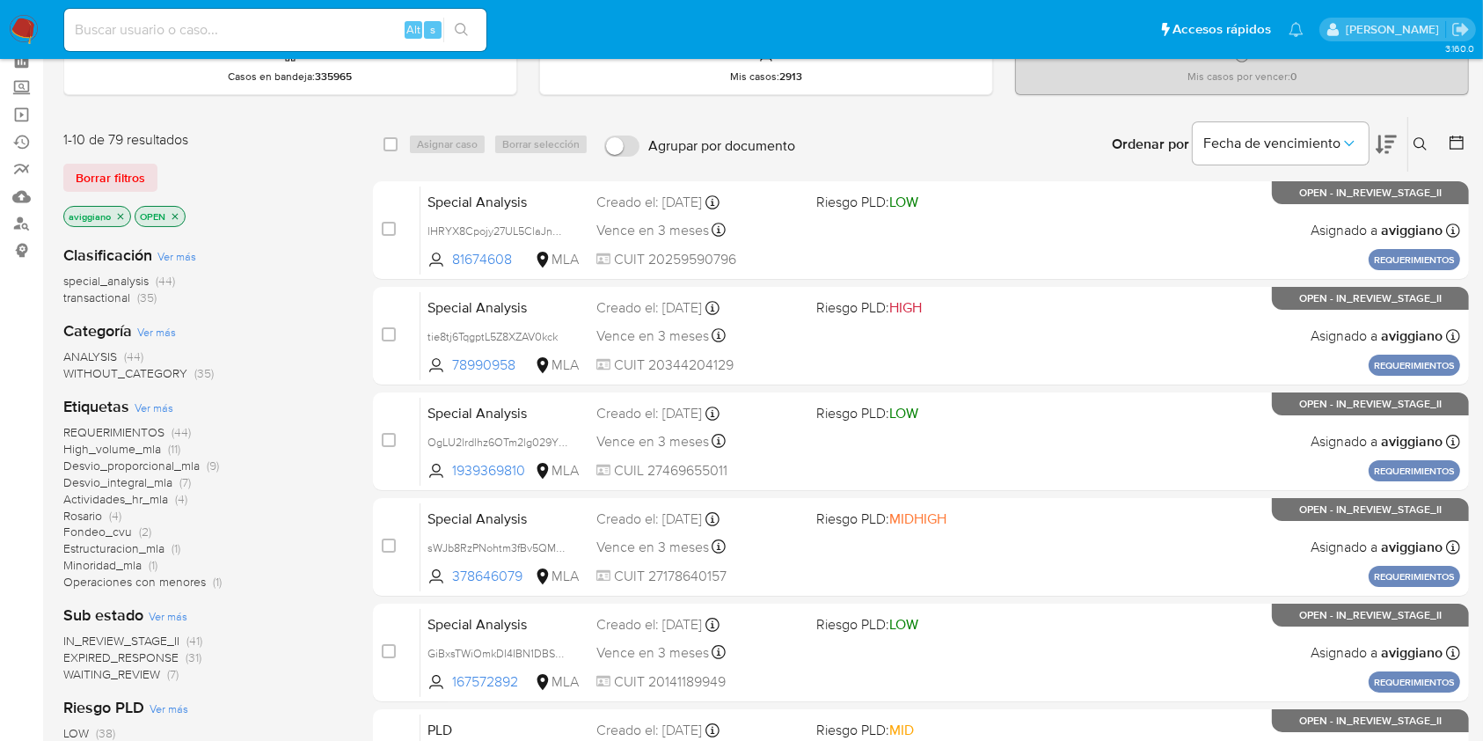
scroll to position [117, 0]
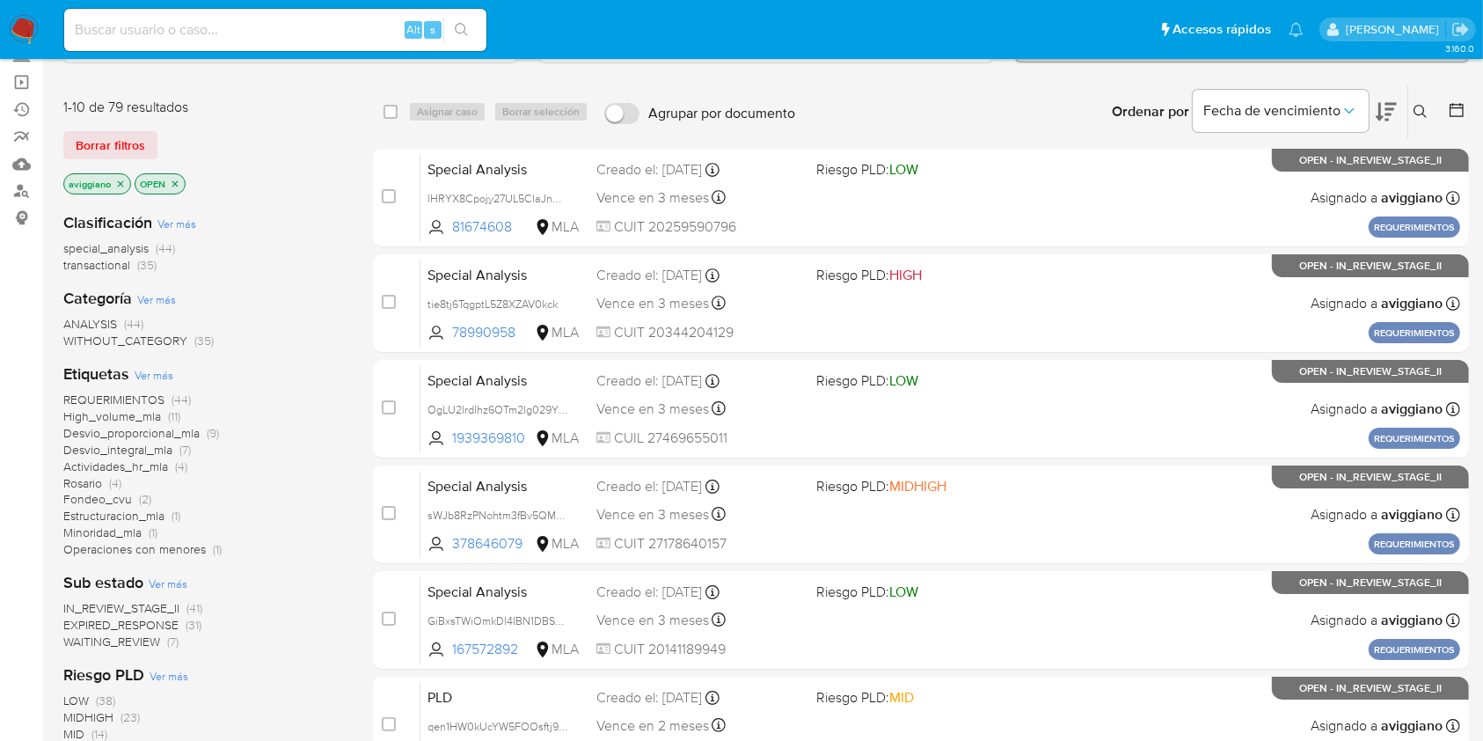
click at [122, 183] on icon "close-filter" at bounding box center [120, 184] width 11 height 11
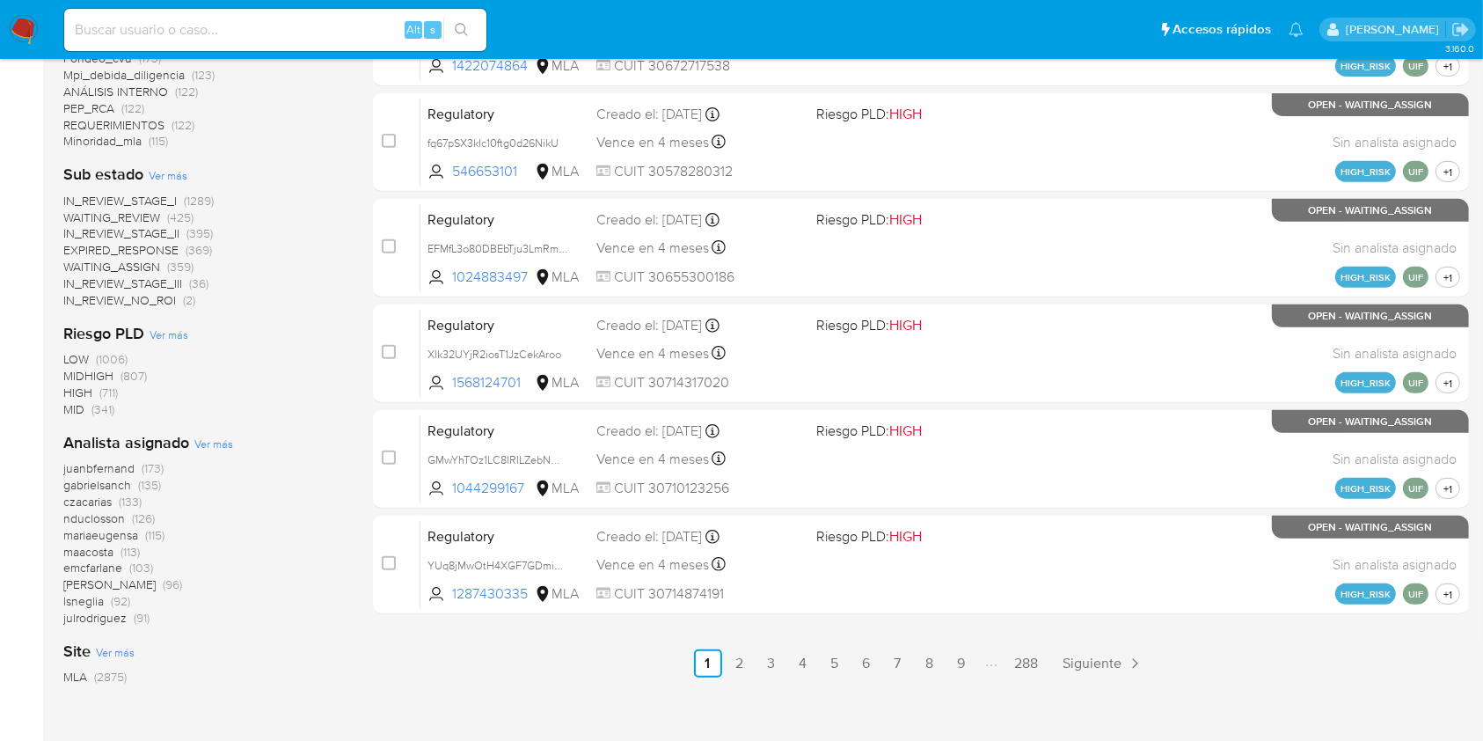
scroll to position [802, 0]
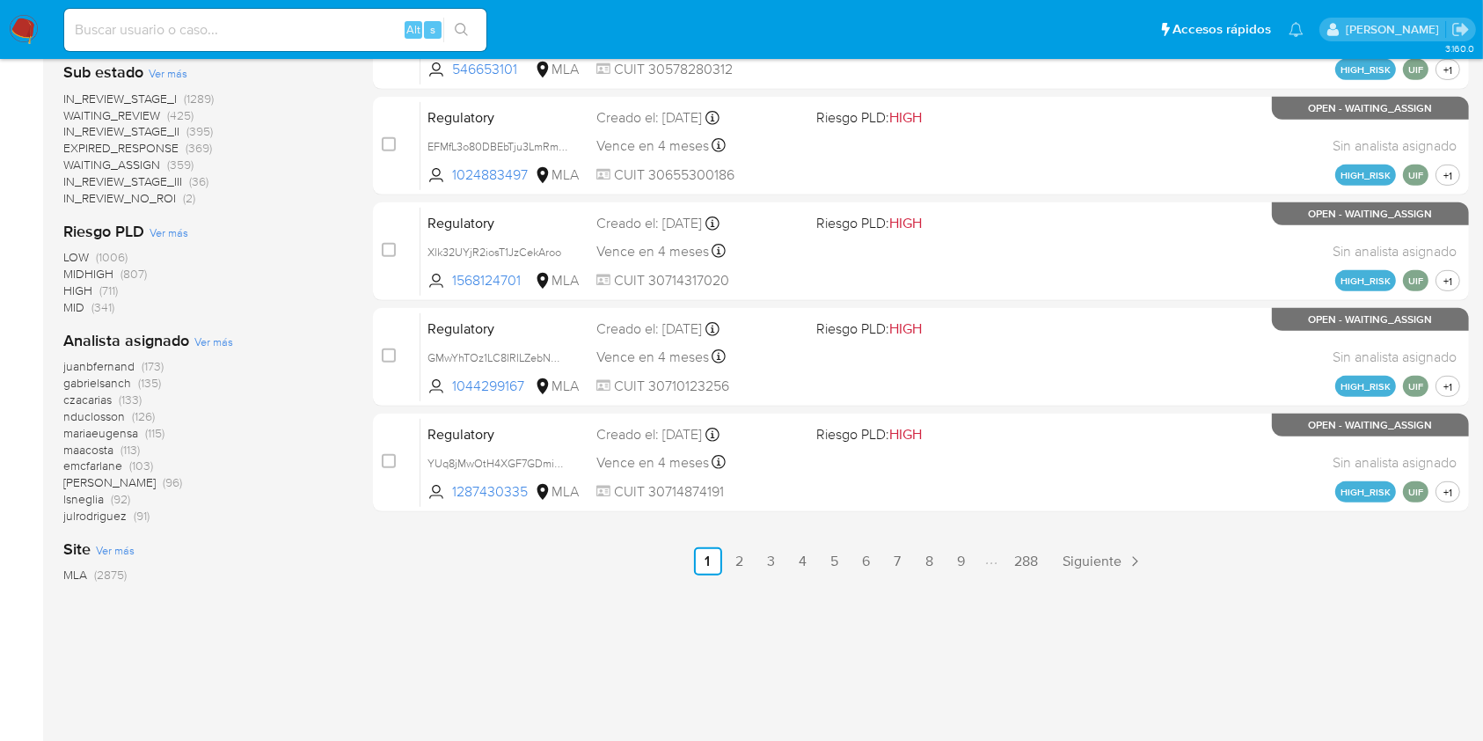
click at [229, 343] on span "Ver más" at bounding box center [213, 341] width 39 height 16
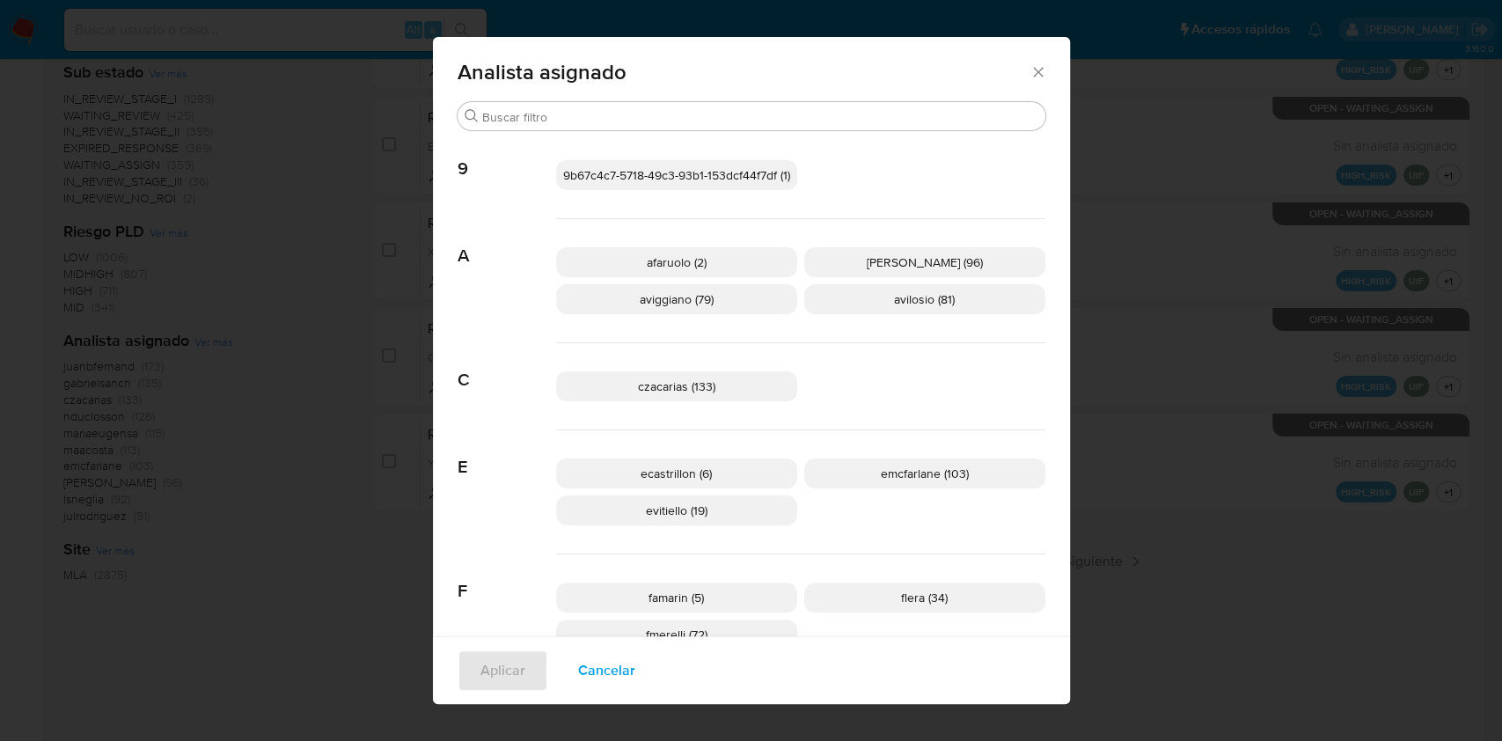
click at [1033, 69] on icon "Cerrar" at bounding box center [1038, 72] width 10 height 10
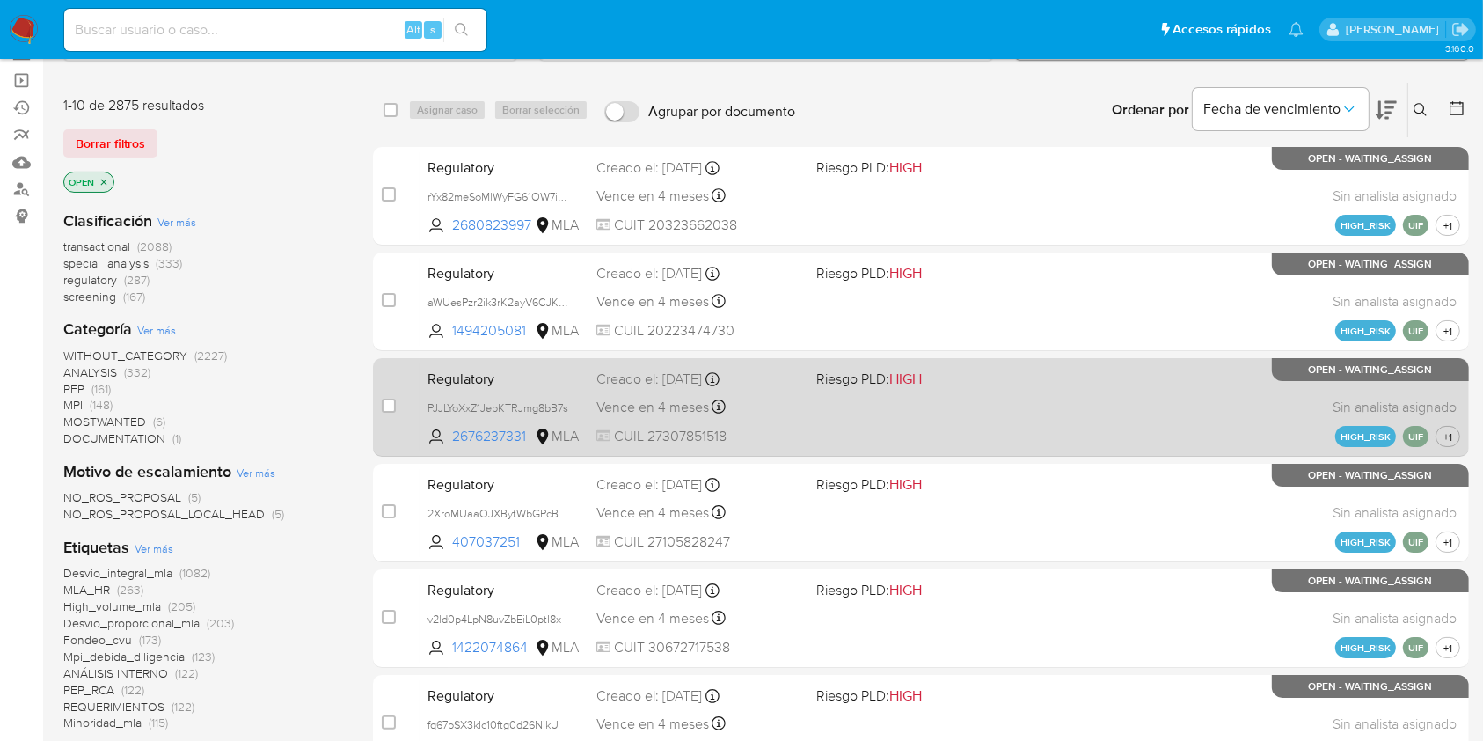
scroll to position [0, 0]
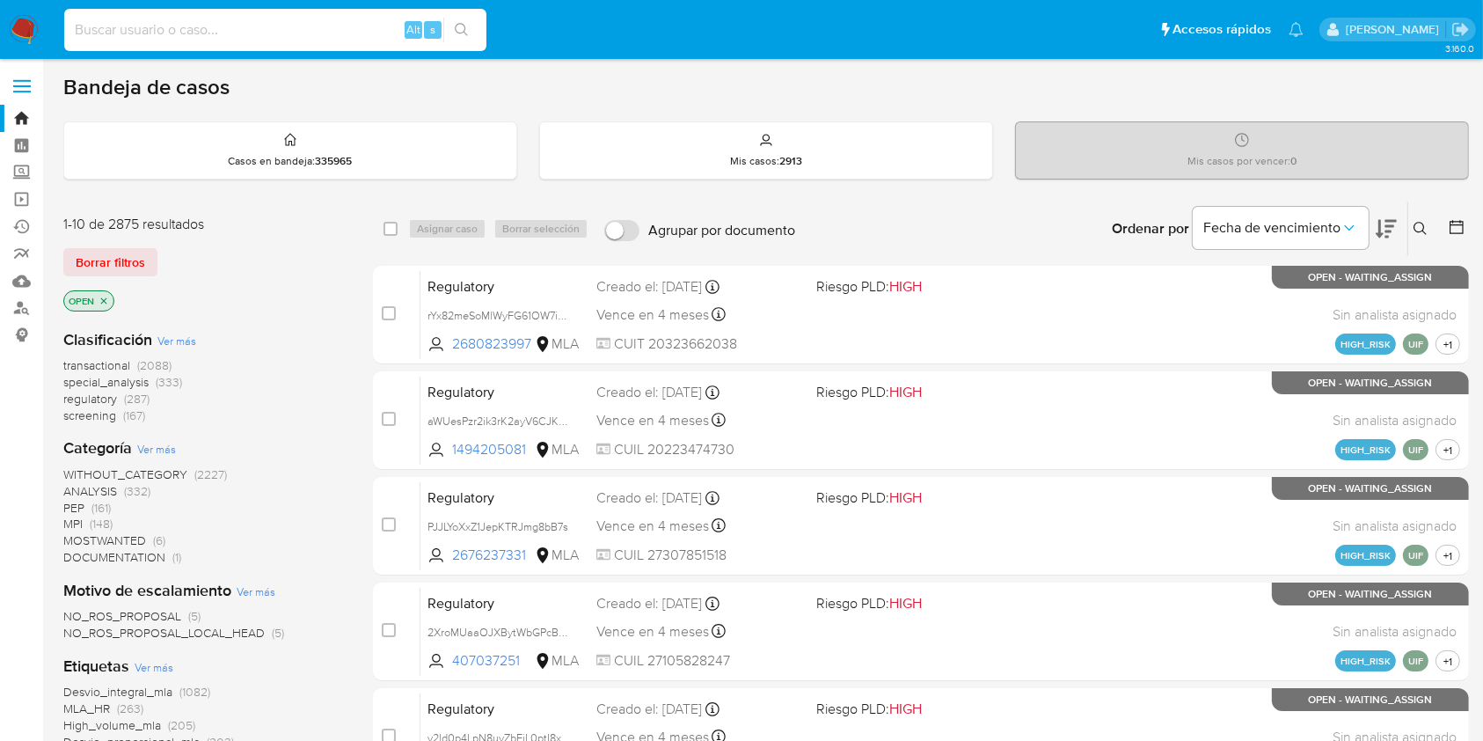
paste input "[DEMOGRAPHIC_DATA]"
type input "[DEMOGRAPHIC_DATA]"
click at [467, 32] on icon "search-icon" at bounding box center [462, 30] width 14 height 14
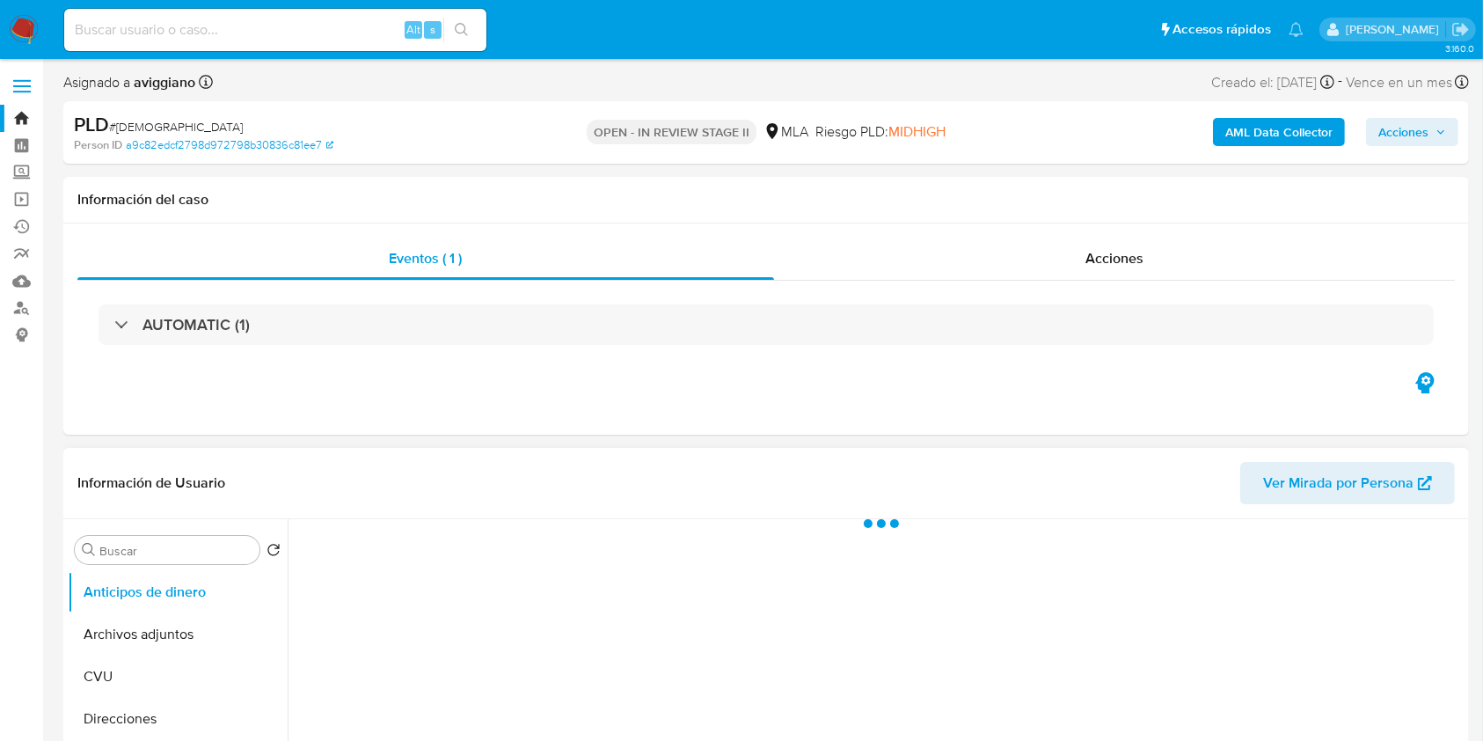
select select "10"
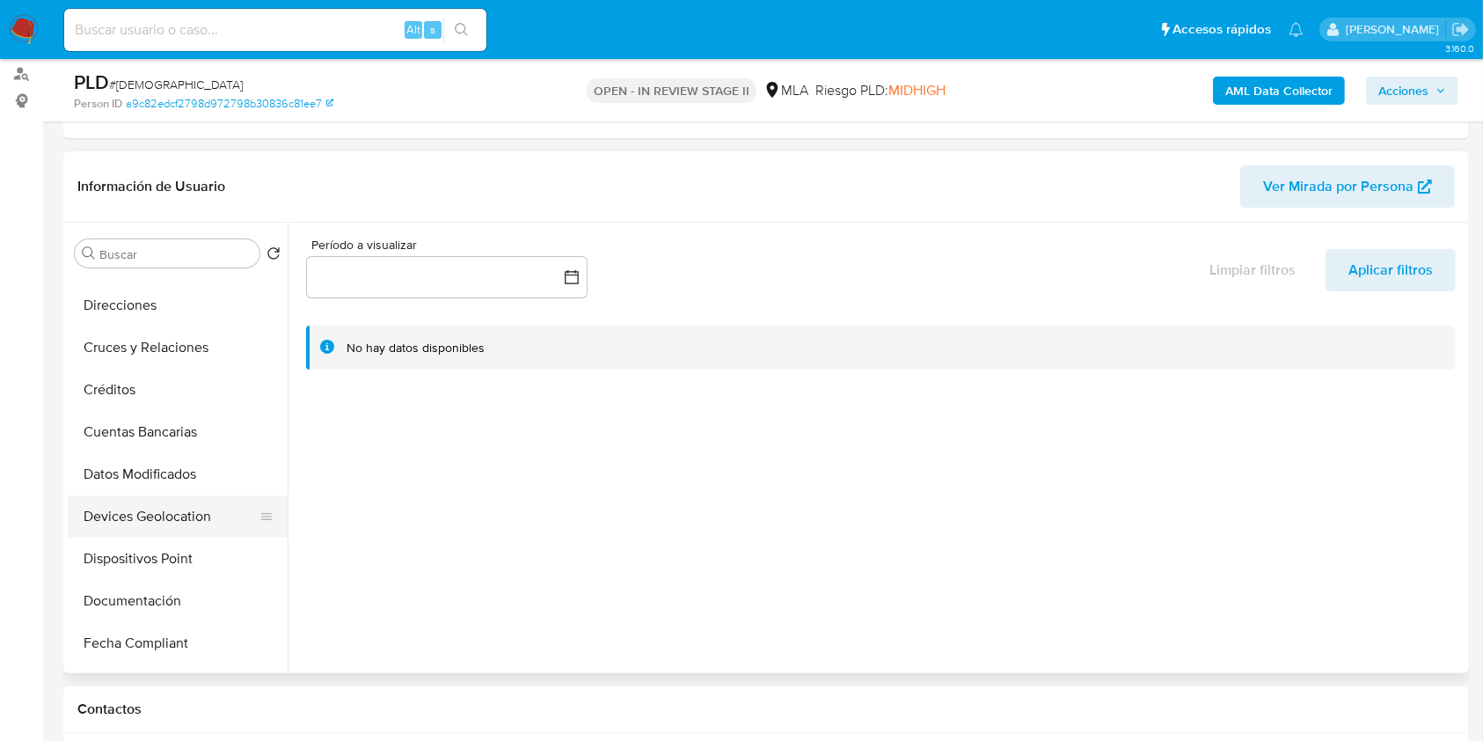
scroll to position [352, 0]
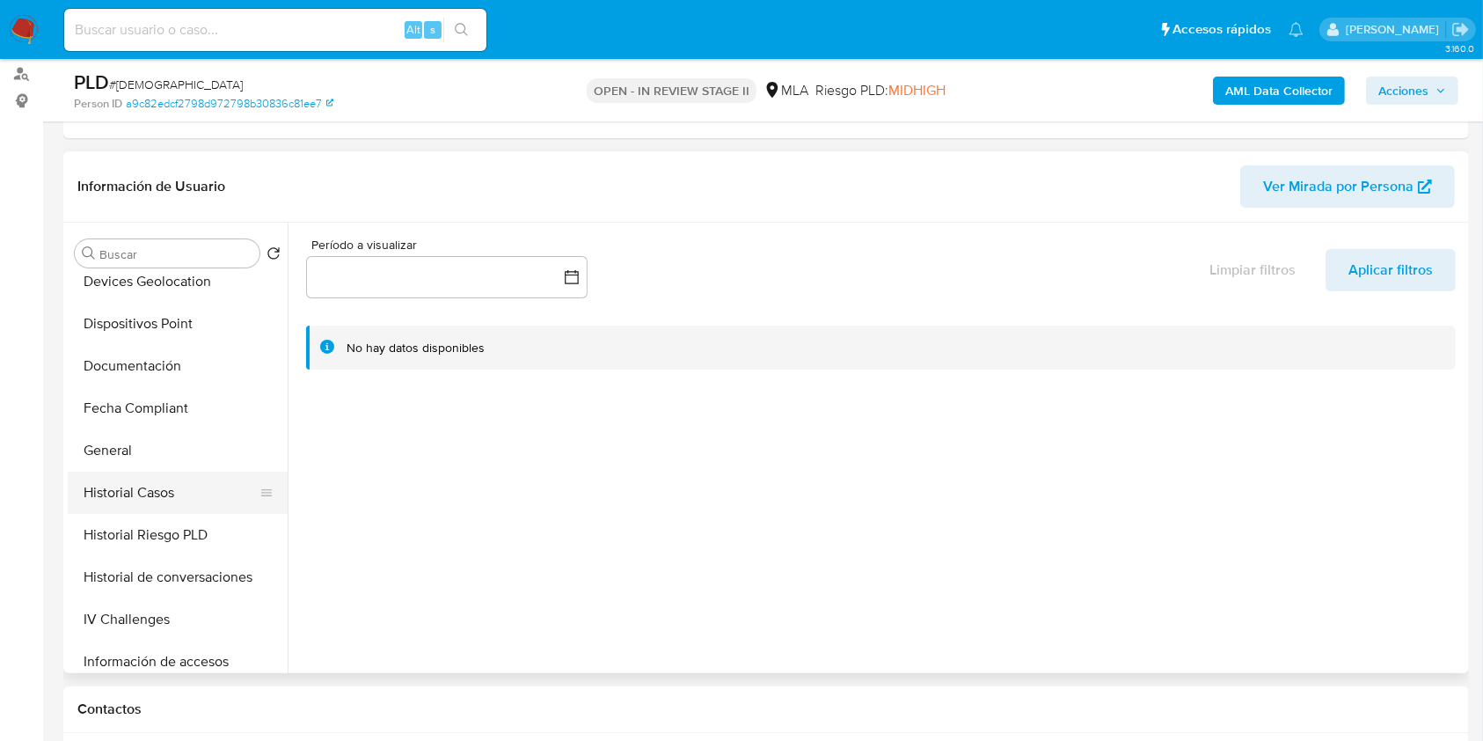
click at [169, 507] on button "Historial Casos" at bounding box center [171, 493] width 206 height 42
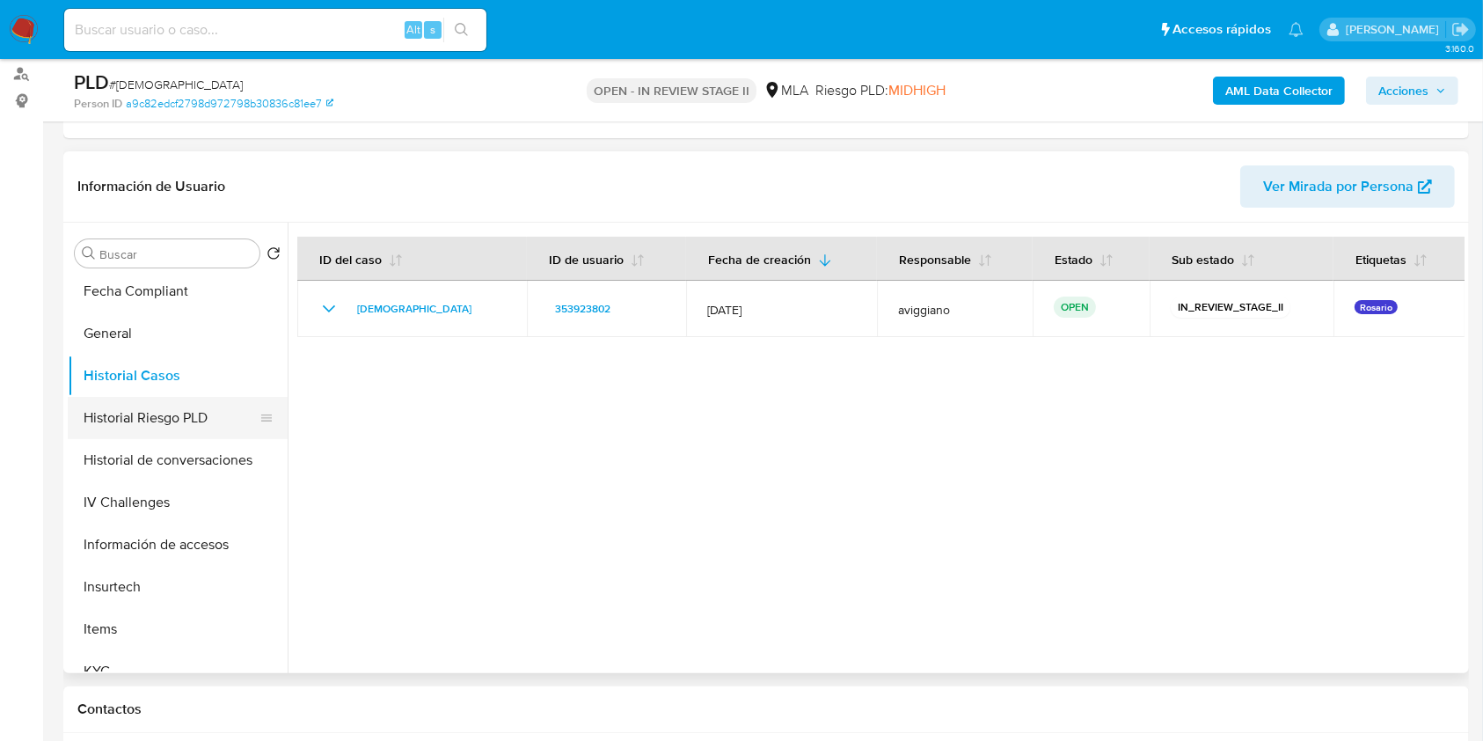
scroll to position [586, 0]
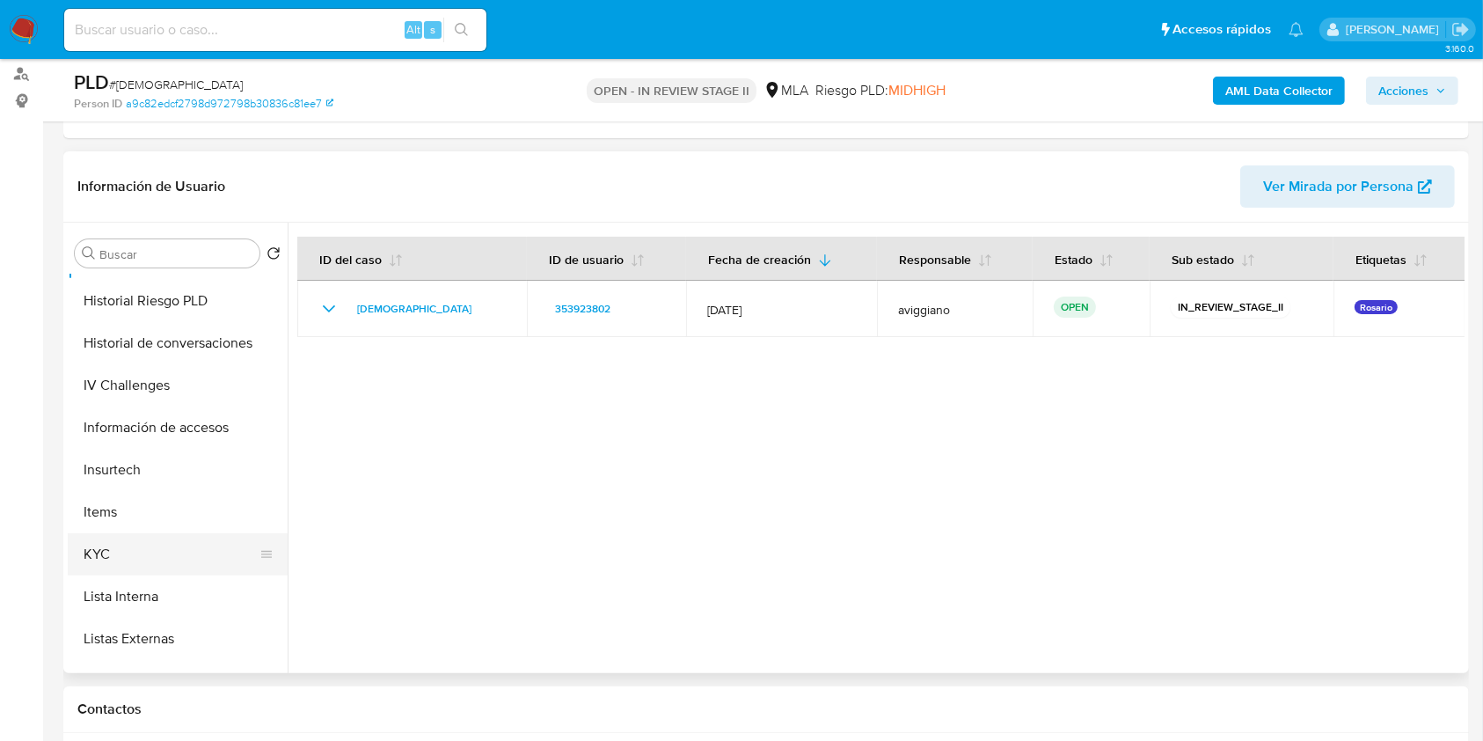
click at [162, 551] on button "KYC" at bounding box center [171, 554] width 206 height 42
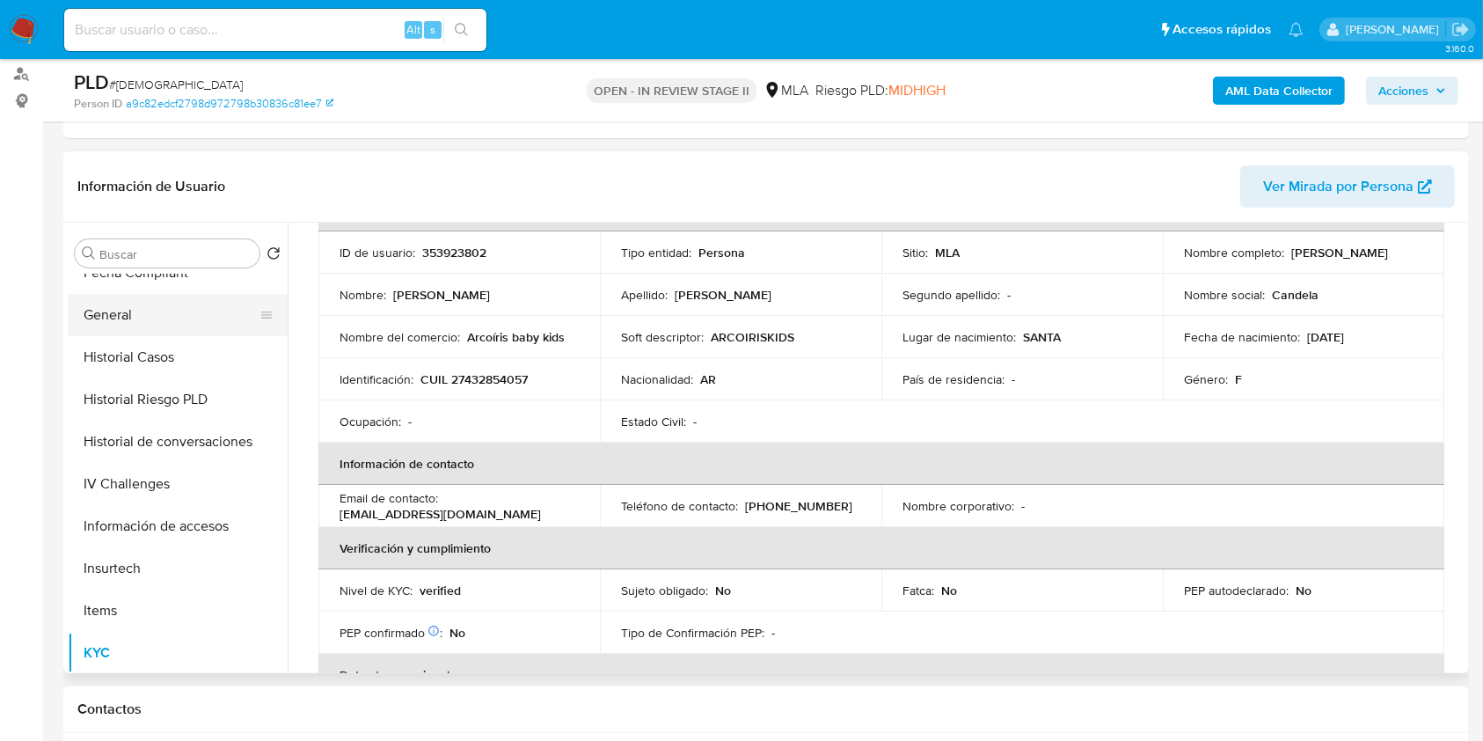
scroll to position [352, 0]
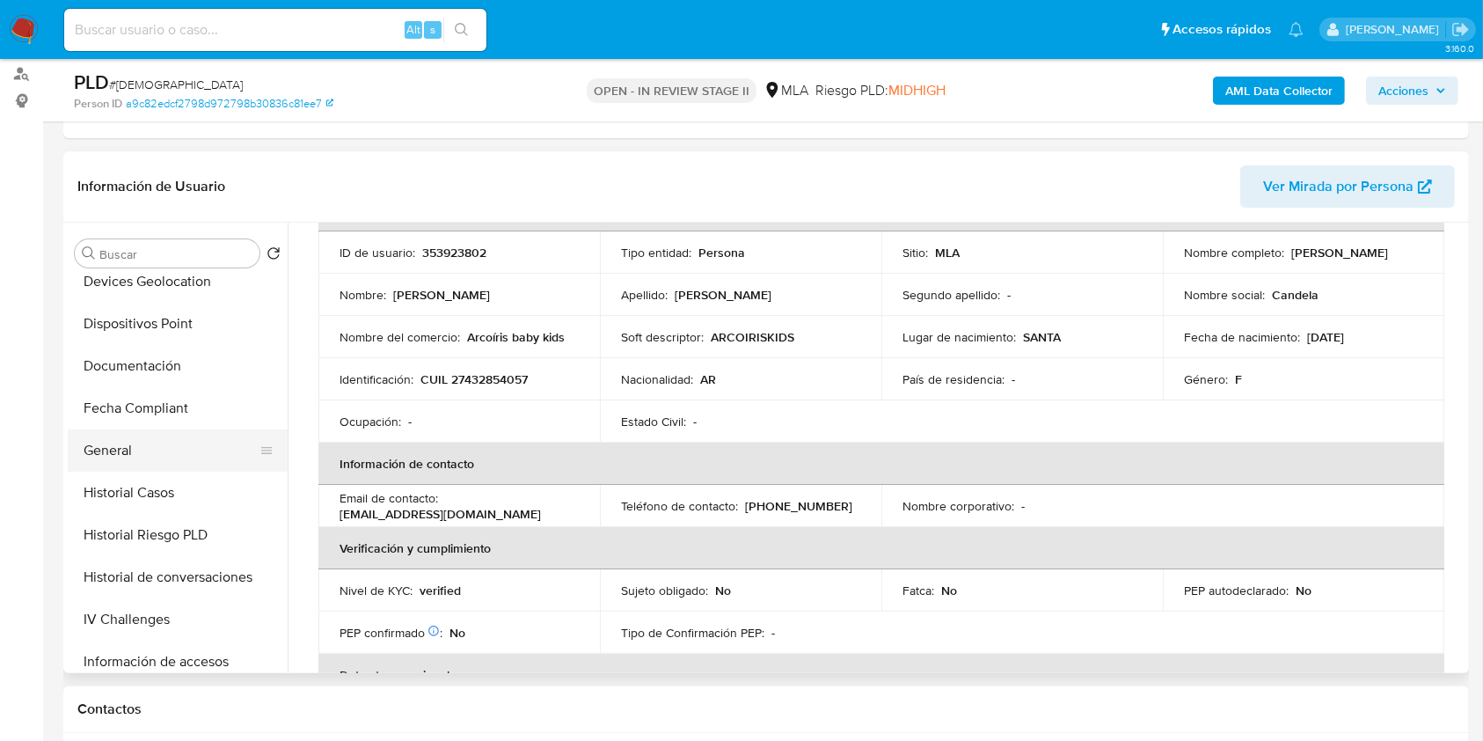
click at [143, 438] on button "General" at bounding box center [171, 450] width 206 height 42
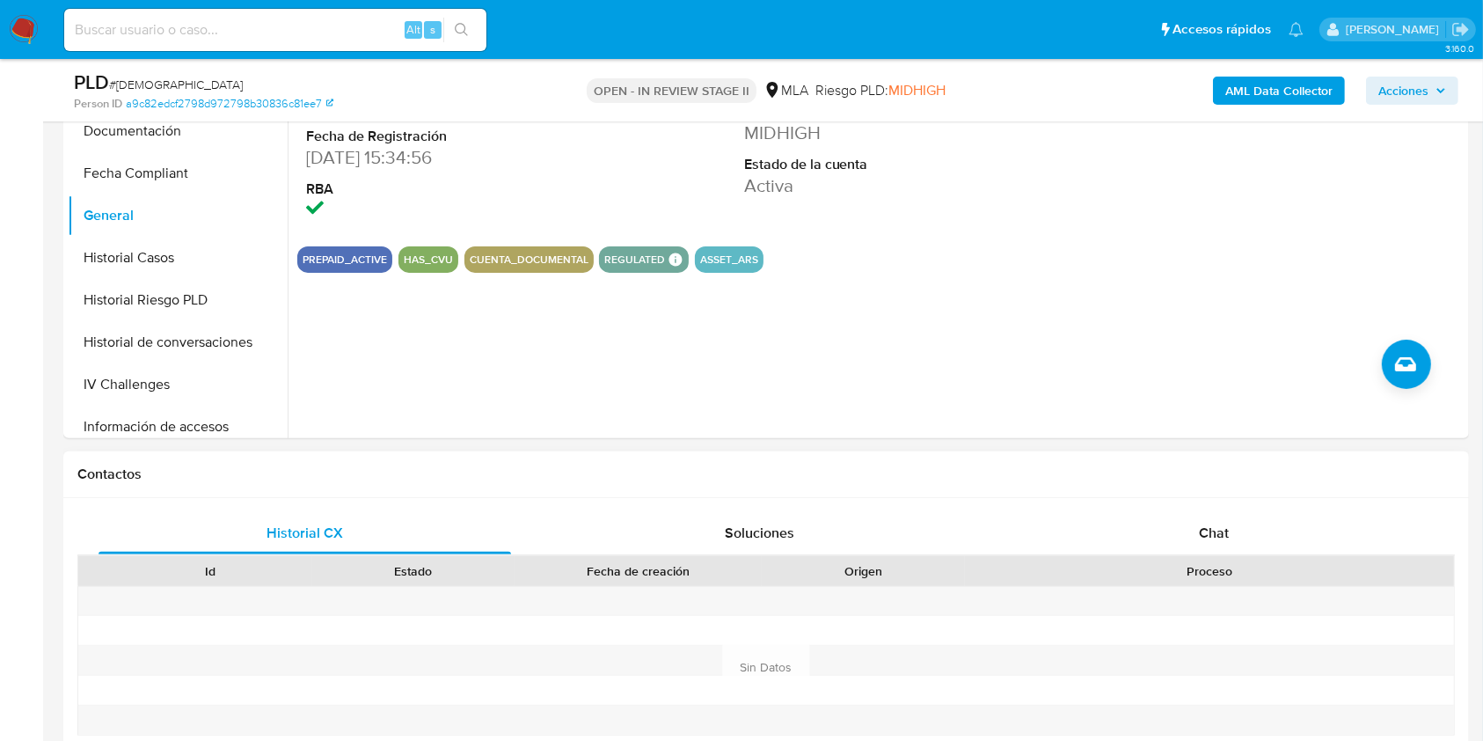
scroll to position [704, 0]
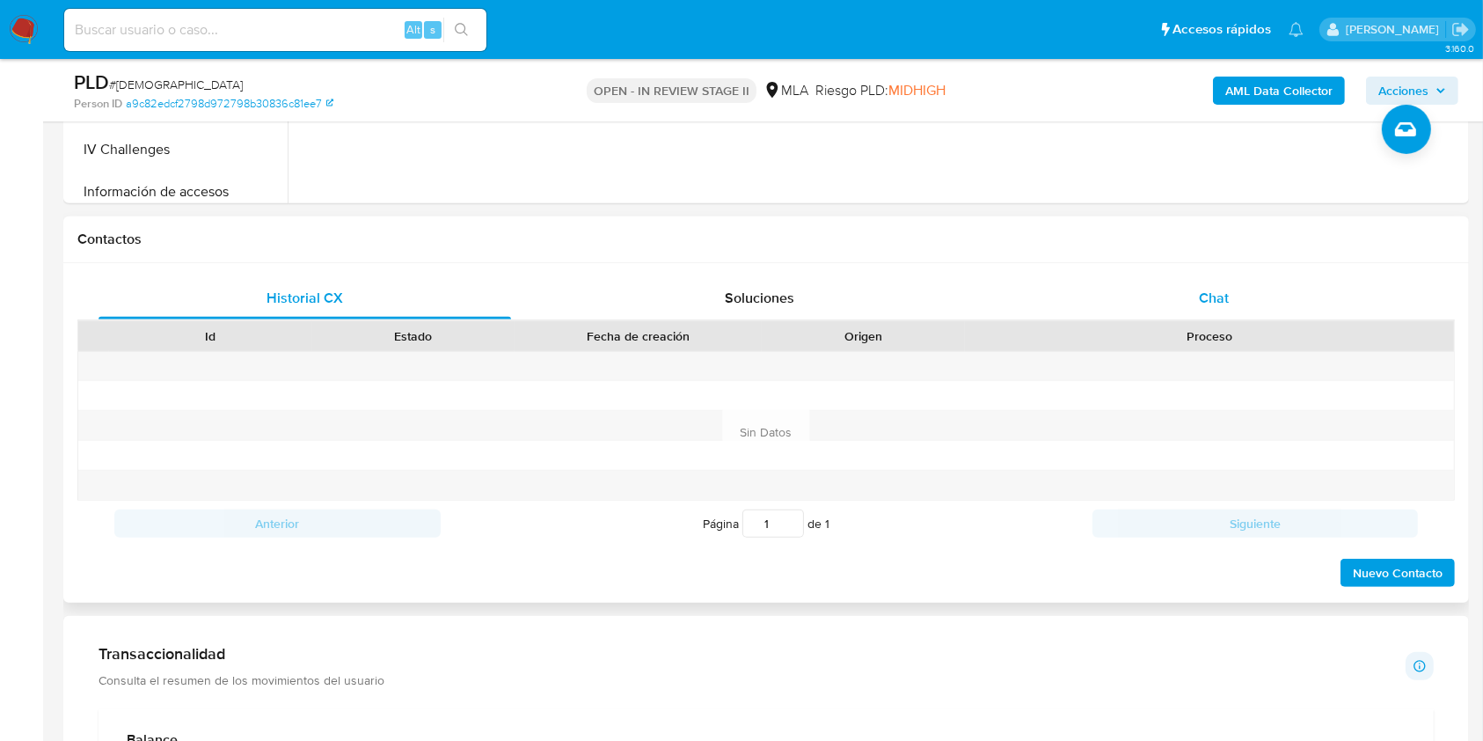
click at [1220, 288] on span "Chat" at bounding box center [1214, 298] width 30 height 20
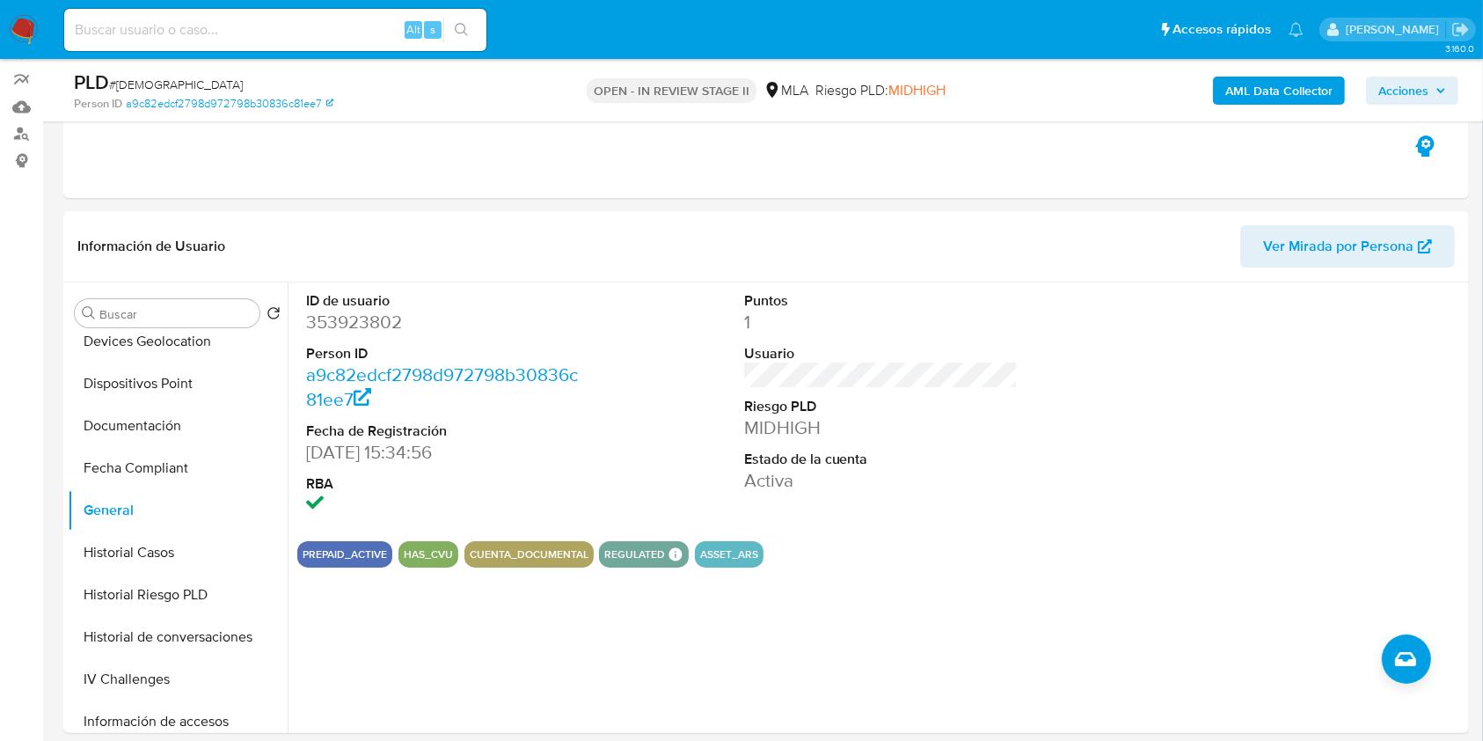
scroll to position [117, 0]
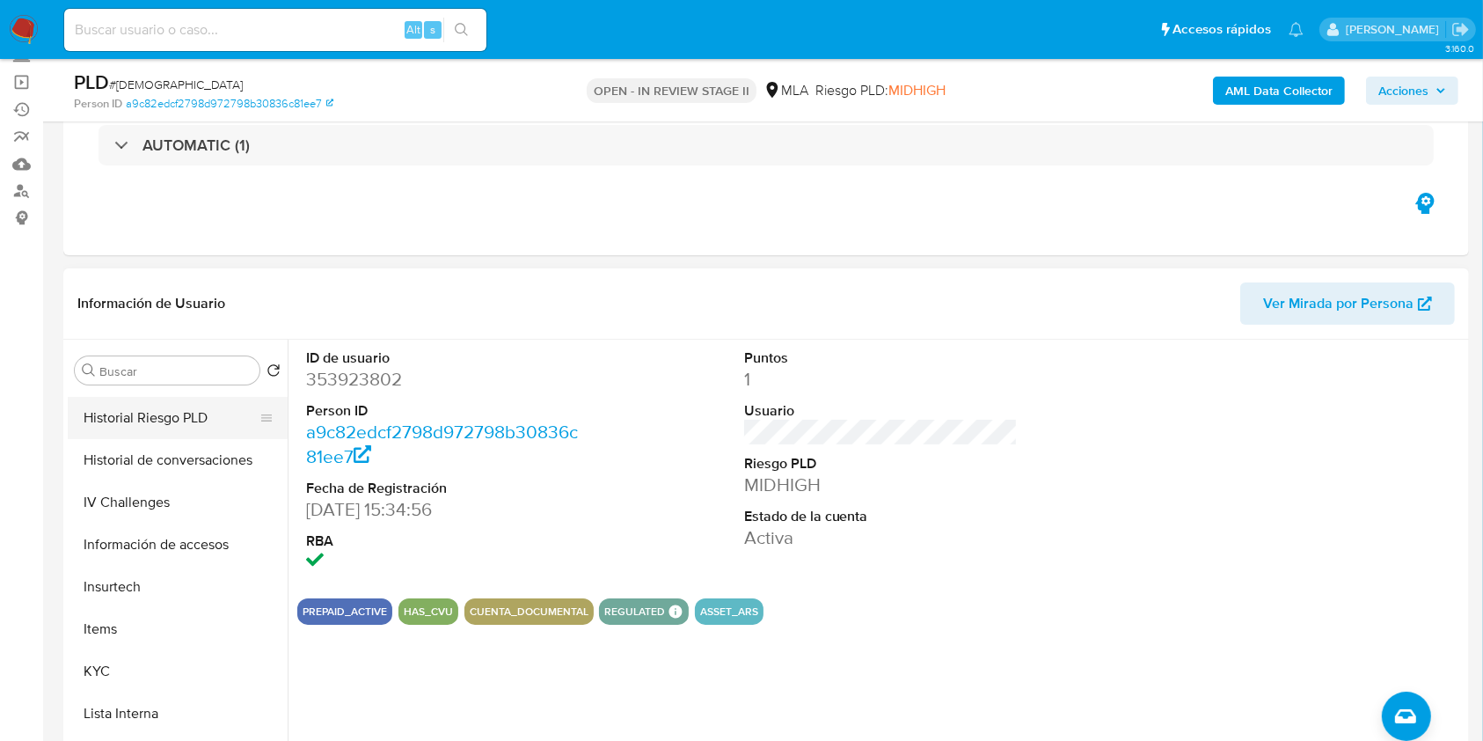
click at [159, 412] on button "Historial Riesgo PLD" at bounding box center [171, 418] width 206 height 42
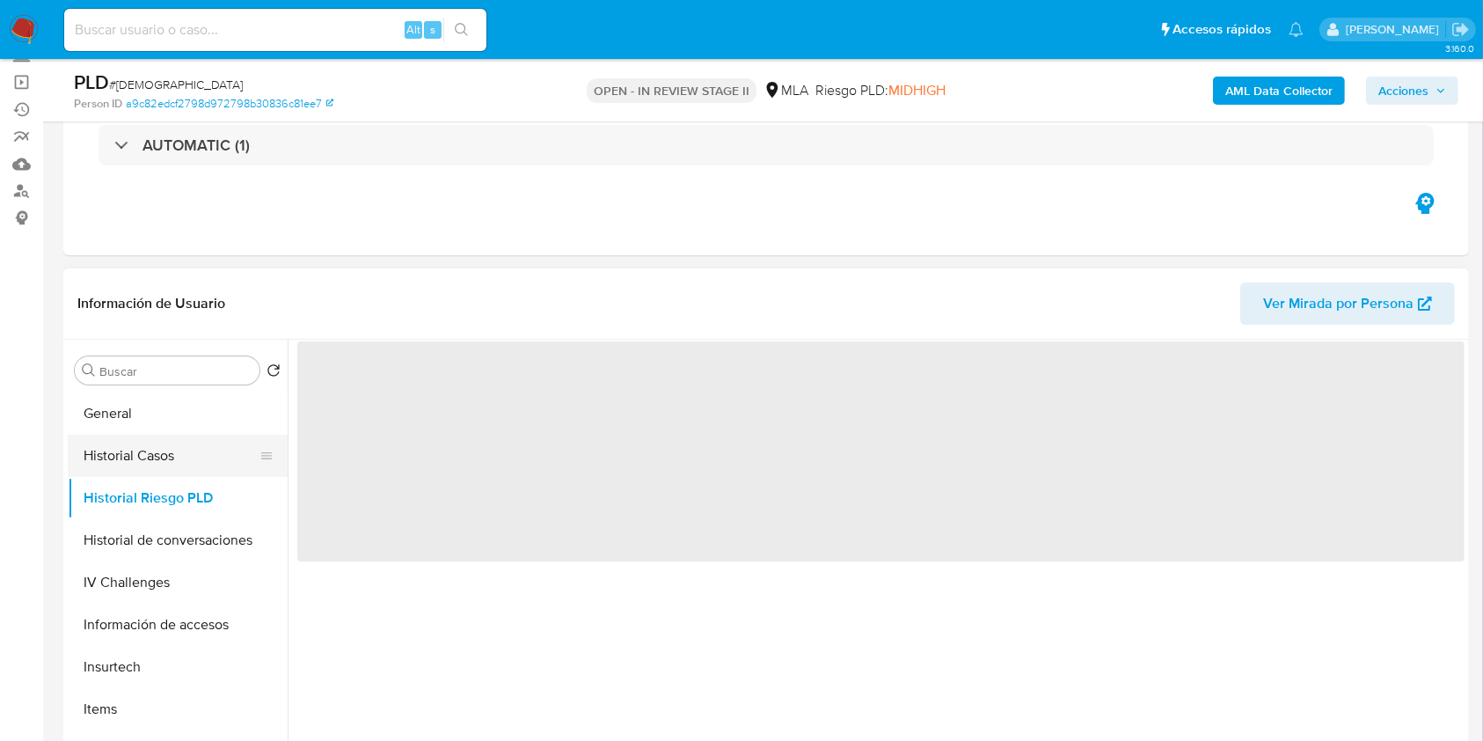
scroll to position [469, 0]
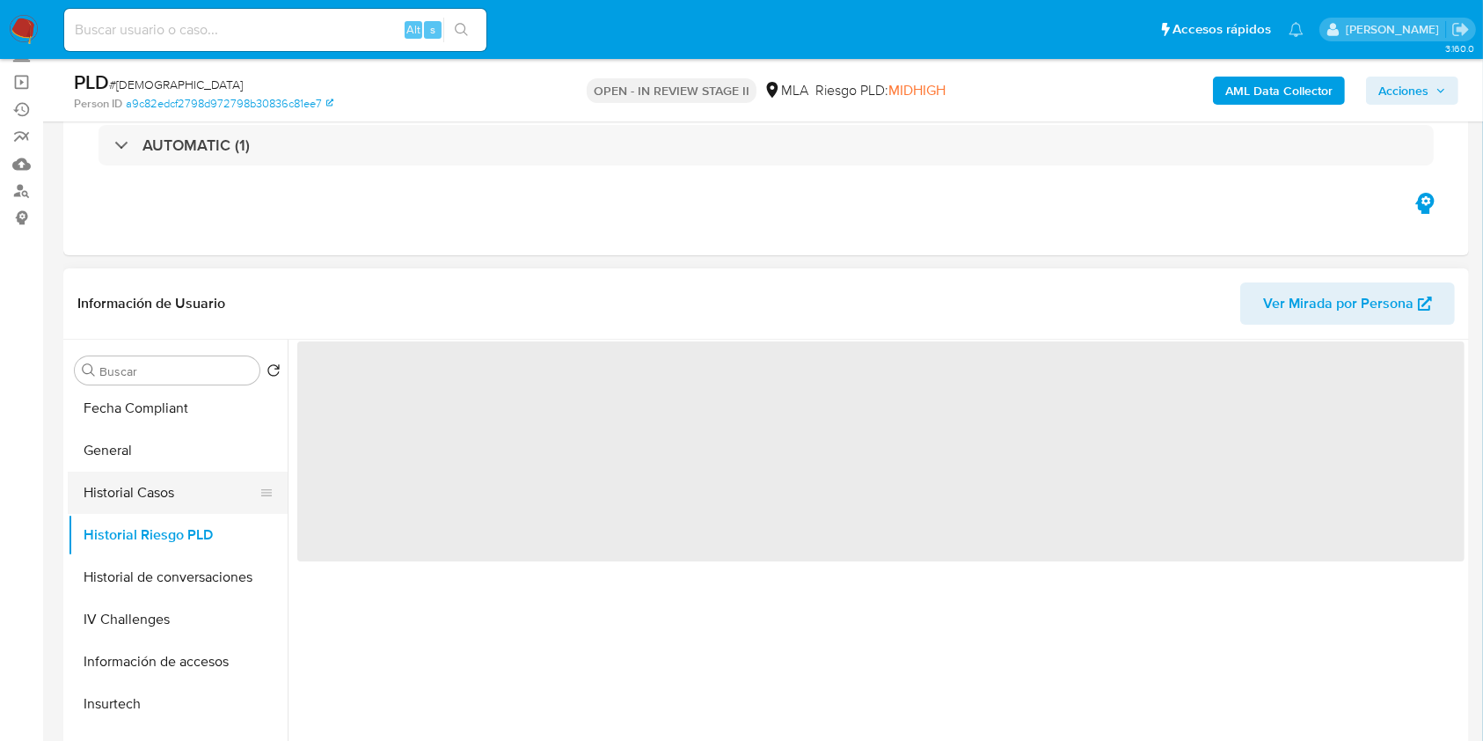
click at [175, 486] on button "Historial Casos" at bounding box center [171, 493] width 206 height 42
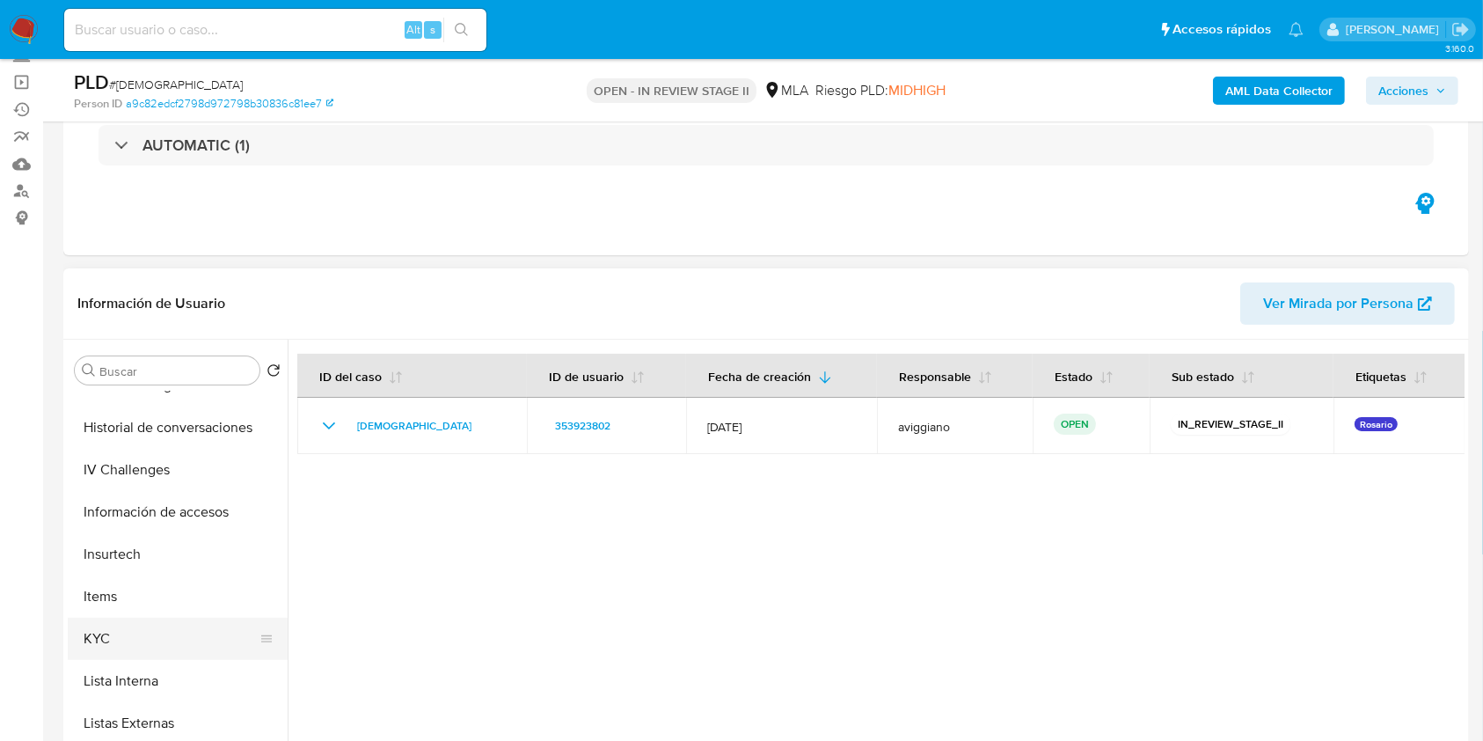
scroll to position [704, 0]
click at [121, 567] on button "KYC" at bounding box center [171, 553] width 206 height 42
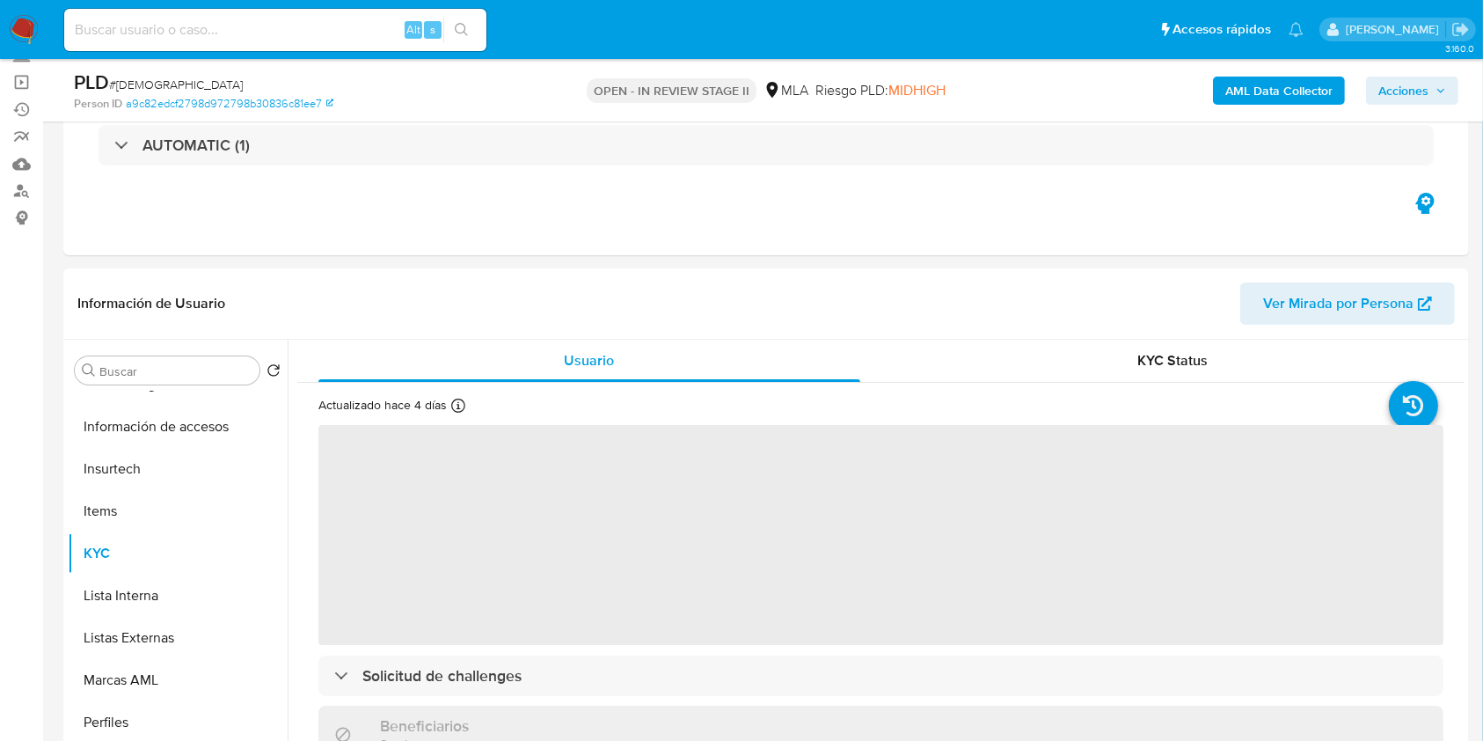
click at [1303, 94] on b "AML Data Collector" at bounding box center [1279, 91] width 107 height 28
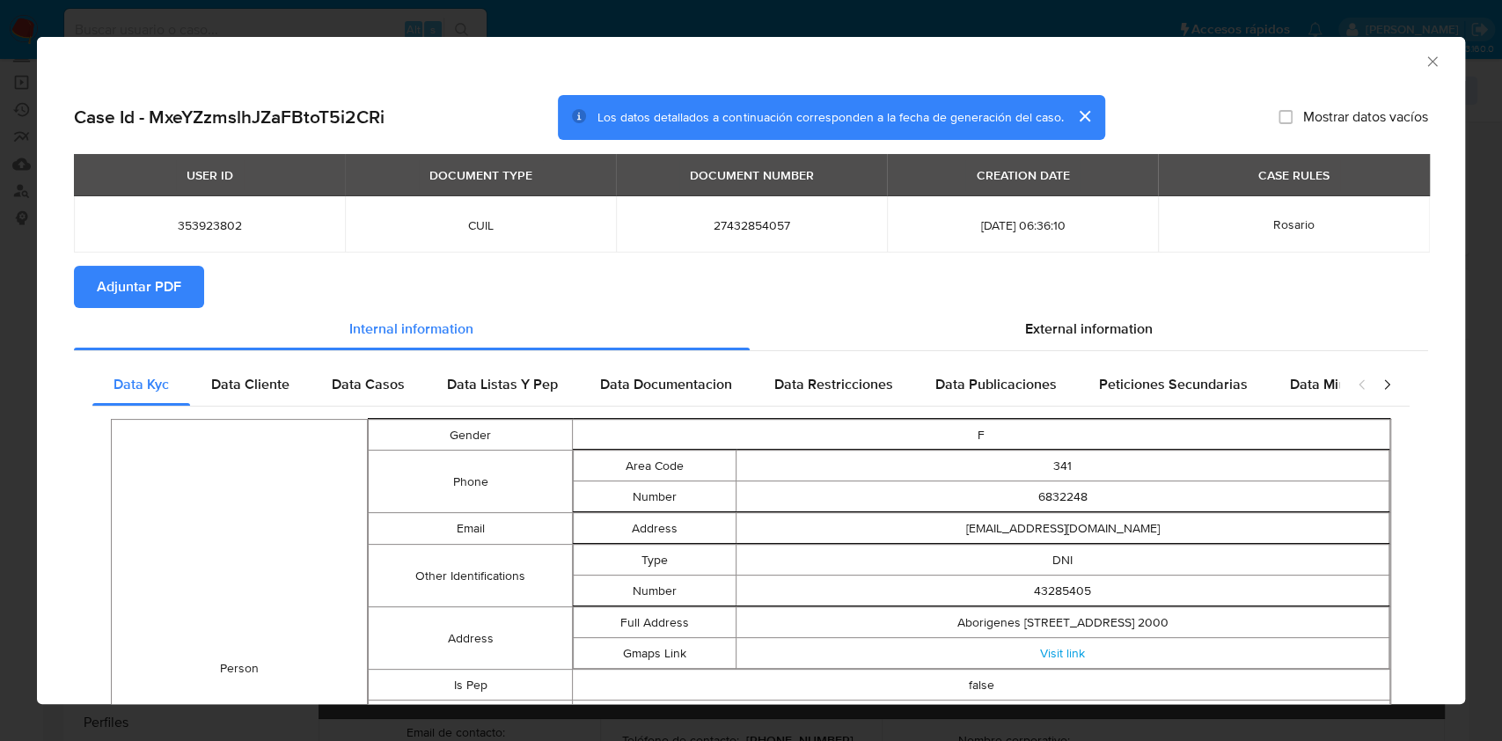
click at [138, 292] on span "Adjuntar PDF" at bounding box center [139, 286] width 84 height 39
click at [1424, 60] on icon "Cerrar ventana" at bounding box center [1433, 62] width 18 height 18
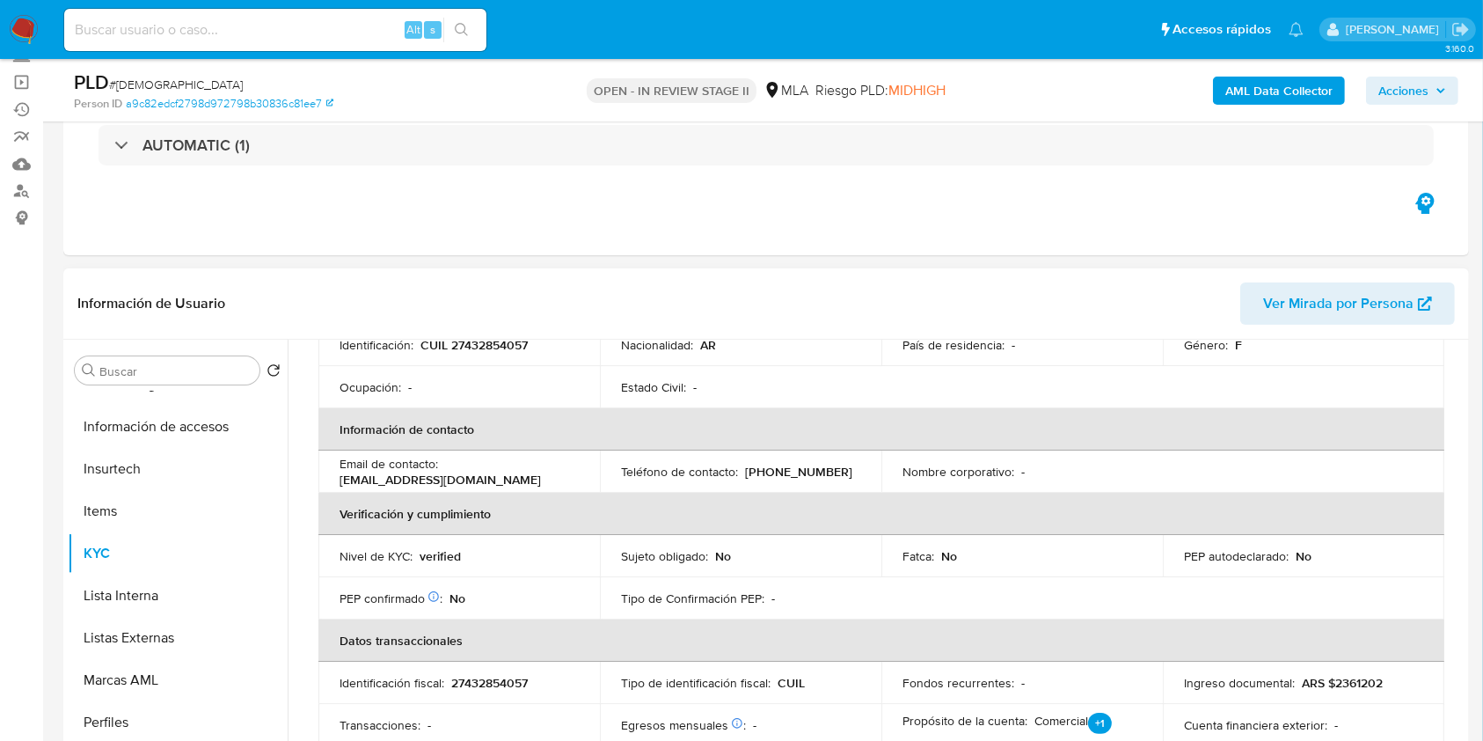
scroll to position [234, 0]
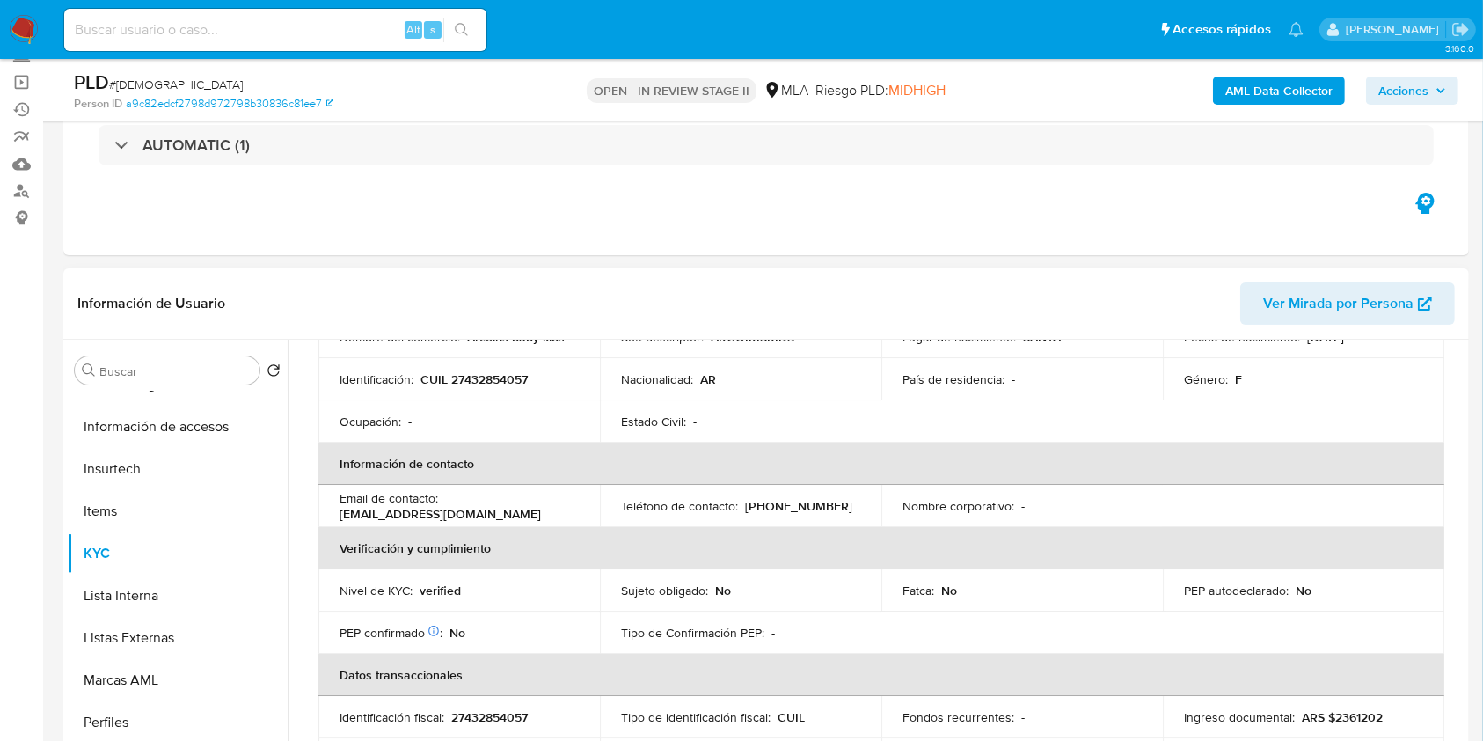
click at [483, 384] on p "CUIL 27432854057" at bounding box center [474, 379] width 107 height 16
copy p "27432854057"
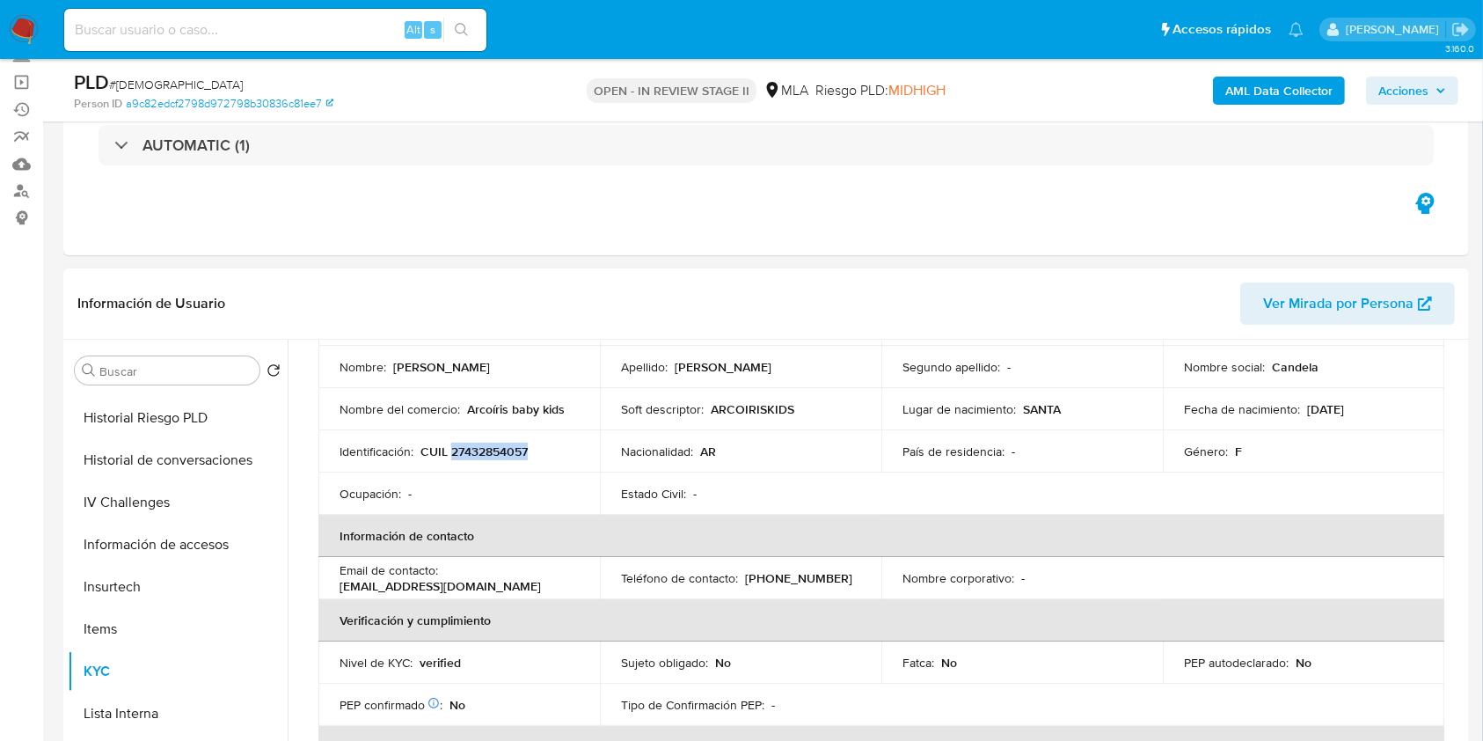
scroll to position [0, 0]
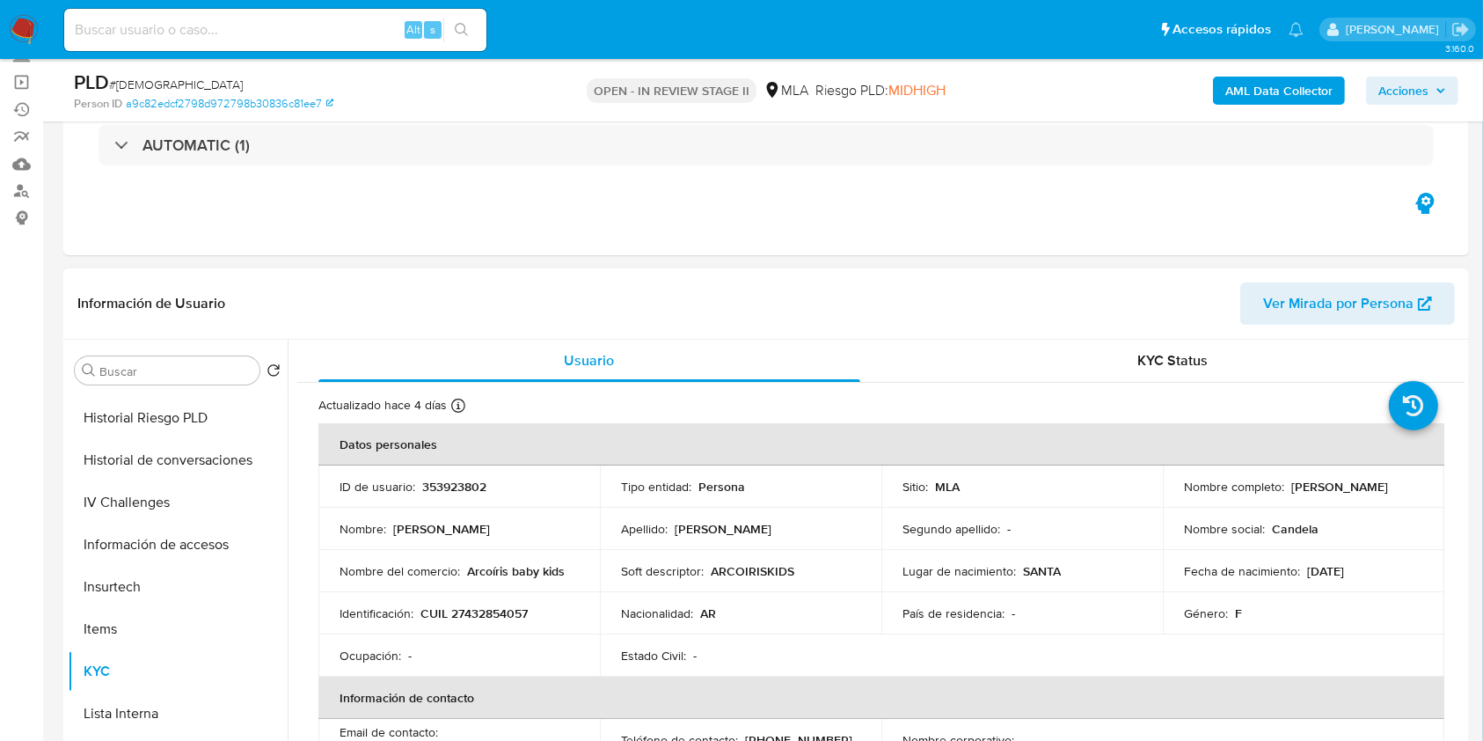
click at [457, 482] on p "353923802" at bounding box center [454, 487] width 64 height 16
copy p "353923802"
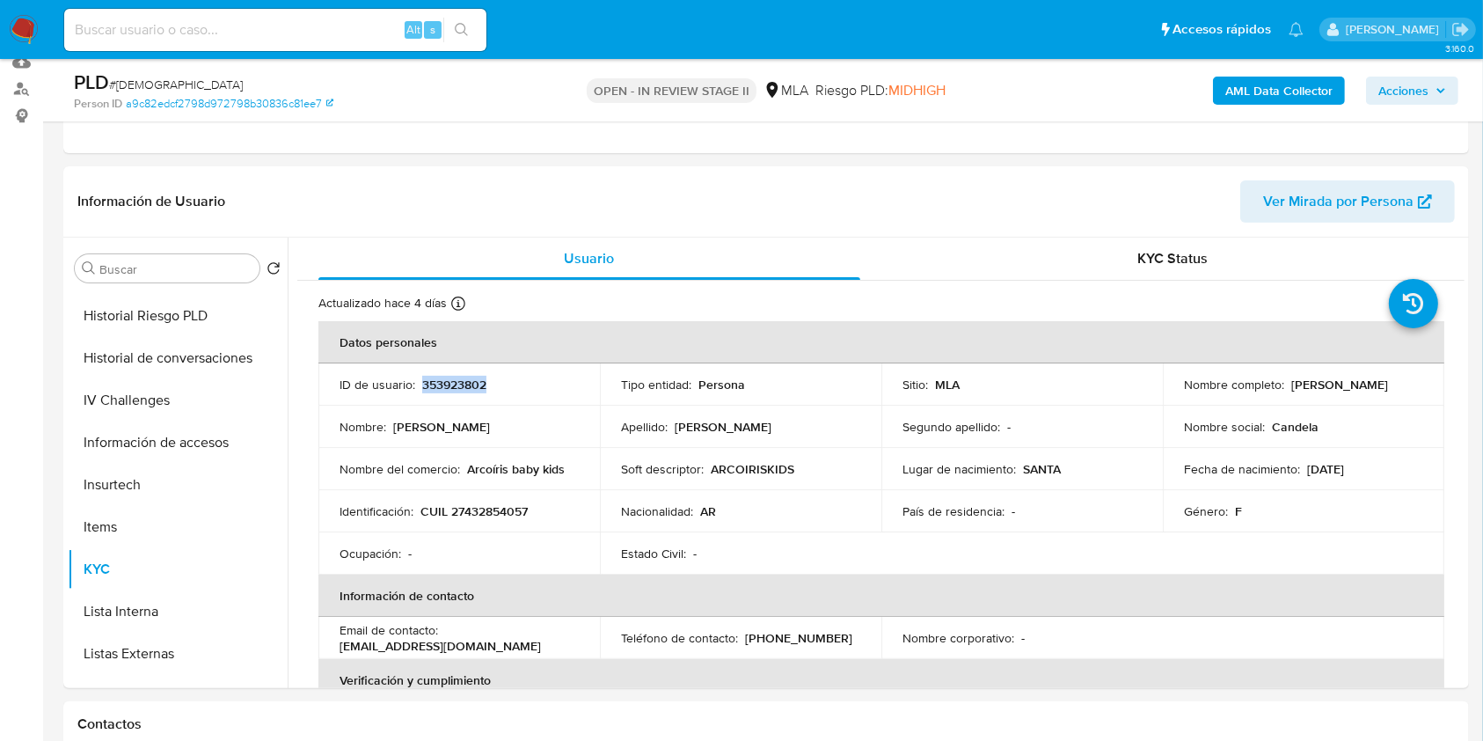
scroll to position [352, 0]
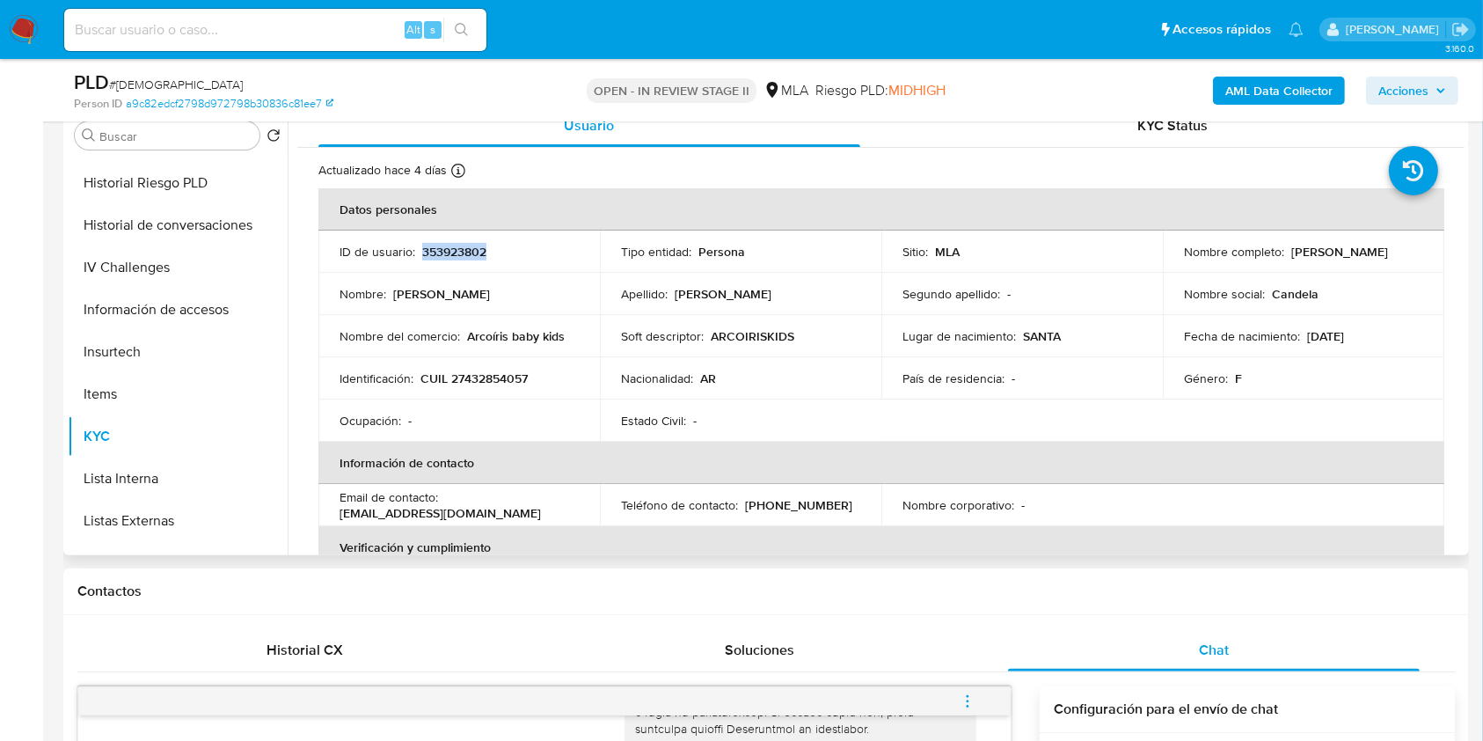
copy p "353923802"
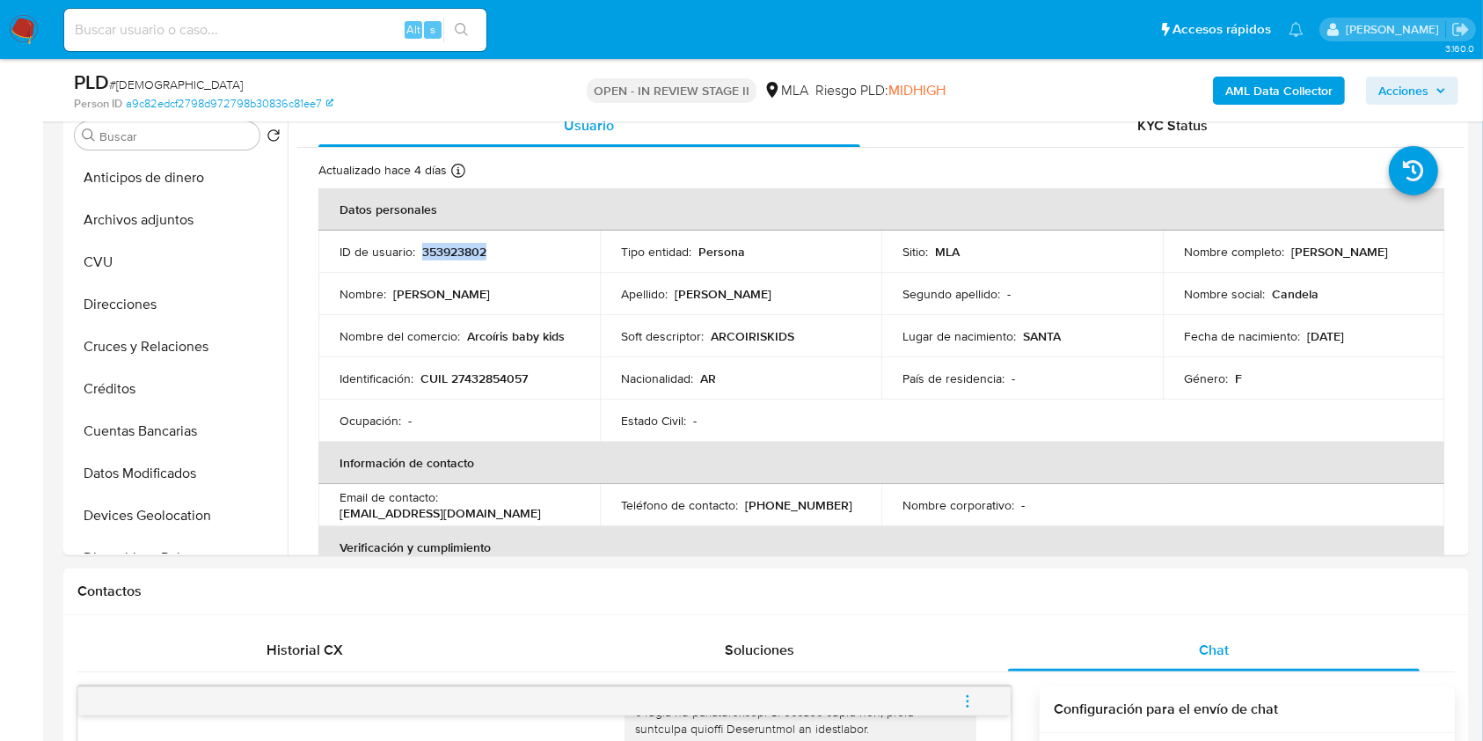
scroll to position [0, 0]
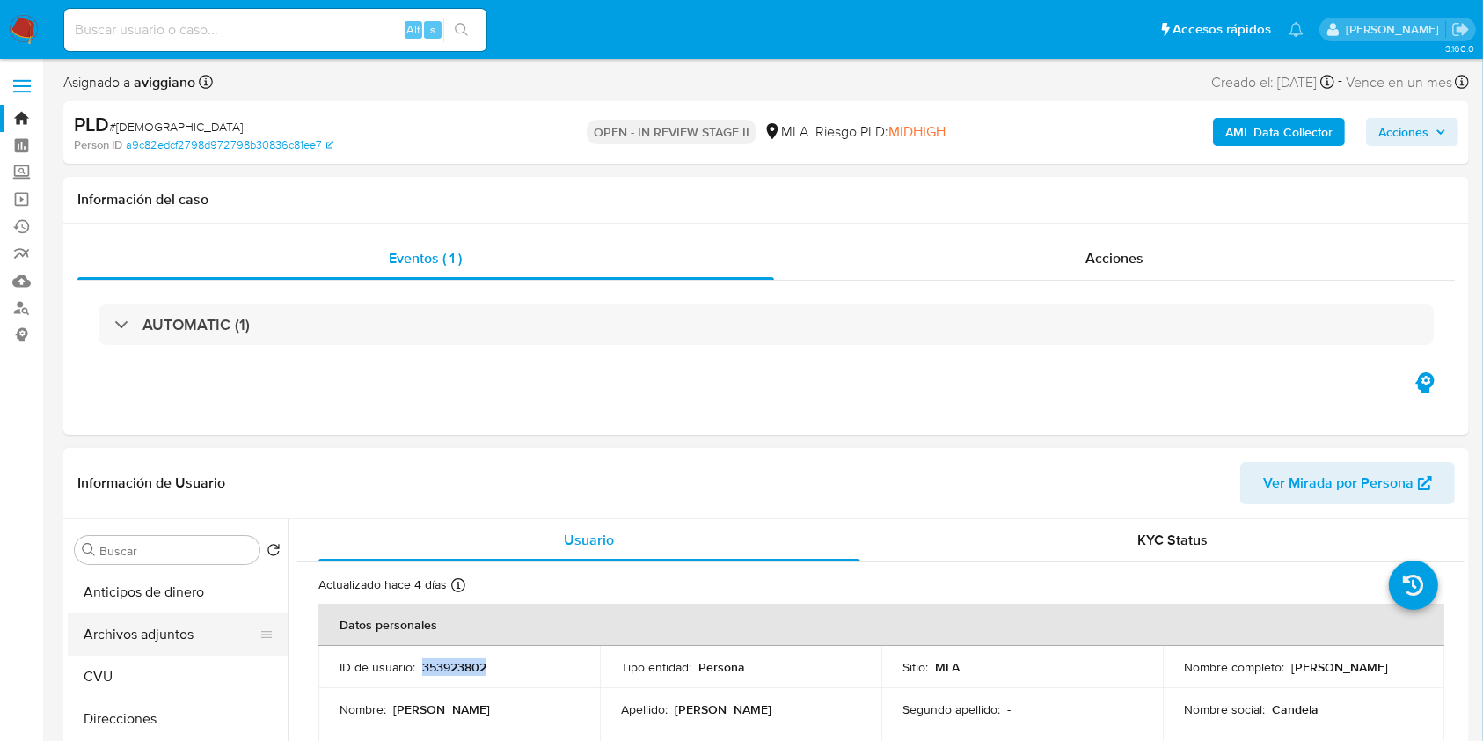
click at [193, 625] on button "Archivos adjuntos" at bounding box center [171, 634] width 206 height 42
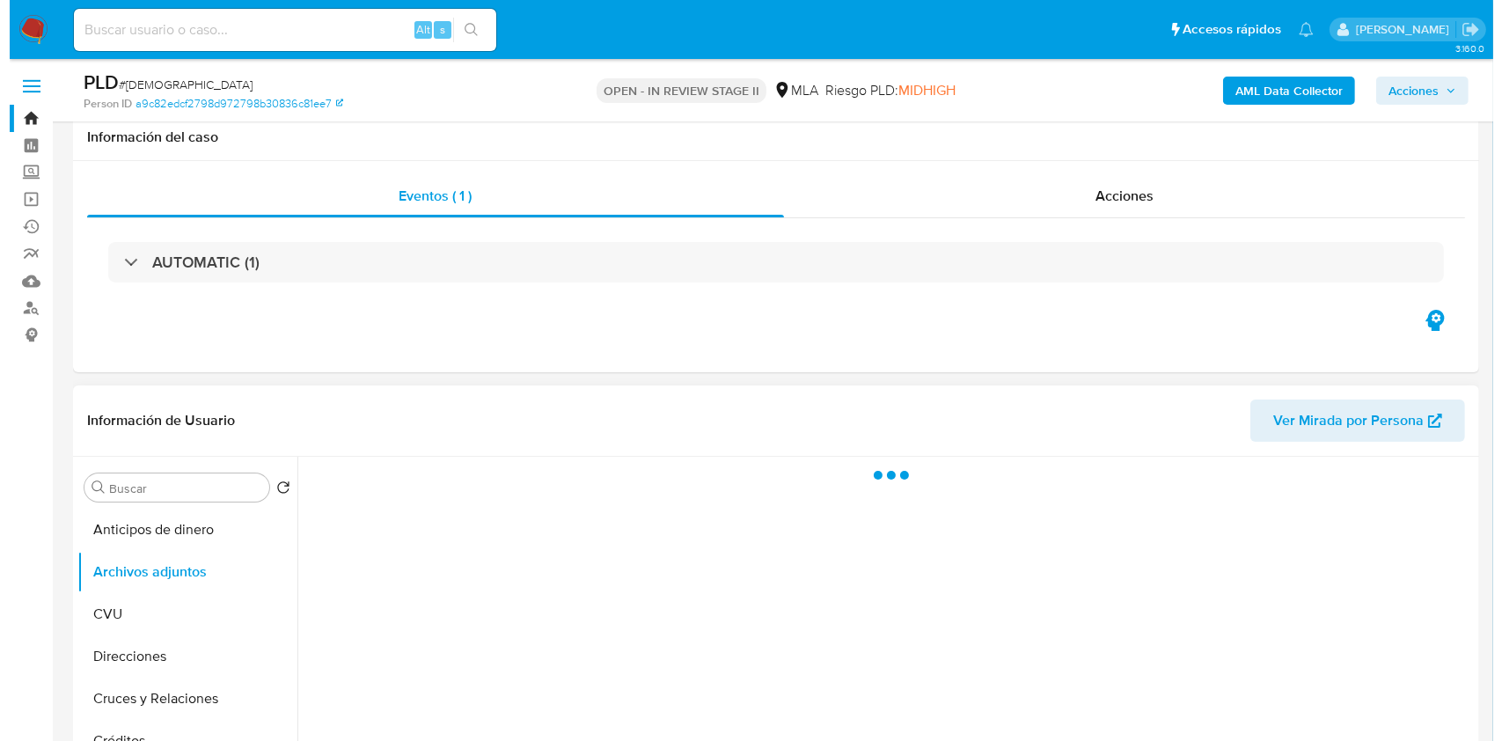
scroll to position [352, 0]
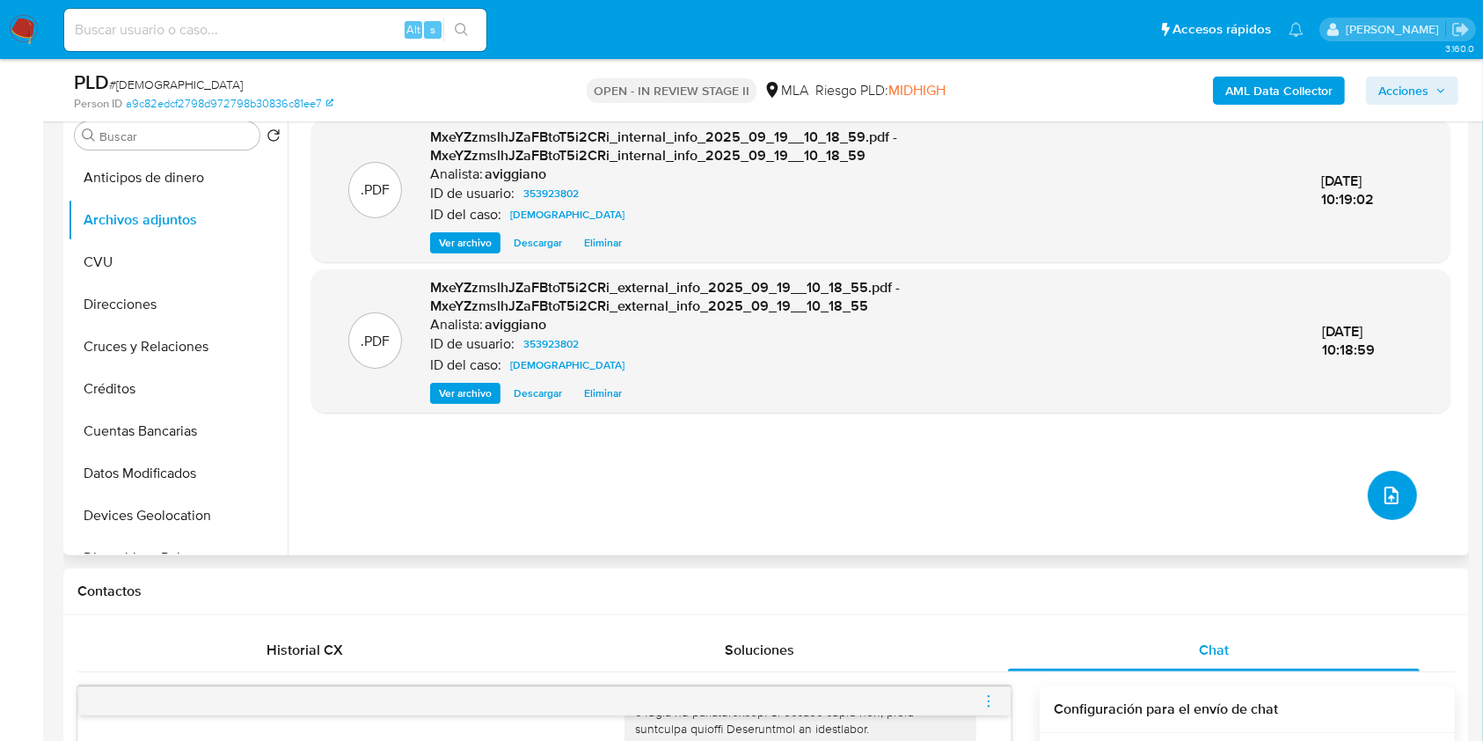
click at [1394, 490] on span "upload-file" at bounding box center [1391, 495] width 21 height 21
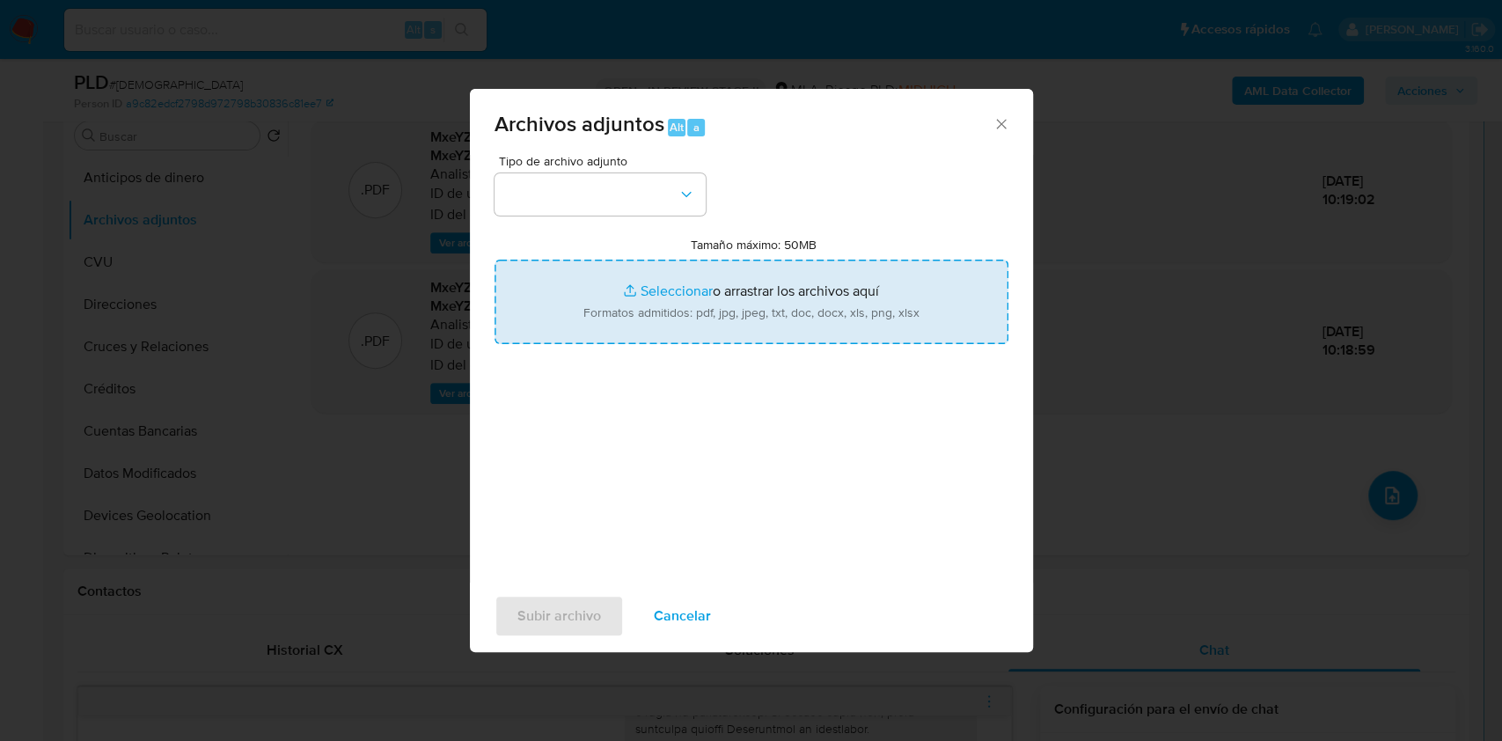
click at [626, 324] on input "Tamaño máximo: 50MB Seleccionar archivos" at bounding box center [751, 302] width 514 height 84
type input "C:\fakepath\Movimientos-Aladdin-v10_1 - 353923802 -.xlsx"
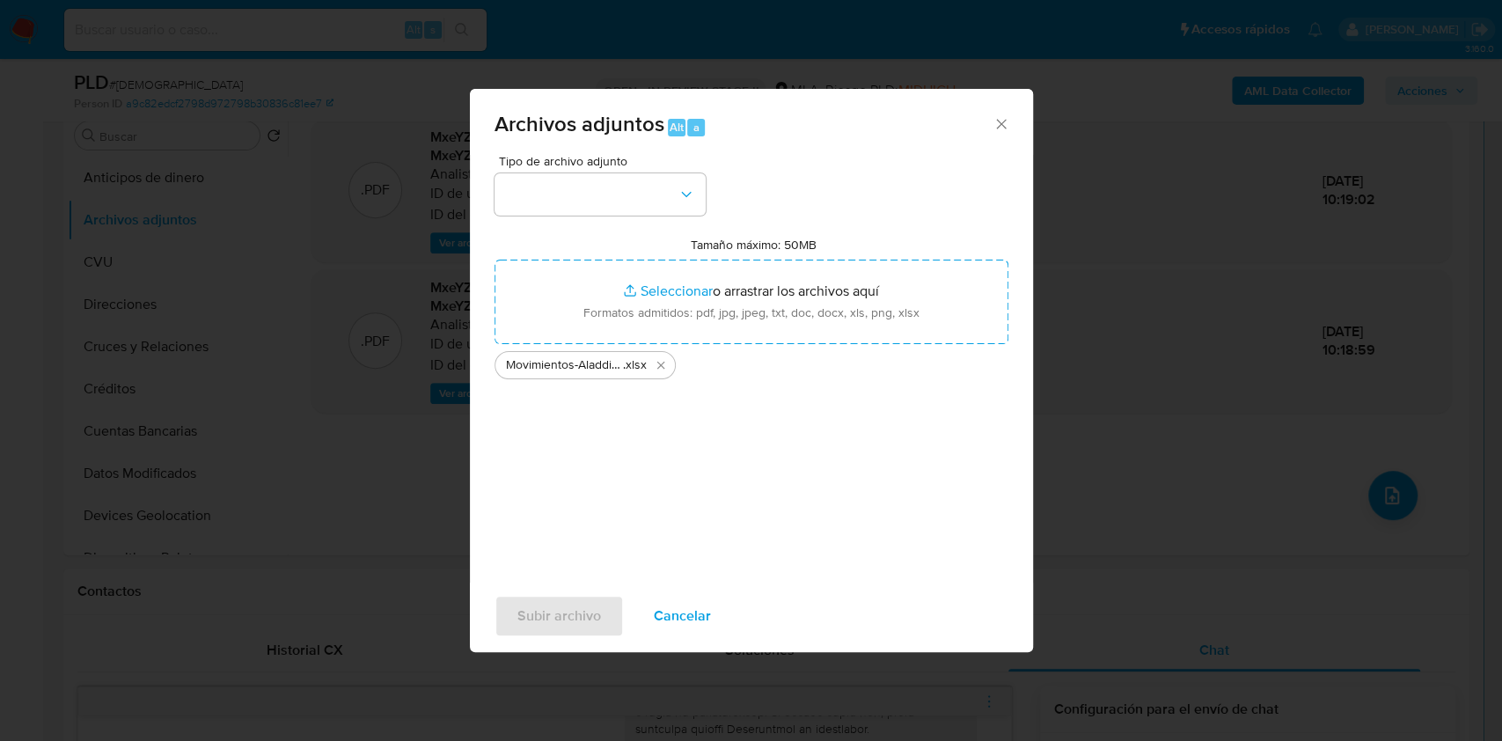
click at [627, 231] on div "Tipo de archivo adjunto Tamaño máximo: 50MB Seleccionar archivos Seleccionar o …" at bounding box center [751, 362] width 514 height 415
click at [636, 223] on div "Tipo de archivo adjunto Tamaño máximo: 50MB Seleccionar archivos Seleccionar o …" at bounding box center [751, 362] width 514 height 415
click at [648, 210] on button "button" at bounding box center [599, 194] width 211 height 42
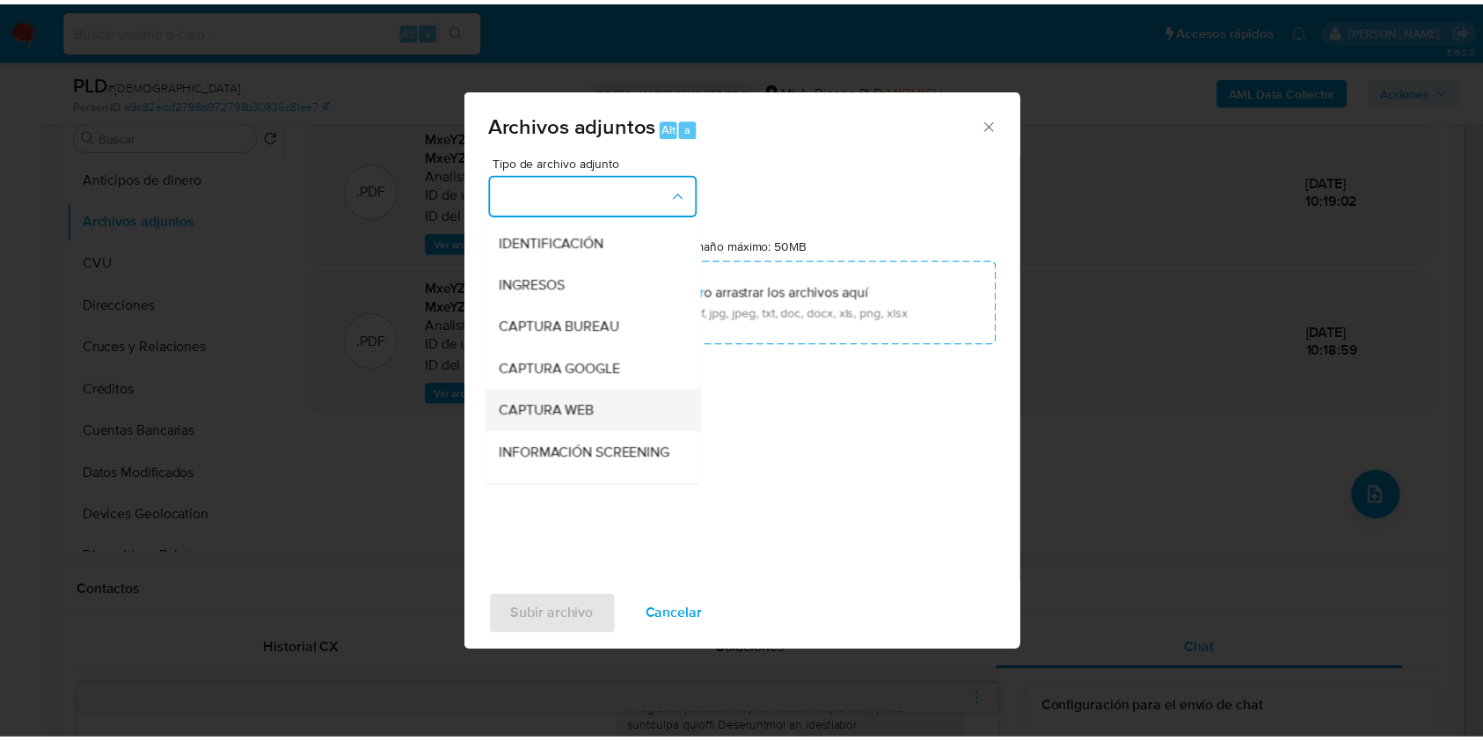
scroll to position [117, 0]
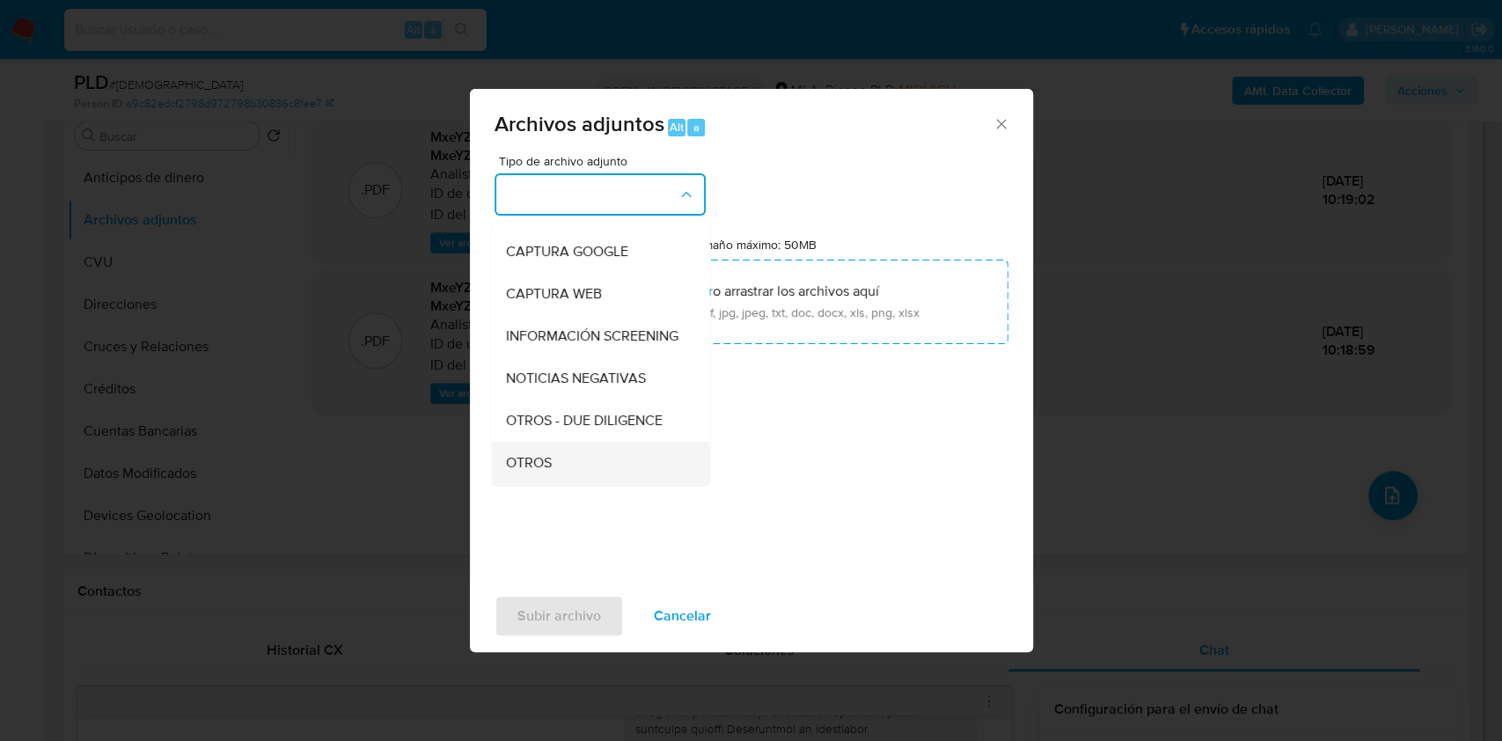
click at [612, 477] on div "OTROS" at bounding box center [594, 463] width 179 height 42
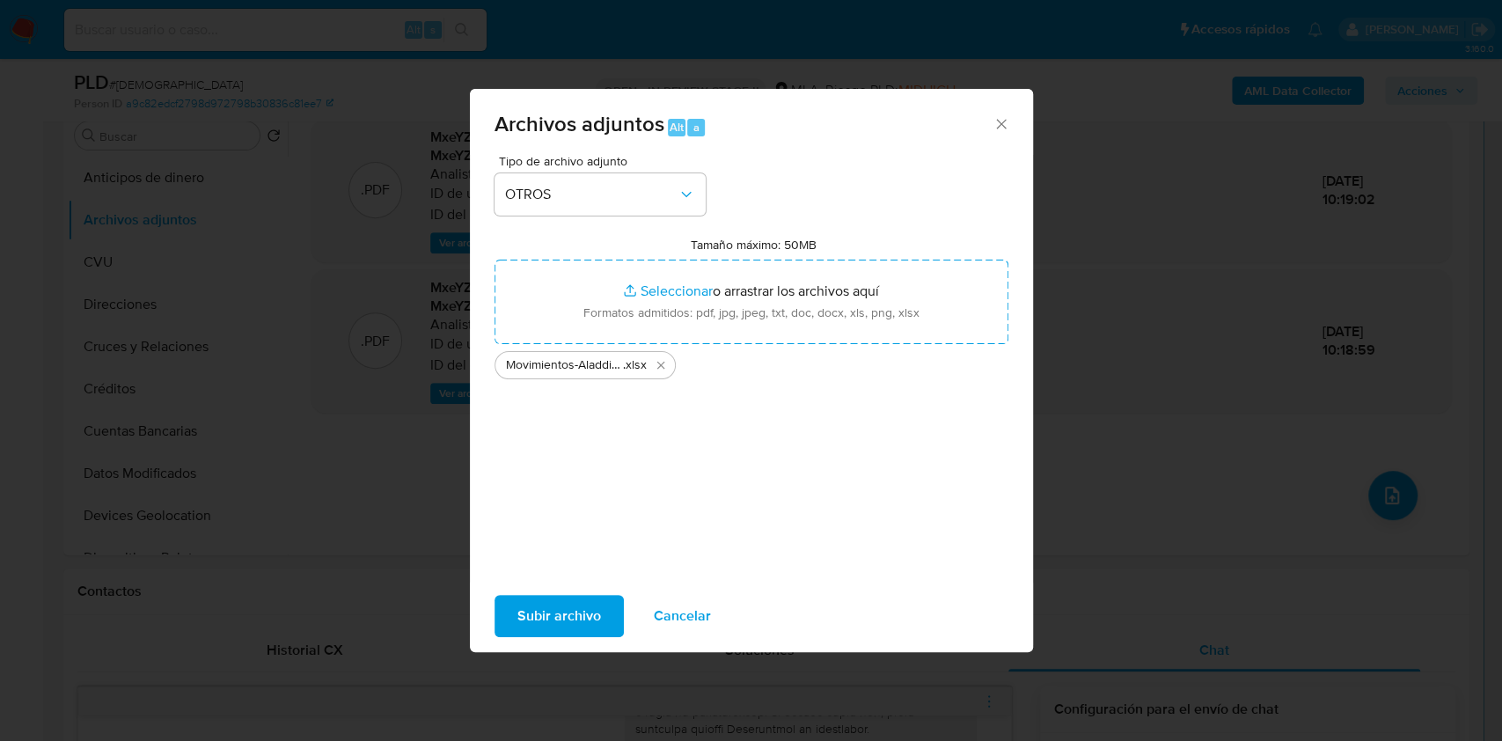
click at [617, 601] on button "Subir archivo" at bounding box center [558, 616] width 129 height 42
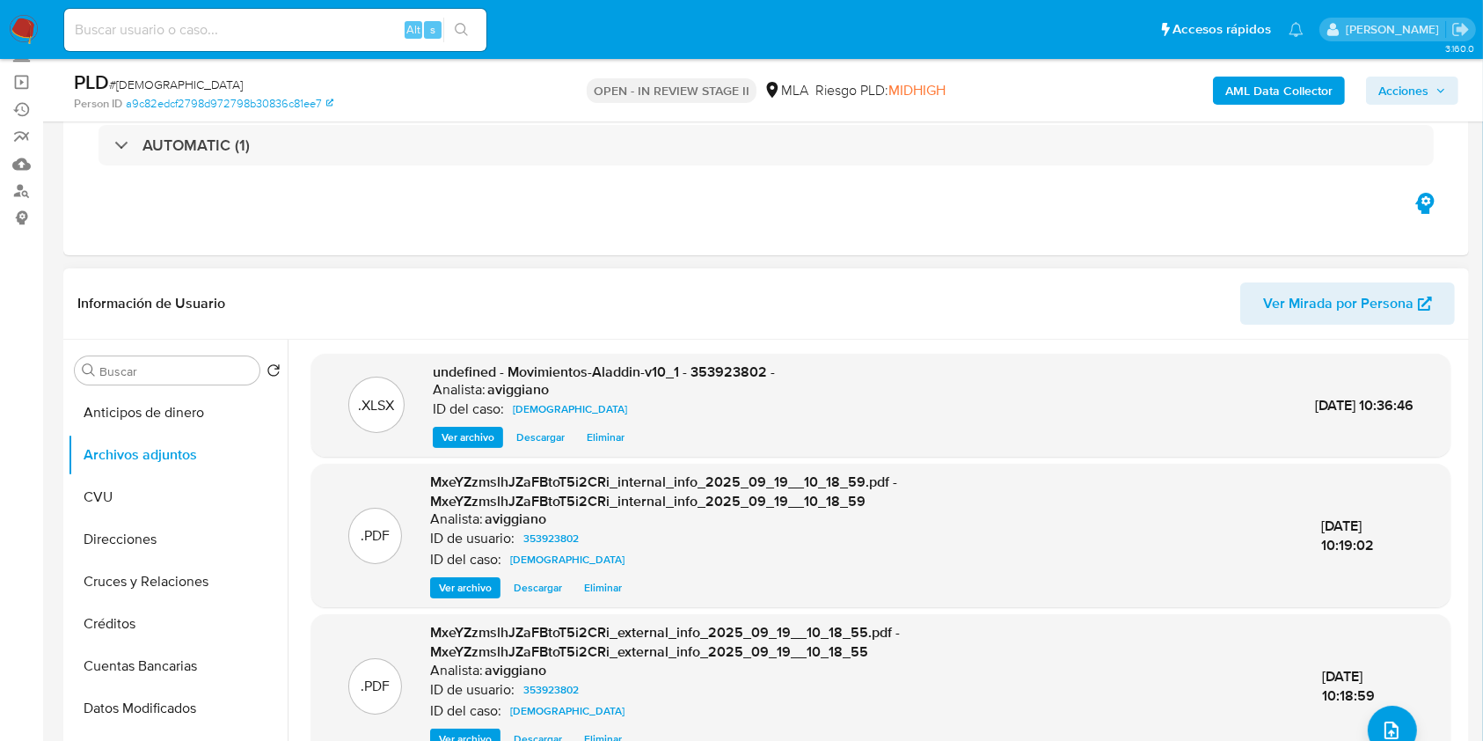
click at [736, 376] on span "undefined - Movimientos-Aladdin-v10_1 - 353923802 -" at bounding box center [604, 372] width 342 height 20
copy span "353923802"
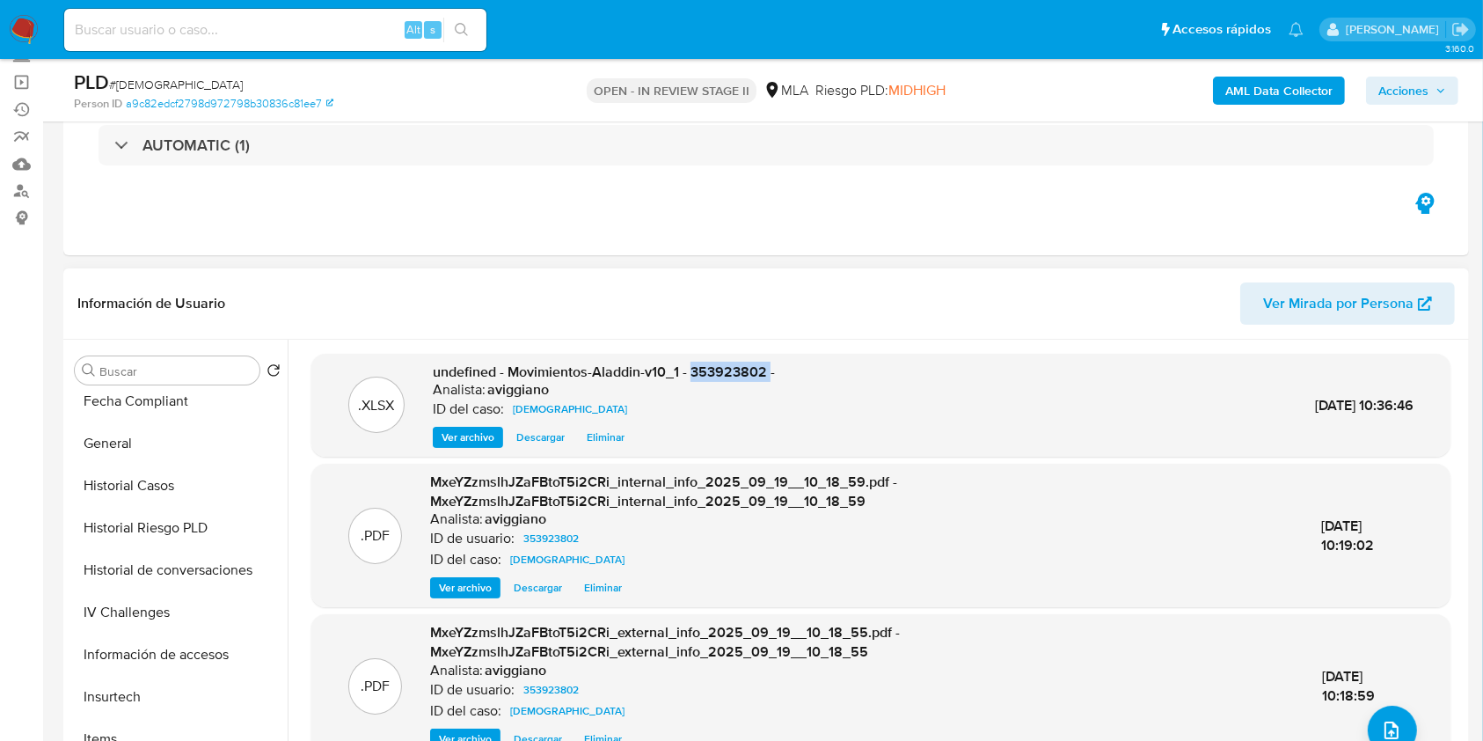
scroll to position [704, 0]
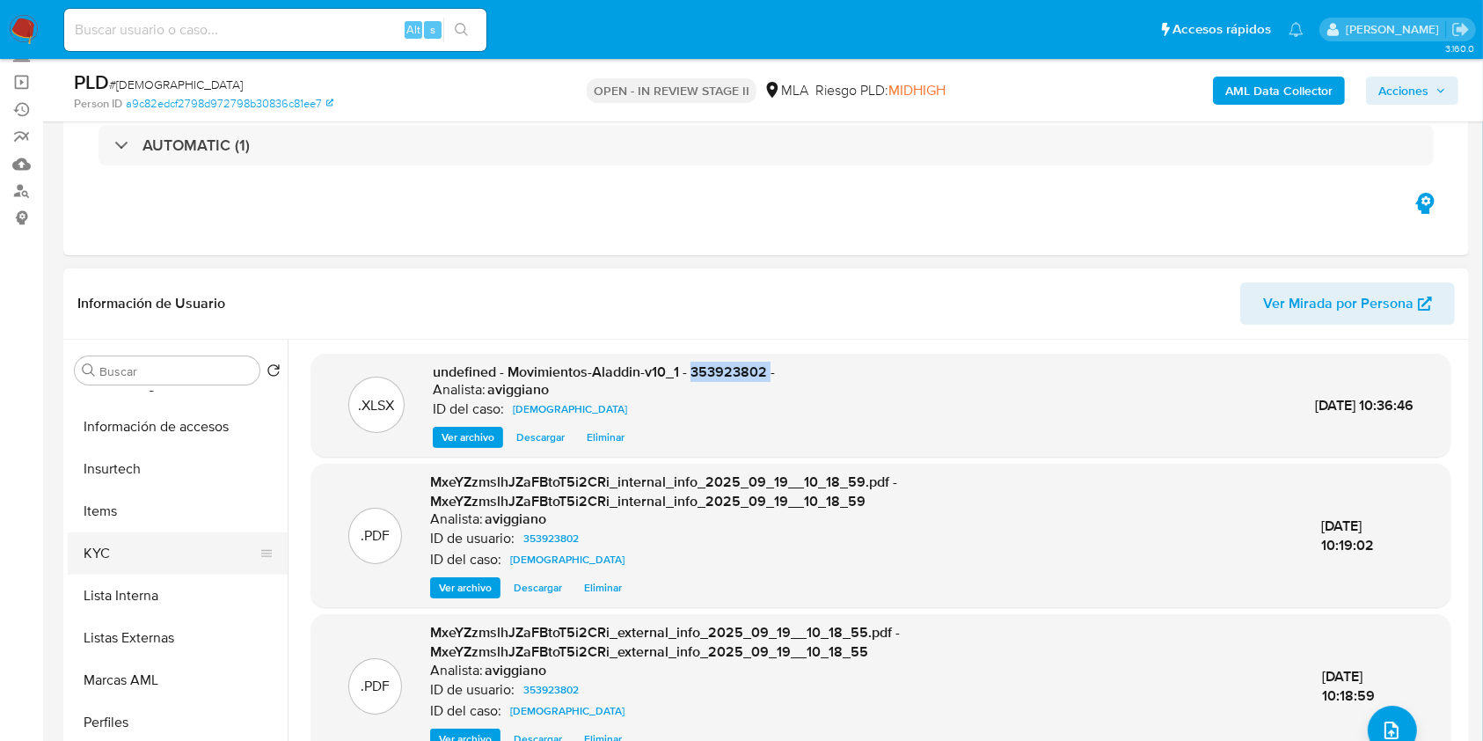
click at [122, 545] on button "KYC" at bounding box center [171, 553] width 206 height 42
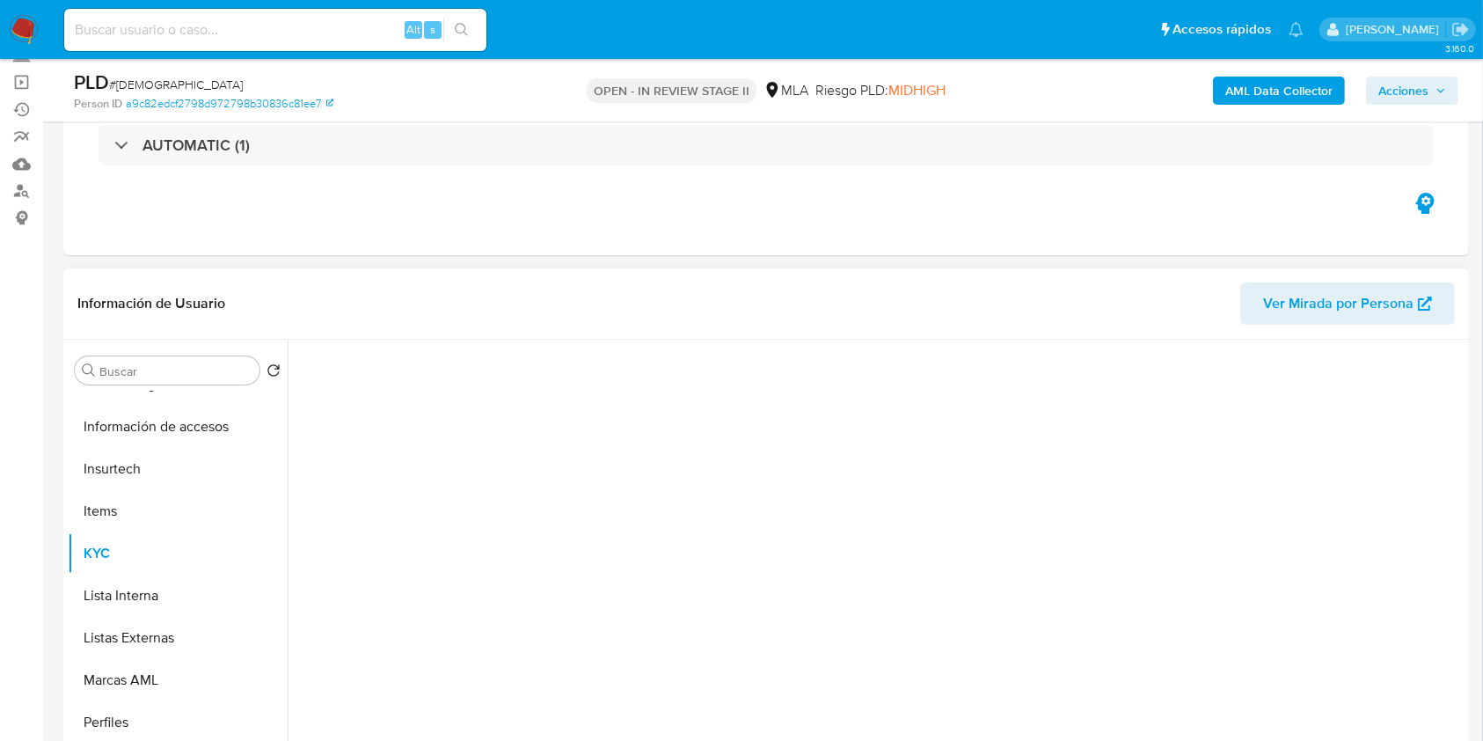
scroll to position [234, 0]
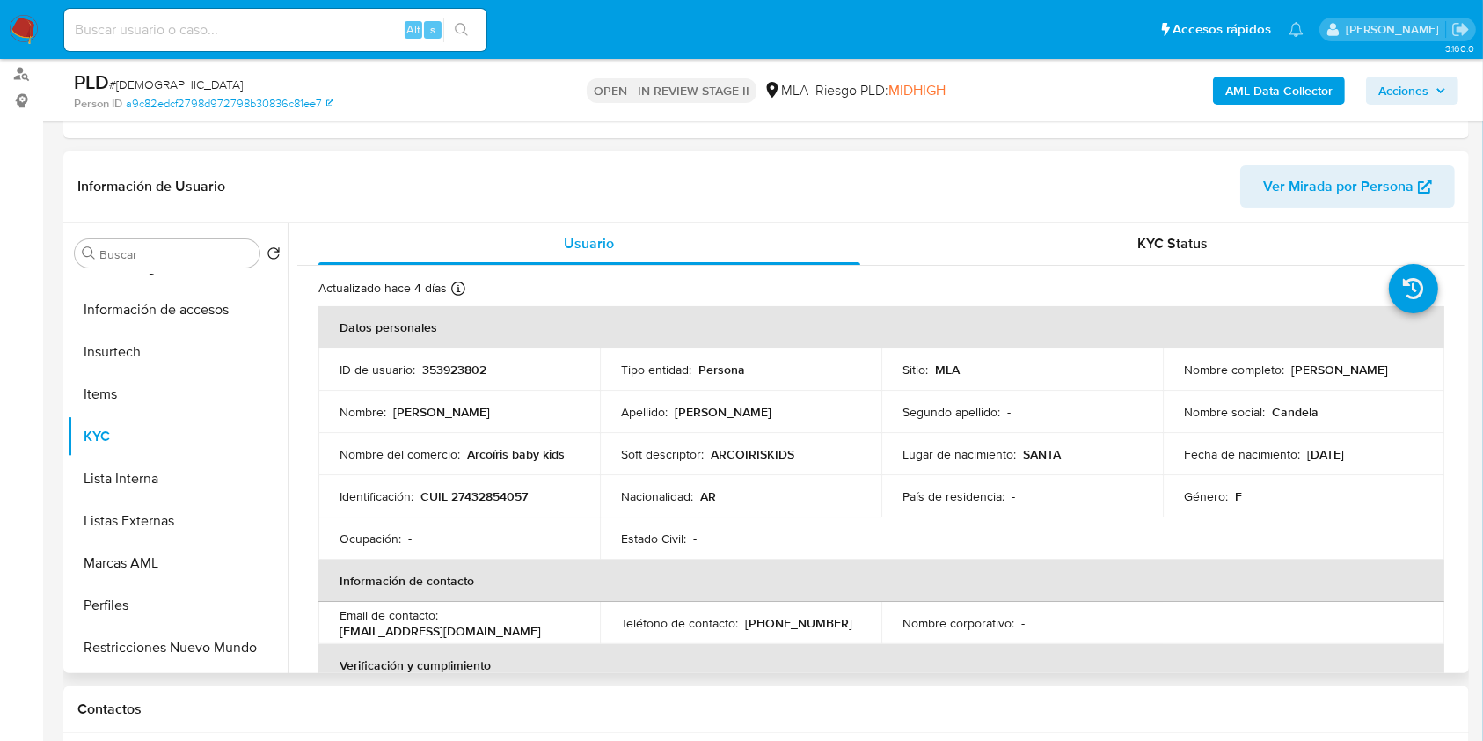
click at [504, 501] on p "CUIL 27432854057" at bounding box center [474, 496] width 107 height 16
click at [503, 501] on p "CUIL 27432854057" at bounding box center [474, 496] width 107 height 16
copy p "27432854057"
drag, startPoint x: 1181, startPoint y: 379, endPoint x: 1311, endPoint y: 387, distance: 130.5
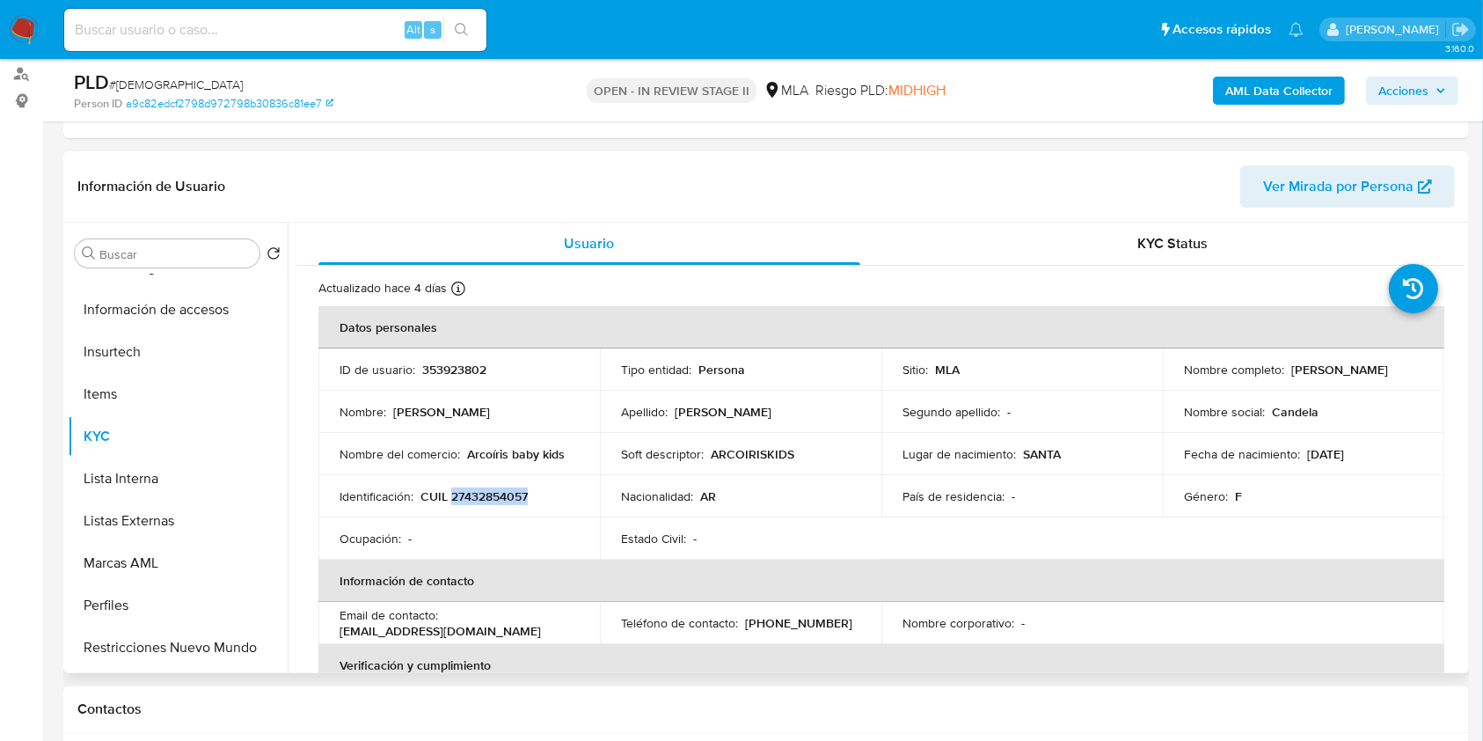
click at [1311, 387] on td "Nombre completo : Candela Mailen Peralta" at bounding box center [1304, 369] width 282 height 42
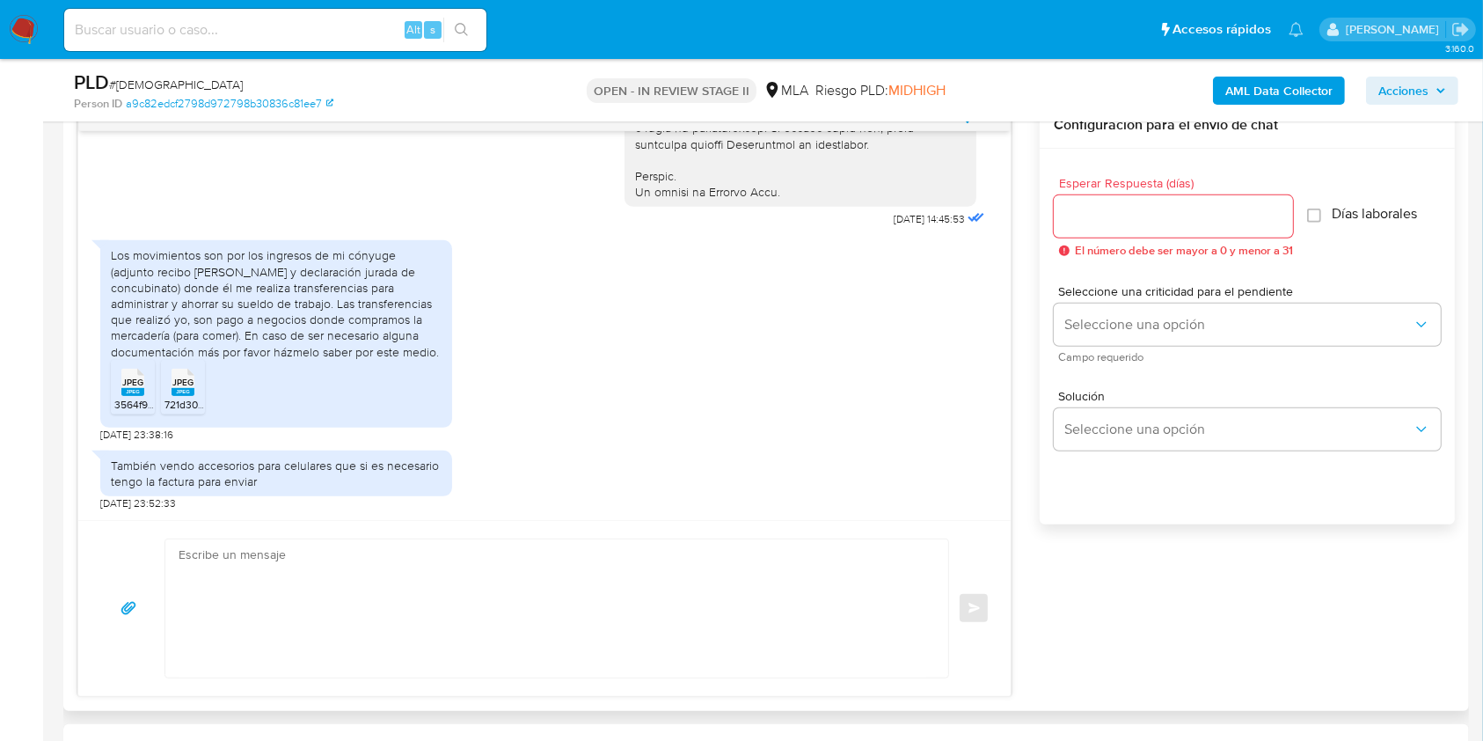
scroll to position [938, 0]
click at [107, 384] on div "Los movimientos son por los ingresos de mi cónyuge (adjunto recibo de sueldo y …" at bounding box center [276, 331] width 352 height 187
click at [127, 384] on span "JPEG" at bounding box center [132, 380] width 21 height 11
click at [184, 387] on rect at bounding box center [183, 390] width 23 height 8
click at [1302, 157] on div "Esperar Respuesta (días) El número debe ser mayor a 0 y menor a 31 Días laboral…" at bounding box center [1247, 358] width 415 height 422
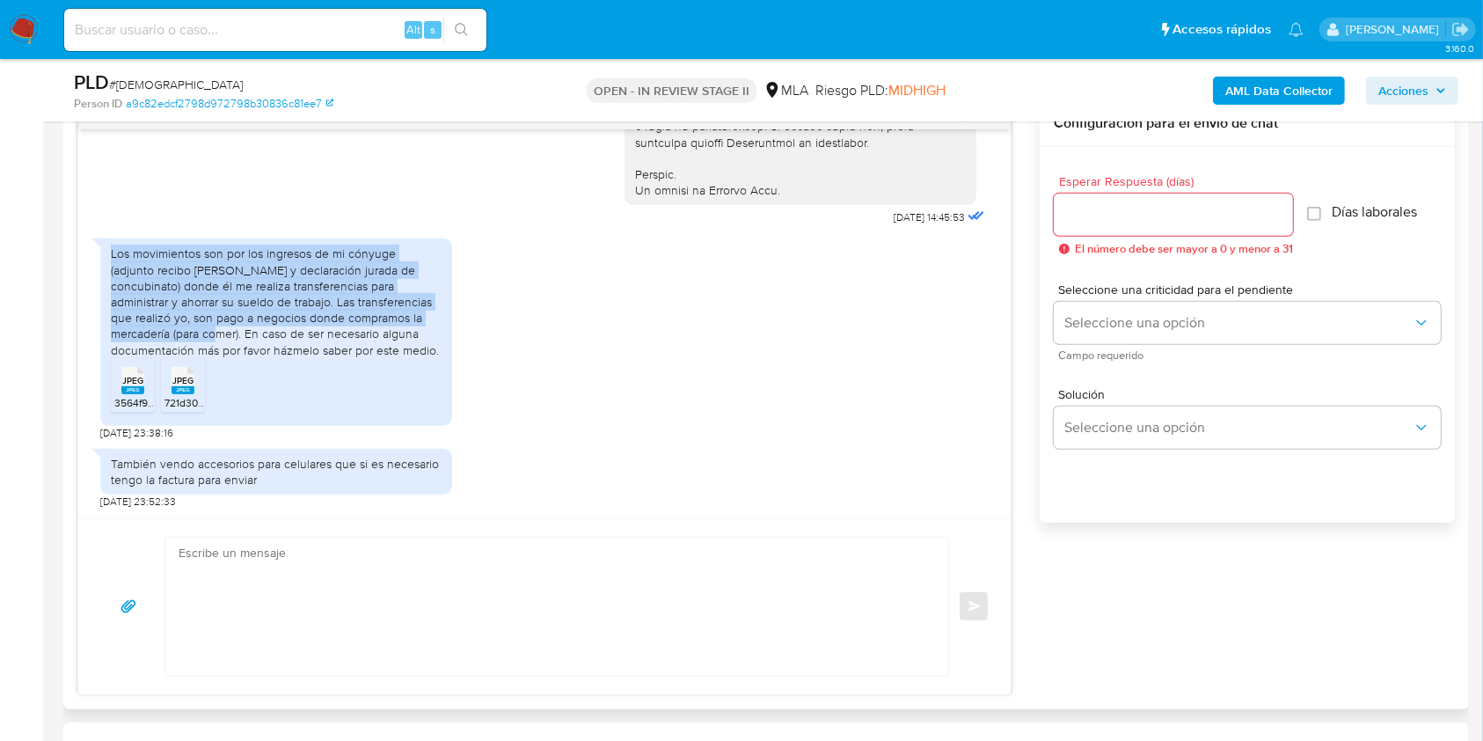
drag, startPoint x: 113, startPoint y: 250, endPoint x: 416, endPoint y: 317, distance: 310.8
click at [416, 317] on div "Los movimientos son por los ingresos de mi cónyuge (adjunto recibo de sueldo y …" at bounding box center [276, 301] width 331 height 112
copy div "Los movimientos son por los ingresos de mi cónyuge (adjunto recibo de sueldo y …"
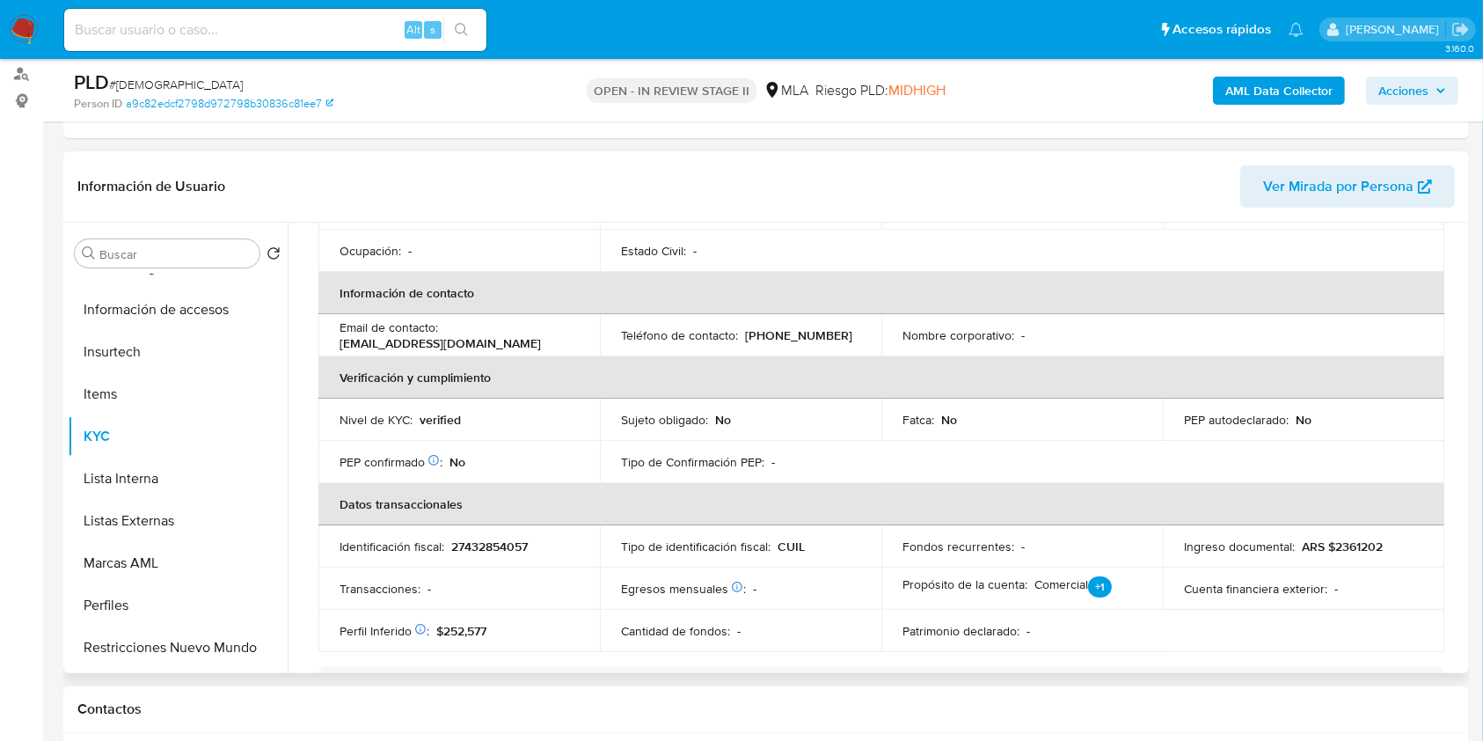
scroll to position [0, 0]
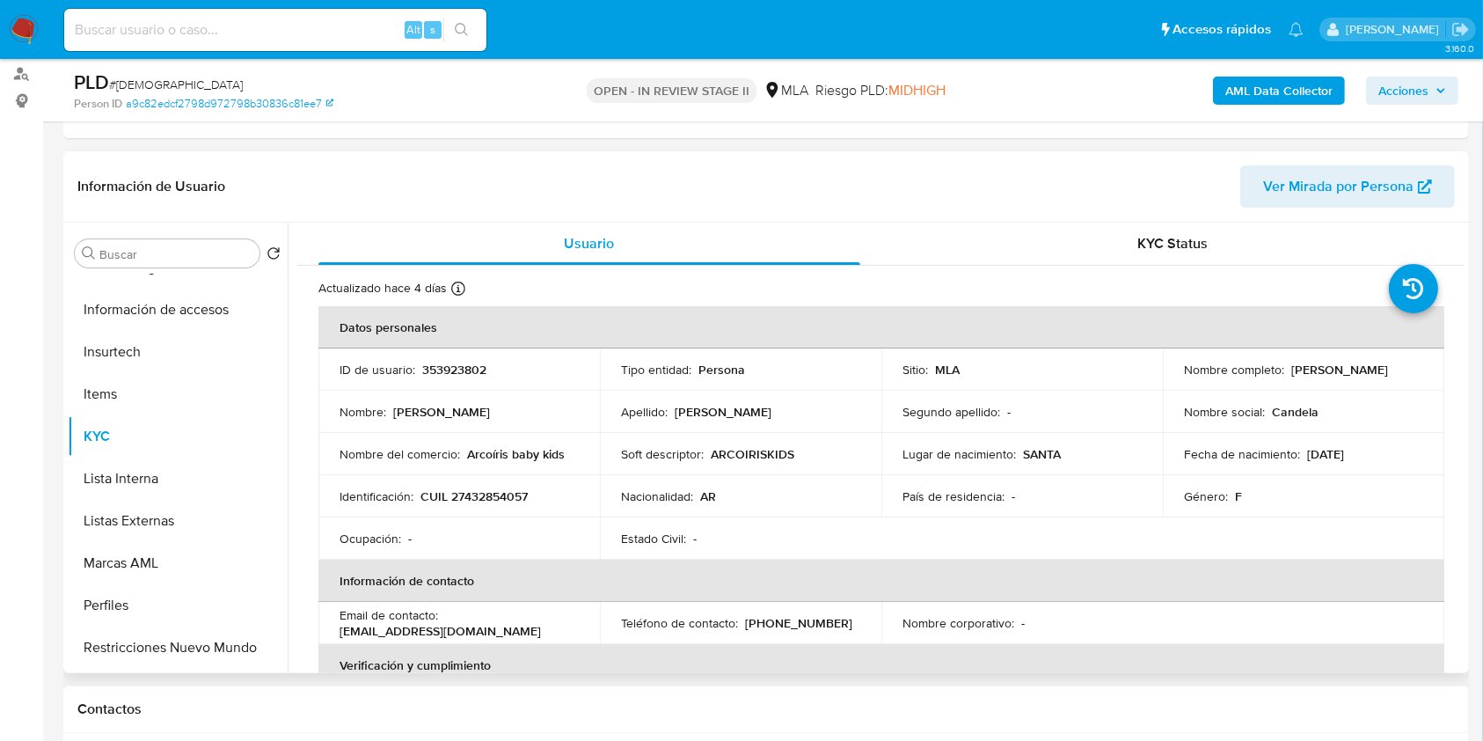
drag, startPoint x: 1181, startPoint y: 377, endPoint x: 1324, endPoint y: 371, distance: 143.5
click at [1324, 371] on div "Nombre completo : Candela Mailen Peralta" at bounding box center [1303, 370] width 239 height 16
copy p "Candela Mailen Peralta"
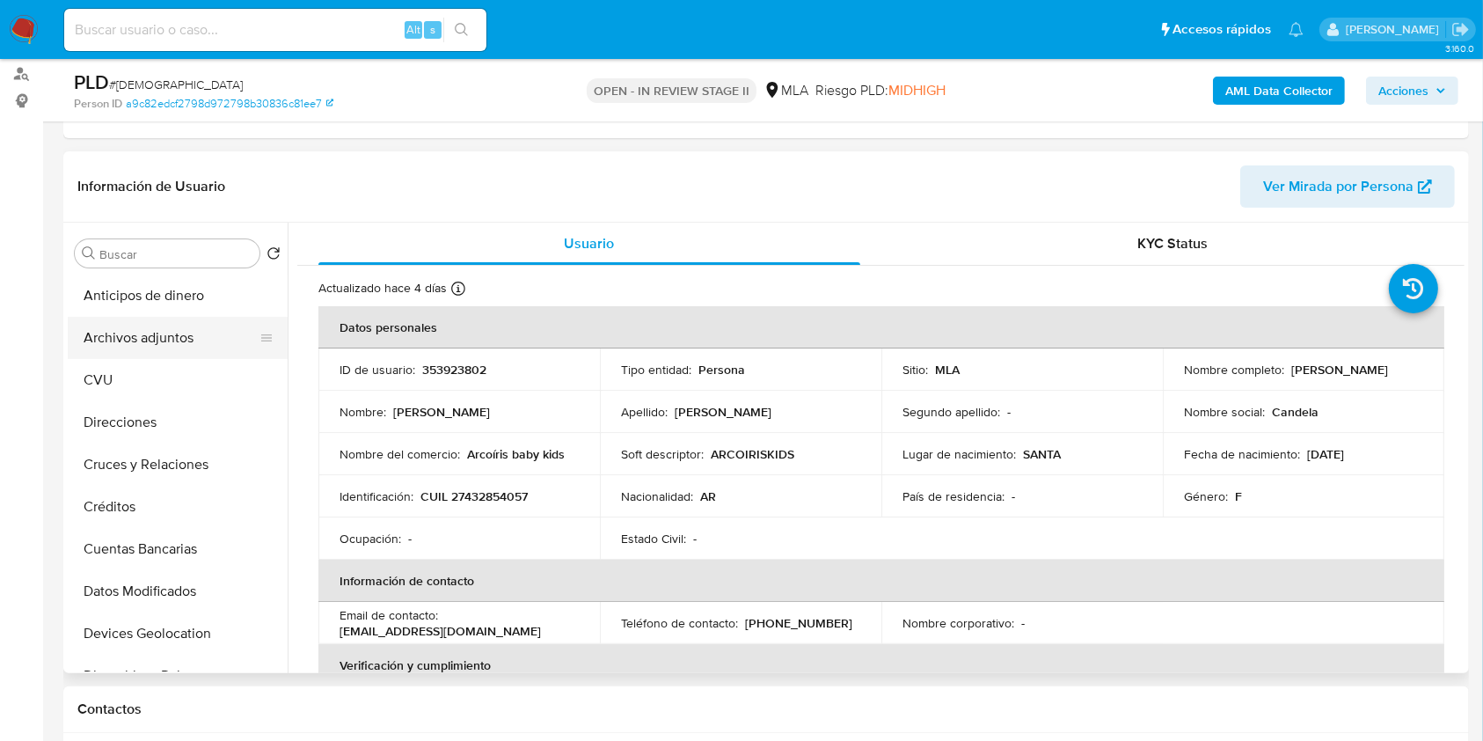
click at [198, 347] on button "Archivos adjuntos" at bounding box center [171, 338] width 206 height 42
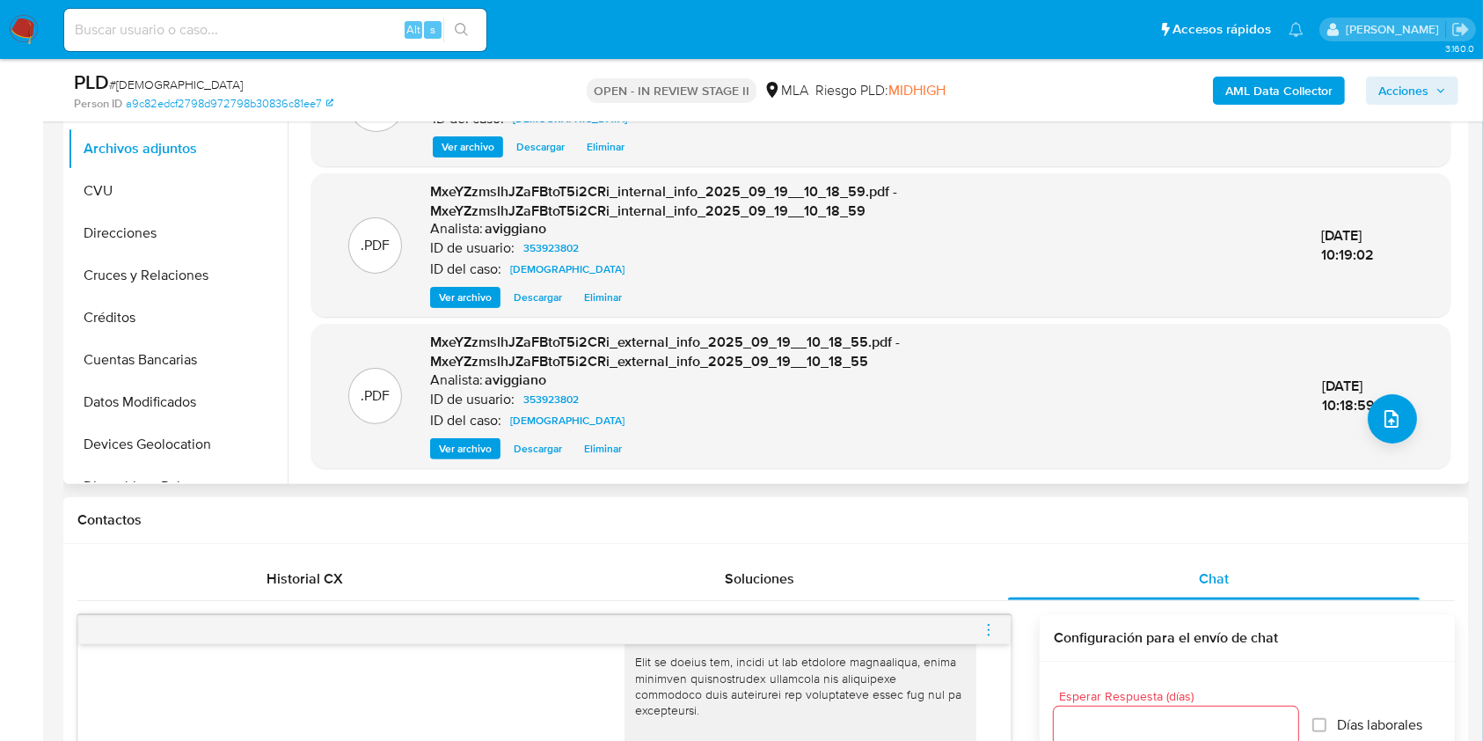
scroll to position [704, 0]
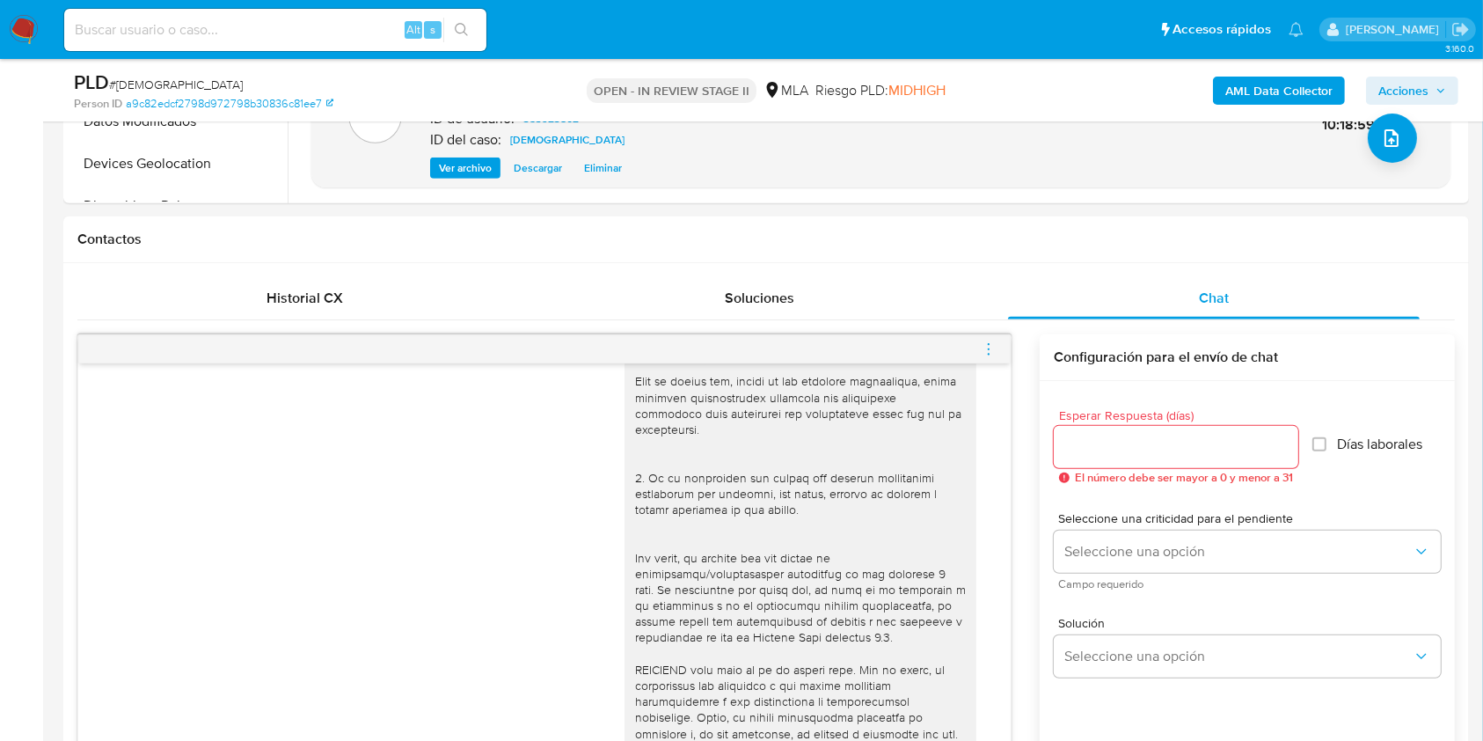
click at [991, 350] on icon "menu-action" at bounding box center [989, 349] width 16 height 16
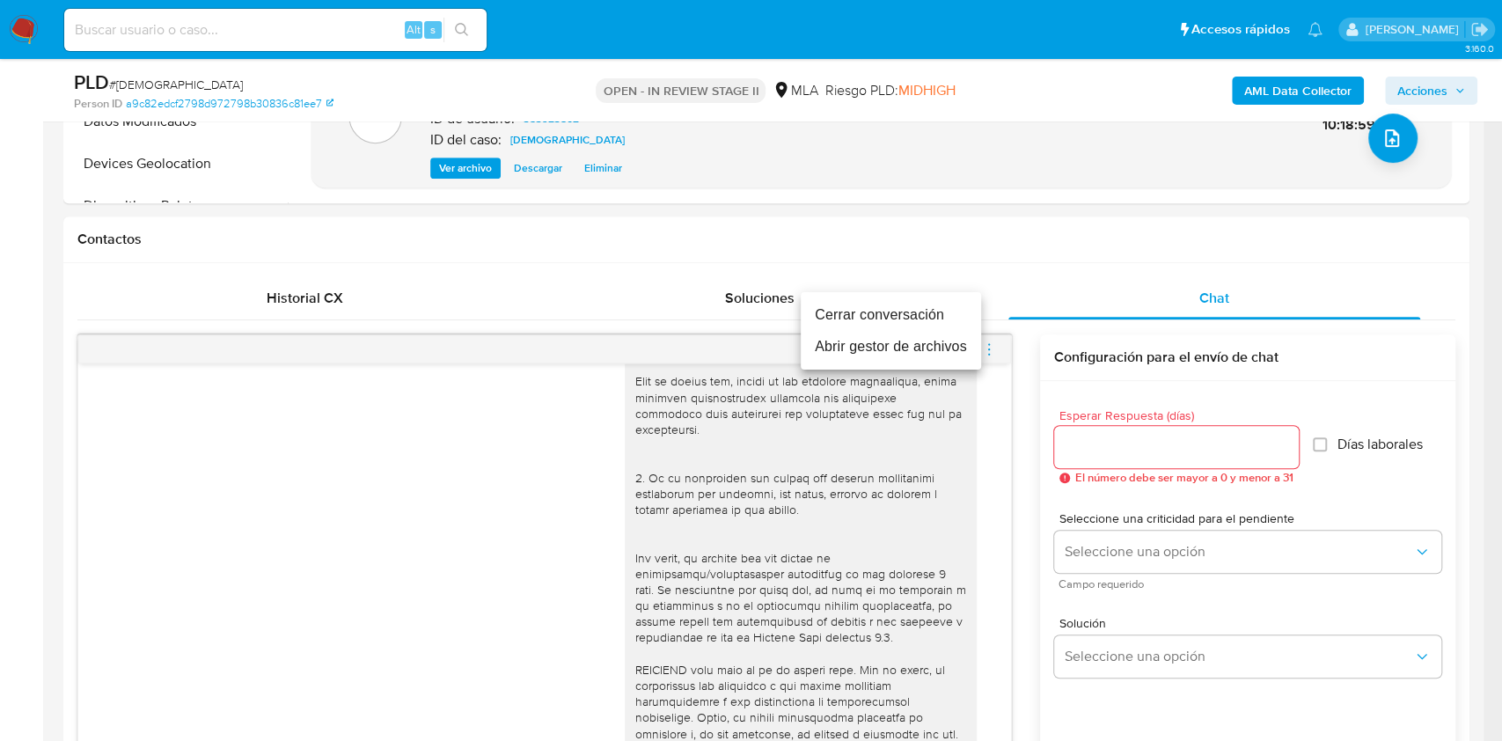
click at [836, 350] on li "Abrir gestor de archivos" at bounding box center [891, 347] width 180 height 32
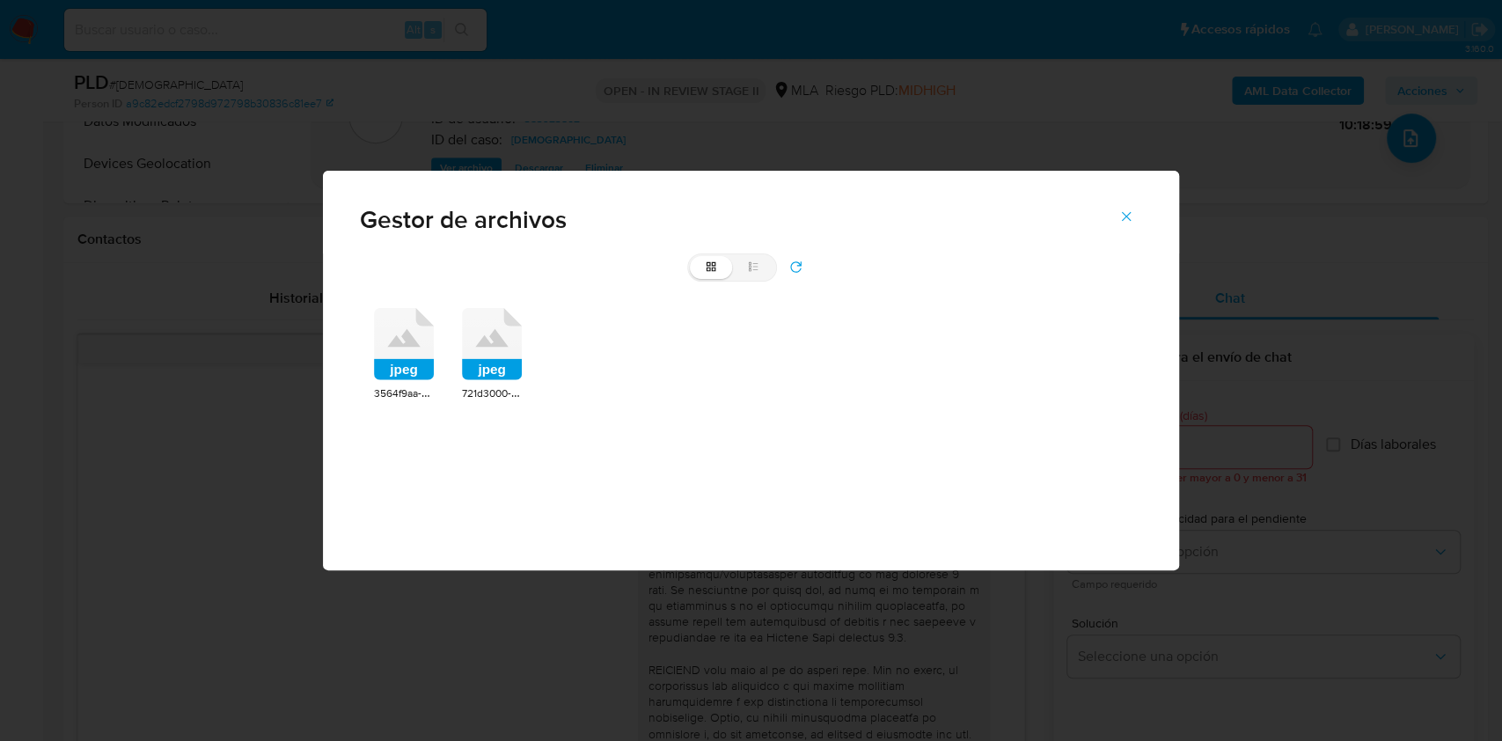
click at [404, 341] on icon at bounding box center [404, 344] width 60 height 72
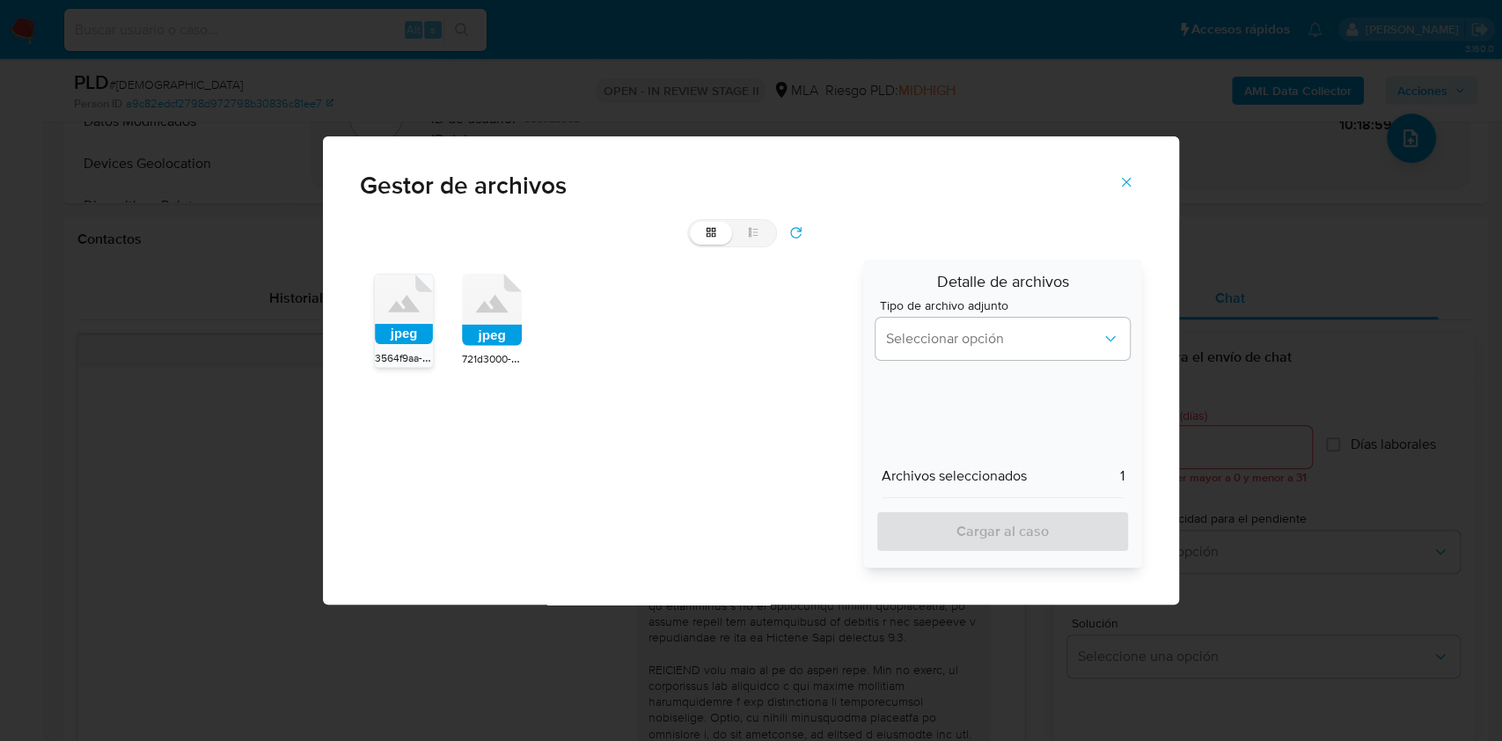
click at [500, 346] on div "jpeg" at bounding box center [492, 312] width 60 height 77
click at [985, 320] on button "Seleccionar opción" at bounding box center [1002, 339] width 255 height 42
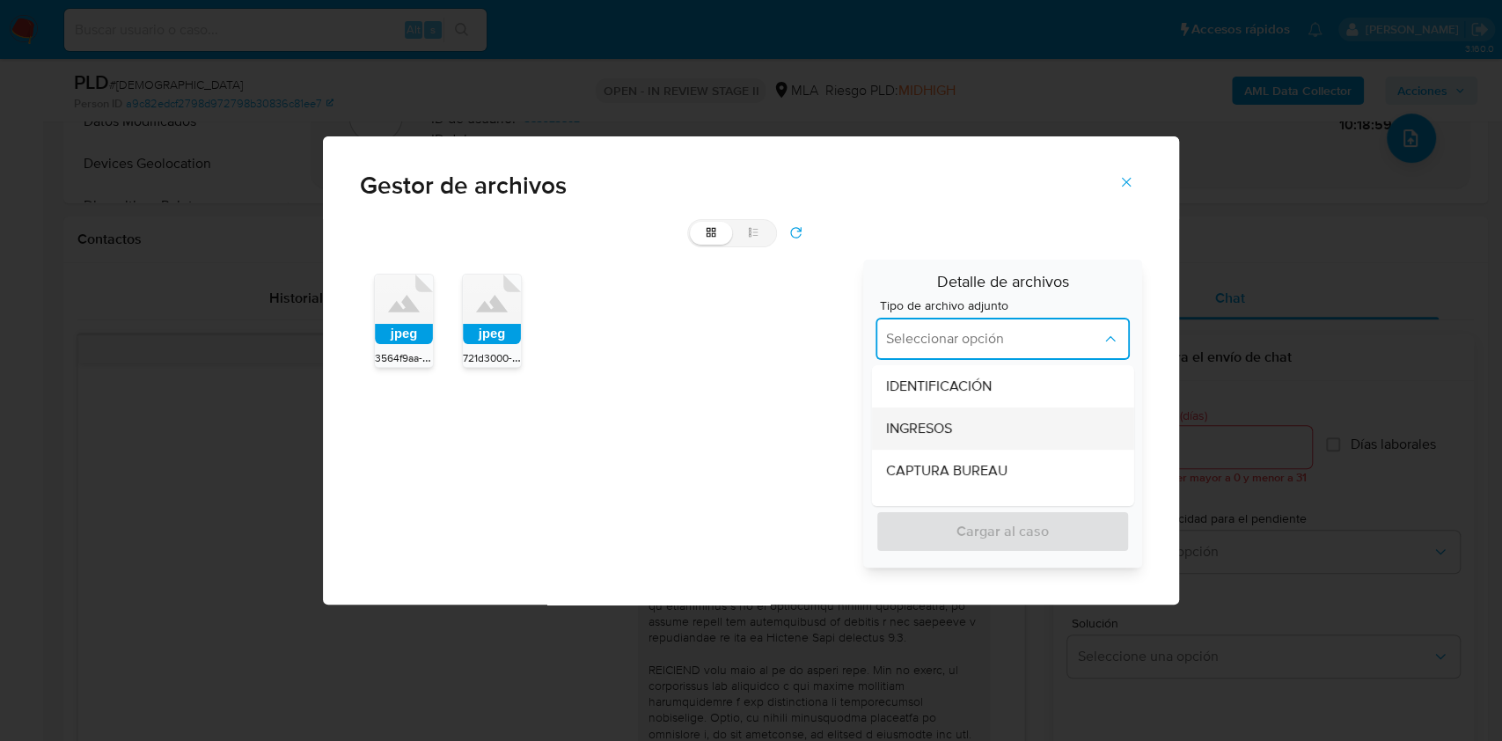
click at [956, 423] on div "INGRESOS" at bounding box center [996, 428] width 223 height 42
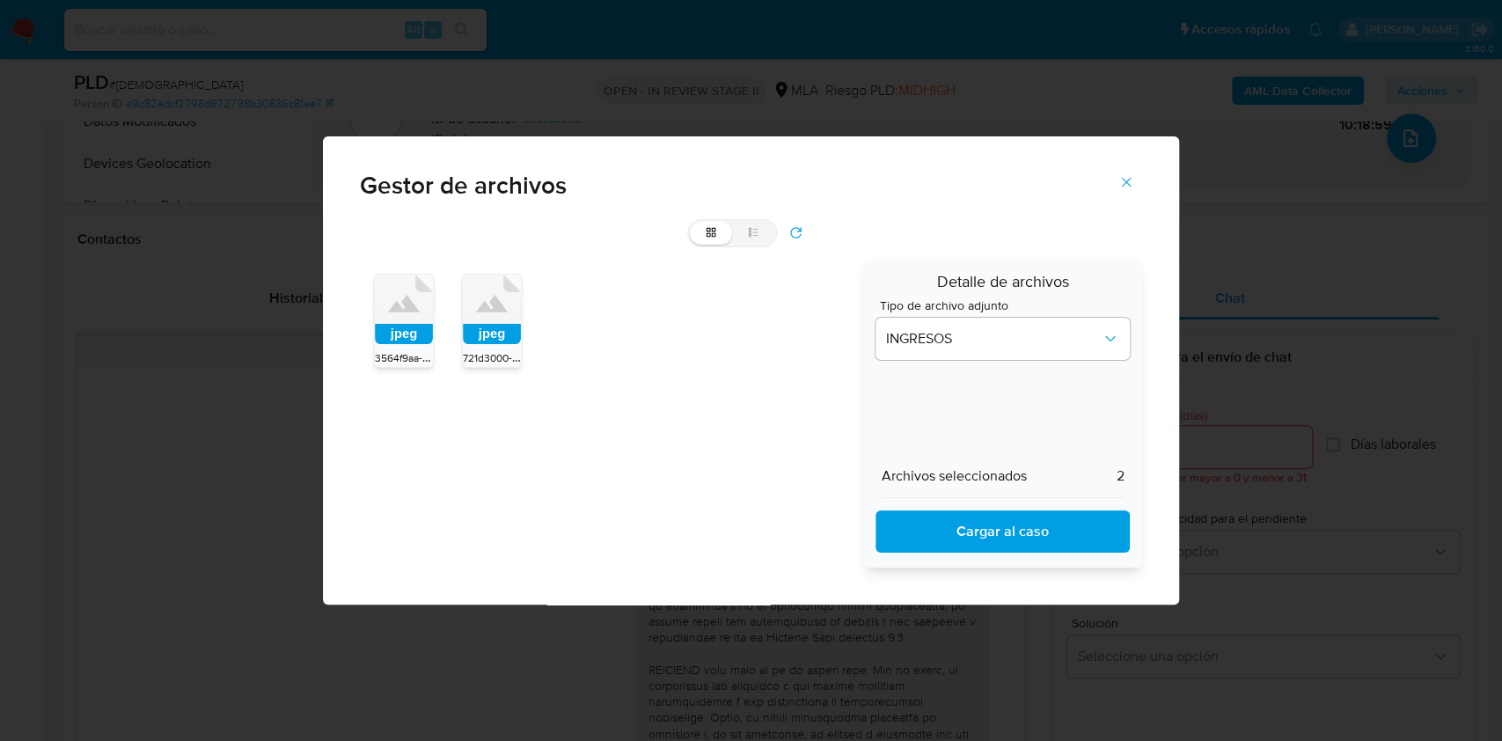
click at [990, 560] on div "Detalle de archivos Tipo de archivo adjunto INGRESOS Archivos seleccionados 2 C…" at bounding box center [1003, 414] width 280 height 308
click at [997, 531] on span "Cargar al caso" at bounding box center [1002, 531] width 209 height 39
click at [1145, 192] on button "Cerrar" at bounding box center [1126, 182] width 62 height 42
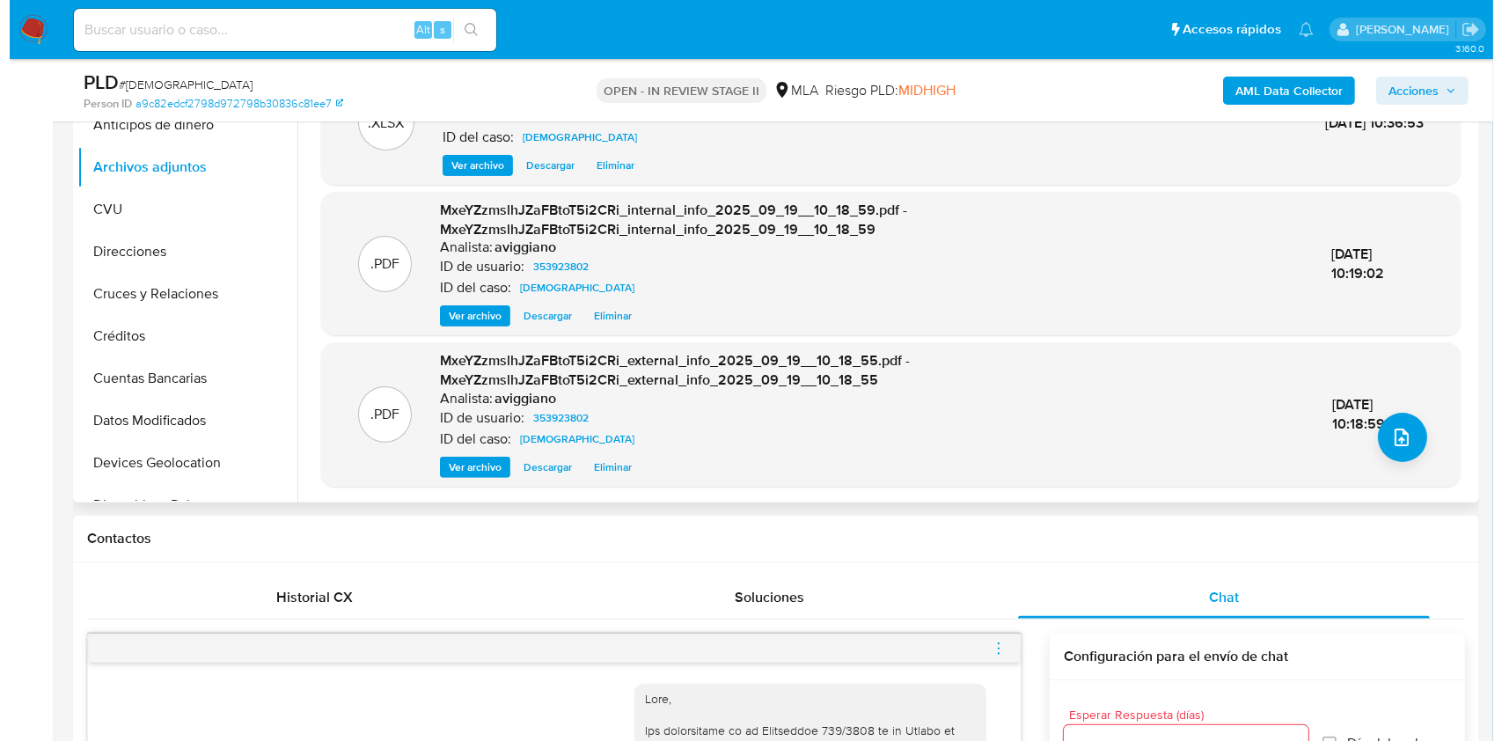
scroll to position [469, 0]
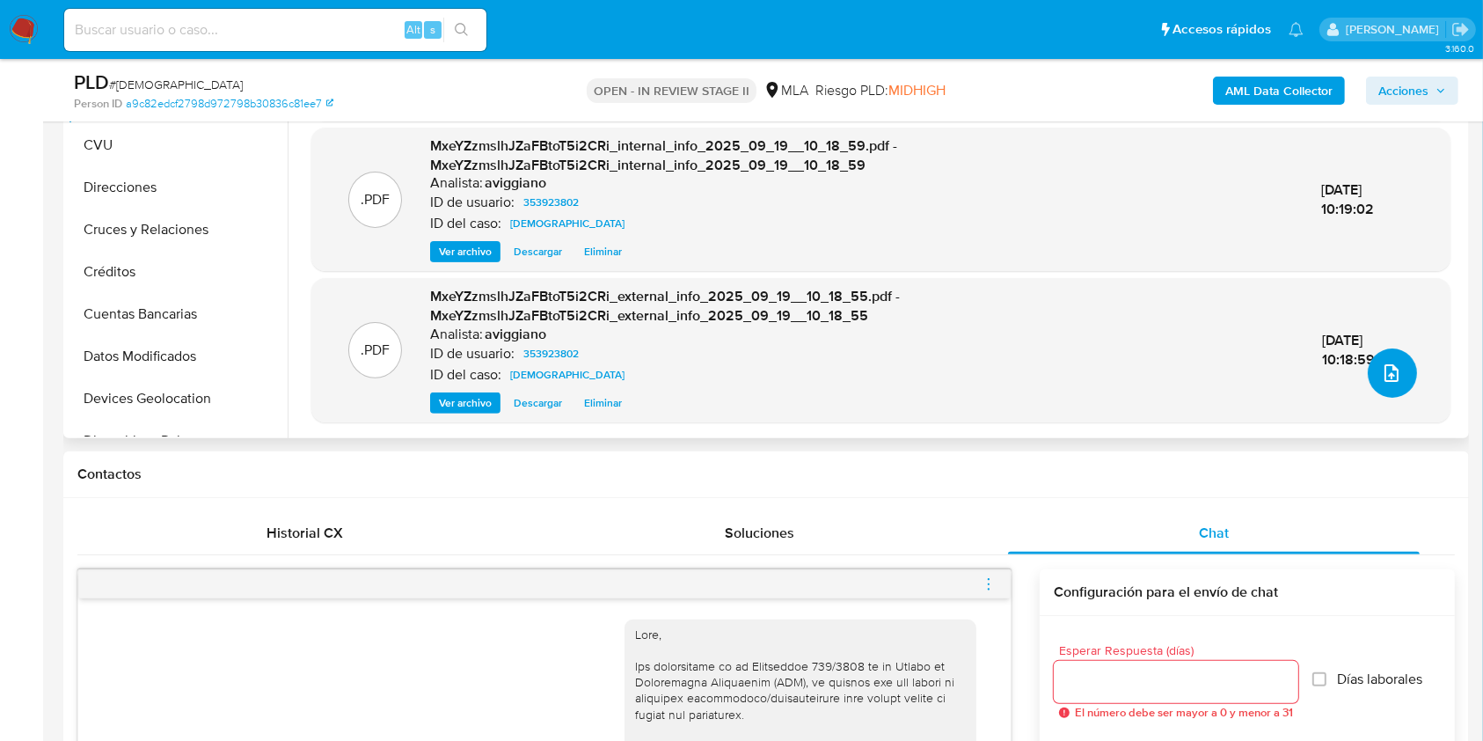
click at [1369, 385] on button "upload-file" at bounding box center [1392, 372] width 49 height 49
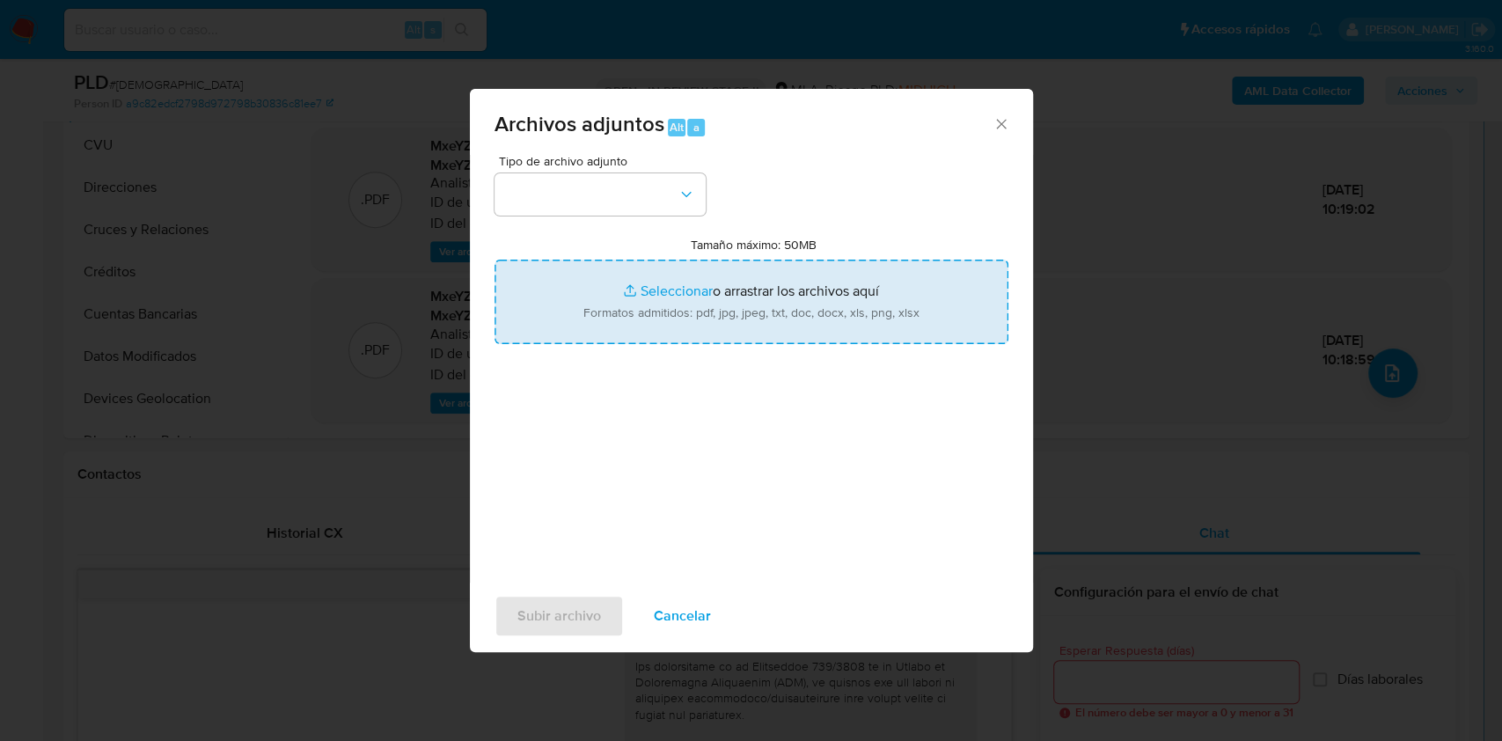
click at [840, 306] on input "Tamaño máximo: 50MB Seleccionar archivos" at bounding box center [751, 302] width 514 height 84
type input "C:\fakepath\Caselog MxeYZzmslhJZaFBtoT5i2CRi_2025_09_17_23_15_20.docx"
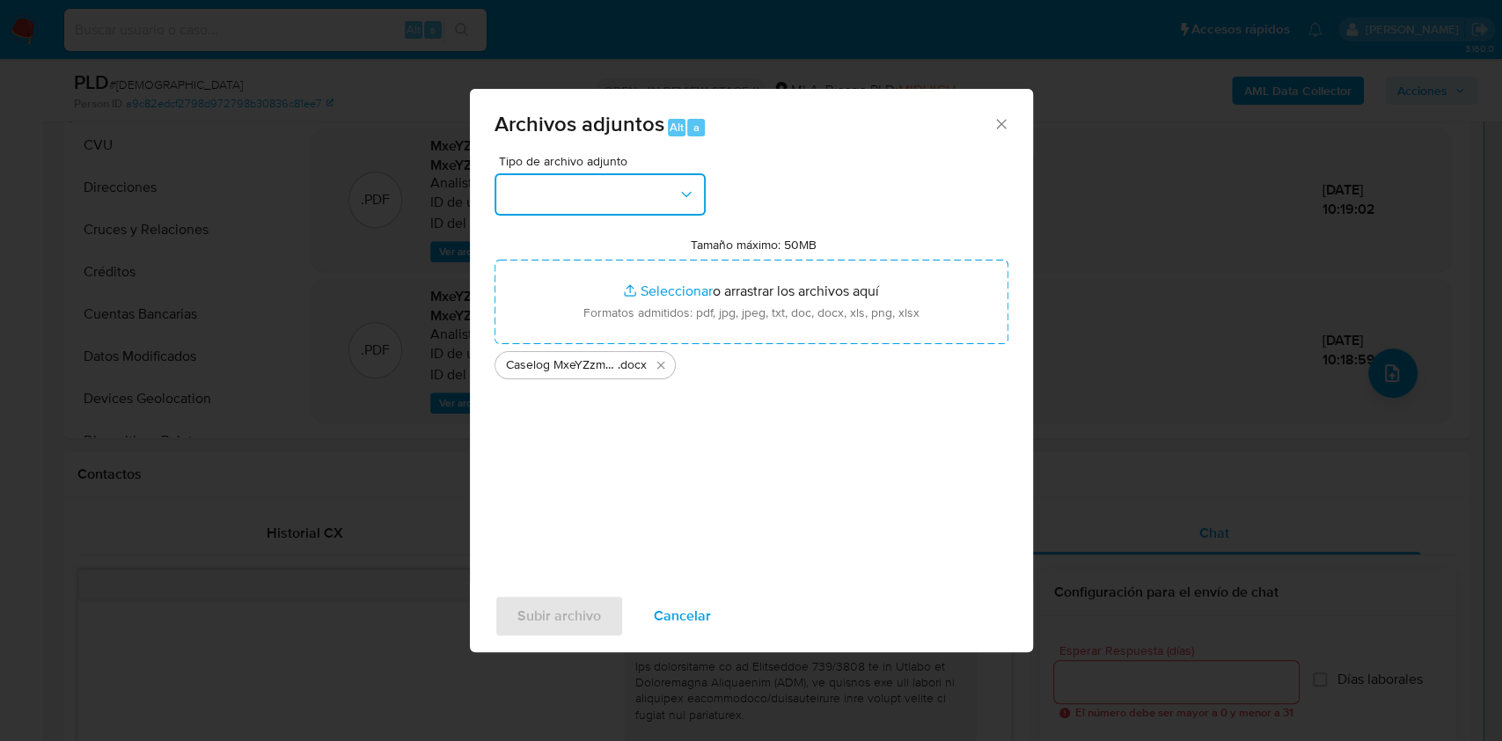
click at [677, 186] on icon "button" at bounding box center [686, 195] width 18 height 18
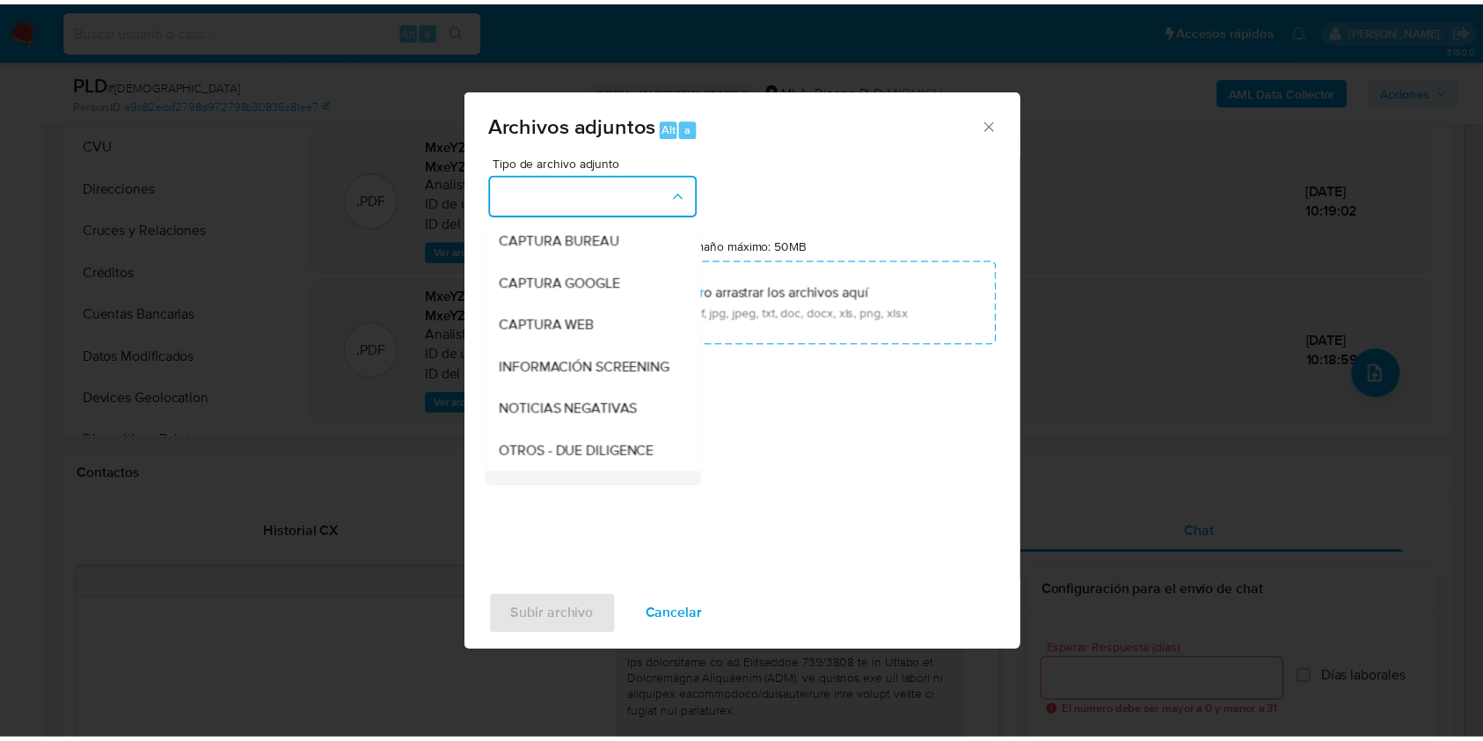
scroll to position [234, 0]
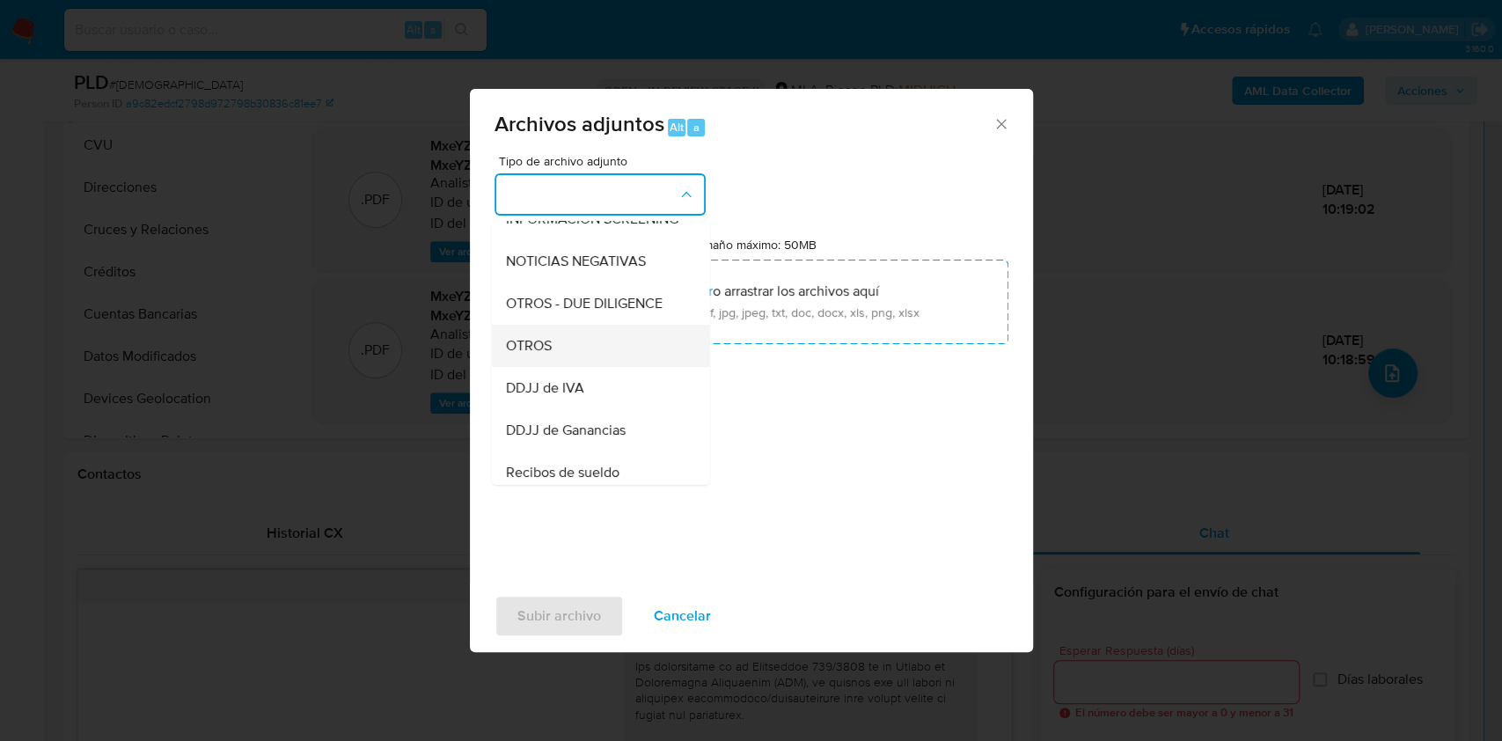
click at [556, 367] on div "OTROS" at bounding box center [594, 346] width 179 height 42
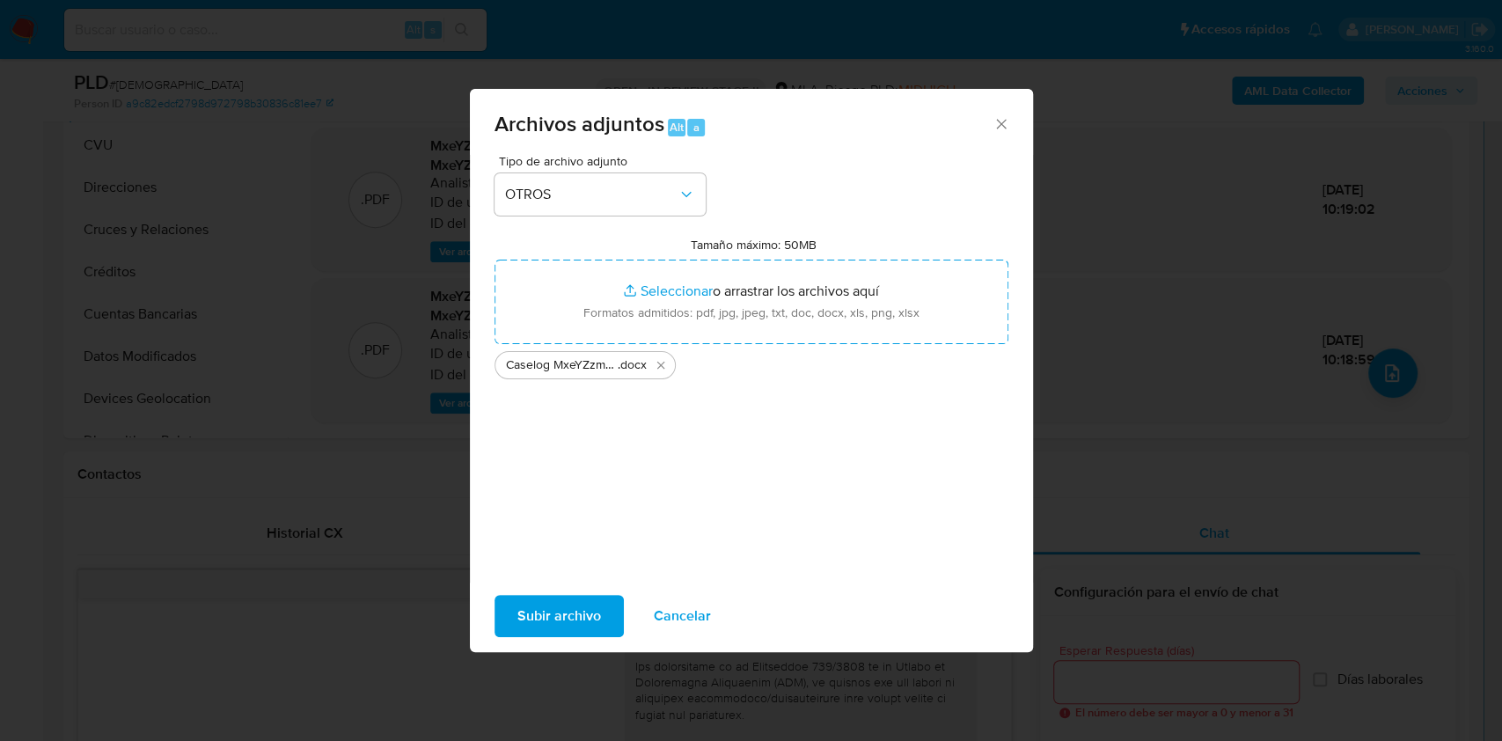
click at [584, 629] on span "Subir archivo" at bounding box center [559, 616] width 84 height 39
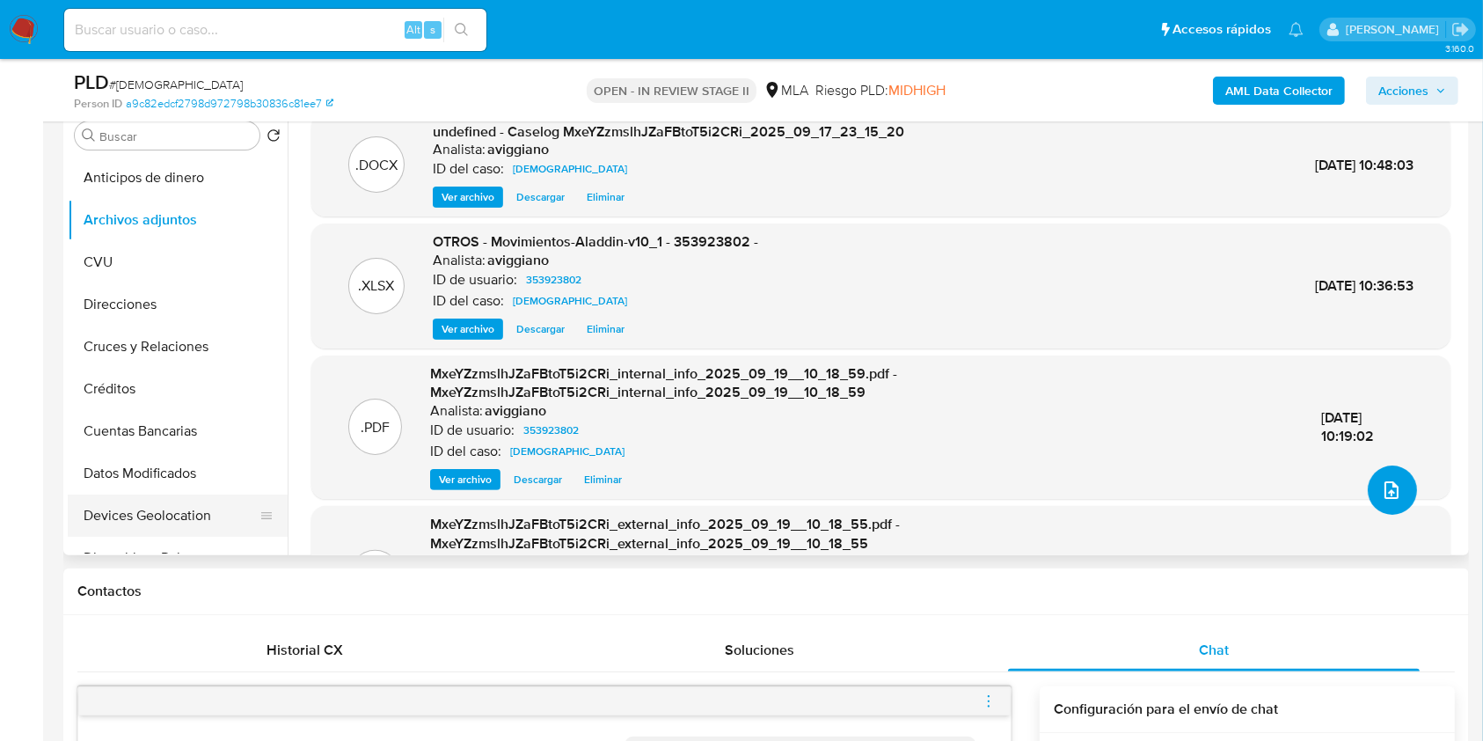
scroll to position [352, 0]
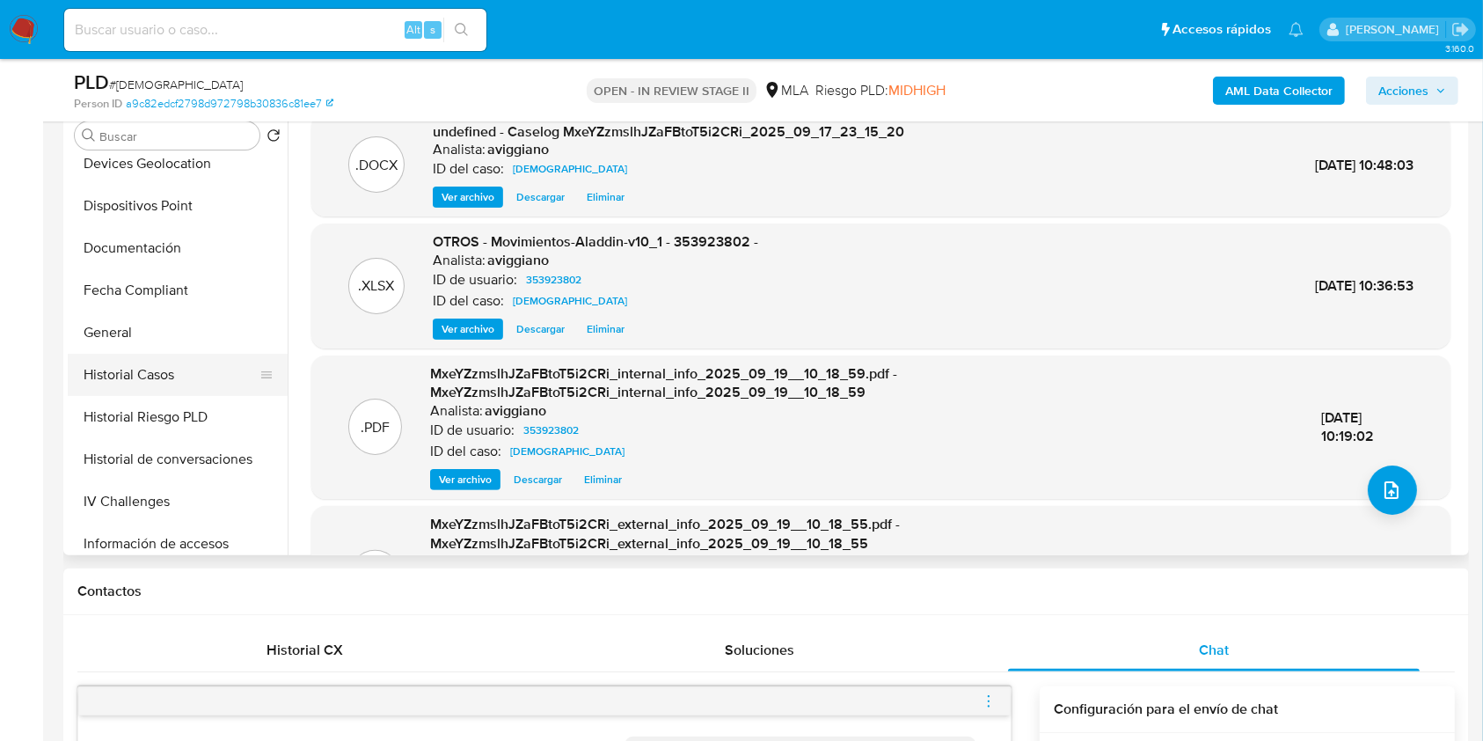
click at [124, 393] on button "Historial Casos" at bounding box center [171, 375] width 206 height 42
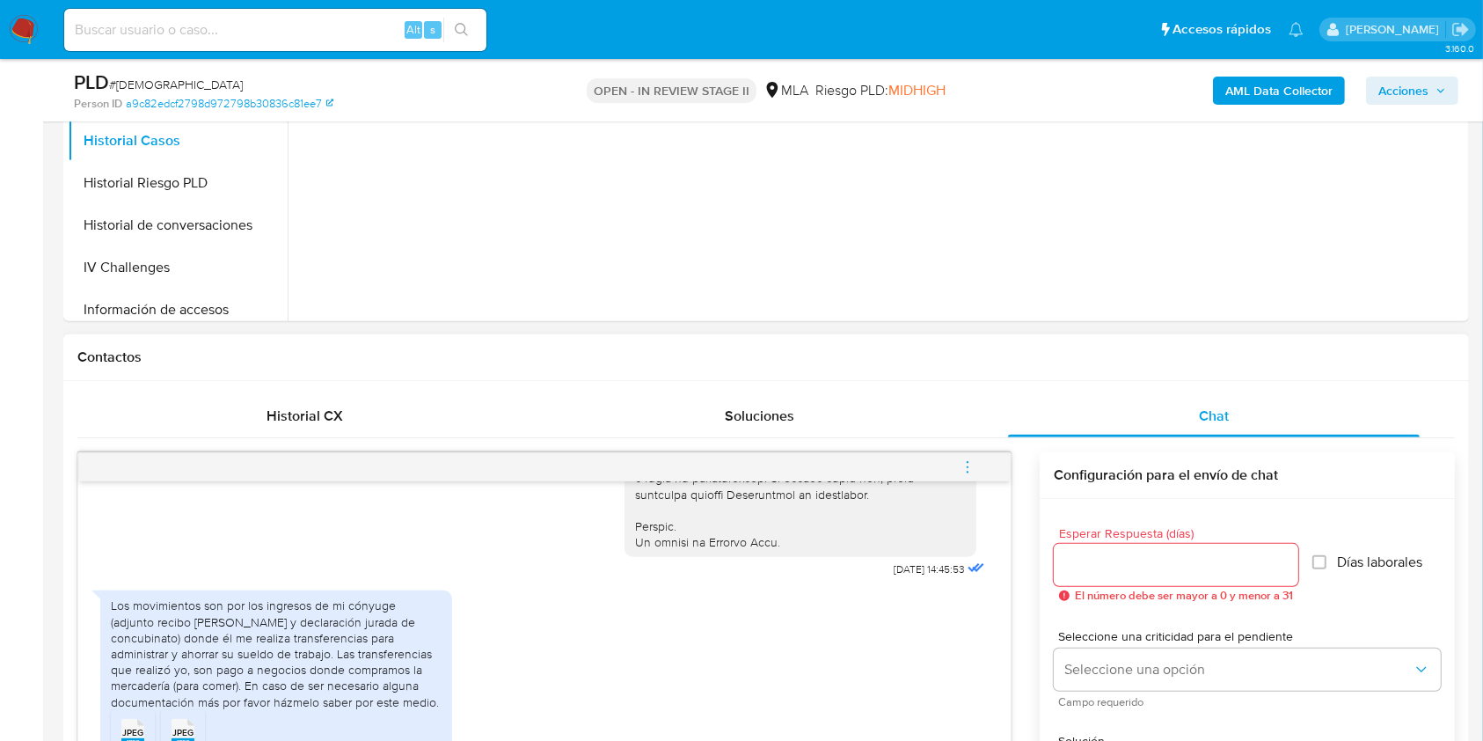
scroll to position [1056, 0]
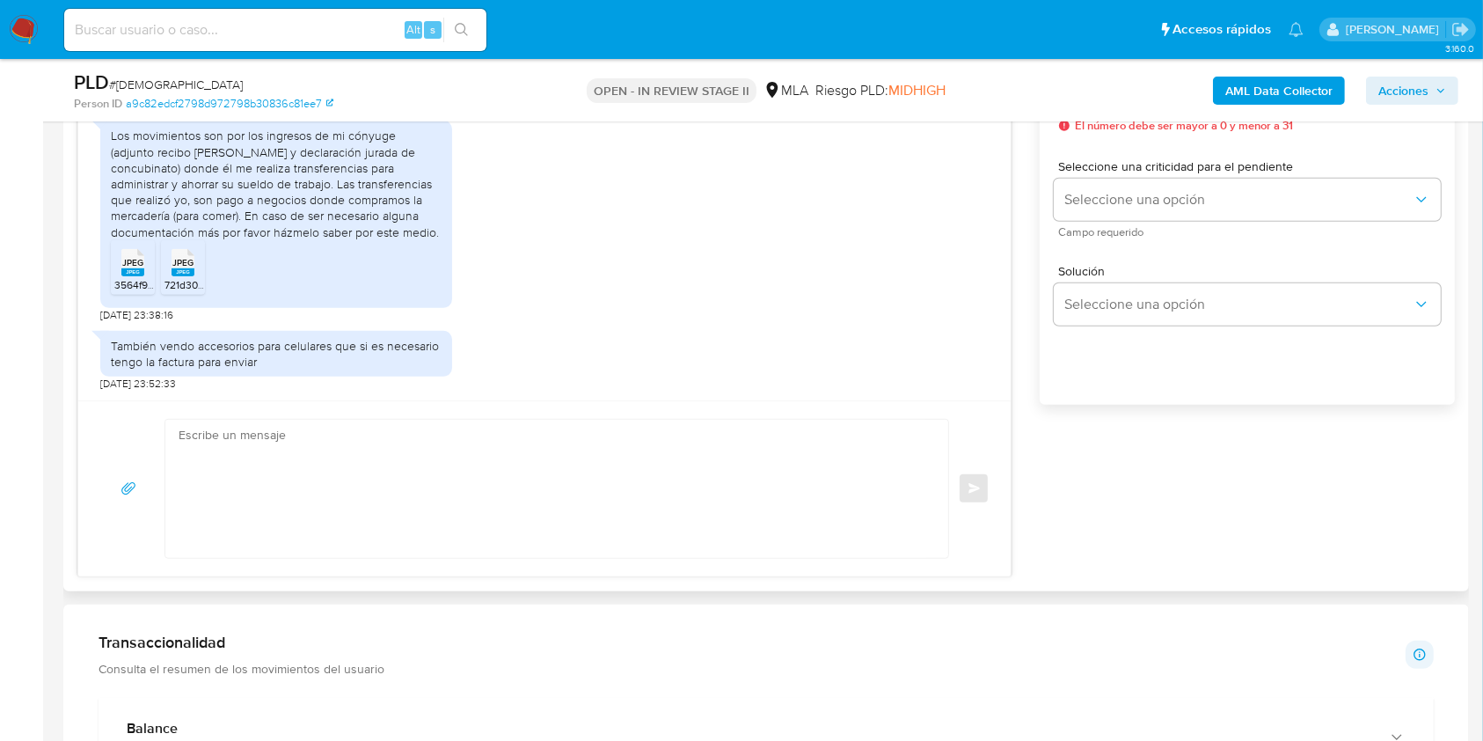
click at [394, 458] on textarea at bounding box center [553, 489] width 748 height 138
type textarea "b"
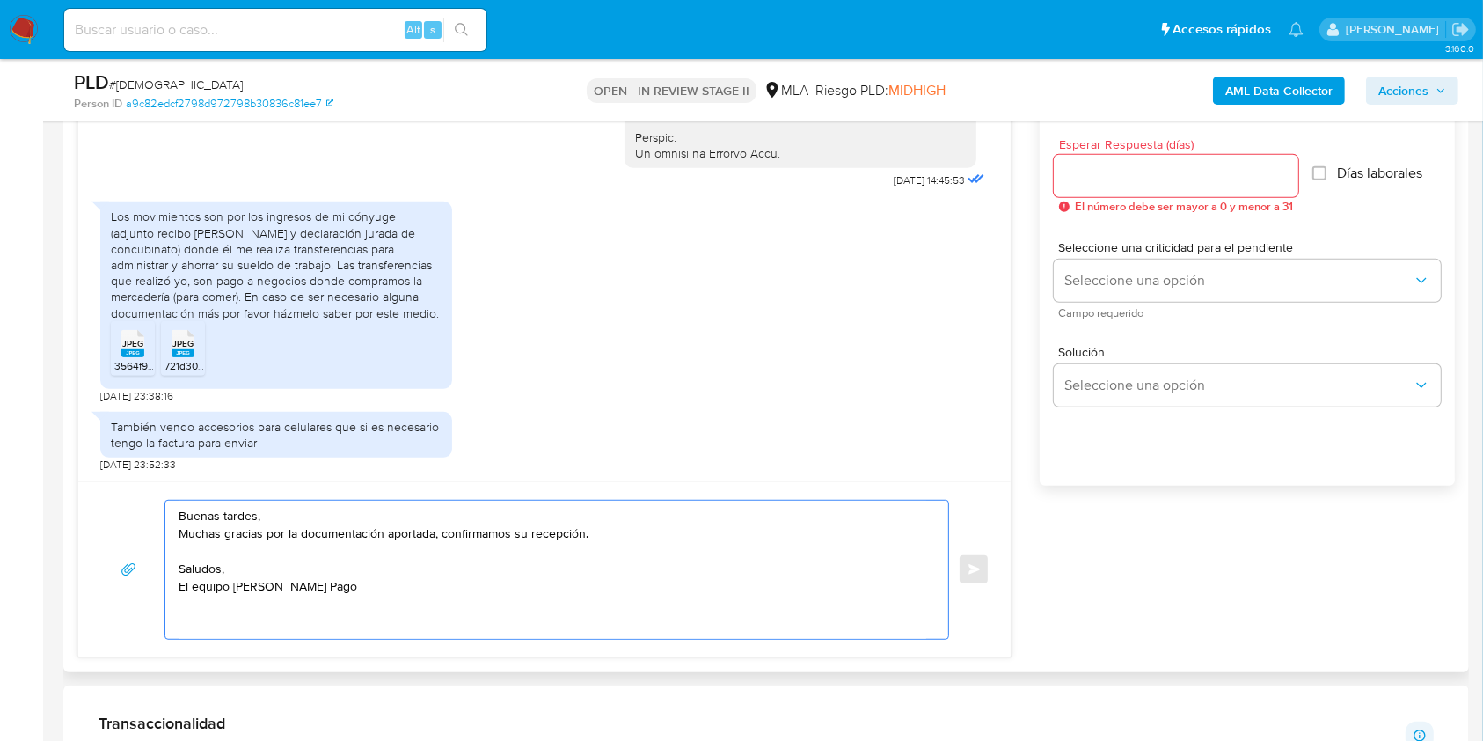
scroll to position [938, 0]
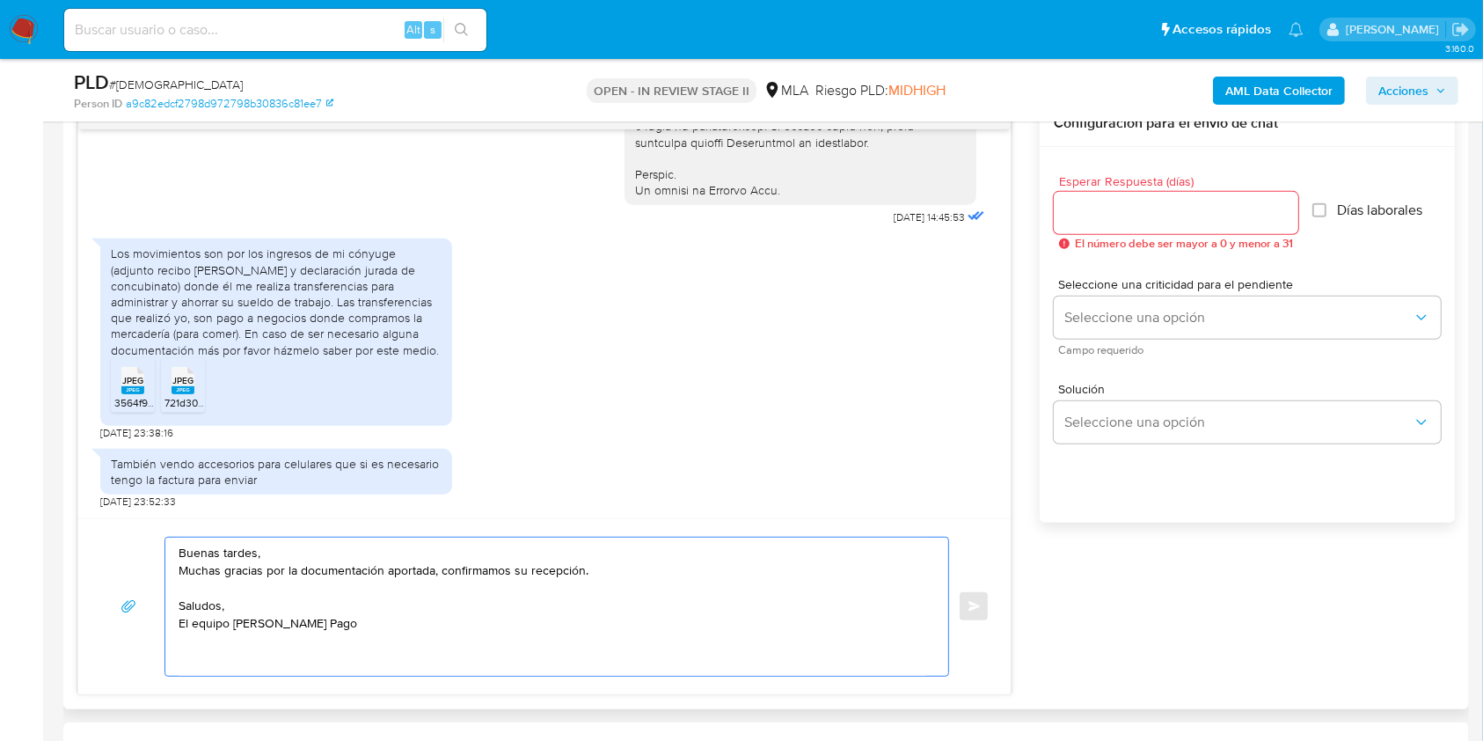
type textarea "Buenas tardes, Muchas gracias por la documentación aportada, confirmamos su rec…"
click at [1153, 207] on input "Esperar Respuesta (días)" at bounding box center [1176, 212] width 245 height 23
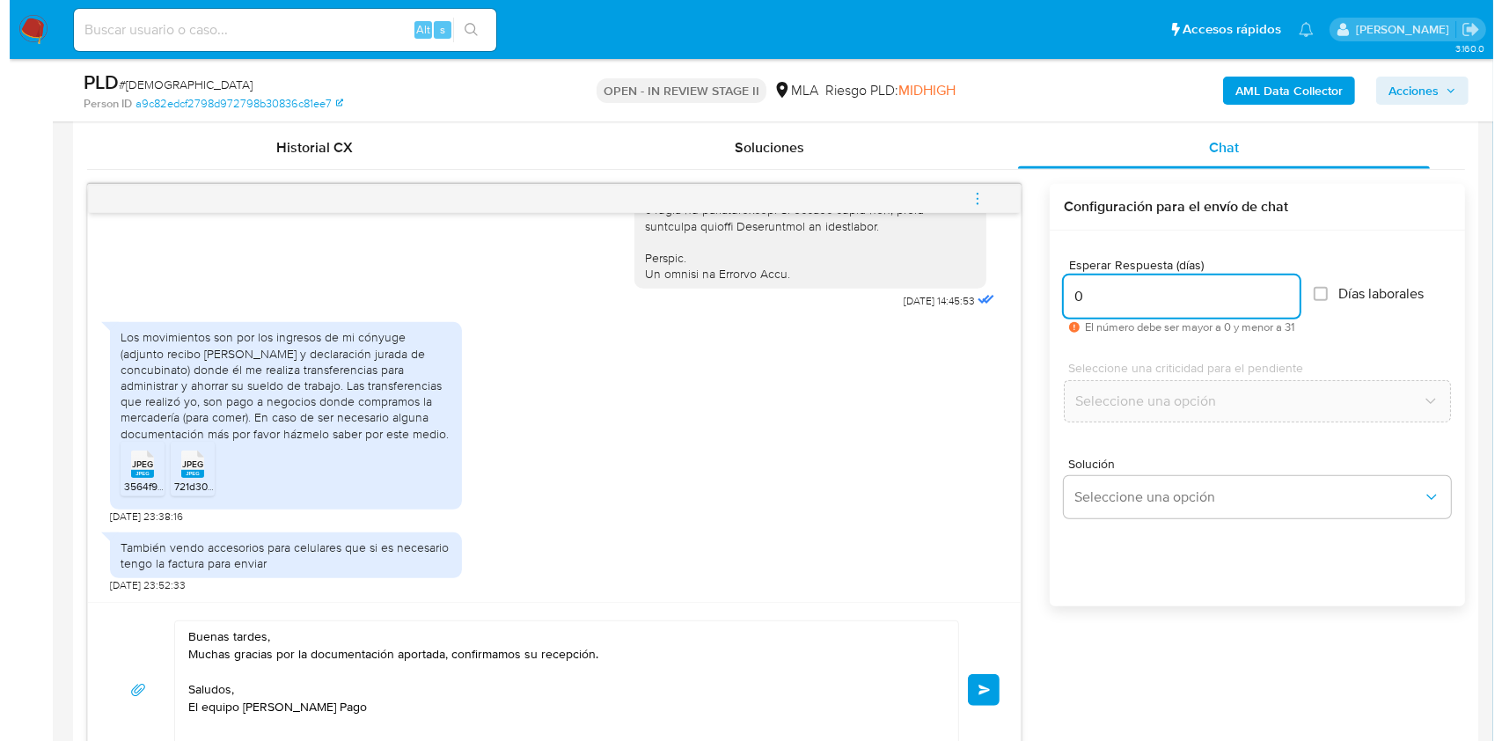
scroll to position [889, 0]
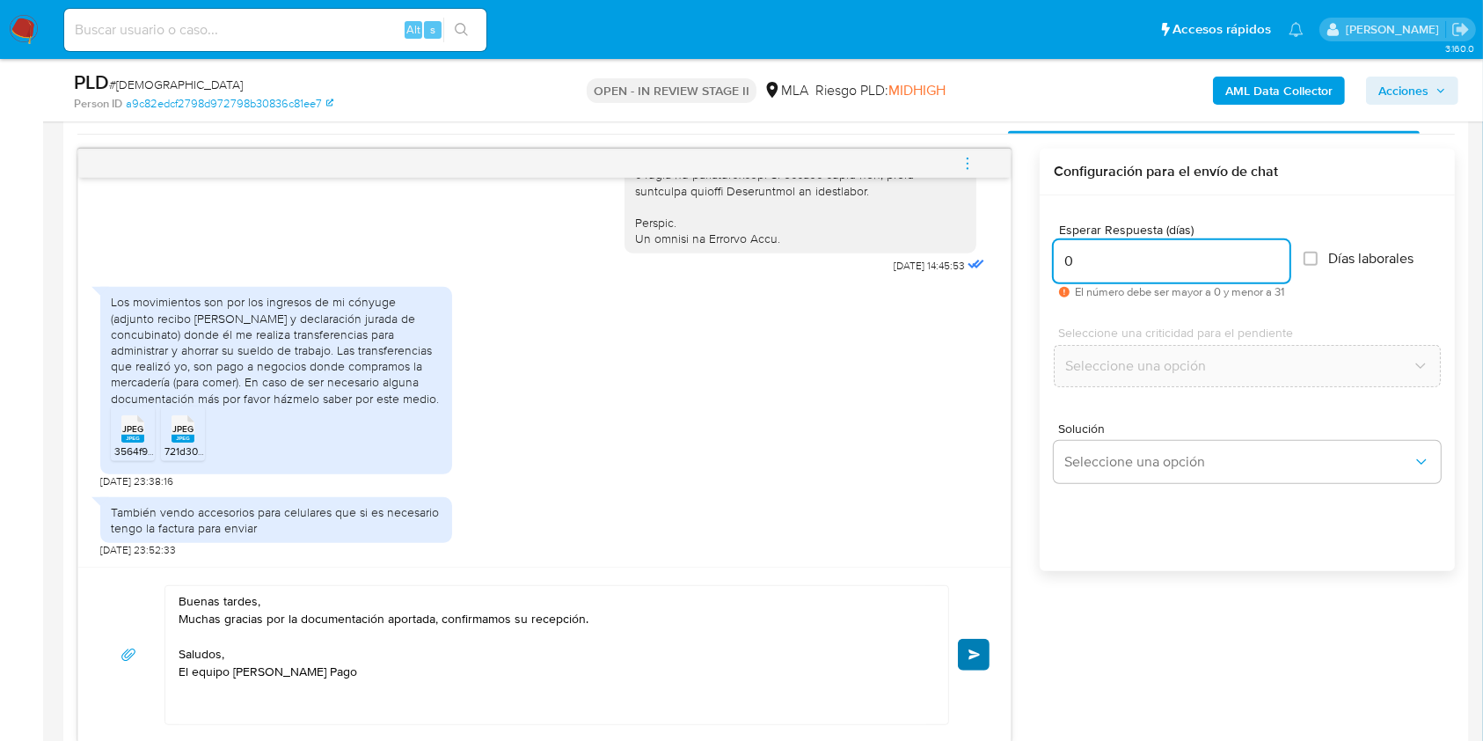
type input "0"
click at [979, 654] on span "Enviar" at bounding box center [975, 654] width 12 height 11
click at [965, 168] on icon "menu-action" at bounding box center [968, 164] width 16 height 16
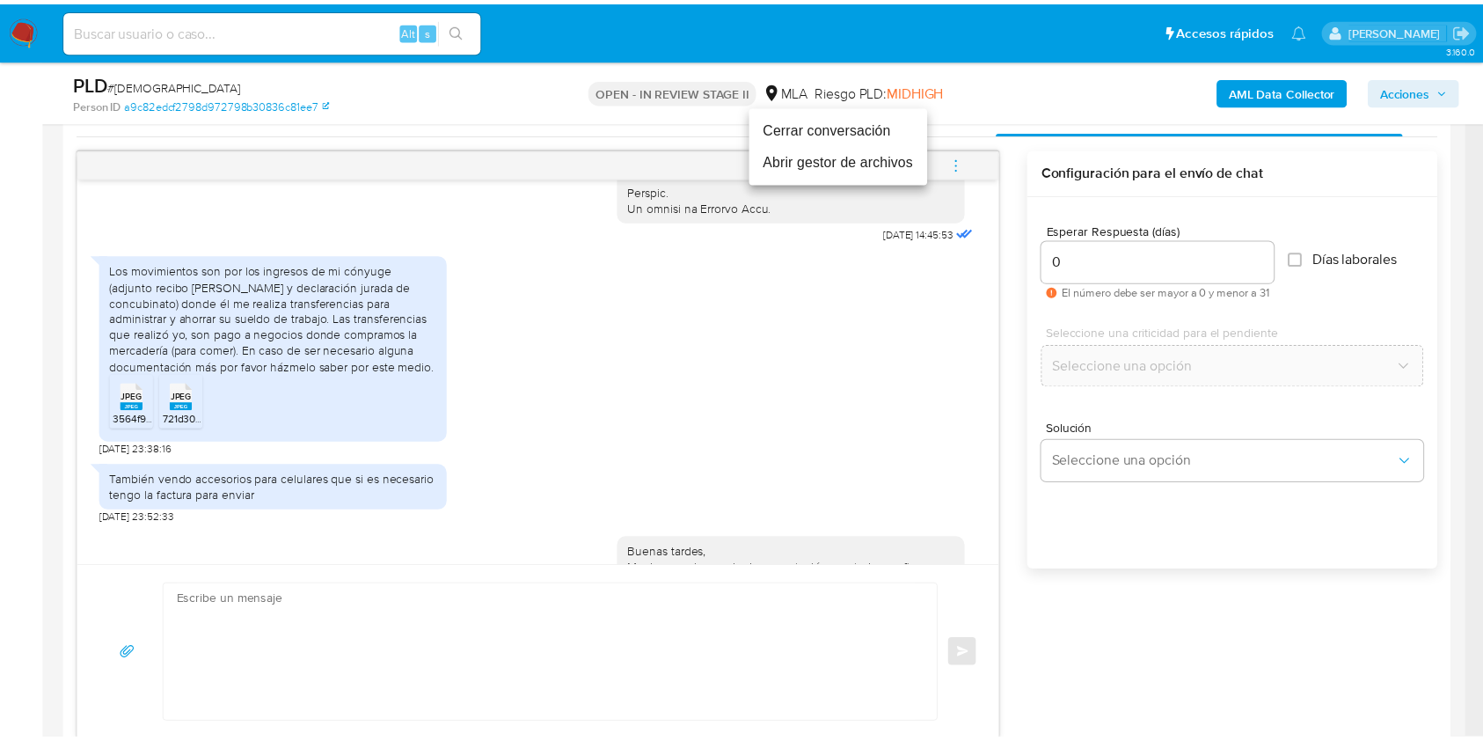
scroll to position [1050, 0]
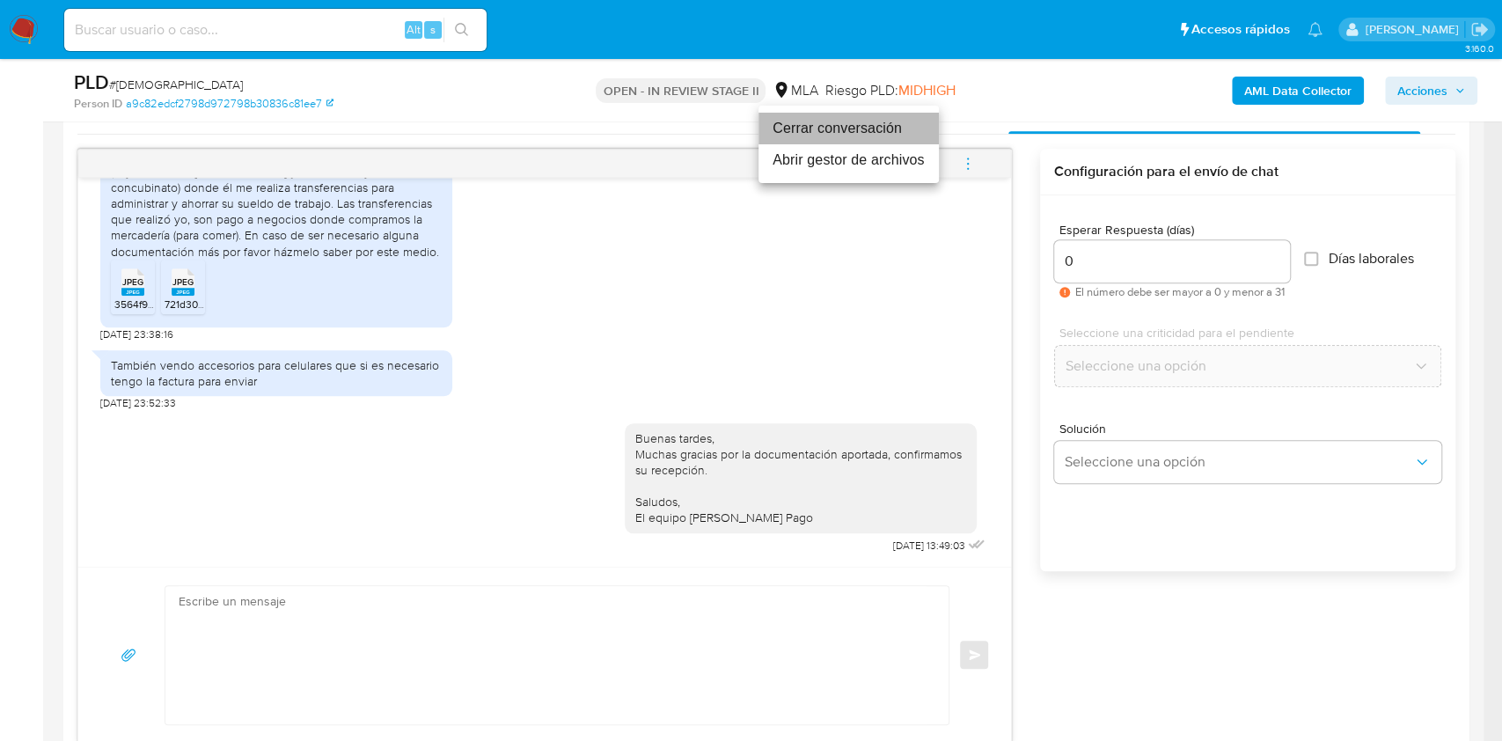
click at [862, 135] on li "Cerrar conversación" at bounding box center [848, 129] width 180 height 32
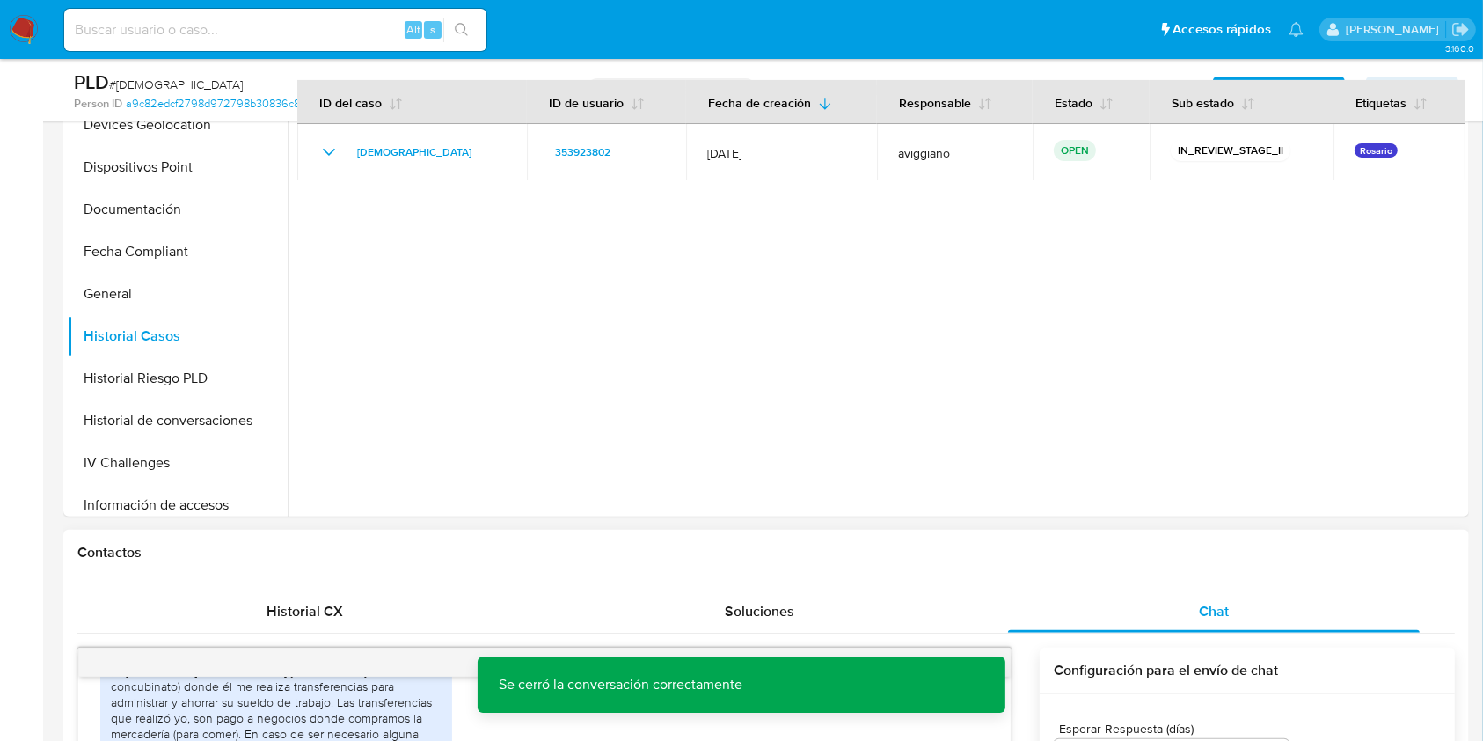
scroll to position [303, 0]
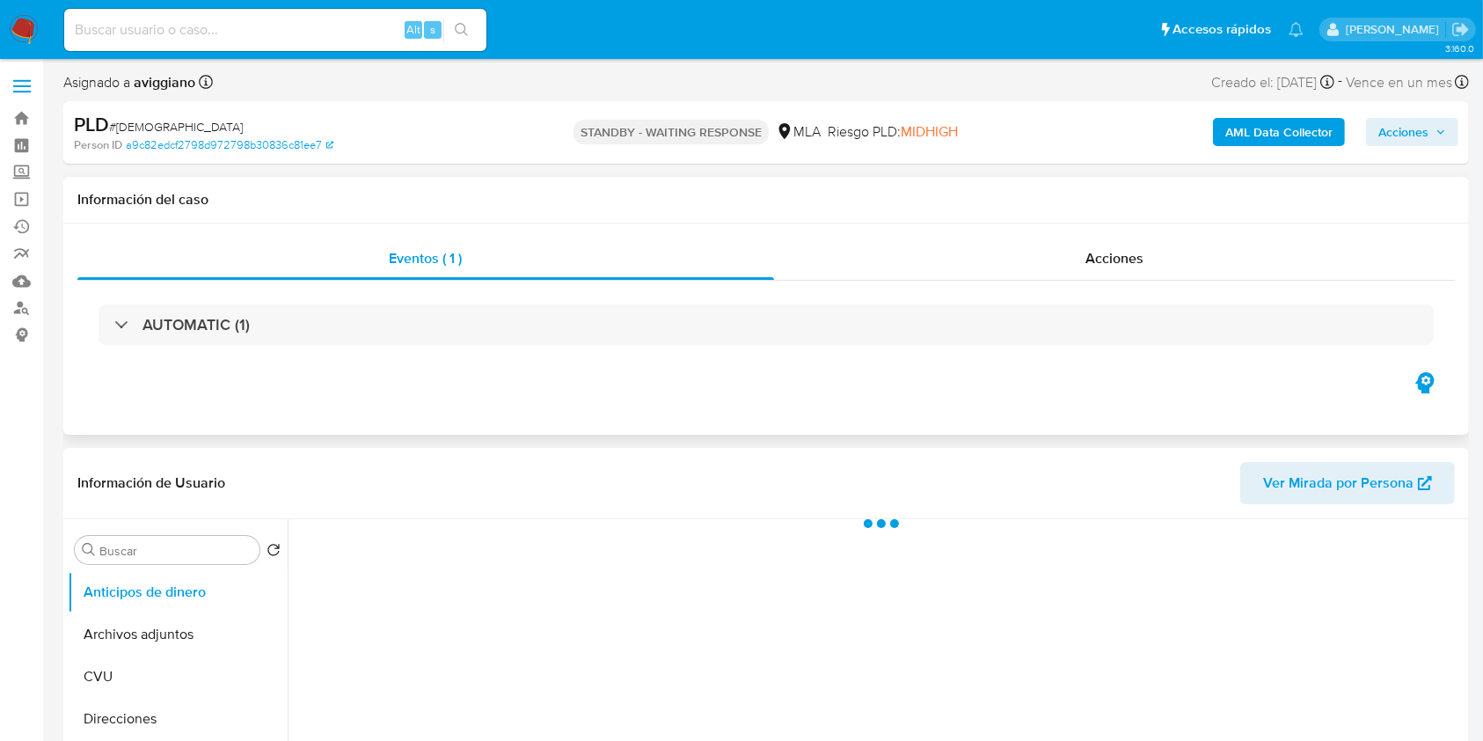
select select "10"
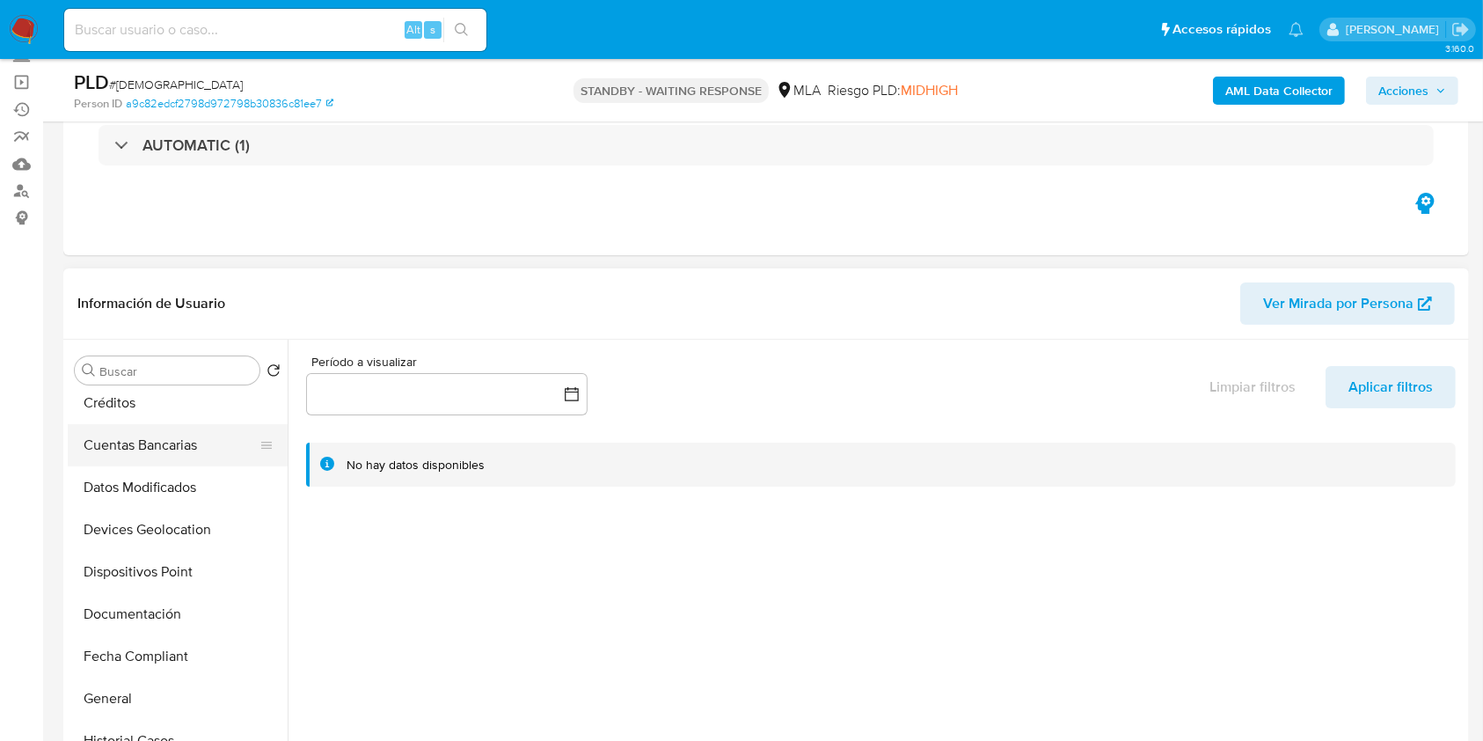
scroll to position [352, 0]
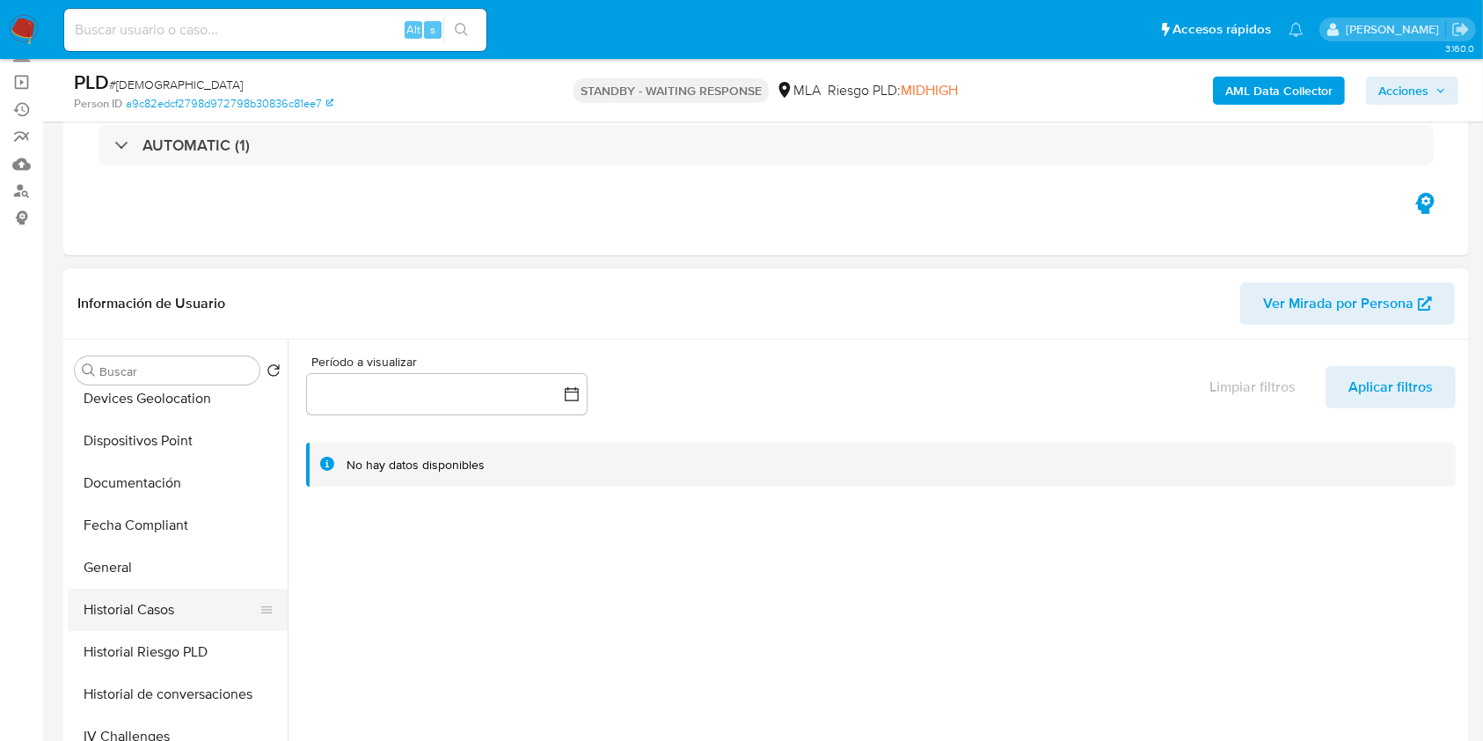
click at [156, 606] on button "Historial Casos" at bounding box center [171, 610] width 206 height 42
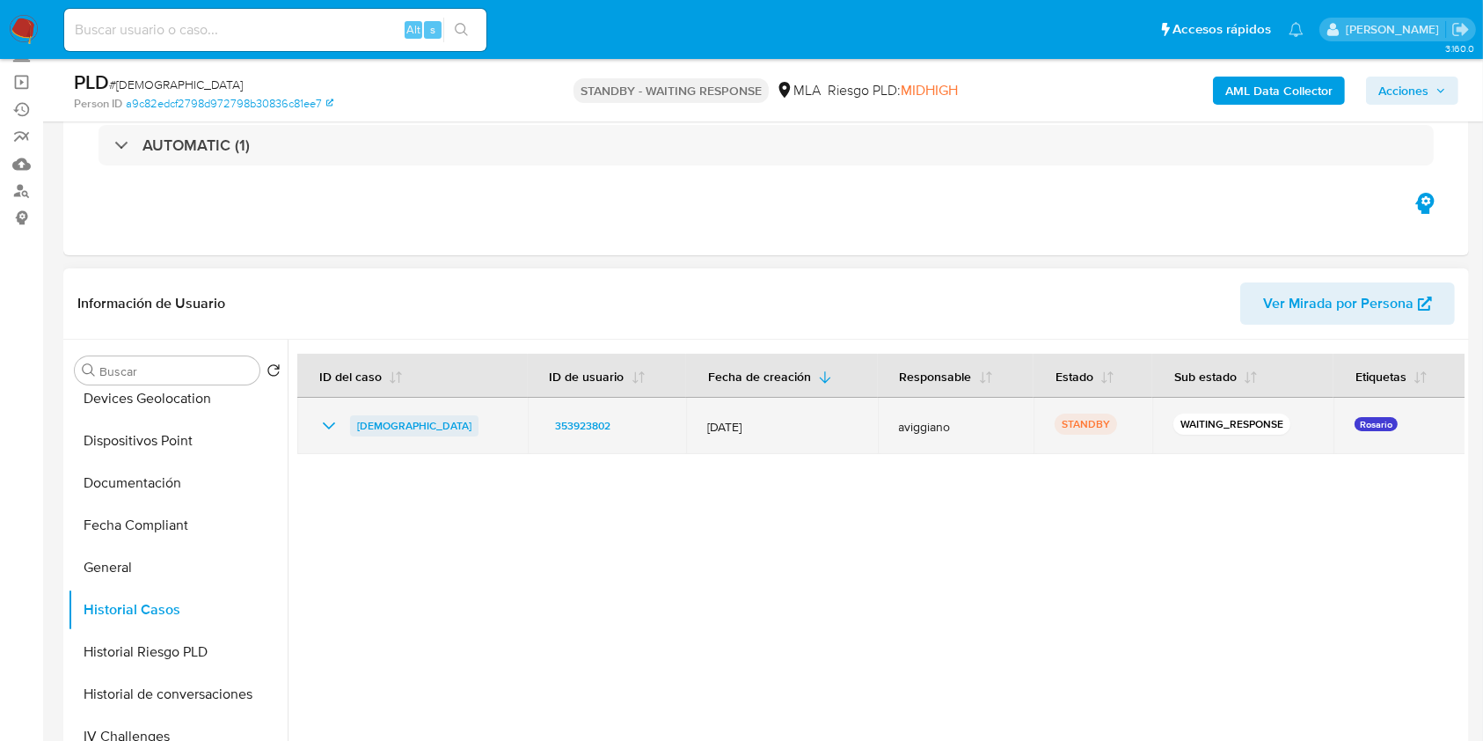
drag, startPoint x: 538, startPoint y: 410, endPoint x: 351, endPoint y: 428, distance: 188.3
click at [351, 428] on td "[DEMOGRAPHIC_DATA]" at bounding box center [412, 426] width 231 height 56
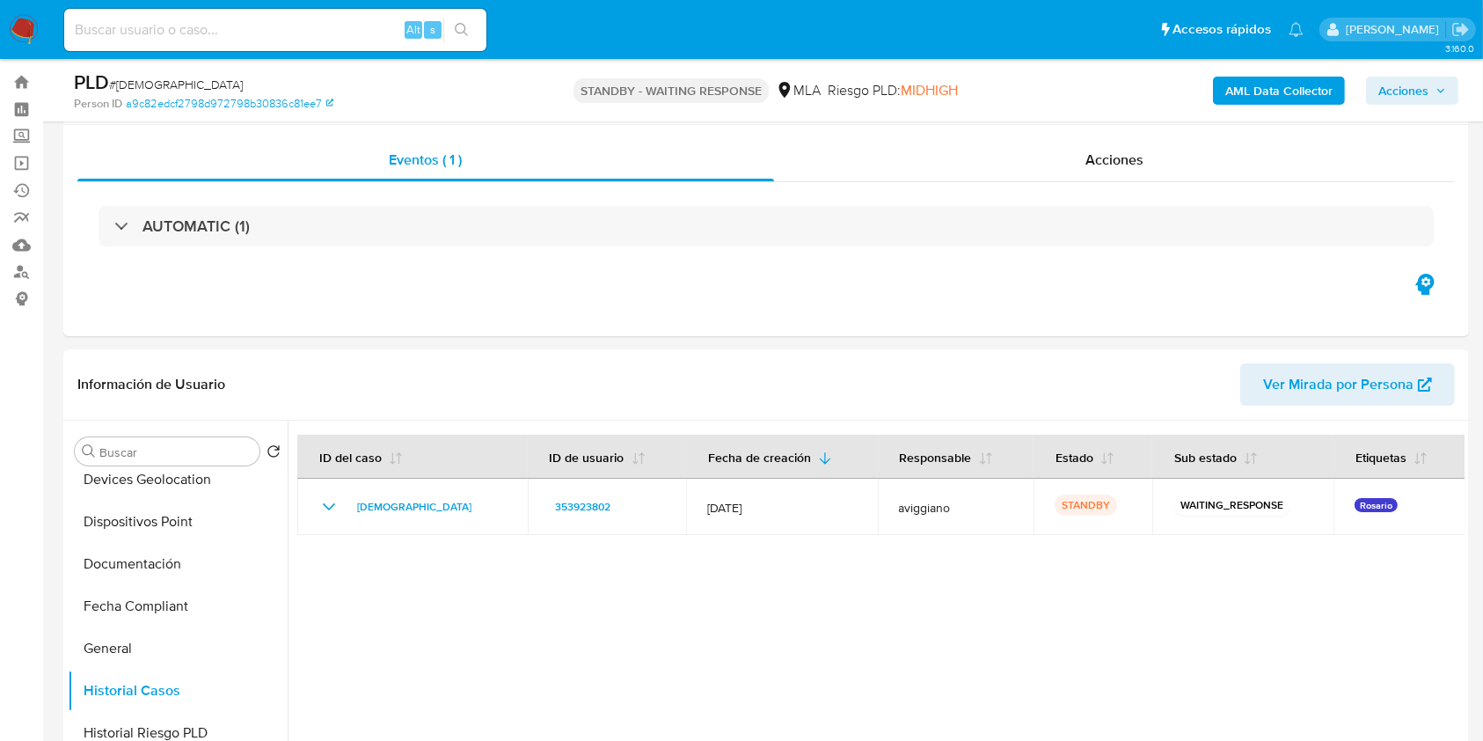
scroll to position [0, 0]
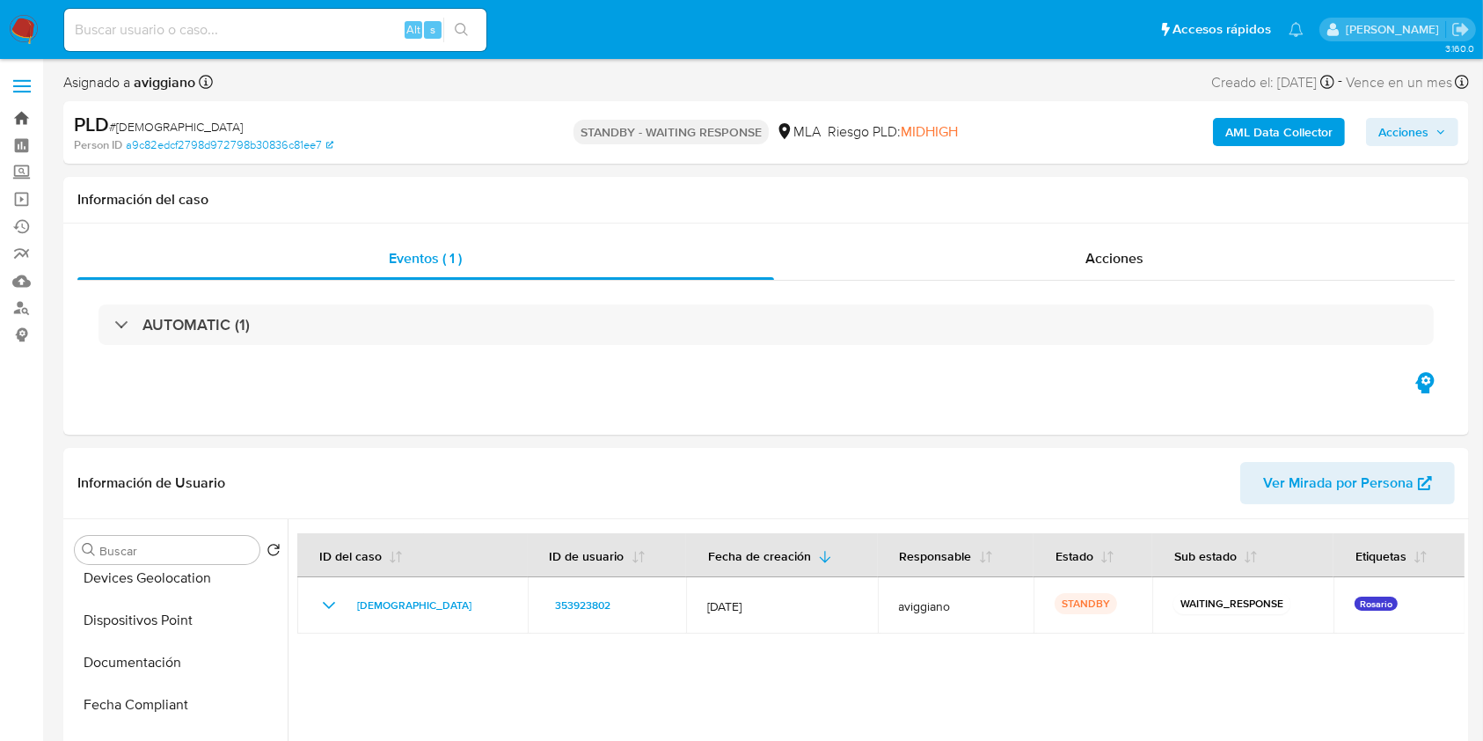
click at [33, 110] on link "Bandeja" at bounding box center [104, 118] width 209 height 27
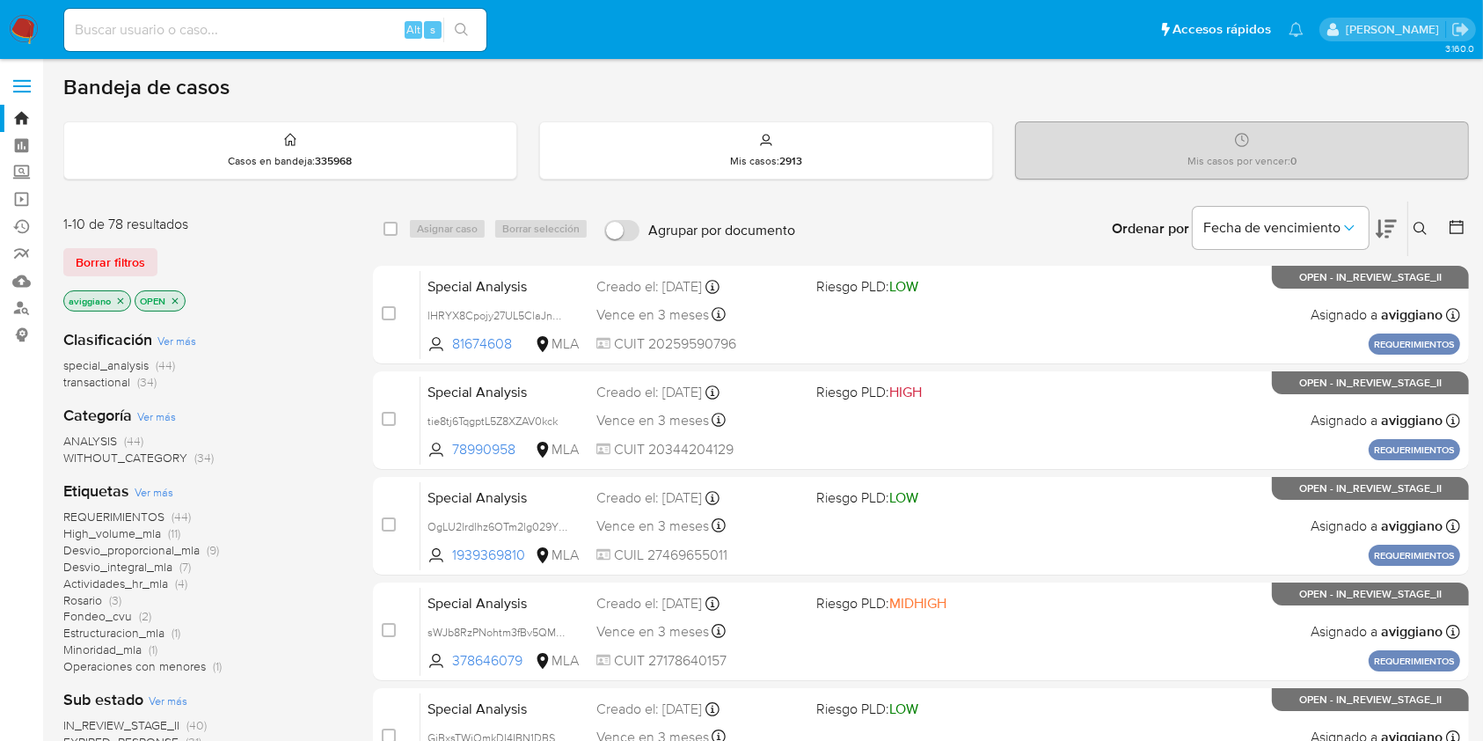
click at [1417, 236] on button at bounding box center [1423, 228] width 29 height 21
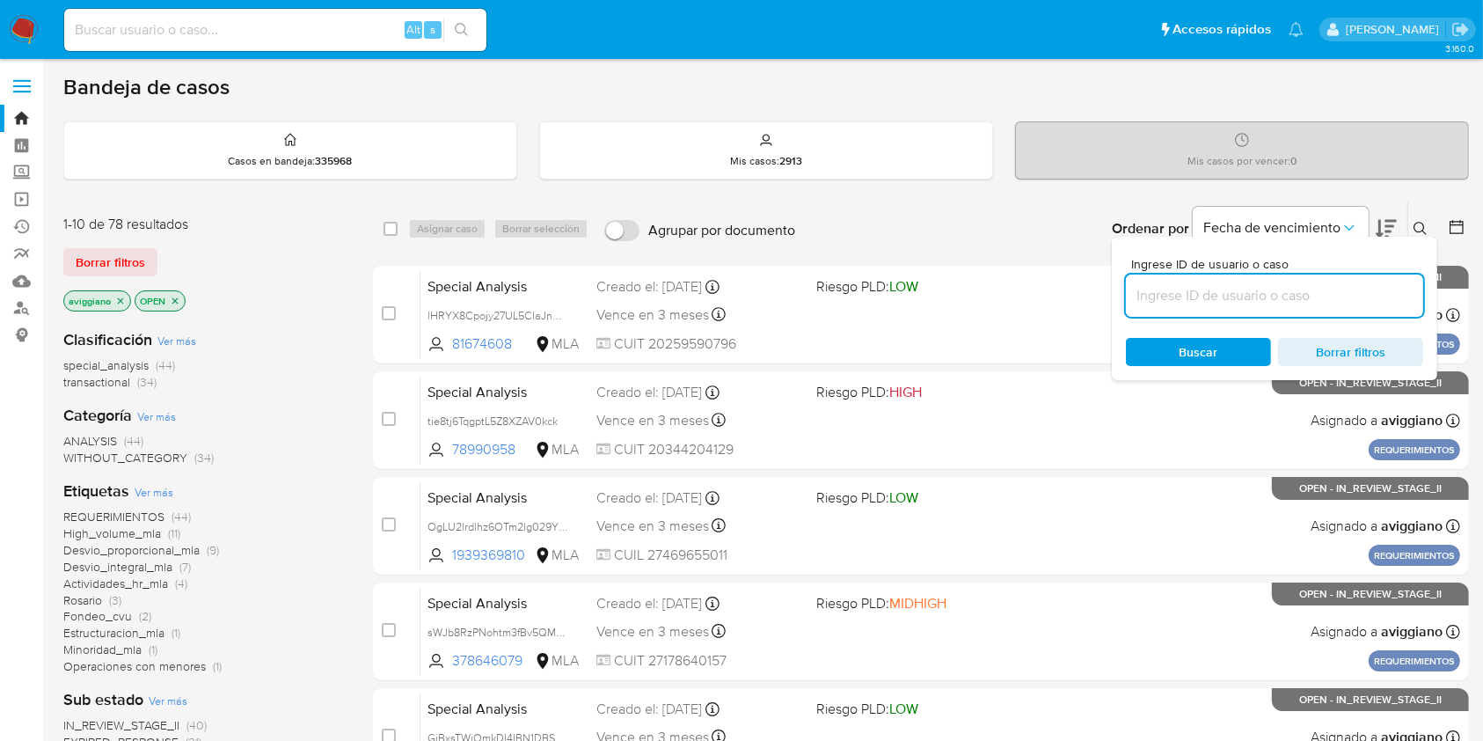
click at [1295, 295] on input at bounding box center [1274, 295] width 297 height 23
type input "[DEMOGRAPHIC_DATA]"
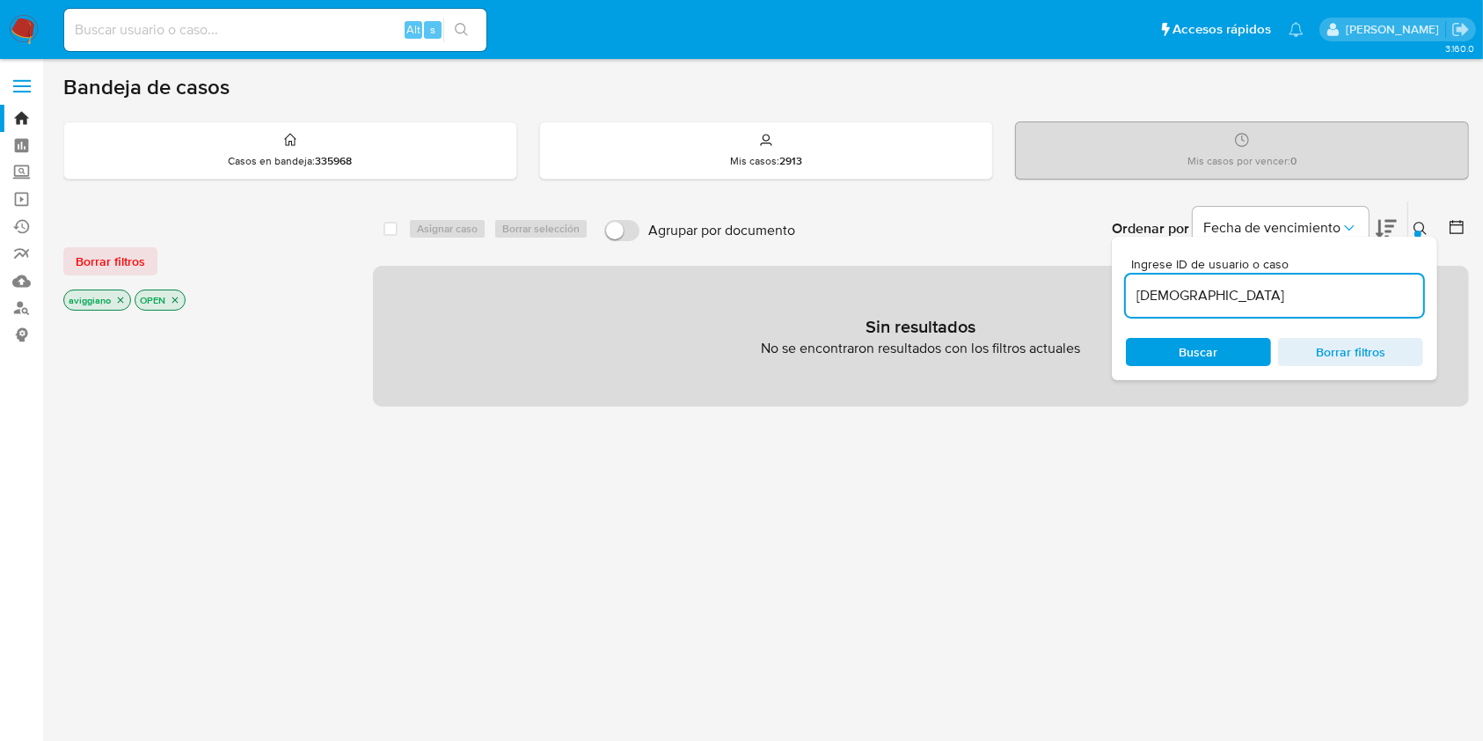
click at [123, 298] on icon "close-filter" at bounding box center [120, 300] width 11 height 11
click at [111, 299] on p "OPEN" at bounding box center [88, 299] width 49 height 19
click at [105, 301] on icon "close-filter" at bounding box center [104, 300] width 11 height 11
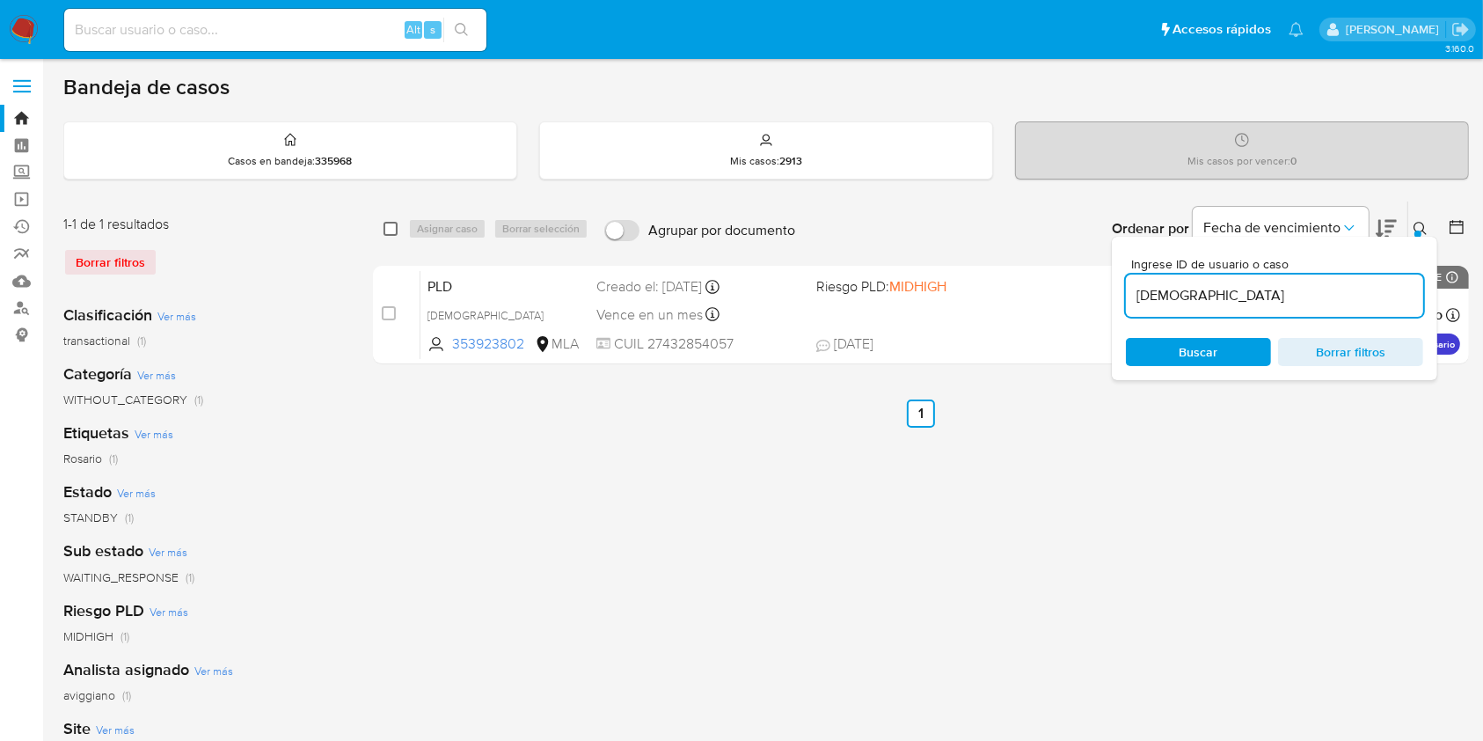
click at [389, 230] on input "checkbox" at bounding box center [391, 229] width 14 height 14
checkbox input "true"
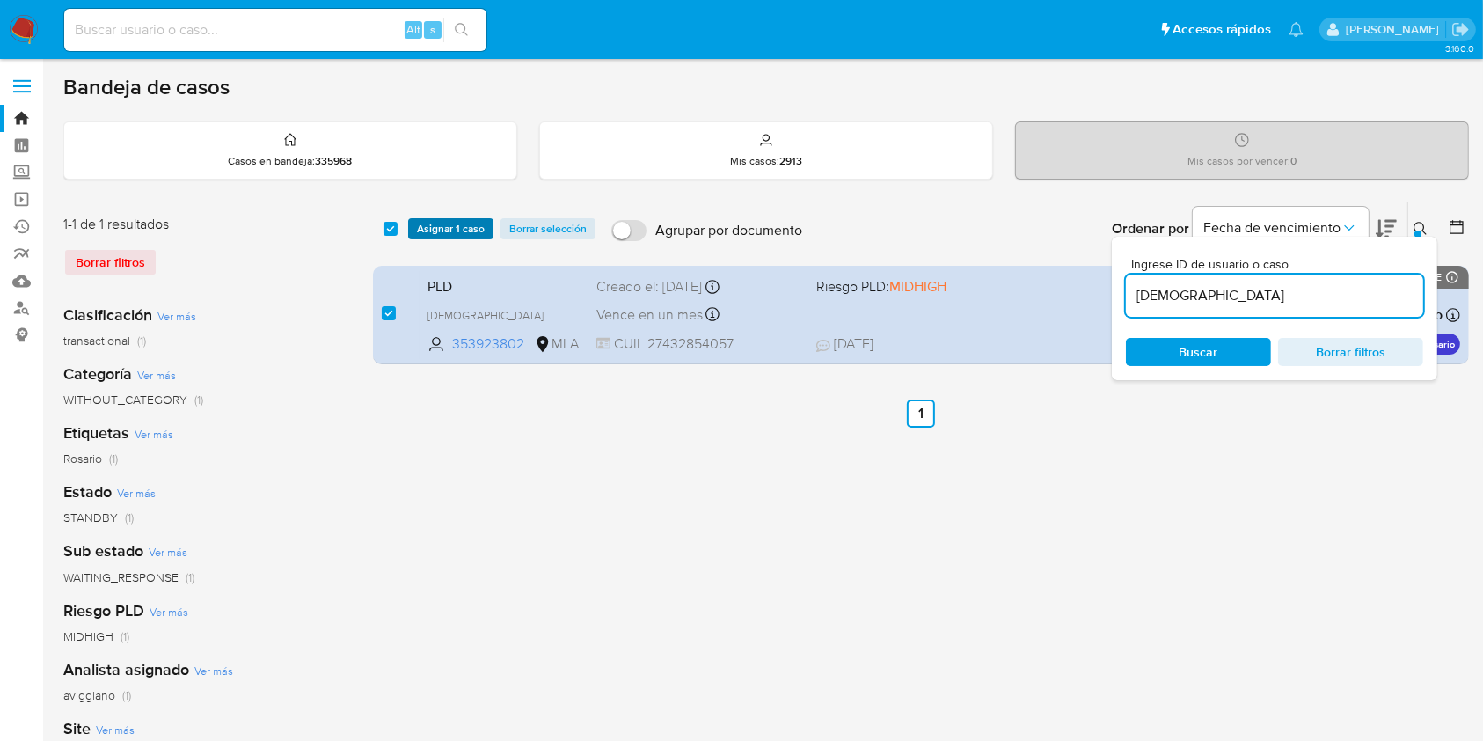
click at [438, 231] on span "Asignar 1 caso" at bounding box center [451, 229] width 68 height 18
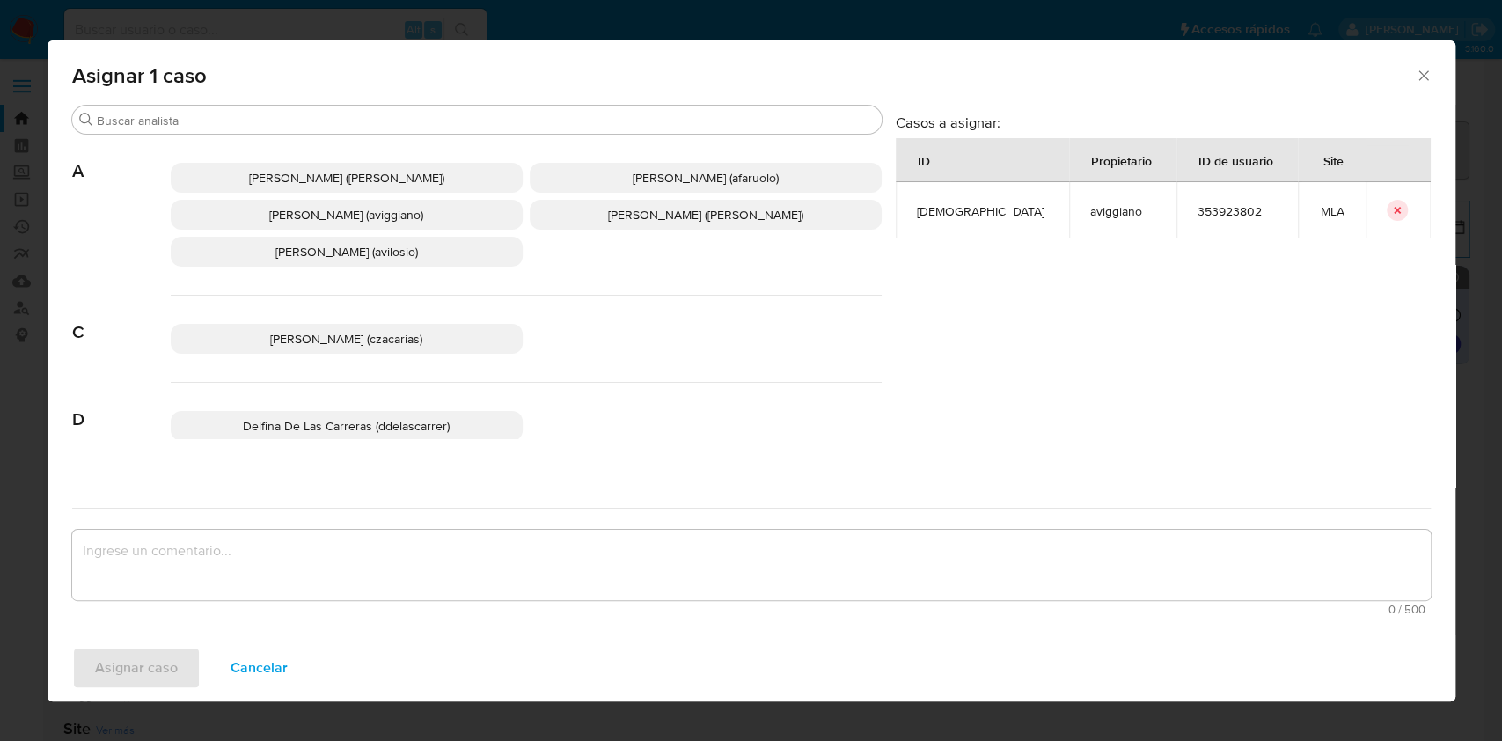
click at [395, 216] on span "Agustina Belen Viggiano (aviggiano)" at bounding box center [346, 215] width 154 height 18
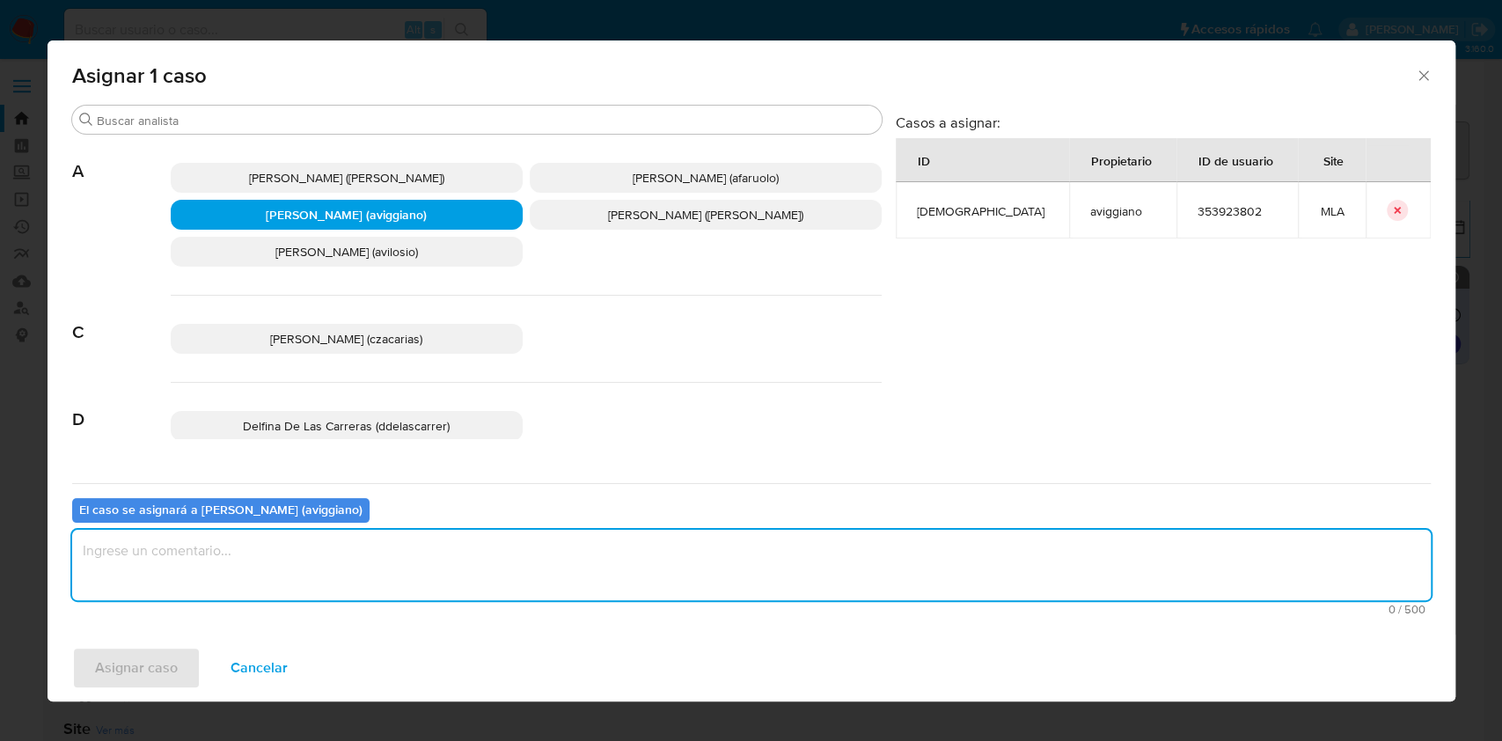
drag, startPoint x: 379, startPoint y: 577, endPoint x: 225, endPoint y: 630, distance: 162.8
click at [378, 577] on textarea "assign-modal" at bounding box center [751, 565] width 1358 height 70
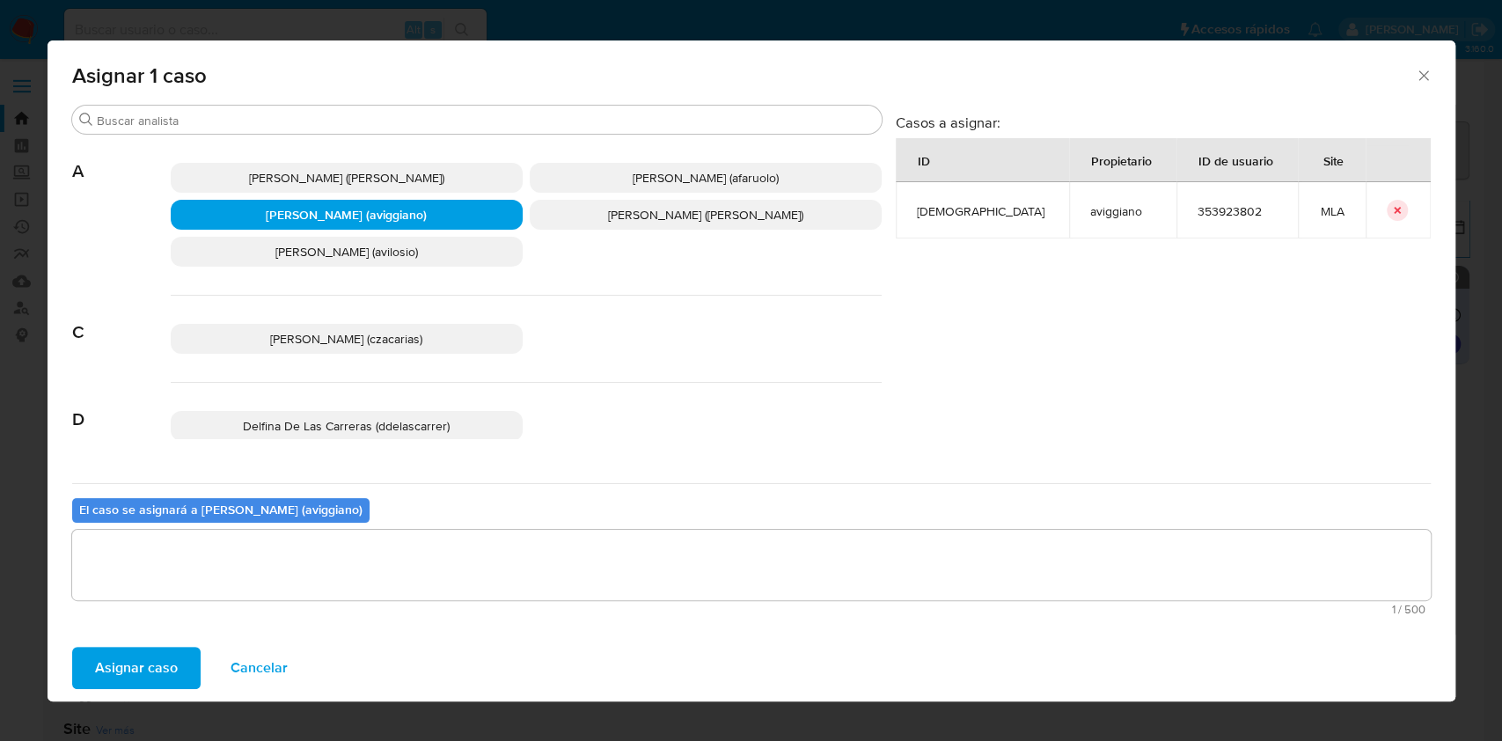
click at [176, 648] on button "Asignar caso" at bounding box center [136, 668] width 128 height 42
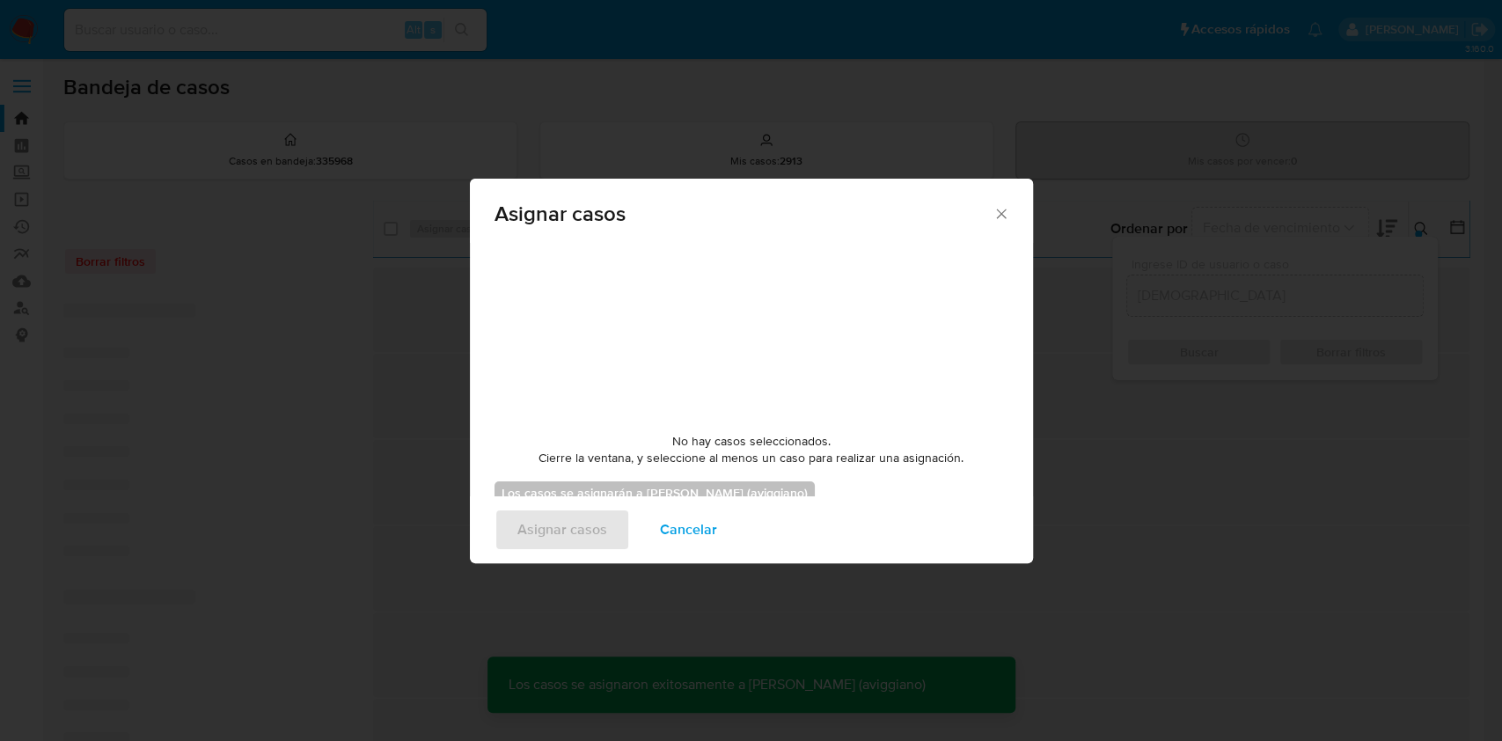
checkbox input "false"
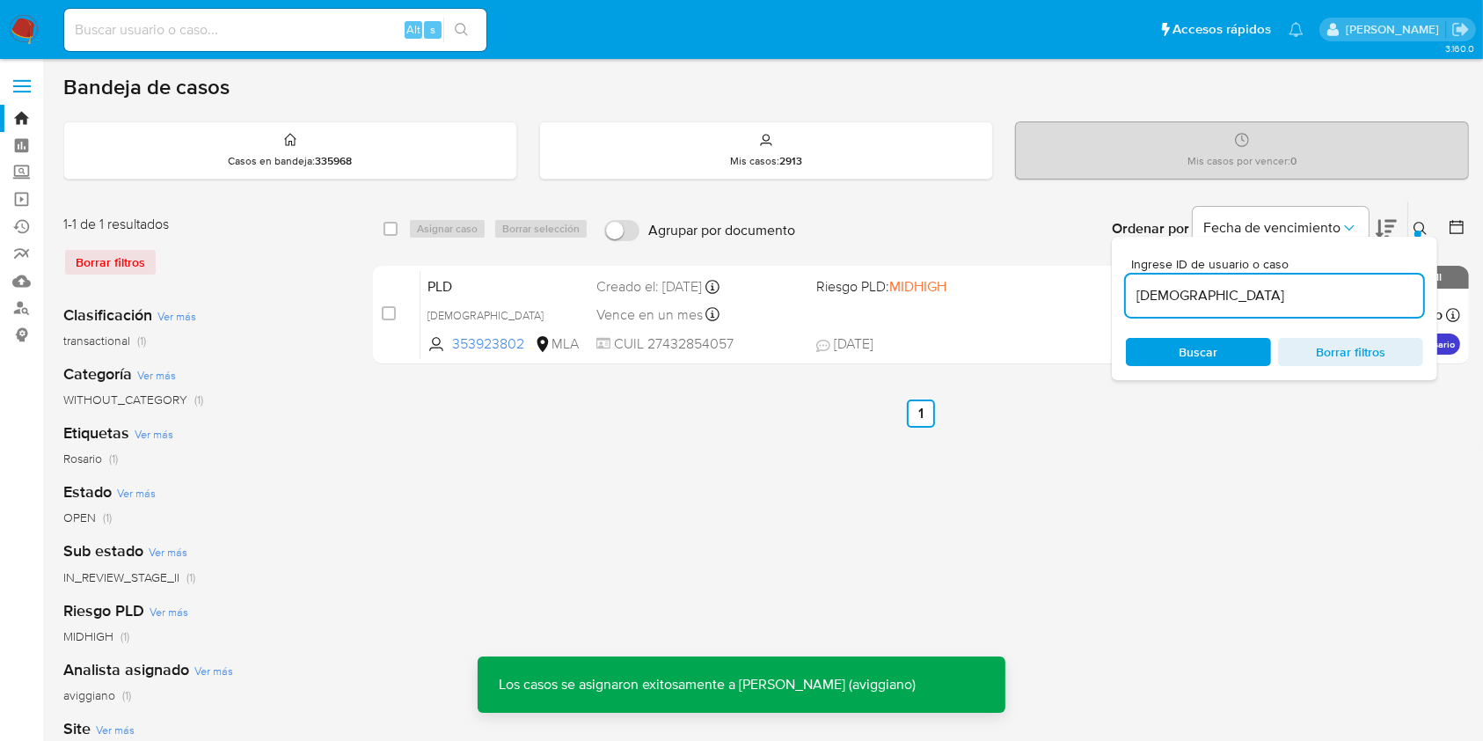
drag, startPoint x: 256, startPoint y: 593, endPoint x: 302, endPoint y: 578, distance: 48.1
click at [256, 593] on div "Clasificación Ver más transactional (1) Categoría Ver más WITHOUT_CATEGORY (1) …" at bounding box center [204, 589] width 282 height 598
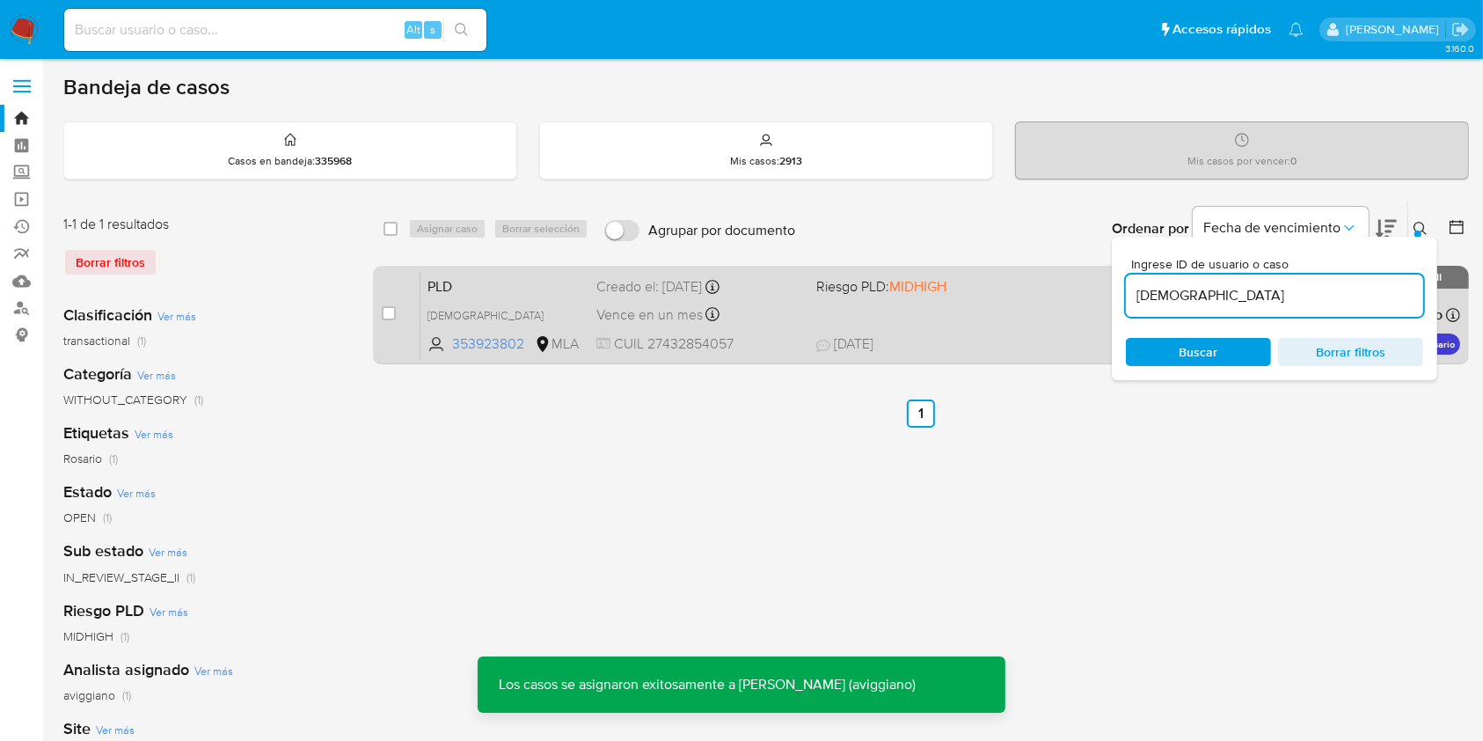
click at [772, 306] on div "Vence en un mes Vence el 30/10/2025 03:36:10" at bounding box center [699, 315] width 205 height 24
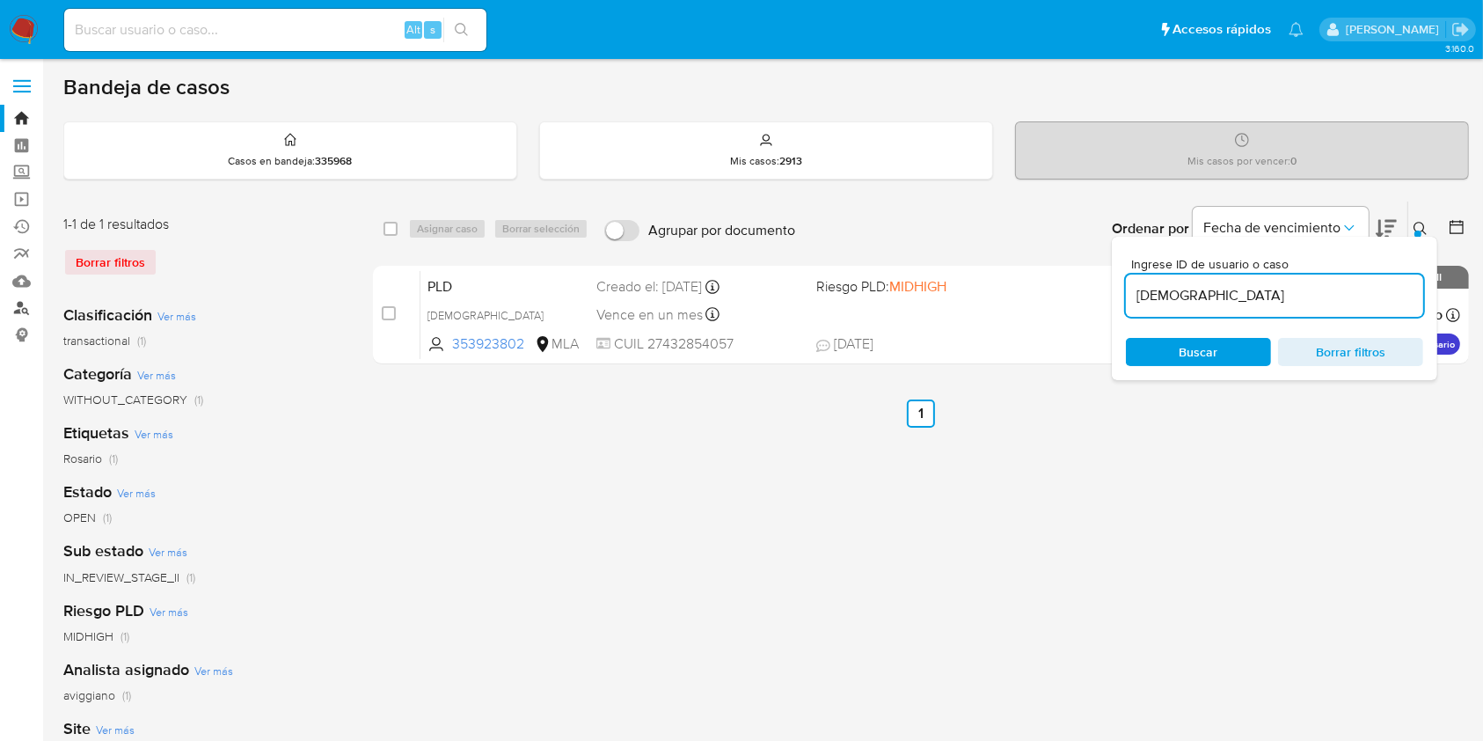
click at [25, 304] on link "Buscador de personas" at bounding box center [104, 308] width 209 height 27
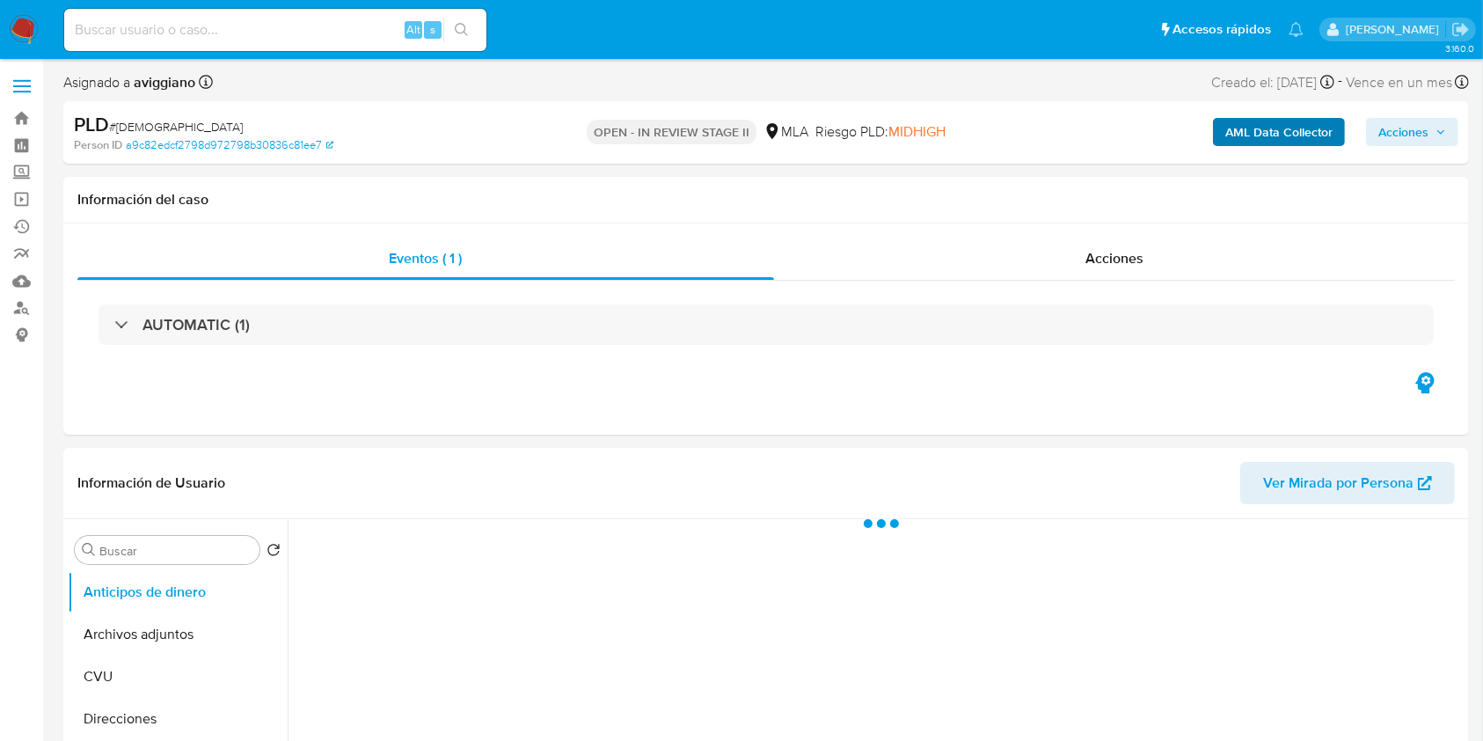
select select "10"
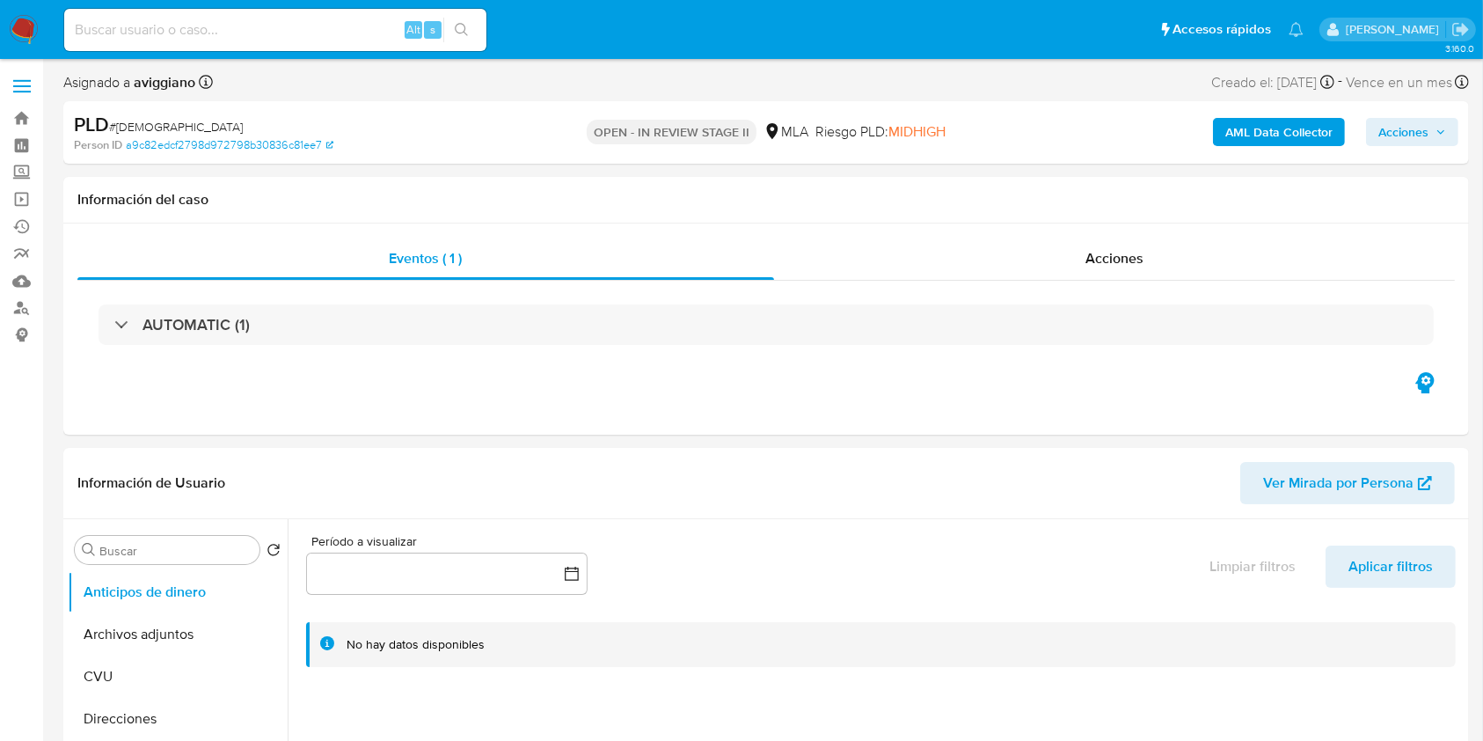
click at [1386, 138] on span "Acciones" at bounding box center [1404, 132] width 50 height 28
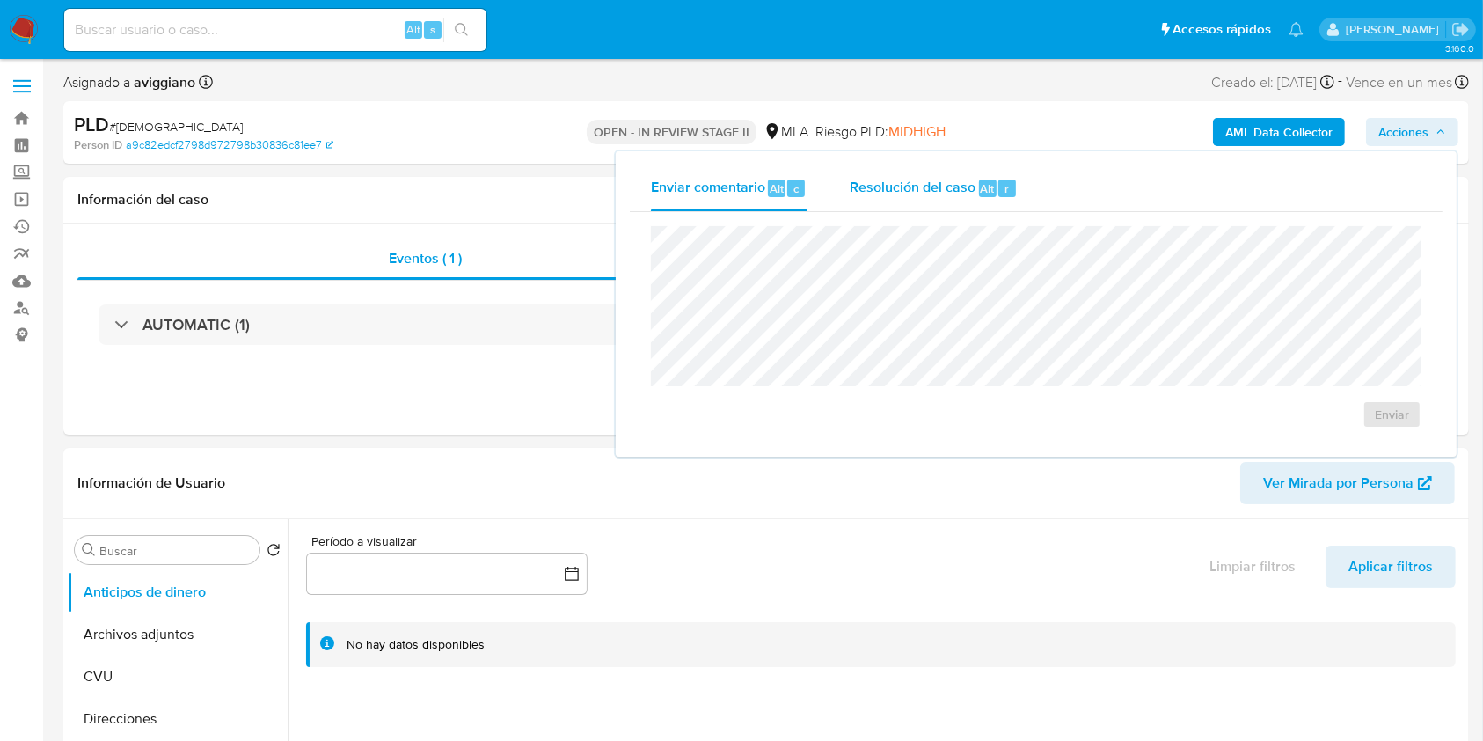
click at [956, 200] on div "Resolución del caso Alt r" at bounding box center [934, 188] width 168 height 46
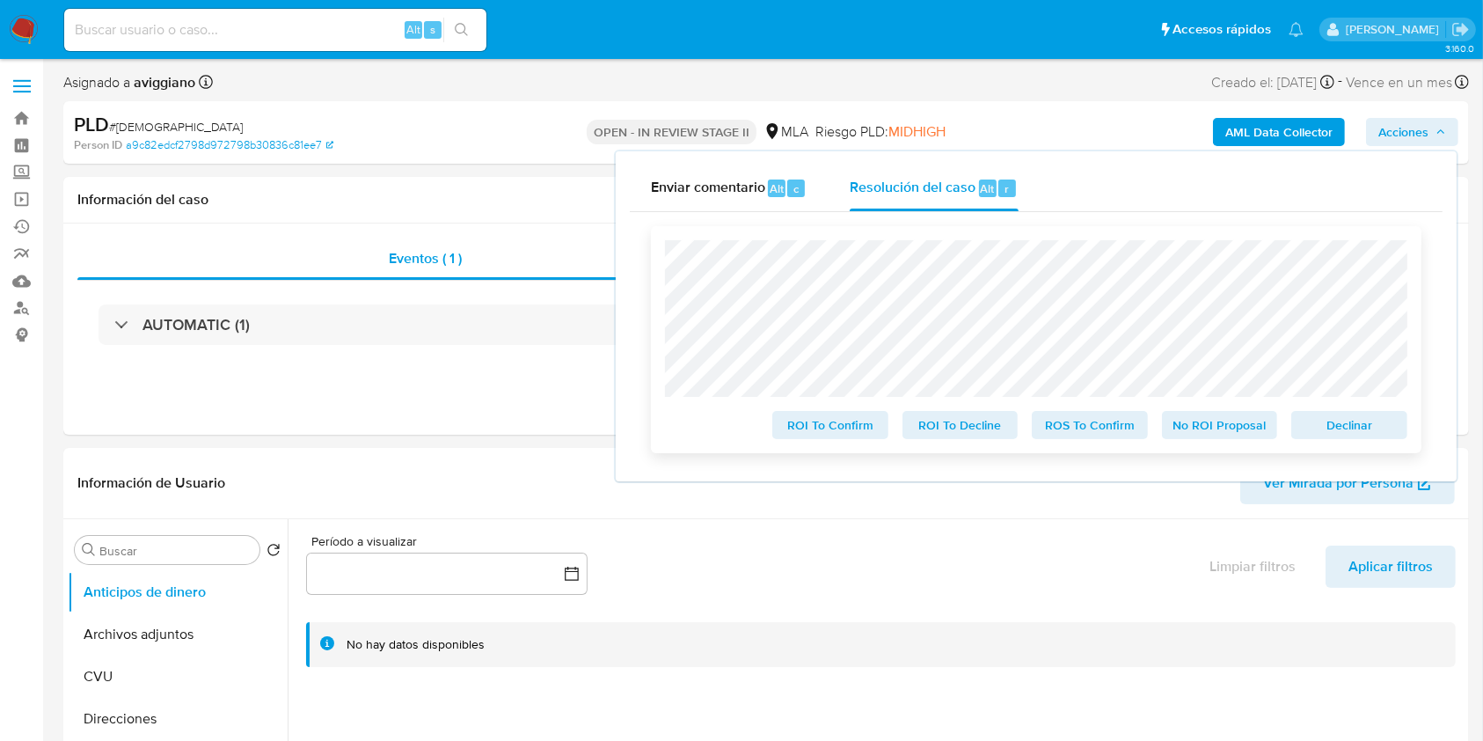
click at [1343, 410] on div "Declinar" at bounding box center [1346, 421] width 123 height 35
click at [1347, 423] on span "Declinar" at bounding box center [1349, 425] width 91 height 25
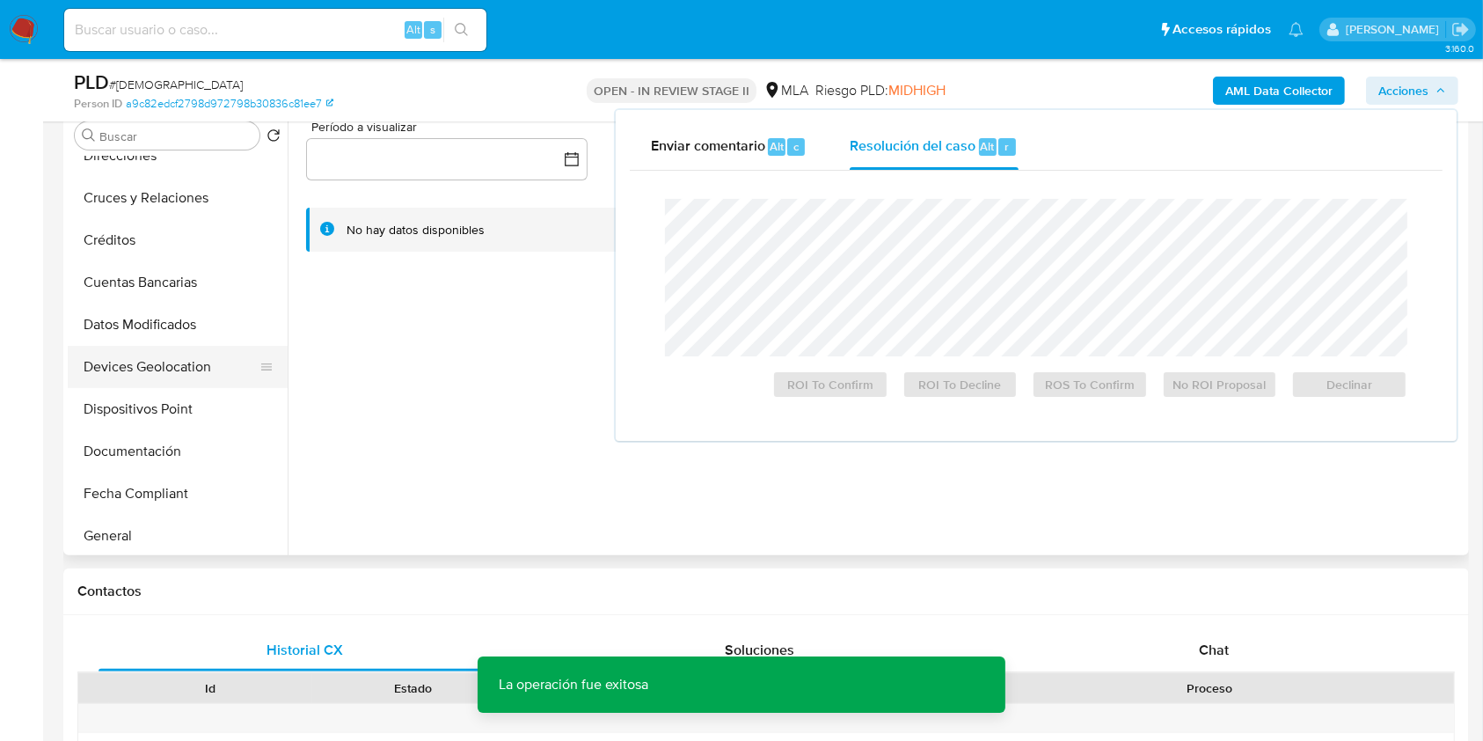
scroll to position [234, 0]
click at [126, 483] on button "Historial Casos" at bounding box center [171, 493] width 206 height 42
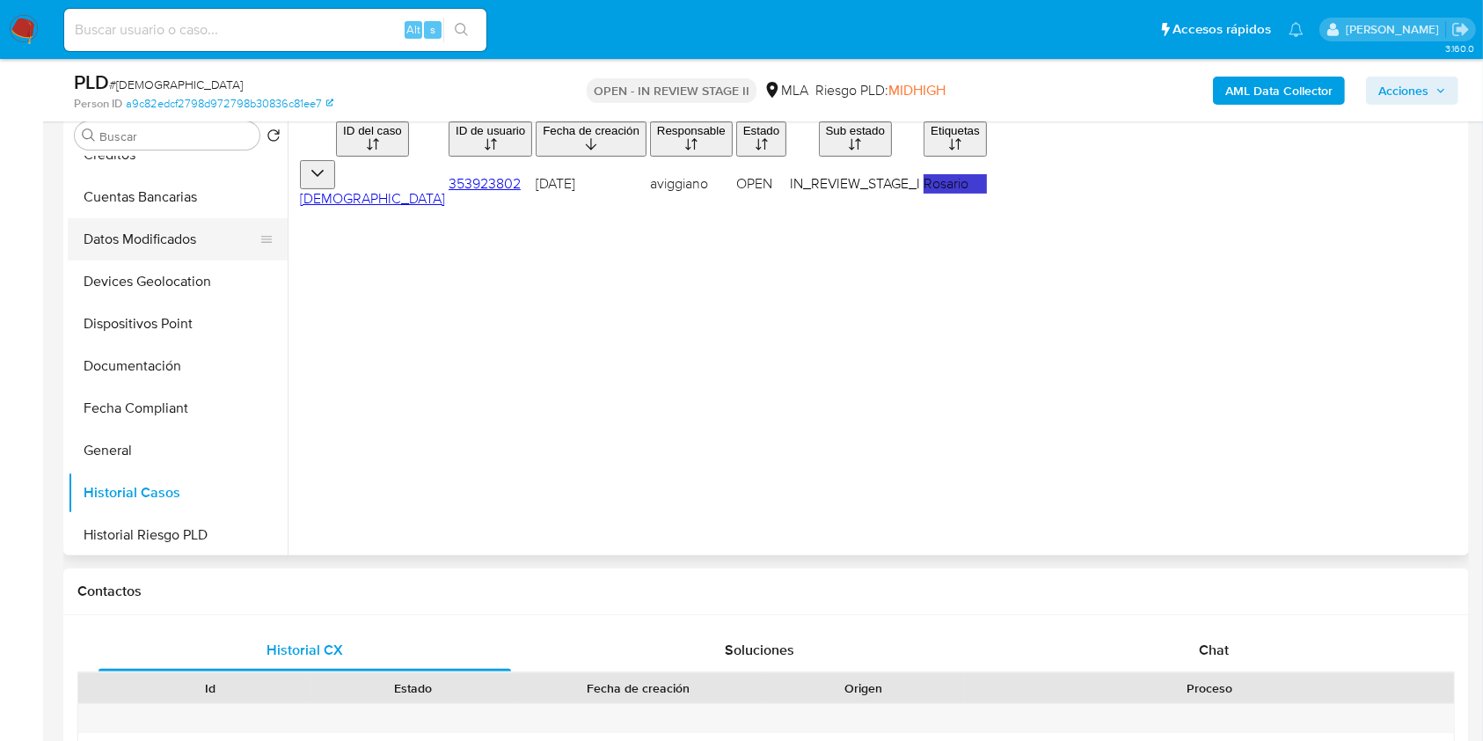
scroll to position [0, 0]
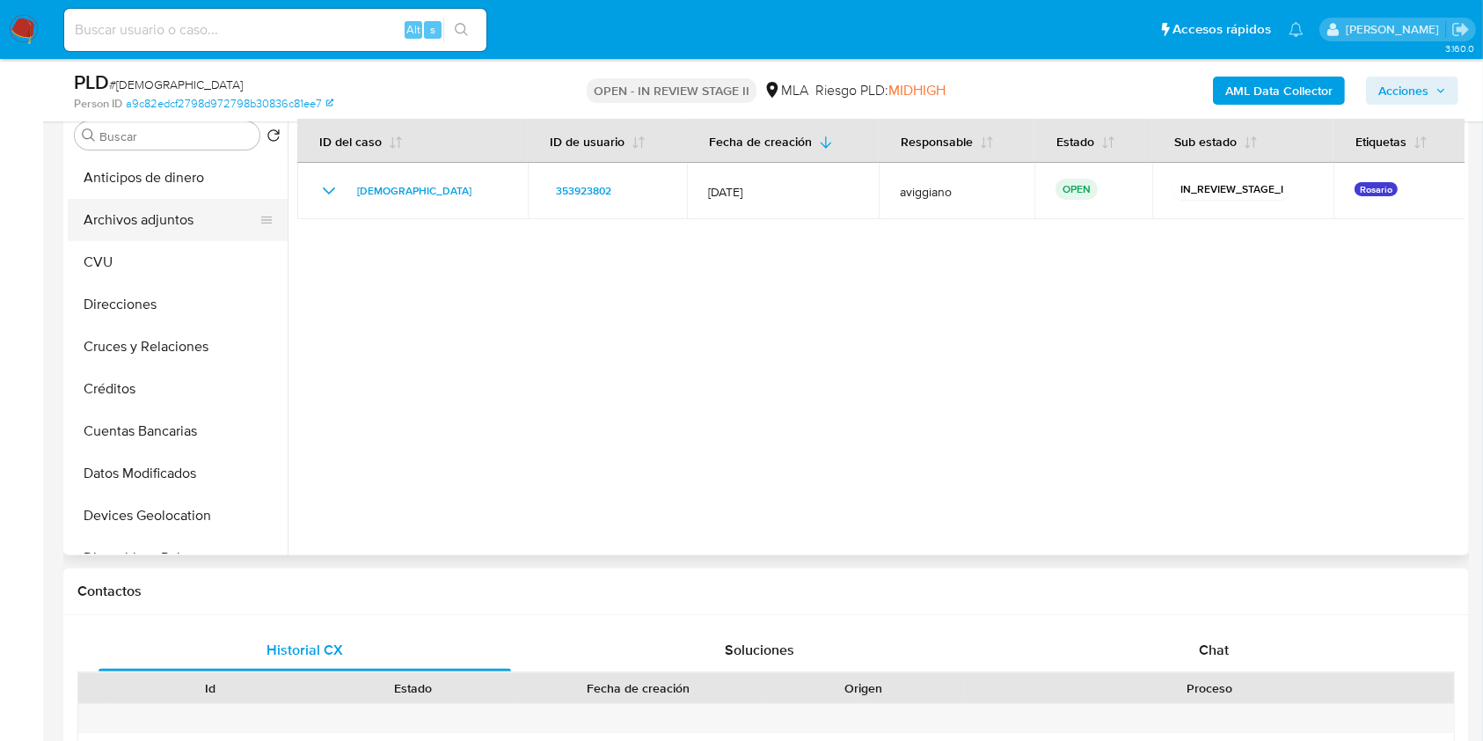
click at [171, 218] on button "Archivos adjuntos" at bounding box center [171, 220] width 206 height 42
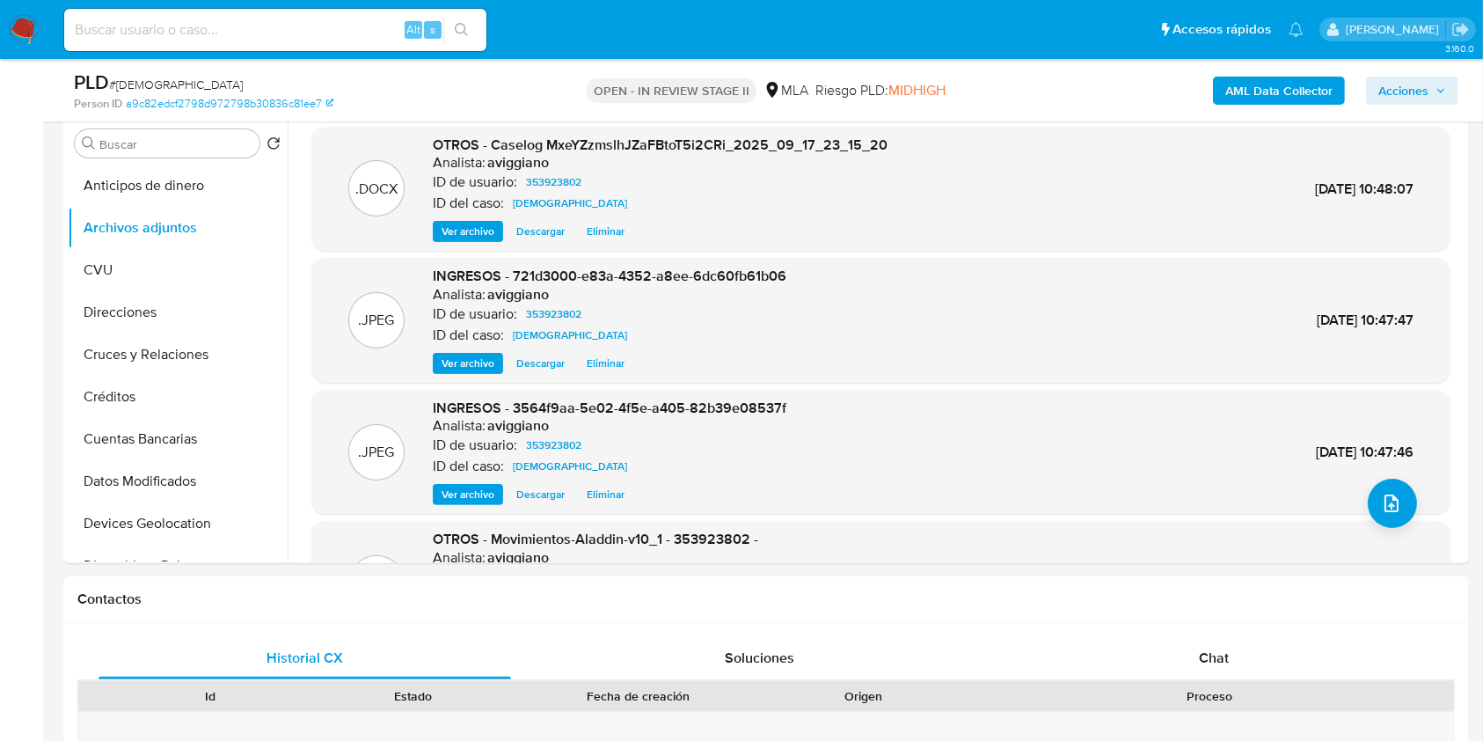
scroll to position [117, 0]
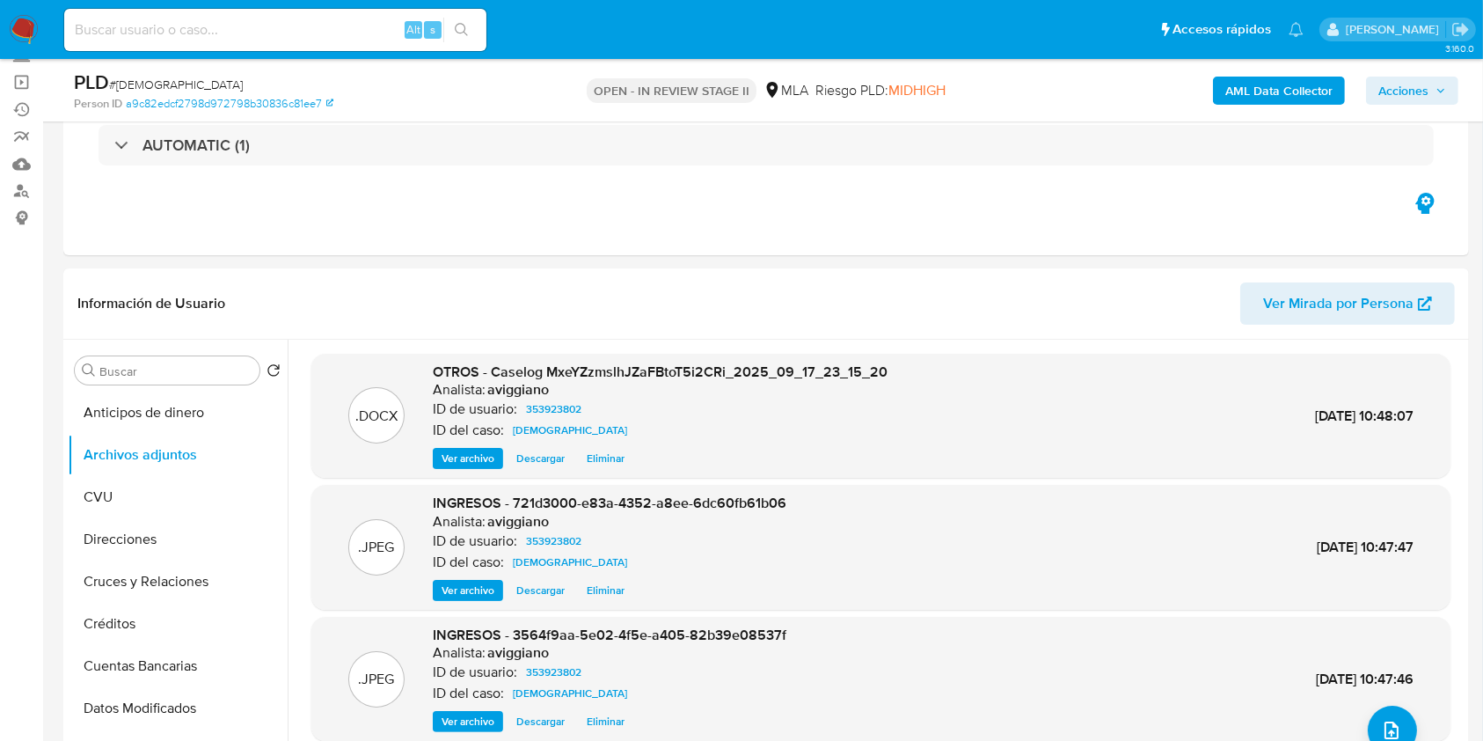
click at [1387, 81] on span "Acciones" at bounding box center [1404, 91] width 50 height 28
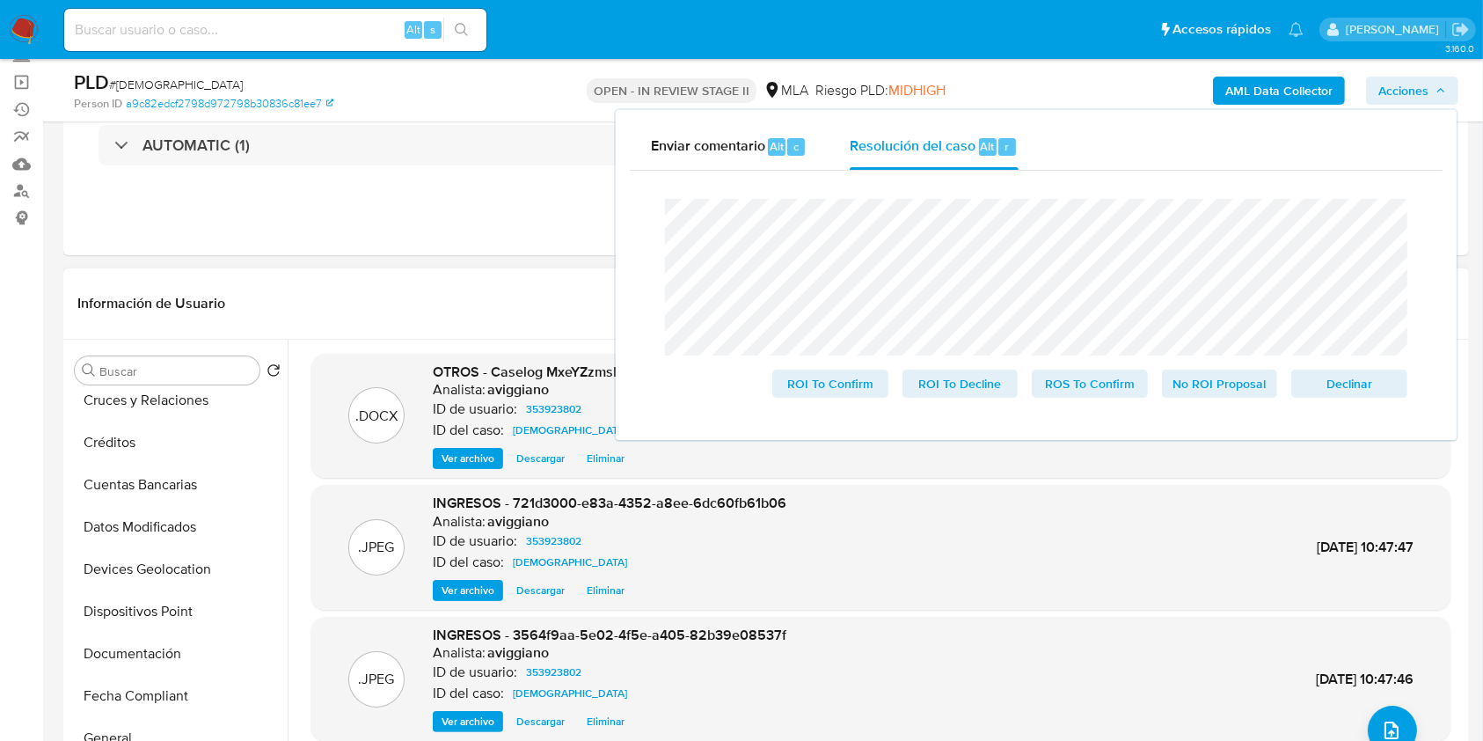
scroll to position [352, 0]
click at [152, 618] on button "Historial Casos" at bounding box center [171, 610] width 206 height 42
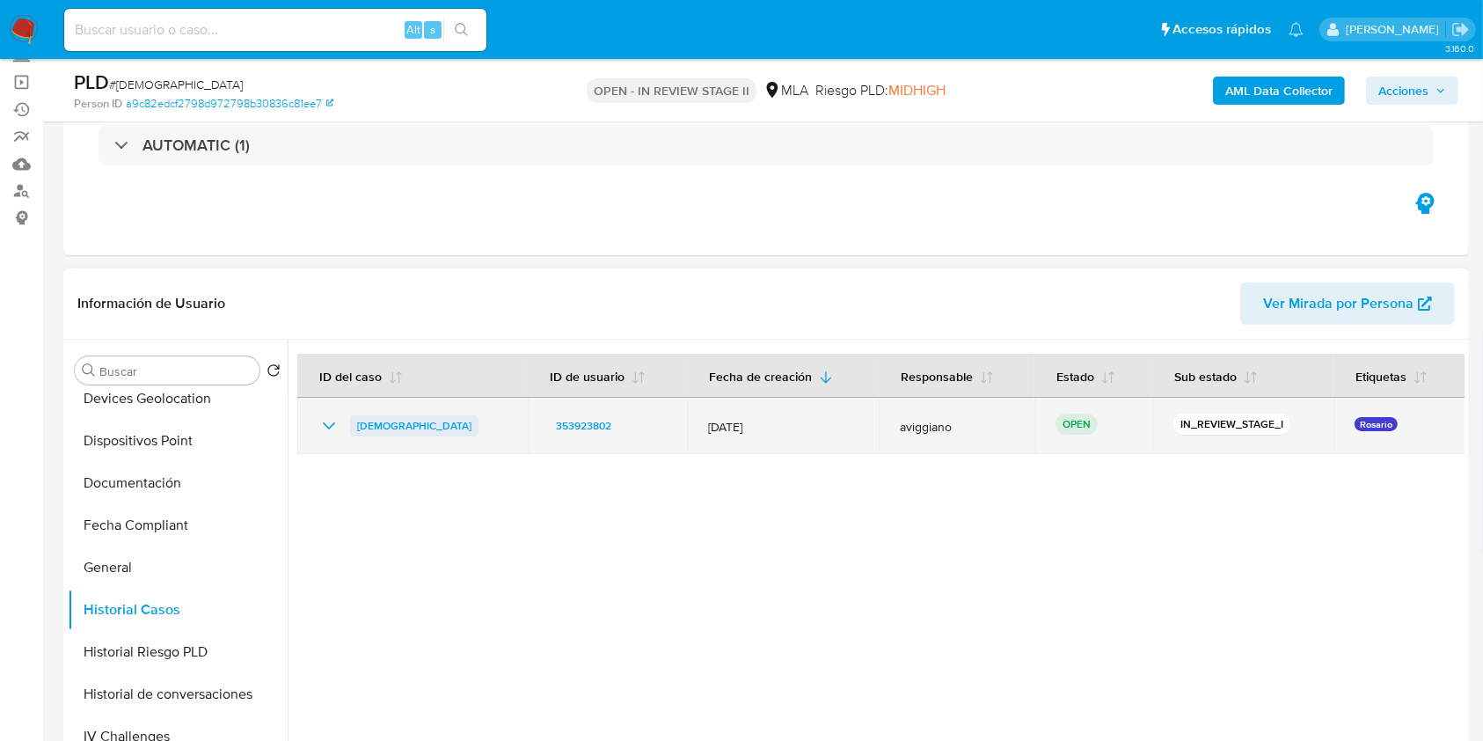
click at [450, 421] on span "[DEMOGRAPHIC_DATA]" at bounding box center [414, 425] width 114 height 21
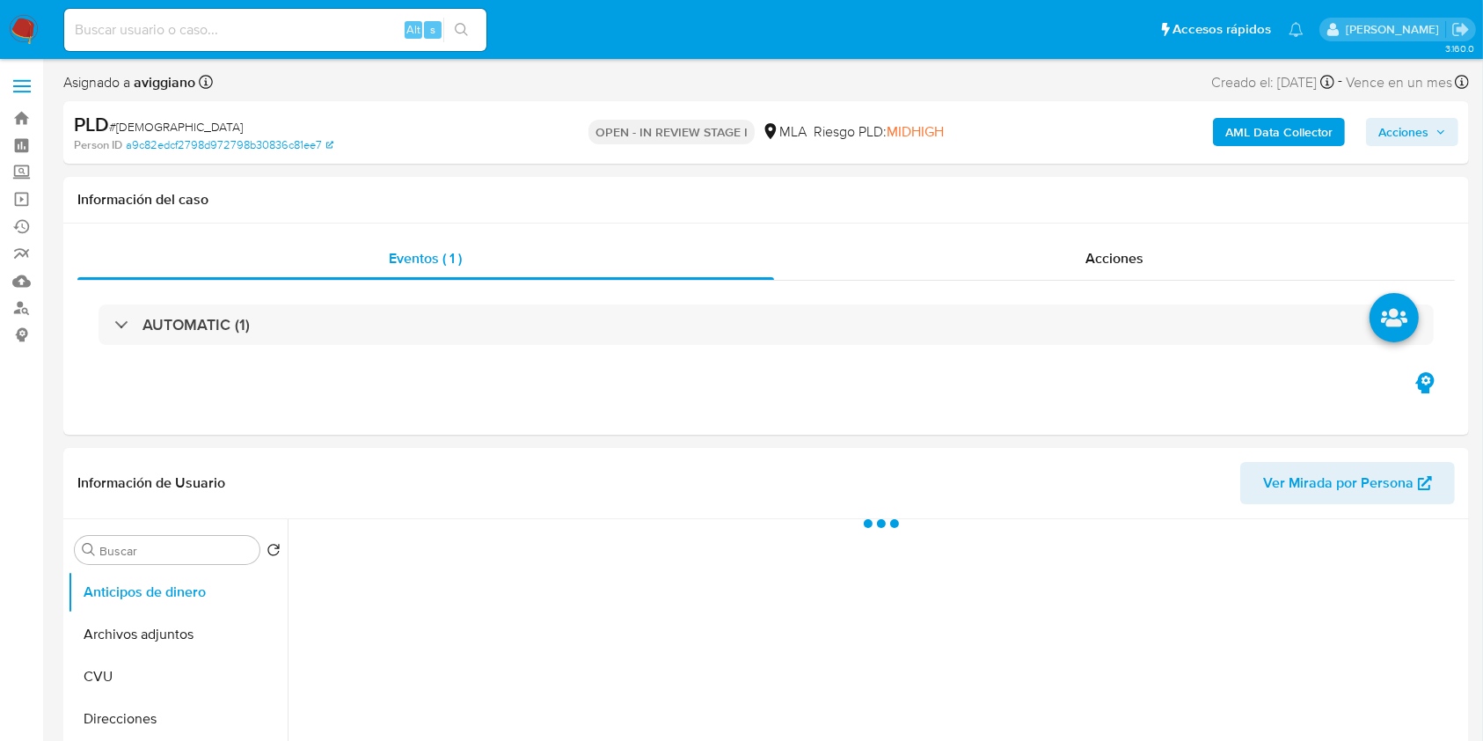
select select "10"
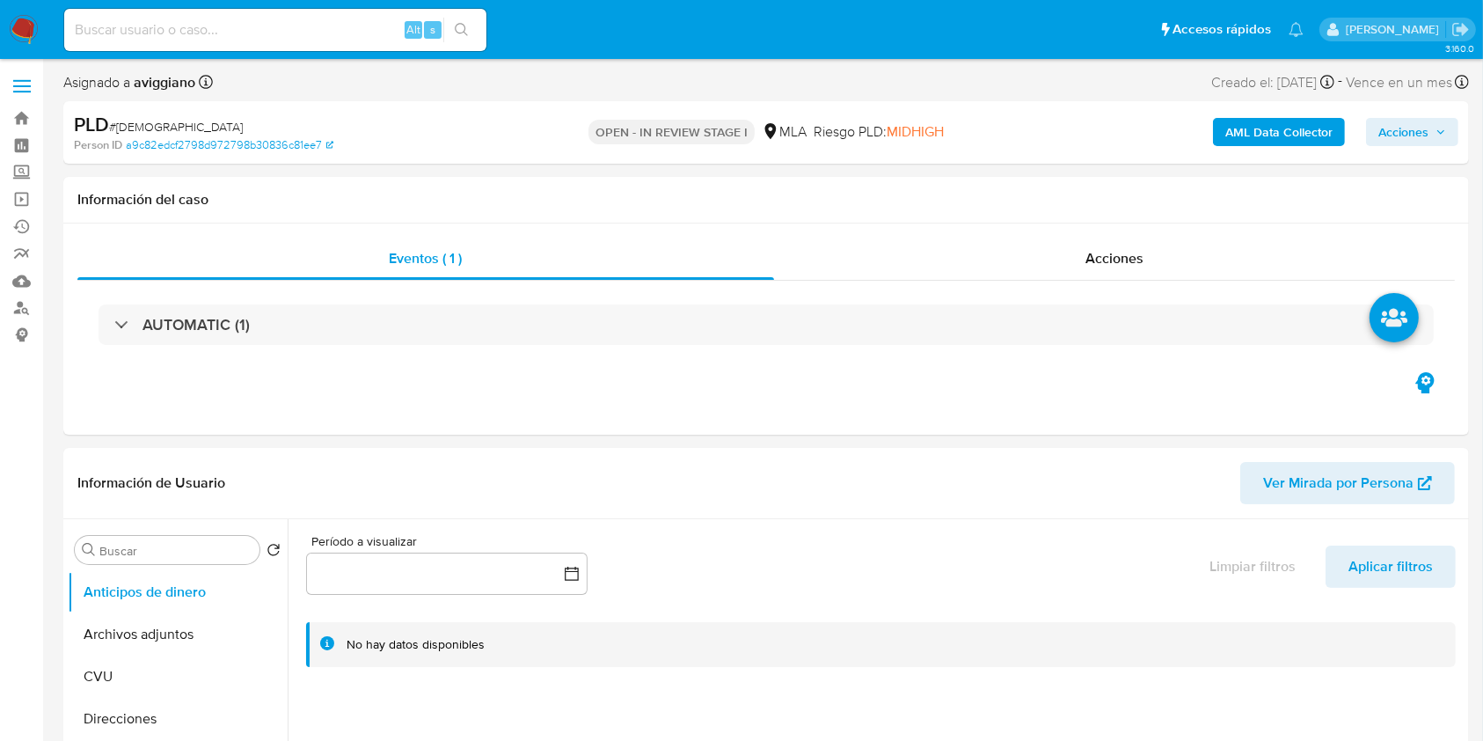
click at [1431, 143] on span "Acciones" at bounding box center [1413, 132] width 68 height 25
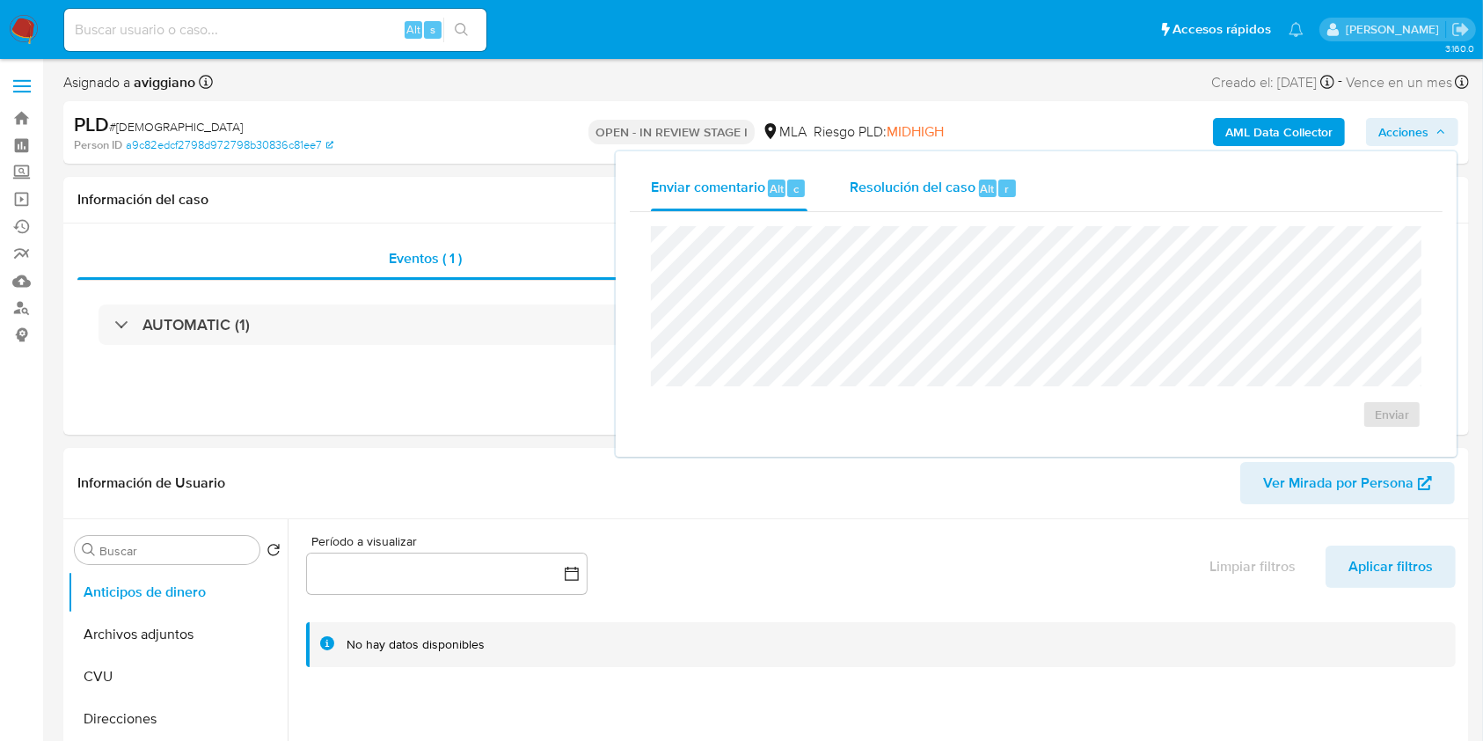
drag, startPoint x: 887, startPoint y: 201, endPoint x: 887, endPoint y: 215, distance: 14.1
click at [887, 204] on div "Resolución del caso Alt r" at bounding box center [934, 188] width 168 height 46
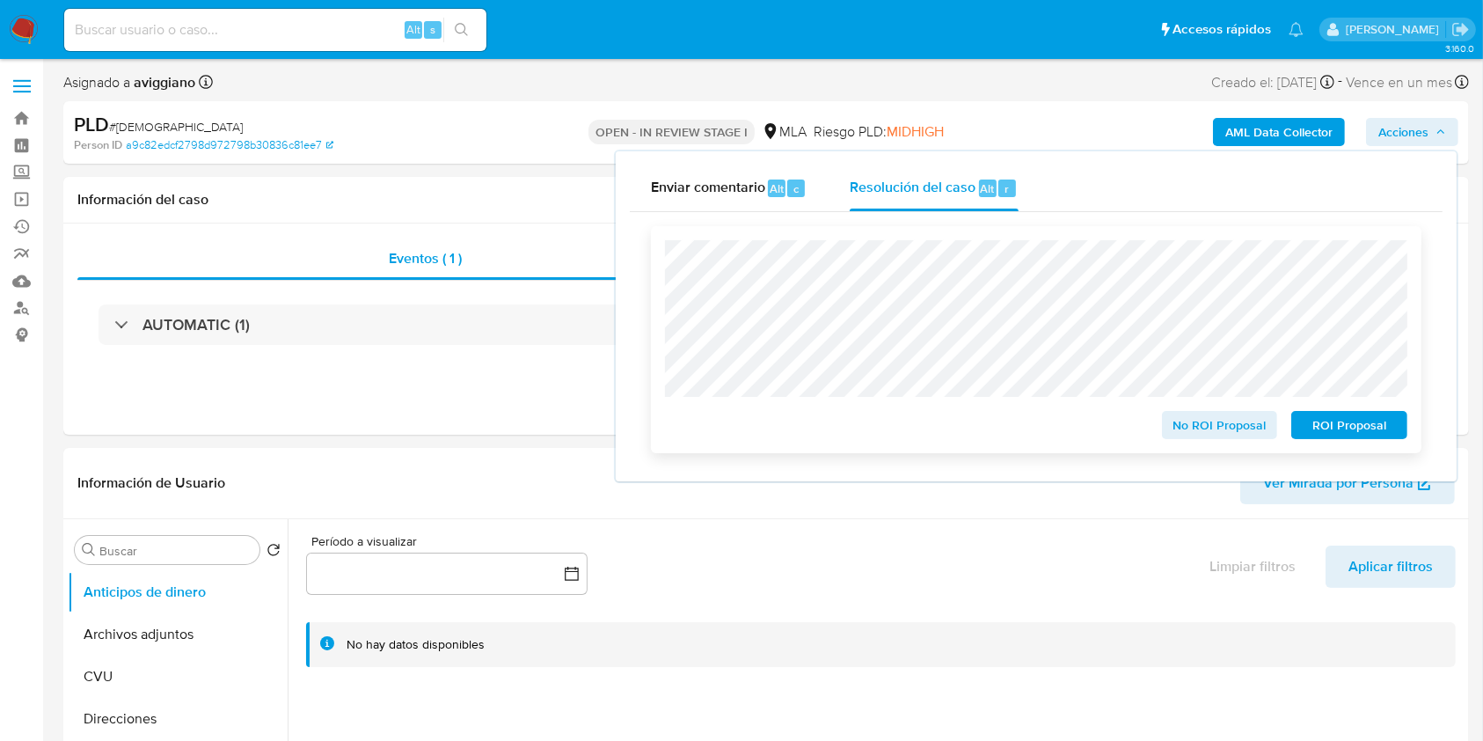
click at [1220, 428] on span "No ROI Proposal" at bounding box center [1220, 425] width 91 height 25
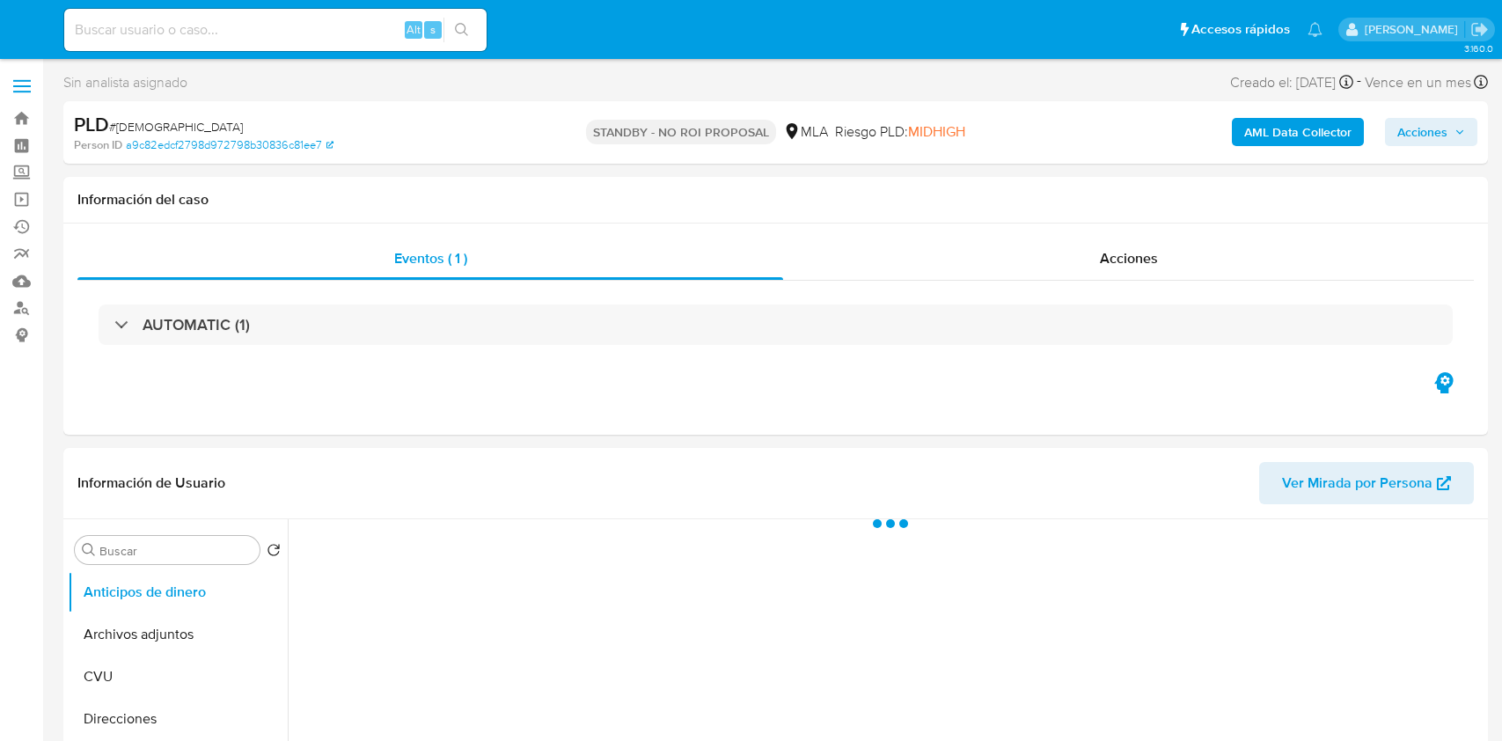
select select "10"
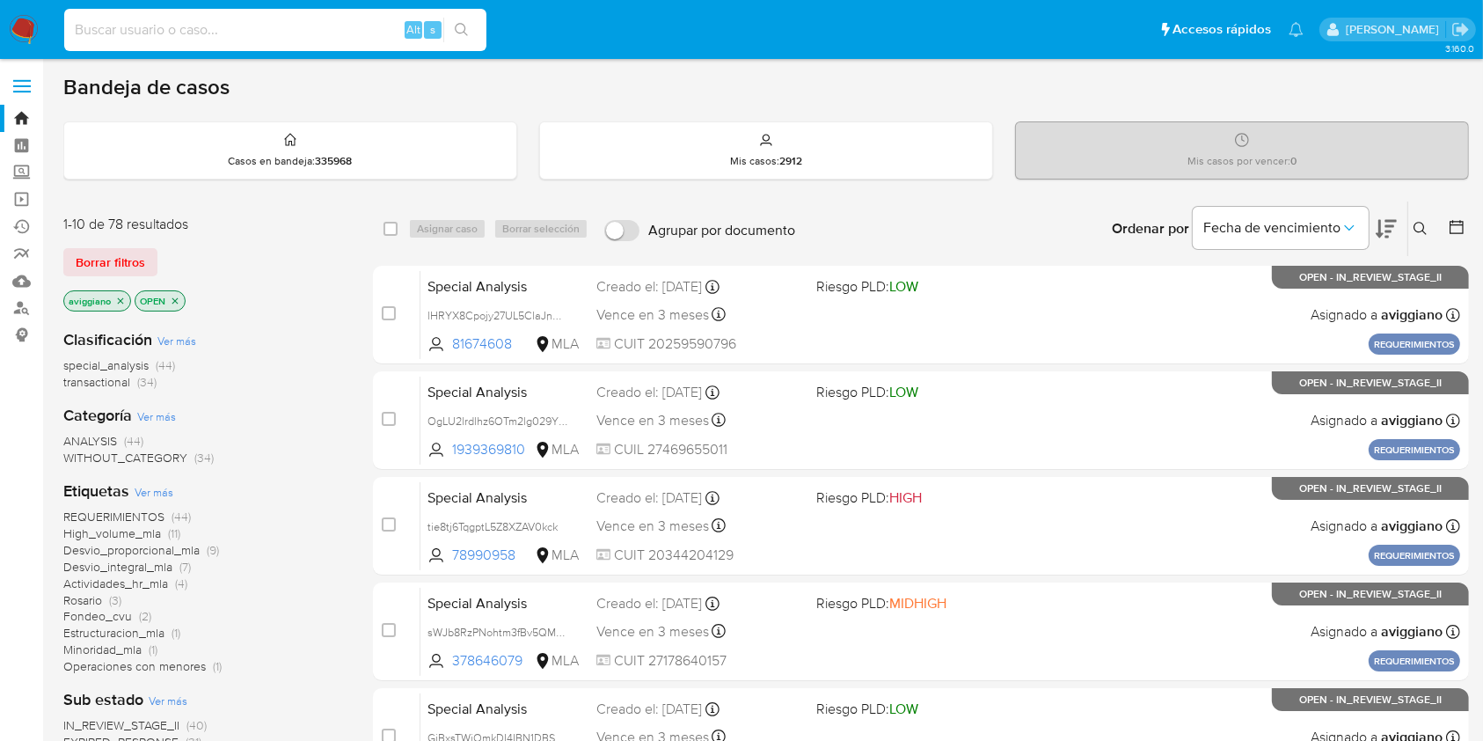
click at [201, 33] on input at bounding box center [275, 29] width 422 height 23
paste input "RBISq2Tc9vsp8GJl3onimhfp"
type input "RBISq2Tc9vsp8GJl3onimhfp"
click at [465, 29] on icon "search-icon" at bounding box center [462, 30] width 14 height 14
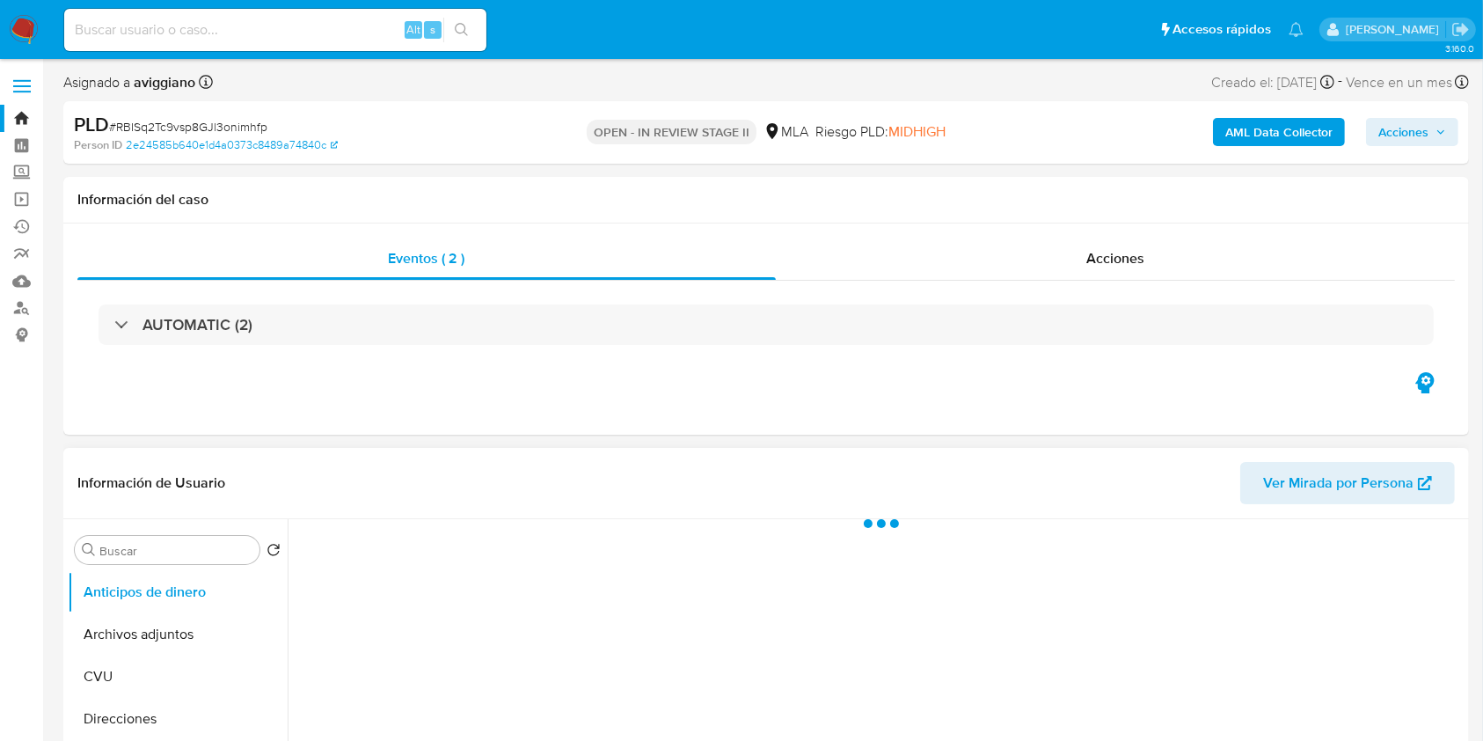
select select "10"
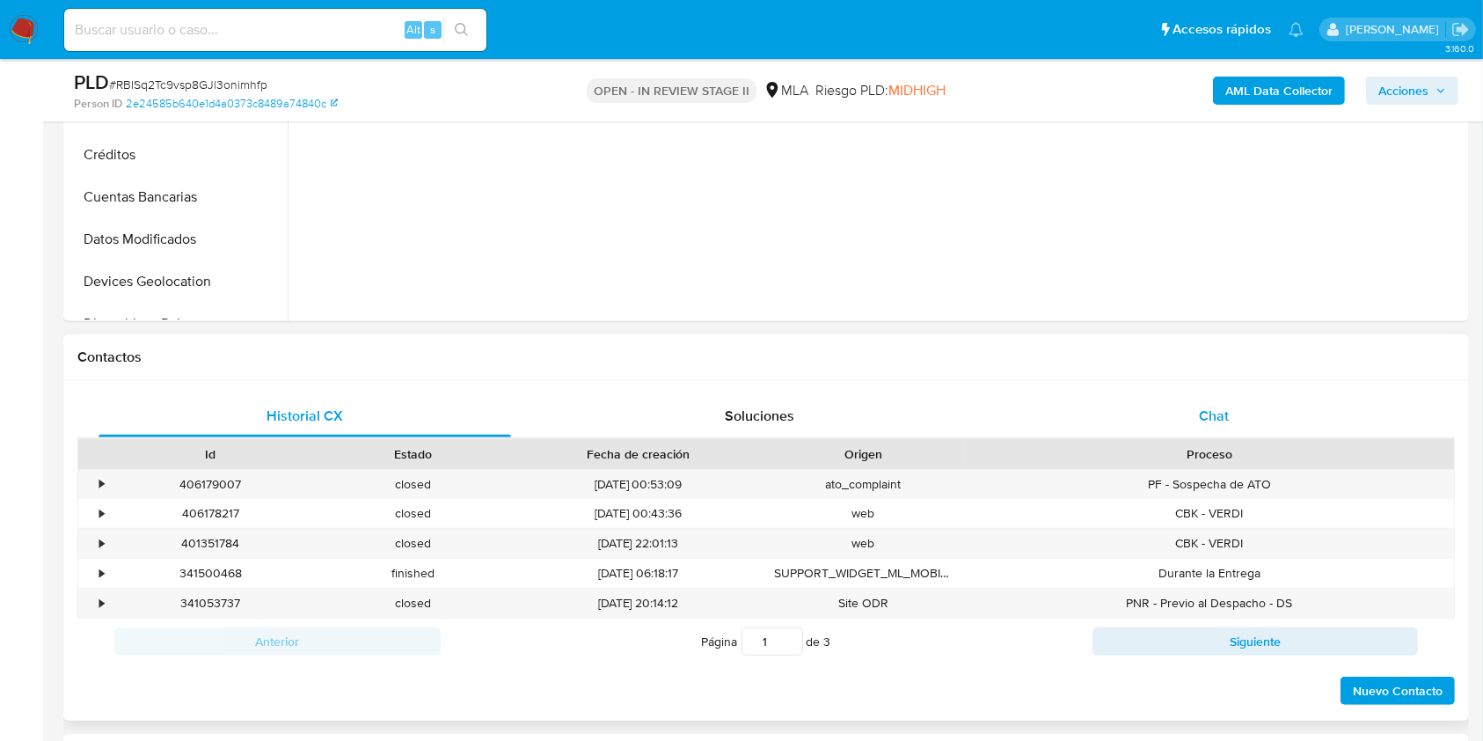
click at [1205, 419] on span "Chat" at bounding box center [1214, 416] width 30 height 20
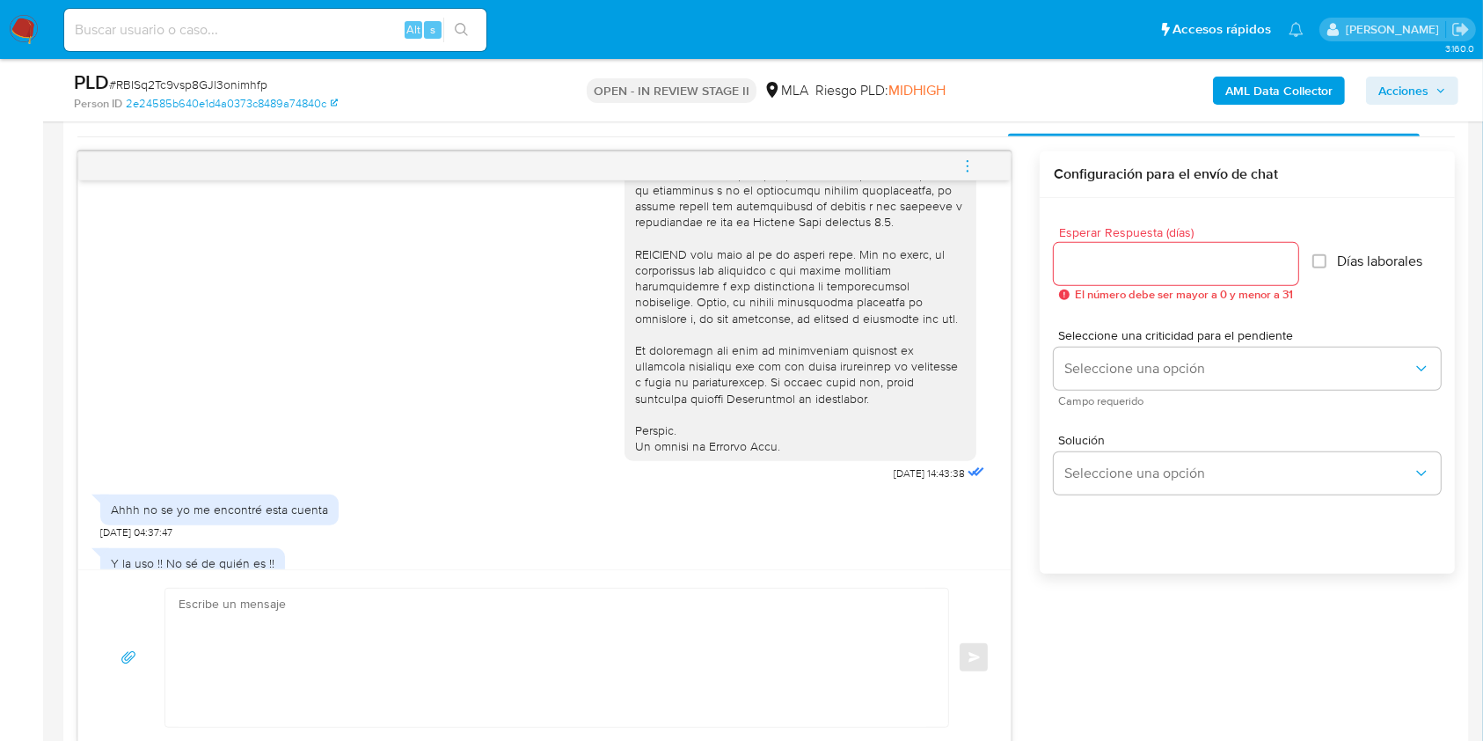
scroll to position [783, 0]
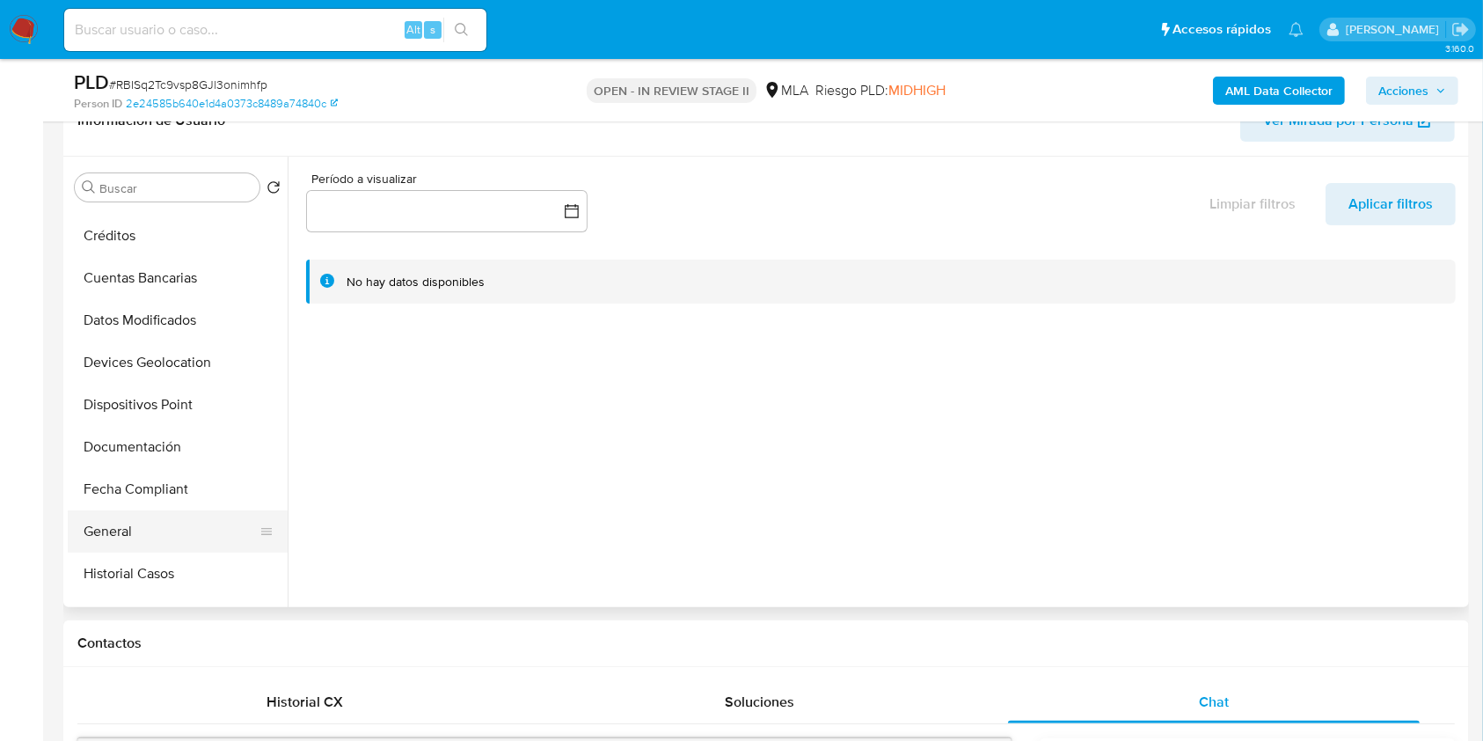
scroll to position [352, 0]
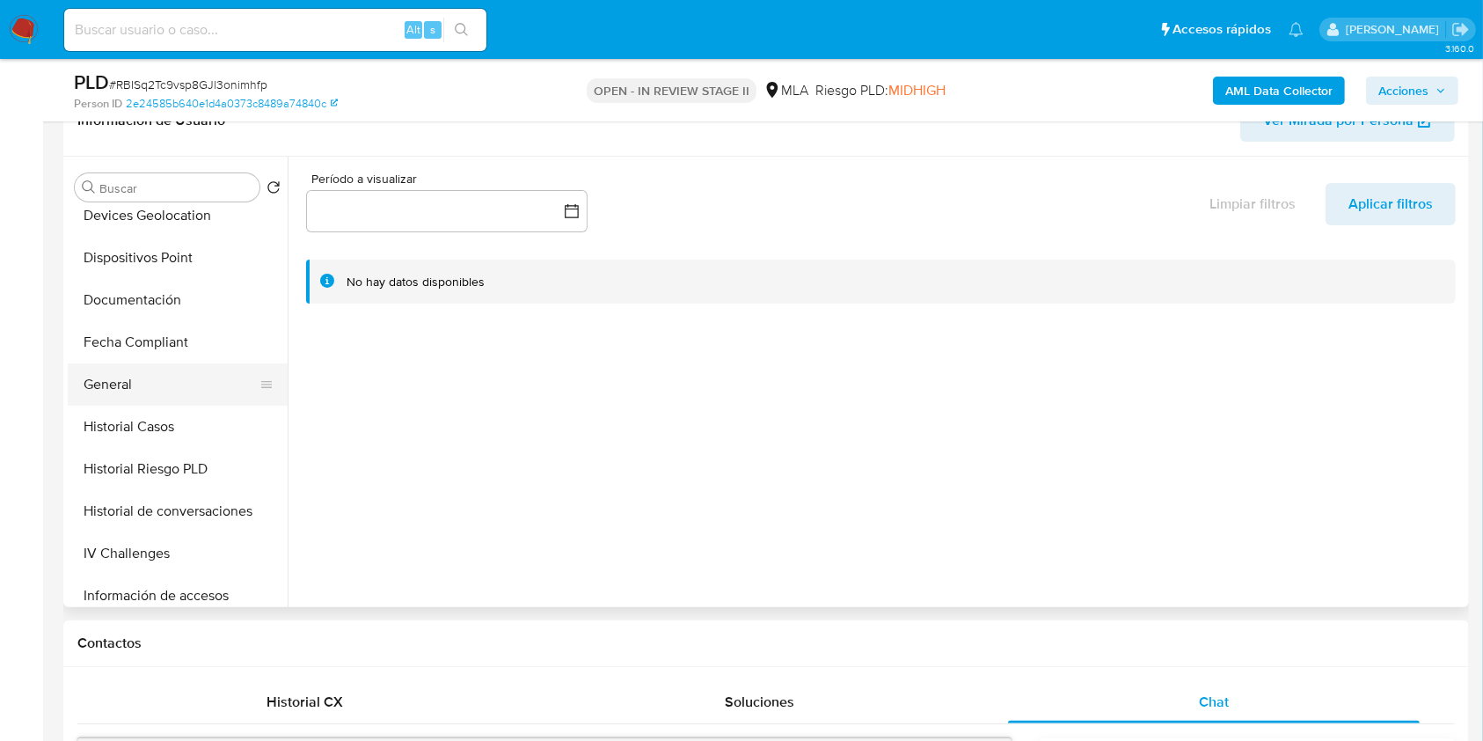
click at [156, 382] on button "General" at bounding box center [171, 384] width 206 height 42
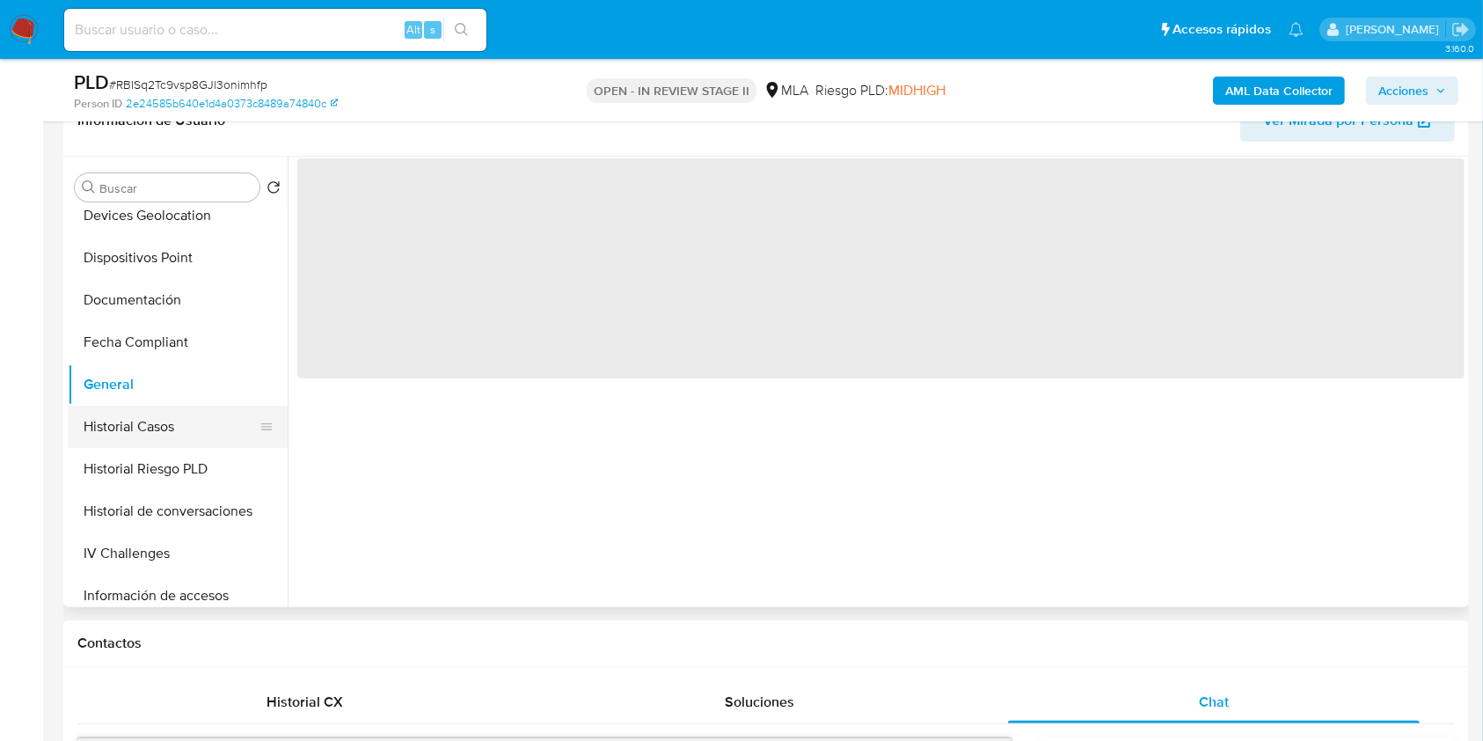
click at [159, 412] on button "Historial Casos" at bounding box center [171, 427] width 206 height 42
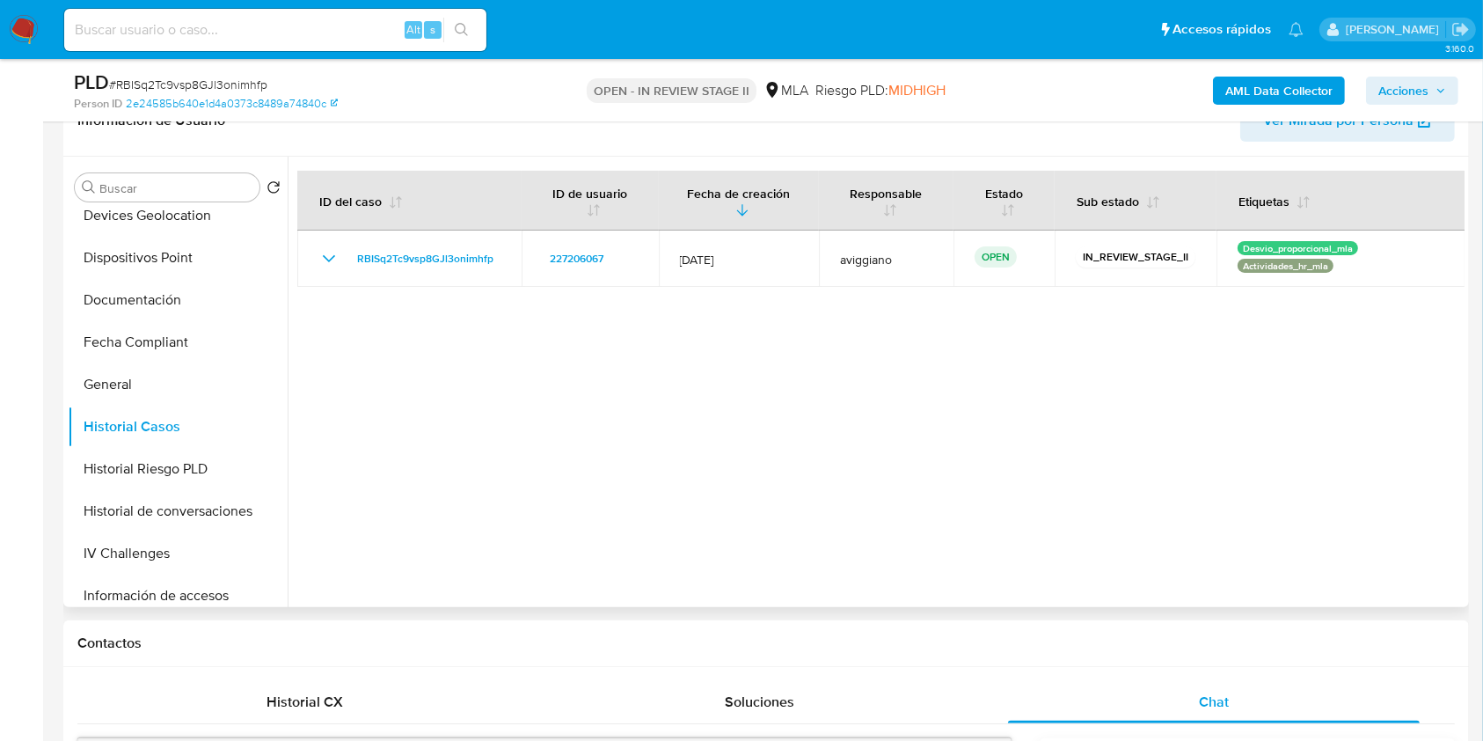
scroll to position [704, 0]
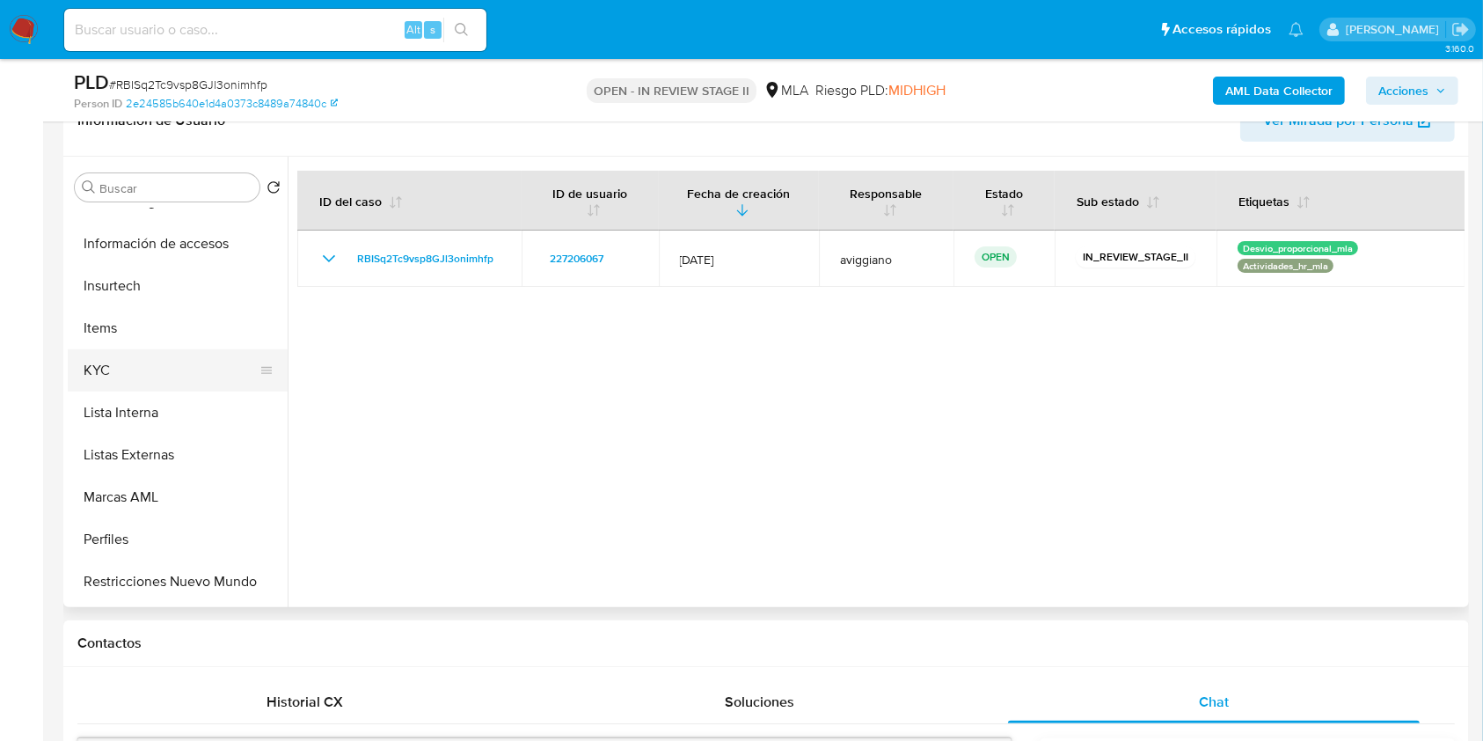
click at [127, 370] on button "KYC" at bounding box center [171, 370] width 206 height 42
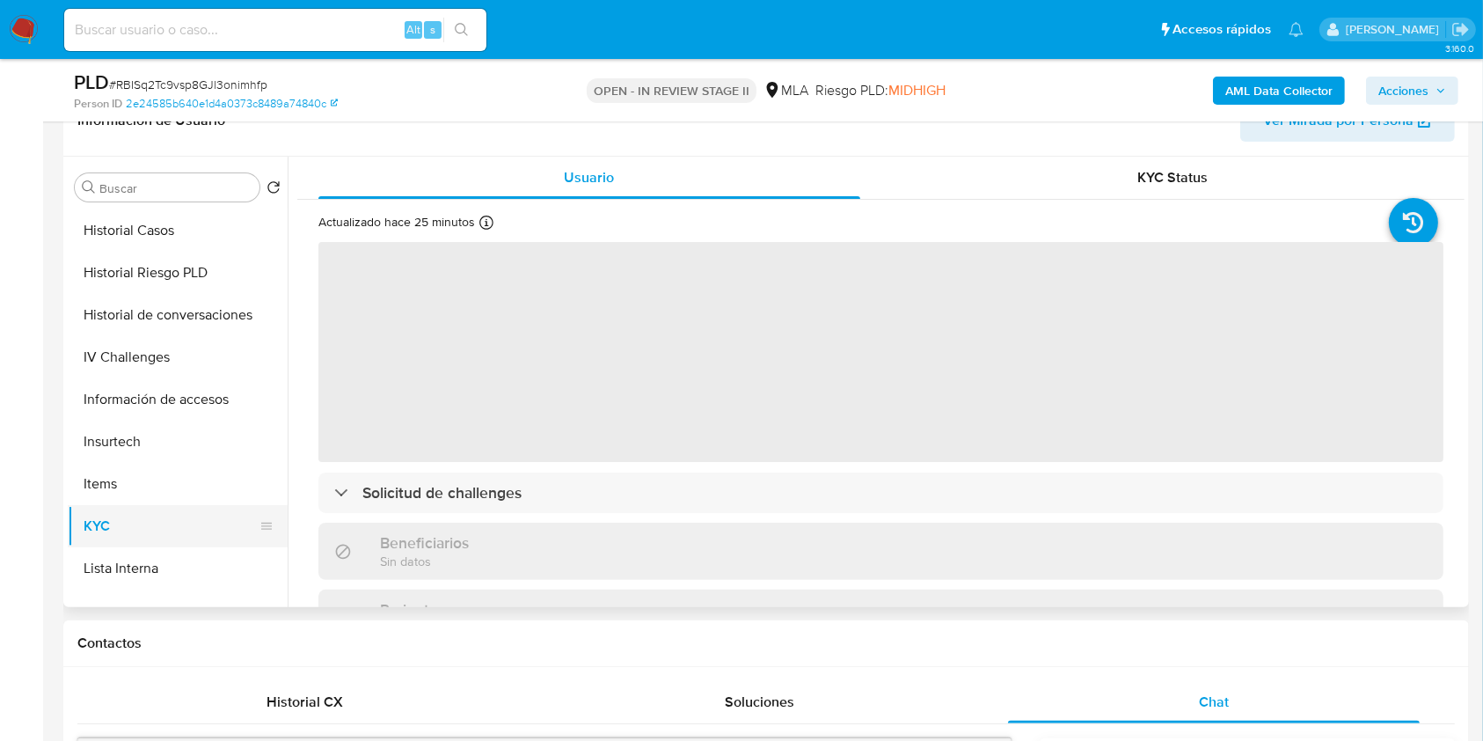
scroll to position [352, 0]
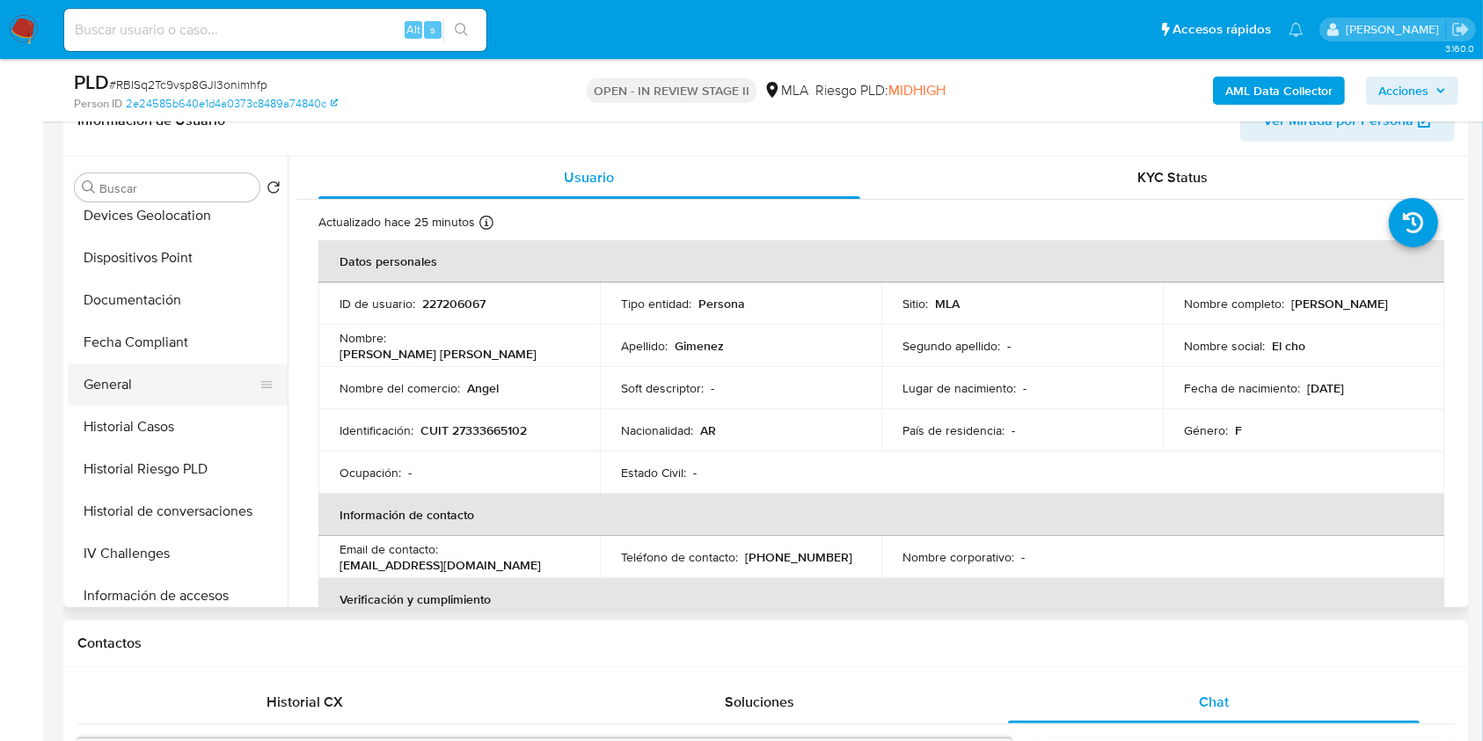
click at [129, 392] on button "General" at bounding box center [171, 384] width 206 height 42
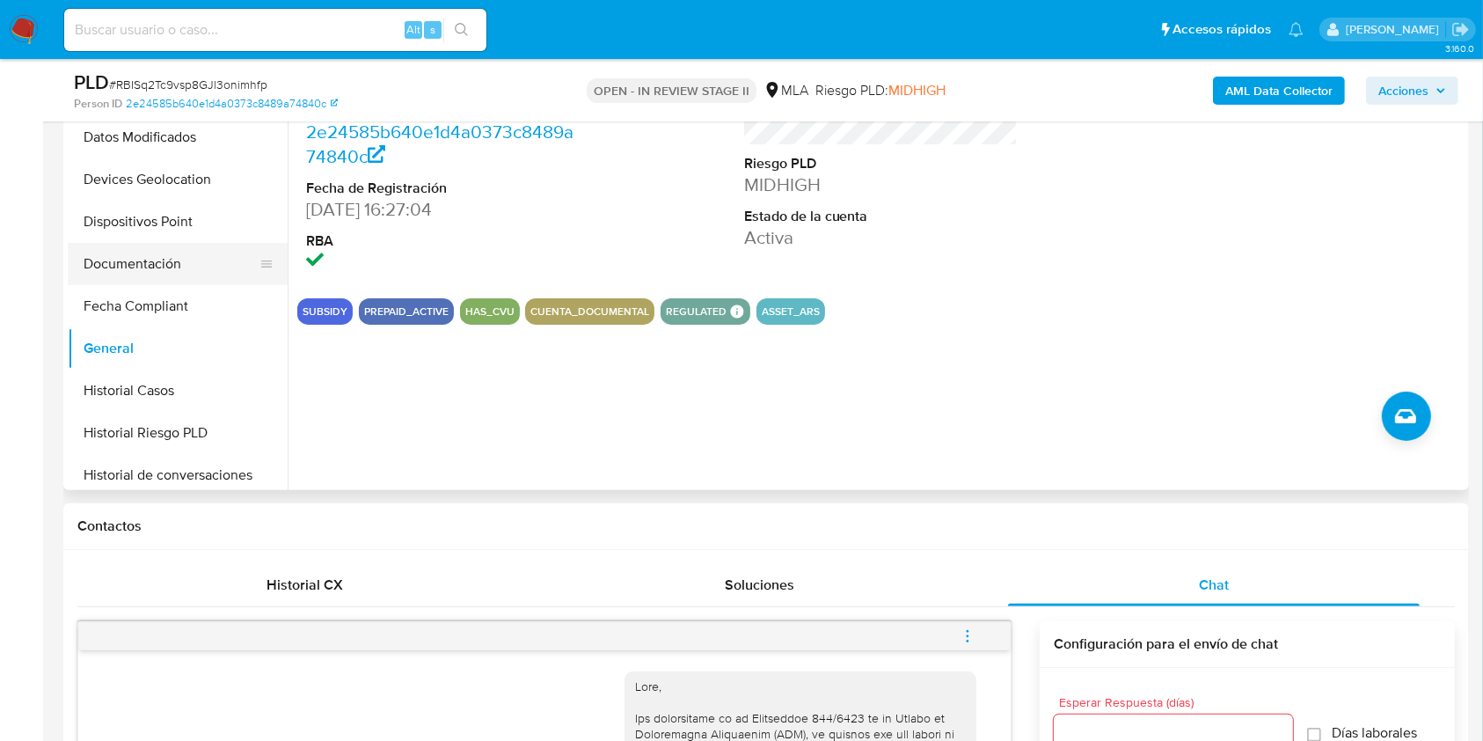
scroll to position [234, 0]
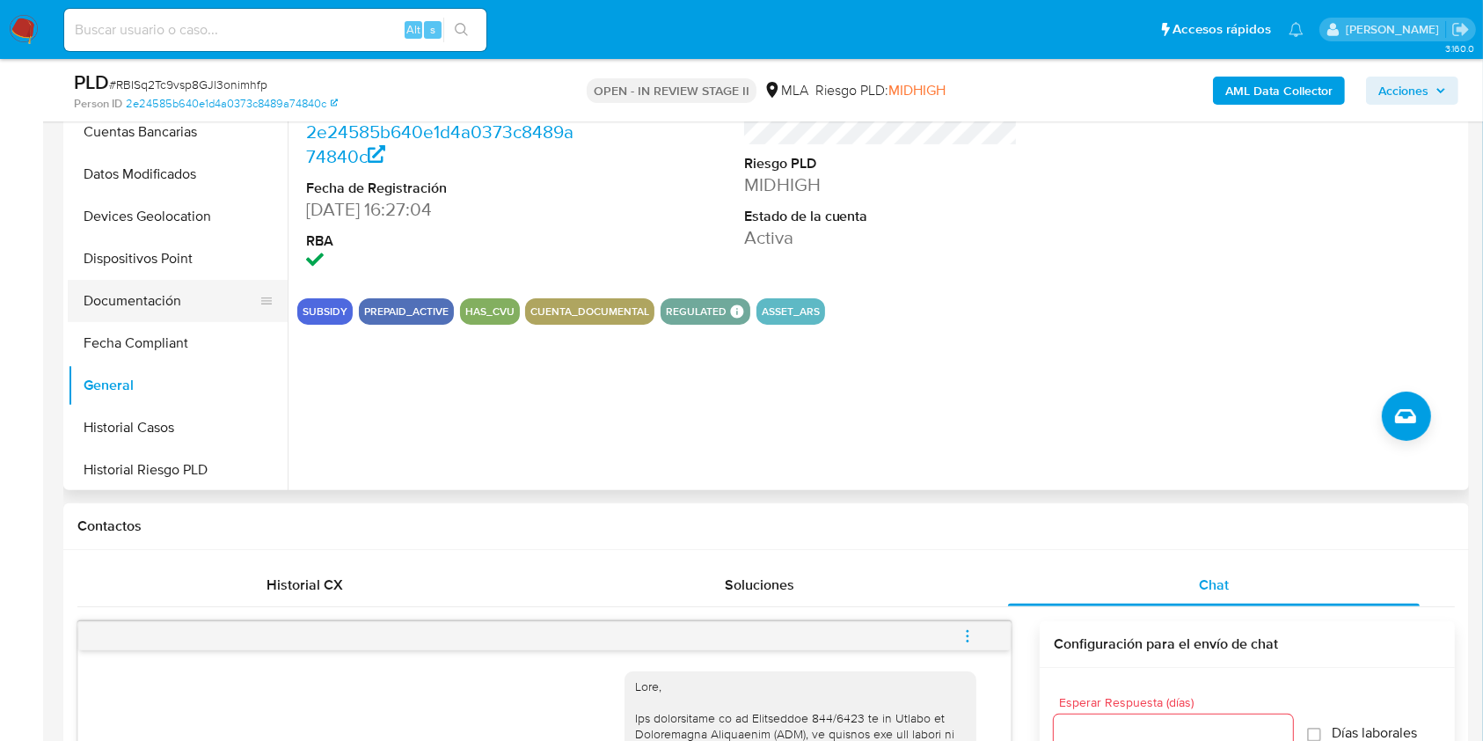
click at [176, 293] on button "Documentación" at bounding box center [171, 301] width 206 height 42
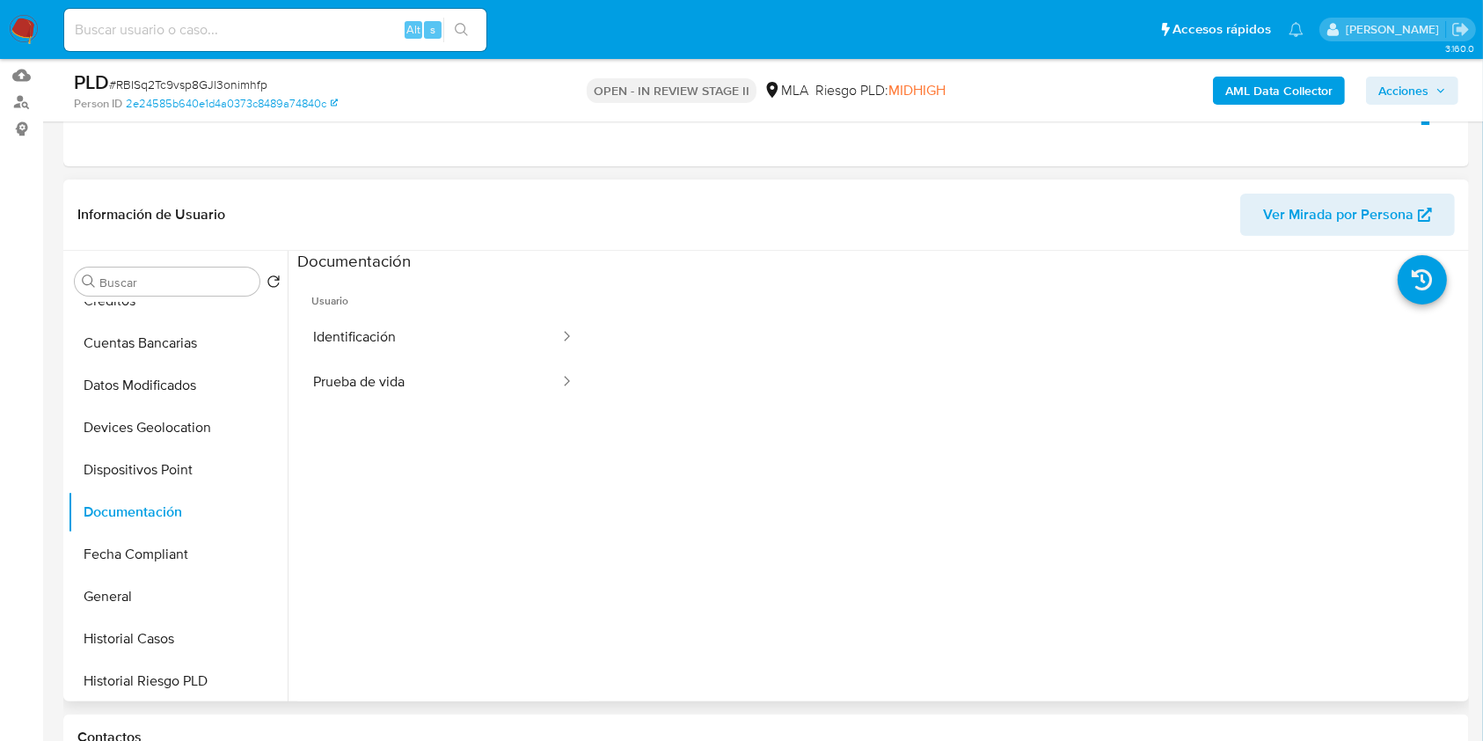
scroll to position [183, 0]
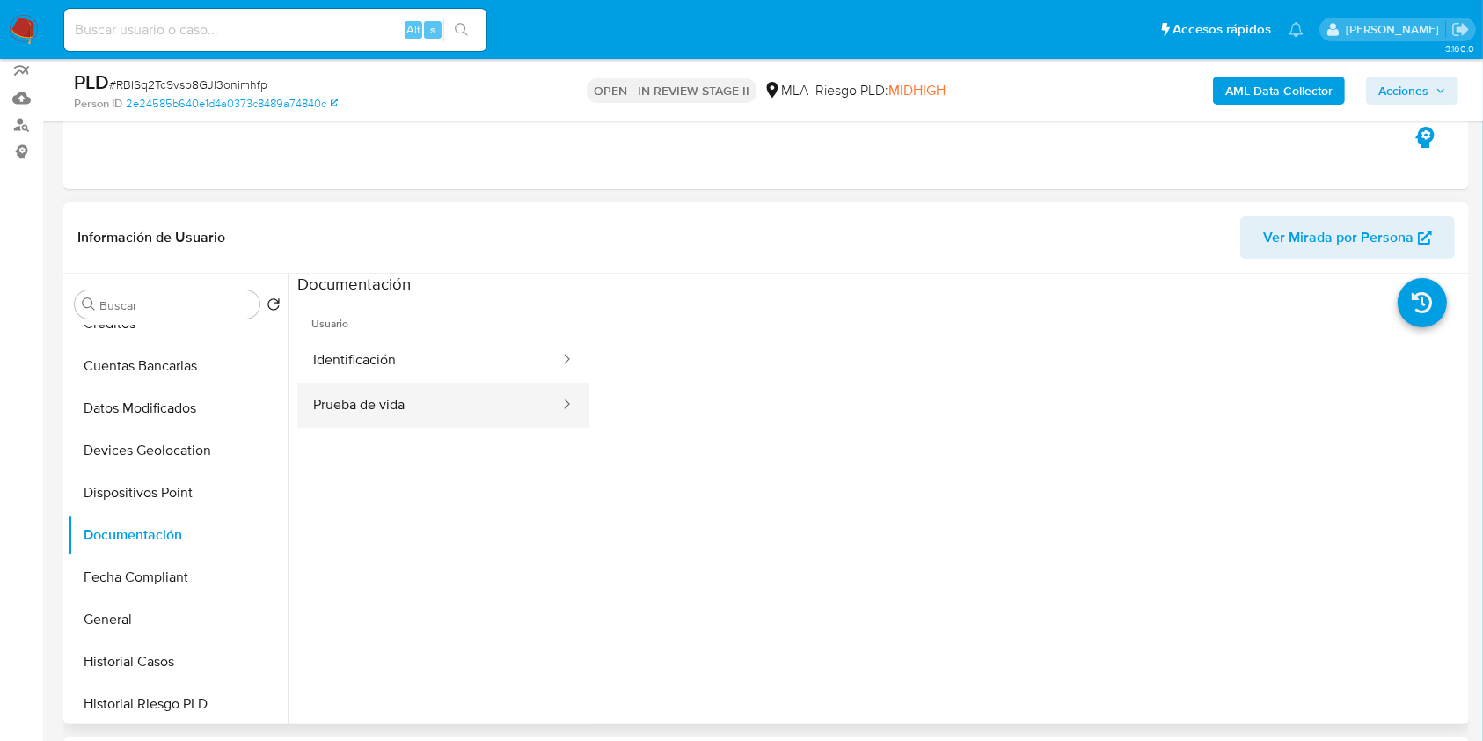
click at [389, 399] on button "Prueba de vida" at bounding box center [429, 405] width 264 height 45
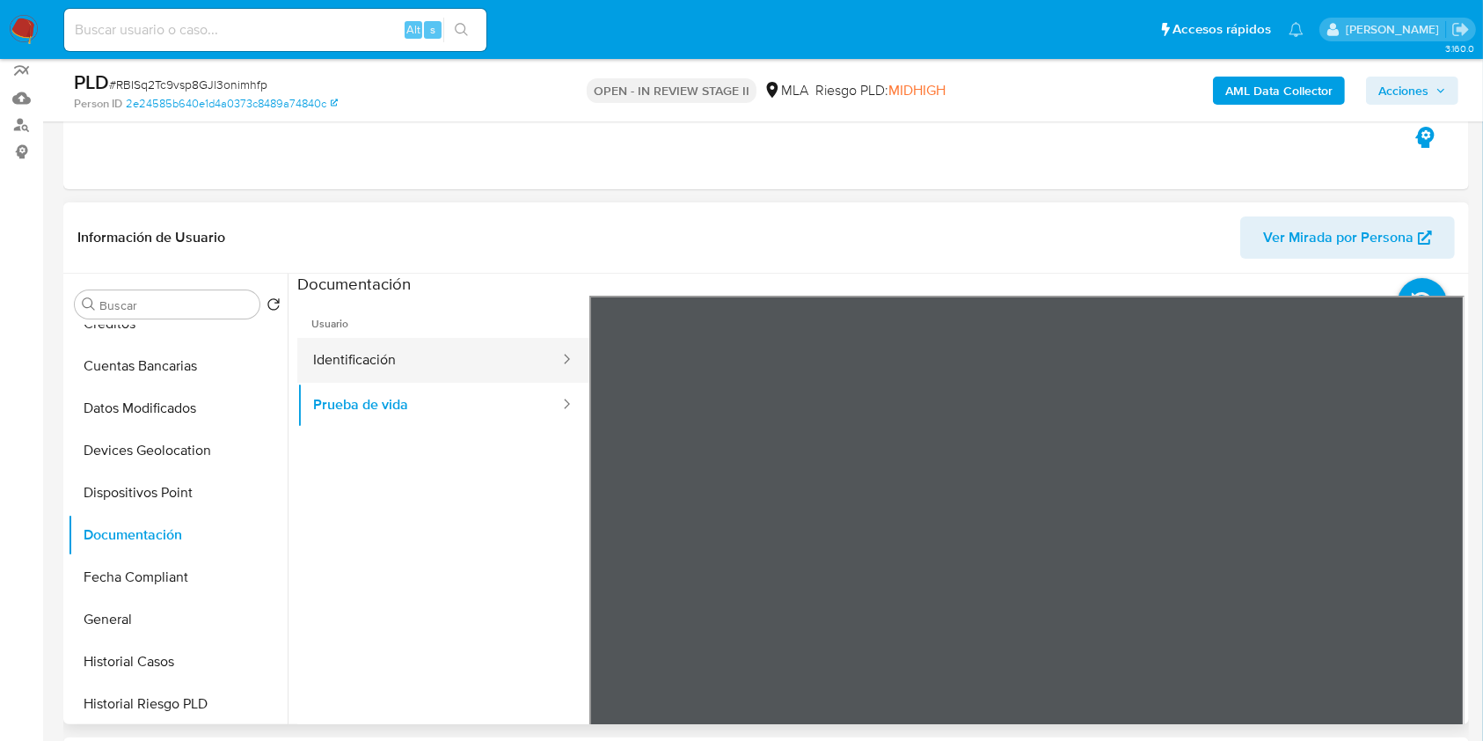
click at [460, 348] on button "Identificación" at bounding box center [429, 360] width 264 height 45
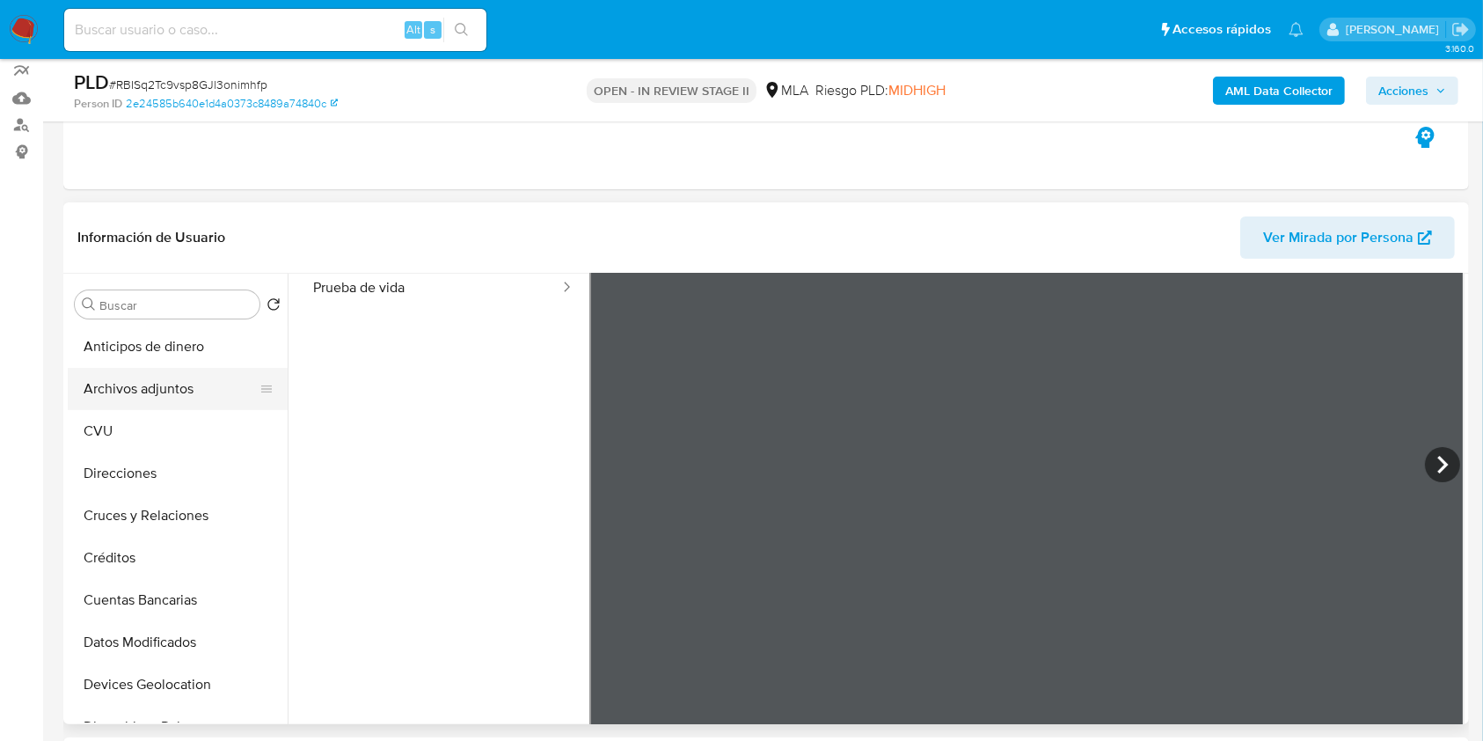
scroll to position [0, 0]
click at [175, 393] on button "Archivos adjuntos" at bounding box center [171, 389] width 206 height 42
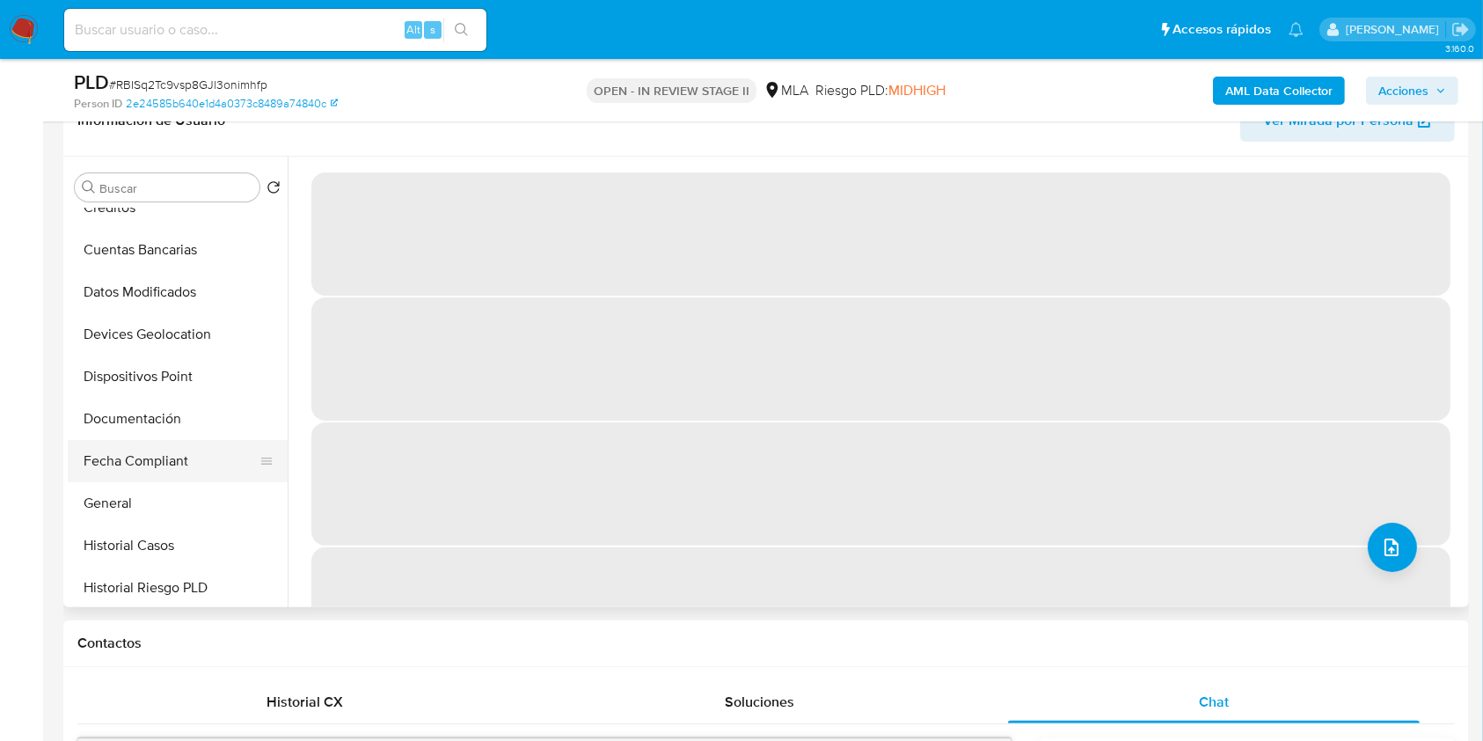
scroll to position [234, 0]
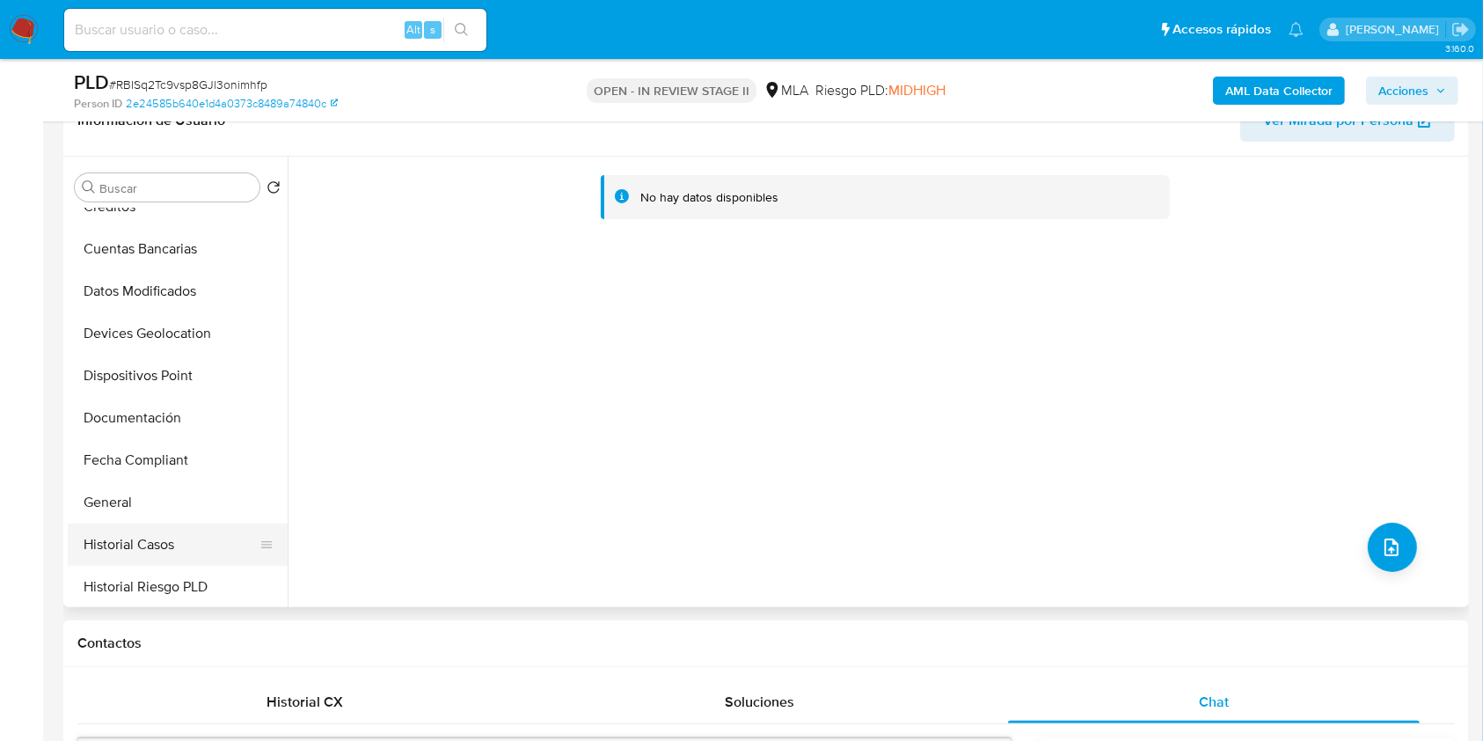
click at [156, 536] on button "Historial Casos" at bounding box center [171, 544] width 206 height 42
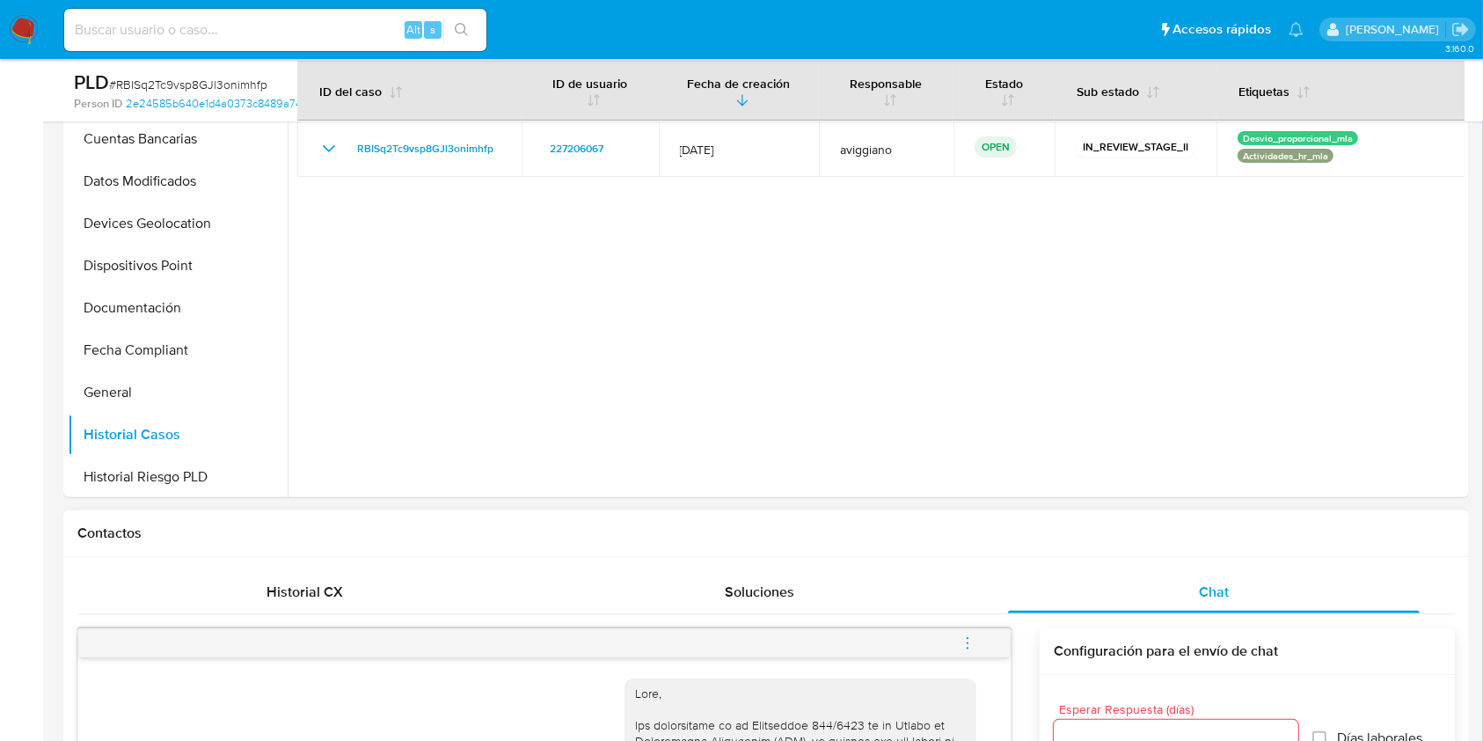
scroll to position [652, 0]
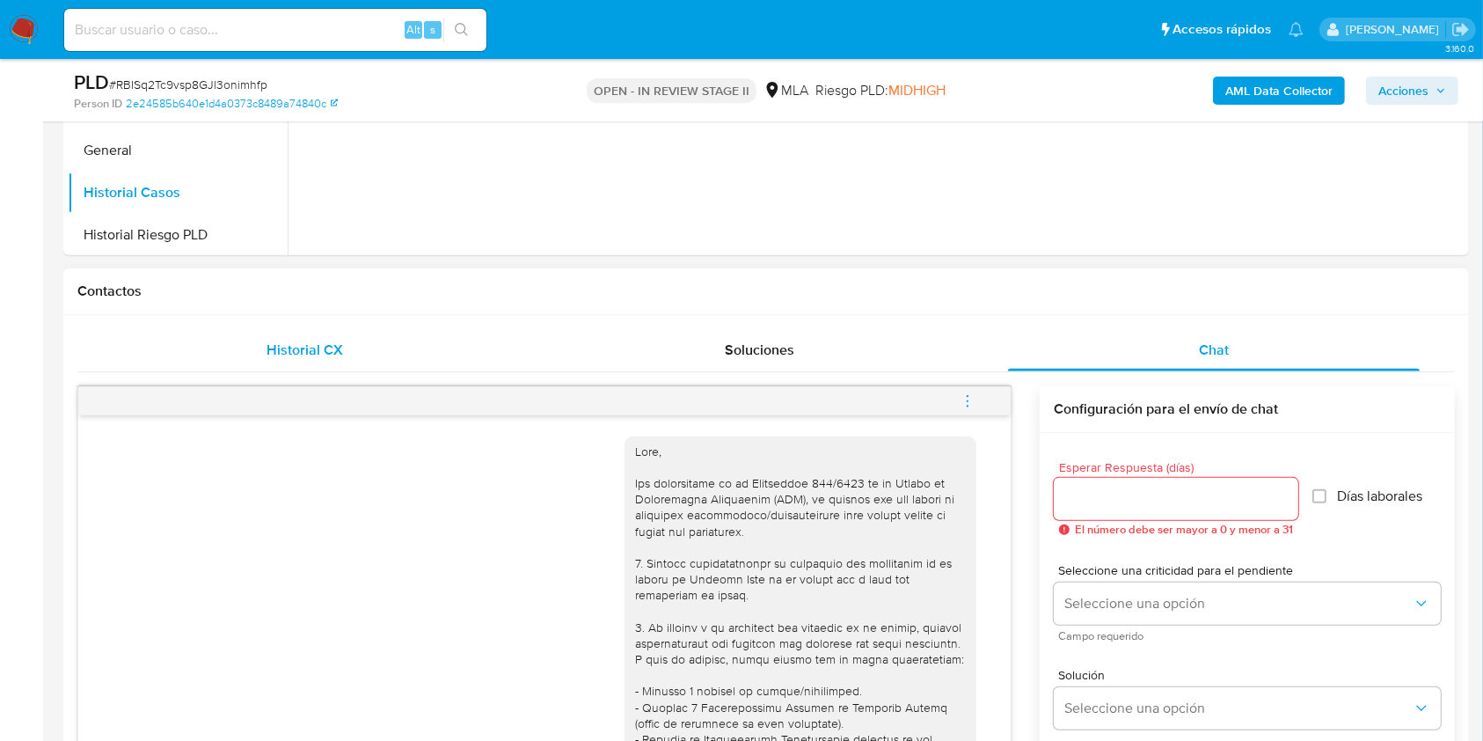
click at [294, 355] on span "Historial CX" at bounding box center [305, 350] width 77 height 20
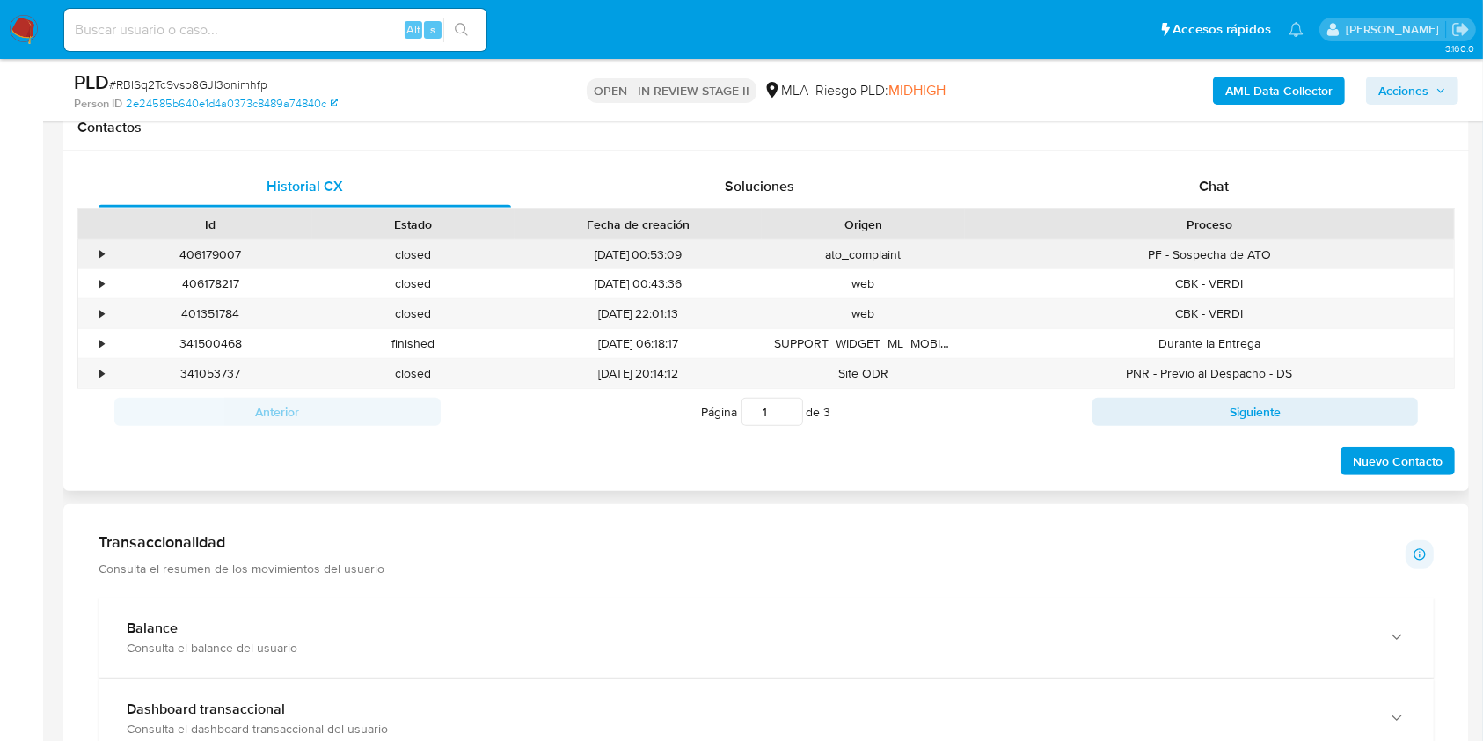
scroll to position [887, 0]
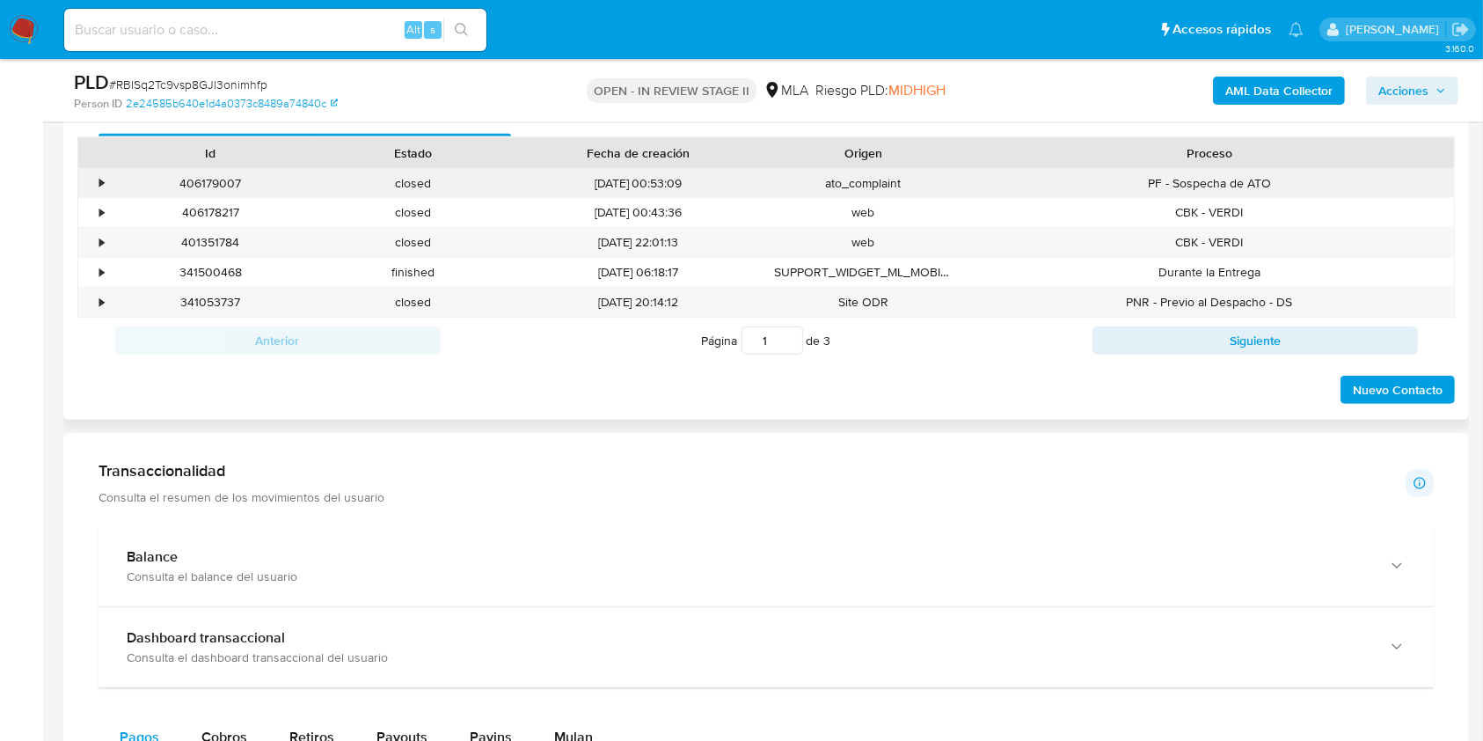
click at [101, 184] on div "•" at bounding box center [101, 183] width 4 height 17
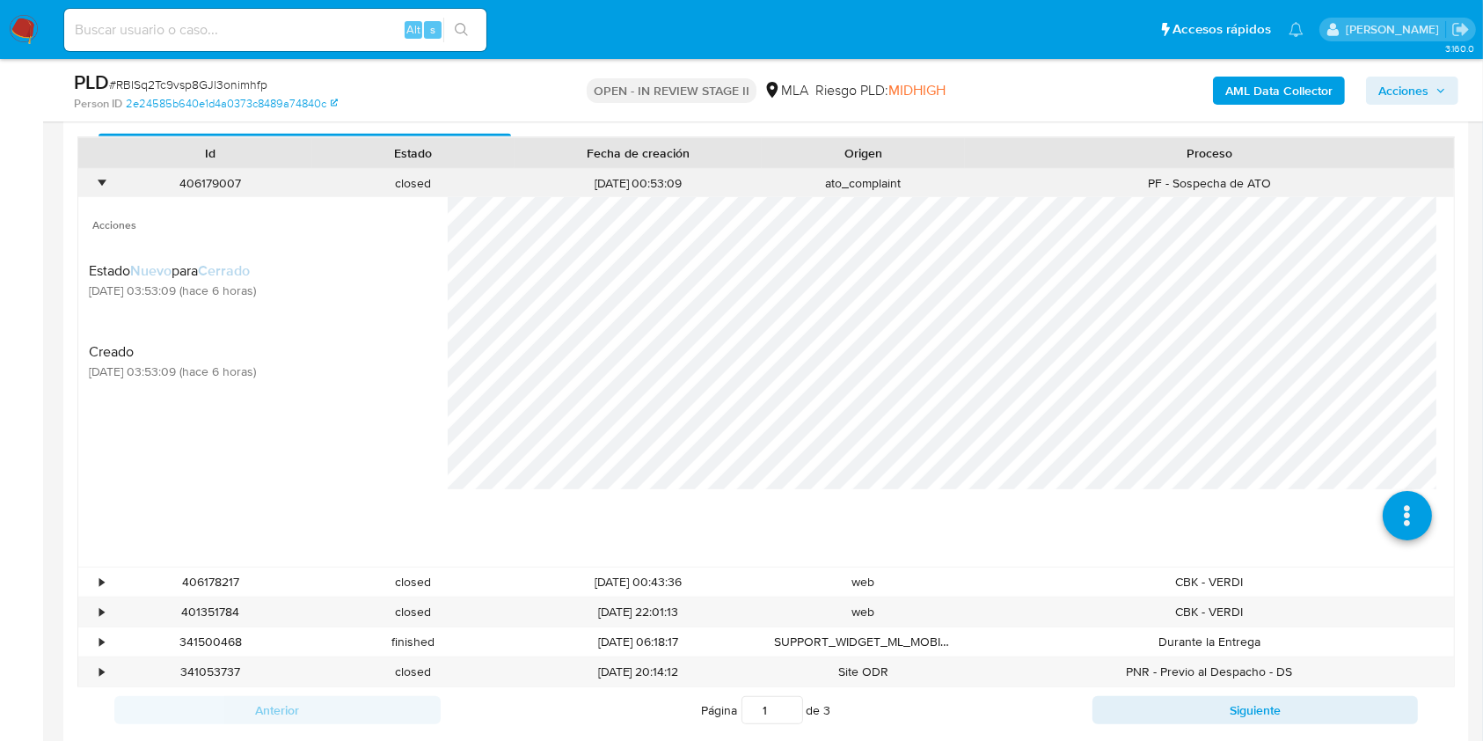
click at [87, 185] on div "•" at bounding box center [93, 183] width 31 height 29
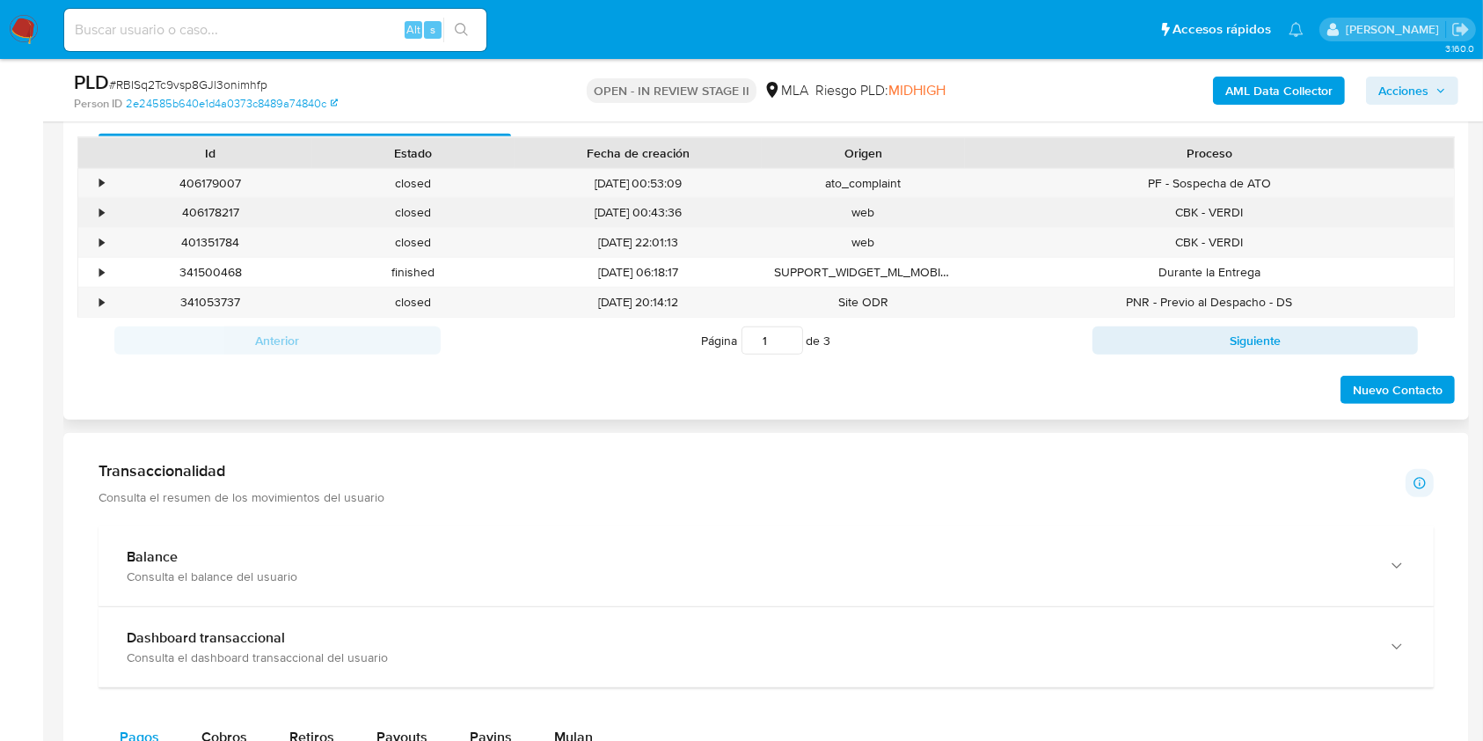
click at [102, 216] on div "•" at bounding box center [101, 212] width 4 height 17
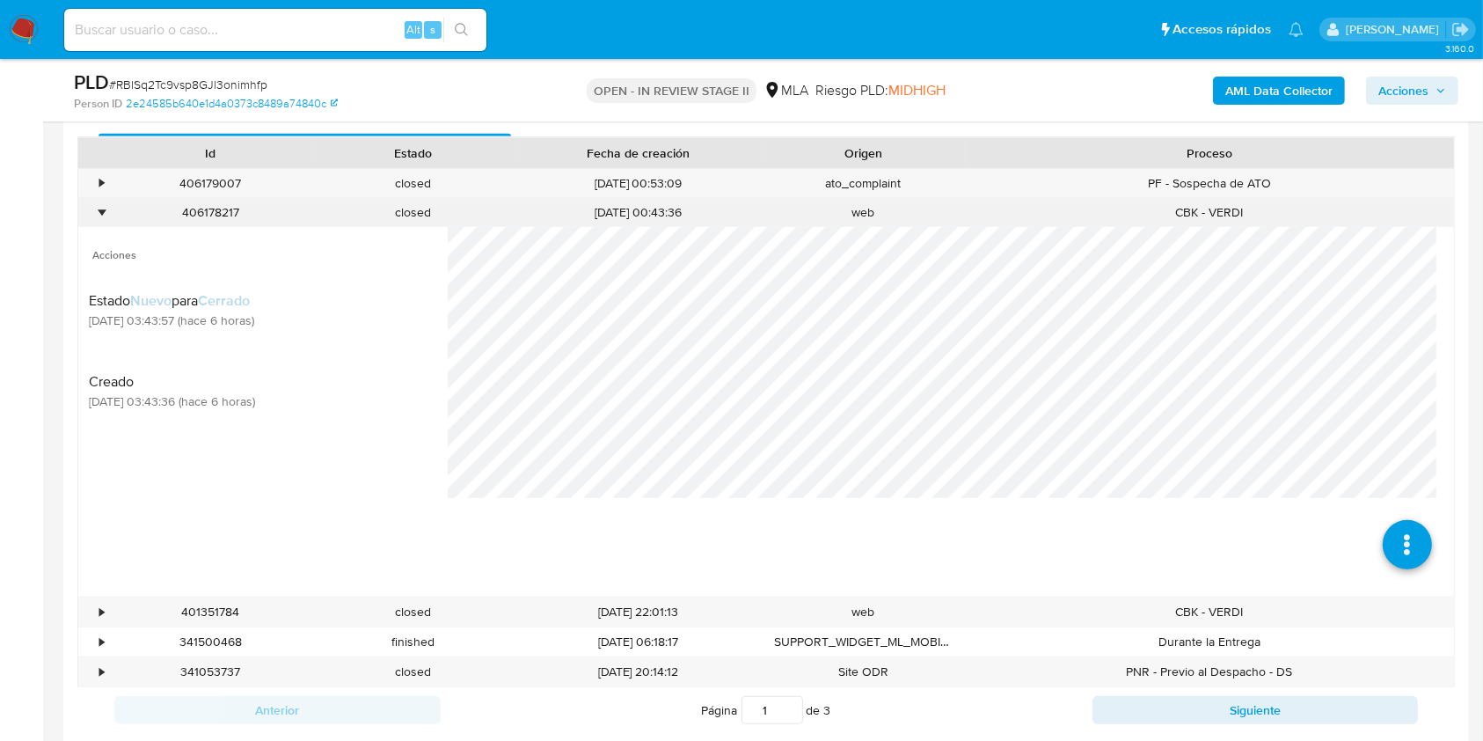
click at [95, 216] on div "•" at bounding box center [93, 212] width 31 height 29
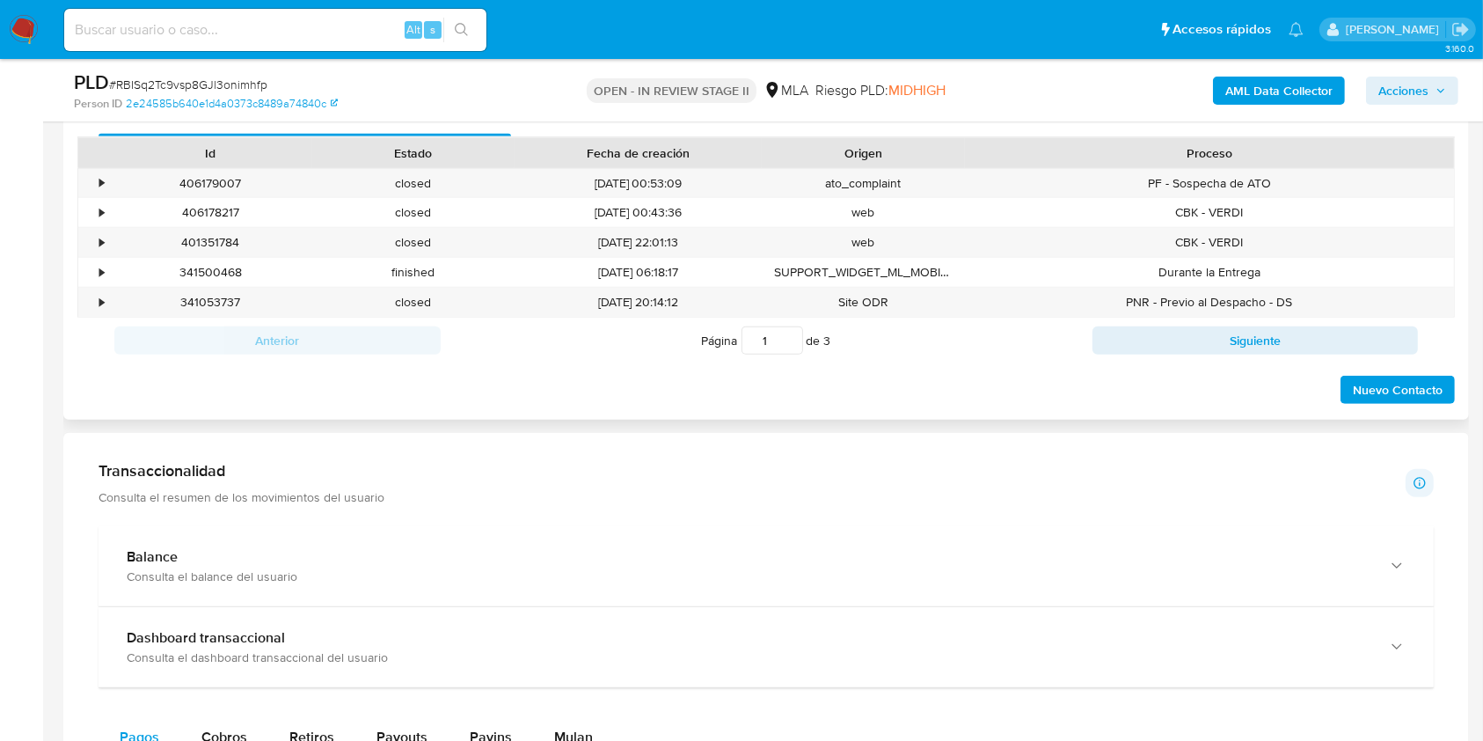
click at [1238, 357] on div "Anterior Página 1 de 3 Siguiente" at bounding box center [766, 341] width 1378 height 46
click at [1232, 340] on button "Siguiente" at bounding box center [1256, 340] width 326 height 28
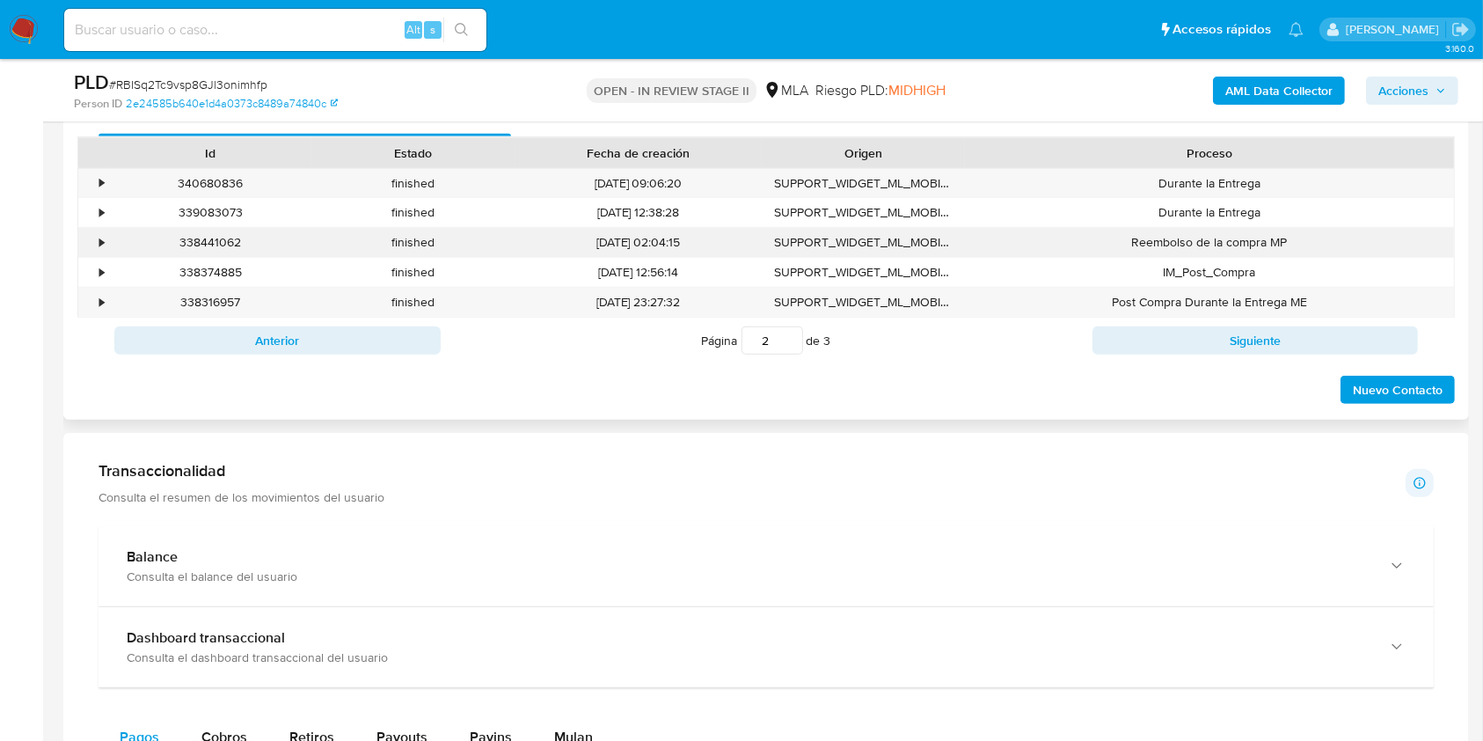
click at [90, 233] on div "•" at bounding box center [93, 242] width 31 height 29
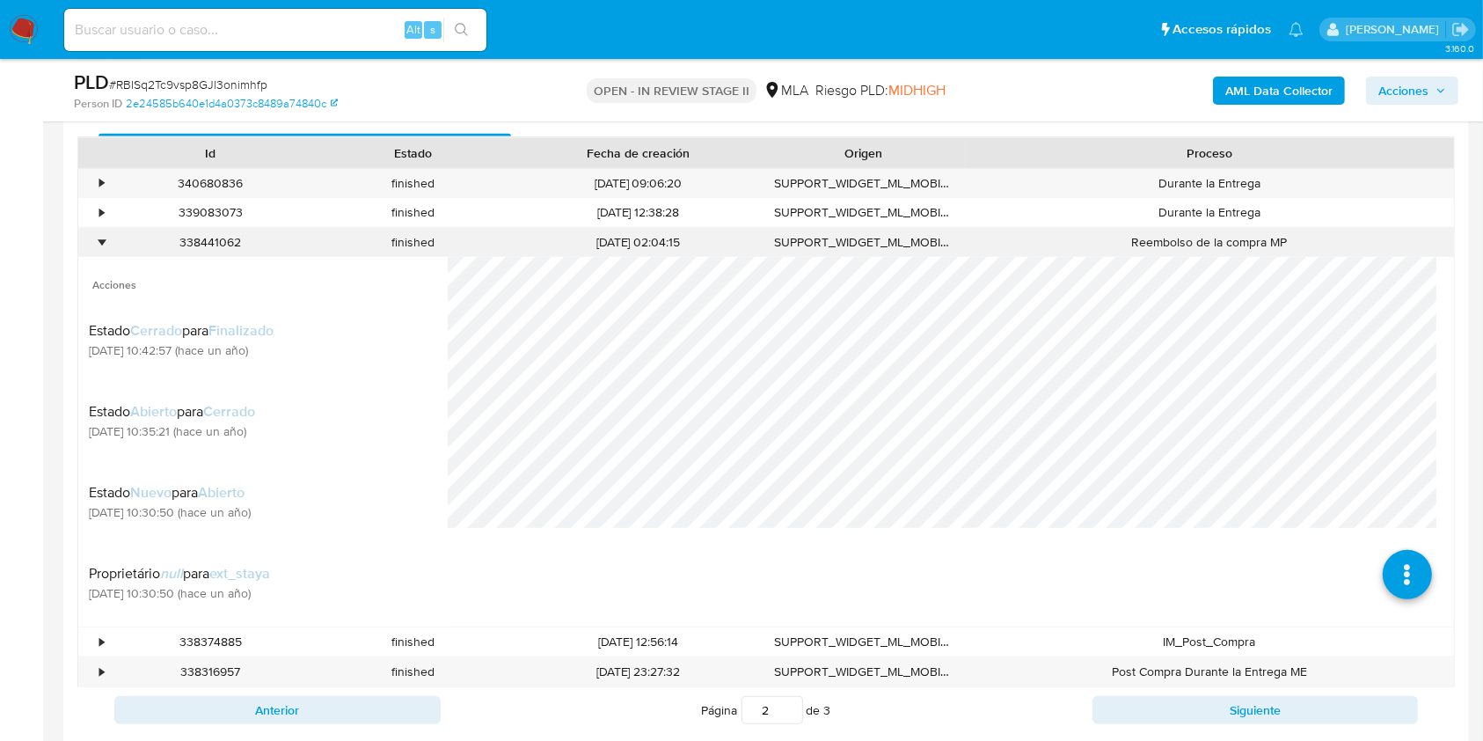
click at [98, 236] on div "•" at bounding box center [93, 242] width 31 height 29
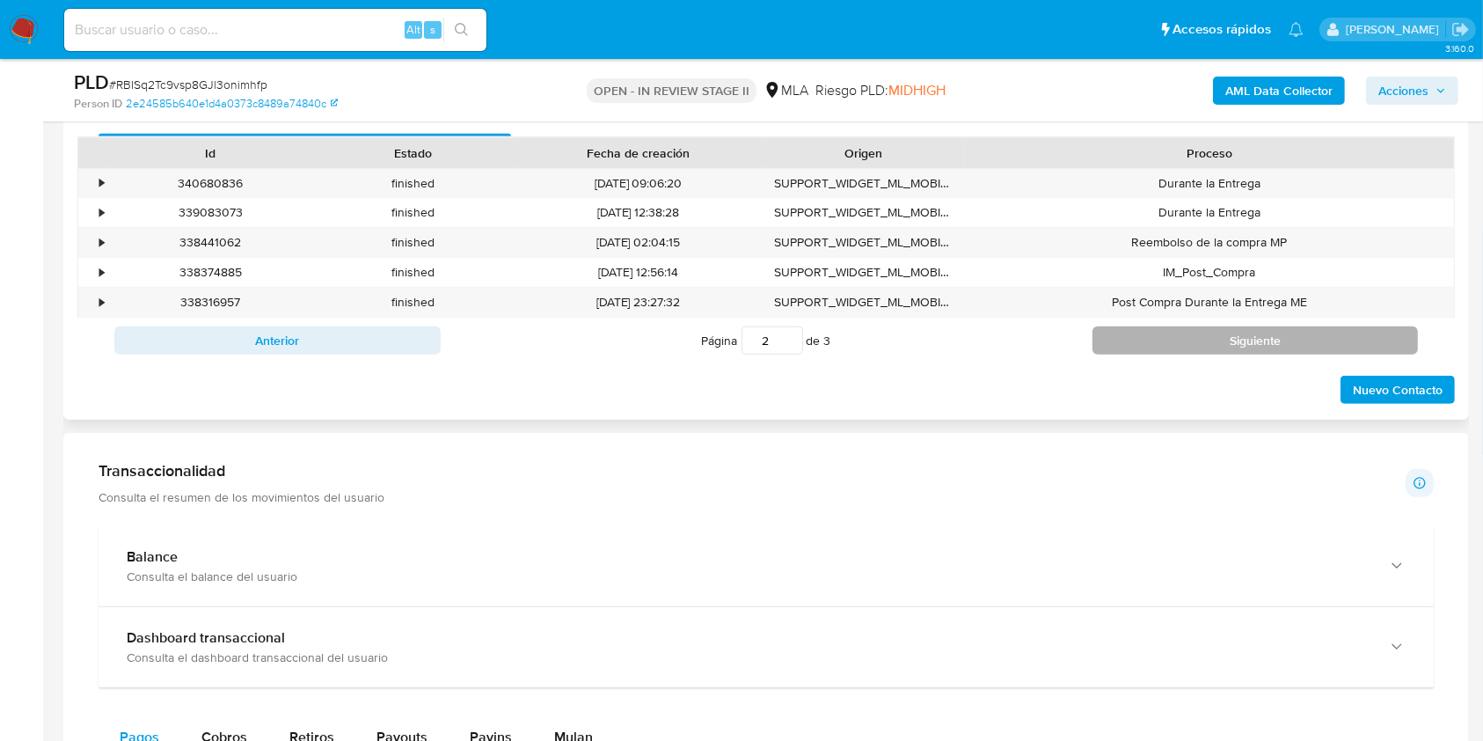
click at [1151, 346] on button "Siguiente" at bounding box center [1256, 340] width 326 height 28
type input "3"
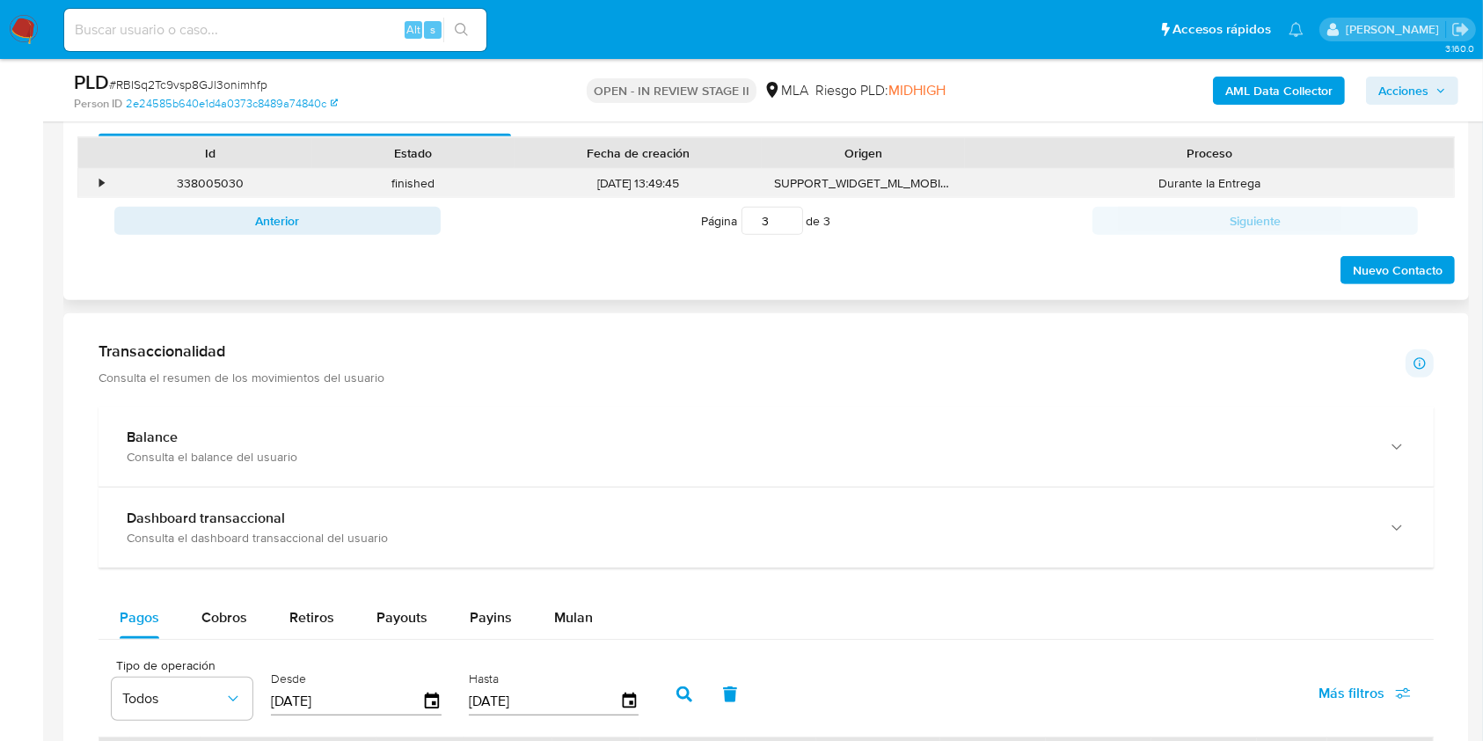
click at [99, 178] on div "•" at bounding box center [93, 183] width 31 height 29
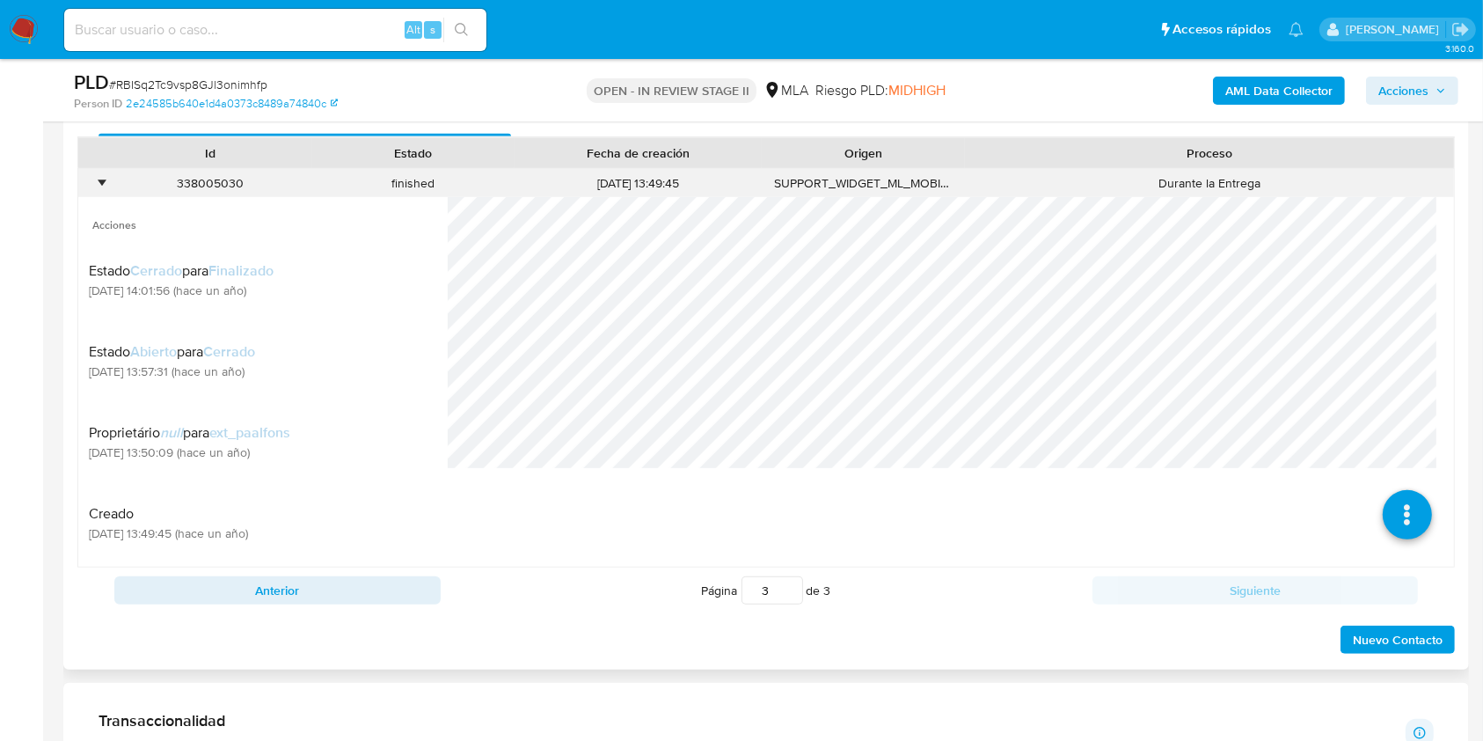
click at [106, 186] on div "•" at bounding box center [93, 183] width 31 height 29
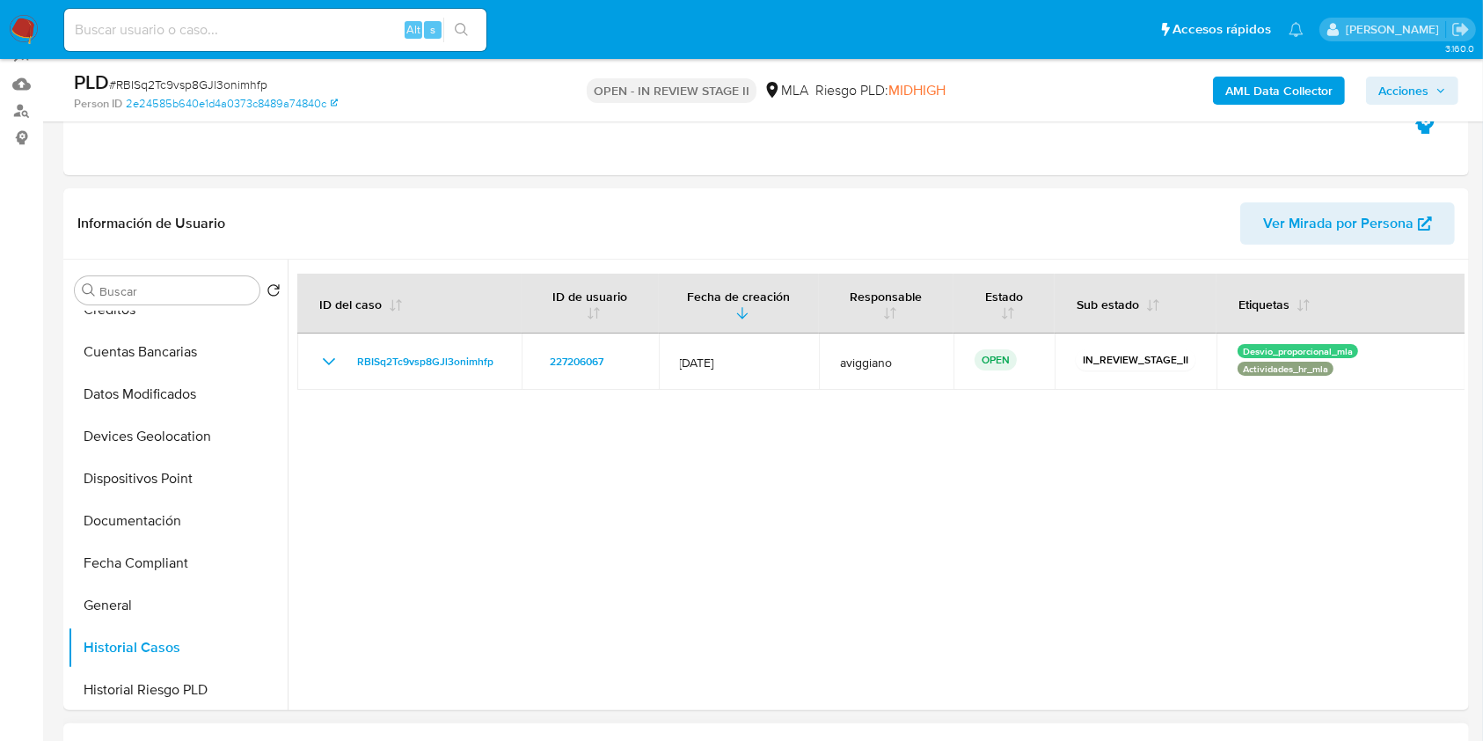
scroll to position [183, 0]
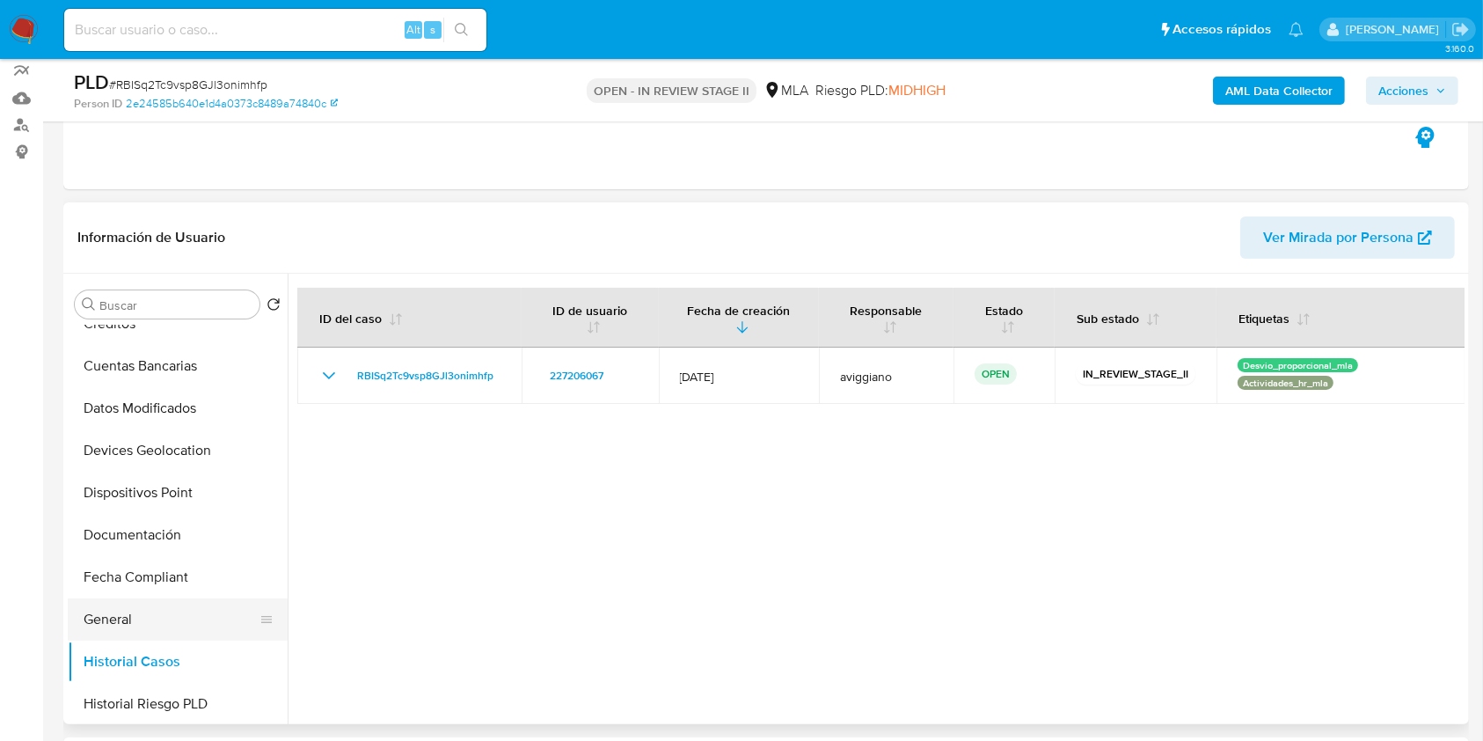
click at [114, 637] on button "General" at bounding box center [171, 619] width 206 height 42
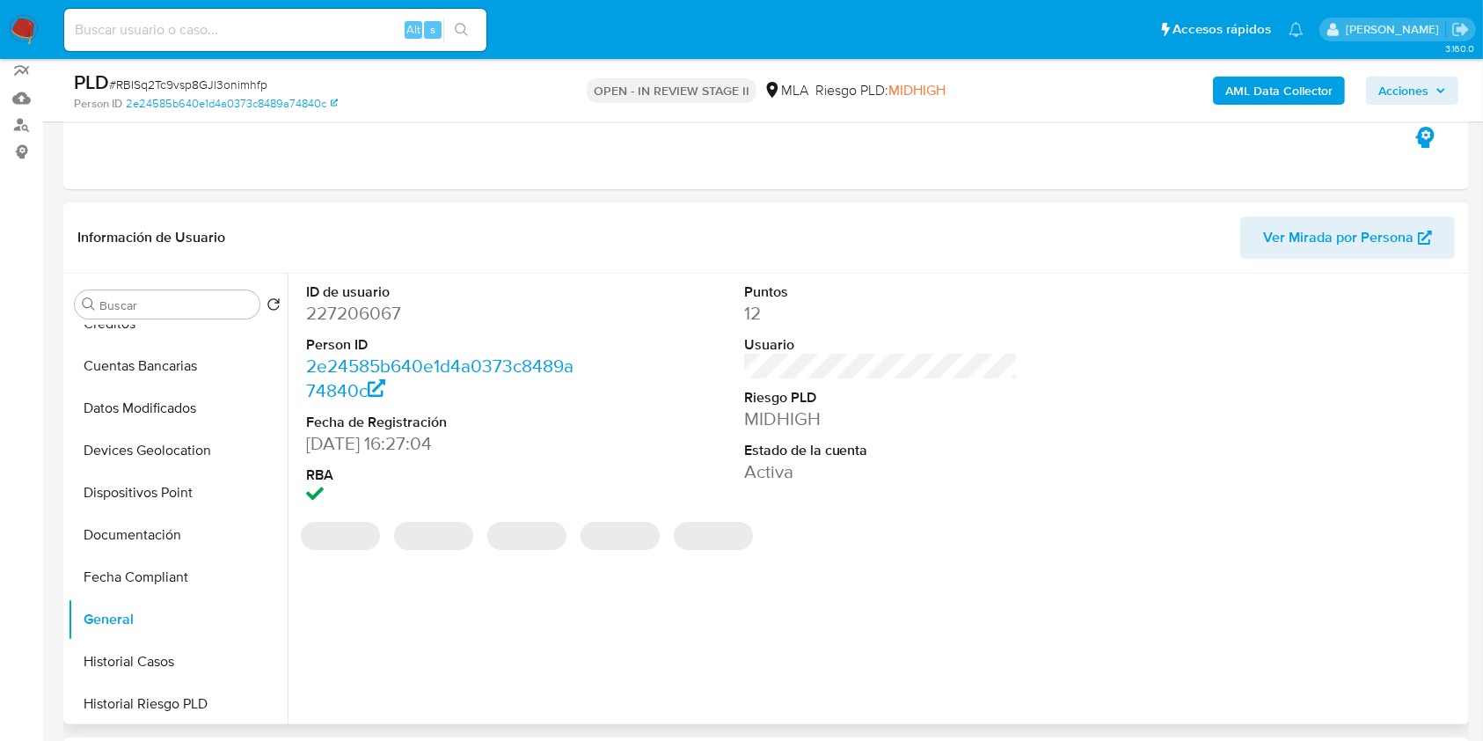
click at [365, 304] on dd "227206067" at bounding box center [443, 313] width 274 height 25
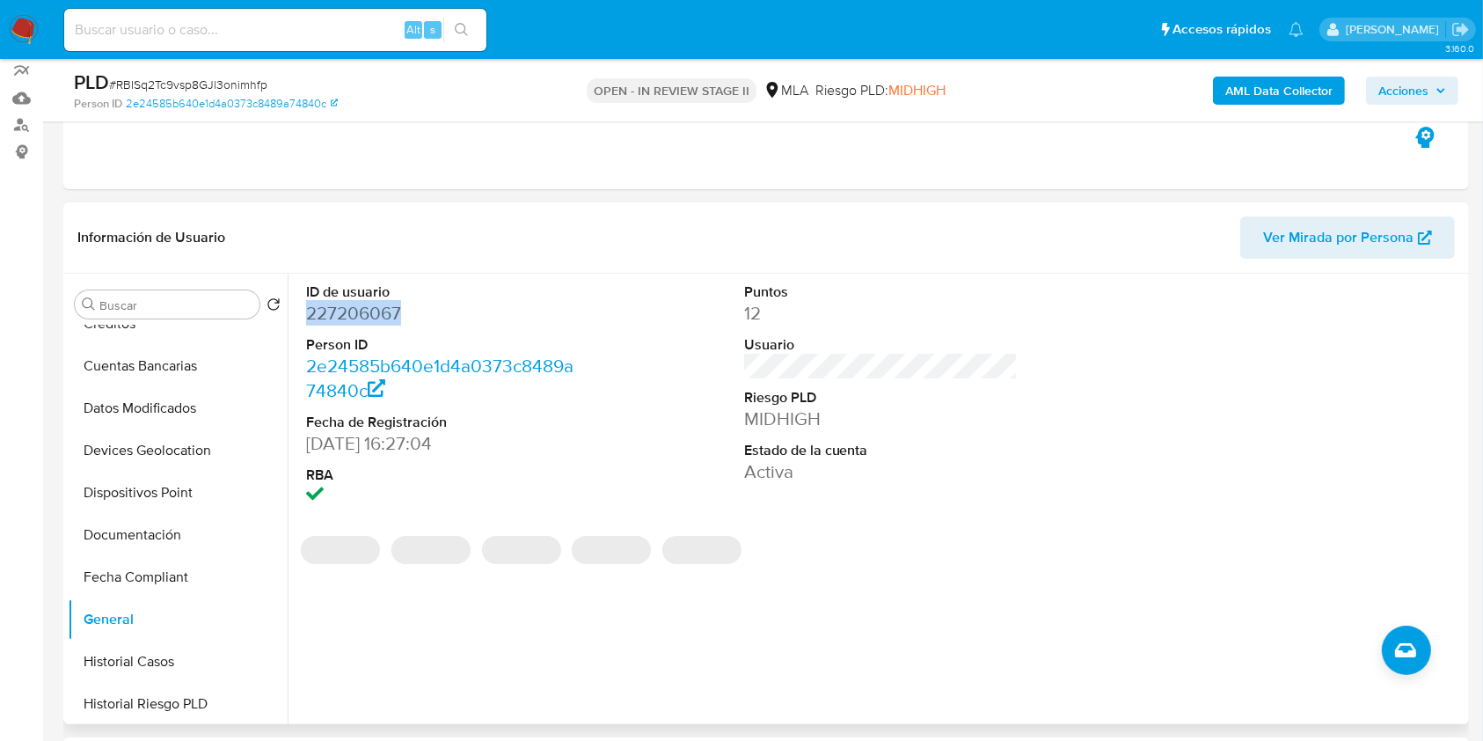
click at [365, 304] on dd "227206067" at bounding box center [443, 313] width 274 height 25
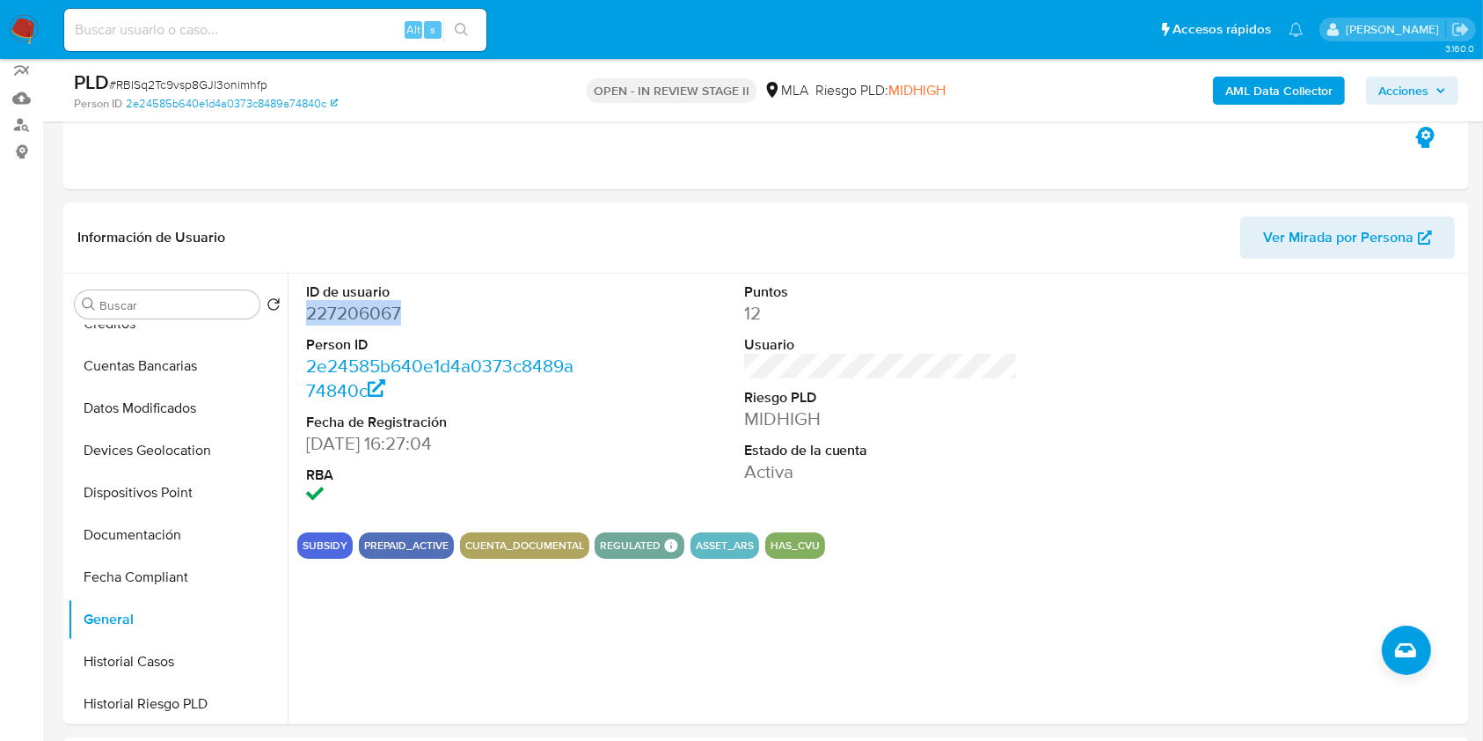
copy dd "227206067"
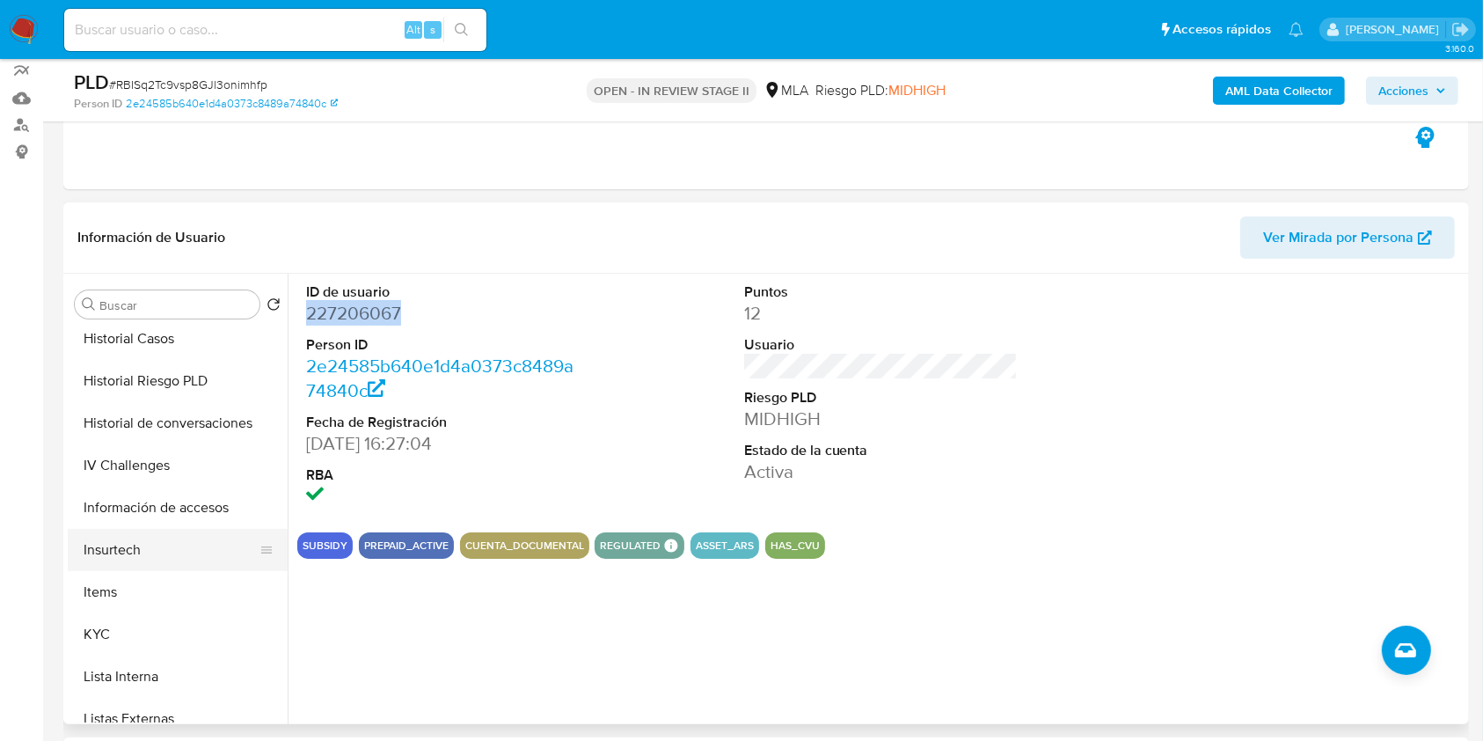
scroll to position [586, 0]
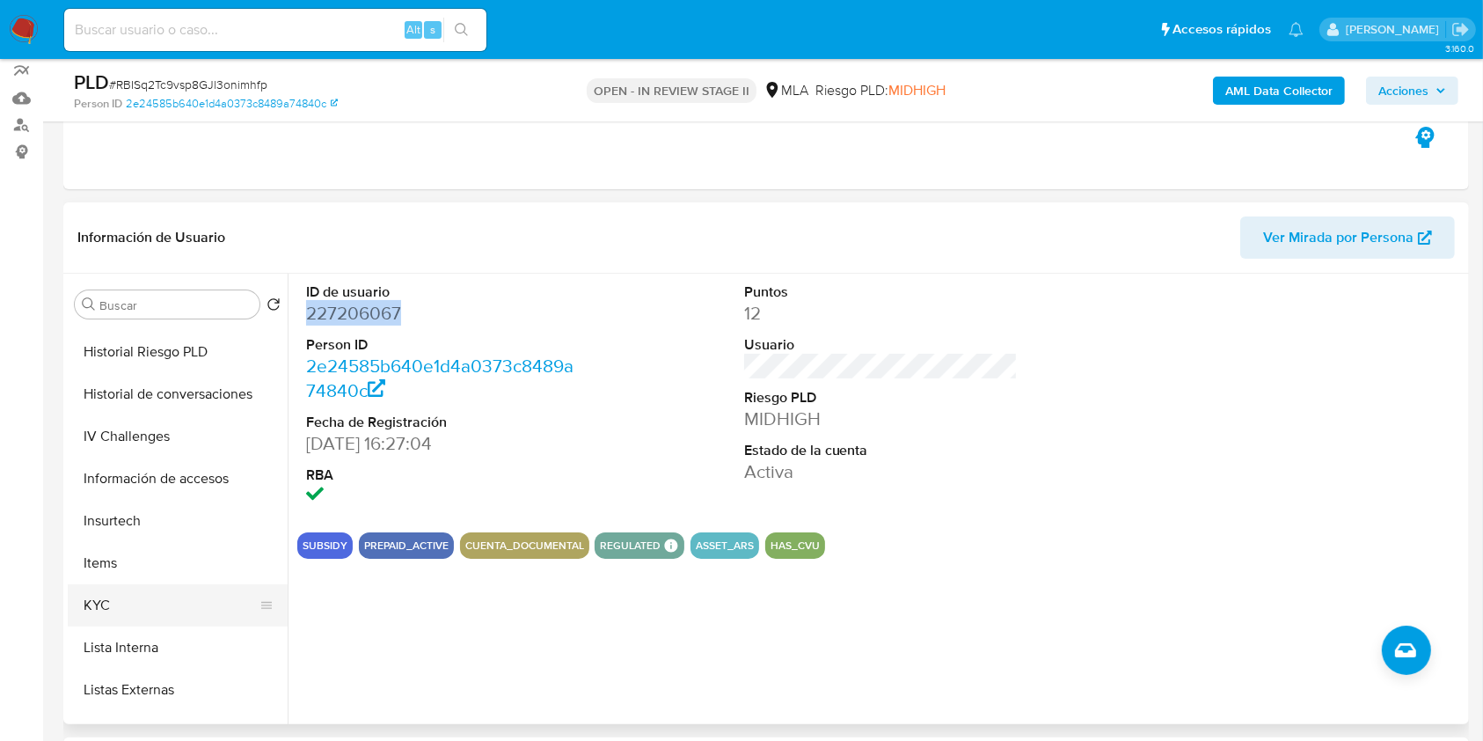
click at [77, 597] on button "KYC" at bounding box center [171, 605] width 206 height 42
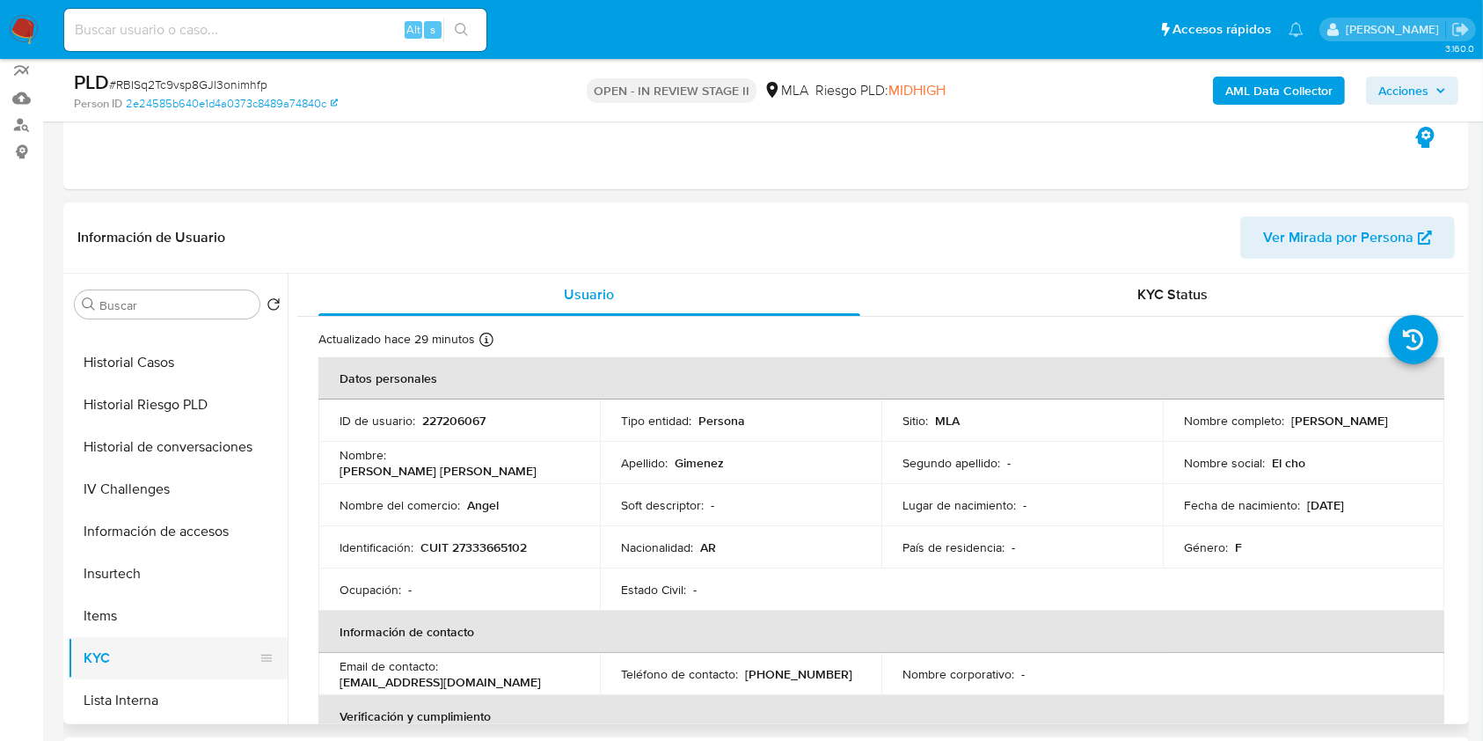
scroll to position [234, 0]
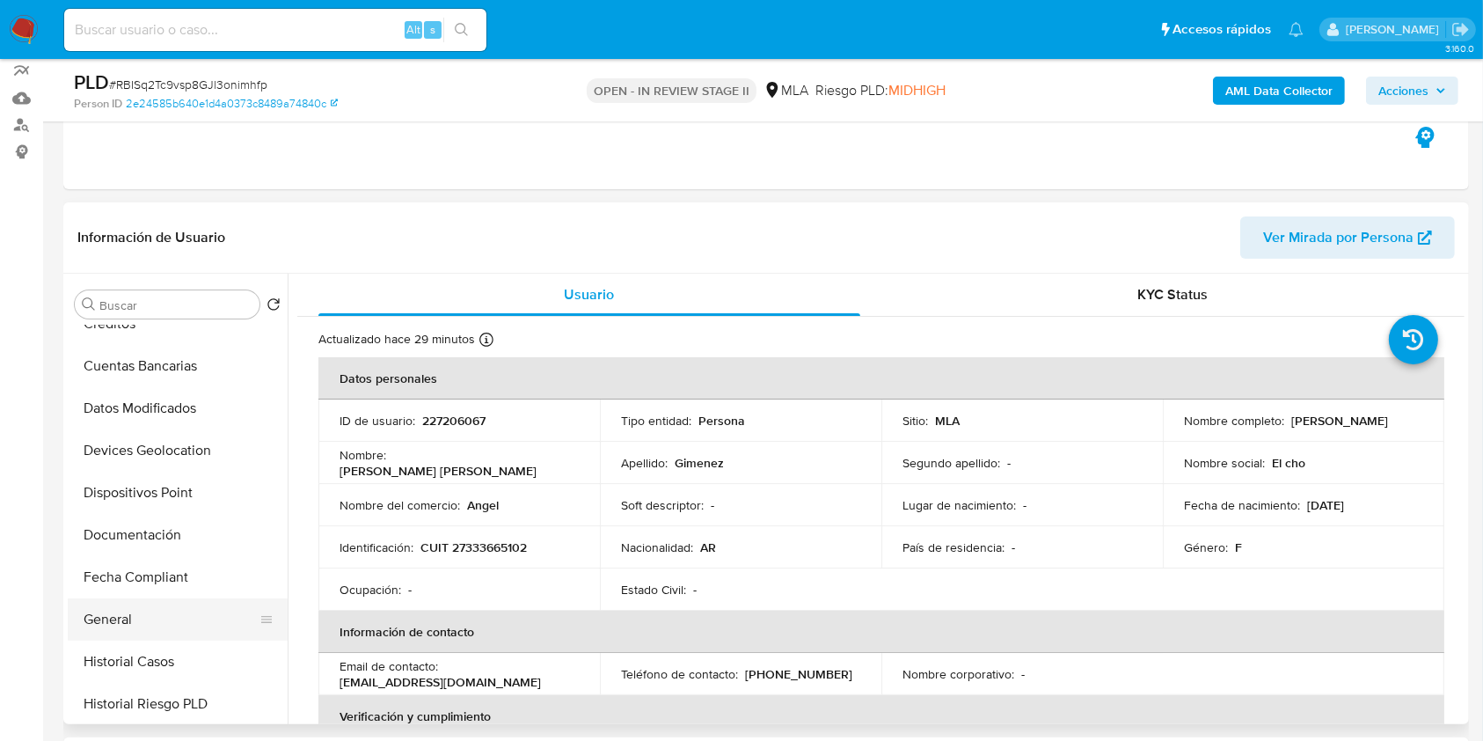
click at [113, 605] on button "General" at bounding box center [171, 619] width 206 height 42
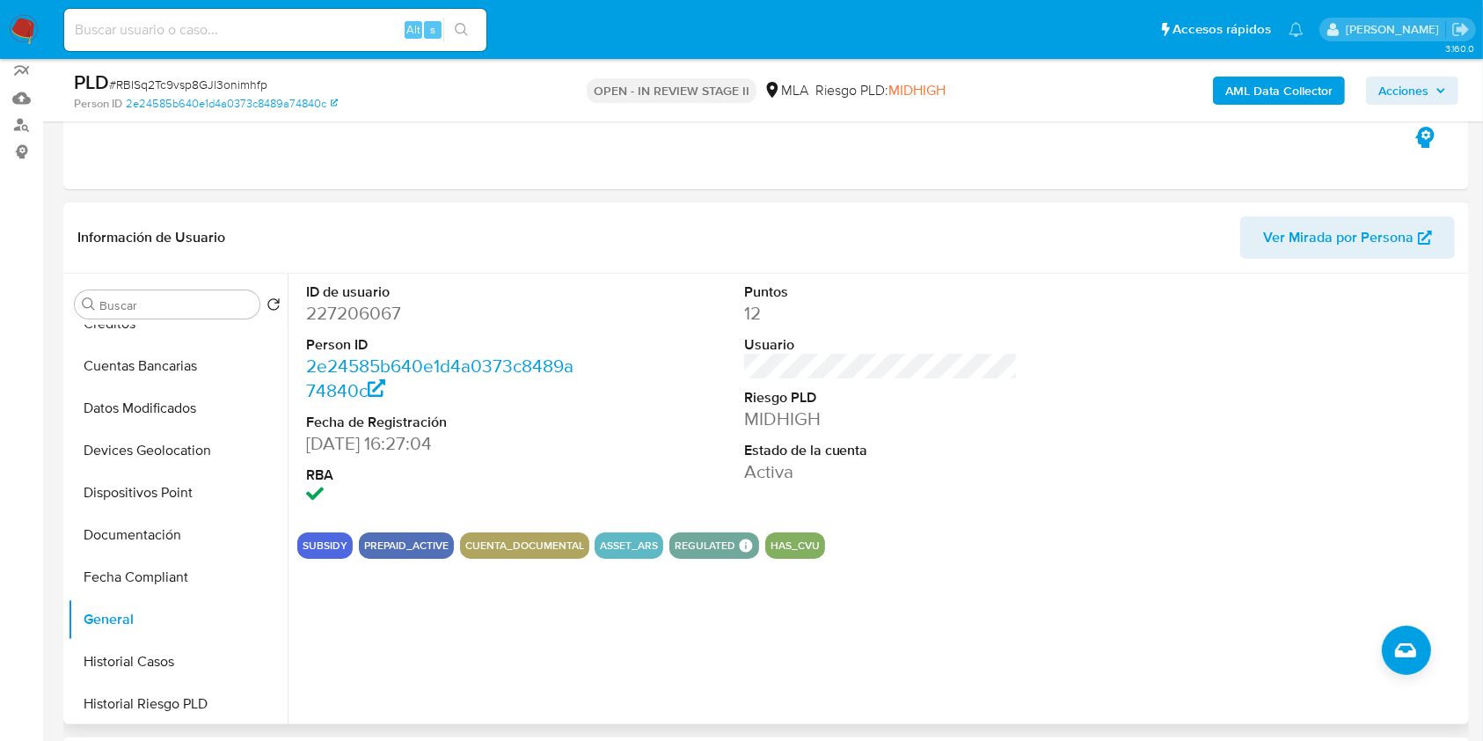
click at [325, 313] on dd "227206067" at bounding box center [443, 313] width 274 height 25
copy dd "227206067"
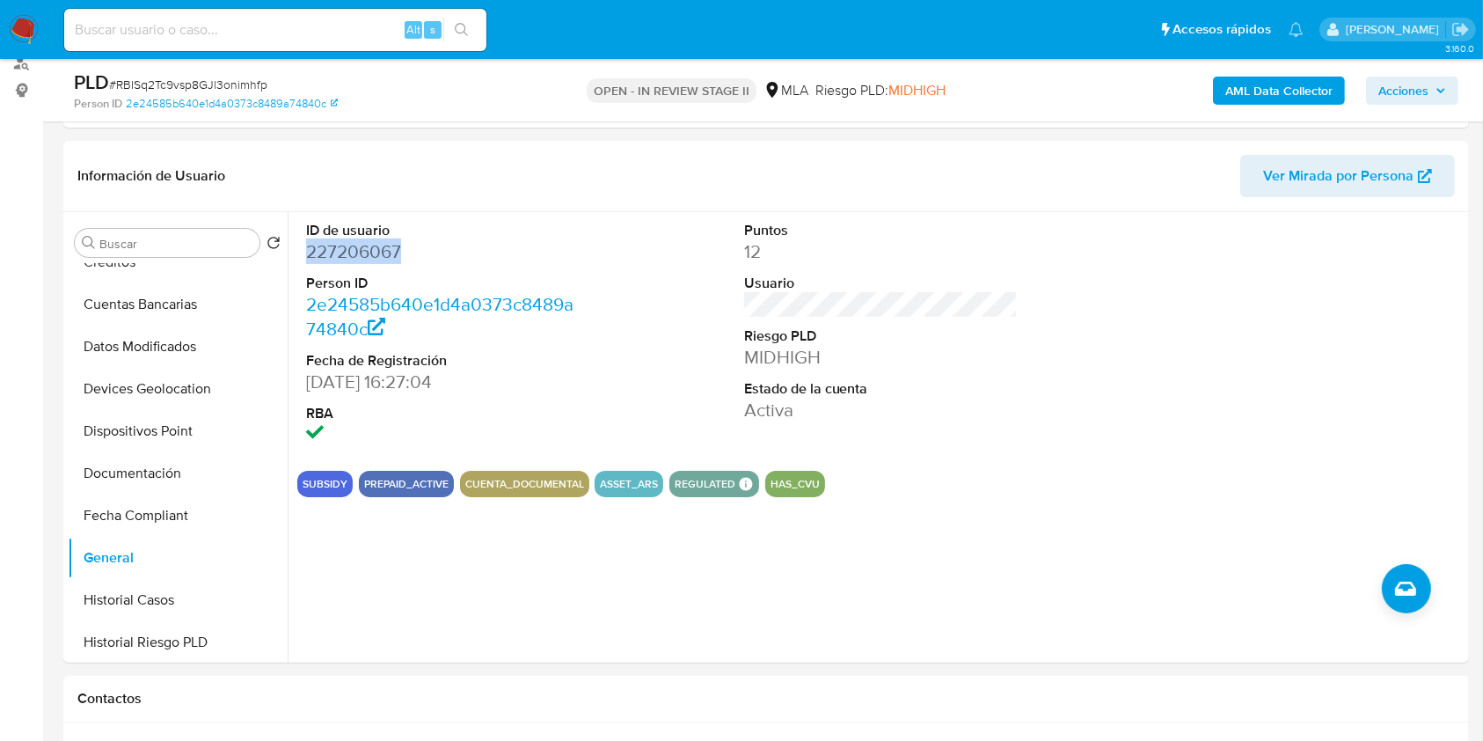
scroll to position [207, 0]
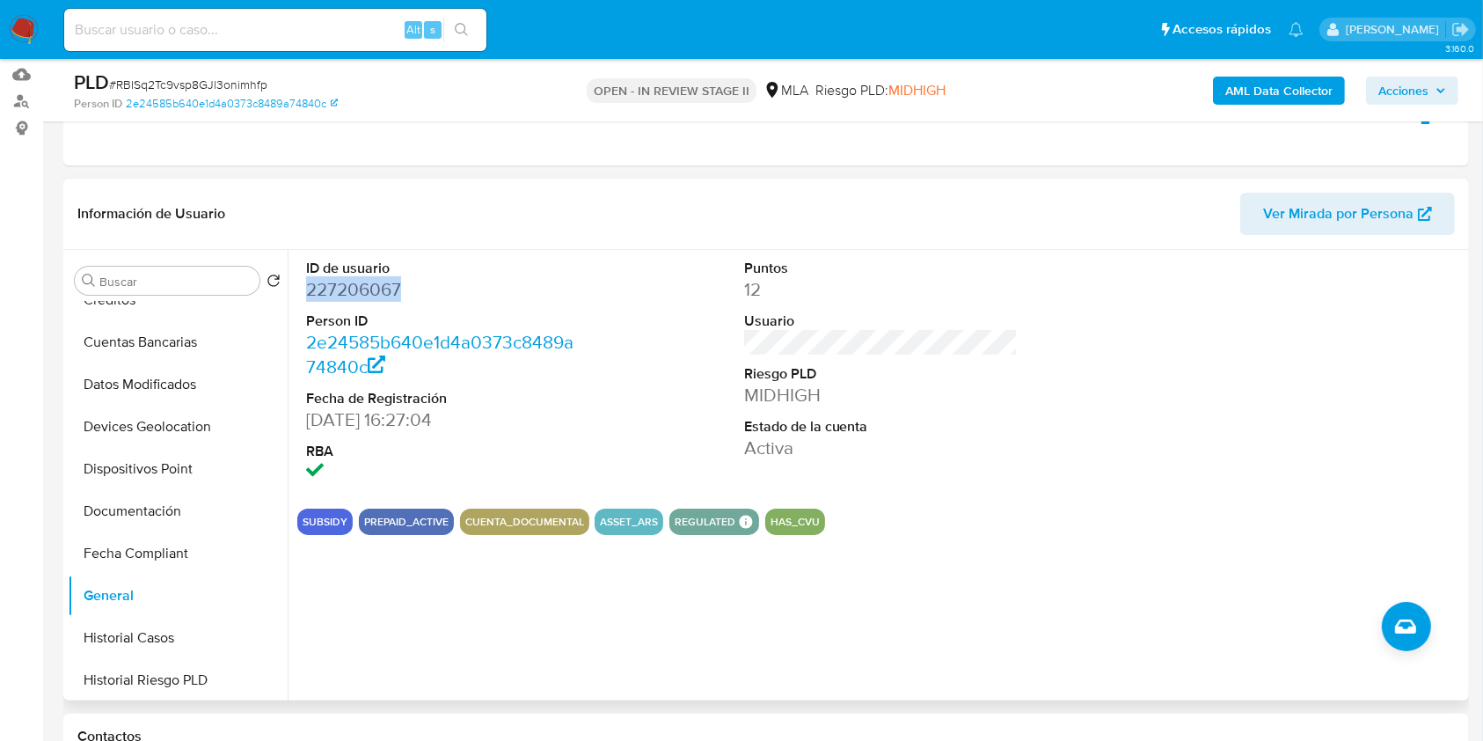
copy dd "227206067"
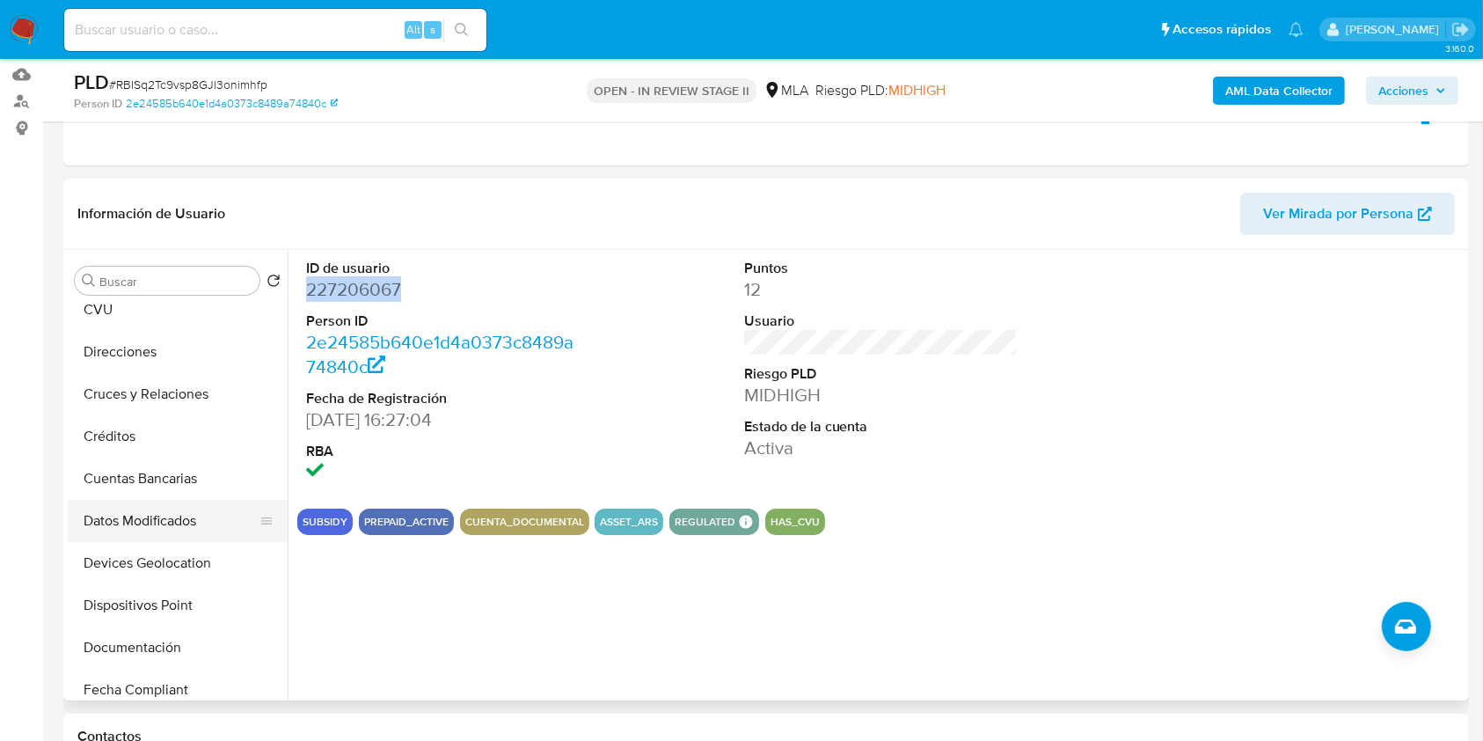
scroll to position [0, 0]
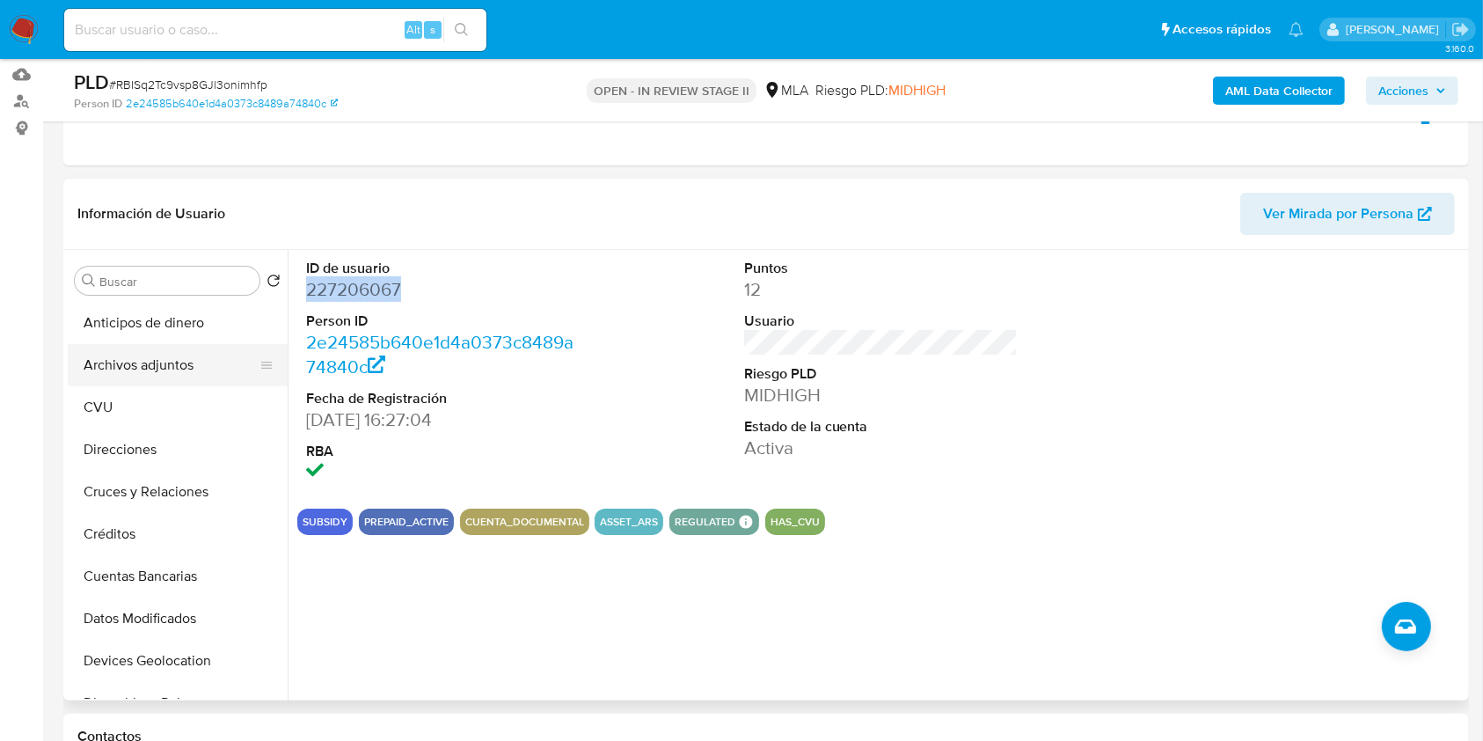
click at [194, 364] on button "Archivos adjuntos" at bounding box center [171, 365] width 206 height 42
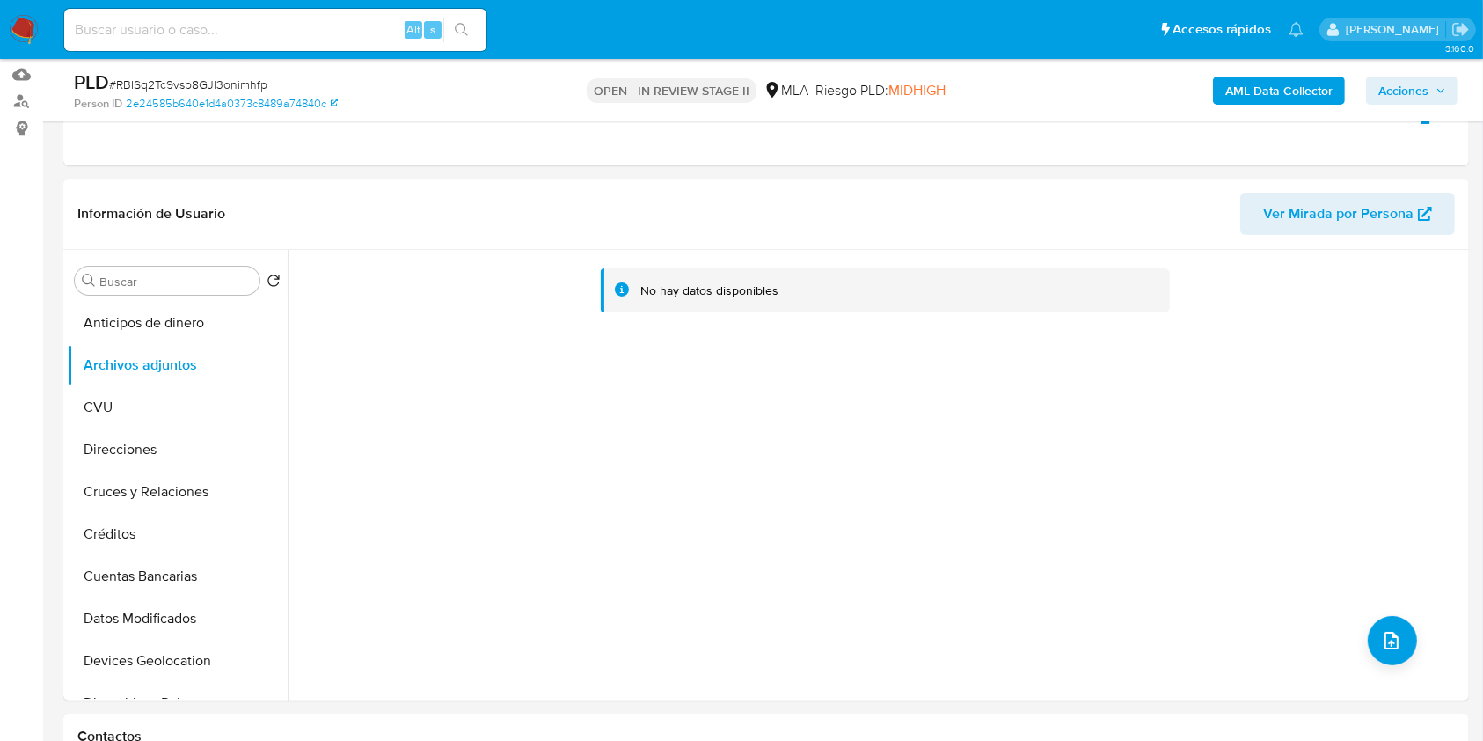
click at [1247, 102] on b "AML Data Collector" at bounding box center [1279, 91] width 107 height 28
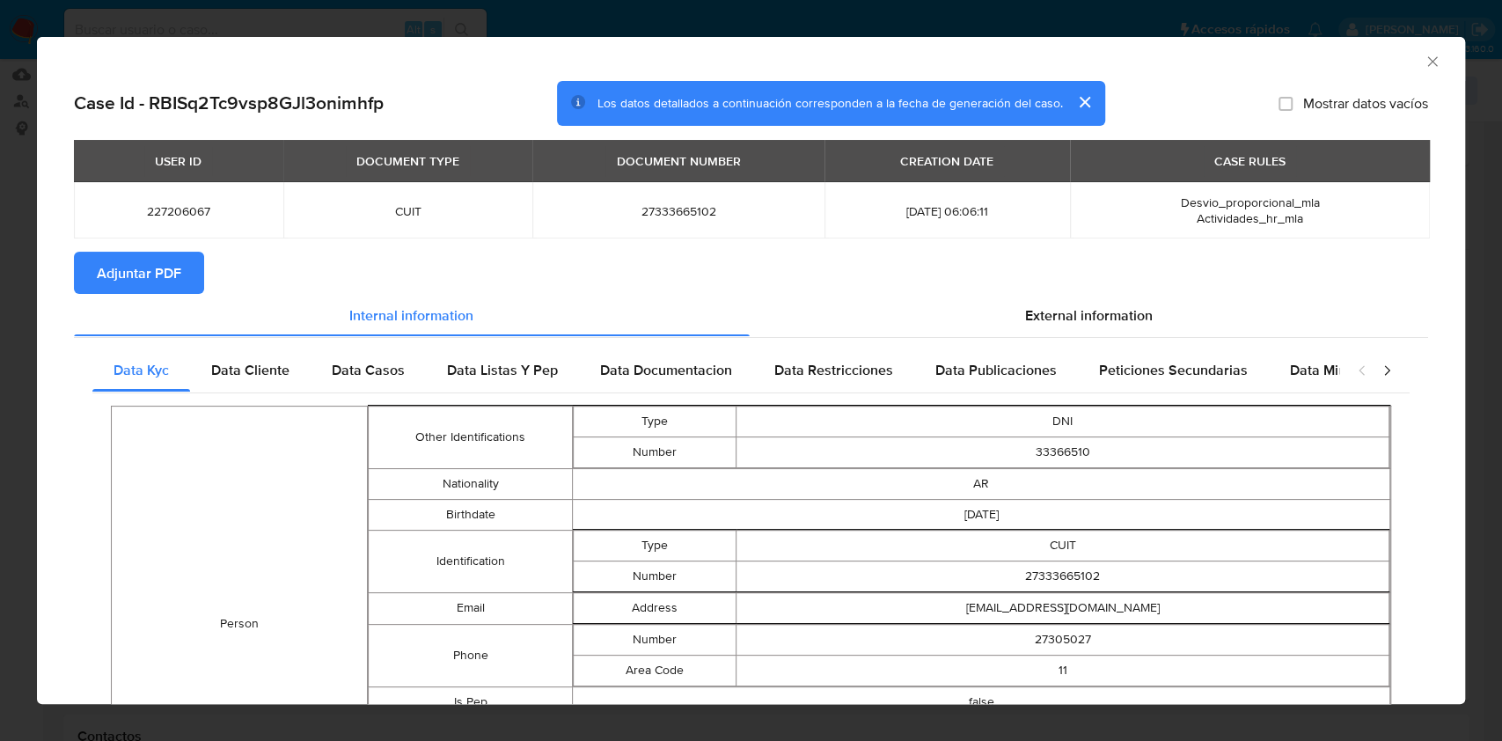
click at [142, 267] on span "Adjuntar PDF" at bounding box center [139, 272] width 84 height 39
click at [1424, 60] on icon "Cerrar ventana" at bounding box center [1433, 62] width 18 height 18
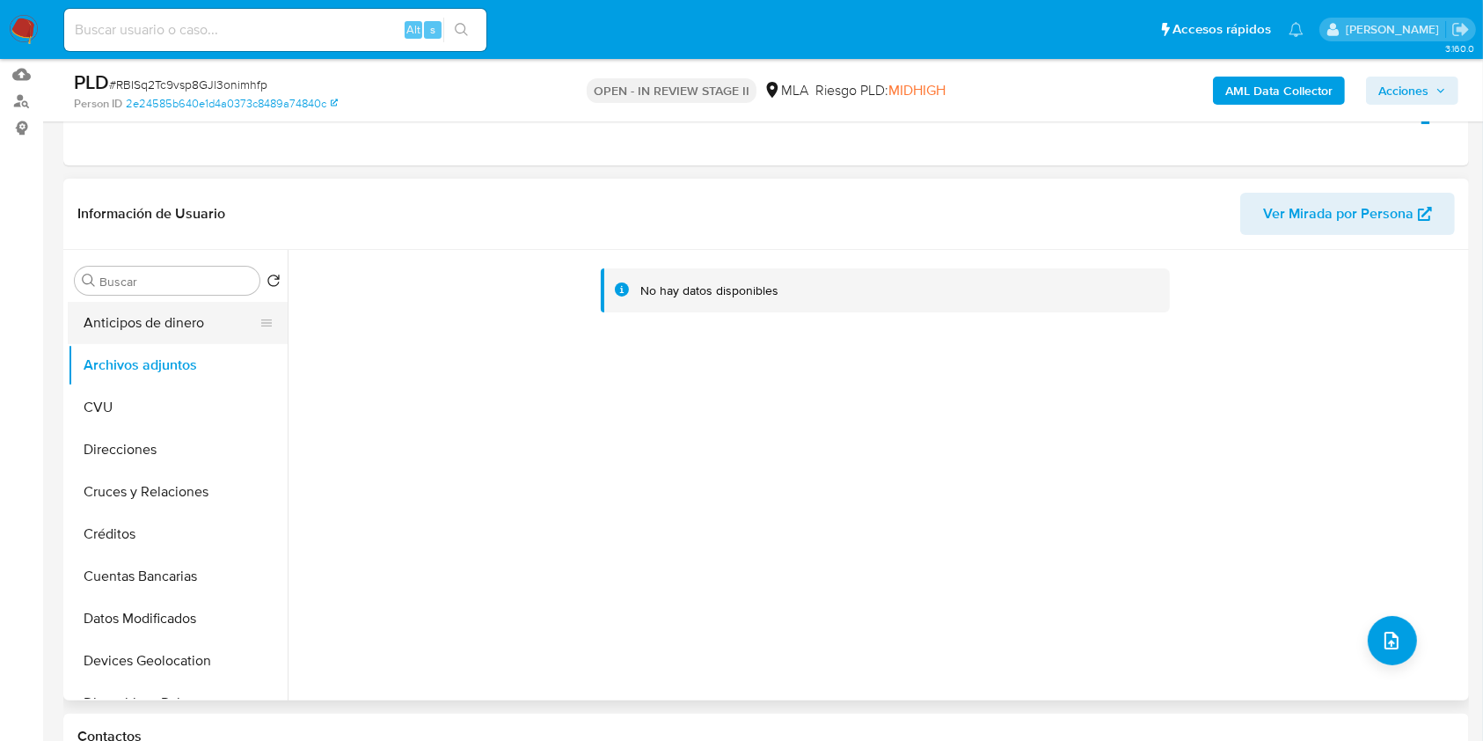
click at [135, 325] on button "Anticipos de dinero" at bounding box center [171, 323] width 206 height 42
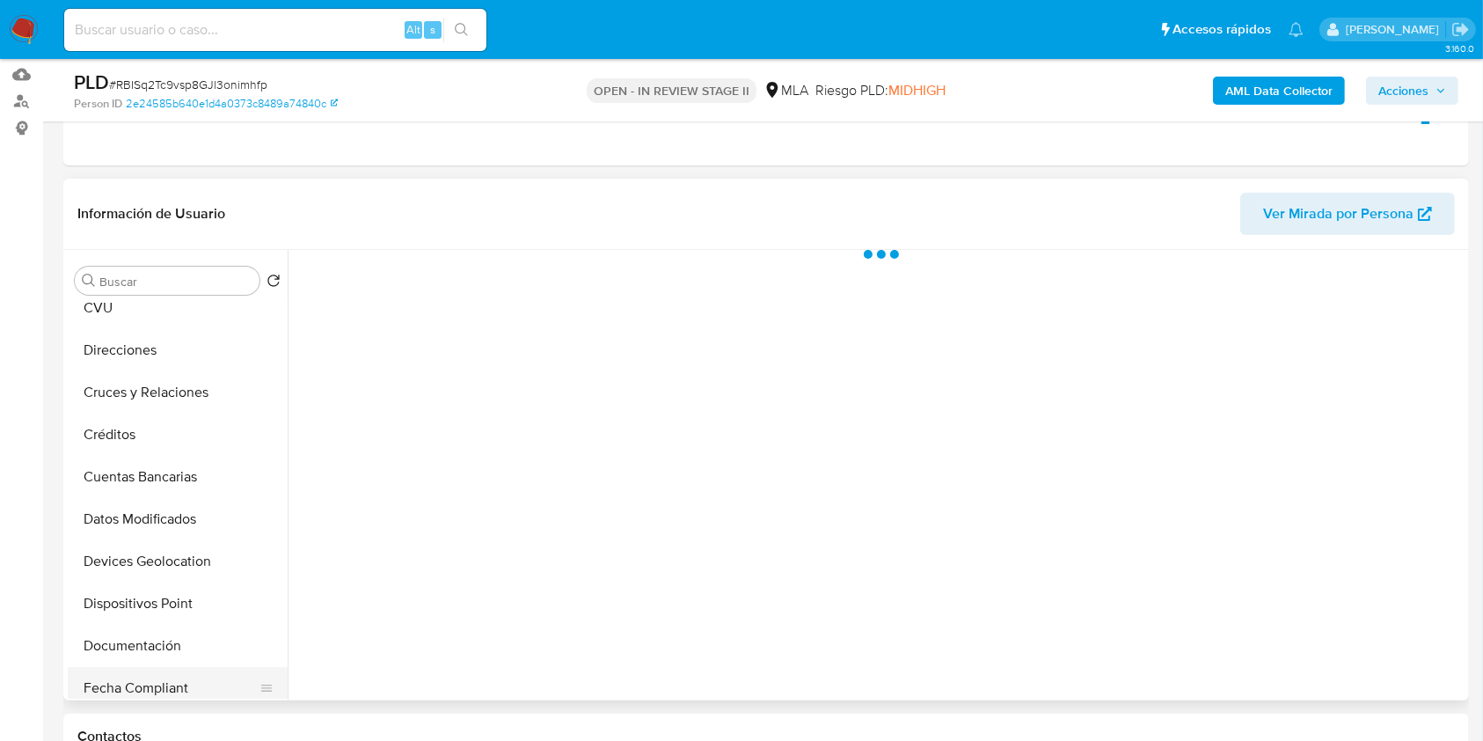
scroll to position [234, 0]
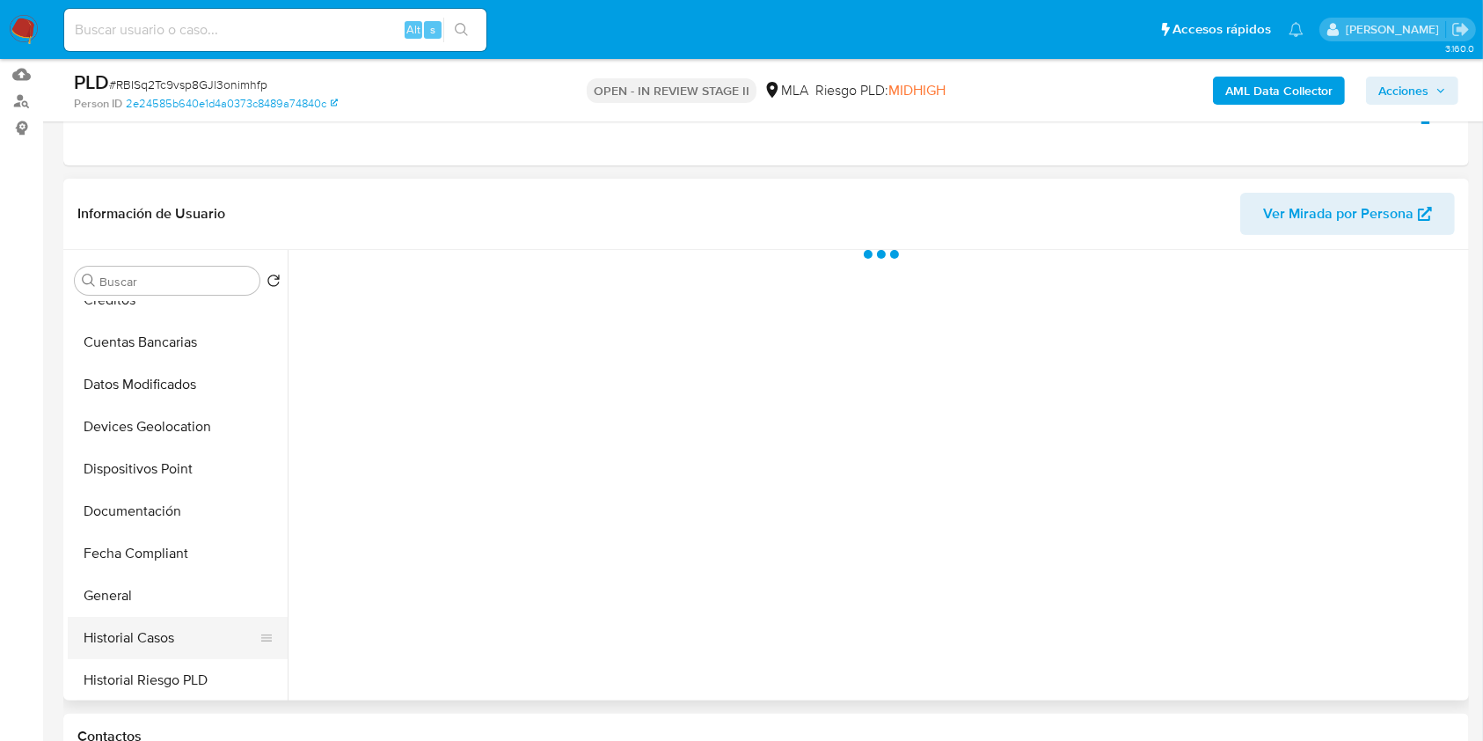
click at [128, 624] on button "Historial Casos" at bounding box center [171, 638] width 206 height 42
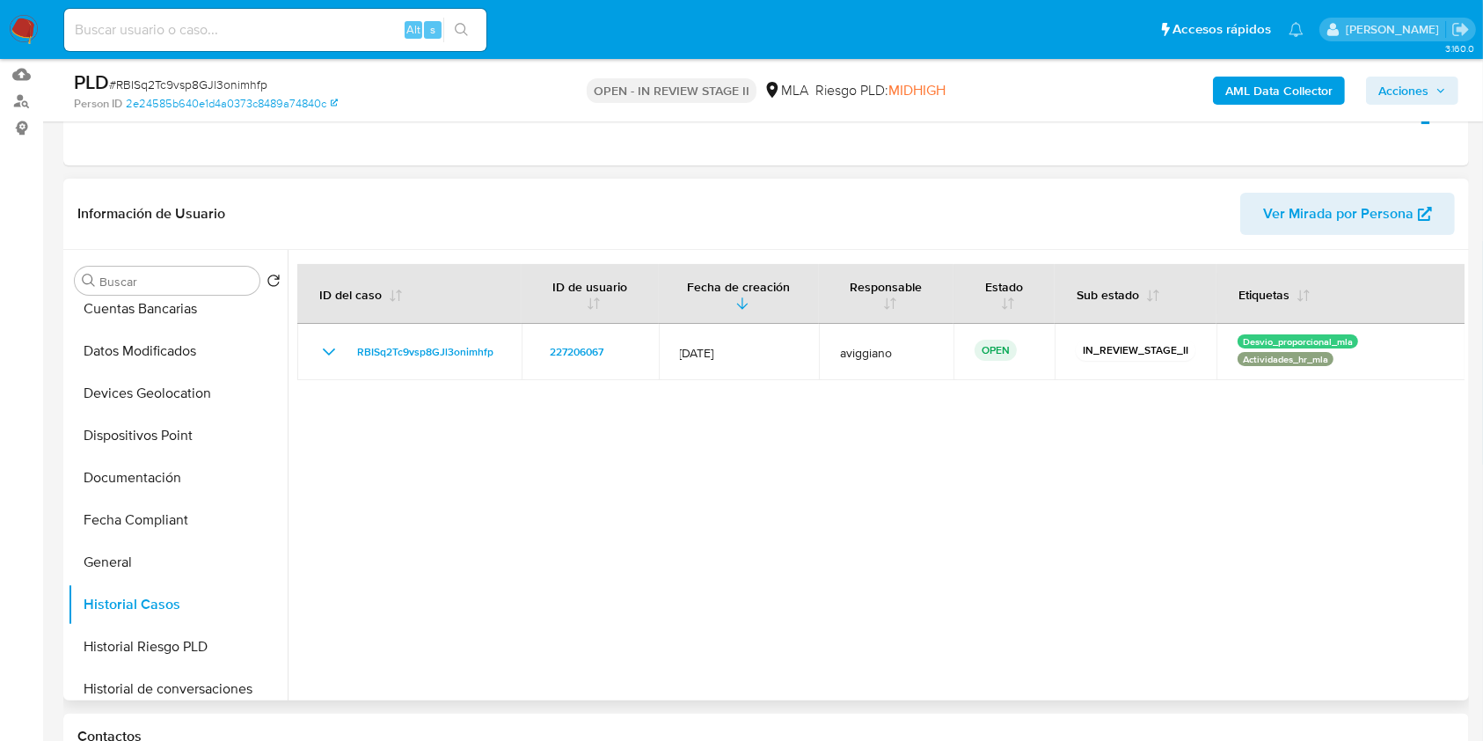
scroll to position [469, 0]
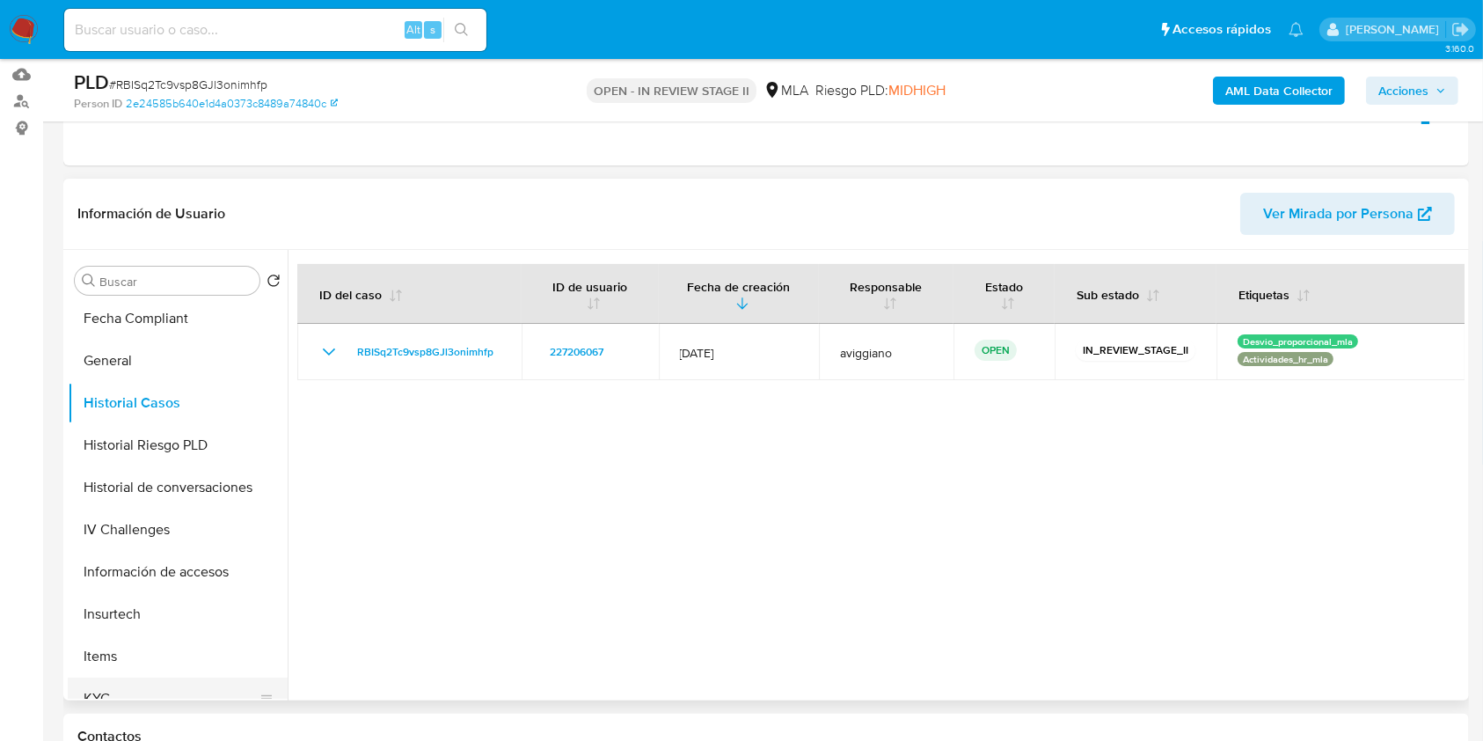
click at [94, 683] on button "KYC" at bounding box center [171, 698] width 206 height 42
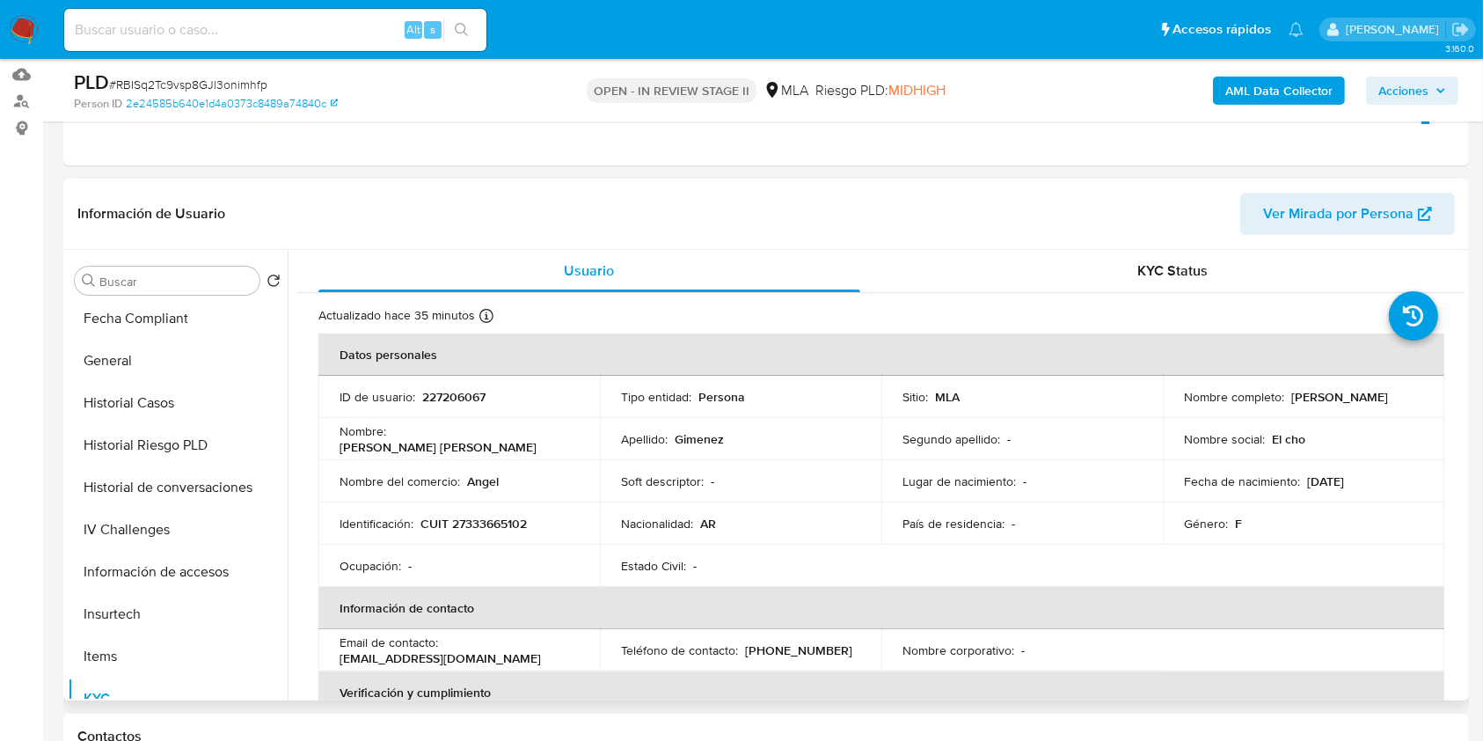
click at [493, 538] on td "Identificación : CUIT 27333665102" at bounding box center [459, 523] width 282 height 42
click at [499, 527] on p "CUIT 27333665102" at bounding box center [474, 524] width 106 height 16
copy p "27333665102"
click at [440, 395] on p "227206067" at bounding box center [453, 397] width 63 height 16
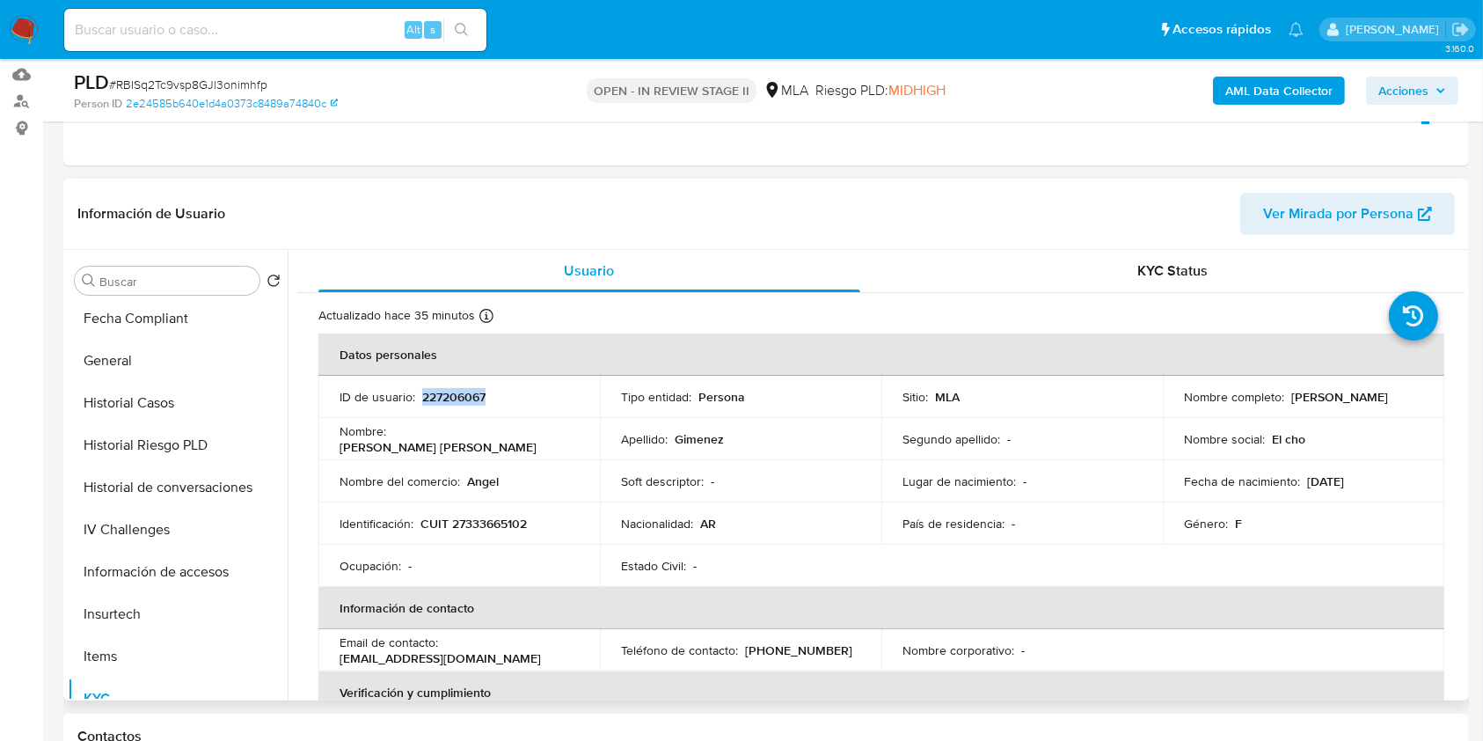
click at [440, 395] on p "227206067" at bounding box center [453, 397] width 63 height 16
copy p "227206067"
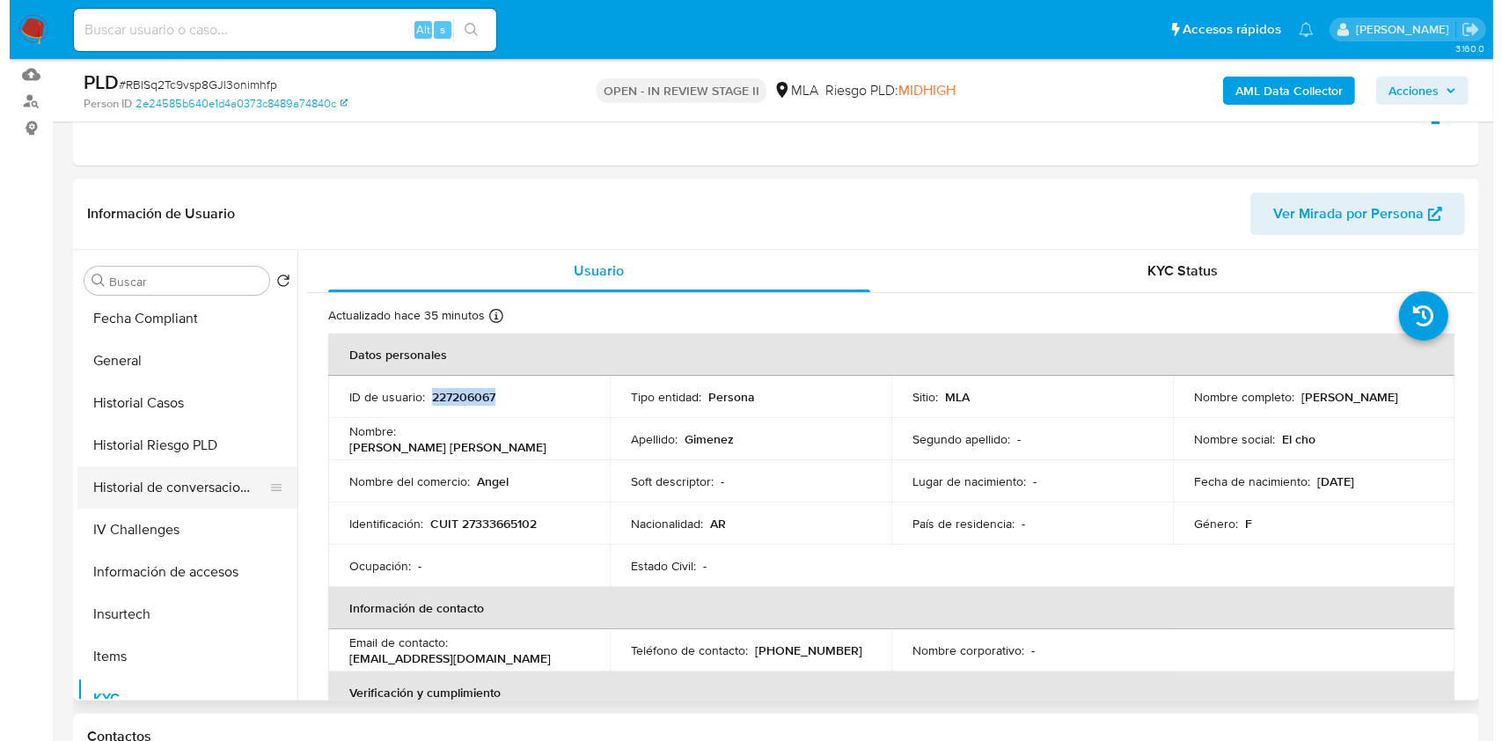
scroll to position [0, 0]
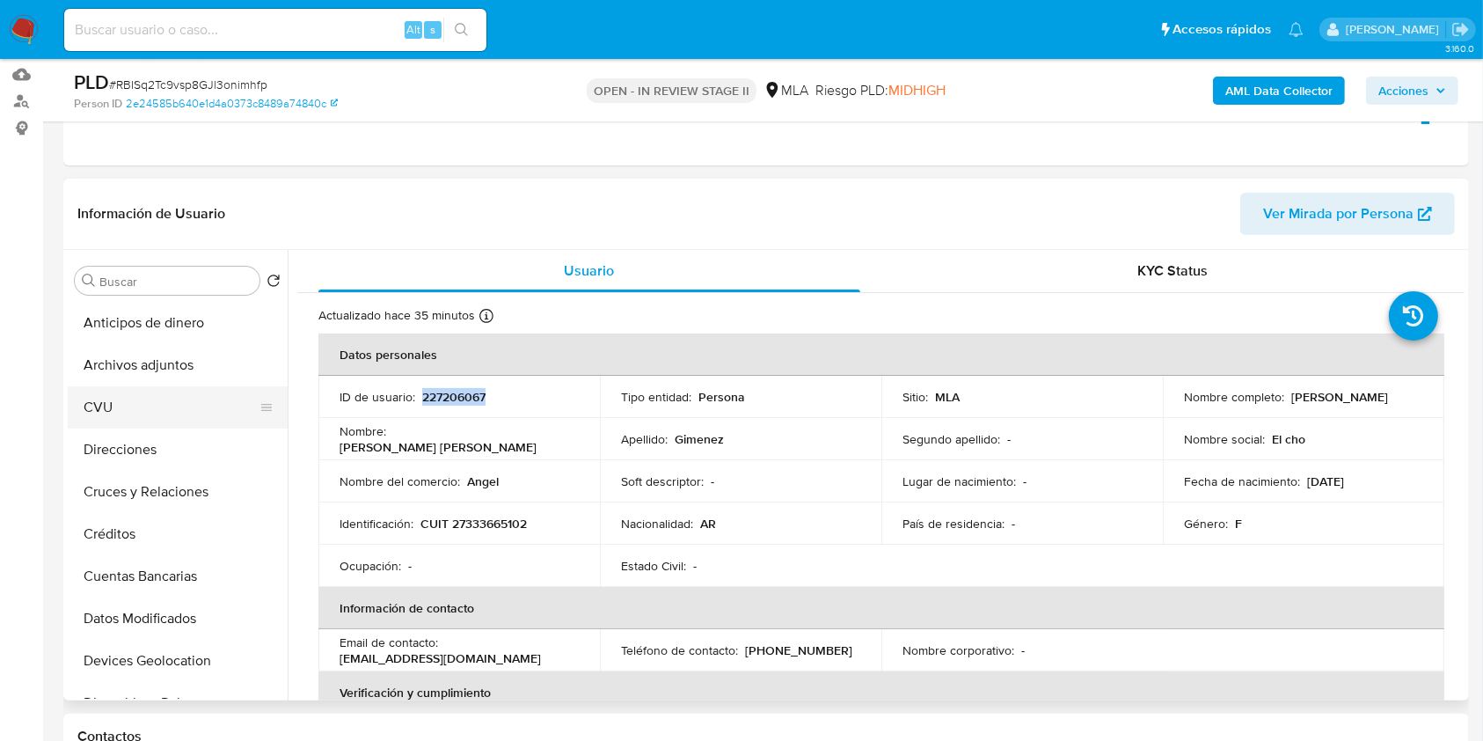
click at [155, 386] on button "CVU" at bounding box center [171, 407] width 206 height 42
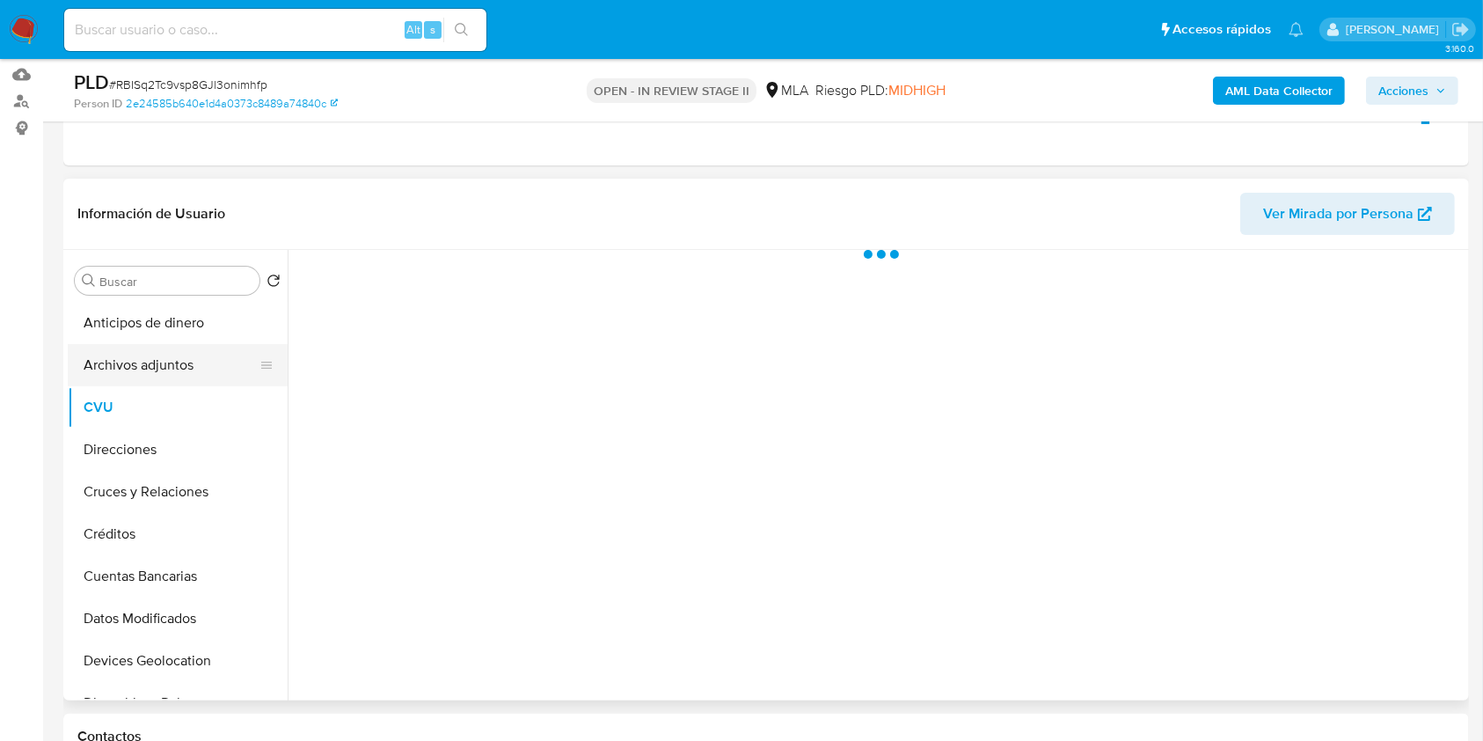
click at [172, 369] on button "Archivos adjuntos" at bounding box center [171, 365] width 206 height 42
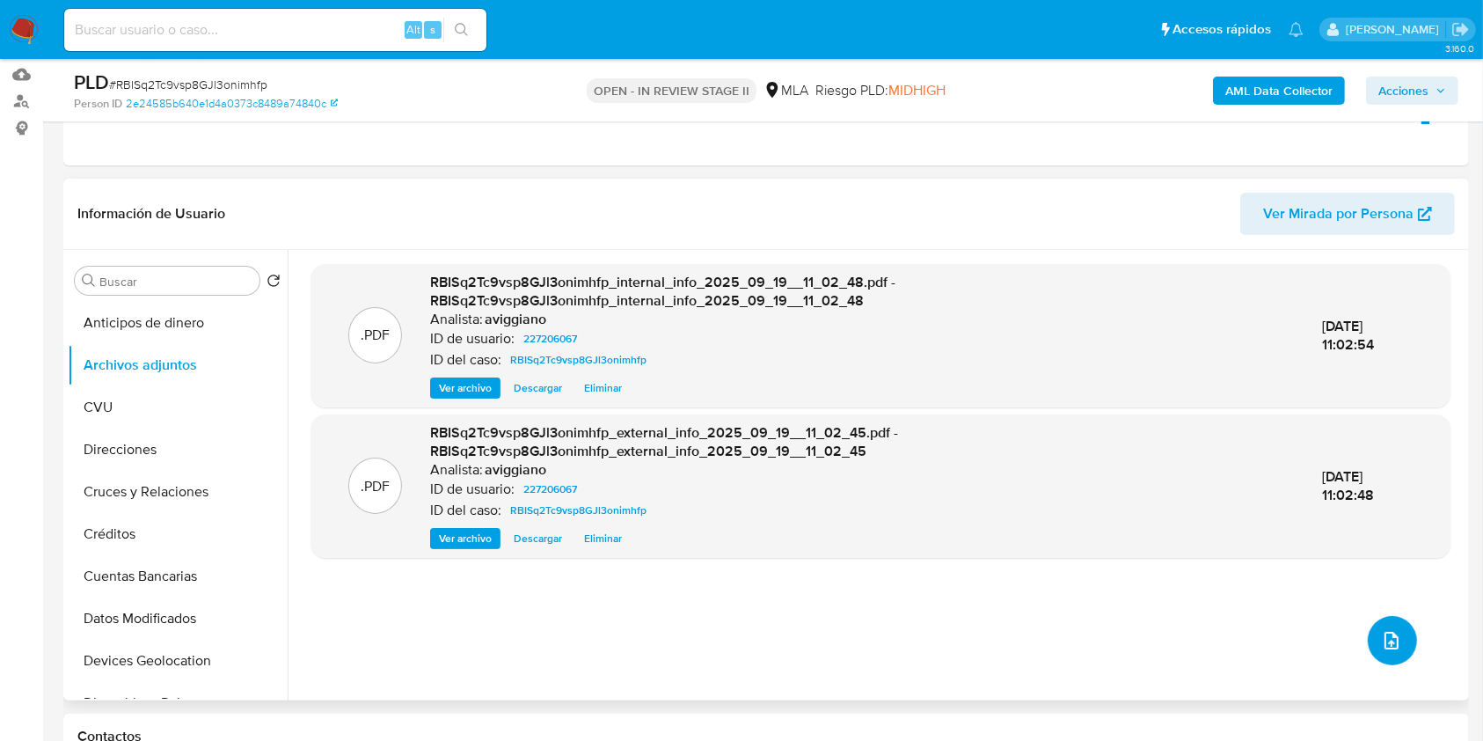
click at [1388, 643] on icon "upload-file" at bounding box center [1391, 640] width 21 height 21
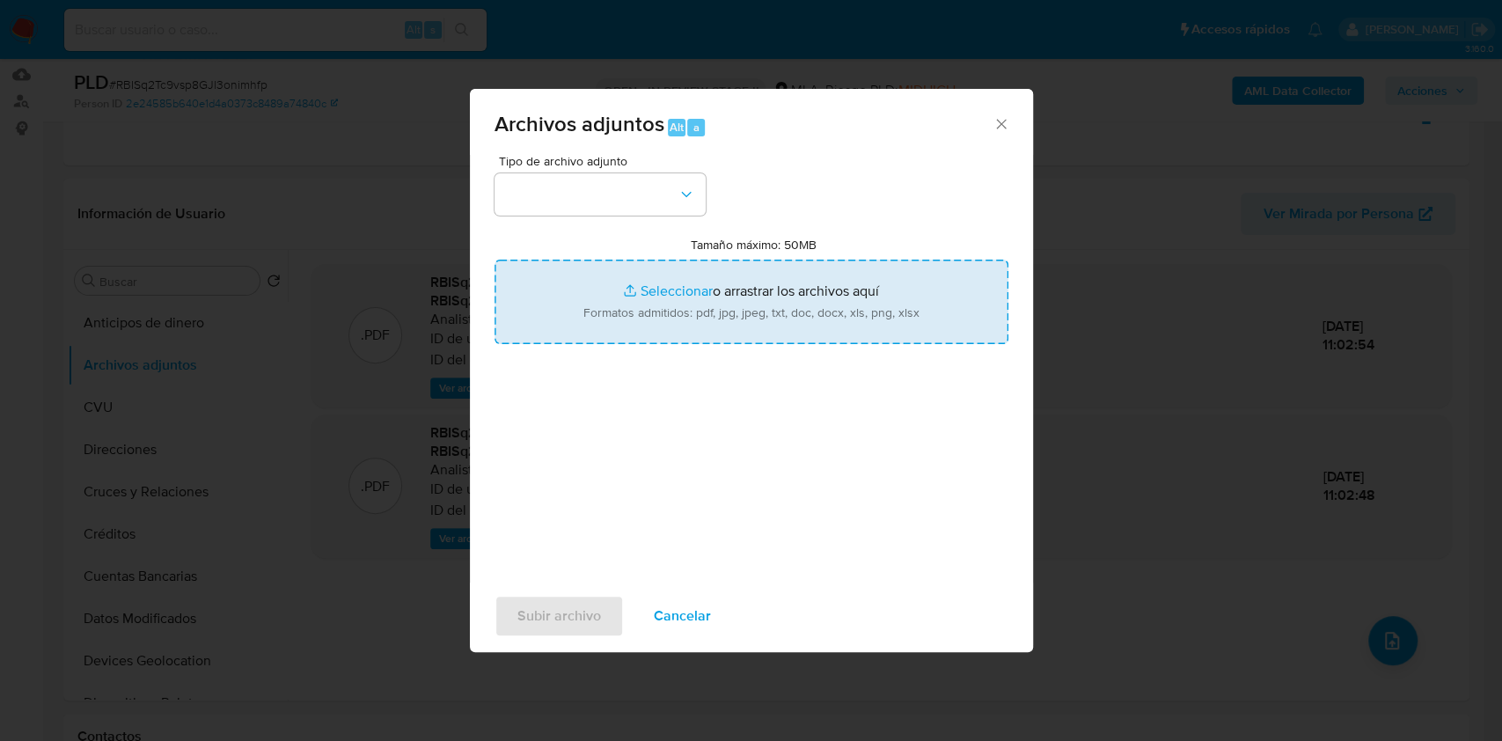
click at [809, 339] on input "Tamaño máximo: 50MB Seleccionar archivos" at bounding box center [751, 302] width 514 height 84
type input "C:\fakepath\Nosis - 227206067.pdf"
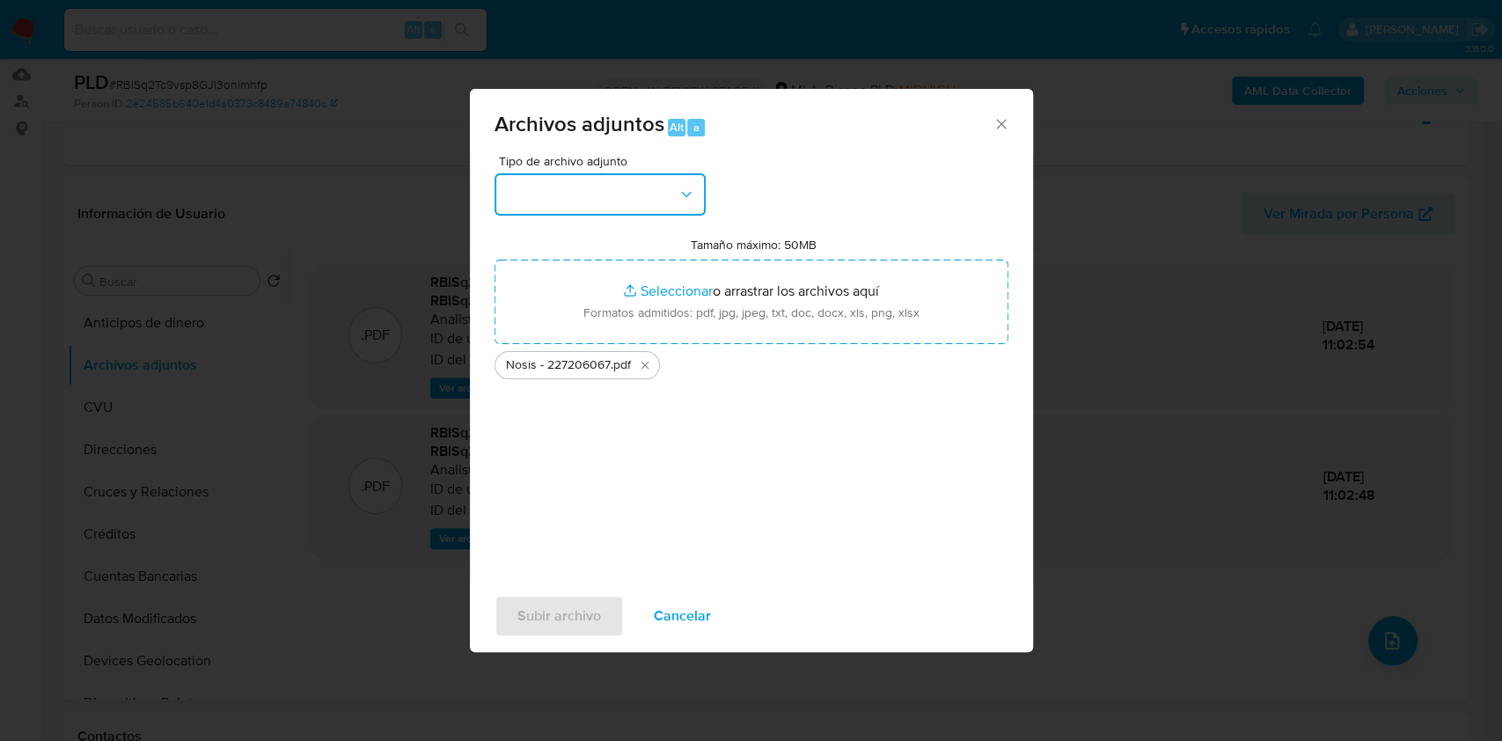
click at [633, 195] on button "button" at bounding box center [599, 194] width 211 height 42
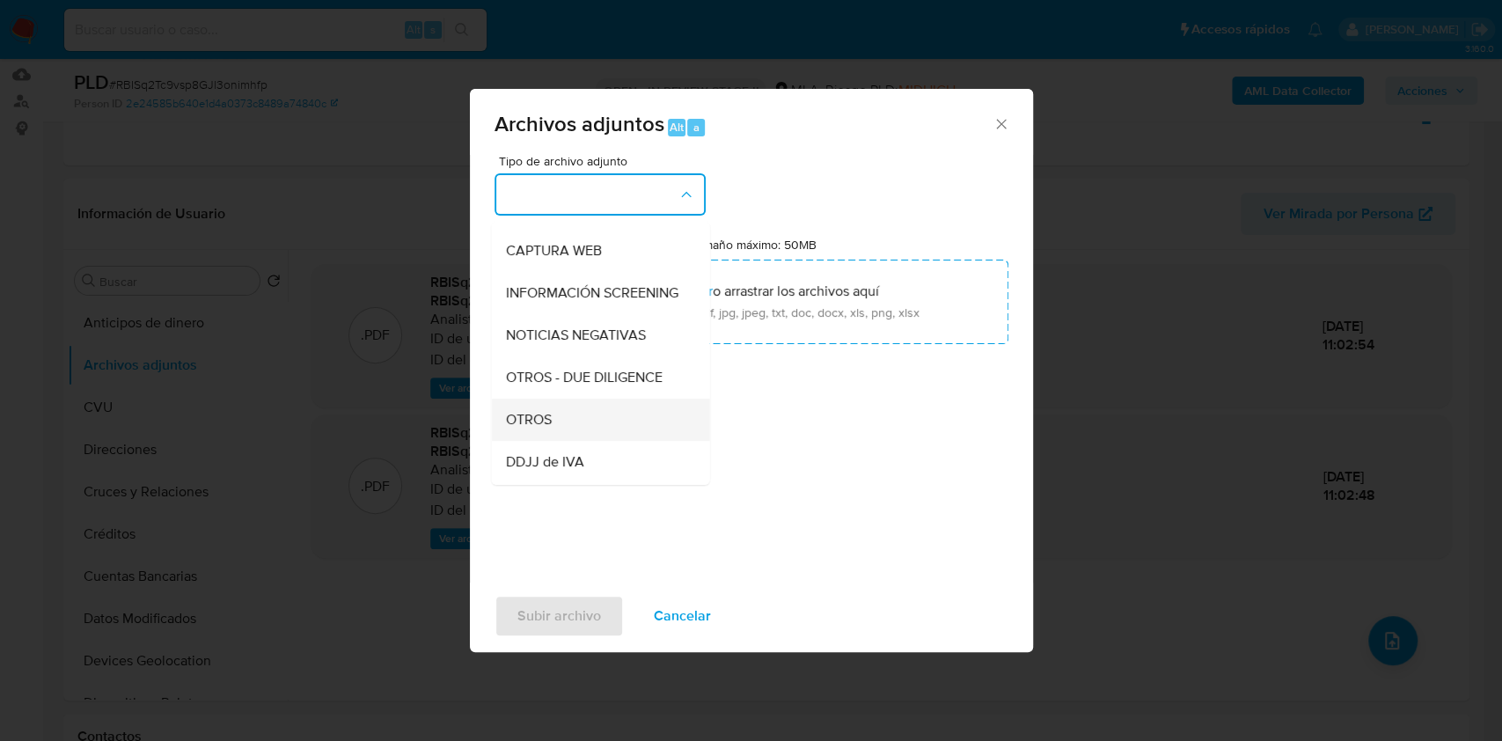
scroll to position [234, 0]
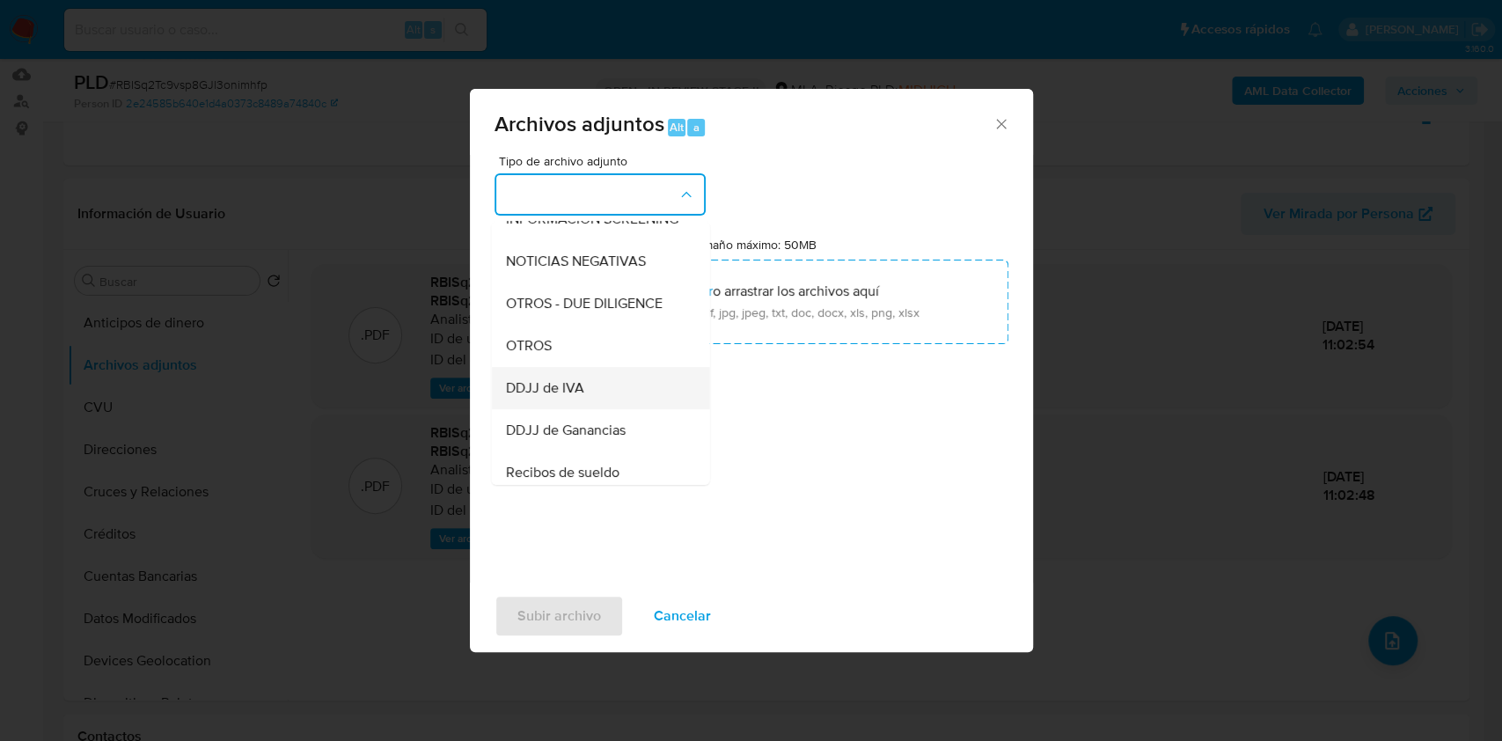
click at [549, 387] on div "DDJJ de IVA" at bounding box center [594, 388] width 179 height 42
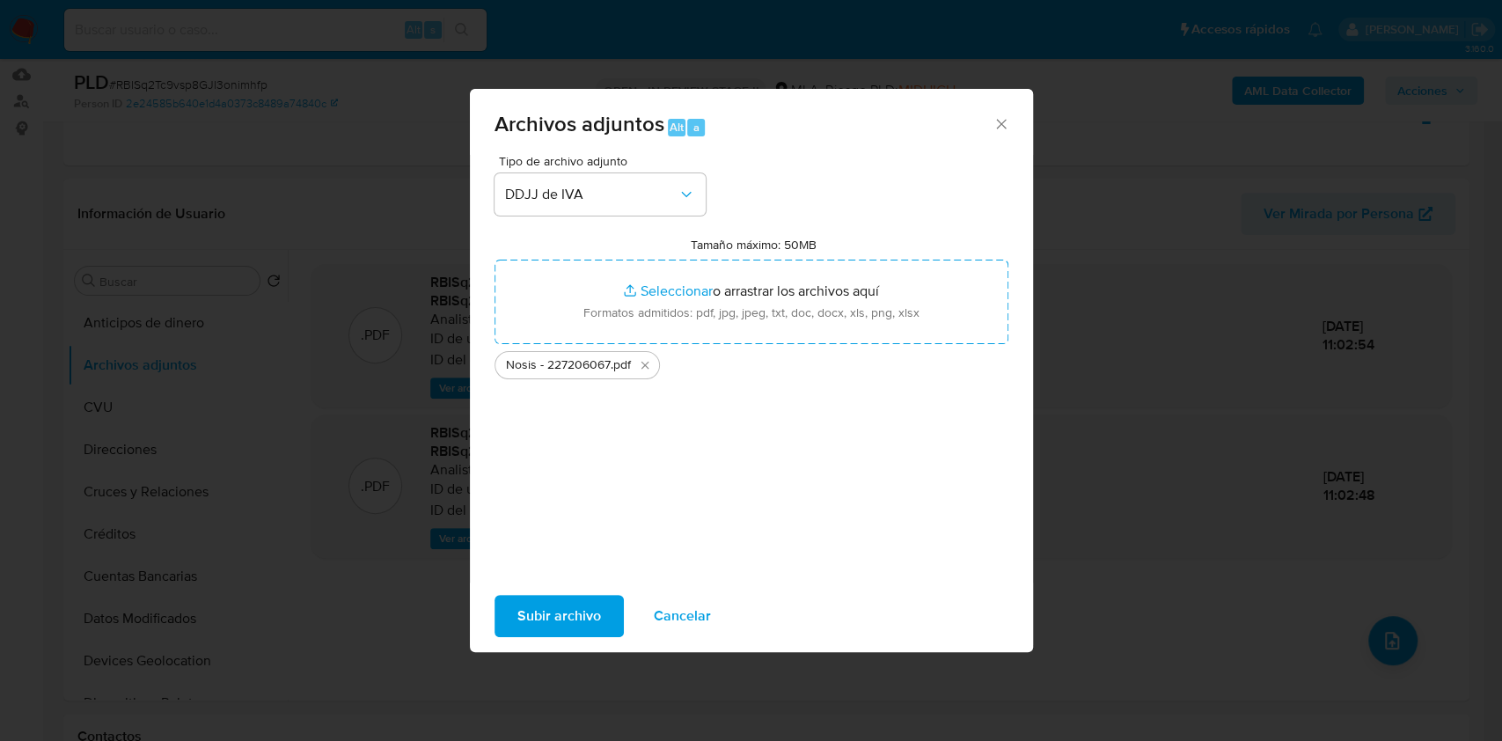
click at [597, 215] on div "Tipo de archivo adjunto DDJJ de IVA Tamaño máximo: 50MB Seleccionar archivos Se…" at bounding box center [751, 362] width 514 height 415
click at [610, 205] on button "DDJJ de IVA" at bounding box center [599, 194] width 211 height 42
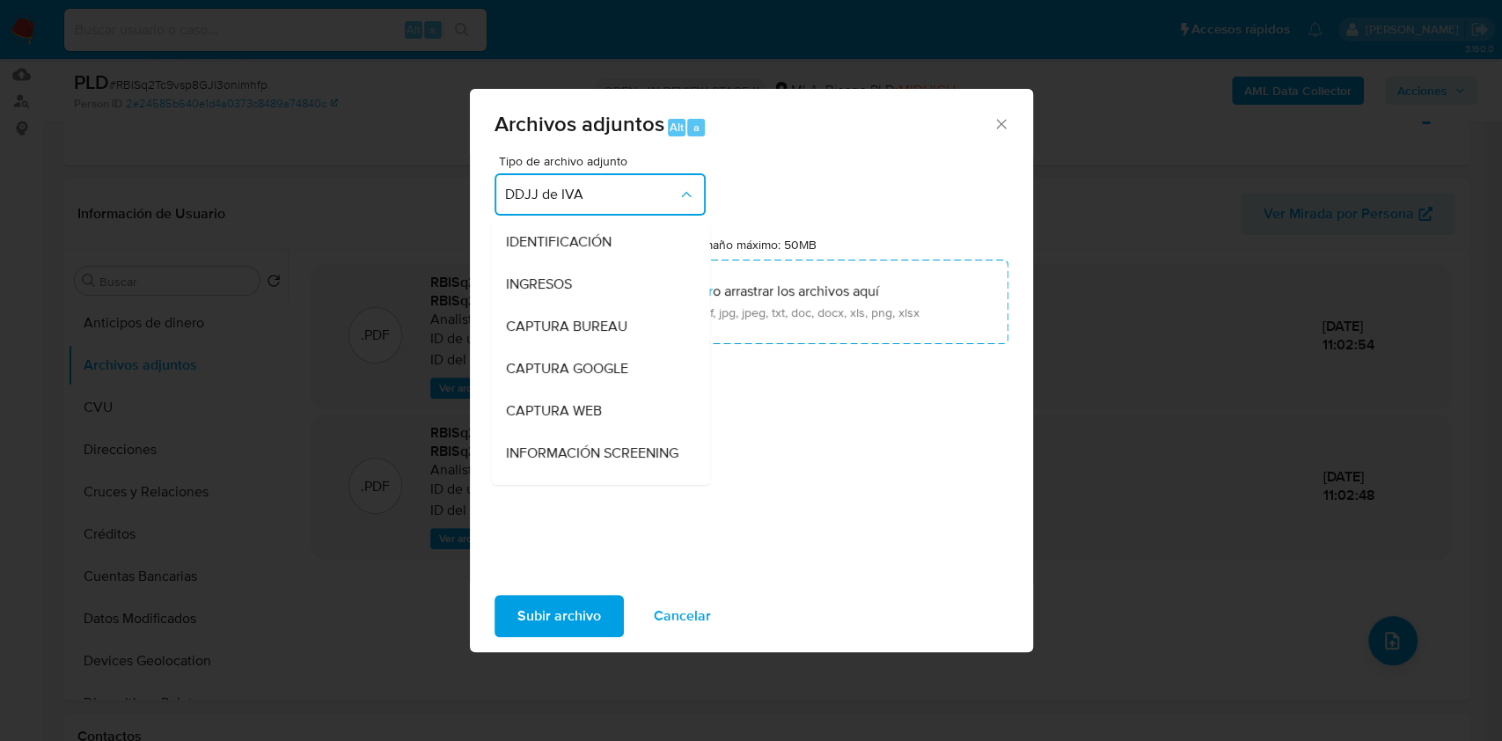
scroll to position [287, 0]
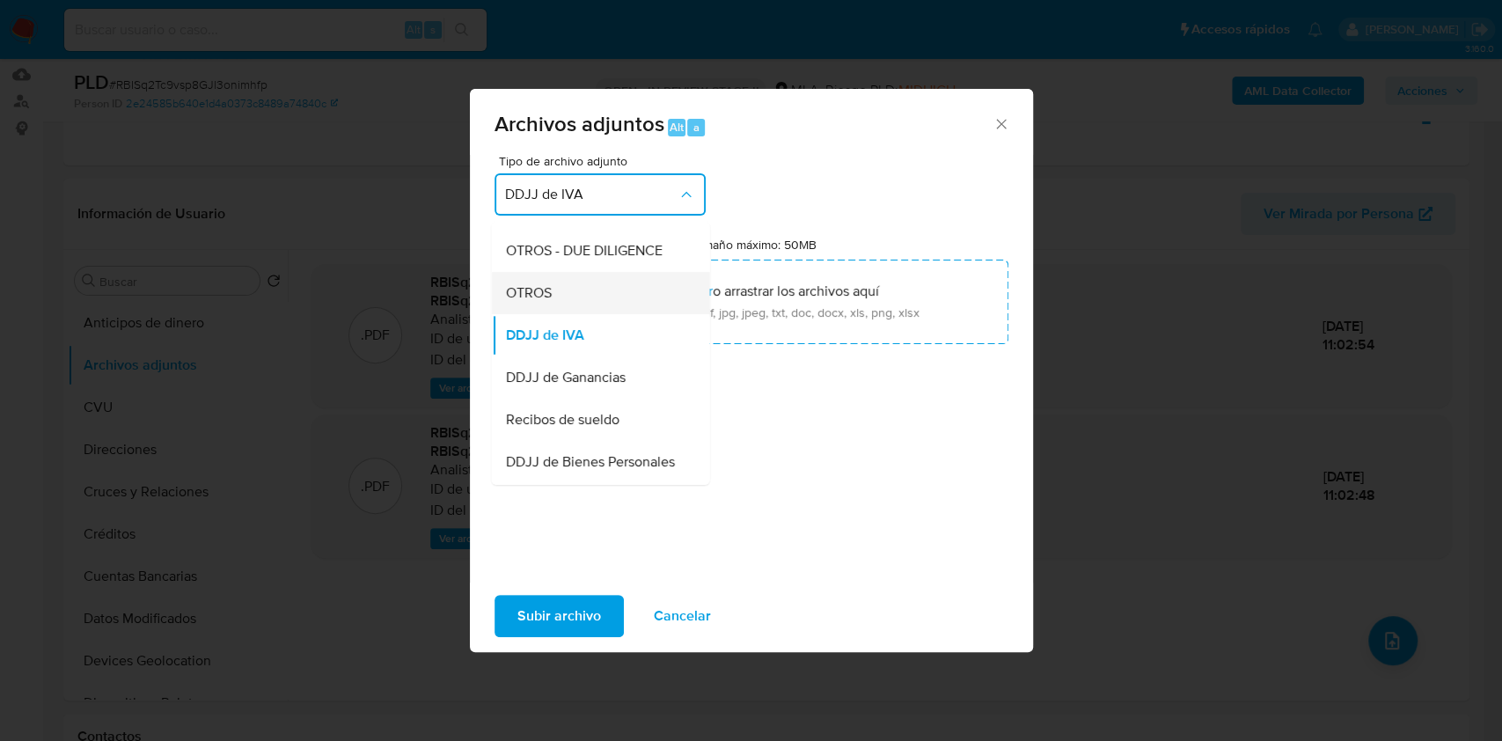
click at [568, 314] on div "OTROS" at bounding box center [594, 293] width 179 height 42
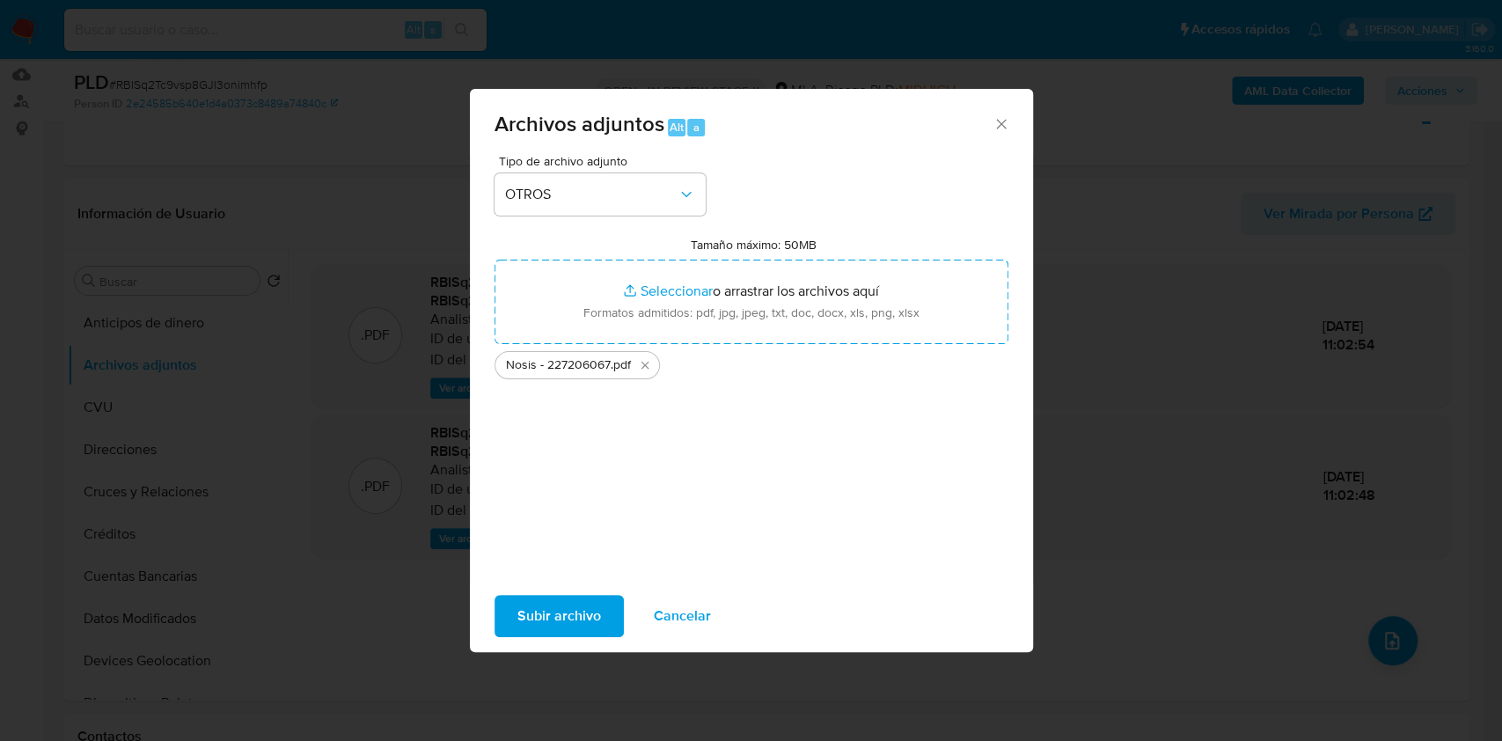
click at [572, 610] on span "Subir archivo" at bounding box center [559, 616] width 84 height 39
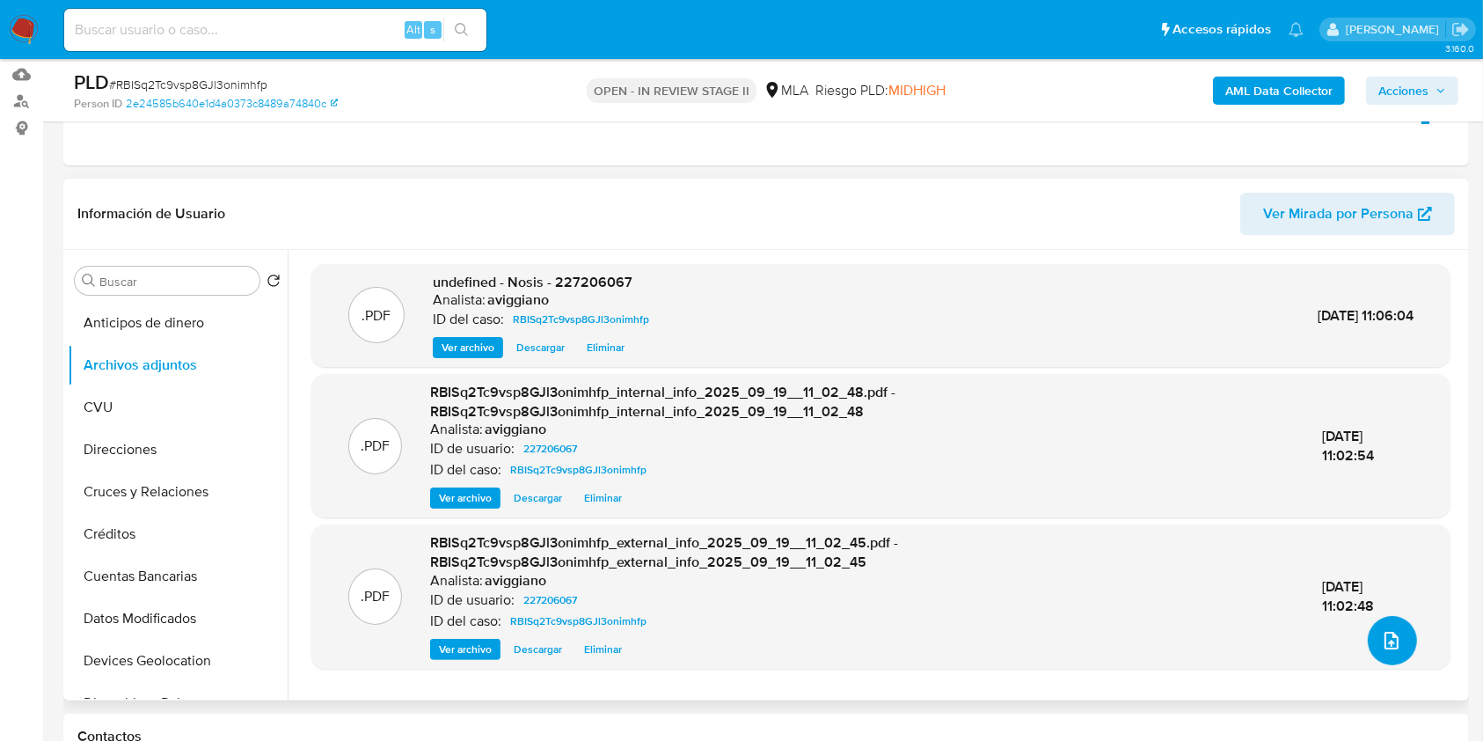
click at [1368, 630] on button "upload-file" at bounding box center [1392, 640] width 49 height 49
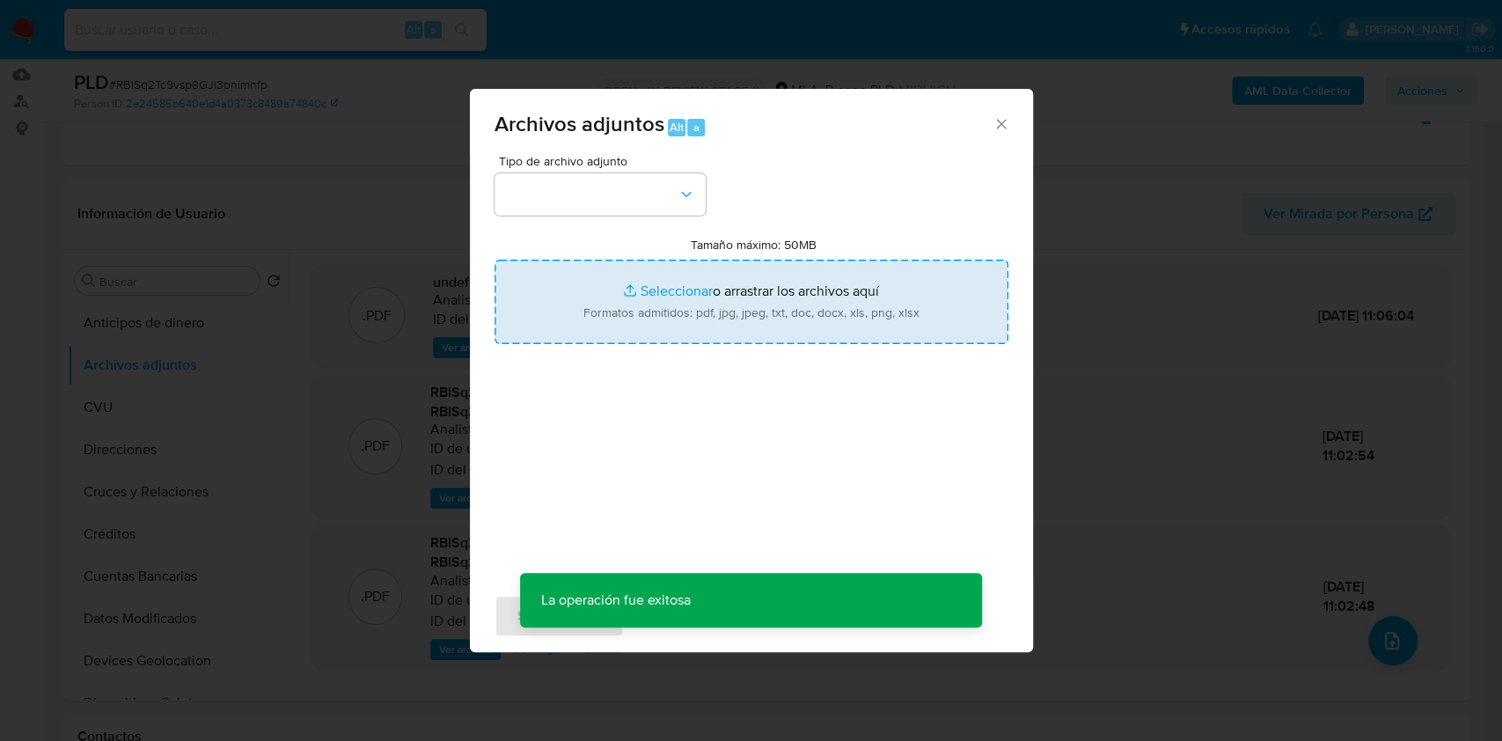
click at [712, 330] on input "Tamaño máximo: 50MB Seleccionar archivos" at bounding box center [751, 302] width 514 height 84
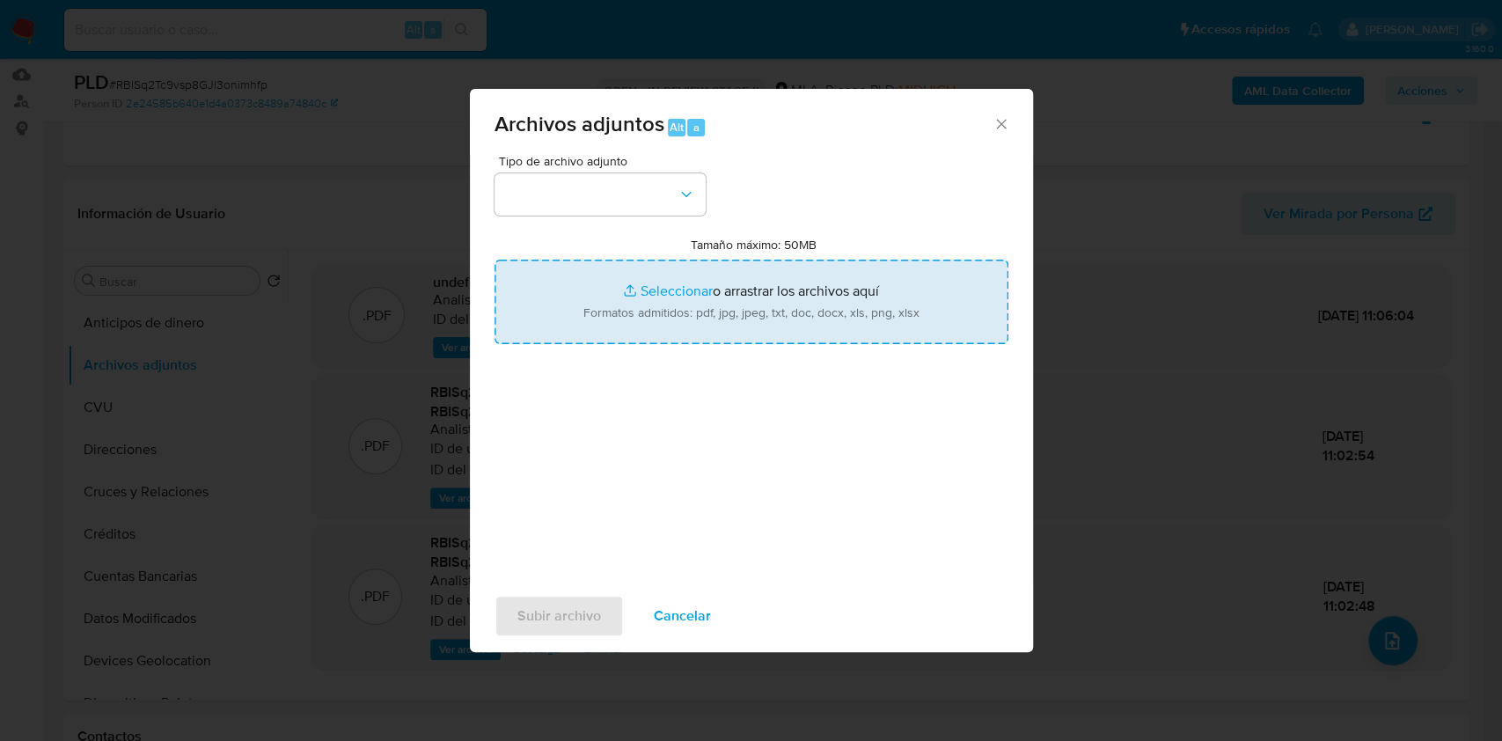
type input "C:\fakepath\Movimientos-Aladdin-v10_1 - 227206067 -.xlsx"
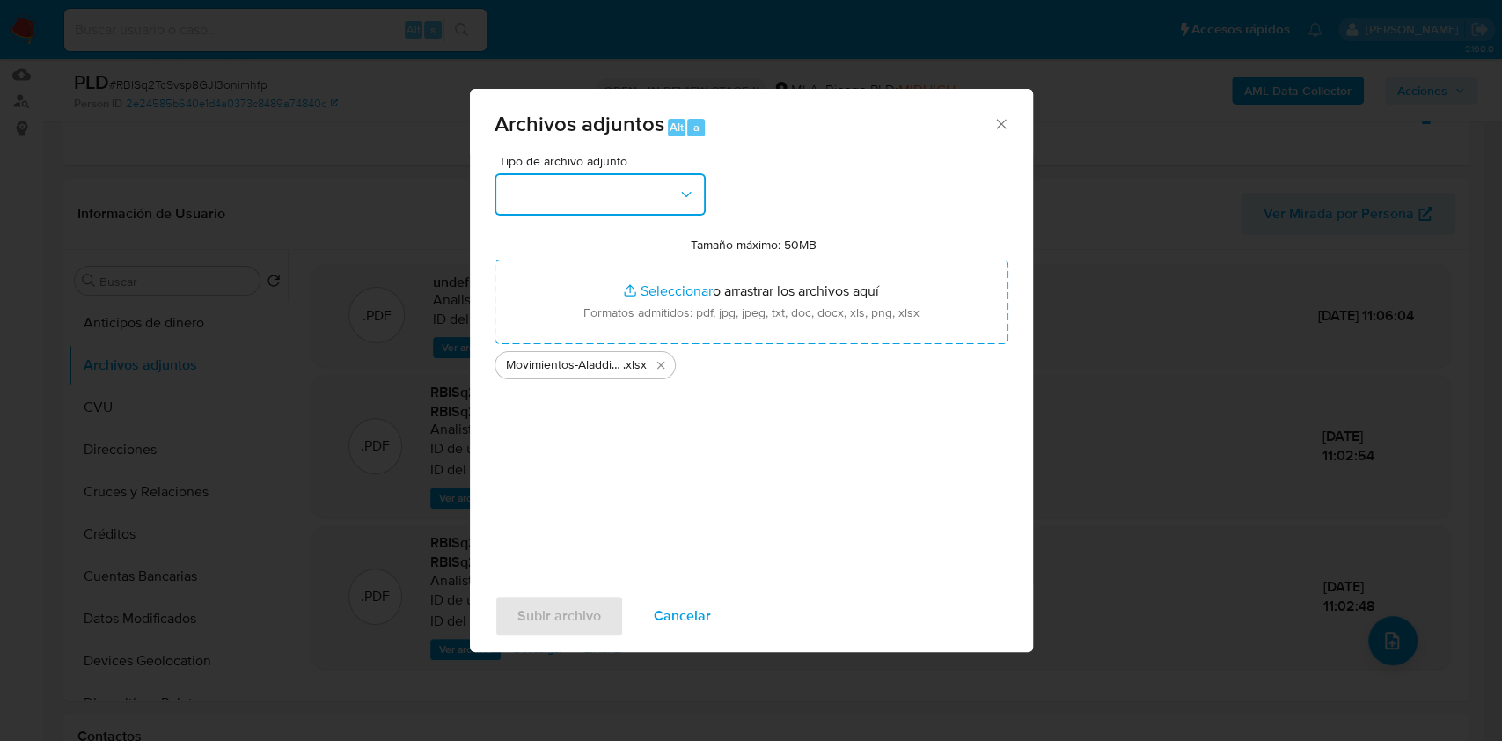
click at [650, 212] on button "button" at bounding box center [599, 194] width 211 height 42
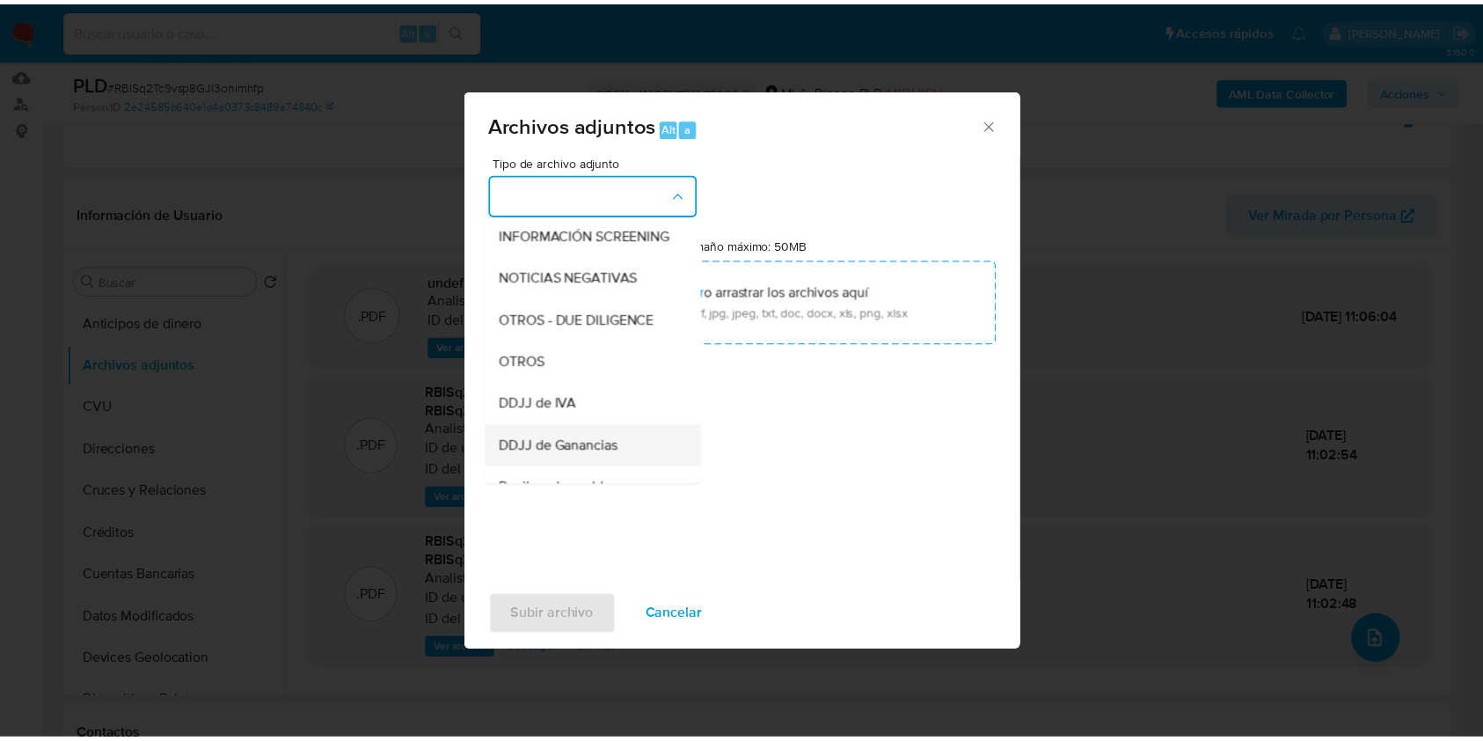
scroll to position [352, 0]
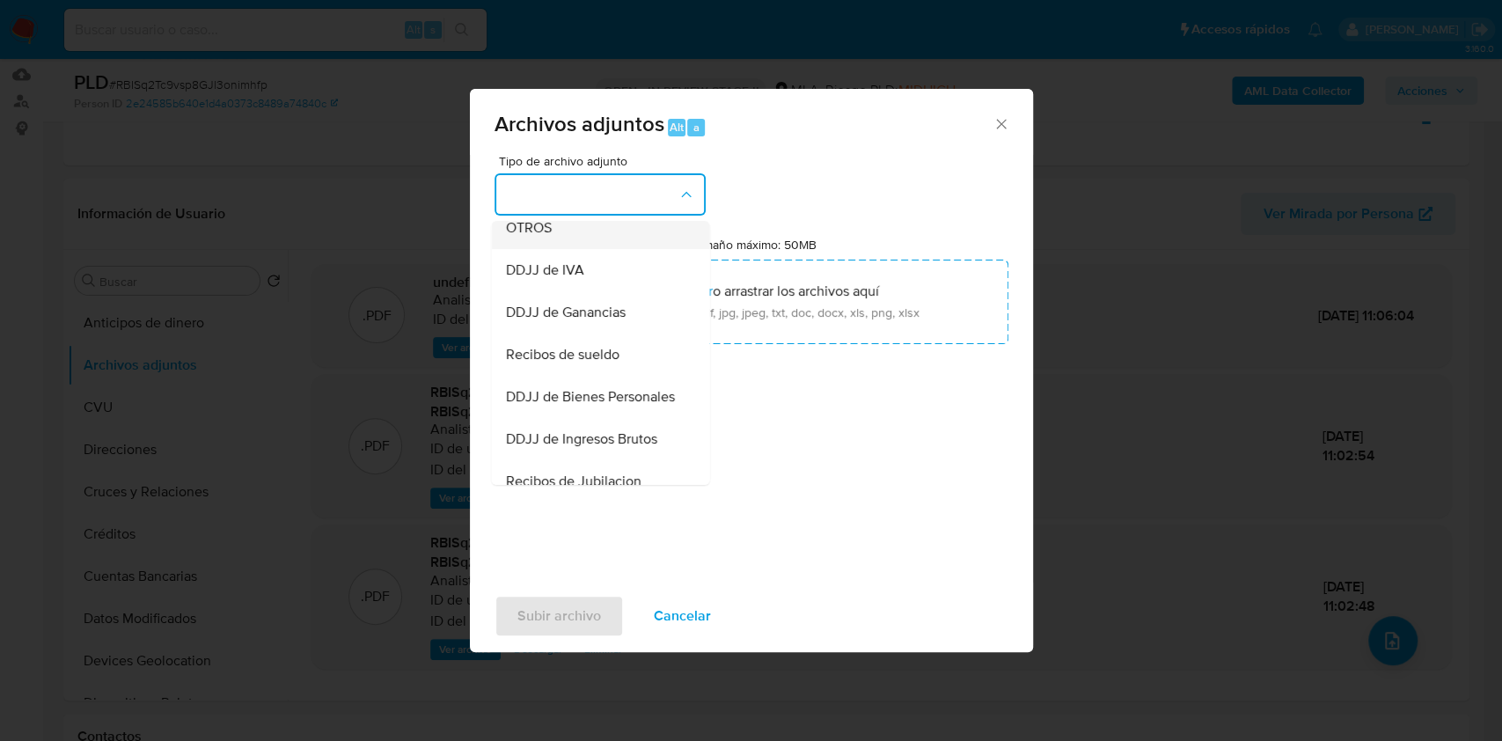
click at [585, 249] on div "OTROS" at bounding box center [594, 228] width 179 height 42
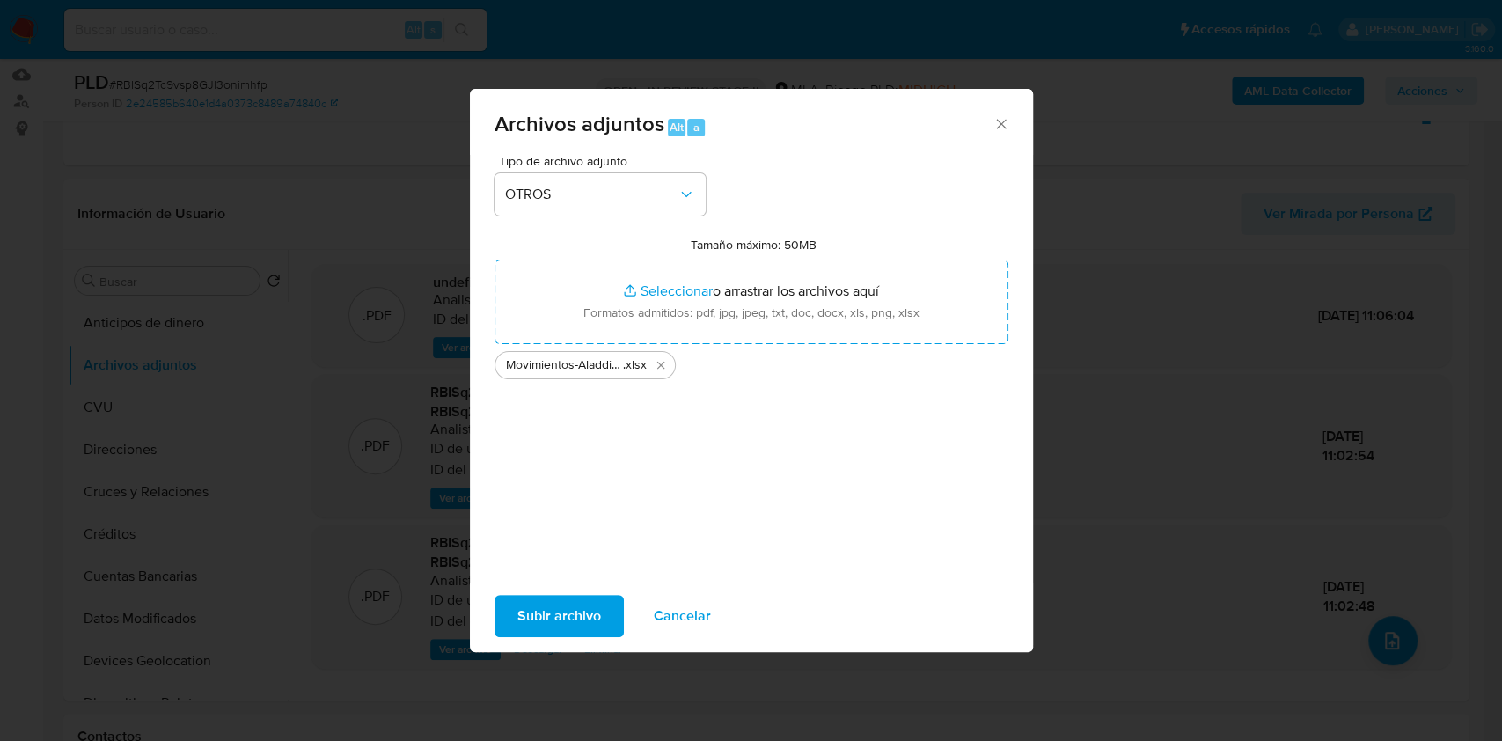
click at [564, 603] on span "Subir archivo" at bounding box center [559, 616] width 84 height 39
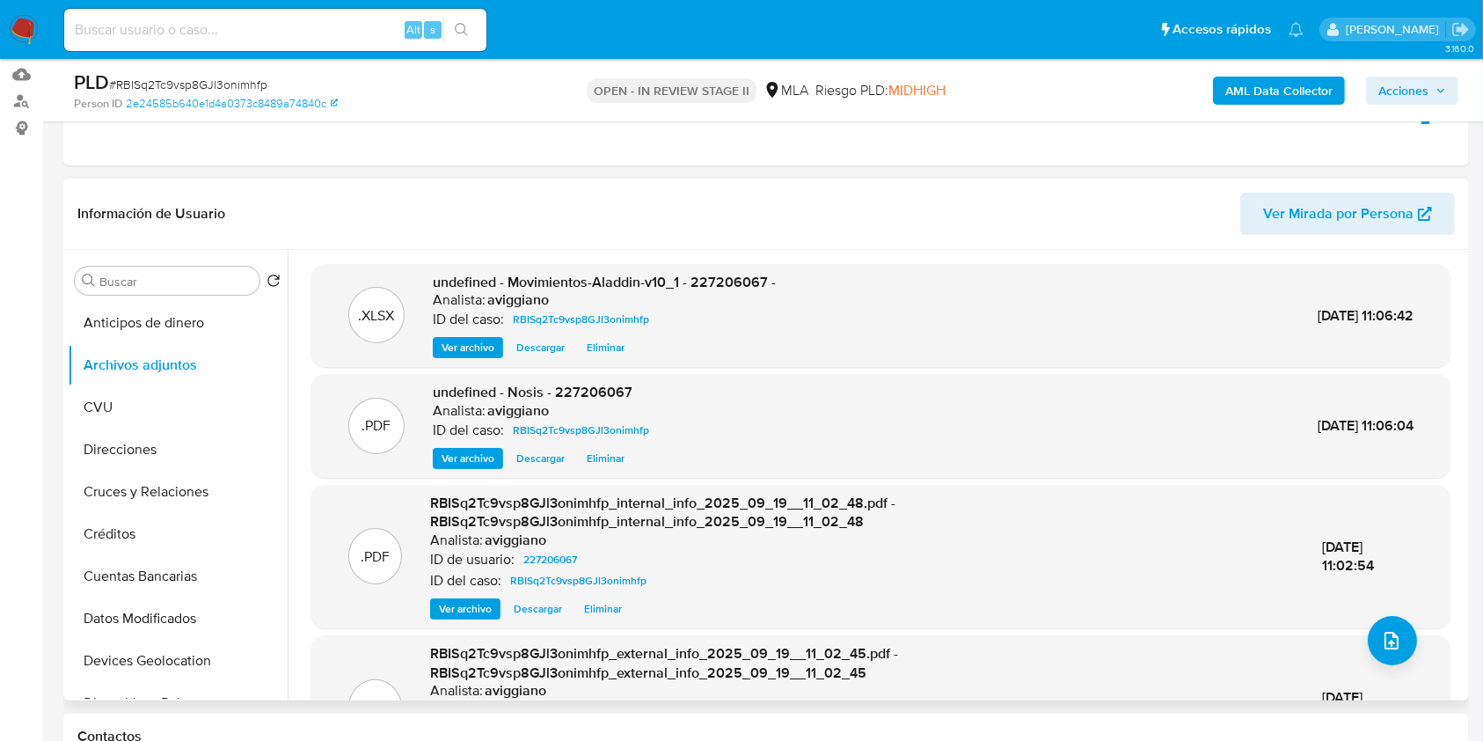
click at [712, 287] on span "undefined - Movimientos-Aladdin-v10_1 - 227206067 -" at bounding box center [604, 282] width 343 height 20
copy span "227206067"
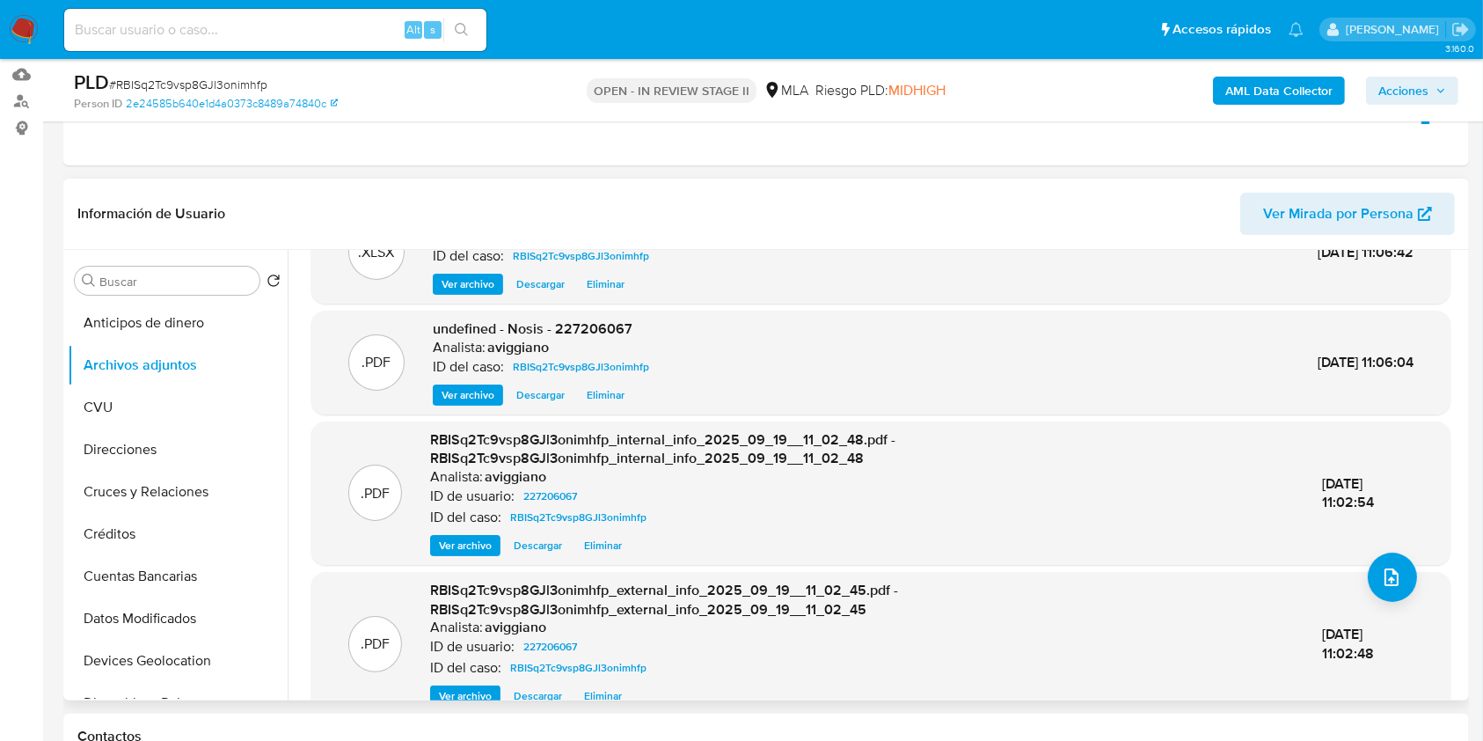
scroll to position [94, 0]
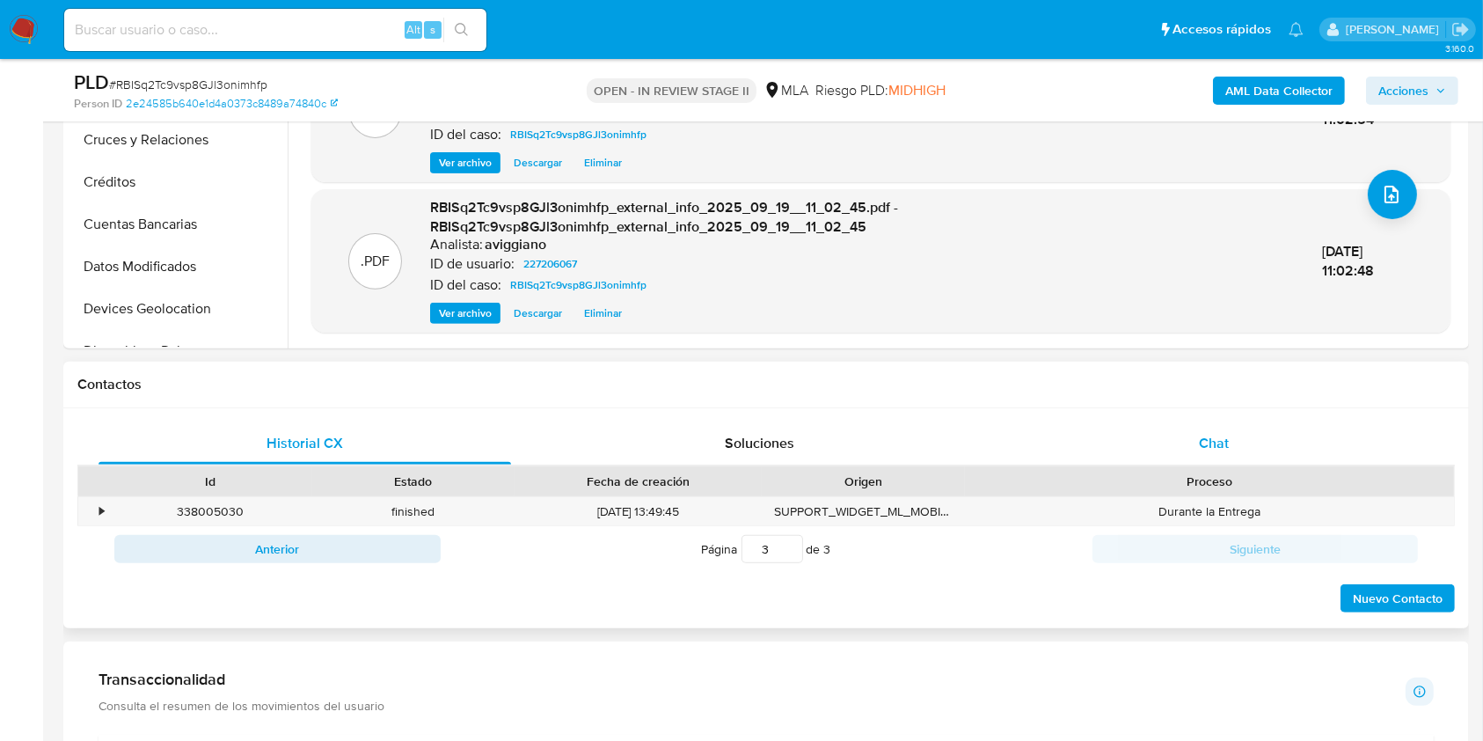
click at [1218, 427] on div "Chat" at bounding box center [1214, 443] width 413 height 42
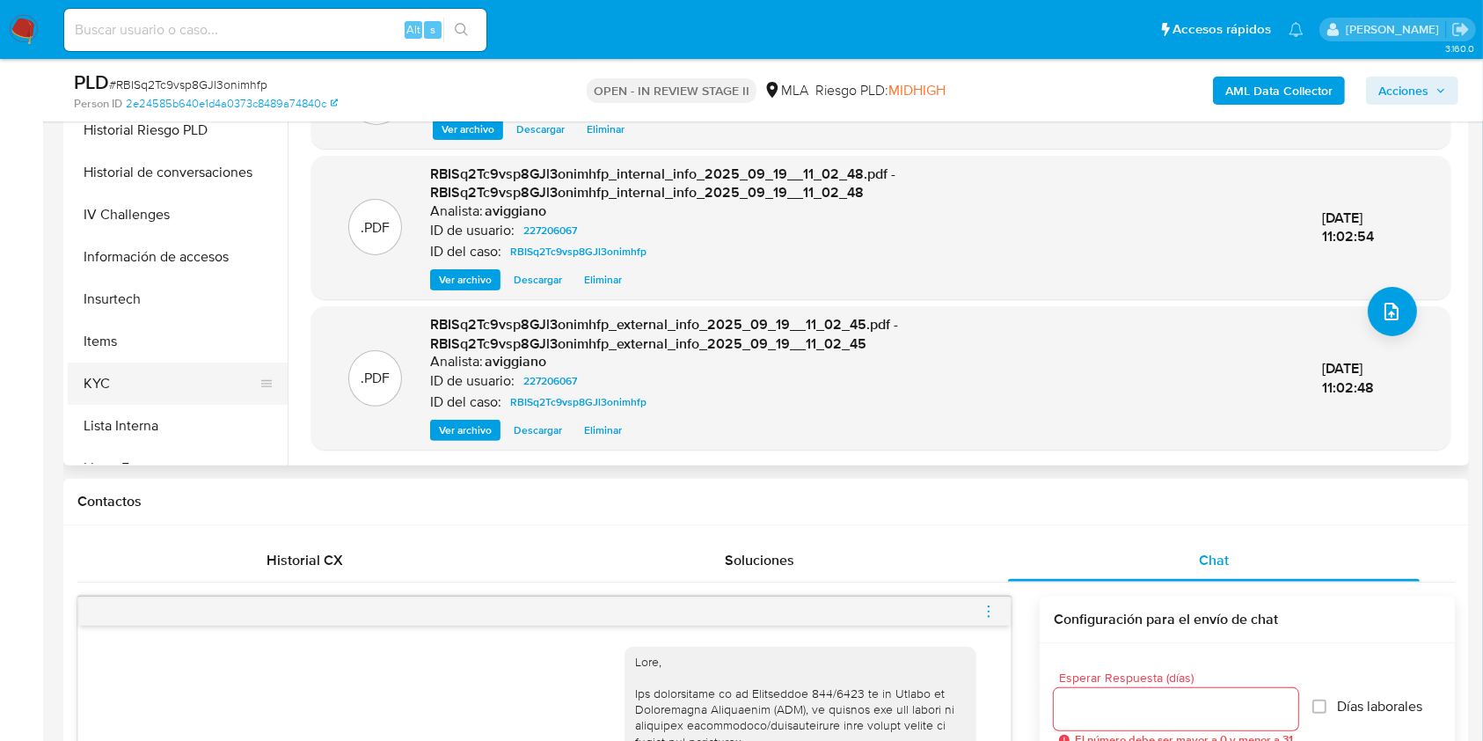
scroll to position [586, 0]
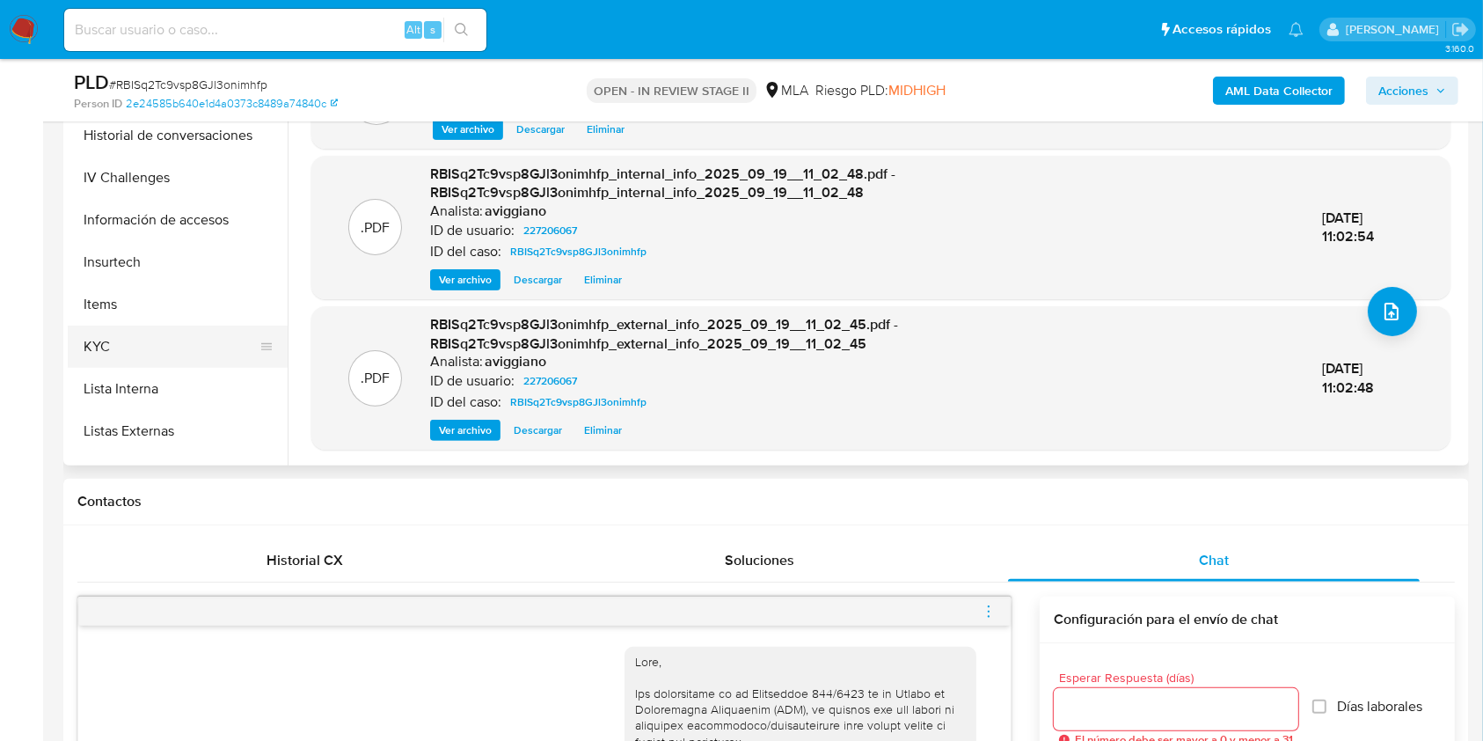
click at [118, 339] on button "KYC" at bounding box center [171, 347] width 206 height 42
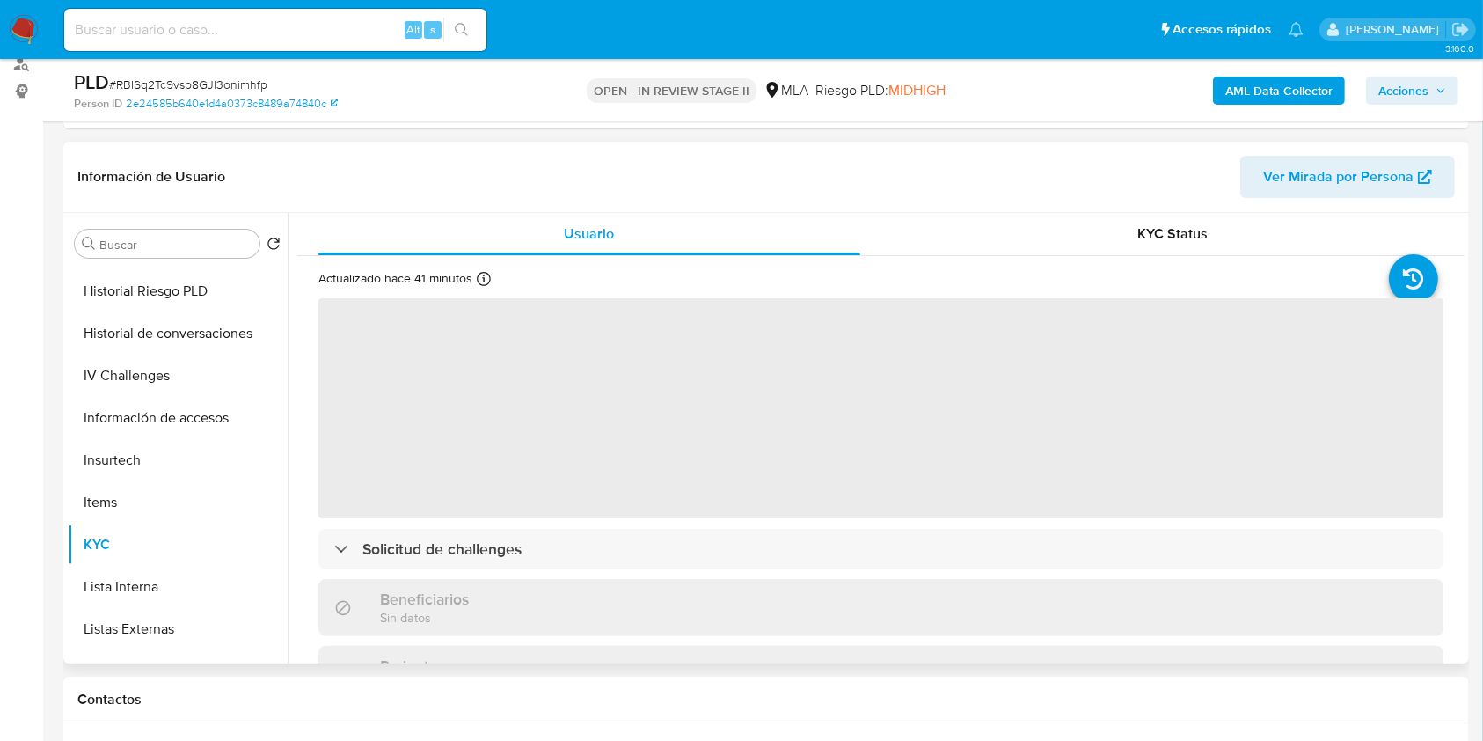
scroll to position [207, 0]
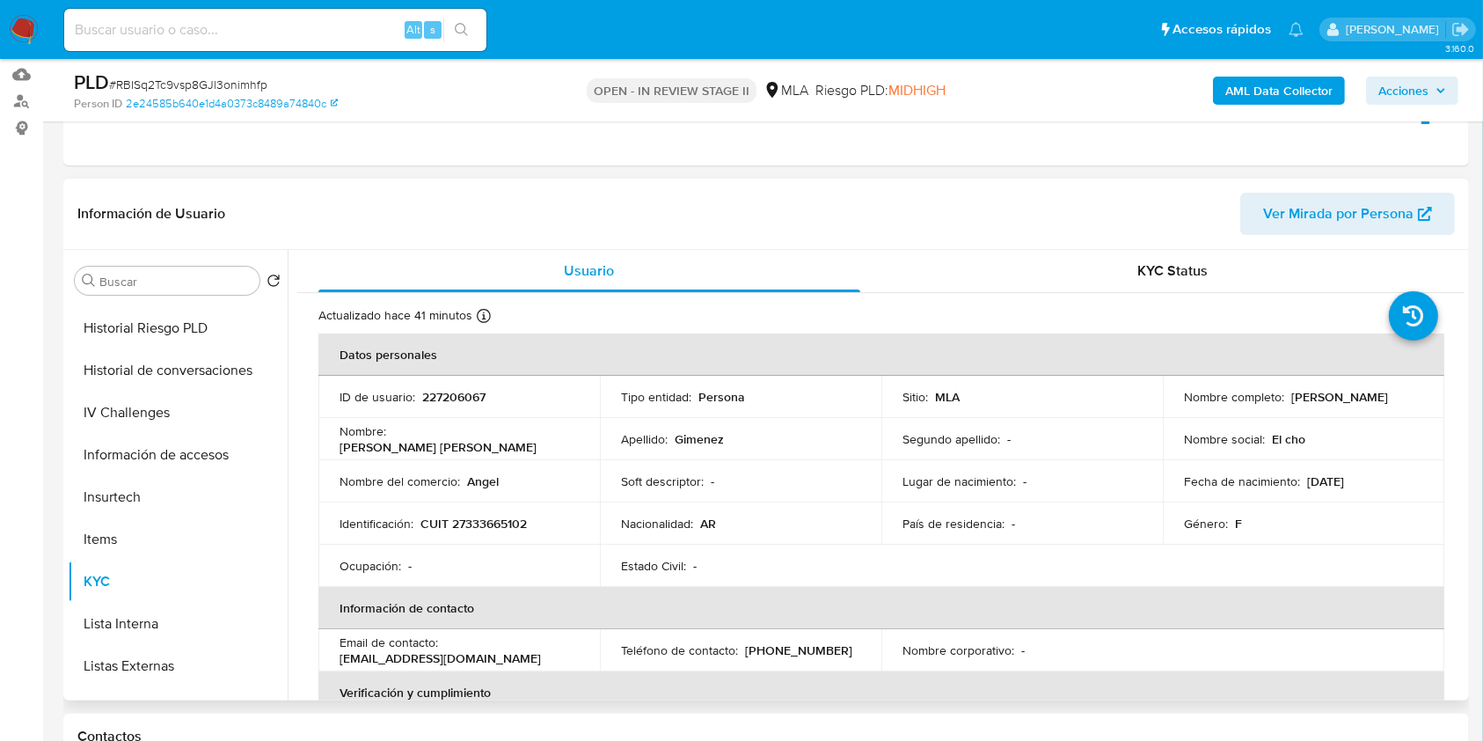
click at [494, 510] on td "Identificación : CUIT 27333665102" at bounding box center [459, 523] width 282 height 42
click at [494, 518] on p "CUIT 27333665102" at bounding box center [474, 524] width 106 height 16
copy p "27333665102"
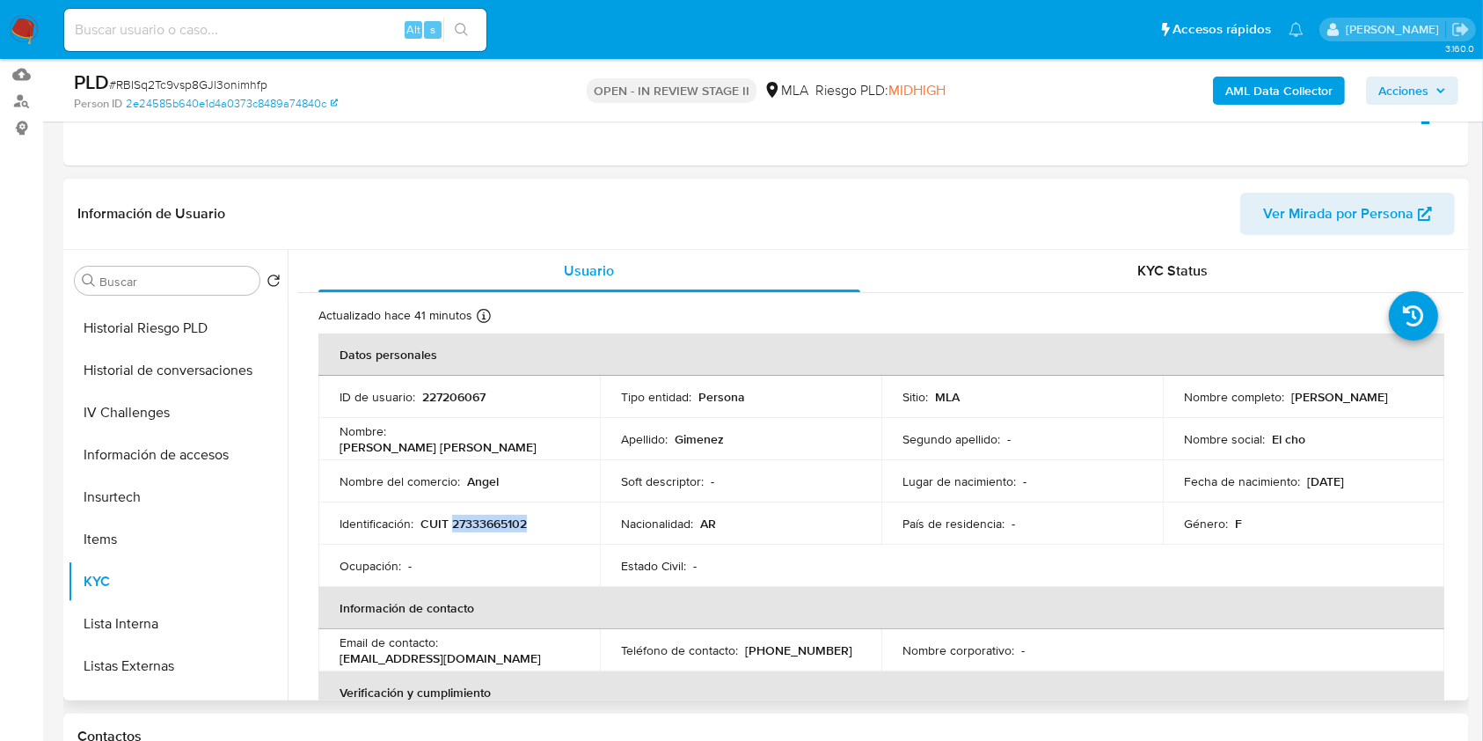
drag, startPoint x: 1261, startPoint y: 404, endPoint x: 1308, endPoint y: 402, distance: 47.5
click at [1308, 402] on td "Nombre completo : Tamara Gisela Gimenez" at bounding box center [1304, 397] width 282 height 42
copy p "[PERSON_NAME]"
click at [1274, 431] on p "El cho" at bounding box center [1288, 439] width 33 height 16
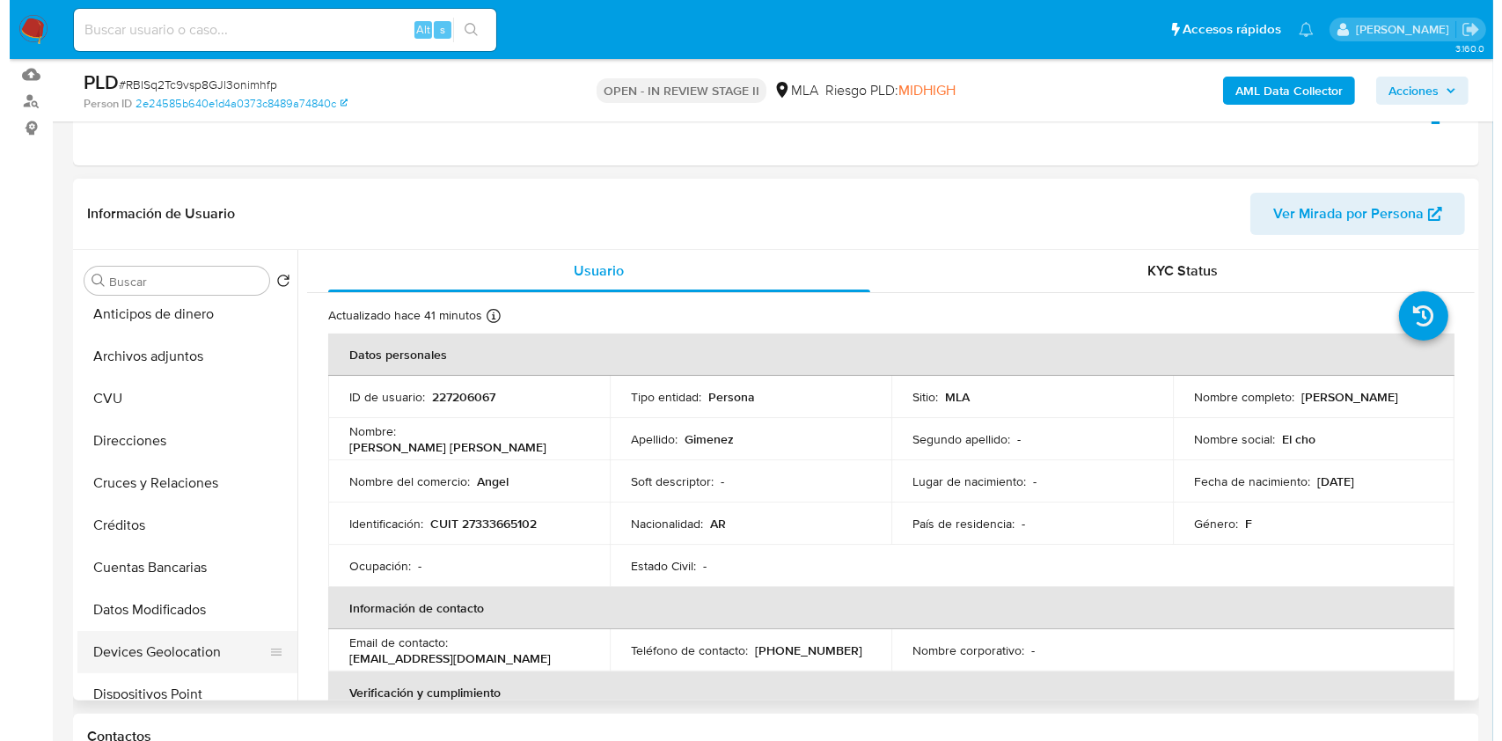
scroll to position [0, 0]
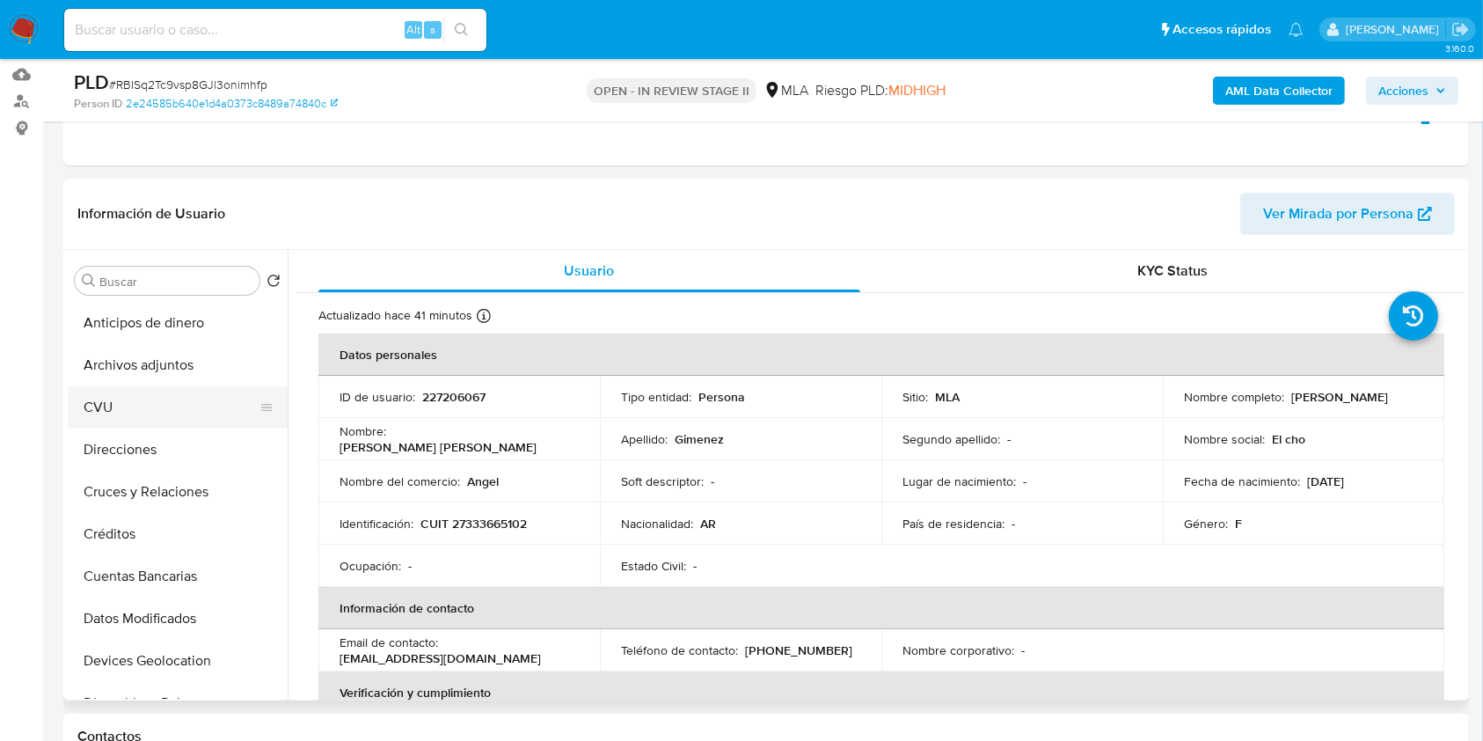
click at [128, 419] on button "CVU" at bounding box center [171, 407] width 206 height 42
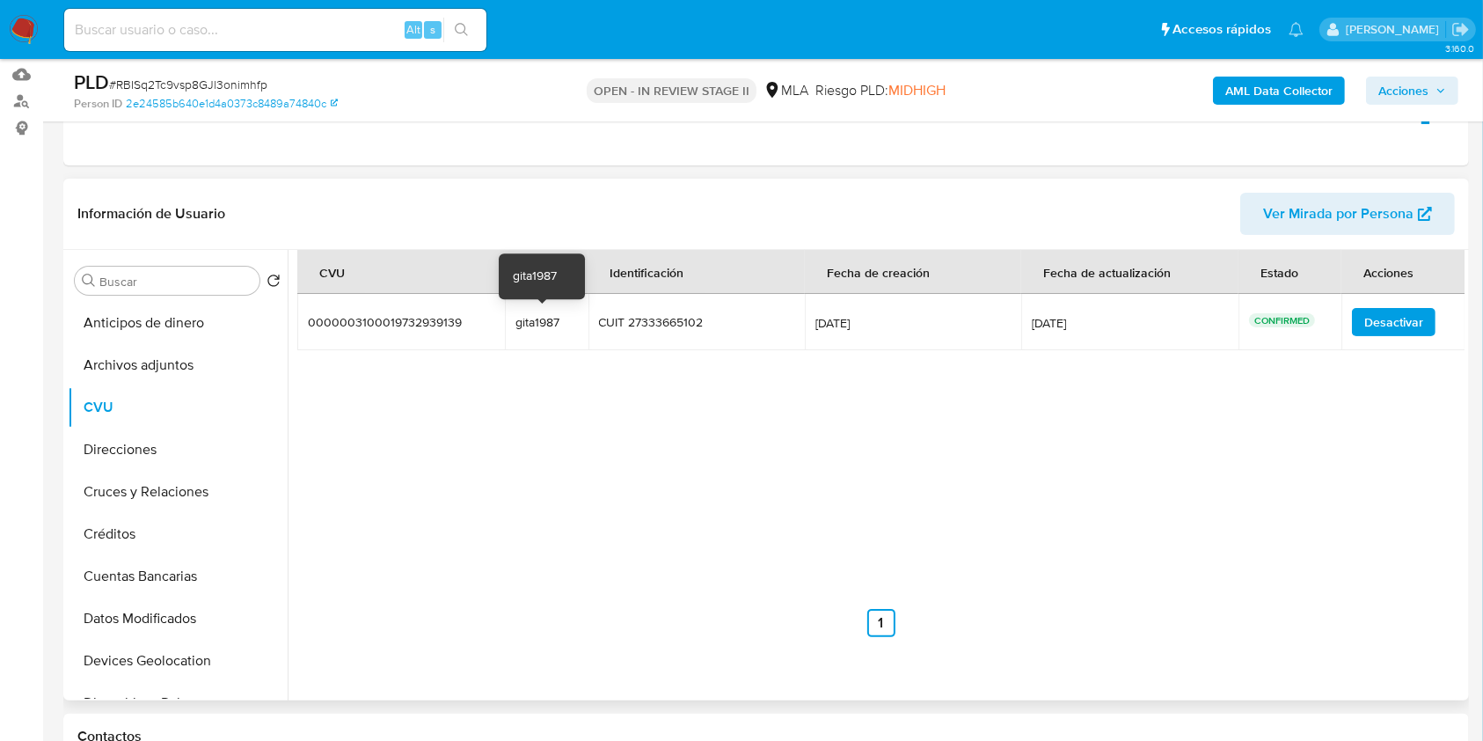
click at [536, 328] on div "gita1987" at bounding box center [547, 322] width 62 height 16
click at [167, 368] on button "Archivos adjuntos" at bounding box center [171, 365] width 206 height 42
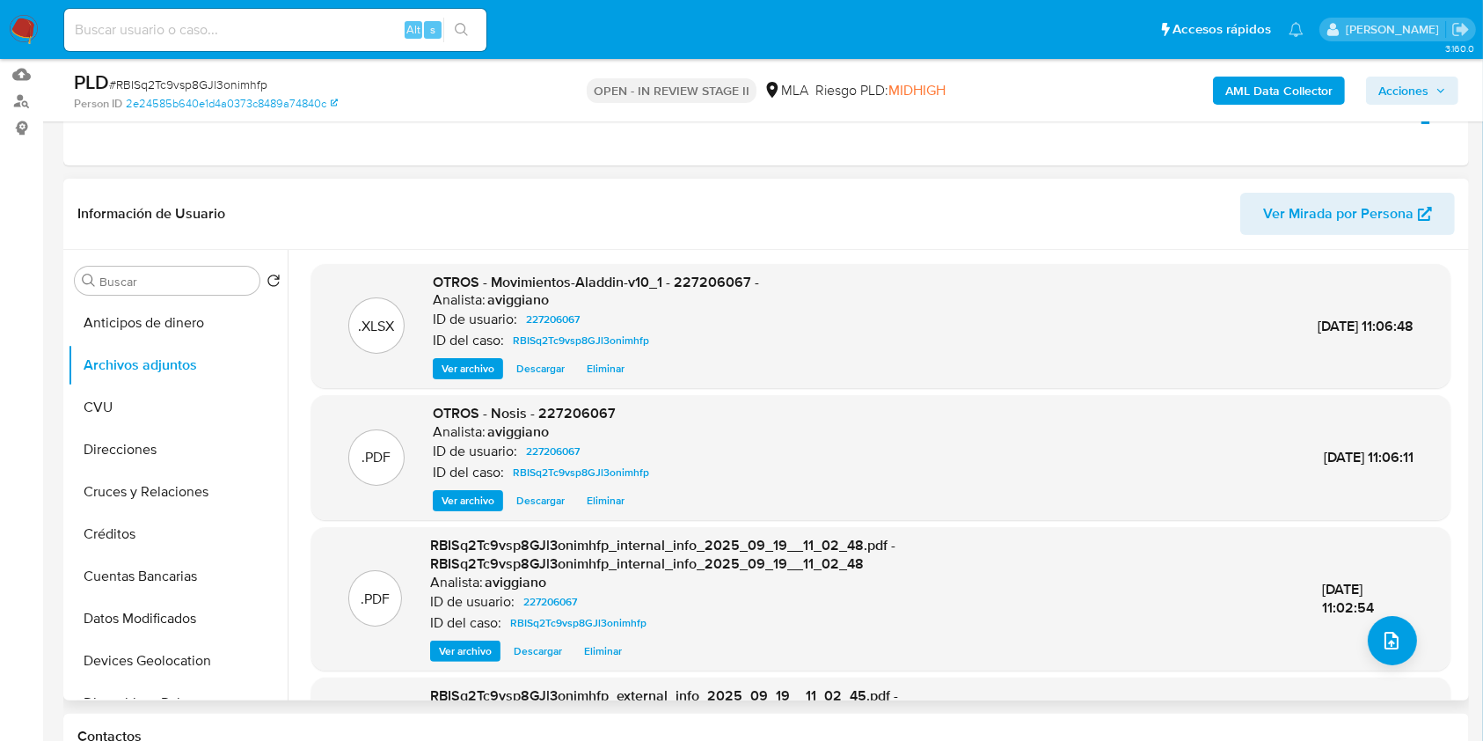
click at [1368, 615] on div "19/Sep/2025 11:02:54" at bounding box center [1367, 599] width 91 height 38
click at [1381, 630] on icon "upload-file" at bounding box center [1391, 640] width 21 height 21
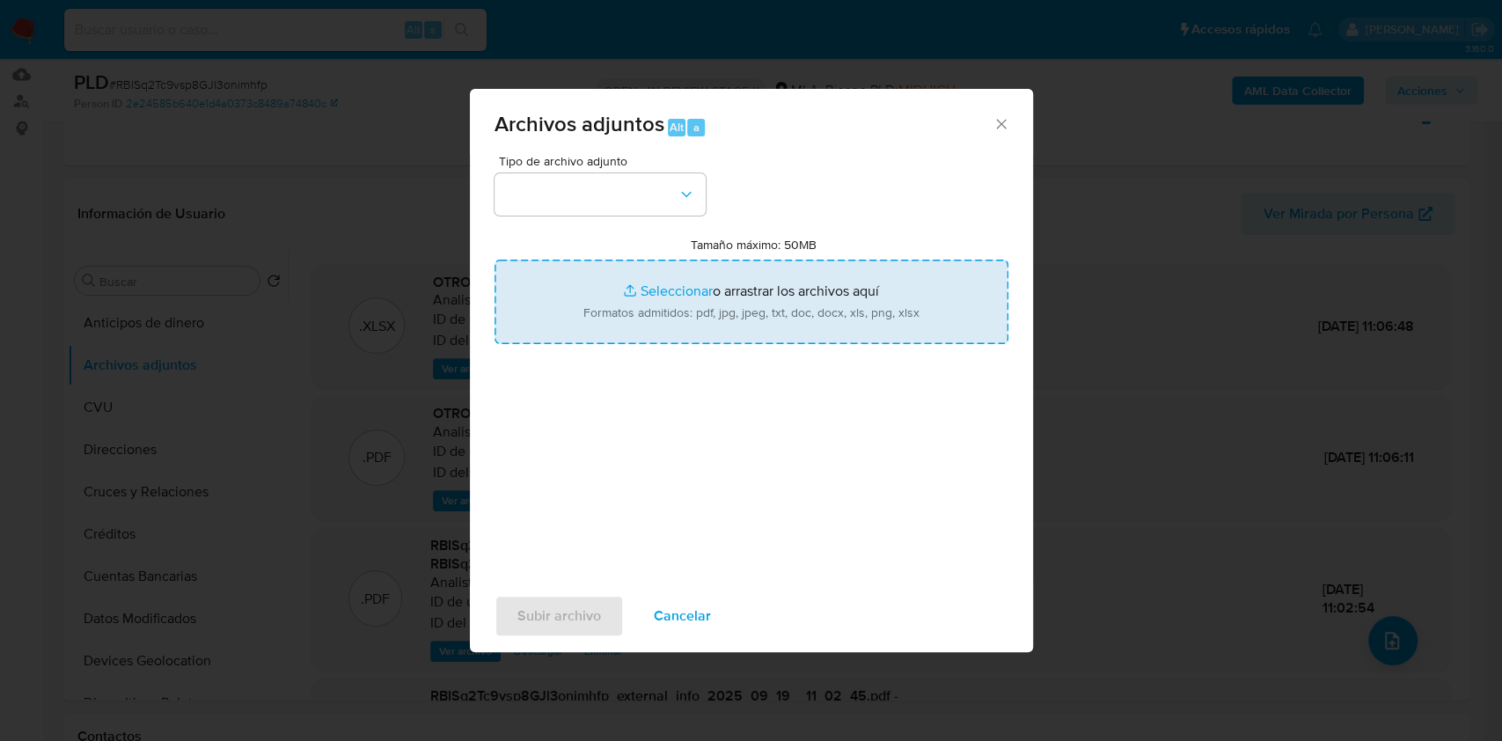
click at [771, 325] on input "Tamaño máximo: 50MB Seleccionar archivos" at bounding box center [751, 302] width 514 height 84
type input "C:\fakepath\Caselog RBISq2Tc9vsp8GJl3onimhfp_2025_09_18_00_32_51.docx"
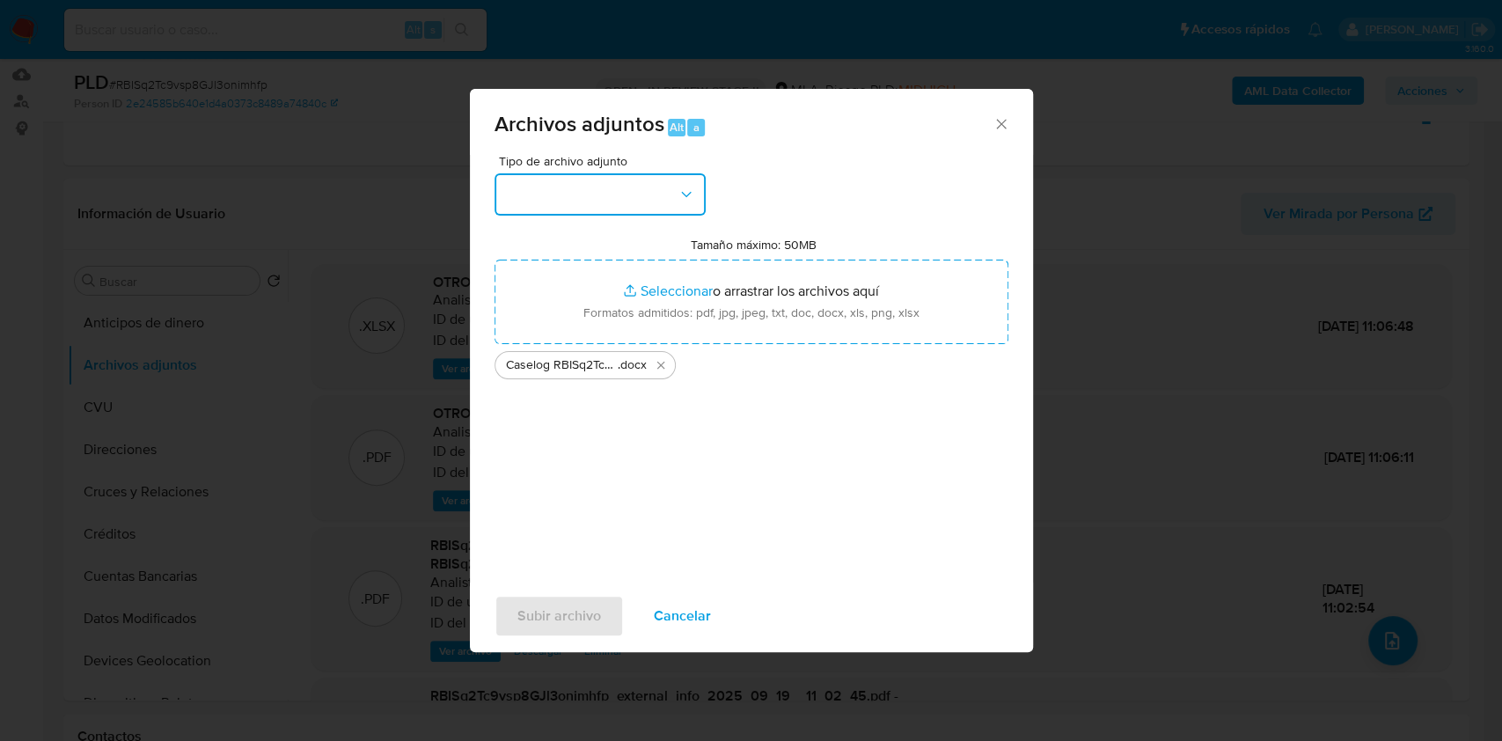
click at [614, 181] on button "button" at bounding box center [599, 194] width 211 height 42
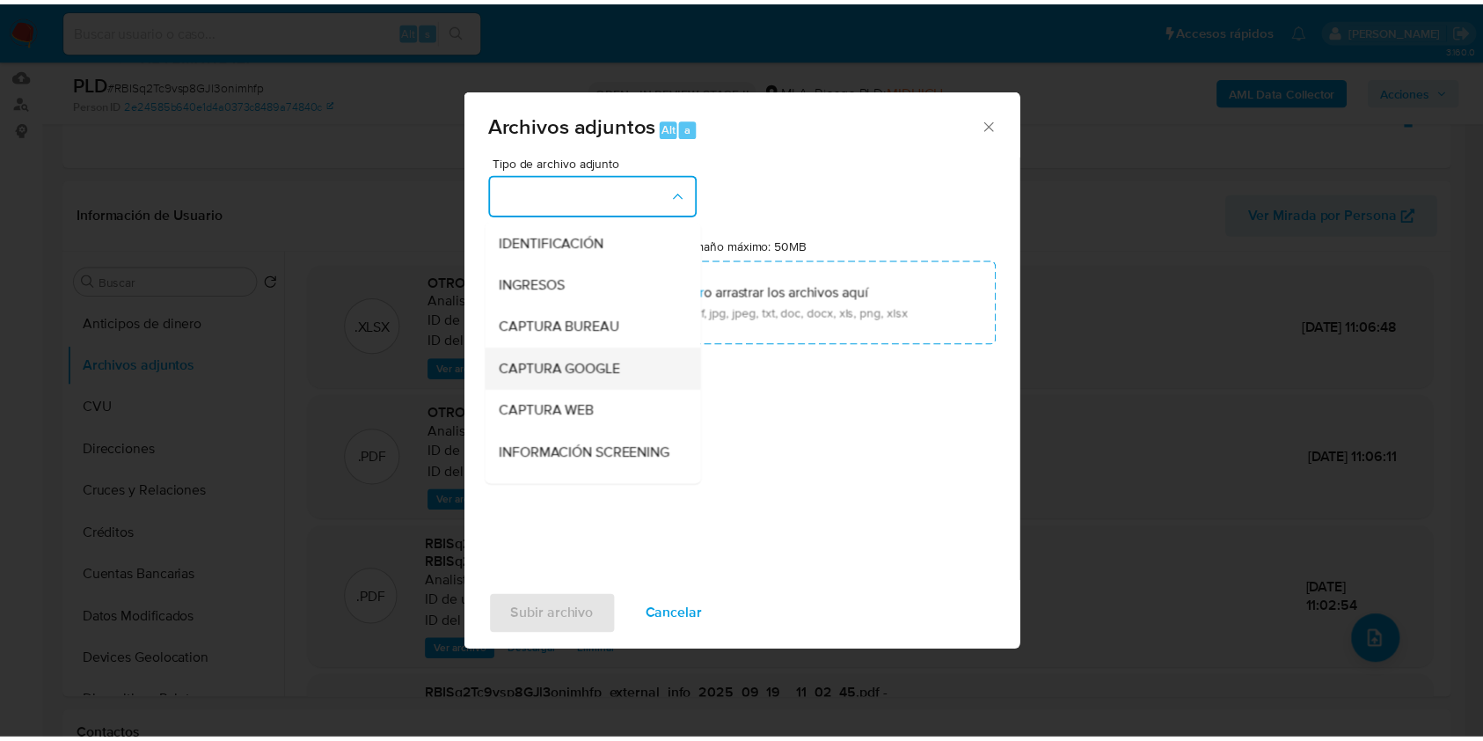
scroll to position [352, 0]
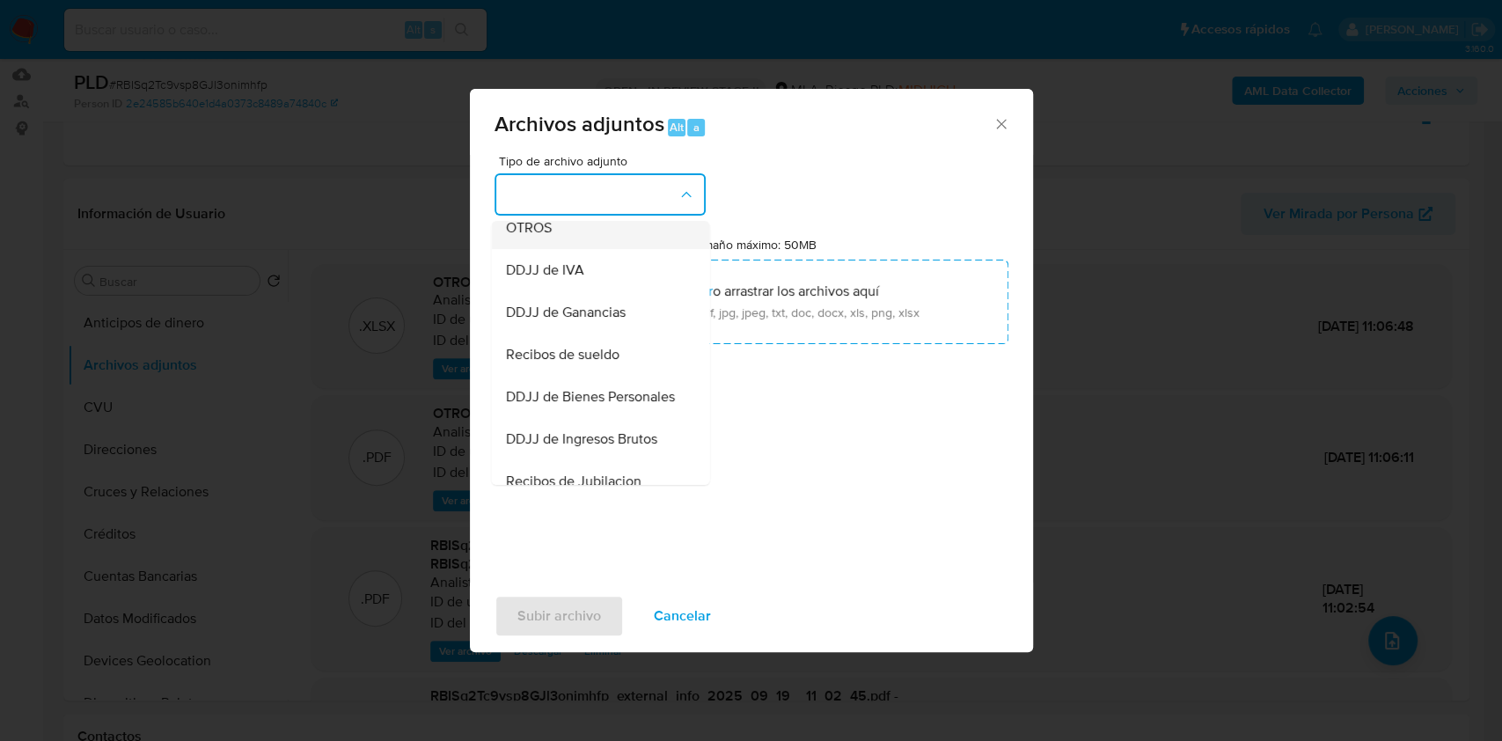
click at [600, 249] on div "OTROS" at bounding box center [594, 228] width 179 height 42
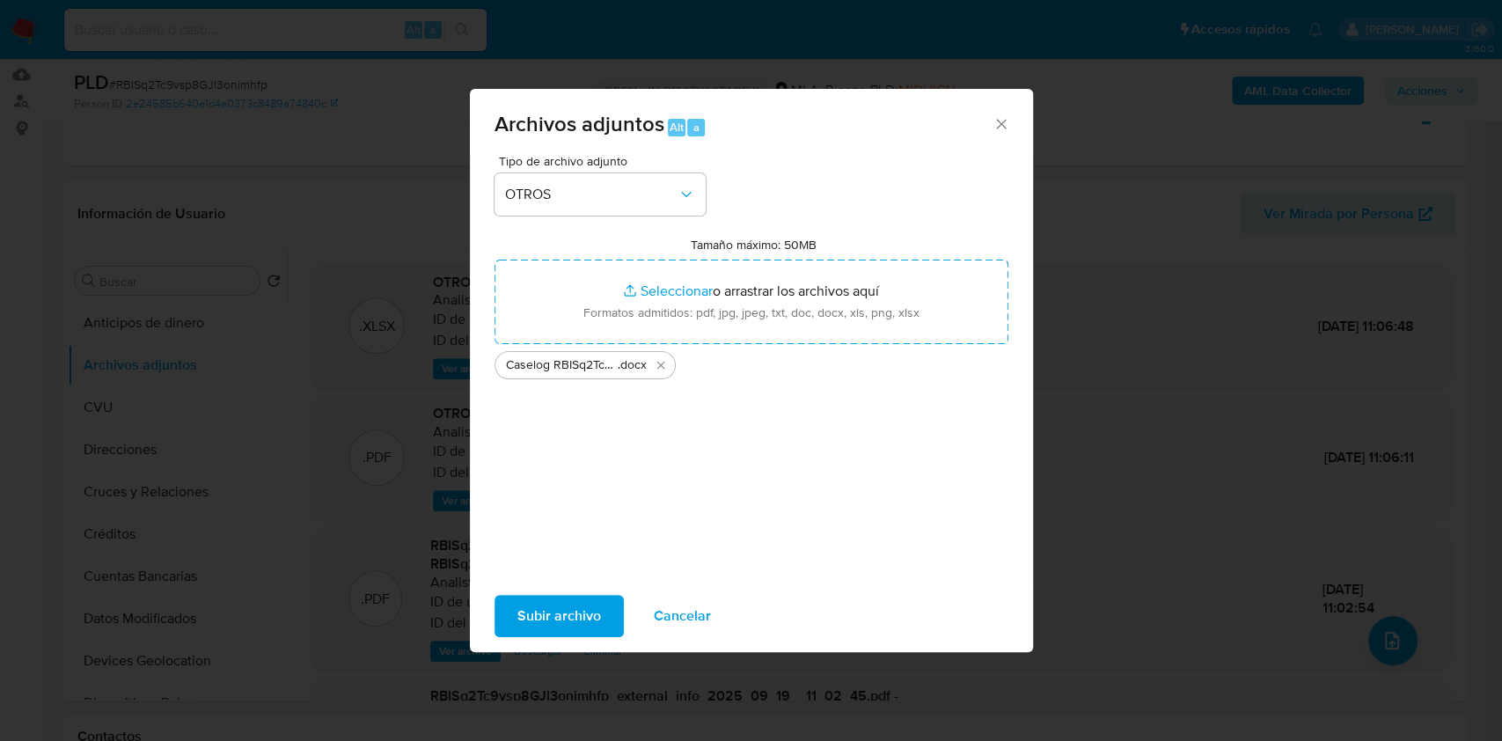
click at [581, 625] on span "Subir archivo" at bounding box center [559, 616] width 84 height 39
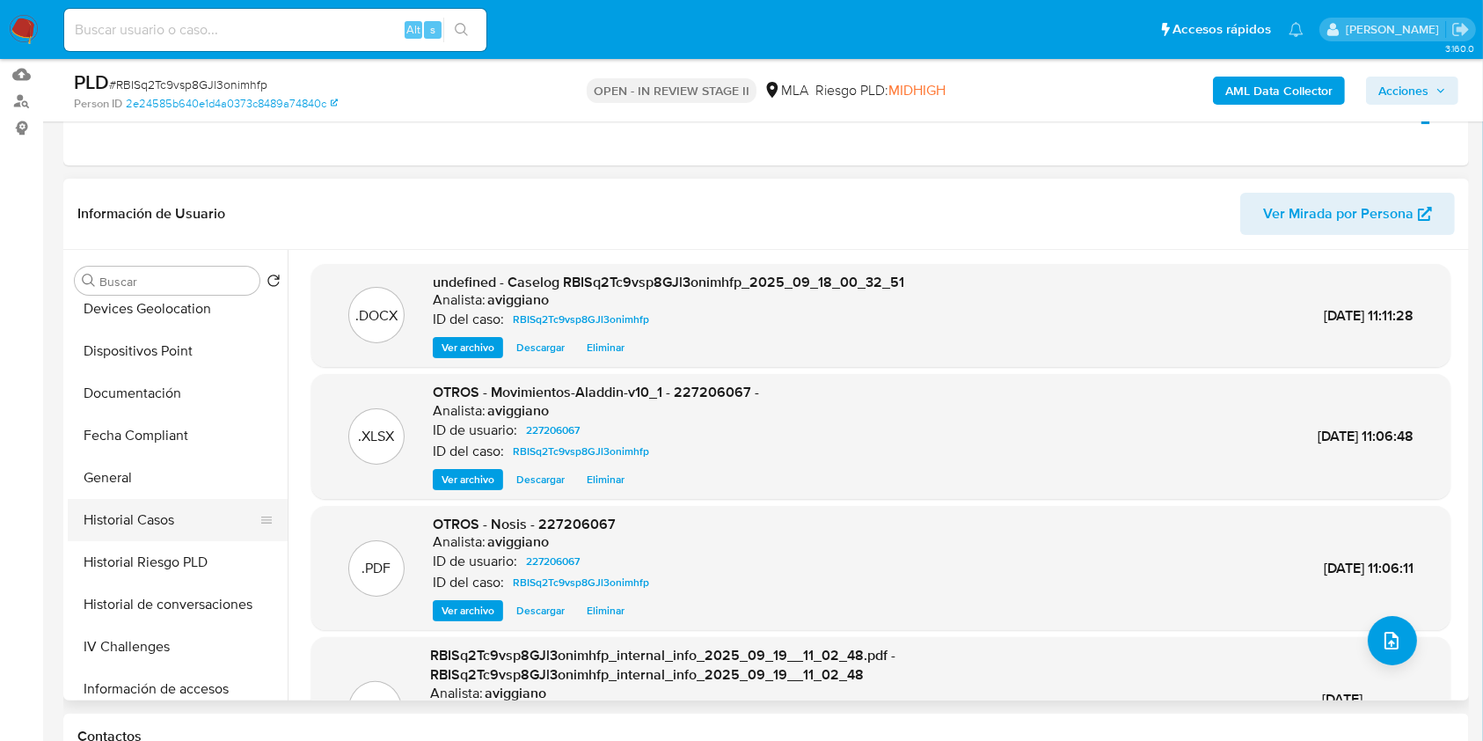
click at [171, 510] on button "Historial Casos" at bounding box center [171, 520] width 206 height 42
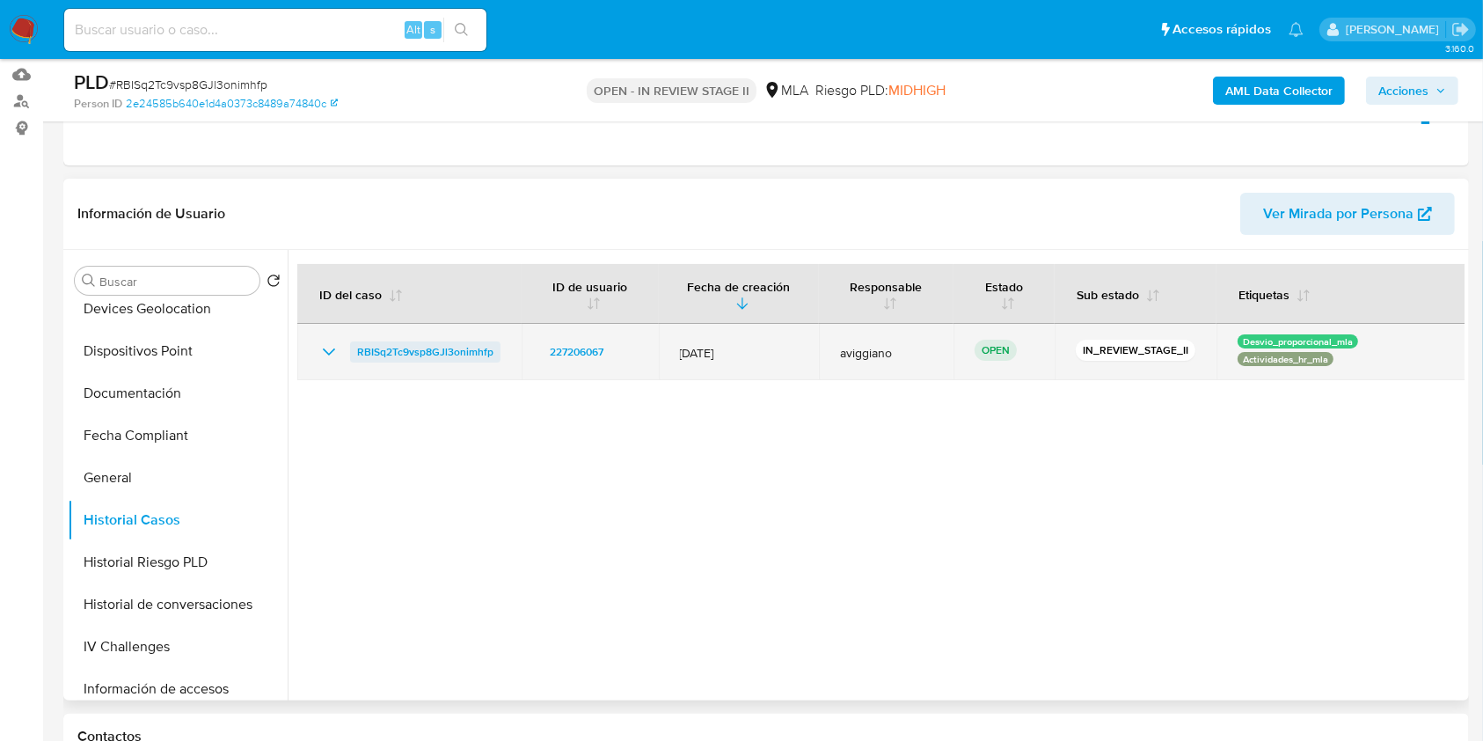
click at [414, 356] on span "RBISq2Tc9vsp8GJl3onimhfp" at bounding box center [425, 351] width 136 height 21
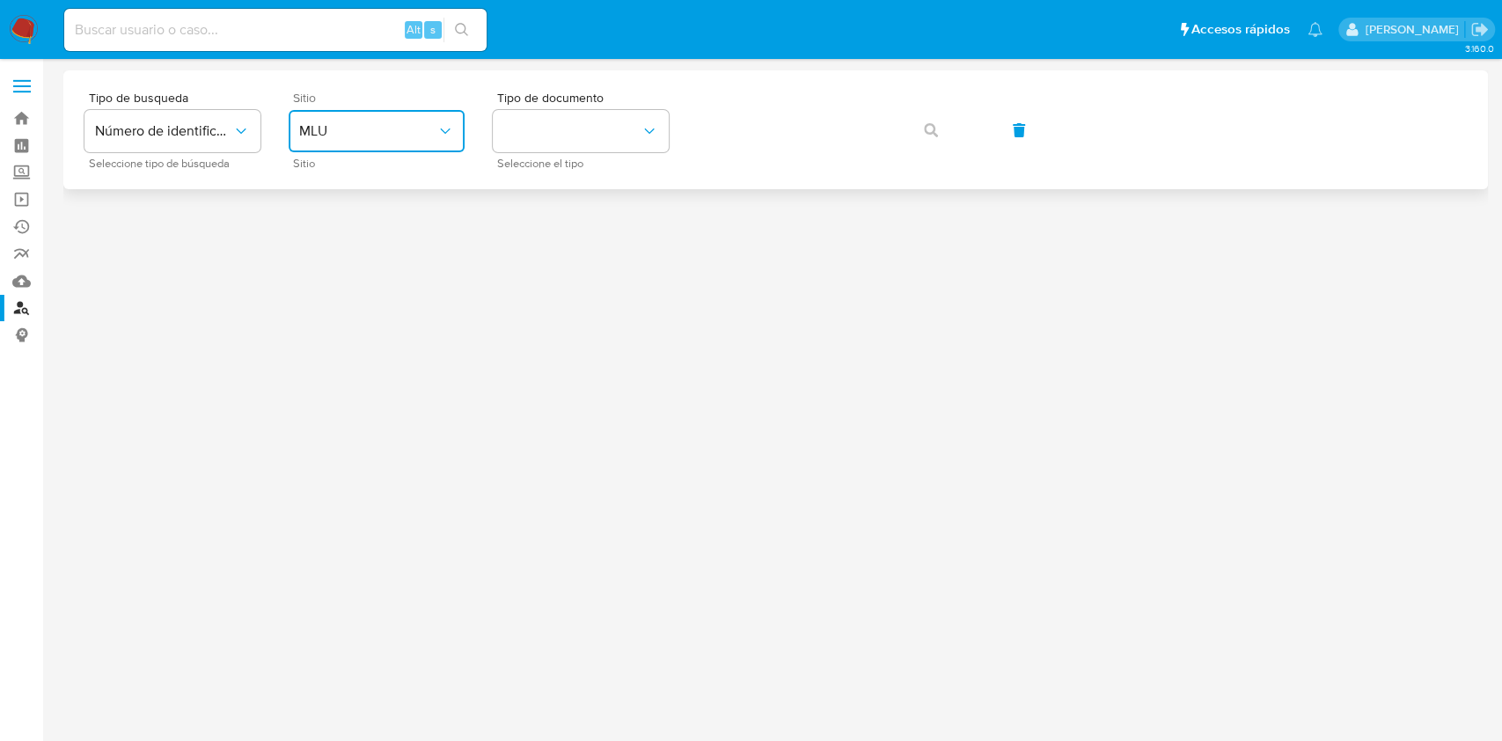
click at [414, 147] on button "MLU" at bounding box center [377, 131] width 176 height 42
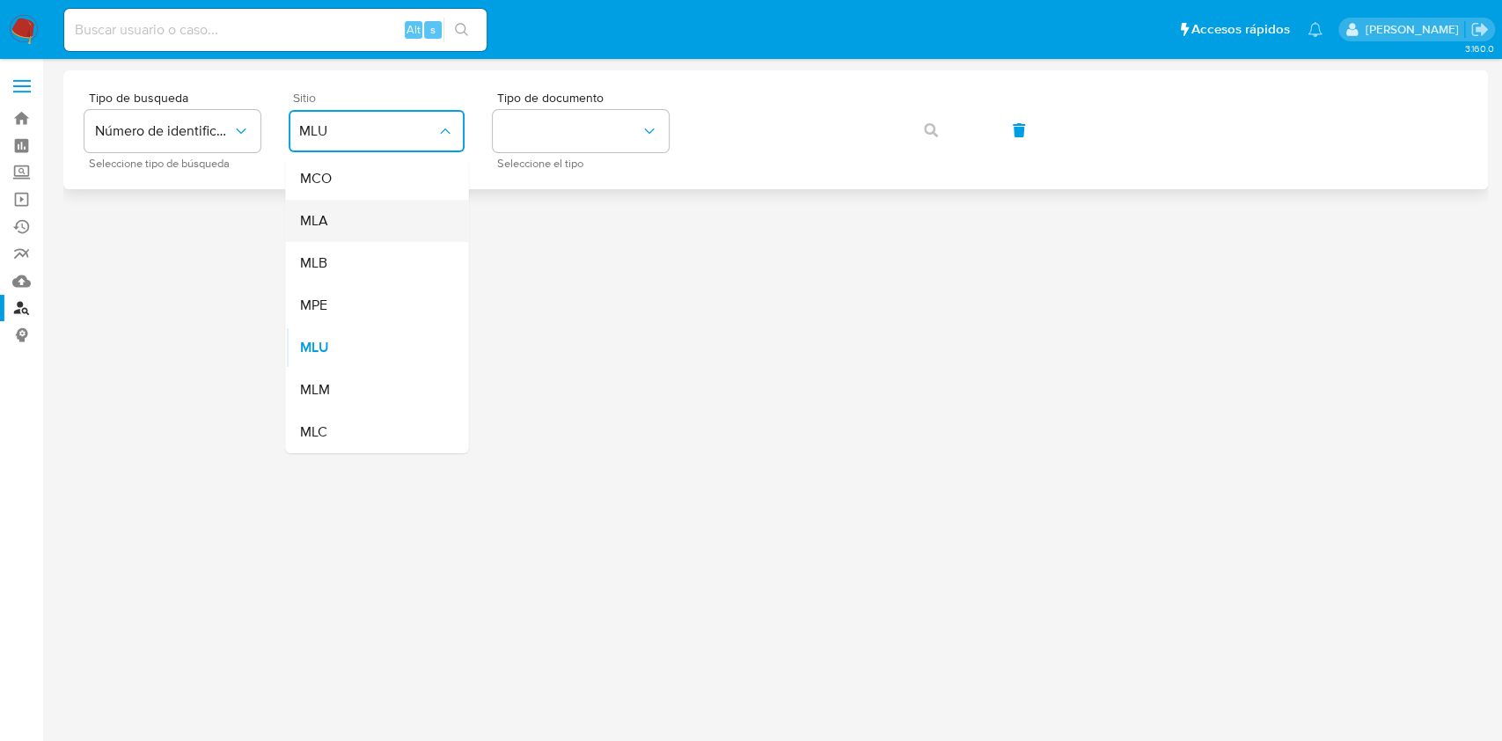
click at [338, 211] on div "MLA" at bounding box center [371, 221] width 144 height 42
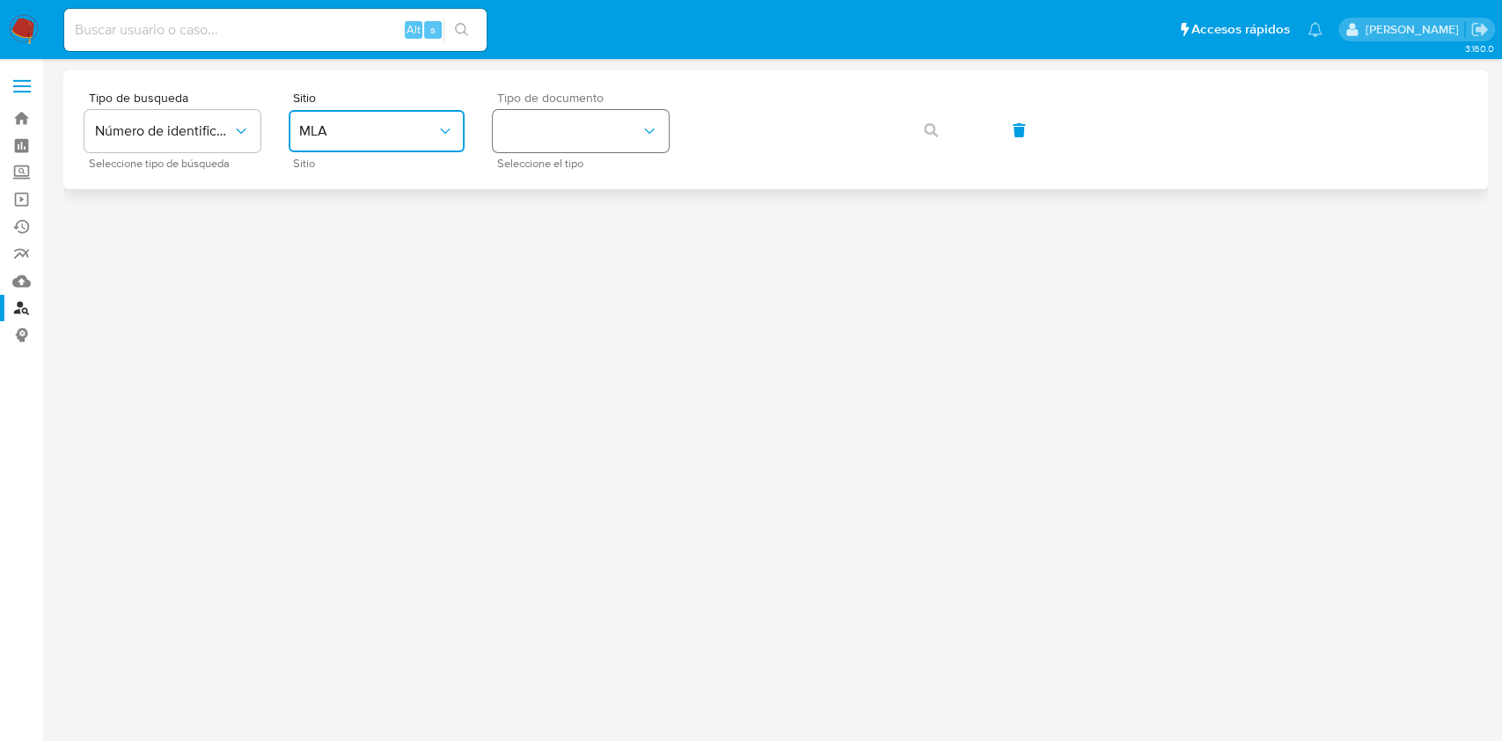
click at [568, 144] on button "identificationType" at bounding box center [581, 131] width 176 height 42
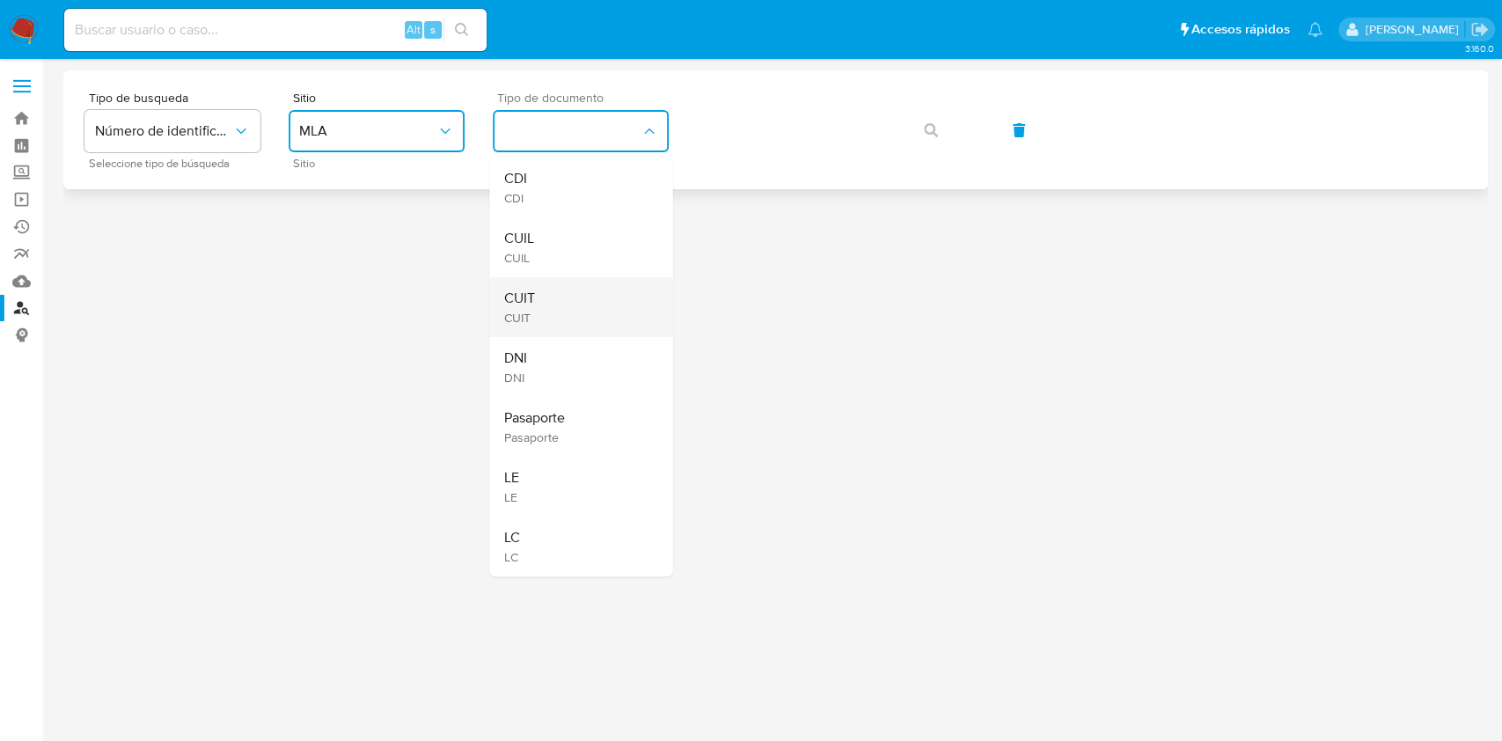
click at [531, 296] on span "CUIT" at bounding box center [518, 298] width 31 height 18
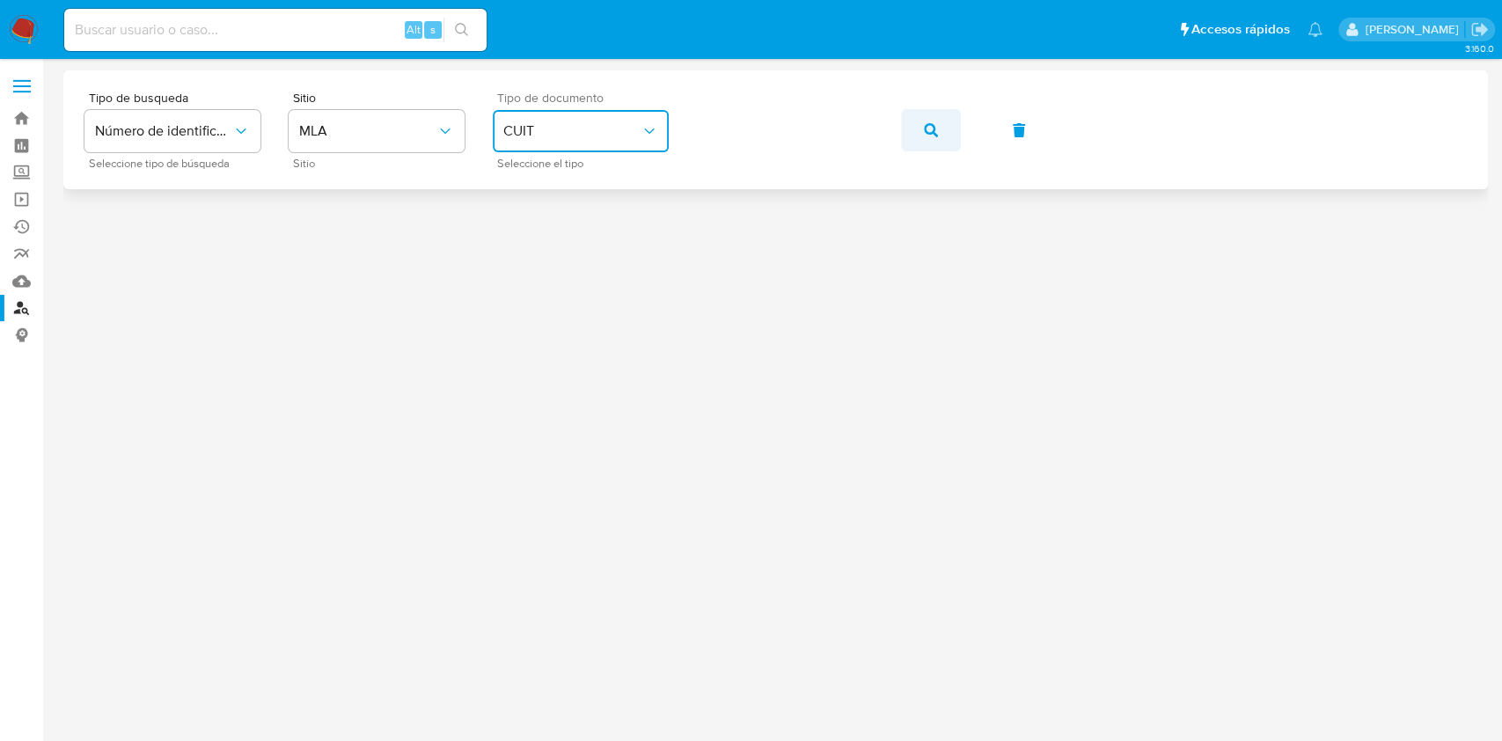
click at [924, 134] on icon "button" at bounding box center [931, 130] width 14 height 14
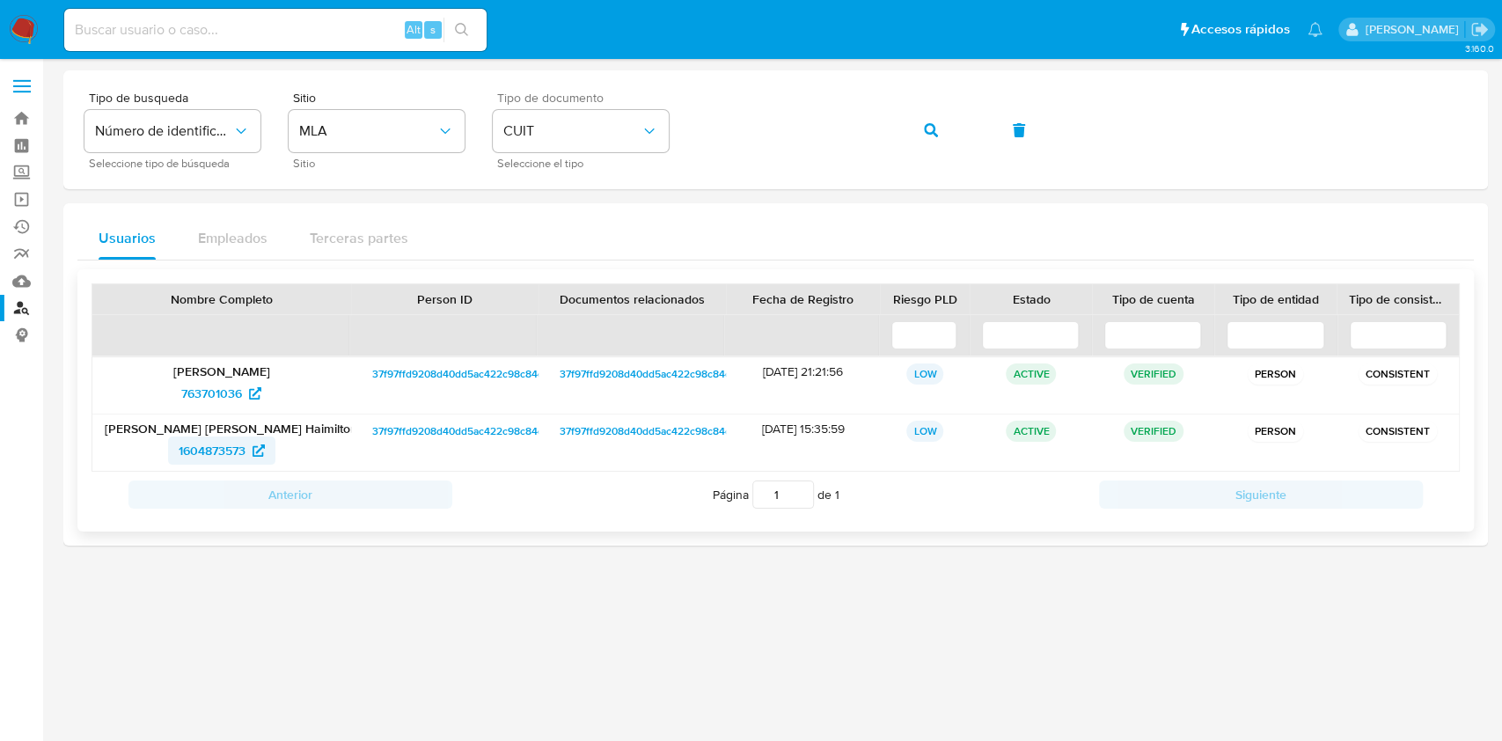
click at [209, 447] on span "1604873573" at bounding box center [212, 450] width 67 height 28
click at [20, 117] on link "Bandeja" at bounding box center [104, 118] width 209 height 27
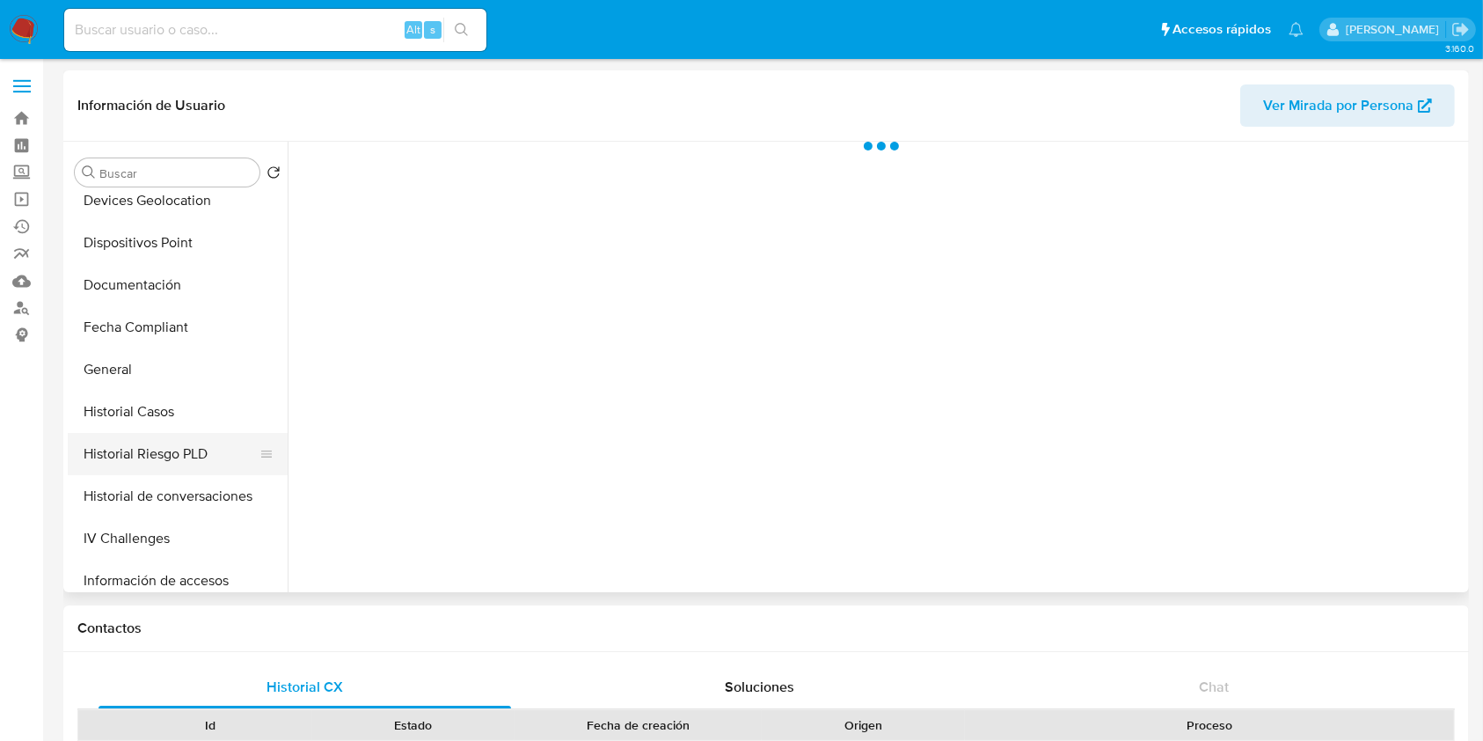
select select "10"
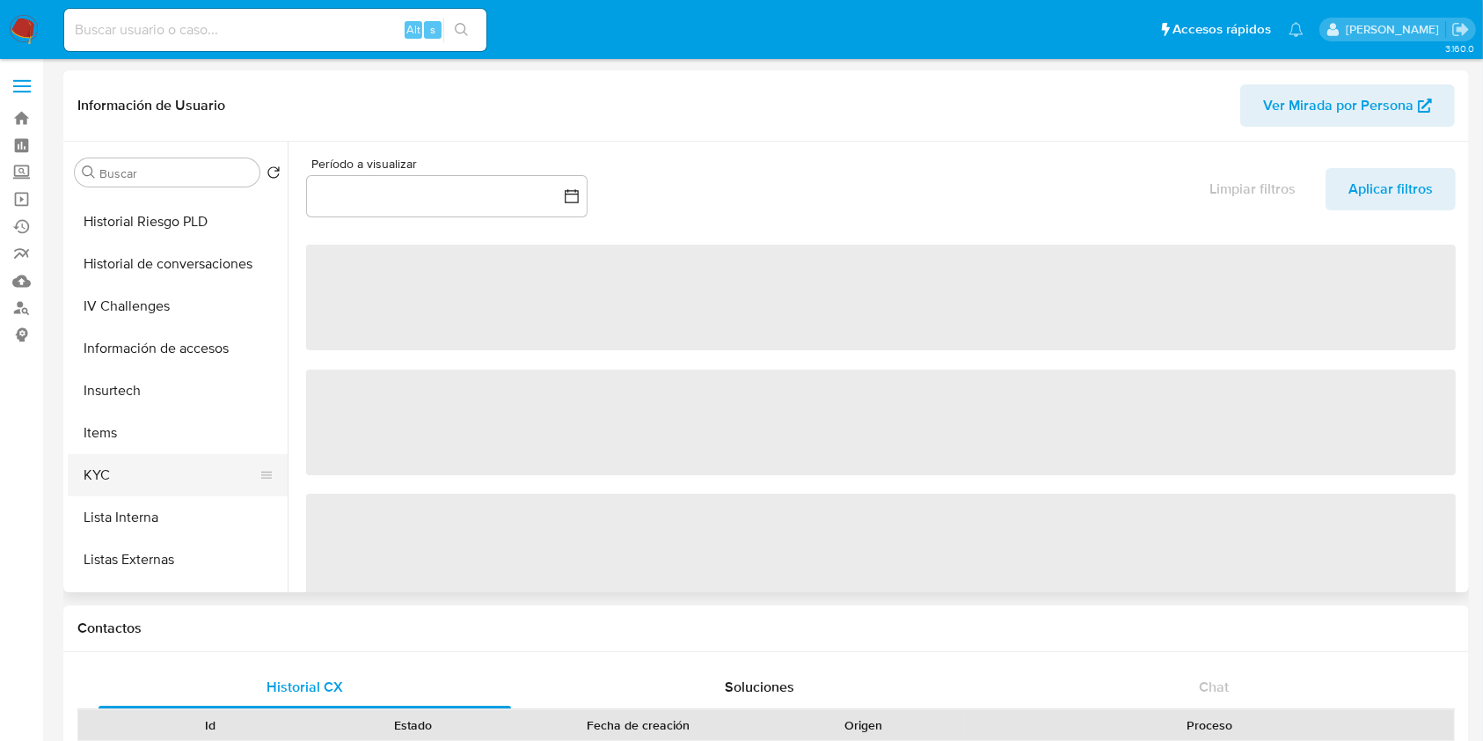
scroll to position [586, 0]
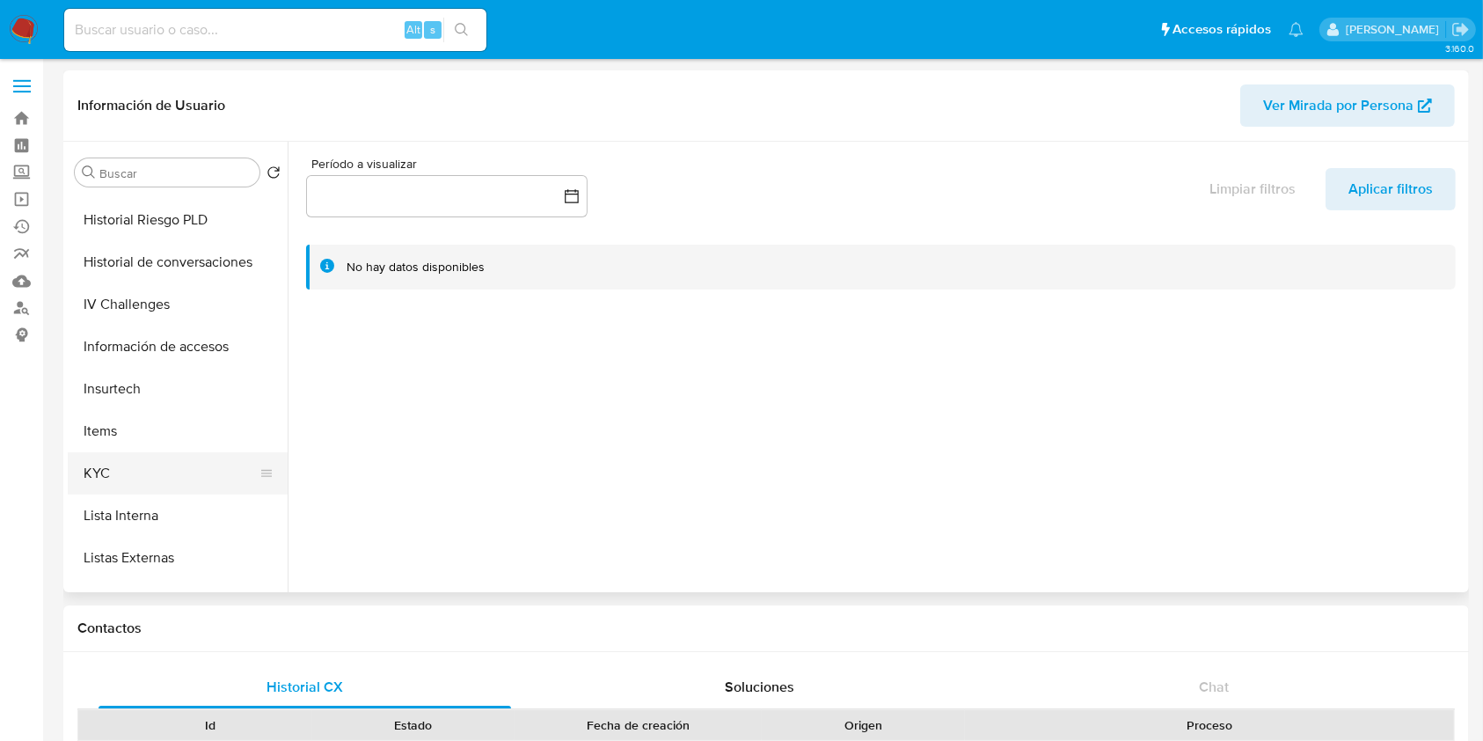
click at [108, 468] on button "KYC" at bounding box center [171, 473] width 206 height 42
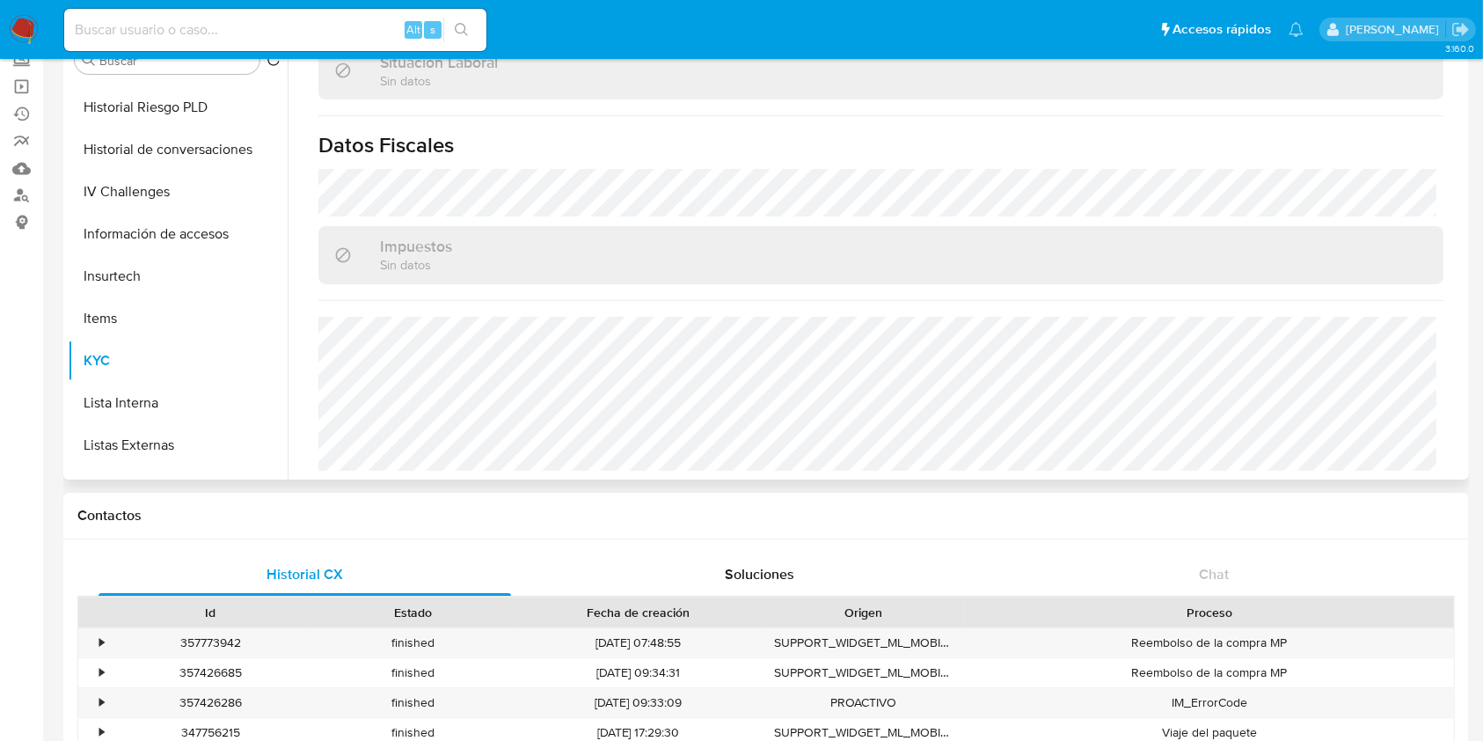
scroll to position [352, 0]
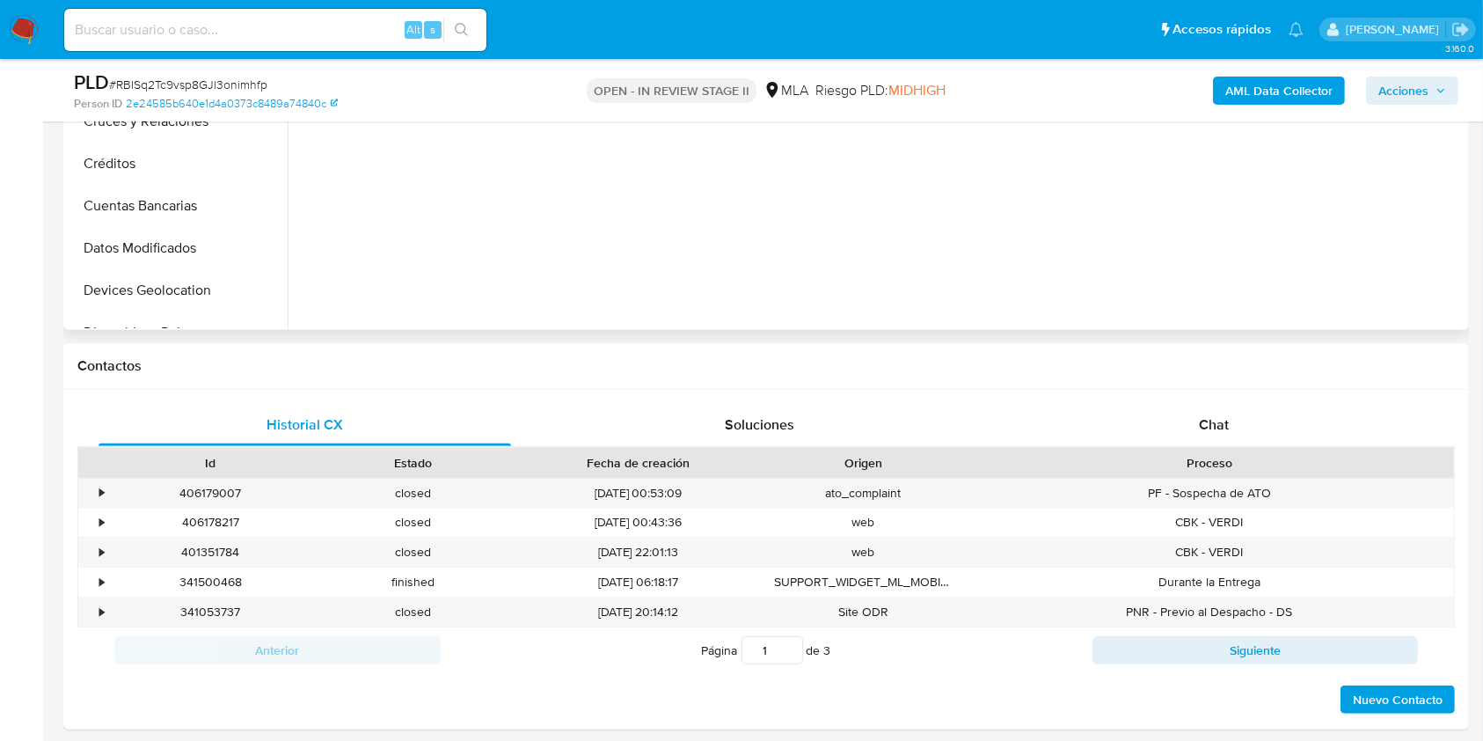
select select "10"
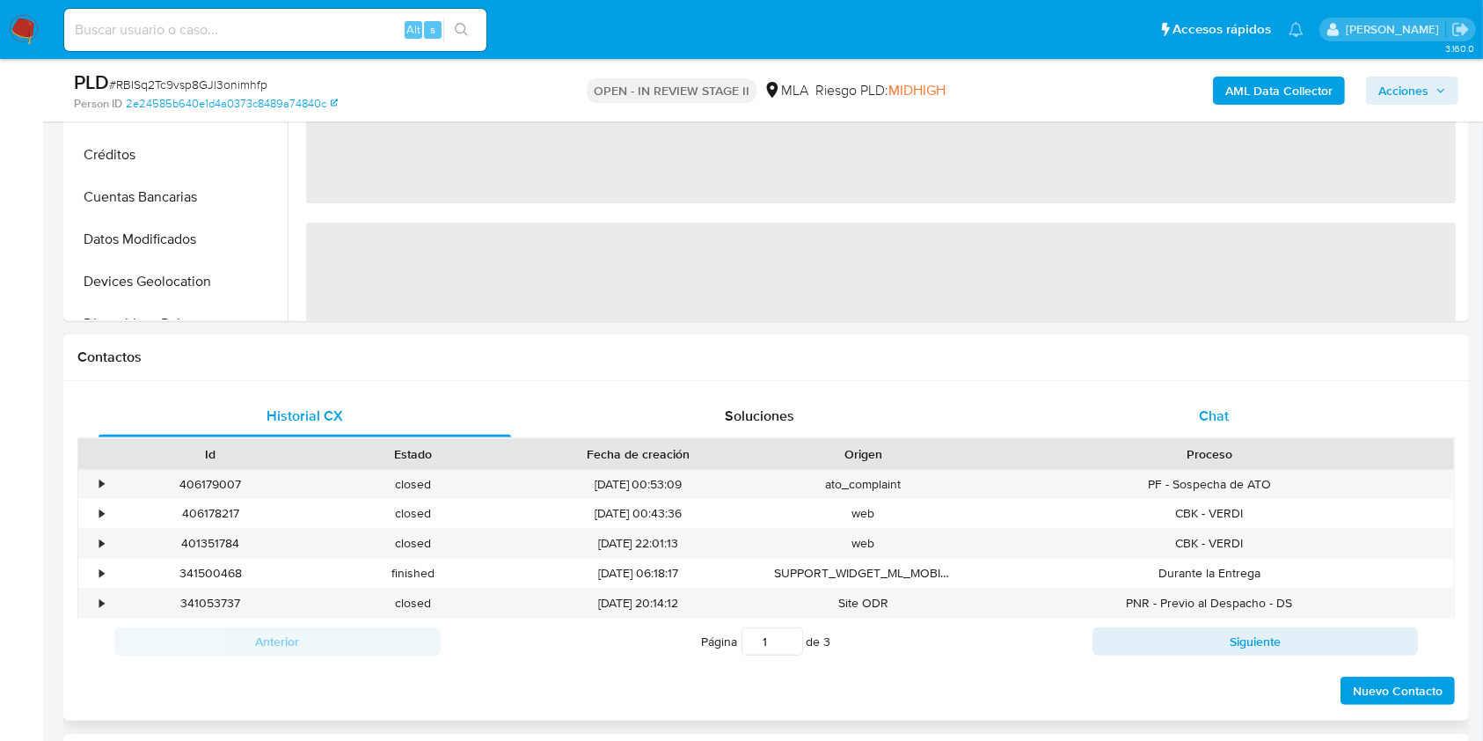
click at [1220, 409] on span "Chat" at bounding box center [1214, 416] width 30 height 20
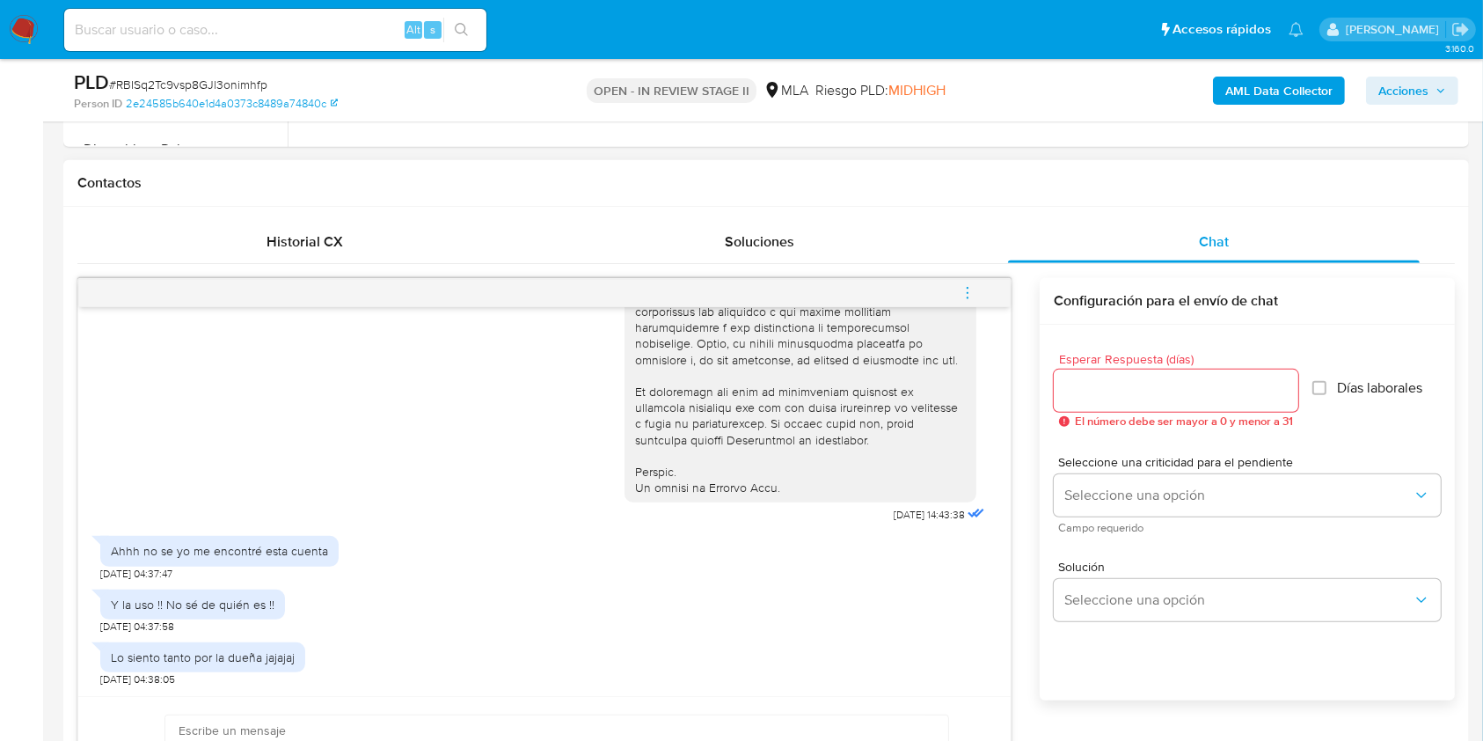
scroll to position [1056, 0]
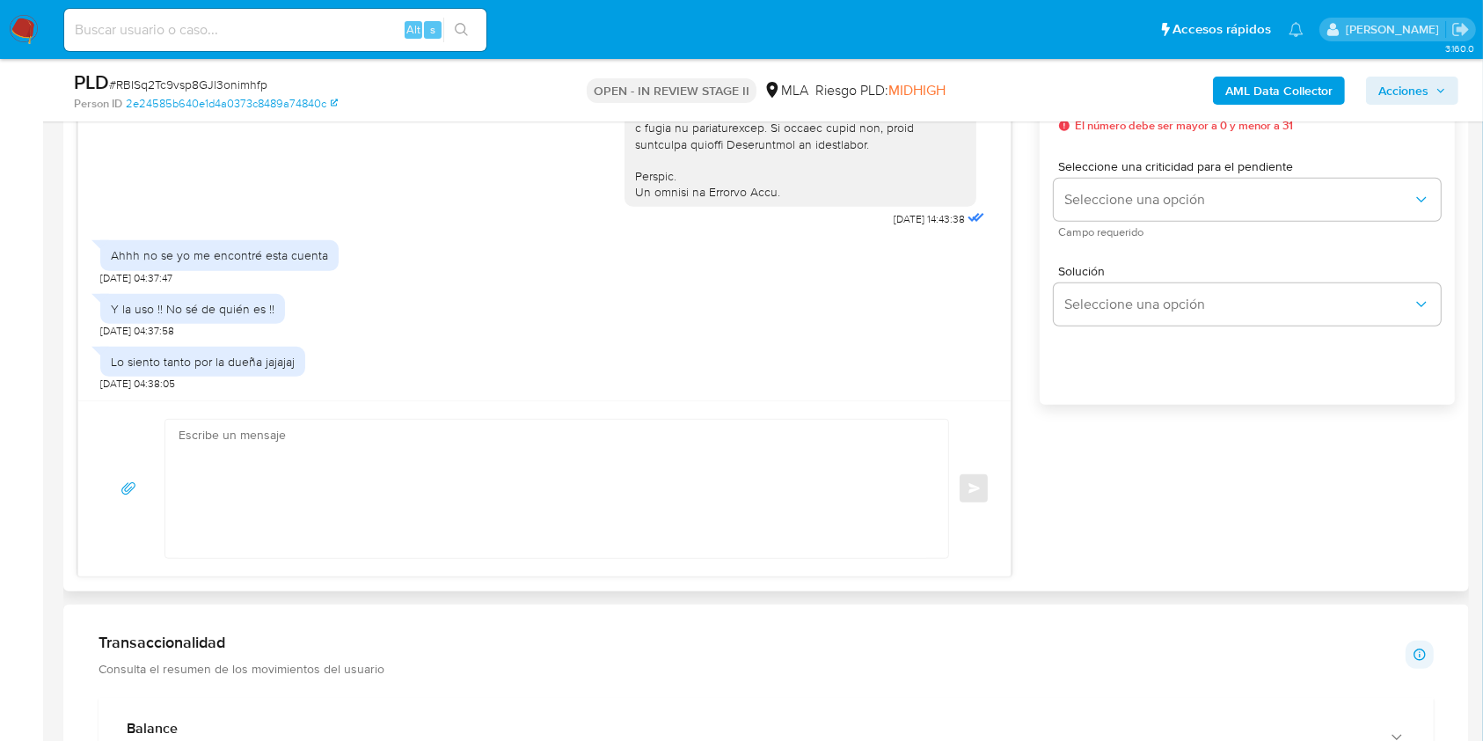
click at [575, 489] on textarea at bounding box center [553, 489] width 748 height 138
click at [598, 490] on textarea at bounding box center [553, 489] width 748 height 138
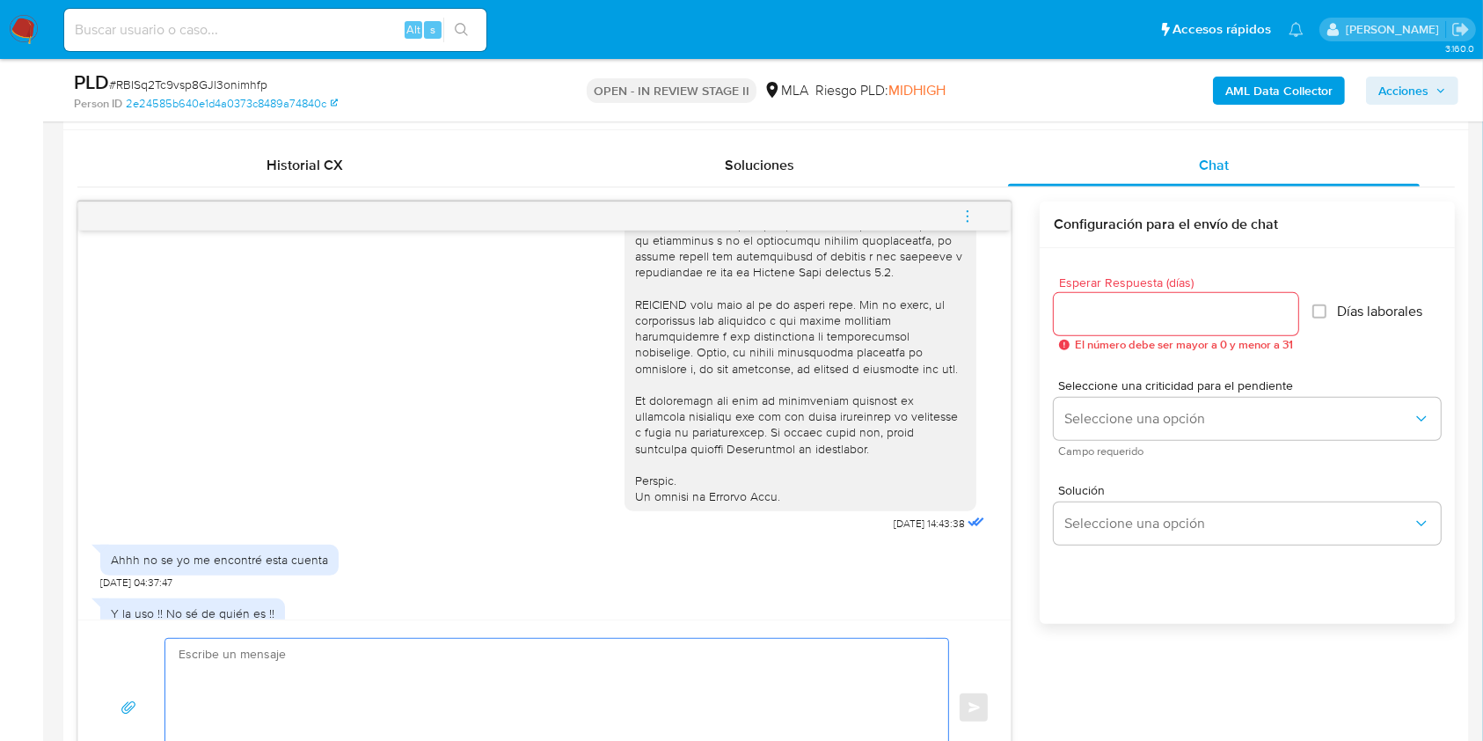
scroll to position [821, 0]
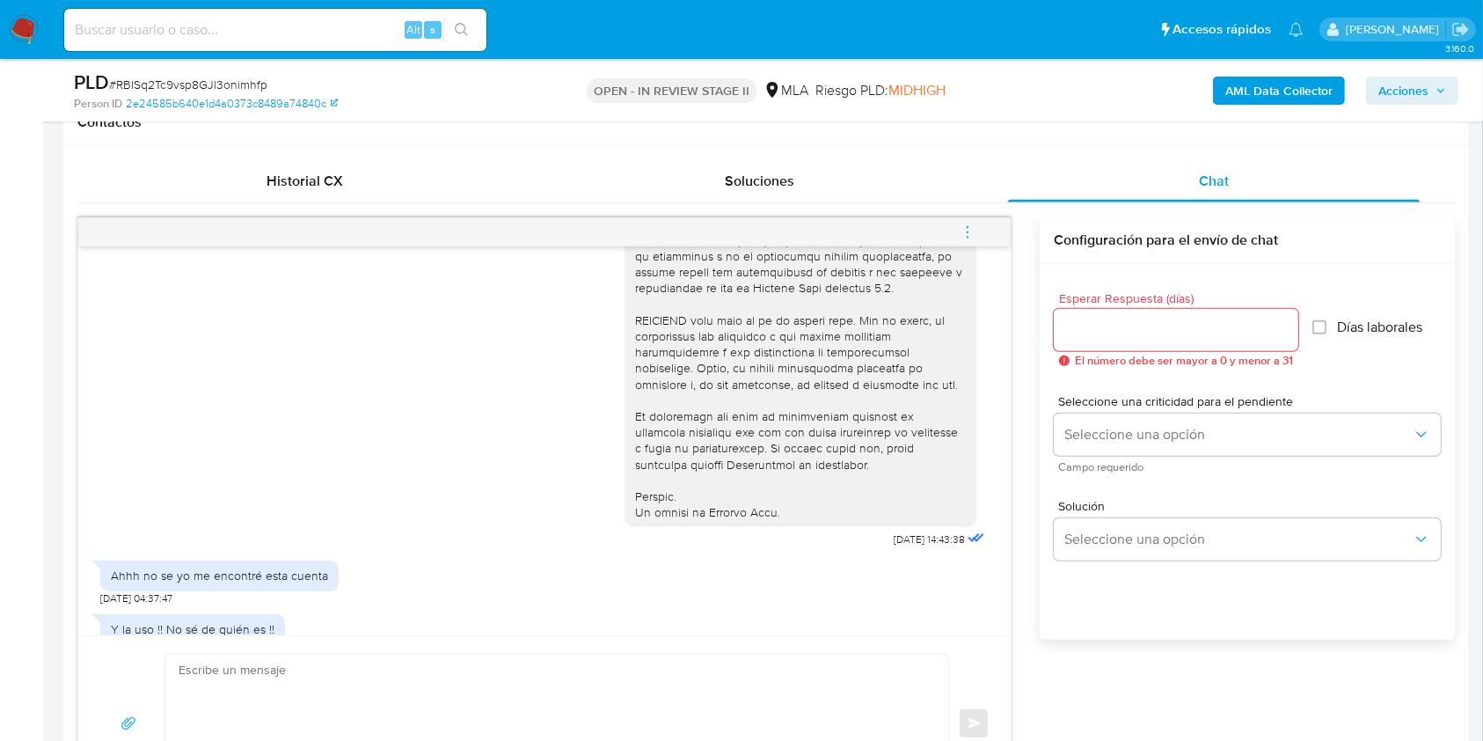
click at [971, 239] on span "menu-action" at bounding box center [968, 232] width 16 height 42
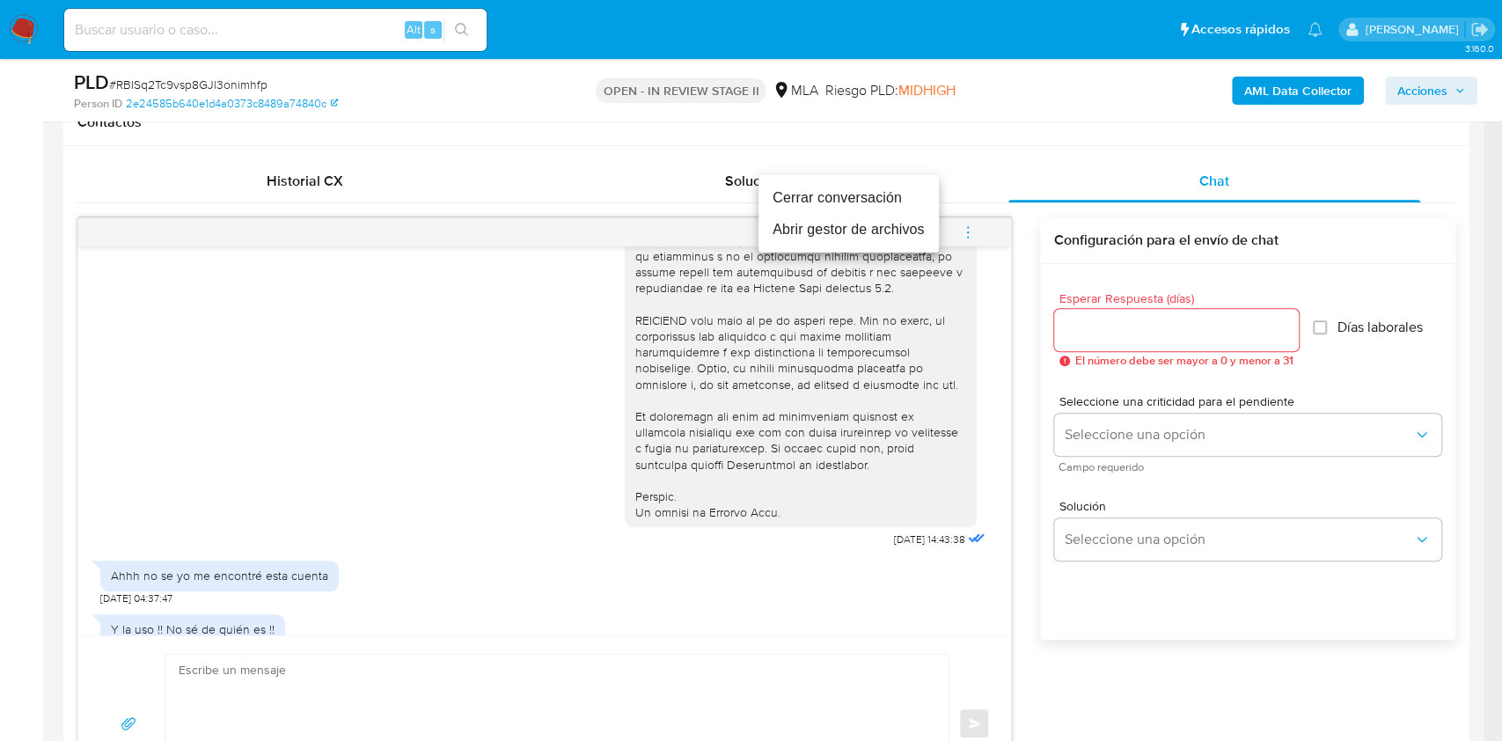
click at [821, 205] on li "Cerrar conversación" at bounding box center [848, 198] width 180 height 32
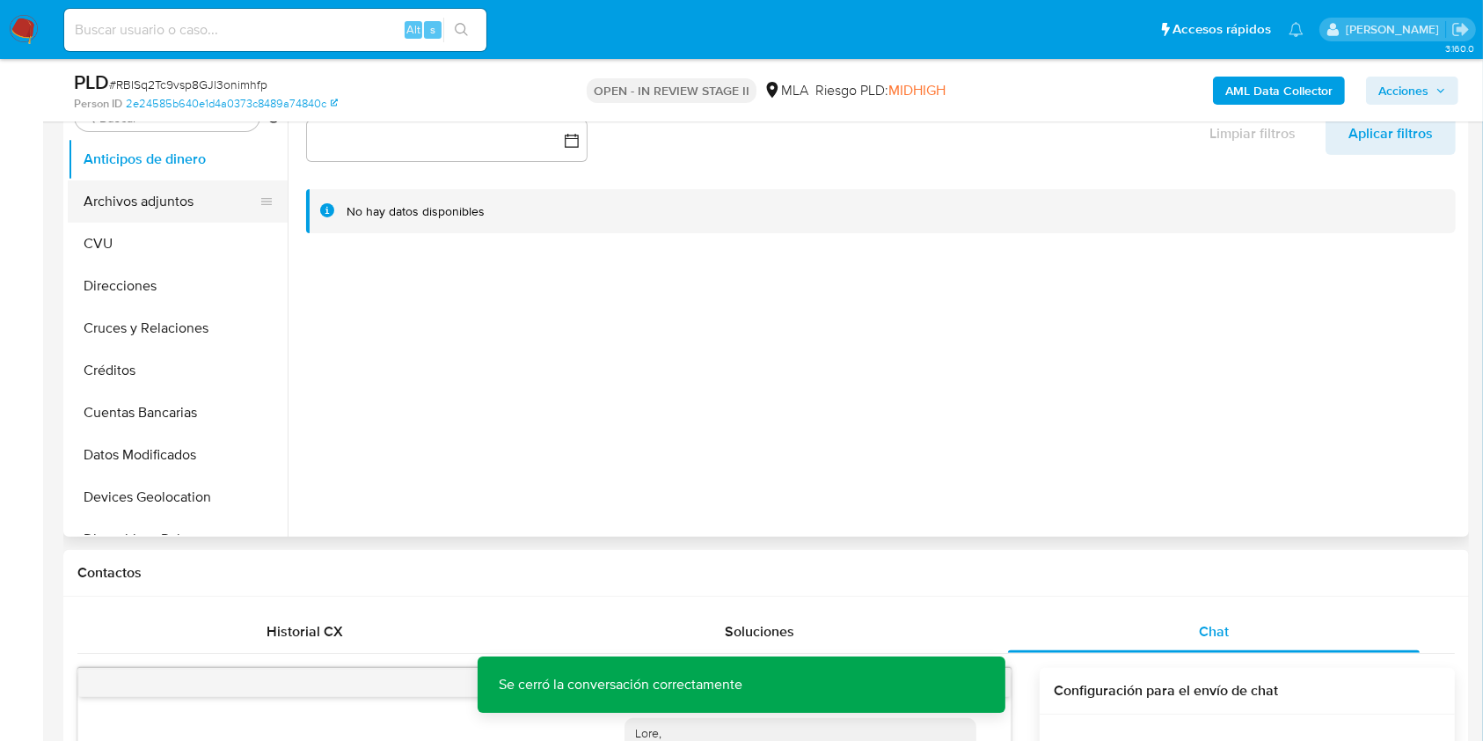
scroll to position [234, 0]
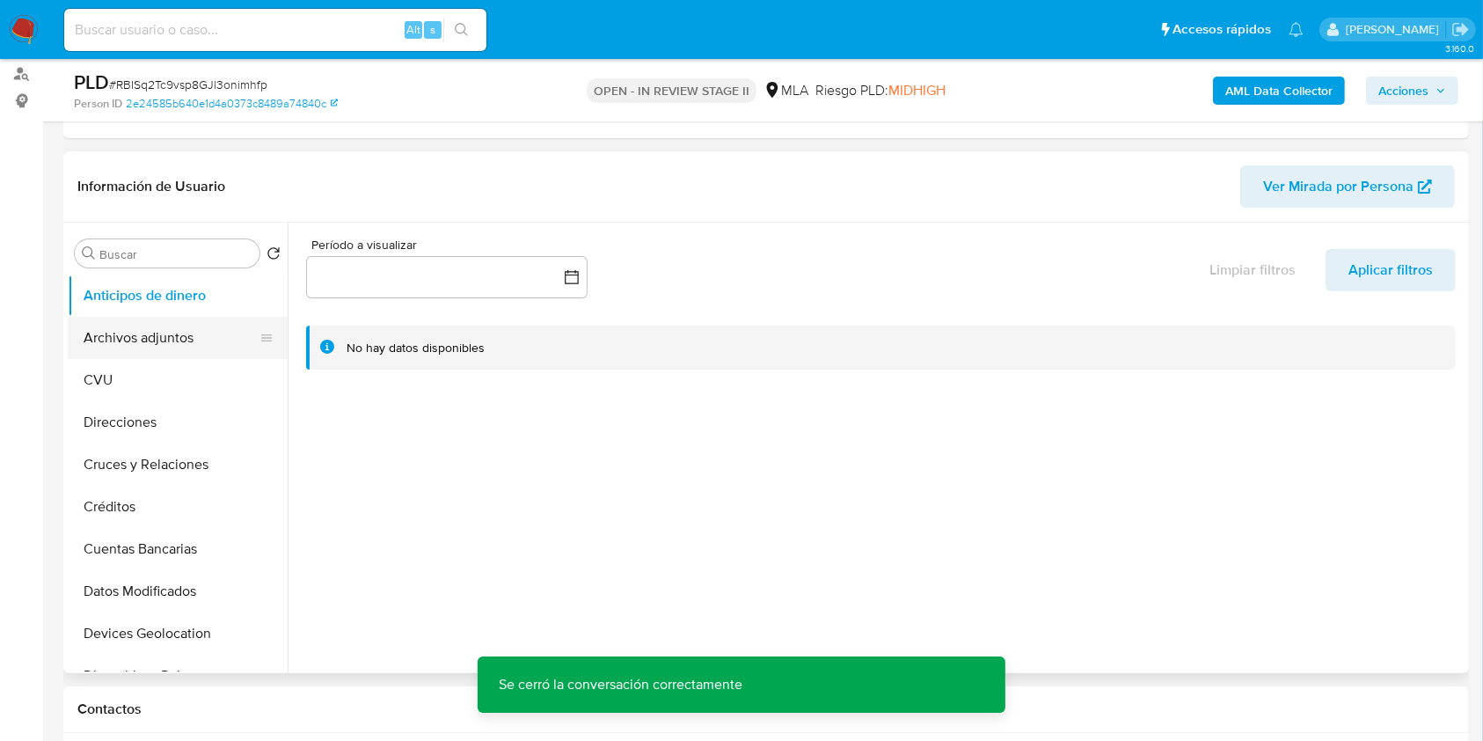
click at [148, 338] on button "Archivos adjuntos" at bounding box center [171, 338] width 206 height 42
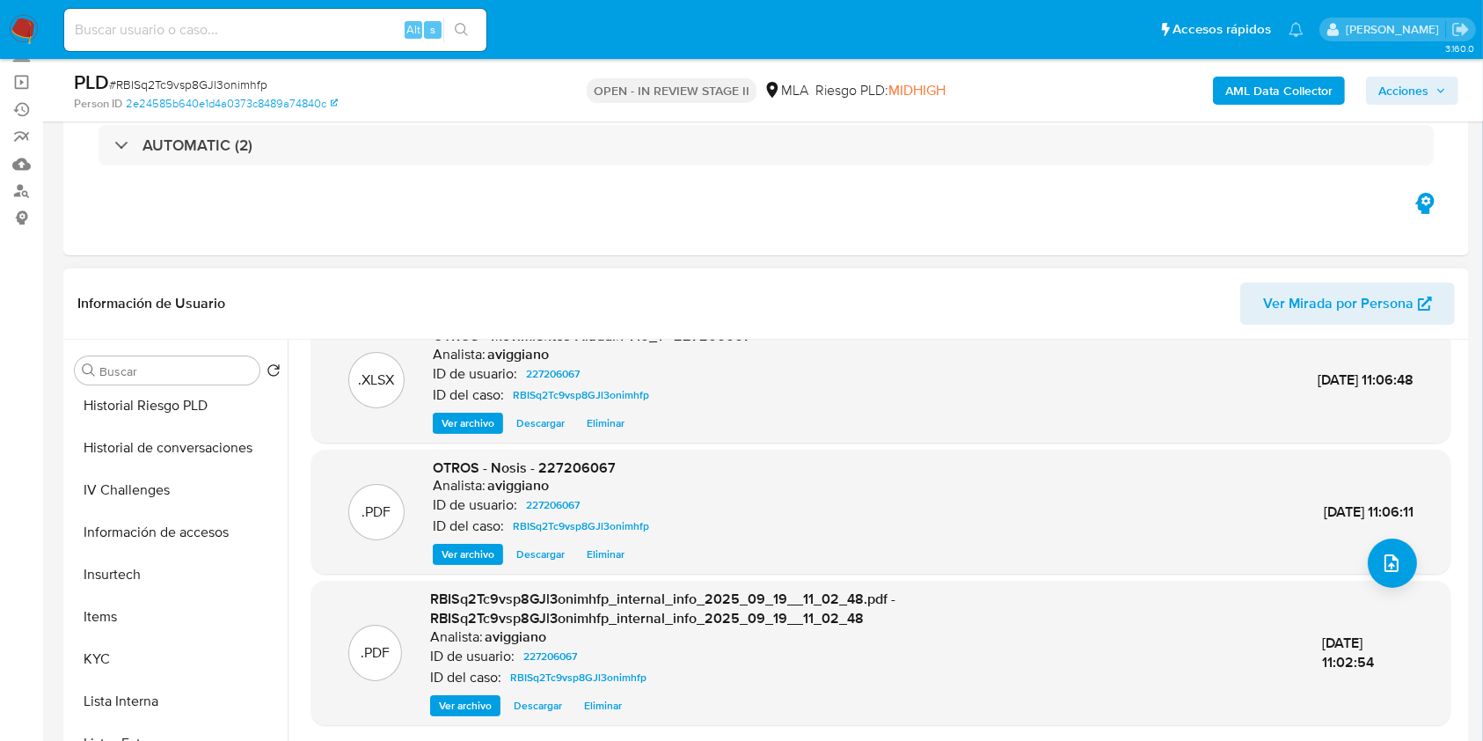
scroll to position [469, 0]
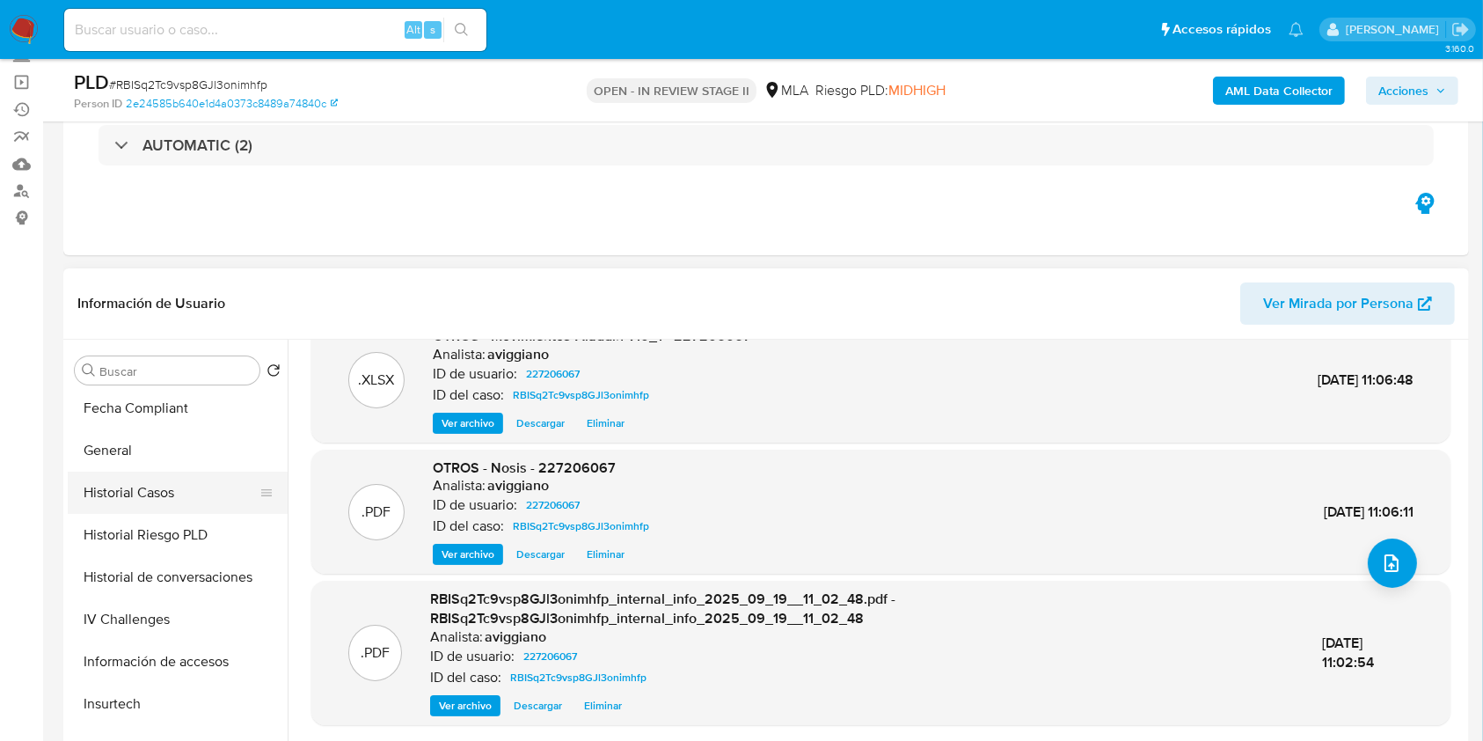
click at [162, 500] on button "Historial Casos" at bounding box center [171, 493] width 206 height 42
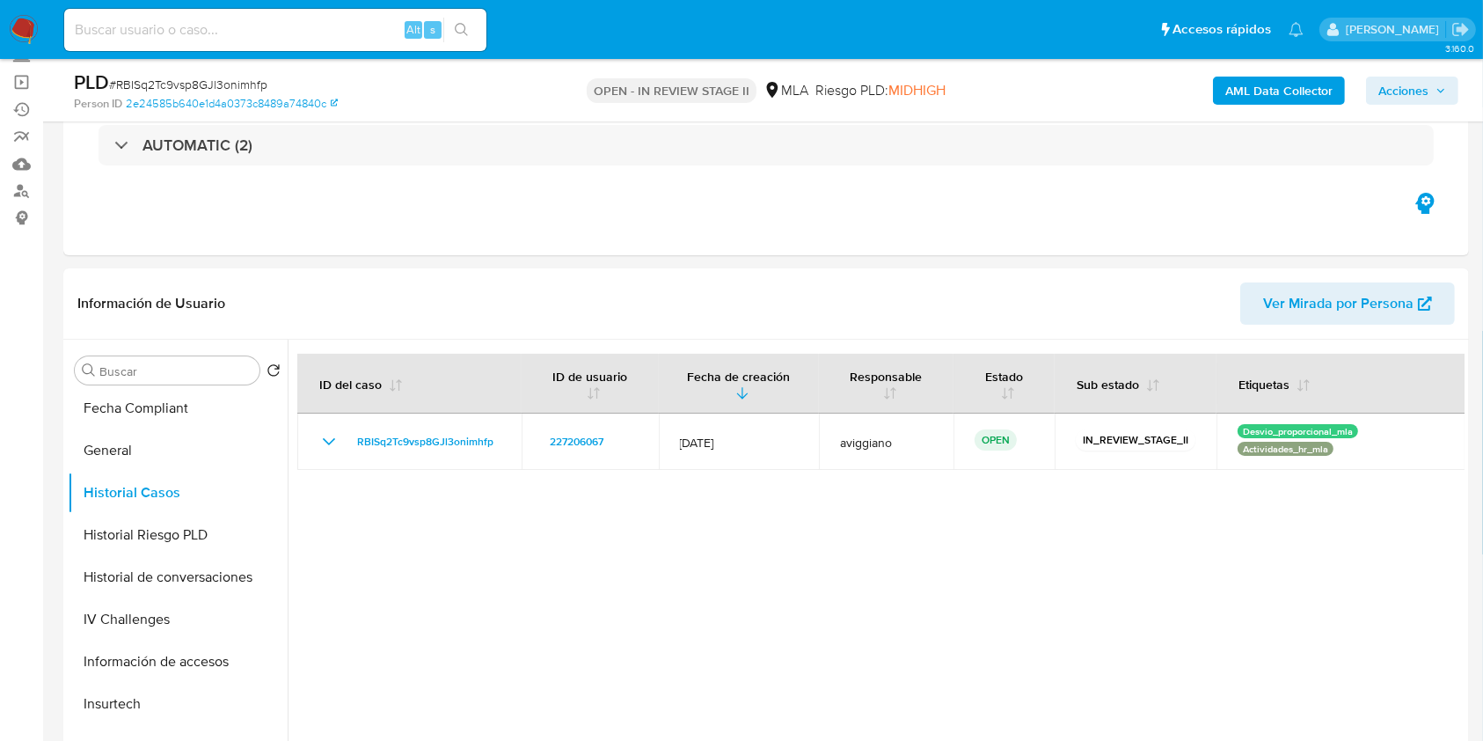
click at [1449, 94] on button "Acciones" at bounding box center [1412, 91] width 92 height 28
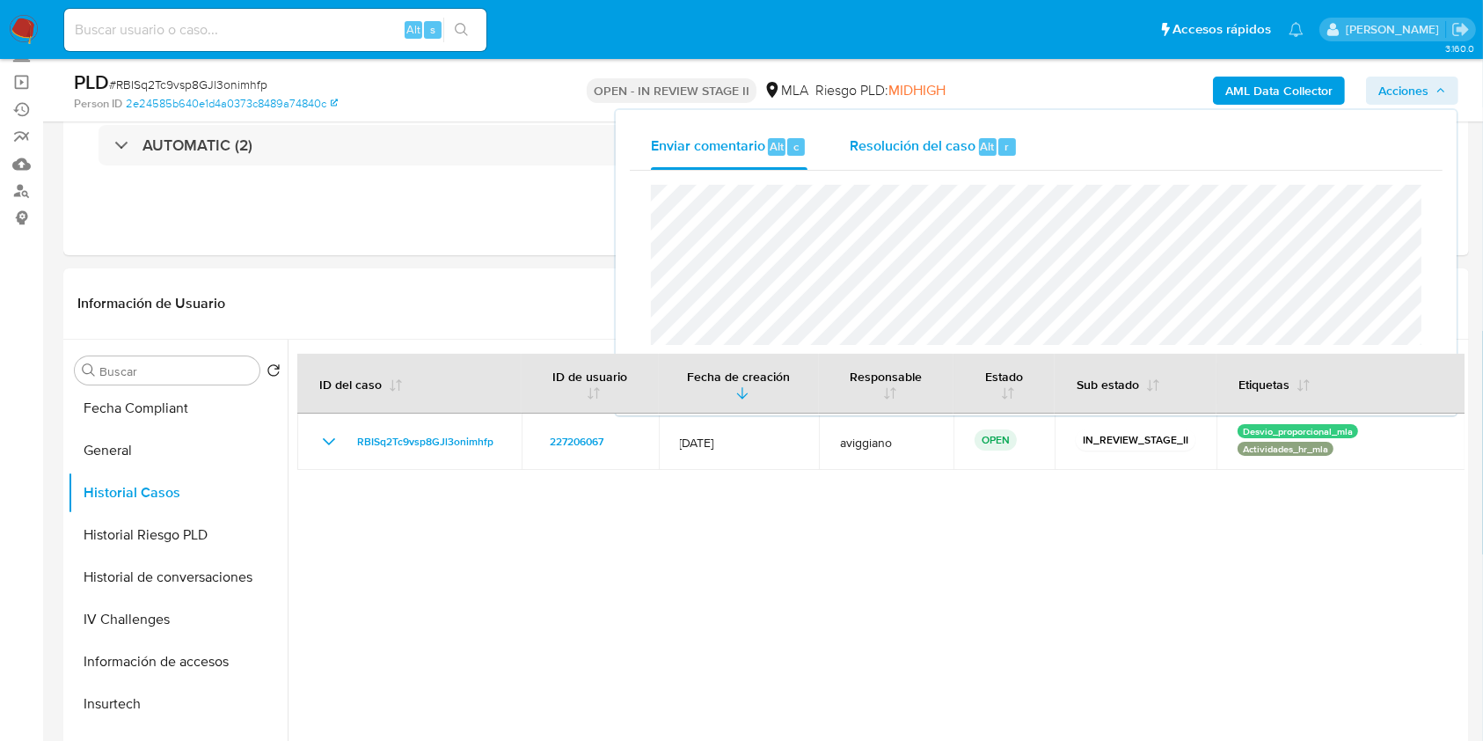
click at [883, 158] on div "Resolución del caso Alt r" at bounding box center [934, 147] width 168 height 46
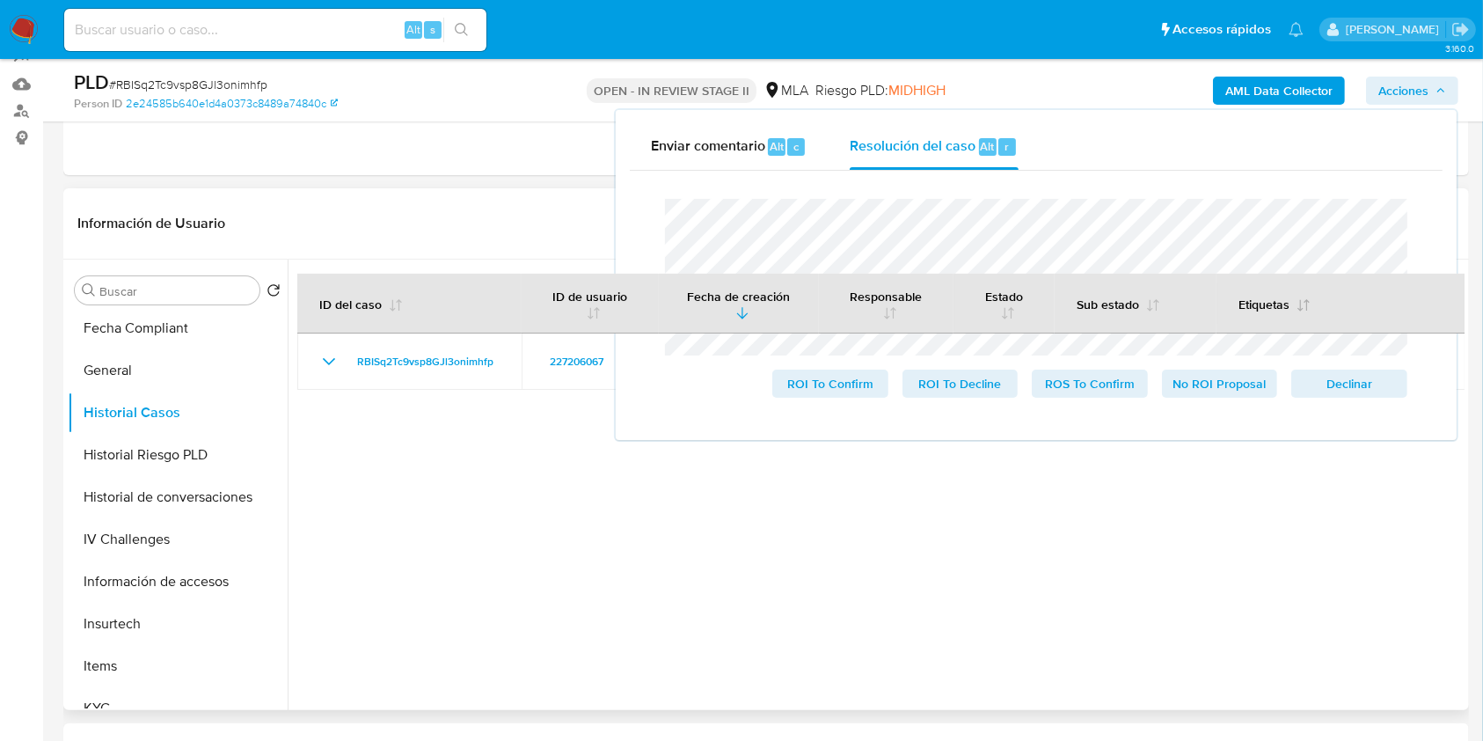
scroll to position [234, 0]
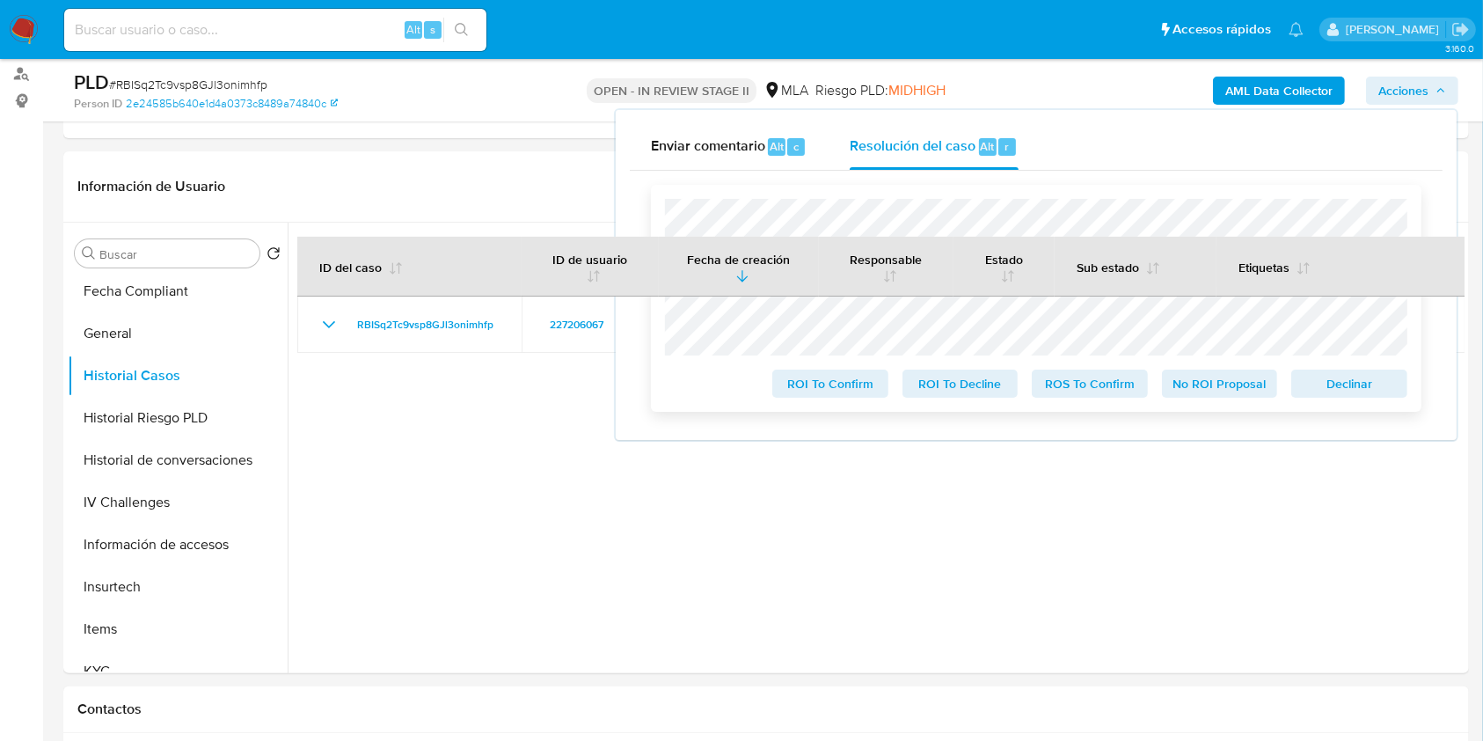
click at [1336, 387] on span "Declinar" at bounding box center [1349, 383] width 91 height 25
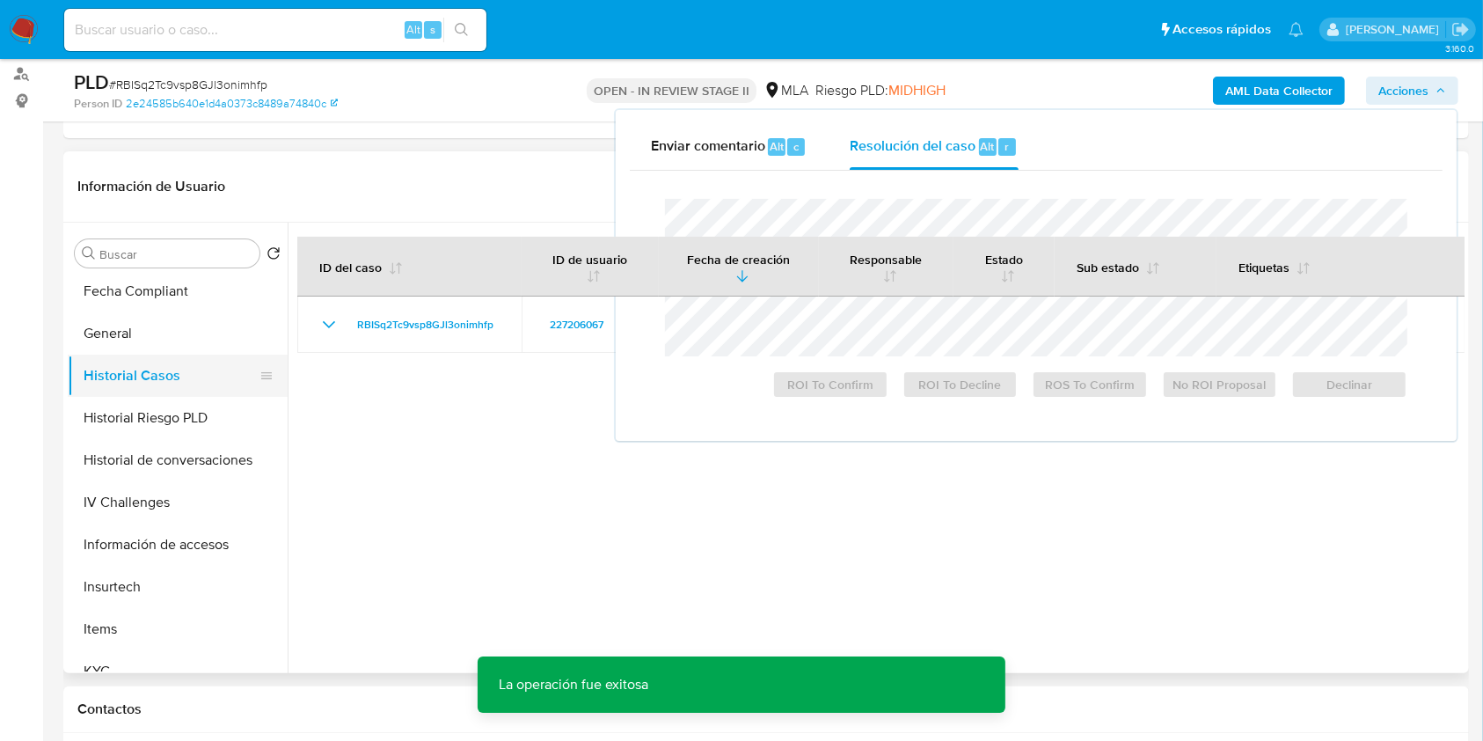
click at [150, 355] on button "Historial Casos" at bounding box center [171, 376] width 206 height 42
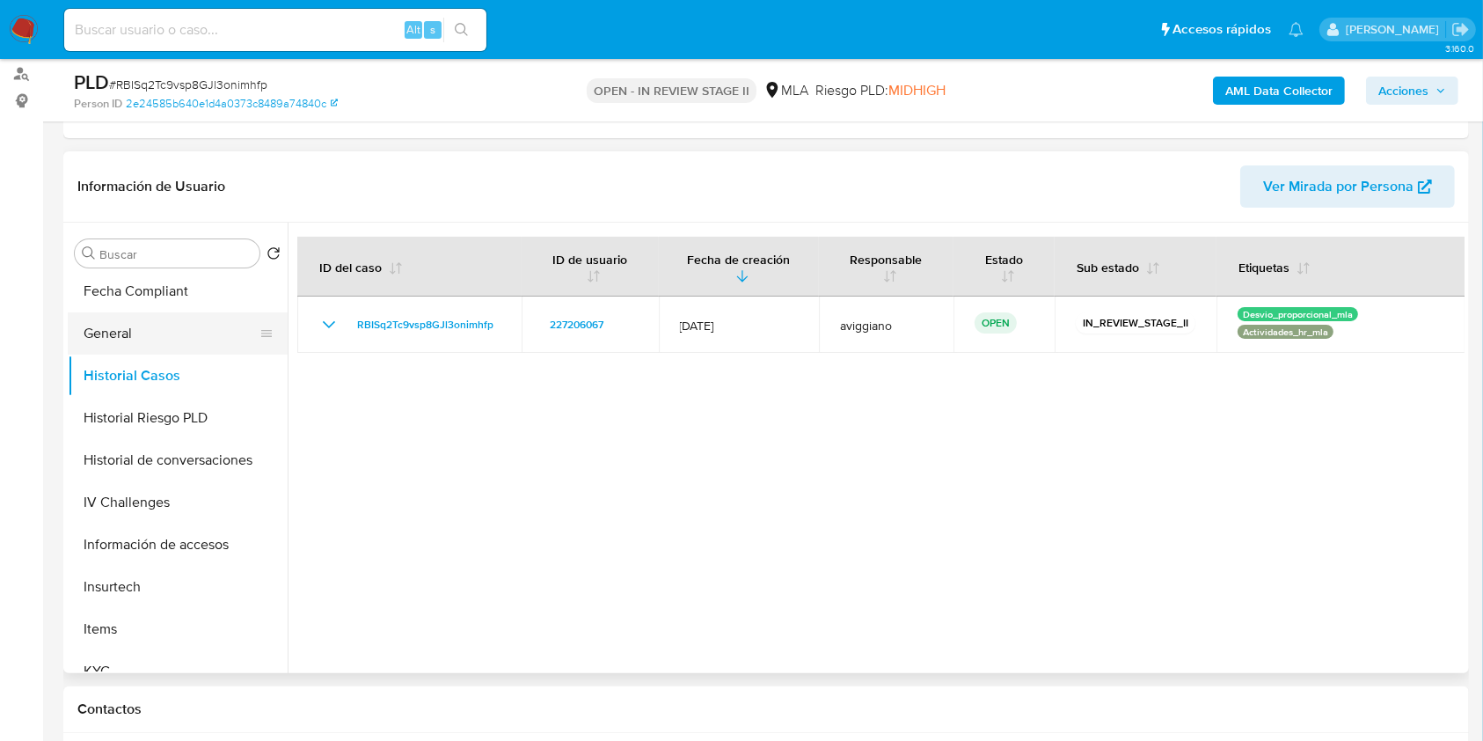
click at [146, 346] on button "General" at bounding box center [171, 333] width 206 height 42
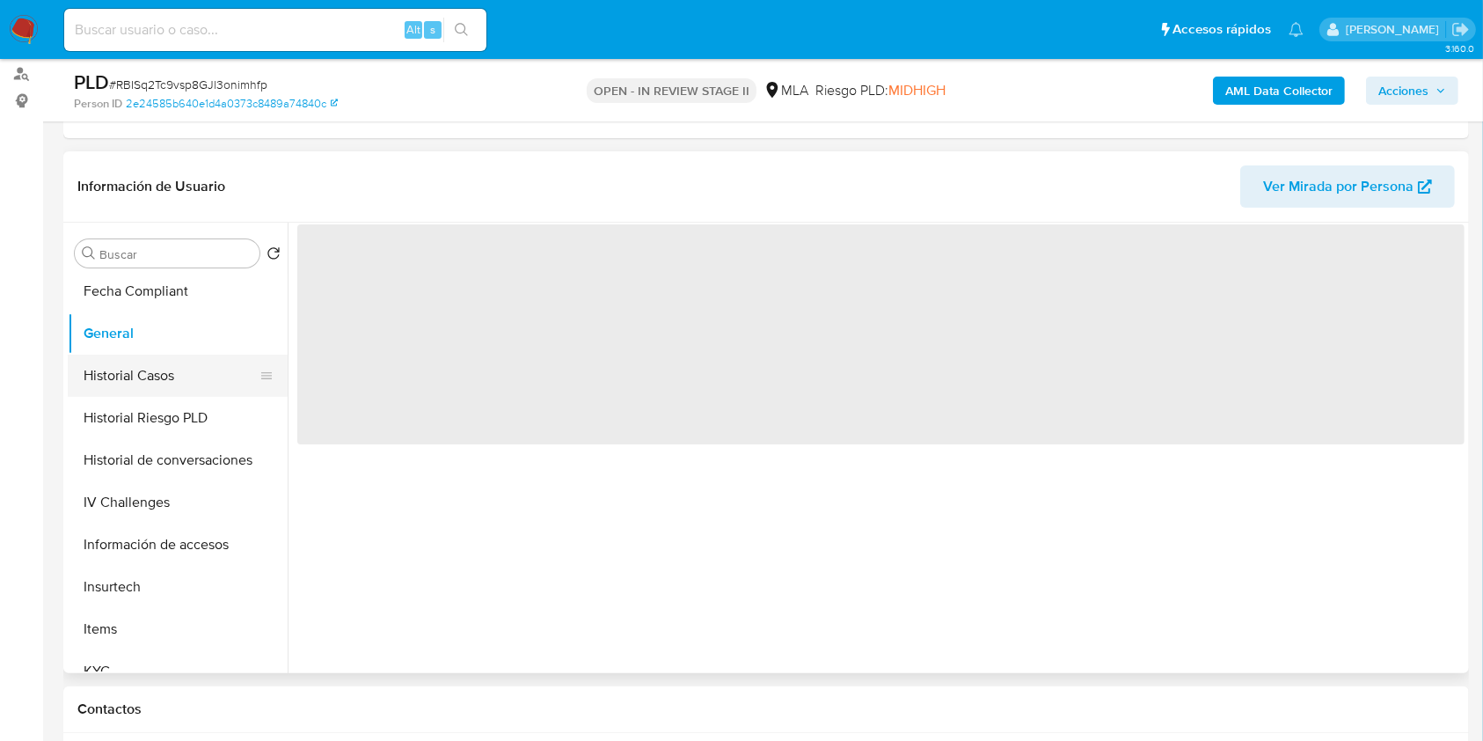
click at [141, 367] on button "Historial Casos" at bounding box center [171, 376] width 206 height 42
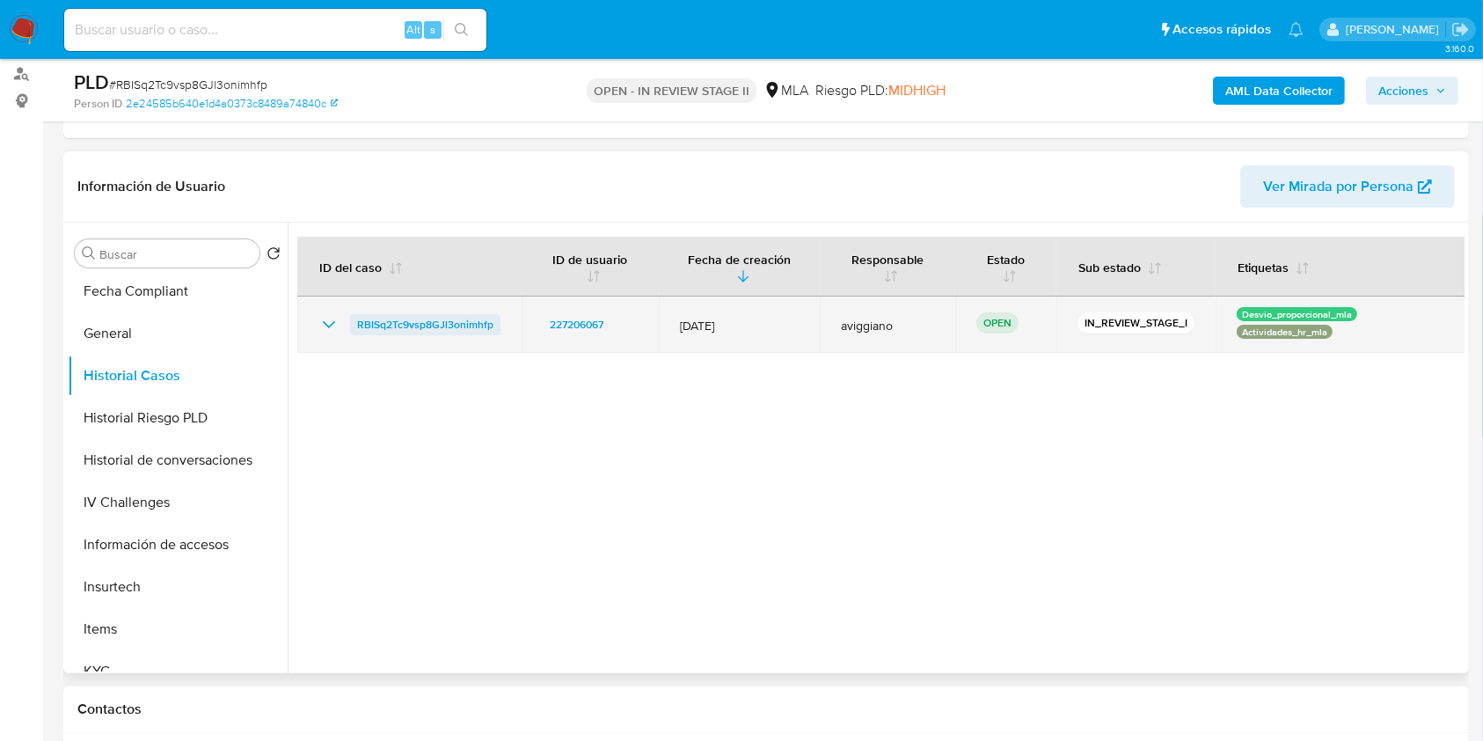
click at [449, 328] on span "RBISq2Tc9vsp8GJl3onimhfp" at bounding box center [425, 324] width 136 height 21
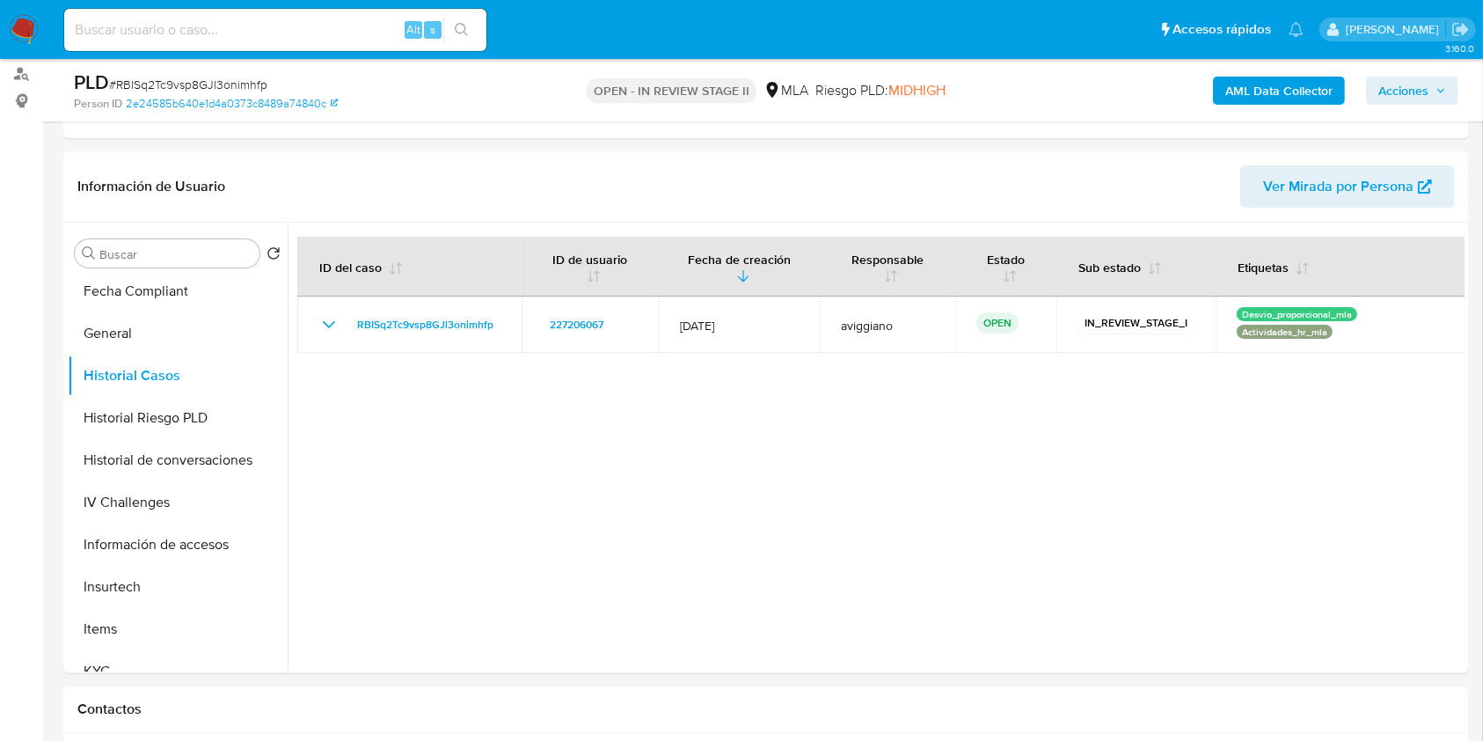
click at [204, 11] on div "Alt s" at bounding box center [275, 30] width 422 height 42
click at [198, 23] on input at bounding box center [275, 29] width 422 height 23
paste input "SVpxP1BudJYOq4MzyQOLJ2bb"
type input "SVpxP1BudJYOq4MzyQOLJ2bb"
click at [477, 26] on button "search-icon" at bounding box center [461, 30] width 36 height 25
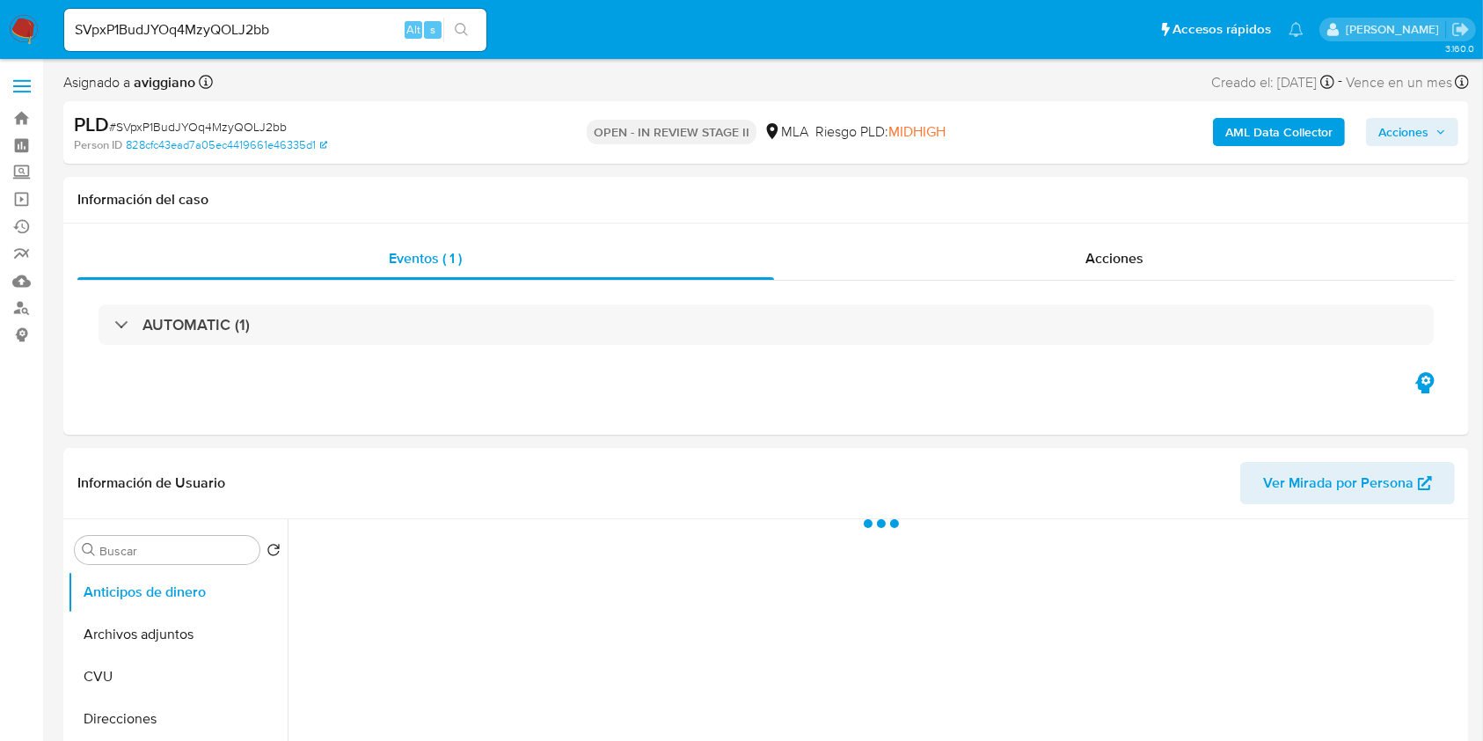
select select "10"
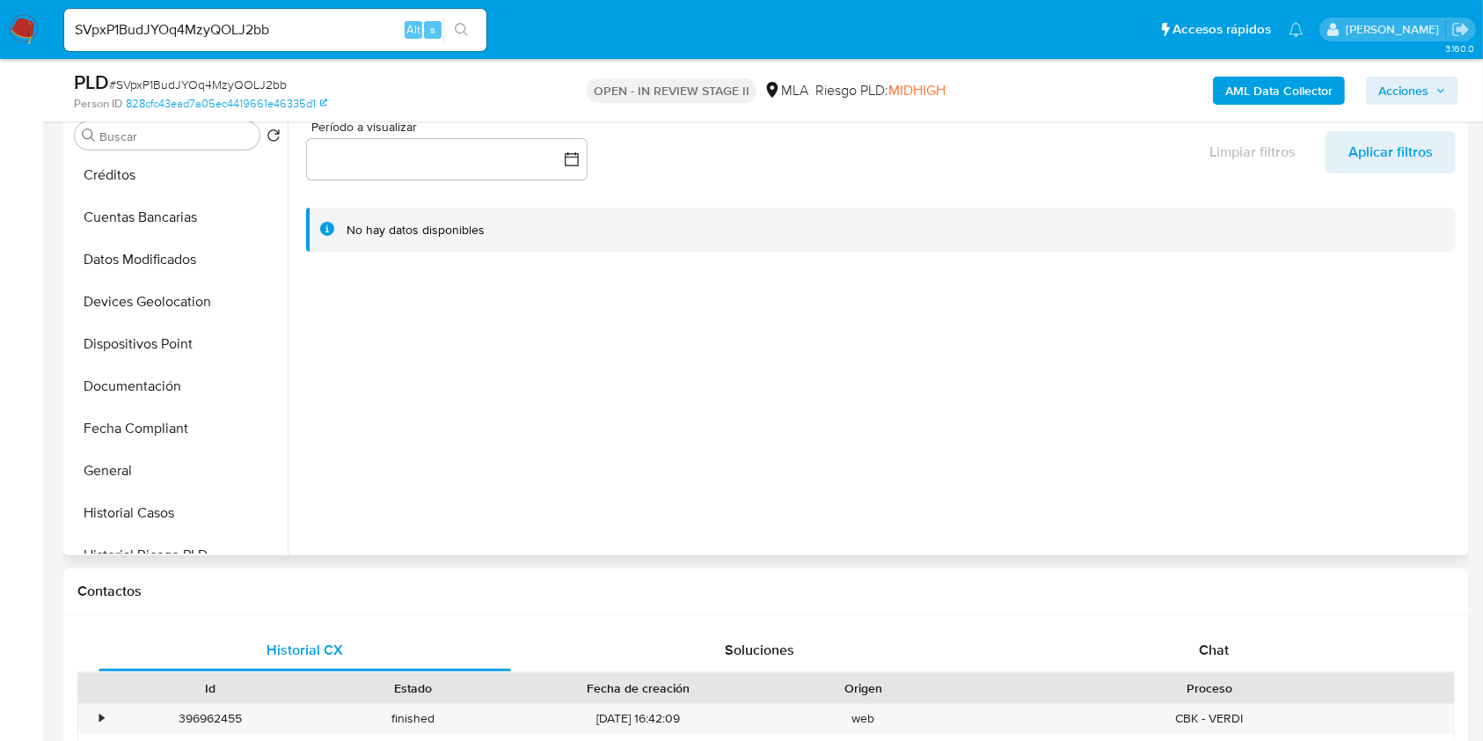
scroll to position [469, 0]
click at [1239, 658] on div "Chat" at bounding box center [1214, 650] width 413 height 42
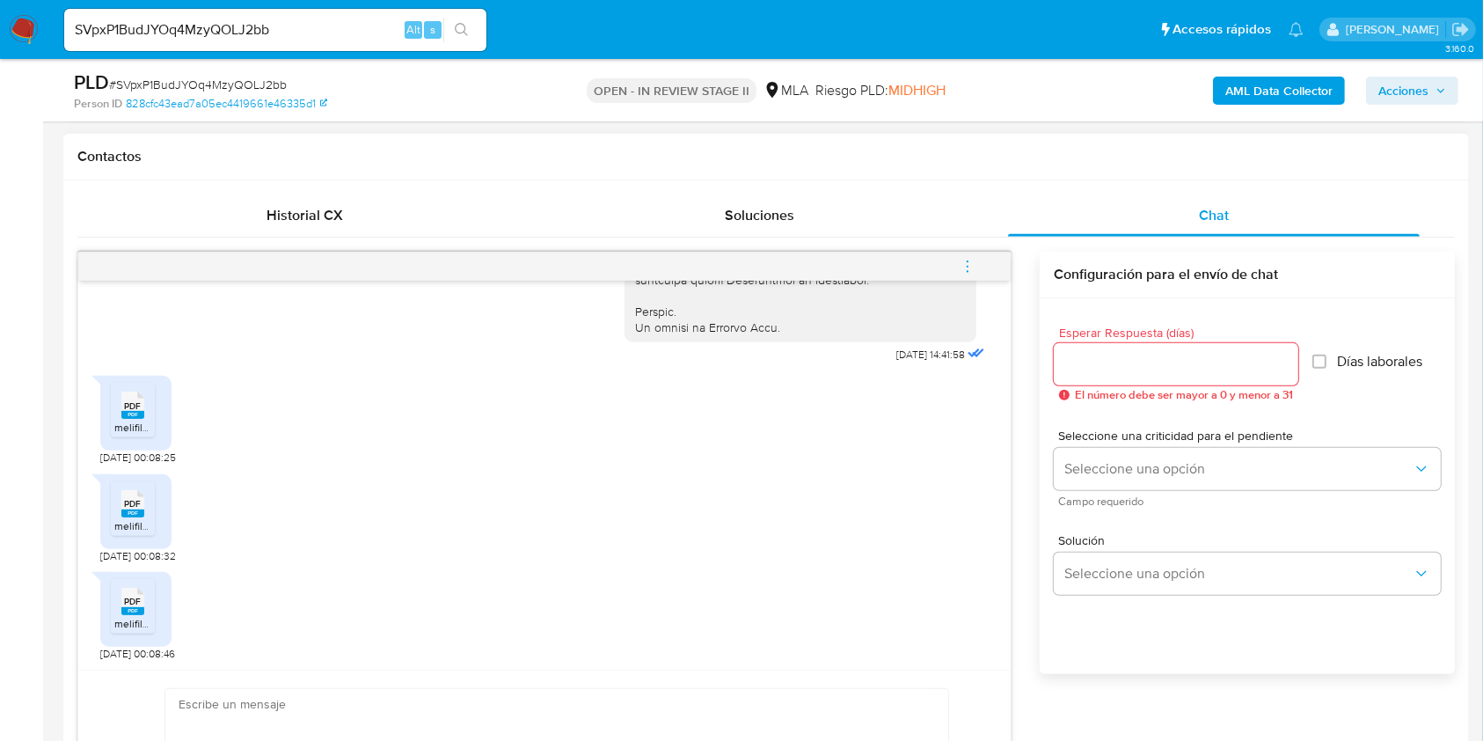
scroll to position [821, 0]
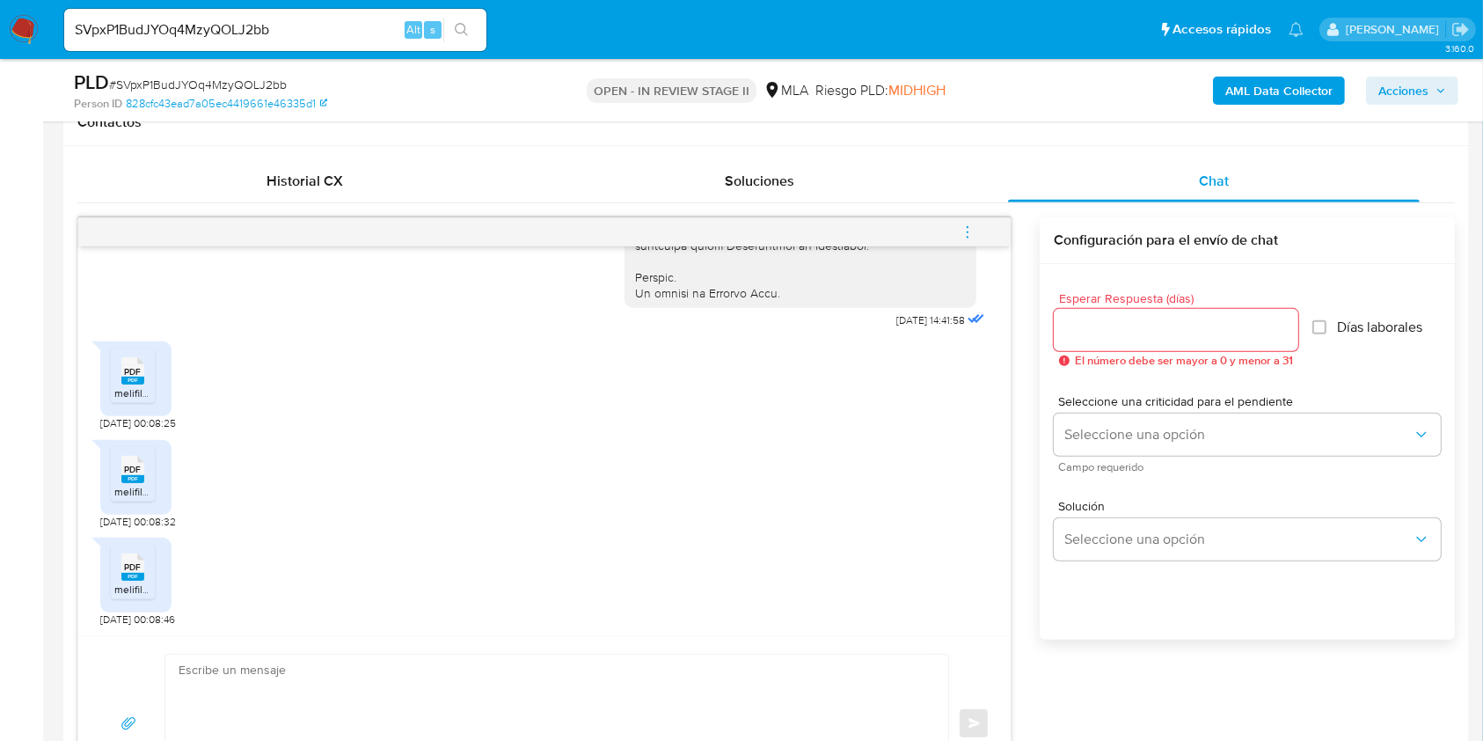
click at [127, 392] on span "melifile9151621883284991294.pdf" at bounding box center [193, 392] width 158 height 15
click at [132, 471] on span "PDF" at bounding box center [133, 469] width 17 height 11
click at [158, 564] on ul "PDF PDF melifile4441380181770275066.pdf" at bounding box center [136, 575] width 50 height 61
click at [144, 567] on div "PDF PDF" at bounding box center [132, 565] width 37 height 34
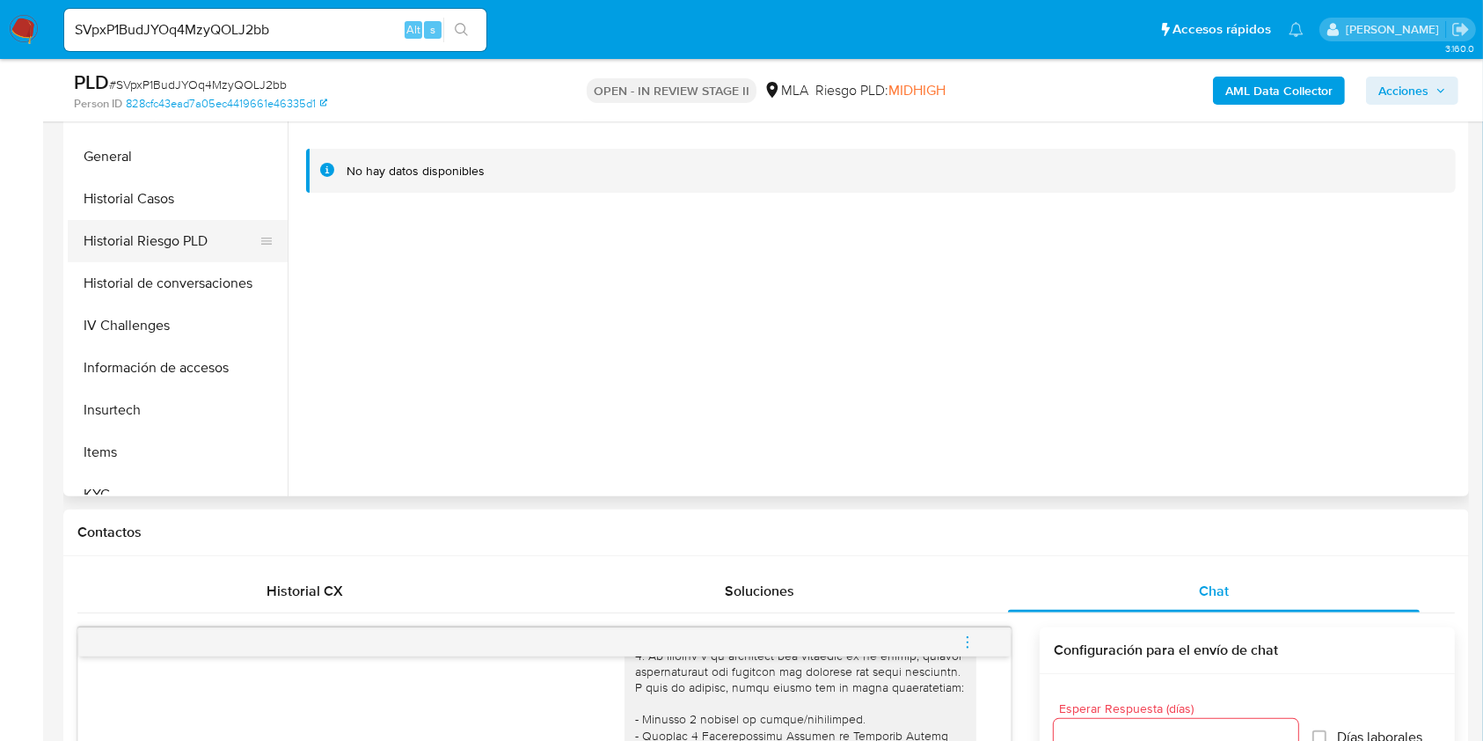
scroll to position [234, 0]
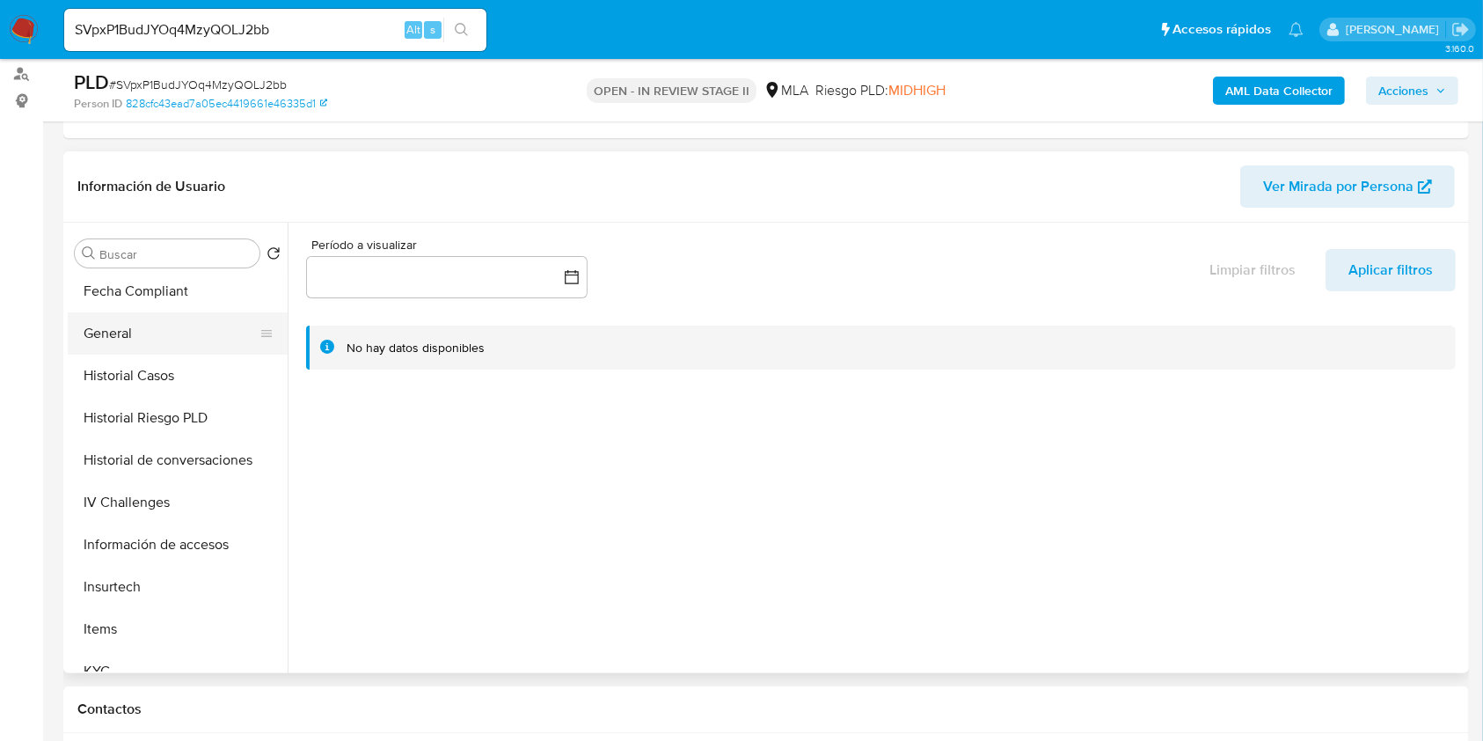
click at [172, 349] on button "General" at bounding box center [171, 333] width 206 height 42
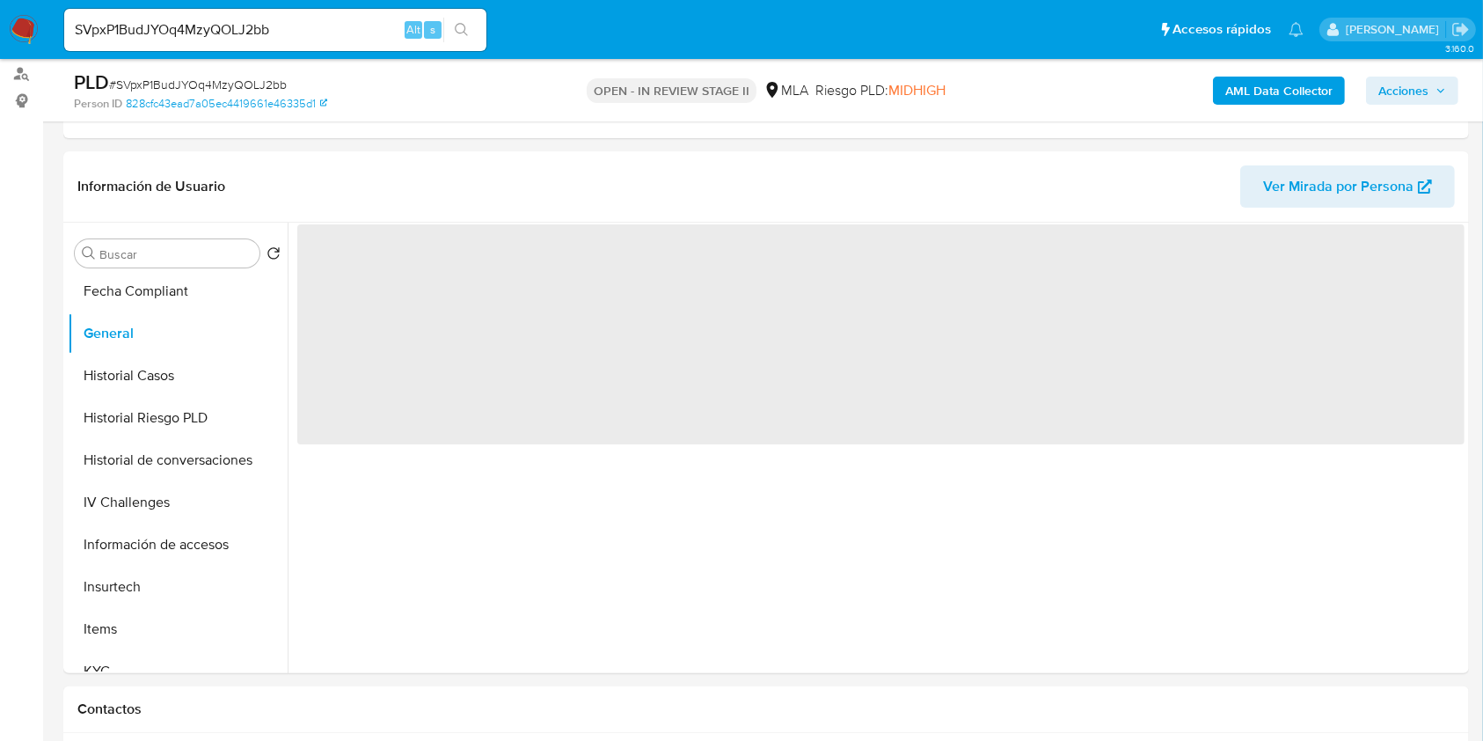
click at [1278, 99] on b "AML Data Collector" at bounding box center [1279, 91] width 107 height 28
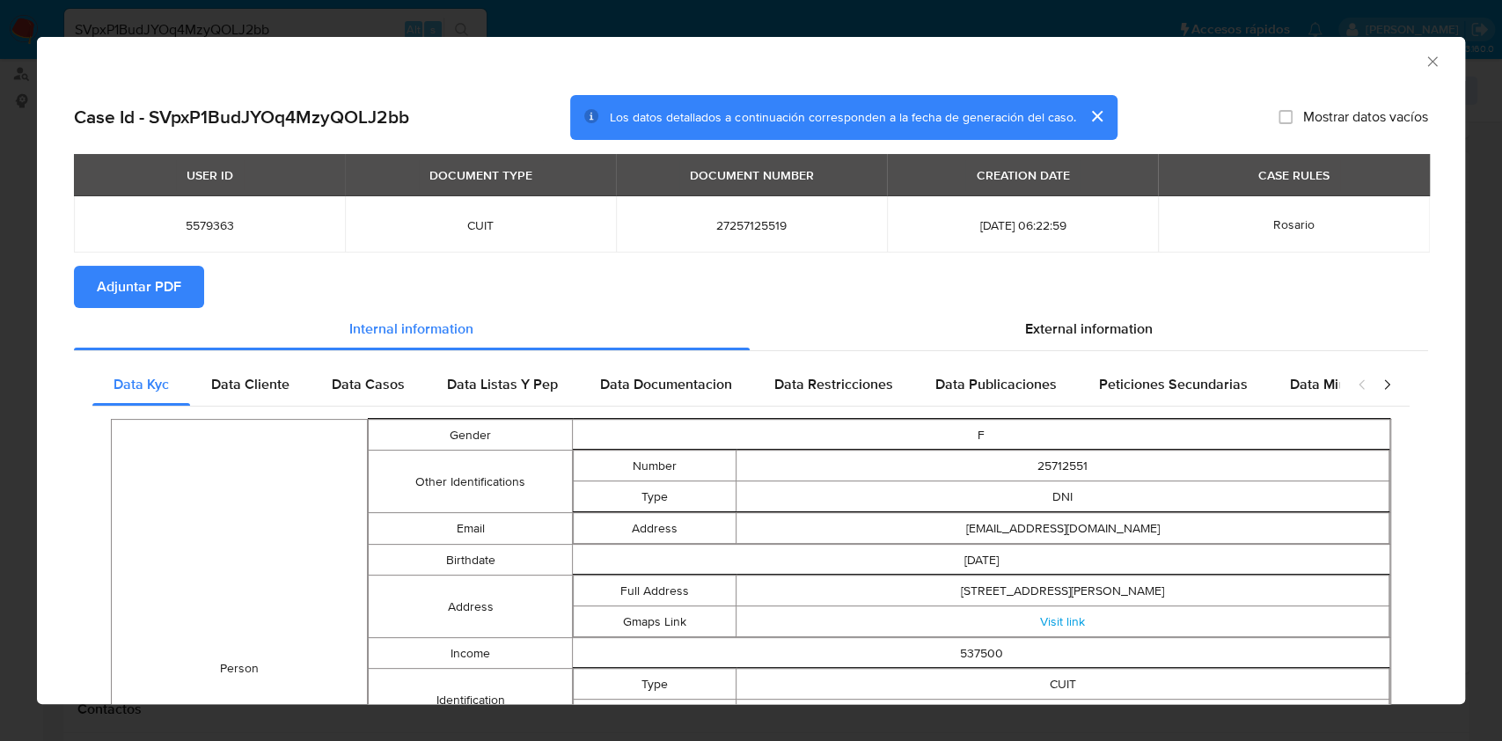
click at [136, 289] on span "Adjuntar PDF" at bounding box center [139, 286] width 84 height 39
click at [1424, 67] on icon "Cerrar ventana" at bounding box center [1433, 62] width 18 height 18
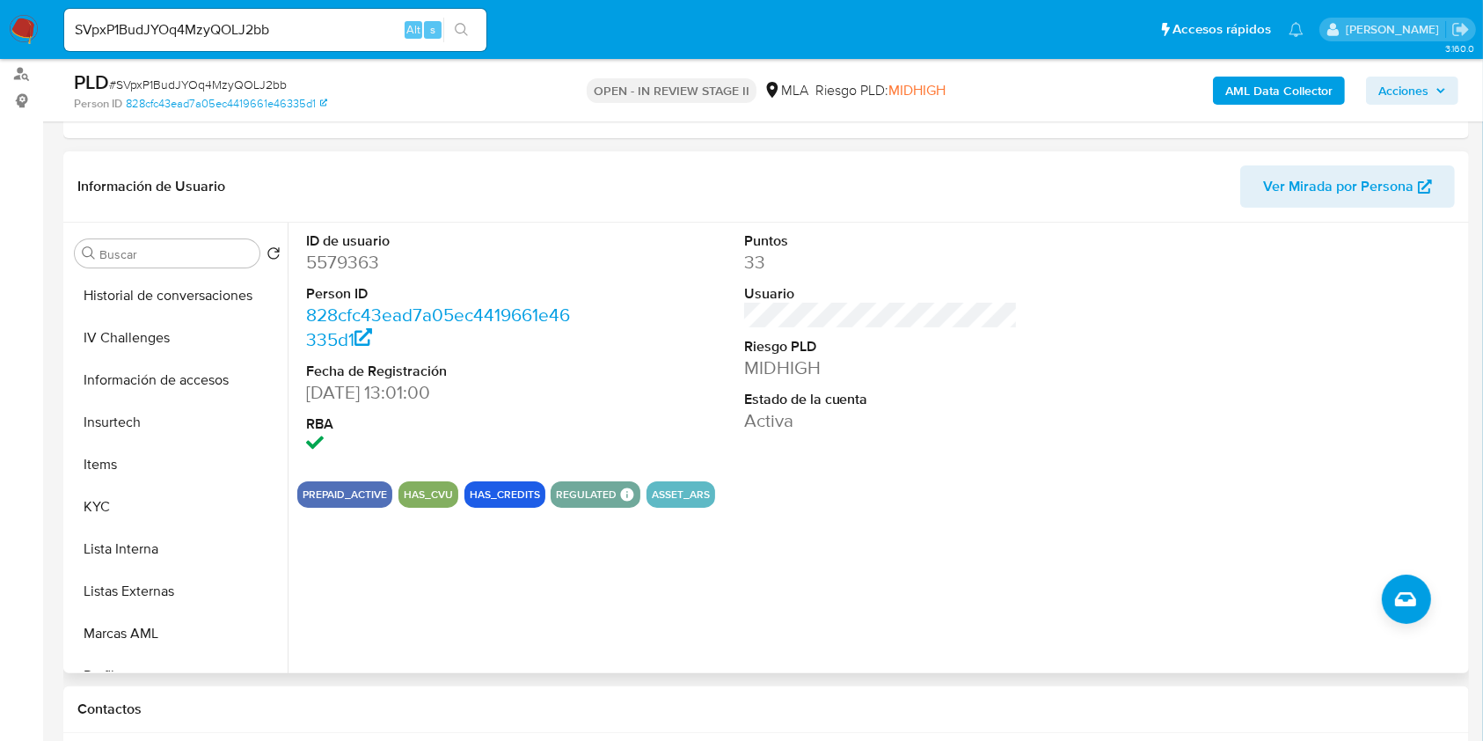
scroll to position [704, 0]
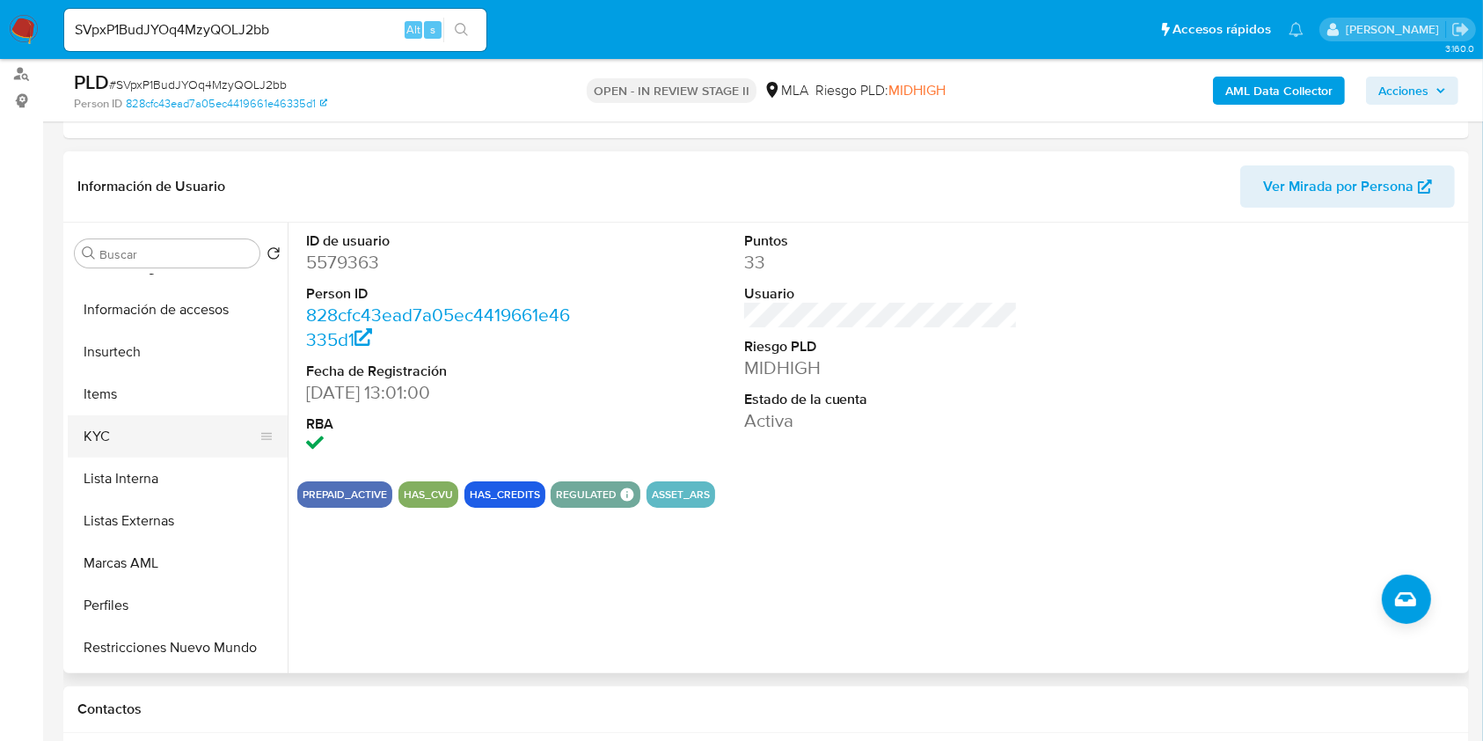
click at [127, 433] on button "KYC" at bounding box center [171, 436] width 206 height 42
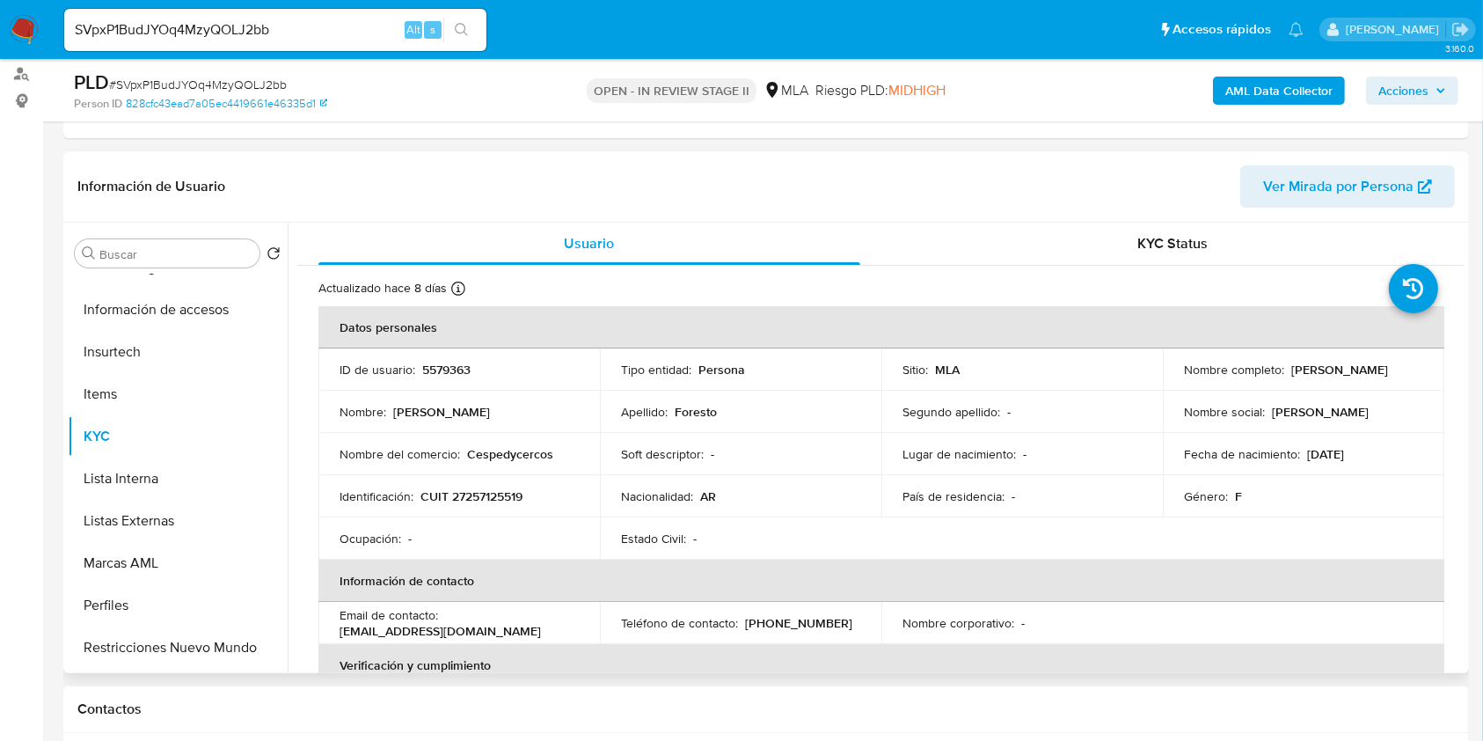
click at [483, 493] on p "CUIT 27257125519" at bounding box center [472, 496] width 102 height 16
copy p "27257125519"
click at [449, 362] on p "5579363" at bounding box center [446, 370] width 48 height 16
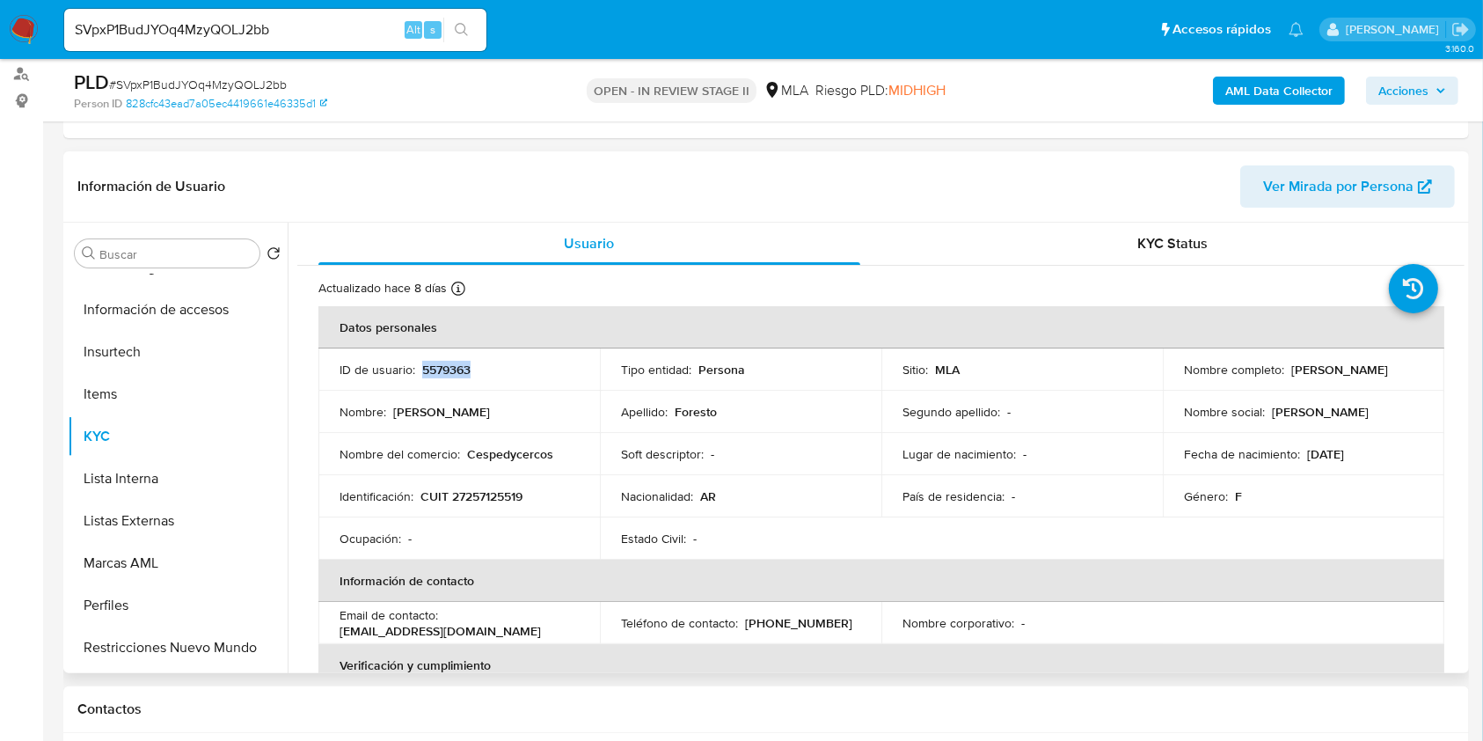
copy p "5579363"
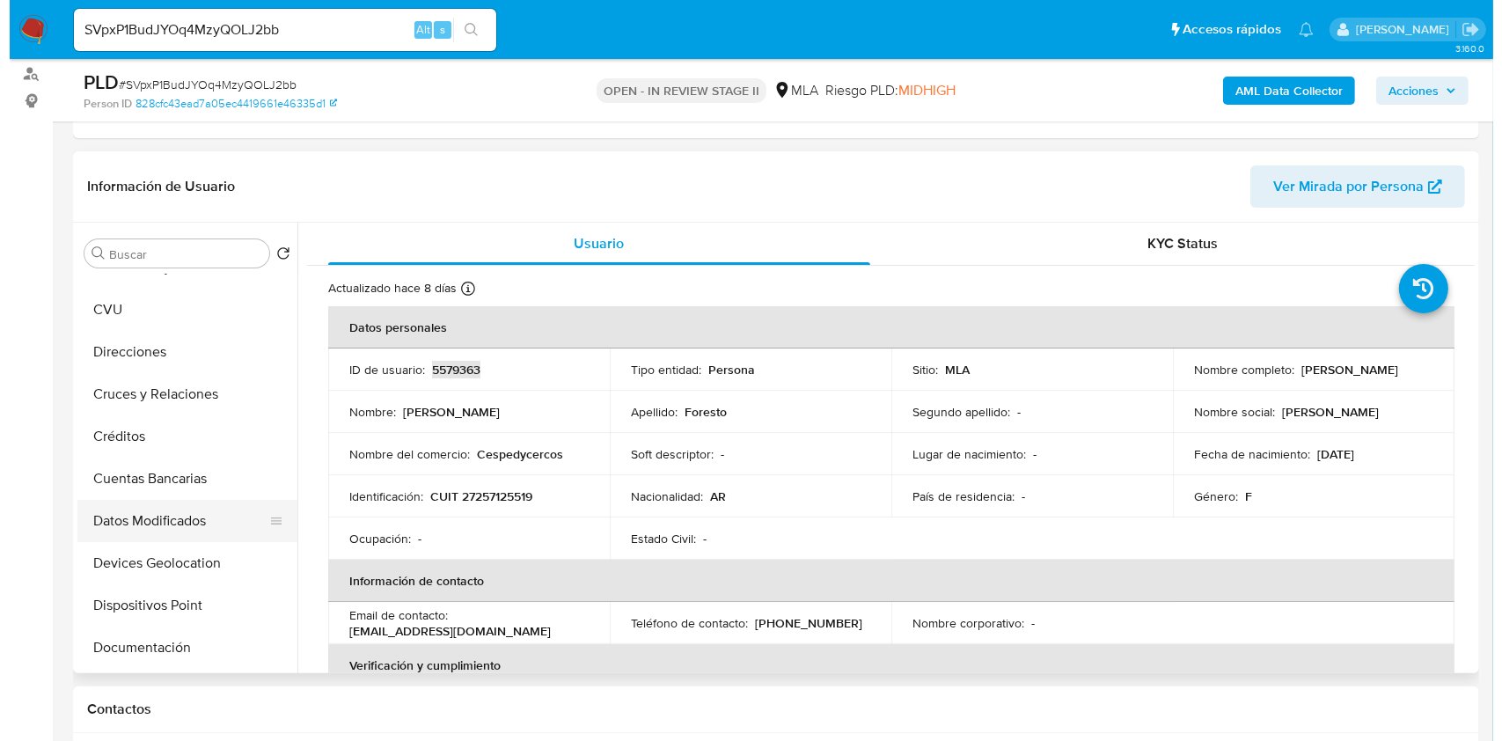
scroll to position [0, 0]
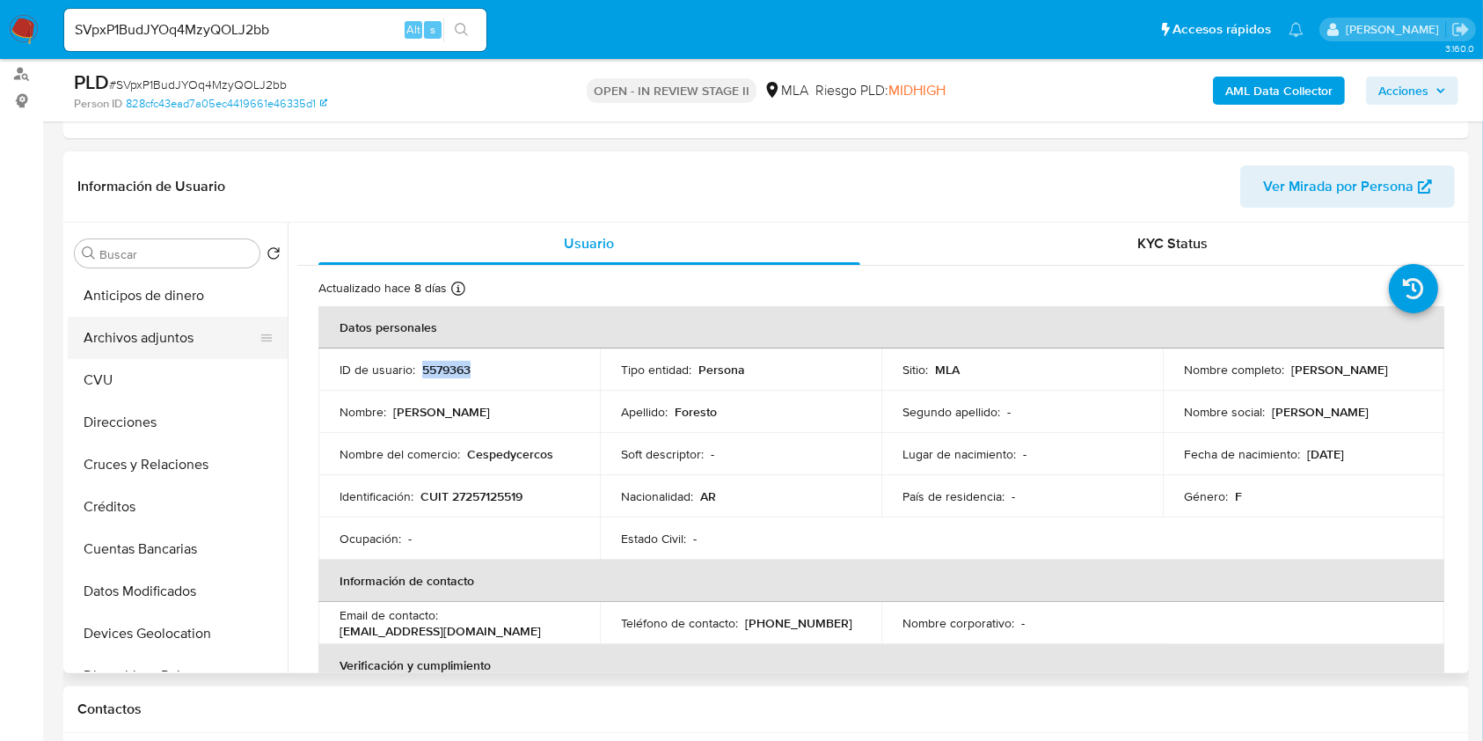
click at [157, 341] on button "Archivos adjuntos" at bounding box center [171, 338] width 206 height 42
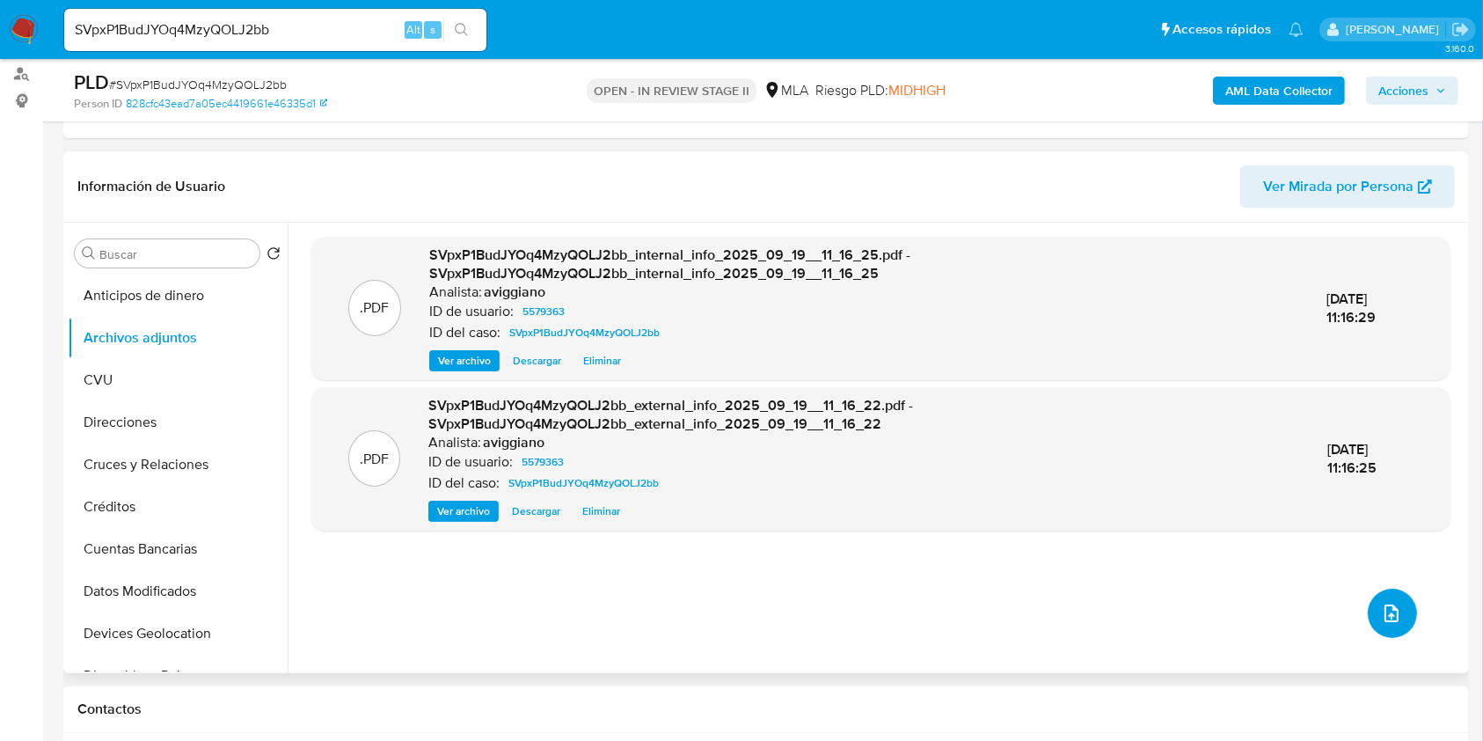
click at [1385, 606] on icon "upload-file" at bounding box center [1392, 613] width 14 height 18
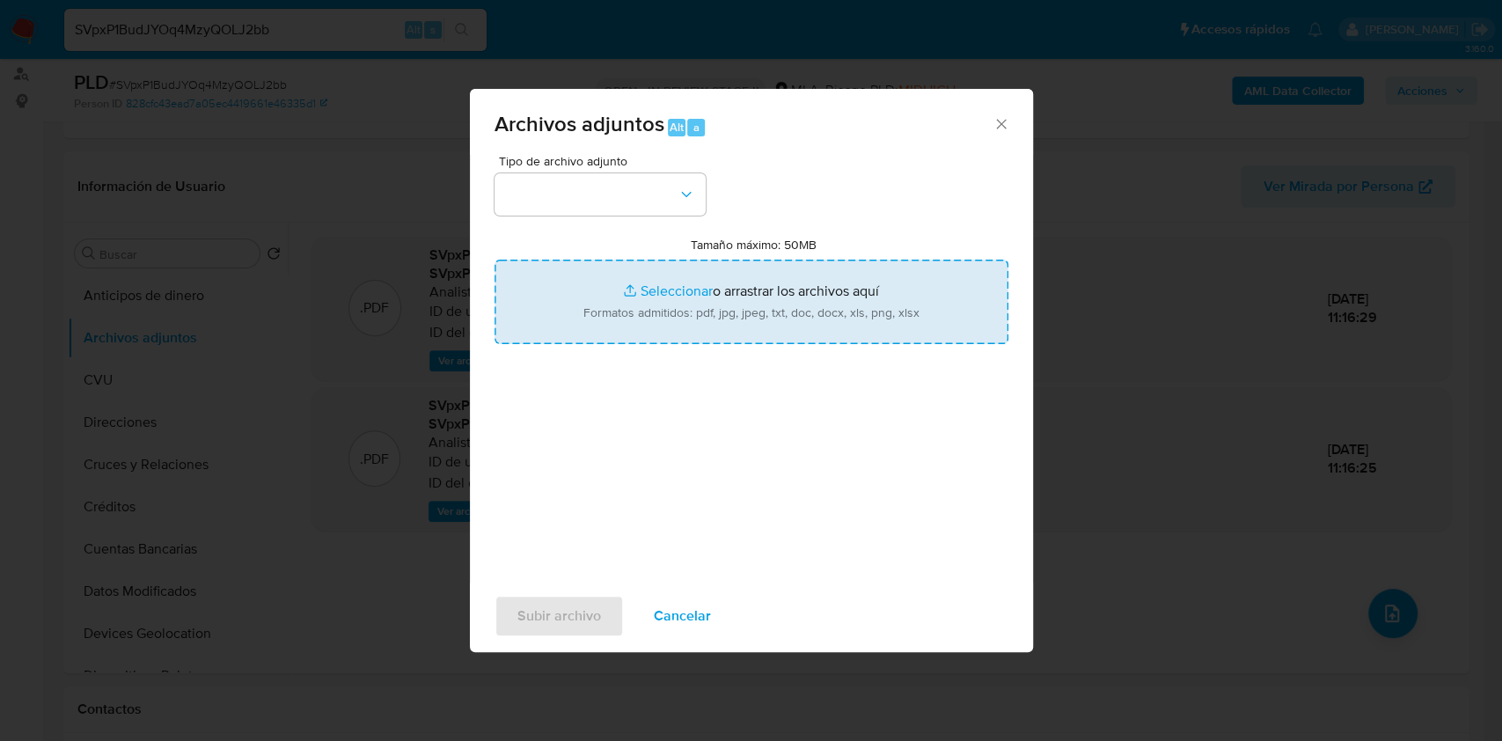
click at [753, 311] on input "Tamaño máximo: 50MB Seleccionar archivos" at bounding box center [751, 302] width 514 height 84
type input "C:\fakepath\Nosis - 5579363.pdf"
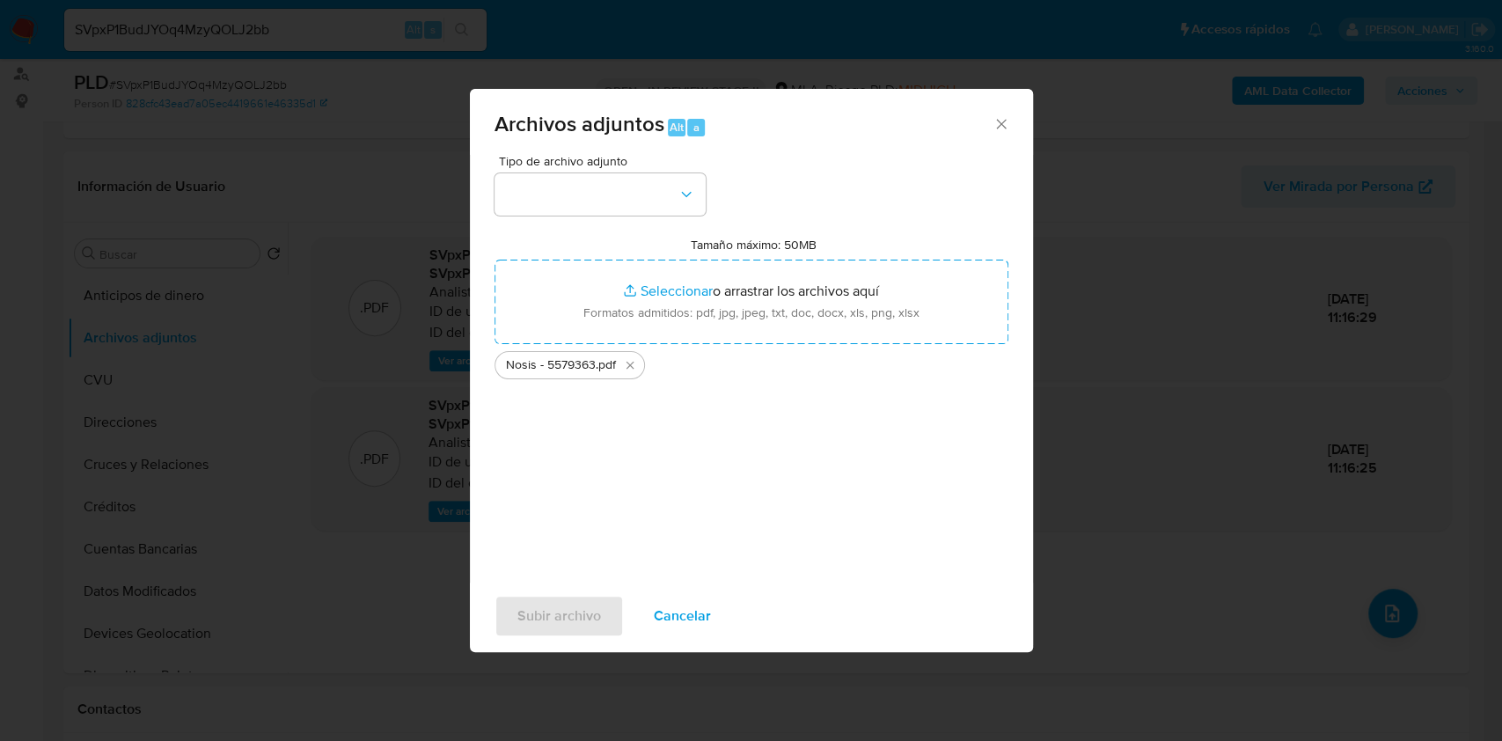
click at [605, 216] on div "Tipo de archivo adjunto Tamaño máximo: 50MB Seleccionar archivos Seleccionar o …" at bounding box center [751, 362] width 514 height 415
click at [605, 208] on button "button" at bounding box center [599, 194] width 211 height 42
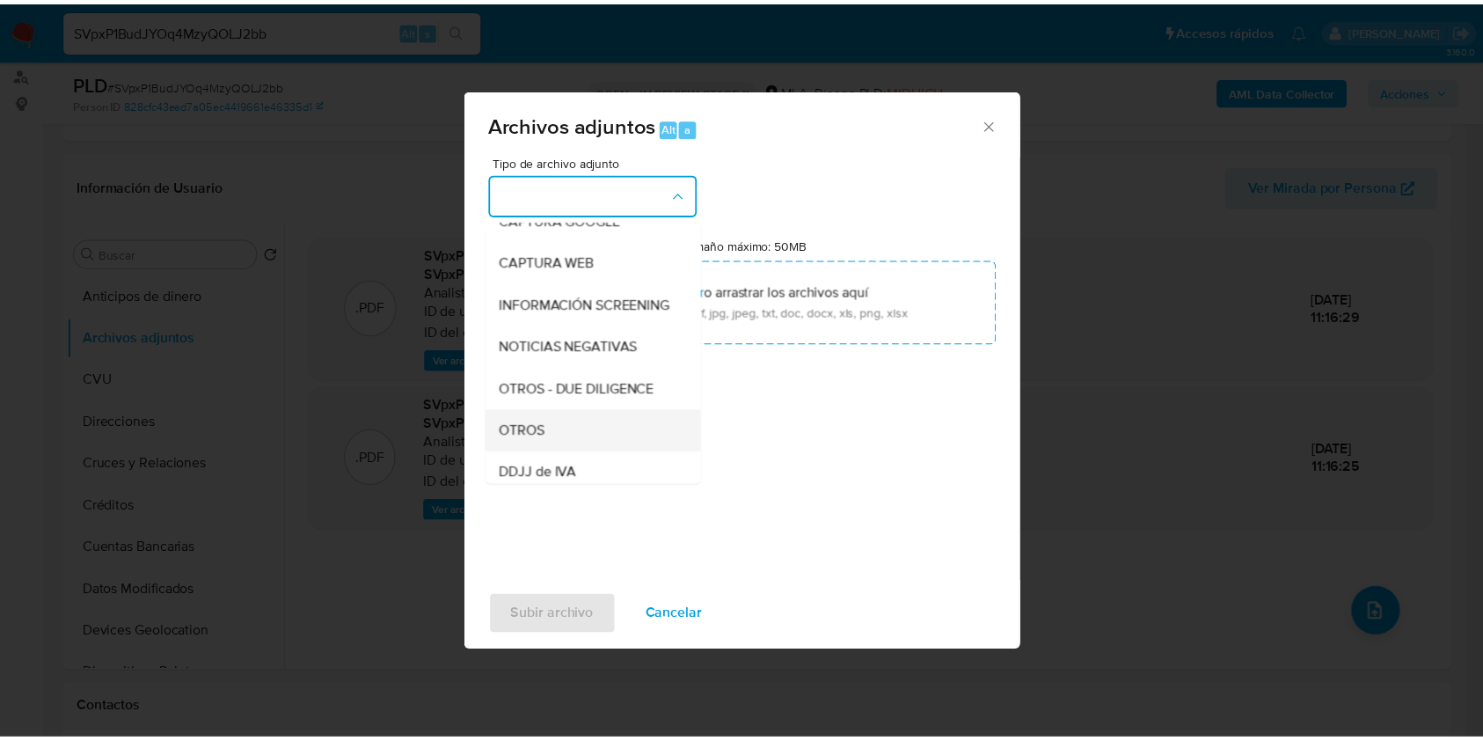
scroll to position [234, 0]
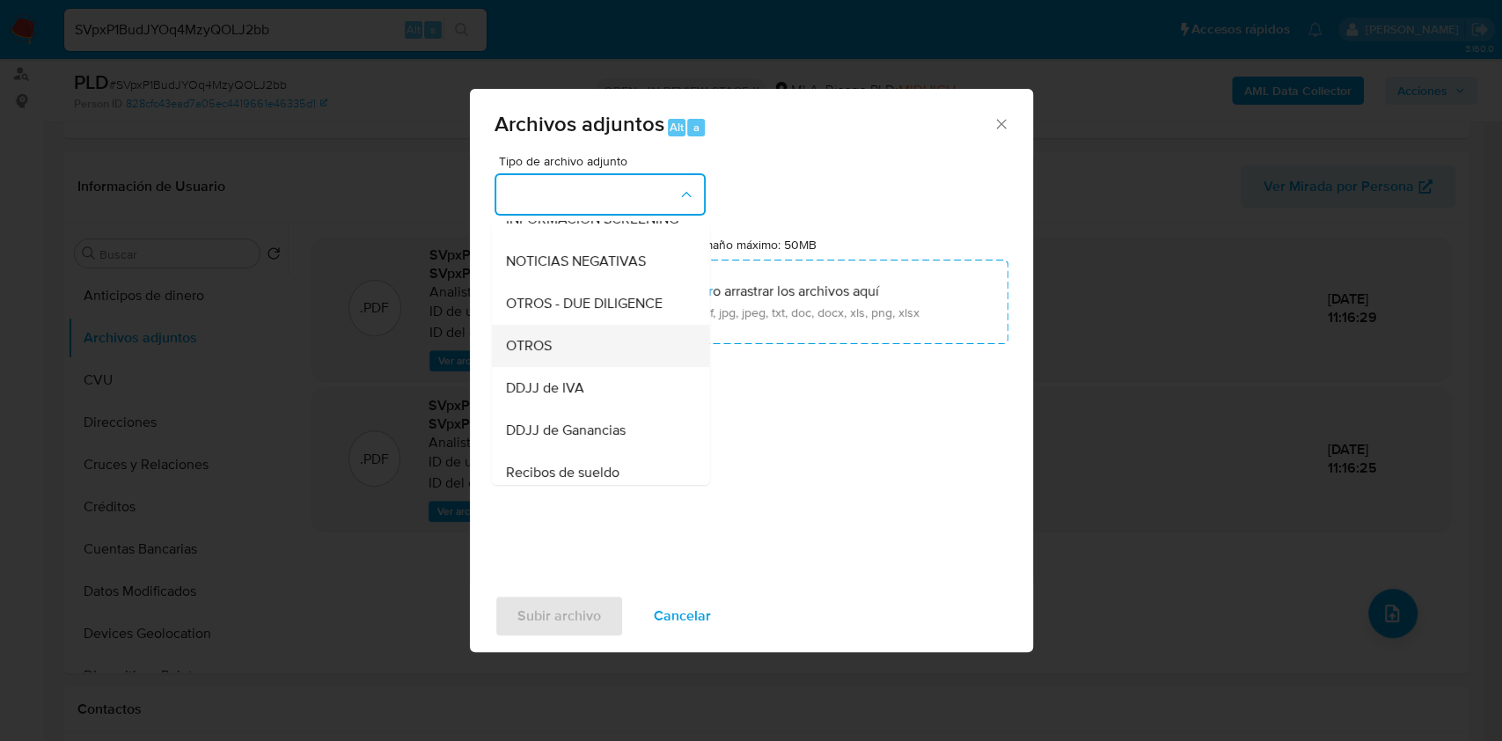
click at [545, 355] on span "OTROS" at bounding box center [528, 346] width 46 height 18
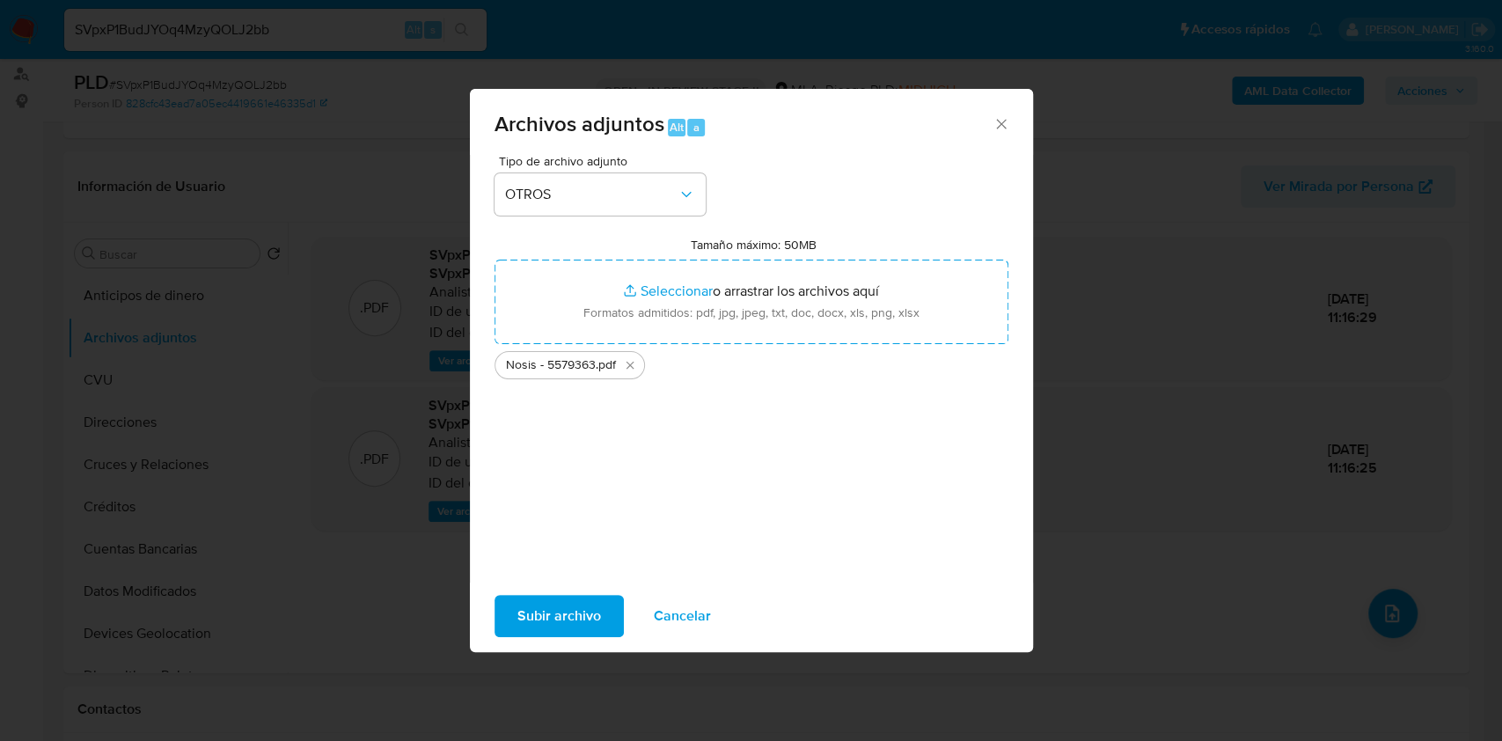
click at [566, 622] on span "Subir archivo" at bounding box center [559, 616] width 84 height 39
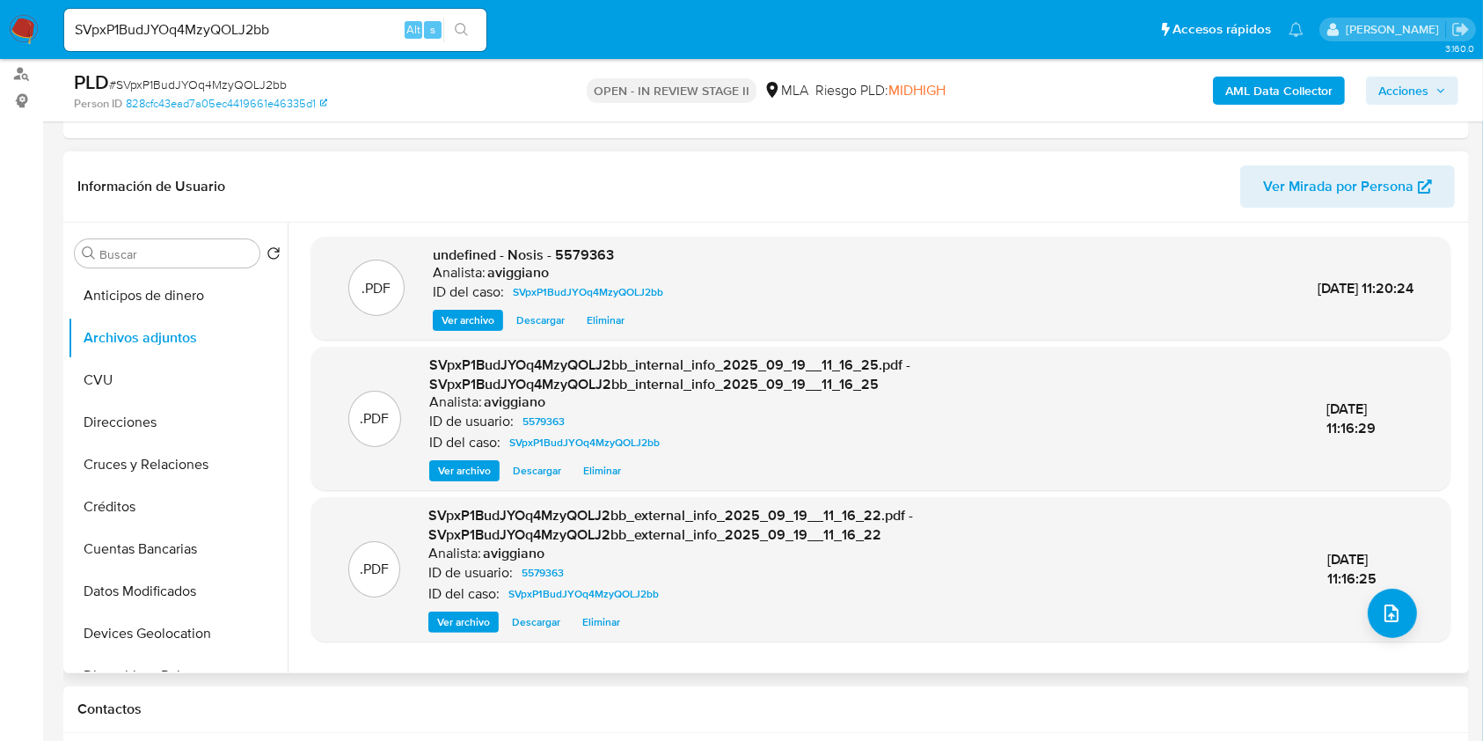
click at [589, 253] on span "undefined - Nosis - 5579363" at bounding box center [523, 255] width 181 height 20
copy span "5579363"
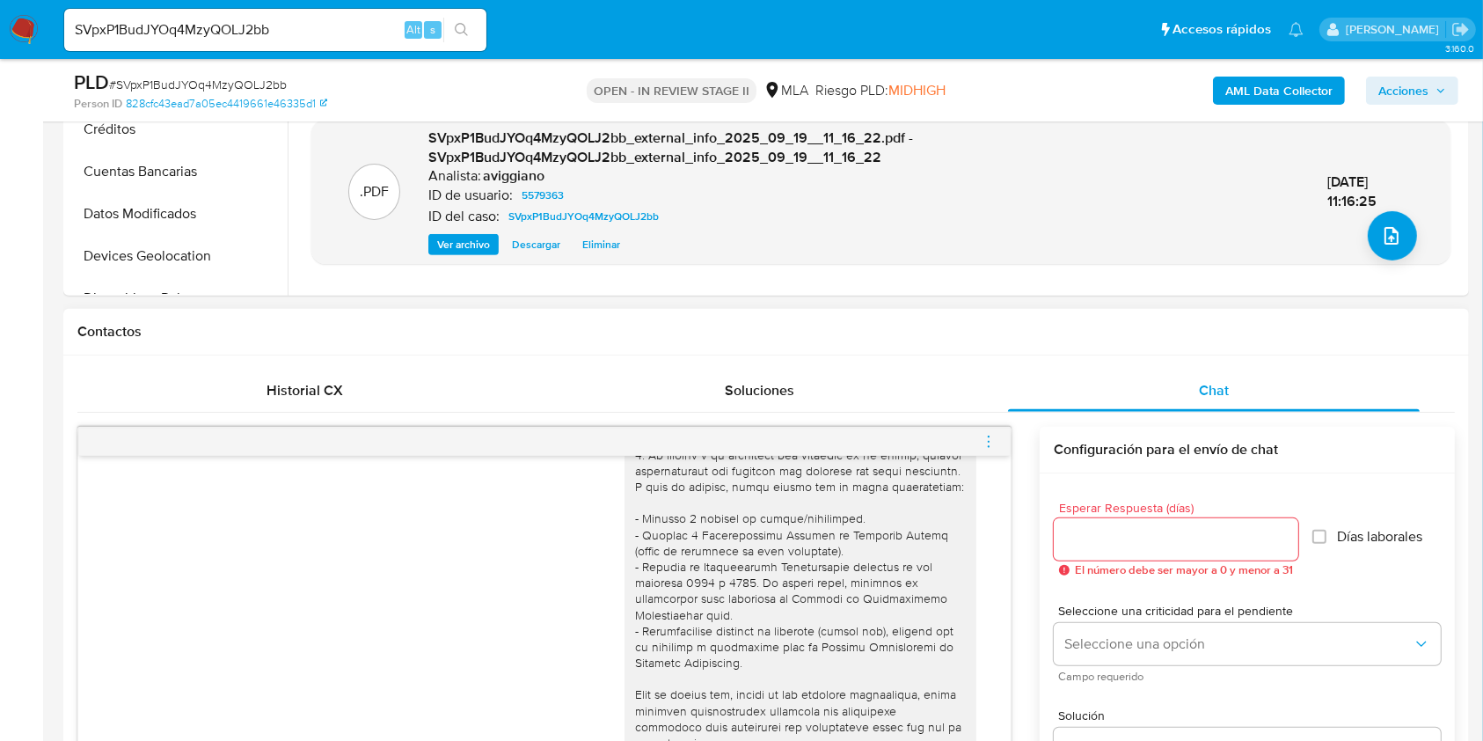
scroll to position [821, 0]
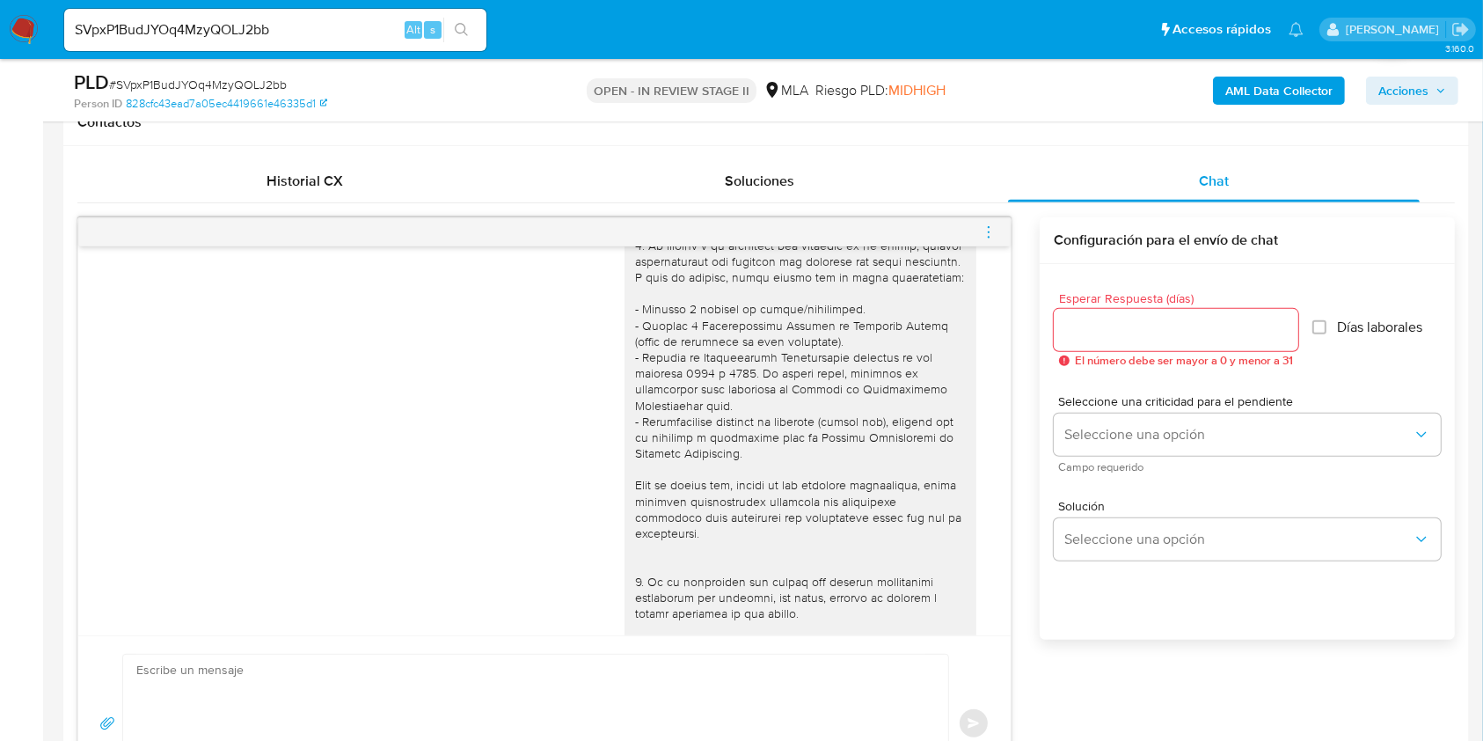
click at [984, 229] on icon "menu-action" at bounding box center [989, 232] width 16 height 16
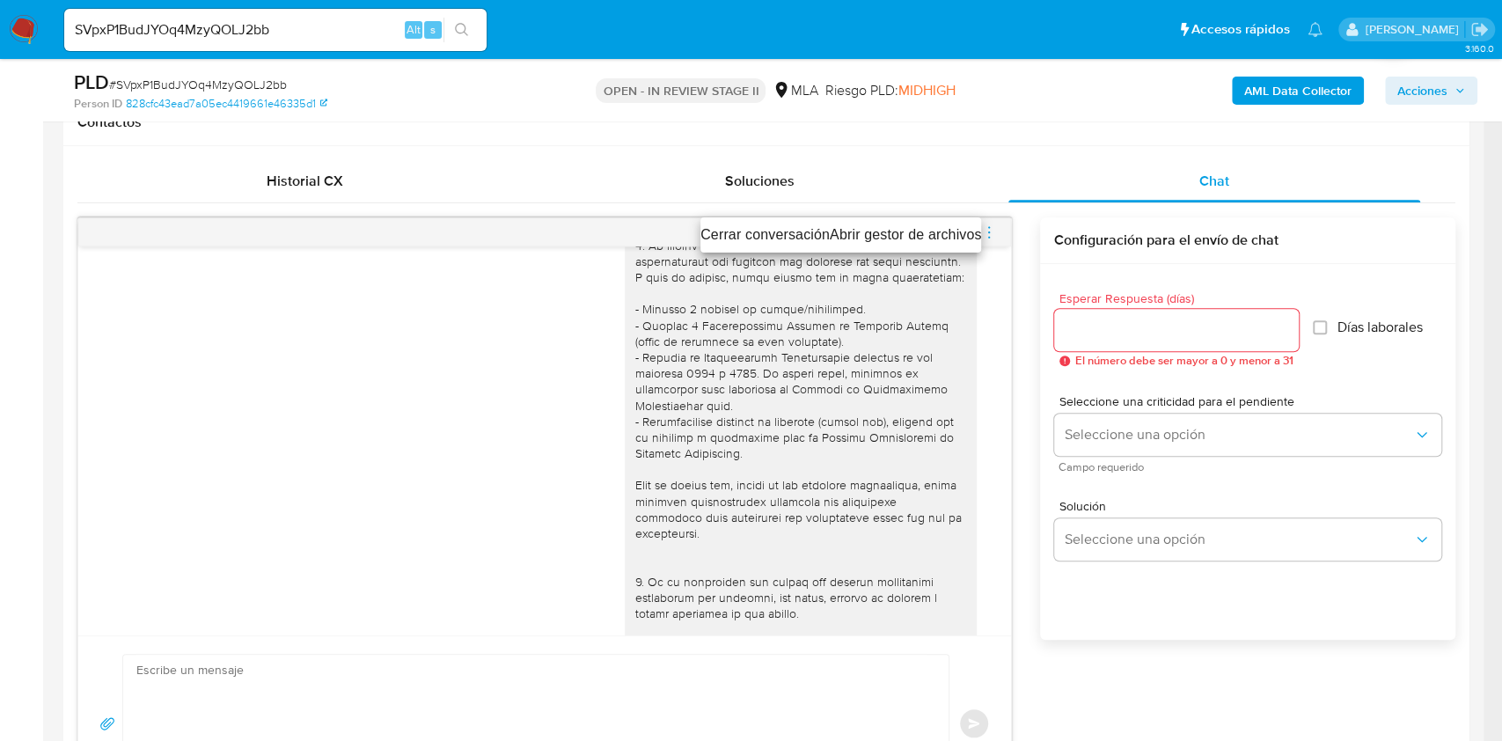
click at [879, 233] on li "Abrir gestor de archivos" at bounding box center [906, 234] width 152 height 21
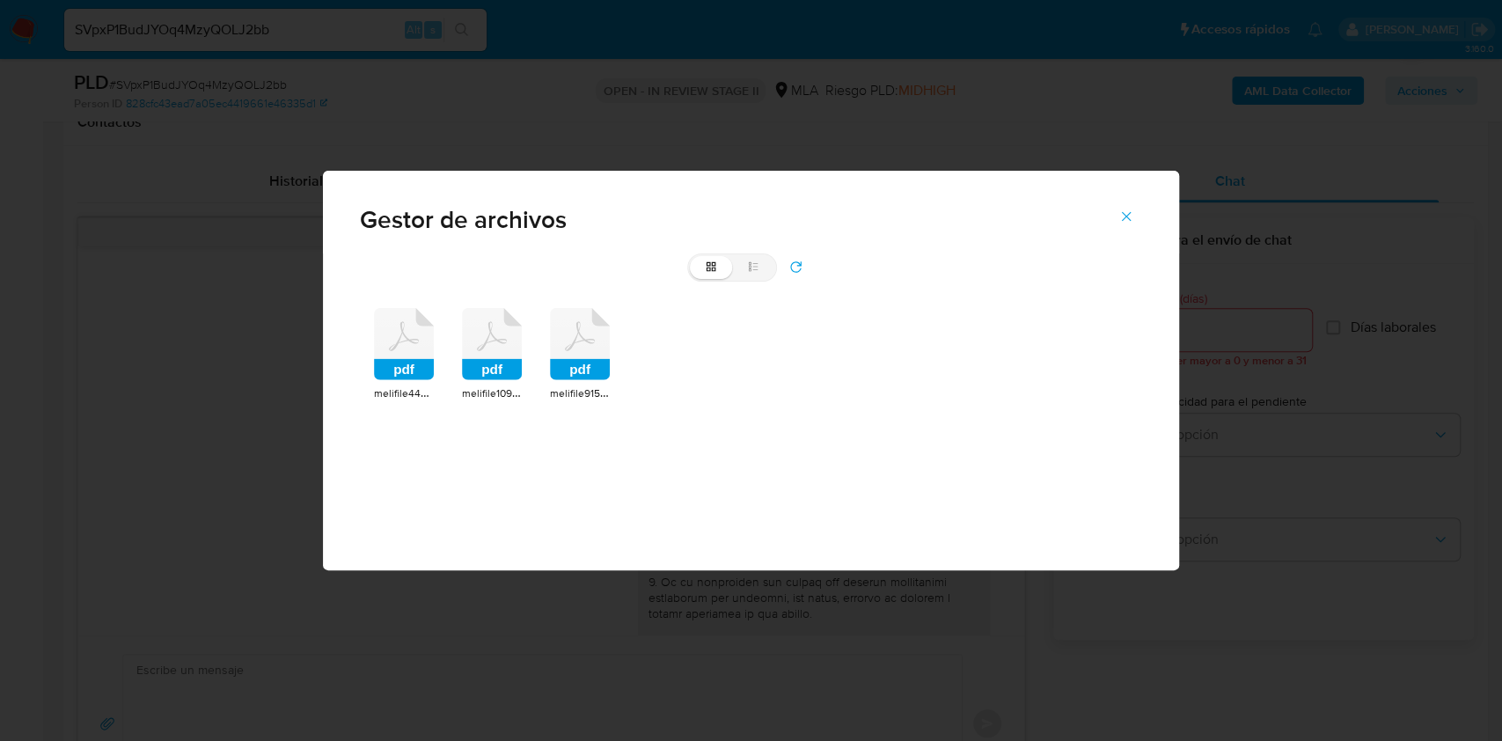
click at [426, 356] on icon at bounding box center [404, 344] width 60 height 72
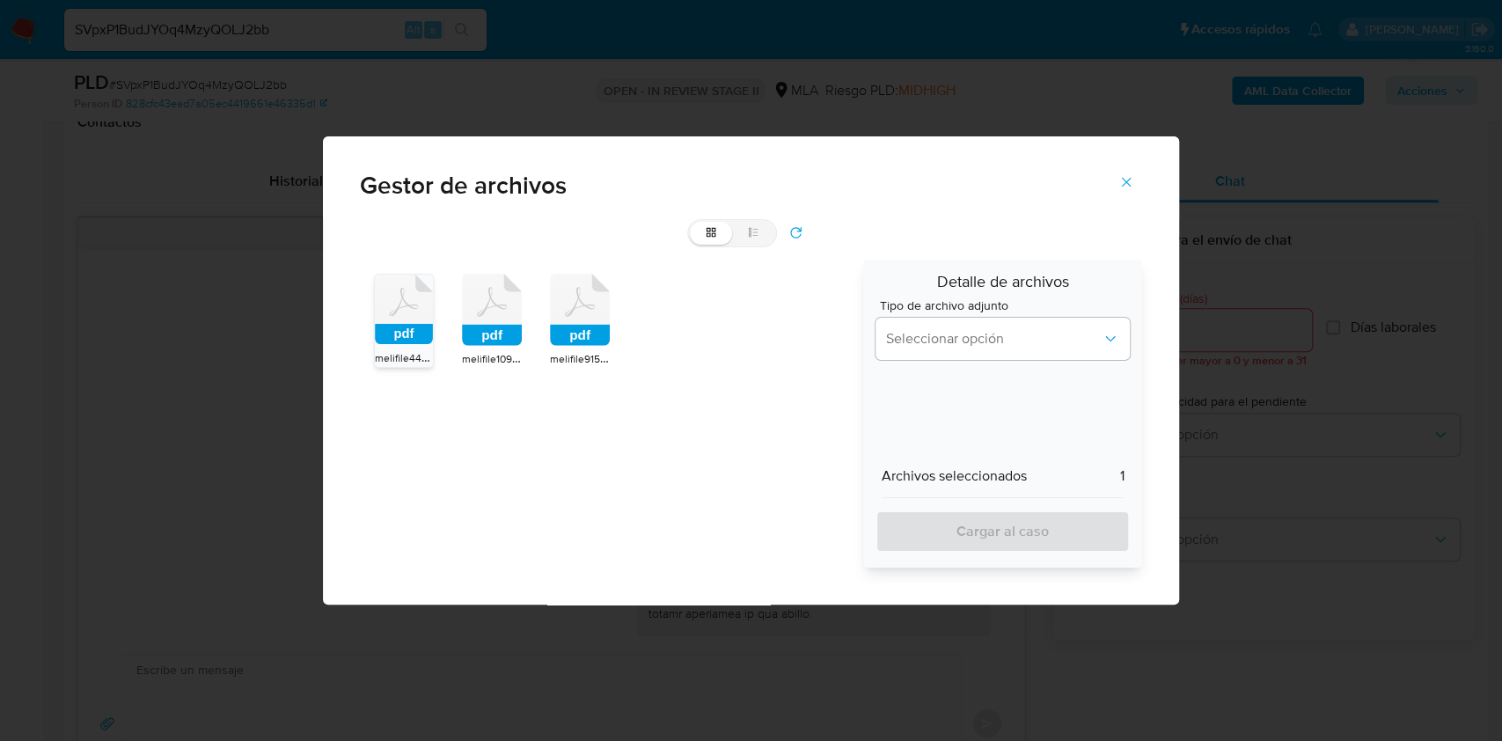
click at [479, 334] on rect at bounding box center [492, 335] width 60 height 21
click at [582, 333] on rect at bounding box center [580, 335] width 60 height 21
drag, startPoint x: 988, startPoint y: 340, endPoint x: 993, endPoint y: 358, distance: 18.4
click at [989, 340] on span "Seleccionar opción" at bounding box center [994, 339] width 216 height 18
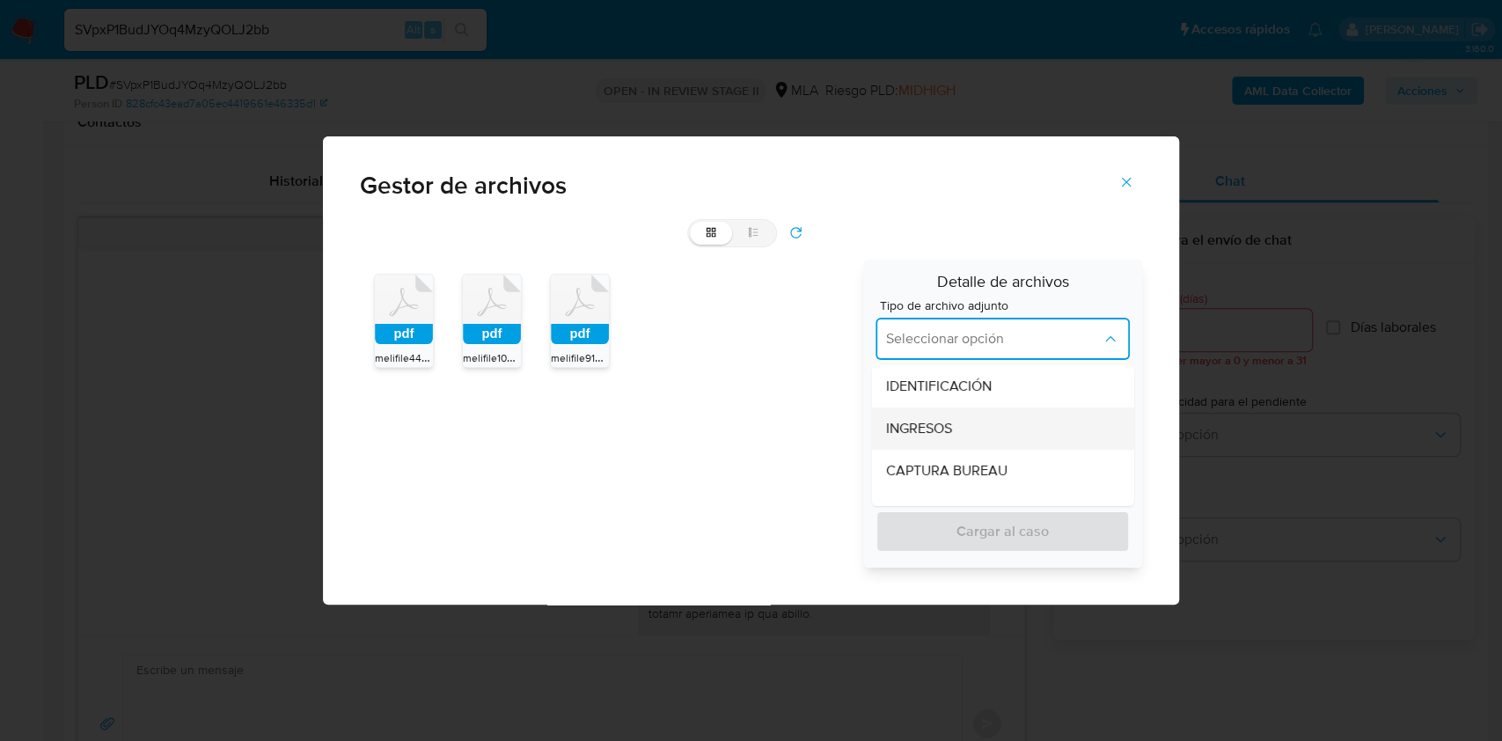
click at [964, 418] on div "INGRESOS" at bounding box center [996, 428] width 223 height 42
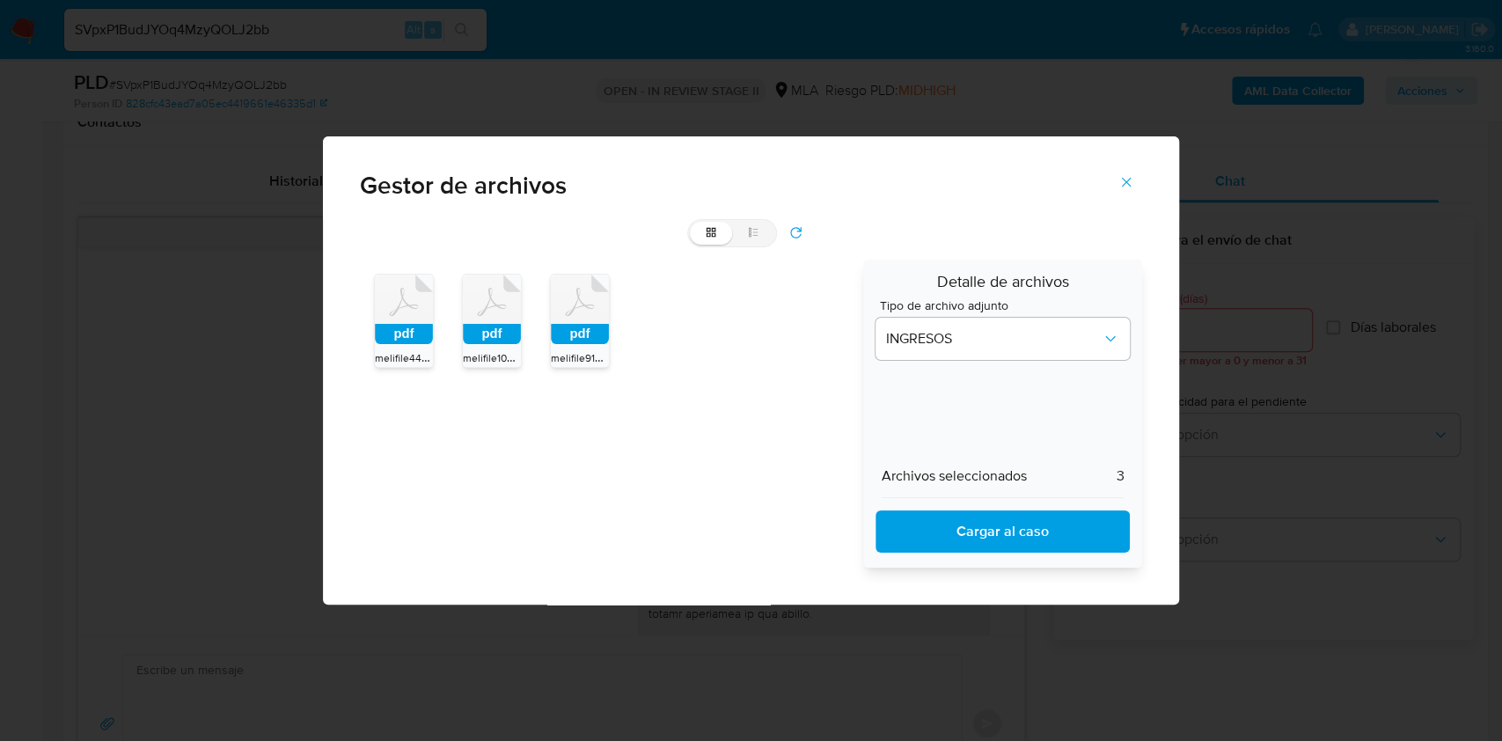
click at [971, 512] on span "Cargar al caso" at bounding box center [1002, 531] width 209 height 39
click at [1123, 183] on icon "Cerrar" at bounding box center [1126, 182] width 16 height 16
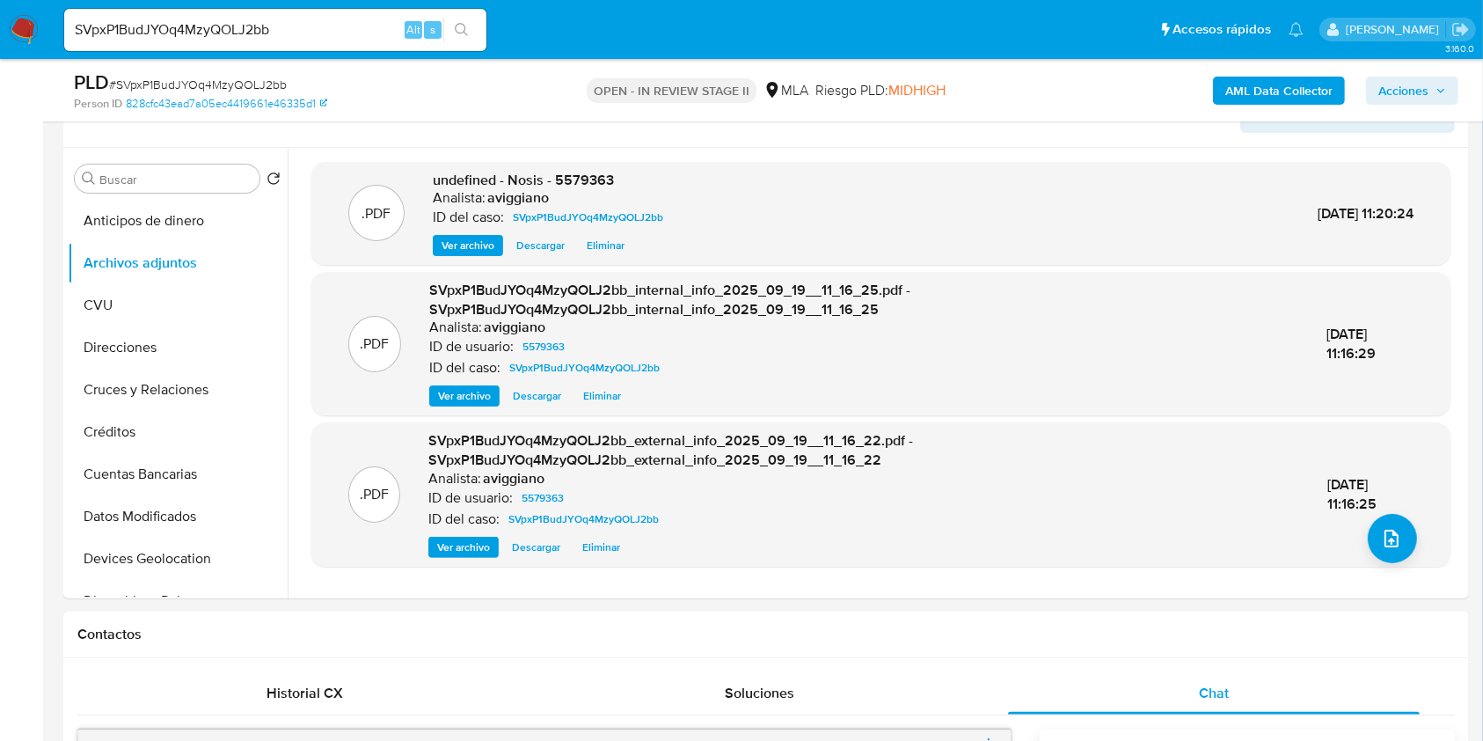
scroll to position [352, 0]
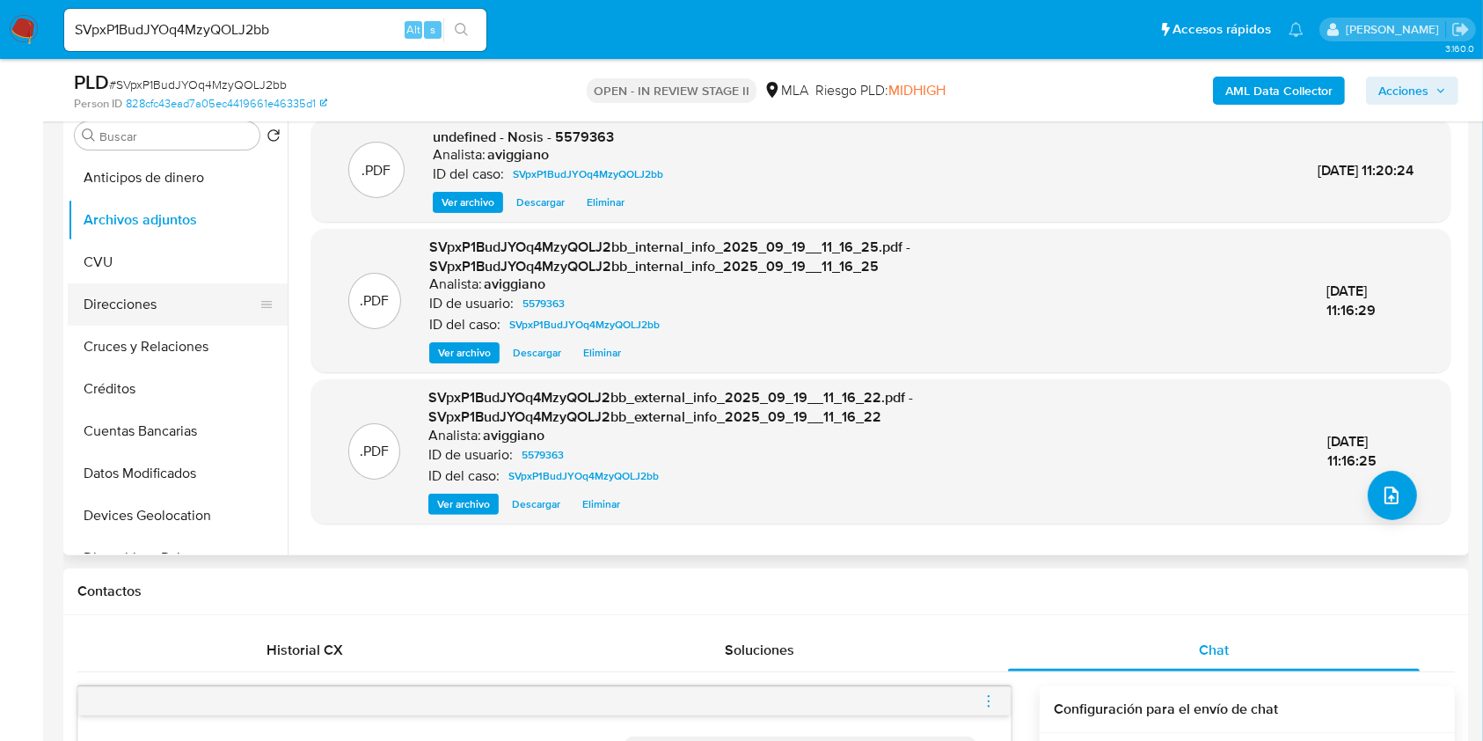
click at [167, 311] on button "Direcciones" at bounding box center [171, 304] width 206 height 42
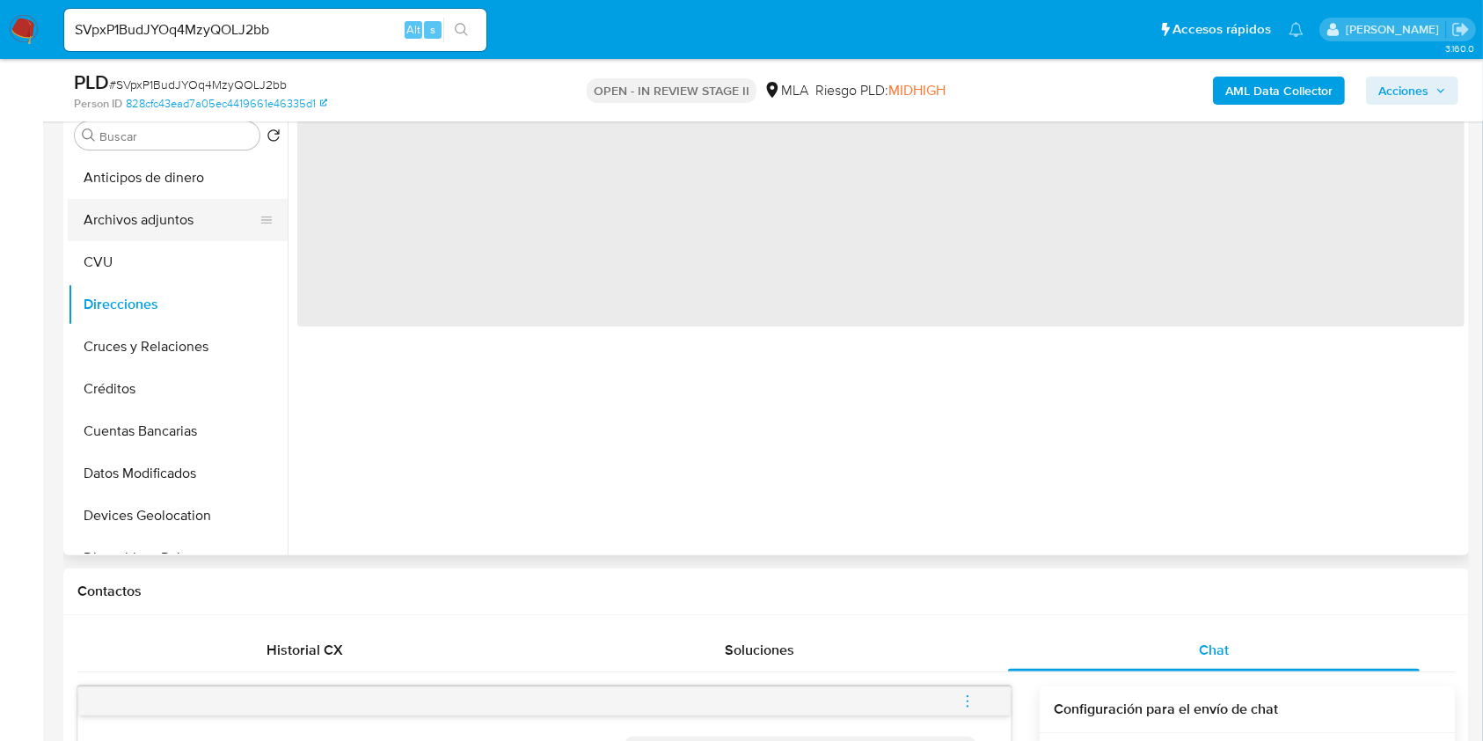
click at [196, 233] on button "Archivos adjuntos" at bounding box center [171, 220] width 206 height 42
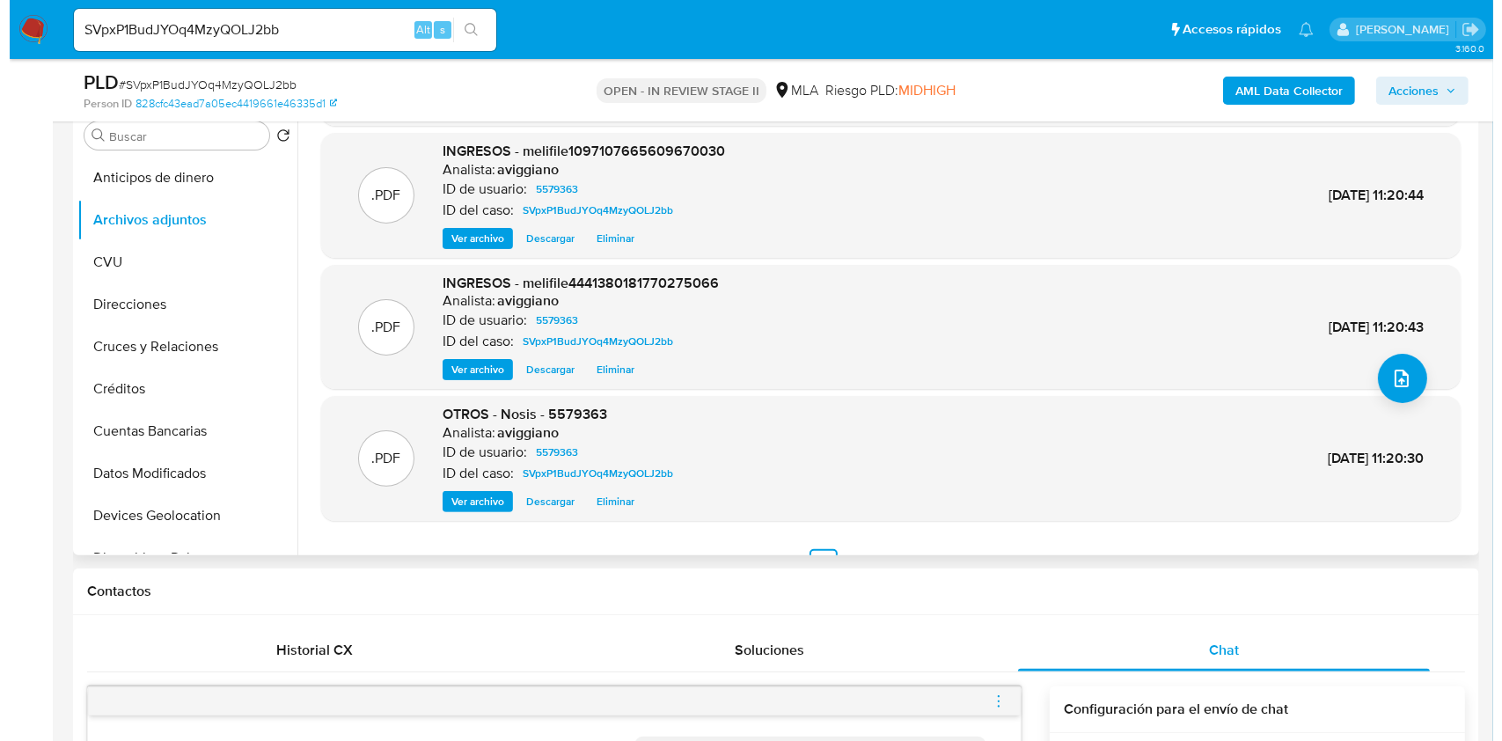
scroll to position [148, 0]
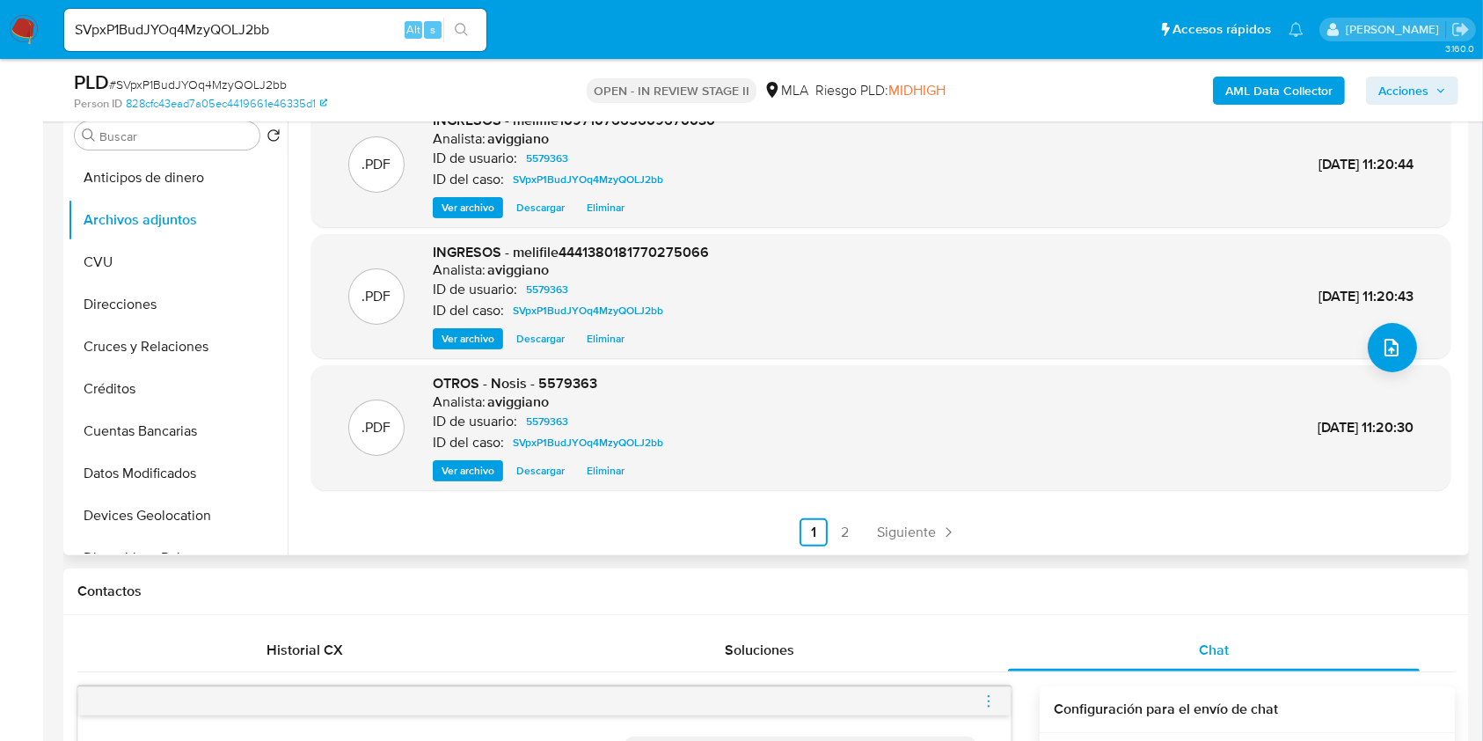
click at [573, 380] on span "OTROS - Nosis - 5579363" at bounding box center [515, 383] width 165 height 20
copy span "5579363"
click at [1415, 346] on div ".PDF INGRESOS - melifile4441380181770275066 Analista: aviggiano ID de usuario: …" at bounding box center [881, 296] width 1122 height 107
click at [1404, 348] on button "upload-file" at bounding box center [1392, 347] width 49 height 49
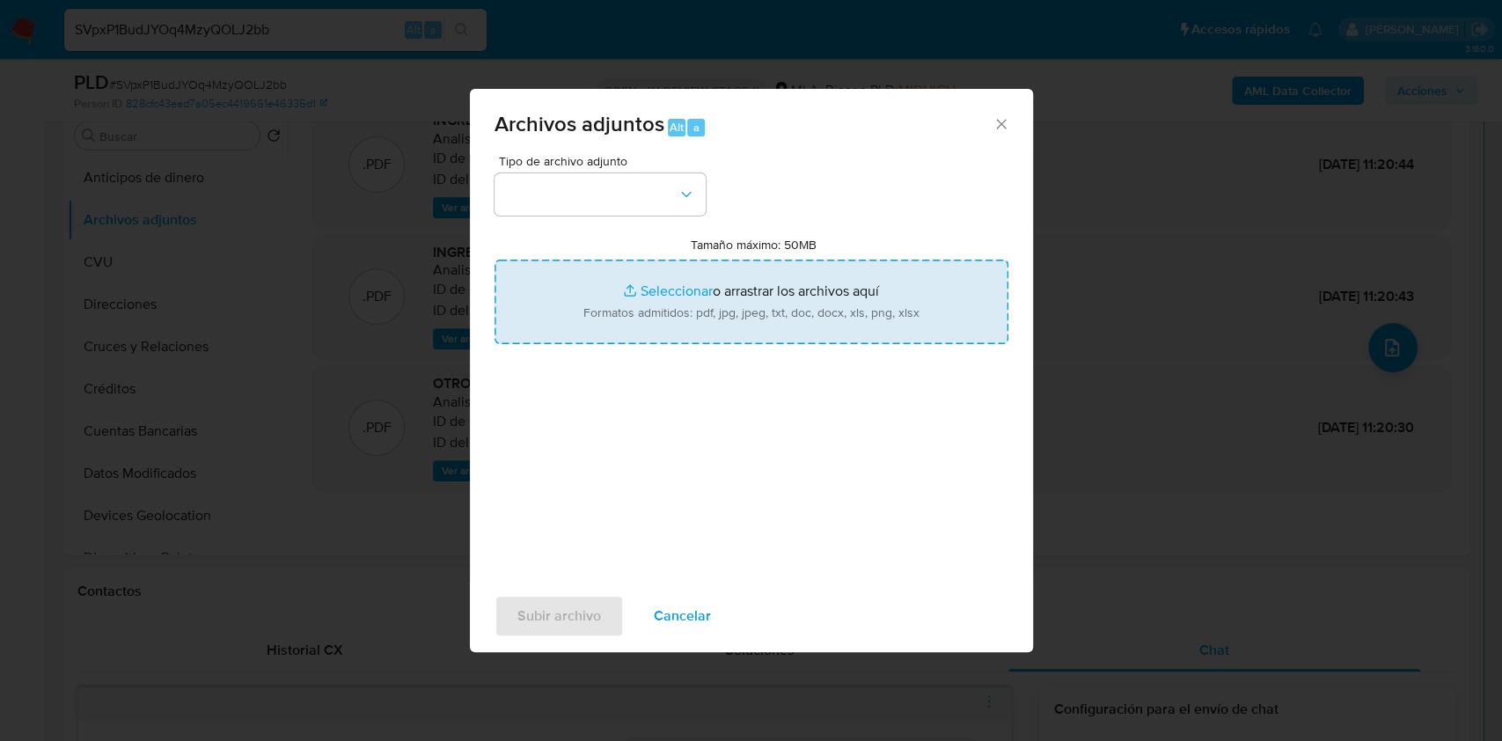
click at [955, 324] on input "Tamaño máximo: 50MB Seleccionar archivos" at bounding box center [751, 302] width 514 height 84
type input "C:\fakepath\Movimientos-Aladdin-v10_1 - 5579363 -.xlsx"
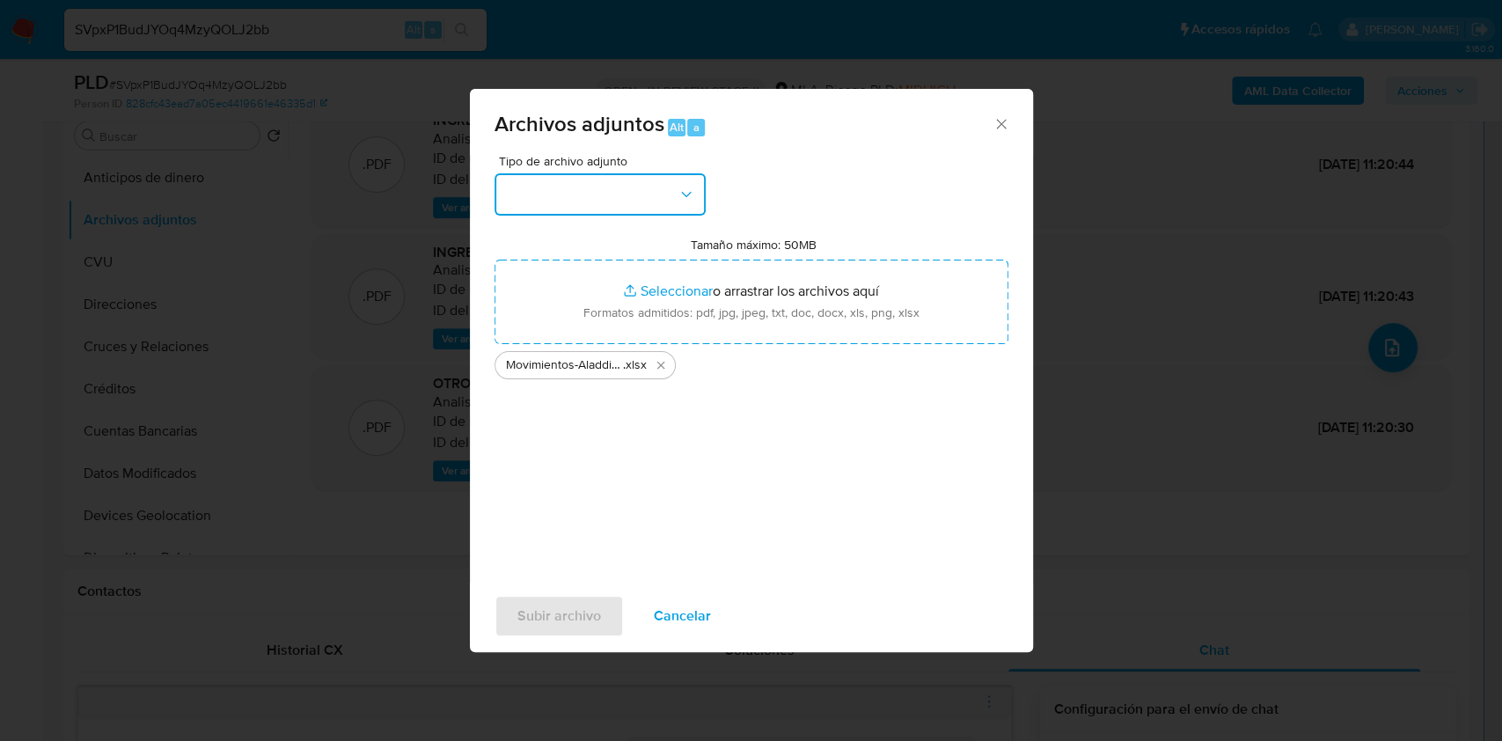
click at [612, 206] on button "button" at bounding box center [599, 194] width 211 height 42
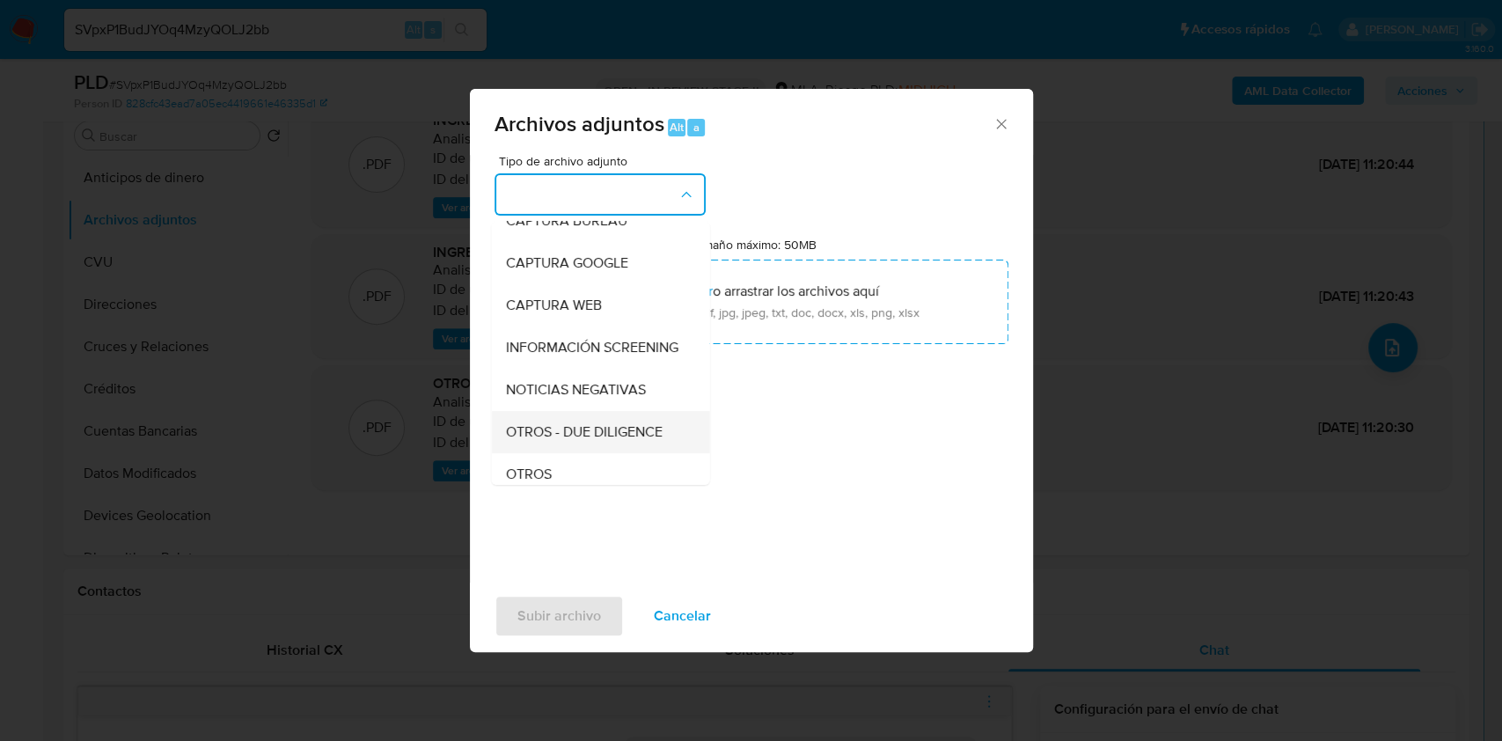
scroll to position [234, 0]
click at [582, 360] on div "OTROS" at bounding box center [594, 346] width 179 height 42
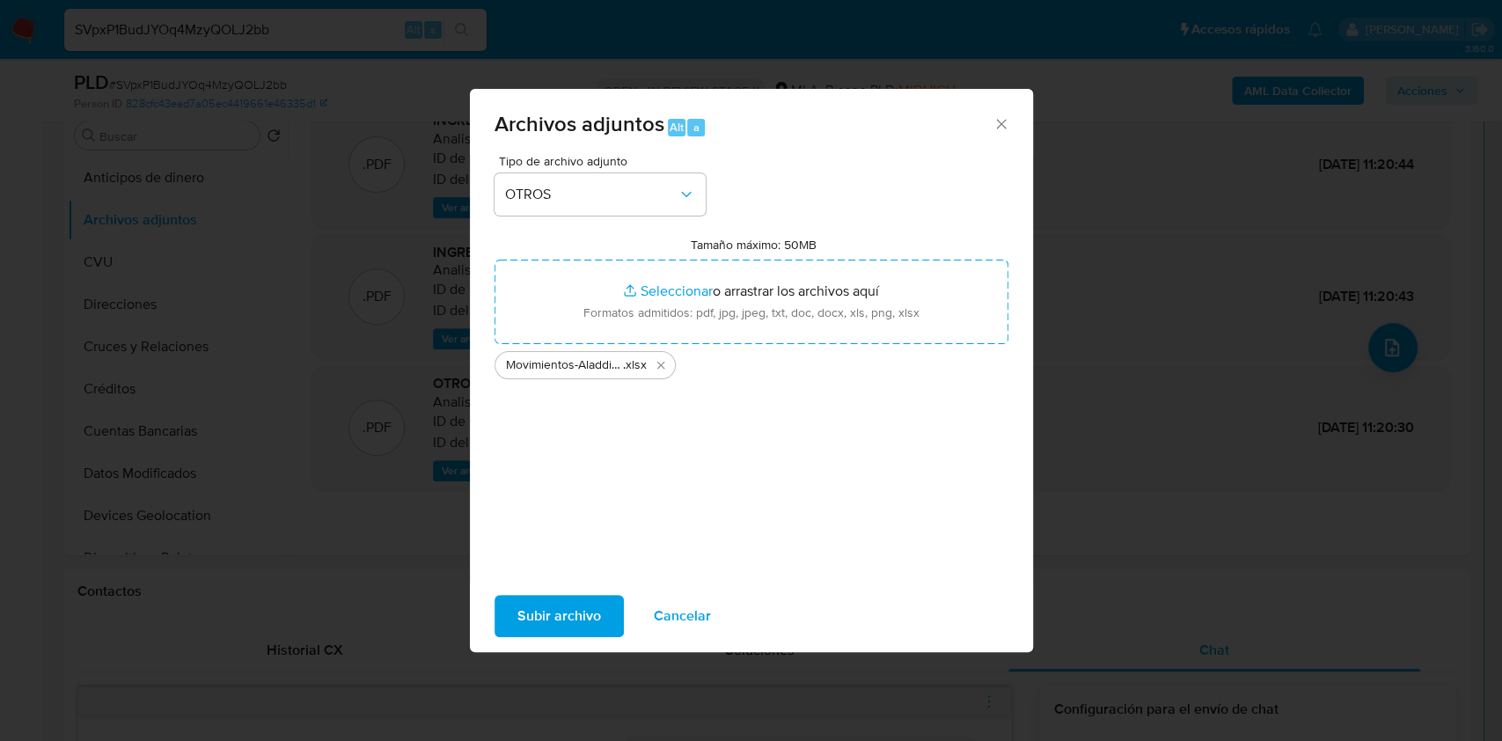
click at [577, 605] on span "Subir archivo" at bounding box center [559, 616] width 84 height 39
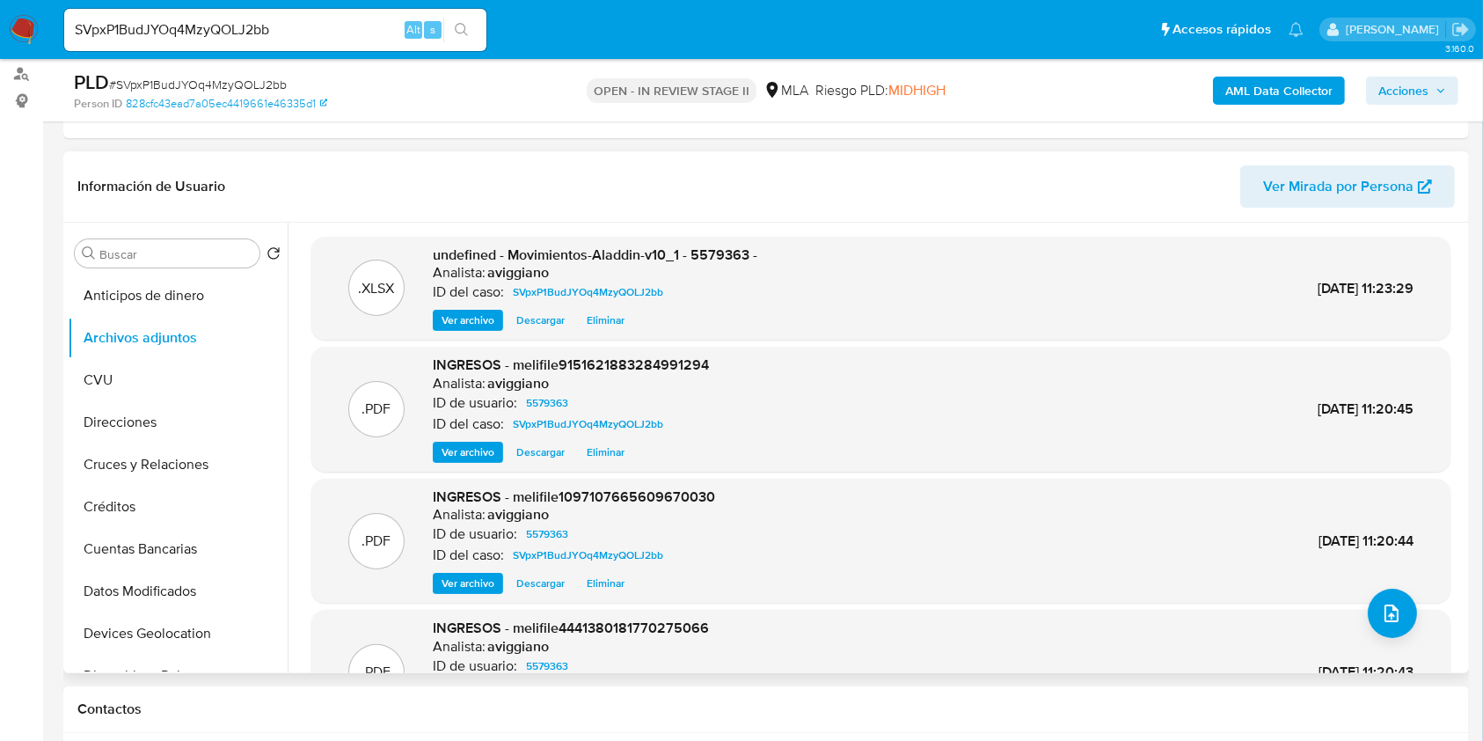
click at [723, 249] on span "undefined - Movimientos-Aladdin-v10_1 - 5579363 -" at bounding box center [595, 255] width 325 height 20
copy span "5579363"
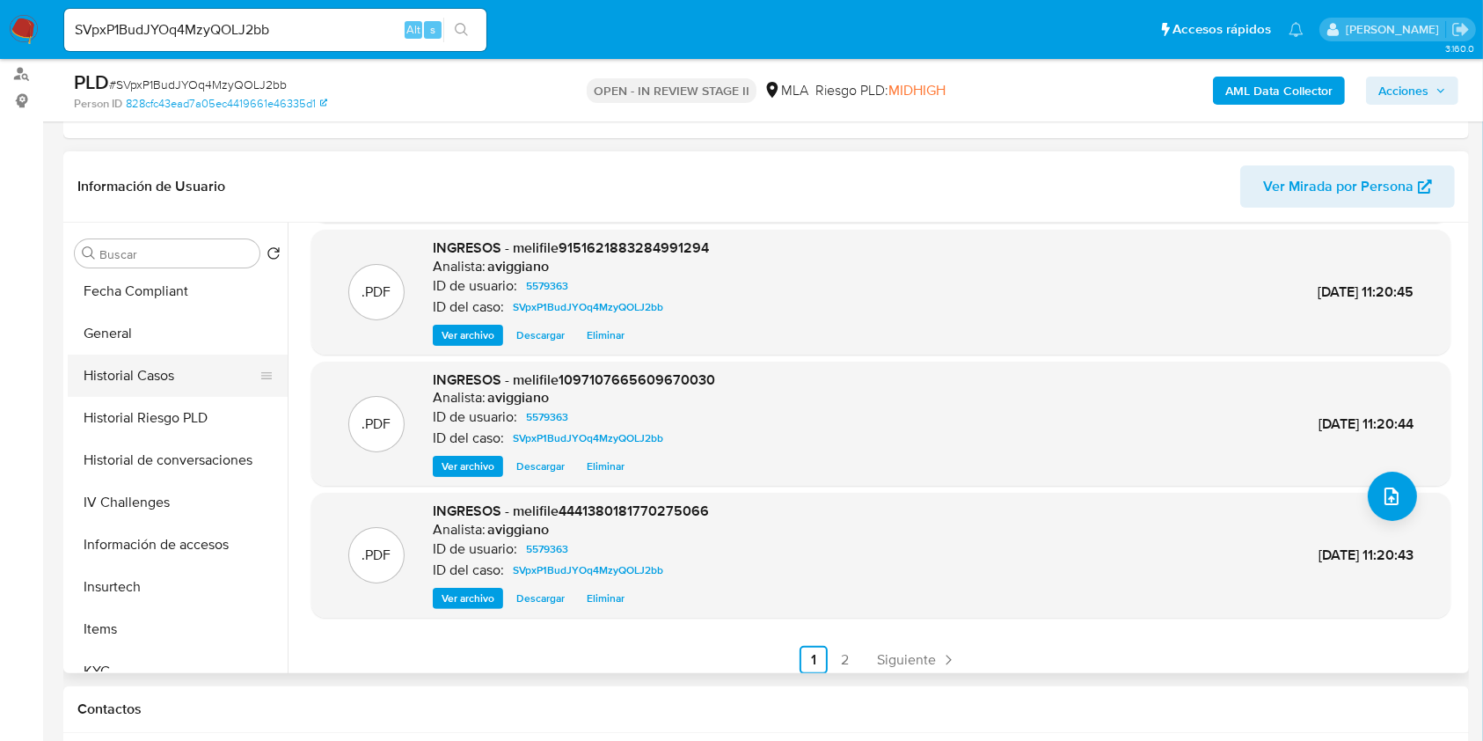
scroll to position [352, 0]
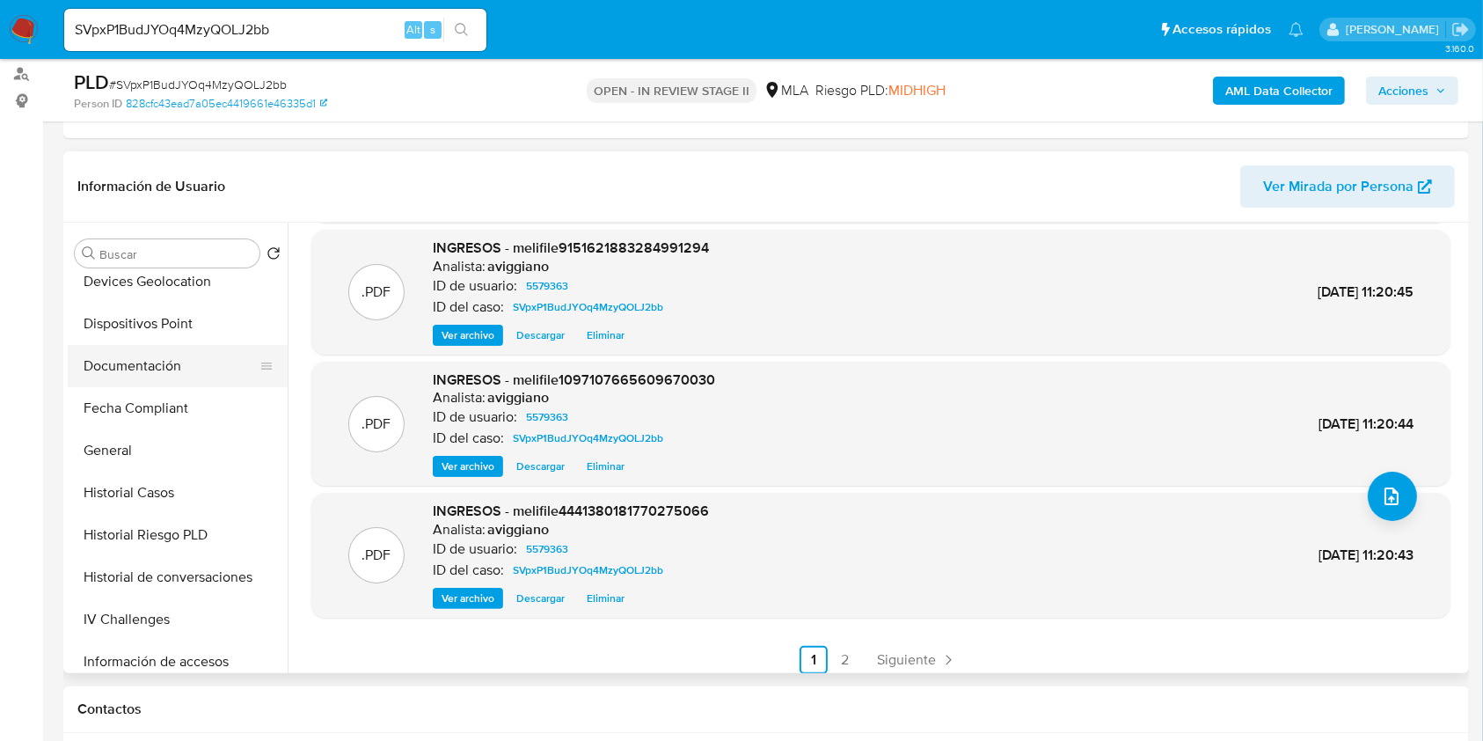
click at [153, 357] on button "Documentación" at bounding box center [171, 366] width 206 height 42
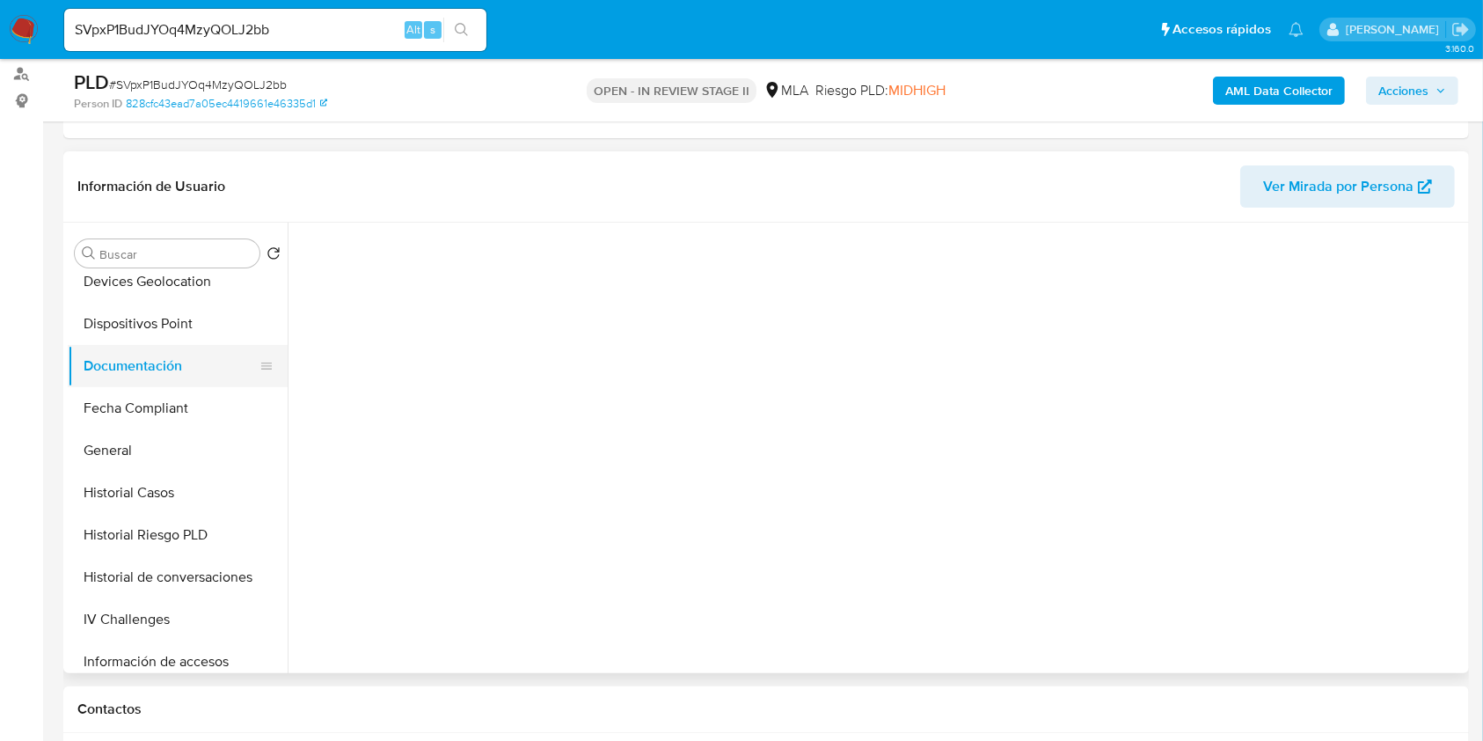
scroll to position [0, 0]
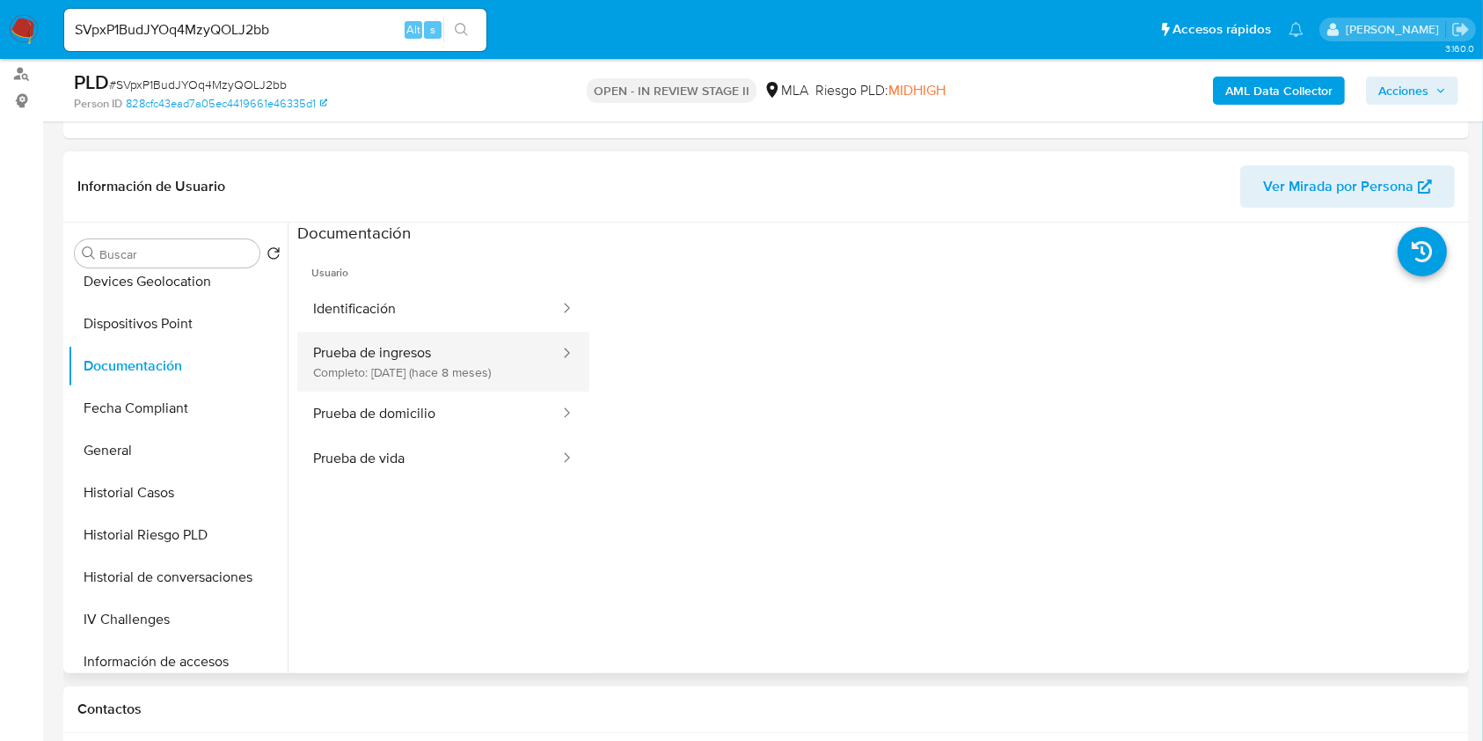
click at [558, 351] on icon at bounding box center [567, 353] width 18 height 18
click at [478, 362] on button "Prueba de ingresos Completo: 23/01/2025 (hace 8 meses)" at bounding box center [429, 362] width 264 height 60
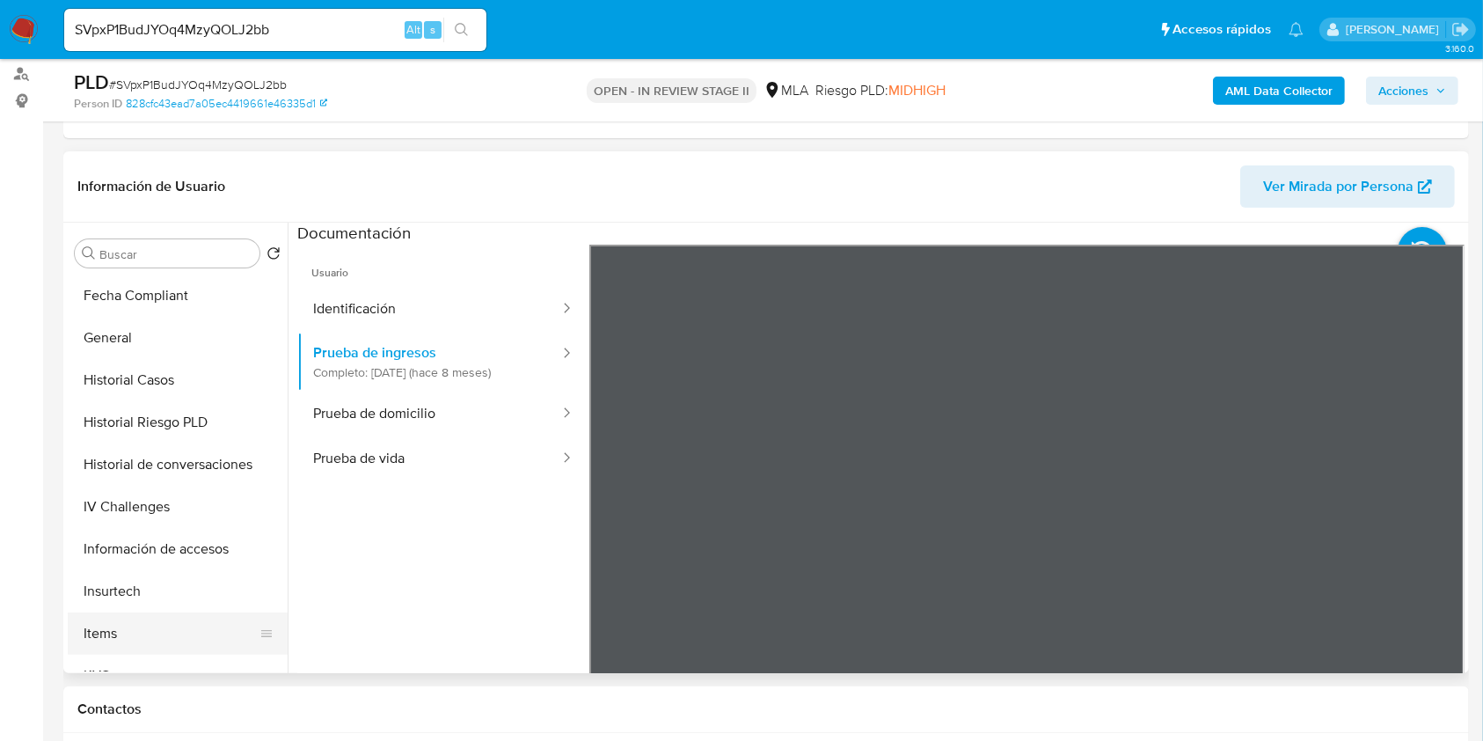
scroll to position [586, 0]
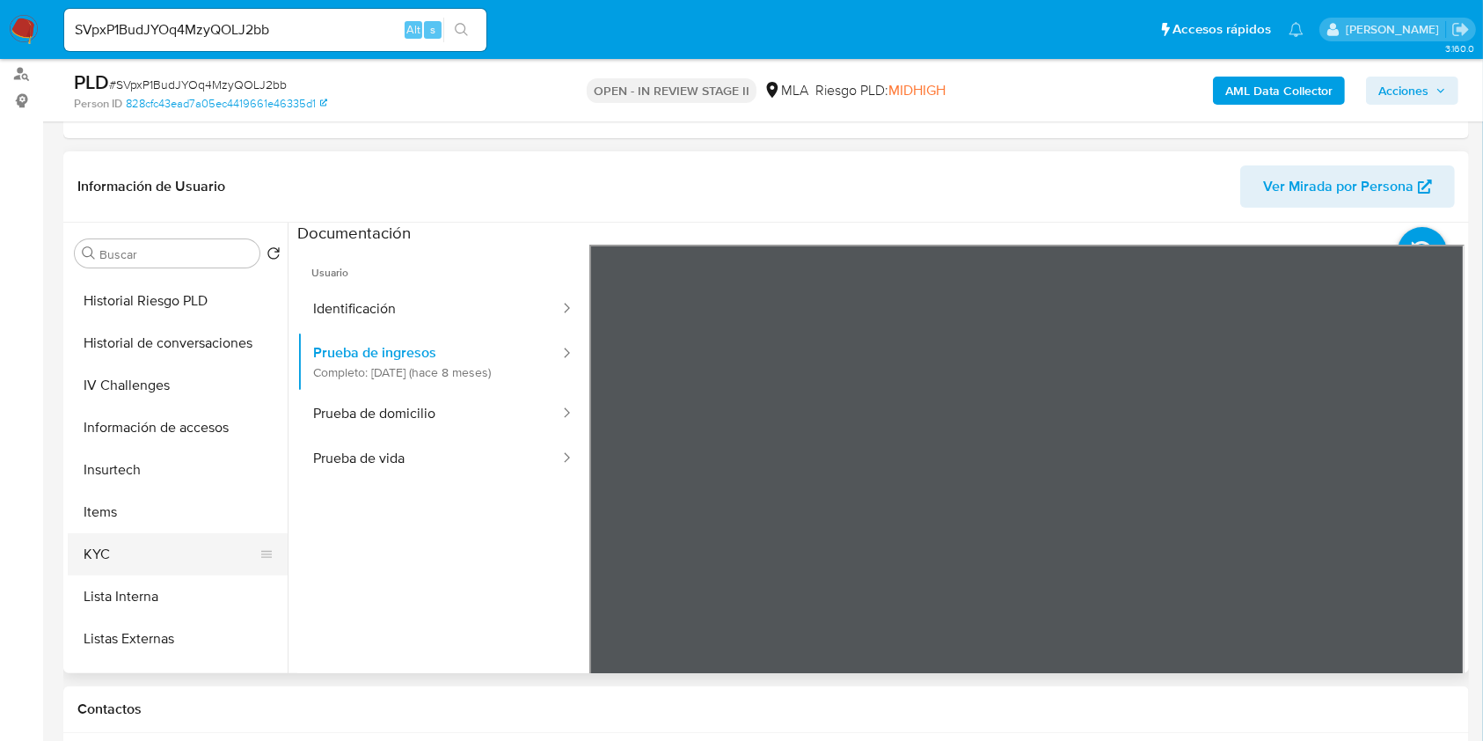
click at [150, 550] on button "KYC" at bounding box center [171, 554] width 206 height 42
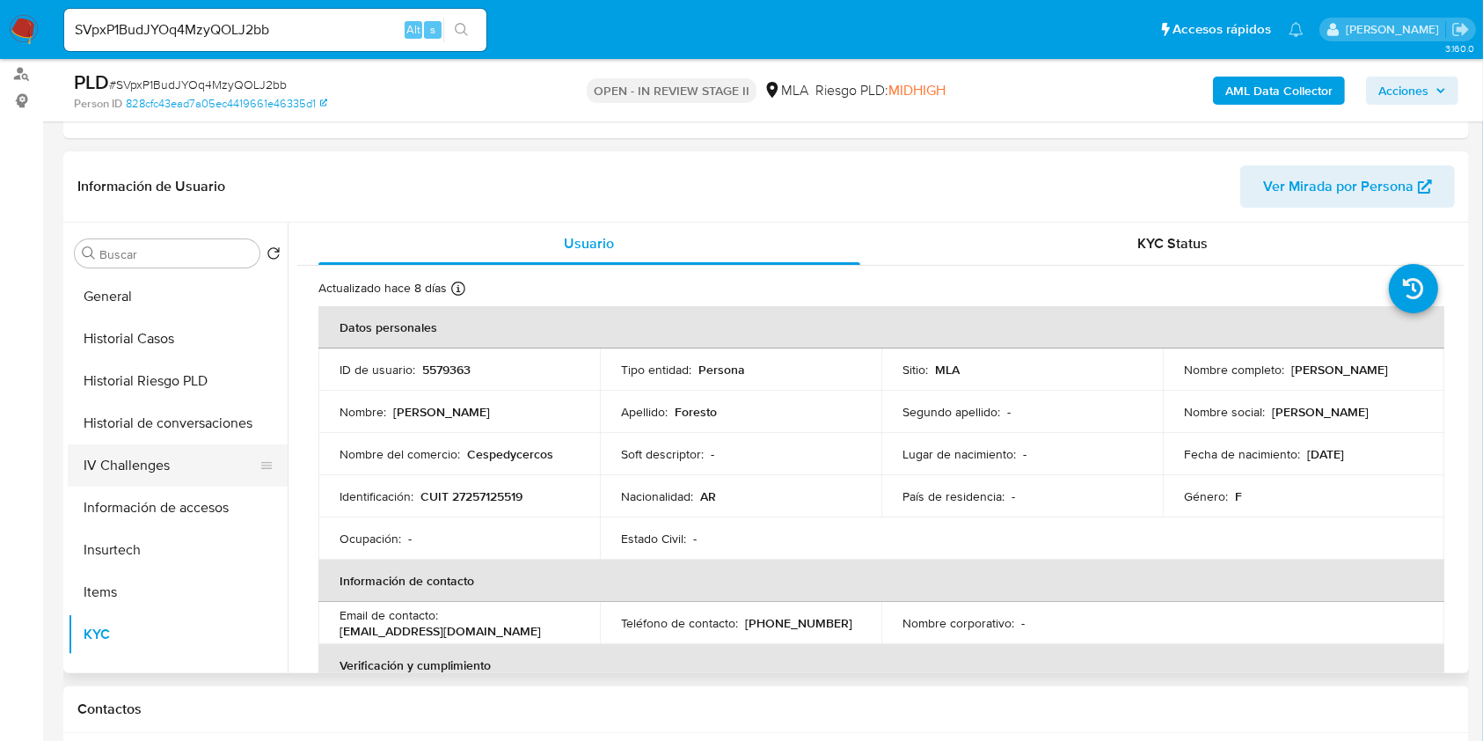
scroll to position [469, 0]
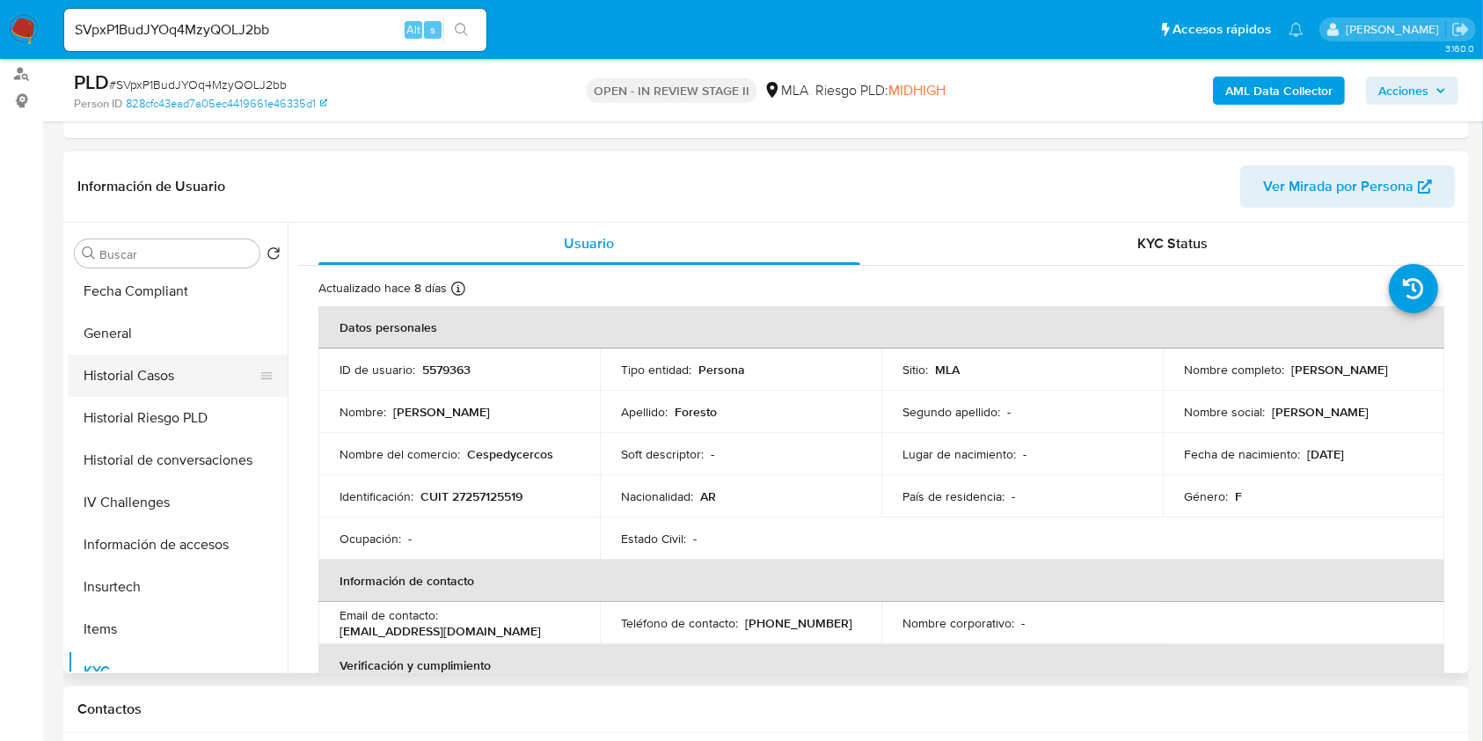
click at [184, 372] on button "Historial Casos" at bounding box center [171, 376] width 206 height 42
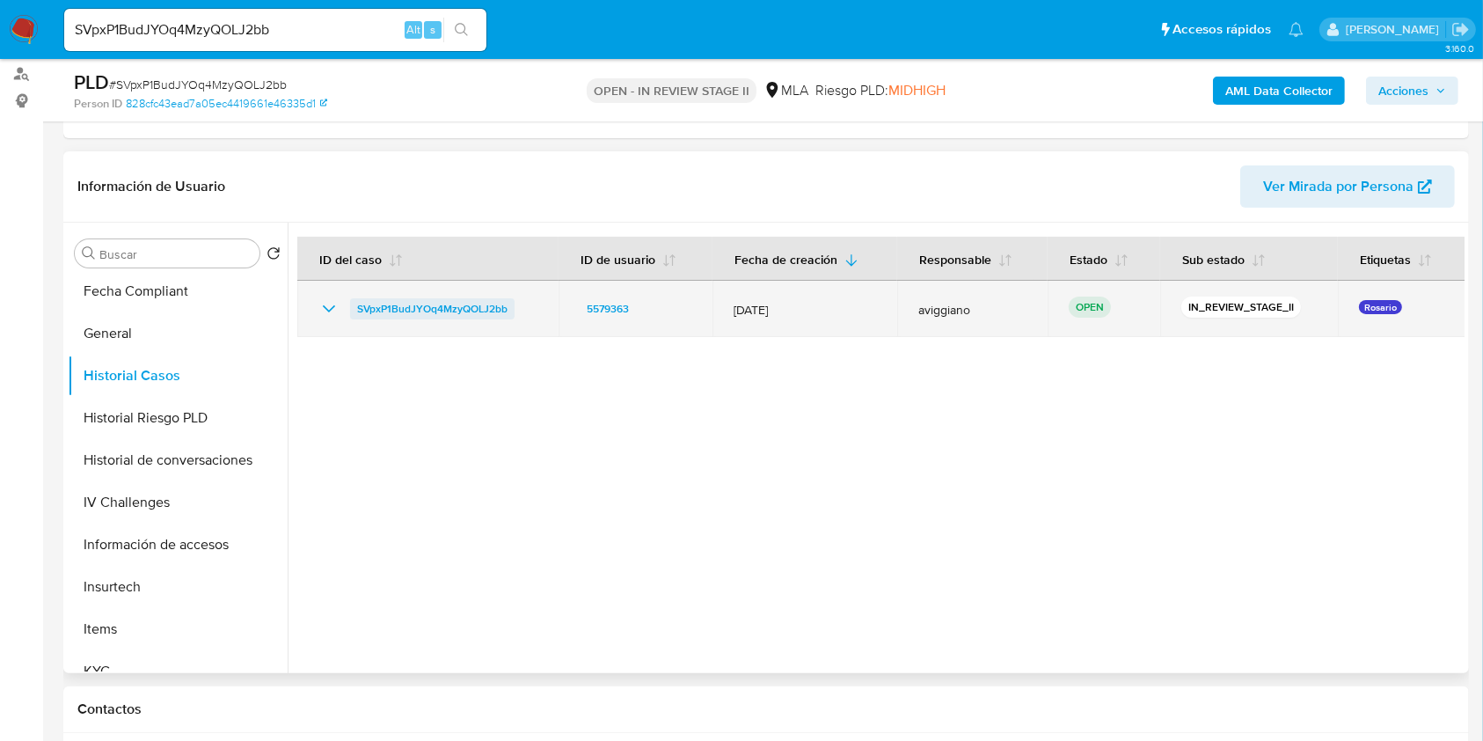
click at [461, 309] on span "SVpxP1BudJYOq4MzyQOLJ2bb" at bounding box center [432, 308] width 150 height 21
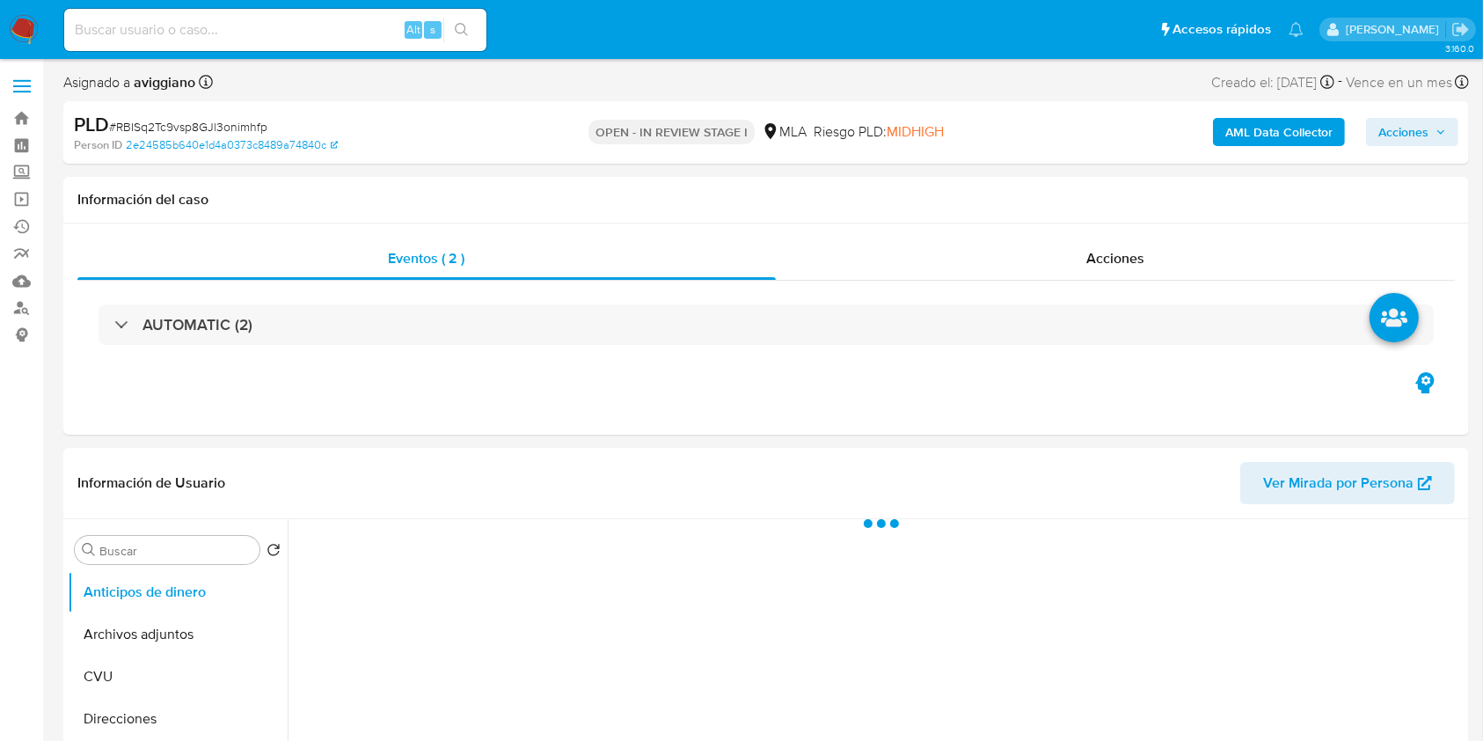
click at [1423, 123] on span "Acciones" at bounding box center [1404, 132] width 50 height 28
select select "10"
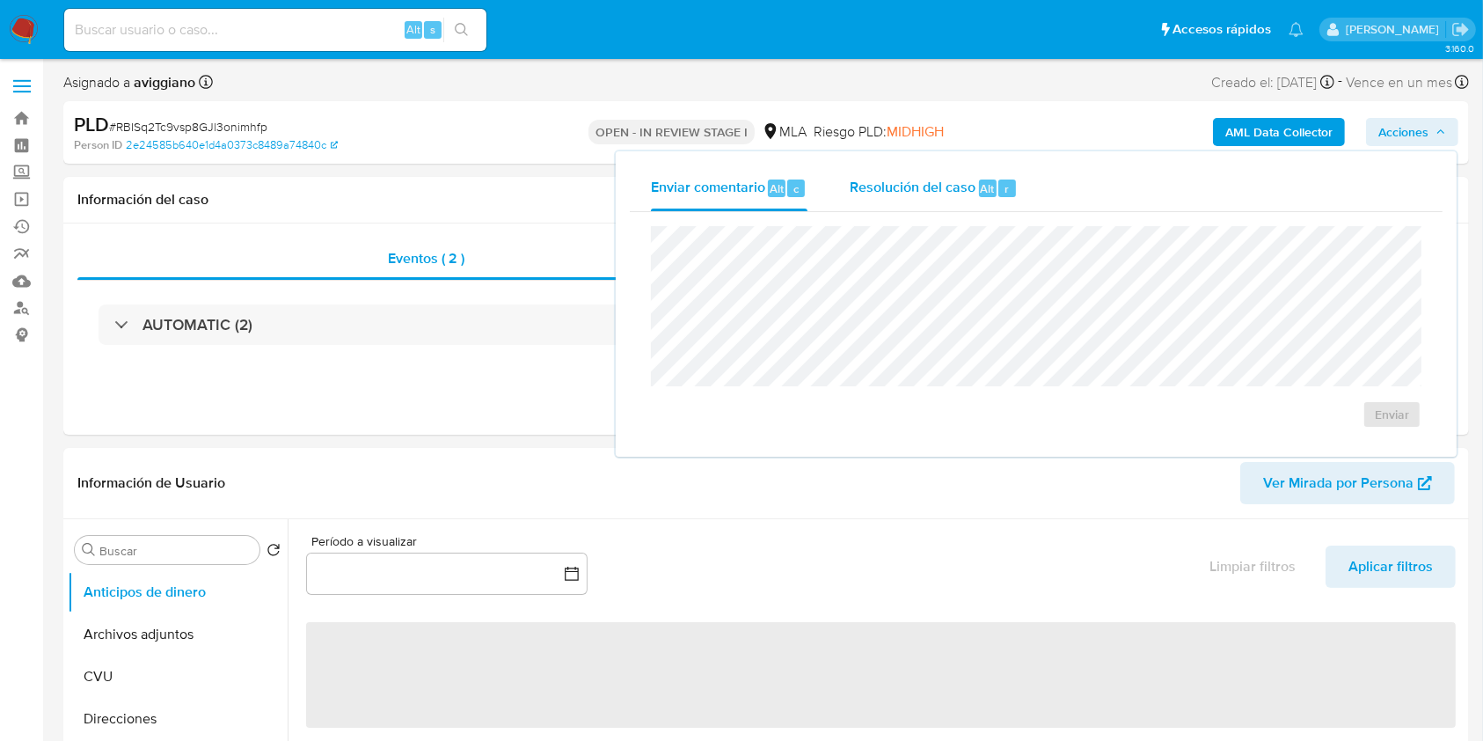
click at [943, 179] on span "Resolución del caso" at bounding box center [913, 188] width 126 height 20
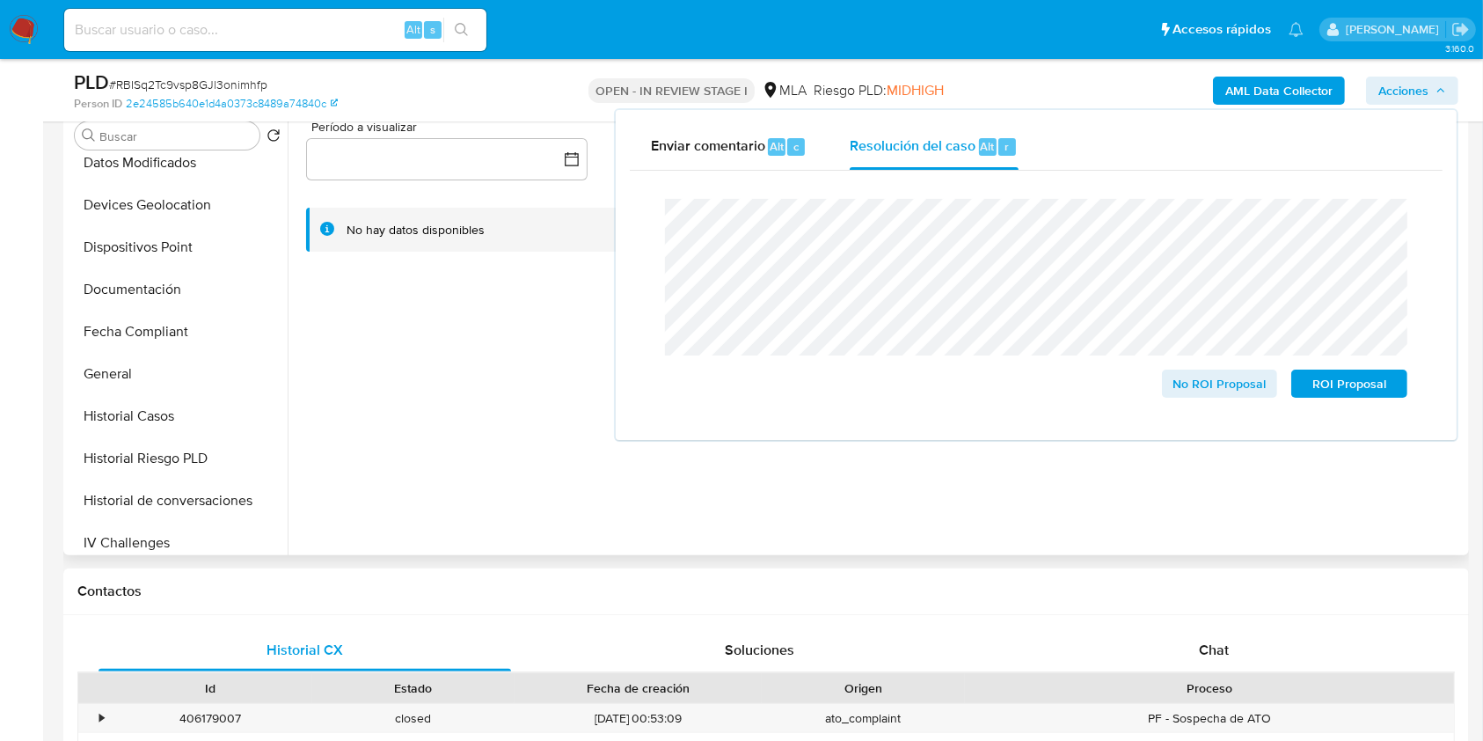
scroll to position [469, 0]
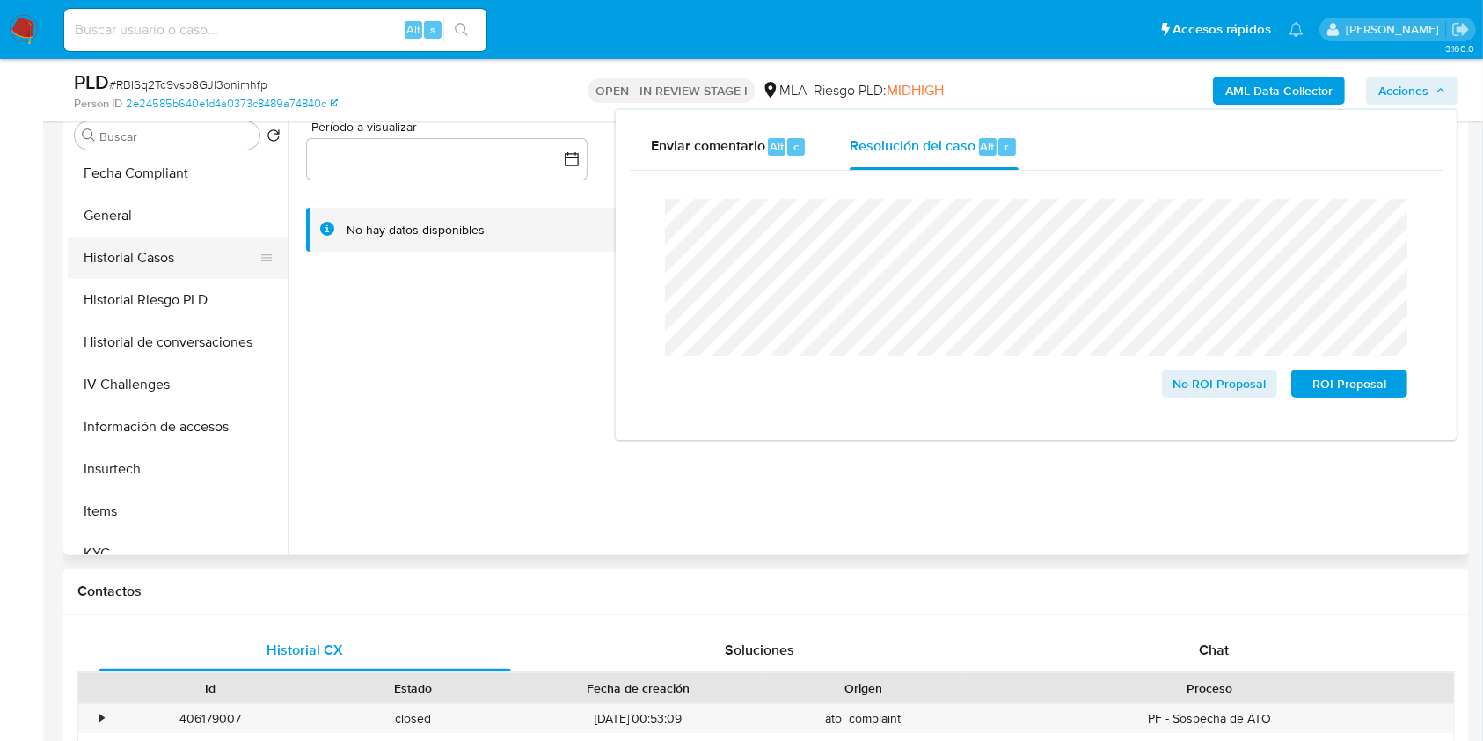
click at [154, 268] on button "Historial Casos" at bounding box center [171, 258] width 206 height 42
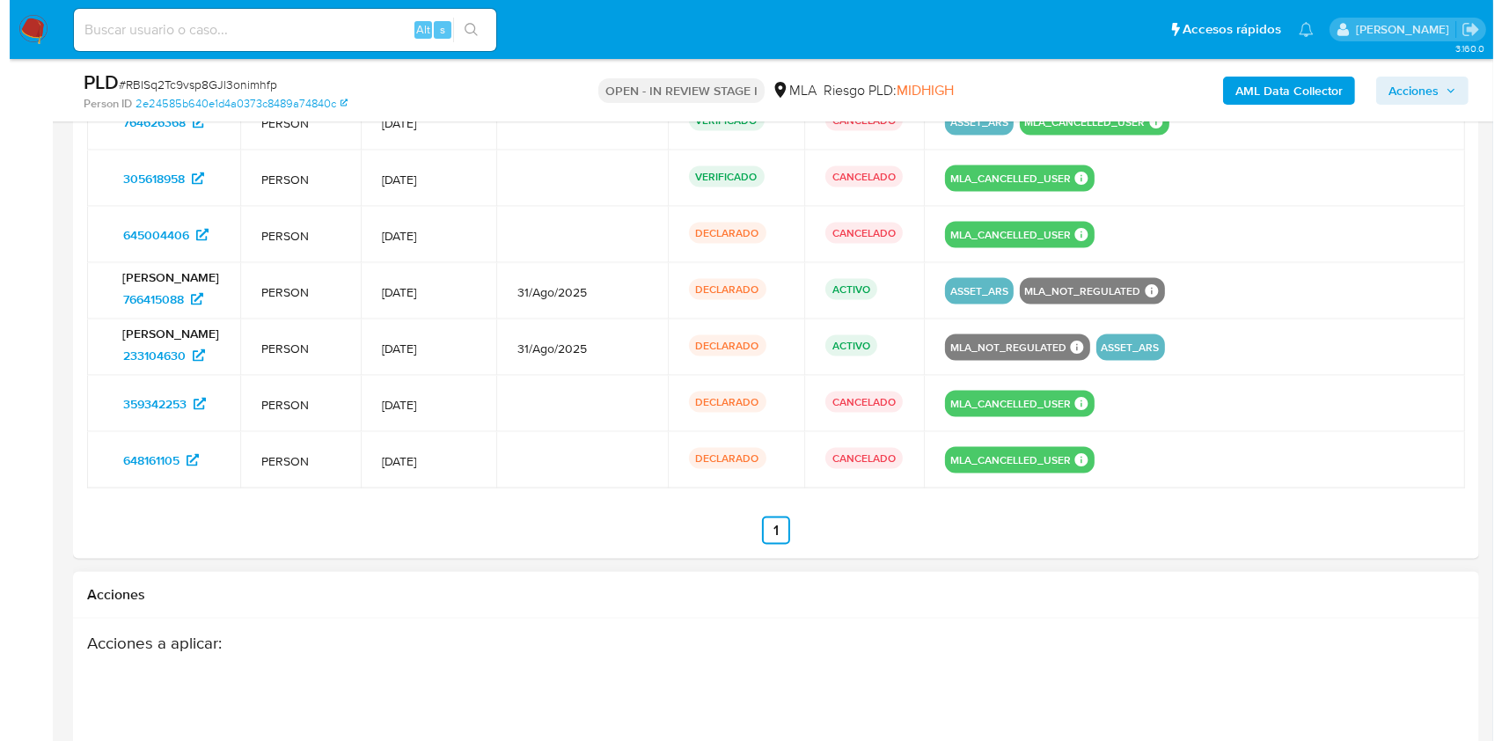
scroll to position [2907, 0]
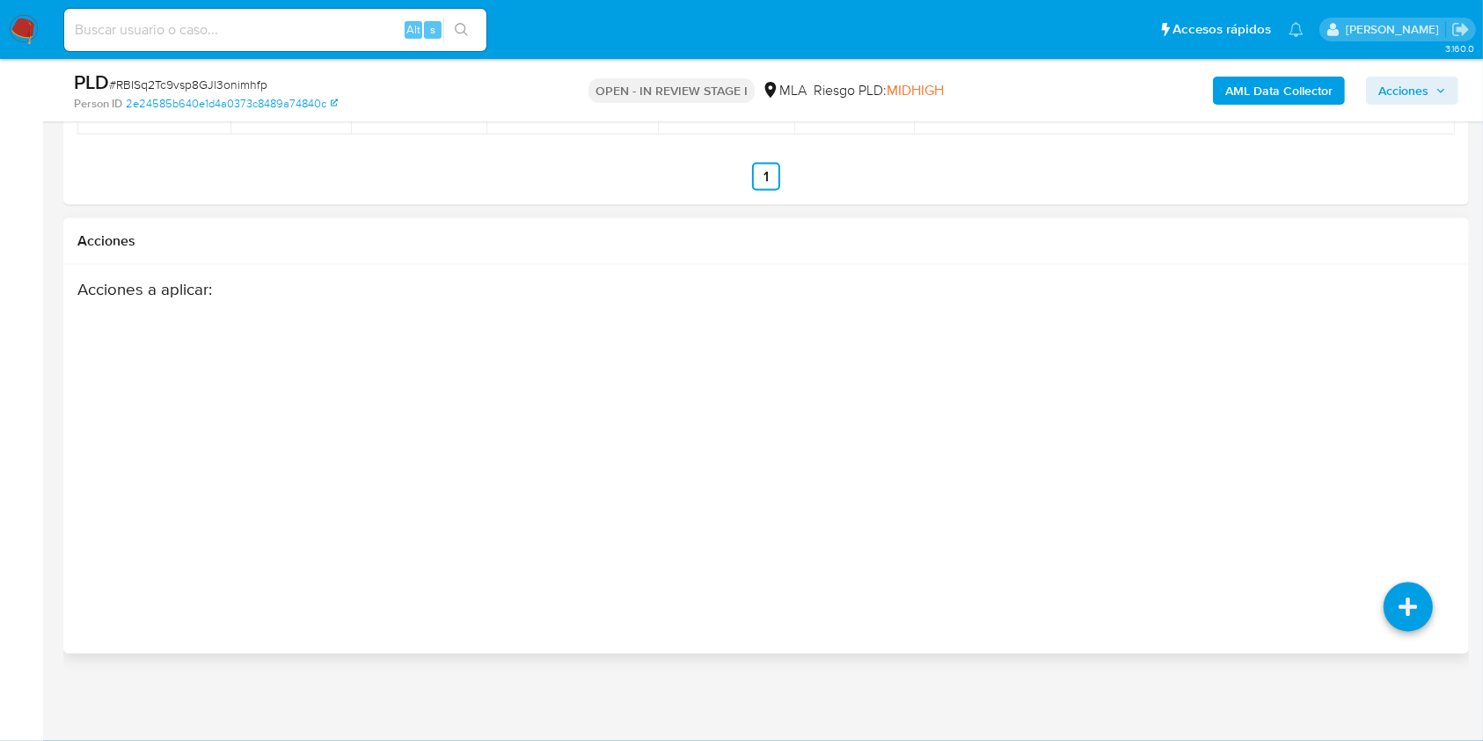
click at [1424, 497] on div "Acciones a aplicar :" at bounding box center [766, 420] width 1378 height 282
click at [1402, 588] on icon at bounding box center [1408, 606] width 49 height 49
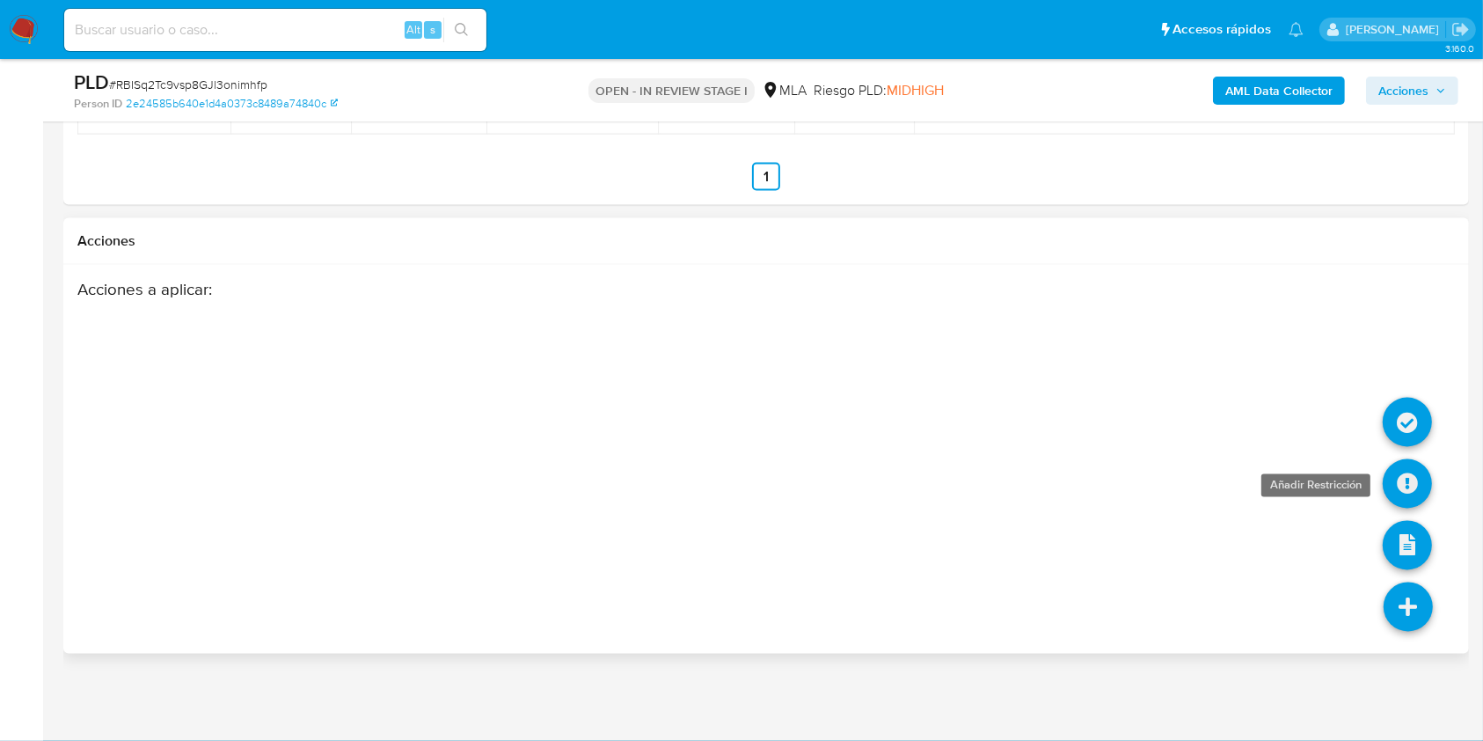
click at [1401, 479] on icon at bounding box center [1407, 483] width 49 height 49
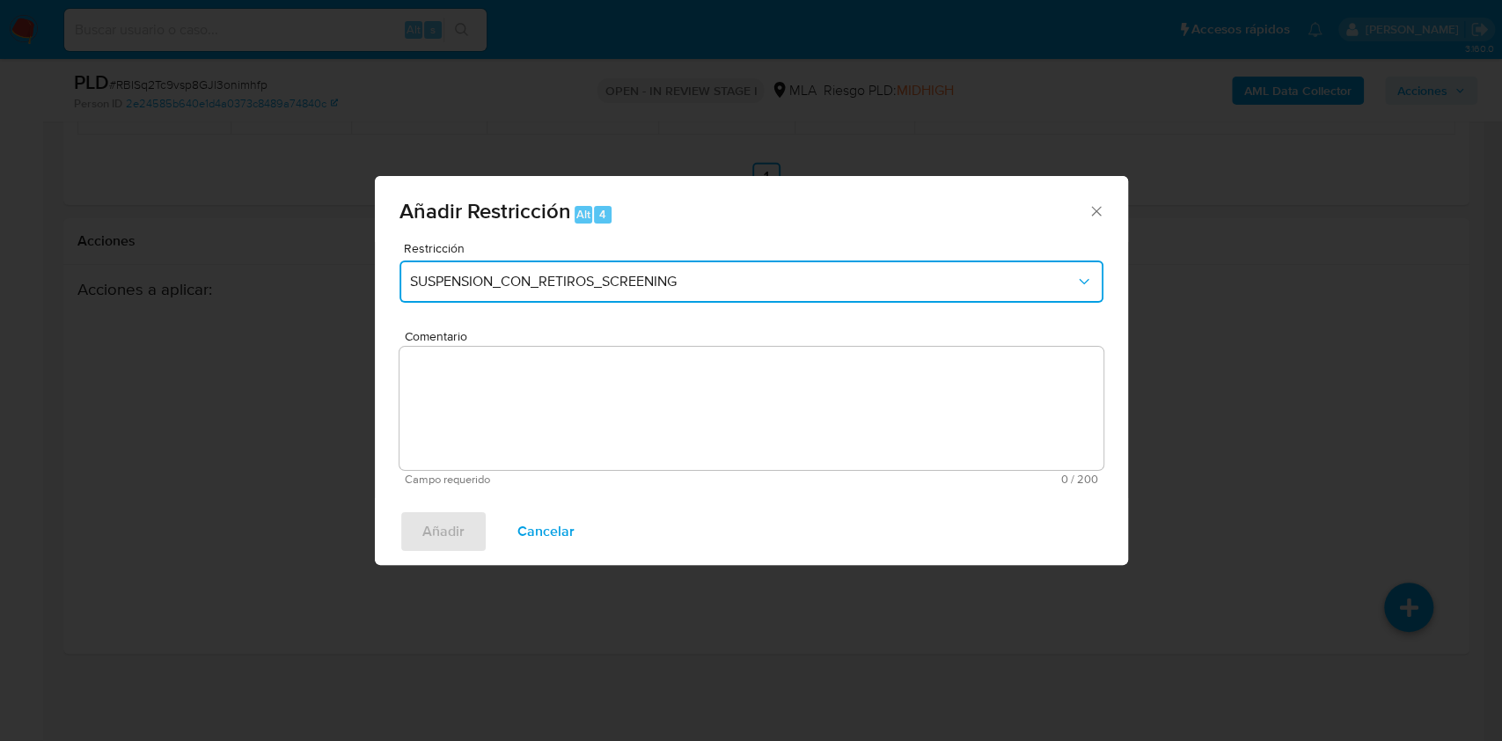
click at [534, 288] on span "SUSPENSION_CON_RETIROS_SCREENING" at bounding box center [742, 282] width 665 height 18
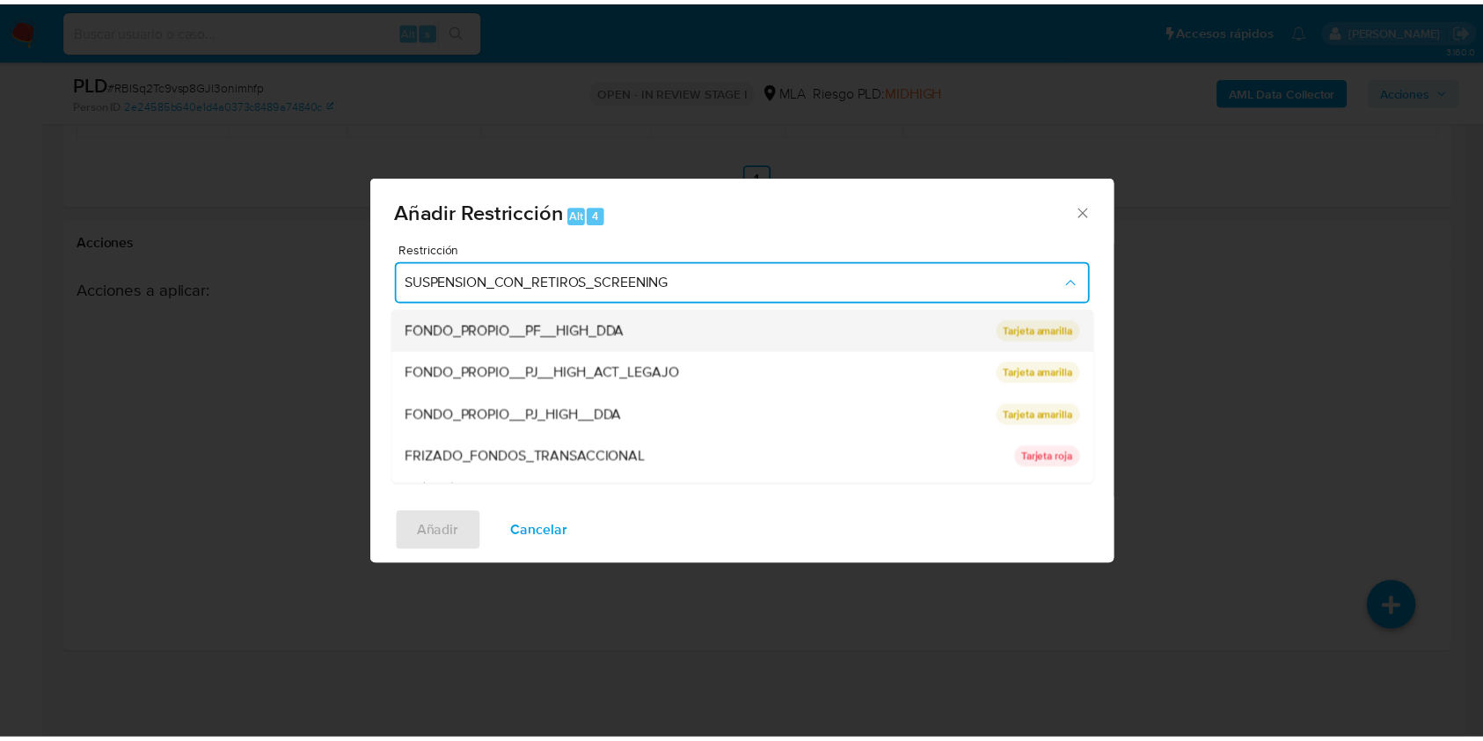
scroll to position [352, 0]
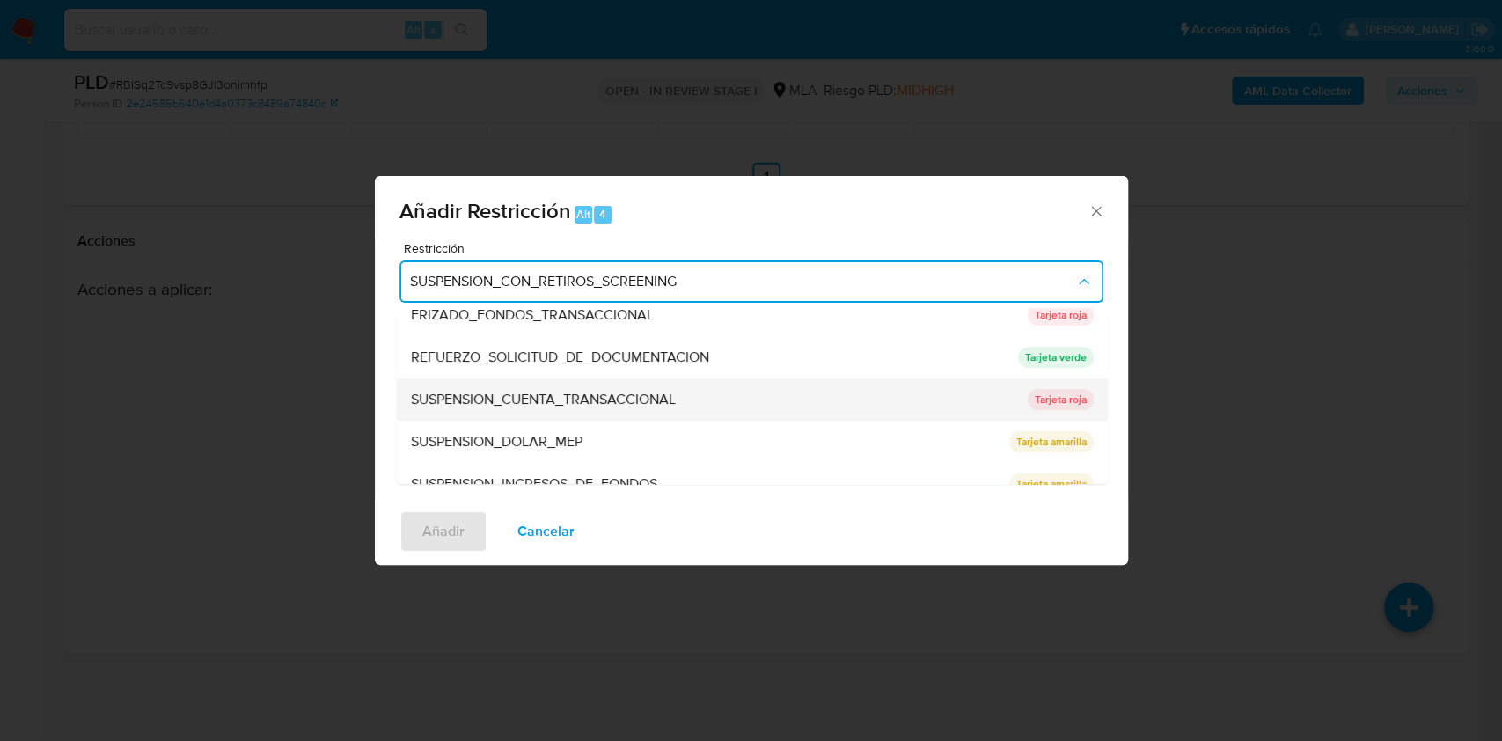
click at [554, 400] on span "SUSPENSION_CUENTA_TRANSACCIONAL" at bounding box center [542, 400] width 265 height 18
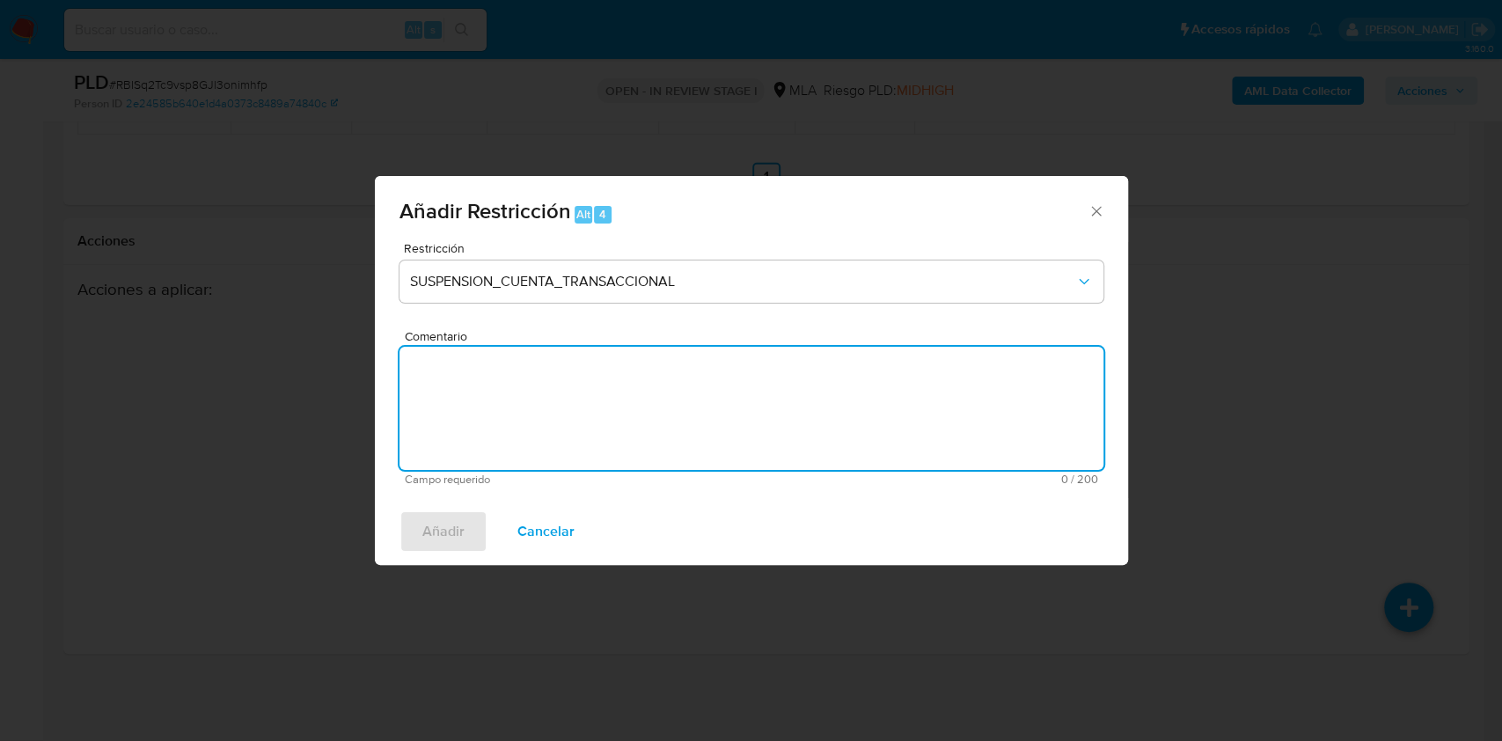
click at [543, 419] on textarea "Comentario" at bounding box center [751, 408] width 704 height 123
type textarea "AML"
click at [423, 514] on span "Añadir" at bounding box center [443, 531] width 42 height 39
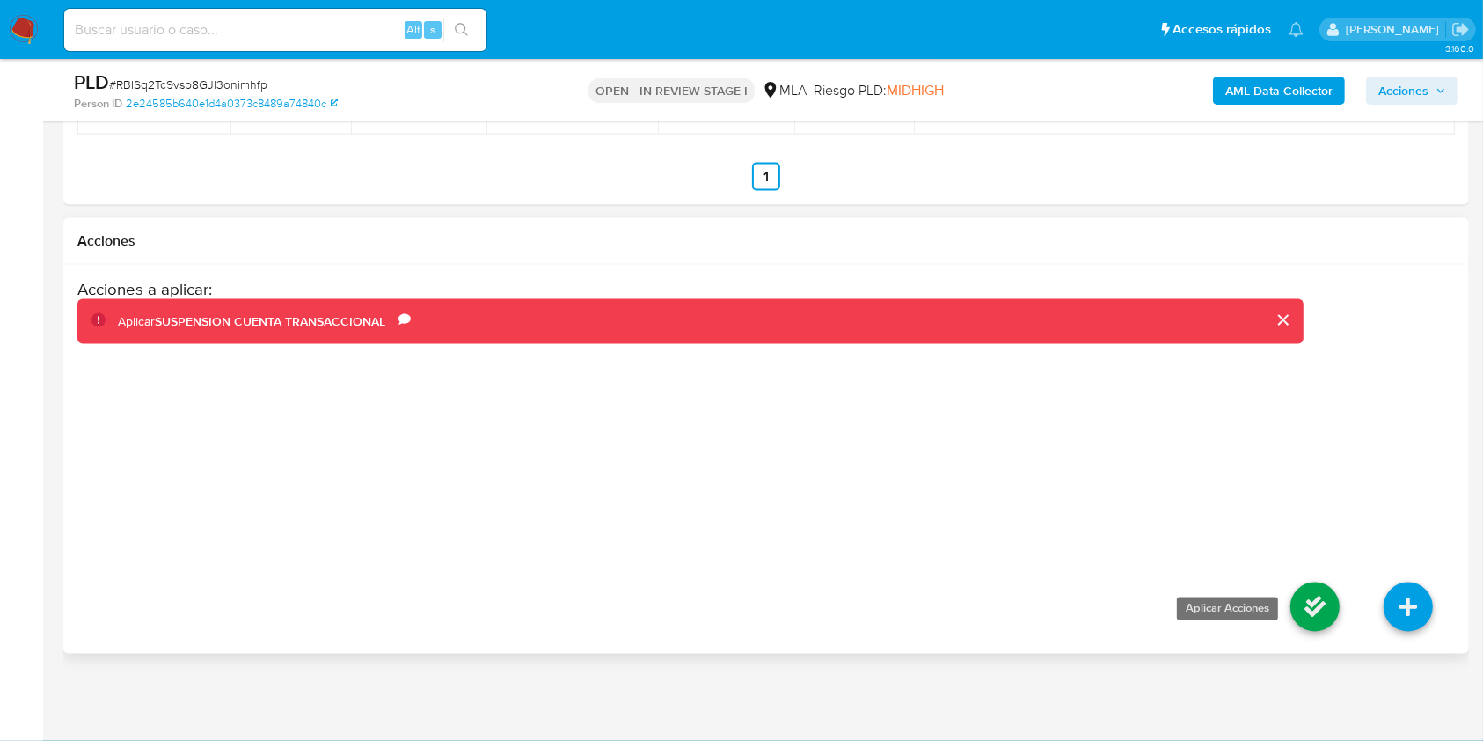
click at [1309, 599] on icon at bounding box center [1315, 606] width 49 height 49
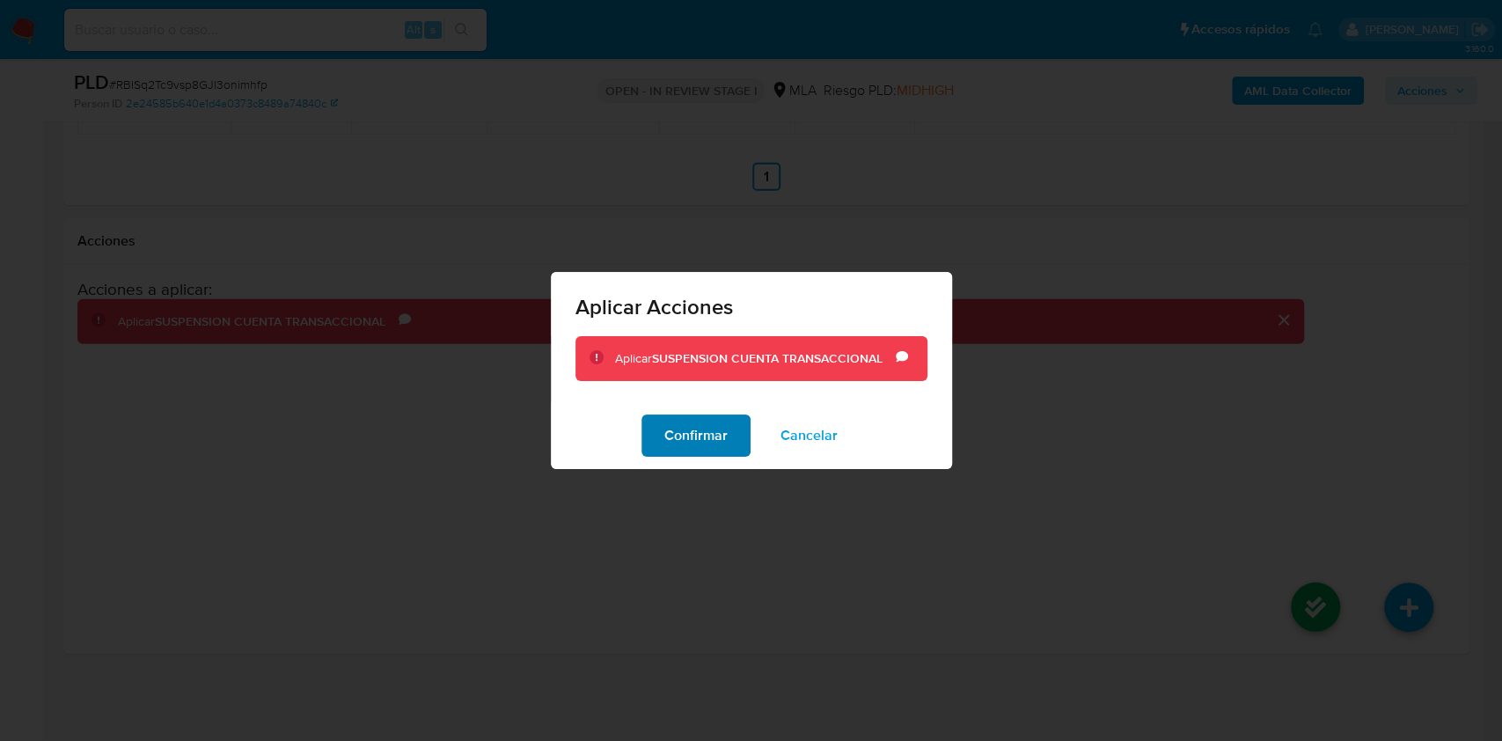
click at [681, 438] on span "Confirmar" at bounding box center [695, 435] width 63 height 39
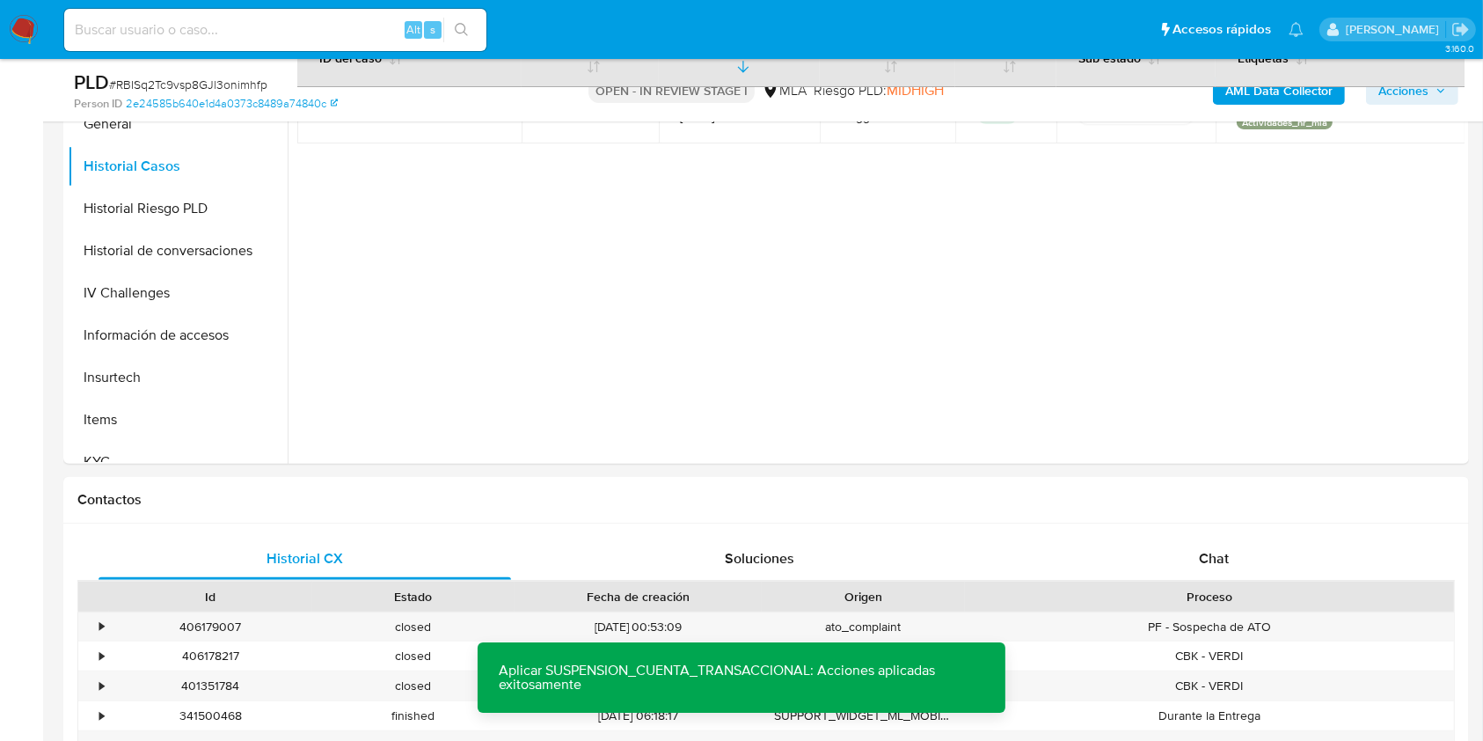
scroll to position [209, 0]
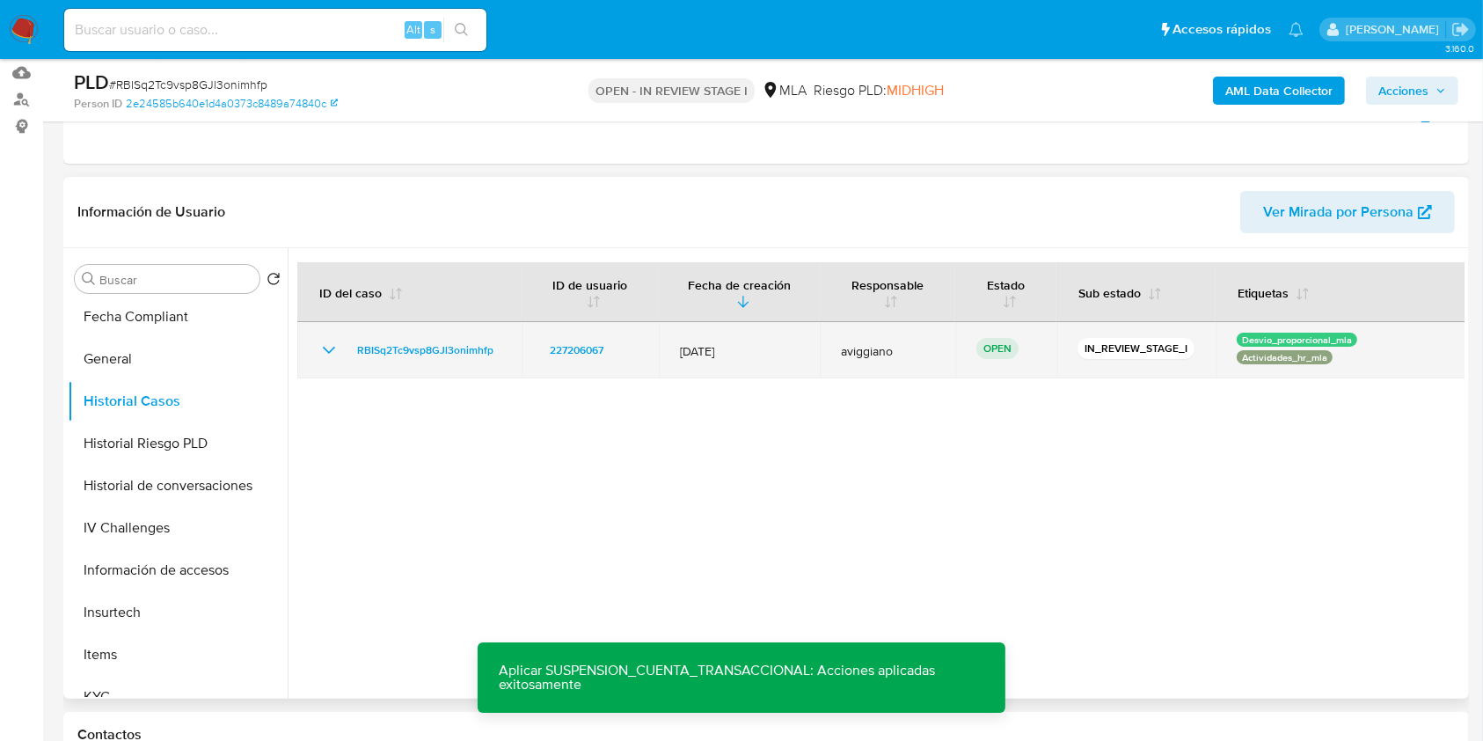
click at [461, 361] on td "RBISq2Tc9vsp8GJl3onimhfp" at bounding box center [409, 350] width 224 height 56
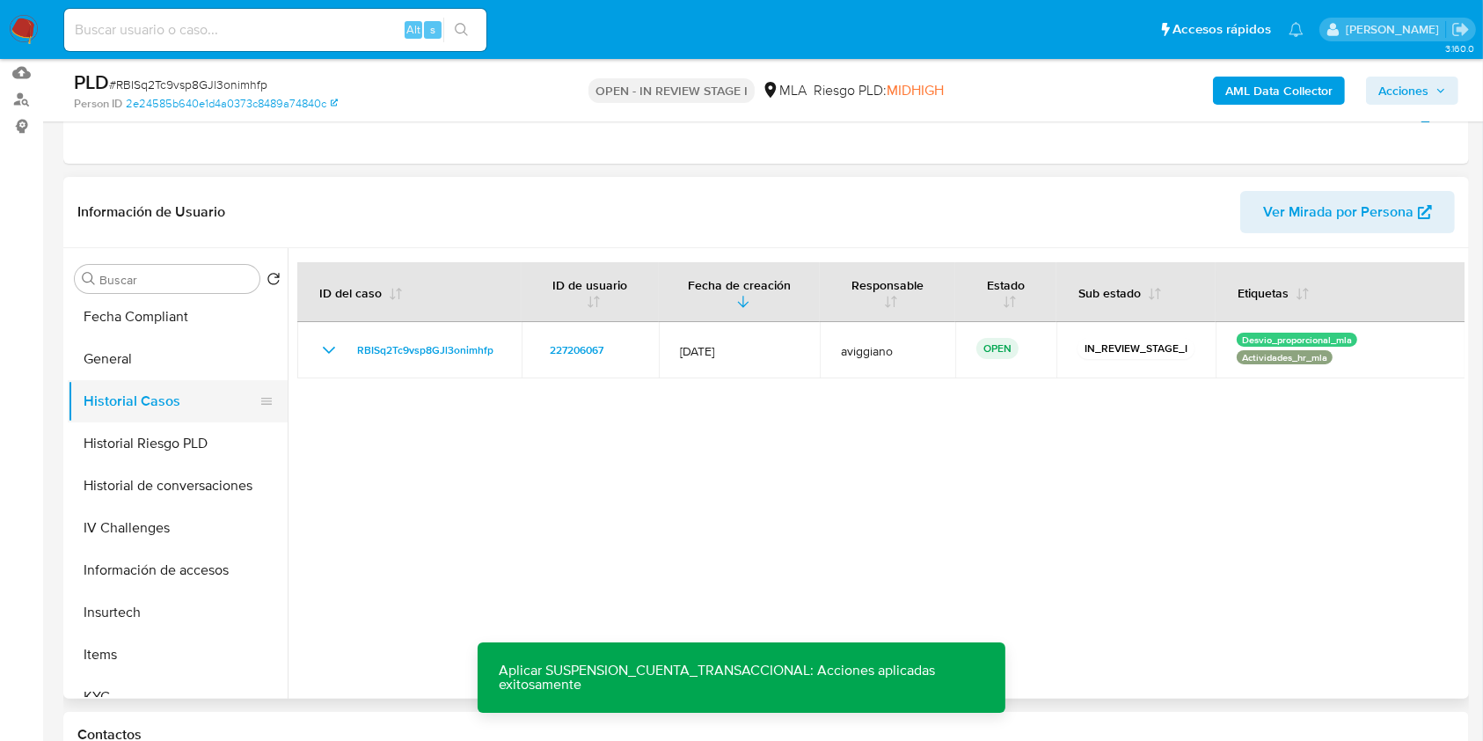
click at [172, 417] on button "Historial Casos" at bounding box center [171, 401] width 206 height 42
click at [146, 380] on button "Historial Casos" at bounding box center [171, 401] width 206 height 42
click at [143, 401] on button "Historial Casos" at bounding box center [171, 401] width 206 height 42
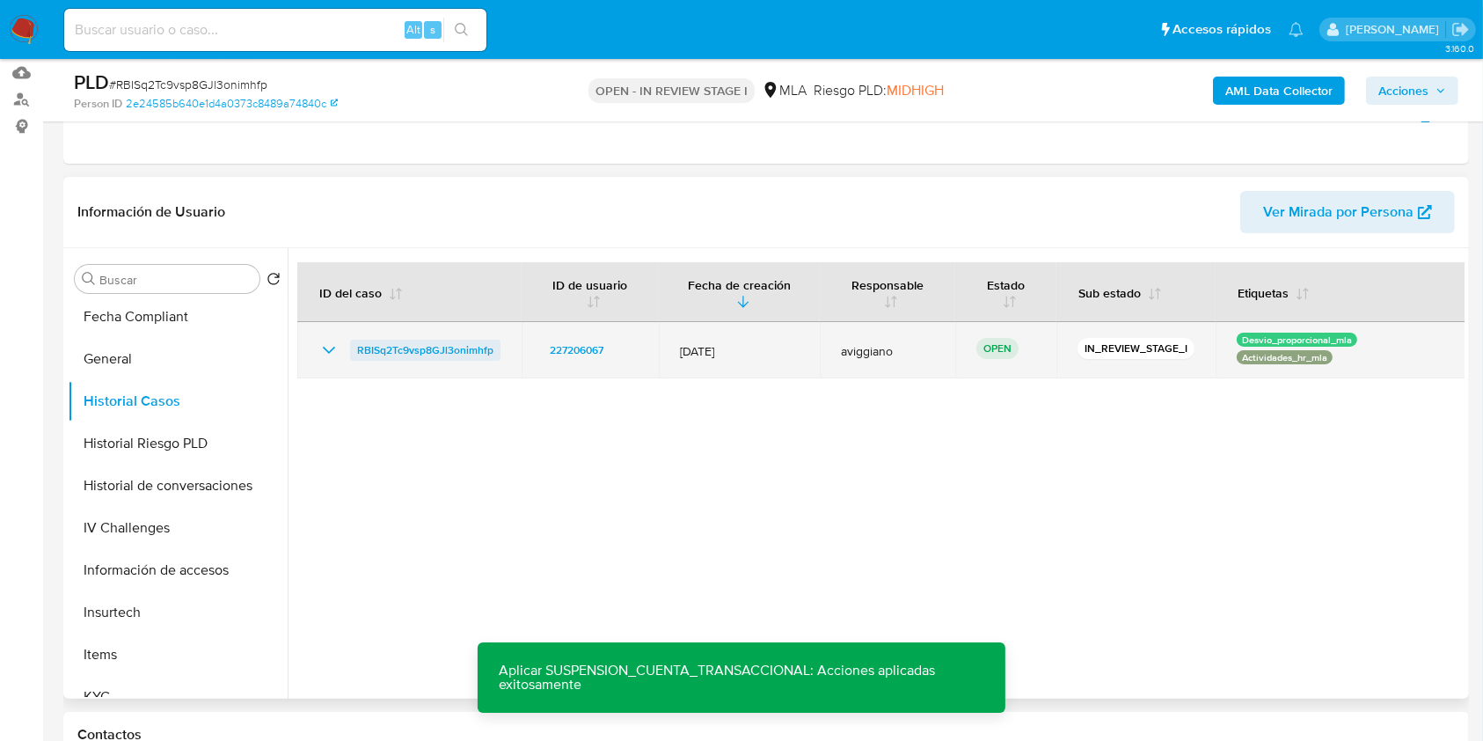
click at [467, 346] on span "RBISq2Tc9vsp8GJl3onimhfp" at bounding box center [425, 350] width 136 height 21
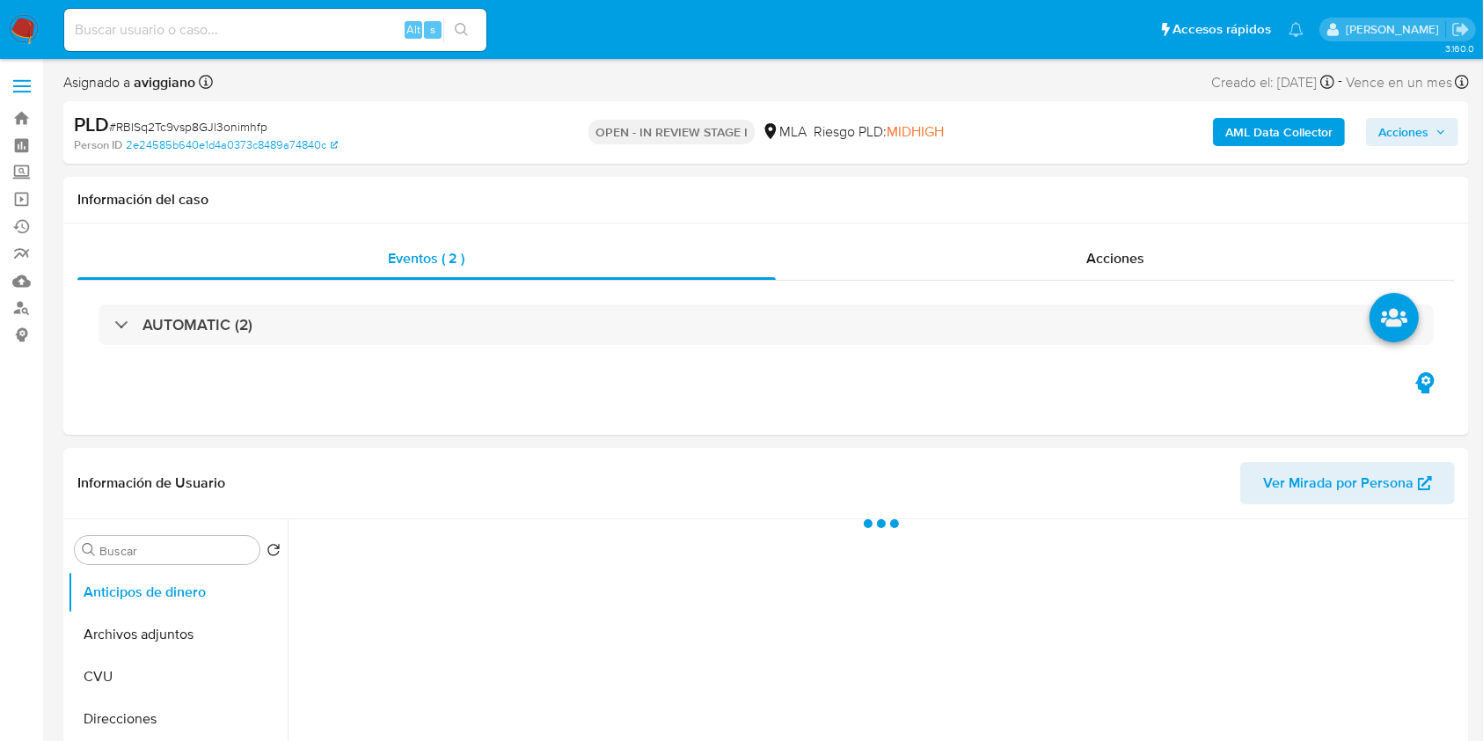
select select "10"
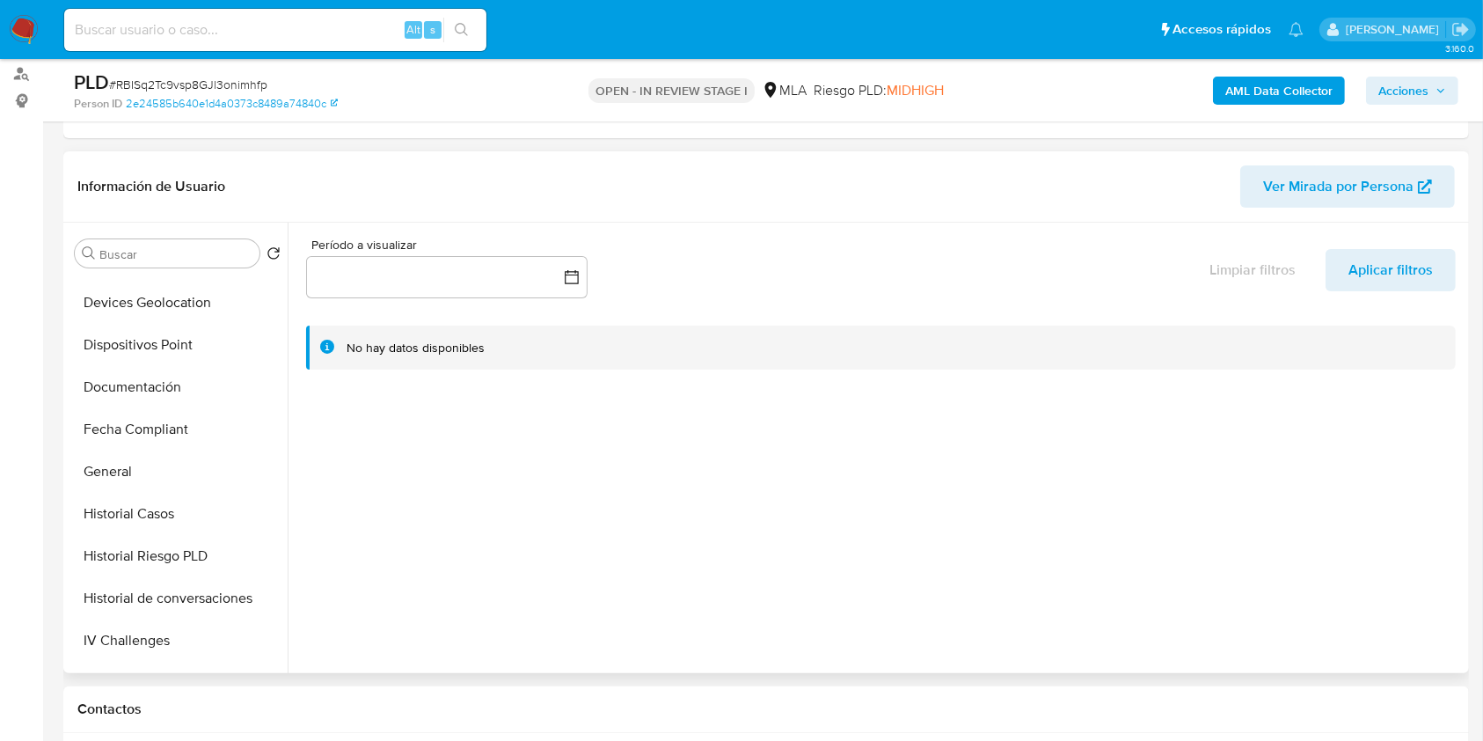
scroll to position [469, 0]
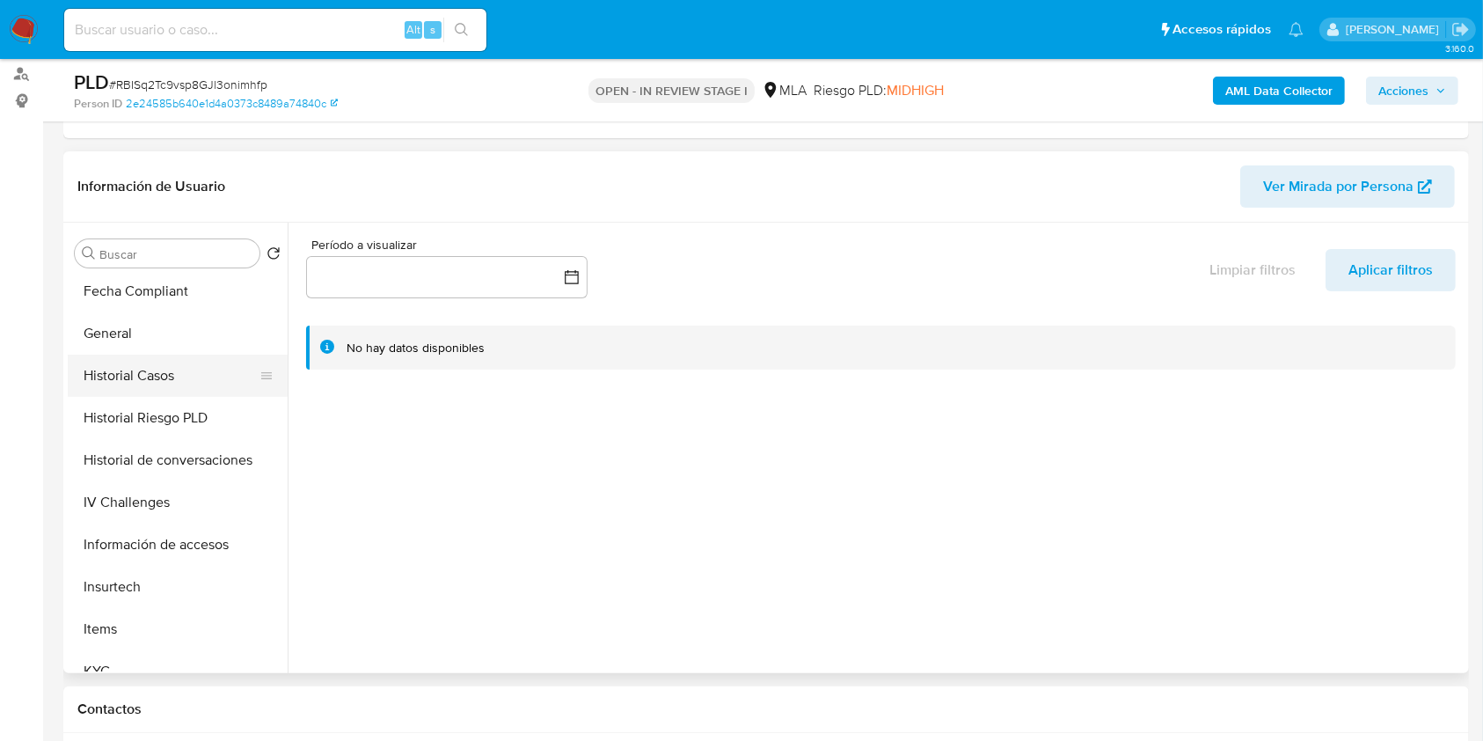
click at [171, 370] on button "Historial Casos" at bounding box center [171, 376] width 206 height 42
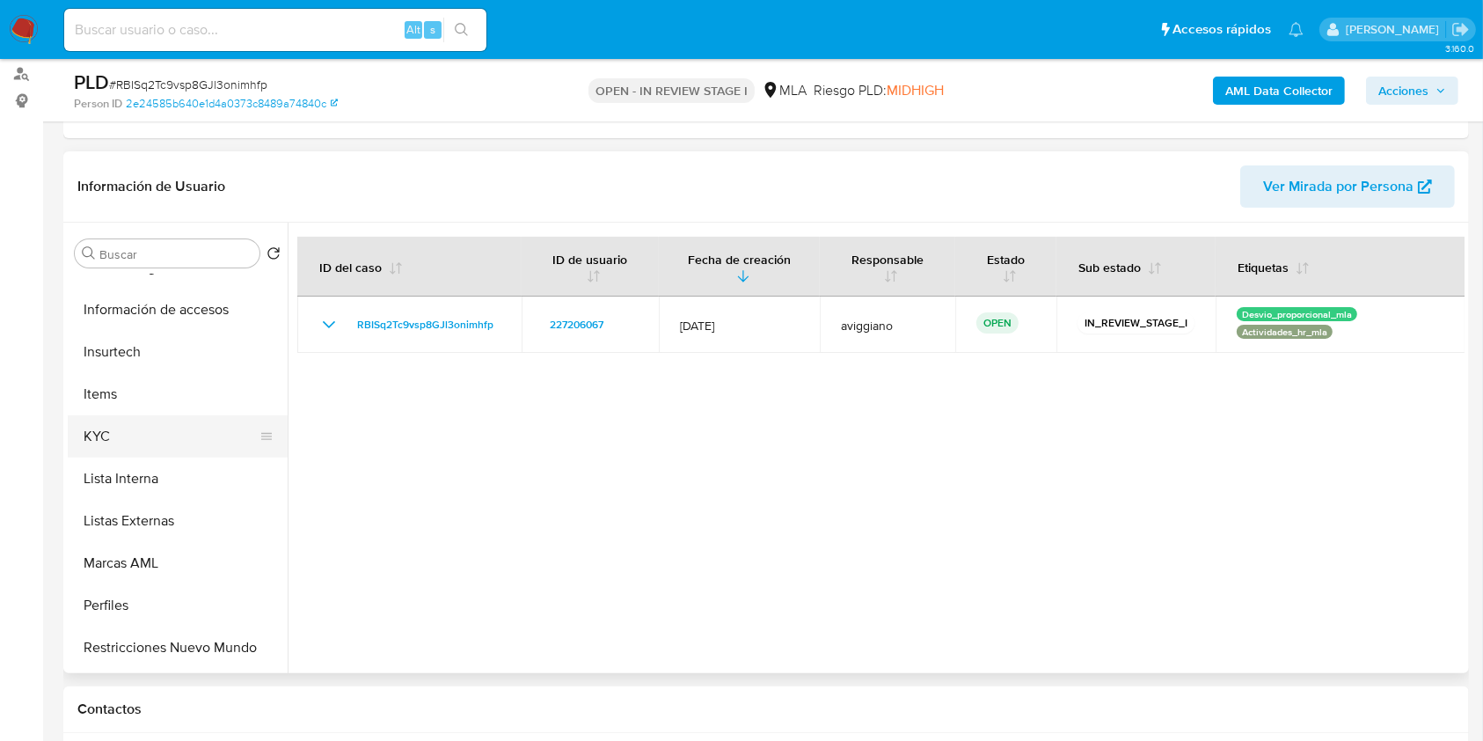
scroll to position [828, 0]
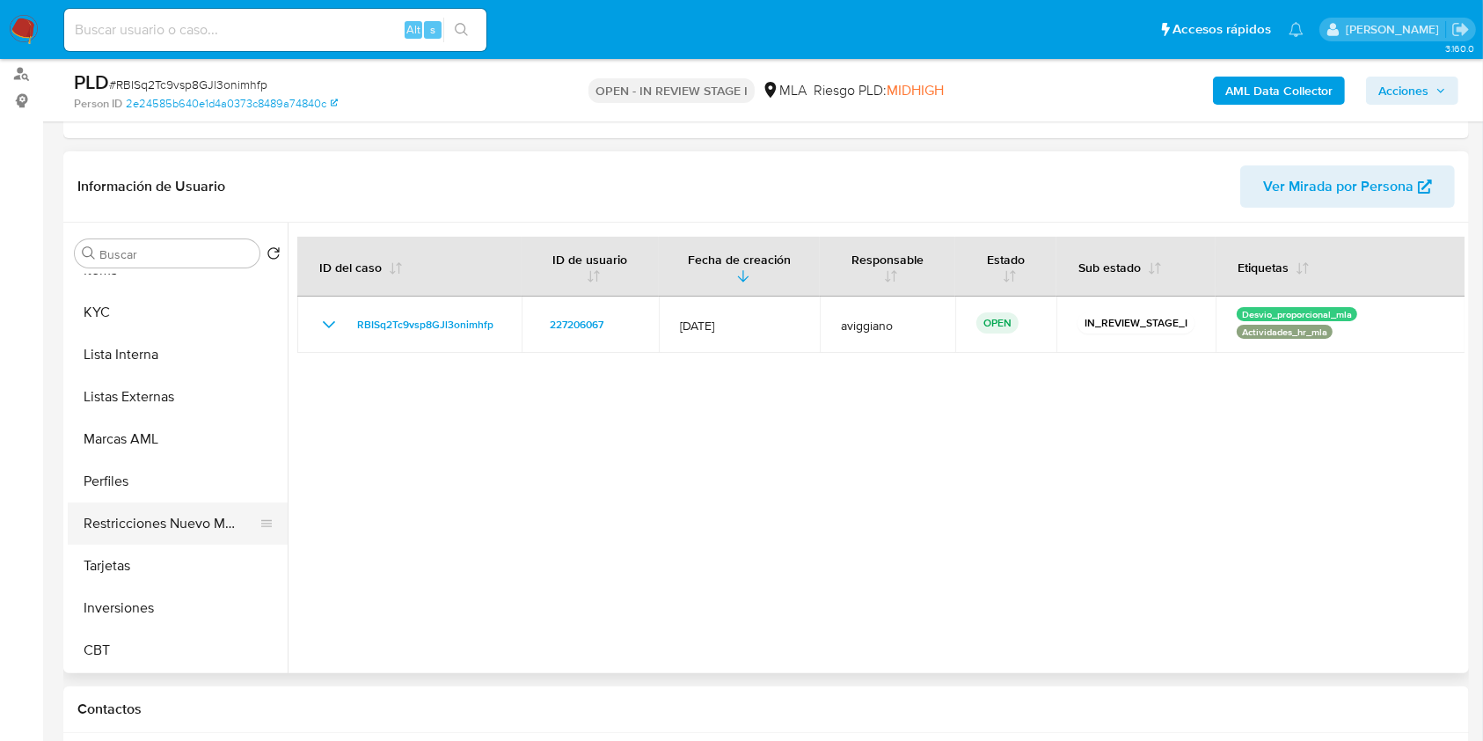
click at [137, 510] on button "Restricciones Nuevo Mundo" at bounding box center [171, 523] width 206 height 42
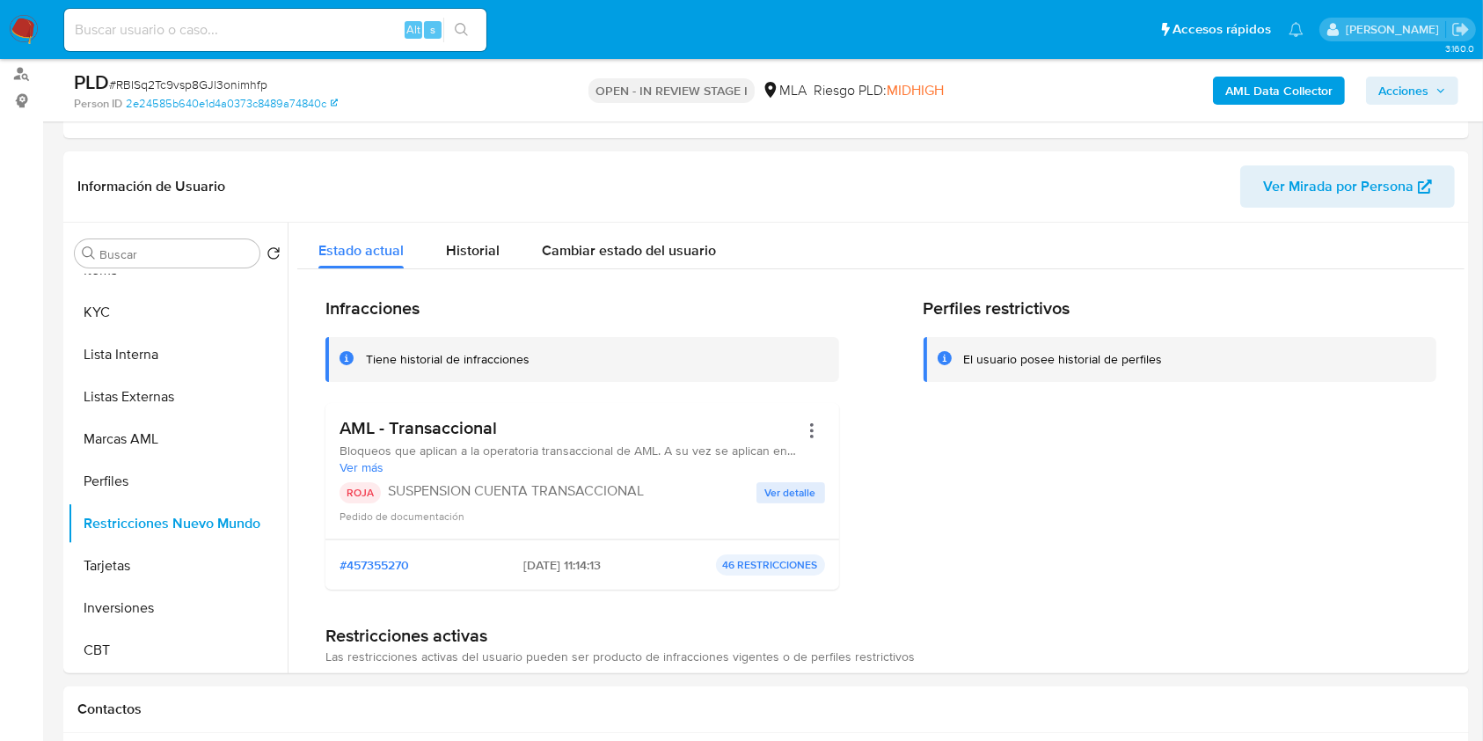
click at [1424, 90] on span "Acciones" at bounding box center [1404, 91] width 50 height 28
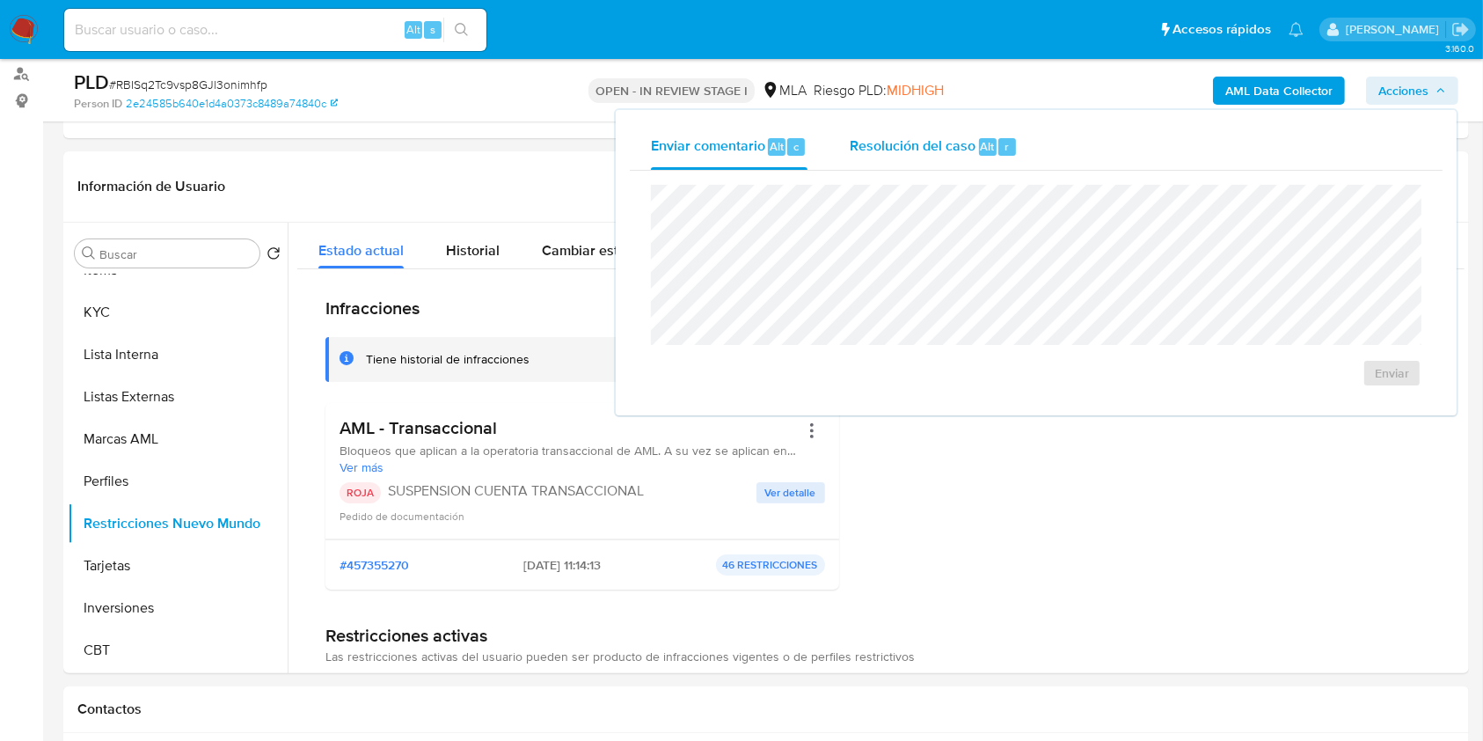
click at [898, 165] on div "Resolución del caso Alt r" at bounding box center [934, 147] width 168 height 46
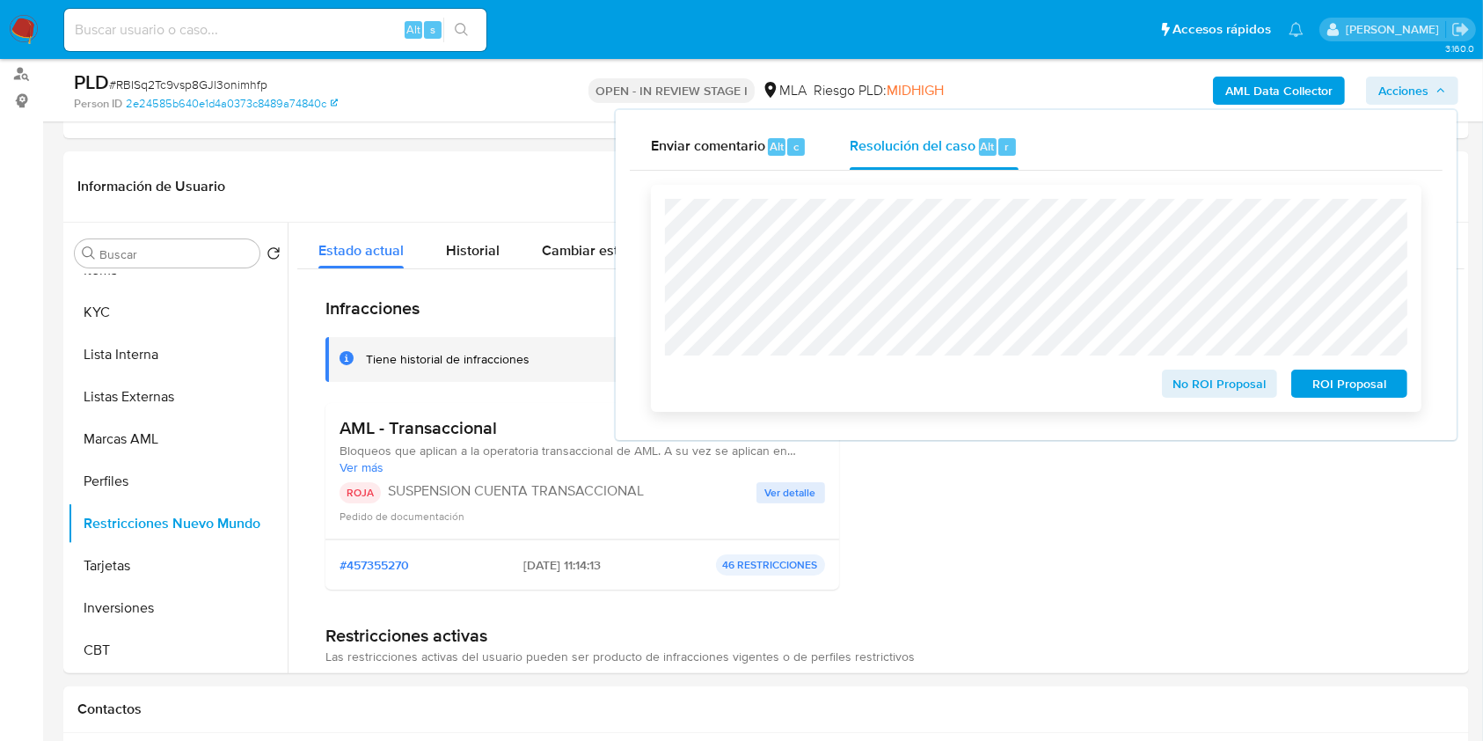
click at [1332, 384] on span "ROI Proposal" at bounding box center [1349, 383] width 91 height 25
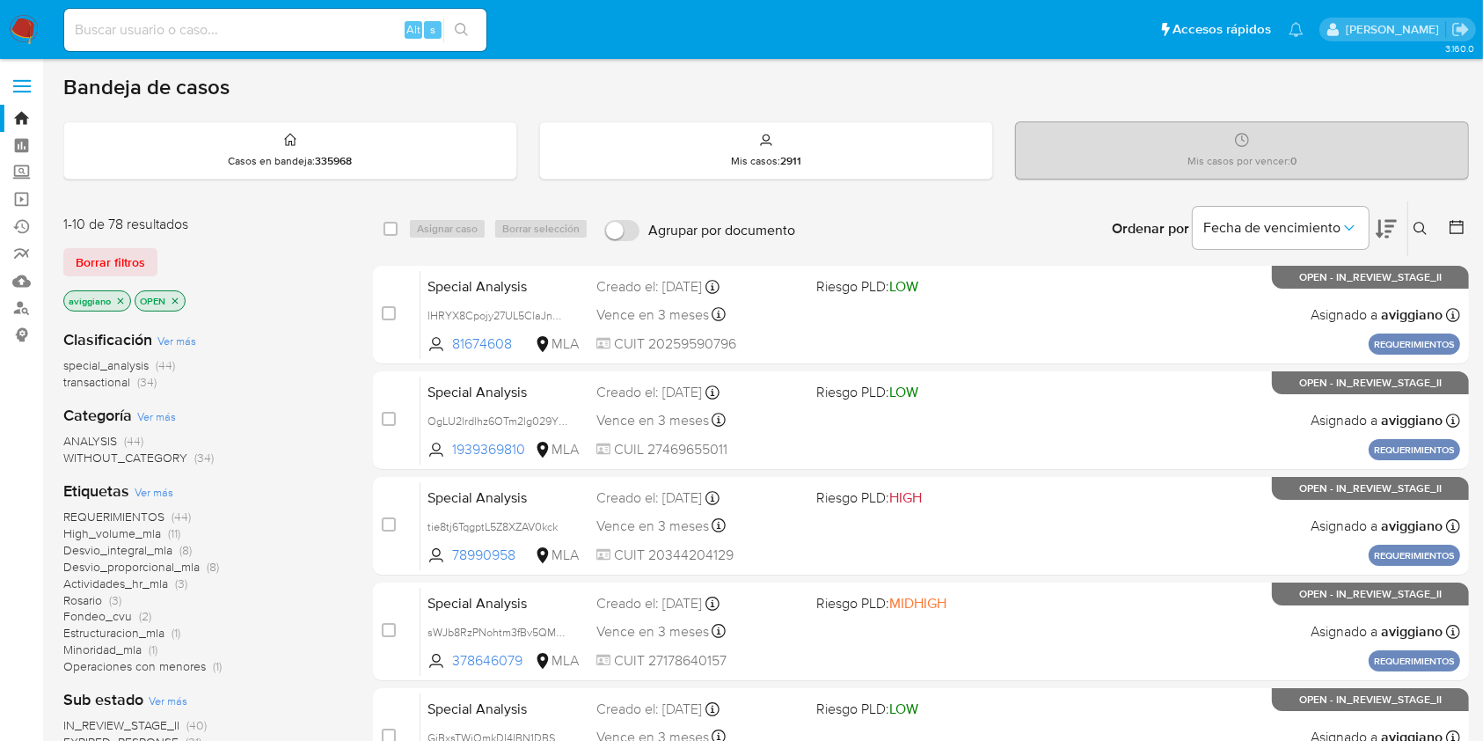
click at [119, 296] on icon "close-filter" at bounding box center [120, 301] width 11 height 11
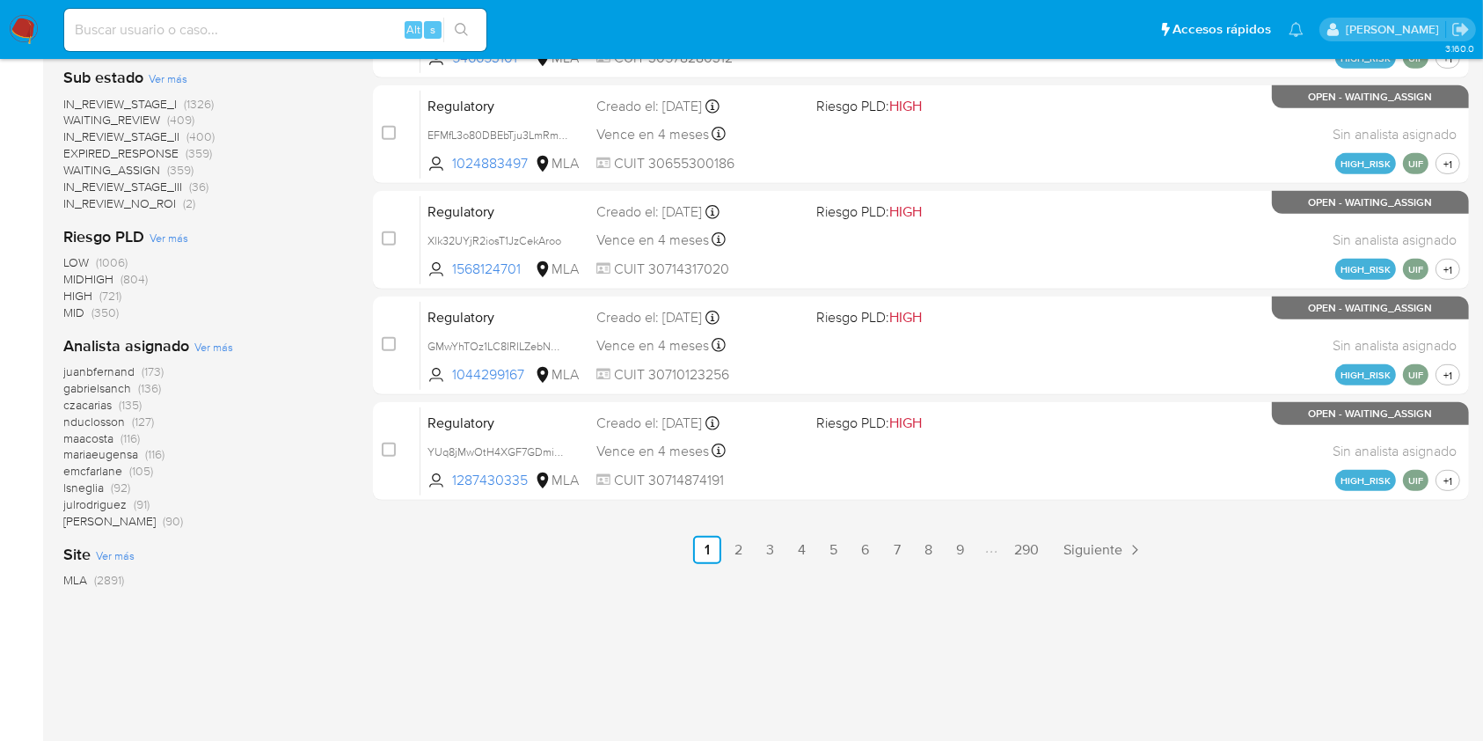
scroll to position [819, 0]
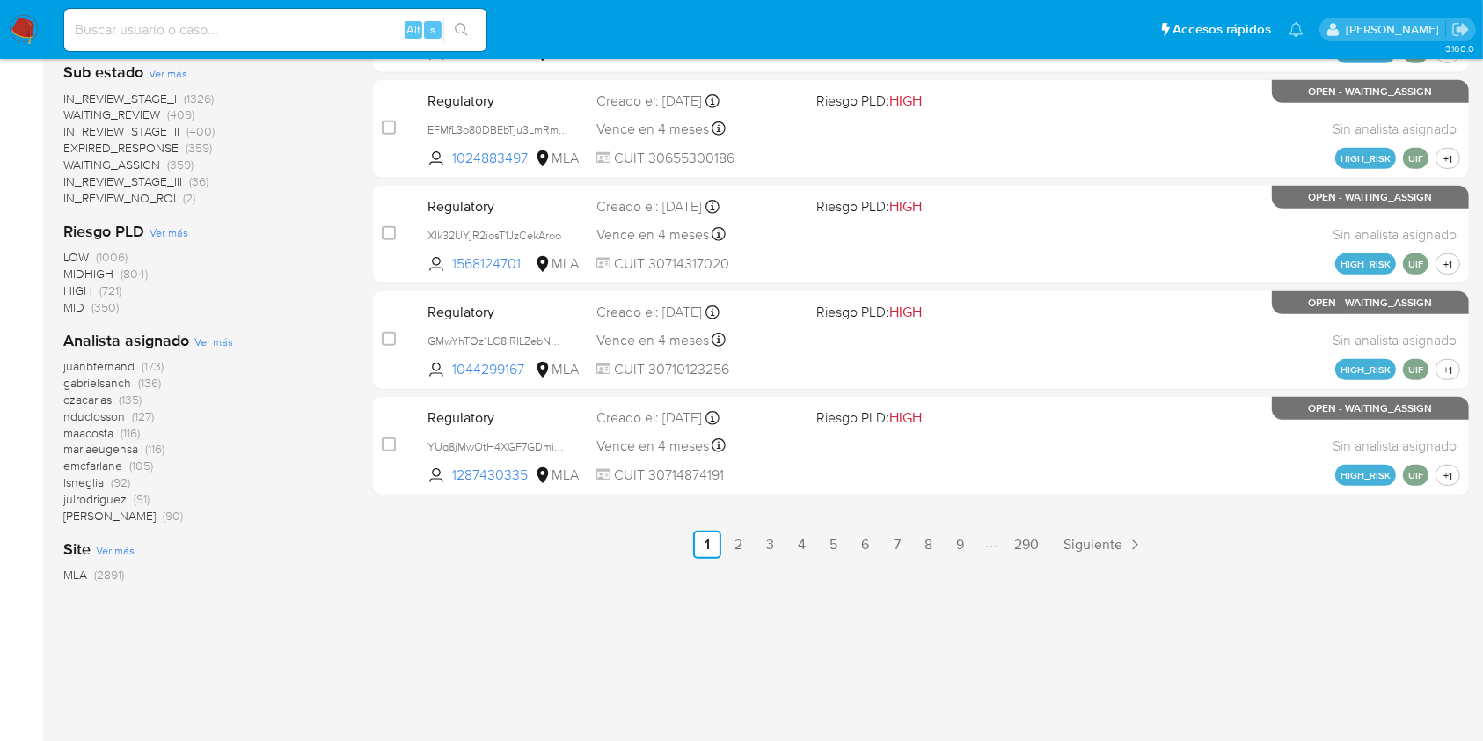
click at [225, 342] on span "Ver más" at bounding box center [213, 341] width 39 height 16
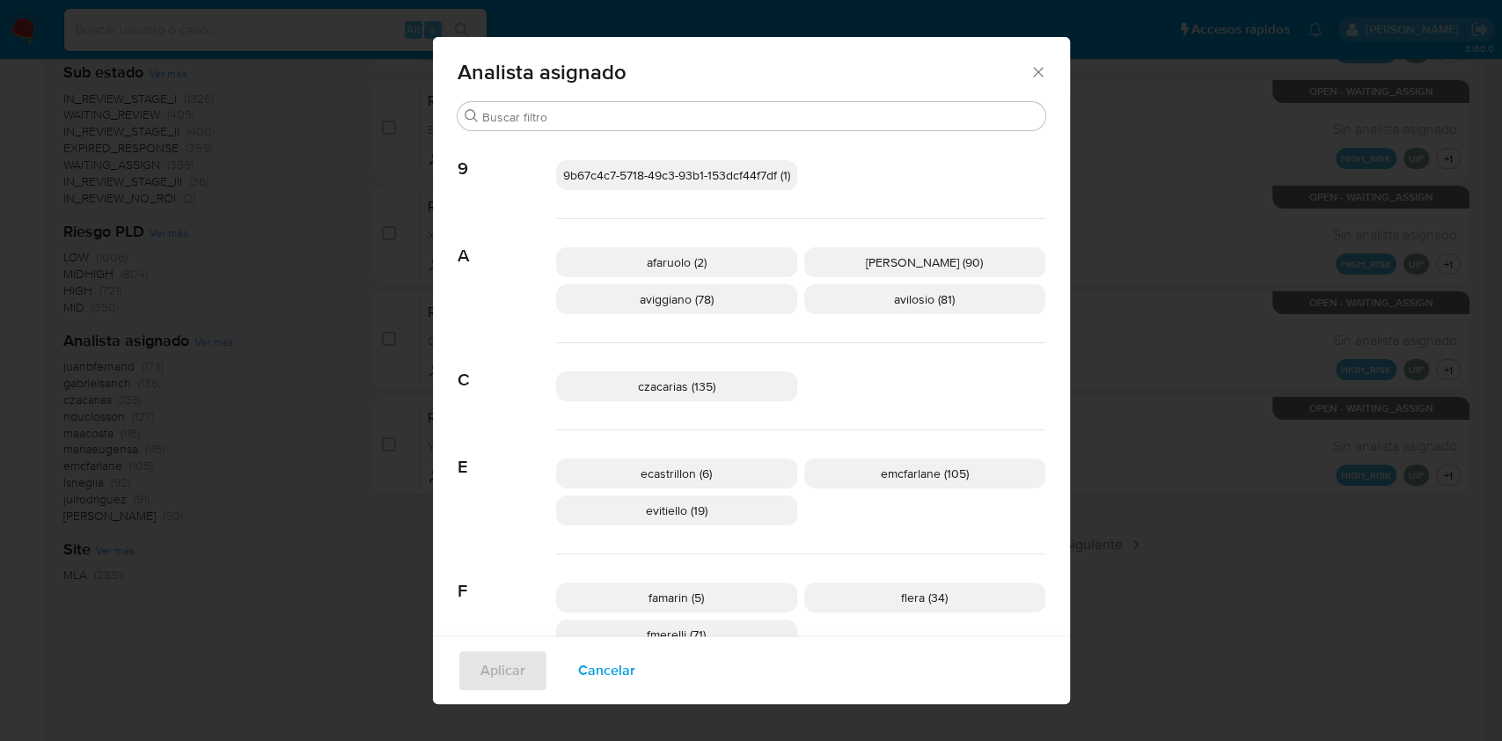
click at [1037, 70] on icon "Cerrar" at bounding box center [1038, 72] width 18 height 18
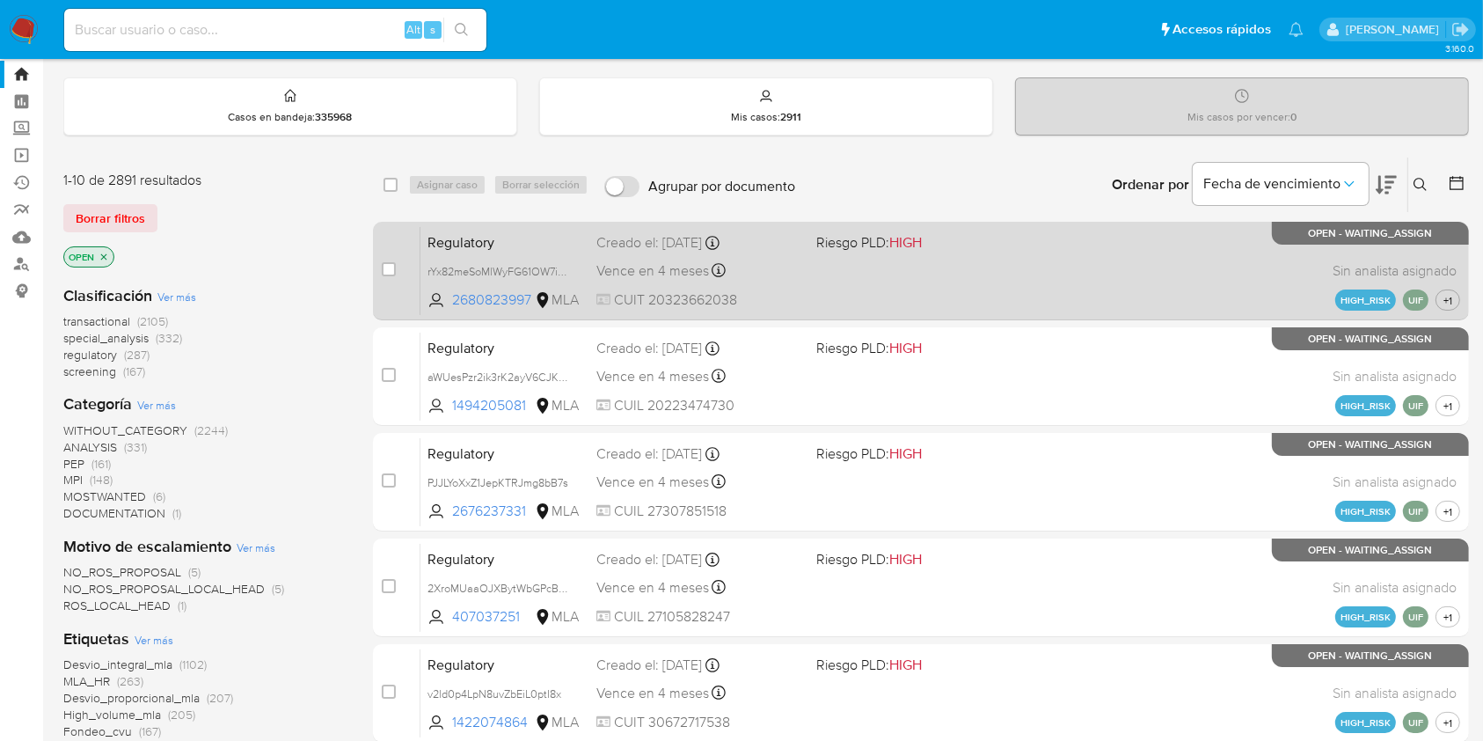
scroll to position [0, 0]
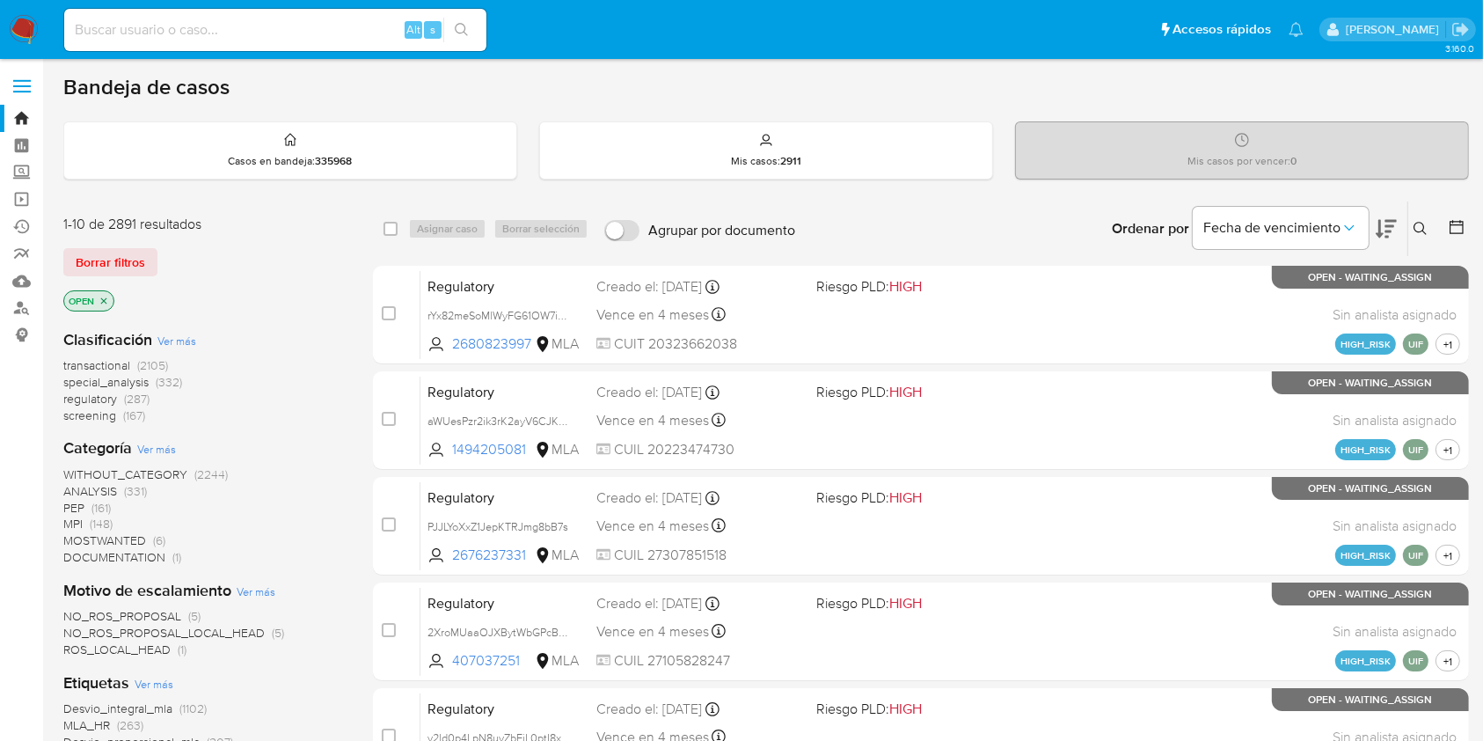
click at [1413, 229] on button at bounding box center [1423, 228] width 29 height 21
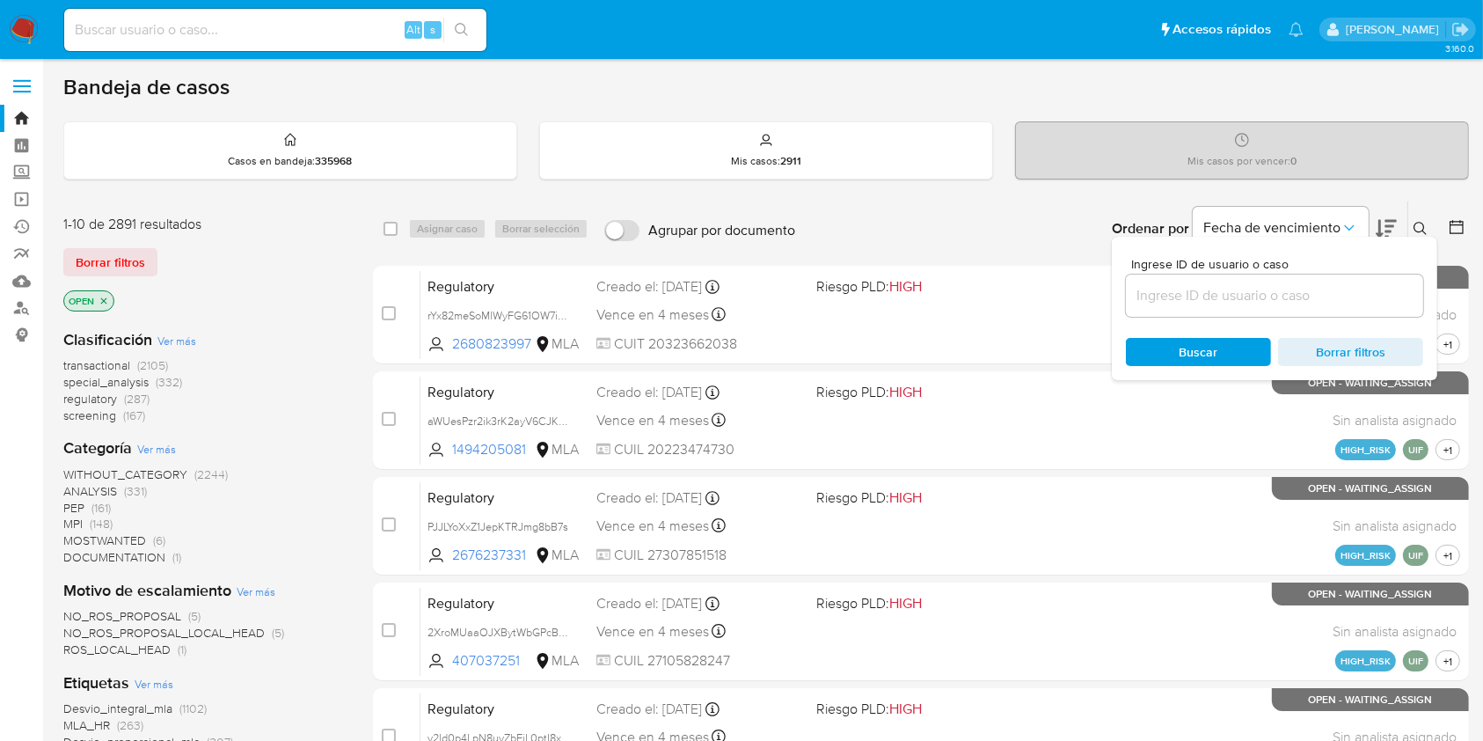
click at [1271, 297] on input at bounding box center [1274, 295] width 297 height 23
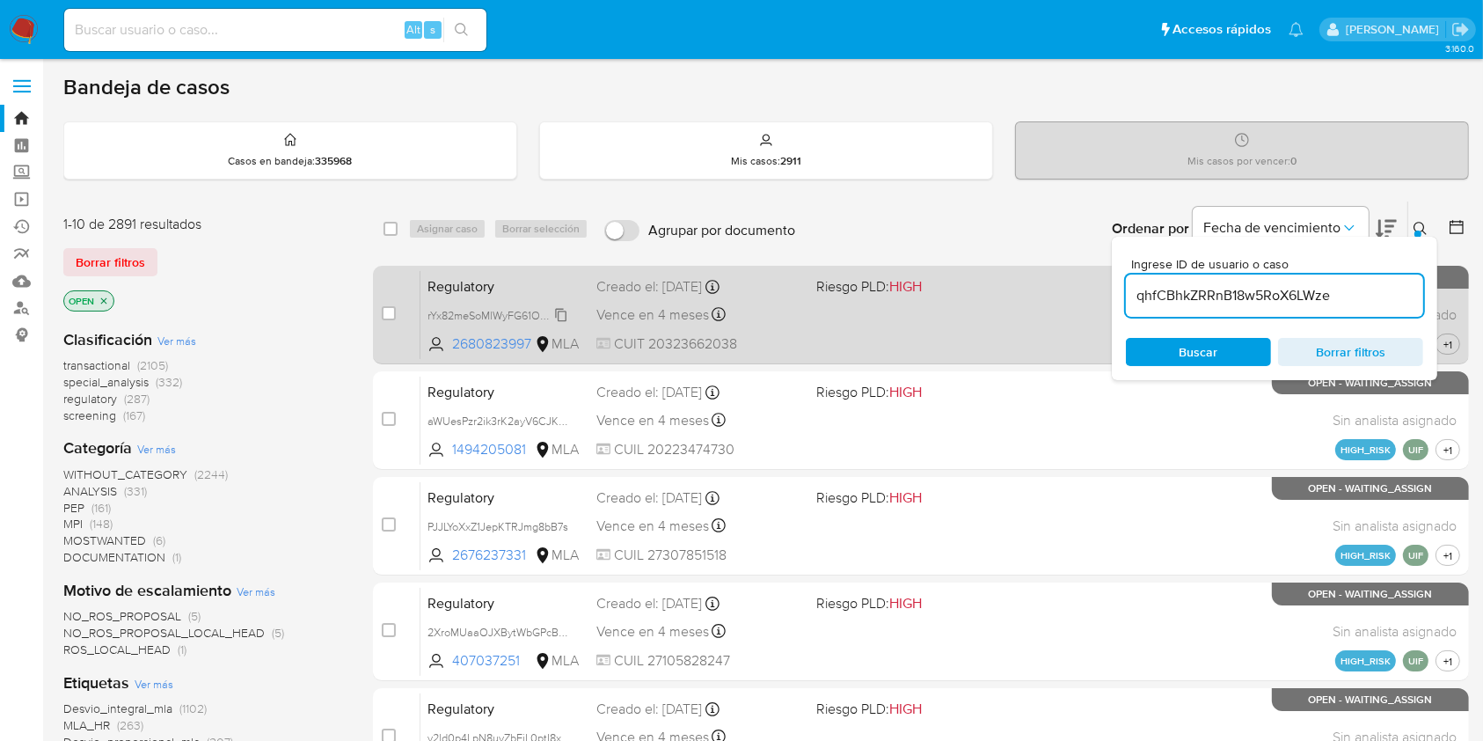
type input "qhfCBhkZRRnB18w5RoX6LWze"
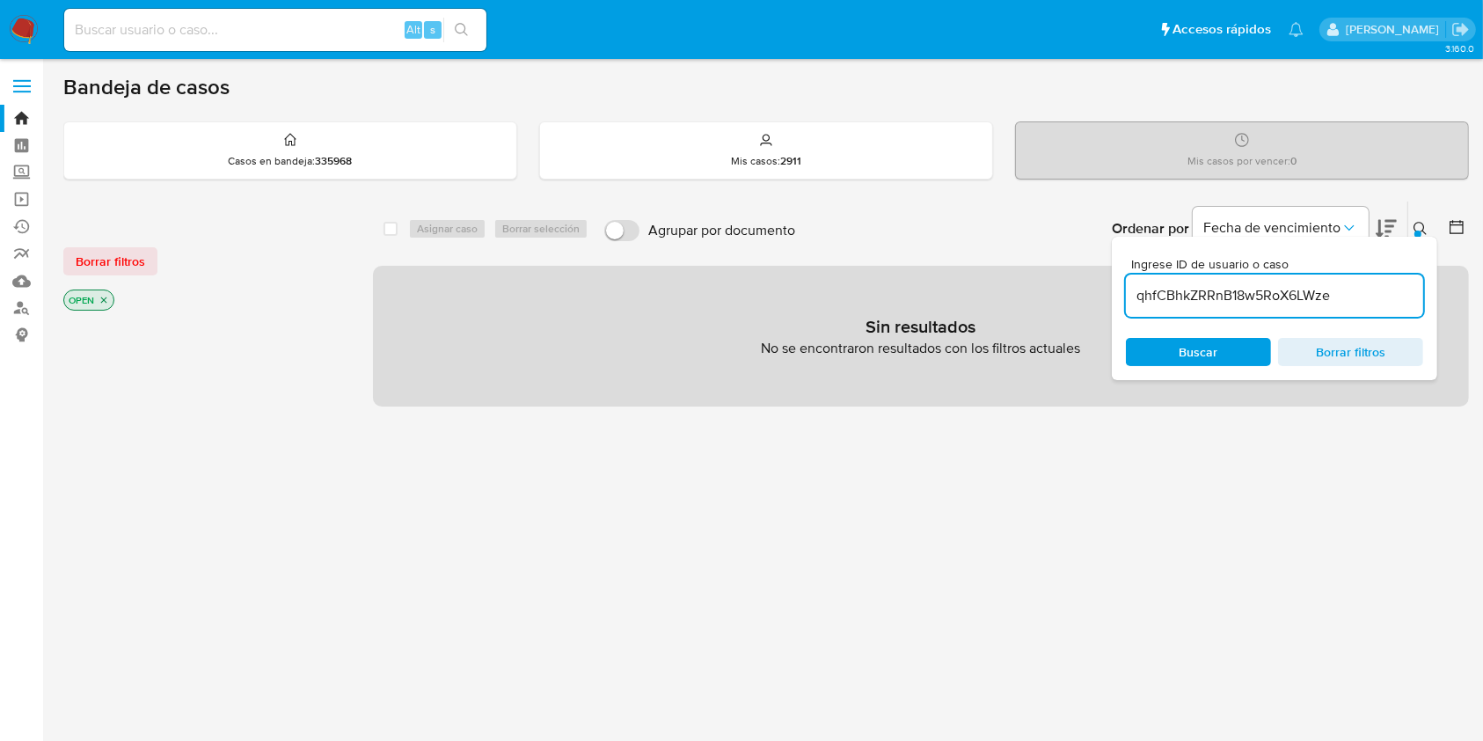
click at [99, 296] on icon "close-filter" at bounding box center [104, 300] width 11 height 11
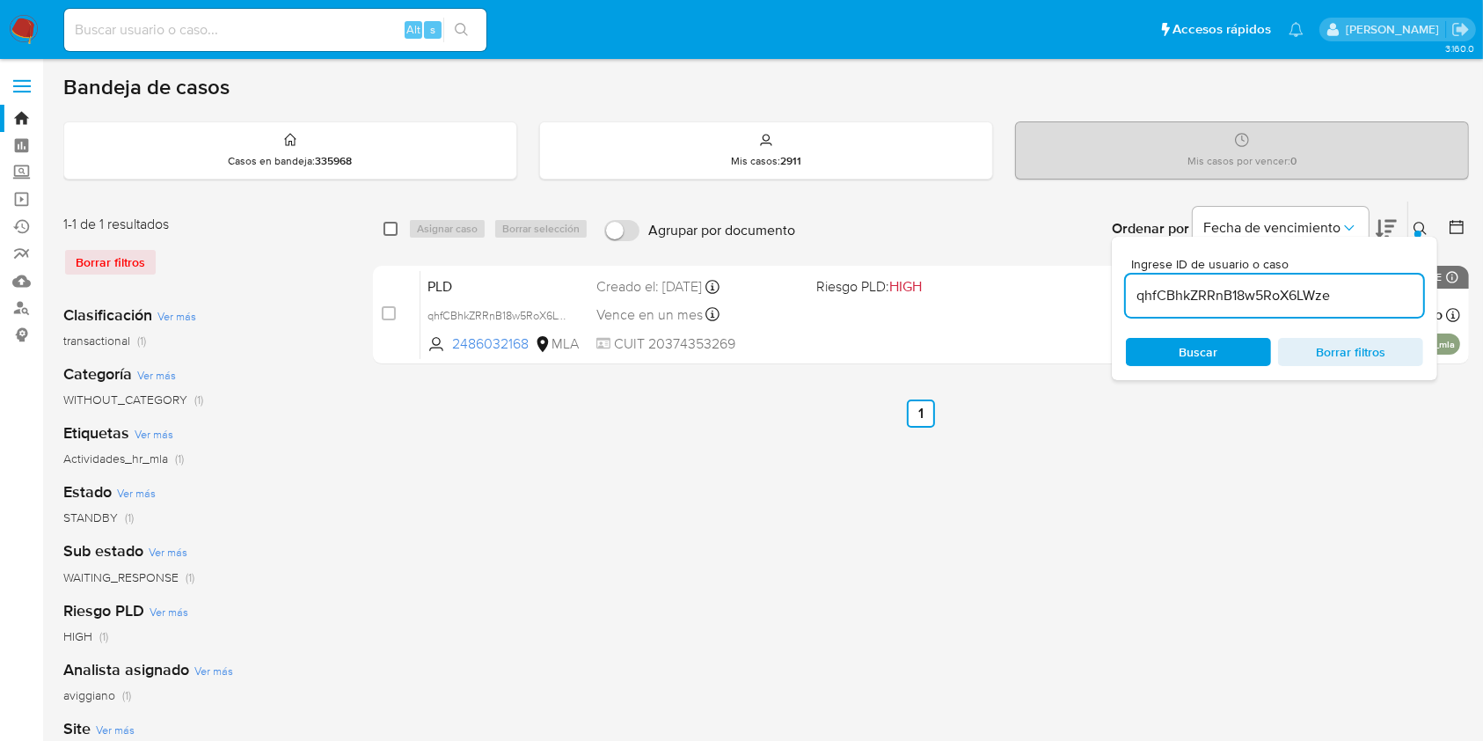
click at [391, 223] on input "checkbox" at bounding box center [391, 229] width 14 height 14
checkbox input "true"
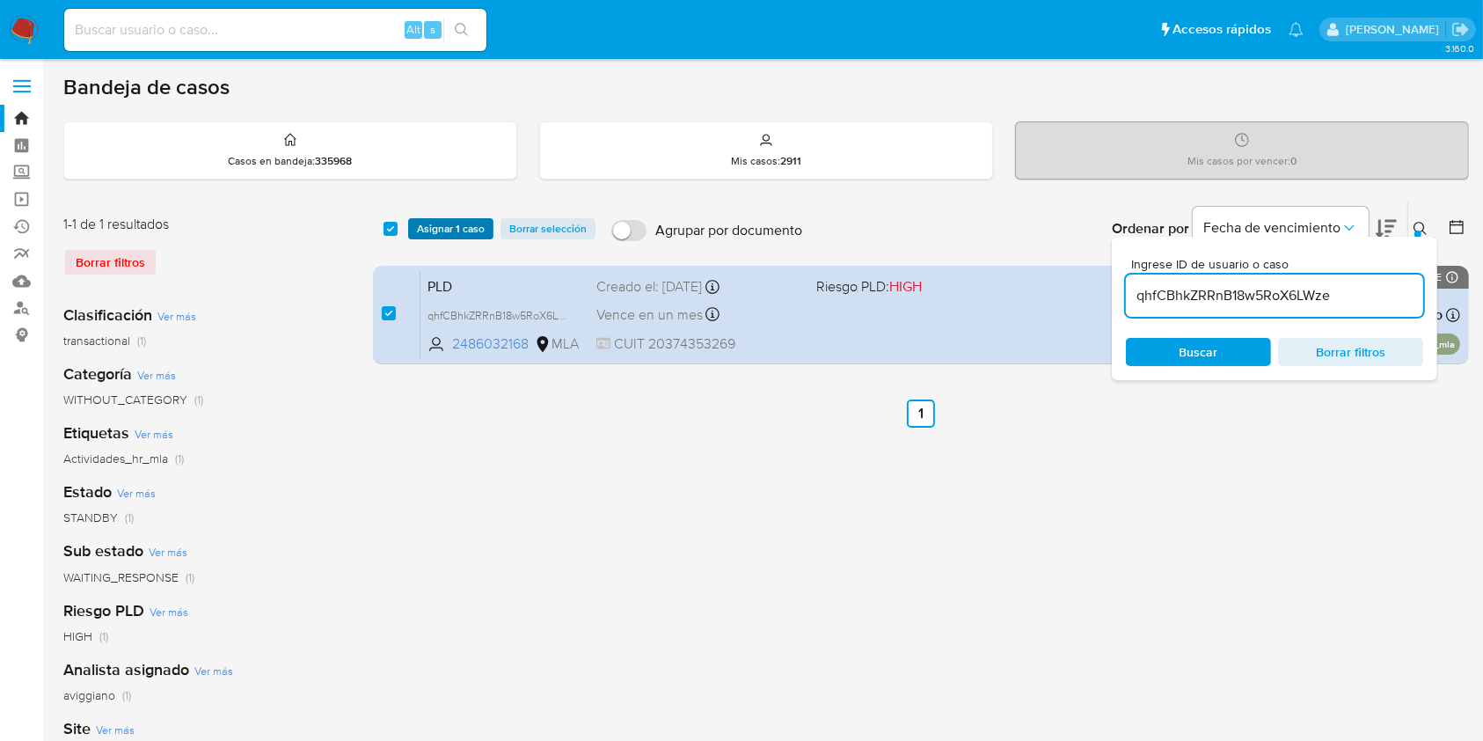
click at [432, 225] on span "Asignar 1 caso" at bounding box center [451, 229] width 68 height 18
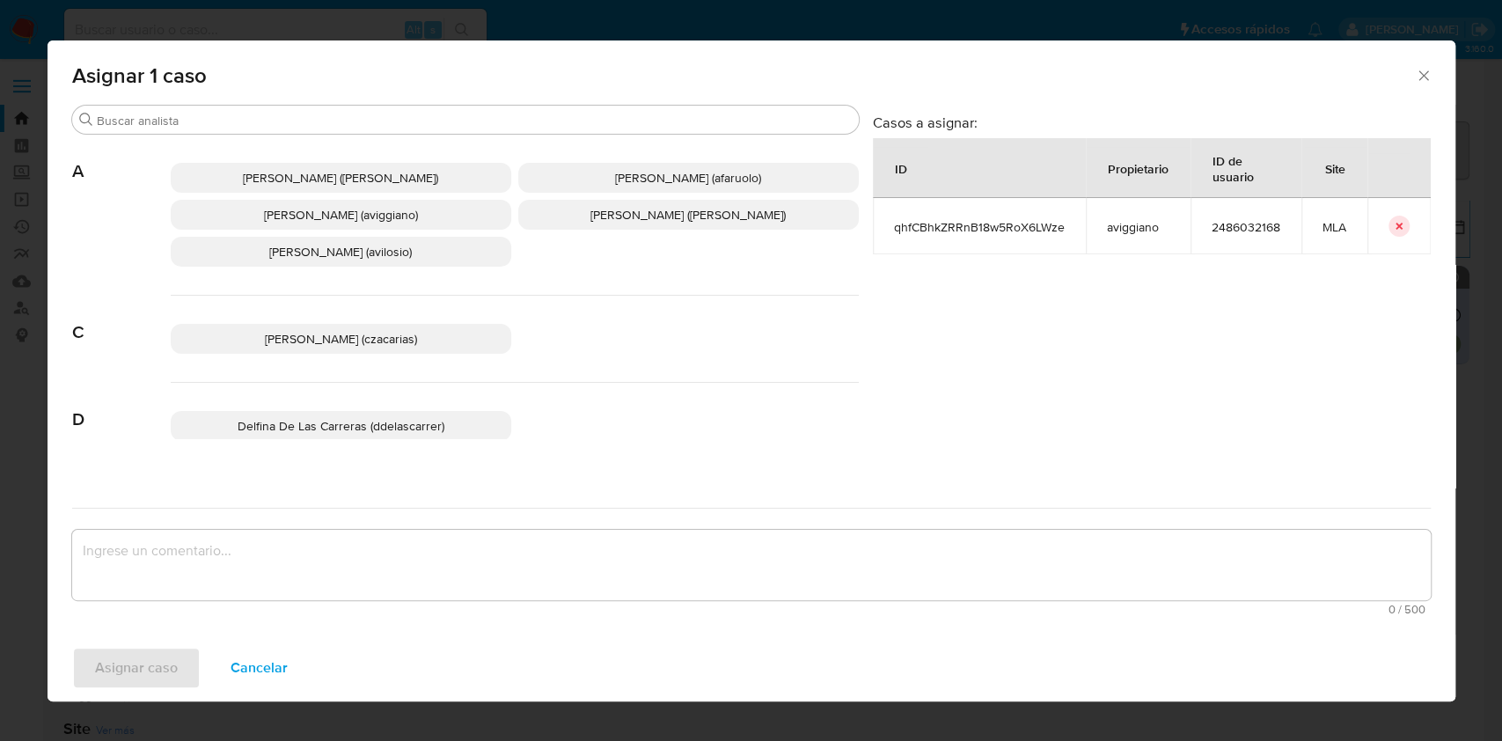
click at [333, 221] on span "Agustina Belen Viggiano (aviggiano)" at bounding box center [341, 215] width 154 height 18
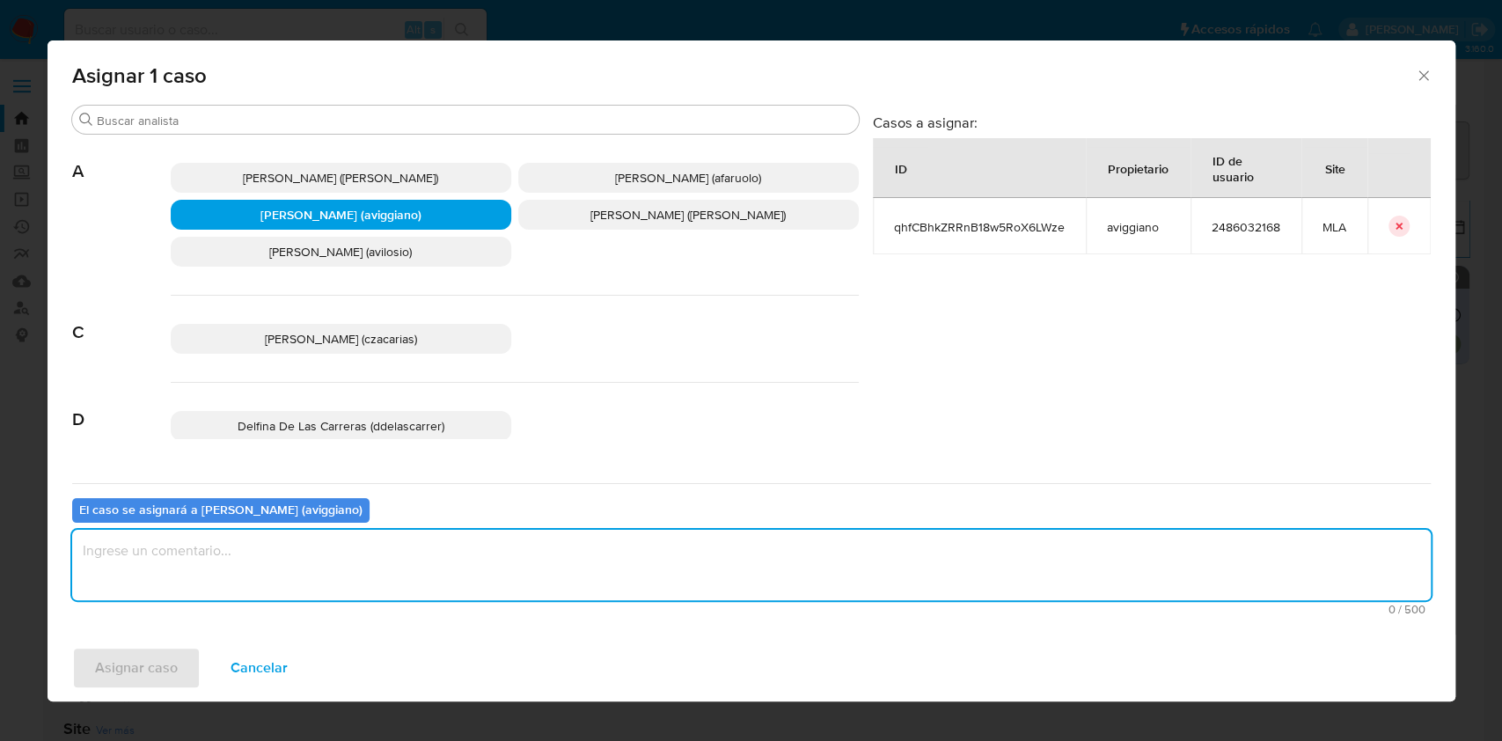
drag, startPoint x: 200, startPoint y: 545, endPoint x: 154, endPoint y: 616, distance: 83.9
click at [200, 545] on textarea "assign-modal" at bounding box center [751, 565] width 1358 height 70
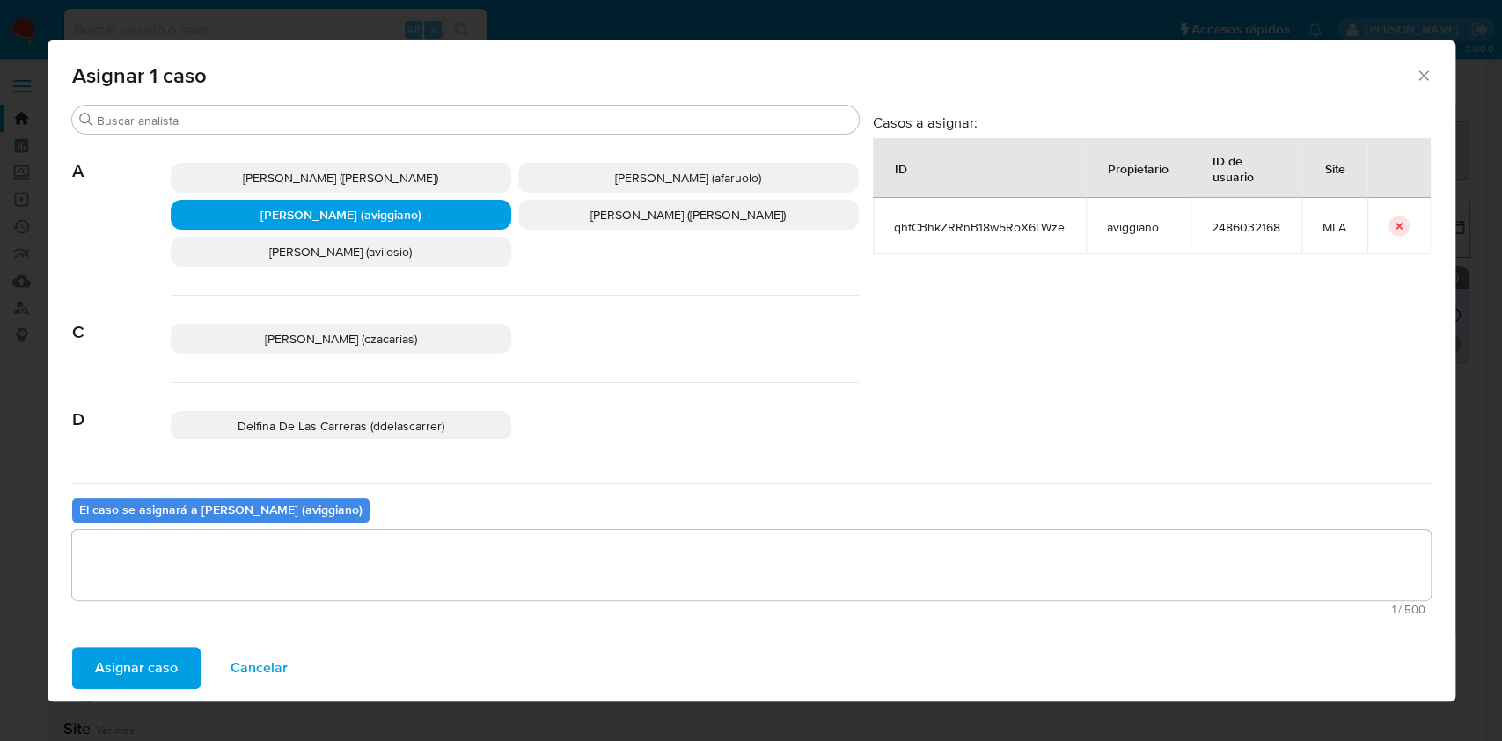
click at [130, 654] on span "Asignar caso" at bounding box center [136, 667] width 83 height 39
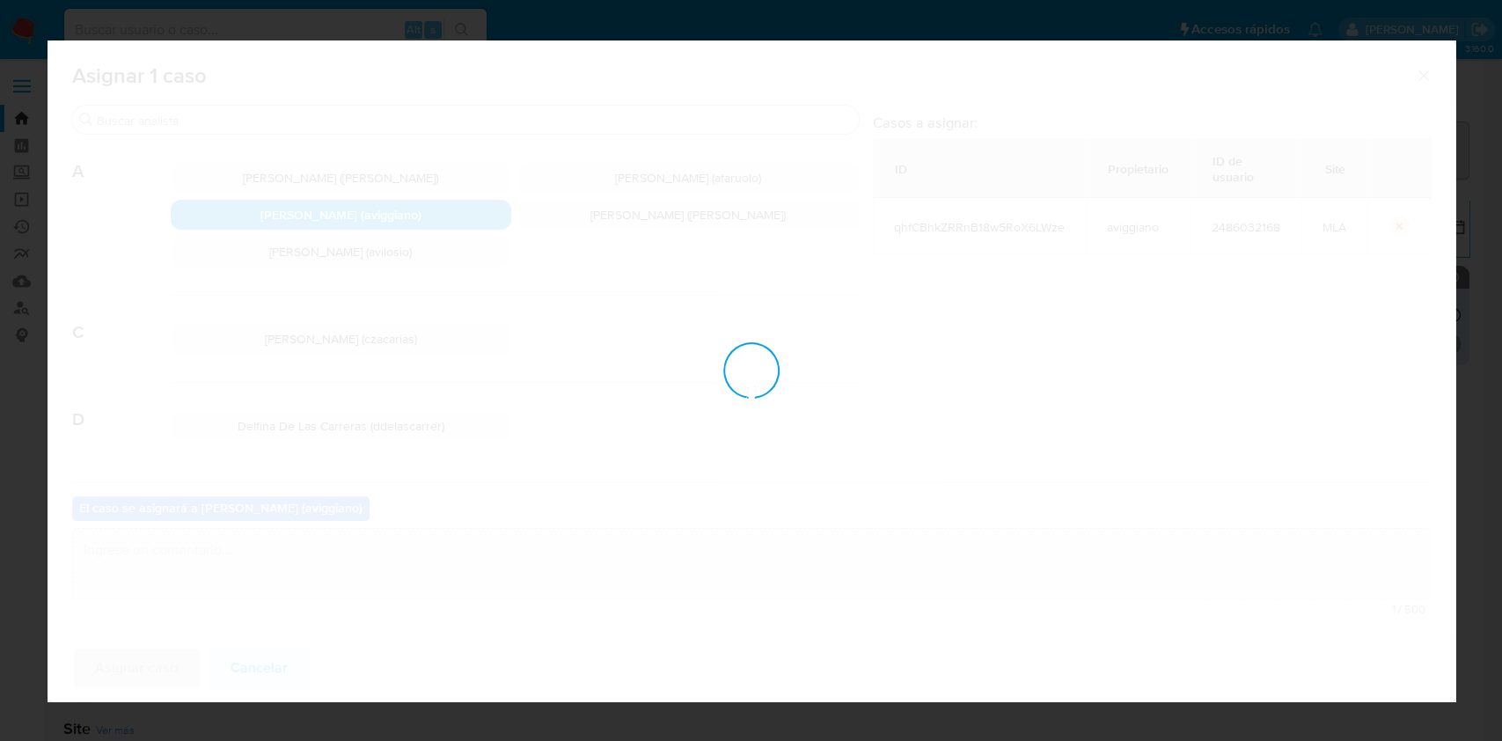
checkbox input "false"
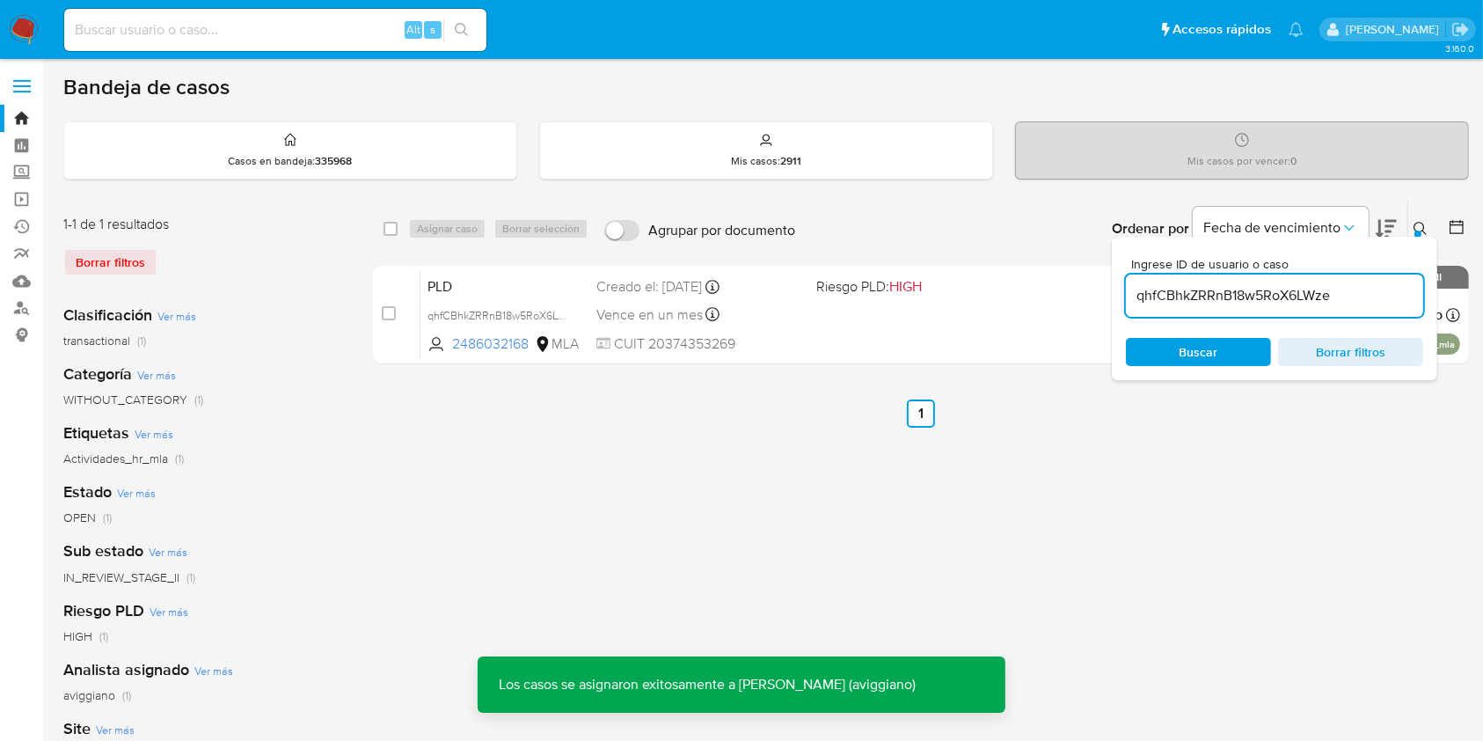
click at [976, 307] on div "PLD qhfCBhkZRRnB18w5RoX6LWze 2486032168 MLA Riesgo PLD: HIGH Creado el: 12/09/2…" at bounding box center [941, 314] width 1040 height 89
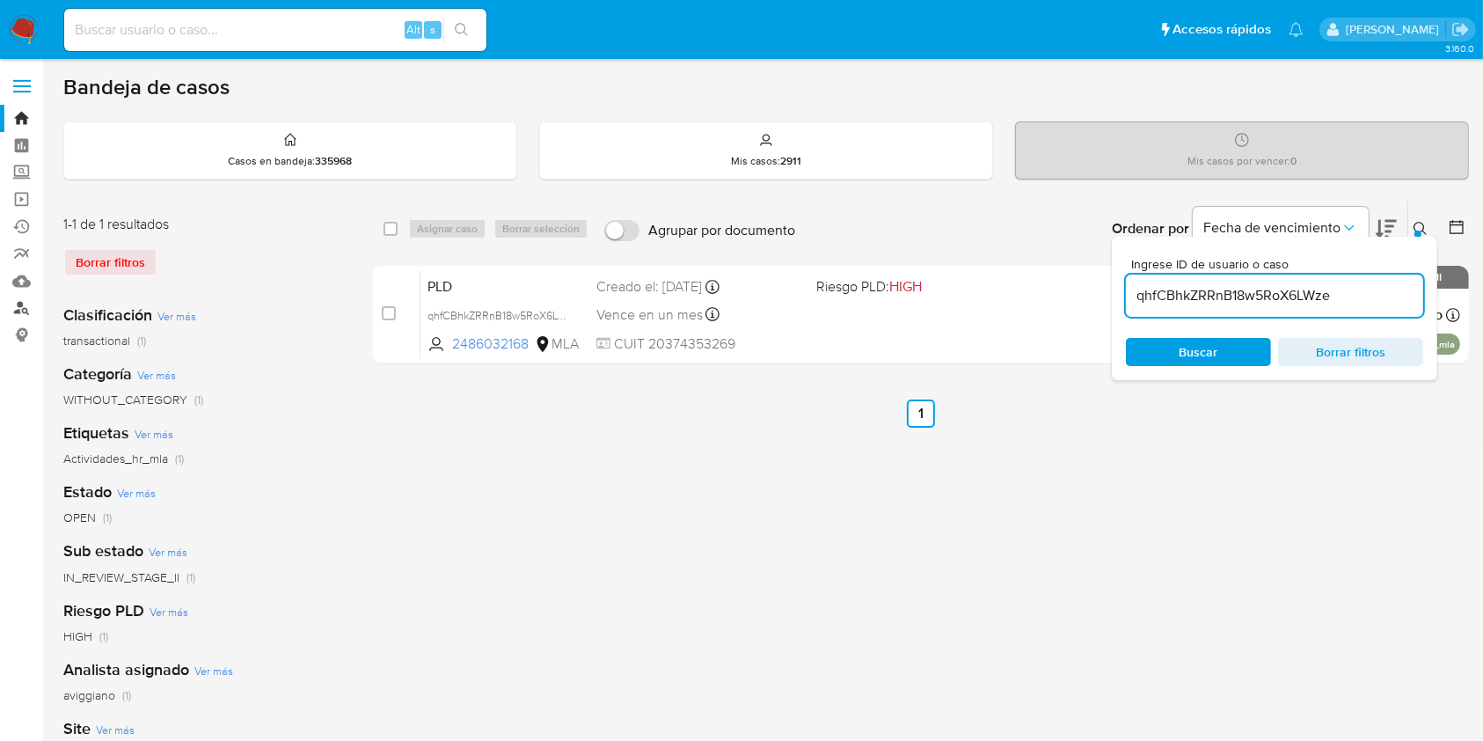
click at [12, 299] on link "Buscador de personas" at bounding box center [104, 308] width 209 height 27
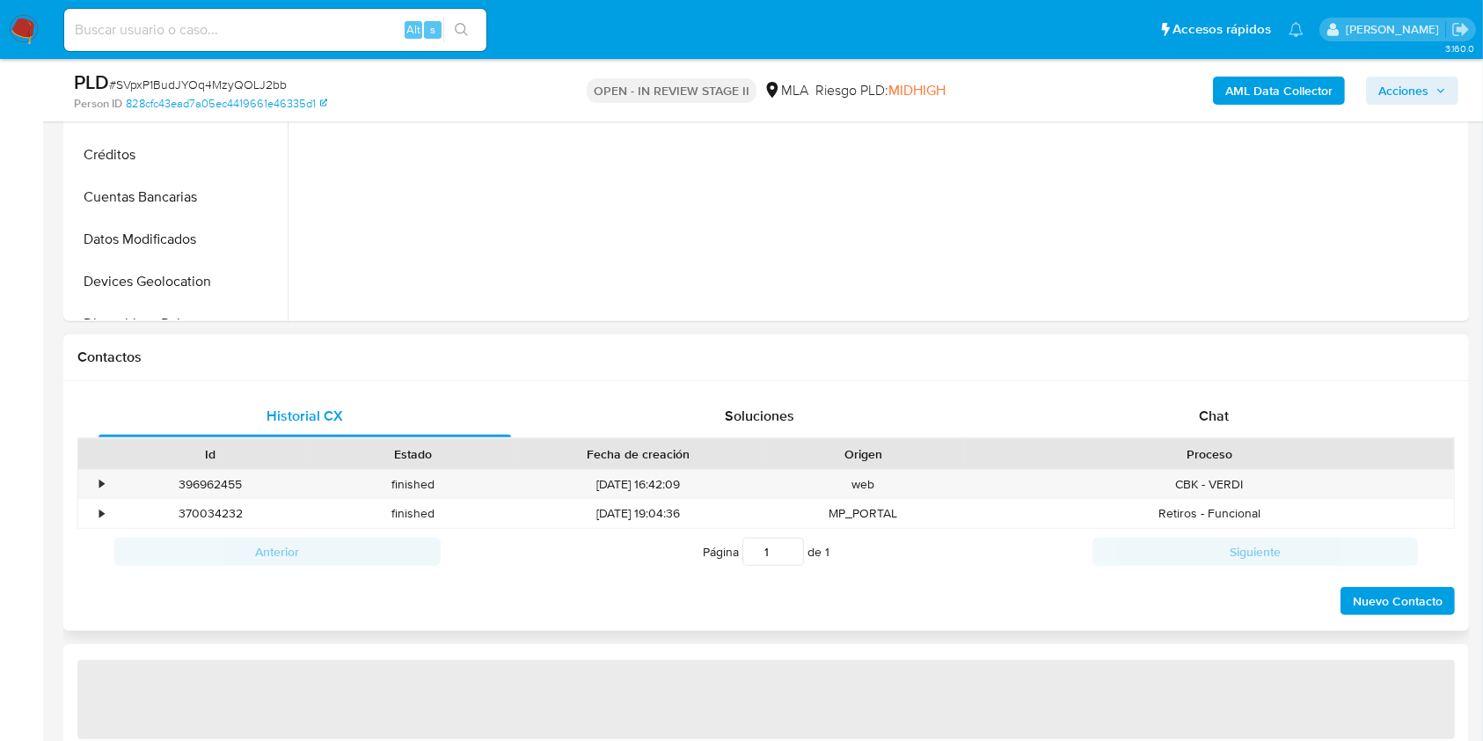
select select "10"
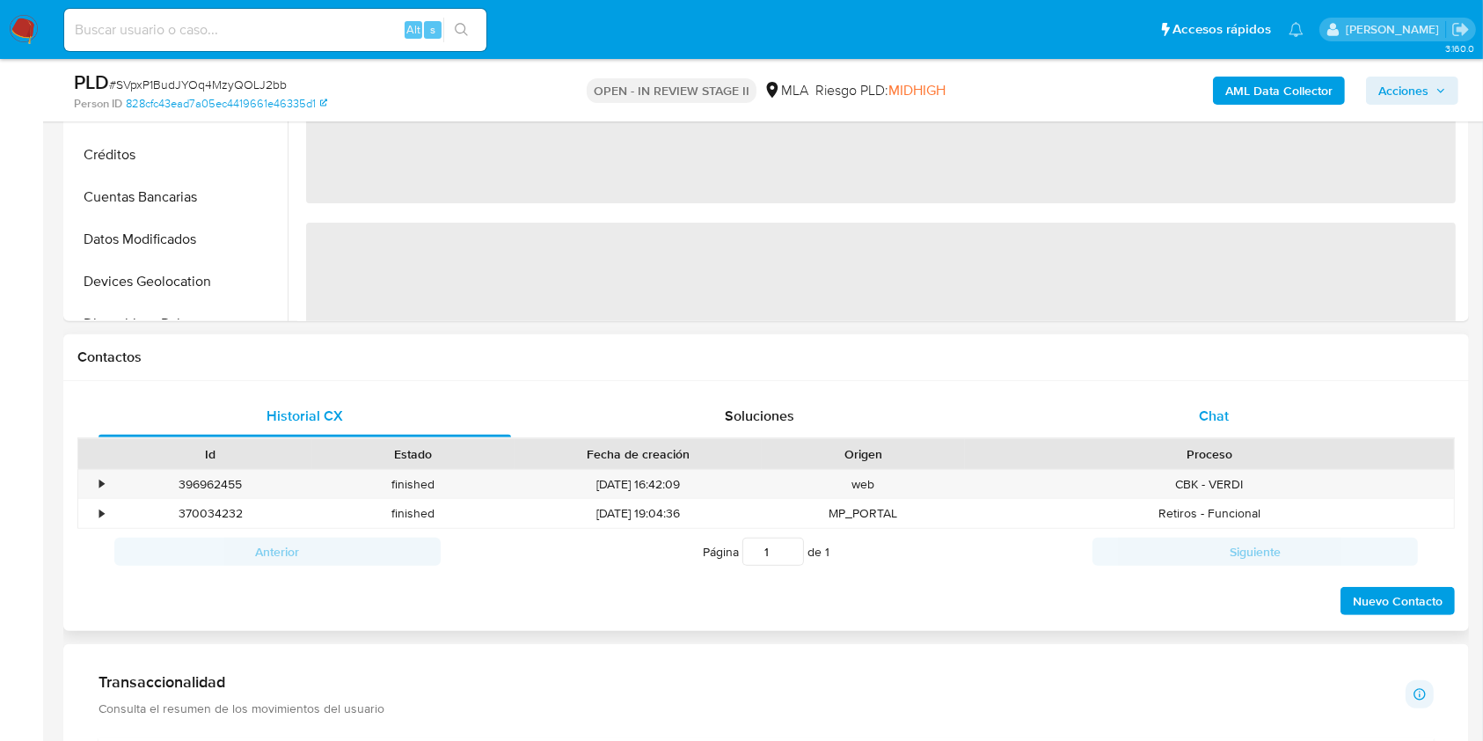
click at [1189, 419] on div "Chat" at bounding box center [1214, 416] width 413 height 42
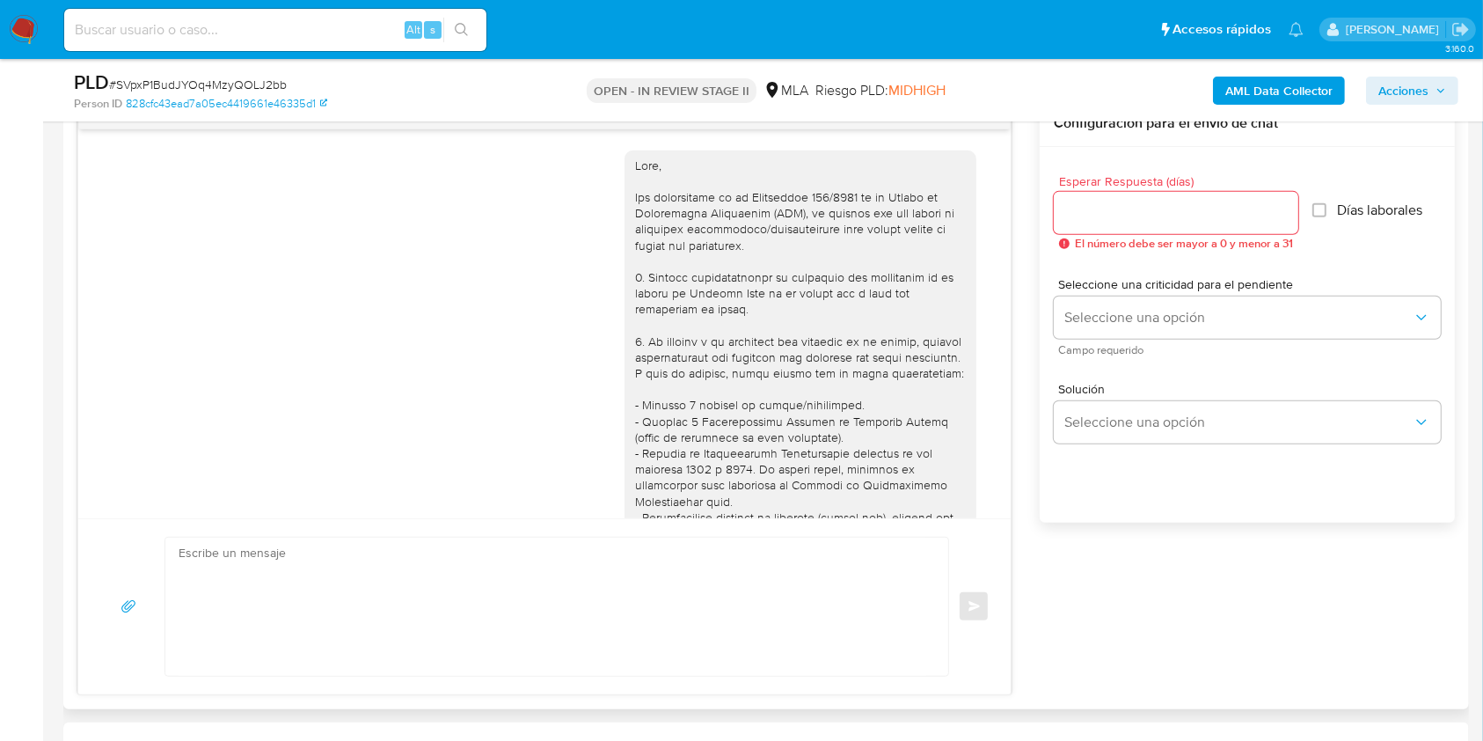
scroll to position [917, 0]
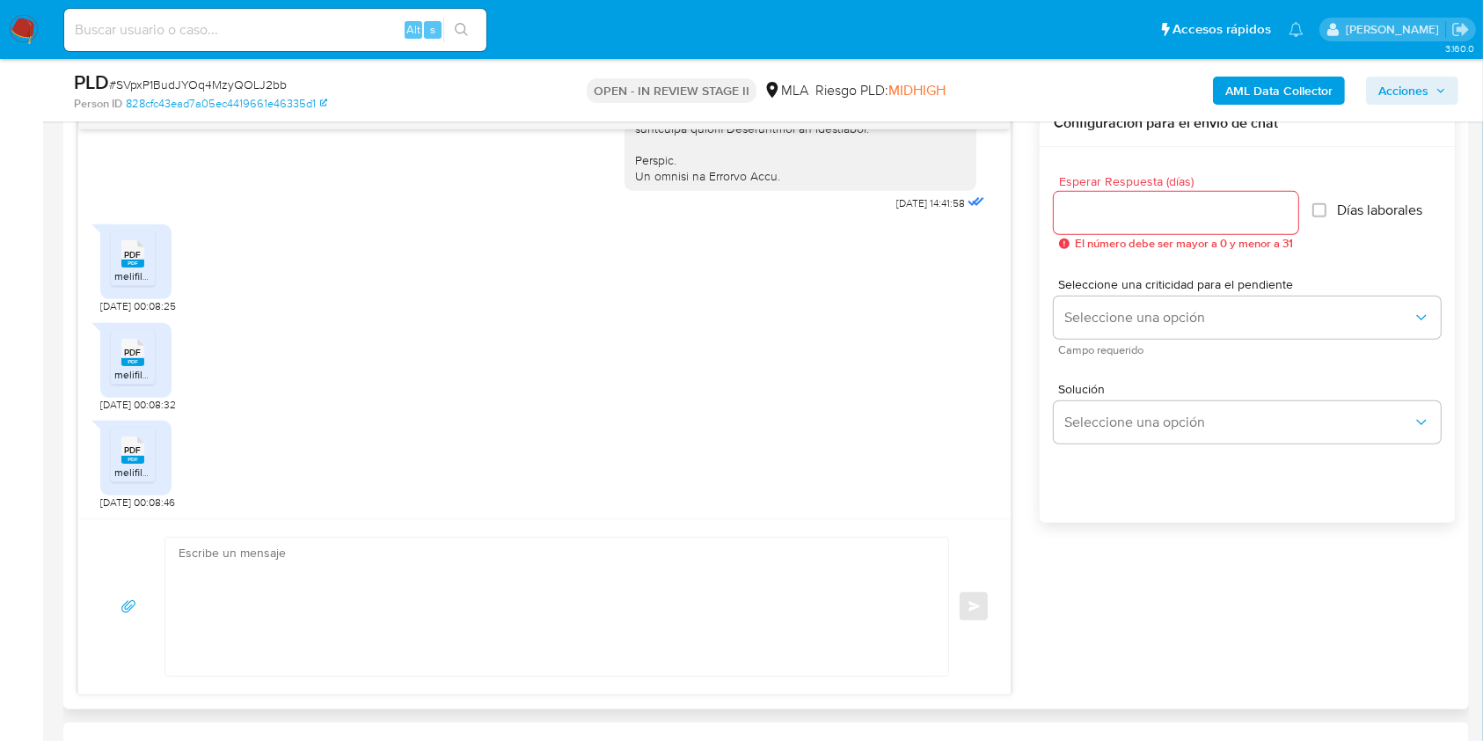
click at [368, 585] on textarea at bounding box center [553, 607] width 748 height 138
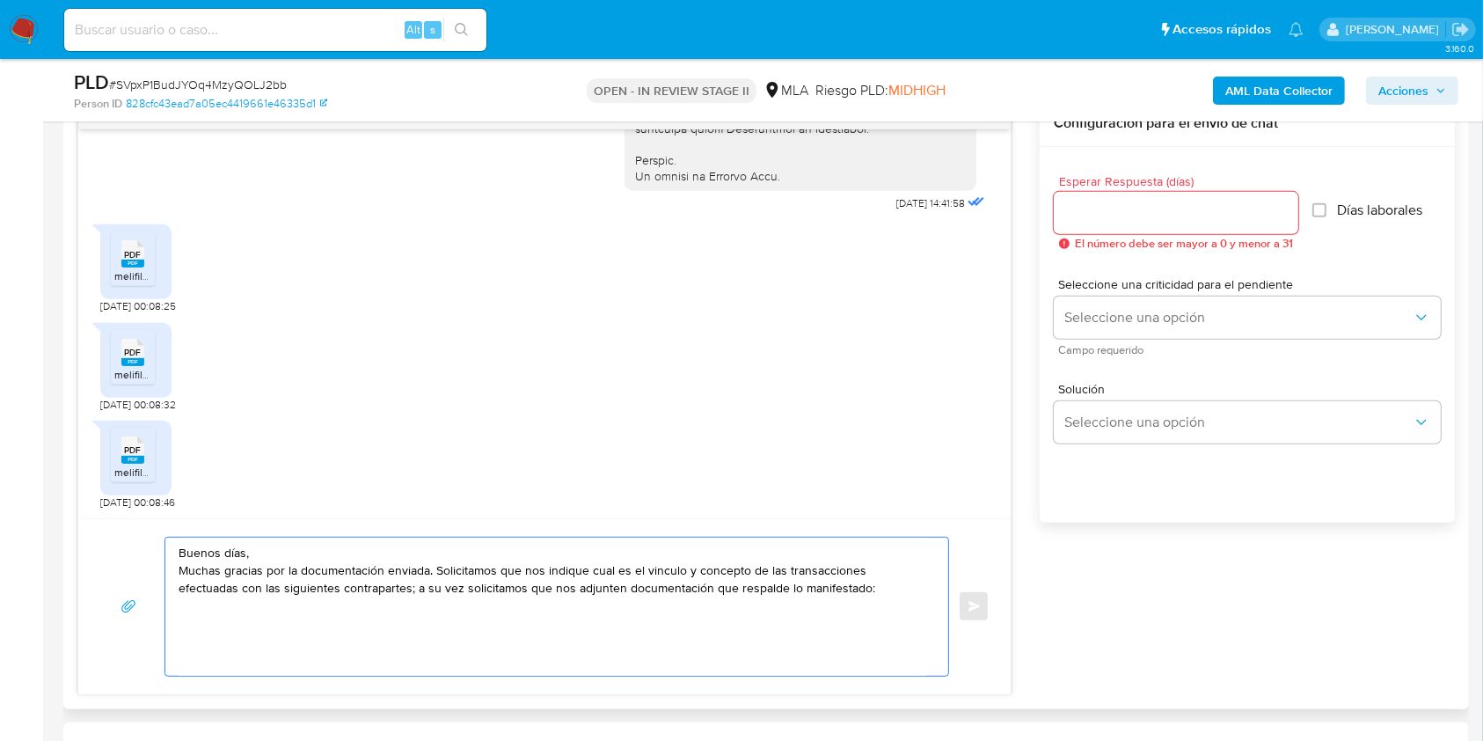
click at [187, 620] on textarea "Buenos días, Muchas gracias por la documentación enviada. Solicitamos que nos i…" at bounding box center [553, 607] width 748 height 138
paste textarea "[PERSON_NAME] - CUIT 20304332639 [PERSON_NAME] - CUIT 27463000625 [PERSON_NAME]…"
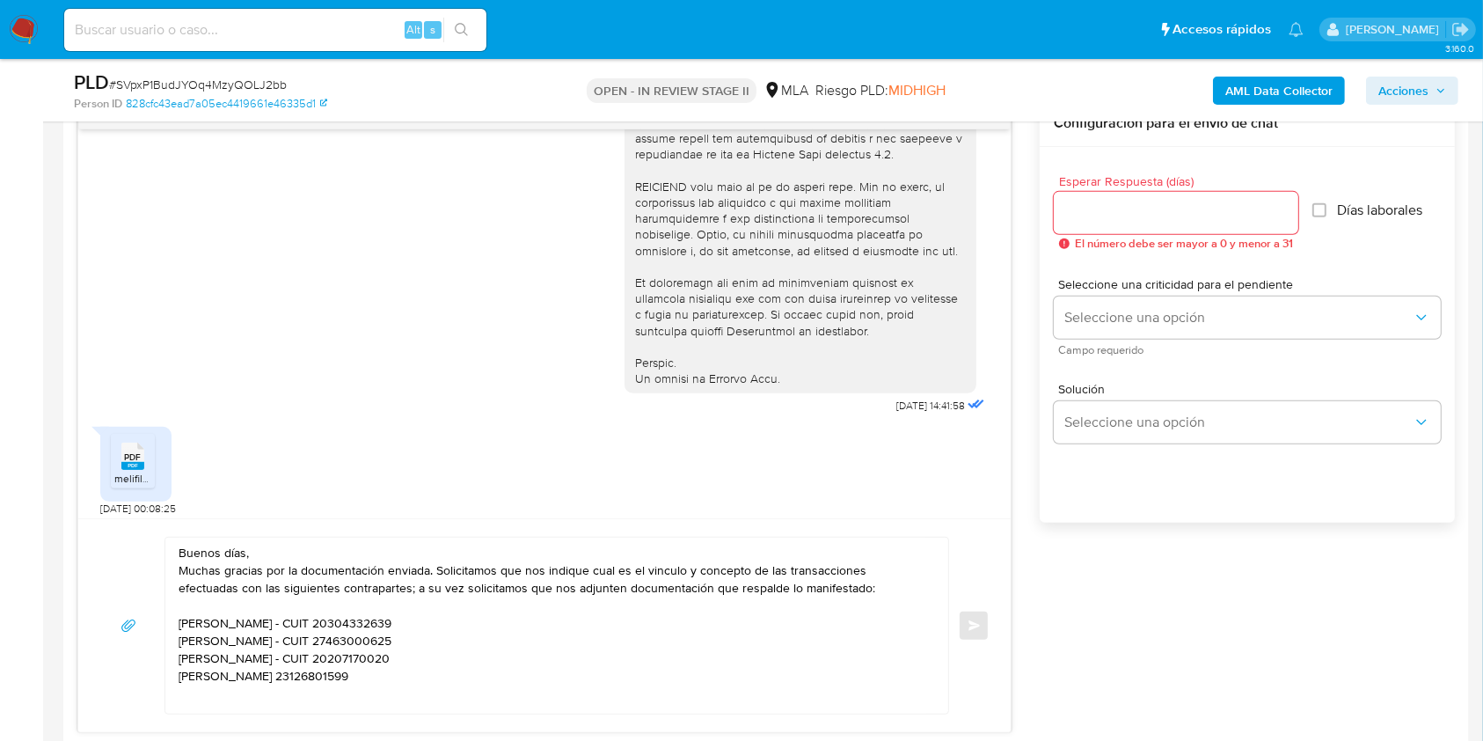
scroll to position [801, 0]
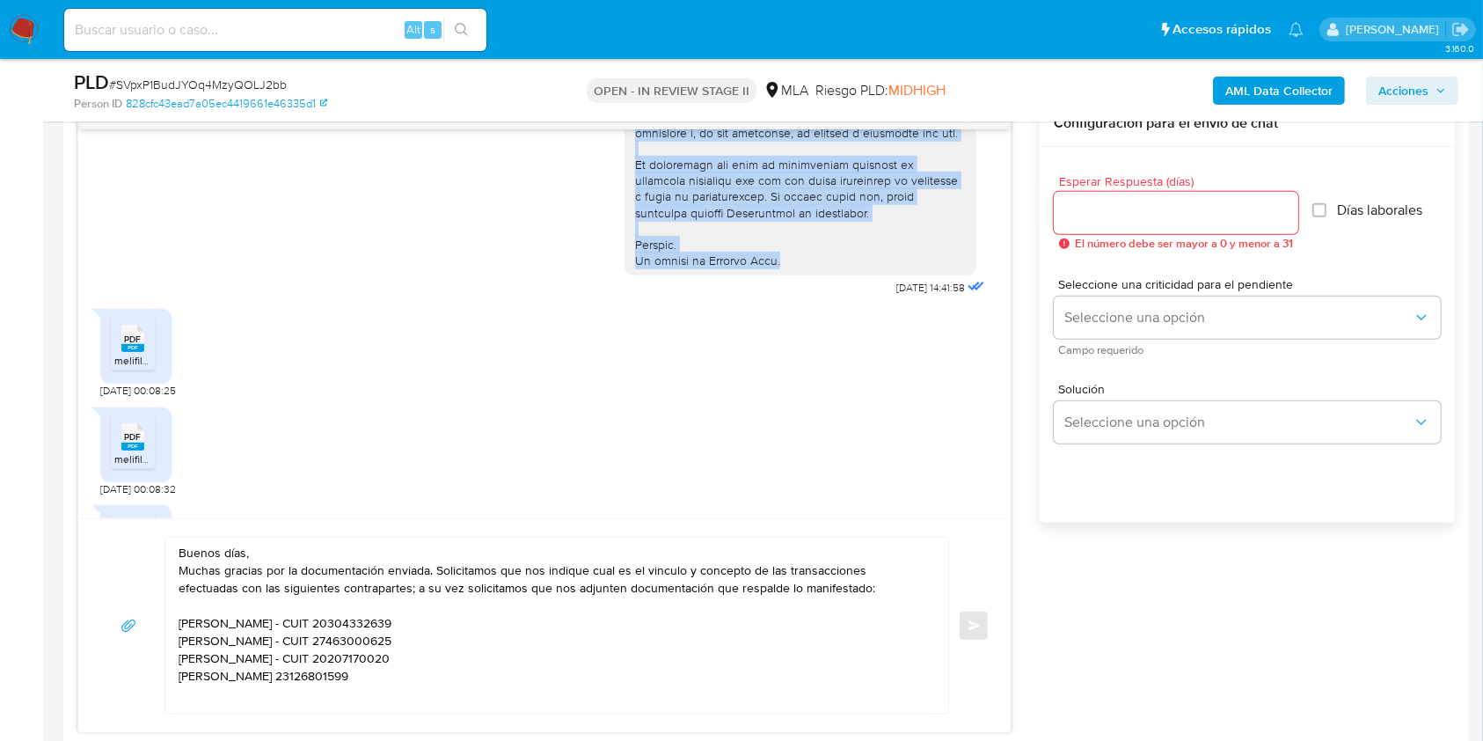
drag, startPoint x: 616, startPoint y: 208, endPoint x: 767, endPoint y: 286, distance: 170.4
copy div "Por favor, te pedimos que nos envíes la información/documentación solicitada en…"
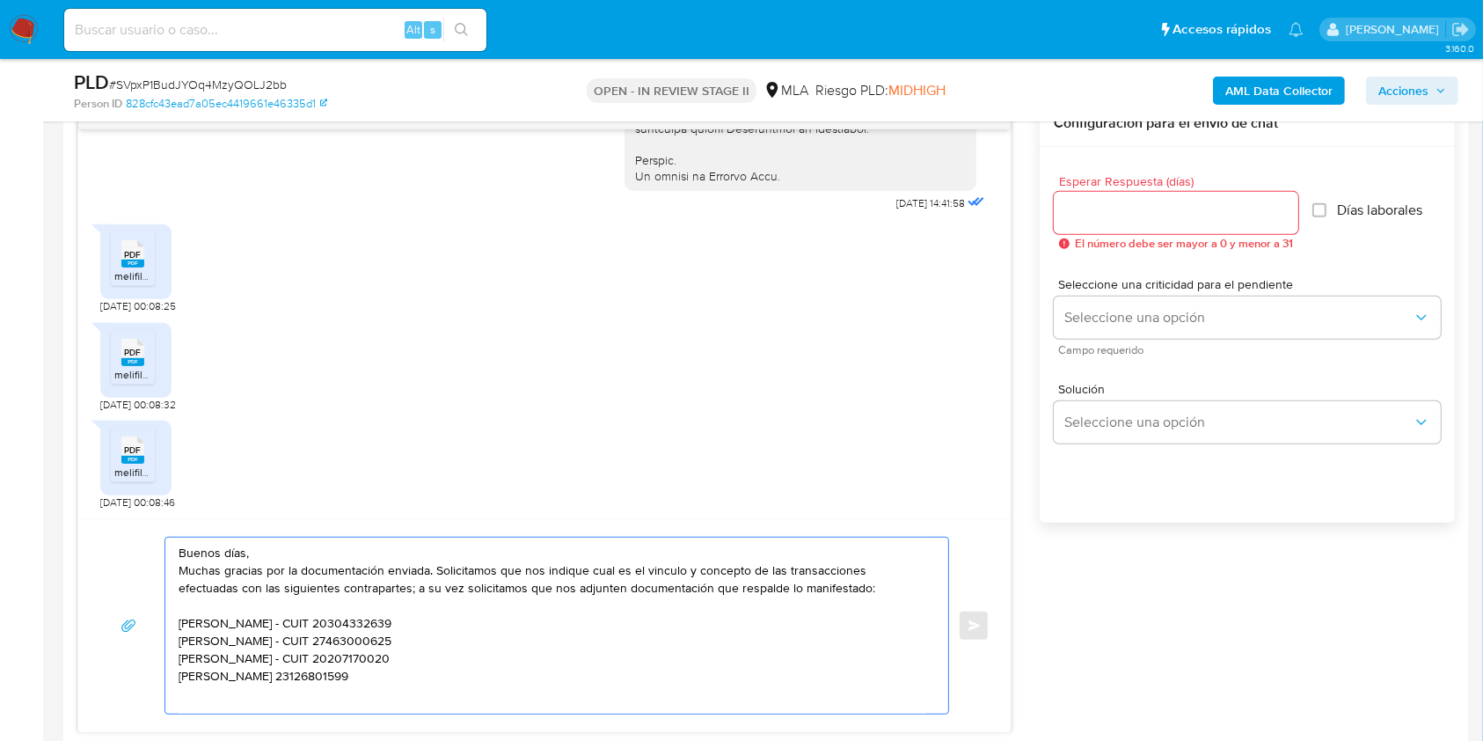
click at [191, 702] on textarea "Buenos días, Muchas gracias por la documentación enviada. Solicitamos que nos i…" at bounding box center [553, 626] width 748 height 176
paste textarea "Por favor, te pedimos que nos envíes la información/documentación solicitada en…"
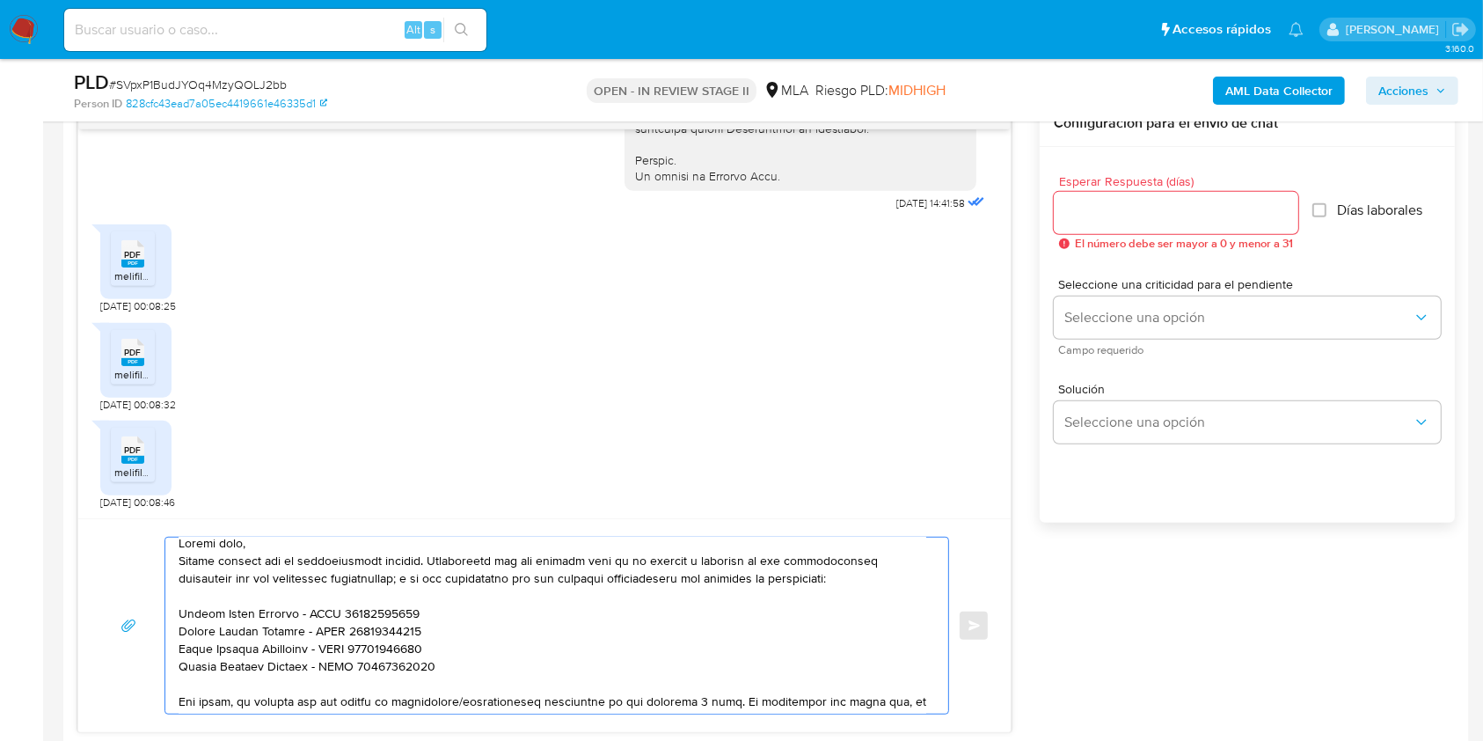
scroll to position [225, 0]
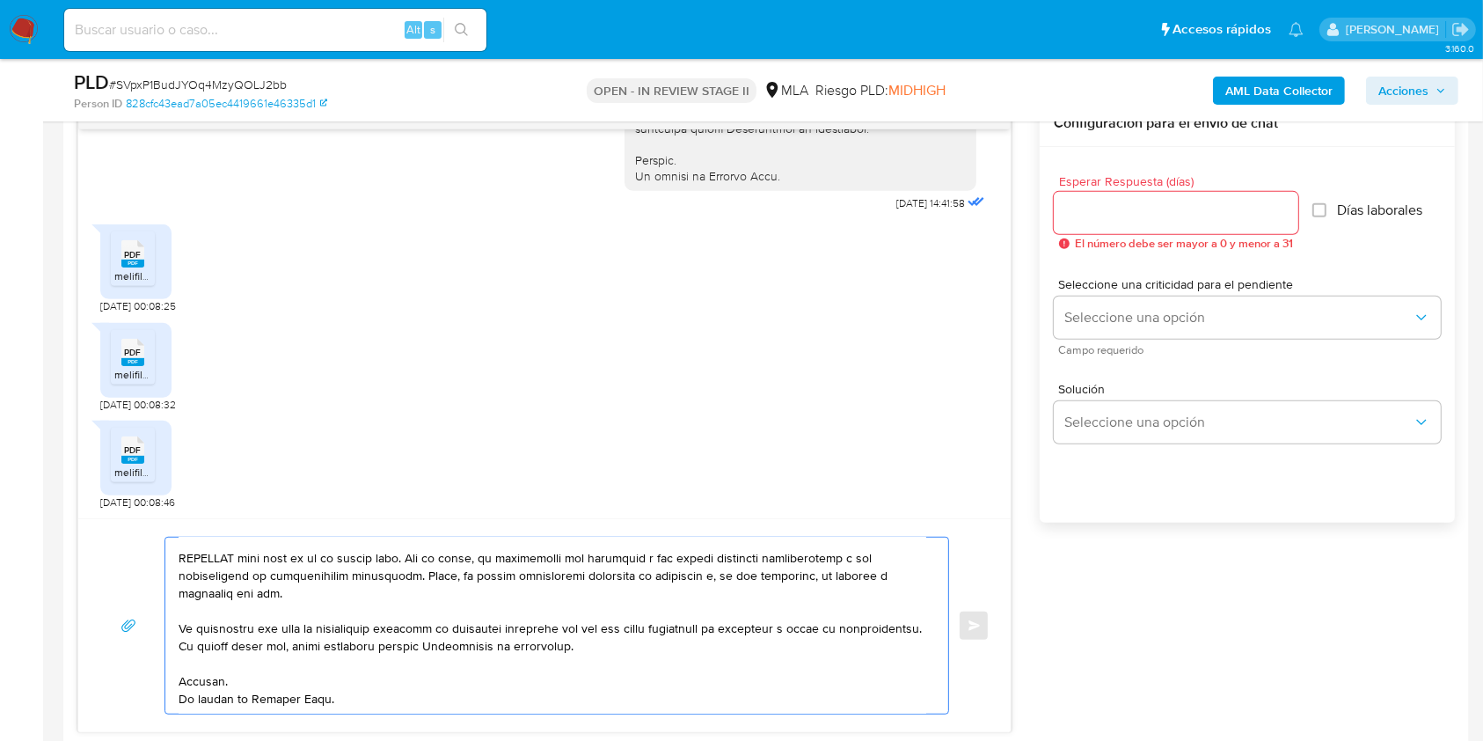
type textarea "Loremi dolo, Sitame consect adi el seddoeiusmodt incidid. Utlaboreetd mag ali e…"
click at [1218, 218] on input "Esperar Respuesta (días)" at bounding box center [1176, 212] width 245 height 23
type input "3"
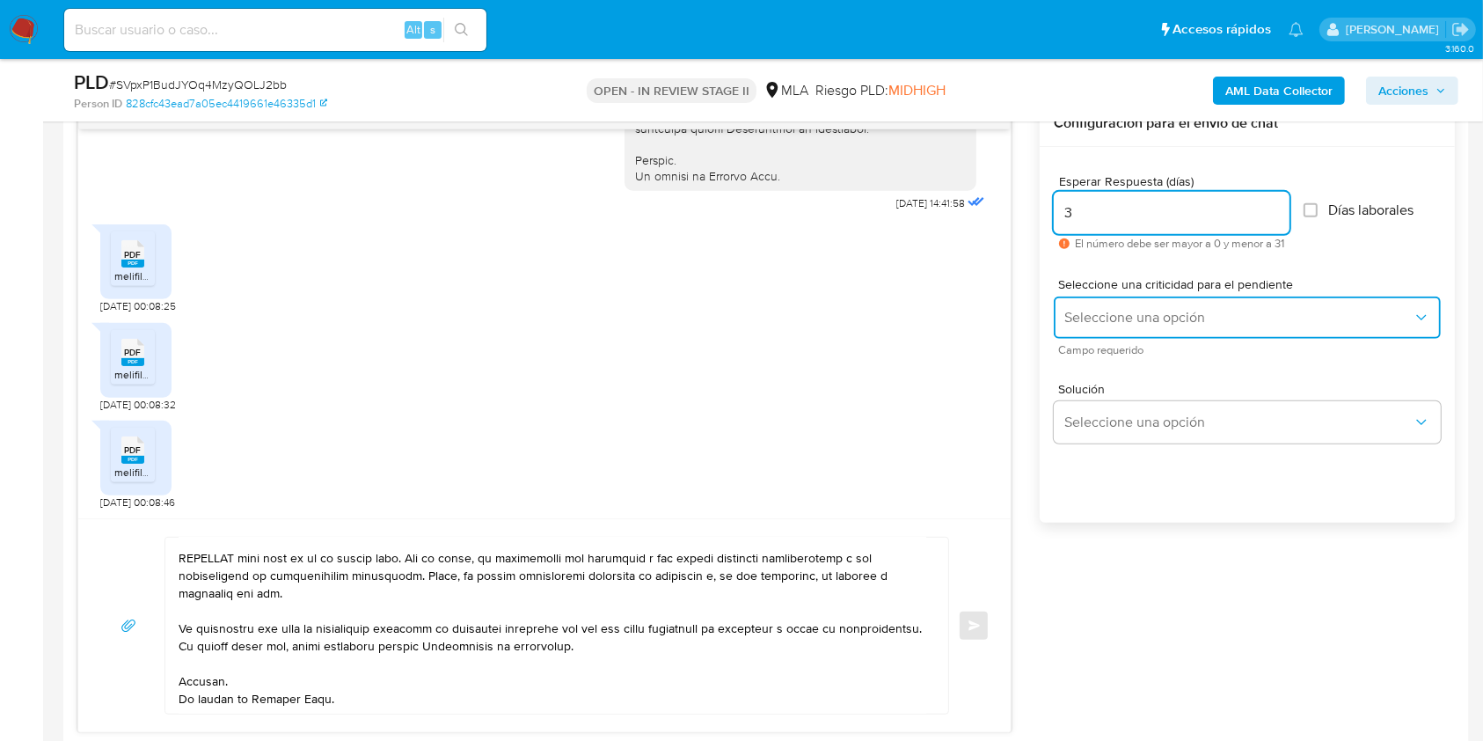
click at [1173, 309] on span "Seleccione una opción" at bounding box center [1239, 318] width 348 height 18
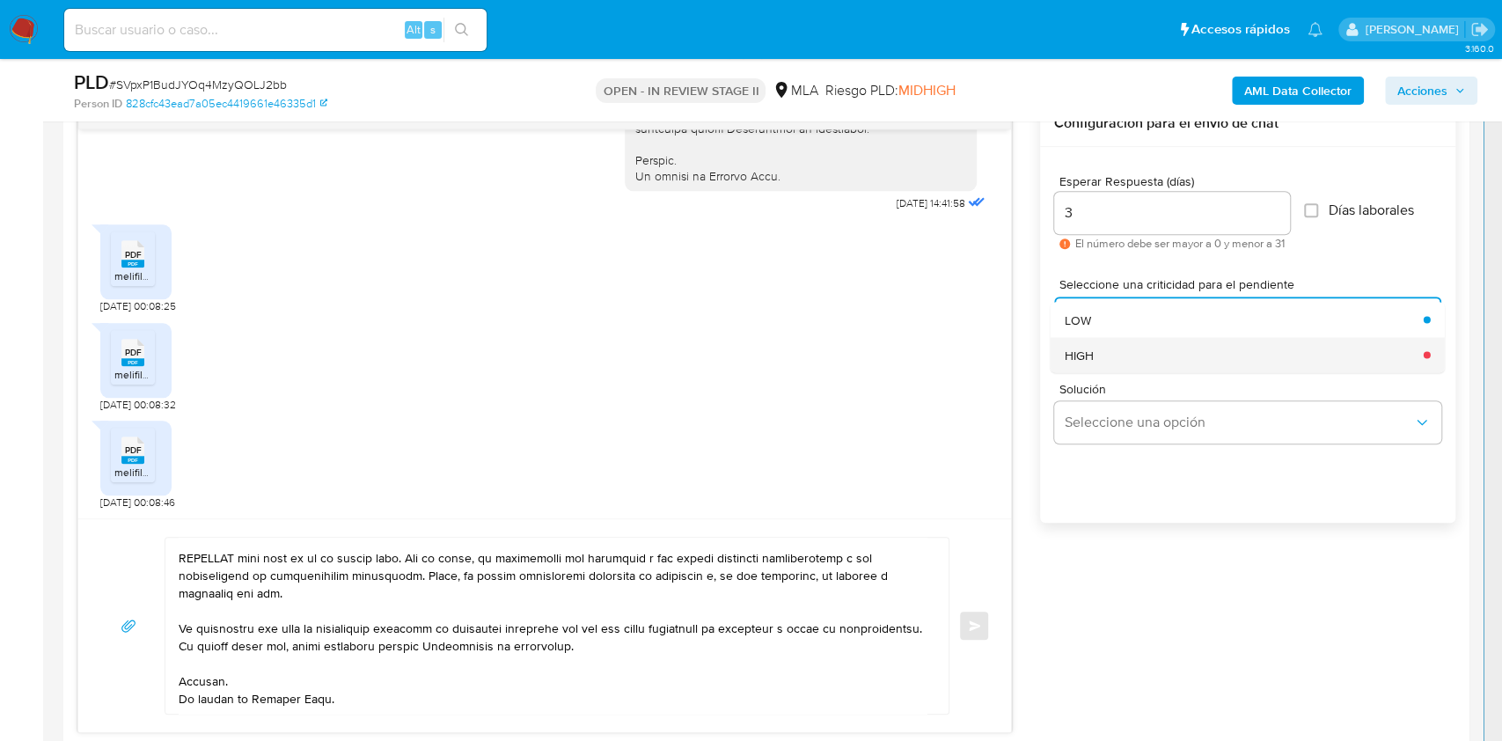
click at [1102, 355] on div "HIGH" at bounding box center [1239, 354] width 348 height 35
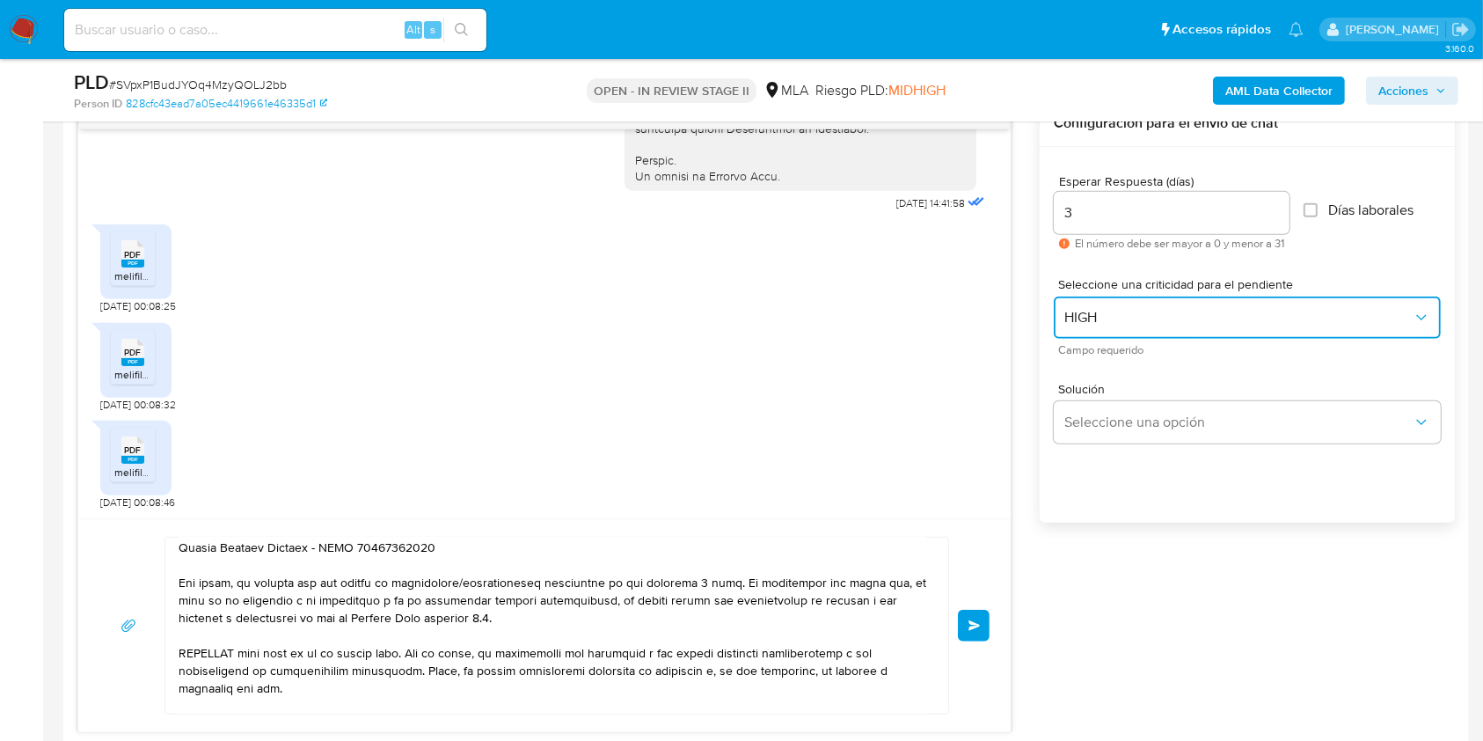
scroll to position [232, 0]
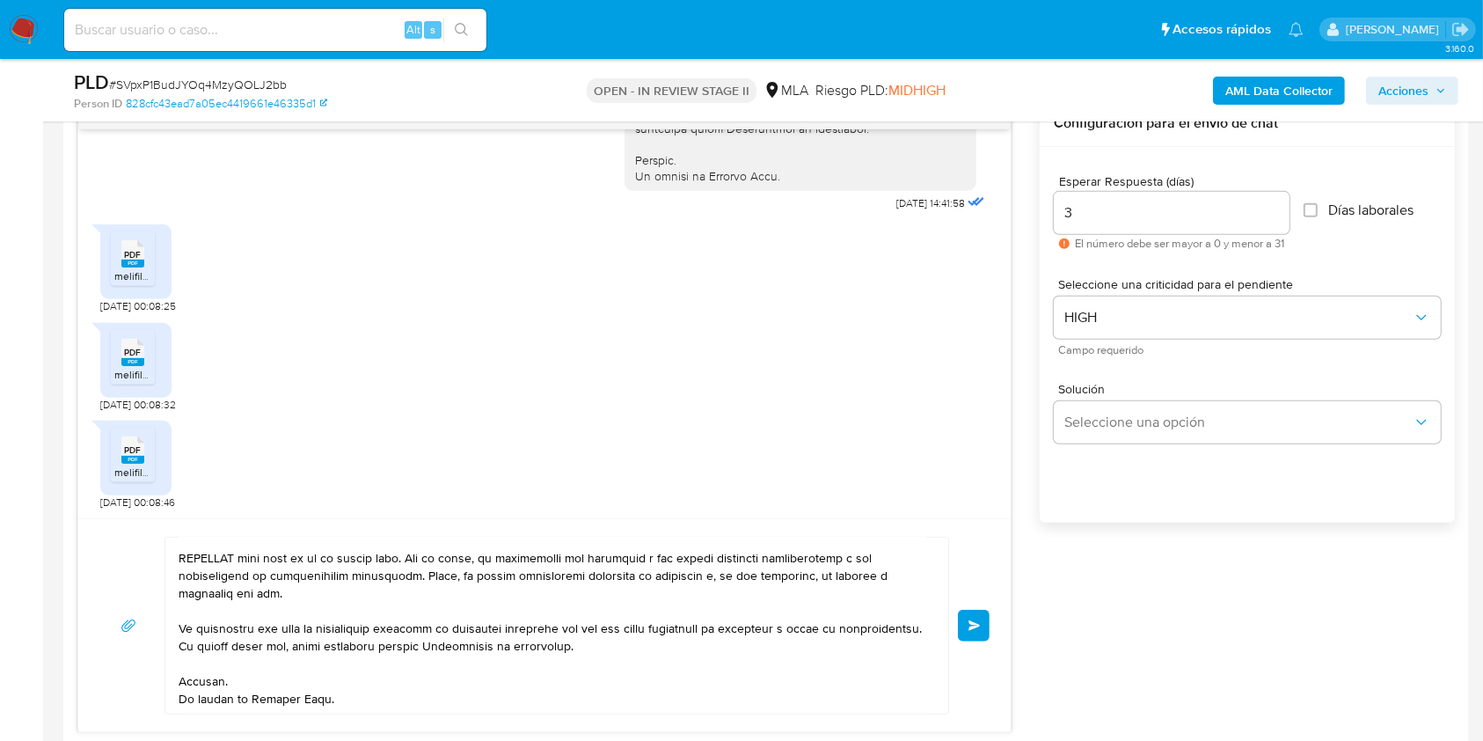
click at [972, 616] on button "Enviar" at bounding box center [974, 626] width 32 height 32
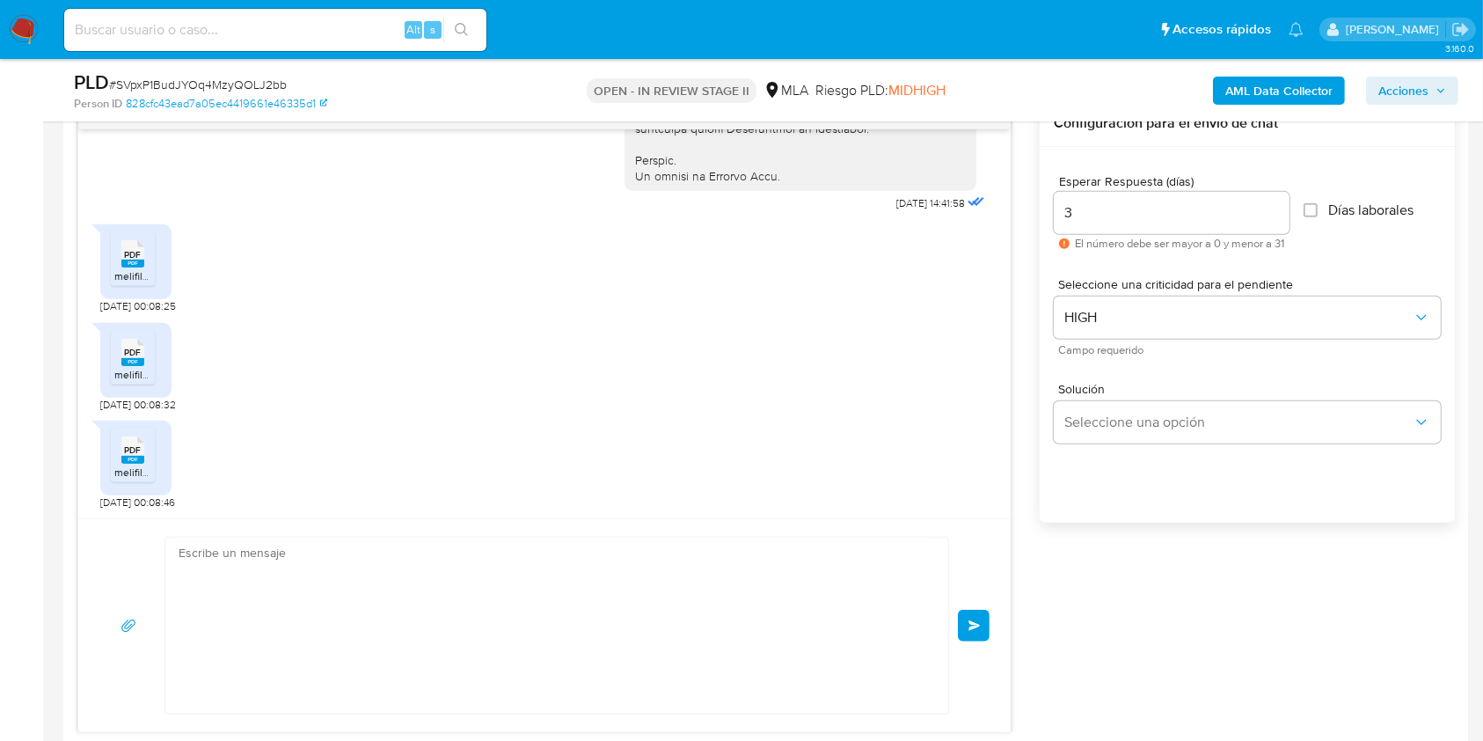
scroll to position [1497, 0]
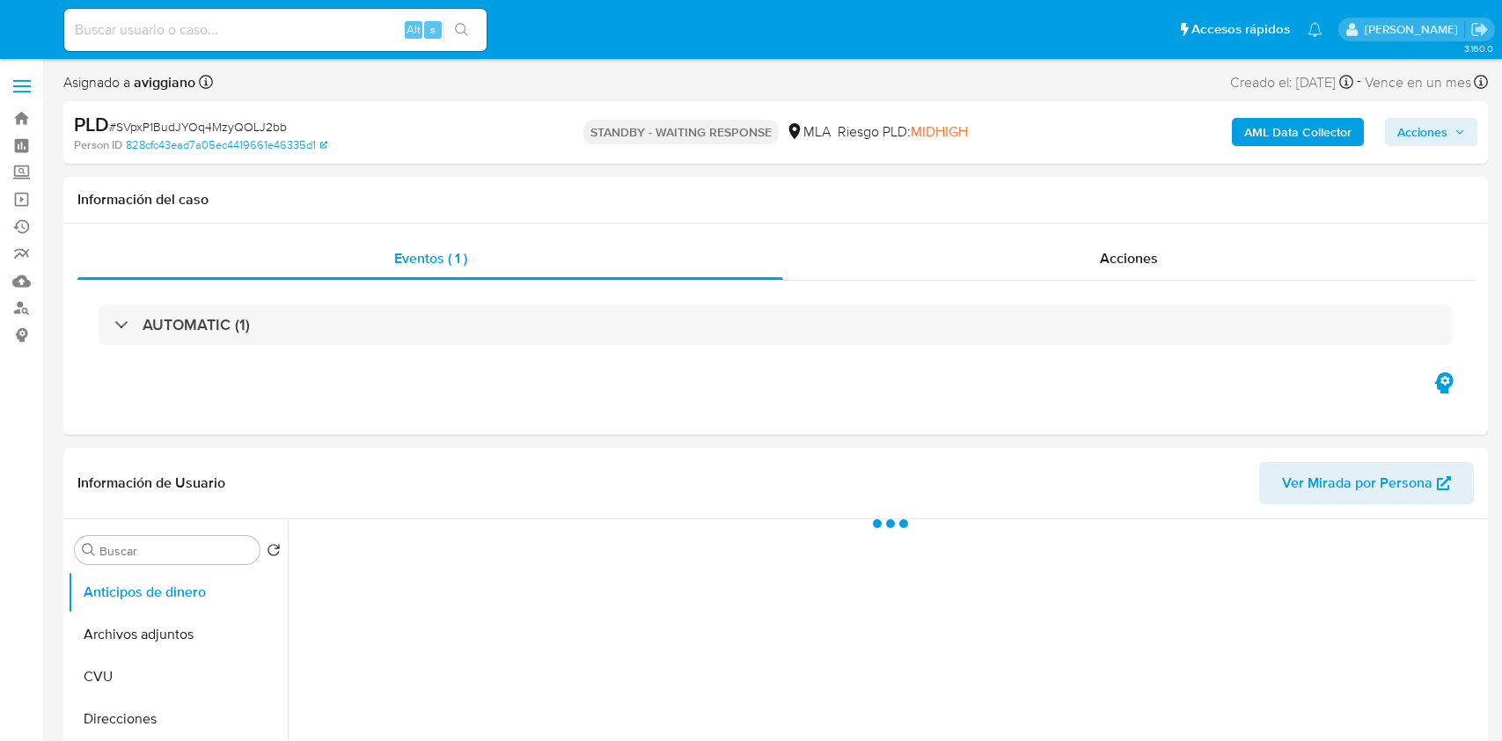
select select "10"
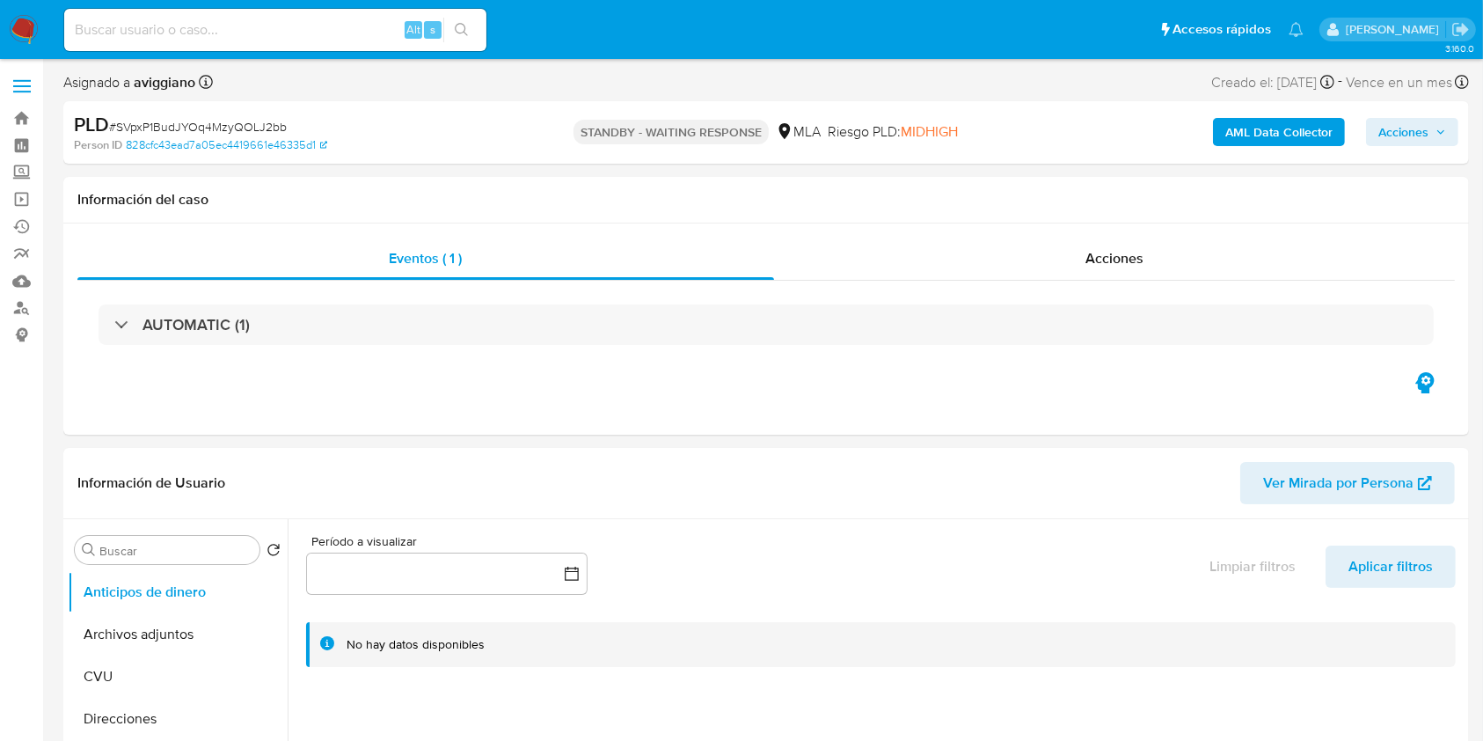
click at [132, 20] on input at bounding box center [275, 29] width 422 height 23
paste input "oPhWtbxOuc2GncGvST37bXoq"
type input "oPhWtbxOuc2GncGvST37bXoq"
click at [465, 26] on icon "search-icon" at bounding box center [461, 29] width 13 height 13
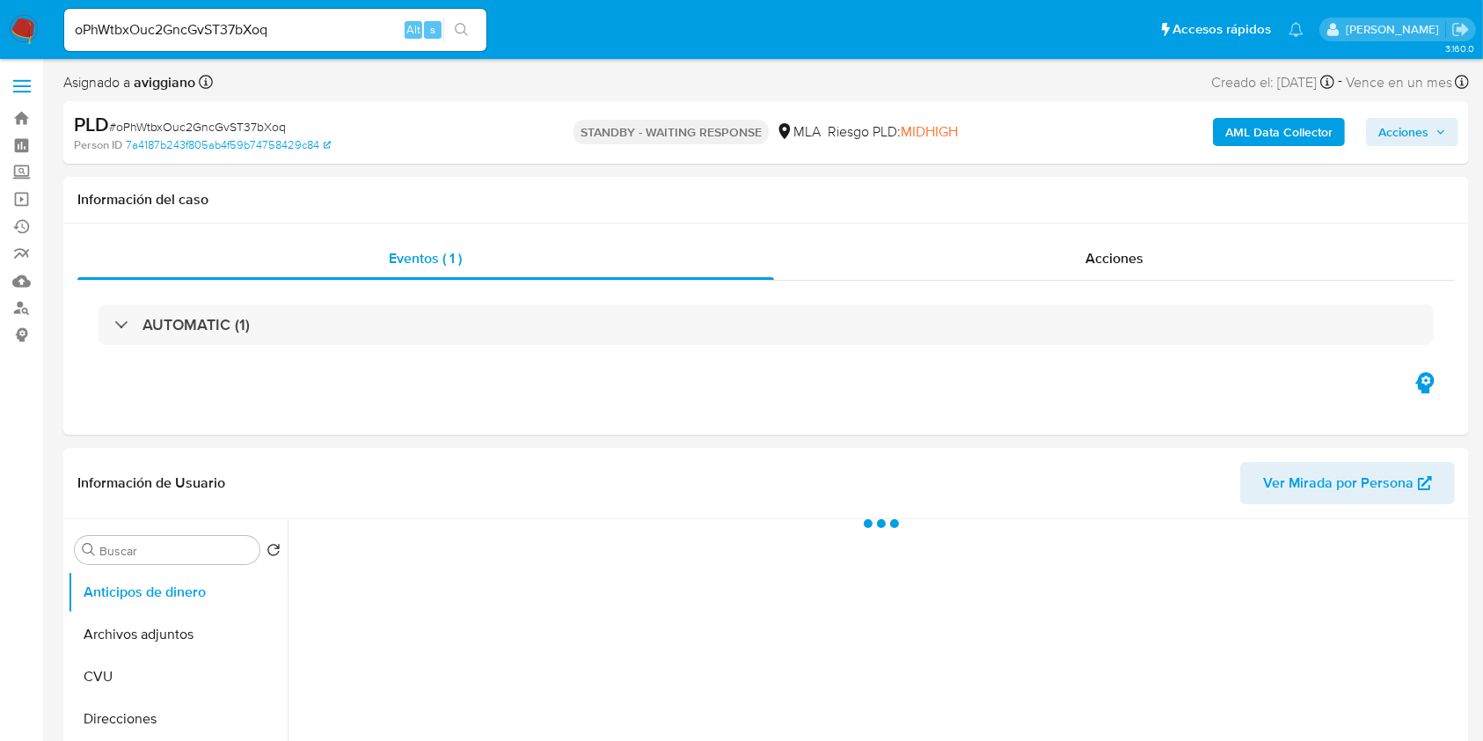
select select "10"
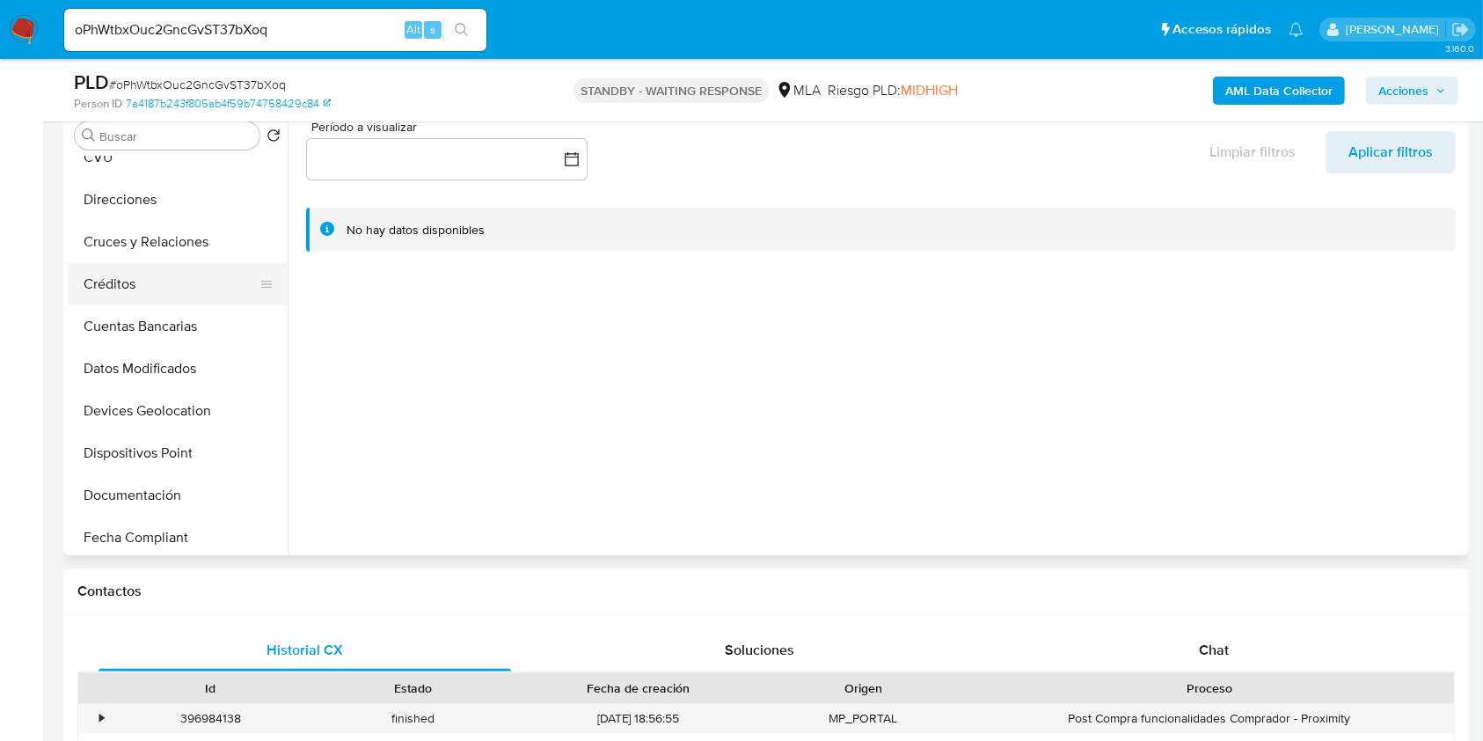
scroll to position [234, 0]
drag, startPoint x: 140, startPoint y: 499, endPoint x: 158, endPoint y: 488, distance: 21.3
click at [141, 499] on button "Historial Casos" at bounding box center [171, 493] width 206 height 42
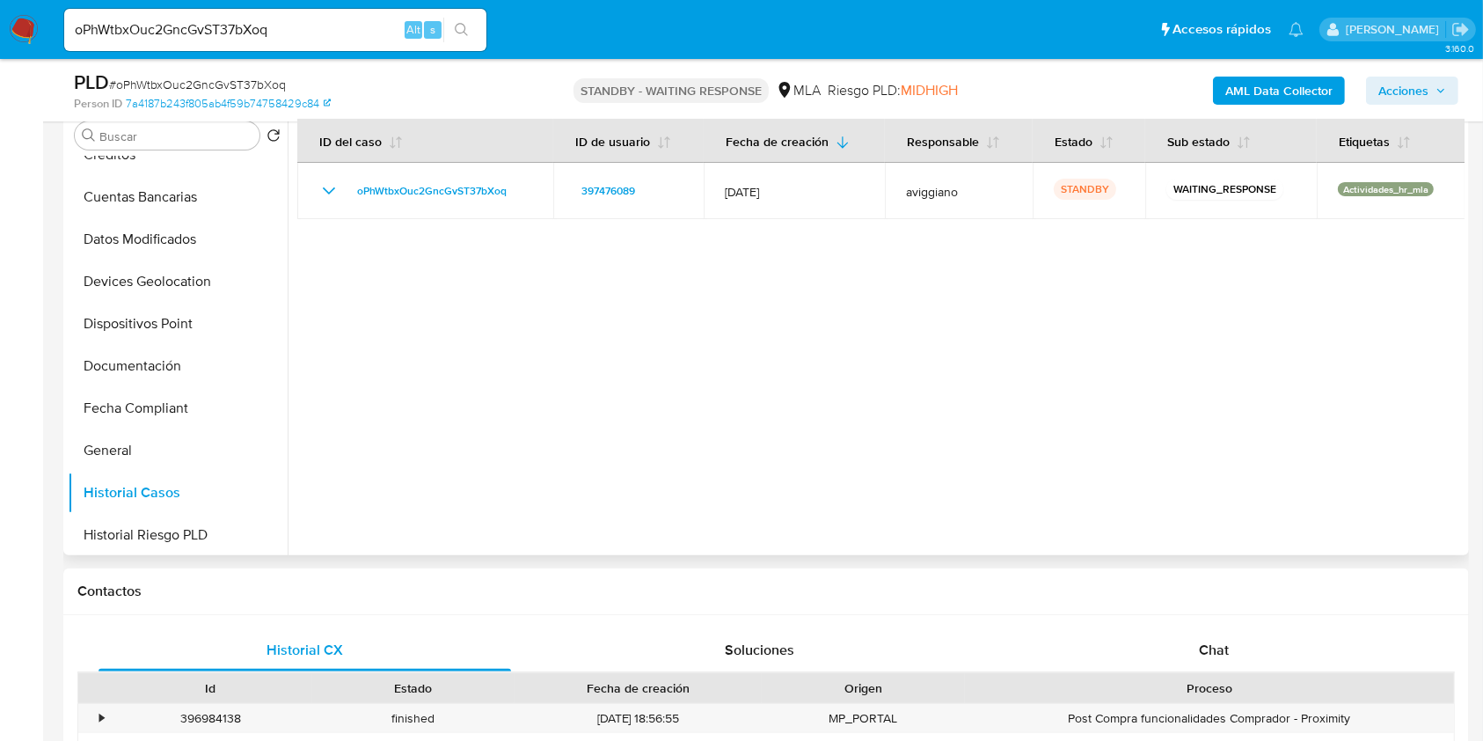
click at [774, 294] on div at bounding box center [876, 330] width 1177 height 450
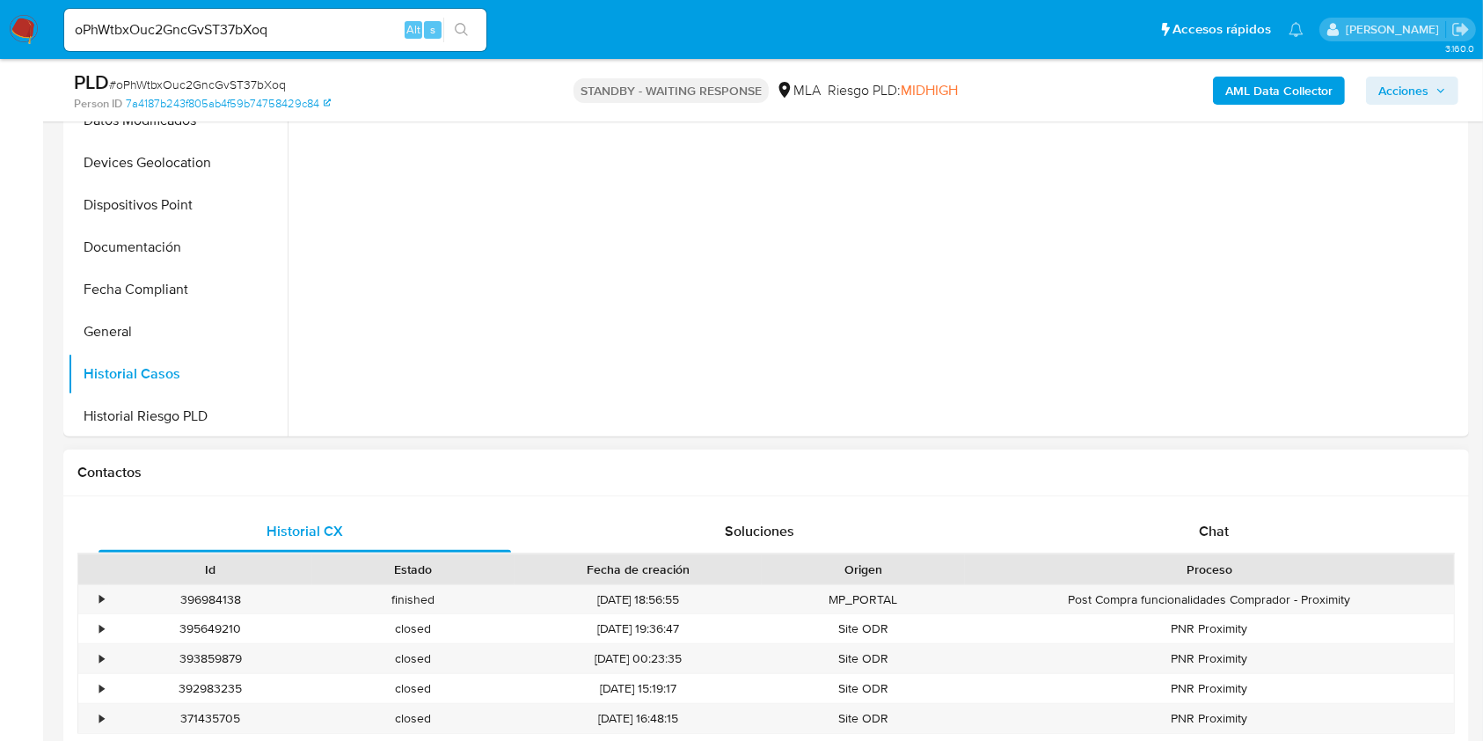
scroll to position [586, 0]
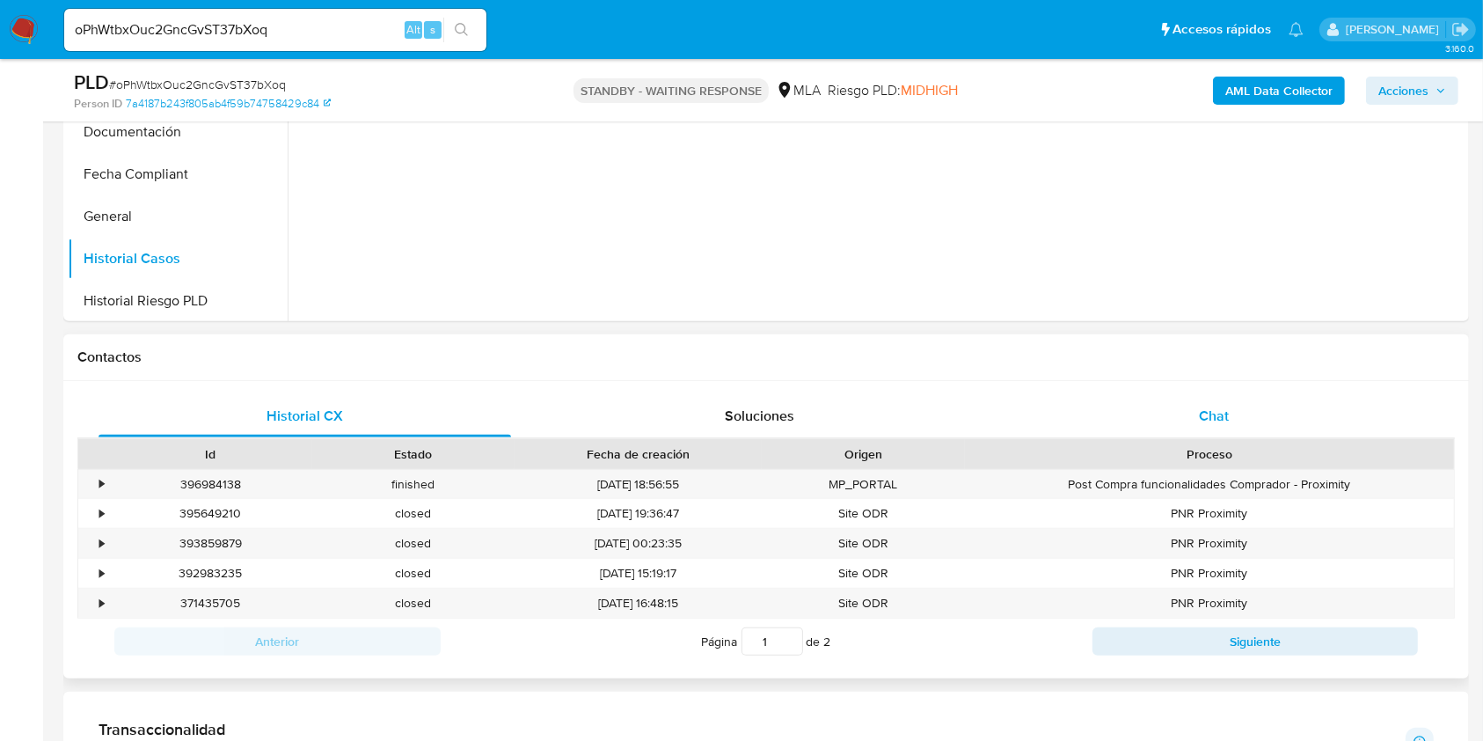
click at [1168, 395] on div "Chat" at bounding box center [1214, 416] width 413 height 42
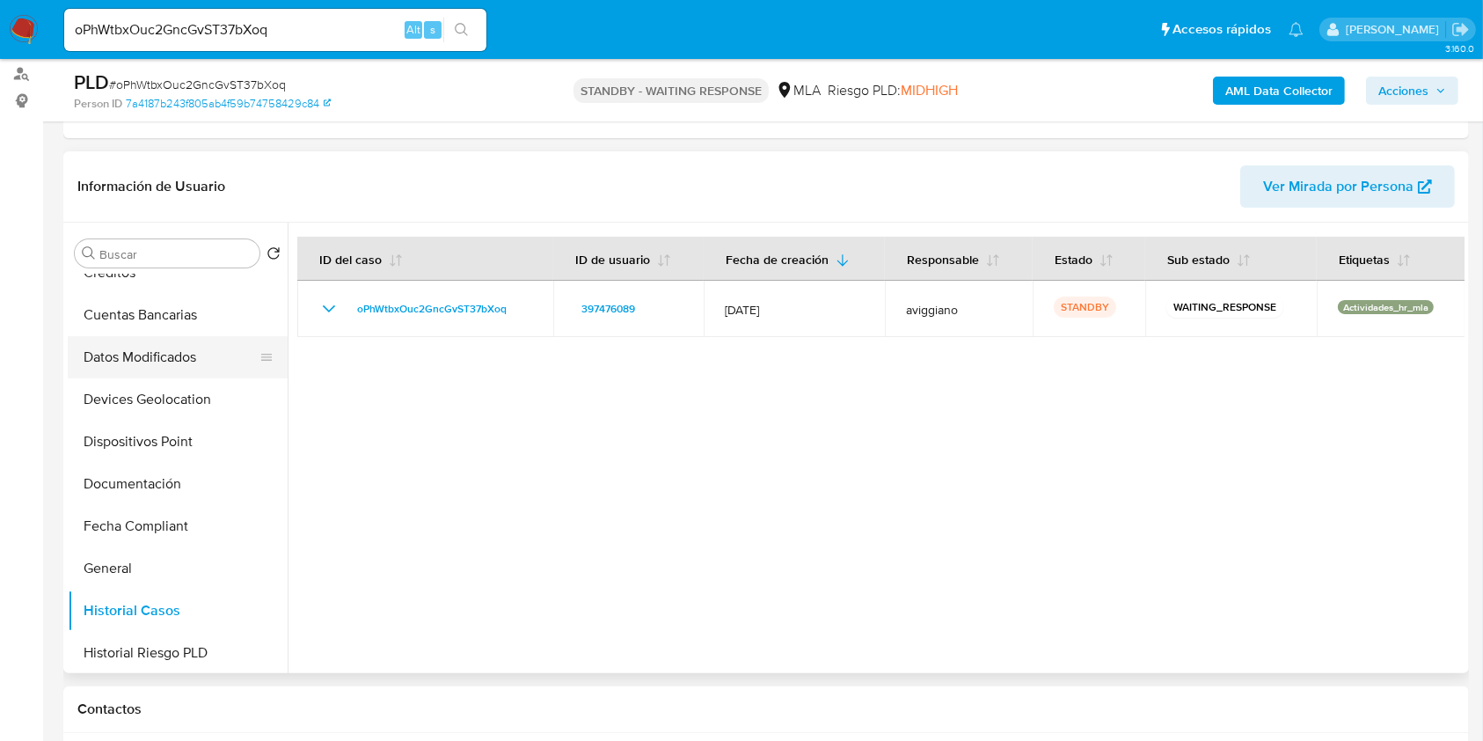
scroll to position [0, 0]
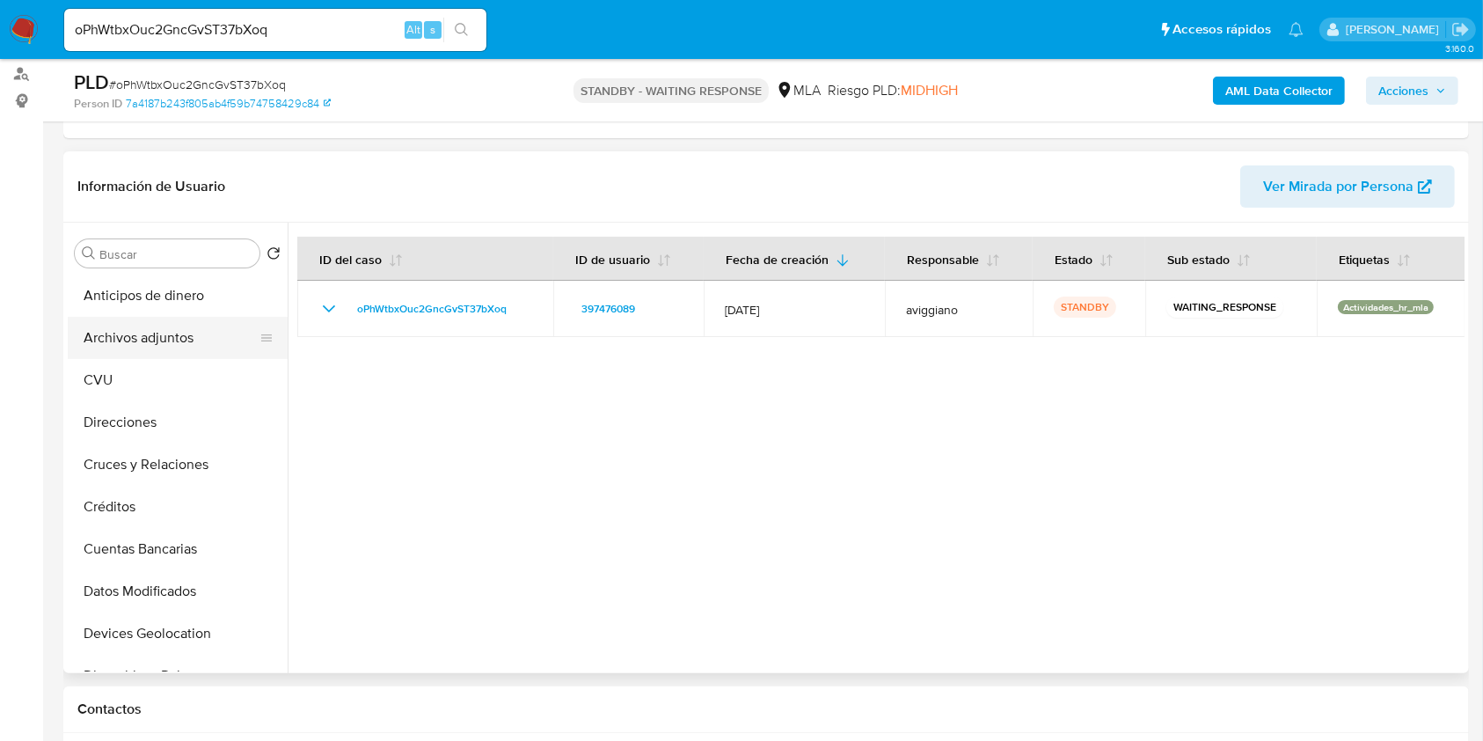
click at [173, 340] on button "Archivos adjuntos" at bounding box center [171, 338] width 206 height 42
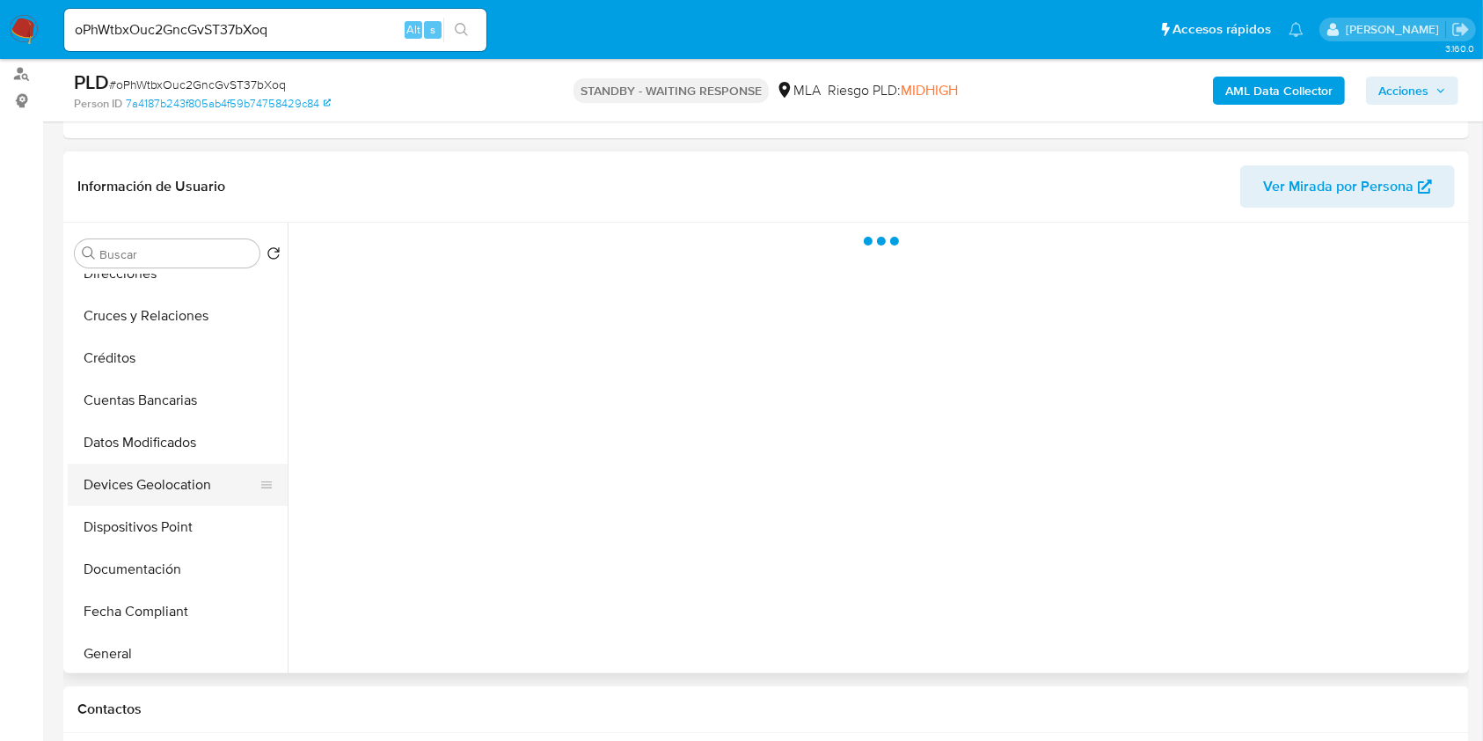
scroll to position [234, 0]
click at [150, 611] on button "Historial Casos" at bounding box center [171, 610] width 206 height 42
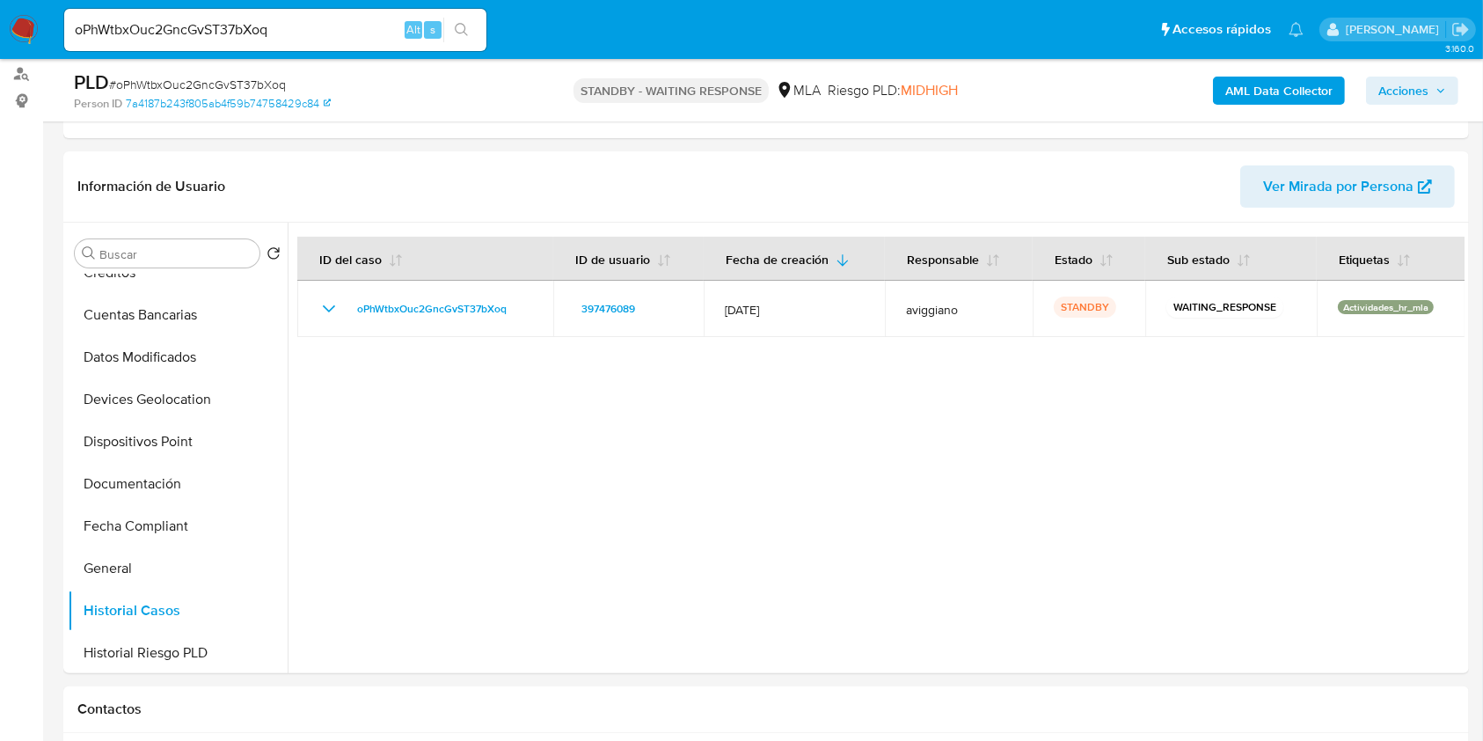
click at [158, 32] on input "oPhWtbxOuc2GncGvST37bXoq" at bounding box center [275, 29] width 422 height 23
paste input "qhfCBhkZRRnB18w5RoX6LWze"
click at [332, 25] on input "oPhWtbxOucqhfCBhkZRRnB18w5RoX6LWzeGncGvST37bXoq" at bounding box center [275, 29] width 422 height 23
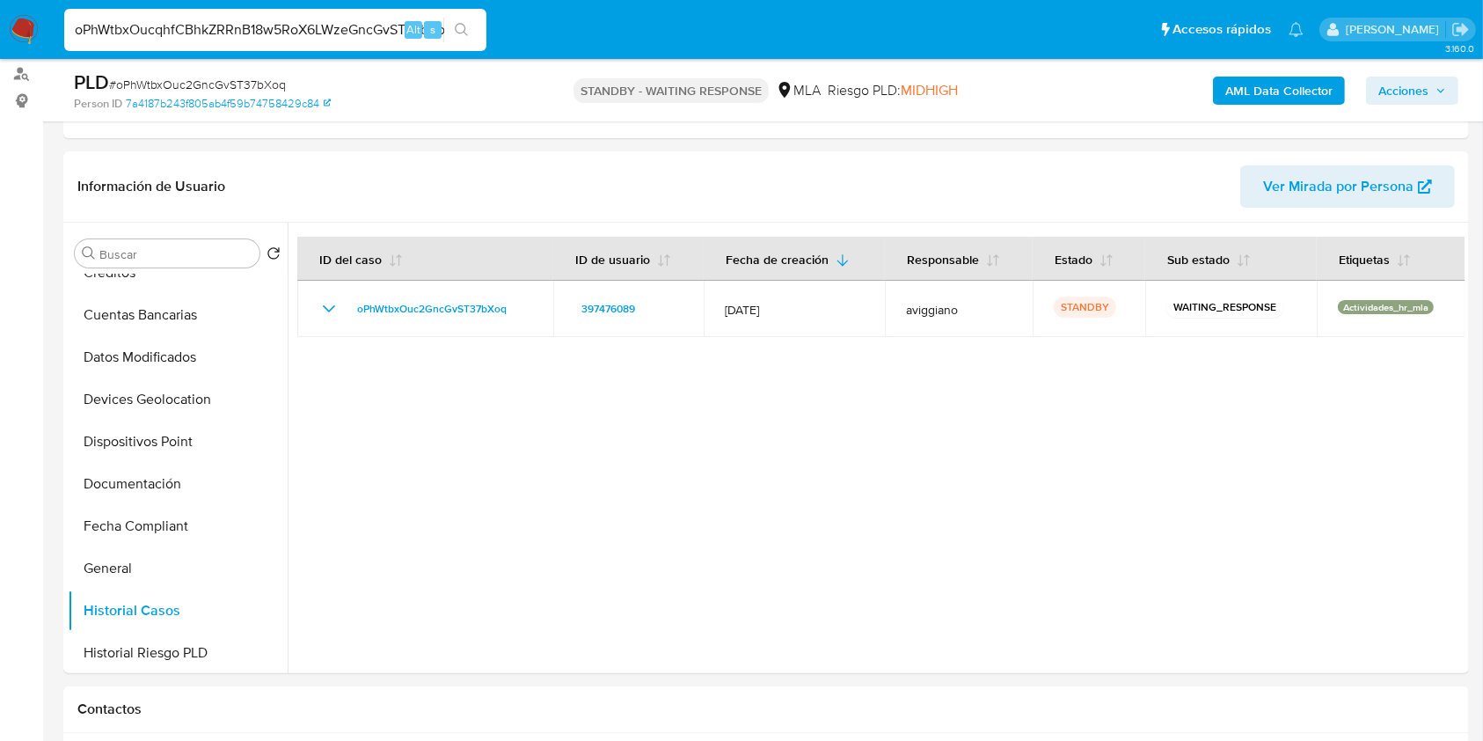
paste input "qhfCBhkZRRnB18w5RoX6LWze"
type input "qhfCBhkZRRnB18w5RoX6LWze"
click at [467, 23] on icon "search-icon" at bounding box center [462, 30] width 14 height 14
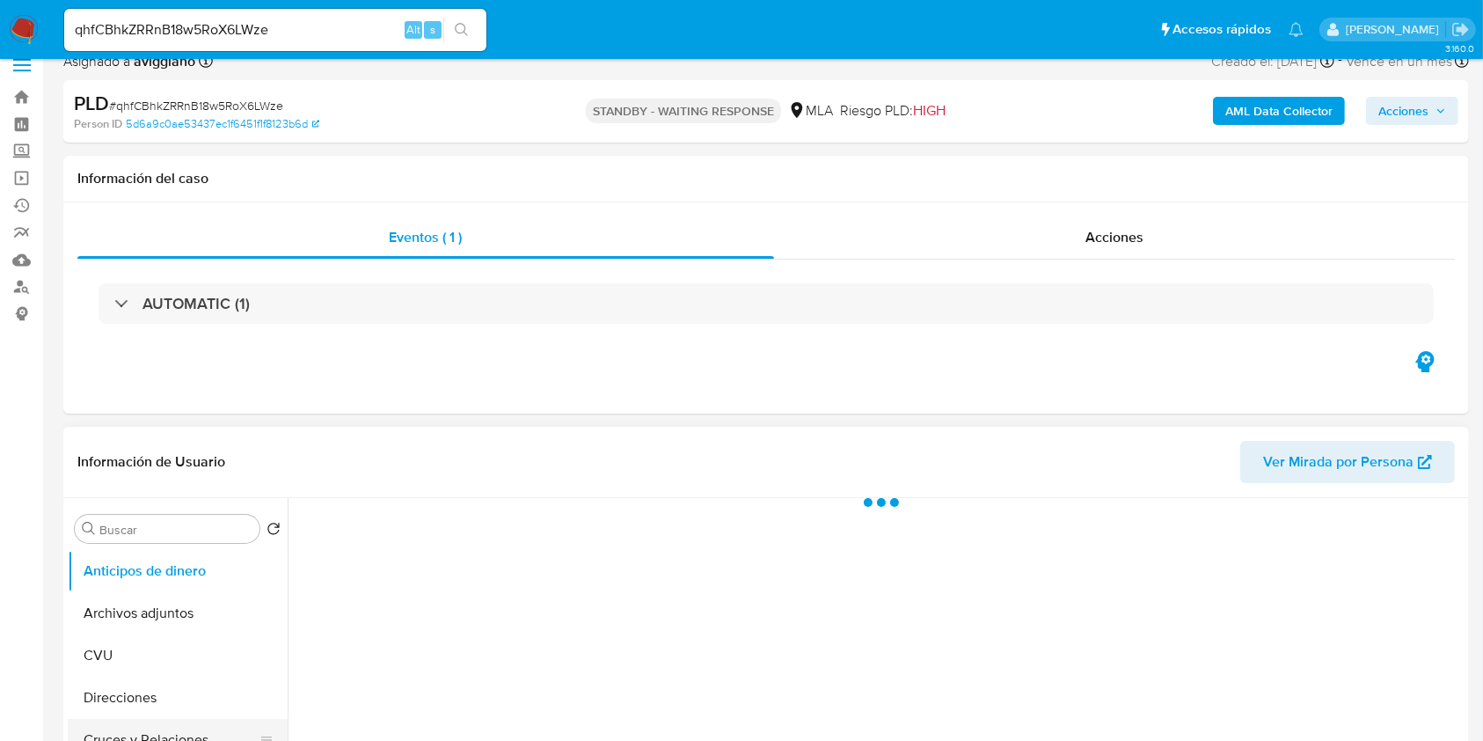
scroll to position [352, 0]
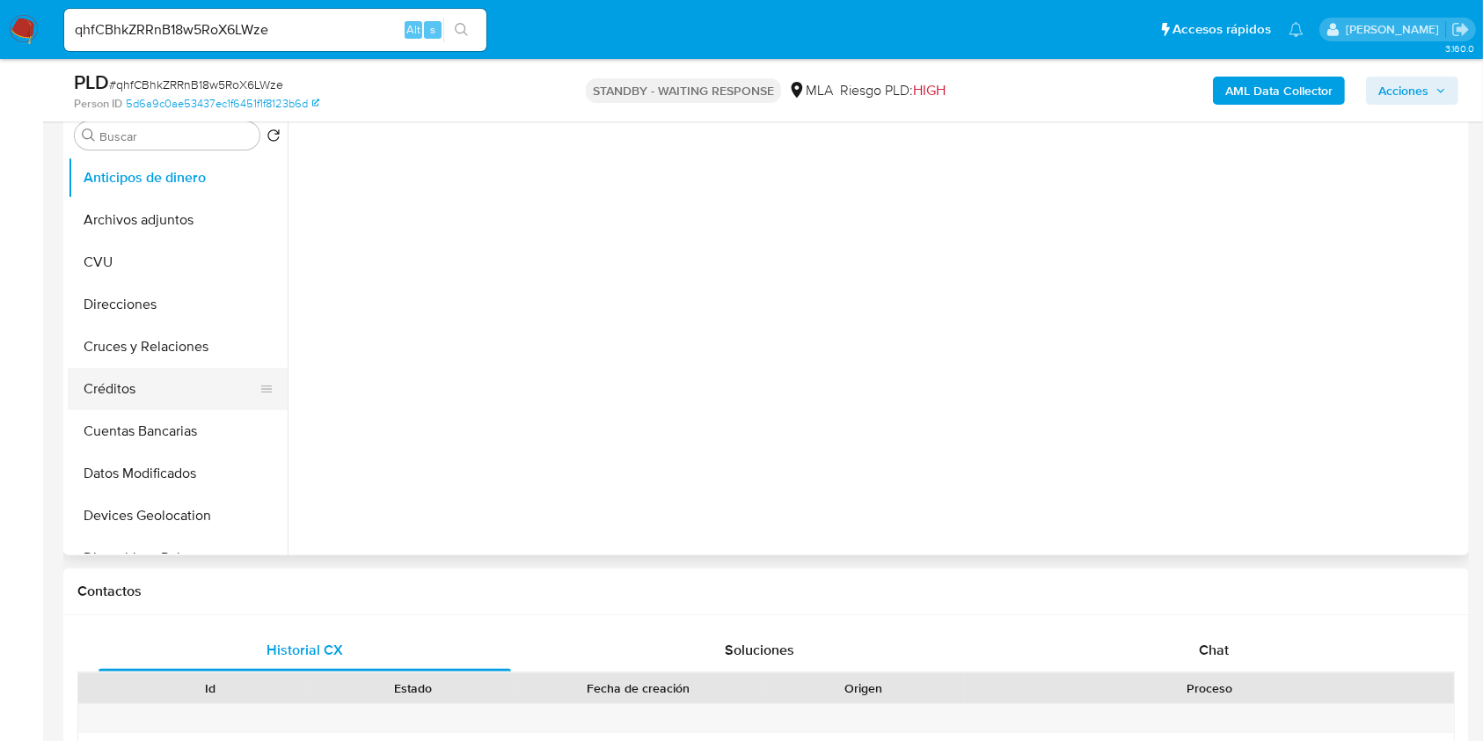
select select "10"
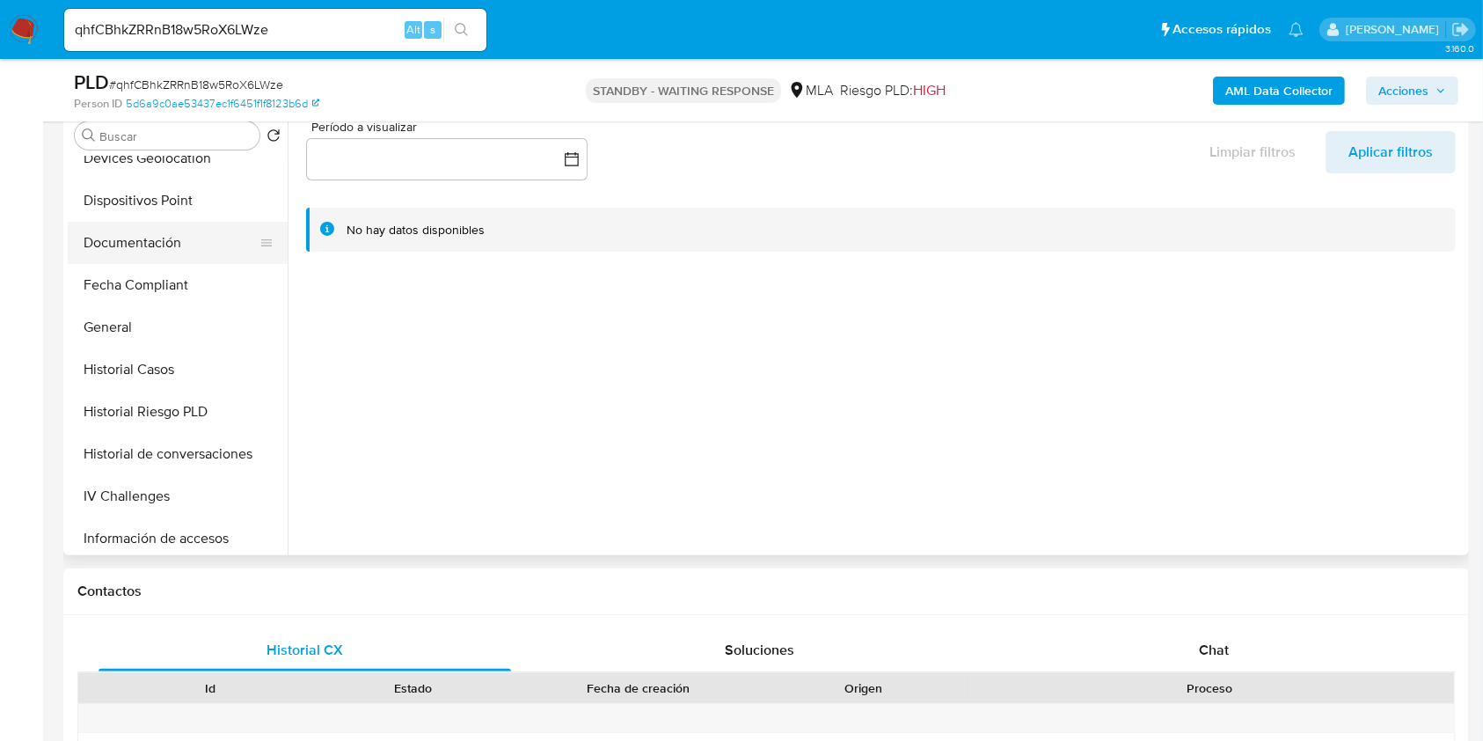
scroll to position [469, 0]
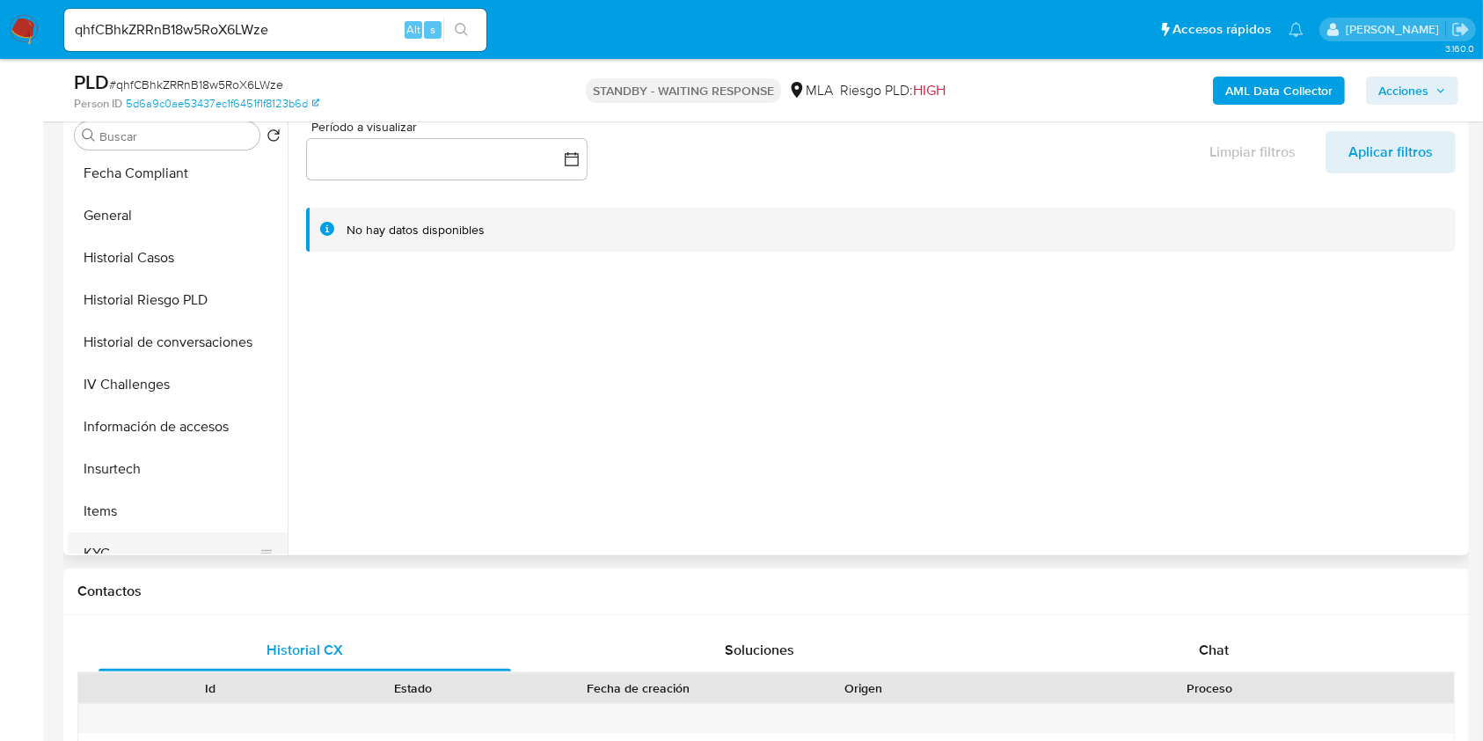
click at [119, 545] on button "KYC" at bounding box center [171, 553] width 206 height 42
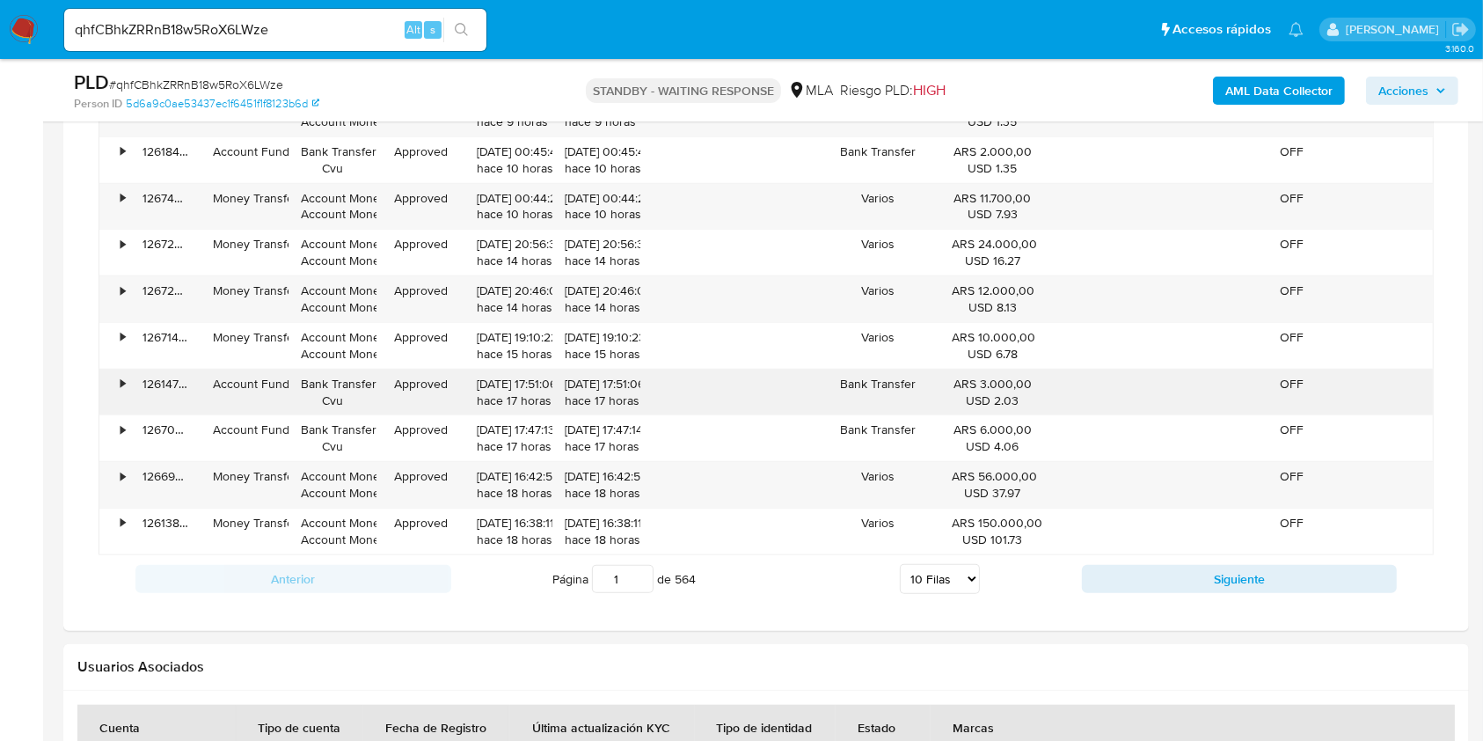
scroll to position [2018, 0]
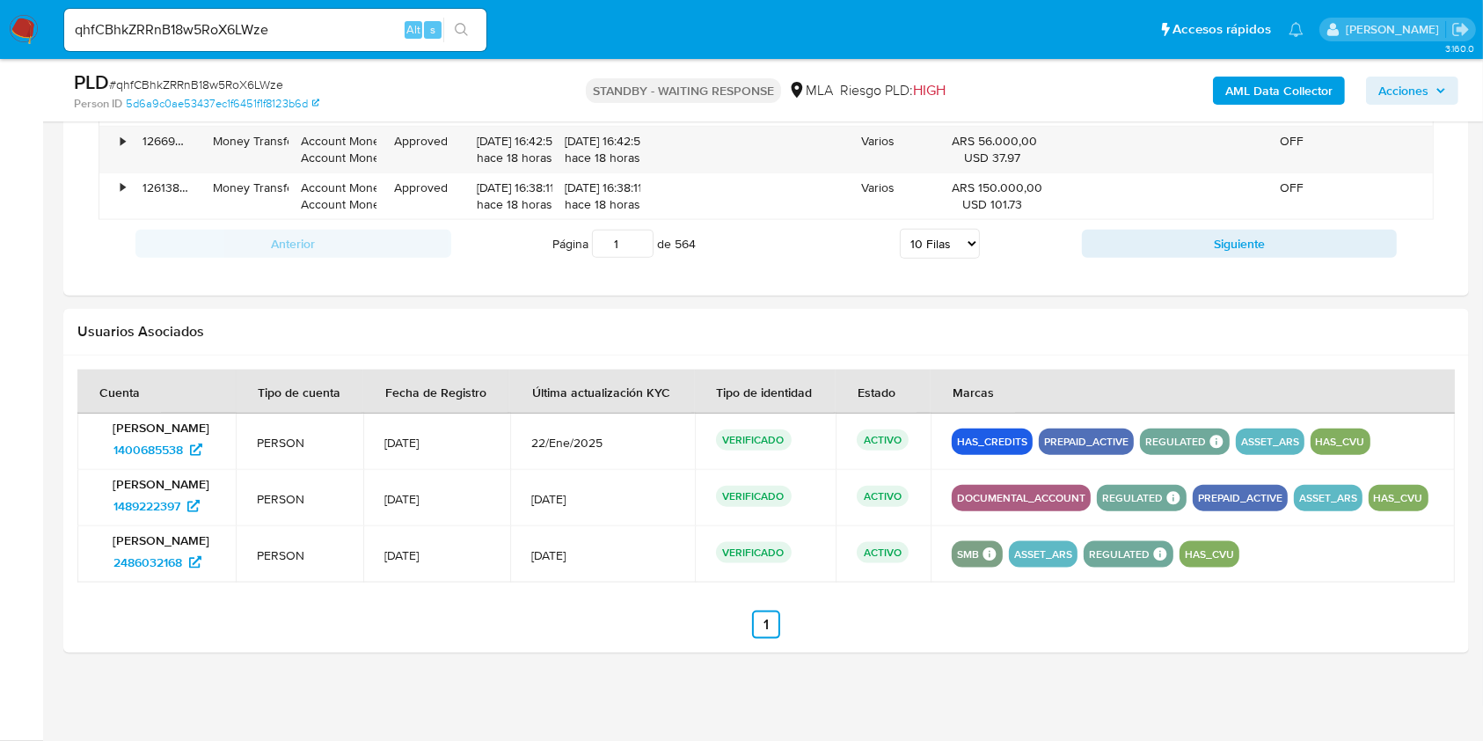
click at [221, 28] on input "qhfCBhkZRRnB18w5RoX6LWze" at bounding box center [275, 29] width 422 height 23
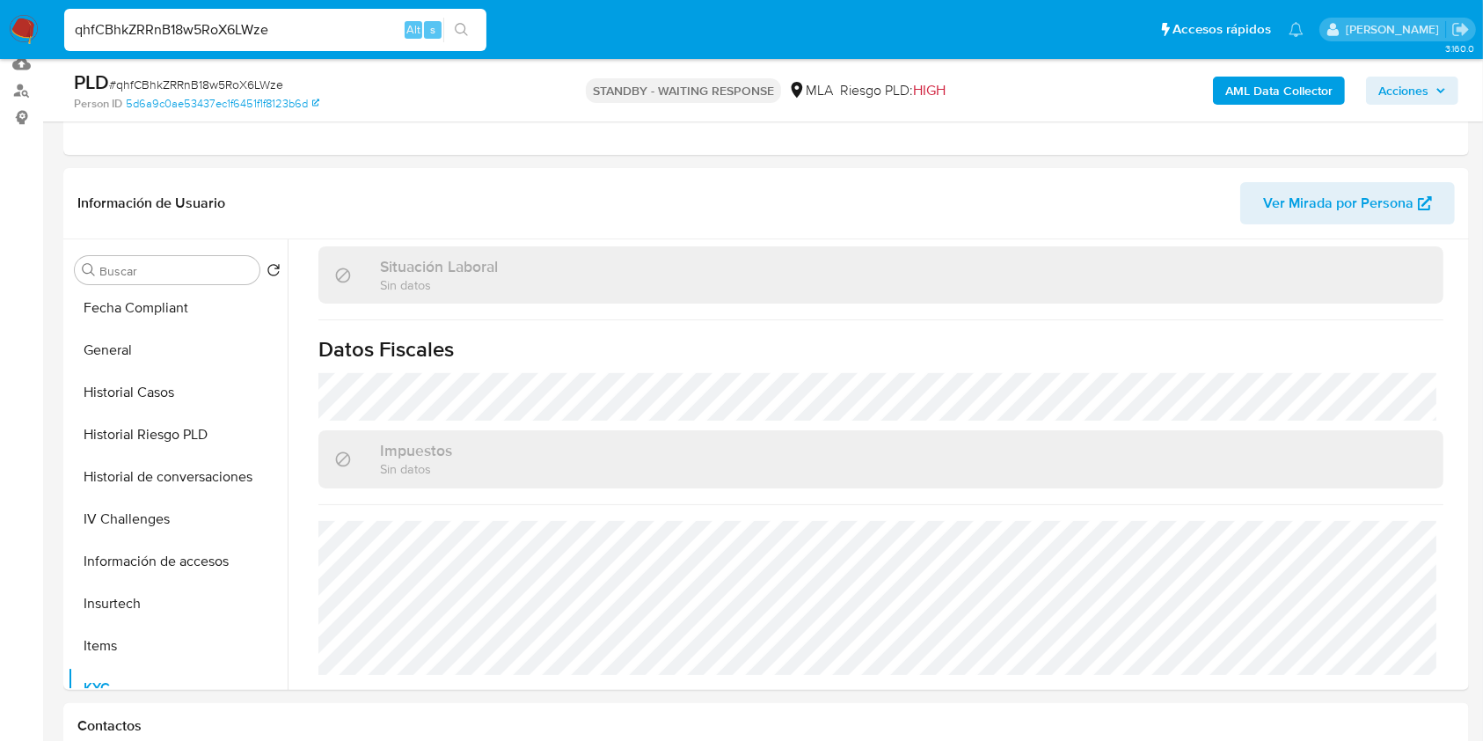
scroll to position [141, 0]
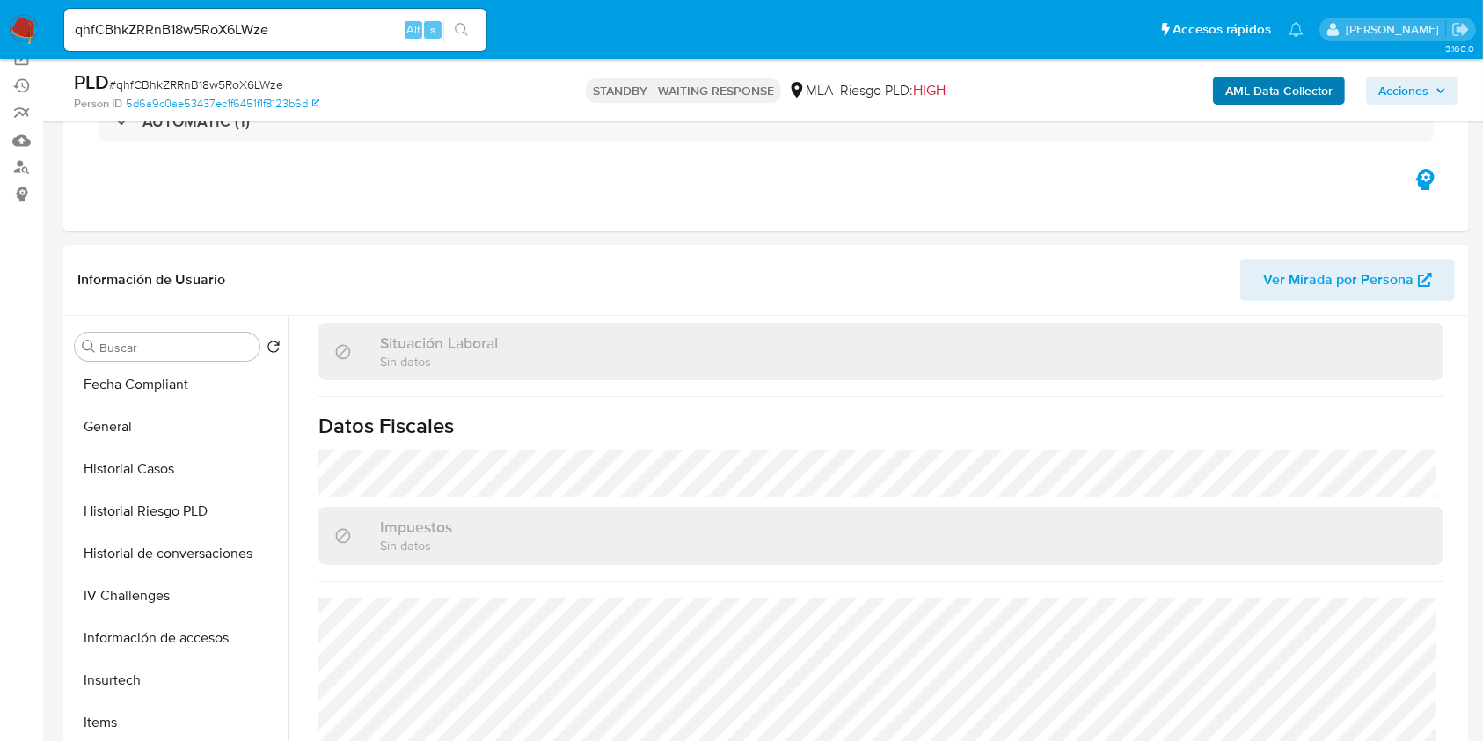
drag, startPoint x: 1223, startPoint y: 112, endPoint x: 1233, endPoint y: 102, distance: 13.7
click at [1225, 110] on div "PLD # qhfCBhkZRRnB18w5RoX6LWze Person ID 5d6a9c0ae53437ec1f6451f1f8123b6d STAND…" at bounding box center [766, 90] width 1406 height 62
click at [1240, 94] on b "AML Data Collector" at bounding box center [1279, 91] width 107 height 28
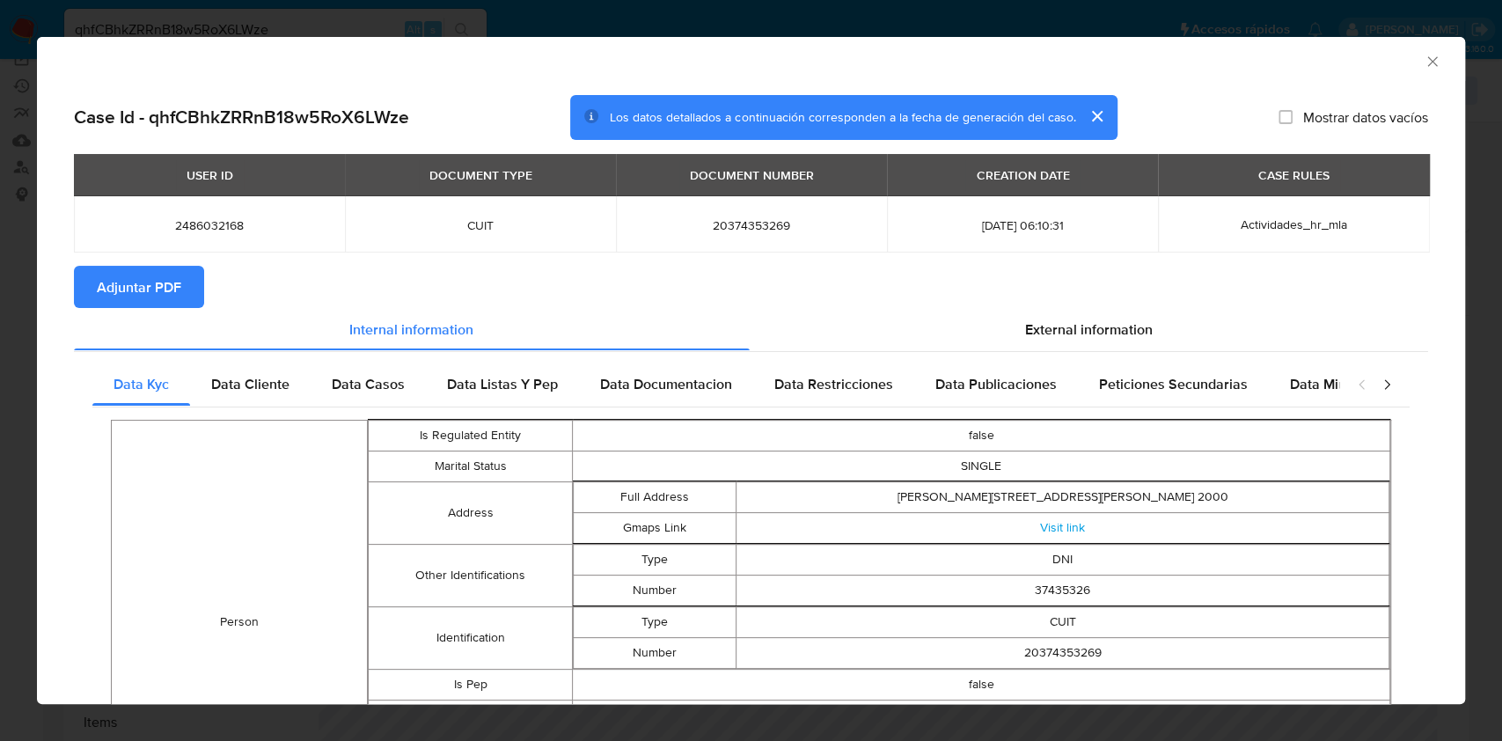
click at [172, 298] on span "Adjuntar PDF" at bounding box center [139, 286] width 84 height 39
click at [1427, 63] on icon "Cerrar ventana" at bounding box center [1432, 61] width 10 height 10
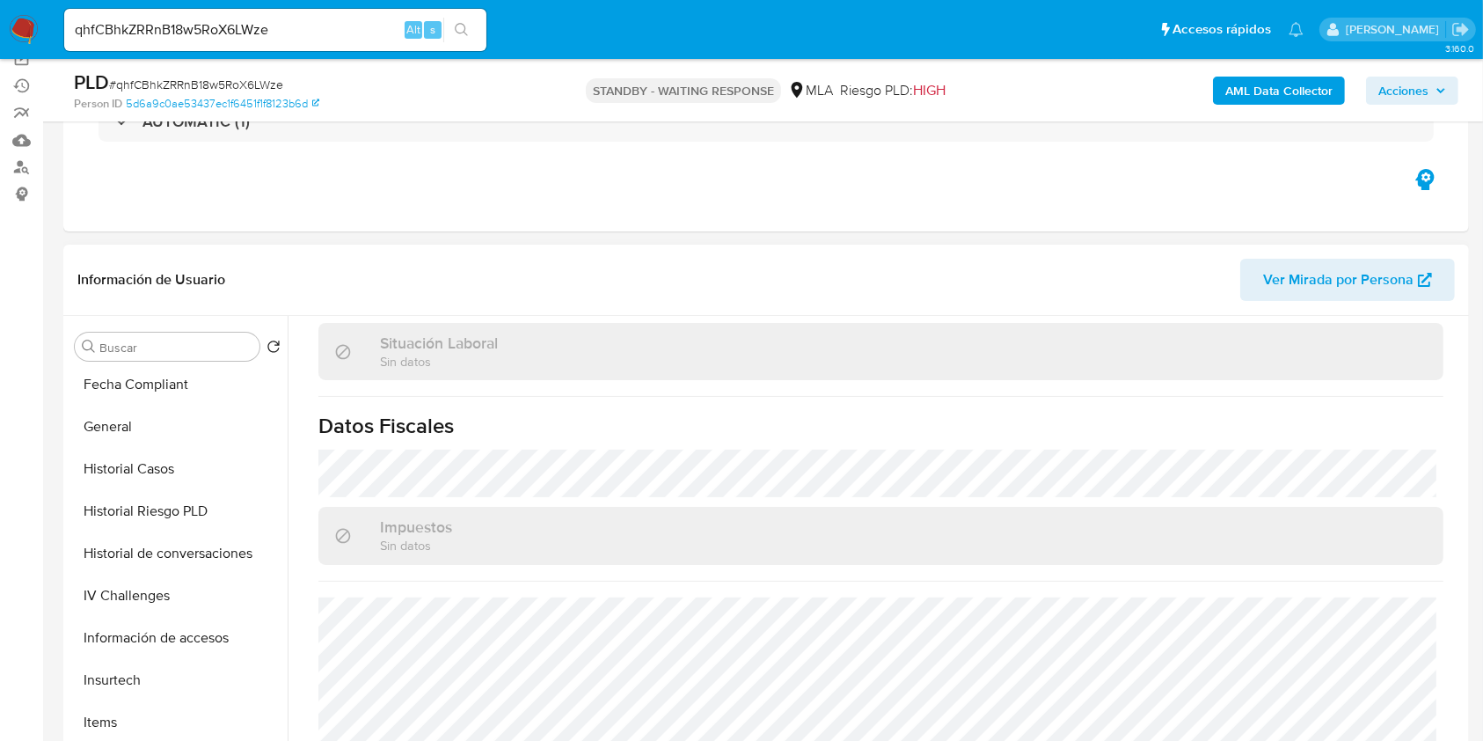
scroll to position [563, 0]
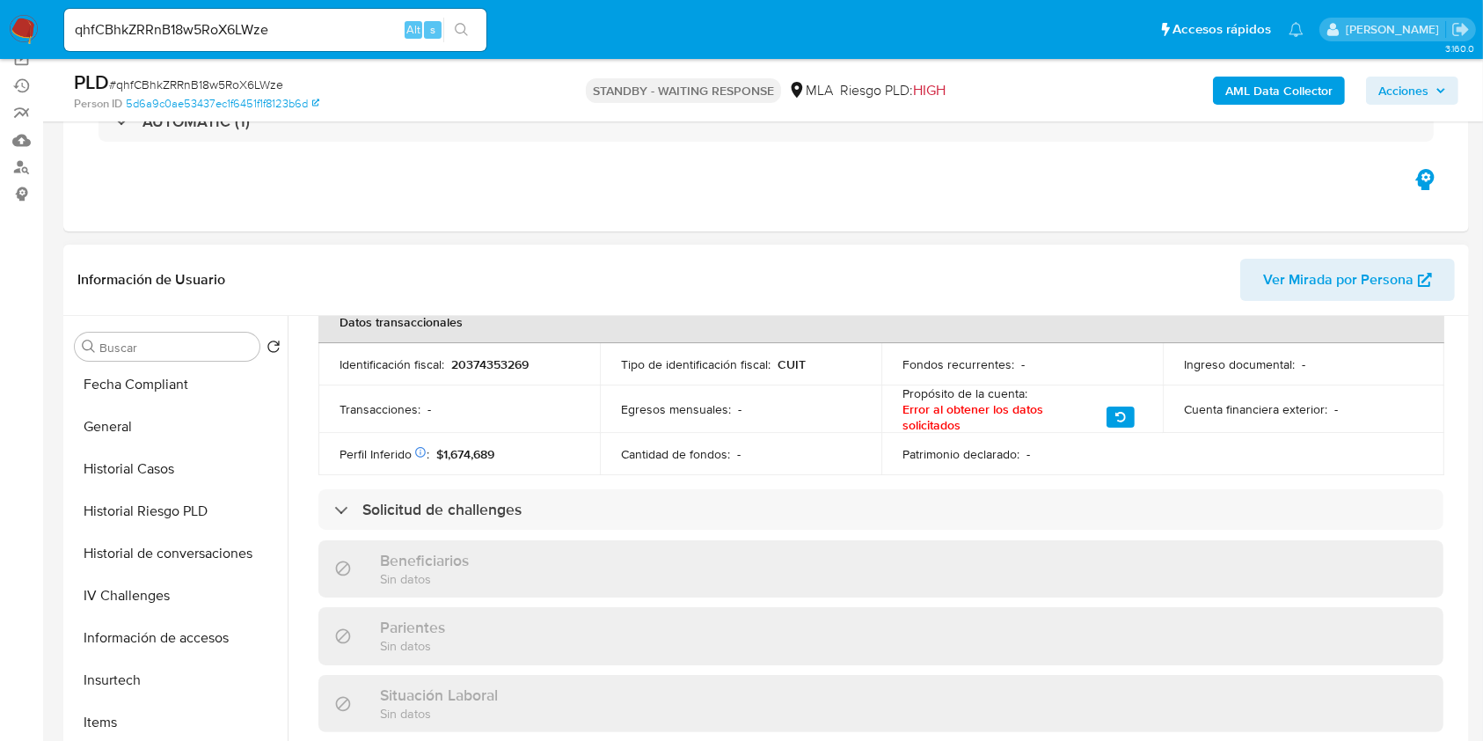
click at [471, 362] on p "20374353269" at bounding box center [489, 364] width 77 height 16
copy p "20374353269"
click at [157, 435] on button "General" at bounding box center [171, 427] width 206 height 42
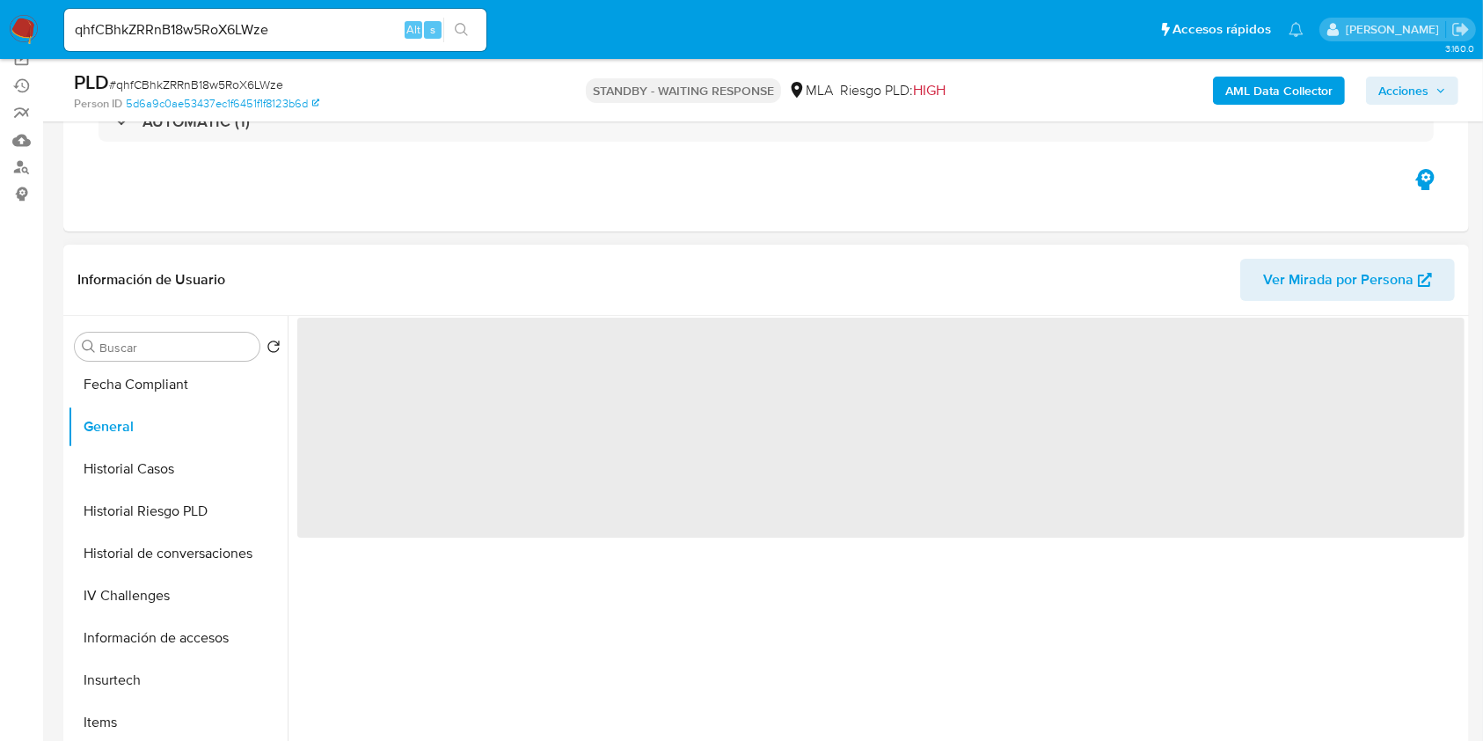
scroll to position [0, 0]
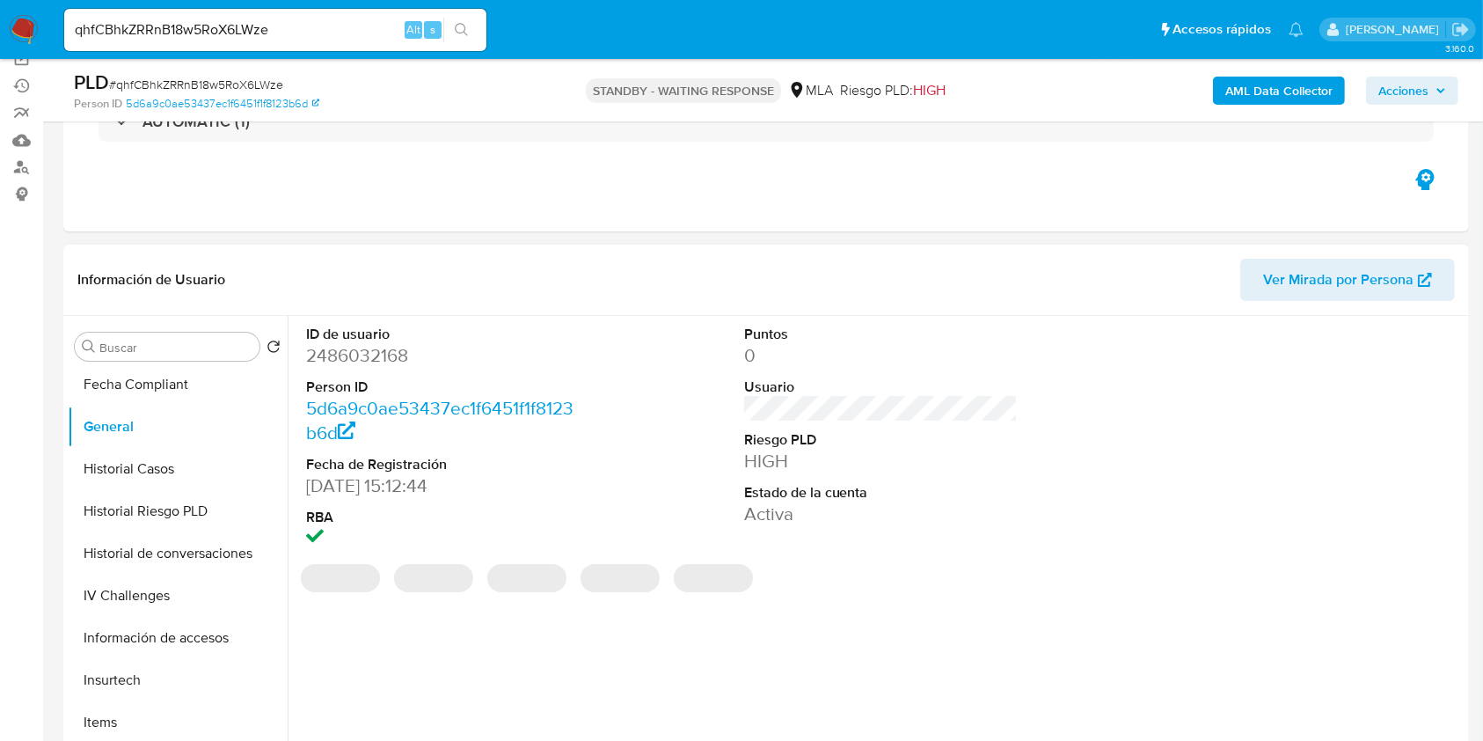
click at [357, 357] on dd "2486032168" at bounding box center [443, 355] width 274 height 25
copy dd "2486032168"
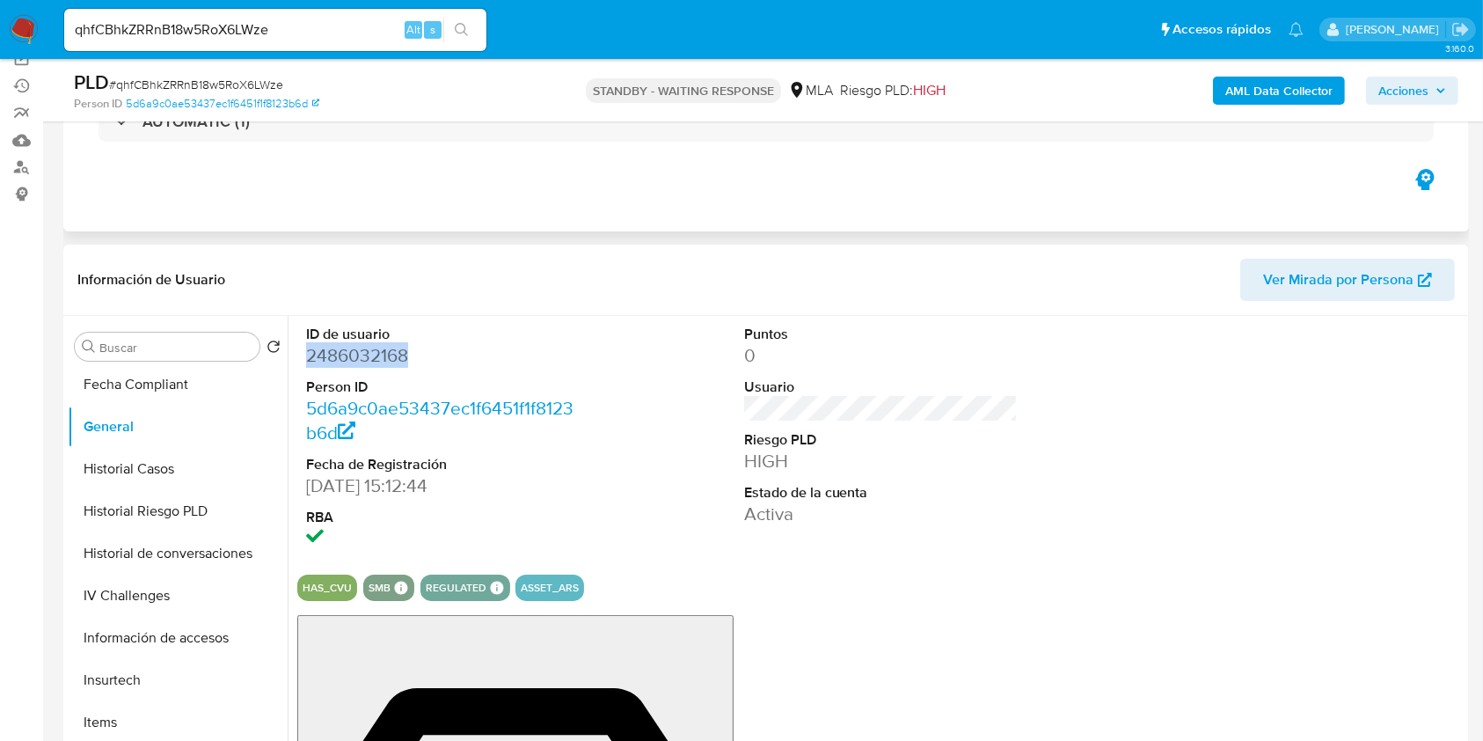
copy dd "2486032168"
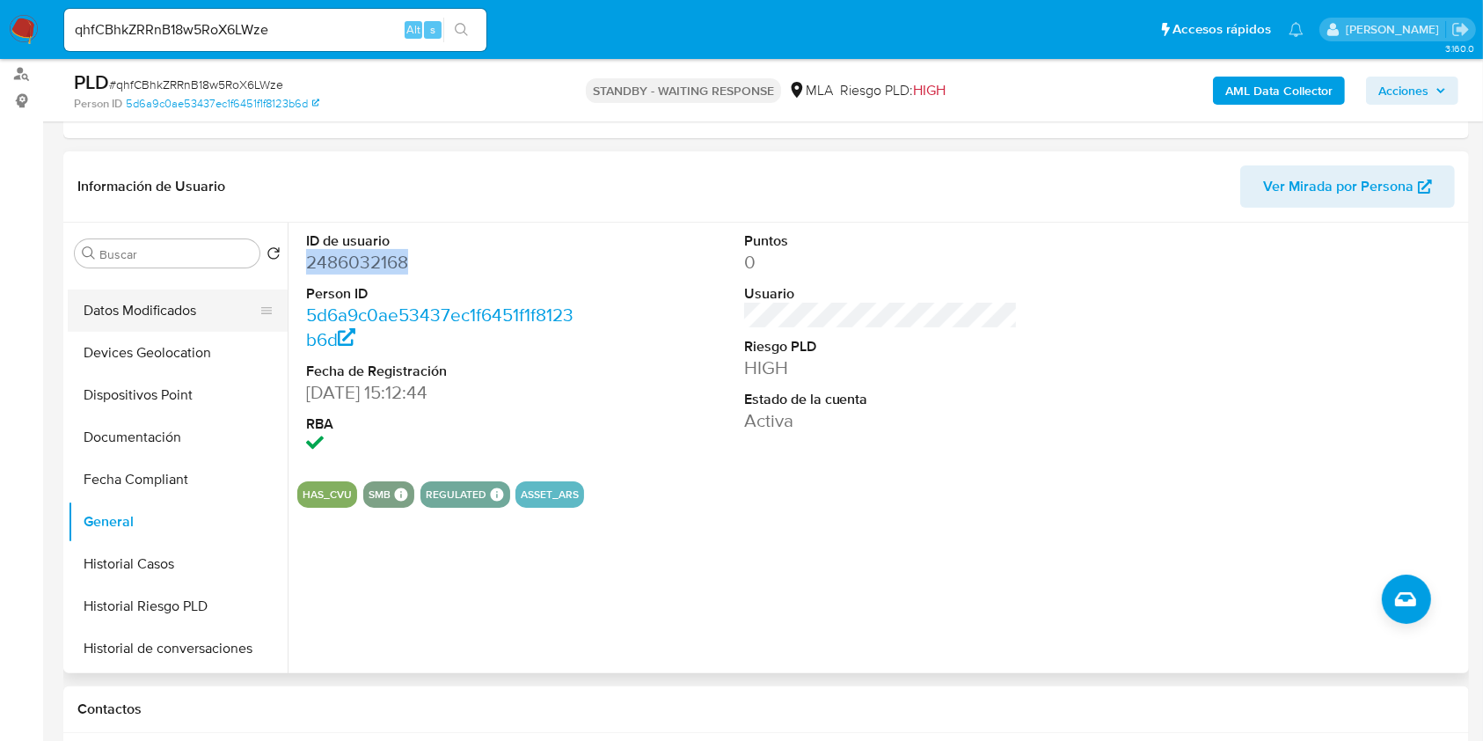
scroll to position [117, 0]
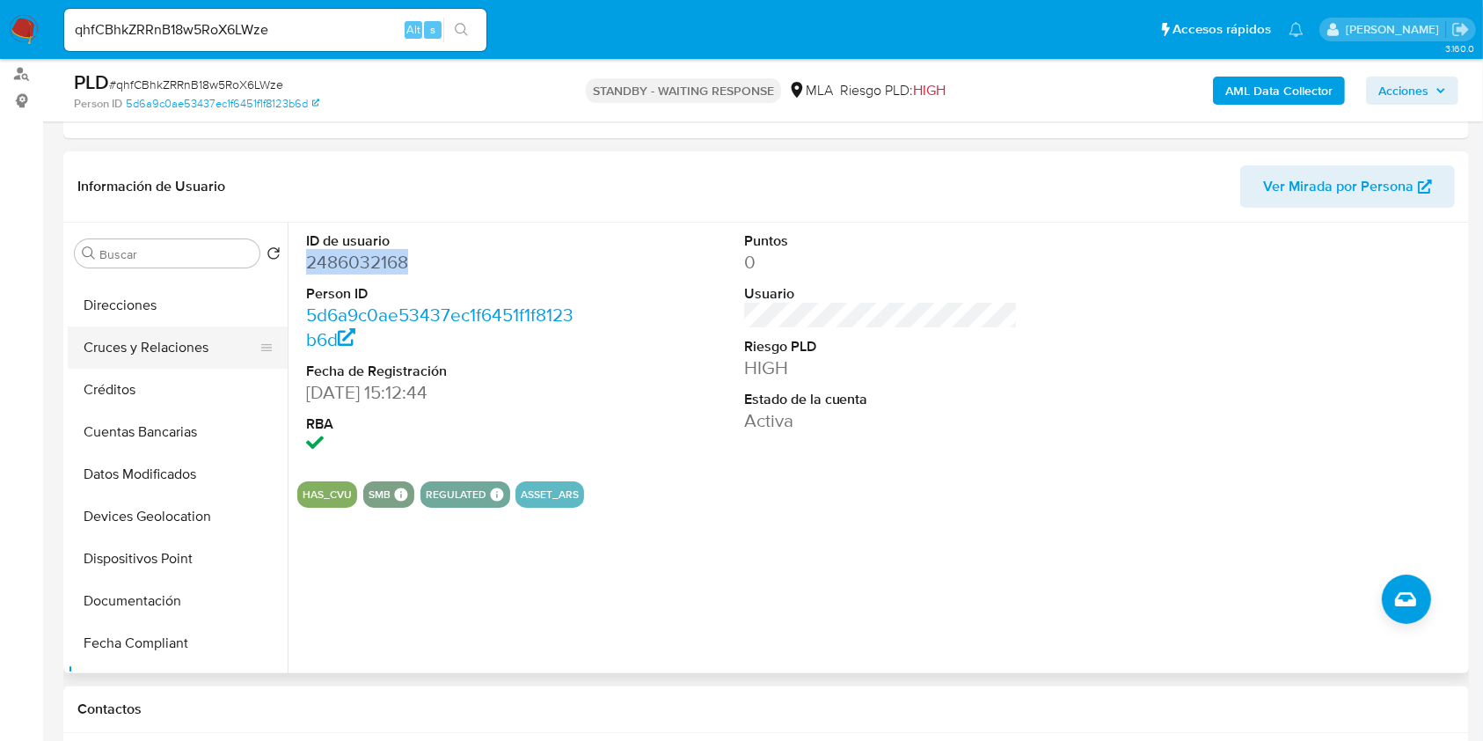
click at [219, 339] on button "Cruces y Relaciones" at bounding box center [171, 347] width 206 height 42
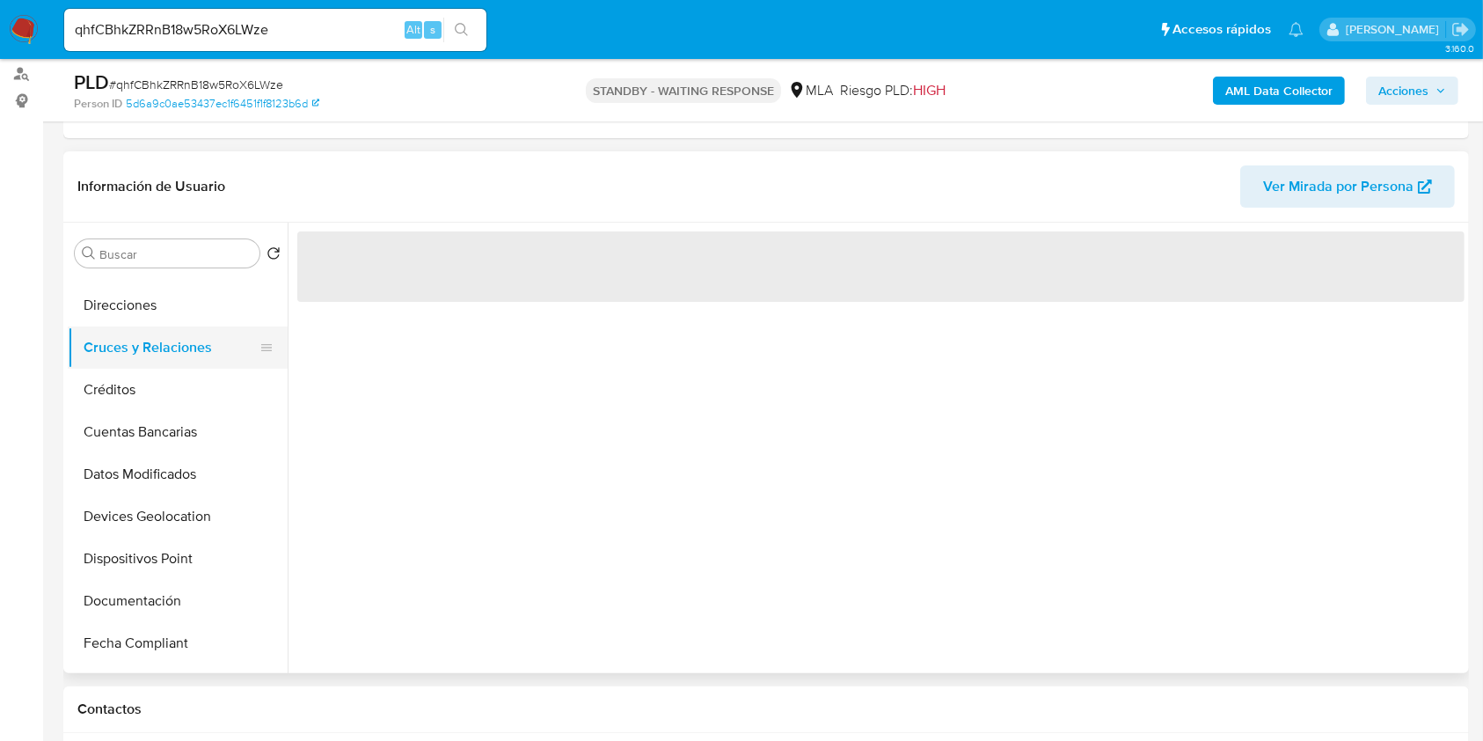
scroll to position [0, 0]
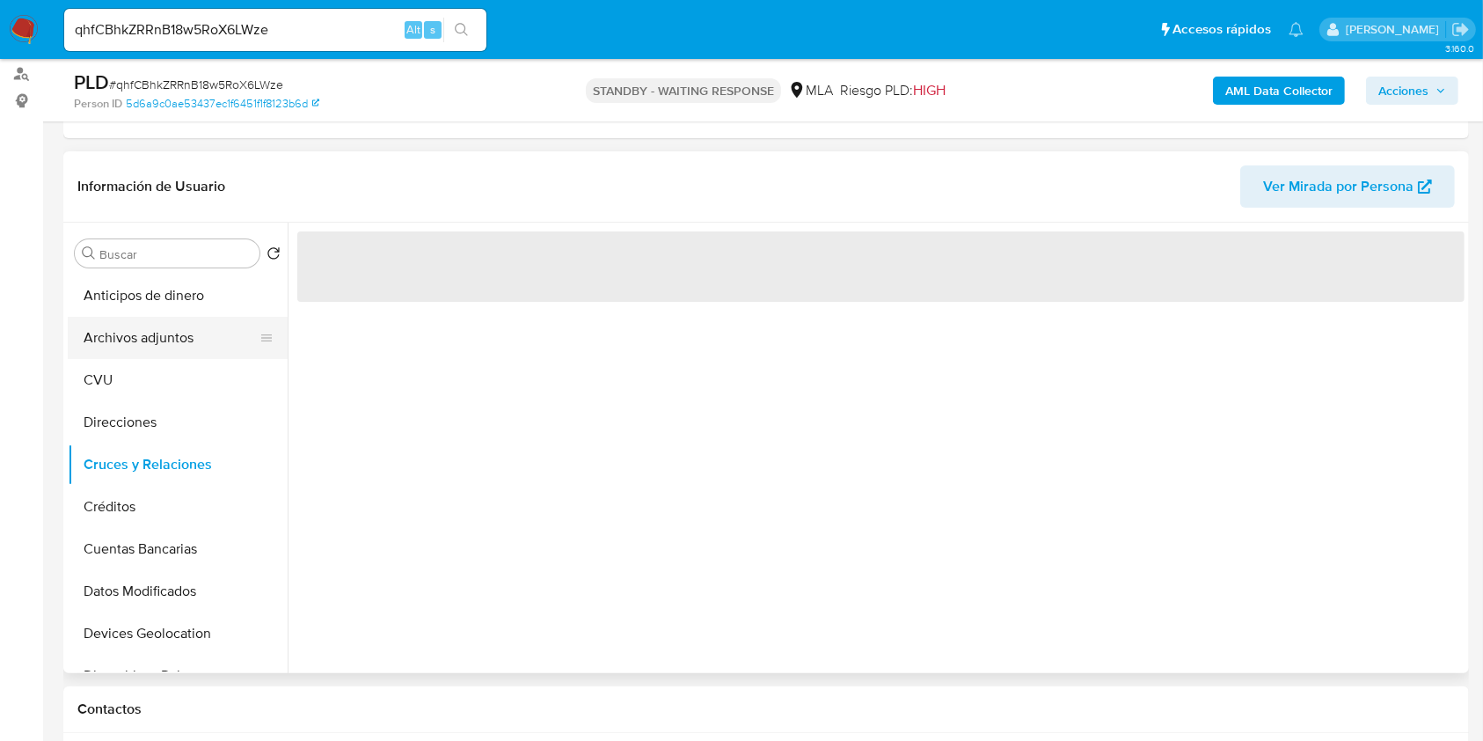
click at [219, 331] on button "Archivos adjuntos" at bounding box center [171, 338] width 206 height 42
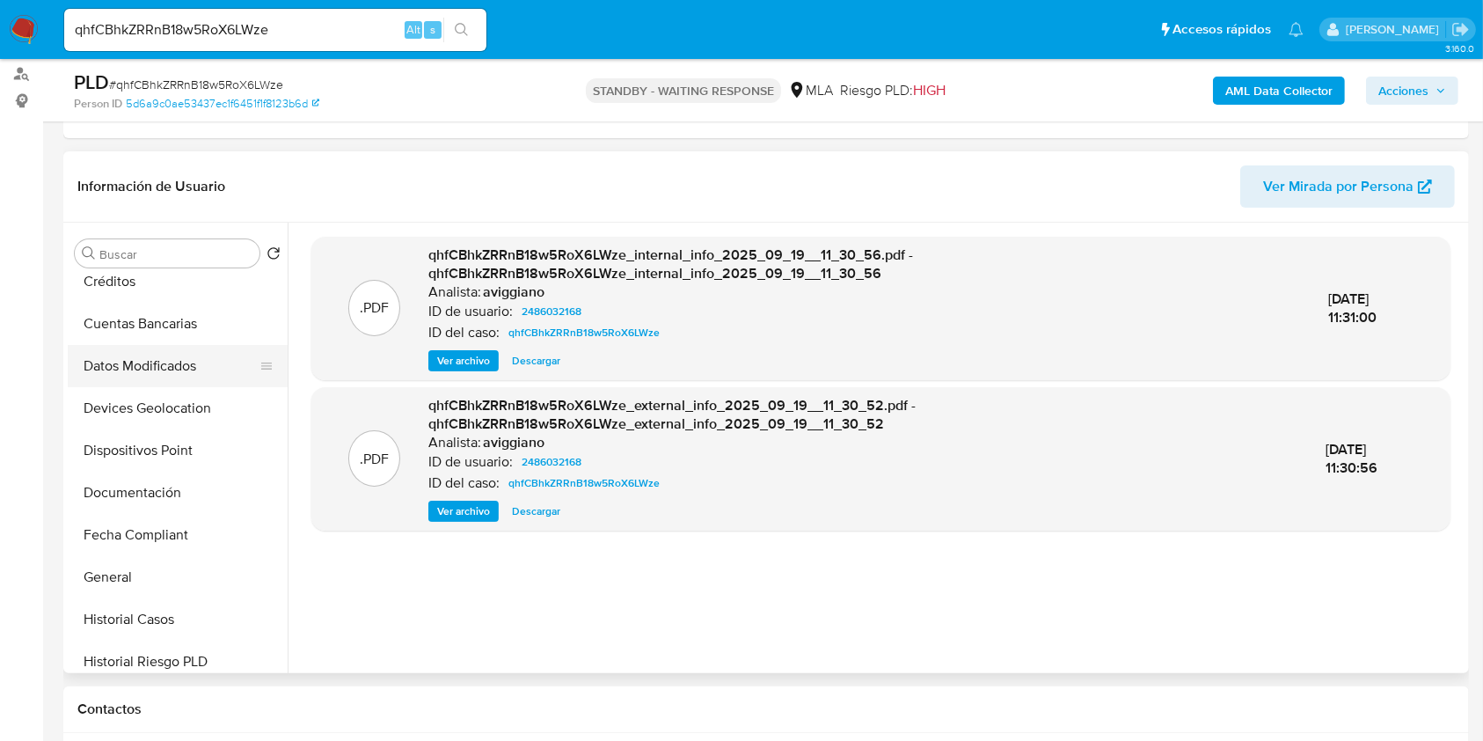
scroll to position [352, 0]
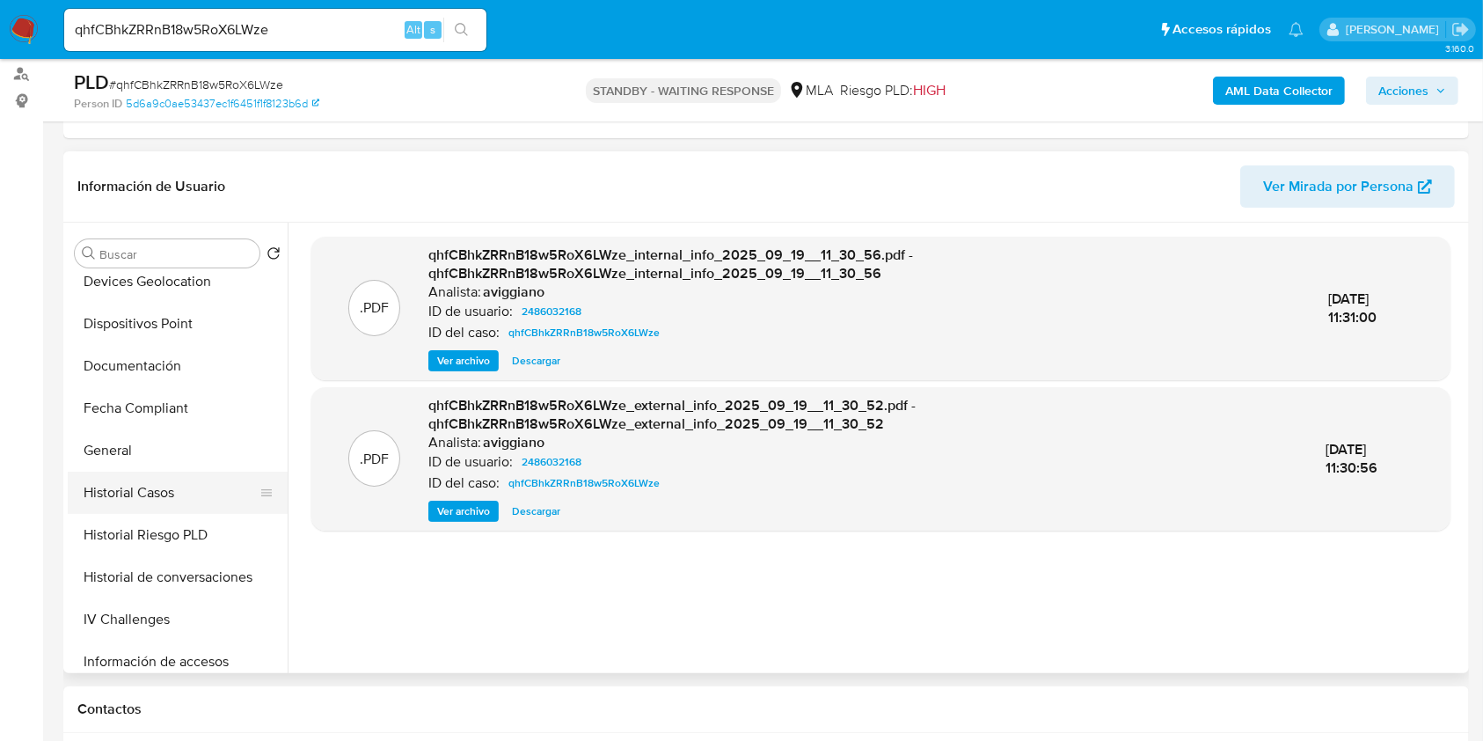
click at [156, 484] on button "Historial Casos" at bounding box center [171, 493] width 206 height 42
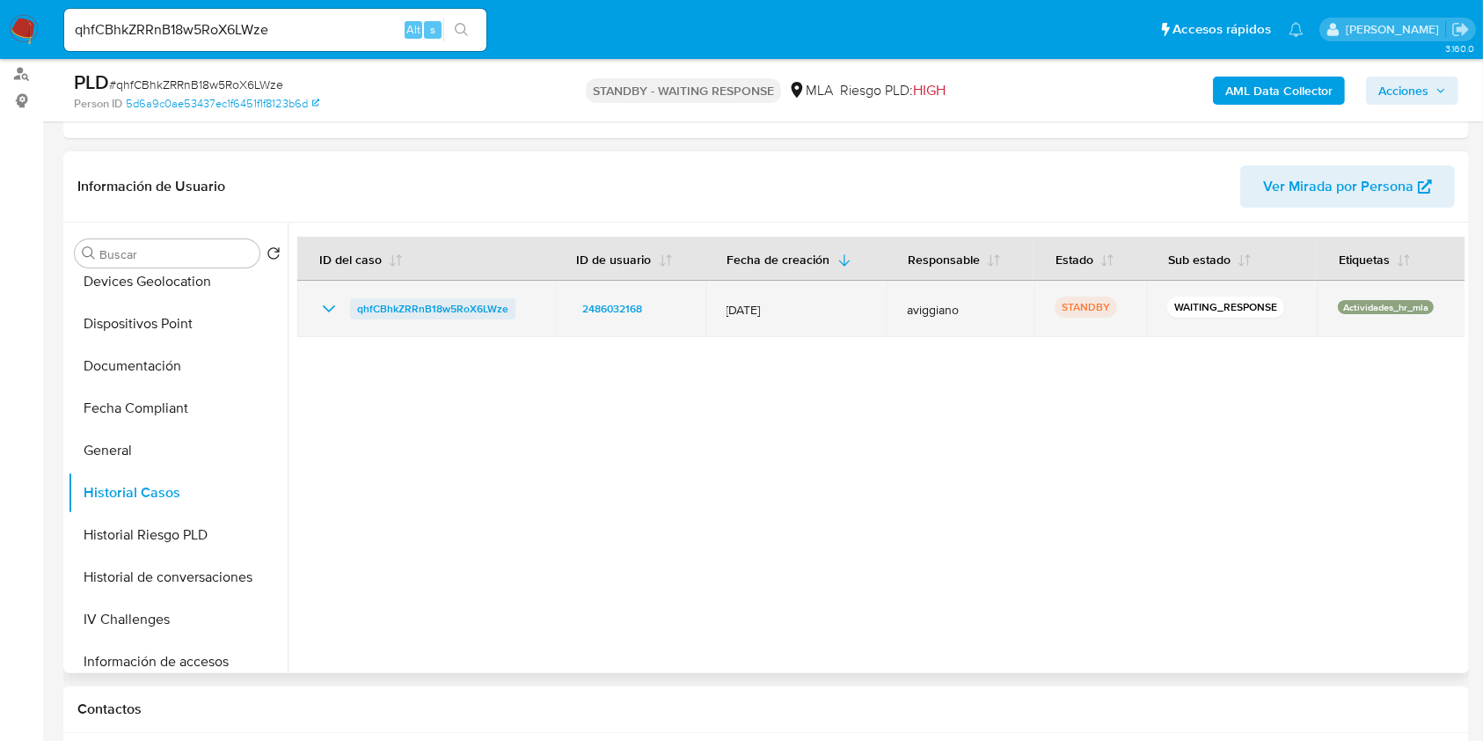
drag, startPoint x: 527, startPoint y: 314, endPoint x: 352, endPoint y: 311, distance: 175.1
click at [352, 311] on div "qhfCBhkZRRnB18w5RoX6LWze" at bounding box center [426, 308] width 216 height 21
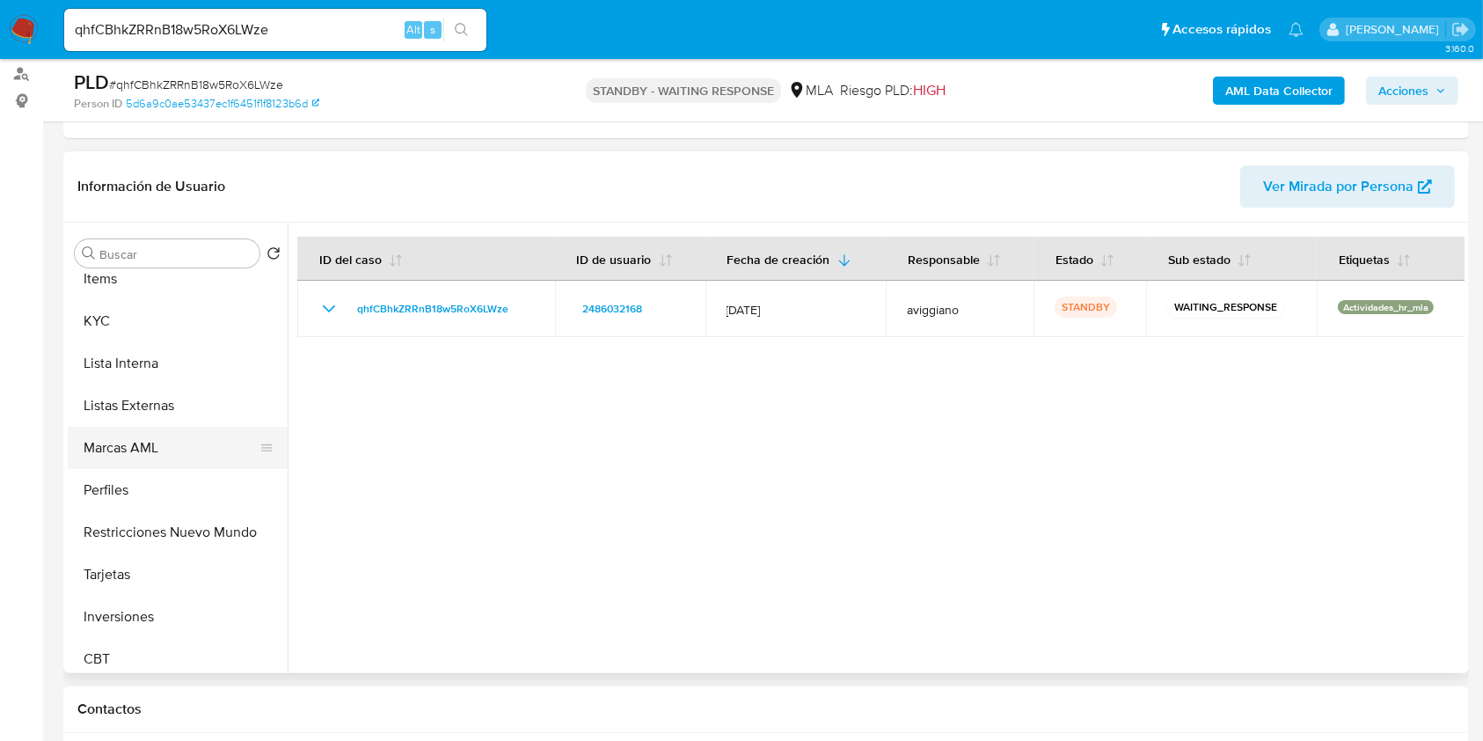
scroll to position [821, 0]
click at [125, 327] on button "KYC" at bounding box center [171, 319] width 206 height 42
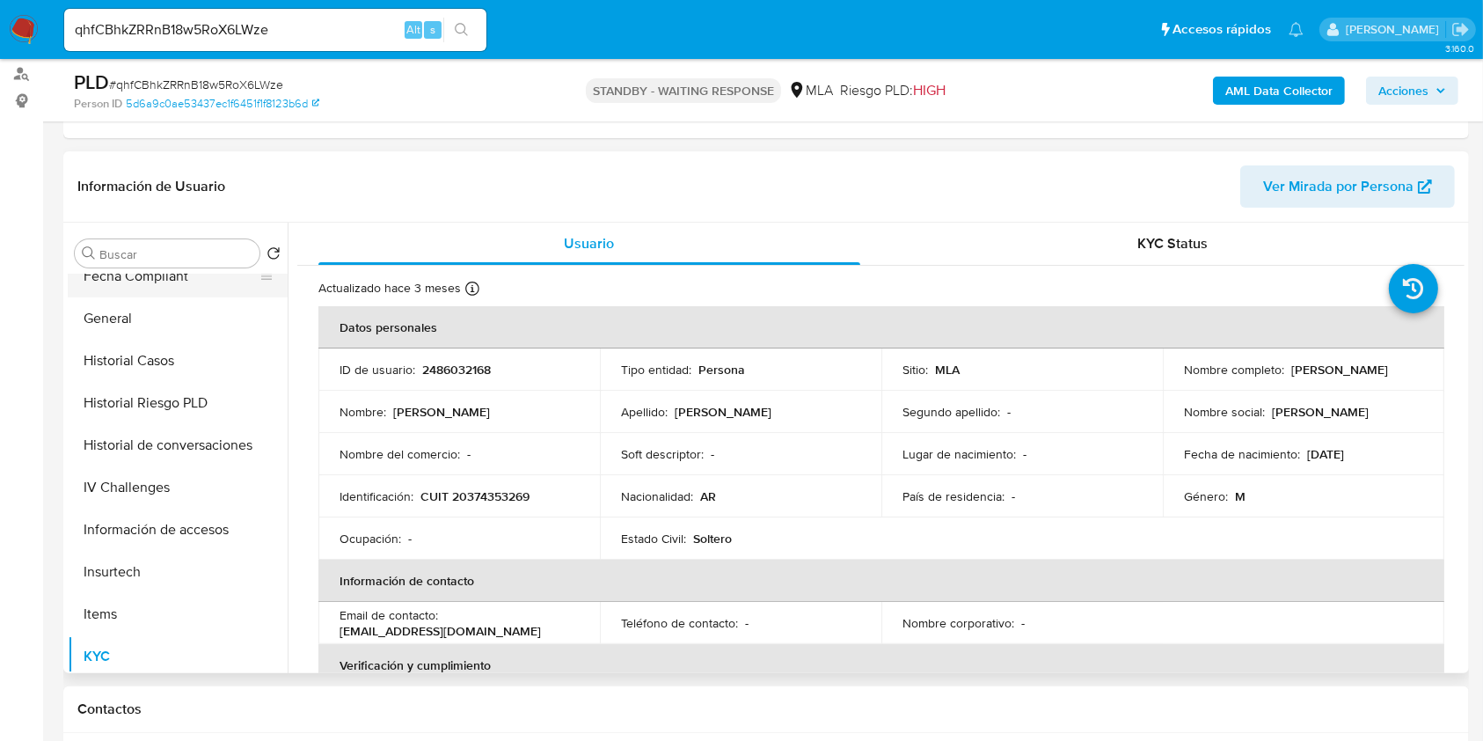
scroll to position [352, 0]
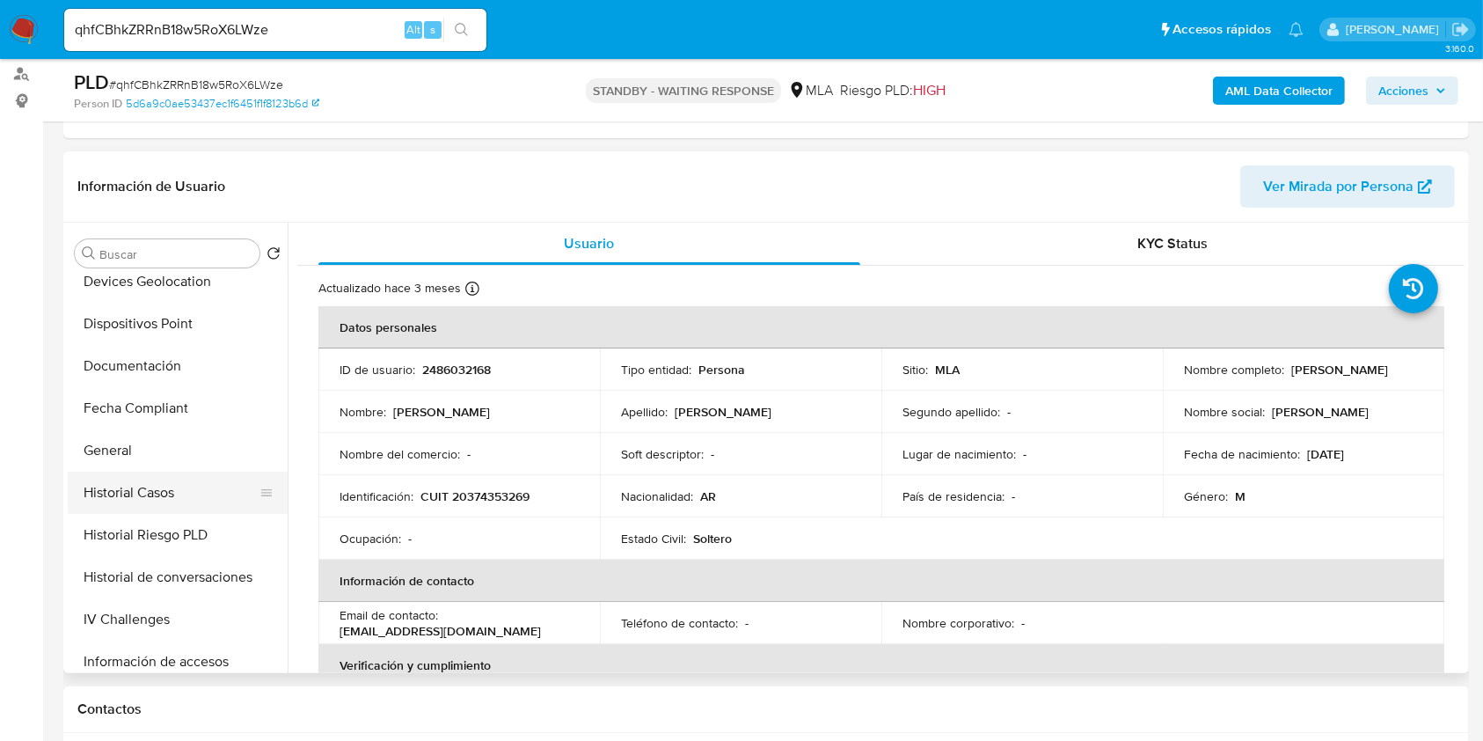
click at [127, 503] on button "Historial Casos" at bounding box center [171, 493] width 206 height 42
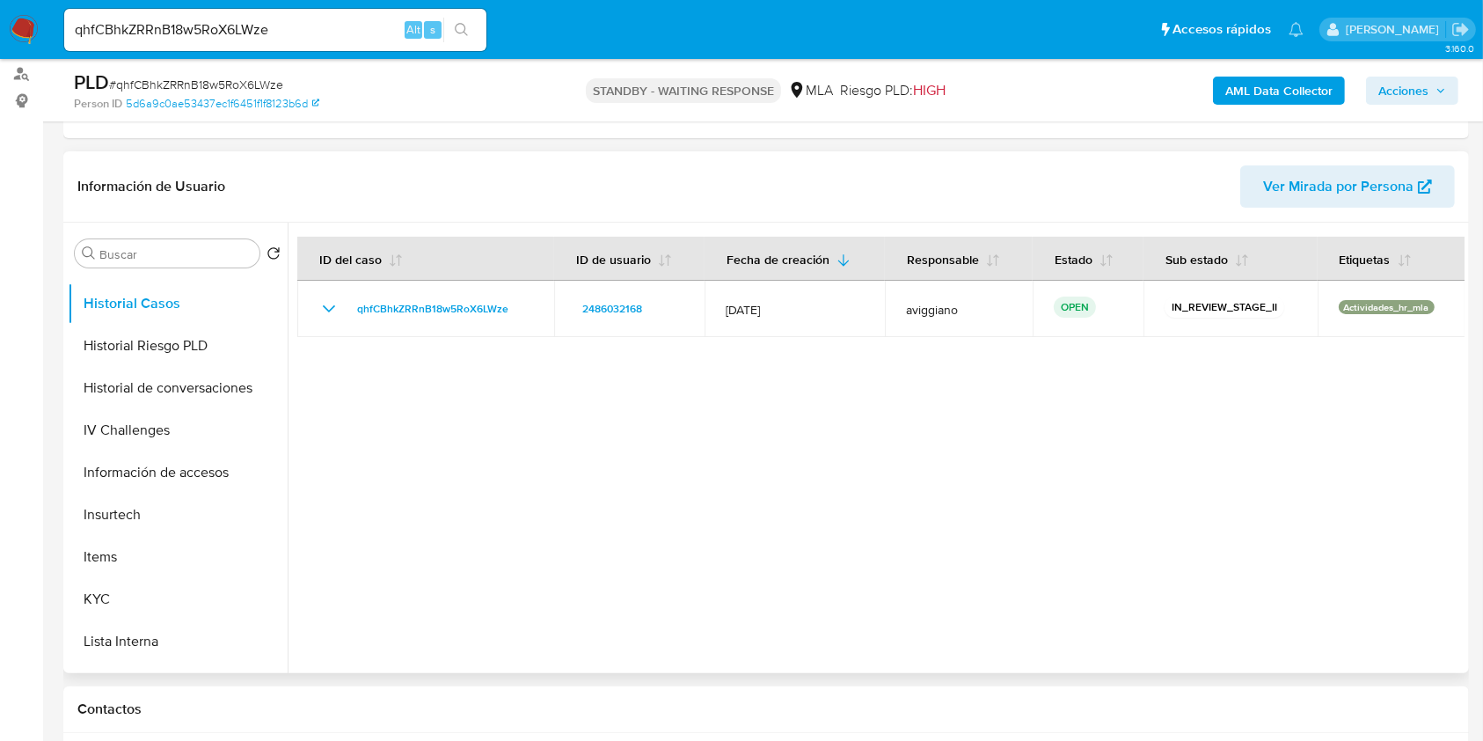
scroll to position [821, 0]
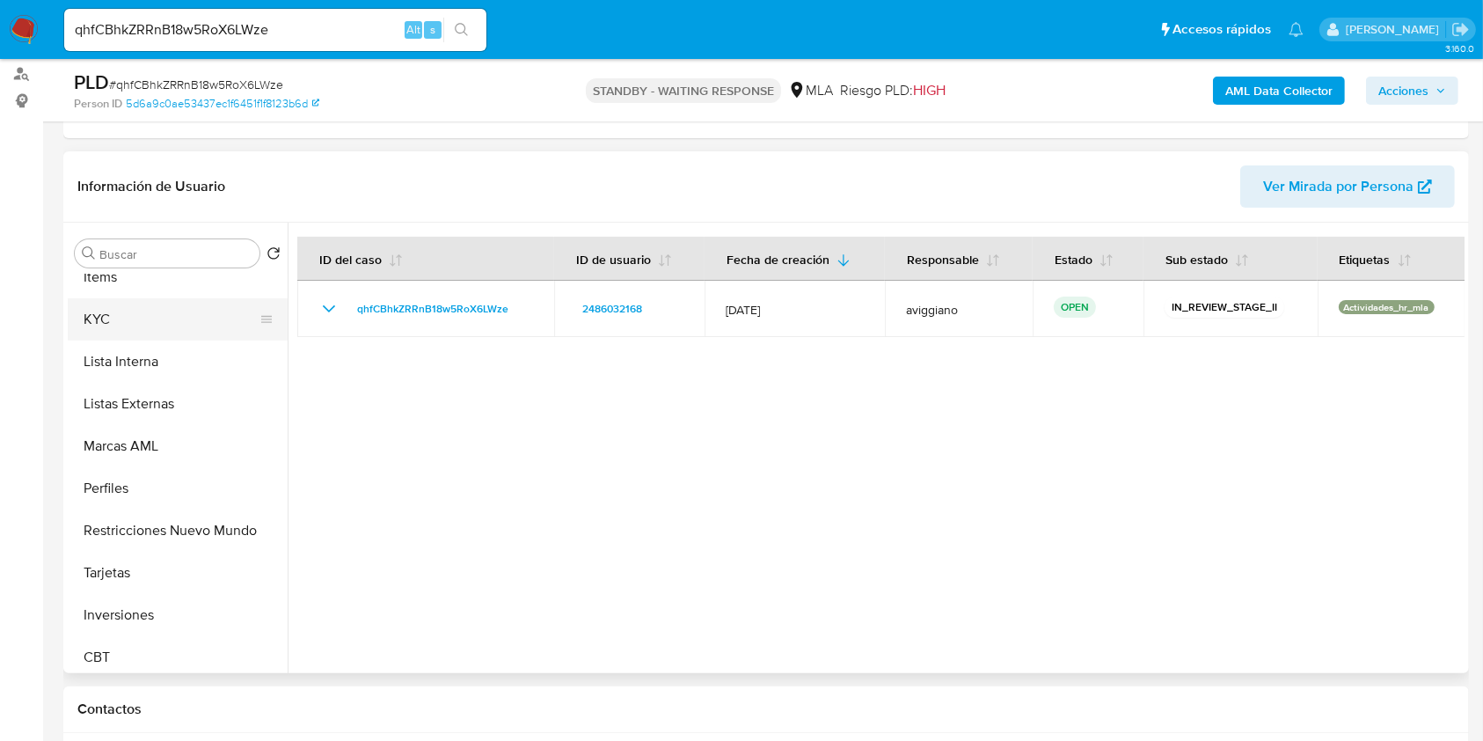
click at [158, 332] on button "KYC" at bounding box center [171, 319] width 206 height 42
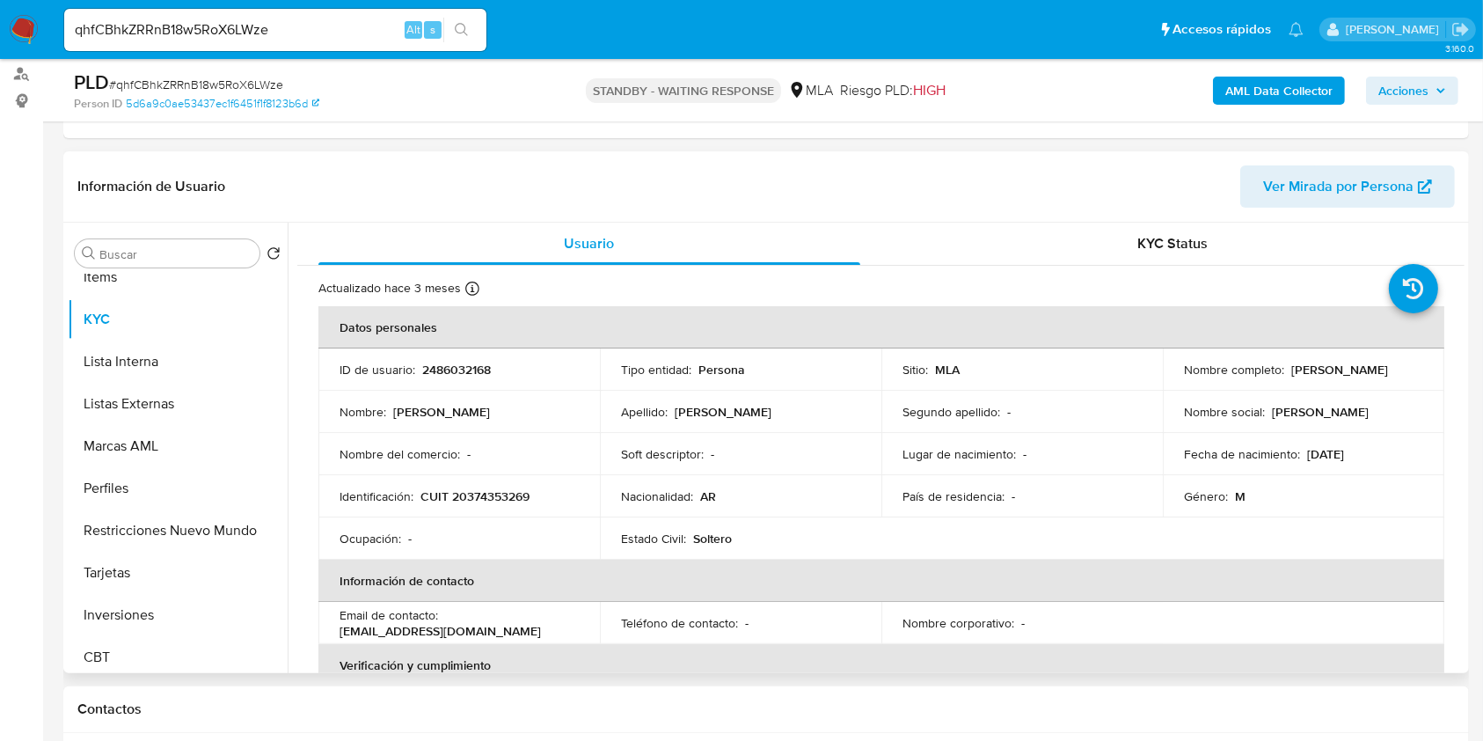
drag, startPoint x: 1174, startPoint y: 377, endPoint x: 1314, endPoint y: 384, distance: 140.9
click at [1314, 384] on td "Nombre completo : Jonatan Osmar Moreira" at bounding box center [1304, 369] width 282 height 42
copy p "[PERSON_NAME]"
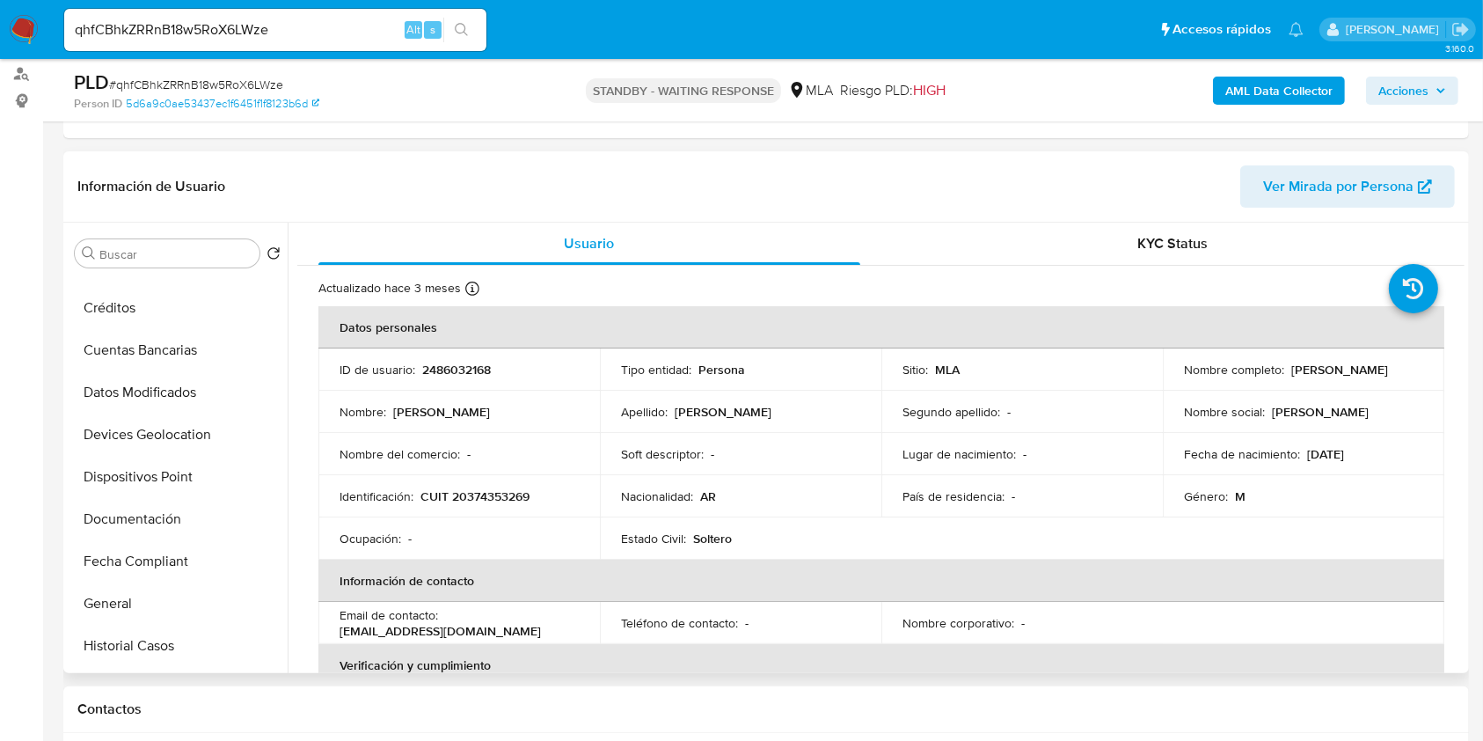
scroll to position [0, 0]
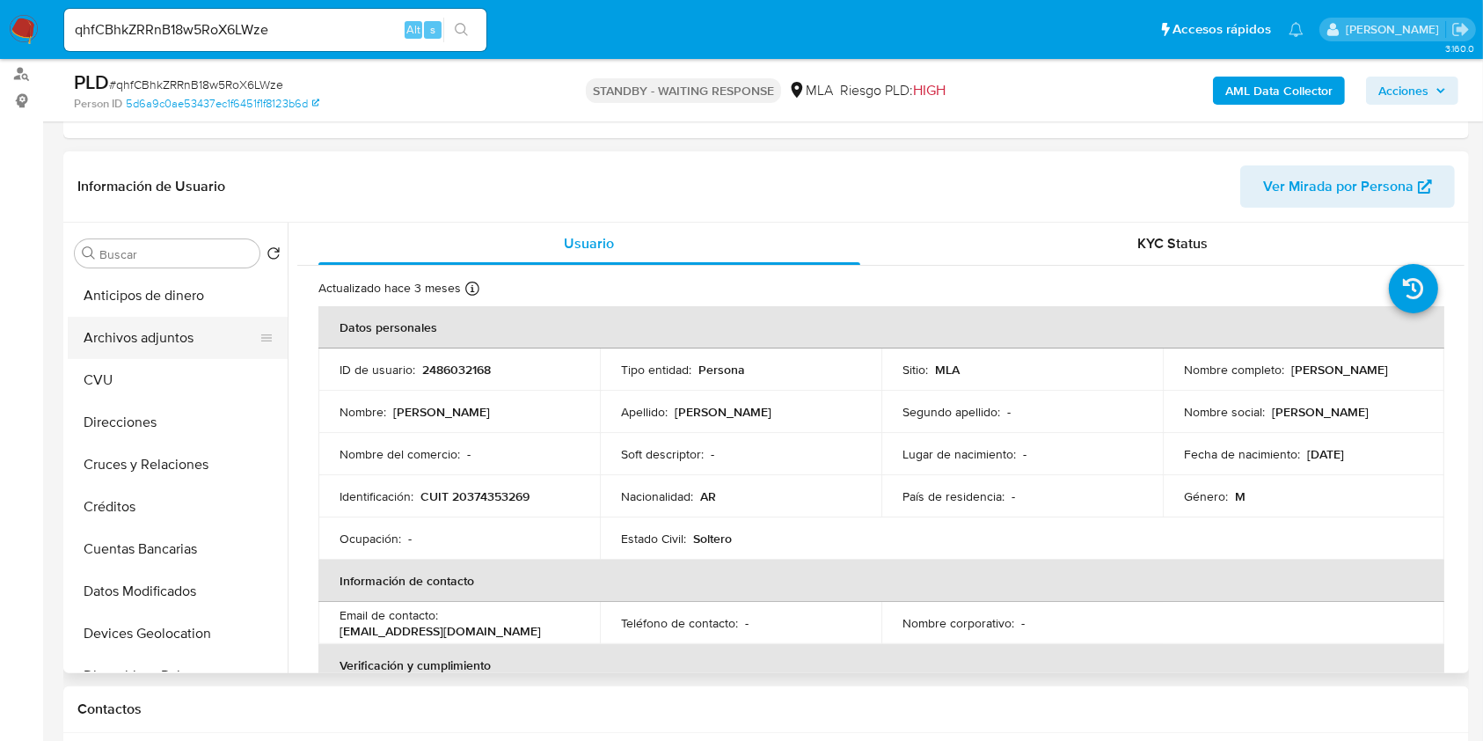
click at [210, 329] on button "Archivos adjuntos" at bounding box center [171, 338] width 206 height 42
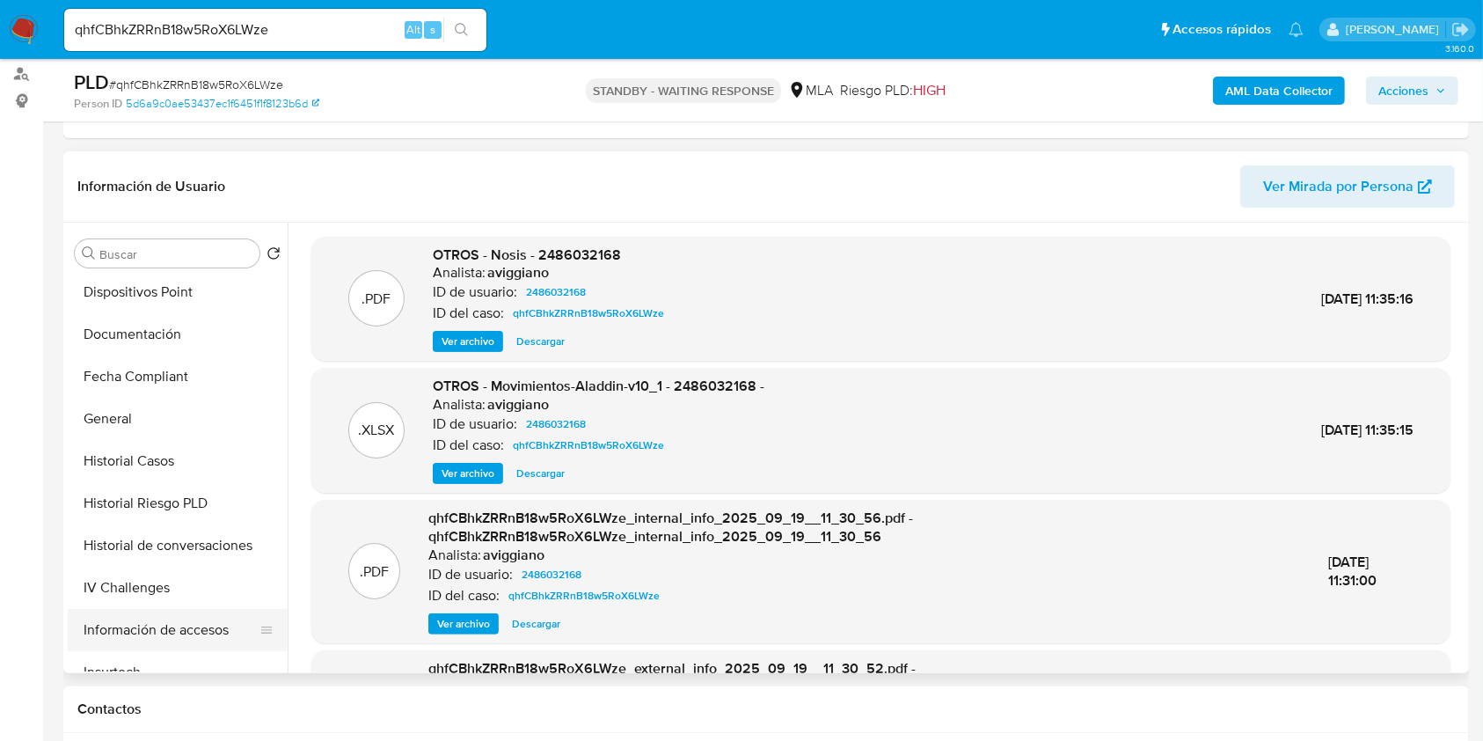
scroll to position [469, 0]
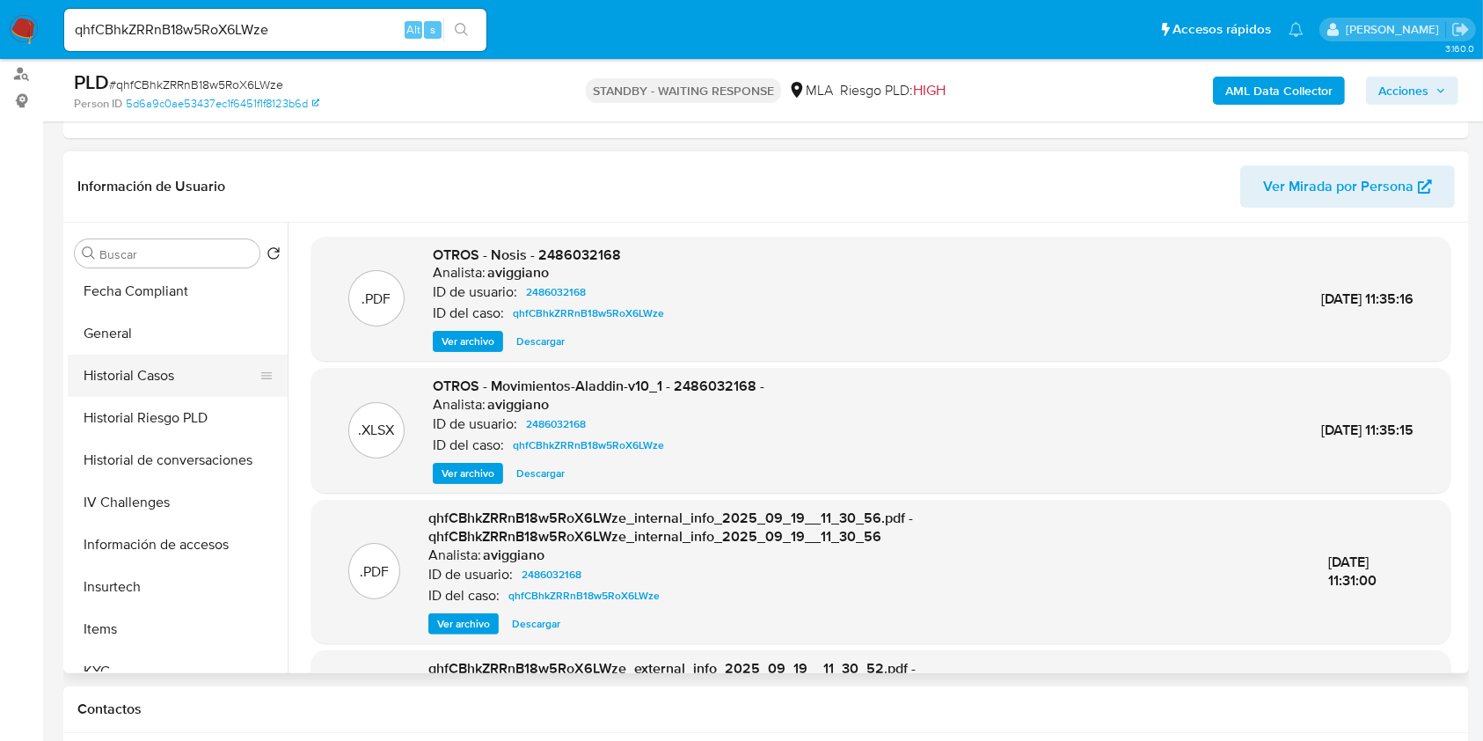
click at [190, 369] on button "Historial Casos" at bounding box center [171, 376] width 206 height 42
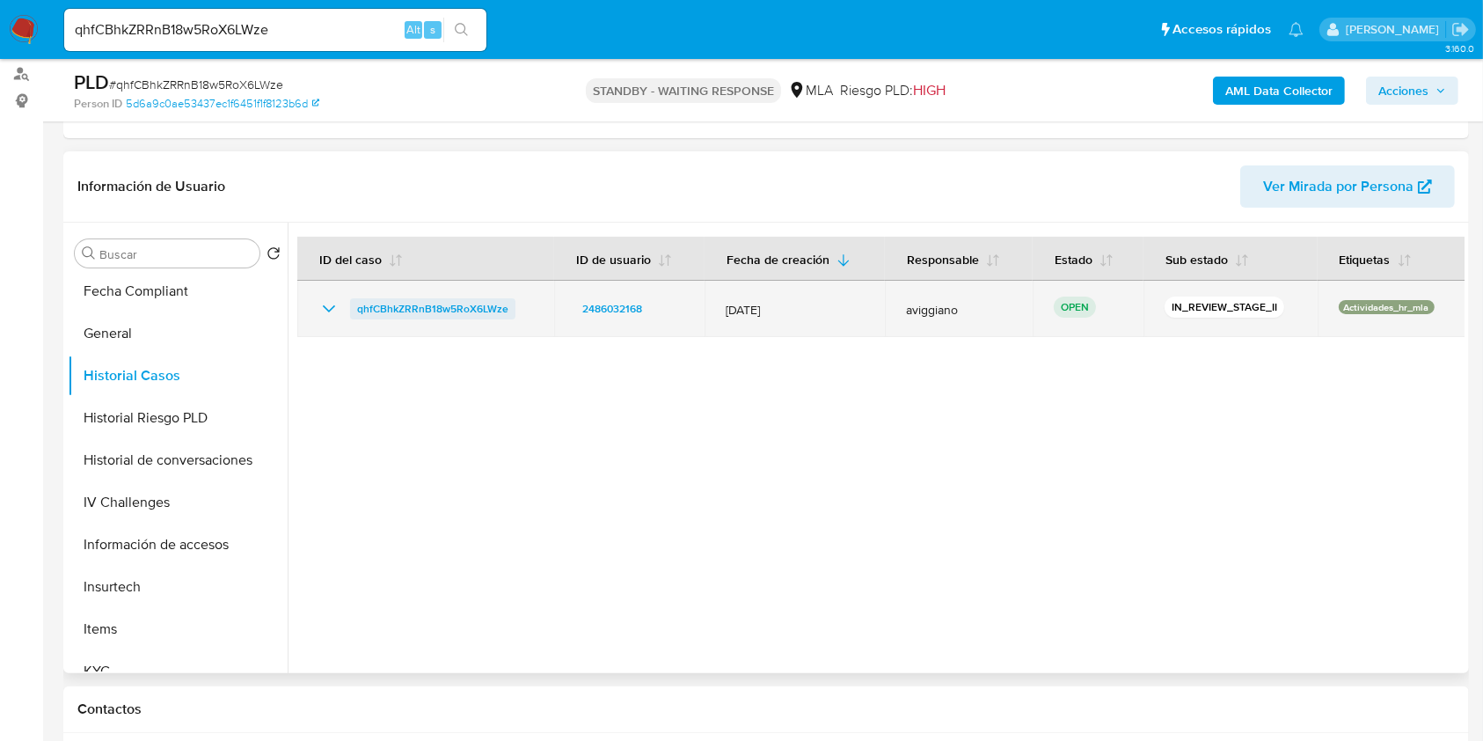
click at [440, 306] on span "qhfCBhkZRRnB18w5RoX6LWze" at bounding box center [432, 308] width 151 height 21
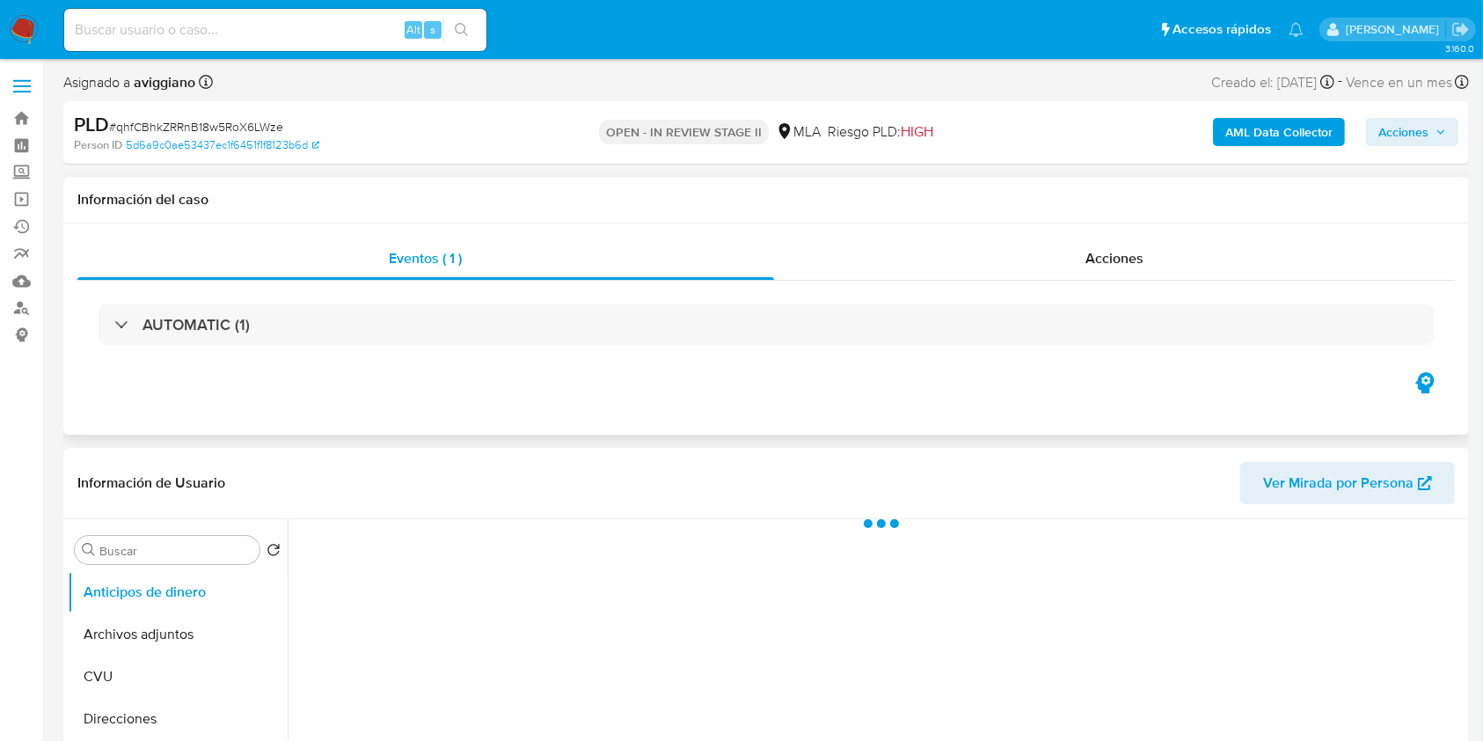
select select "10"
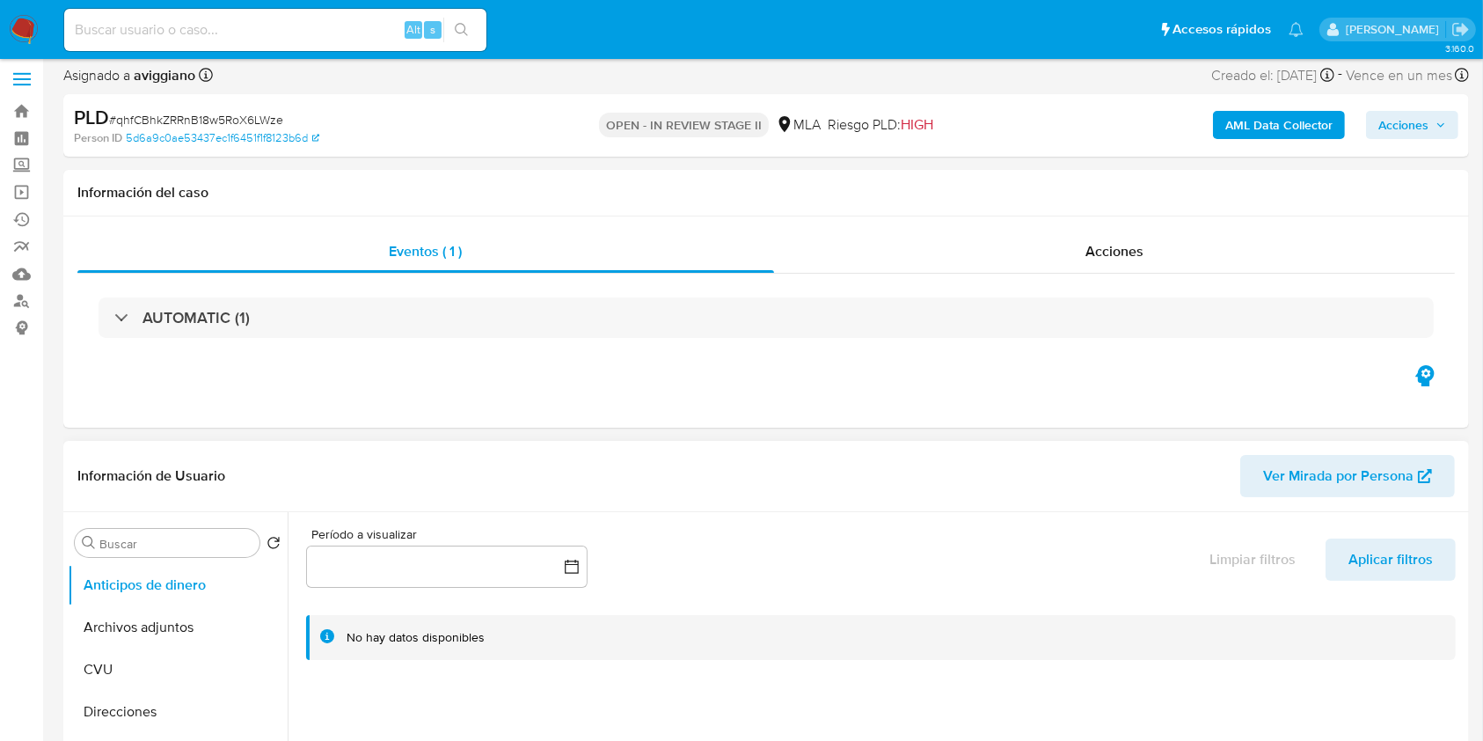
scroll to position [117, 0]
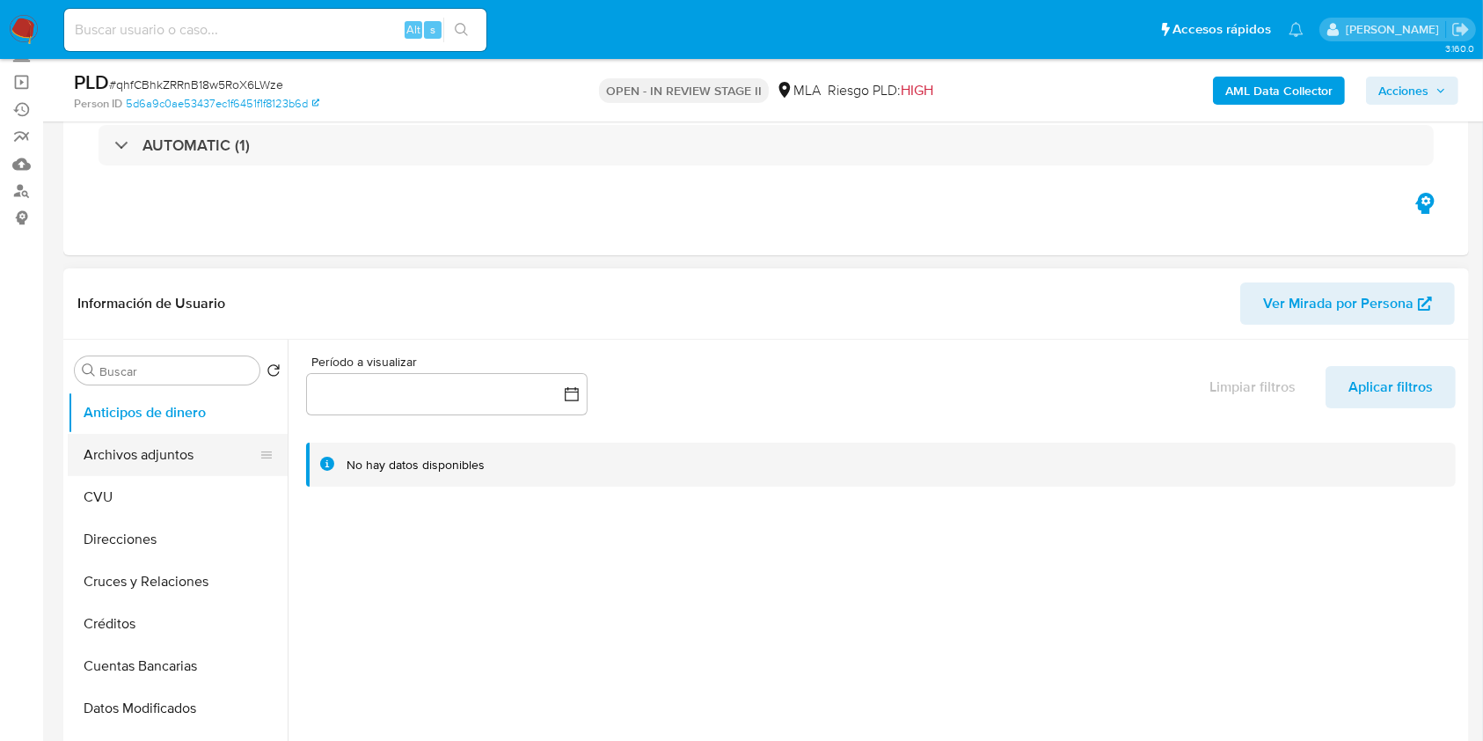
click at [194, 450] on button "Archivos adjuntos" at bounding box center [171, 455] width 206 height 42
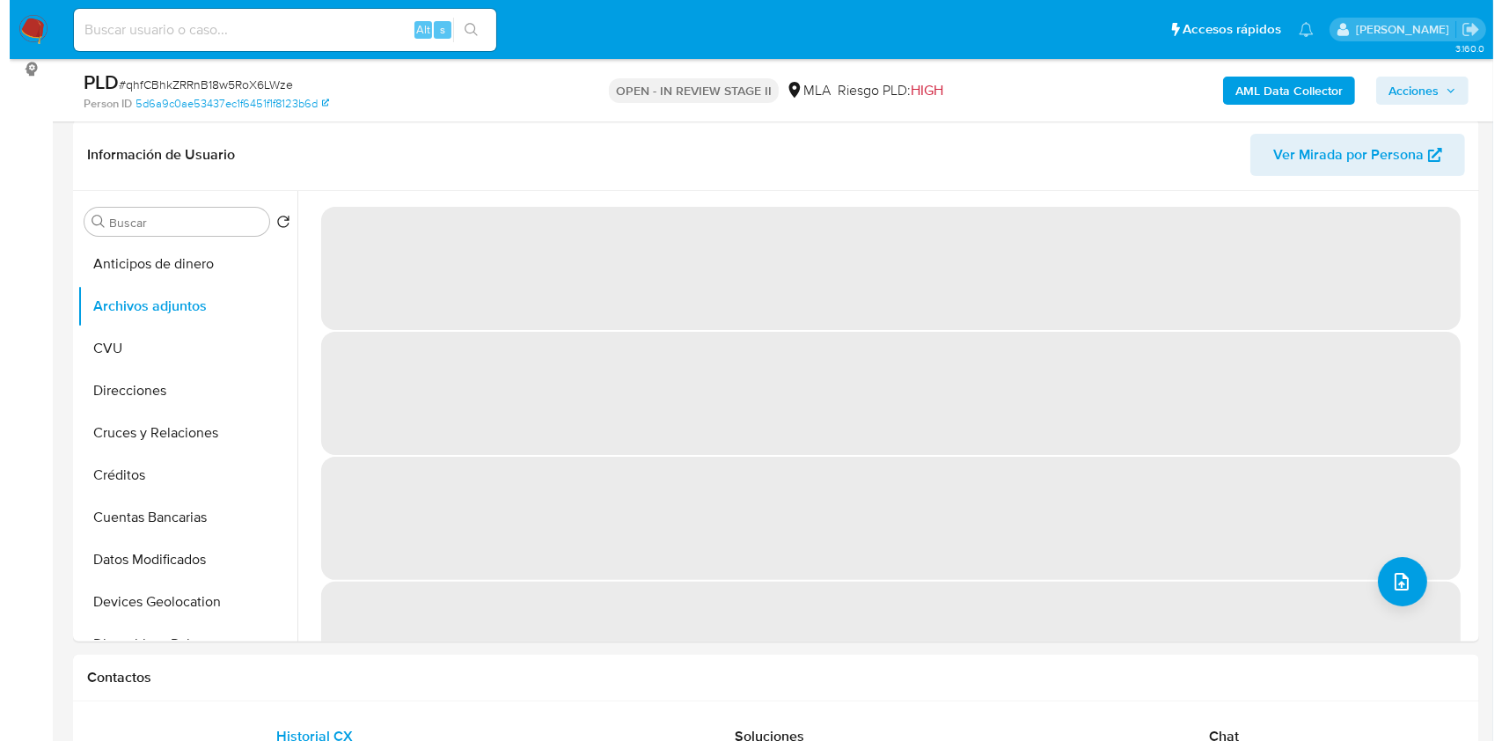
scroll to position [234, 0]
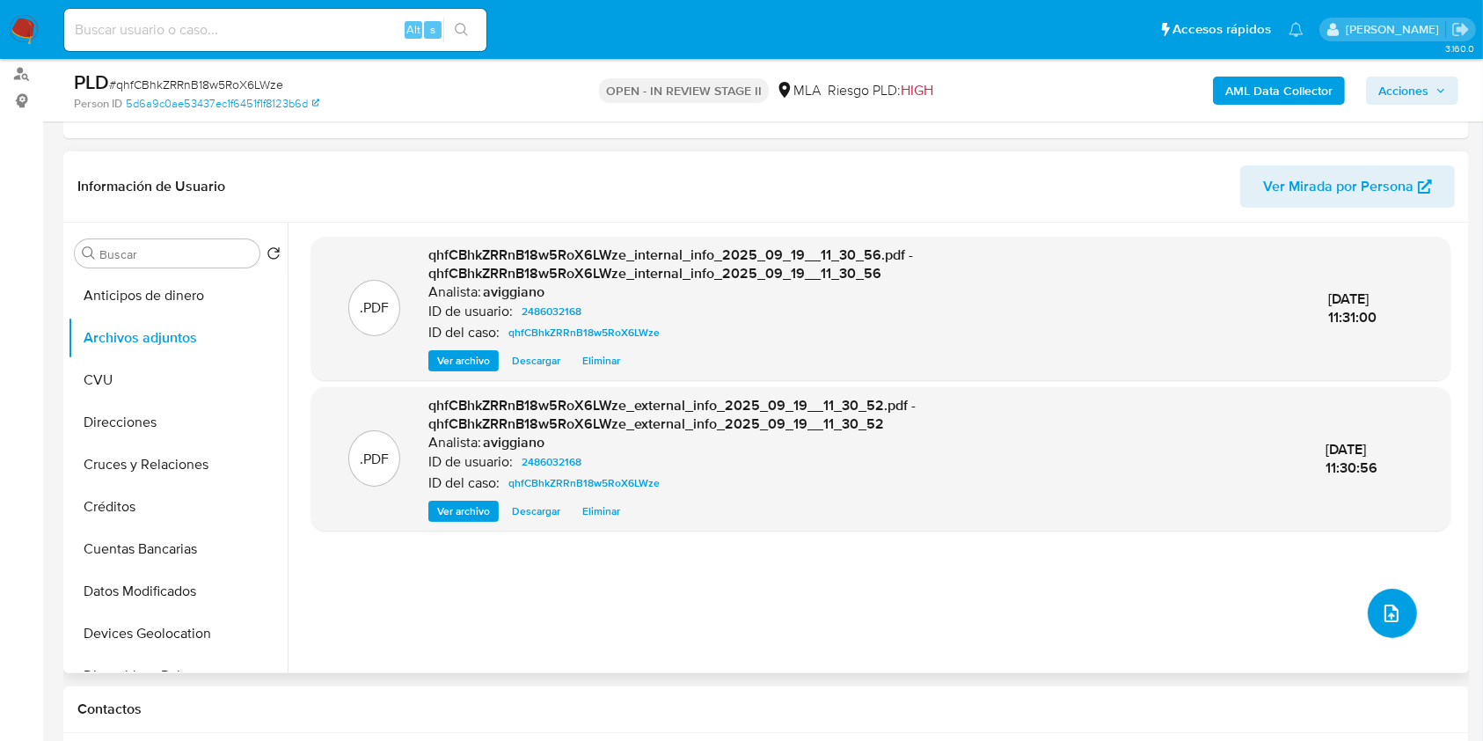
click at [1381, 603] on span "upload-file" at bounding box center [1391, 613] width 21 height 21
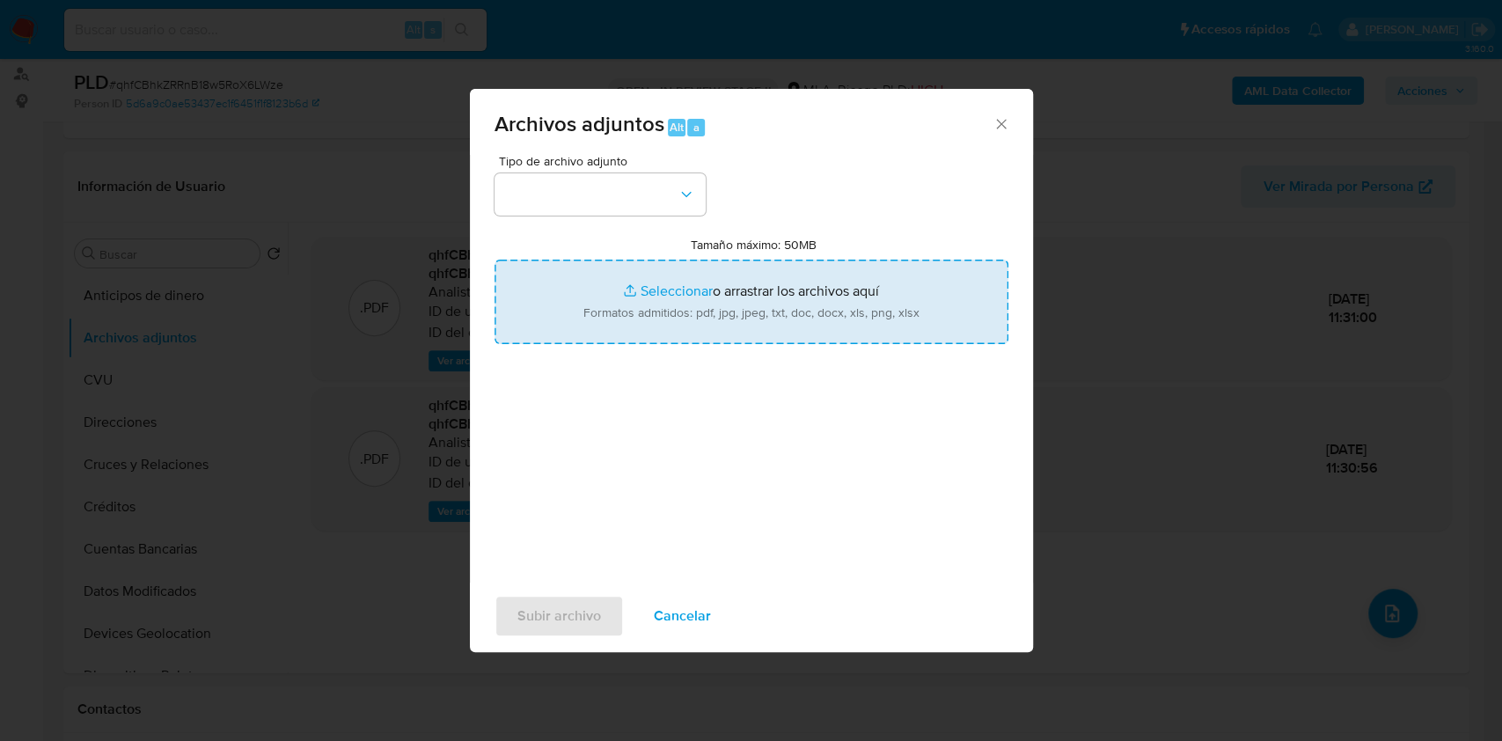
click at [786, 342] on input "Tamaño máximo: 50MB Seleccionar archivos" at bounding box center [751, 302] width 514 height 84
type input "C:\fakepath\Movimientos-Aladdin-v10_1 - 2486032168 -.xlsx"
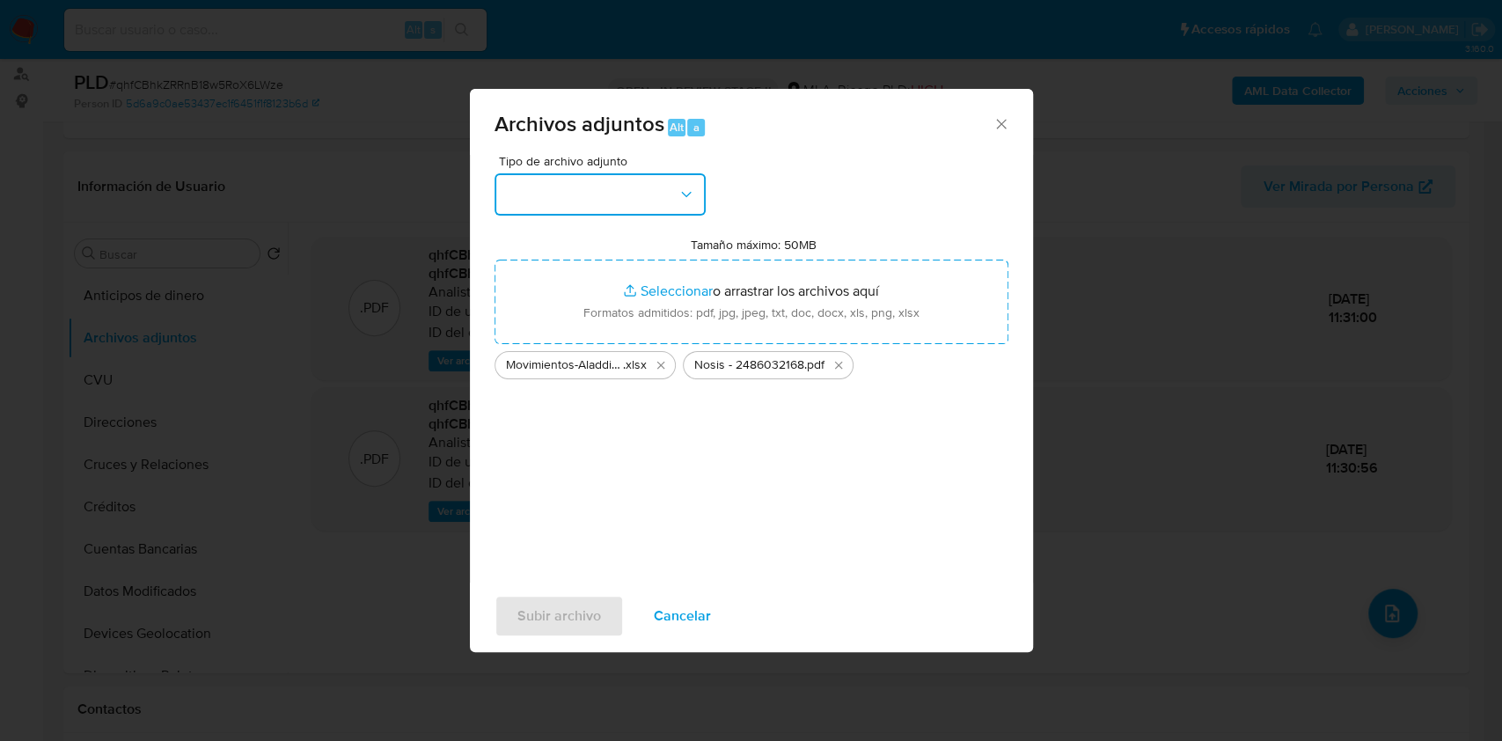
click at [647, 213] on button "button" at bounding box center [599, 194] width 211 height 42
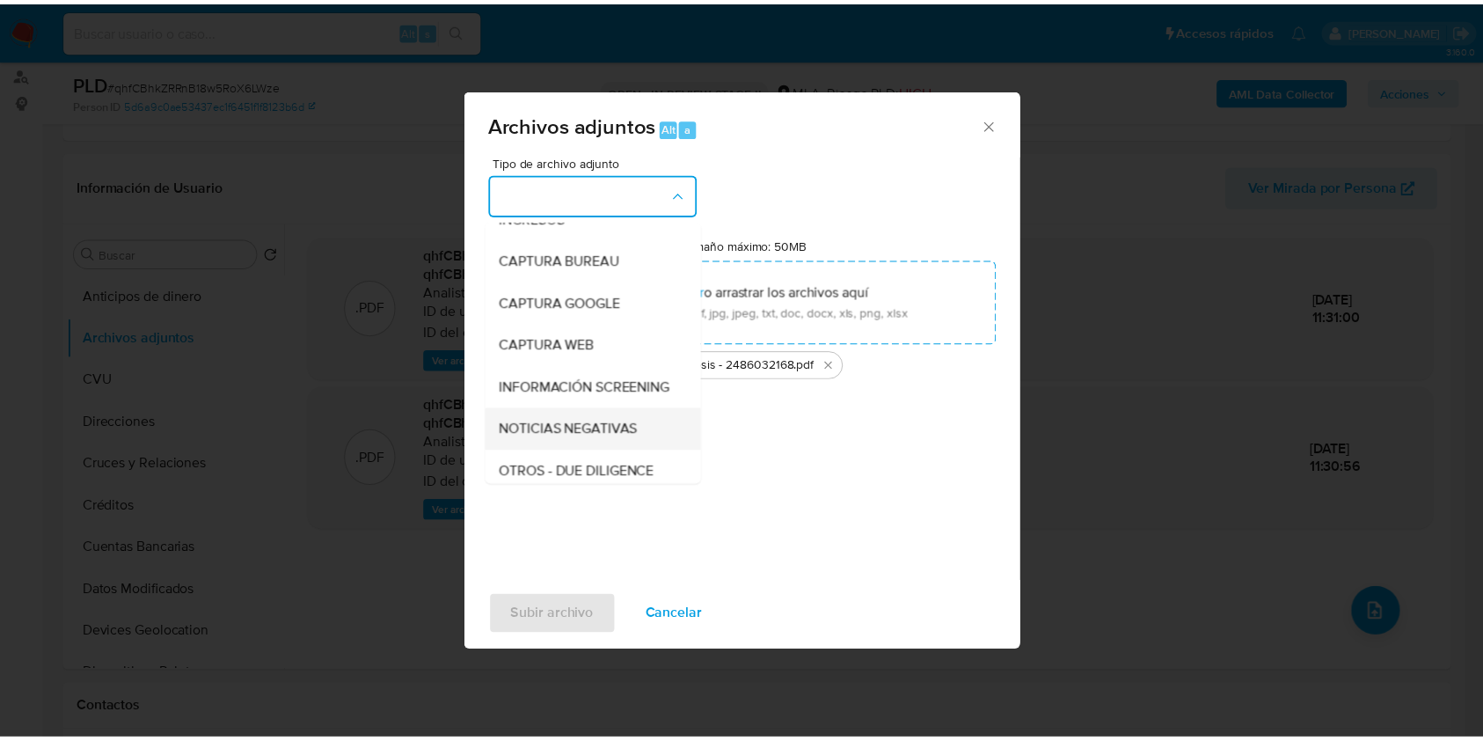
scroll to position [117, 0]
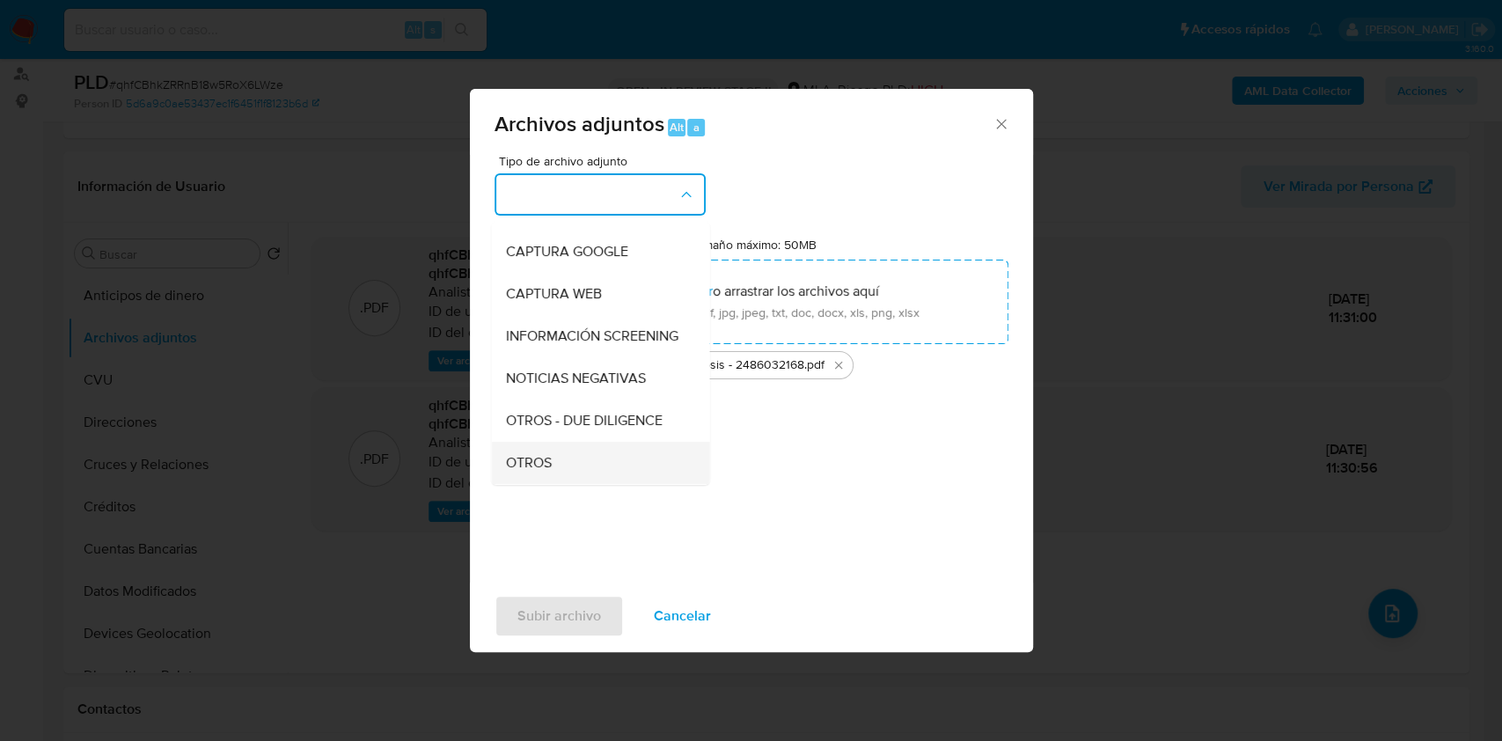
click at [535, 468] on span "OTROS" at bounding box center [528, 463] width 46 height 18
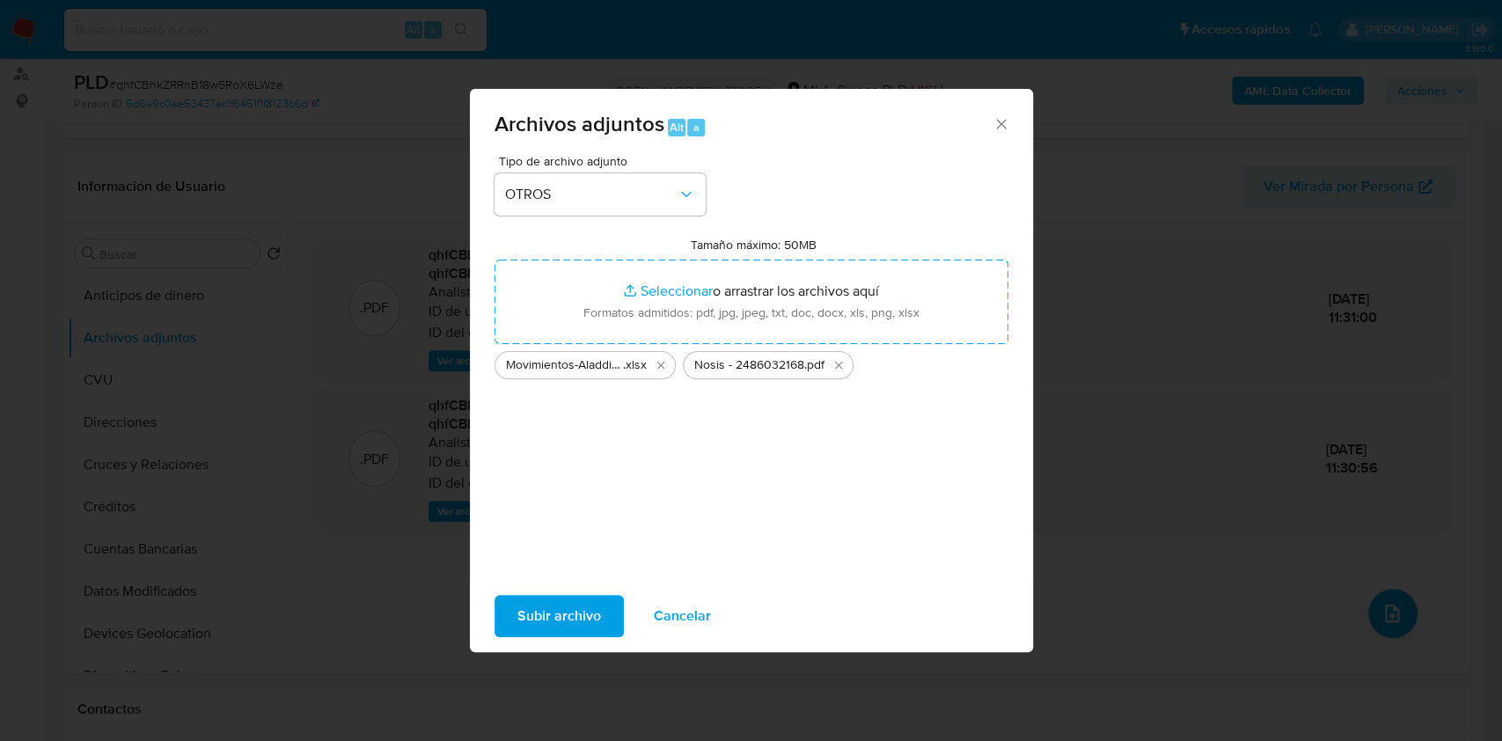
click at [592, 604] on span "Subir archivo" at bounding box center [559, 616] width 84 height 39
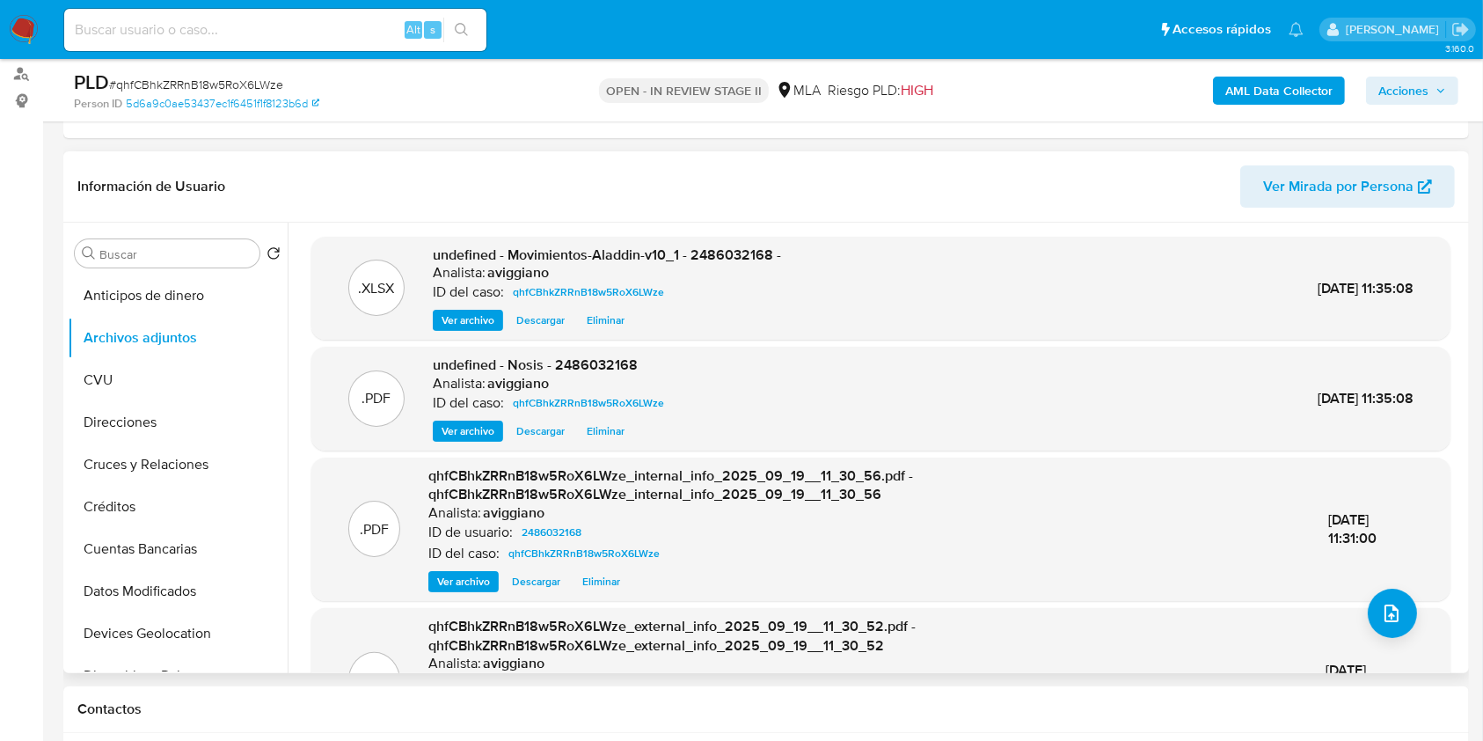
click at [739, 250] on span "undefined - Movimientos-Aladdin-v10_1 - 2486032168 -" at bounding box center [607, 255] width 348 height 20
copy span "2486032168"
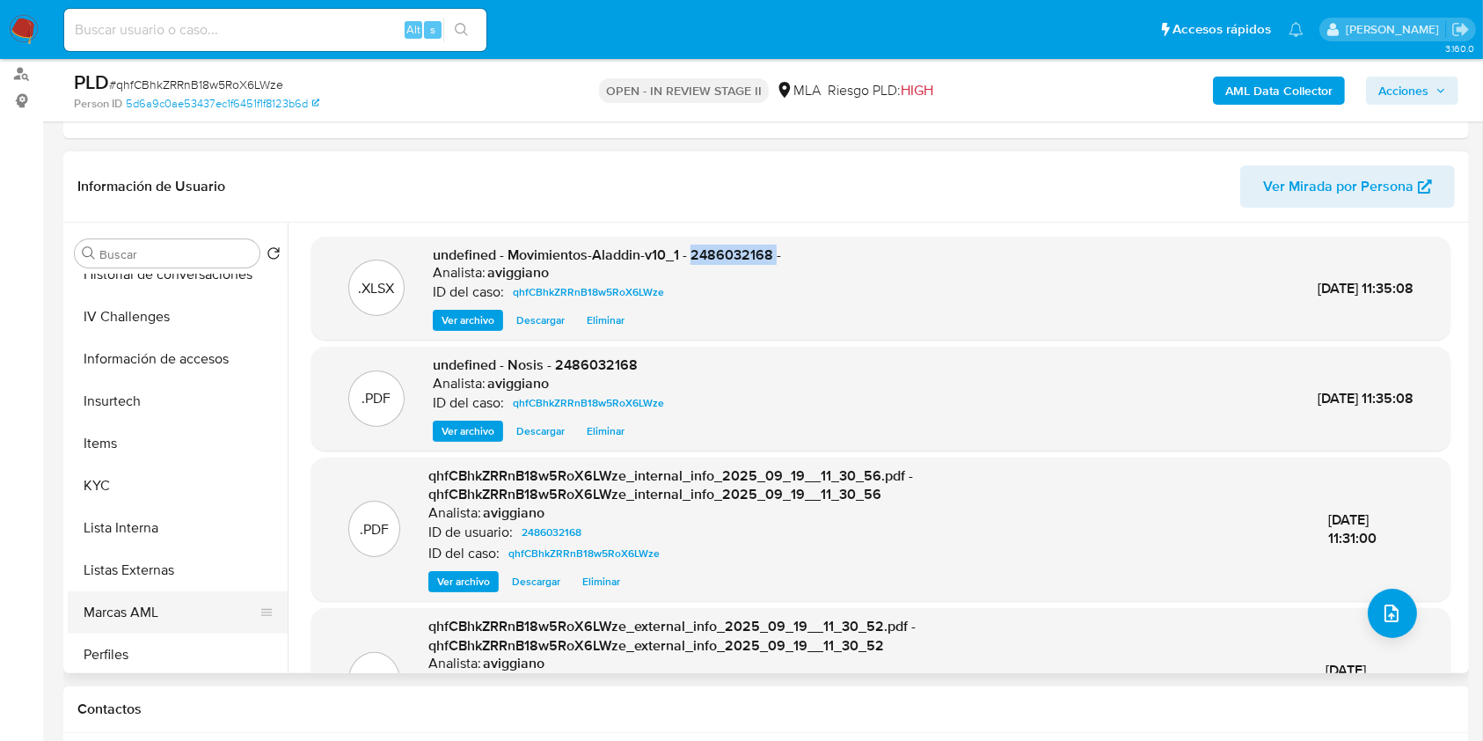
scroll to position [821, 0]
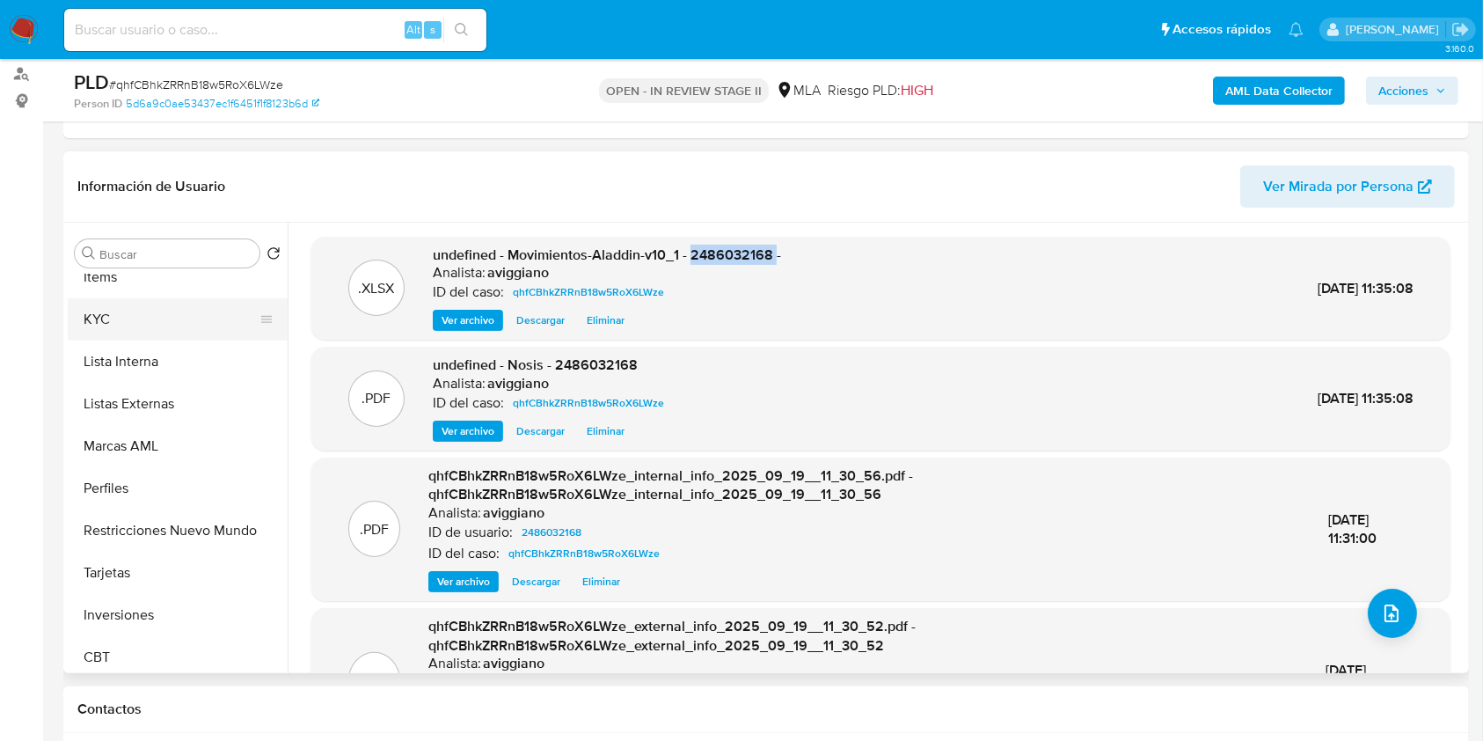
click at [129, 326] on button "KYC" at bounding box center [171, 319] width 206 height 42
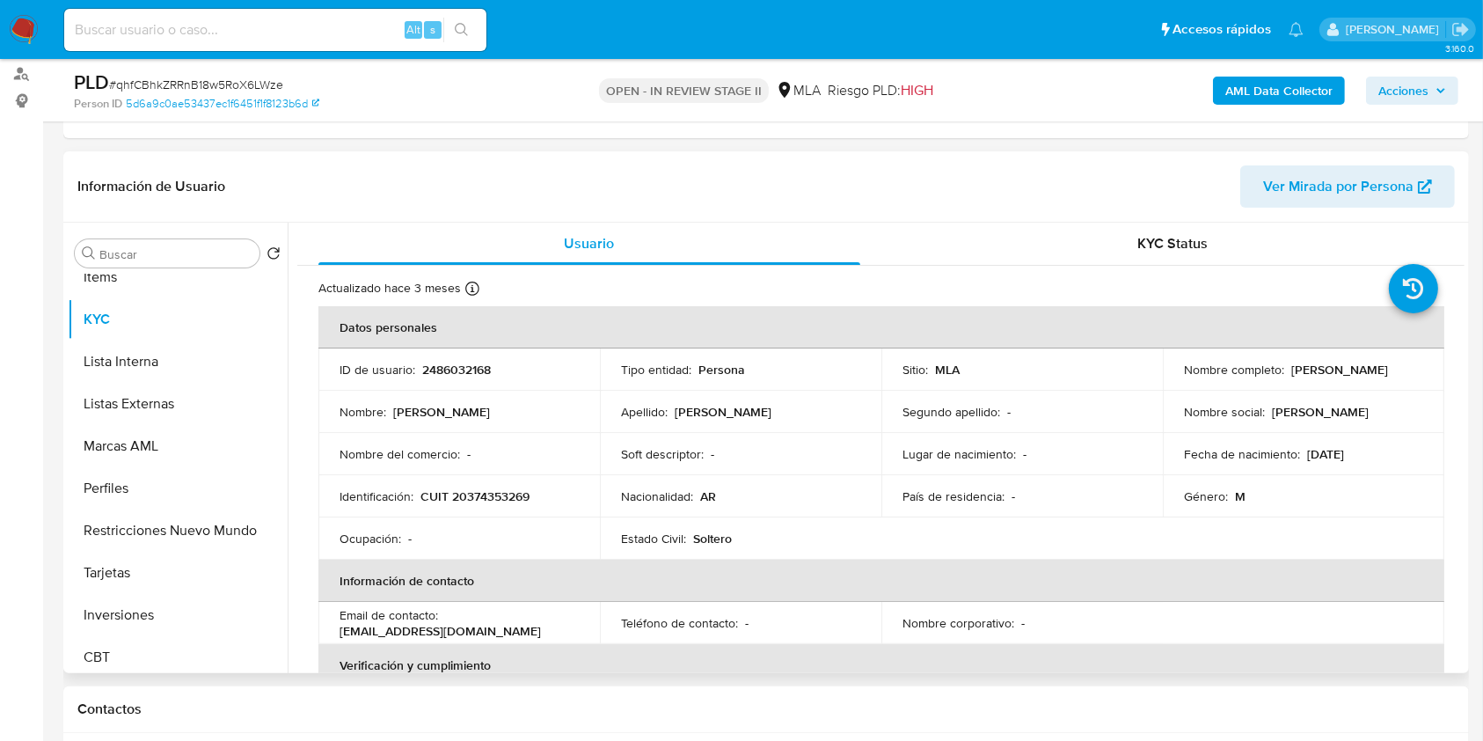
click at [503, 495] on p "CUIT 20374353269" at bounding box center [475, 496] width 109 height 16
copy p "20374353269"
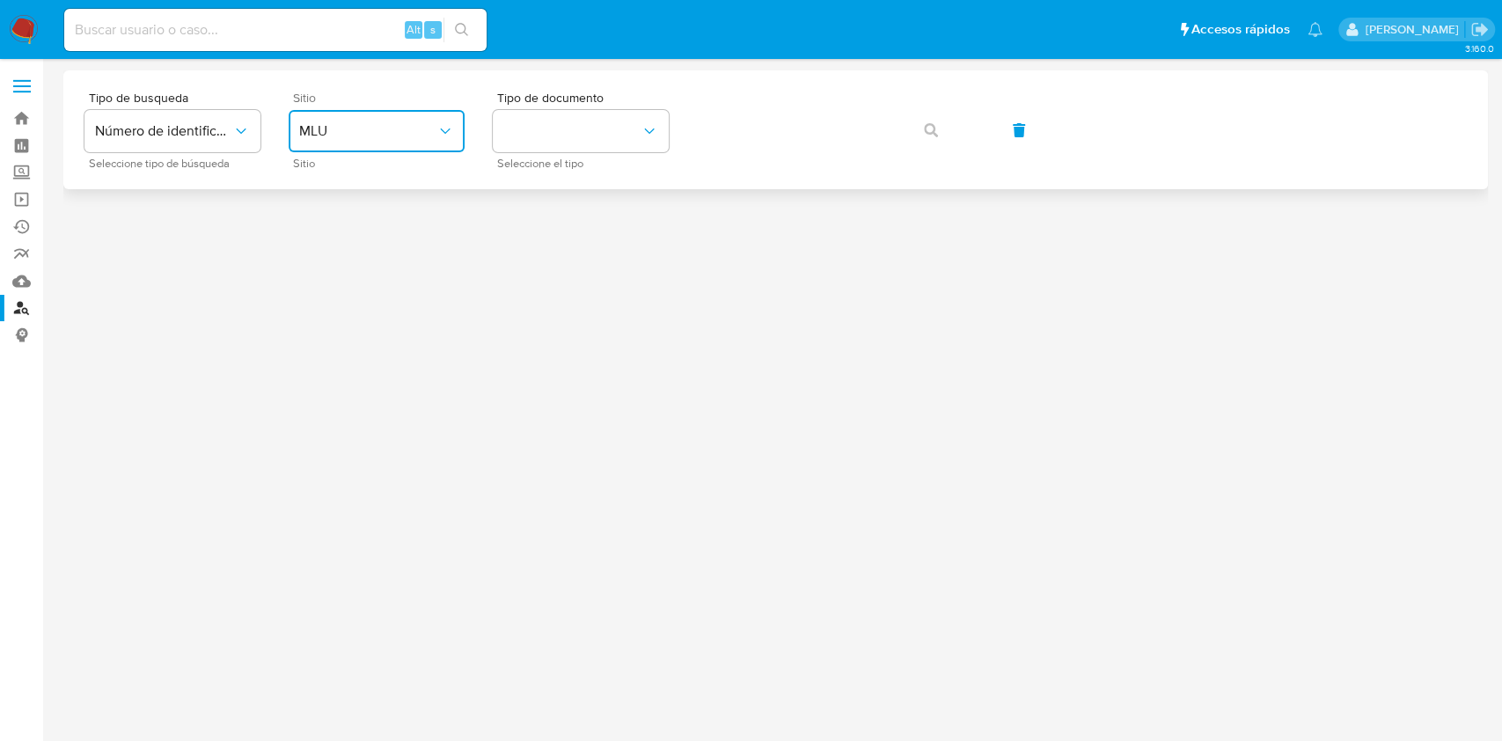
click at [352, 122] on span "MLU" at bounding box center [367, 131] width 137 height 18
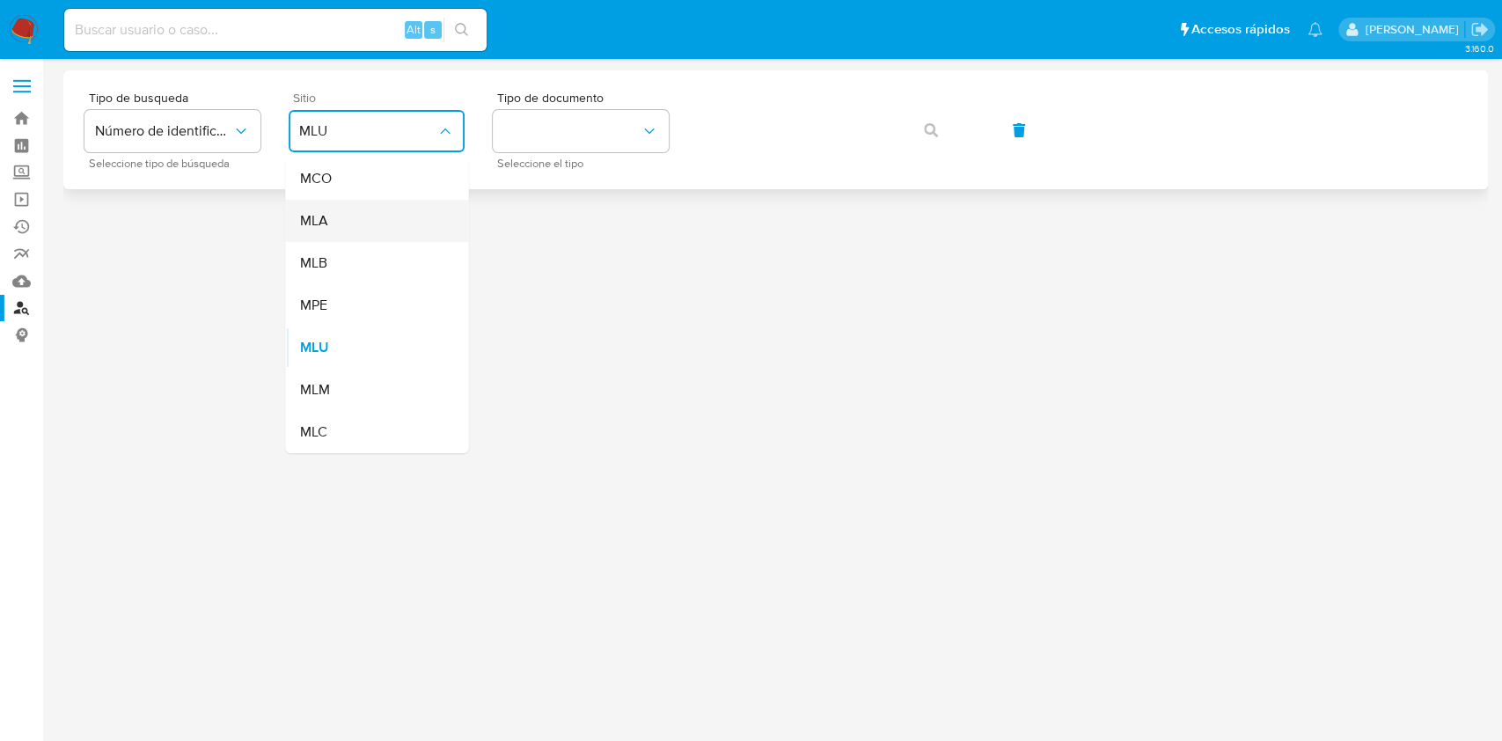
click at [340, 216] on div "MLA" at bounding box center [371, 221] width 144 height 42
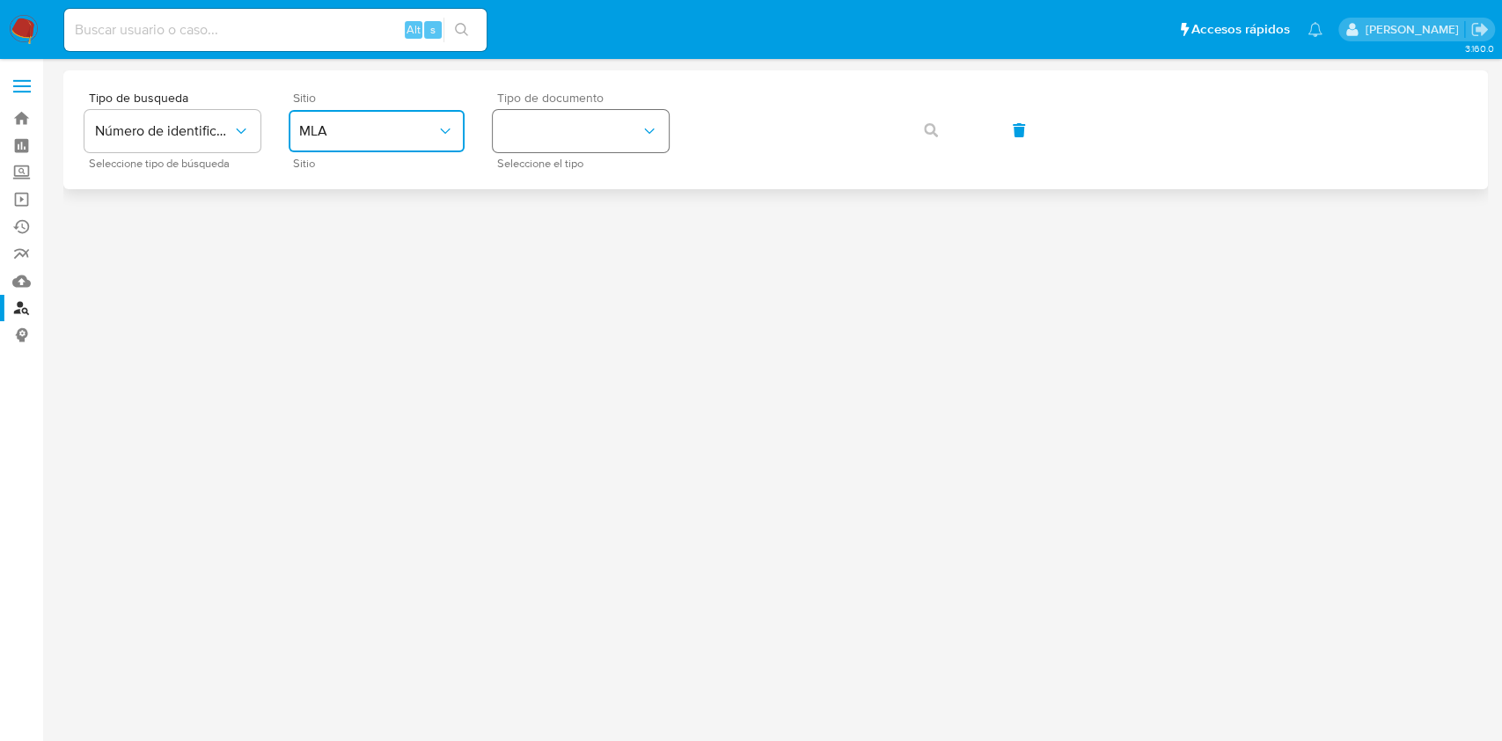
click at [584, 137] on button "identificationType" at bounding box center [581, 131] width 176 height 42
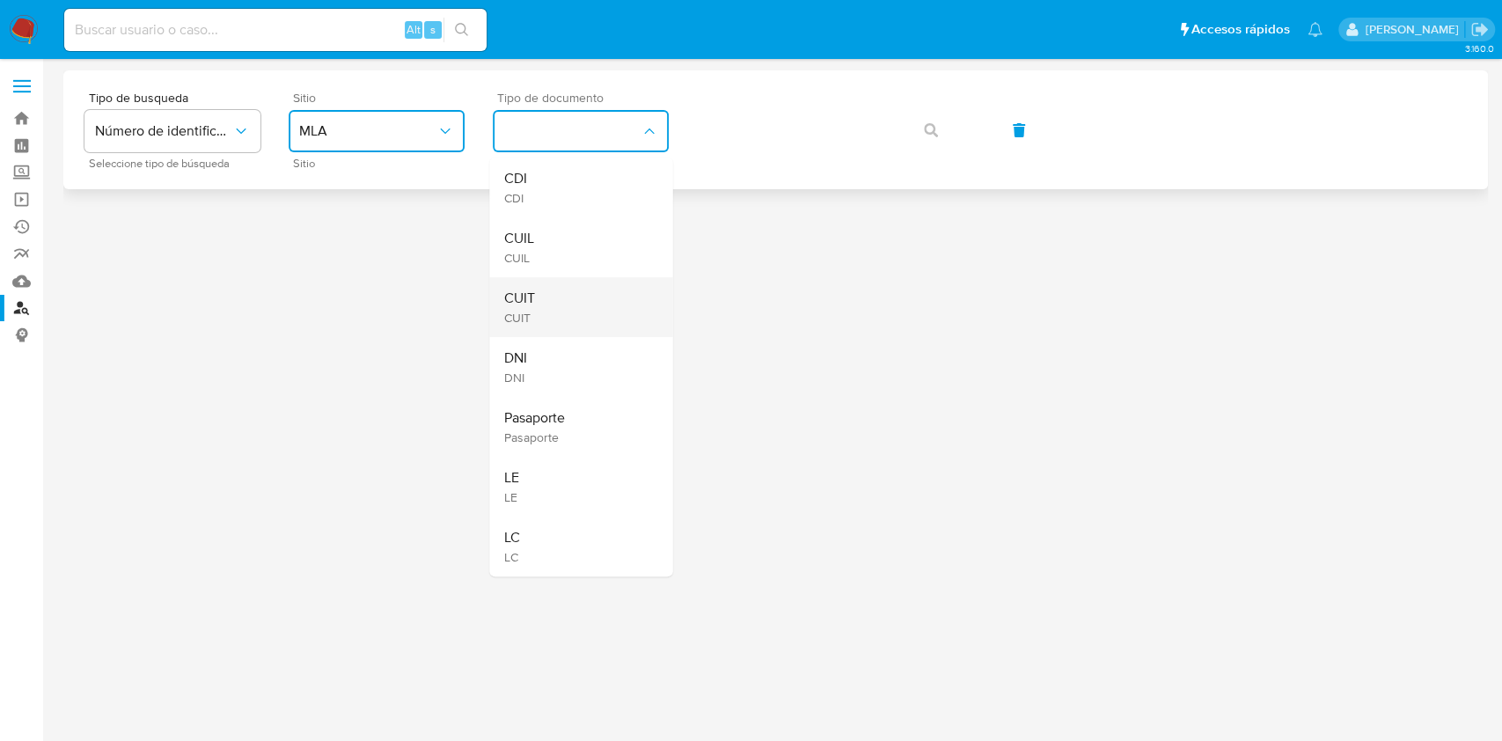
click at [575, 296] on div "CUIT CUIT" at bounding box center [575, 307] width 144 height 60
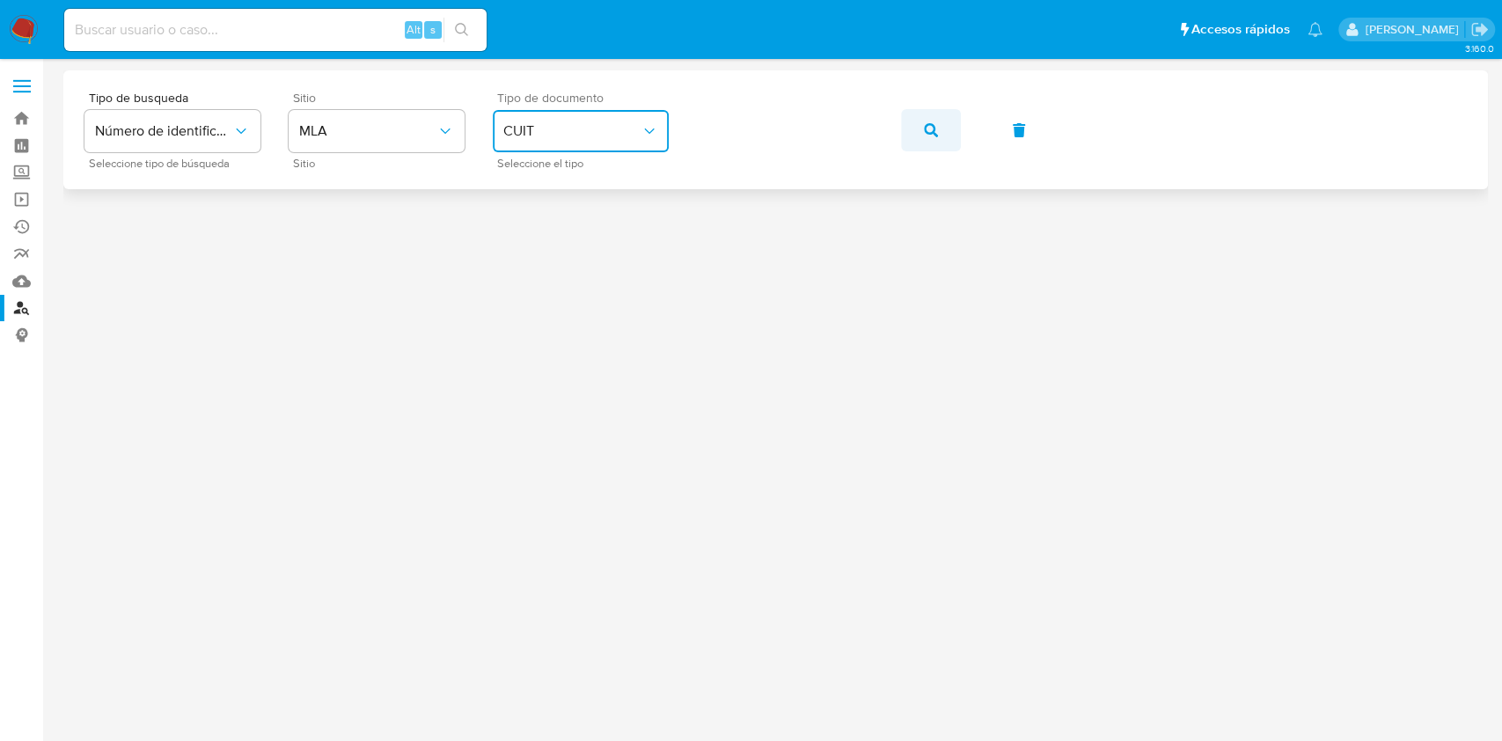
click at [946, 137] on button "button" at bounding box center [931, 130] width 60 height 42
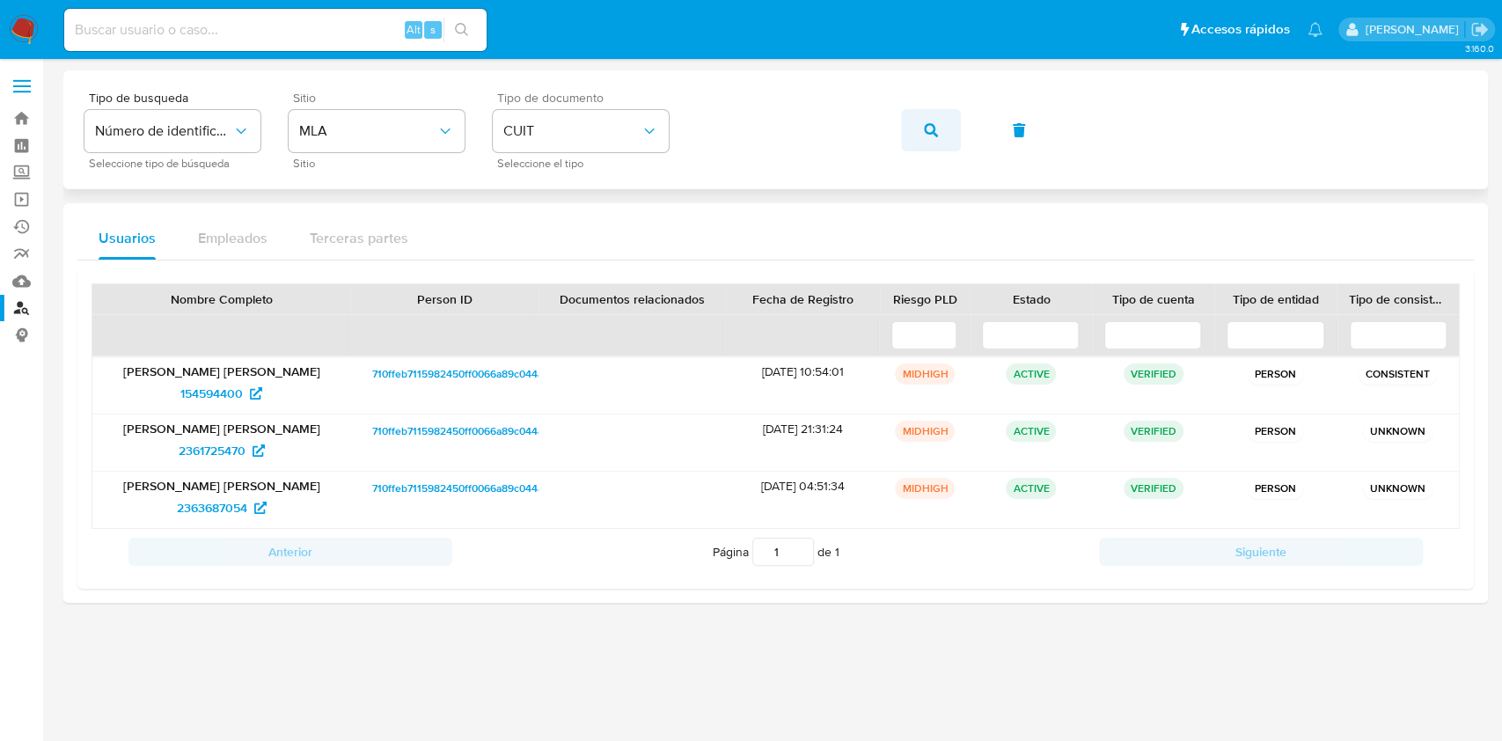
click at [927, 128] on icon "button" at bounding box center [931, 130] width 14 height 14
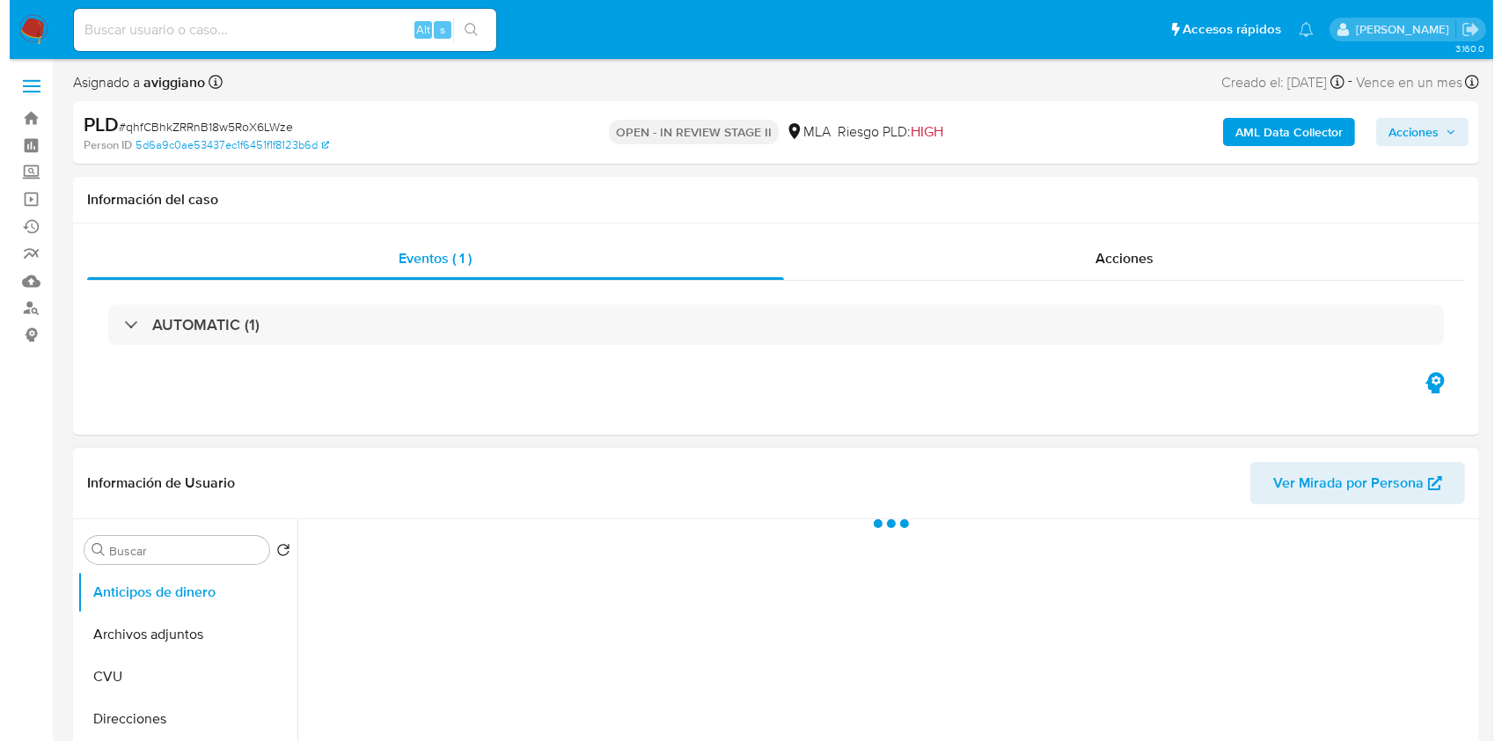
scroll to position [234, 0]
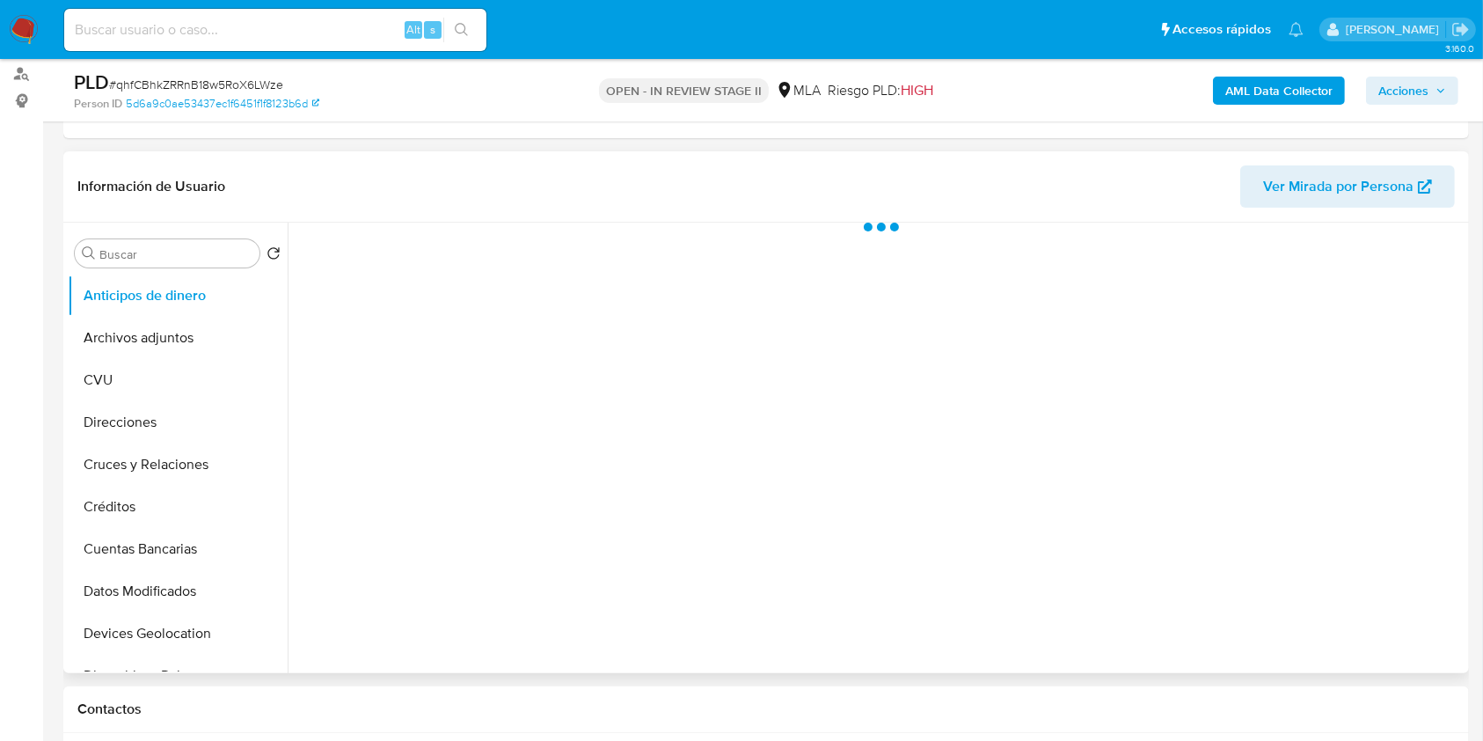
select select "10"
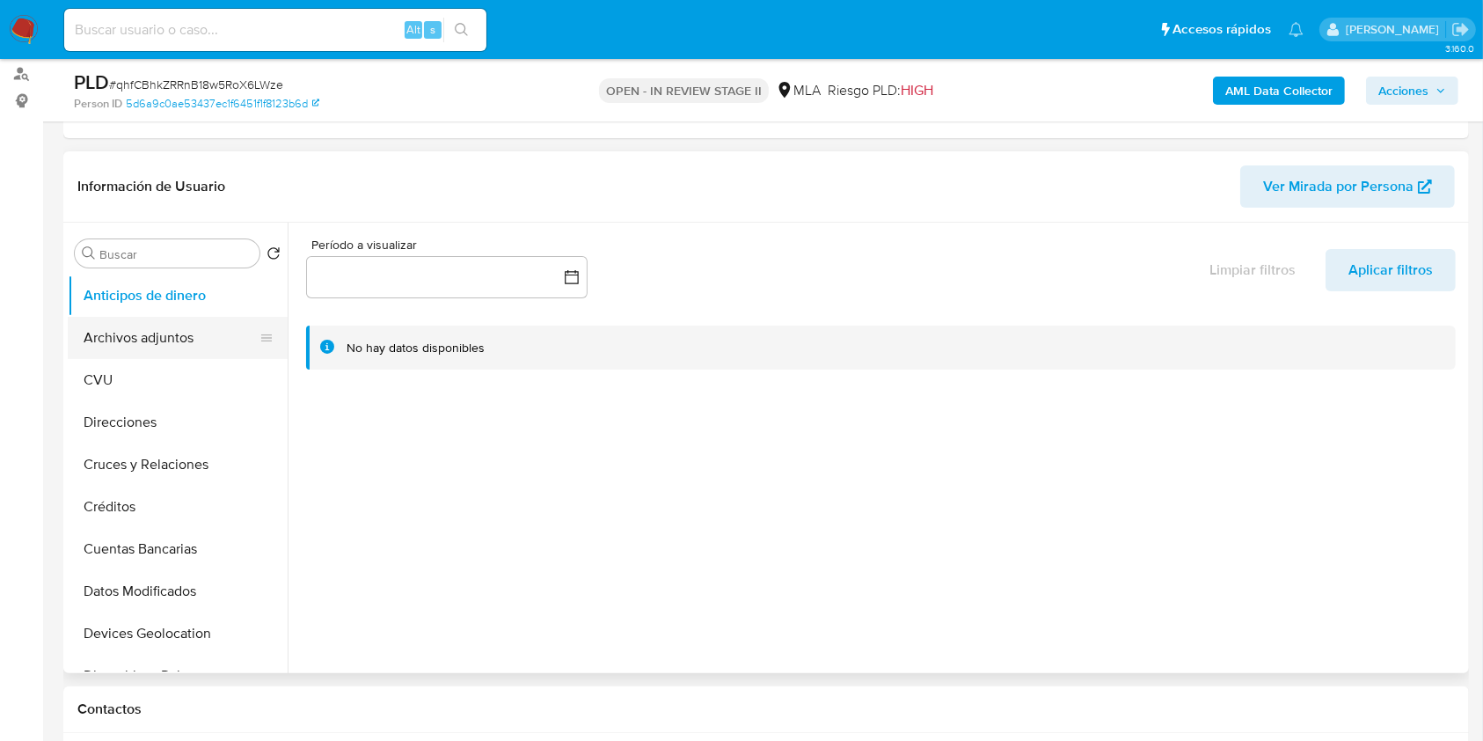
click at [158, 348] on button "Archivos adjuntos" at bounding box center [171, 338] width 206 height 42
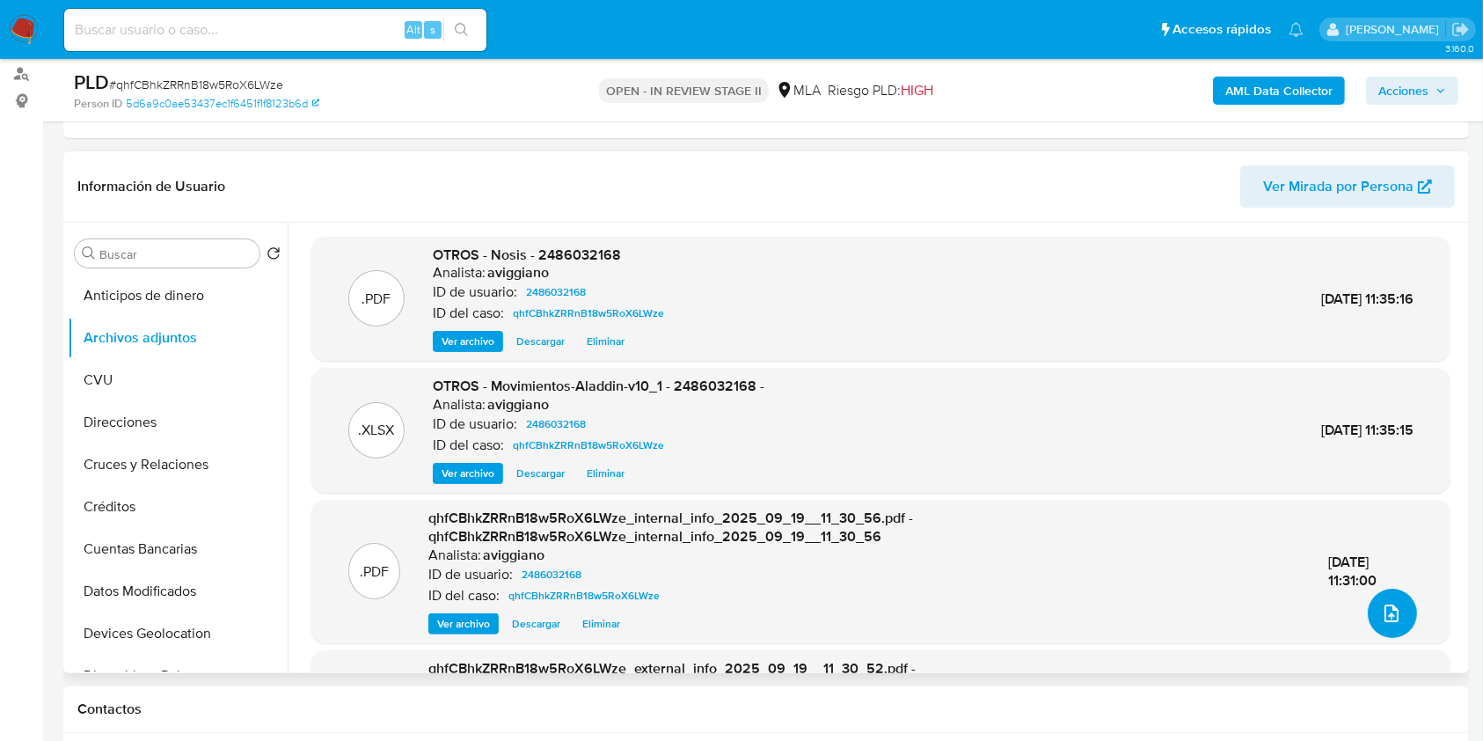
click at [1399, 609] on button "upload-file" at bounding box center [1392, 613] width 49 height 49
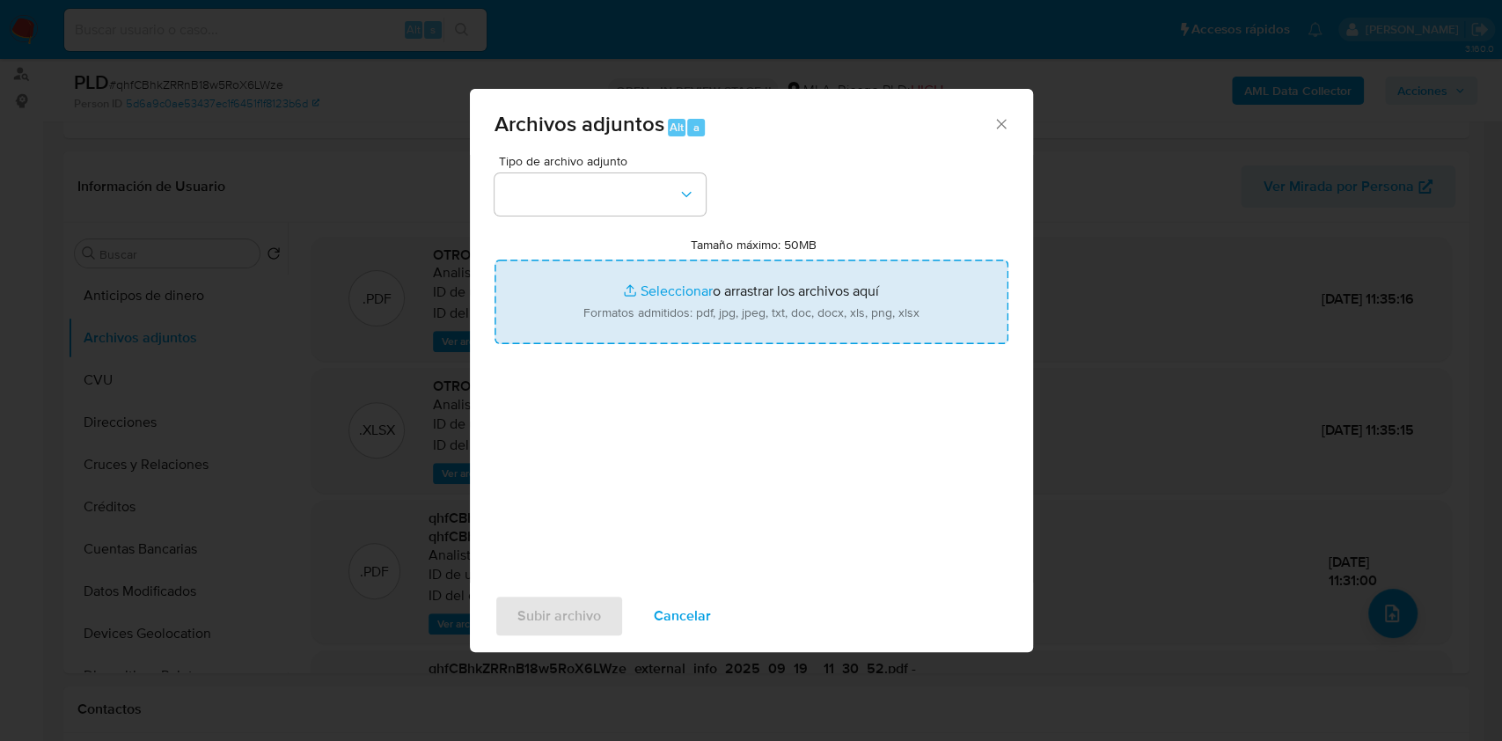
click at [723, 340] on input "Tamaño máximo: 50MB Seleccionar archivos" at bounding box center [751, 302] width 514 height 84
type input "C:\fakepath\Caselog qhfCBhkZRRnB18w5RoX6LWze_2025_09_17_16_07_01.docx"
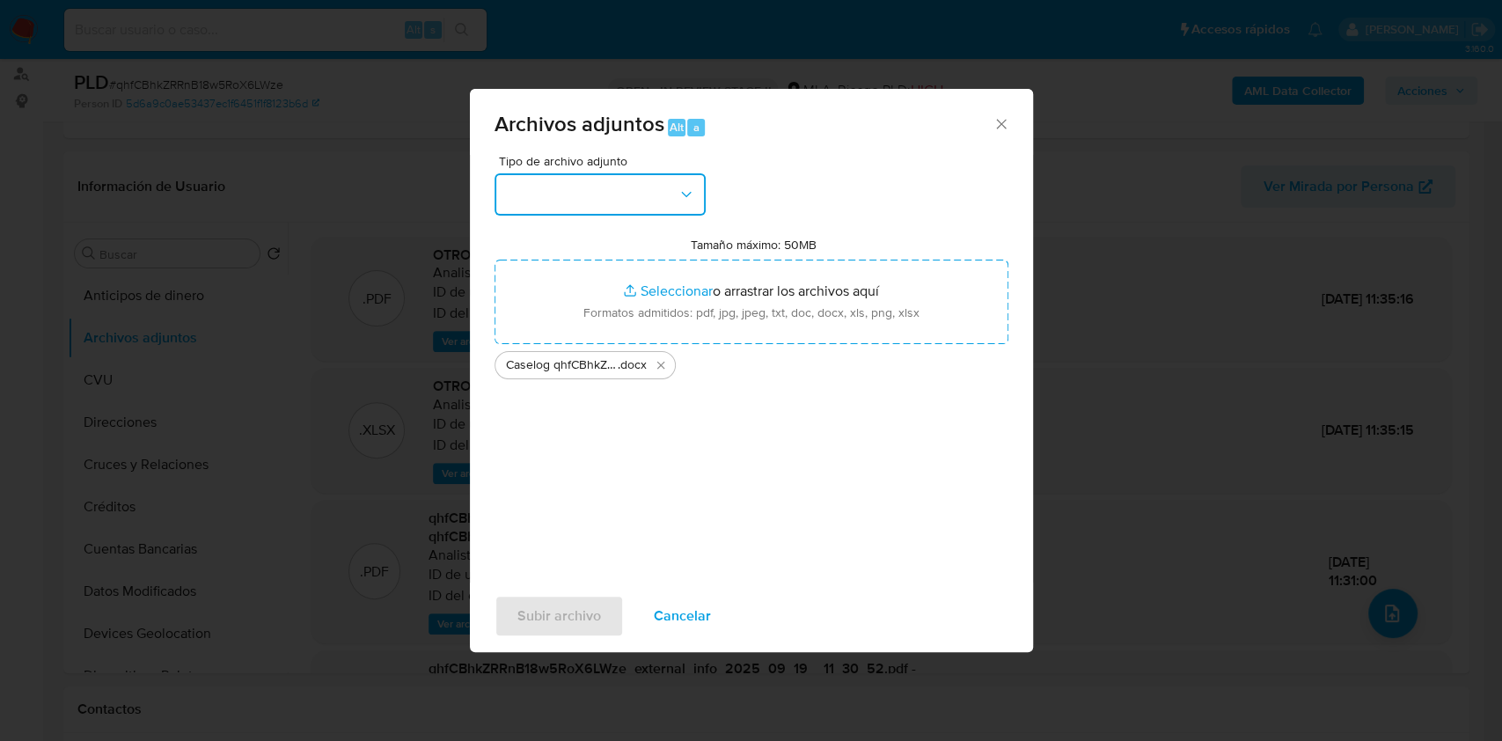
click at [600, 187] on button "button" at bounding box center [599, 194] width 211 height 42
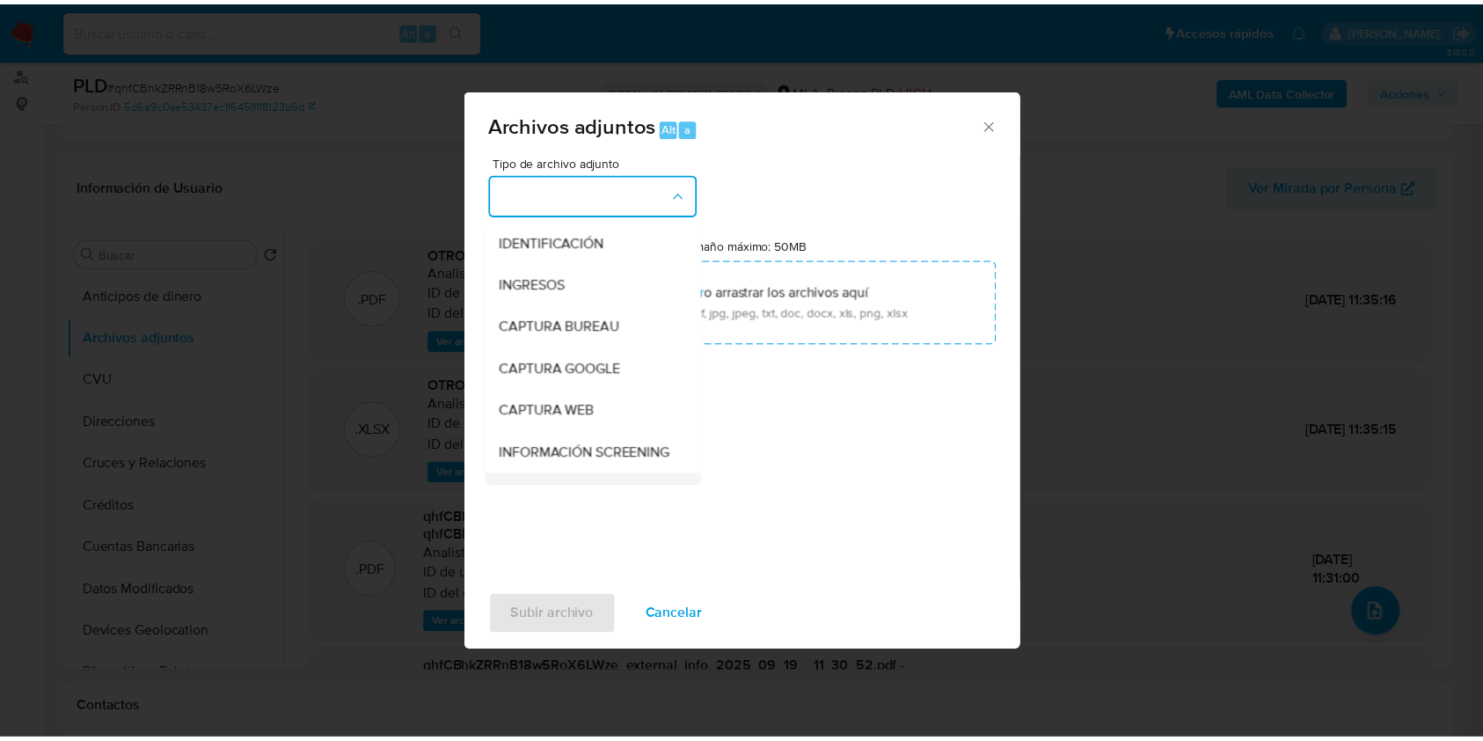
scroll to position [117, 0]
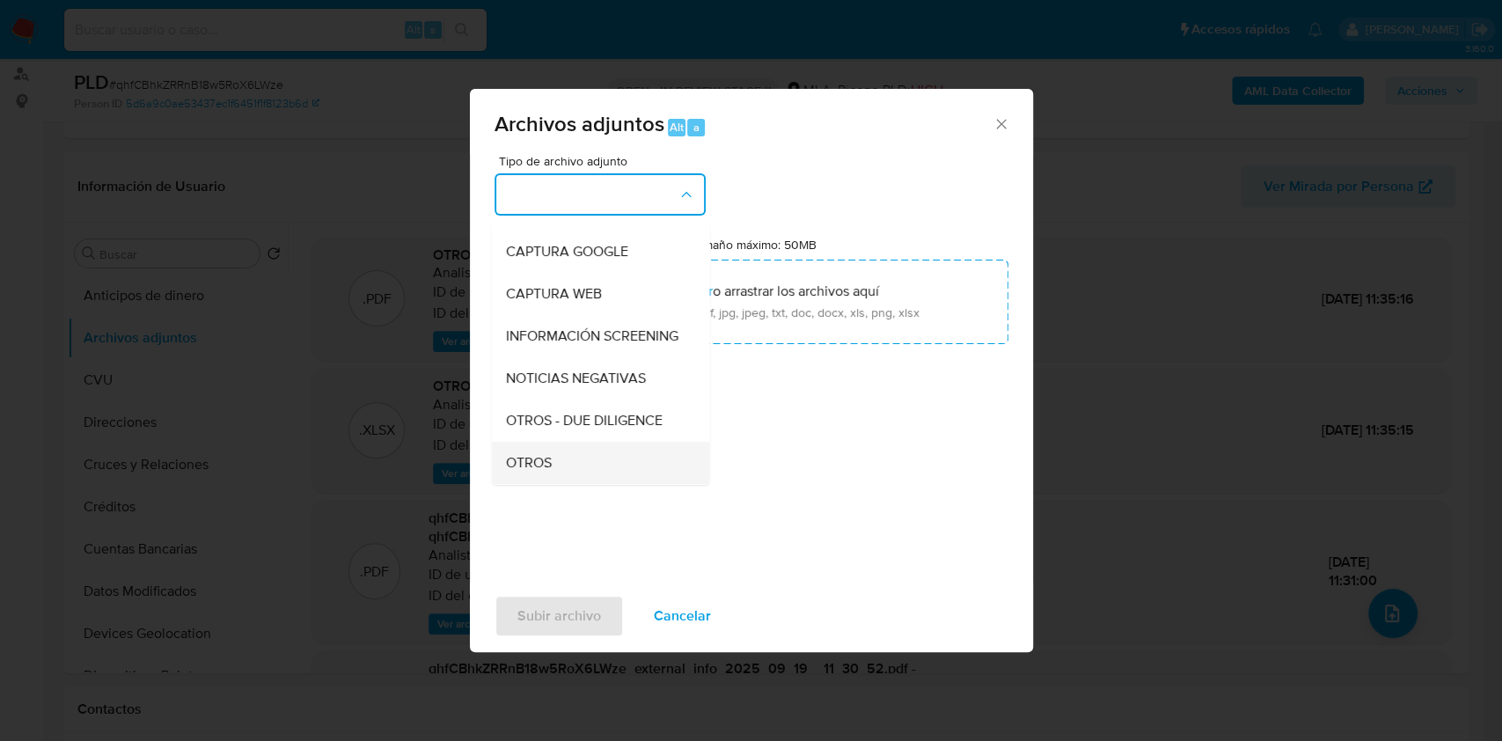
click at [517, 470] on span "OTROS" at bounding box center [528, 463] width 46 height 18
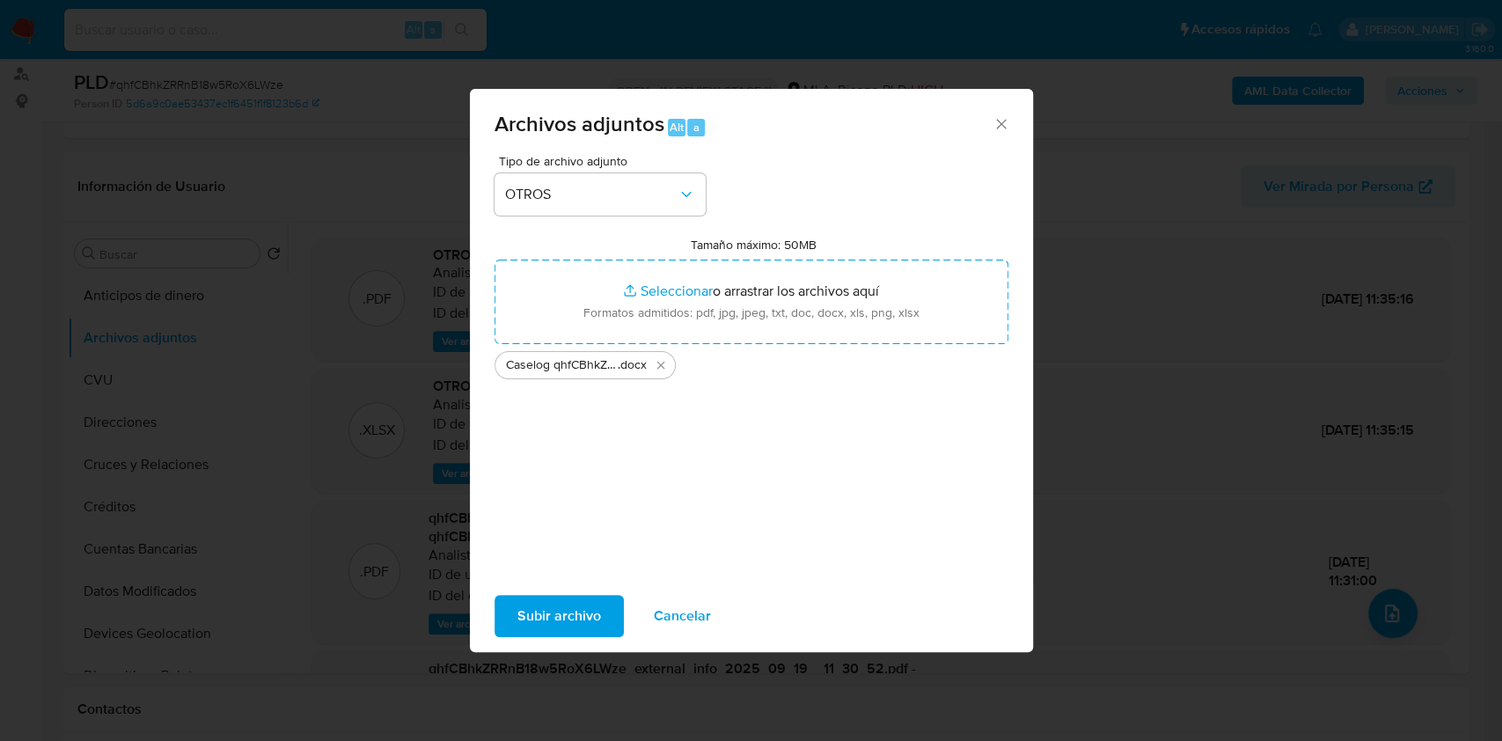
click at [542, 602] on span "Subir archivo" at bounding box center [559, 616] width 84 height 39
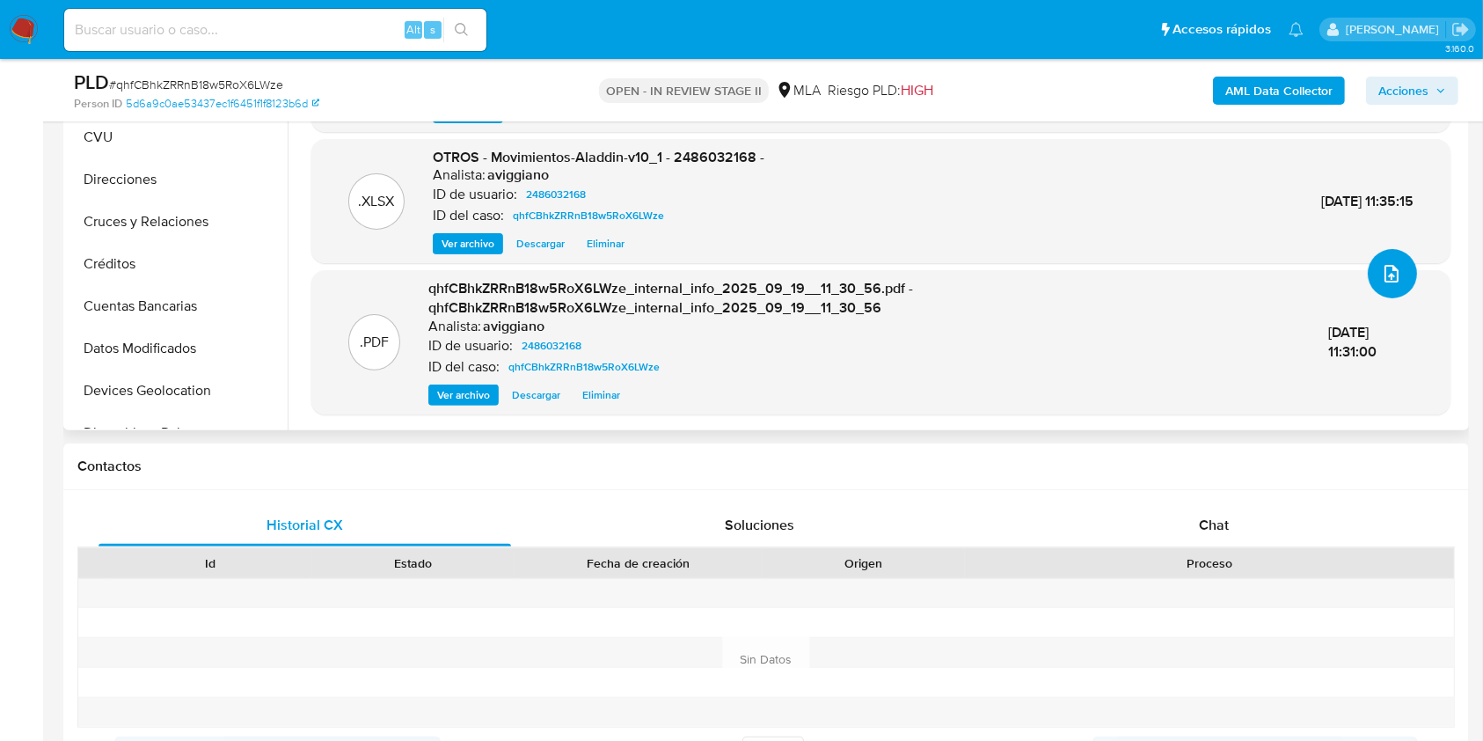
scroll to position [586, 0]
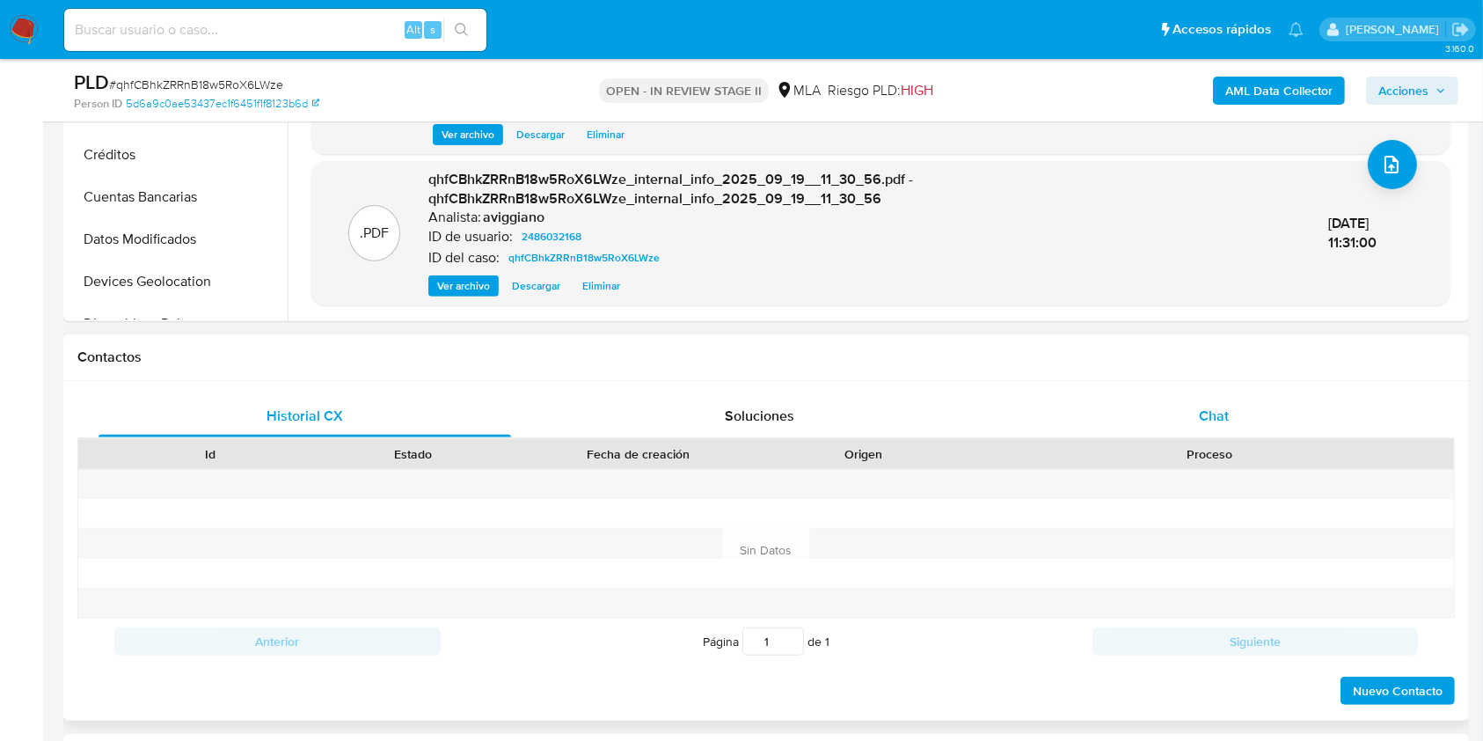
click at [1241, 413] on div "Chat" at bounding box center [1214, 416] width 413 height 42
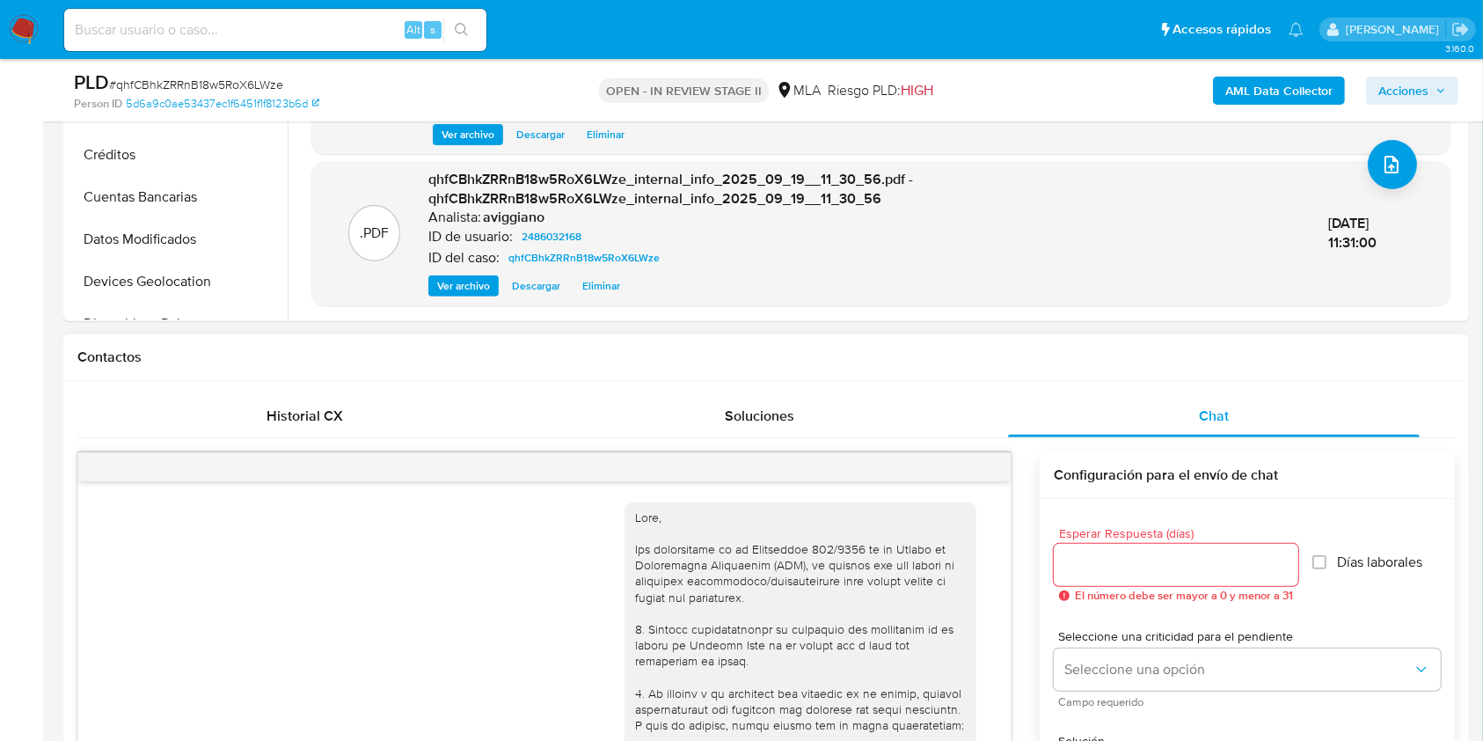
scroll to position [624, 0]
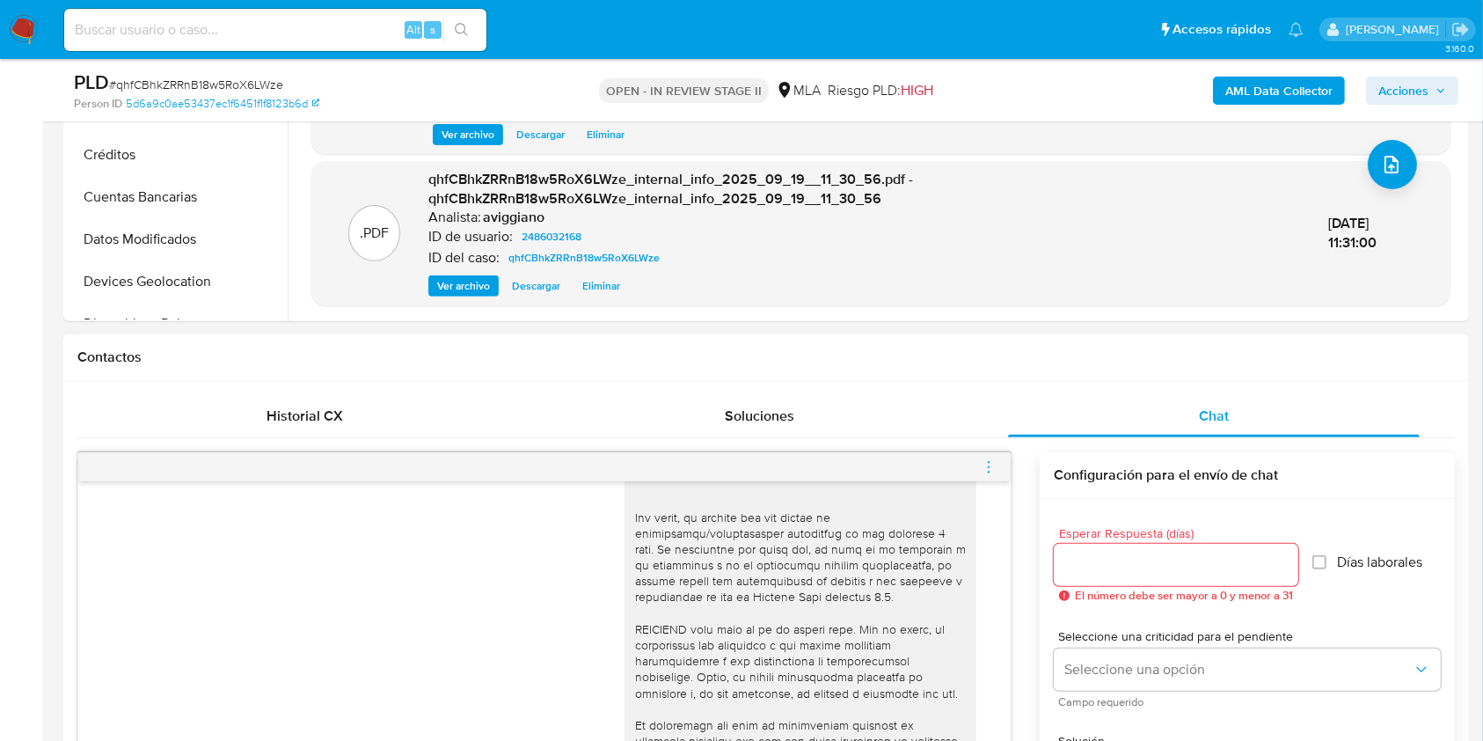
click at [993, 464] on icon "menu-action" at bounding box center [989, 467] width 16 height 16
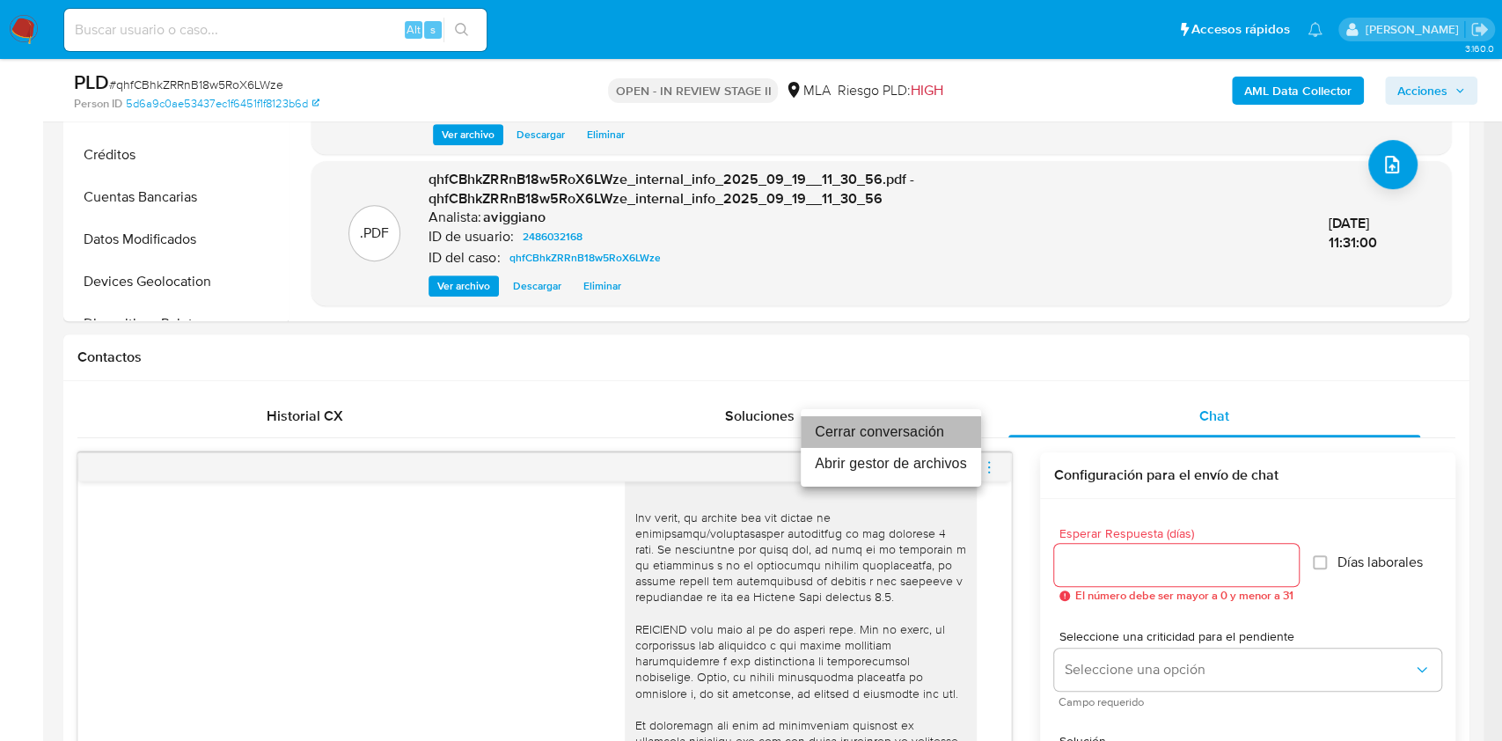
click at [894, 437] on li "Cerrar conversación" at bounding box center [891, 432] width 180 height 32
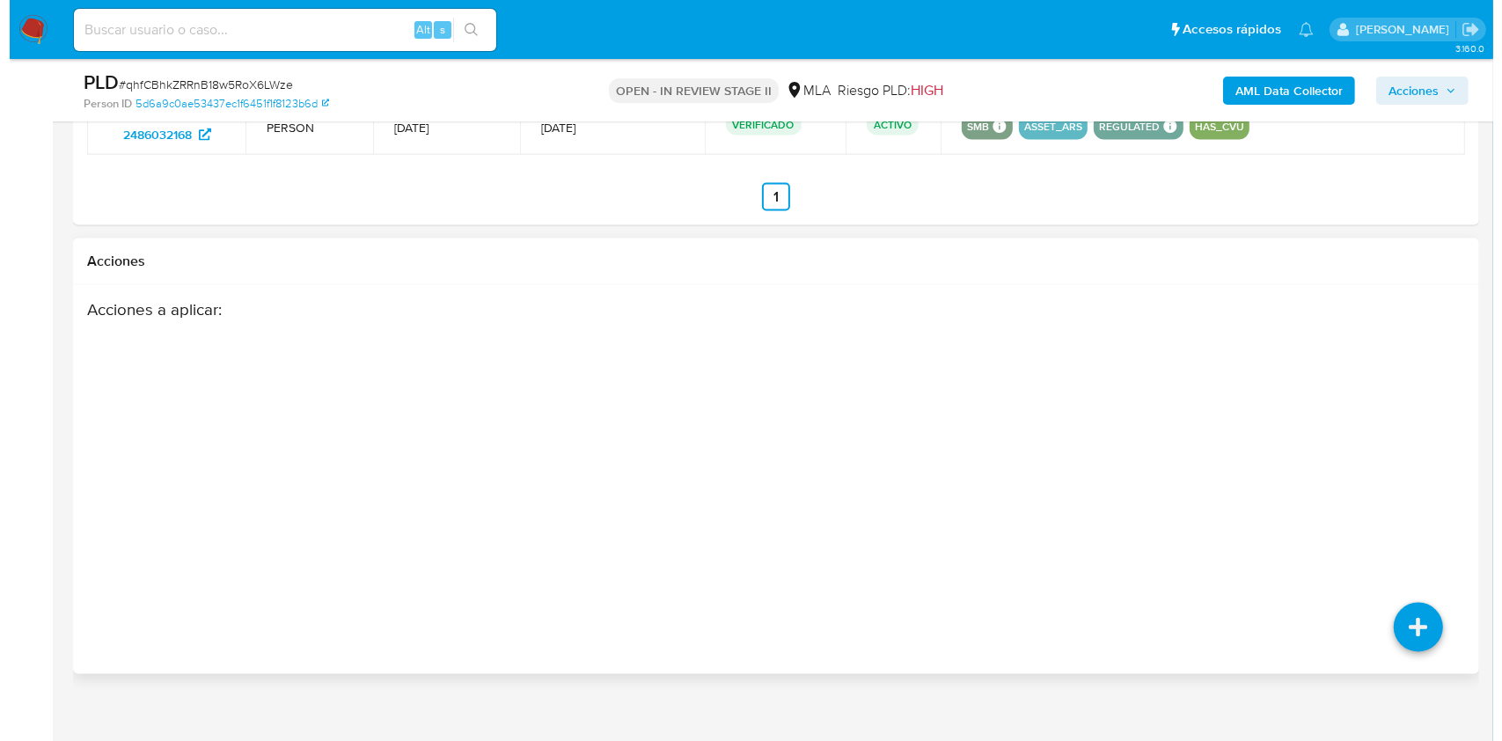
scroll to position [2848, 0]
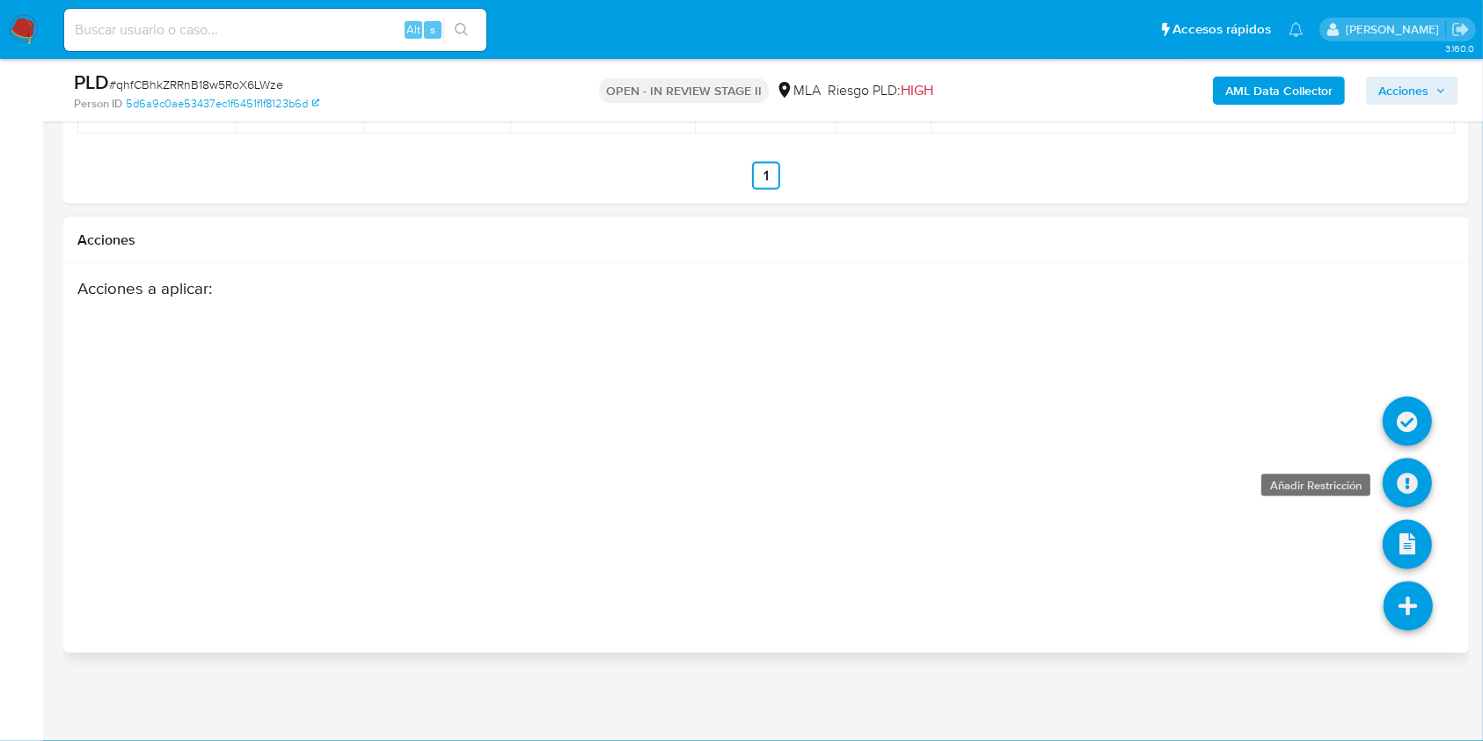
click at [1406, 490] on icon at bounding box center [1407, 482] width 49 height 49
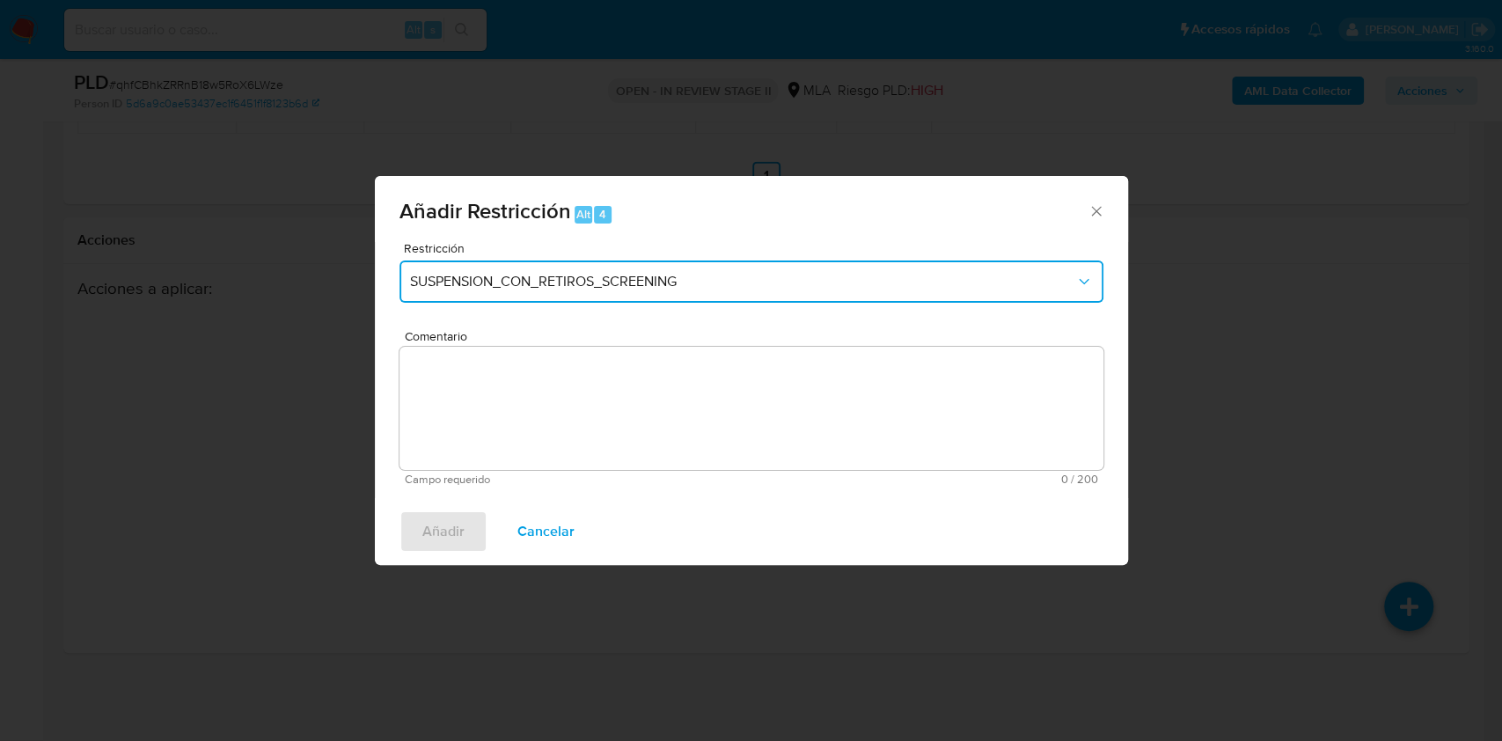
click at [567, 284] on span "SUSPENSION_CON_RETIROS_SCREENING" at bounding box center [742, 282] width 665 height 18
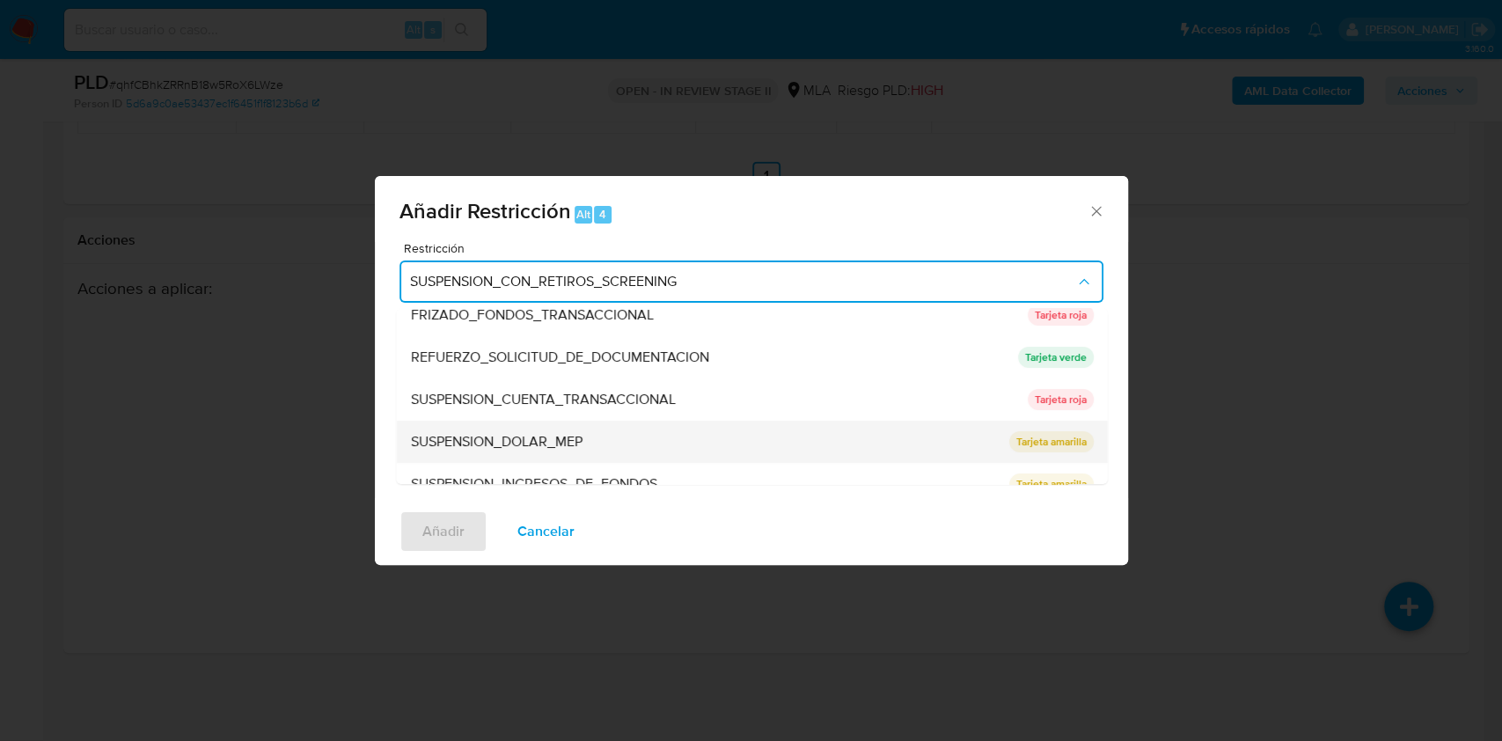
scroll to position [373, 0]
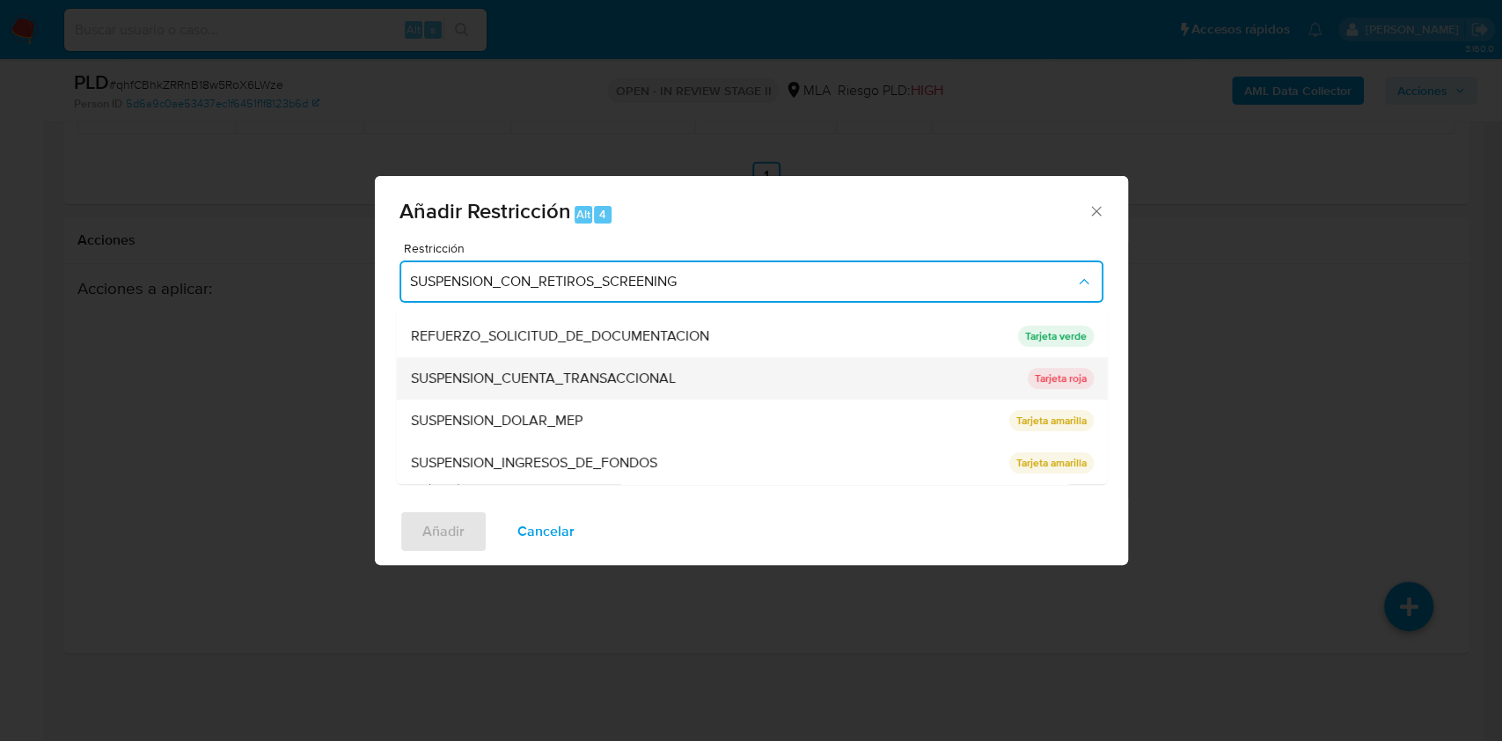
click at [509, 378] on span "SUSPENSION_CUENTA_TRANSACCIONAL" at bounding box center [542, 379] width 265 height 18
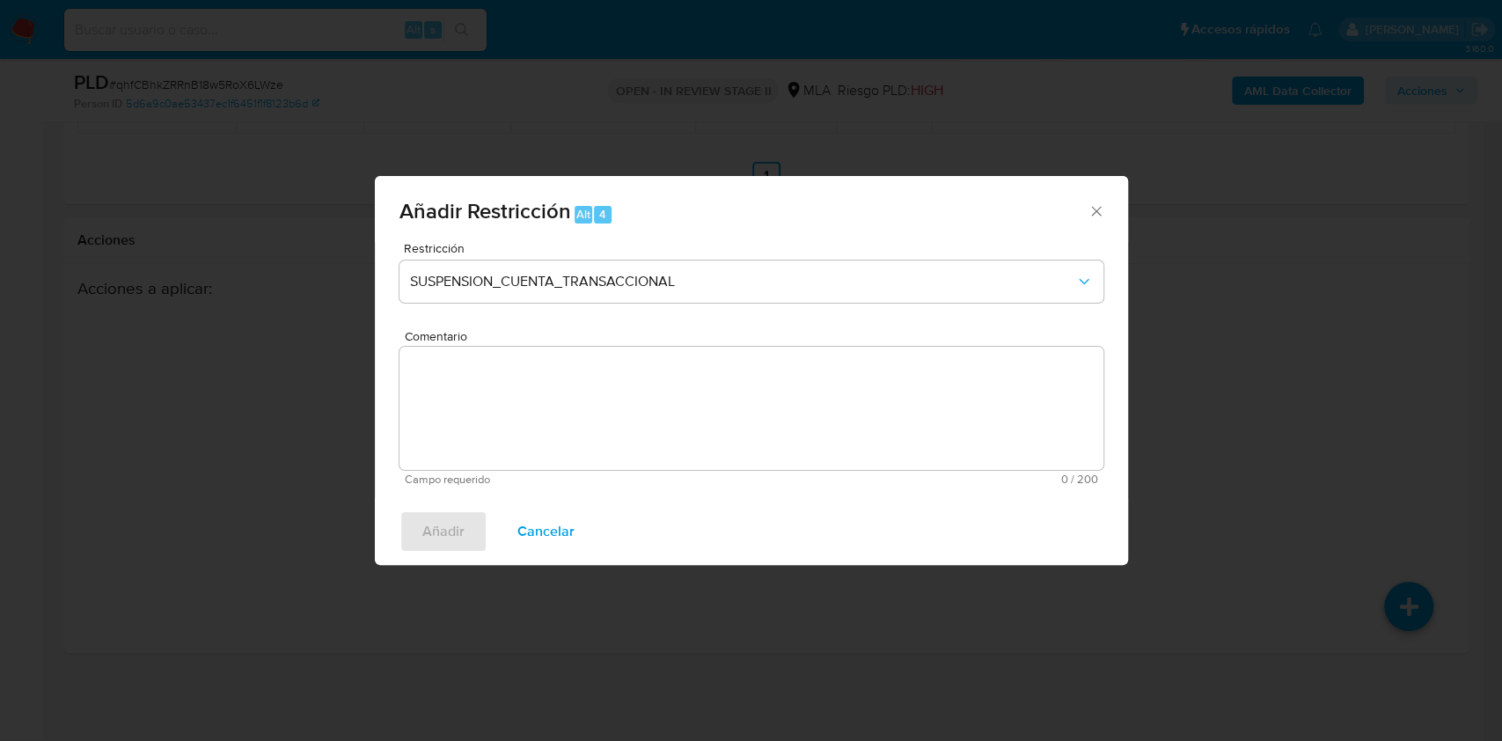
click at [501, 399] on textarea "Comentario" at bounding box center [751, 408] width 704 height 123
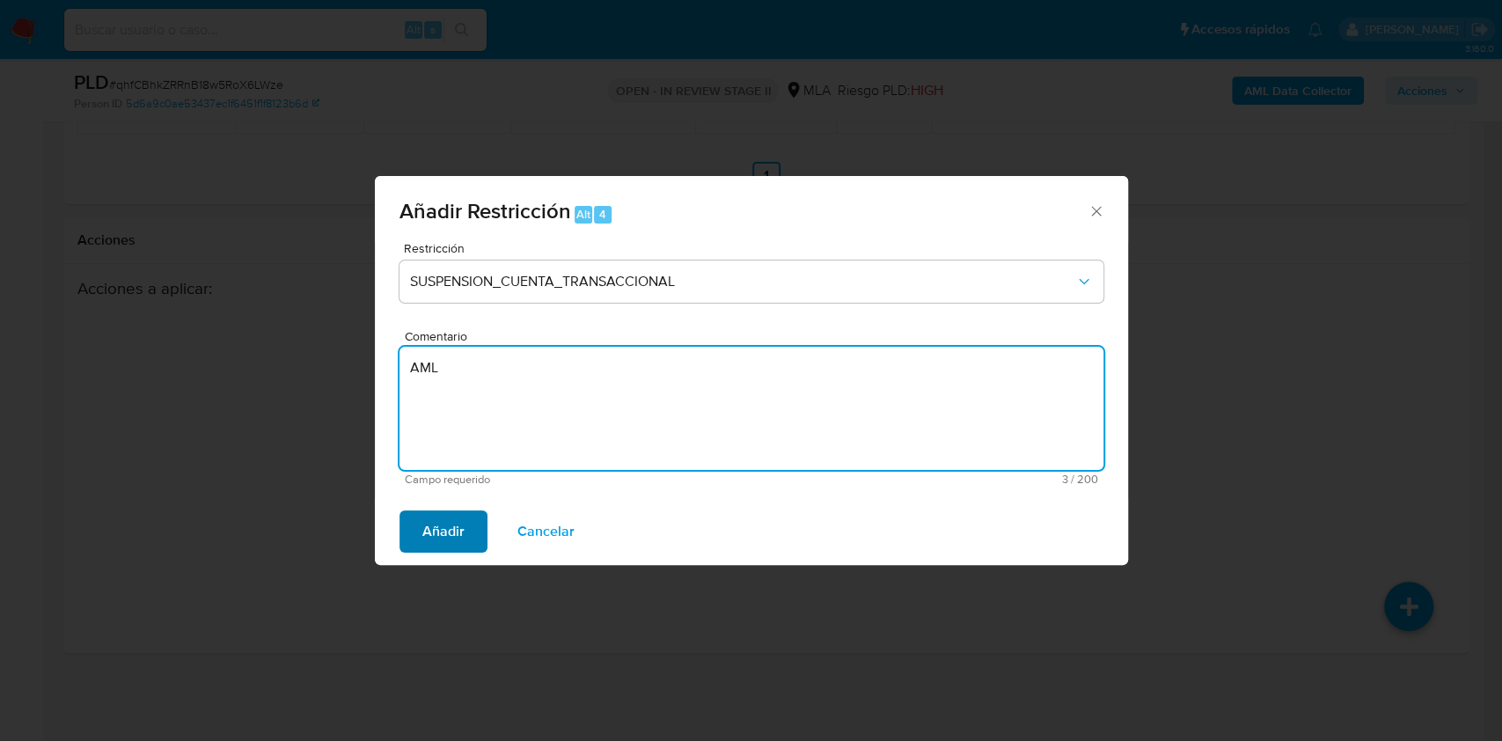
type textarea "AML"
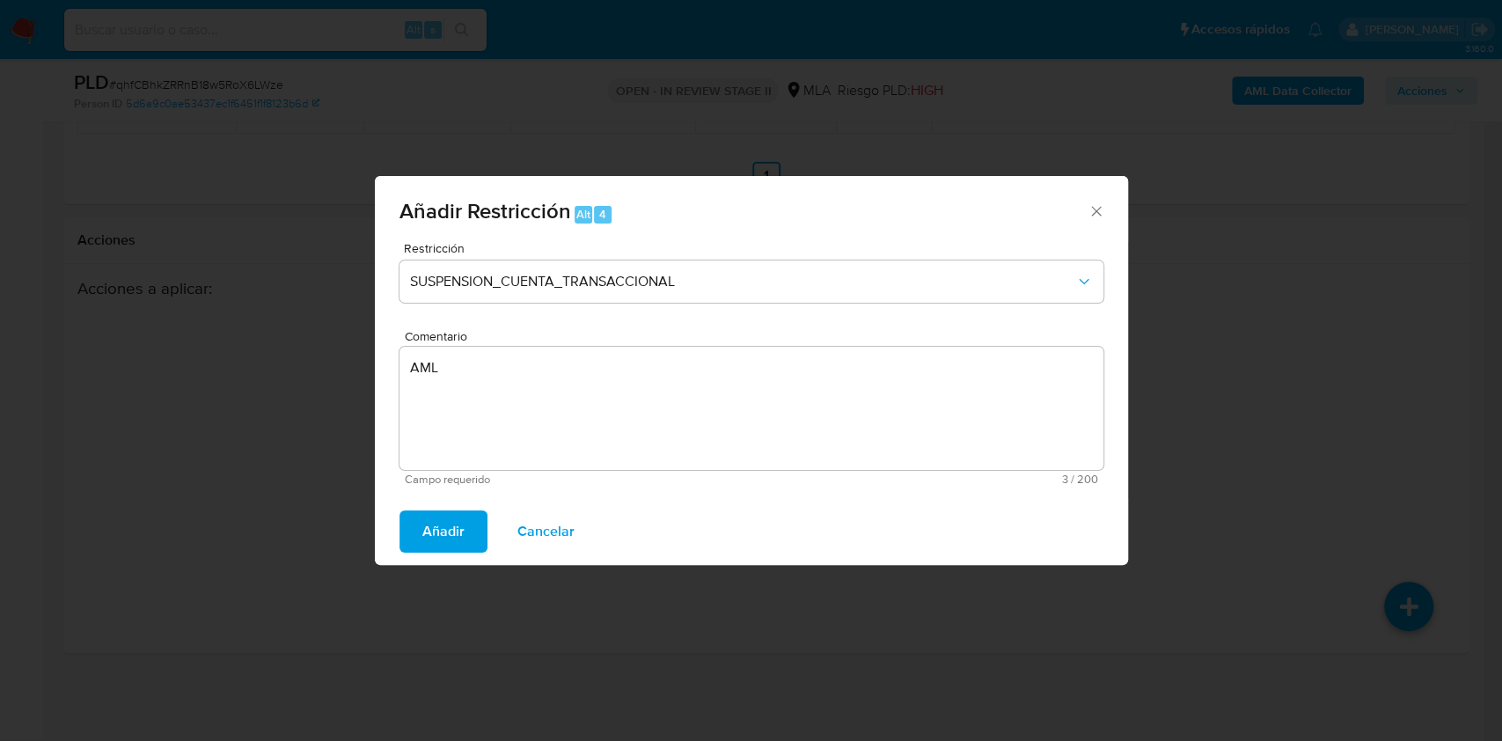
click at [450, 527] on span "Añadir" at bounding box center [443, 531] width 42 height 39
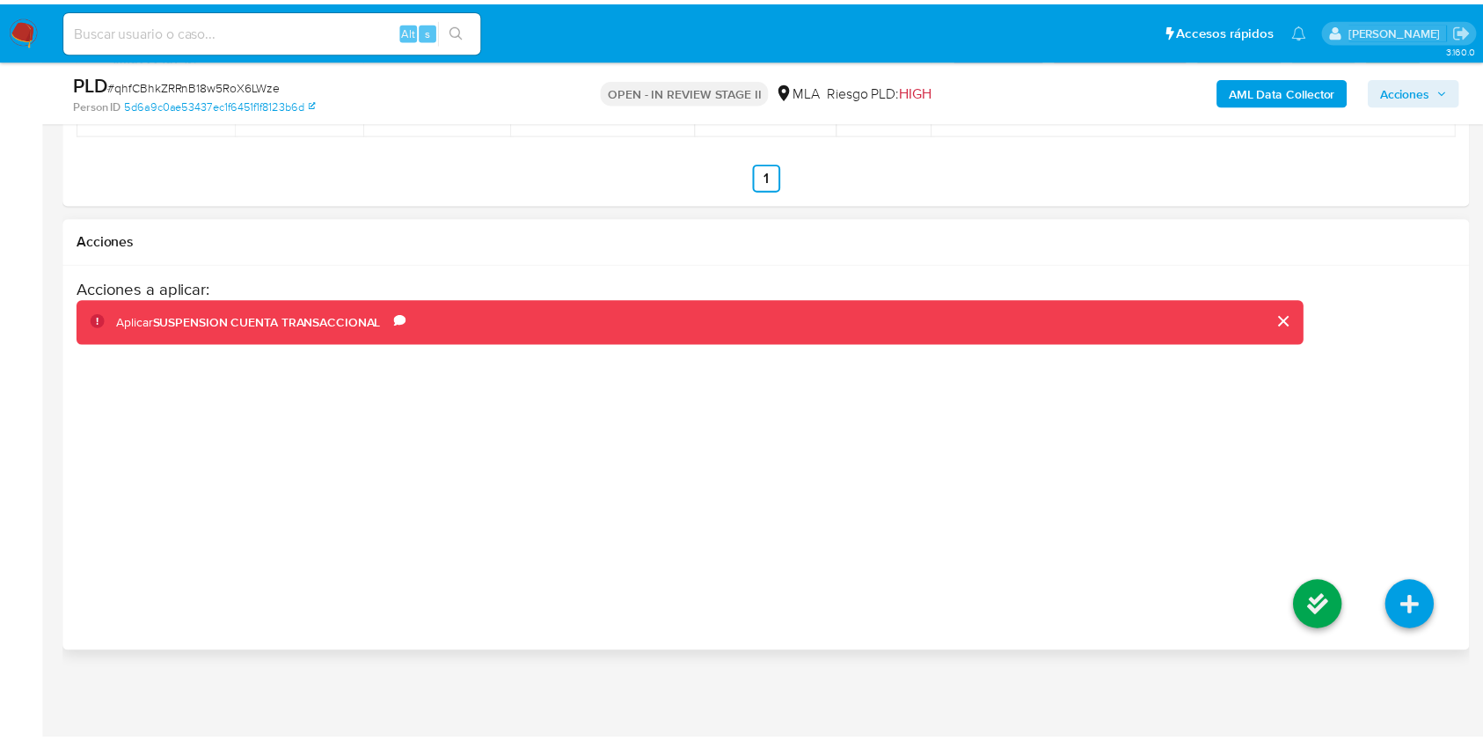
scroll to position [2805, 0]
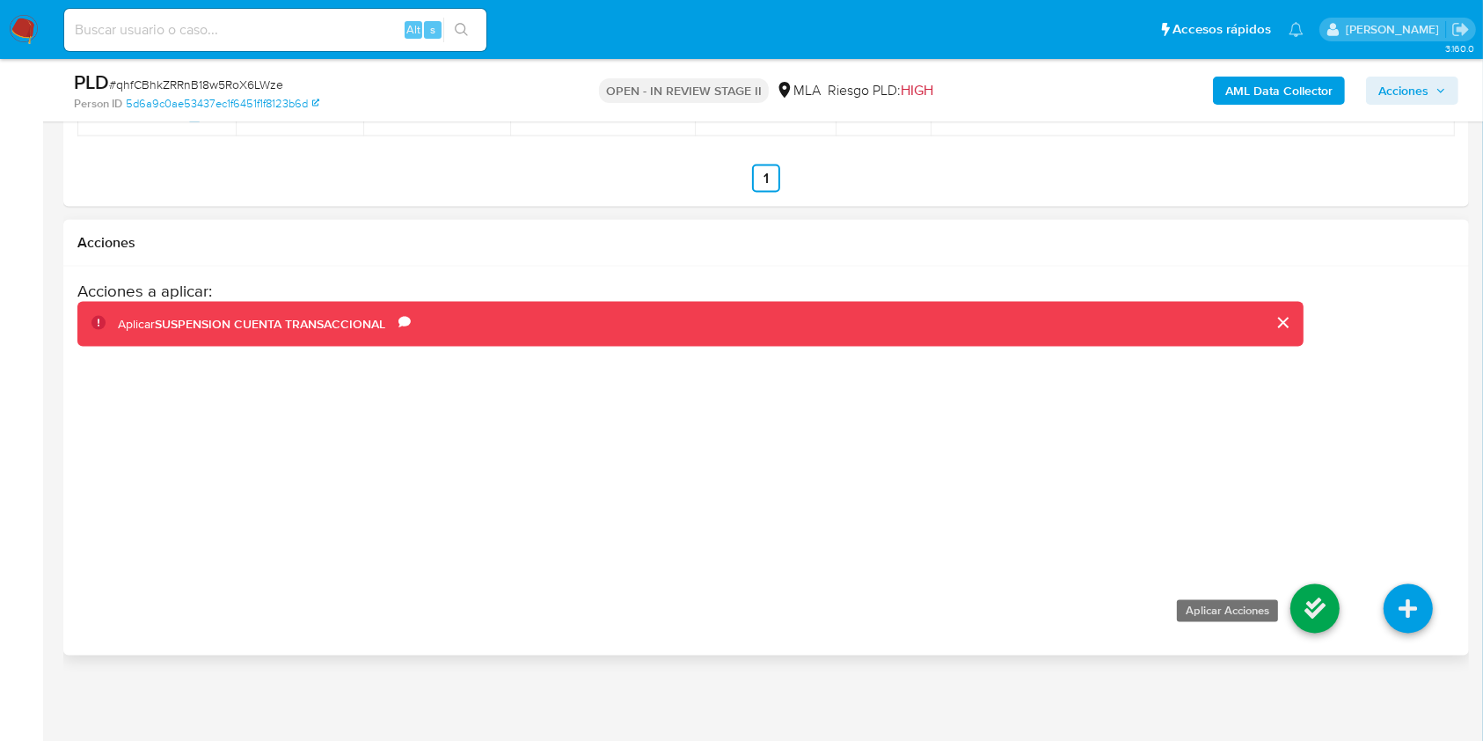
click at [1318, 633] on icon at bounding box center [1315, 608] width 49 height 49
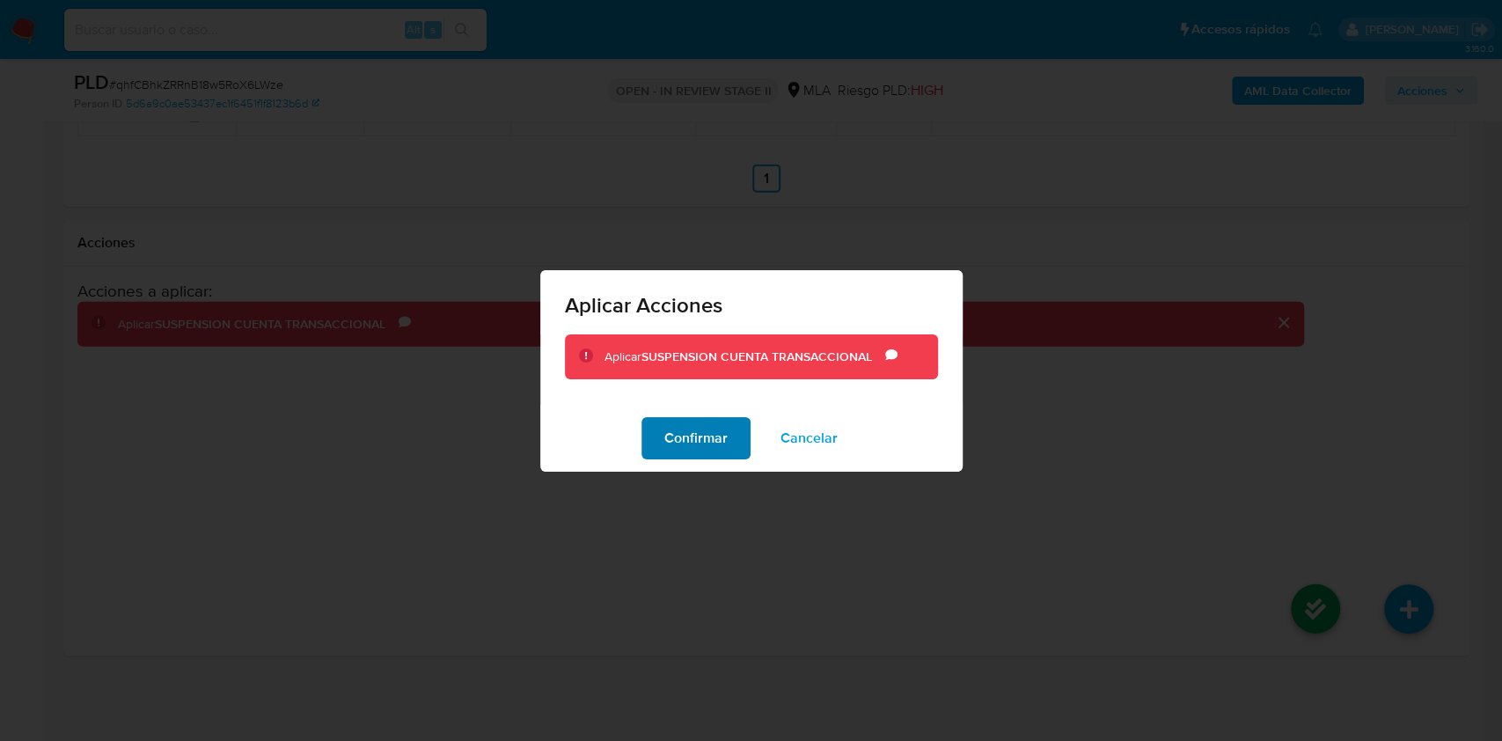
click at [708, 442] on span "Confirmar" at bounding box center [695, 438] width 63 height 39
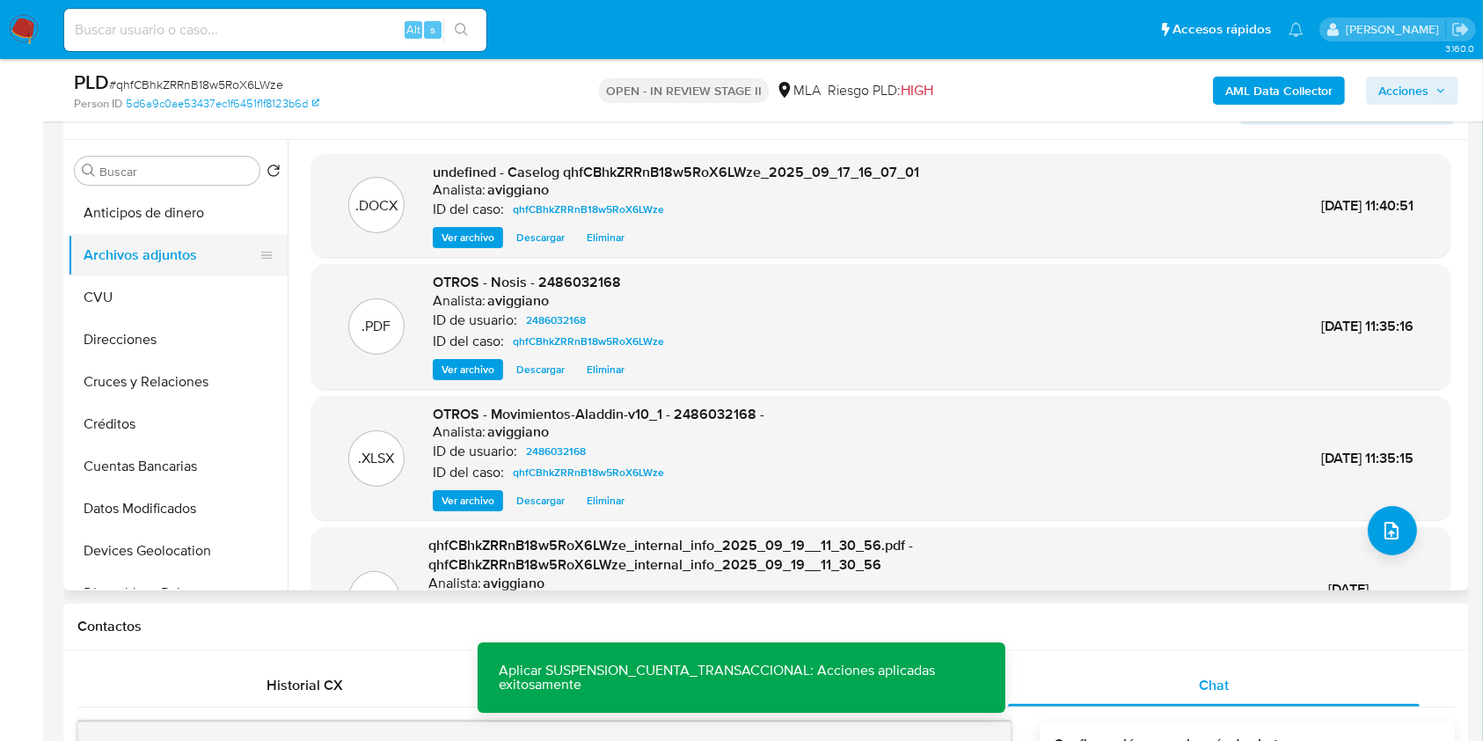
scroll to position [106, 0]
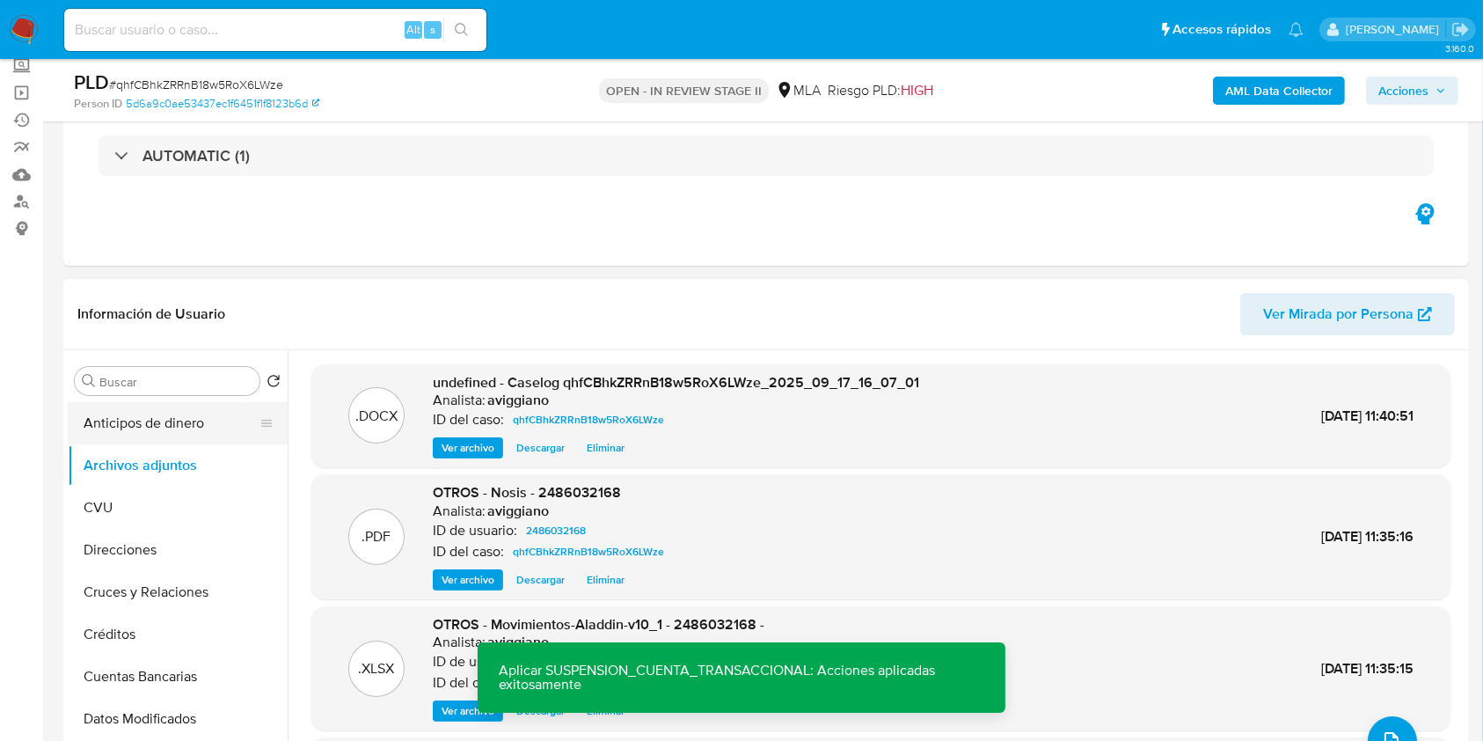
click at [128, 437] on button "Anticipos de dinero" at bounding box center [171, 423] width 206 height 42
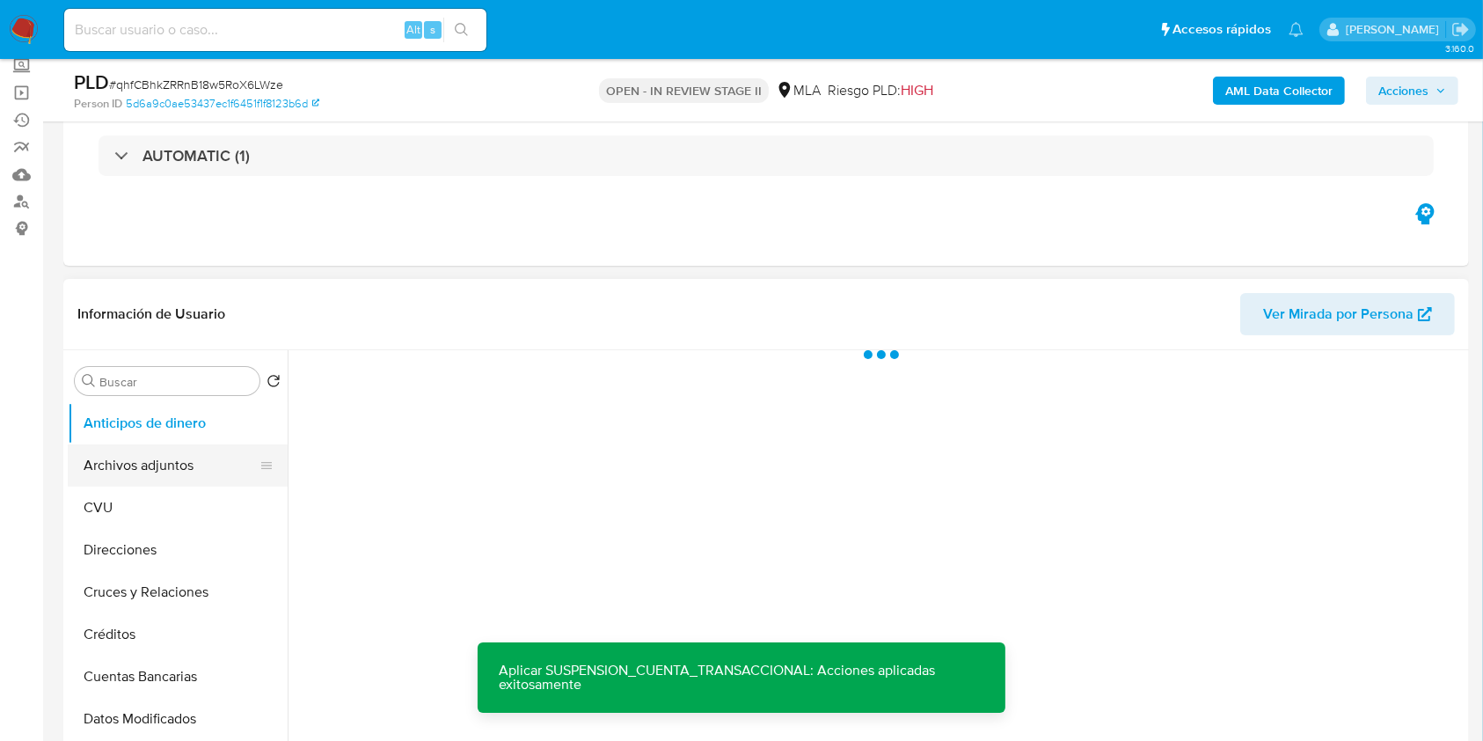
click at [134, 462] on button "Archivos adjuntos" at bounding box center [171, 465] width 206 height 42
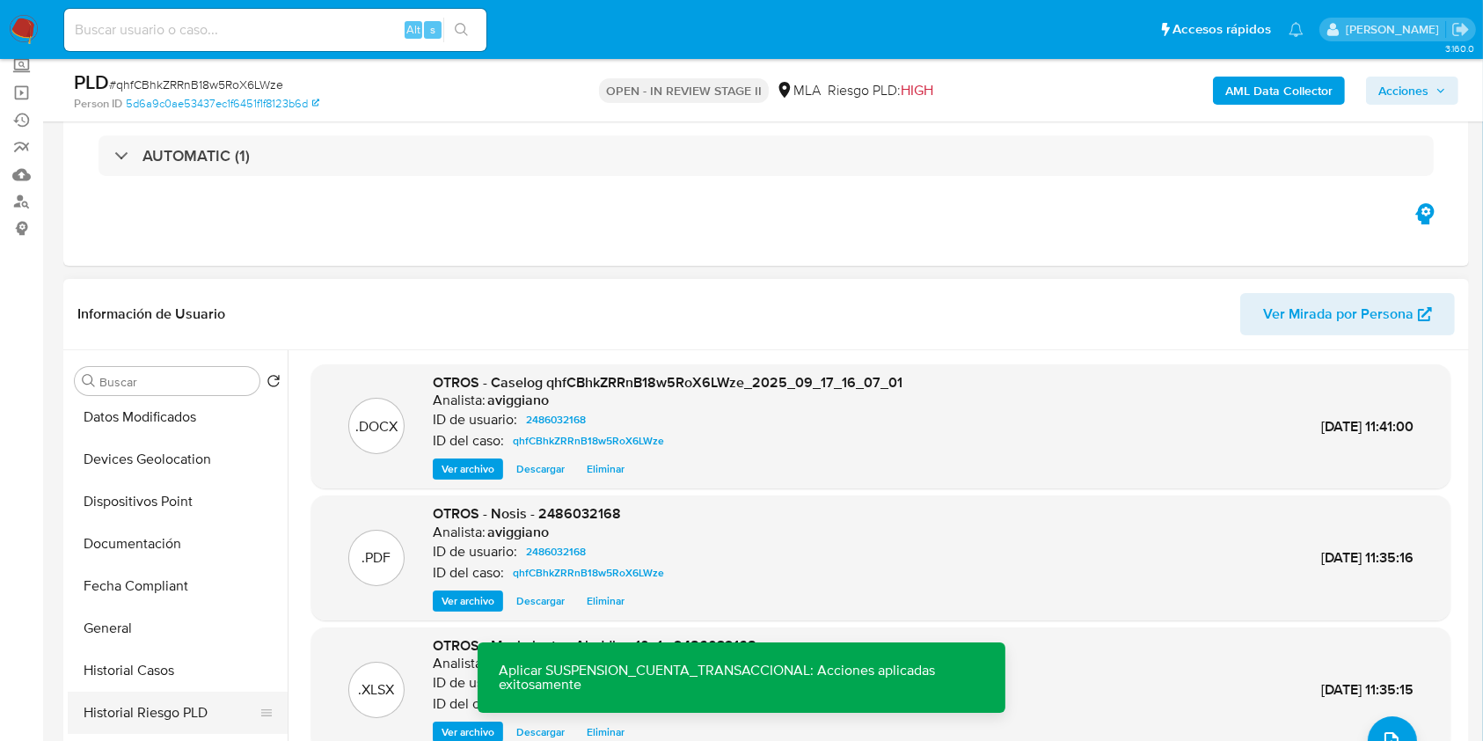
scroll to position [352, 0]
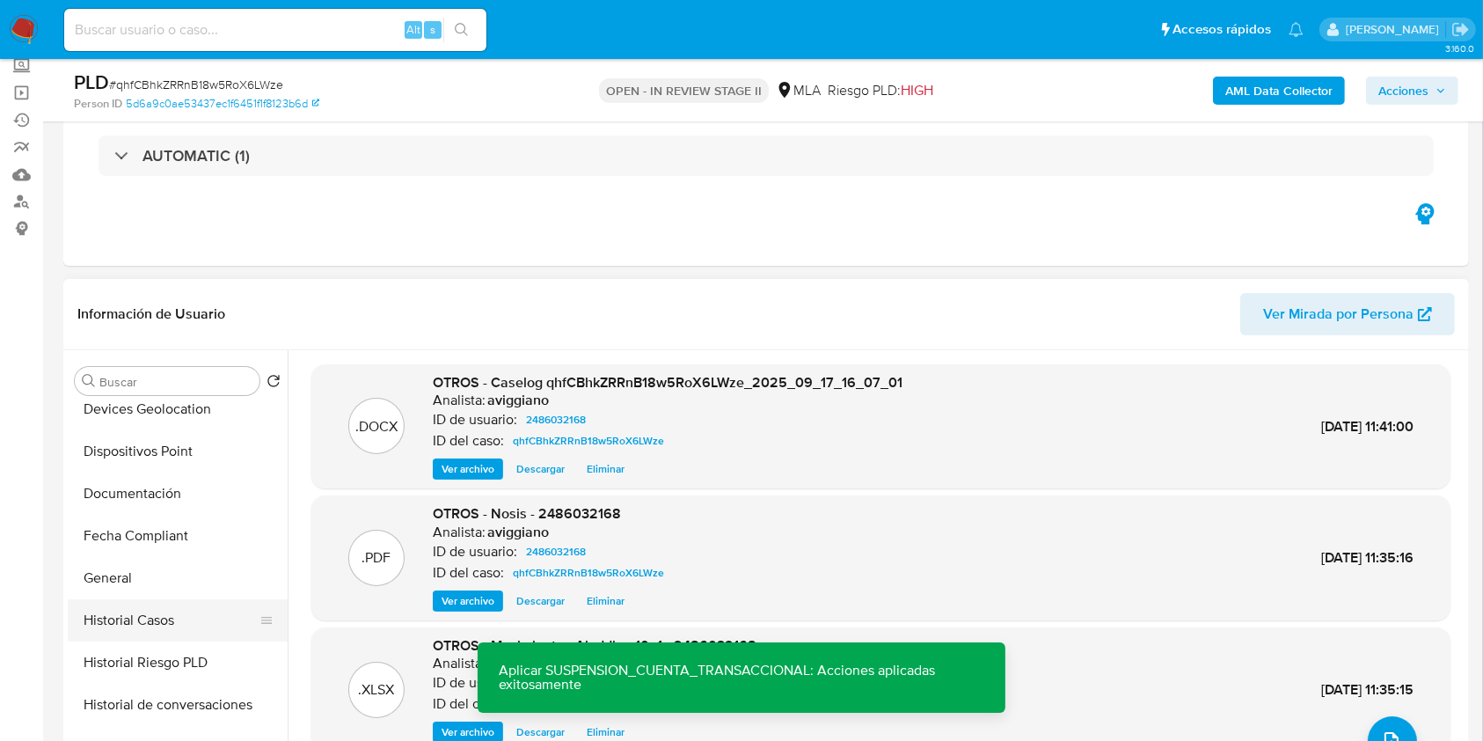
click at [148, 618] on button "Historial Casos" at bounding box center [171, 620] width 206 height 42
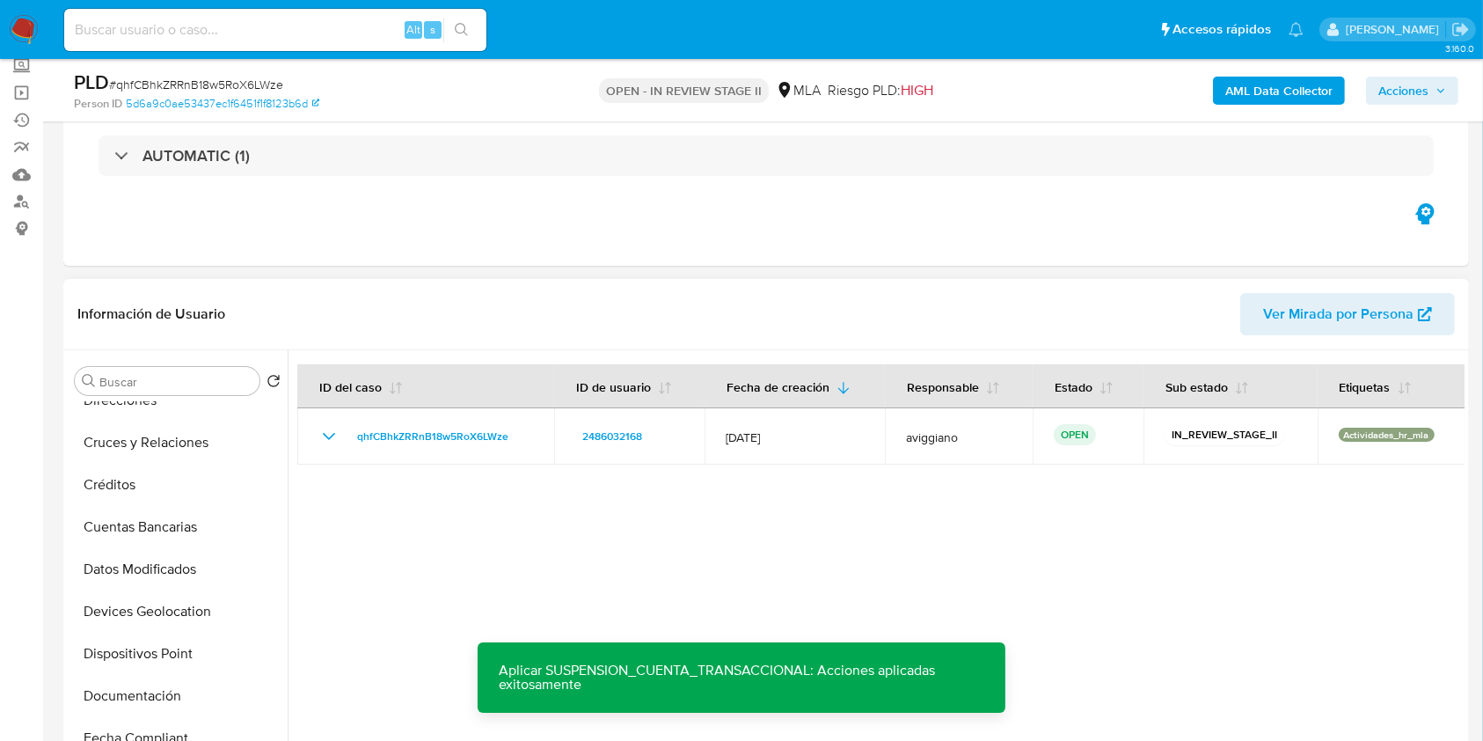
scroll to position [0, 0]
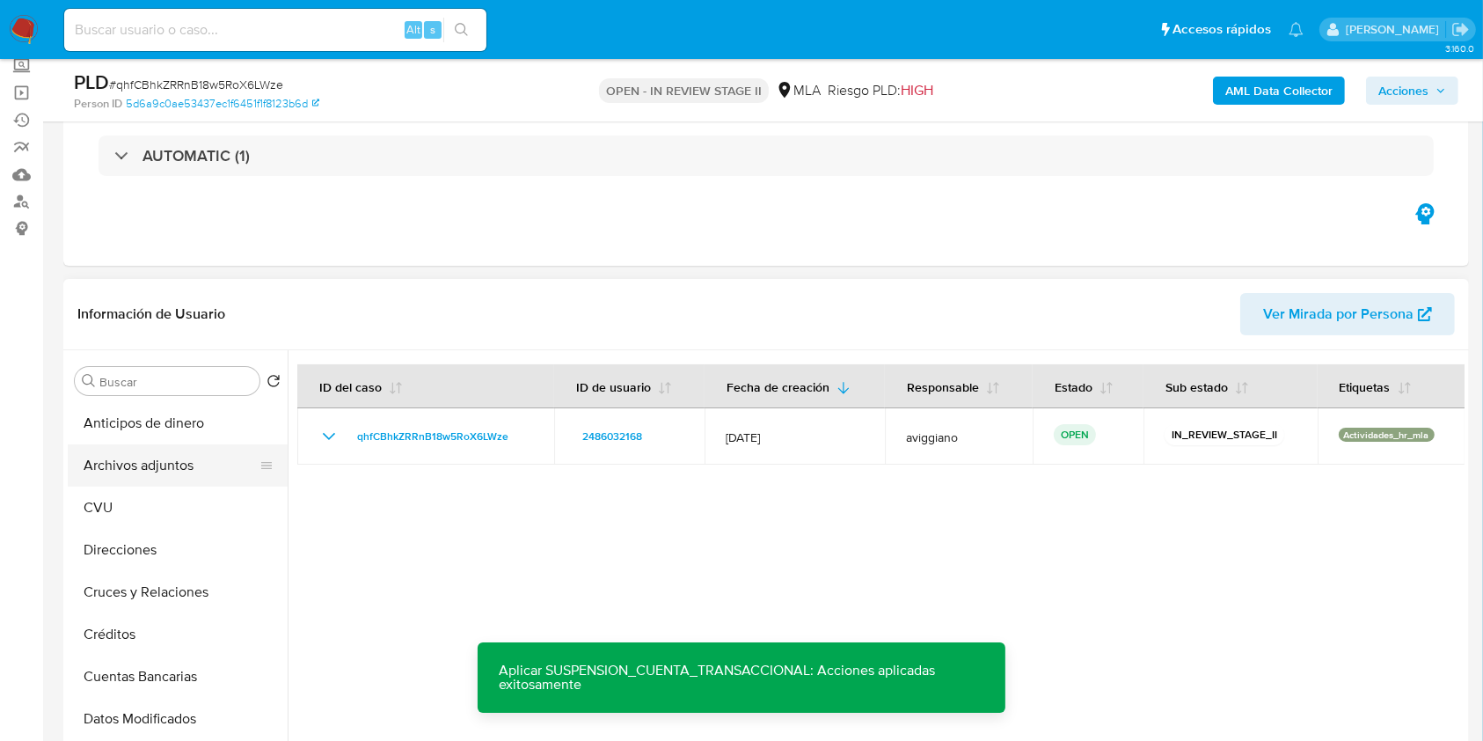
click at [179, 476] on button "Archivos adjuntos" at bounding box center [171, 465] width 206 height 42
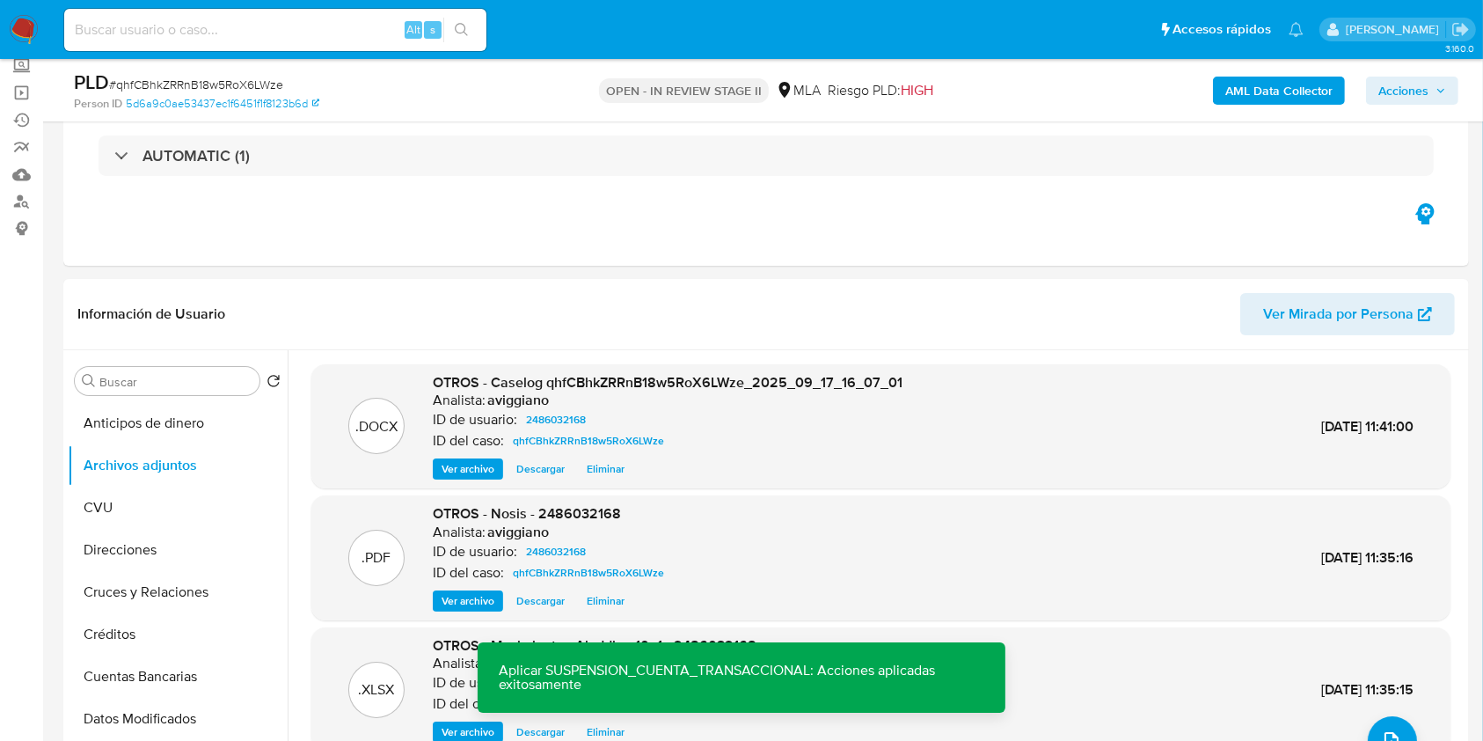
click at [1389, 95] on span "Acciones" at bounding box center [1404, 91] width 50 height 28
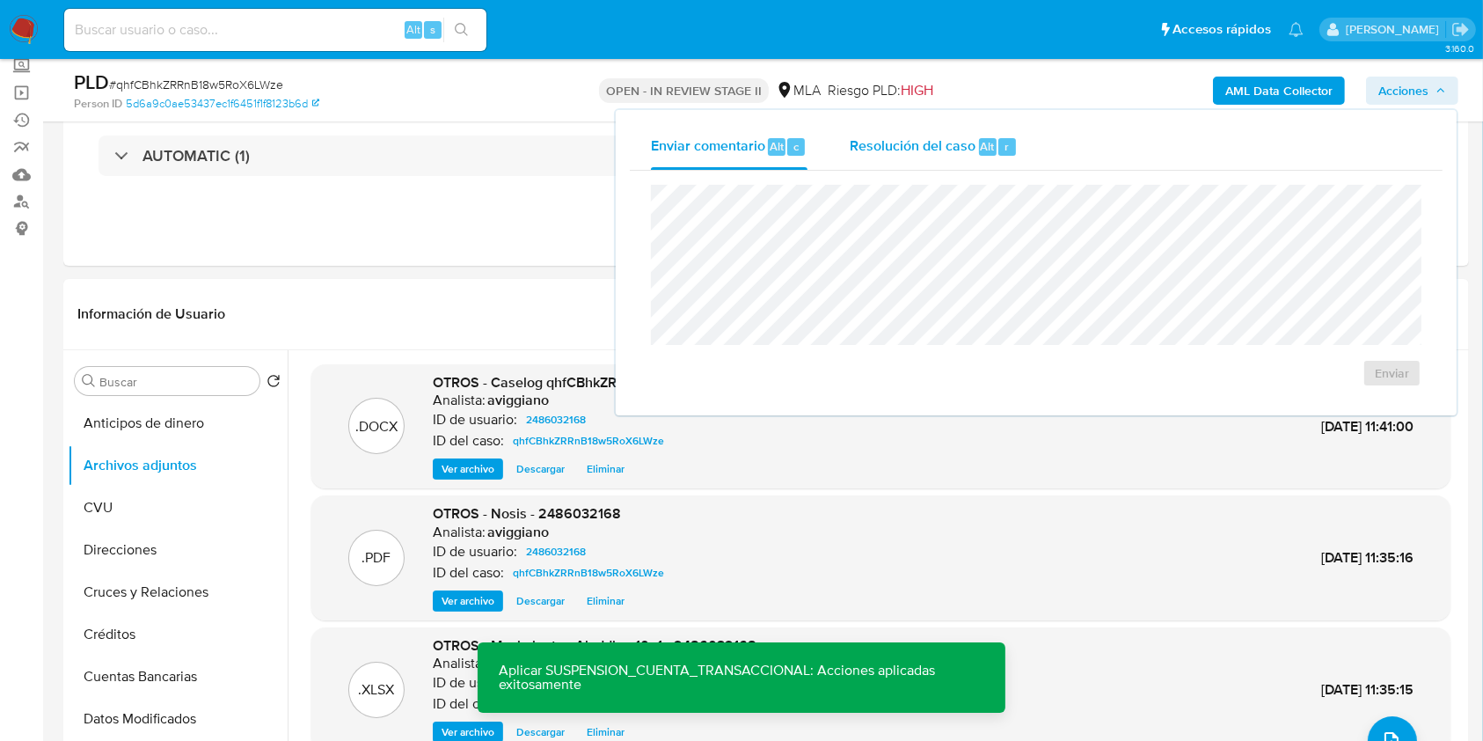
click at [979, 151] on div "Alt" at bounding box center [988, 147] width 18 height 18
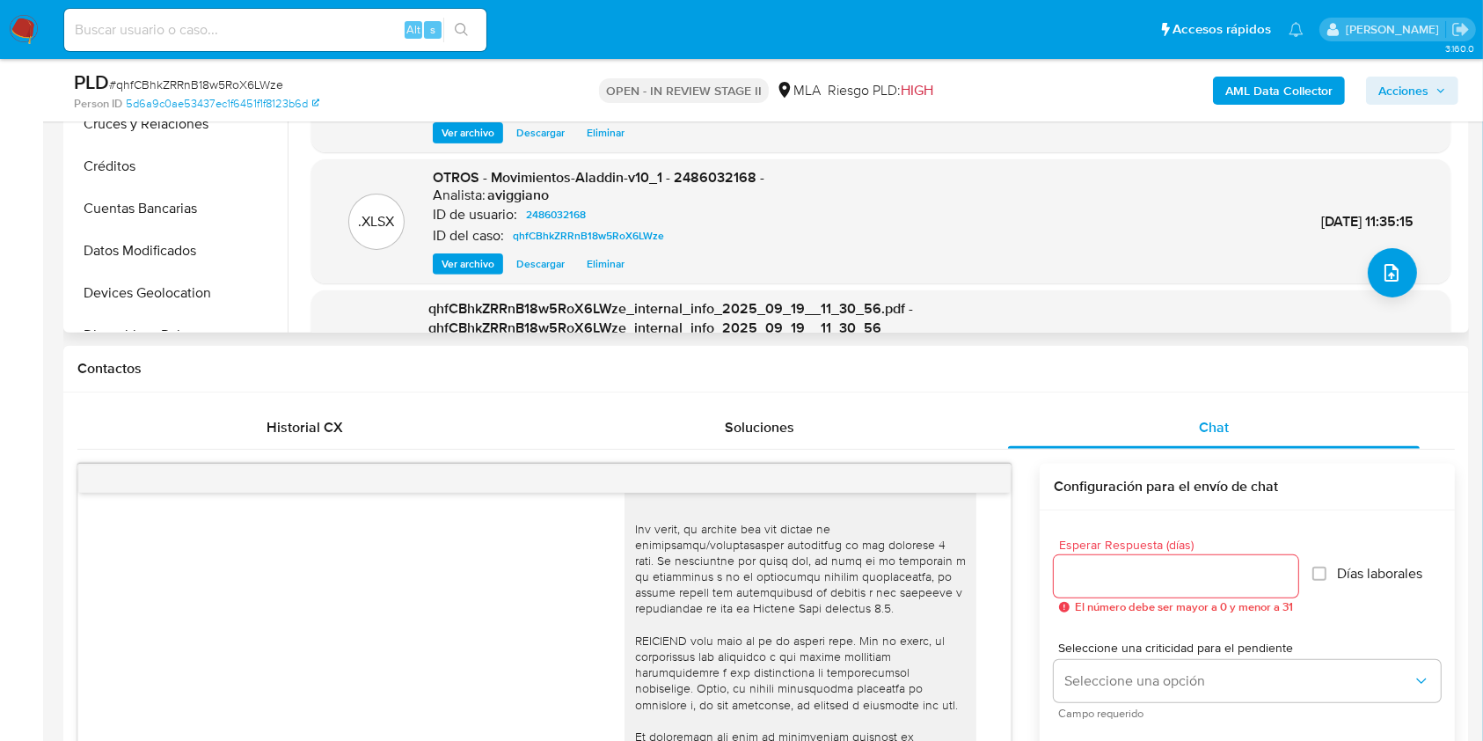
scroll to position [168, 0]
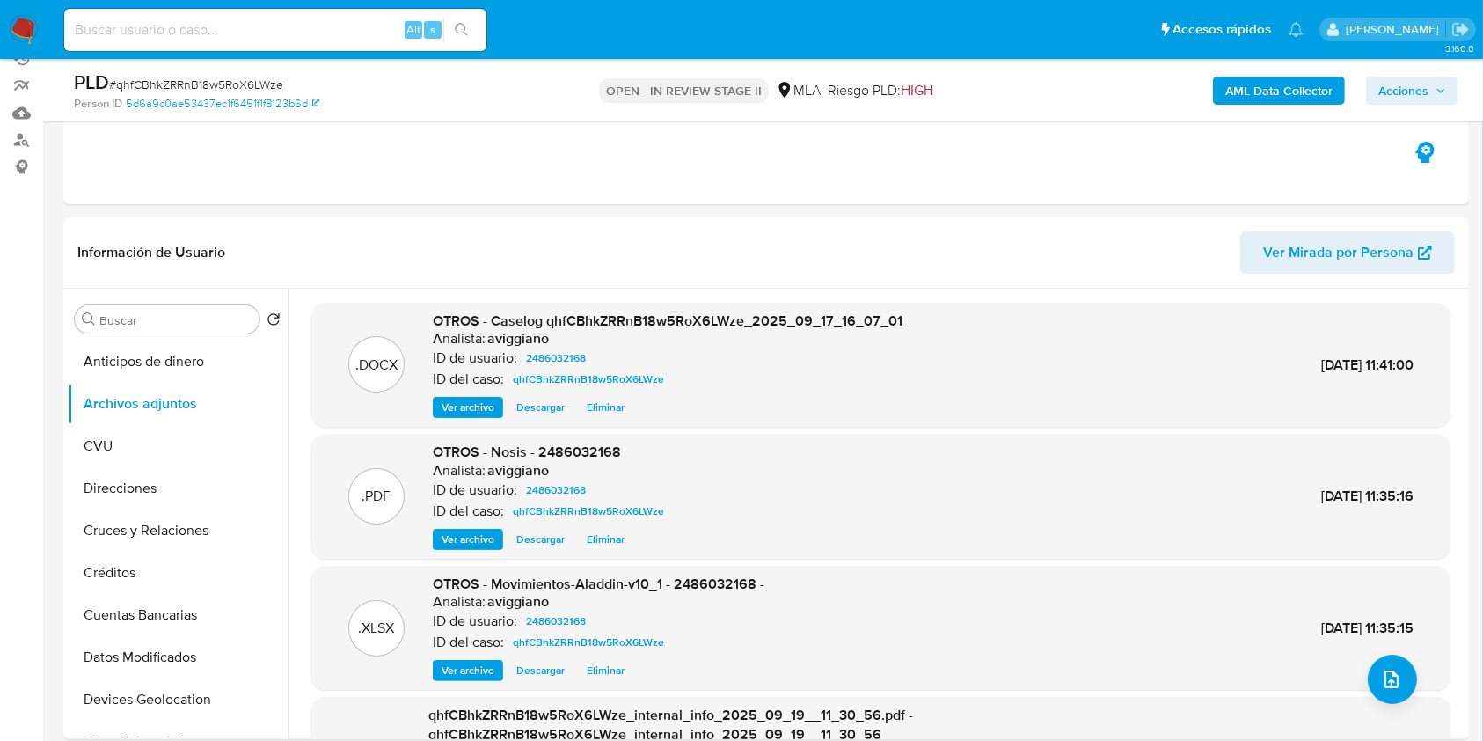
click at [1417, 98] on span "Acciones" at bounding box center [1404, 91] width 50 height 28
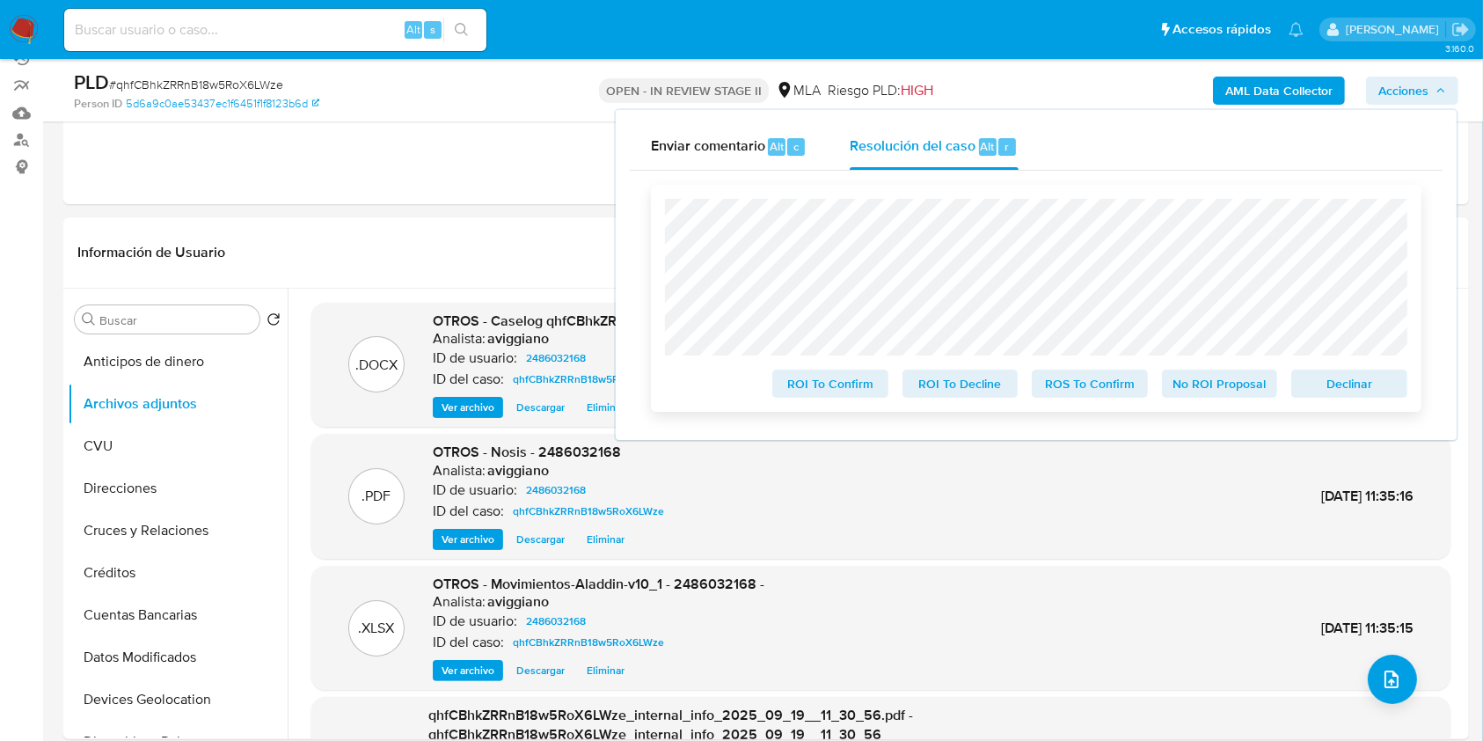
click at [1358, 383] on span "Declinar" at bounding box center [1349, 383] width 91 height 25
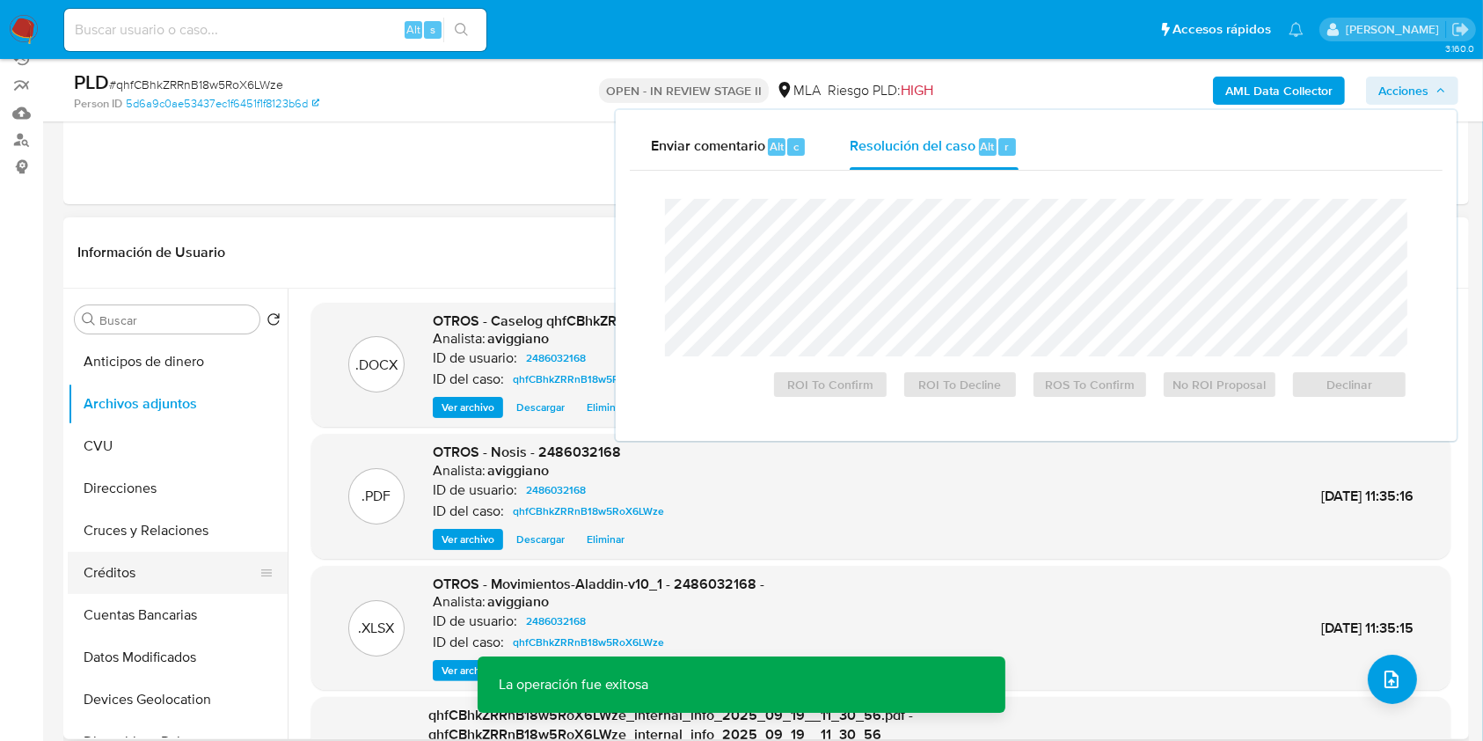
scroll to position [234, 0]
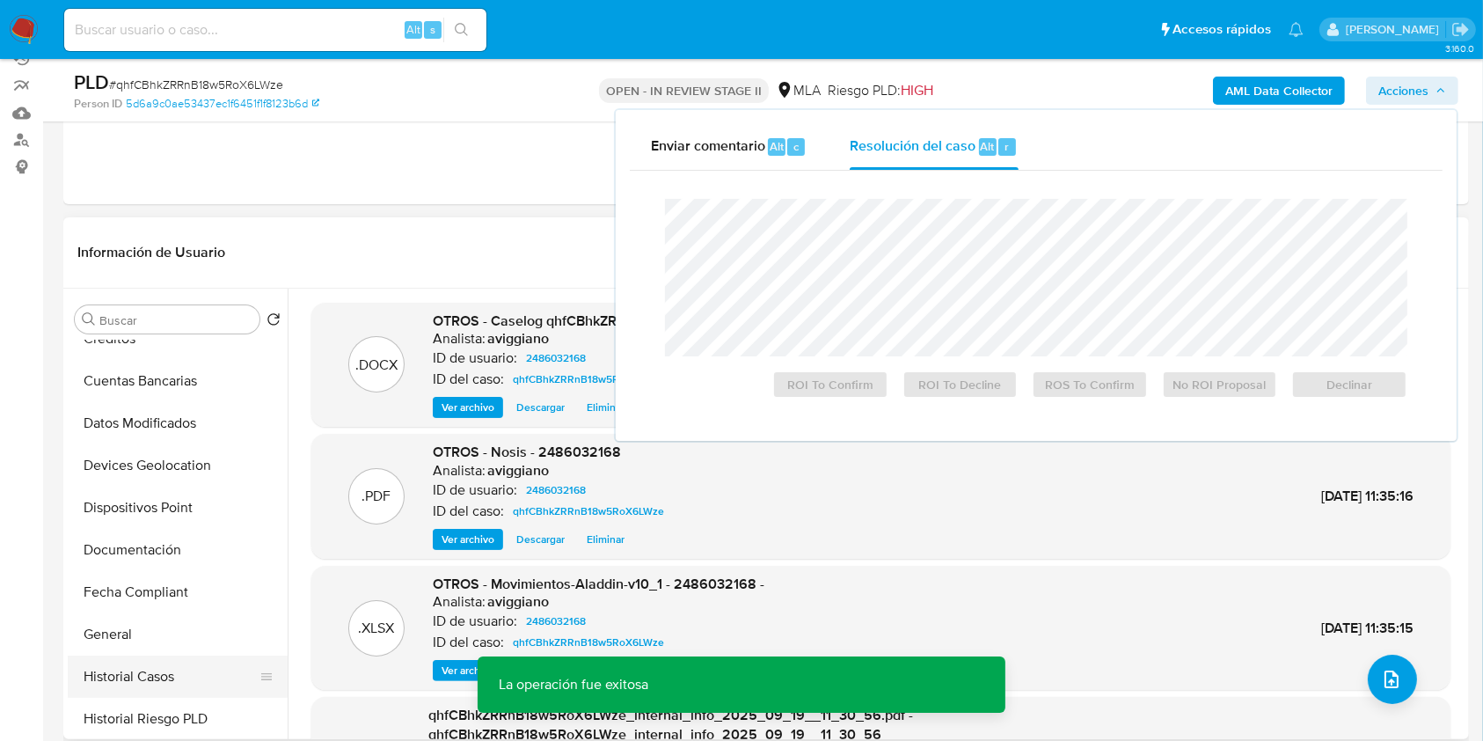
click at [137, 674] on button "Historial Casos" at bounding box center [171, 676] width 206 height 42
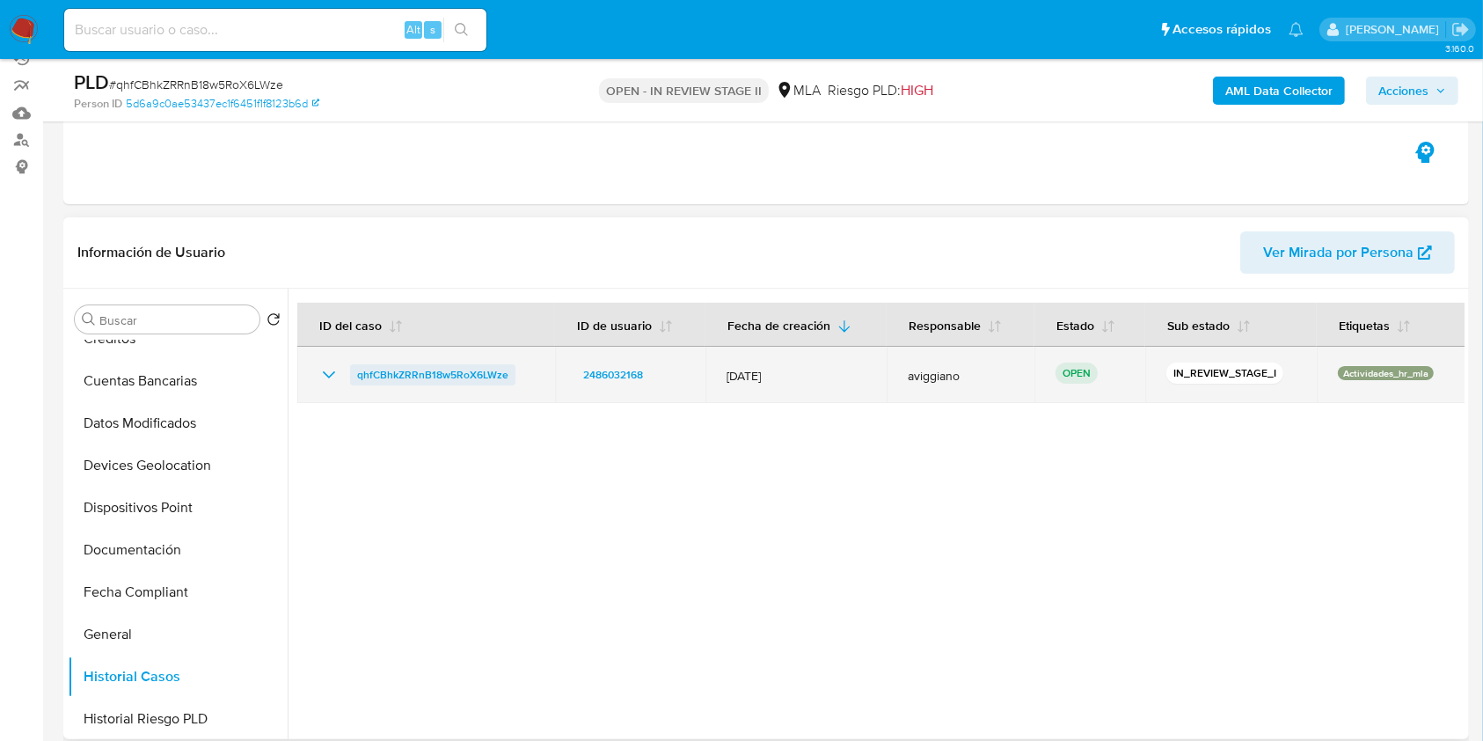
click at [470, 370] on span "qhfCBhkZRRnB18w5RoX6LWze" at bounding box center [432, 374] width 151 height 21
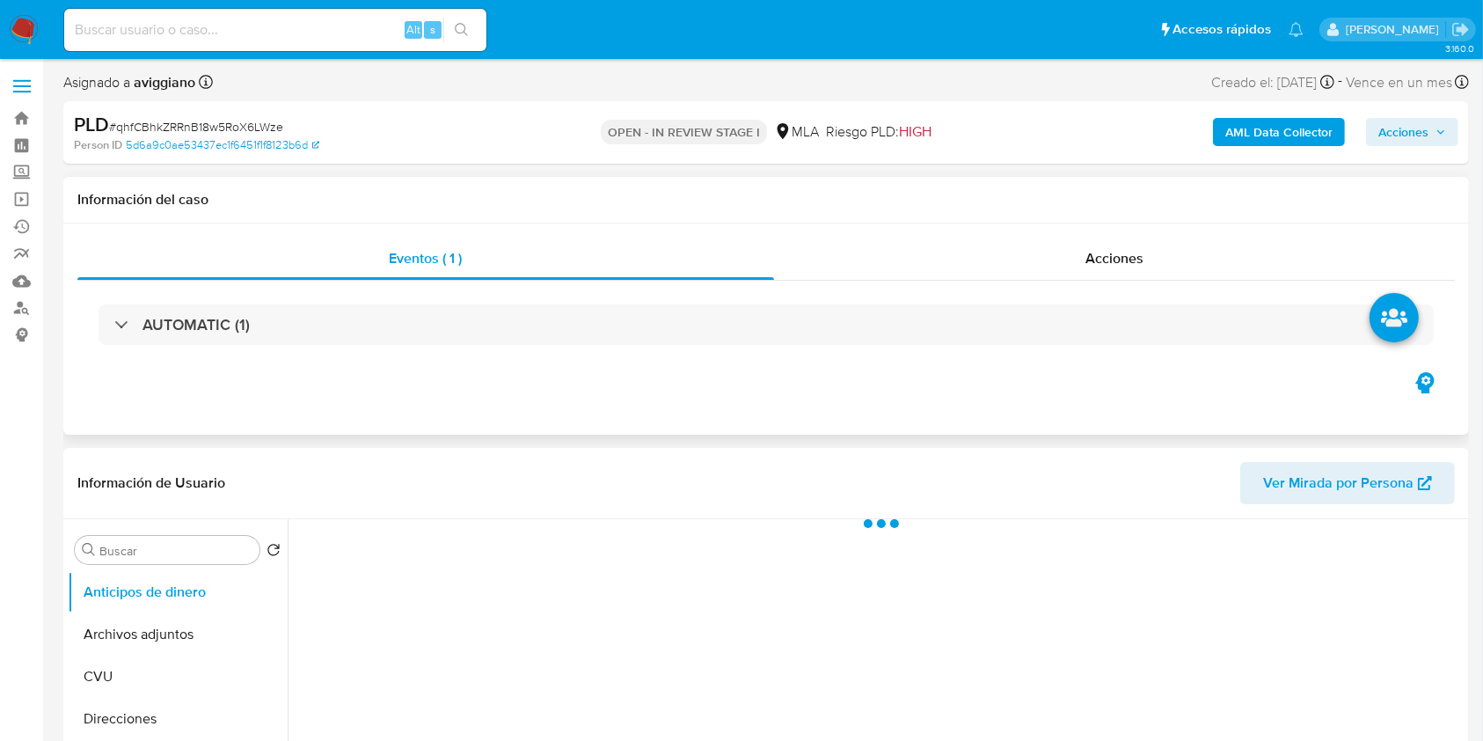
select select "10"
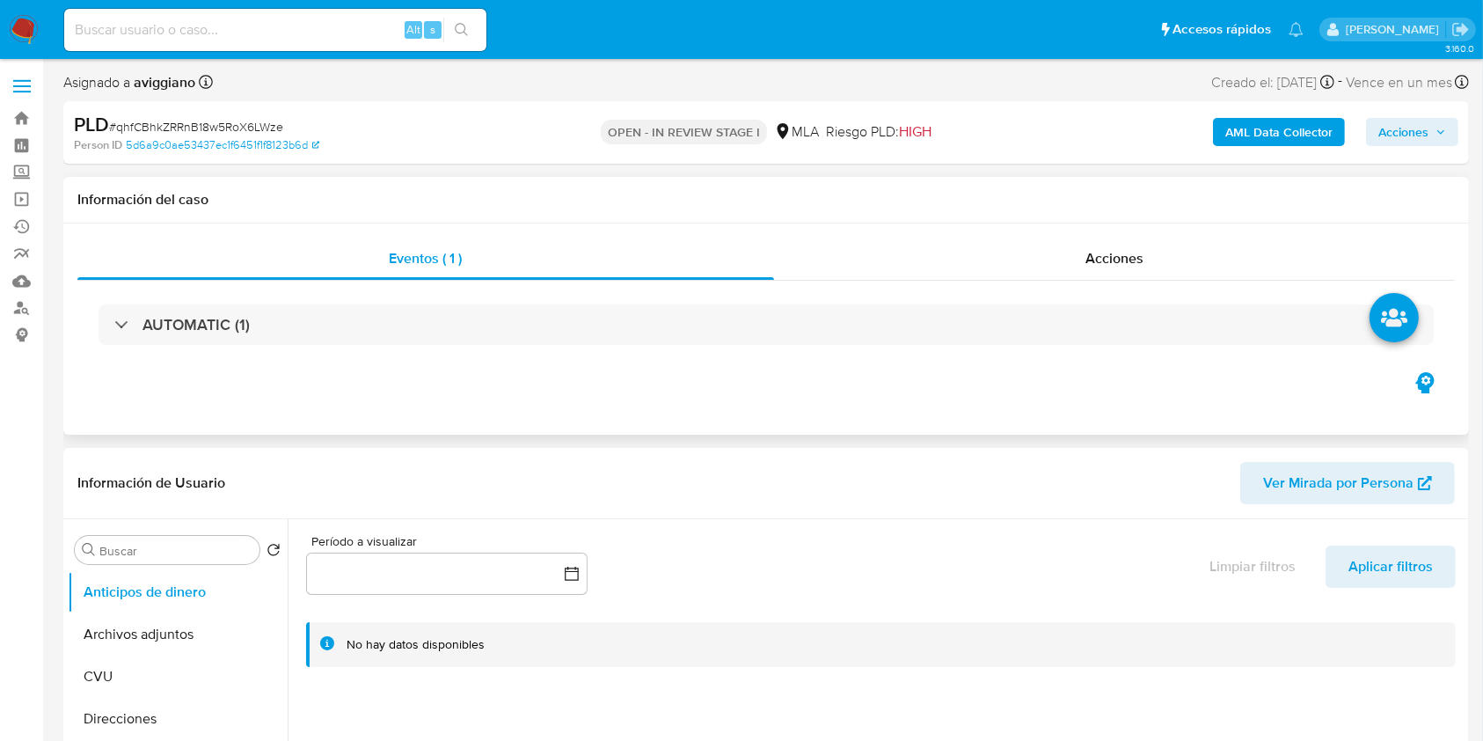
drag, startPoint x: 619, startPoint y: 389, endPoint x: 460, endPoint y: 421, distance: 162.4
click at [482, 412] on div "Eventos ( 1 ) Acciones AUTOMATIC (1)" at bounding box center [766, 328] width 1406 height 211
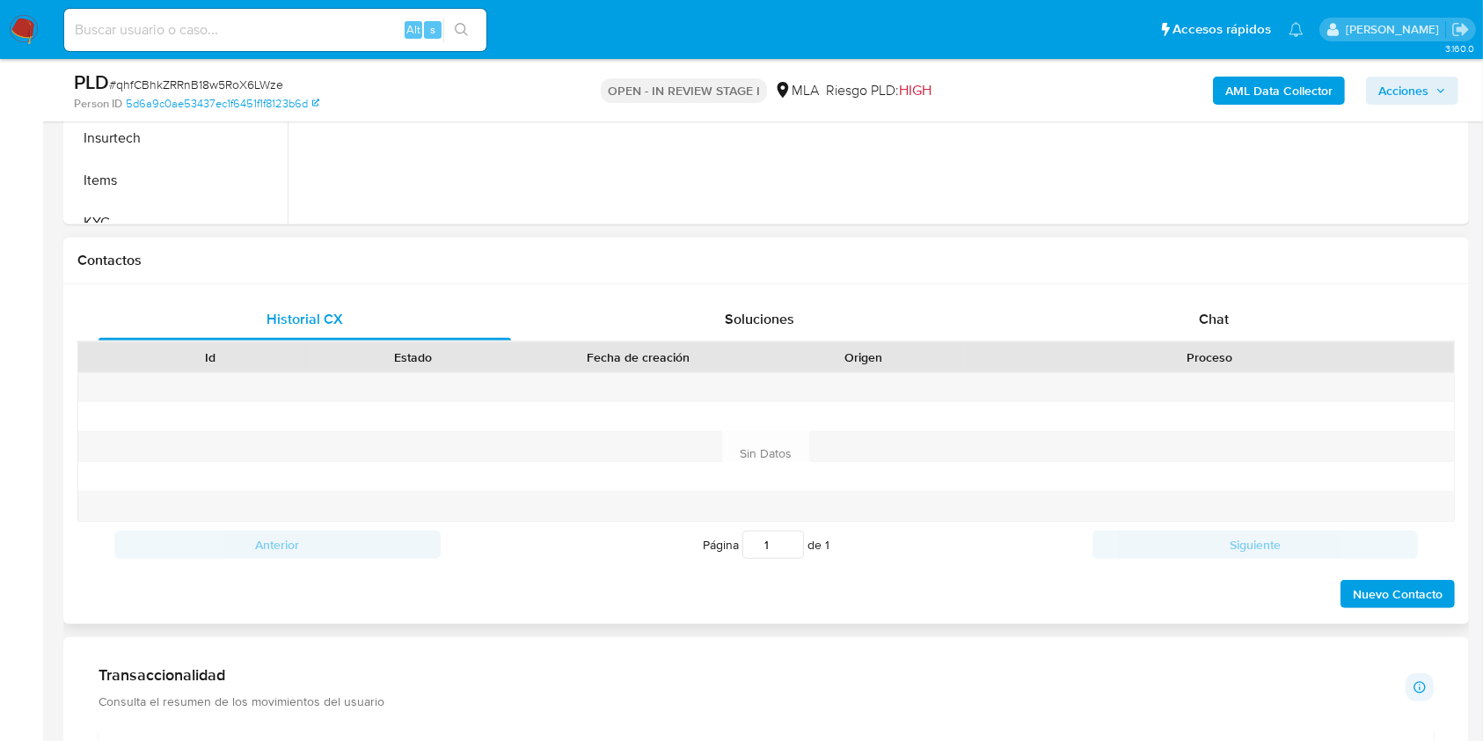
scroll to position [704, 0]
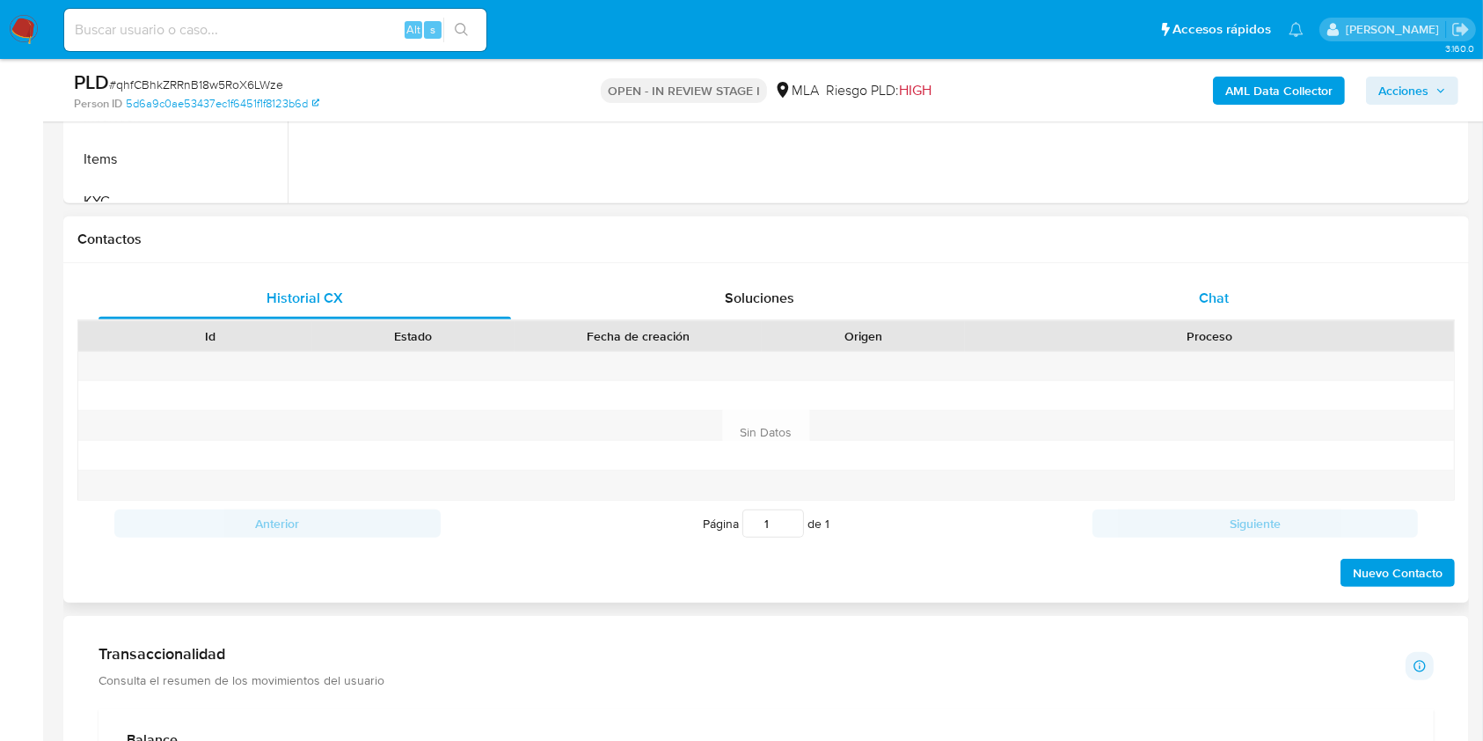
click at [1241, 306] on div "Chat" at bounding box center [1214, 298] width 413 height 42
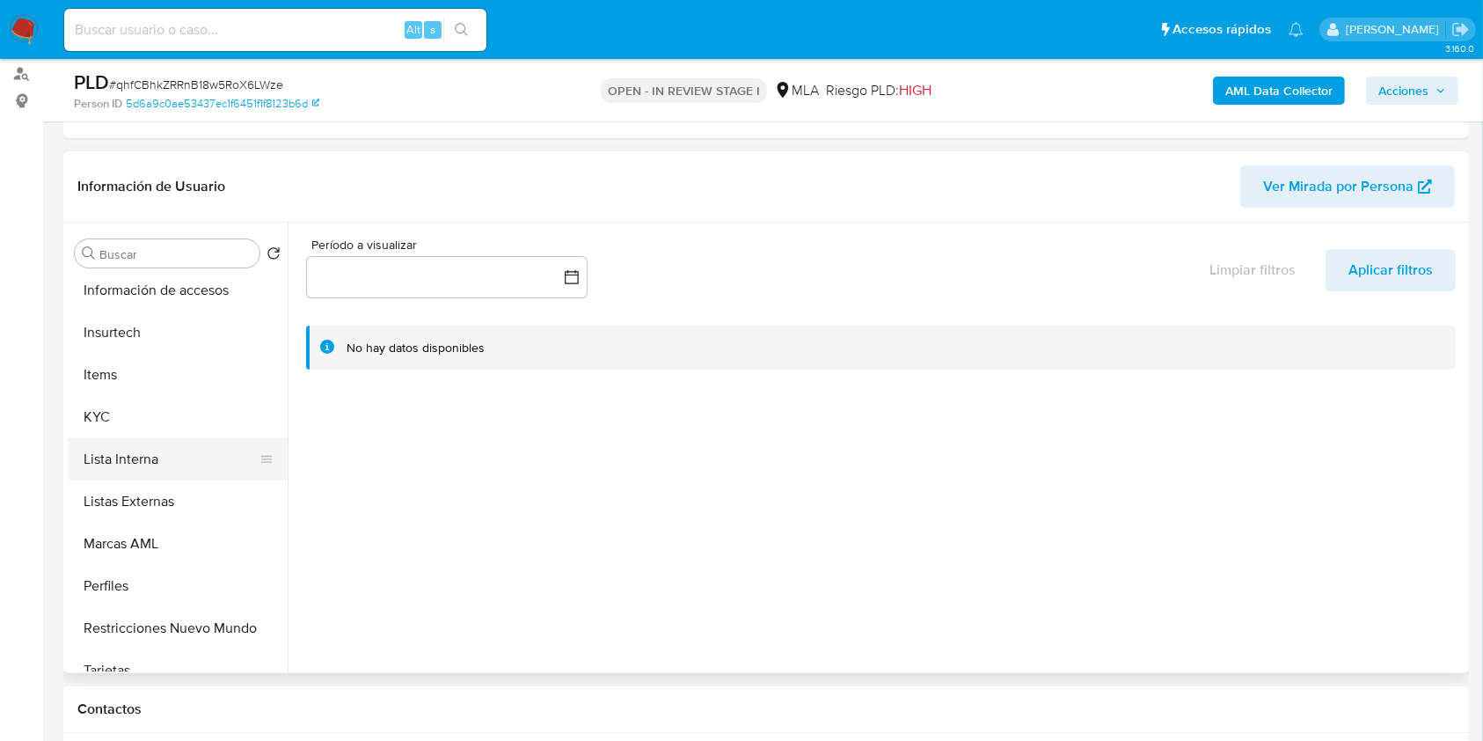
scroll to position [828, 0]
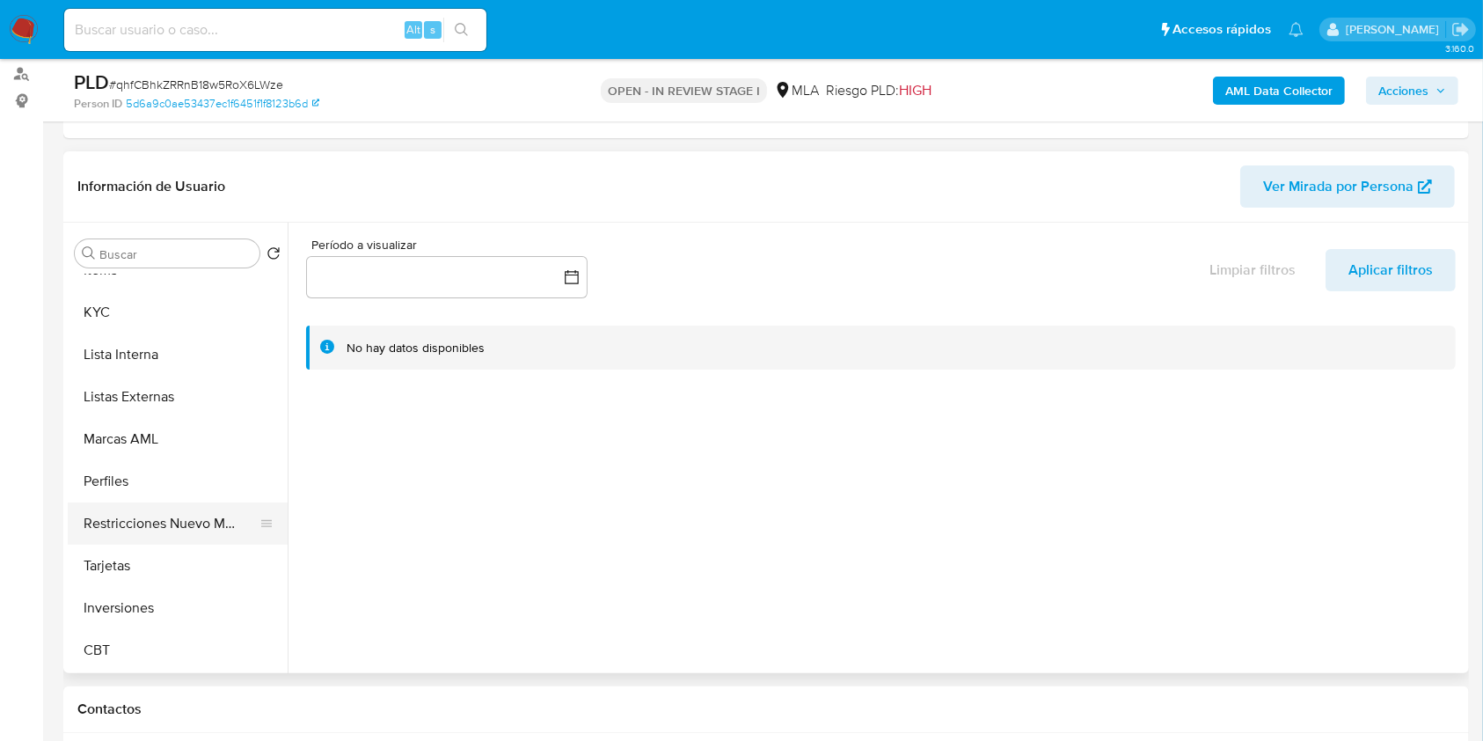
drag, startPoint x: 160, startPoint y: 526, endPoint x: 191, endPoint y: 528, distance: 30.8
click at [159, 526] on button "Restricciones Nuevo Mundo" at bounding box center [171, 523] width 206 height 42
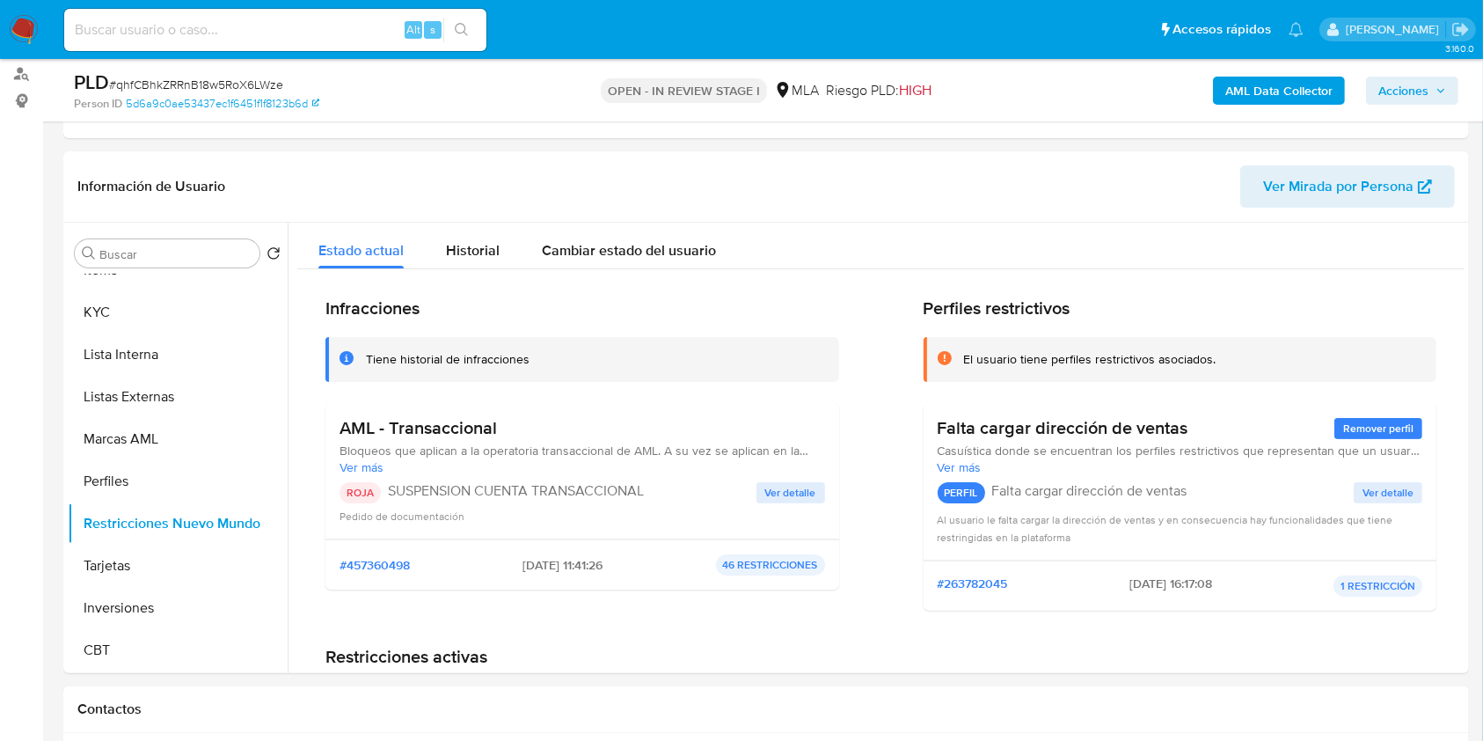
click at [1411, 99] on span "Acciones" at bounding box center [1404, 91] width 50 height 28
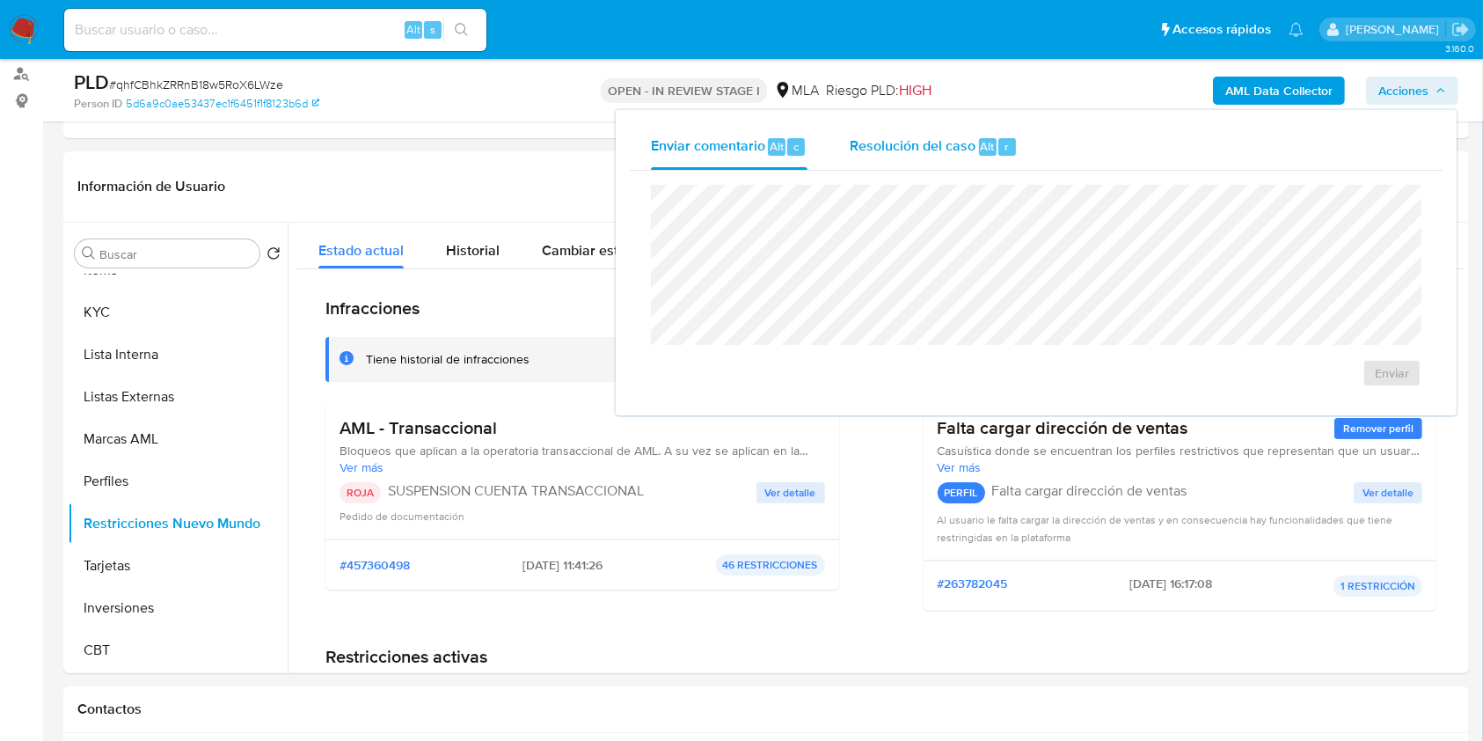
click at [948, 158] on div "Resolución del caso Alt r" at bounding box center [934, 147] width 168 height 46
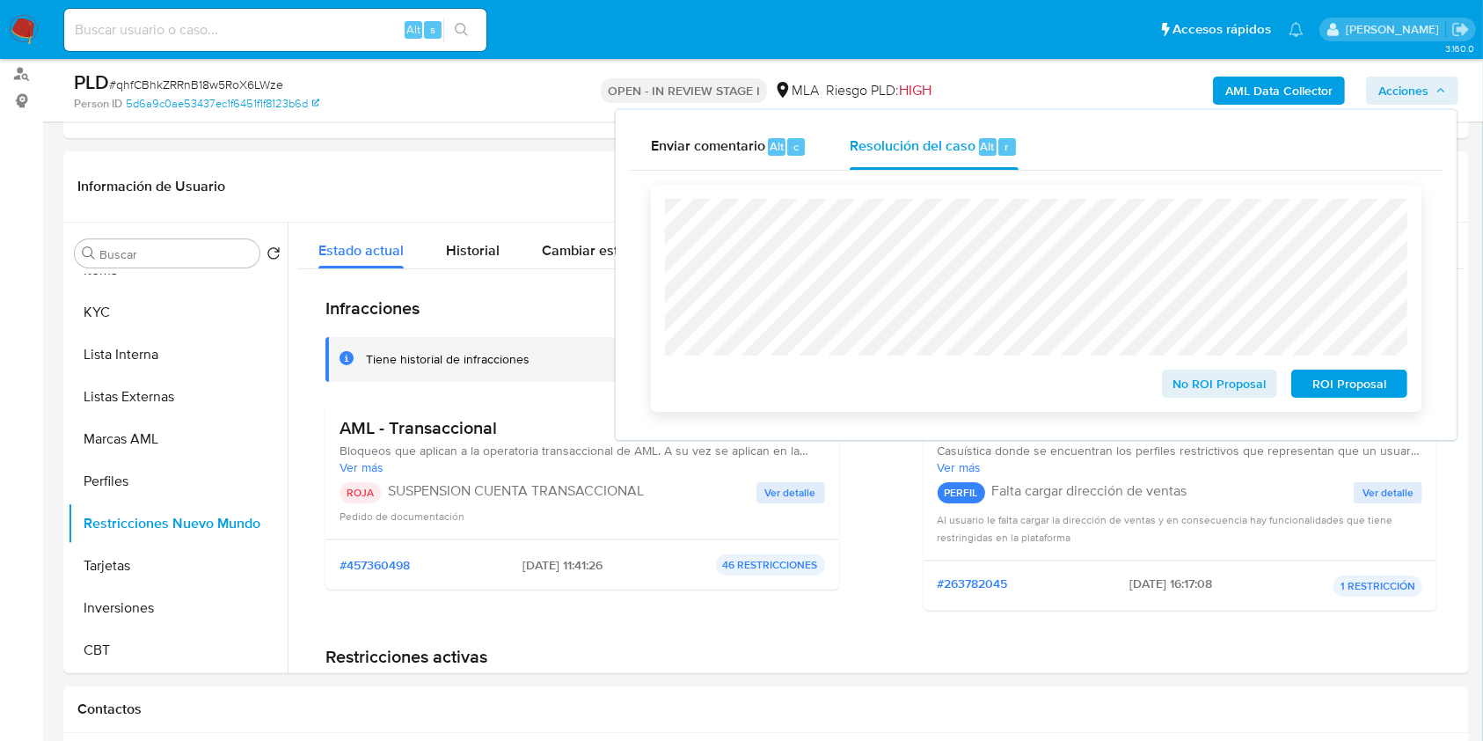
click at [1340, 396] on span "ROI Proposal" at bounding box center [1349, 383] width 91 height 25
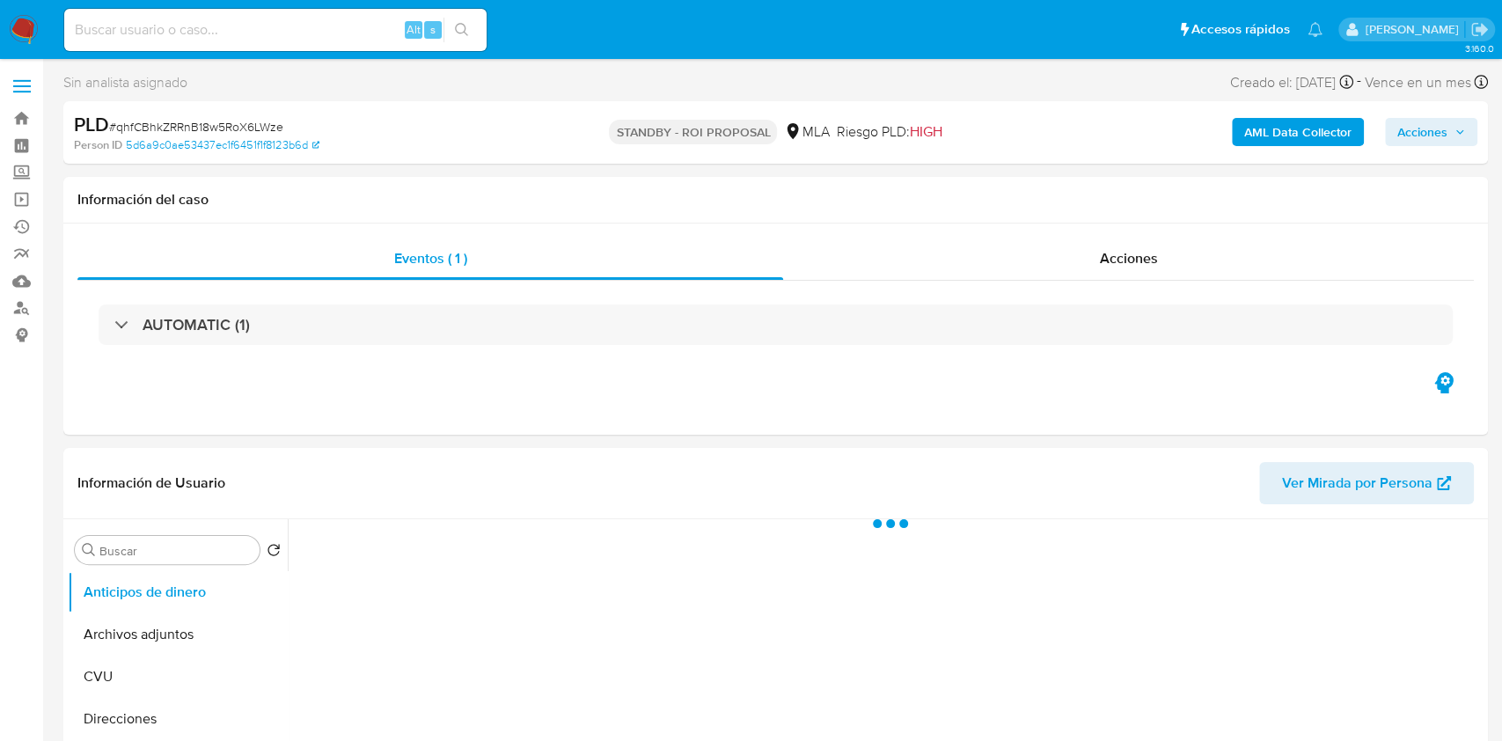
select select "10"
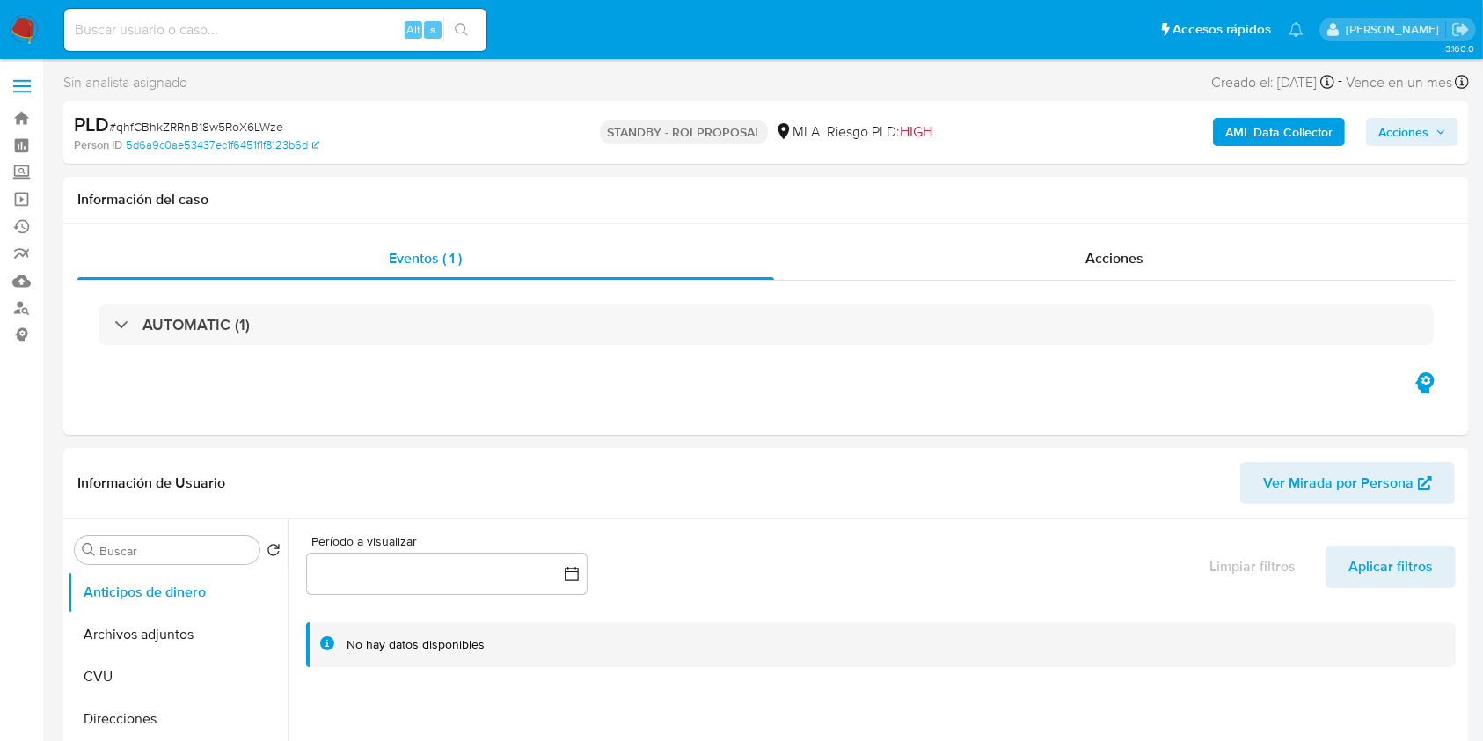
click at [152, 29] on input at bounding box center [275, 29] width 422 height 23
paste input "EwH4COFYNoQLXSuLTmDShQUt"
type input "EwH4COFYNoQLXSuLTmDShQUt"
click at [464, 25] on icon "search-icon" at bounding box center [462, 30] width 14 height 14
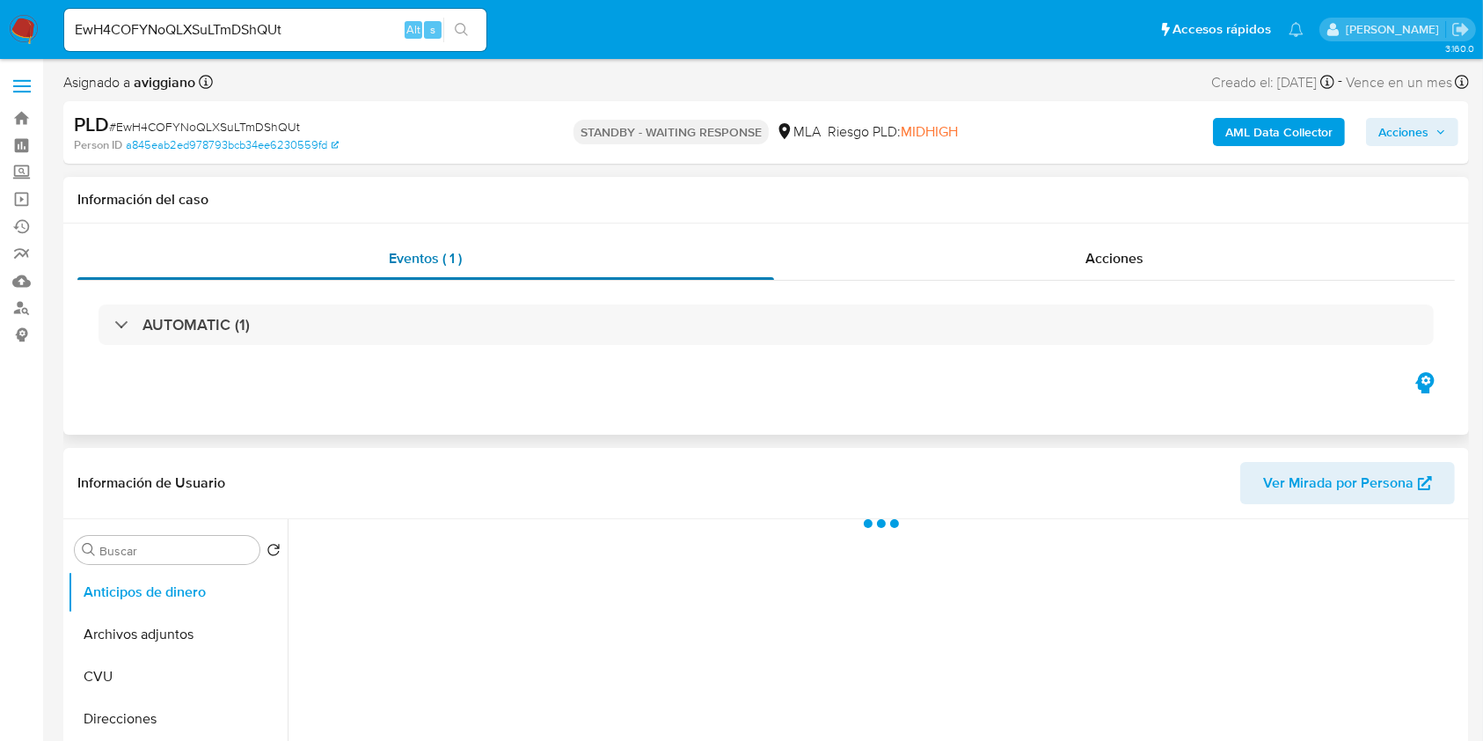
select select "10"
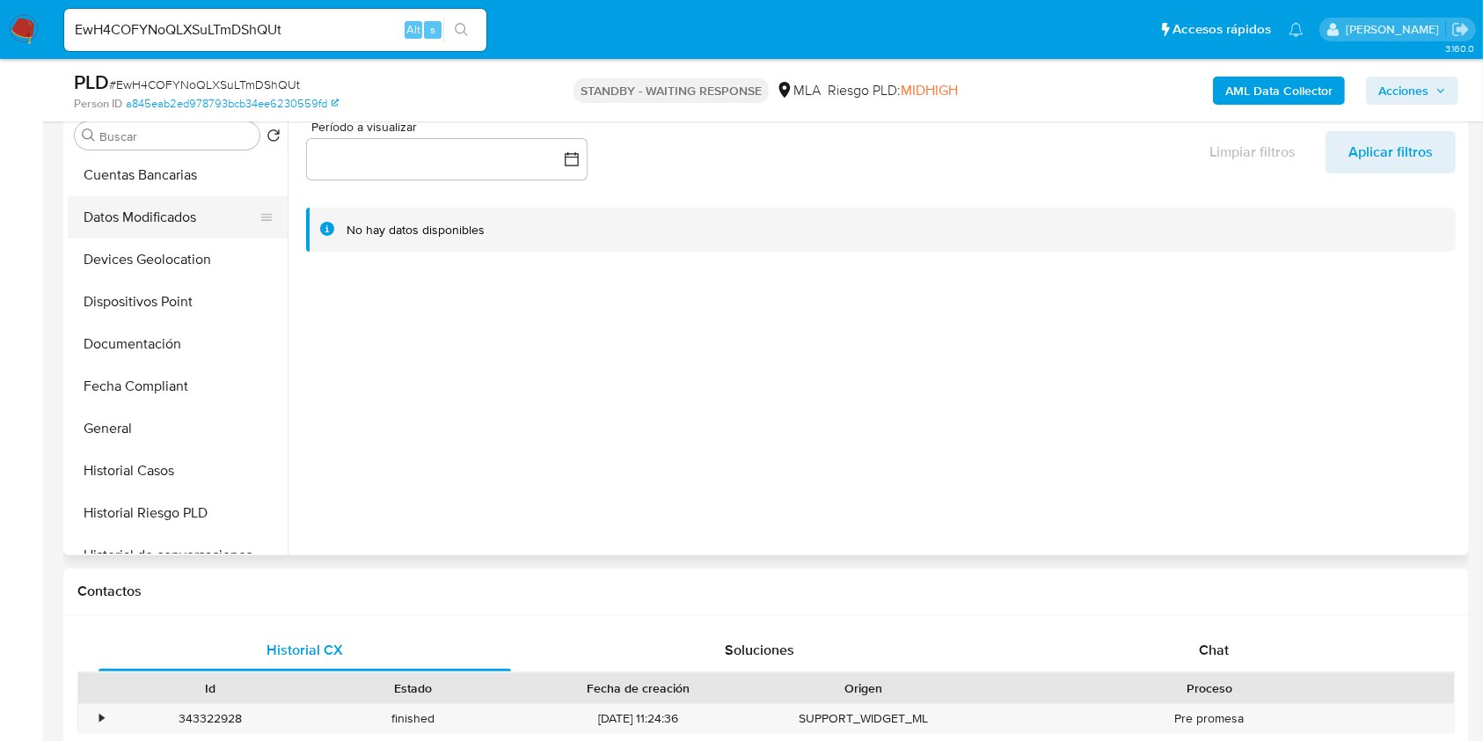
scroll to position [469, 0]
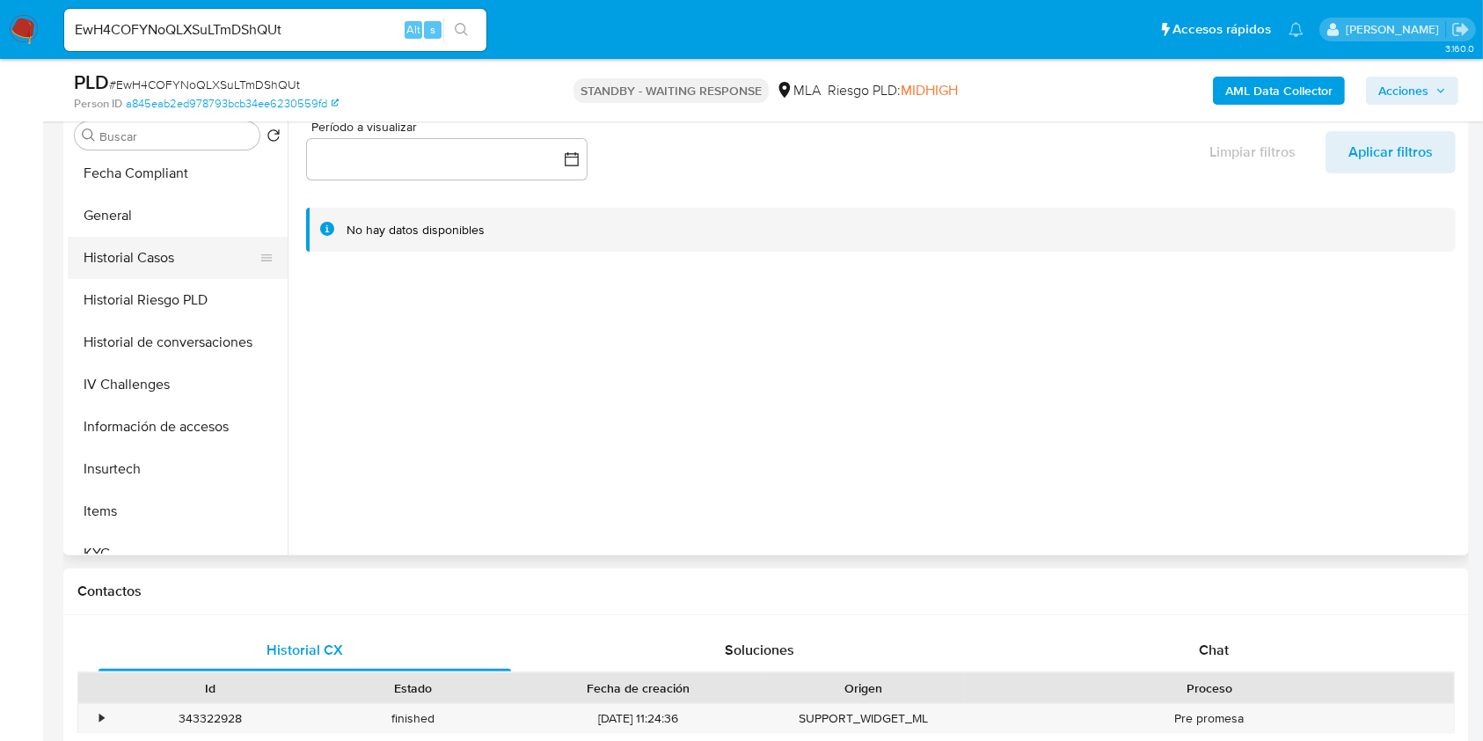
click at [137, 266] on button "Historial Casos" at bounding box center [171, 258] width 206 height 42
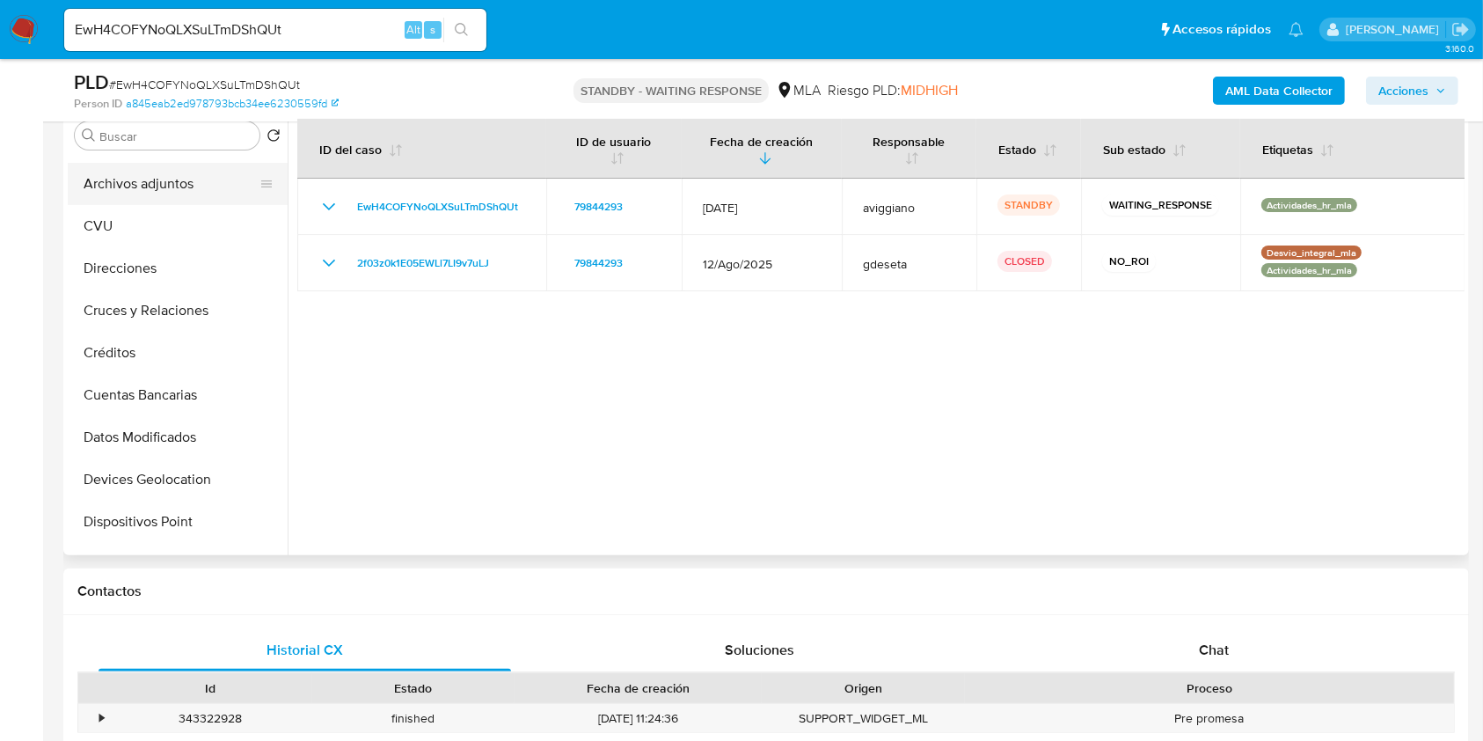
scroll to position [0, 0]
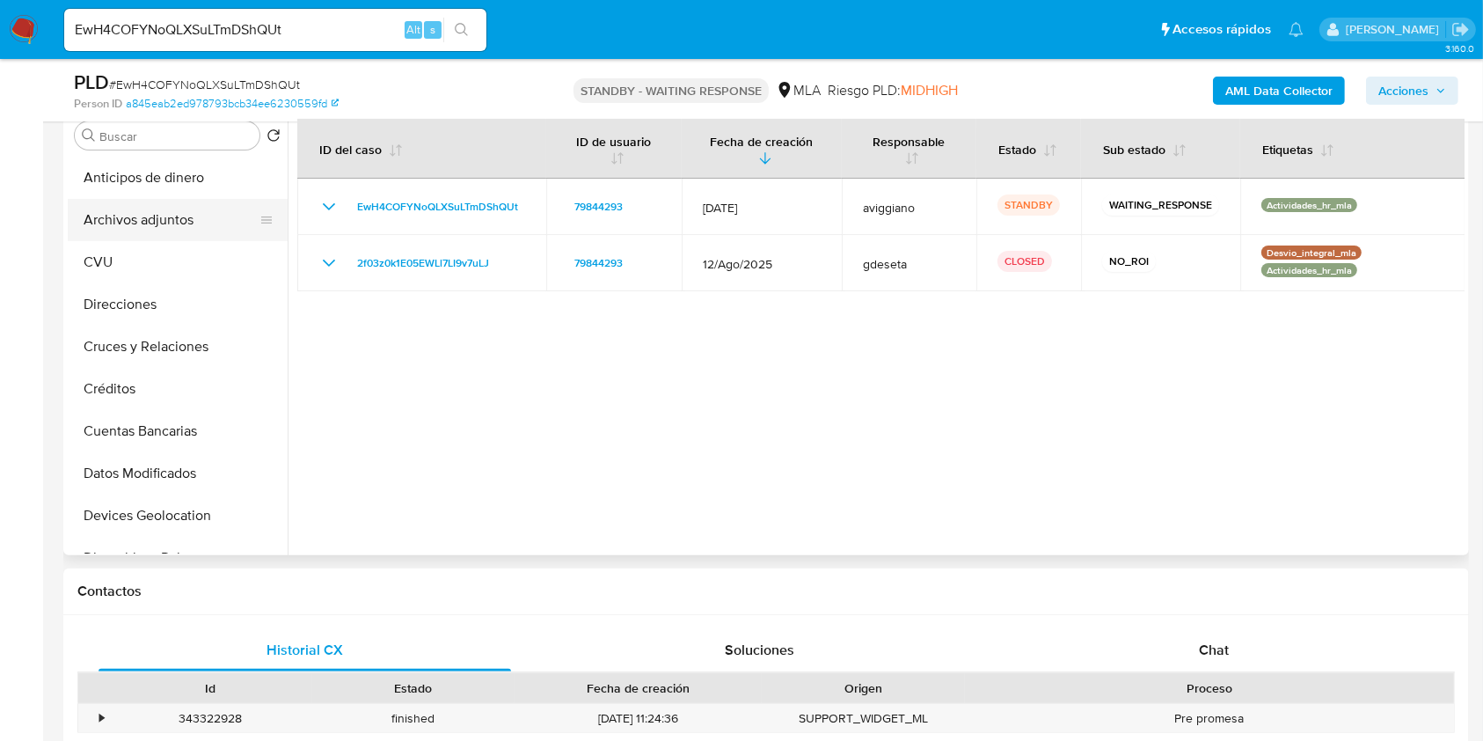
click at [191, 211] on button "Archivos adjuntos" at bounding box center [171, 220] width 206 height 42
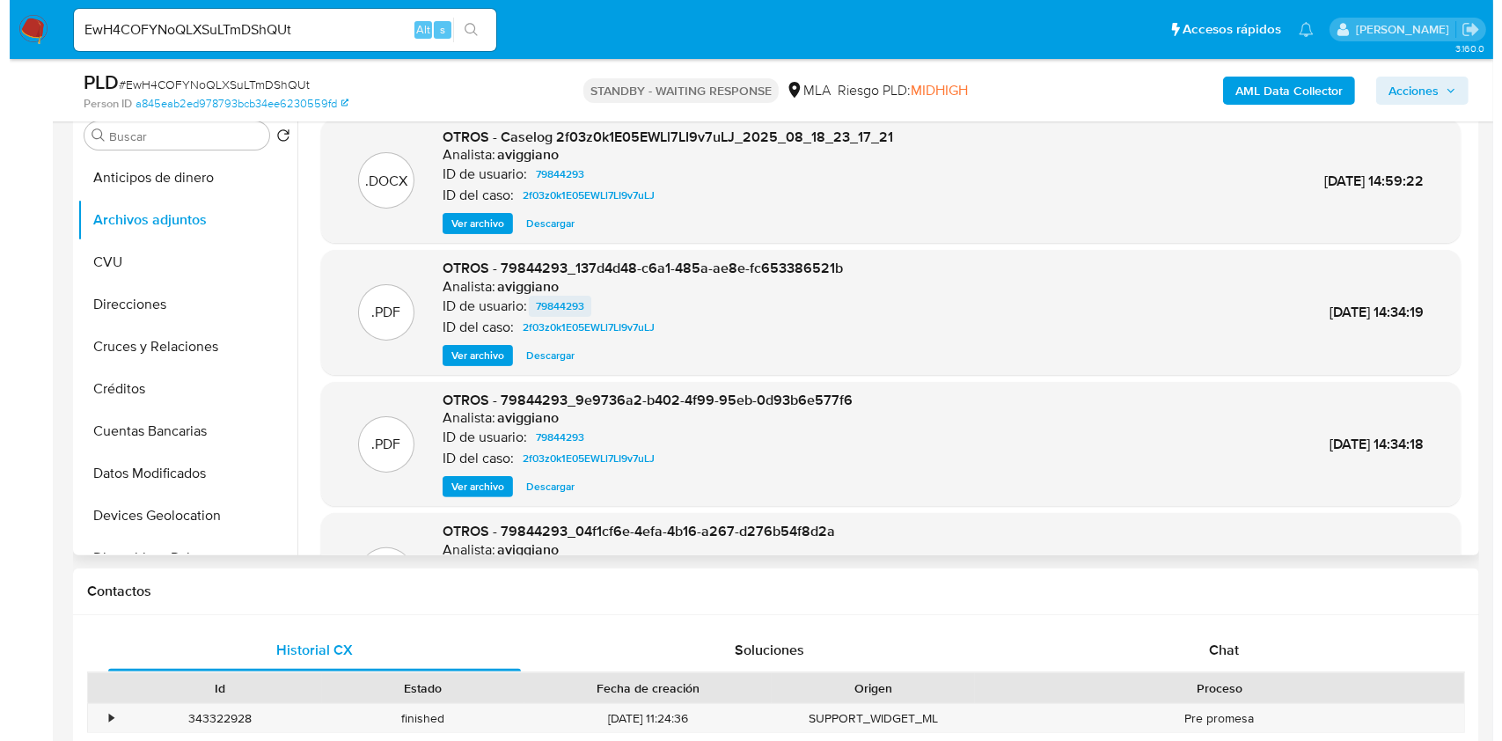
scroll to position [234, 0]
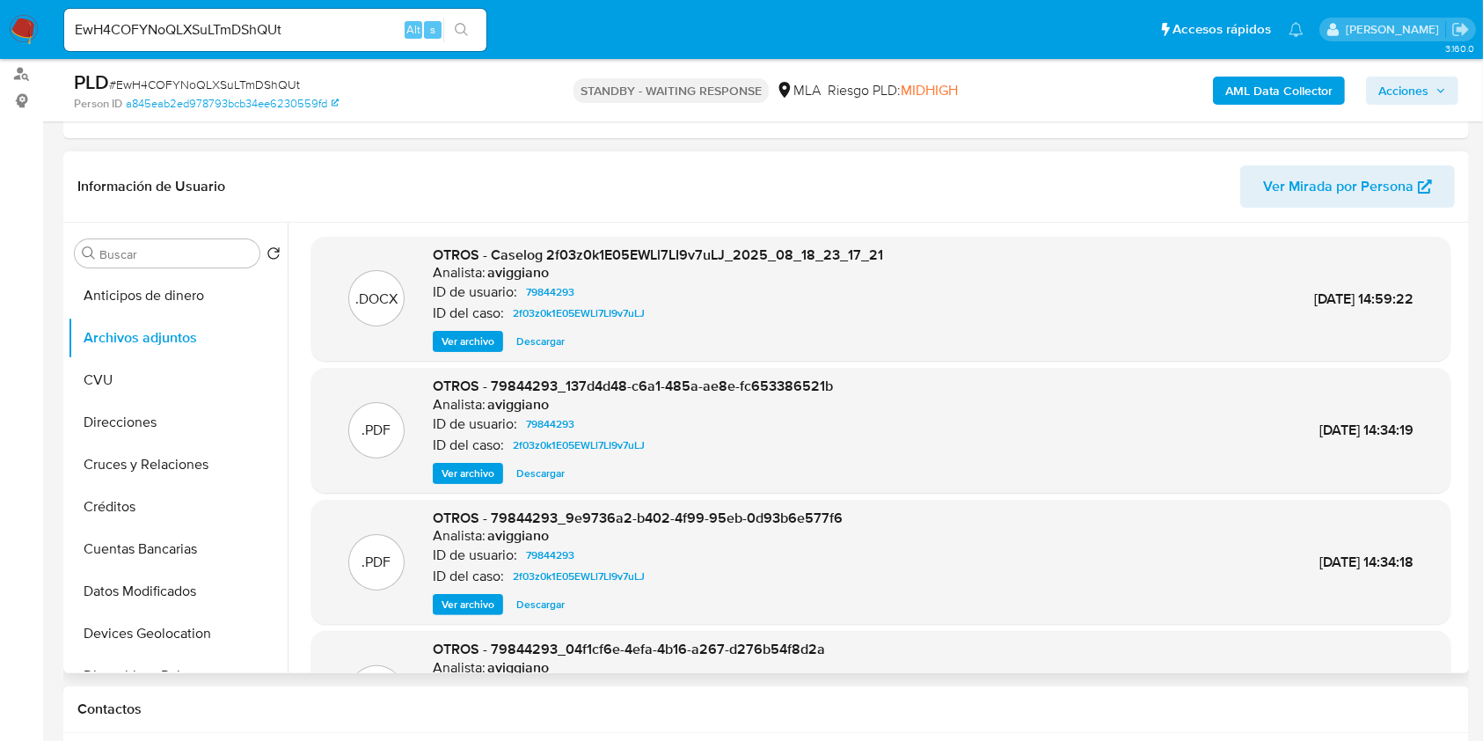
click at [462, 340] on span "Ver archivo" at bounding box center [468, 342] width 53 height 18
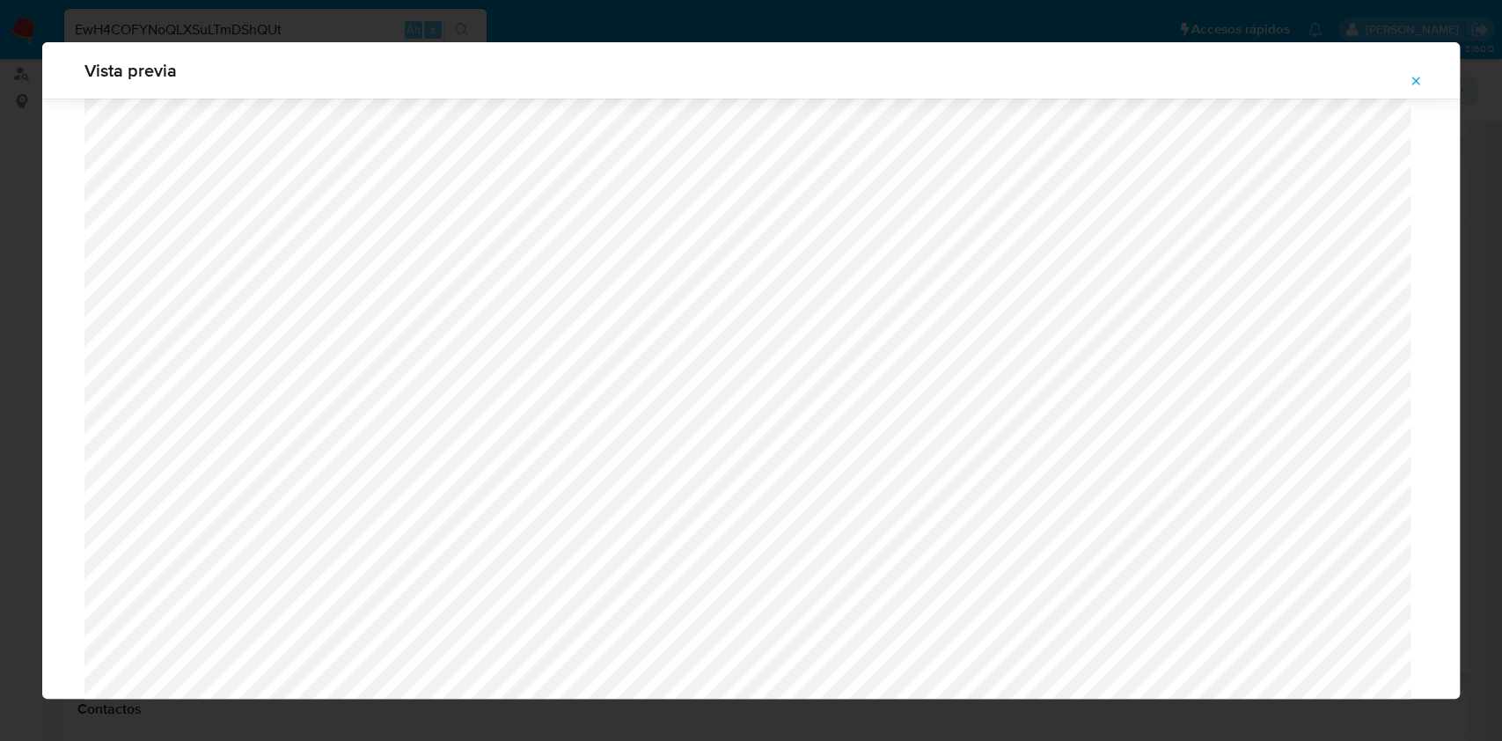
scroll to position [551, 0]
click at [1411, 78] on icon "Attachment preview" at bounding box center [1416, 81] width 14 height 14
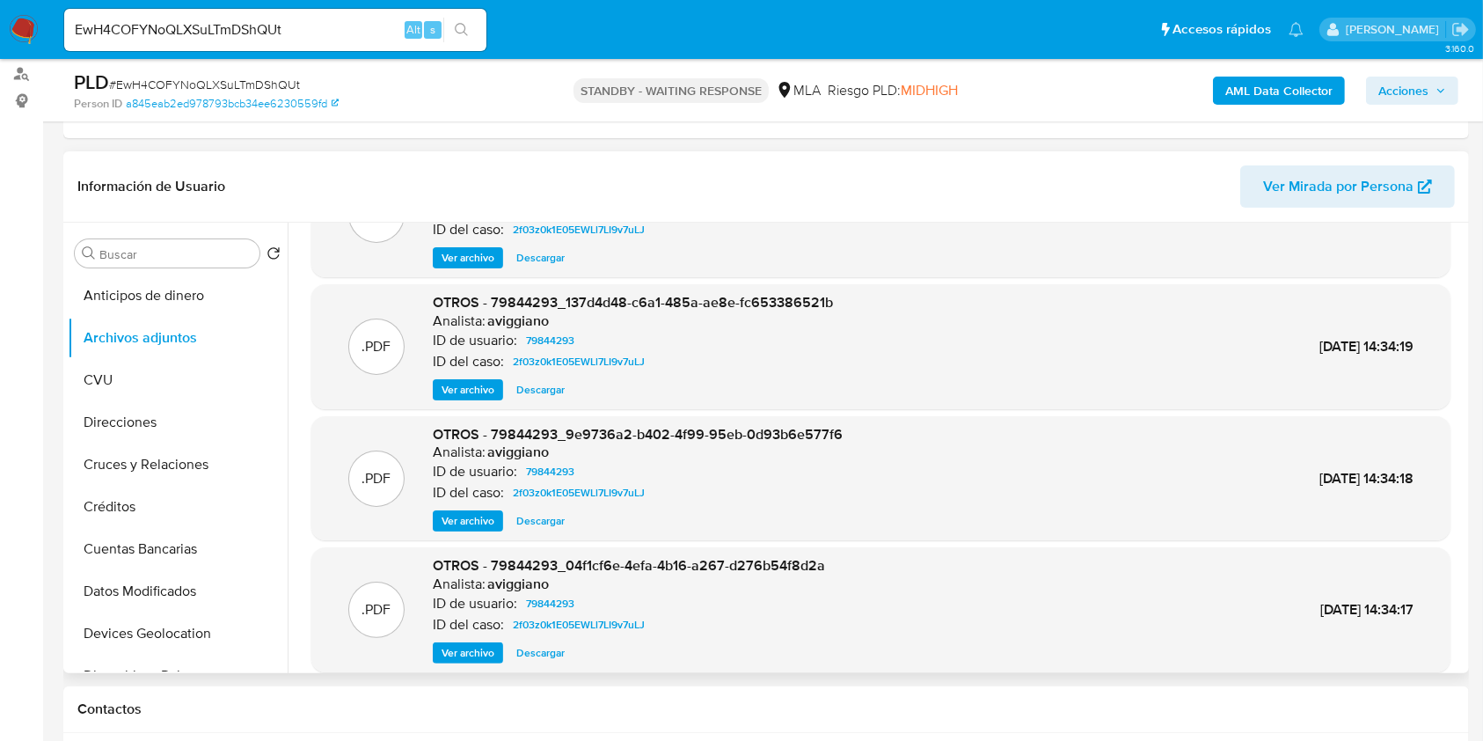
scroll to position [148, 0]
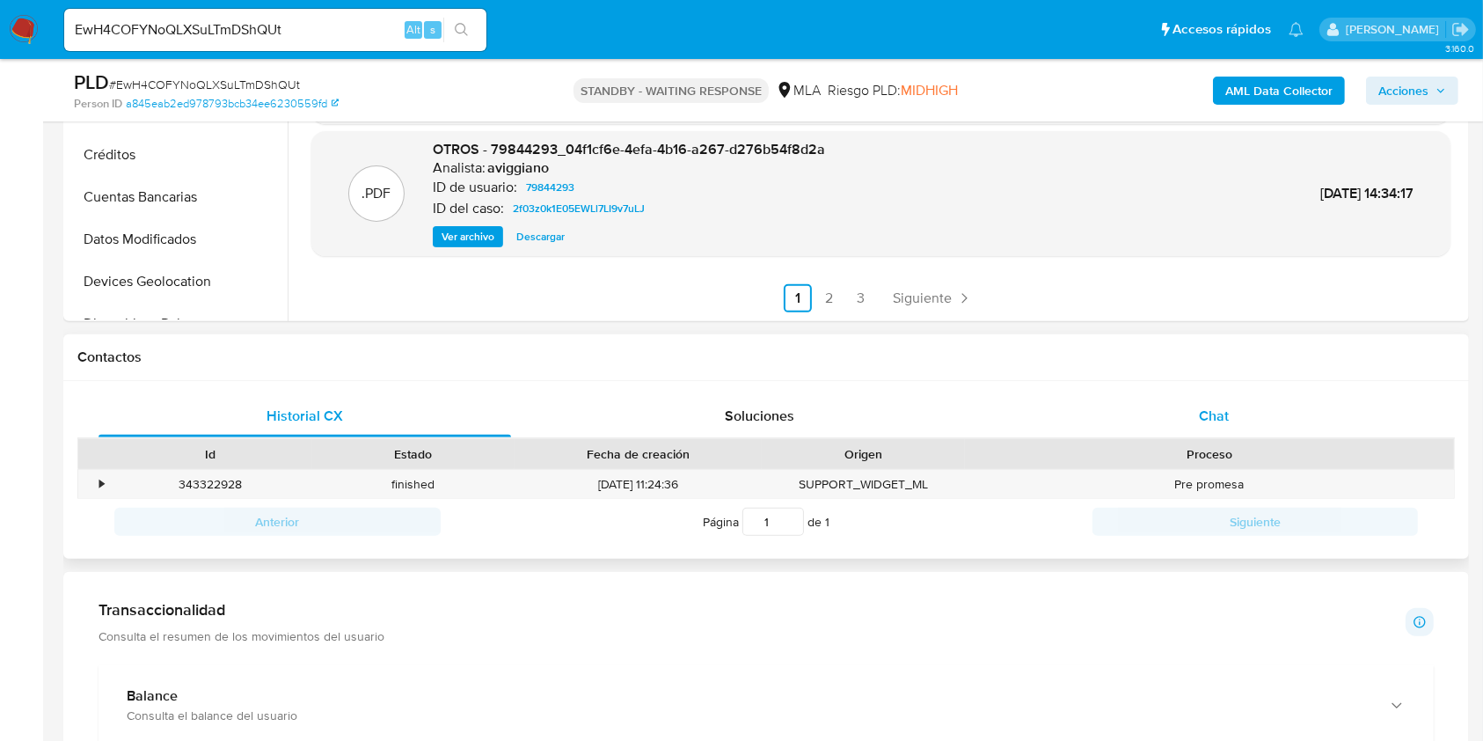
click at [1189, 409] on div "Chat" at bounding box center [1214, 416] width 413 height 42
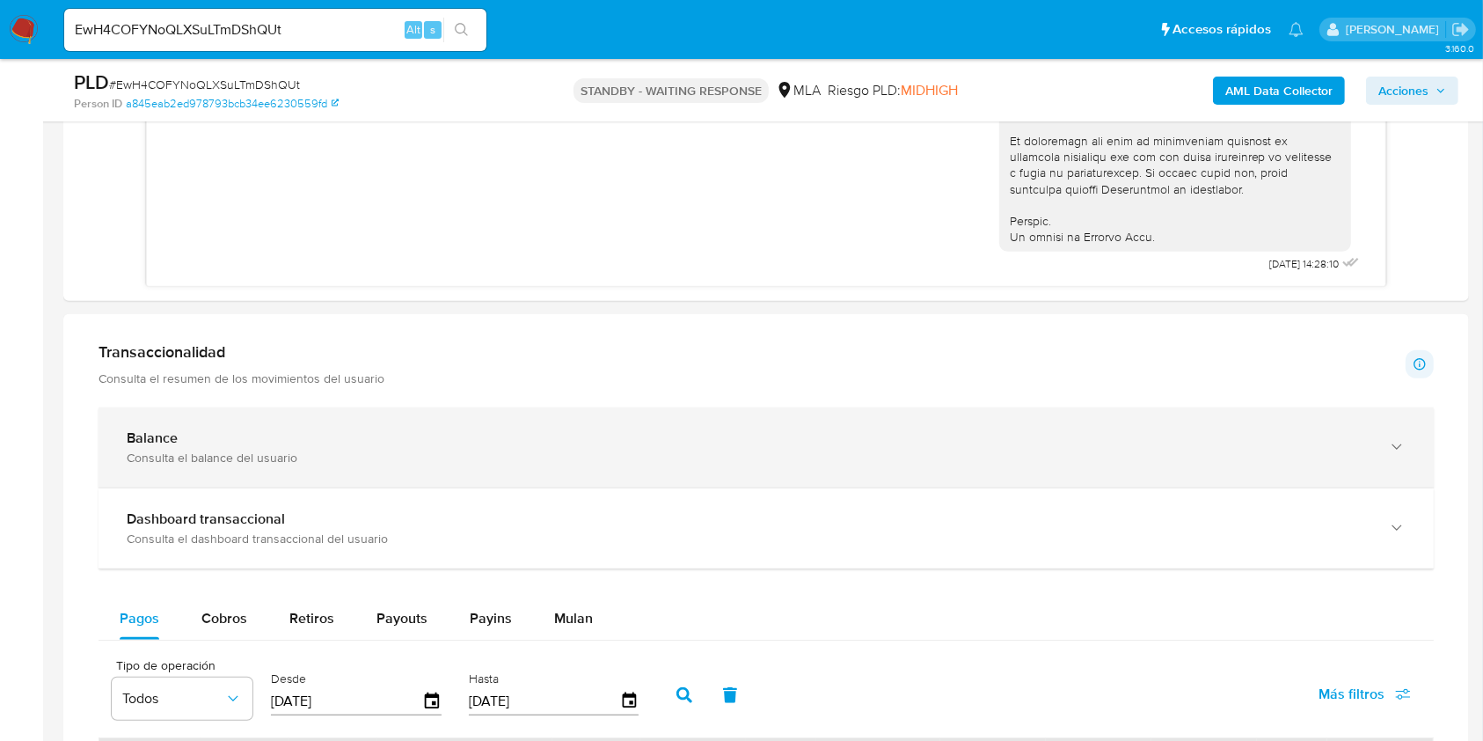
scroll to position [1408, 0]
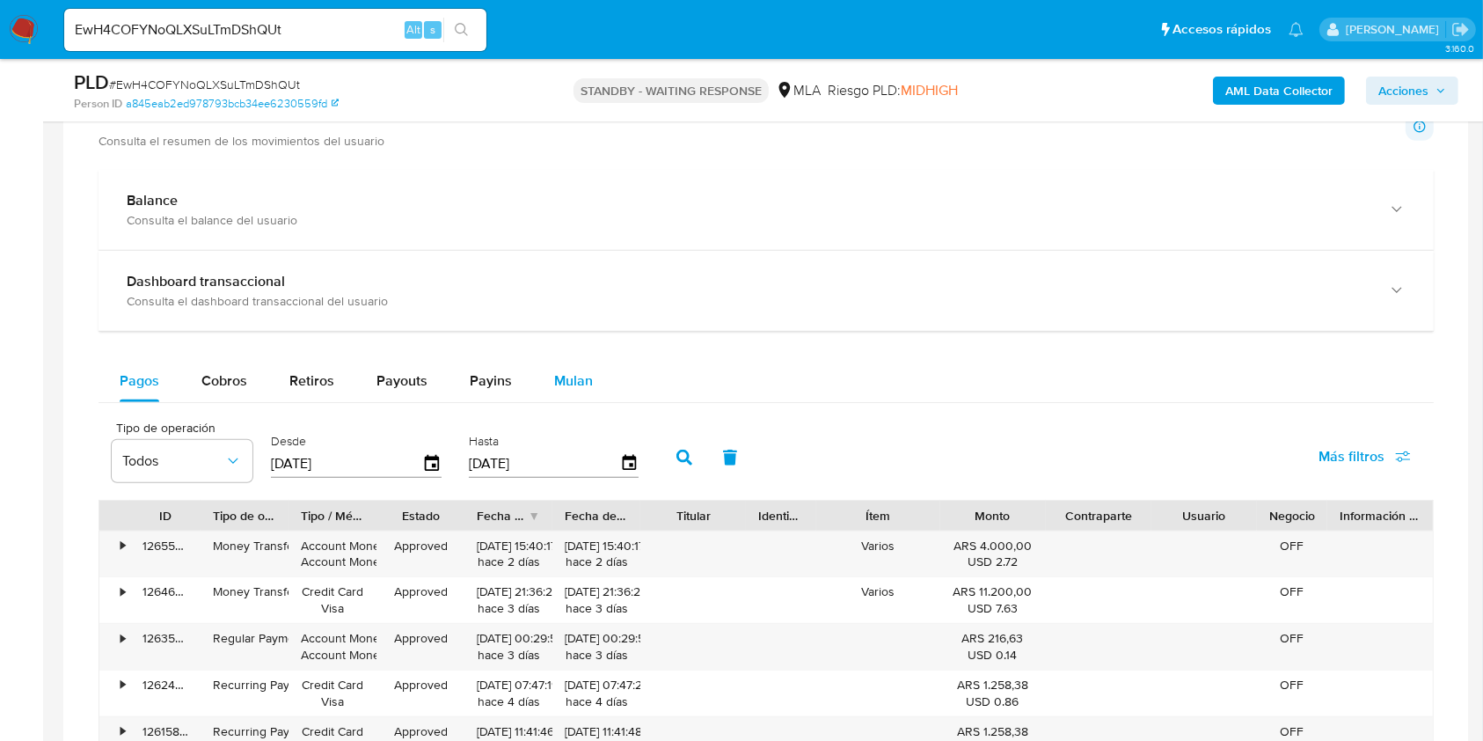
click at [563, 390] on div "Mulan" at bounding box center [573, 381] width 39 height 42
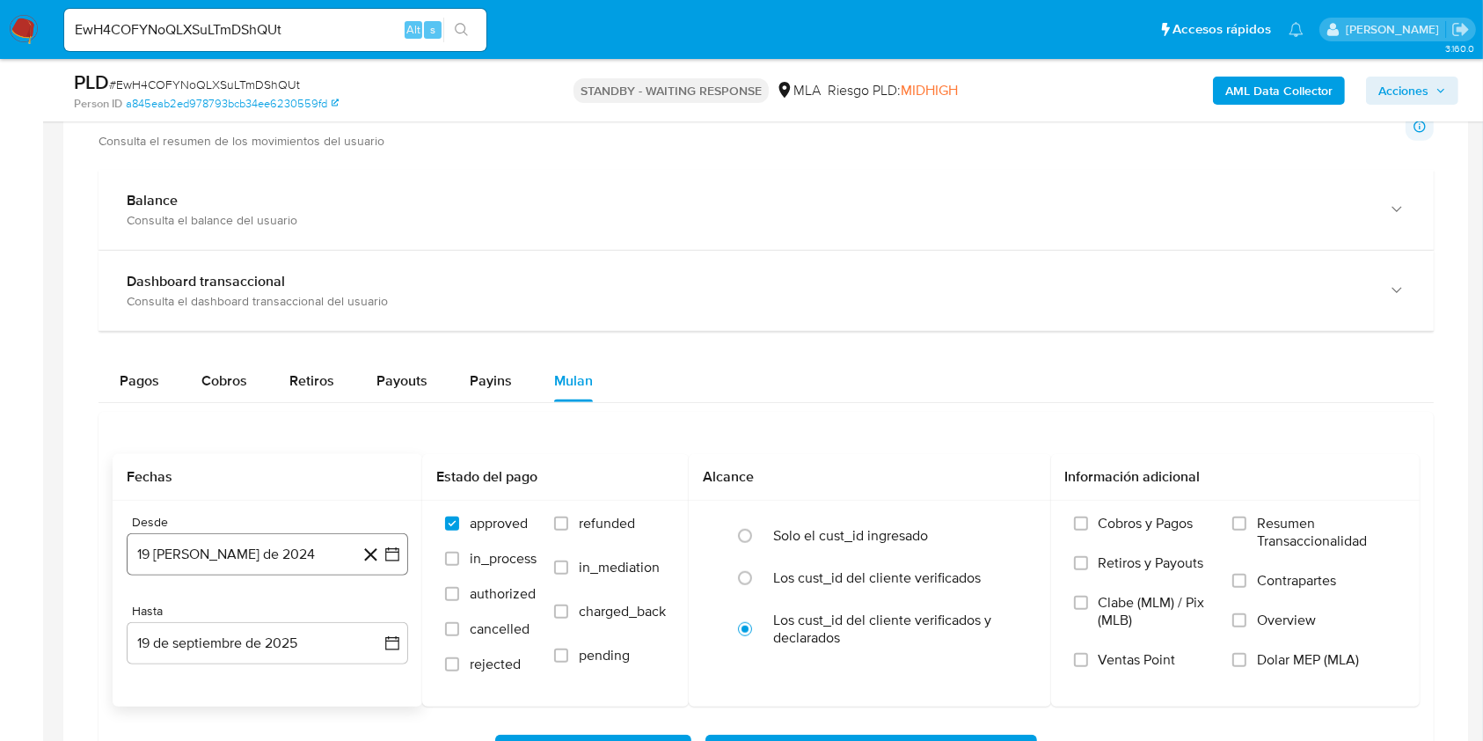
click at [231, 545] on button "19 [PERSON_NAME] de 2024" at bounding box center [268, 554] width 282 height 42
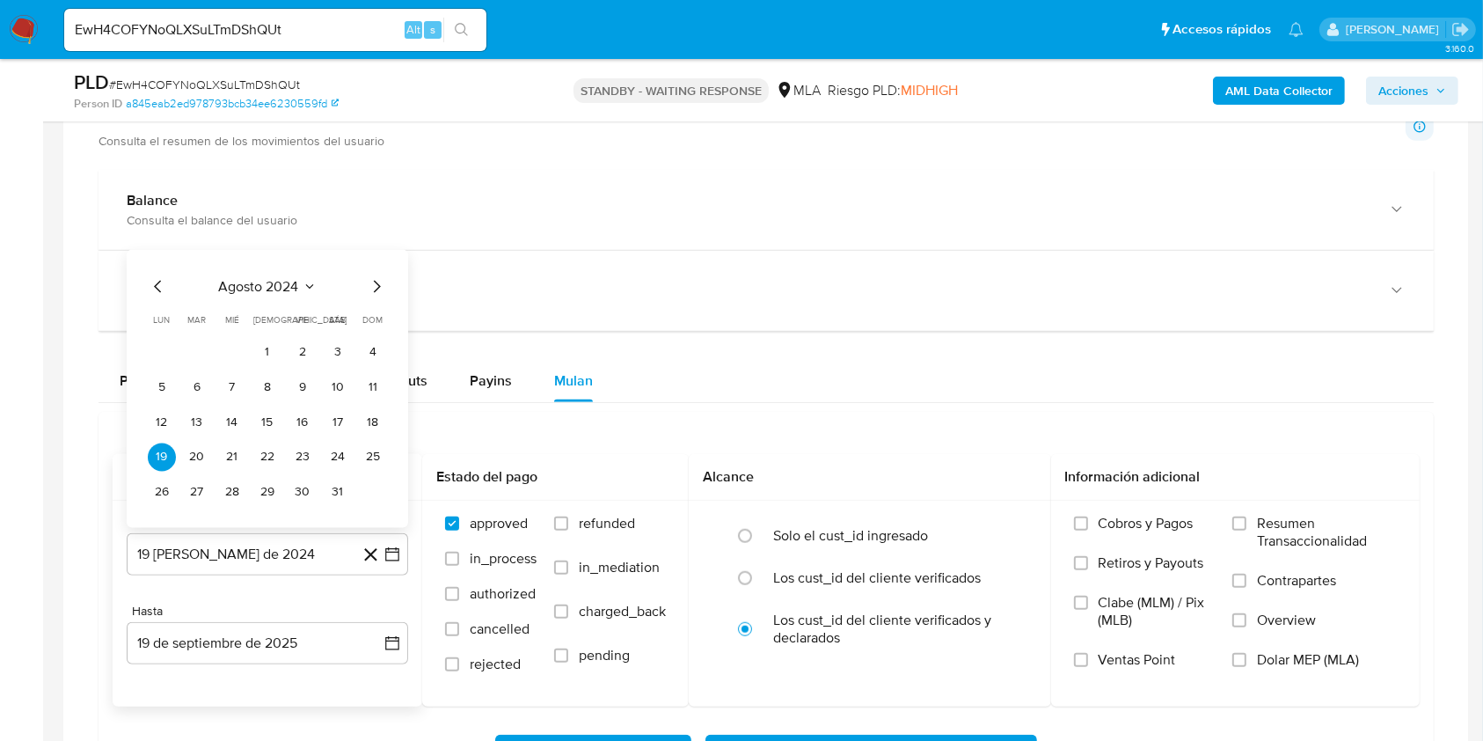
click at [276, 287] on span "agosto 2024" at bounding box center [259, 286] width 80 height 18
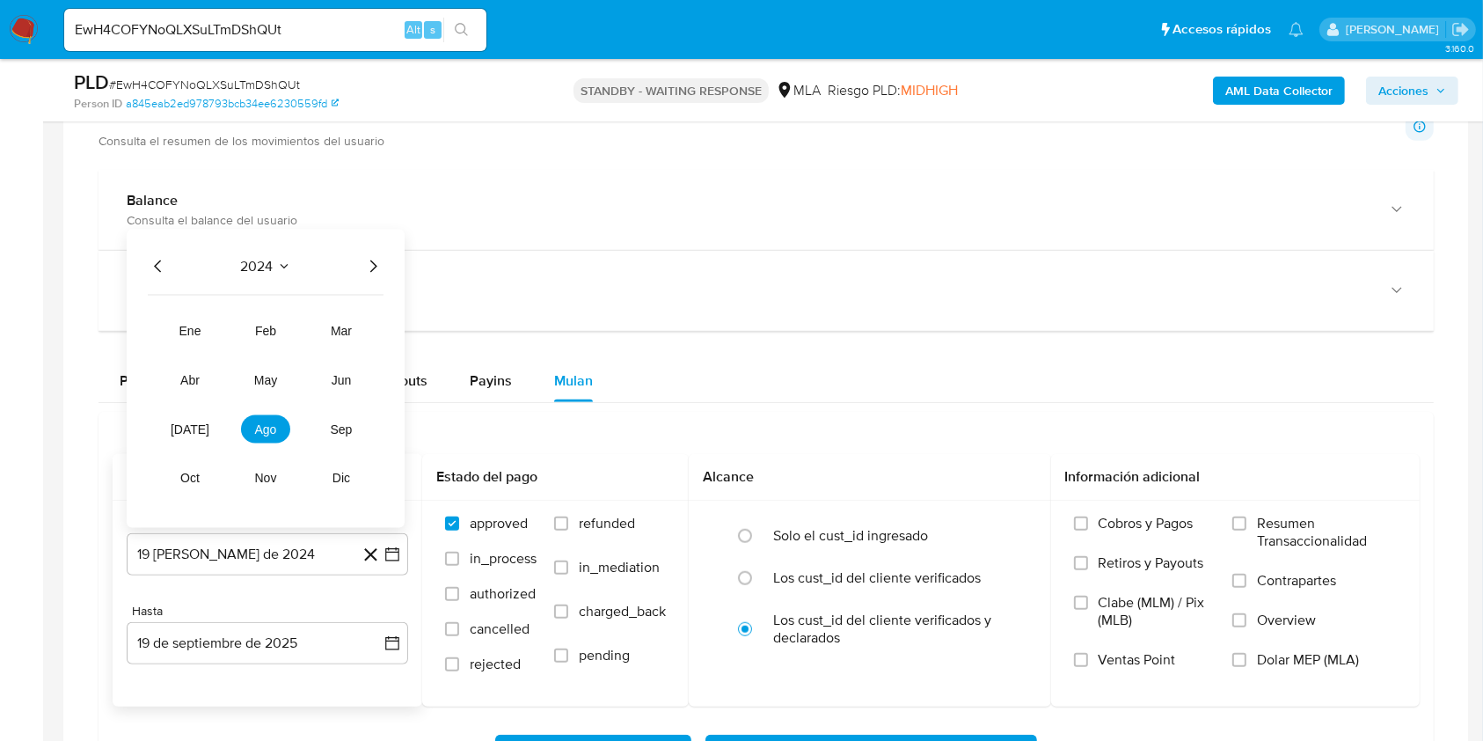
click at [367, 267] on icon "Año siguiente" at bounding box center [372, 265] width 21 height 21
click at [264, 428] on span "ago" at bounding box center [266, 428] width 22 height 14
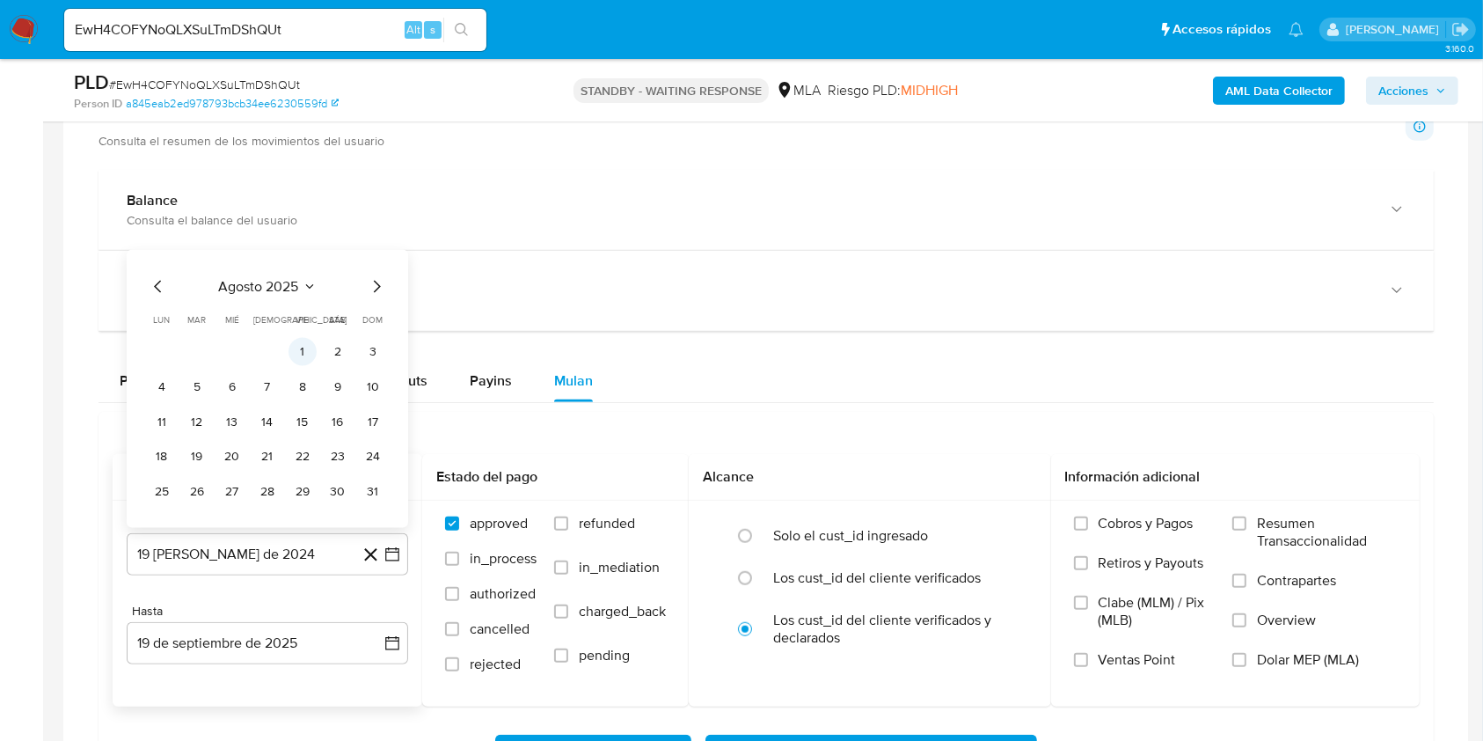
click at [306, 355] on button "1" at bounding box center [303, 351] width 28 height 28
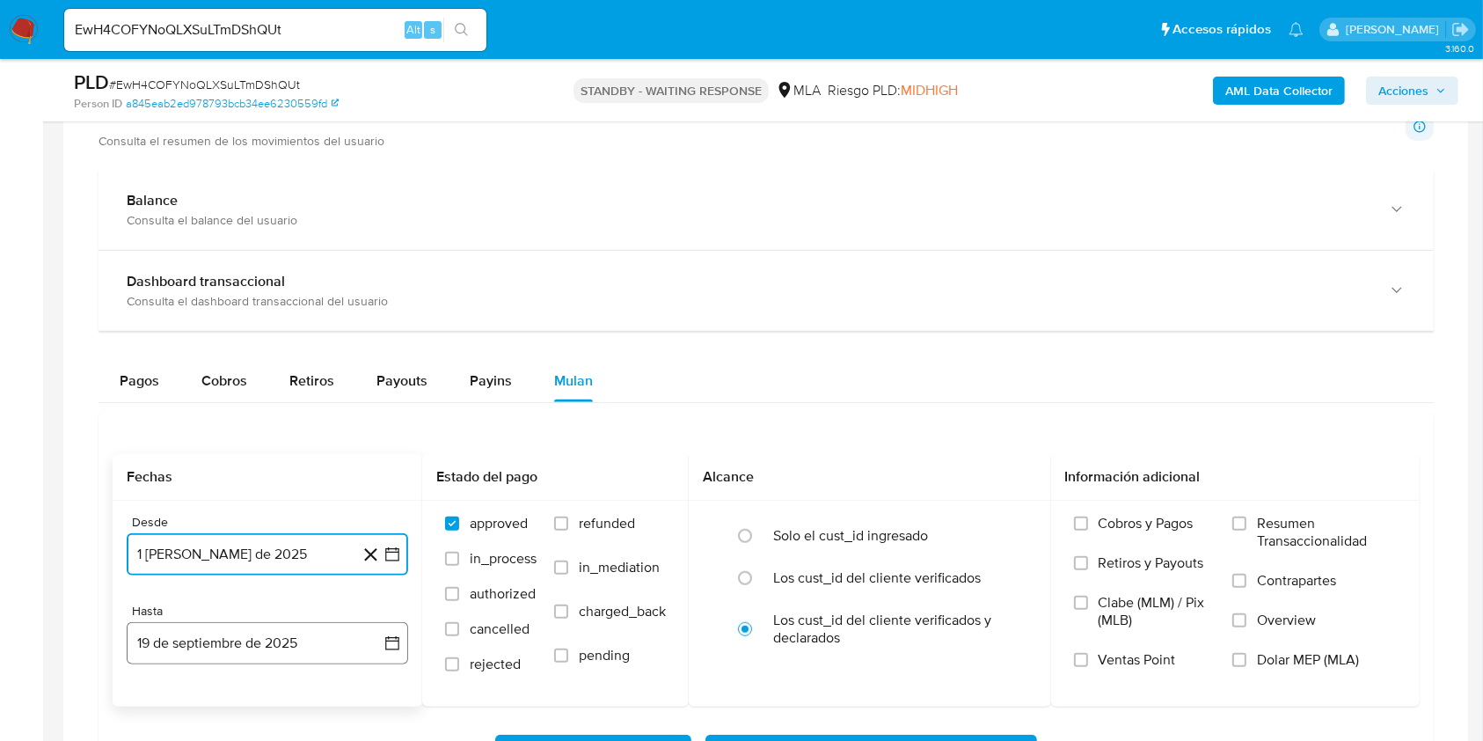
click at [203, 650] on button "19 de septiembre de 2025" at bounding box center [268, 643] width 282 height 42
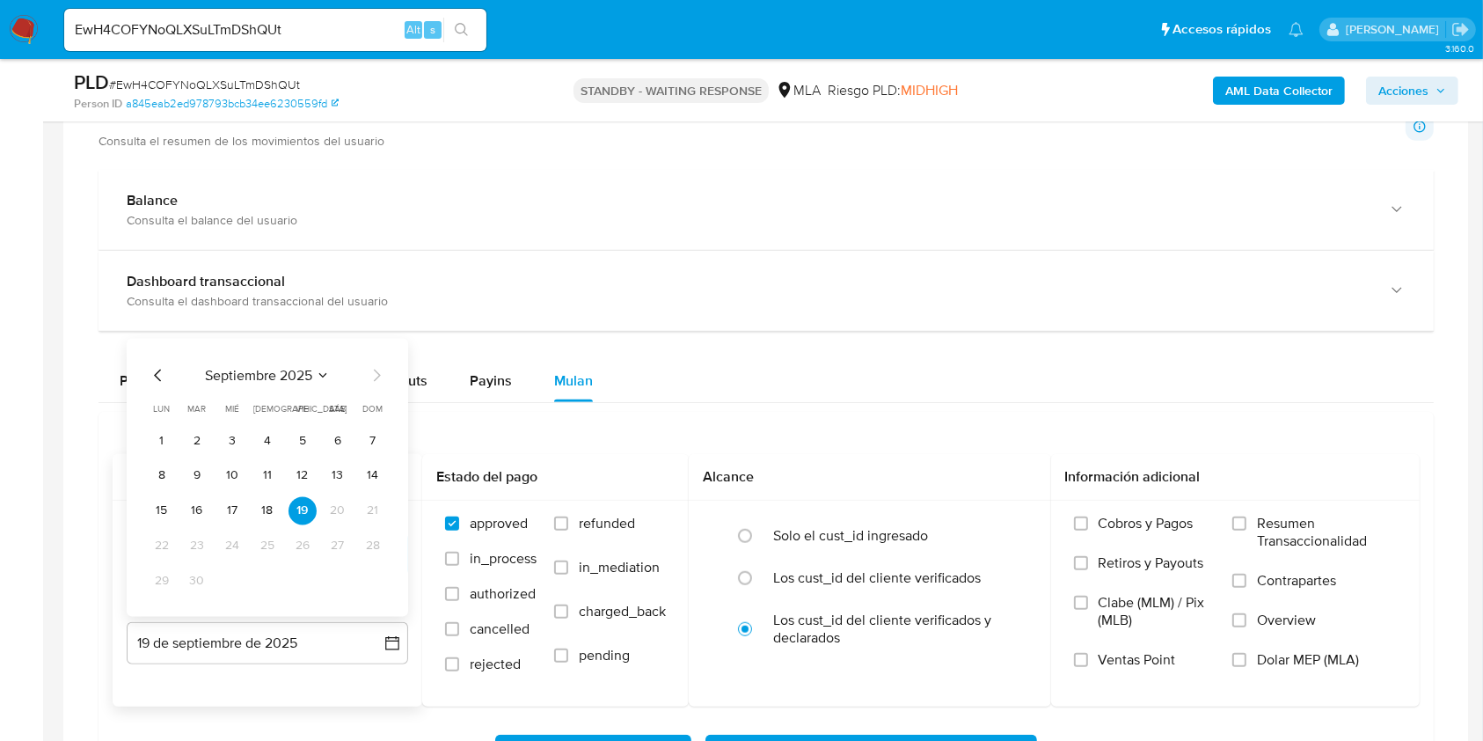
click at [161, 379] on icon "Mes anterior" at bounding box center [158, 374] width 21 height 21
drag, startPoint x: 378, startPoint y: 581, endPoint x: 574, endPoint y: 609, distance: 197.3
click at [377, 581] on button "31" at bounding box center [373, 581] width 28 height 28
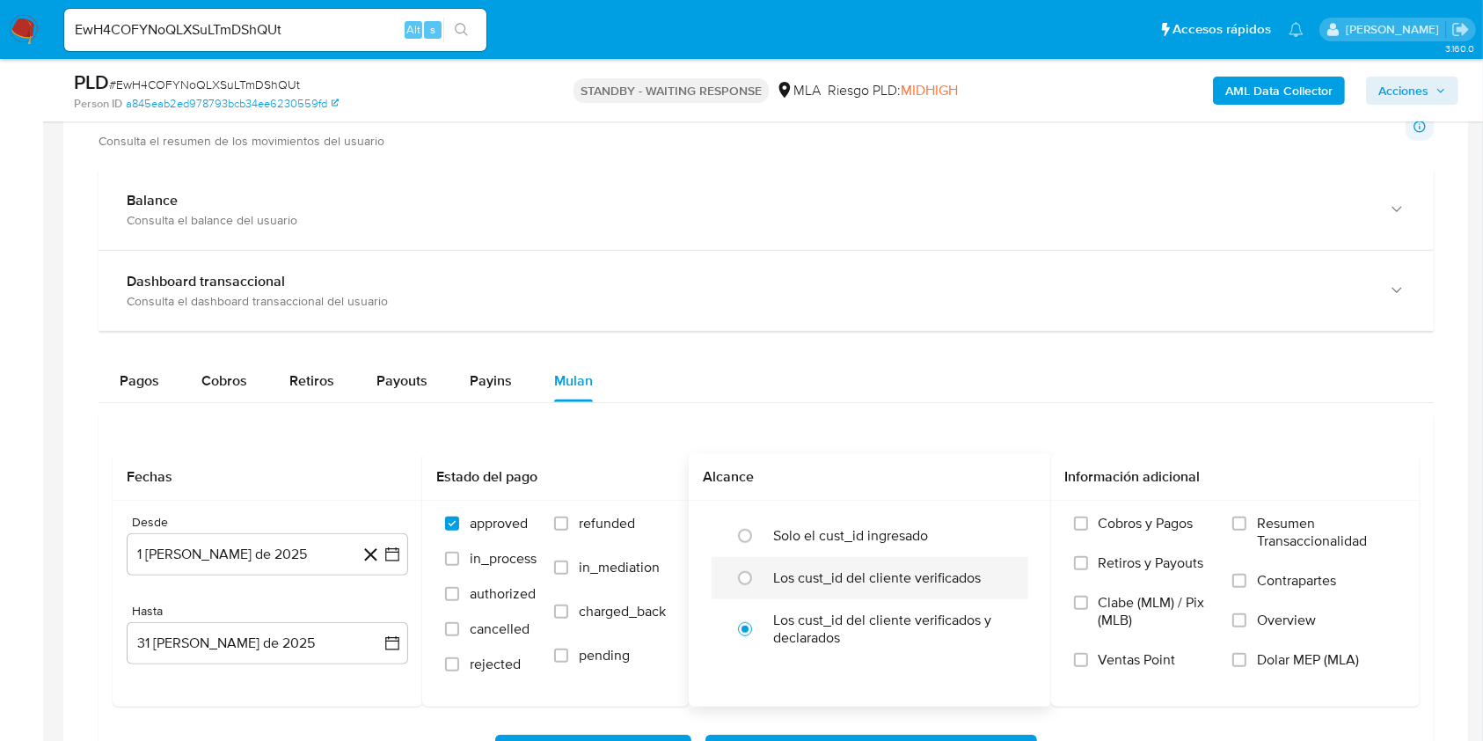
click at [850, 573] on label "Los cust_id del cliente verificados" at bounding box center [877, 578] width 208 height 18
click at [759, 573] on input "radio" at bounding box center [745, 578] width 28 height 28
radio input "true"
click at [1288, 652] on span "Dolar MEP (MLA)" at bounding box center [1308, 660] width 102 height 18
click at [1247, 653] on input "Dolar MEP (MLA)" at bounding box center [1240, 660] width 14 height 14
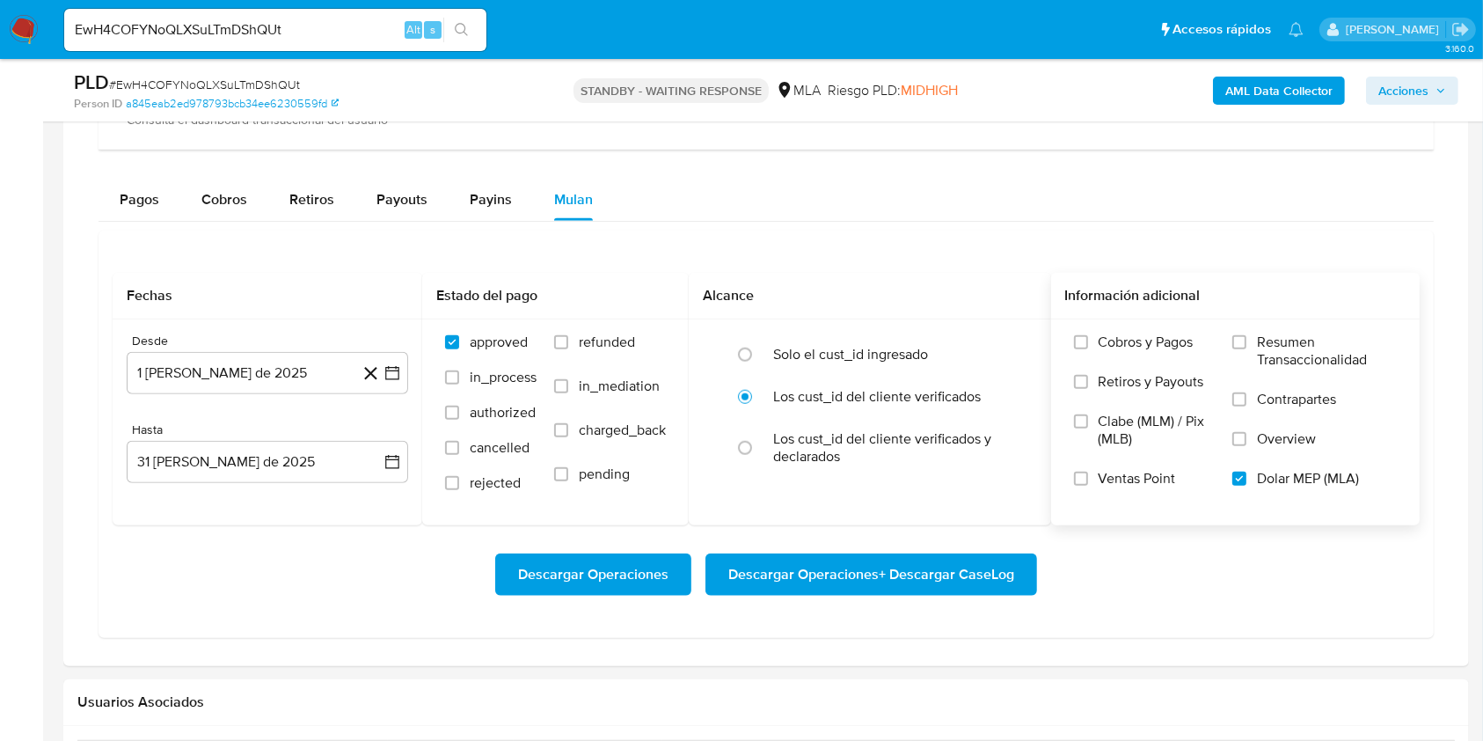
scroll to position [1760, 0]
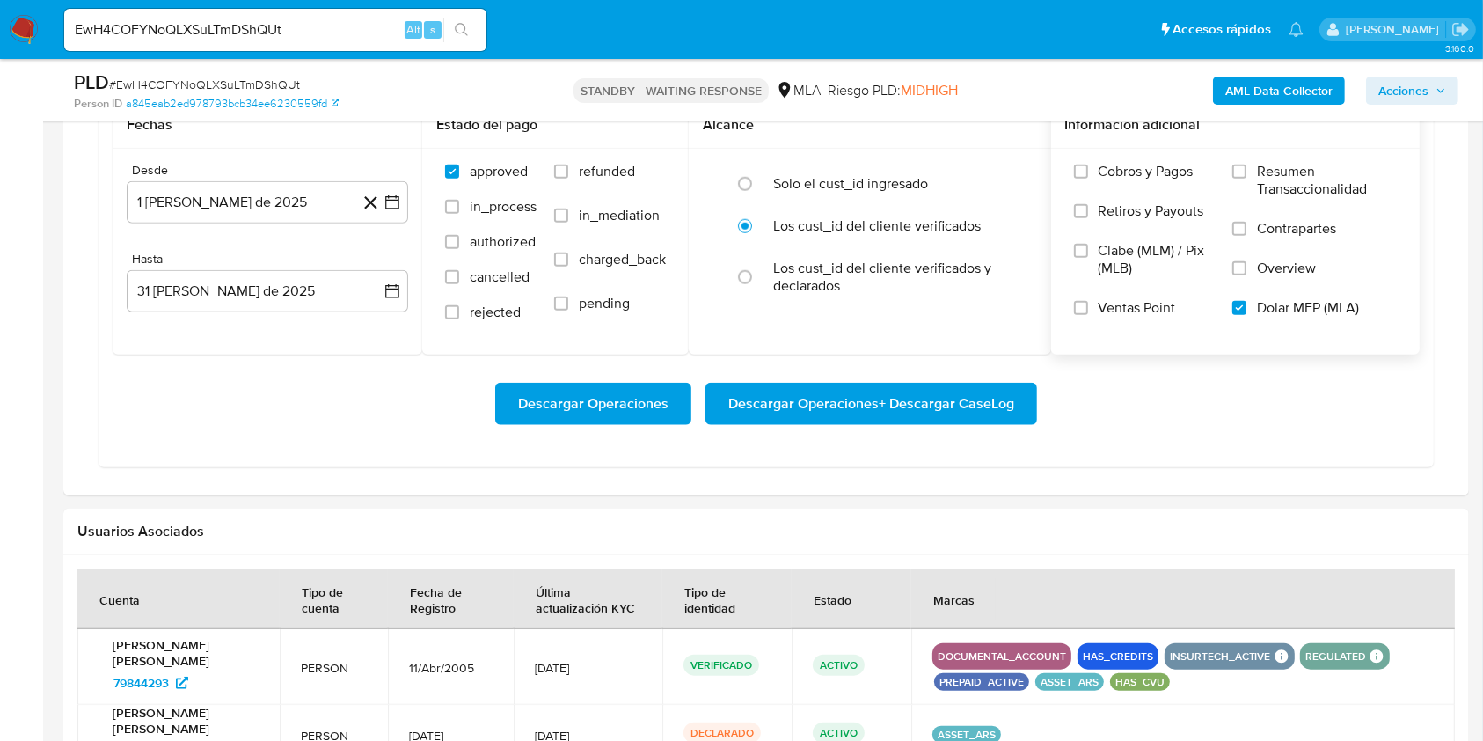
click at [902, 426] on div "Descargar Operaciones Descargar Operaciones + Descargar CaseLog" at bounding box center [766, 404] width 1307 height 99
click at [911, 404] on span "Descargar Operaciones + Descargar CaseLog" at bounding box center [871, 403] width 286 height 39
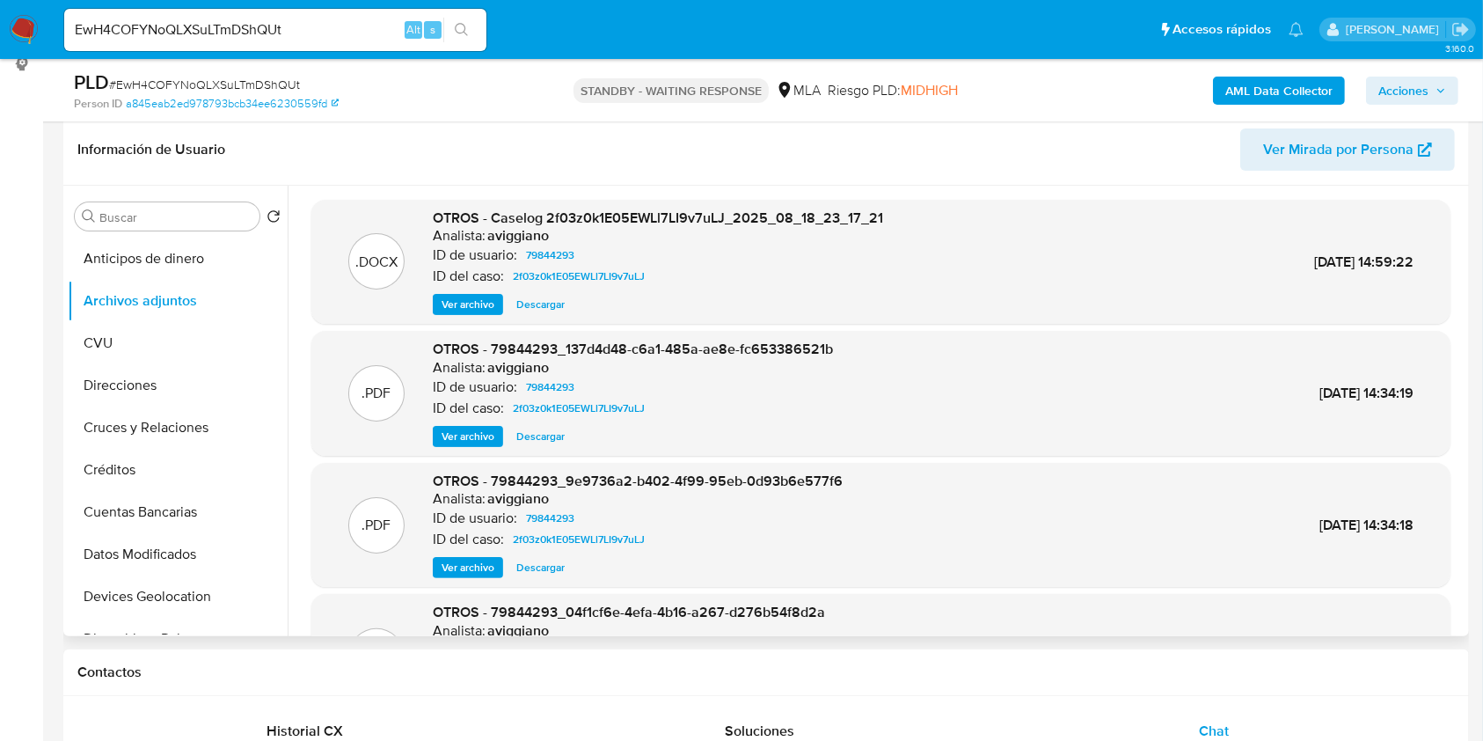
scroll to position [234, 0]
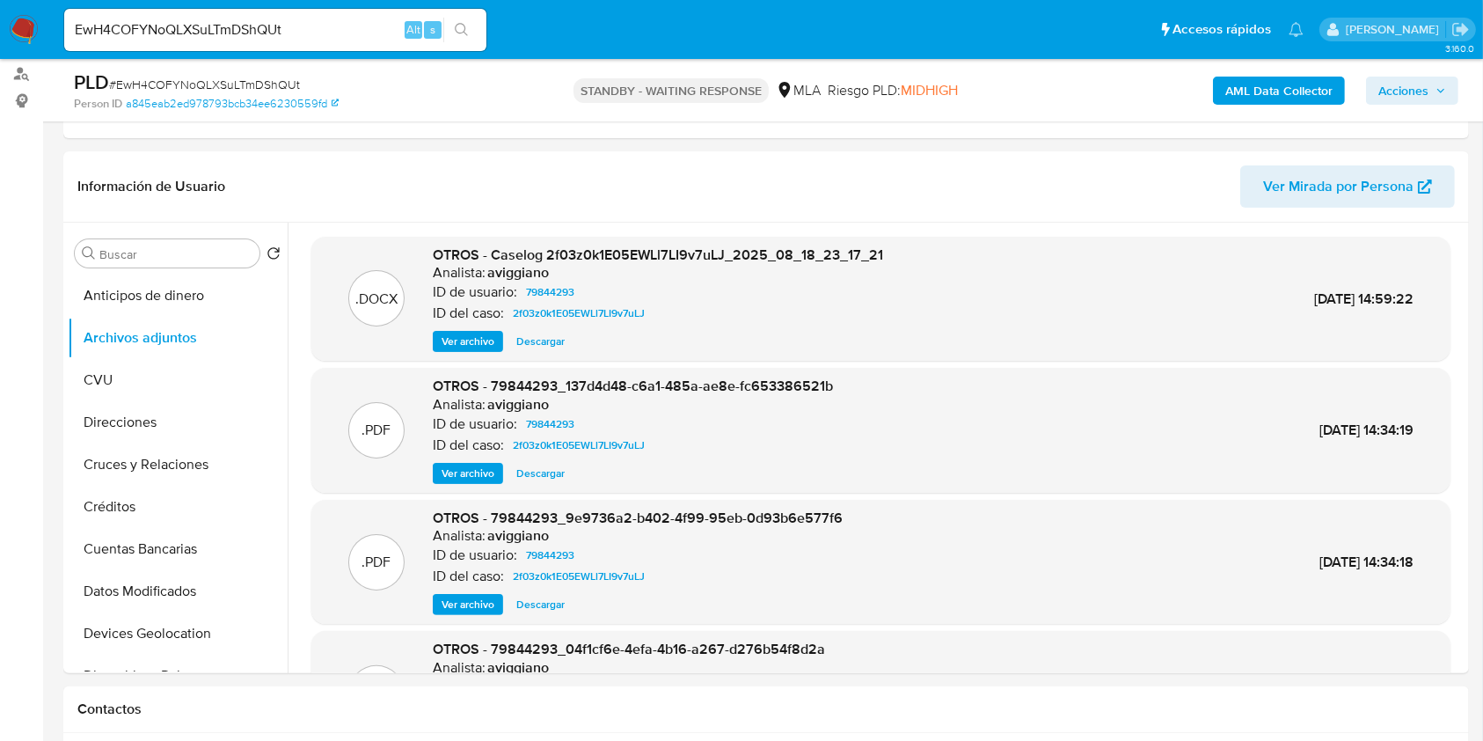
click at [1268, 103] on b "AML Data Collector" at bounding box center [1279, 91] width 107 height 28
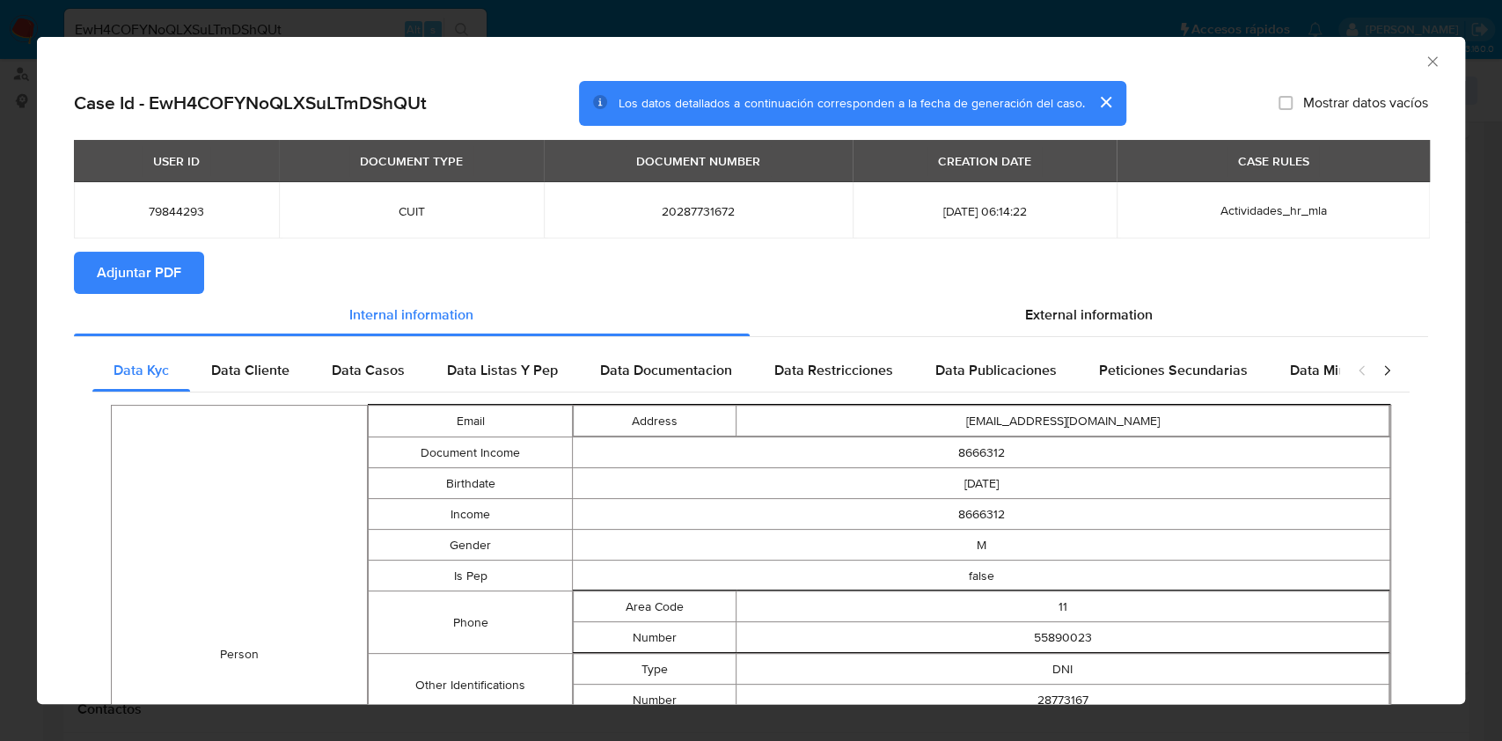
click at [146, 267] on span "Adjuntar PDF" at bounding box center [139, 272] width 84 height 39
click at [1424, 67] on icon "Cerrar ventana" at bounding box center [1433, 62] width 18 height 18
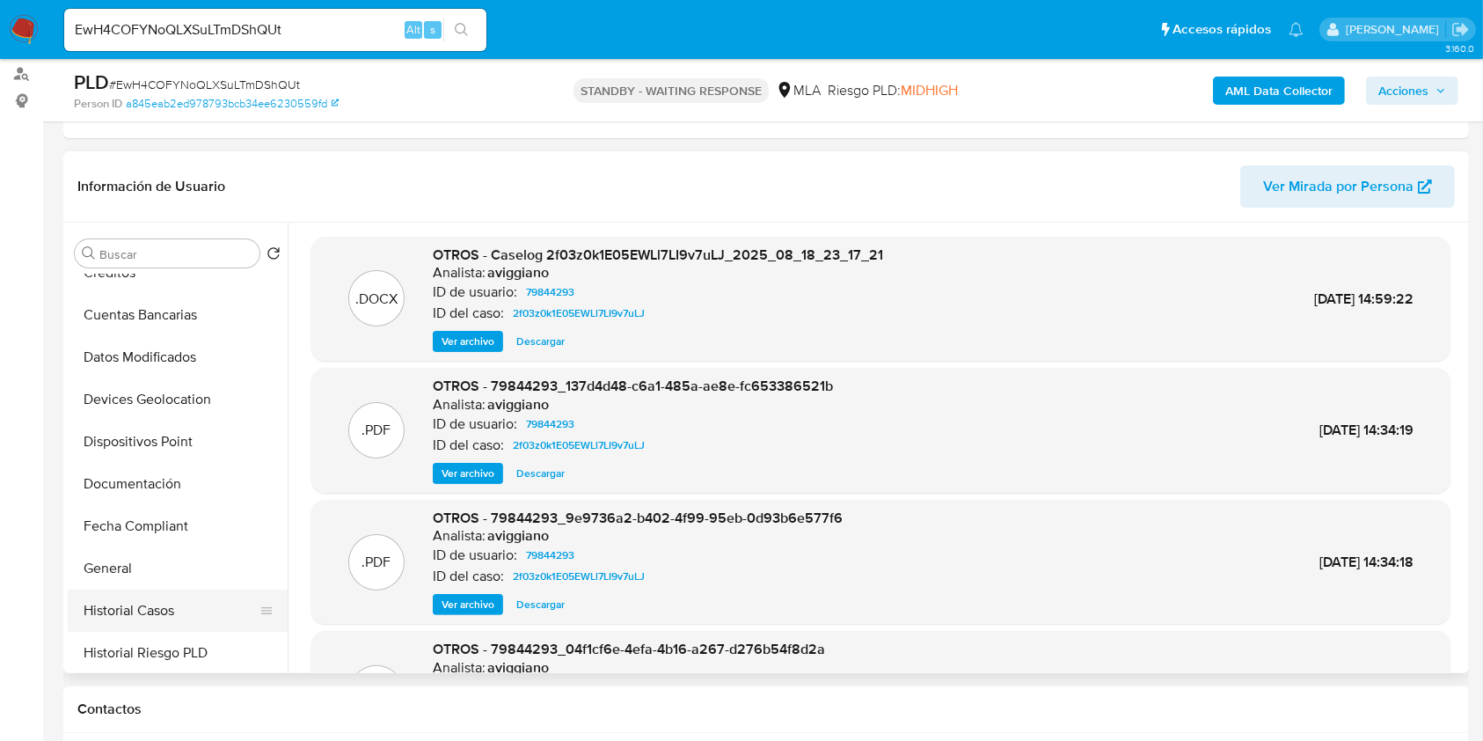
click at [121, 600] on button "Historial Casos" at bounding box center [171, 610] width 206 height 42
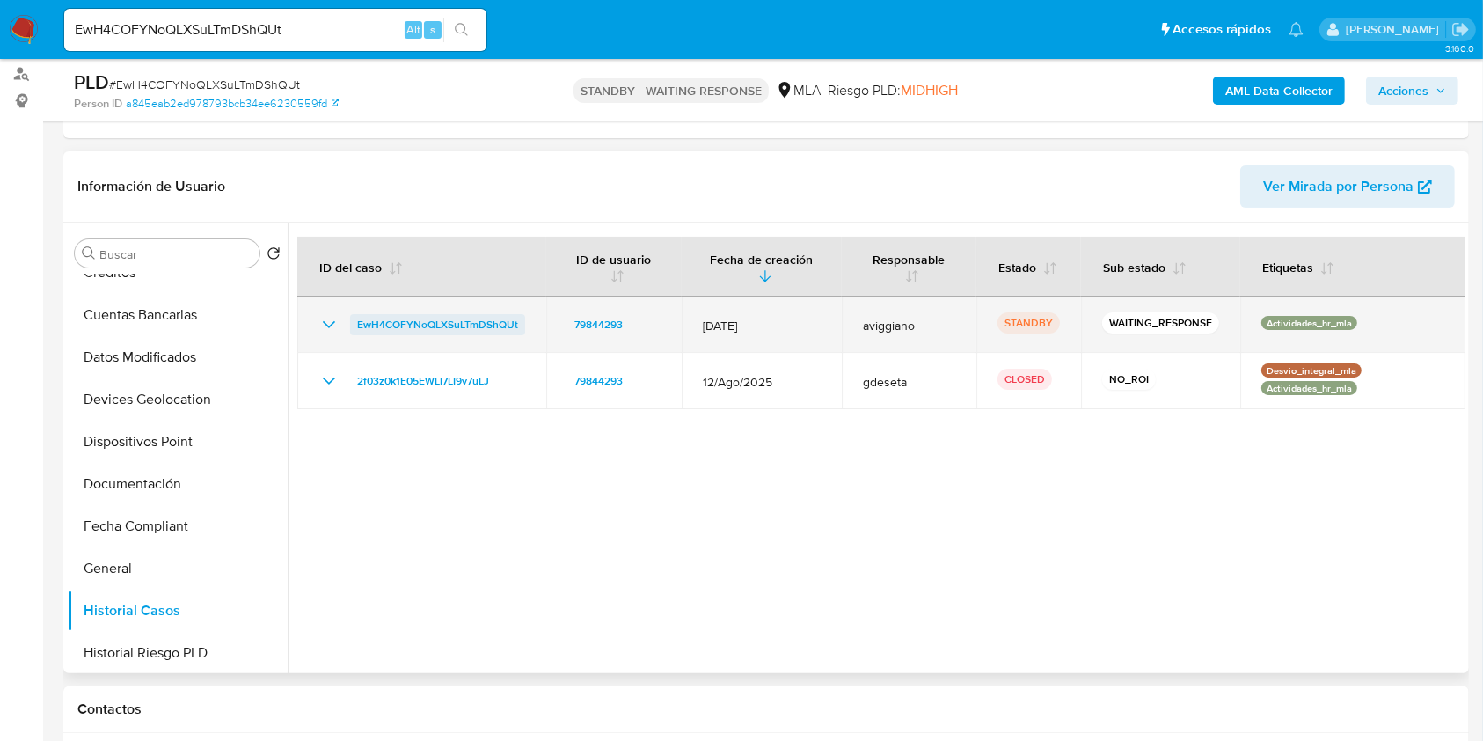
drag, startPoint x: 543, startPoint y: 318, endPoint x: 353, endPoint y: 333, distance: 190.6
click at [353, 333] on td "EwH4COFYNoQLXSuLTmDShQUt" at bounding box center [421, 324] width 249 height 56
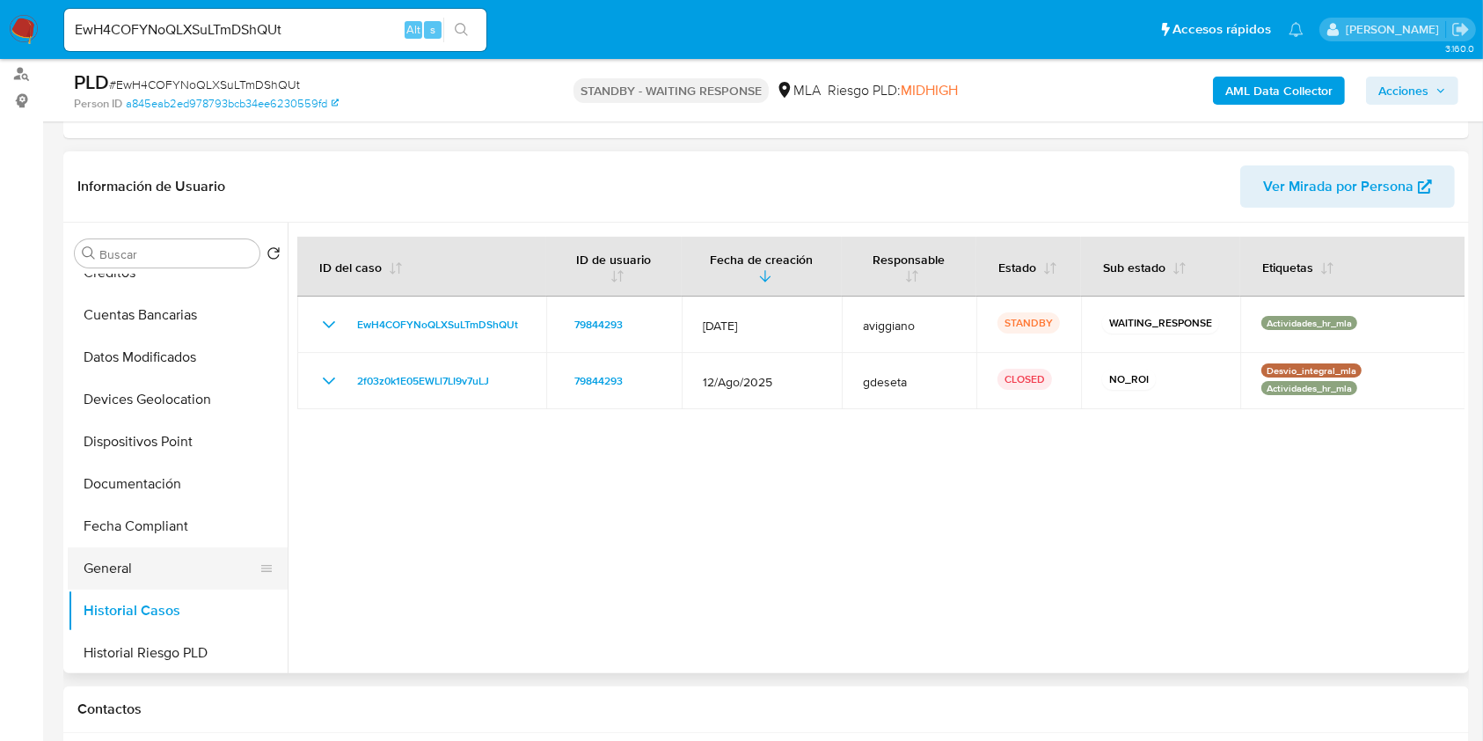
click at [124, 550] on button "General" at bounding box center [171, 568] width 206 height 42
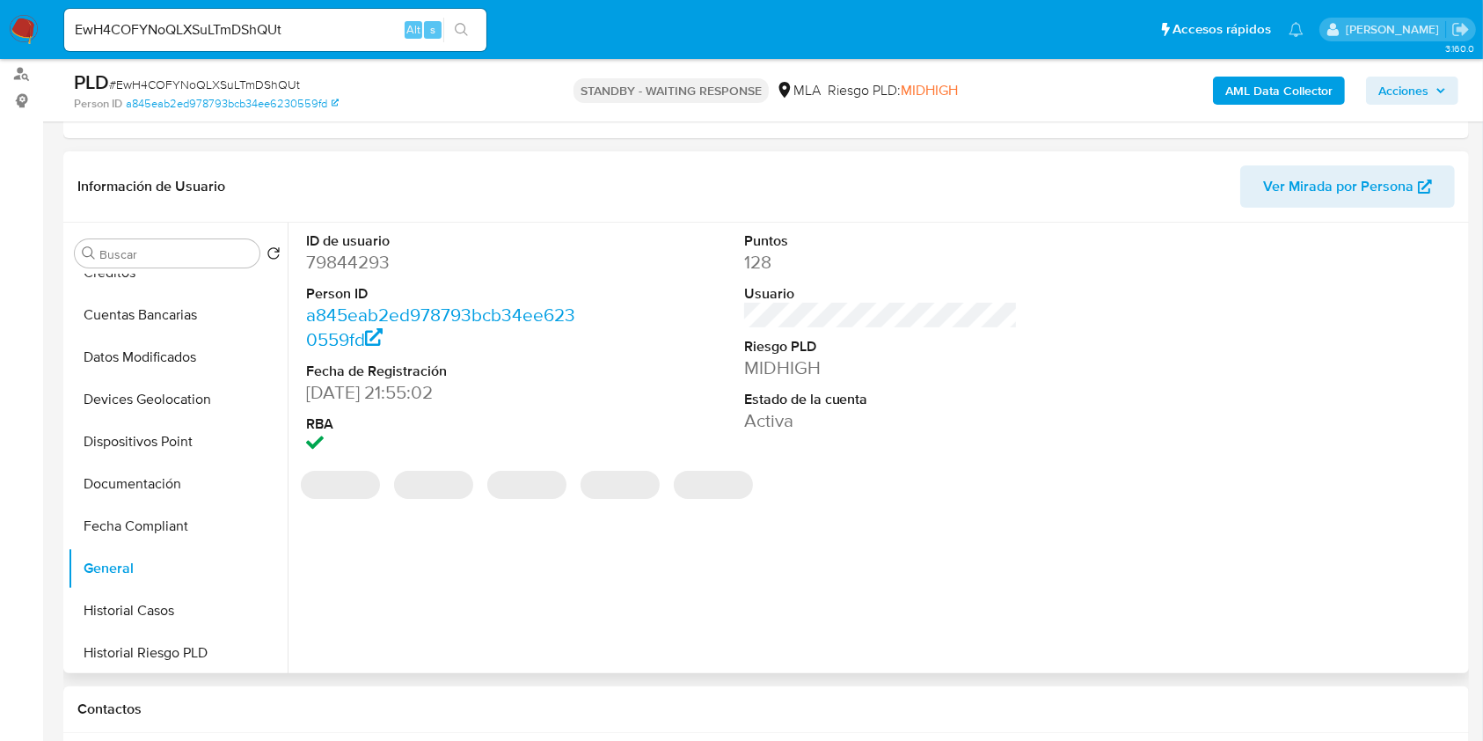
click at [355, 264] on dd "79844293" at bounding box center [443, 262] width 274 height 25
copy dd "79844293"
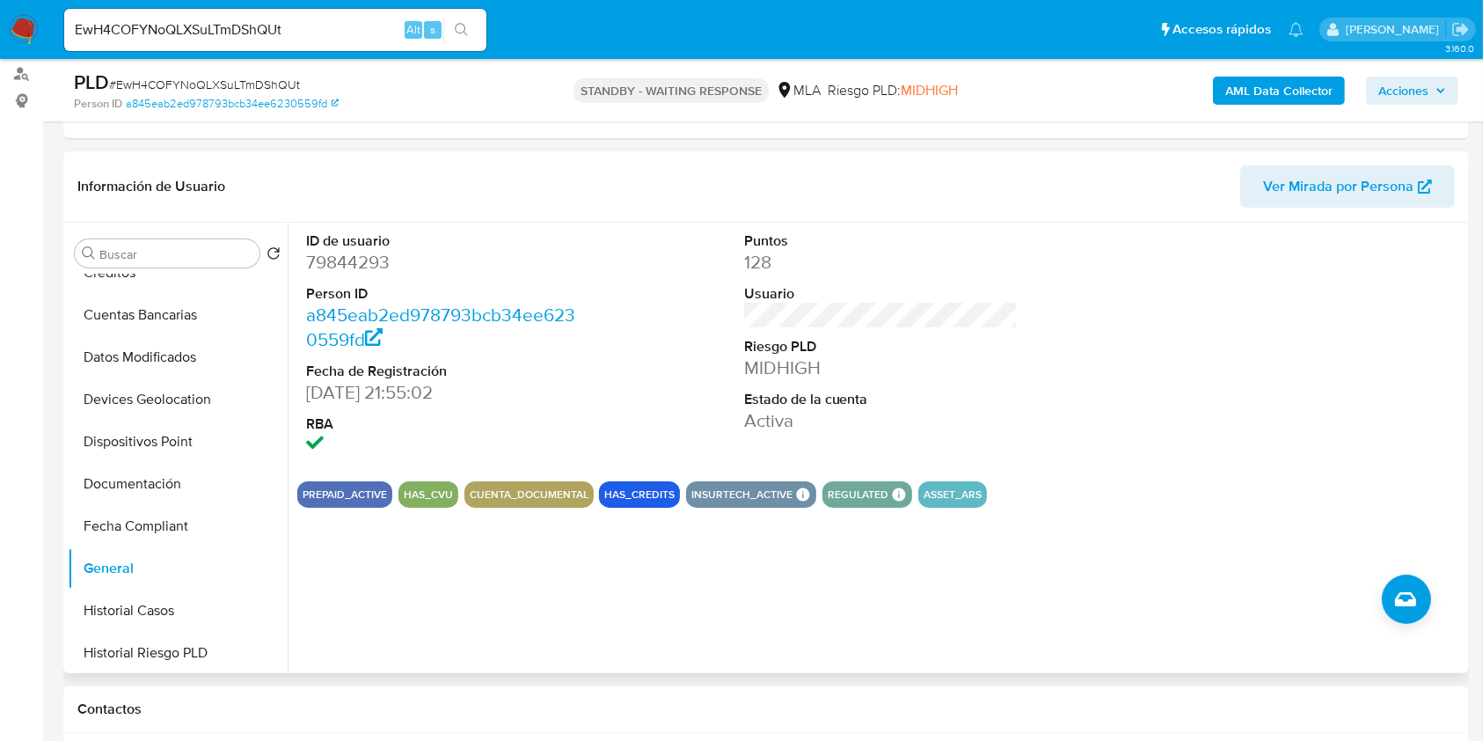
click at [430, 335] on dd "a845eab2ed978793bcb34ee6230559fd" at bounding box center [443, 327] width 274 height 49
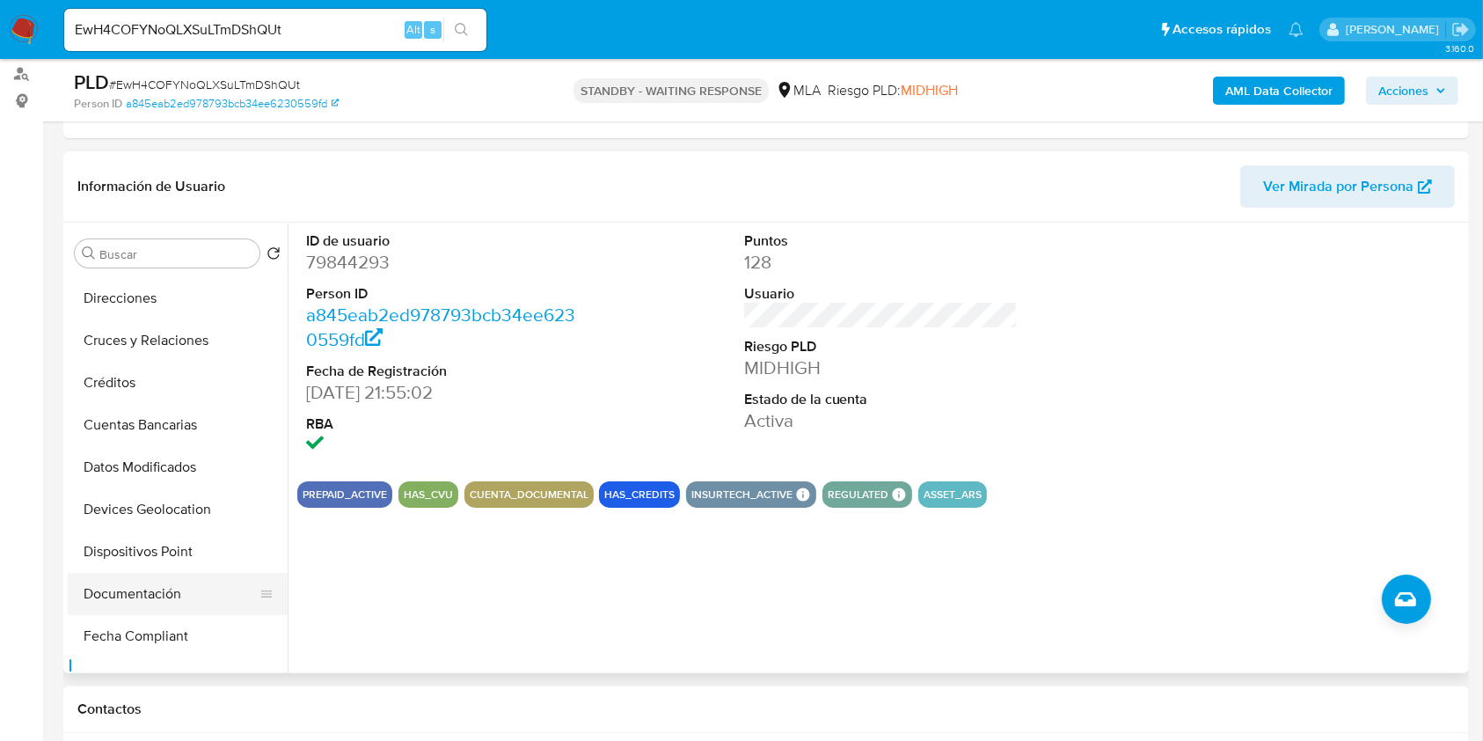
scroll to position [0, 0]
click at [166, 344] on button "Archivos adjuntos" at bounding box center [171, 338] width 206 height 42
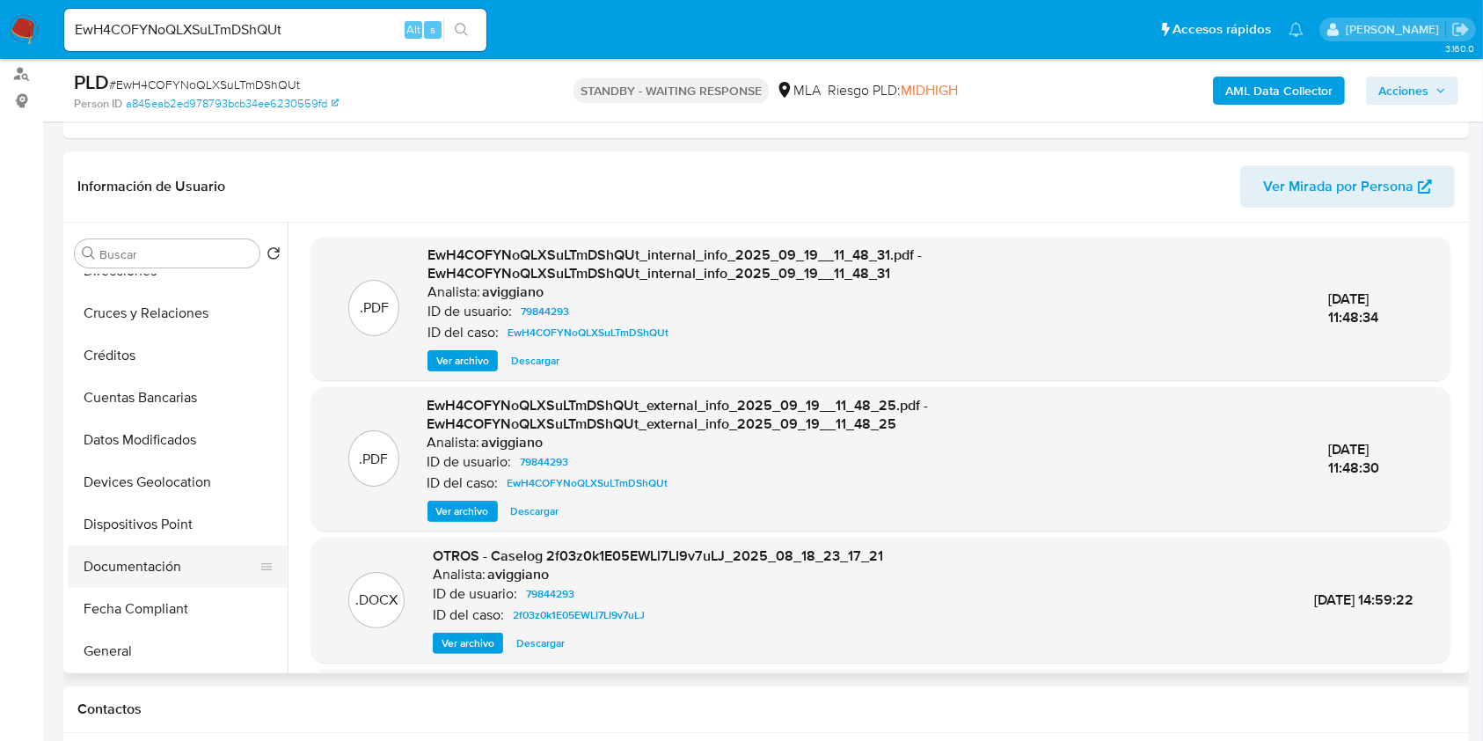
scroll to position [234, 0]
click at [136, 601] on button "Historial Casos" at bounding box center [171, 610] width 206 height 42
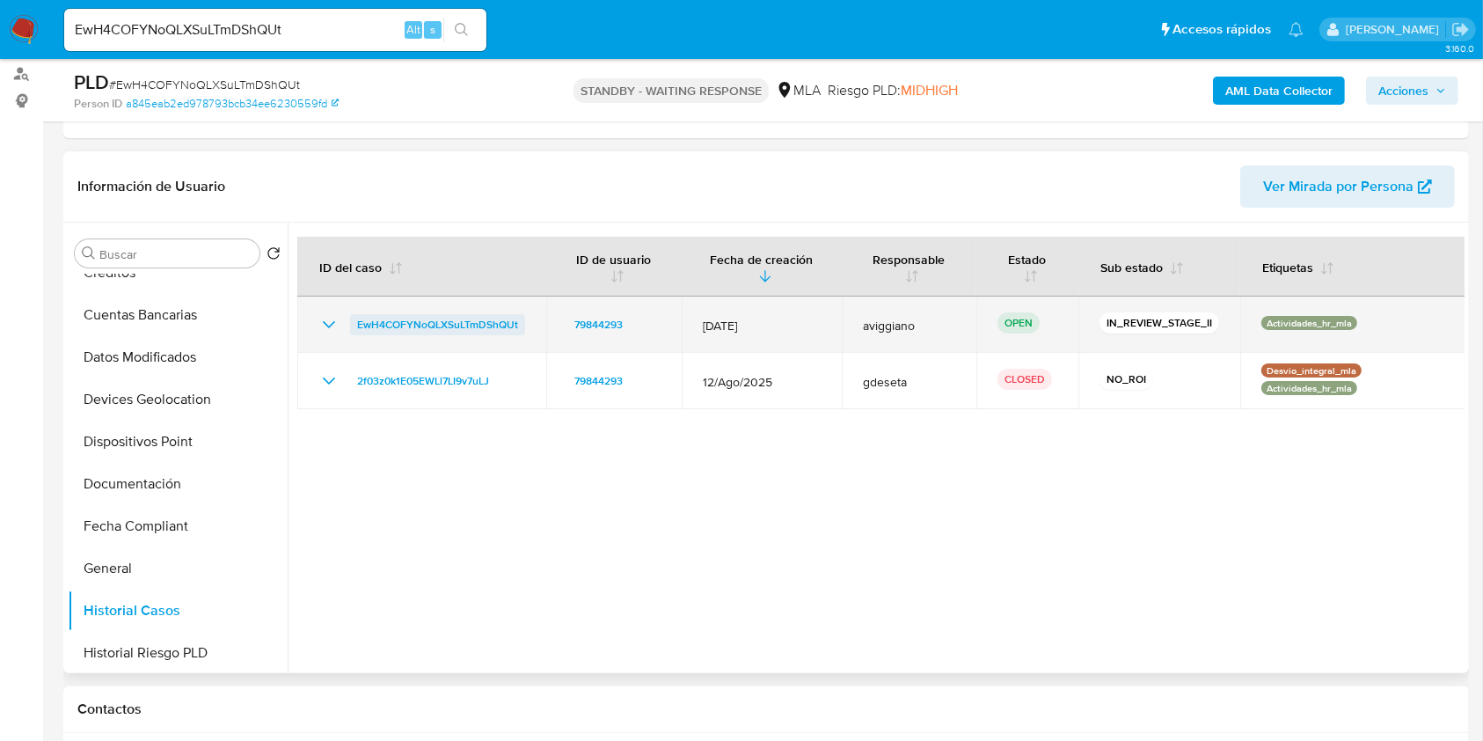
click at [469, 323] on span "EwH4COFYNoQLXSuLTmDShQUt" at bounding box center [437, 324] width 161 height 21
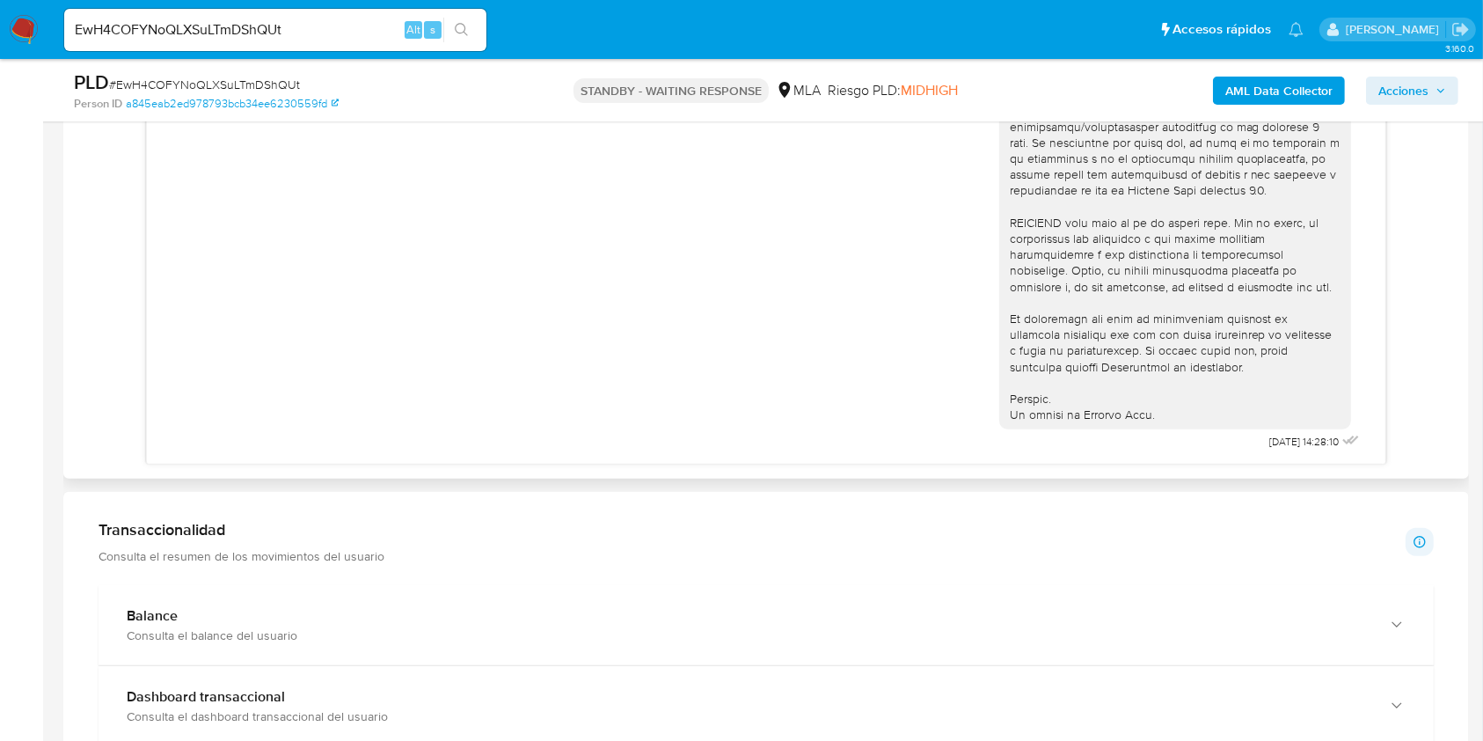
scroll to position [704, 0]
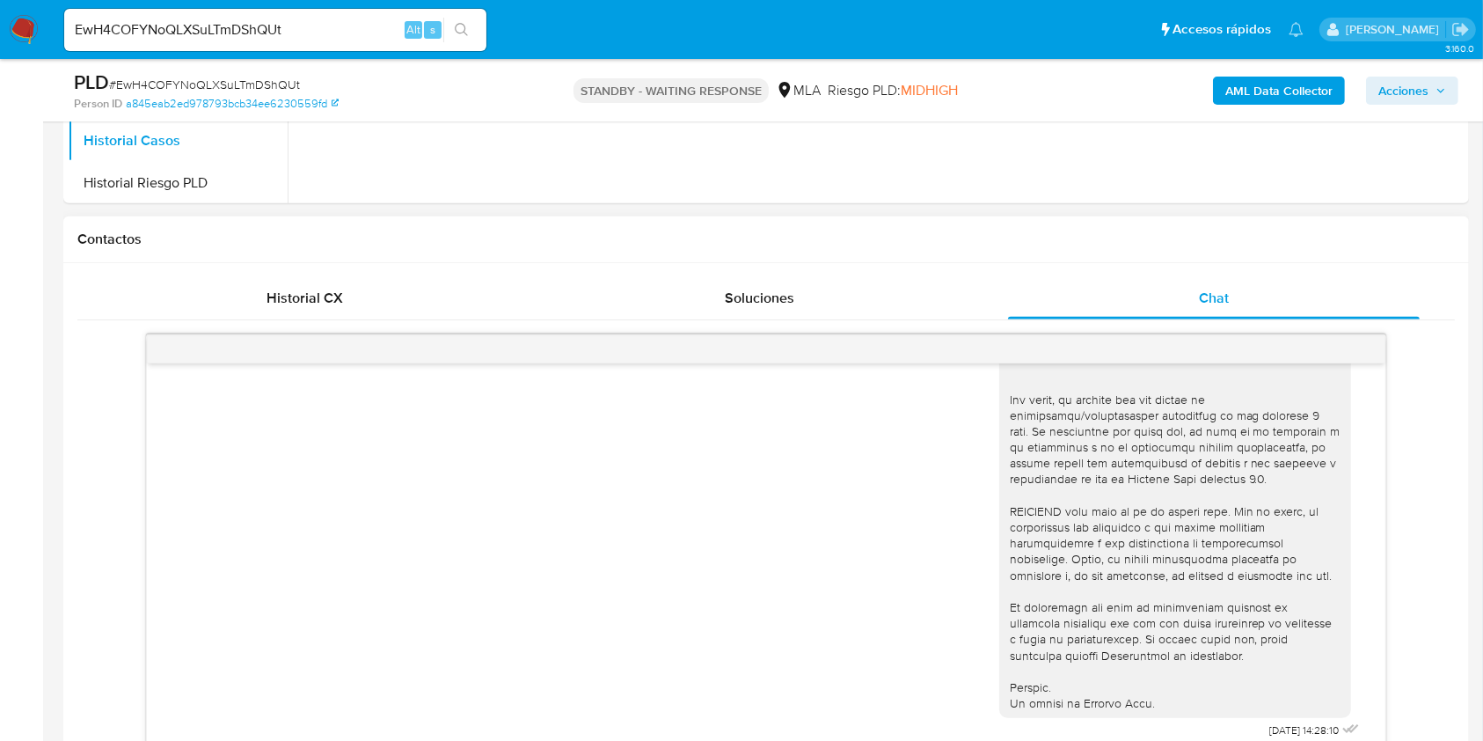
click at [301, 320] on div "17/09/2025 14:28:10" at bounding box center [766, 536] width 1378 height 433
click at [311, 305] on span "Historial CX" at bounding box center [305, 298] width 77 height 20
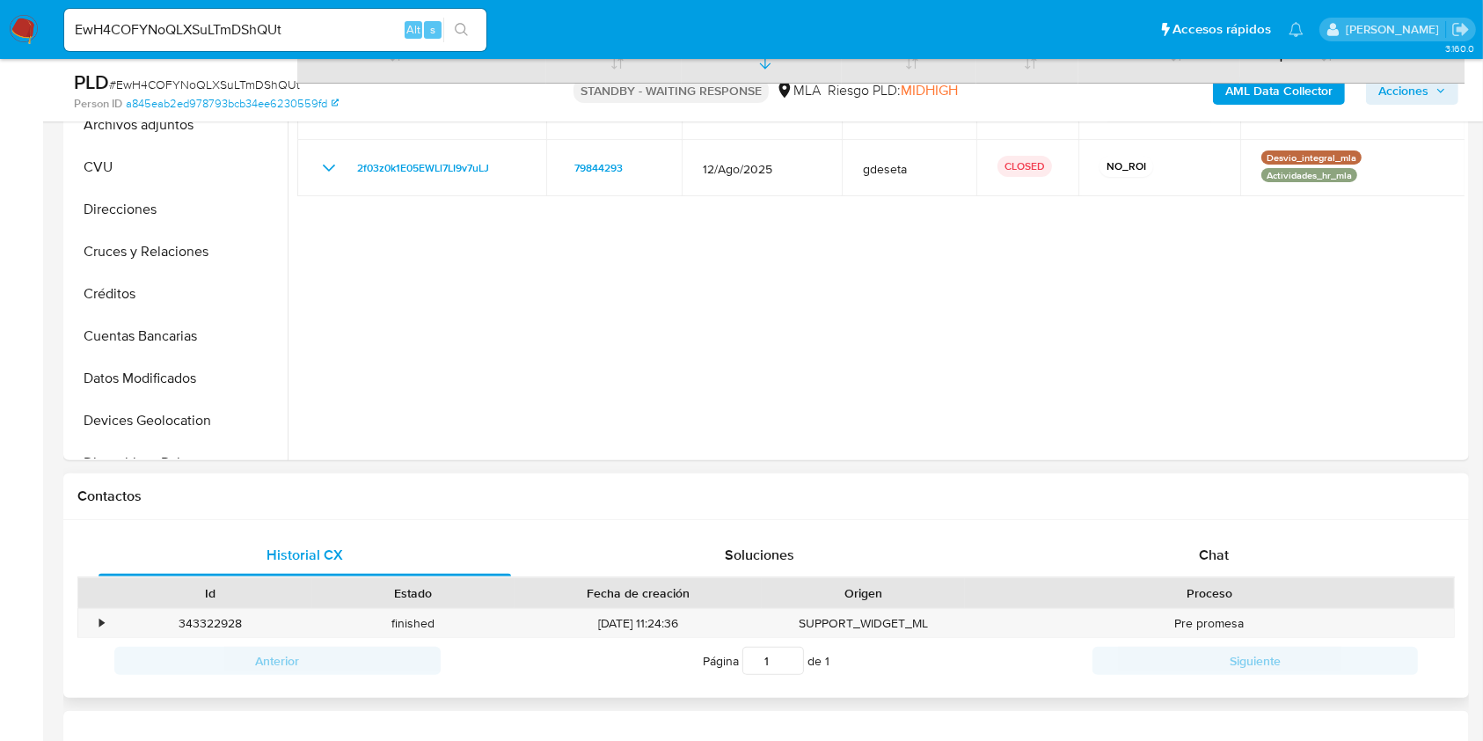
scroll to position [586, 0]
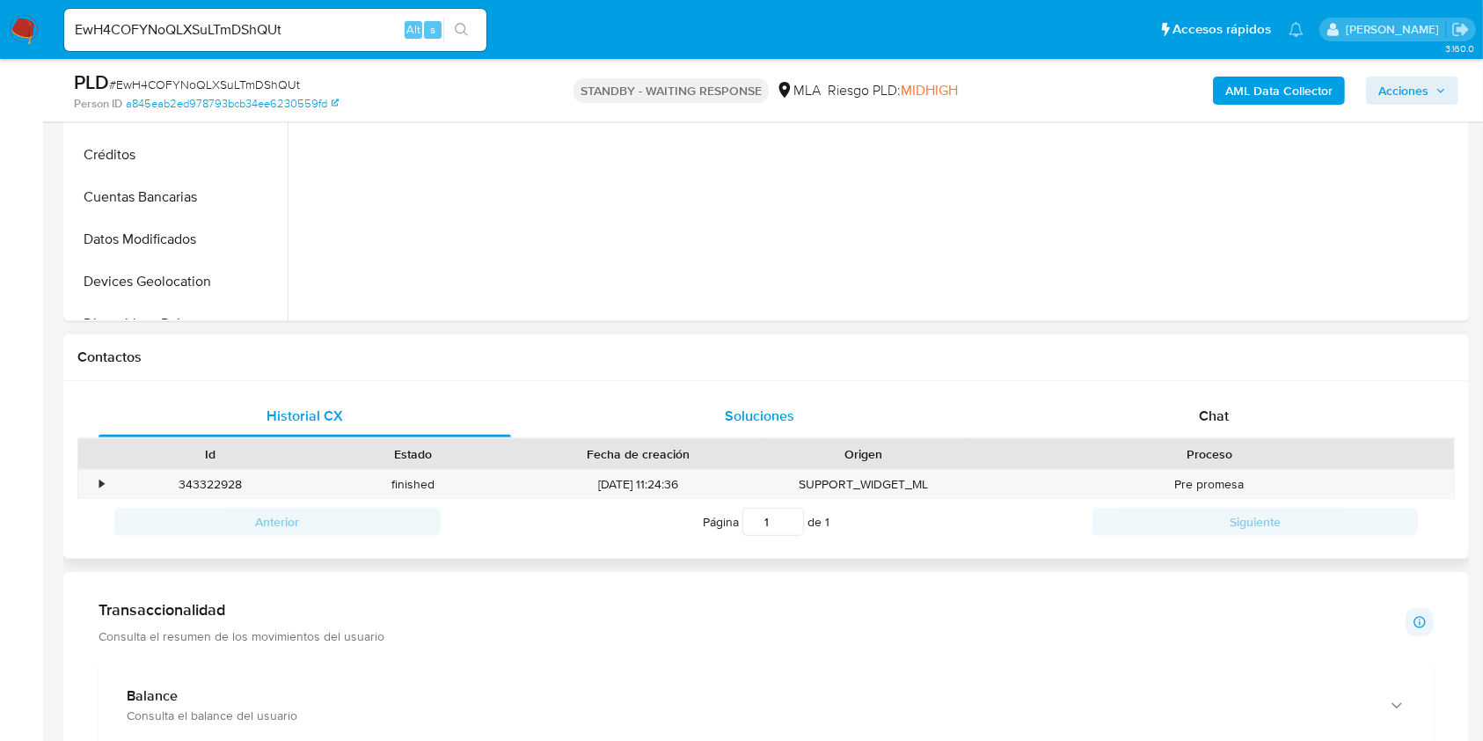
click at [737, 408] on span "Soluciones" at bounding box center [760, 416] width 70 height 20
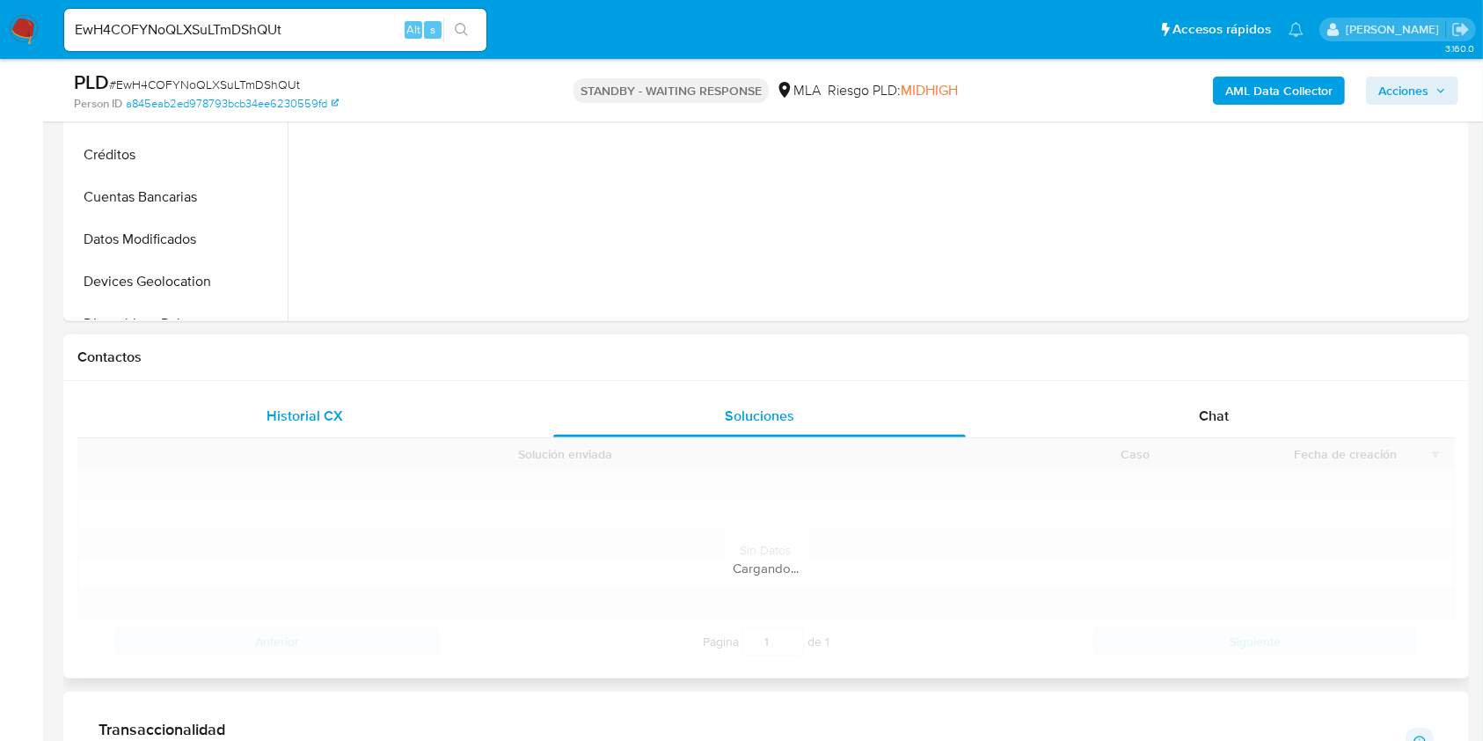
click at [265, 408] on div "Historial CX" at bounding box center [305, 416] width 413 height 42
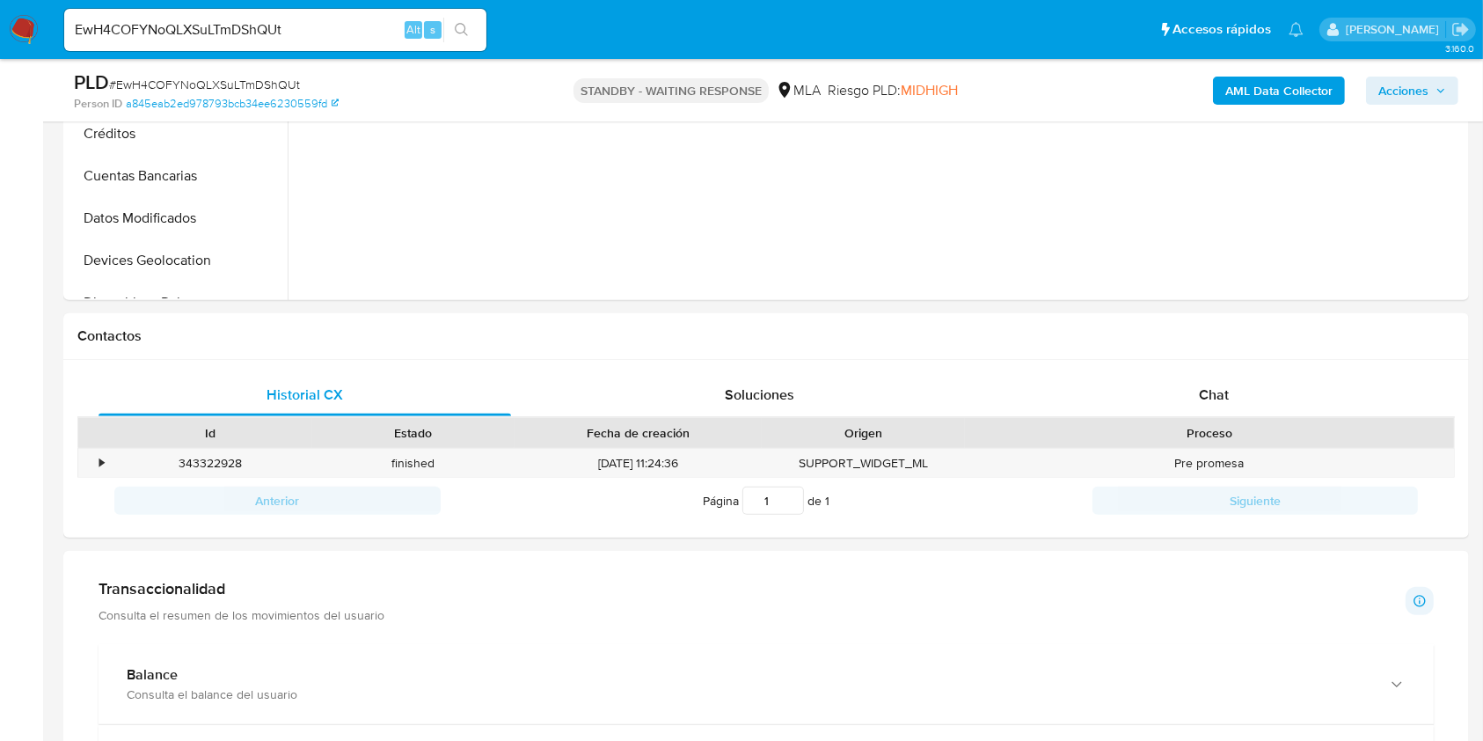
scroll to position [704, 0]
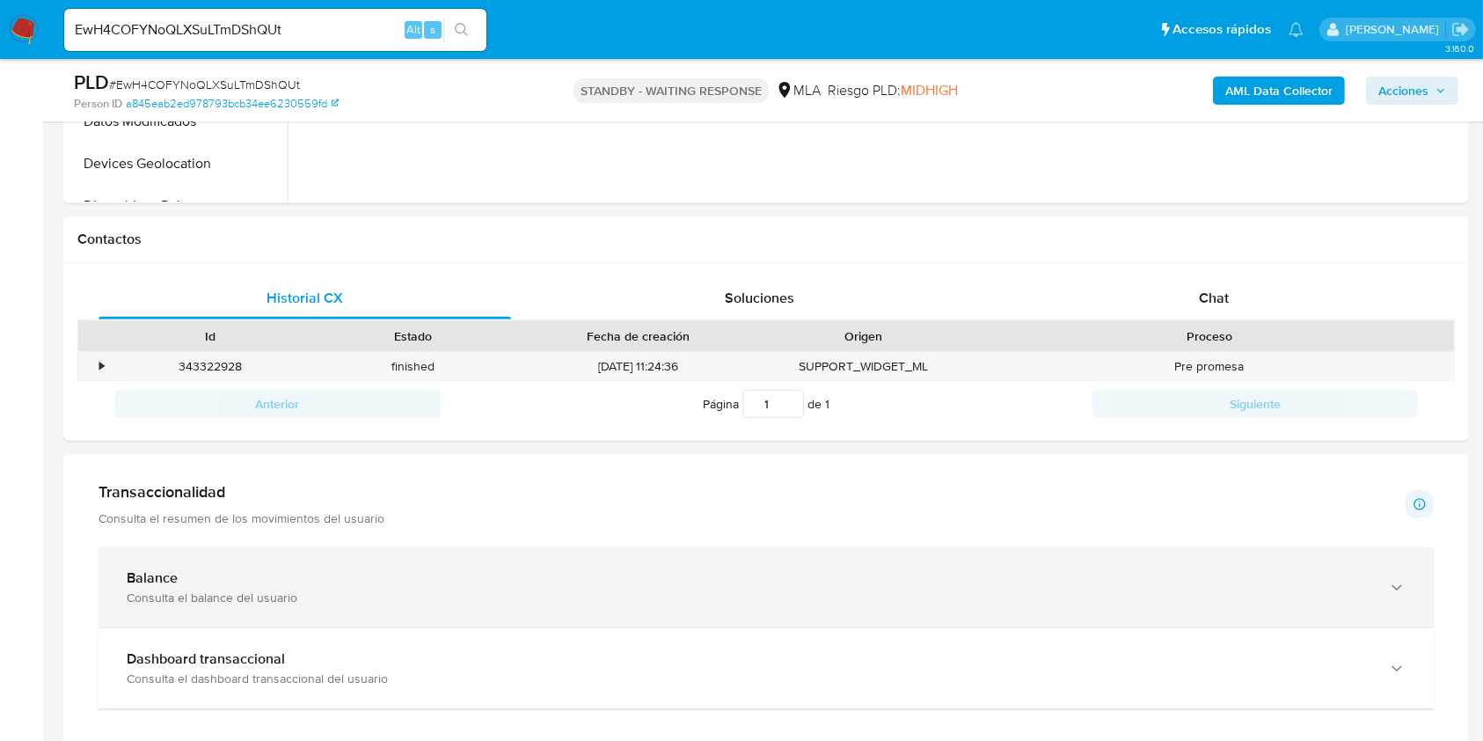
click at [176, 562] on div "Balance Consulta el balance del usuario" at bounding box center [767, 587] width 1336 height 80
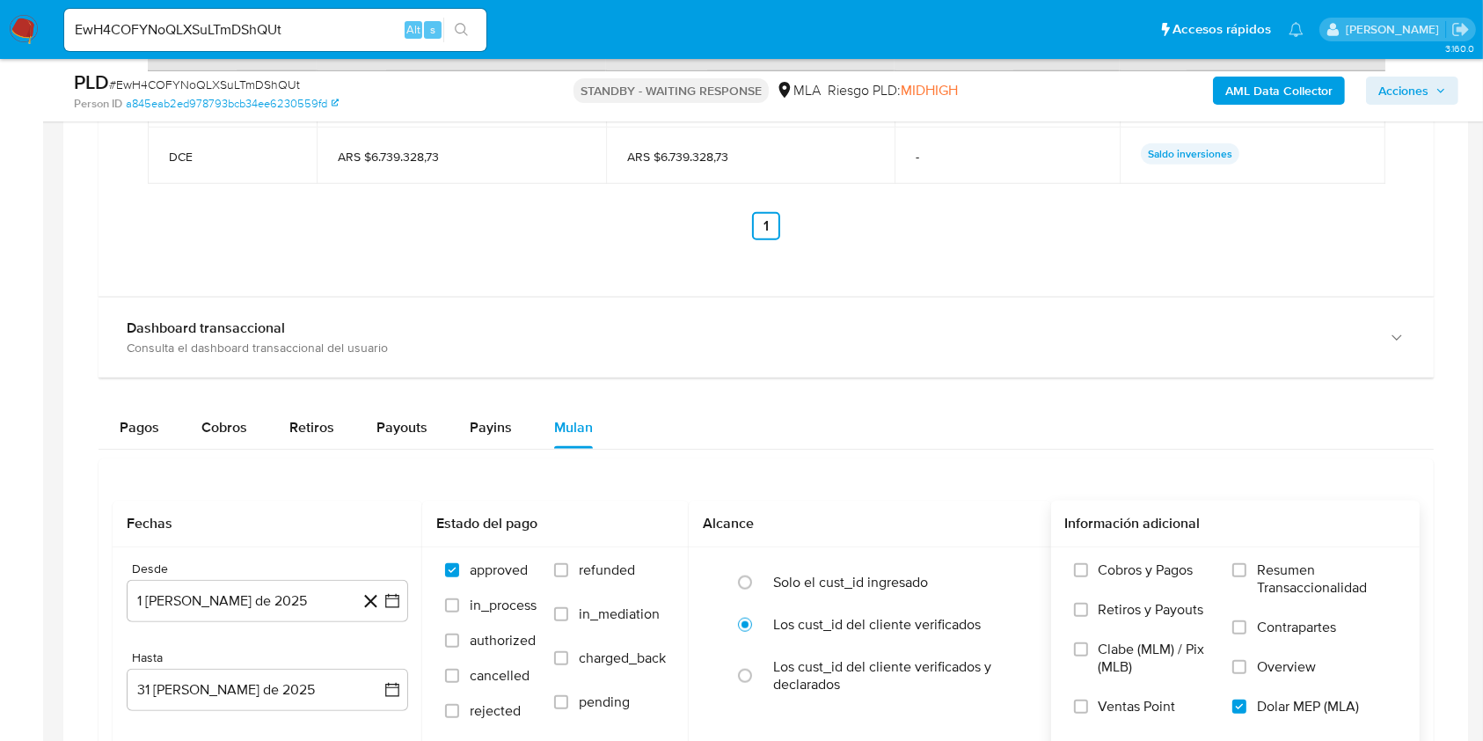
scroll to position [1760, 0]
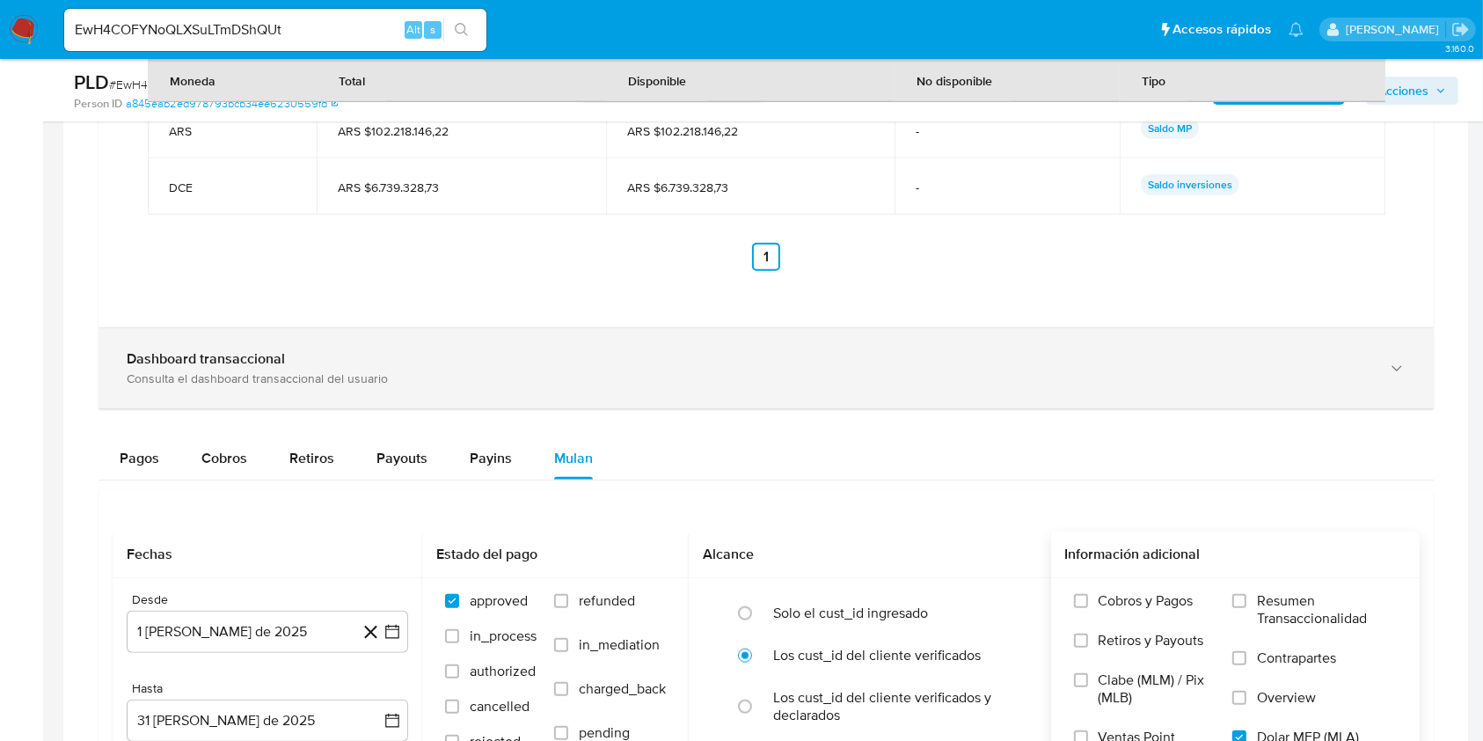
click at [335, 355] on div "Dashboard transaccional" at bounding box center [749, 359] width 1244 height 18
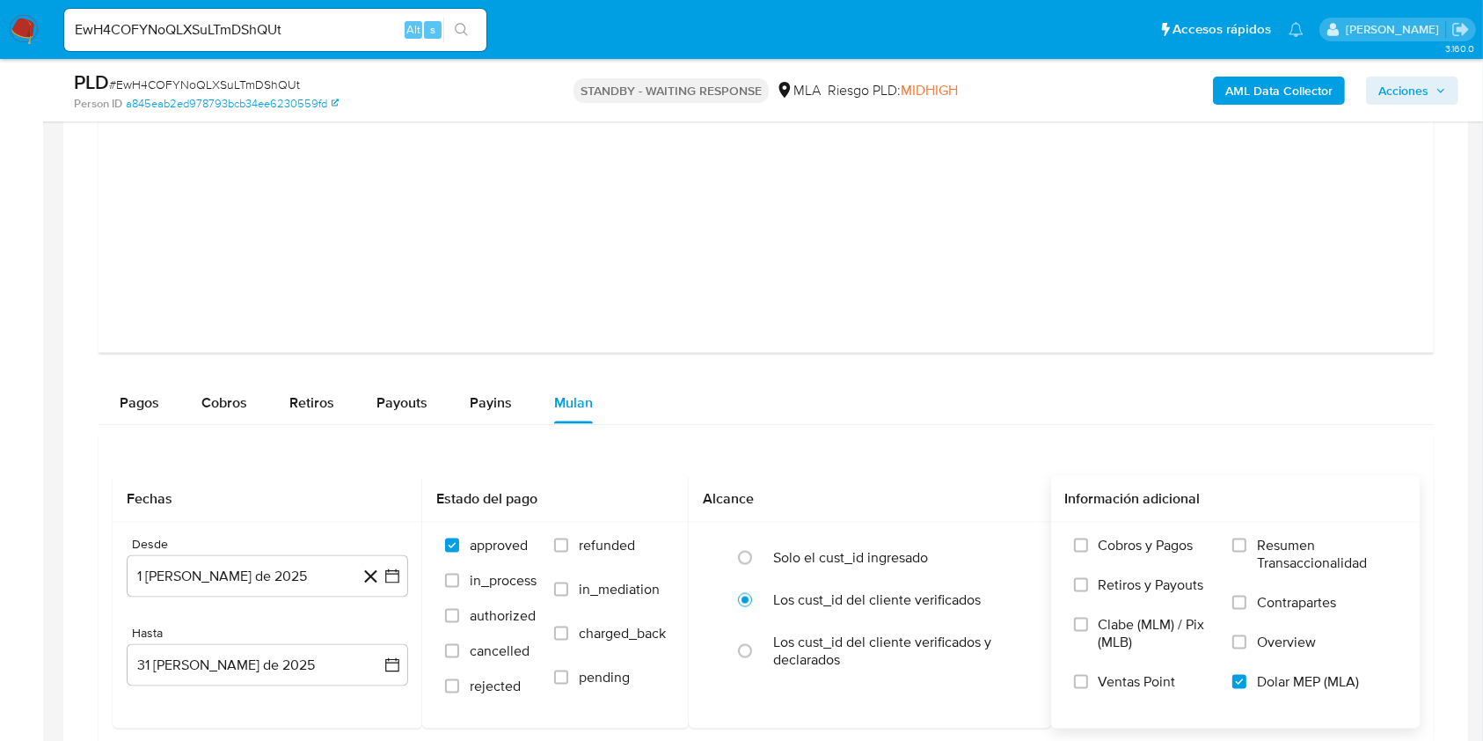
scroll to position [2697, 0]
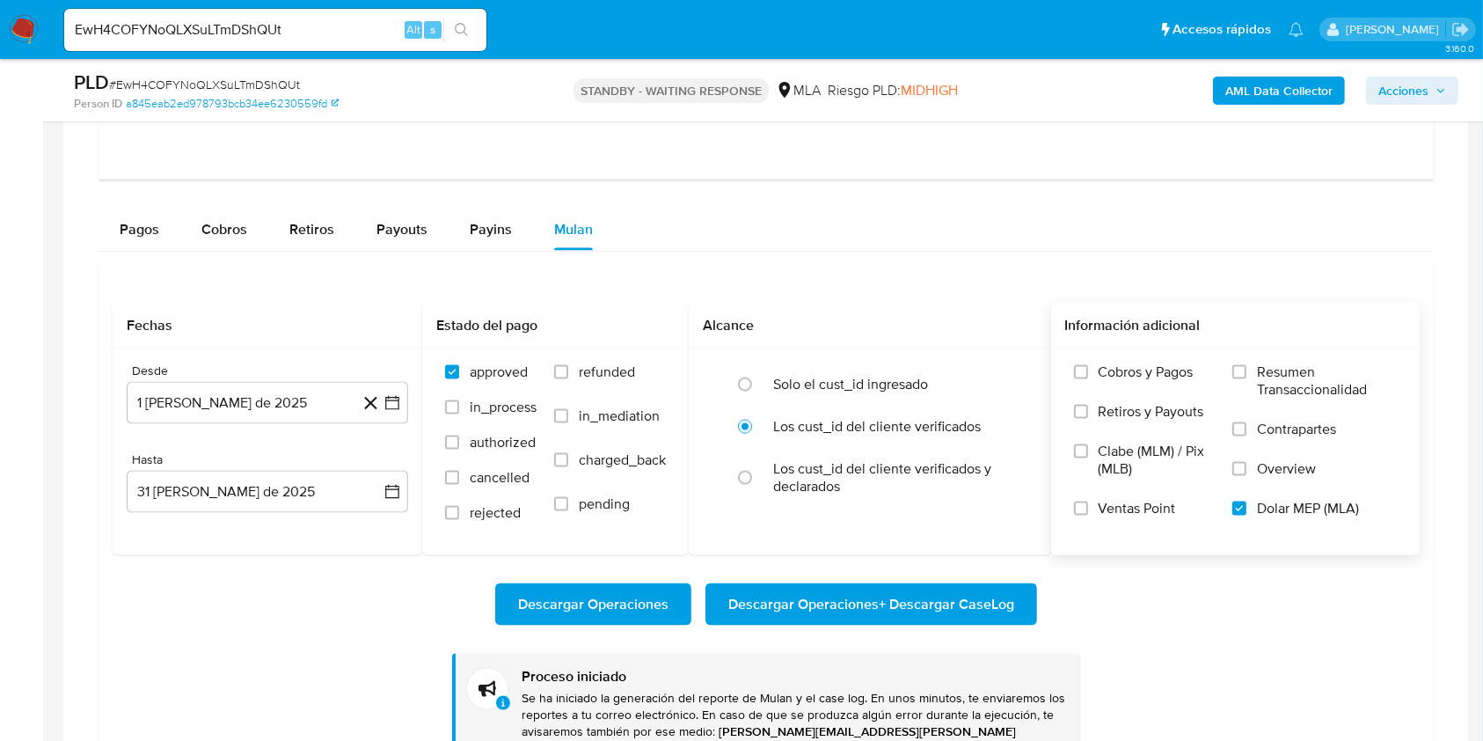
click at [798, 602] on span "Descargar Operaciones + Descargar CaseLog" at bounding box center [871, 604] width 286 height 39
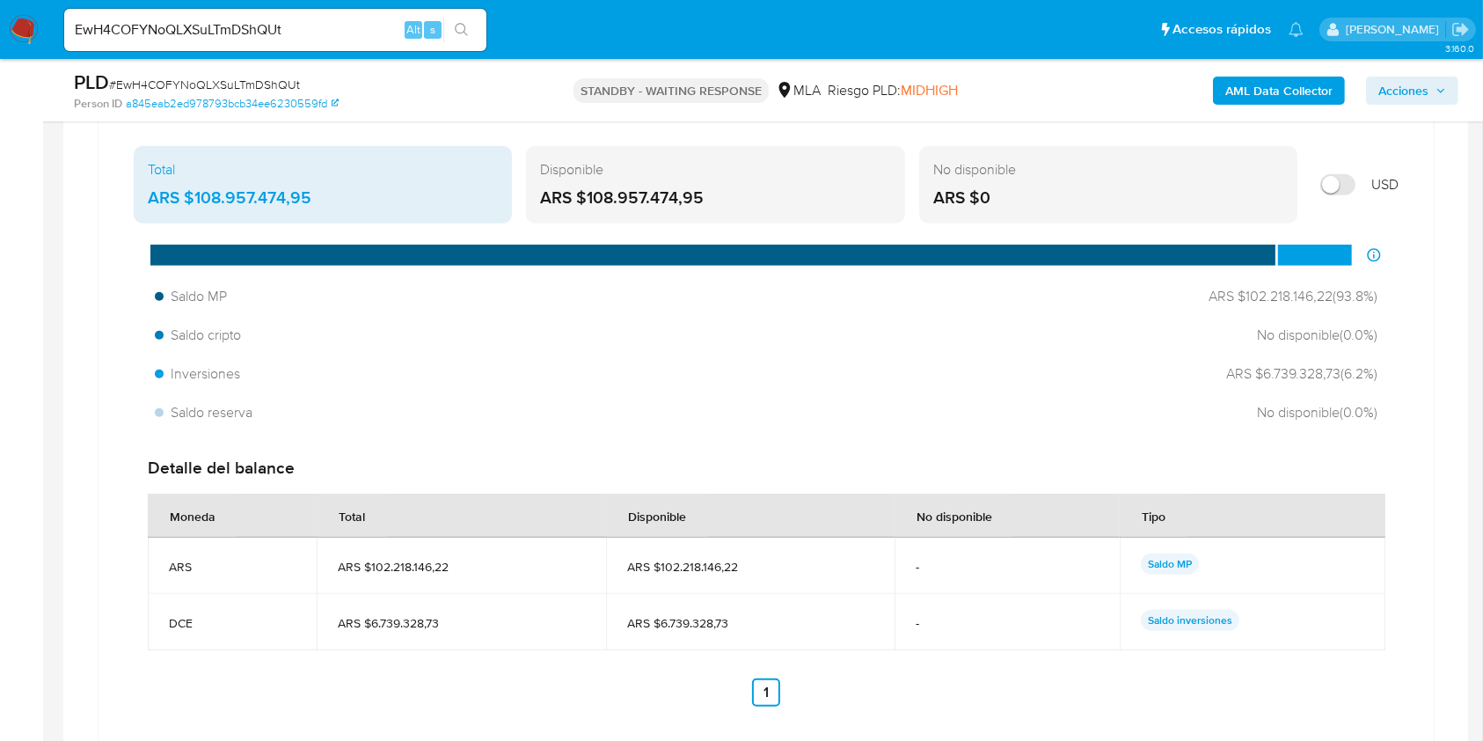
scroll to position [831, 0]
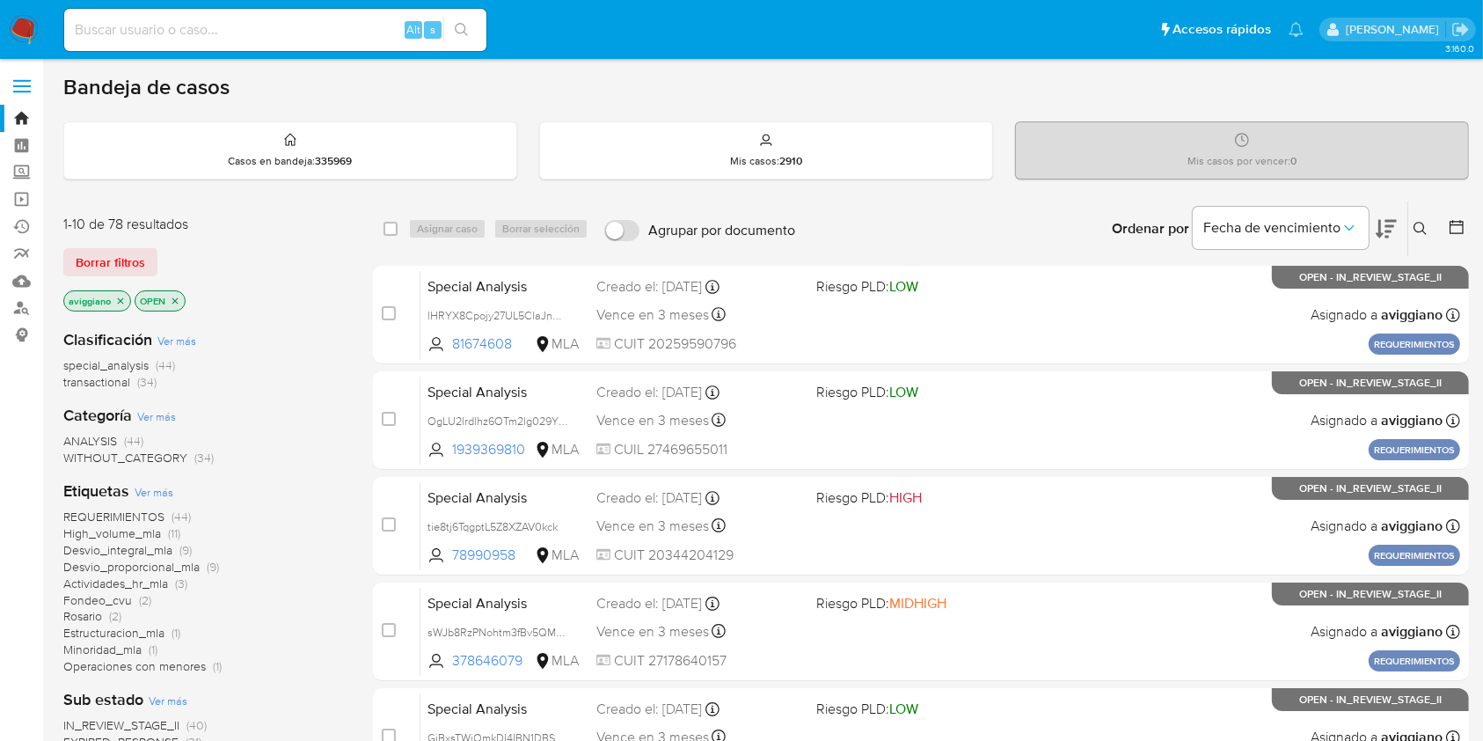
click at [123, 296] on icon "close-filter" at bounding box center [120, 301] width 11 height 11
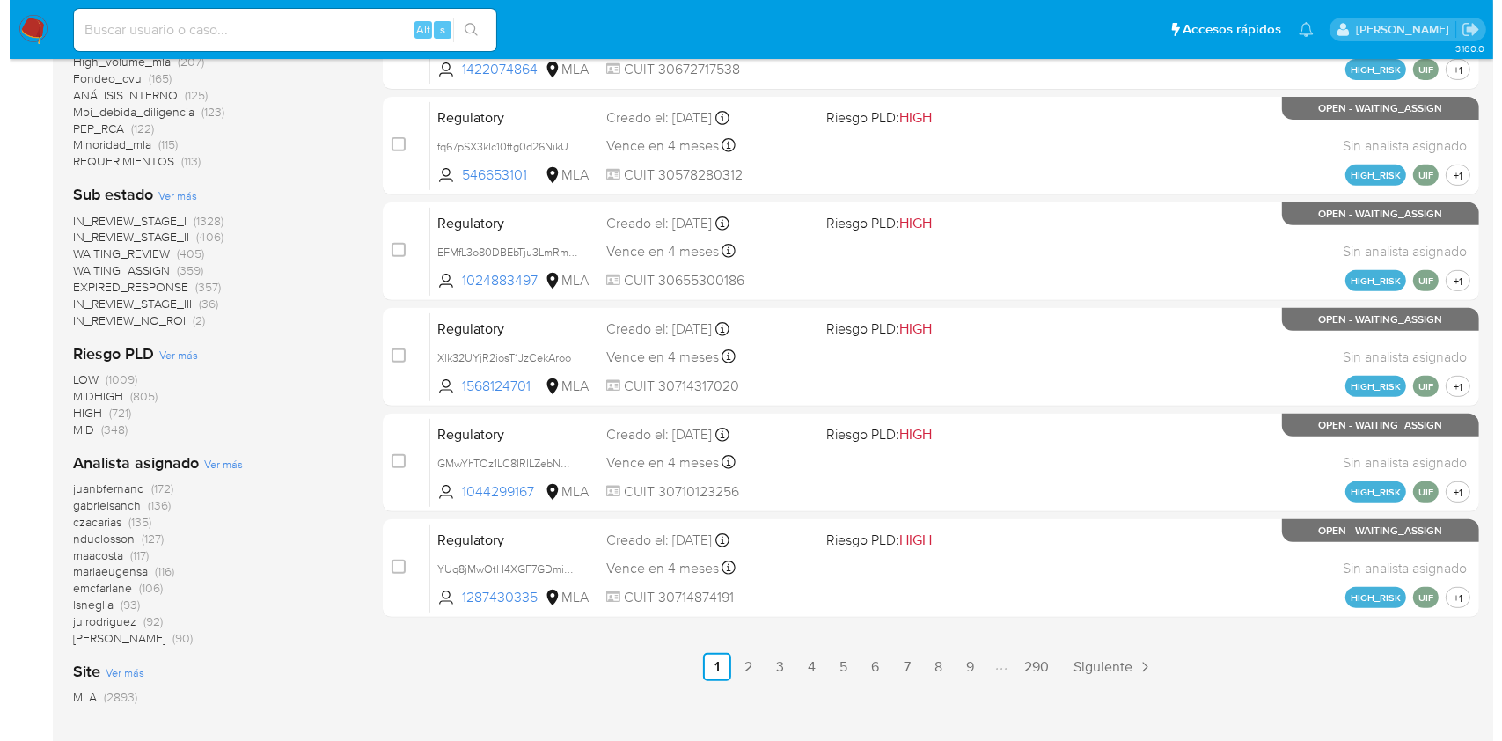
scroll to position [819, 0]
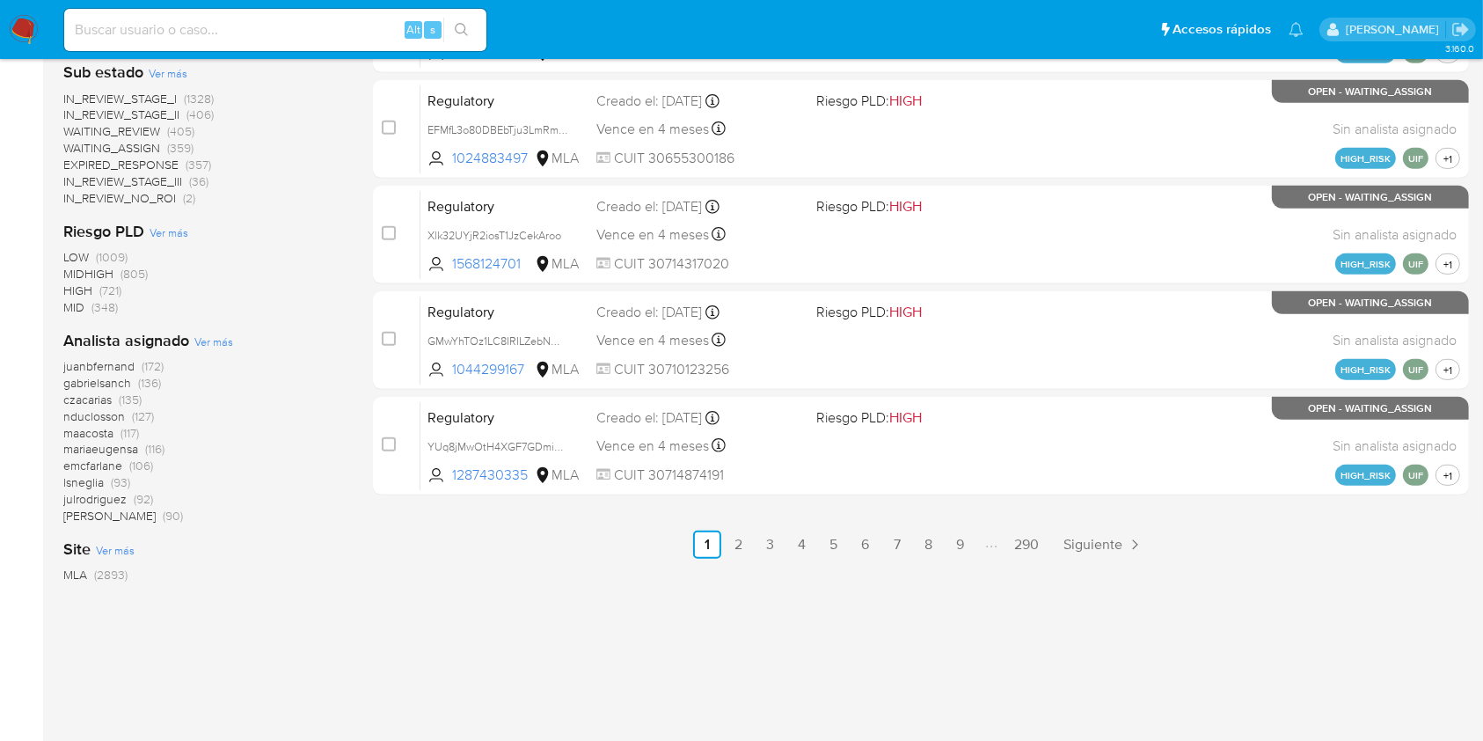
click at [210, 336] on span "Ver más" at bounding box center [213, 341] width 39 height 16
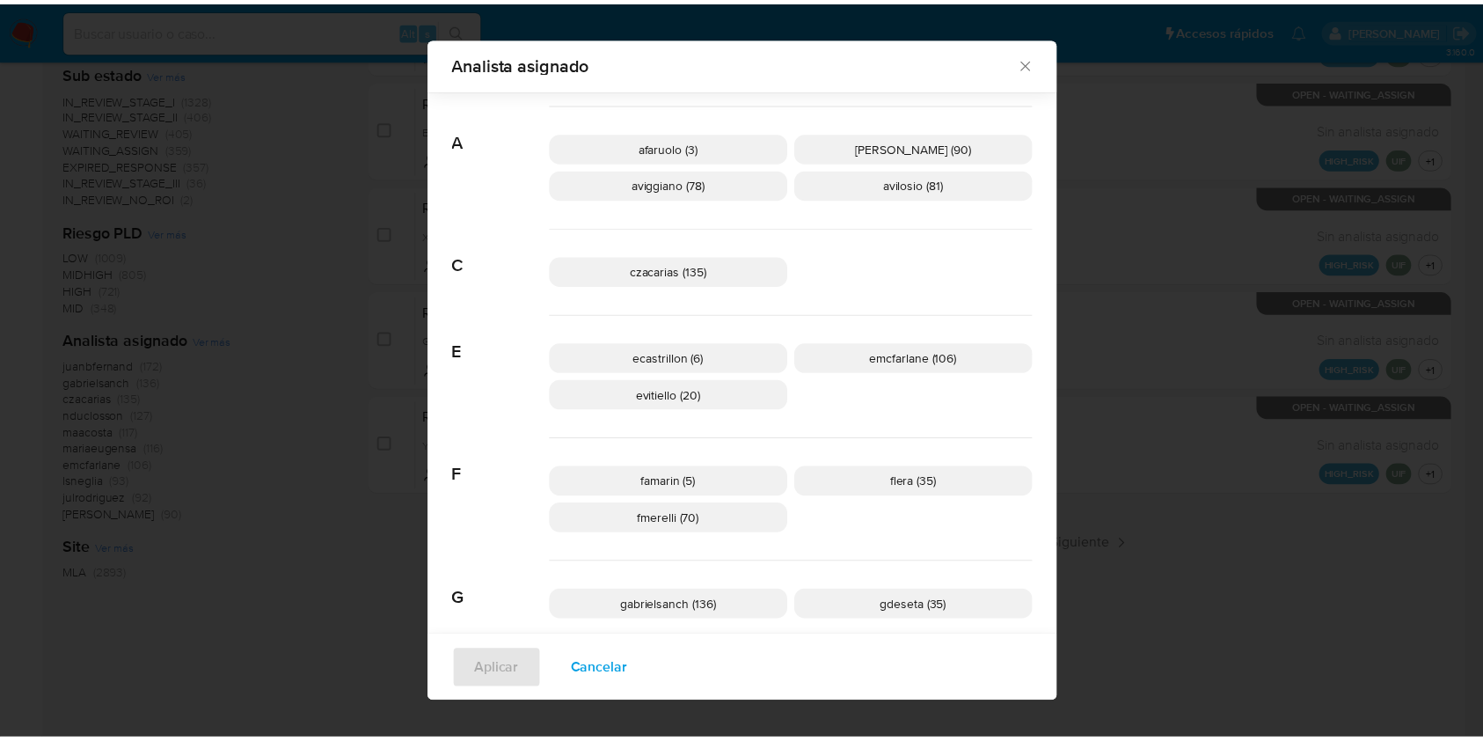
scroll to position [104, 0]
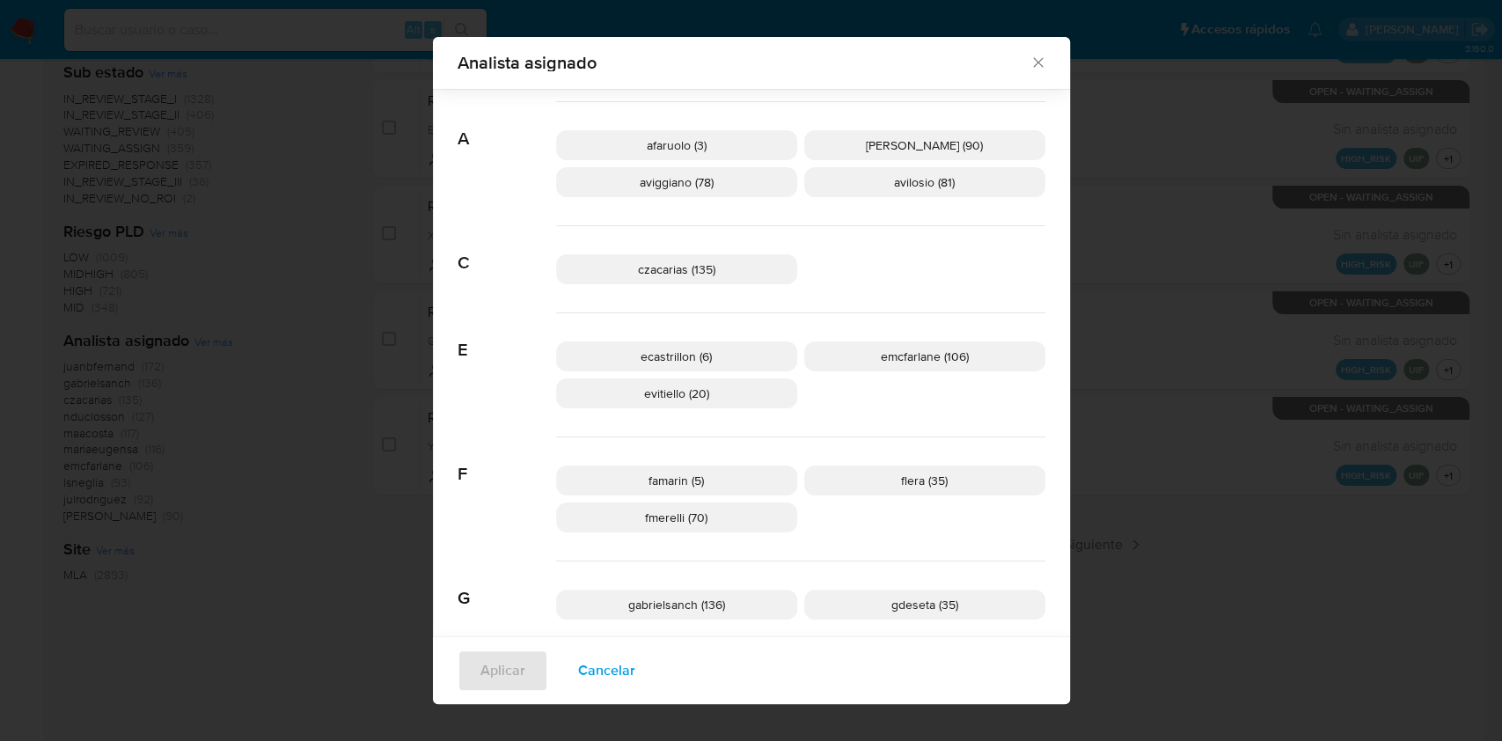
click at [1033, 61] on icon "Cerrar" at bounding box center [1038, 63] width 10 height 10
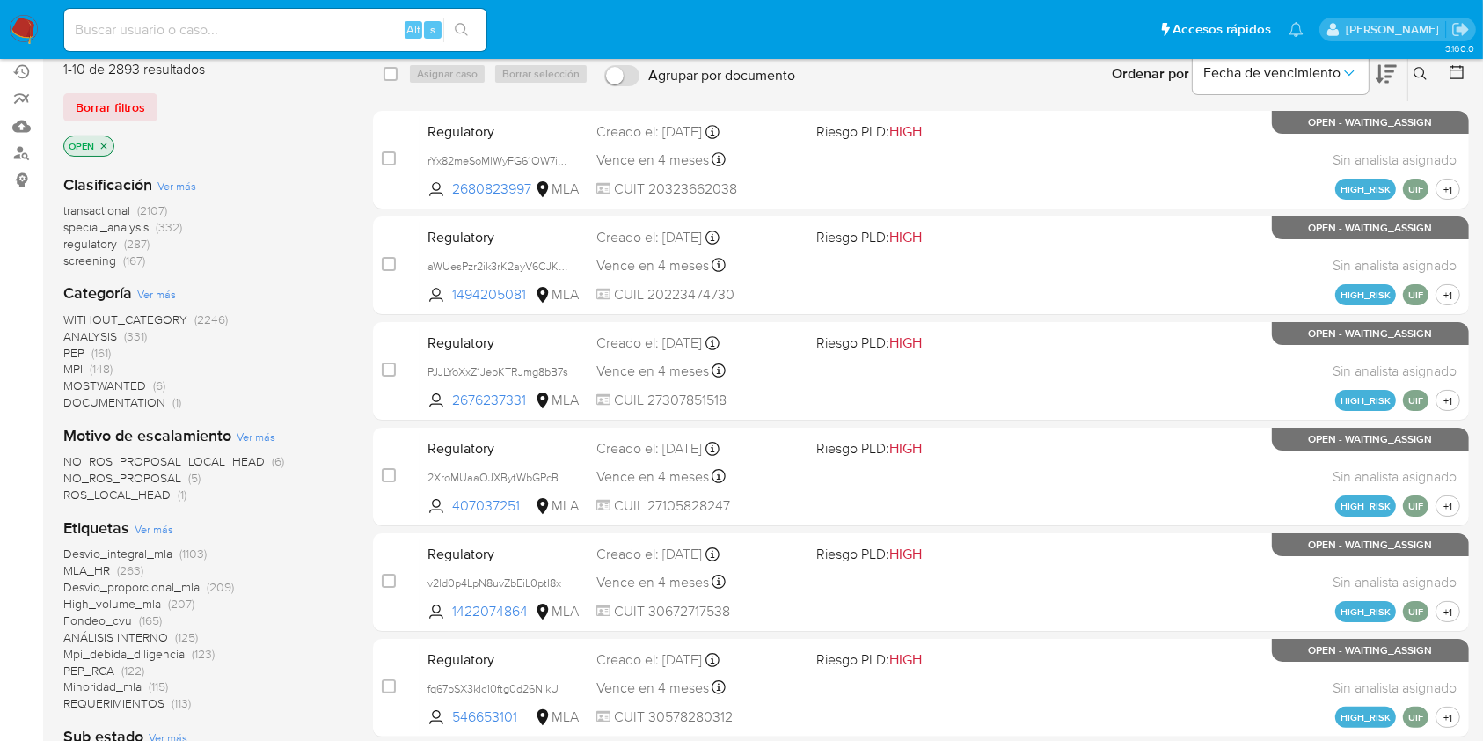
scroll to position [115, 0]
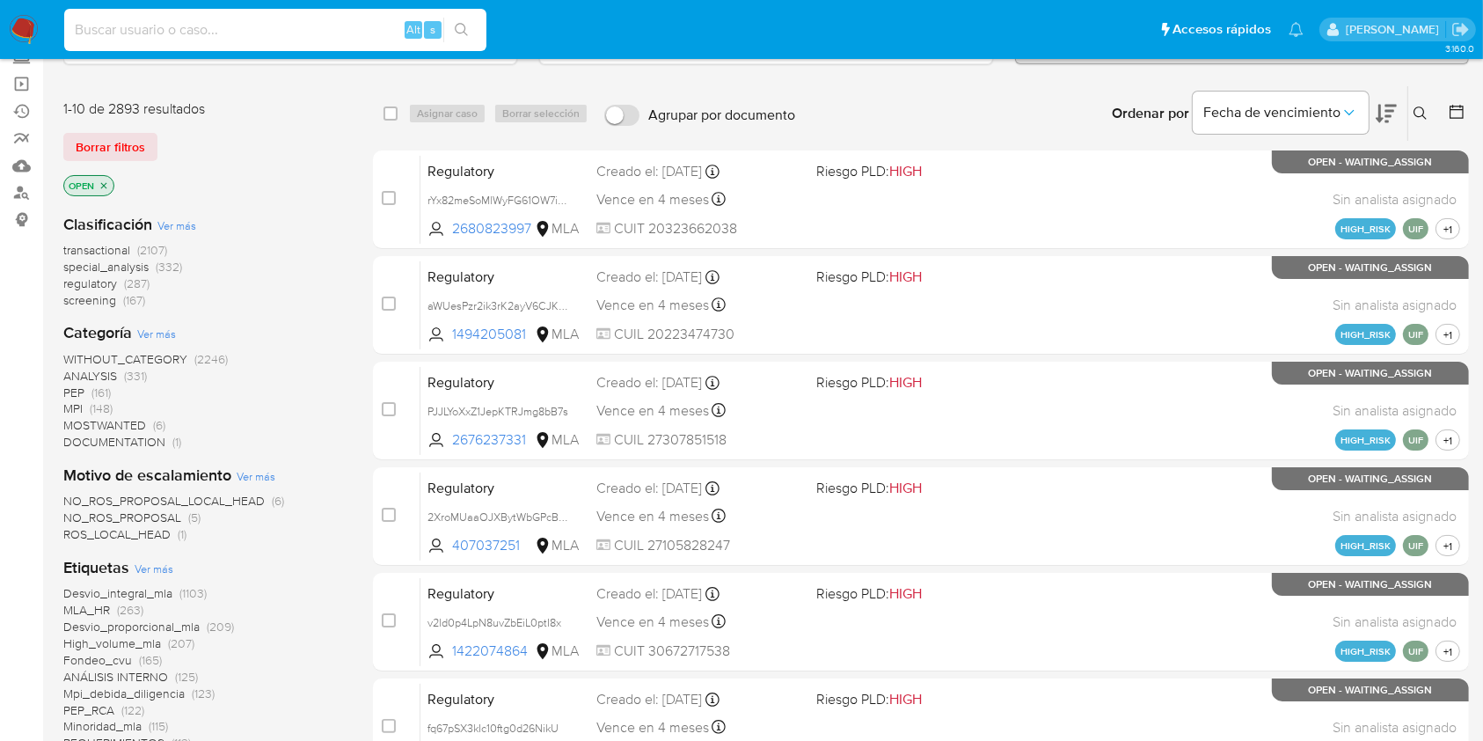
click at [303, 18] on input at bounding box center [275, 29] width 422 height 23
paste input "BlAzAjiJrdOUGHiyrZwEK4KL"
type input "BlAzAjiJrdOUGHiyrZwEK4KL"
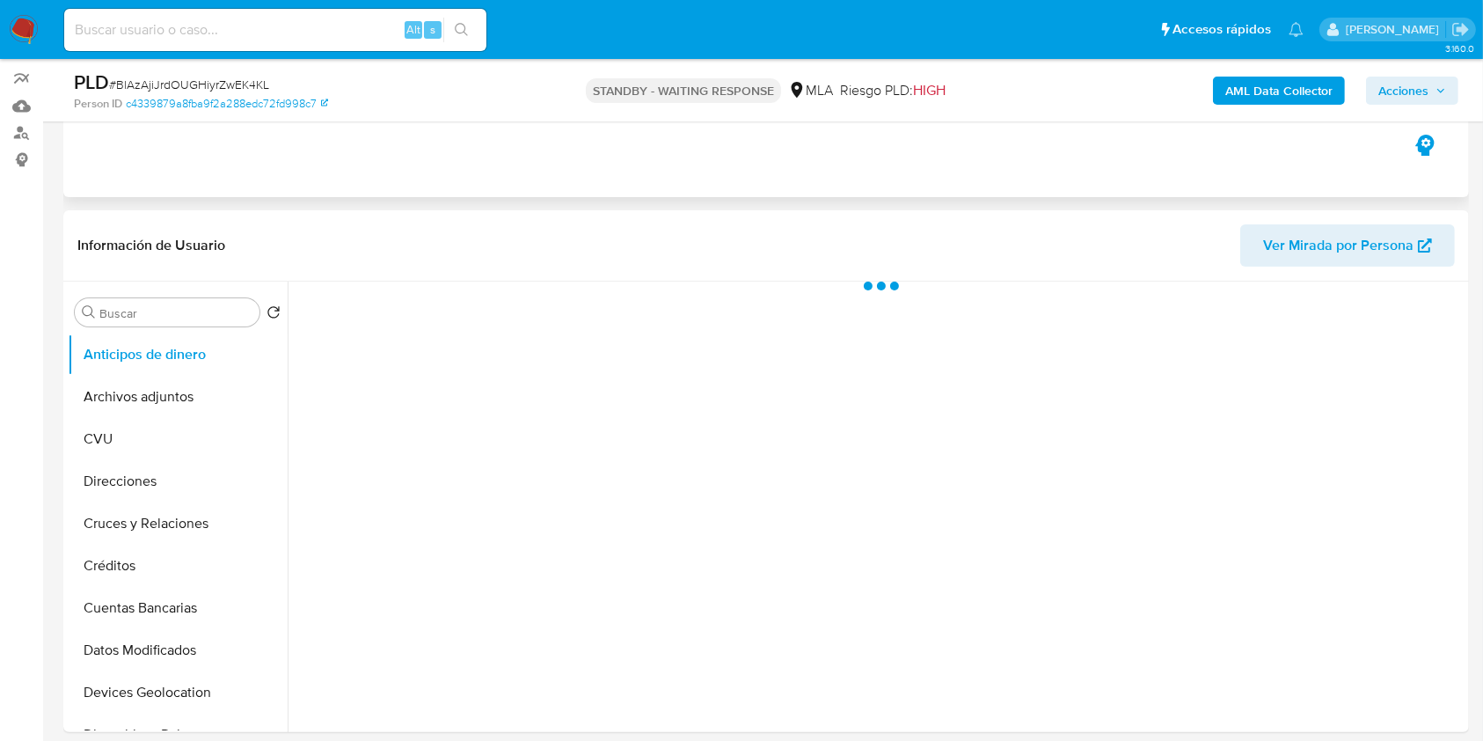
scroll to position [352, 0]
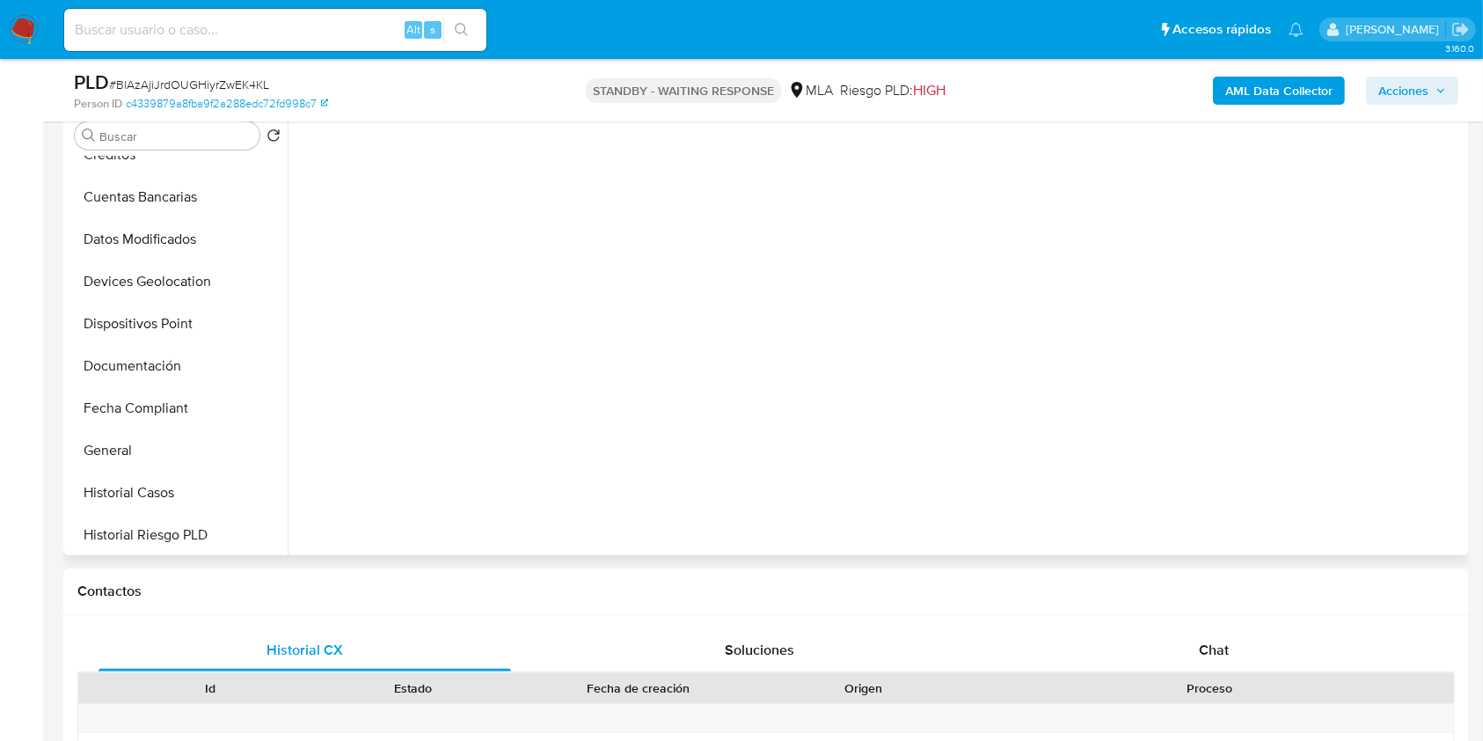
select select "10"
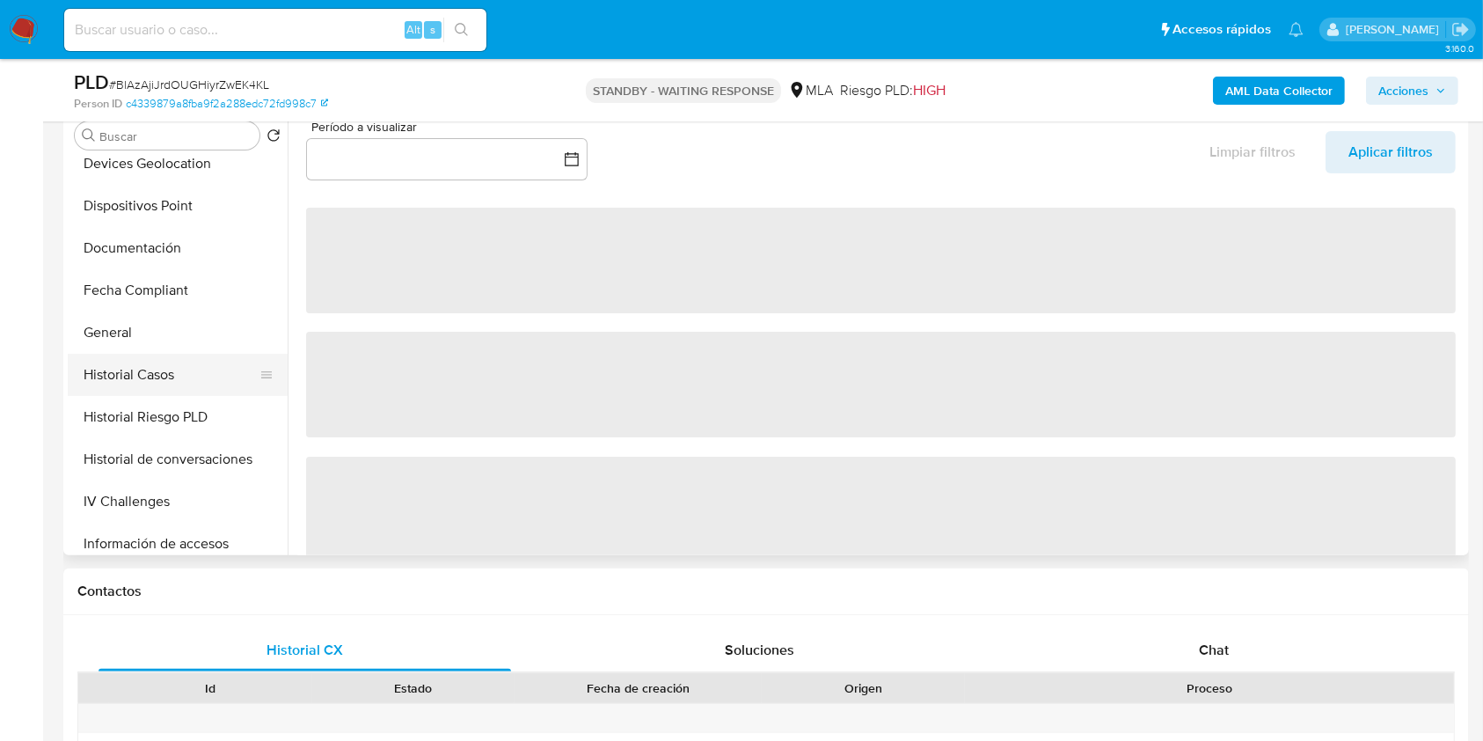
click at [164, 381] on button "Historial Casos" at bounding box center [171, 375] width 206 height 42
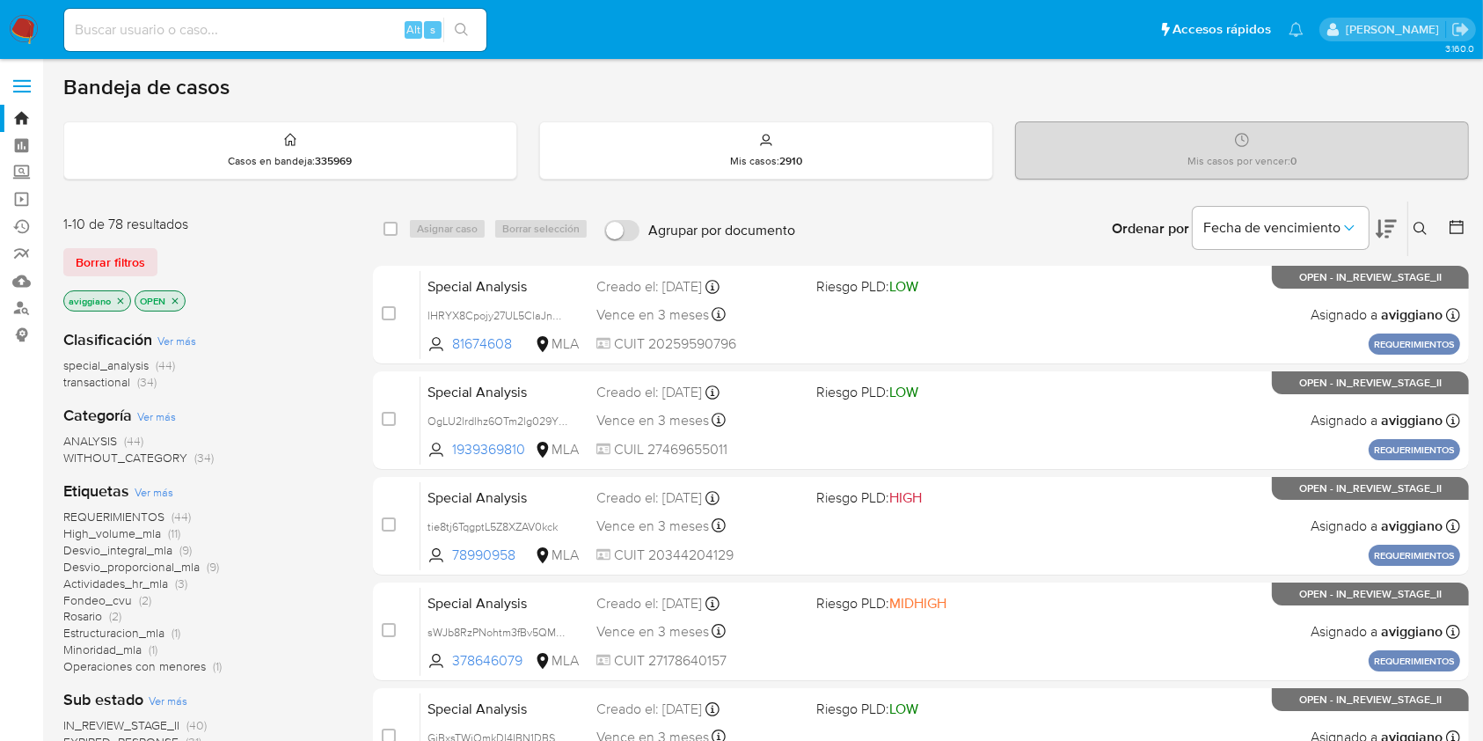
click at [1424, 223] on icon at bounding box center [1421, 229] width 14 height 14
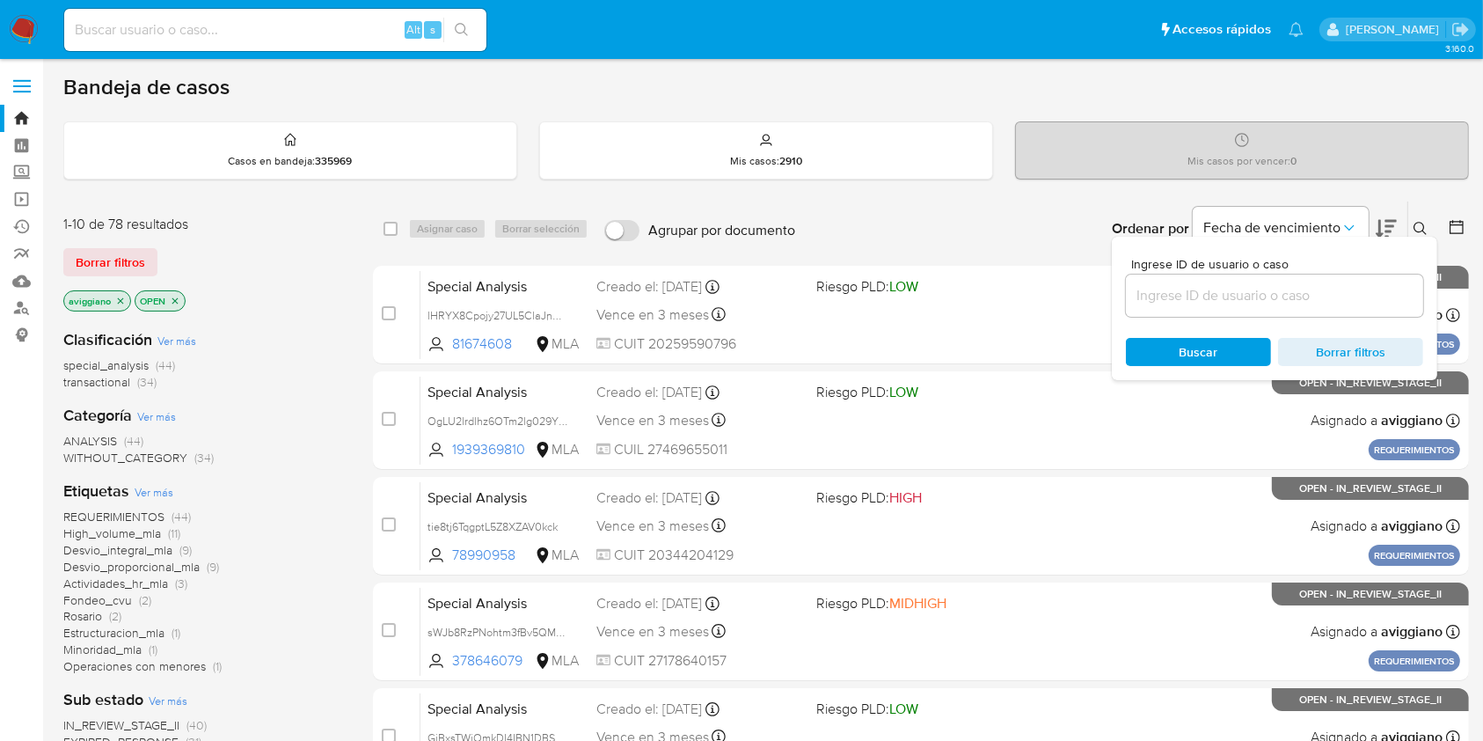
click at [1317, 275] on div at bounding box center [1274, 295] width 297 height 42
click at [1315, 286] on input at bounding box center [1274, 295] width 297 height 23
paste input "EwH4COFYNoQLXSuLTmDShQUt"
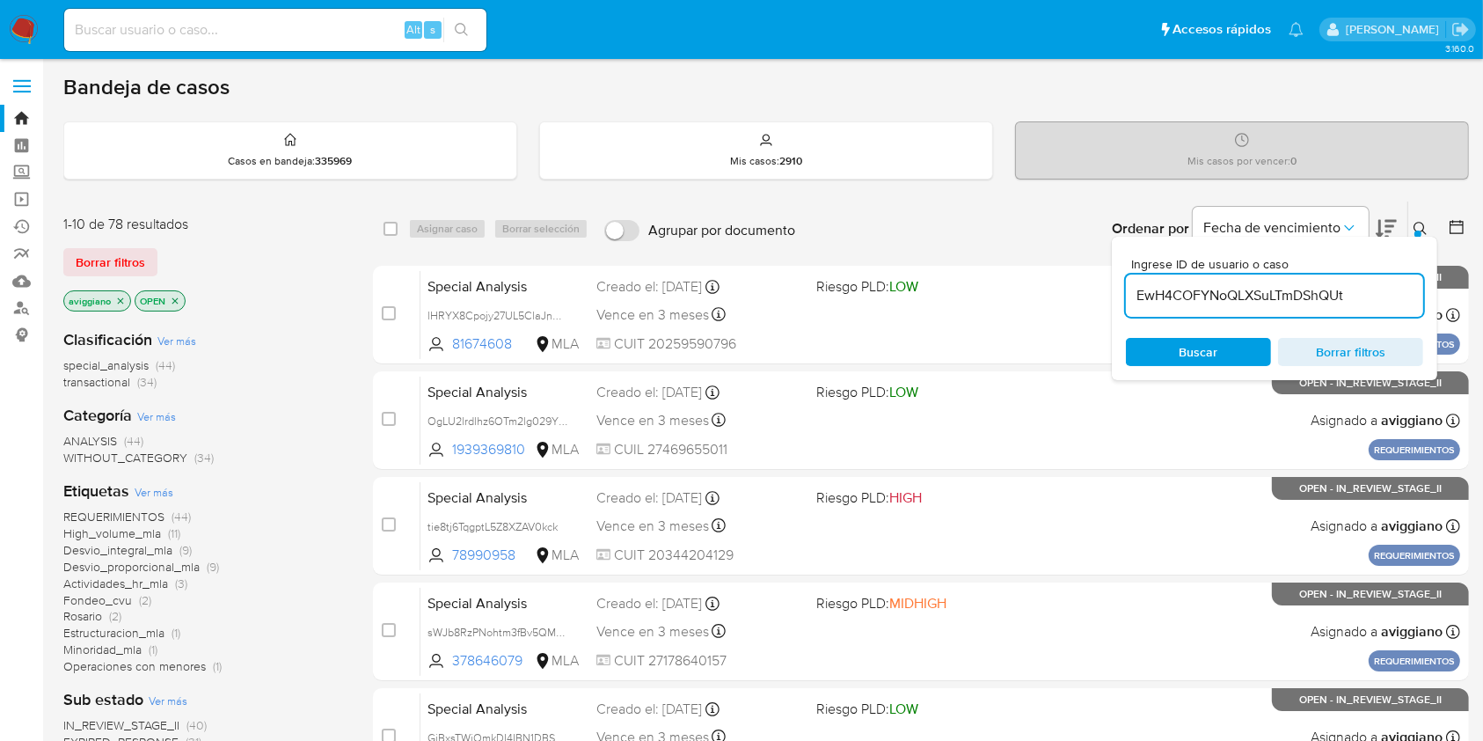
type input "EwH4COFYNoQLXSuLTmDShQUt"
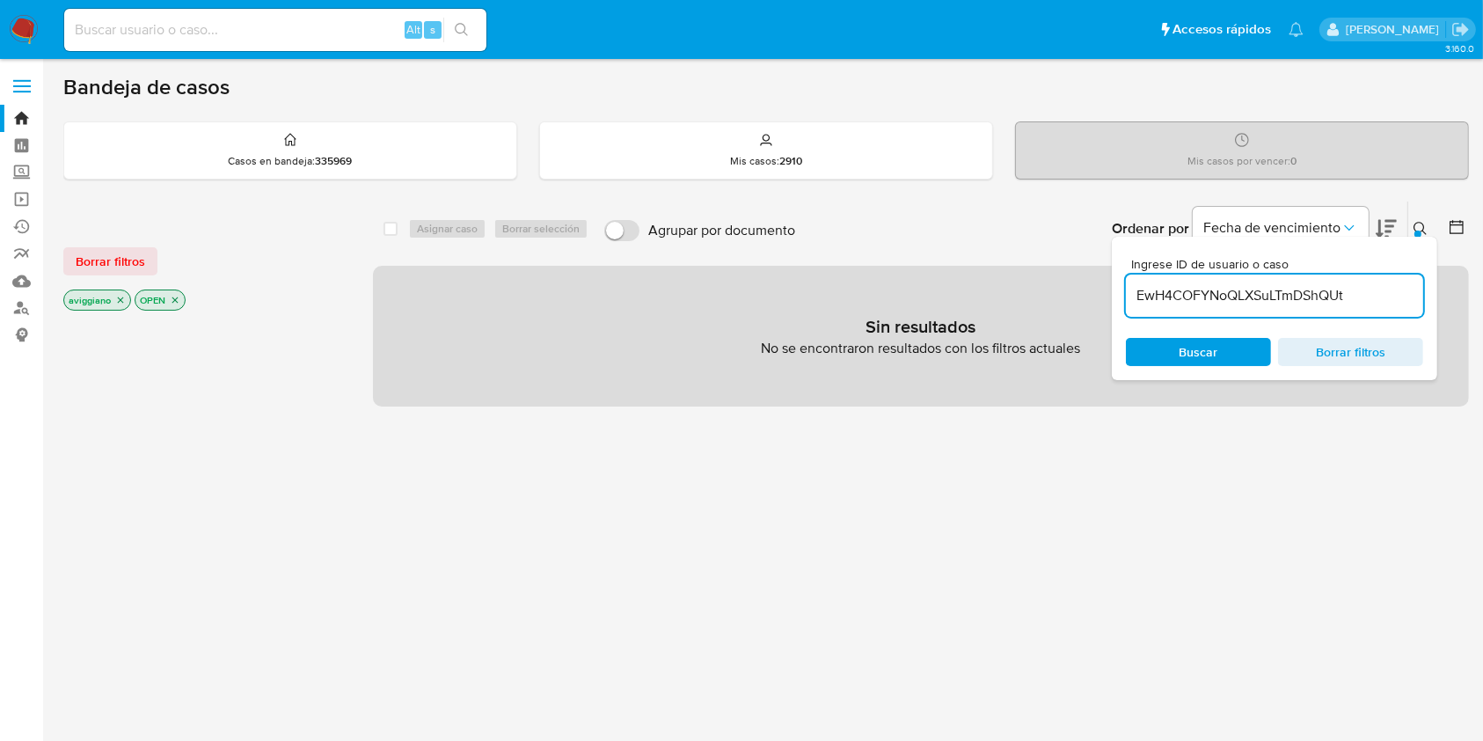
click at [120, 295] on icon "close-filter" at bounding box center [120, 300] width 11 height 11
click at [98, 299] on p "OPEN" at bounding box center [88, 299] width 49 height 19
click at [106, 299] on icon "close-filter" at bounding box center [104, 300] width 11 height 11
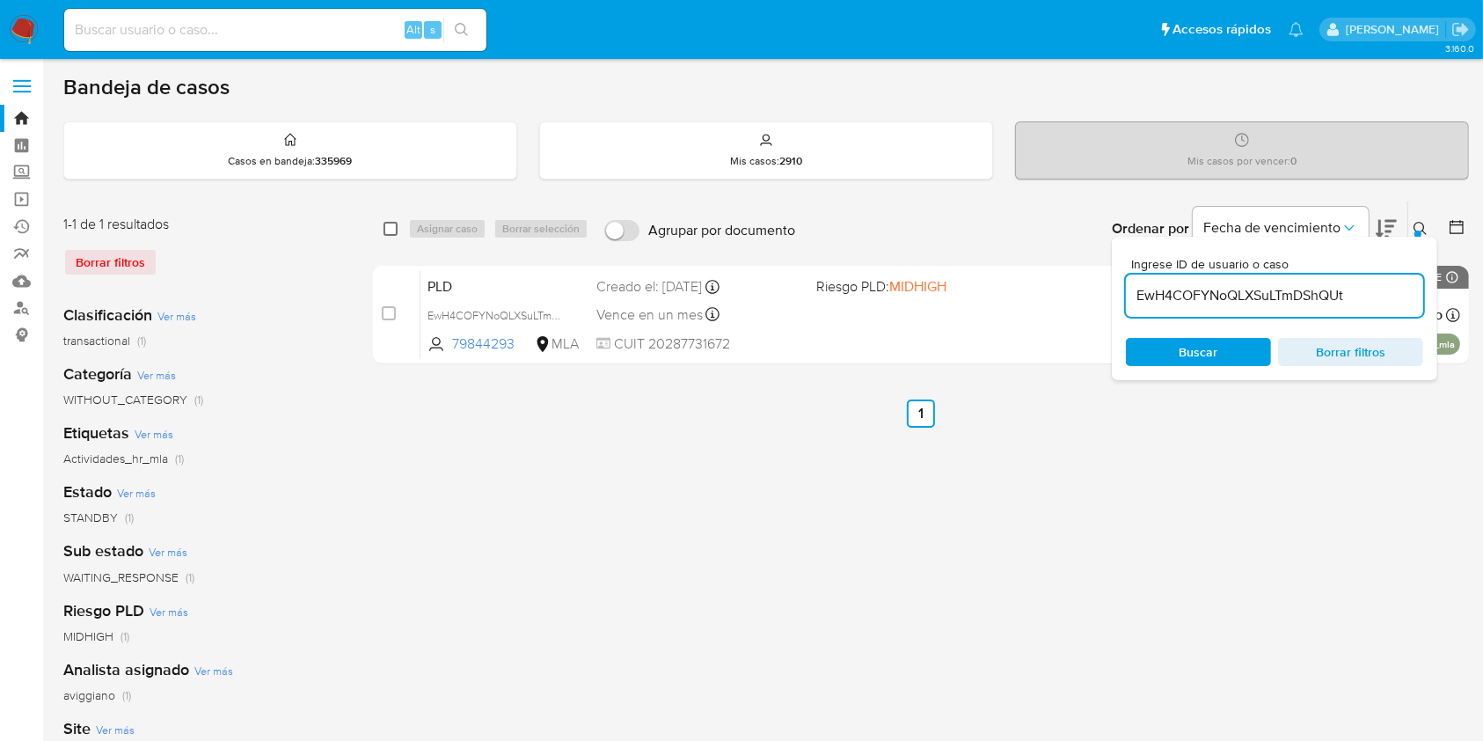
click at [387, 229] on input "checkbox" at bounding box center [391, 229] width 14 height 14
checkbox input "true"
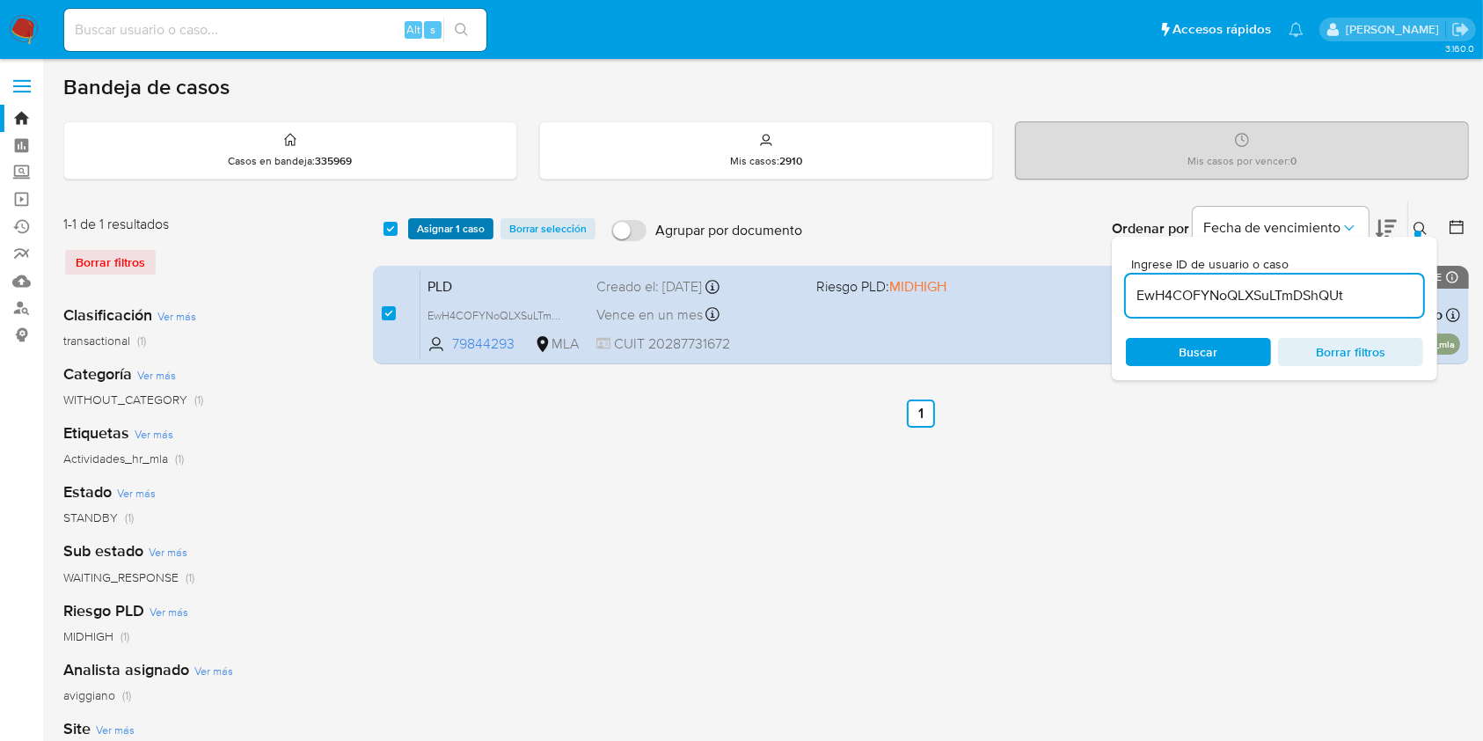
click at [422, 224] on span "Asignar 1 caso" at bounding box center [451, 229] width 68 height 18
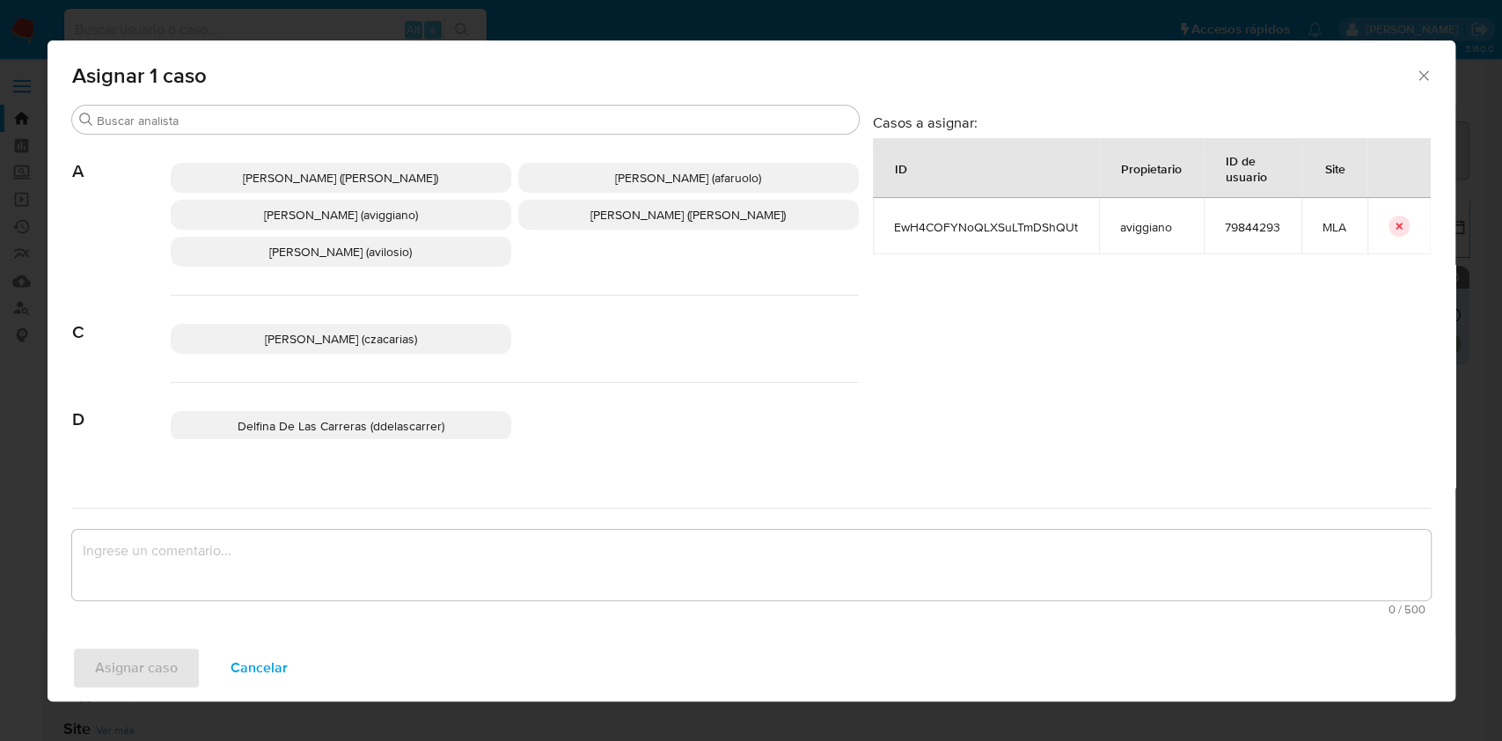
click at [267, 215] on span "Agustina Belen Viggiano (aviggiano)" at bounding box center [341, 215] width 154 height 18
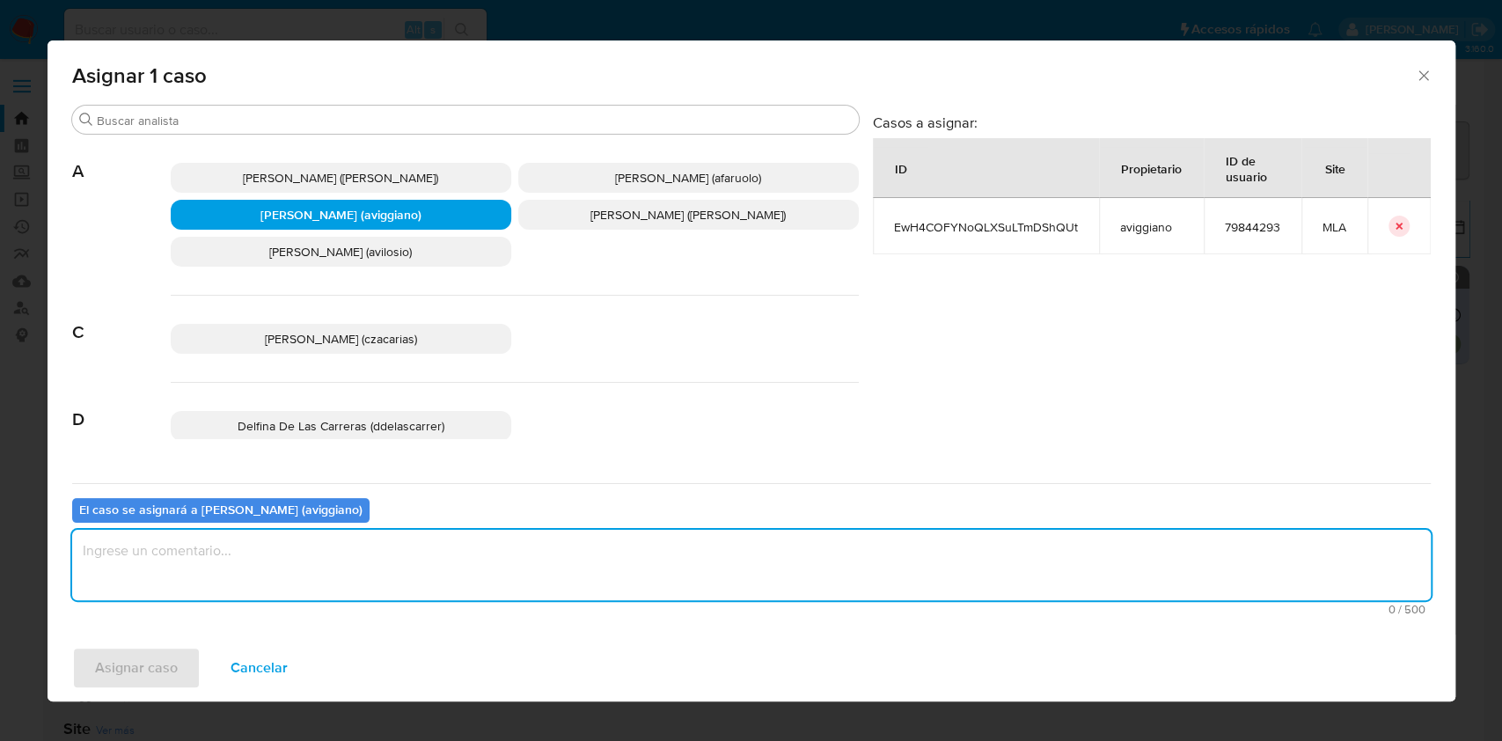
click at [267, 538] on textarea "assign-modal" at bounding box center [751, 565] width 1358 height 70
click at [164, 648] on span "Asignar caso" at bounding box center [136, 667] width 83 height 39
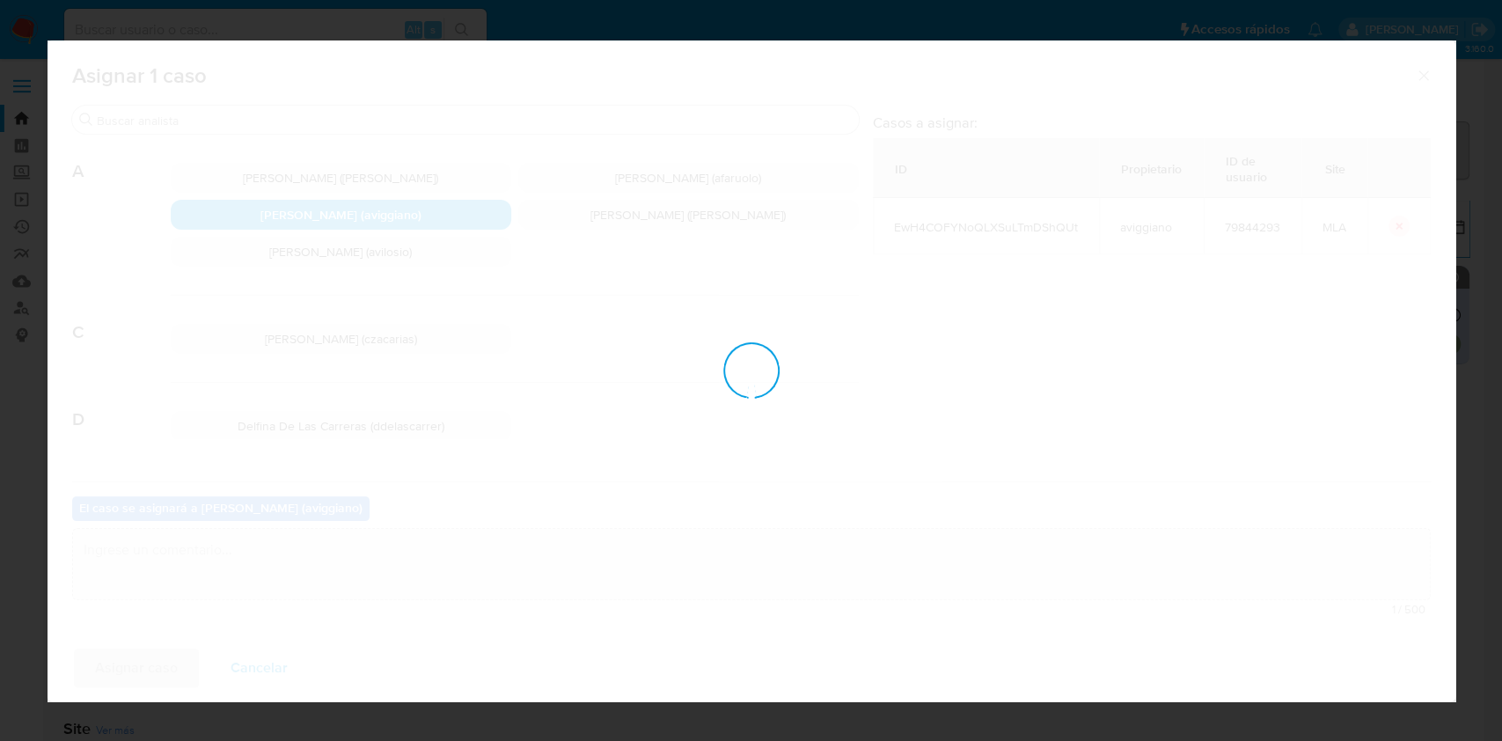
checkbox input "false"
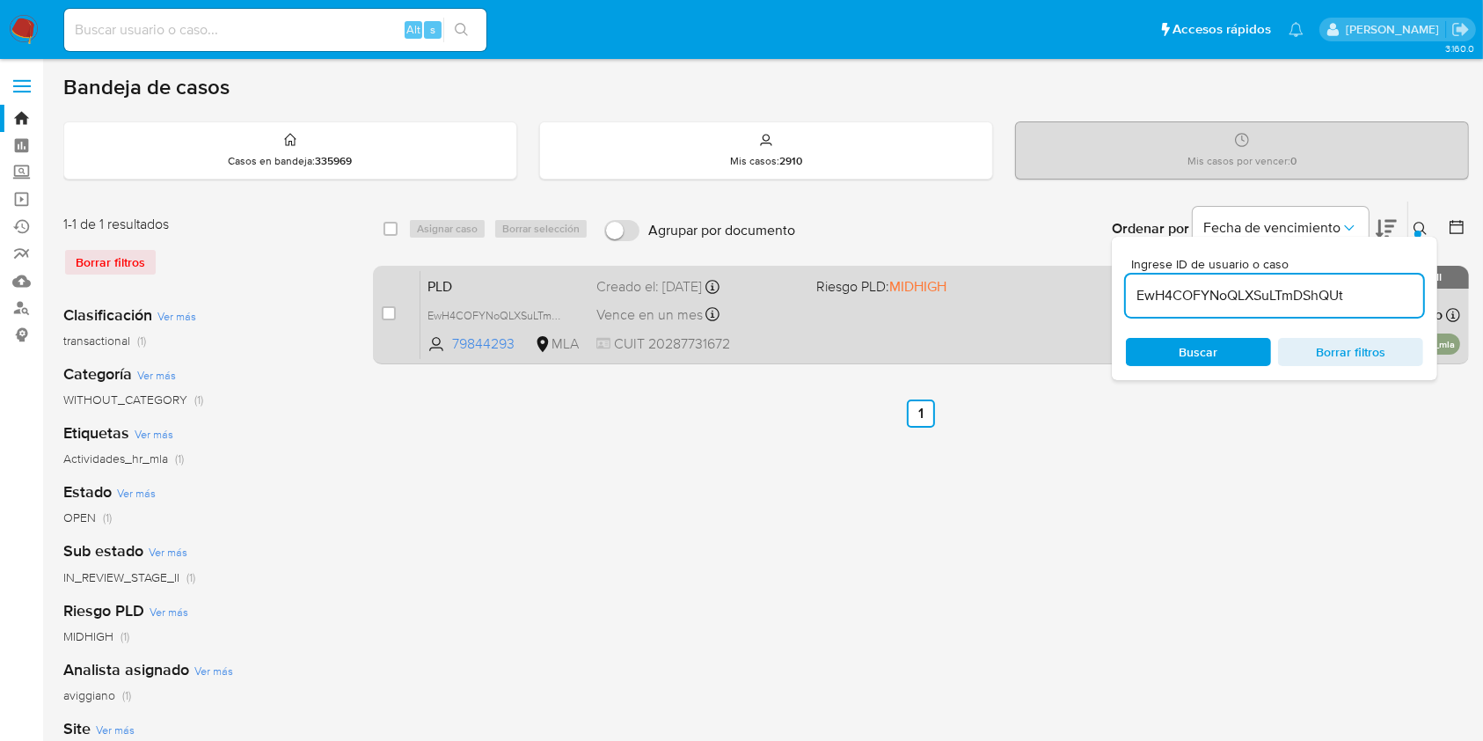
click at [853, 318] on div "PLD EwH4COFYNoQLXSuLTmDShQUt 79844293 MLA Riesgo PLD: MIDHIGH Creado el: 12/09/…" at bounding box center [941, 314] width 1040 height 89
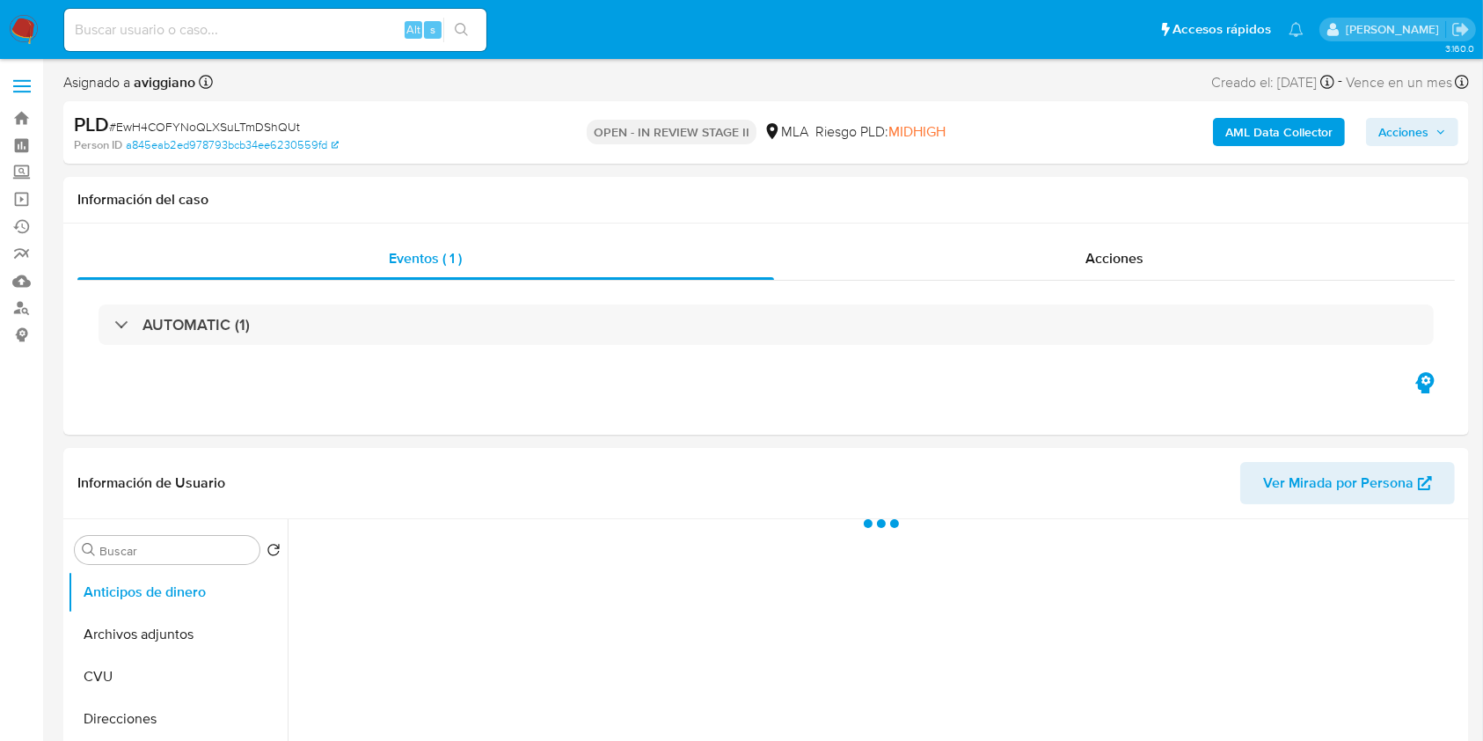
select select "10"
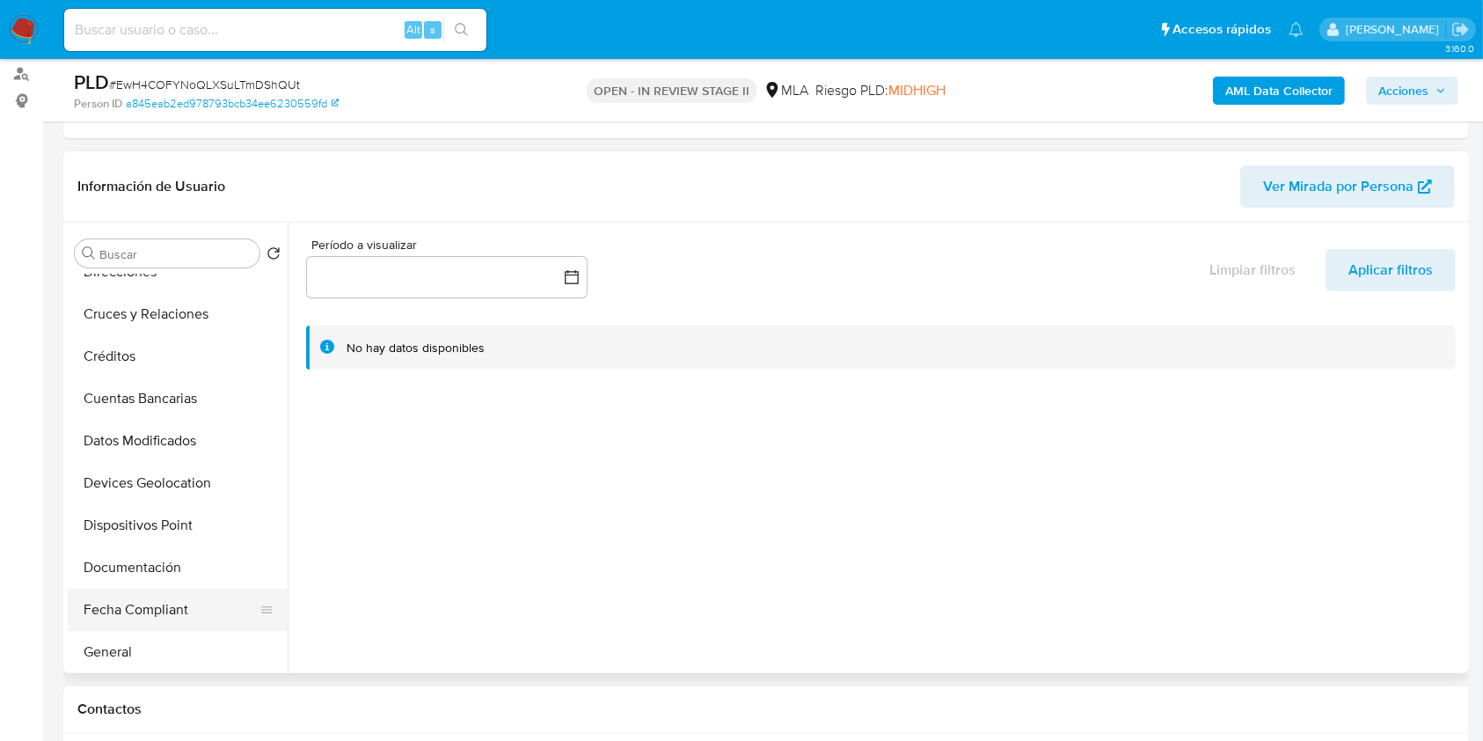
scroll to position [234, 0]
click at [155, 589] on button "Historial Casos" at bounding box center [171, 610] width 206 height 42
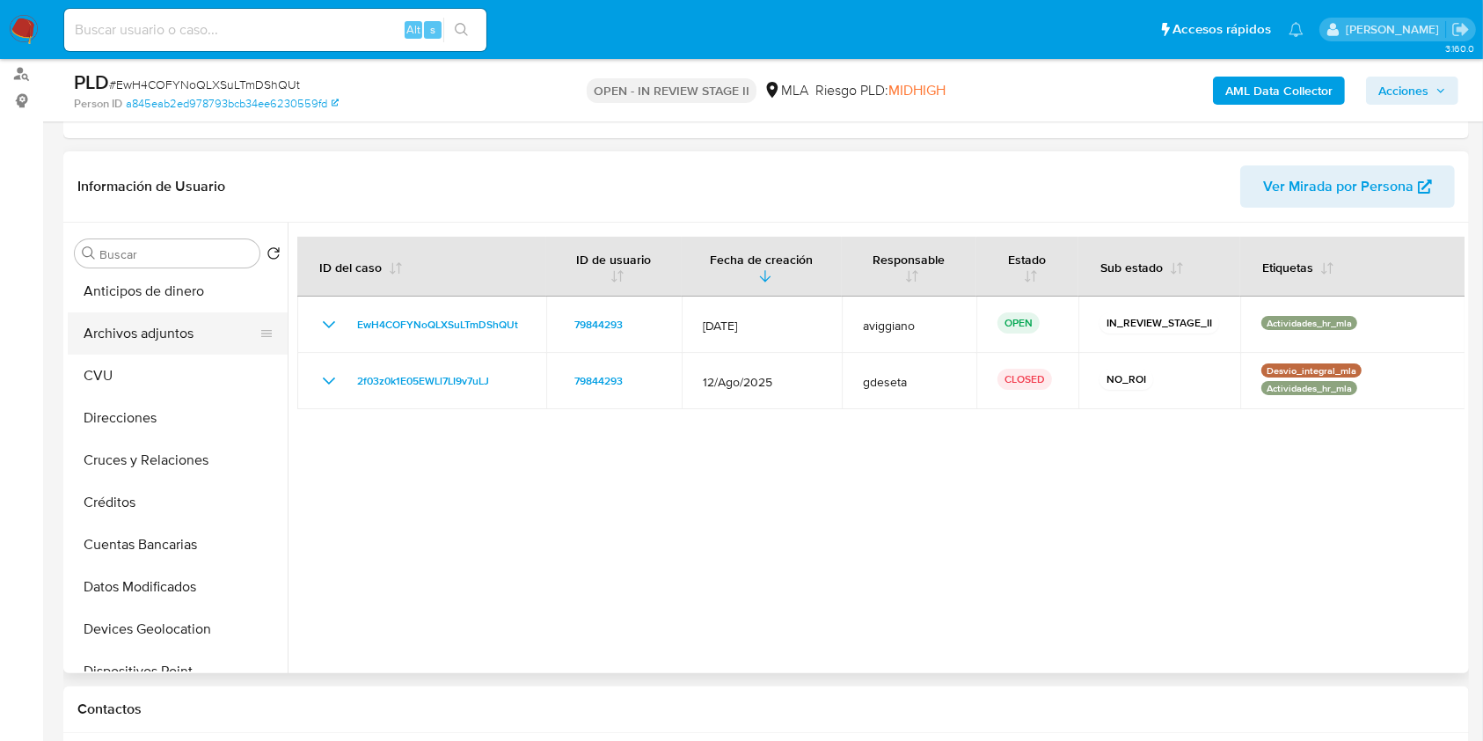
scroll to position [0, 0]
click at [155, 341] on button "Archivos adjuntos" at bounding box center [171, 338] width 206 height 42
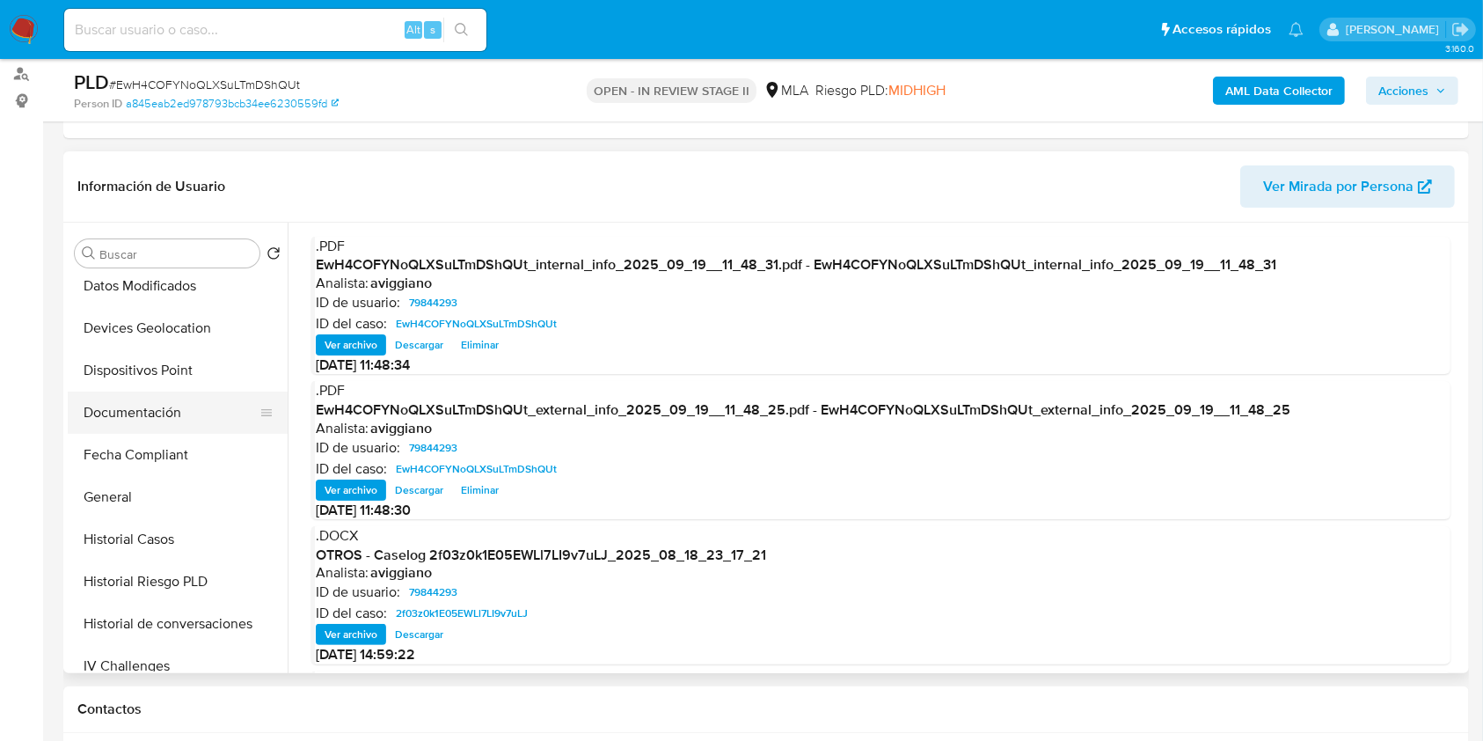
scroll to position [469, 0]
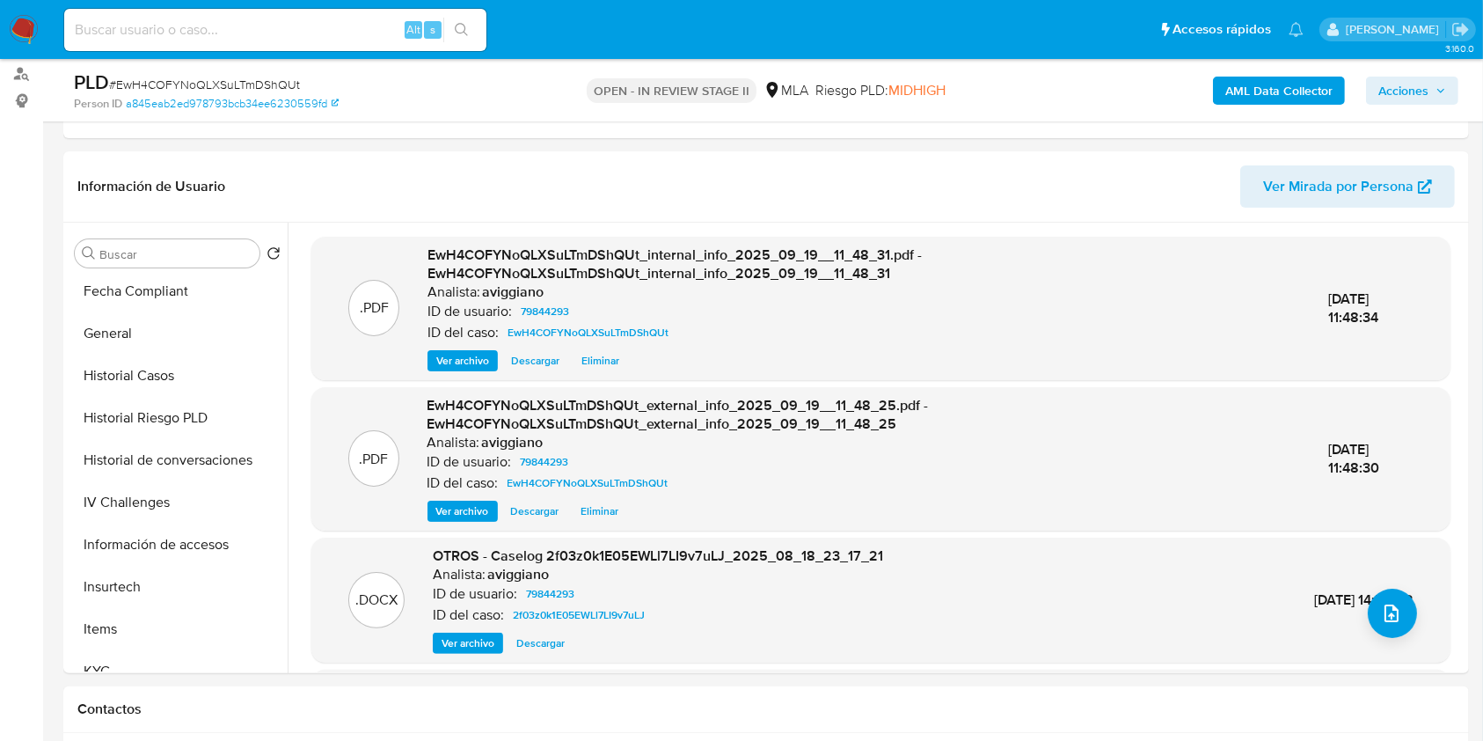
click at [132, 664] on button "KYC" at bounding box center [171, 671] width 206 height 42
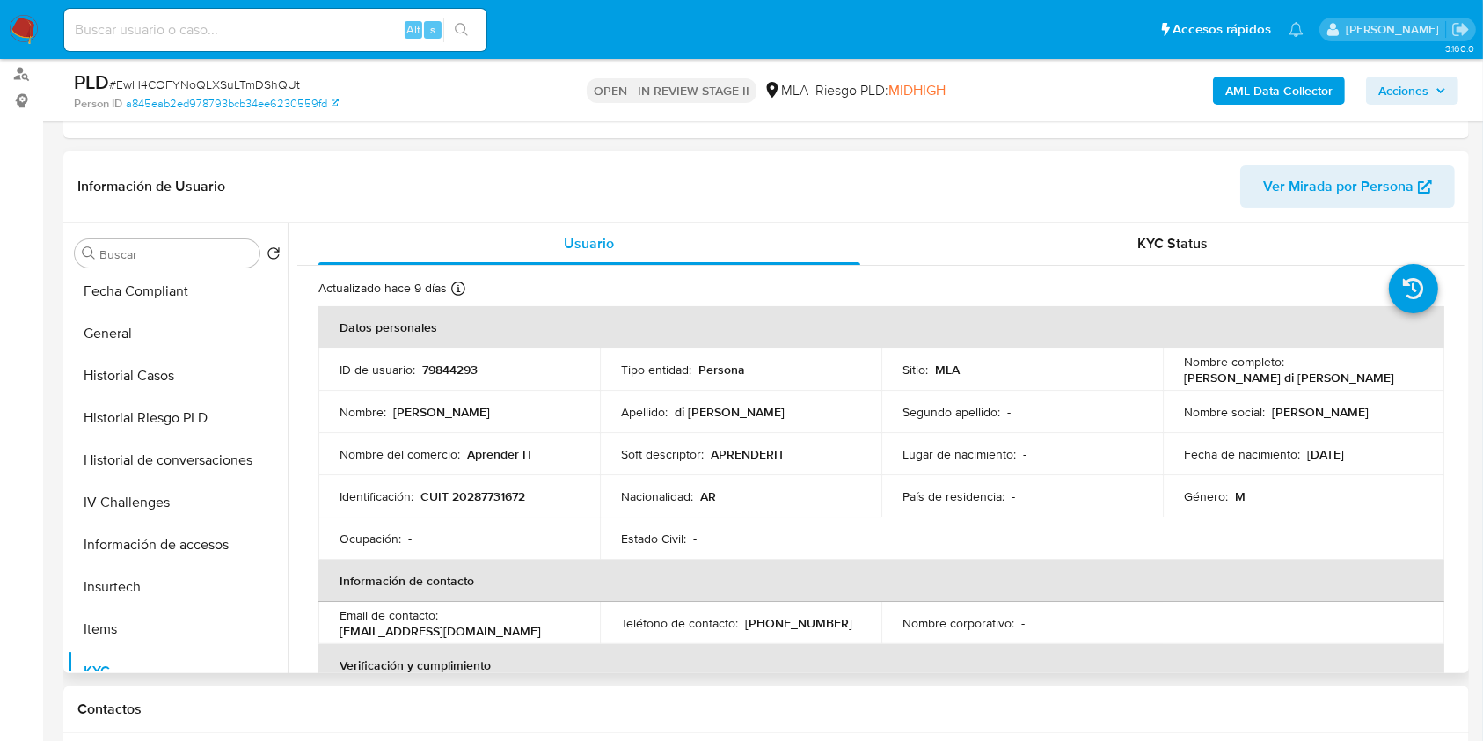
click at [497, 496] on p "CUIT 20287731672" at bounding box center [473, 496] width 105 height 16
copy p "20287731672"
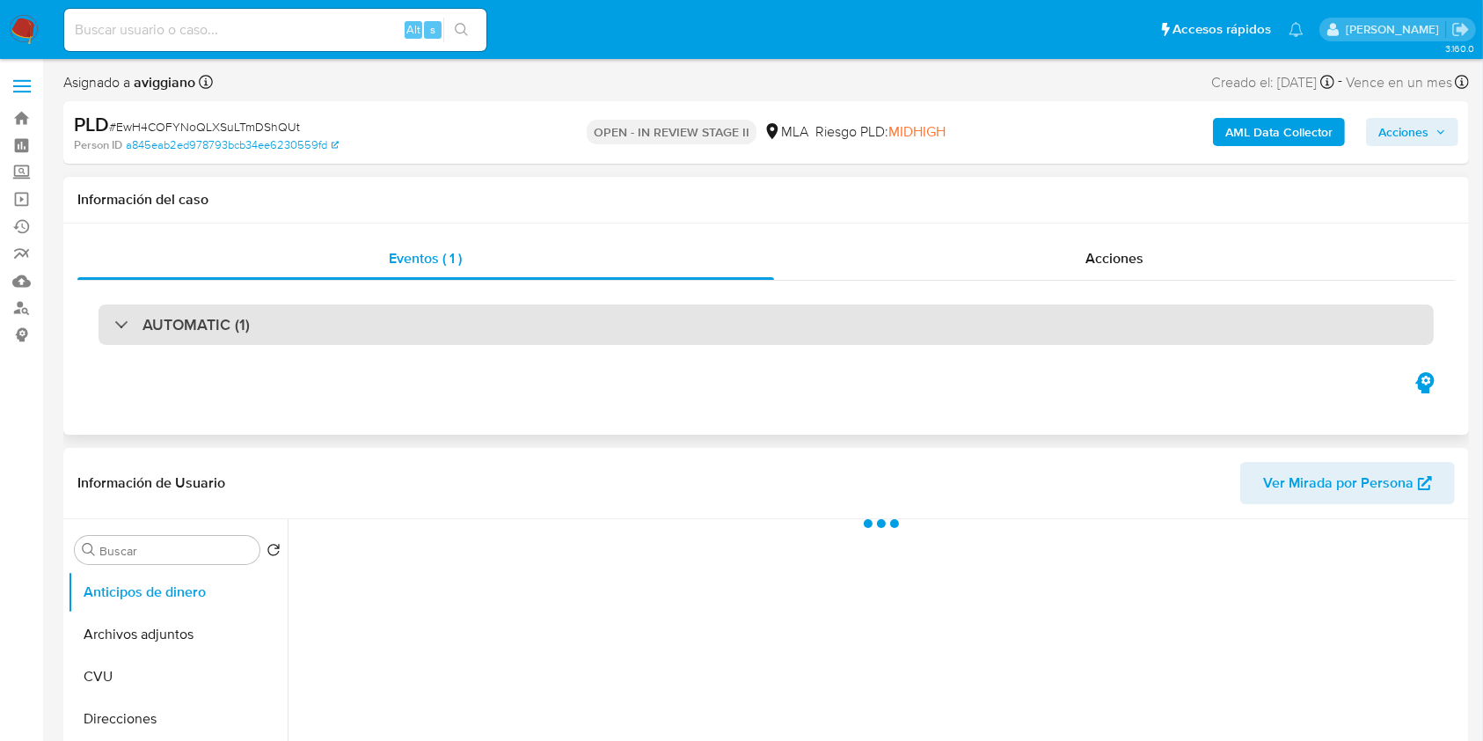
select select "10"
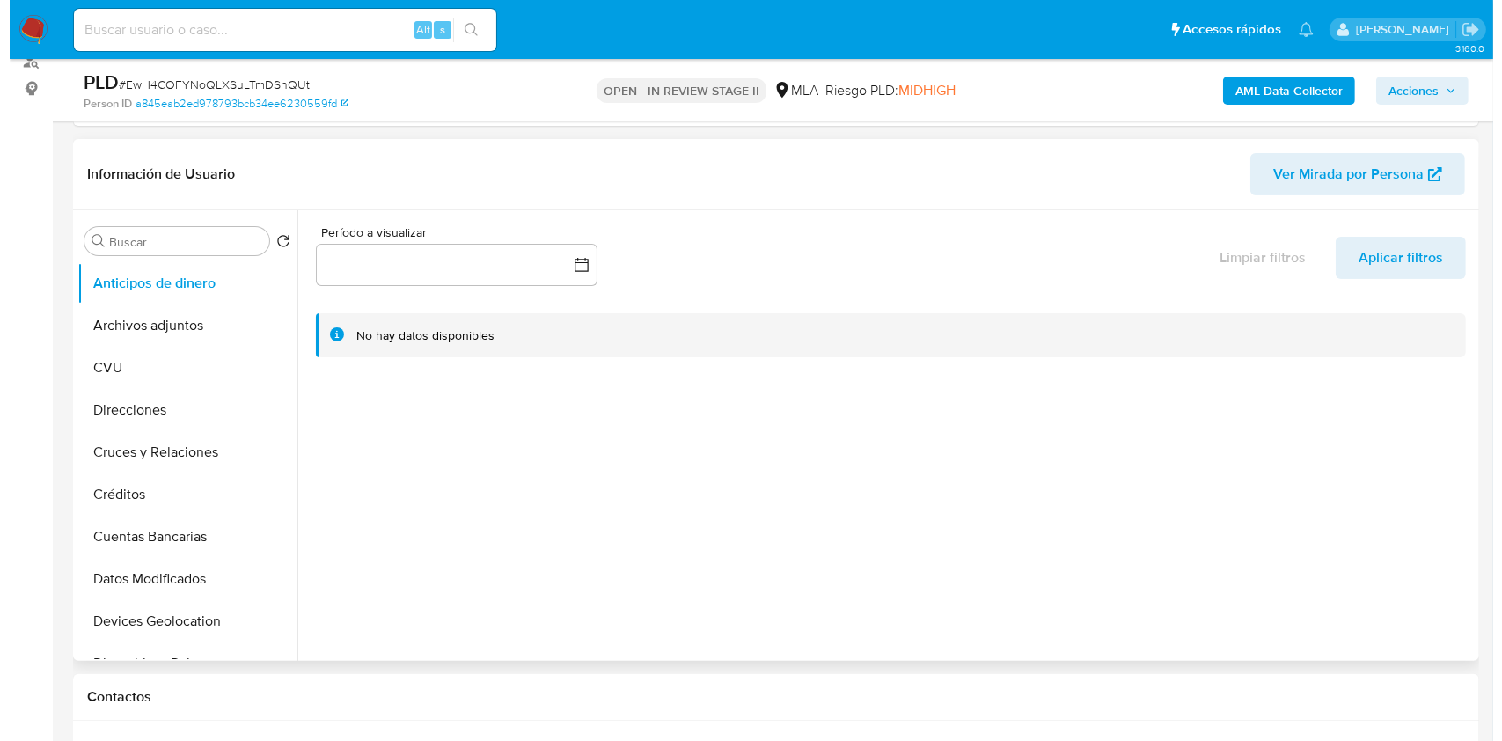
scroll to position [352, 0]
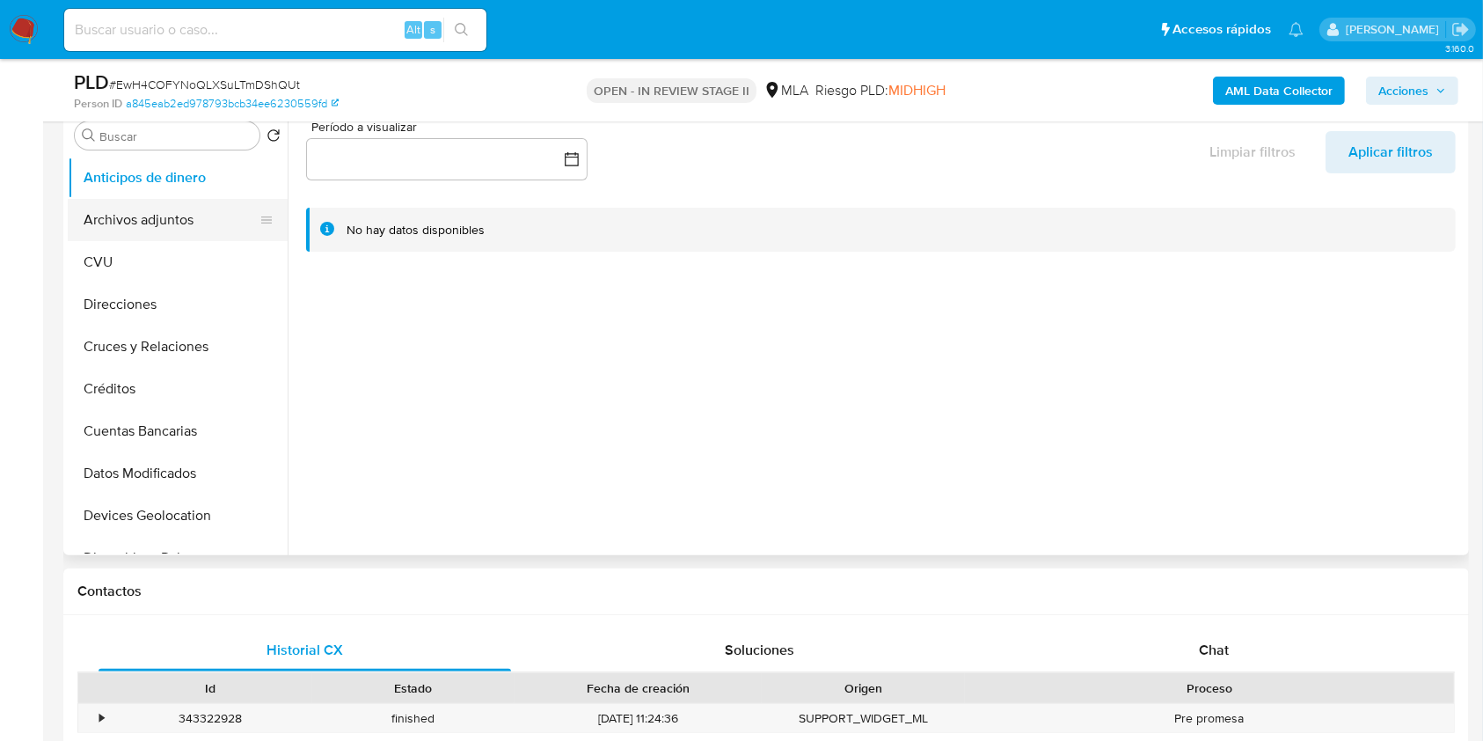
click at [160, 229] on button "Archivos adjuntos" at bounding box center [171, 220] width 206 height 42
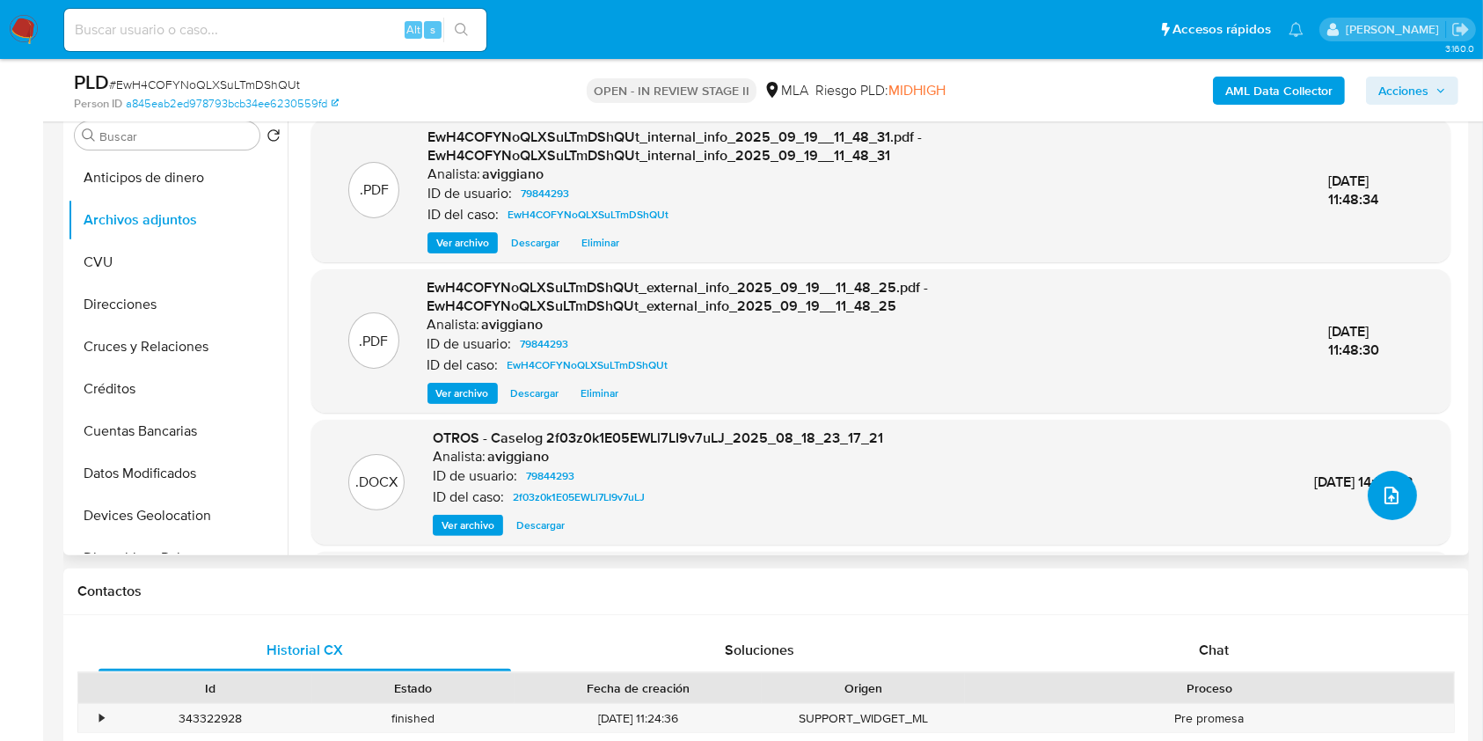
click at [1401, 494] on button "upload-file" at bounding box center [1392, 495] width 49 height 49
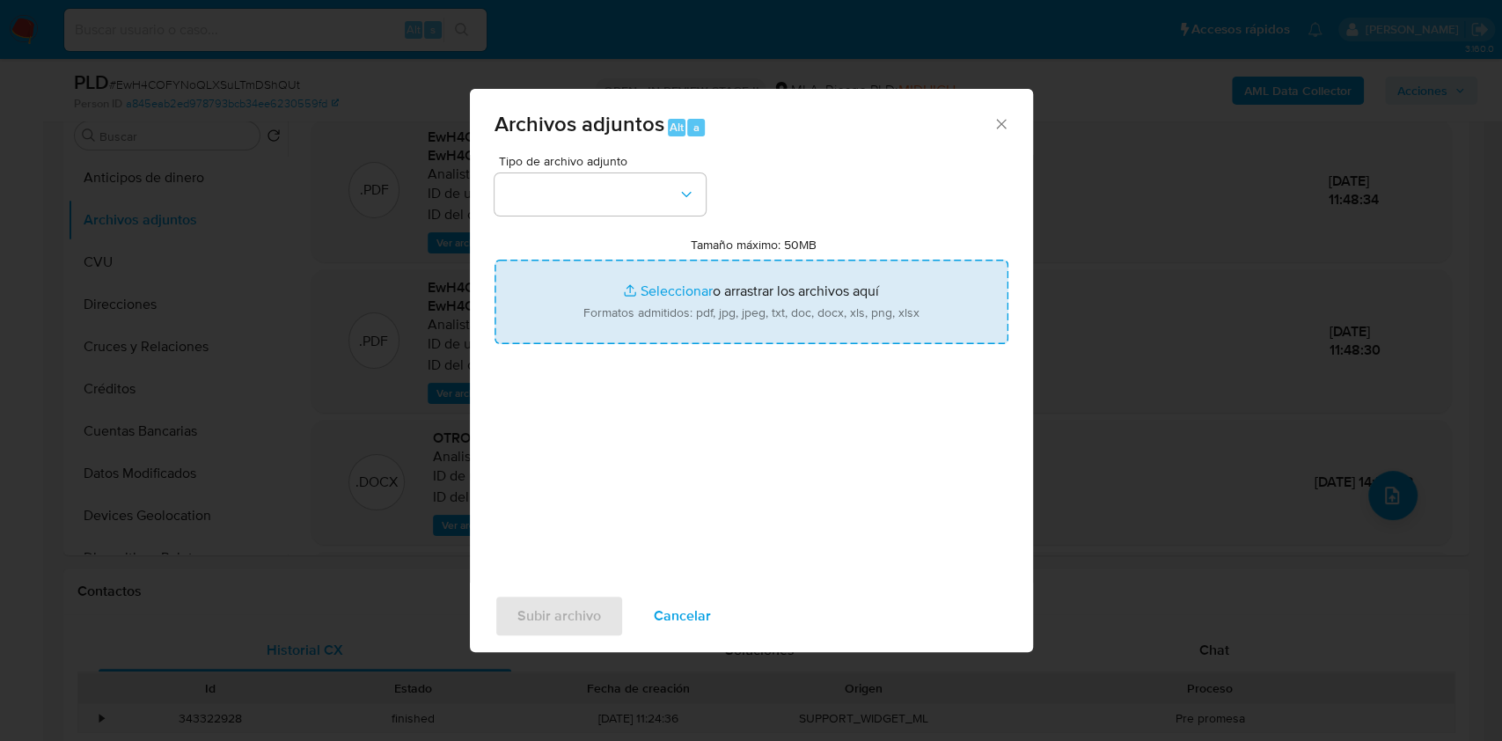
click at [830, 320] on input "Tamaño máximo: 50MB Seleccionar archivos" at bounding box center [751, 302] width 514 height 84
type input "C:\fakepath\Nosis - 79844293 -.pdf"
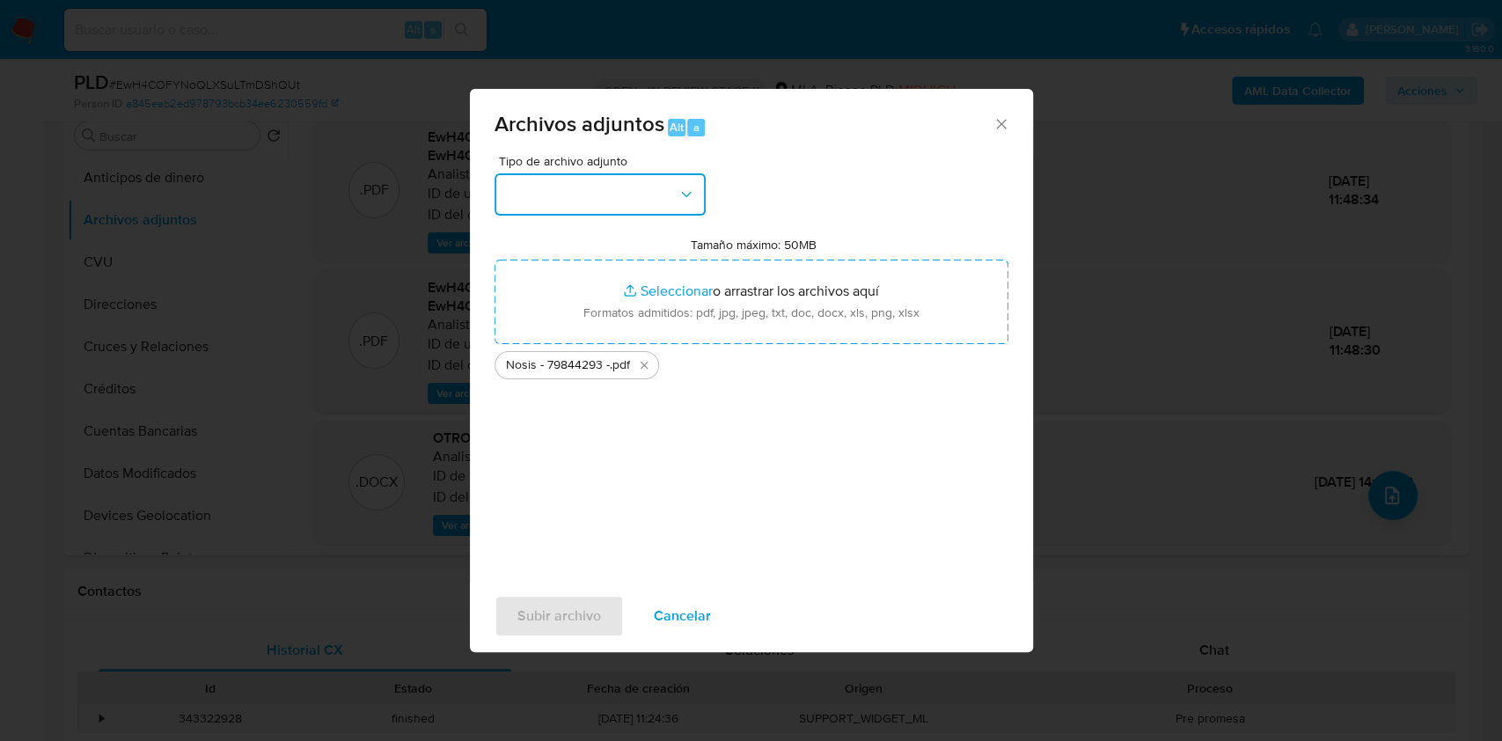
click at [691, 204] on button "button" at bounding box center [599, 194] width 211 height 42
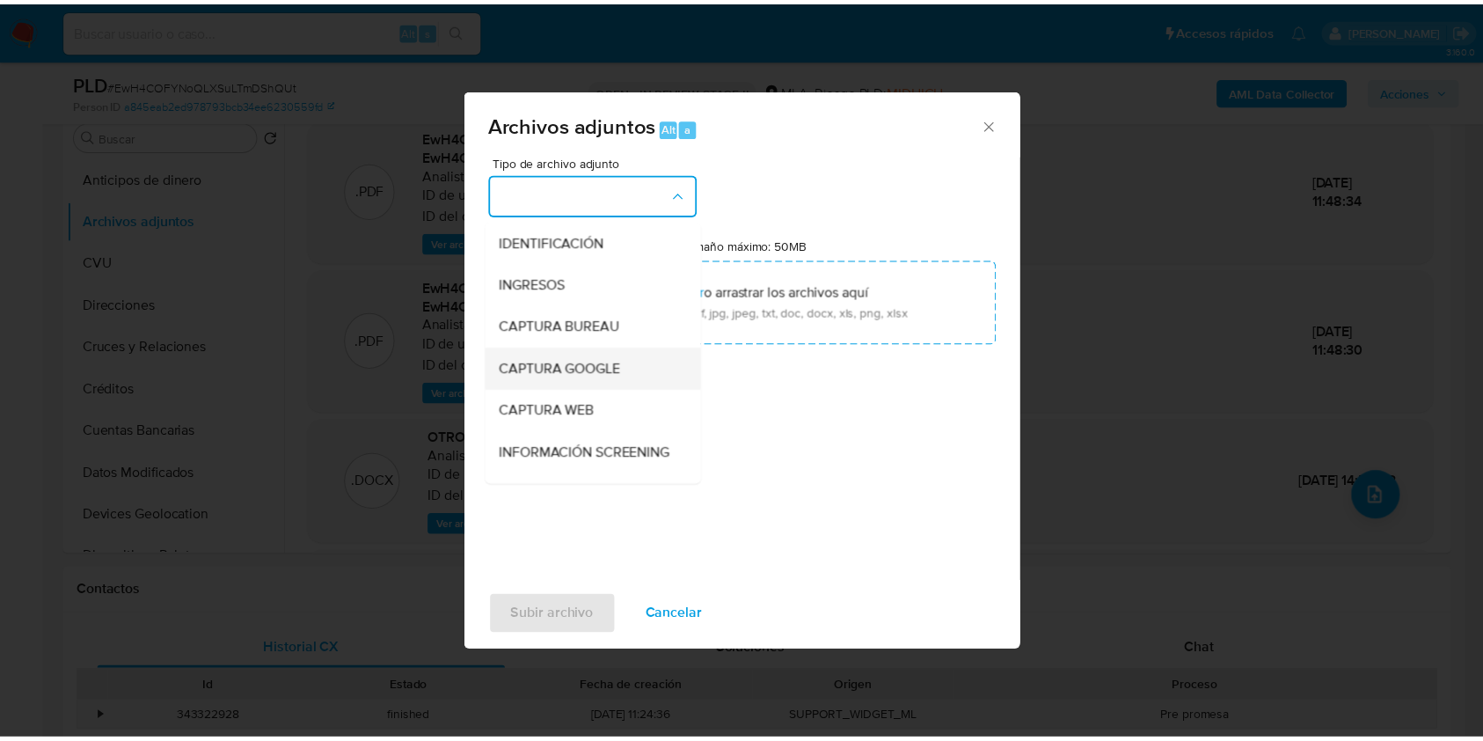
scroll to position [234, 0]
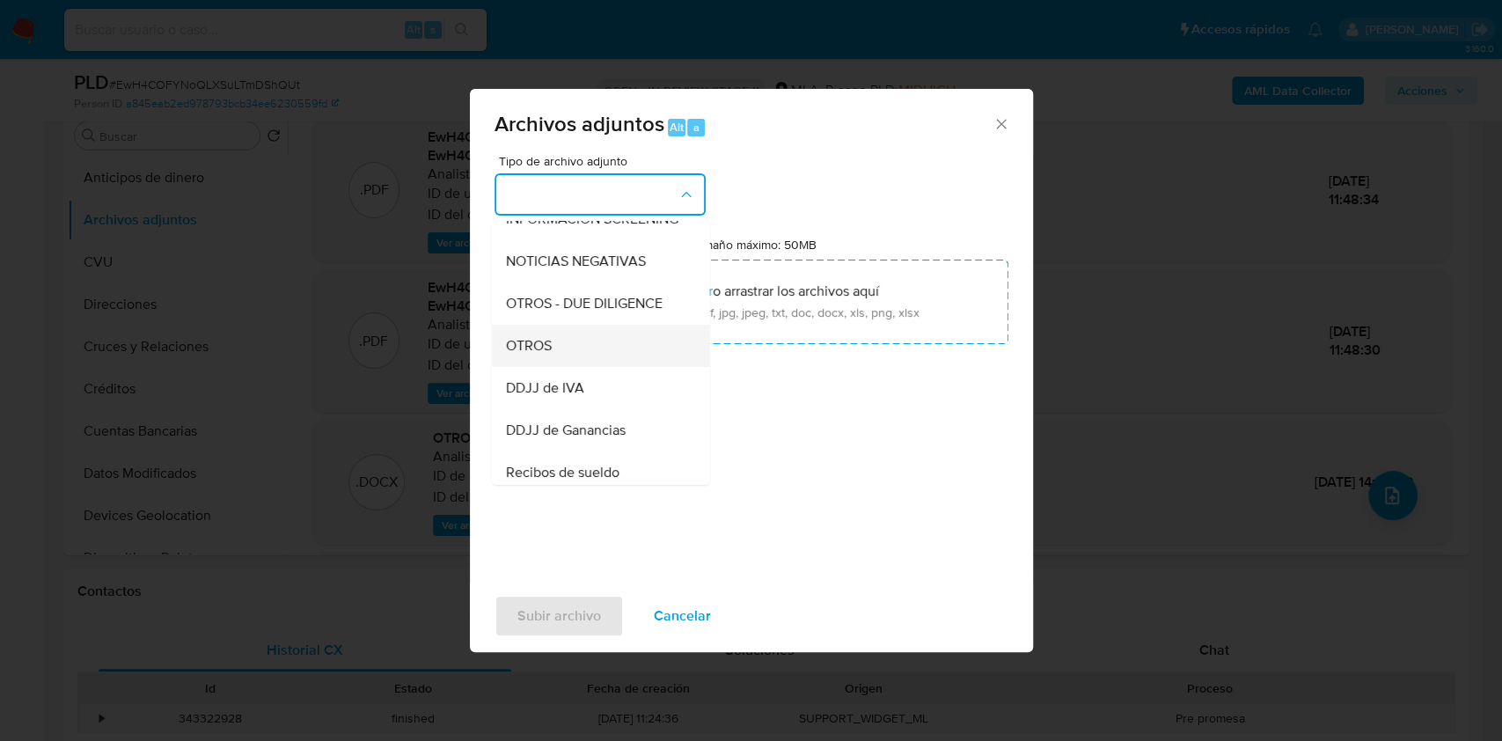
click at [538, 367] on div "OTROS" at bounding box center [594, 346] width 179 height 42
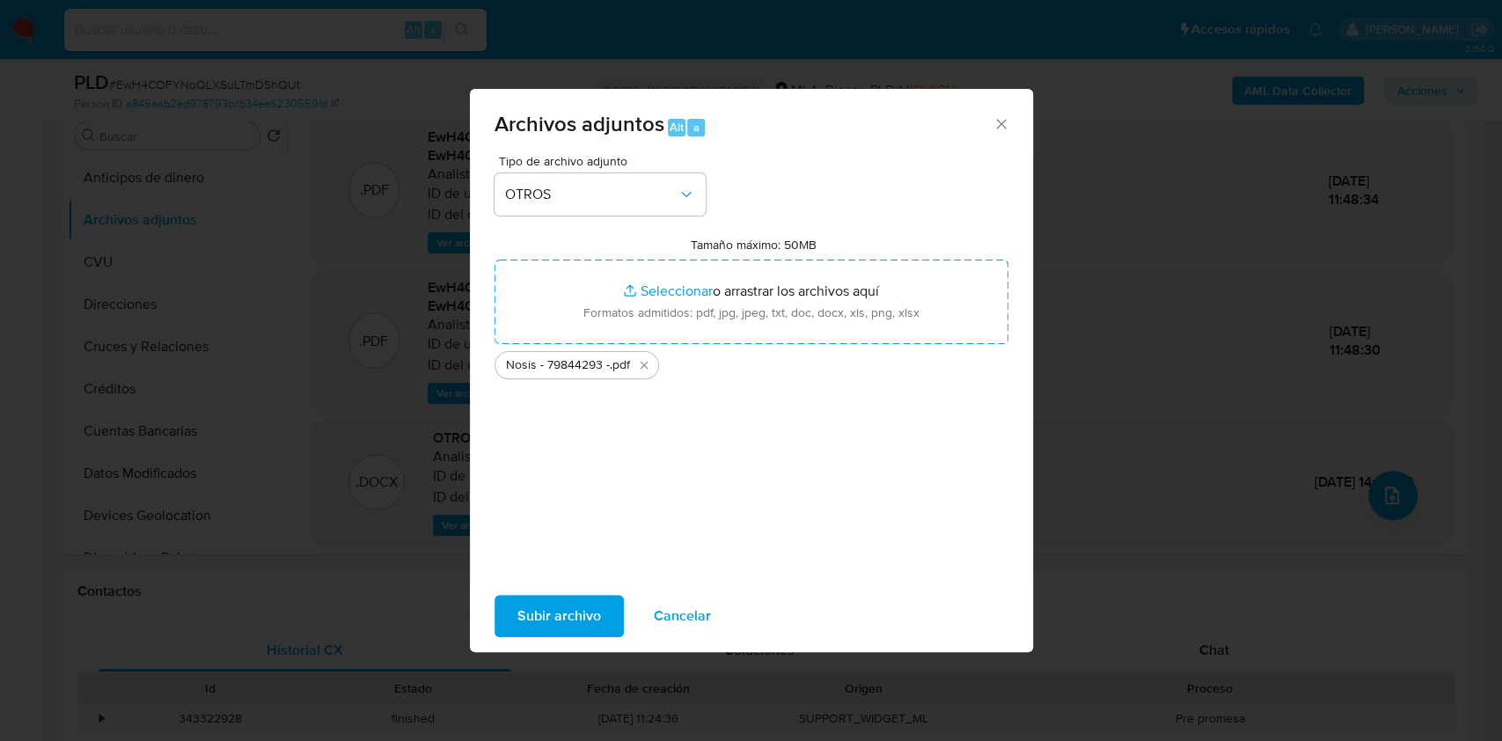
click at [553, 612] on span "Subir archivo" at bounding box center [559, 616] width 84 height 39
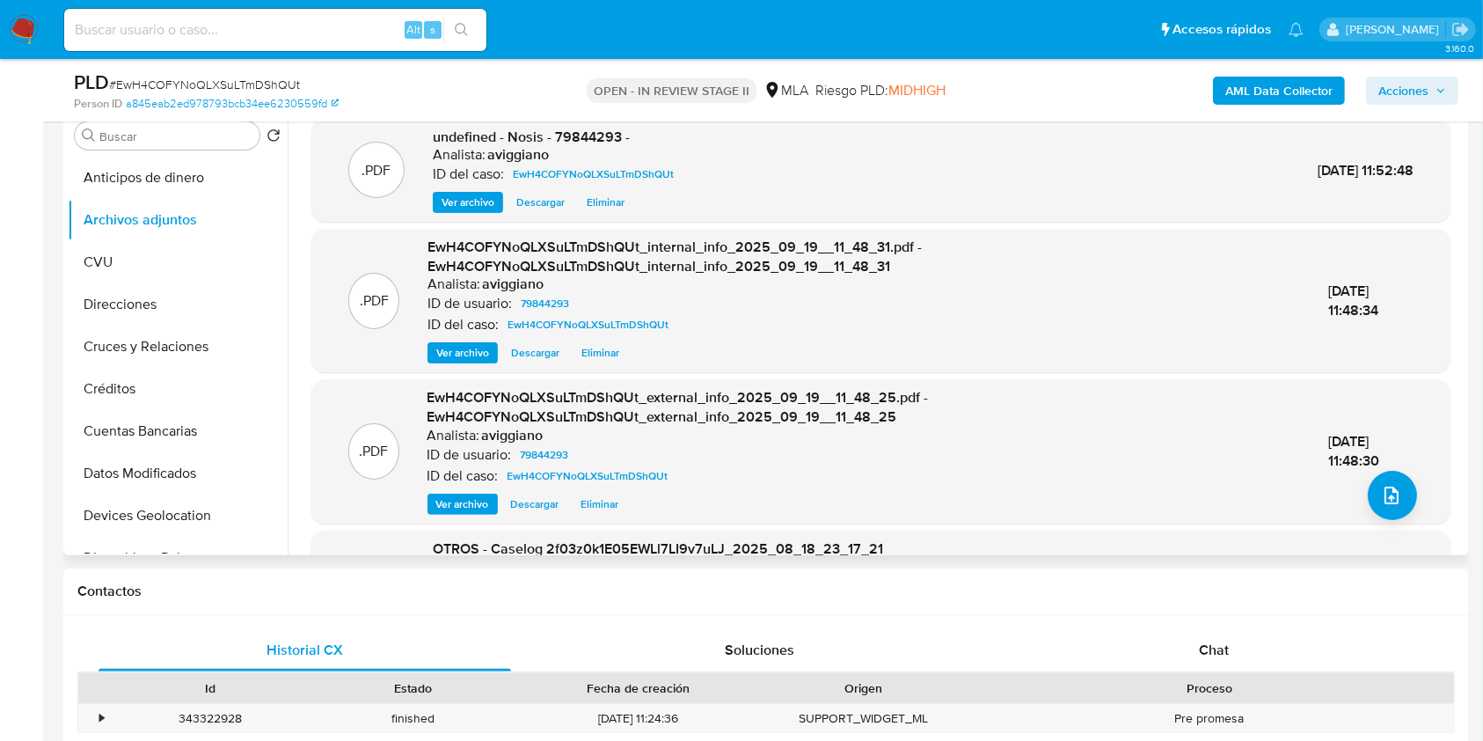
click at [570, 140] on span "undefined - Nosis - 79844293 -" at bounding box center [531, 137] width 197 height 20
copy span "79844293"
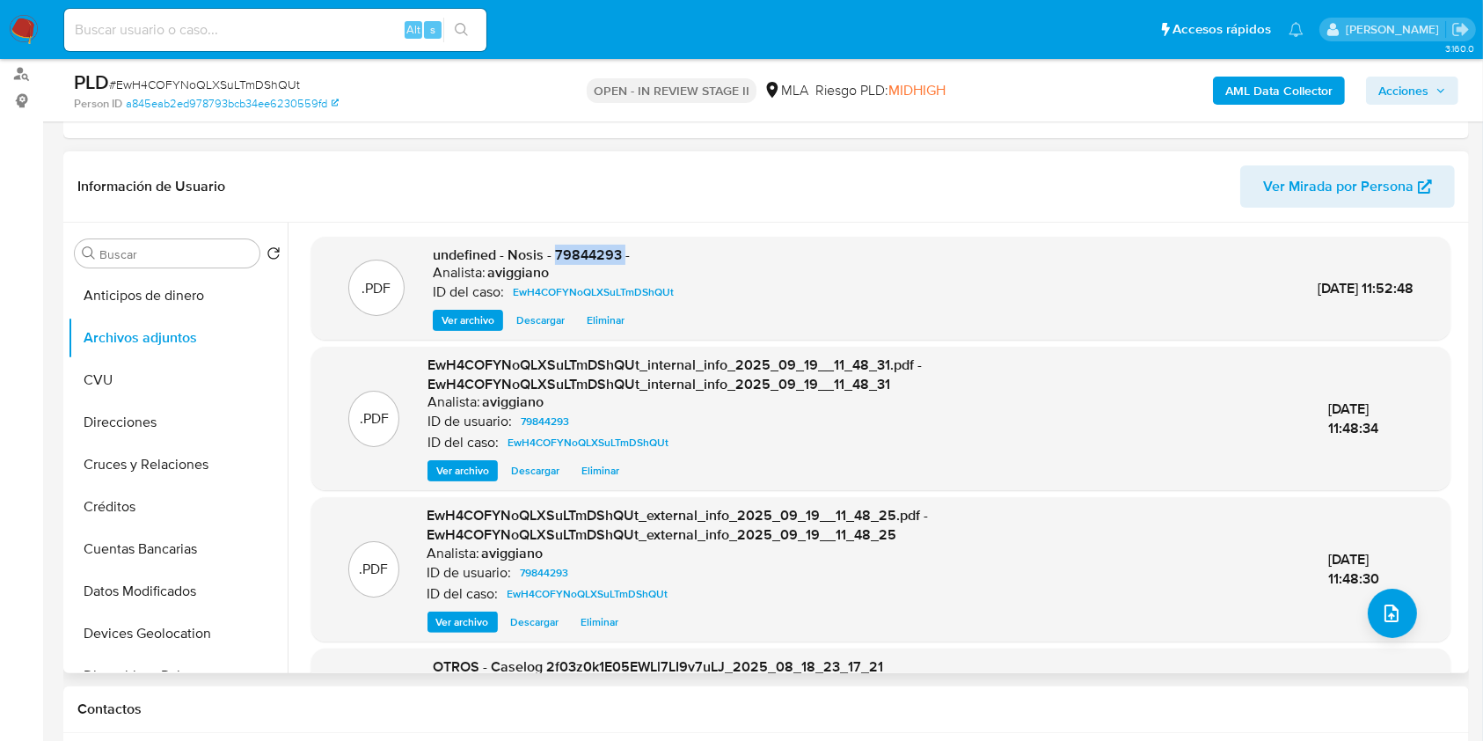
copy span "79844293"
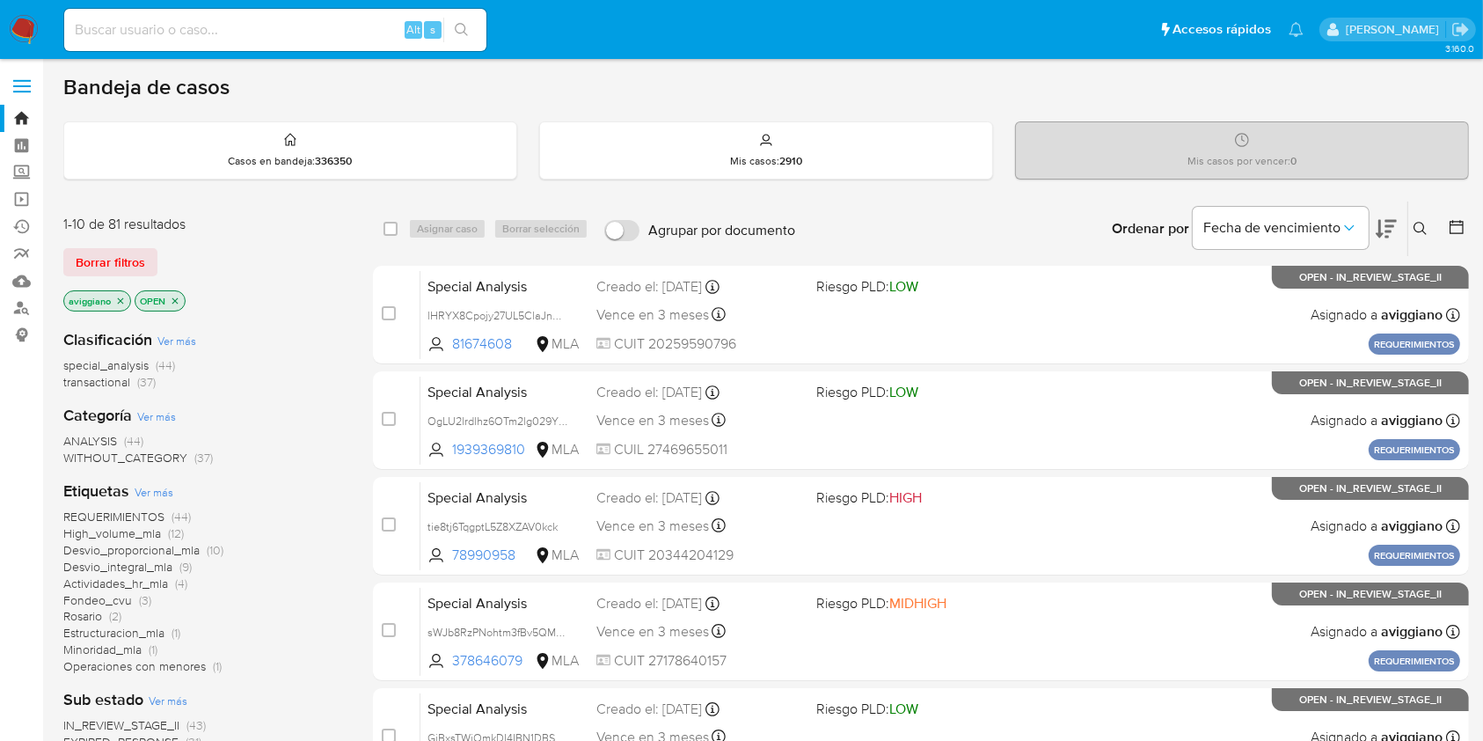
click at [113, 378] on span "transactional" at bounding box center [96, 382] width 67 height 18
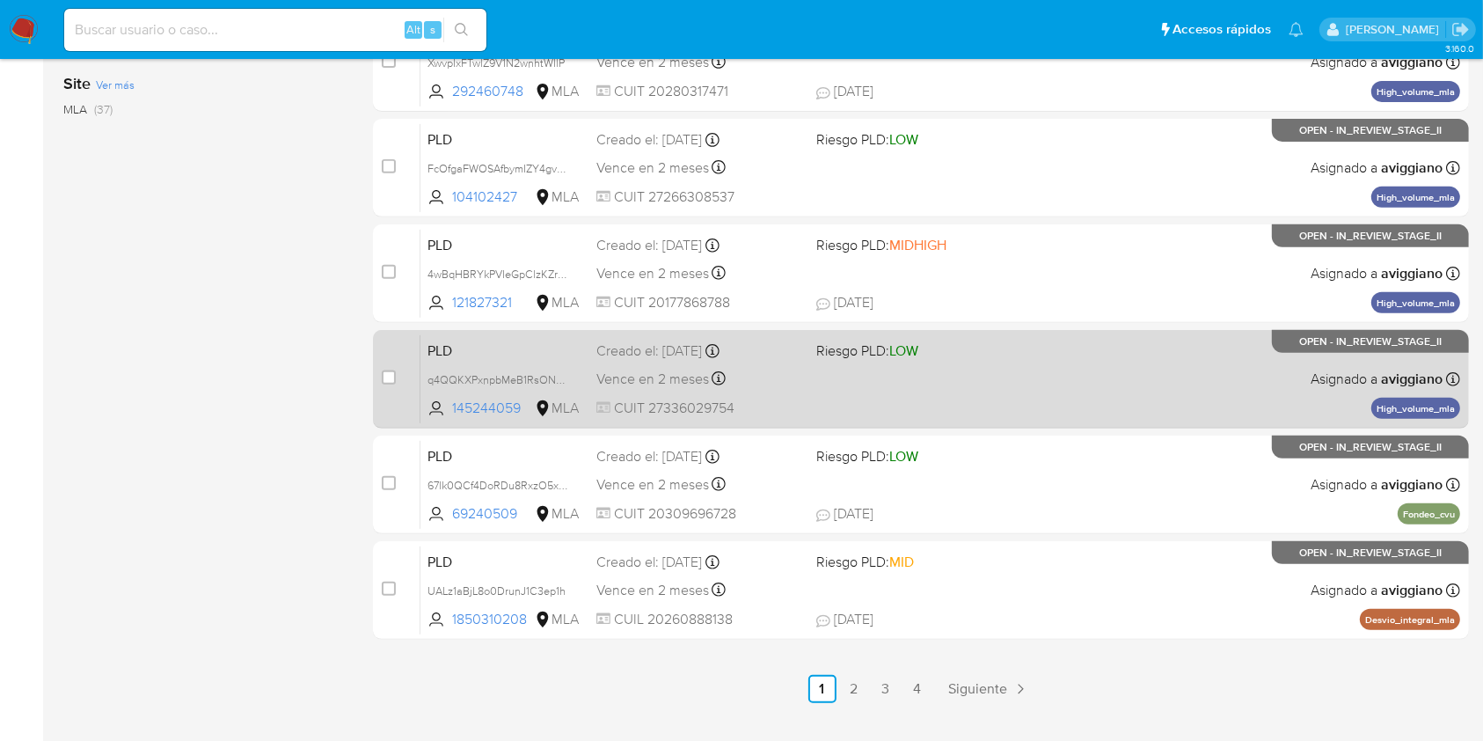
scroll to position [711, 0]
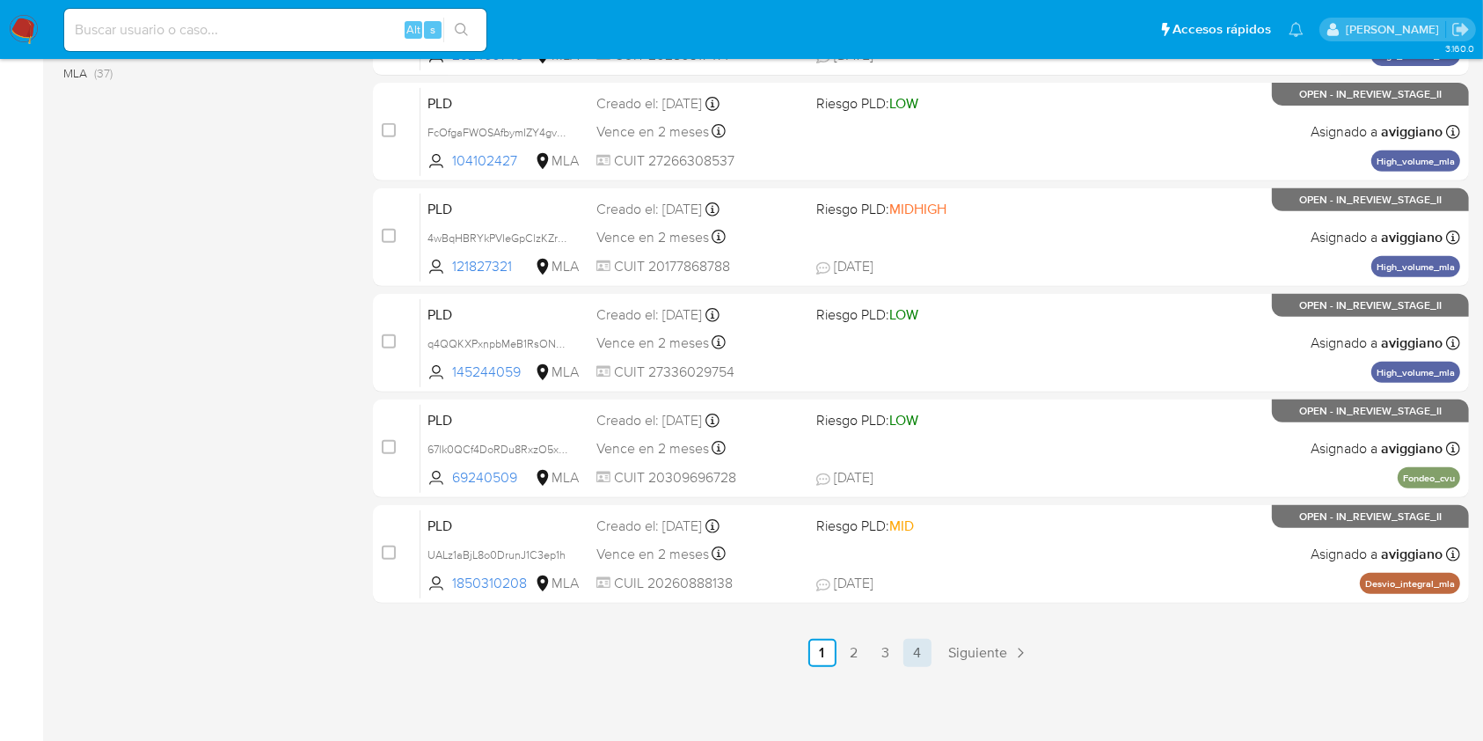
click at [925, 656] on link "4" at bounding box center [918, 653] width 28 height 28
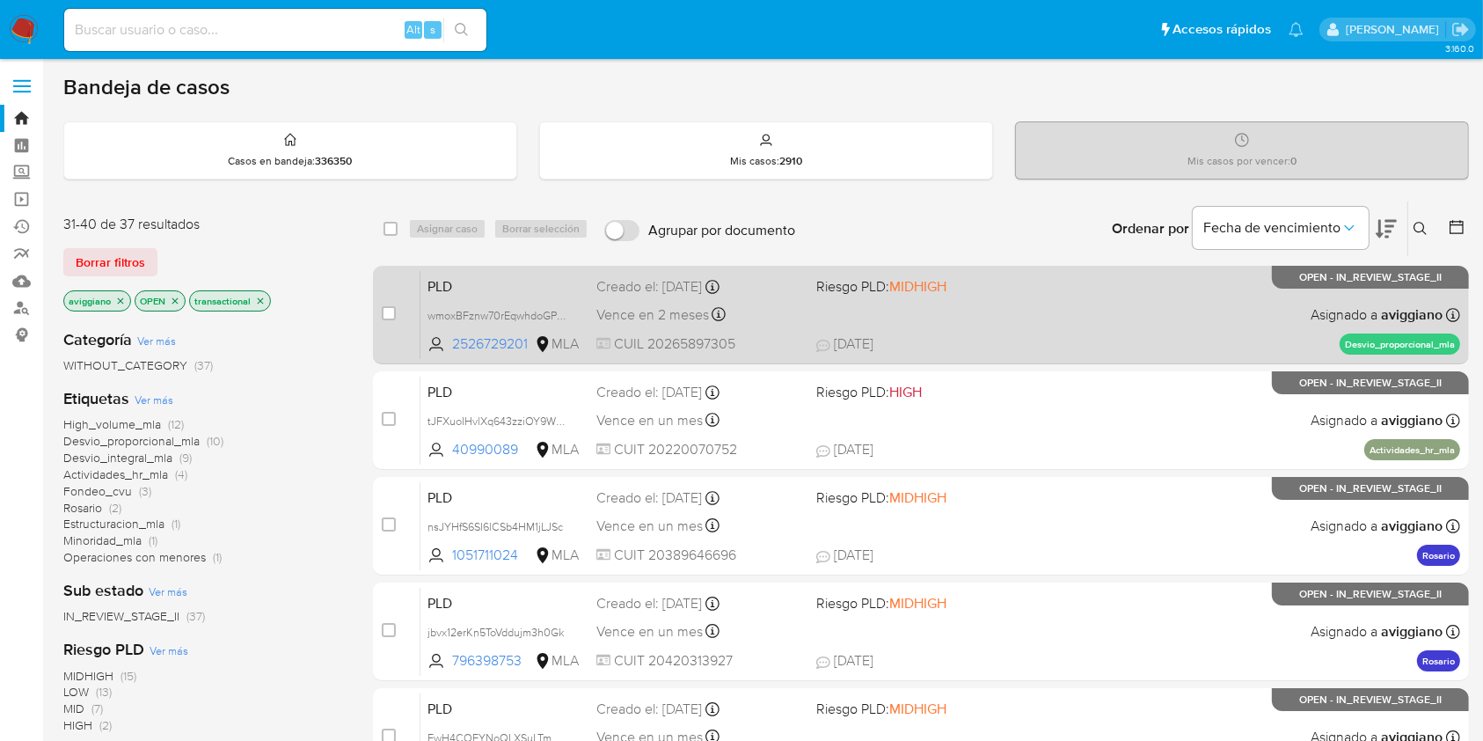
click at [1081, 326] on div "PLD wmoxBFznw70rEqwhdoGPHjwg 2526729201 MLA Riesgo PLD: MIDHIGH Creado el: 12/0…" at bounding box center [941, 314] width 1040 height 89
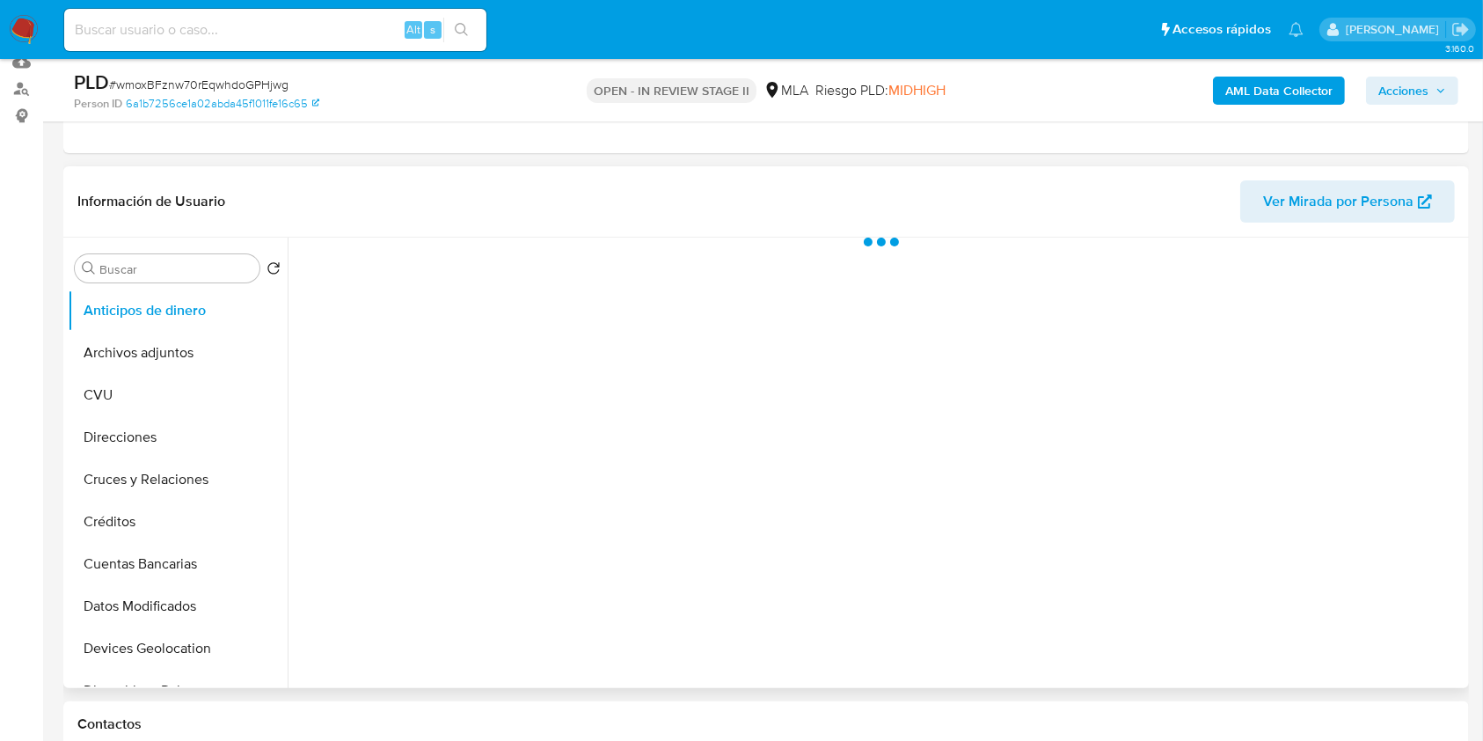
scroll to position [352, 0]
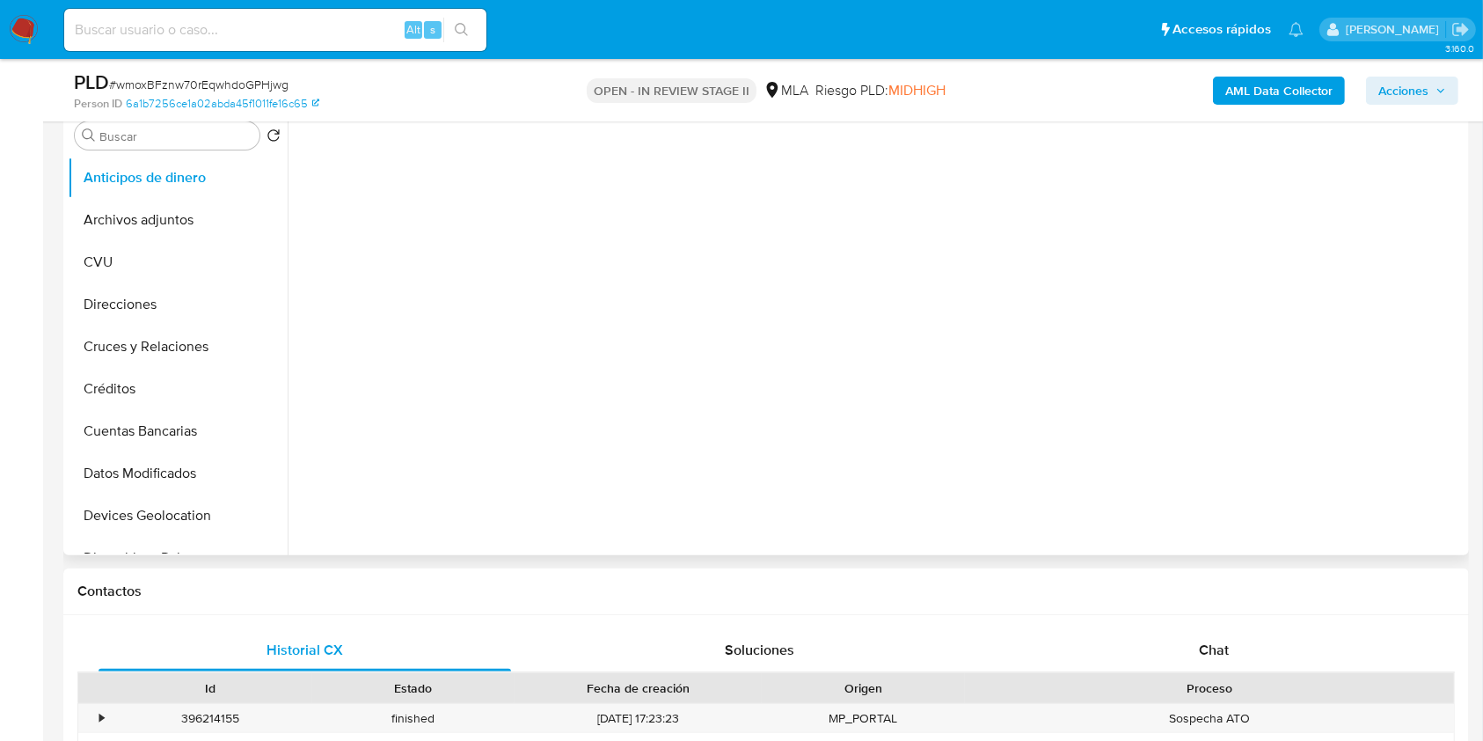
select select "10"
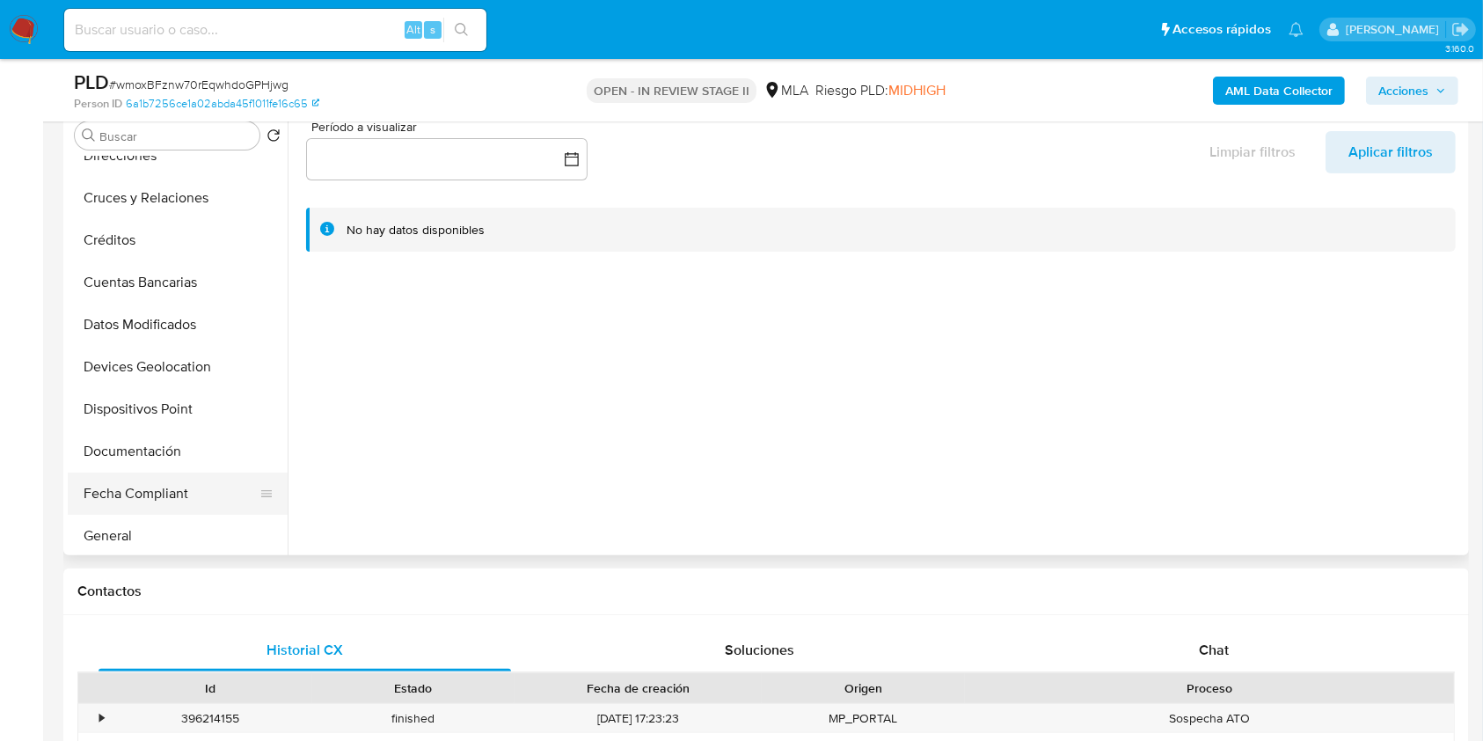
scroll to position [234, 0]
click at [143, 480] on button "Historial Casos" at bounding box center [171, 493] width 206 height 42
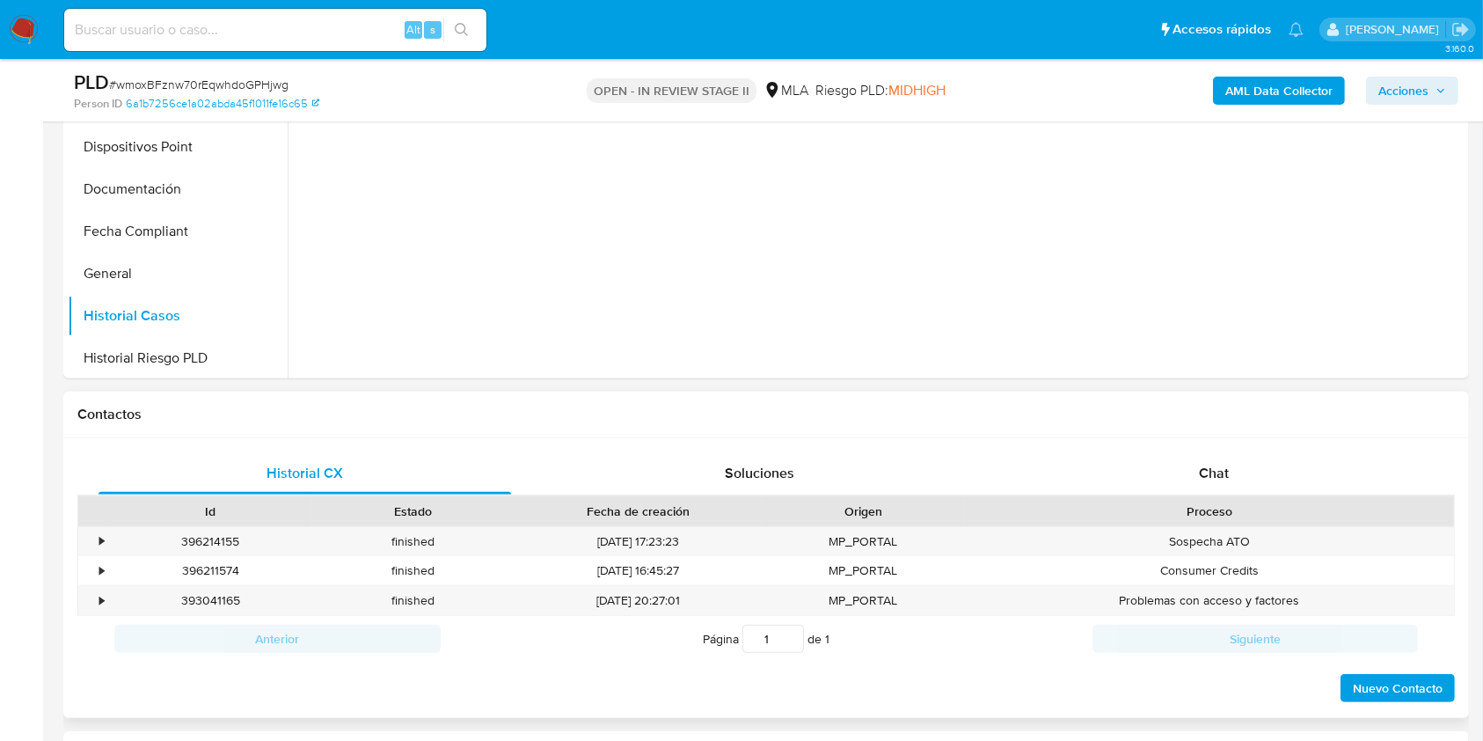
scroll to position [704, 0]
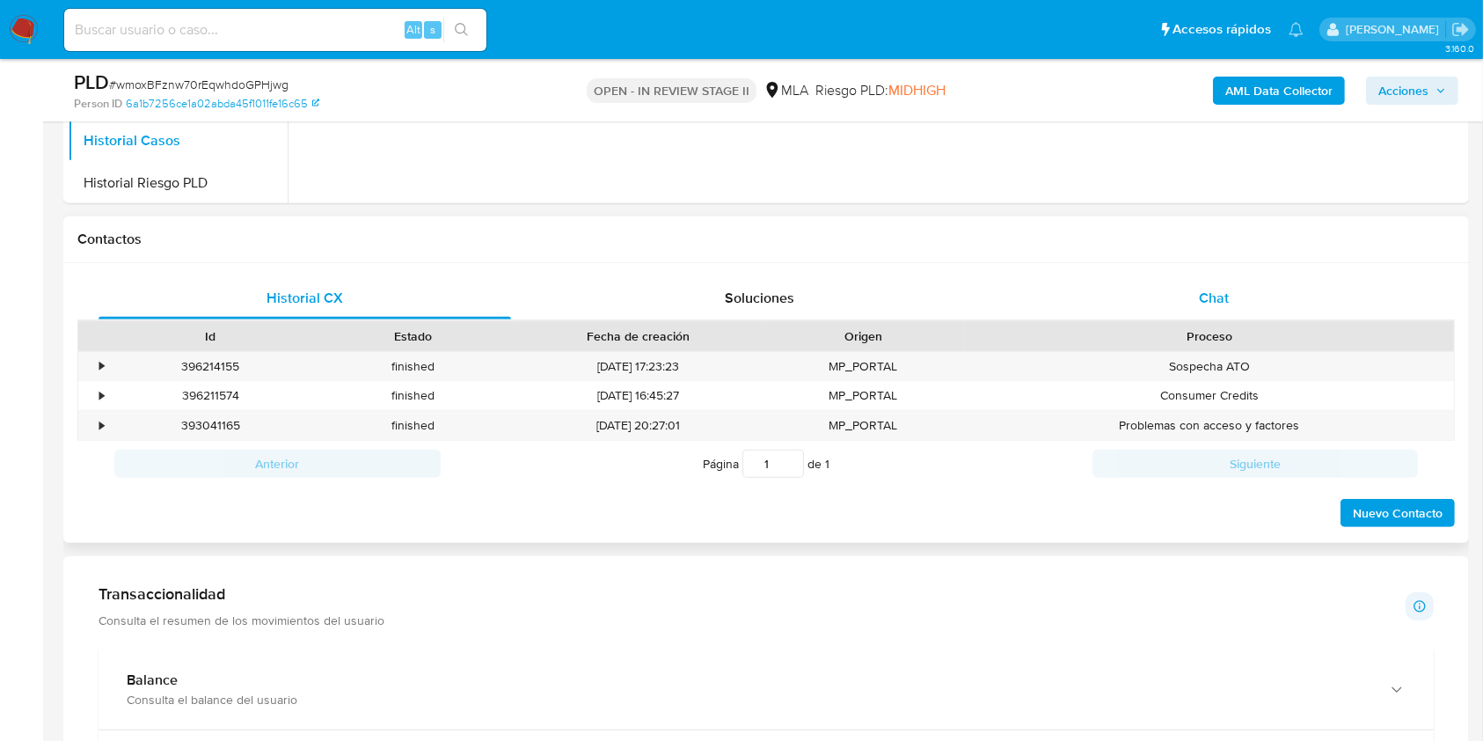
click at [1218, 296] on span "Chat" at bounding box center [1214, 298] width 30 height 20
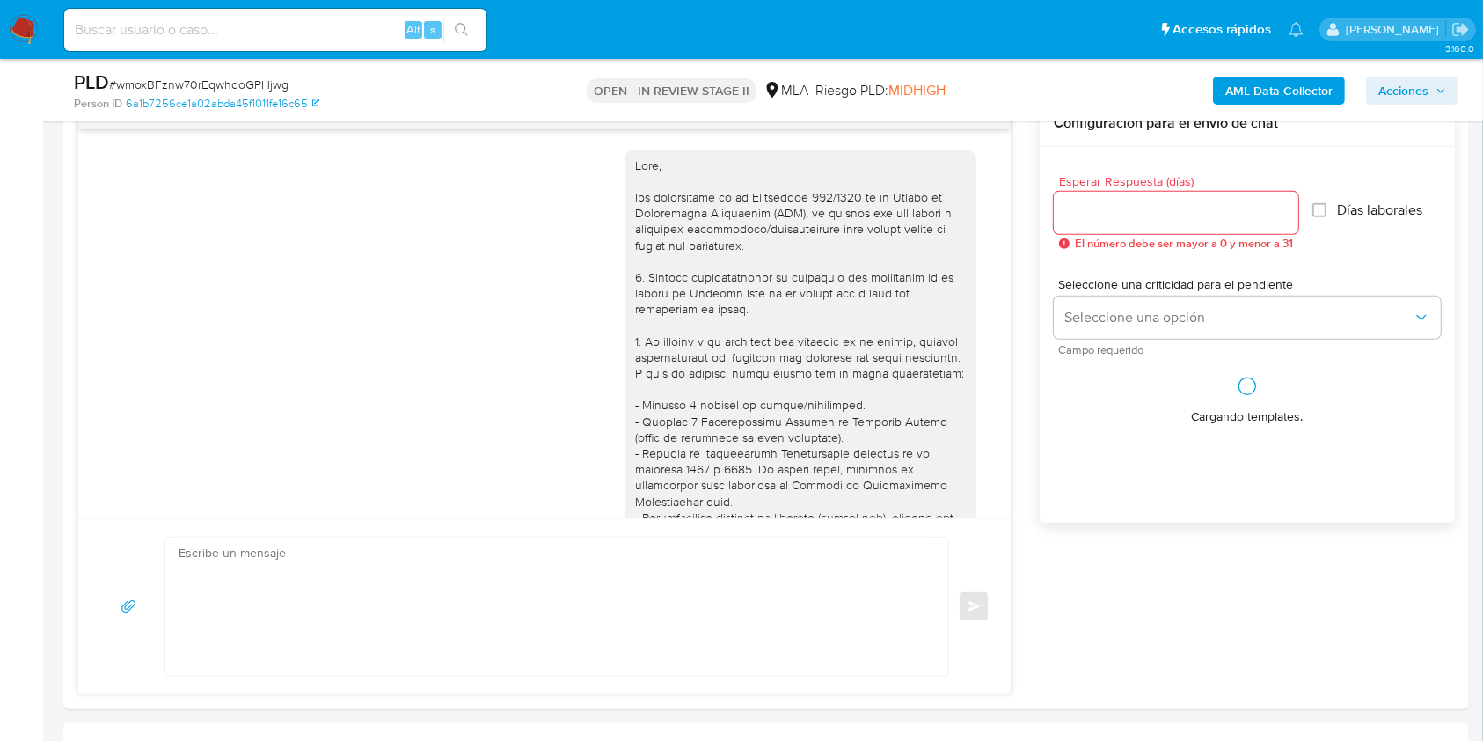
scroll to position [677, 0]
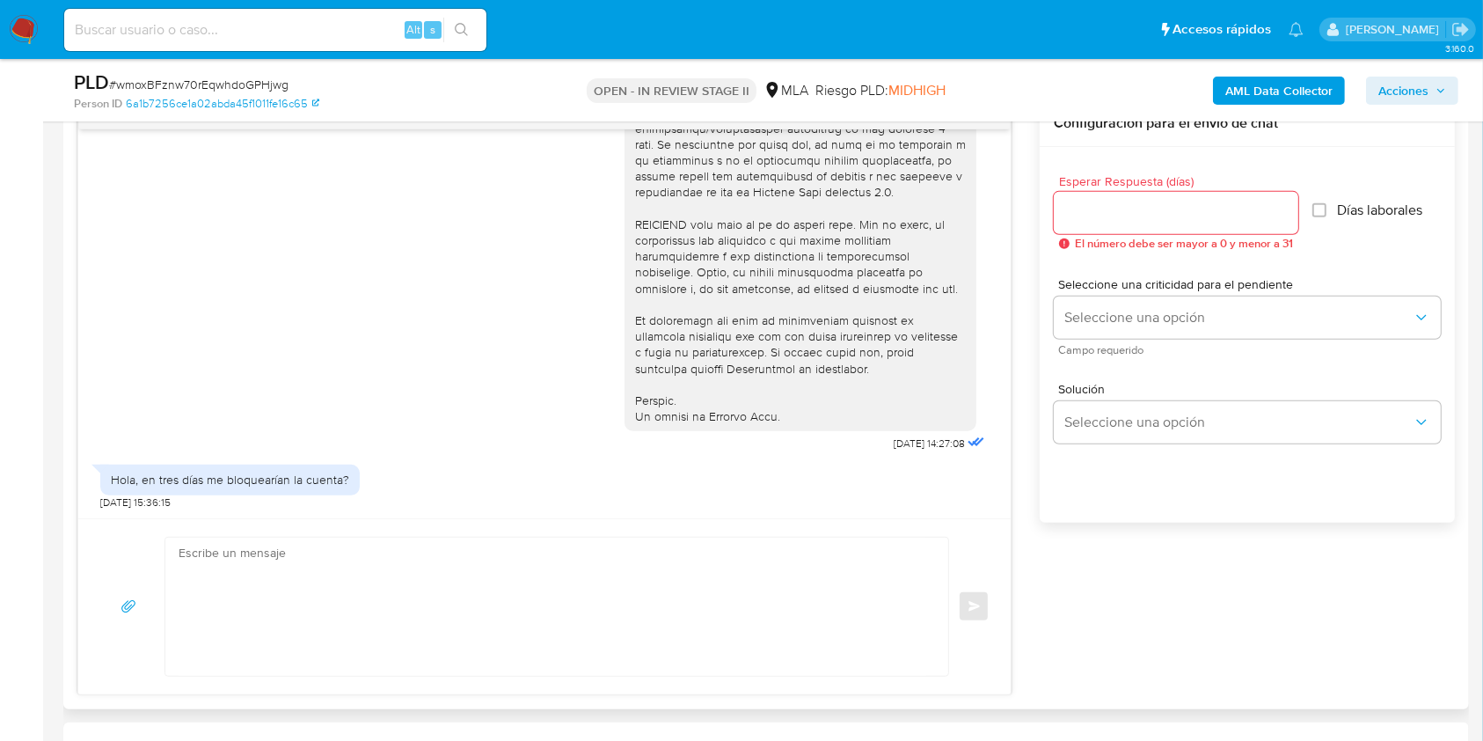
click at [1151, 613] on div "[DATE] 14:27:08 Hola, en tres [PERSON_NAME] me bloquearían la cuenta? [DATE] 15…" at bounding box center [766, 397] width 1378 height 595
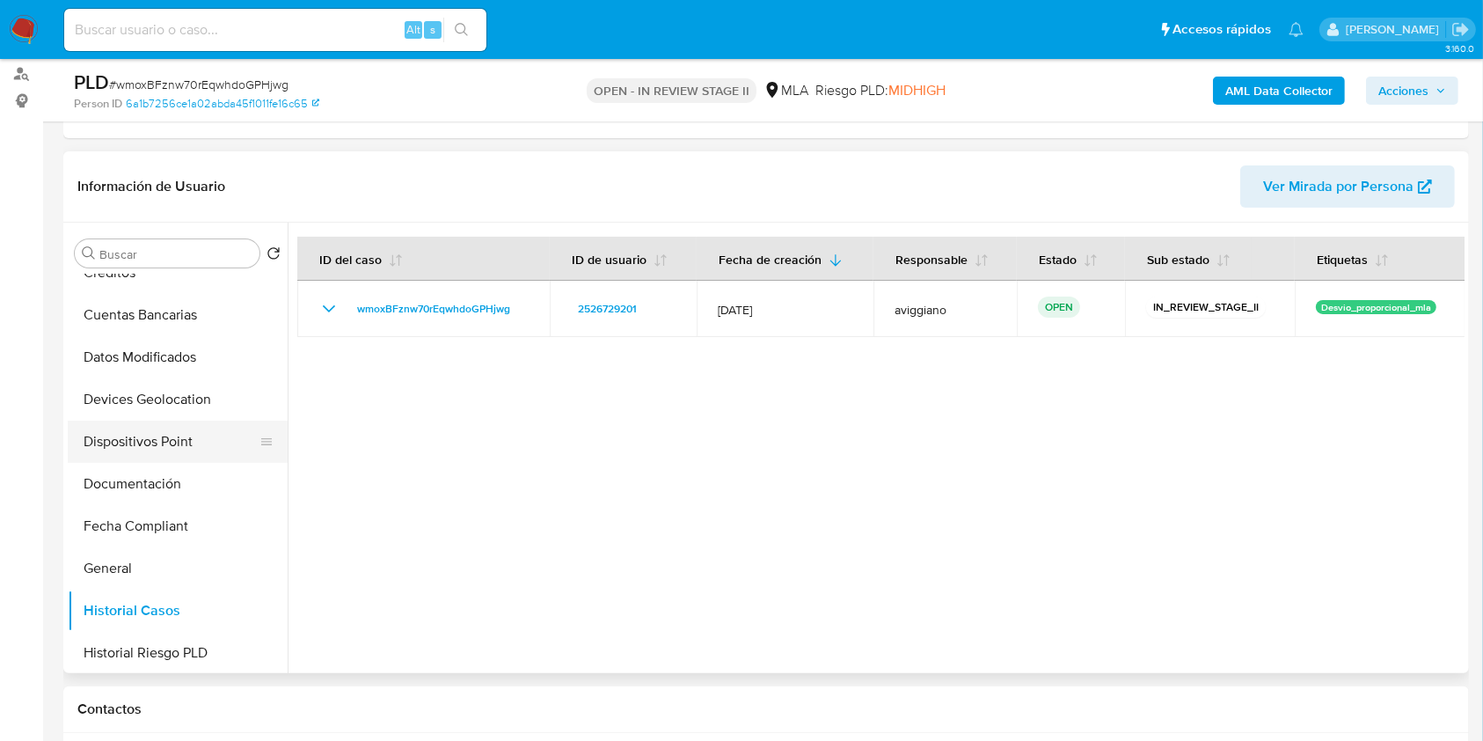
scroll to position [469, 0]
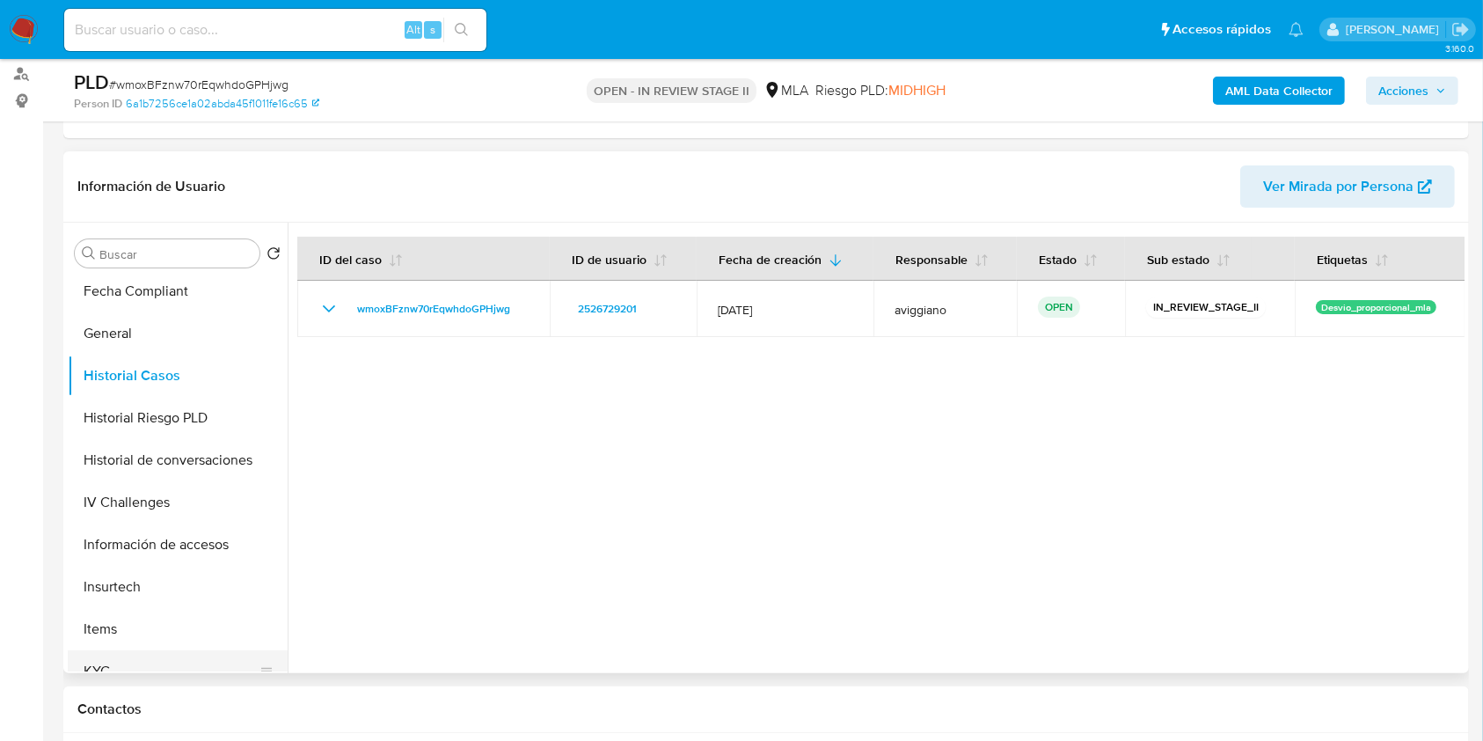
click at [99, 661] on button "KYC" at bounding box center [171, 671] width 206 height 42
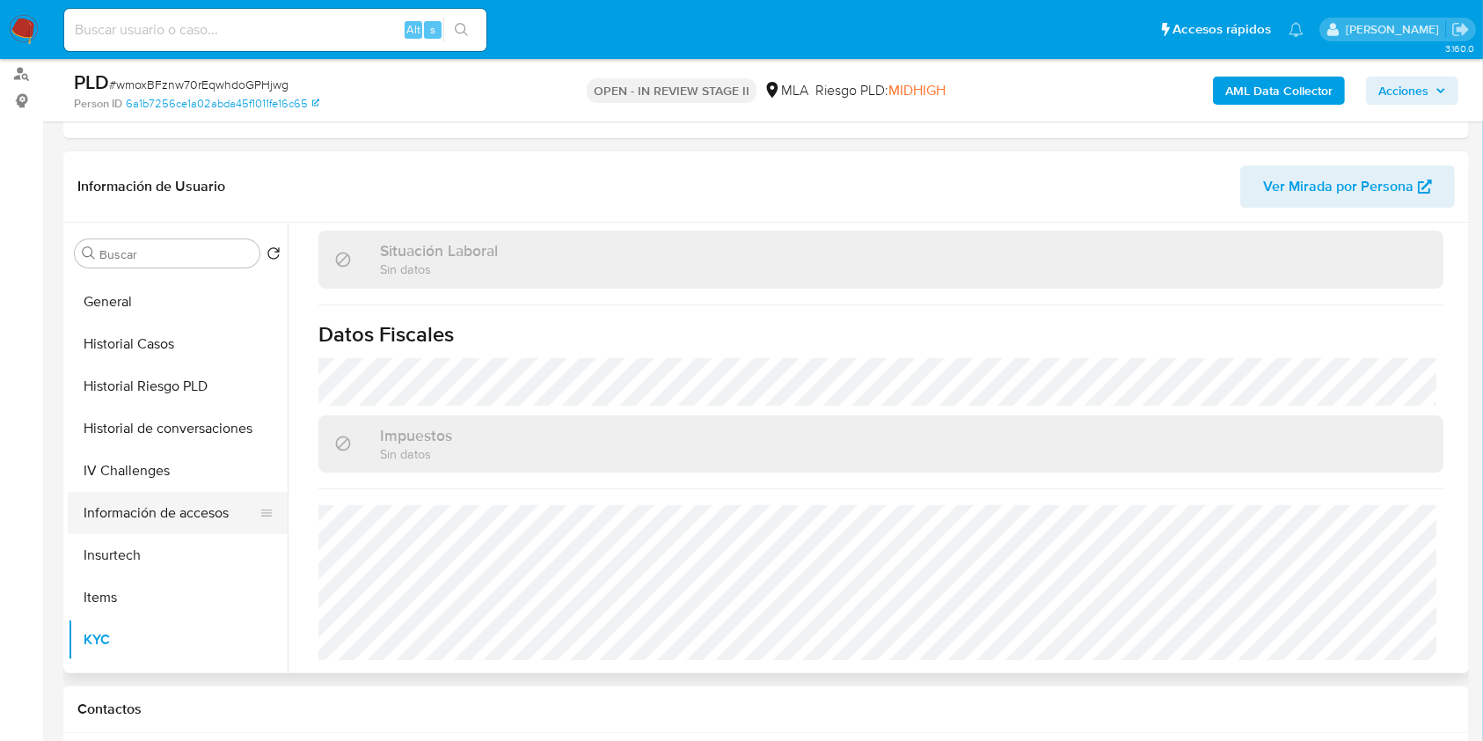
scroll to position [586, 0]
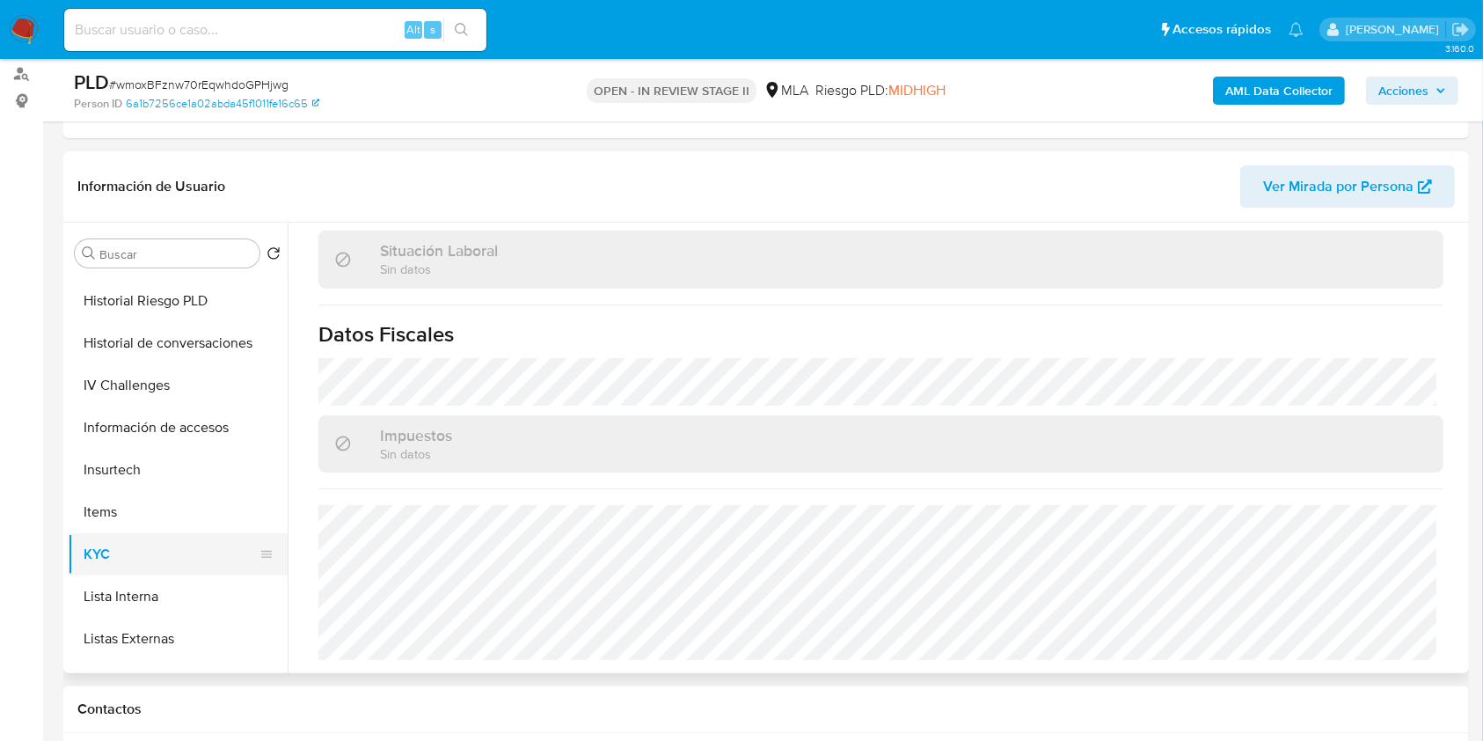
click at [133, 554] on button "KYC" at bounding box center [171, 554] width 206 height 42
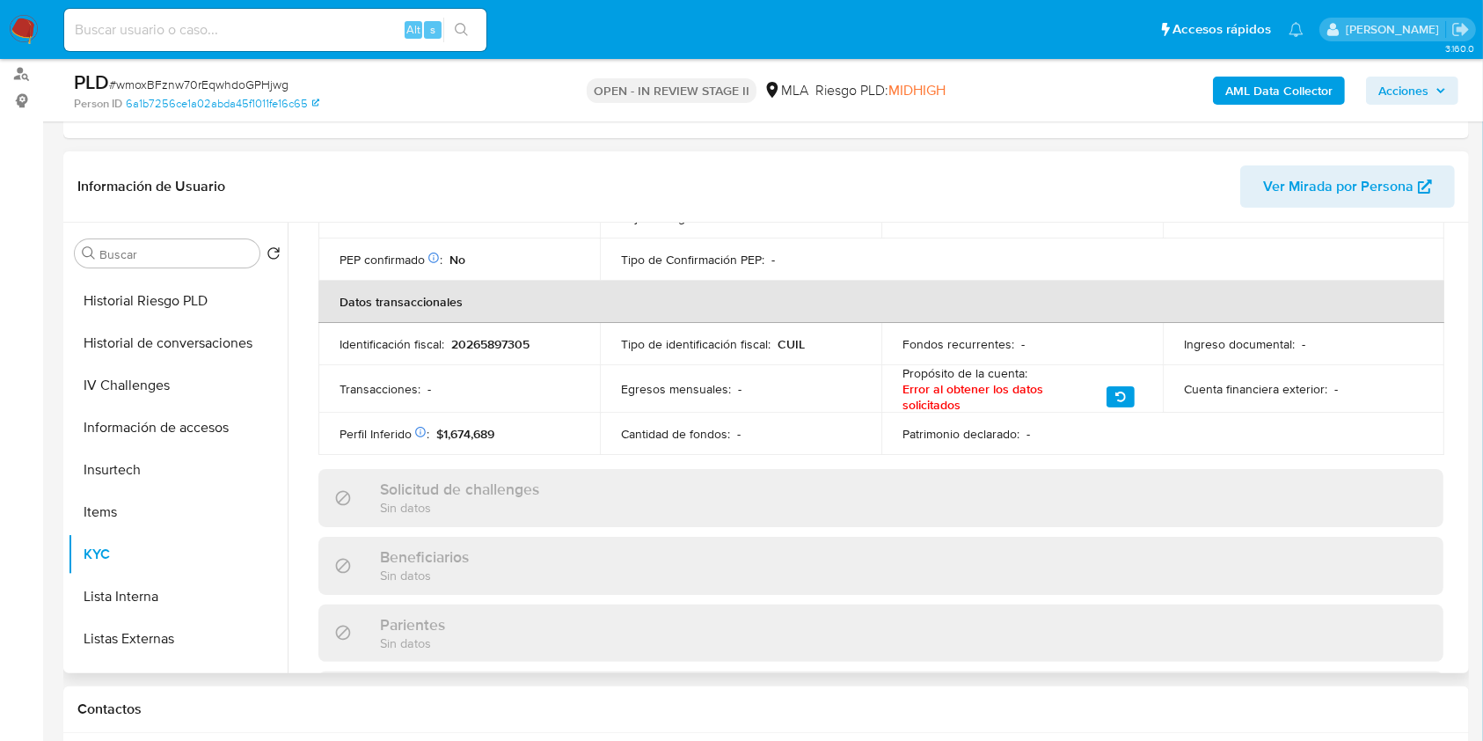
scroll to position [462, 0]
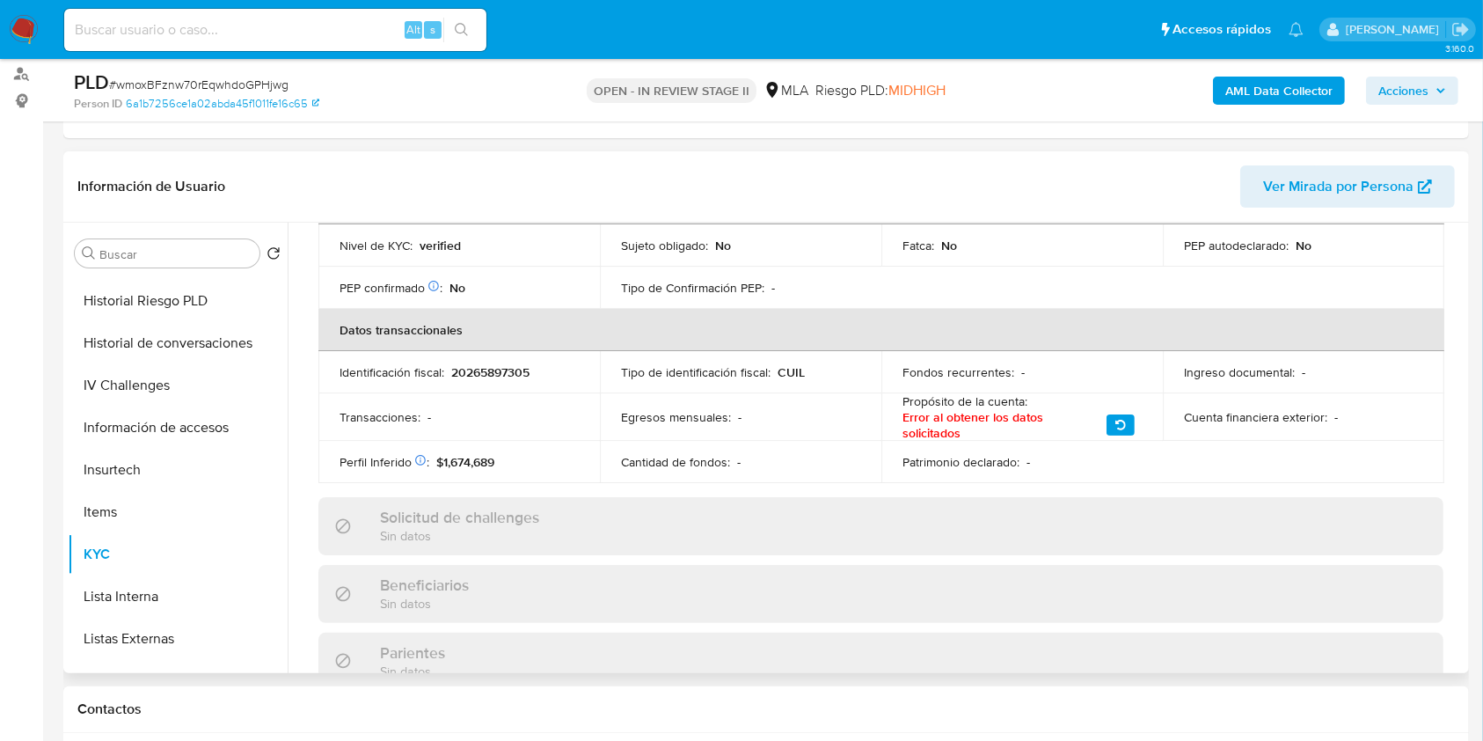
click at [488, 375] on p "20265897305" at bounding box center [490, 372] width 78 height 16
copy p "20265897305"
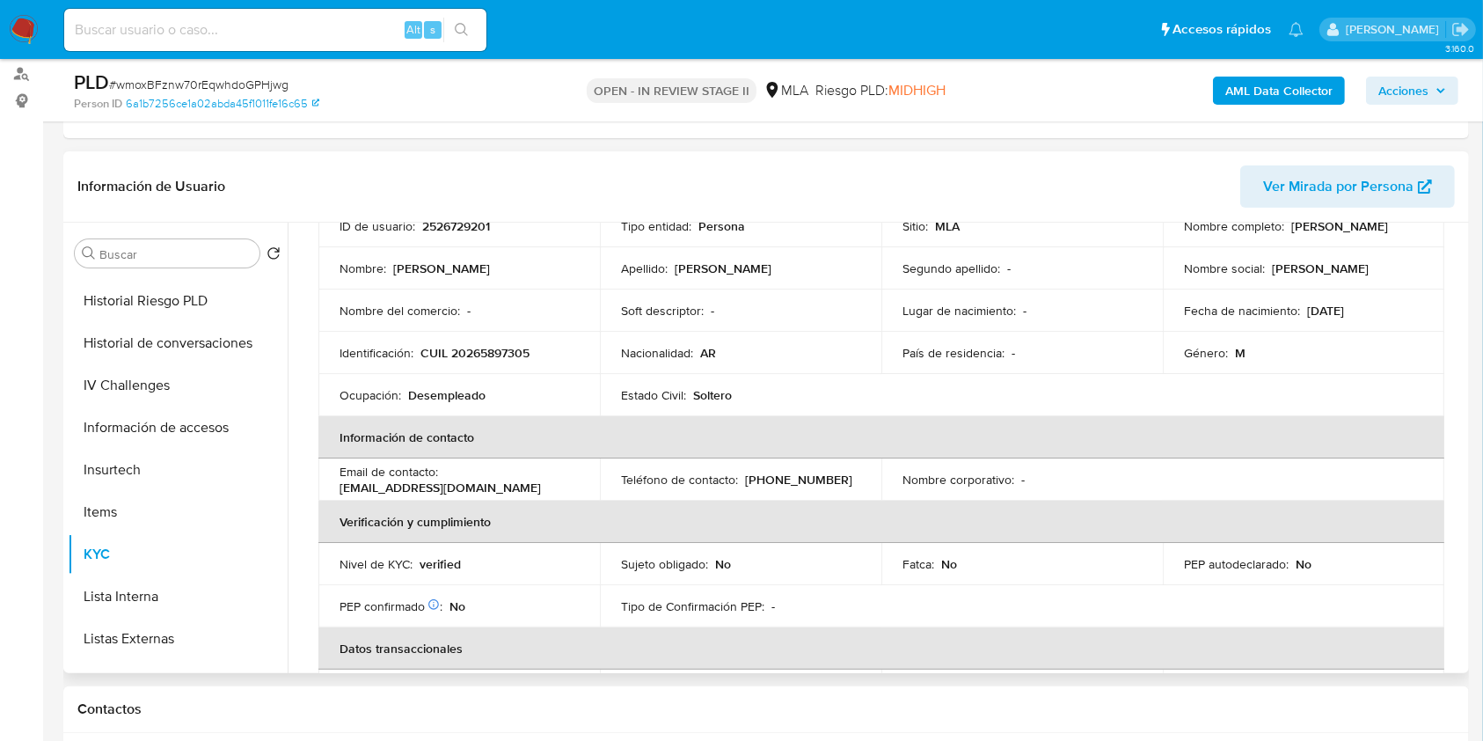
scroll to position [110, 0]
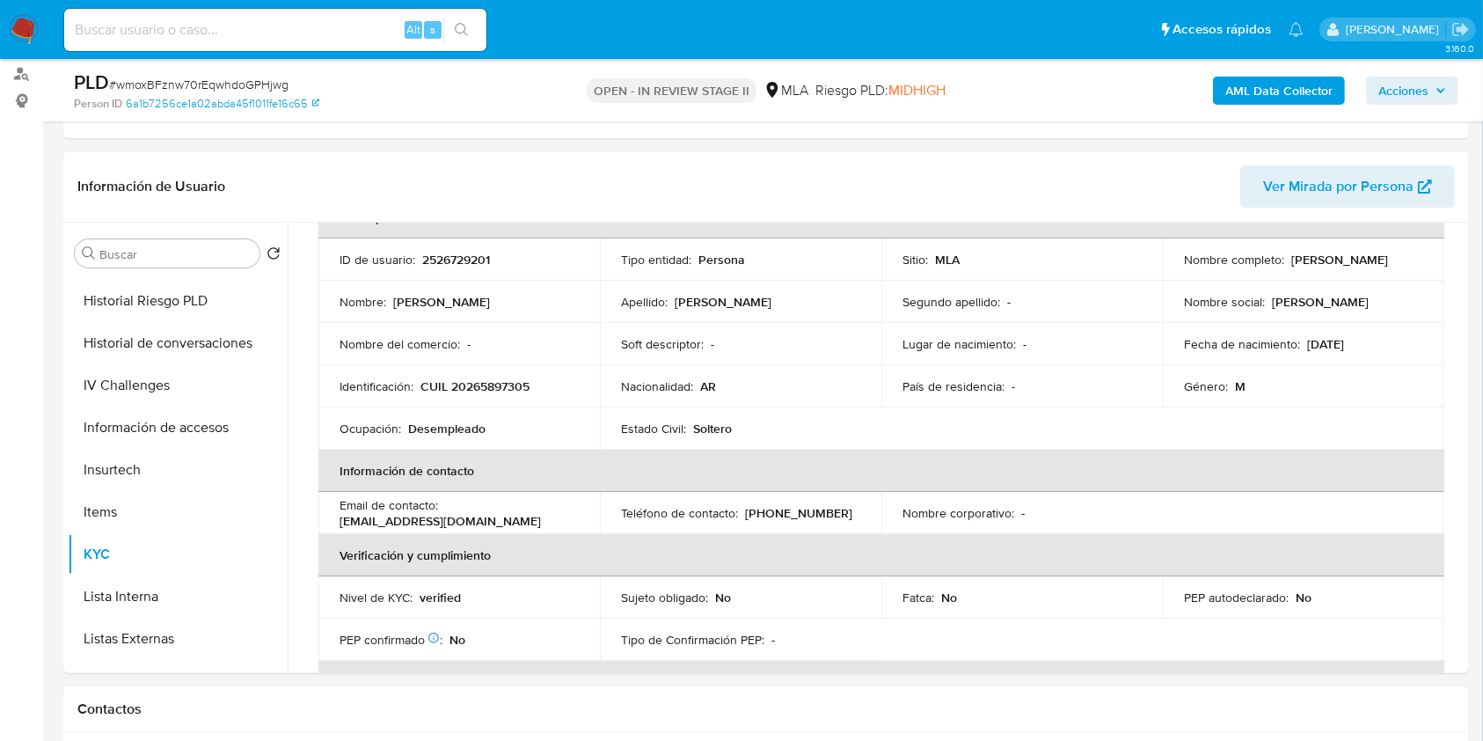
click at [1256, 109] on div "AML Data Collector Acciones" at bounding box center [1230, 90] width 457 height 41
click at [1248, 92] on b "AML Data Collector" at bounding box center [1279, 91] width 107 height 28
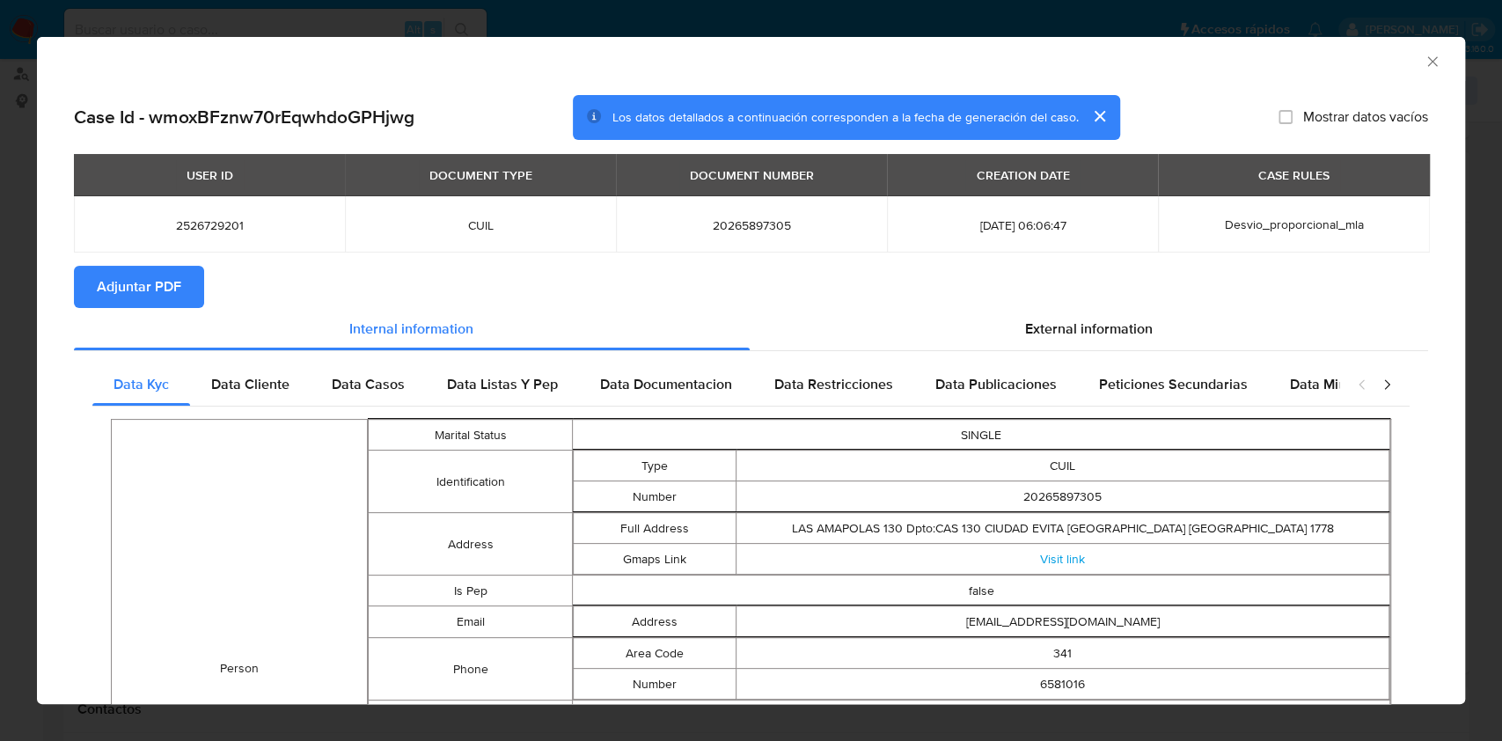
click at [1424, 68] on icon "Cerrar ventana" at bounding box center [1433, 62] width 18 height 18
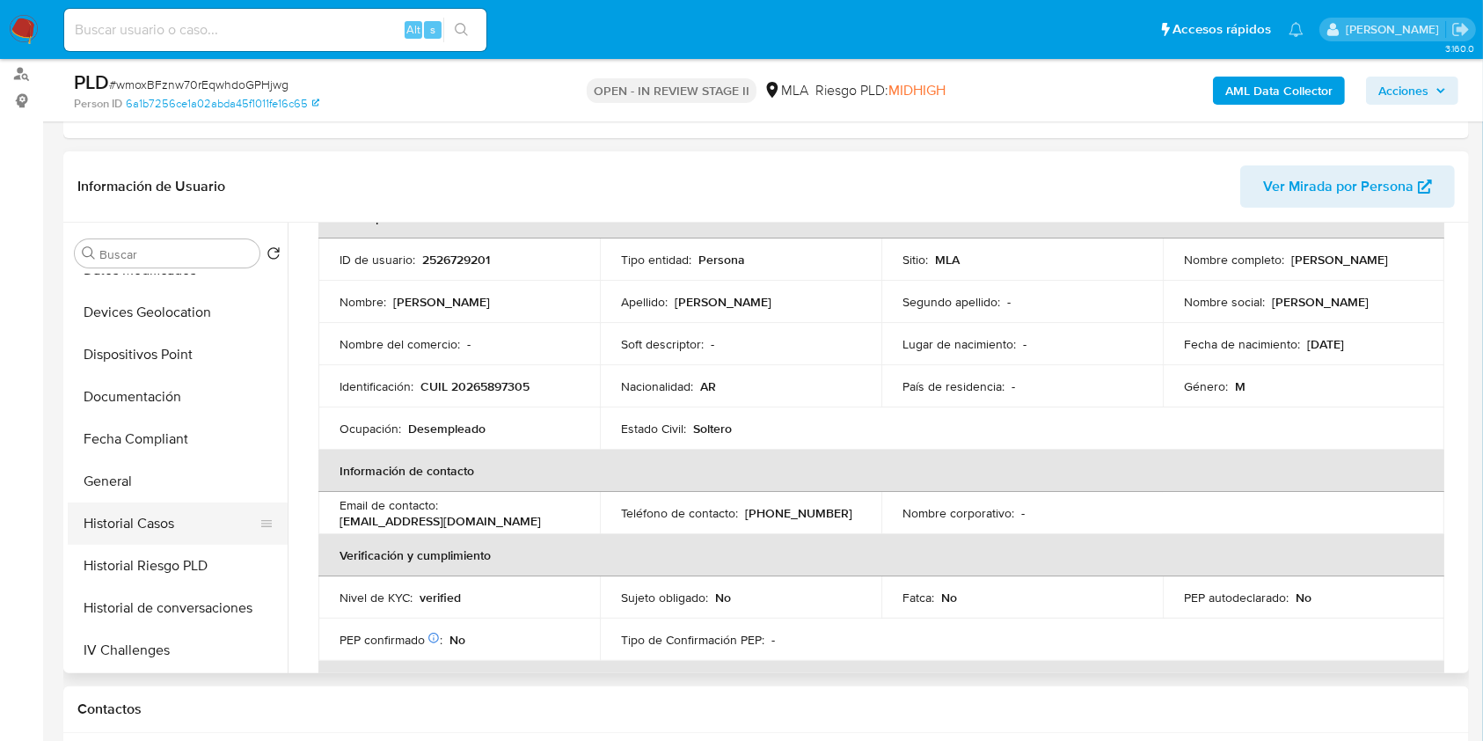
scroll to position [0, 0]
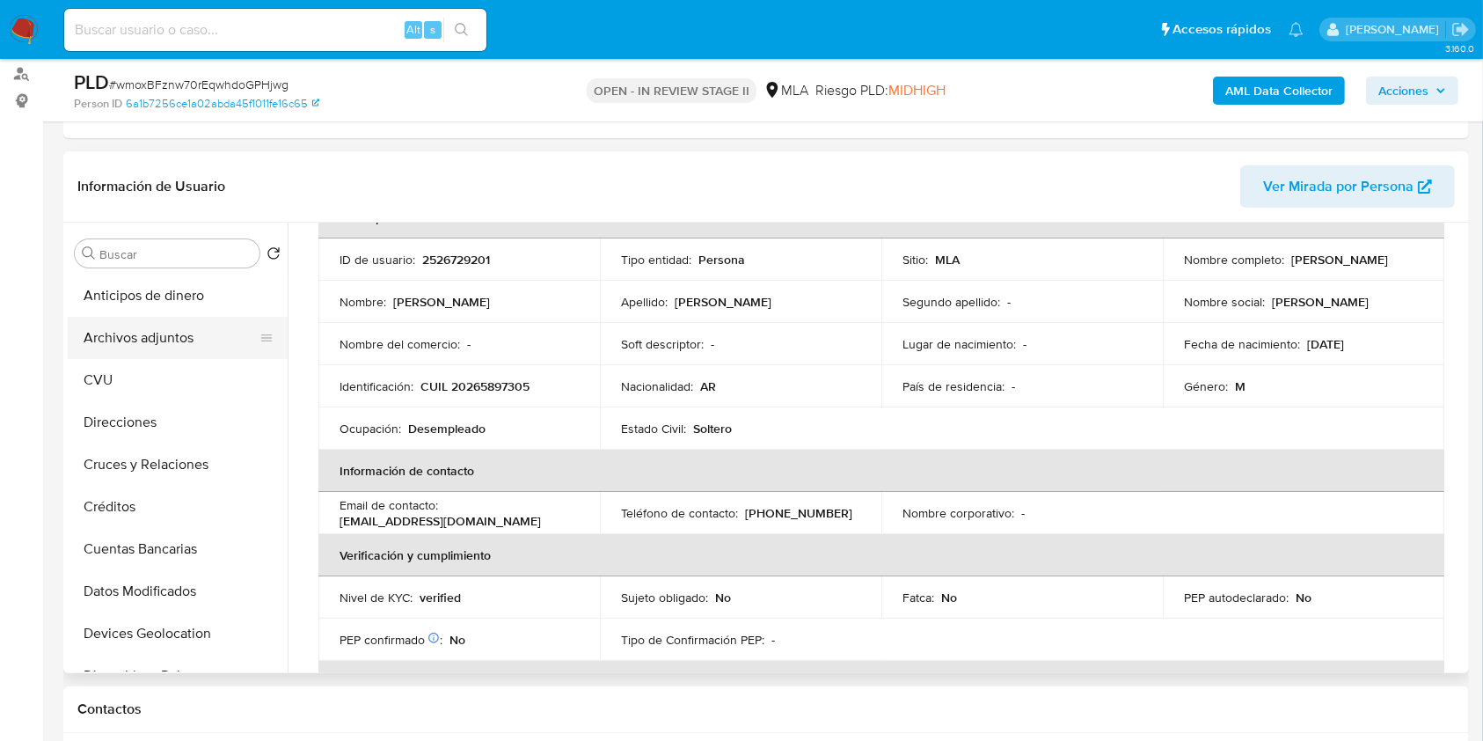
click at [171, 325] on button "Archivos adjuntos" at bounding box center [171, 338] width 206 height 42
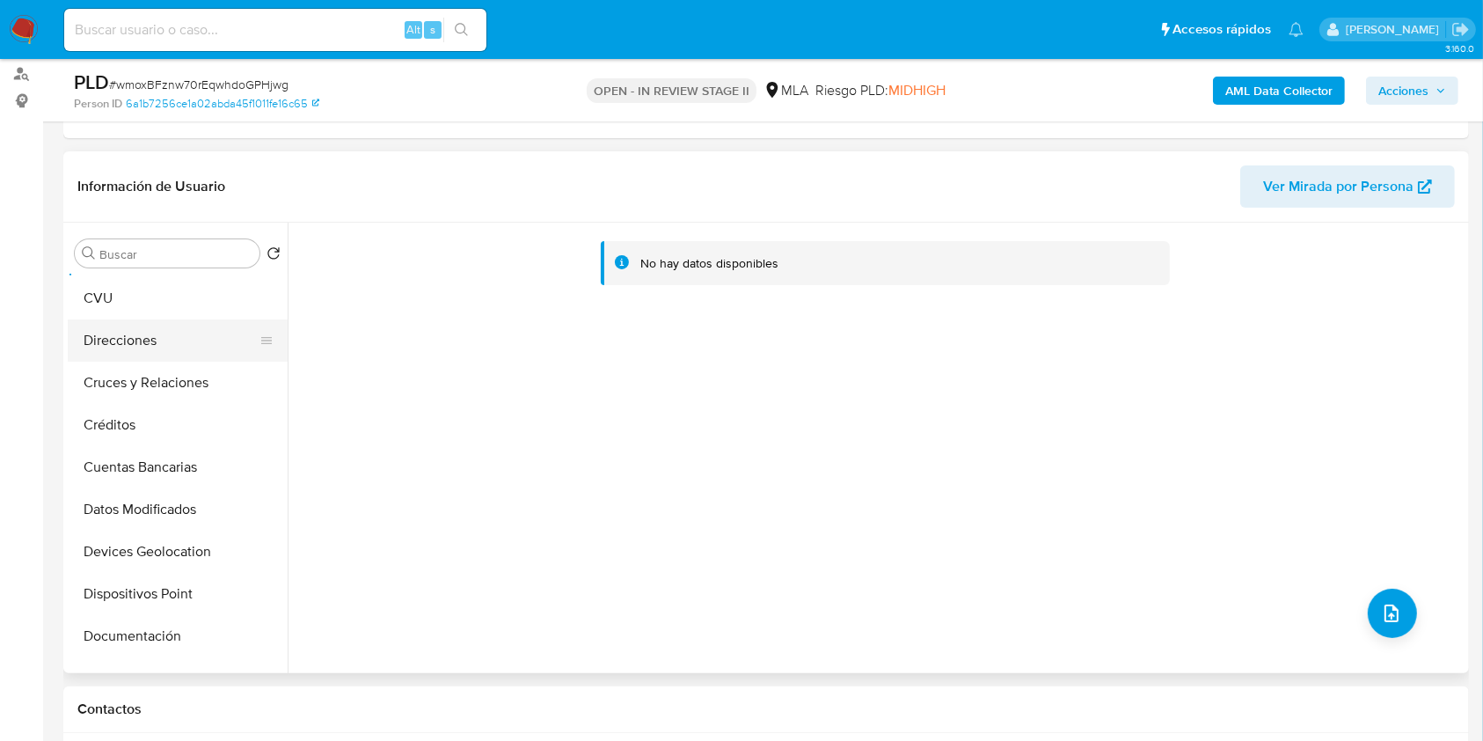
scroll to position [117, 0]
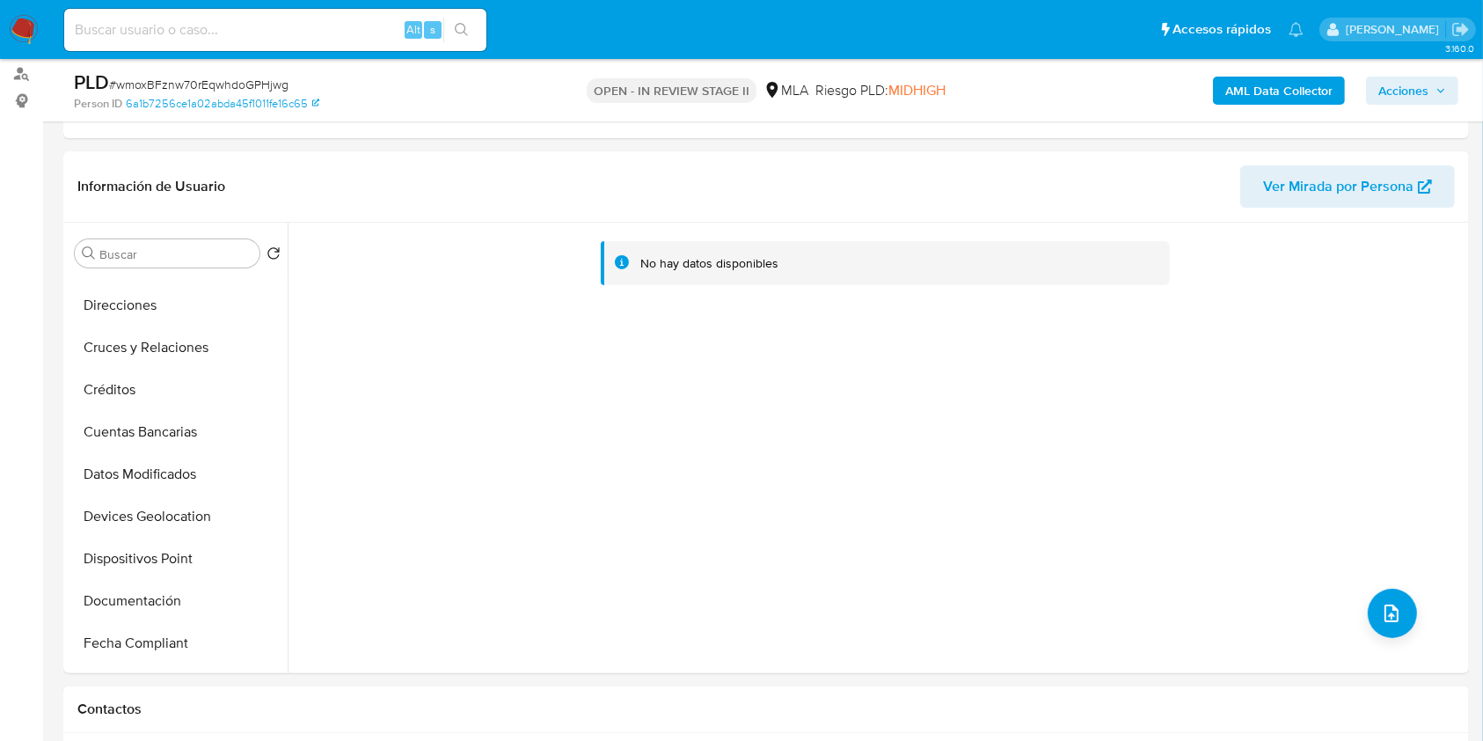
click at [1295, 82] on b "AML Data Collector" at bounding box center [1279, 91] width 107 height 28
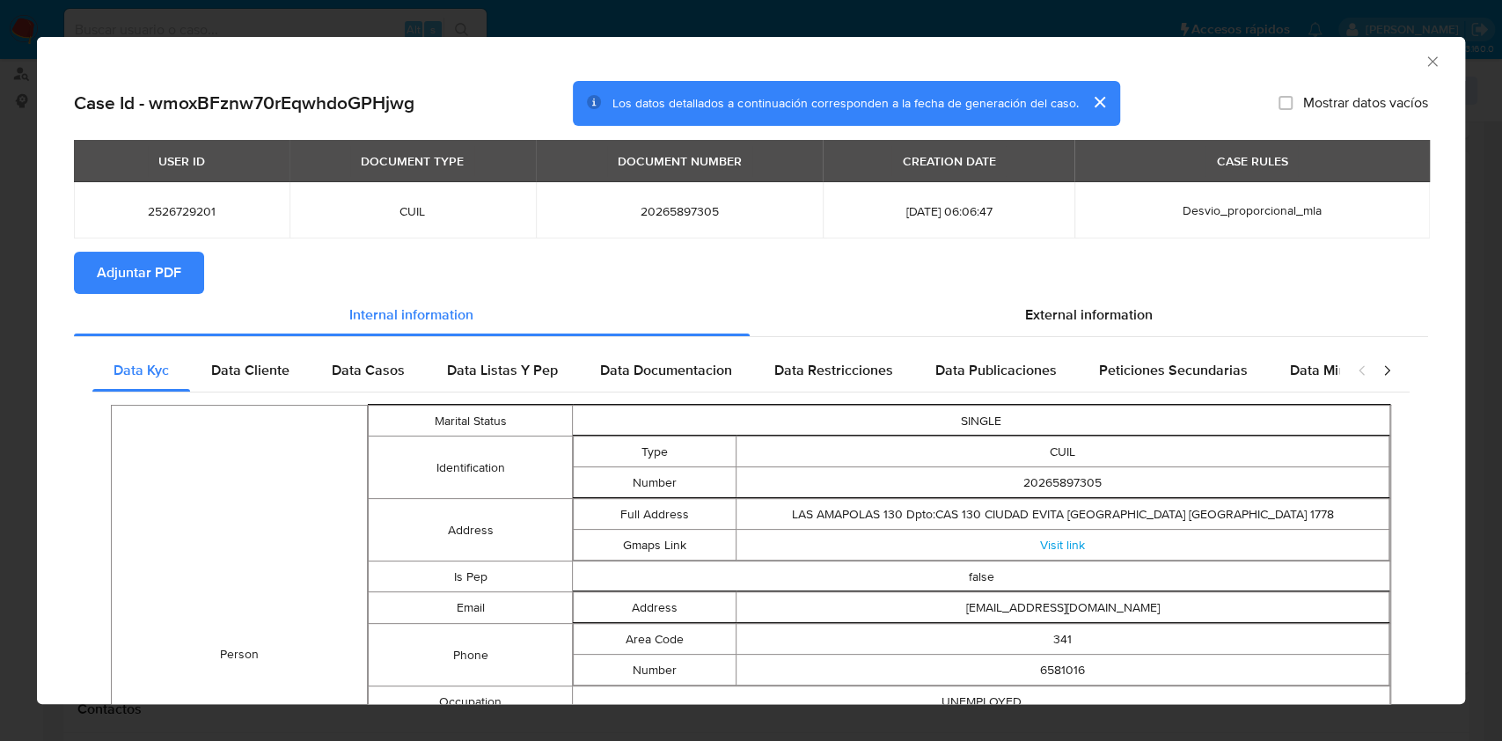
click at [166, 265] on span "Adjuntar PDF" at bounding box center [139, 272] width 84 height 39
click at [159, 209] on span "2526729201" at bounding box center [181, 211] width 173 height 16
copy span "2526729201"
click at [348, 55] on div "AML Data Collector" at bounding box center [736, 58] width 1374 height 19
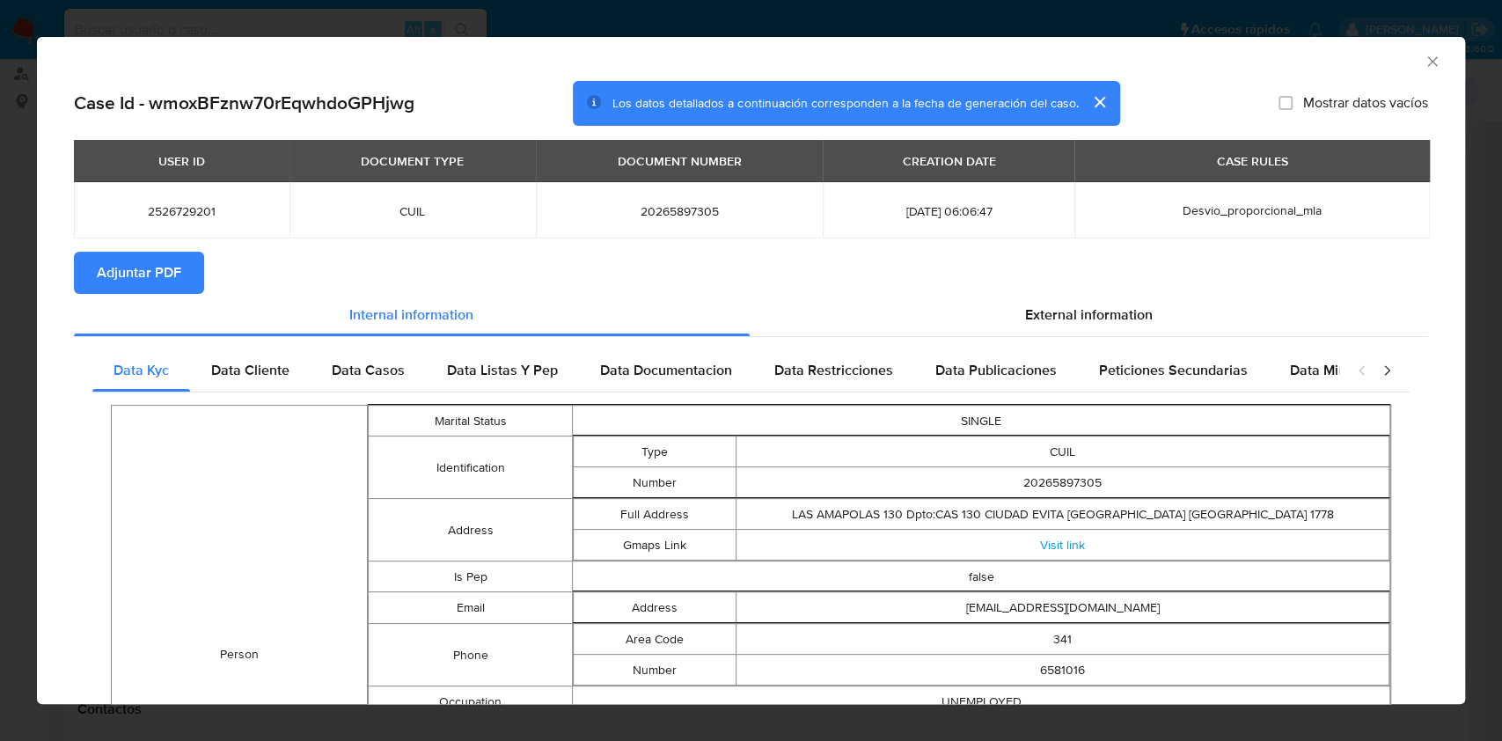
click at [1424, 64] on icon "Cerrar ventana" at bounding box center [1433, 62] width 18 height 18
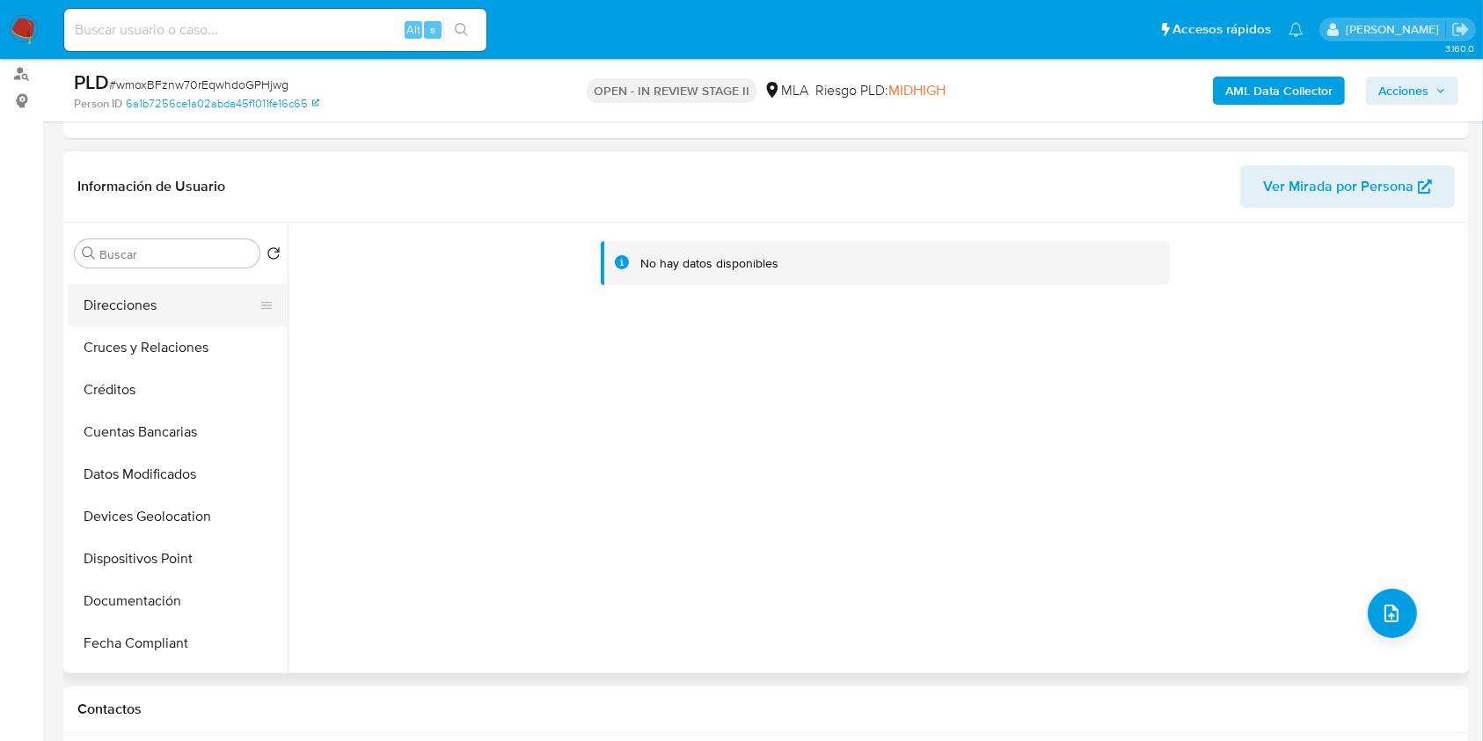
click at [148, 309] on button "Direcciones" at bounding box center [171, 305] width 206 height 42
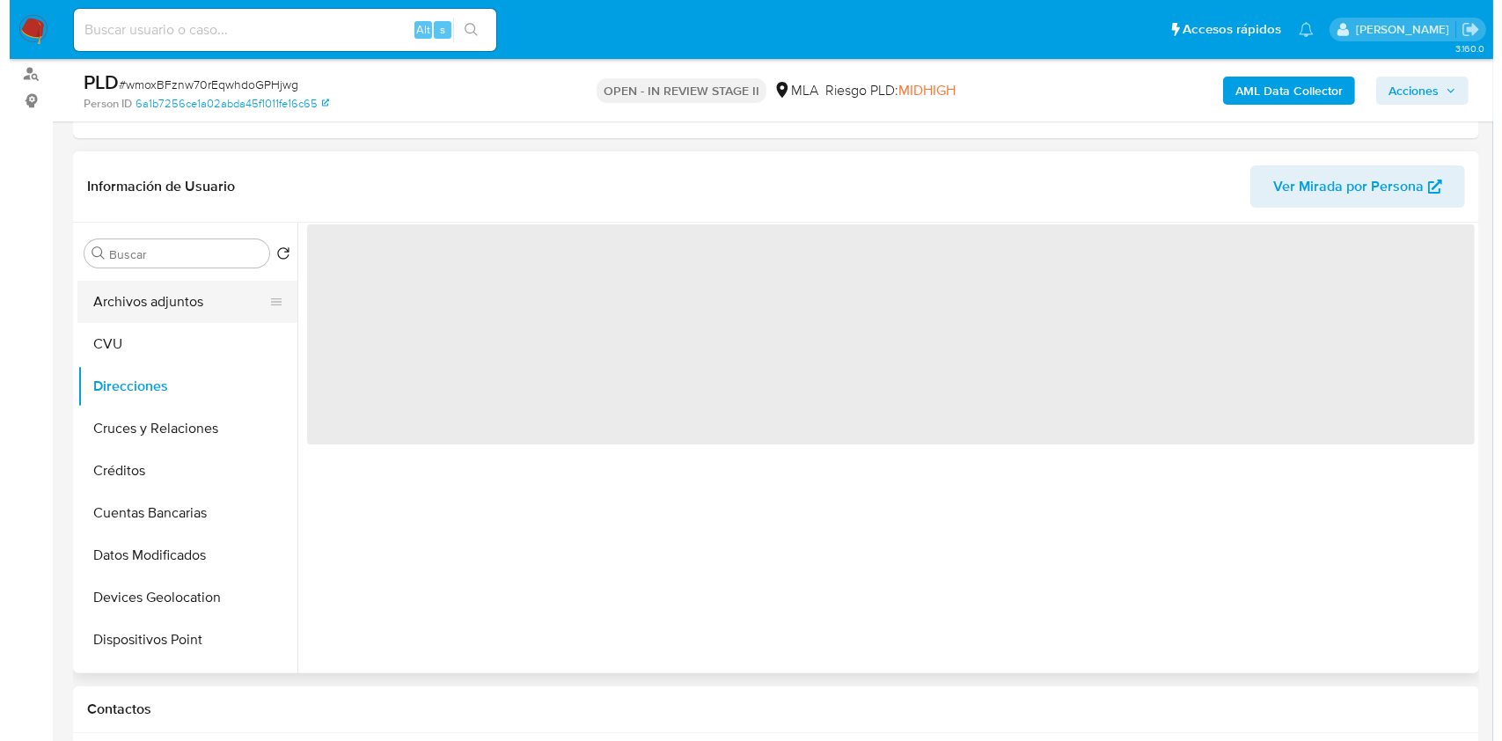
scroll to position [0, 0]
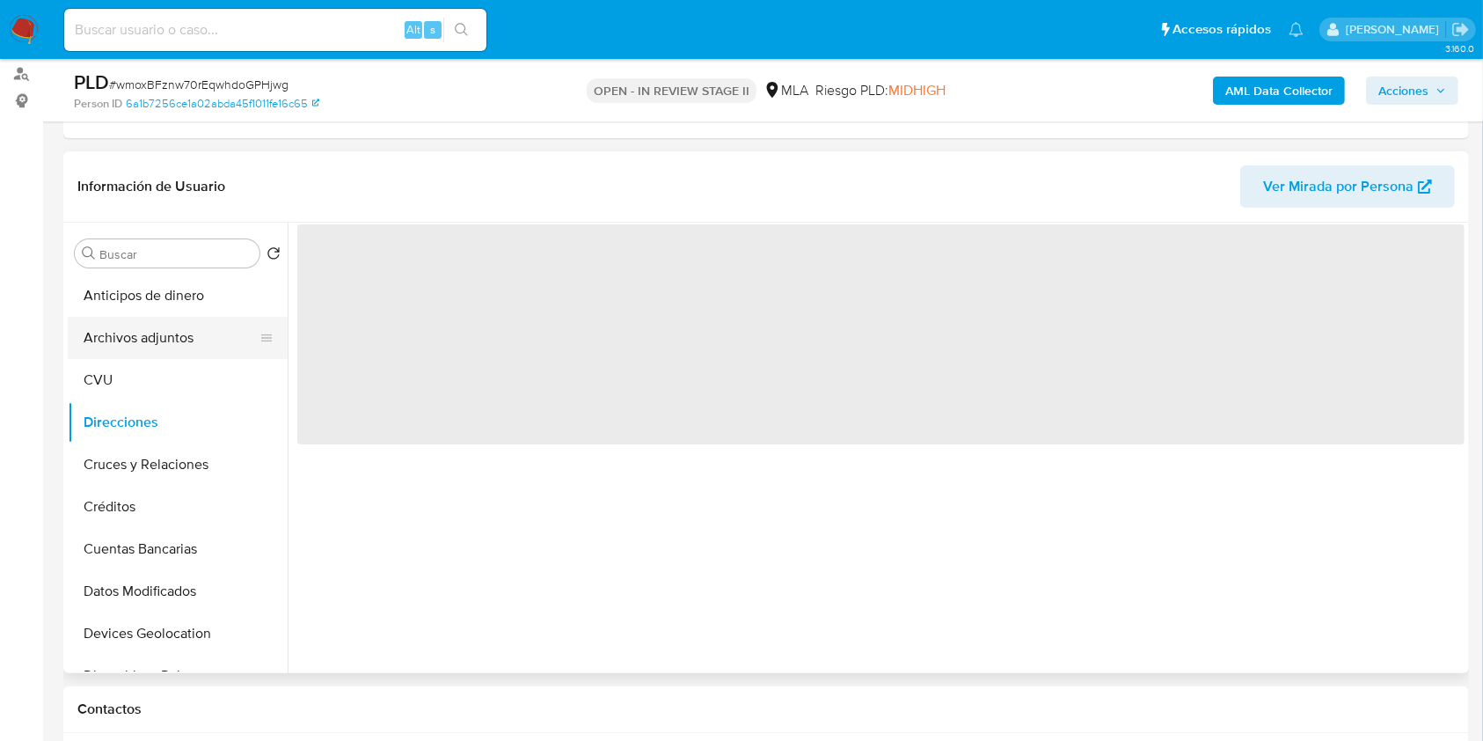
click at [158, 335] on button "Archivos adjuntos" at bounding box center [171, 338] width 206 height 42
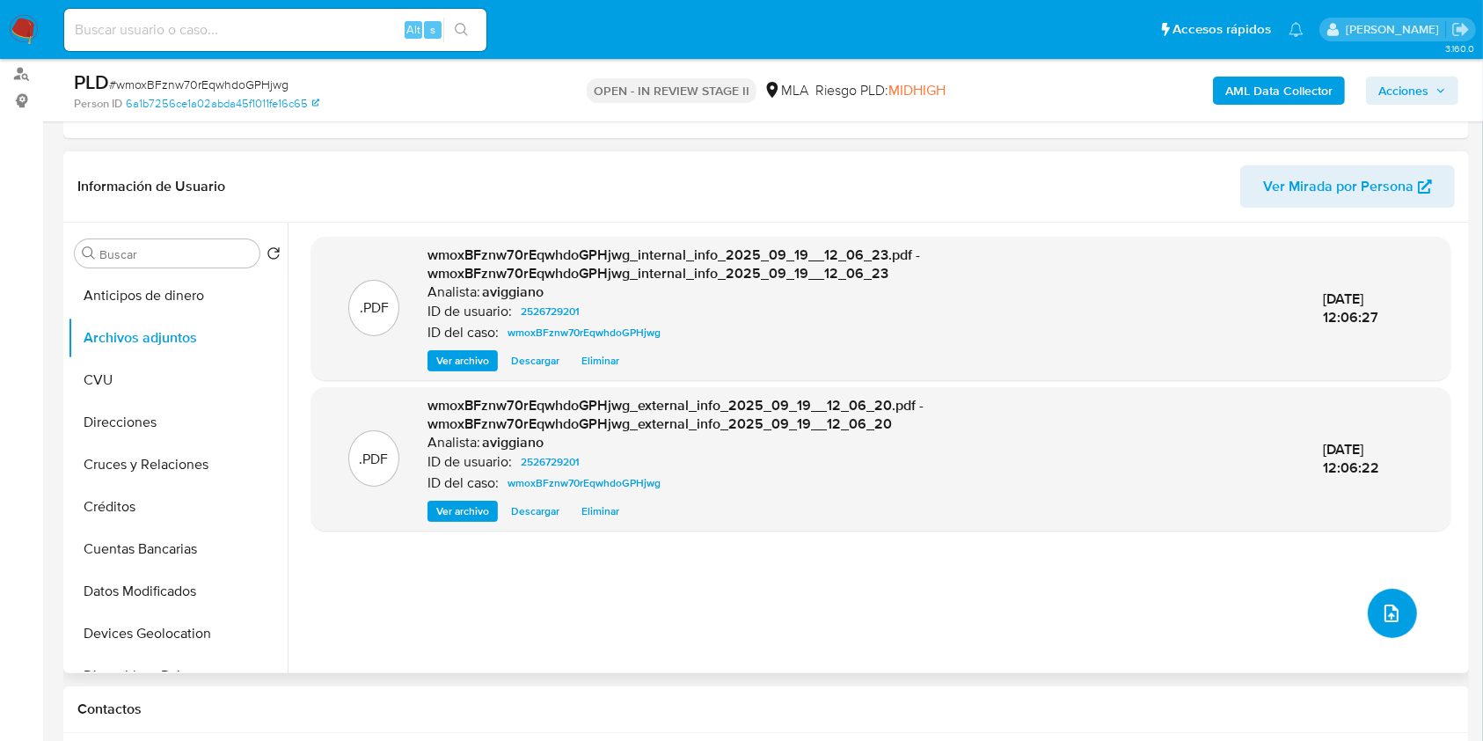
click at [1395, 595] on button "upload-file" at bounding box center [1392, 613] width 49 height 49
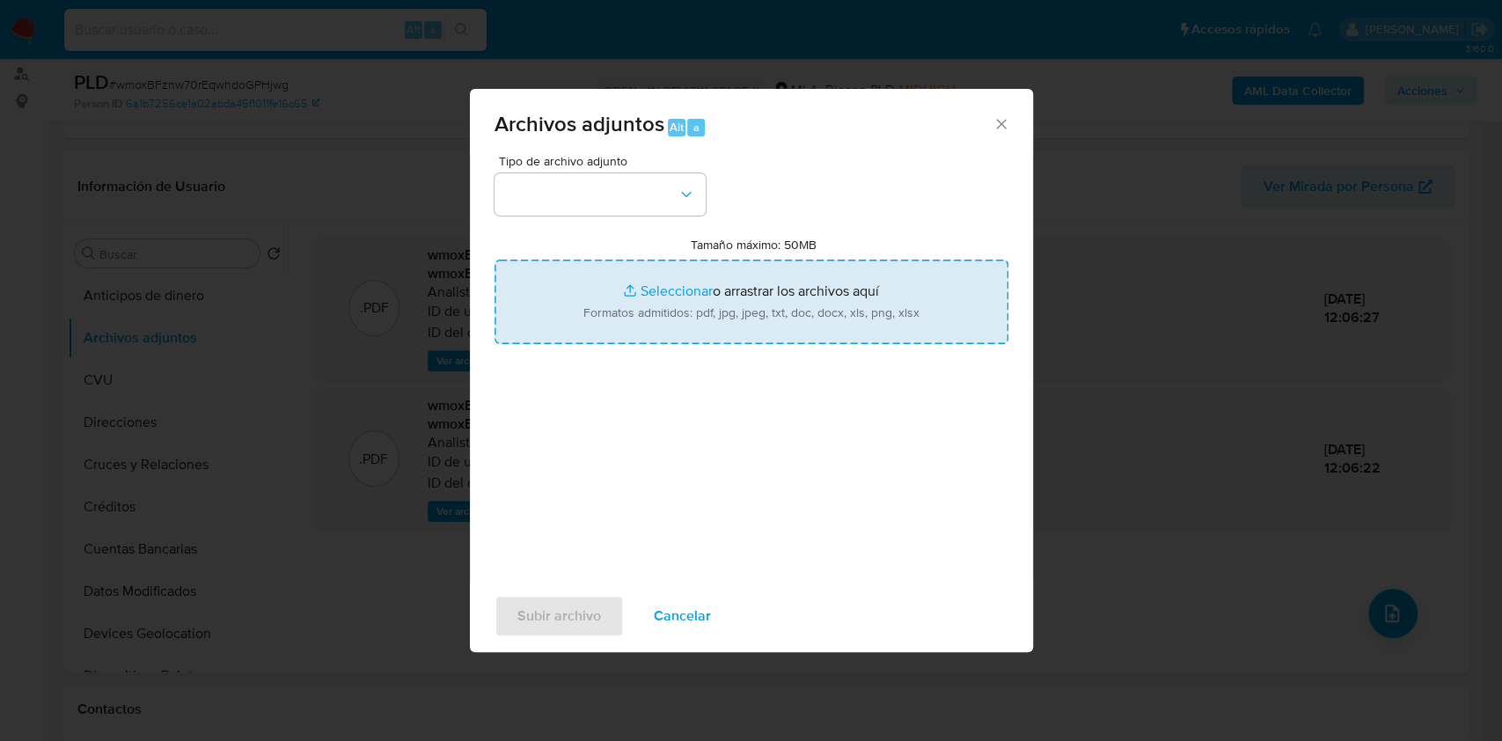
click at [714, 327] on input "Tamaño máximo: 50MB Seleccionar archivos" at bounding box center [751, 302] width 514 height 84
type input "C:\fakepath\Nosis - 2526729201.pdf"
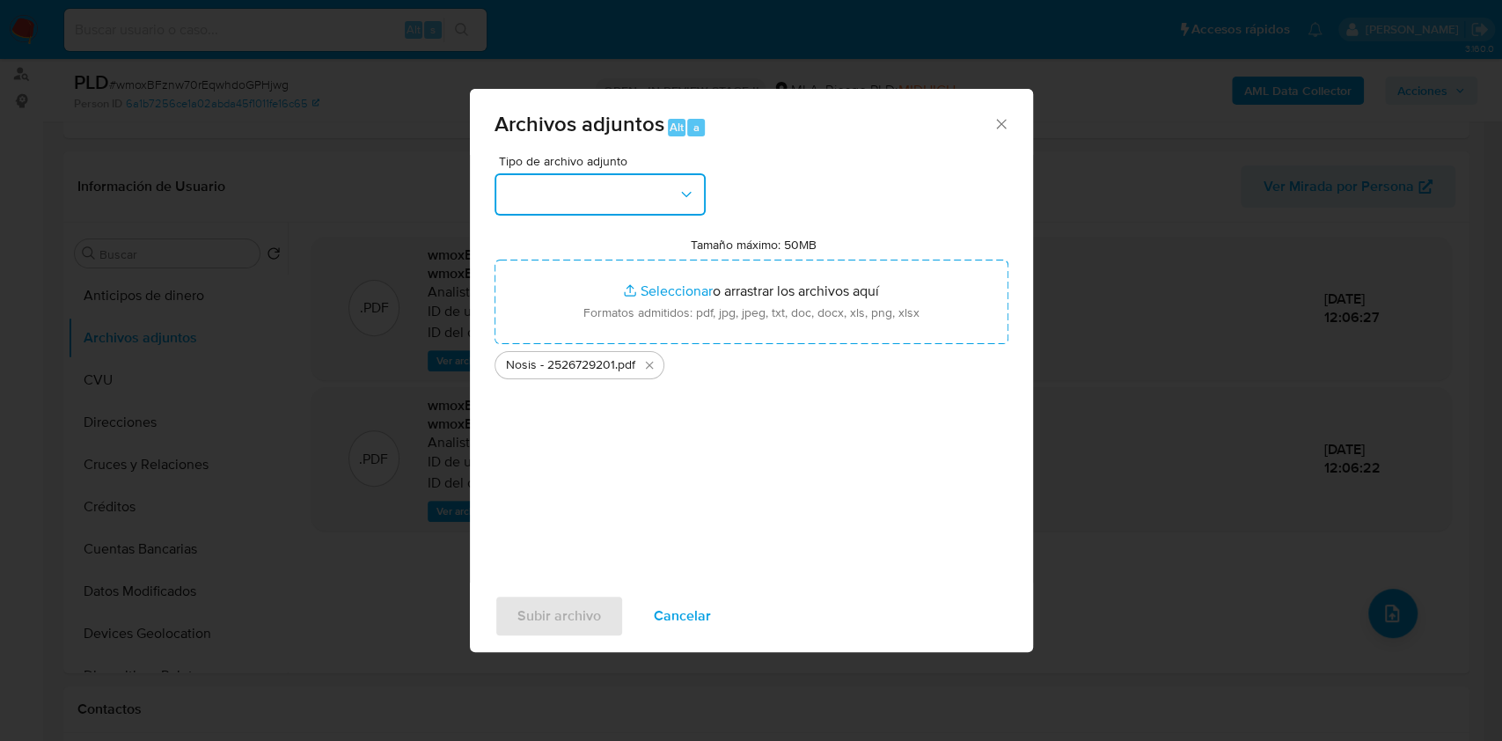
click at [627, 208] on button "button" at bounding box center [599, 194] width 211 height 42
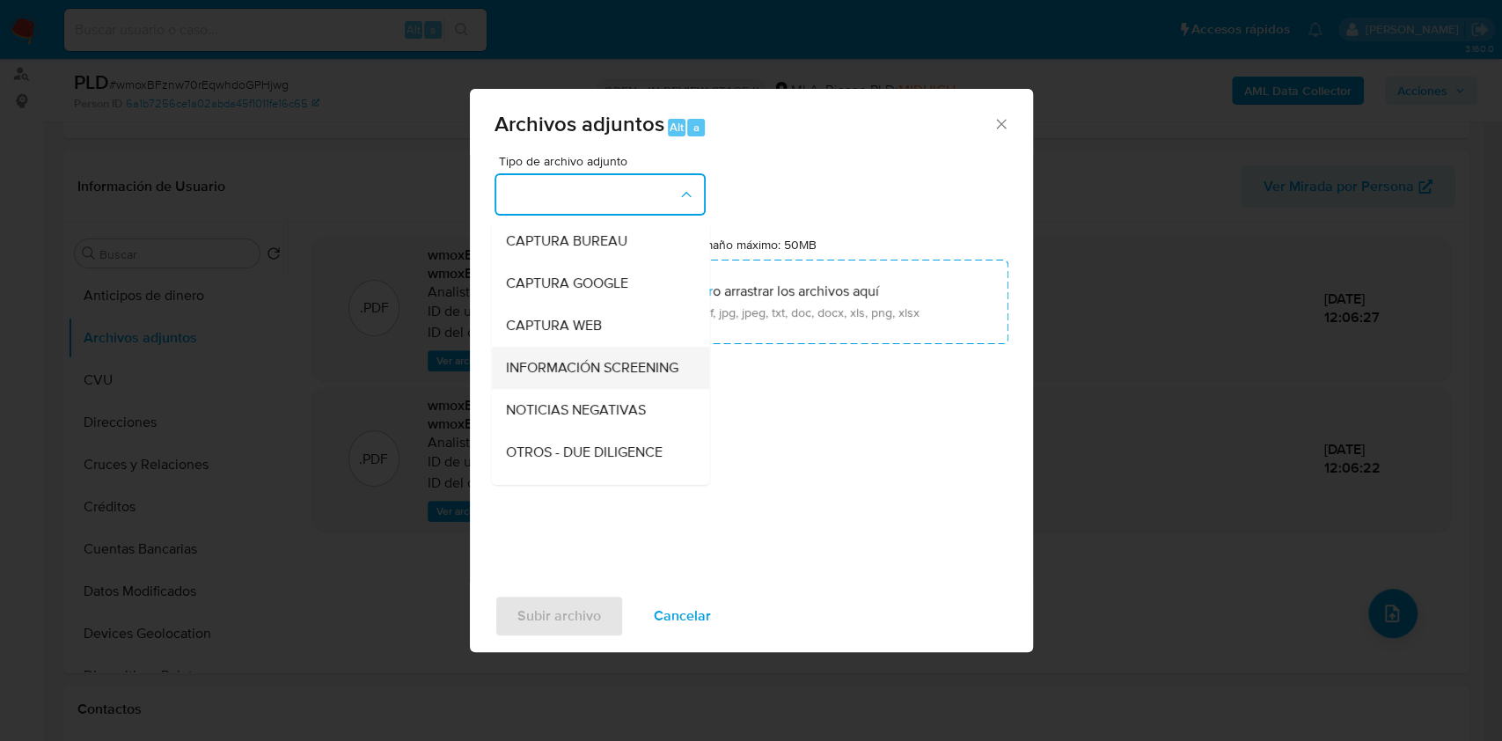
scroll to position [117, 0]
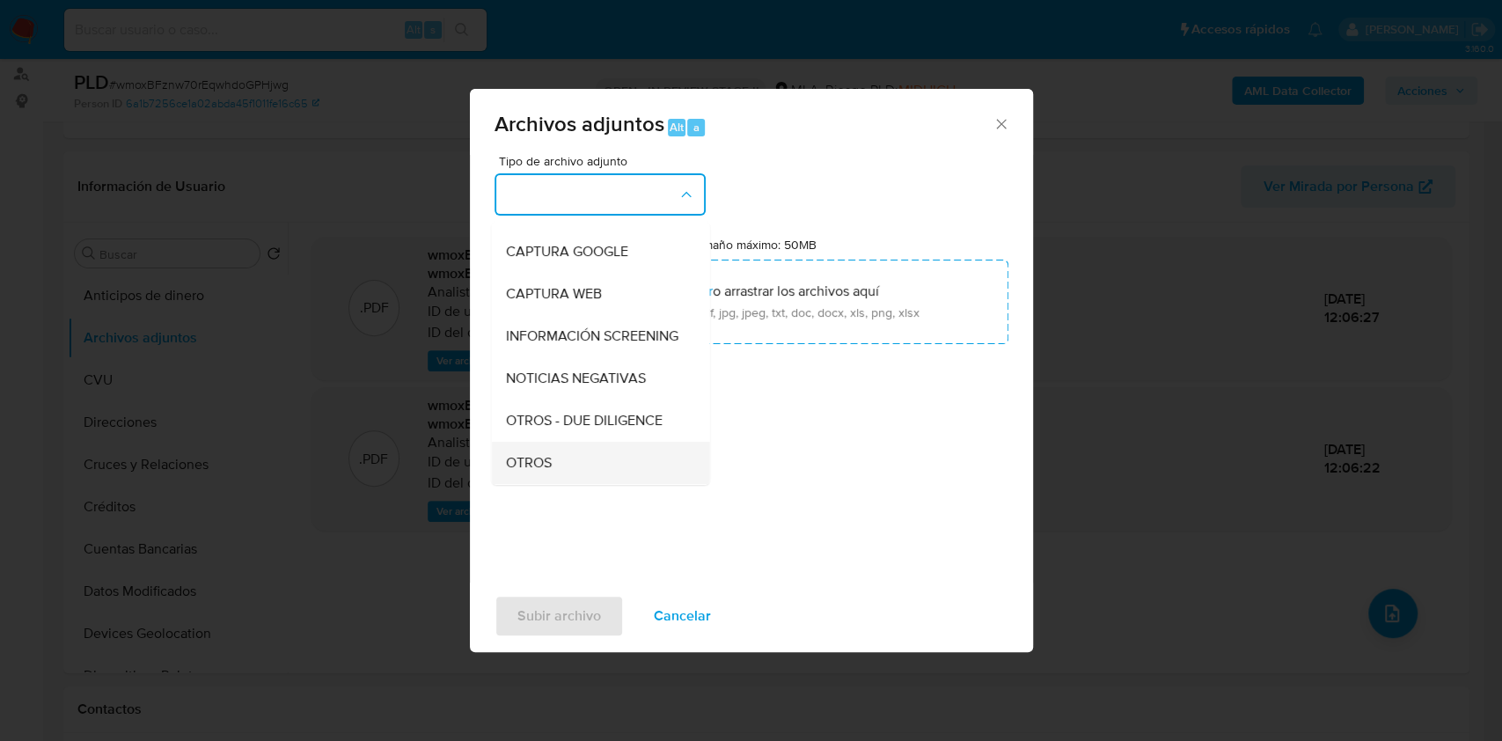
click at [524, 472] on span "OTROS" at bounding box center [528, 463] width 46 height 18
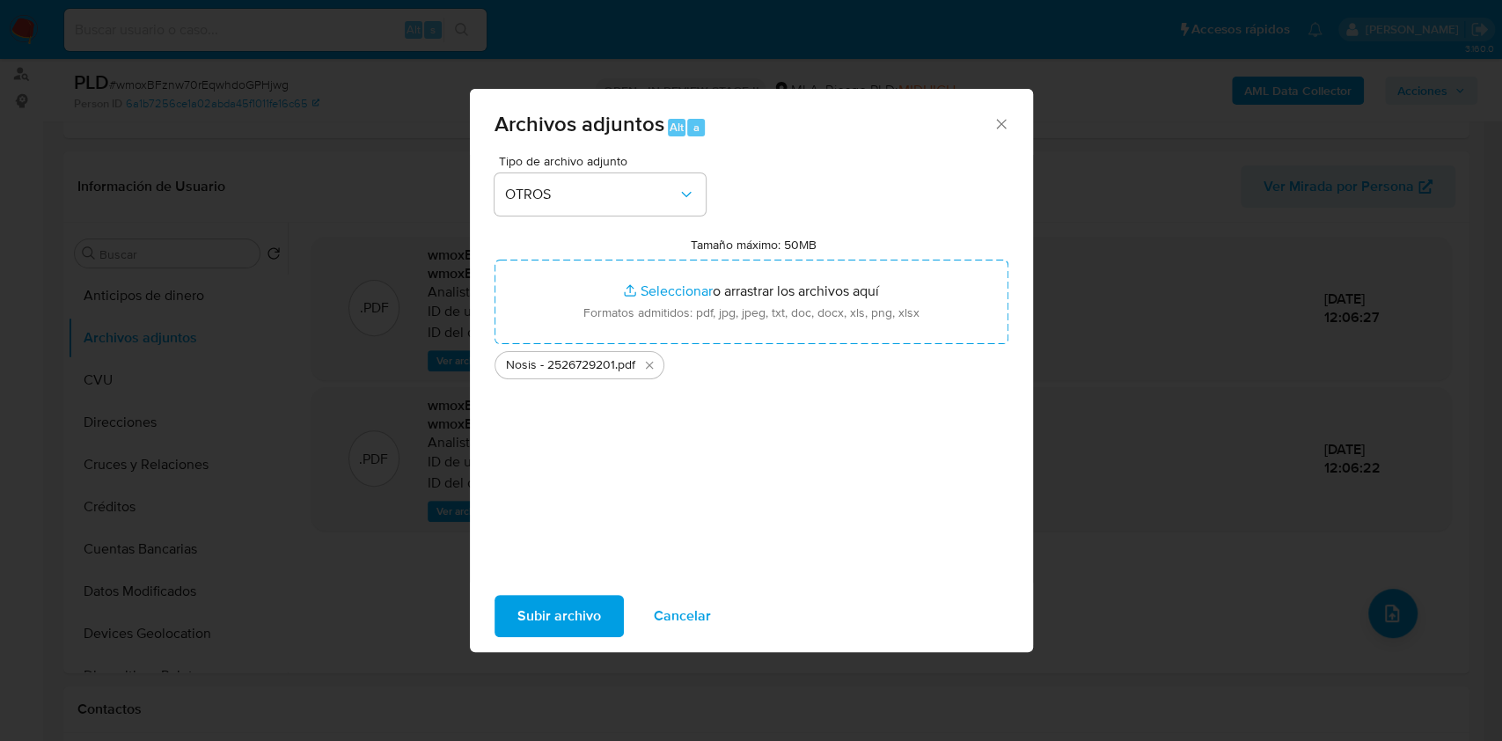
click at [539, 616] on span "Subir archivo" at bounding box center [559, 616] width 84 height 39
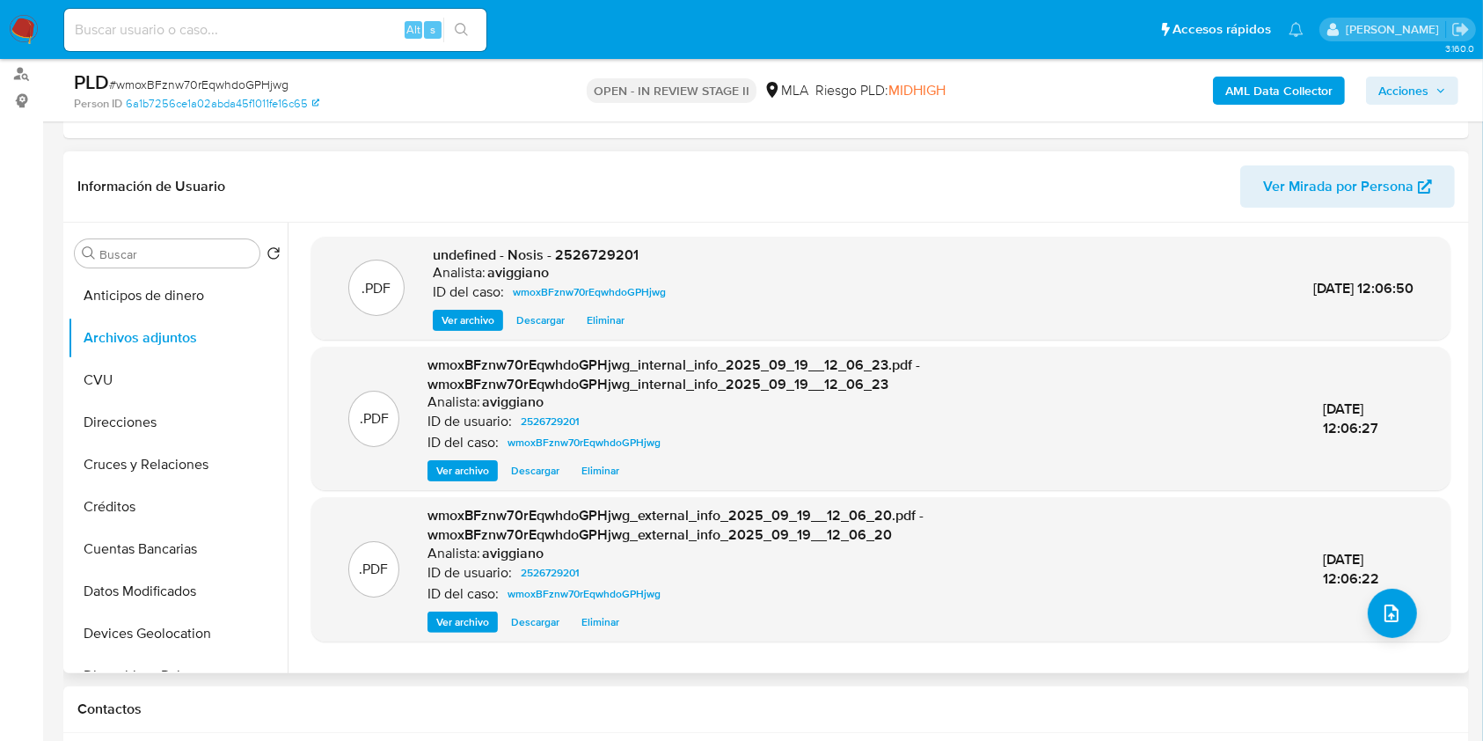
click at [605, 258] on span "undefined - Nosis - 2526729201" at bounding box center [536, 255] width 206 height 20
copy span "2526729201"
click at [1381, 608] on icon "upload-file" at bounding box center [1391, 613] width 21 height 21
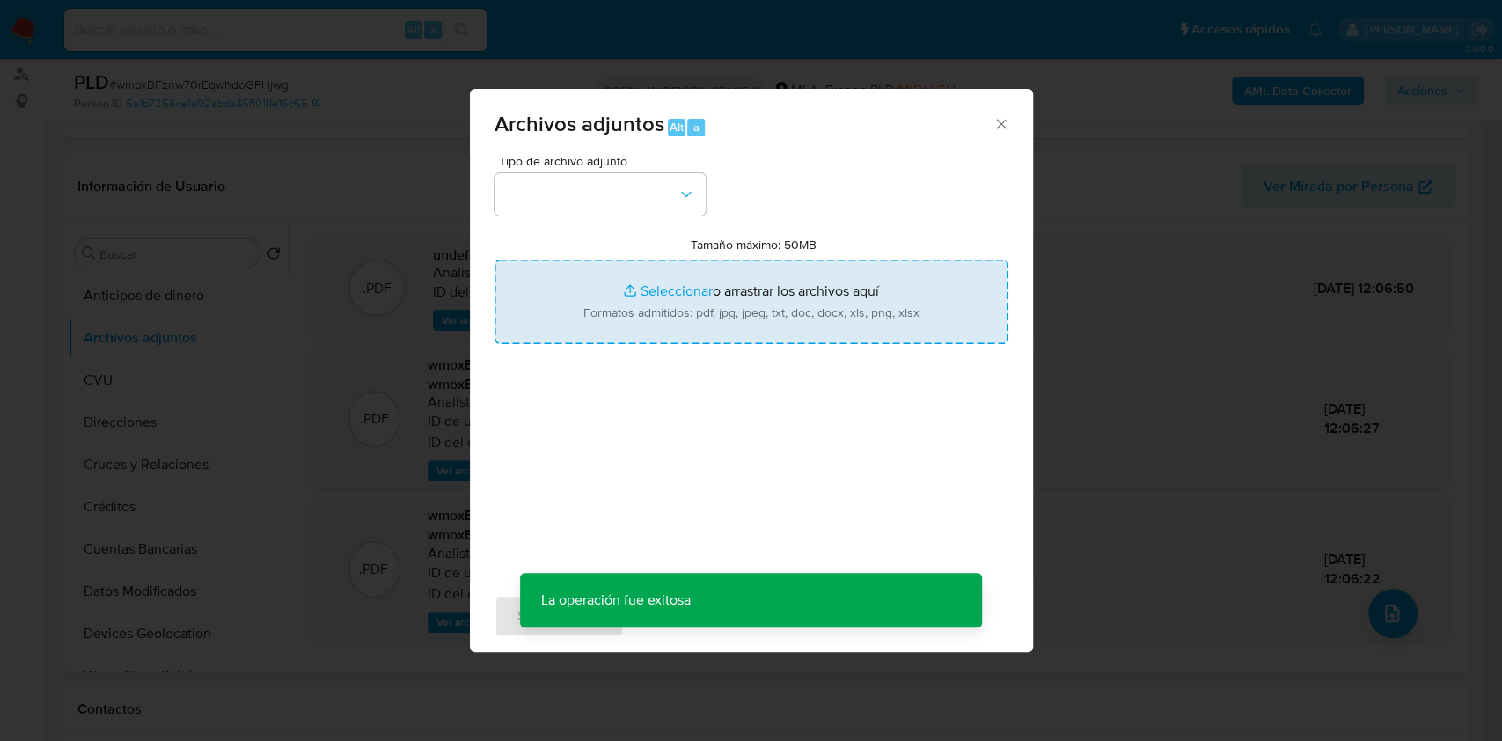
click at [781, 332] on input "Tamaño máximo: 50MB Seleccionar archivos" at bounding box center [751, 302] width 514 height 84
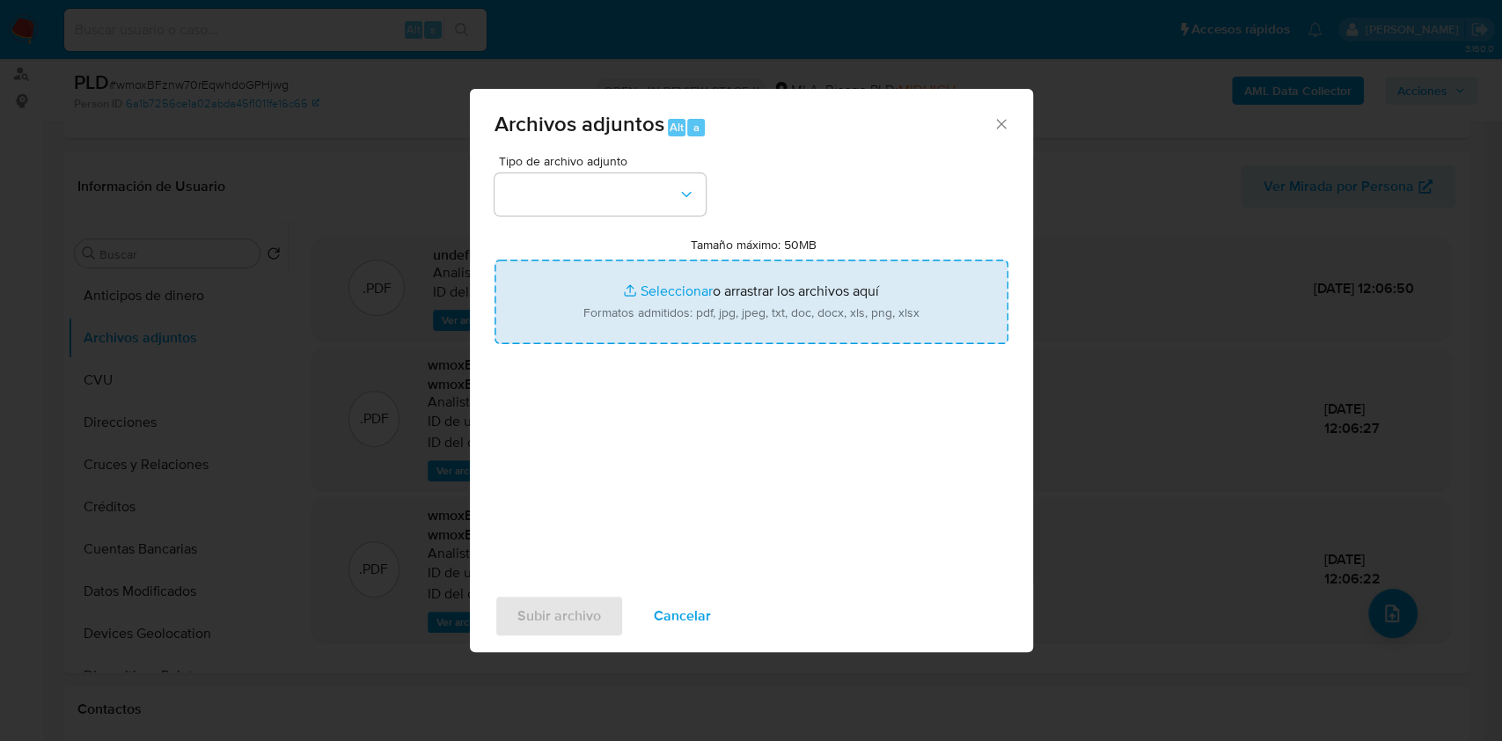
type input "C:\fakepath\Movimientos-Aladdin-v10_1 - 2526729201 -.xlsx"
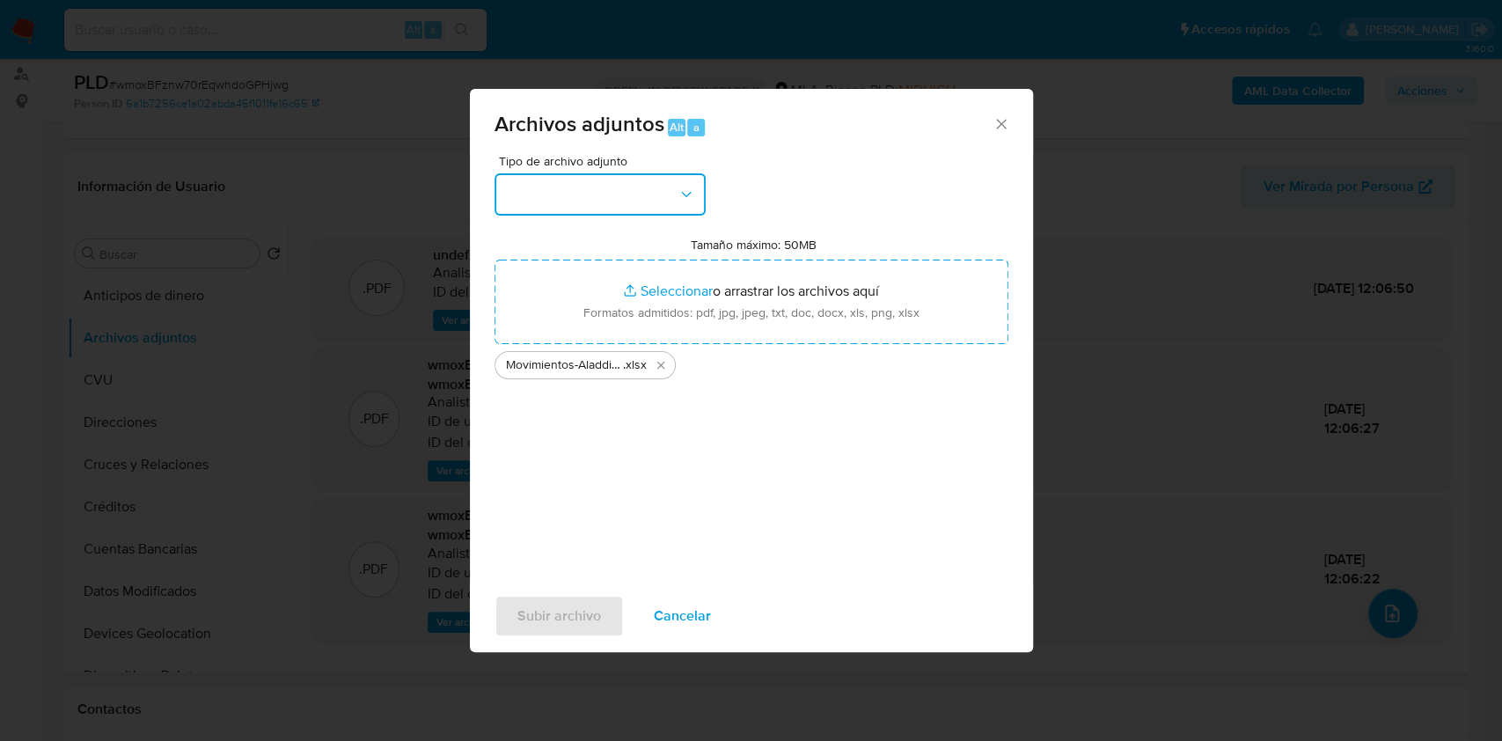
click at [640, 206] on button "button" at bounding box center [599, 194] width 211 height 42
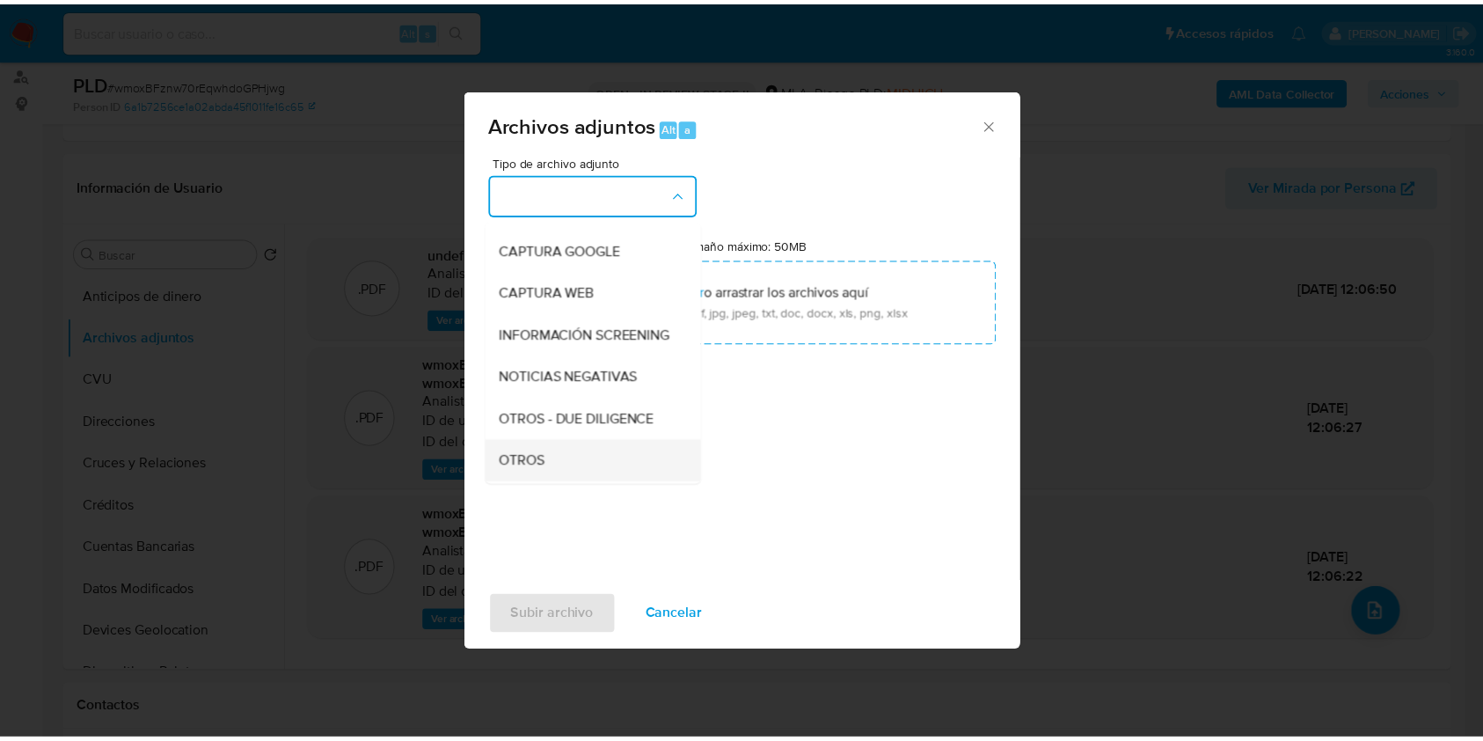
scroll to position [234, 0]
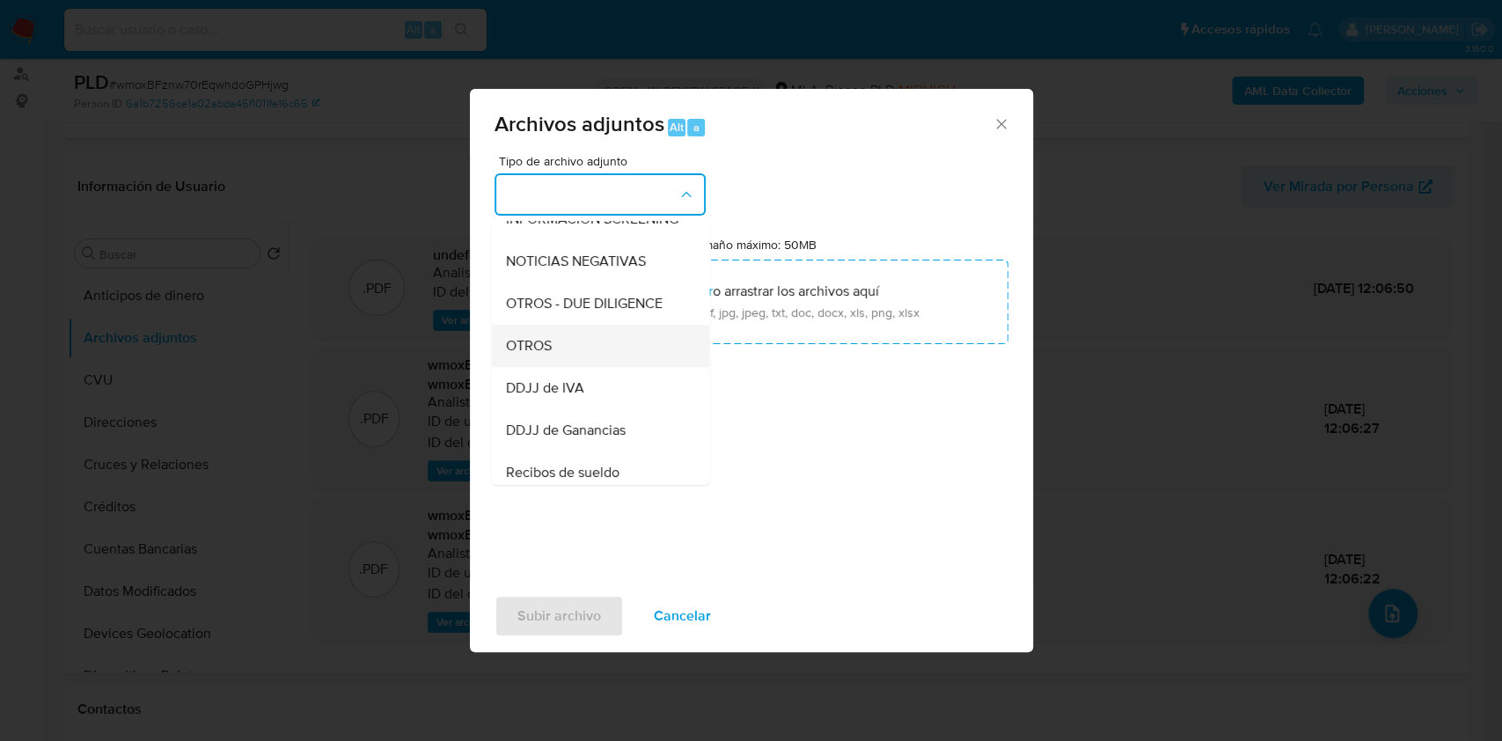
click at [549, 367] on div "OTROS" at bounding box center [594, 346] width 179 height 42
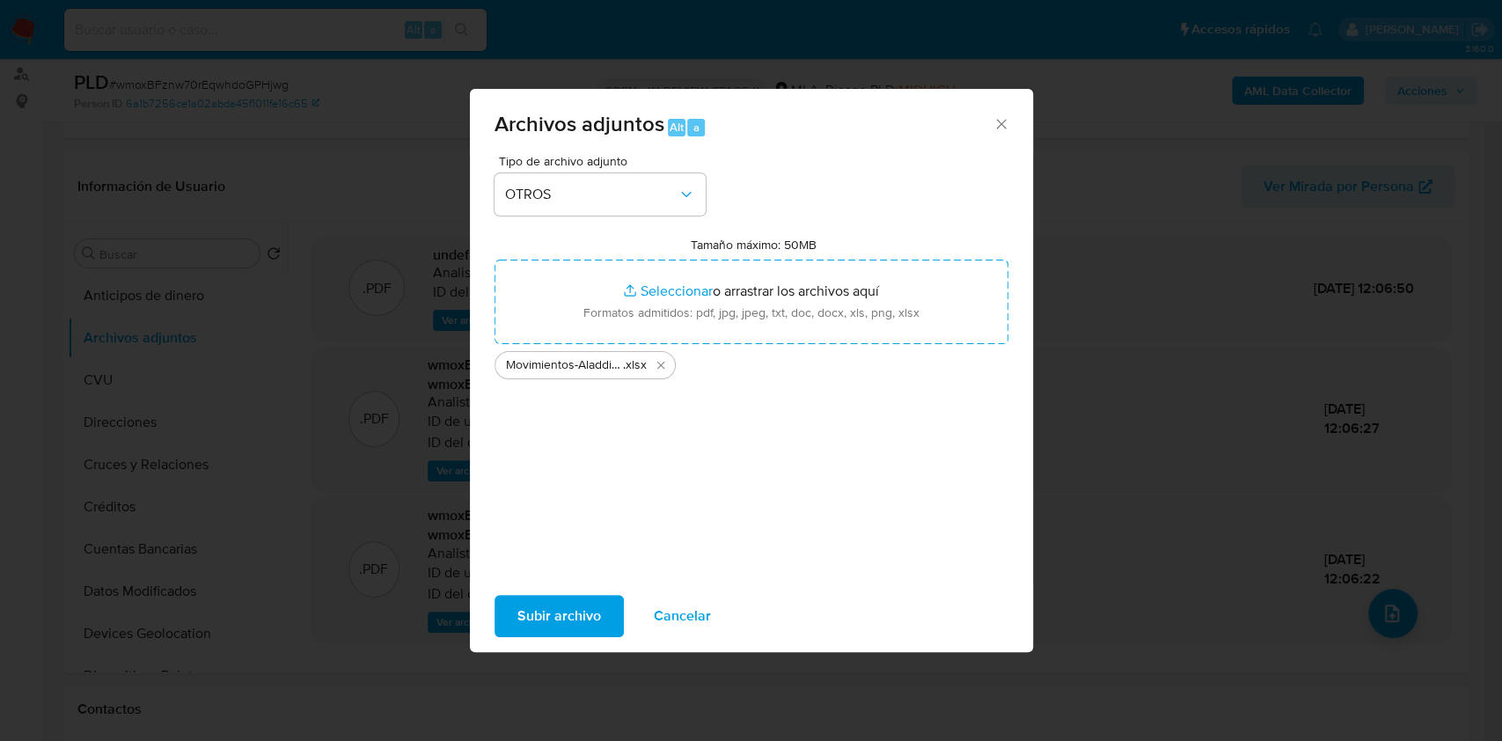
click at [560, 590] on div "Subir archivo Cancelar" at bounding box center [751, 615] width 563 height 67
click at [595, 633] on span "Subir archivo" at bounding box center [559, 616] width 84 height 39
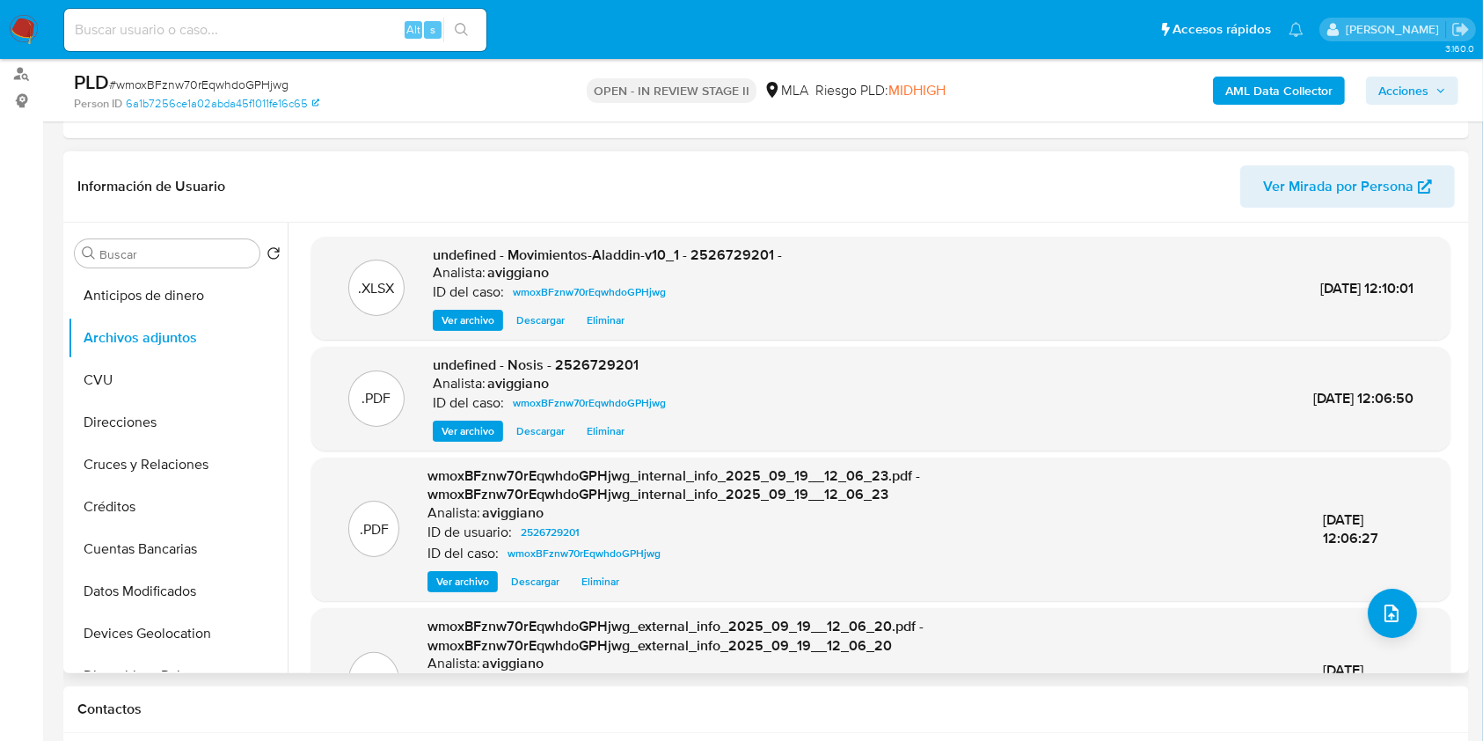
click at [743, 267] on div "Analista: aviggiano" at bounding box center [607, 273] width 349 height 18
click at [734, 254] on span "undefined - Movimientos-Aladdin-v10_1 - 2526729201 -" at bounding box center [607, 255] width 349 height 20
drag, startPoint x: 734, startPoint y: 254, endPoint x: 752, endPoint y: 265, distance: 21.3
click at [751, 264] on div "undefined - Movimientos-Aladdin-v10_1 - 2526729201 - Analista: aviggiano ID del…" at bounding box center [607, 288] width 349 height 86
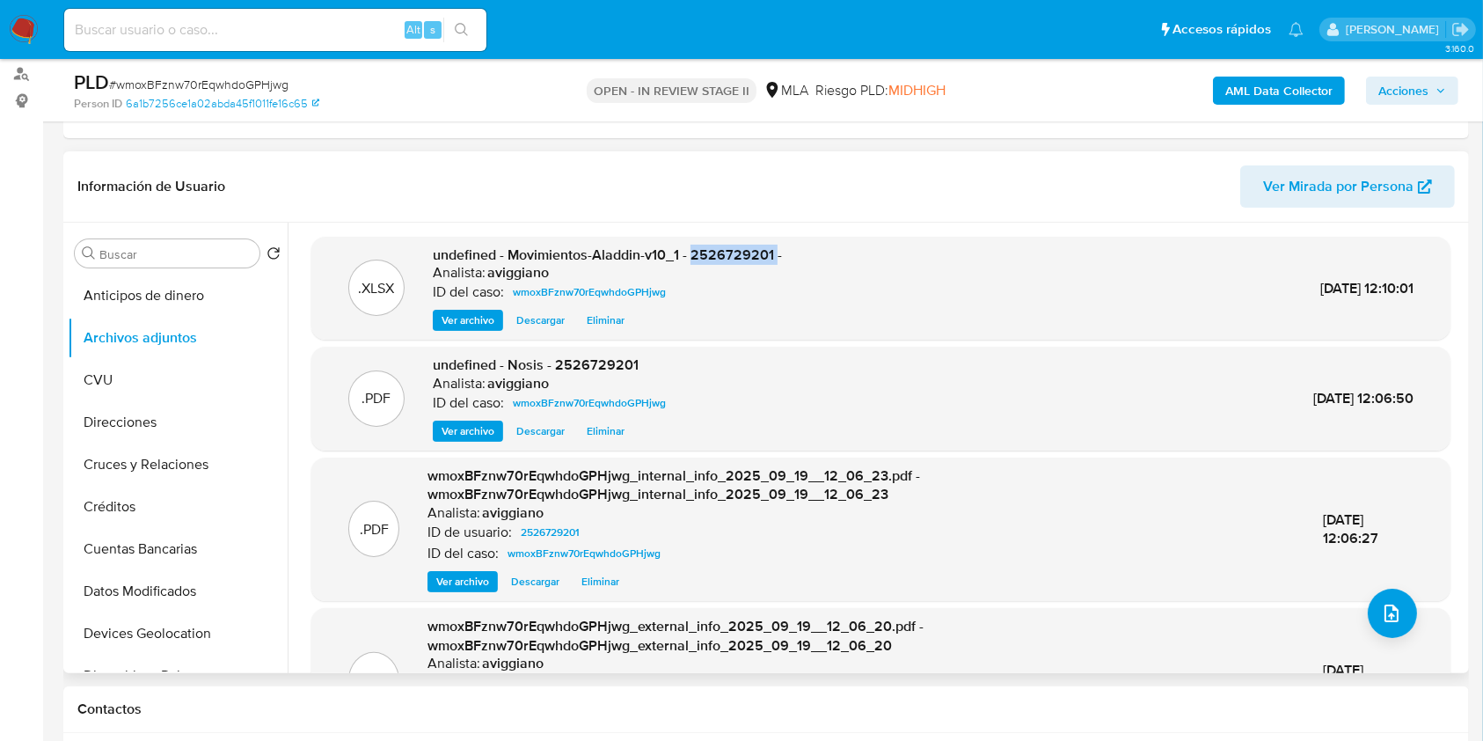
copy span "2526729201"
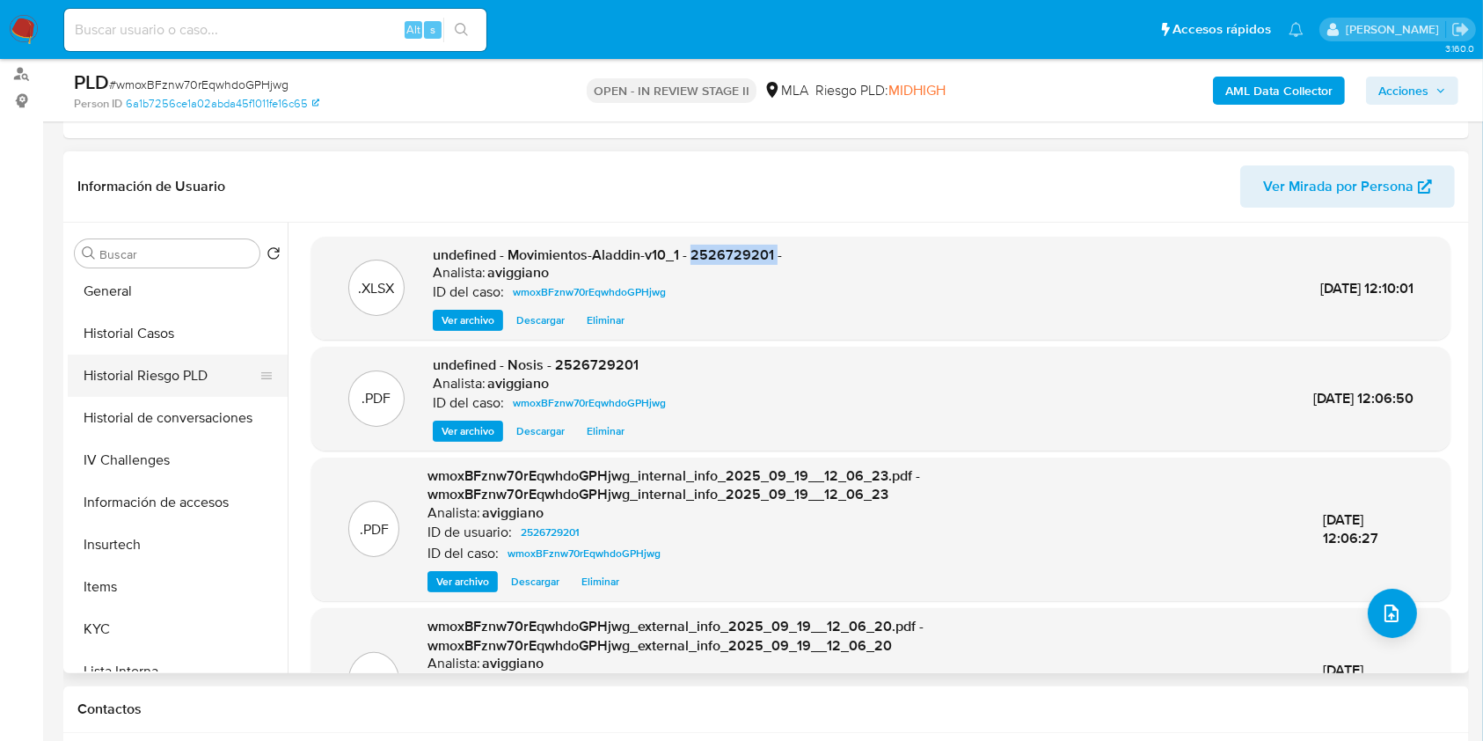
scroll to position [821, 0]
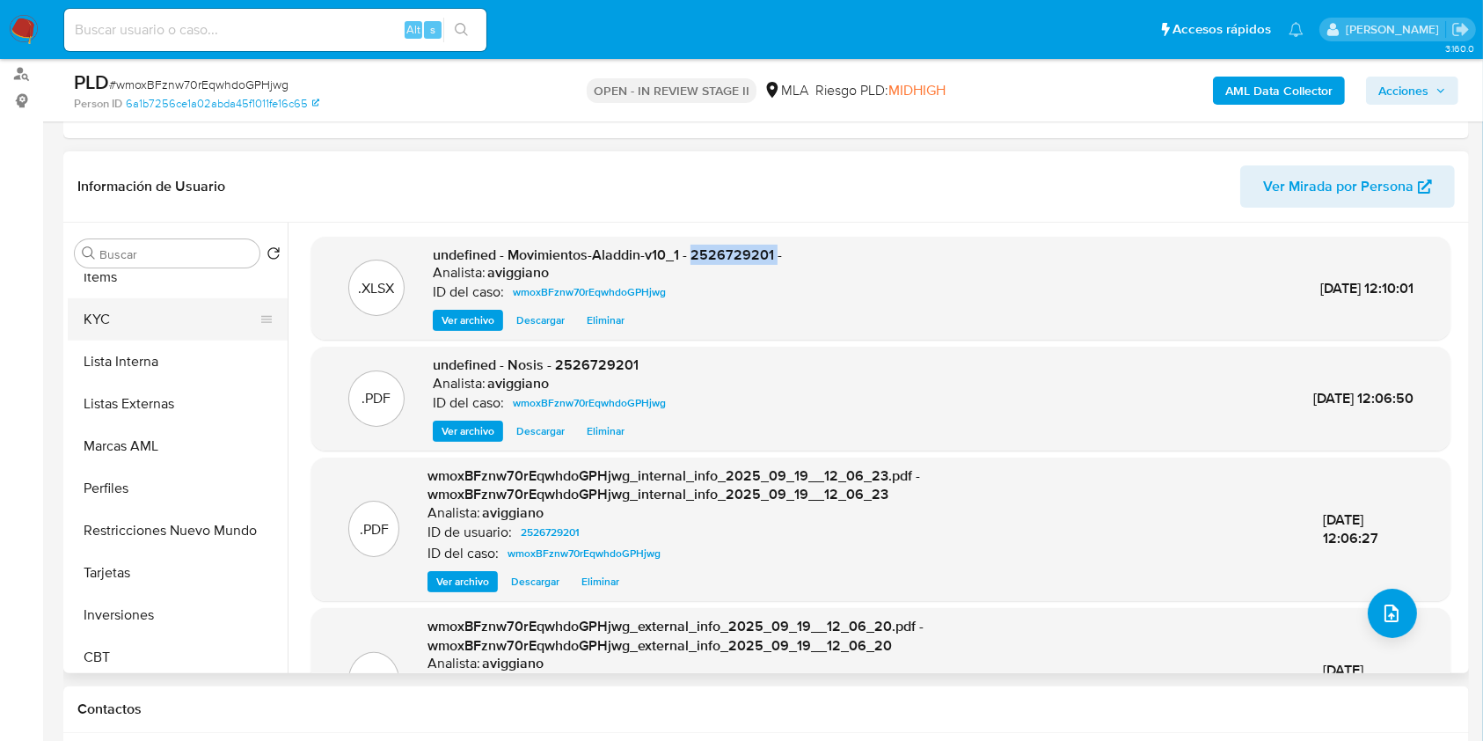
click at [117, 324] on button "KYC" at bounding box center [171, 319] width 206 height 42
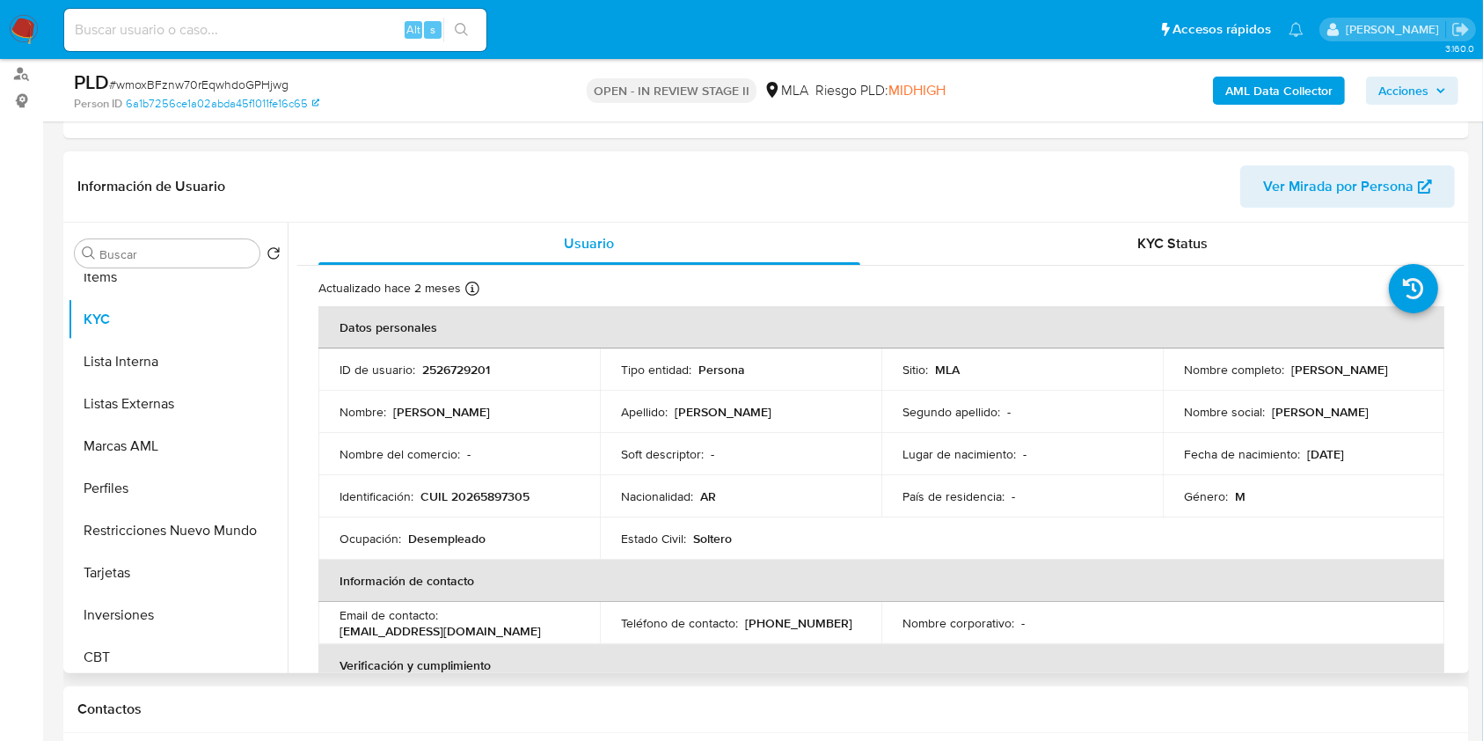
drag, startPoint x: 1175, startPoint y: 377, endPoint x: 1332, endPoint y: 384, distance: 156.8
click at [1332, 384] on td "Nombre completo : Juan Marcelo Carabajal" at bounding box center [1304, 369] width 282 height 42
copy p "[PERSON_NAME]"
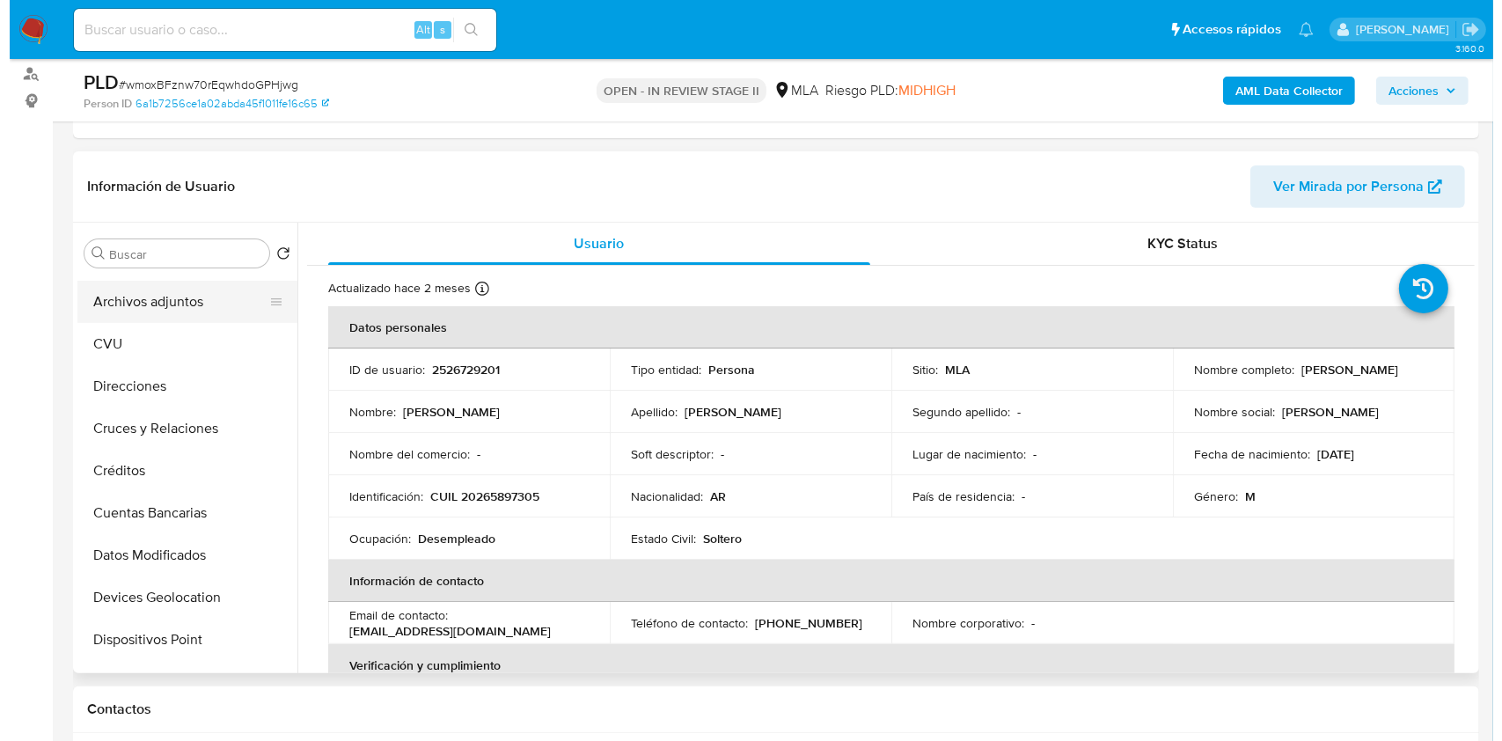
scroll to position [0, 0]
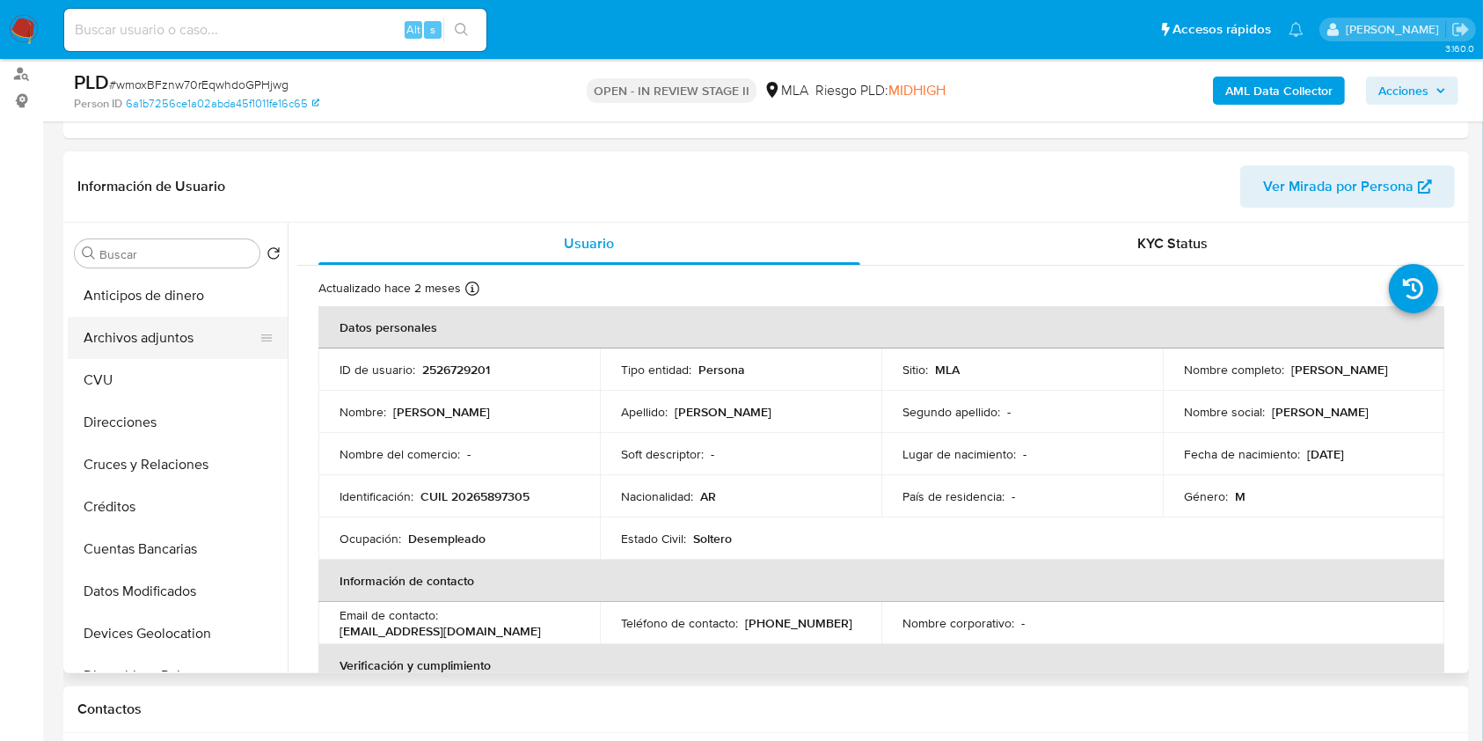
click at [166, 336] on button "Archivos adjuntos" at bounding box center [171, 338] width 206 height 42
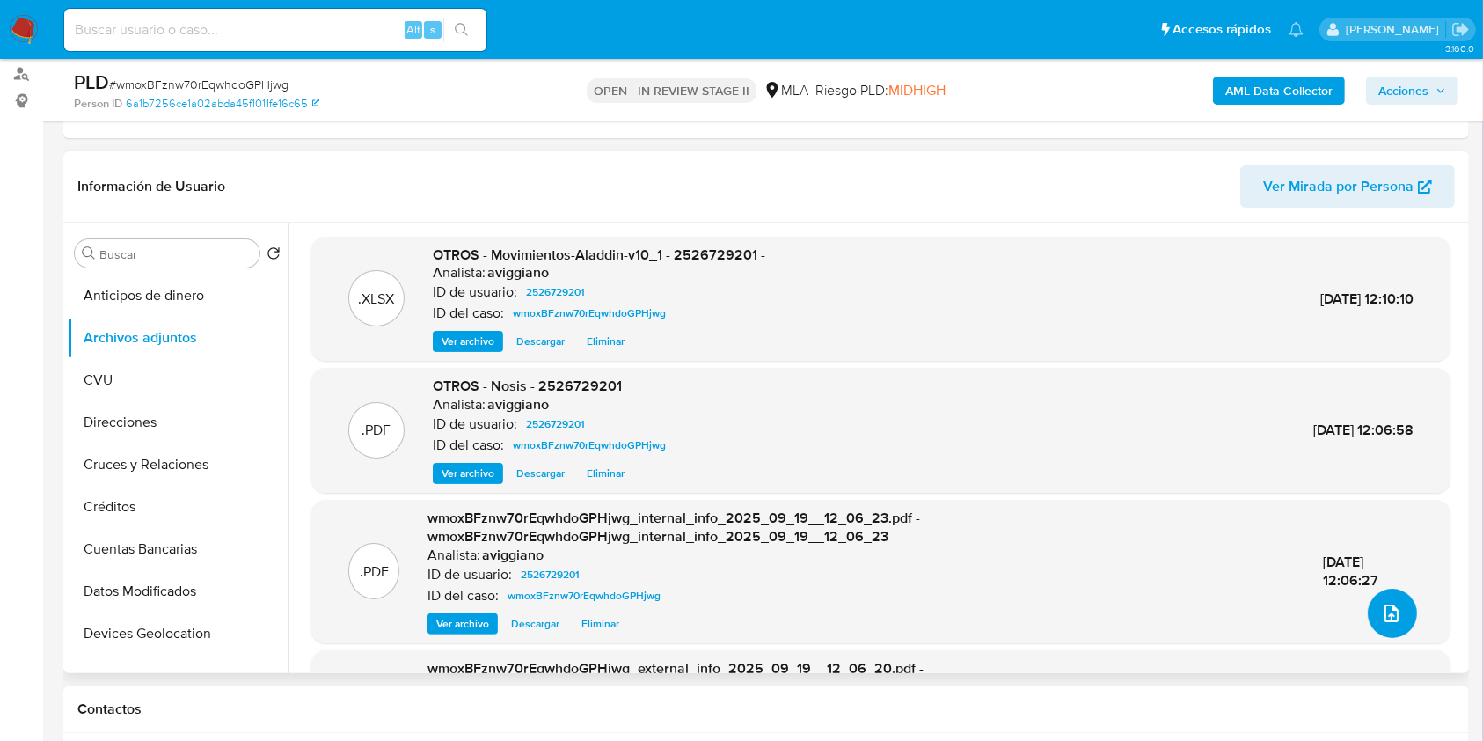
click at [1381, 617] on icon "upload-file" at bounding box center [1391, 613] width 21 height 21
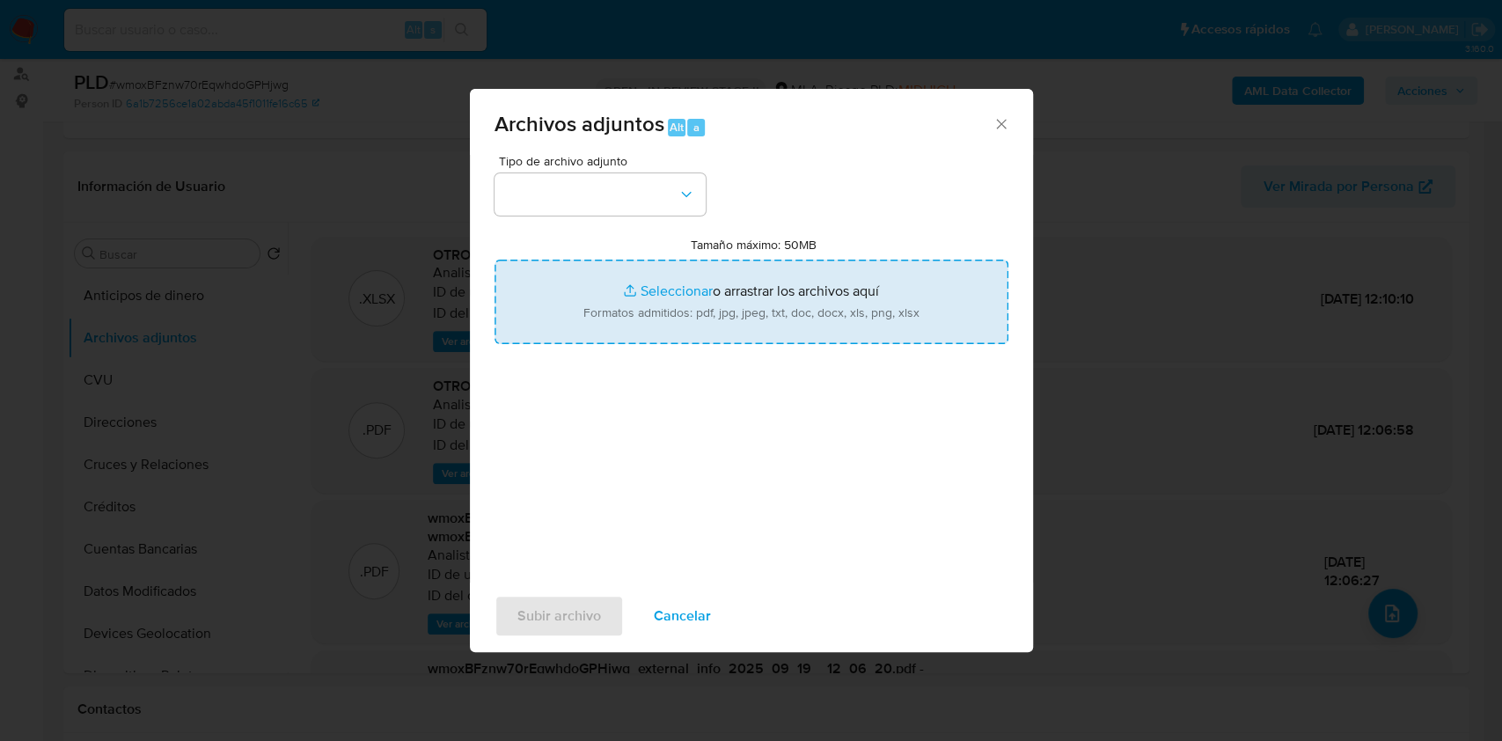
click at [897, 331] on input "Tamaño máximo: 50MB Seleccionar archivos" at bounding box center [751, 302] width 514 height 84
click at [712, 292] on input "Tamaño máximo: 50MB Seleccionar archivos" at bounding box center [751, 302] width 514 height 84
type input "C:\fakepath\Caselog wmoxBFznw70rEqwhdoGPHjwg_2025_09_17_12_25_02.docx"
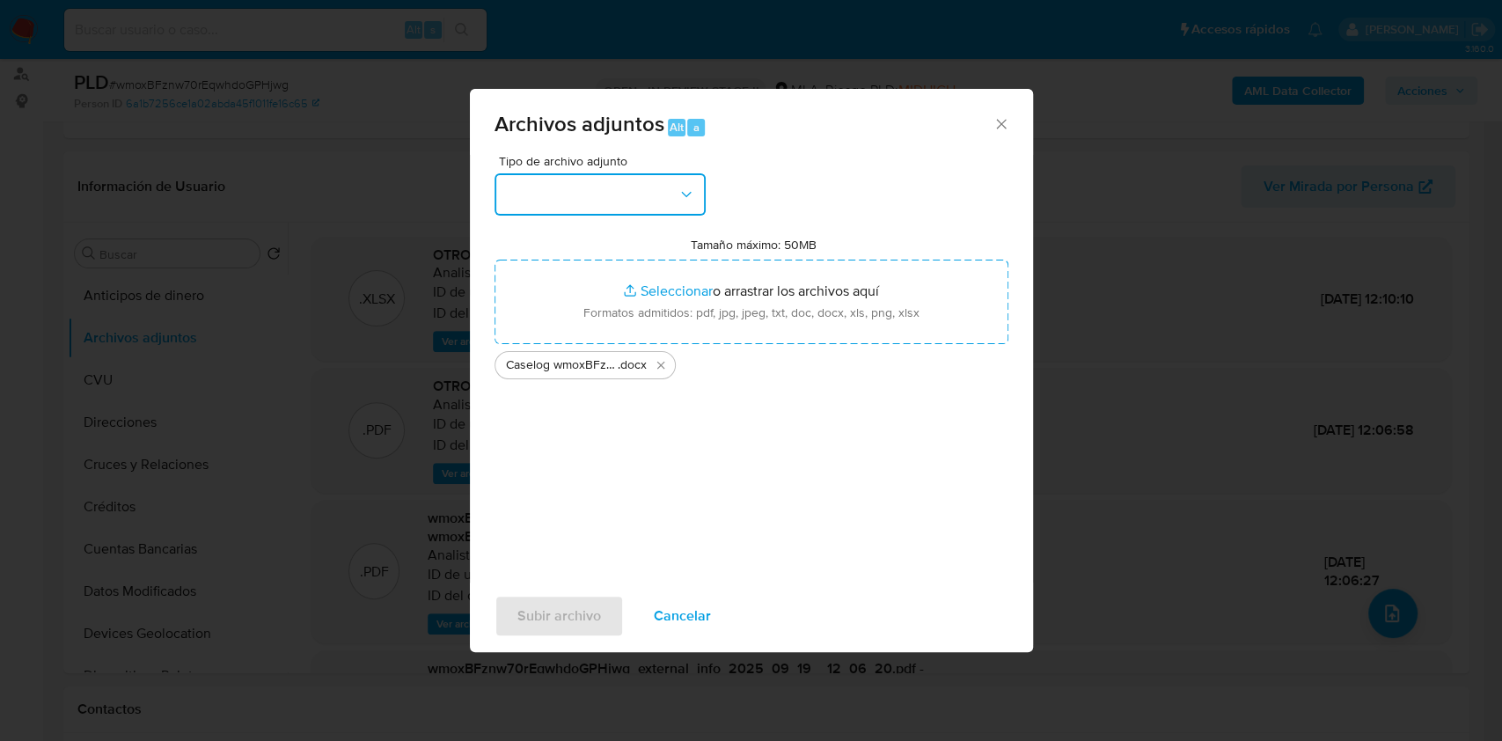
click at [598, 203] on button "button" at bounding box center [599, 194] width 211 height 42
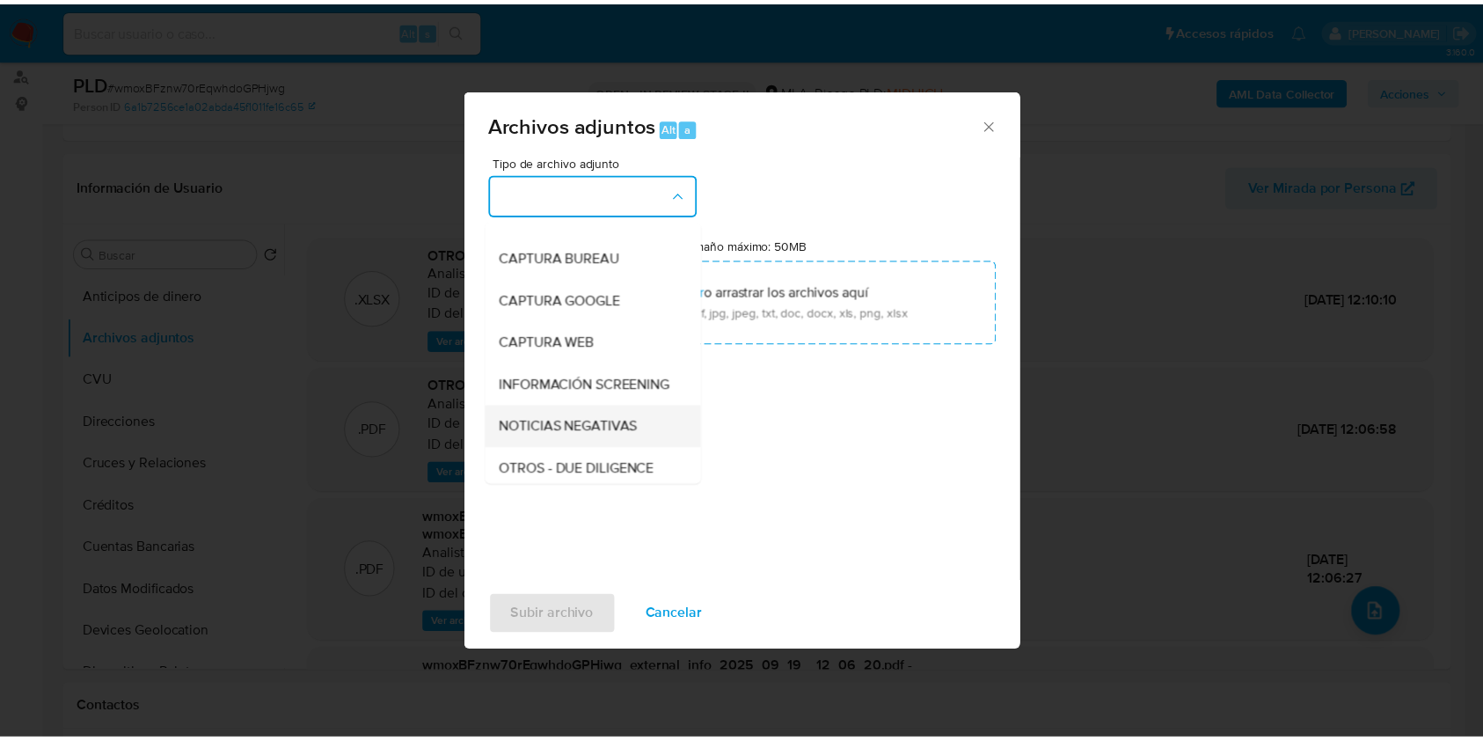
scroll to position [117, 0]
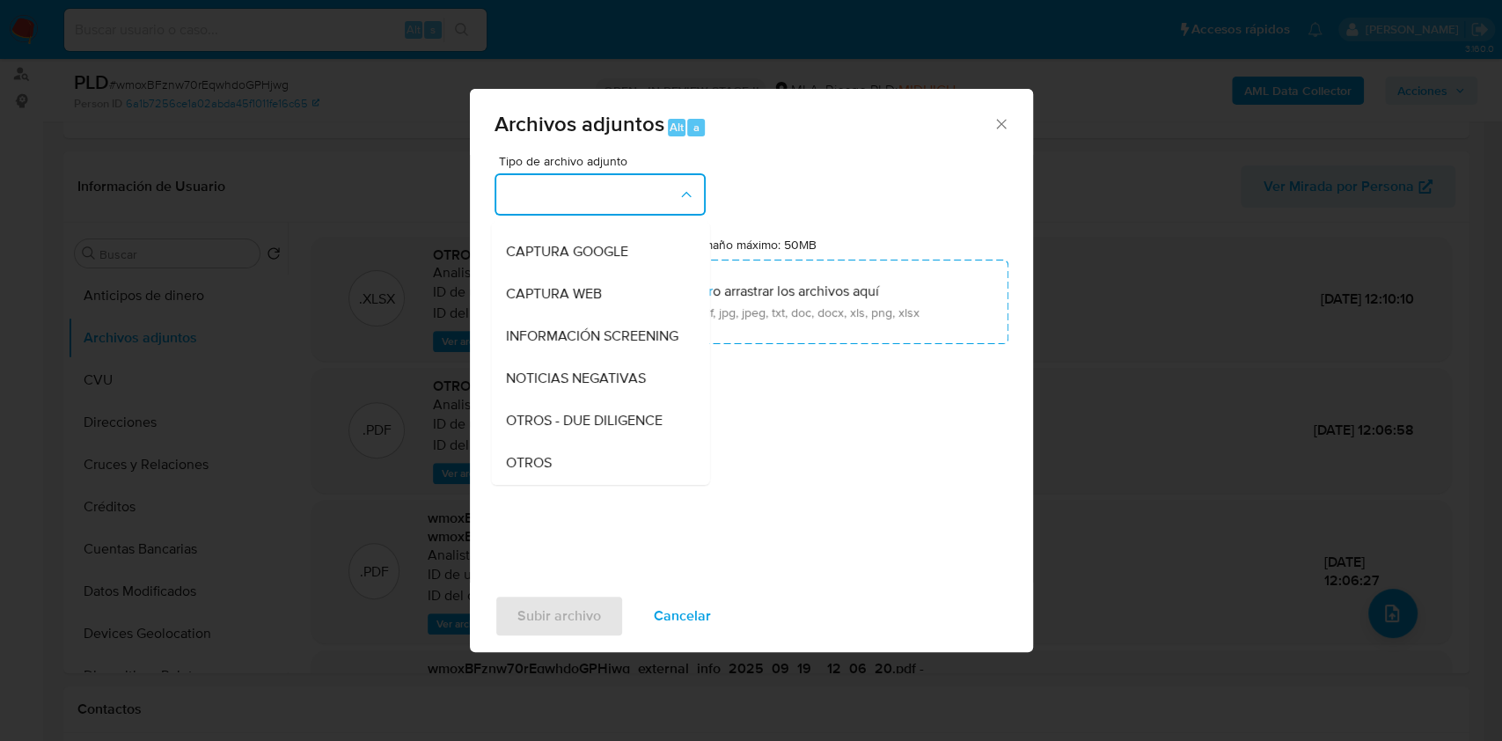
drag, startPoint x: 501, startPoint y: 472, endPoint x: 509, endPoint y: 482, distance: 12.5
click at [501, 474] on li "OTROS" at bounding box center [600, 463] width 218 height 42
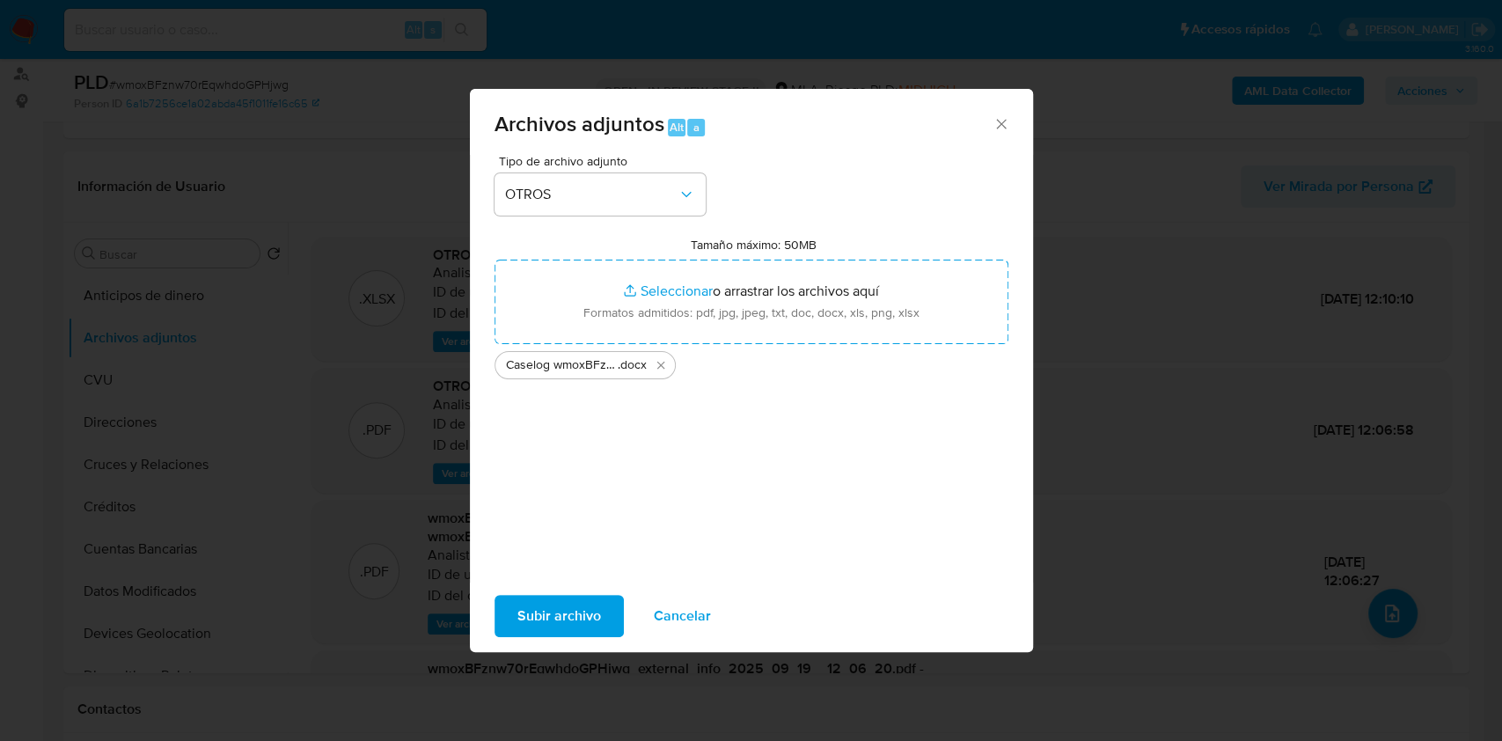
click at [569, 598] on span "Subir archivo" at bounding box center [559, 616] width 84 height 39
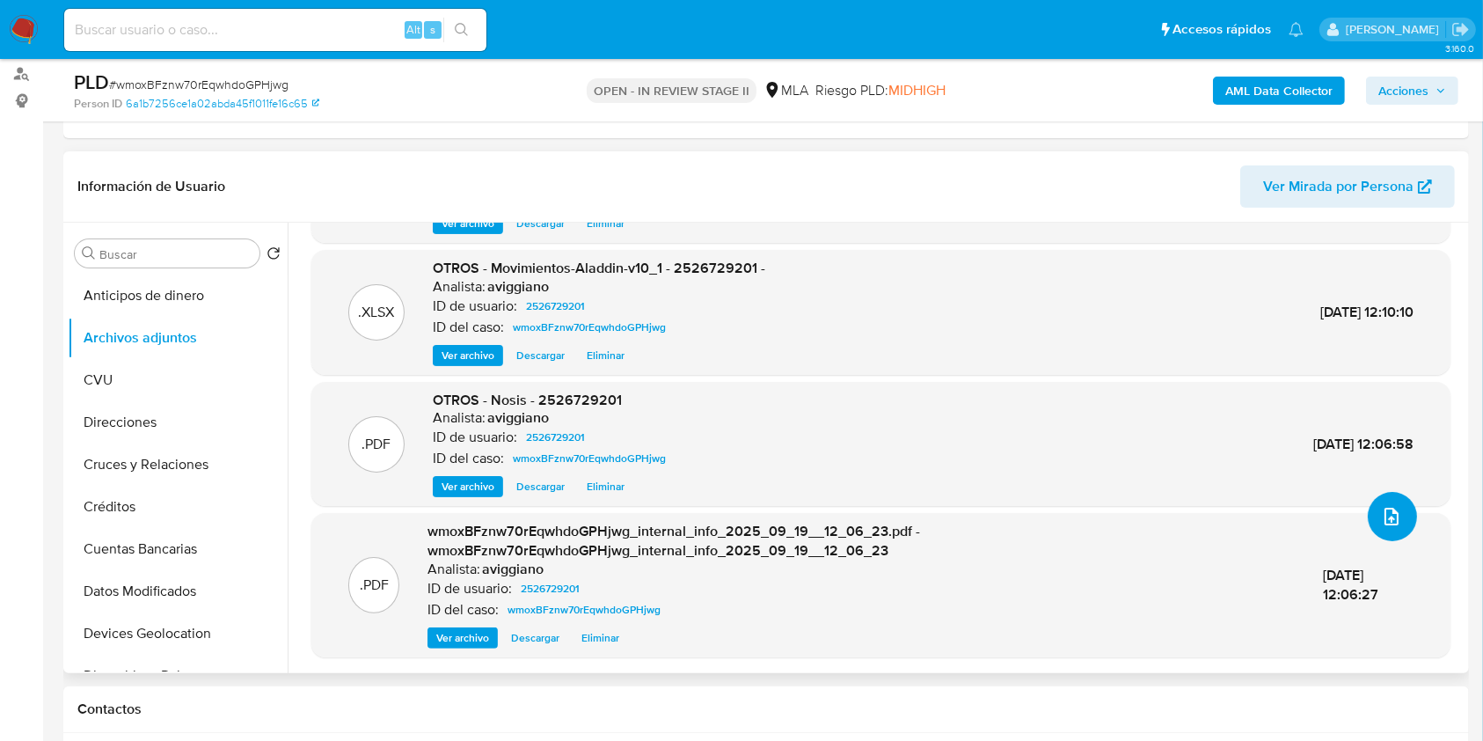
scroll to position [586, 0]
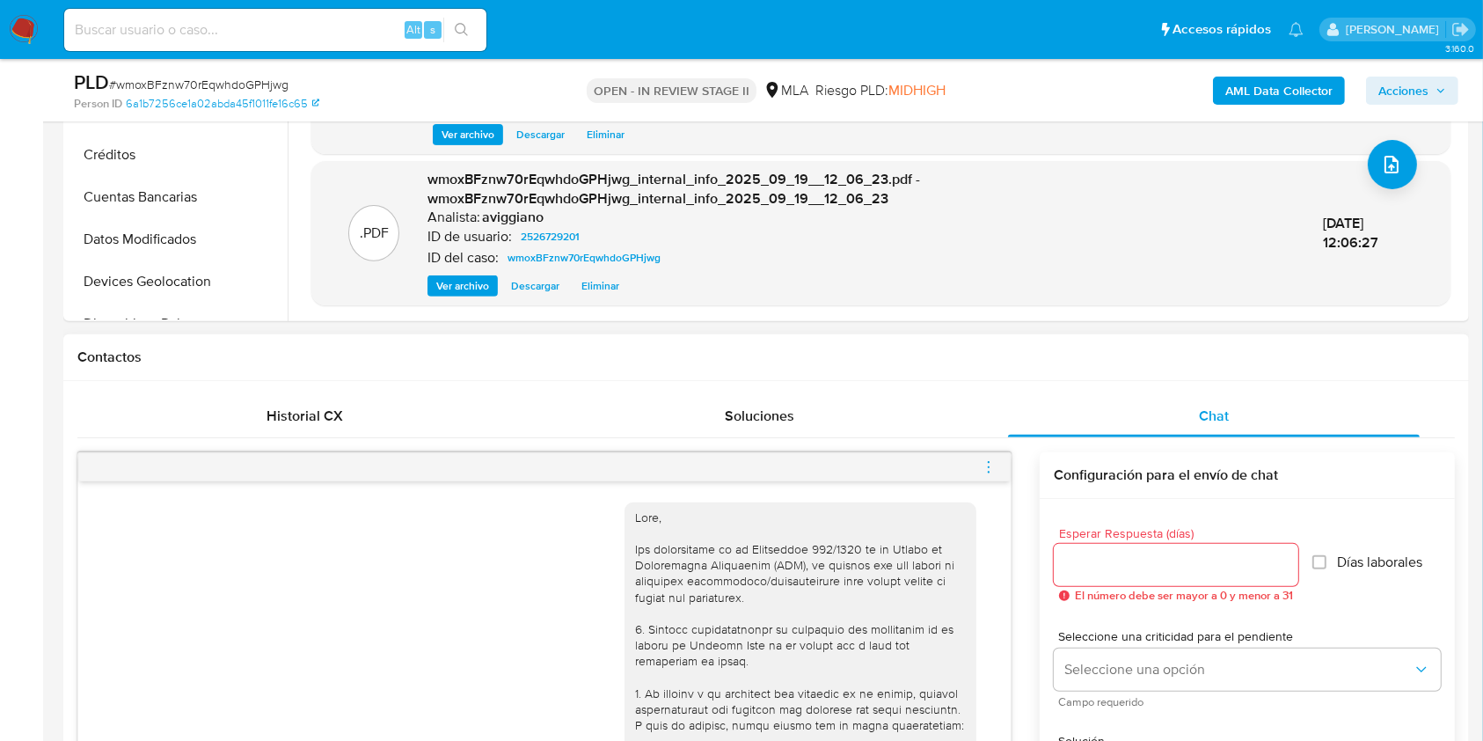
click at [981, 468] on icon "menu-action" at bounding box center [989, 467] width 16 height 16
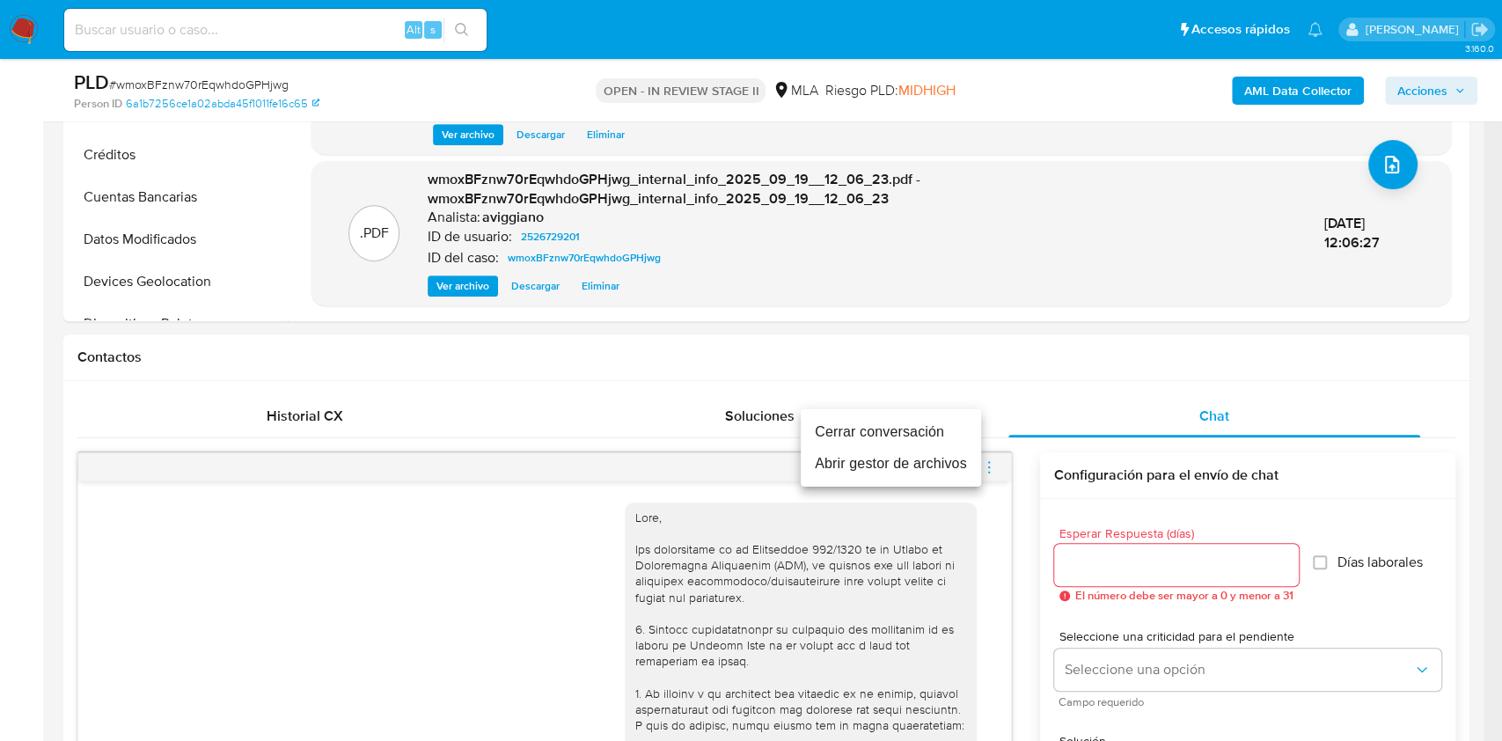
click at [850, 426] on li "Cerrar conversación" at bounding box center [891, 432] width 180 height 32
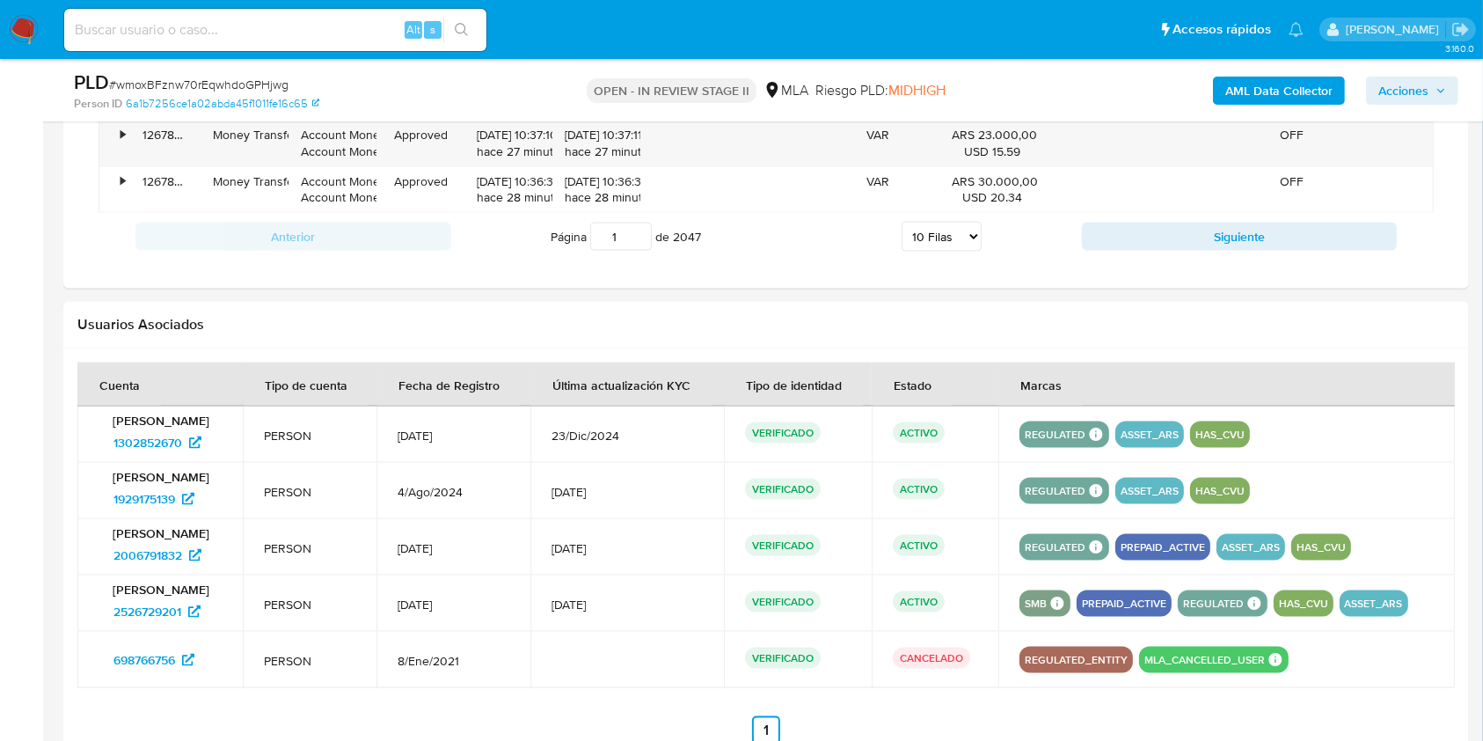
scroll to position [2448, 0]
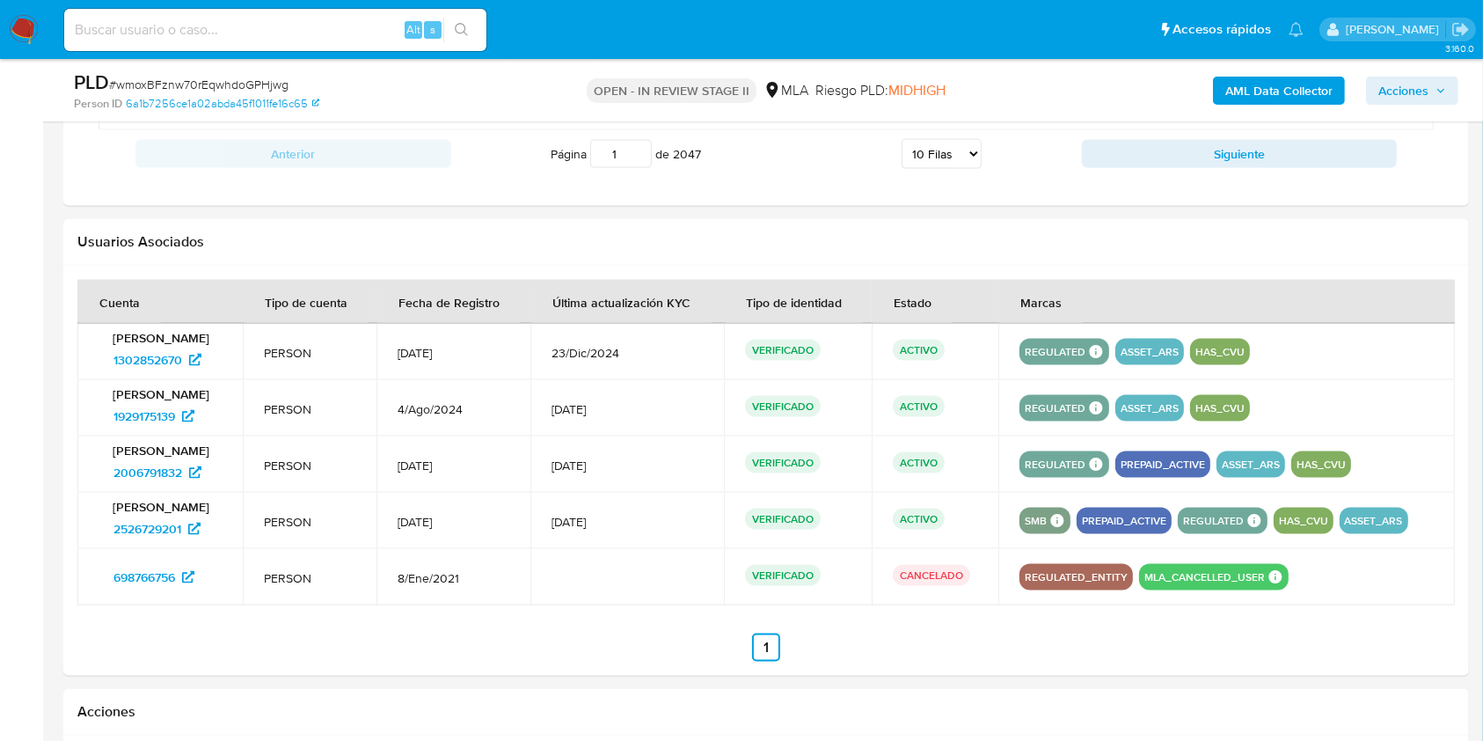
drag, startPoint x: 104, startPoint y: 326, endPoint x: 246, endPoint y: 329, distance: 142.6
click at [243, 329] on td "Juan Marcelo Carabajal 1302852670" at bounding box center [159, 352] width 165 height 56
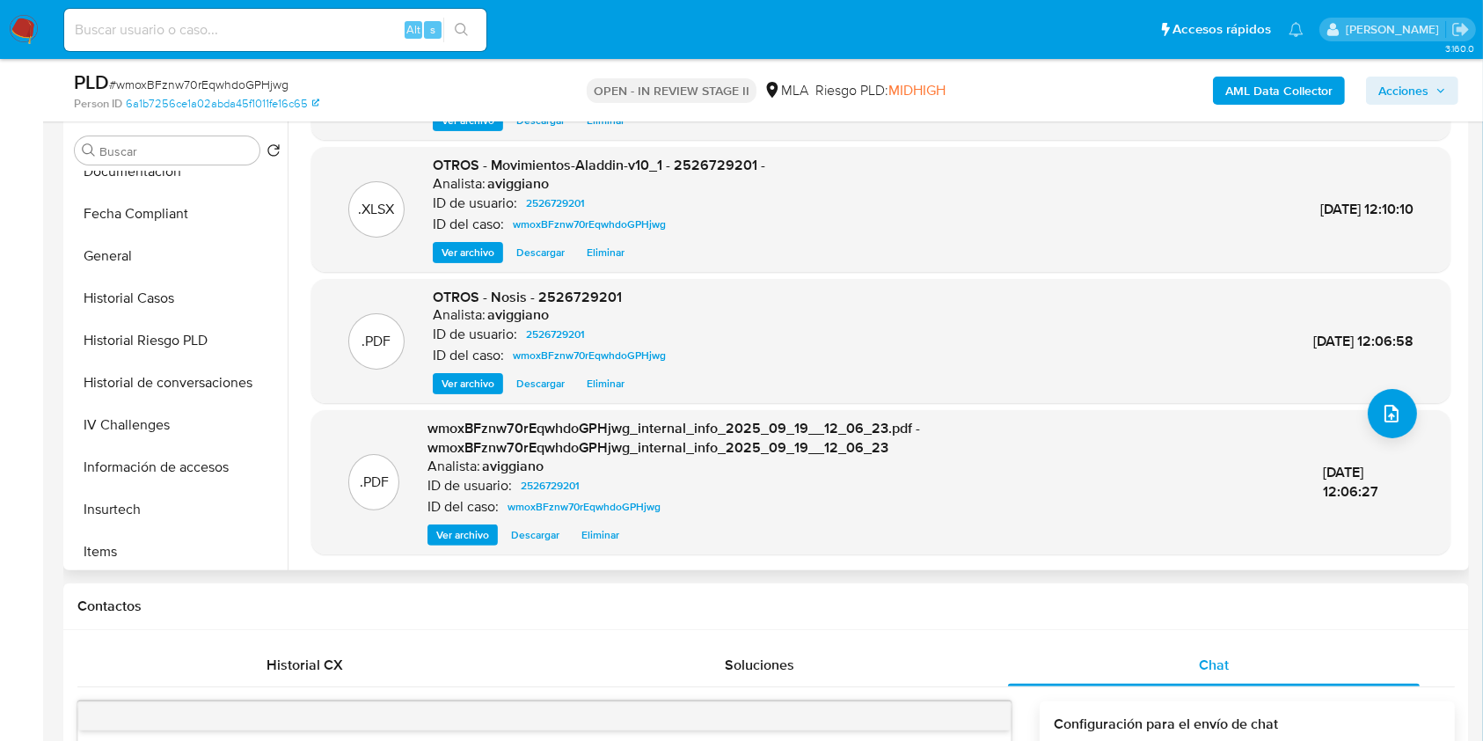
scroll to position [704, 0]
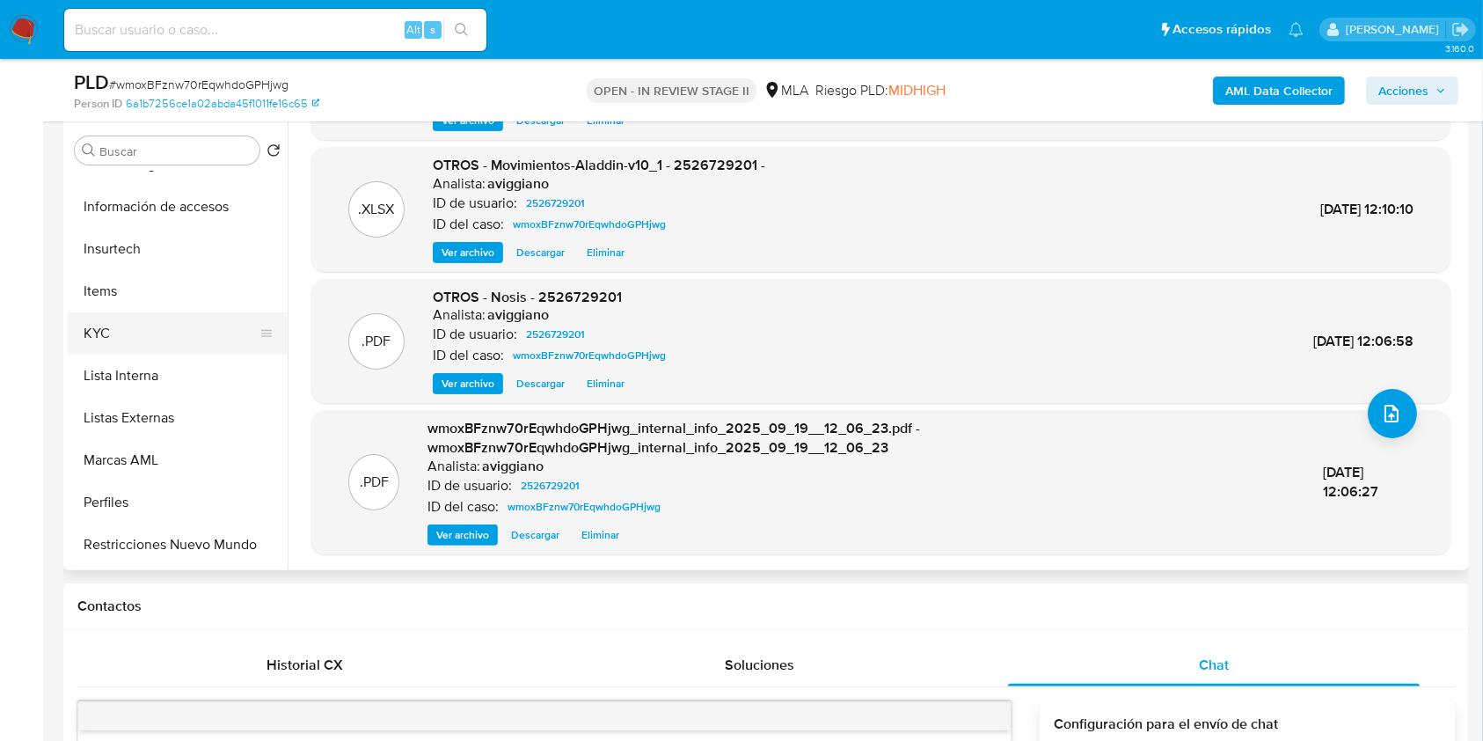
click at [113, 339] on button "KYC" at bounding box center [171, 333] width 206 height 42
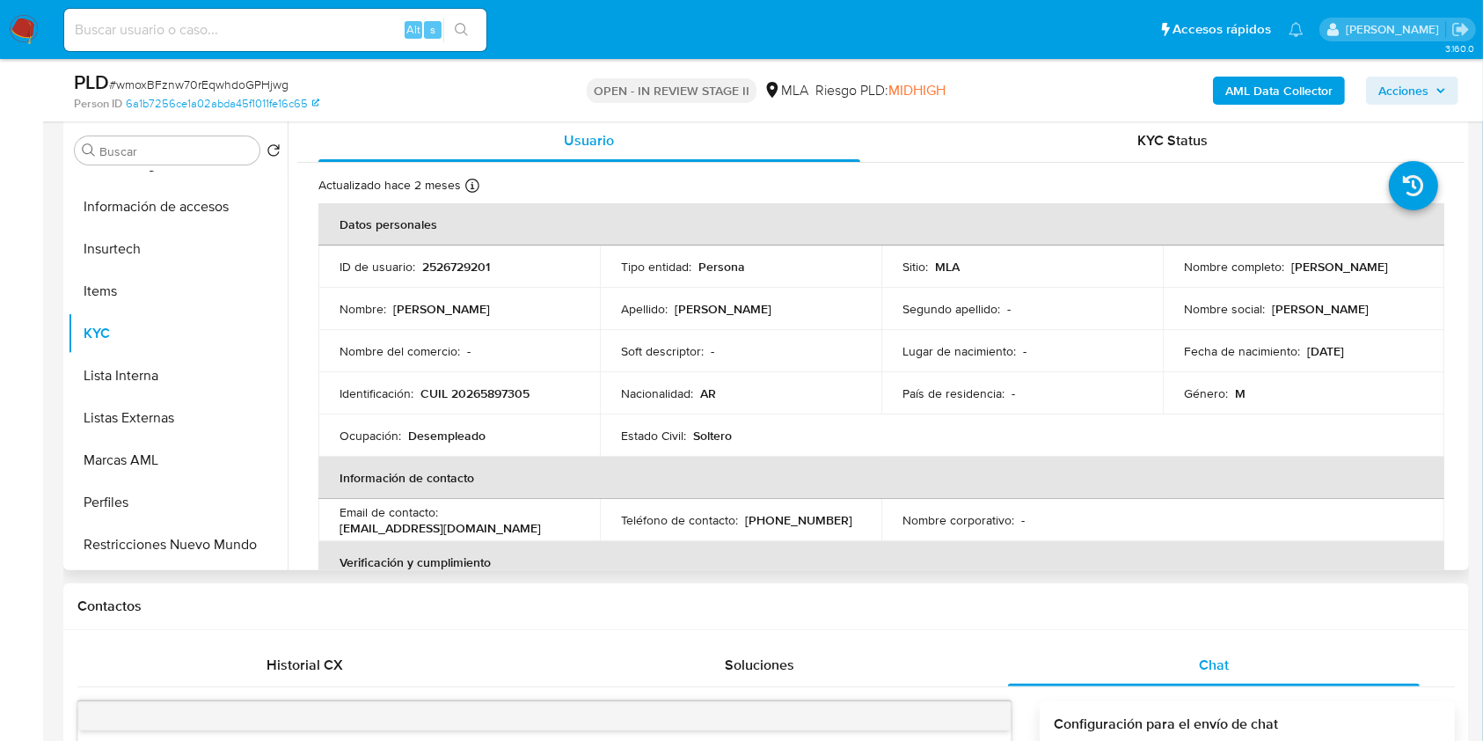
click at [482, 394] on p "CUIL 20265897305" at bounding box center [475, 393] width 109 height 16
copy p "20265897305"
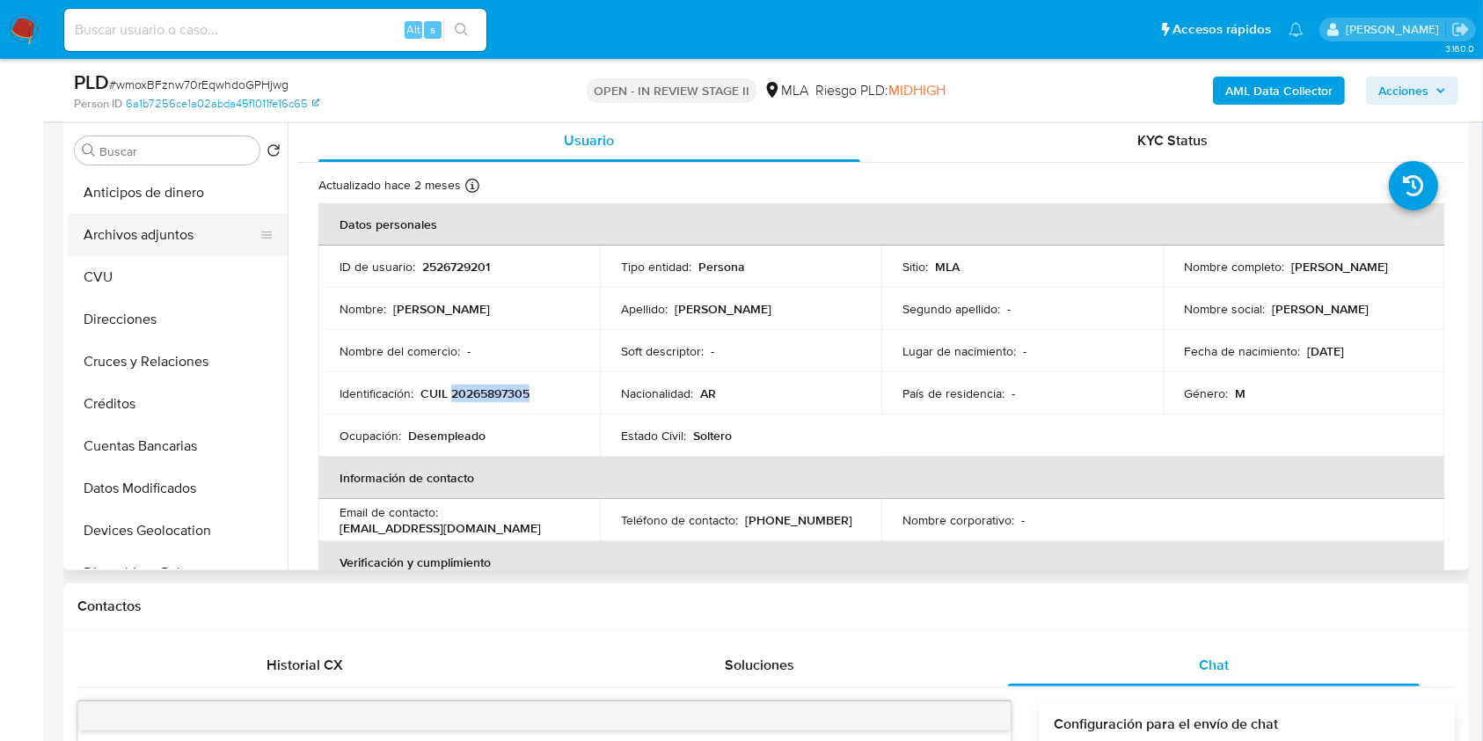
click at [221, 249] on button "Archivos adjuntos" at bounding box center [171, 235] width 206 height 42
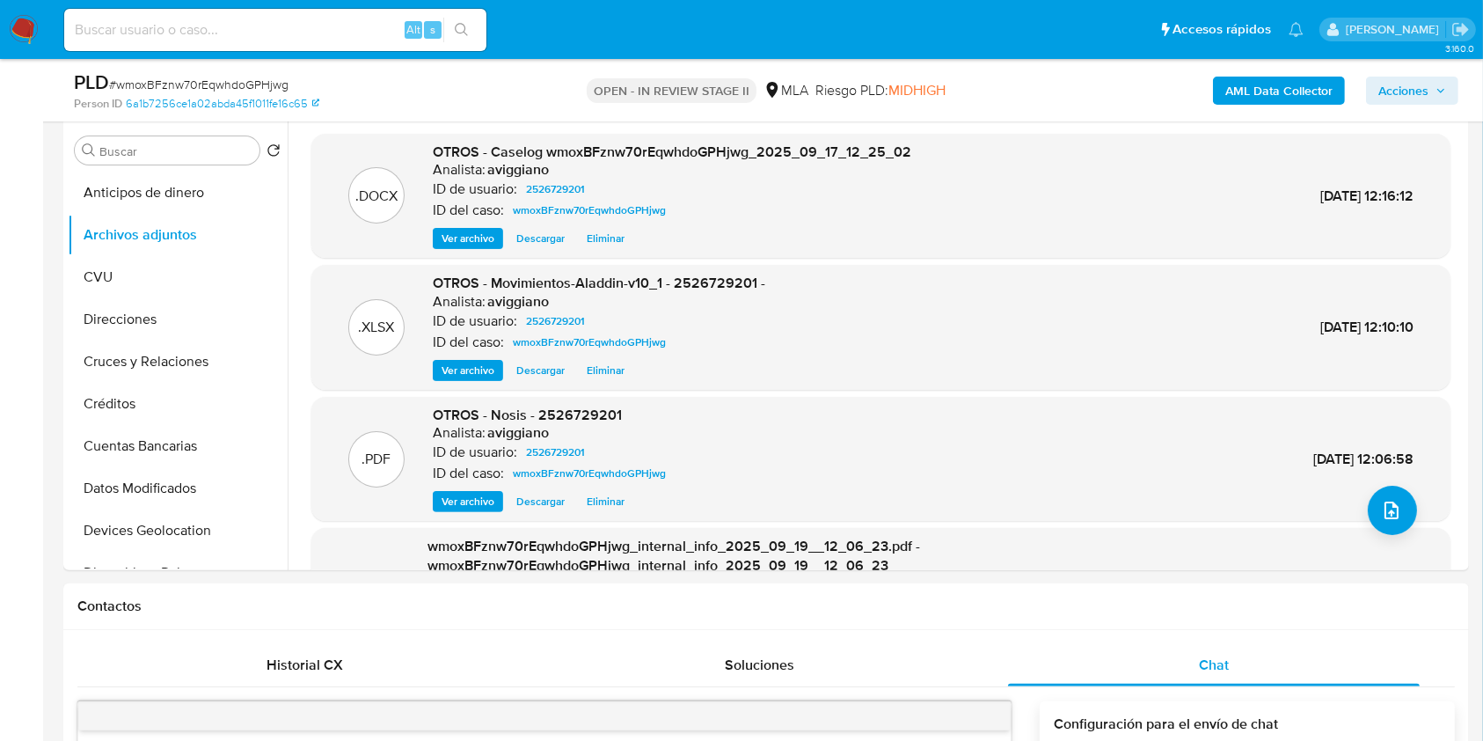
click at [1417, 77] on span "Acciones" at bounding box center [1404, 91] width 50 height 28
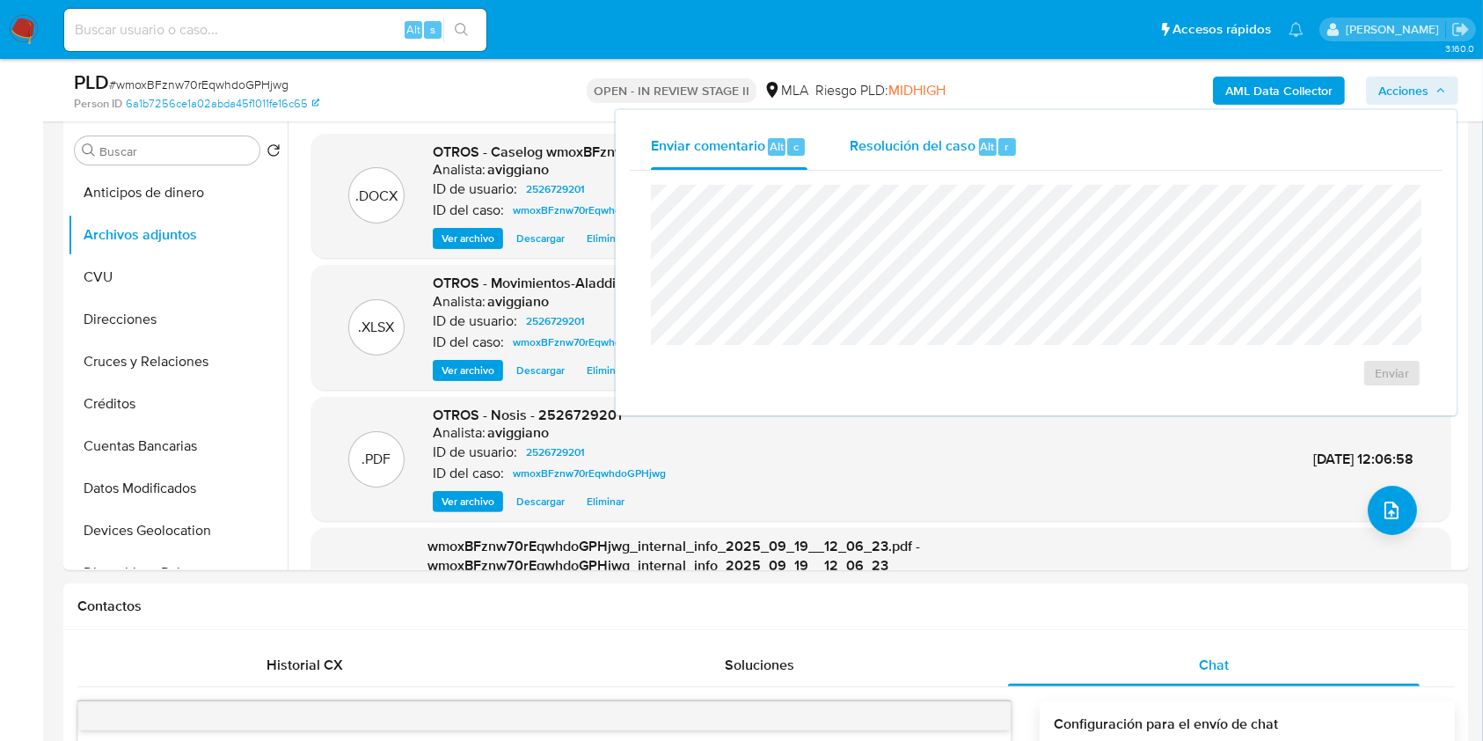
click at [948, 148] on span "Resolución del caso" at bounding box center [913, 145] width 126 height 20
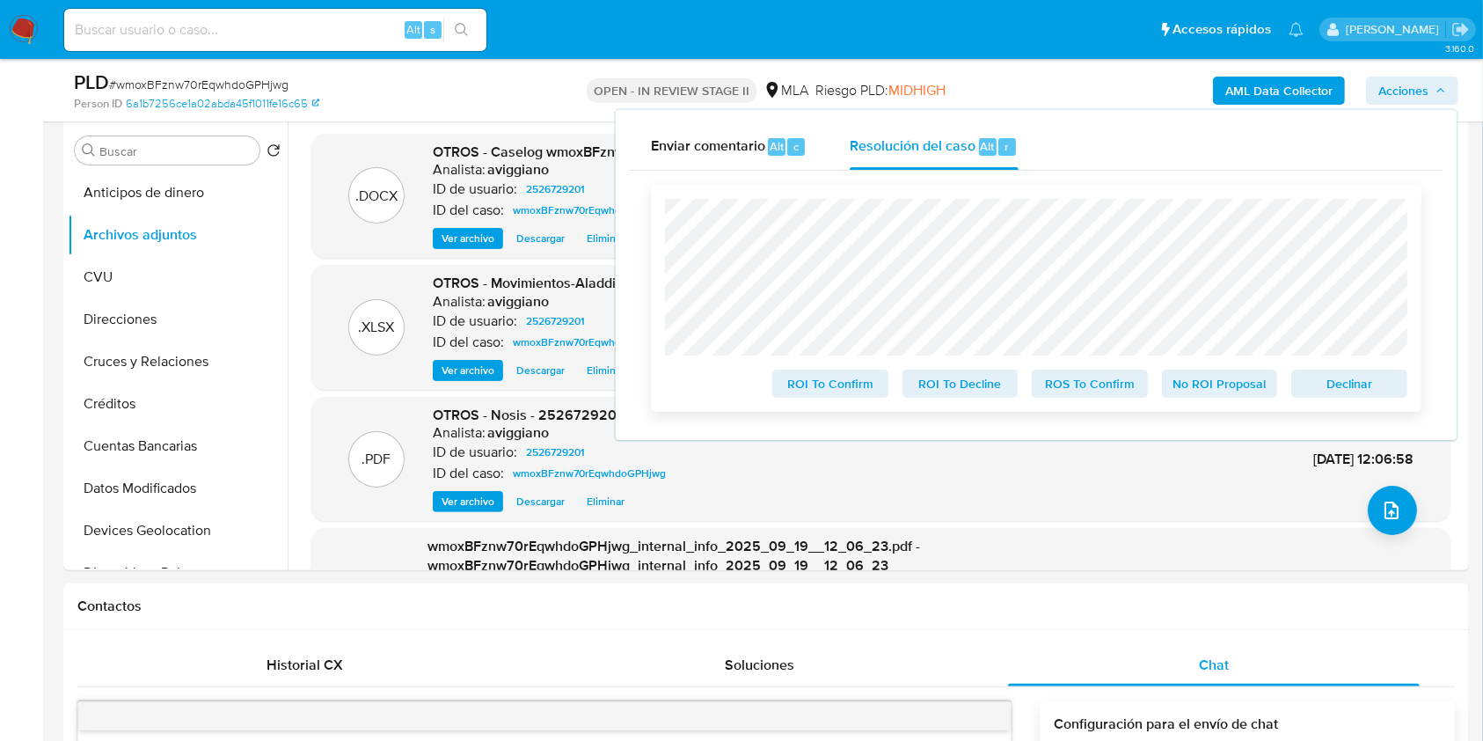
click at [1368, 391] on span "Declinar" at bounding box center [1349, 383] width 91 height 25
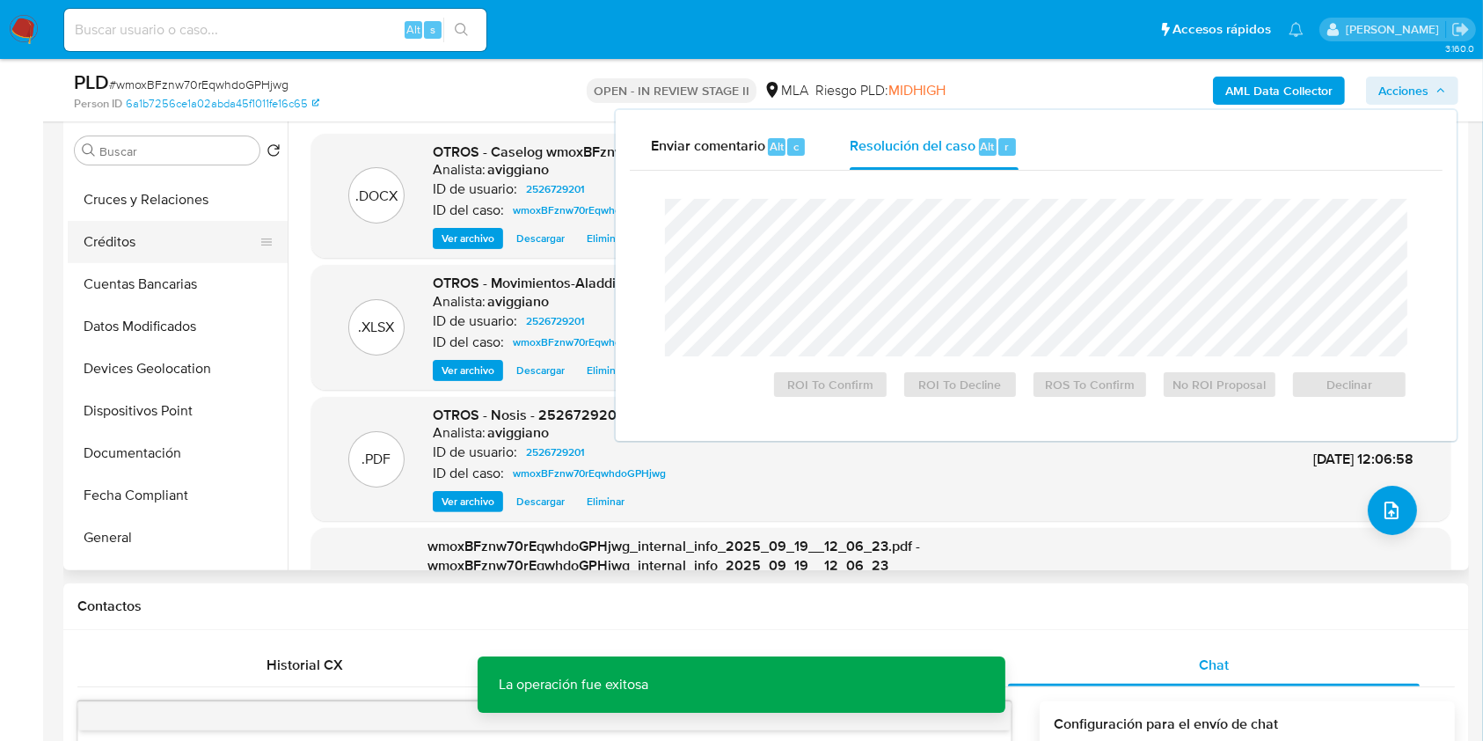
scroll to position [234, 0]
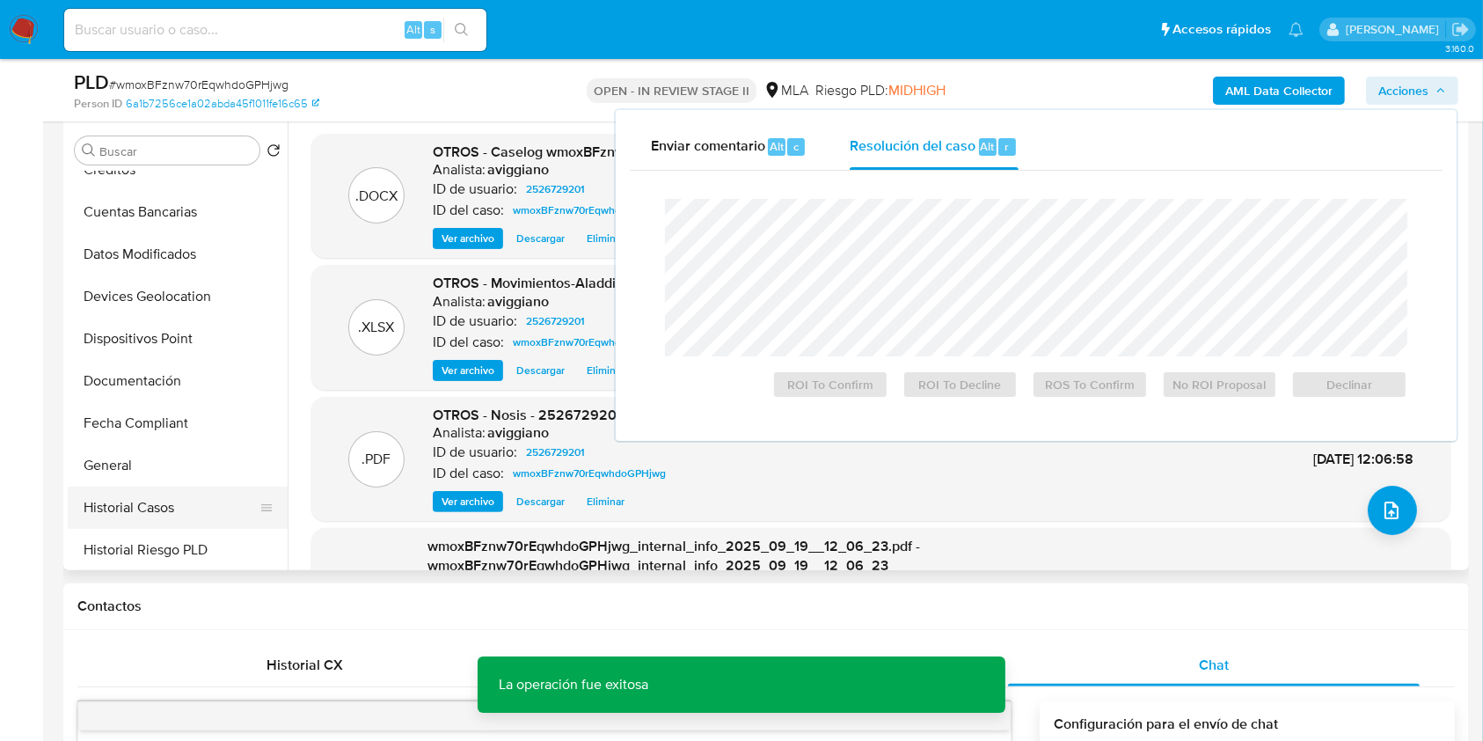
click at [137, 501] on button "Historial Casos" at bounding box center [171, 508] width 206 height 42
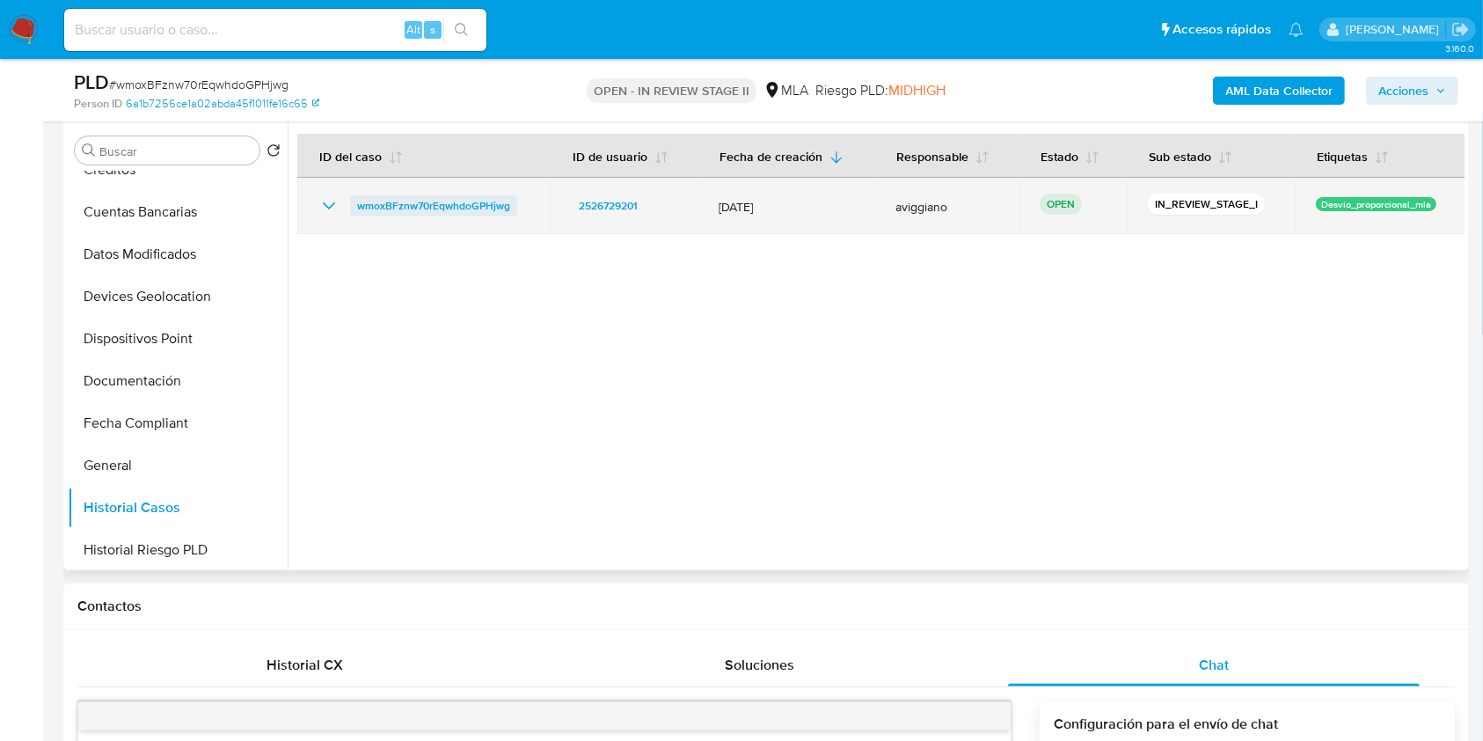
click at [459, 197] on span "wmoxBFznw70rEqwhdoGPHjwg" at bounding box center [433, 205] width 153 height 21
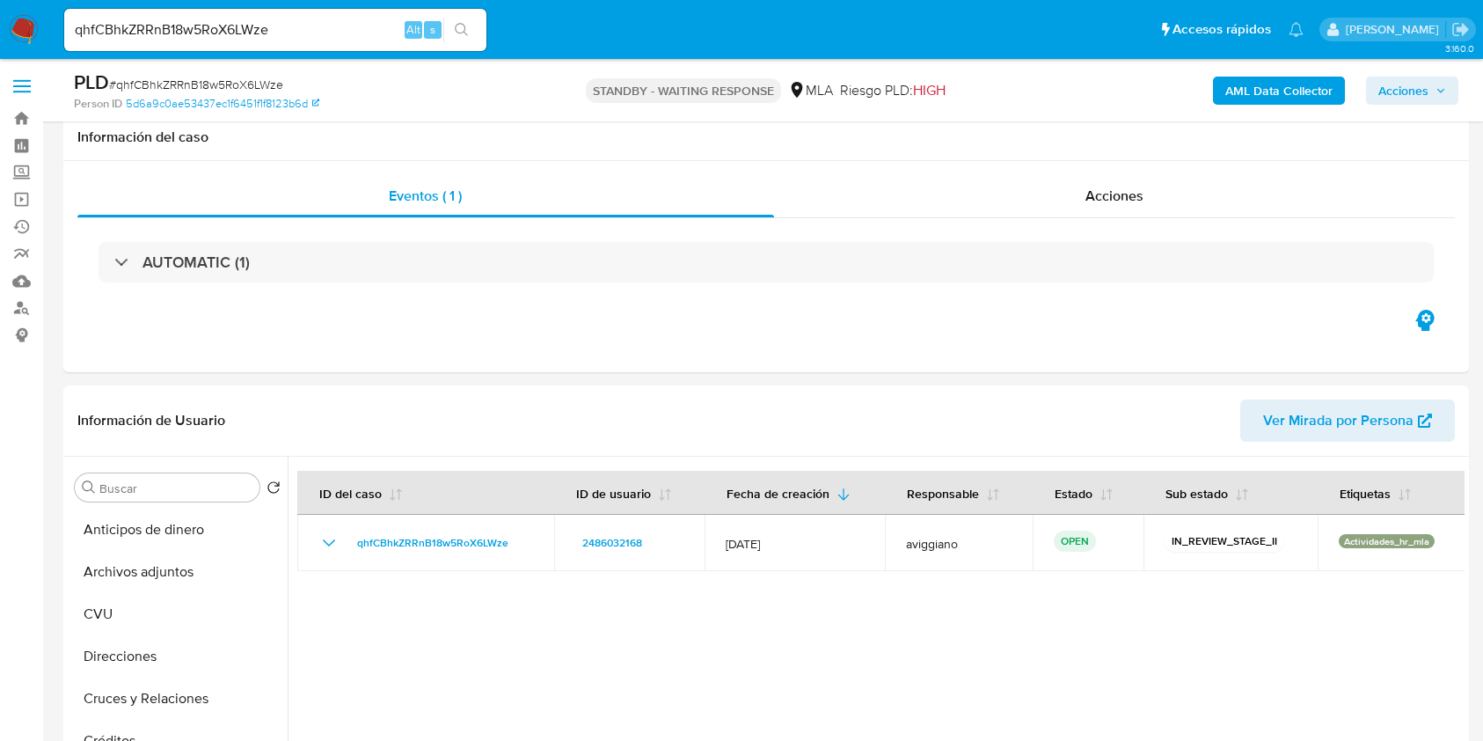
select select "10"
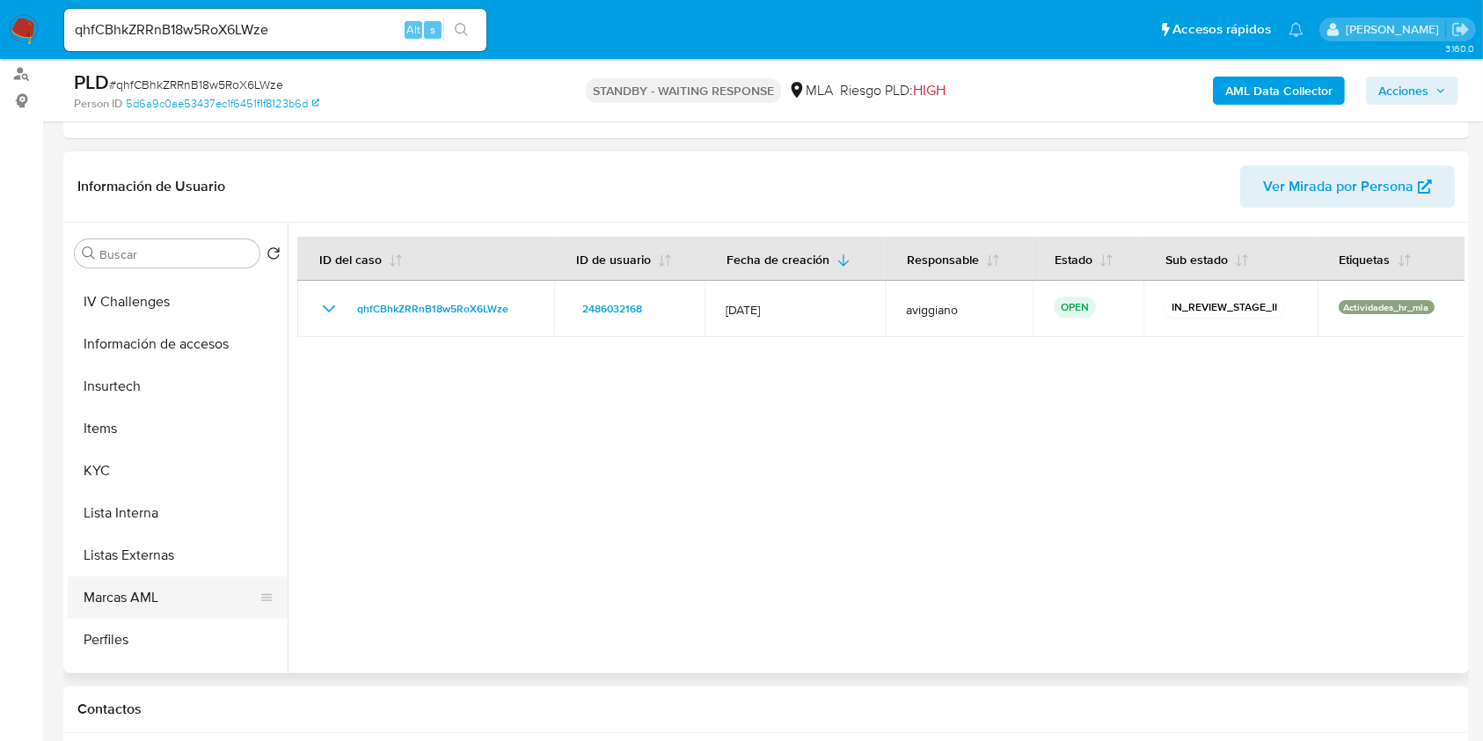
scroll to position [821, 0]
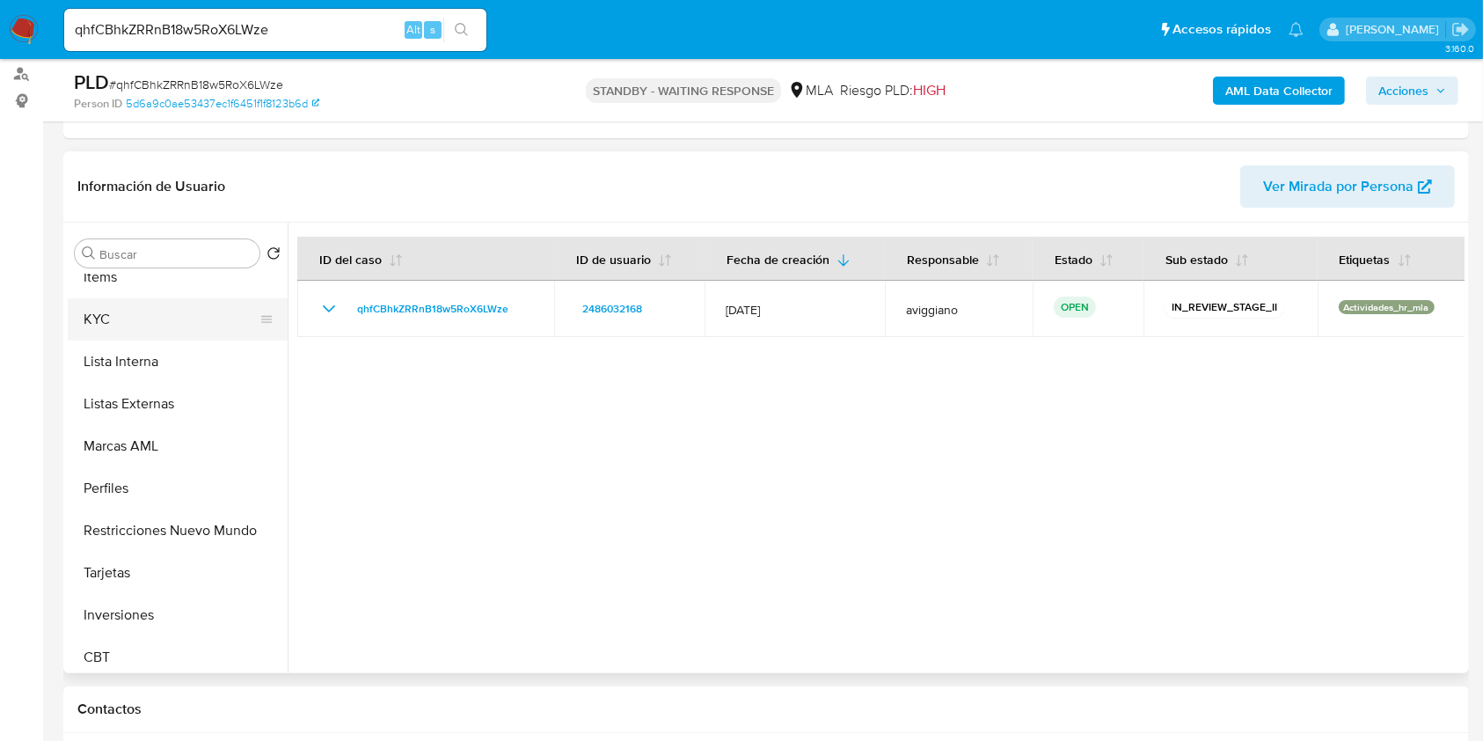
click at [126, 304] on button "KYC" at bounding box center [171, 319] width 206 height 42
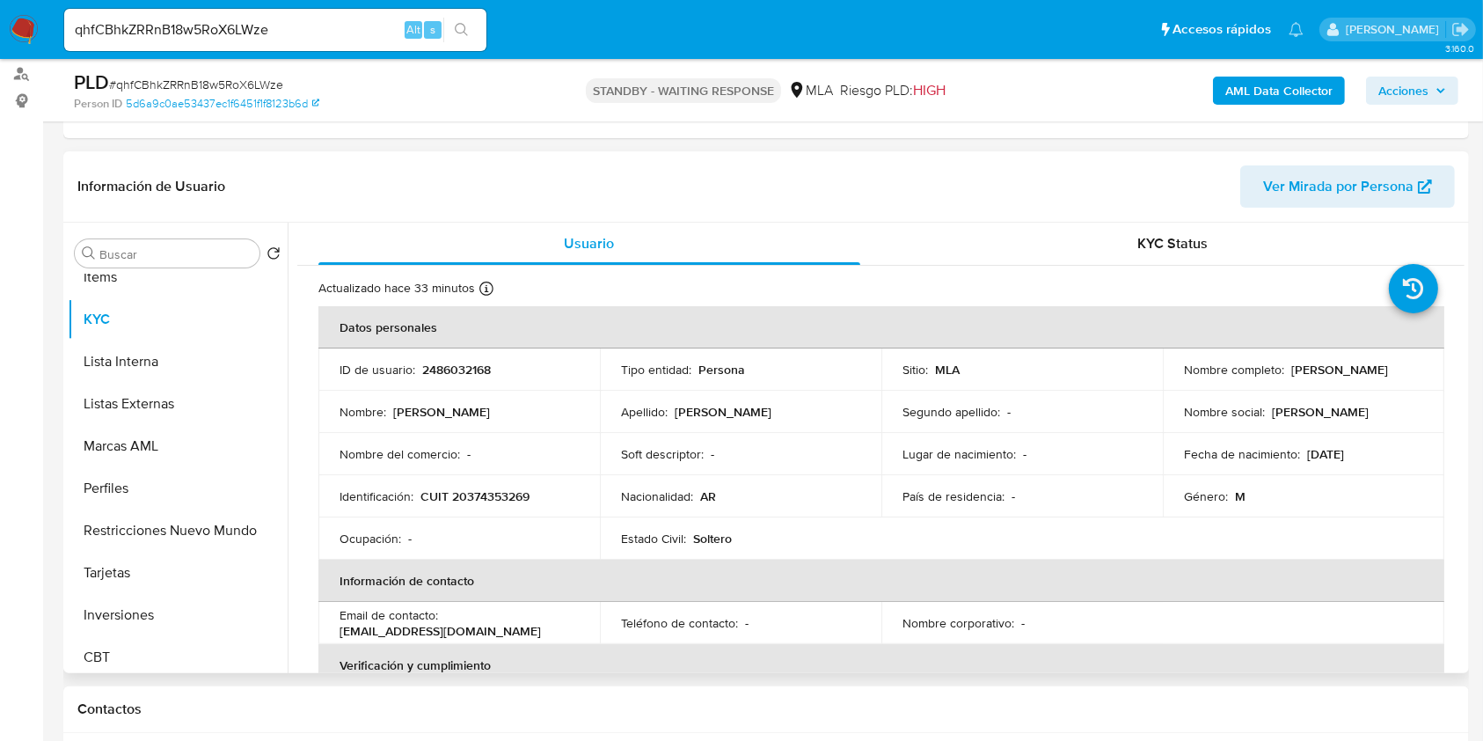
click at [1292, 377] on p "[PERSON_NAME]" at bounding box center [1340, 370] width 97 height 16
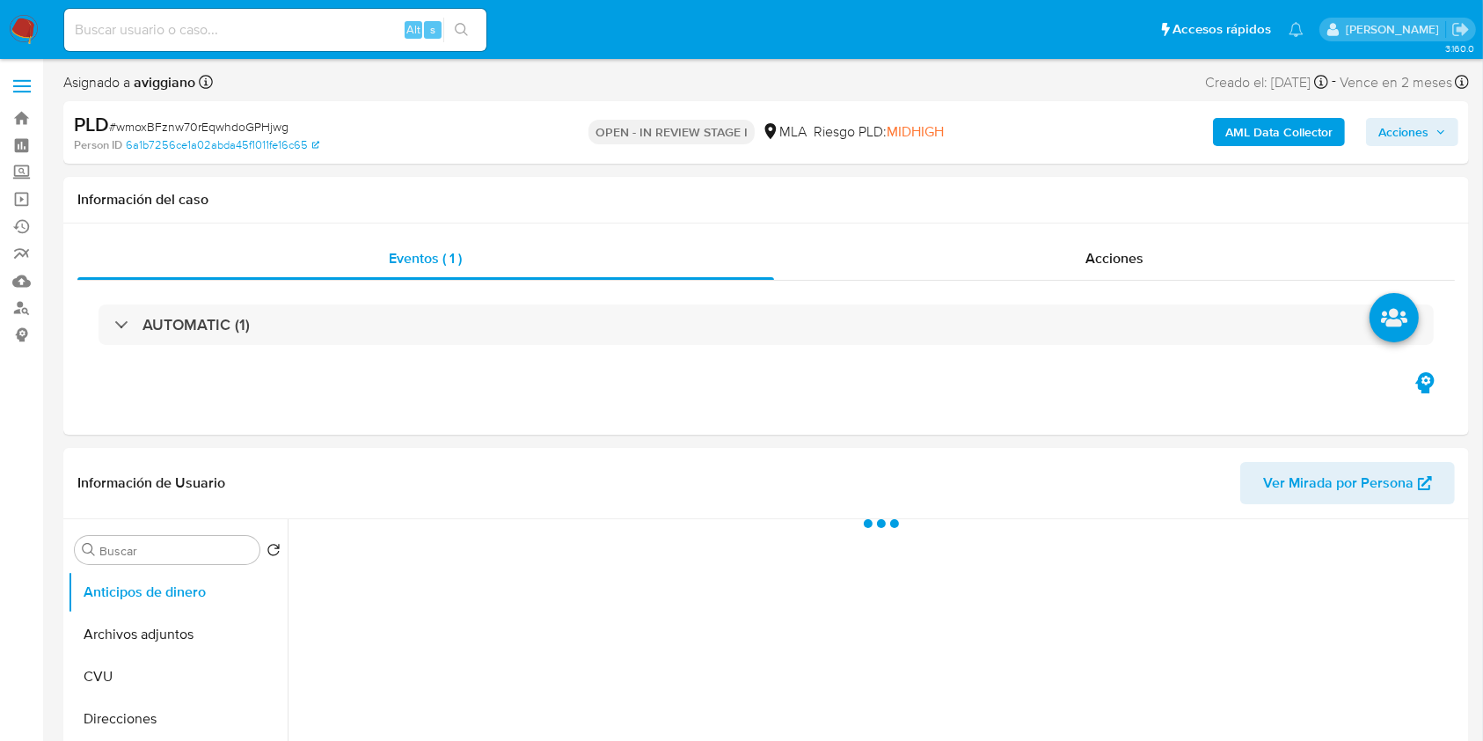
select select "10"
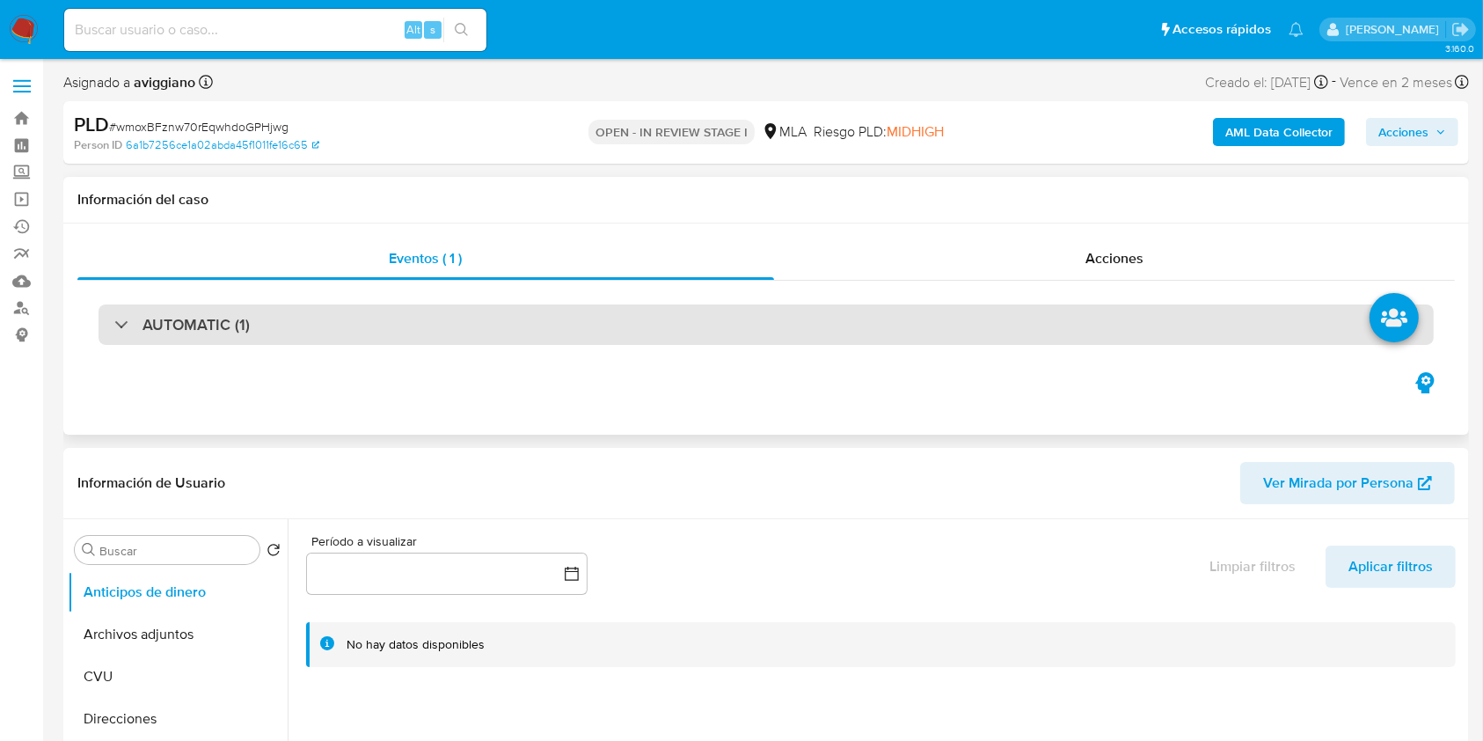
scroll to position [234, 0]
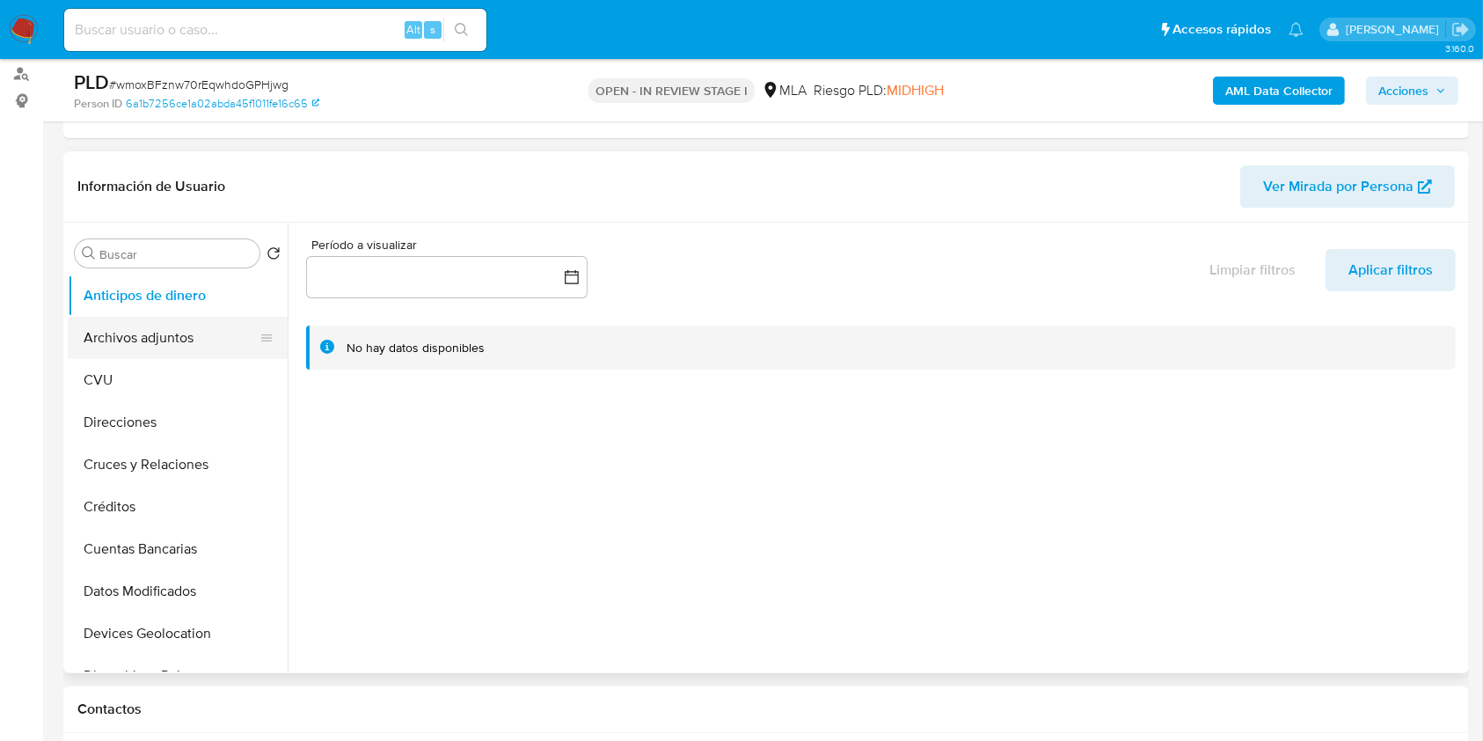
click at [146, 353] on button "Archivos adjuntos" at bounding box center [171, 338] width 206 height 42
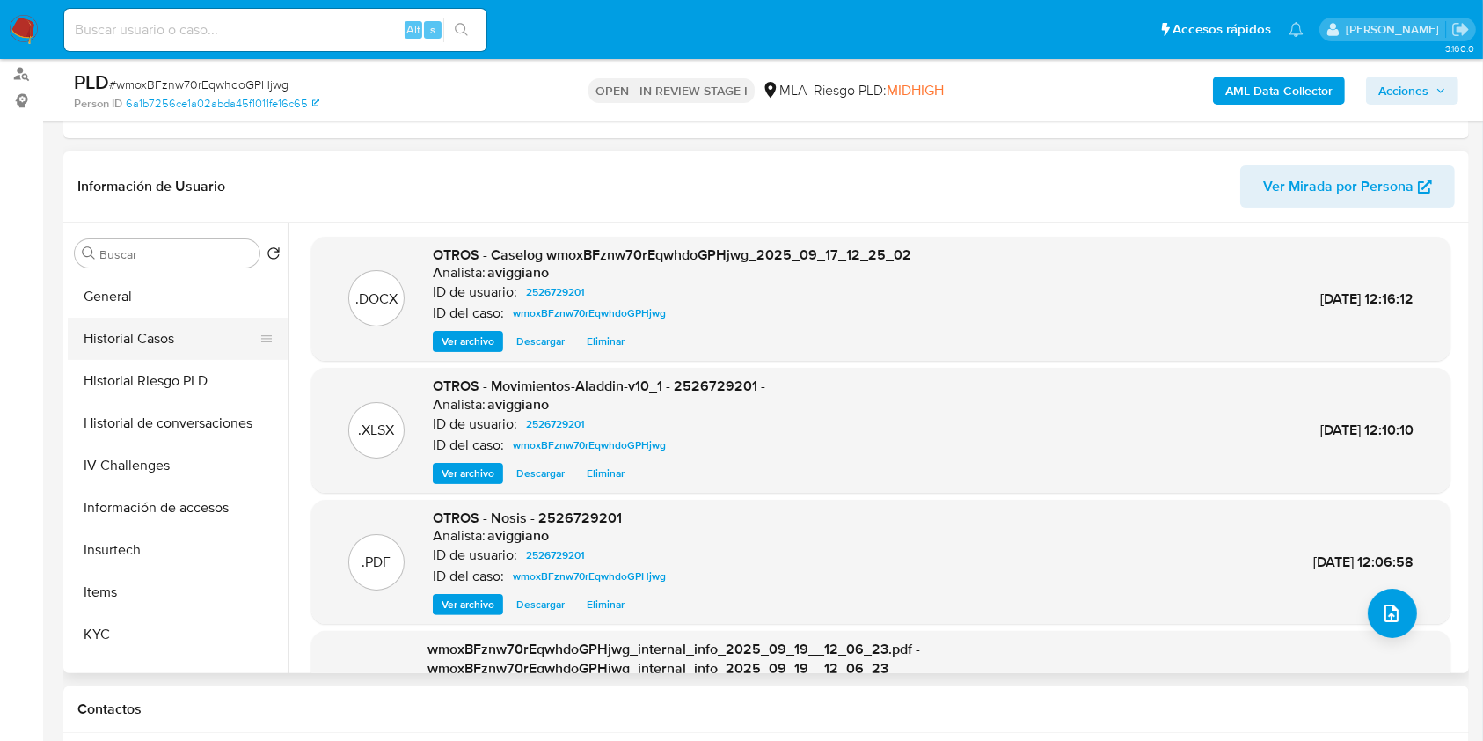
scroll to position [469, 0]
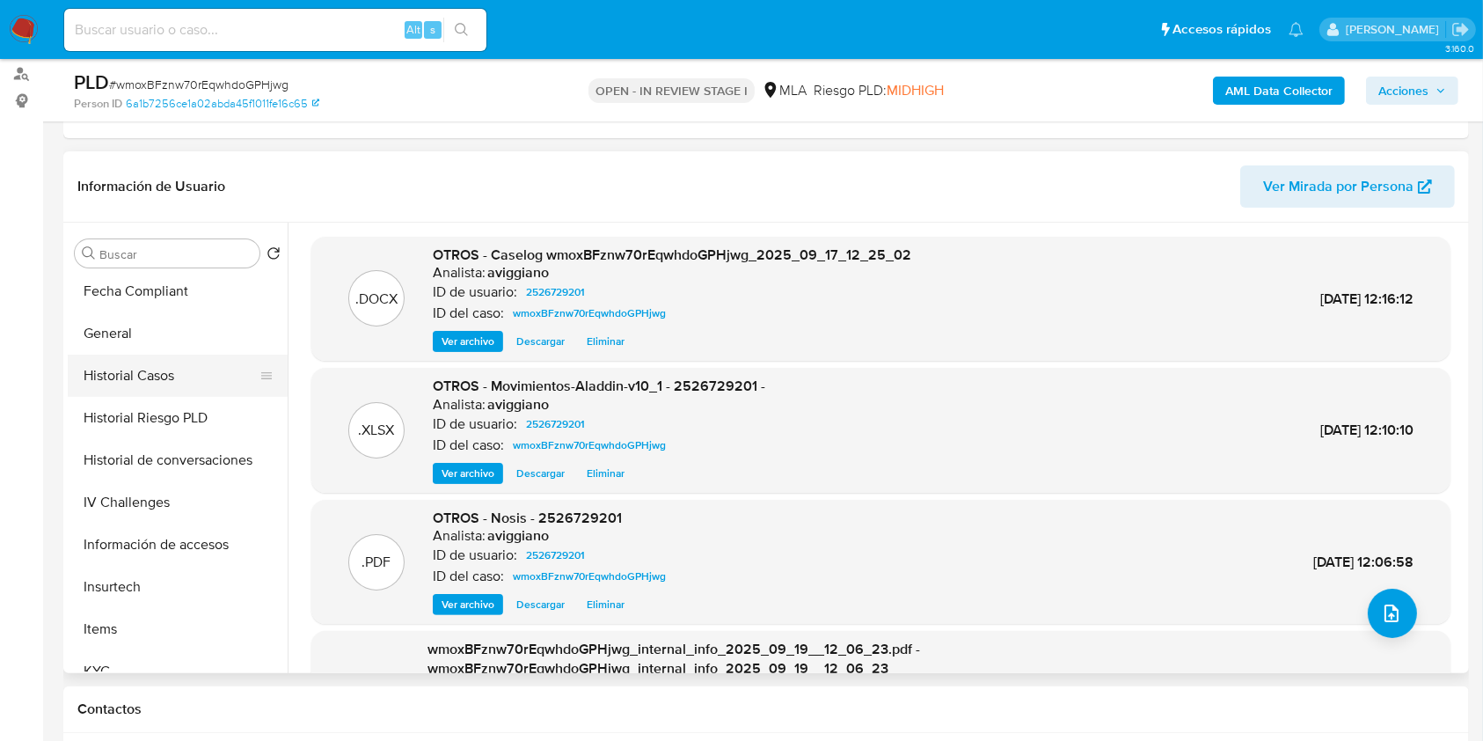
click at [154, 366] on button "Historial Casos" at bounding box center [171, 376] width 206 height 42
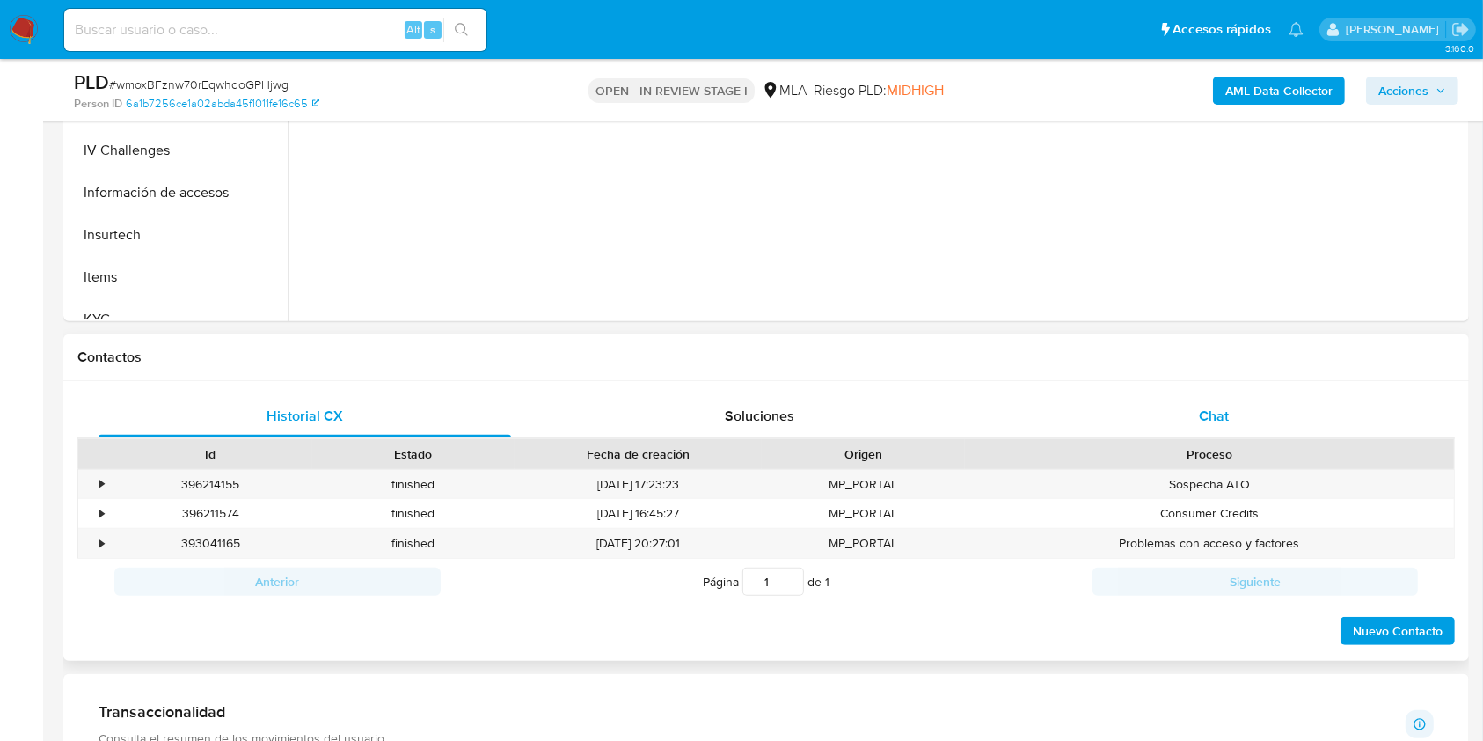
click at [1232, 426] on div "Chat" at bounding box center [1214, 416] width 413 height 42
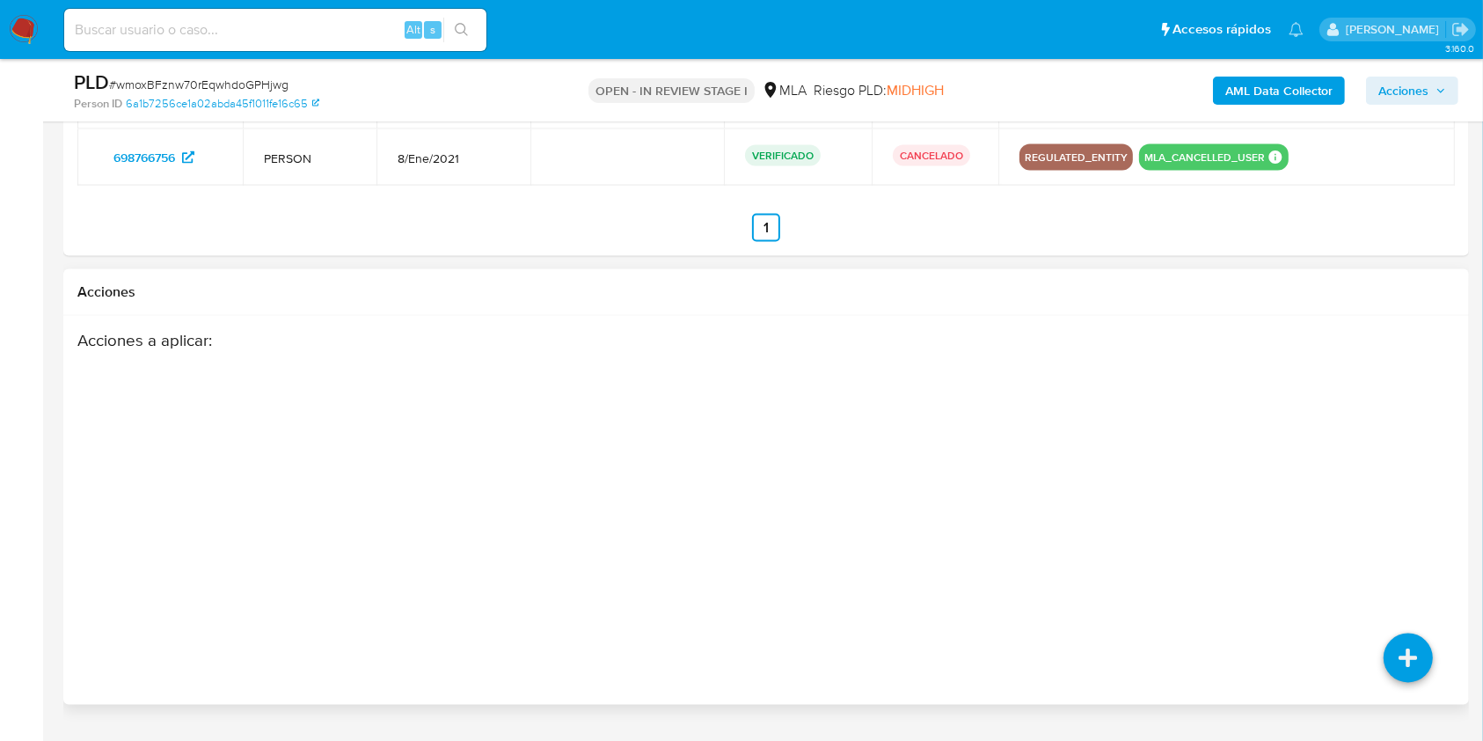
scroll to position [2917, 0]
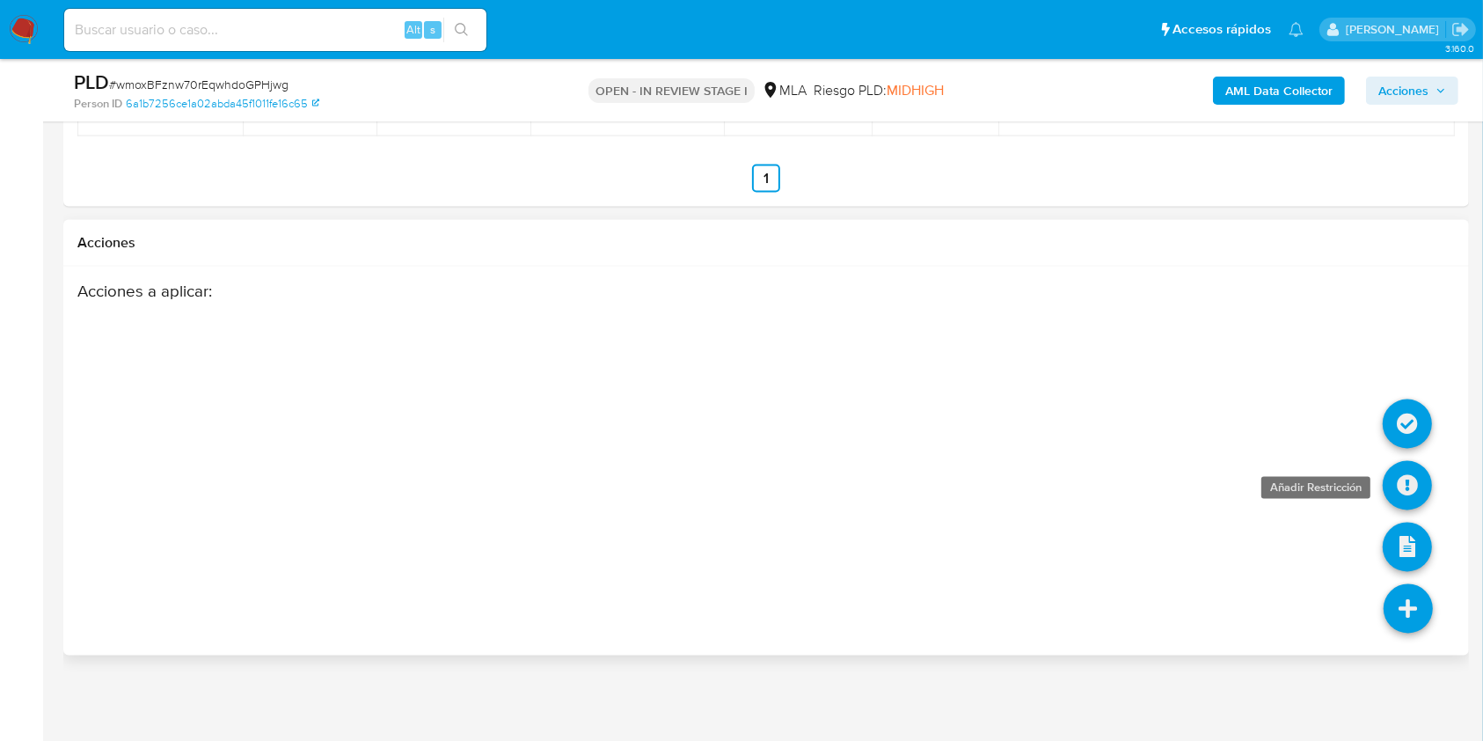
click at [1408, 482] on icon at bounding box center [1407, 485] width 49 height 49
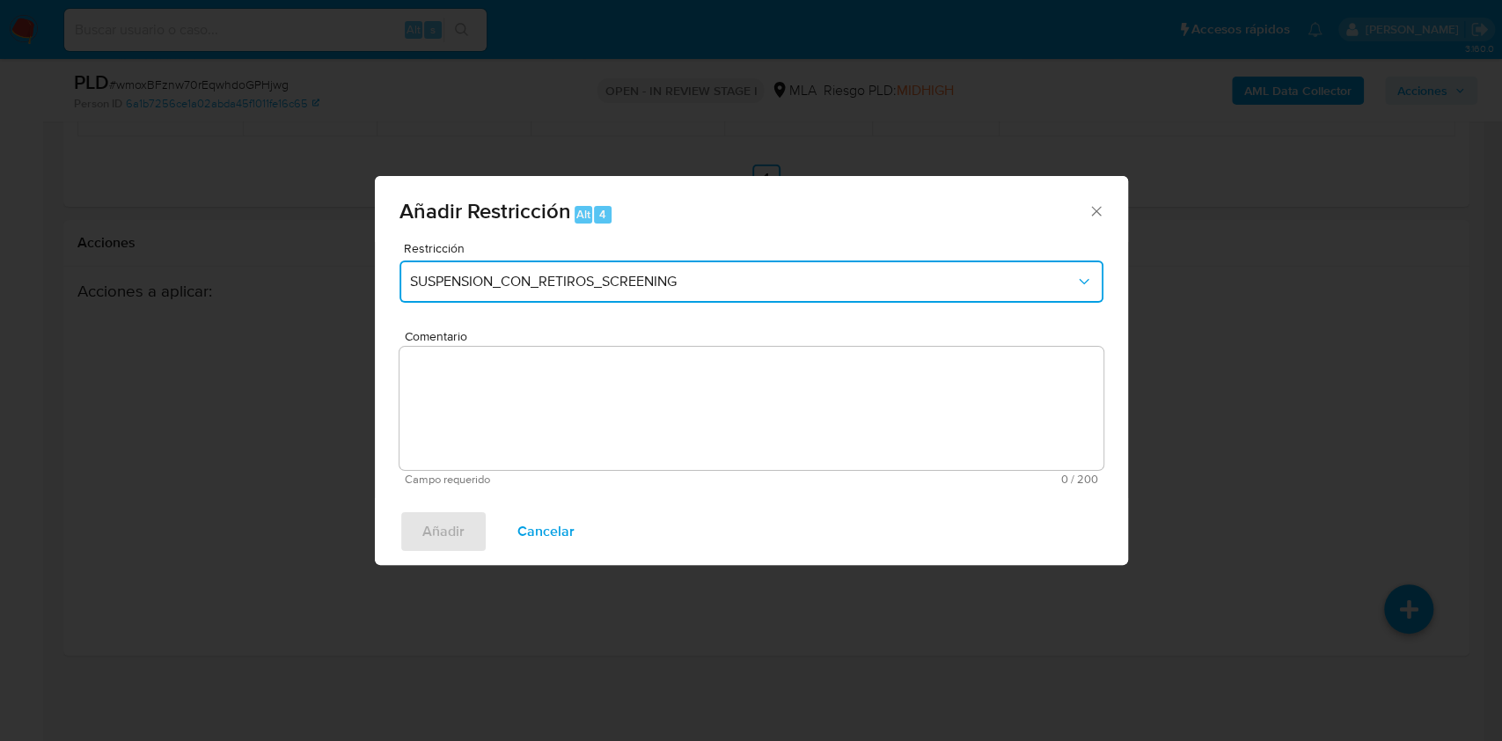
click at [648, 292] on button "SUSPENSION_CON_RETIROS_SCREENING" at bounding box center [751, 281] width 704 height 42
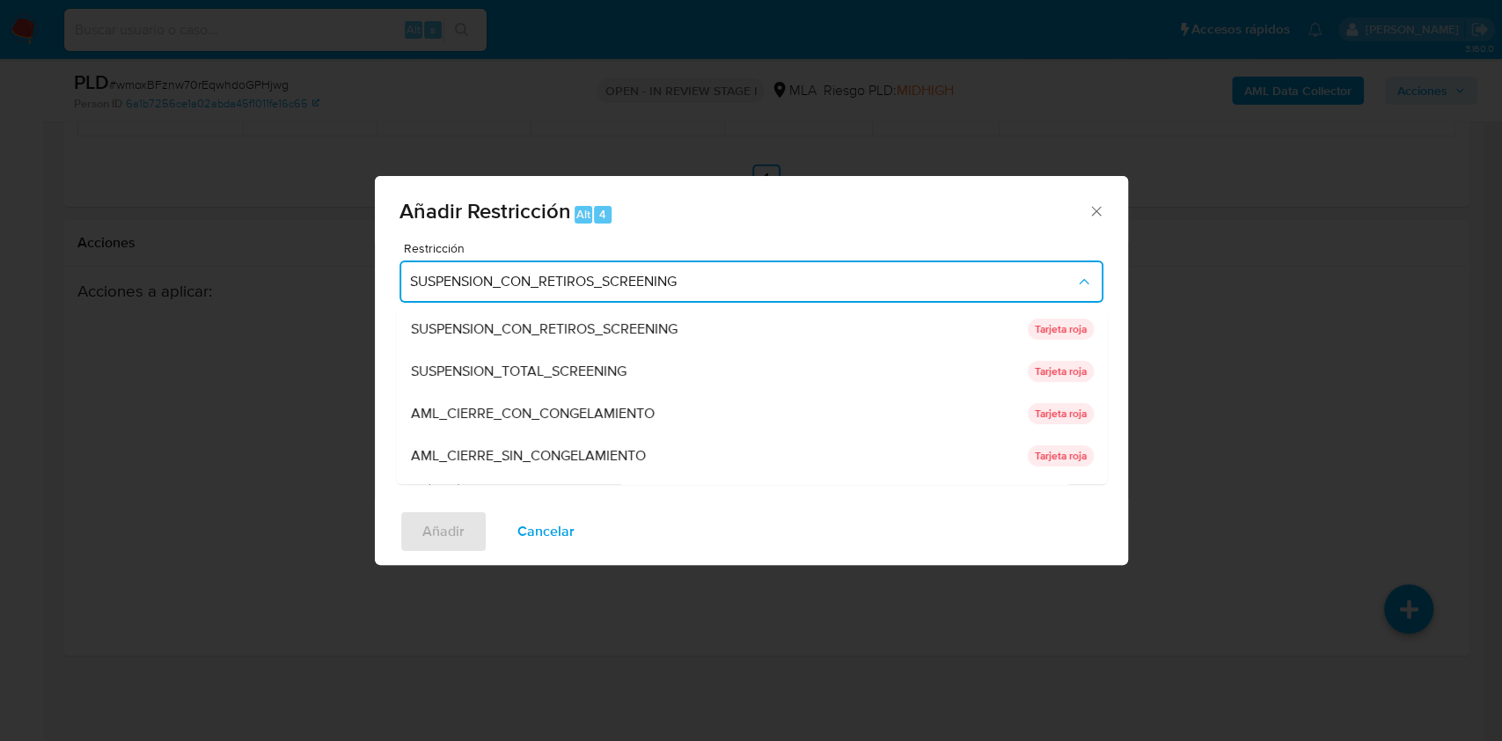
click at [210, 374] on div "Añadir Restricción Alt 4 Restricción SUSPENSION_CON_RETIROS_SCREENING SUSPENSIO…" at bounding box center [751, 370] width 1502 height 741
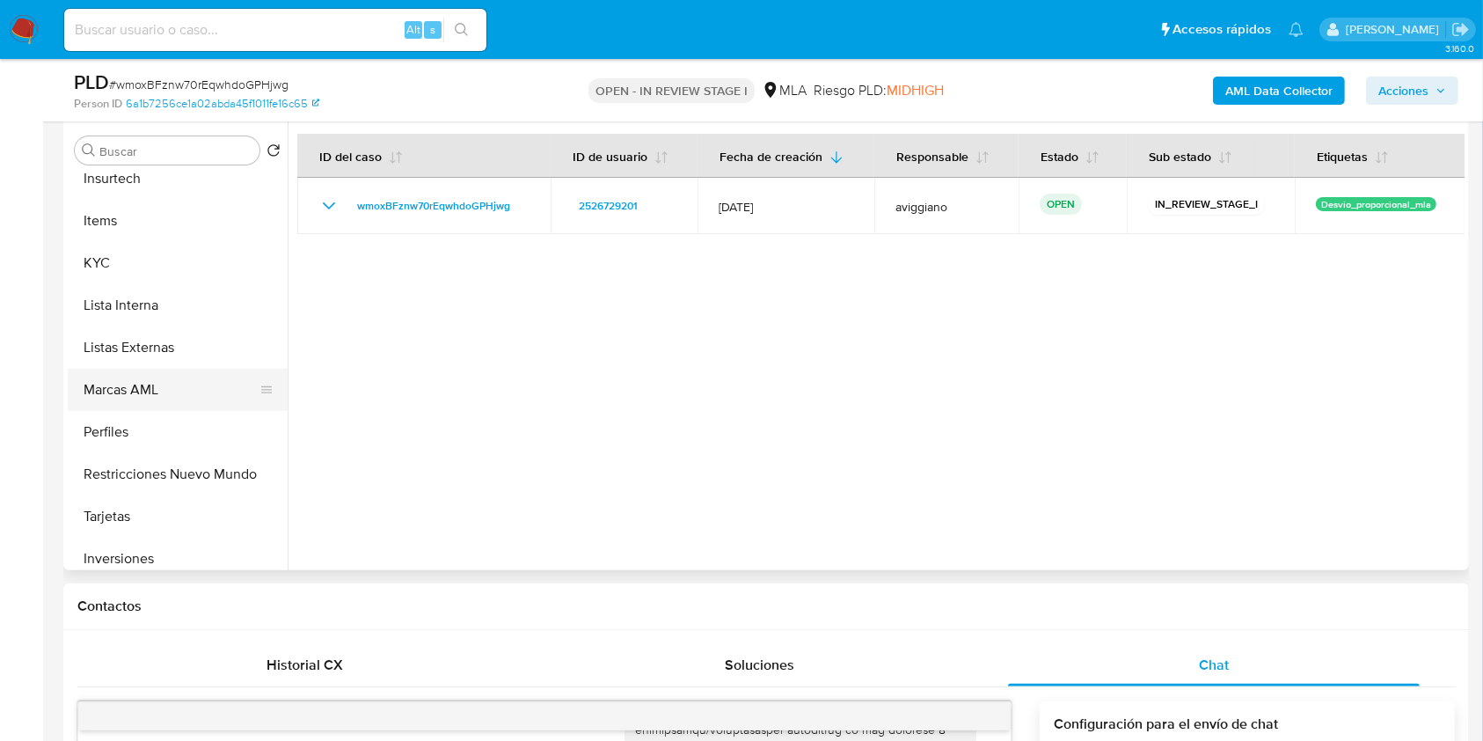
scroll to position [828, 0]
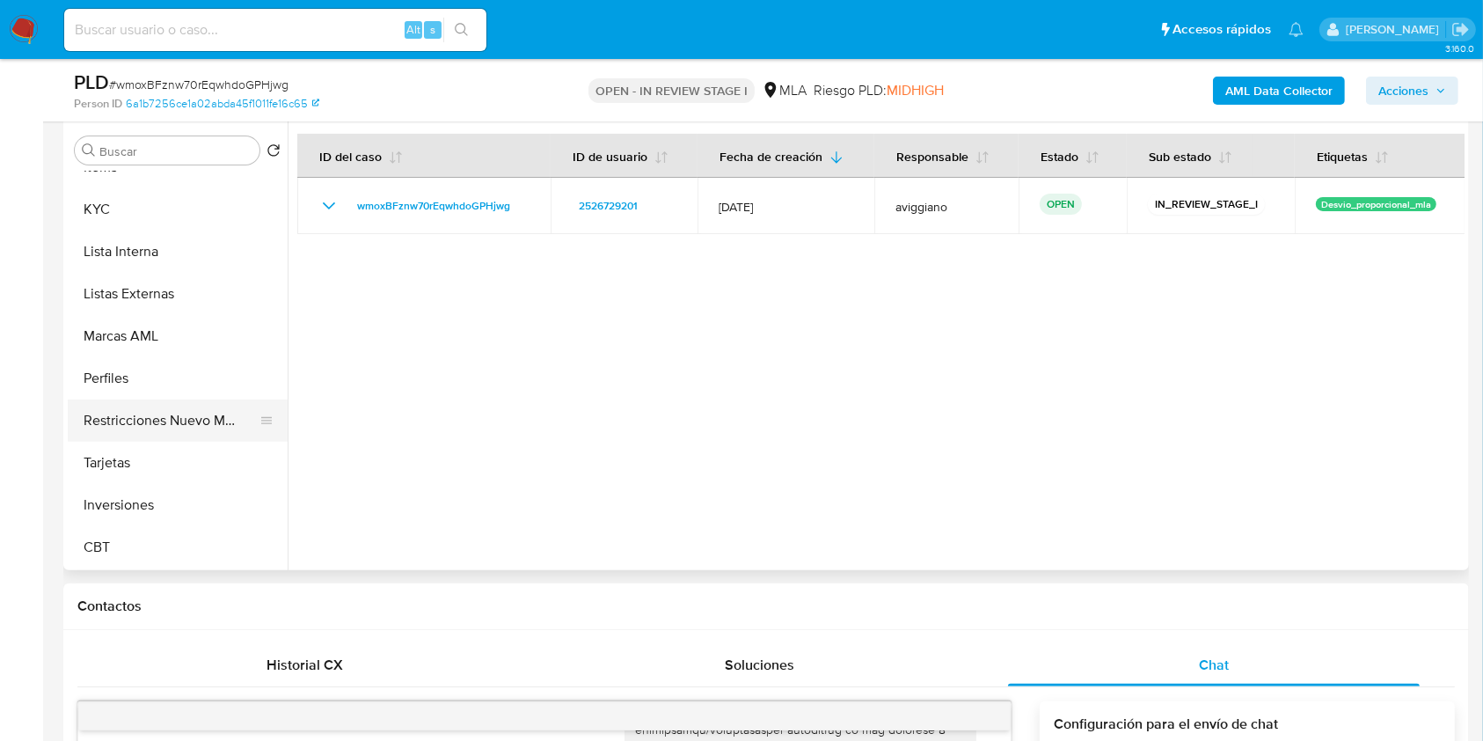
click at [187, 430] on button "Restricciones Nuevo Mundo" at bounding box center [171, 420] width 206 height 42
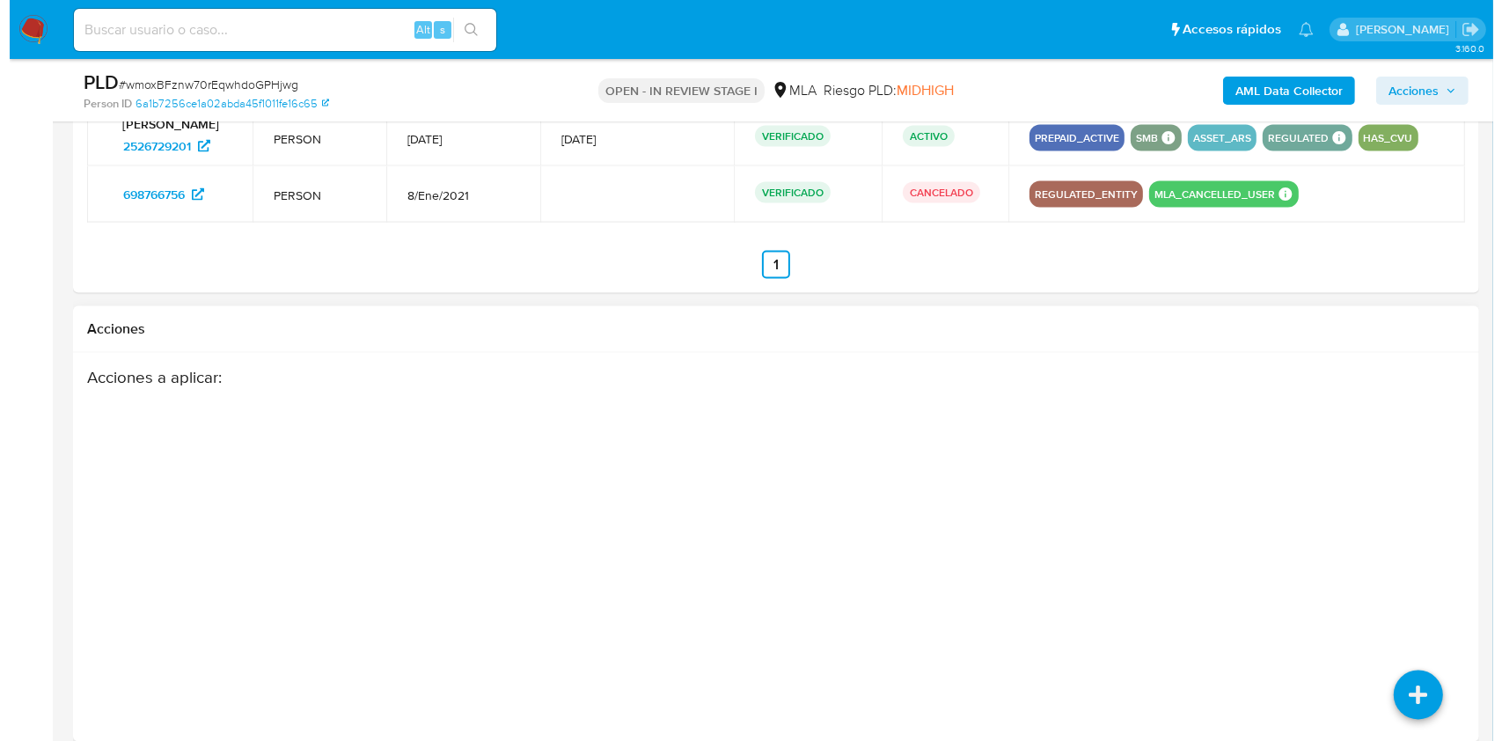
scroll to position [2917, 0]
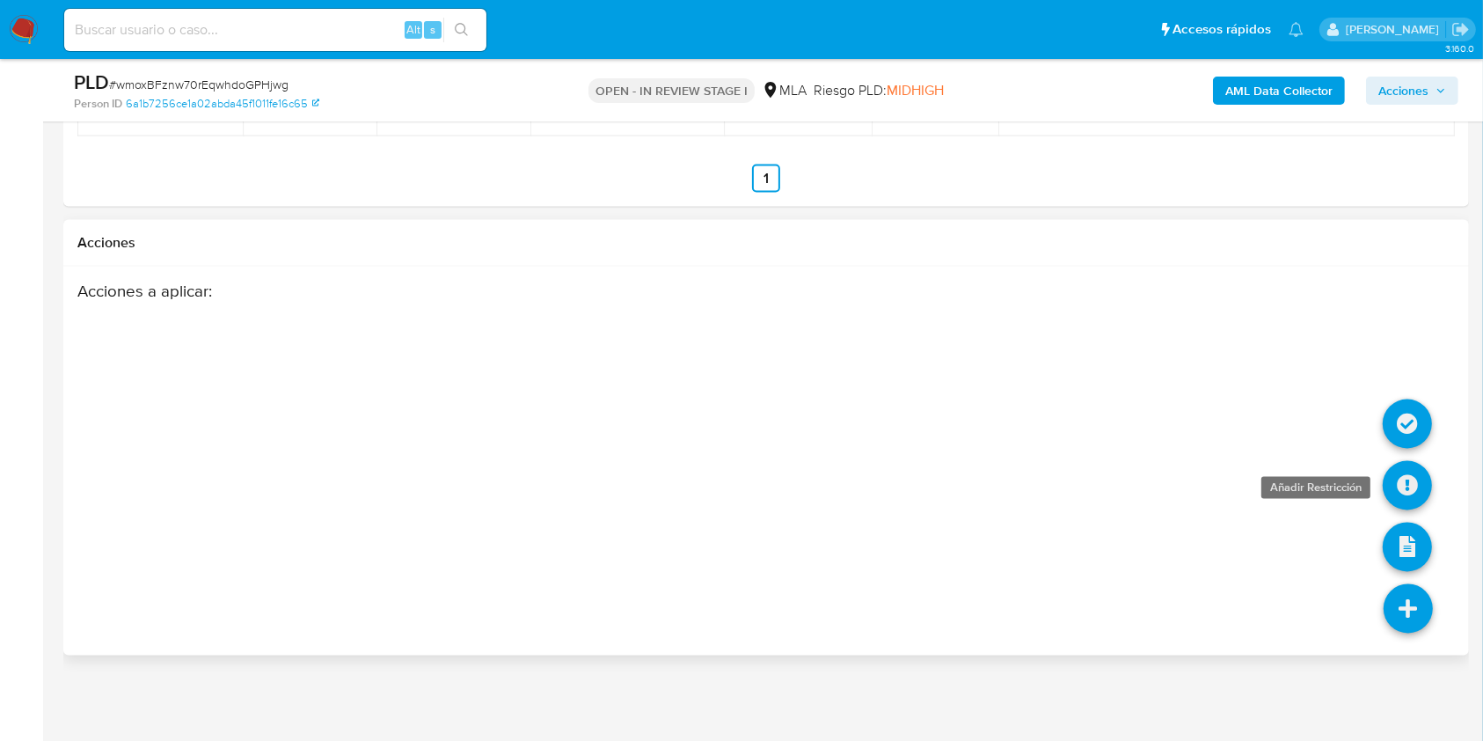
click at [1408, 481] on icon at bounding box center [1407, 485] width 49 height 49
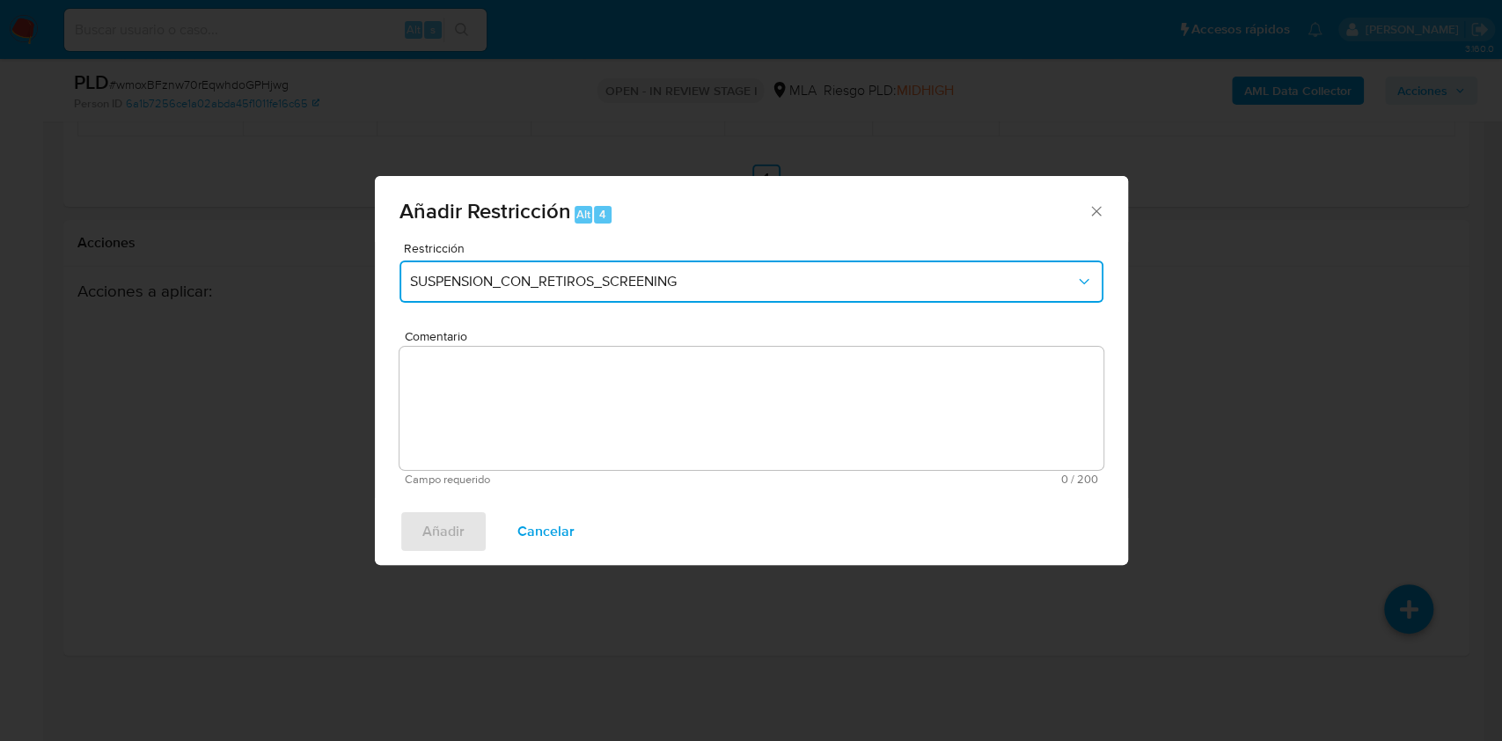
click at [528, 267] on button "SUSPENSION_CON_RETIROS_SCREENING" at bounding box center [751, 281] width 704 height 42
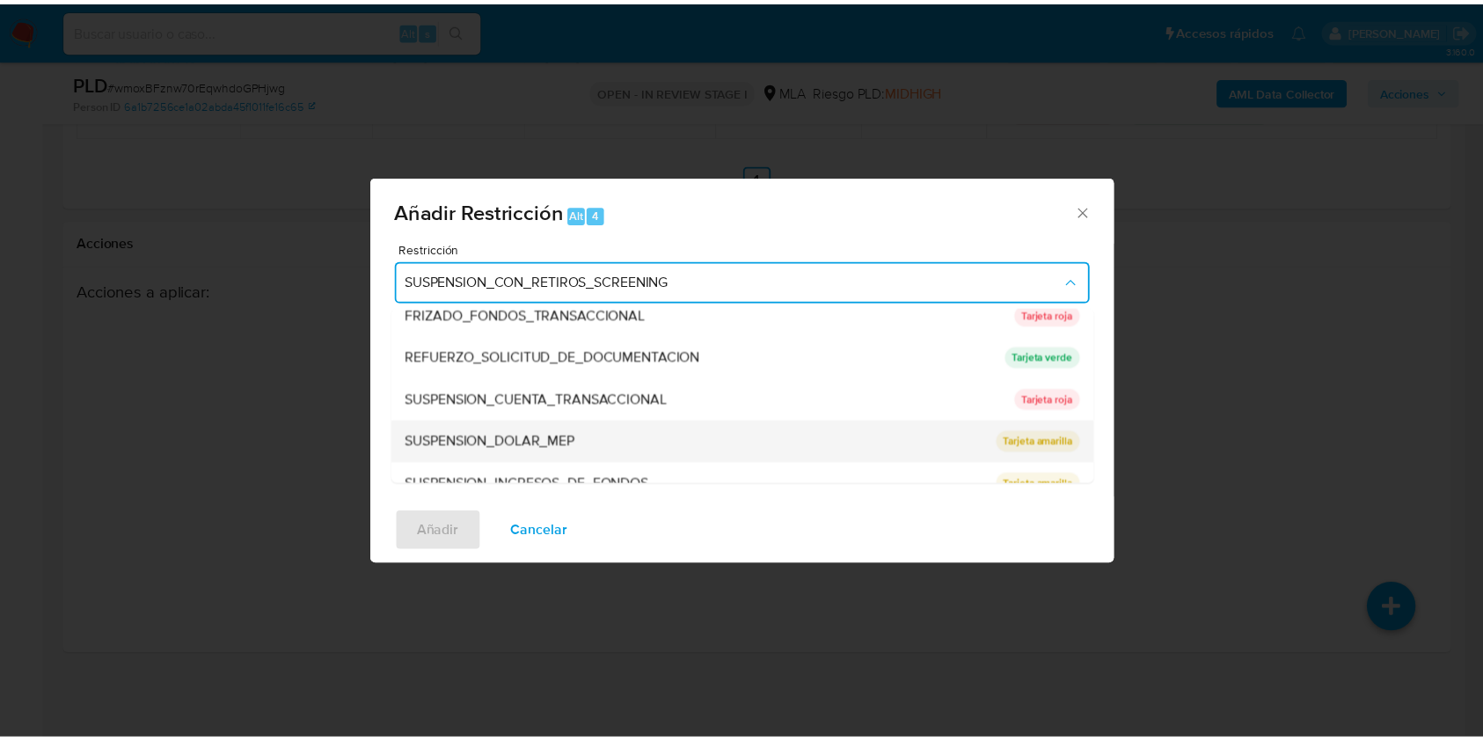
scroll to position [373, 0]
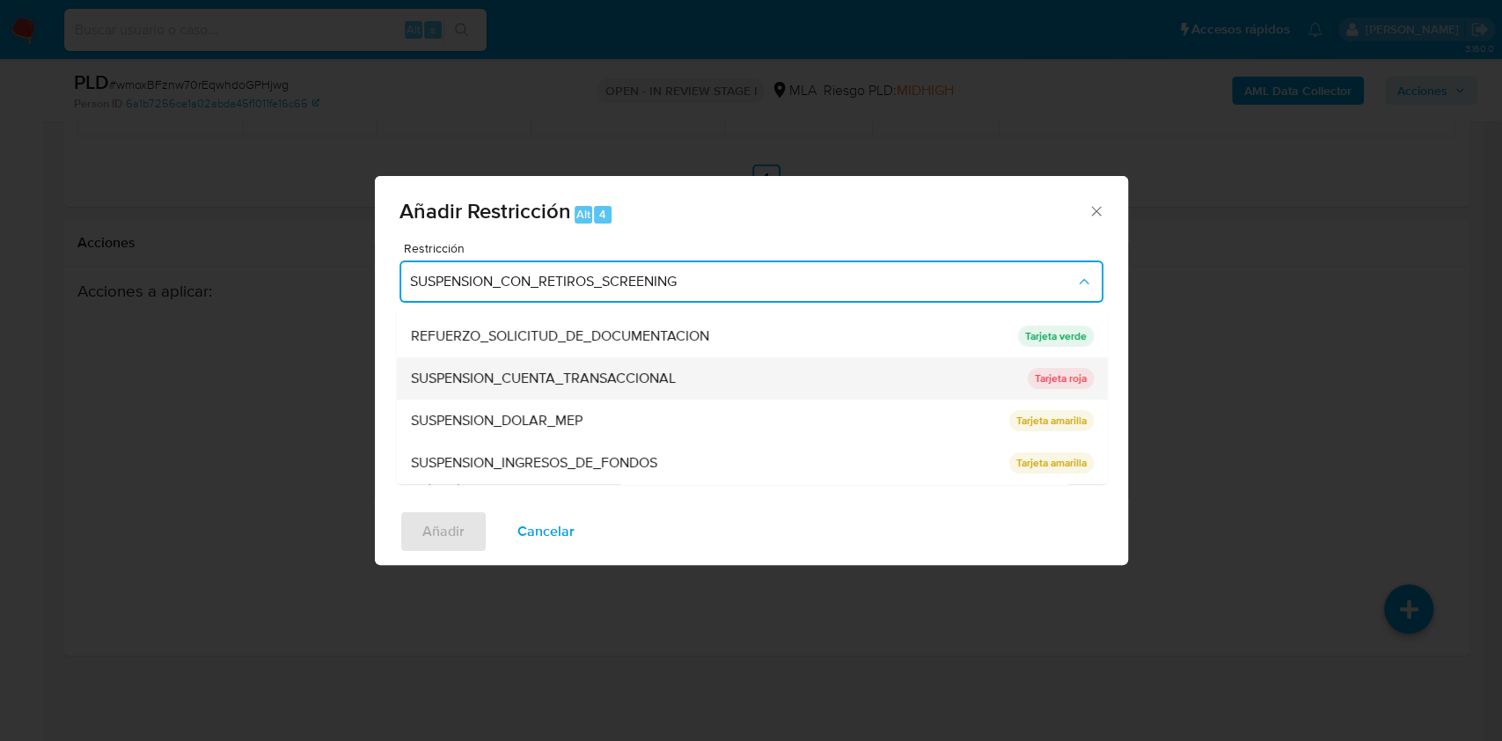
click at [597, 377] on span "SUSPENSION_CUENTA_TRANSACCIONAL" at bounding box center [542, 379] width 265 height 18
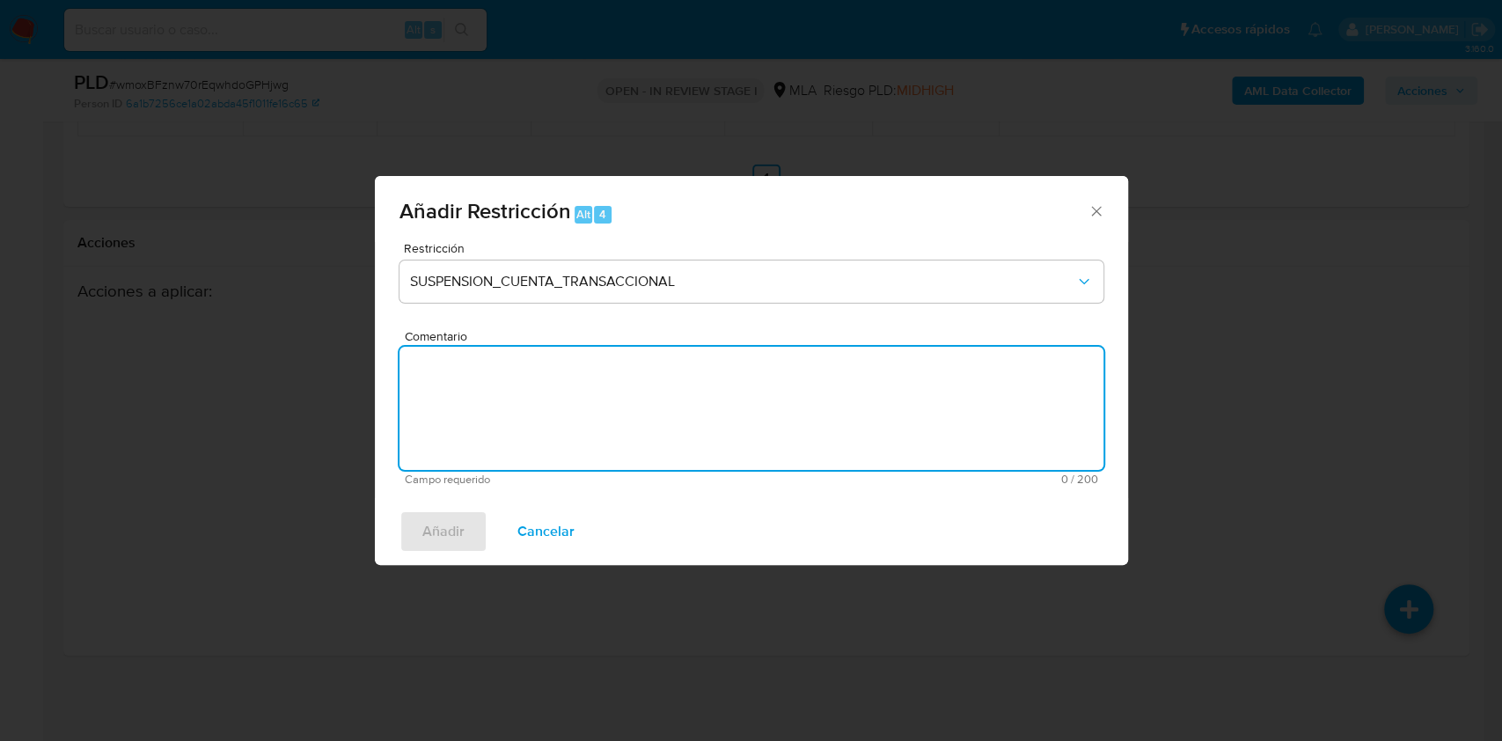
click at [583, 392] on textarea "Comentario" at bounding box center [751, 408] width 704 height 123
type textarea "AML"
click at [446, 514] on span "Añadir" at bounding box center [443, 531] width 42 height 39
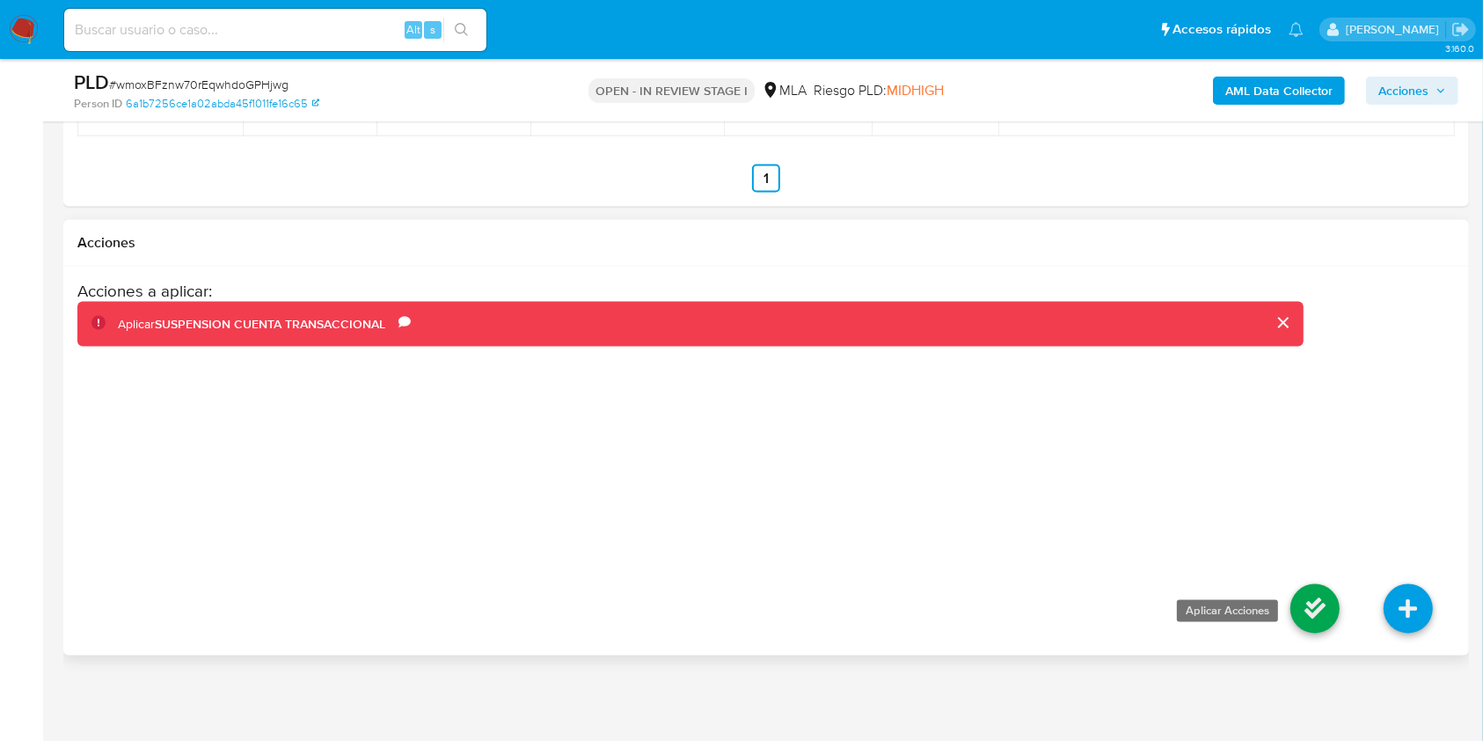
click at [1317, 597] on icon at bounding box center [1315, 608] width 49 height 49
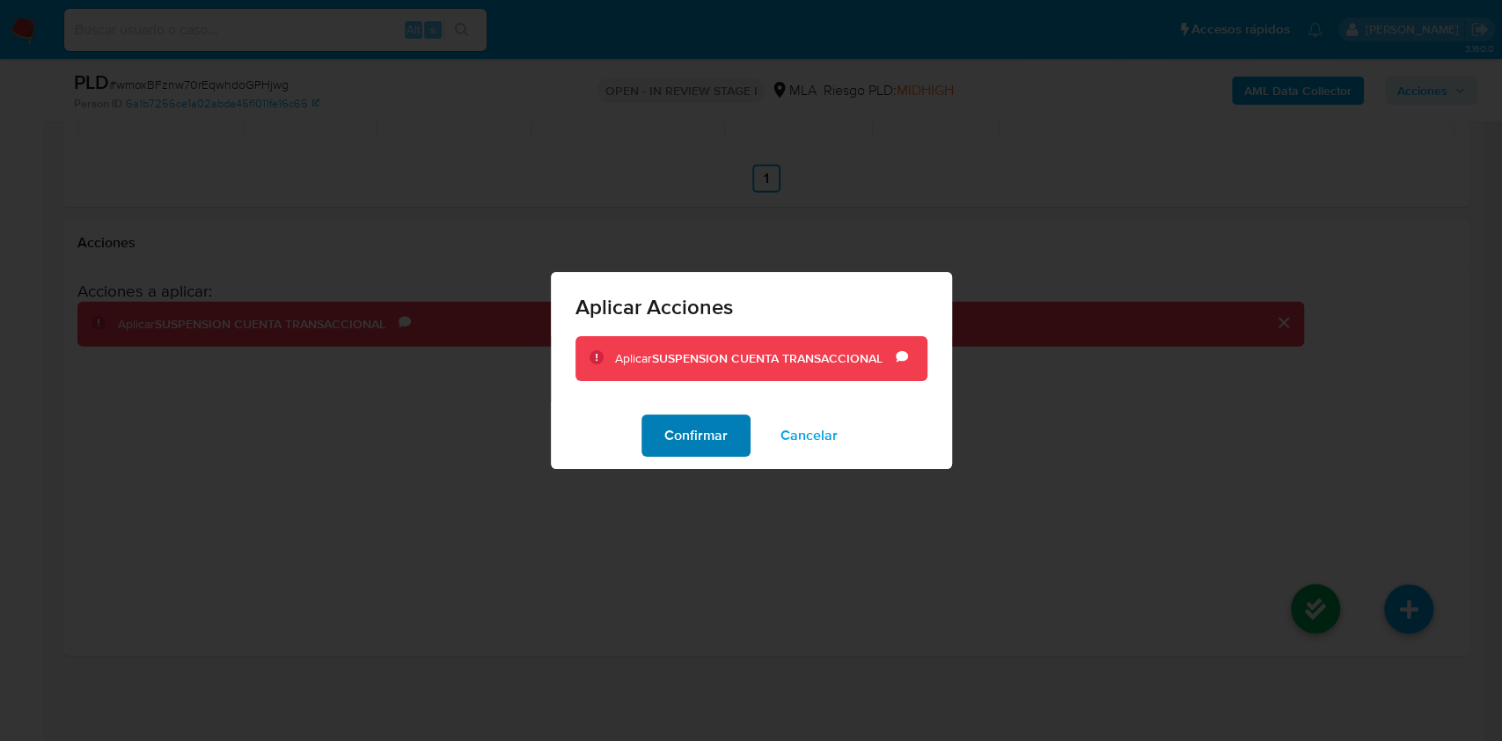
click at [704, 421] on span "Confirmar" at bounding box center [695, 435] width 63 height 39
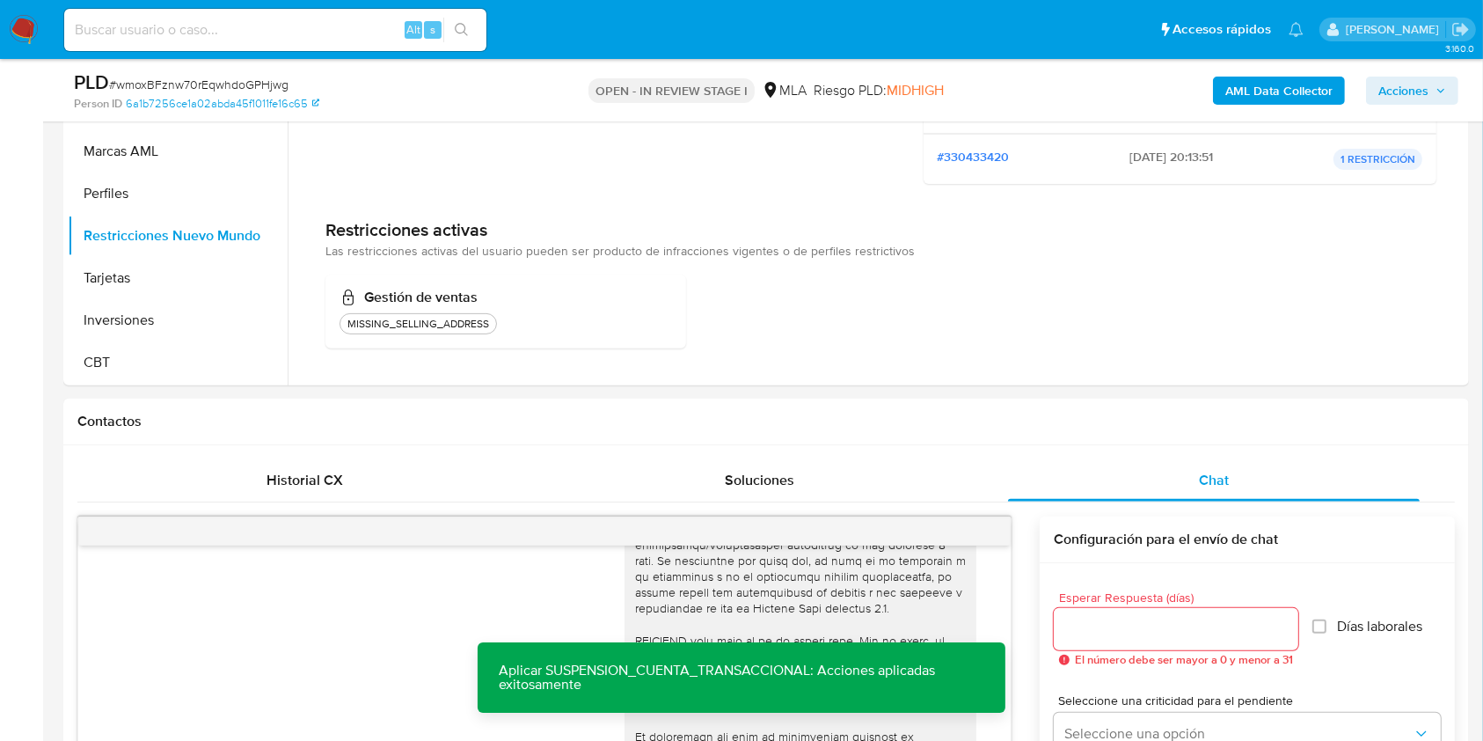
scroll to position [272, 0]
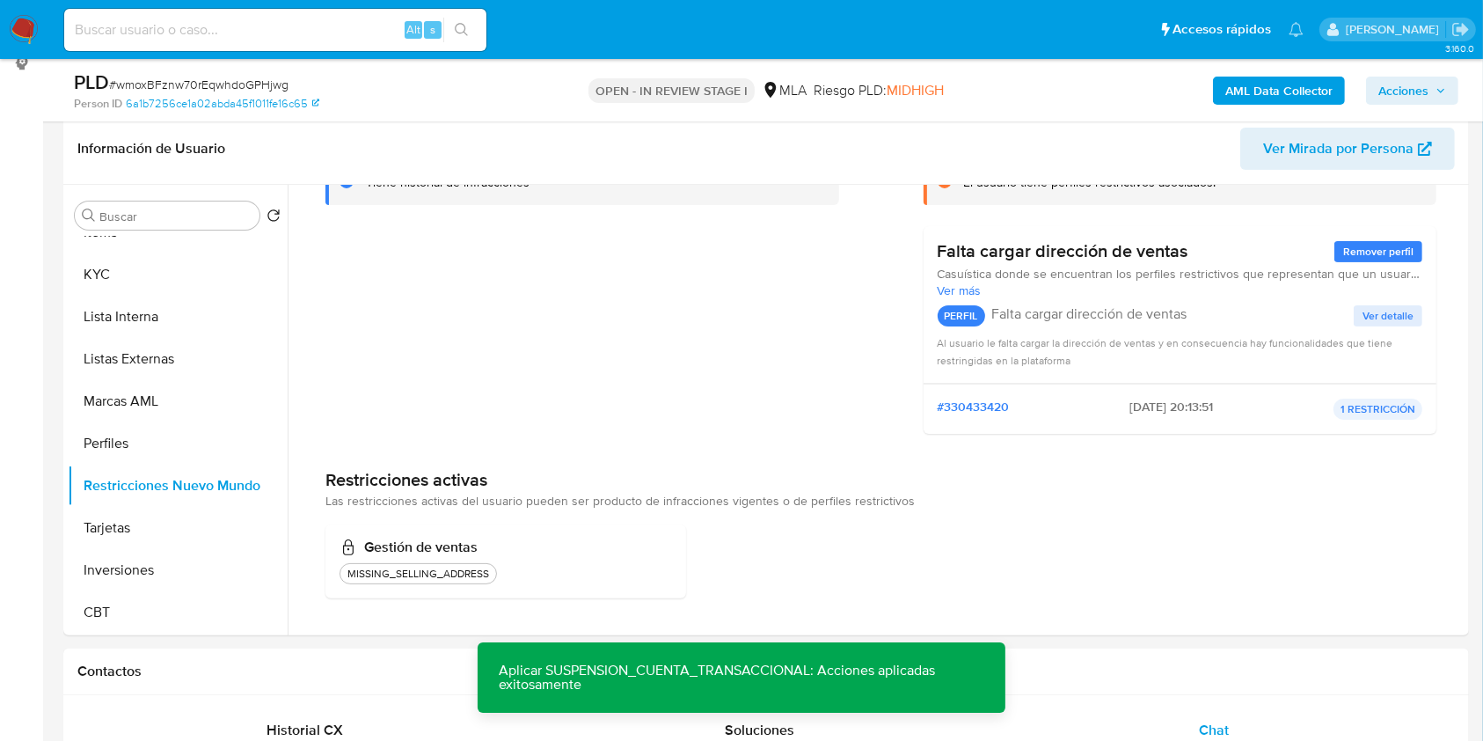
click at [1406, 95] on span "Acciones" at bounding box center [1404, 91] width 50 height 28
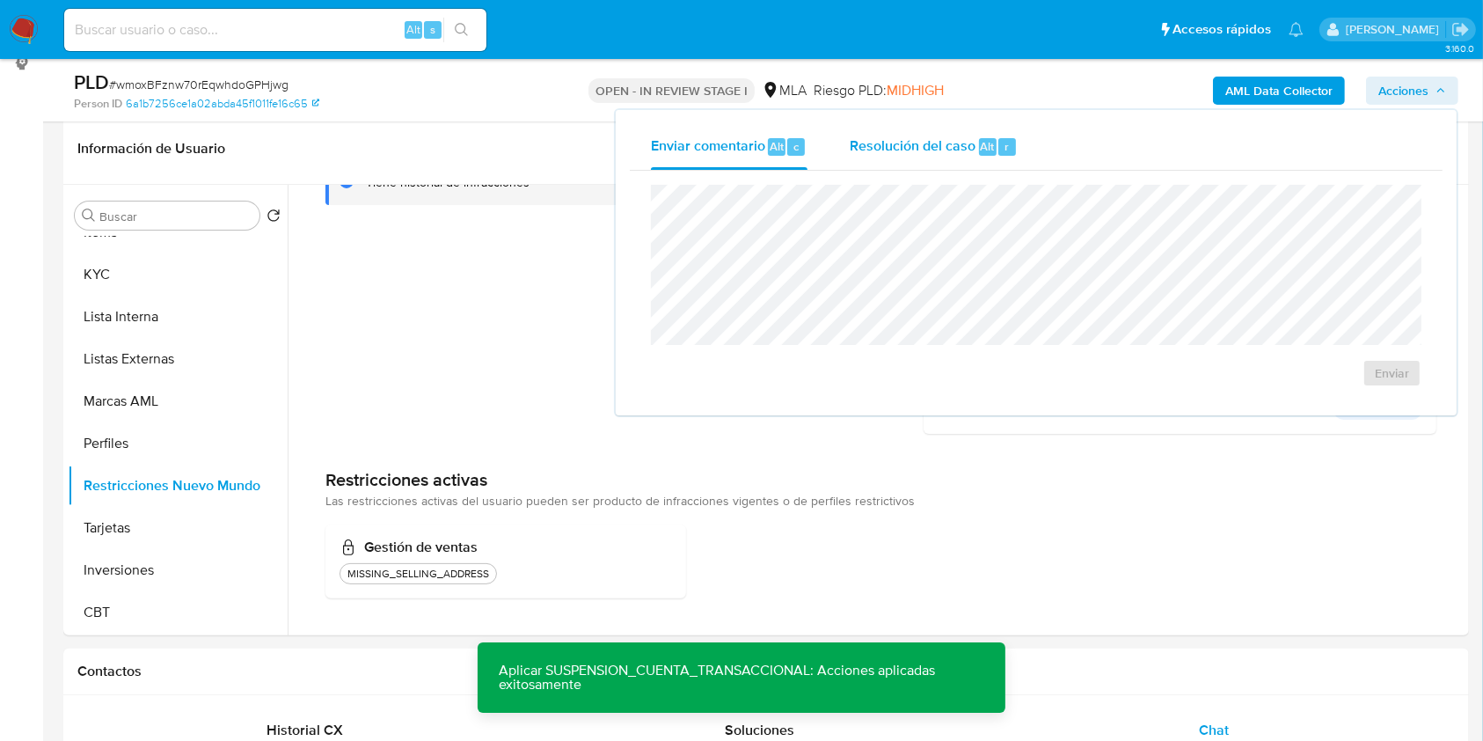
click at [969, 148] on span "Resolución del caso" at bounding box center [913, 145] width 126 height 20
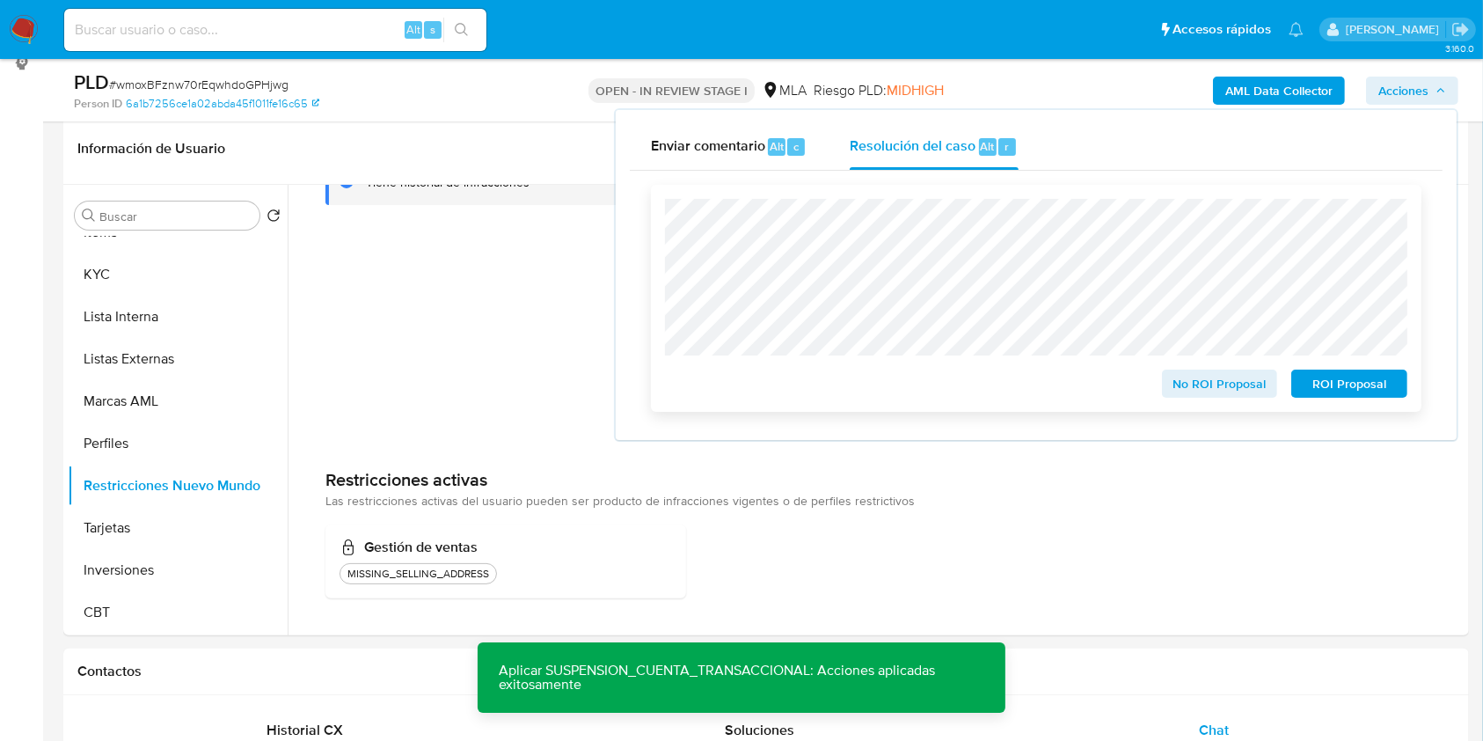
click at [1341, 384] on span "ROI Proposal" at bounding box center [1349, 383] width 91 height 25
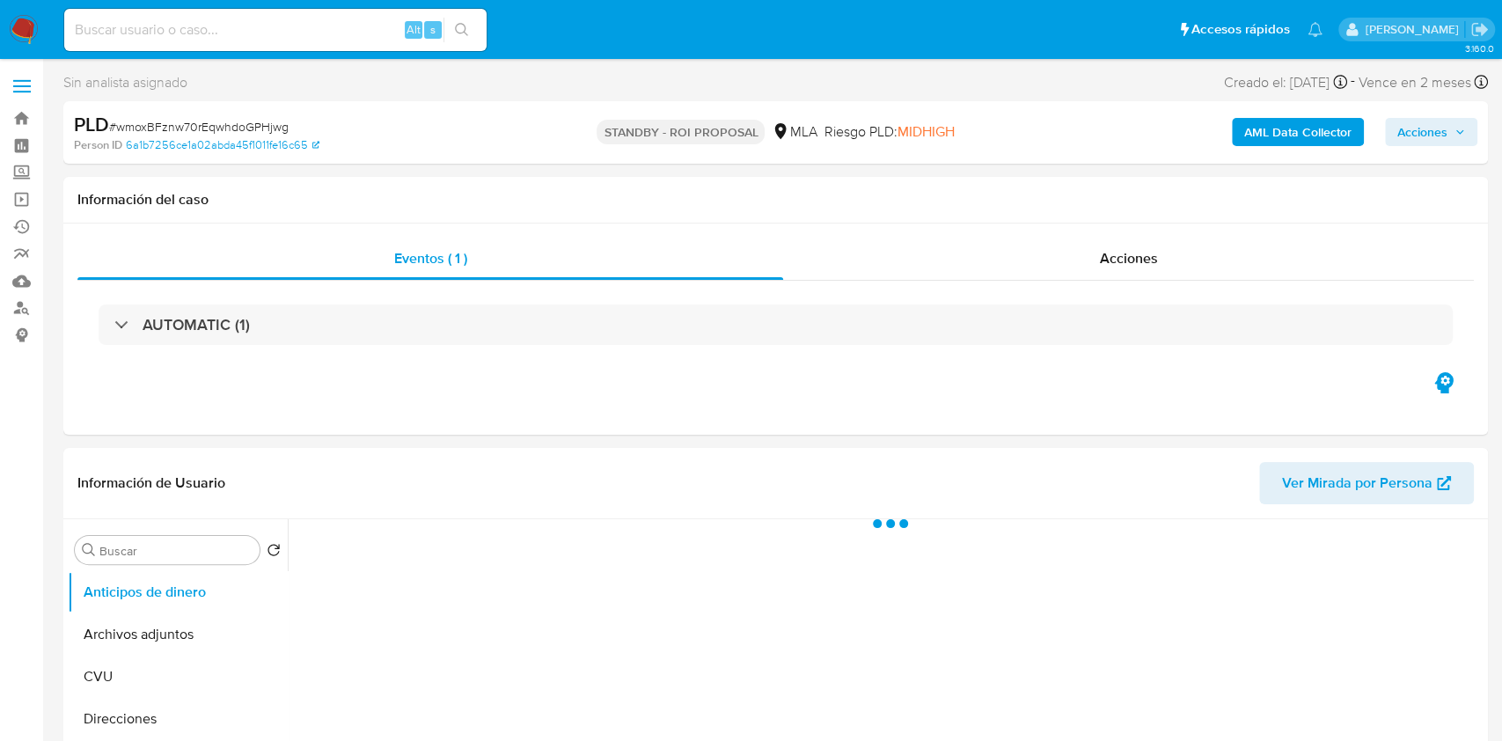
select select "10"
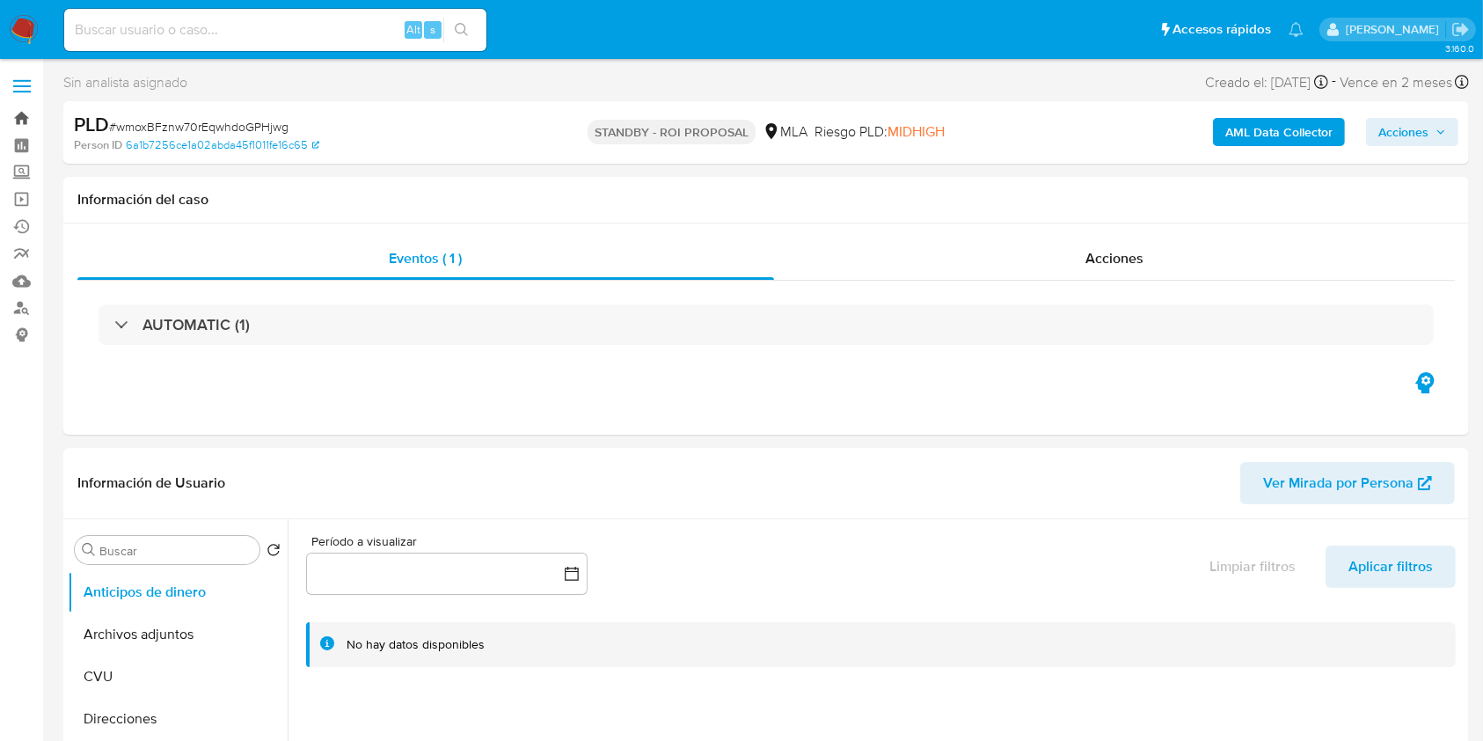
click at [26, 117] on link "Bandeja" at bounding box center [104, 118] width 209 height 27
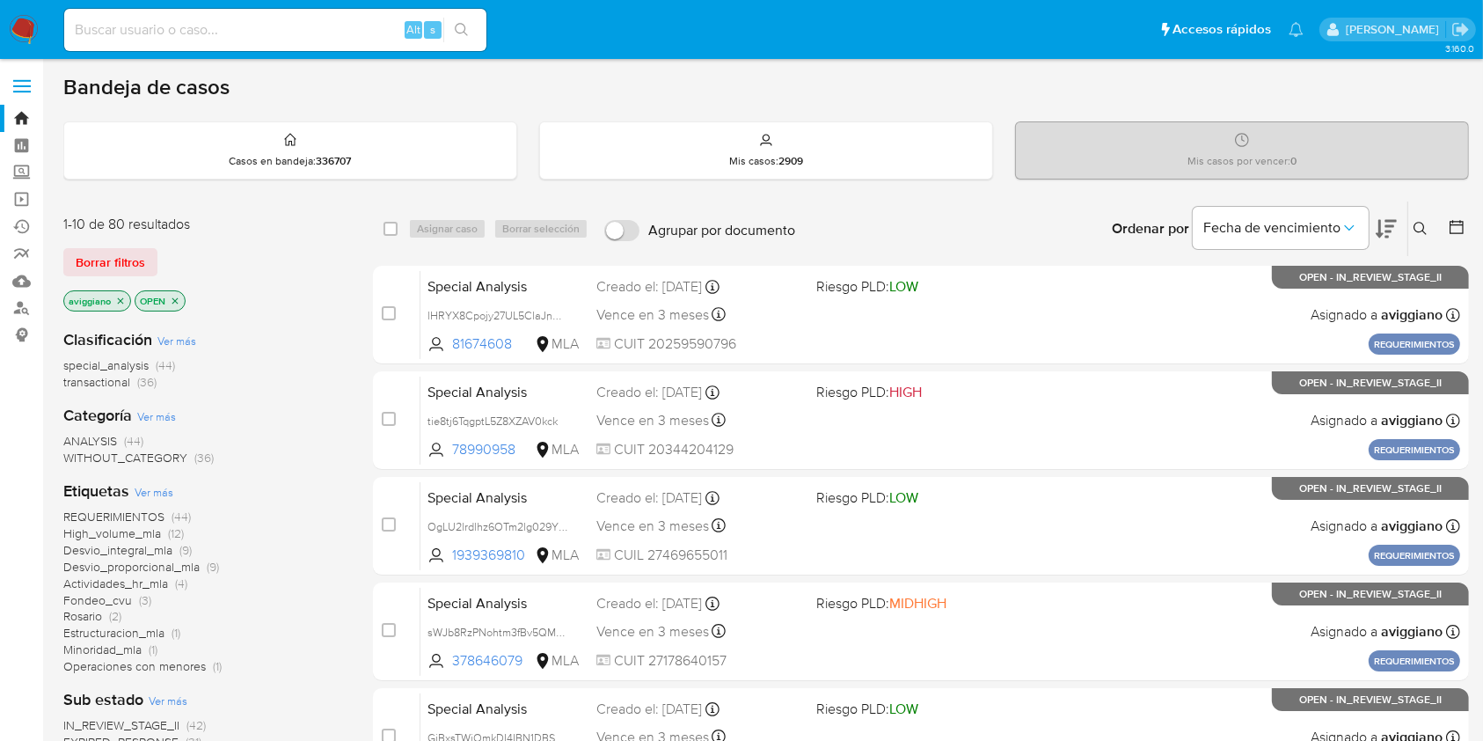
click at [128, 293] on div "aviggiano" at bounding box center [97, 300] width 68 height 21
click at [123, 299] on icon "close-filter" at bounding box center [120, 301] width 11 height 11
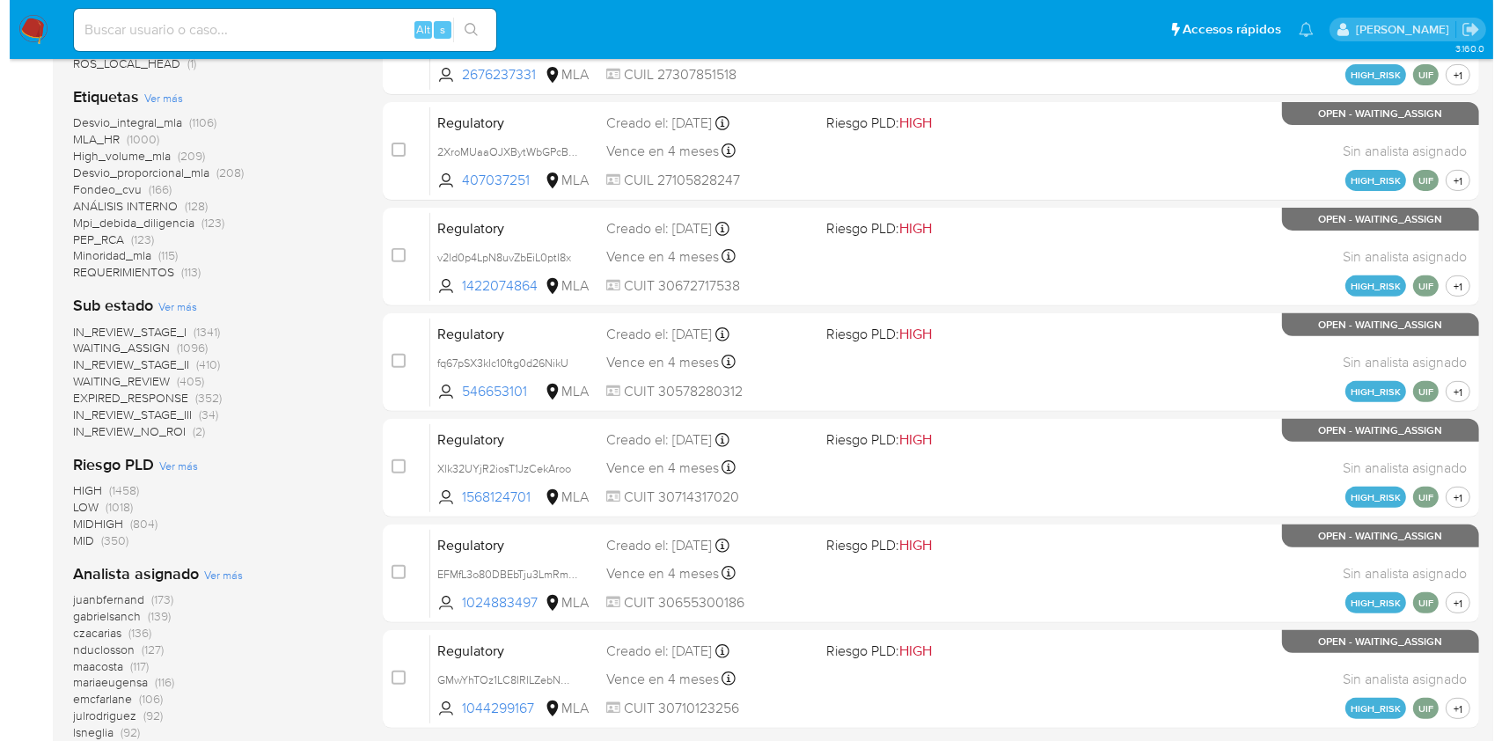
scroll to position [704, 0]
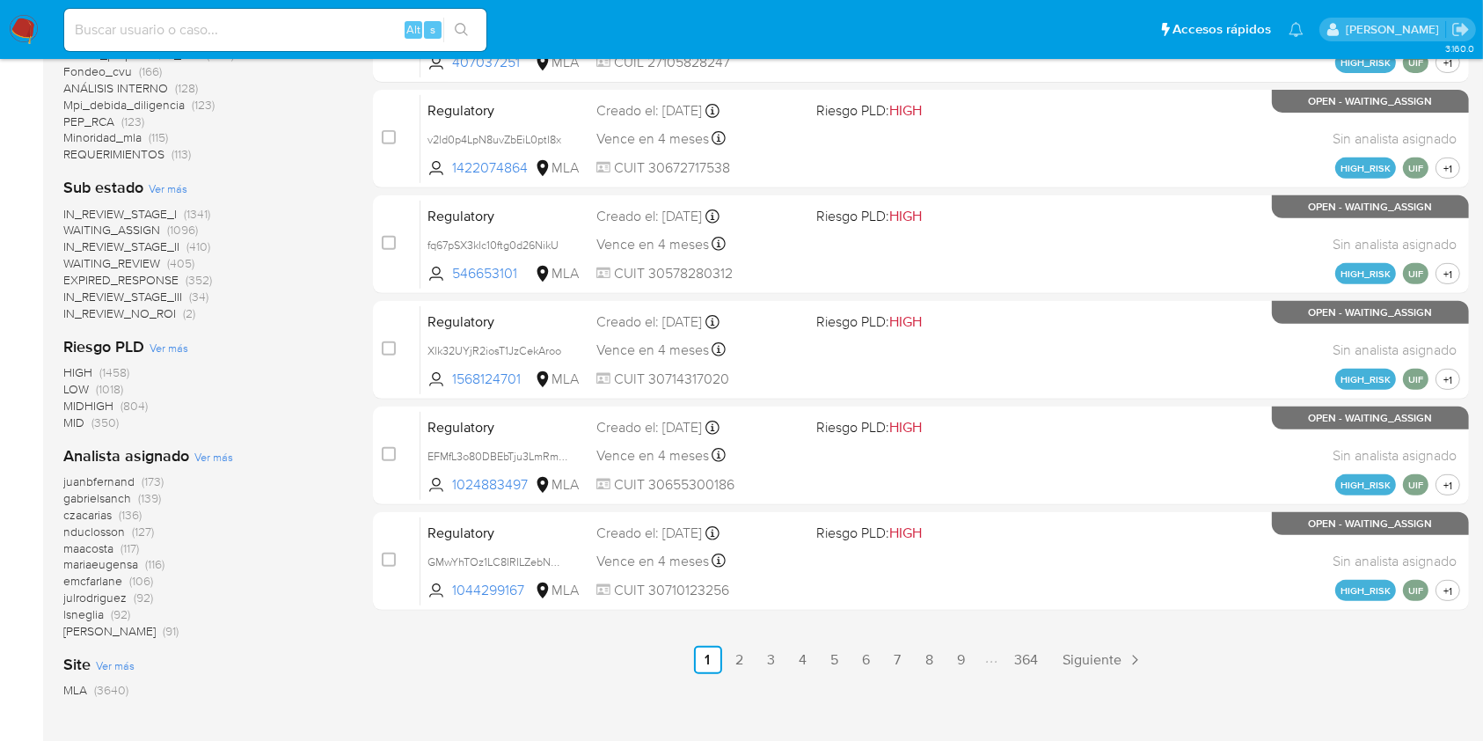
click at [204, 457] on span "Ver más" at bounding box center [213, 457] width 39 height 16
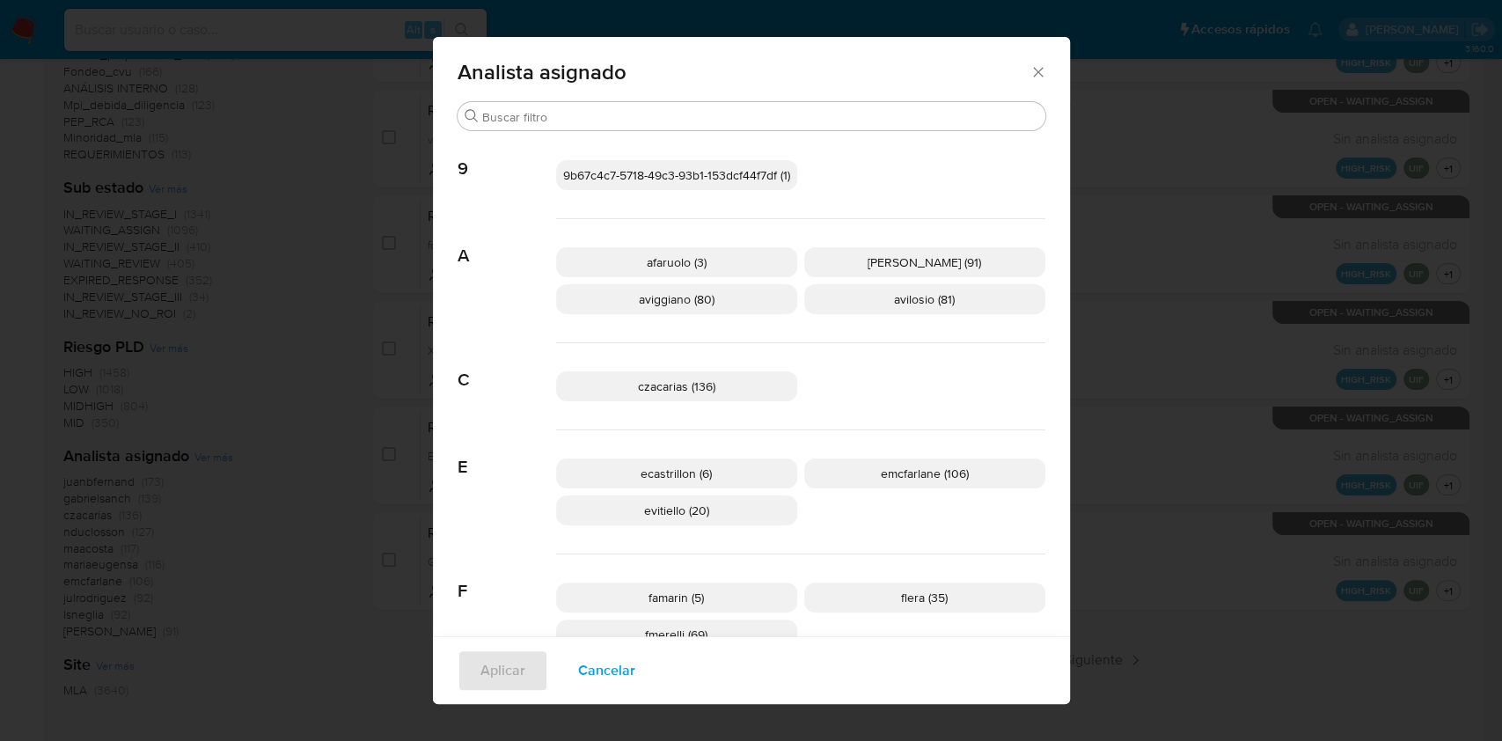
click at [675, 301] on span "aviggiano (80)" at bounding box center [677, 299] width 76 height 18
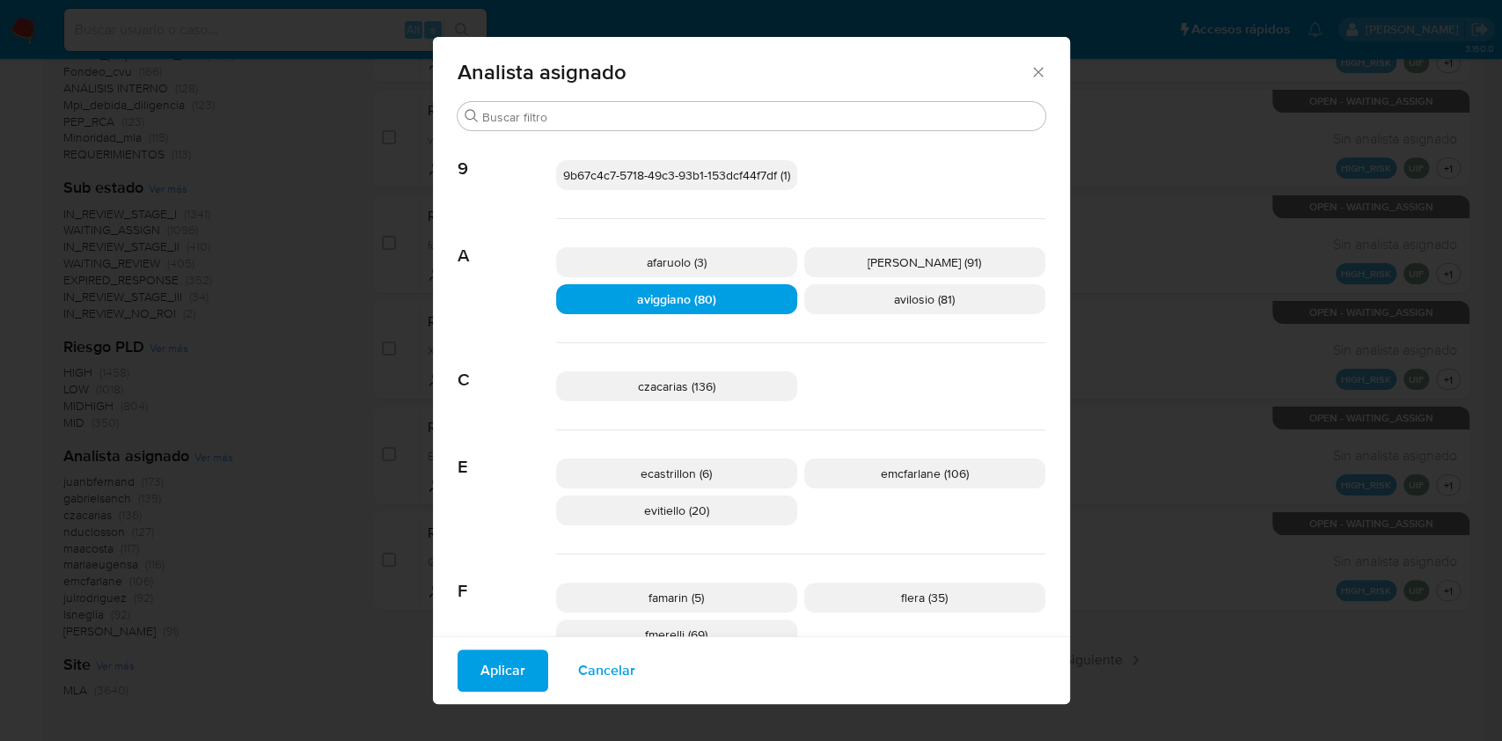
click at [500, 662] on span "Aplicar" at bounding box center [502, 670] width 45 height 39
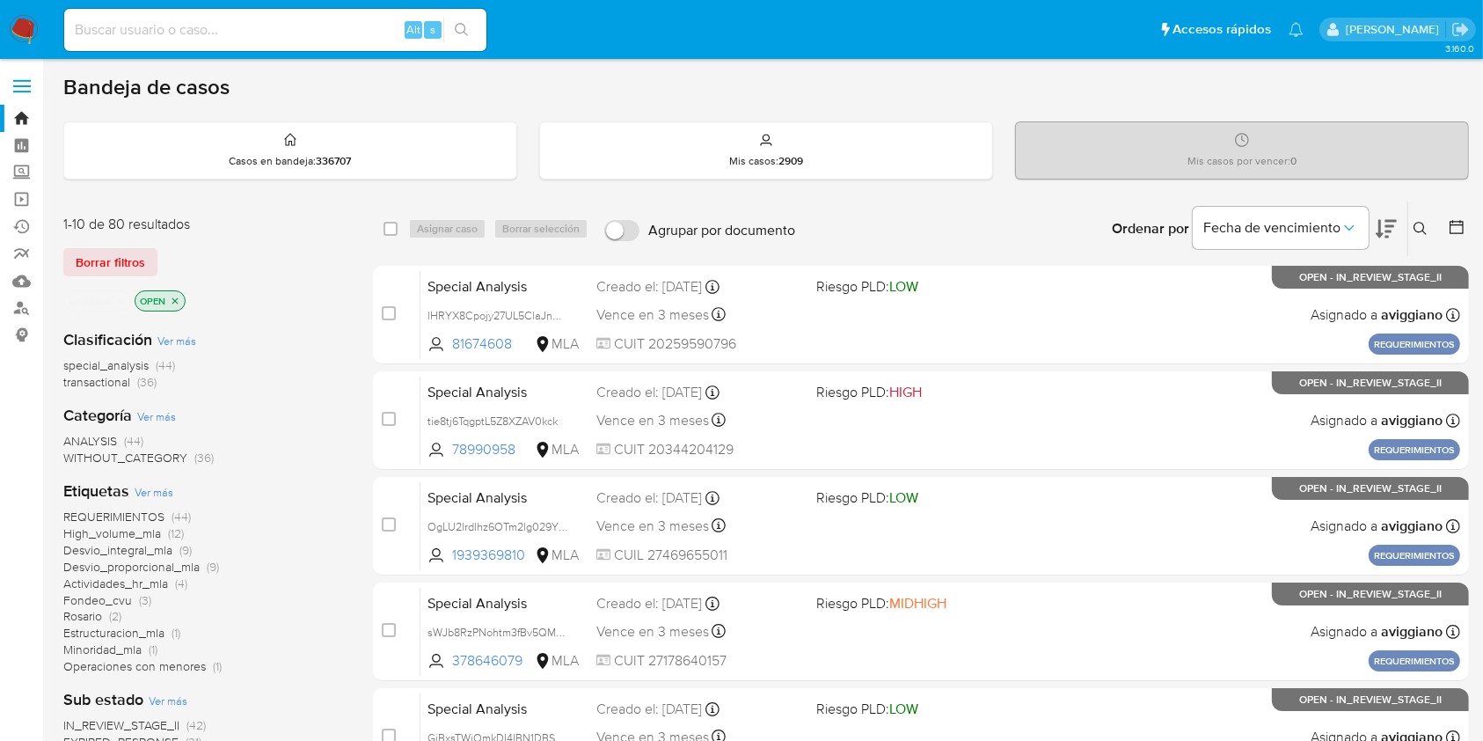
click at [96, 381] on span "transactional" at bounding box center [96, 382] width 67 height 18
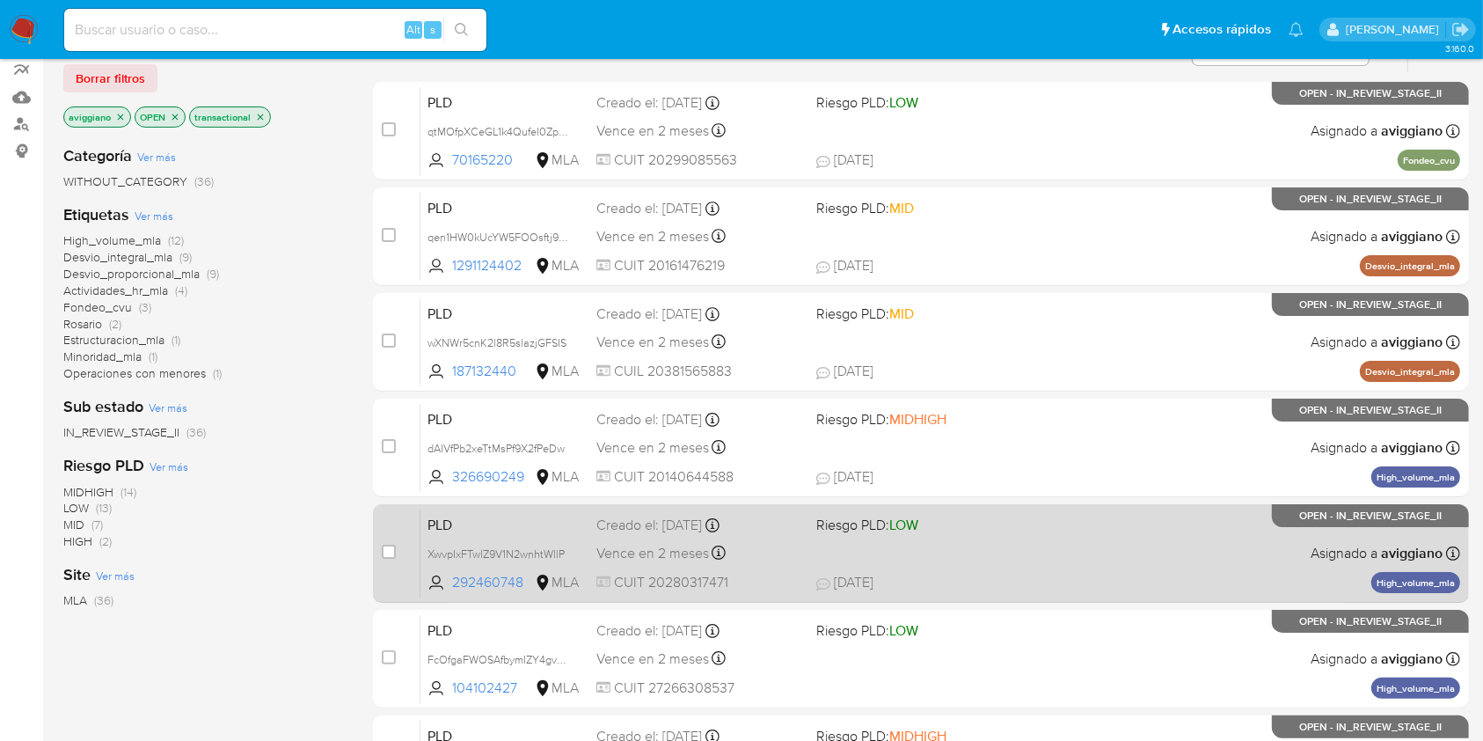
scroll to position [352, 0]
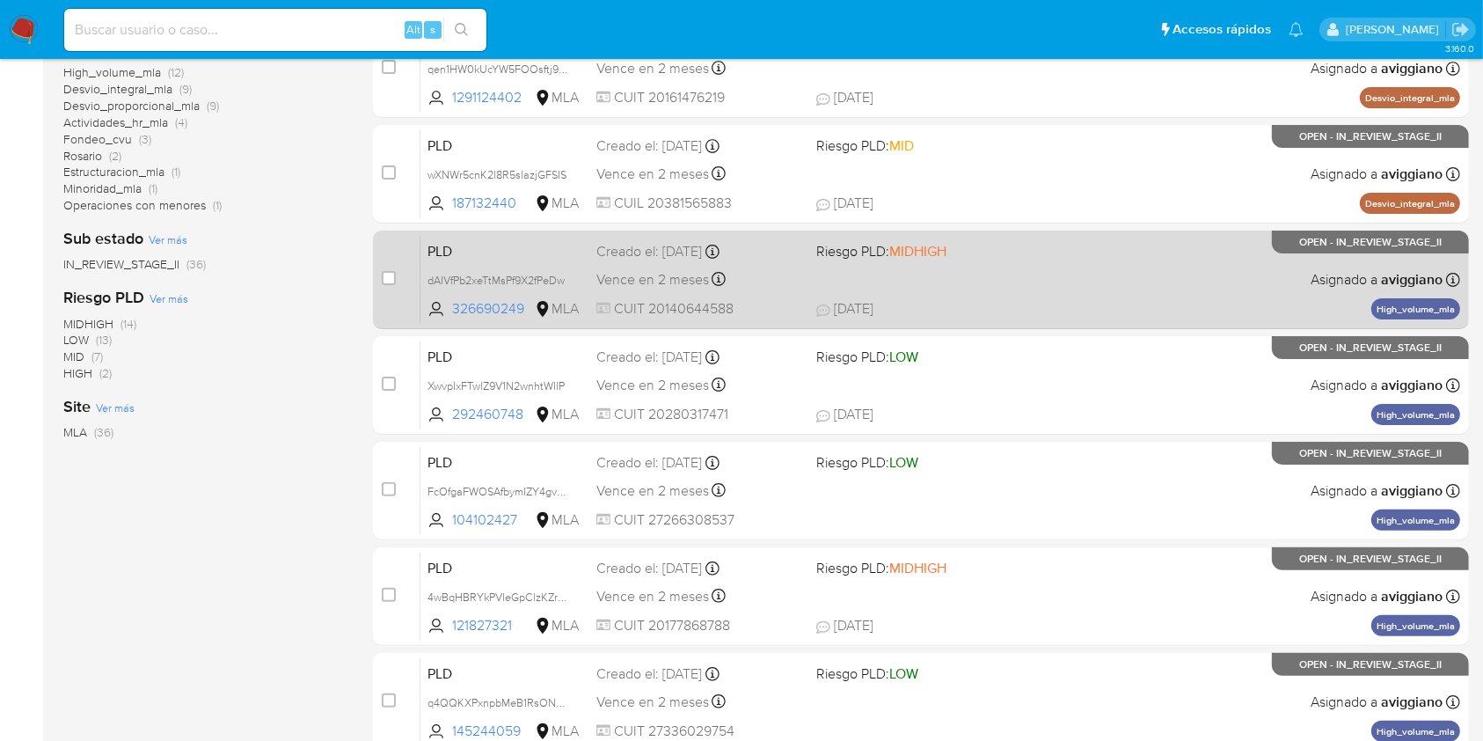
click at [1047, 308] on span "17/09/2025 17/09/2025 15:58" at bounding box center [1028, 308] width 425 height 19
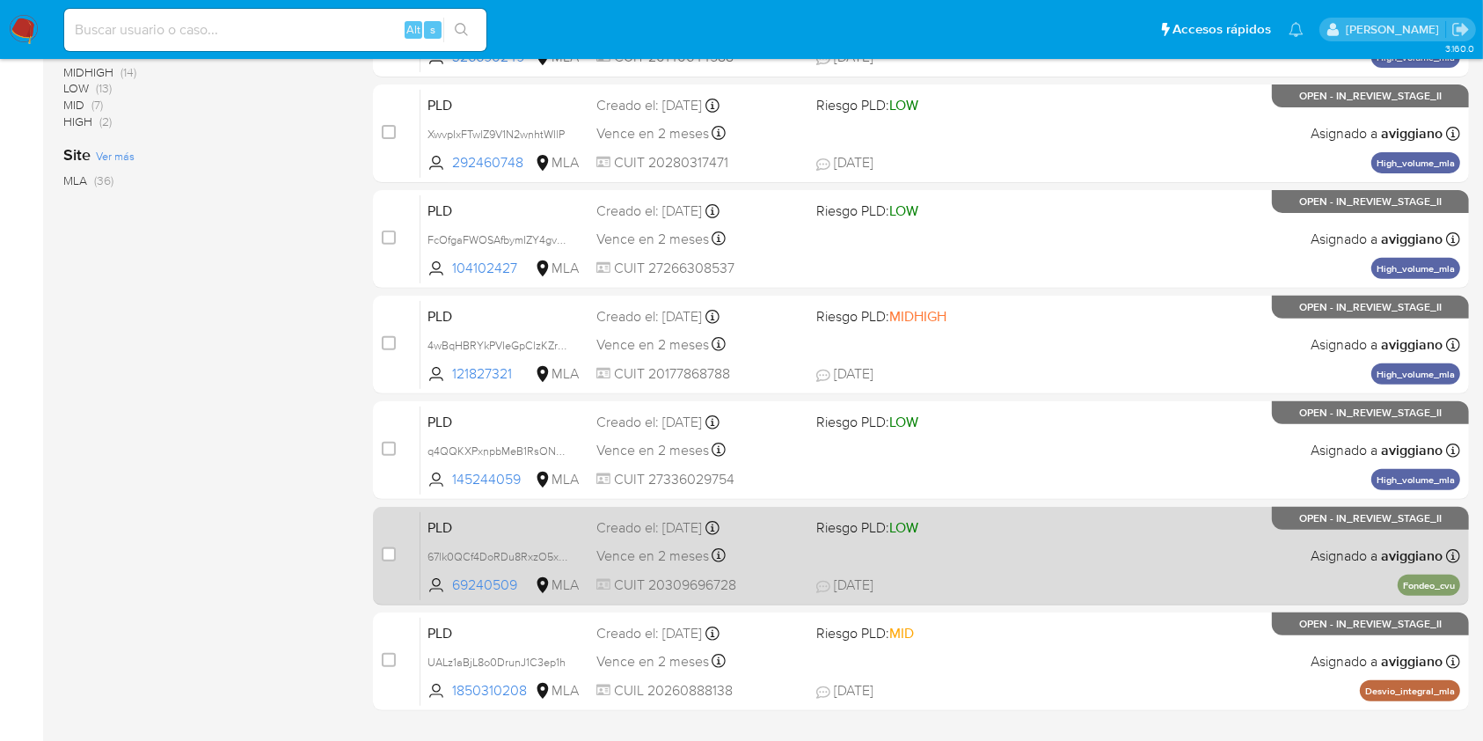
scroll to position [469, 0]
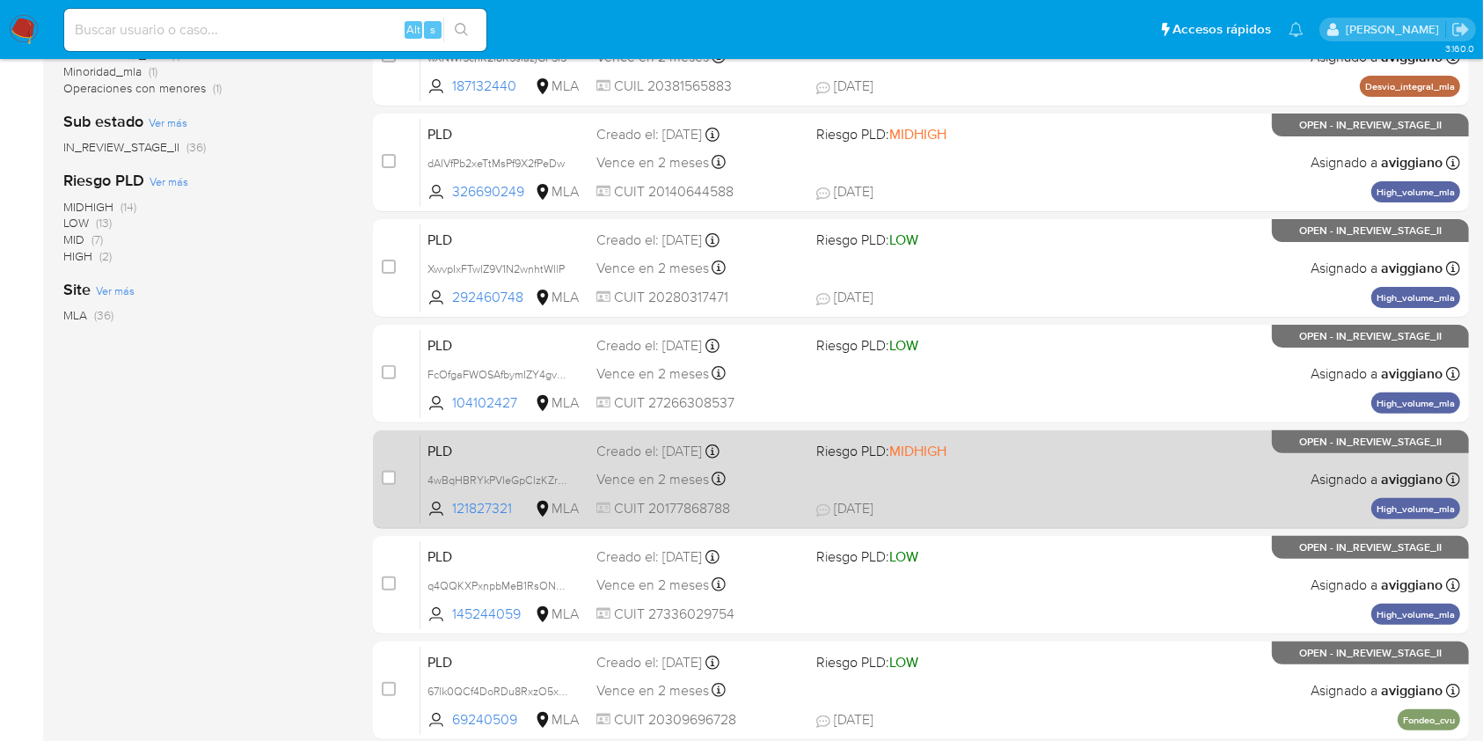
click at [1025, 476] on div "PLD 4wBqHBRYkPVIeGpClzKZrRTR 121827321 MLA Riesgo PLD: MIDHIGH Creado el: 12/09…" at bounding box center [941, 479] width 1040 height 89
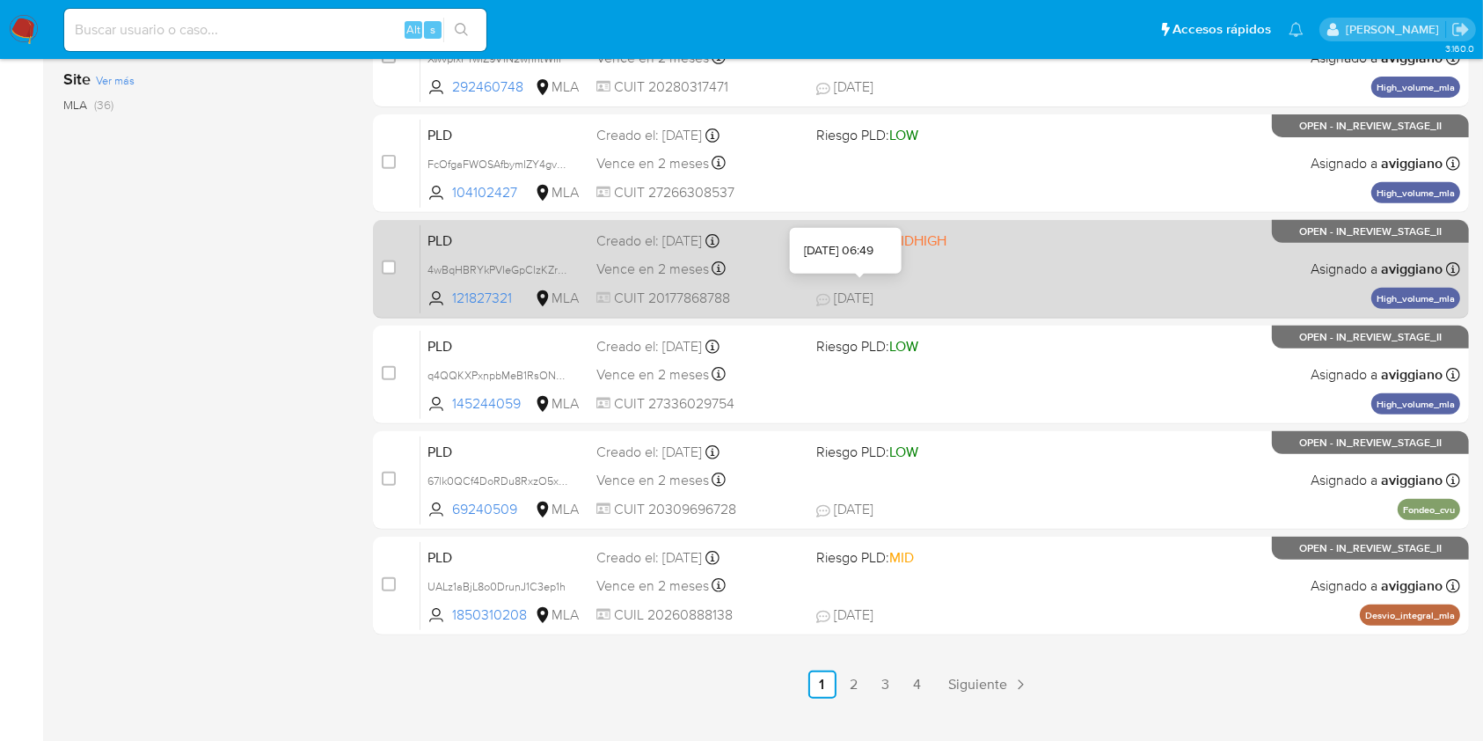
scroll to position [711, 0]
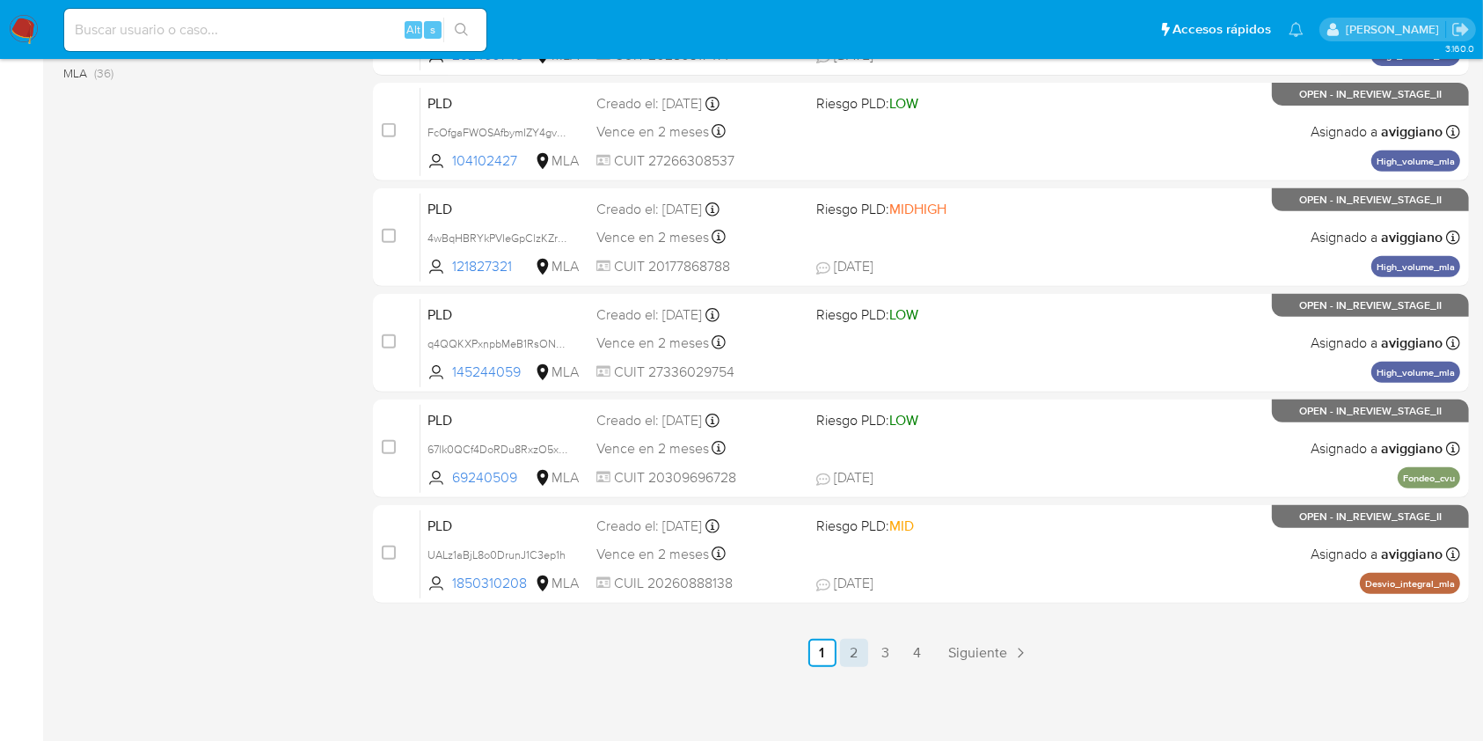
click at [852, 647] on link "2" at bounding box center [854, 653] width 28 height 28
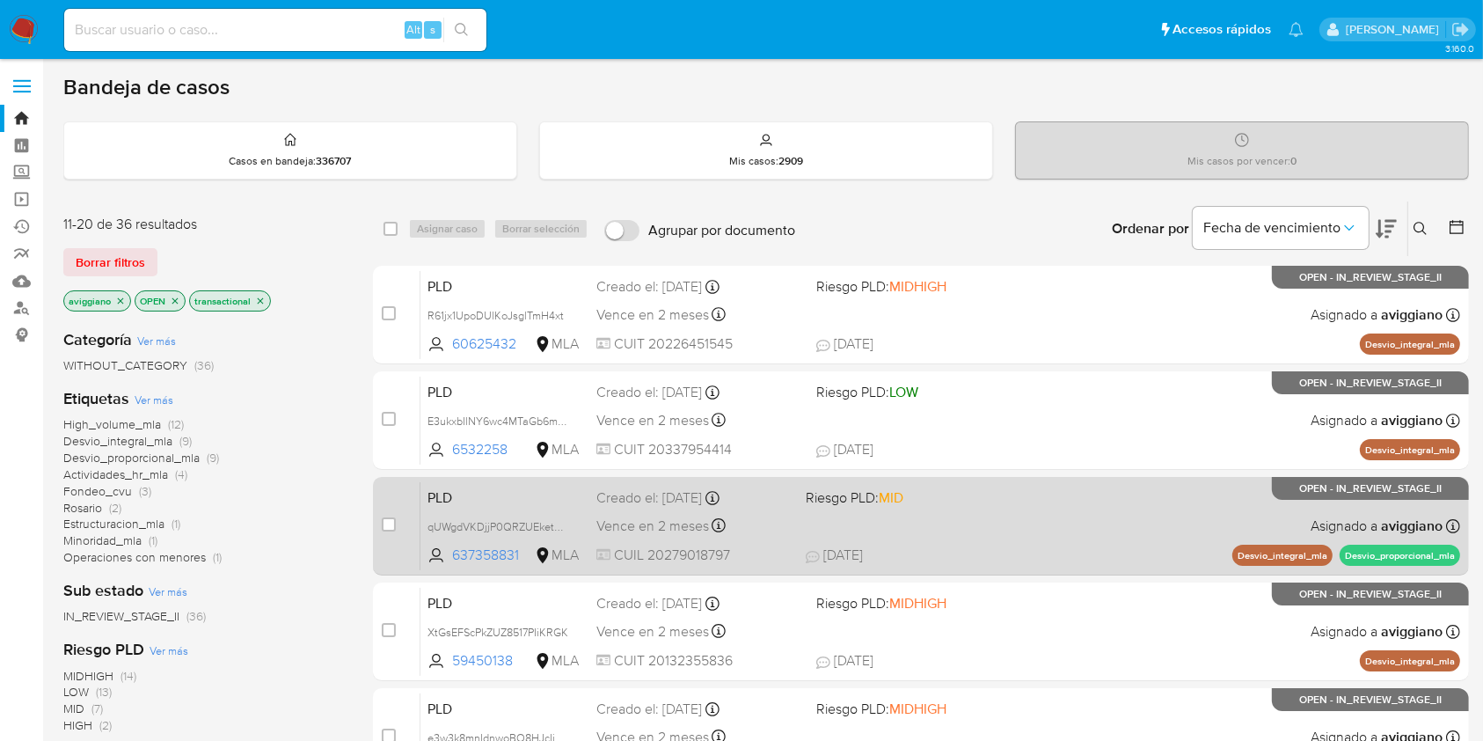
click at [926, 525] on span at bounding box center [903, 525] width 195 height 4
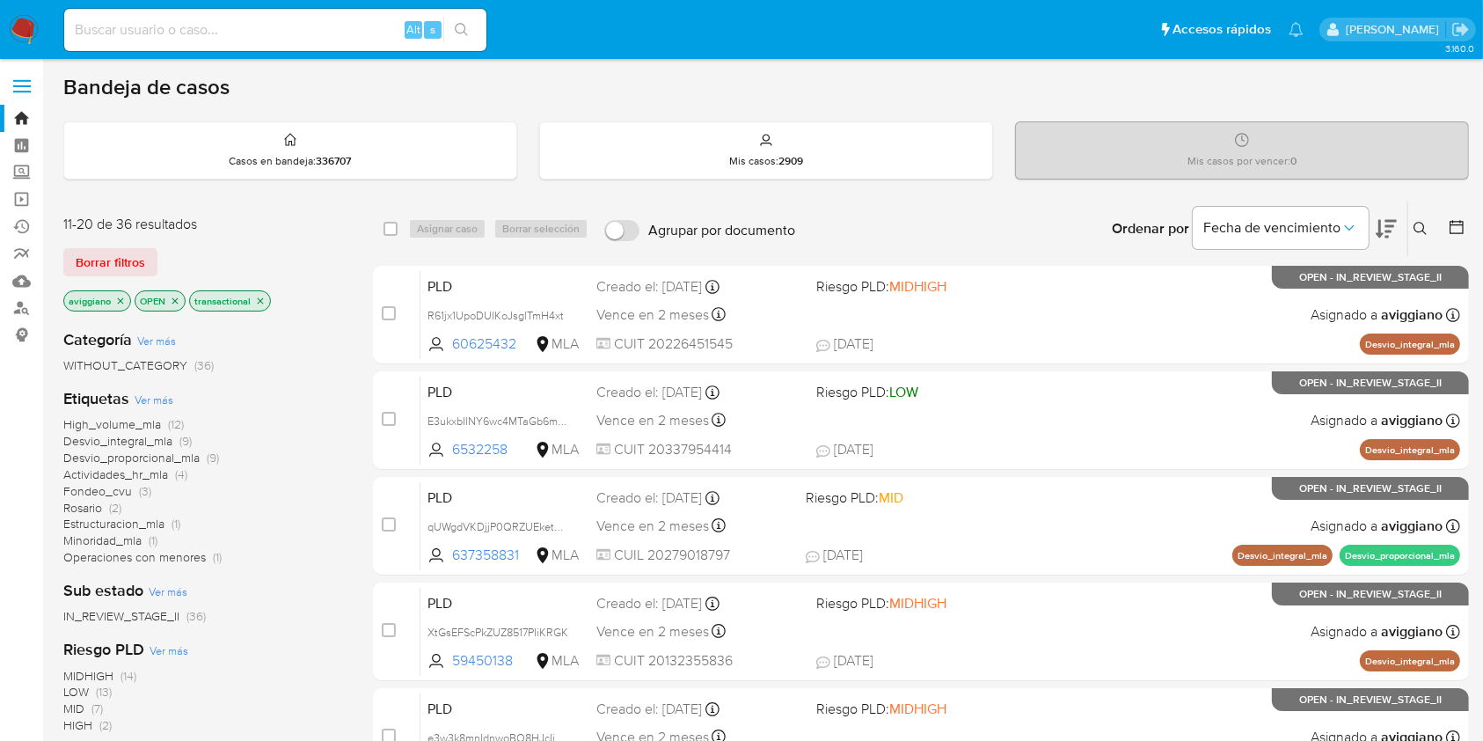
click at [157, 31] on input at bounding box center [275, 29] width 422 height 23
paste input "RBISq2Tc9vsp8GJl3onimhfp"
type input "RBISq2Tc9vsp8GJl3onimhfp"
click at [461, 27] on icon "search-icon" at bounding box center [462, 30] width 14 height 14
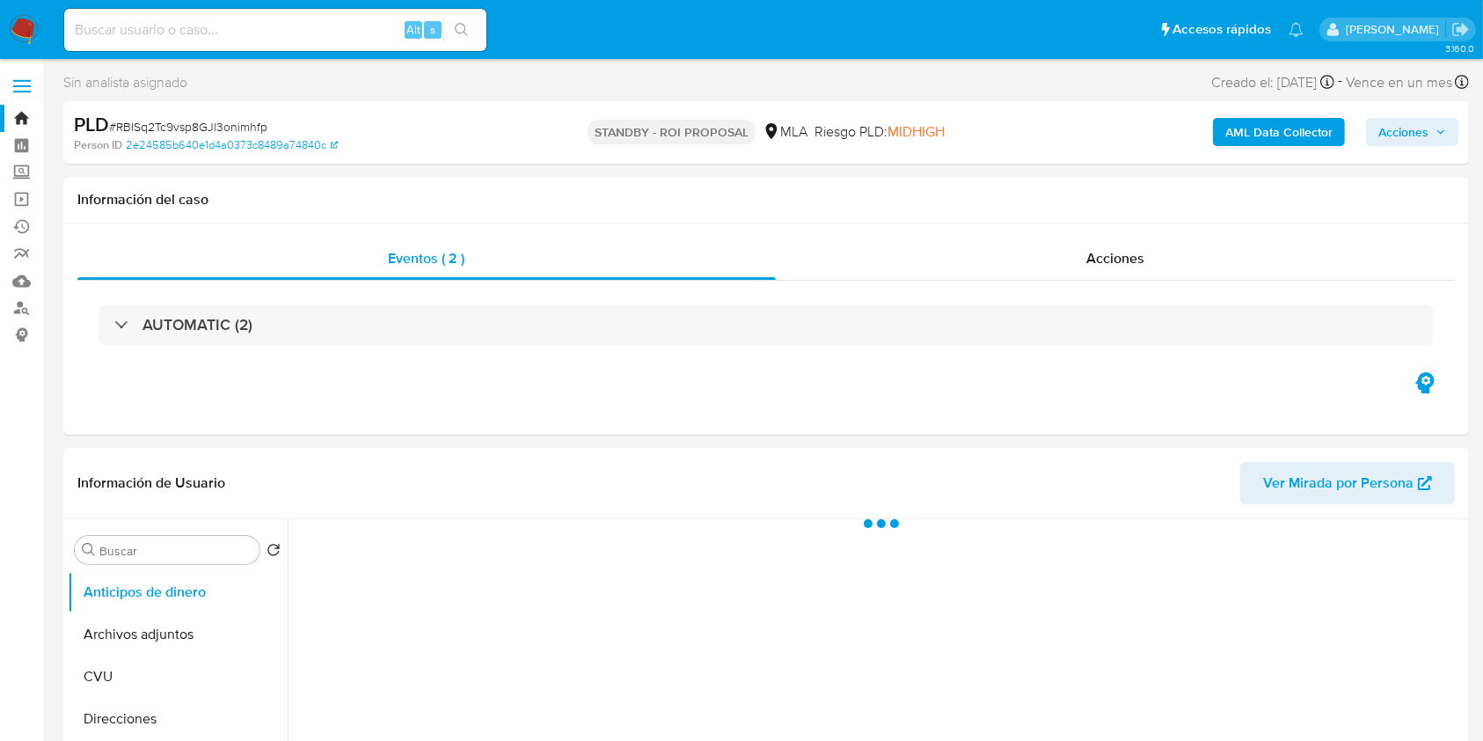
select select "10"
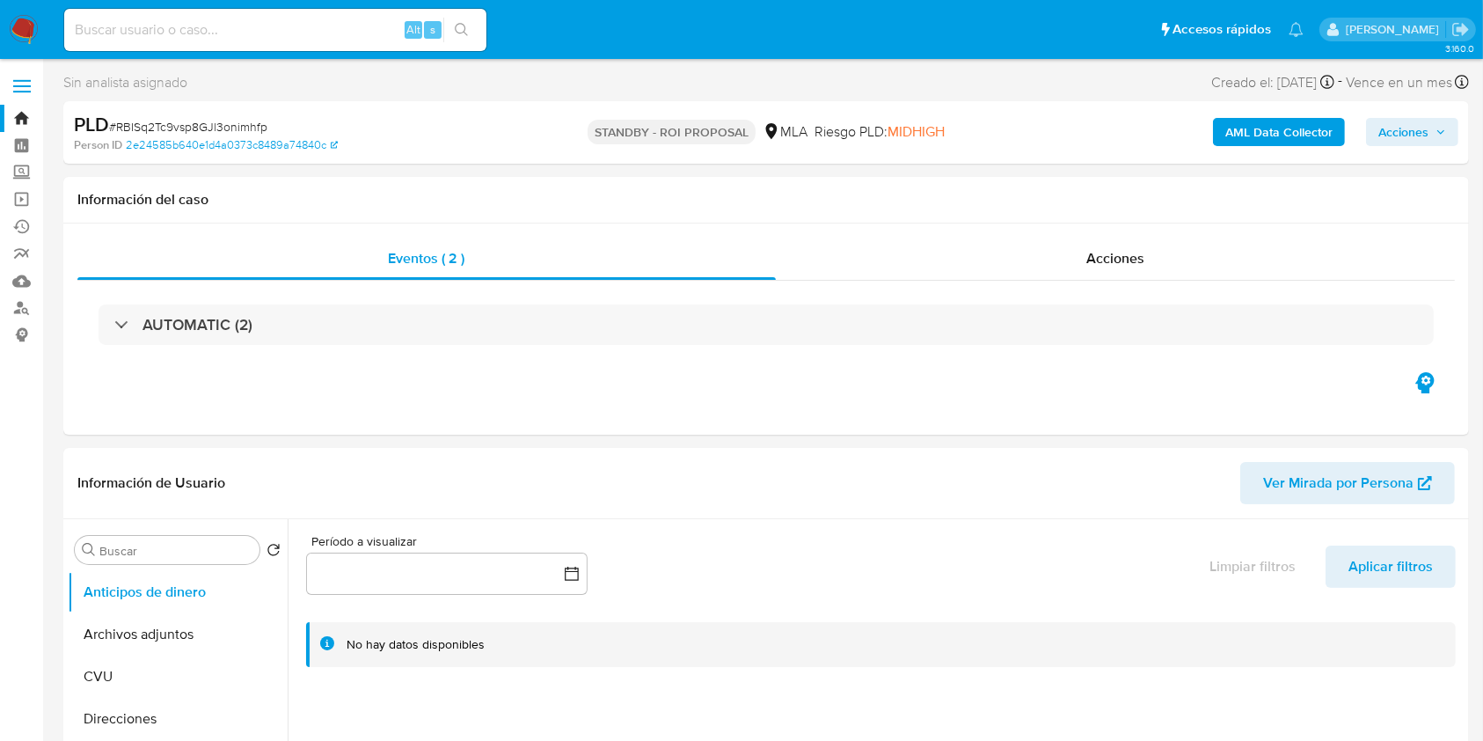
click at [190, 23] on input at bounding box center [275, 29] width 422 height 23
paste input "Cp3PMwkyDUumhrCROVSmbJHz"
type input "Cp3PMwkyDUumhrCROVSmbJHz"
click at [465, 28] on icon "search-icon" at bounding box center [461, 29] width 13 height 13
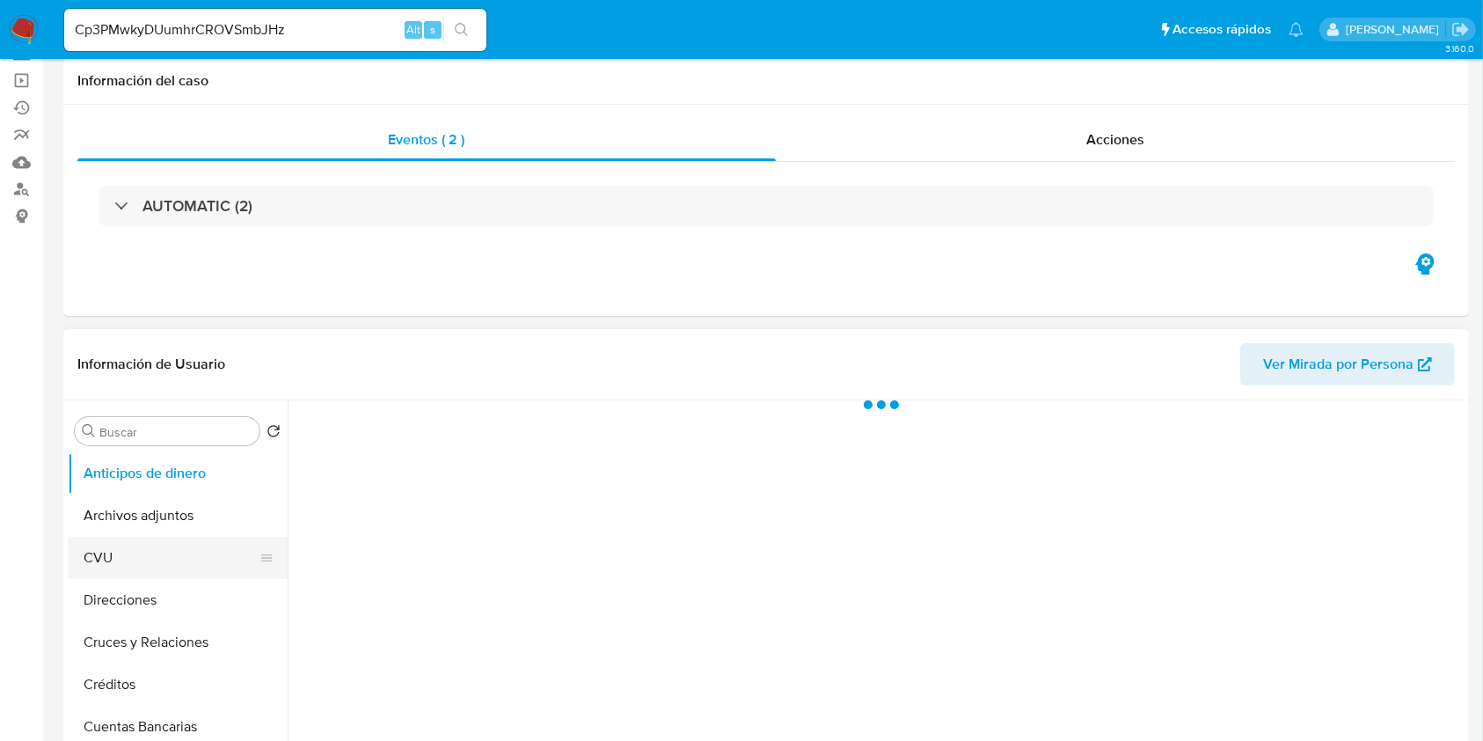
scroll to position [234, 0]
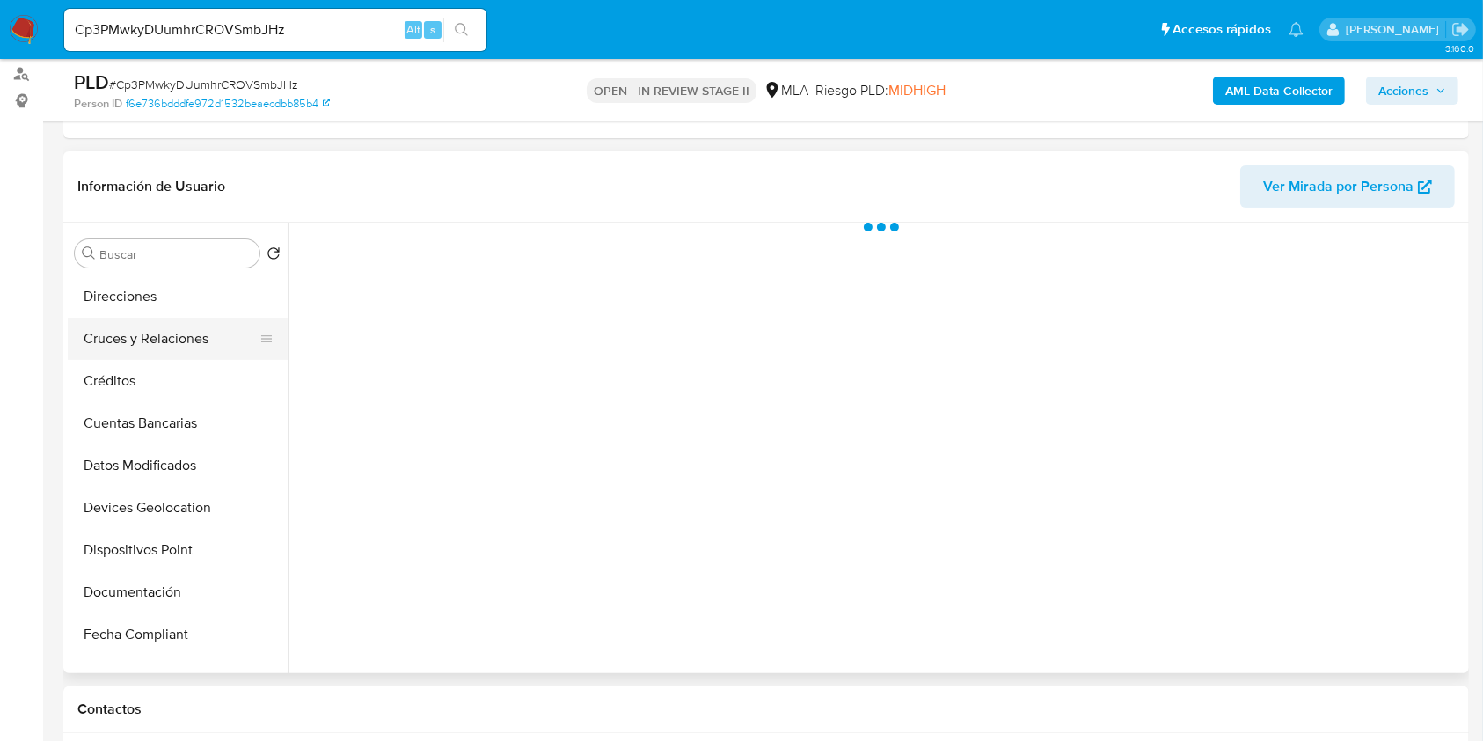
select select "10"
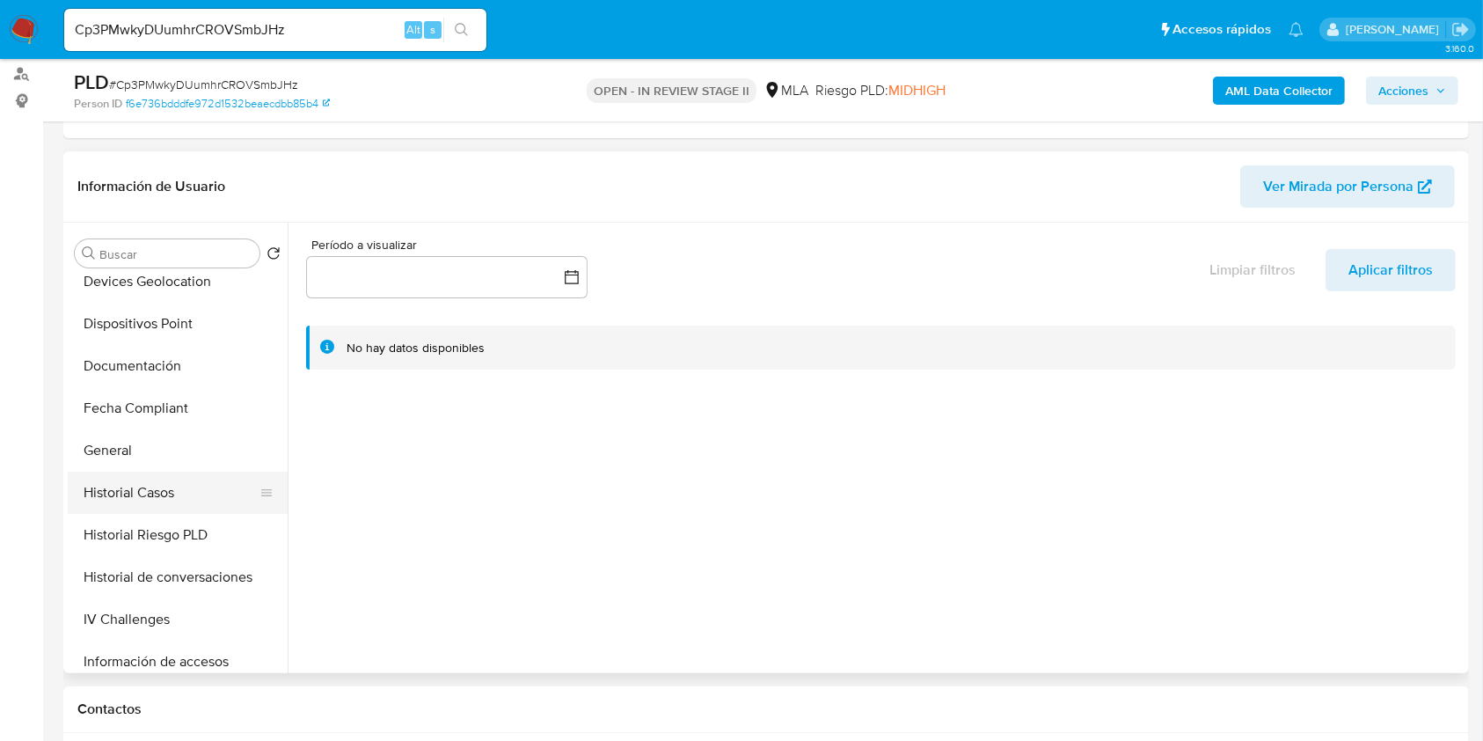
click at [135, 494] on button "Historial Casos" at bounding box center [171, 493] width 206 height 42
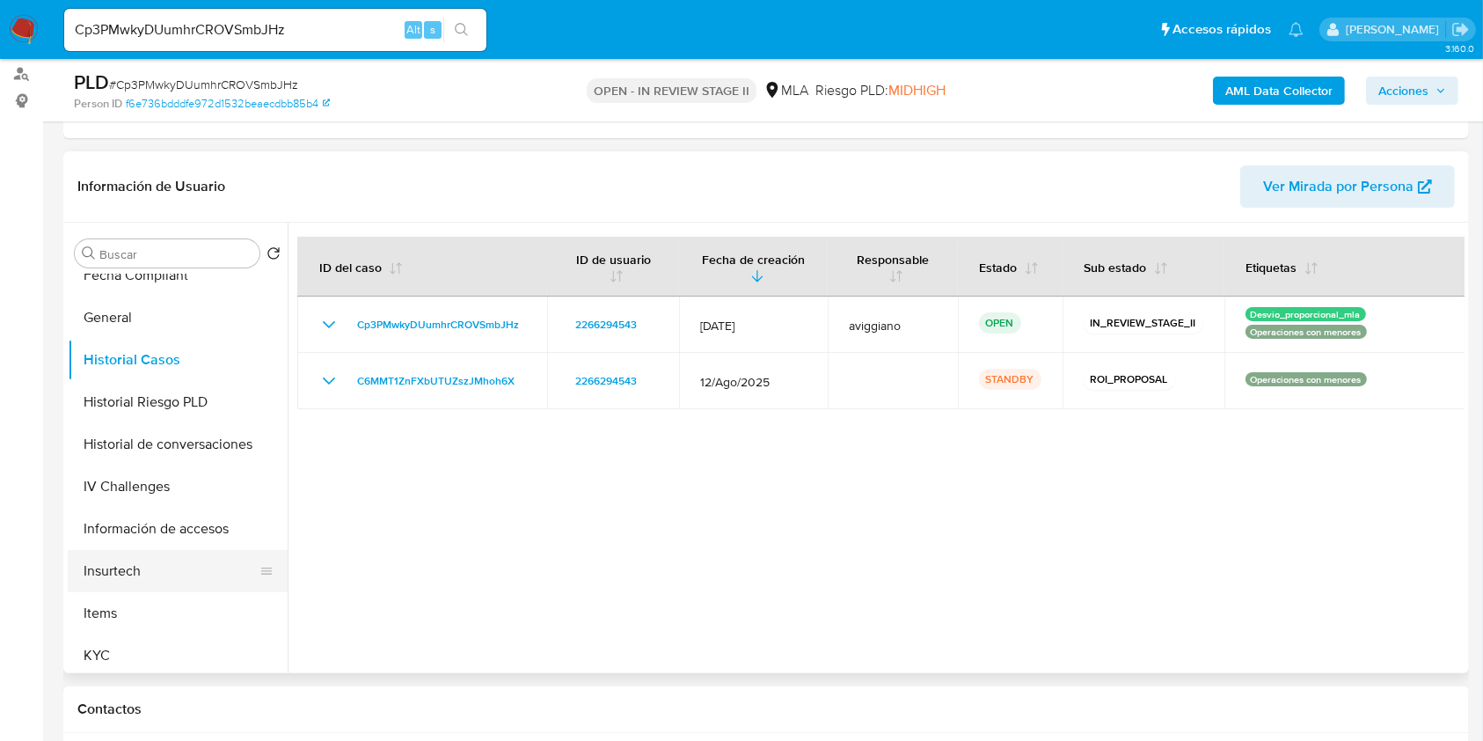
scroll to position [586, 0]
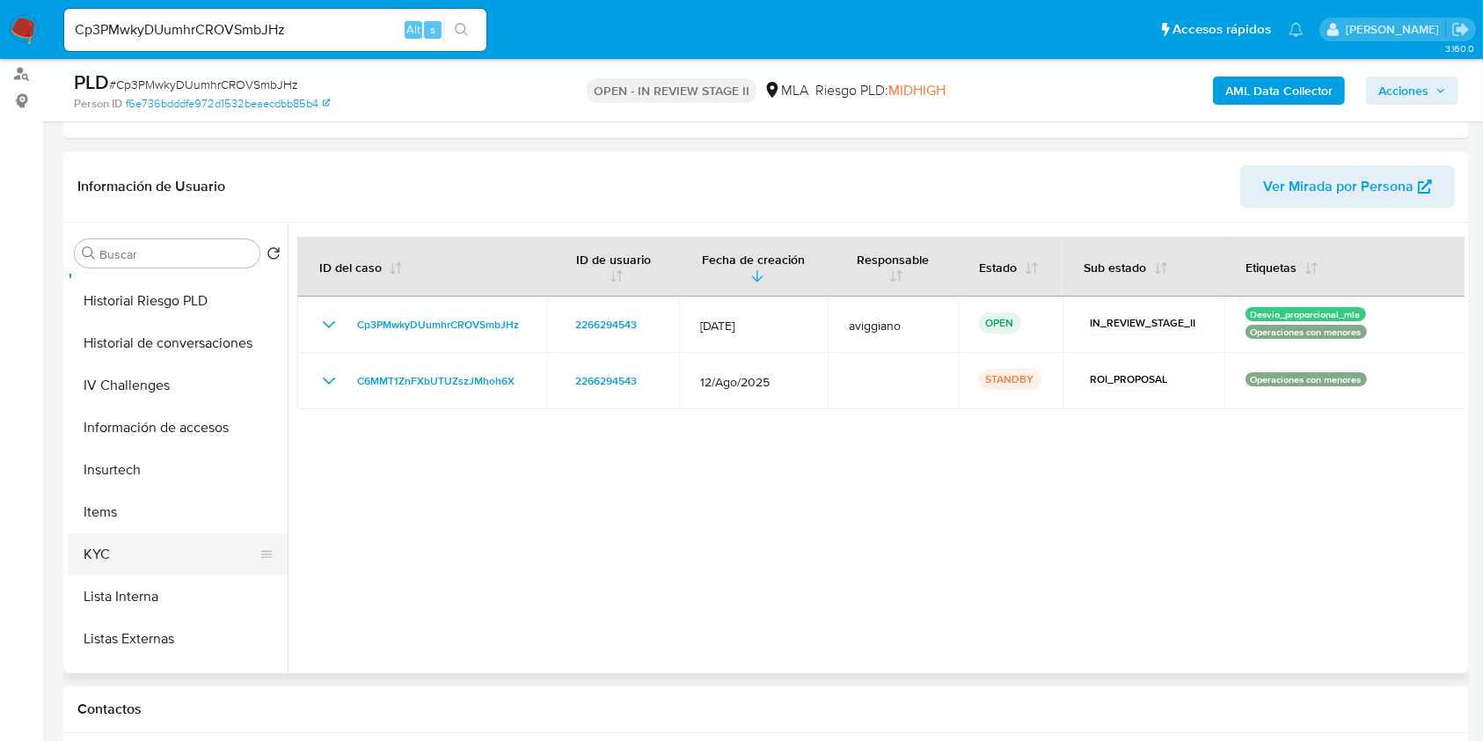
click at [114, 533] on button "KYC" at bounding box center [171, 554] width 206 height 42
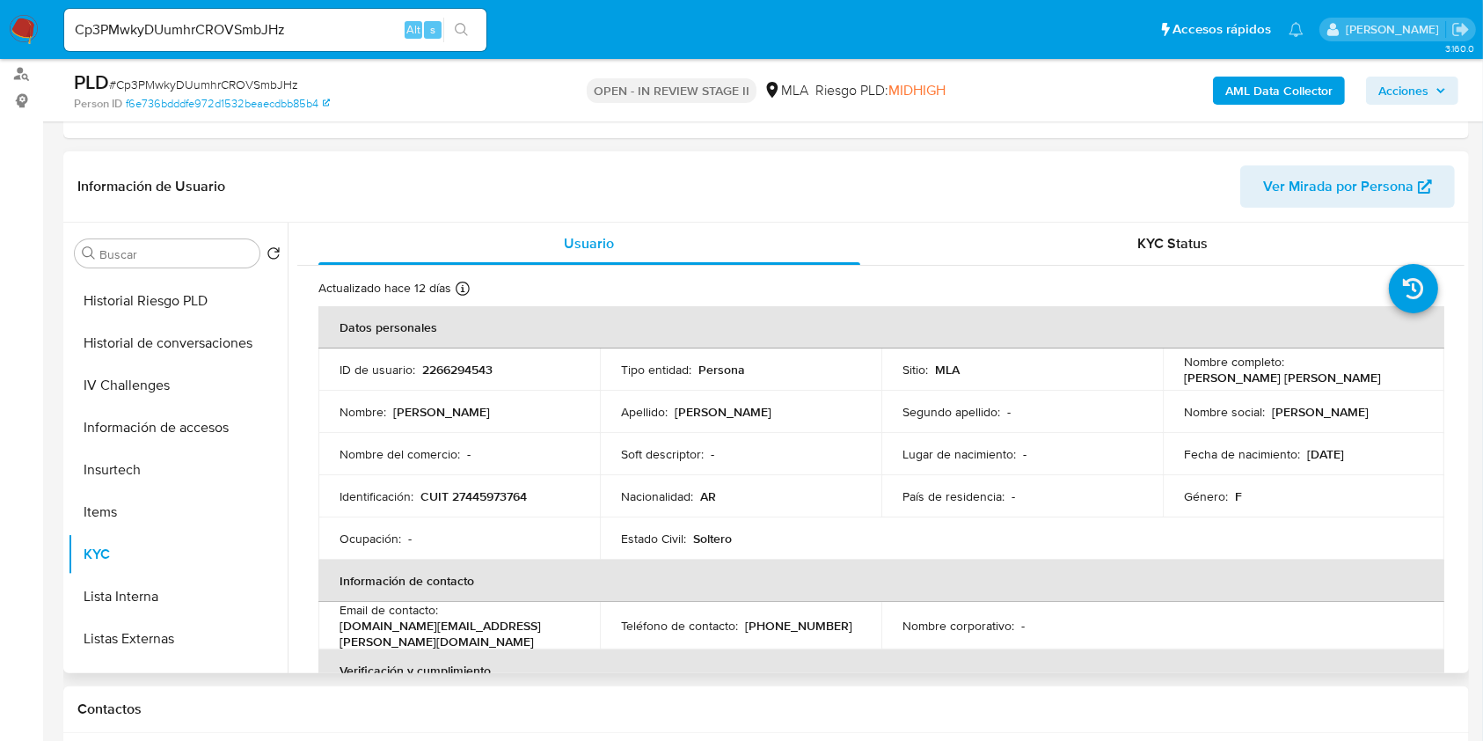
click at [458, 376] on p "2266294543" at bounding box center [457, 370] width 70 height 16
copy p "2266294543"
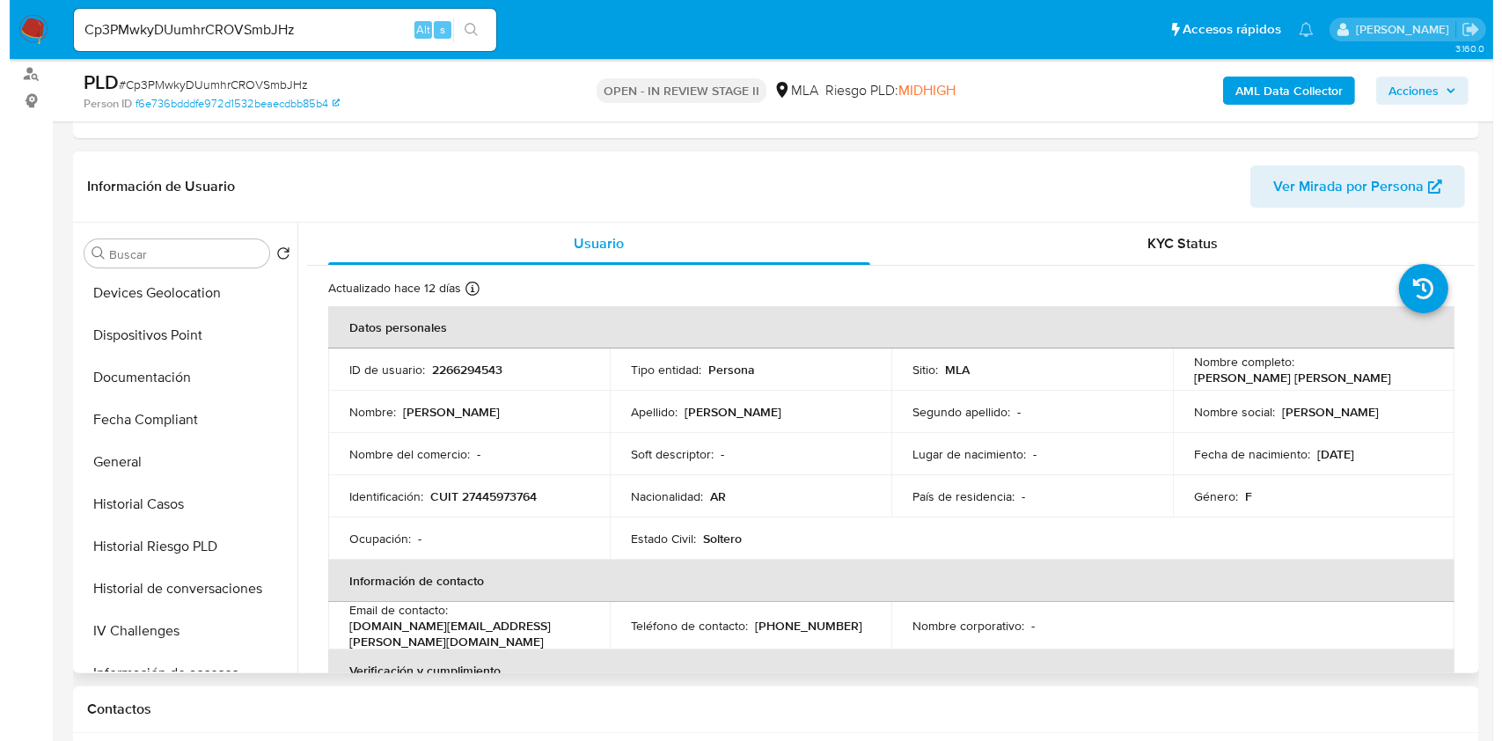
scroll to position [0, 0]
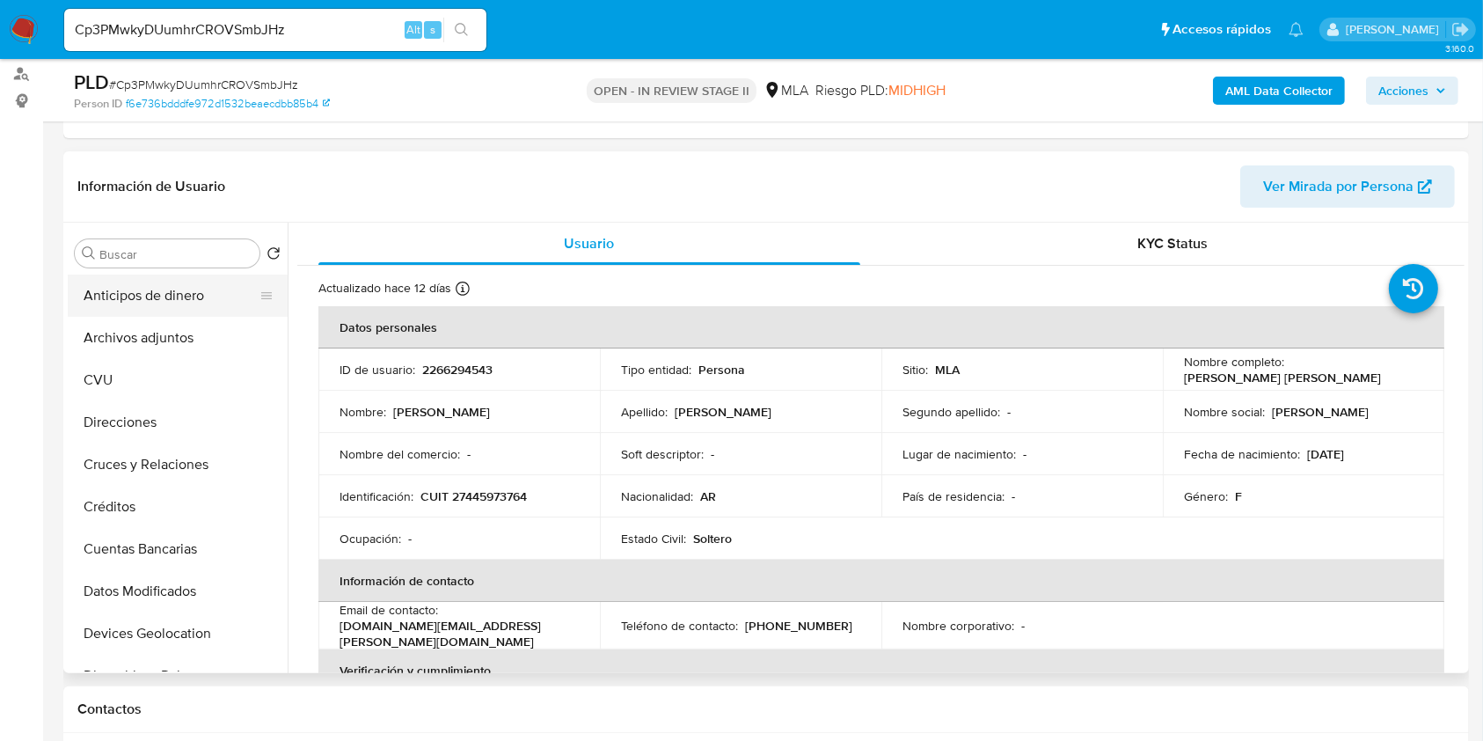
click at [174, 312] on button "Anticipos de dinero" at bounding box center [171, 295] width 206 height 42
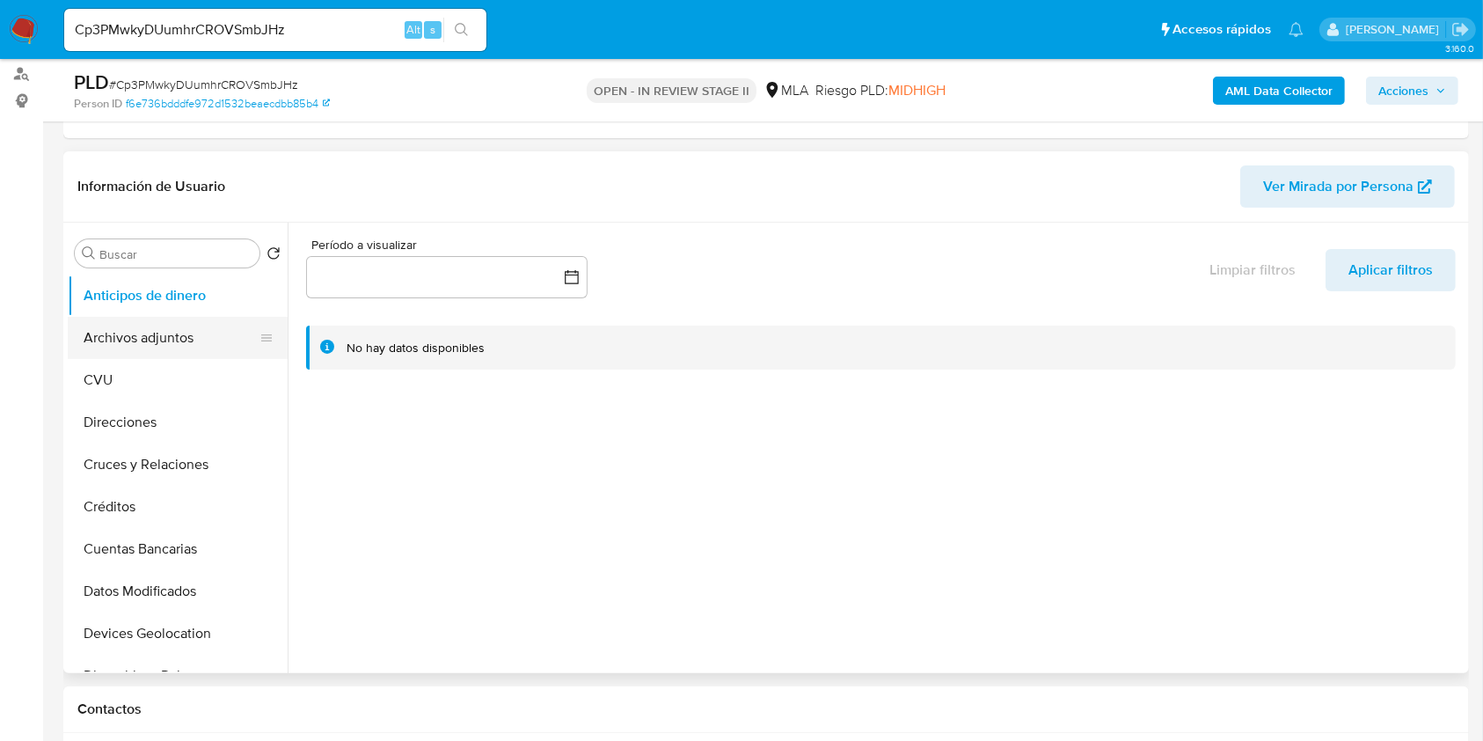
click at [133, 337] on button "Archivos adjuntos" at bounding box center [171, 338] width 206 height 42
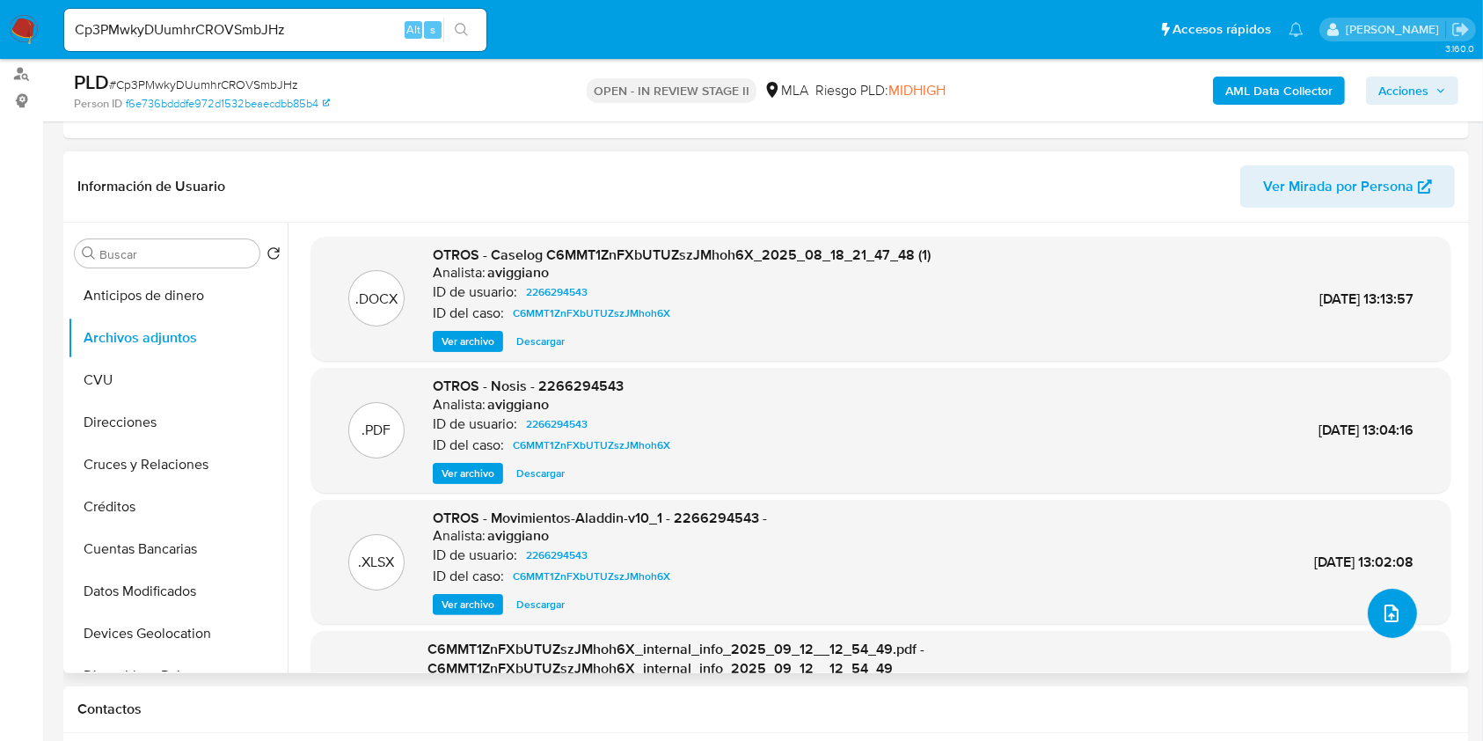
click at [1381, 609] on icon "upload-file" at bounding box center [1391, 613] width 21 height 21
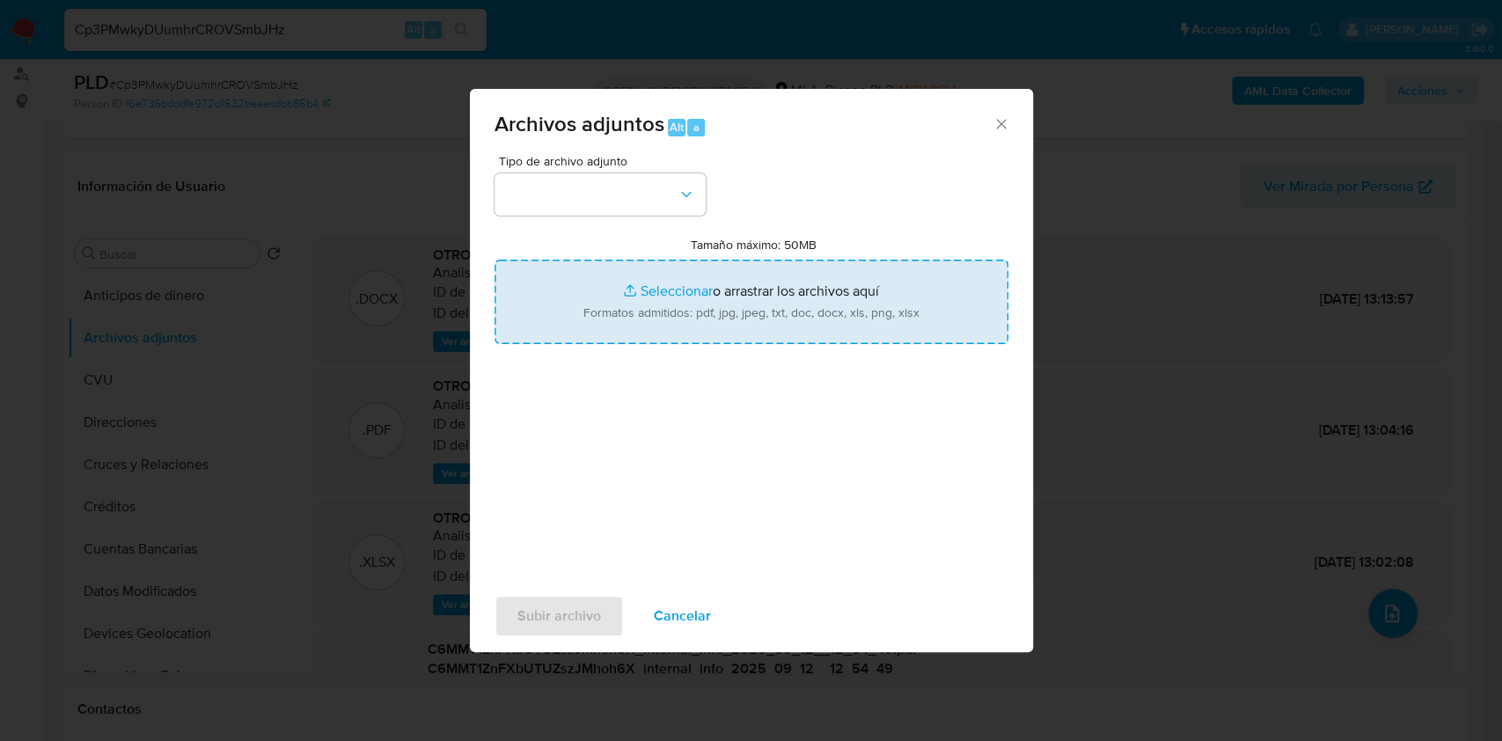
click at [690, 289] on input "Tamaño máximo: 50MB Seleccionar archivos" at bounding box center [751, 302] width 514 height 84
type input "C:\fakepath\Movimientos-Aladdin-v10_1 - 2266294543 -.xlsx"
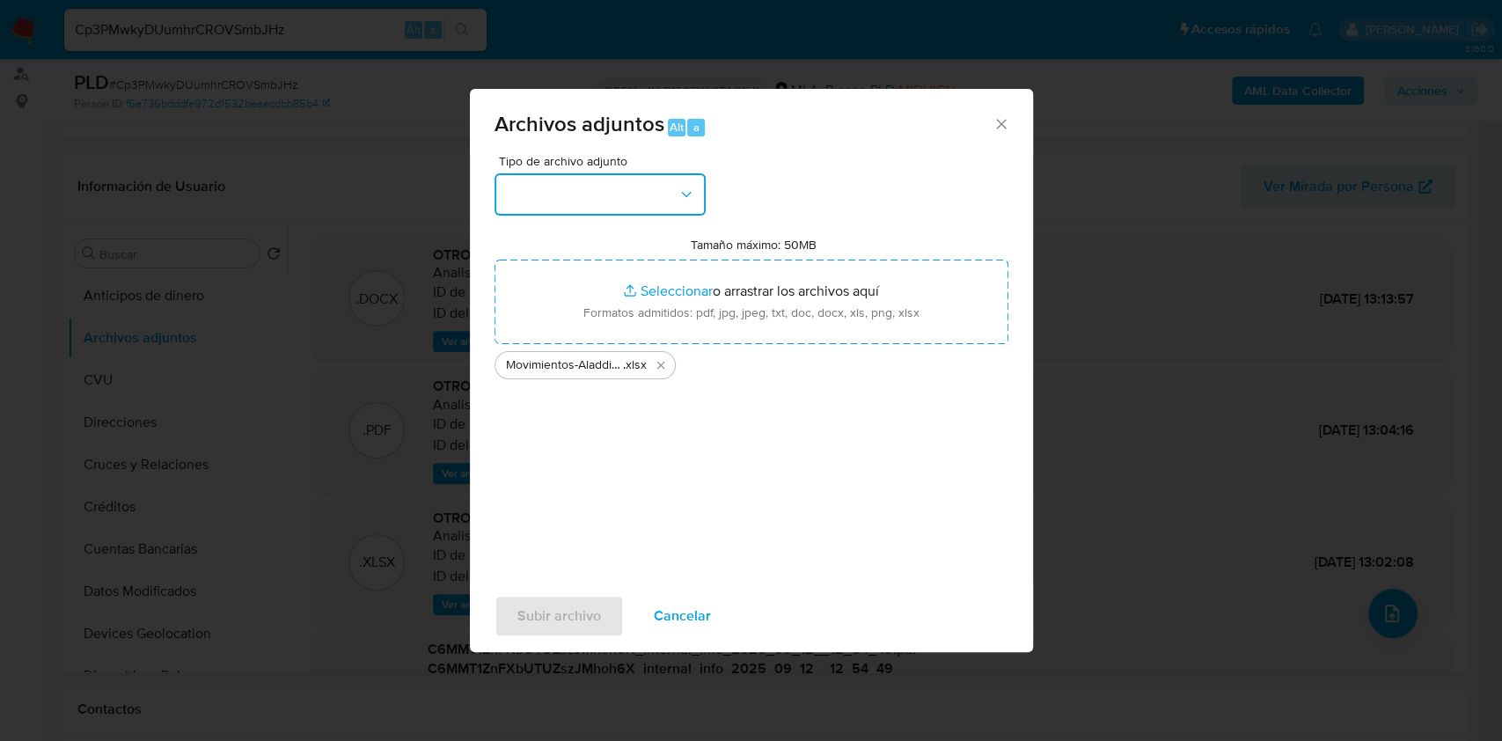
click at [665, 204] on button "button" at bounding box center [599, 194] width 211 height 42
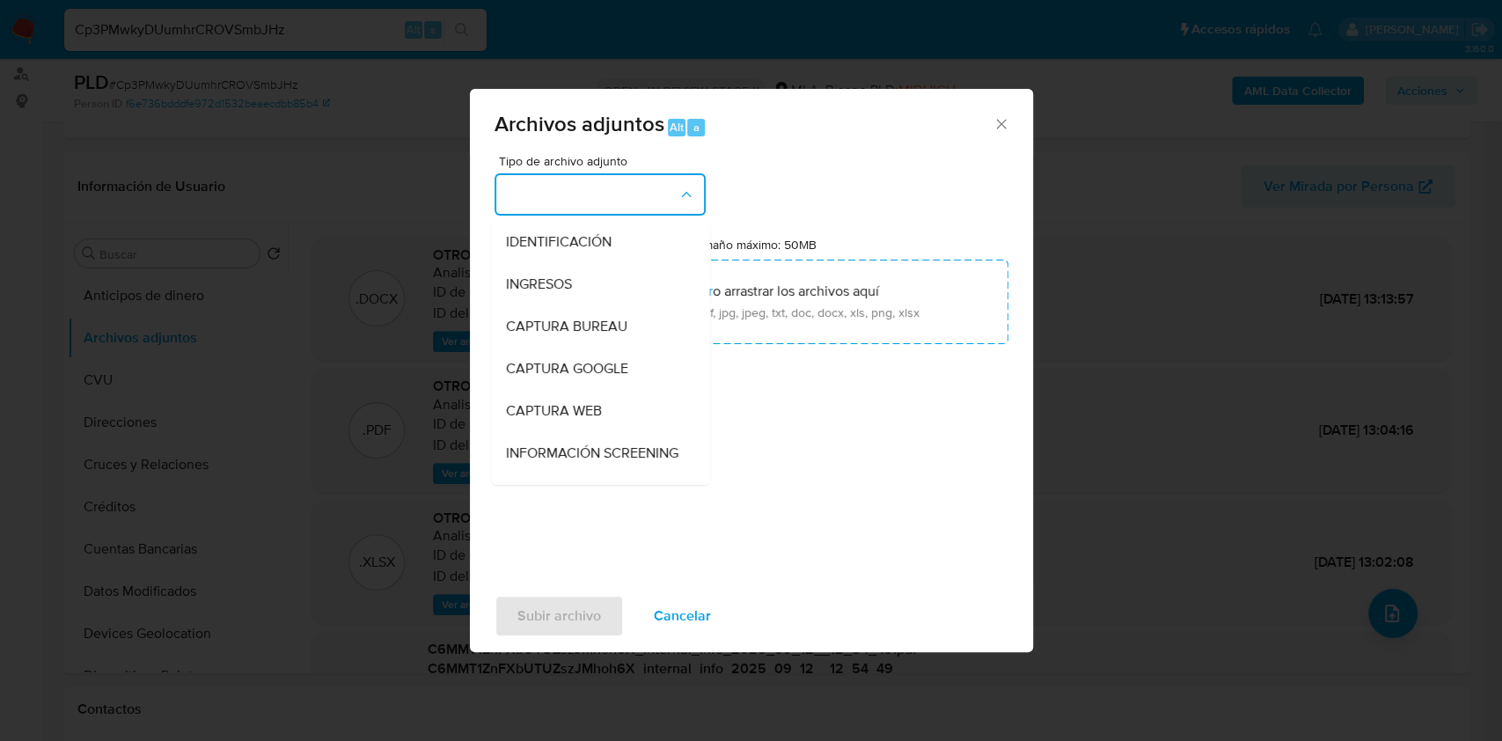
scroll to position [117, 0]
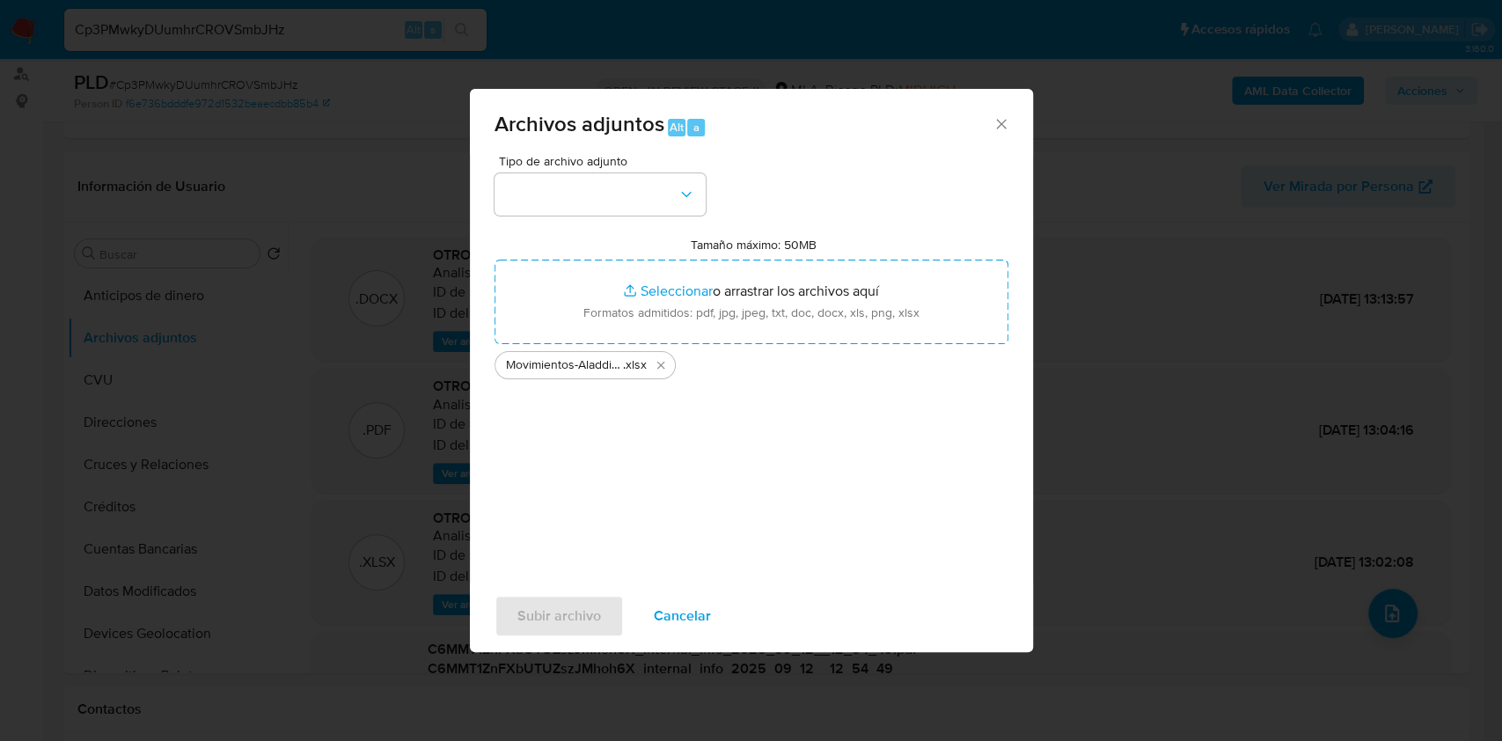
click at [509, 487] on div "Tipo de archivo adjunto Tamaño máximo: 50MB Seleccionar archivos Seleccionar o …" at bounding box center [751, 362] width 514 height 415
click at [584, 183] on button "button" at bounding box center [599, 194] width 211 height 42
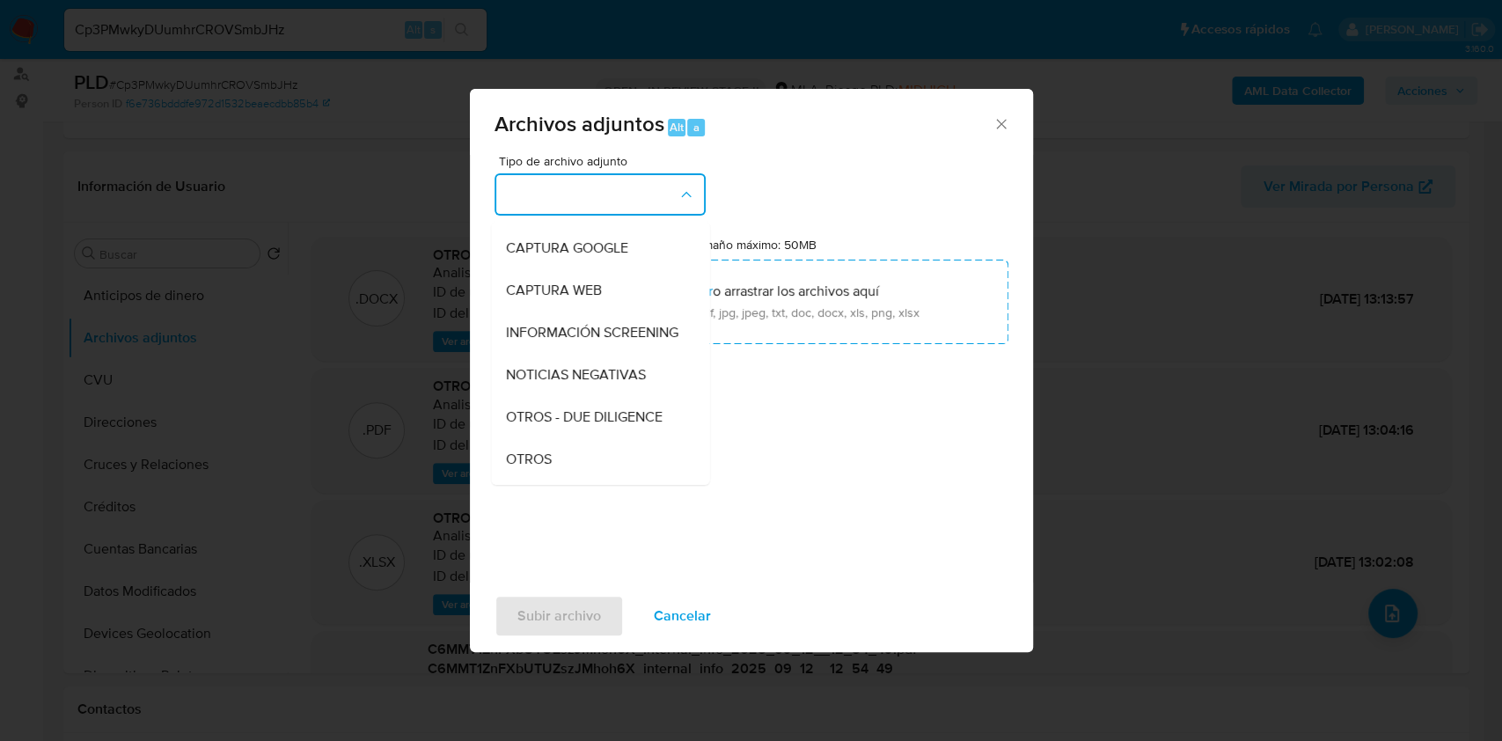
scroll to position [234, 0]
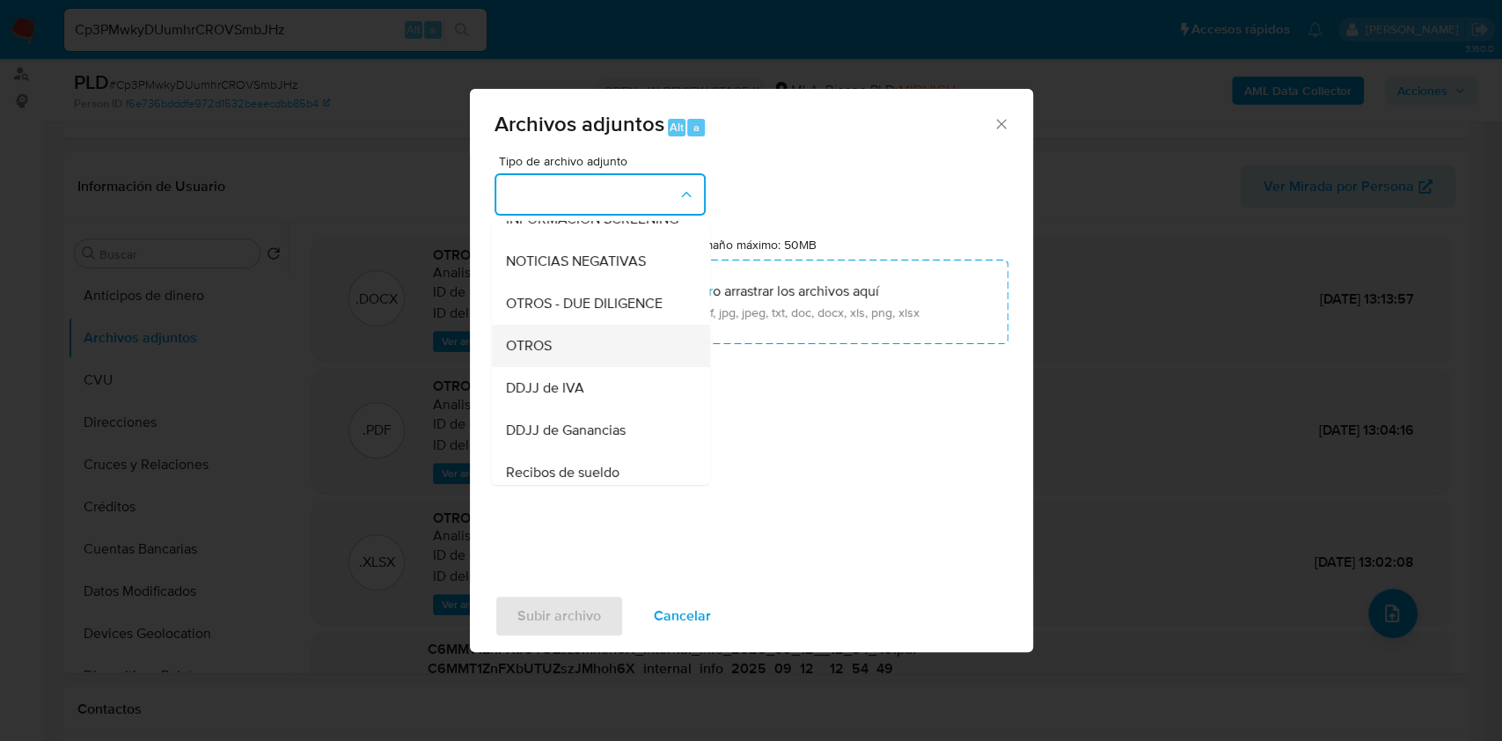
click at [524, 355] on span "OTROS" at bounding box center [528, 346] width 46 height 18
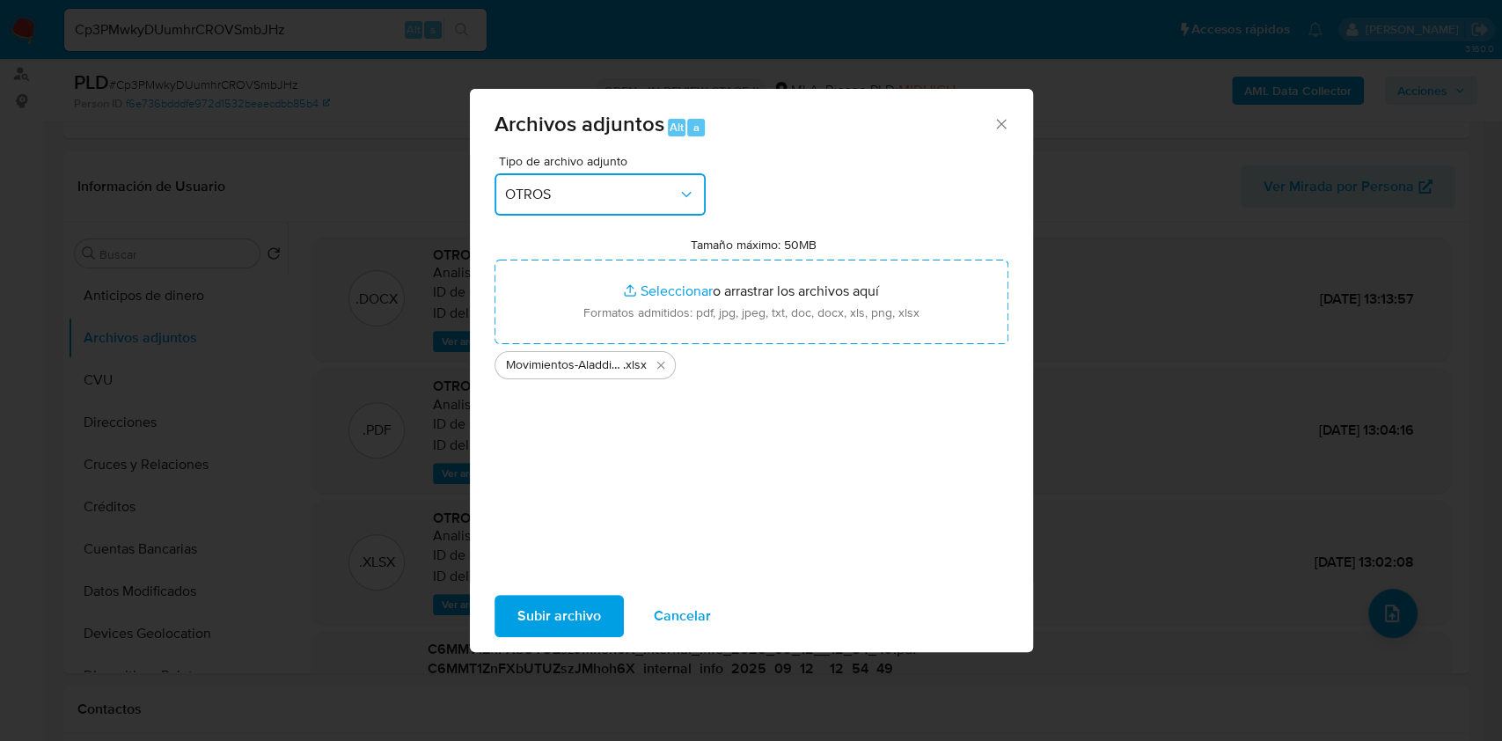
click at [560, 655] on div "Archivos adjuntos Alt a Tipo de archivo adjunto OTROS Tamaño máximo: 50MB Selec…" at bounding box center [751, 370] width 1502 height 741
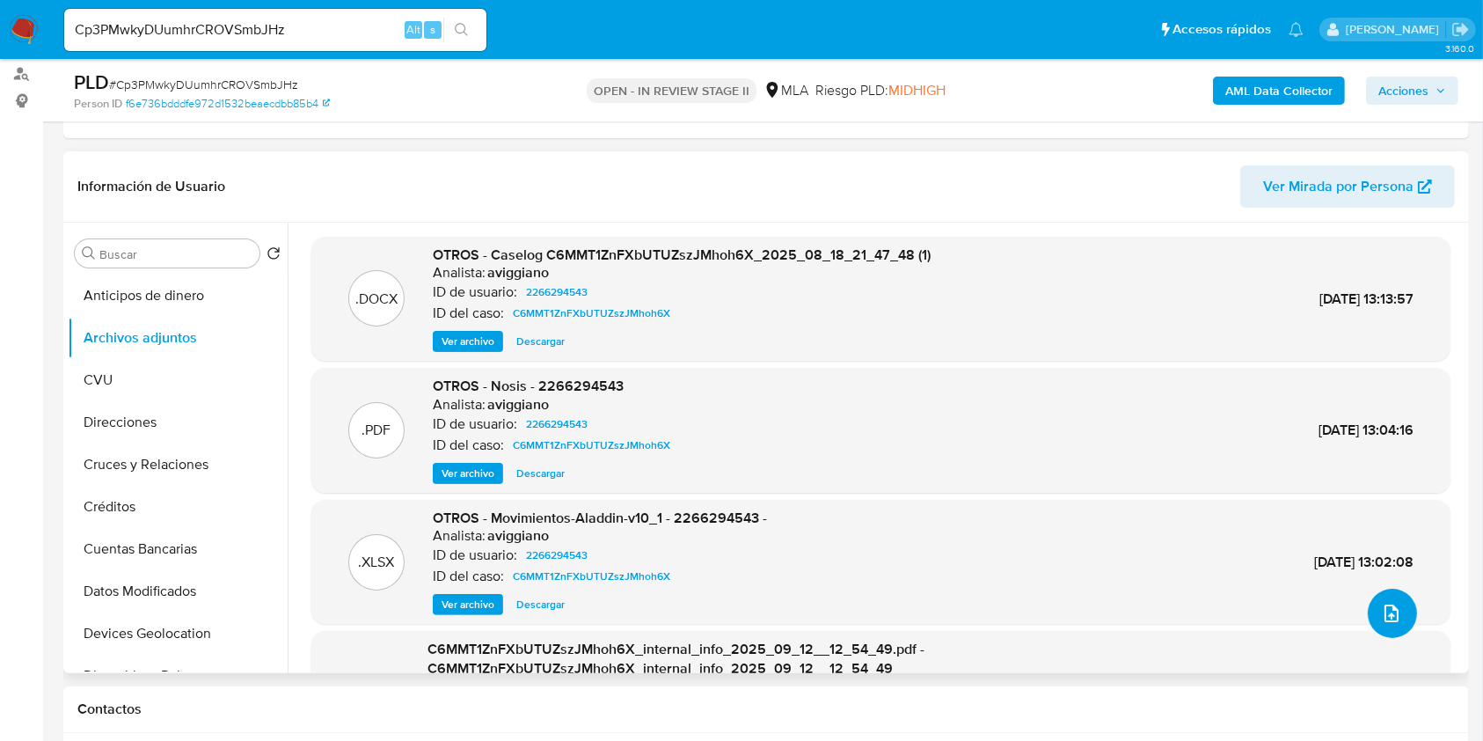
click at [1397, 609] on button "upload-file" at bounding box center [1392, 613] width 49 height 49
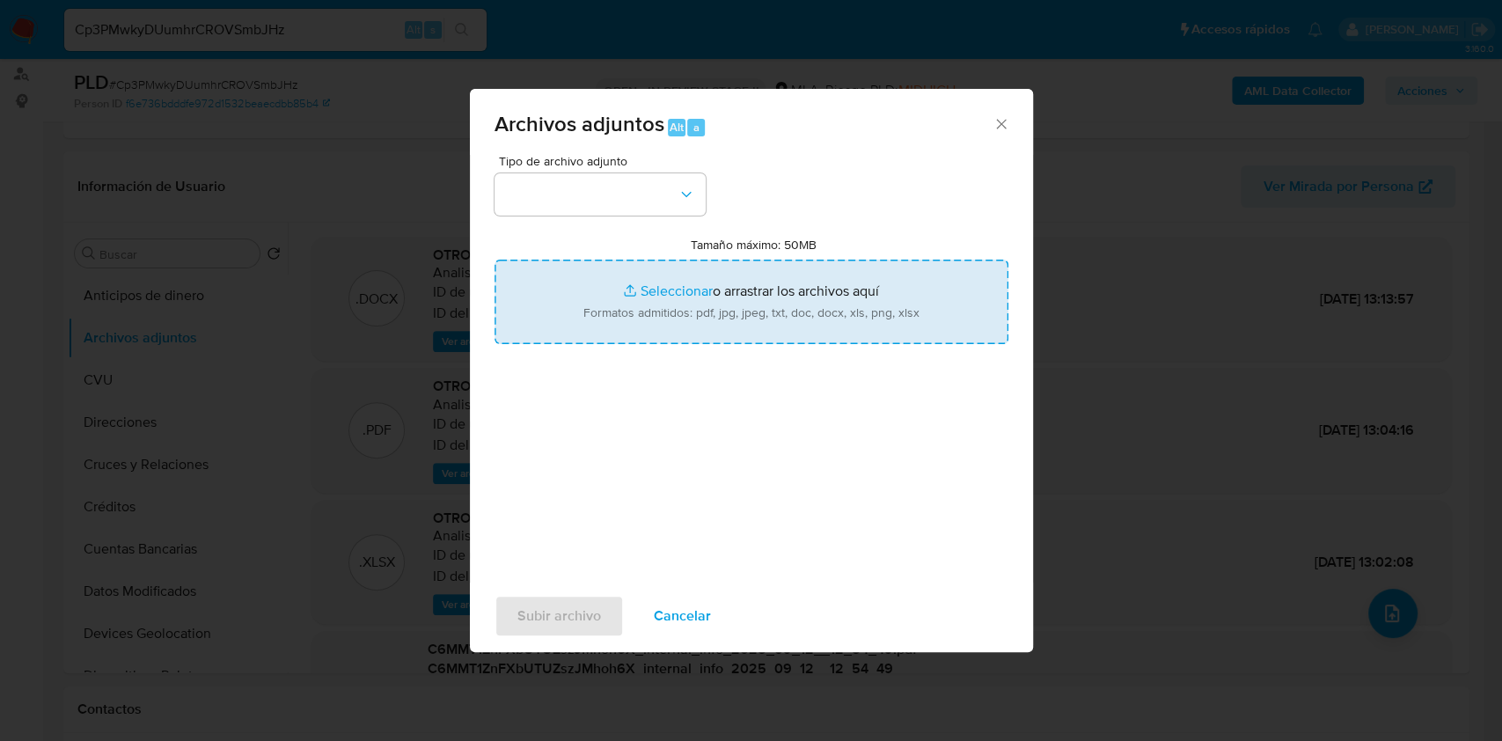
click at [803, 292] on input "Tamaño máximo: 50MB Seleccionar archivos" at bounding box center [751, 302] width 514 height 84
type input "C:\fakepath\Movimientos-Aladdin-v10_1 - 2266294543 -.xlsx"
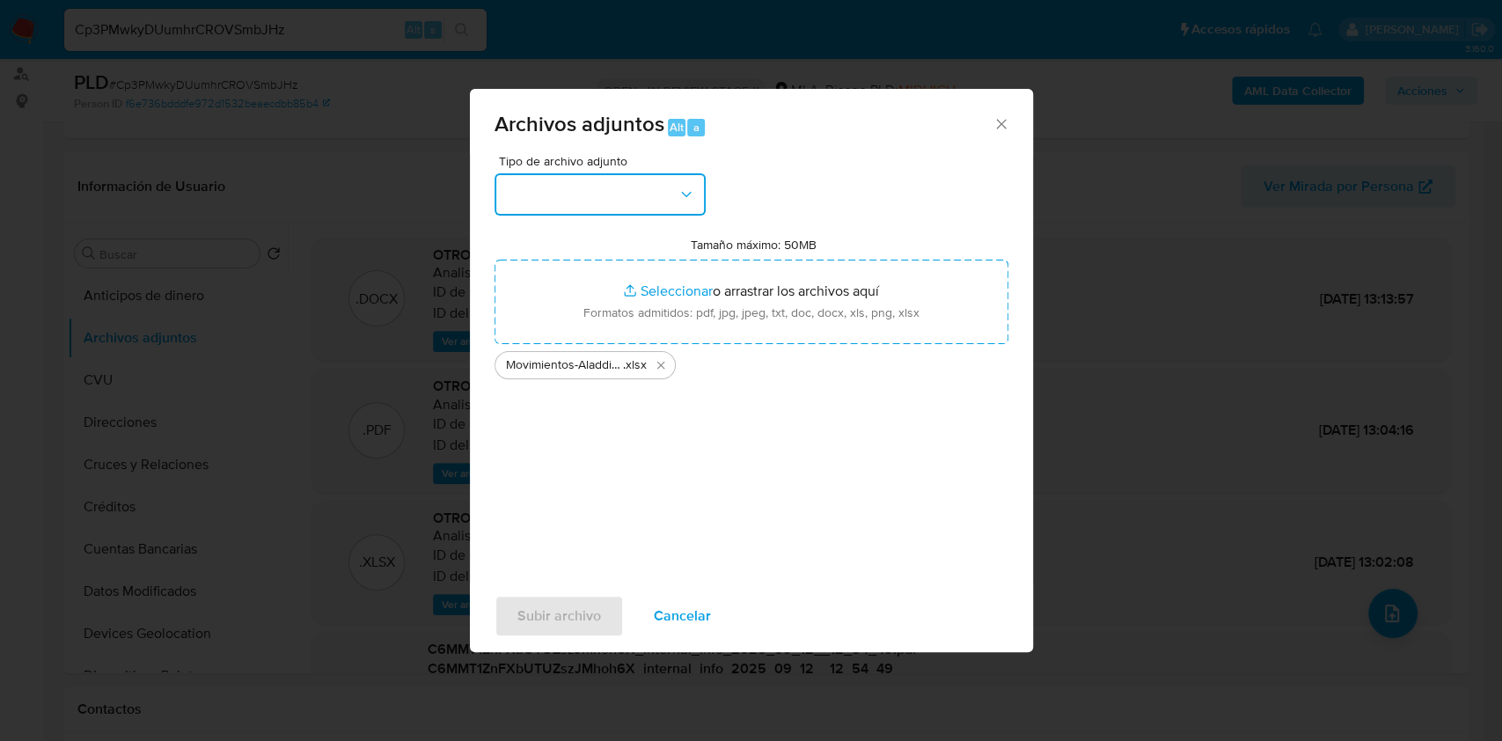
click at [690, 201] on icon "button" at bounding box center [686, 195] width 18 height 18
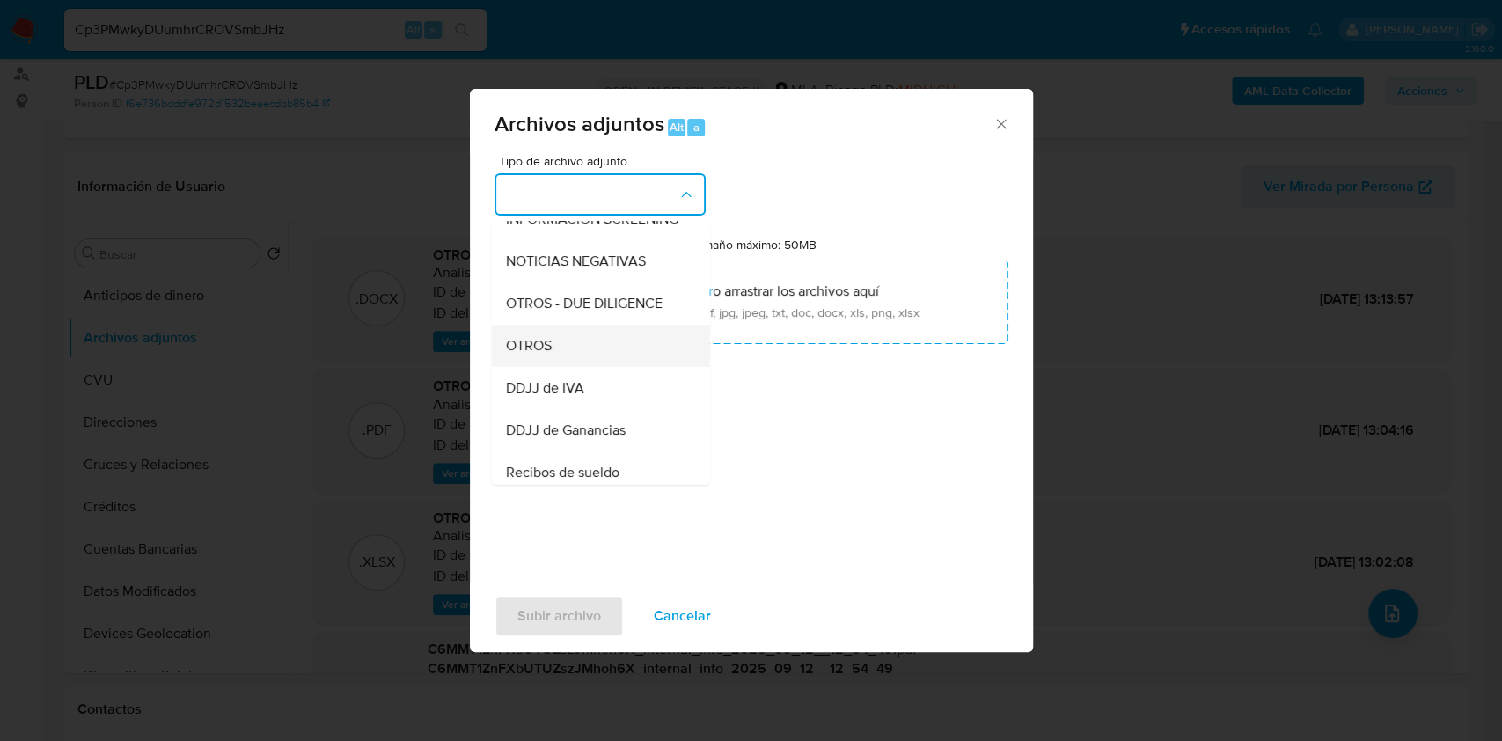
click at [539, 355] on span "OTROS" at bounding box center [528, 346] width 46 height 18
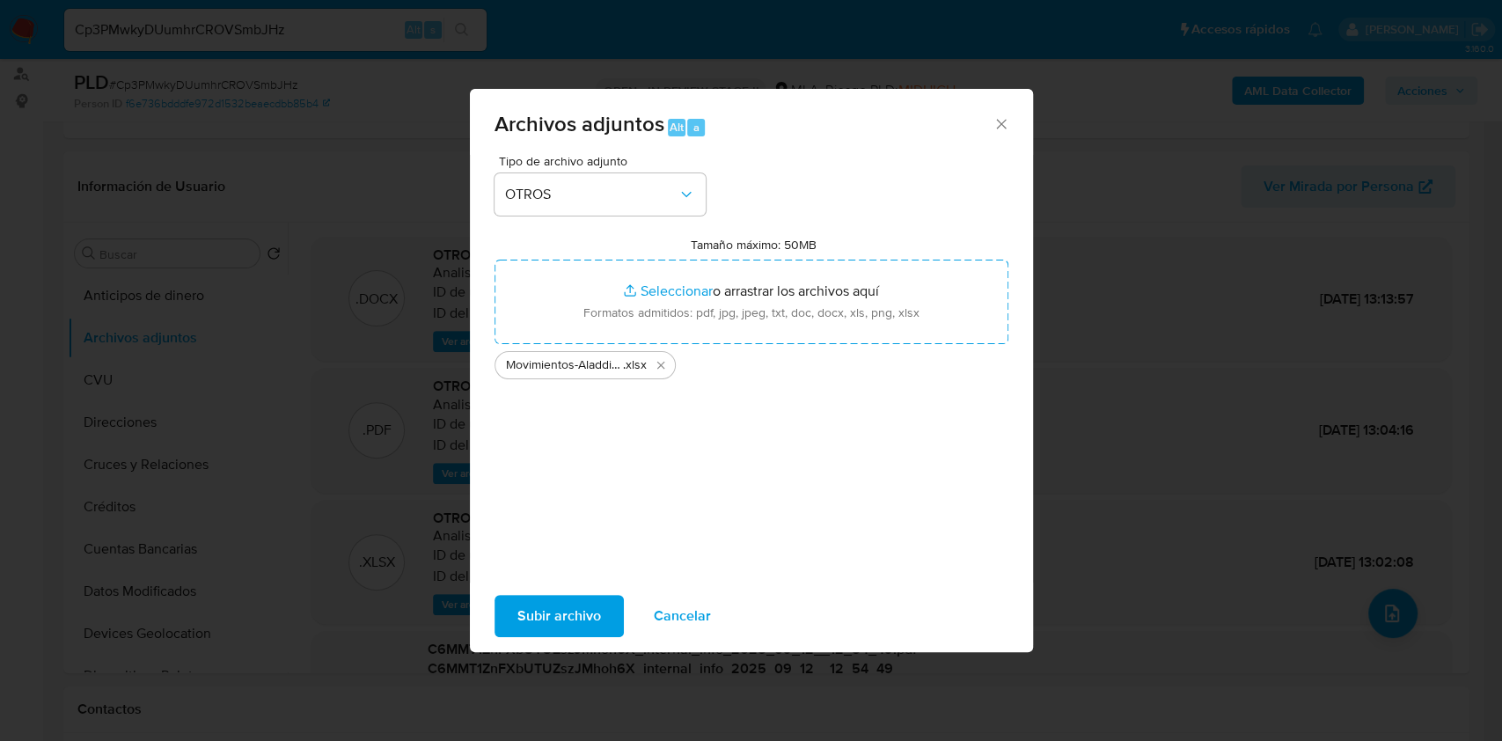
click at [553, 603] on span "Subir archivo" at bounding box center [559, 616] width 84 height 39
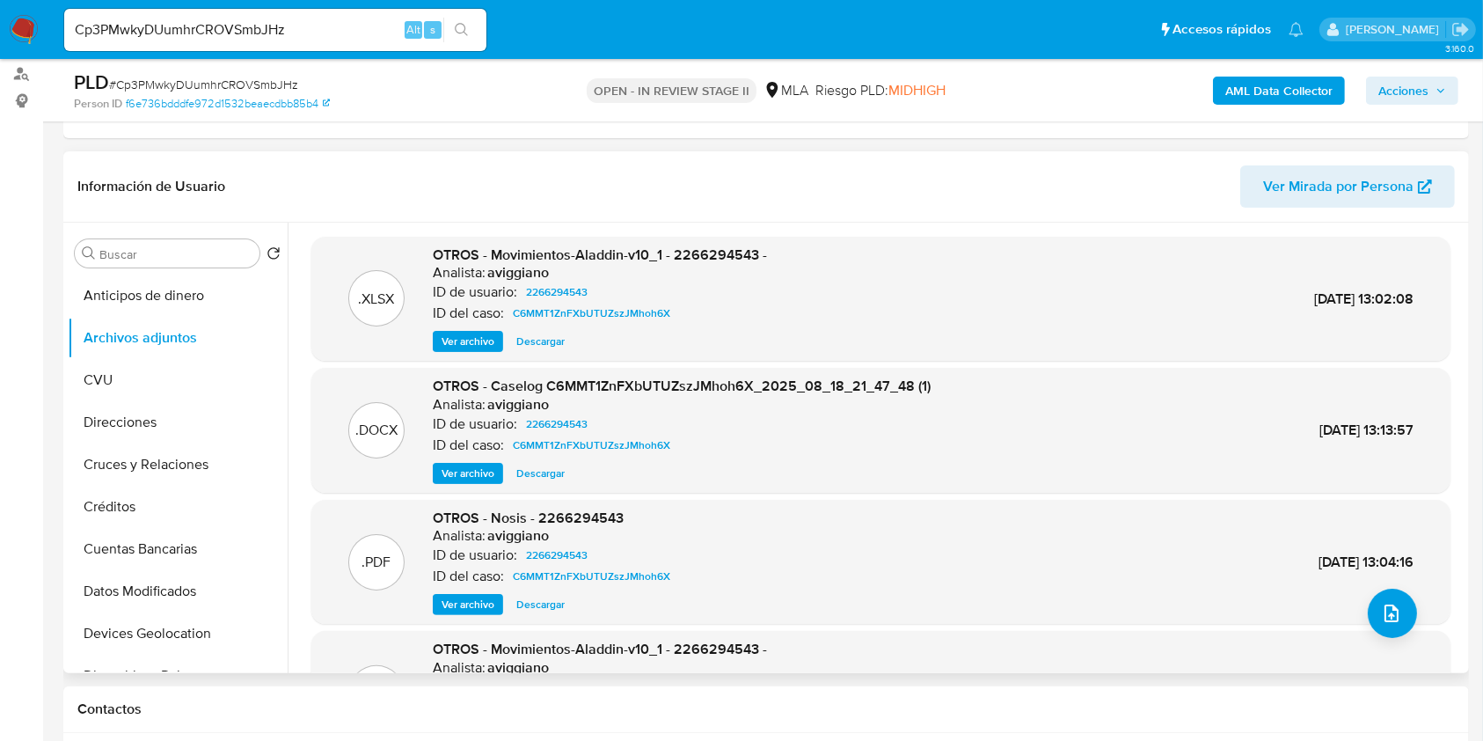
click at [719, 263] on span "OTROS - Movimientos-Aladdin-v10_1 - 2266294543 -" at bounding box center [600, 255] width 334 height 20
copy span "2266294543"
click at [468, 468] on span "Ver archivo" at bounding box center [468, 474] width 53 height 18
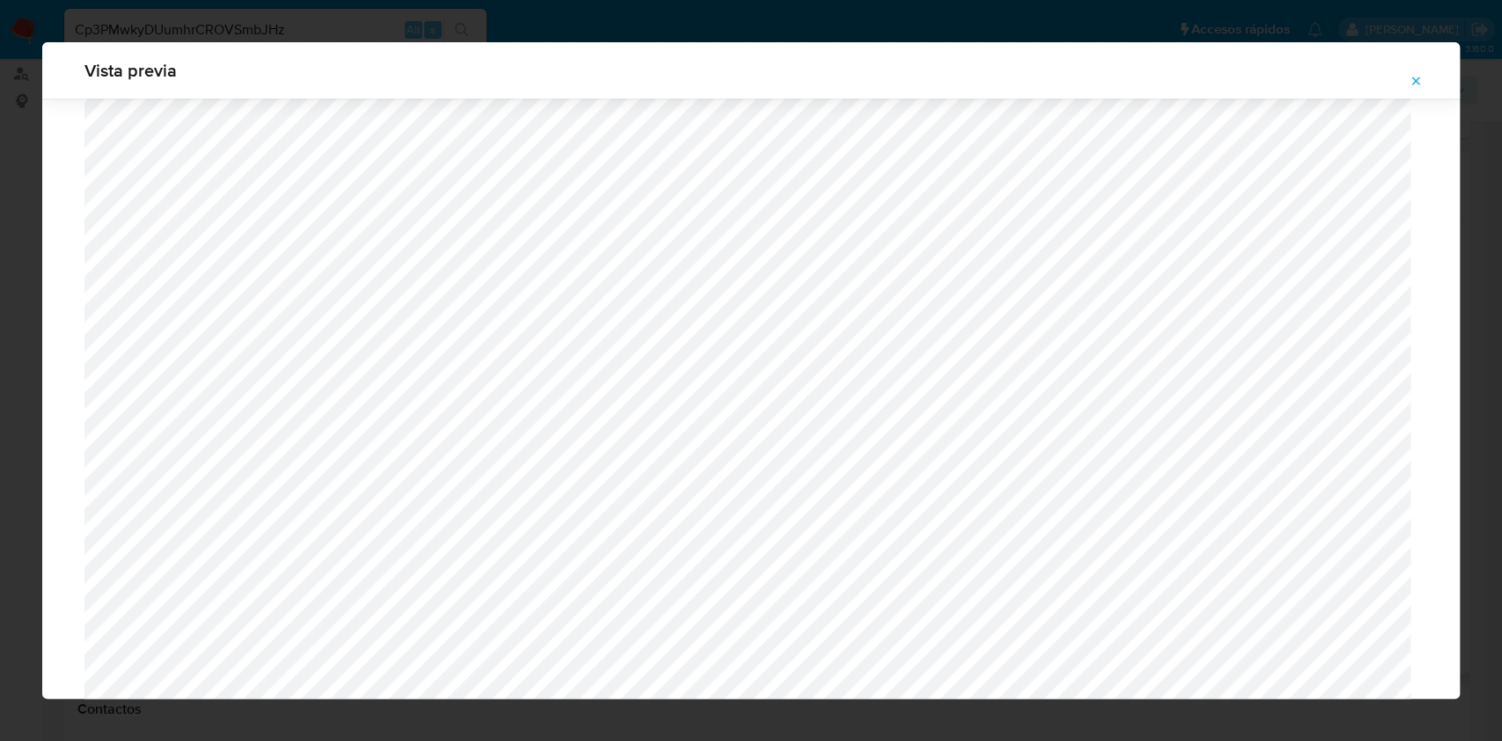
scroll to position [6297, 0]
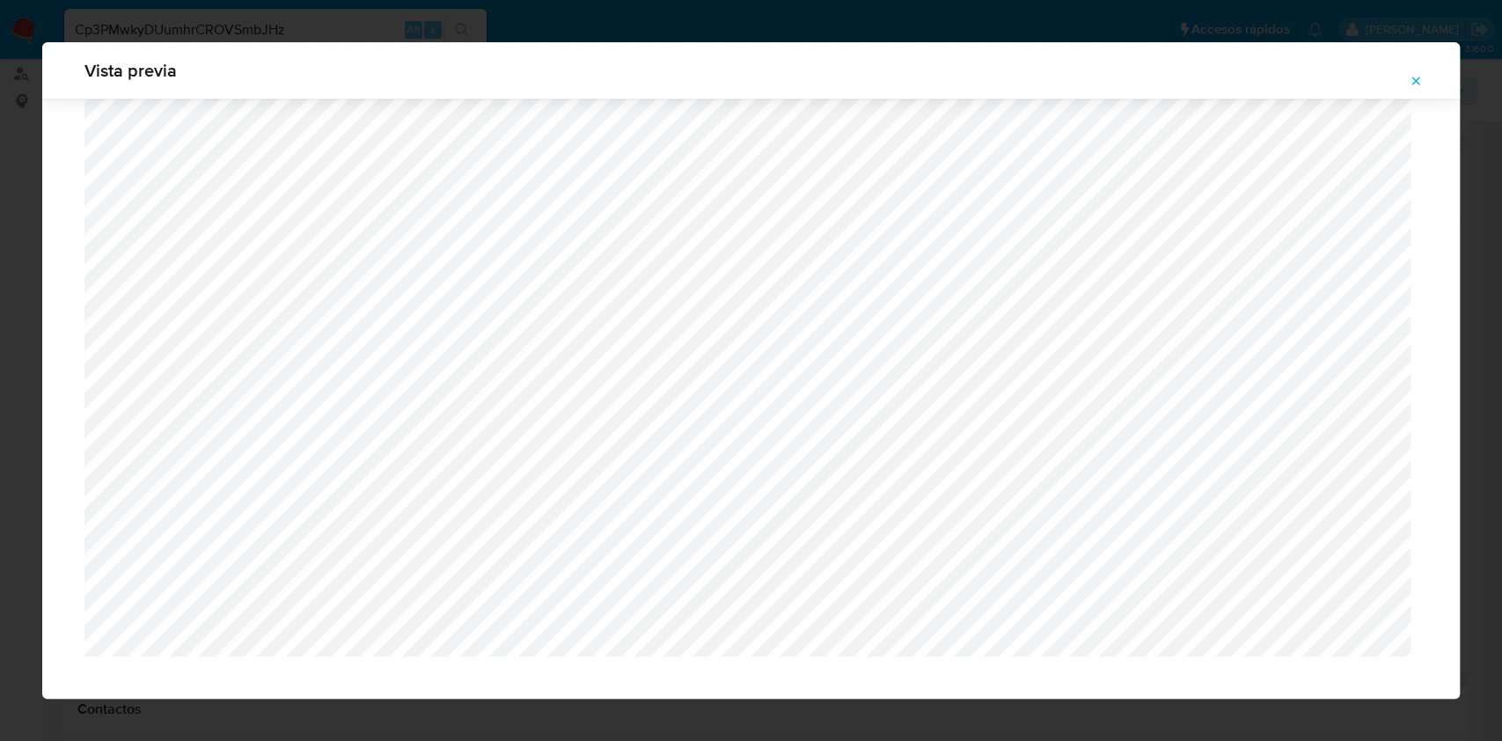
click at [1408, 87] on button "Attachment preview" at bounding box center [1415, 81] width 39 height 28
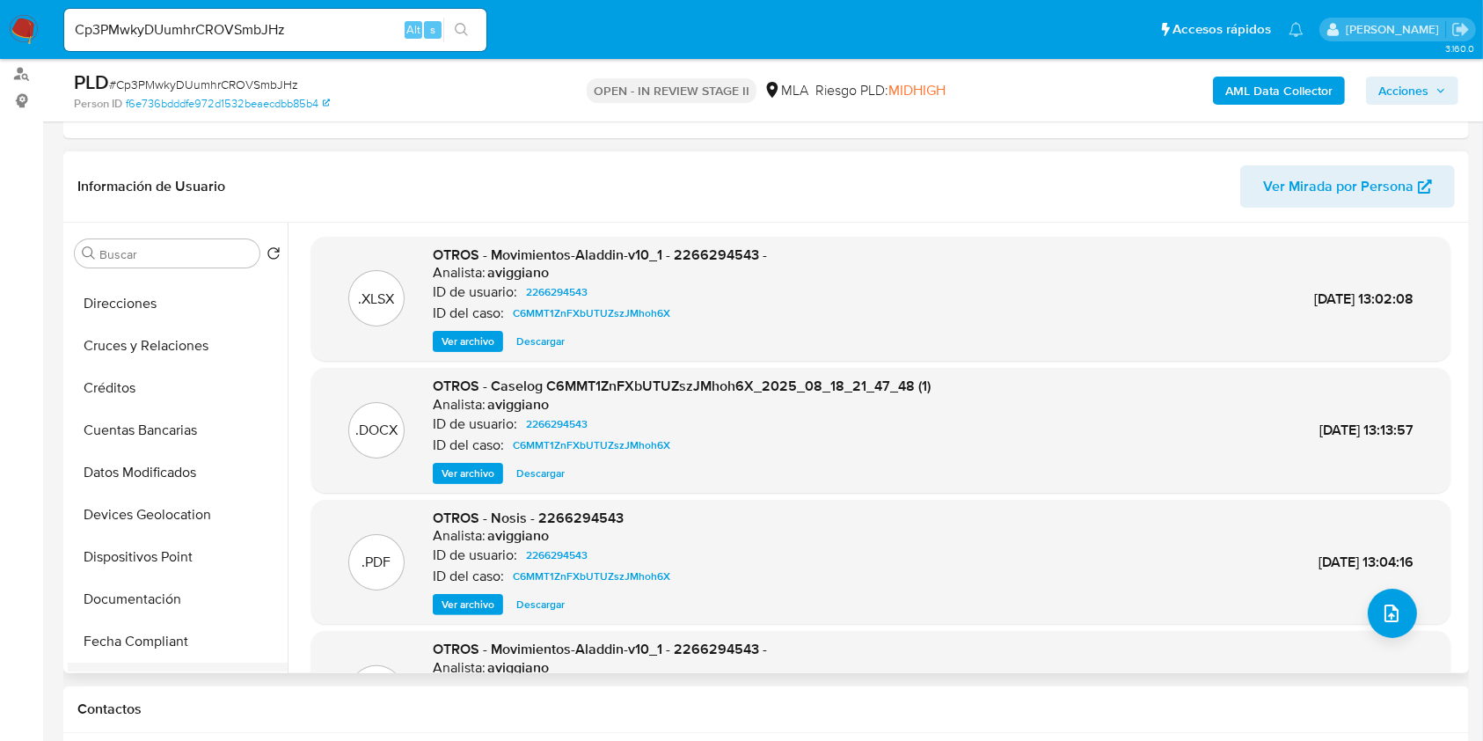
scroll to position [234, 0]
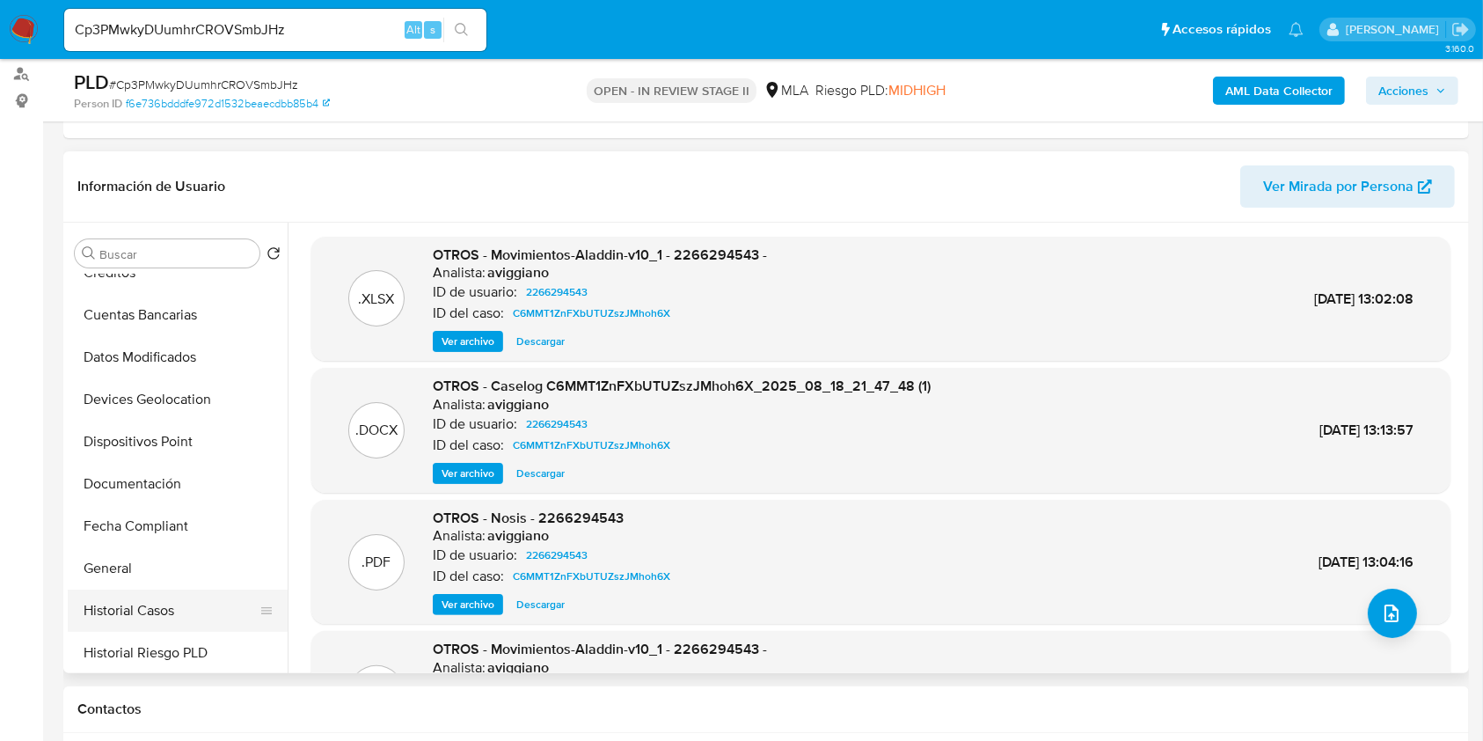
click at [115, 600] on button "Historial Casos" at bounding box center [171, 610] width 206 height 42
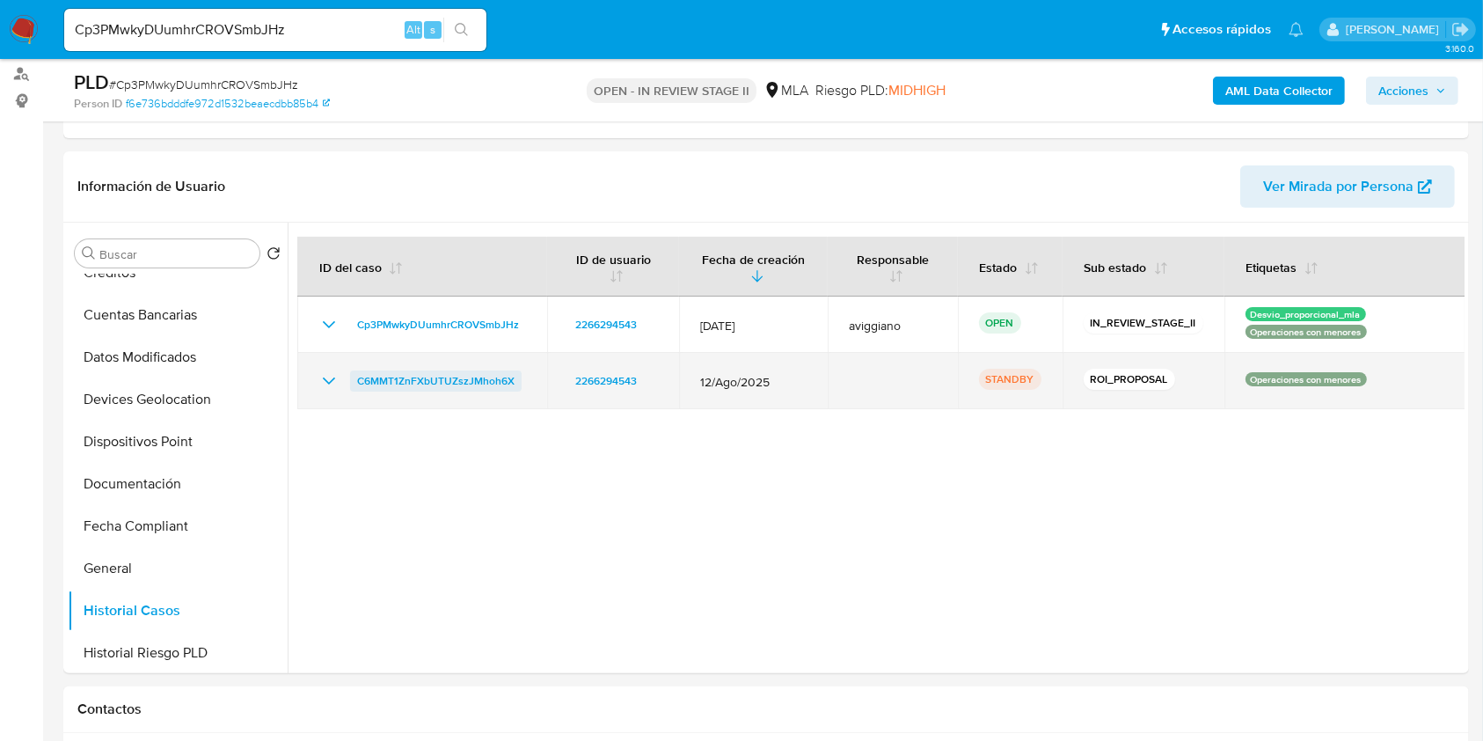
drag, startPoint x: 523, startPoint y: 383, endPoint x: 359, endPoint y: 384, distance: 164.5
click at [359, 384] on div "C6MMT1ZnFXbUTUZszJMhoh6X" at bounding box center [422, 380] width 208 height 21
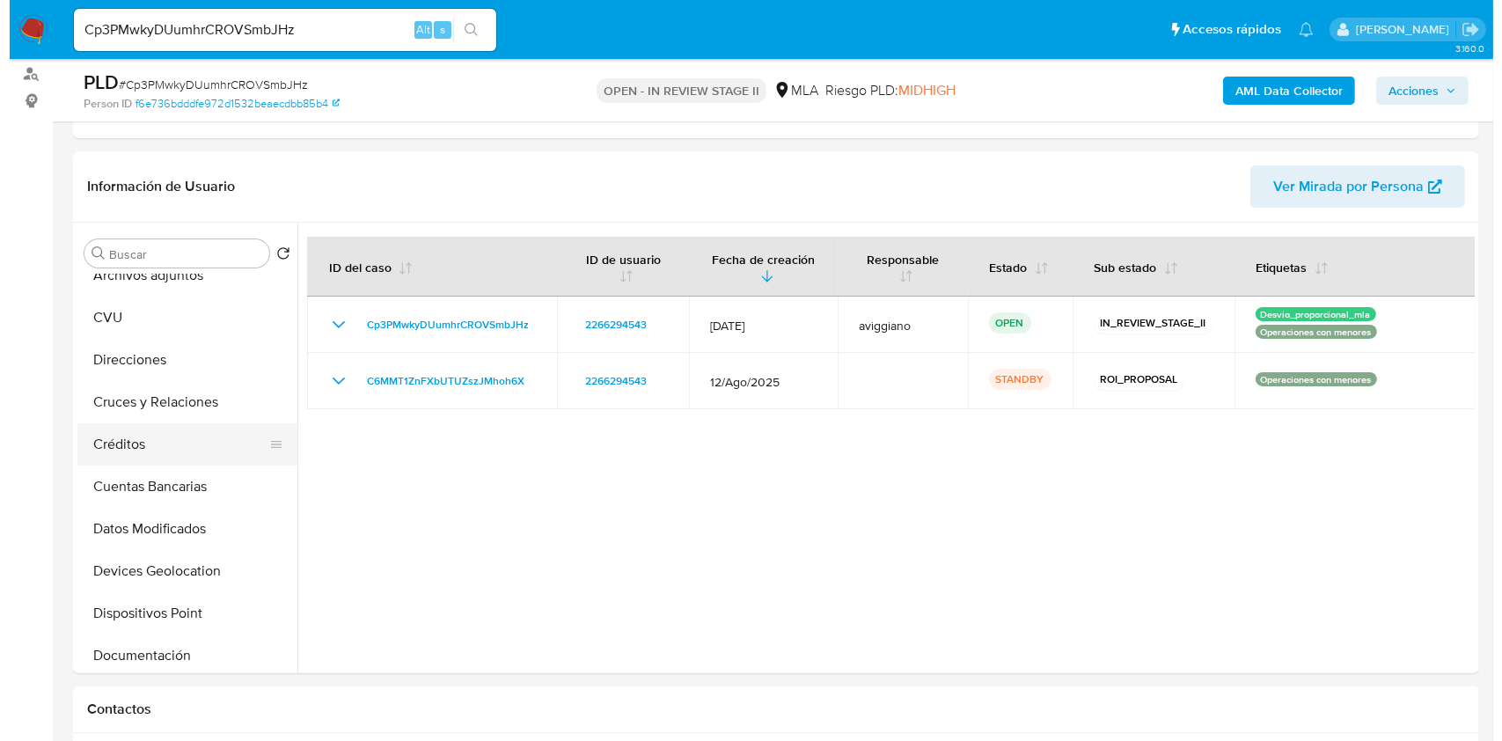
scroll to position [0, 0]
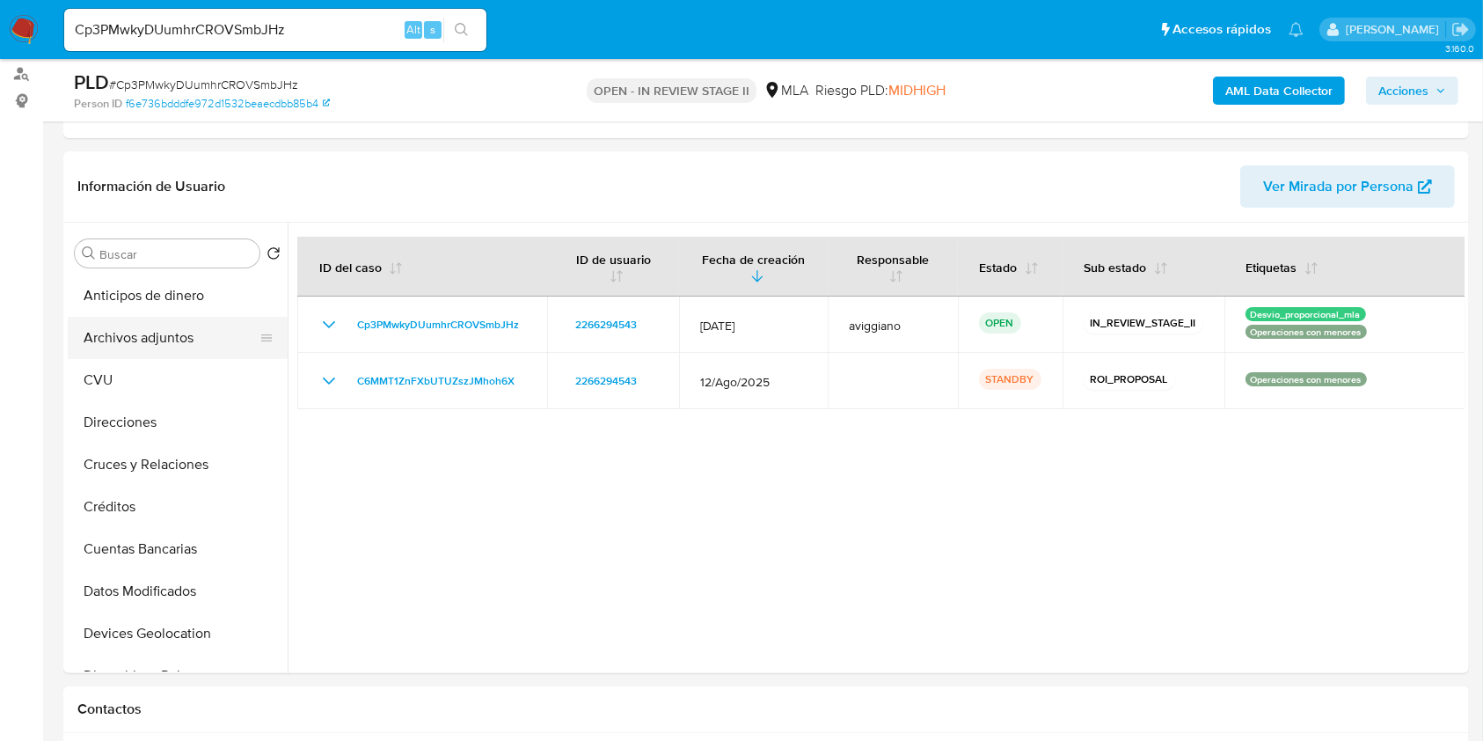
click at [178, 317] on button "Archivos adjuntos" at bounding box center [171, 338] width 206 height 42
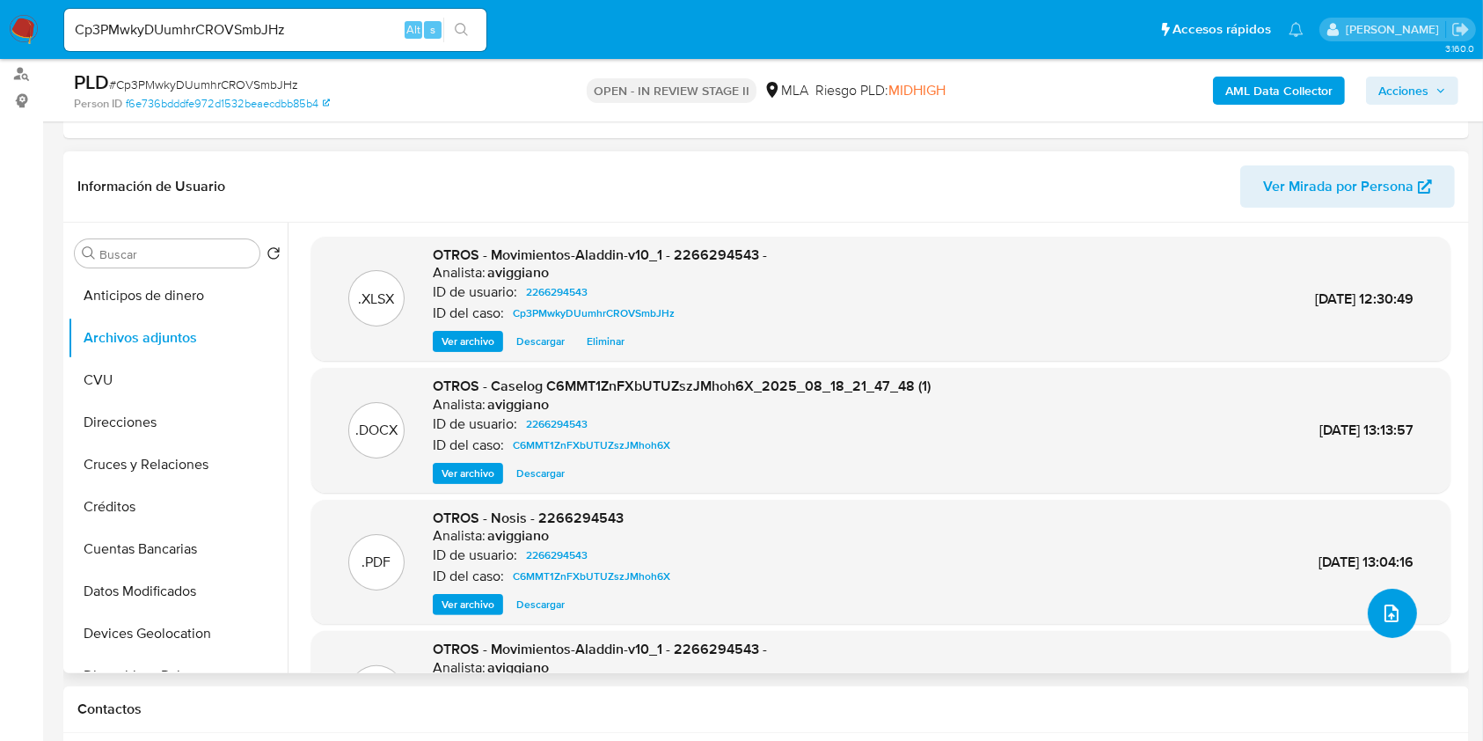
click at [1368, 615] on button "upload-file" at bounding box center [1392, 613] width 49 height 49
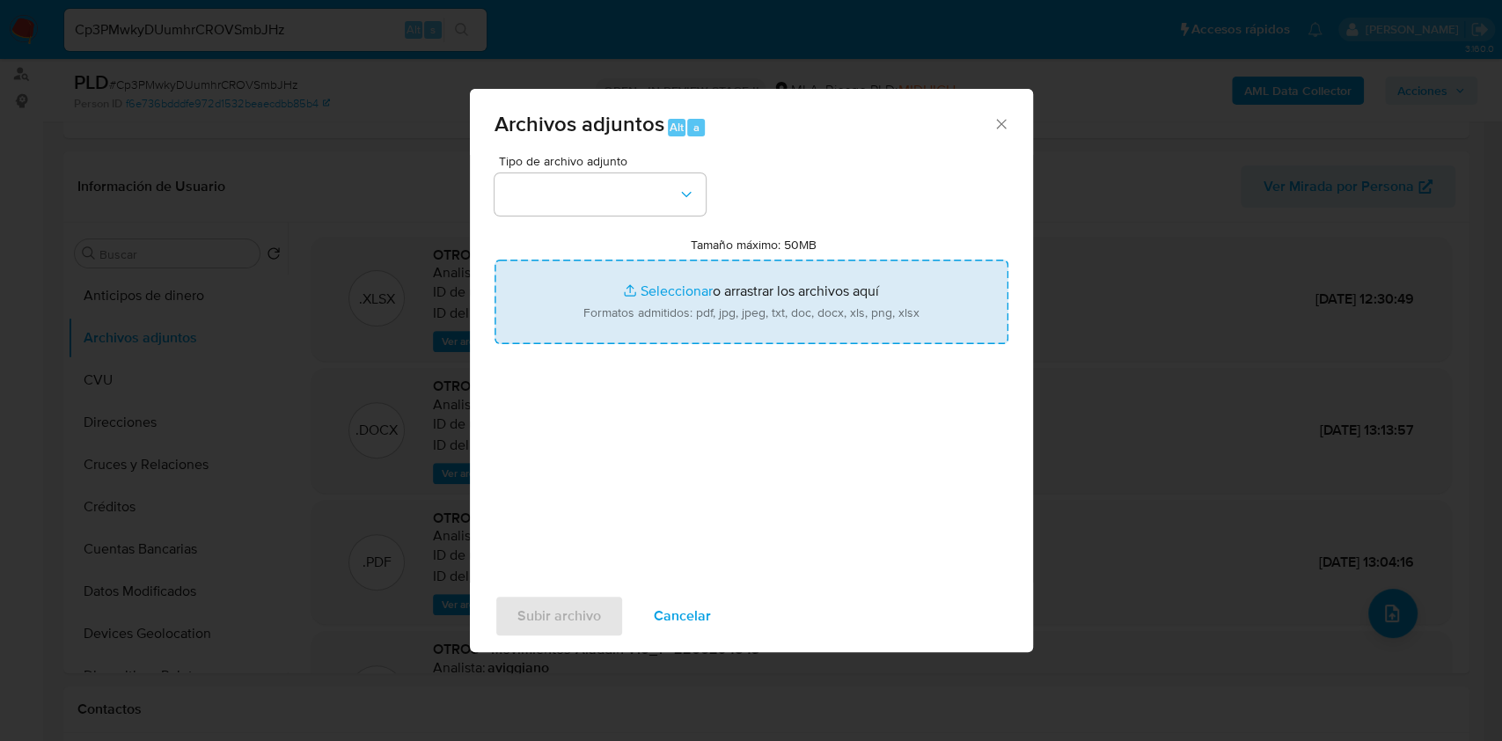
click at [753, 306] on input "Tamaño máximo: 50MB Seleccionar archivos" at bounding box center [751, 302] width 514 height 84
click at [648, 285] on input "Tamaño máximo: 50MB Seleccionar archivos" at bounding box center [751, 302] width 514 height 84
type input "C:\fakepath\Caselog Cp3PMwkyDUumhrCROVSmbJHz_2025_09_18_16_33_26 (1).docx"
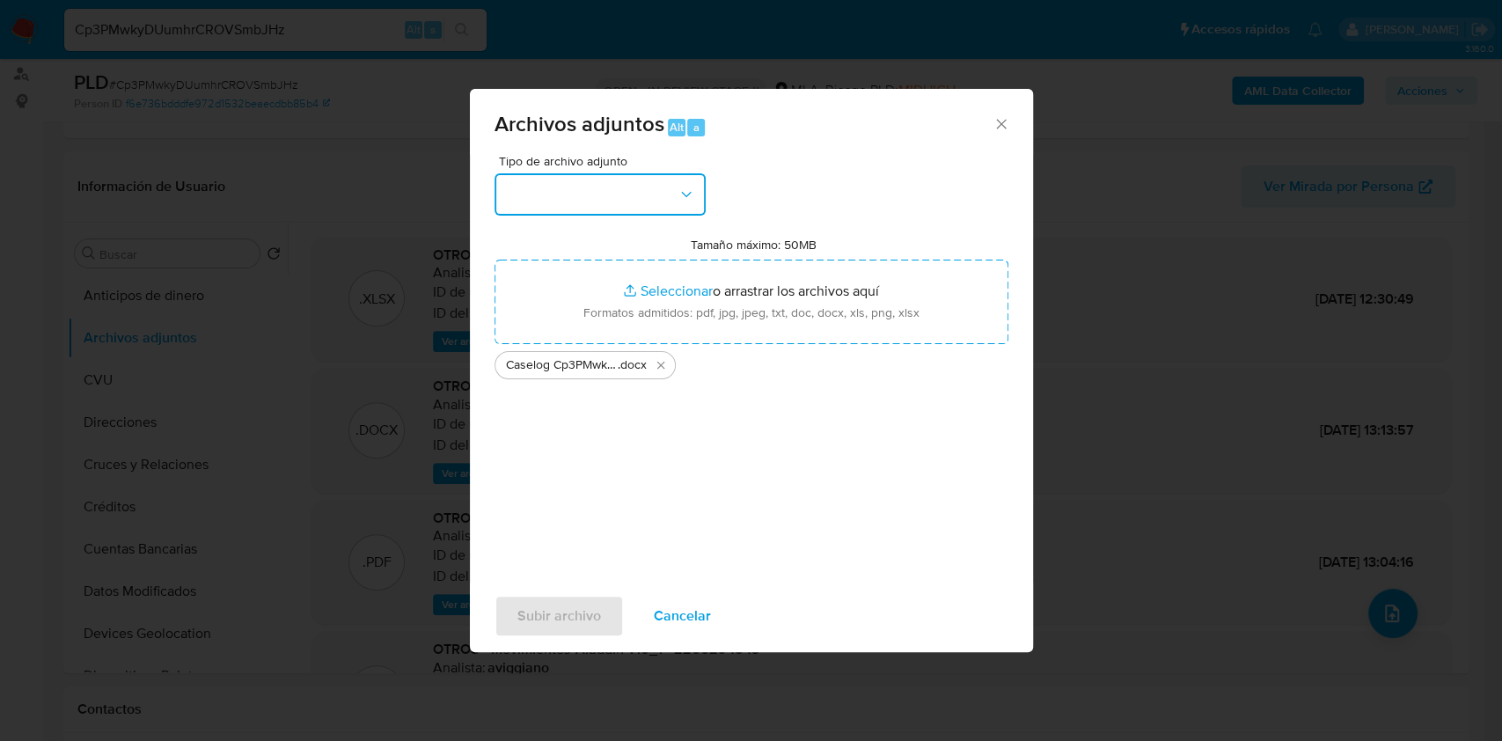
click at [563, 191] on button "button" at bounding box center [599, 194] width 211 height 42
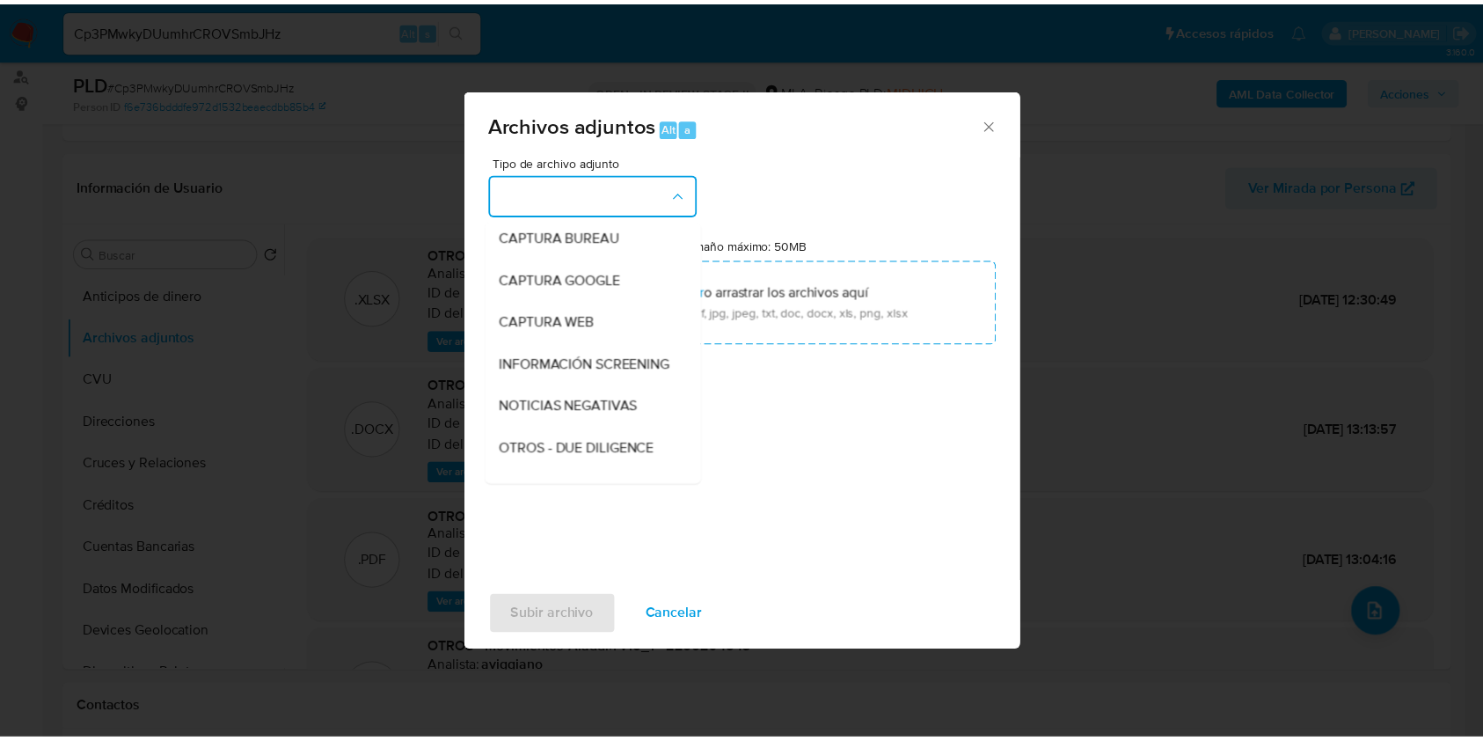
scroll to position [352, 0]
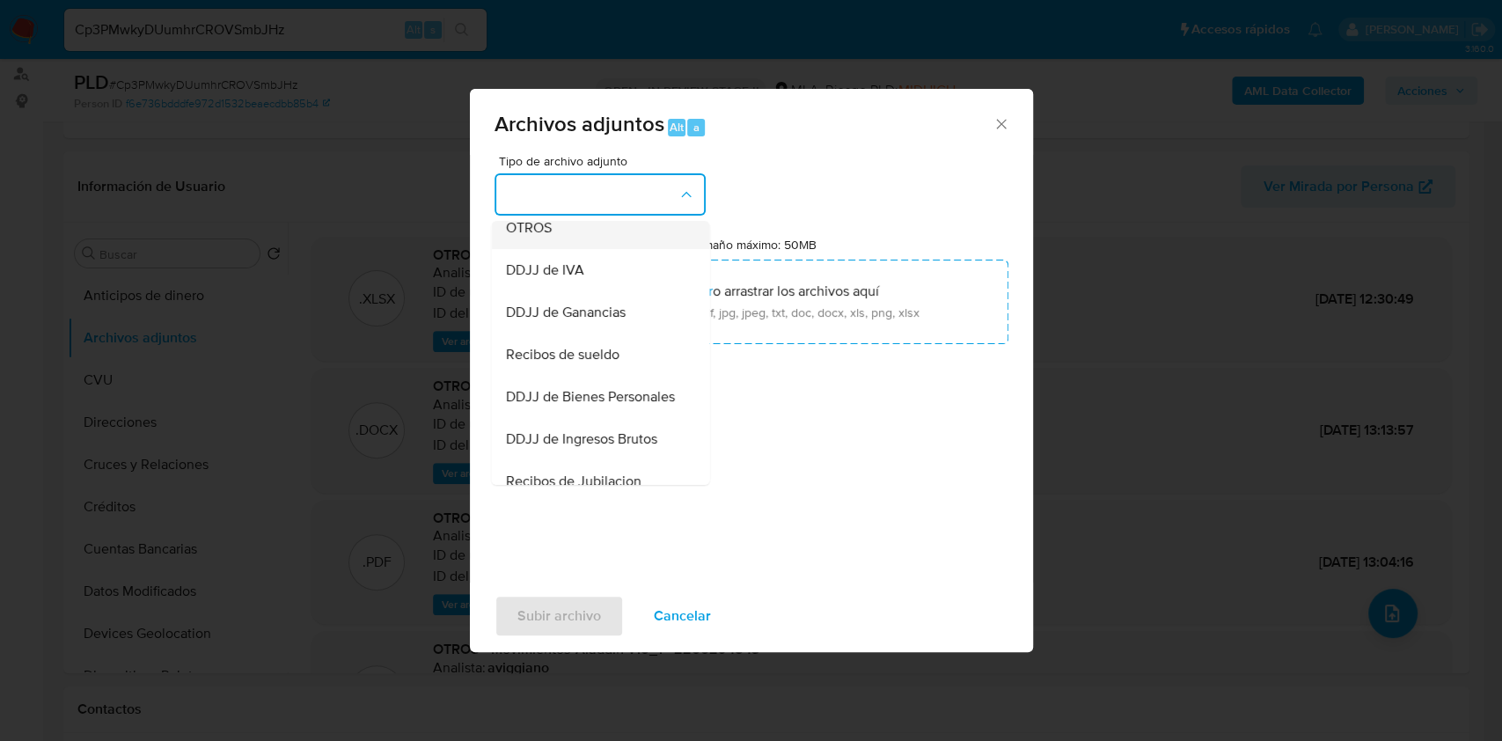
click at [555, 249] on div "OTROS" at bounding box center [594, 228] width 179 height 42
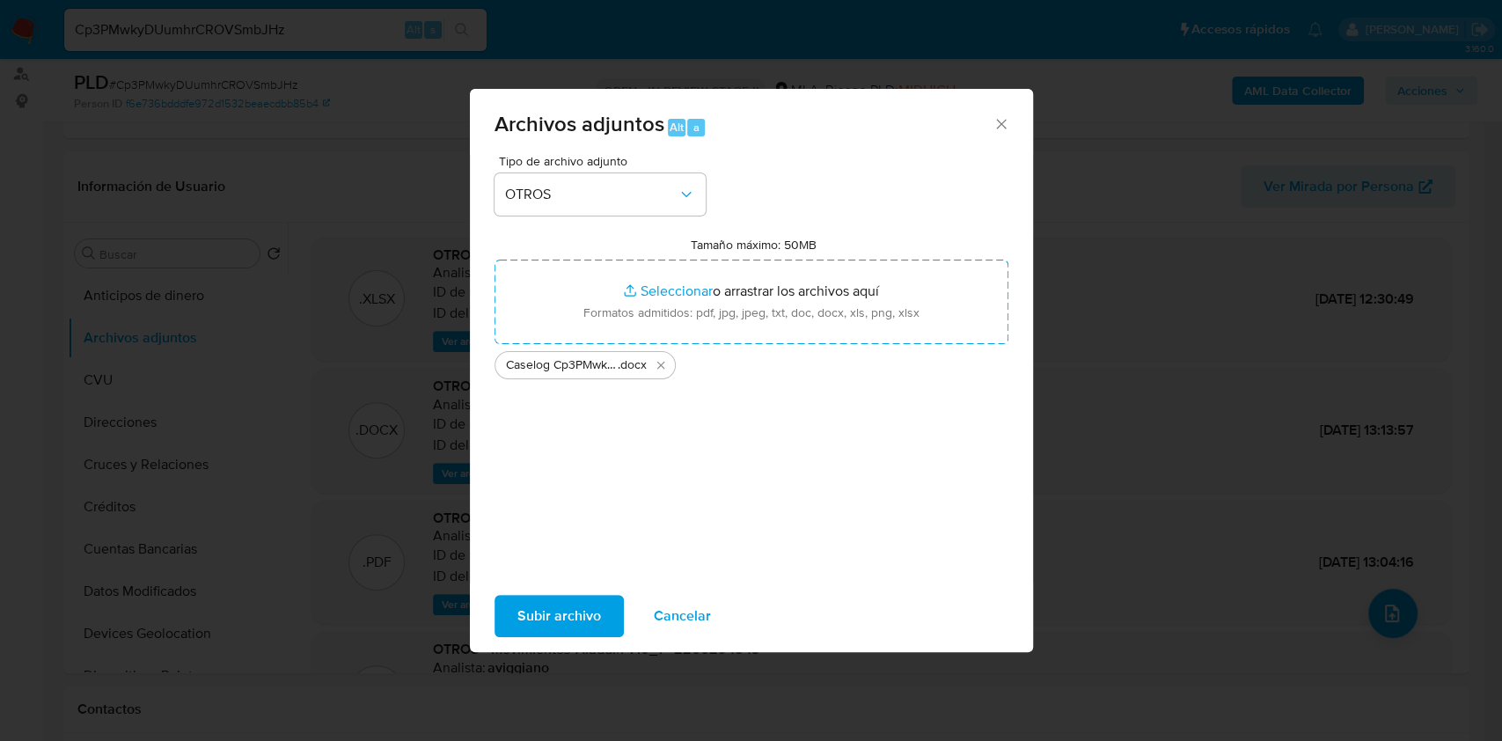
click at [544, 620] on span "Subir archivo" at bounding box center [559, 616] width 84 height 39
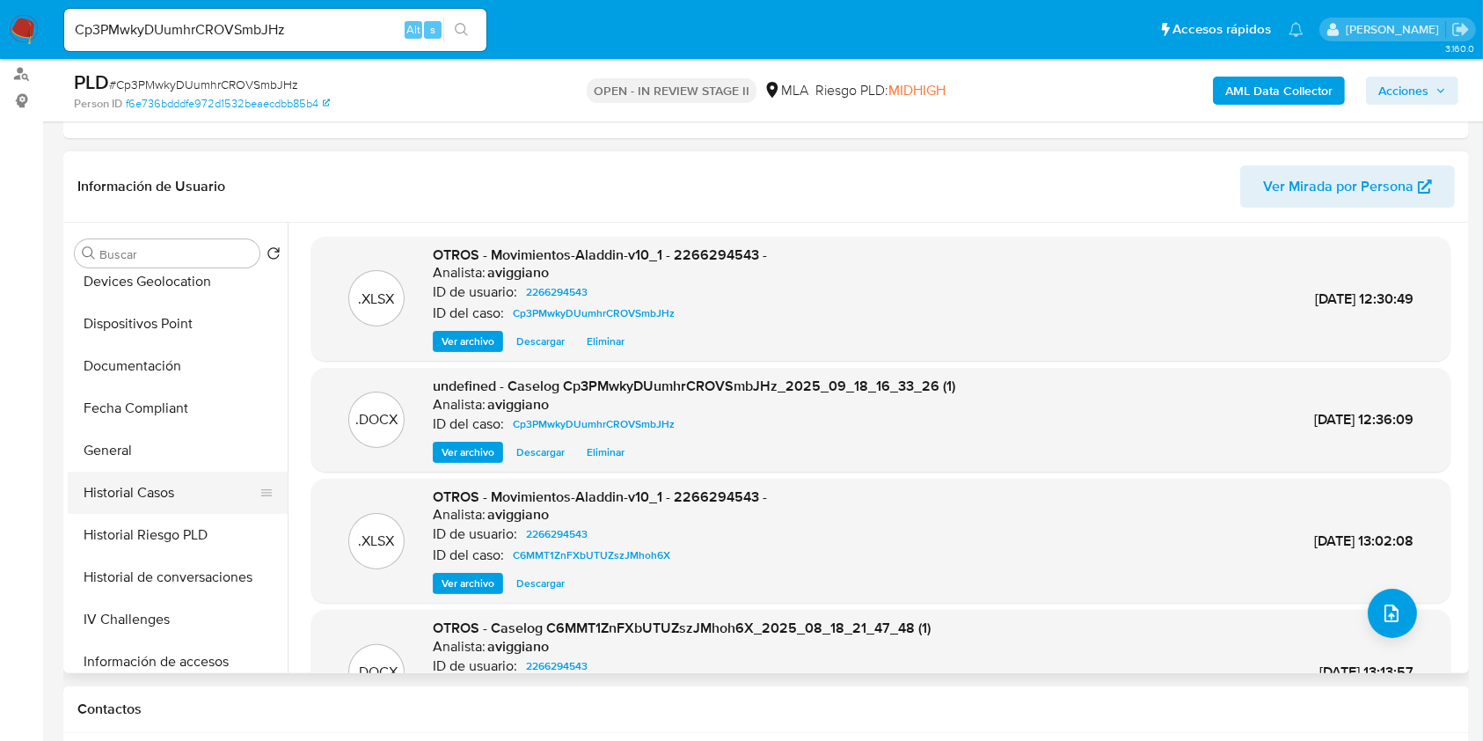
click at [157, 500] on button "Historial Casos" at bounding box center [171, 493] width 206 height 42
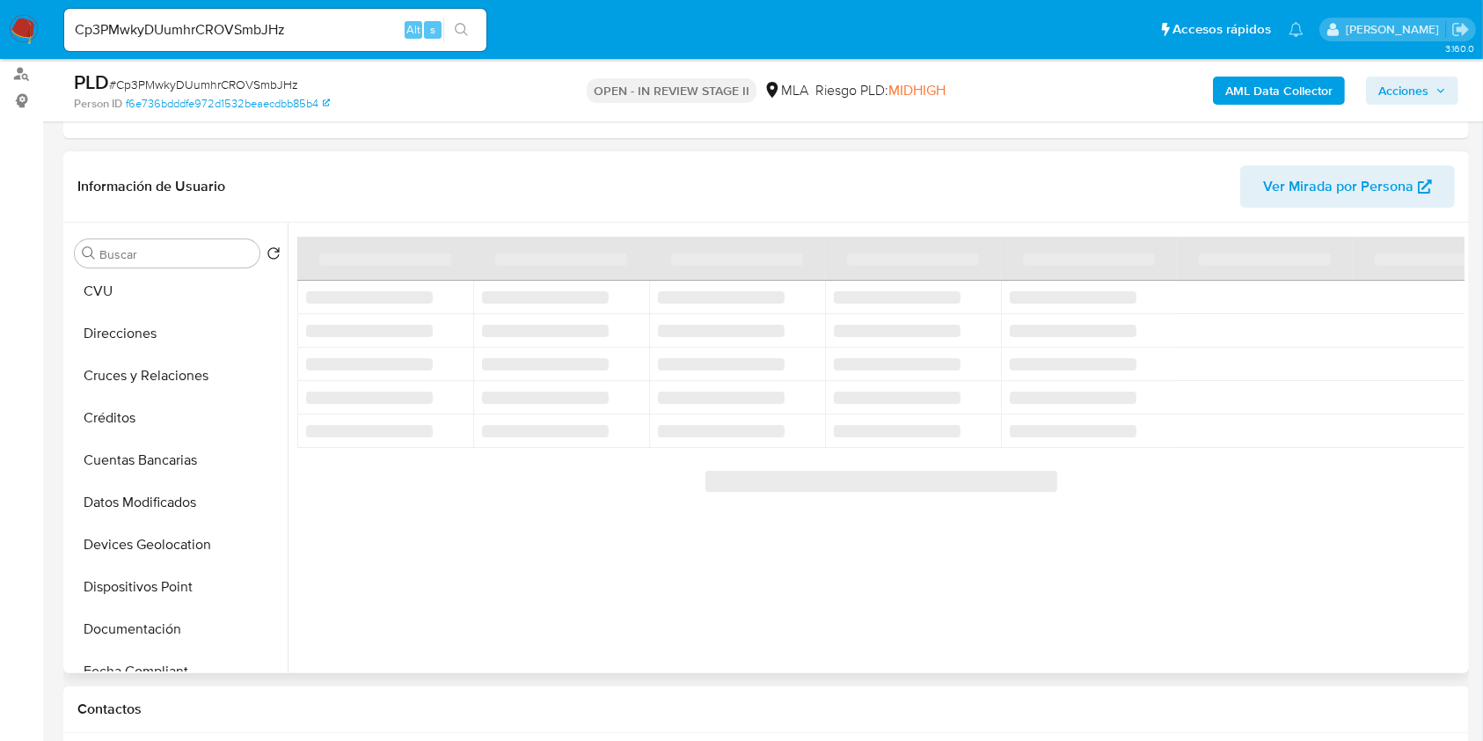
scroll to position [0, 0]
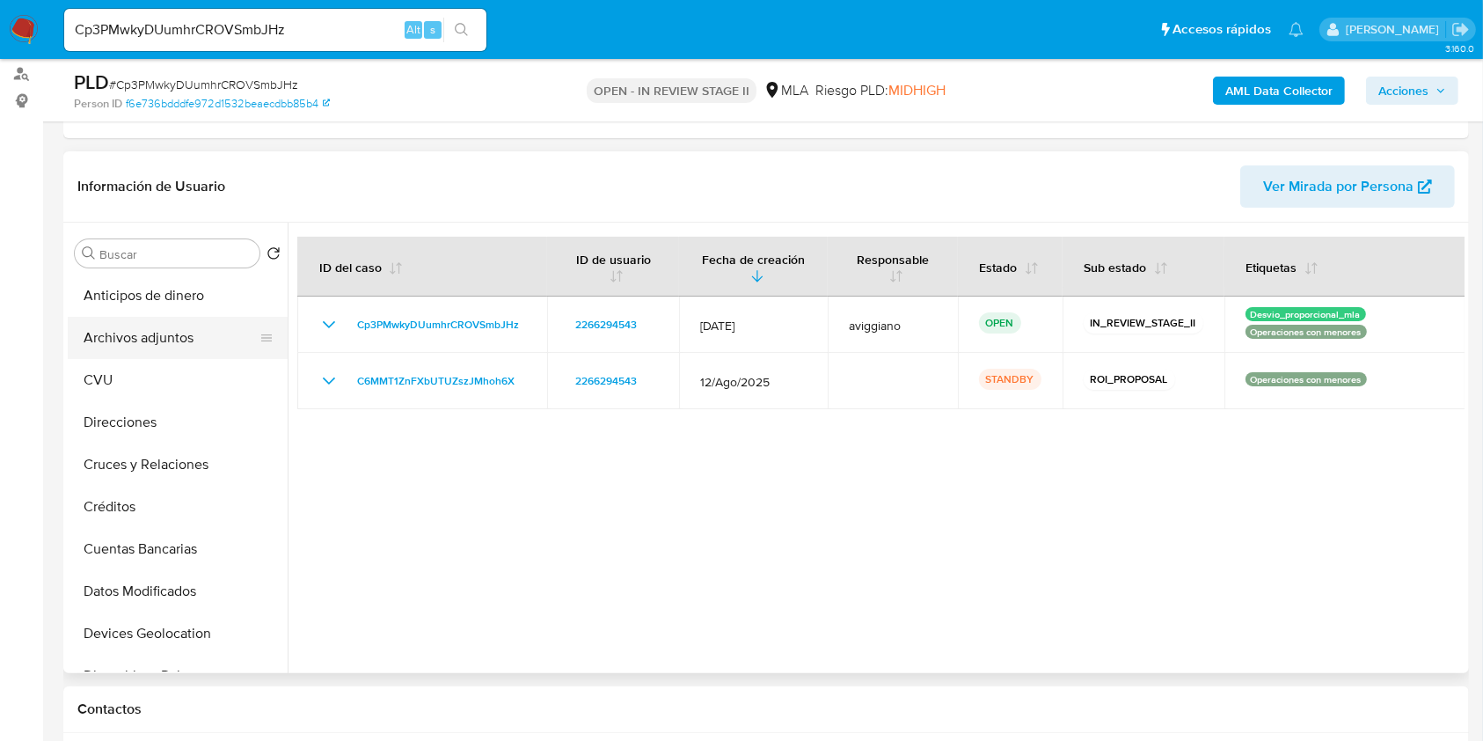
click at [216, 318] on button "Archivos adjuntos" at bounding box center [171, 338] width 206 height 42
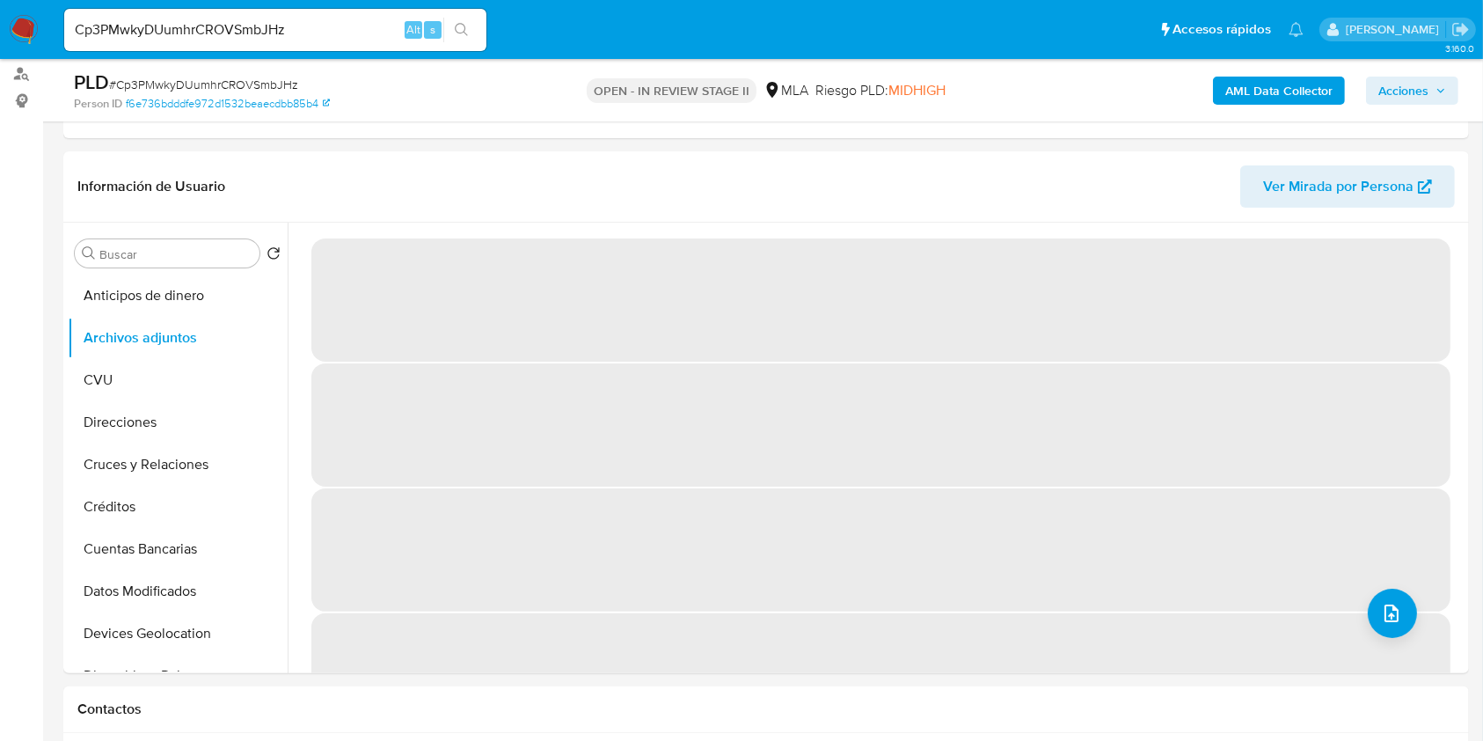
click at [1415, 98] on span "Acciones" at bounding box center [1404, 91] width 50 height 28
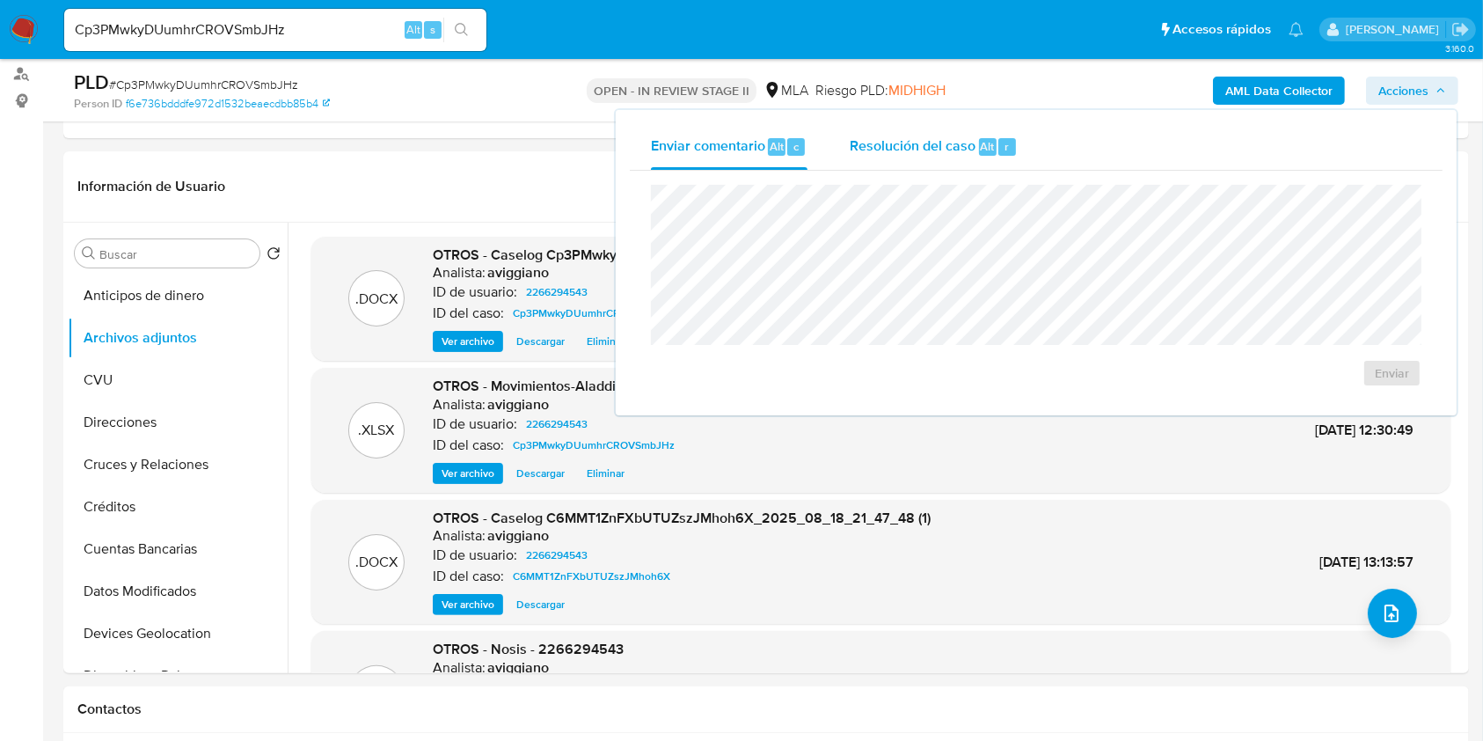
click at [882, 144] on span "Resolución del caso" at bounding box center [913, 145] width 126 height 20
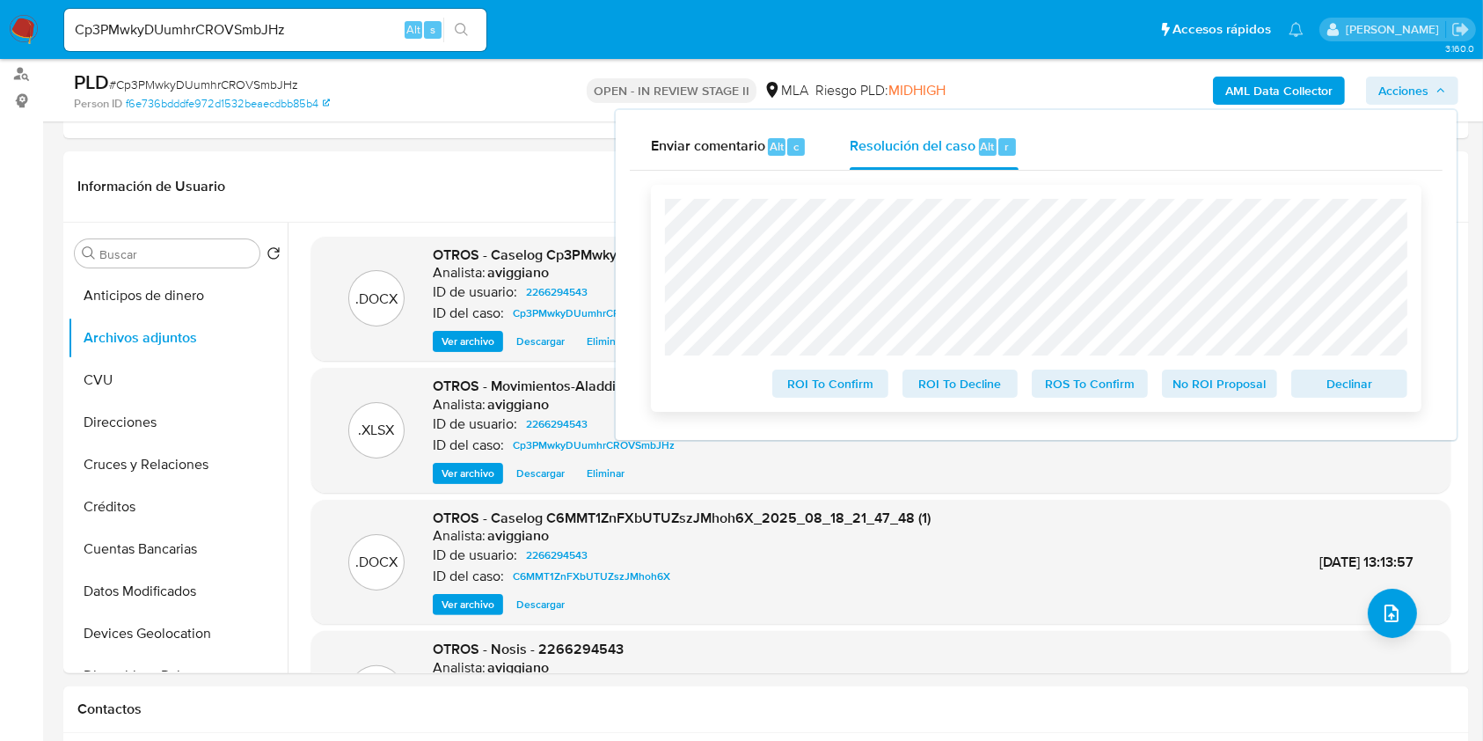
click at [1347, 387] on span "Declinar" at bounding box center [1349, 383] width 91 height 25
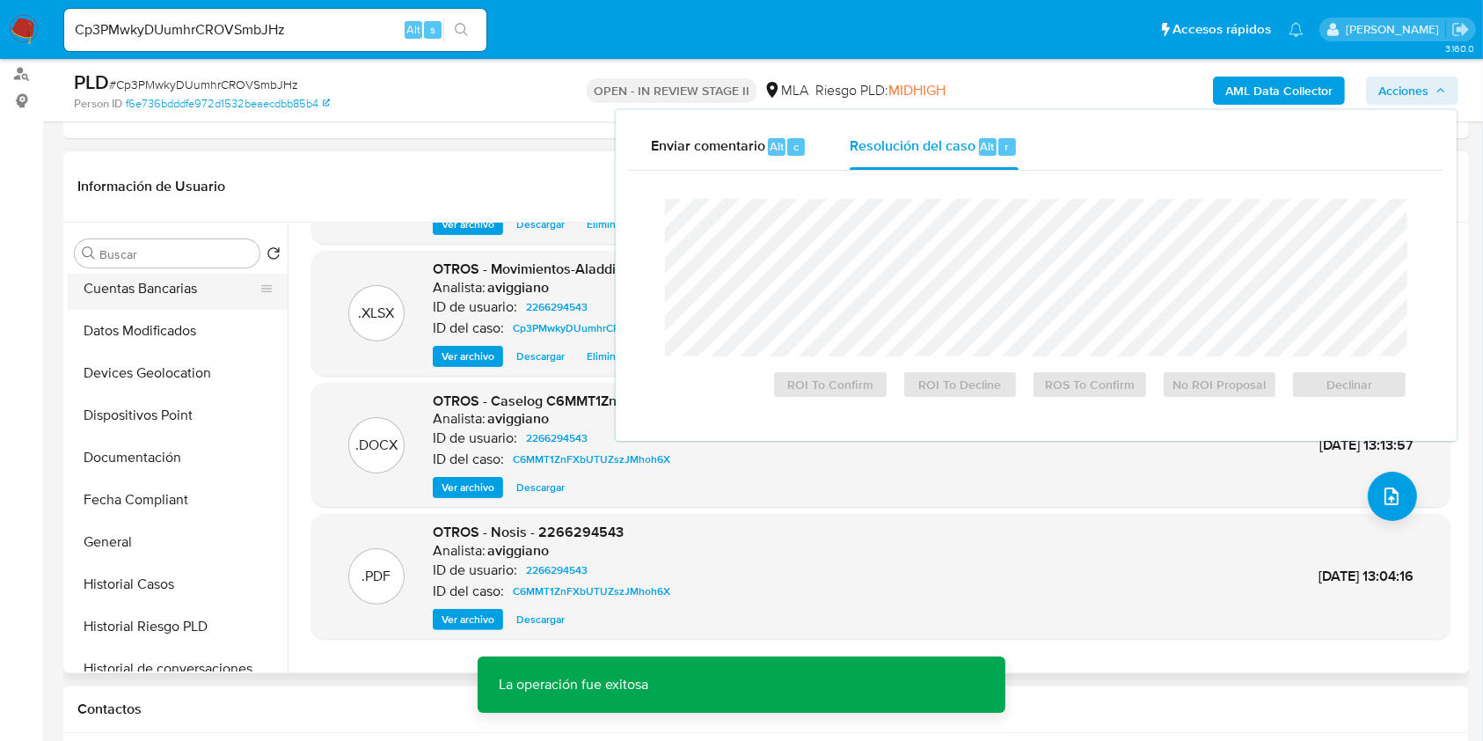
scroll to position [469, 0]
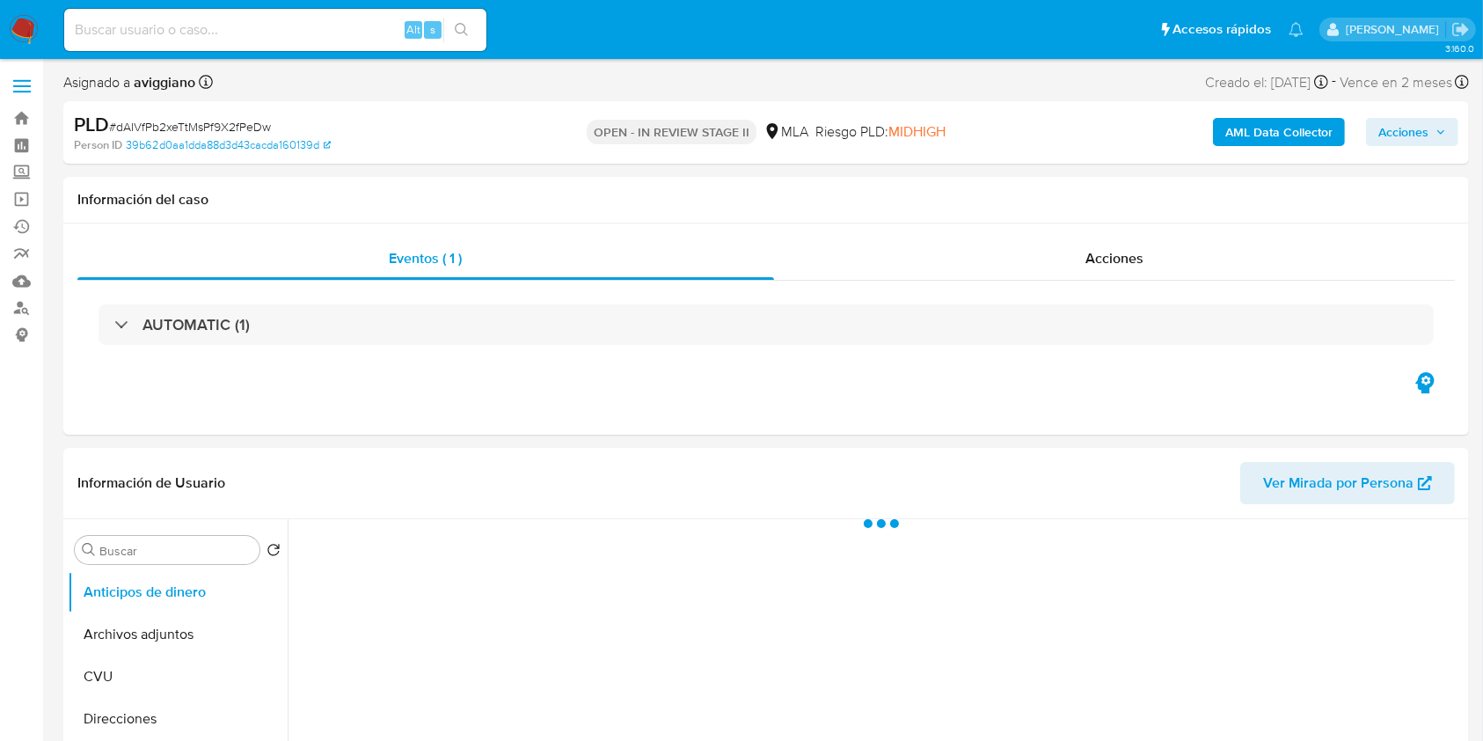
select select "10"
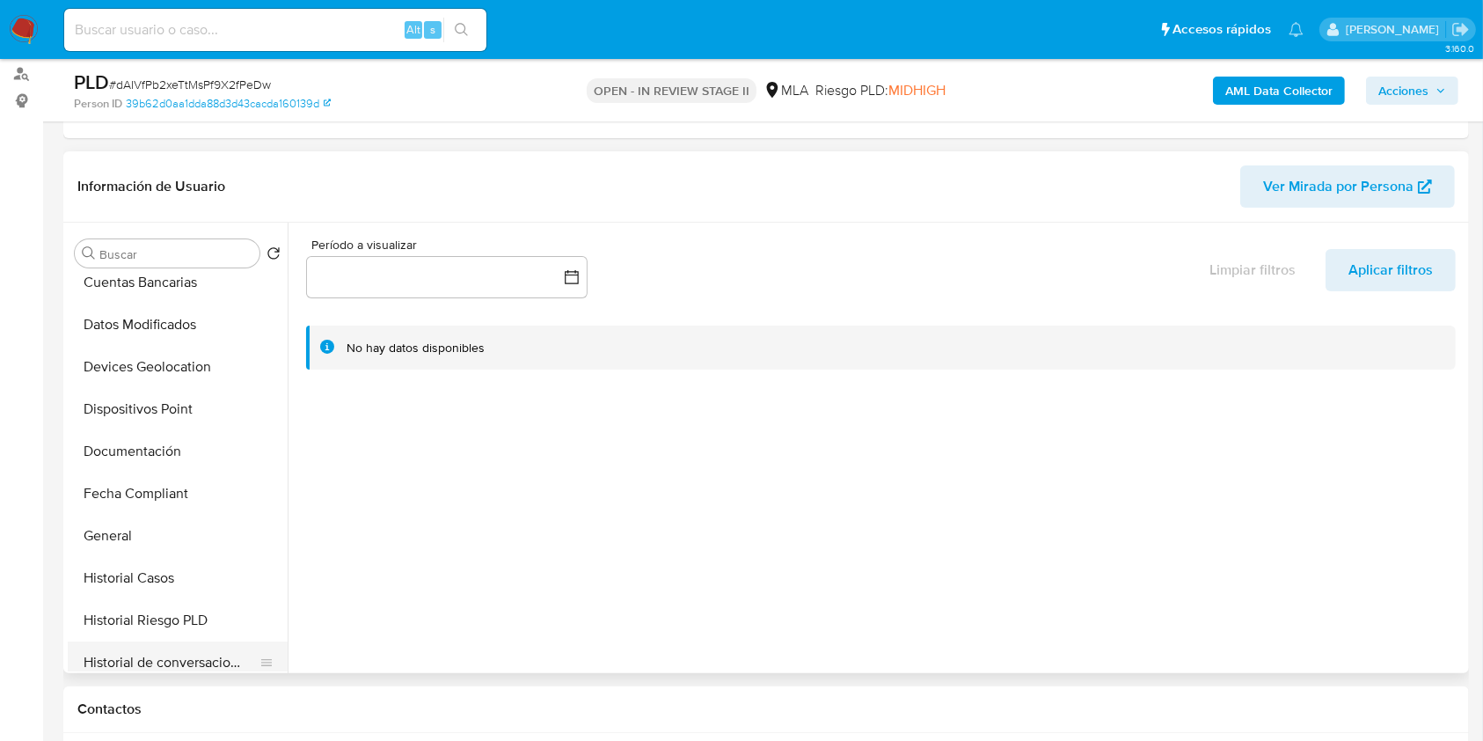
scroll to position [469, 0]
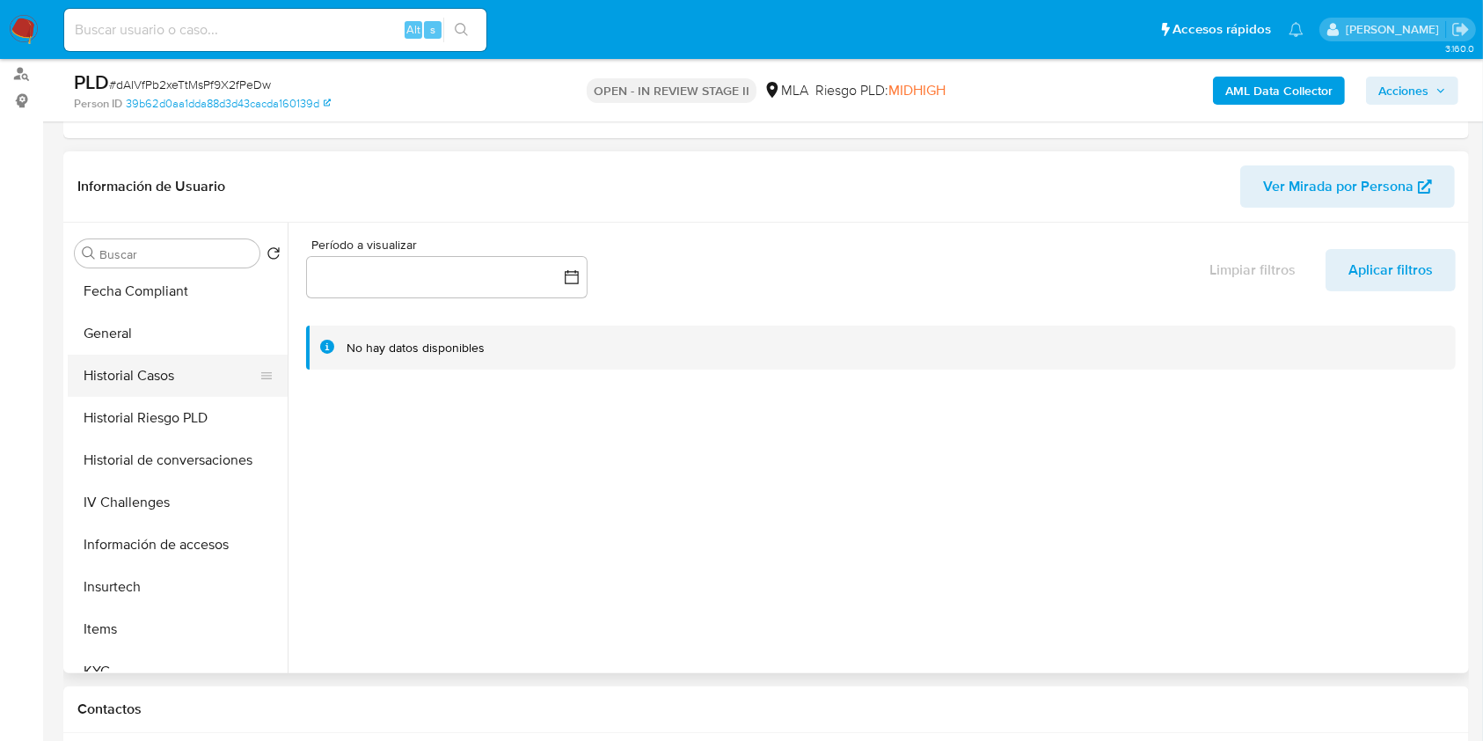
click at [179, 377] on button "Historial Casos" at bounding box center [171, 376] width 206 height 42
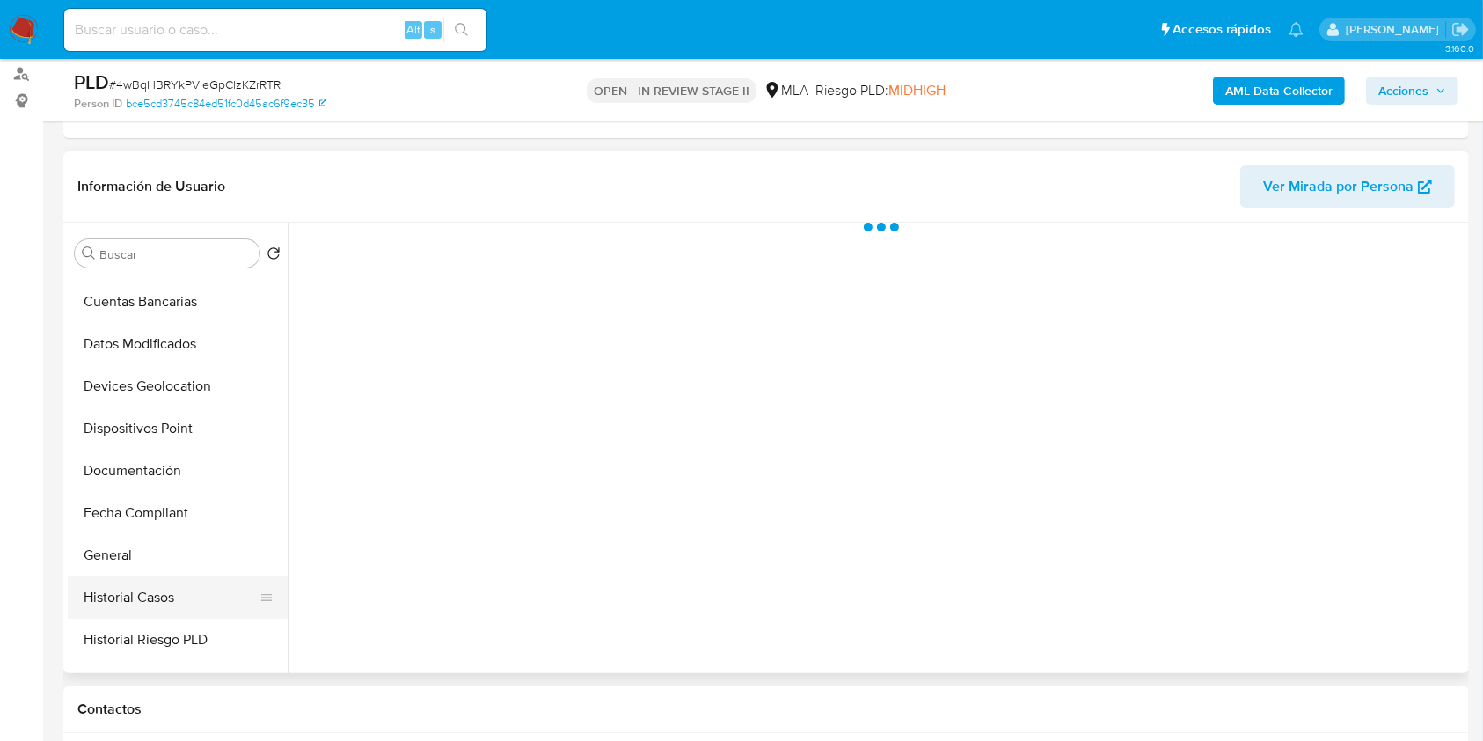
scroll to position [352, 0]
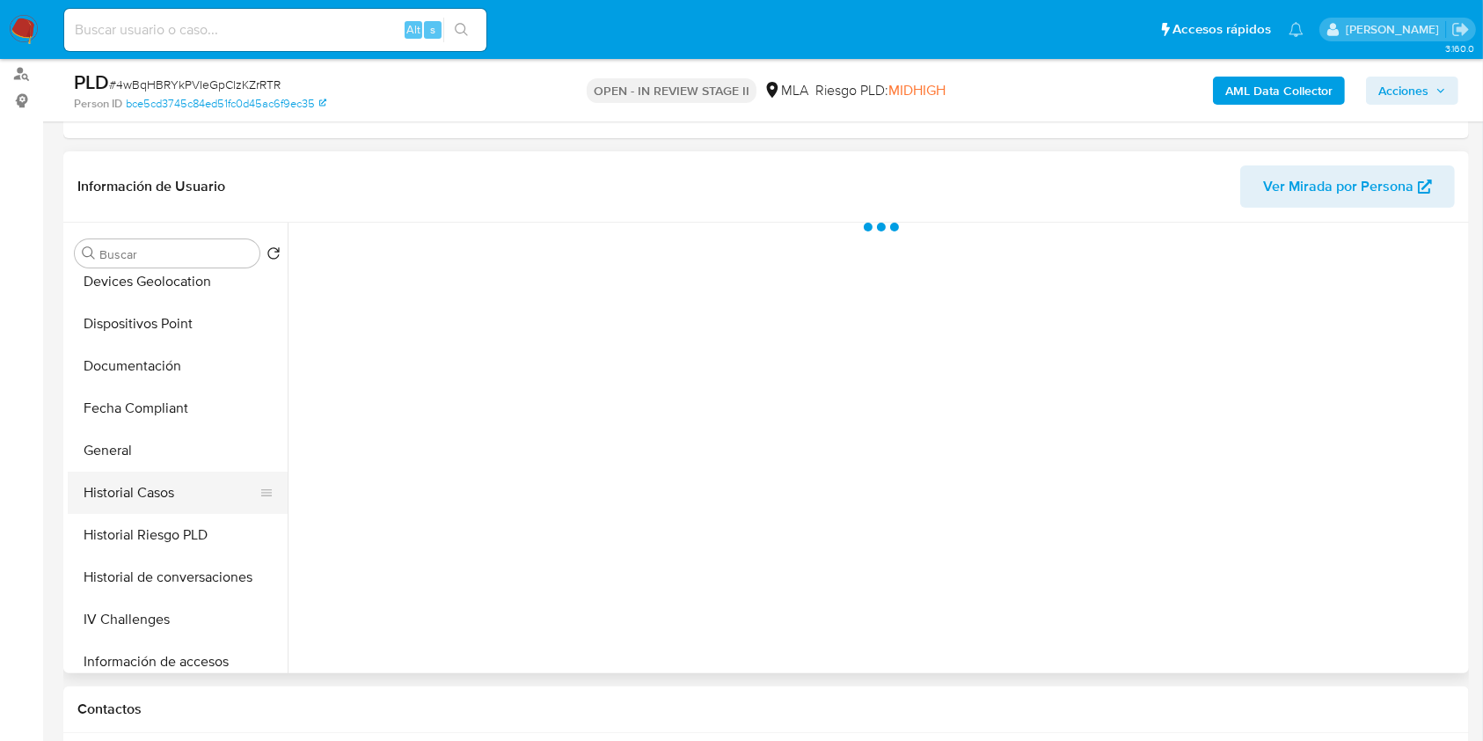
select select "10"
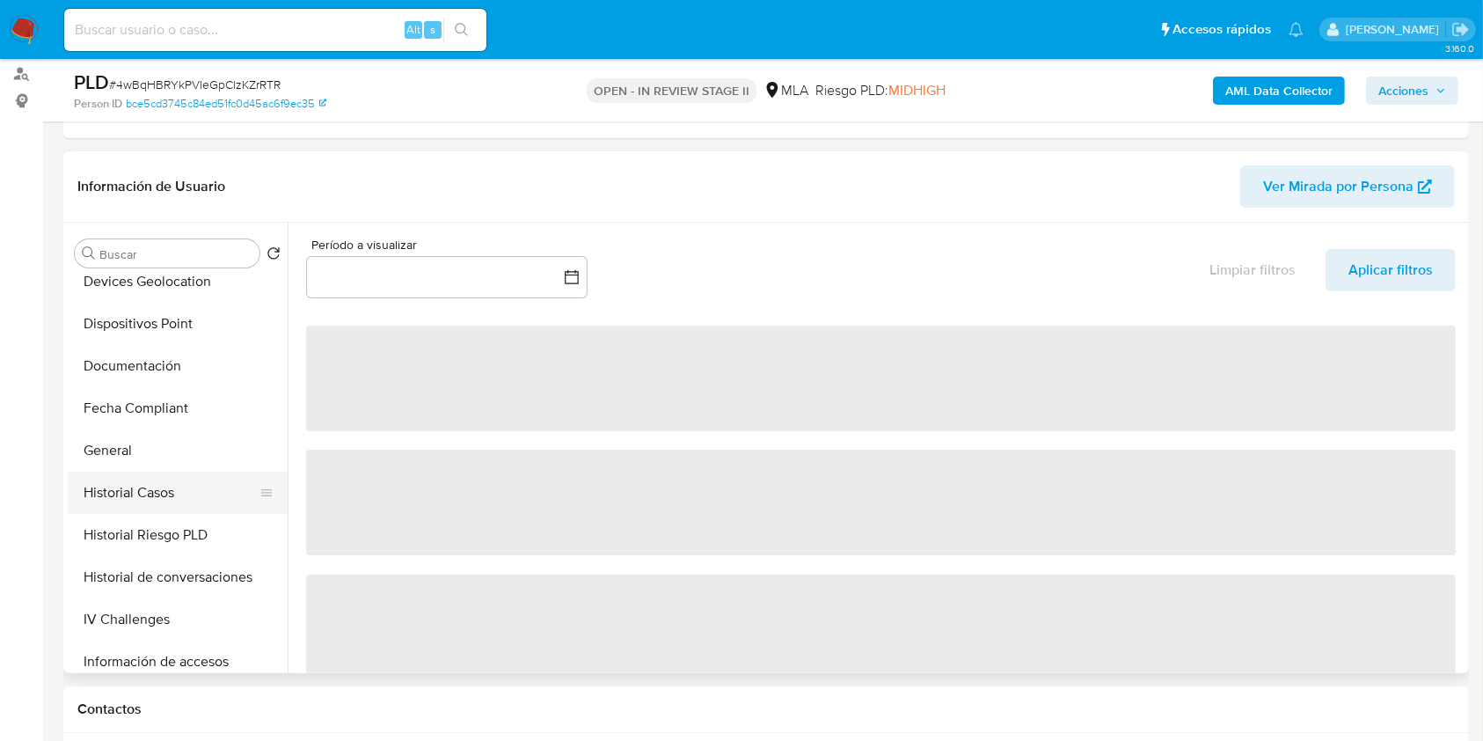
click at [200, 489] on button "Historial Casos" at bounding box center [171, 493] width 206 height 42
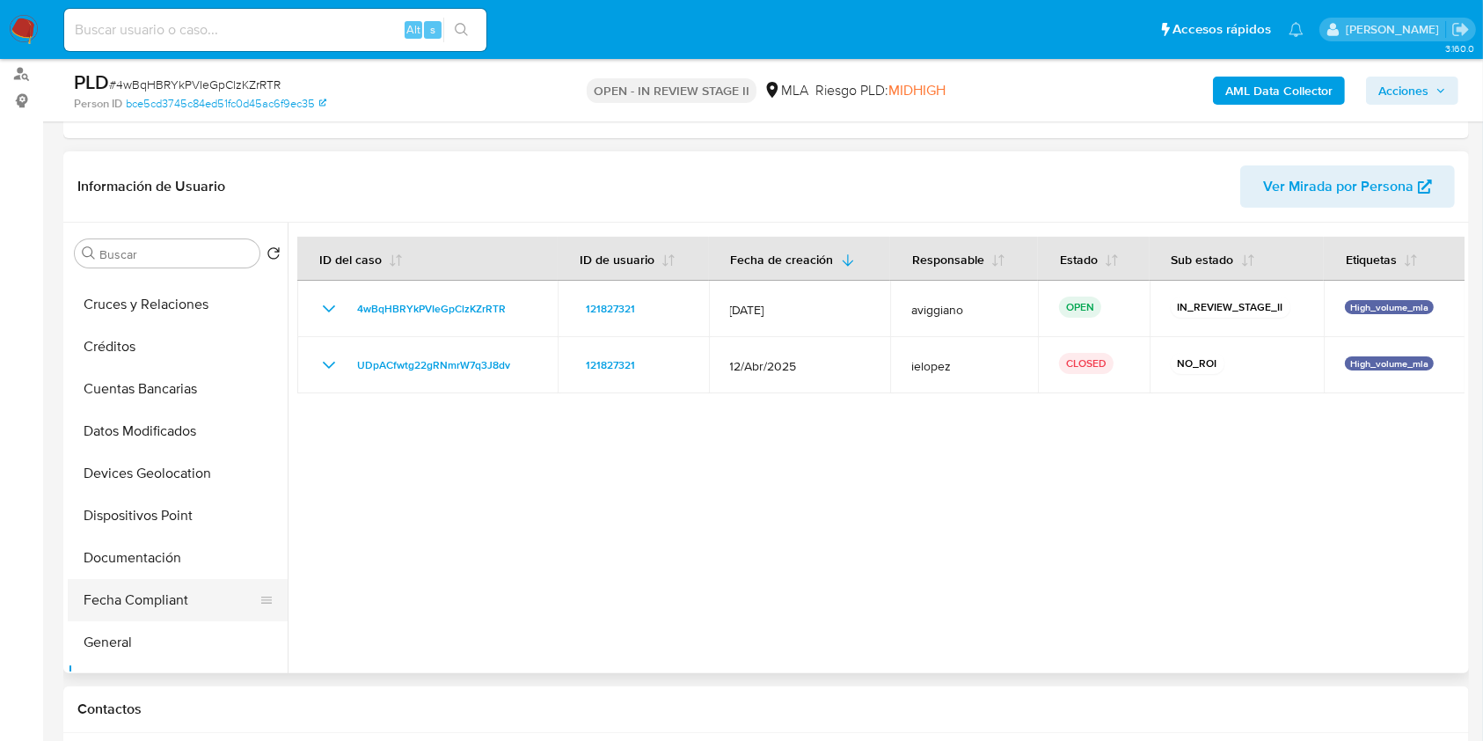
scroll to position [0, 0]
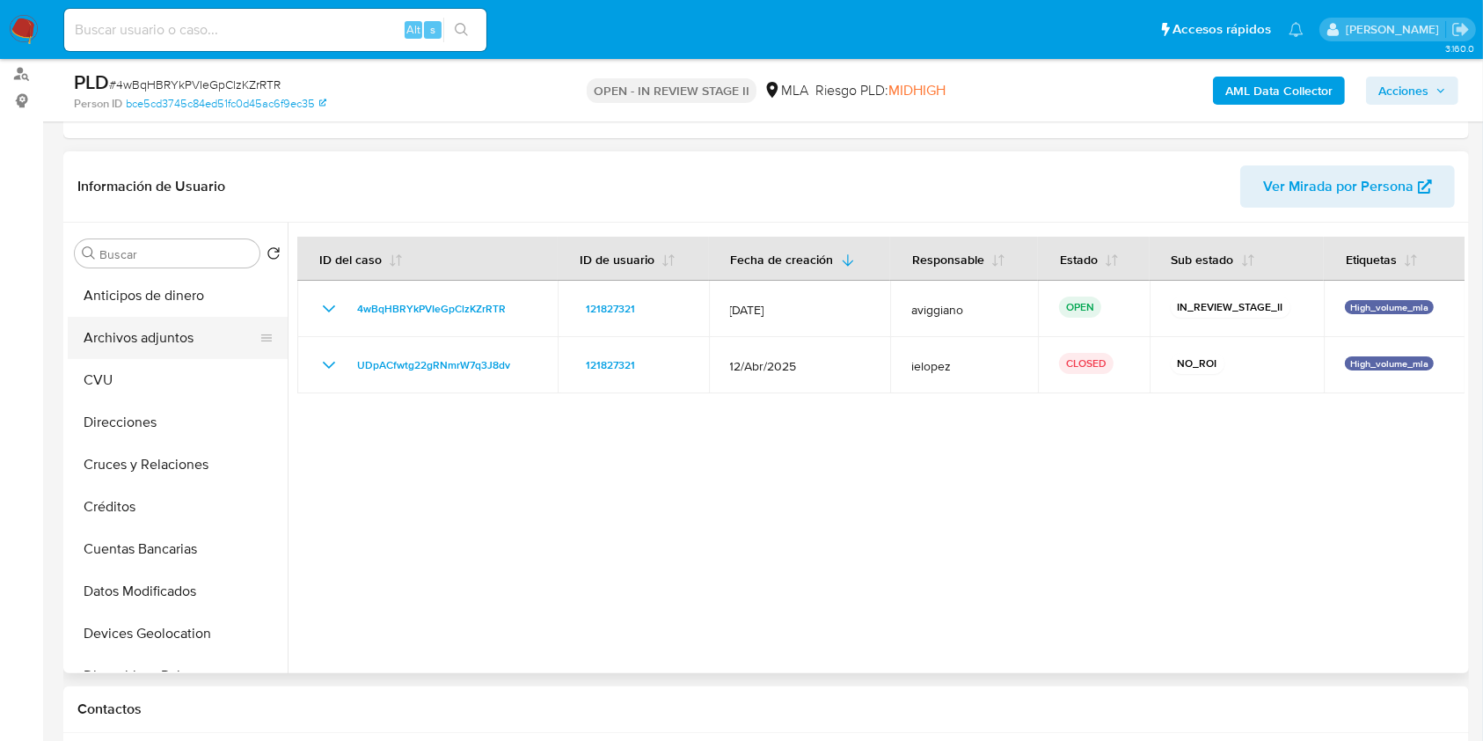
click at [204, 335] on button "Archivos adjuntos" at bounding box center [171, 338] width 206 height 42
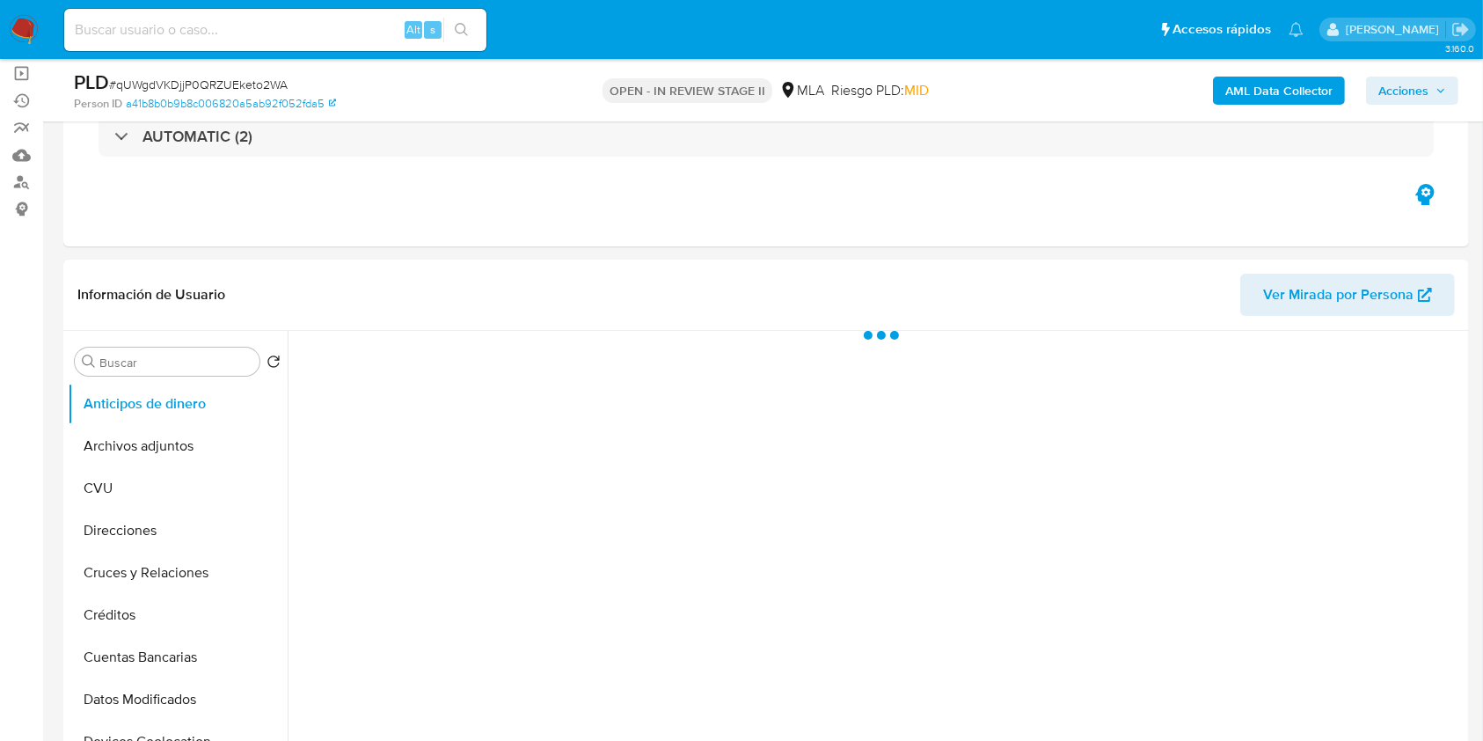
scroll to position [234, 0]
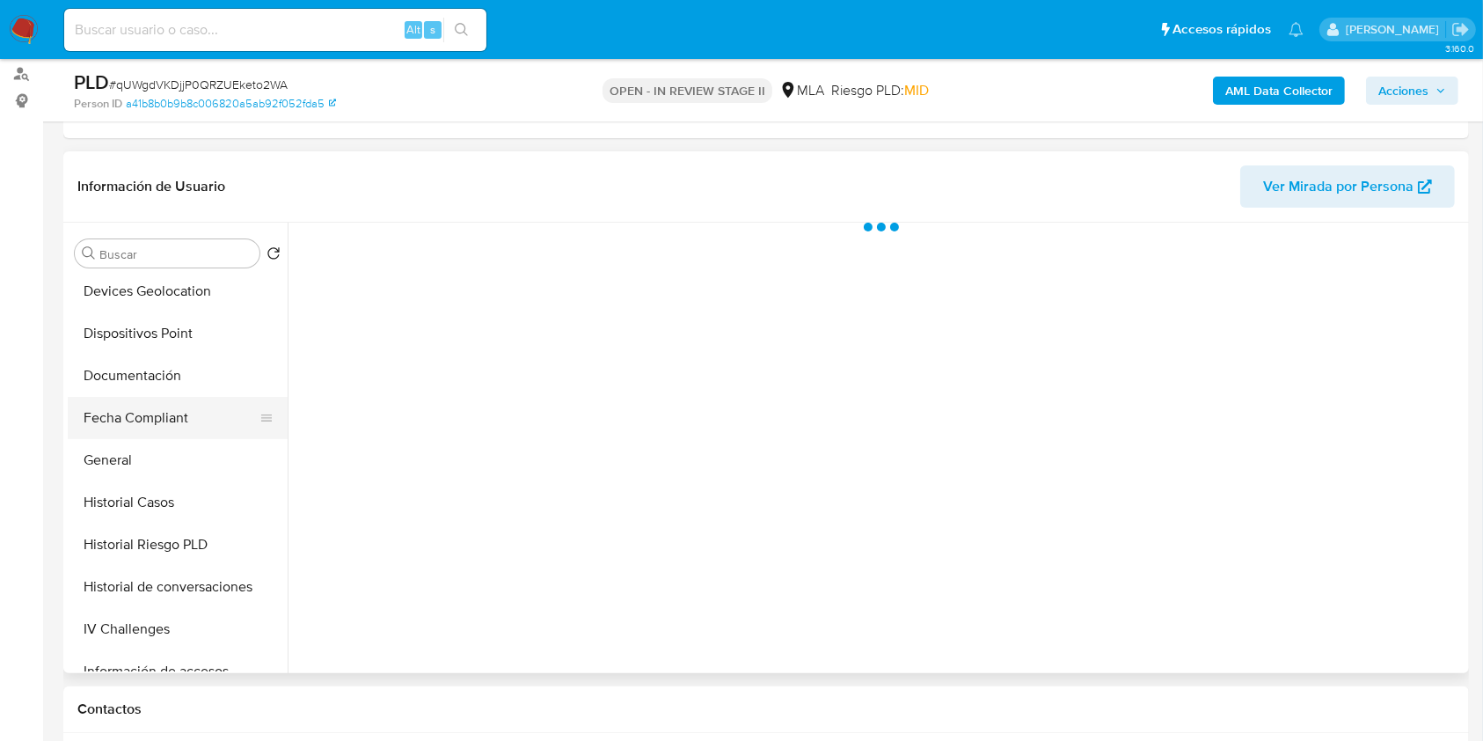
select select "10"
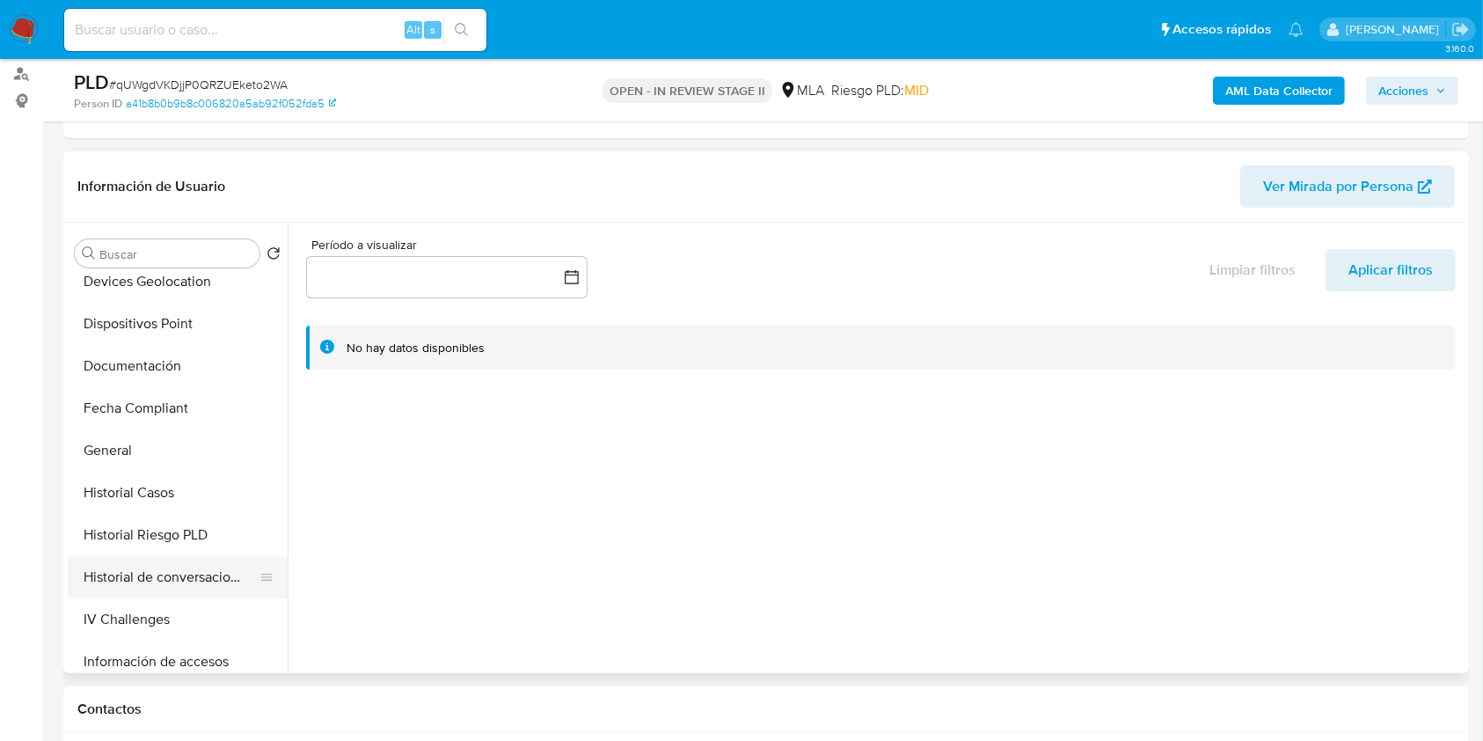
scroll to position [704, 0]
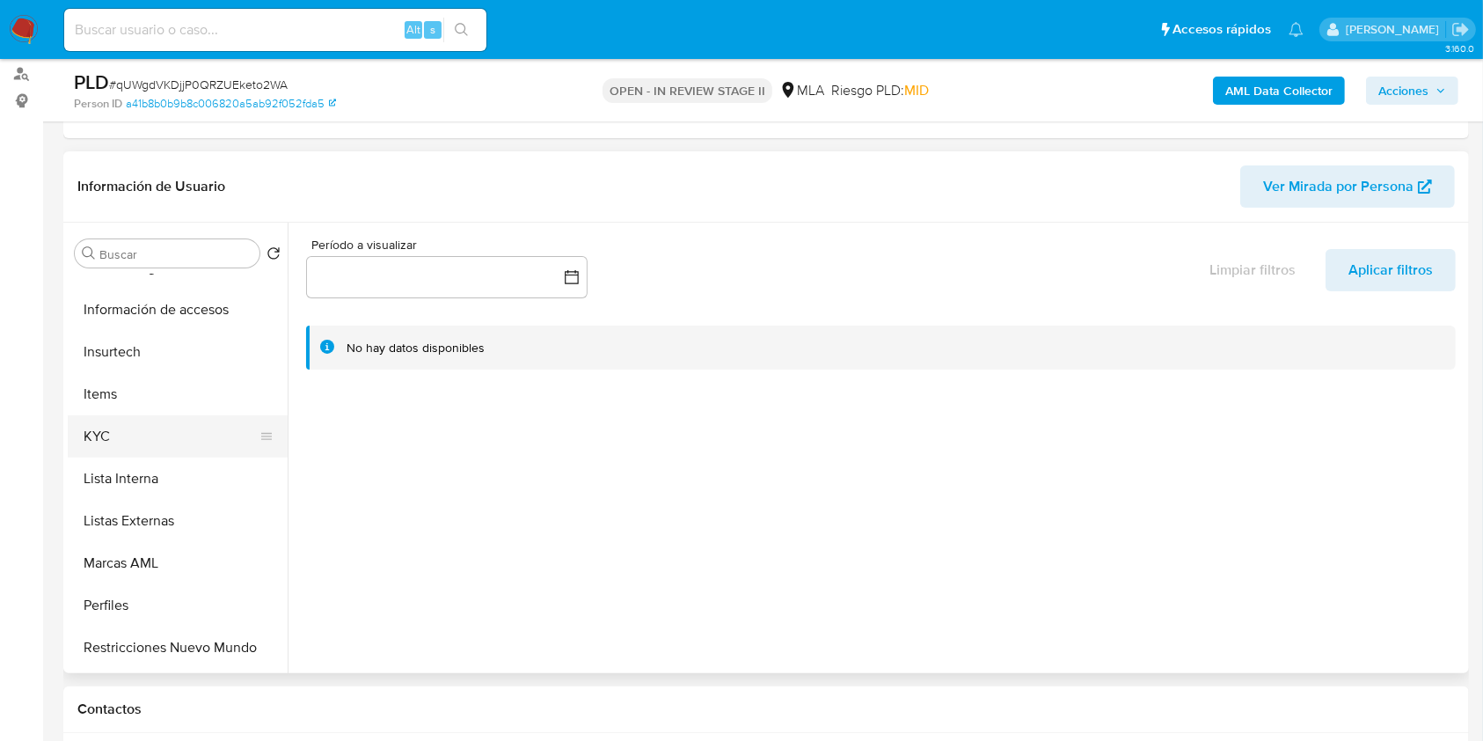
click at [179, 451] on button "KYC" at bounding box center [171, 436] width 206 height 42
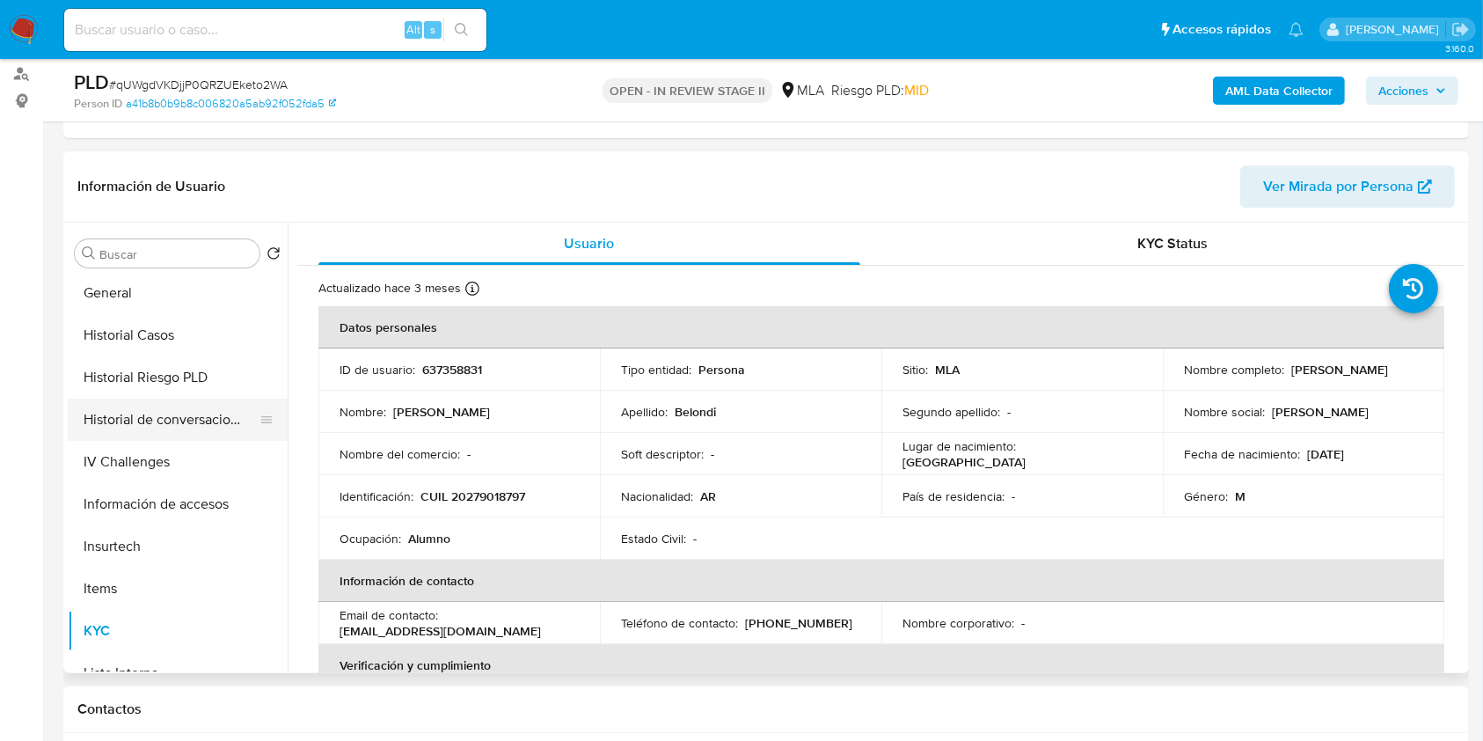
scroll to position [476, 0]
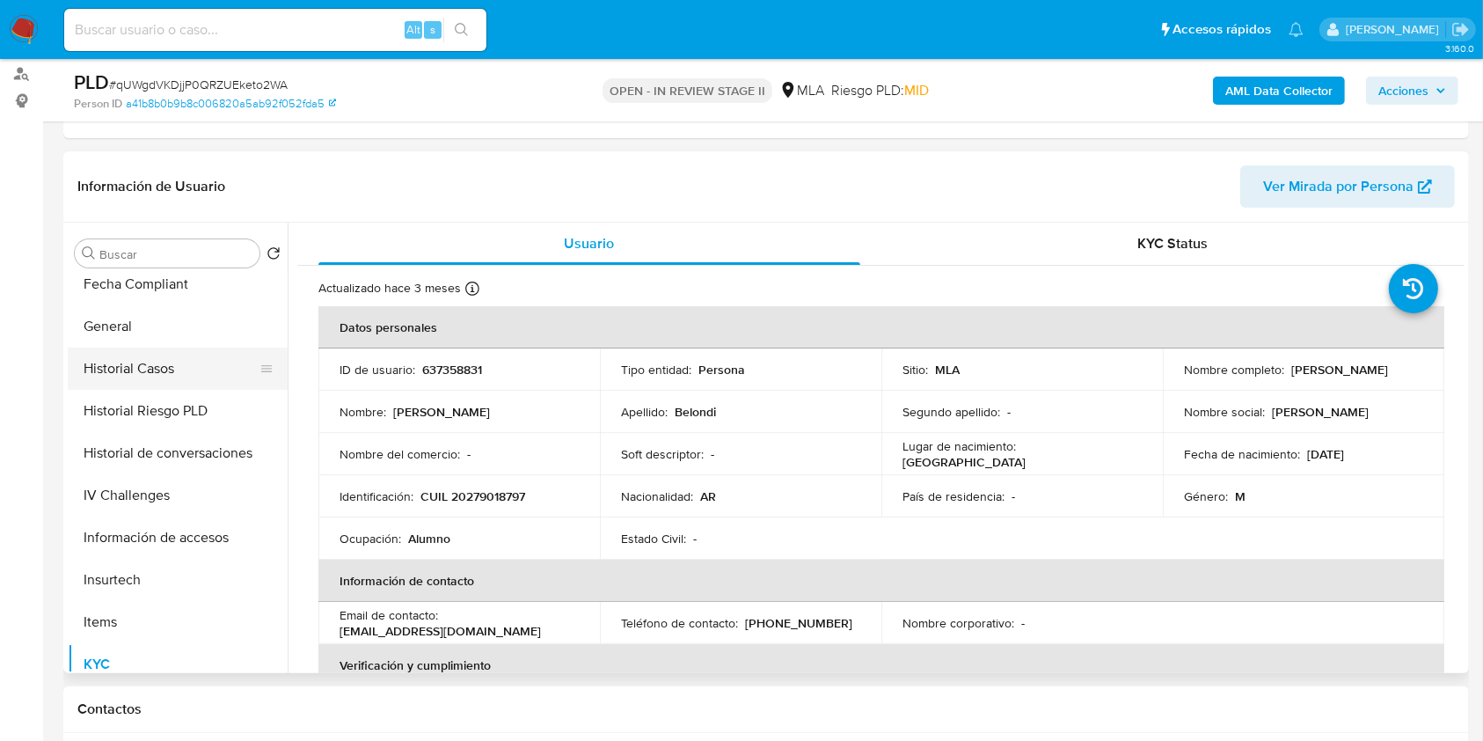
click at [190, 356] on button "Historial Casos" at bounding box center [171, 369] width 206 height 42
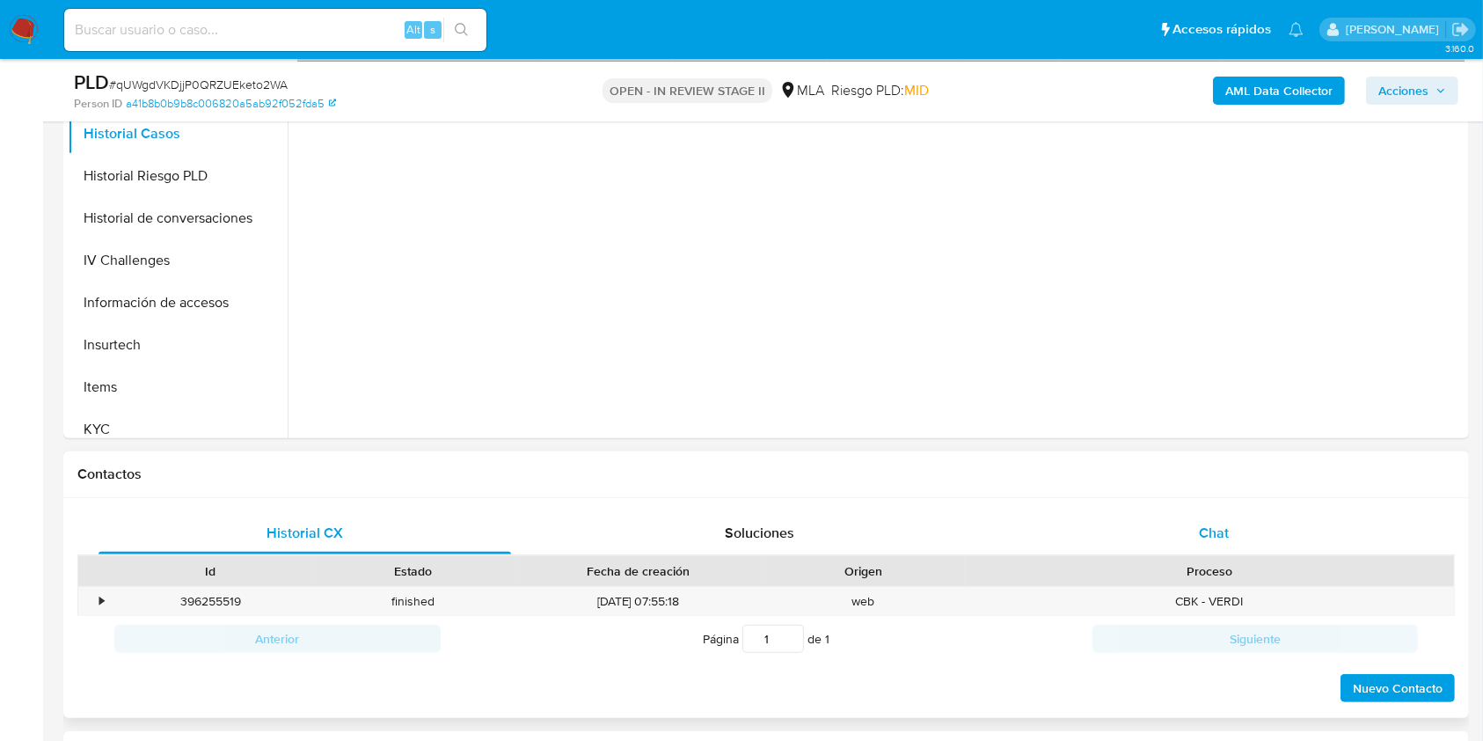
click at [1182, 512] on div "Chat" at bounding box center [1214, 533] width 413 height 42
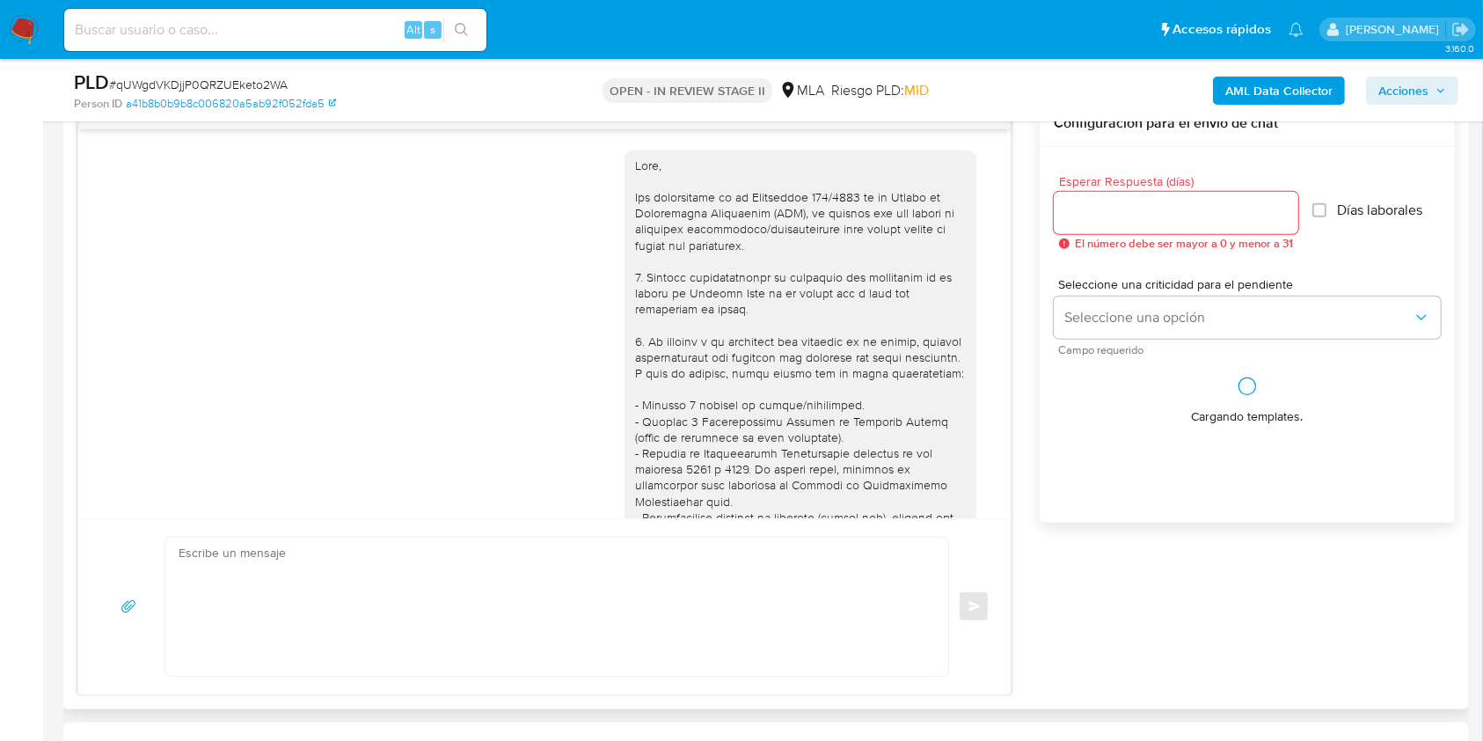
scroll to position [677, 0]
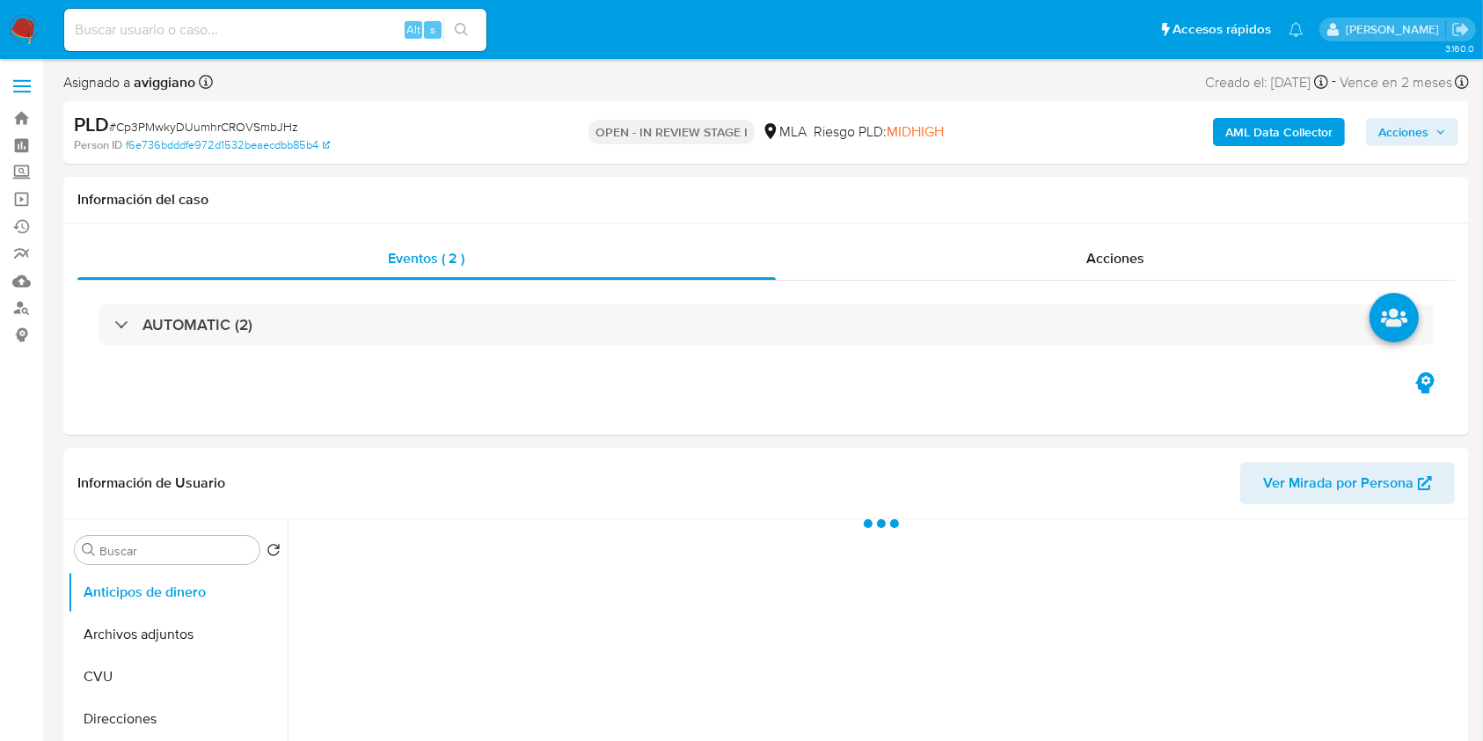
select select "10"
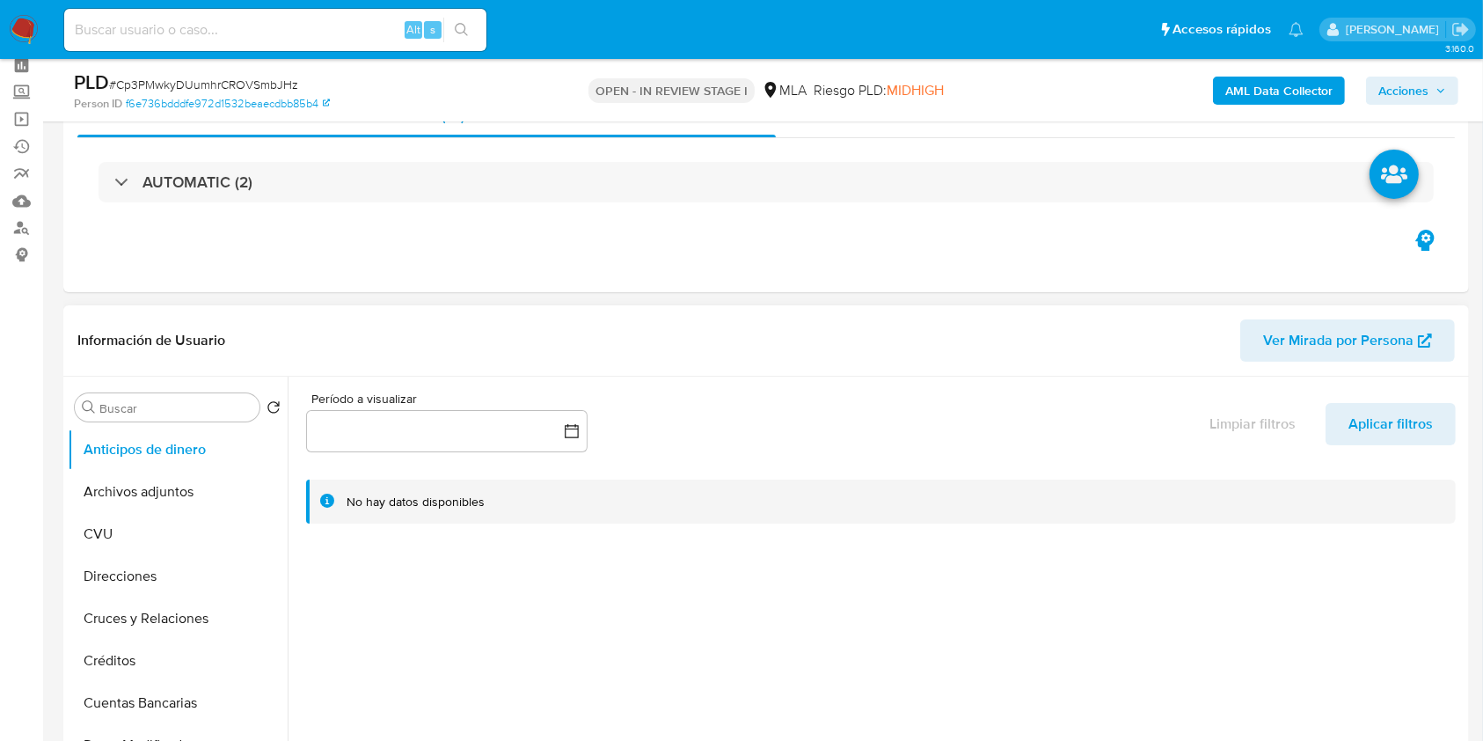
scroll to position [117, 0]
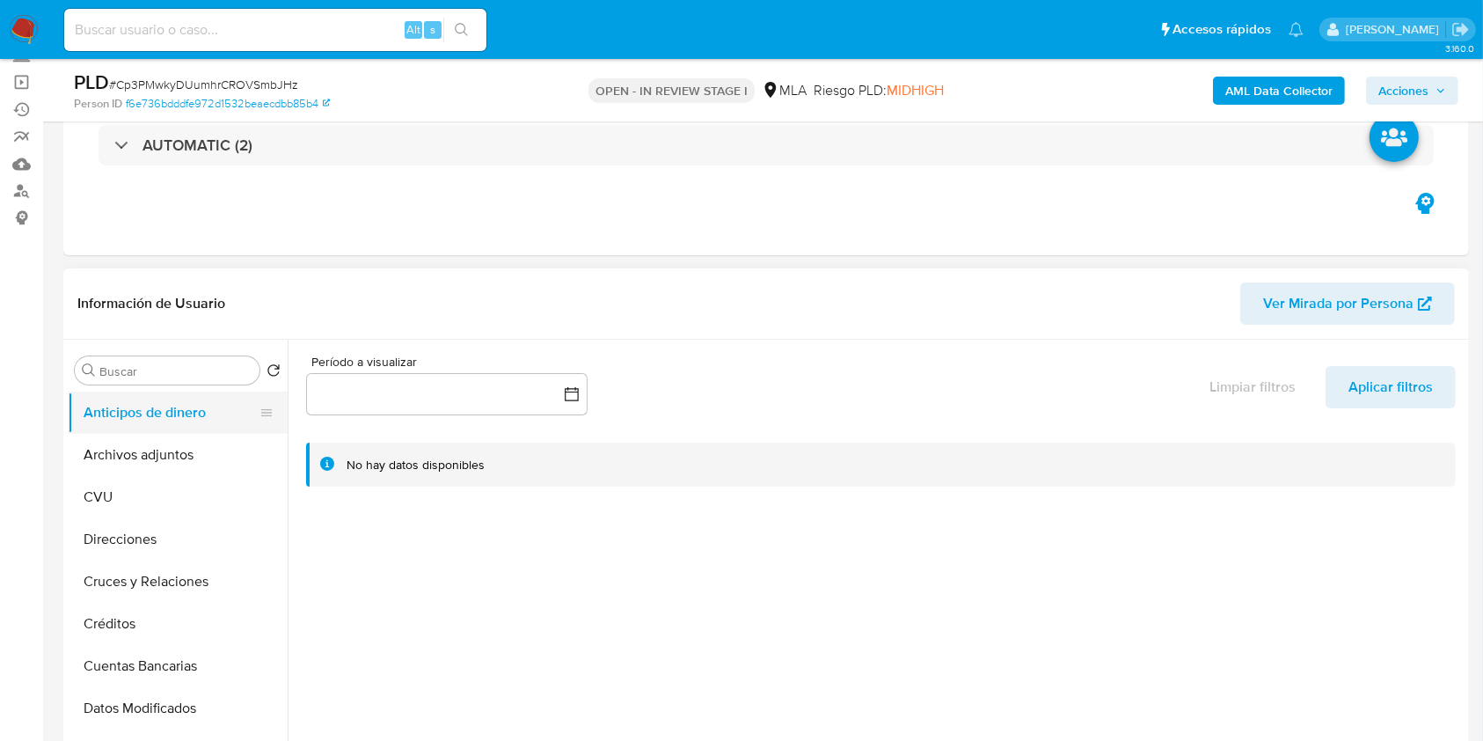
click at [93, 428] on button "Anticipos de dinero" at bounding box center [171, 413] width 206 height 42
click at [89, 448] on button "Archivos adjuntos" at bounding box center [171, 455] width 206 height 42
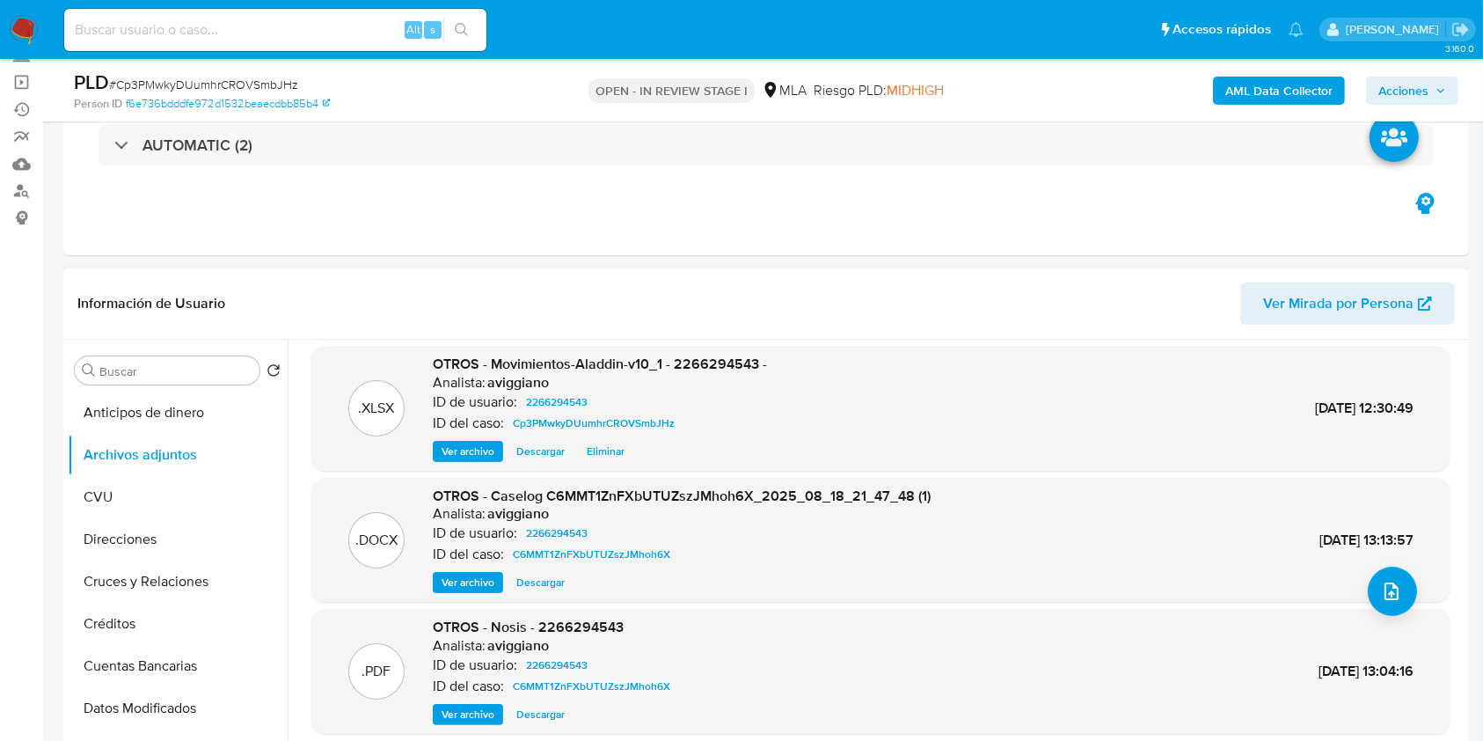
scroll to position [148, 0]
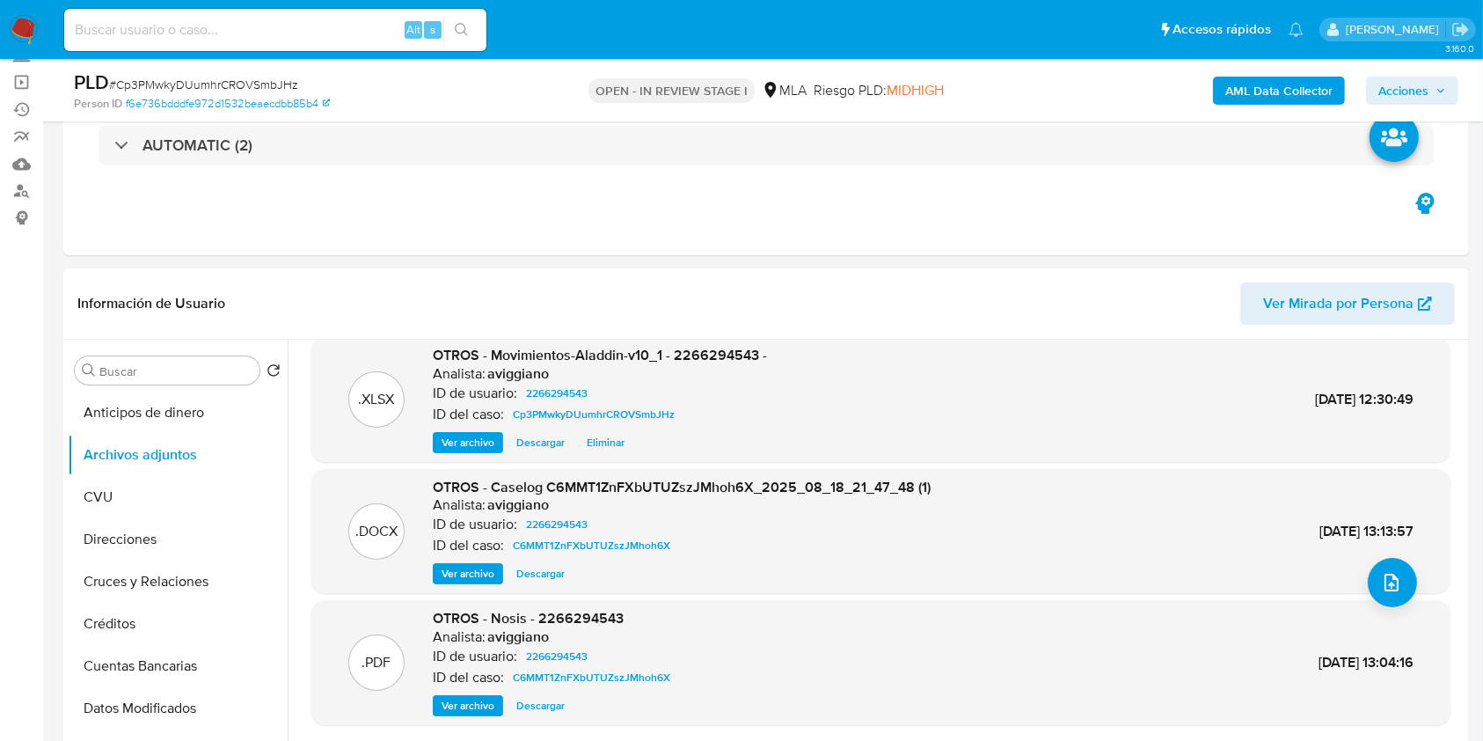
click at [1432, 94] on span "Acciones" at bounding box center [1413, 90] width 68 height 25
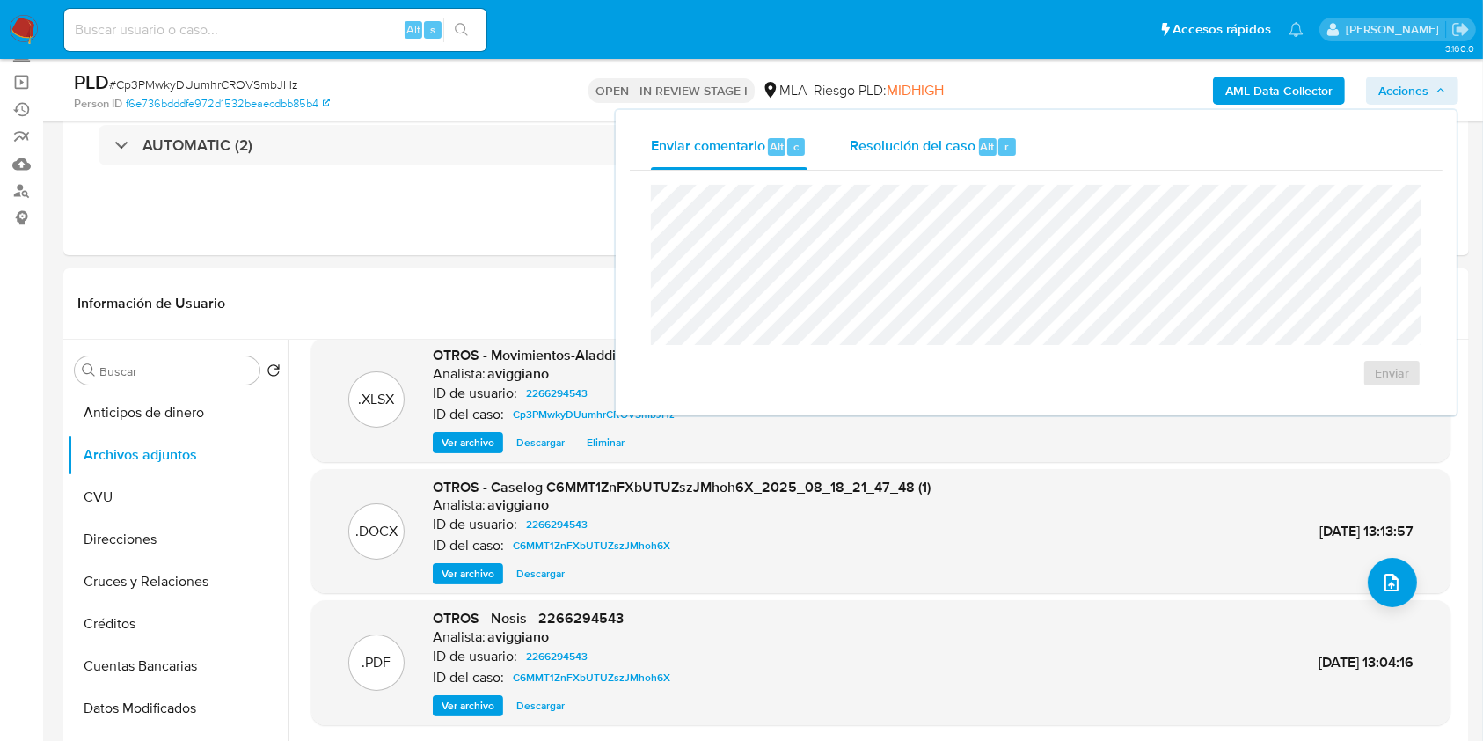
click at [920, 143] on span "Resolución del caso" at bounding box center [913, 145] width 126 height 20
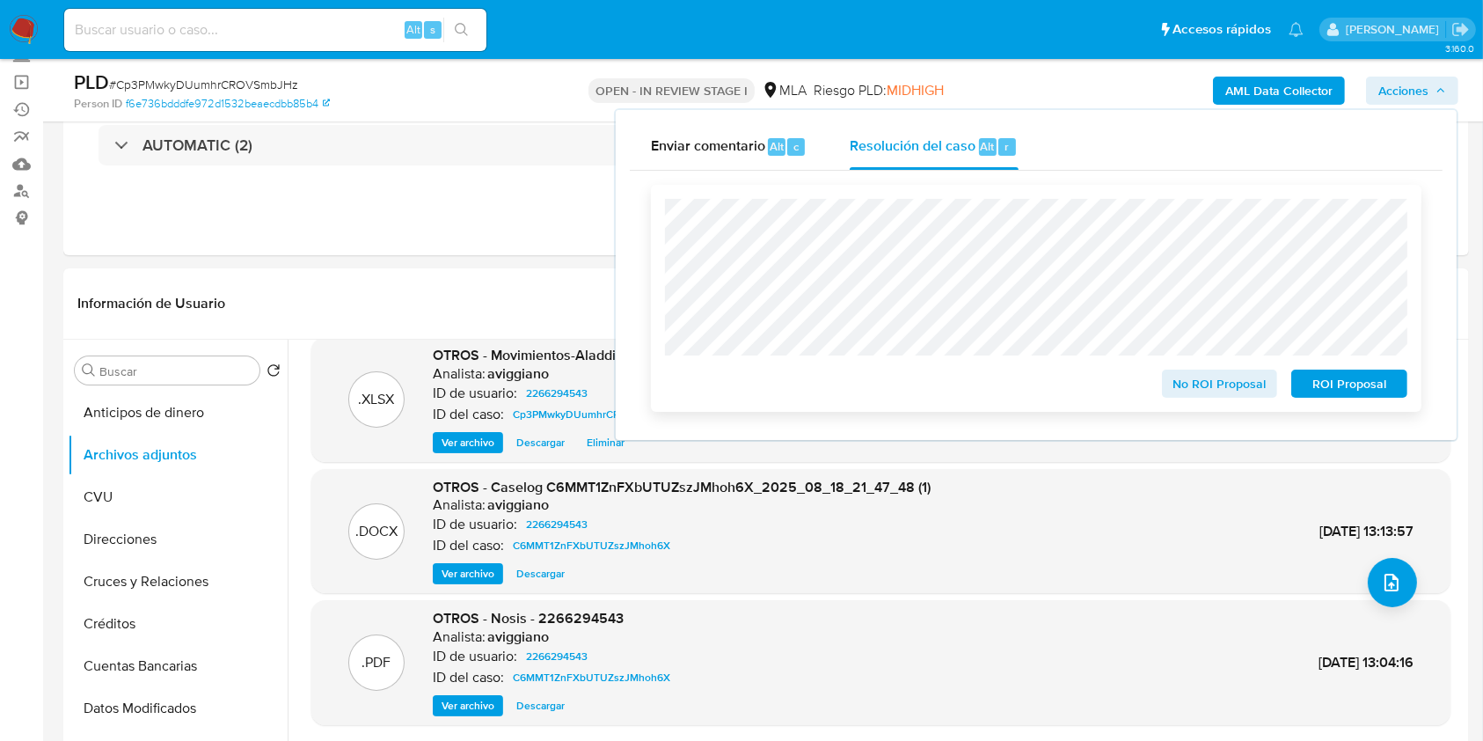
click at [1357, 375] on span "ROI Proposal" at bounding box center [1349, 383] width 91 height 25
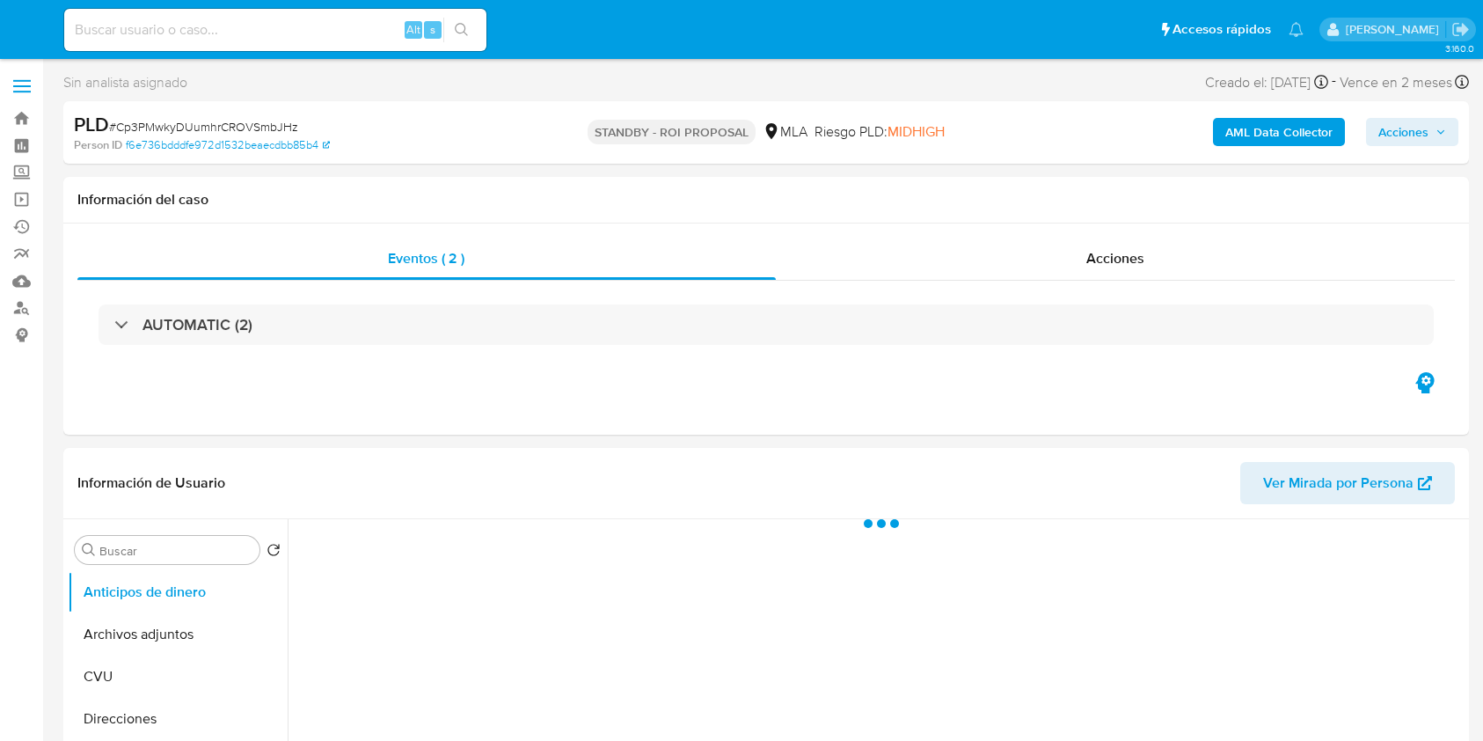
select select "10"
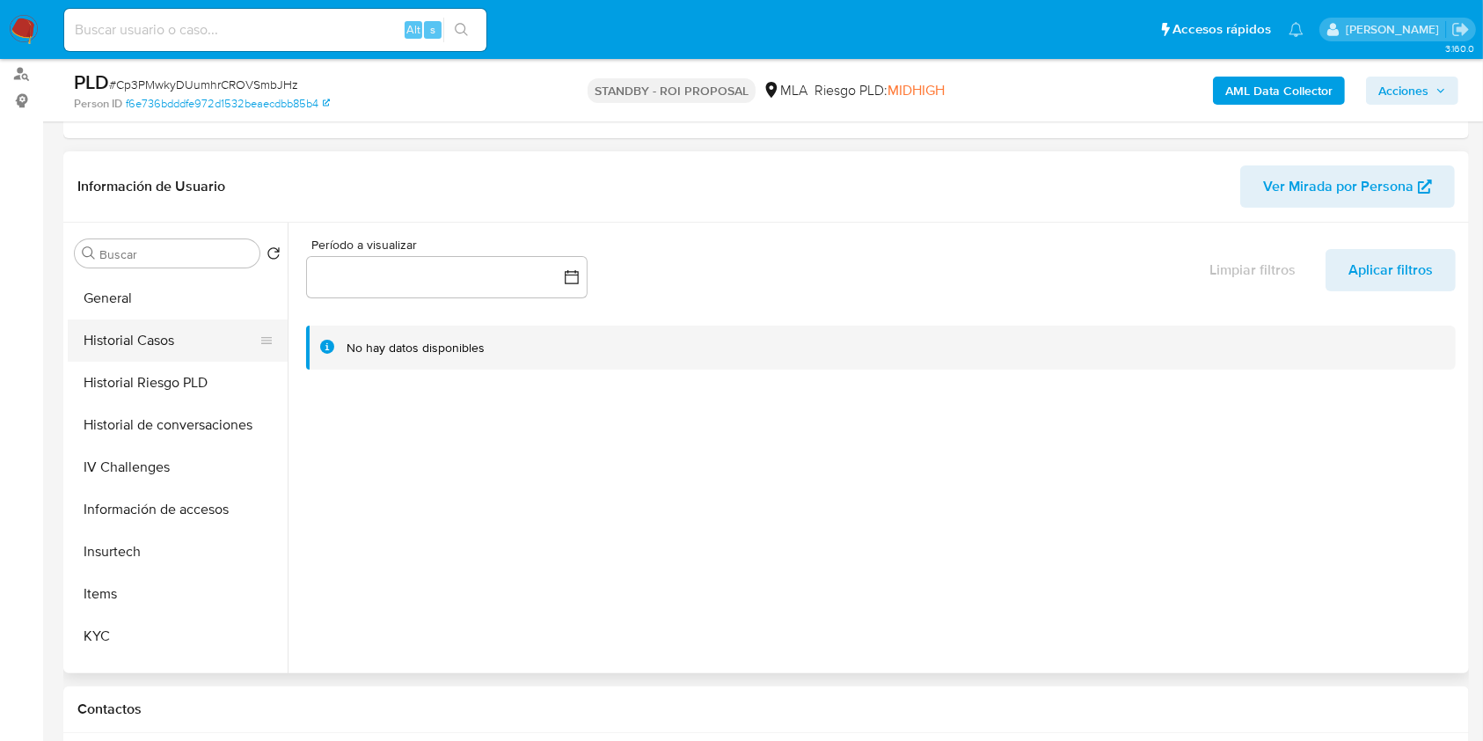
scroll to position [469, 0]
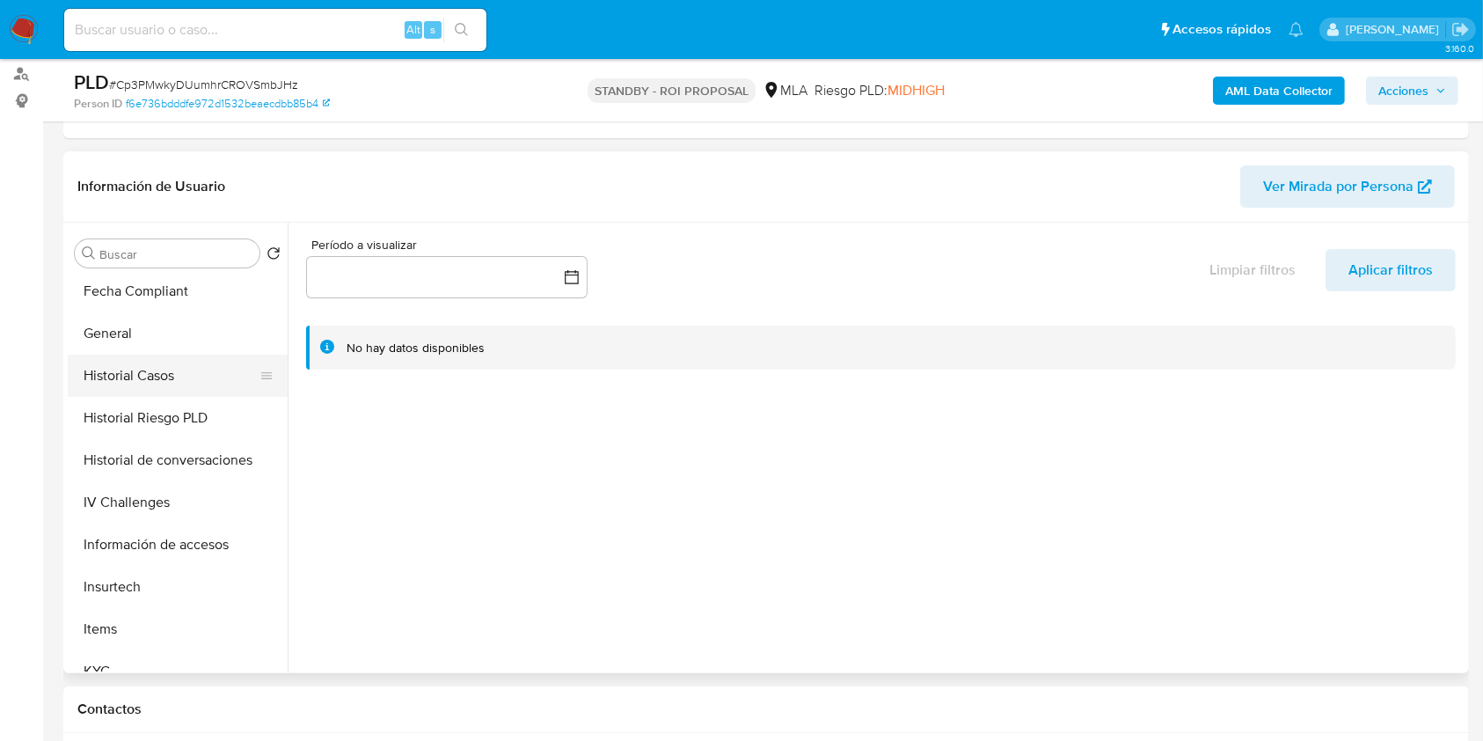
click at [183, 371] on button "Historial Casos" at bounding box center [171, 376] width 206 height 42
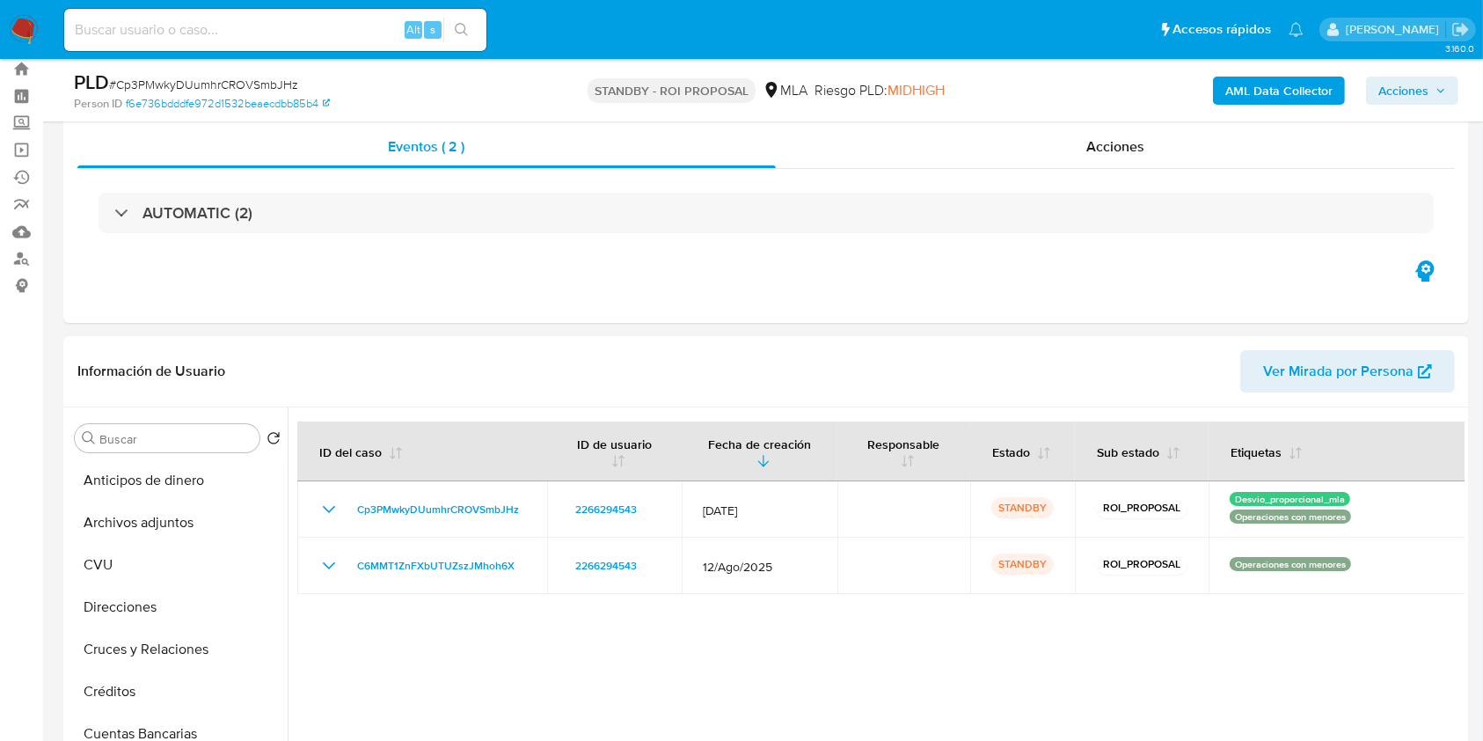
scroll to position [0, 0]
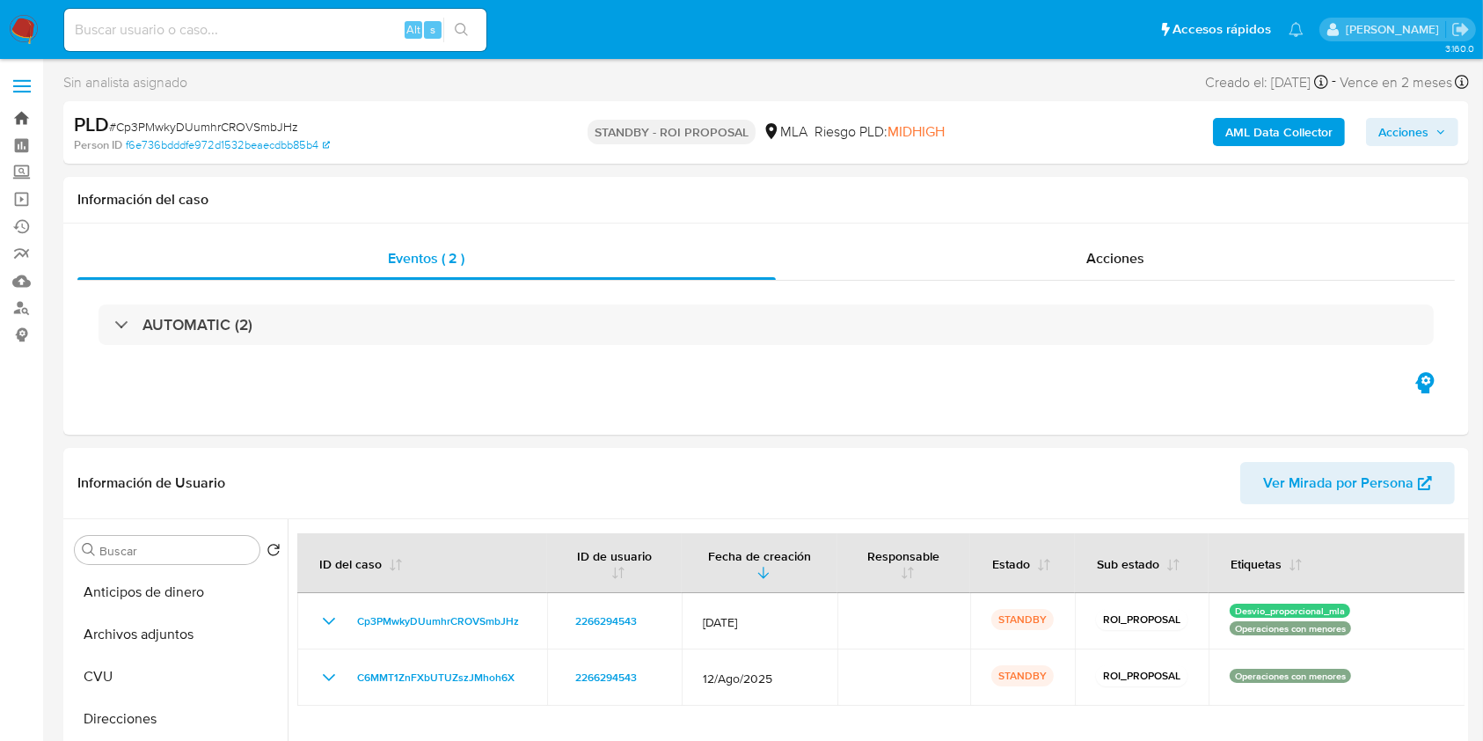
click at [16, 119] on link "Bandeja" at bounding box center [104, 118] width 209 height 27
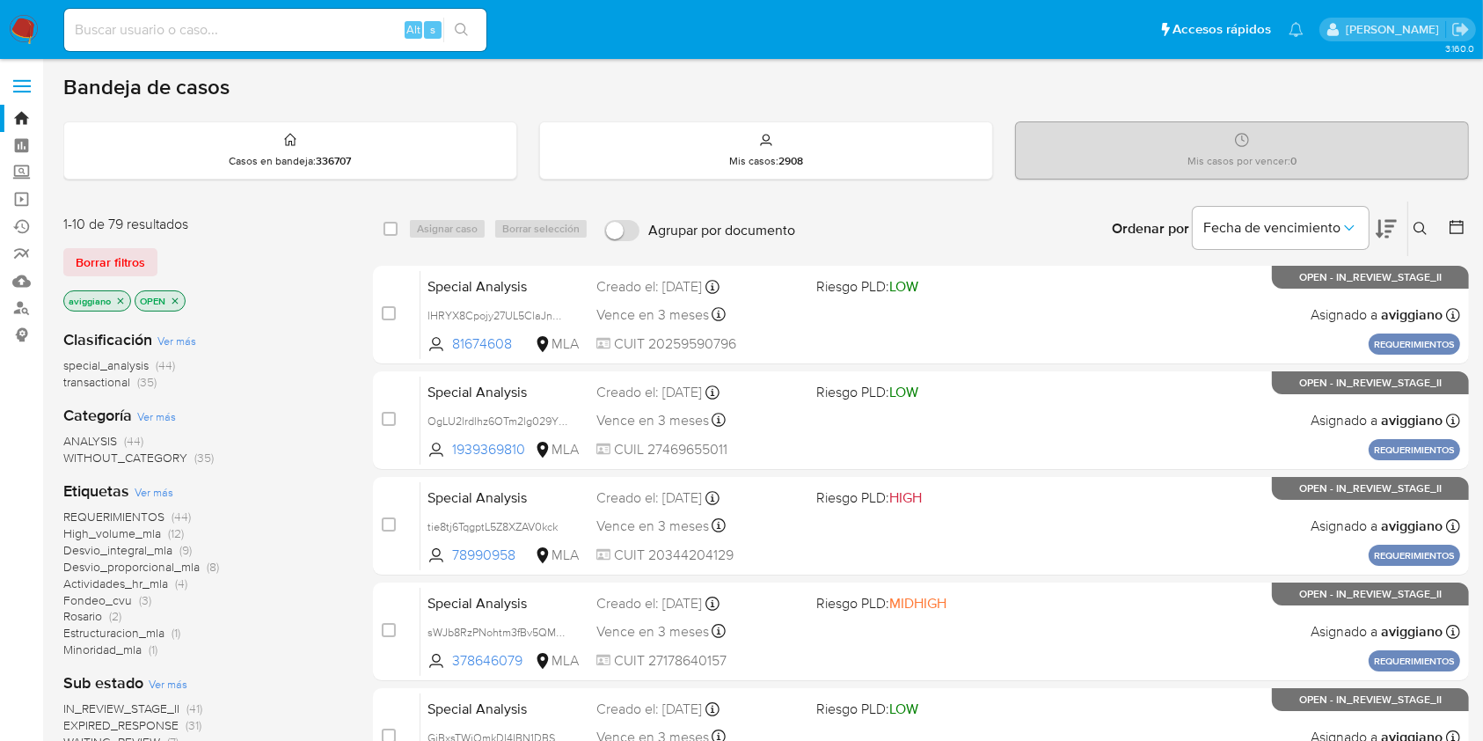
click at [119, 300] on icon "close-filter" at bounding box center [121, 300] width 6 height 6
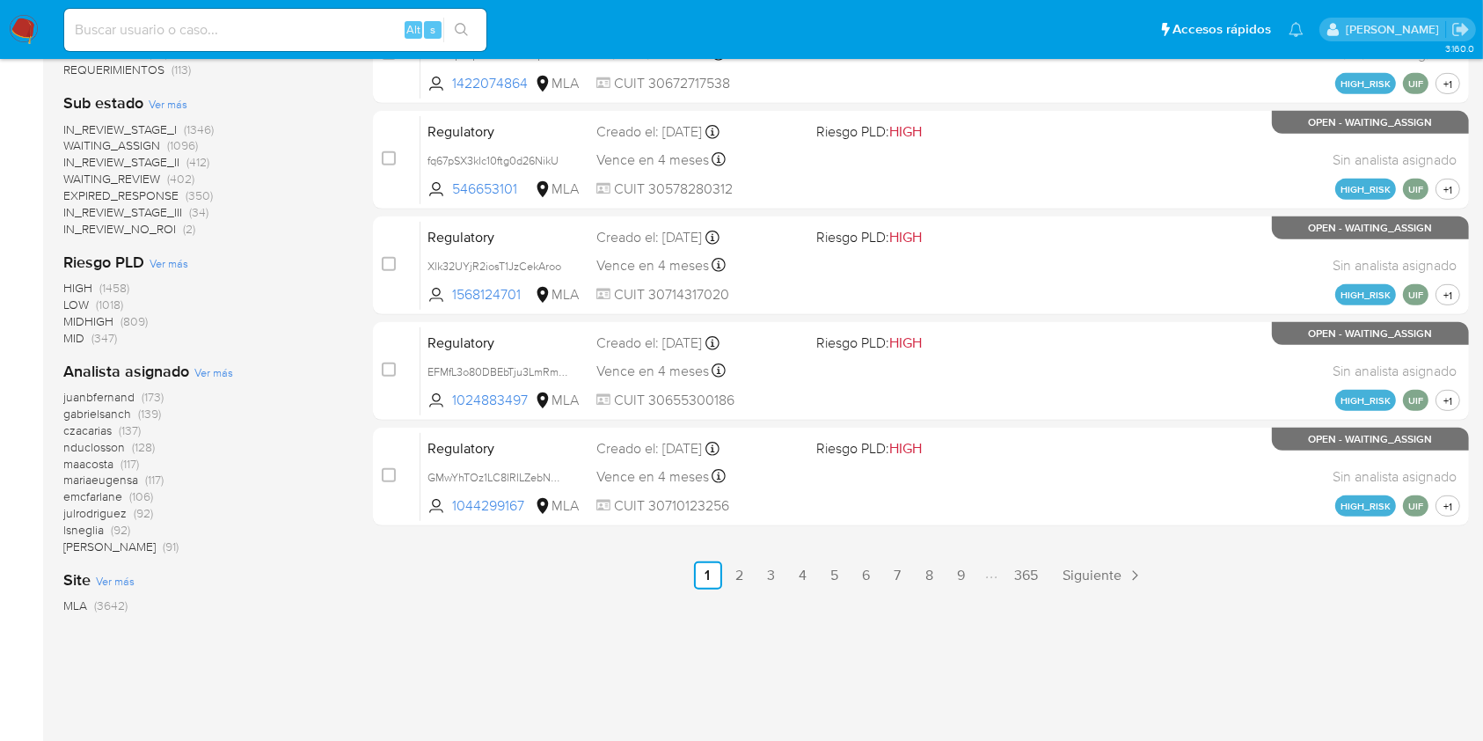
scroll to position [819, 0]
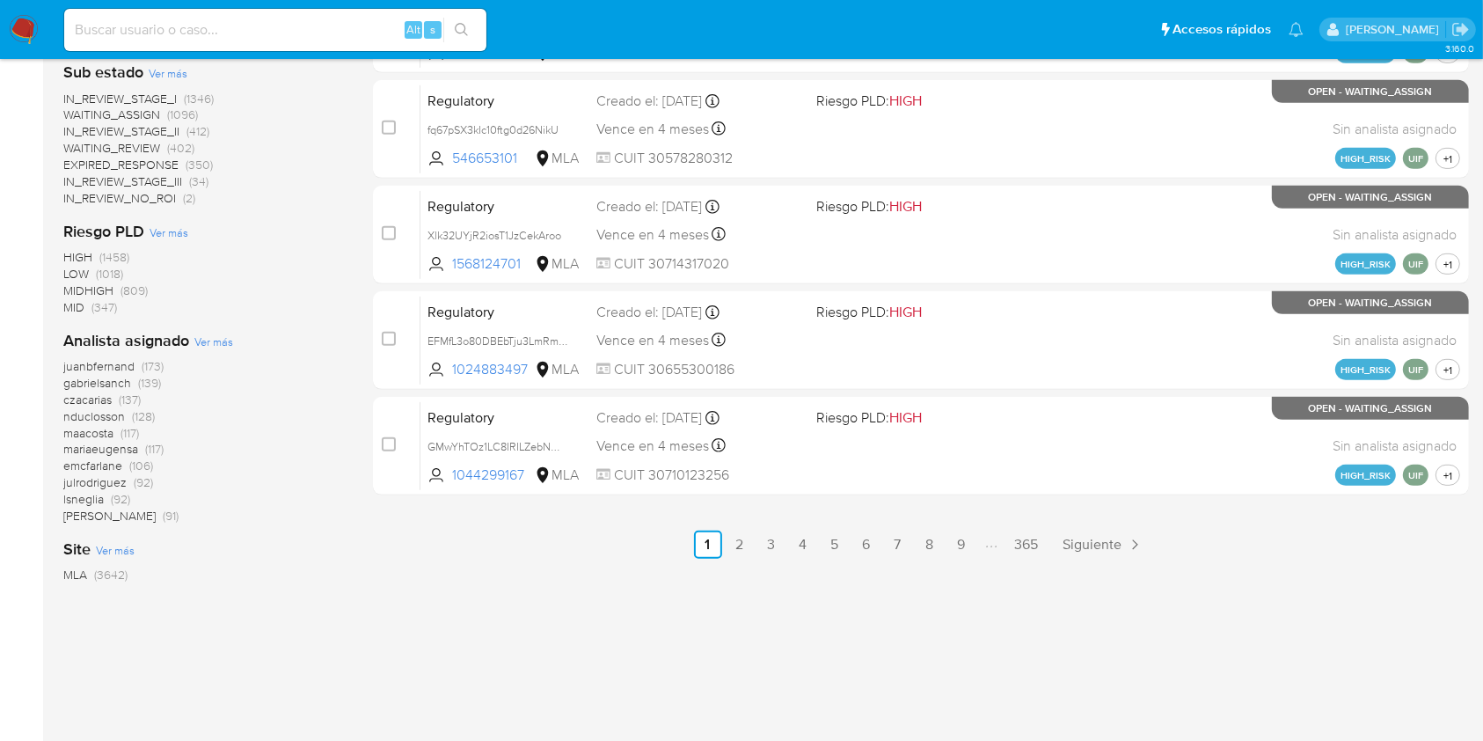
click at [211, 336] on span "Ver más" at bounding box center [213, 341] width 39 height 16
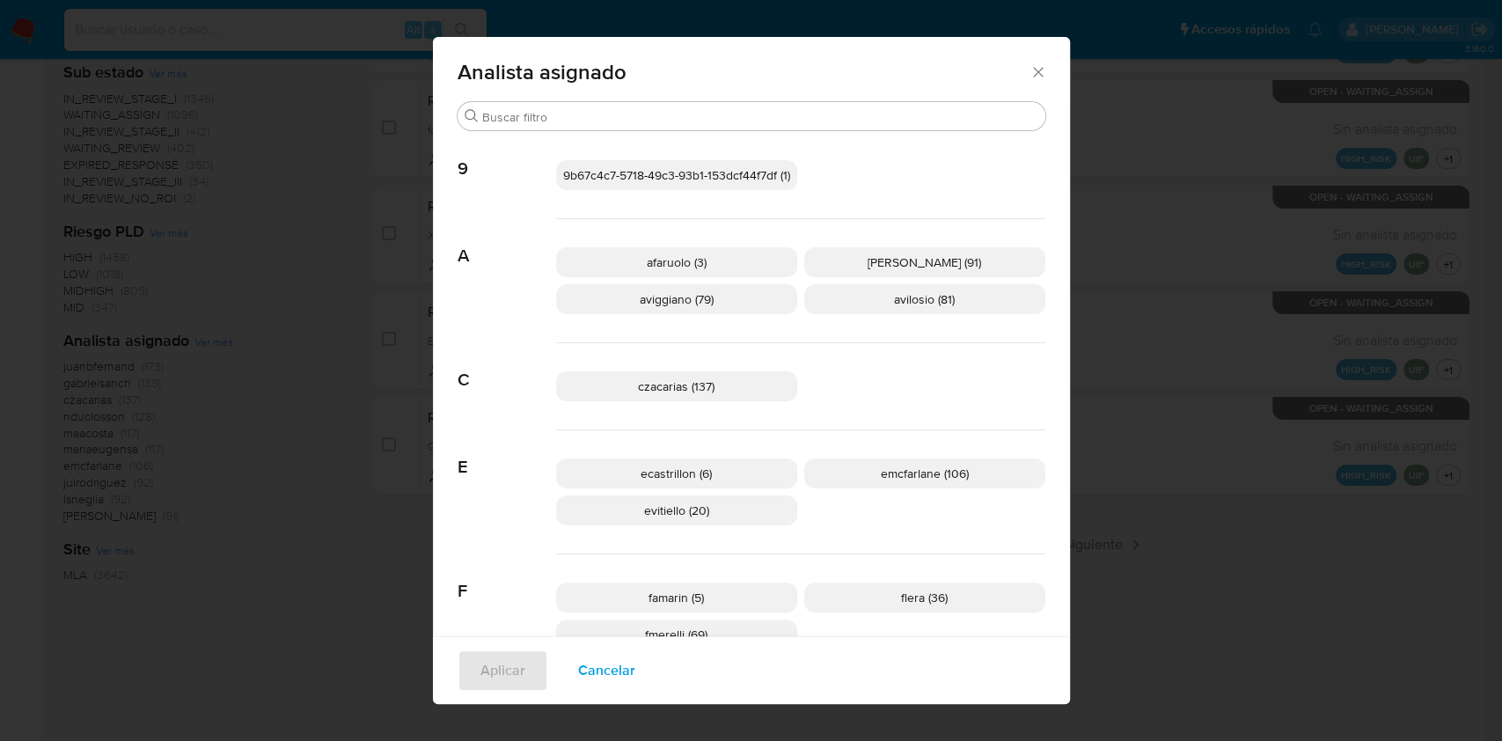
click at [1036, 74] on icon "Cerrar" at bounding box center [1038, 72] width 18 height 18
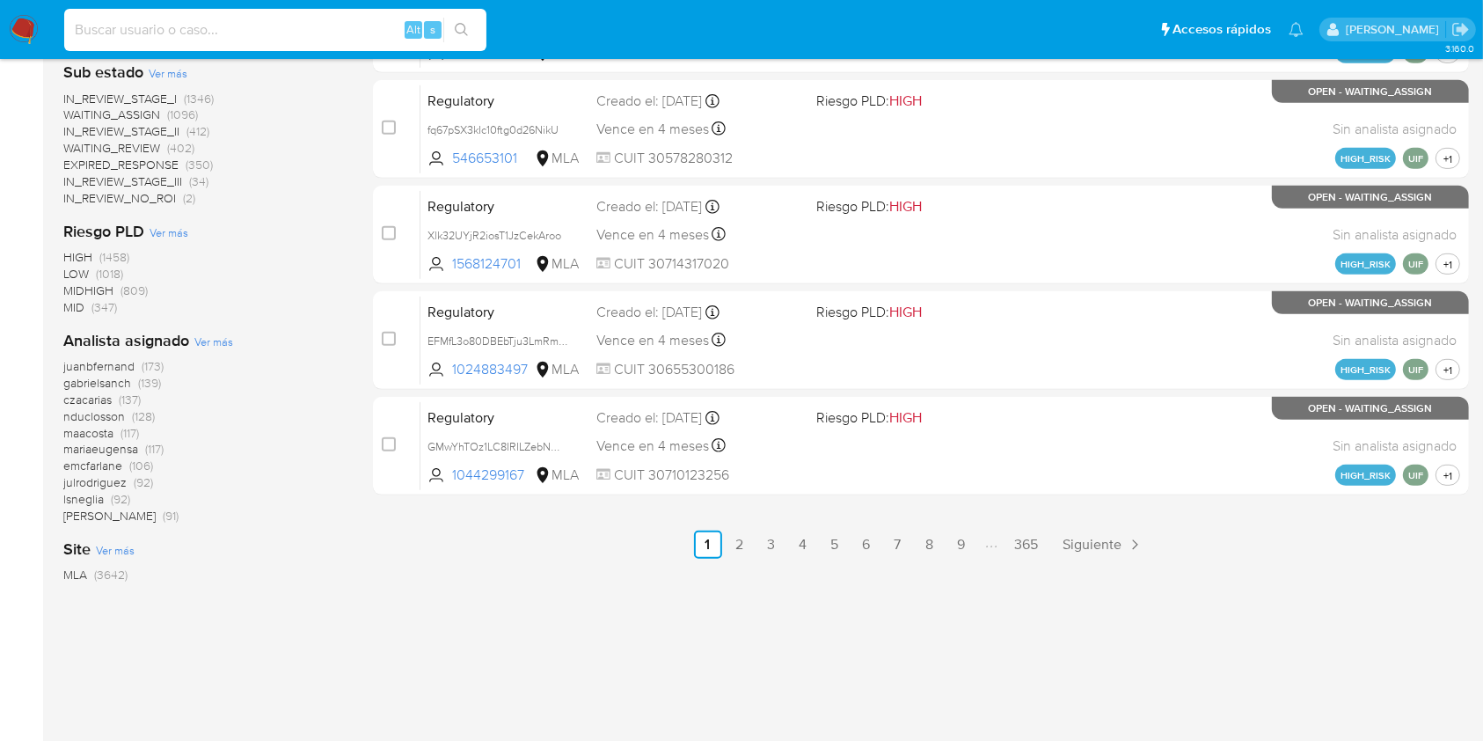
drag, startPoint x: 149, startPoint y: 10, endPoint x: 91, endPoint y: 27, distance: 59.8
paste input "XjWBNpIUTeB34sKhH2fQWTws"
type input "XjWBNpIUTeB34sKhH2fQWTws"
click at [472, 23] on button "search-icon" at bounding box center [461, 30] width 36 height 25
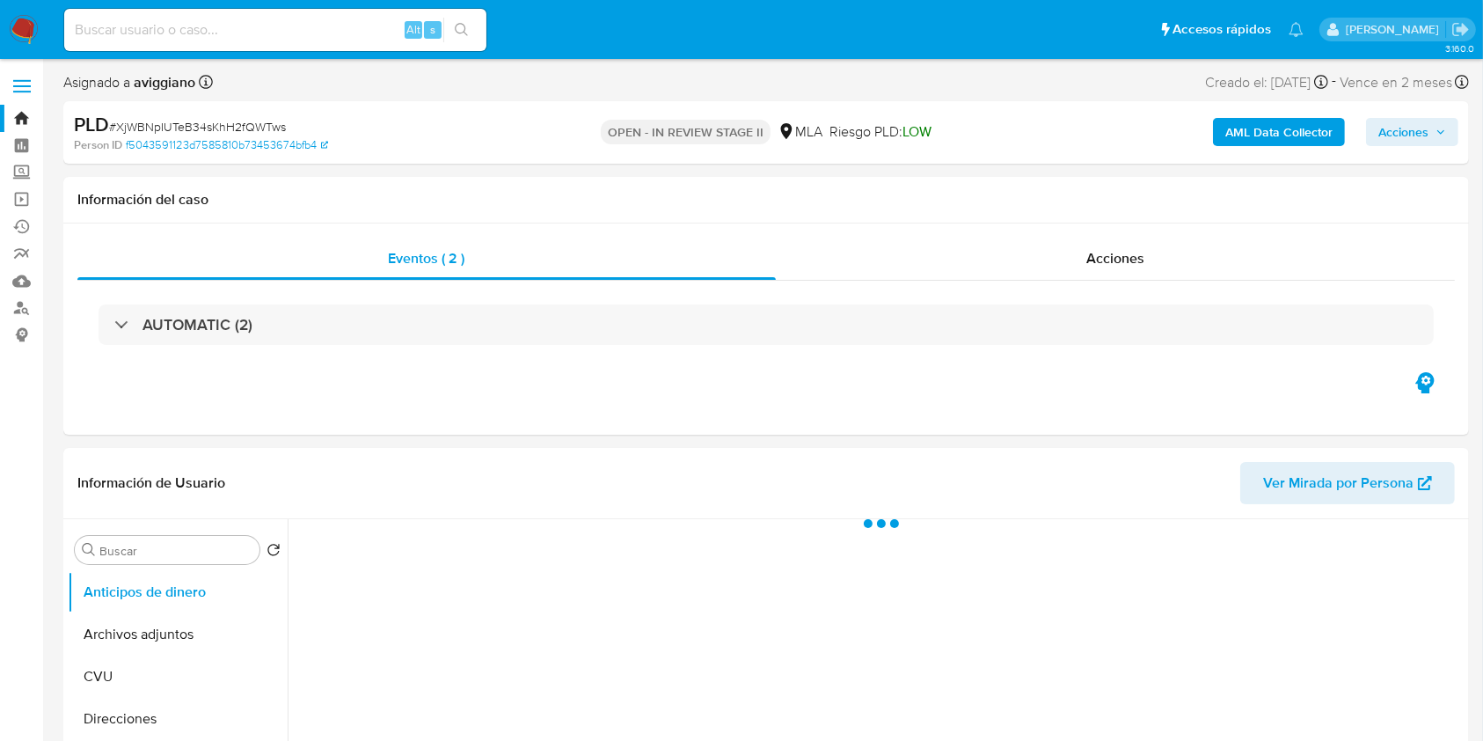
select select "10"
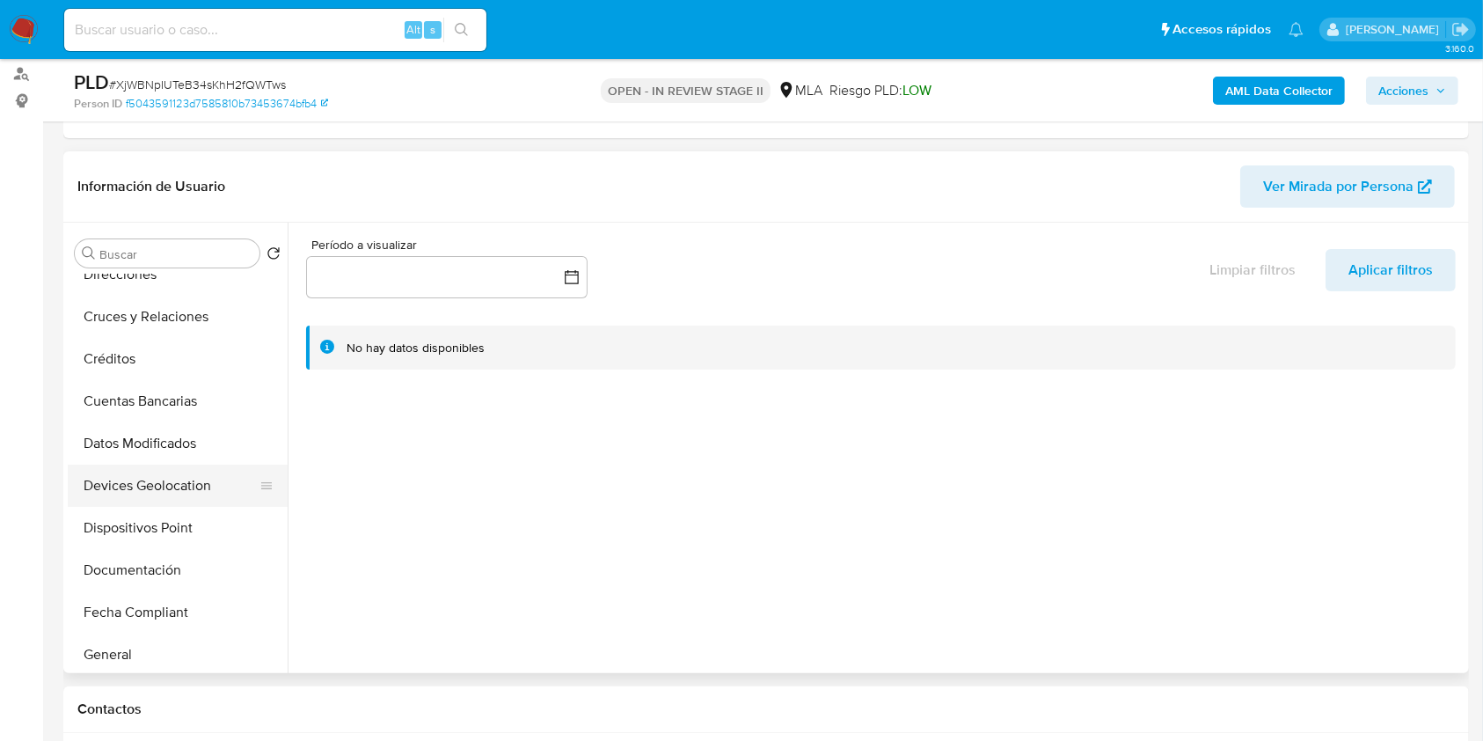
scroll to position [234, 0]
click at [96, 603] on button "Historial Casos" at bounding box center [171, 610] width 206 height 42
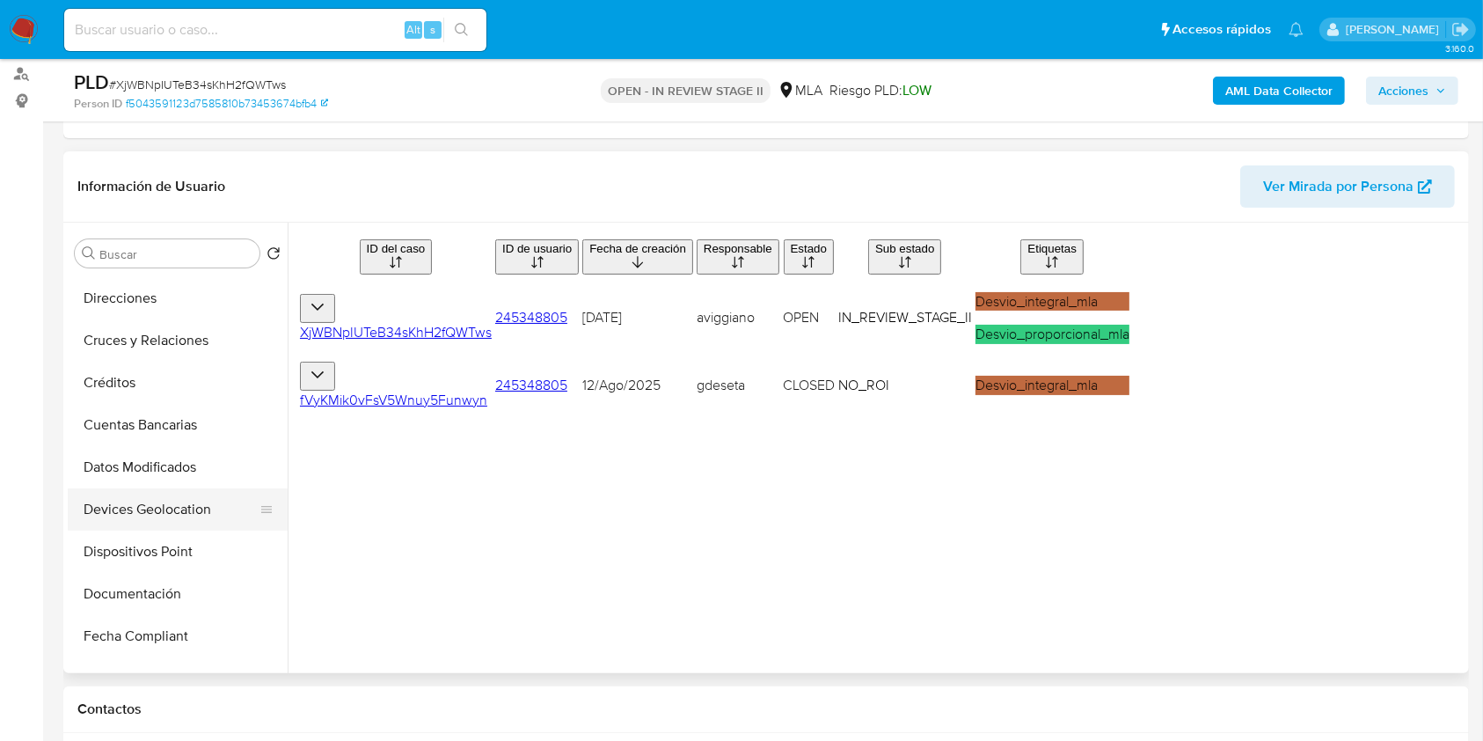
scroll to position [0, 0]
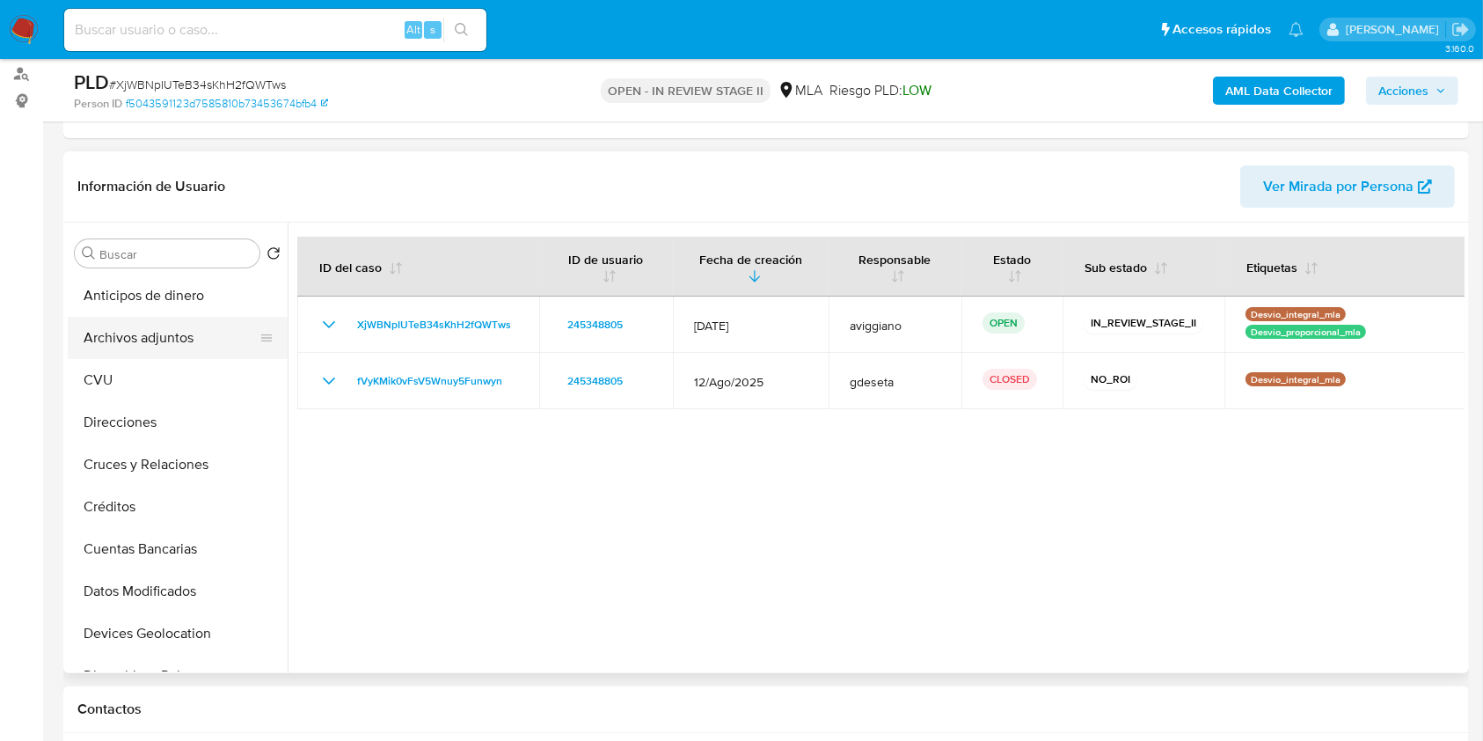
click at [204, 346] on button "Archivos adjuntos" at bounding box center [171, 338] width 206 height 42
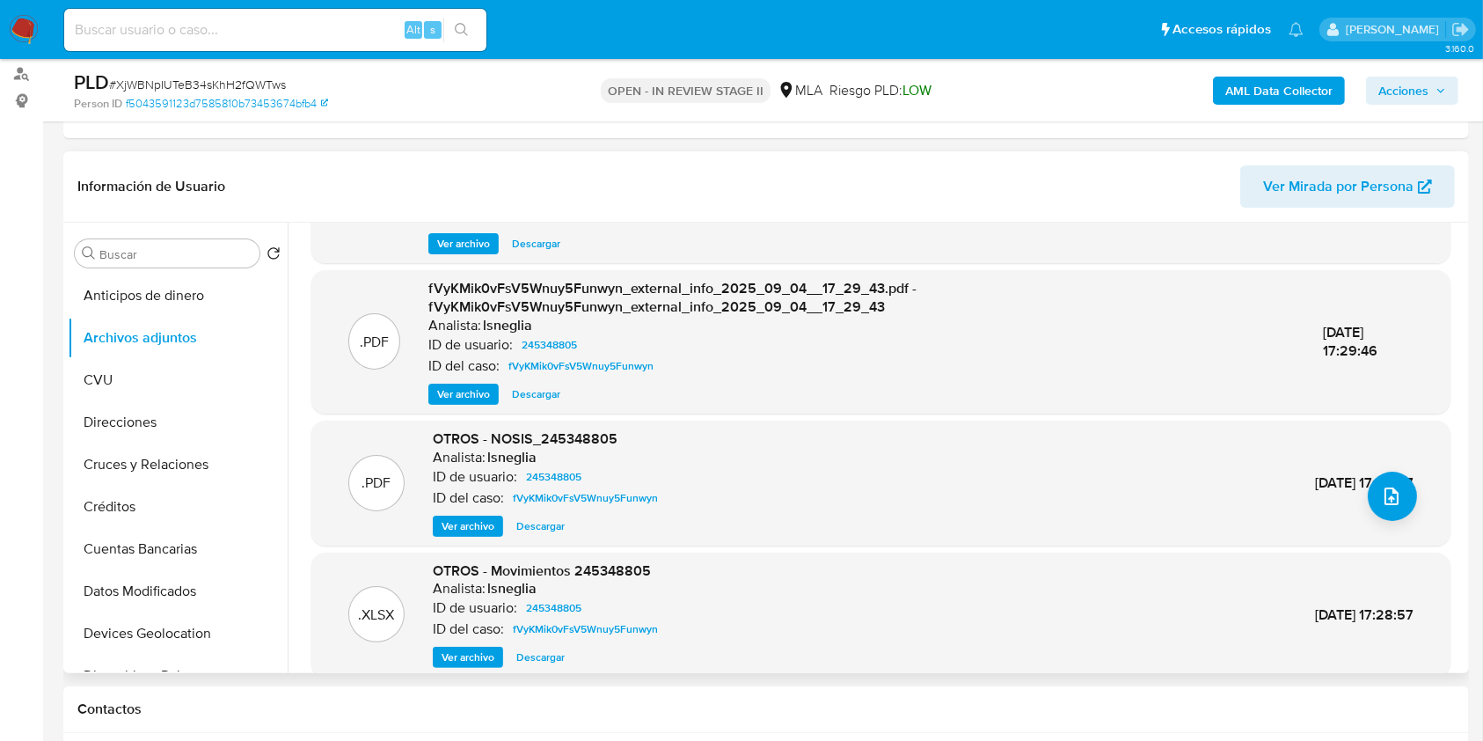
scroll to position [186, 0]
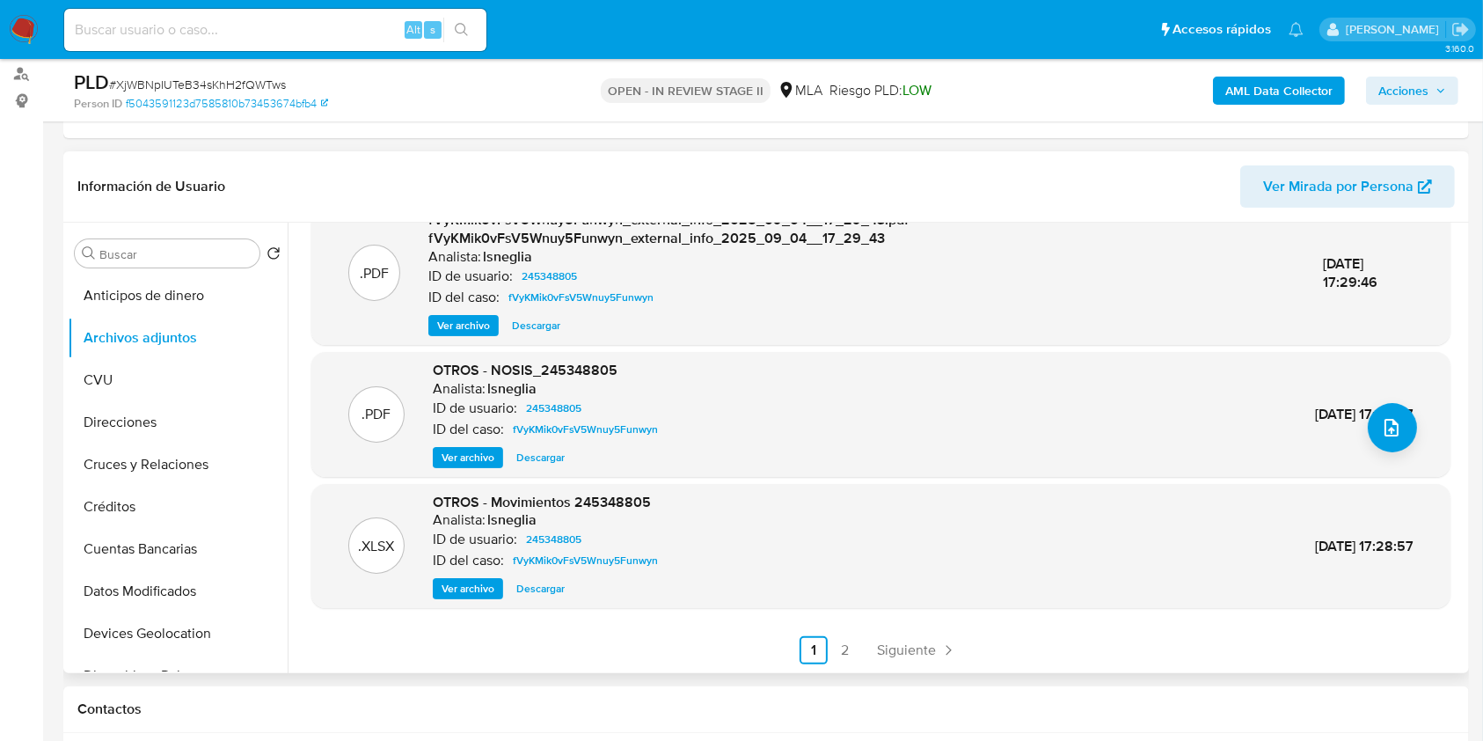
click at [827, 648] on ul "Anterior 1 2 Siguiente" at bounding box center [880, 650] width 1139 height 28
click at [836, 648] on link "2" at bounding box center [845, 650] width 28 height 28
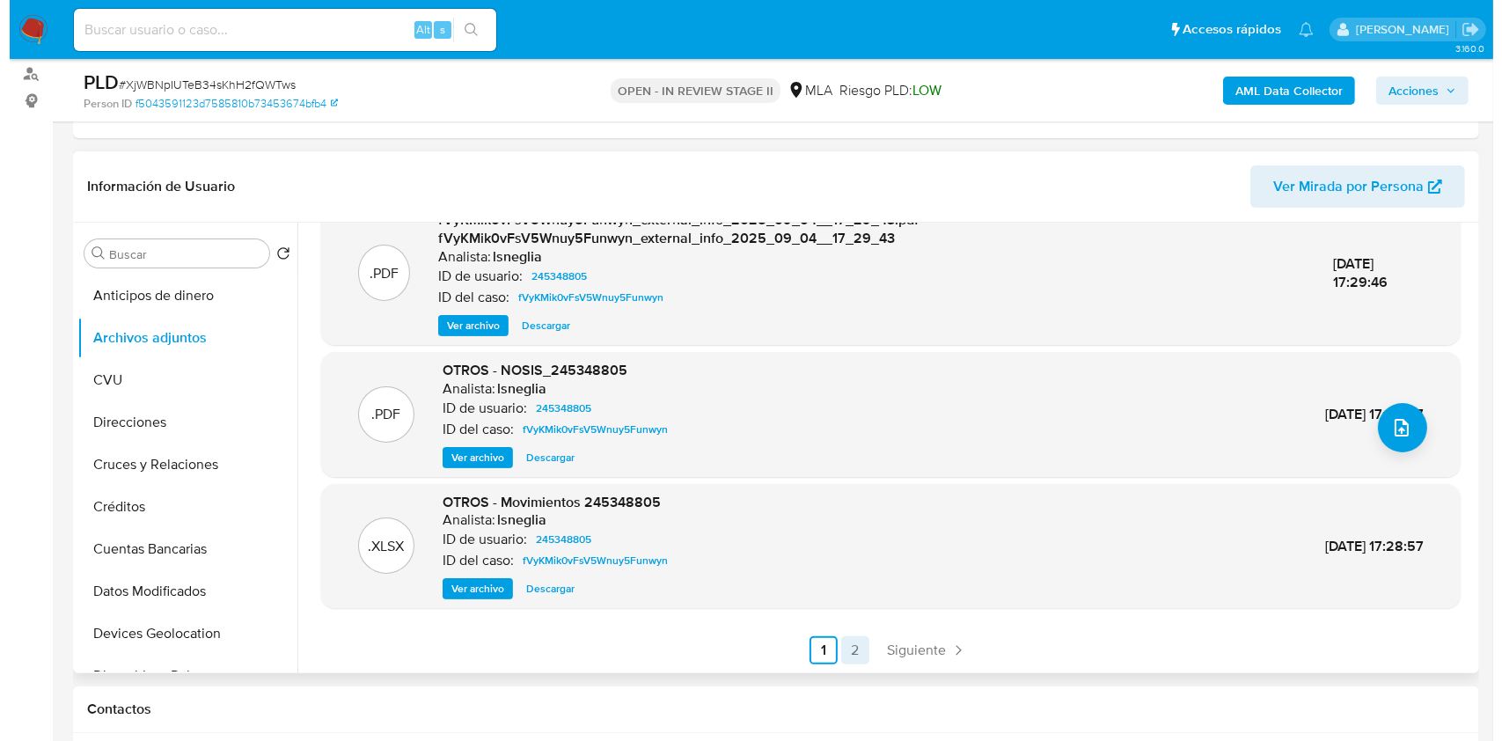
scroll to position [0, 0]
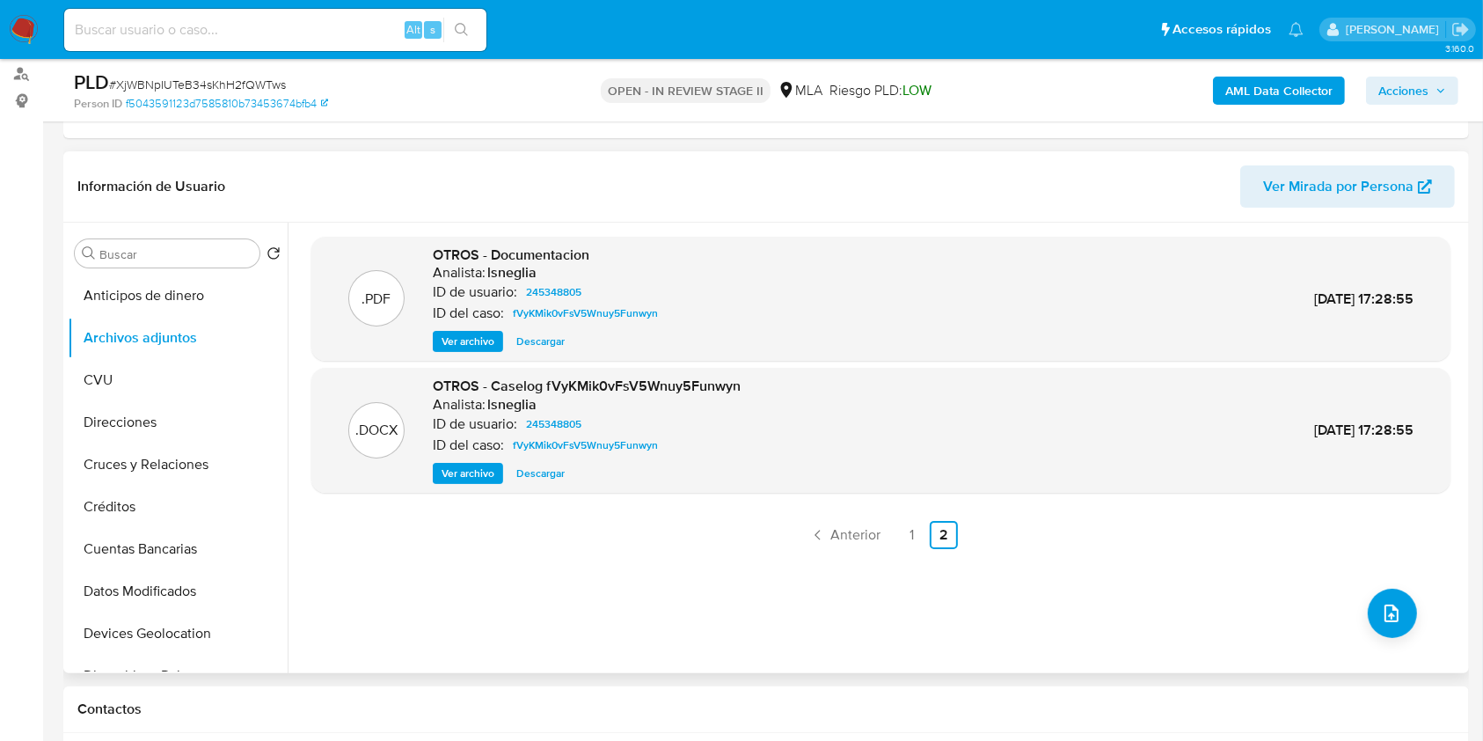
click at [457, 484] on div ".DOCX OTROS - Caselog fVyKMik0vFsV5Wnuy5Funwyn Analista: lsneglia ID de usuario…" at bounding box center [880, 430] width 1139 height 125
click at [460, 475] on span "Ver archivo" at bounding box center [468, 474] width 53 height 18
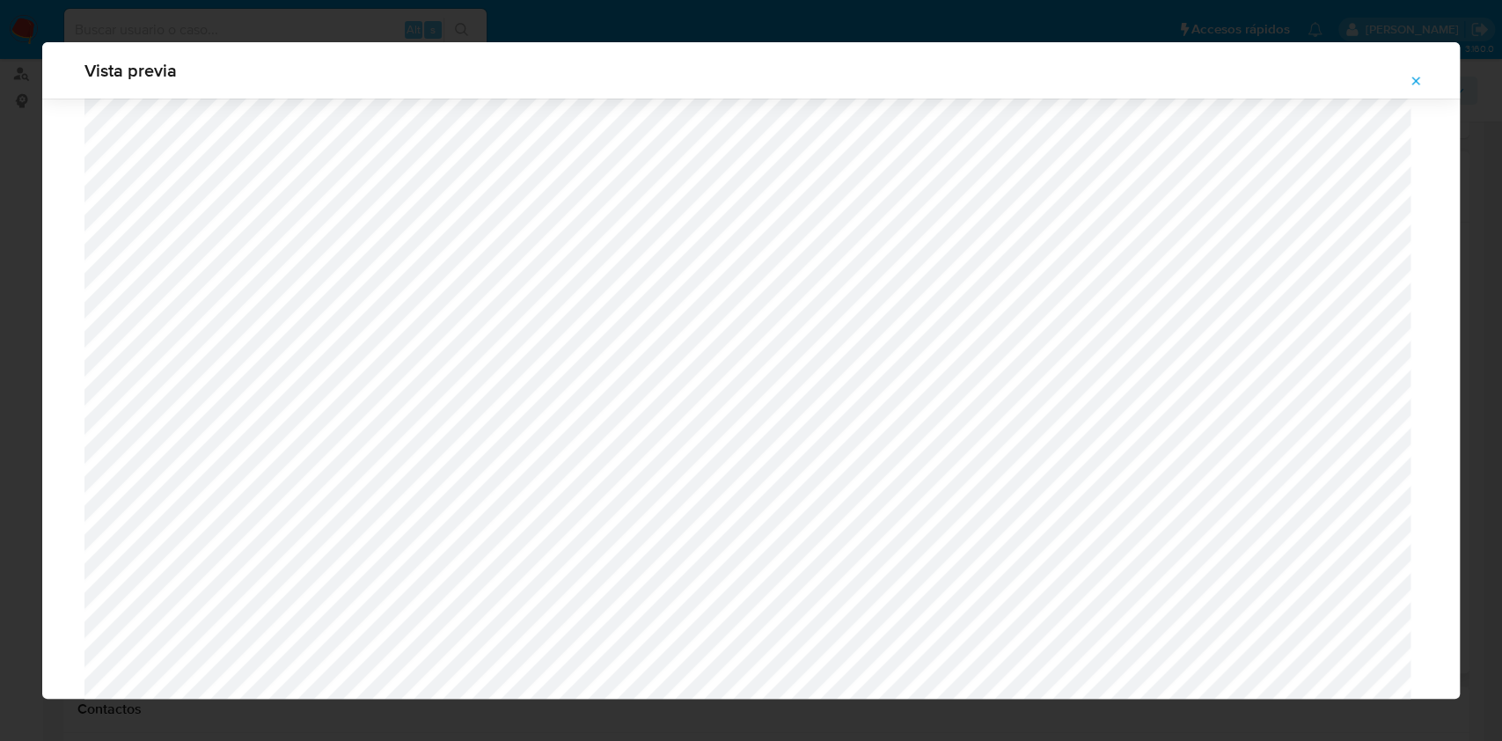
scroll to position [434, 0]
click at [1419, 75] on icon "Attachment preview" at bounding box center [1416, 81] width 14 height 14
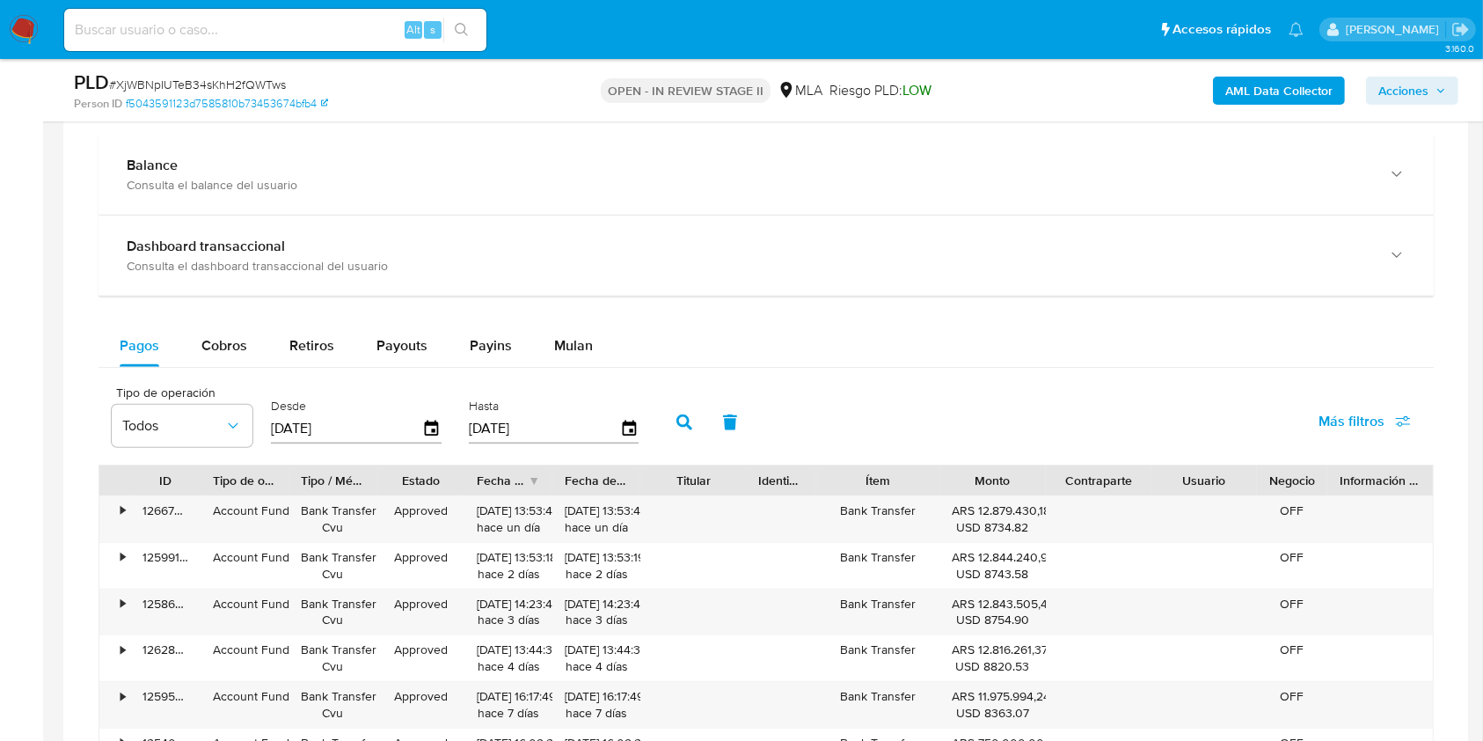
scroll to position [1290, 0]
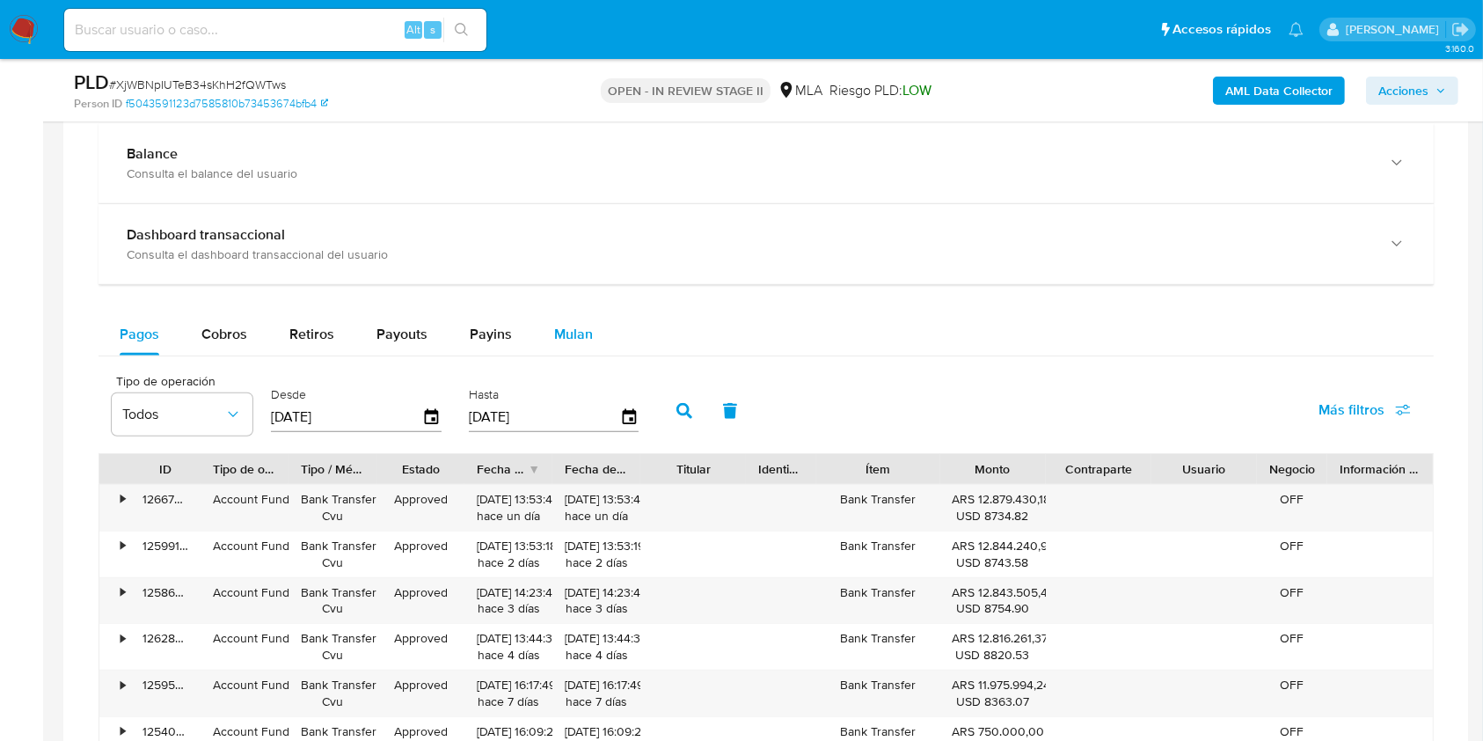
click at [557, 333] on span "Mulan" at bounding box center [573, 334] width 39 height 20
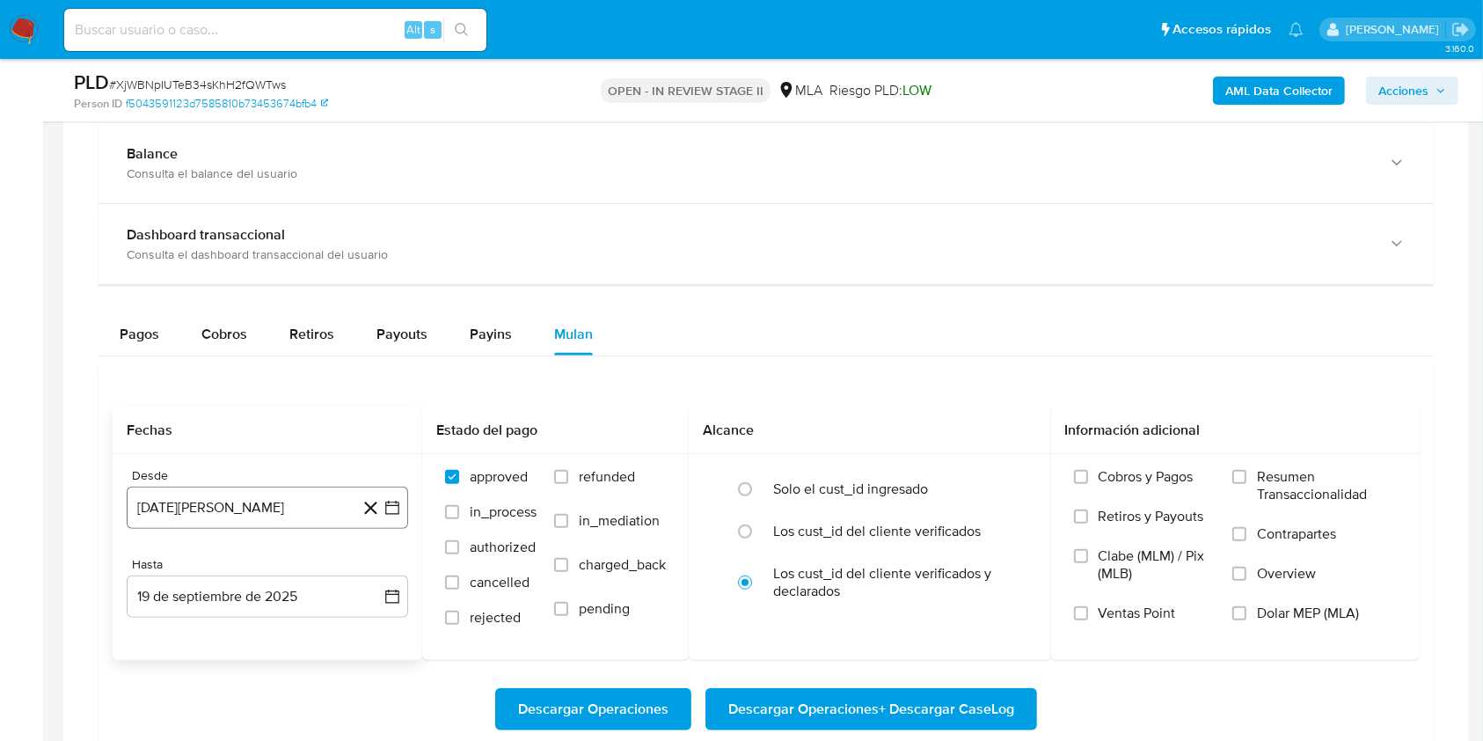
click at [255, 489] on button "19 de agosto de 2024" at bounding box center [268, 508] width 282 height 42
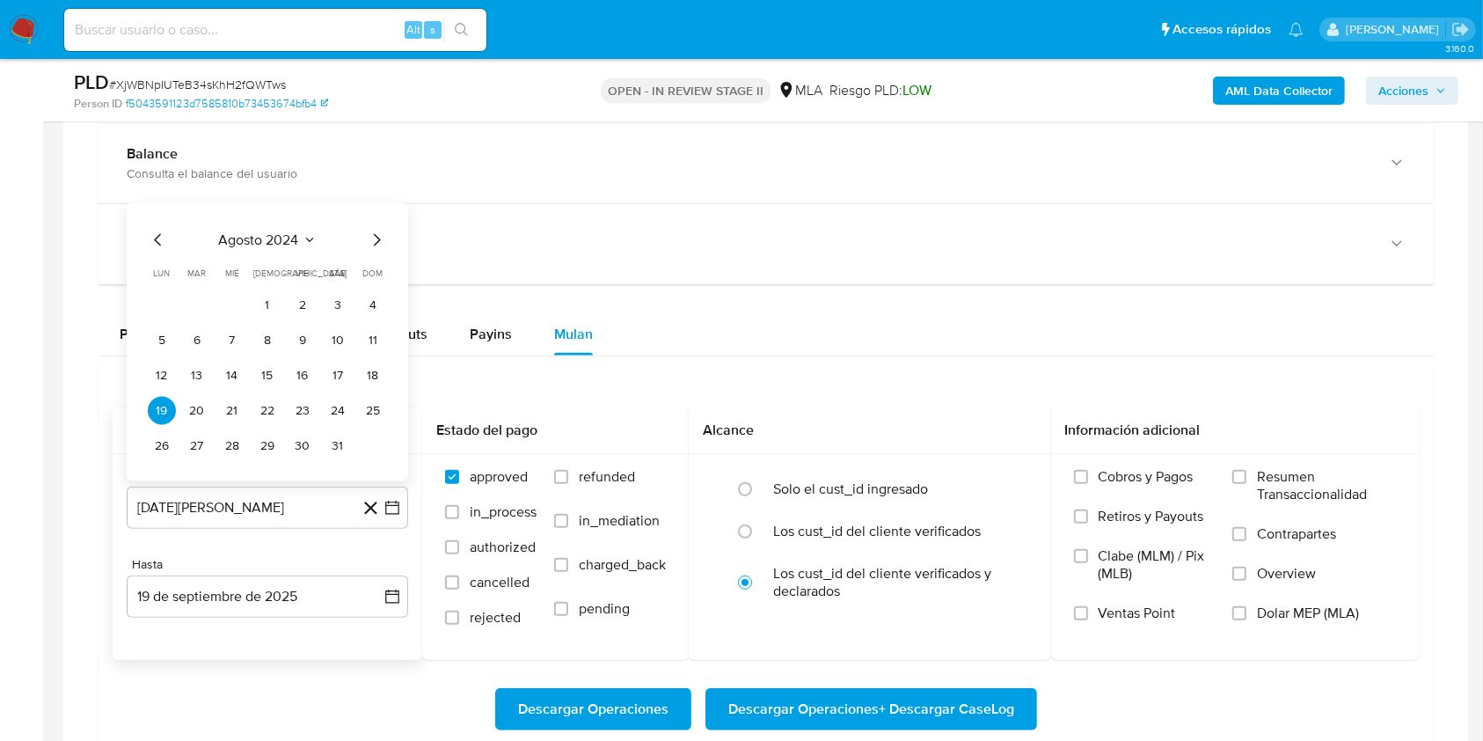
click at [294, 239] on span "agosto 2024" at bounding box center [259, 240] width 80 height 18
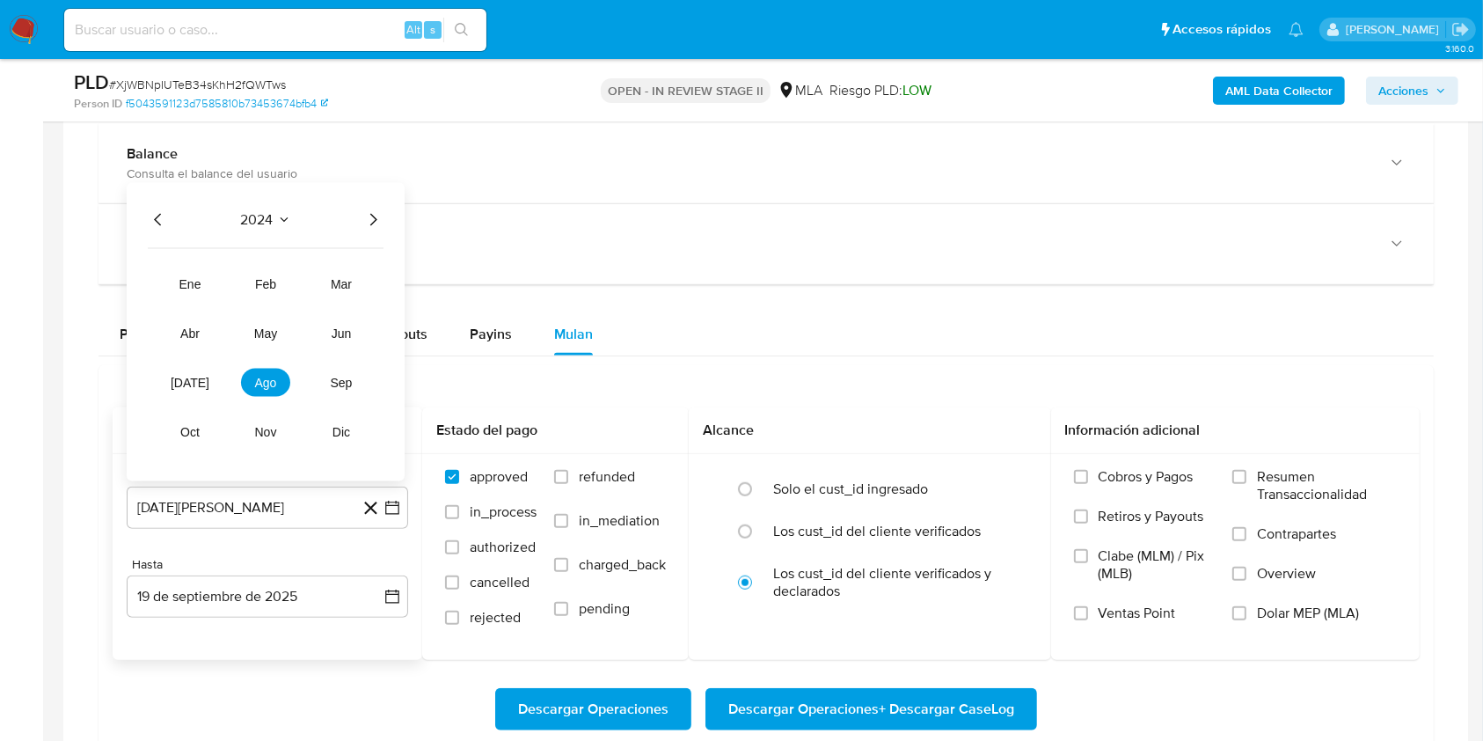
click at [279, 215] on icon "Seleccionar mes y año" at bounding box center [284, 220] width 14 height 14
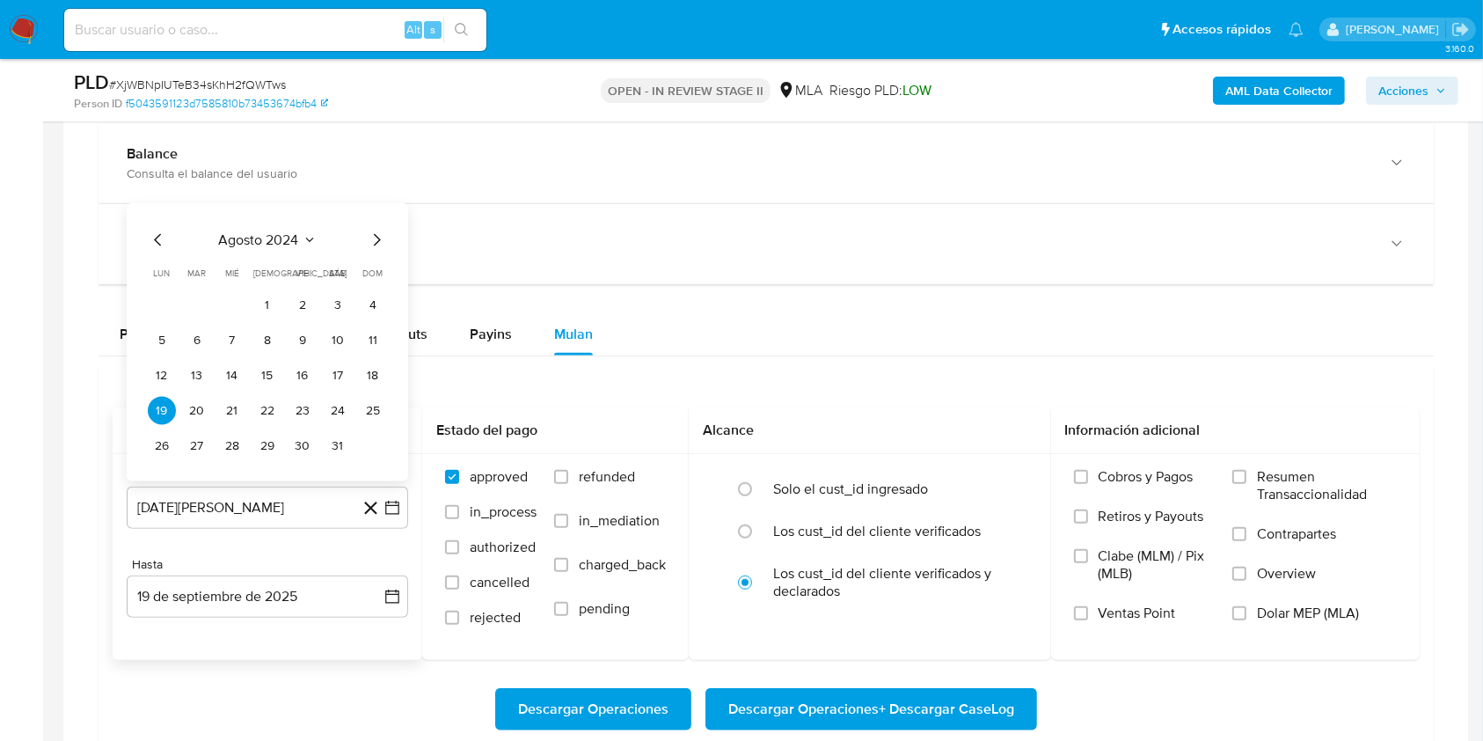
click at [372, 233] on icon "Mes siguiente" at bounding box center [376, 240] width 21 height 21
click at [372, 210] on icon "Mes siguiente" at bounding box center [376, 204] width 21 height 21
click at [372, 210] on div "octubre 2024 octubre 2024 lun lunes mar martes mié miércoles jue jueves vie vie…" at bounding box center [268, 342] width 282 height 278
drag, startPoint x: 373, startPoint y: 211, endPoint x: 384, endPoint y: 226, distance: 18.3
click at [376, 213] on div "octubre 2024 octubre 2024 lun lunes mar martes mié miércoles jue jueves vie vie…" at bounding box center [268, 342] width 282 height 278
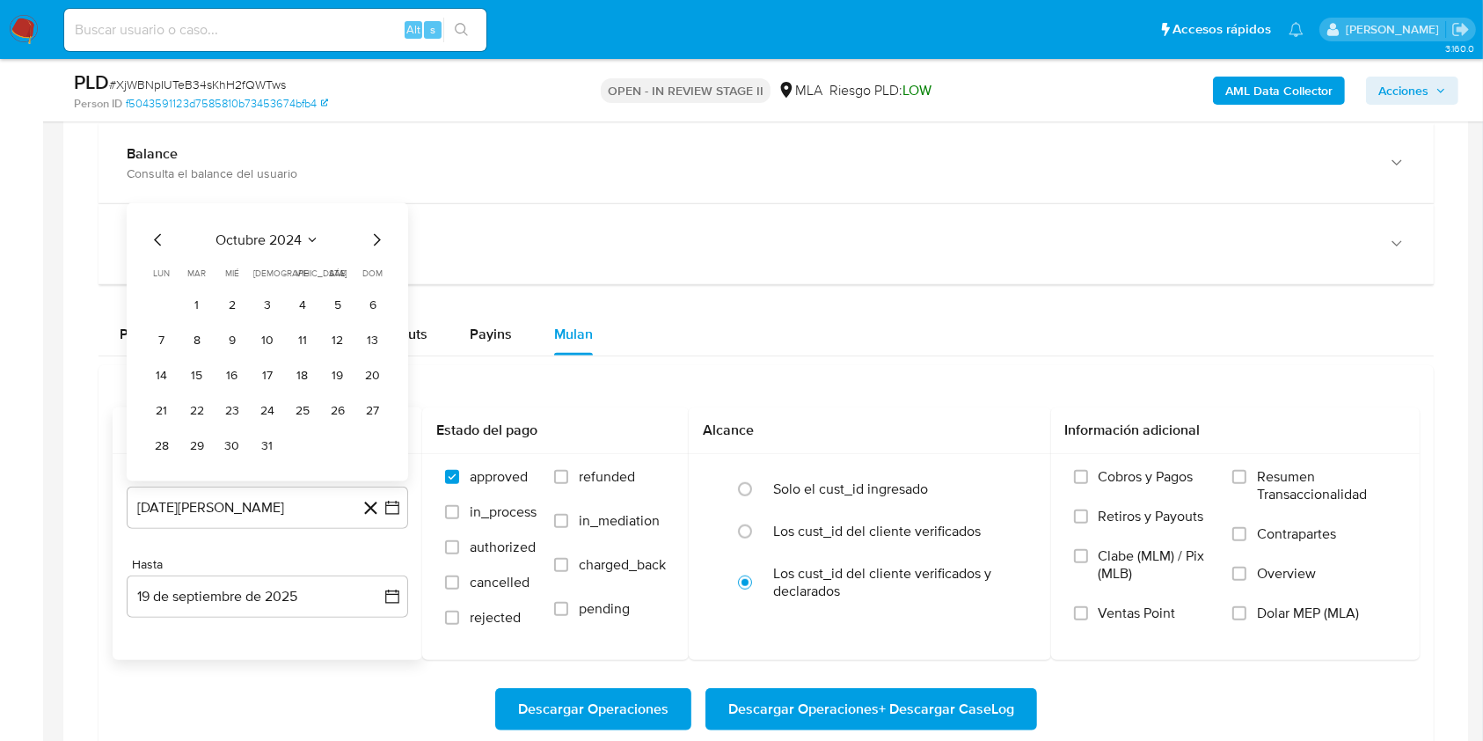
click at [380, 234] on icon "Mes siguiente" at bounding box center [376, 240] width 21 height 21
click at [387, 200] on div "diciembre 2024 diciembre 2024 lun lunes mar martes mié miércoles jue jueves vie…" at bounding box center [268, 324] width 282 height 313
click at [373, 201] on icon "Mes siguiente" at bounding box center [376, 204] width 21 height 21
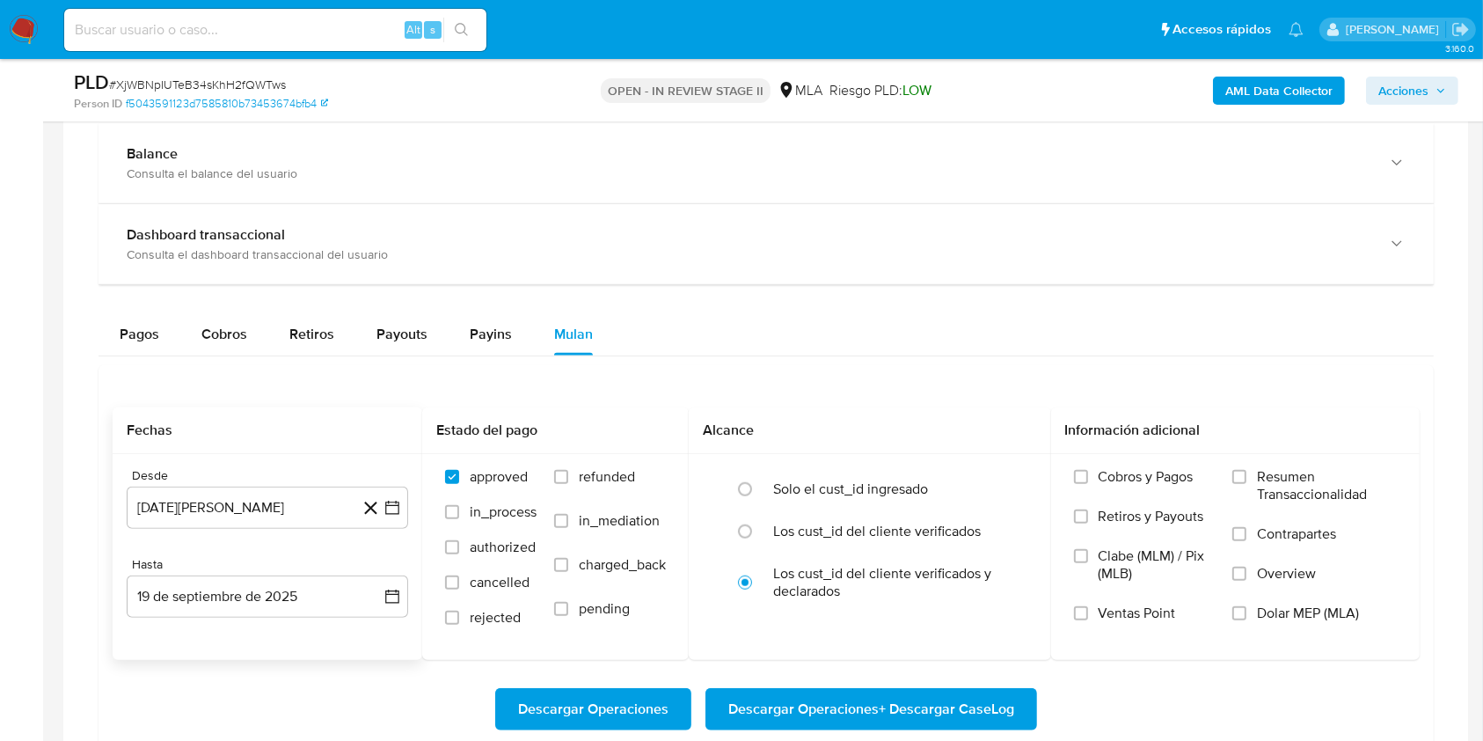
click at [373, 201] on div "Balance Consulta el balance del usuario" at bounding box center [767, 163] width 1336 height 80
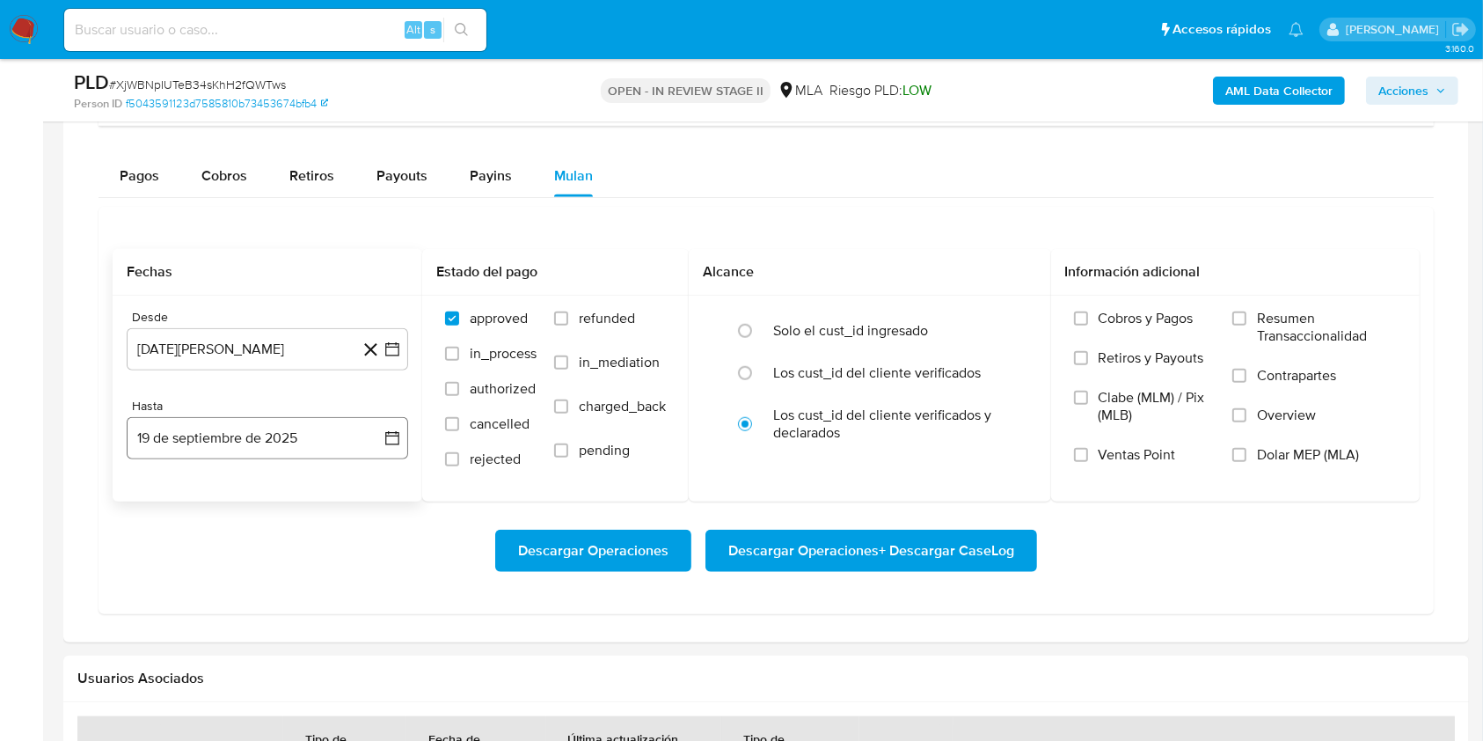
scroll to position [1642, 0]
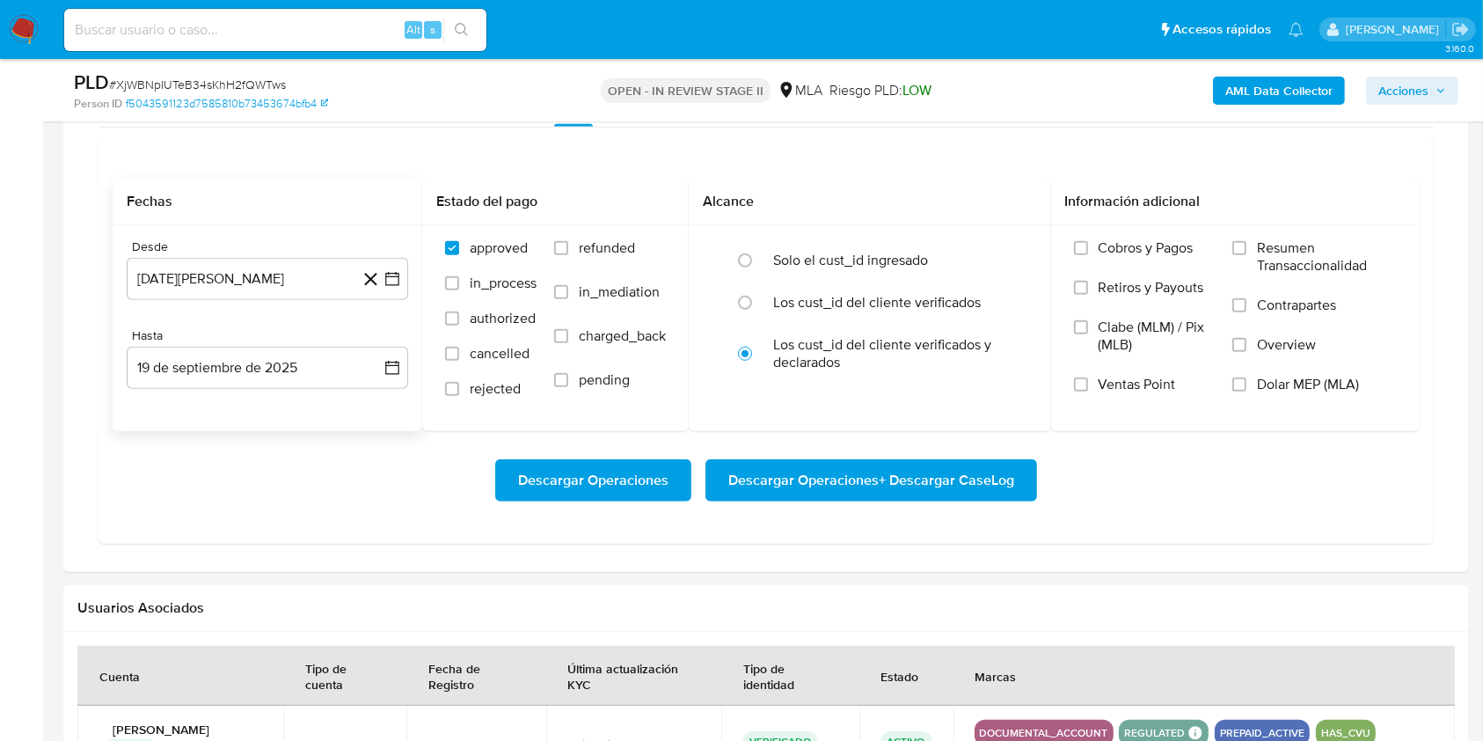
click at [261, 301] on div "Desde 19 de agosto de 2024 19-08-2024 Hasta 19 de septiembre de 2025 19-09-2025" at bounding box center [268, 328] width 310 height 206
click at [267, 287] on button "19 de agosto de 2024" at bounding box center [268, 279] width 282 height 42
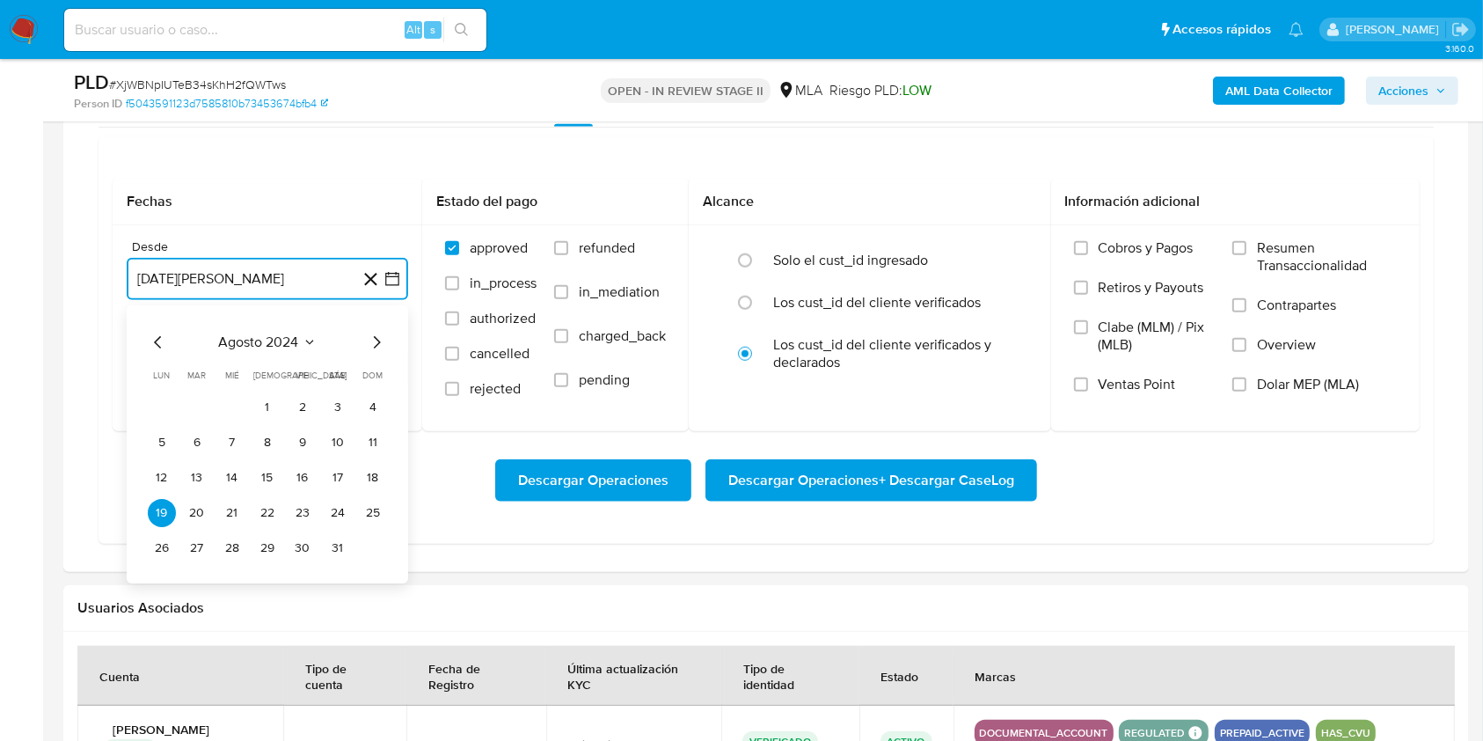
click at [309, 333] on button "agosto 2024" at bounding box center [268, 342] width 98 height 18
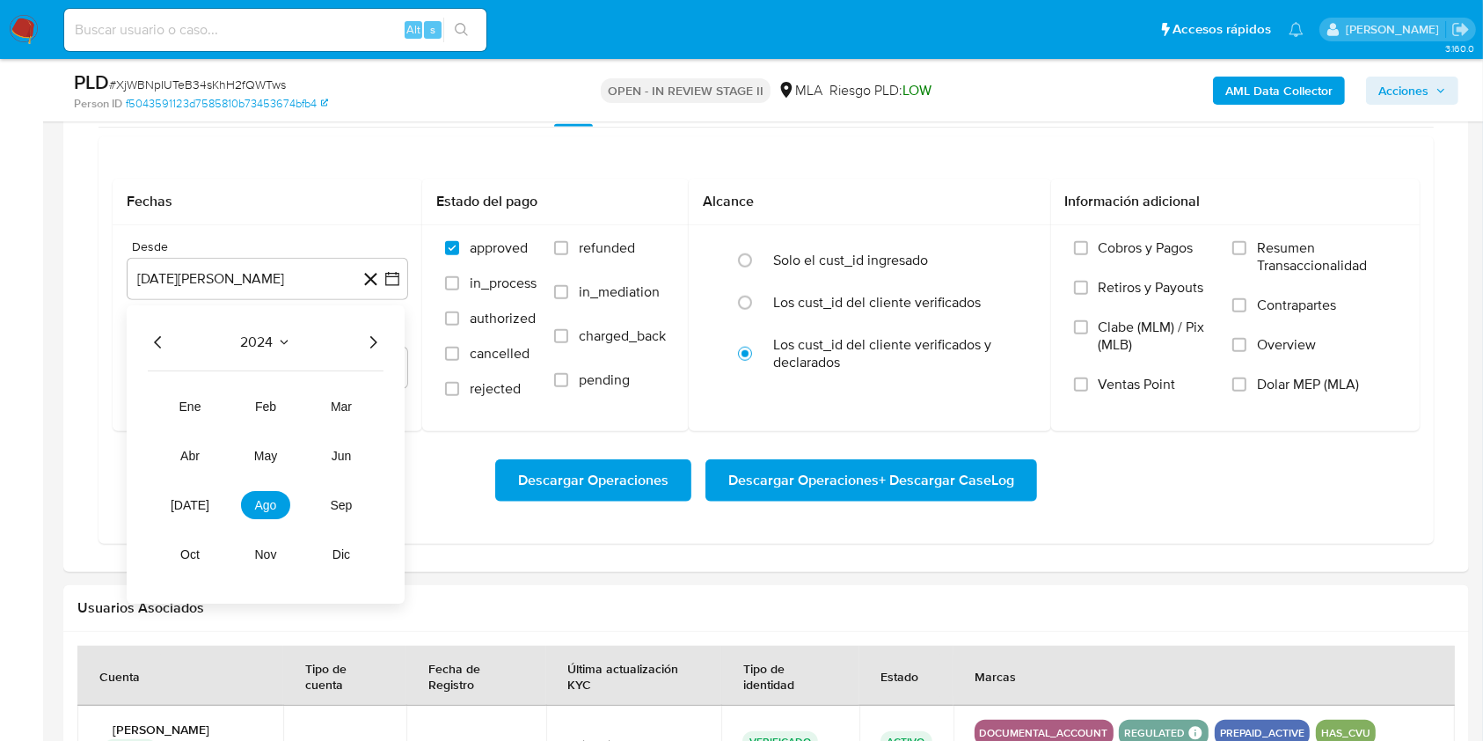
click at [374, 340] on icon "Año siguiente" at bounding box center [372, 342] width 21 height 21
click at [270, 500] on span "ago" at bounding box center [266, 505] width 22 height 14
click at [310, 398] on button "1" at bounding box center [303, 407] width 28 height 28
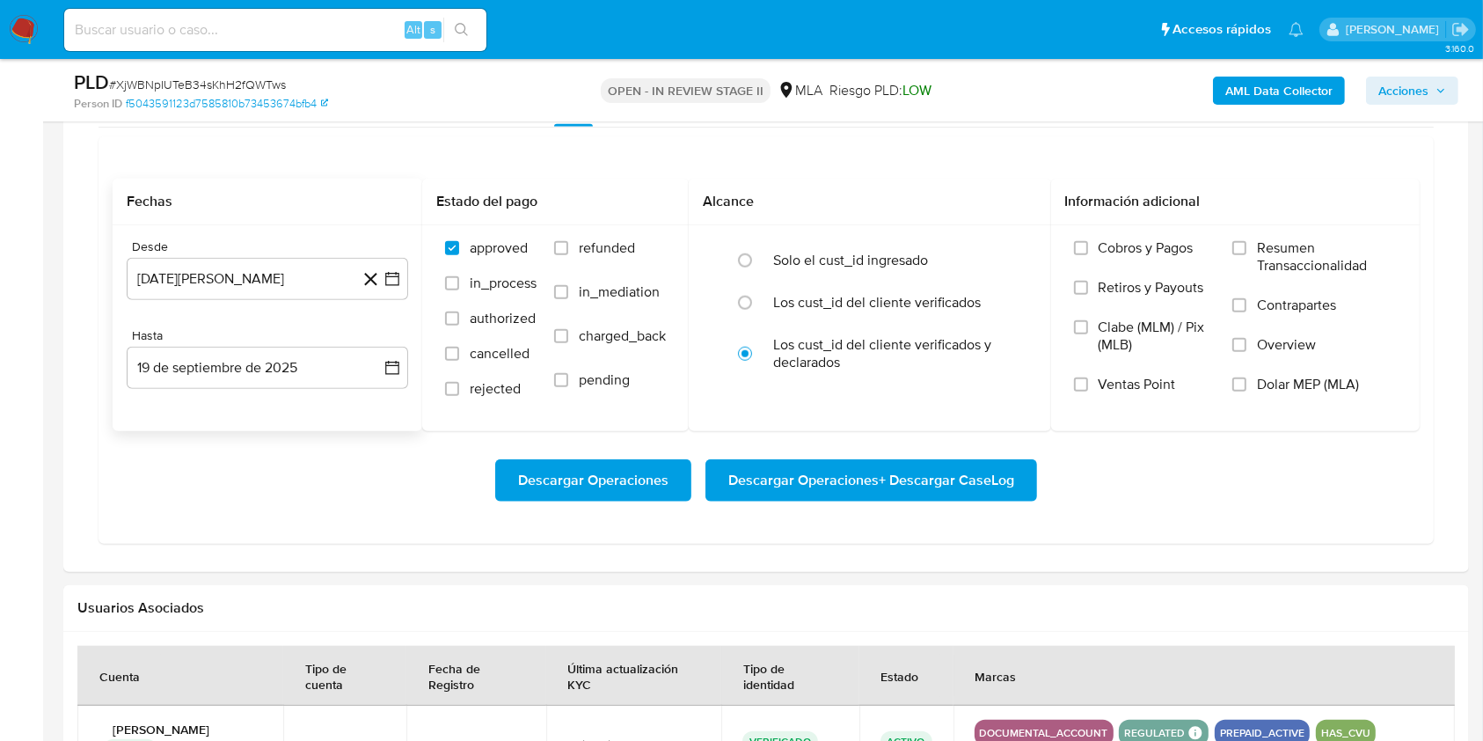
click at [297, 388] on div "Desde 1 de agosto de 2025 1-08-2025 Hasta 19 de septiembre de 2025 19-09-2025" at bounding box center [268, 328] width 310 height 206
click at [234, 372] on button "19 de septiembre de 2025" at bounding box center [268, 368] width 282 height 42
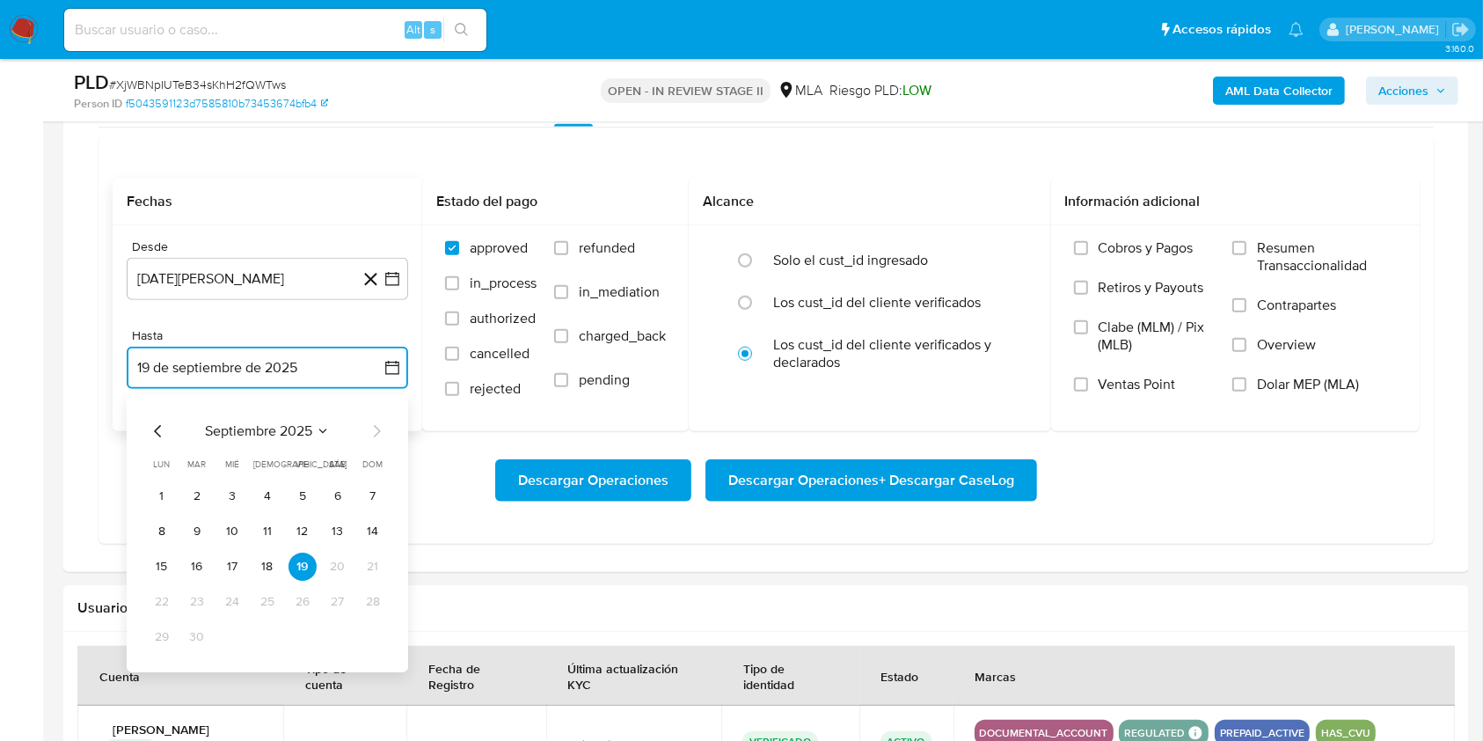
click at [156, 423] on icon "Mes anterior" at bounding box center [158, 431] width 21 height 21
click at [374, 632] on button "31" at bounding box center [373, 637] width 28 height 28
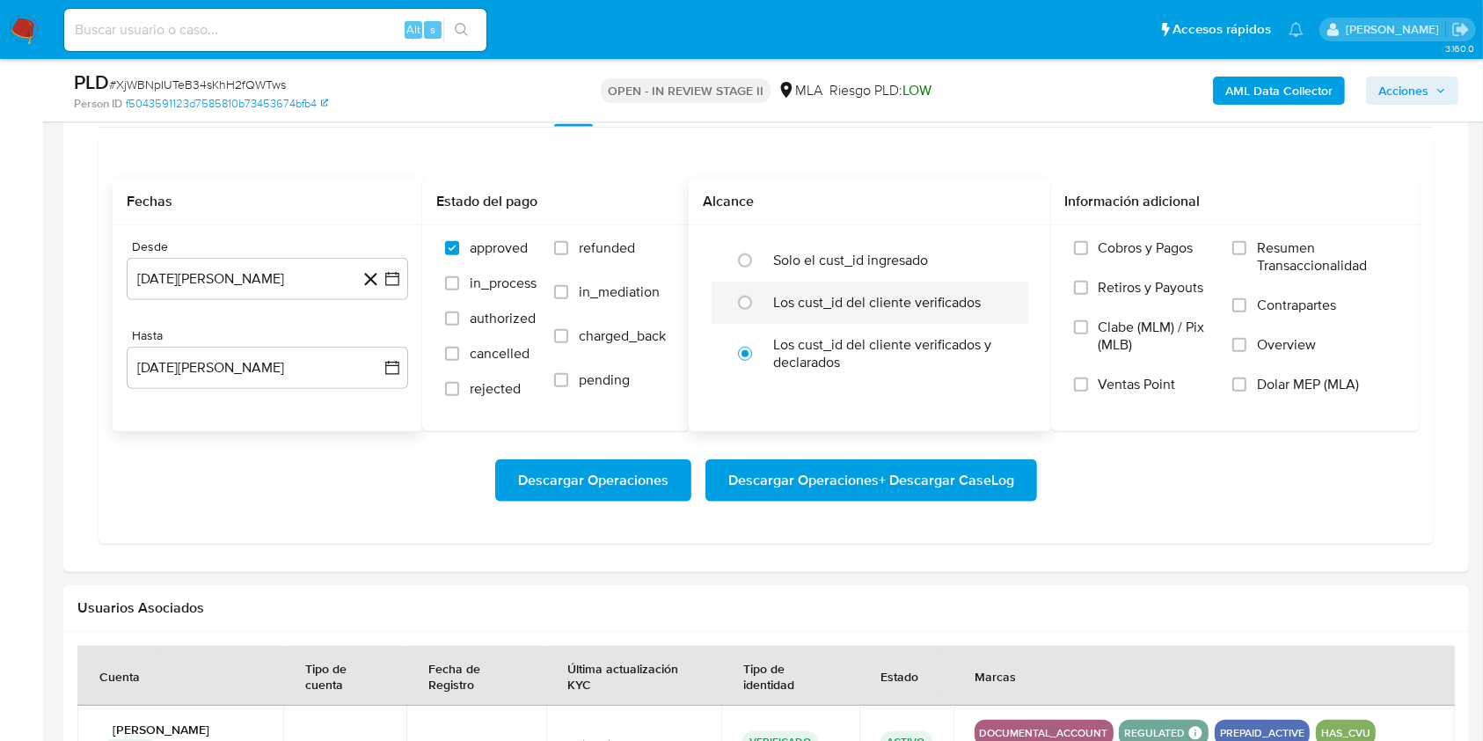
click at [802, 316] on div "Los cust_id del cliente verificados" at bounding box center [888, 303] width 231 height 42
radio input "true"
click at [1219, 380] on div "Cobros y Pagos Retiros y Payouts Clabe (MLM) / Pix (MLB) Ventas Point Resumen T…" at bounding box center [1235, 327] width 340 height 176
click at [1239, 384] on input "Dolar MEP (MLA)" at bounding box center [1240, 384] width 14 height 14
click at [782, 475] on span "Descargar Operaciones + Descargar CaseLog" at bounding box center [871, 480] width 286 height 39
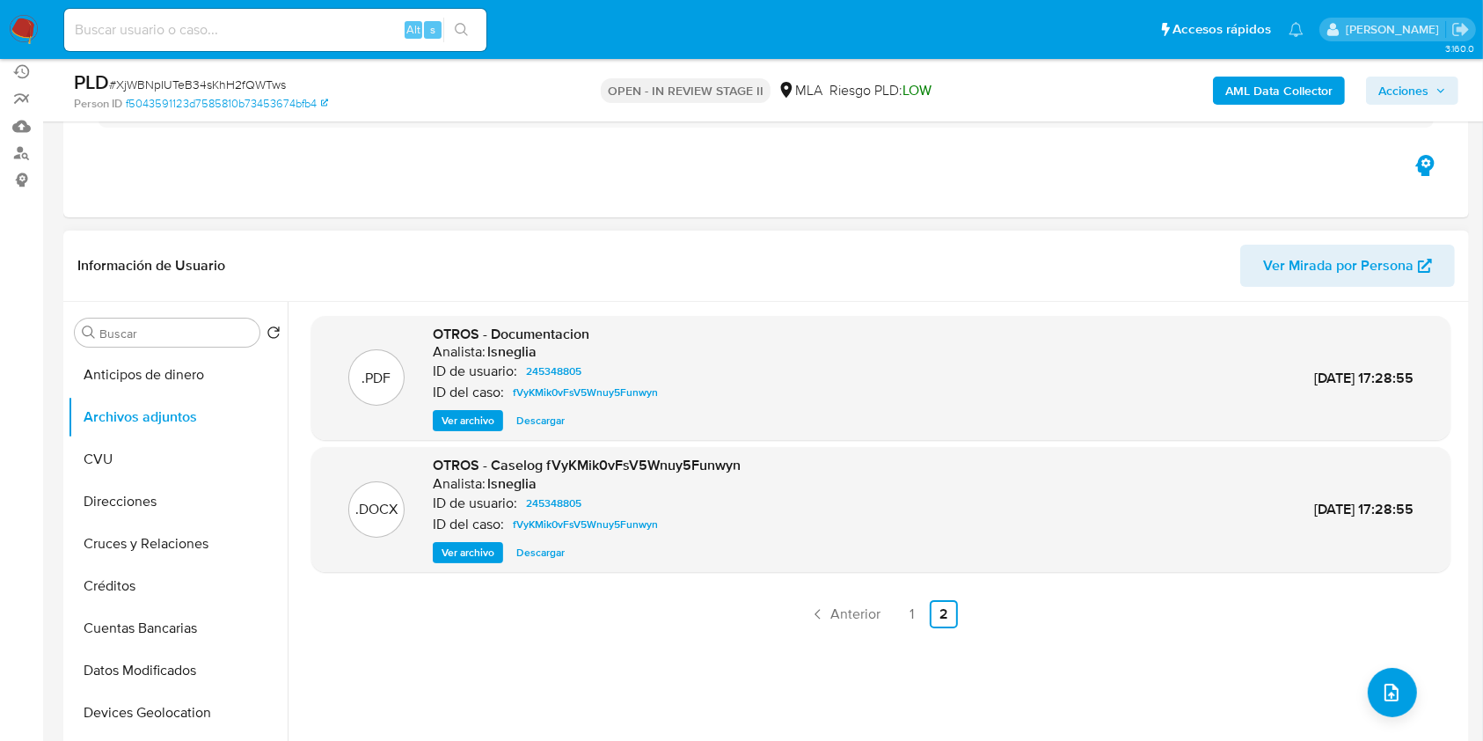
scroll to position [234, 0]
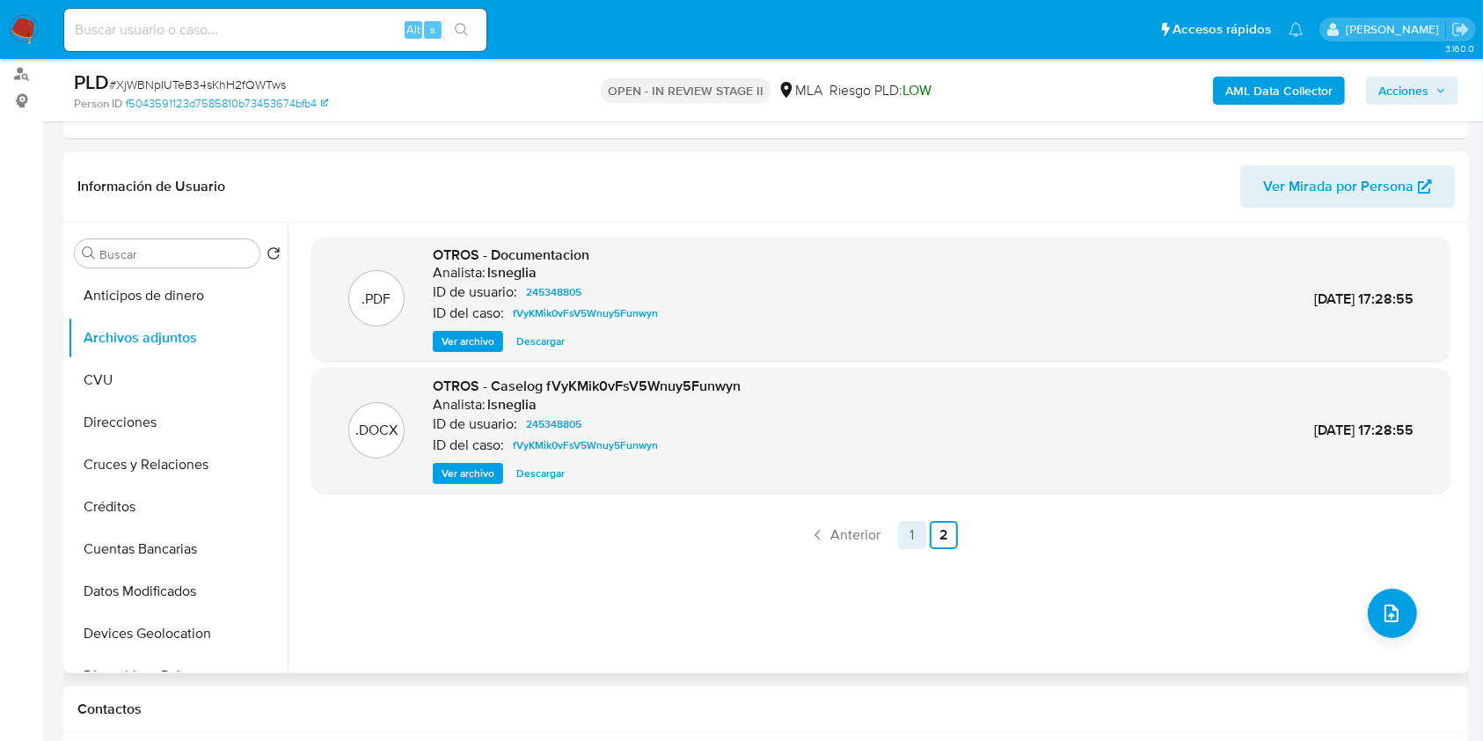
click at [920, 531] on ul "Anterior 1 2 Siguiente" at bounding box center [880, 535] width 1139 height 28
click at [911, 530] on link "1" at bounding box center [912, 535] width 28 height 28
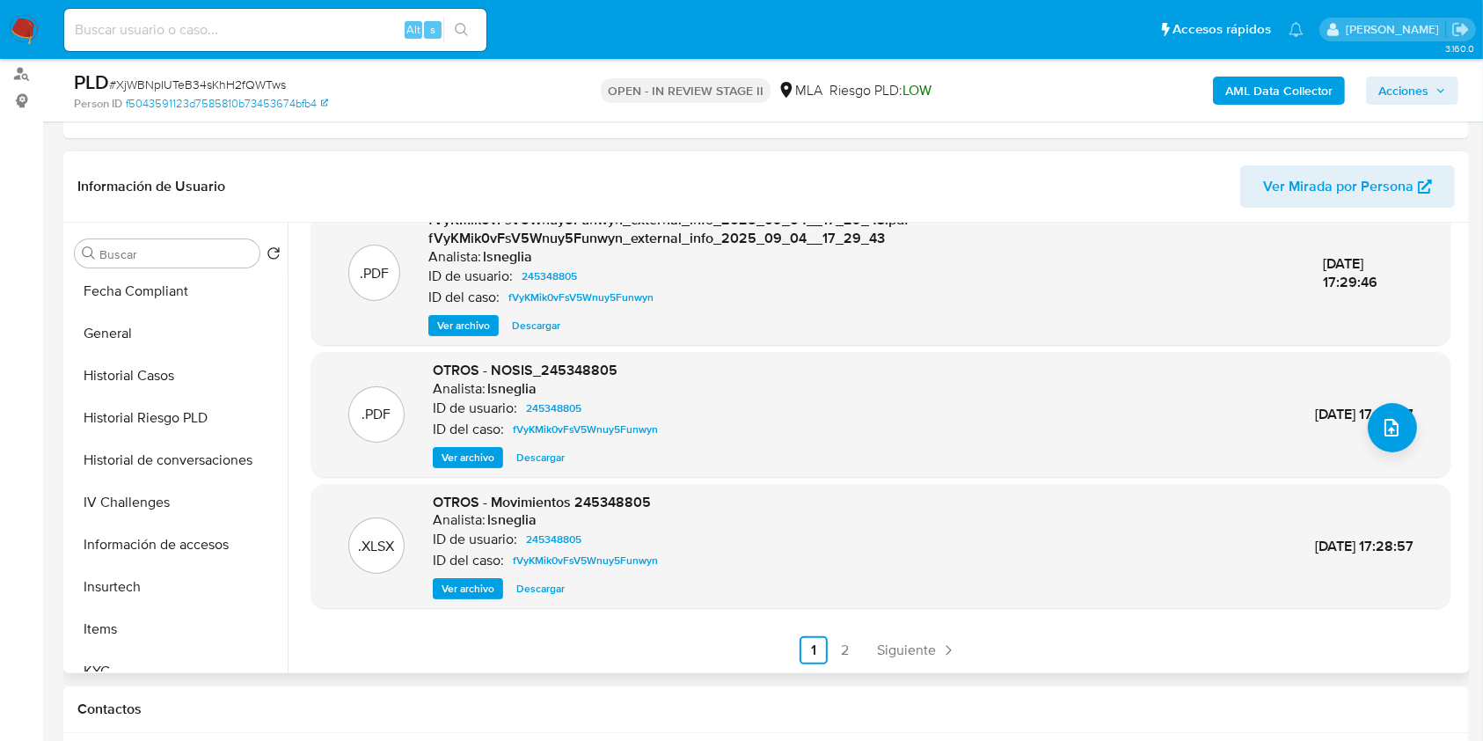
scroll to position [828, 0]
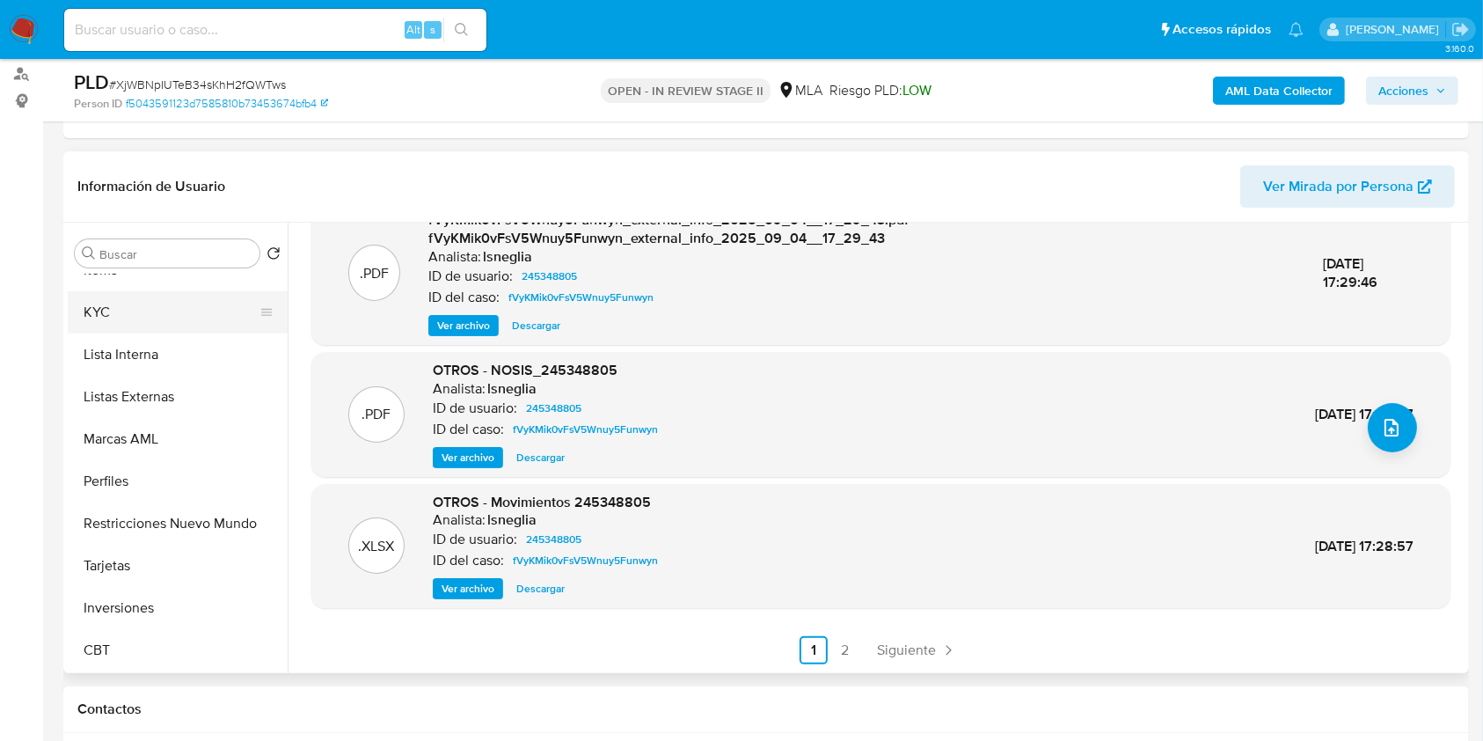
click at [174, 329] on button "KYC" at bounding box center [171, 312] width 206 height 42
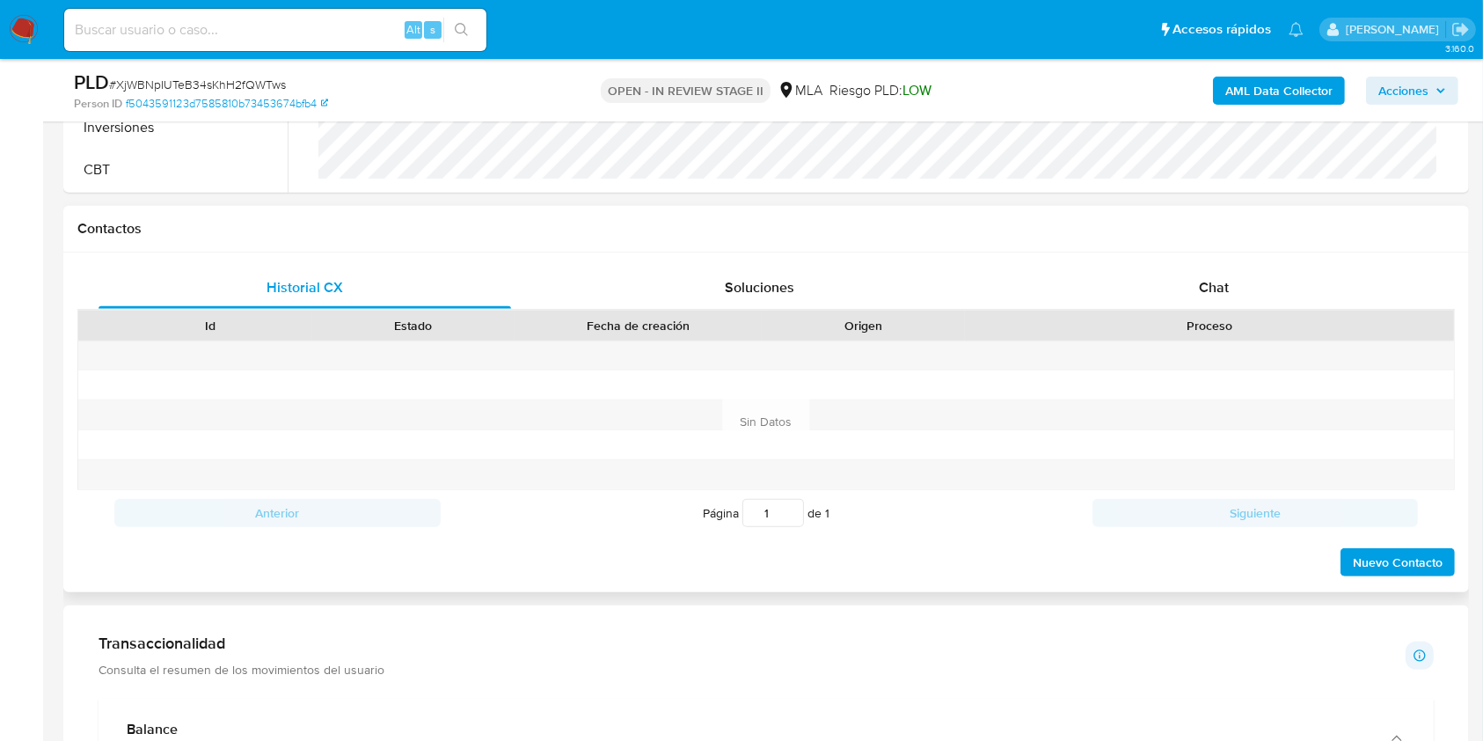
scroll to position [821, 0]
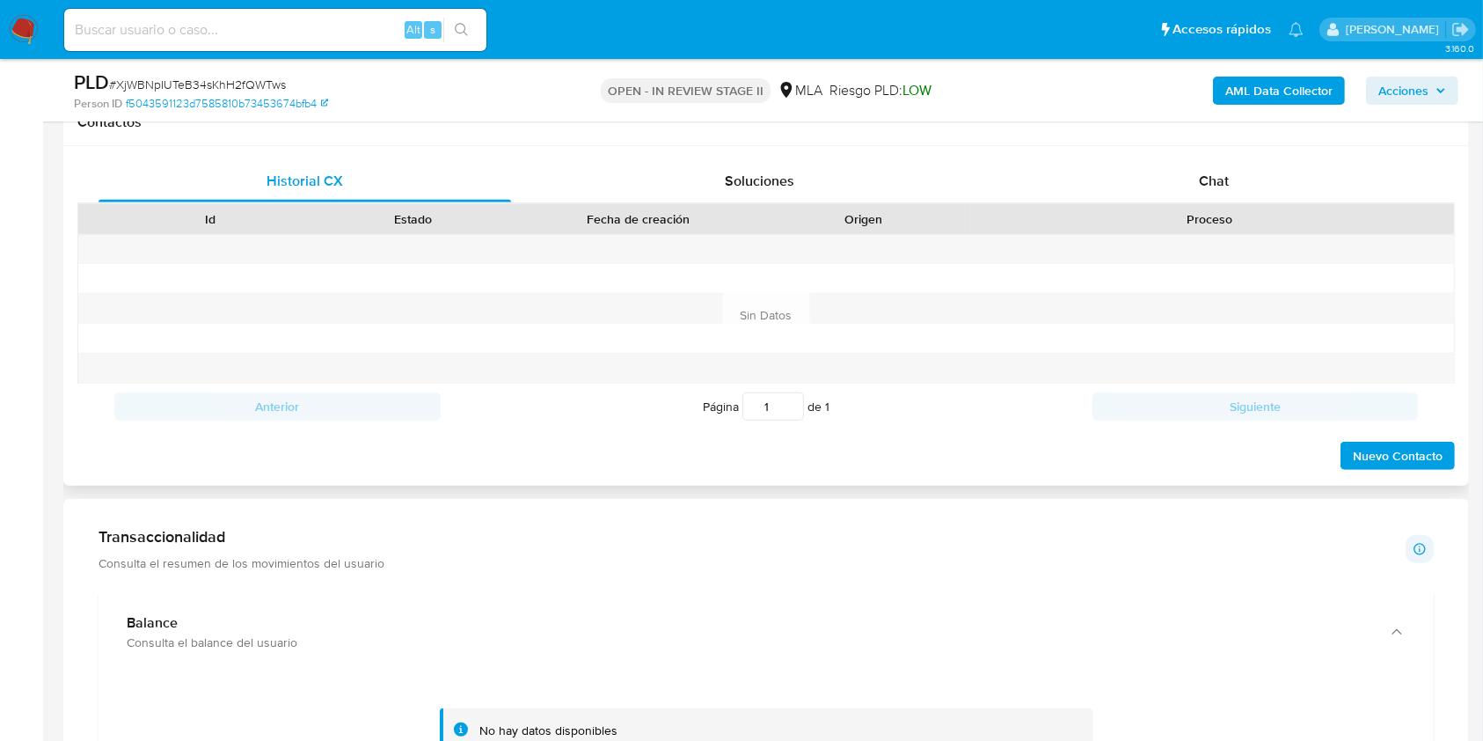
click at [1225, 204] on div "Proceso" at bounding box center [1209, 219] width 489 height 30
click at [1224, 204] on div "Proceso" at bounding box center [1209, 219] width 489 height 30
click at [1219, 192] on div "Chat" at bounding box center [1214, 181] width 413 height 42
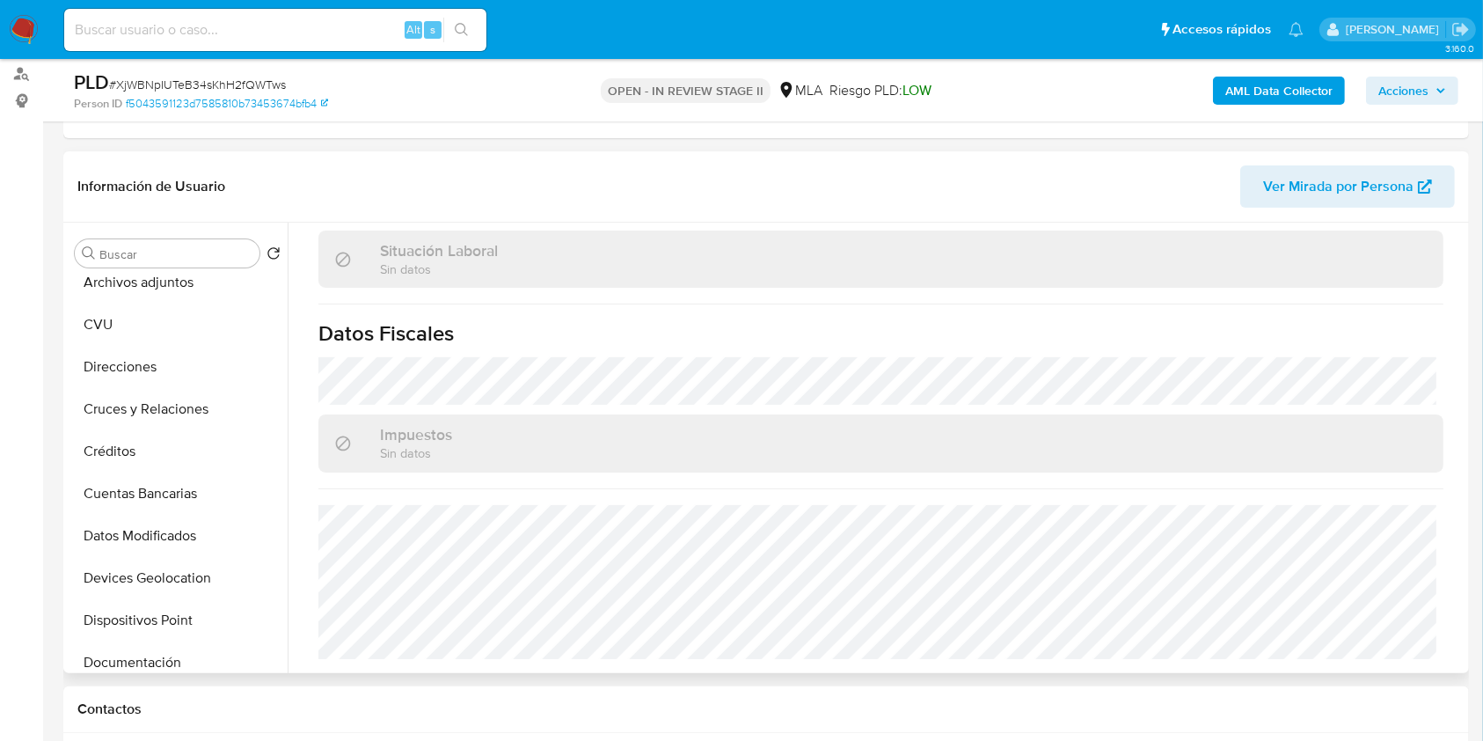
scroll to position [0, 0]
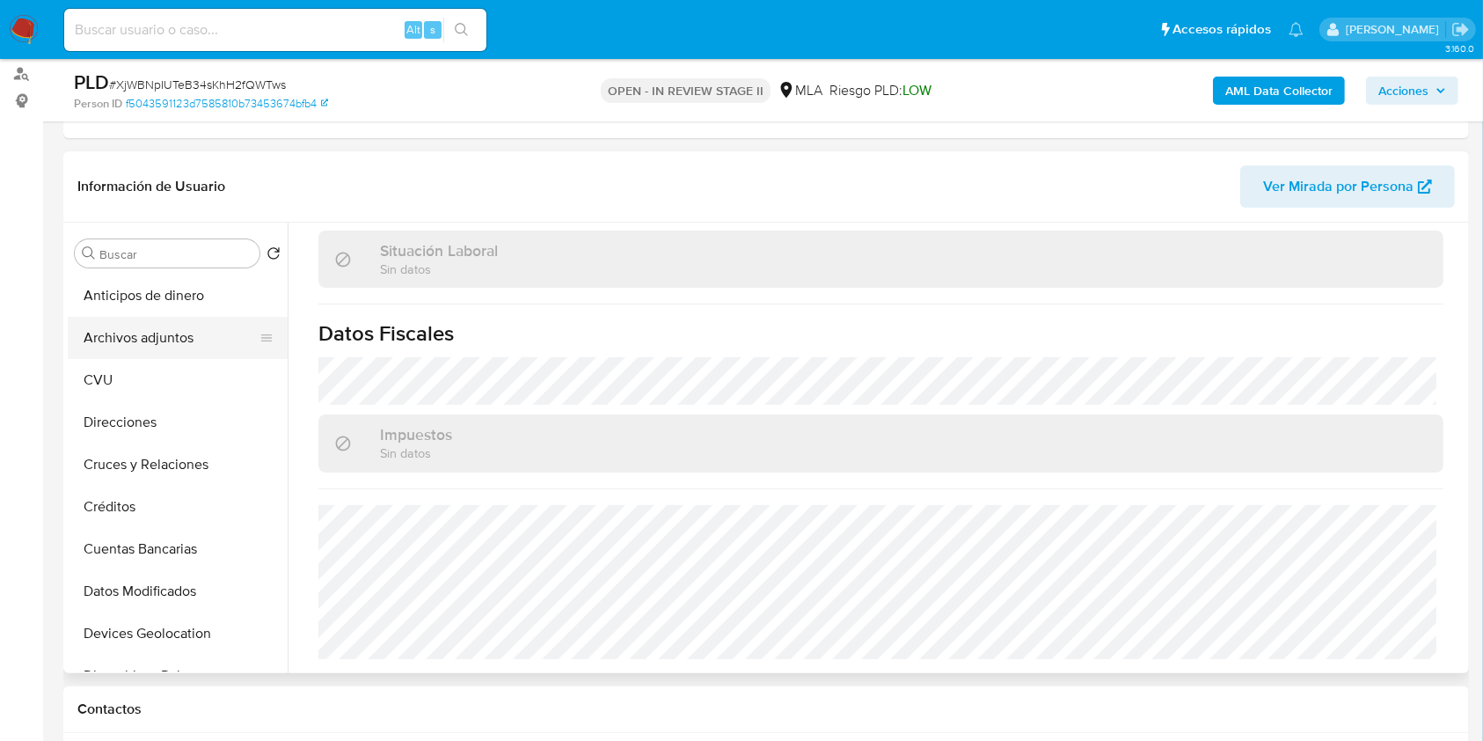
click at [213, 346] on button "Archivos adjuntos" at bounding box center [171, 338] width 206 height 42
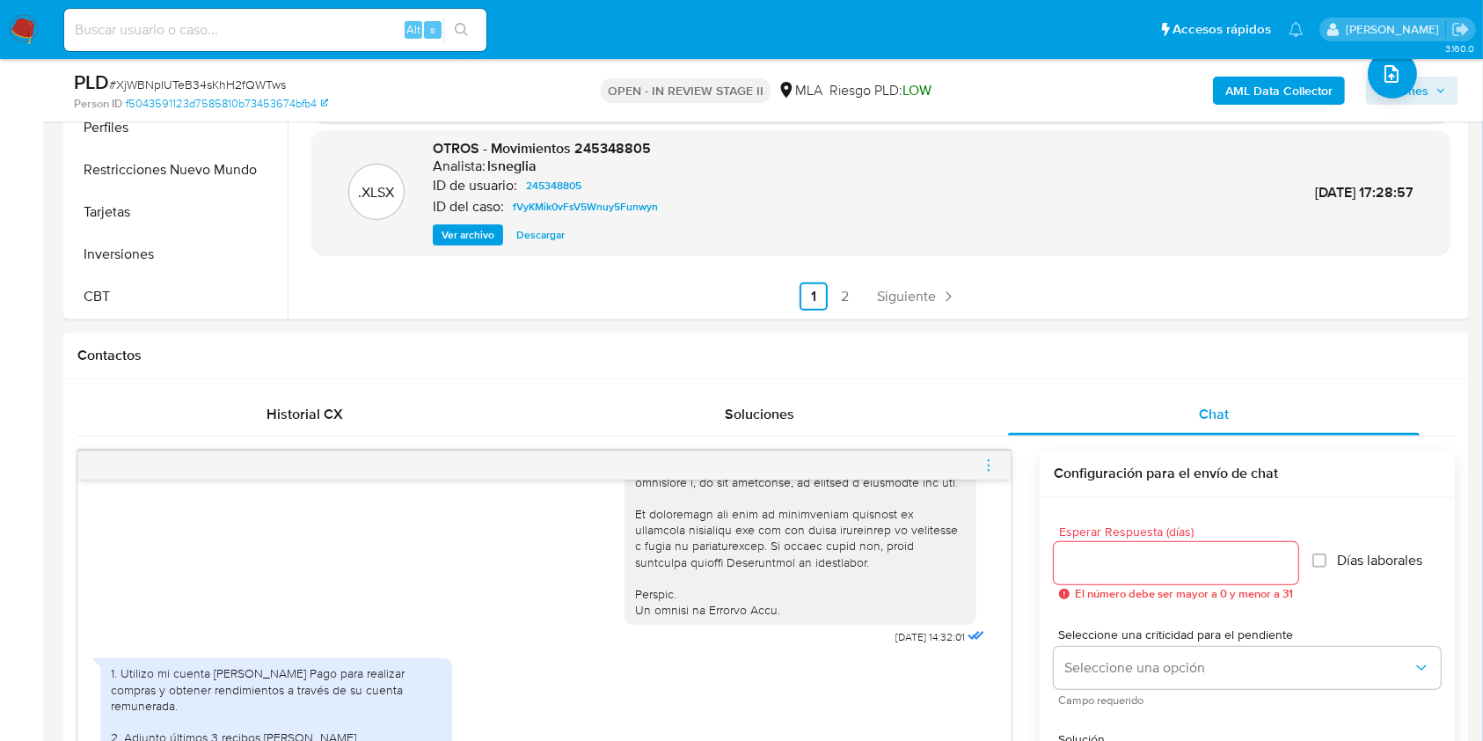
scroll to position [586, 0]
click at [983, 463] on icon "menu-action" at bounding box center [989, 467] width 16 height 16
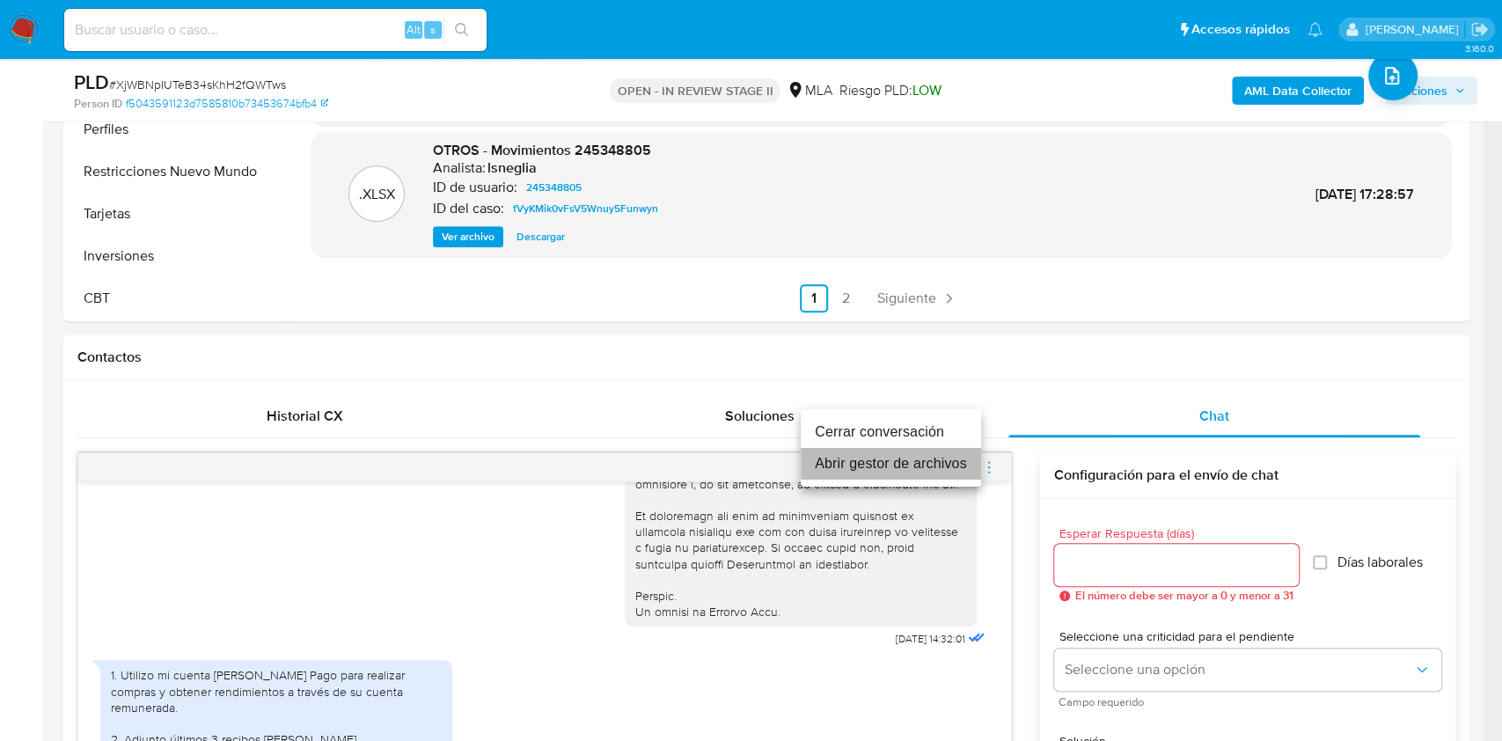
click at [846, 454] on li "Abrir gestor de archivos" at bounding box center [891, 464] width 180 height 32
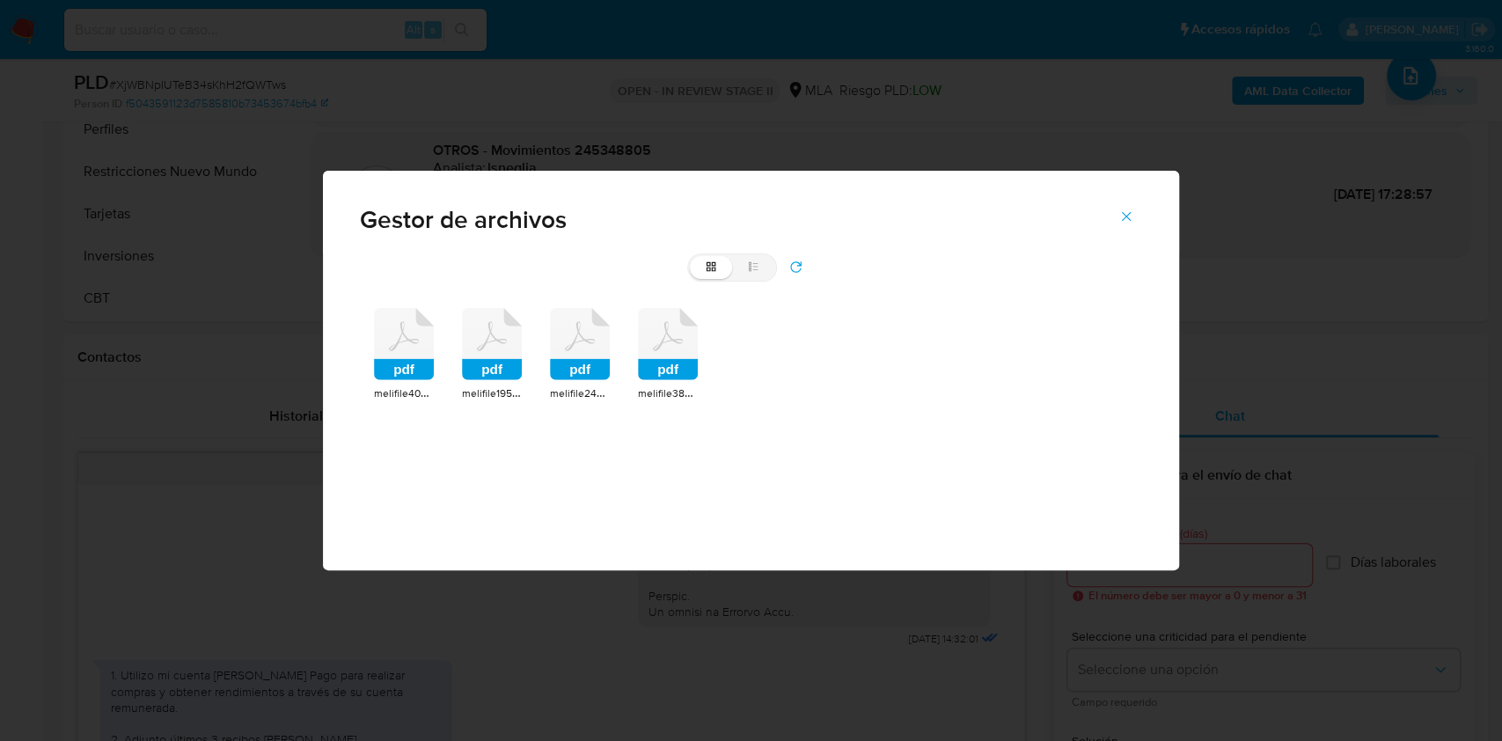
click at [402, 389] on span "melifile4051241978921976479.pdf" at bounding box center [453, 393] width 158 height 18
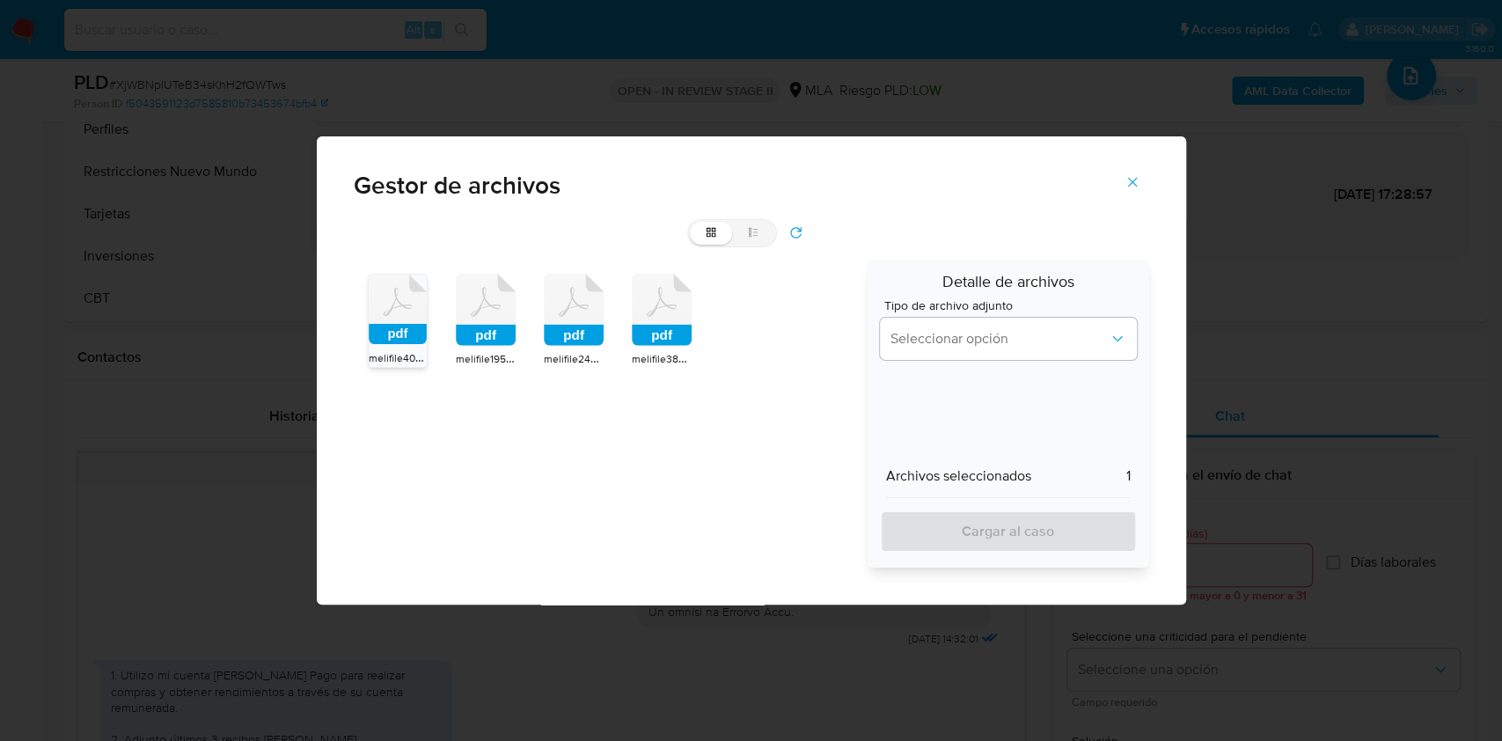
click at [467, 341] on rect at bounding box center [486, 335] width 60 height 21
click at [581, 338] on rect at bounding box center [574, 335] width 60 height 21
click at [658, 339] on rect at bounding box center [662, 335] width 60 height 21
click at [936, 327] on button "Seleccionar opción" at bounding box center [1008, 339] width 257 height 42
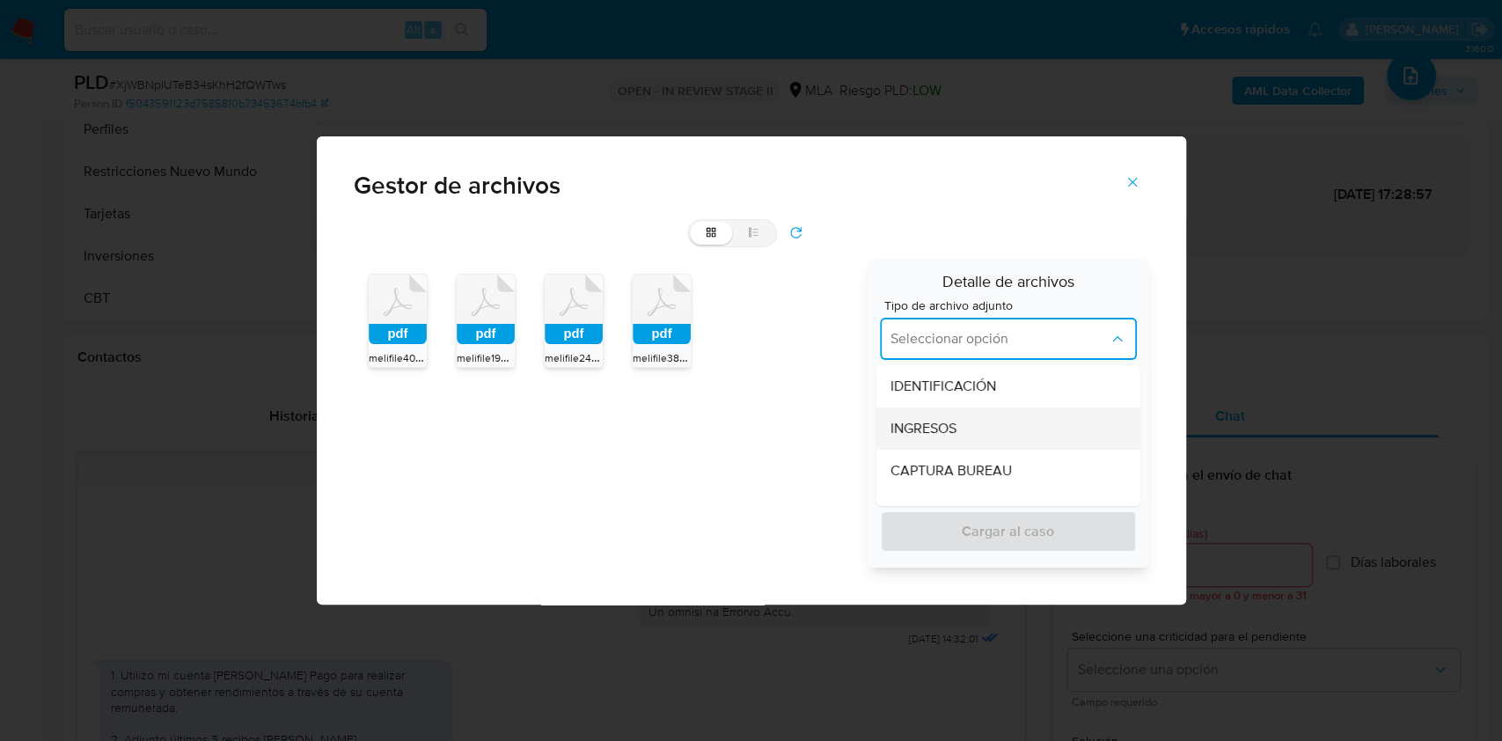
click at [900, 414] on div "INGRESOS" at bounding box center [1002, 428] width 225 height 42
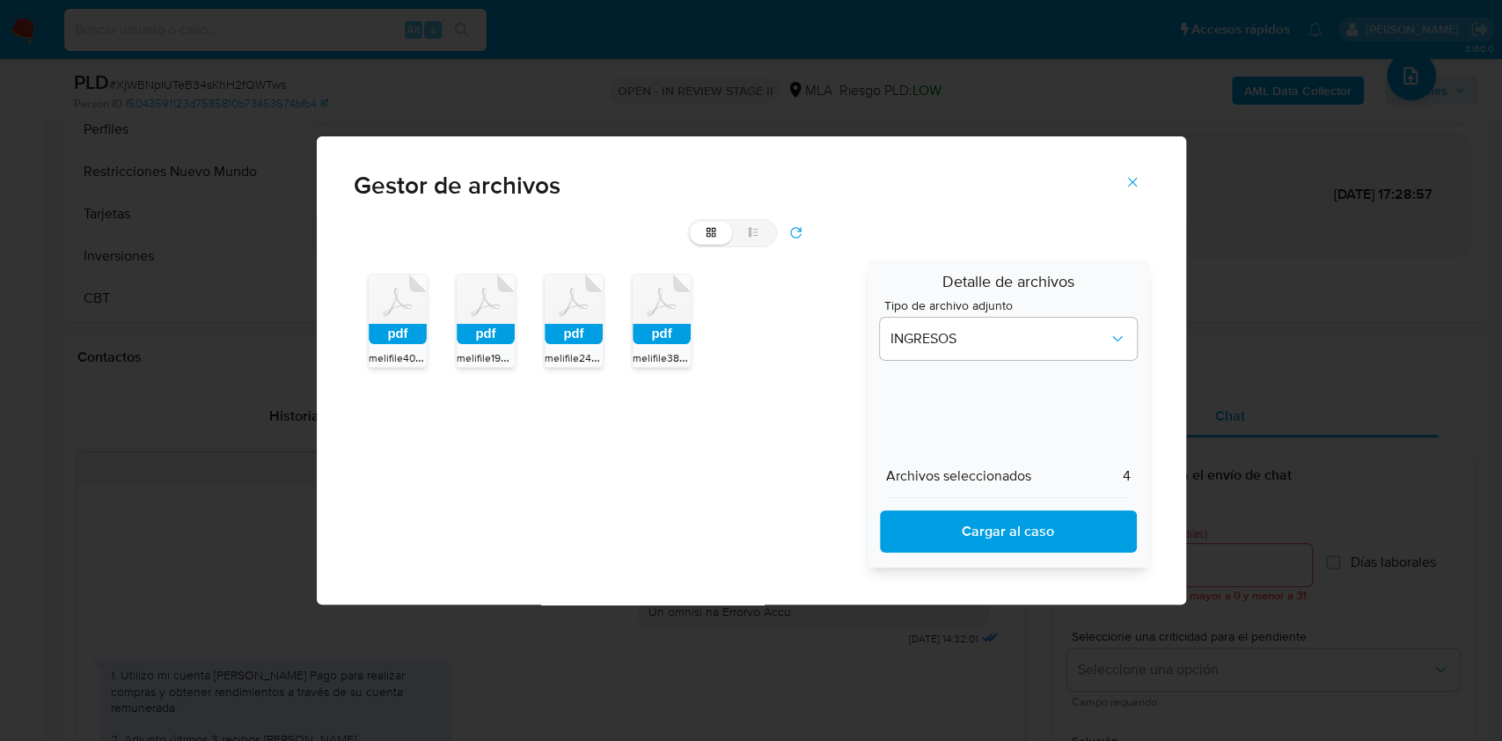
click at [919, 506] on div "Archivos seleccionados 4 Cargar al caso" at bounding box center [1008, 504] width 257 height 98
click at [919, 516] on span "Cargar al caso" at bounding box center [1008, 531] width 211 height 39
click at [1147, 181] on button "Cerrar" at bounding box center [1133, 182] width 62 height 42
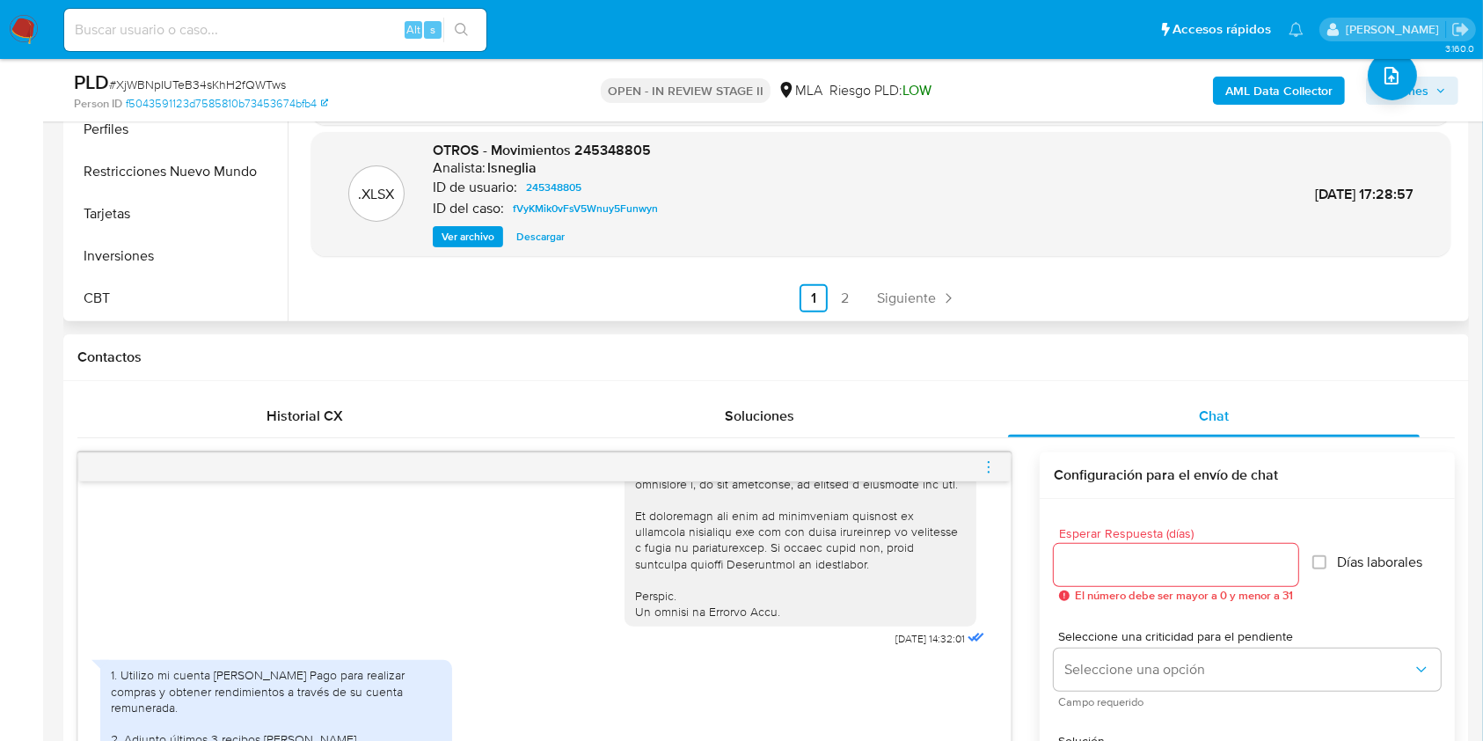
scroll to position [0, 0]
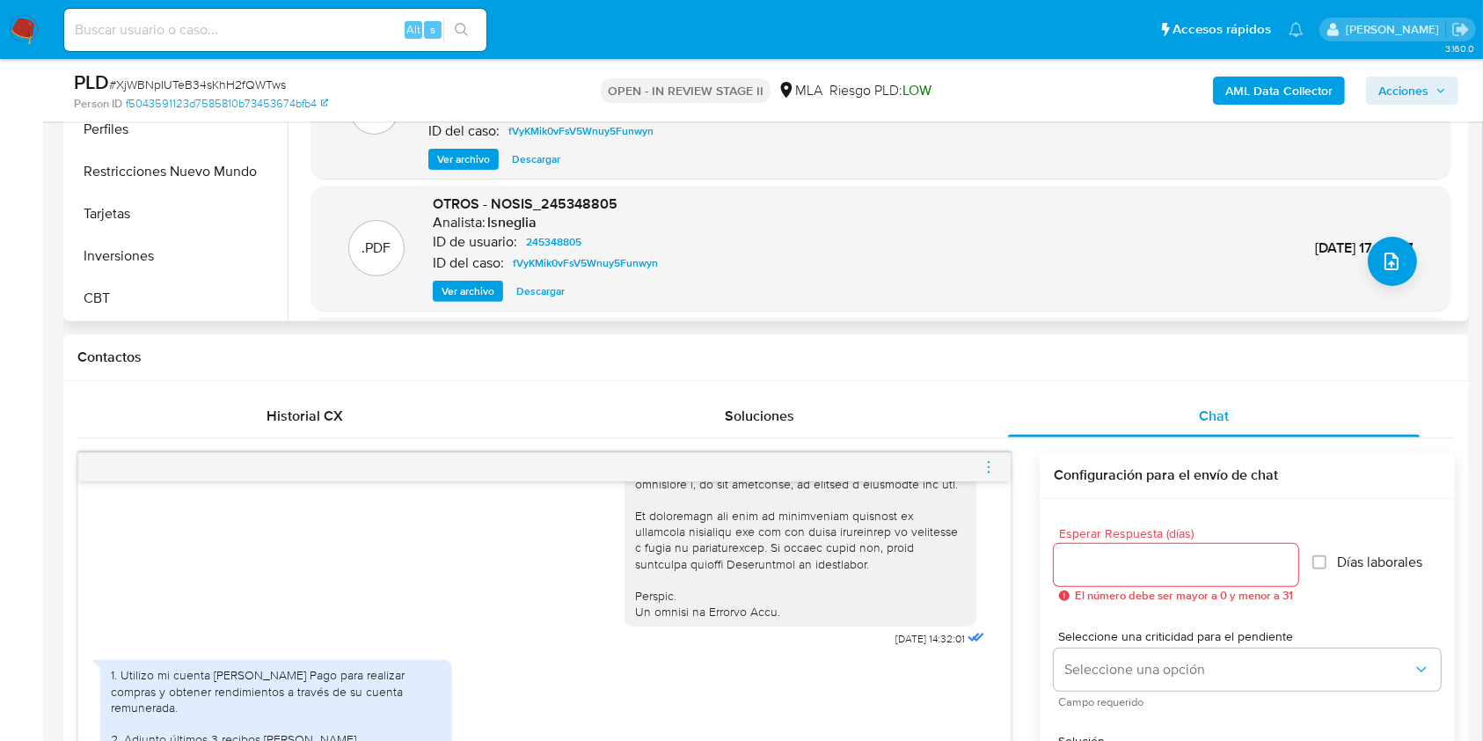
click at [603, 215] on div "Analista: lsneglia" at bounding box center [549, 223] width 232 height 18
click at [603, 214] on div "Analista: lsneglia" at bounding box center [549, 223] width 232 height 18
click at [598, 205] on span "OTROS - NOSIS_245348805" at bounding box center [525, 204] width 185 height 20
click at [585, 211] on span "OTROS - NOSIS_245348805" at bounding box center [525, 204] width 185 height 20
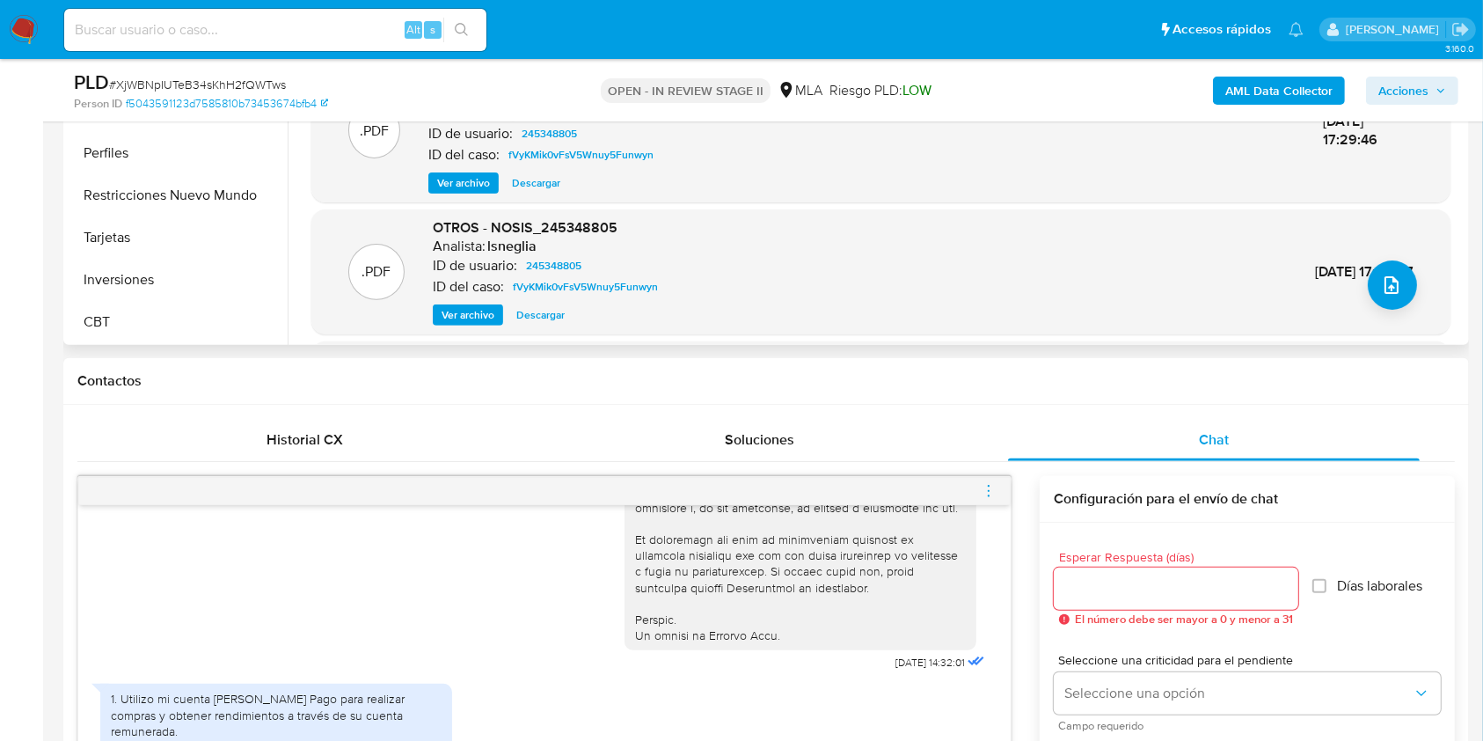
scroll to position [117, 0]
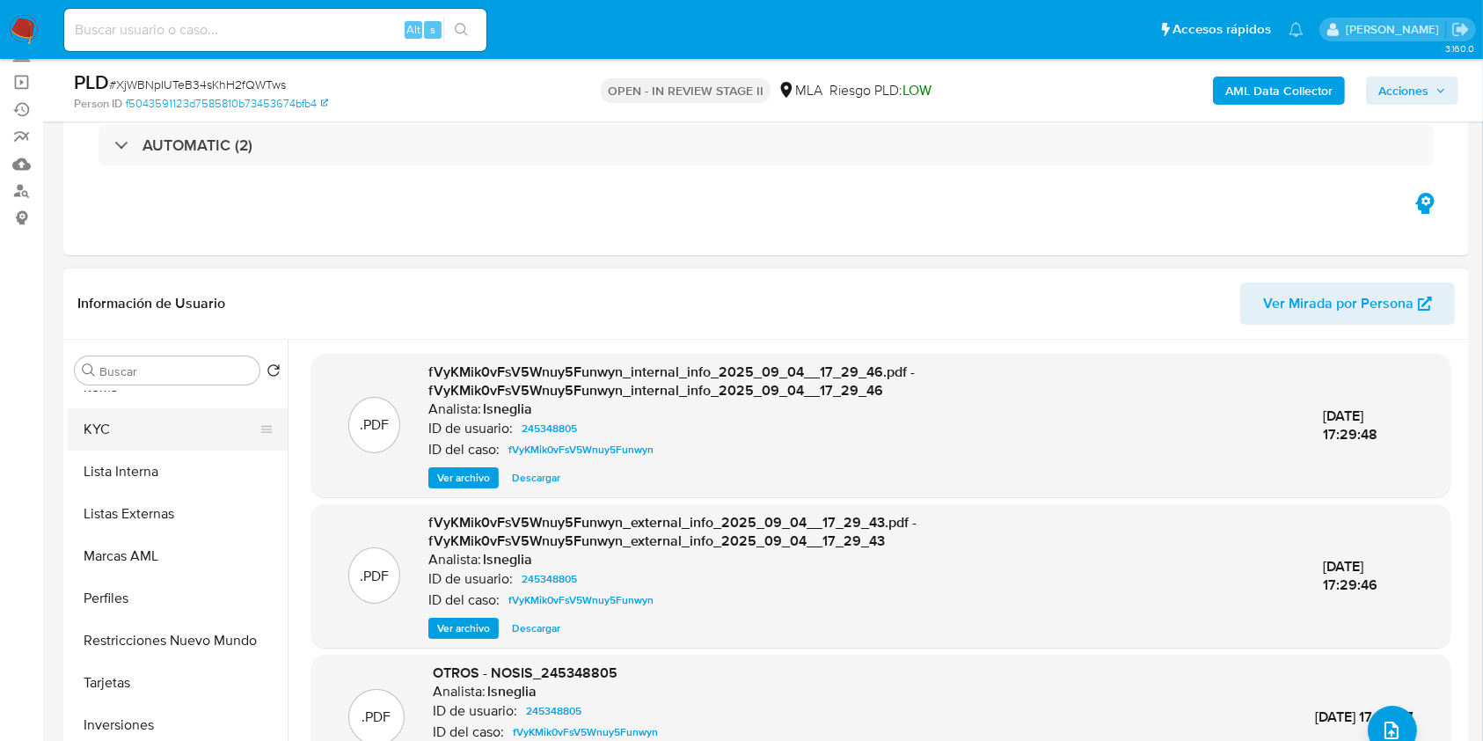
click at [134, 433] on button "KYC" at bounding box center [171, 429] width 206 height 42
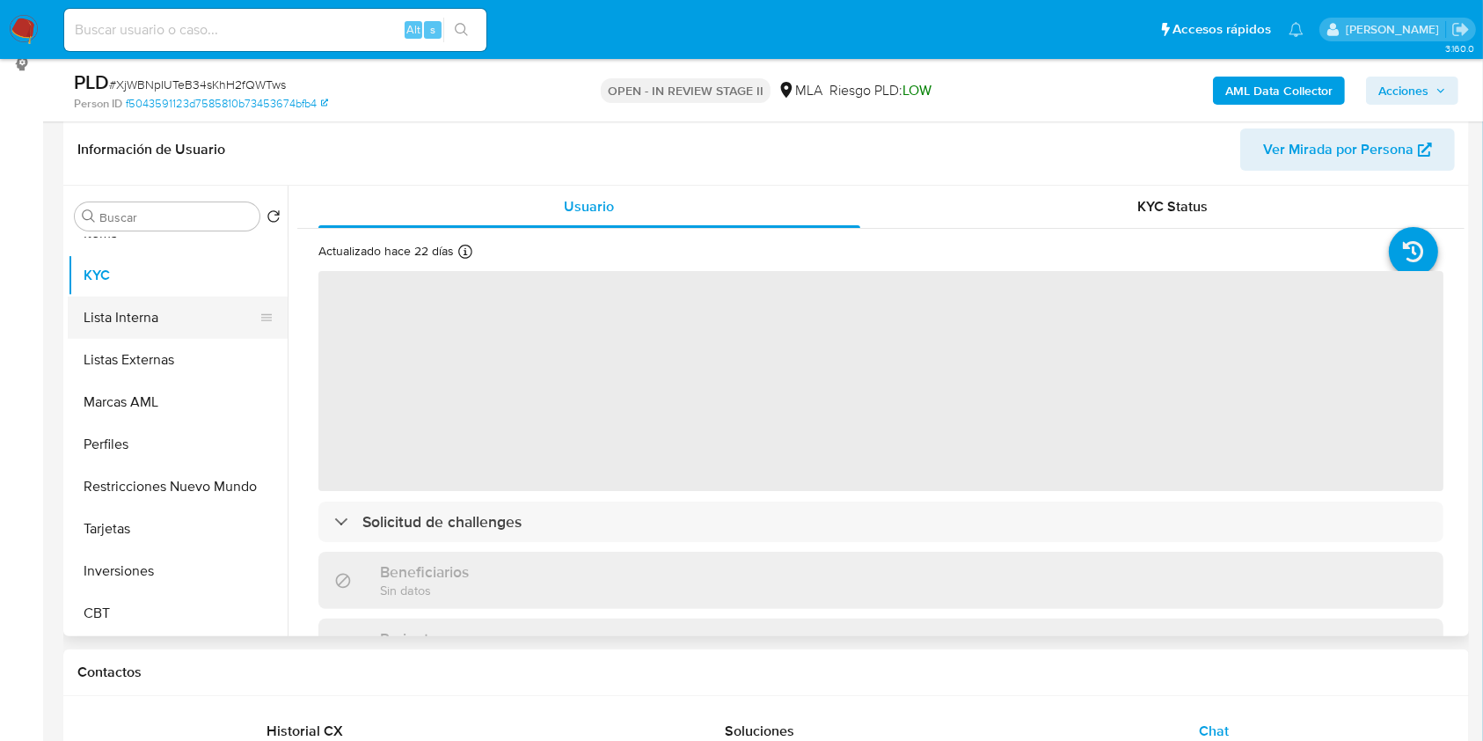
scroll to position [234, 0]
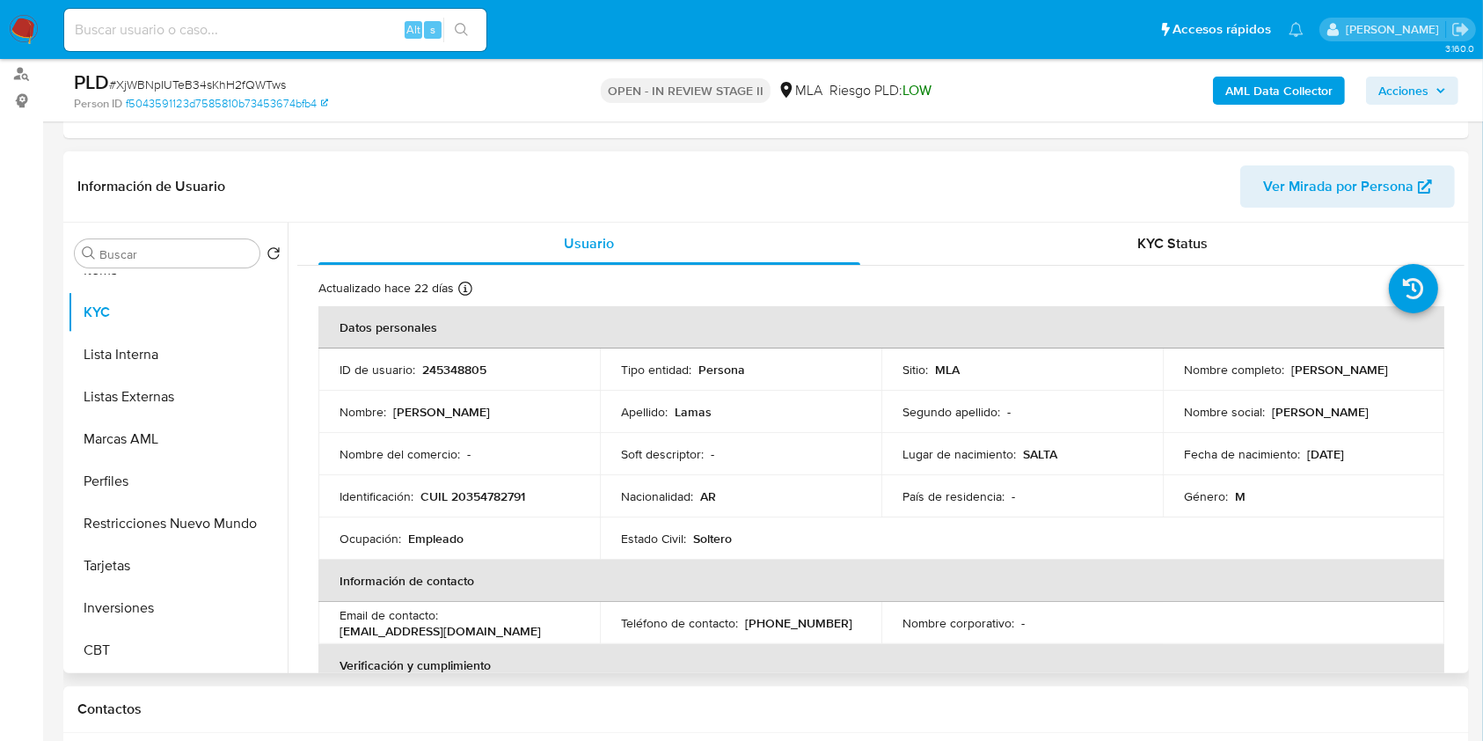
click at [448, 362] on p "245348805" at bounding box center [454, 370] width 64 height 16
copy p "245348805"
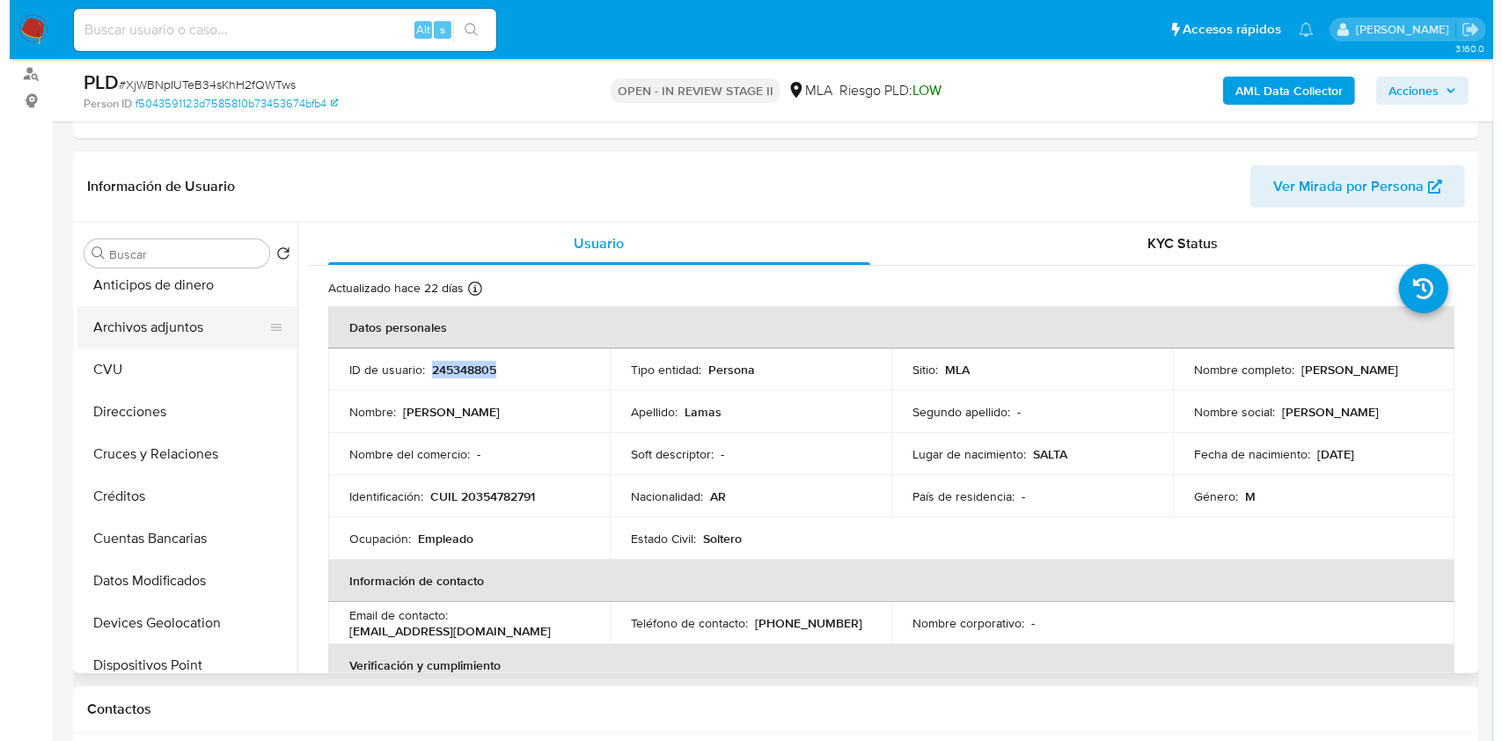
scroll to position [0, 0]
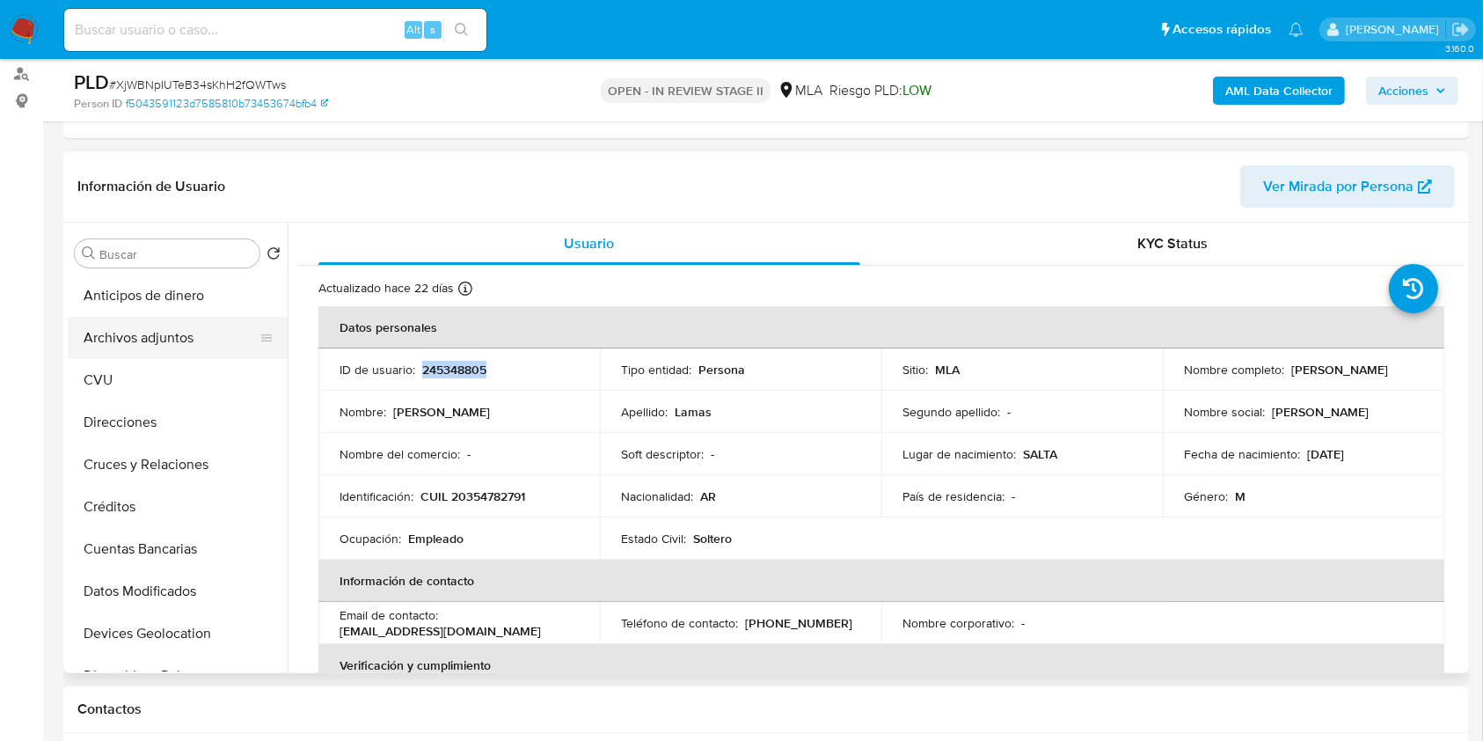
click at [165, 340] on button "Archivos adjuntos" at bounding box center [171, 338] width 206 height 42
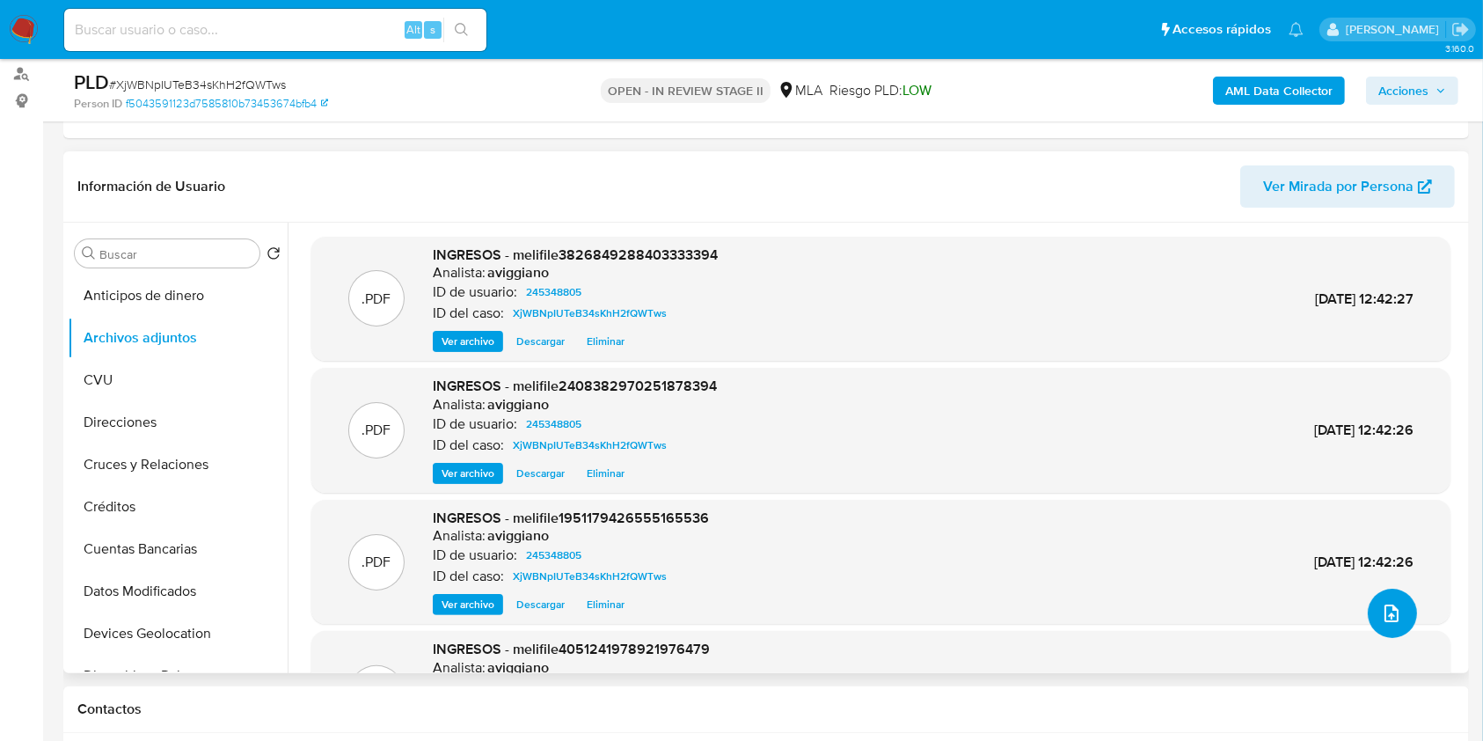
click at [1377, 625] on button "upload-file" at bounding box center [1392, 613] width 49 height 49
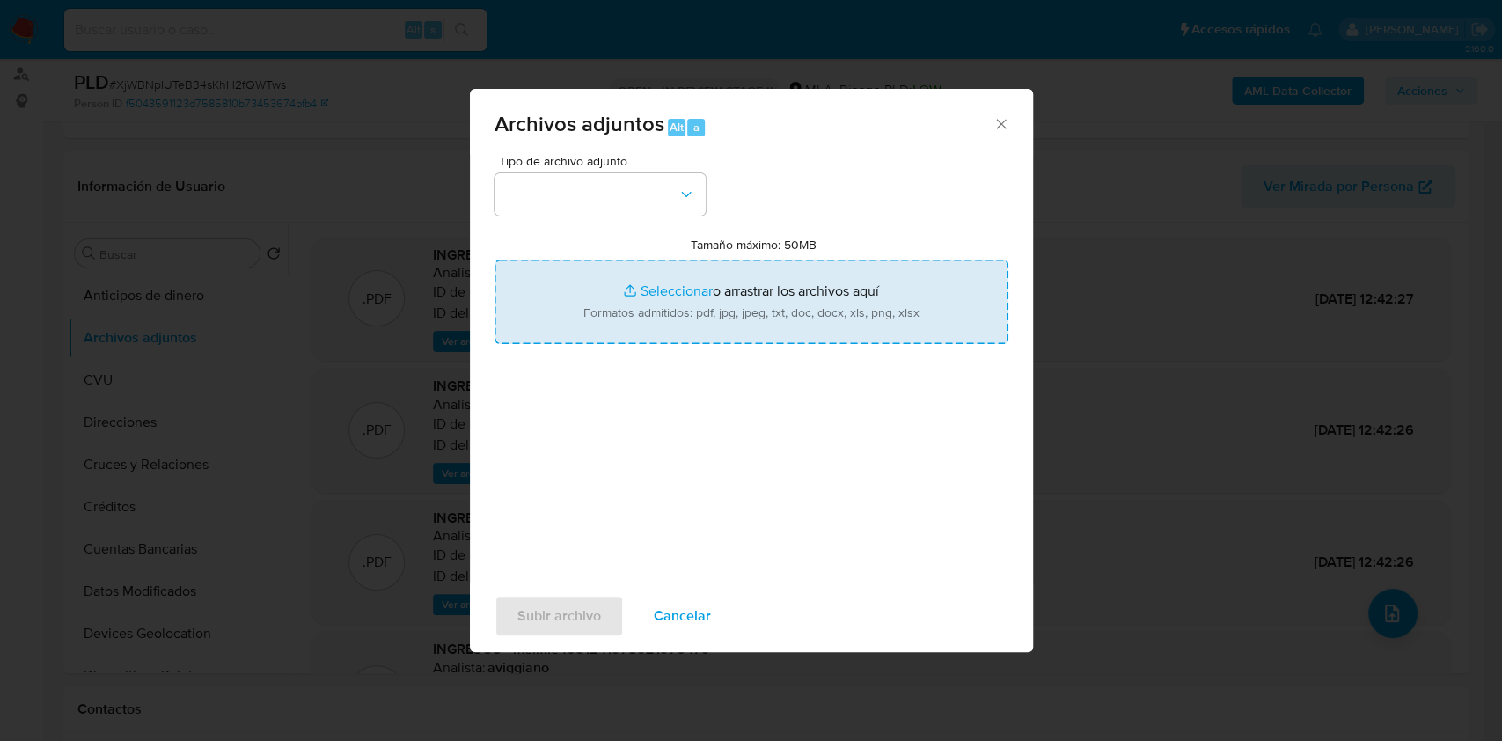
click at [725, 316] on input "Tamaño máximo: 50MB Seleccionar archivos" at bounding box center [751, 302] width 514 height 84
type input "C:\fakepath\Movimientos-Aladdin-v10_1 - 245348805 -.xlsx"
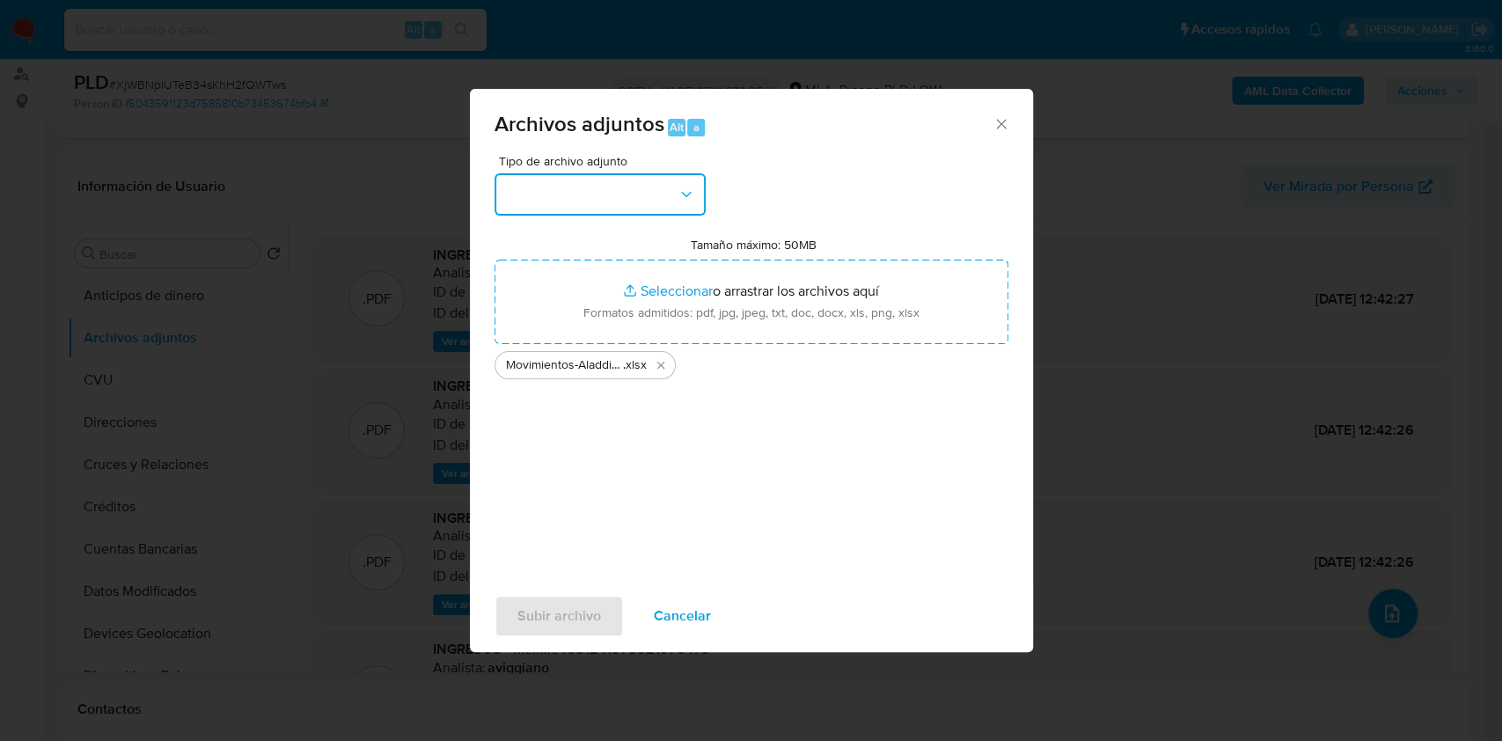
click at [620, 208] on button "button" at bounding box center [599, 194] width 211 height 42
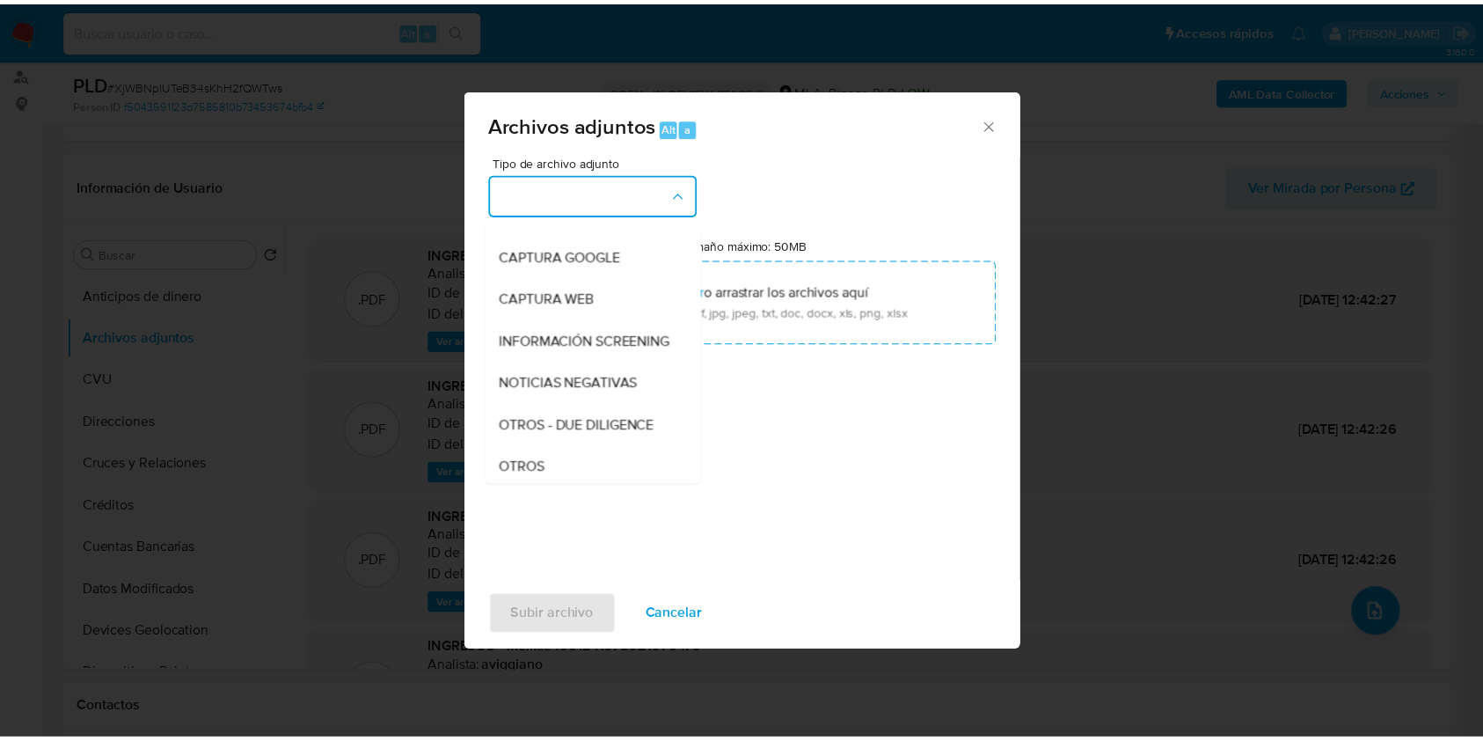
scroll to position [234, 0]
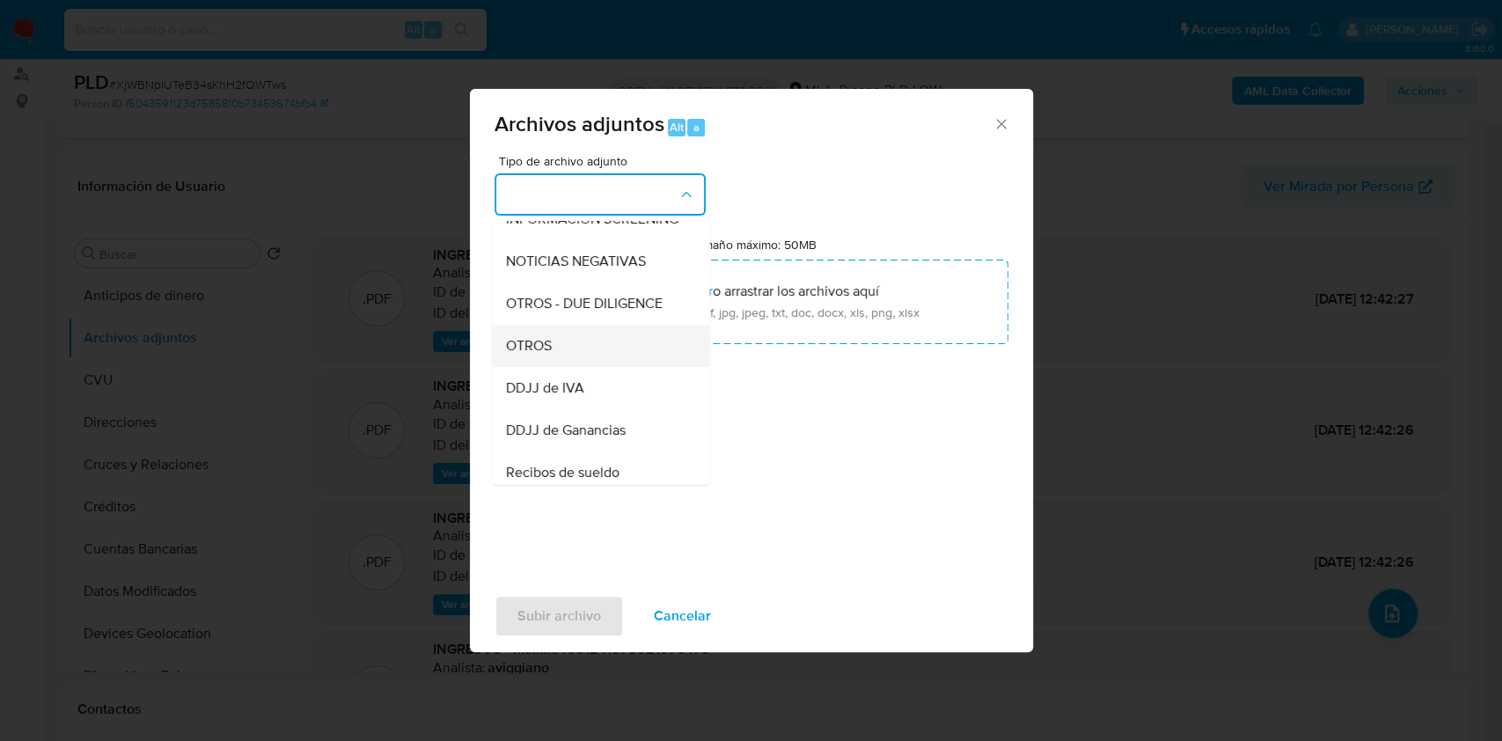
click at [556, 364] on div "OTROS" at bounding box center [594, 346] width 179 height 42
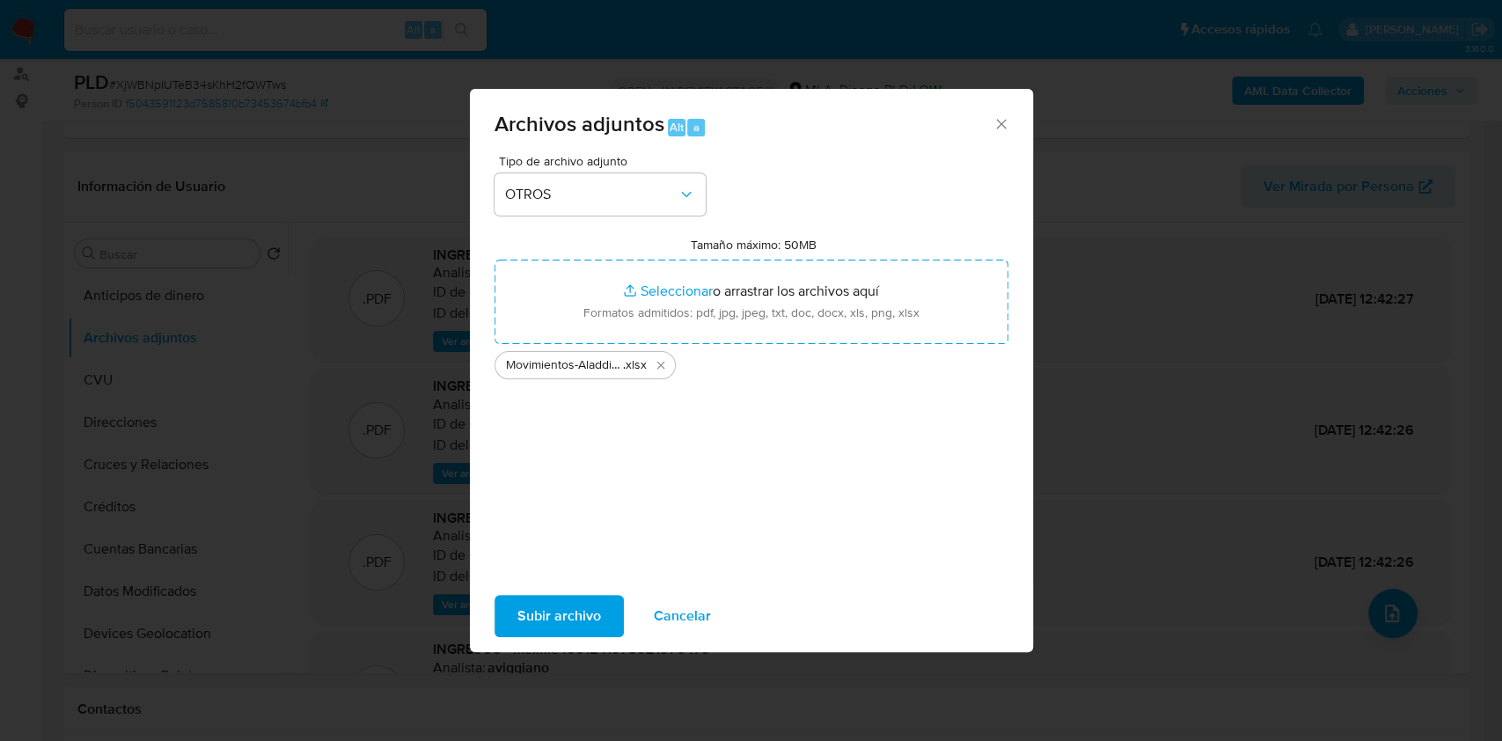
click at [520, 614] on span "Subir archivo" at bounding box center [559, 616] width 84 height 39
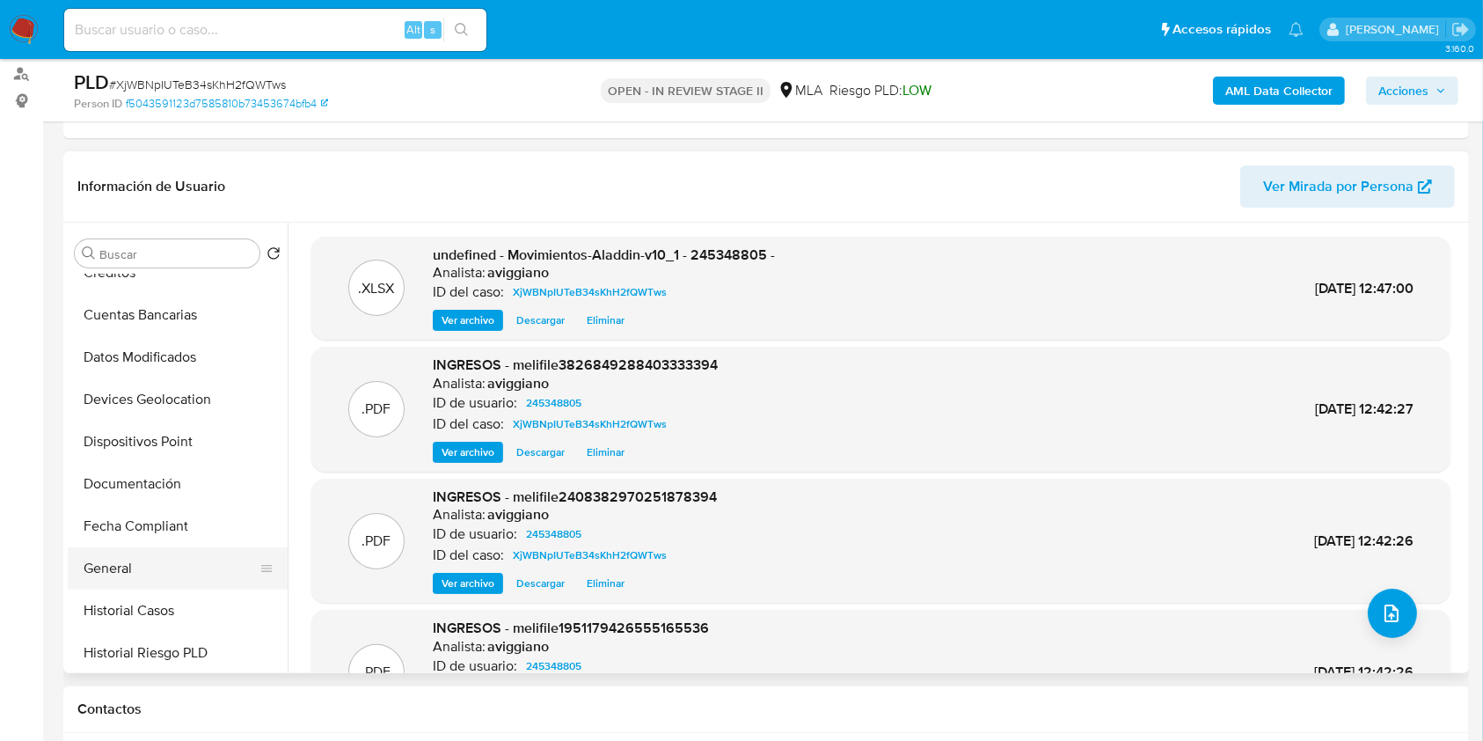
click at [106, 556] on button "General" at bounding box center [171, 568] width 206 height 42
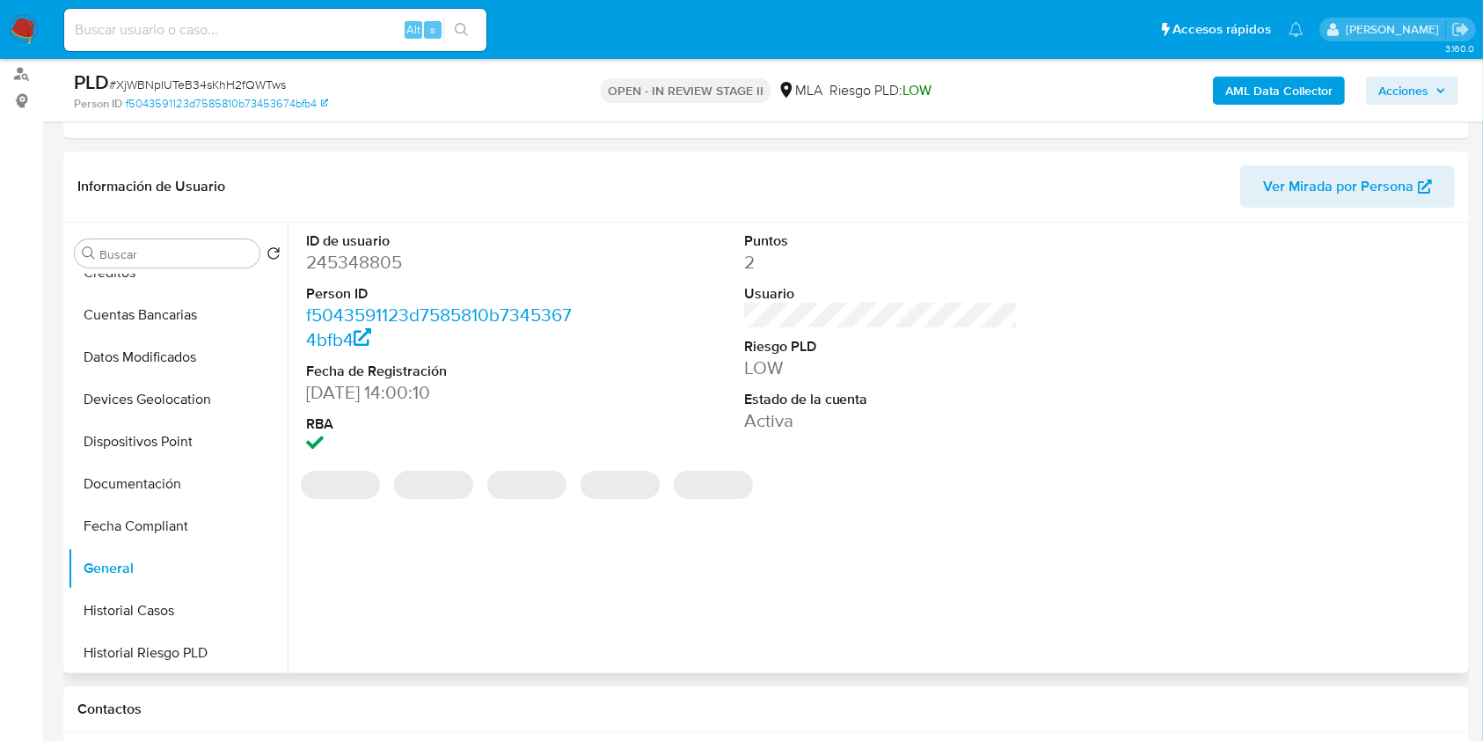
click at [363, 271] on dd "245348805" at bounding box center [443, 262] width 274 height 25
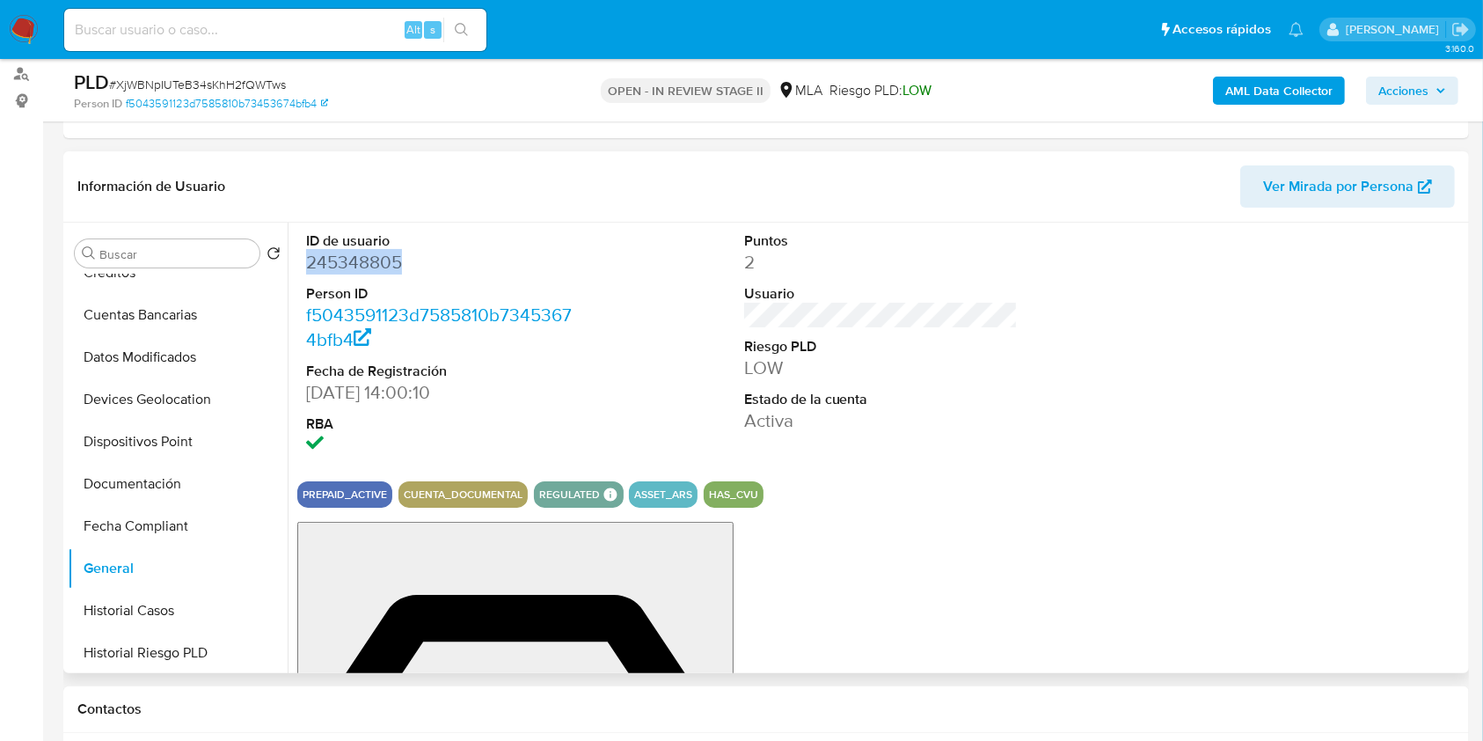
copy dd "245348805"
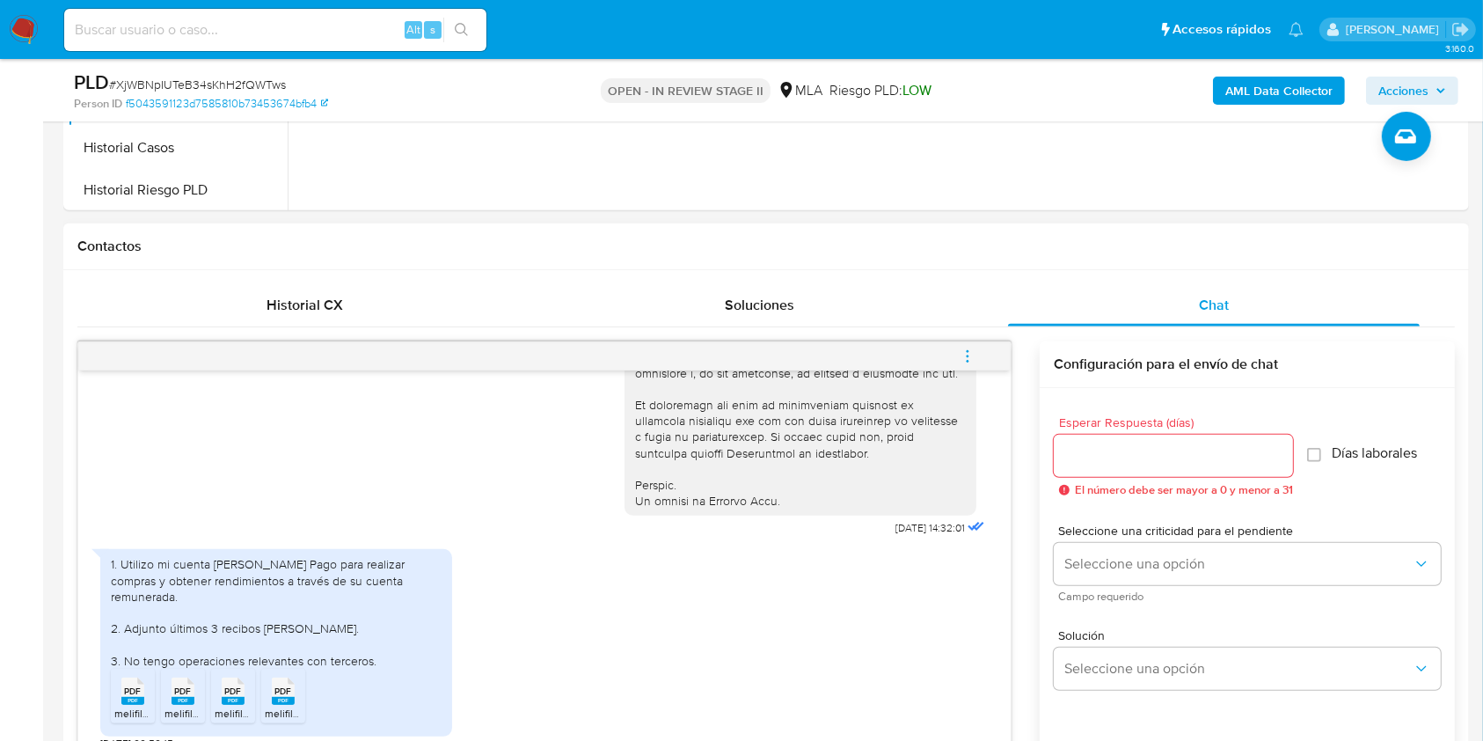
scroll to position [821, 0]
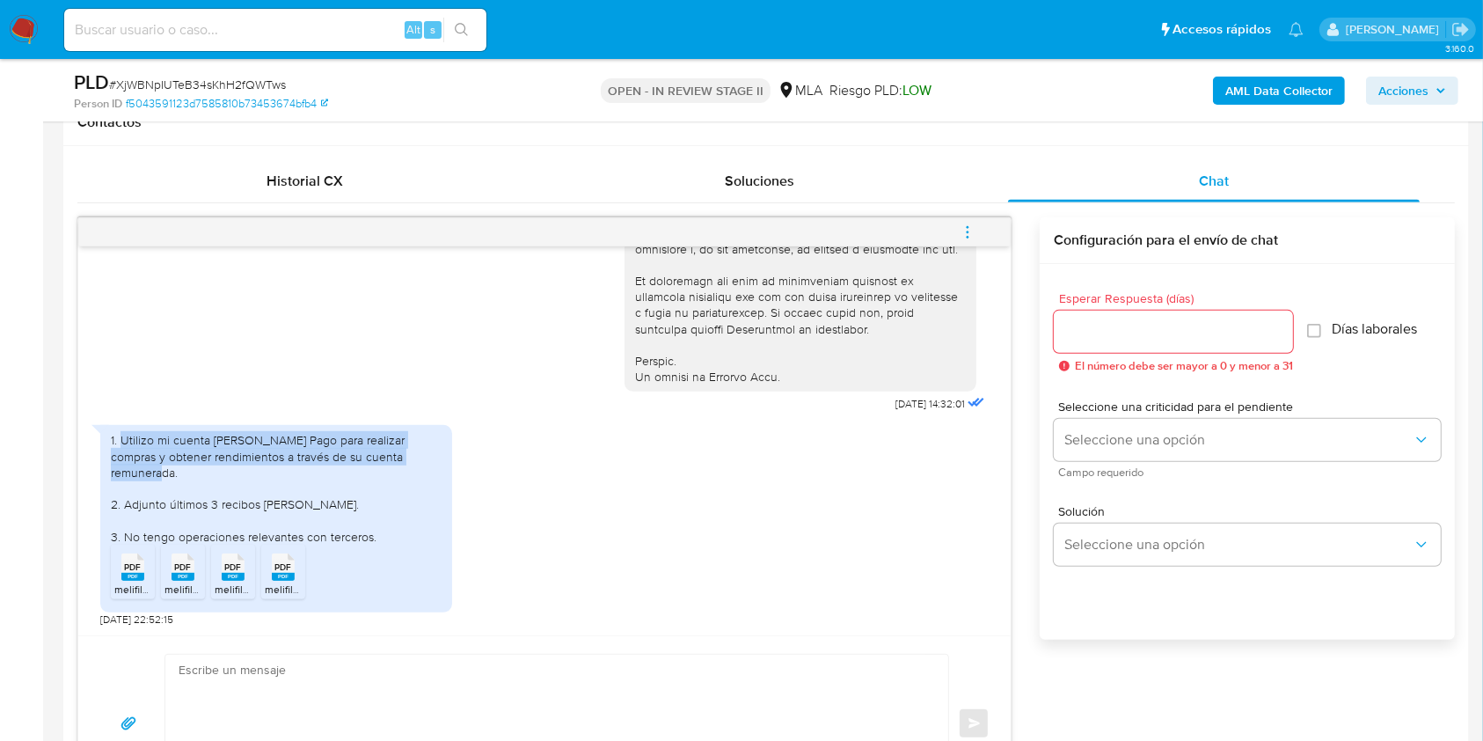
drag, startPoint x: 122, startPoint y: 455, endPoint x: 435, endPoint y: 468, distance: 312.6
click at [435, 468] on div "1. Utilizo mi cuenta de Mercado Pago para realizar compras y obtener rendimient…" at bounding box center [276, 488] width 331 height 112
copy div "Utilizo mi cuenta de Mercado Pago para realizar compras y obtener rendimientos …"
click at [127, 569] on span "PDF" at bounding box center [133, 566] width 17 height 11
click at [202, 569] on li "PDF PDF melifile1951179426555165536.pdf" at bounding box center [183, 572] width 44 height 55
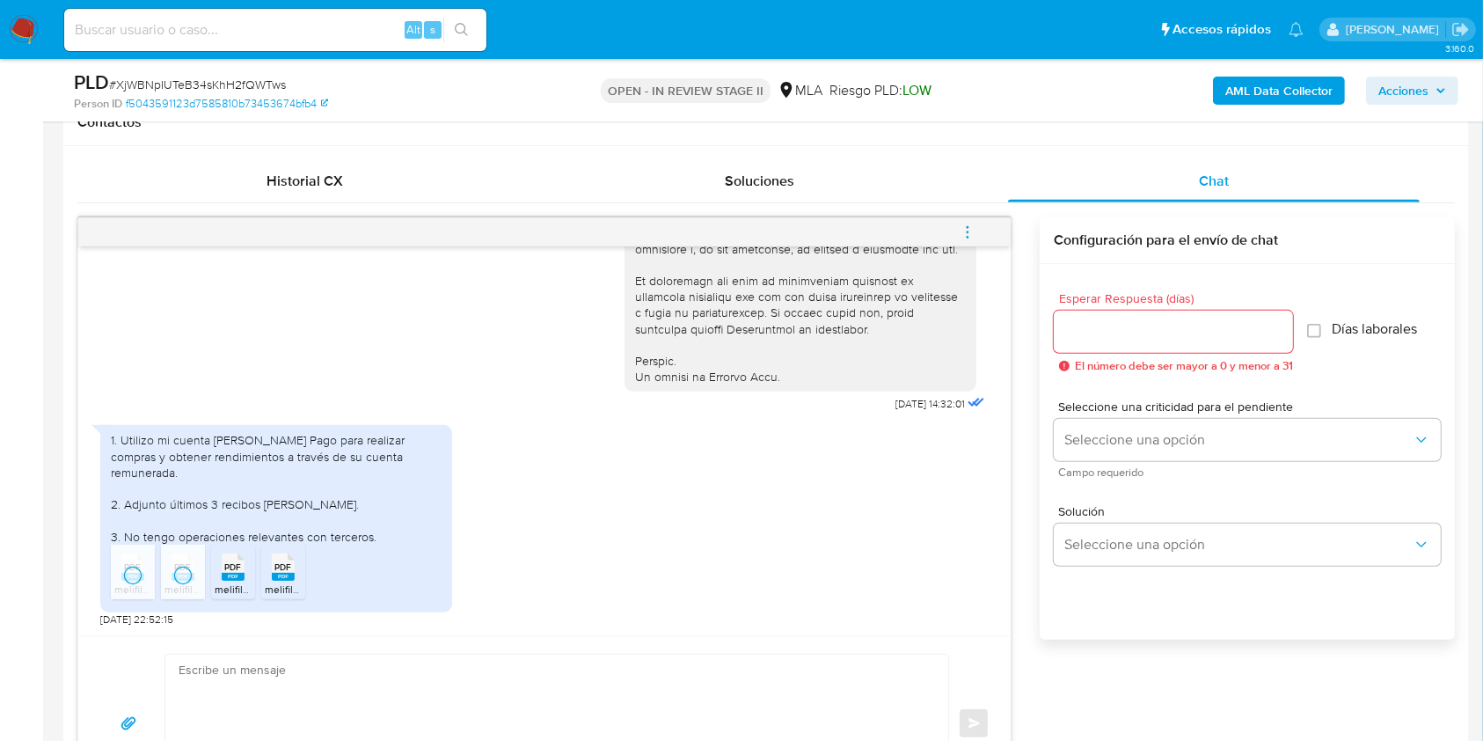
click at [246, 566] on div "PDF PDF" at bounding box center [233, 565] width 37 height 34
click at [289, 566] on span "PDF" at bounding box center [283, 566] width 17 height 11
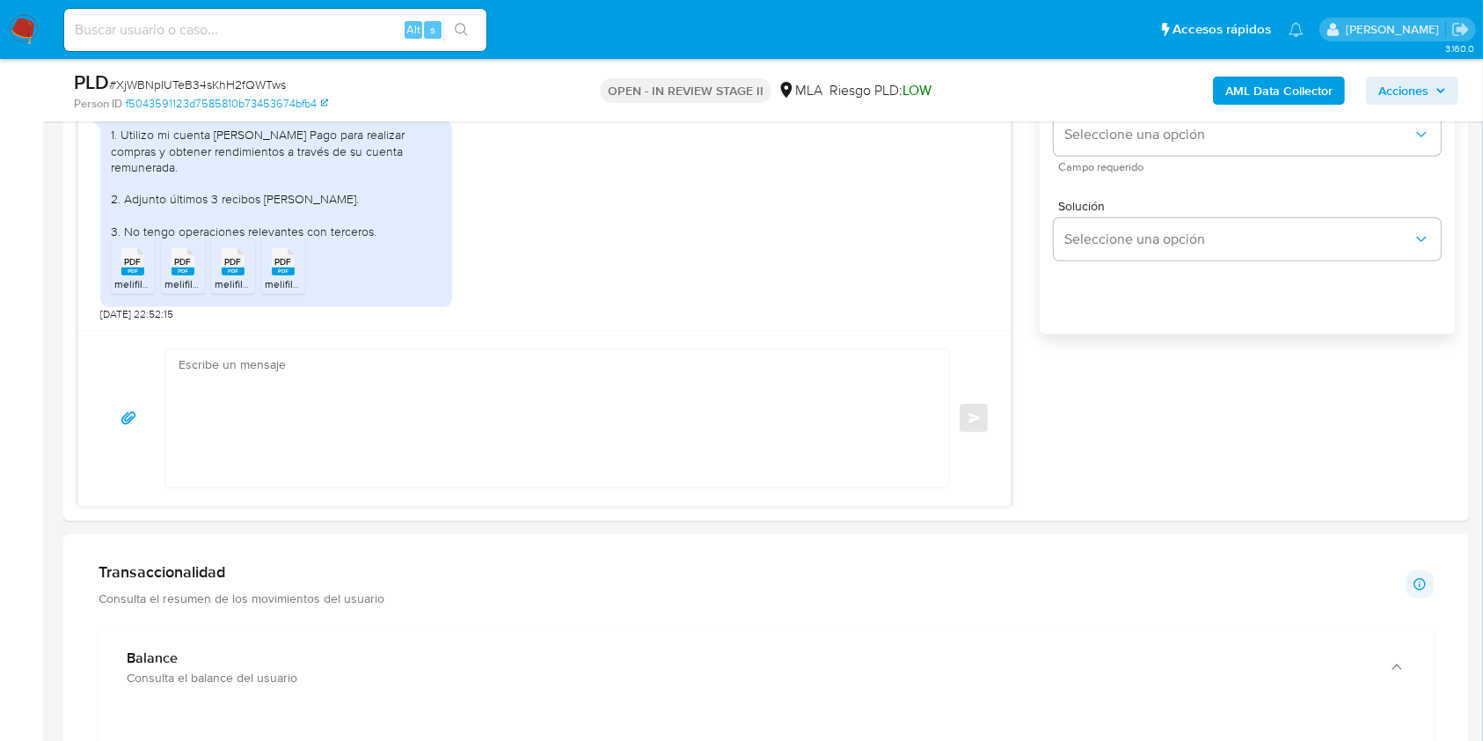
scroll to position [1290, 0]
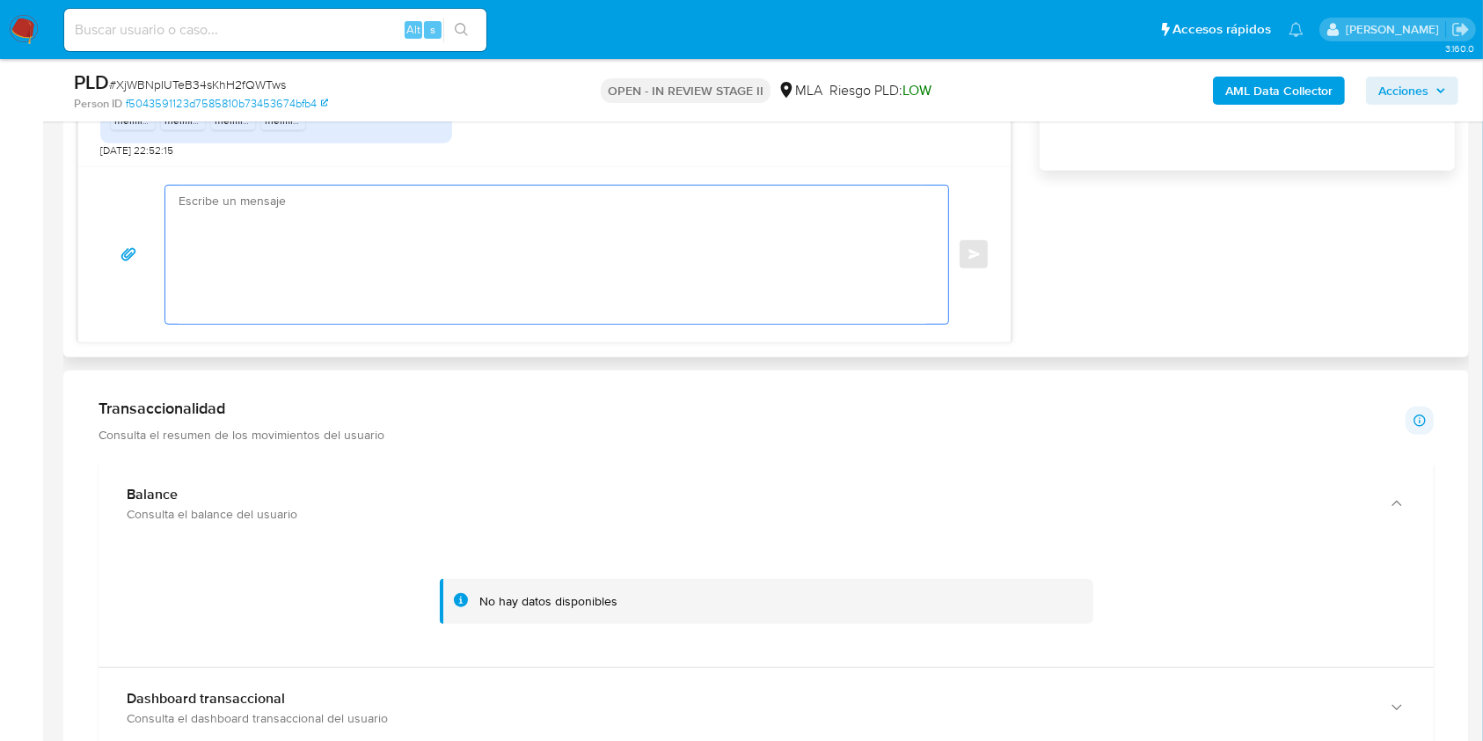
click at [417, 277] on textarea at bounding box center [553, 255] width 748 height 138
type textarea "b"
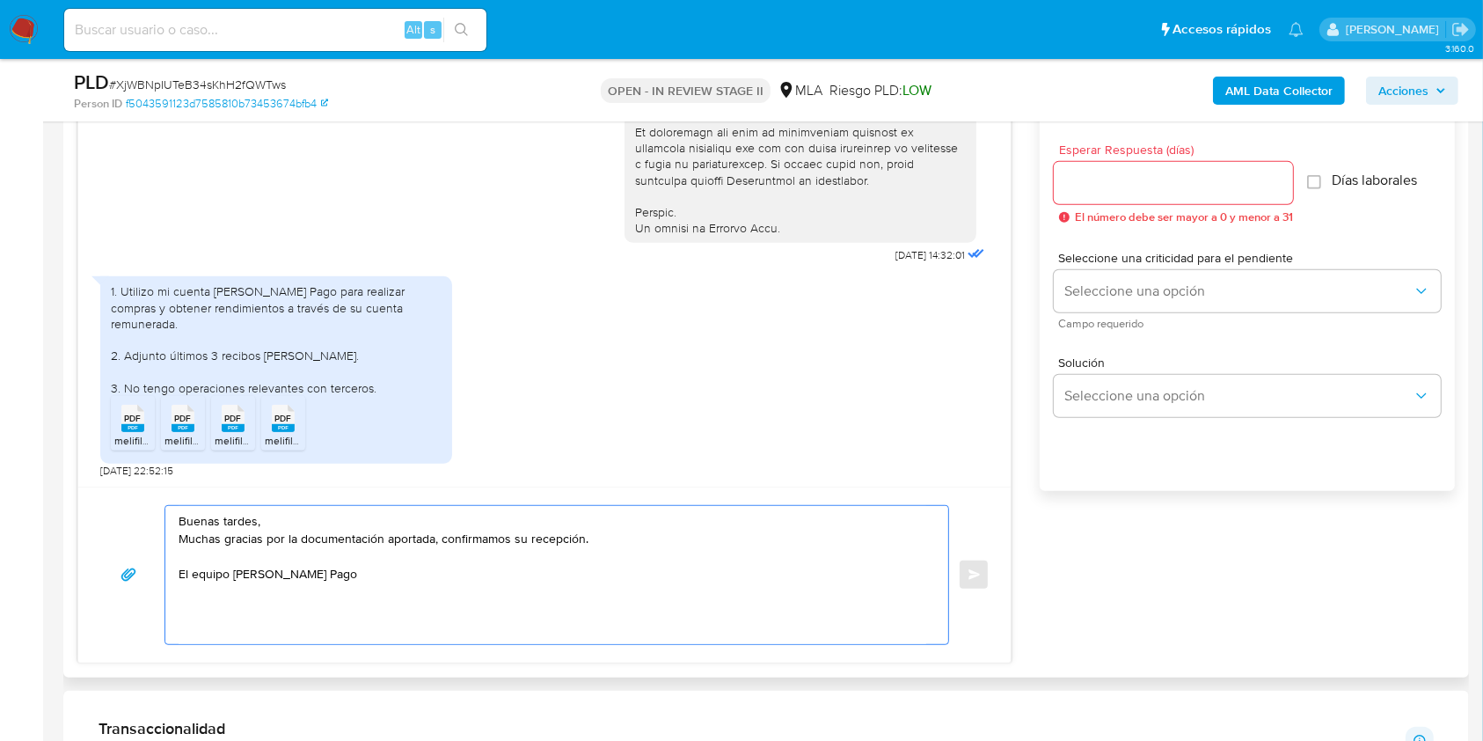
scroll to position [938, 0]
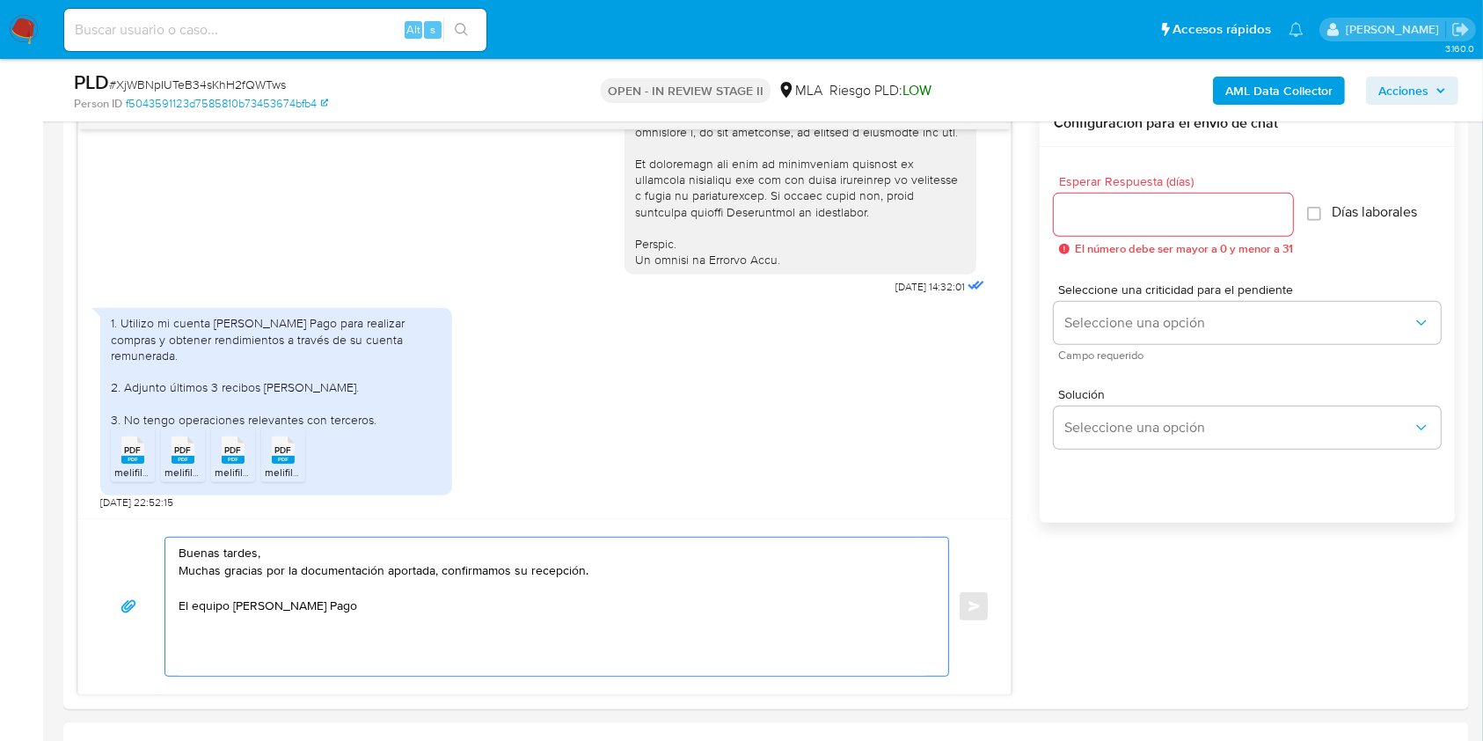
type textarea "Buenas tardes, Muchas gracias por la documentación aportada, confirmamos su rec…"
click at [1228, 223] on input "Esperar Respuesta (días)" at bounding box center [1173, 214] width 239 height 23
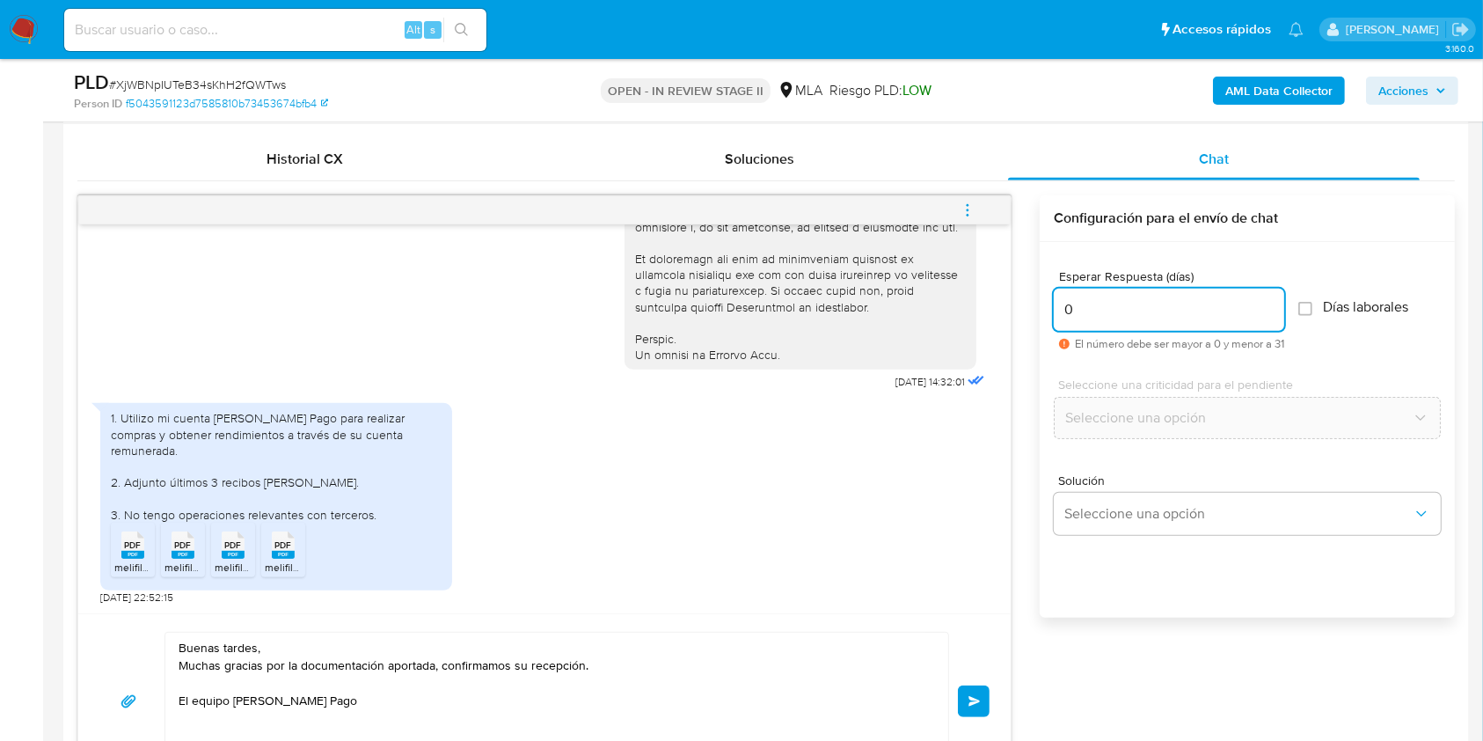
scroll to position [821, 0]
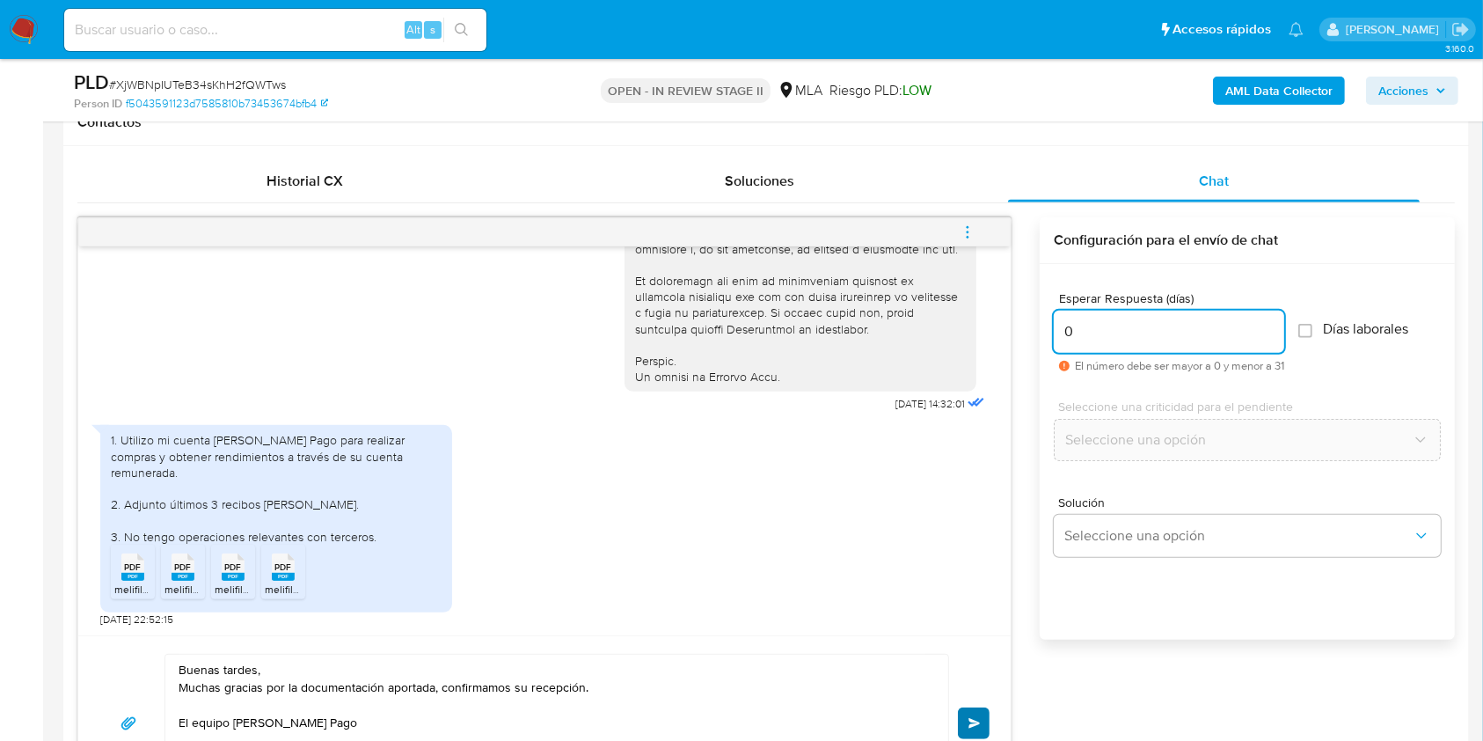
type input "0"
click at [965, 720] on button "Enviar" at bounding box center [974, 723] width 32 height 32
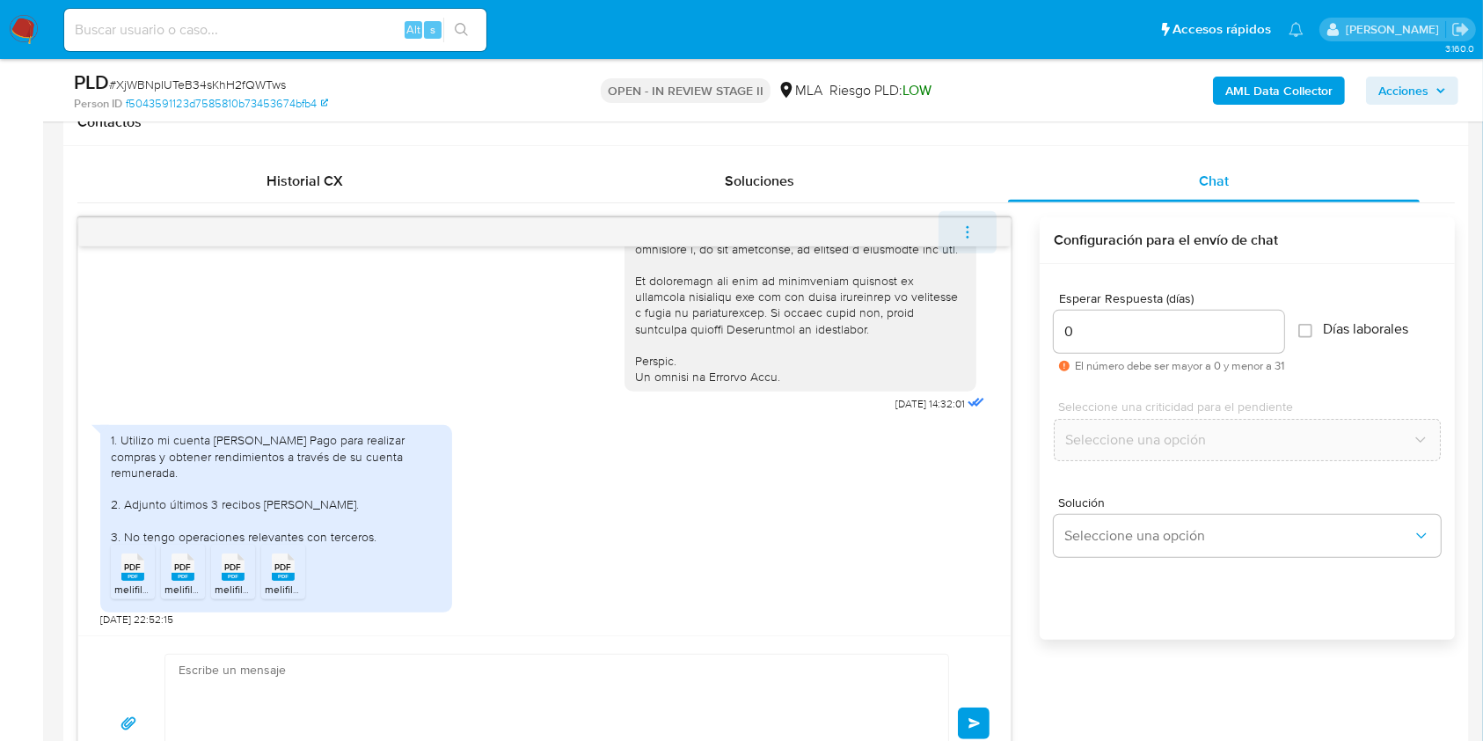
scroll to position [948, 0]
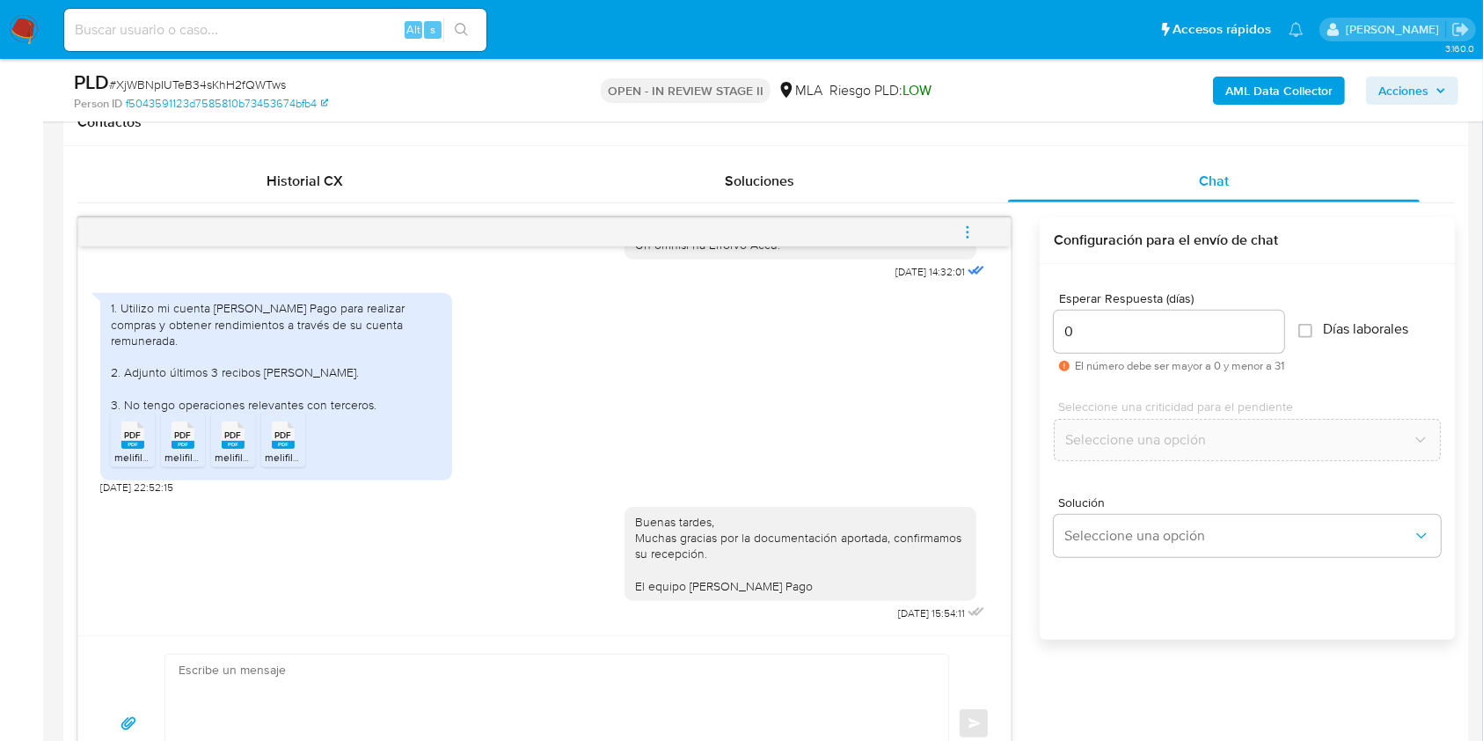
click at [972, 226] on icon "menu-action" at bounding box center [968, 232] width 16 height 16
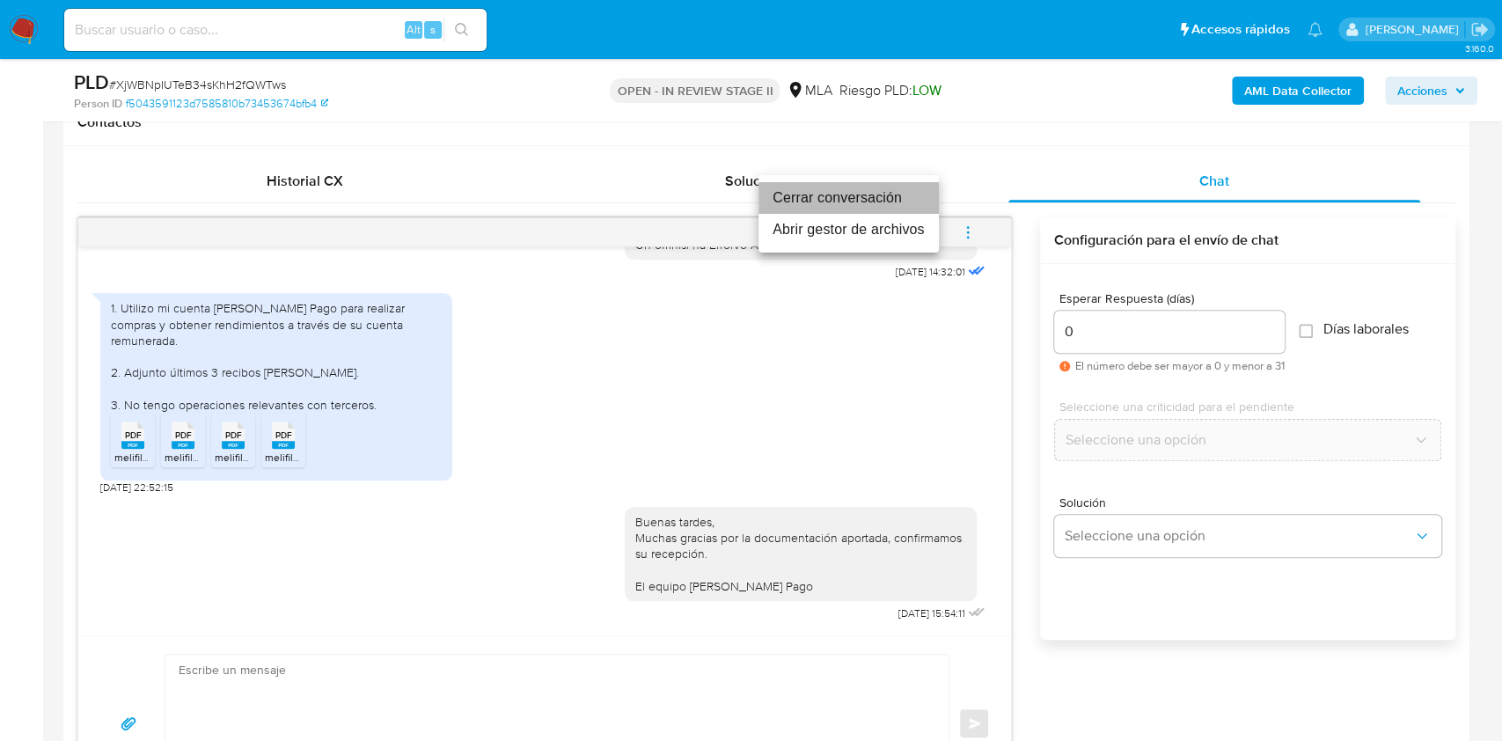
click at [797, 201] on li "Cerrar conversación" at bounding box center [848, 198] width 180 height 32
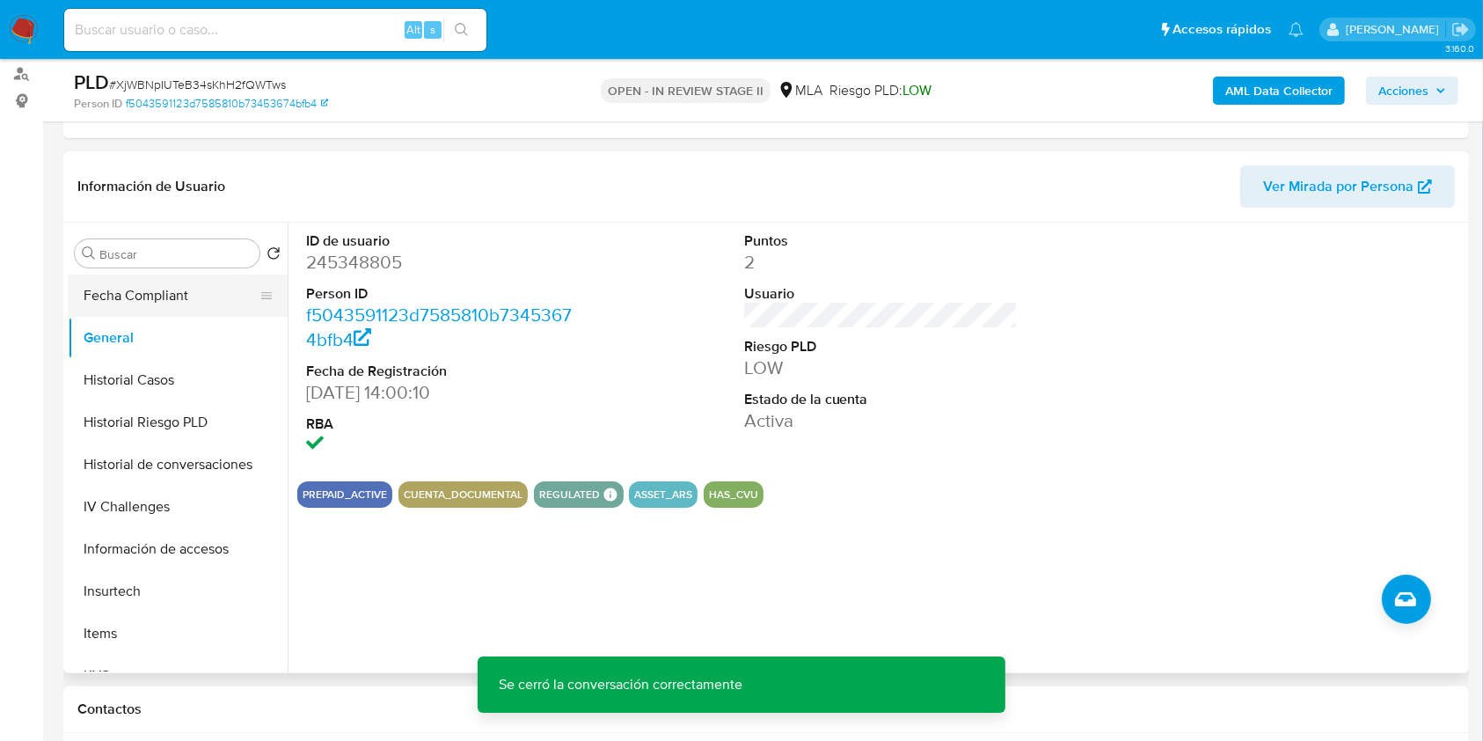
scroll to position [469, 0]
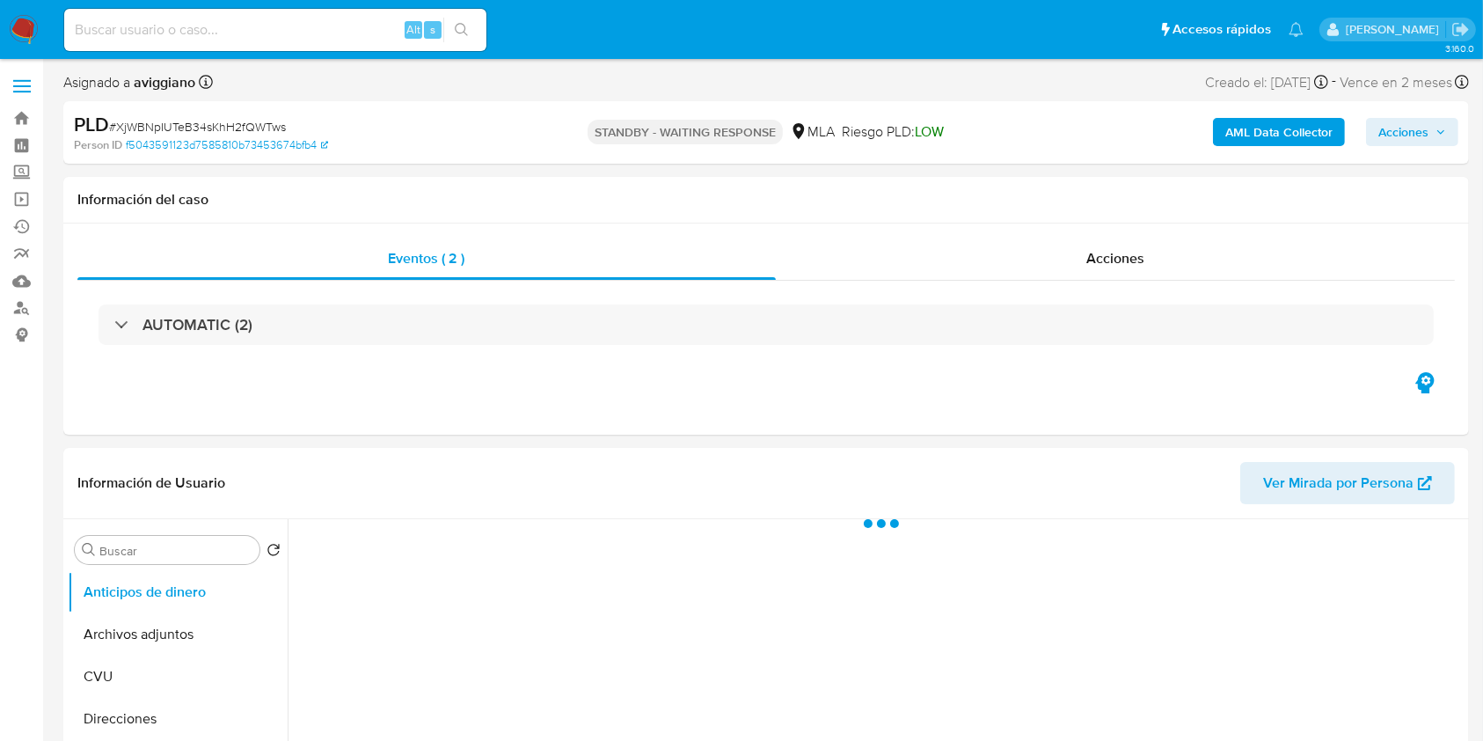
select select "10"
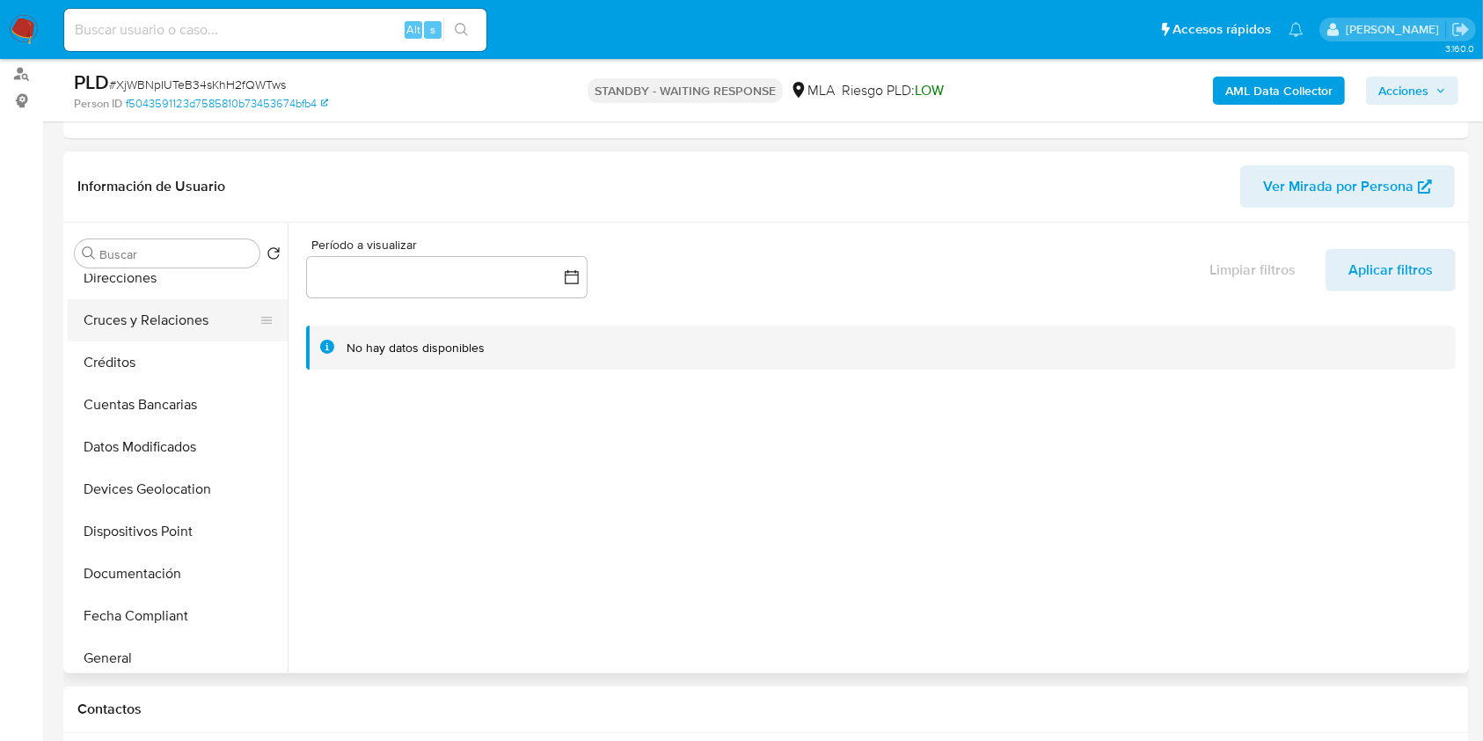
scroll to position [352, 0]
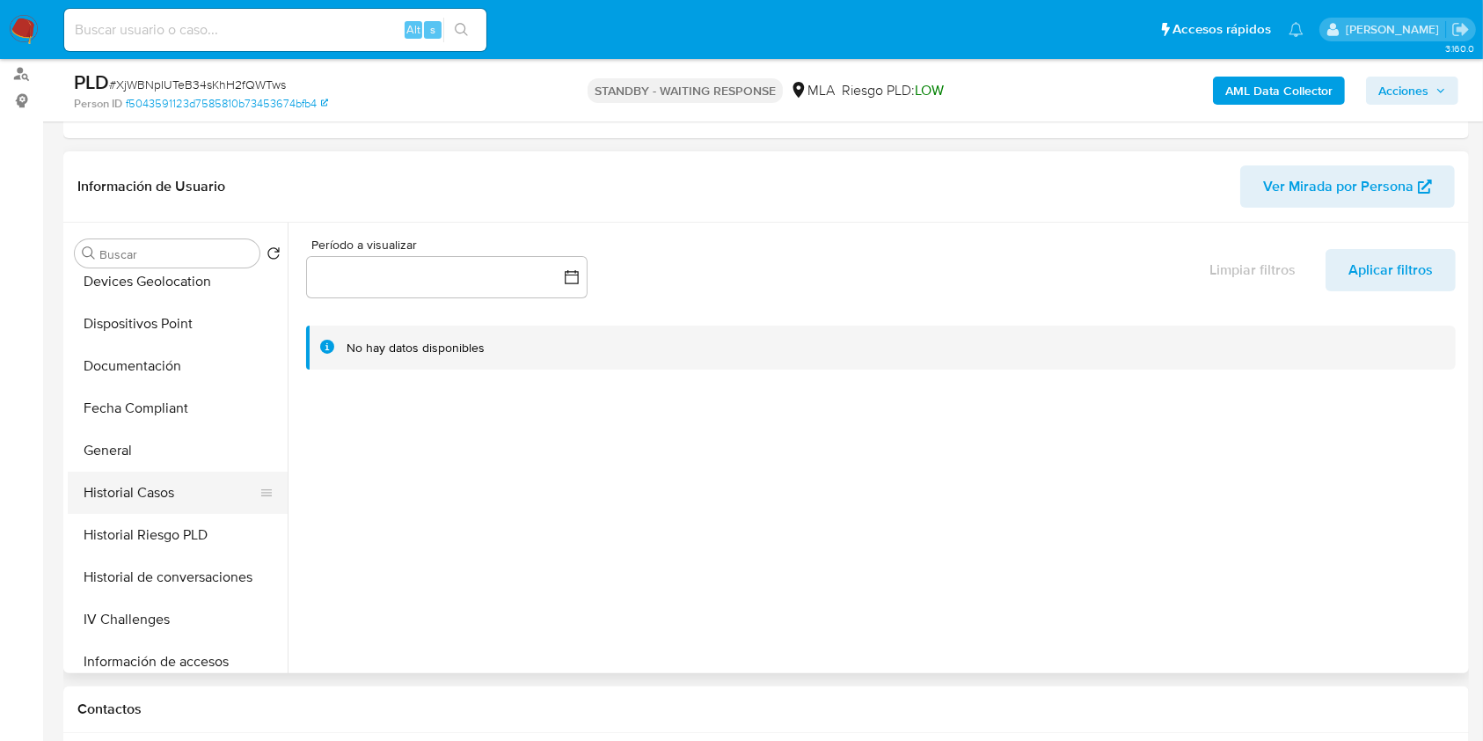
click at [185, 494] on button "Historial Casos" at bounding box center [171, 493] width 206 height 42
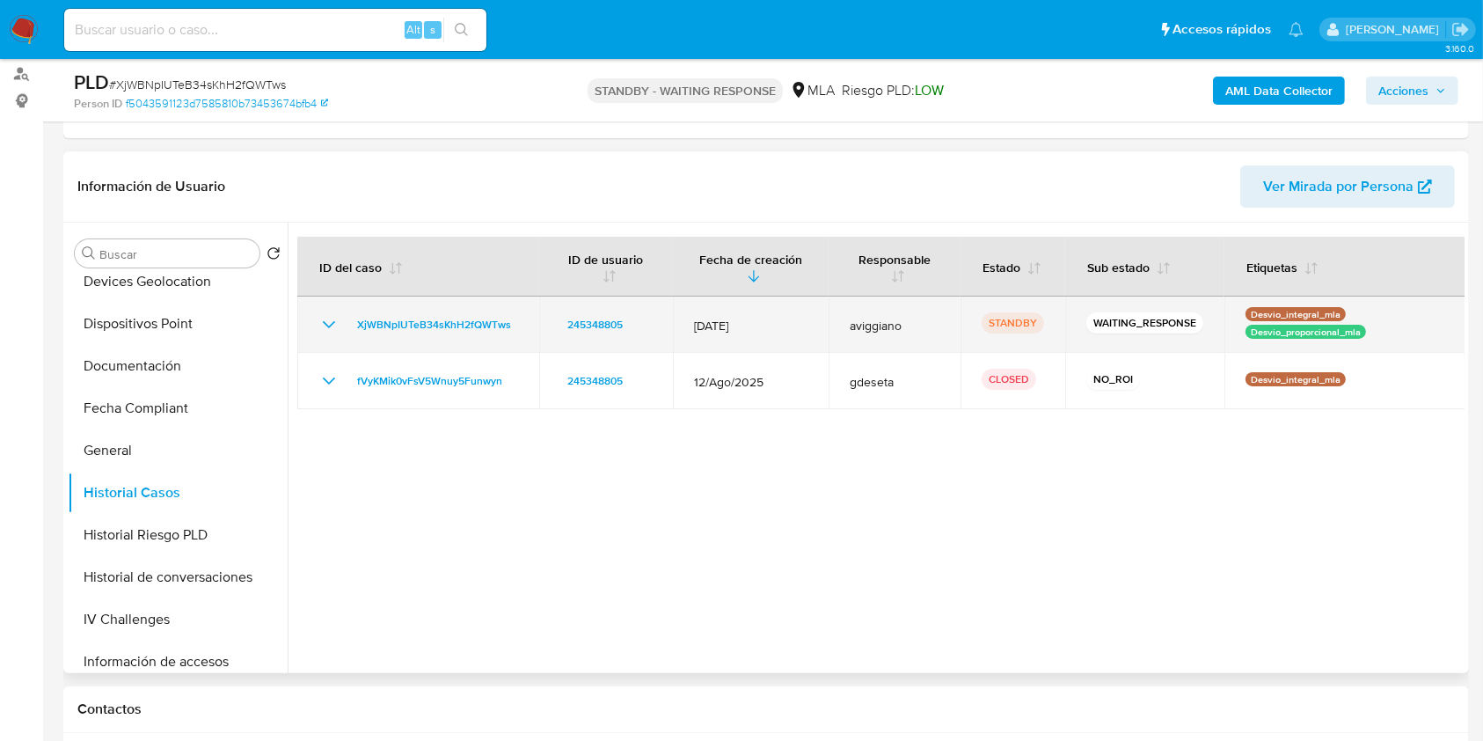
drag, startPoint x: 526, startPoint y: 326, endPoint x: 348, endPoint y: 330, distance: 178.6
click at [348, 330] on td "XjWBNpIUTeB34sKhH2fQWTws" at bounding box center [418, 324] width 242 height 56
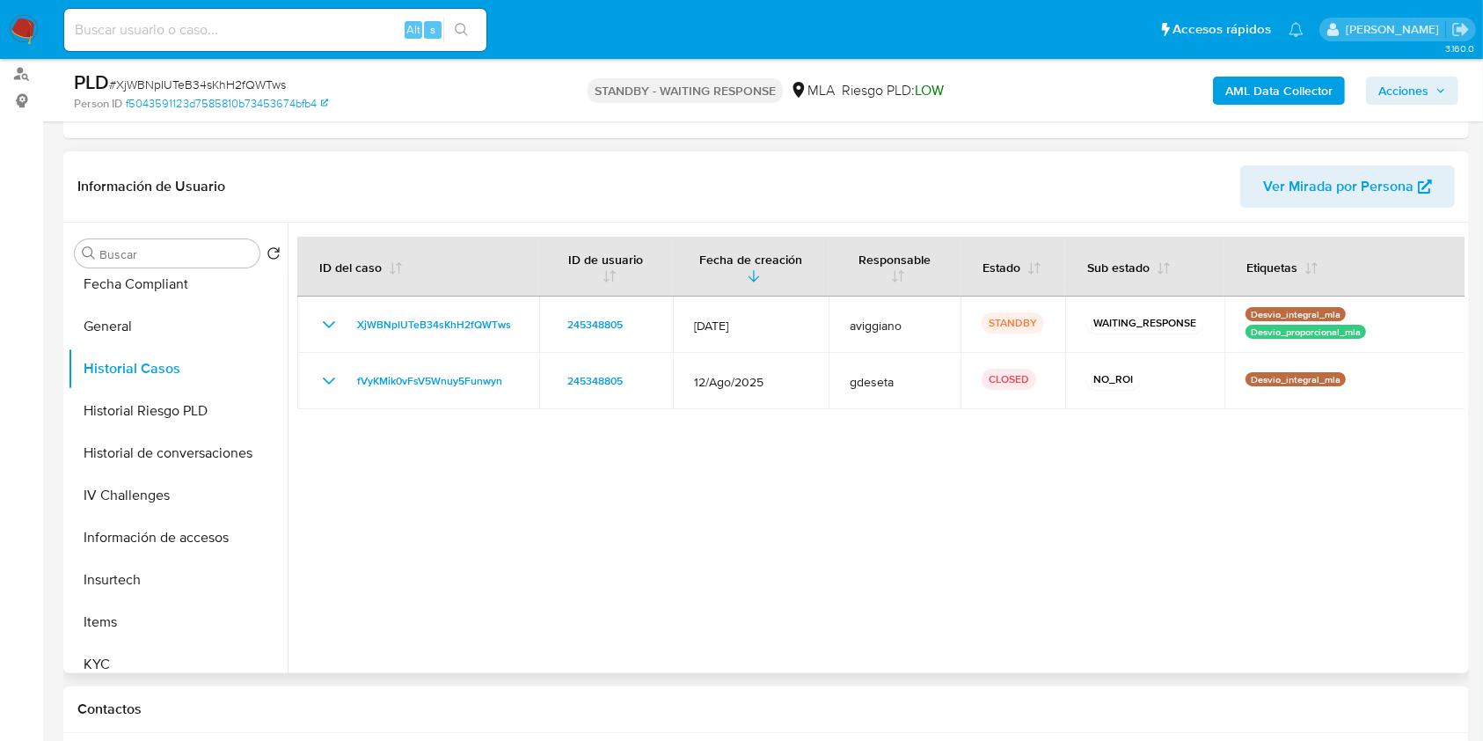
scroll to position [704, 0]
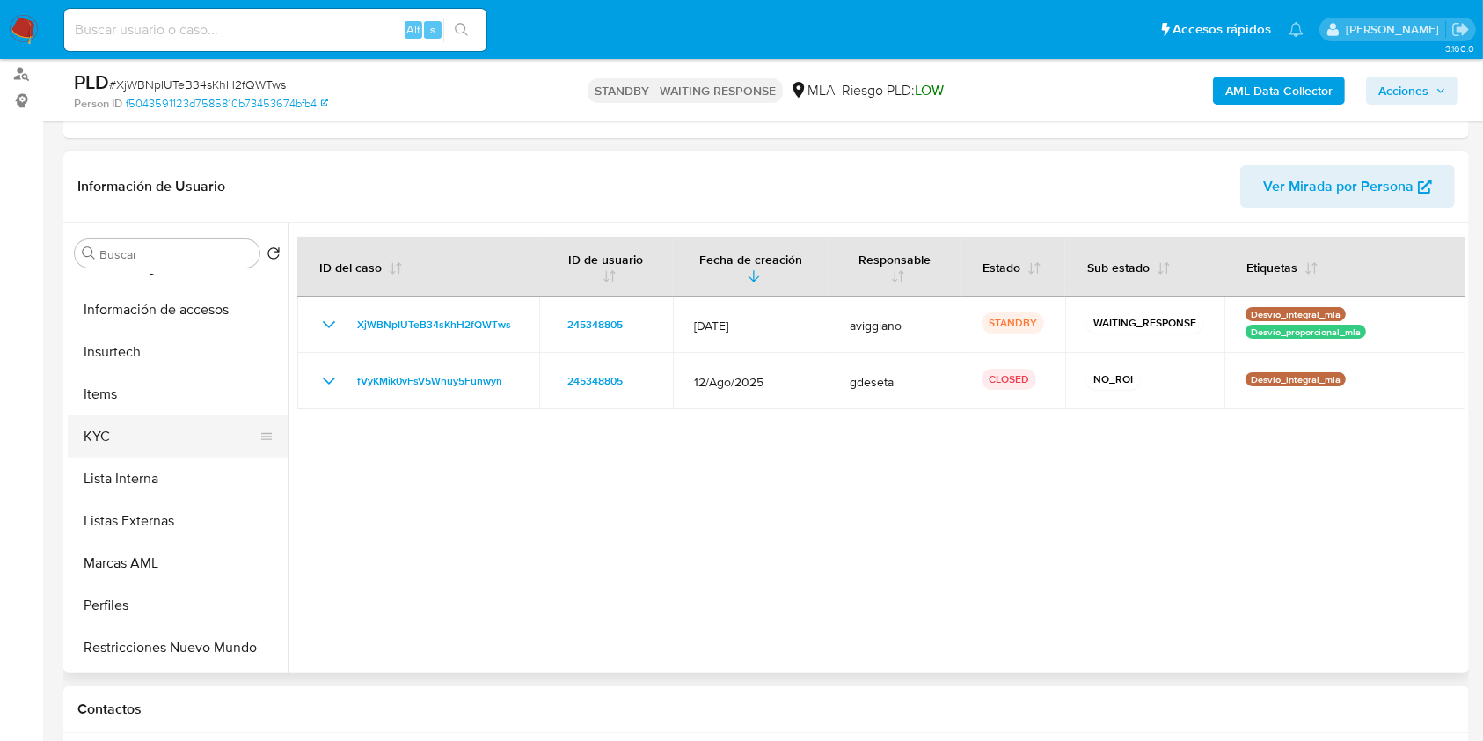
click at [106, 437] on button "KYC" at bounding box center [171, 436] width 206 height 42
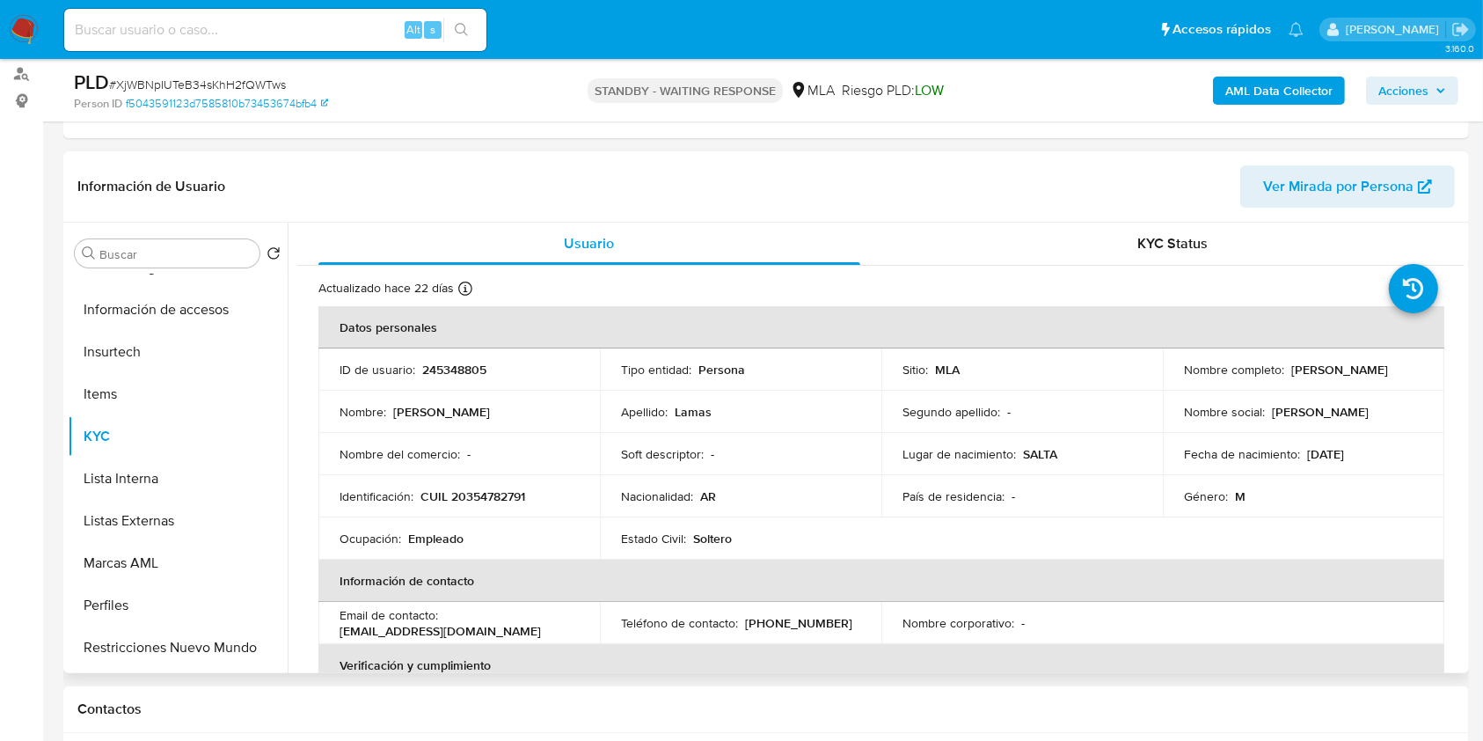
click at [465, 489] on p "CUIL 20354782791" at bounding box center [473, 496] width 105 height 16
copy p "20354782791"
drag, startPoint x: 1178, startPoint y: 378, endPoint x: 1327, endPoint y: 384, distance: 148.8
click at [1327, 384] on td "Nombre completo : [PERSON_NAME]" at bounding box center [1304, 369] width 282 height 42
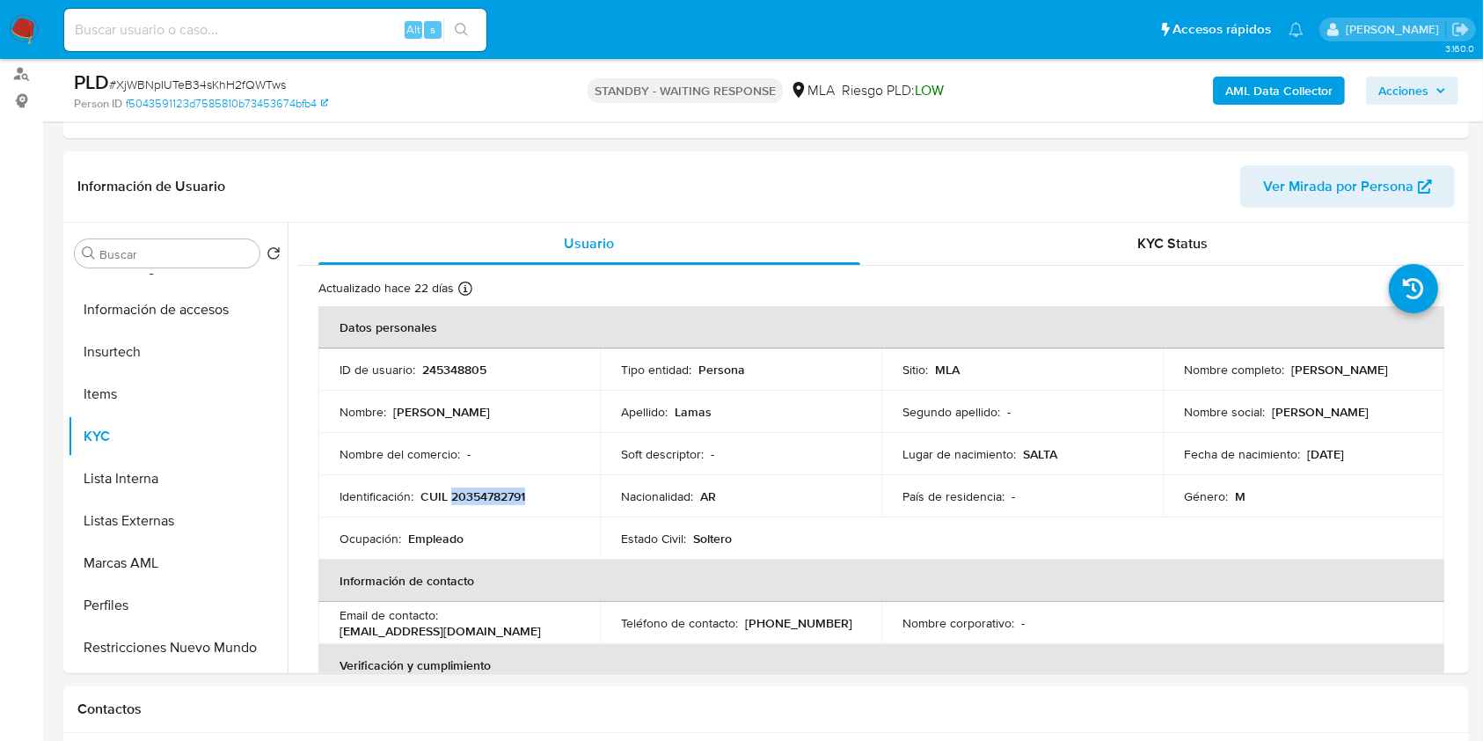
copy p "[PERSON_NAME]"
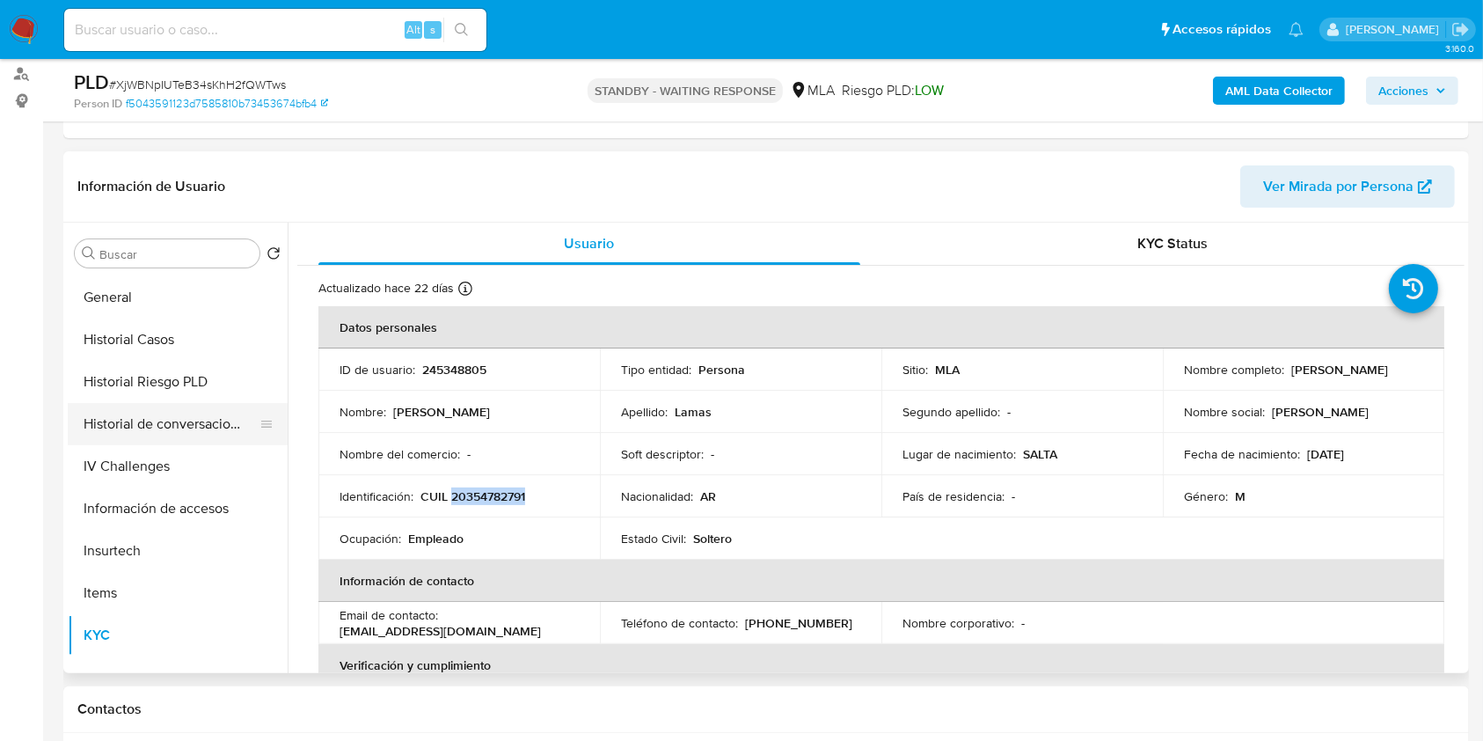
scroll to position [0, 0]
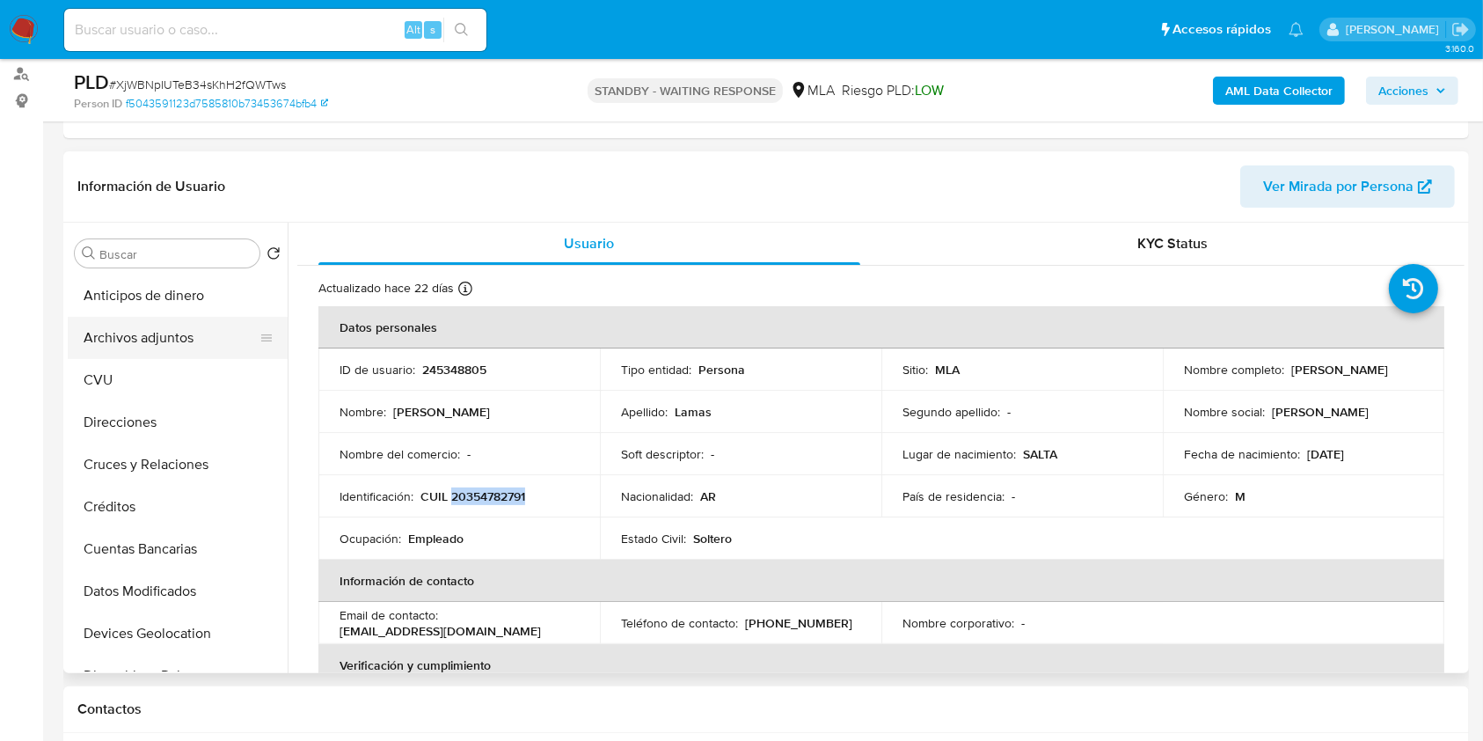
click at [187, 333] on button "Archivos adjuntos" at bounding box center [171, 338] width 206 height 42
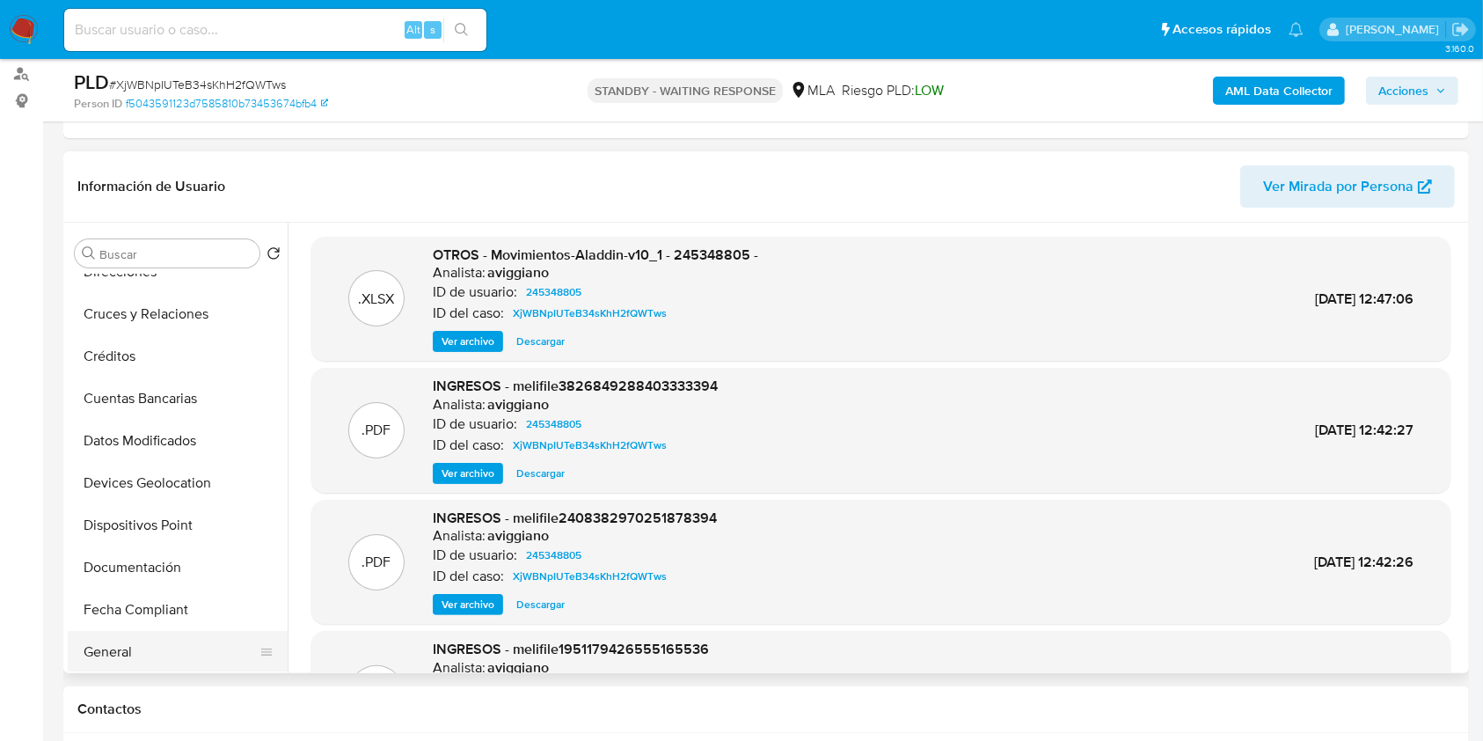
scroll to position [352, 0]
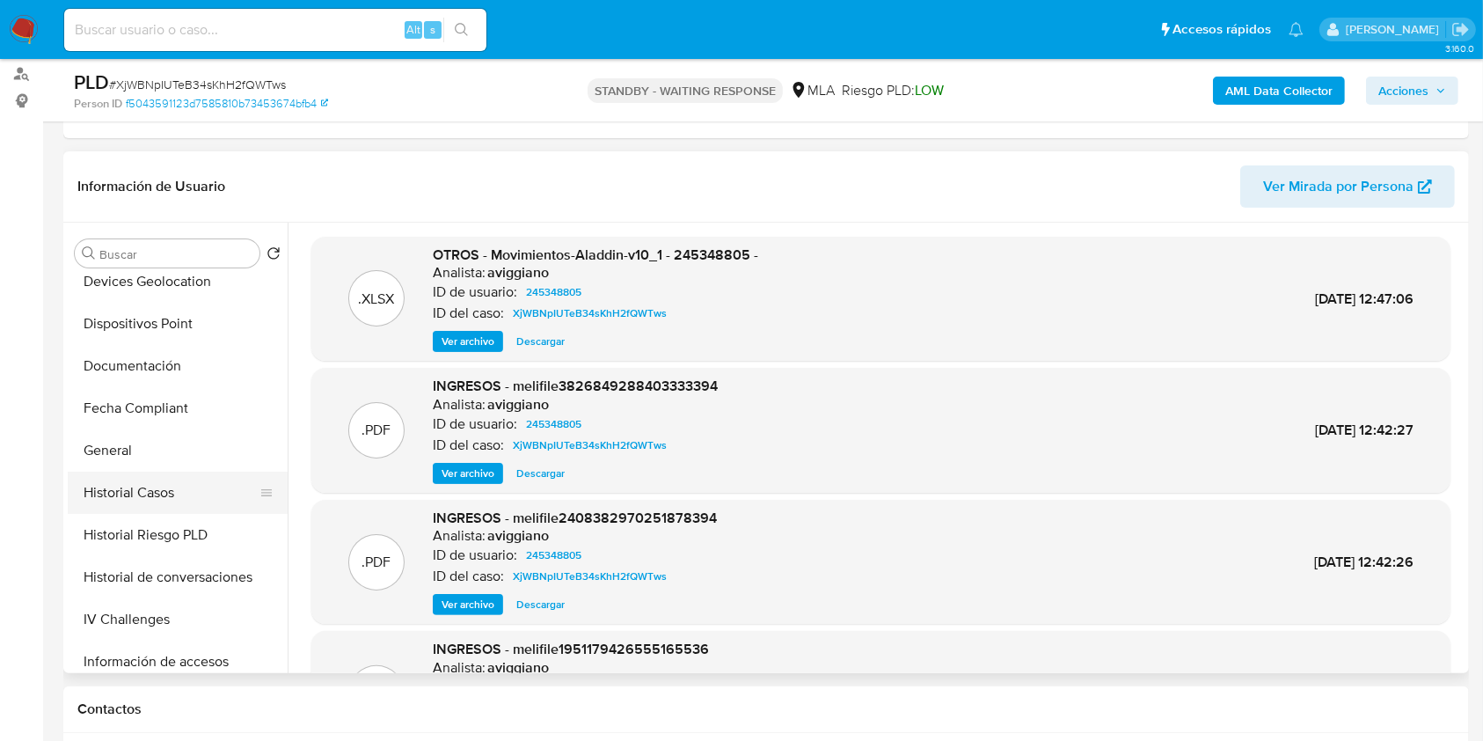
click at [179, 485] on button "Historial Casos" at bounding box center [171, 493] width 206 height 42
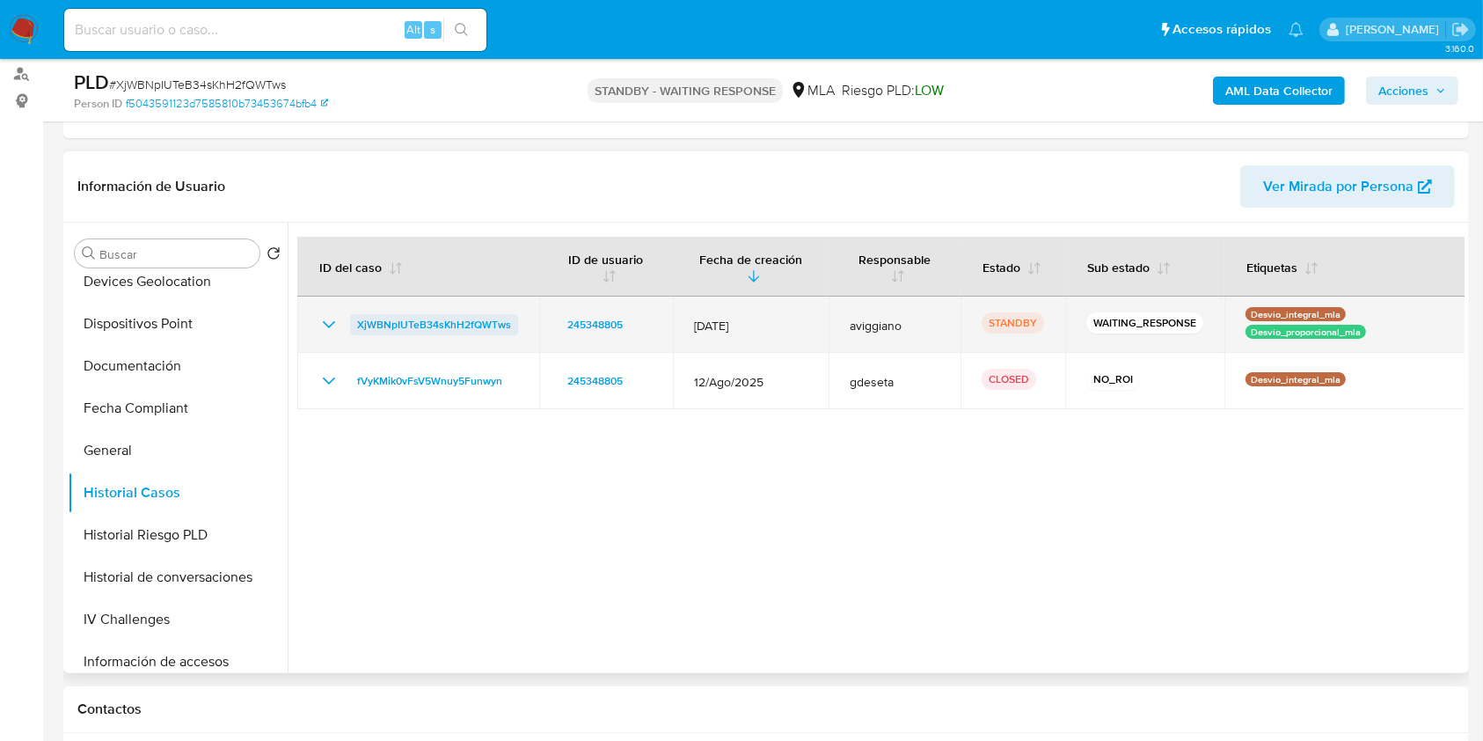
drag, startPoint x: 524, startPoint y: 320, endPoint x: 353, endPoint y: 328, distance: 171.7
click at [353, 328] on td "XjWBNpIUTeB34sKhH2fQWTws" at bounding box center [418, 324] width 242 height 56
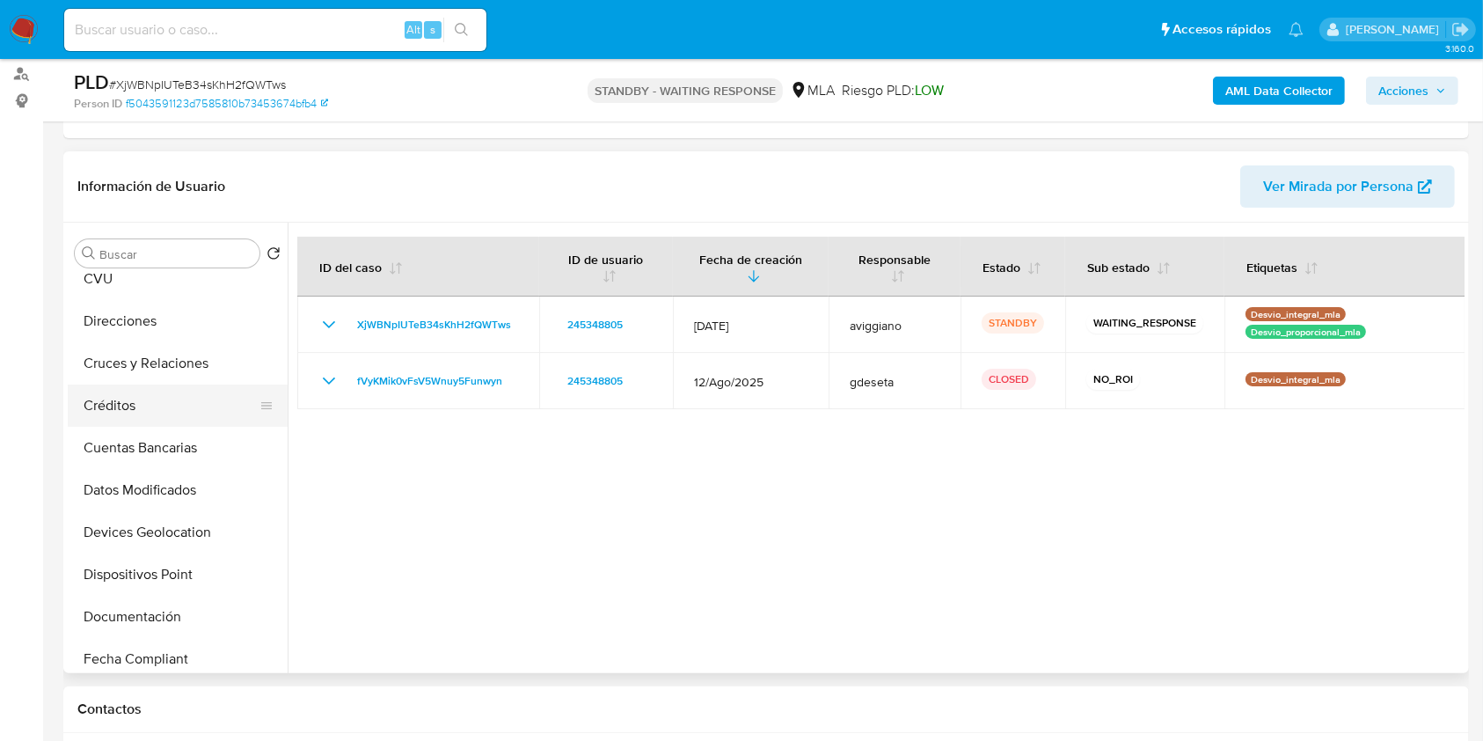
scroll to position [0, 0]
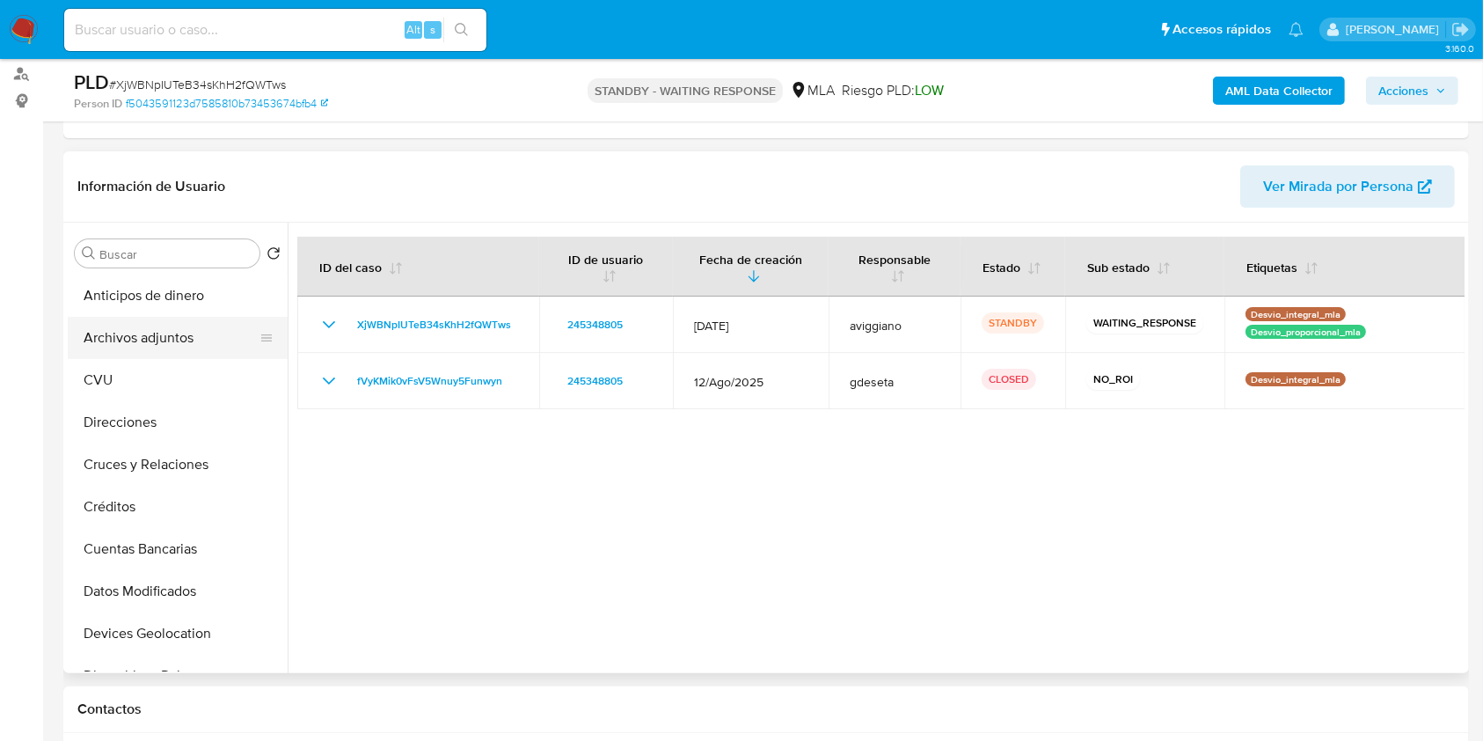
click at [146, 341] on button "Archivos adjuntos" at bounding box center [171, 338] width 206 height 42
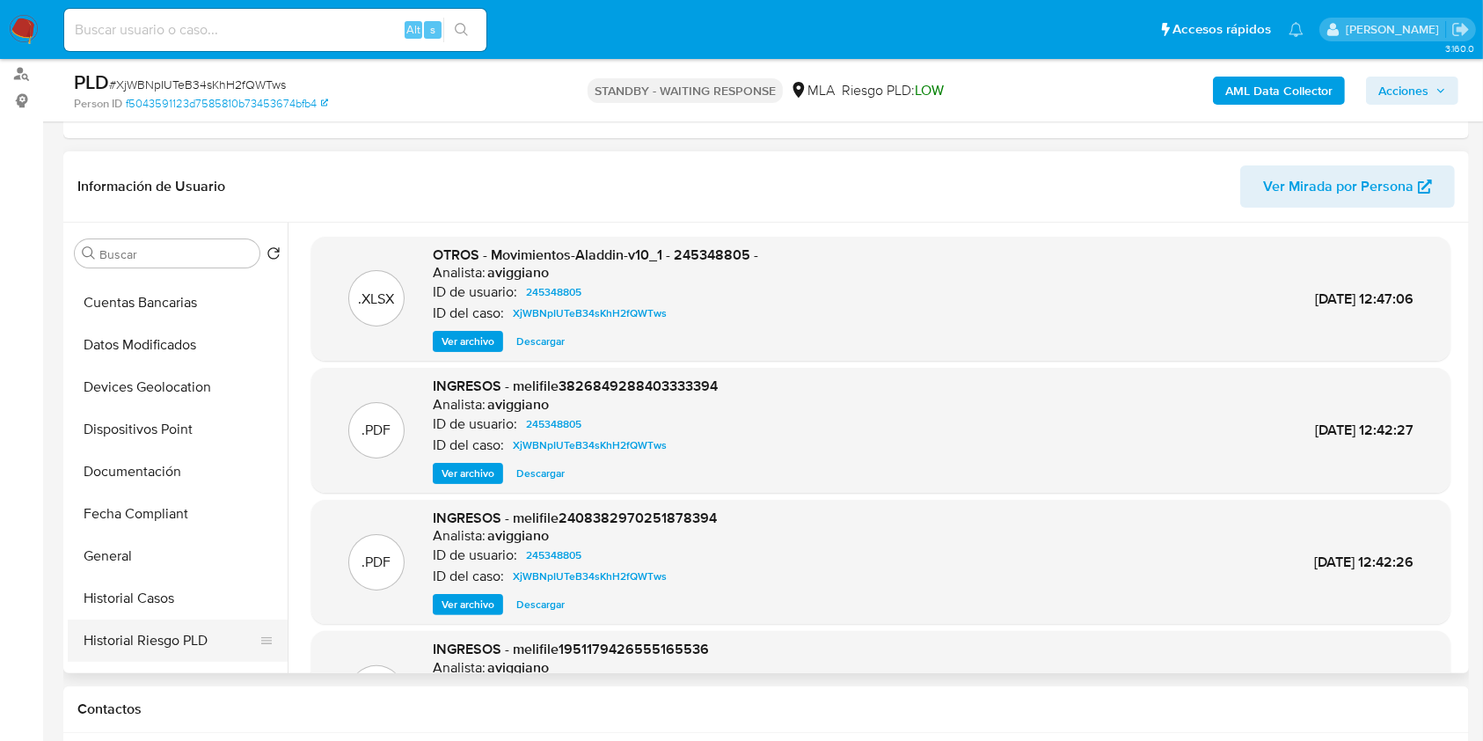
scroll to position [352, 0]
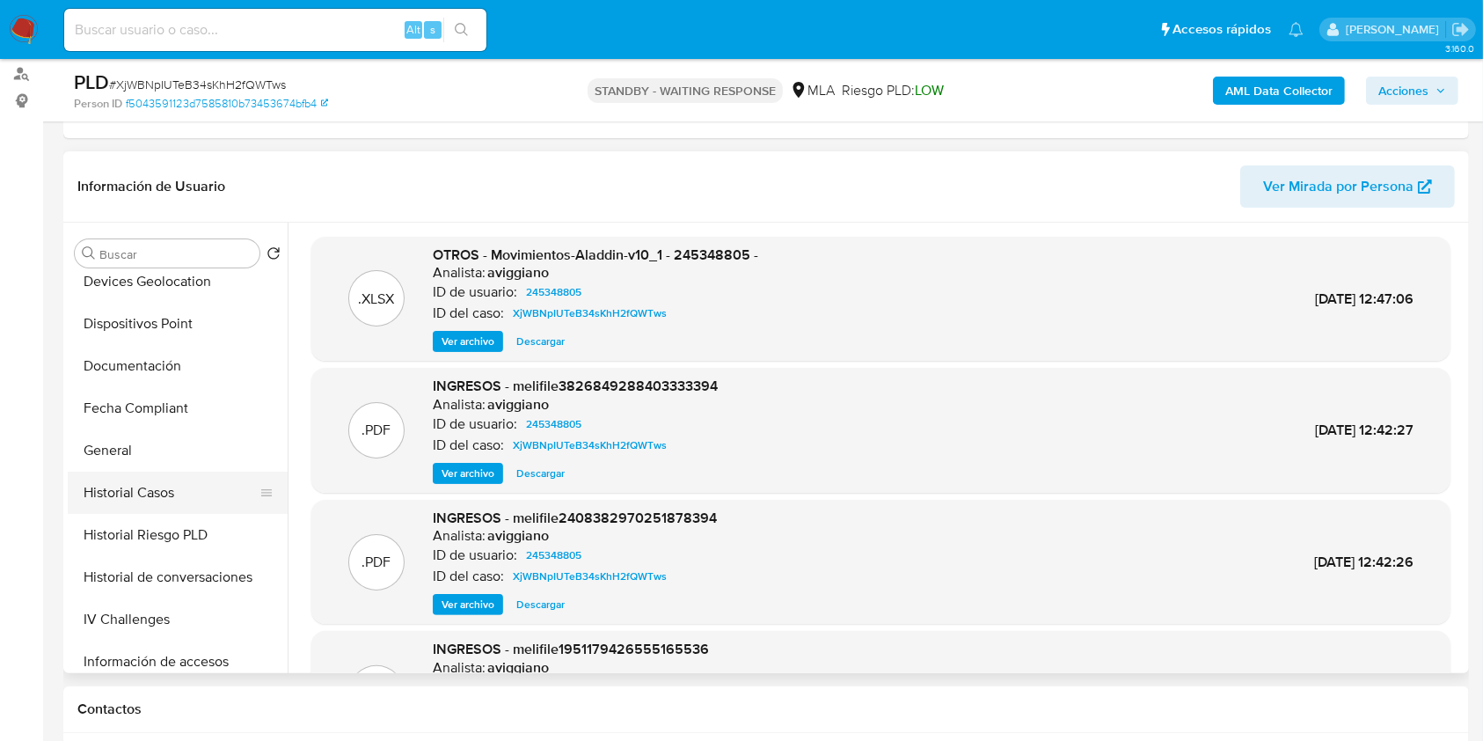
click at [153, 494] on button "Historial Casos" at bounding box center [171, 493] width 206 height 42
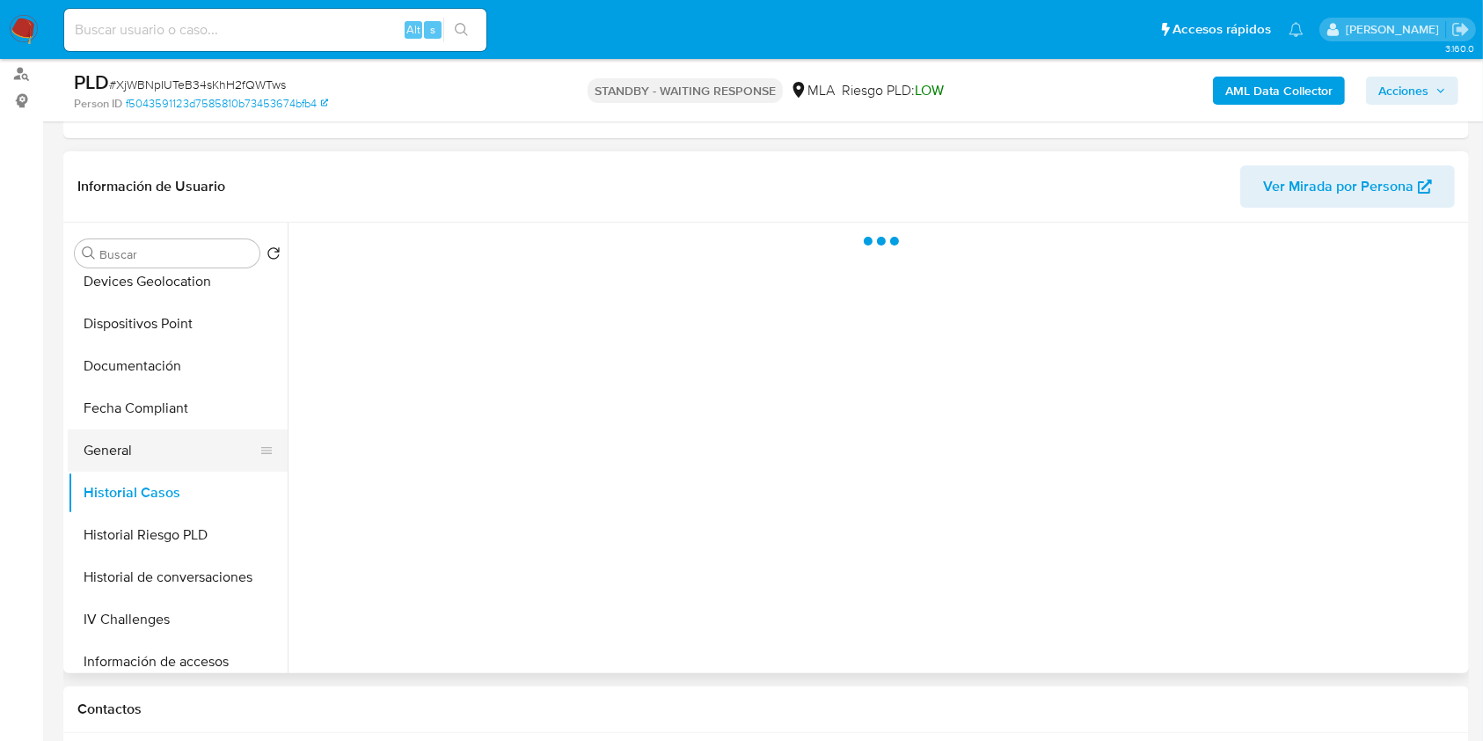
scroll to position [0, 0]
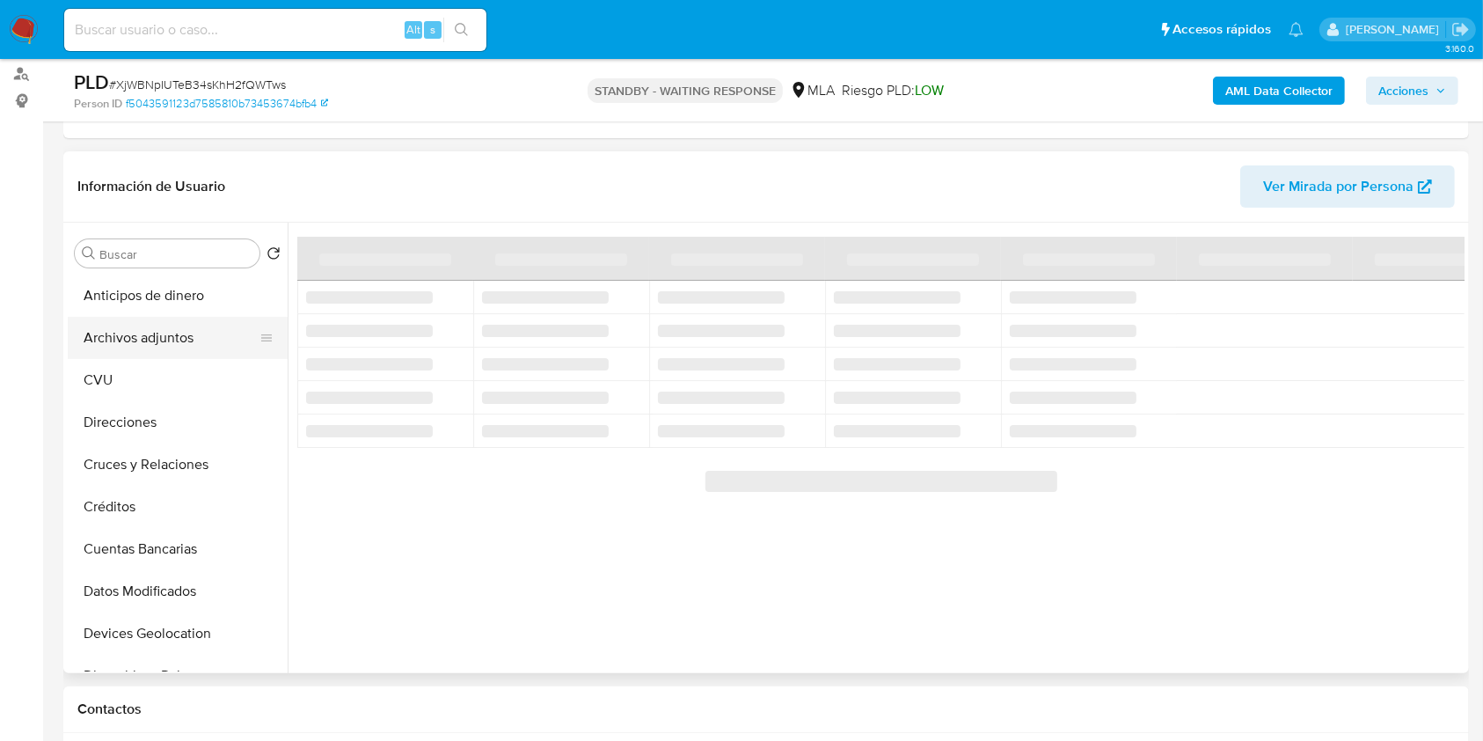
click at [181, 334] on button "Archivos adjuntos" at bounding box center [171, 338] width 206 height 42
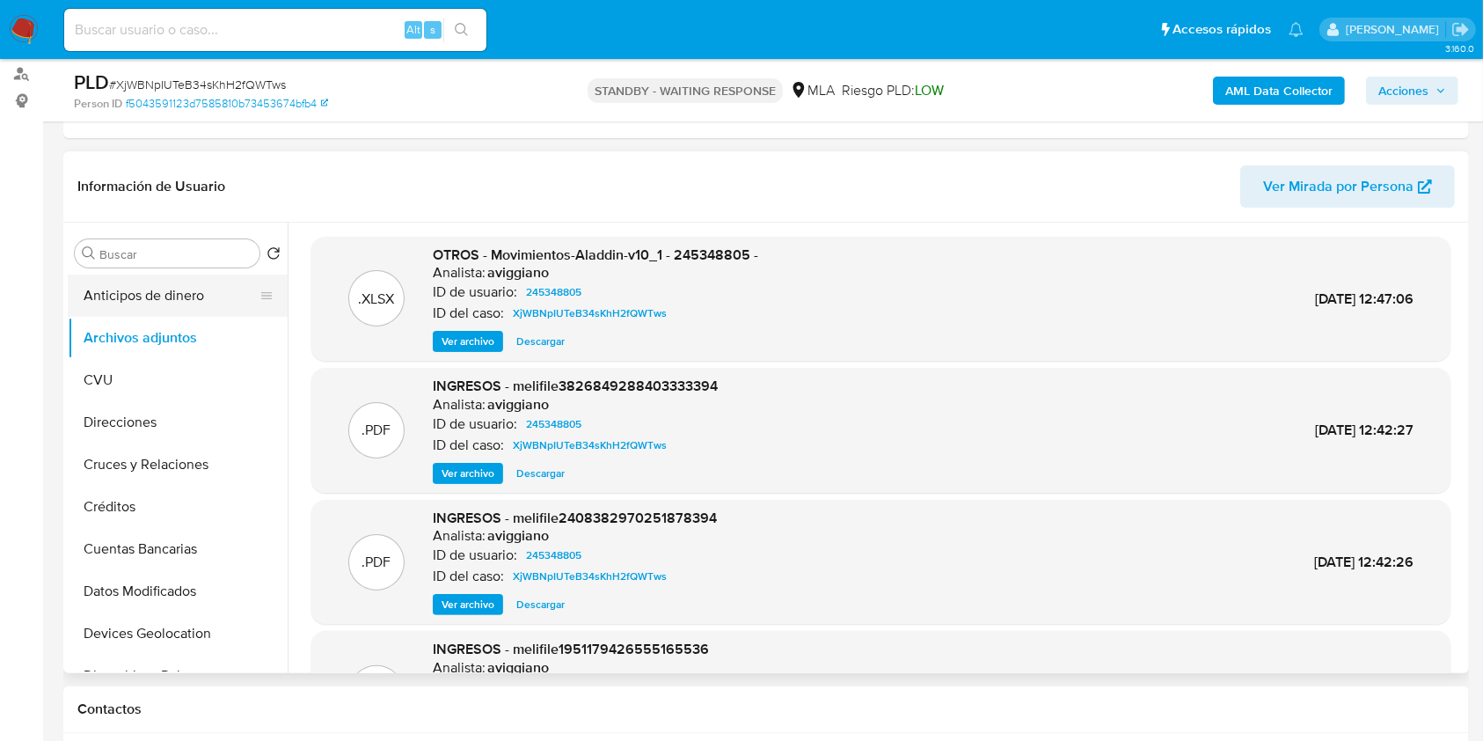
click at [185, 308] on button "Anticipos de dinero" at bounding box center [171, 295] width 206 height 42
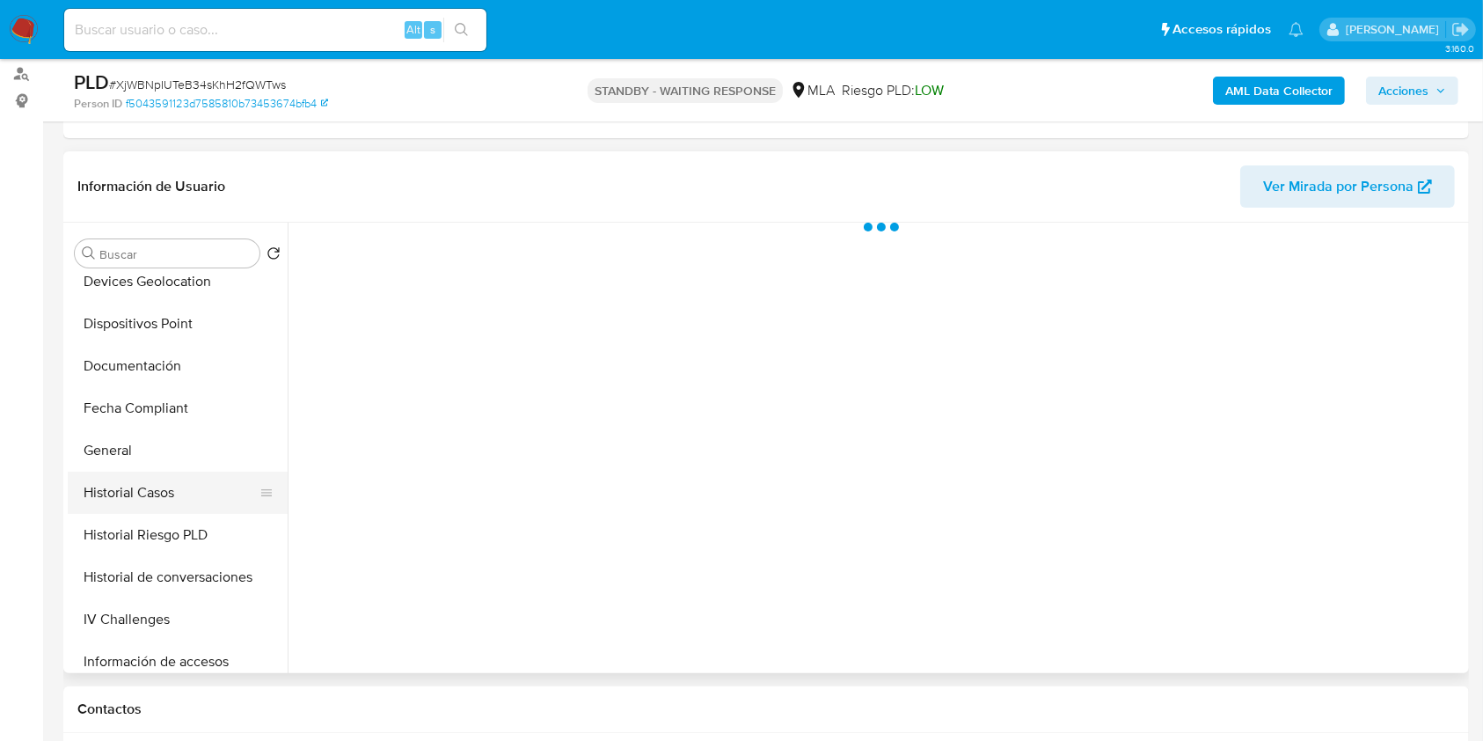
click at [137, 499] on button "Historial Casos" at bounding box center [171, 493] width 206 height 42
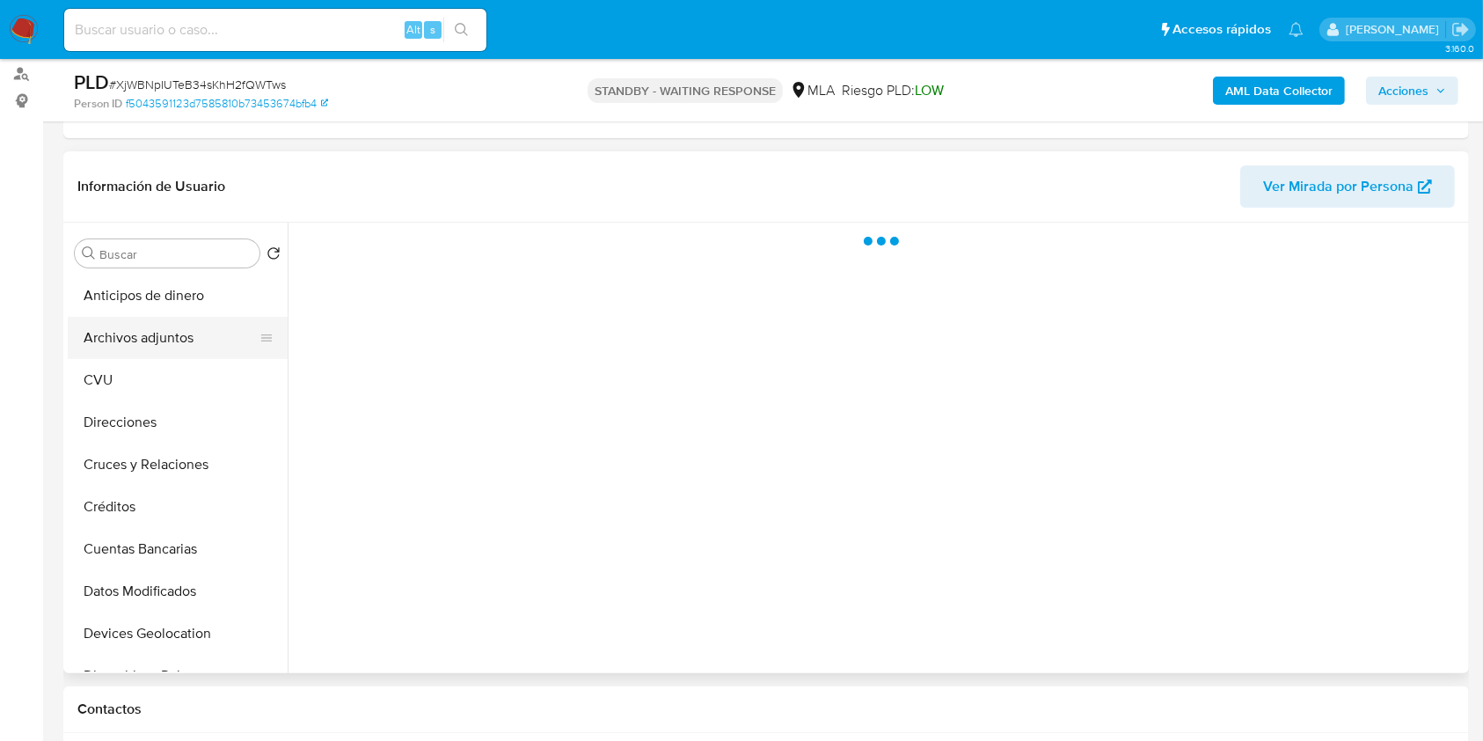
click at [157, 345] on button "Archivos adjuntos" at bounding box center [171, 338] width 206 height 42
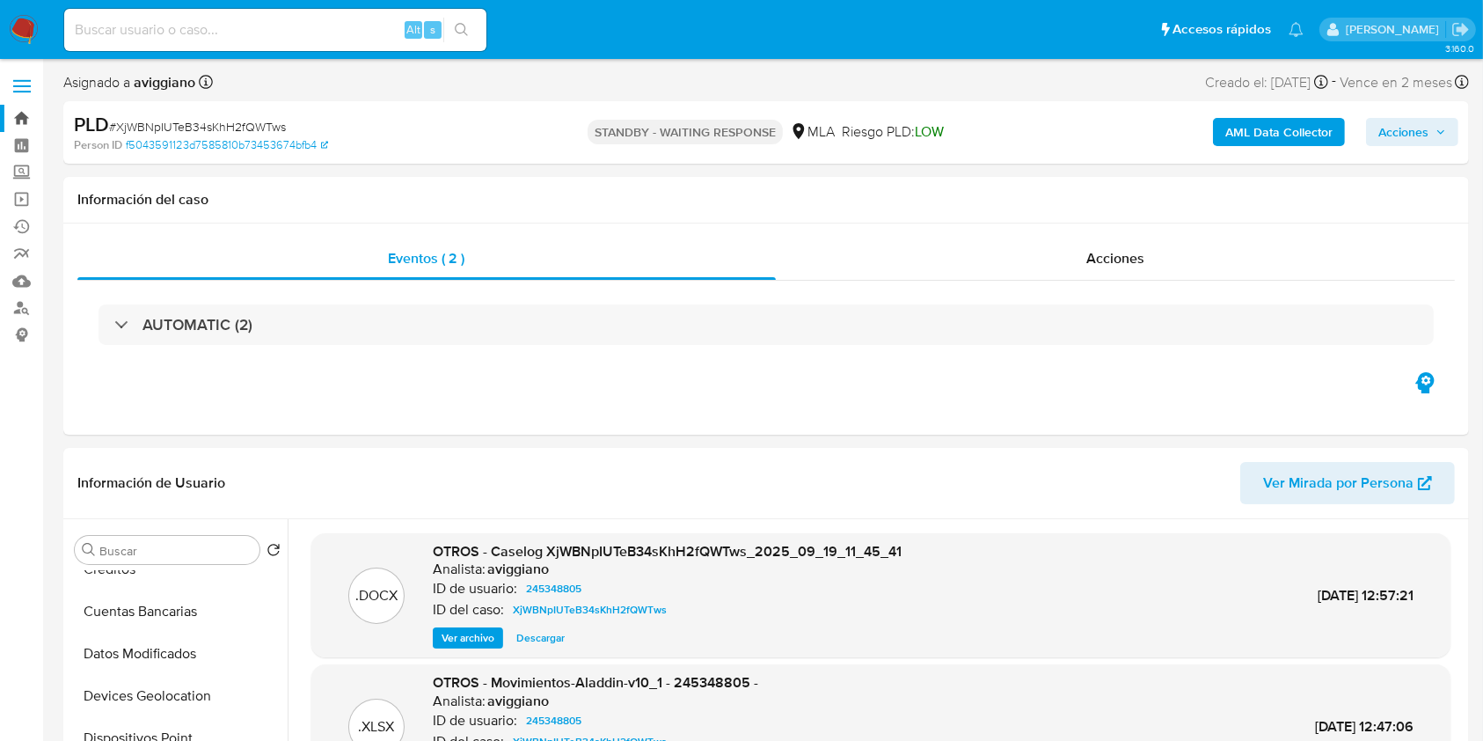
click at [28, 113] on link "Bandeja" at bounding box center [104, 118] width 209 height 27
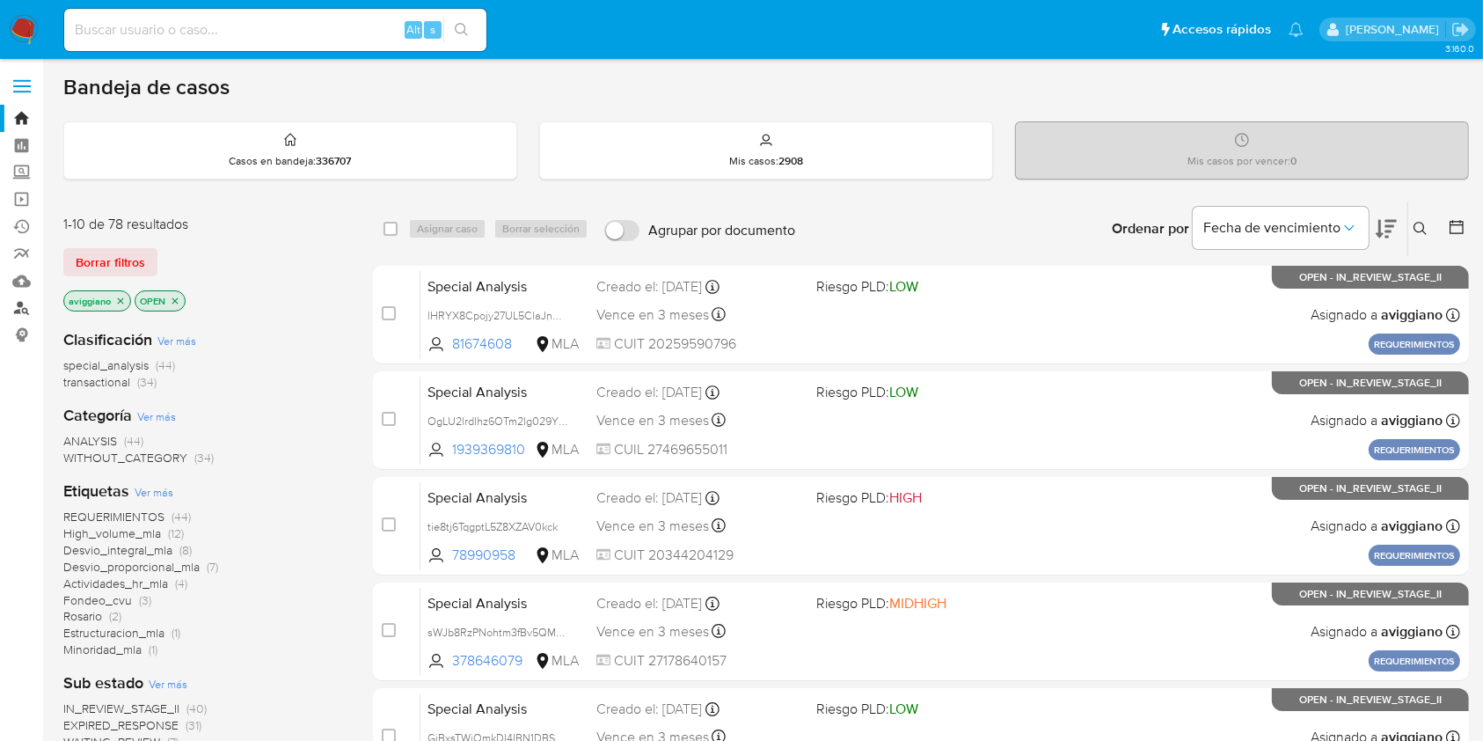
click at [23, 309] on link "Buscador de personas" at bounding box center [104, 308] width 209 height 27
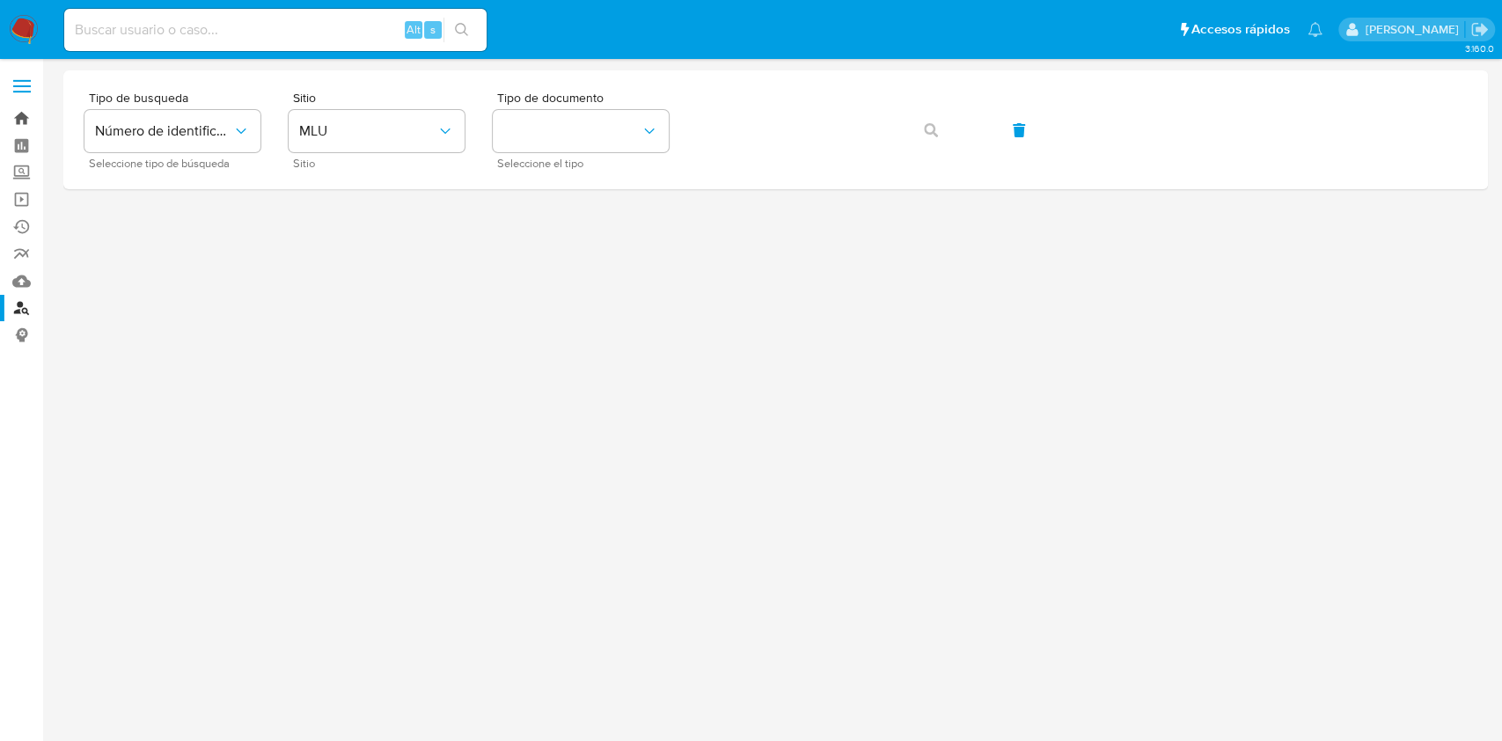
click at [21, 116] on link "Bandeja" at bounding box center [104, 118] width 209 height 27
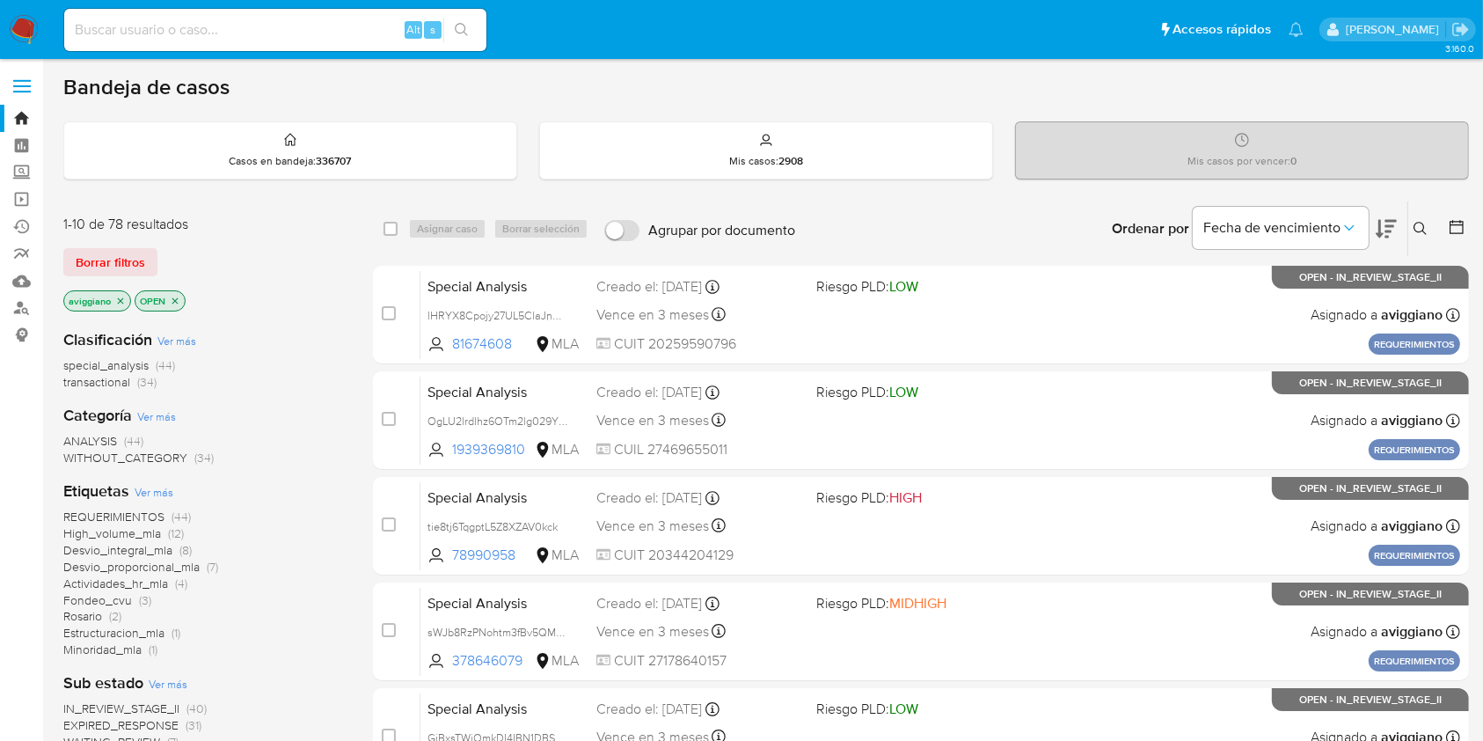
click at [1403, 223] on div "Ordenar por Fecha de vencimiento" at bounding box center [1253, 228] width 310 height 55
click at [1417, 229] on icon at bounding box center [1421, 229] width 14 height 14
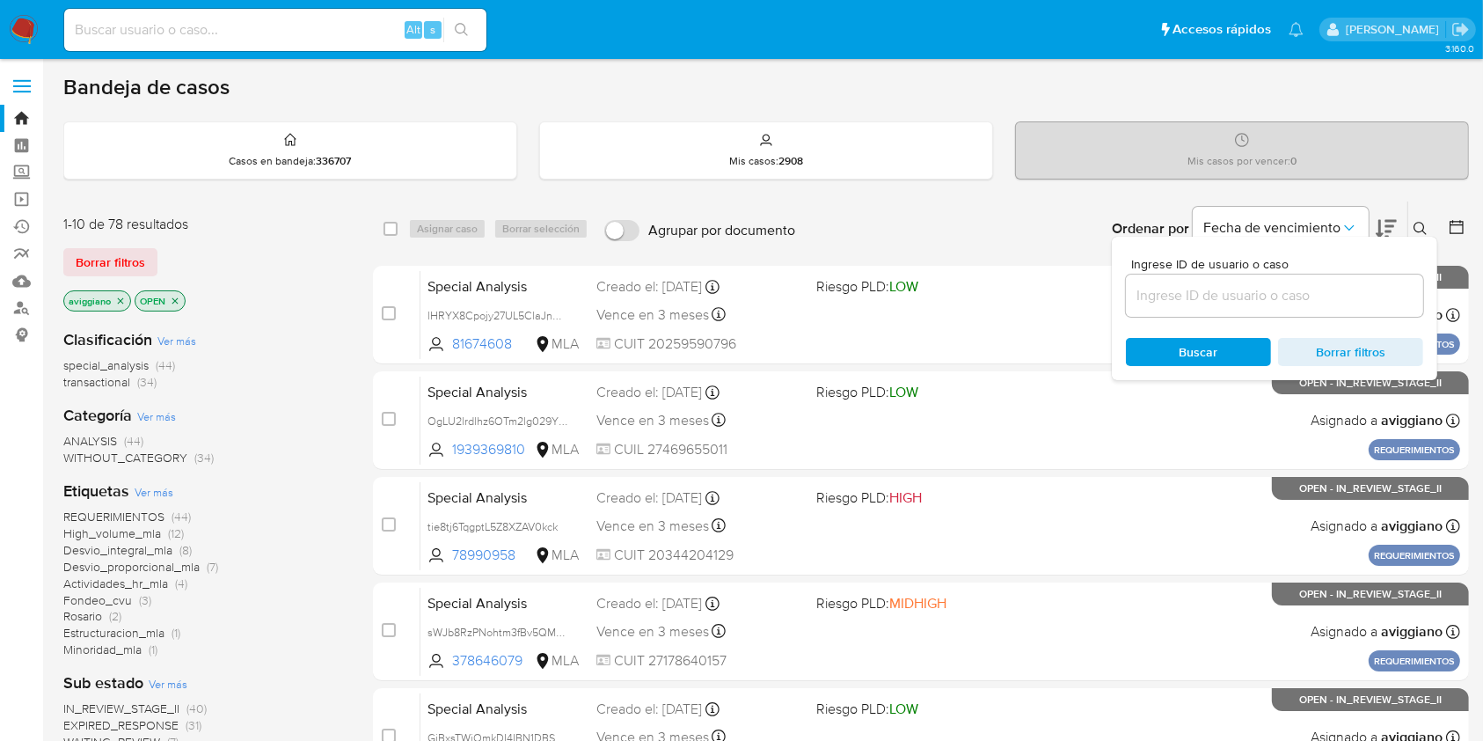
click at [1299, 301] on input at bounding box center [1274, 295] width 297 height 23
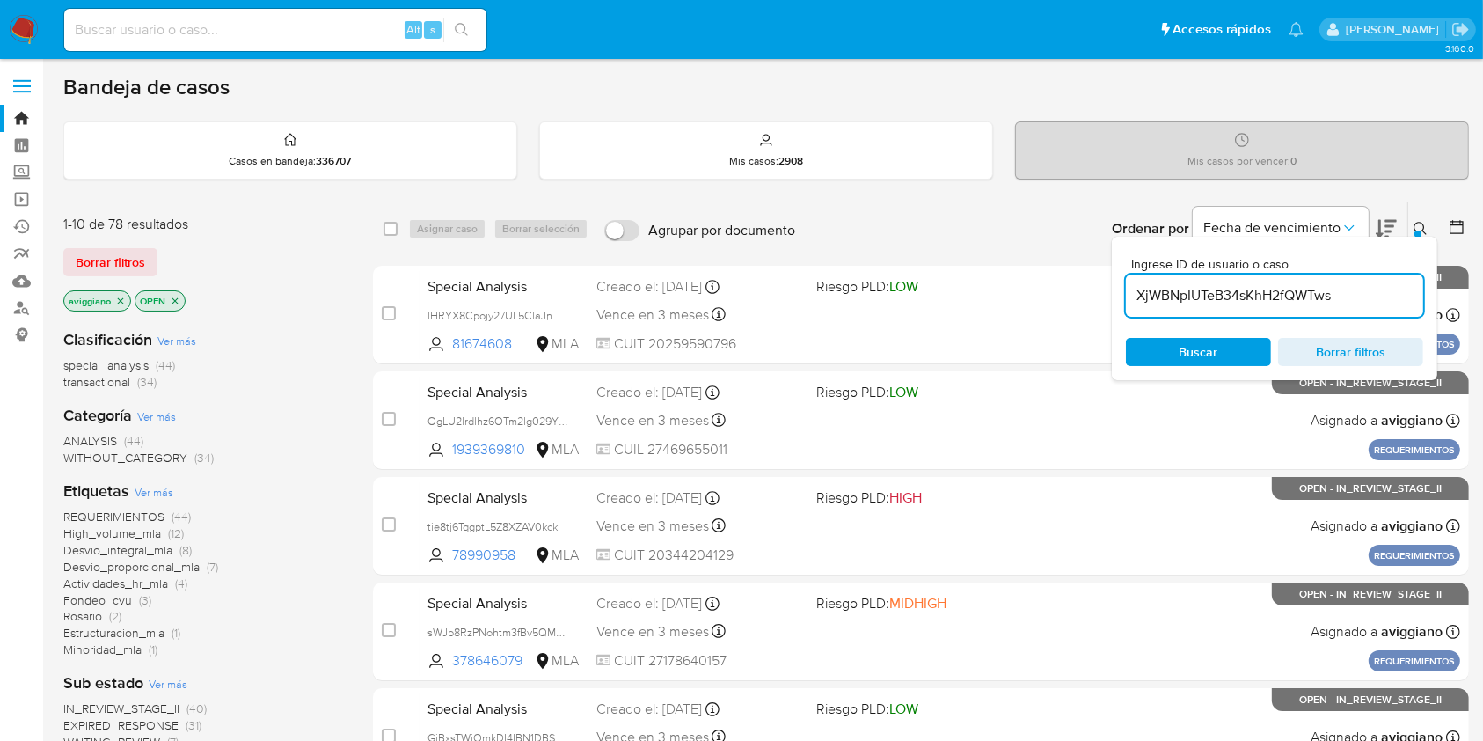
type input "XjWBNpIUTeB34sKhH2fQWTws"
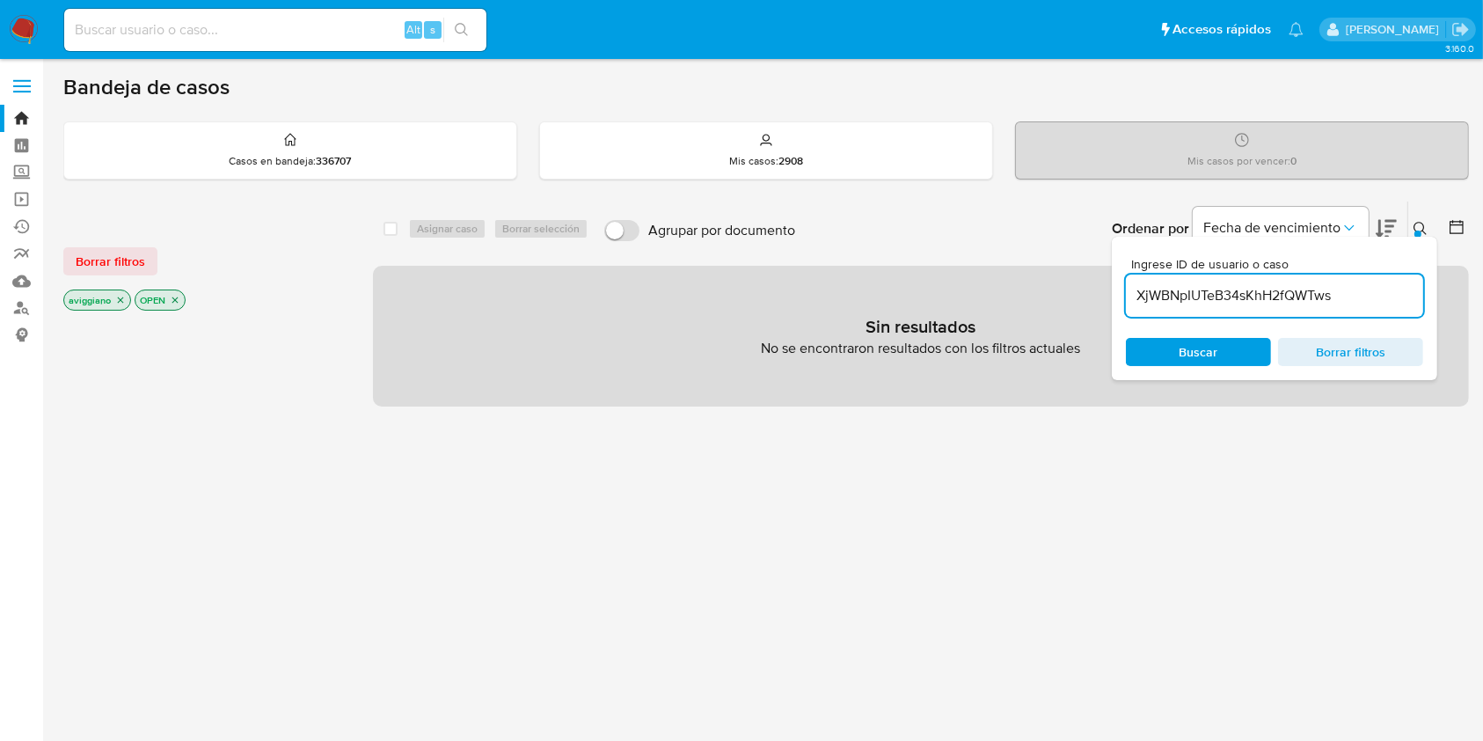
click at [124, 301] on icon "close-filter" at bounding box center [120, 300] width 11 height 11
click at [100, 298] on icon "close-filter" at bounding box center [104, 300] width 11 height 11
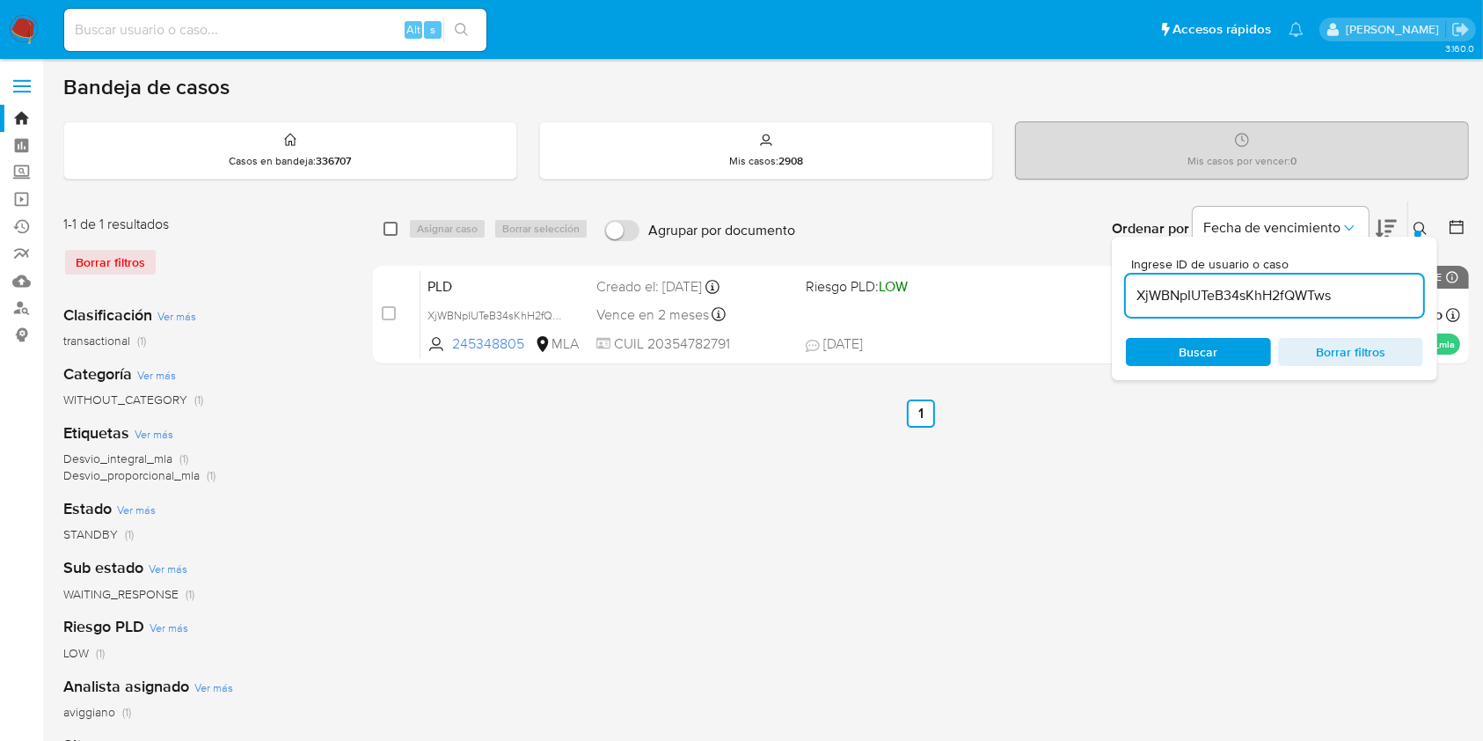
click at [394, 224] on input "checkbox" at bounding box center [391, 229] width 14 height 14
checkbox input "true"
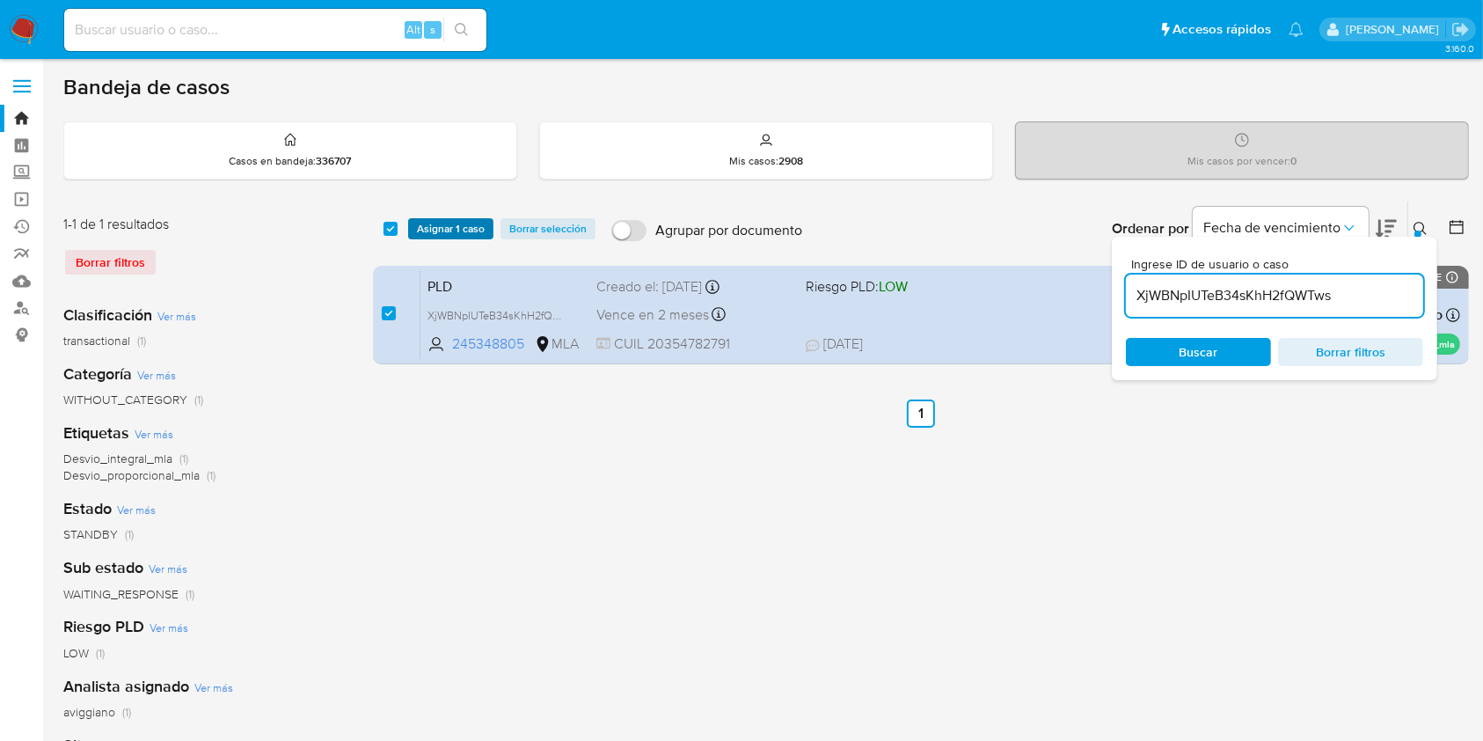
click at [431, 226] on span "Asignar 1 caso" at bounding box center [451, 229] width 68 height 18
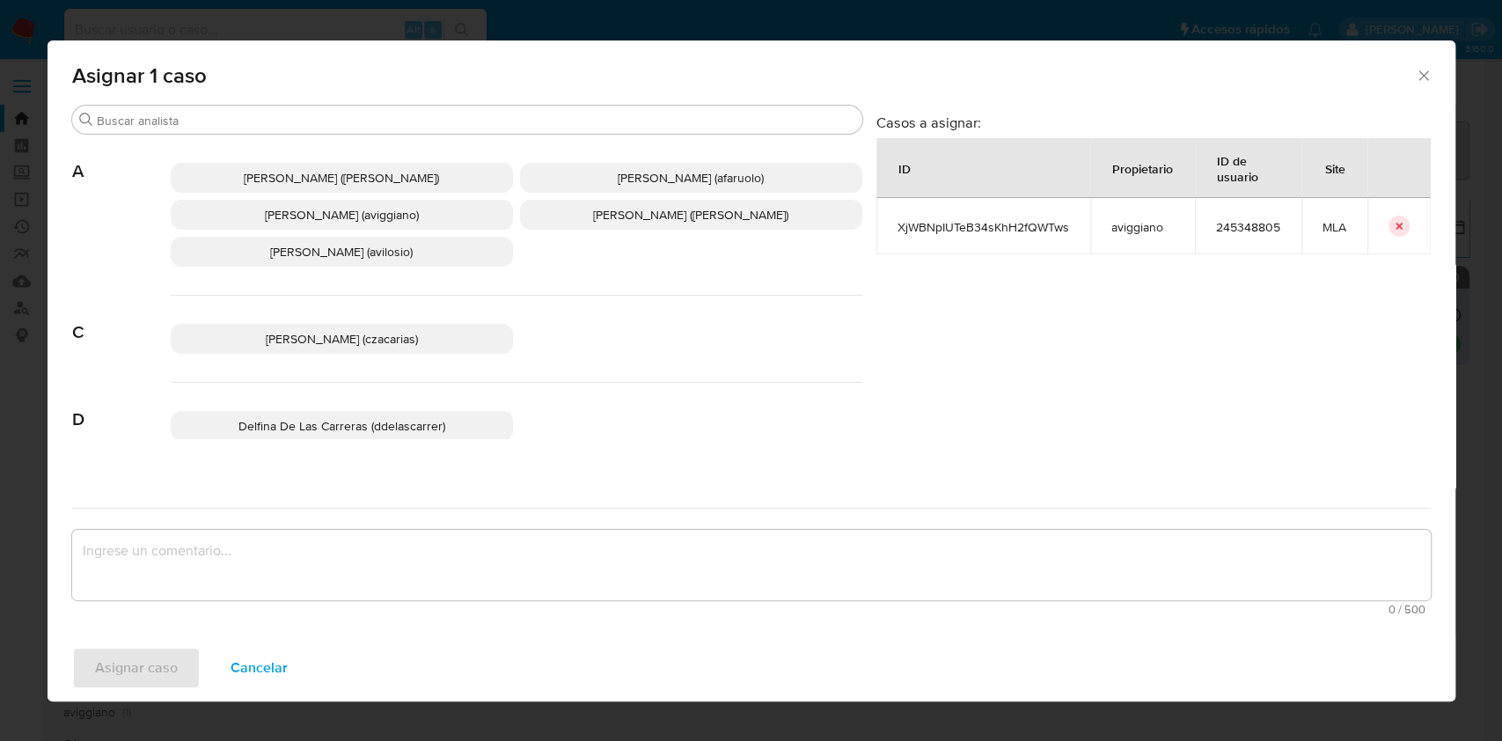
click at [282, 222] on span "Agustina Belen Viggiano (aviggiano)" at bounding box center [342, 215] width 154 height 18
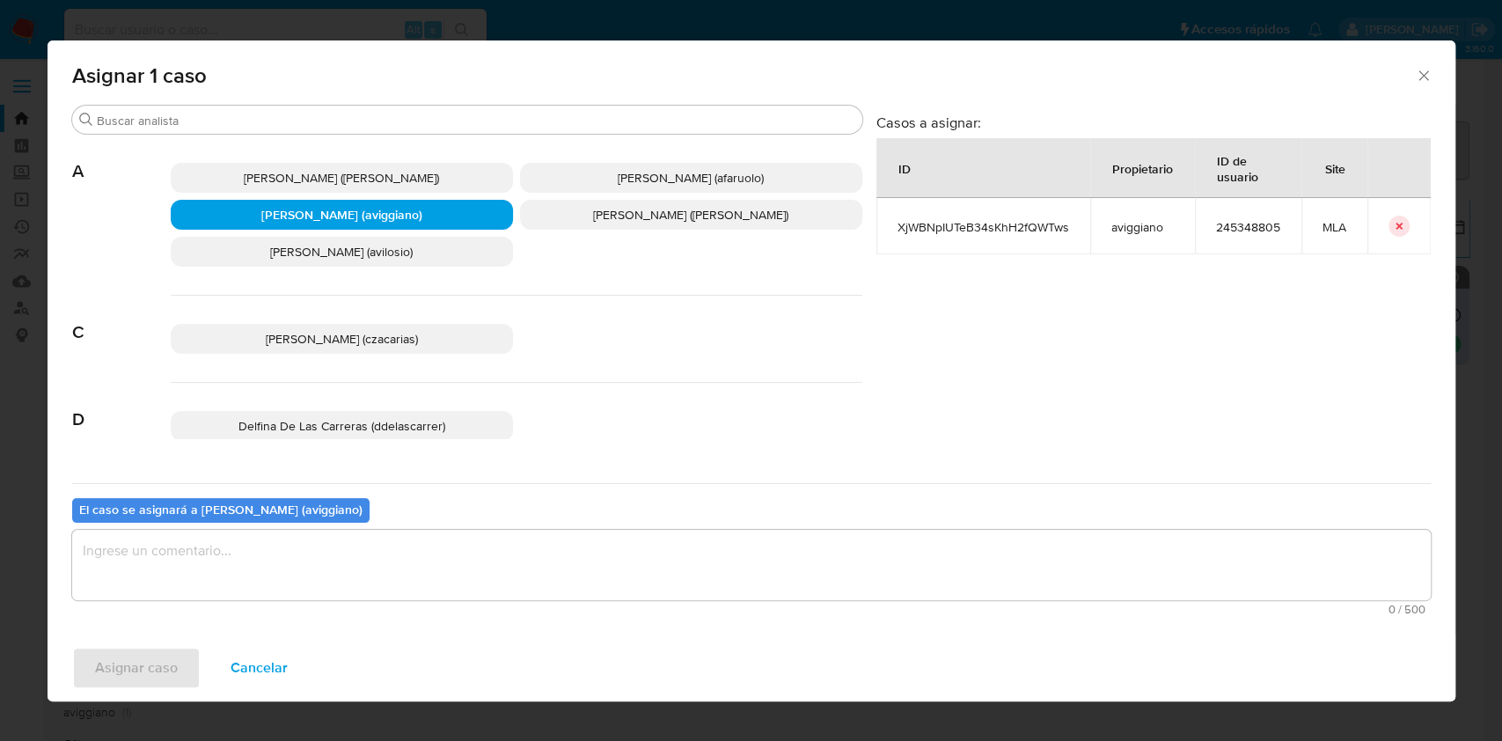
drag, startPoint x: 244, startPoint y: 540, endPoint x: 232, endPoint y: 554, distance: 18.1
click at [243, 545] on textarea "assign-modal" at bounding box center [751, 565] width 1358 height 70
click at [143, 662] on span "Asignar caso" at bounding box center [136, 667] width 83 height 39
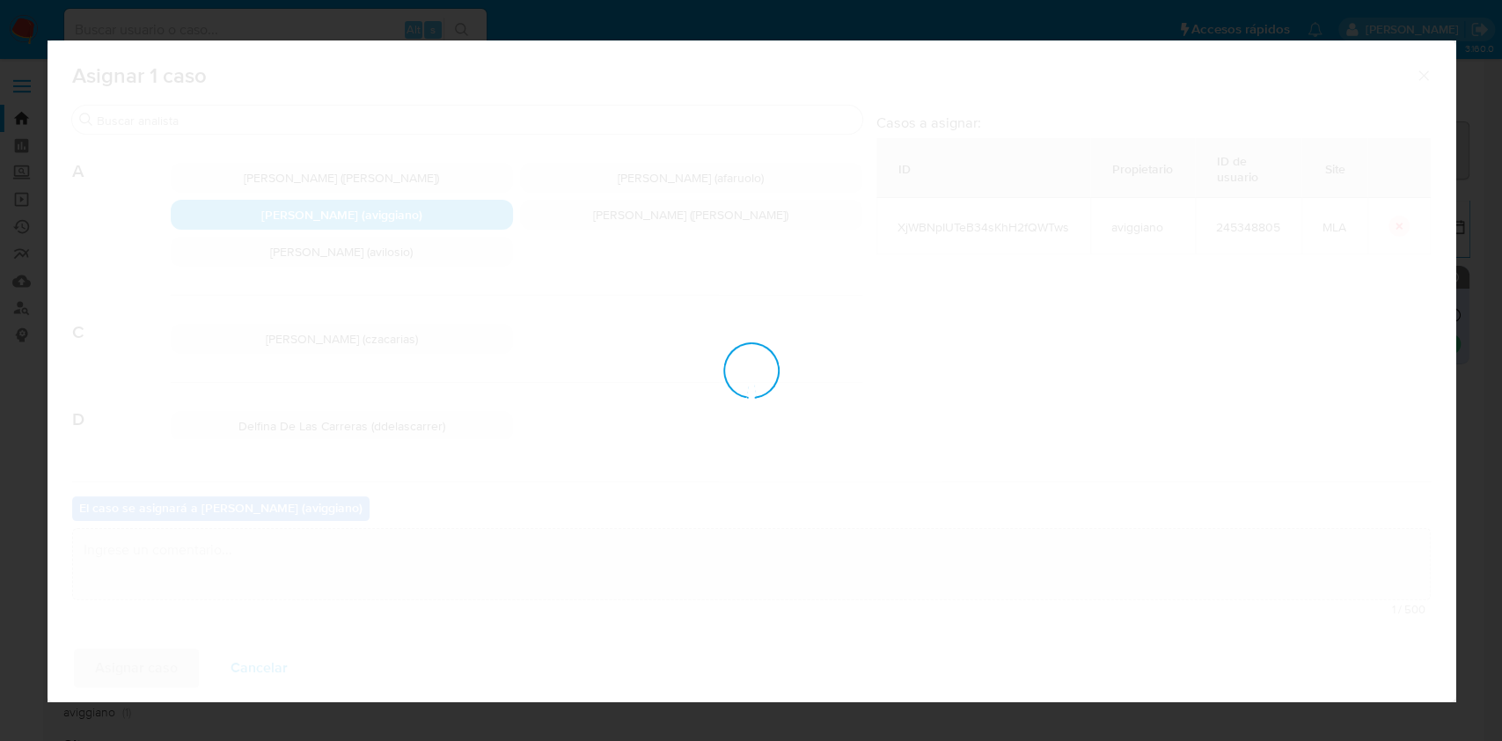
checkbox input "false"
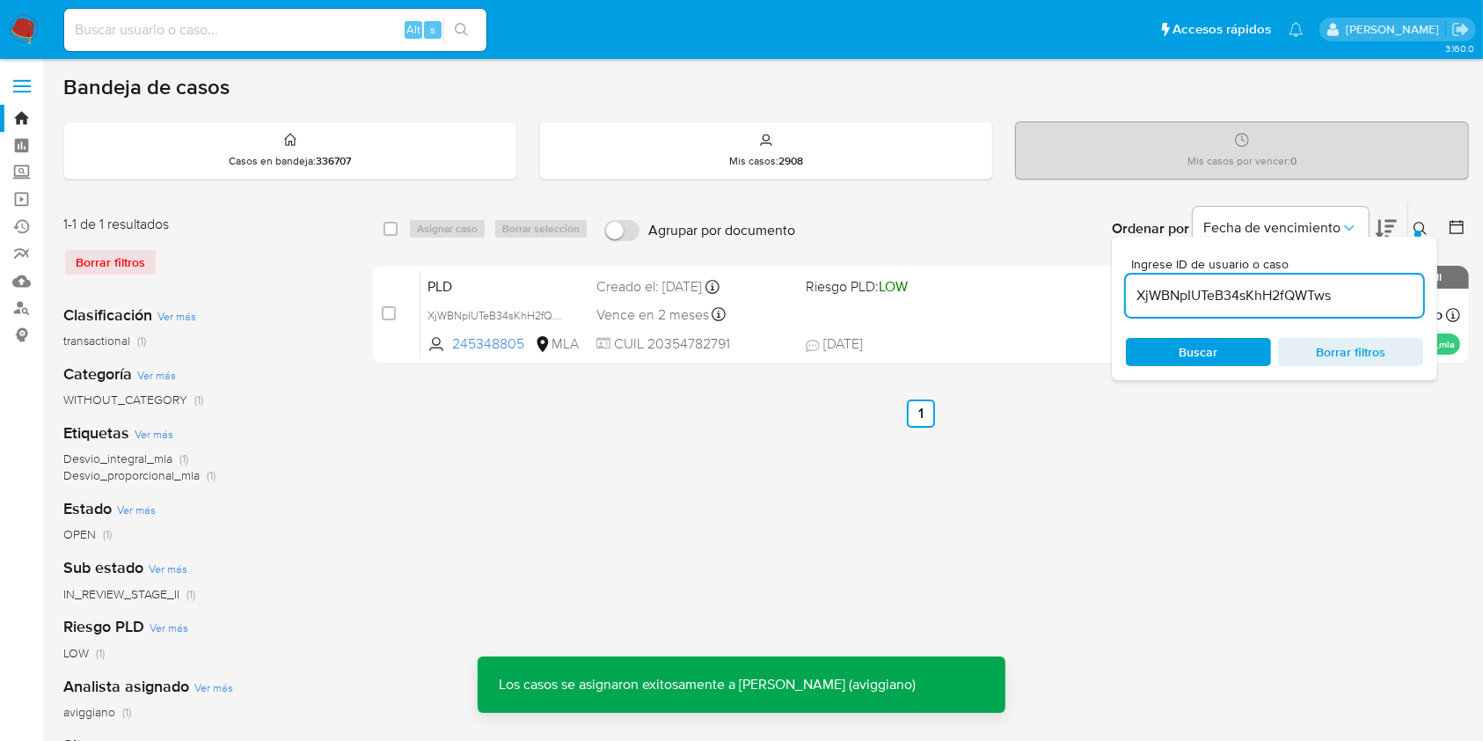
click at [897, 313] on span at bounding box center [903, 314] width 195 height 4
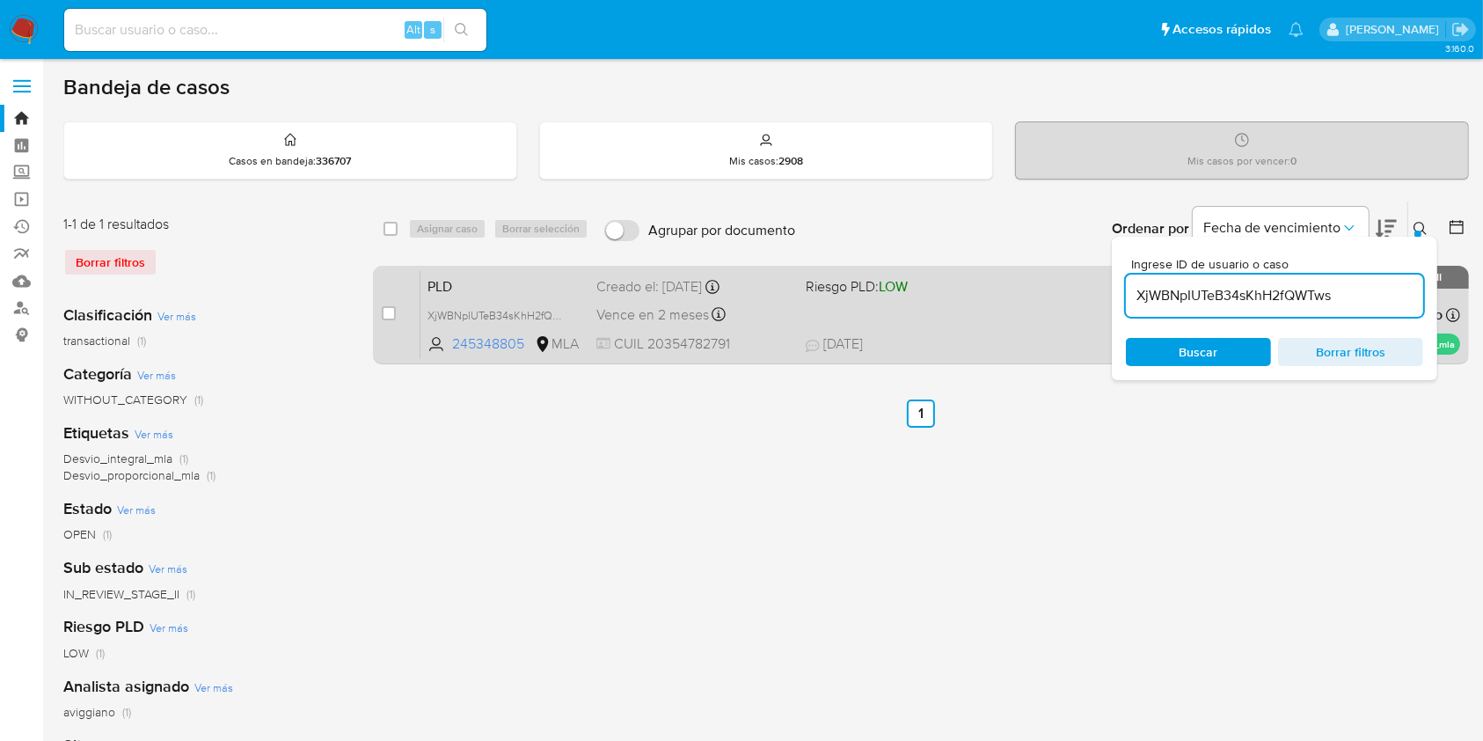
click at [999, 294] on span "Riesgo PLD: LOW" at bounding box center [903, 285] width 195 height 23
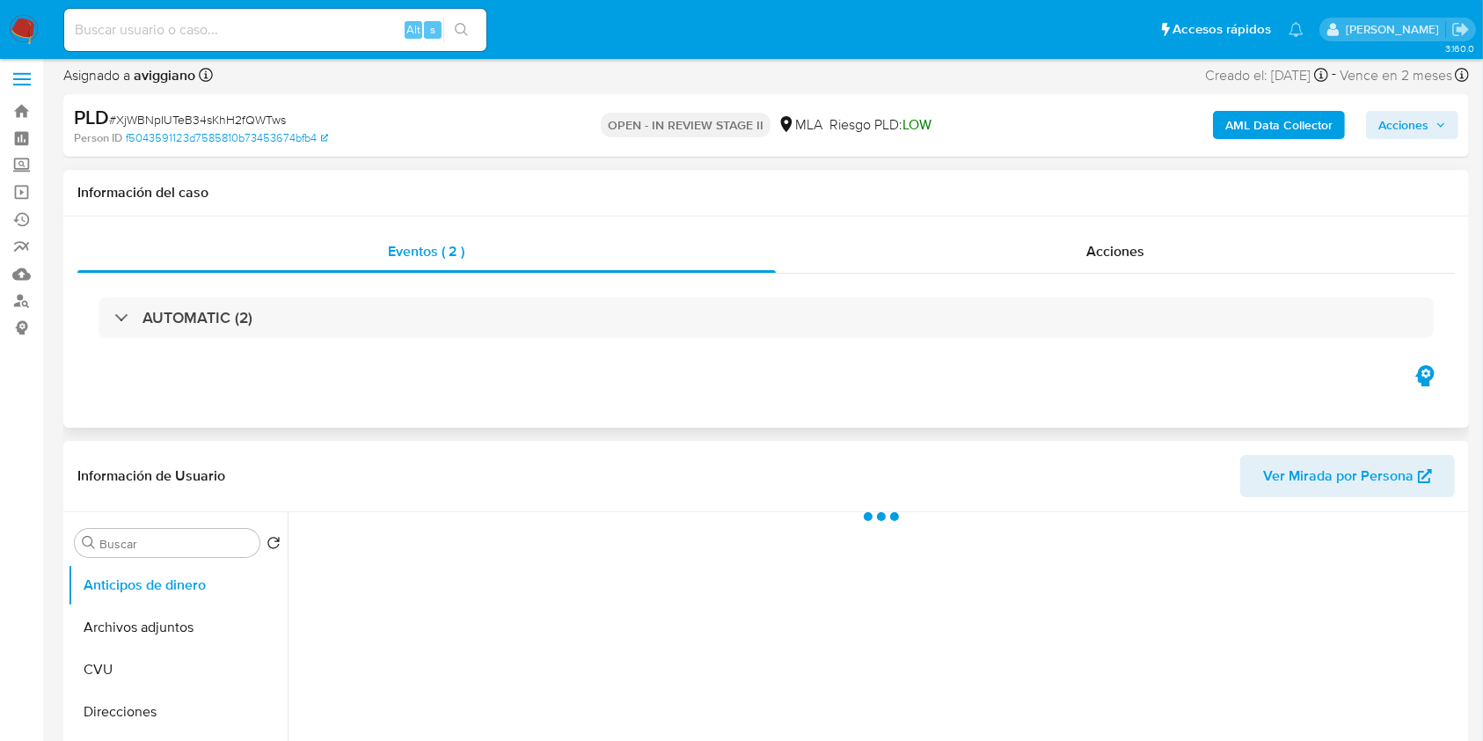
scroll to position [352, 0]
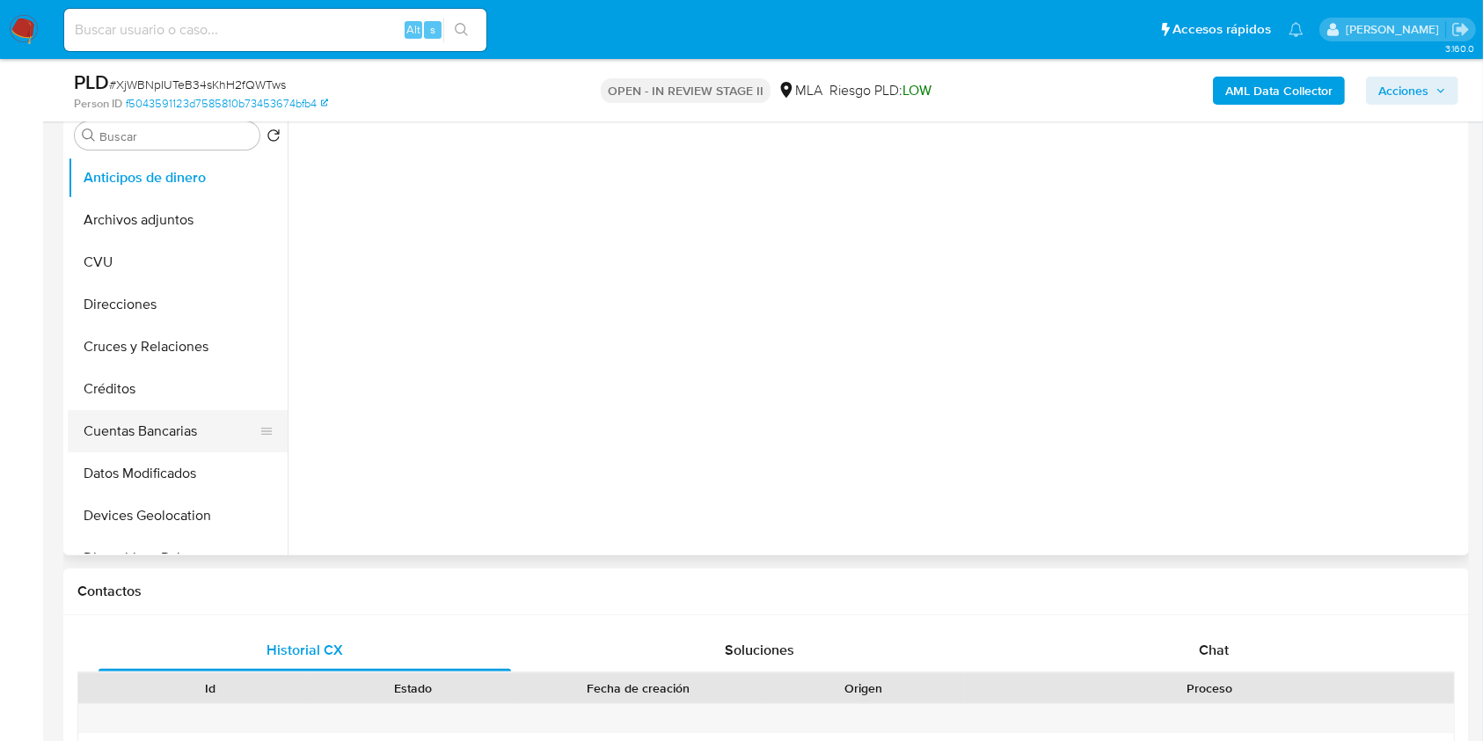
select select "10"
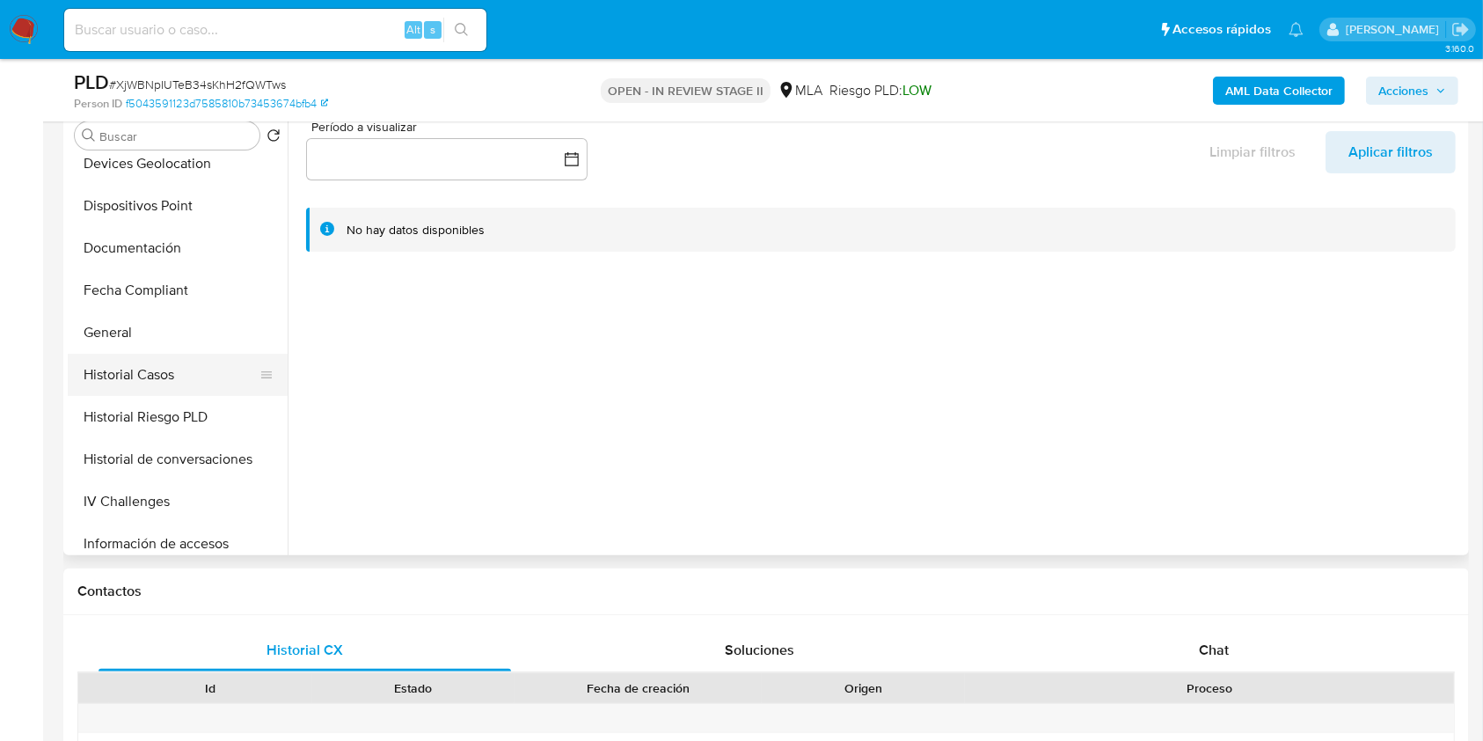
click at [165, 391] on button "Historial Casos" at bounding box center [171, 375] width 206 height 42
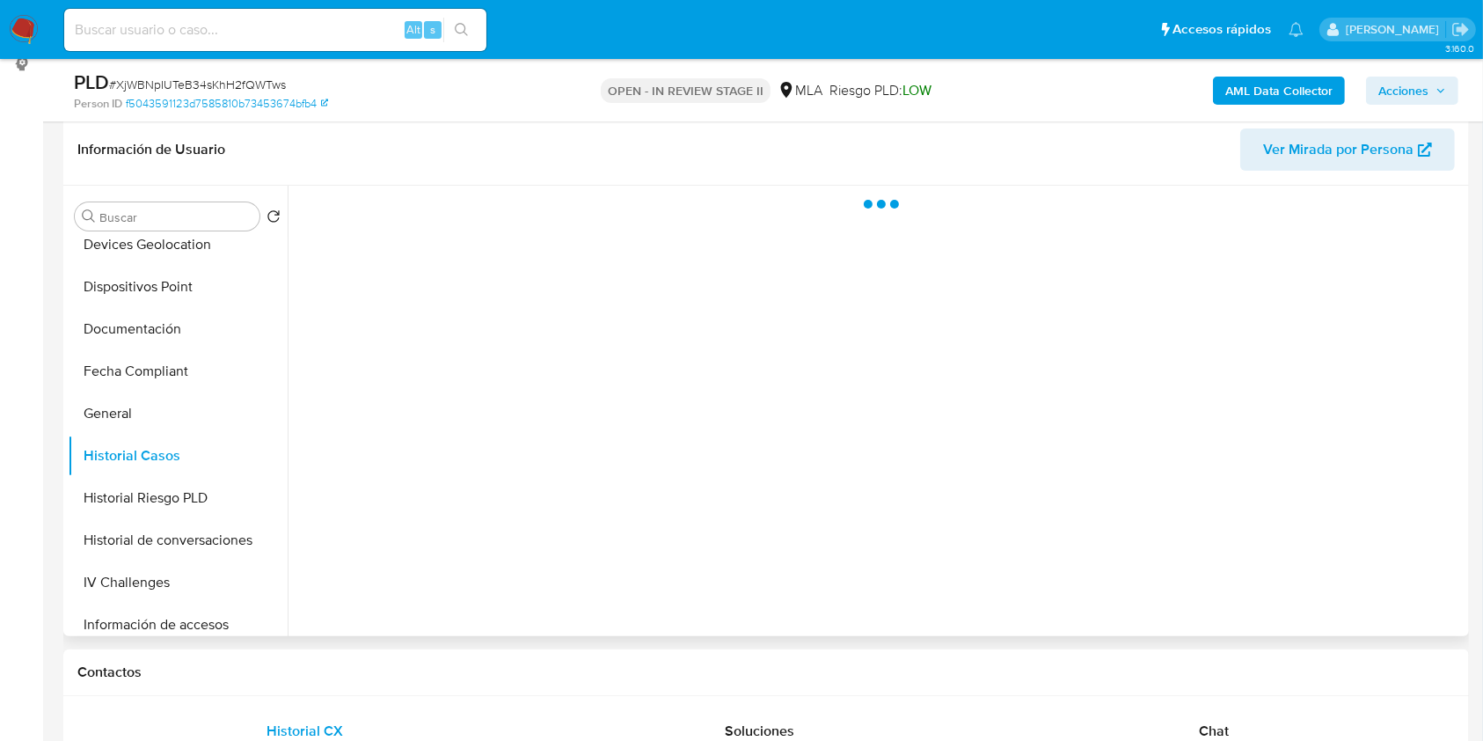
scroll to position [234, 0]
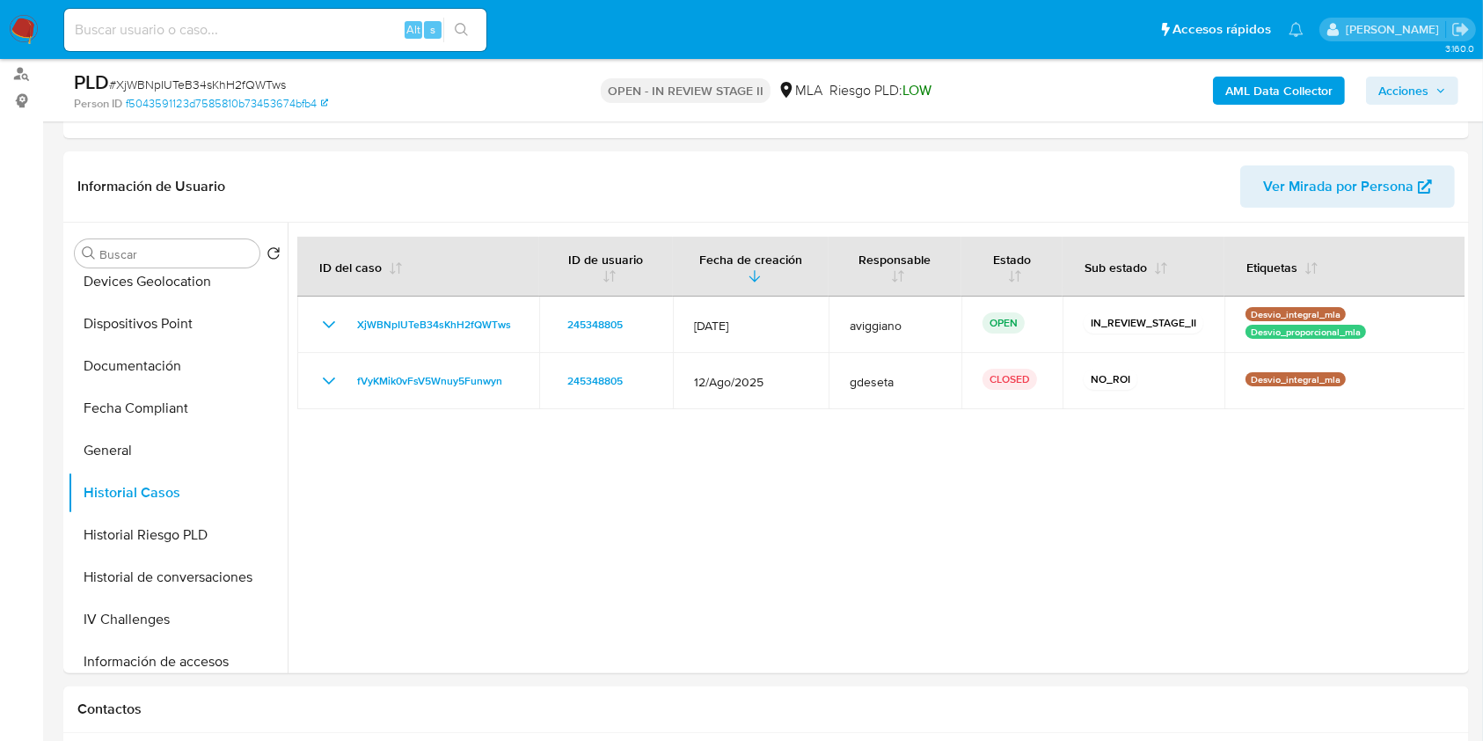
click at [1419, 97] on span "Acciones" at bounding box center [1404, 91] width 50 height 28
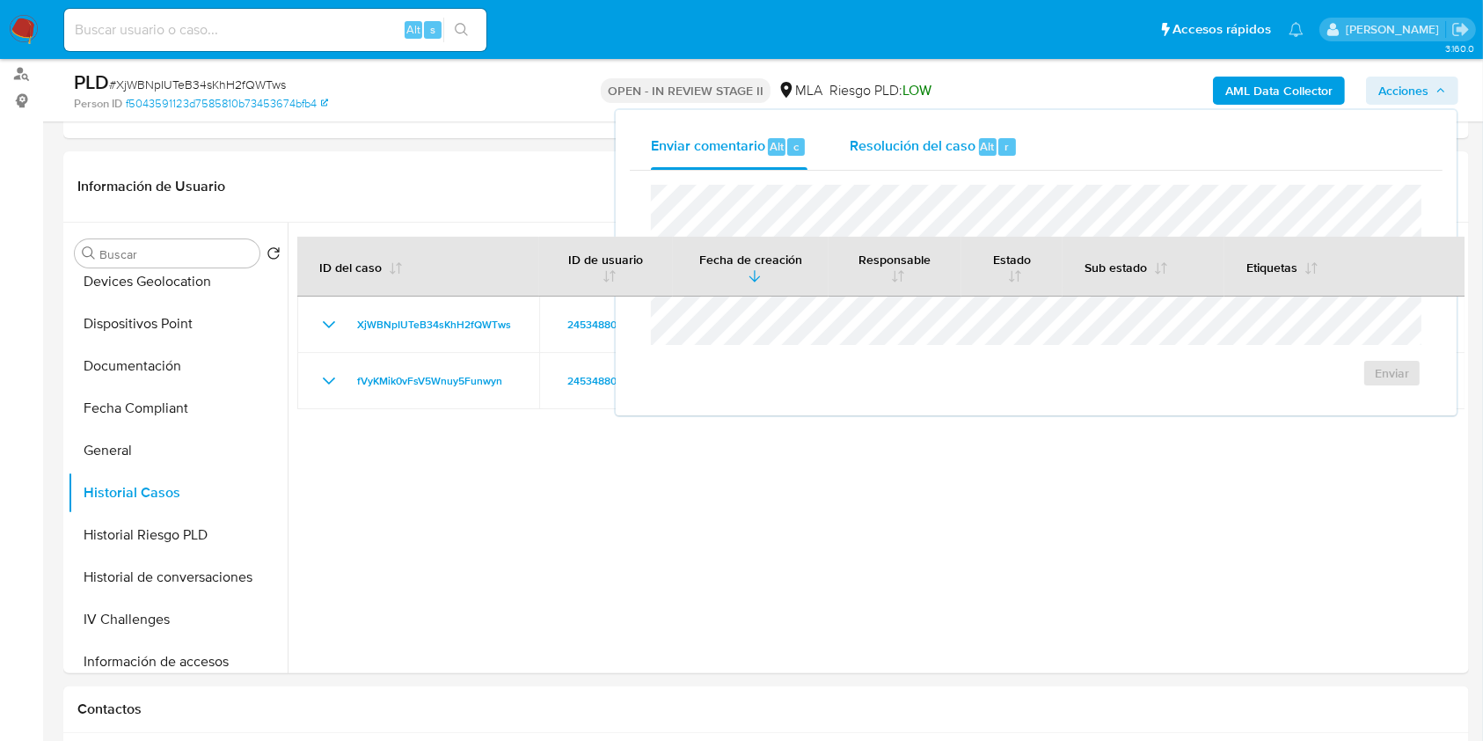
click at [985, 143] on span "Alt" at bounding box center [988, 146] width 14 height 17
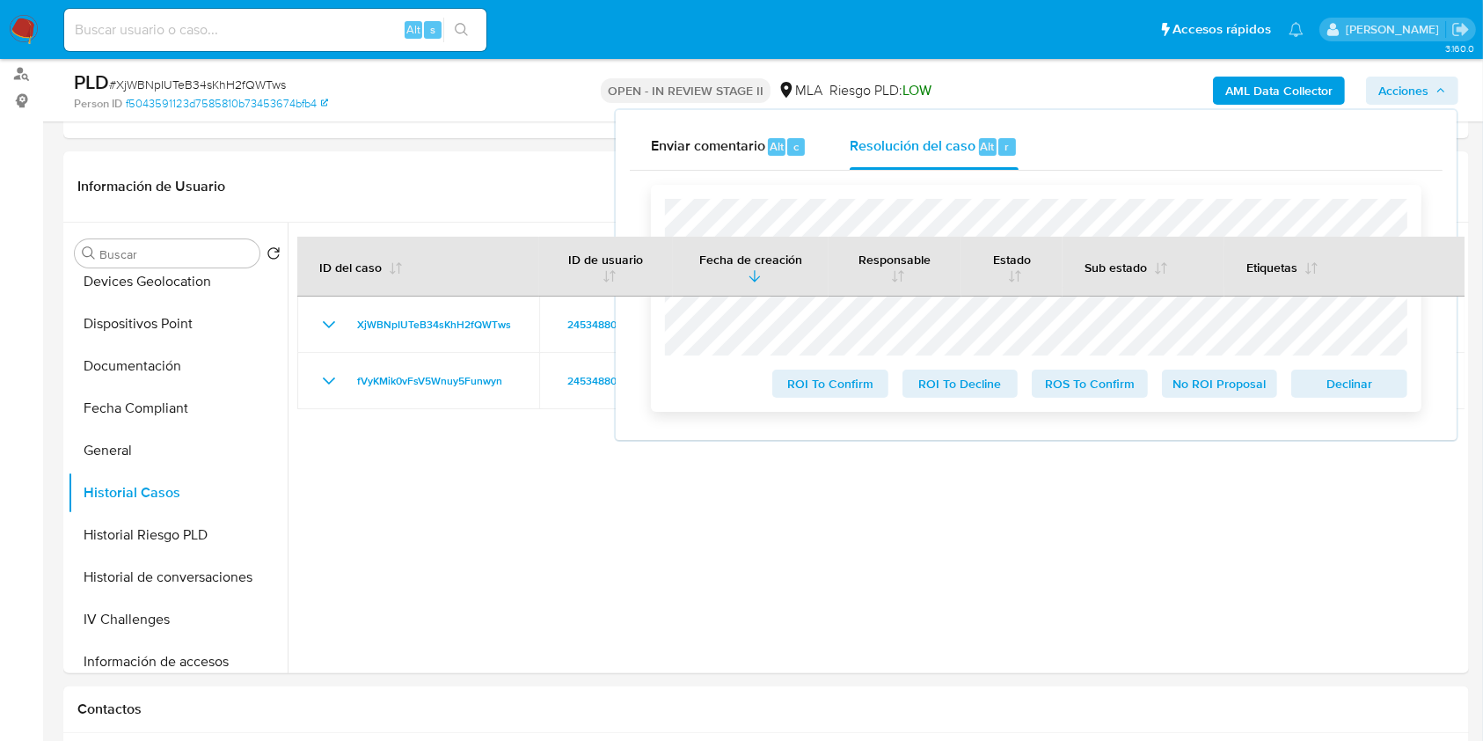
click at [1382, 386] on span "Declinar" at bounding box center [1349, 383] width 91 height 25
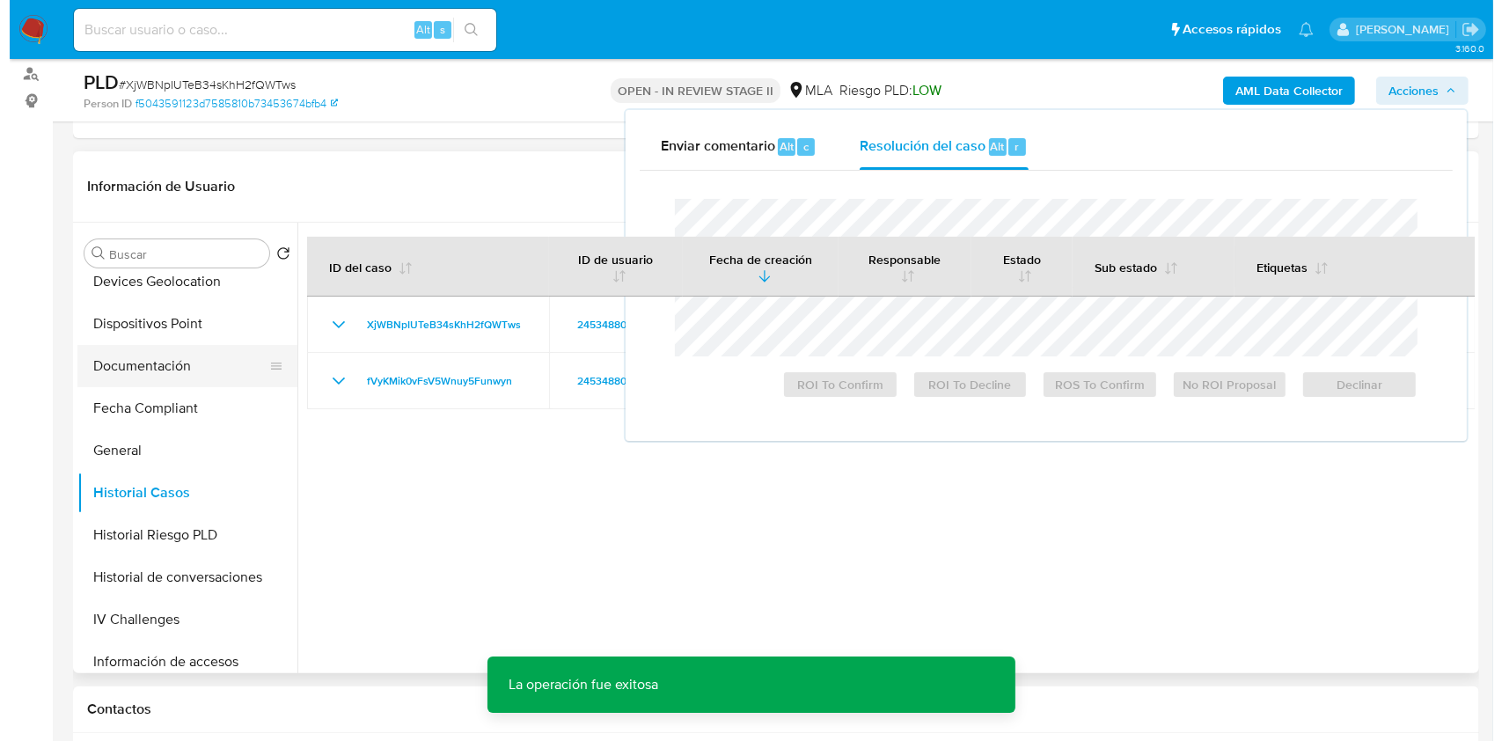
scroll to position [0, 0]
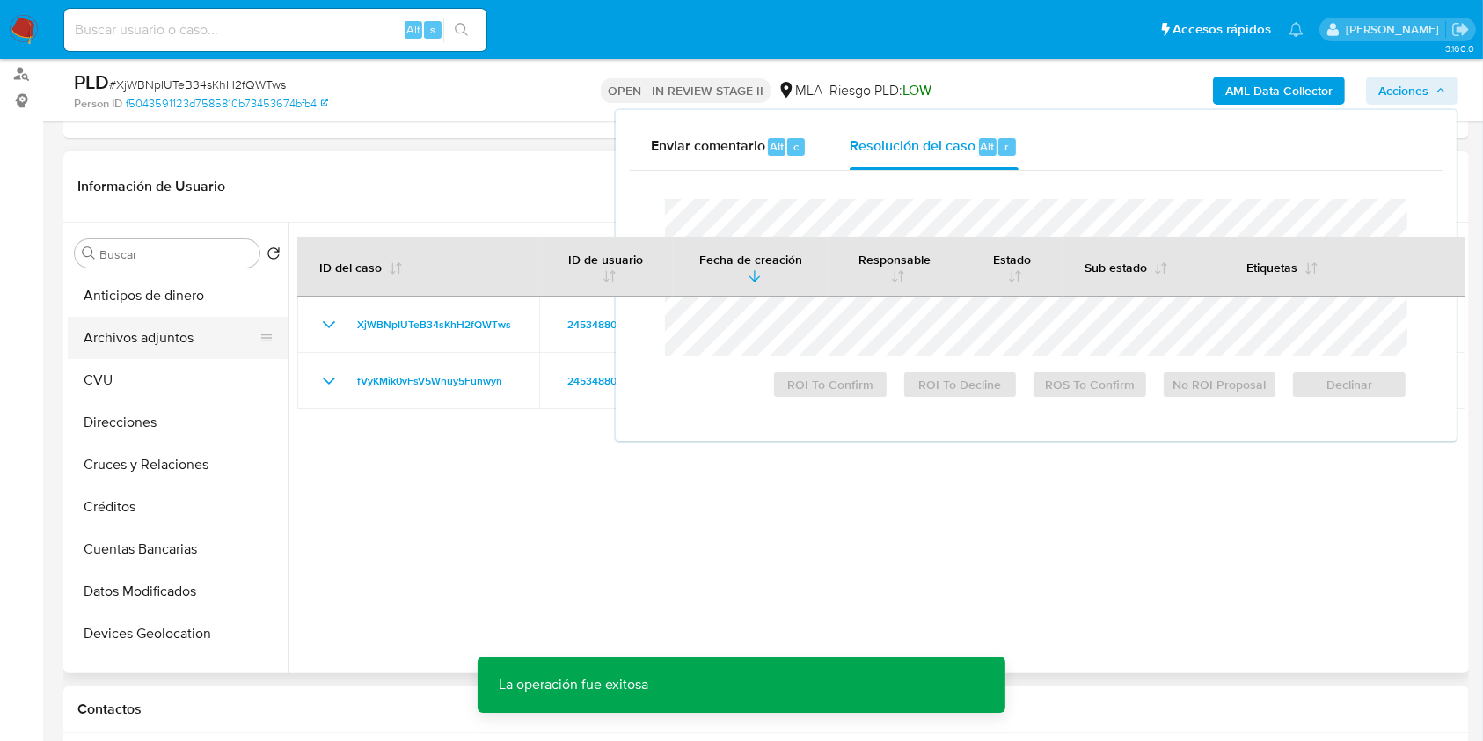
click at [181, 350] on button "Archivos adjuntos" at bounding box center [171, 338] width 206 height 42
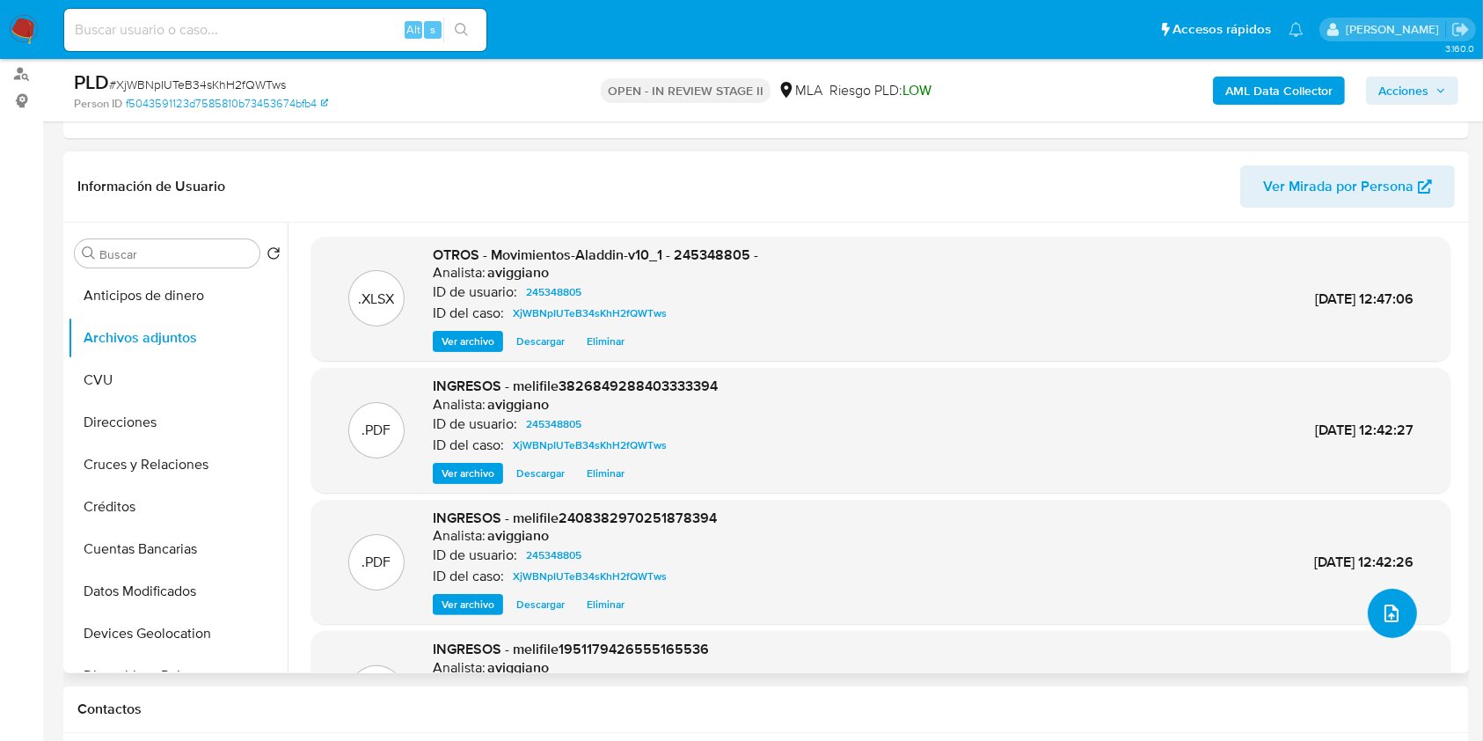
click at [1386, 597] on button "upload-file" at bounding box center [1392, 613] width 49 height 49
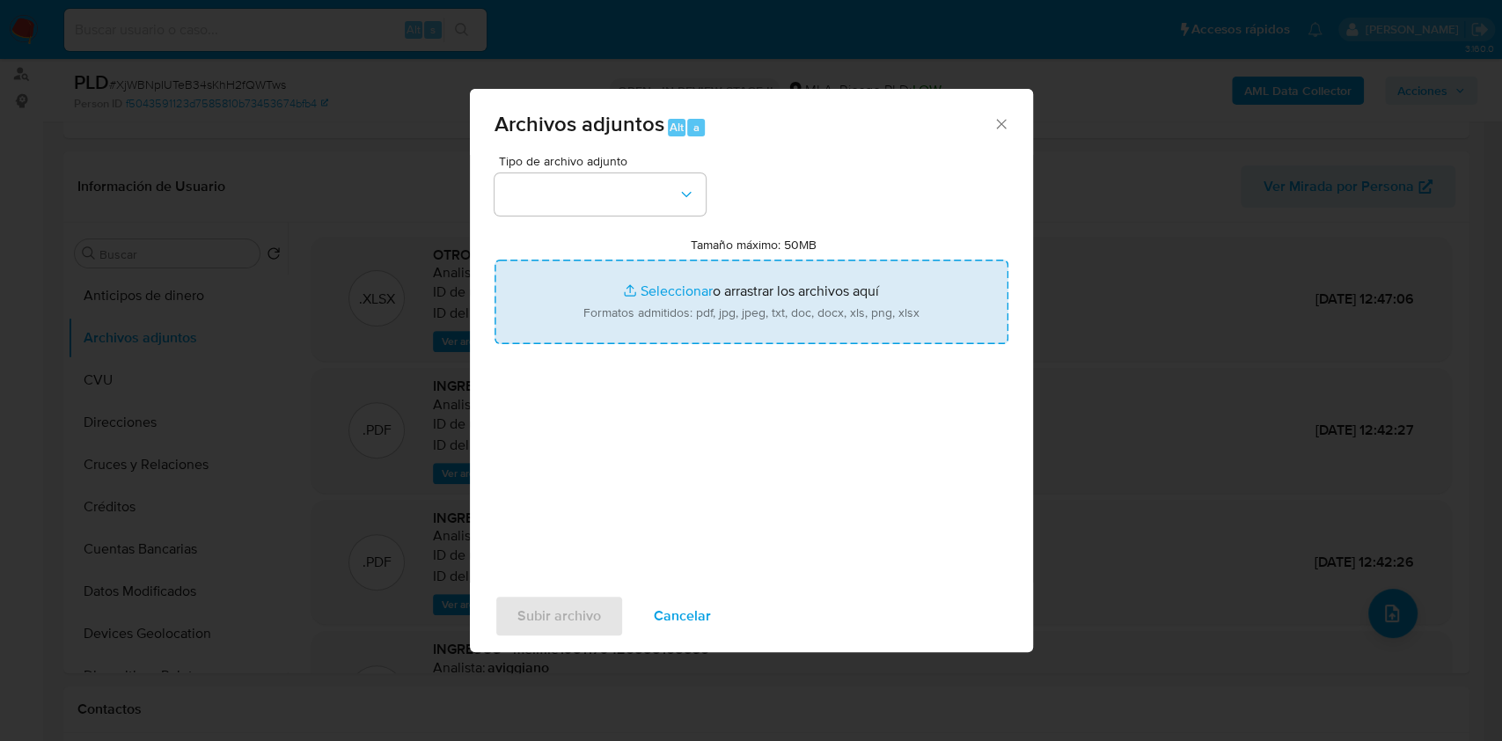
click at [742, 306] on input "Tamaño máximo: 50MB Seleccionar archivos" at bounding box center [751, 302] width 514 height 84
type input "C:\fakepath\Caselog XjWBNpIUTeB34sKhH2fQWTws_2025_09_19_11_45_41.docx"
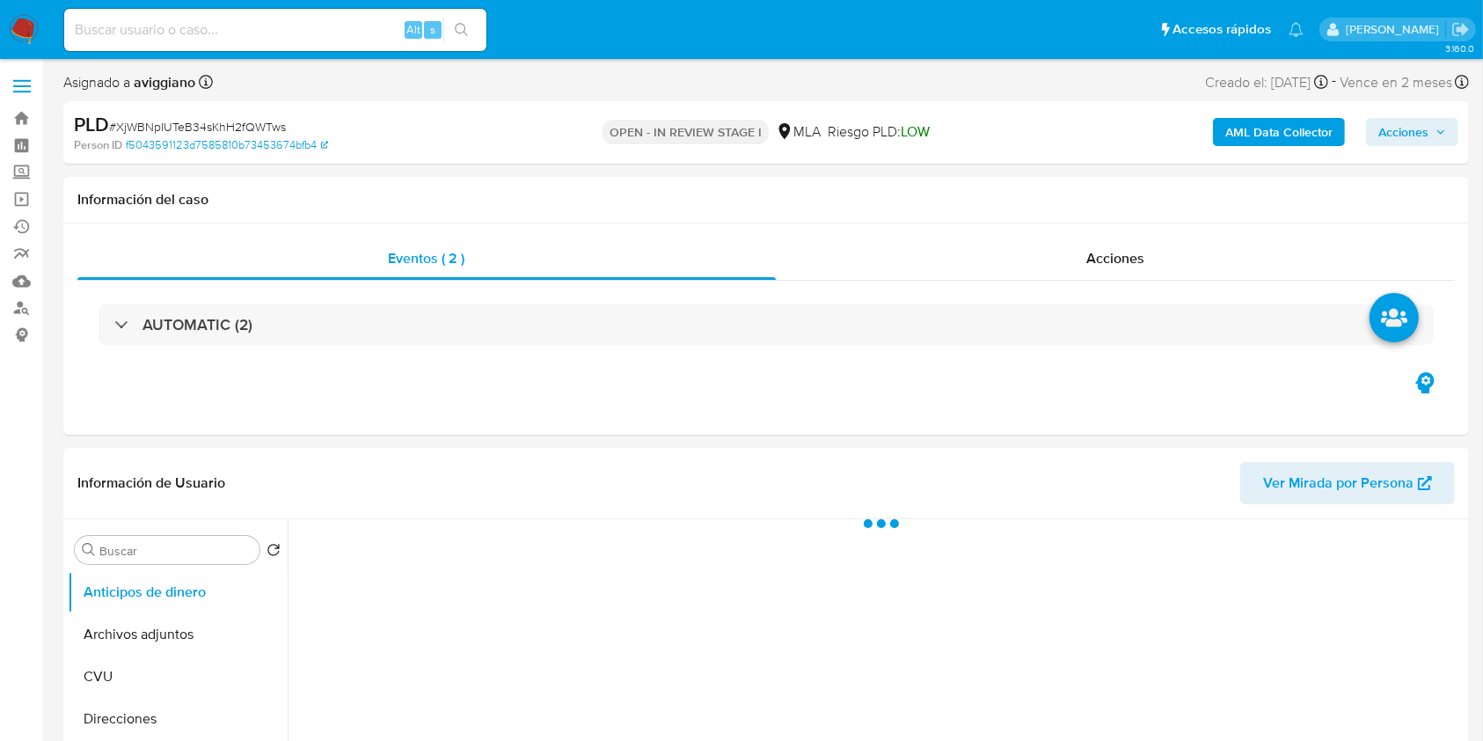
select select "10"
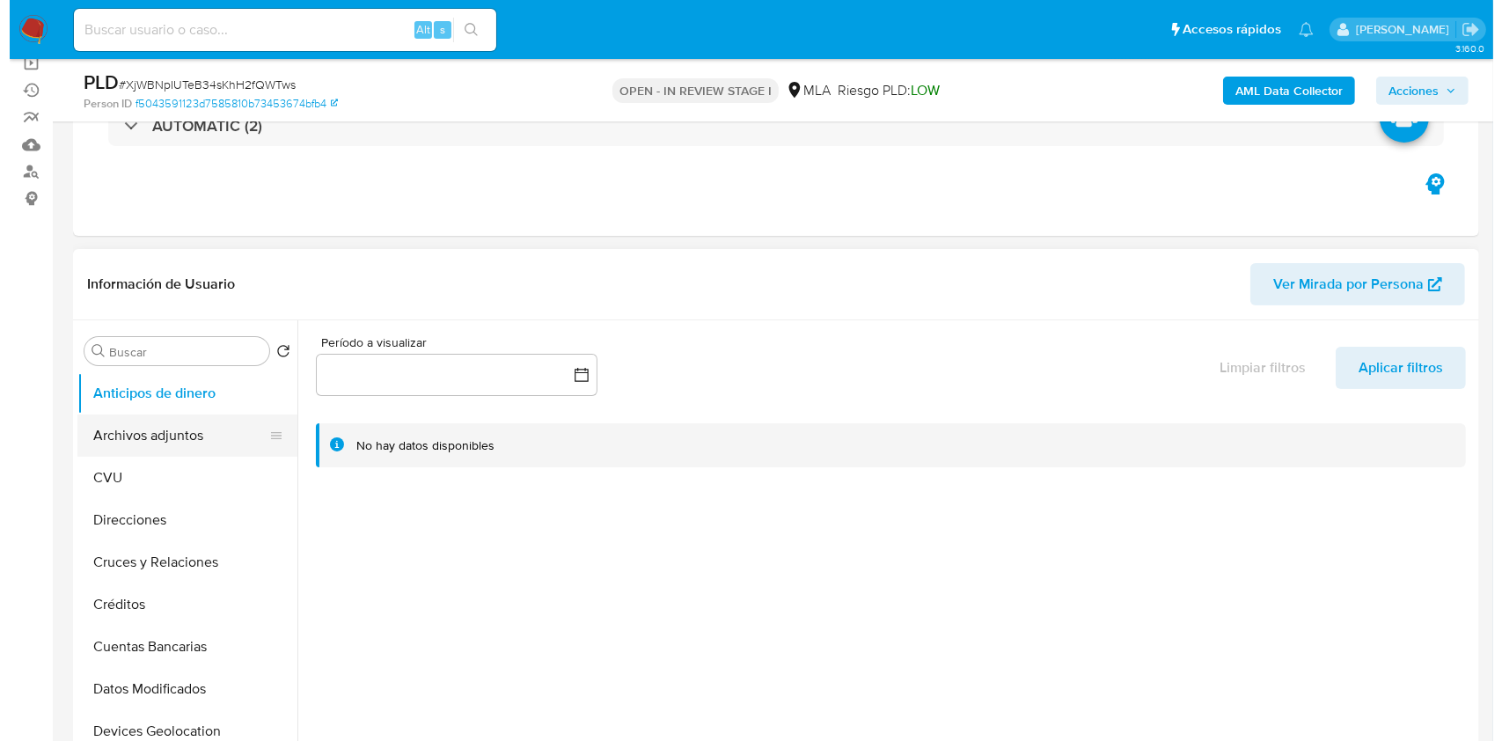
scroll to position [234, 0]
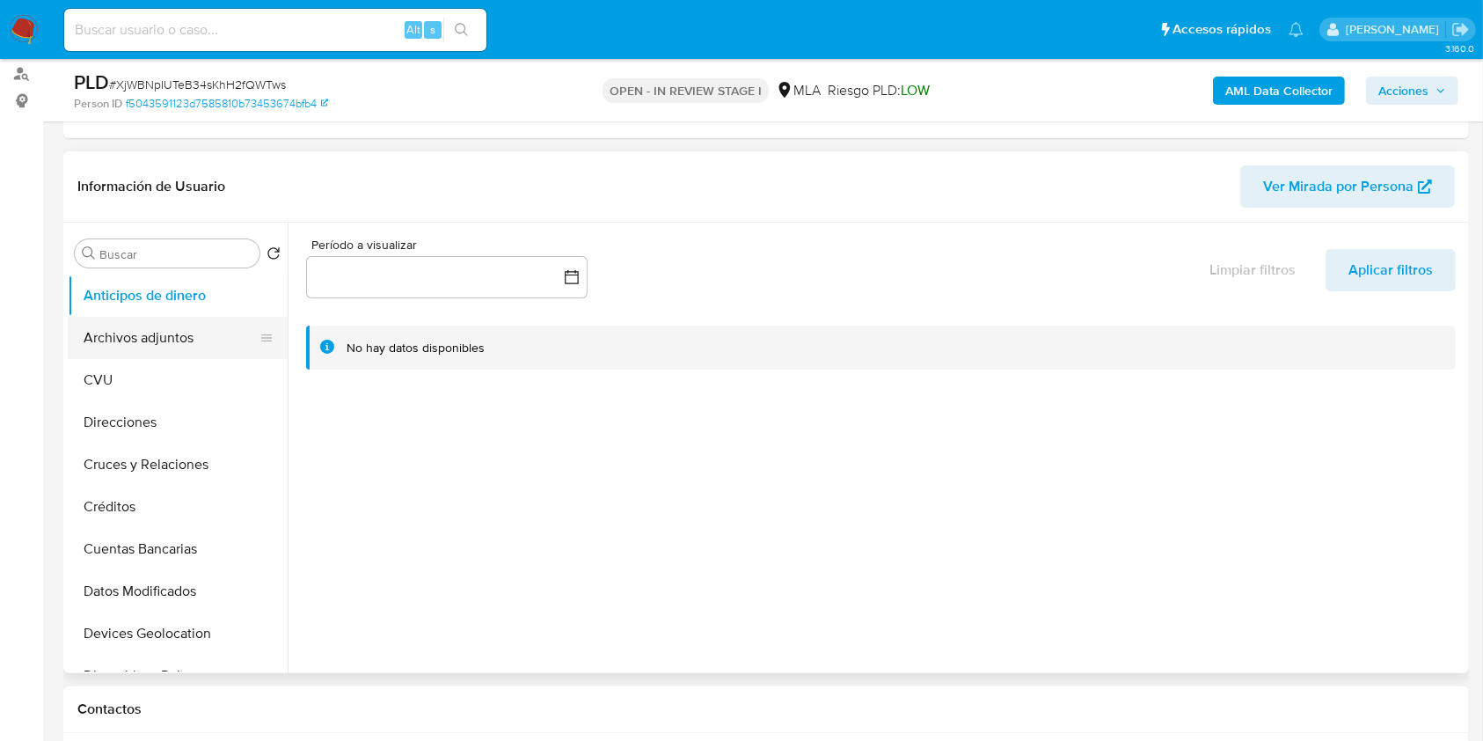
click at [165, 347] on button "Archivos adjuntos" at bounding box center [171, 338] width 206 height 42
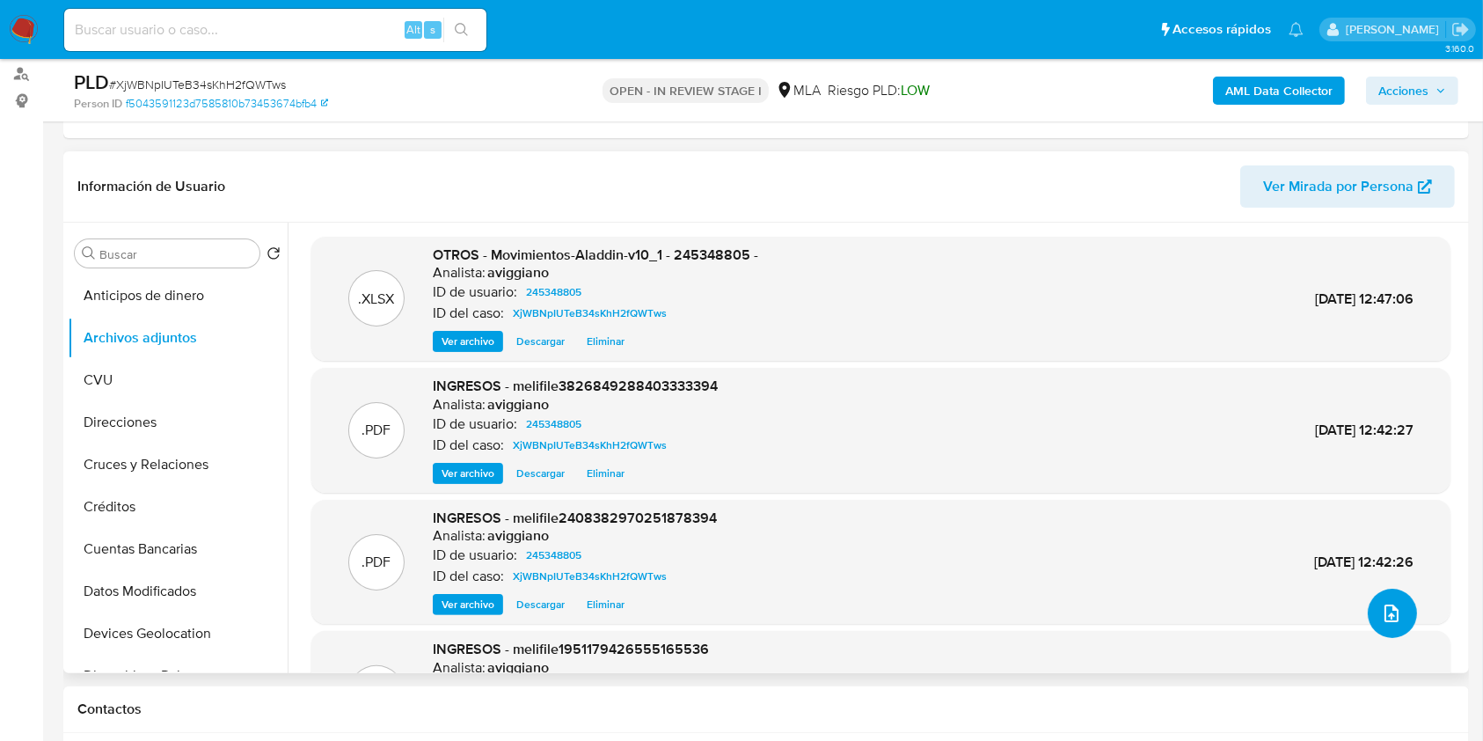
click at [1368, 612] on button "upload-file" at bounding box center [1392, 613] width 49 height 49
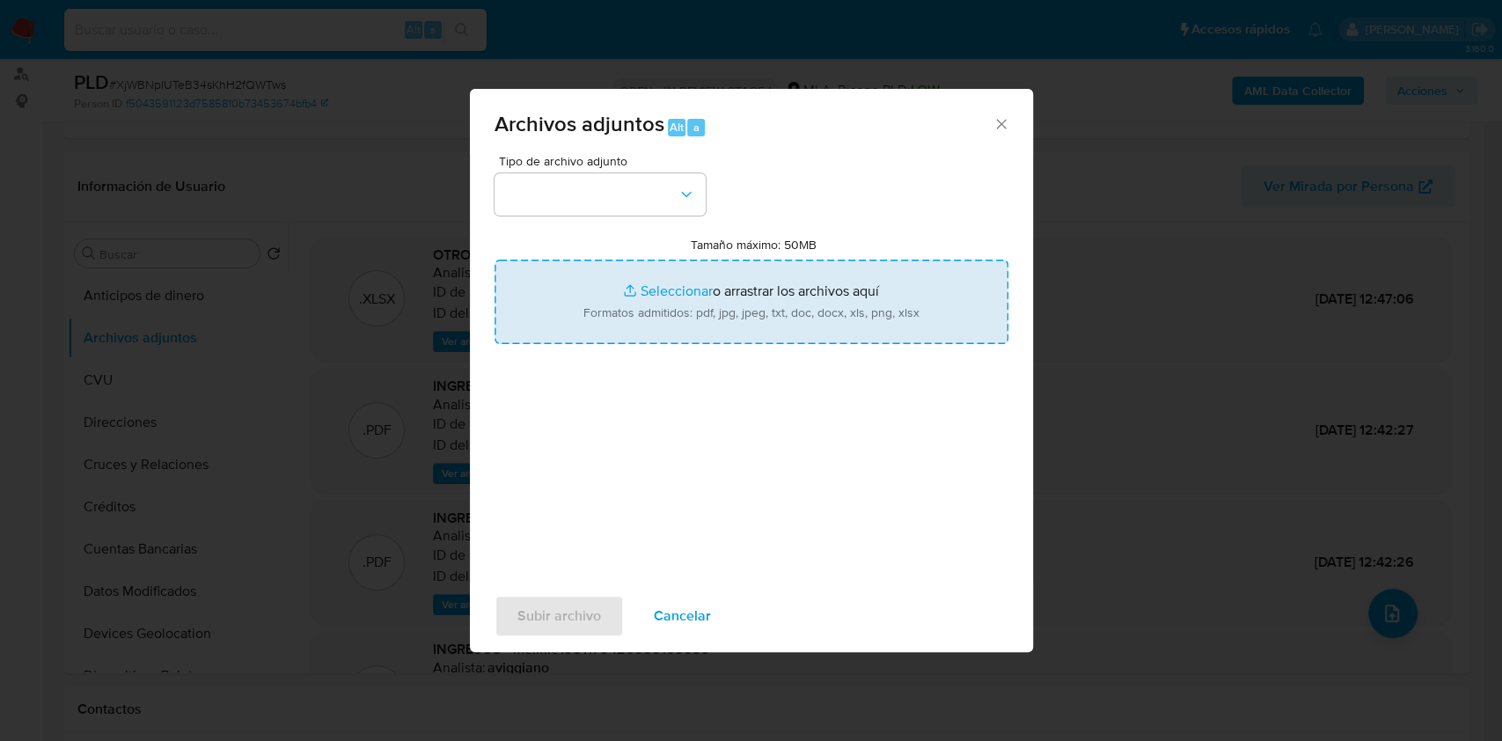
click at [761, 310] on input "Tamaño máximo: 50MB Seleccionar archivos" at bounding box center [751, 302] width 514 height 84
type input "C:\fakepath\Caselog XjWBNpIUTeB34sKhH2fQWTws_2025_09_19_11_45_41.docx"
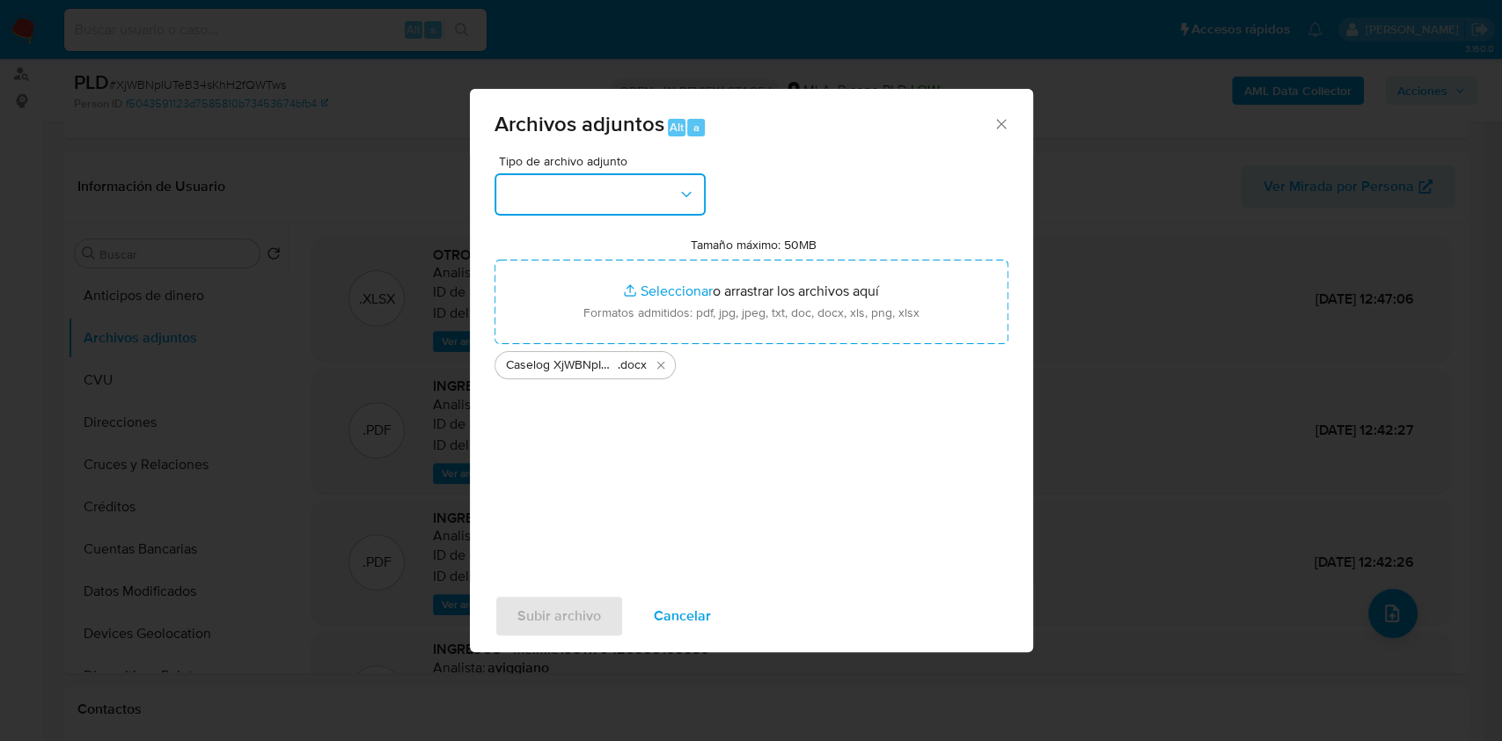
click at [666, 205] on button "button" at bounding box center [599, 194] width 211 height 42
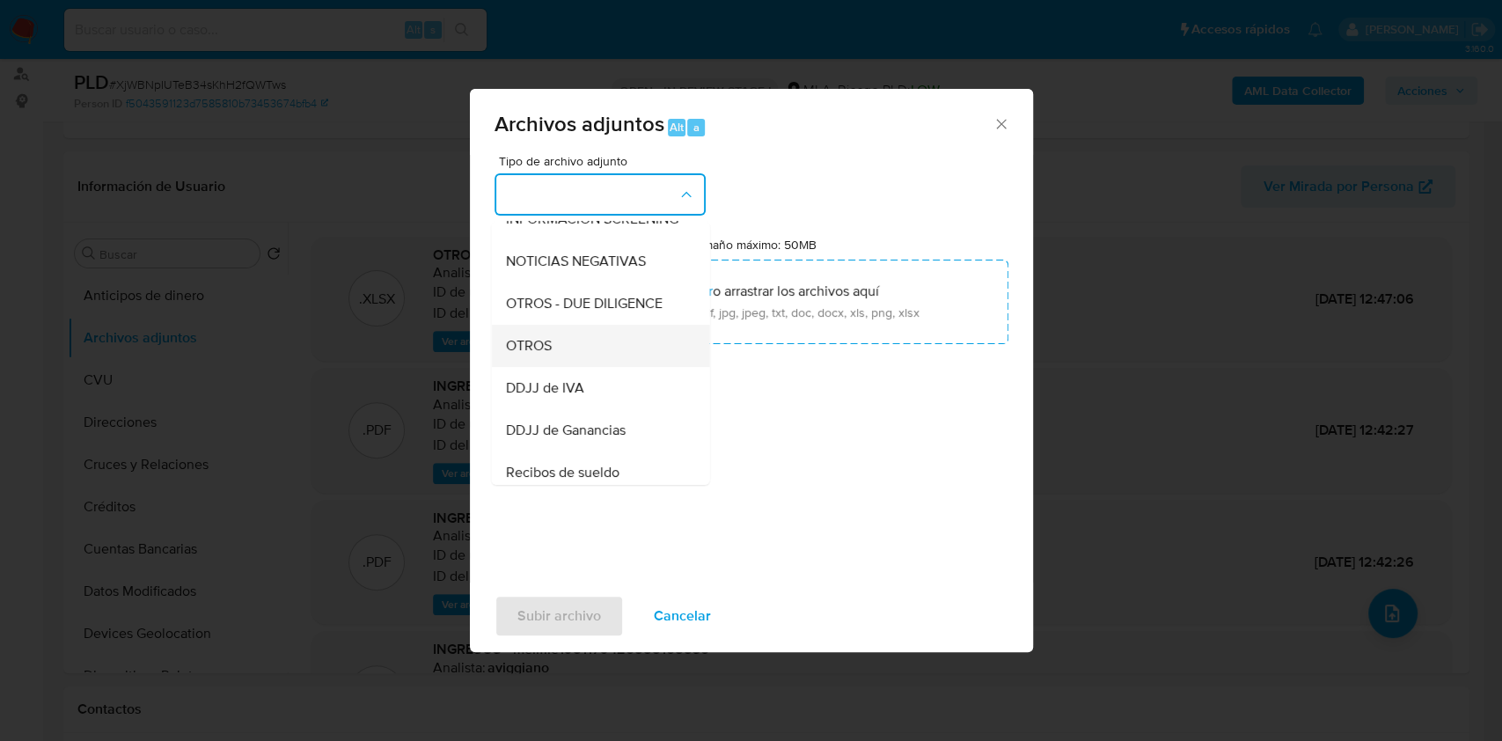
click at [570, 367] on div "OTROS" at bounding box center [594, 346] width 179 height 42
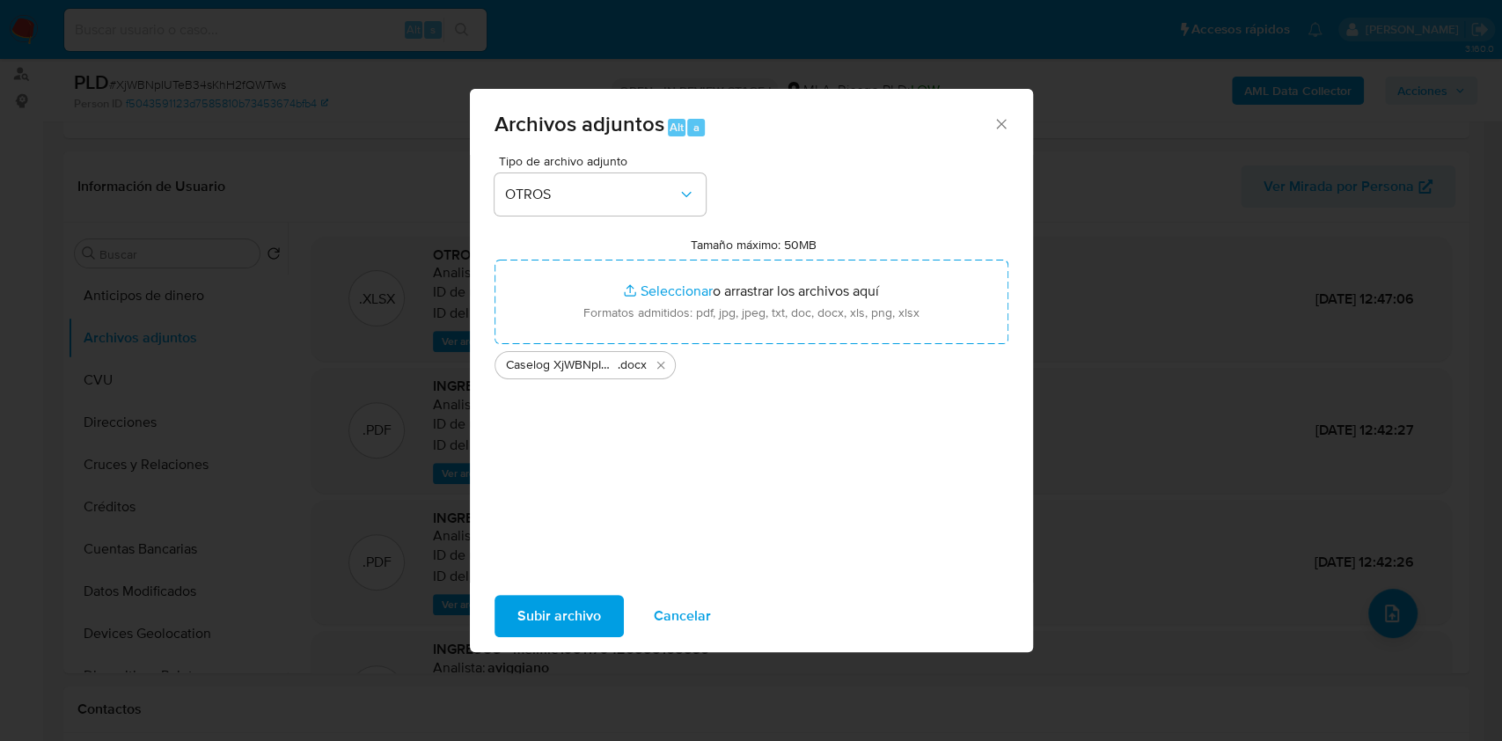
click at [549, 602] on span "Subir archivo" at bounding box center [559, 616] width 84 height 39
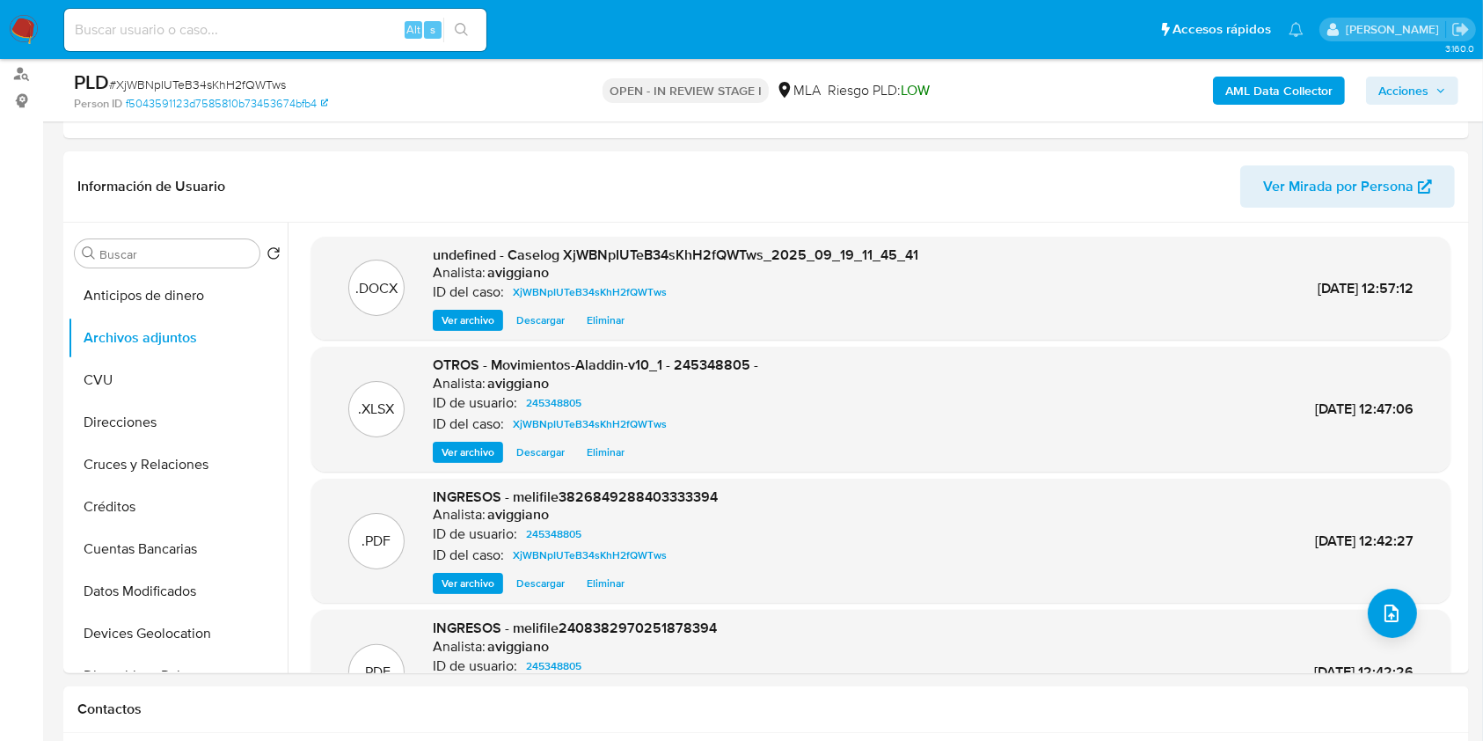
click at [1409, 100] on span "Acciones" at bounding box center [1404, 91] width 50 height 28
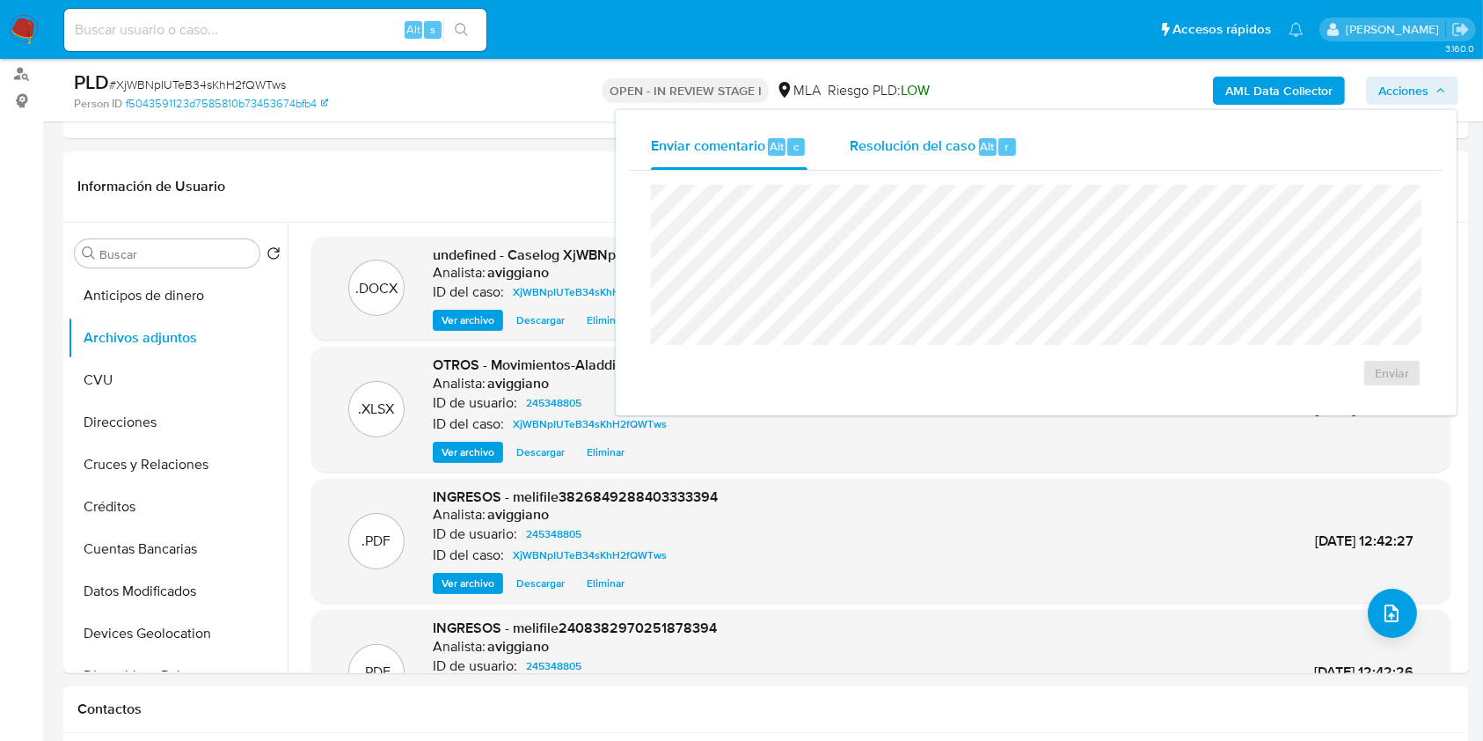
click at [947, 161] on div "Resolución del caso Alt r" at bounding box center [934, 147] width 168 height 46
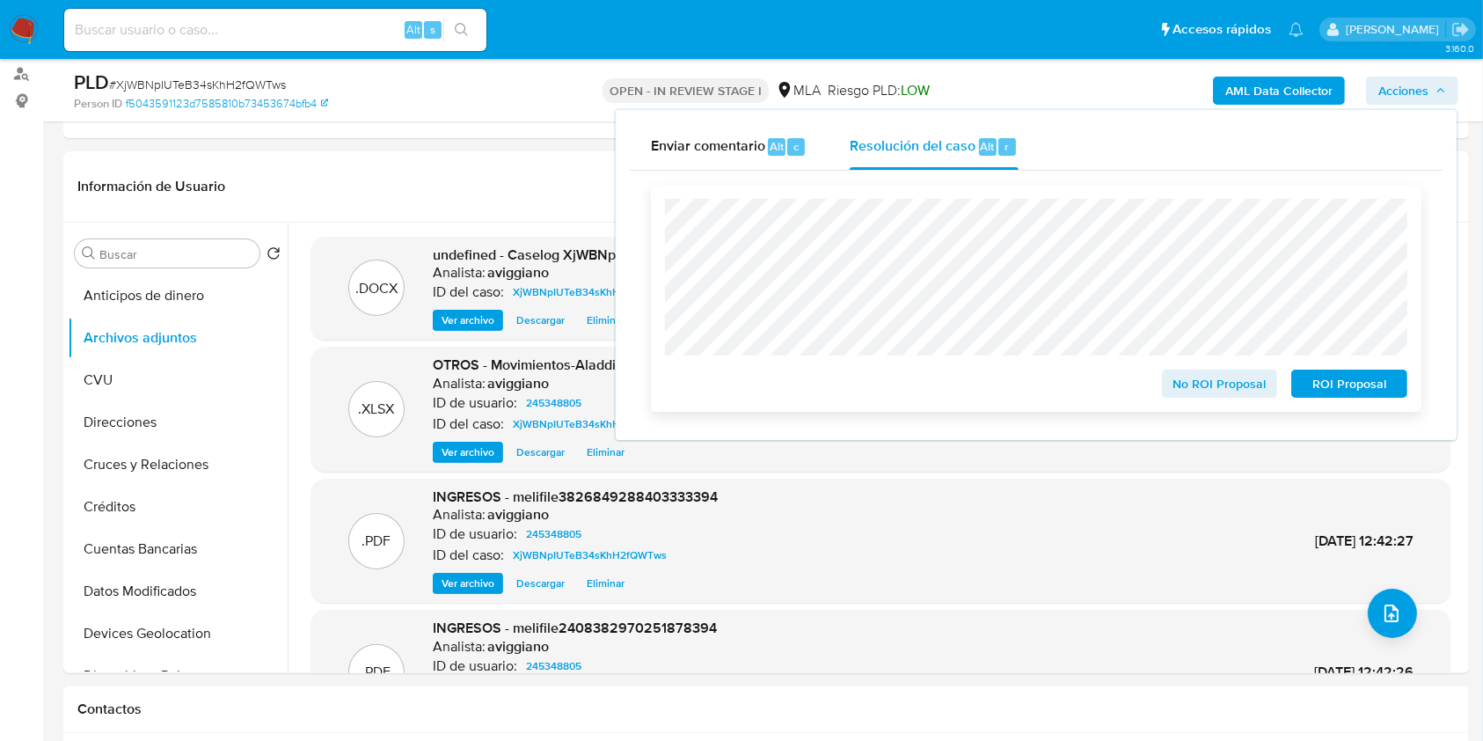
click at [1223, 378] on span "No ROI Proposal" at bounding box center [1220, 383] width 91 height 25
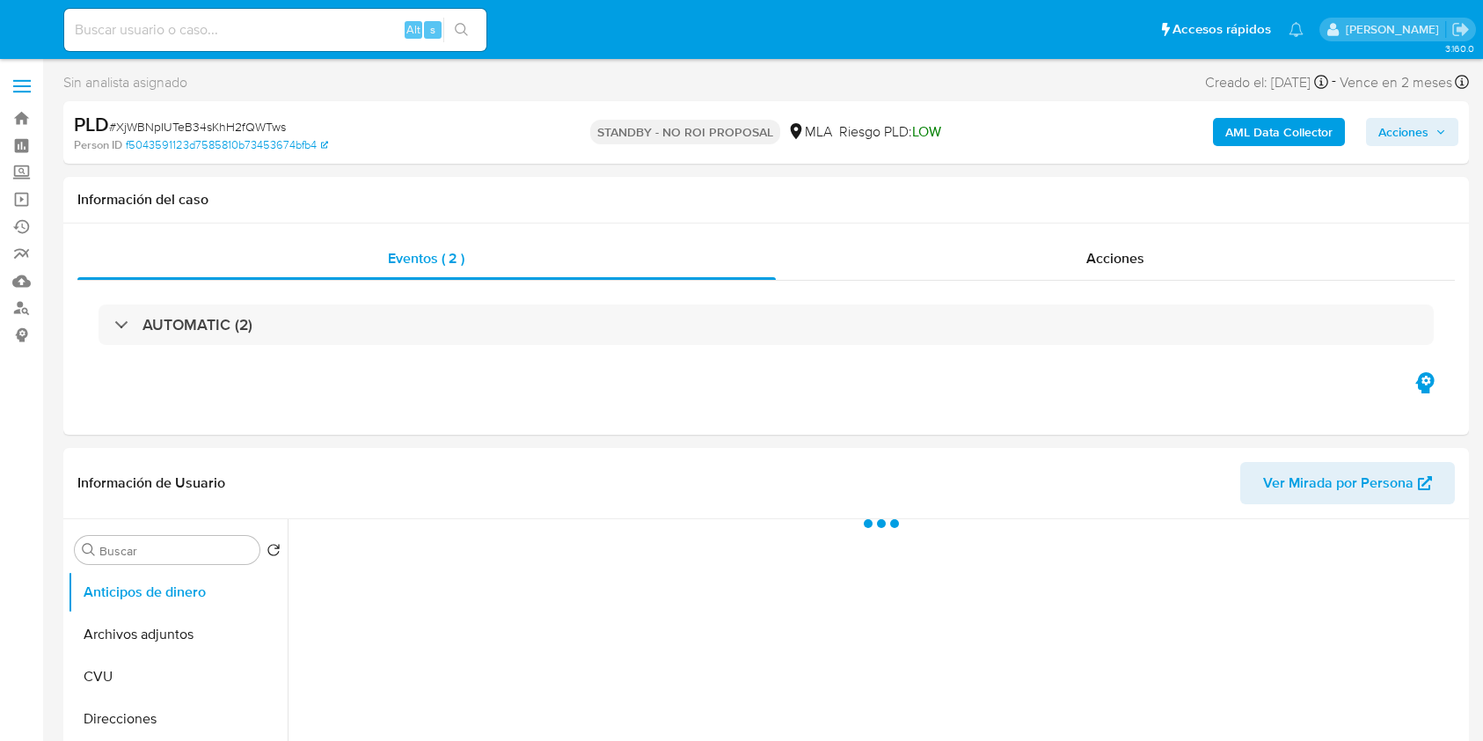
select select "10"
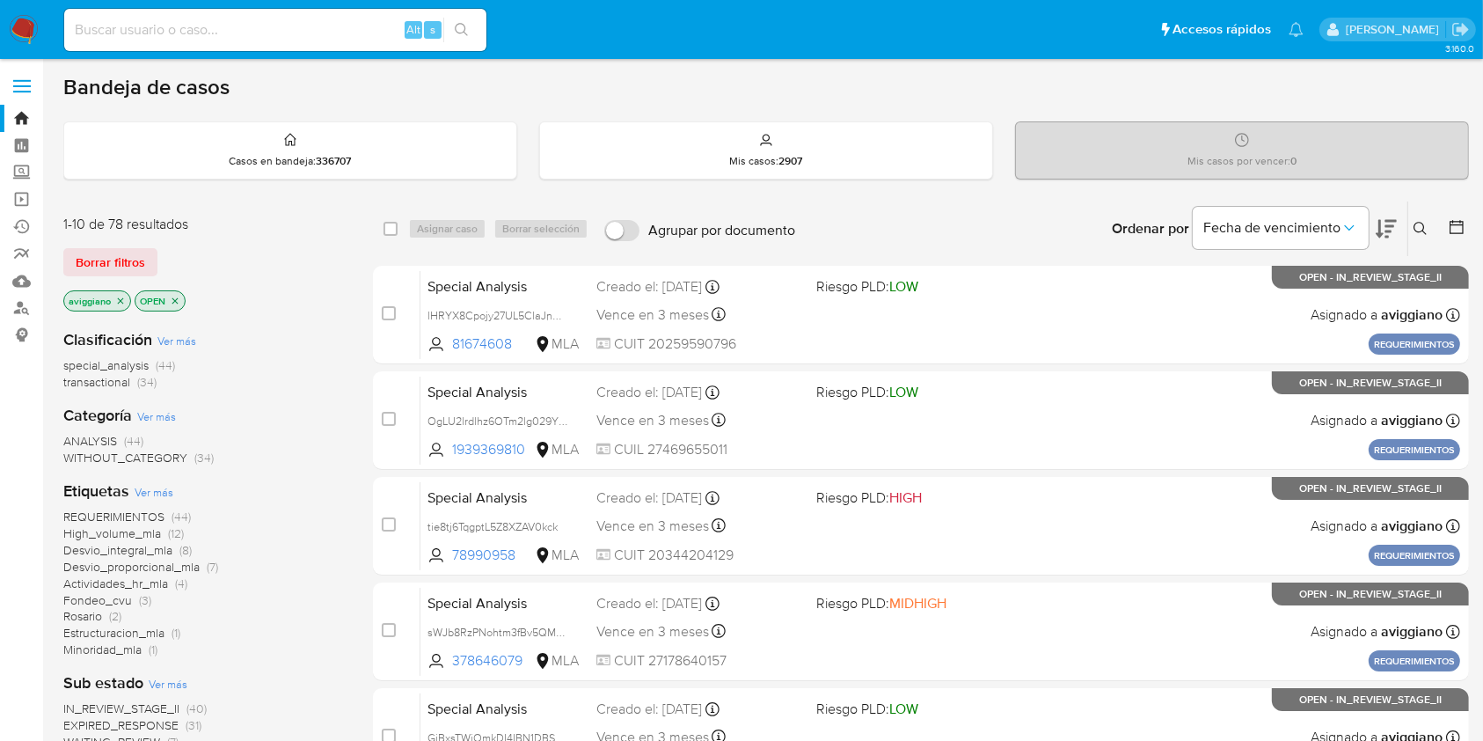
click at [119, 302] on icon "close-filter" at bounding box center [120, 301] width 11 height 11
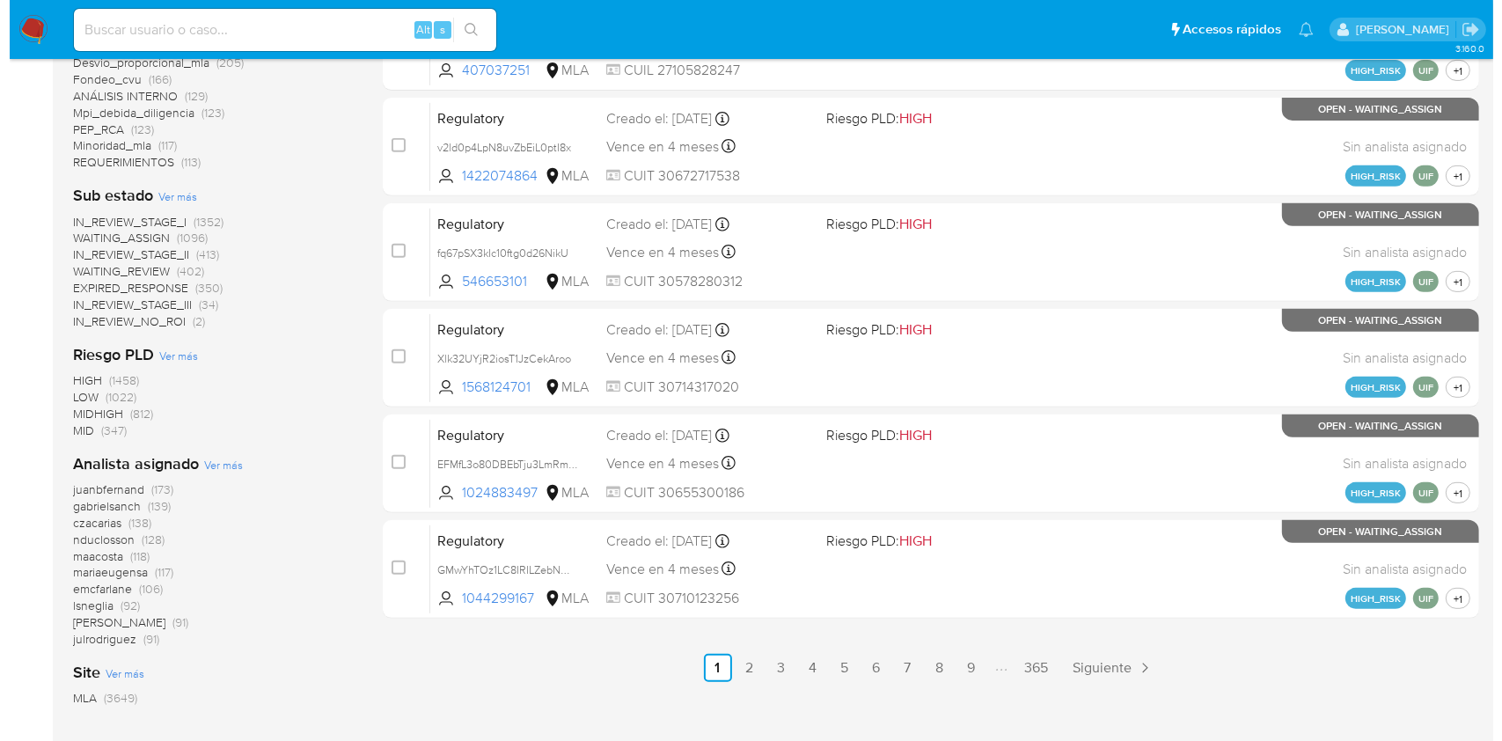
scroll to position [819, 0]
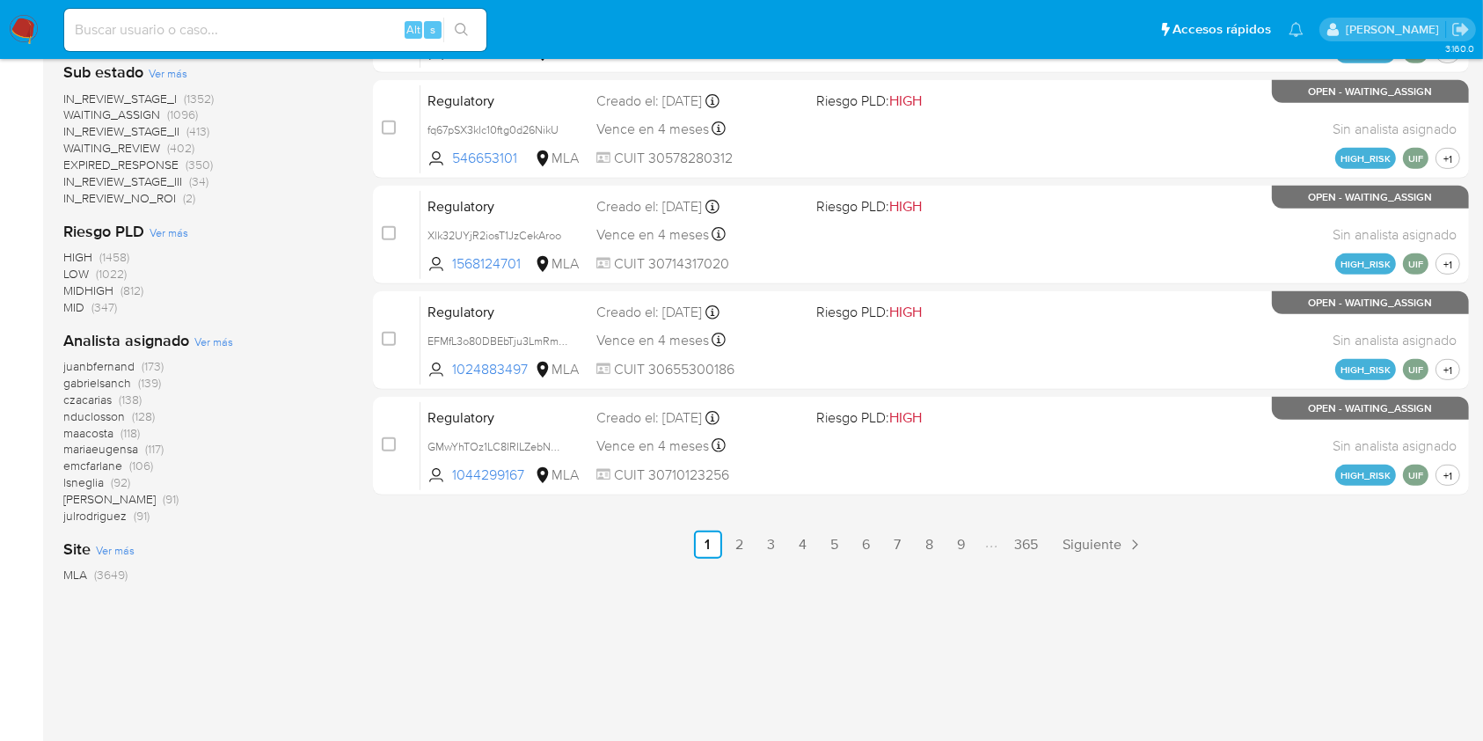
click at [228, 343] on span "Ver más" at bounding box center [213, 341] width 39 height 16
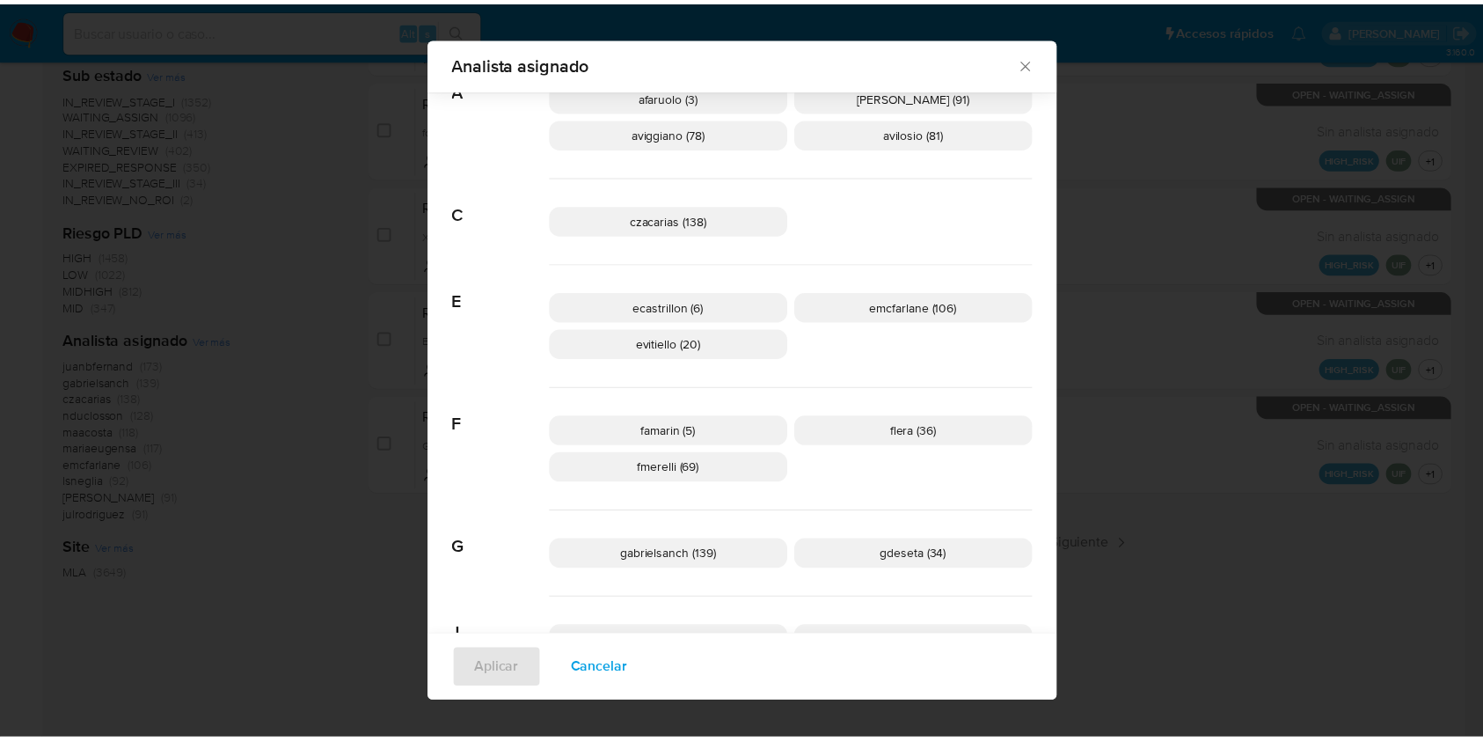
scroll to position [105, 0]
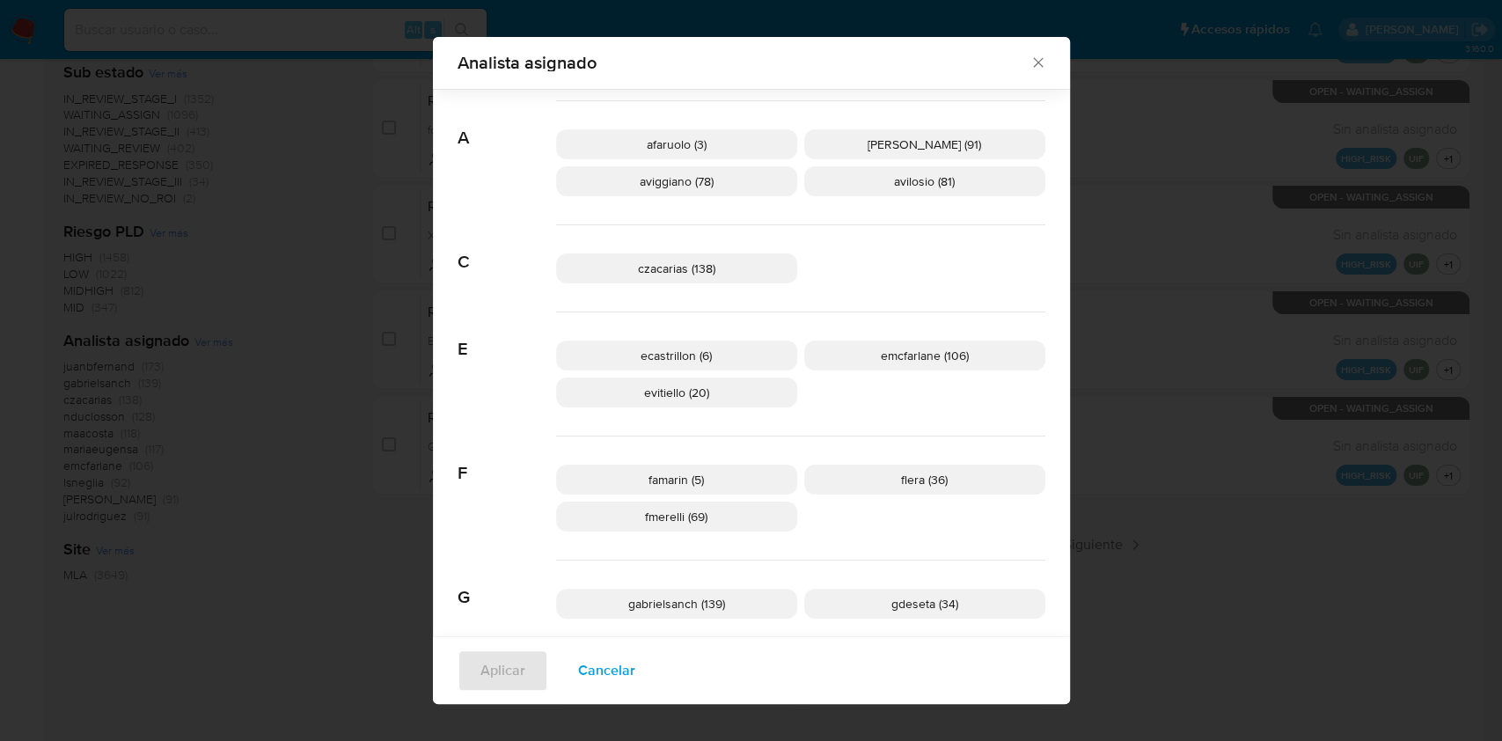
click at [1029, 70] on icon "Cerrar" at bounding box center [1038, 63] width 18 height 18
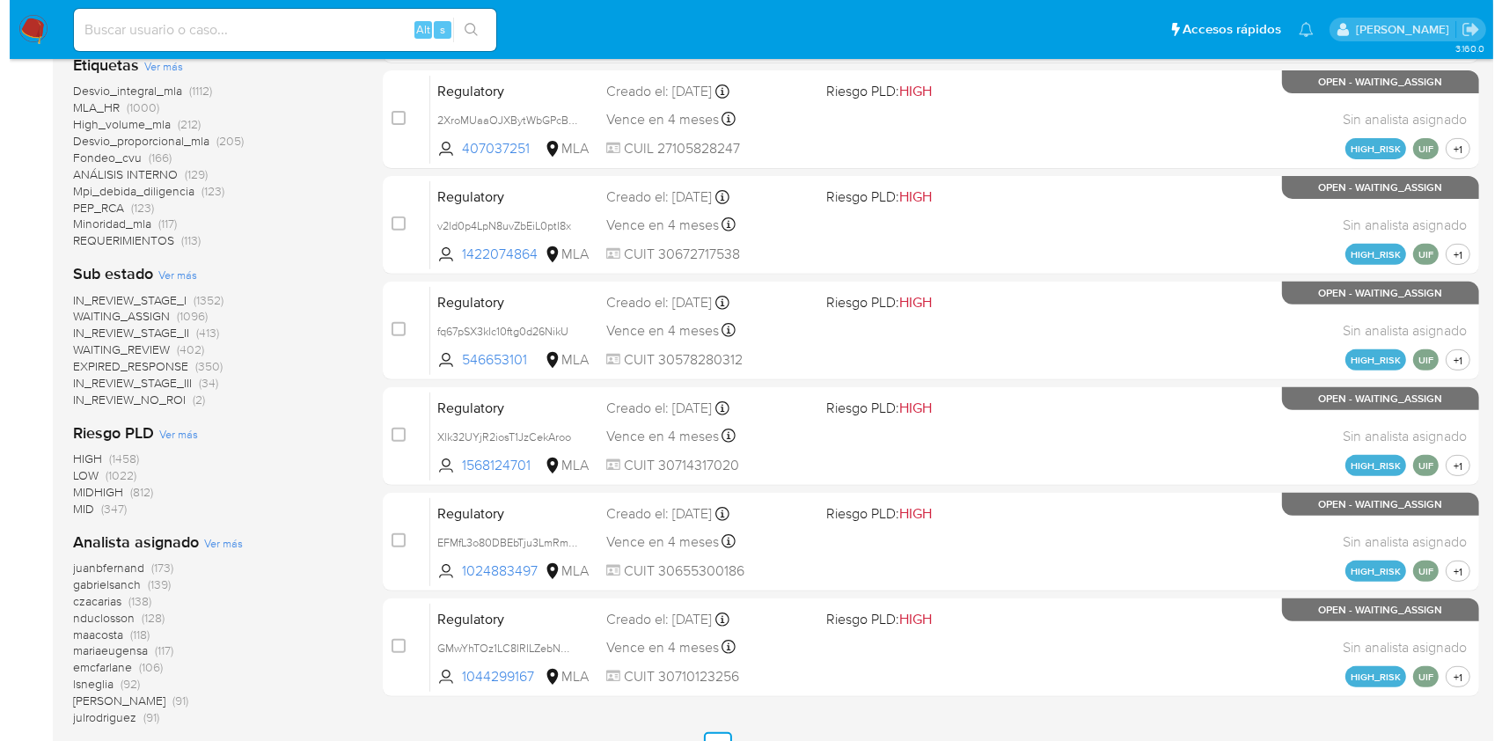
scroll to position [702, 0]
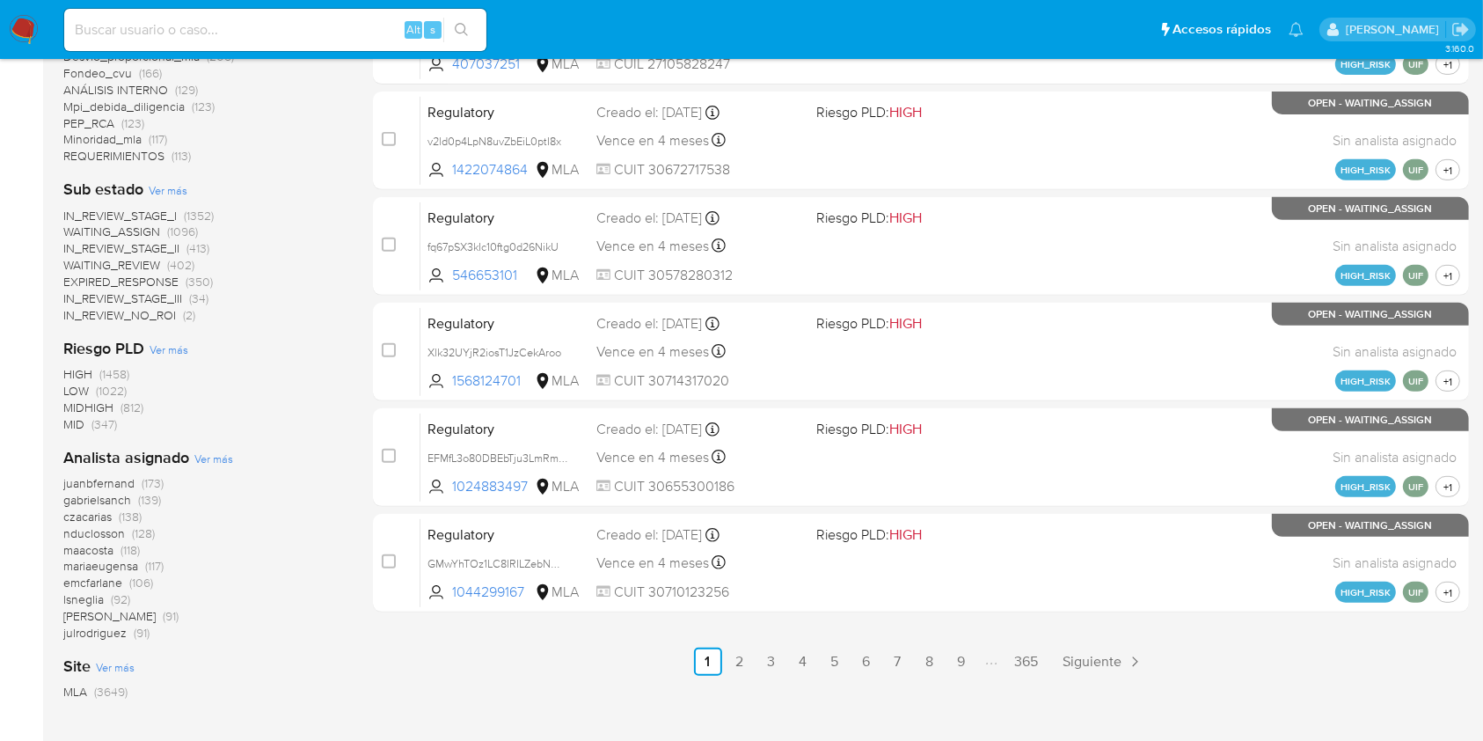
click at [199, 451] on span "Ver más" at bounding box center [213, 458] width 39 height 16
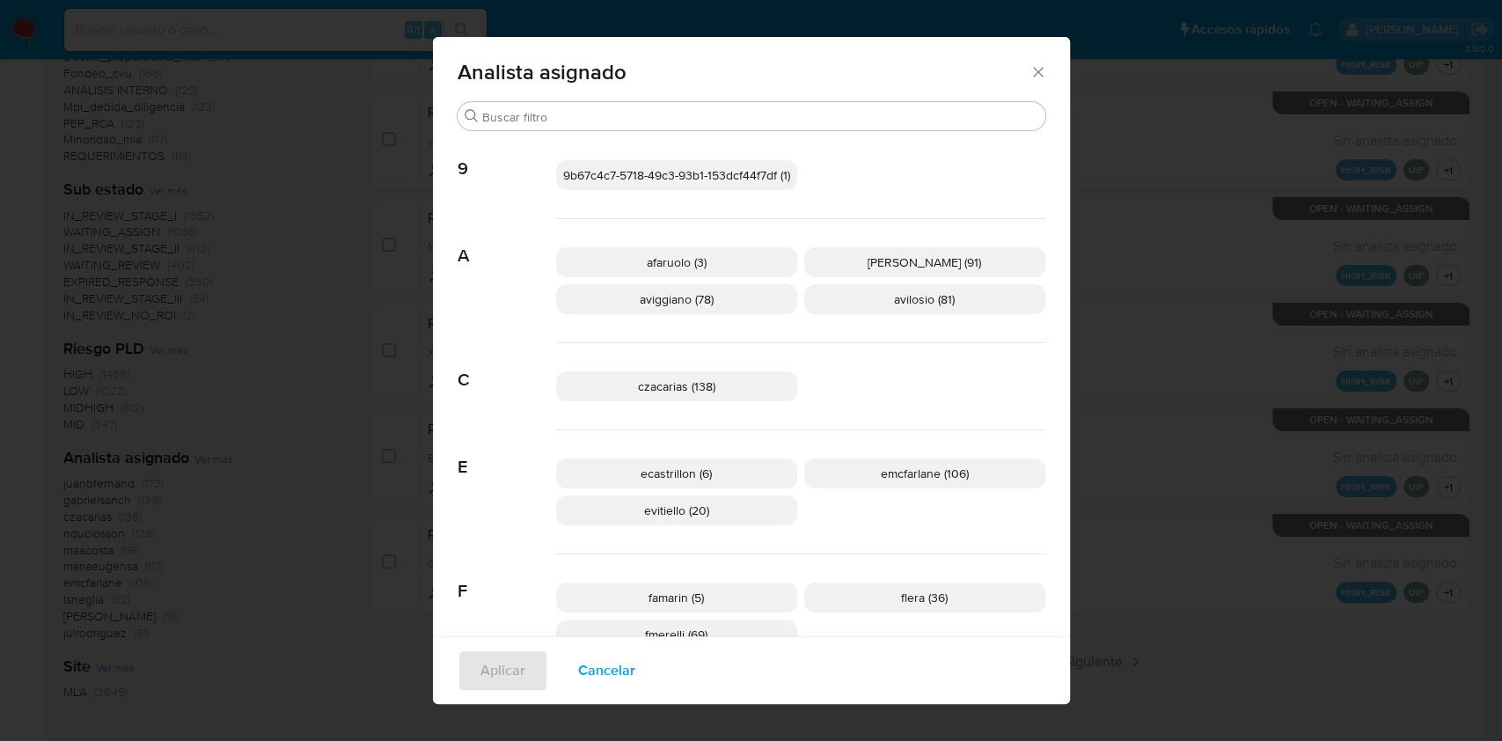
click at [640, 298] on span "aviggiano (78)" at bounding box center [677, 299] width 74 height 18
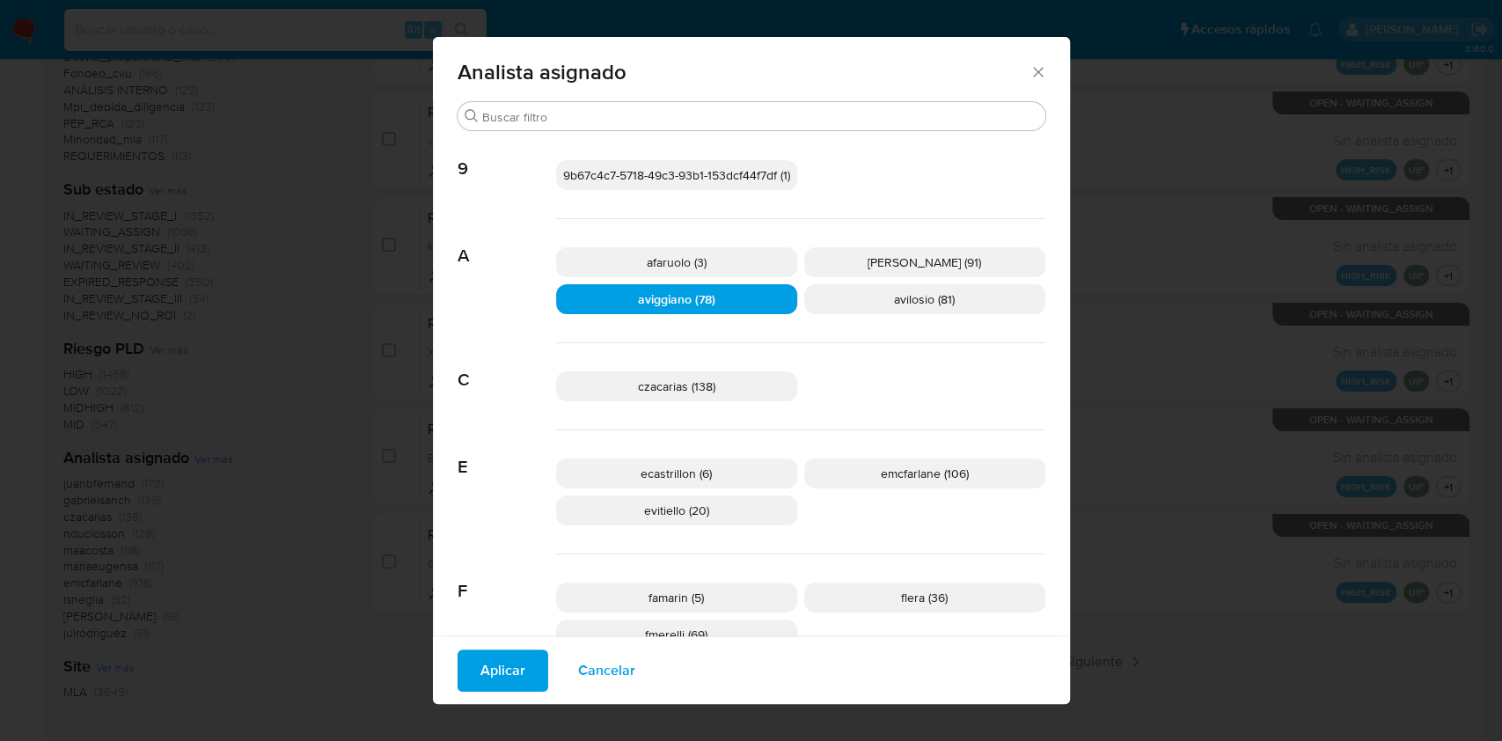
click at [493, 672] on span "Aplicar" at bounding box center [502, 670] width 45 height 39
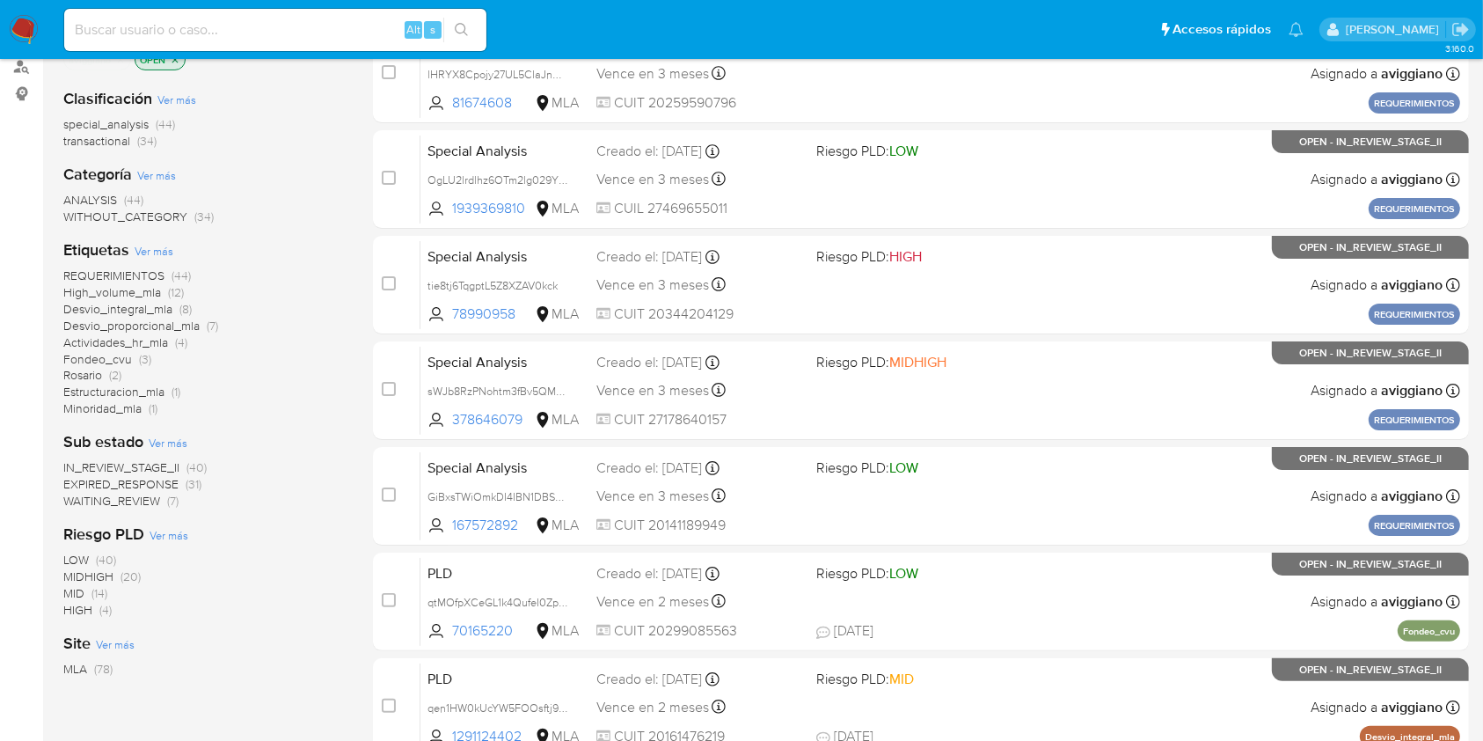
scroll to position [124, 0]
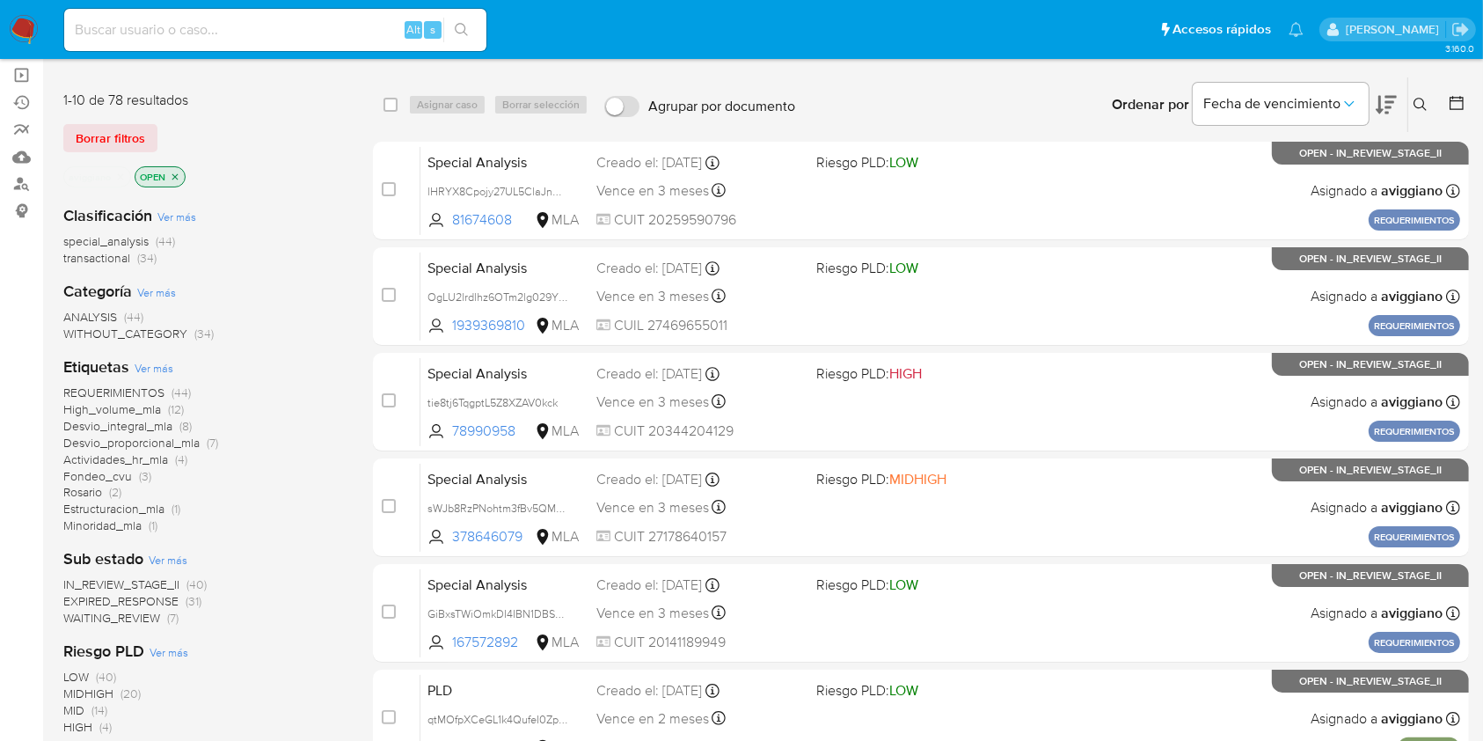
click at [99, 259] on span "transactional" at bounding box center [96, 258] width 67 height 18
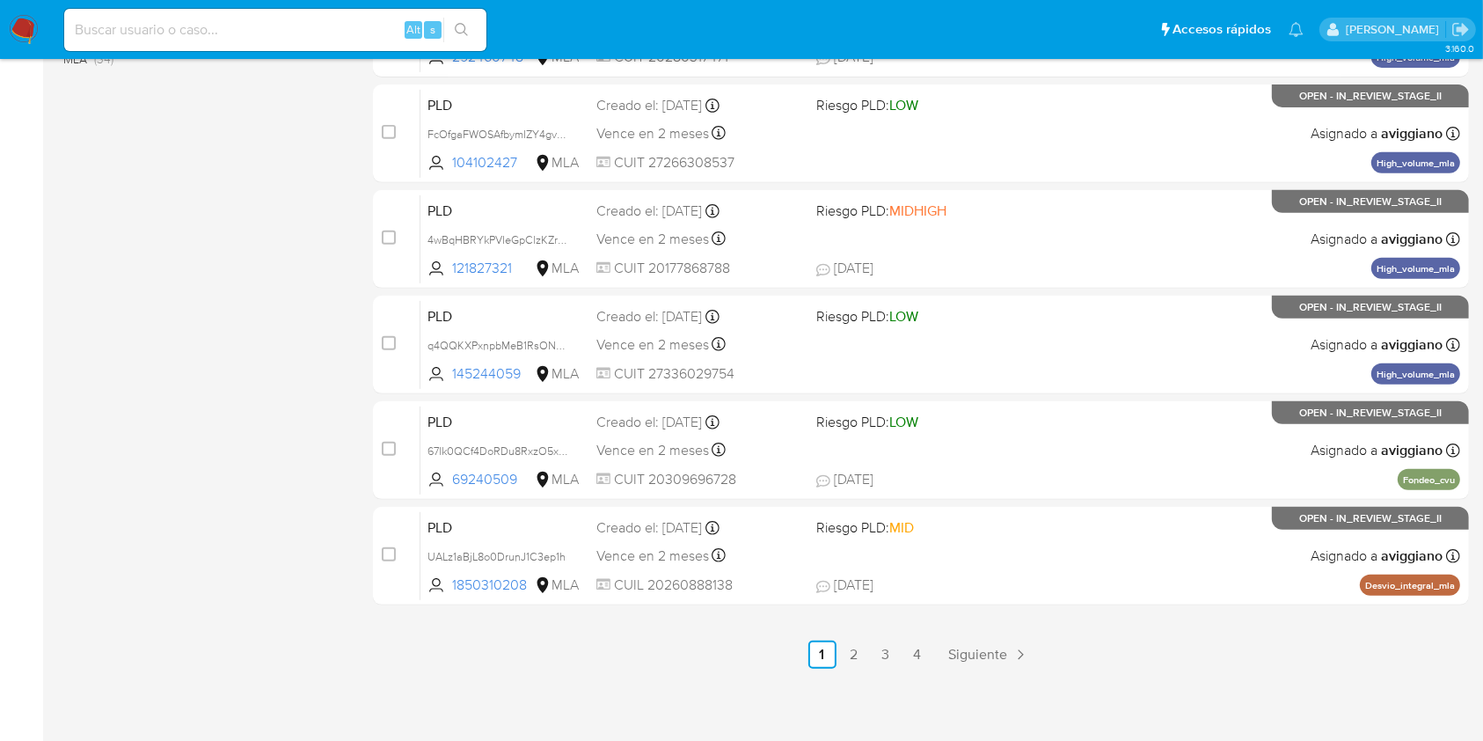
scroll to position [711, 0]
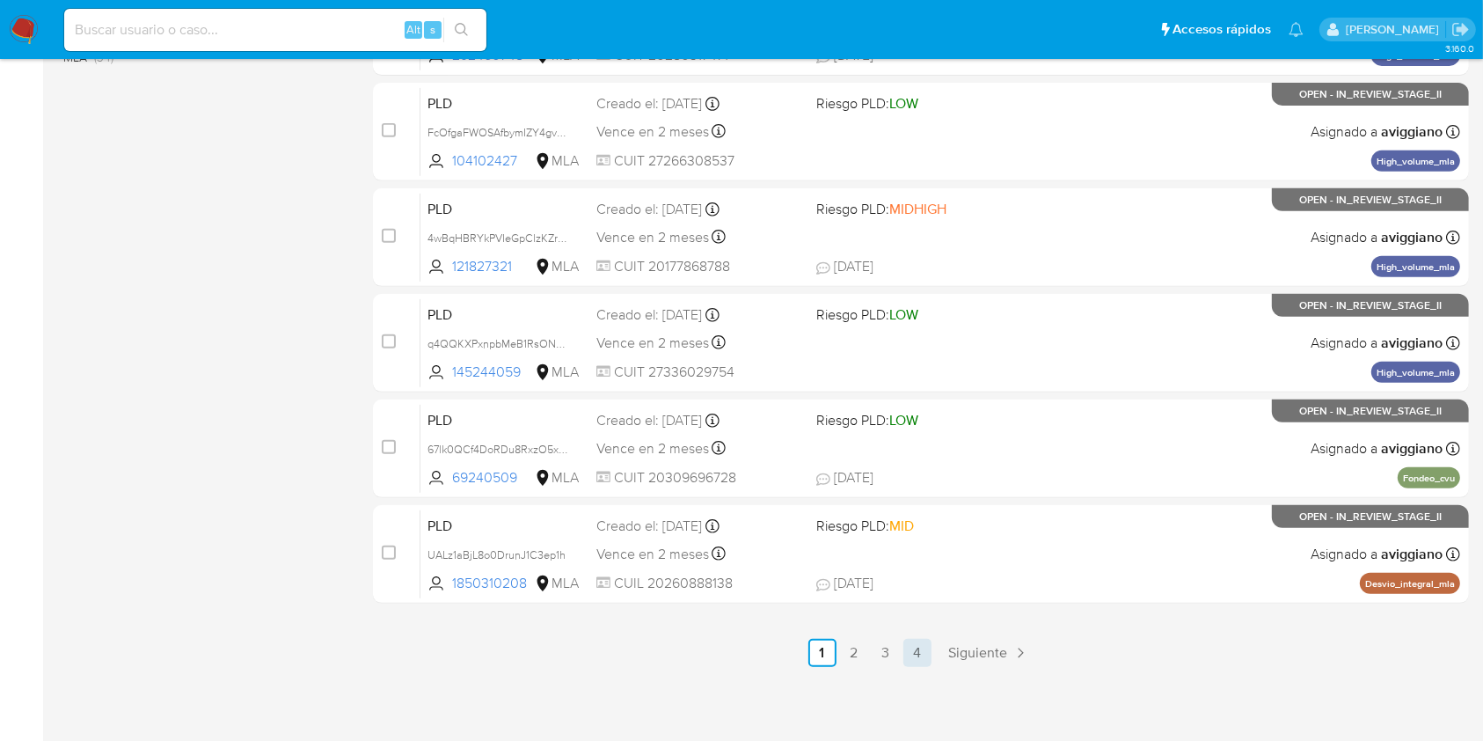
click at [908, 661] on link "4" at bounding box center [918, 653] width 28 height 28
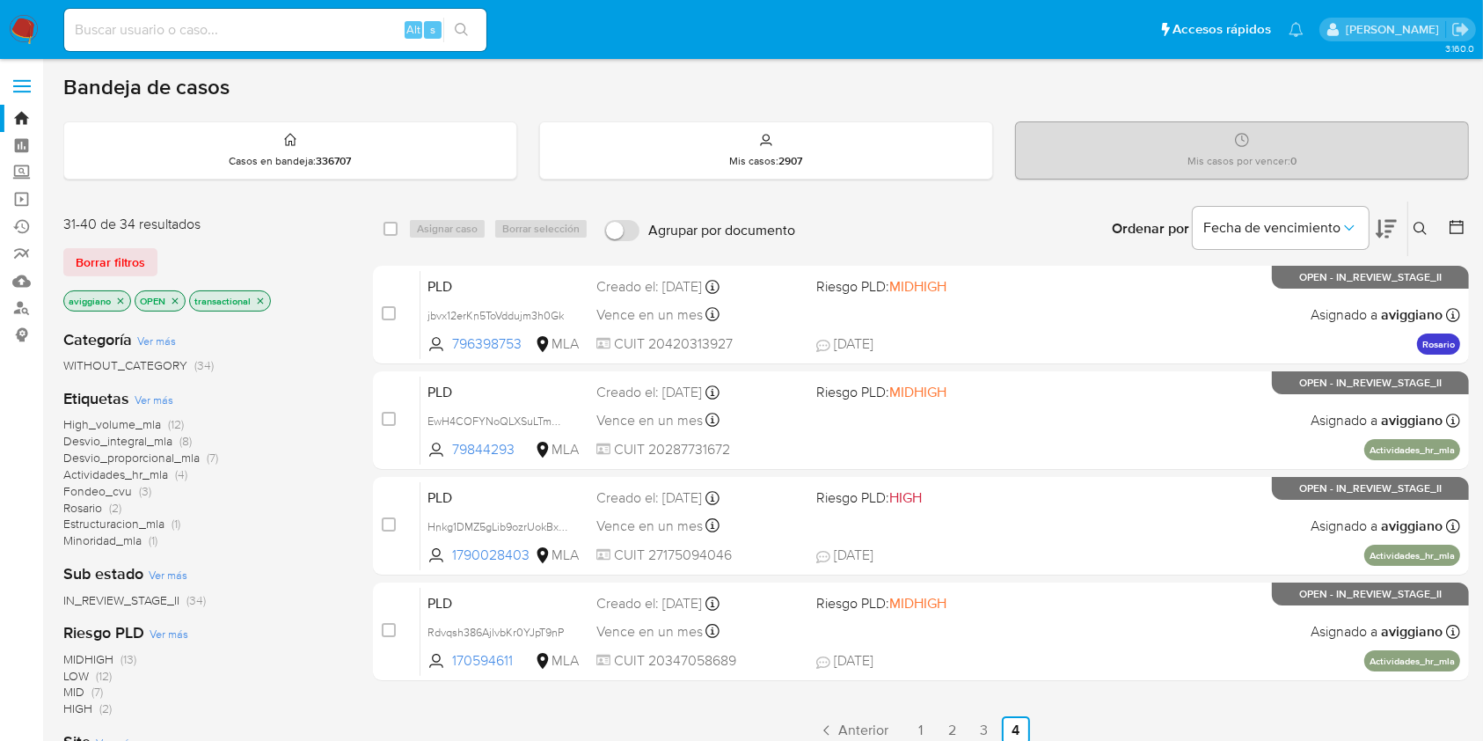
click at [113, 527] on span "Estructuracion_mla" at bounding box center [113, 524] width 101 height 18
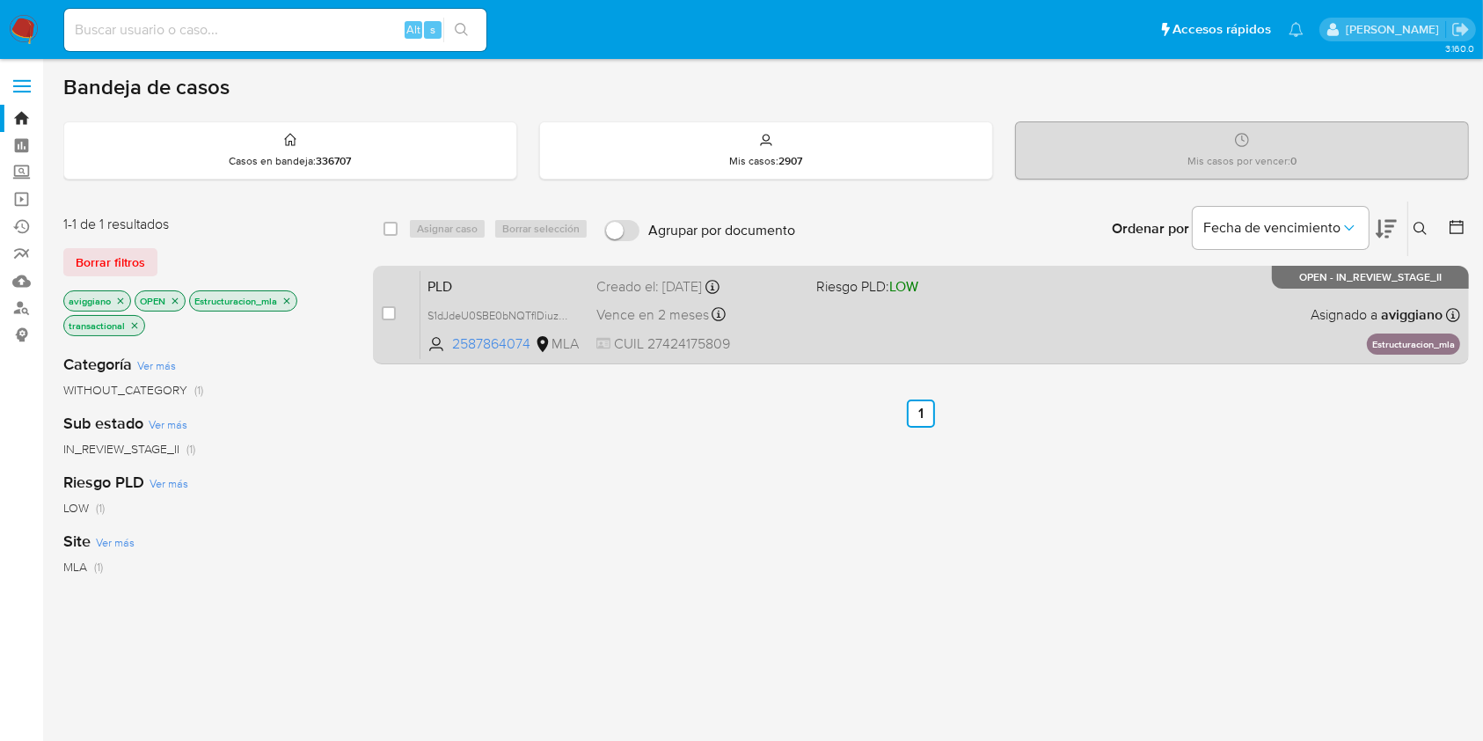
click at [1072, 348] on div "PLD S1dJdeU0SBE0bNQTflDiuzmb 2587864074 MLA Riesgo PLD: LOW Creado el: [DATE] C…" at bounding box center [941, 314] width 1040 height 89
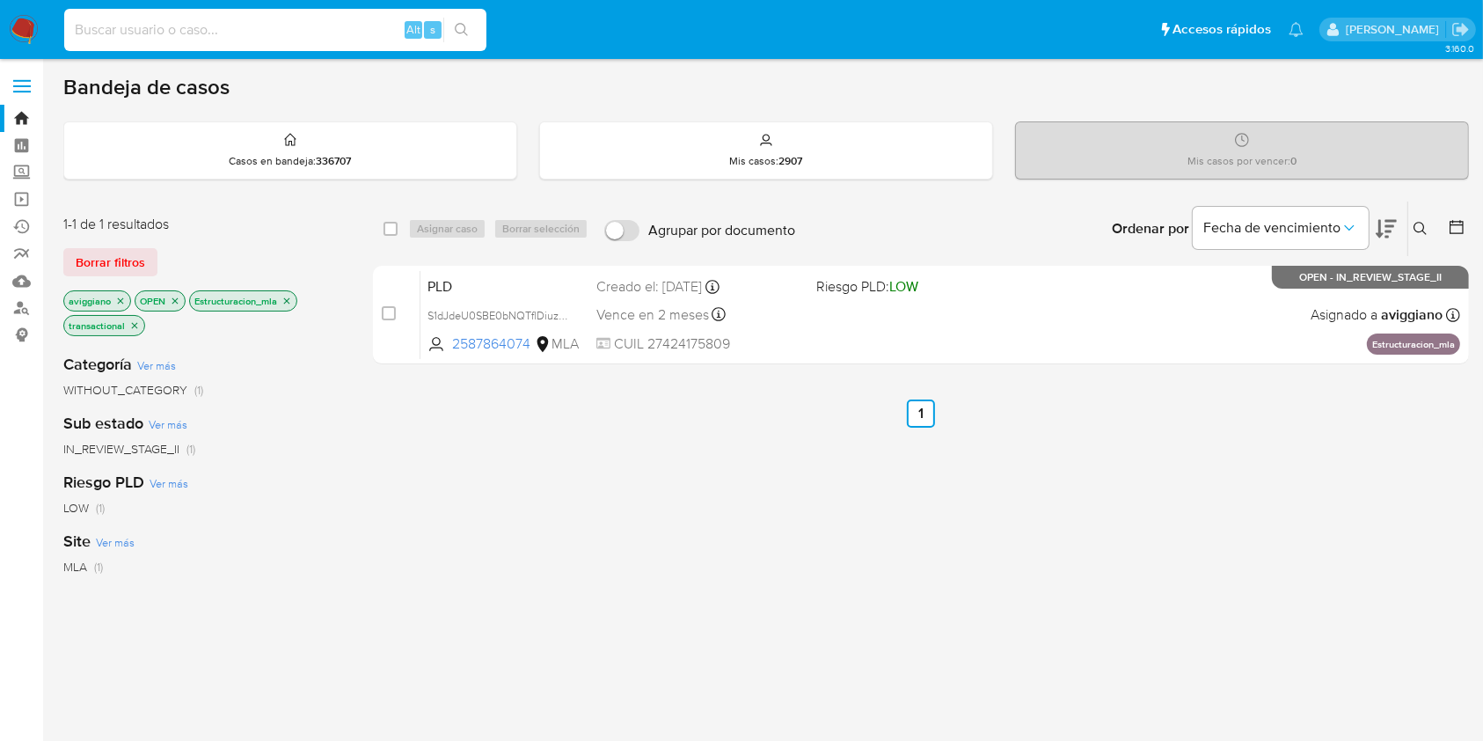
click at [121, 23] on input at bounding box center [275, 29] width 422 height 23
paste input "2587864074"
type input "2587864074"
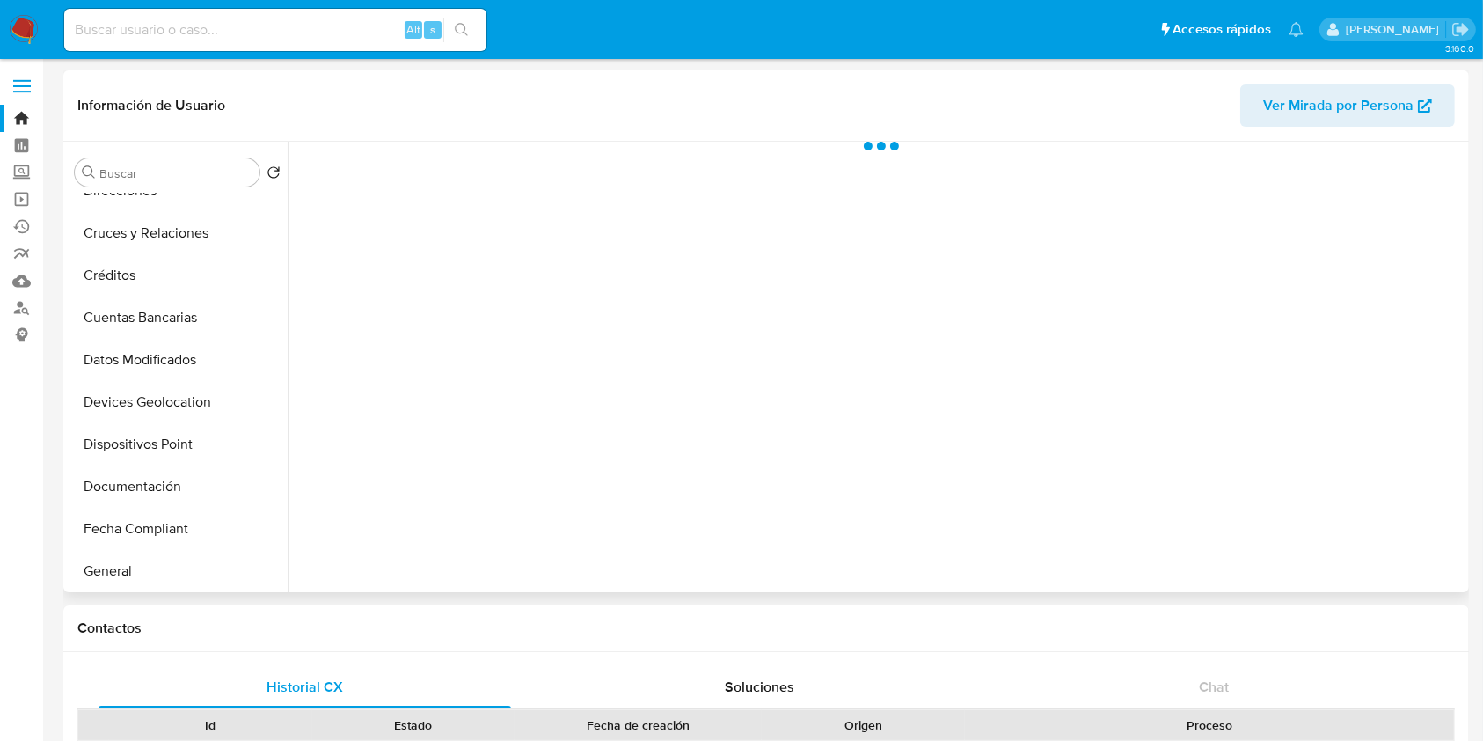
scroll to position [352, 0]
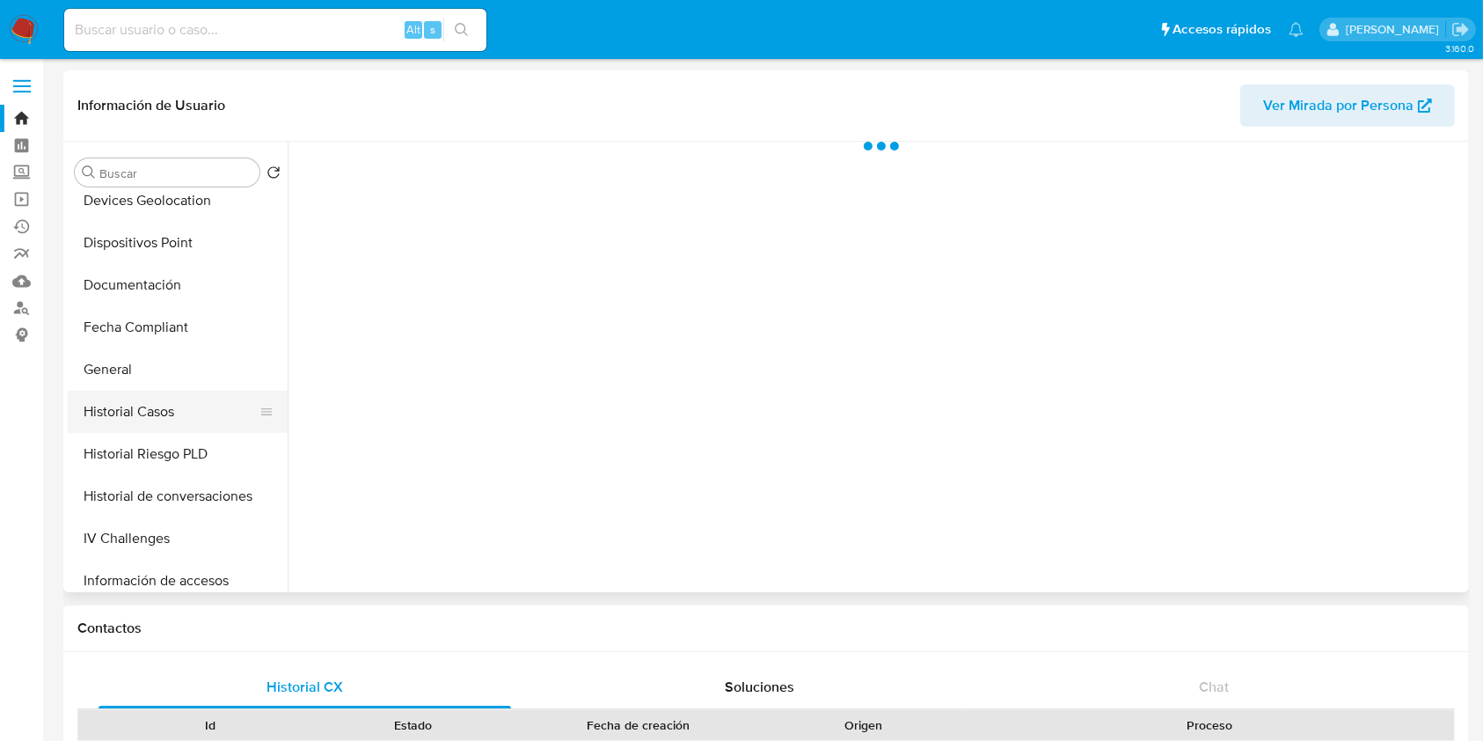
click at [171, 392] on button "Historial Casos" at bounding box center [171, 412] width 206 height 42
select select "10"
click at [169, 408] on button "Historial Casos" at bounding box center [171, 412] width 206 height 42
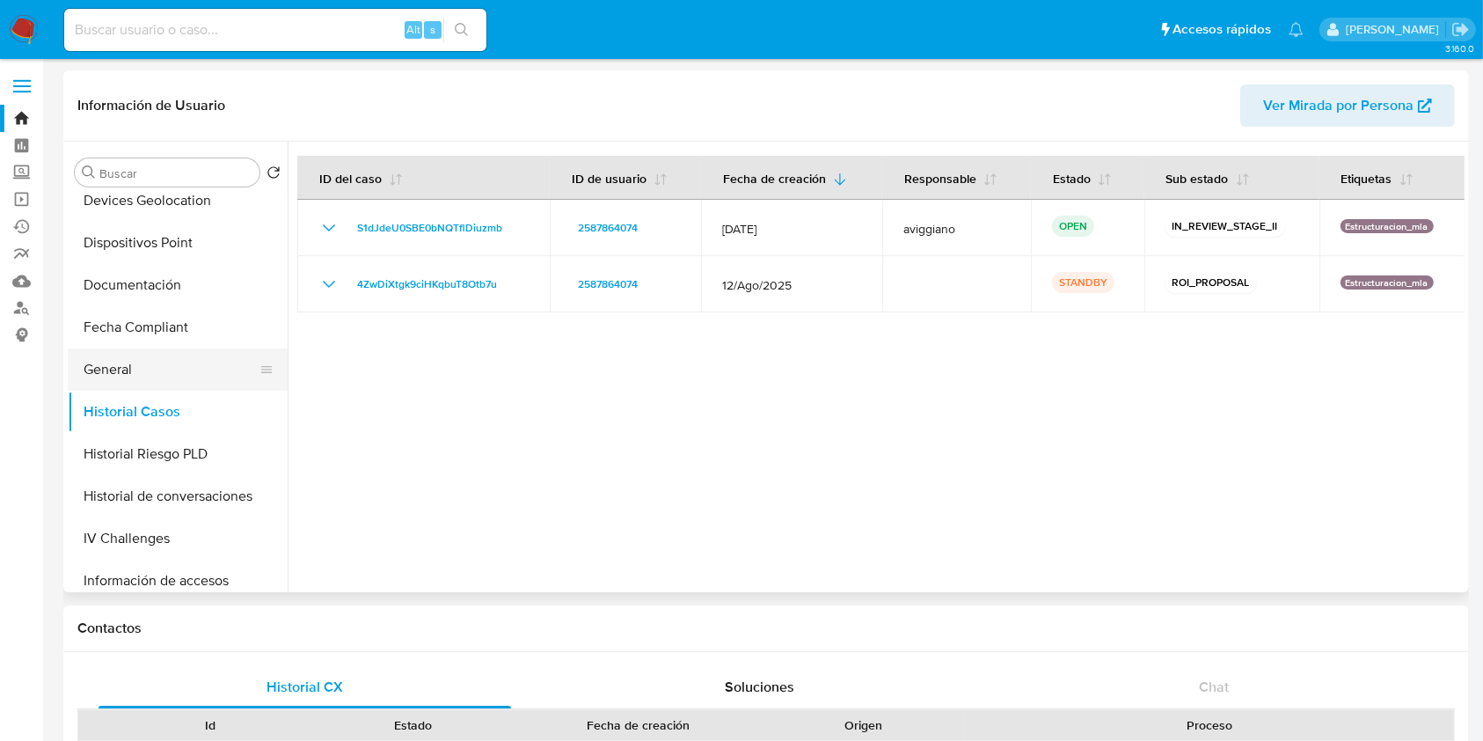
click at [155, 355] on button "General" at bounding box center [171, 369] width 206 height 42
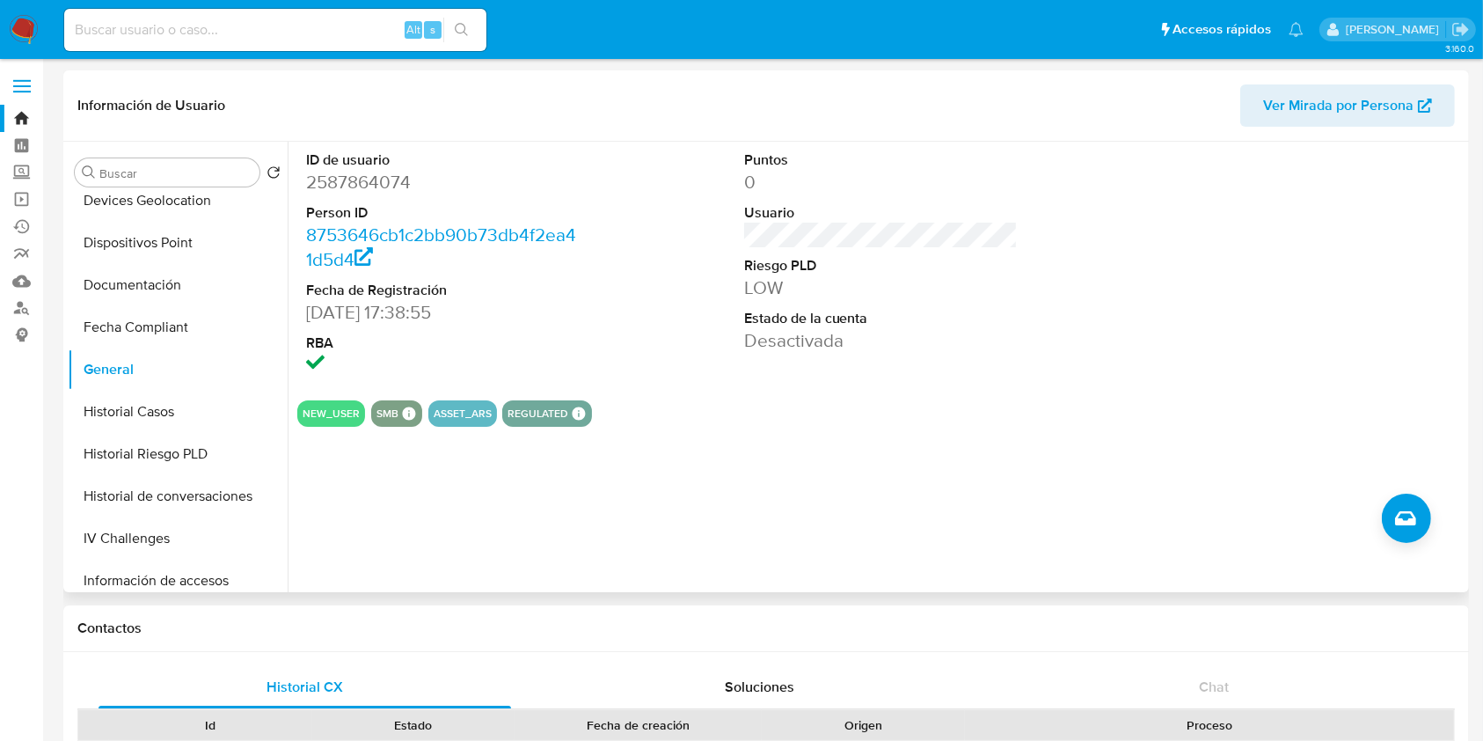
click at [366, 181] on dd "2587864074" at bounding box center [443, 182] width 274 height 25
copy dd "2587864074"
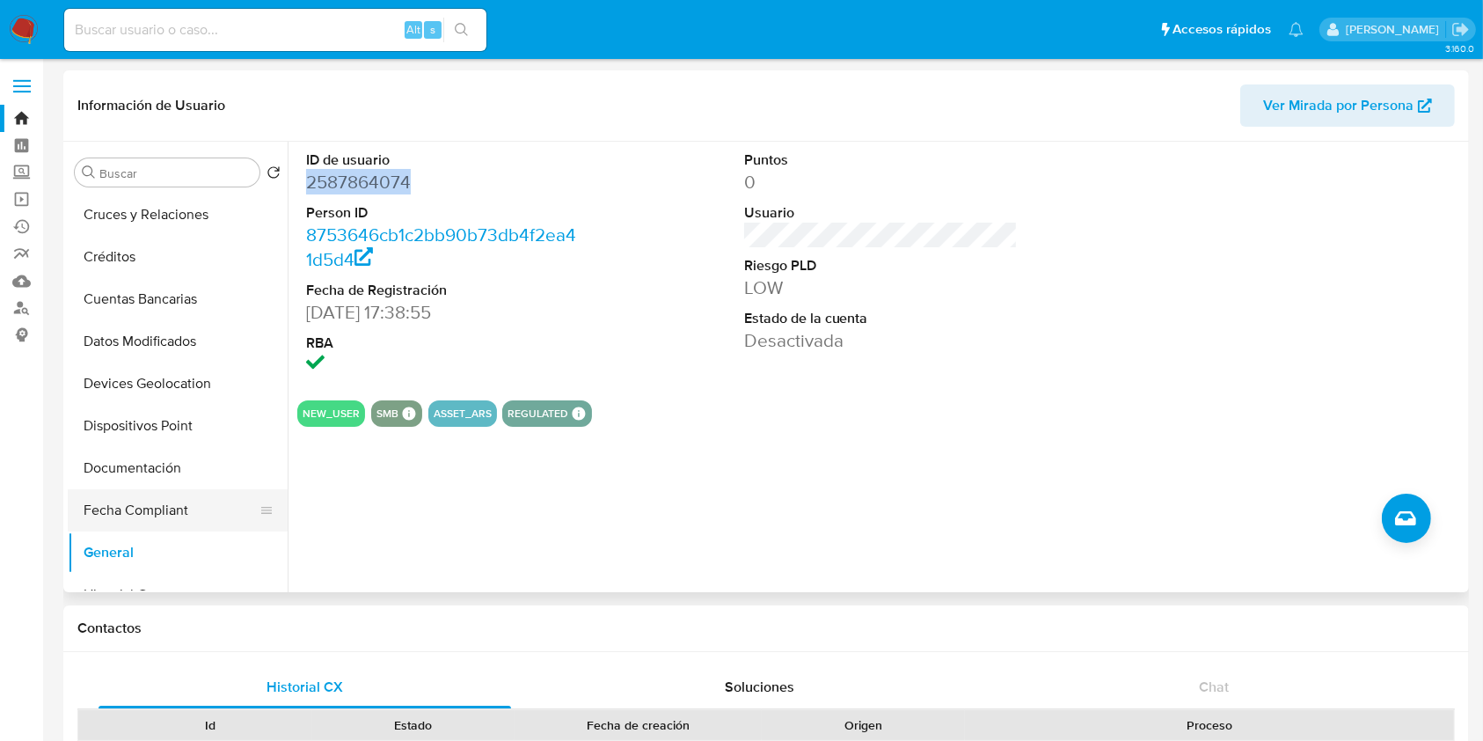
scroll to position [0, 0]
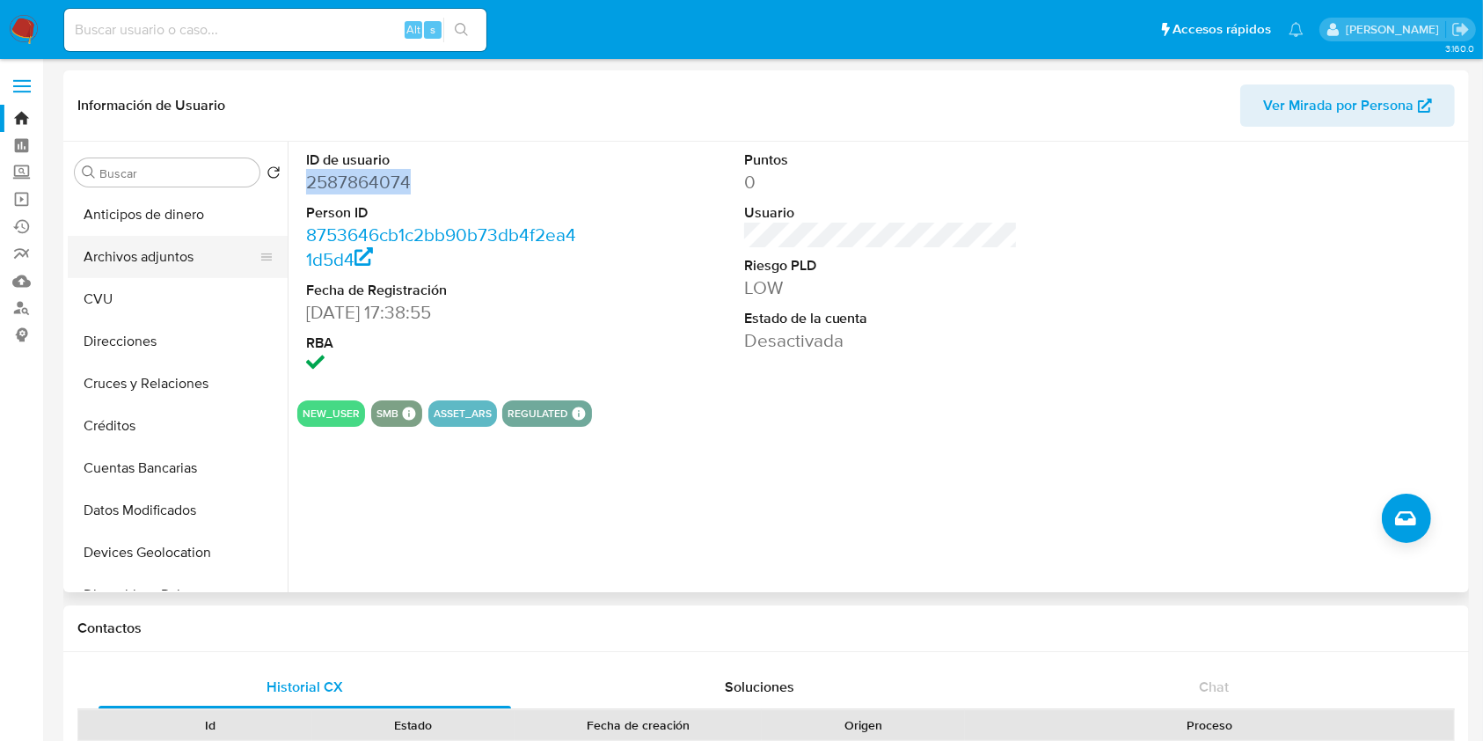
click at [218, 262] on button "Archivos adjuntos" at bounding box center [171, 257] width 206 height 42
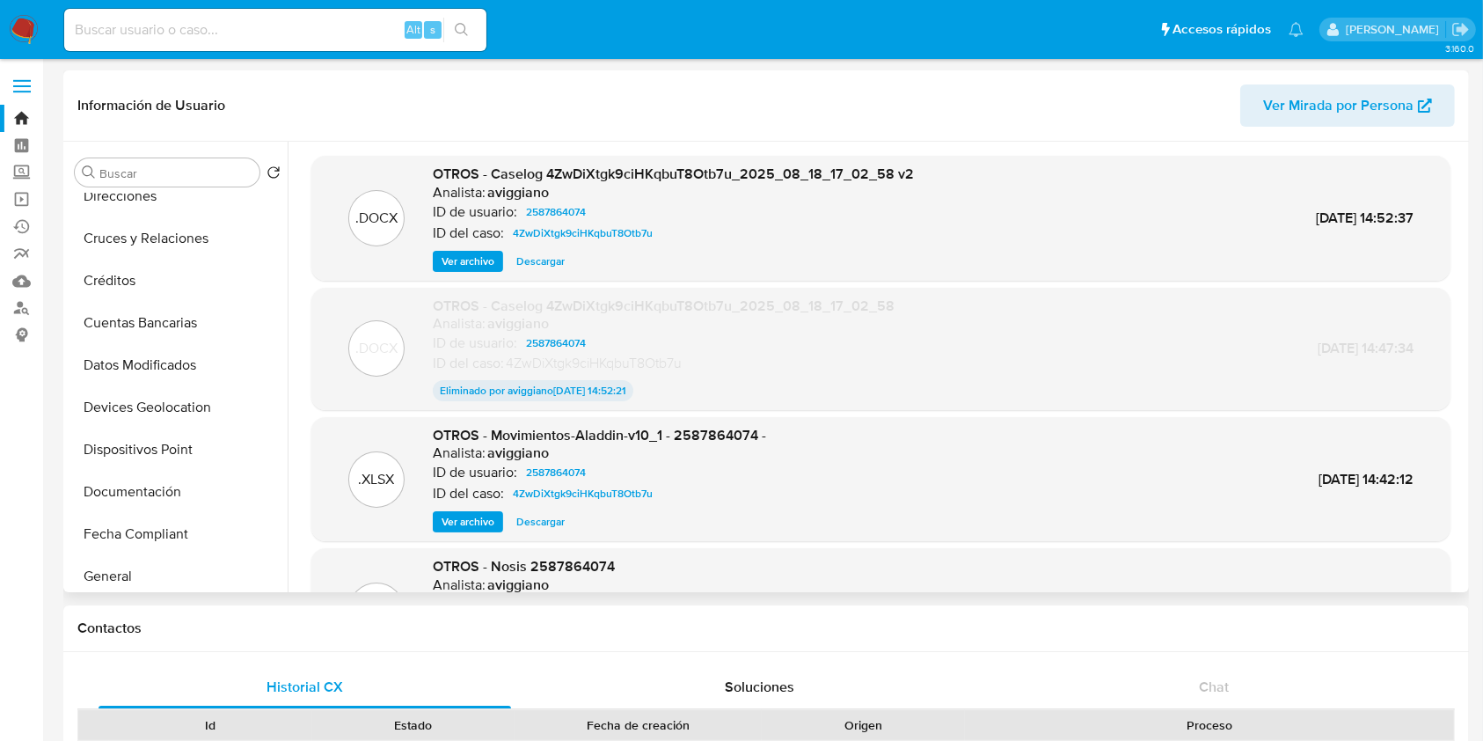
scroll to position [352, 0]
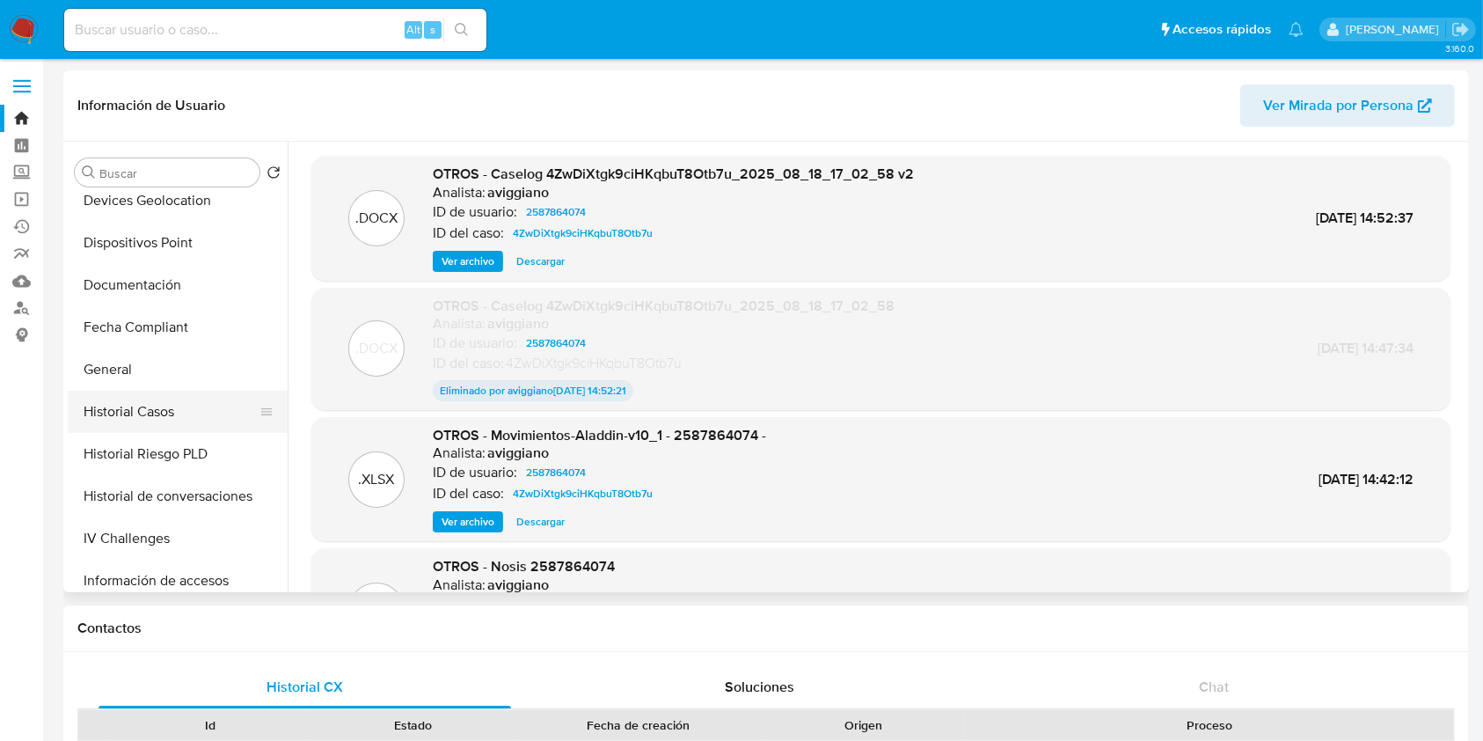
click at [149, 412] on button "Historial Casos" at bounding box center [171, 412] width 206 height 42
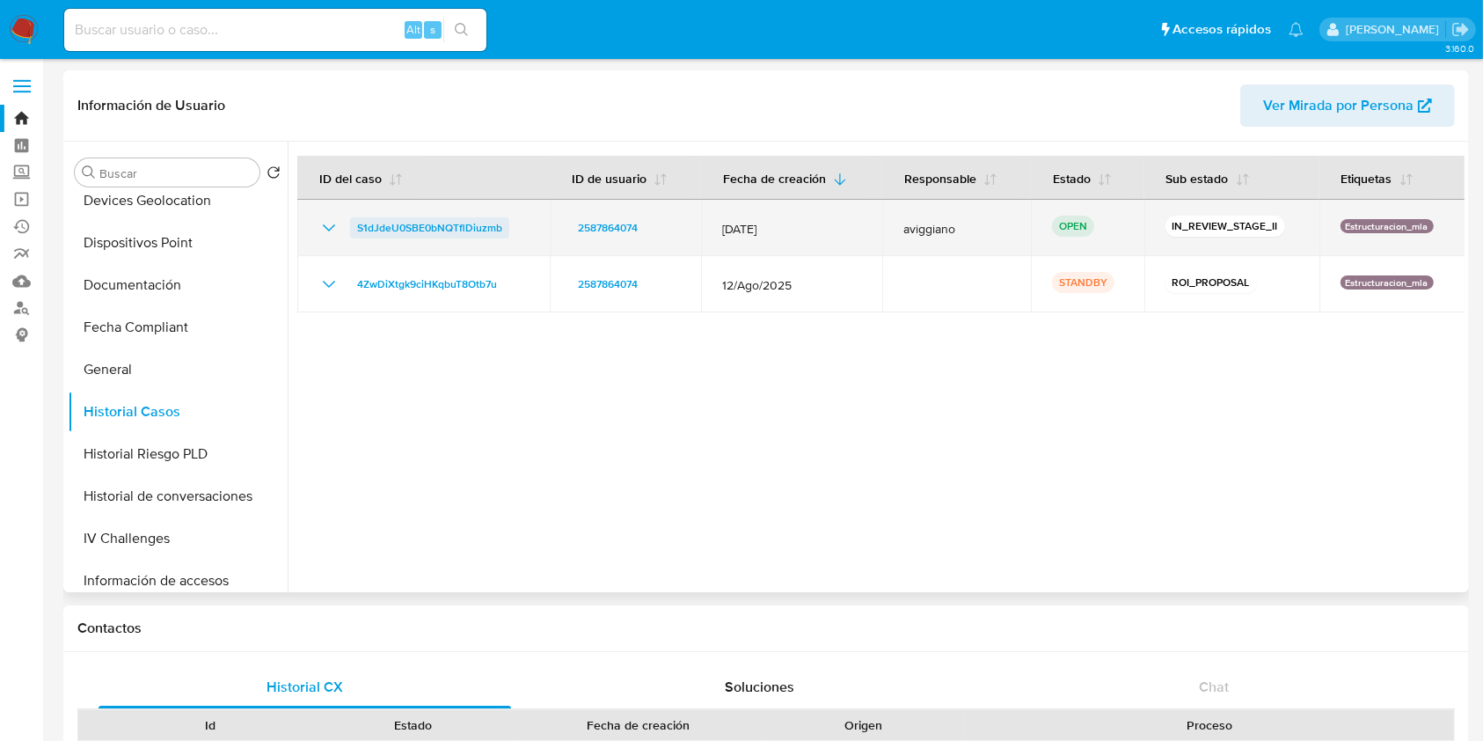
click at [406, 227] on span "S1dJdeU0SBE0bNQTflDiuzmb" at bounding box center [429, 227] width 145 height 21
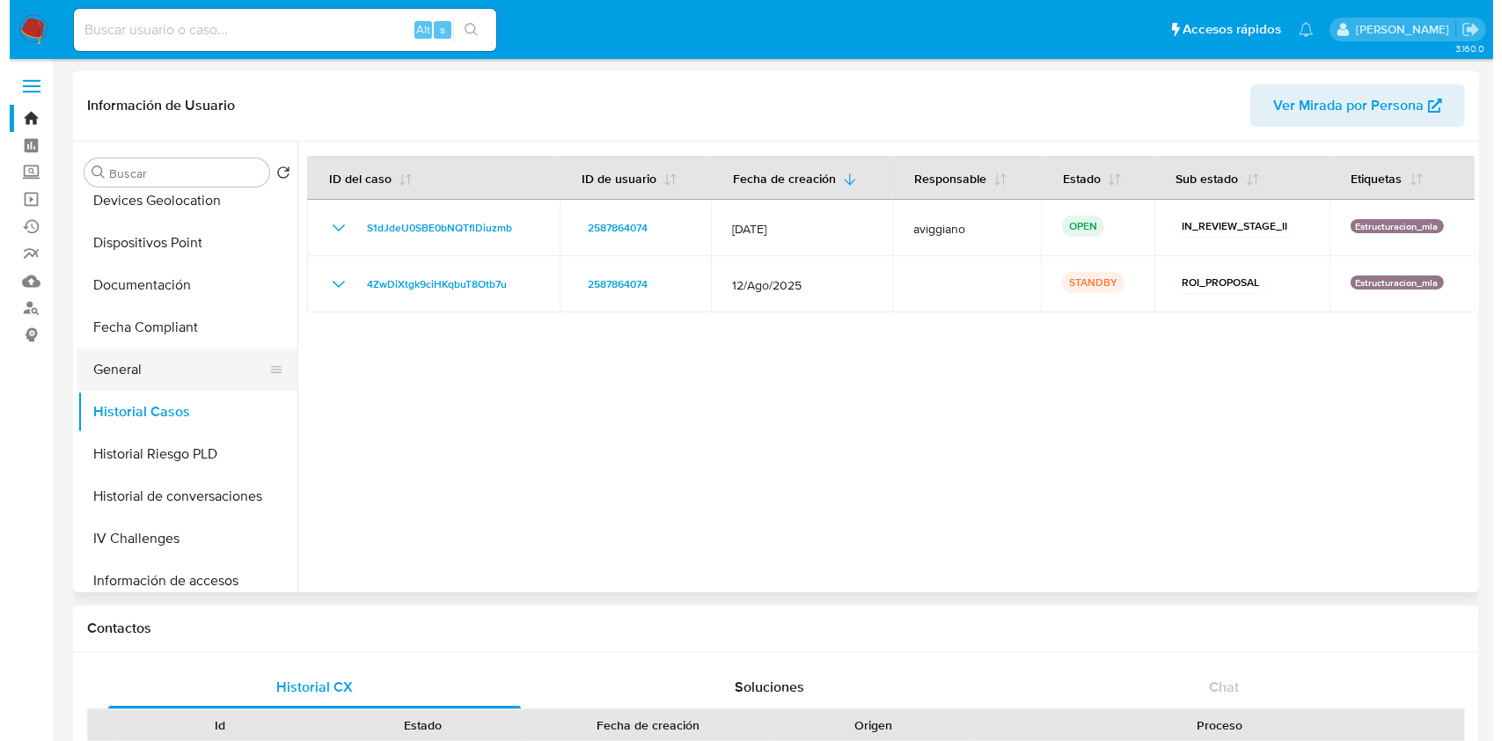
scroll to position [0, 0]
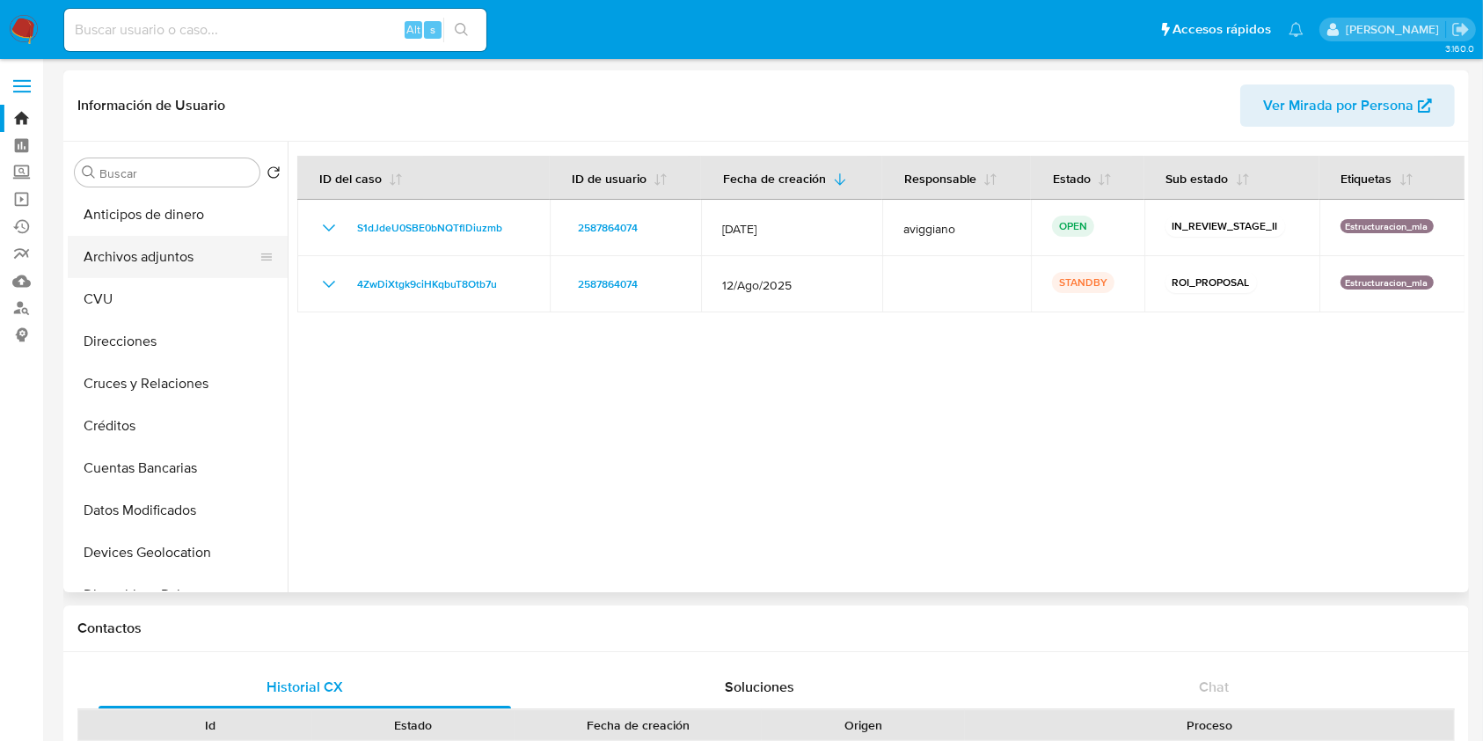
click at [169, 274] on button "Archivos adjuntos" at bounding box center [171, 257] width 206 height 42
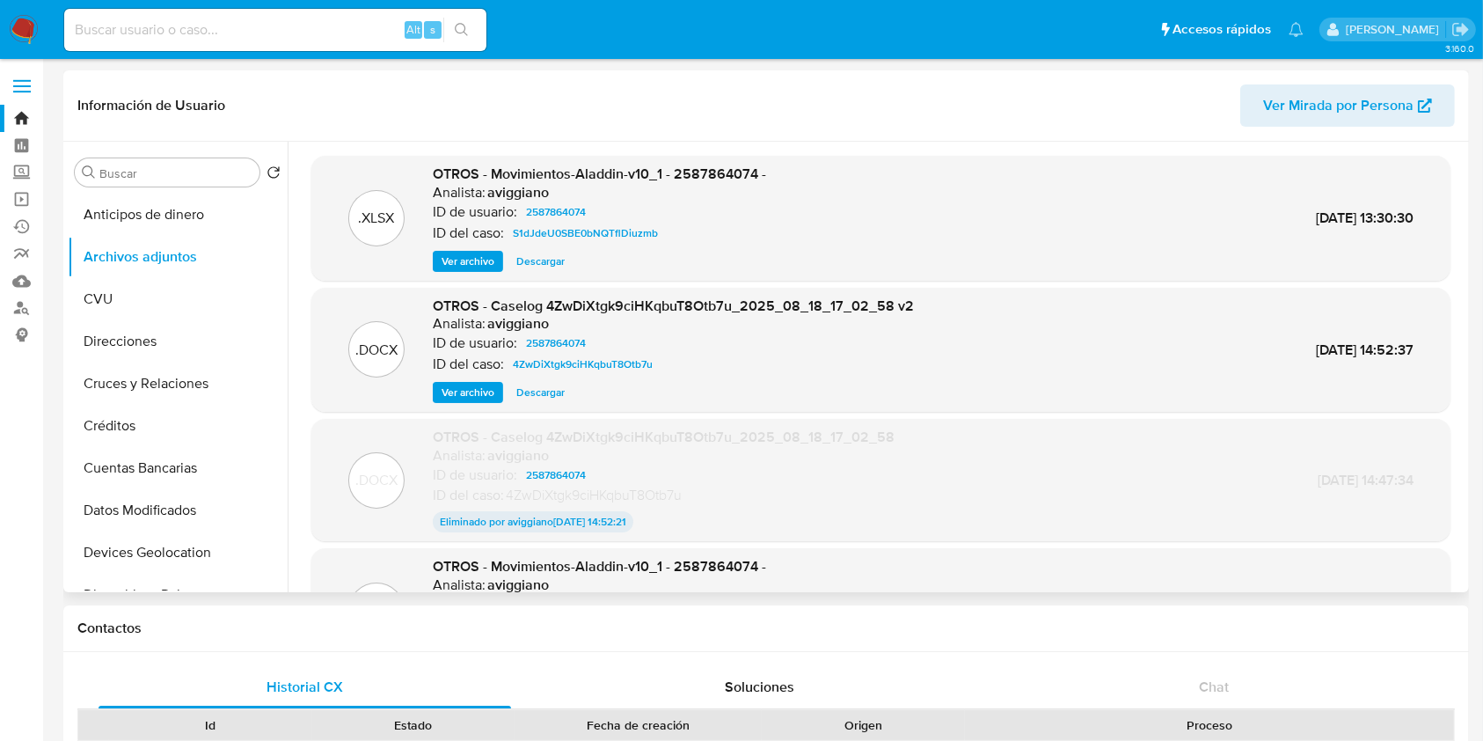
click at [472, 392] on span "Ver archivo" at bounding box center [468, 393] width 53 height 18
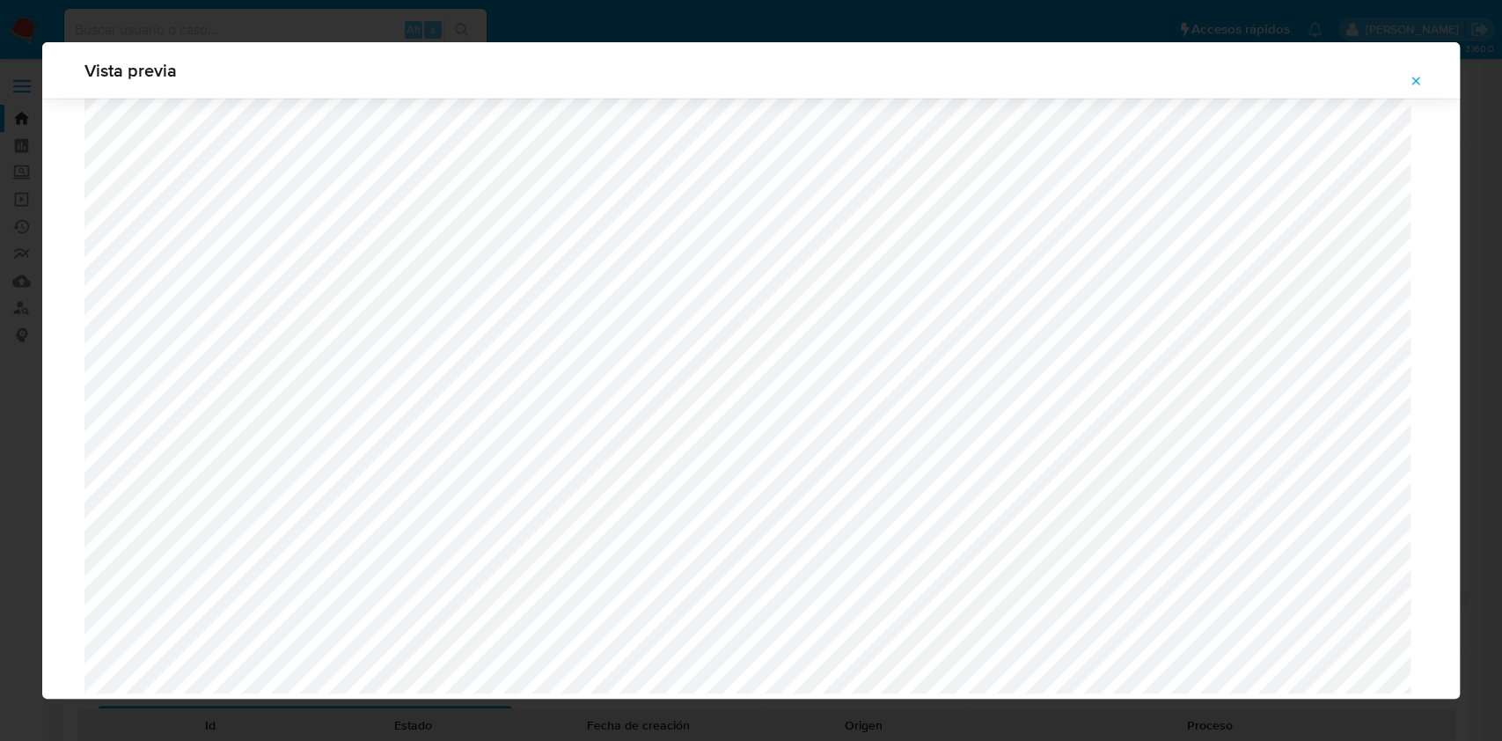
scroll to position [3872, 0]
click at [1422, 80] on icon "Attachment preview" at bounding box center [1416, 81] width 14 height 14
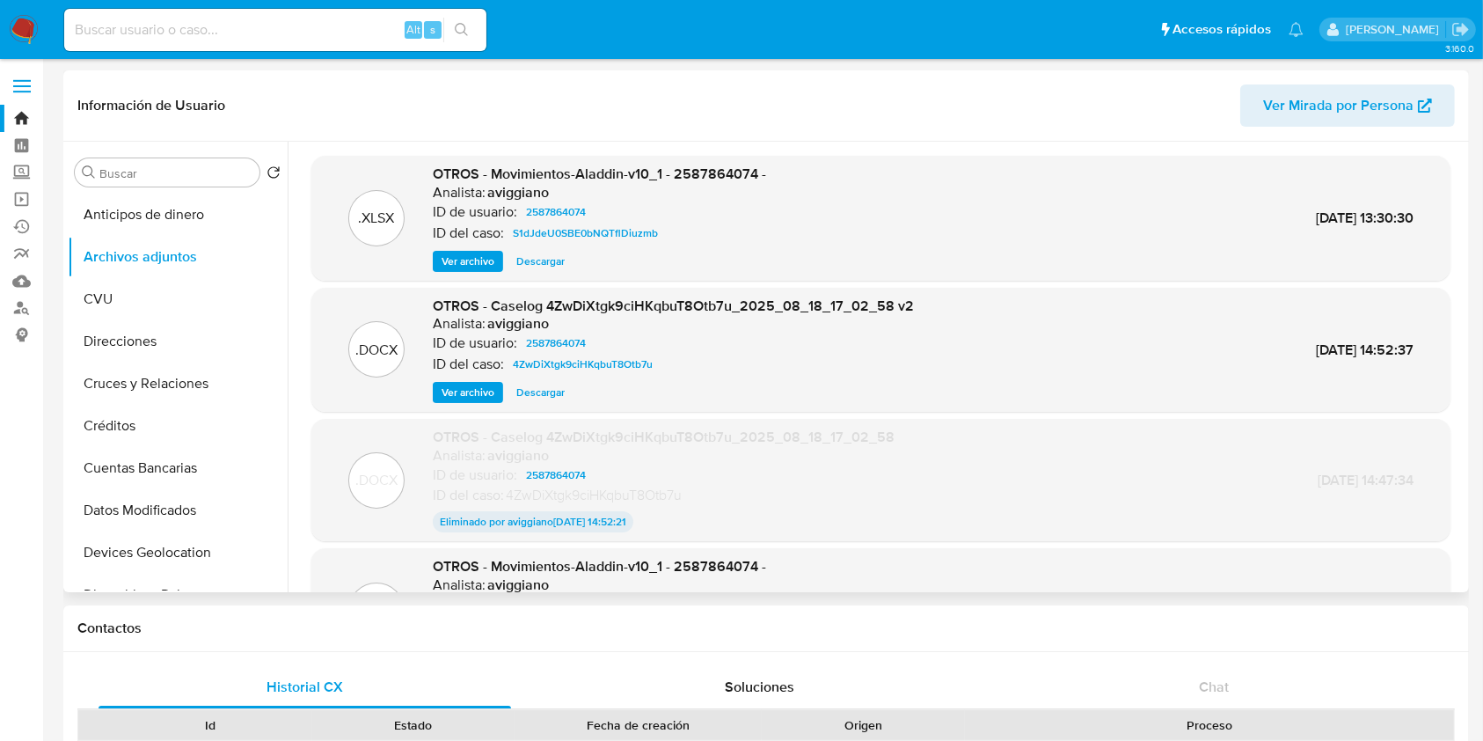
scroll to position [234, 0]
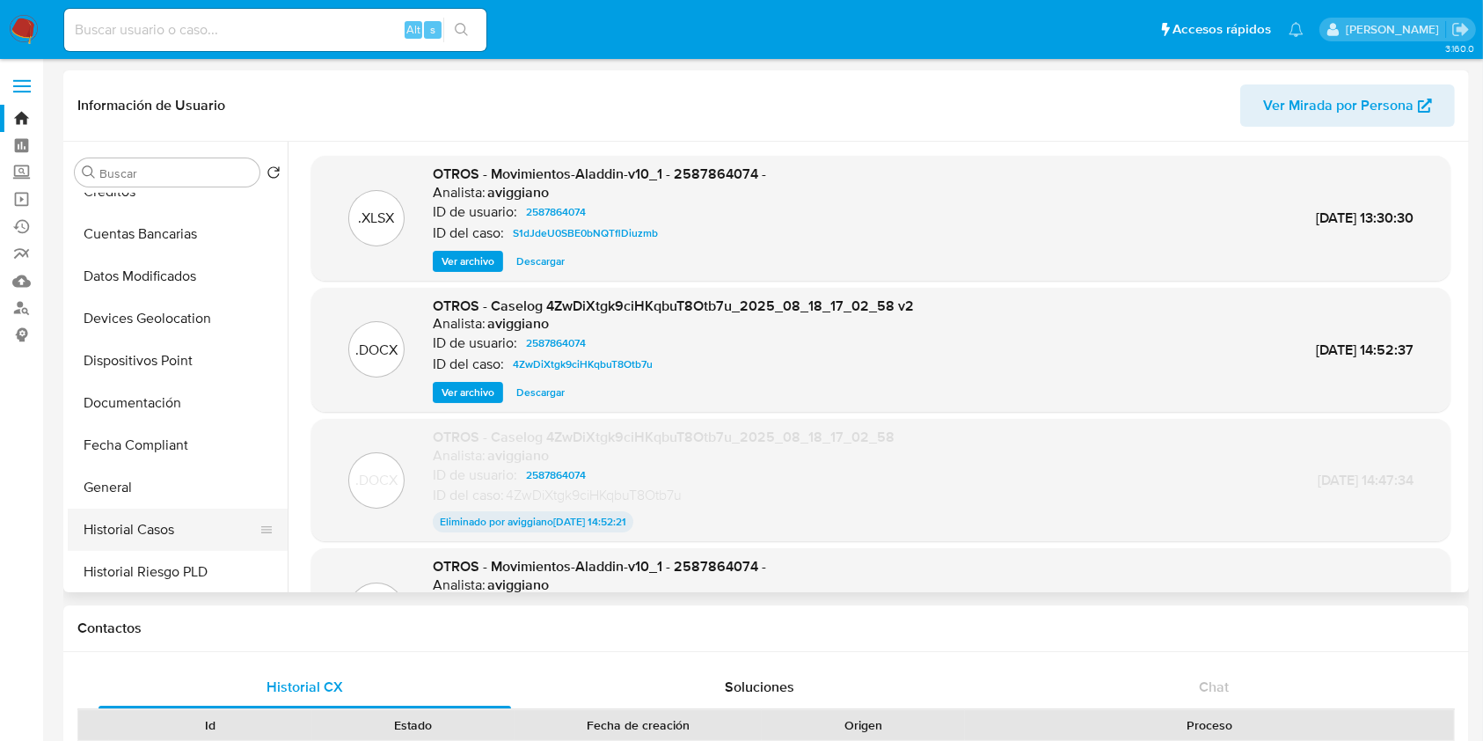
click at [176, 523] on button "Historial Casos" at bounding box center [171, 530] width 206 height 42
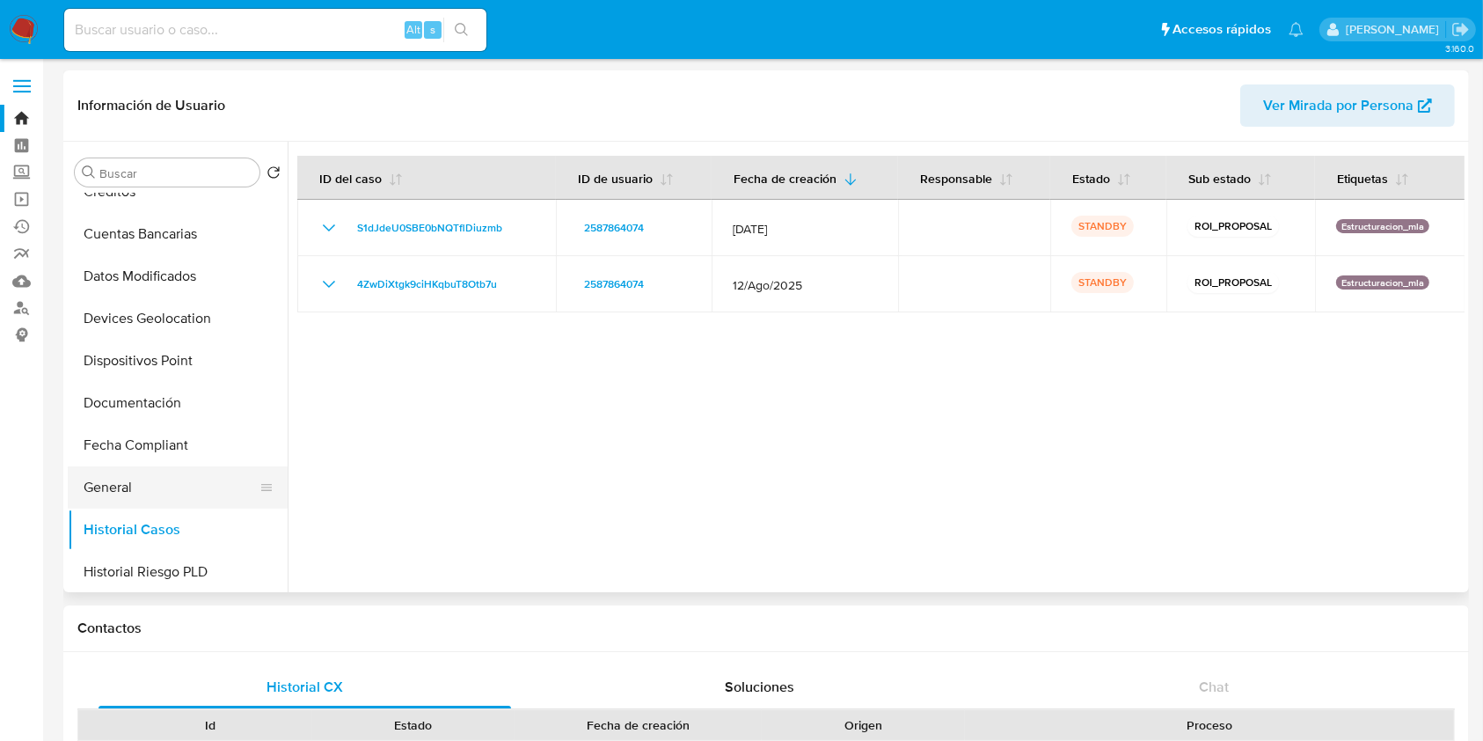
click at [107, 487] on button "General" at bounding box center [171, 487] width 206 height 42
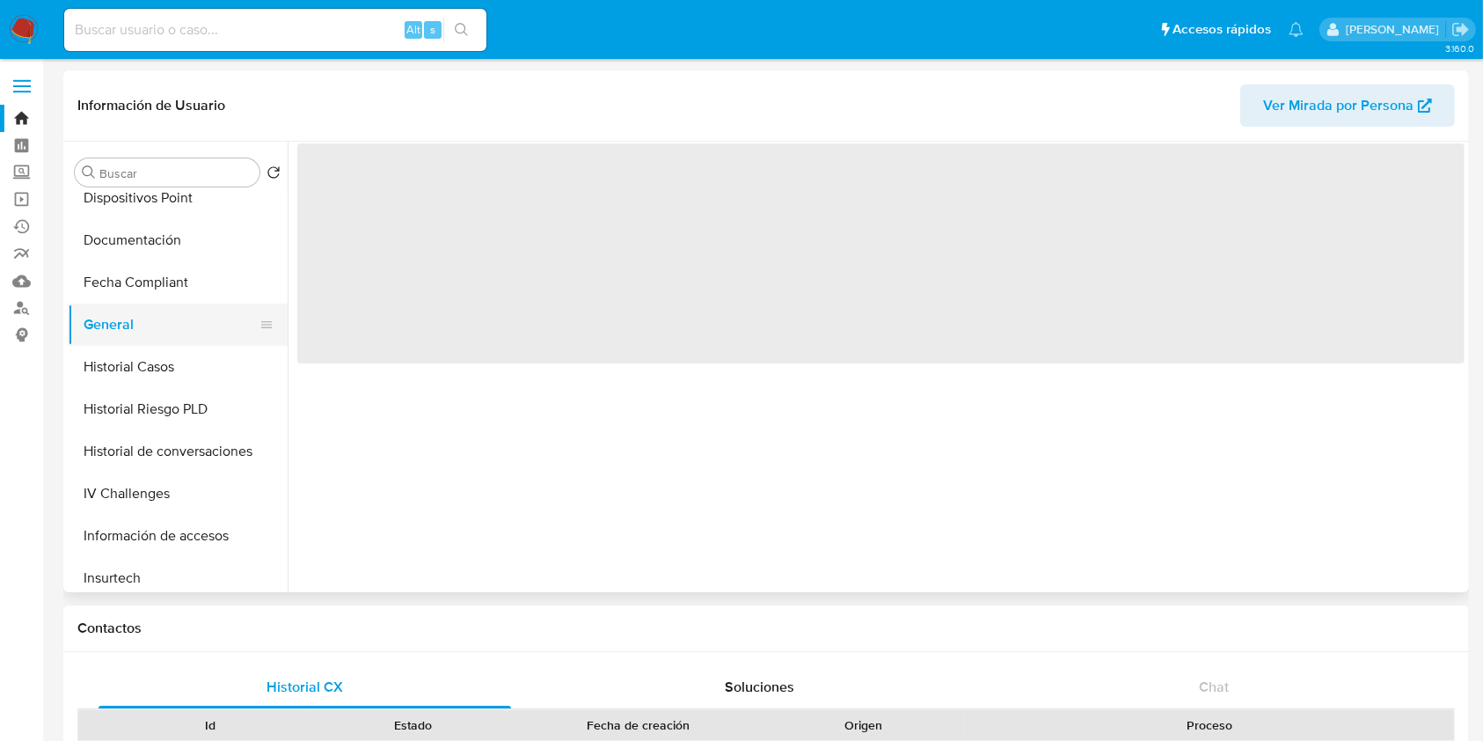
scroll to position [586, 0]
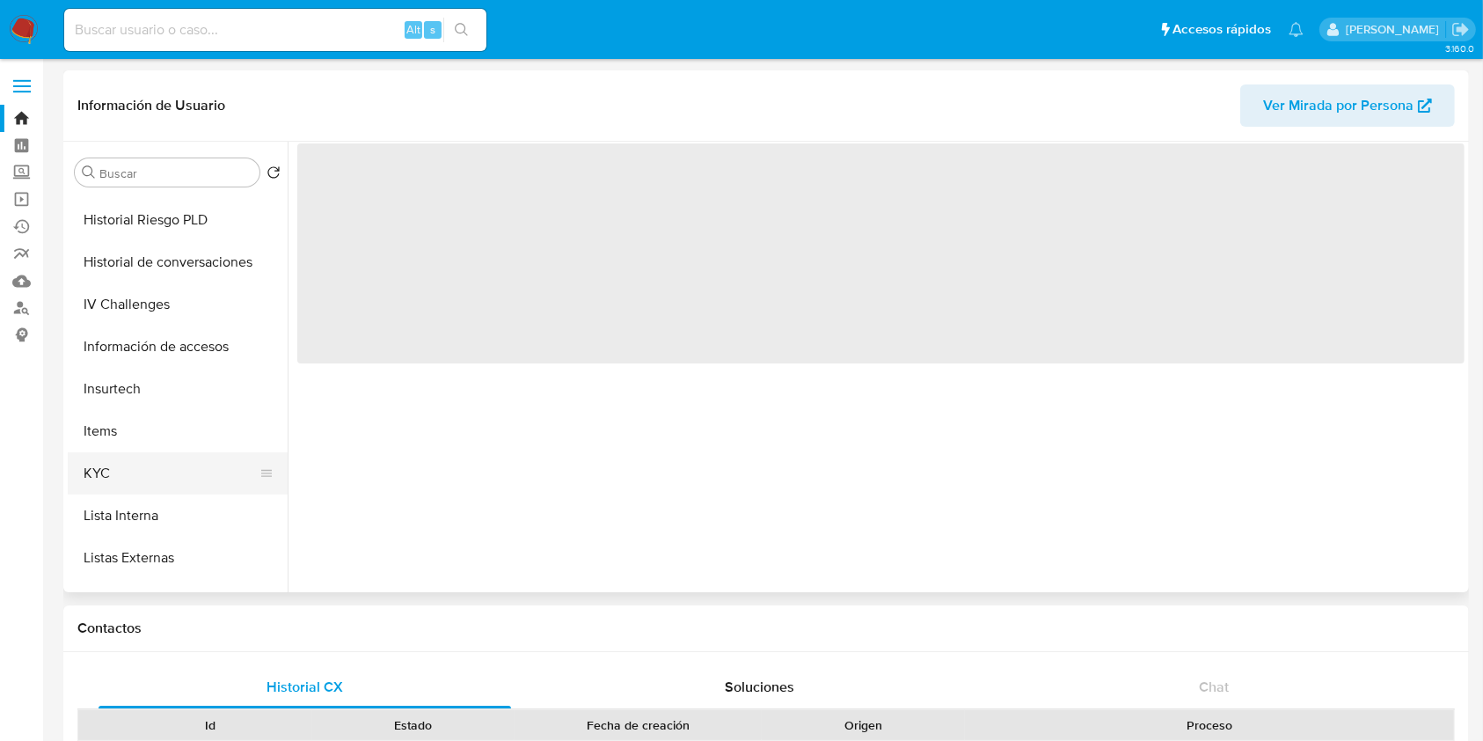
click at [124, 470] on button "KYC" at bounding box center [171, 473] width 206 height 42
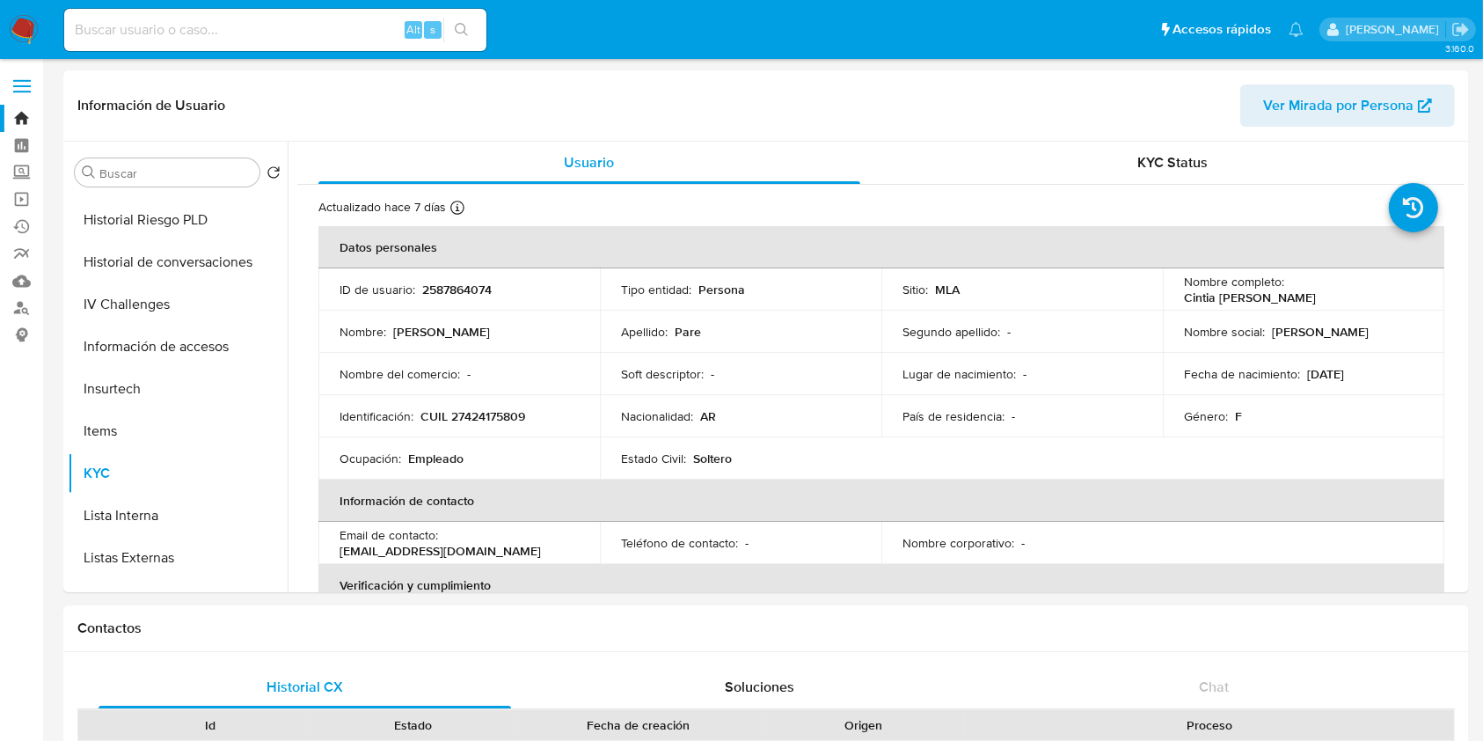
click at [509, 415] on p "CUIL 27424175809" at bounding box center [473, 416] width 105 height 16
copy p "27424175809"
click at [163, 53] on div "Alt s" at bounding box center [275, 29] width 422 height 49
click at [159, 26] on input at bounding box center [275, 29] width 422 height 23
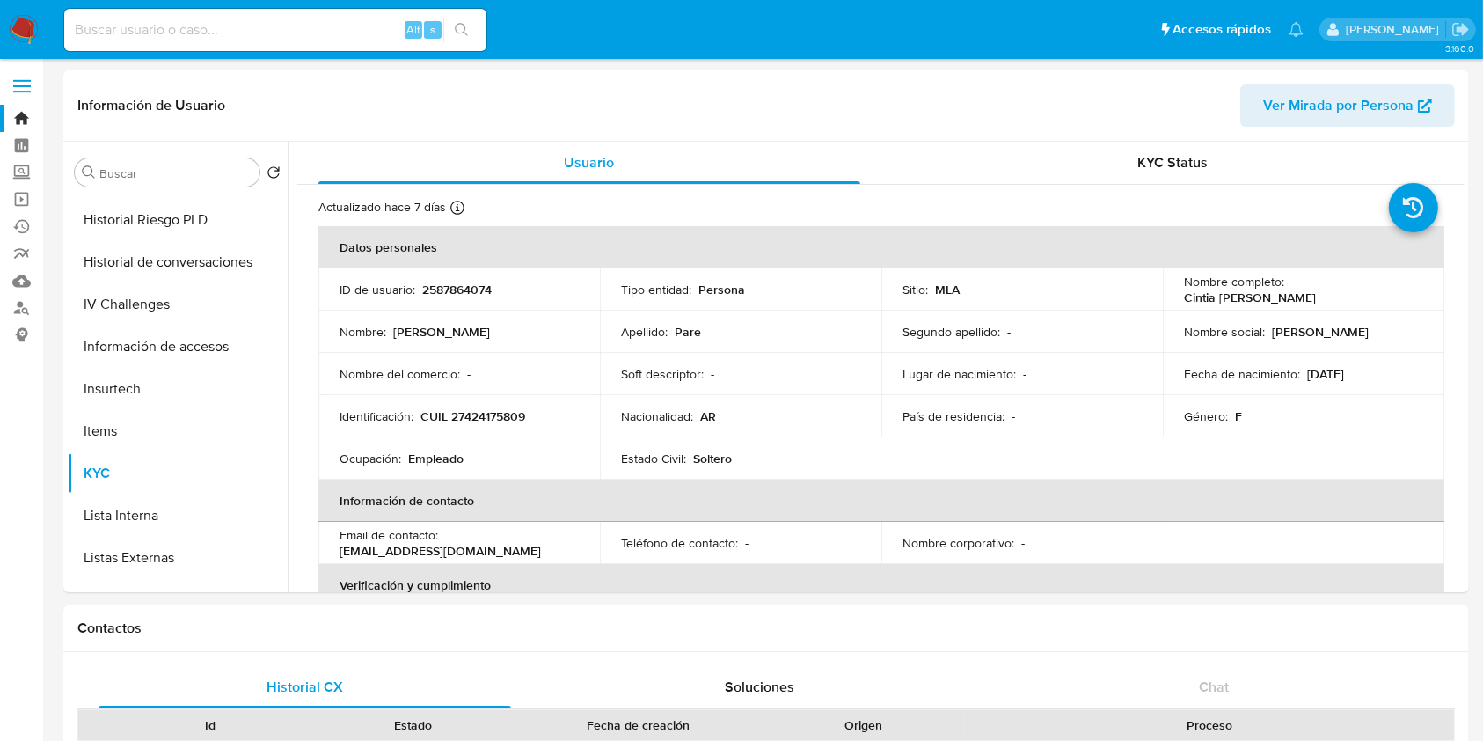
paste input "4Px68aMiqJTYohJIlAtwEMYU"
type input "4Px68aMiqJTYohJIlAtwEMYU"
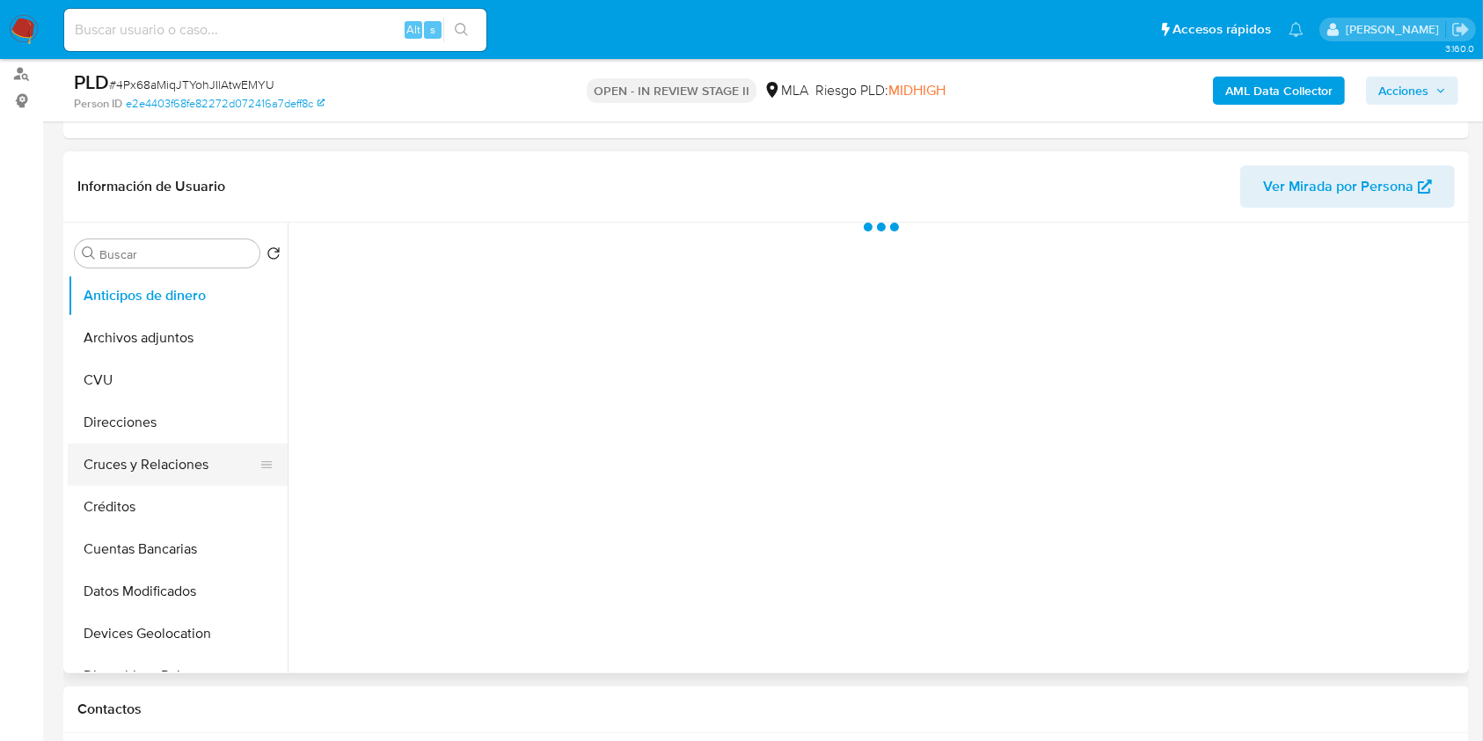
scroll to position [234, 0]
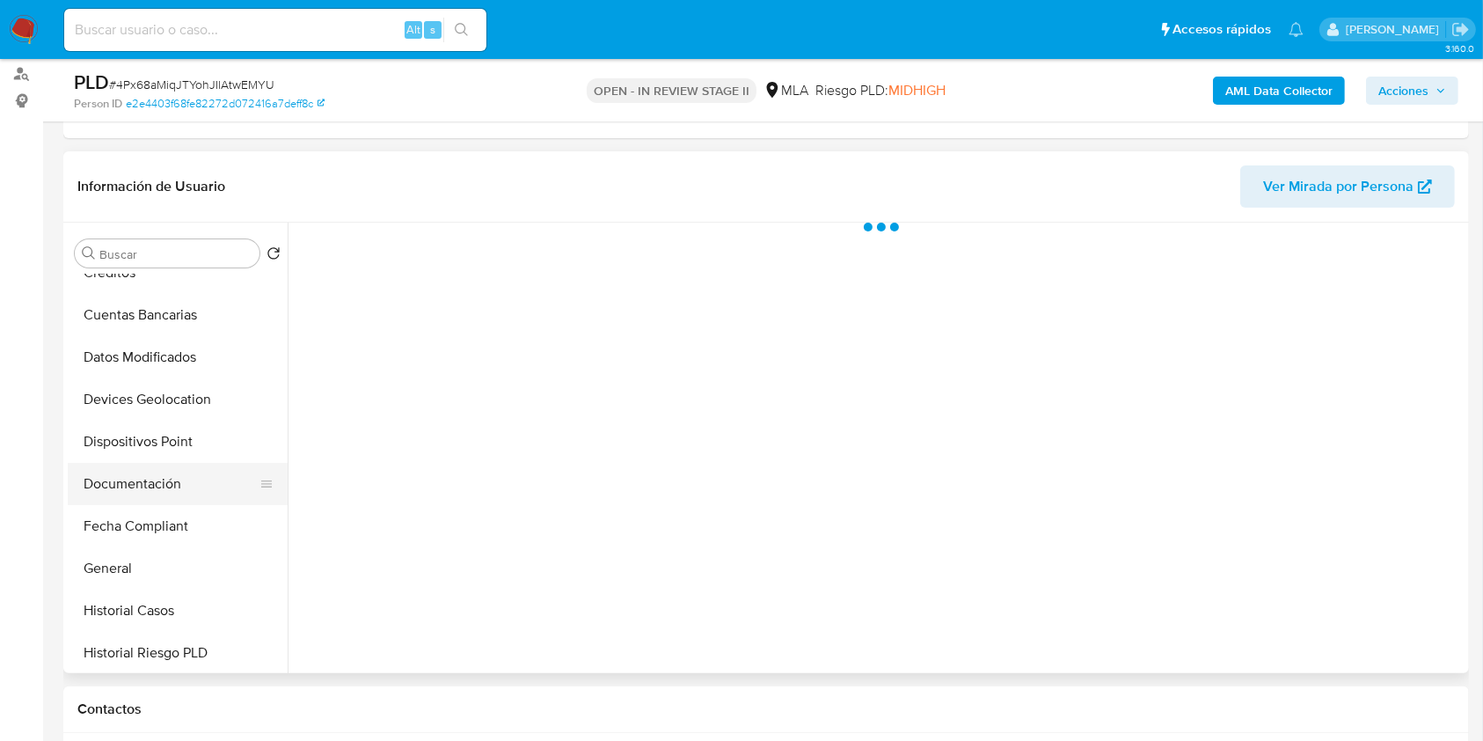
select select "10"
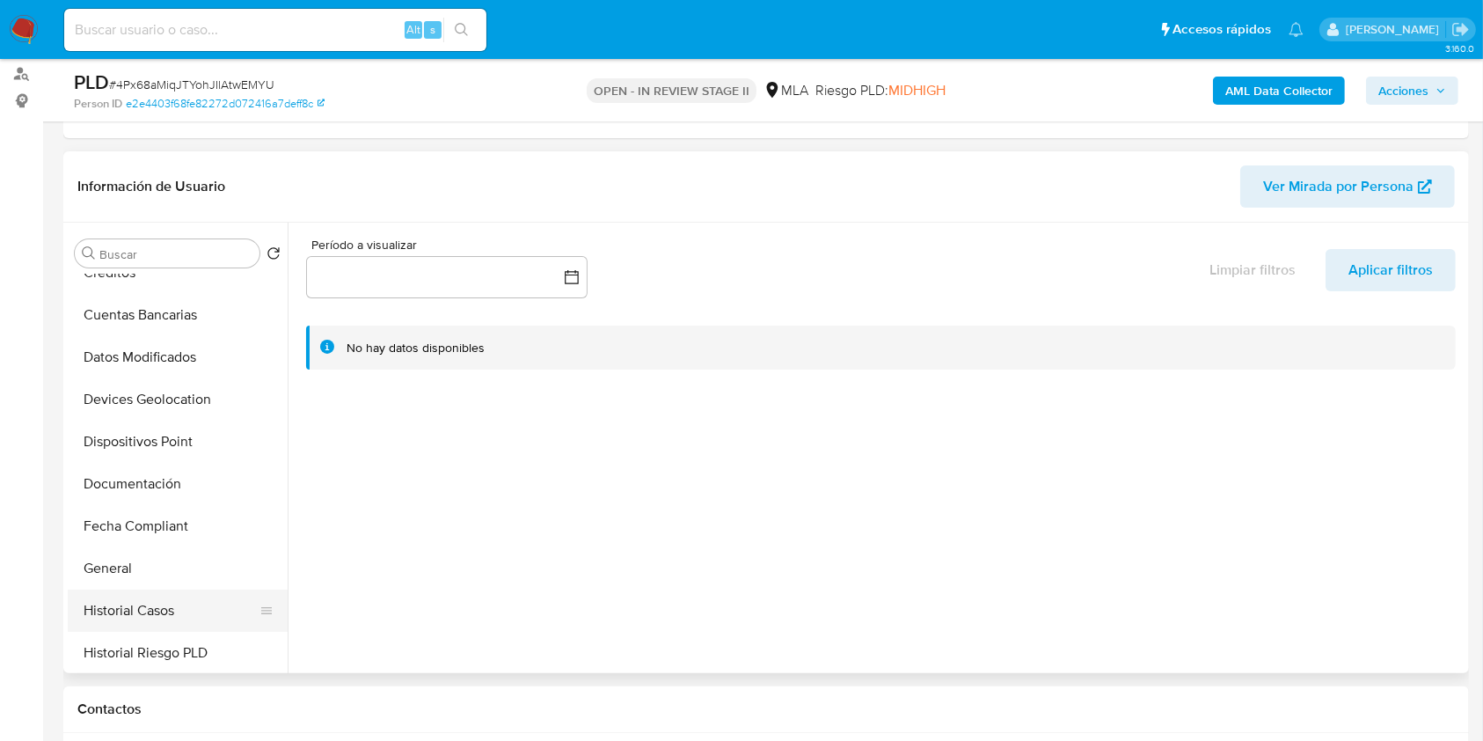
click at [185, 614] on button "Historial Casos" at bounding box center [171, 610] width 206 height 42
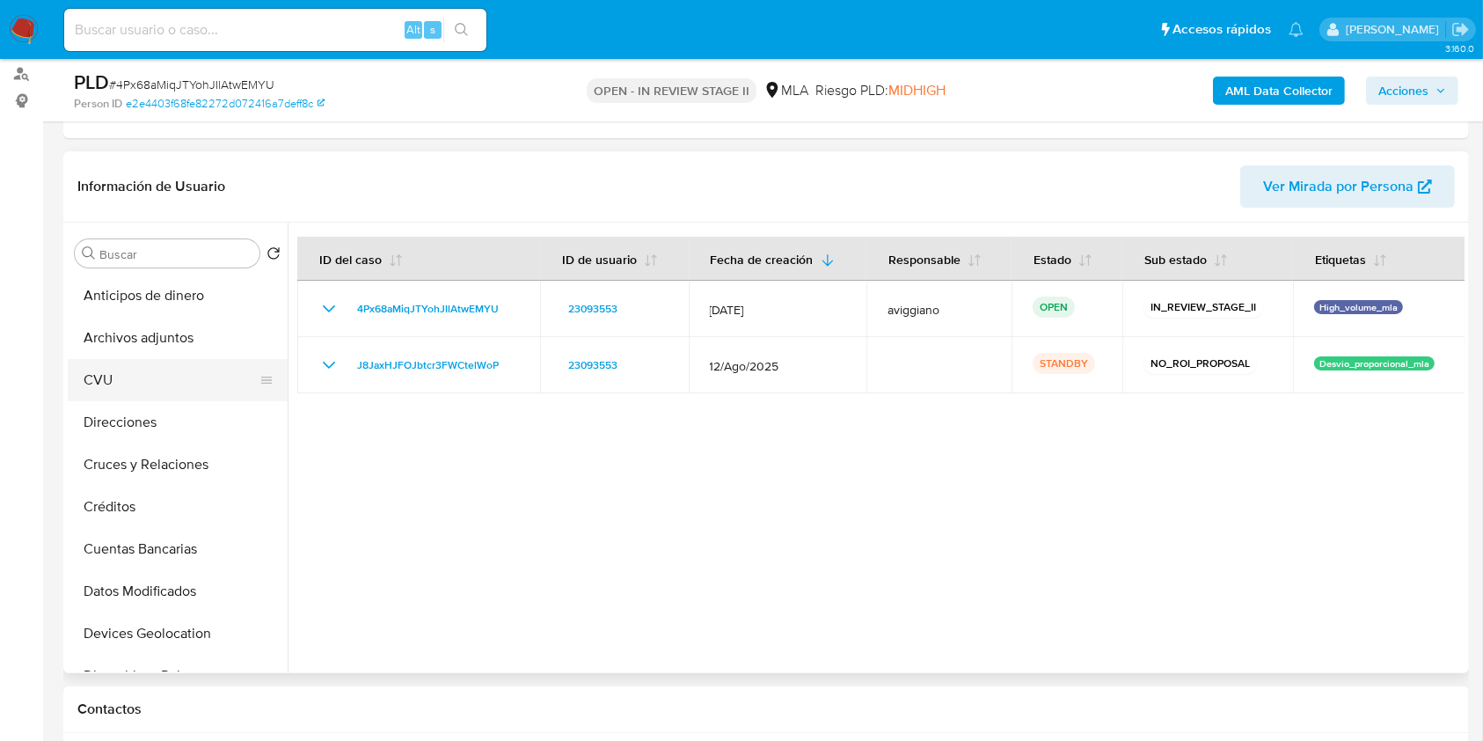
scroll to position [0, 0]
click at [180, 282] on button "Anticipos de dinero" at bounding box center [171, 295] width 206 height 42
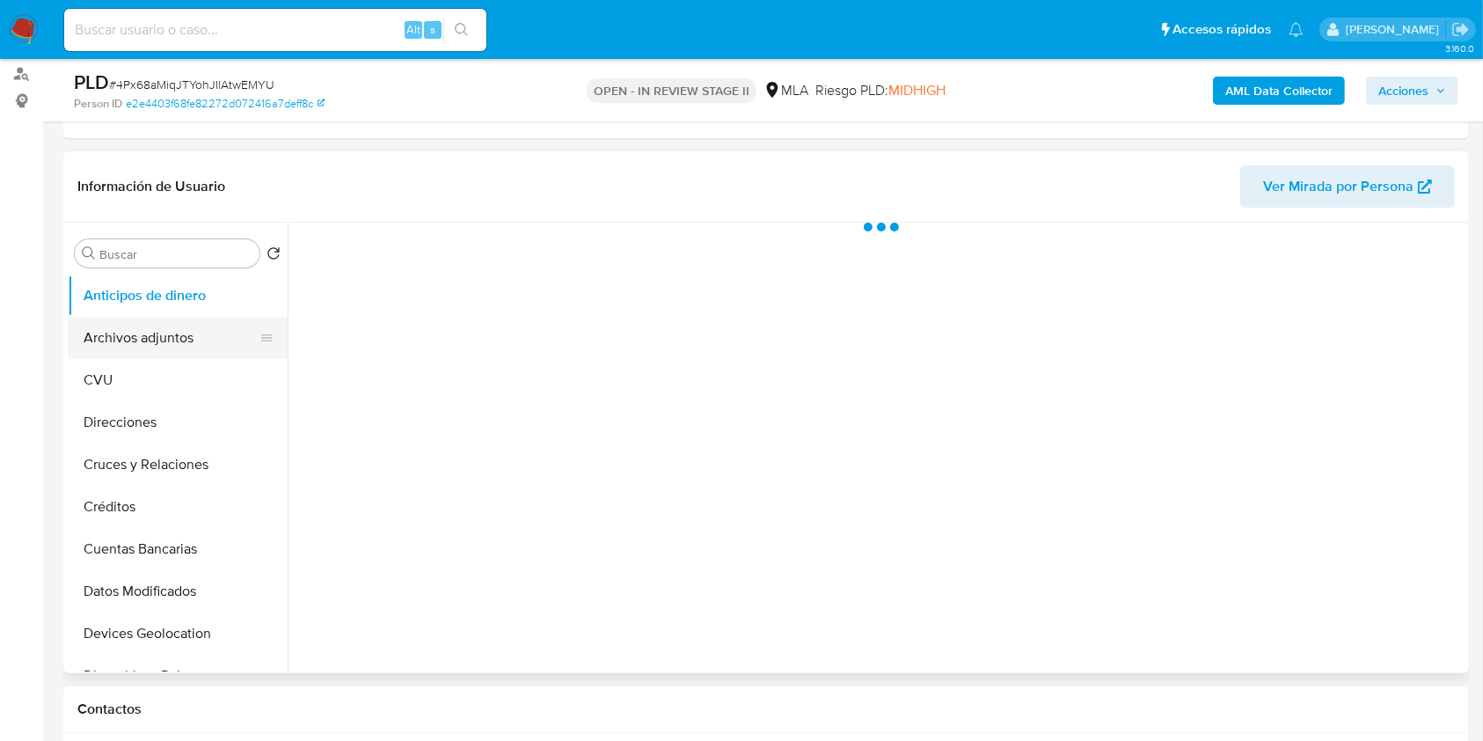
click at [172, 337] on button "Archivos adjuntos" at bounding box center [171, 338] width 206 height 42
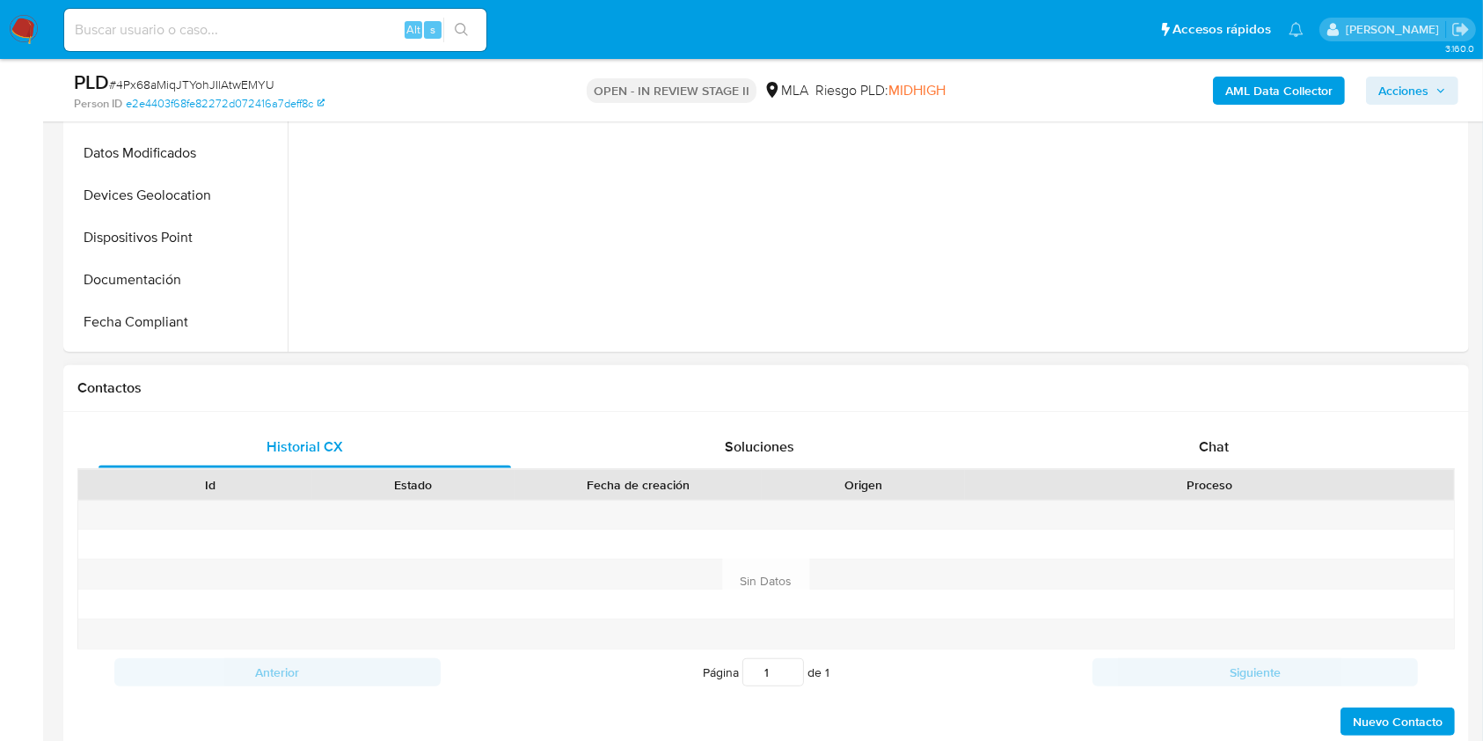
scroll to position [704, 0]
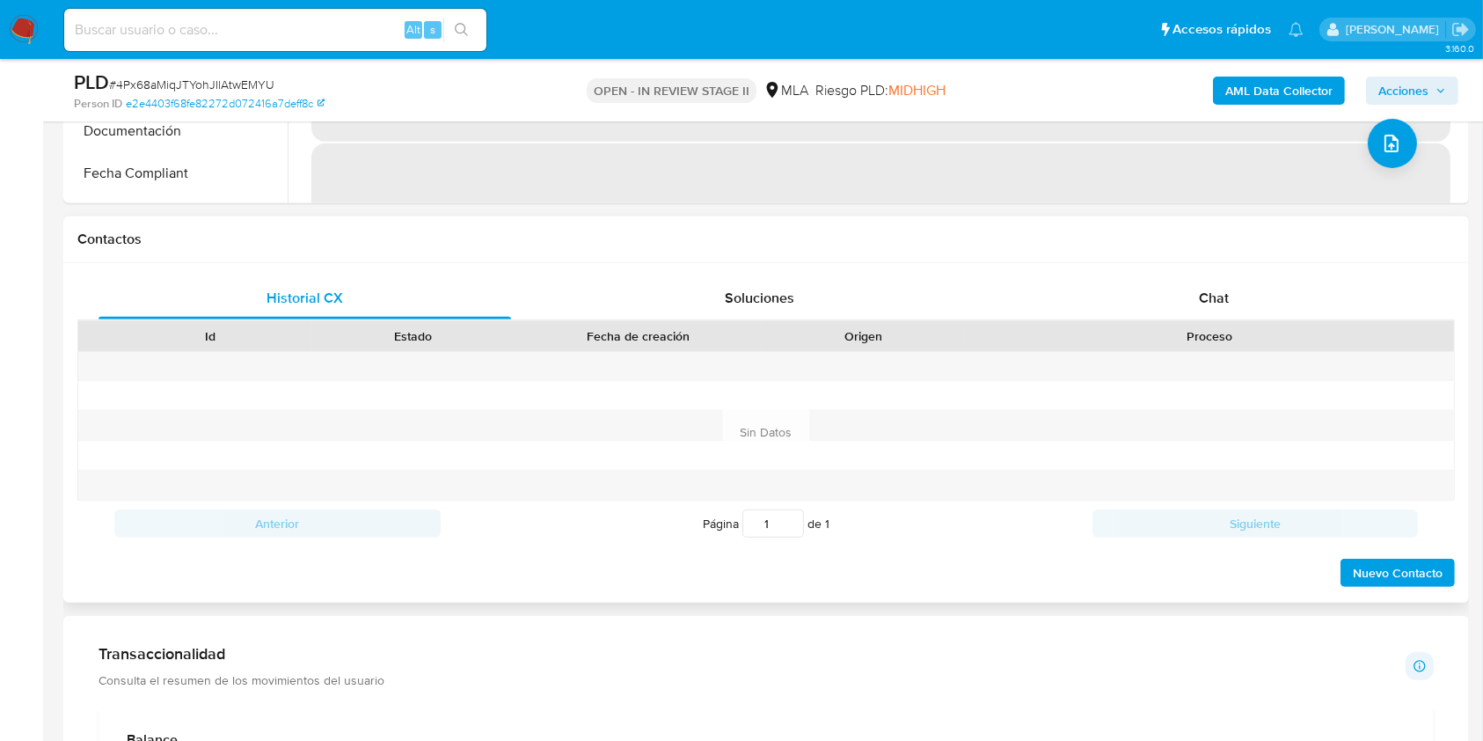
click at [1143, 267] on div "Historial CX Soluciones Chat Id Estado Fecha de creación Origen Proceso Anterio…" at bounding box center [766, 433] width 1406 height 340
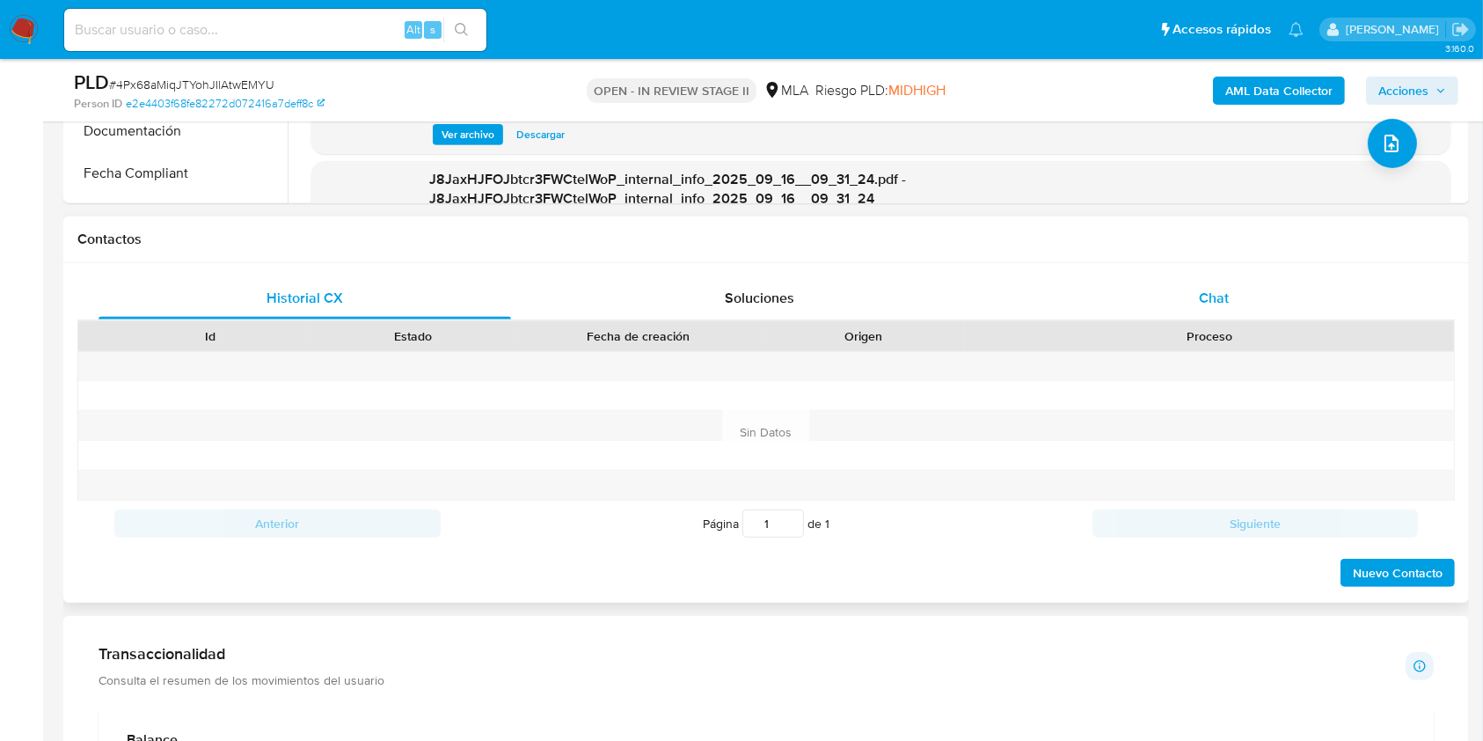
click at [1135, 296] on div "Chat" at bounding box center [1214, 298] width 413 height 42
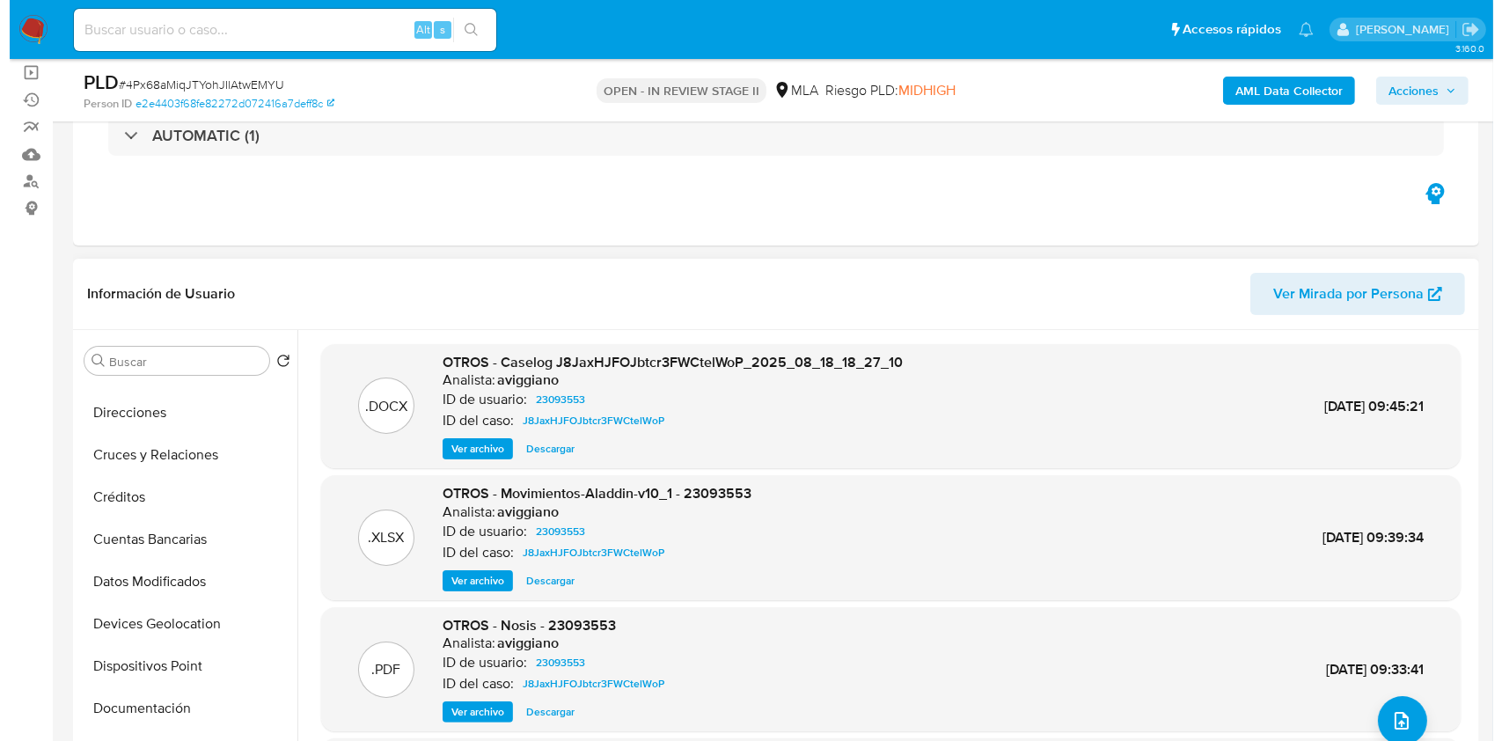
scroll to position [117, 0]
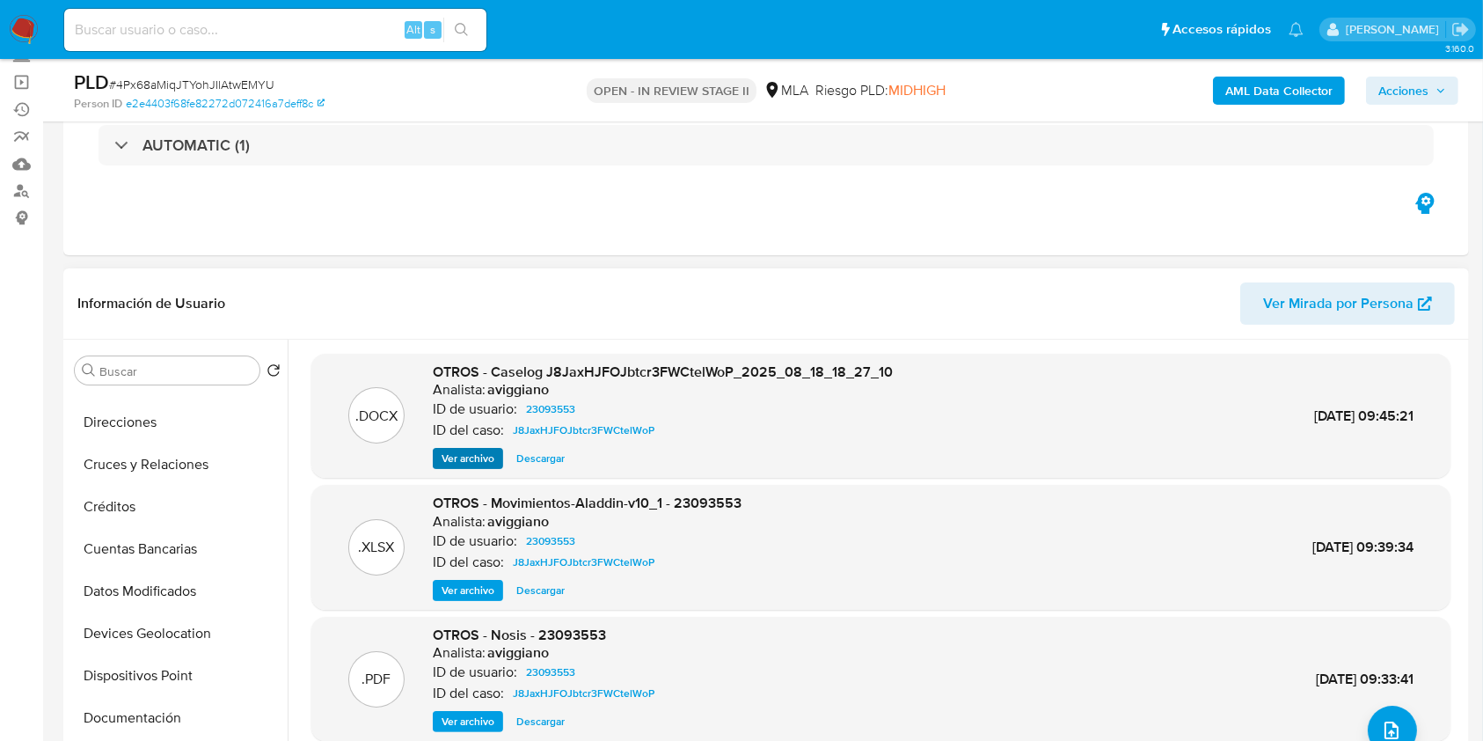
click at [459, 468] on div ".DOCX OTROS - Caselog J8JaxHJFOJbtcr3FWCtelWoP_2025_08_18_18_27_10 Analista: av…" at bounding box center [880, 416] width 1139 height 125
click at [465, 431] on p "ID del caso:" at bounding box center [468, 430] width 71 height 18
click at [469, 458] on span "Ver archivo" at bounding box center [468, 459] width 53 height 18
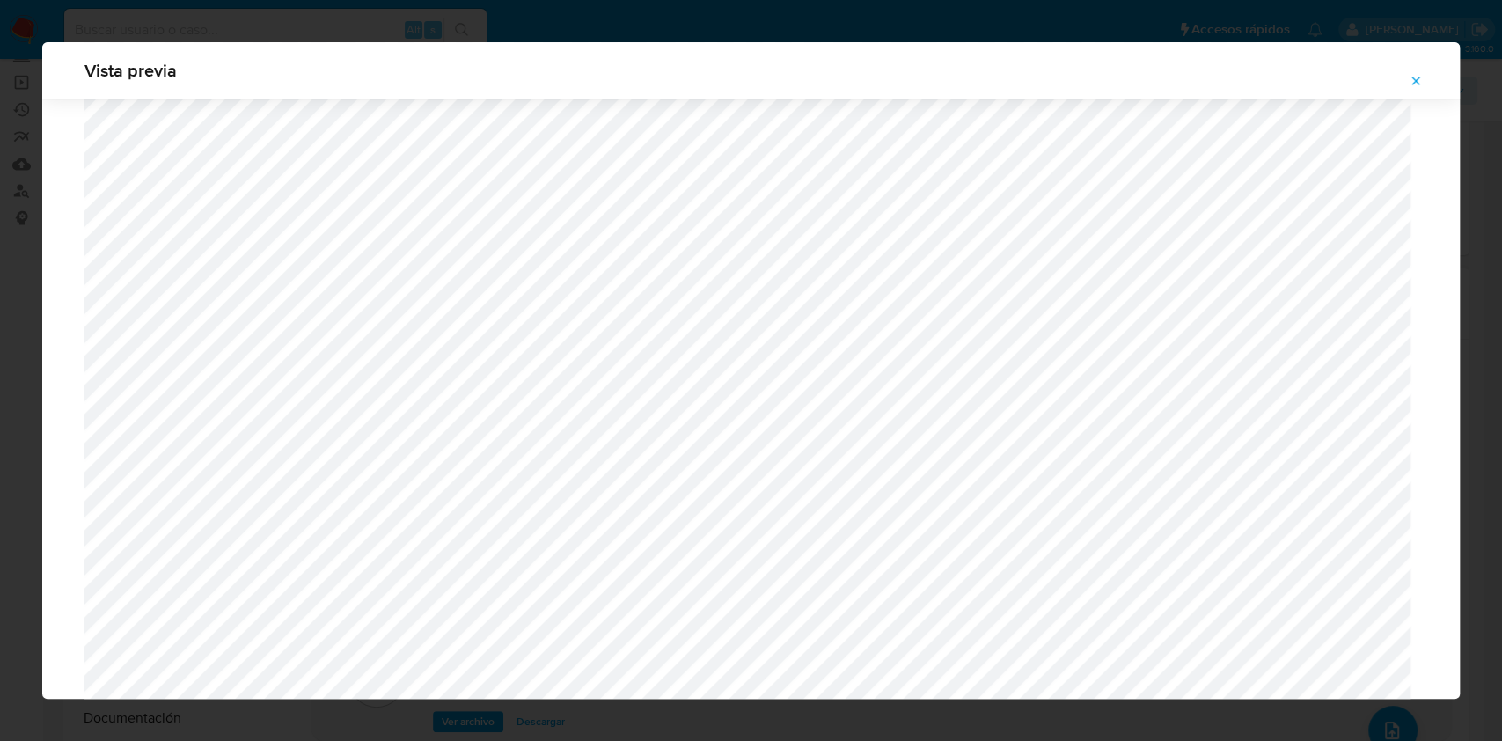
scroll to position [669, 0]
click at [1416, 85] on icon "Attachment preview" at bounding box center [1416, 81] width 14 height 14
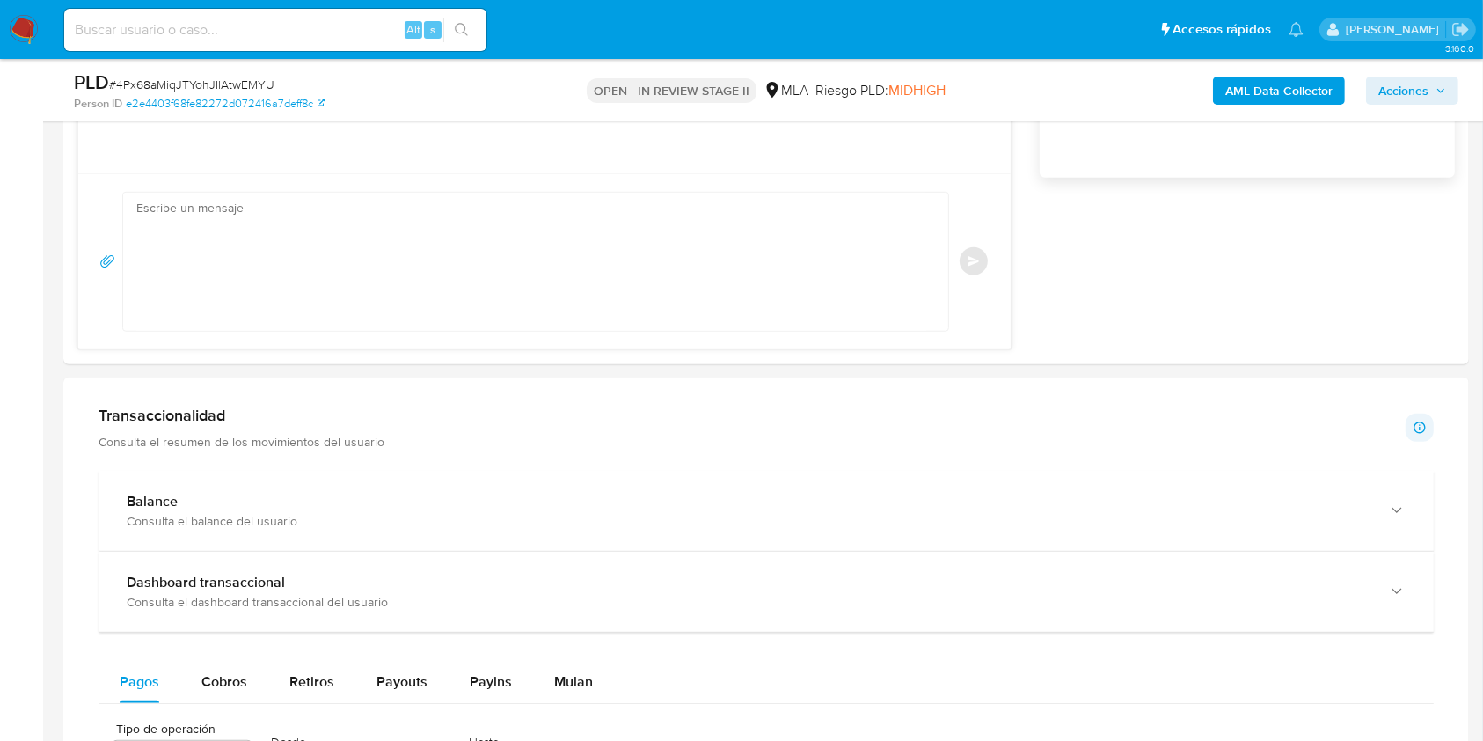
scroll to position [1525, 0]
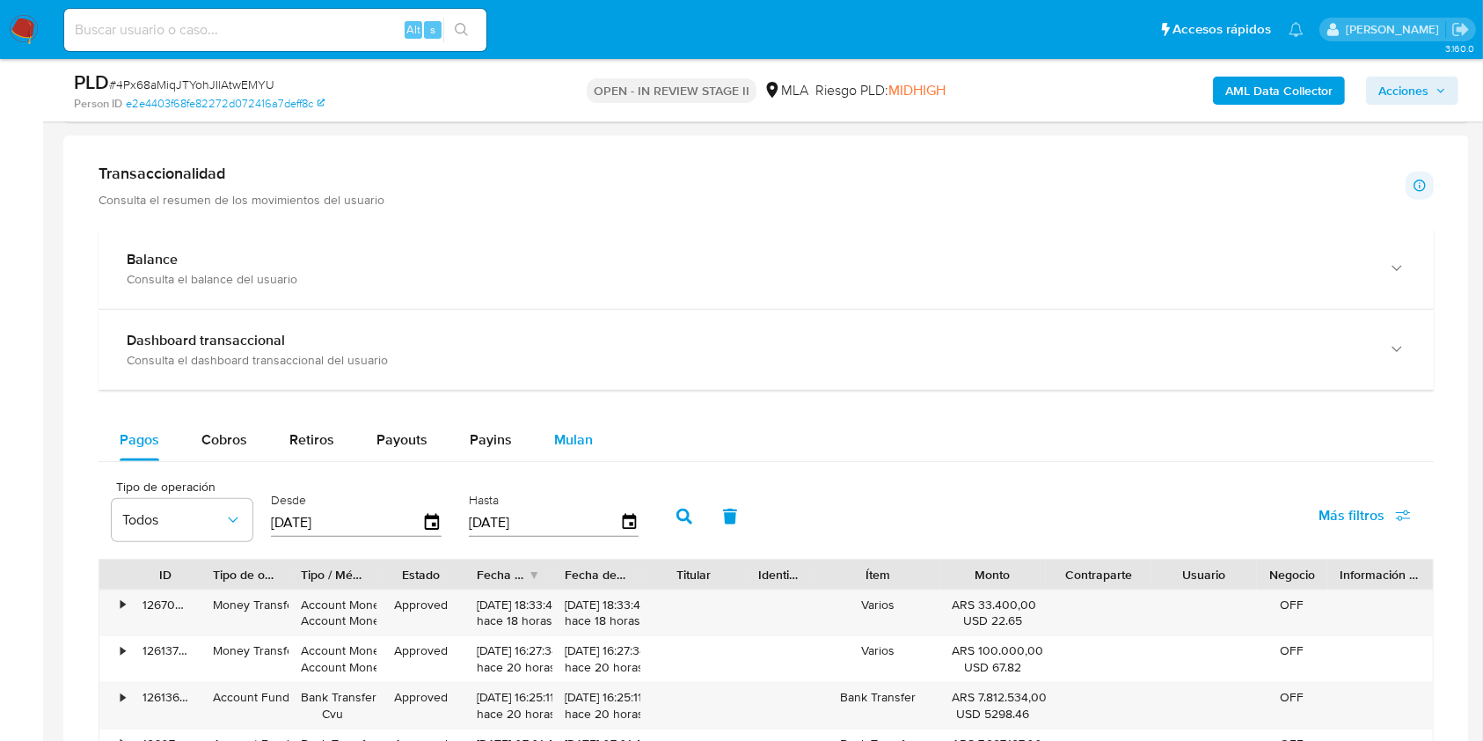
click at [533, 444] on button "Mulan" at bounding box center [573, 440] width 81 height 42
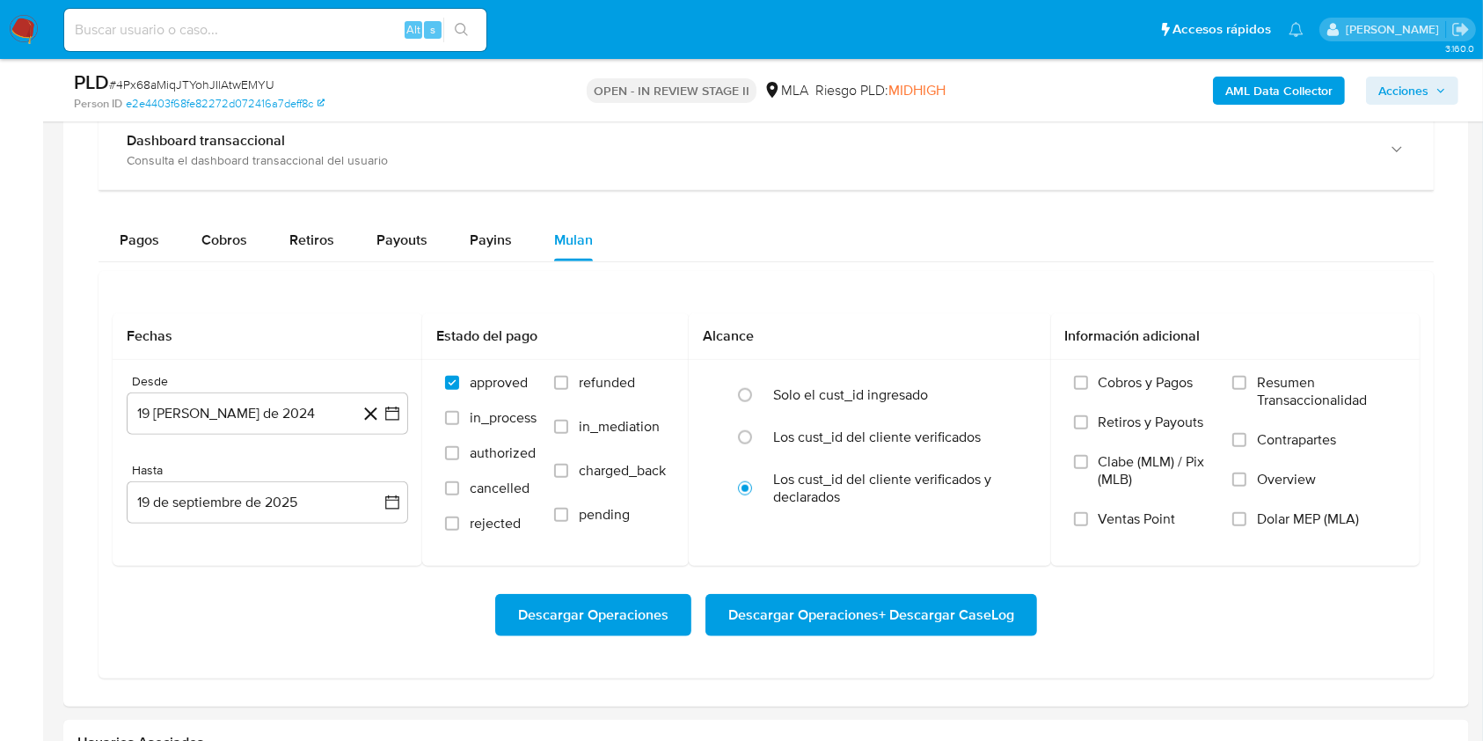
scroll to position [1877, 0]
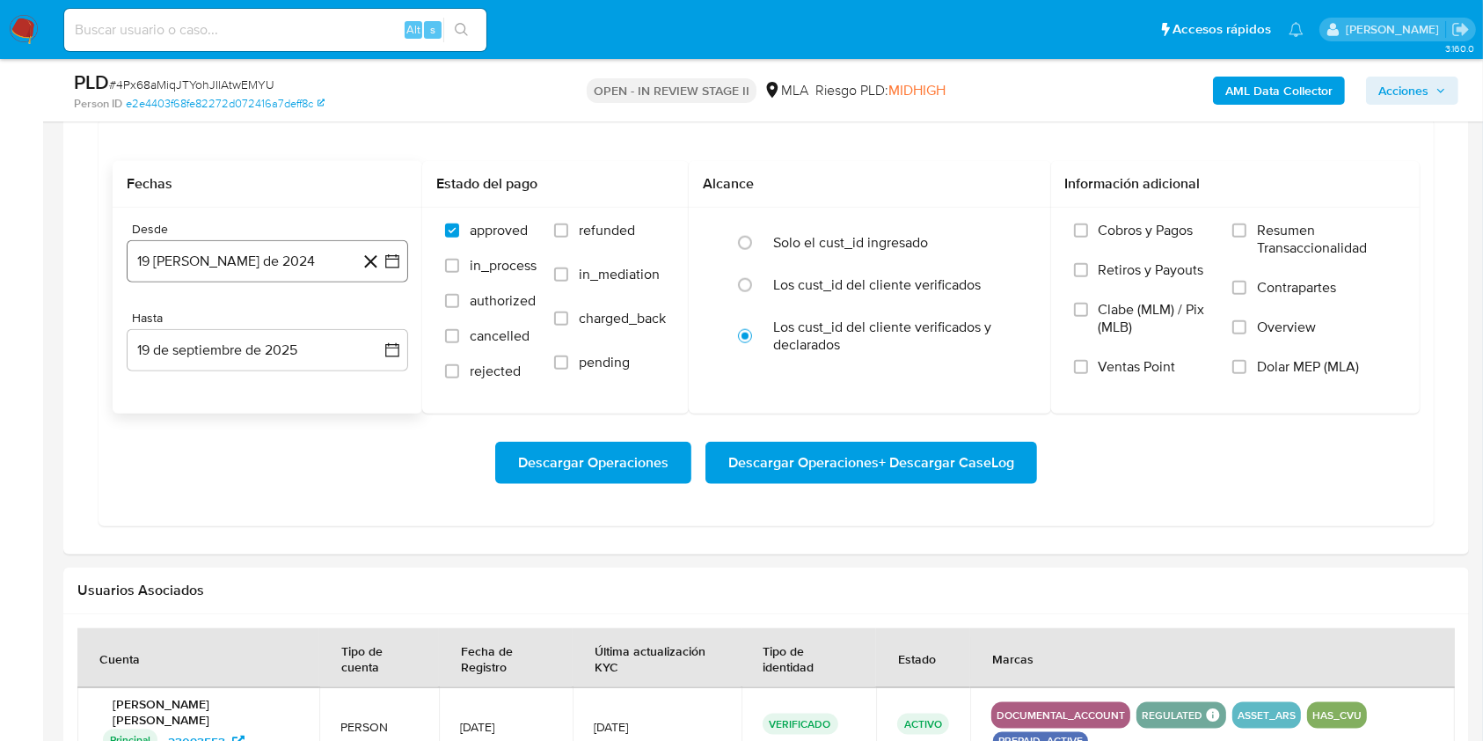
click at [231, 253] on button "19 de agosto de 2024" at bounding box center [268, 261] width 282 height 42
click at [317, 314] on div "agosto 2024" at bounding box center [267, 324] width 239 height 21
click at [304, 322] on icon "Seleccionar mes y año" at bounding box center [310, 325] width 14 height 14
click at [369, 333] on icon "Año siguiente" at bounding box center [372, 324] width 21 height 21
click at [197, 435] on span "abr" at bounding box center [189, 438] width 19 height 14
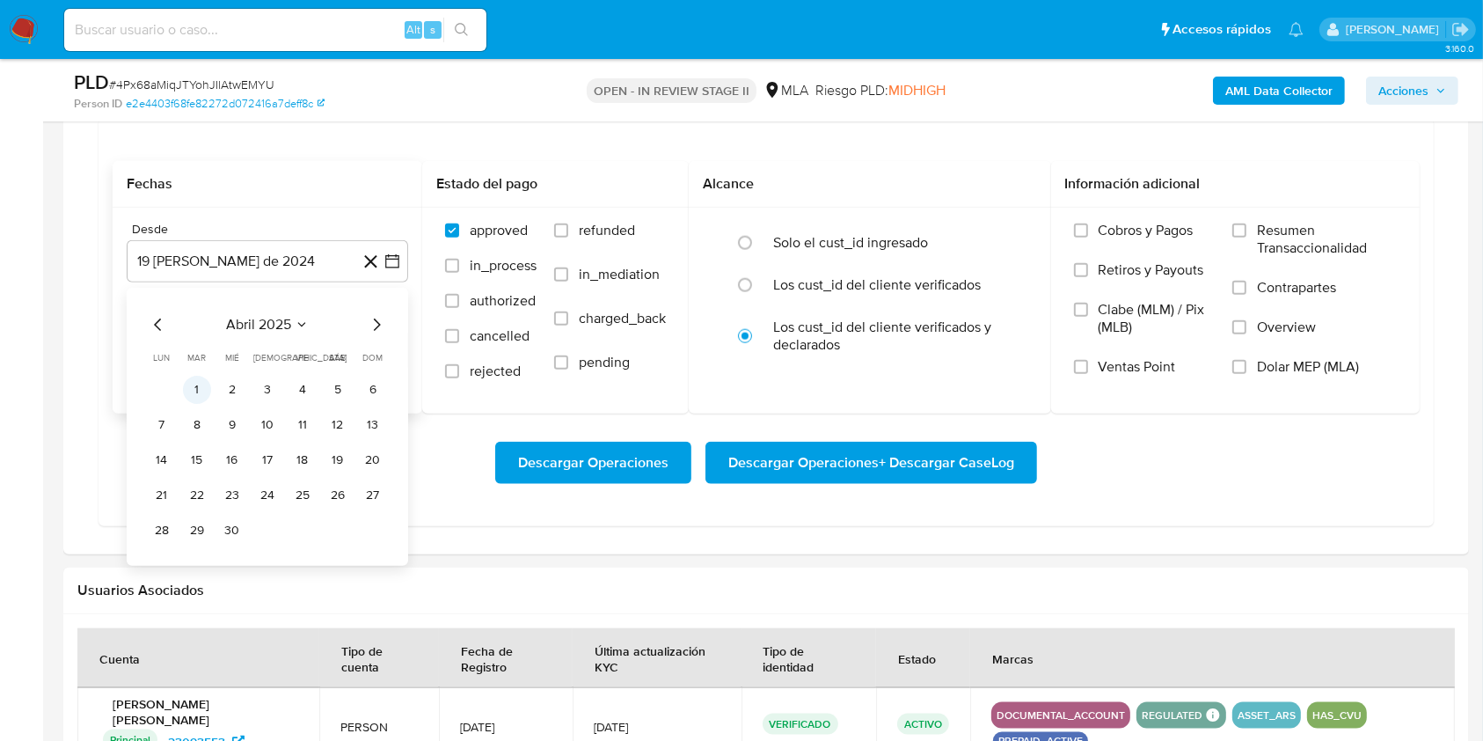
click at [199, 376] on button "1" at bounding box center [197, 390] width 28 height 28
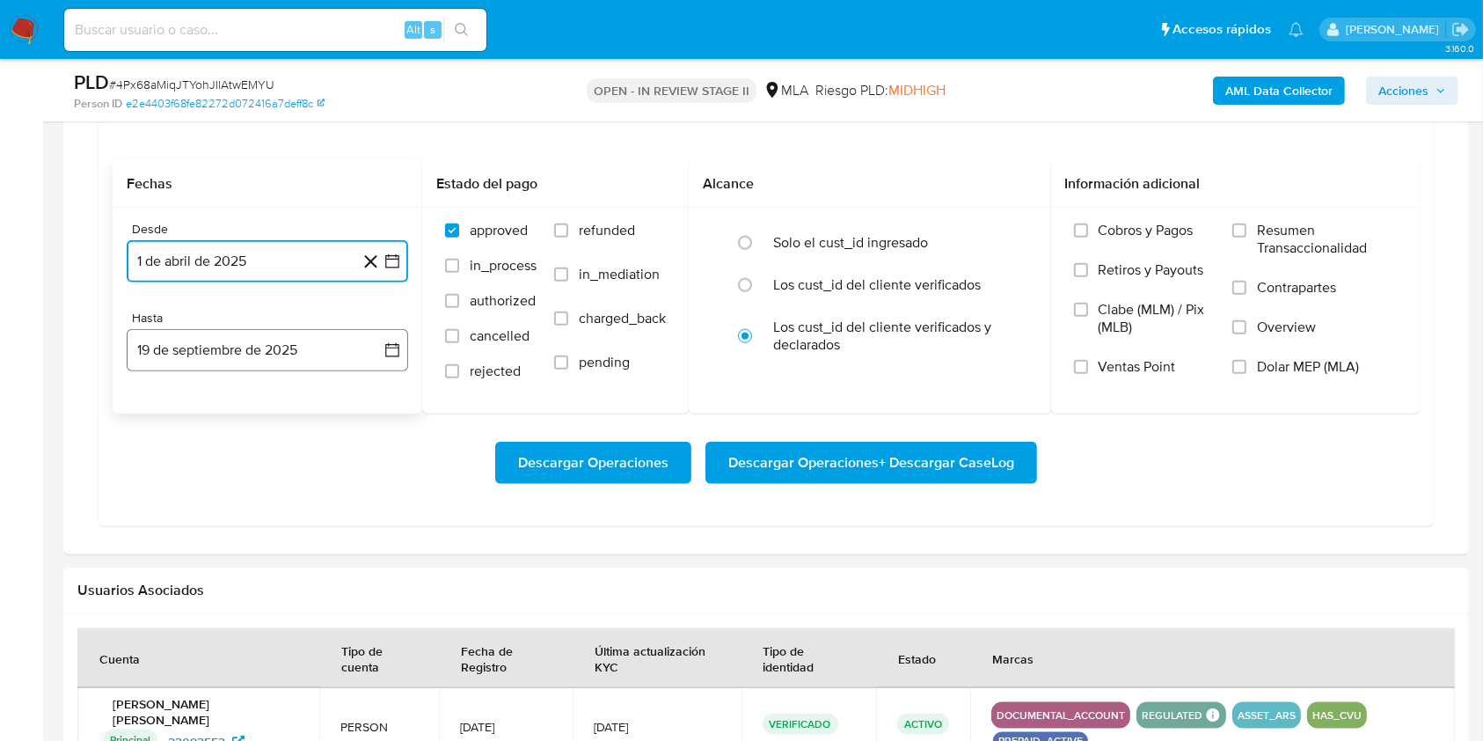
click at [219, 332] on button "19 de septiembre de 2025" at bounding box center [268, 350] width 282 height 42
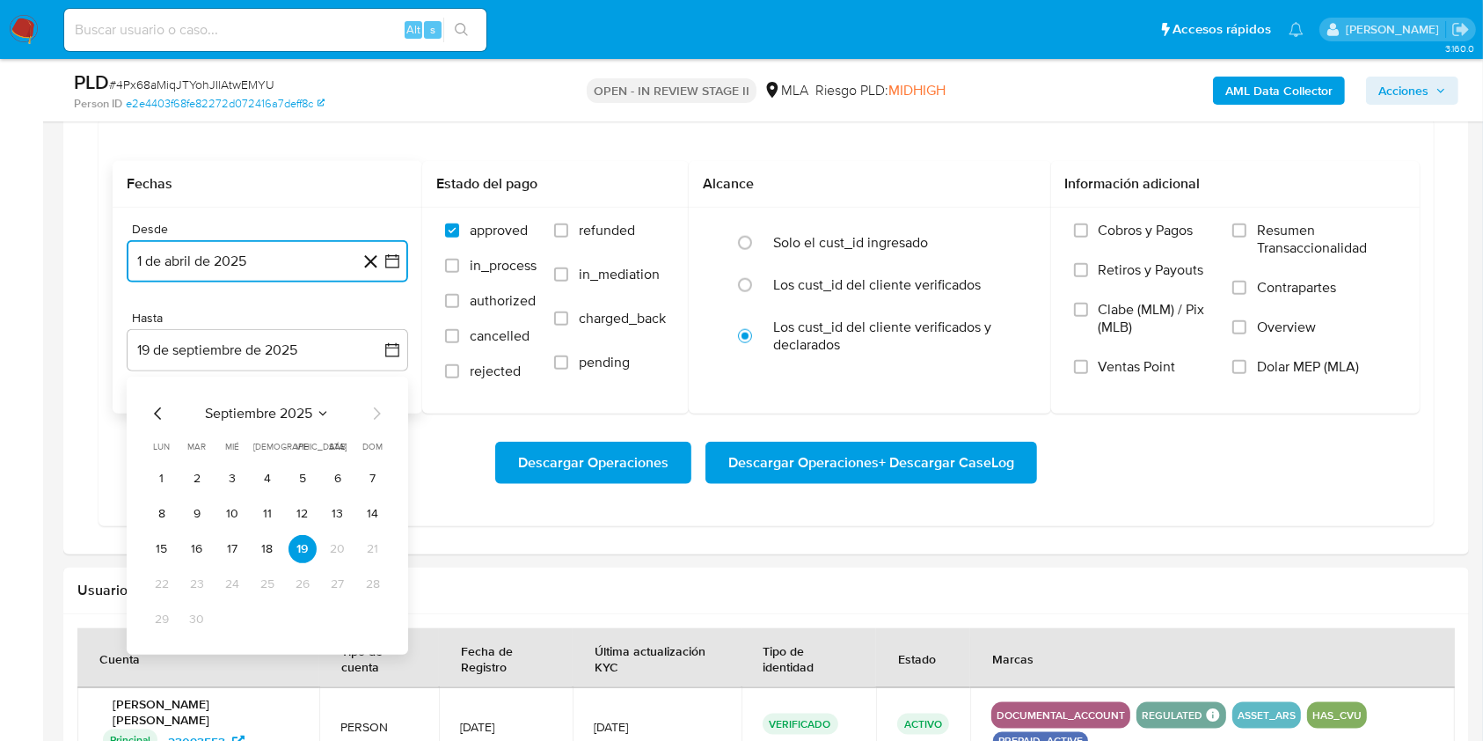
click at [161, 417] on icon "Mes anterior" at bounding box center [158, 413] width 21 height 21
click at [366, 611] on button "31" at bounding box center [373, 619] width 28 height 28
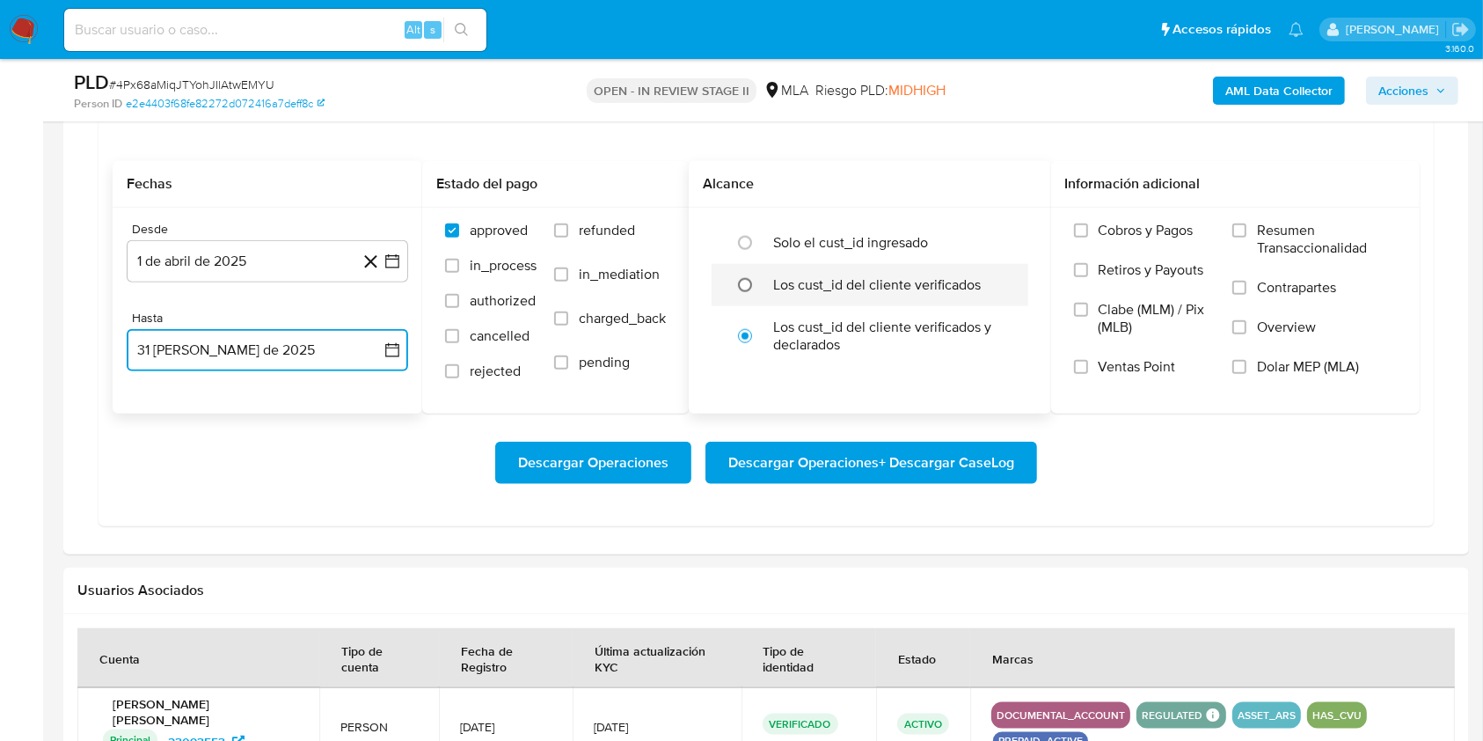
click at [739, 284] on input "radio" at bounding box center [745, 285] width 28 height 28
radio input "true"
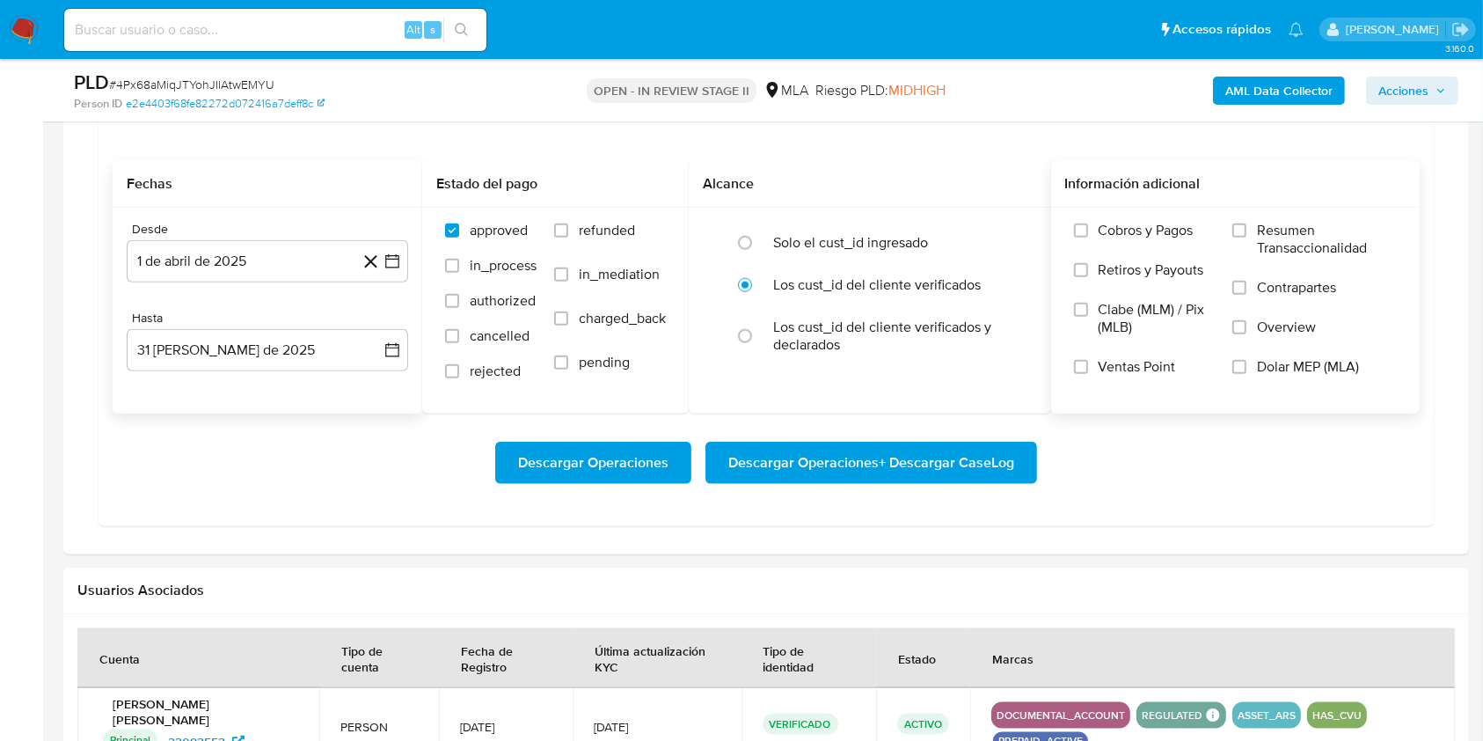
click at [1243, 376] on label "Dolar MEP (MLA)" at bounding box center [1315, 378] width 165 height 40
click at [1243, 374] on input "Dolar MEP (MLA)" at bounding box center [1240, 367] width 14 height 14
click at [872, 461] on span "Descargar Operaciones + Descargar CaseLog" at bounding box center [871, 462] width 286 height 39
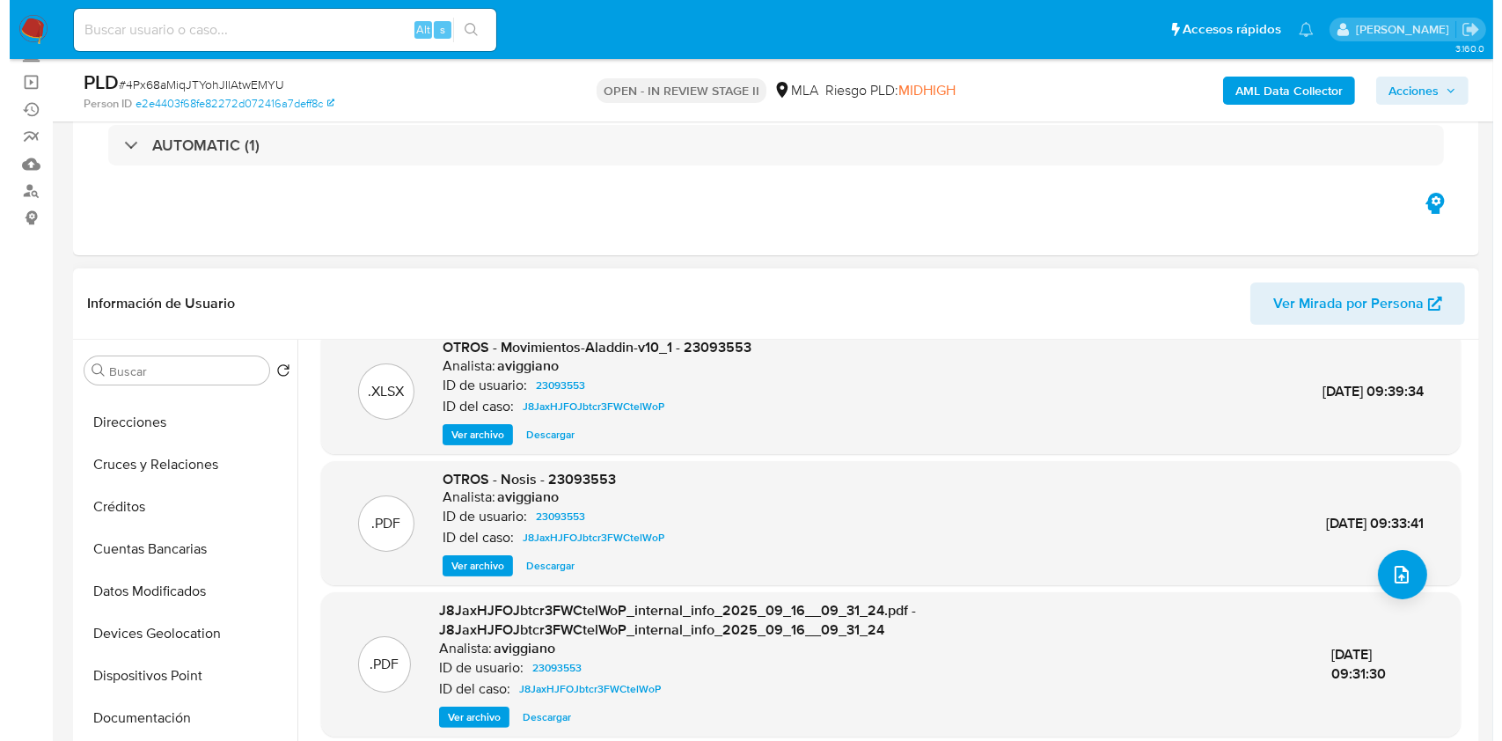
scroll to position [167, 0]
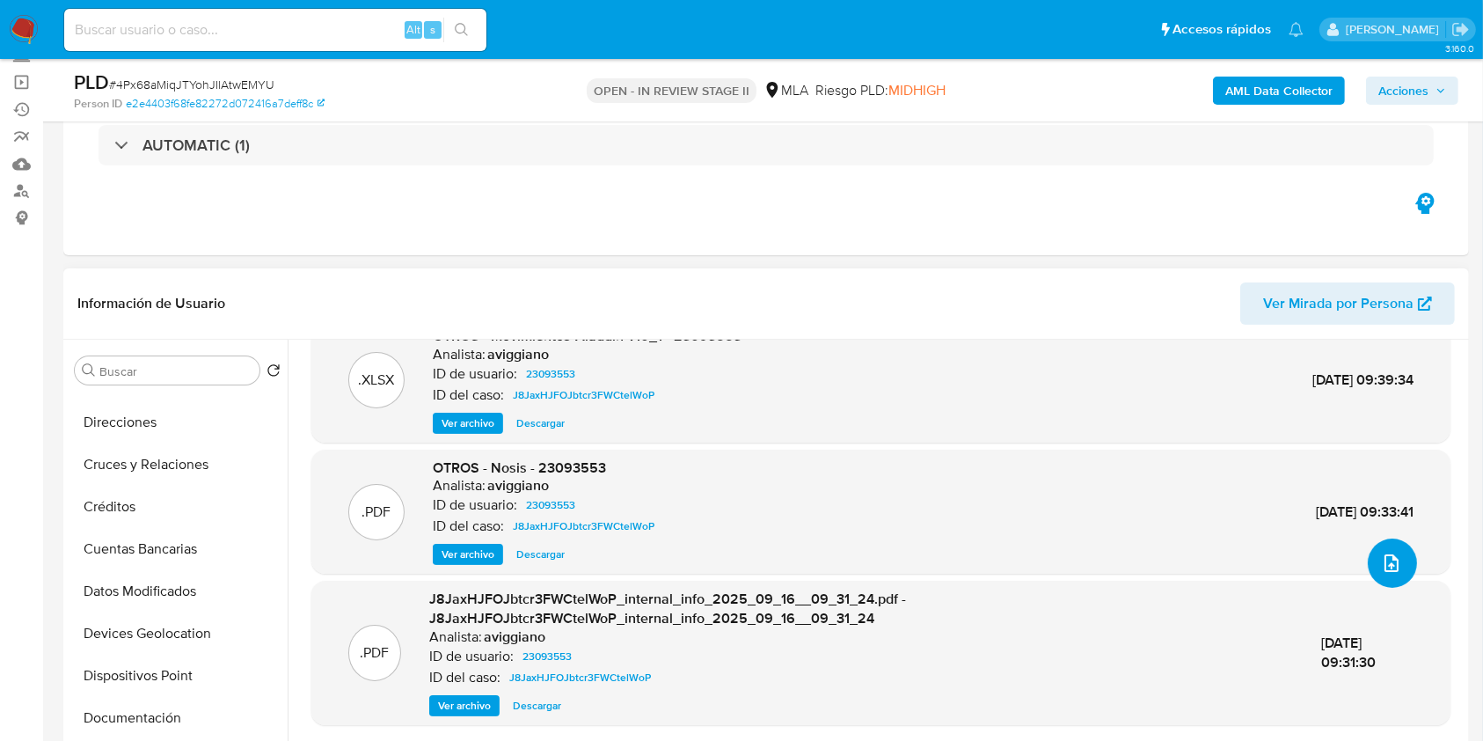
click at [1385, 567] on icon "upload-file" at bounding box center [1392, 563] width 14 height 18
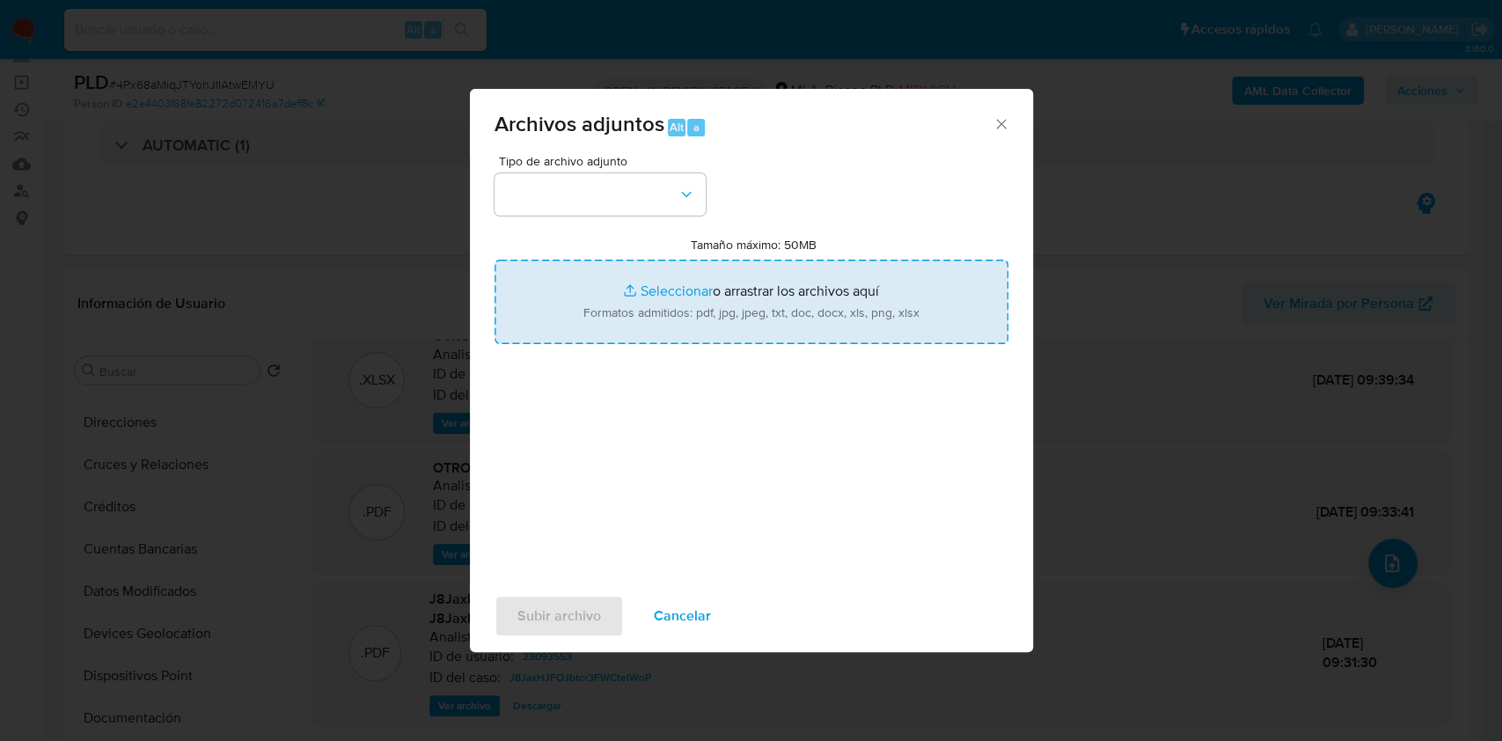
click at [633, 274] on input "Tamaño máximo: 50MB Seleccionar archivos" at bounding box center [751, 302] width 514 height 84
type input "C:\fakepath\Movimientos-Aladdin-v10_1 - 23093553 - v2.xlsx"
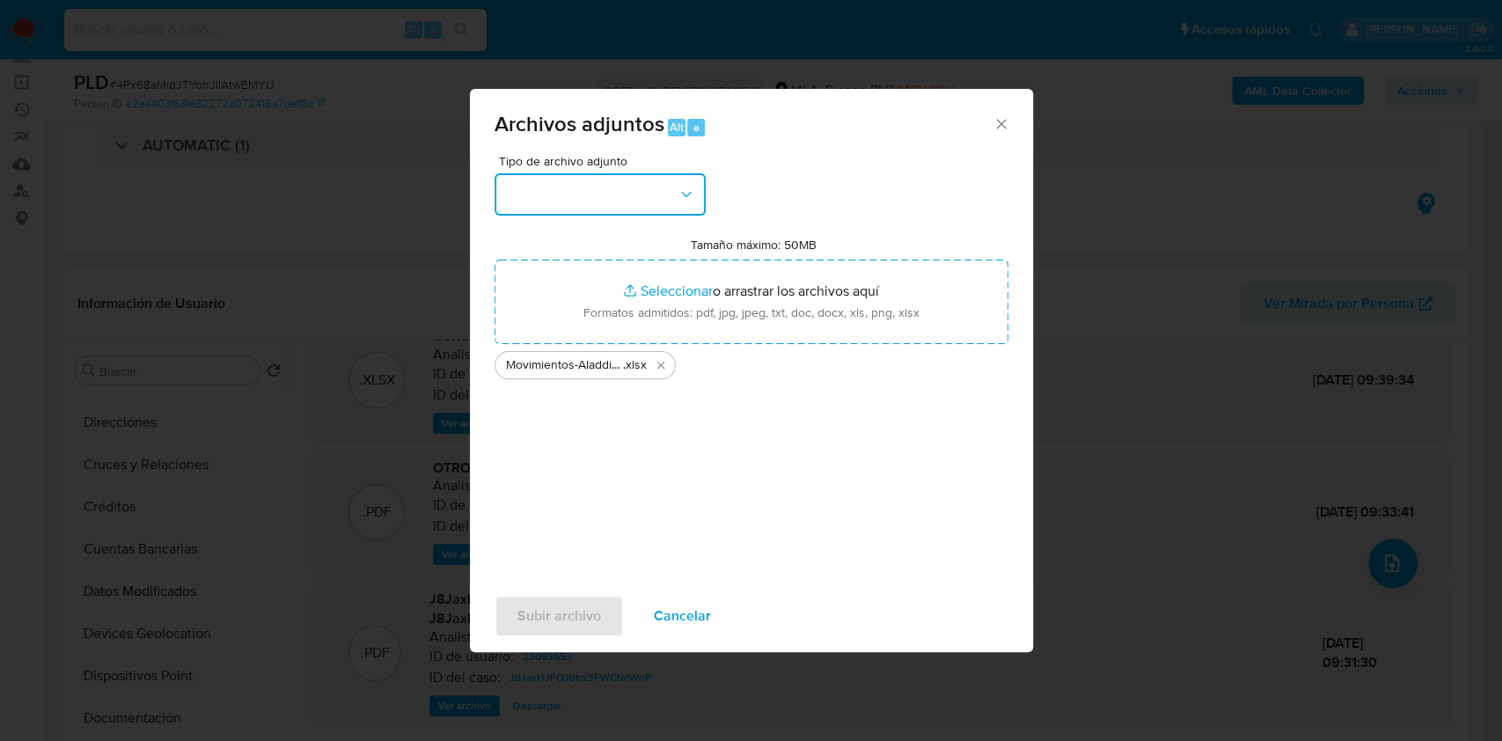
click at [567, 214] on button "button" at bounding box center [599, 194] width 211 height 42
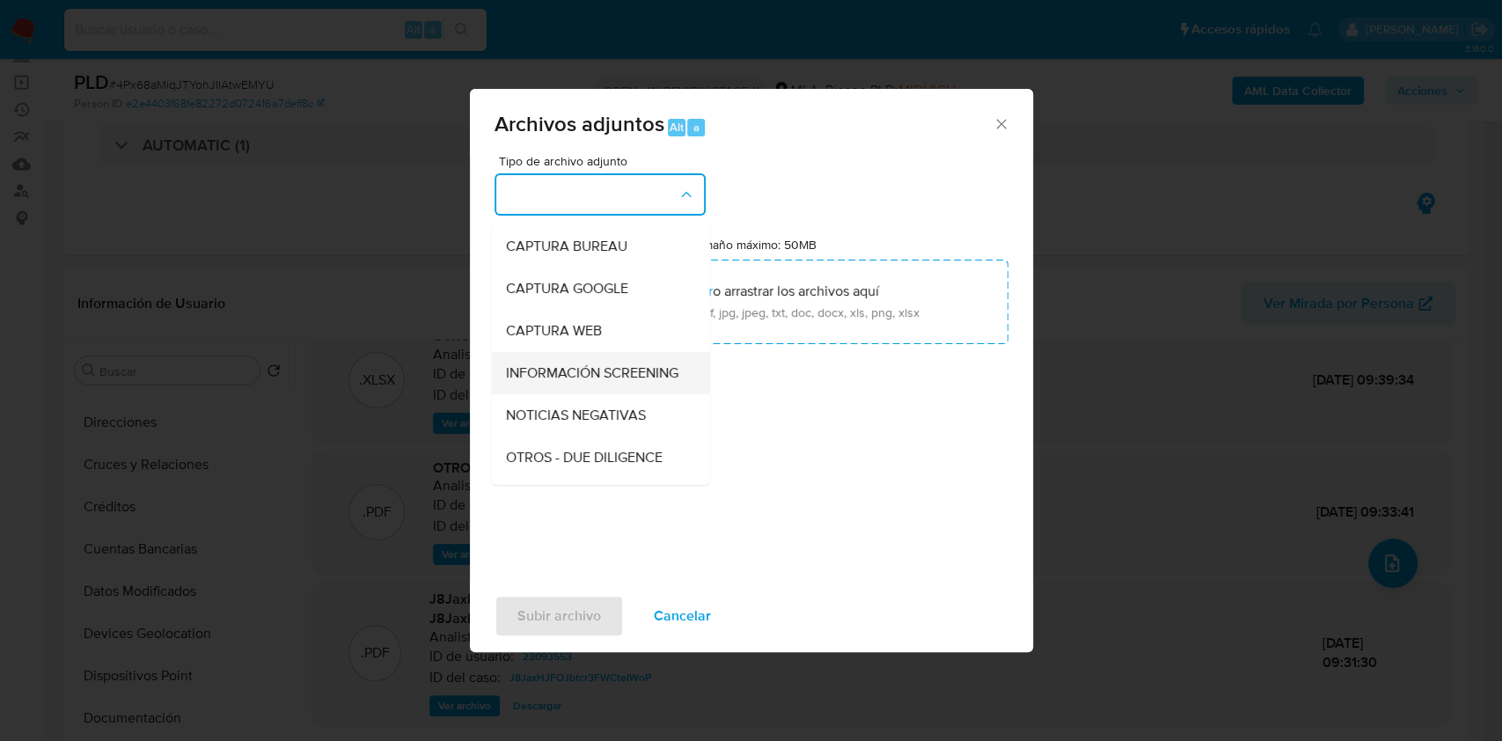
scroll to position [117, 0]
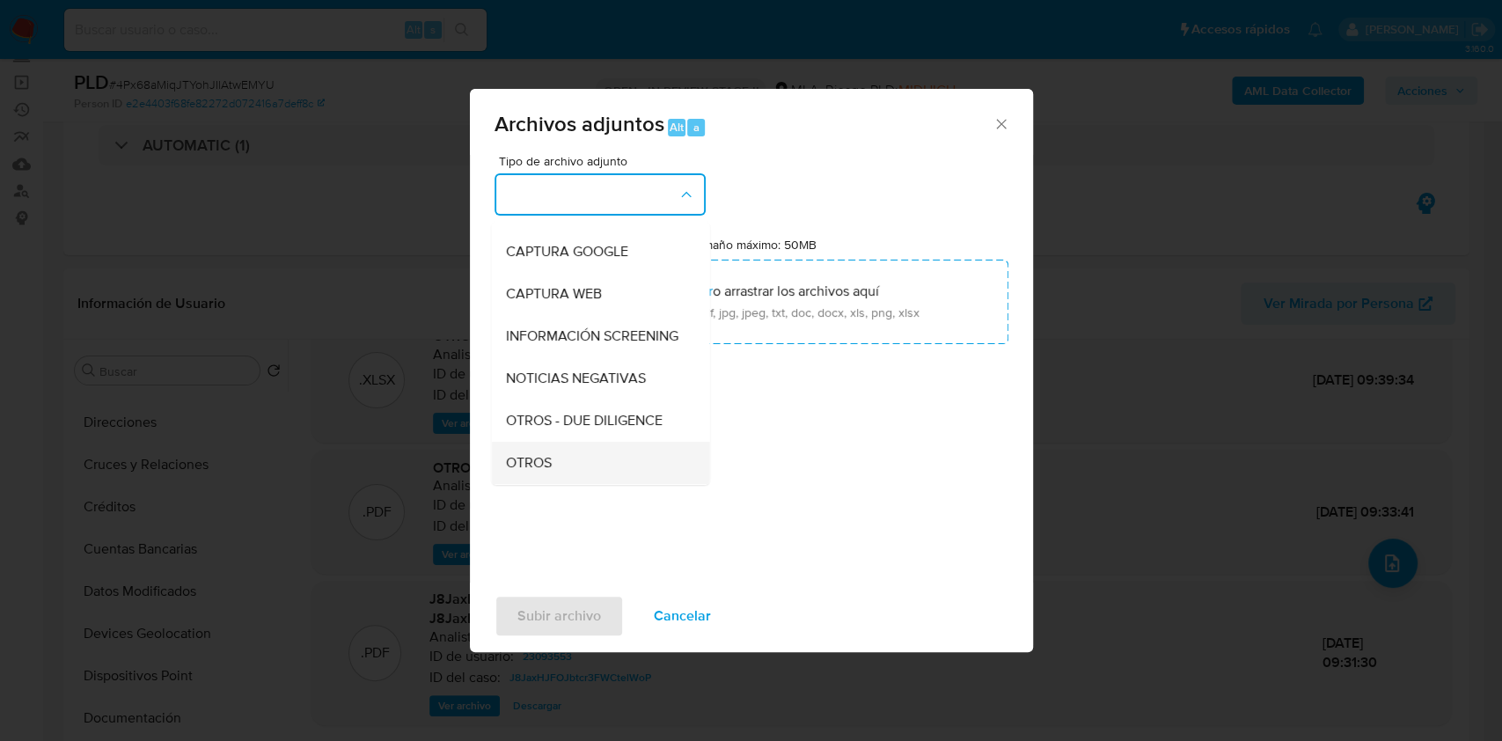
click at [541, 472] on span "OTROS" at bounding box center [528, 463] width 46 height 18
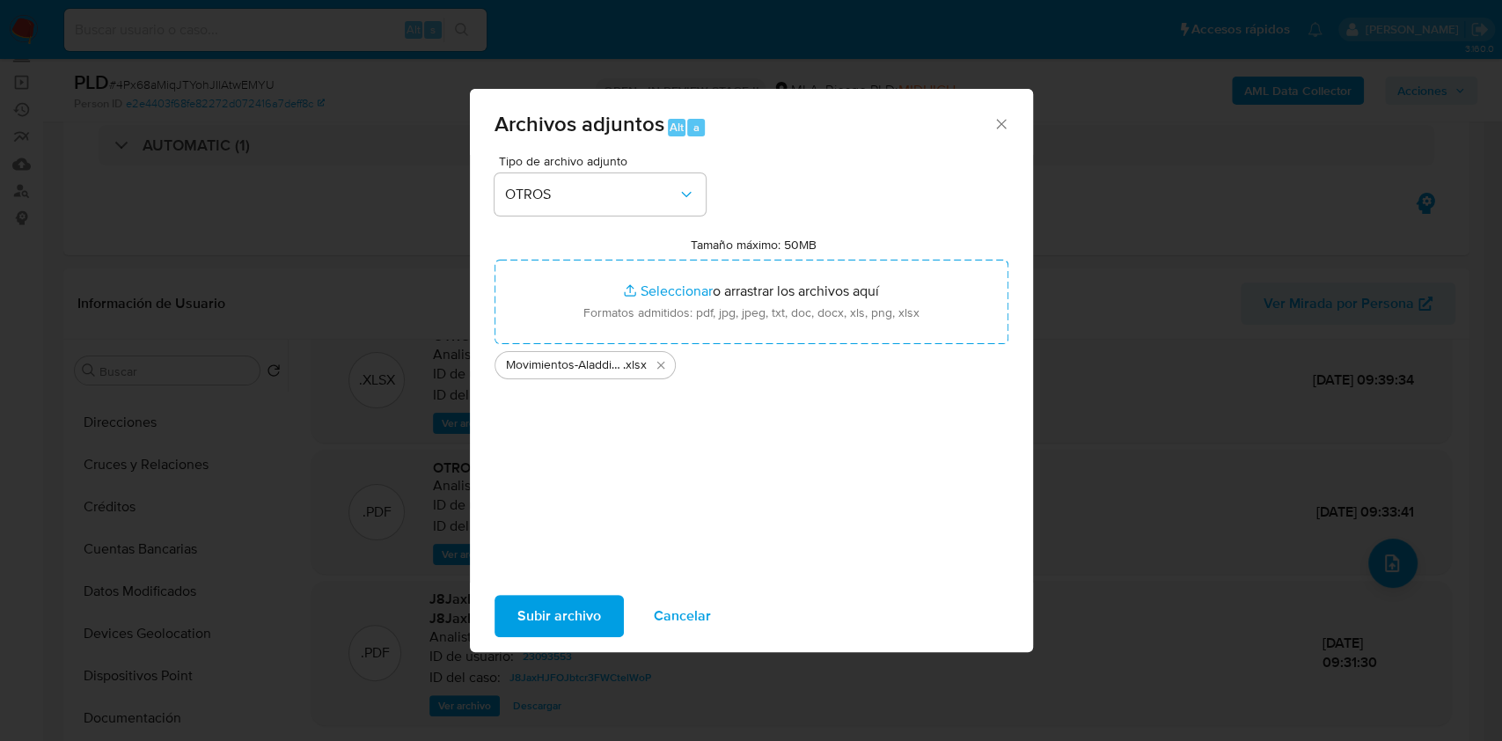
click at [556, 602] on span "Subir archivo" at bounding box center [559, 616] width 84 height 39
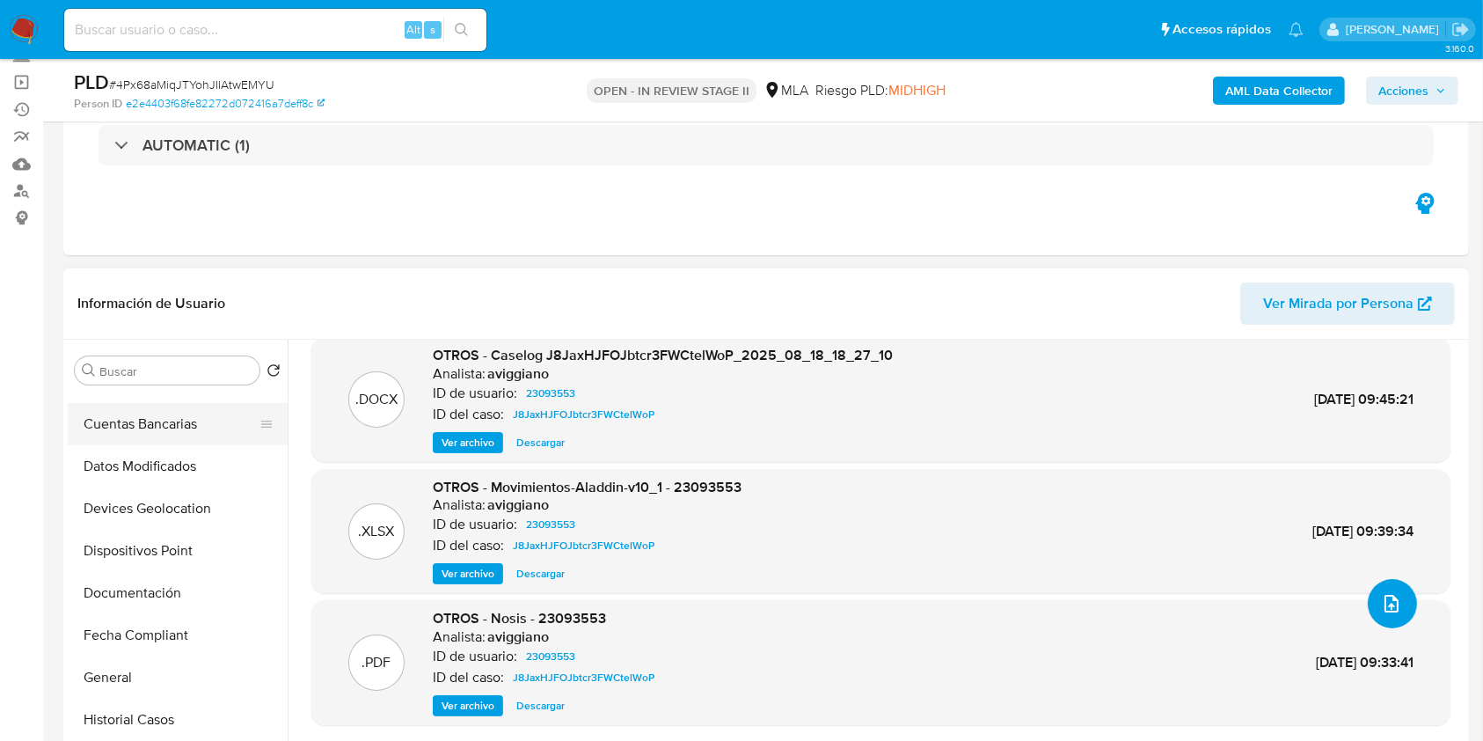
scroll to position [352, 0]
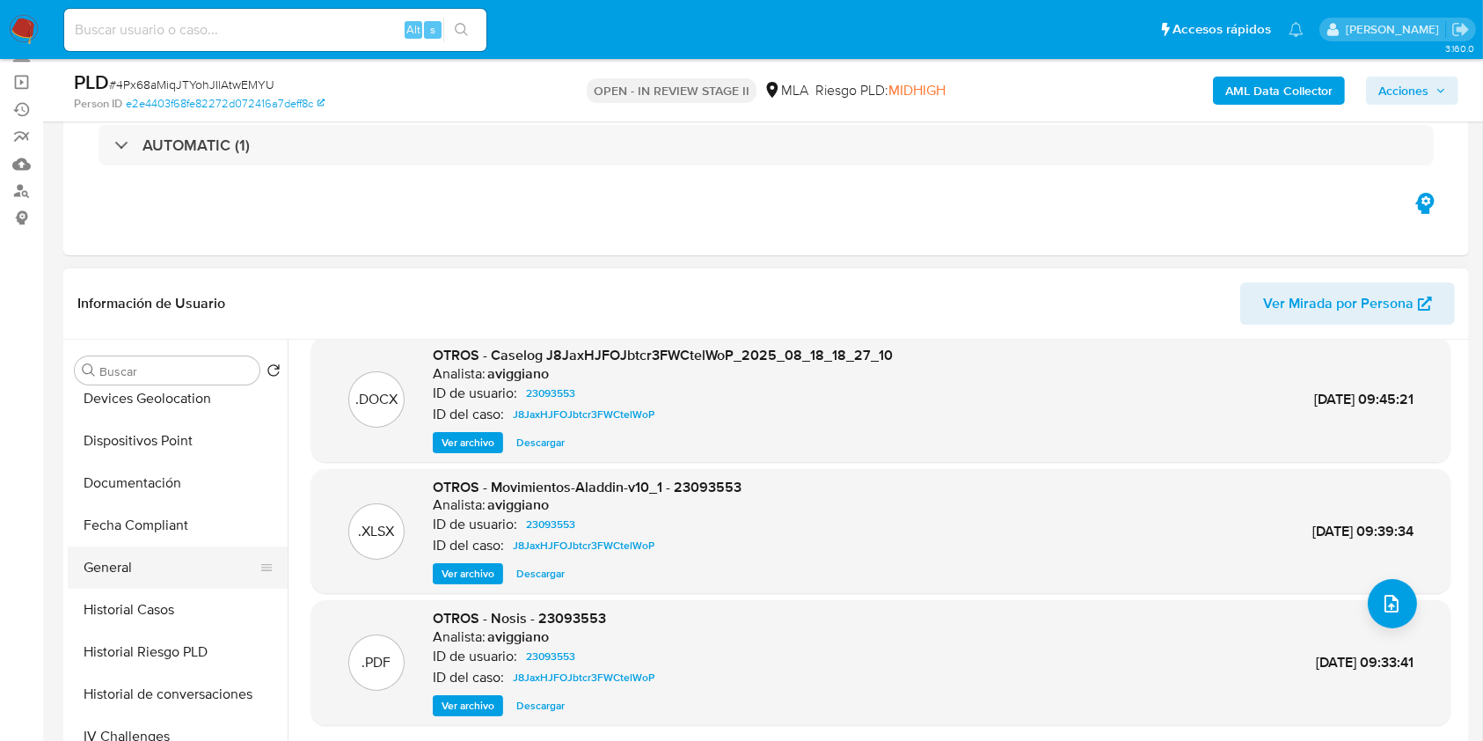
click at [157, 581] on button "General" at bounding box center [171, 567] width 206 height 42
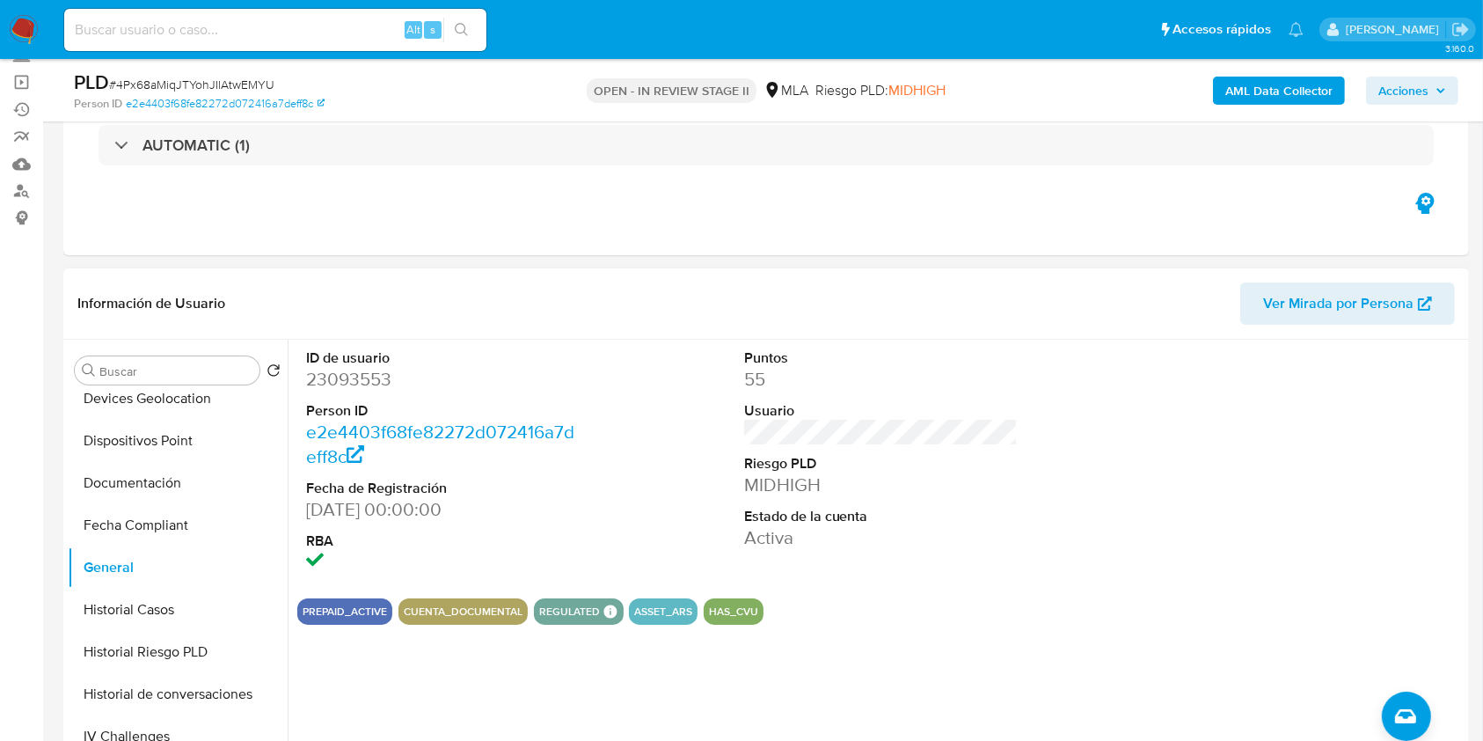
click at [340, 386] on dd "23093553" at bounding box center [443, 379] width 274 height 25
copy dd "23093553"
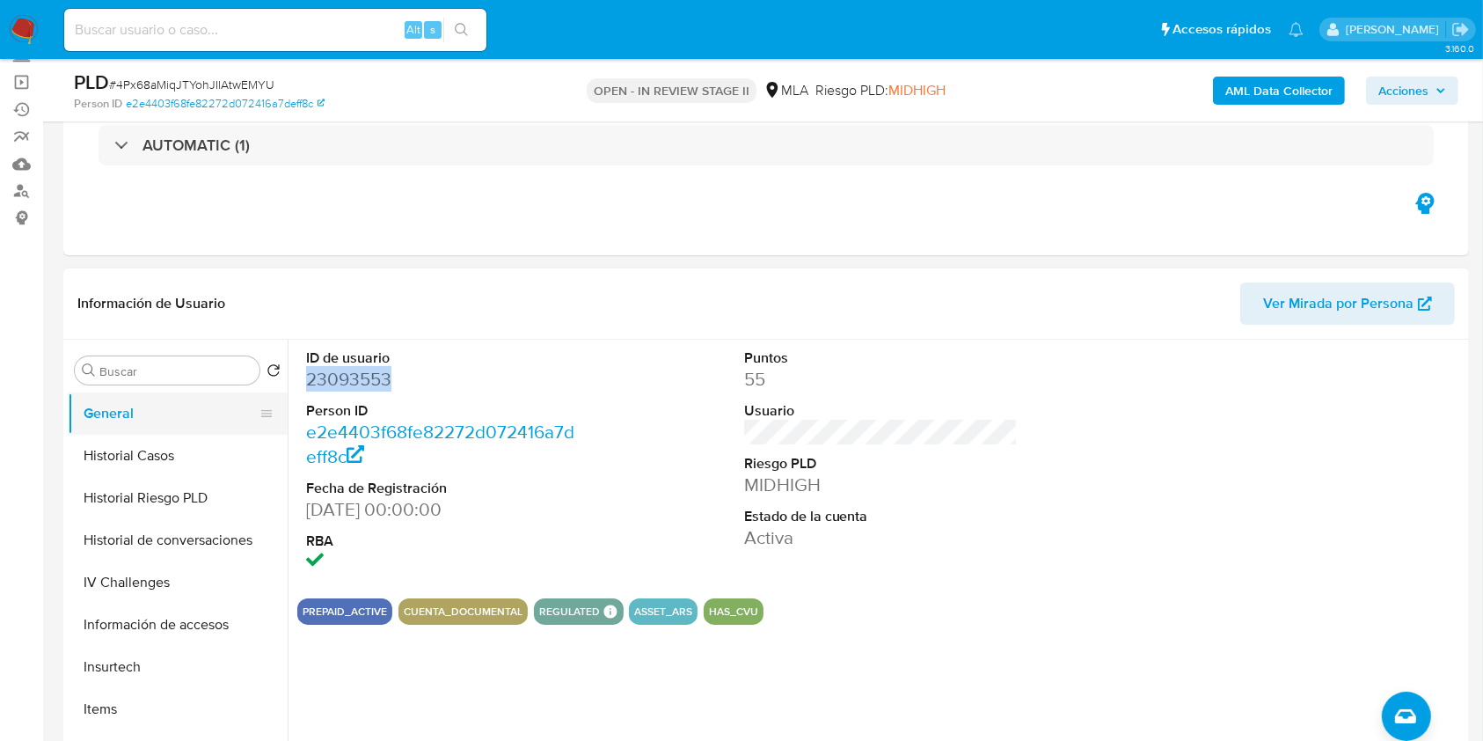
scroll to position [469, 0]
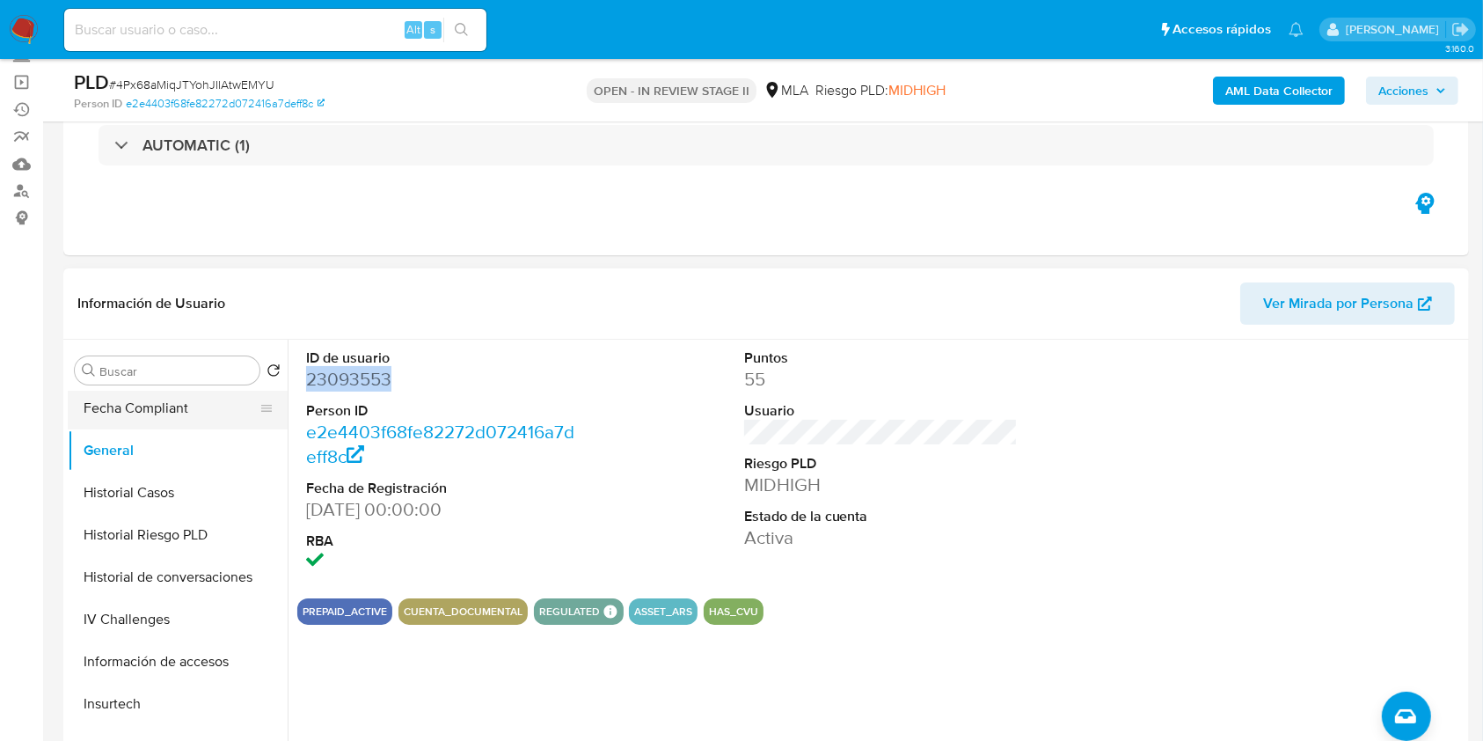
drag, startPoint x: 176, startPoint y: 481, endPoint x: 194, endPoint y: 426, distance: 58.2
click at [176, 481] on button "Historial Casos" at bounding box center [178, 493] width 220 height 42
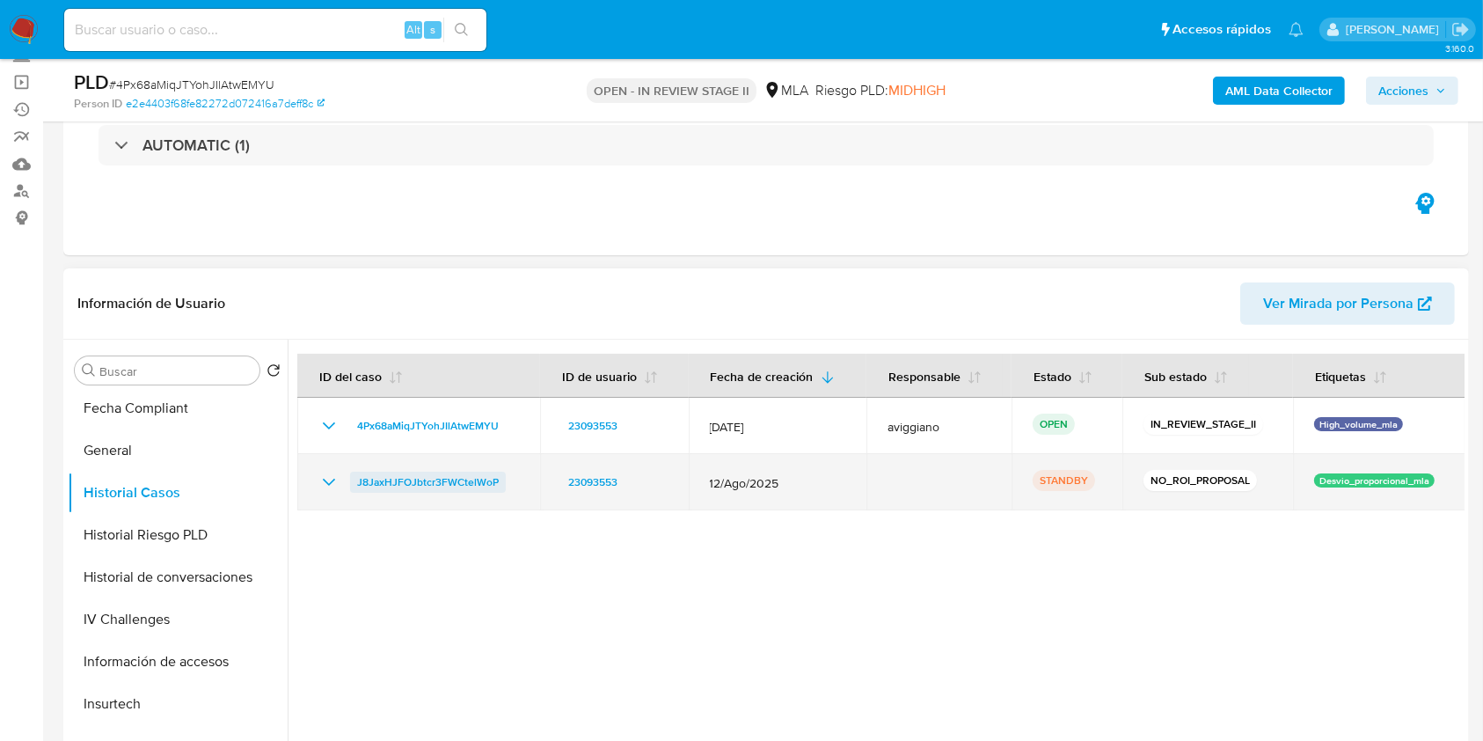
drag, startPoint x: 516, startPoint y: 484, endPoint x: 356, endPoint y: 490, distance: 159.4
click at [356, 490] on div "J8JaxHJFOJbtcr3FWCtelWoP" at bounding box center [418, 482] width 201 height 21
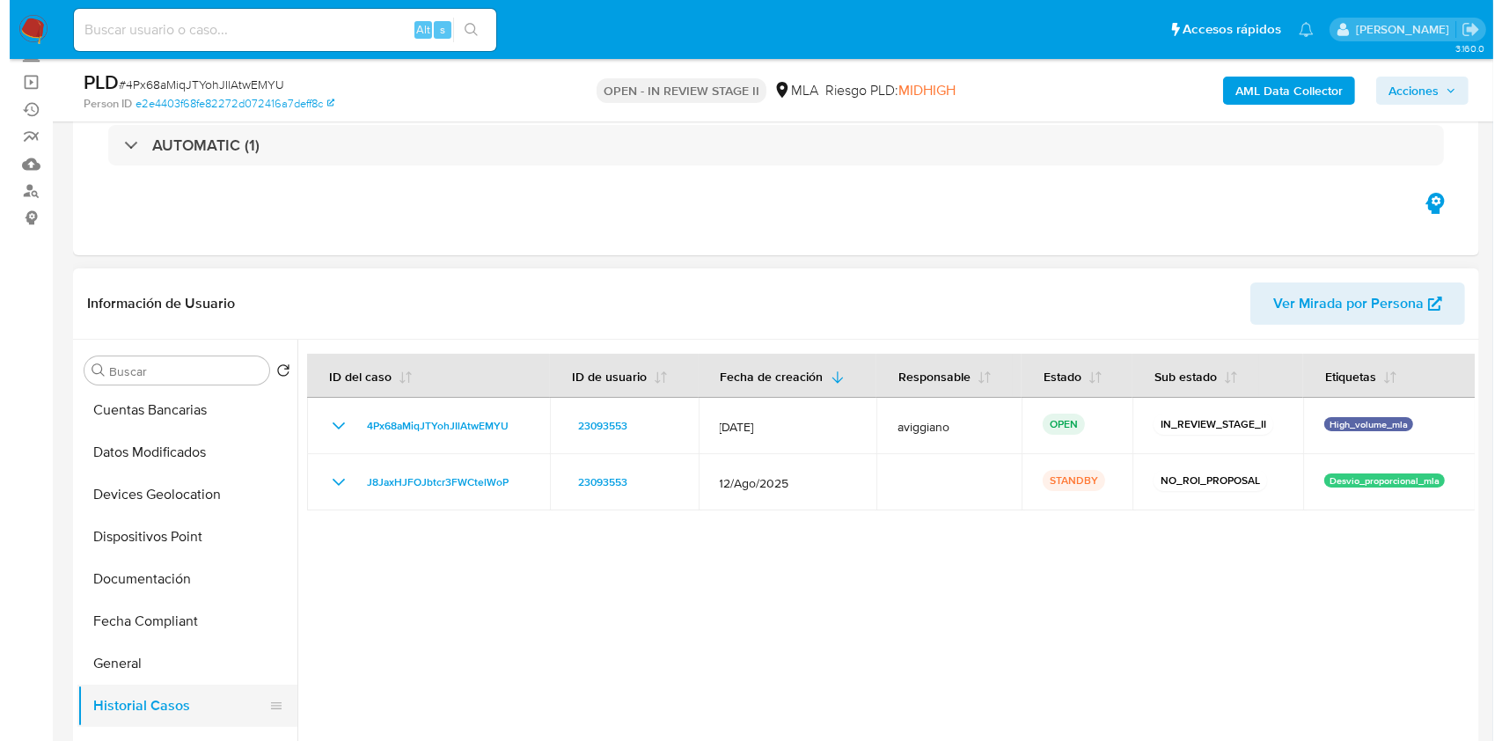
scroll to position [0, 0]
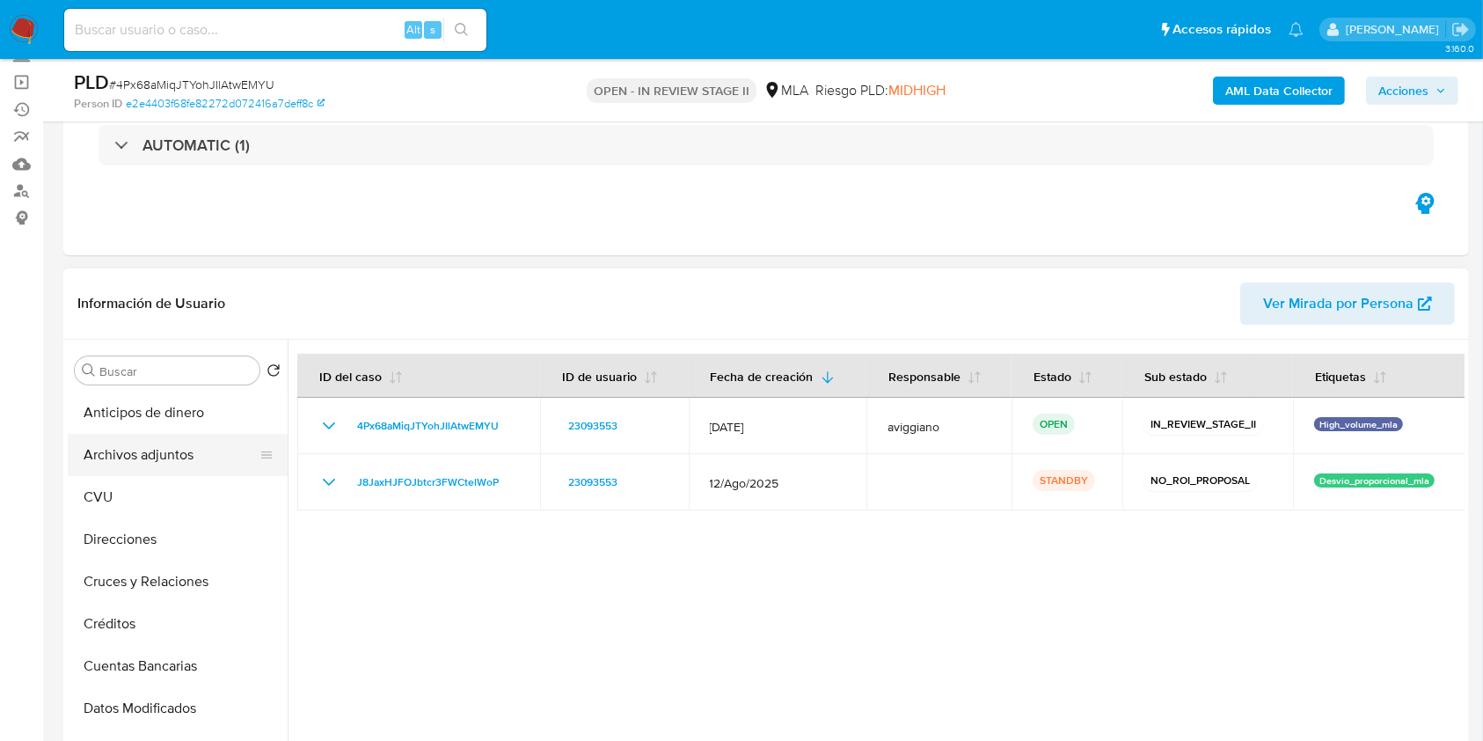
click at [155, 457] on button "Archivos adjuntos" at bounding box center [171, 455] width 206 height 42
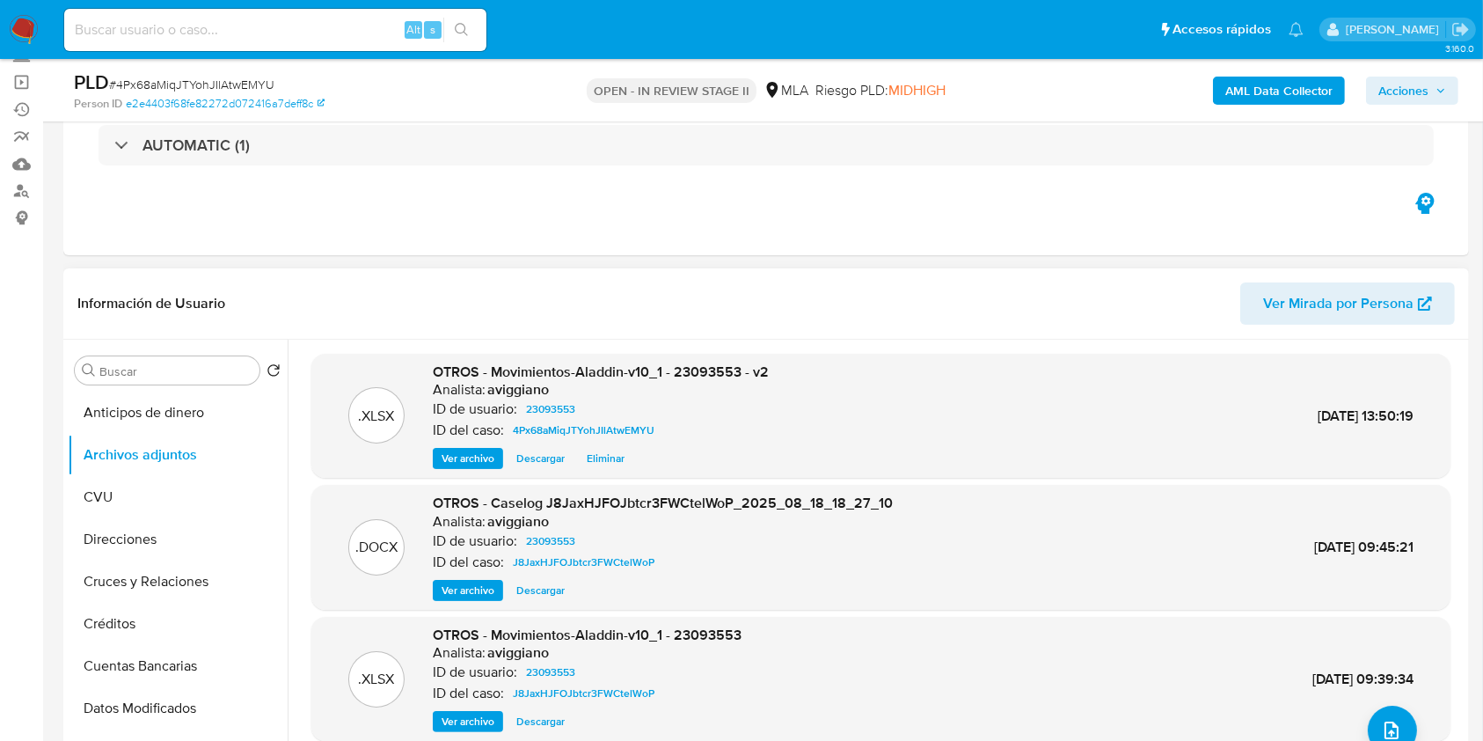
click at [448, 591] on span "Ver archivo" at bounding box center [468, 591] width 53 height 18
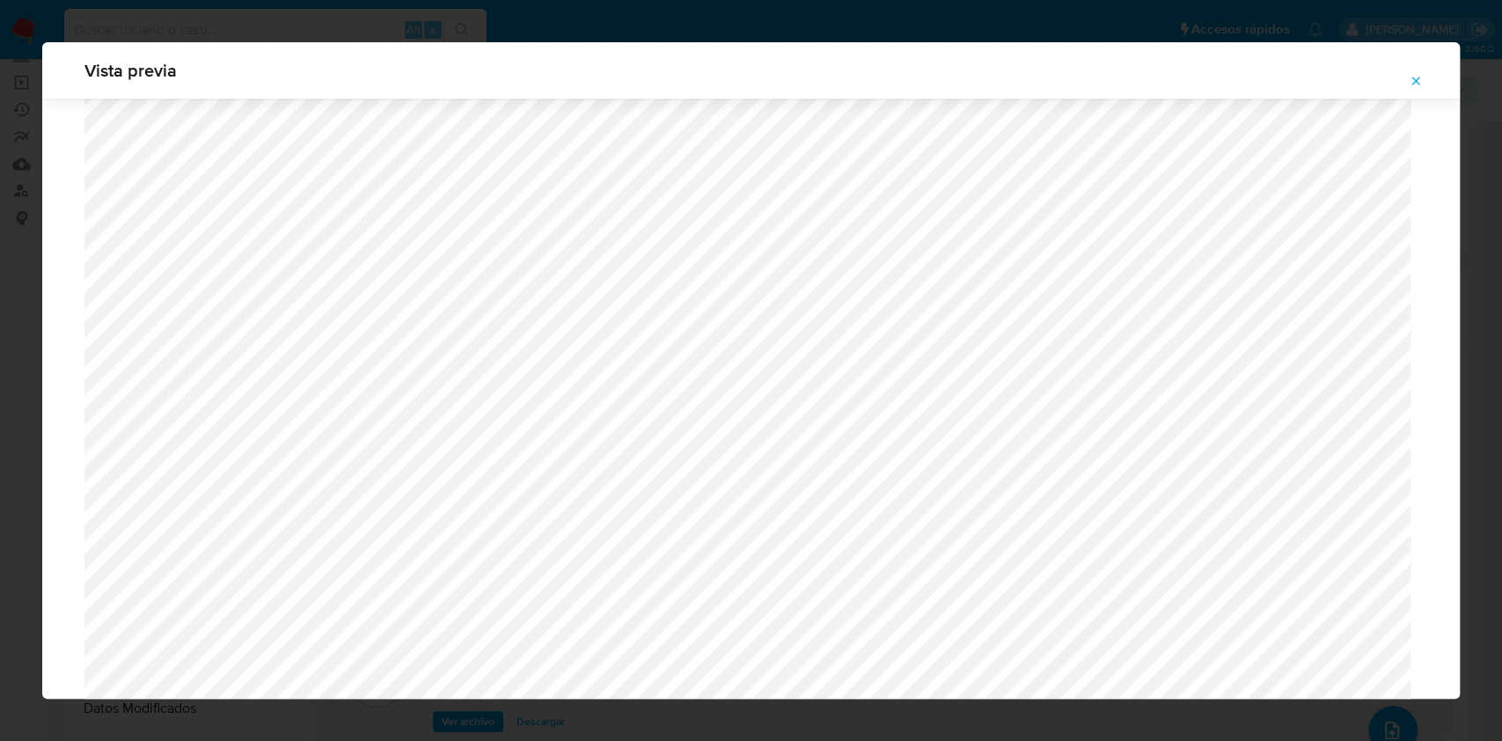
scroll to position [1724, 0]
click at [1416, 84] on icon "Attachment preview" at bounding box center [1416, 81] width 14 height 14
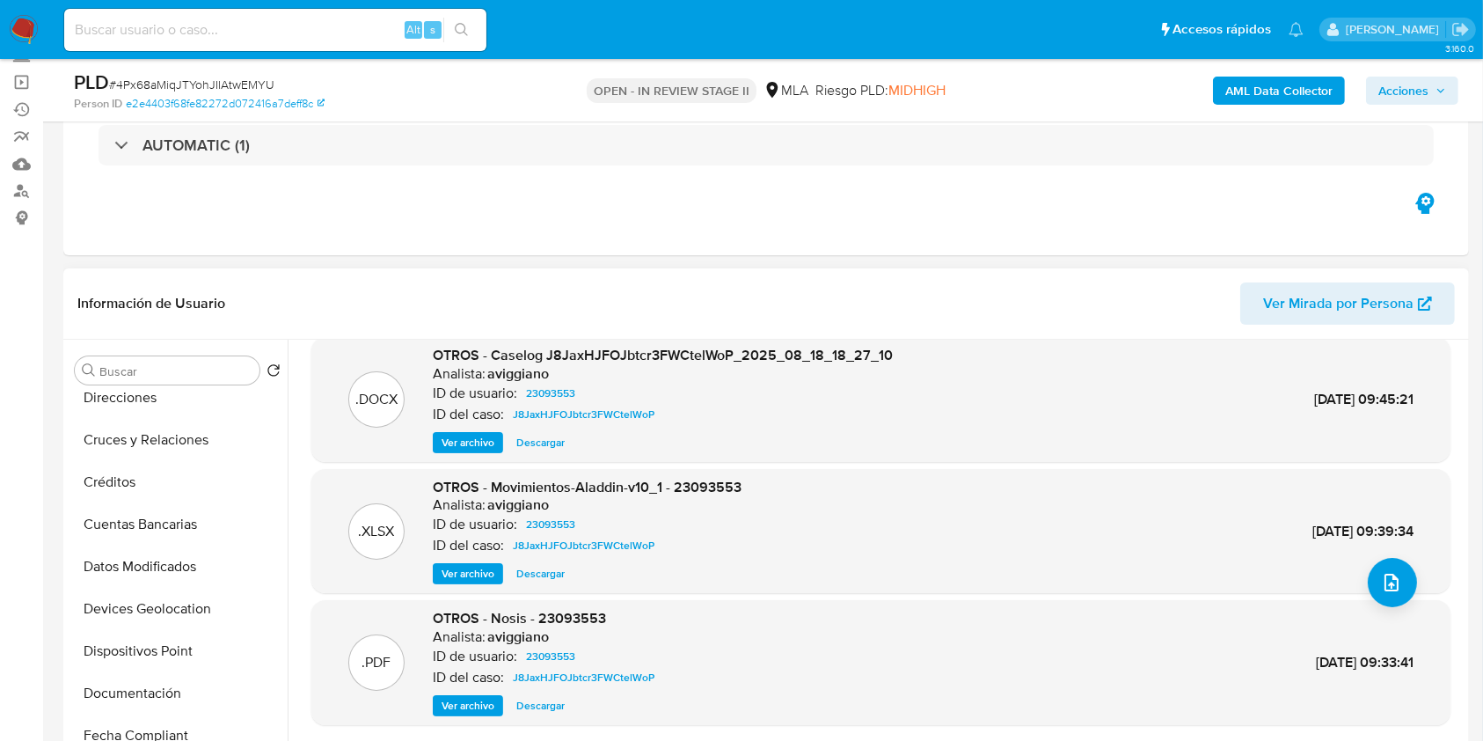
scroll to position [352, 0]
click at [150, 599] on button "Historial Casos" at bounding box center [171, 610] width 206 height 42
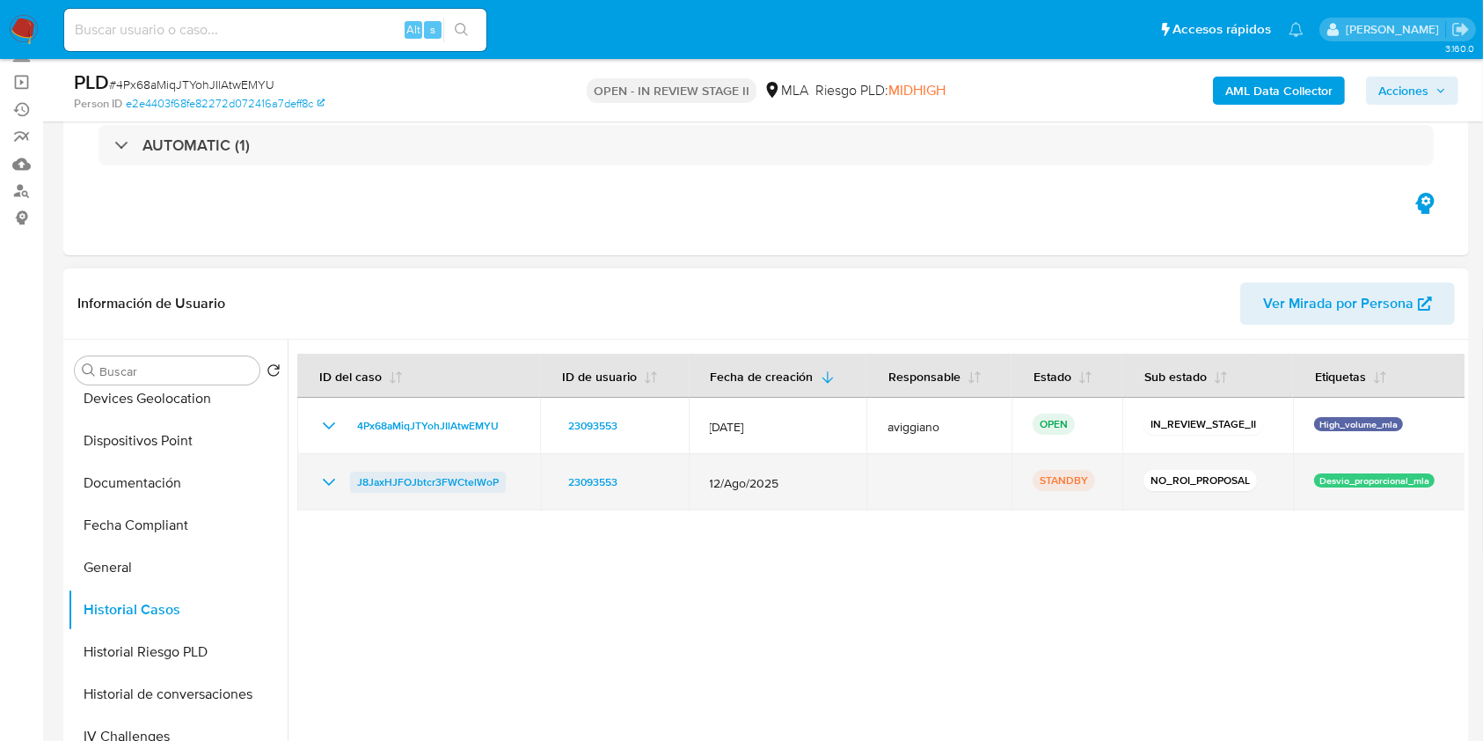
click at [384, 484] on span "J8JaxHJFOJbtcr3FWCtelWoP" at bounding box center [428, 482] width 142 height 21
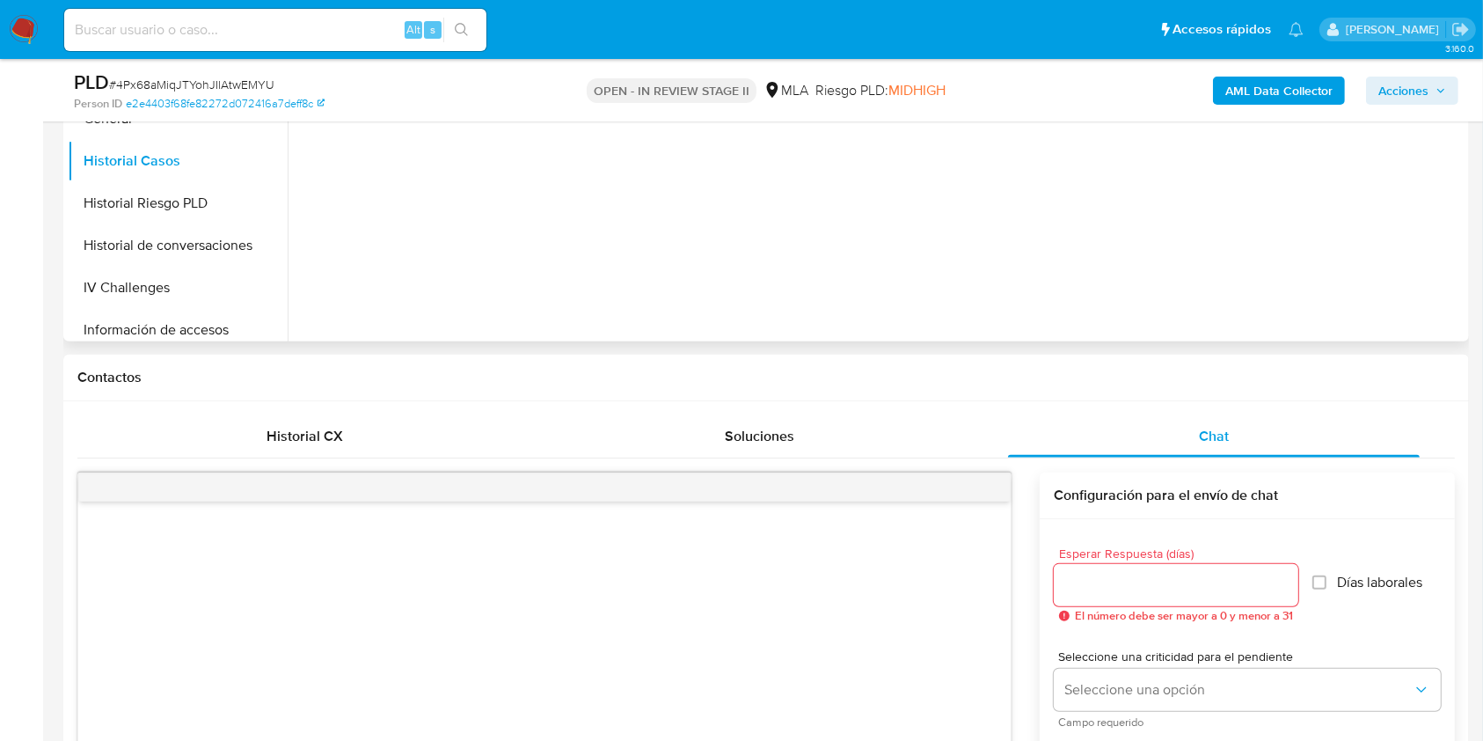
scroll to position [352, 0]
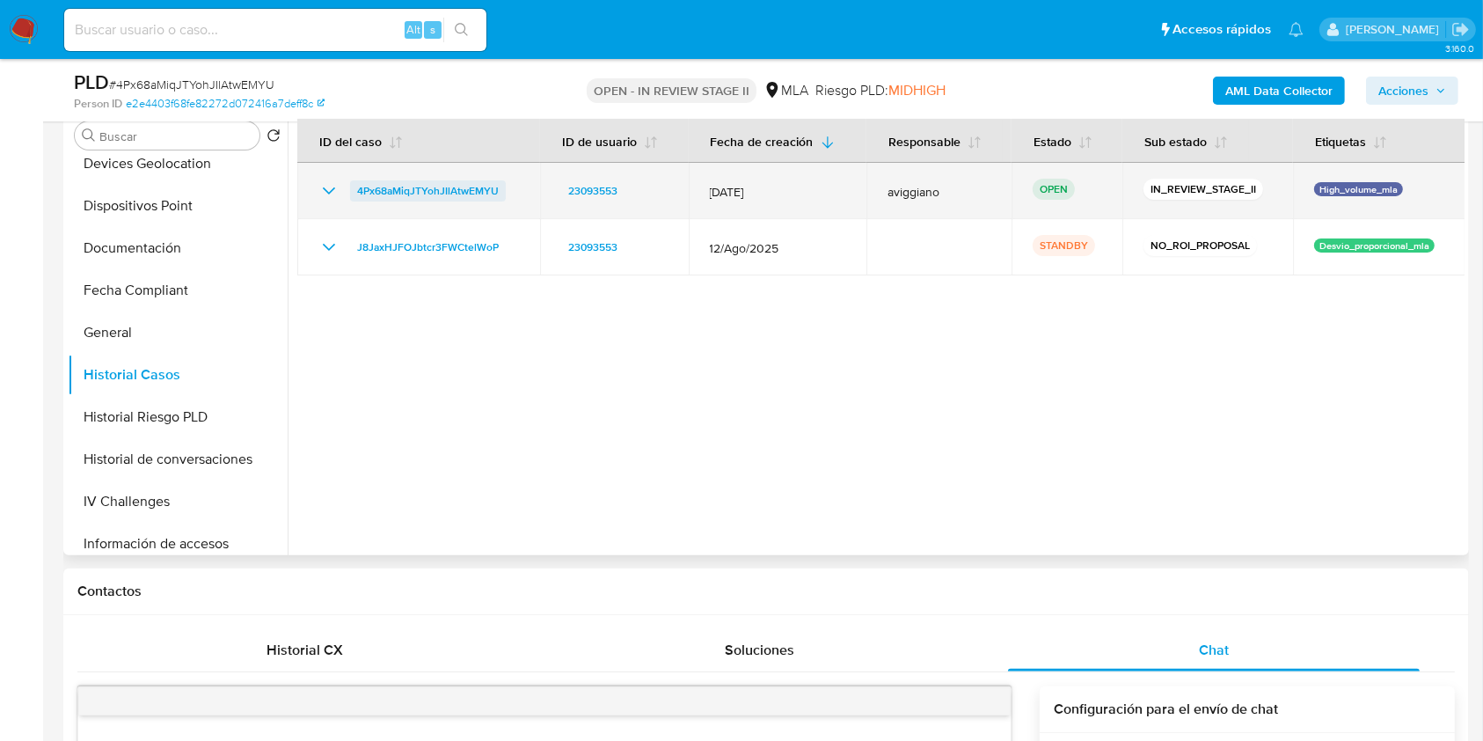
click at [407, 180] on span "4Px68aMiqJTYohJIlAtwEMYU" at bounding box center [428, 190] width 142 height 21
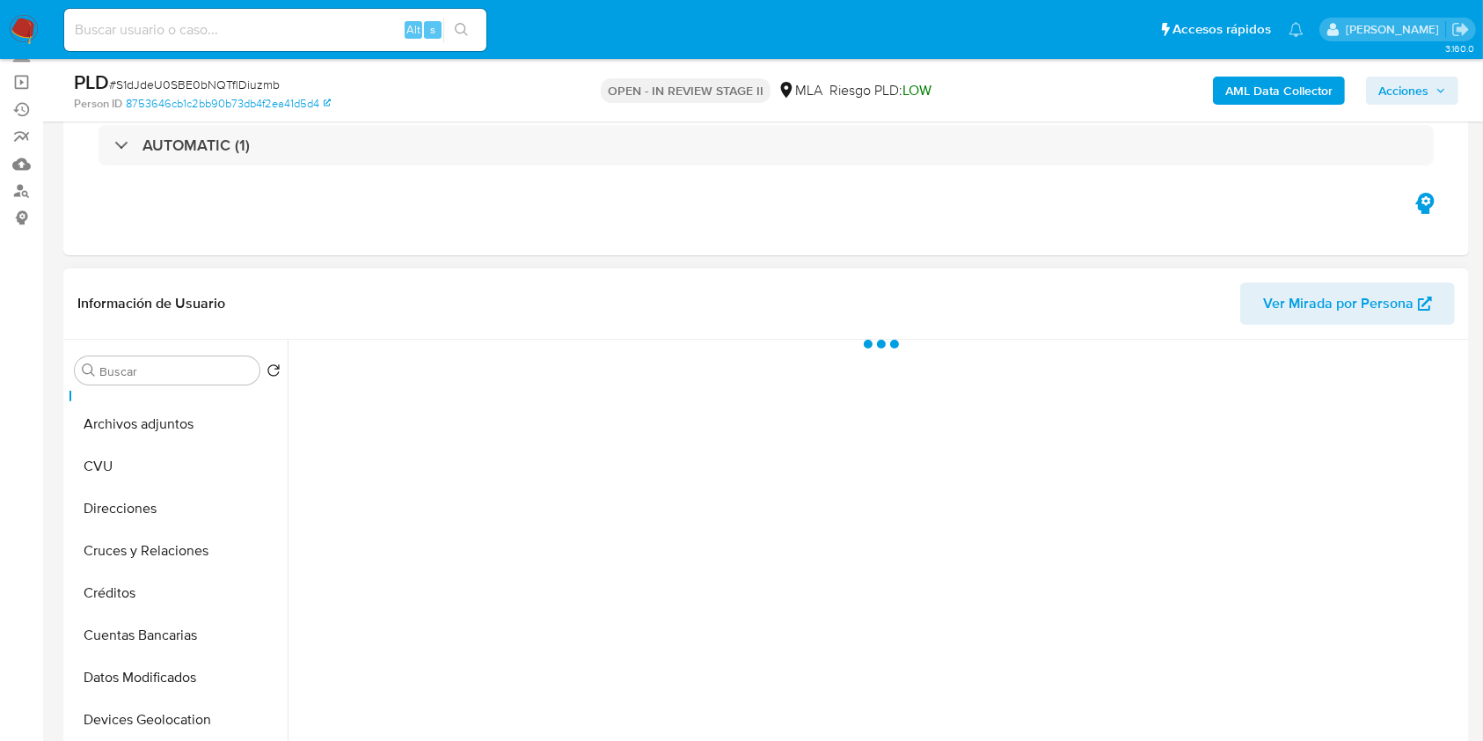
scroll to position [352, 0]
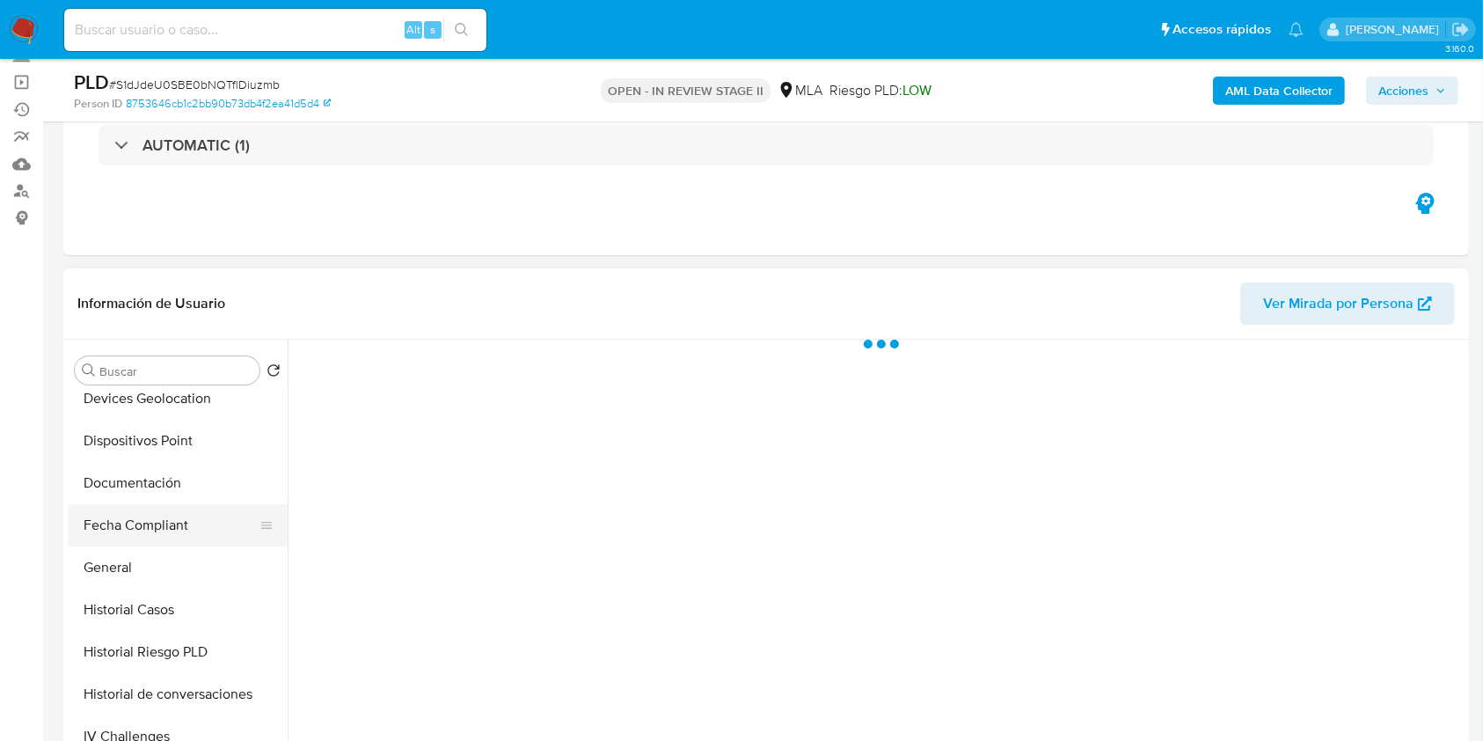
select select "10"
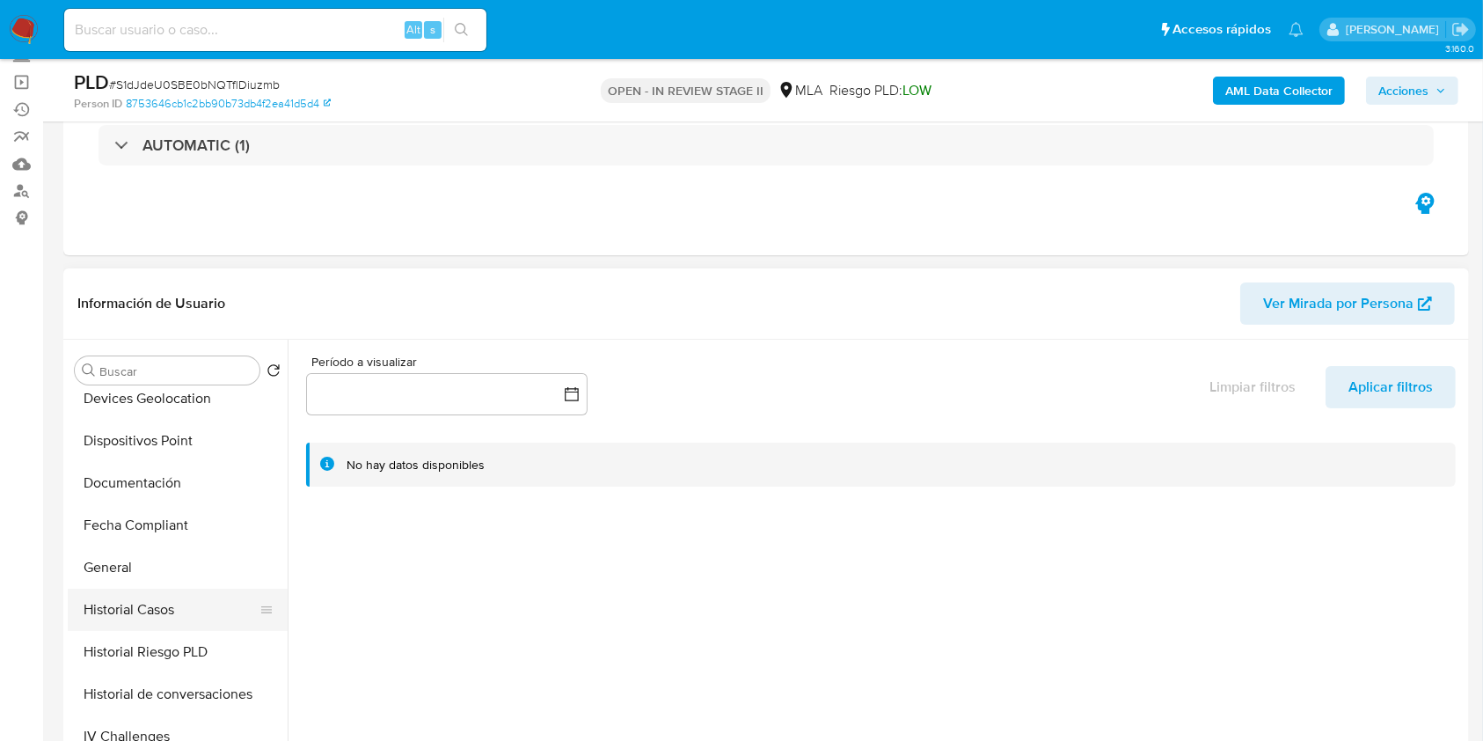
click at [161, 607] on button "Historial Casos" at bounding box center [171, 610] width 206 height 42
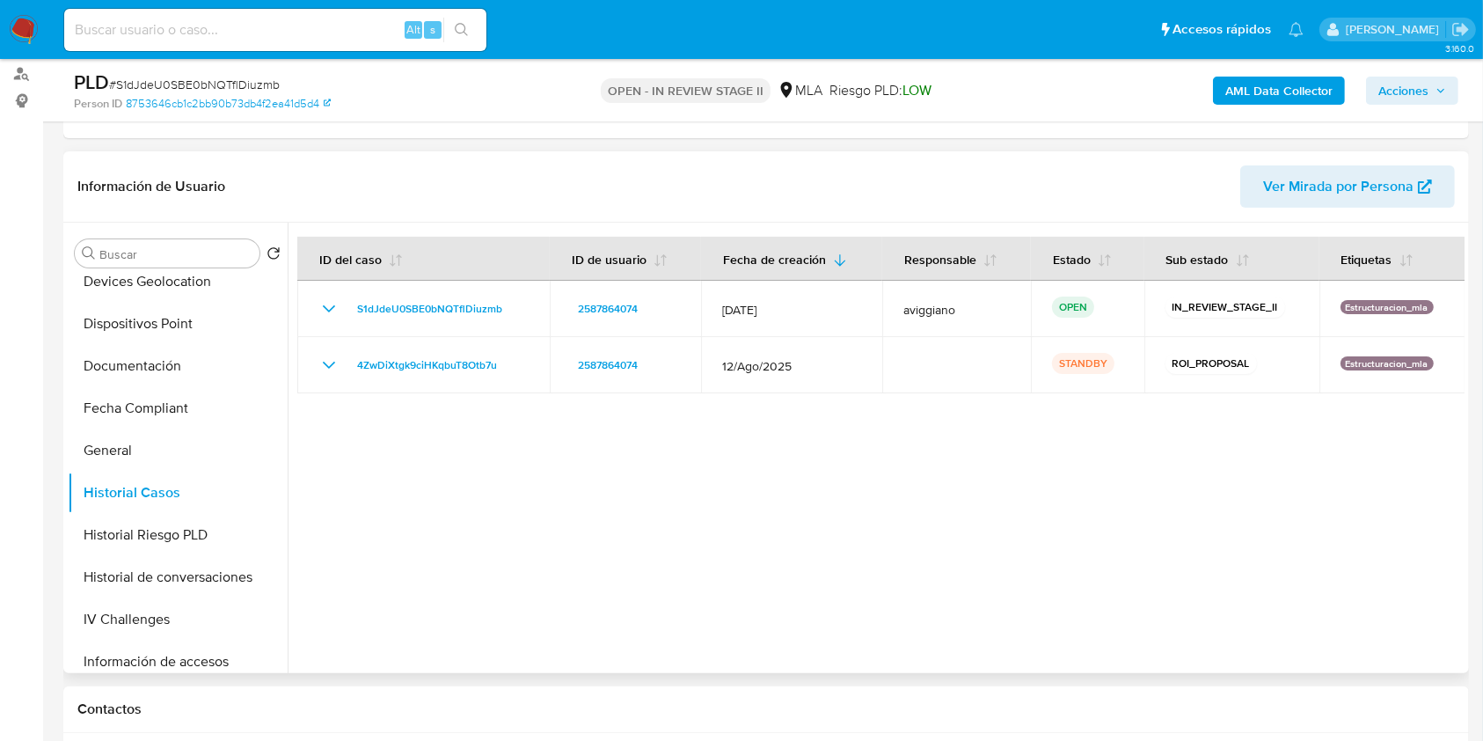
scroll to position [469, 0]
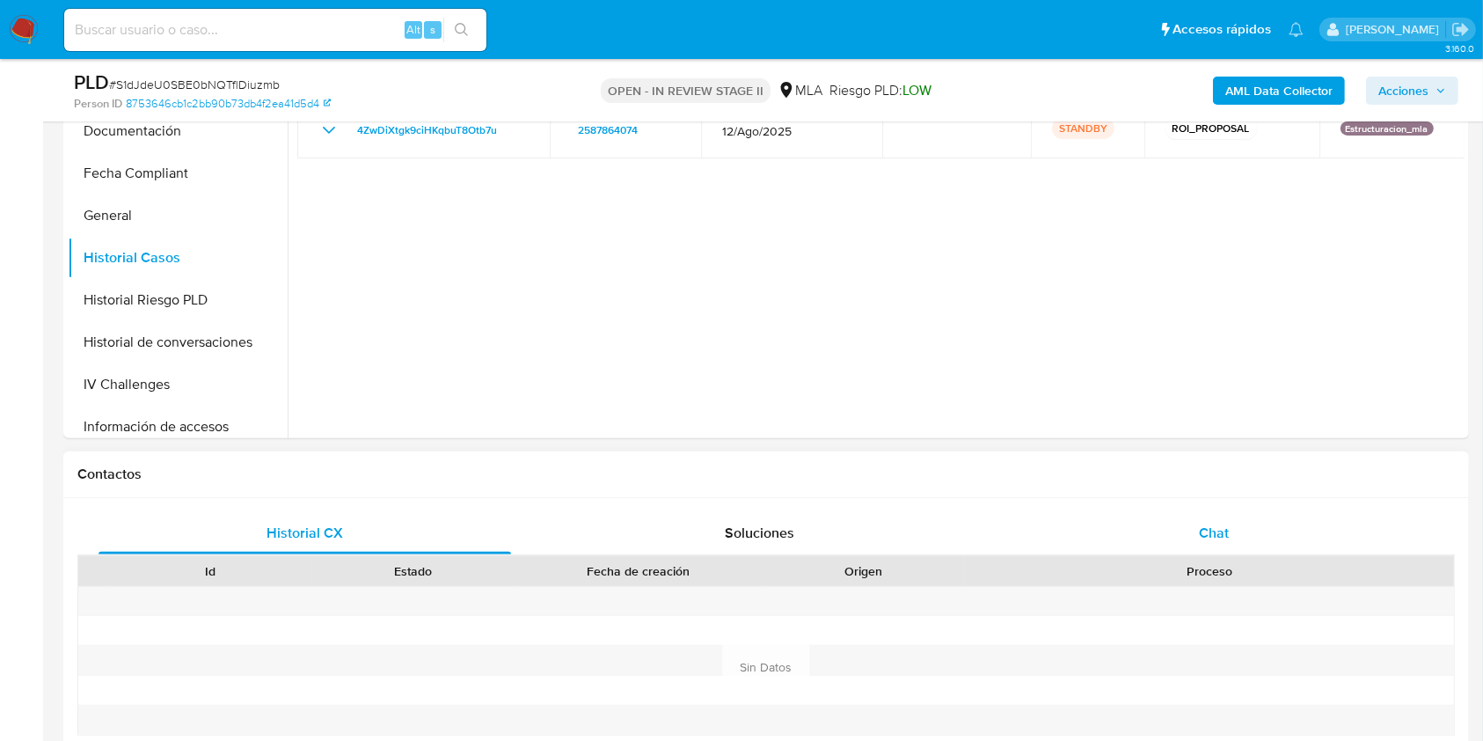
click at [1209, 528] on span "Chat" at bounding box center [1214, 533] width 30 height 20
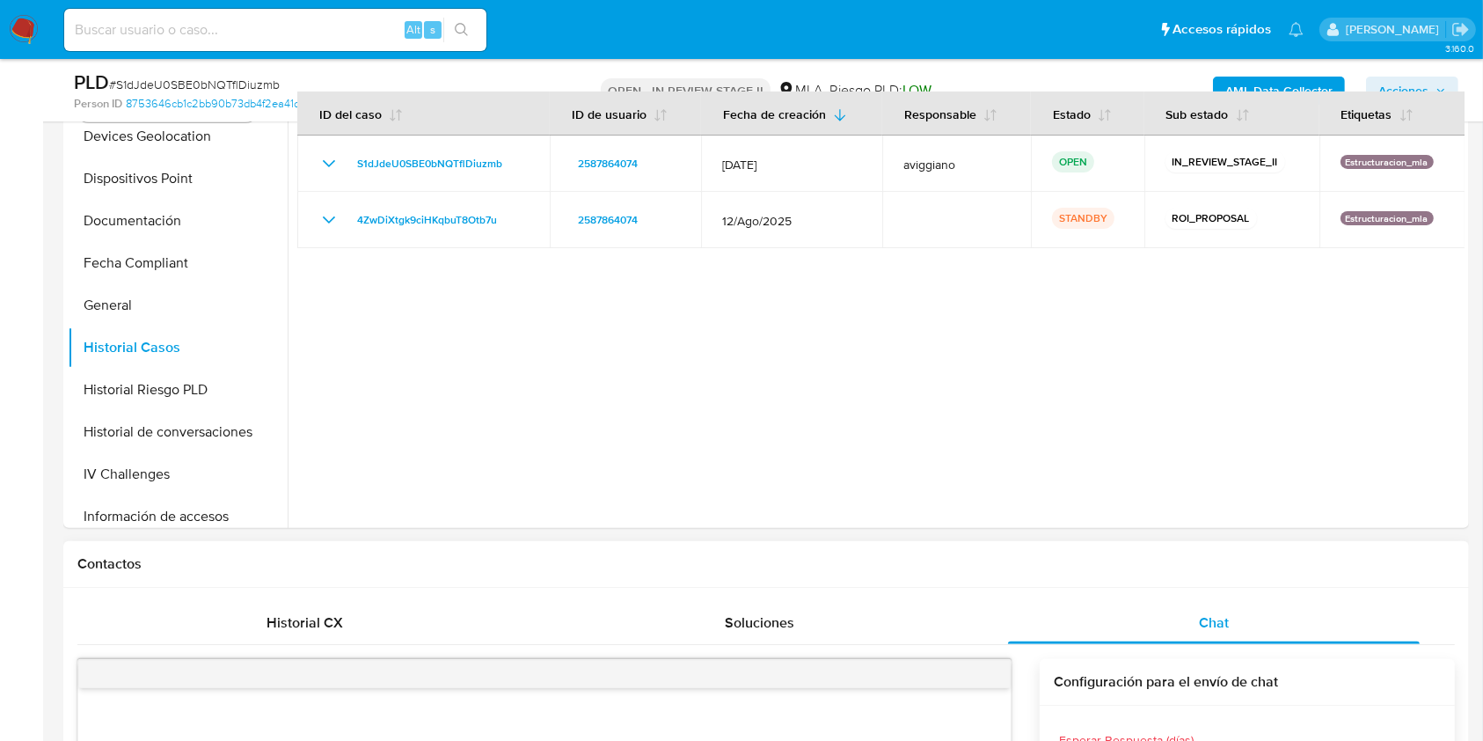
scroll to position [352, 0]
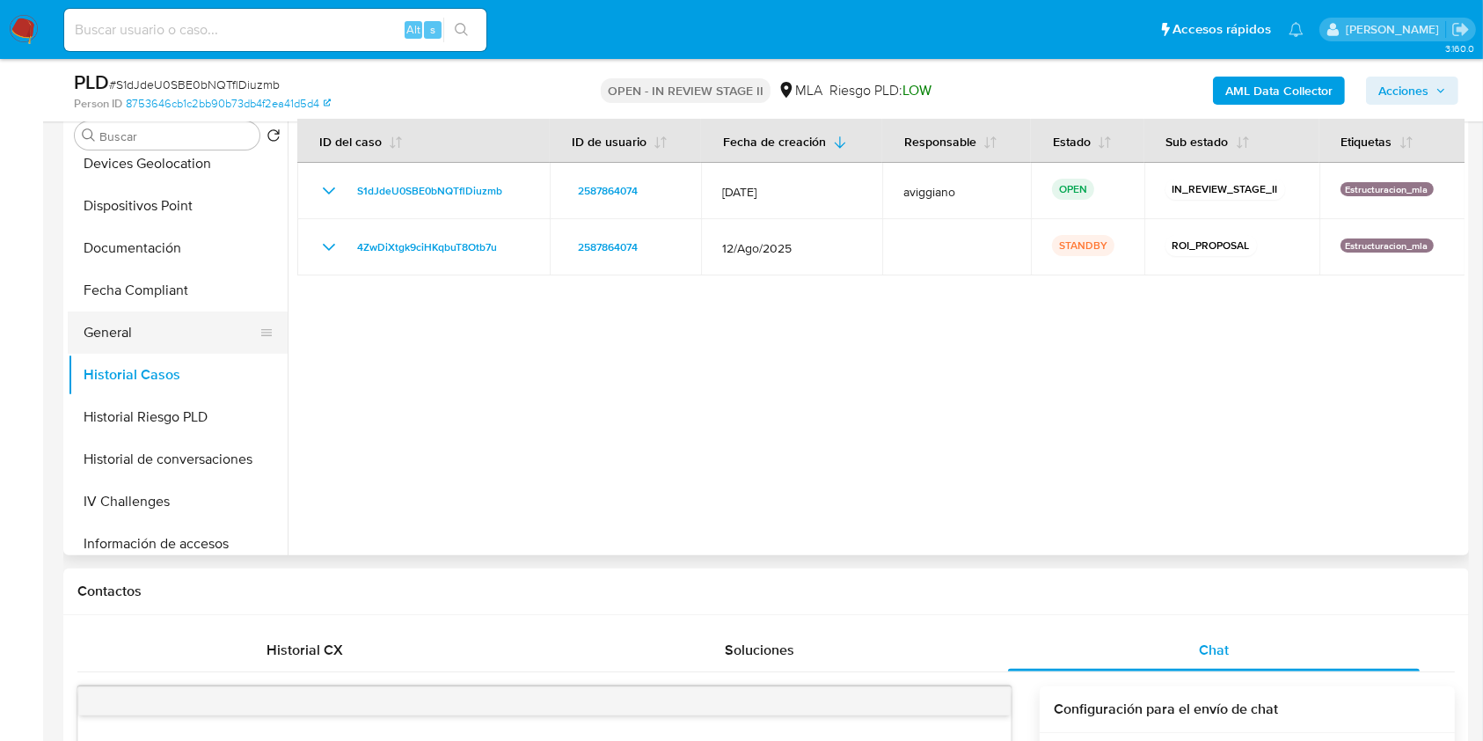
click at [112, 326] on button "General" at bounding box center [171, 332] width 206 height 42
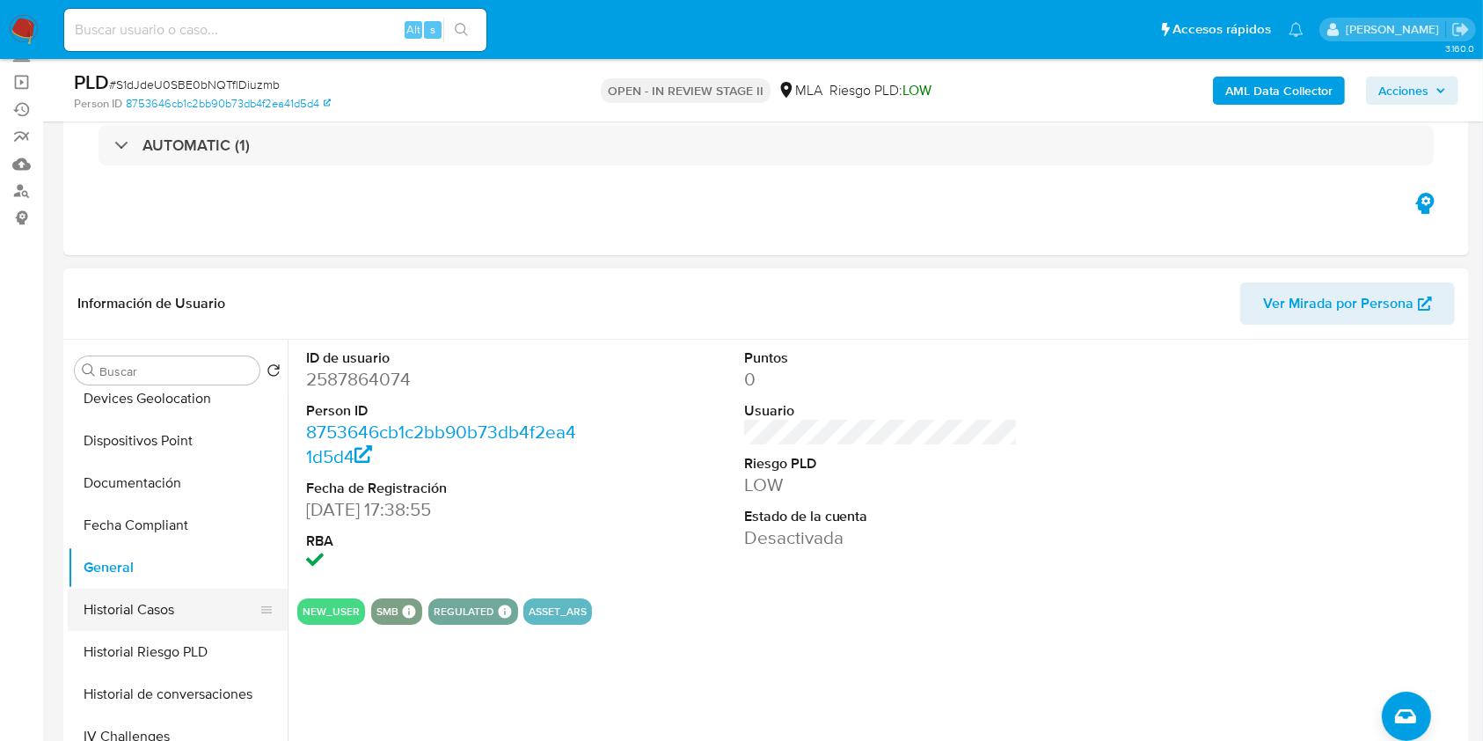
click at [154, 607] on button "Historial Casos" at bounding box center [171, 610] width 206 height 42
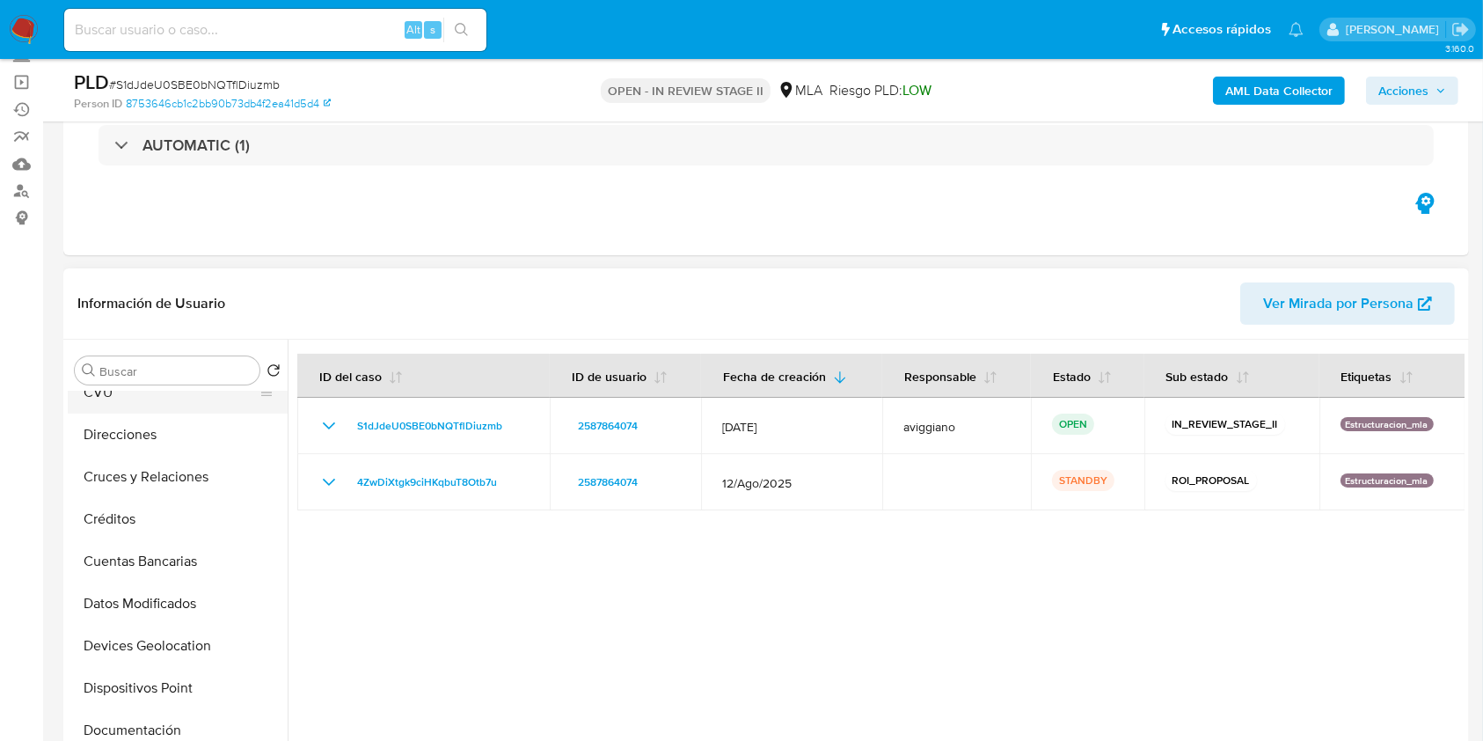
scroll to position [0, 0]
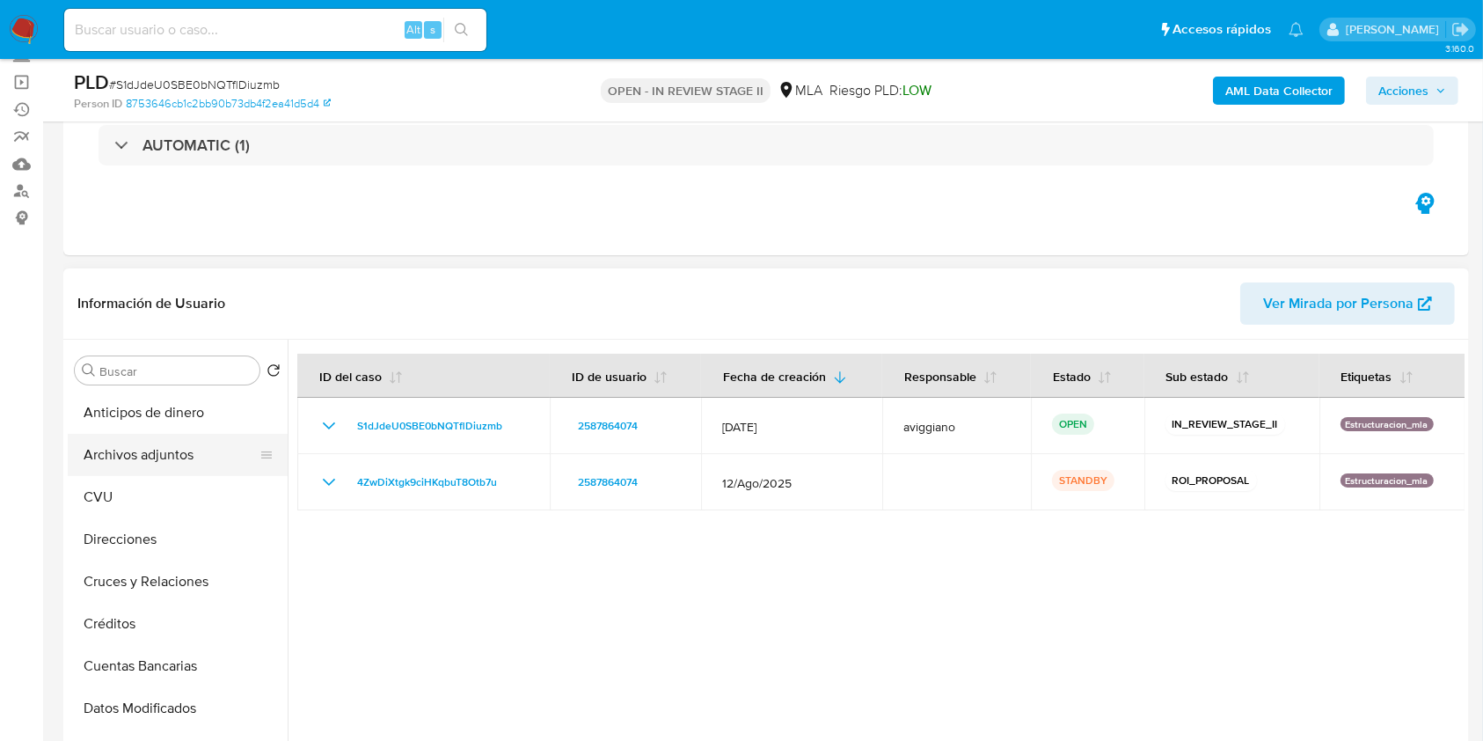
click at [163, 454] on button "Archivos adjuntos" at bounding box center [171, 455] width 206 height 42
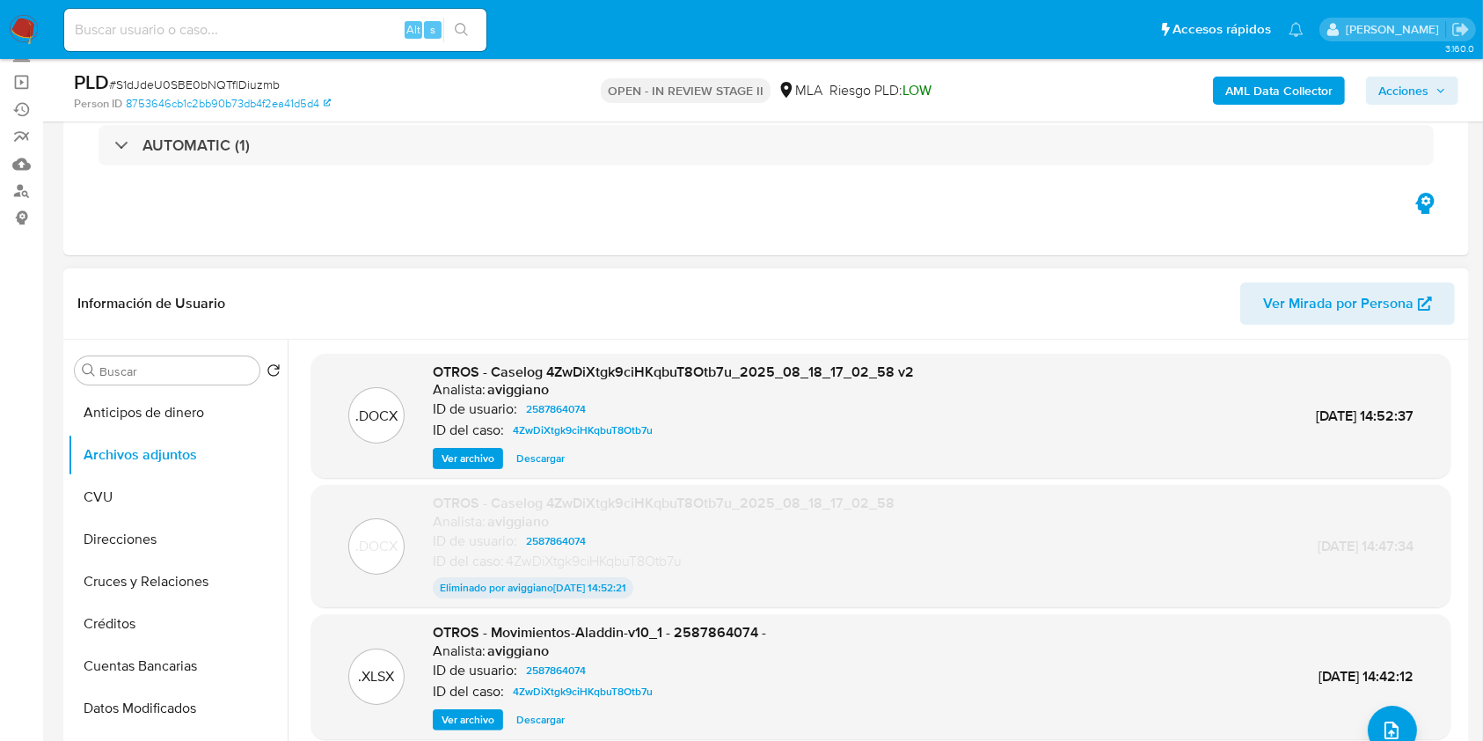
click at [470, 454] on span "Ver archivo" at bounding box center [468, 459] width 53 height 18
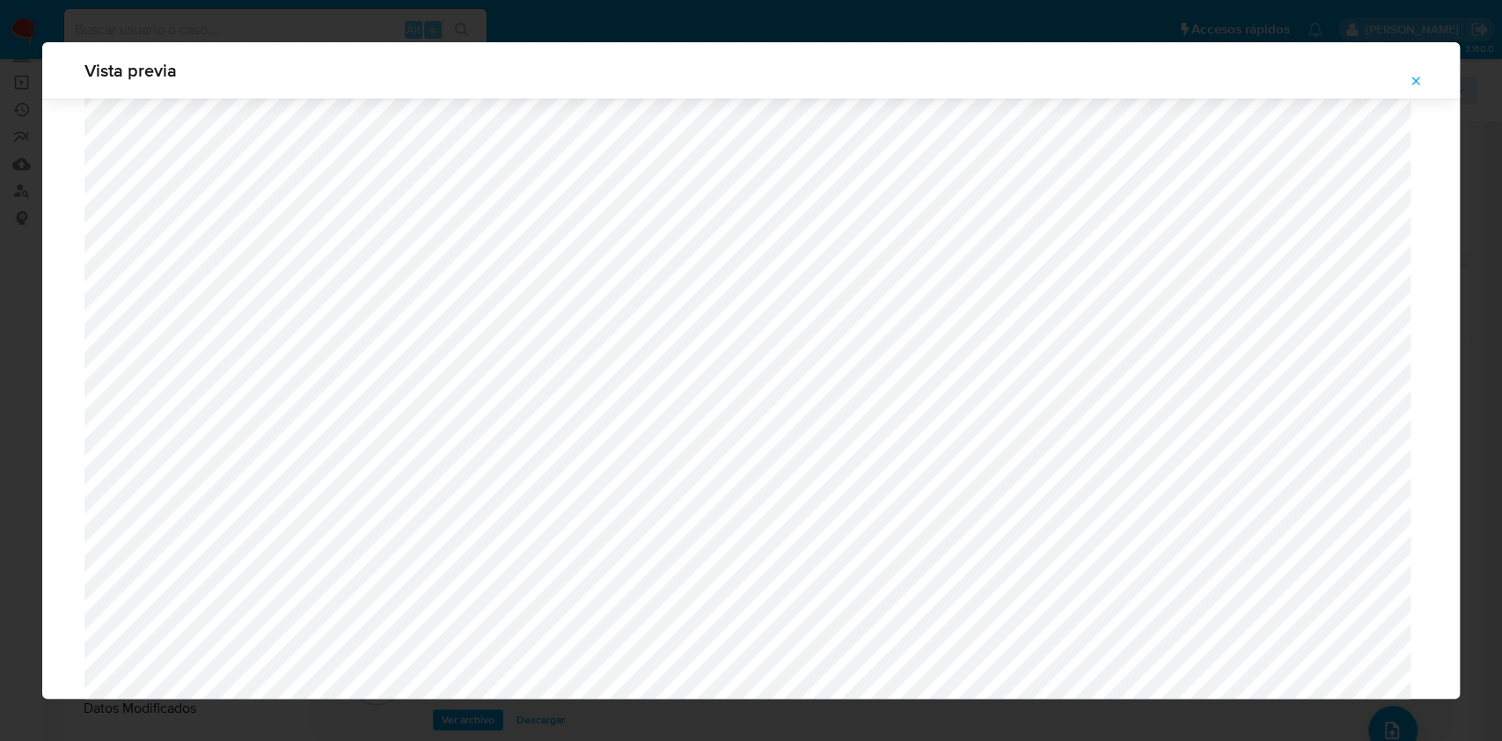
scroll to position [669, 0]
click at [1406, 81] on button "Attachment preview" at bounding box center [1415, 81] width 39 height 28
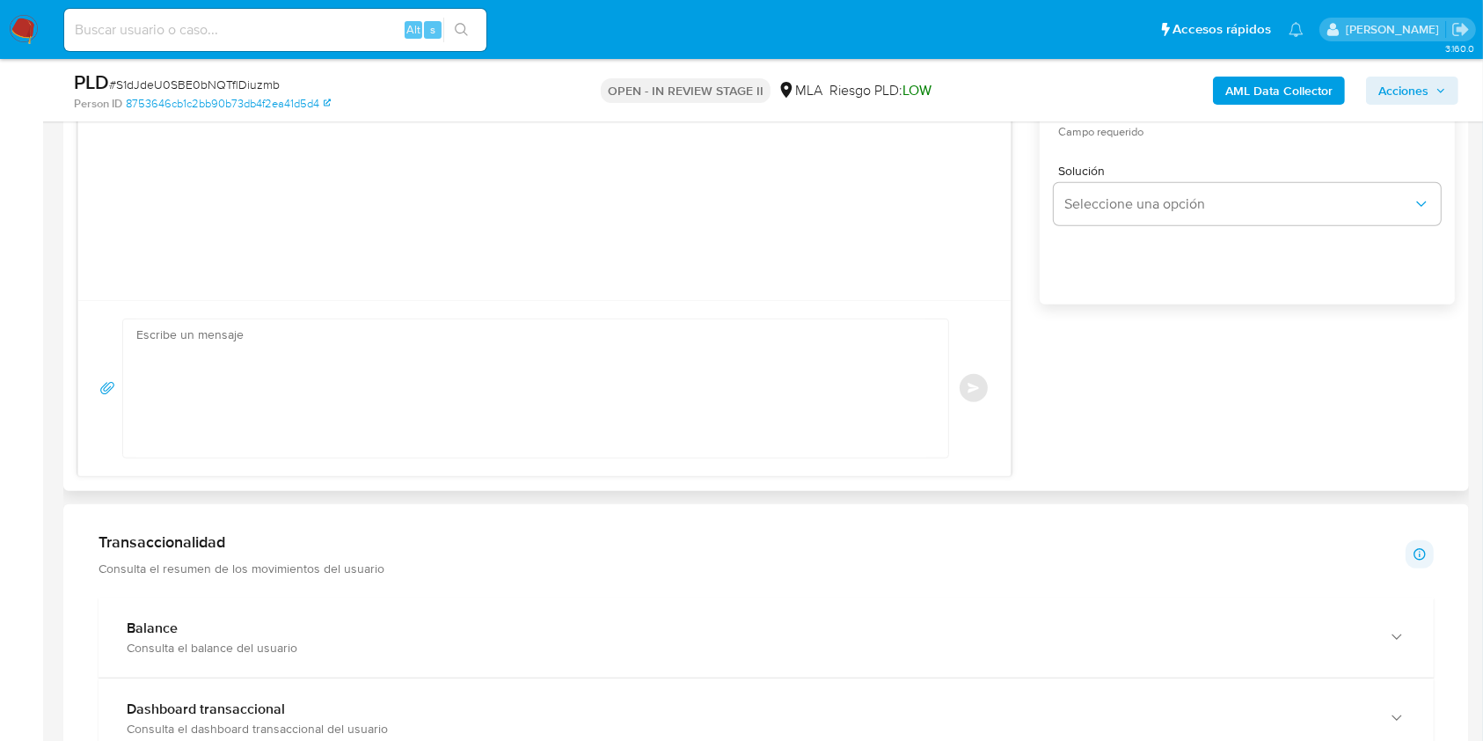
scroll to position [1408, 0]
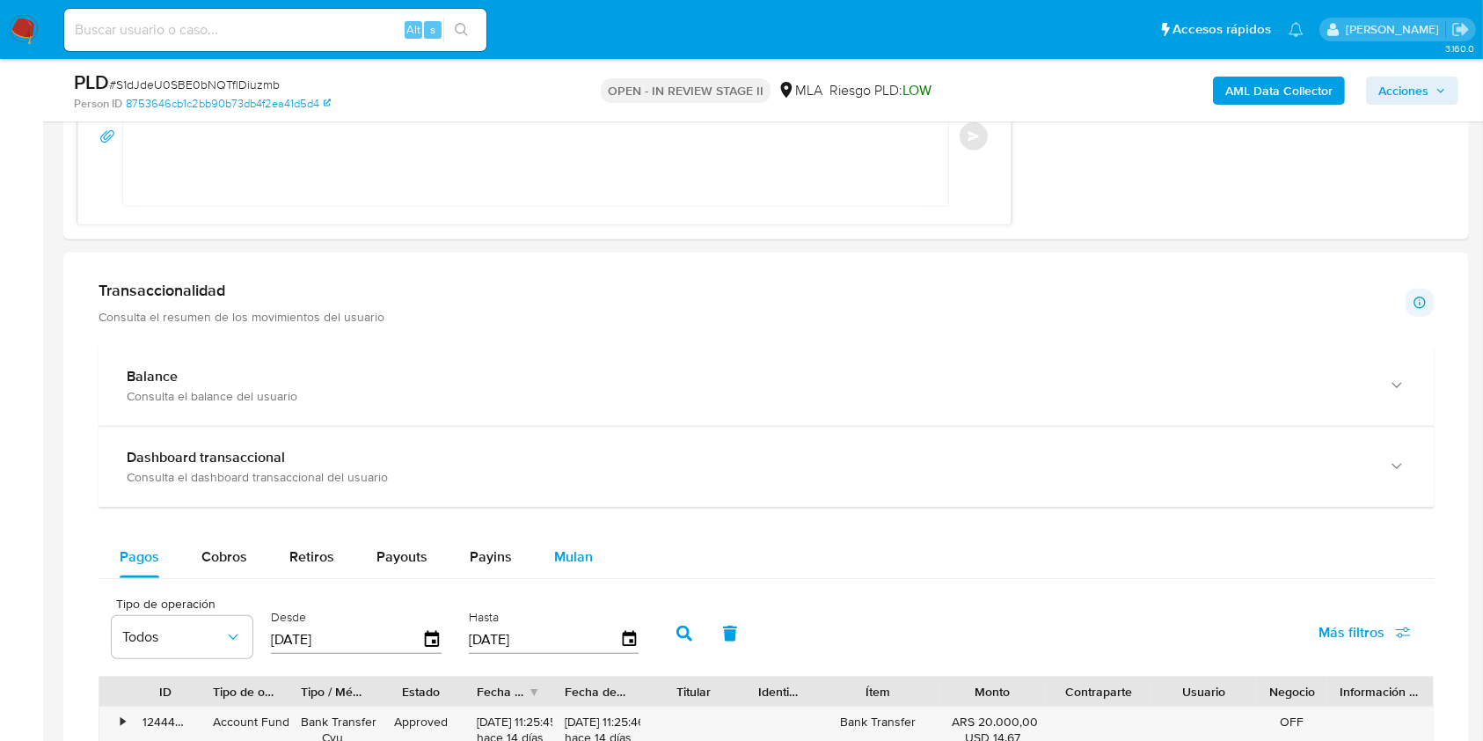
click at [582, 556] on span "Mulan" at bounding box center [573, 556] width 39 height 20
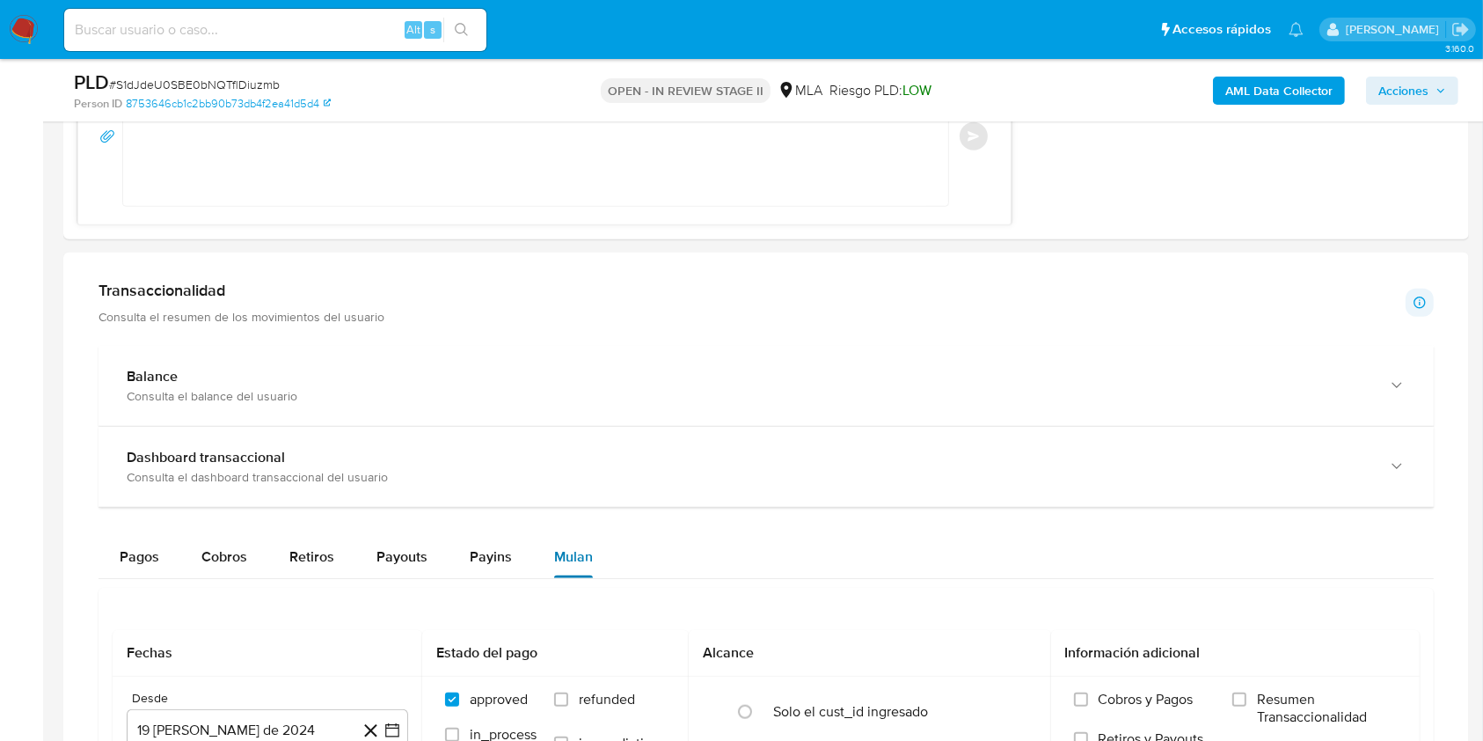
scroll to position [1760, 0]
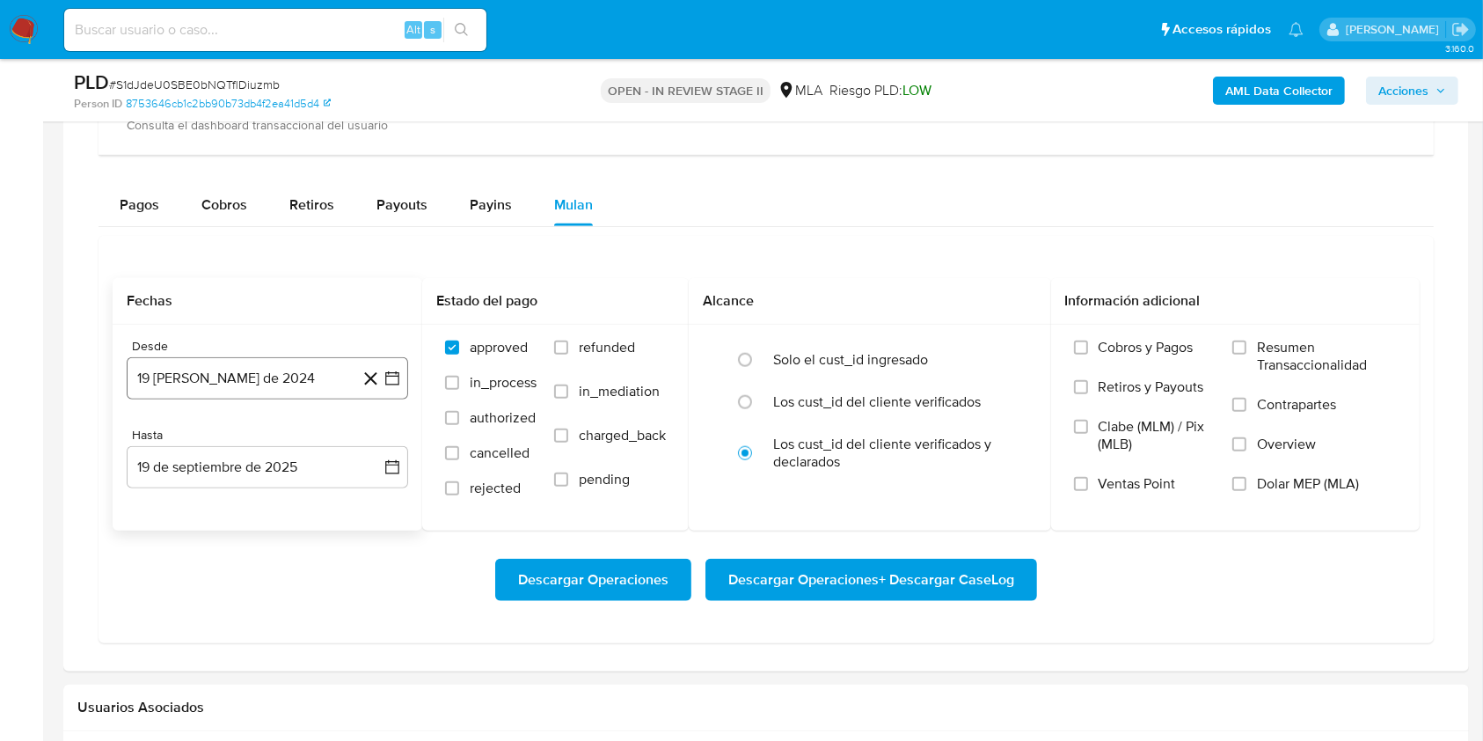
click at [299, 382] on button "19 [PERSON_NAME] de 2024" at bounding box center [268, 378] width 282 height 42
click at [371, 445] on icon "Mes siguiente" at bounding box center [376, 441] width 21 height 21
click at [301, 444] on span "septiembre 2024" at bounding box center [258, 442] width 107 height 18
click at [382, 439] on icon "Año siguiente" at bounding box center [372, 441] width 21 height 21
click at [183, 553] on span "abr" at bounding box center [189, 555] width 19 height 14
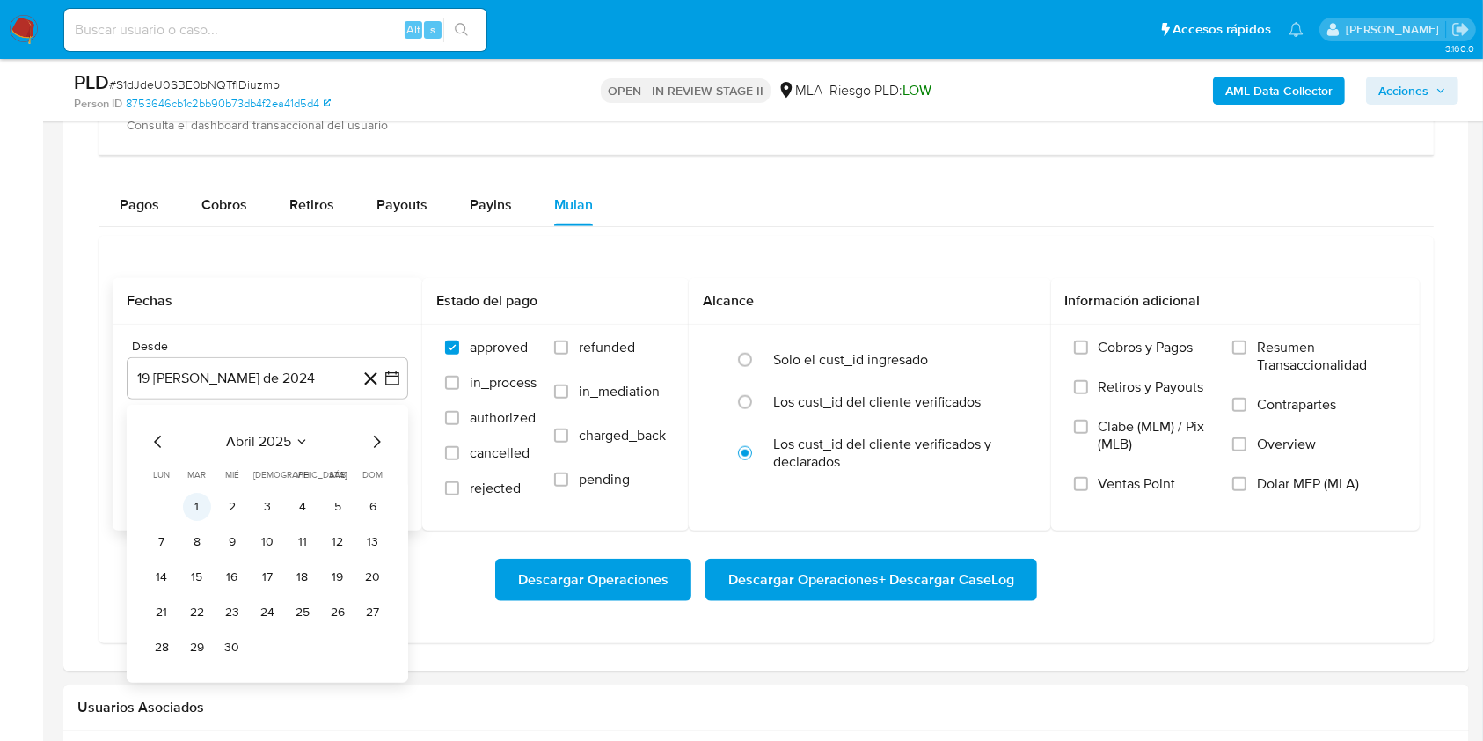
click at [206, 512] on button "1" at bounding box center [197, 507] width 28 height 28
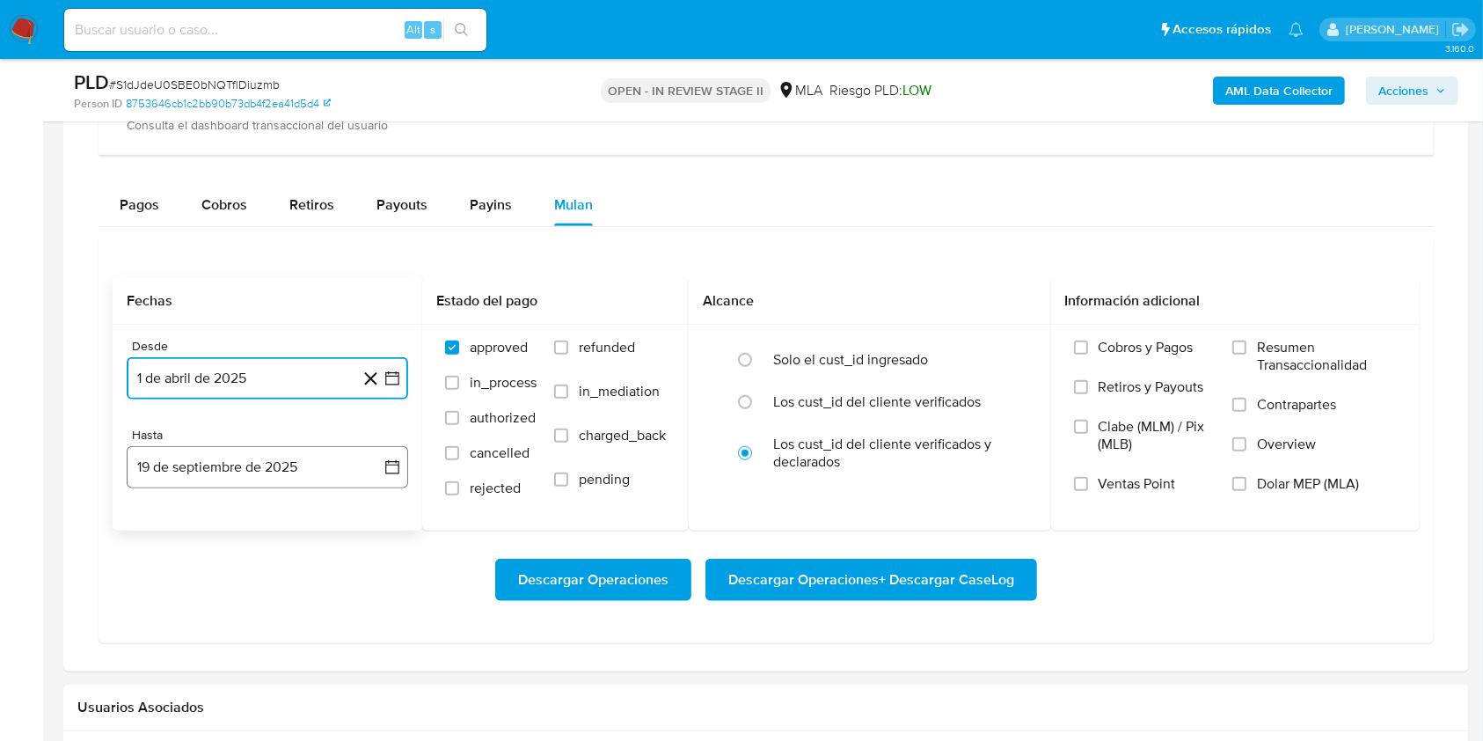
click at [191, 482] on button "19 de septiembre de 2025" at bounding box center [268, 467] width 282 height 42
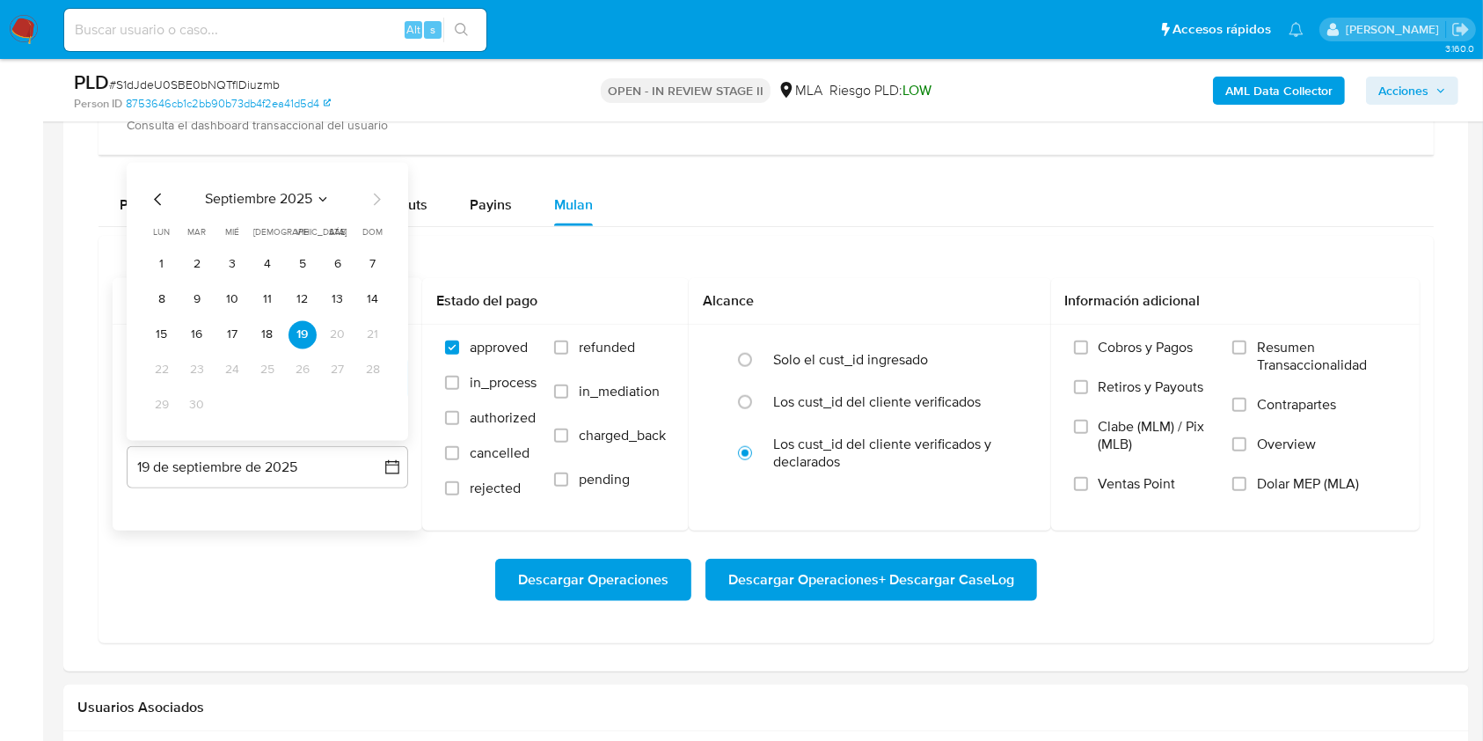
click at [158, 202] on icon "Mes anterior" at bounding box center [158, 198] width 21 height 21
click at [375, 402] on button "31" at bounding box center [373, 405] width 28 height 28
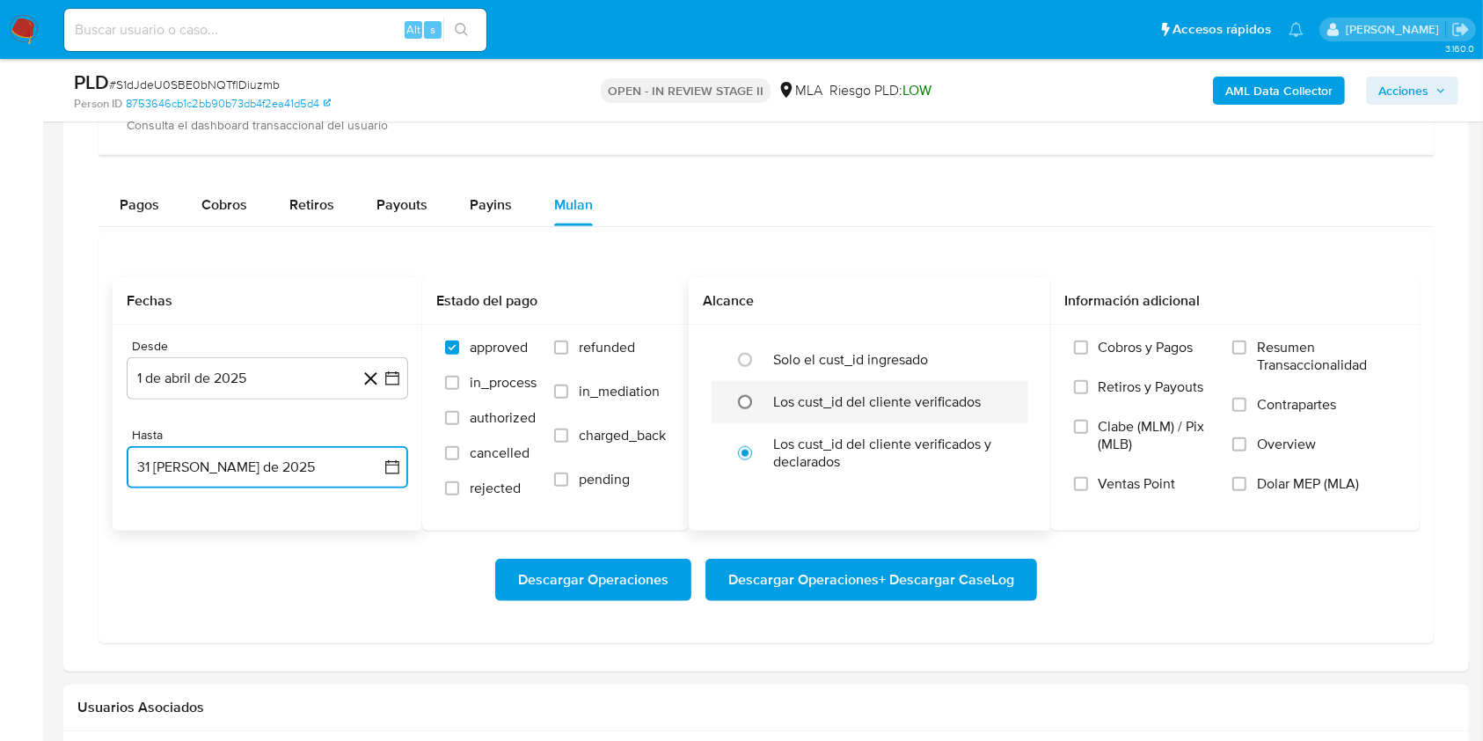
click at [754, 401] on input "radio" at bounding box center [745, 402] width 28 height 28
radio input "true"
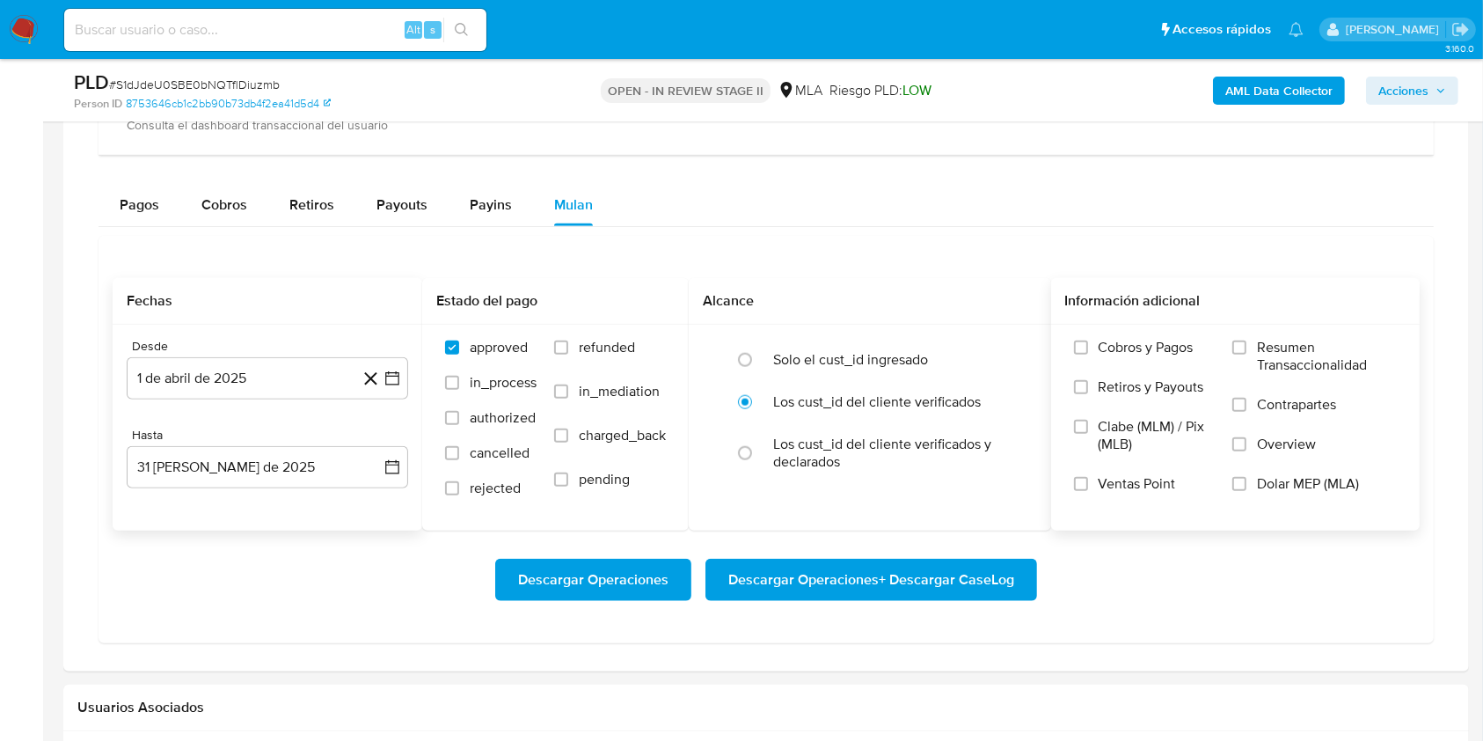
drag, startPoint x: 1239, startPoint y: 487, endPoint x: 1218, endPoint y: 496, distance: 23.2
click at [1238, 487] on input "Dolar MEP (MLA)" at bounding box center [1240, 484] width 14 height 14
click at [848, 575] on span "Descargar Operaciones + Descargar CaseLog" at bounding box center [871, 579] width 286 height 39
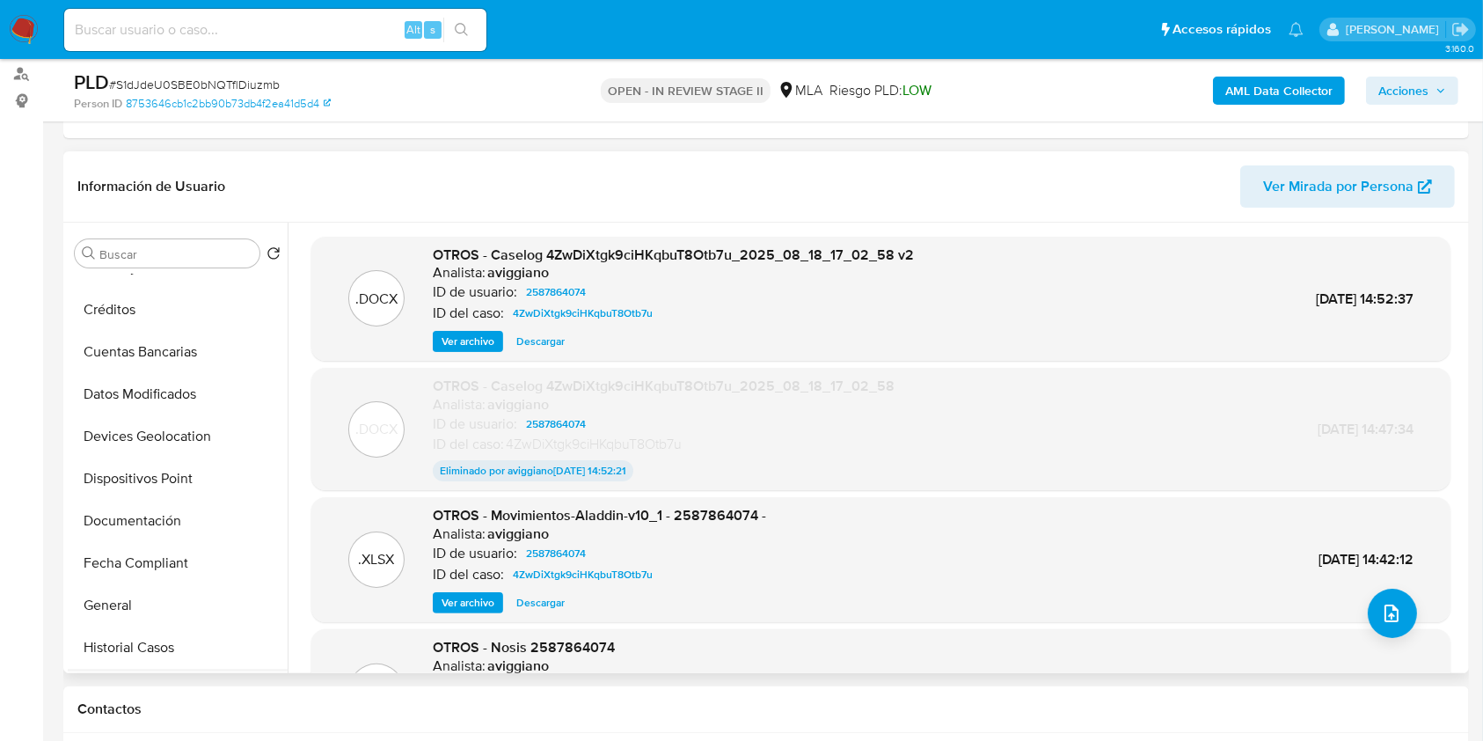
scroll to position [469, 0]
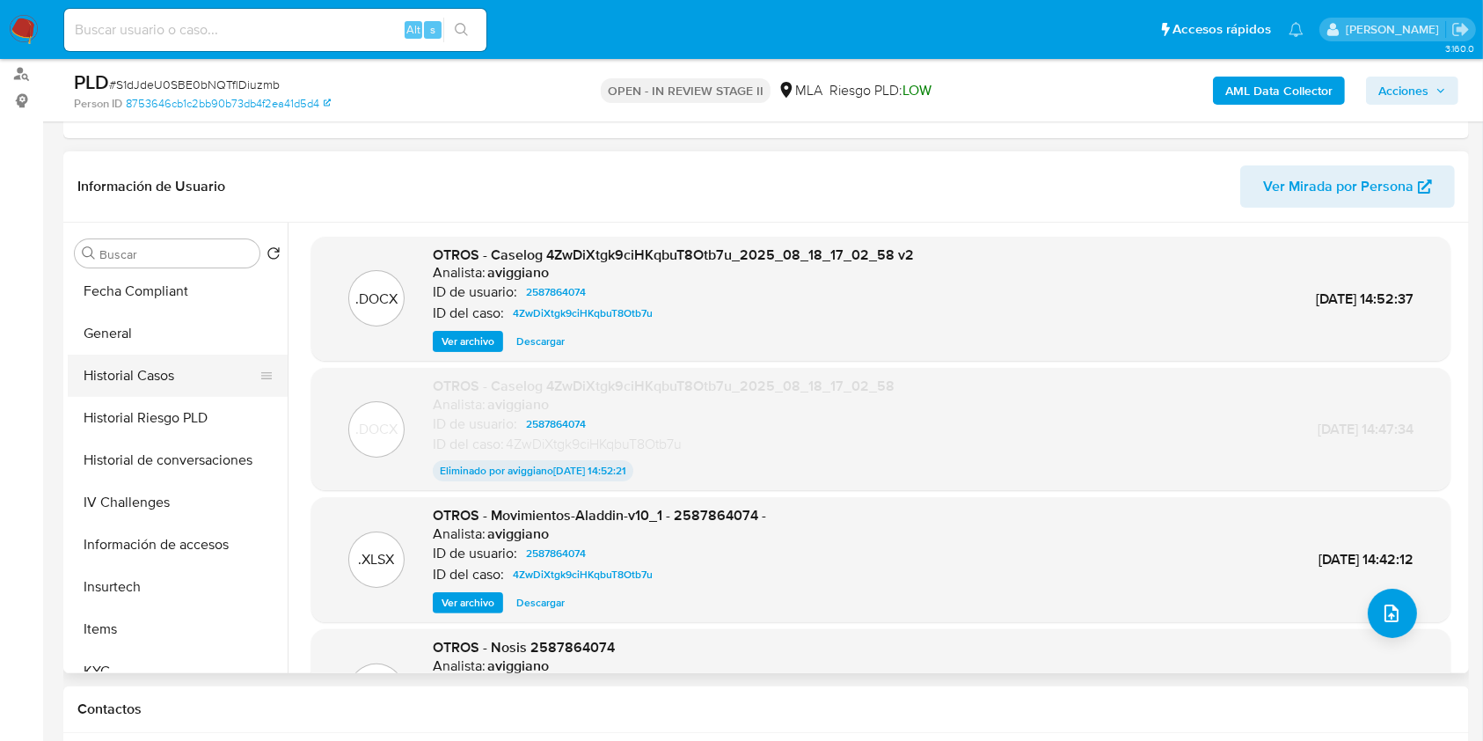
click at [172, 382] on button "Historial Casos" at bounding box center [171, 376] width 206 height 42
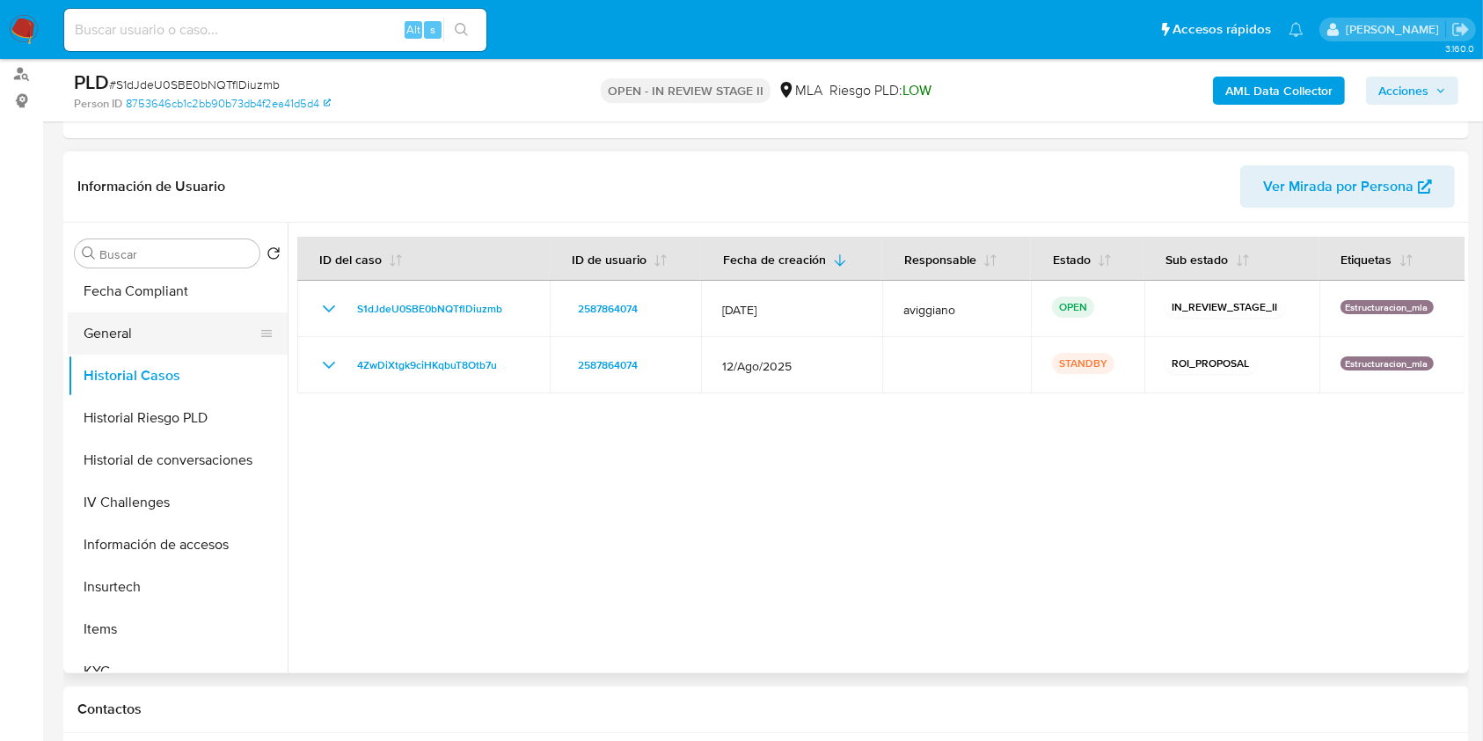
click at [128, 333] on button "General" at bounding box center [171, 333] width 206 height 42
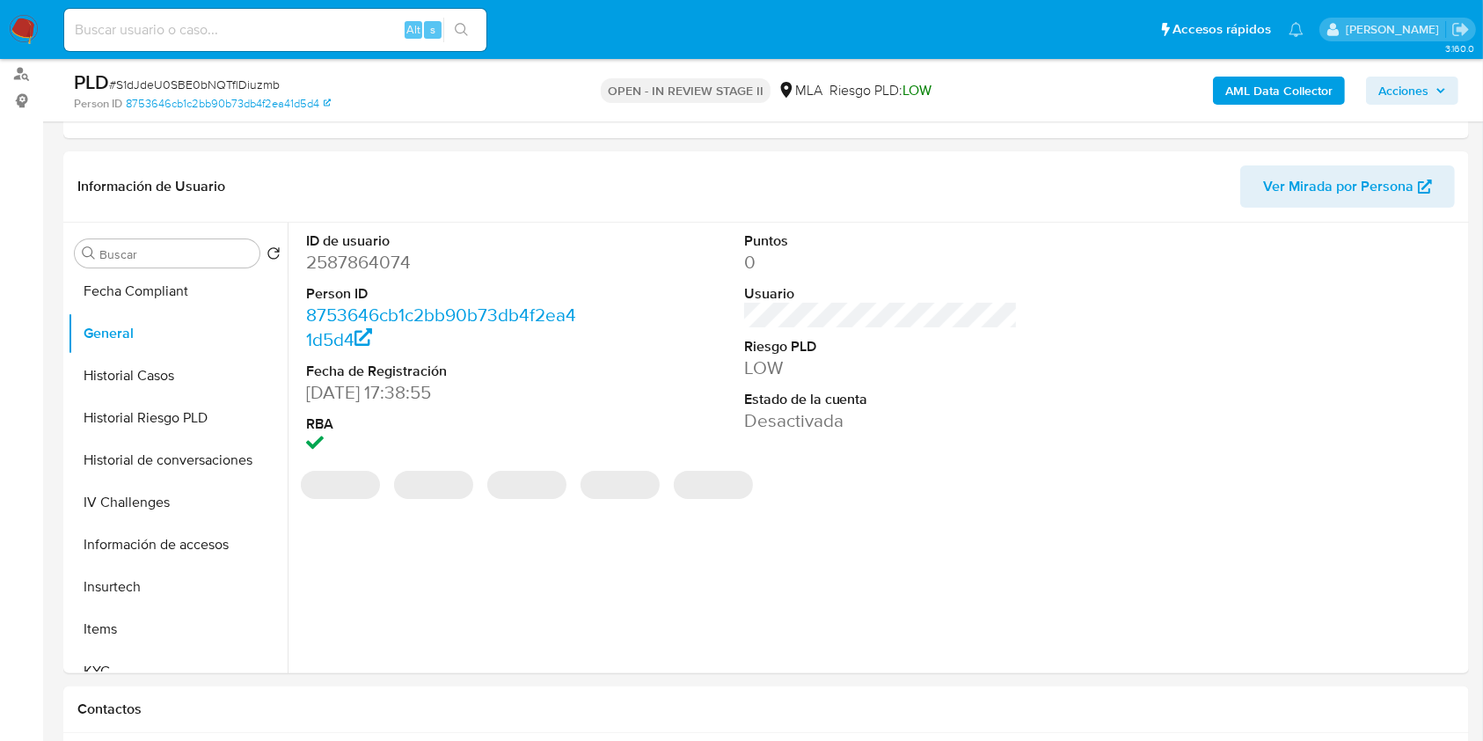
click at [363, 263] on dd "2587864074" at bounding box center [443, 262] width 274 height 25
copy dd "2587864074"
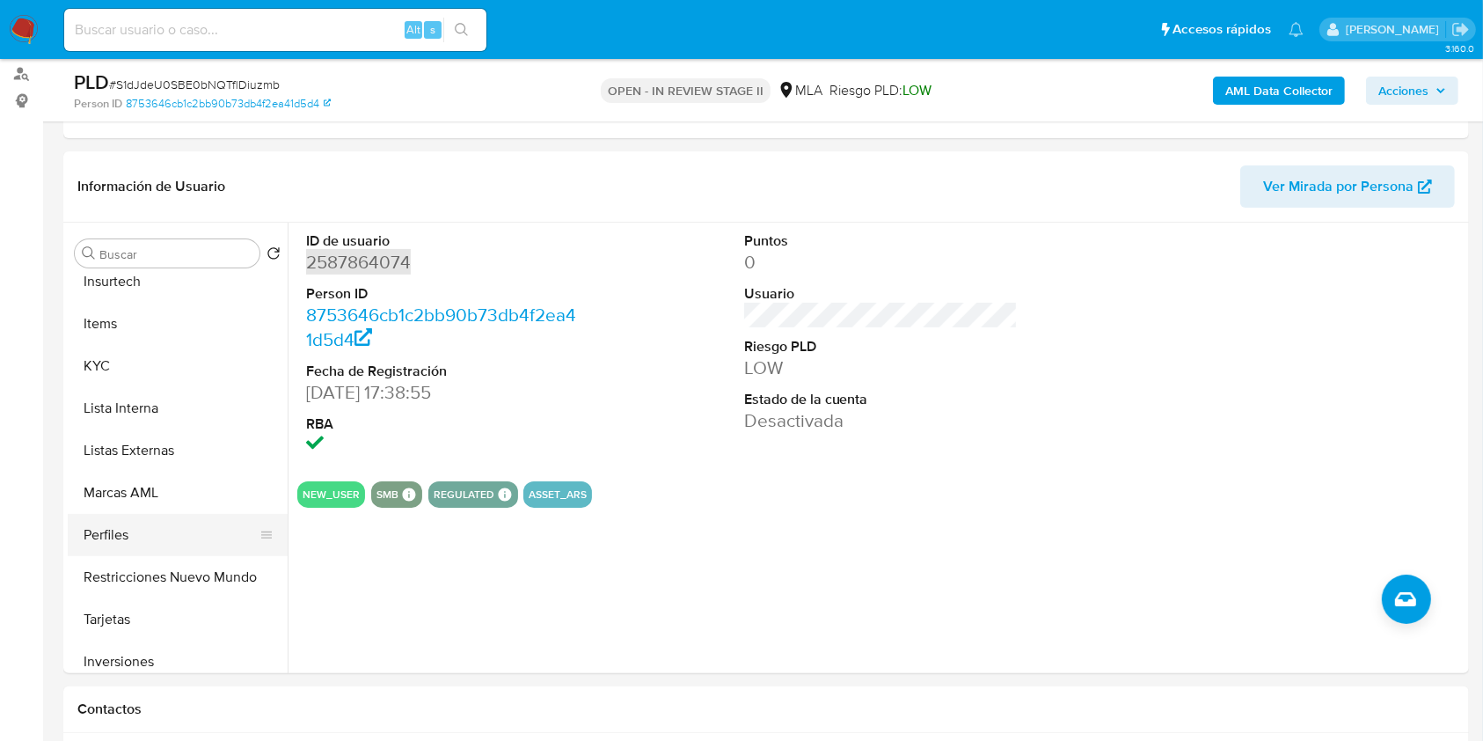
scroll to position [828, 0]
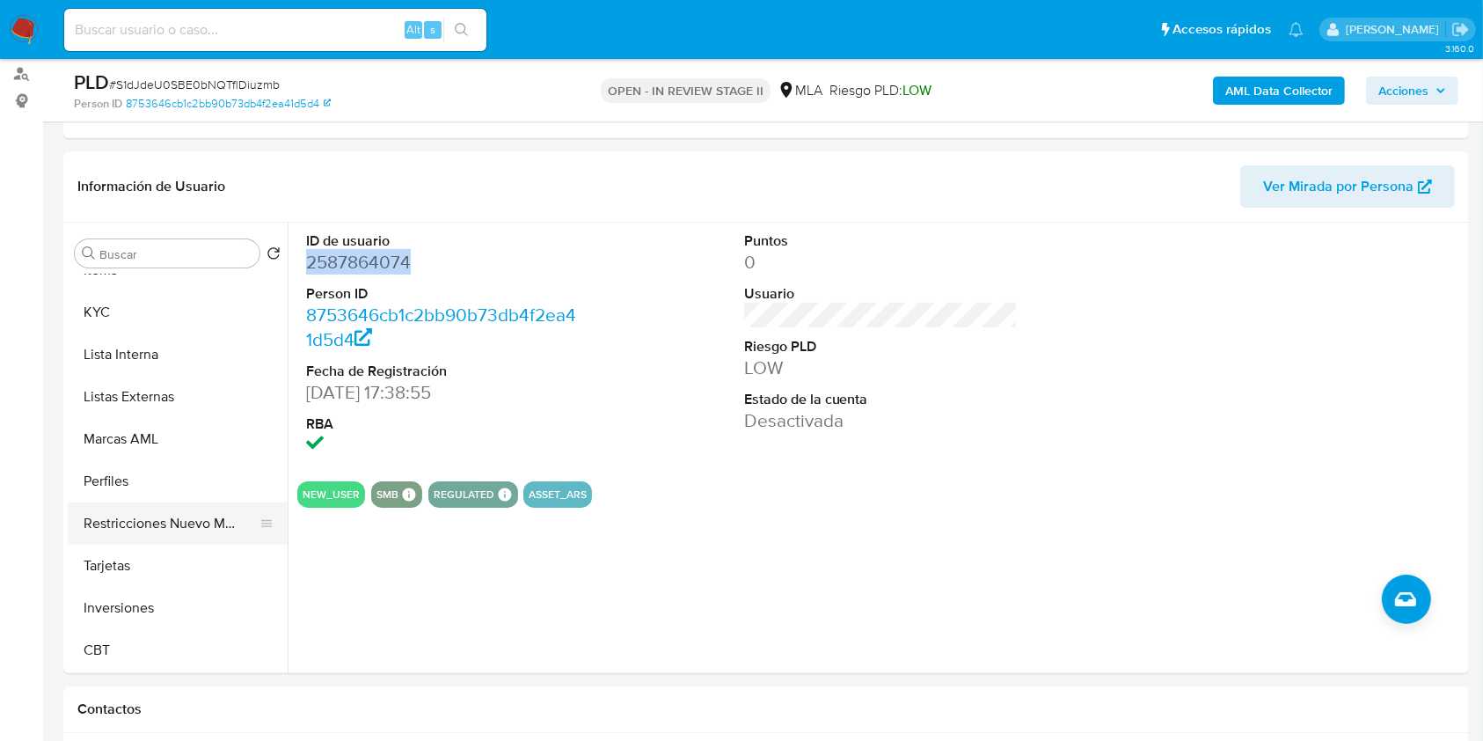
click at [152, 503] on button "Restricciones Nuevo Mundo" at bounding box center [171, 523] width 206 height 42
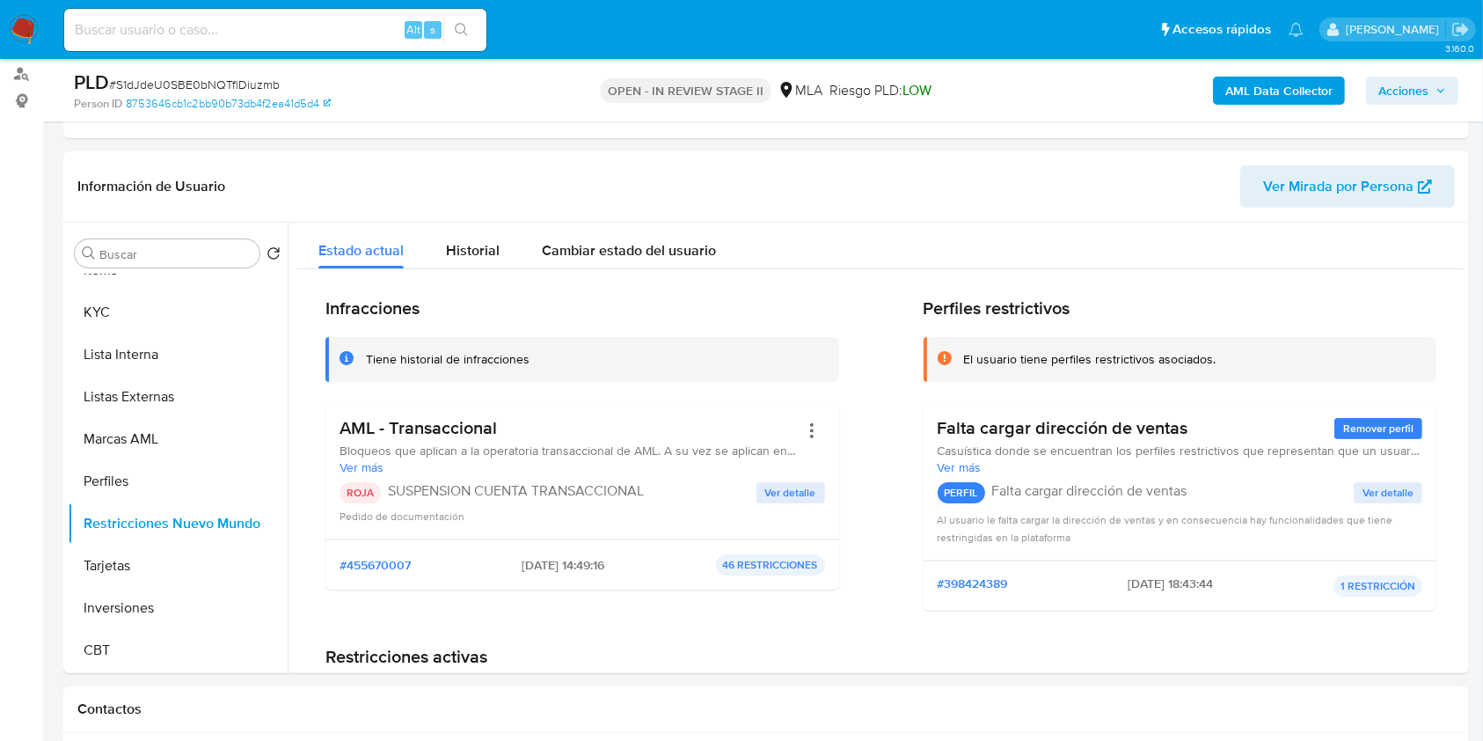
click at [775, 490] on span "Ver detalle" at bounding box center [790, 493] width 51 height 18
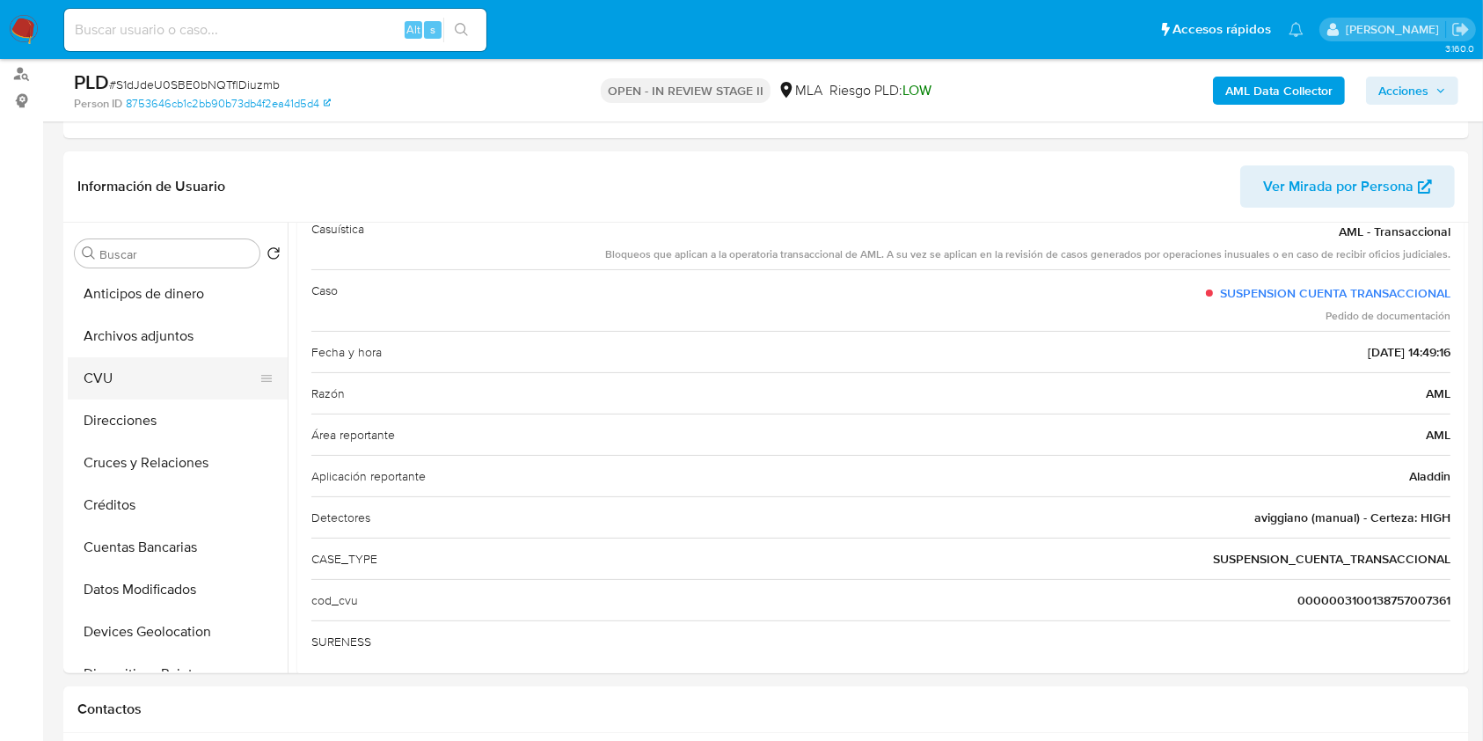
scroll to position [0, 0]
click at [176, 360] on button "CVU" at bounding box center [171, 380] width 206 height 42
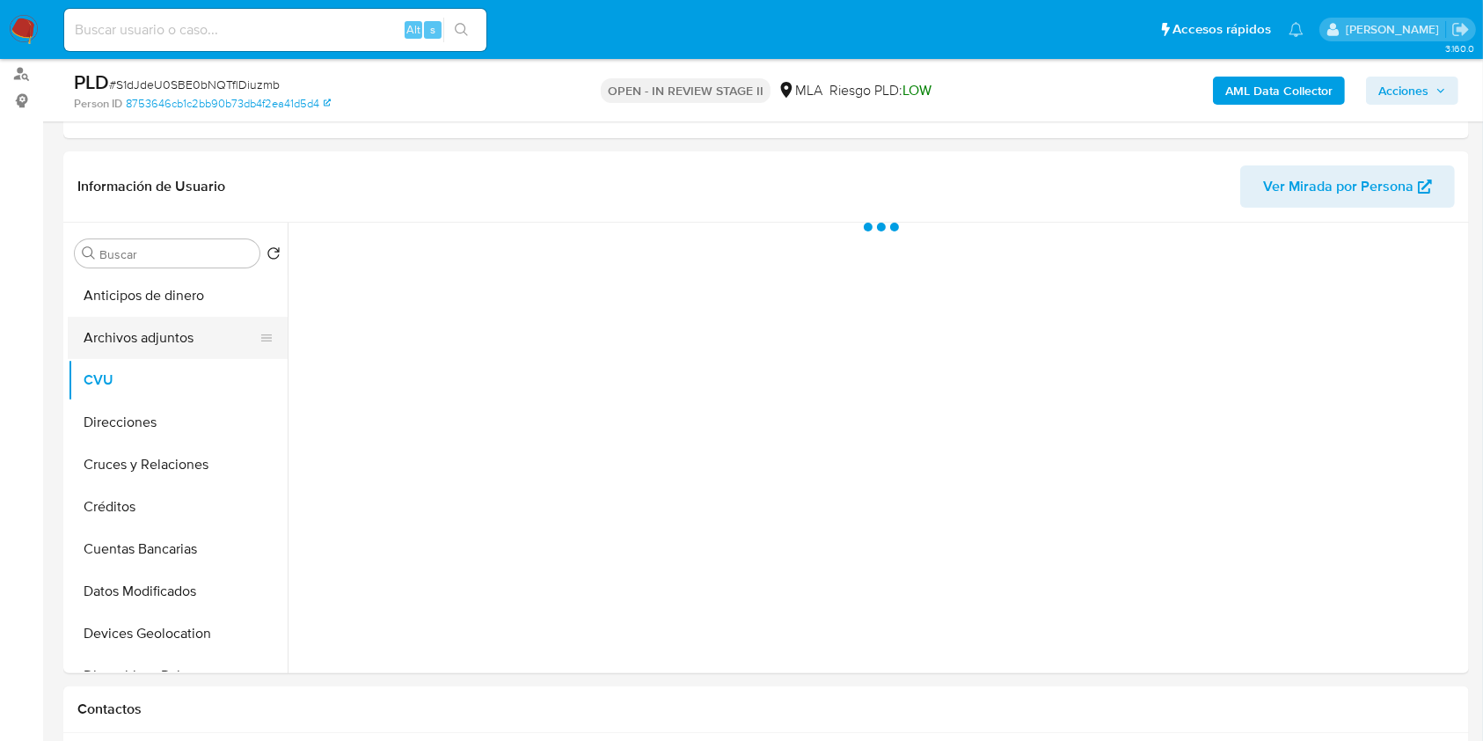
click at [183, 341] on button "Archivos adjuntos" at bounding box center [171, 338] width 206 height 42
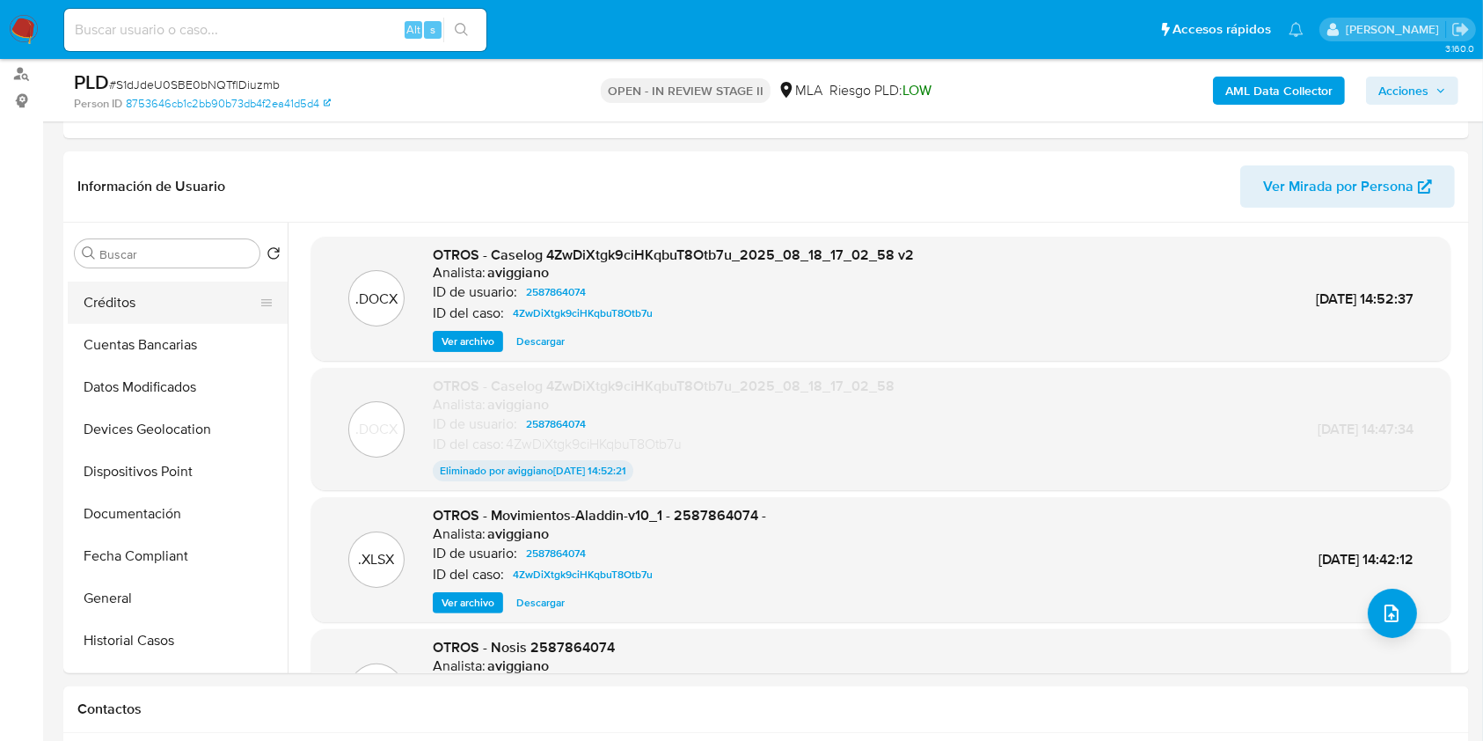
scroll to position [352, 0]
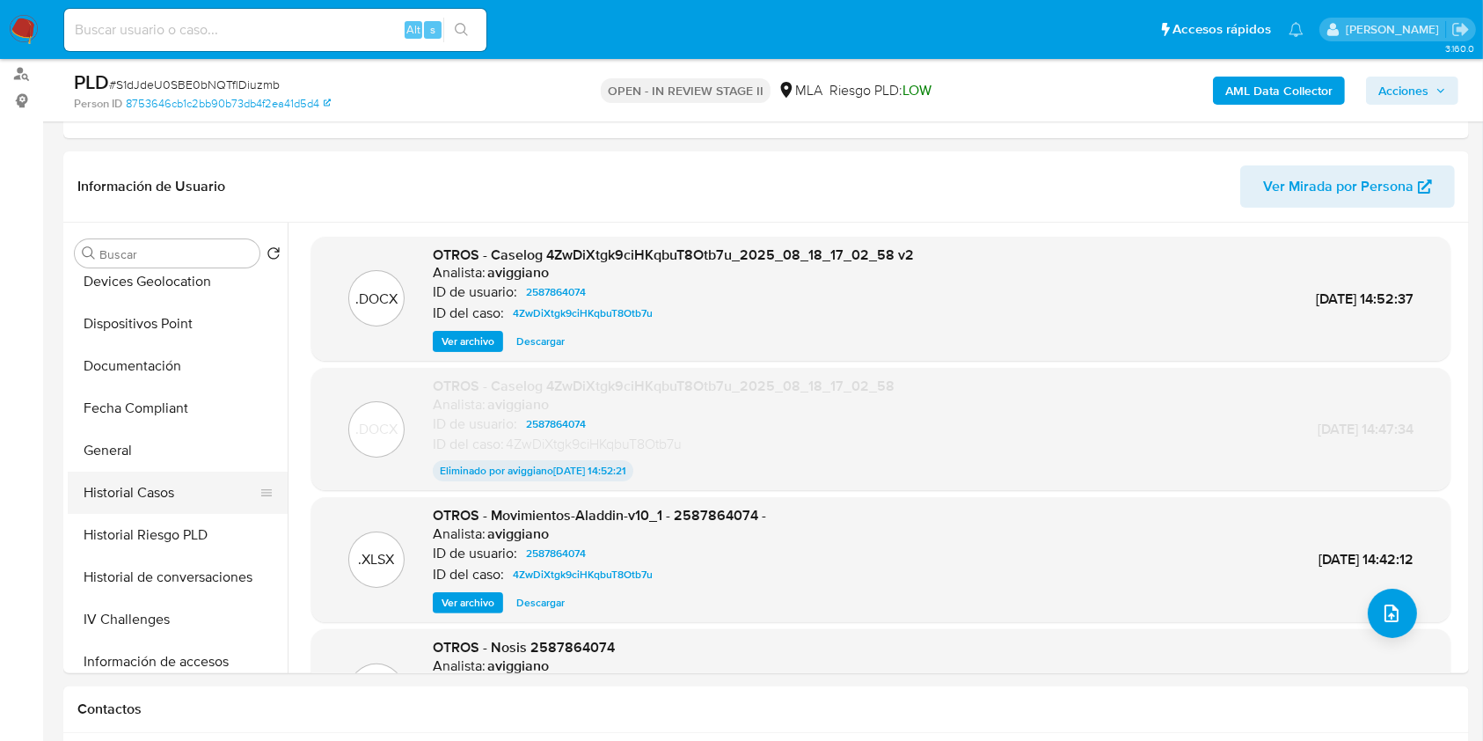
click at [157, 487] on button "Historial Casos" at bounding box center [171, 493] width 206 height 42
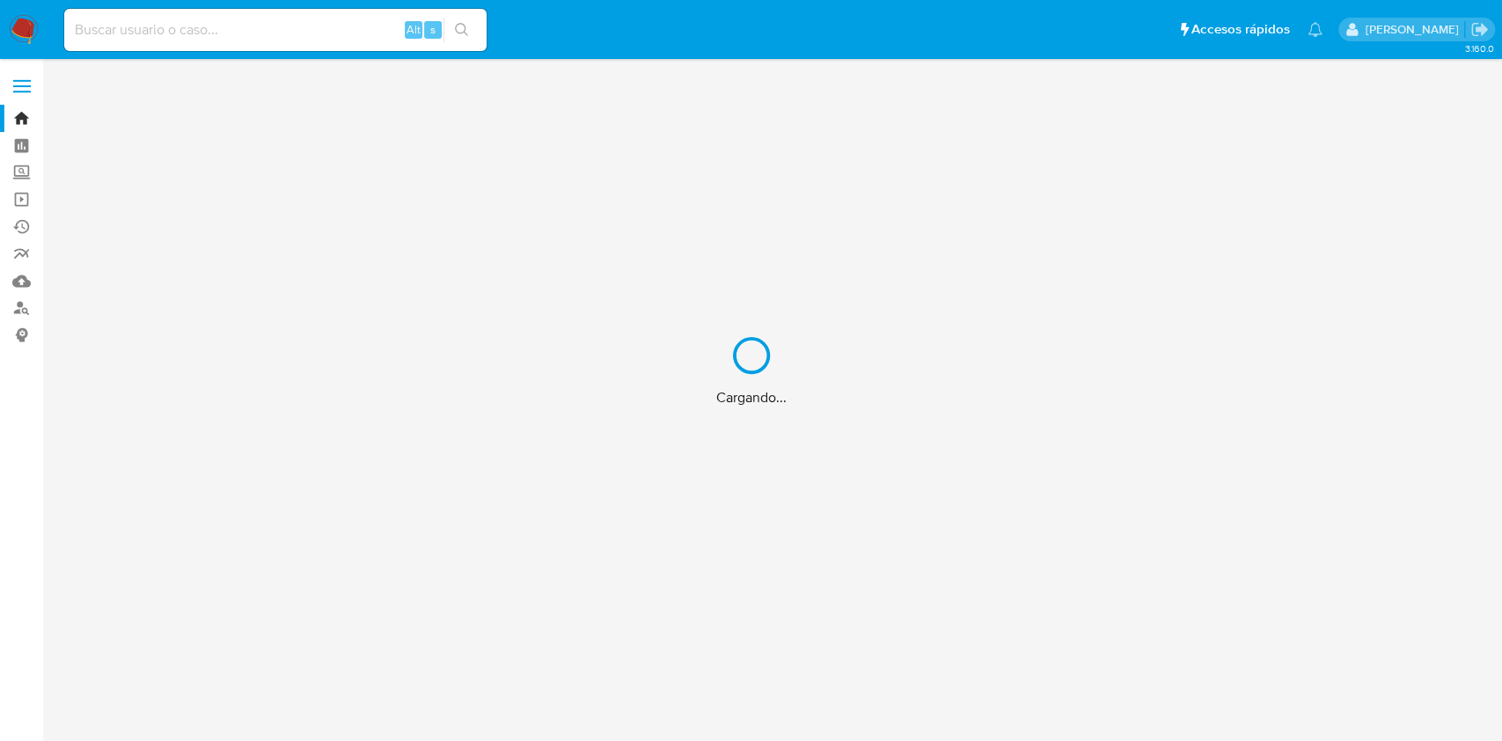
click at [124, 39] on div "Cargando..." at bounding box center [751, 370] width 1502 height 741
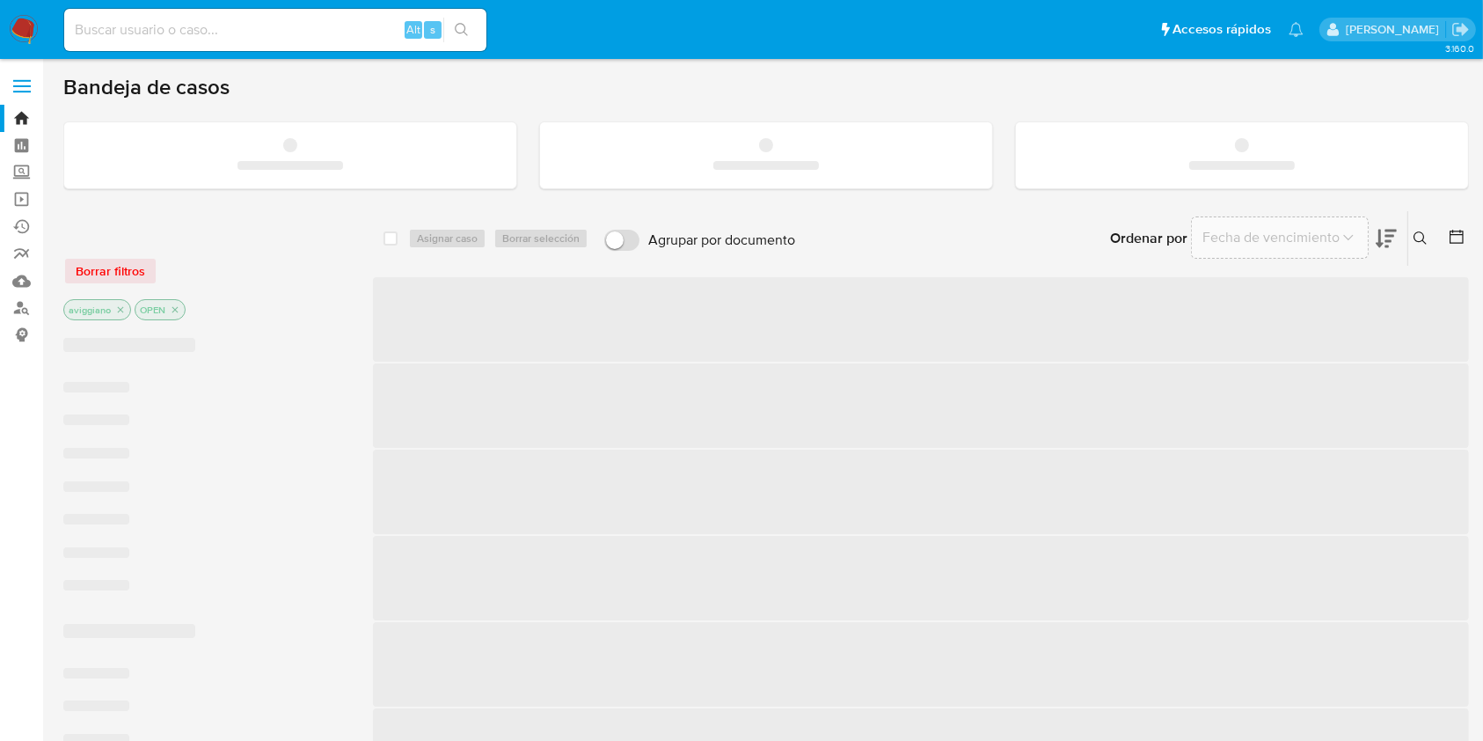
click at [134, 36] on input at bounding box center [275, 29] width 422 height 23
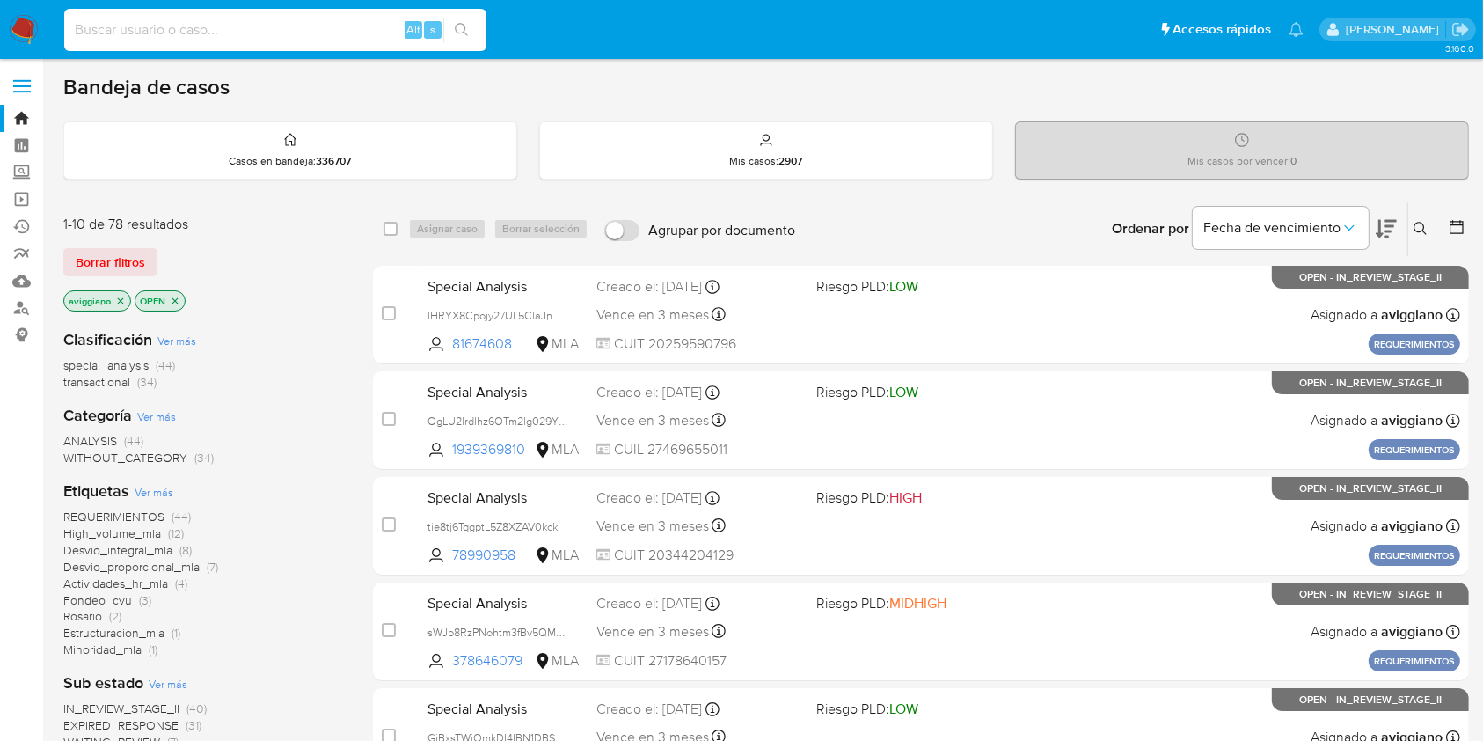
paste input "192997080"
type input "192997080"
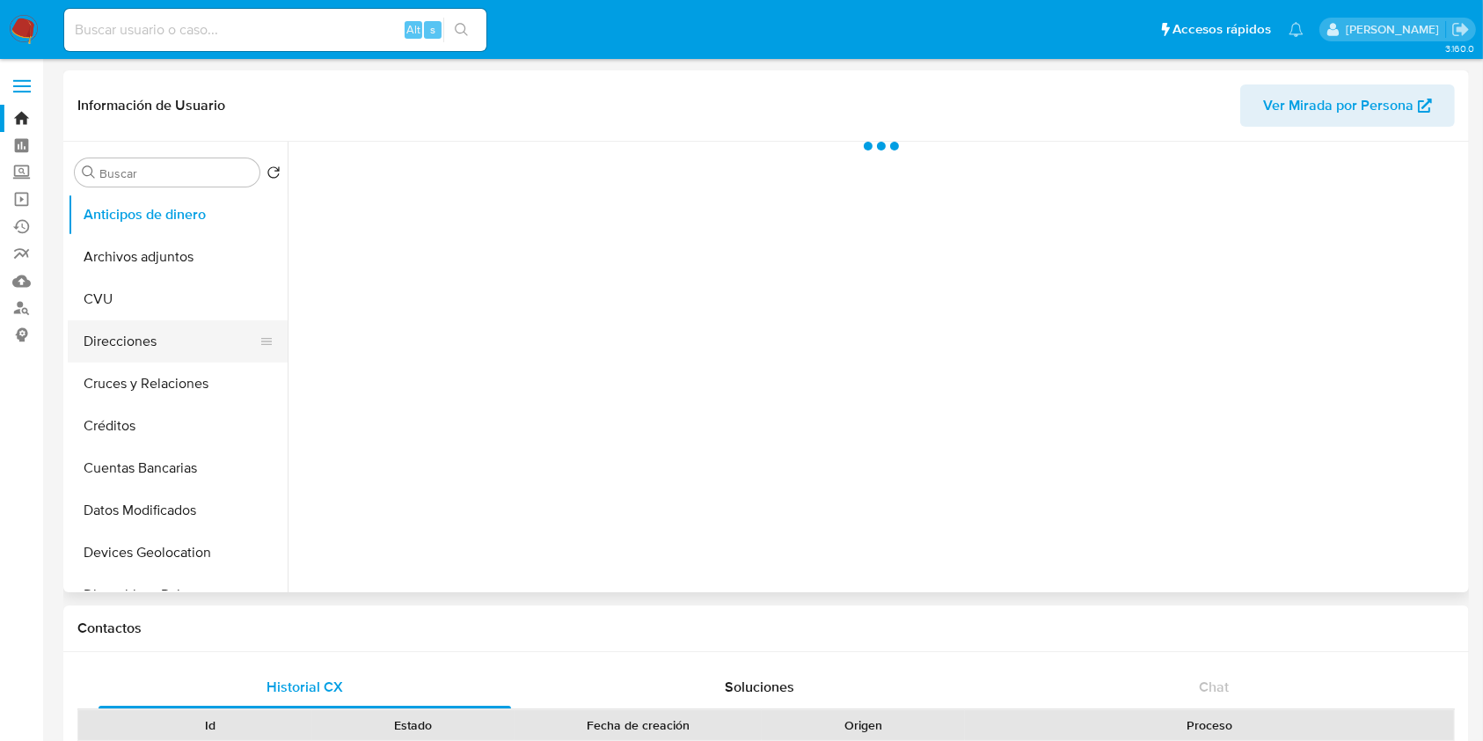
scroll to position [352, 0]
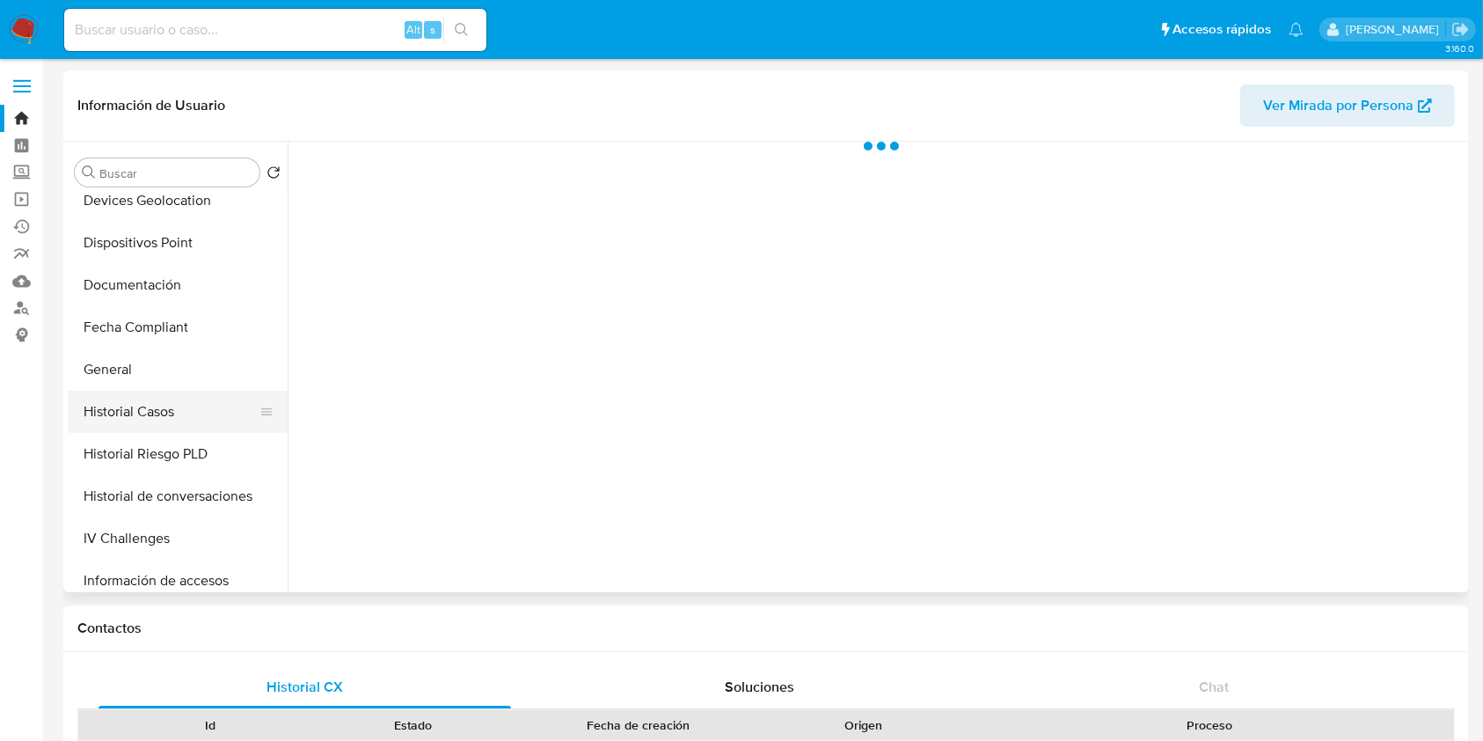
select select "10"
click at [150, 403] on button "Historial Casos" at bounding box center [171, 412] width 206 height 42
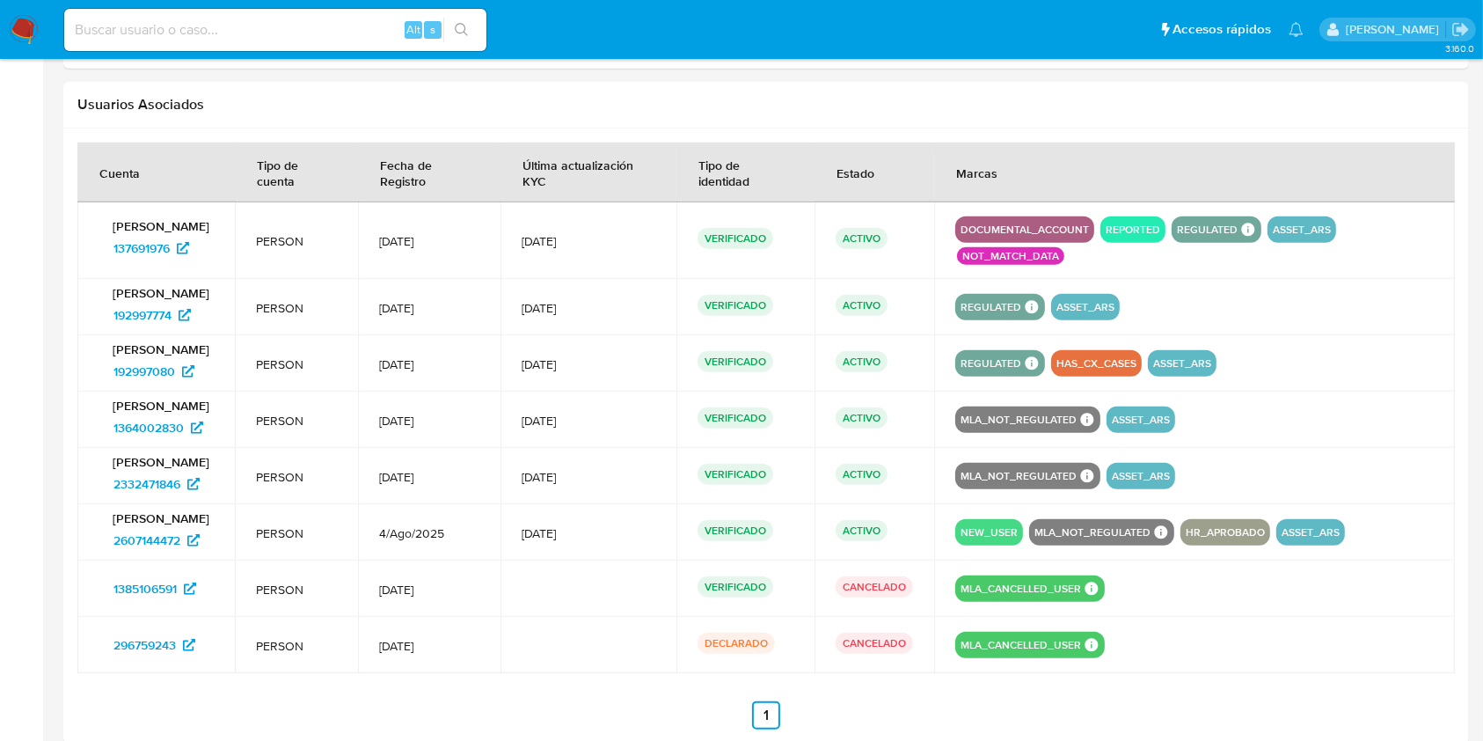
scroll to position [1710, 0]
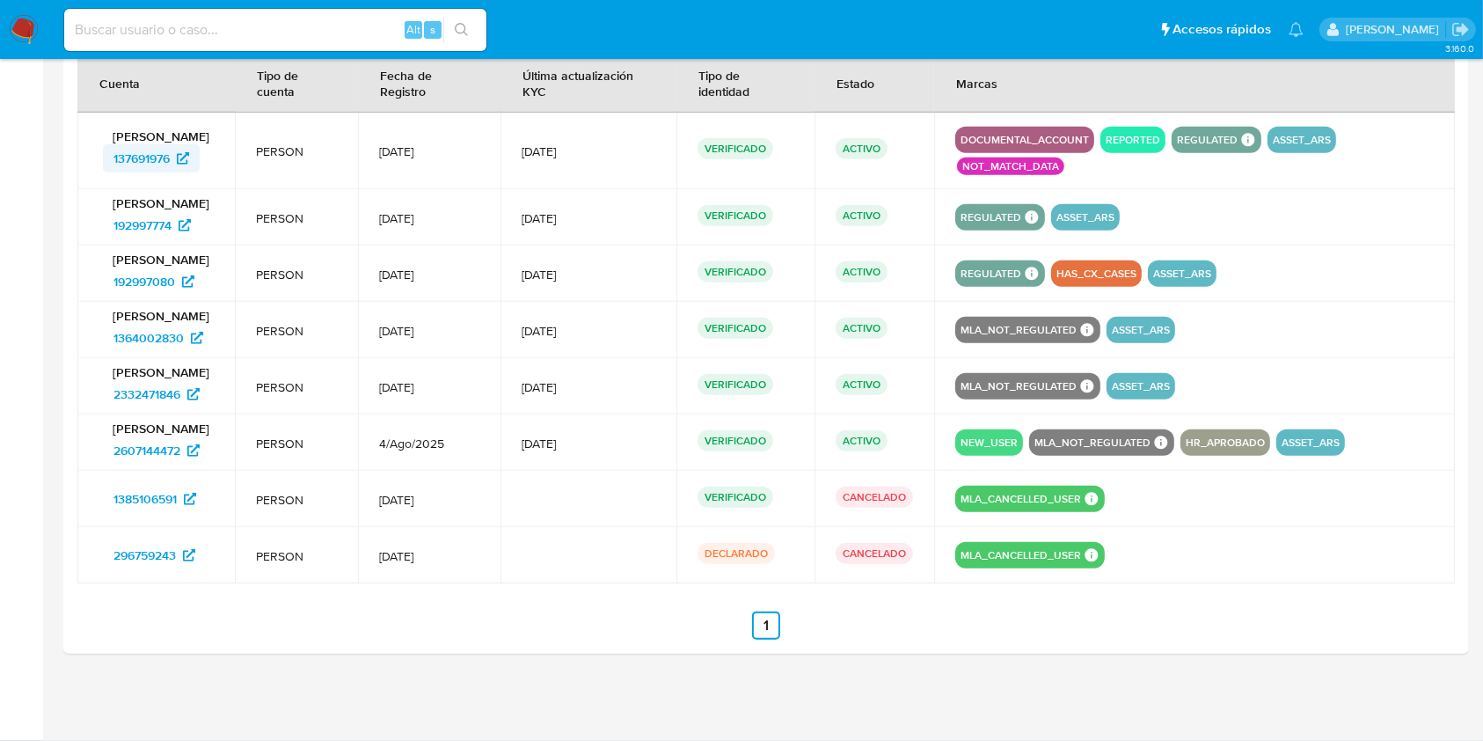
click at [139, 156] on span "137691976" at bounding box center [141, 158] width 56 height 28
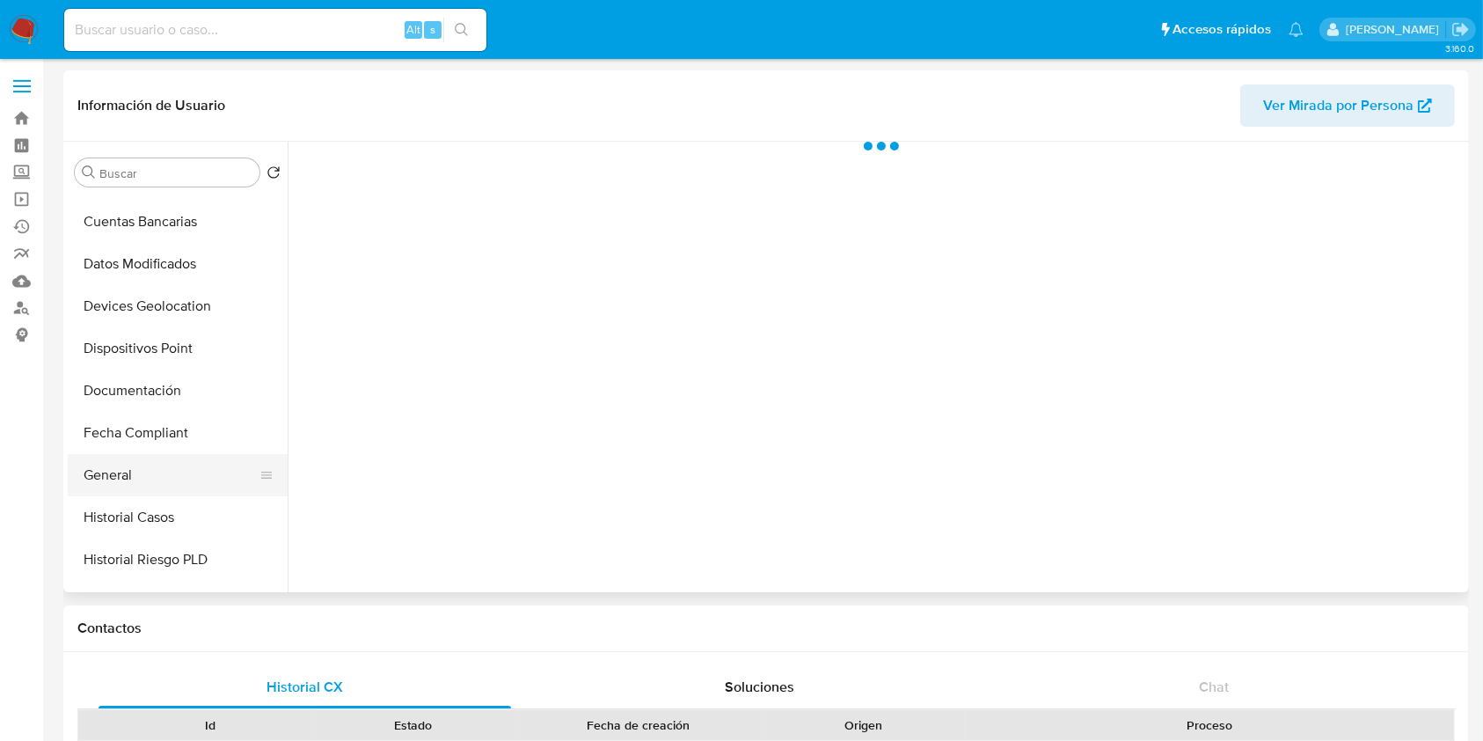
scroll to position [352, 0]
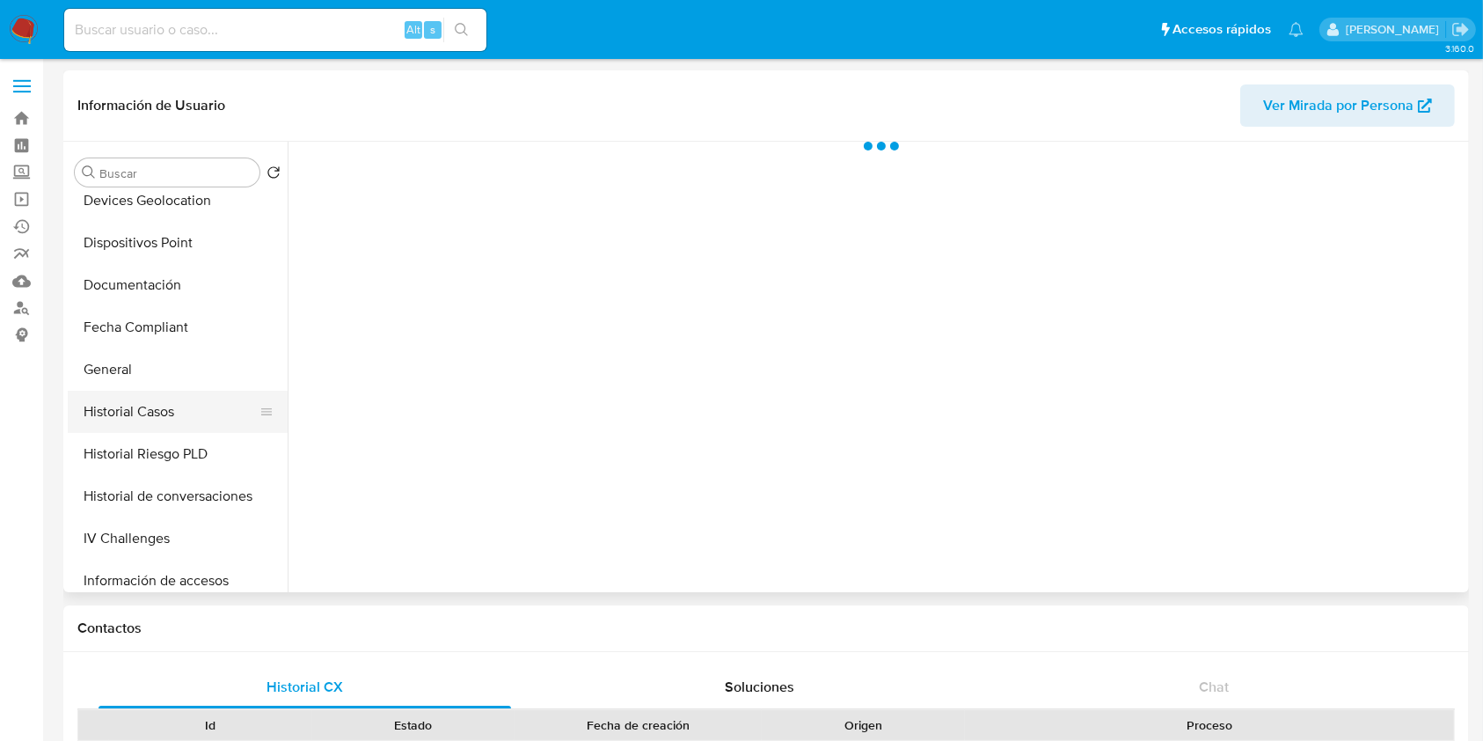
click at [151, 417] on button "Historial Casos" at bounding box center [171, 412] width 206 height 42
select select "10"
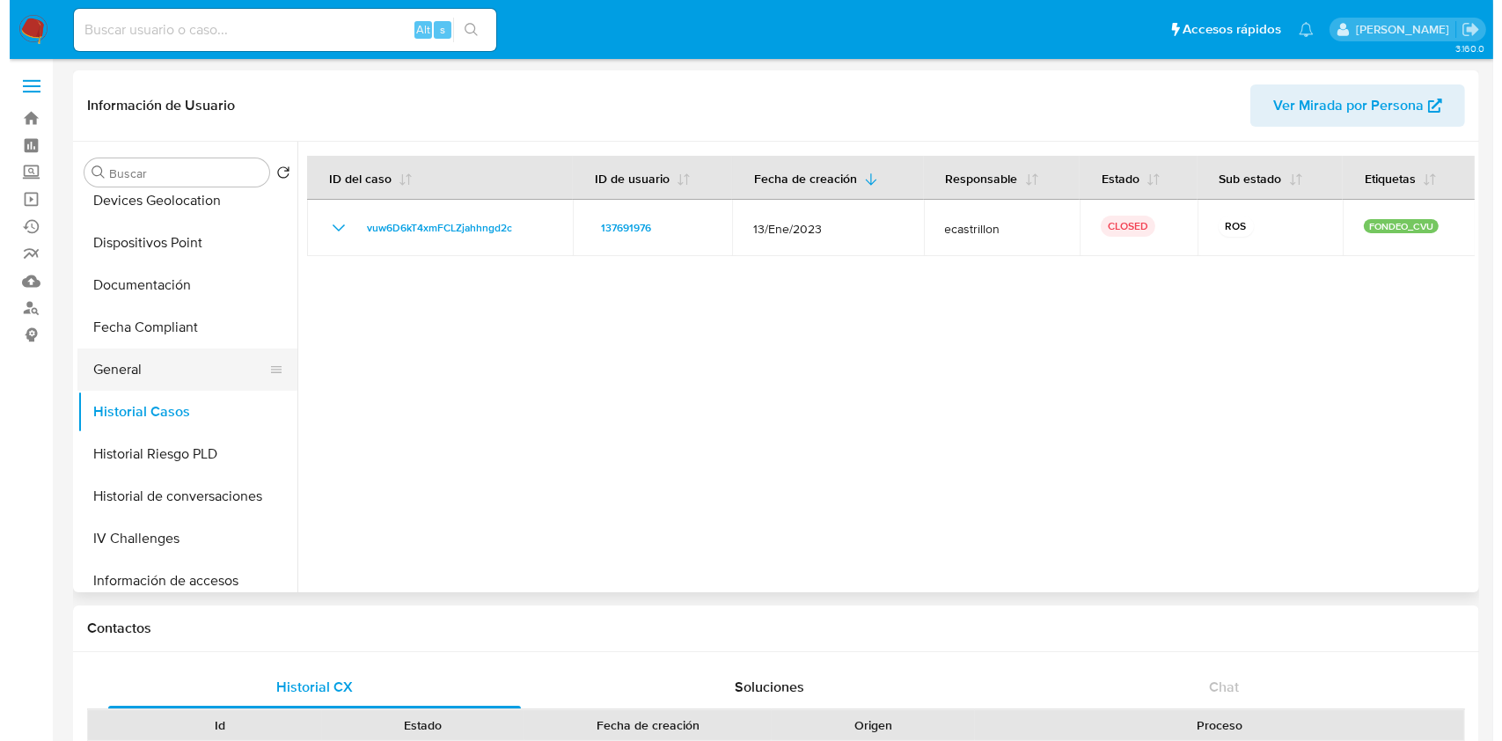
scroll to position [0, 0]
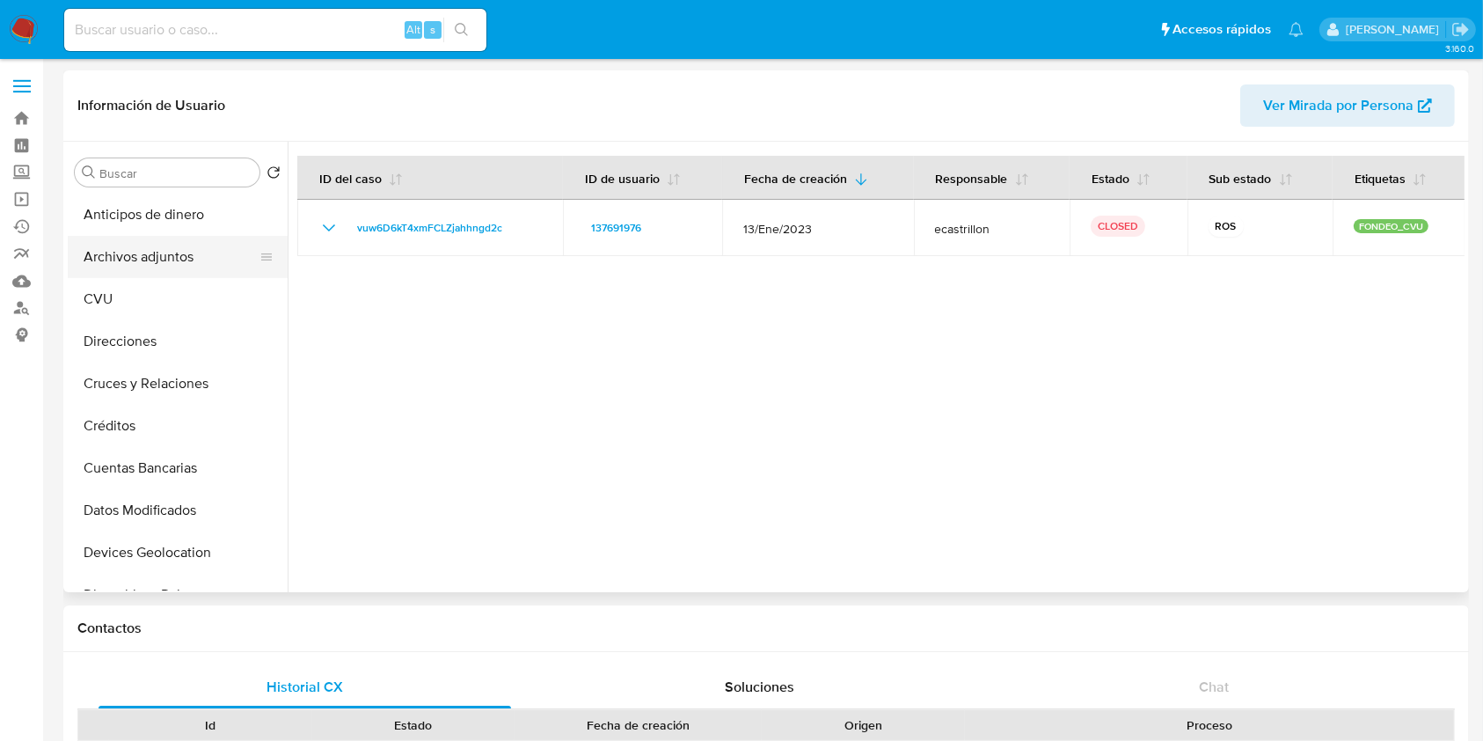
click at [213, 271] on button "Archivos adjuntos" at bounding box center [171, 257] width 206 height 42
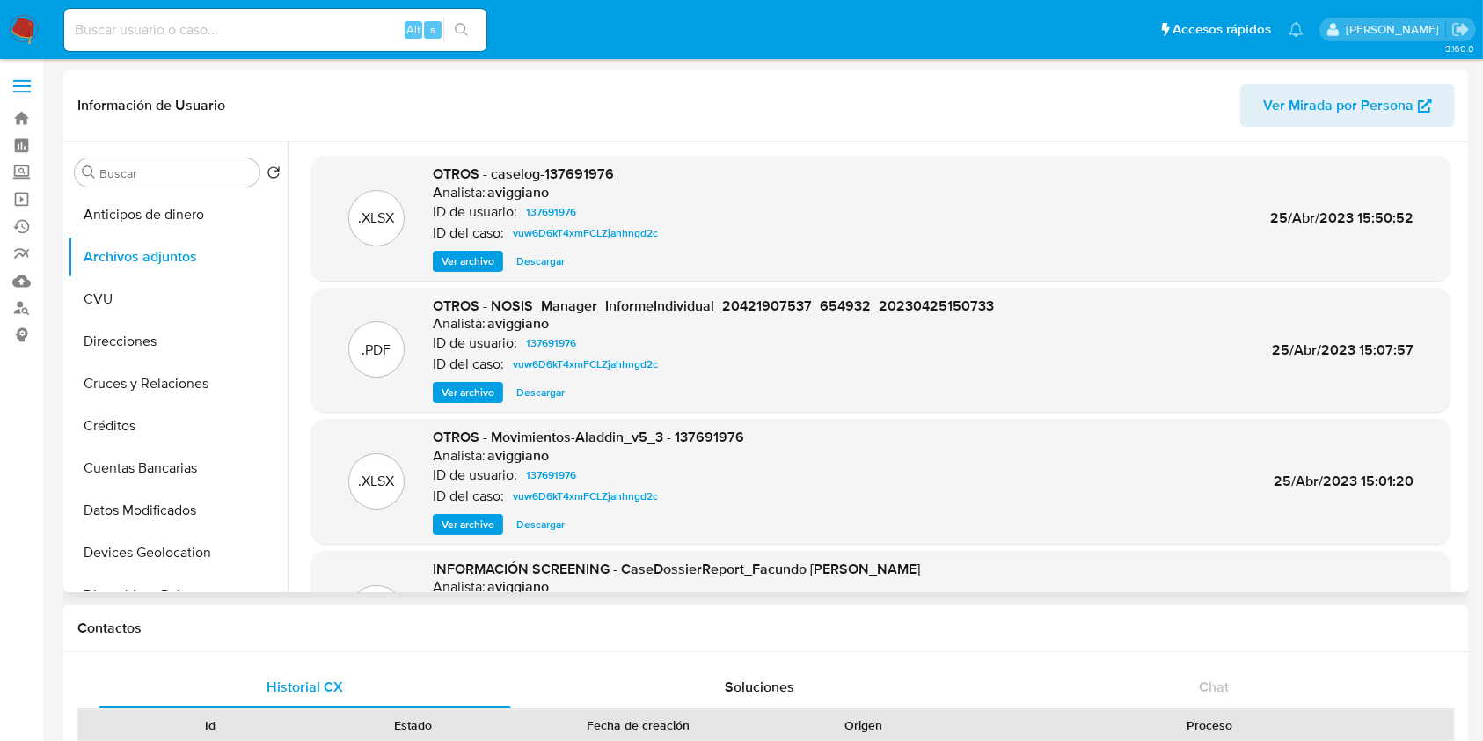
click at [479, 246] on div "OTROS - caselog-137691976 Analista: aviggiano ID de usuario: 137691976 ID del c…" at bounding box center [549, 218] width 232 height 107
click at [479, 255] on span "Ver archivo" at bounding box center [468, 262] width 53 height 18
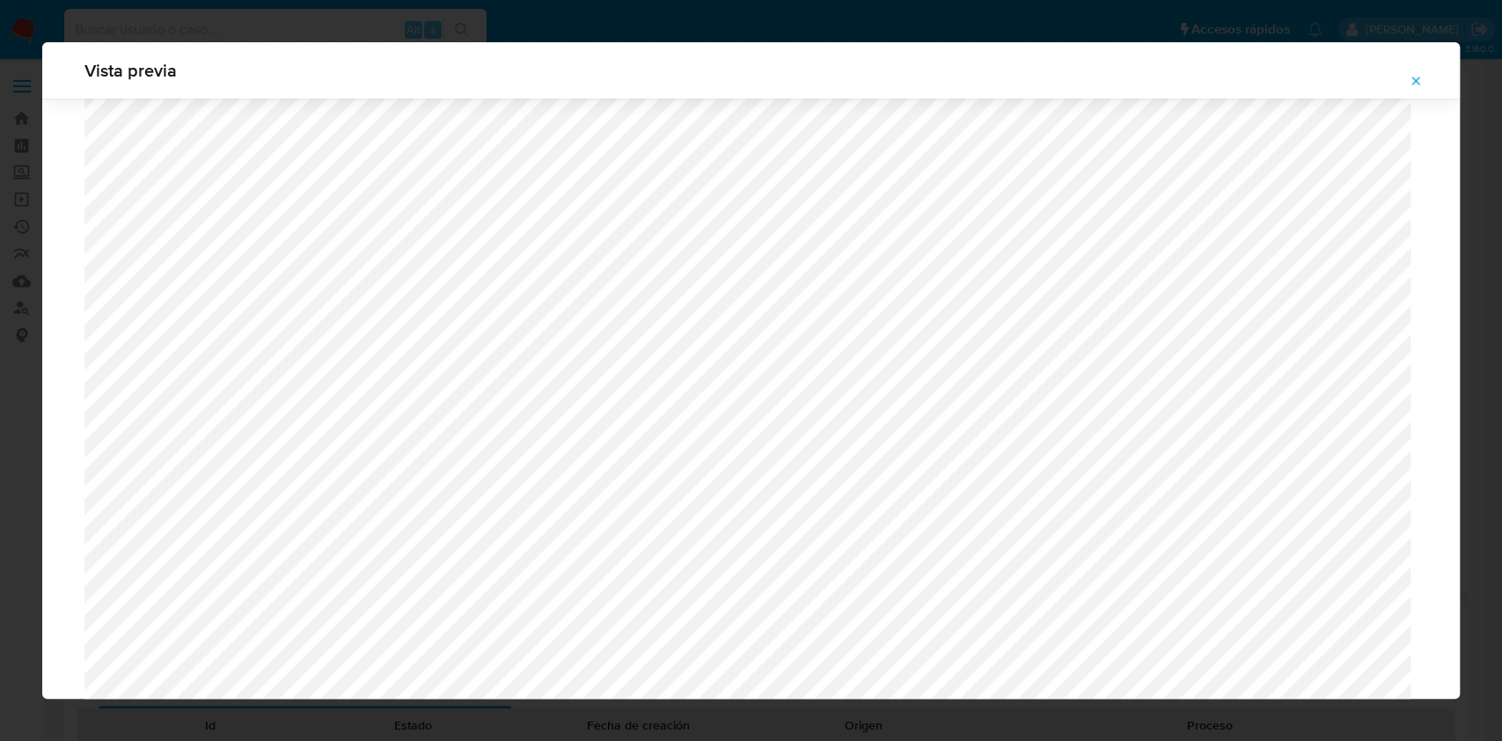
scroll to position [1138, 0]
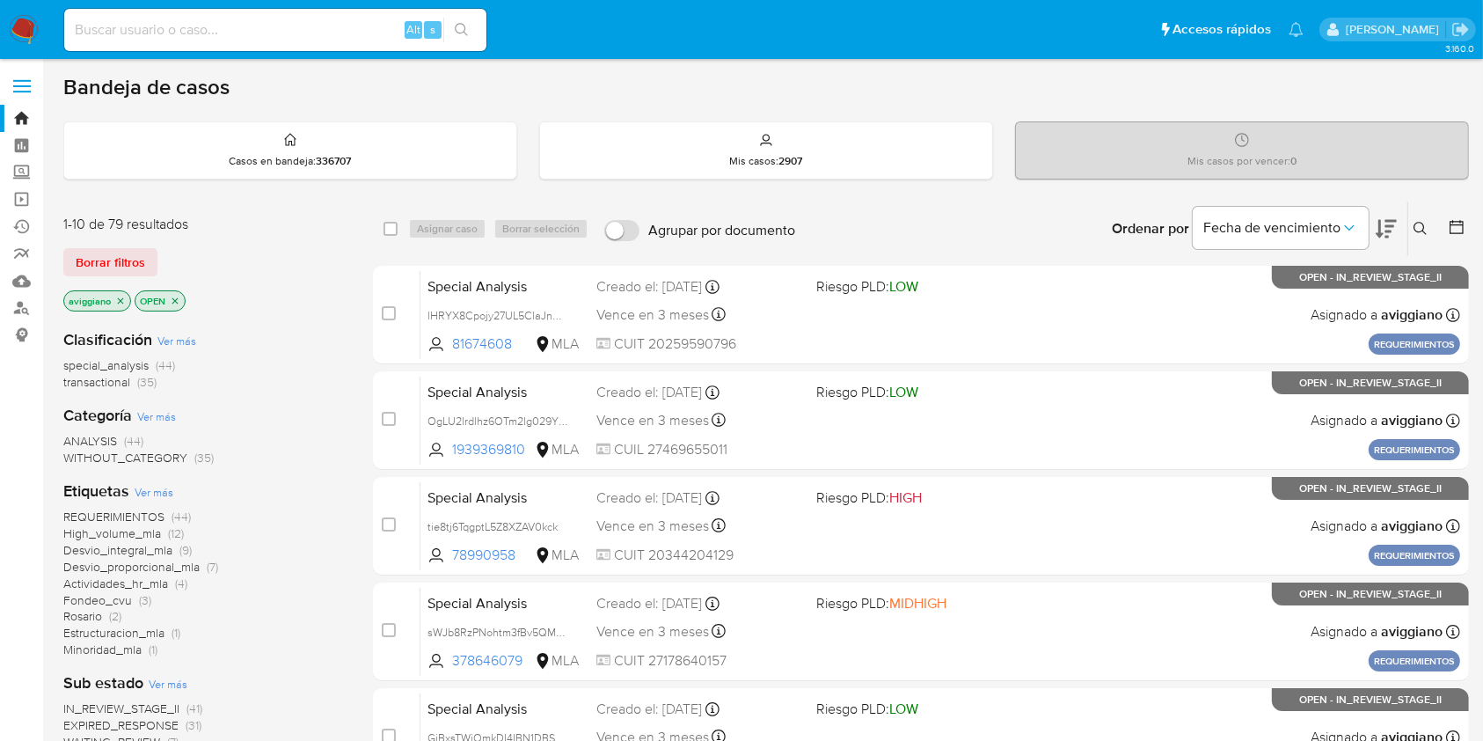
click at [91, 375] on span "transactional" at bounding box center [96, 382] width 67 height 18
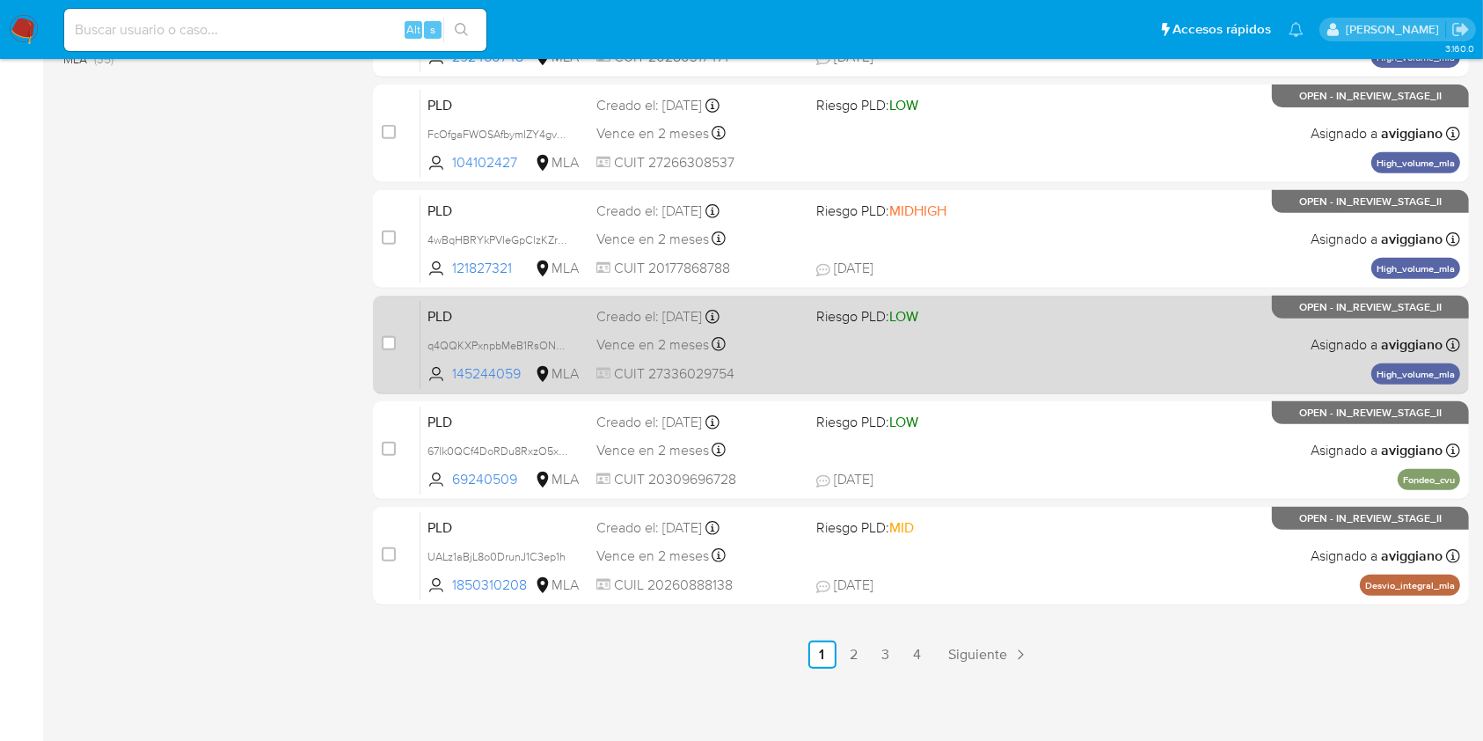
scroll to position [711, 0]
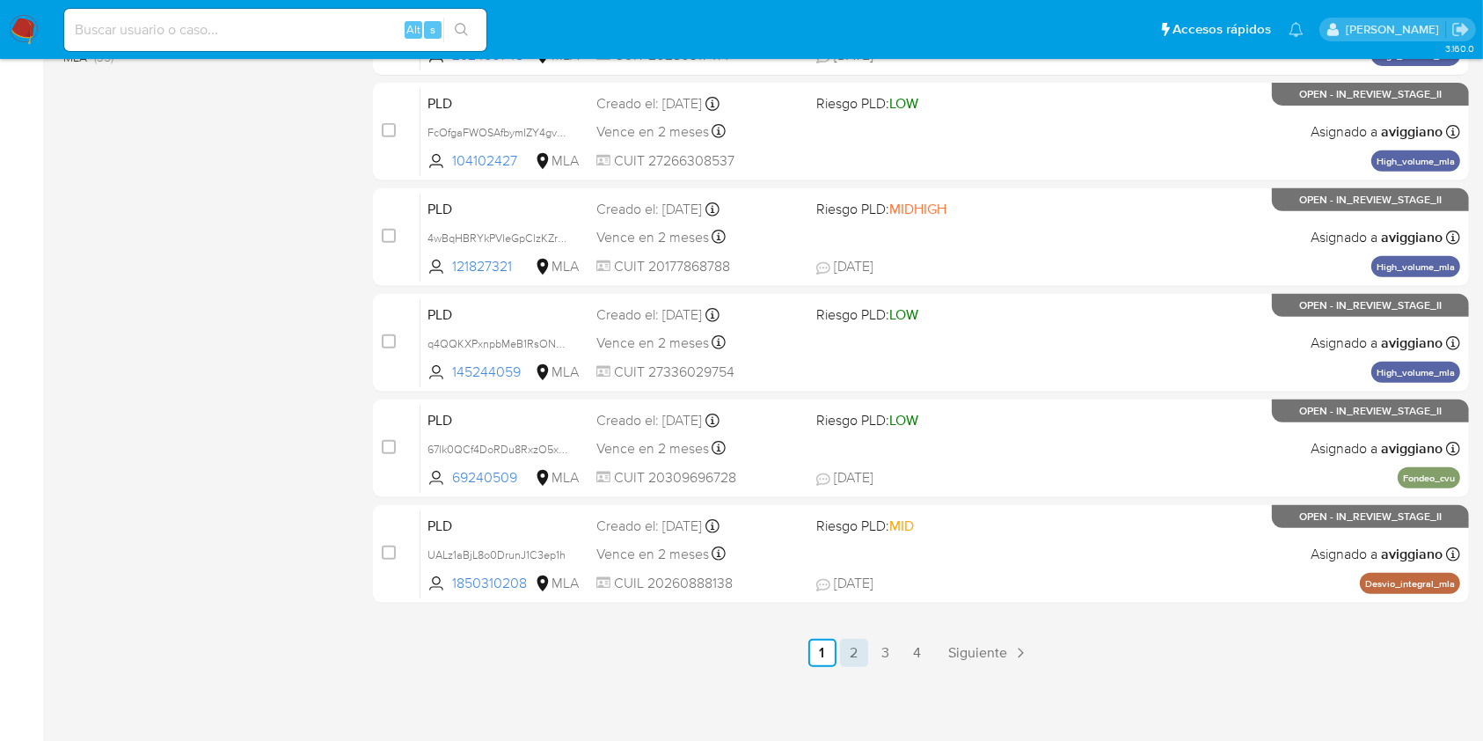
click at [856, 644] on link "2" at bounding box center [854, 653] width 28 height 28
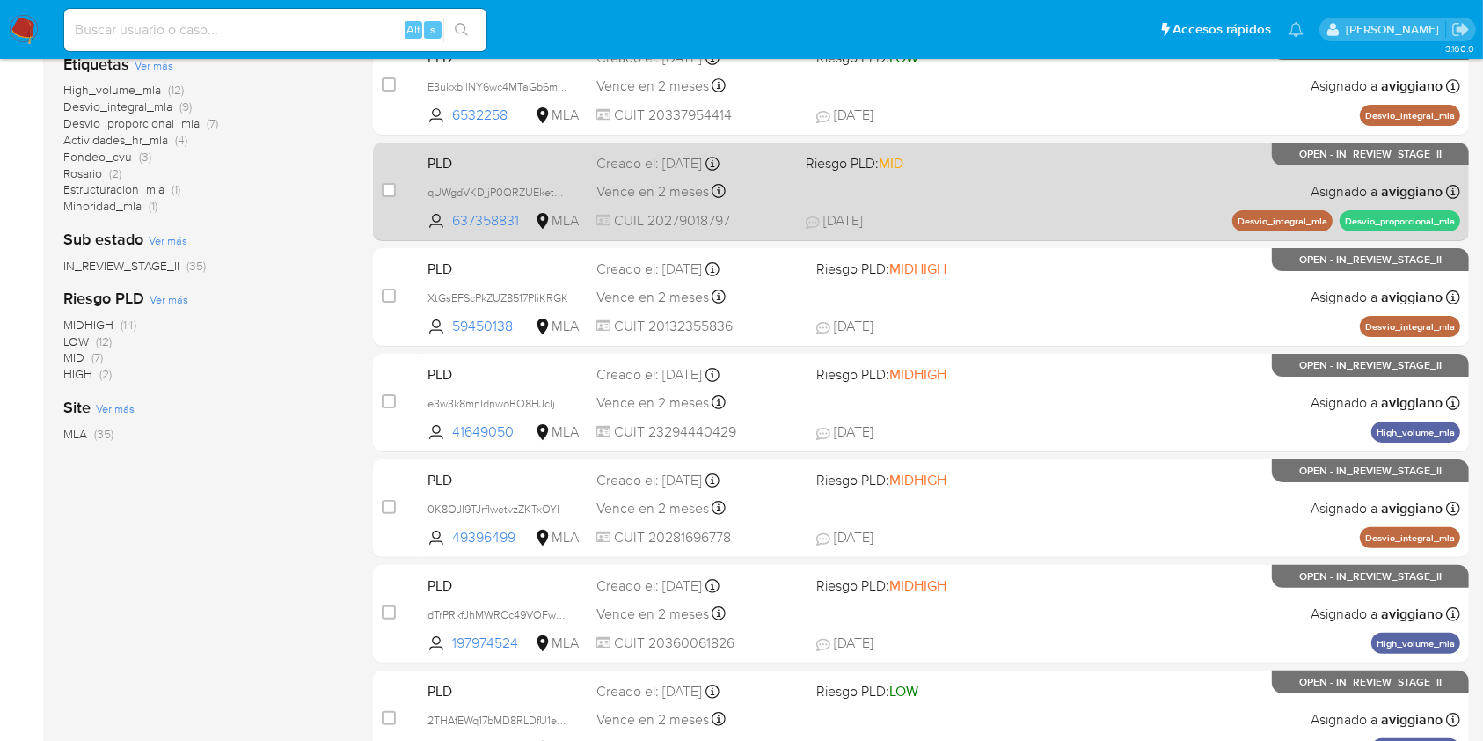
scroll to position [234, 0]
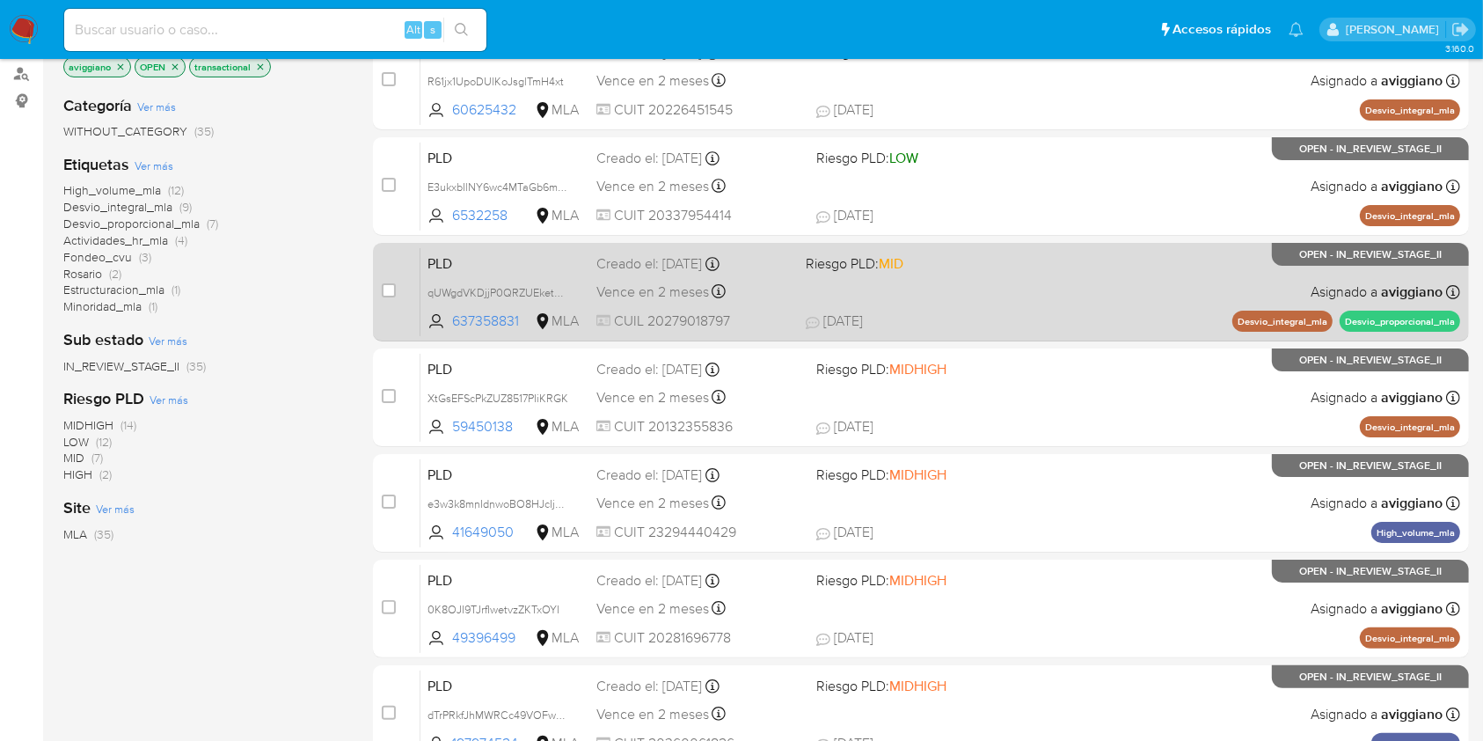
click at [1006, 282] on div "PLD qUWgdVKDjjP0QRZUEketo2WA 637358831 MLA Riesgo PLD: MID Creado el: 12/09/202…" at bounding box center [941, 291] width 1040 height 89
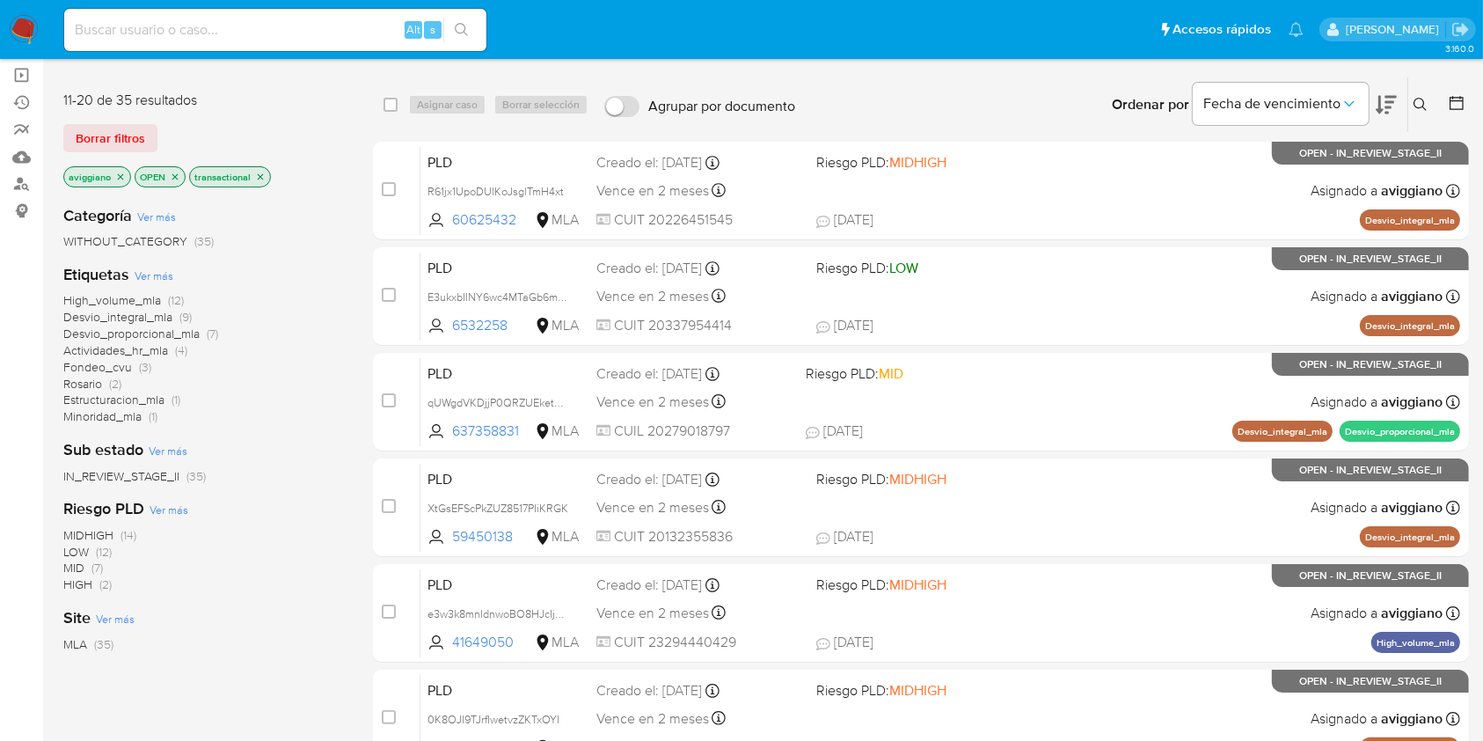
scroll to position [0, 0]
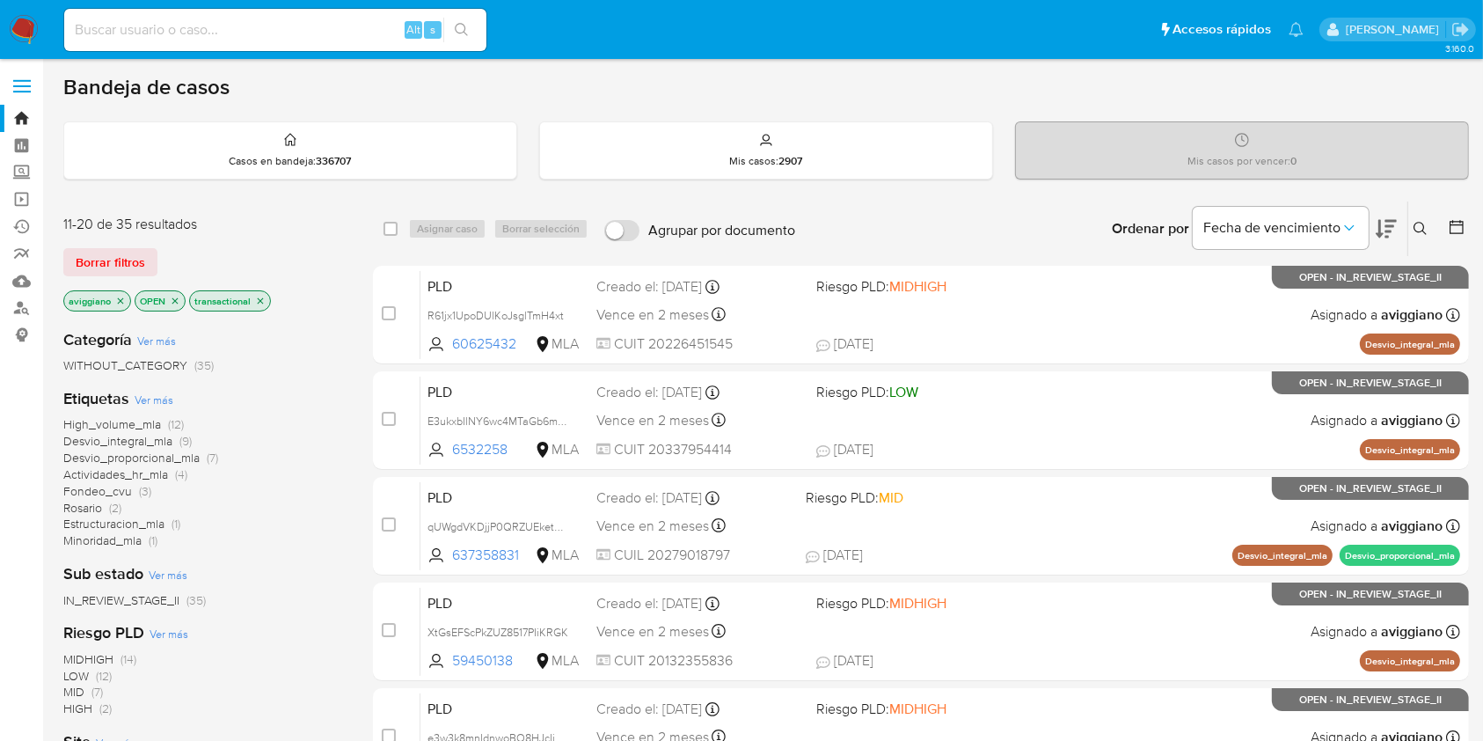
click at [255, 299] on icon "close-filter" at bounding box center [260, 301] width 11 height 11
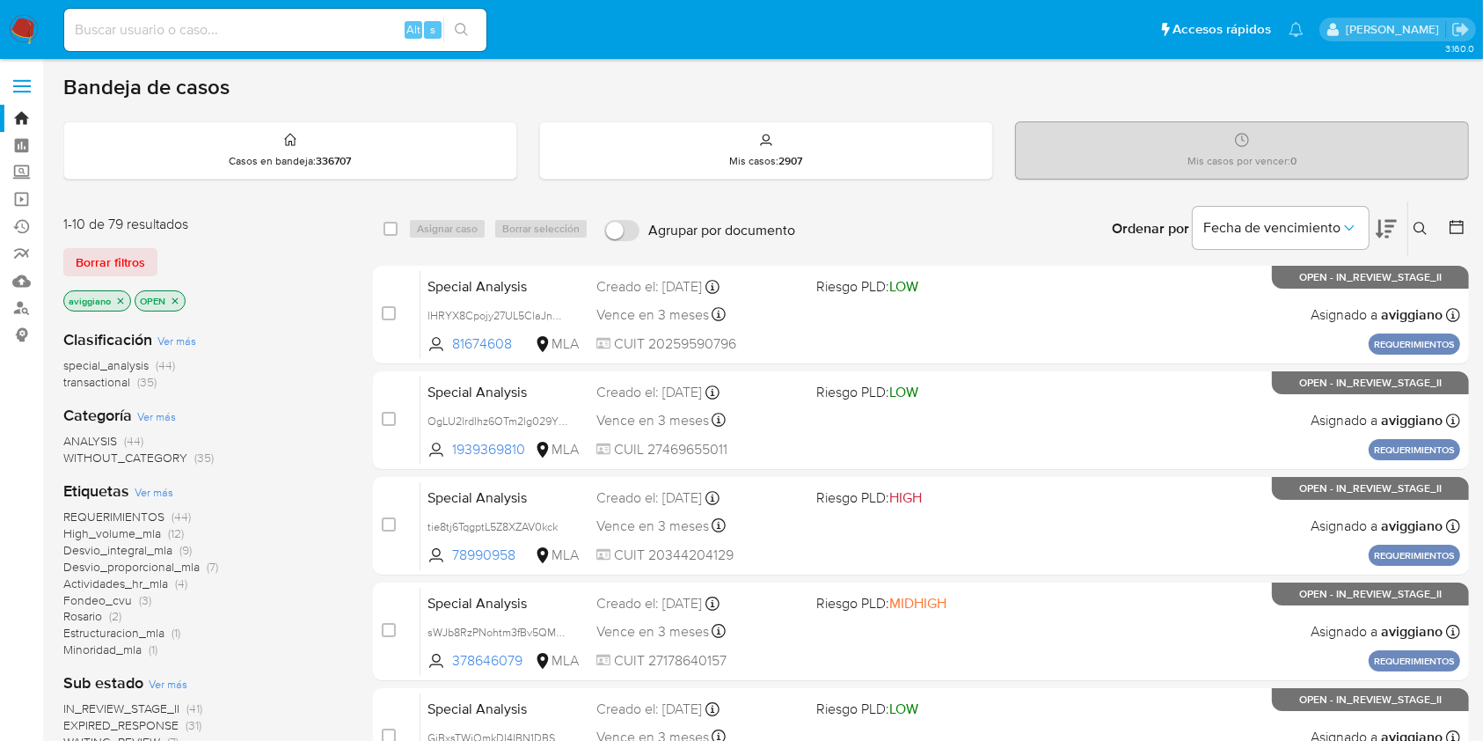
click at [127, 301] on p "aviggiano" at bounding box center [97, 300] width 66 height 19
click at [118, 302] on icon "close-filter" at bounding box center [120, 301] width 11 height 11
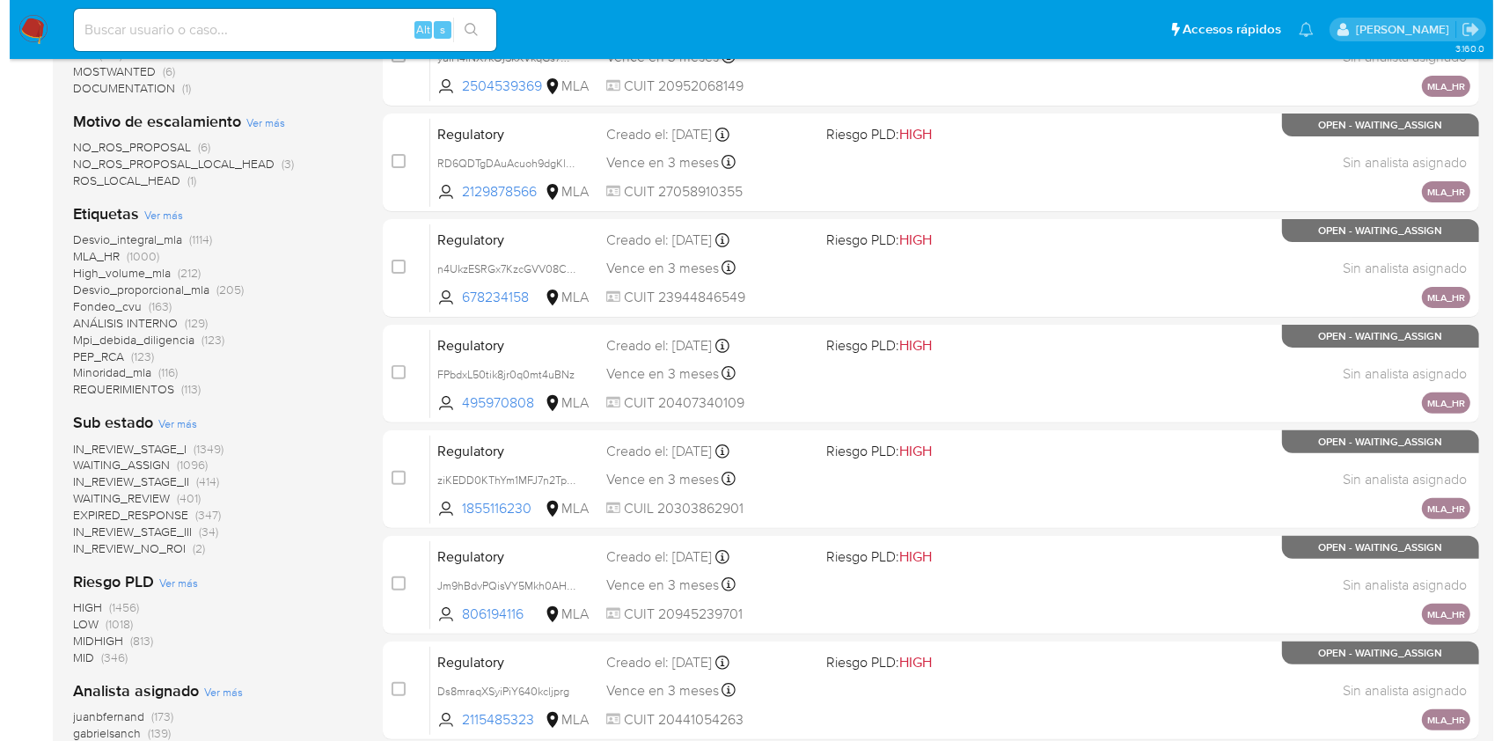
scroll to position [819, 0]
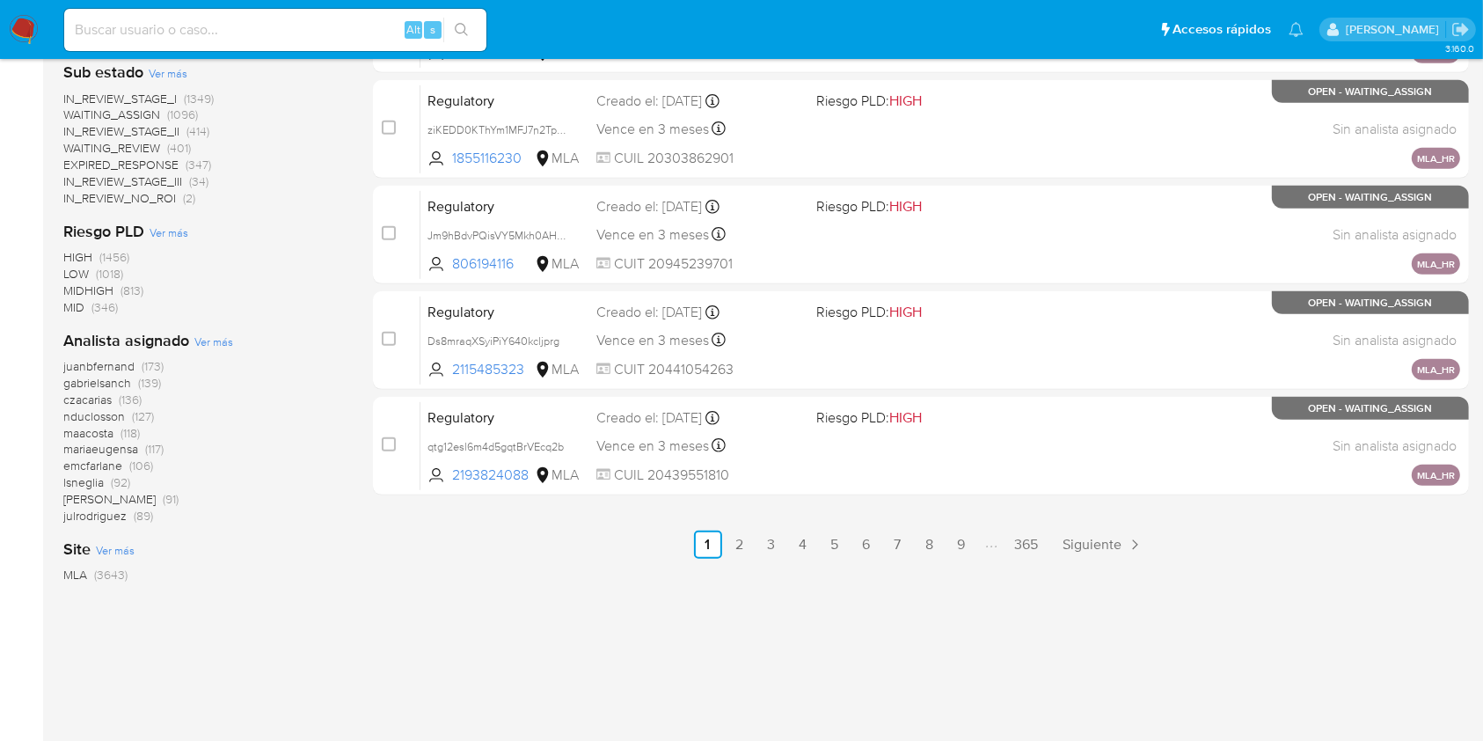
click at [227, 341] on span "Ver más" at bounding box center [213, 341] width 39 height 16
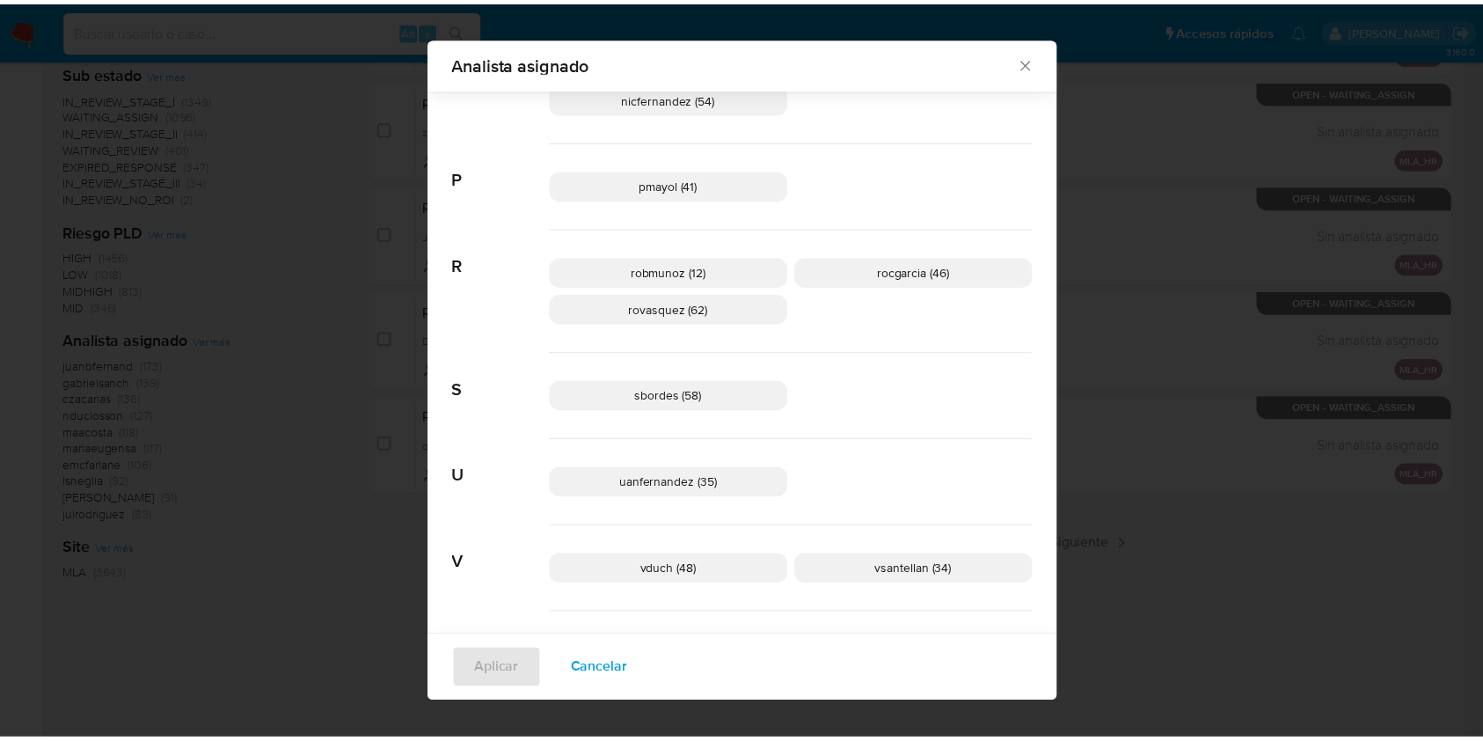
scroll to position [1292, 0]
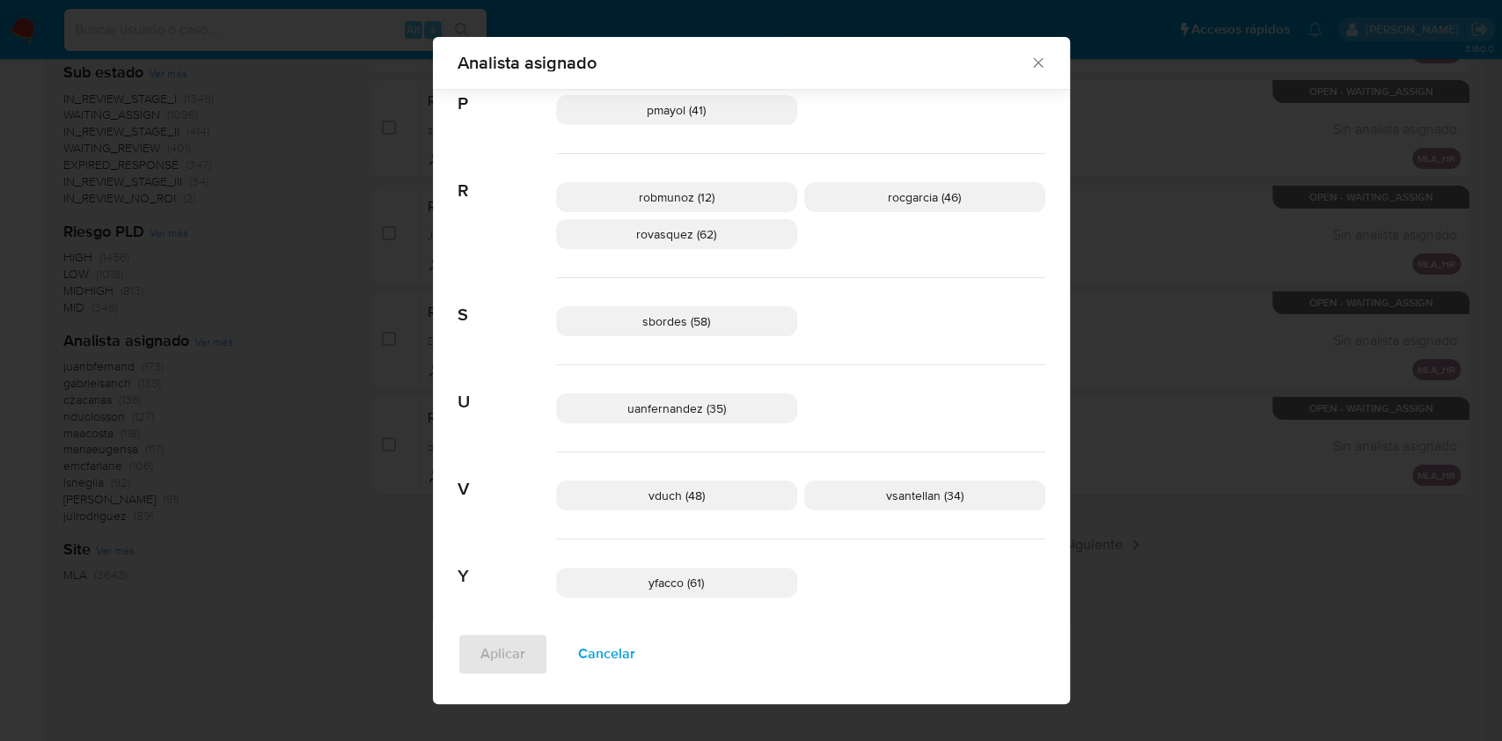
click at [1040, 58] on div "Analista asignado" at bounding box center [751, 63] width 637 height 52
click at [1035, 60] on icon "Cerrar" at bounding box center [1038, 63] width 18 height 18
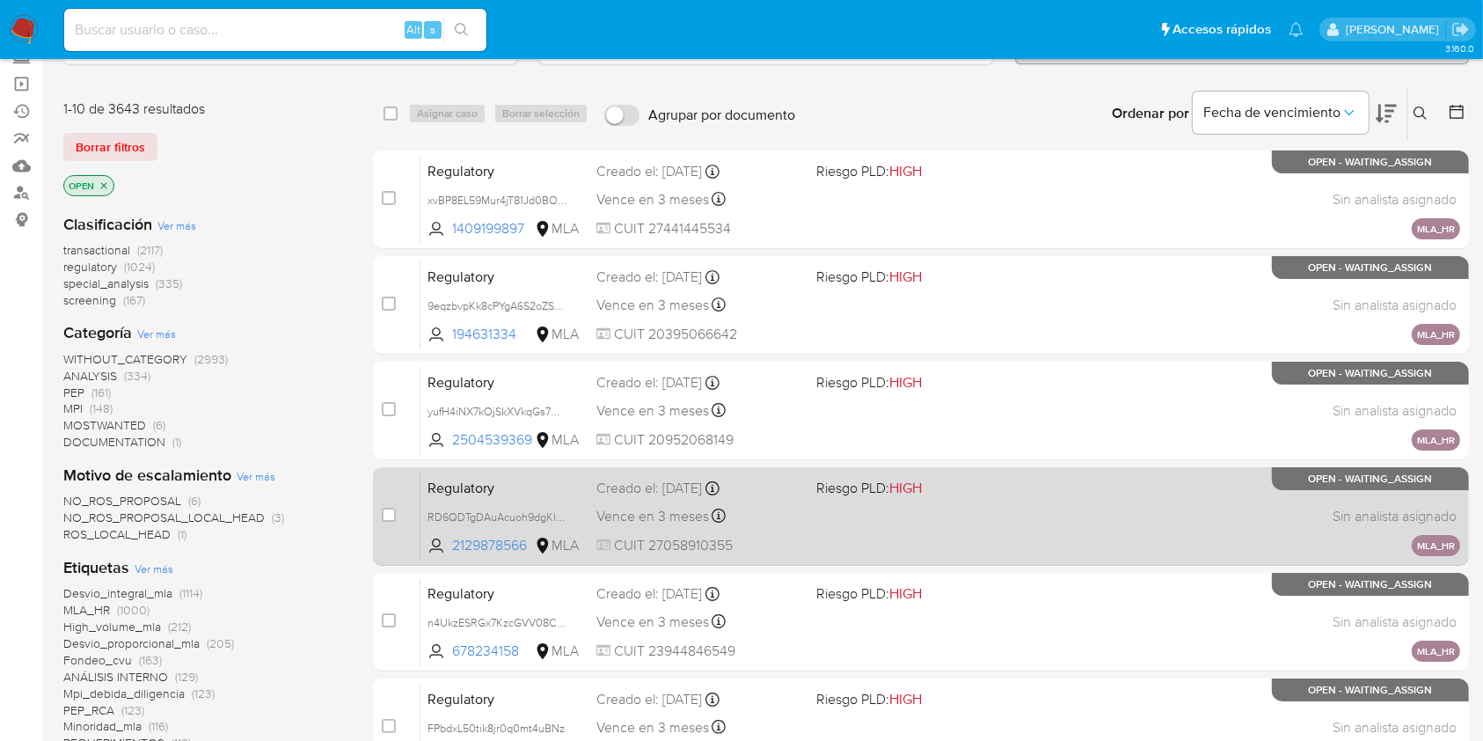
scroll to position [0, 0]
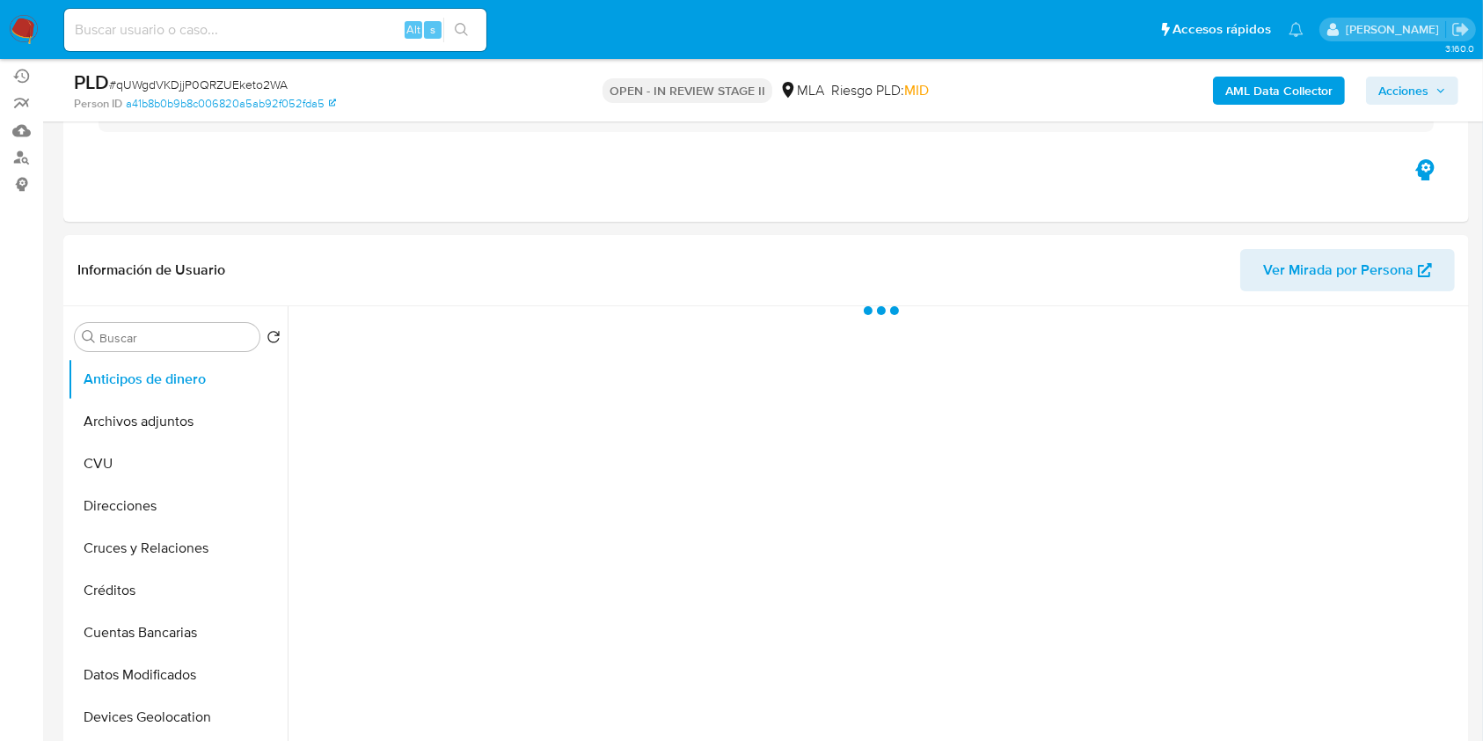
scroll to position [234, 0]
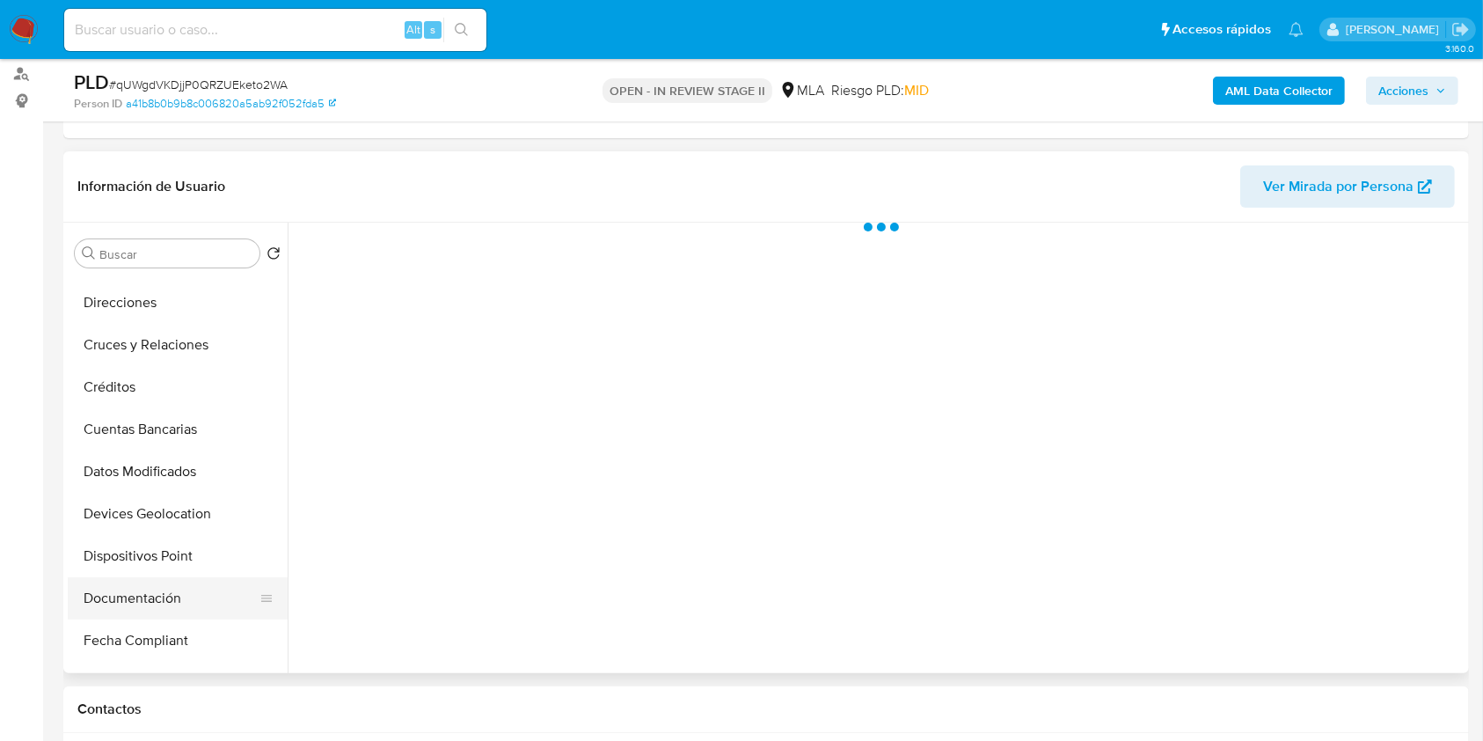
select select "10"
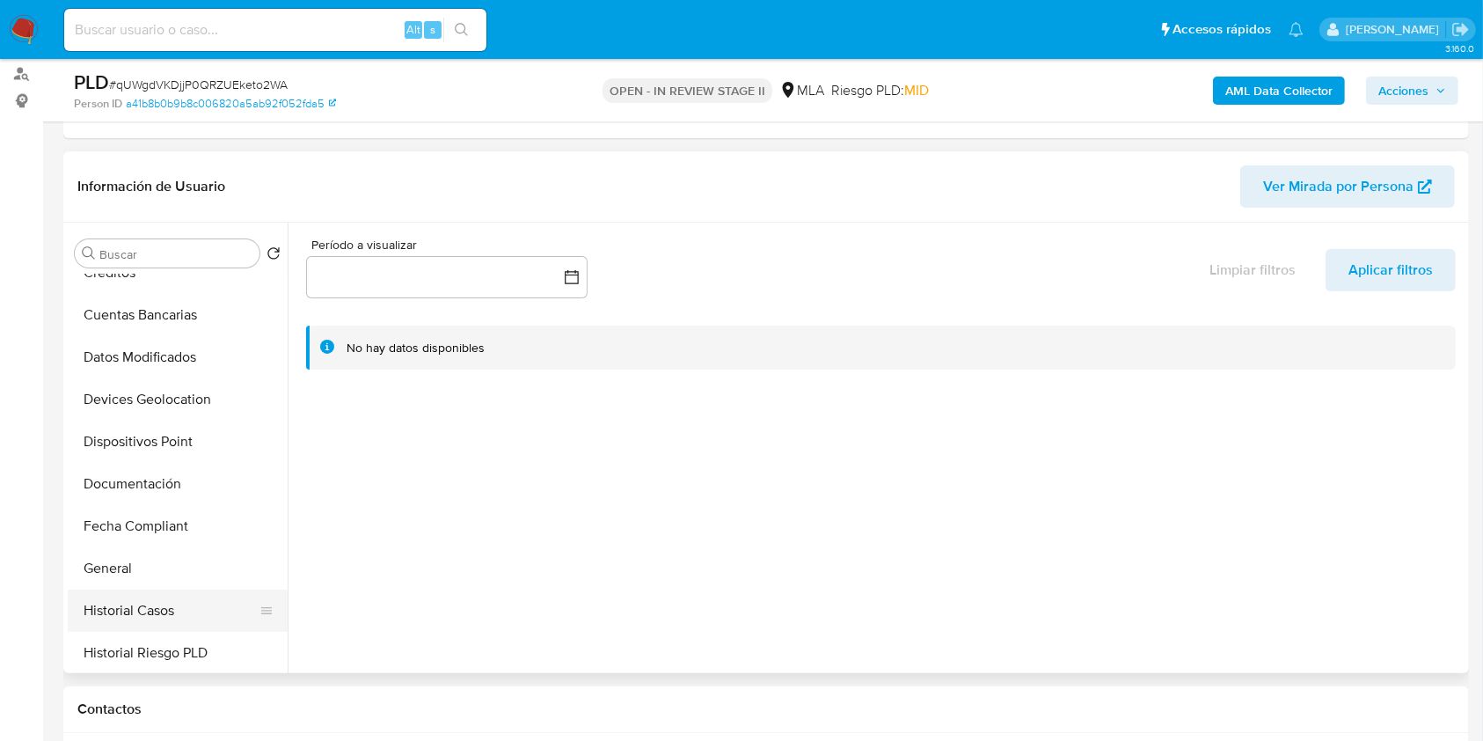
click at [134, 598] on button "Historial Casos" at bounding box center [171, 610] width 206 height 42
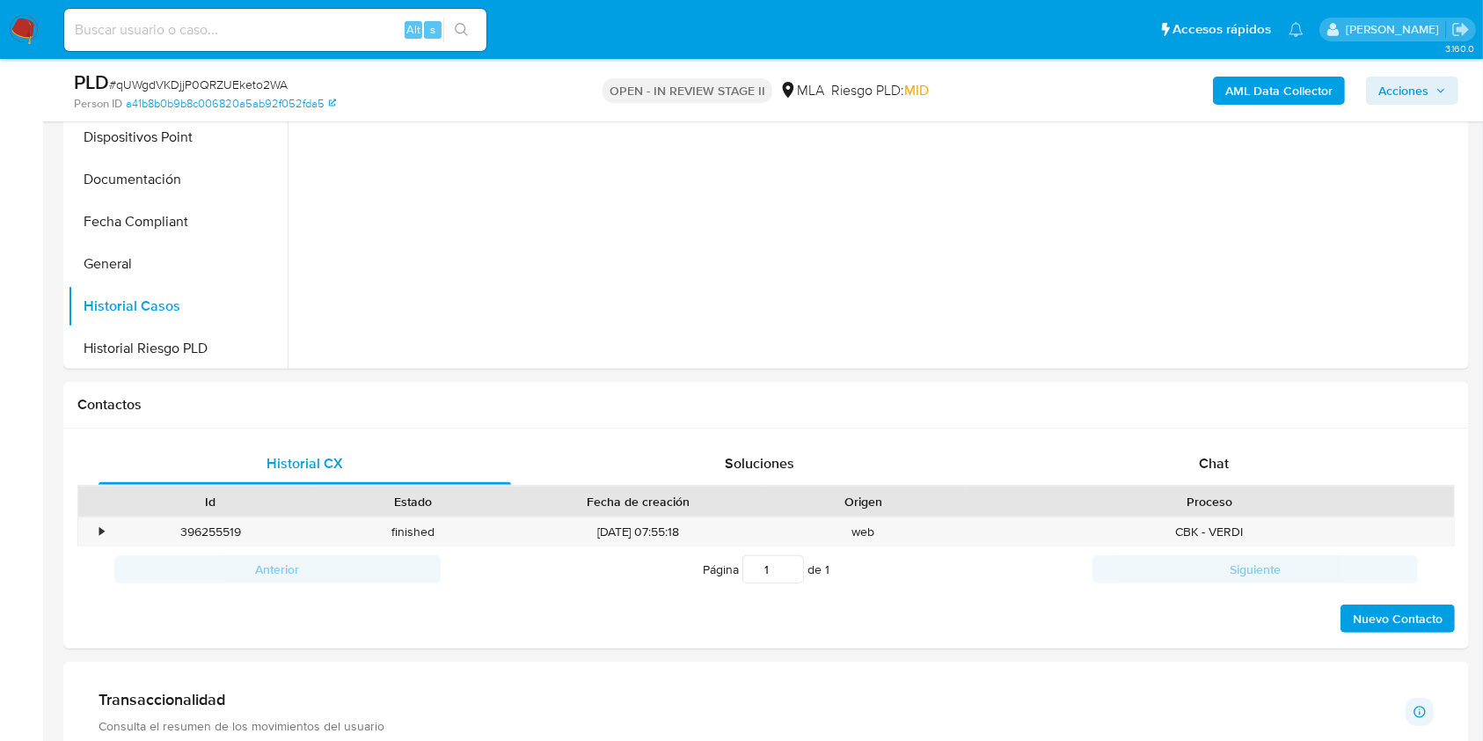
scroll to position [704, 0]
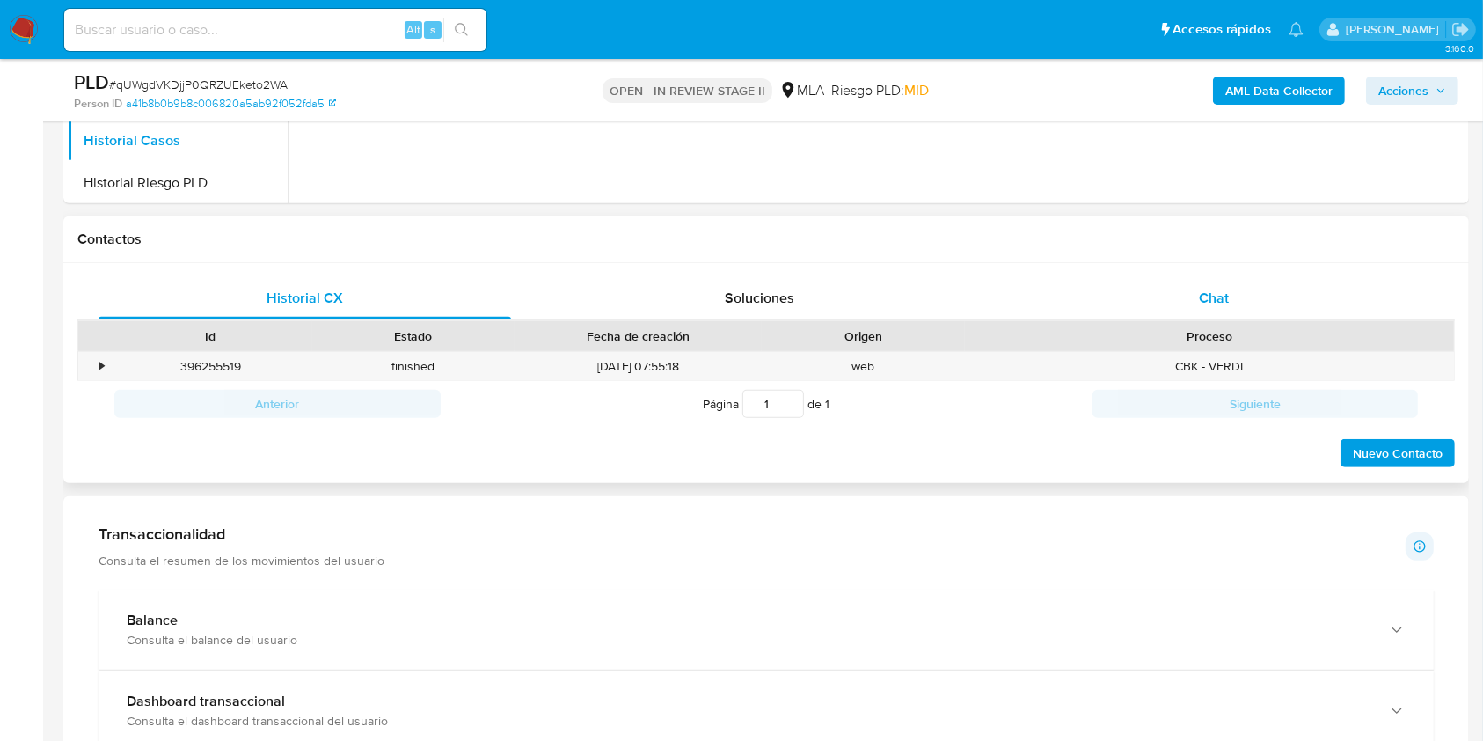
click at [1246, 303] on div "Chat" at bounding box center [1214, 298] width 413 height 42
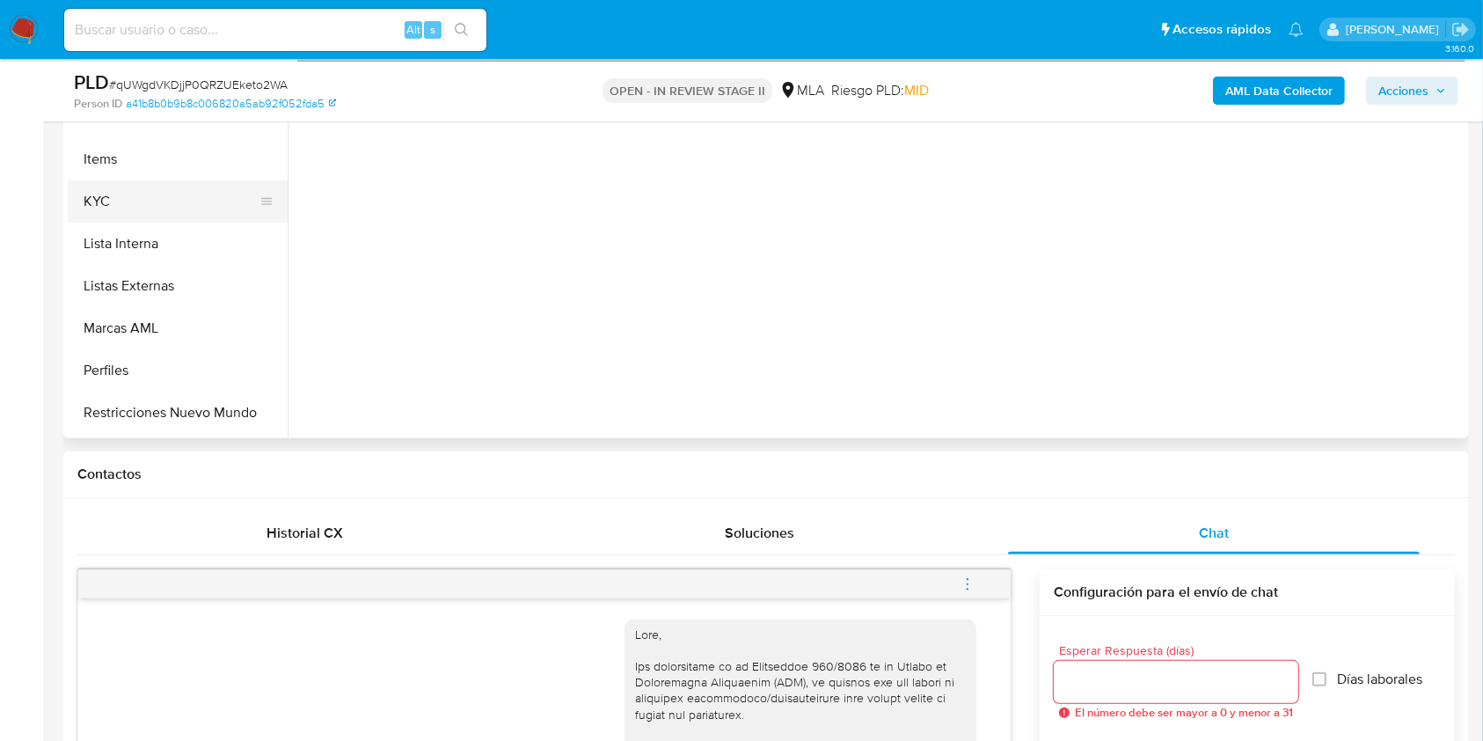
click at [120, 196] on button "KYC" at bounding box center [171, 201] width 206 height 42
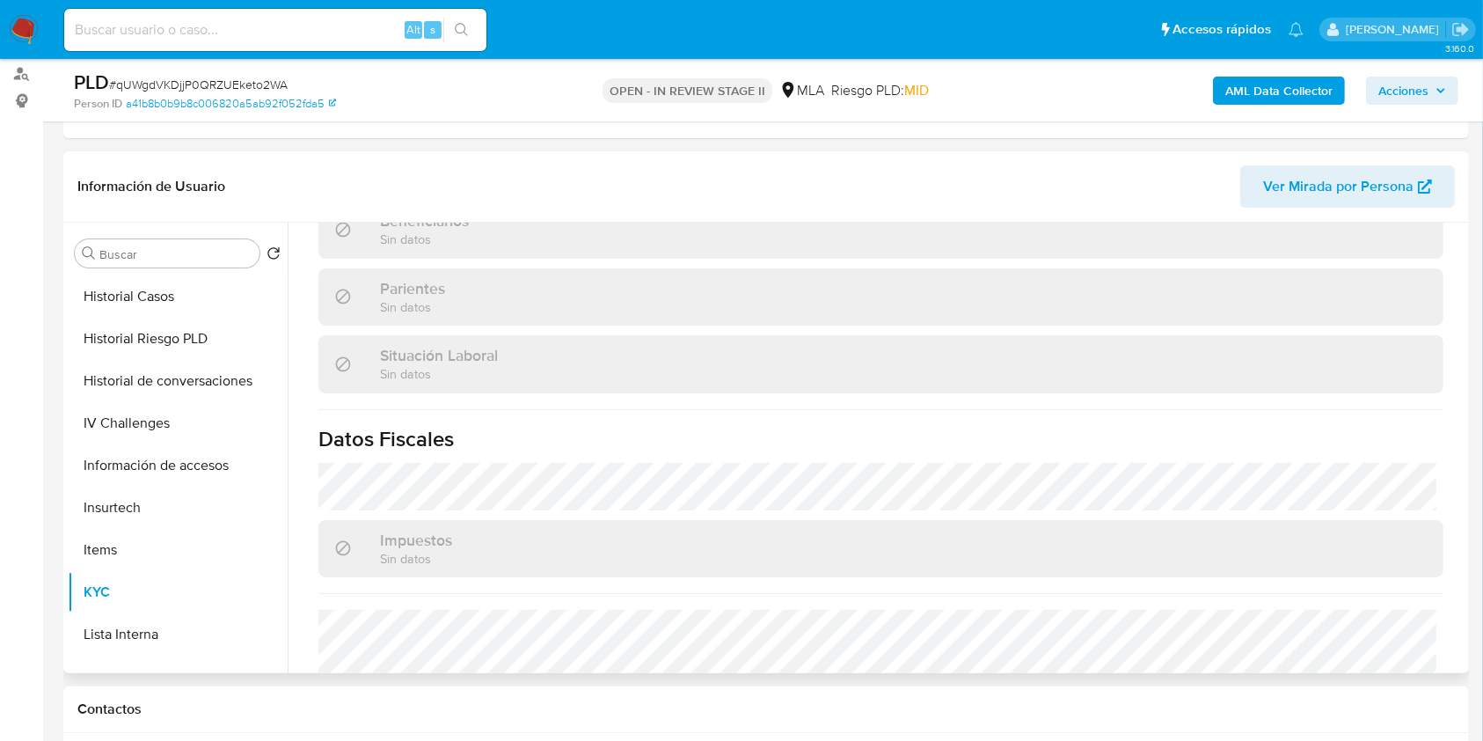
scroll to position [241, 0]
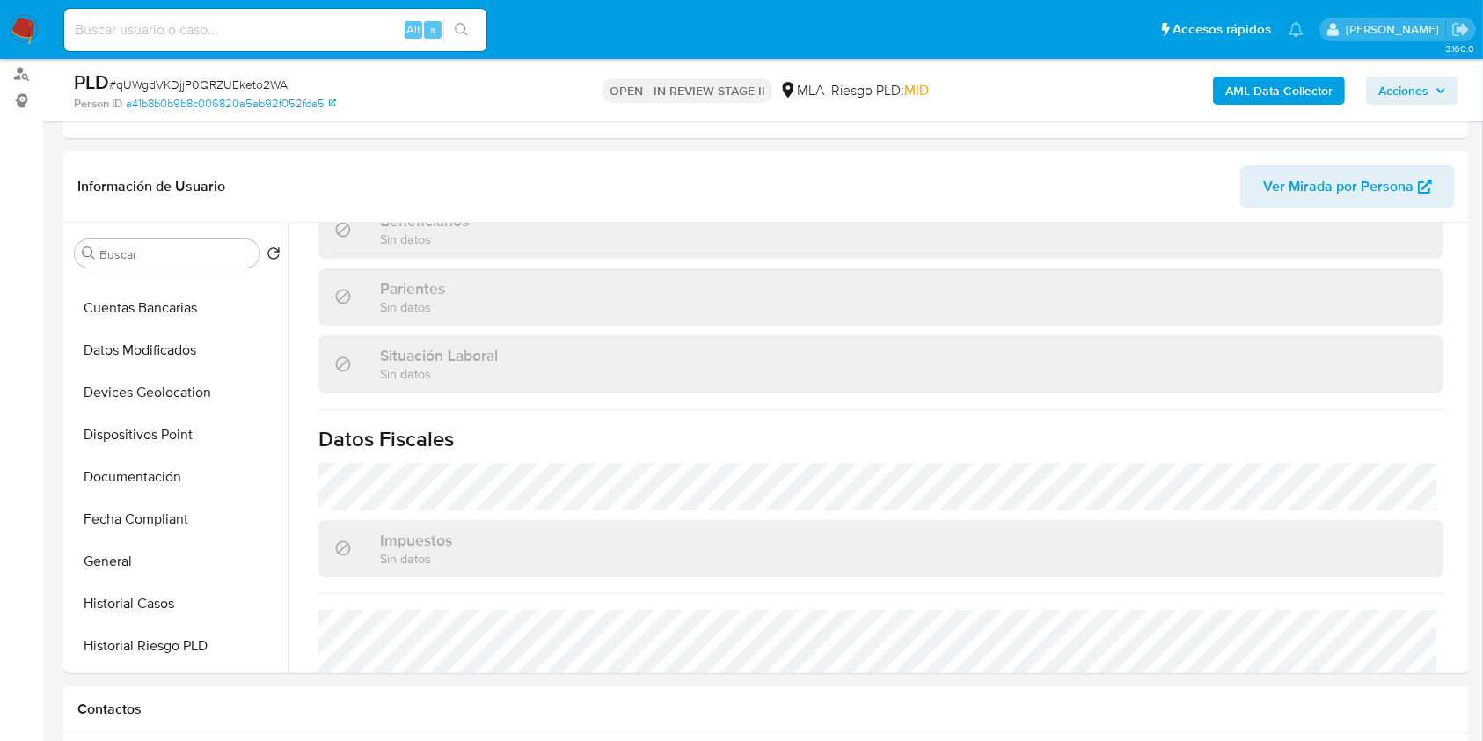
click at [1288, 103] on b "AML Data Collector" at bounding box center [1279, 91] width 107 height 28
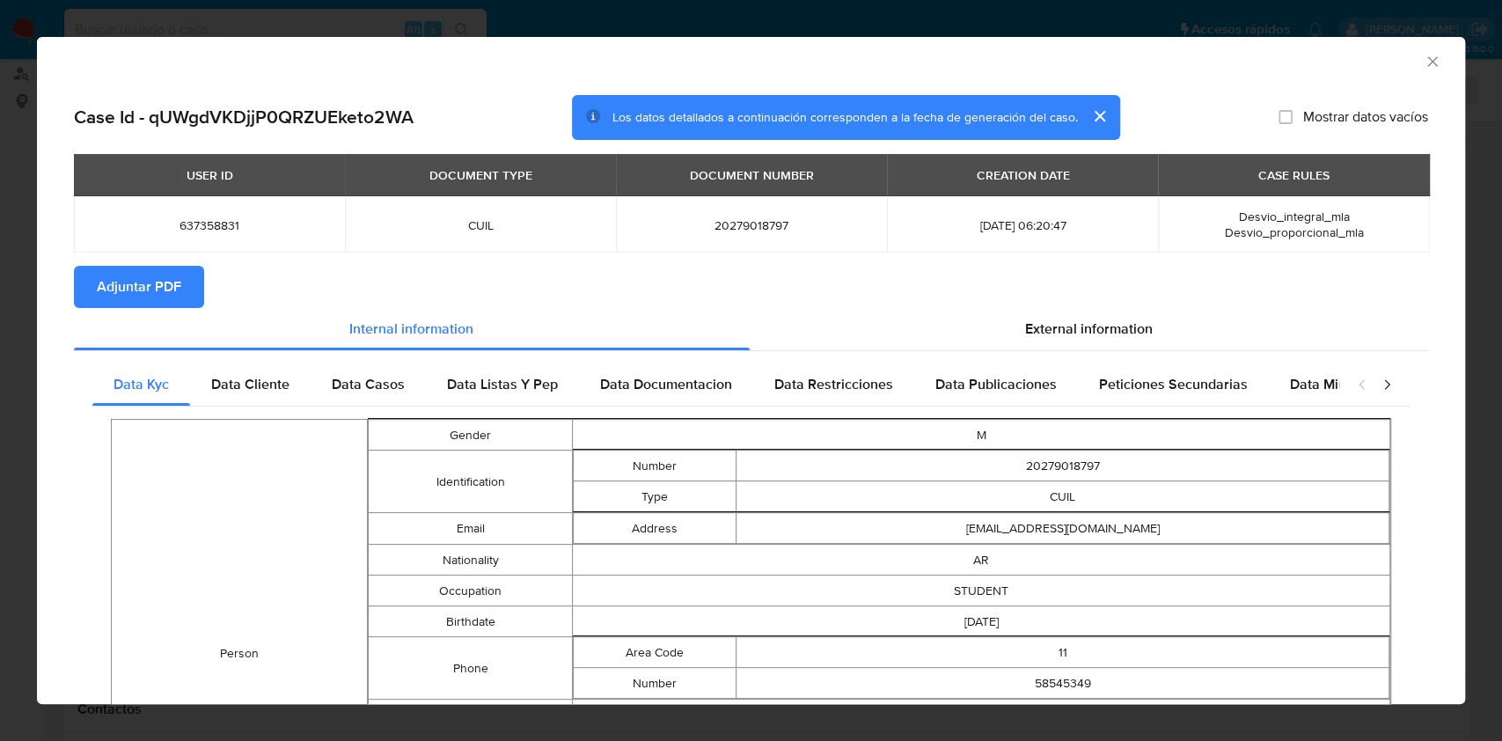
click at [152, 294] on span "Adjuntar PDF" at bounding box center [139, 286] width 84 height 39
click at [767, 231] on span "20279018797" at bounding box center [751, 225] width 229 height 16
copy span "20279018797"
click at [217, 215] on td "637358831" at bounding box center [209, 224] width 271 height 56
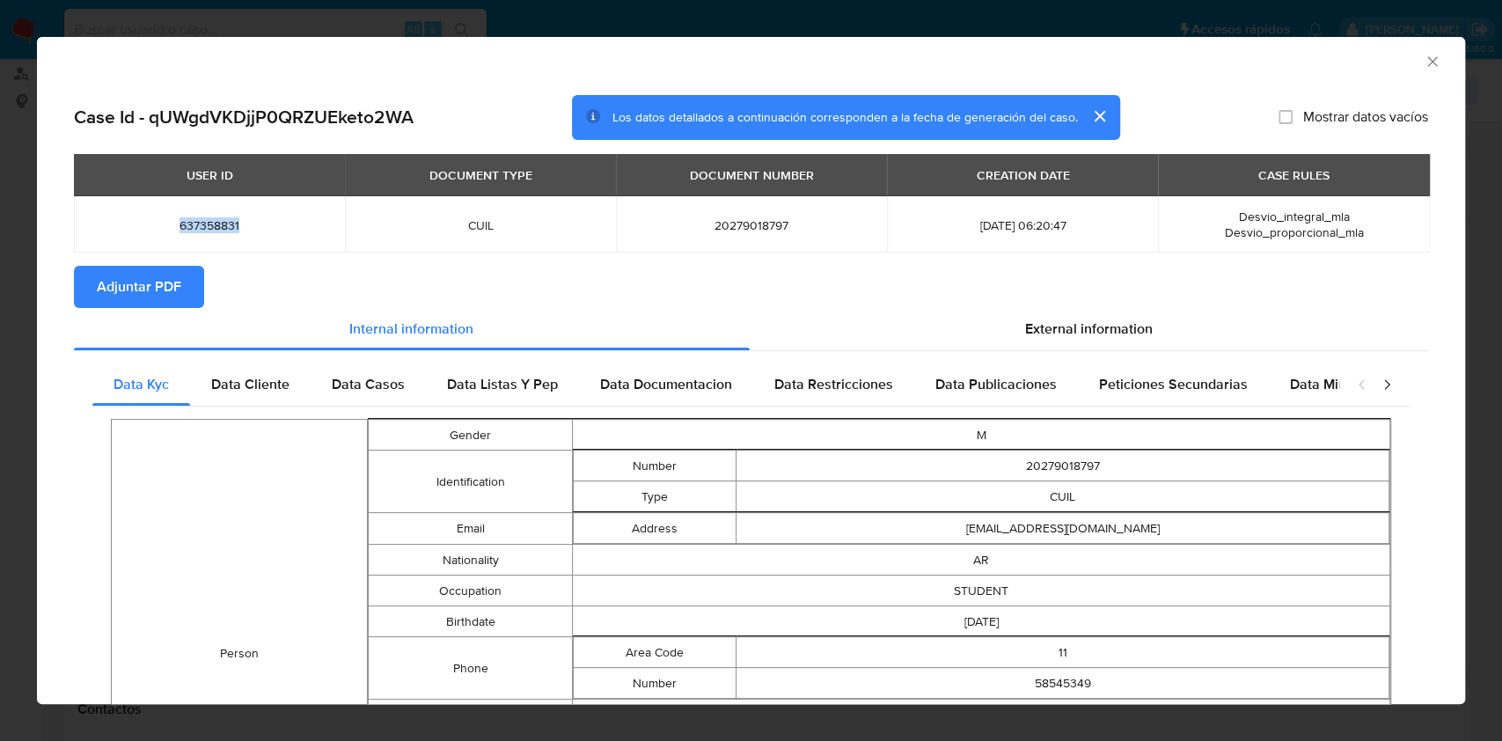
click at [217, 215] on td "637358831" at bounding box center [209, 224] width 271 height 56
copy span "637358831"
click at [389, 74] on div "AML Data Collector" at bounding box center [751, 59] width 1428 height 44
click at [1424, 62] on icon "Cerrar ventana" at bounding box center [1433, 62] width 18 height 18
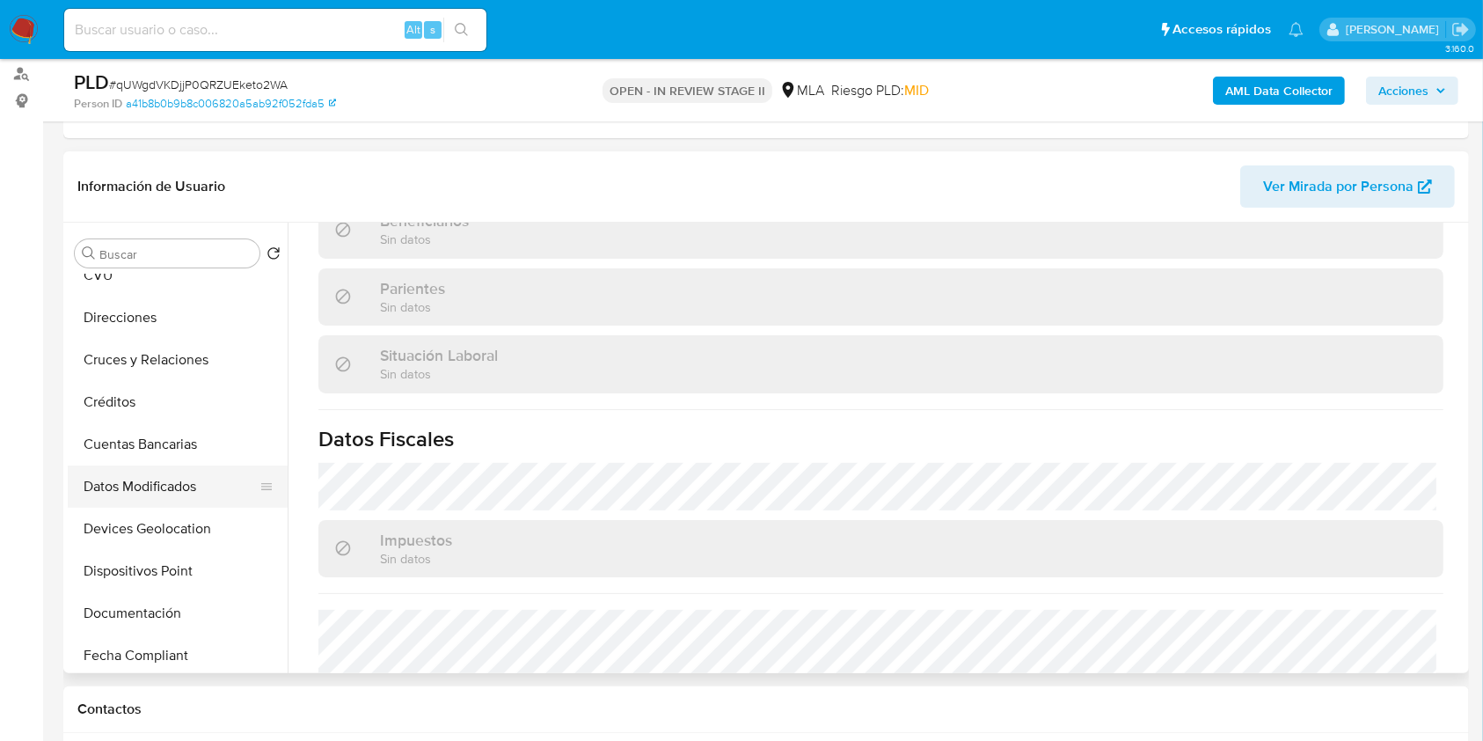
scroll to position [0, 0]
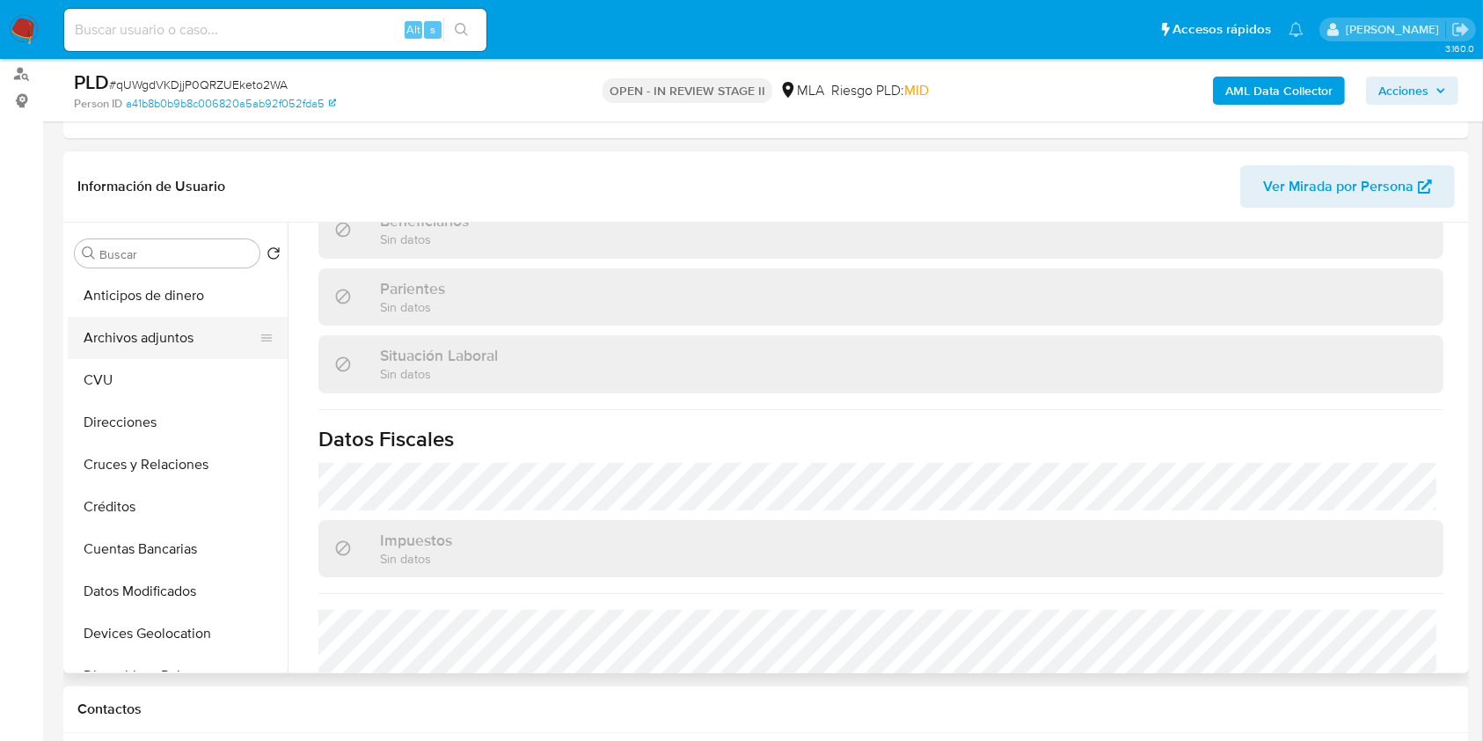
click at [219, 333] on button "Archivos adjuntos" at bounding box center [171, 338] width 206 height 42
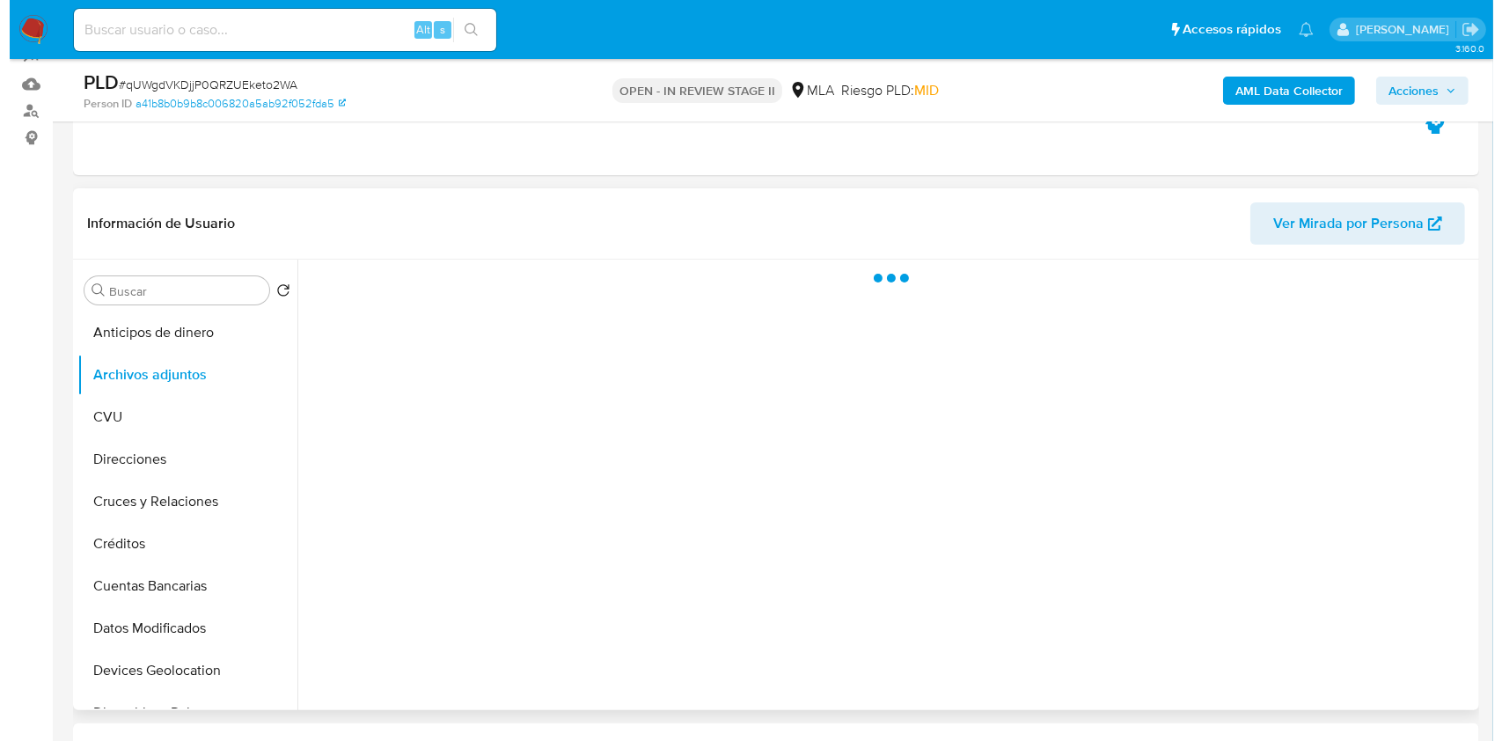
scroll to position [234, 0]
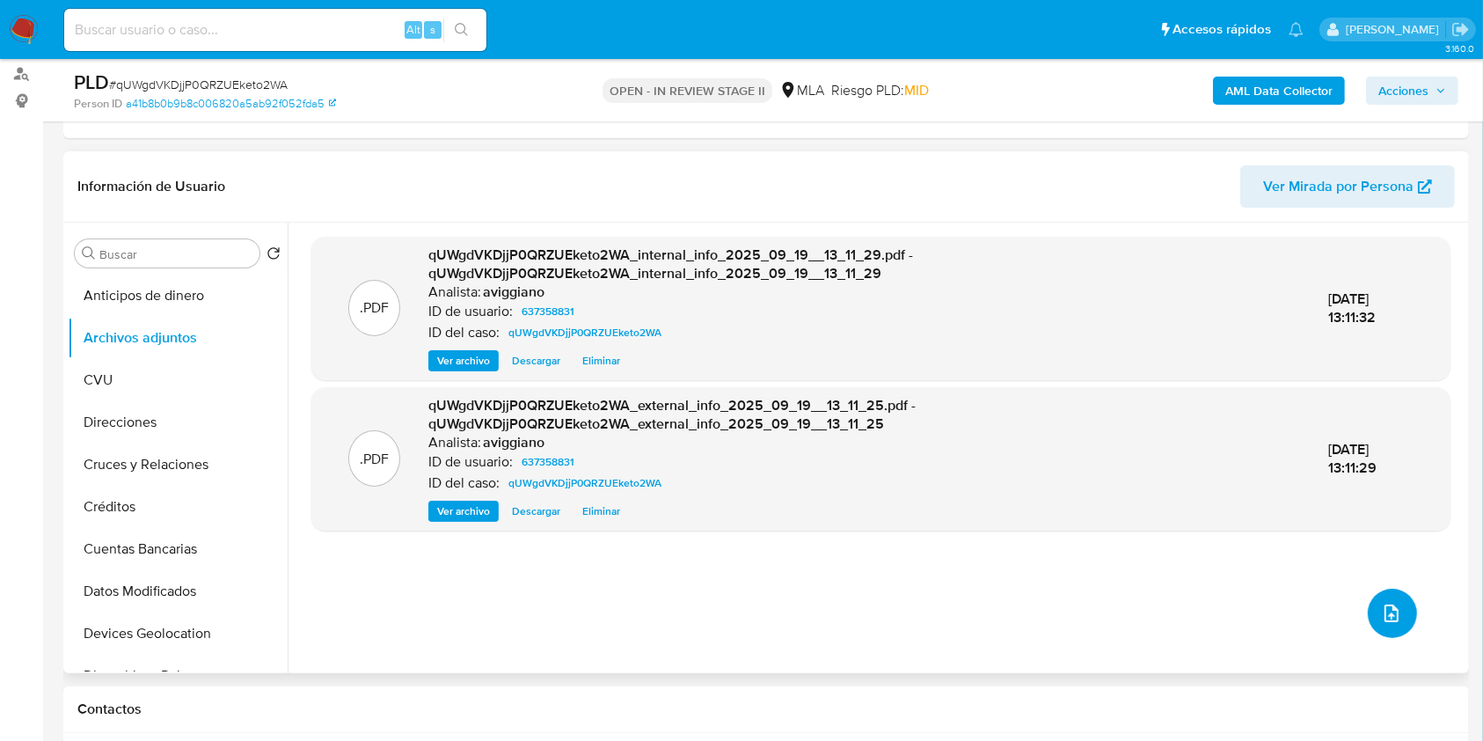
click at [1381, 603] on icon "upload-file" at bounding box center [1391, 613] width 21 height 21
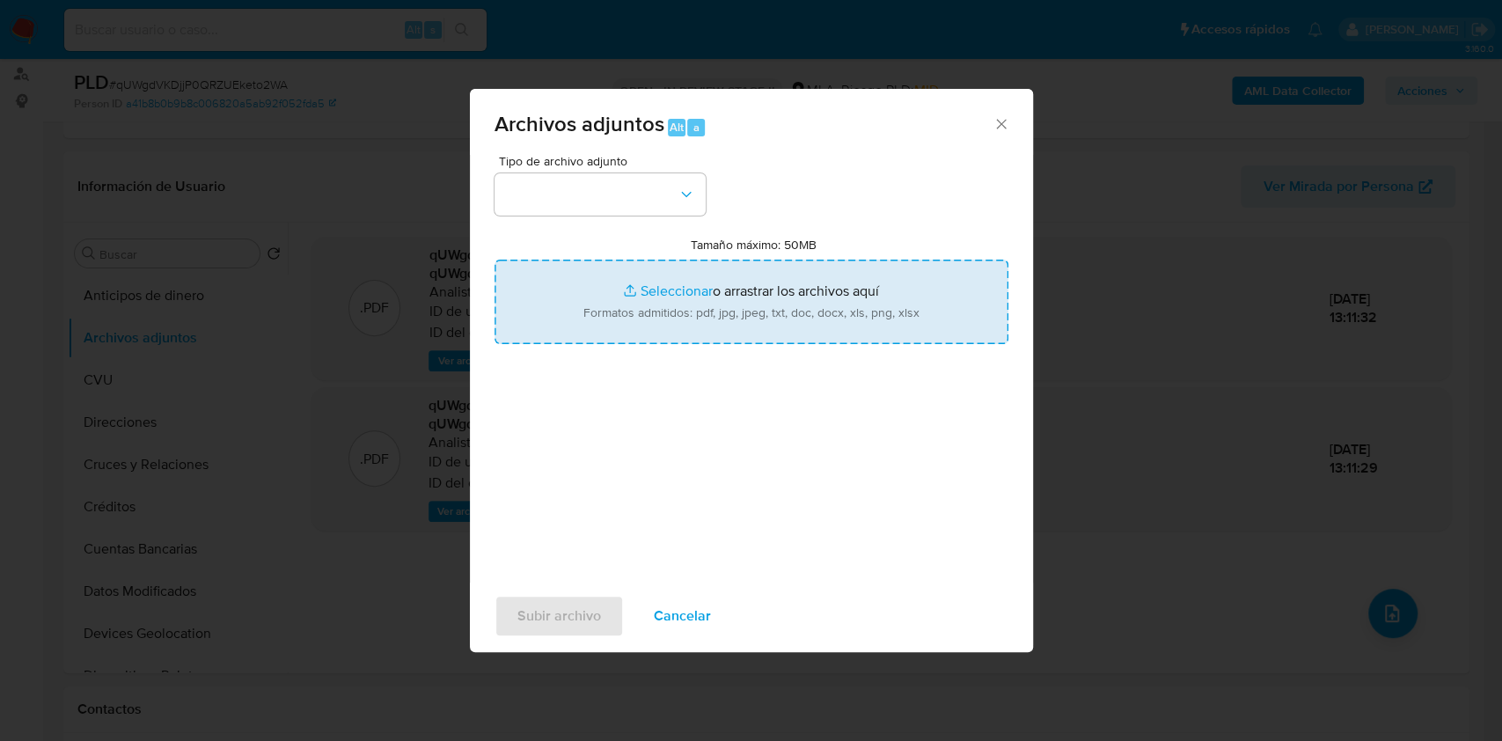
click at [816, 320] on input "Tamaño máximo: 50MB Seleccionar archivos" at bounding box center [751, 302] width 514 height 84
type input "C:\fakepath\Nosis - 637358831.pdf"
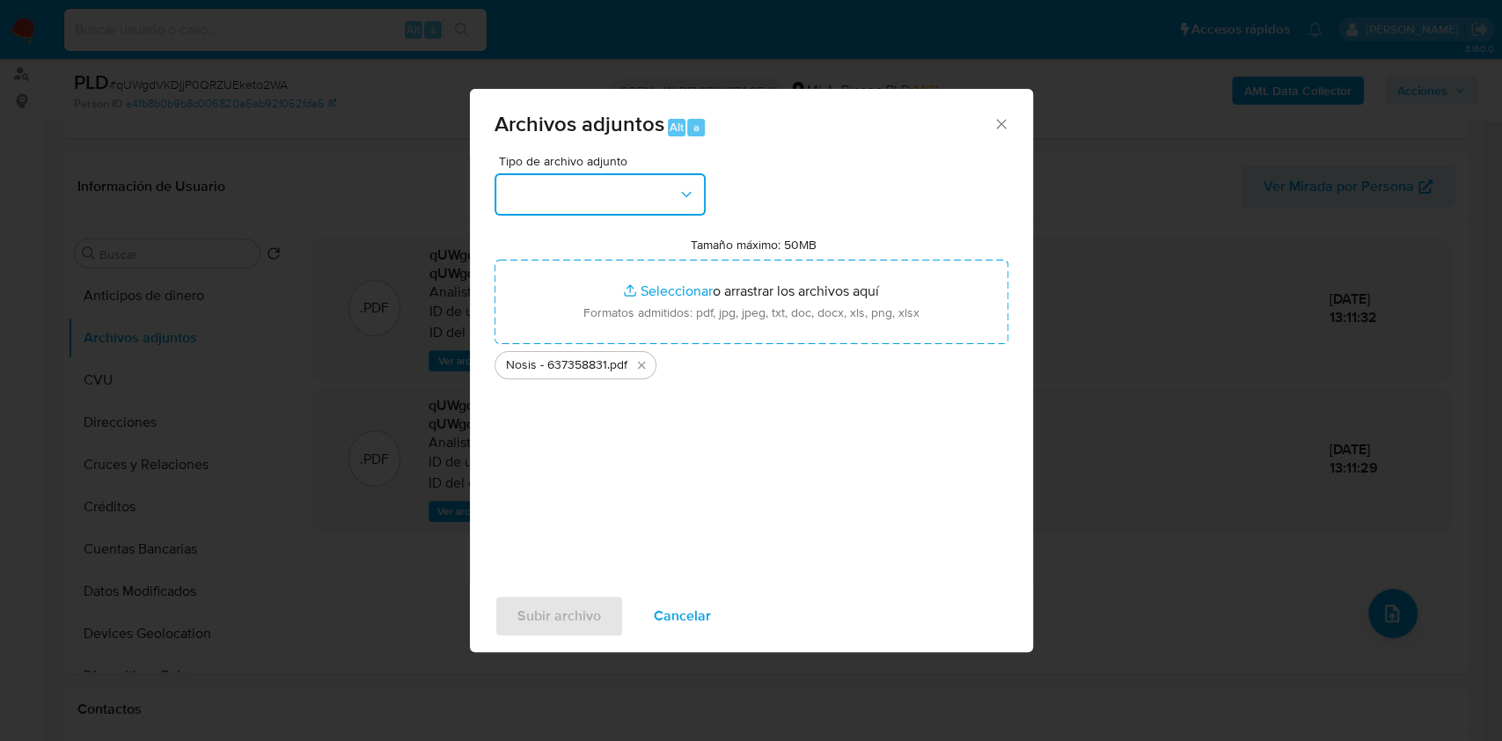
click at [650, 207] on button "button" at bounding box center [599, 194] width 211 height 42
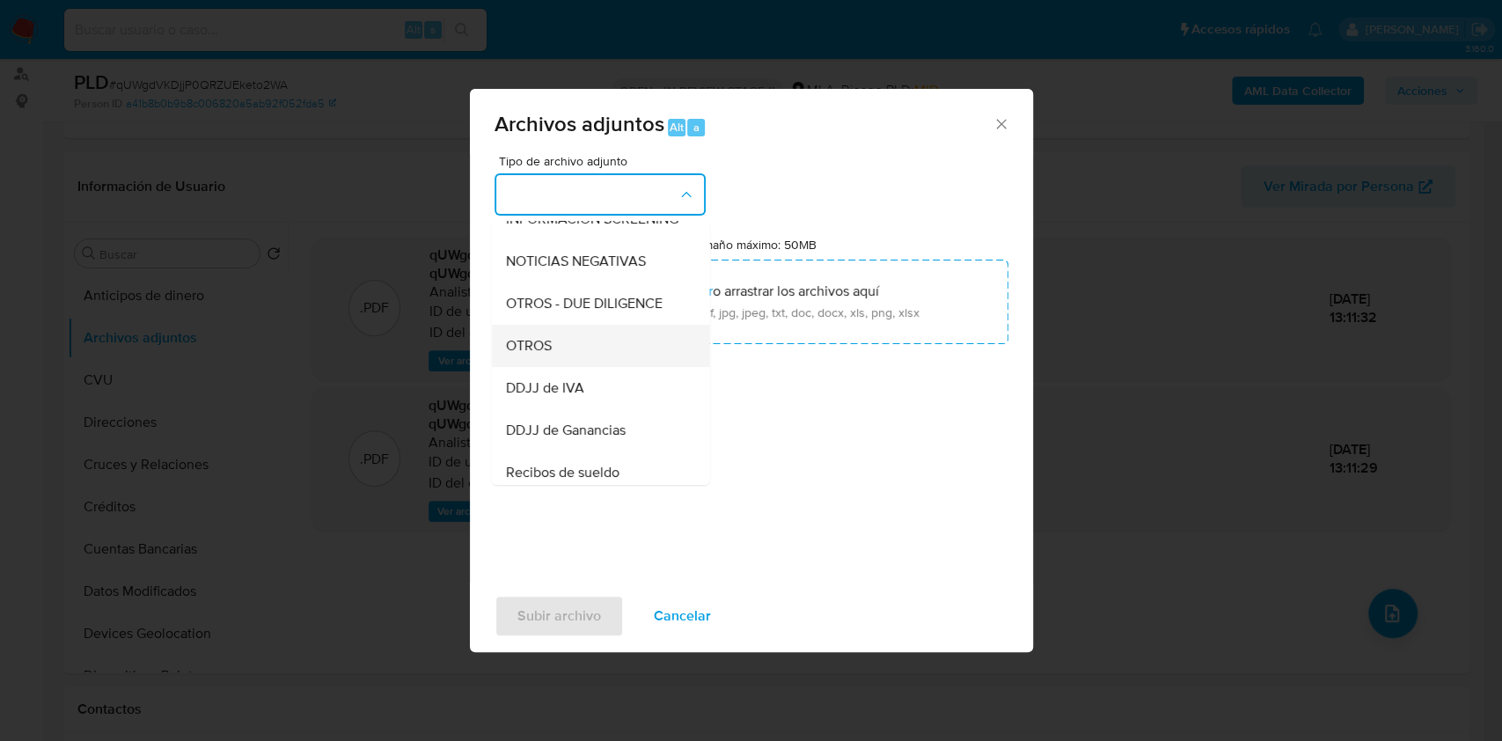
click at [555, 355] on div "OTROS" at bounding box center [594, 346] width 179 height 42
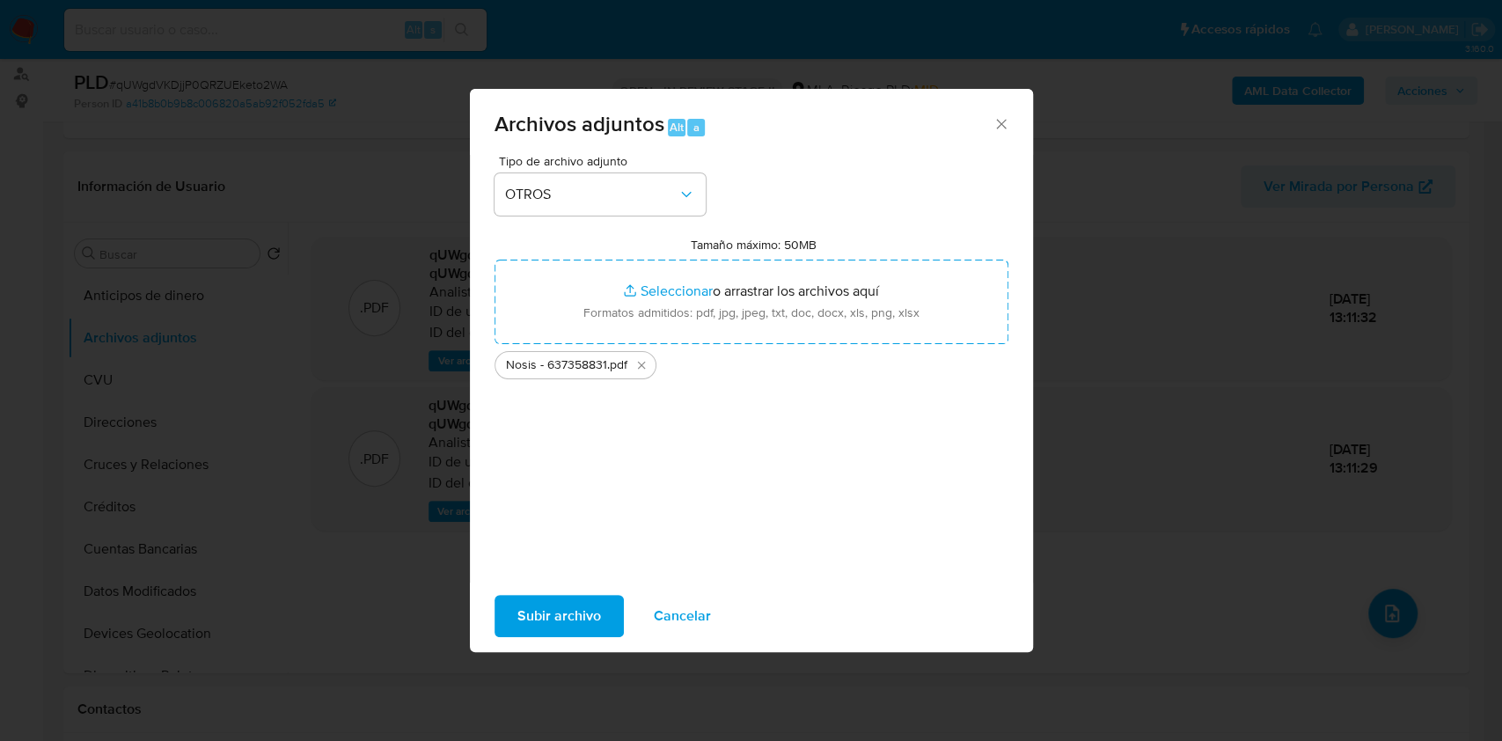
click at [537, 609] on span "Subir archivo" at bounding box center [559, 616] width 84 height 39
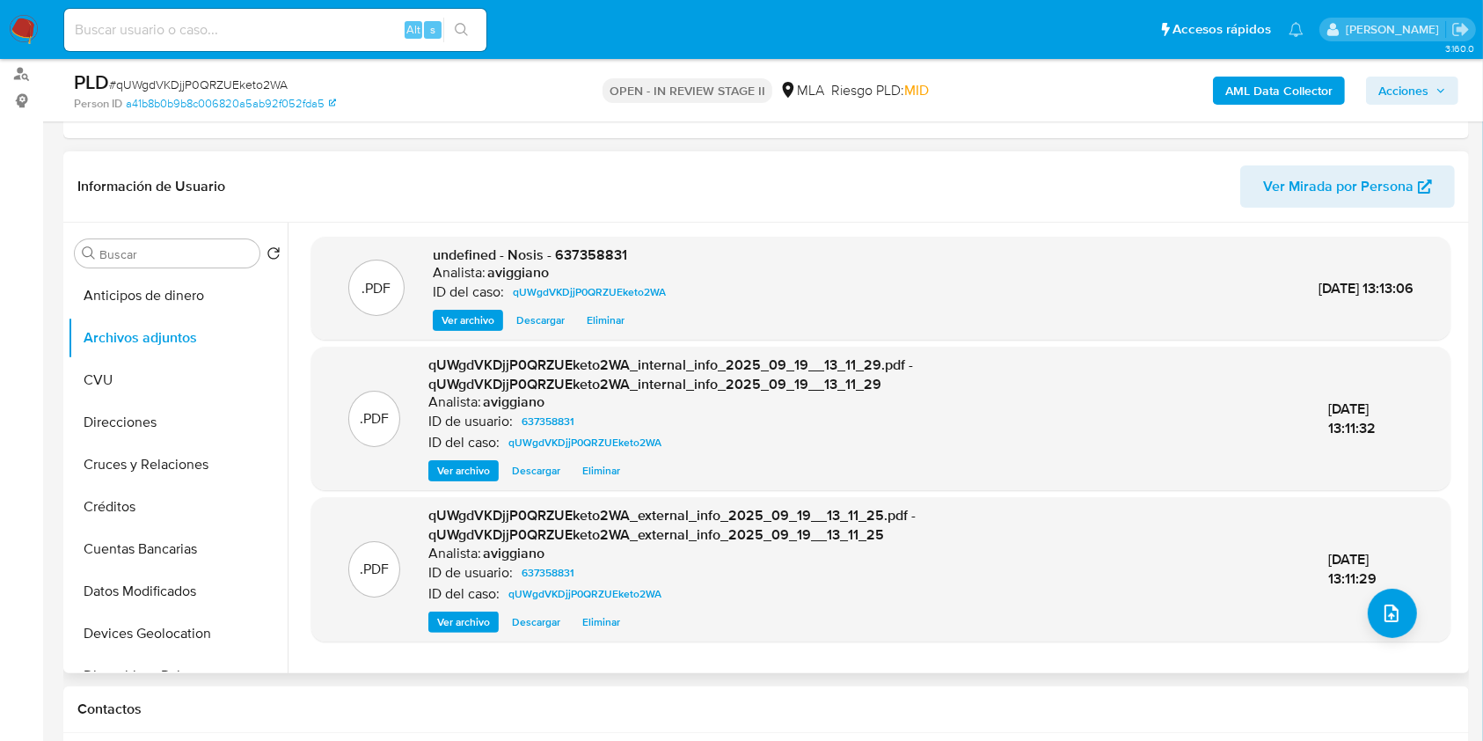
click at [582, 253] on span "undefined - Nosis - 637358831" at bounding box center [530, 255] width 194 height 20
copy span "637358831"
click at [1389, 600] on button "upload-file" at bounding box center [1392, 613] width 49 height 49
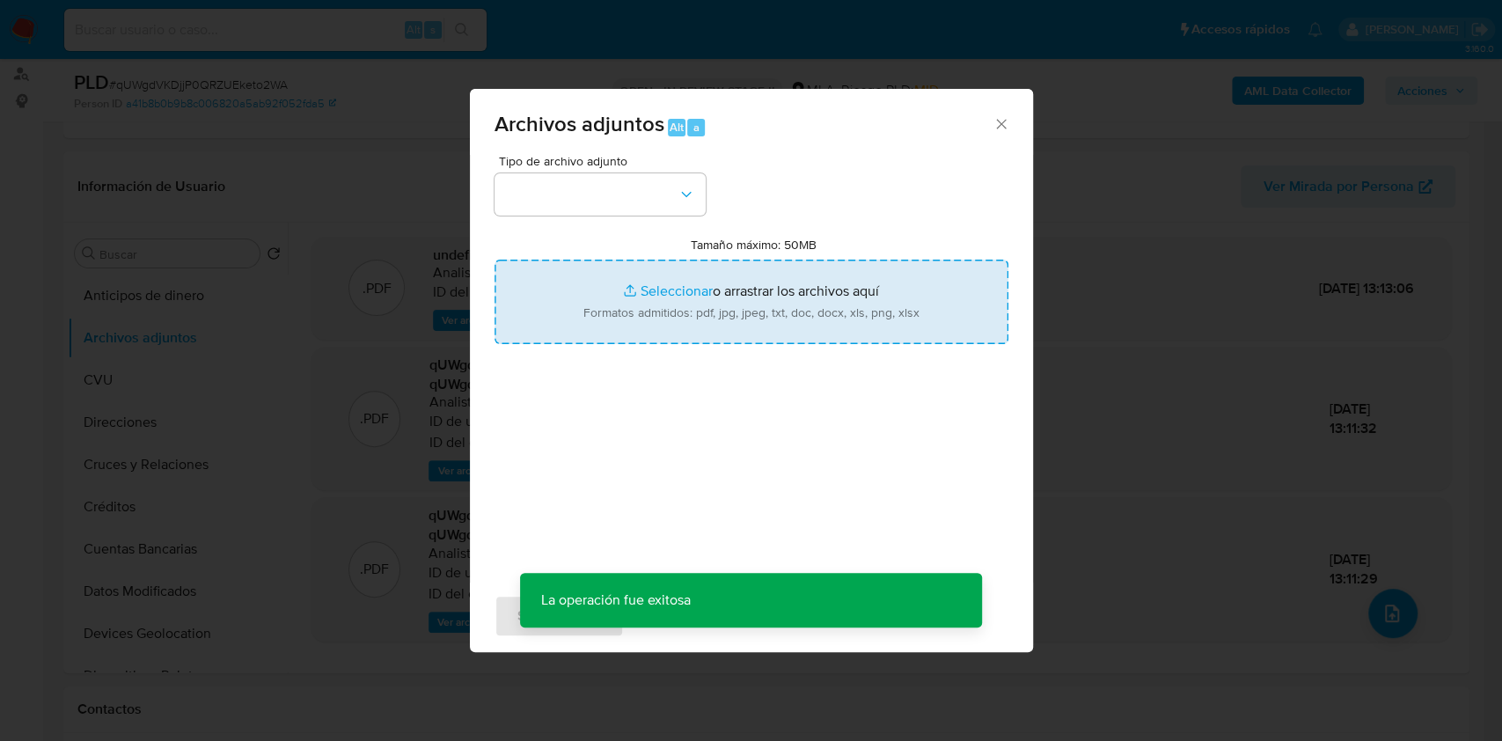
click at [809, 320] on input "Tamaño máximo: 50MB Seleccionar archivos" at bounding box center [751, 302] width 514 height 84
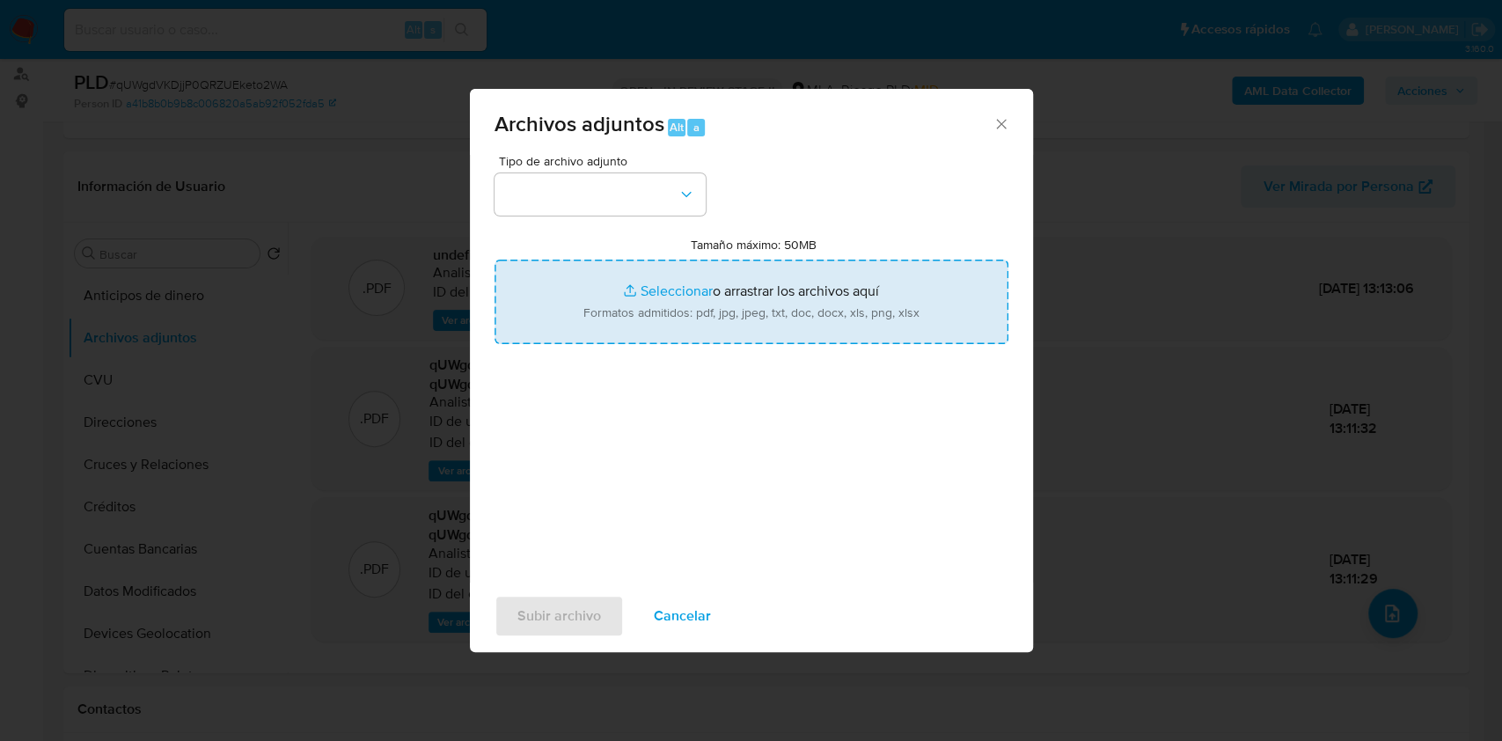
type input "C:\fakepath\Movimientos-Aladdin-v10_1 - 637358831 -.xlsx"
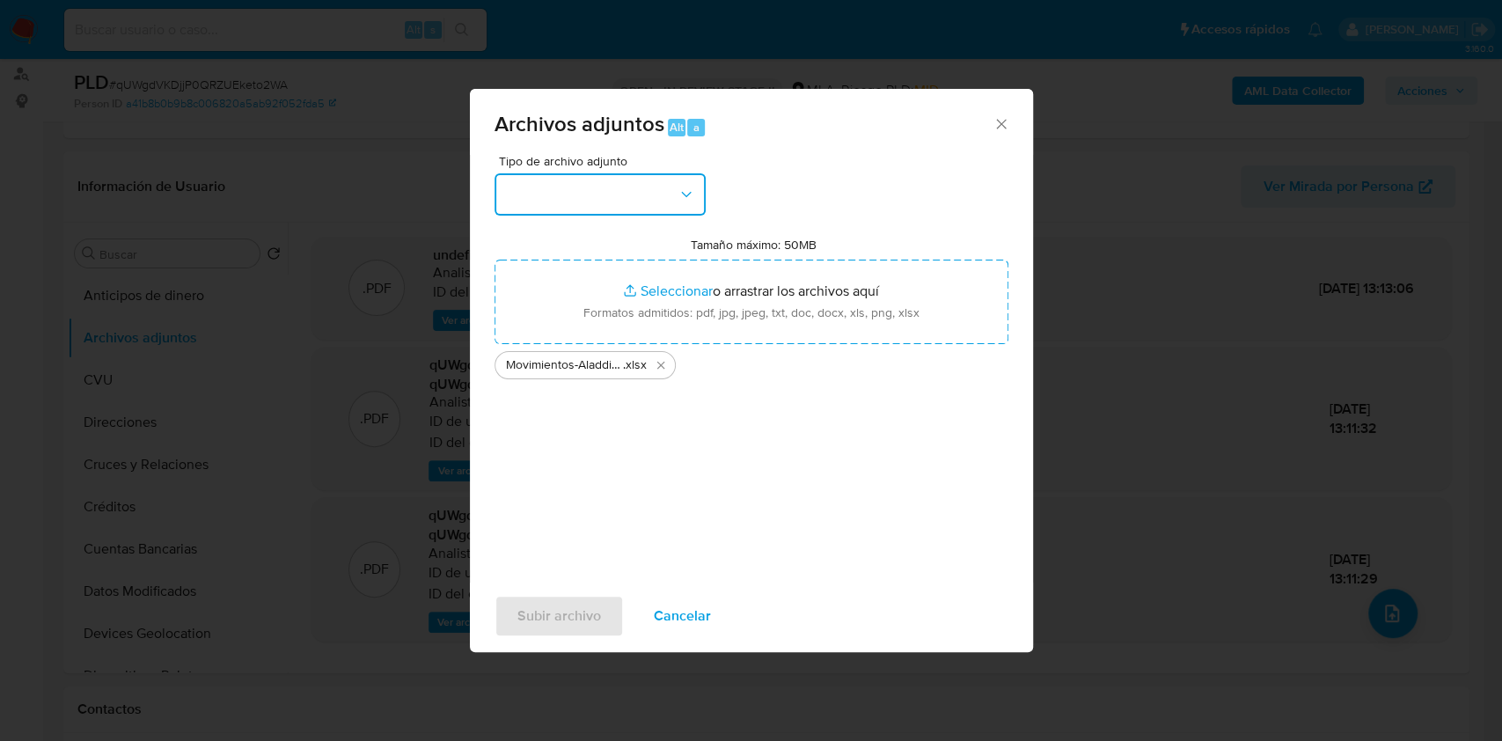
click at [667, 201] on button "button" at bounding box center [599, 194] width 211 height 42
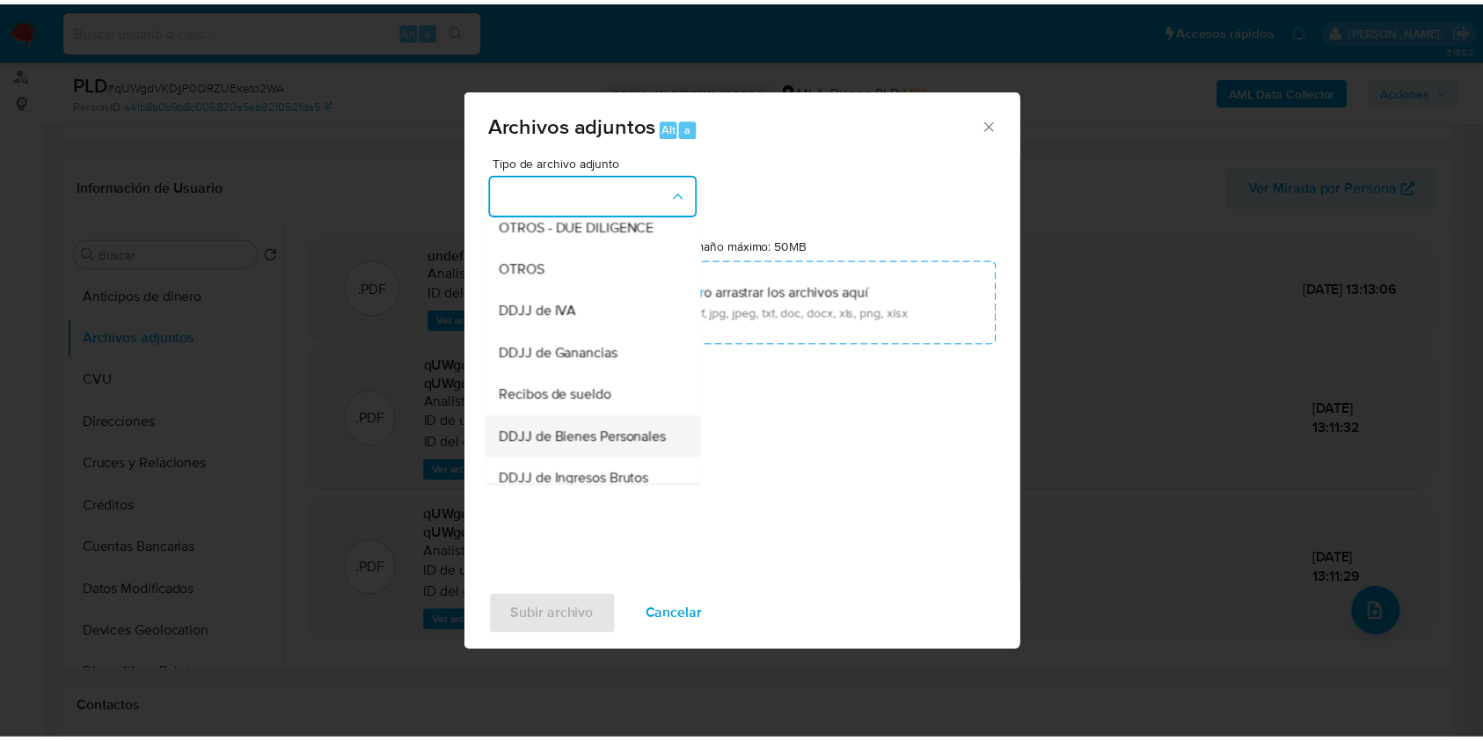
scroll to position [352, 0]
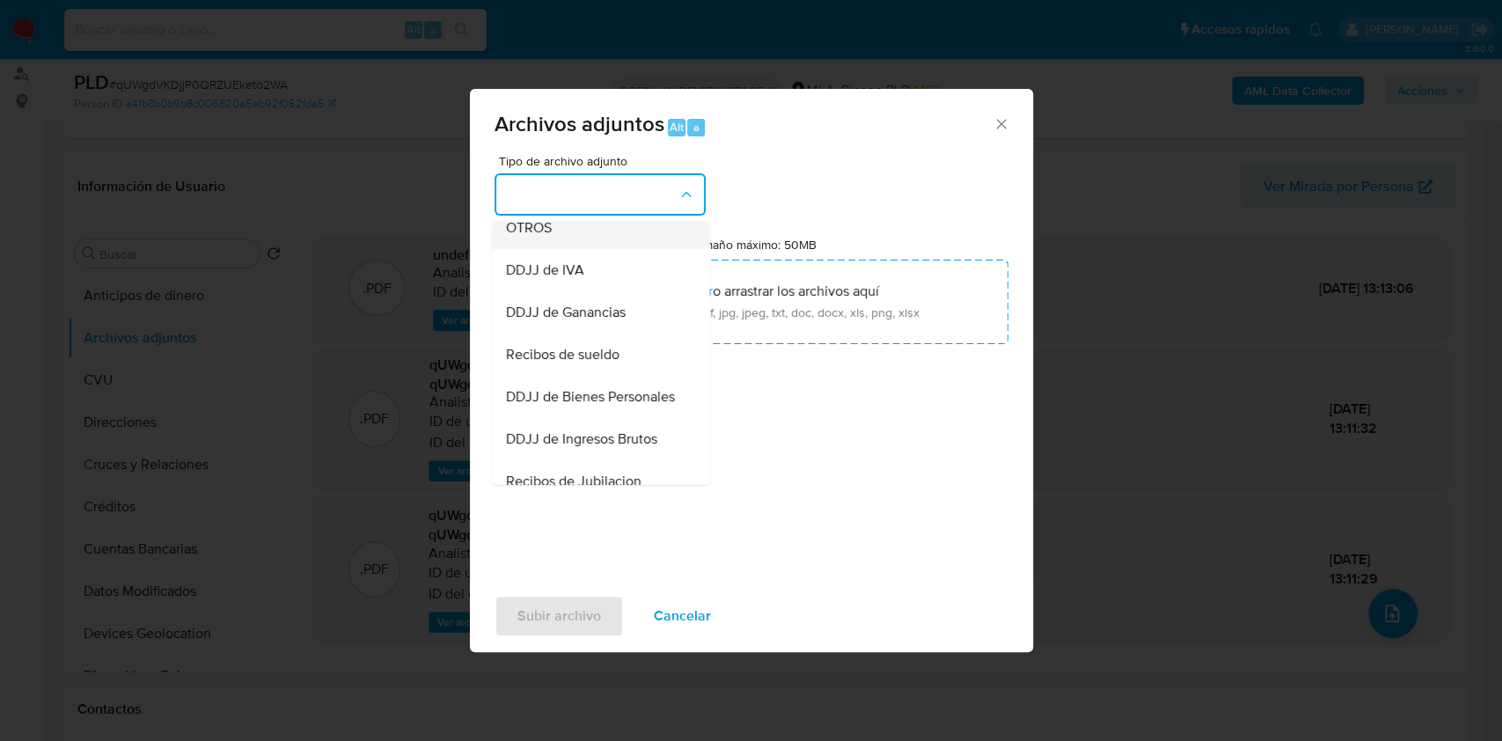
click at [545, 237] on span "OTROS" at bounding box center [528, 228] width 46 height 18
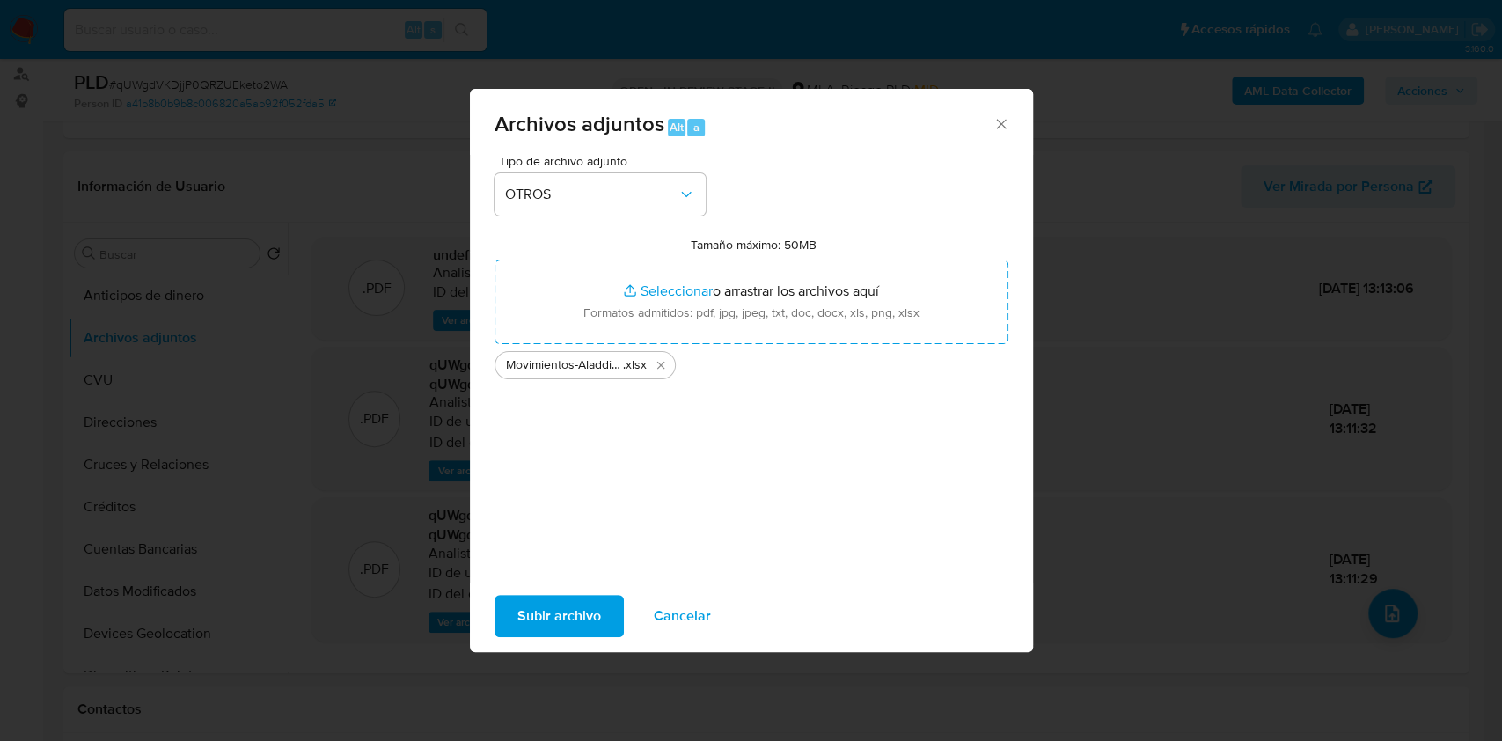
click at [558, 614] on span "Subir archivo" at bounding box center [559, 616] width 84 height 39
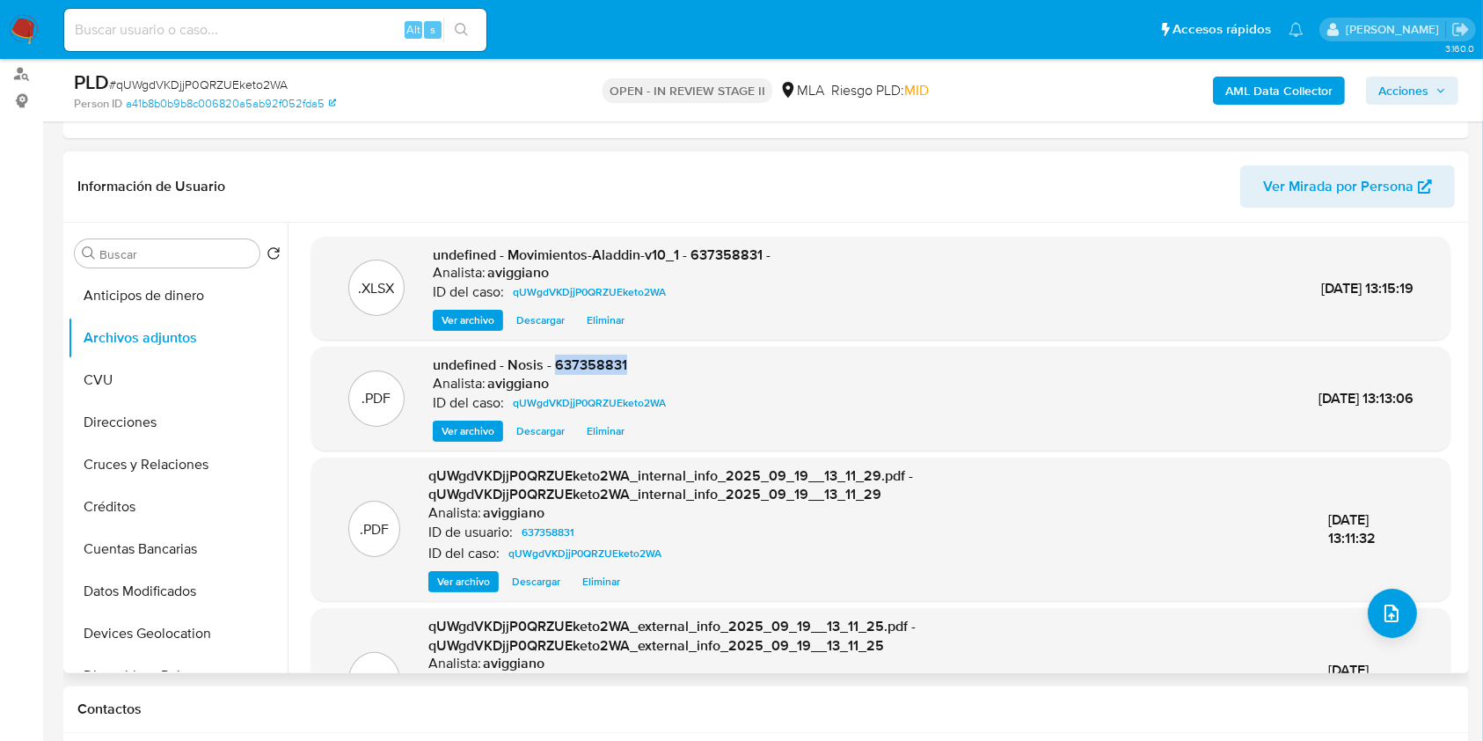
copy span "637358831"
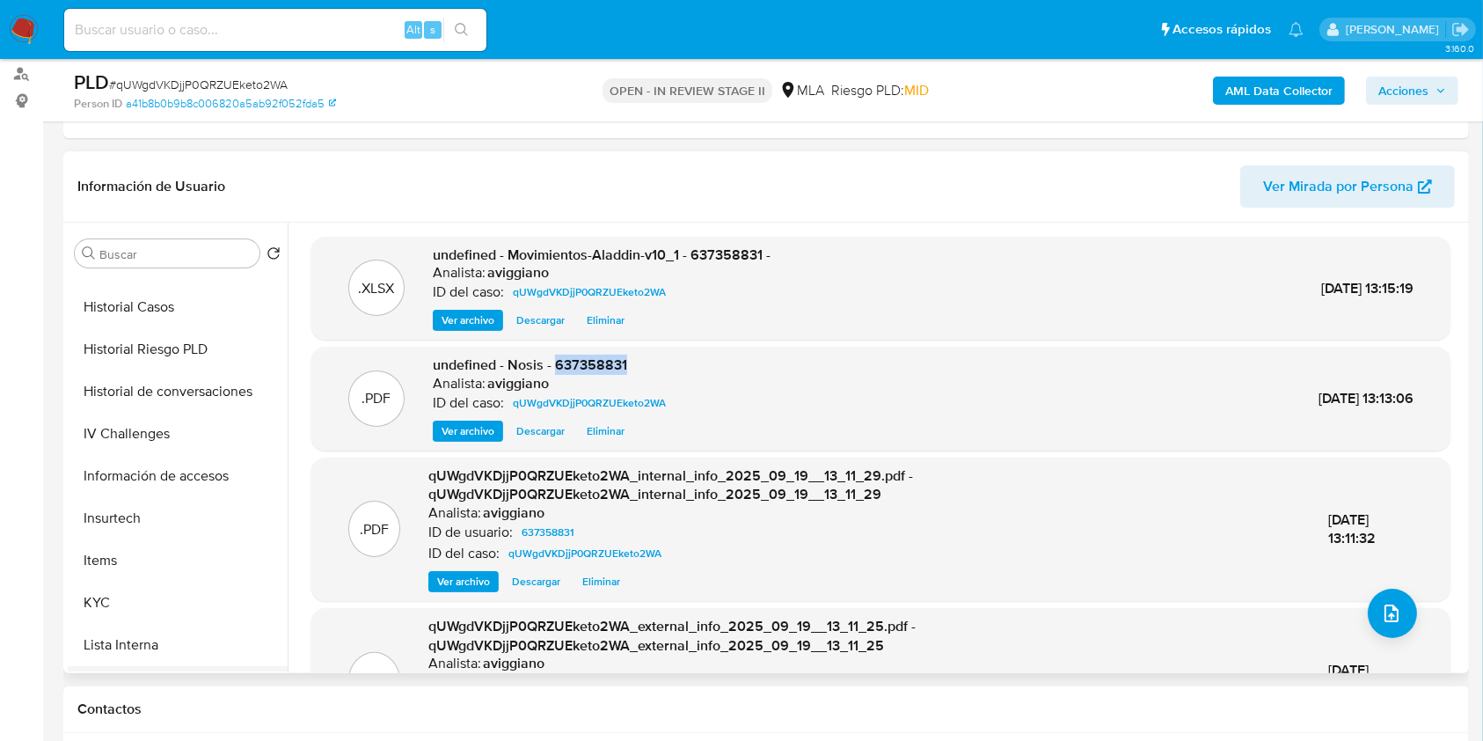
scroll to position [704, 0]
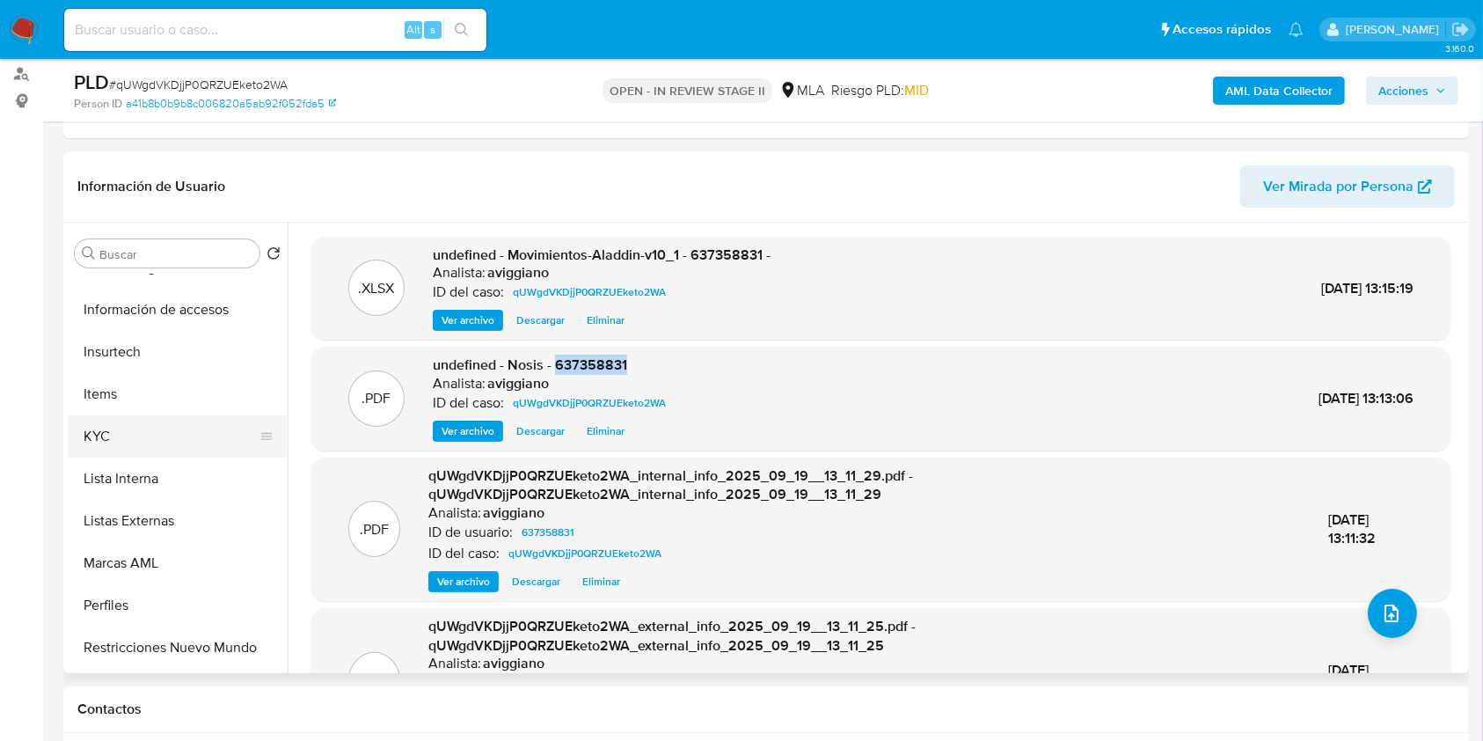
click at [161, 450] on button "KYC" at bounding box center [171, 436] width 206 height 42
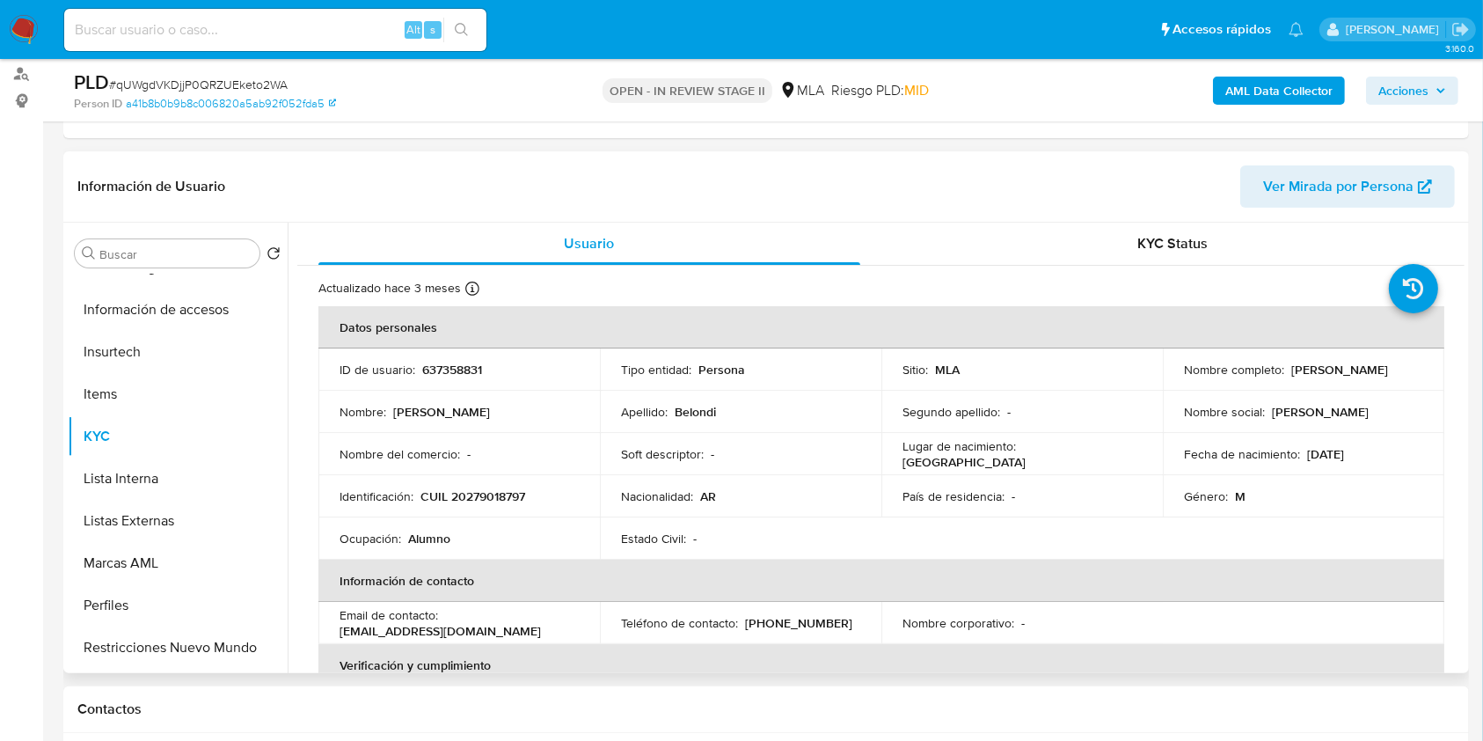
click at [507, 509] on td "Identificación : CUIL 20279018797" at bounding box center [459, 496] width 282 height 42
click at [514, 502] on p "CUIL 20279018797" at bounding box center [473, 496] width 105 height 16
copy p "20279018797"
drag, startPoint x: 486, startPoint y: 505, endPoint x: 382, endPoint y: 501, distance: 103.9
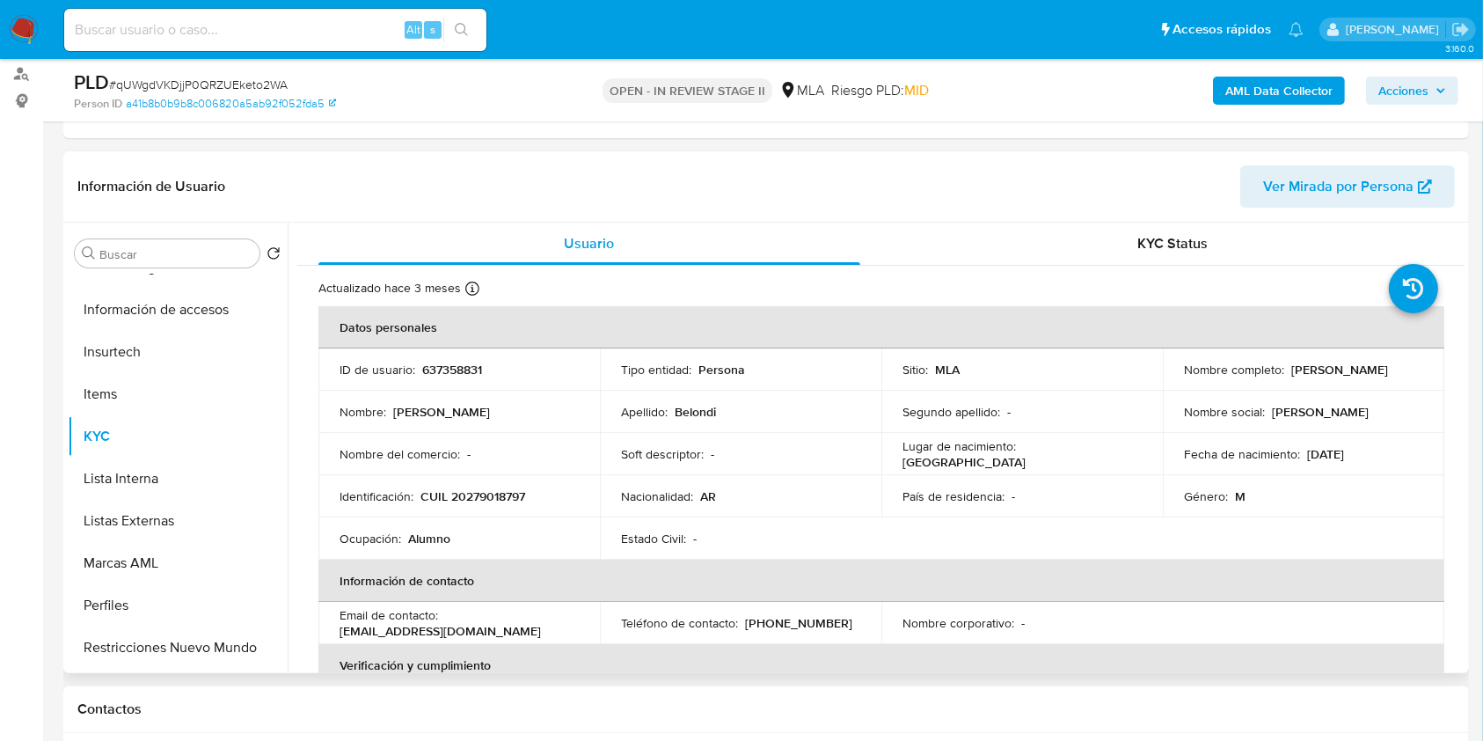
click at [357, 496] on p "Identificación :" at bounding box center [377, 496] width 74 height 16
click at [434, 497] on p "CUIL 20279018797" at bounding box center [473, 496] width 105 height 16
click at [450, 496] on p "CUIL 20279018797" at bounding box center [473, 496] width 105 height 16
drag, startPoint x: 1178, startPoint y: 380, endPoint x: 1310, endPoint y: 381, distance: 132.0
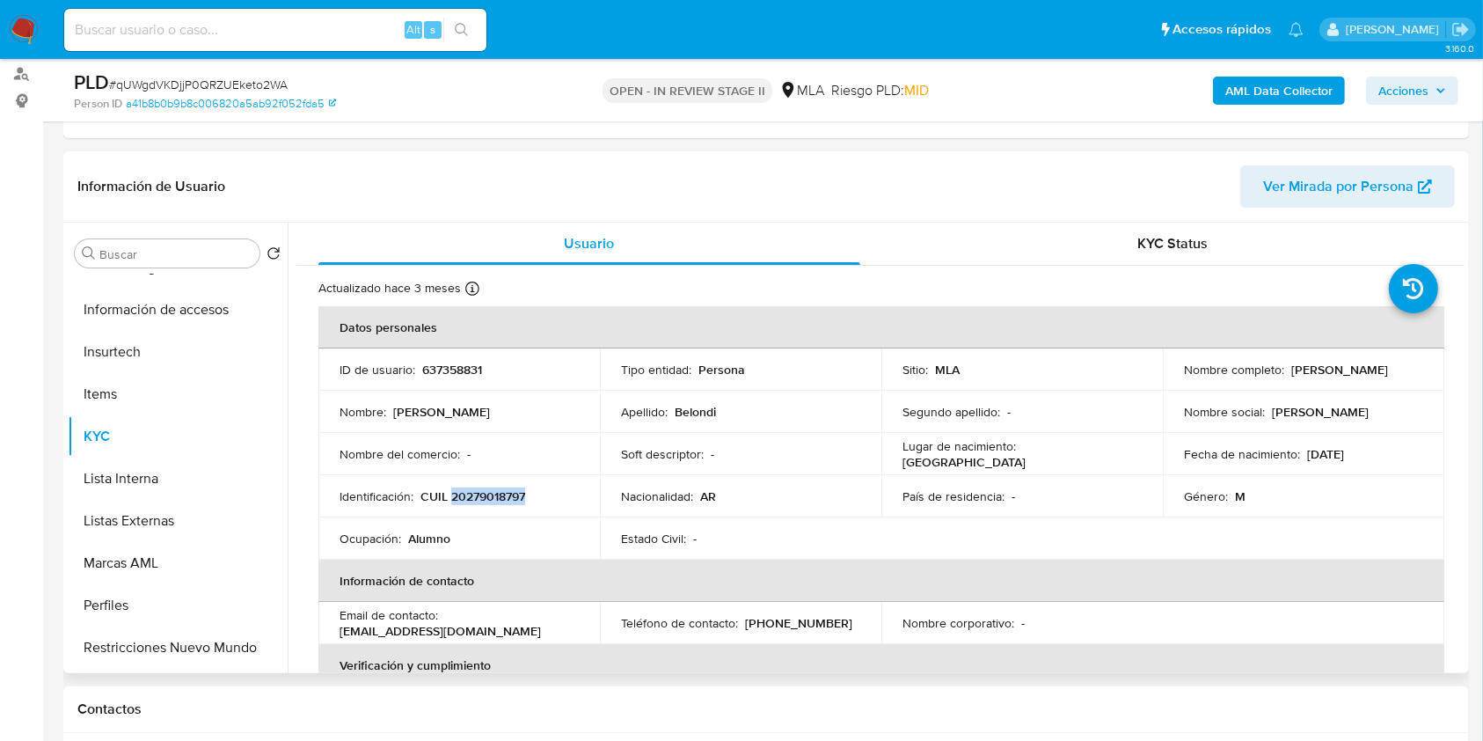
click td "Nombre completo : Andrés Gastón Belondi"
copy p "Andrés Gastón Belondi"
click p "Andrés Gastón Belondi"
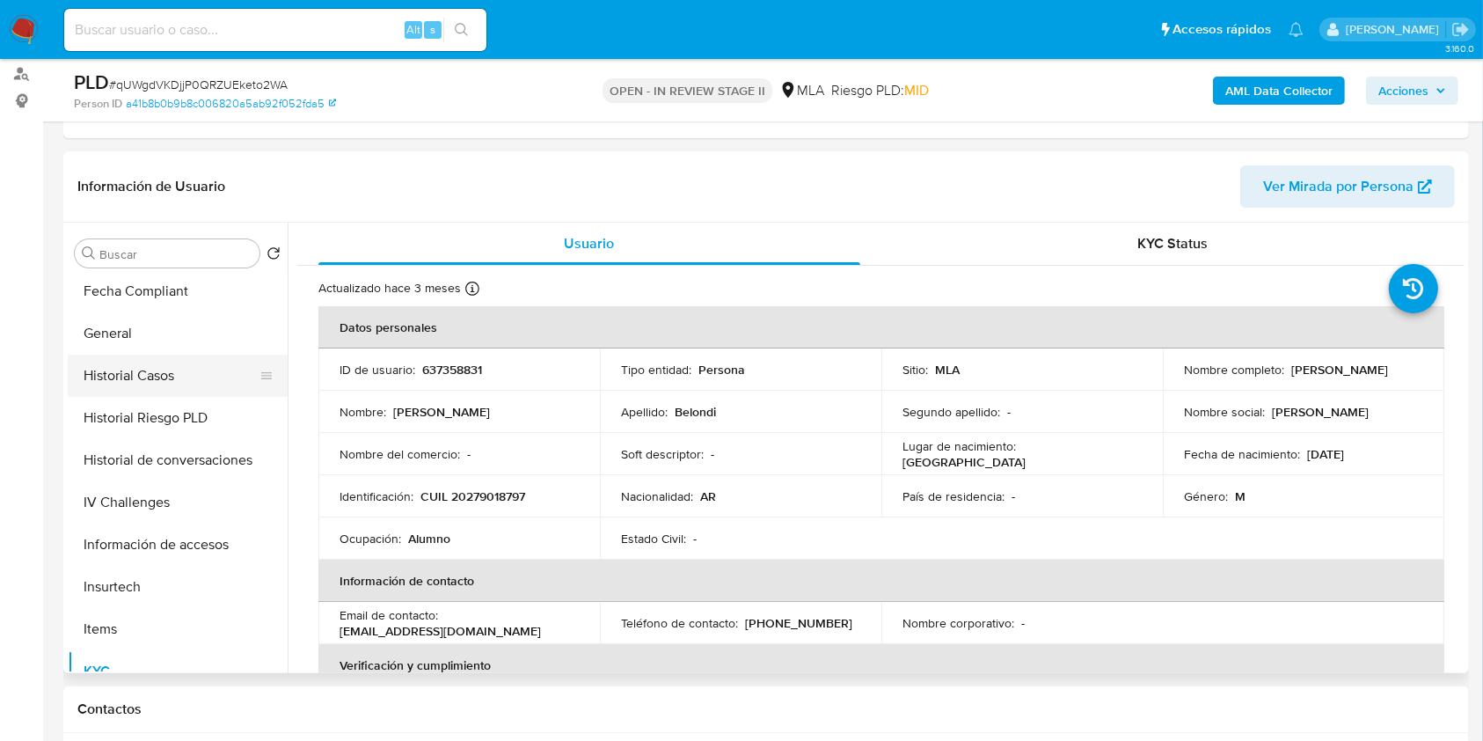
scroll to position [352, 0]
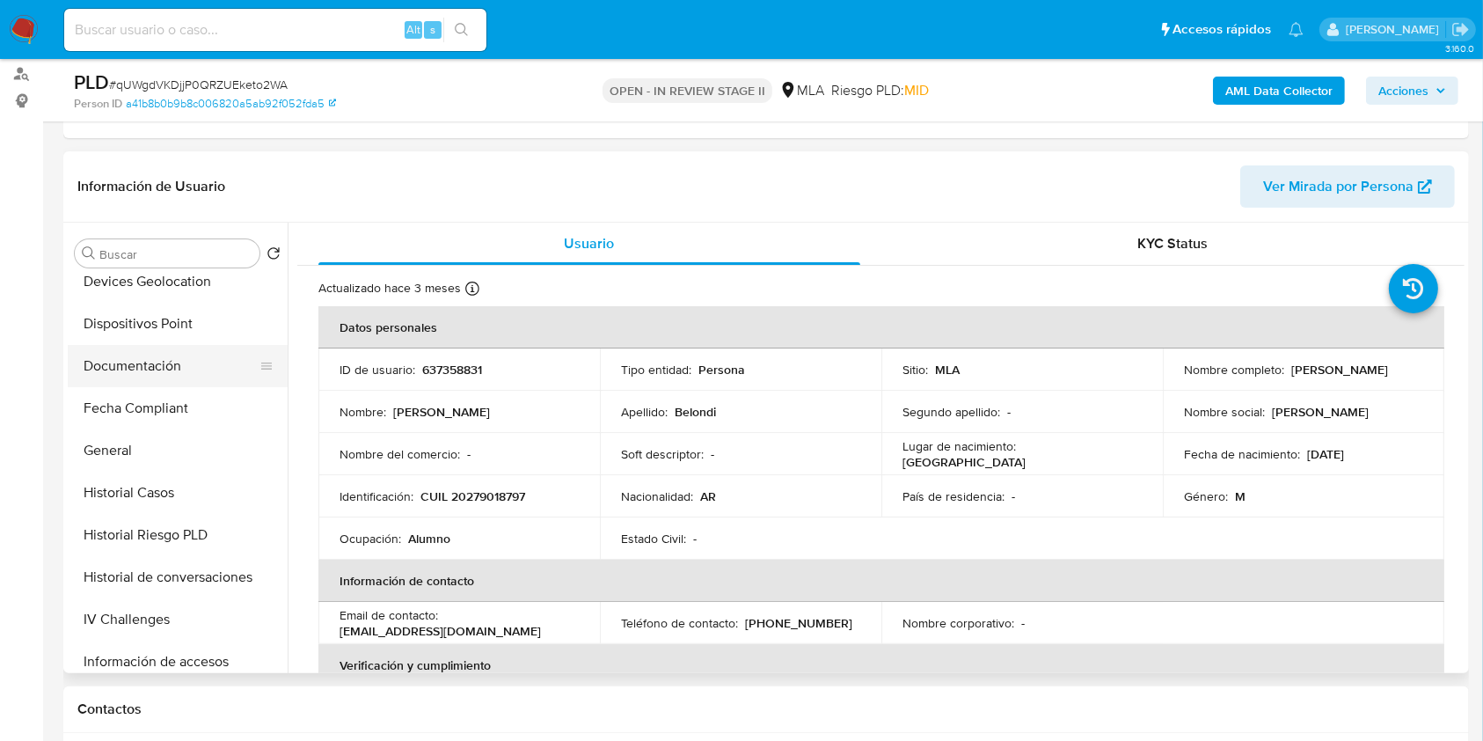
click button "Documentación"
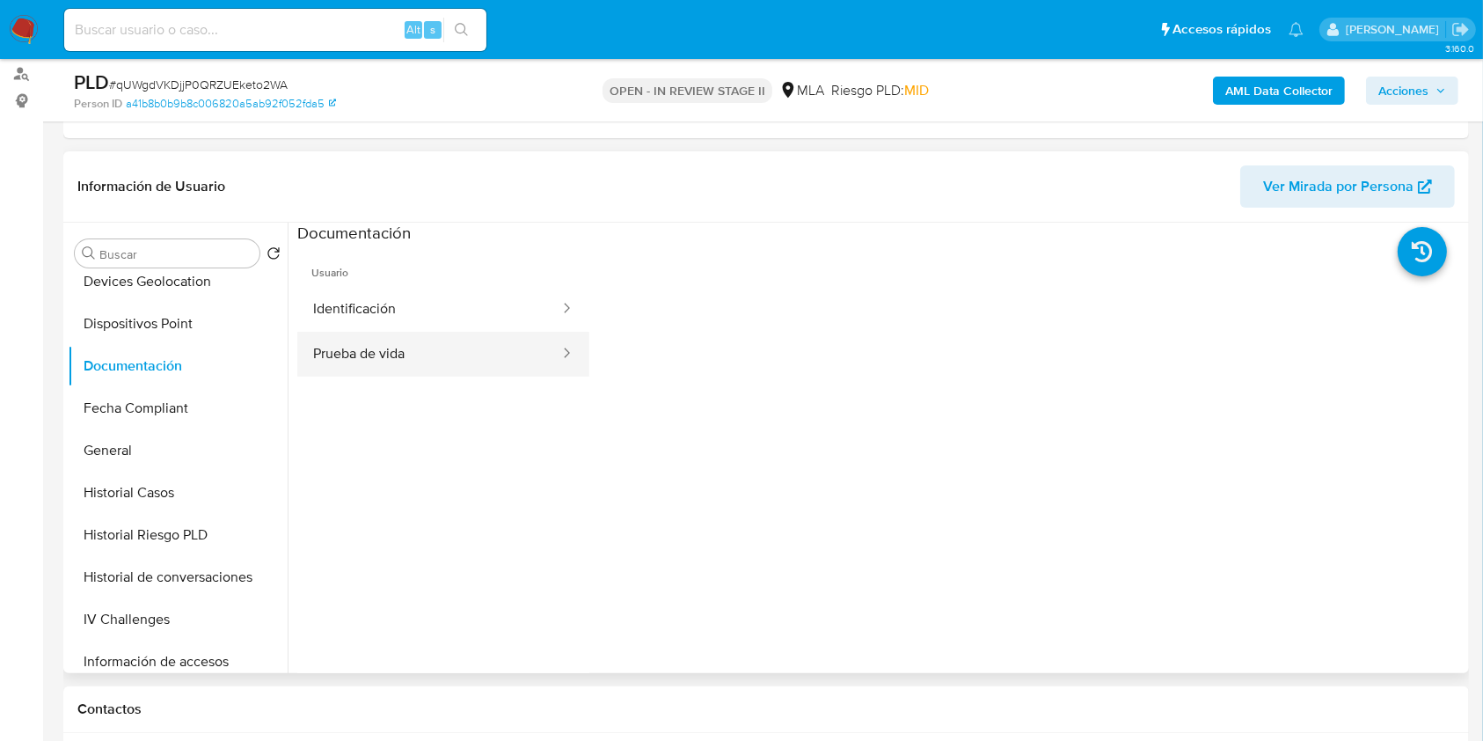
click button "Prueba de vida"
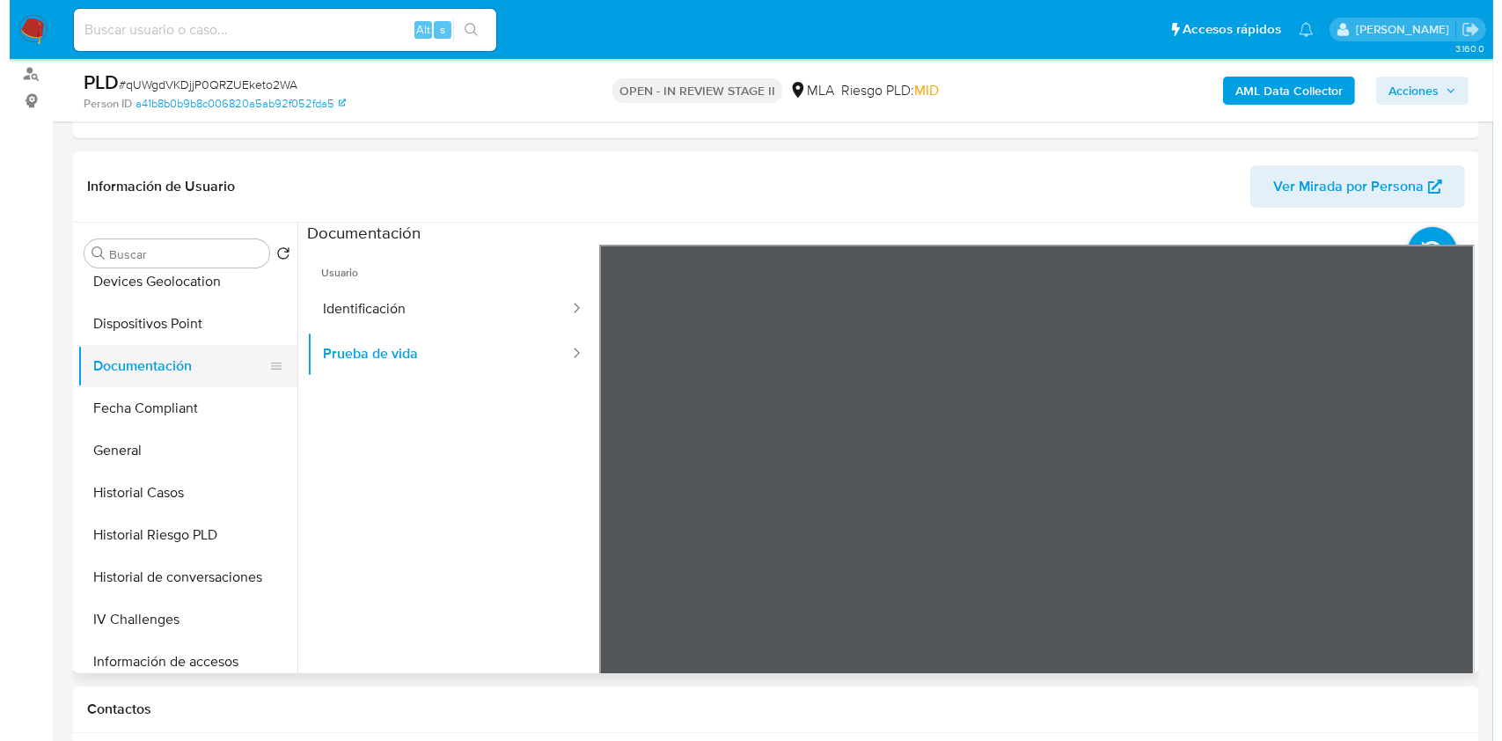
scroll to position [0, 0]
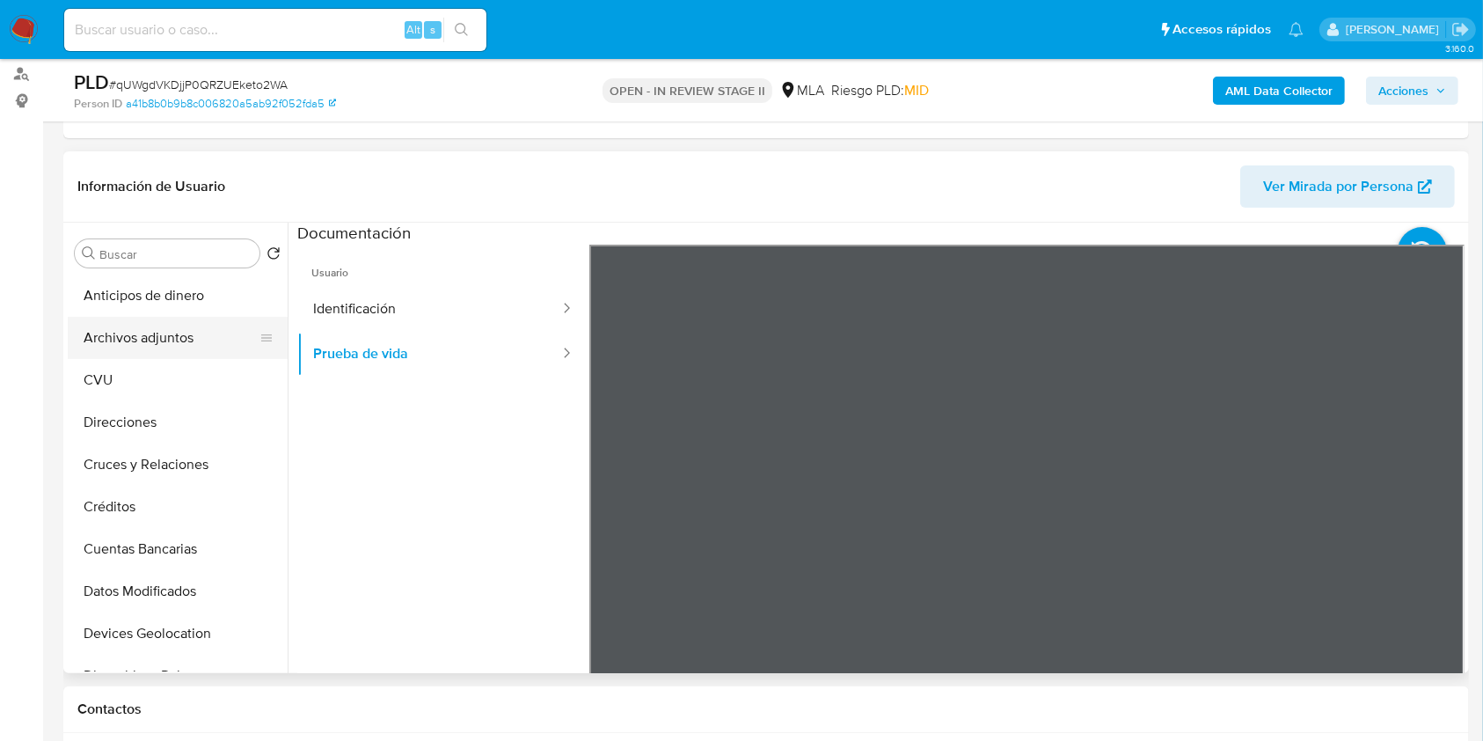
click button "Archivos adjuntos"
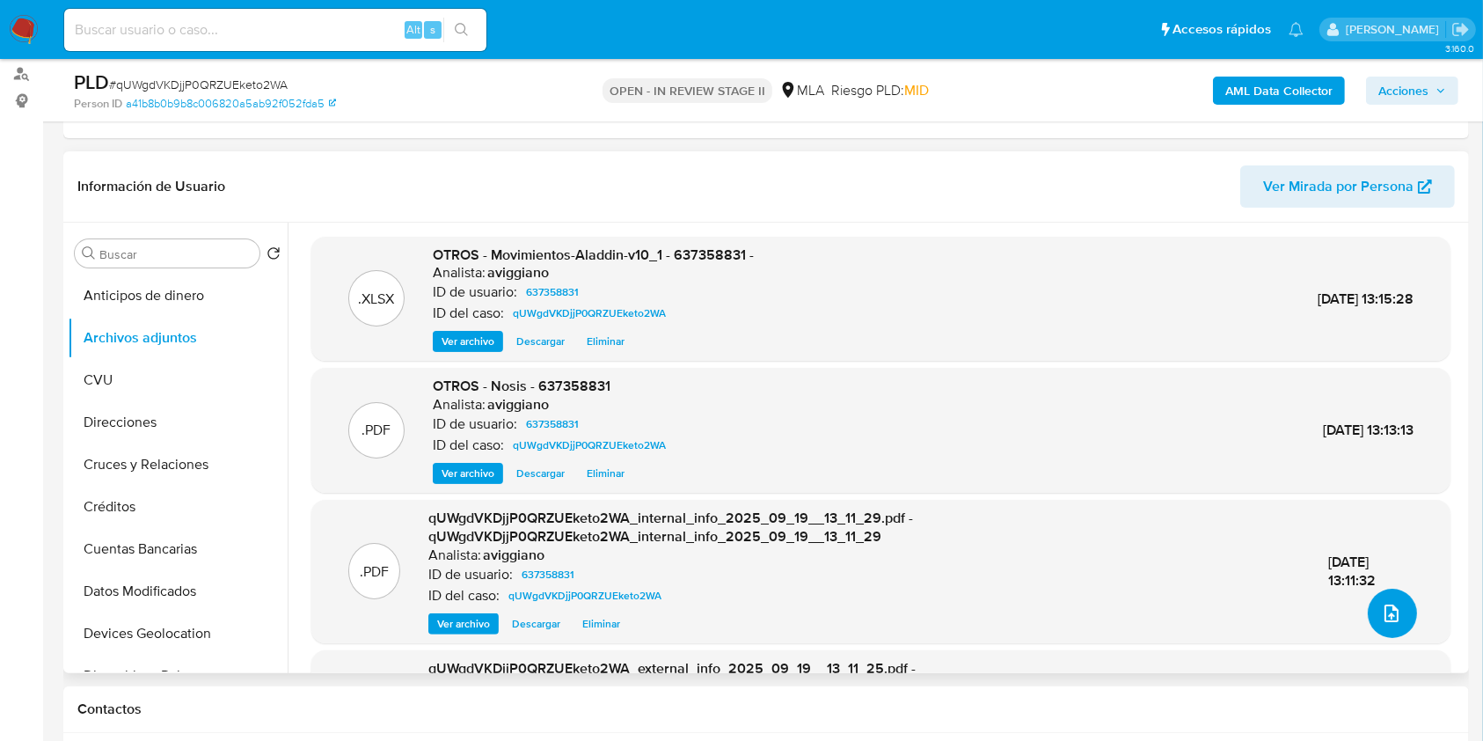
click button "upload-file"
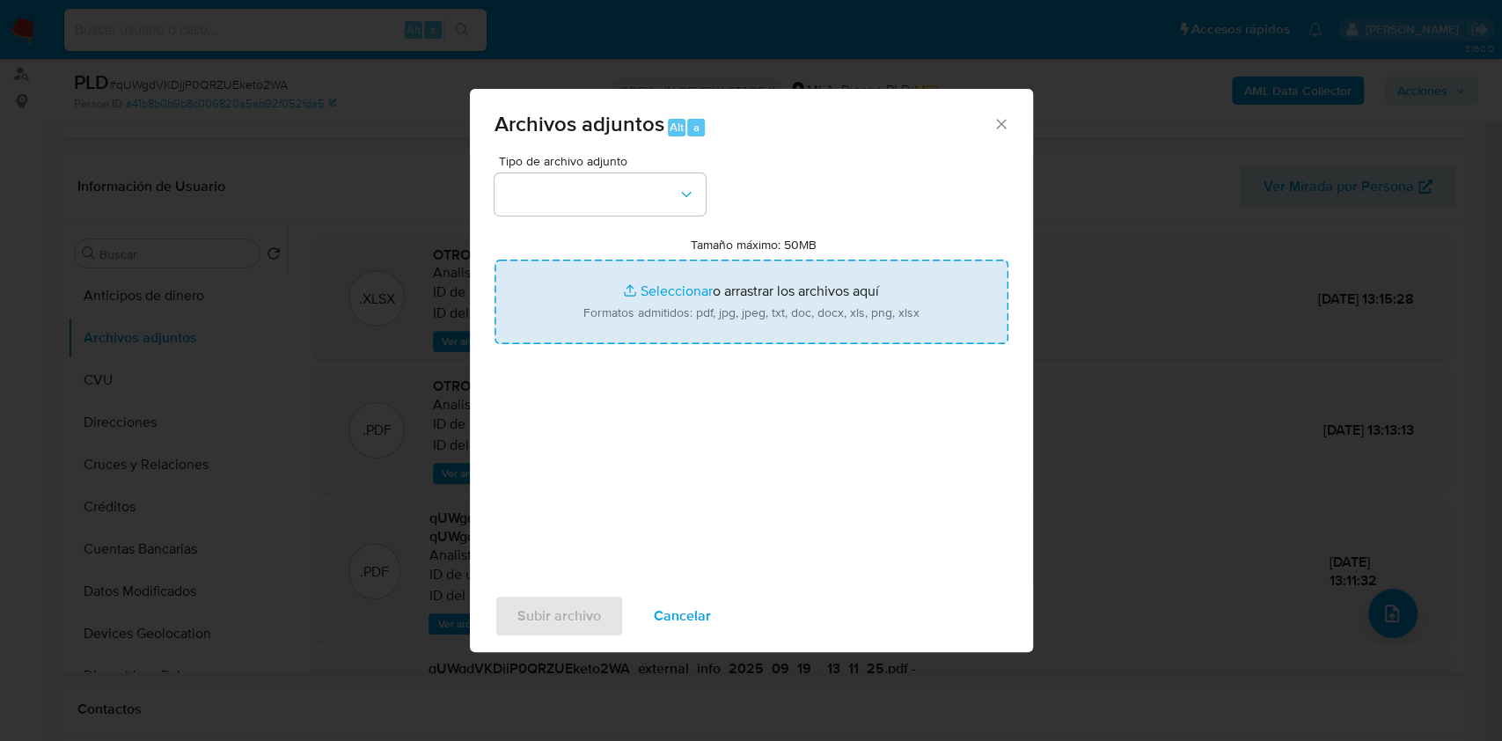
click input "Tamaño máximo: 50MB Seleccionar archivos"
type input "C:\fakepath\Caselog qUWgdVKDjjP0QRZUEketo2WA_2025_09_17_14_21_36.docx"
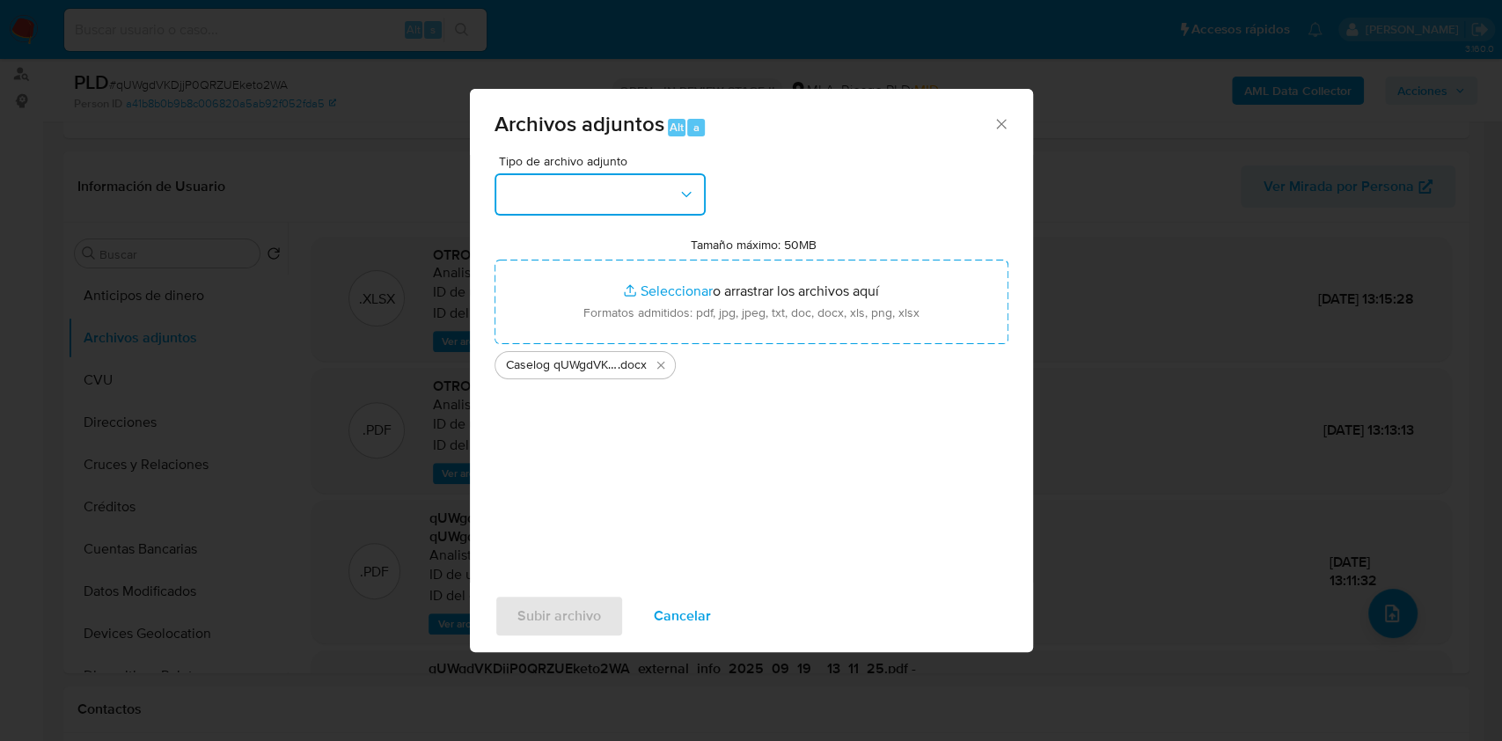
click button "button"
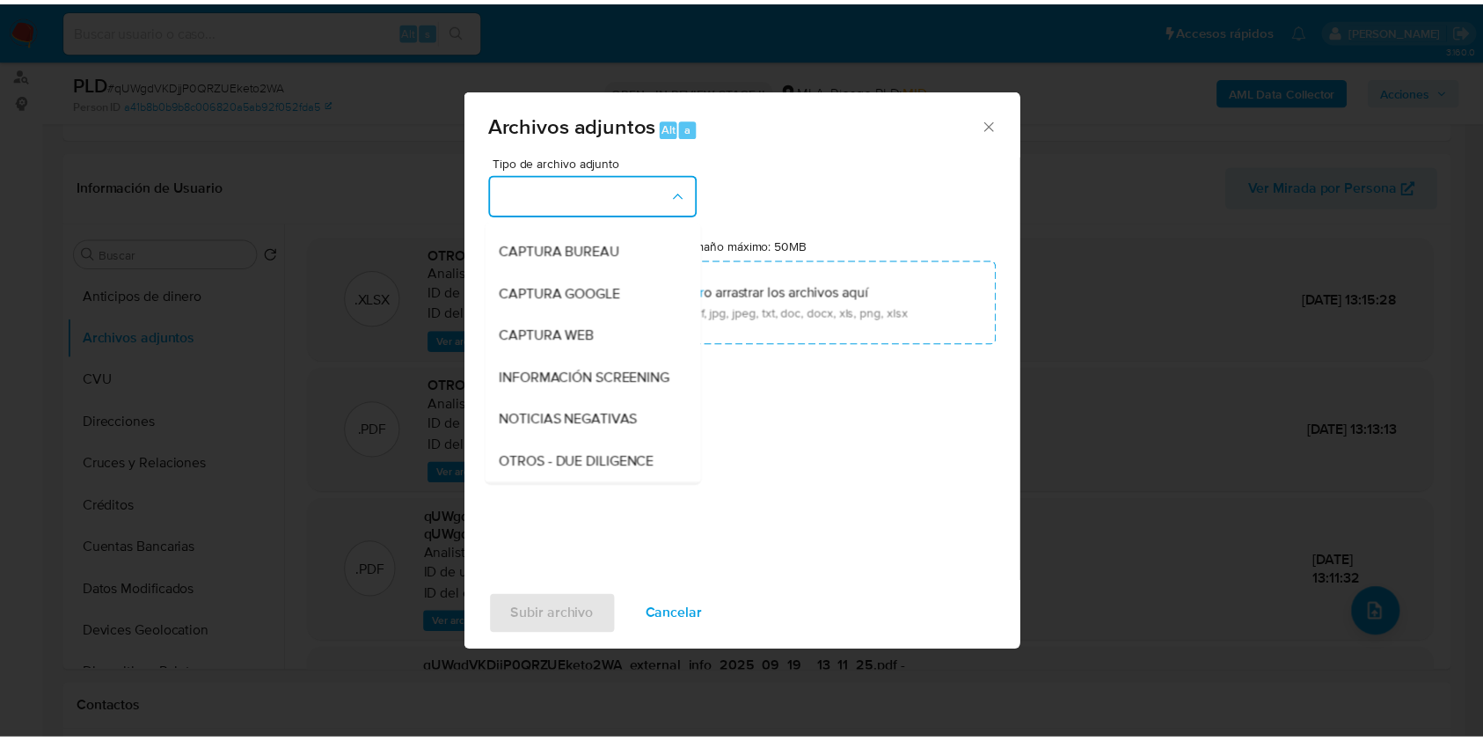
scroll to position [234, 0]
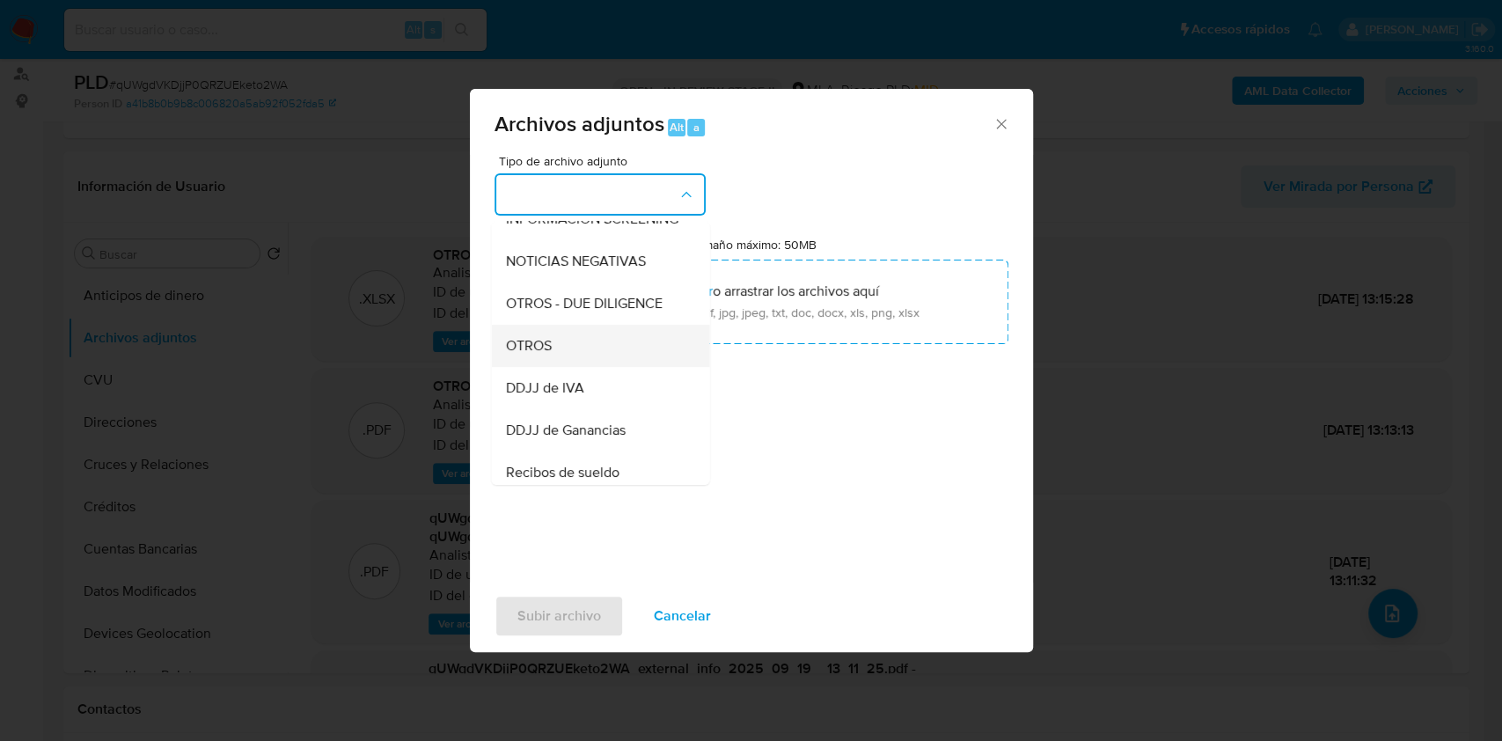
click span "OTROS"
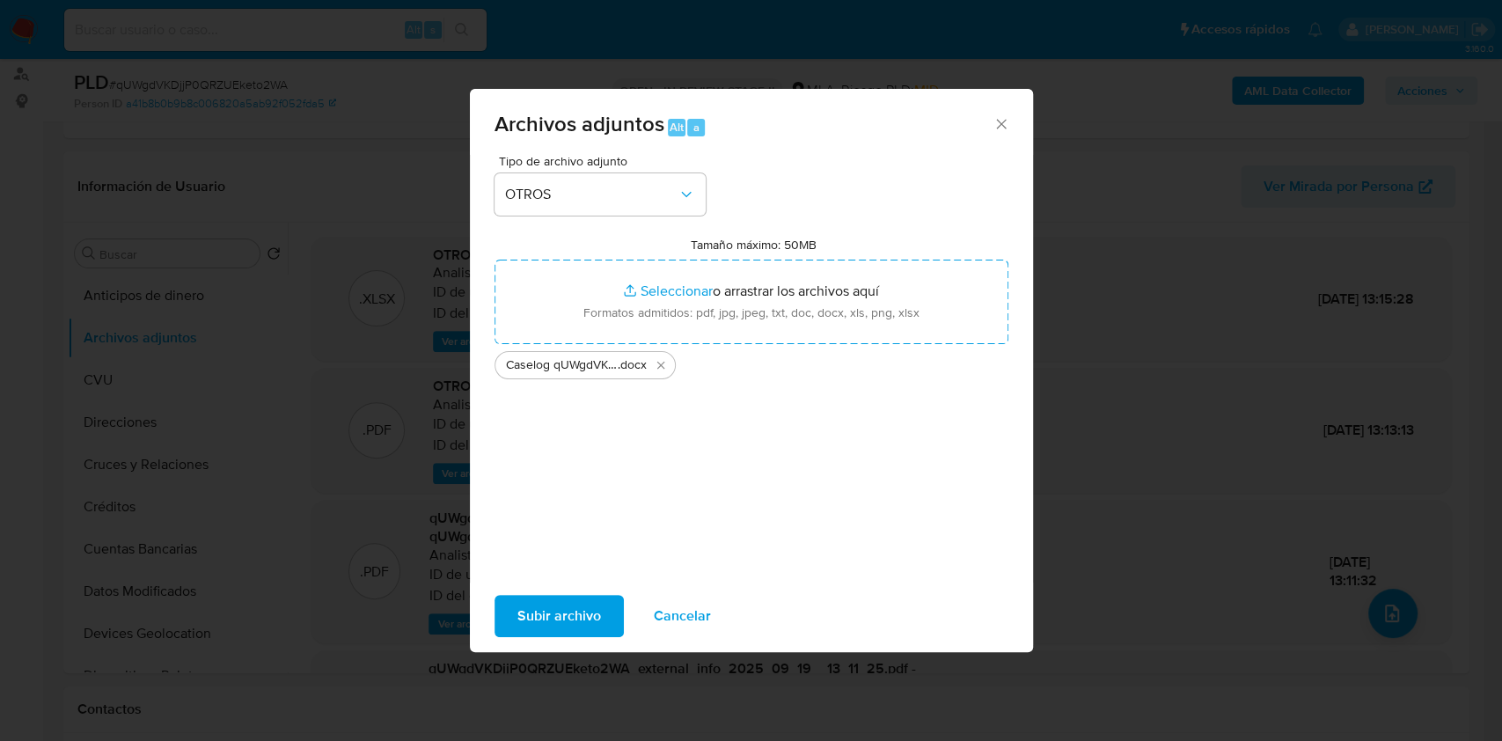
click span "Subir archivo"
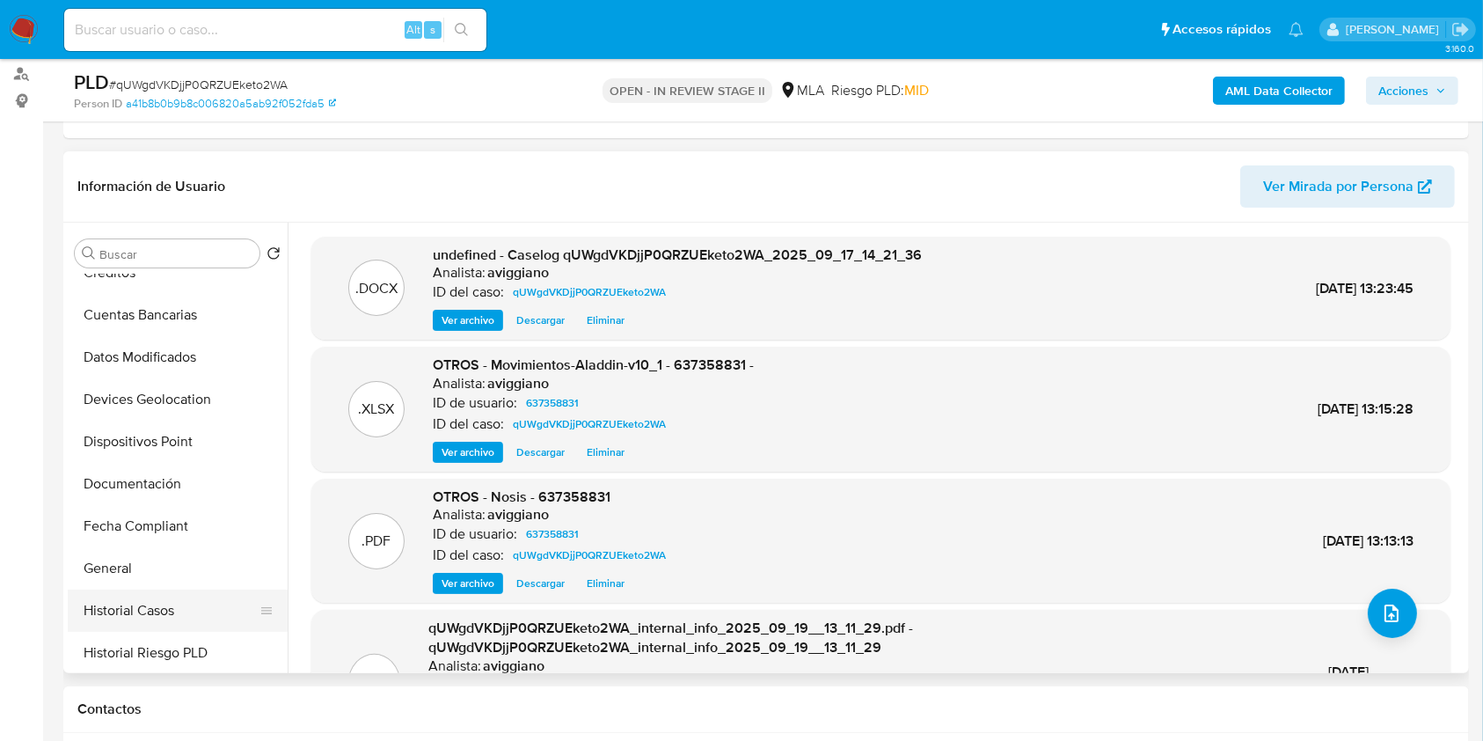
click button "Historial Casos"
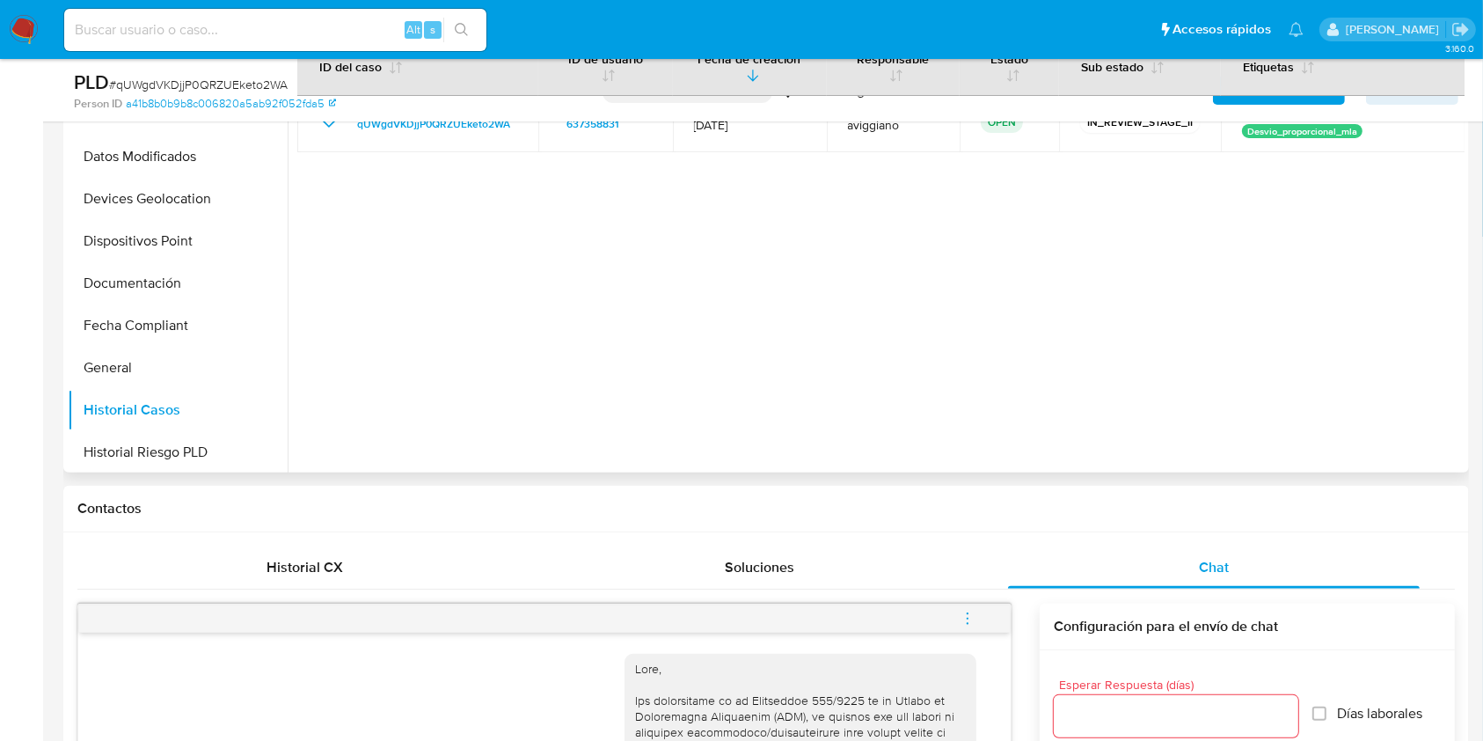
scroll to position [704, 0]
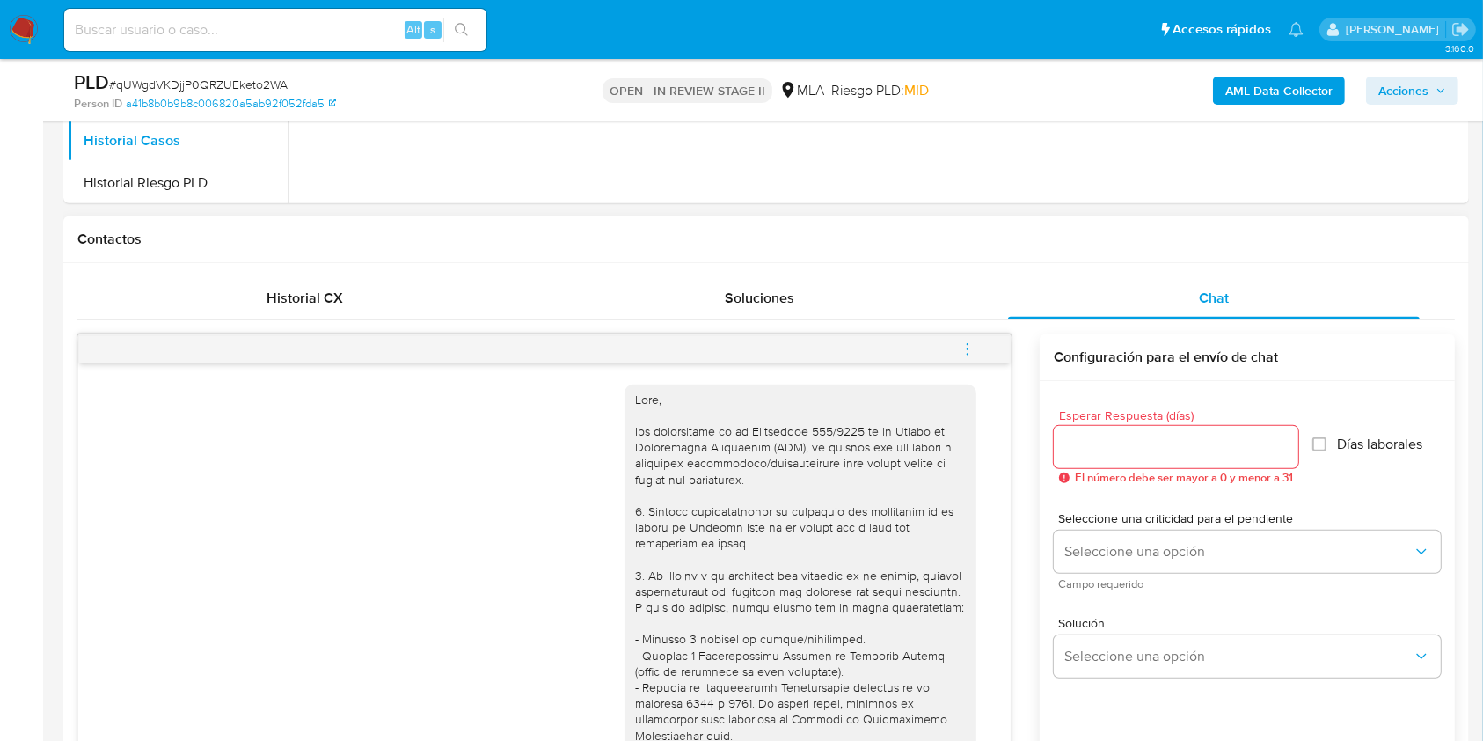
click icon "menu-action"
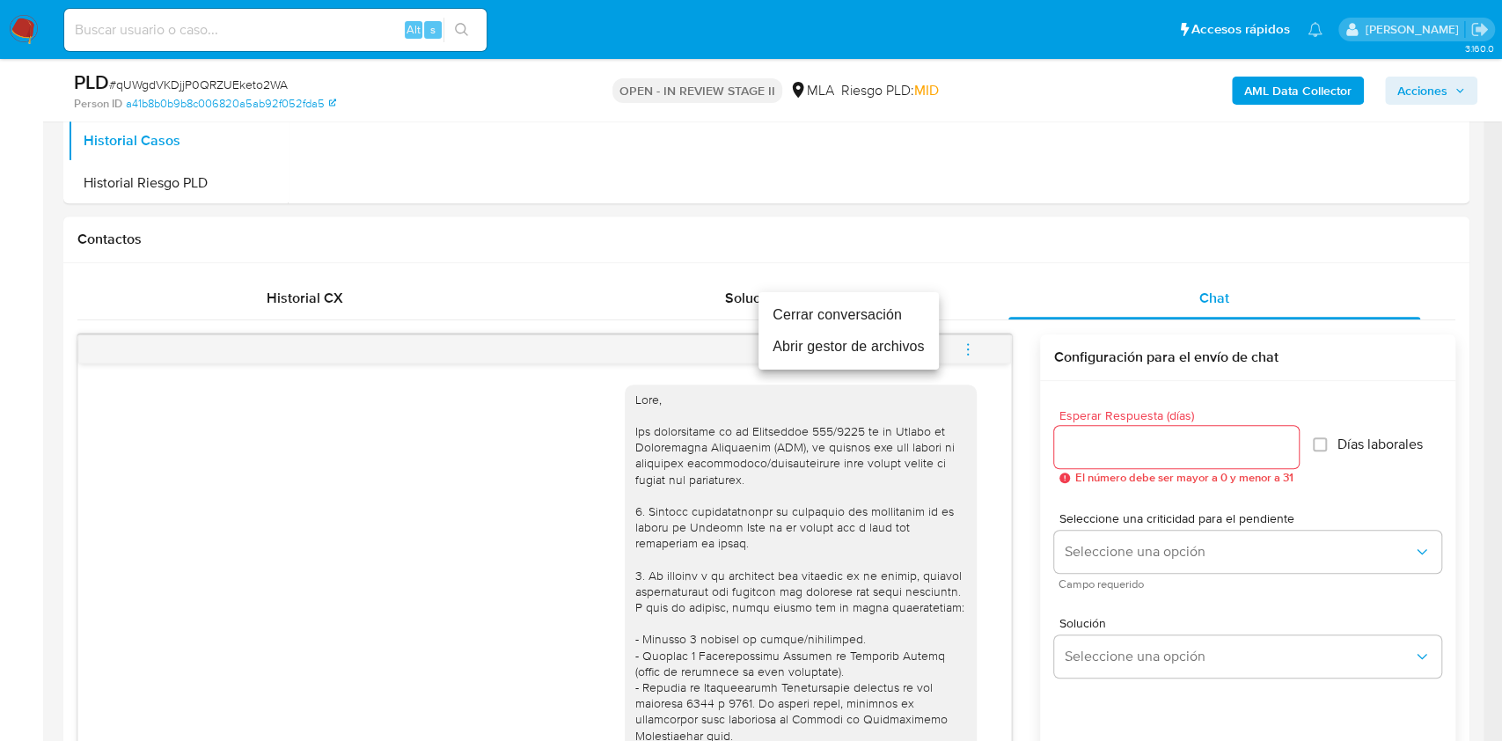
click li "Cerrar conversación"
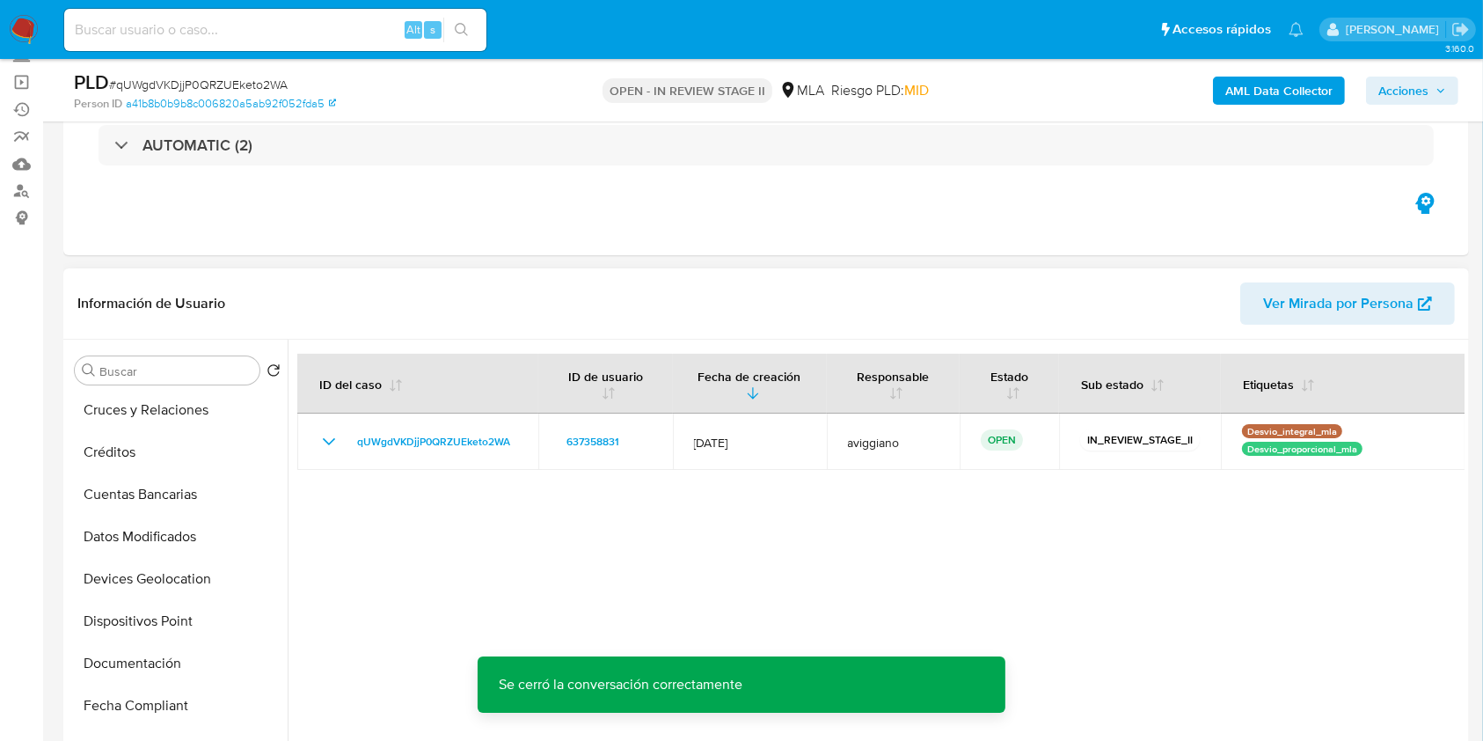
scroll to position [0, 0]
click button "Archivos adjuntos"
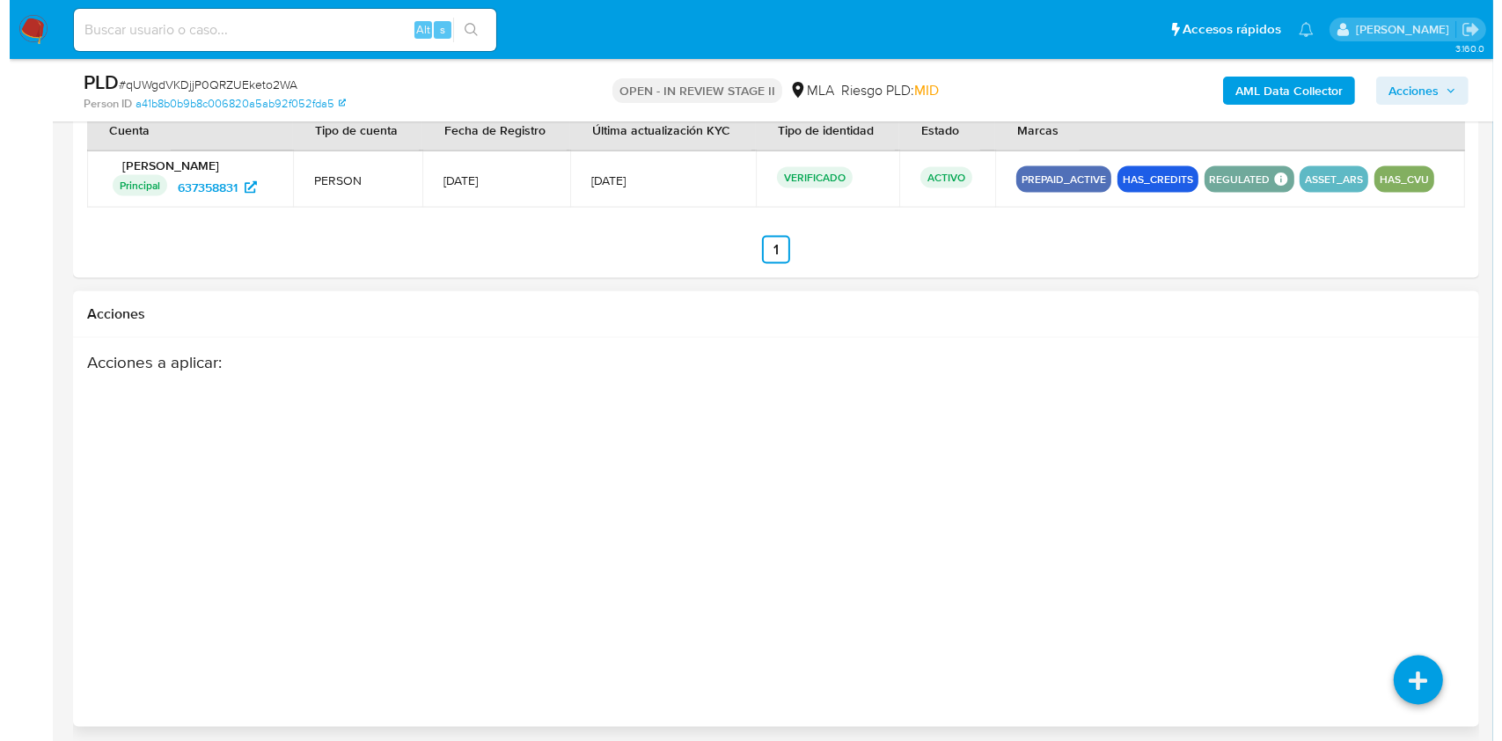
scroll to position [2692, 0]
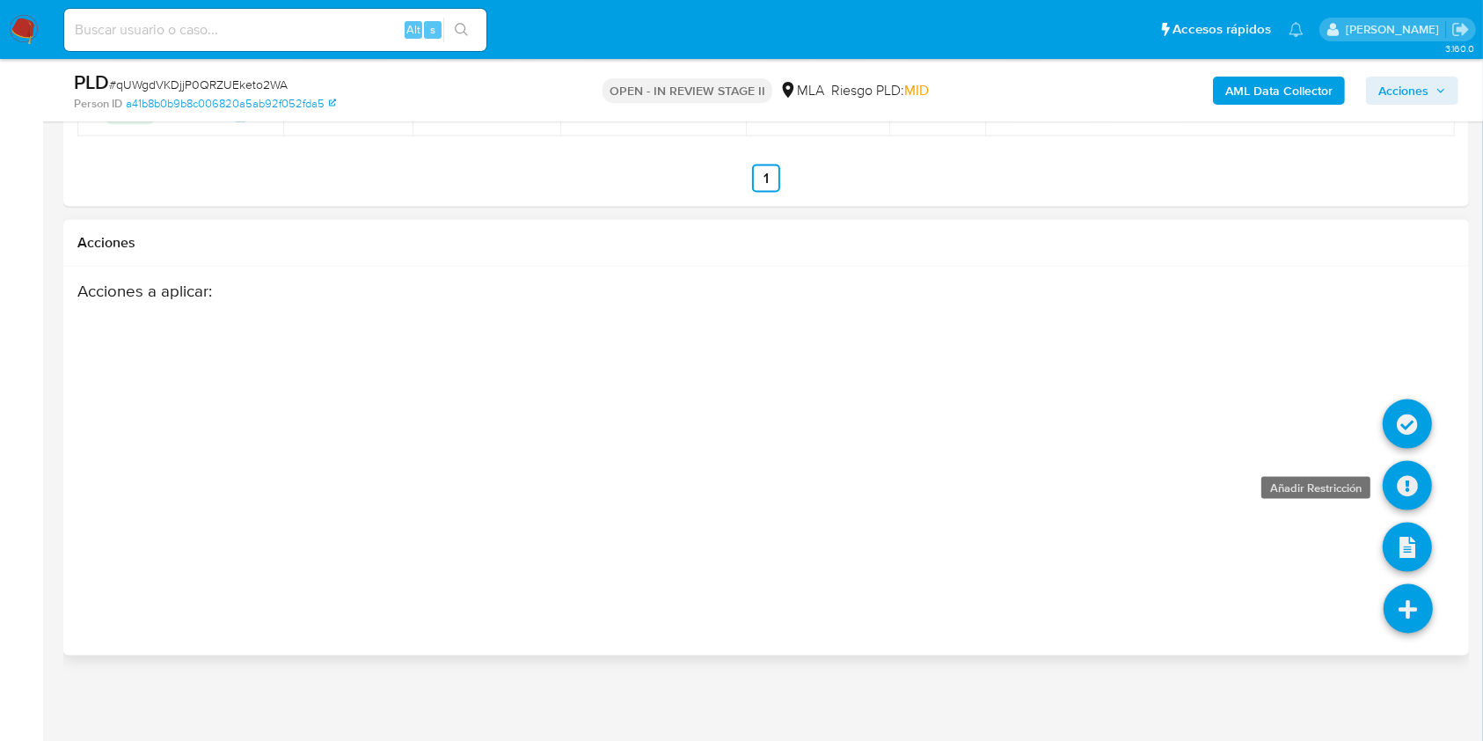
click icon
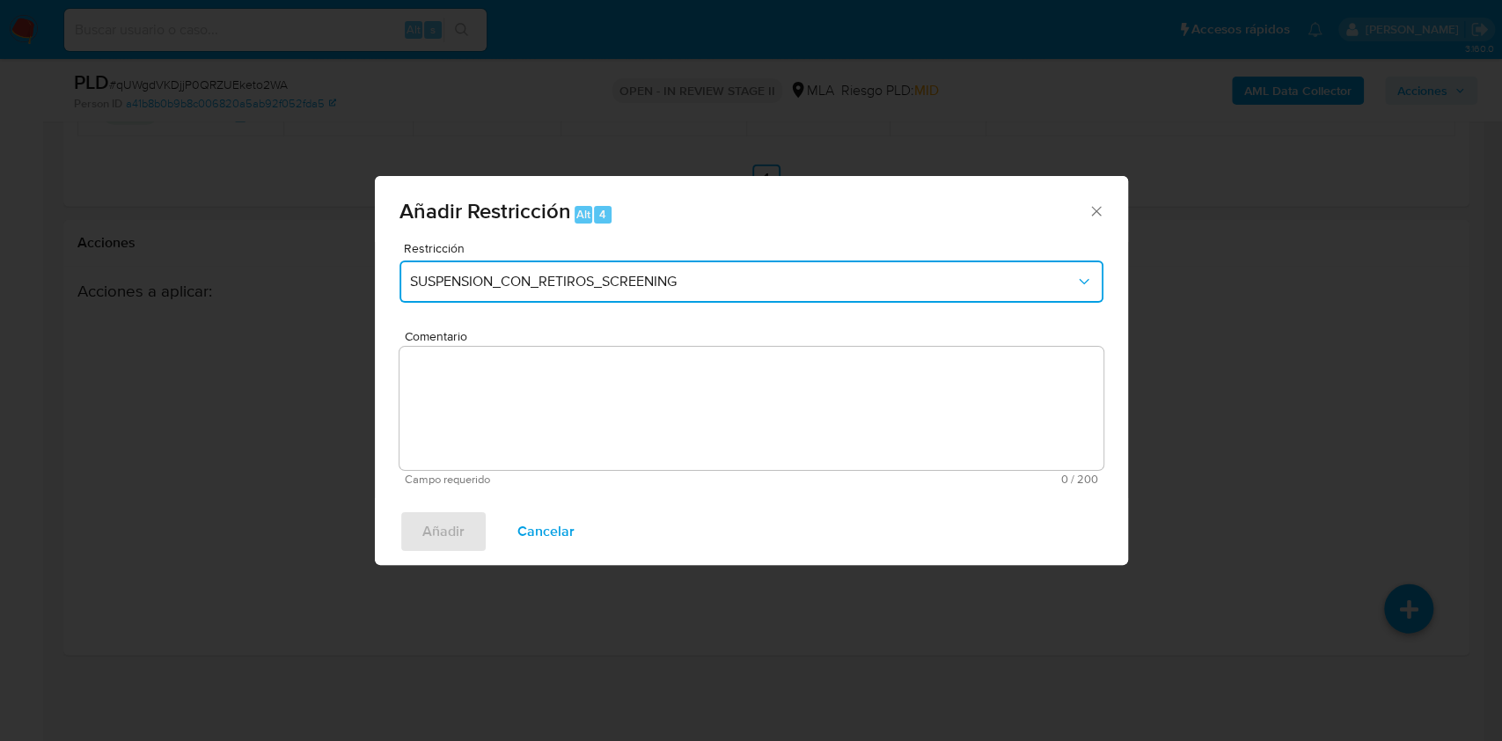
click button "SUSPENSION_CON_RETIROS_SCREENING"
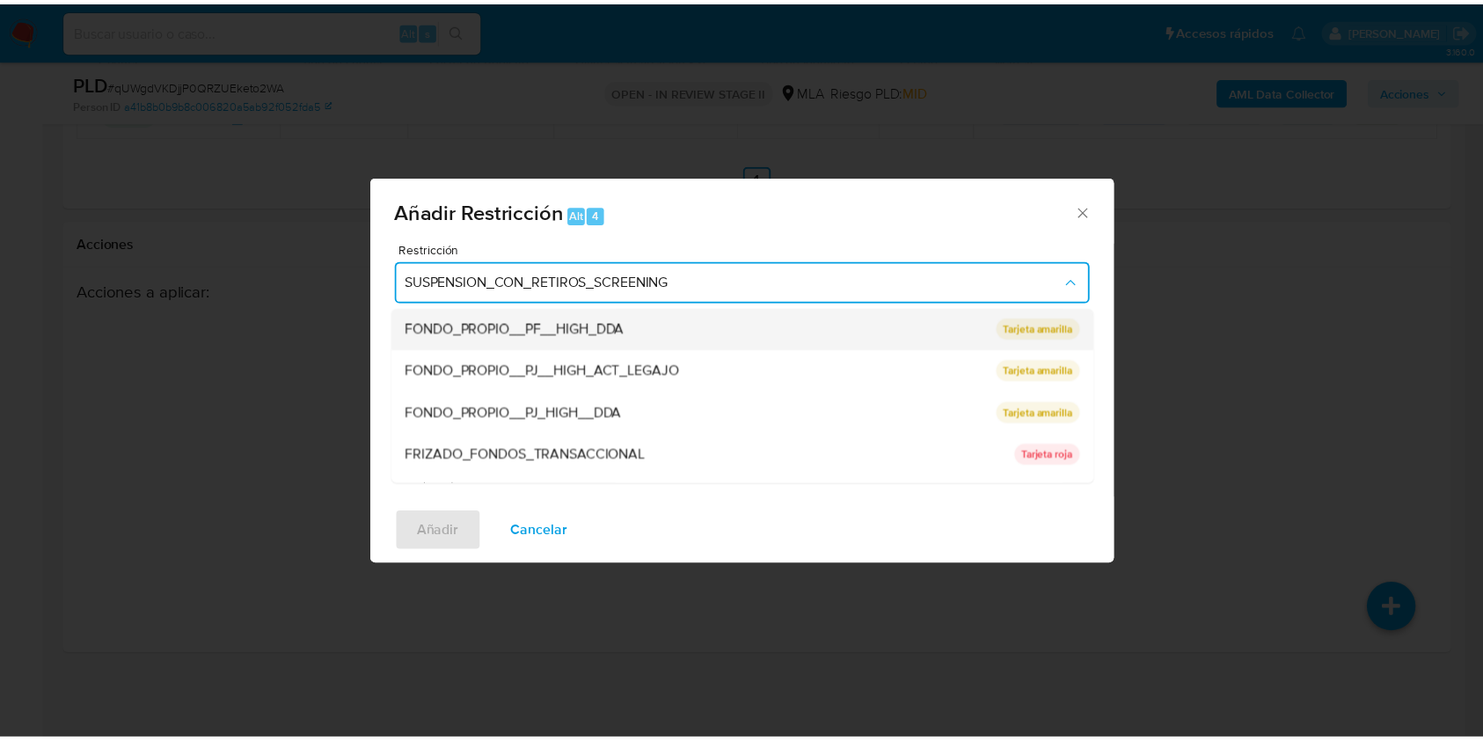
scroll to position [352, 0]
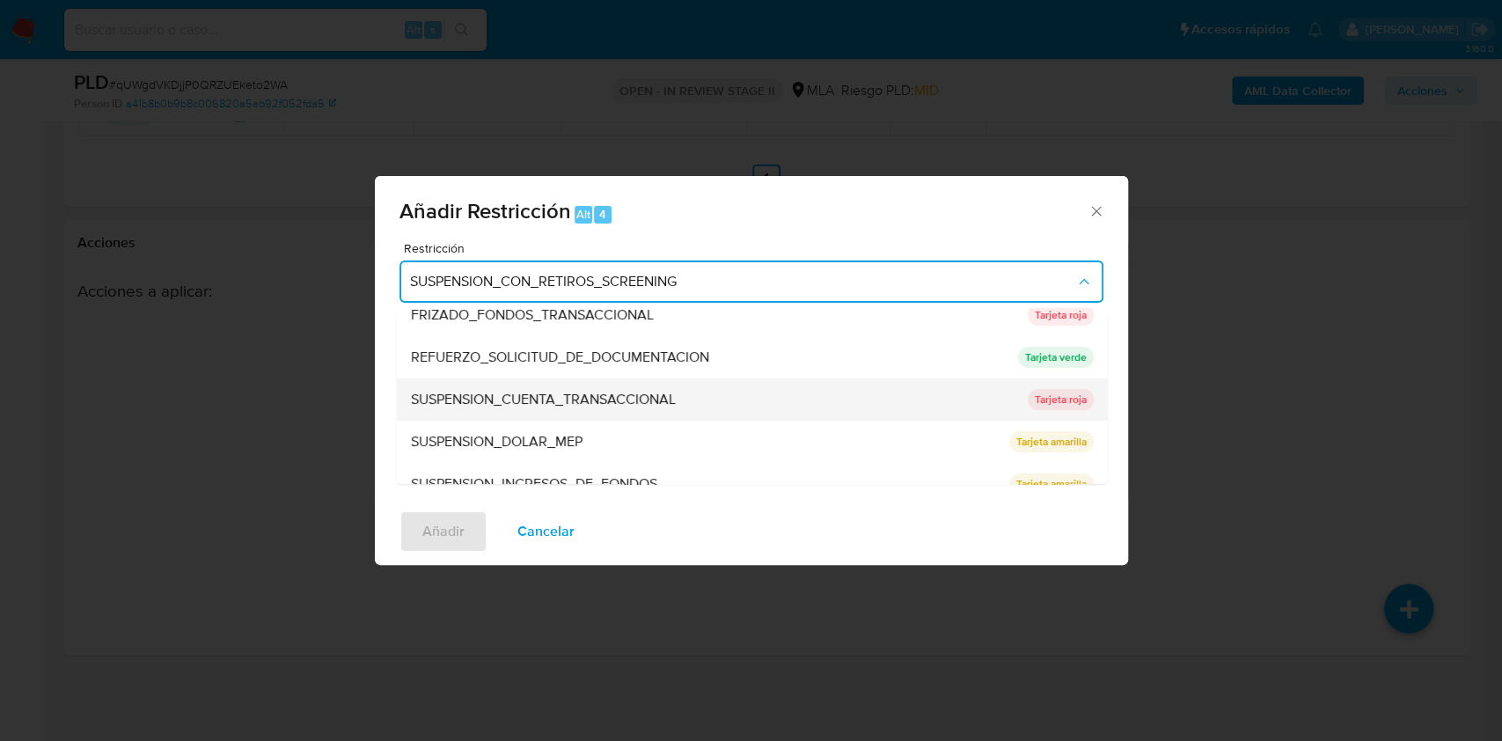
click span "SUSPENSION_CUENTA_TRANSACCIONAL"
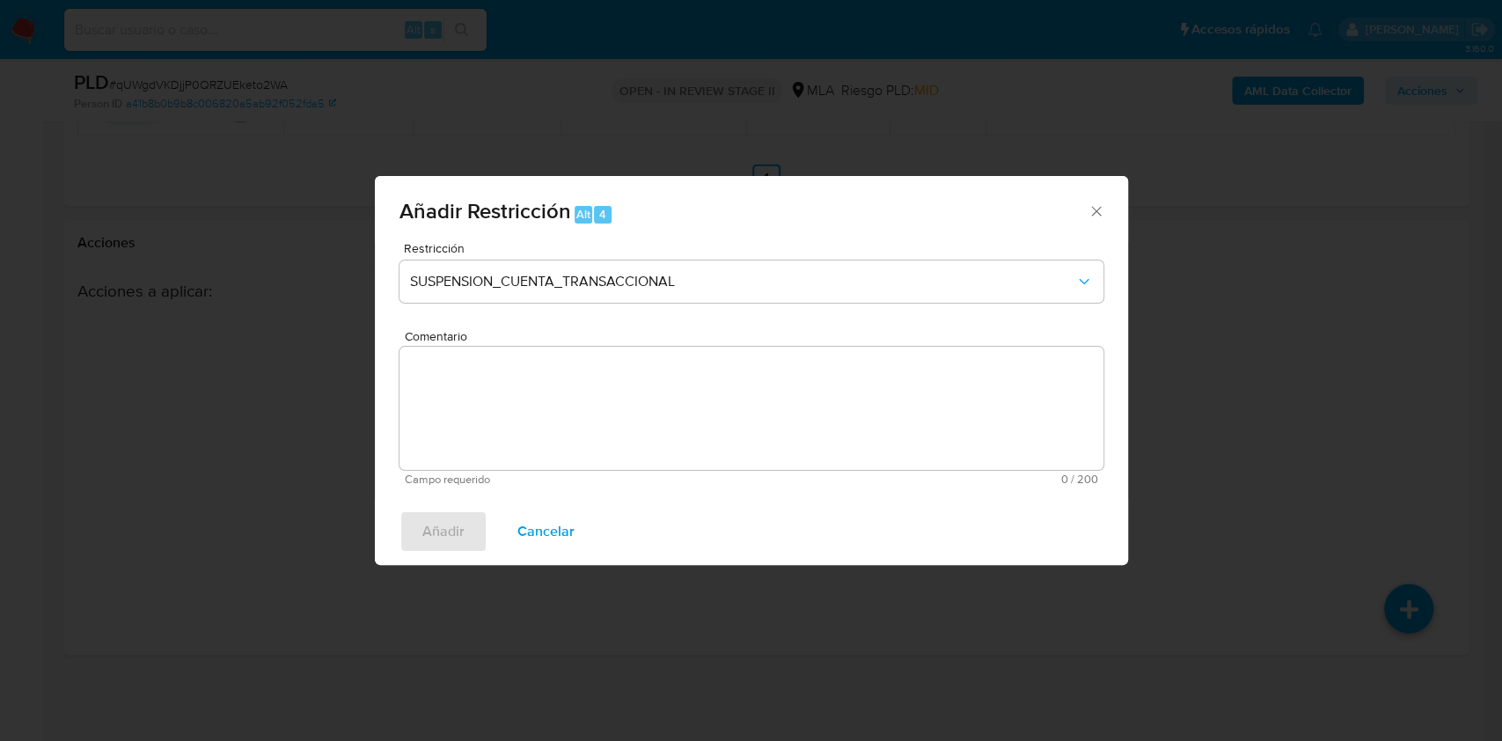
click textarea "Comentario"
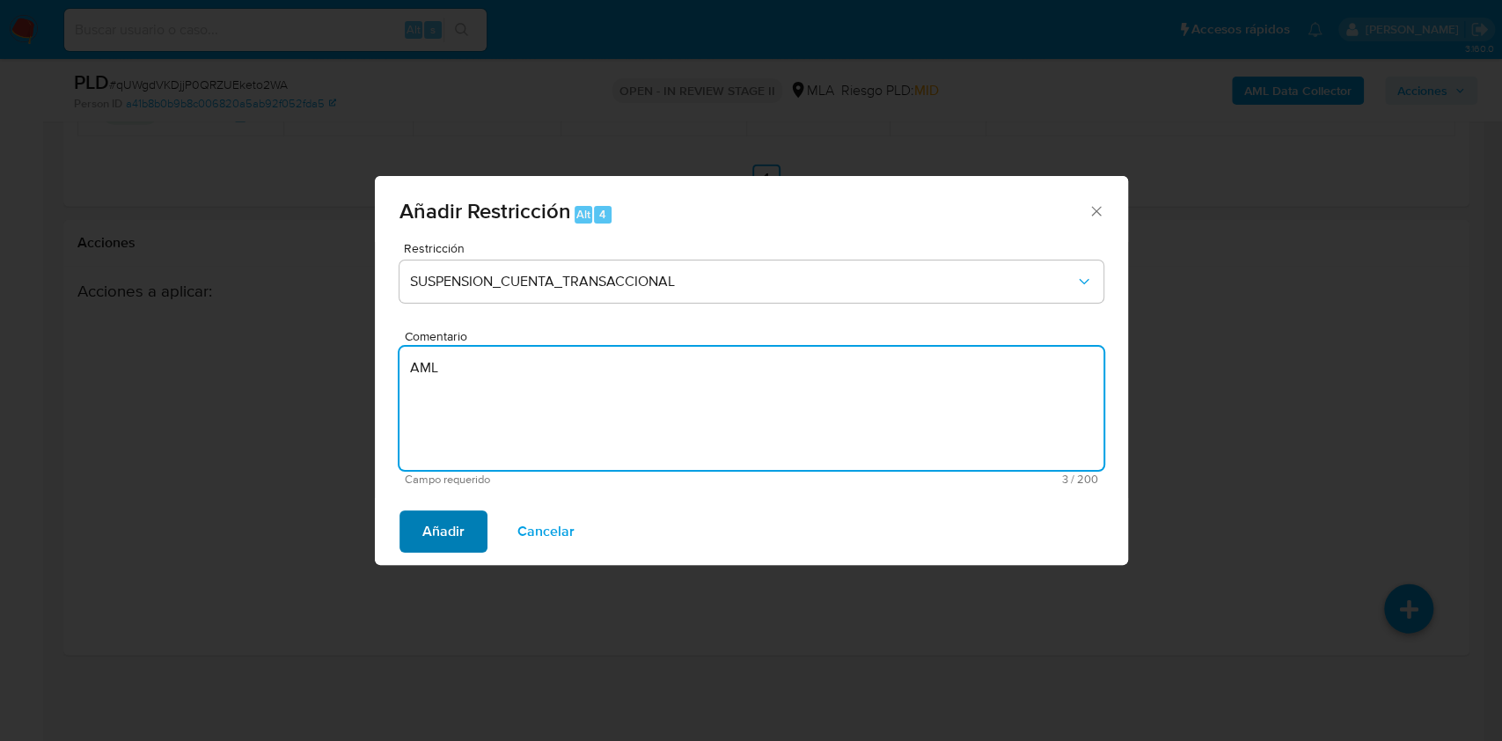
type textarea "AML"
click span "Añadir"
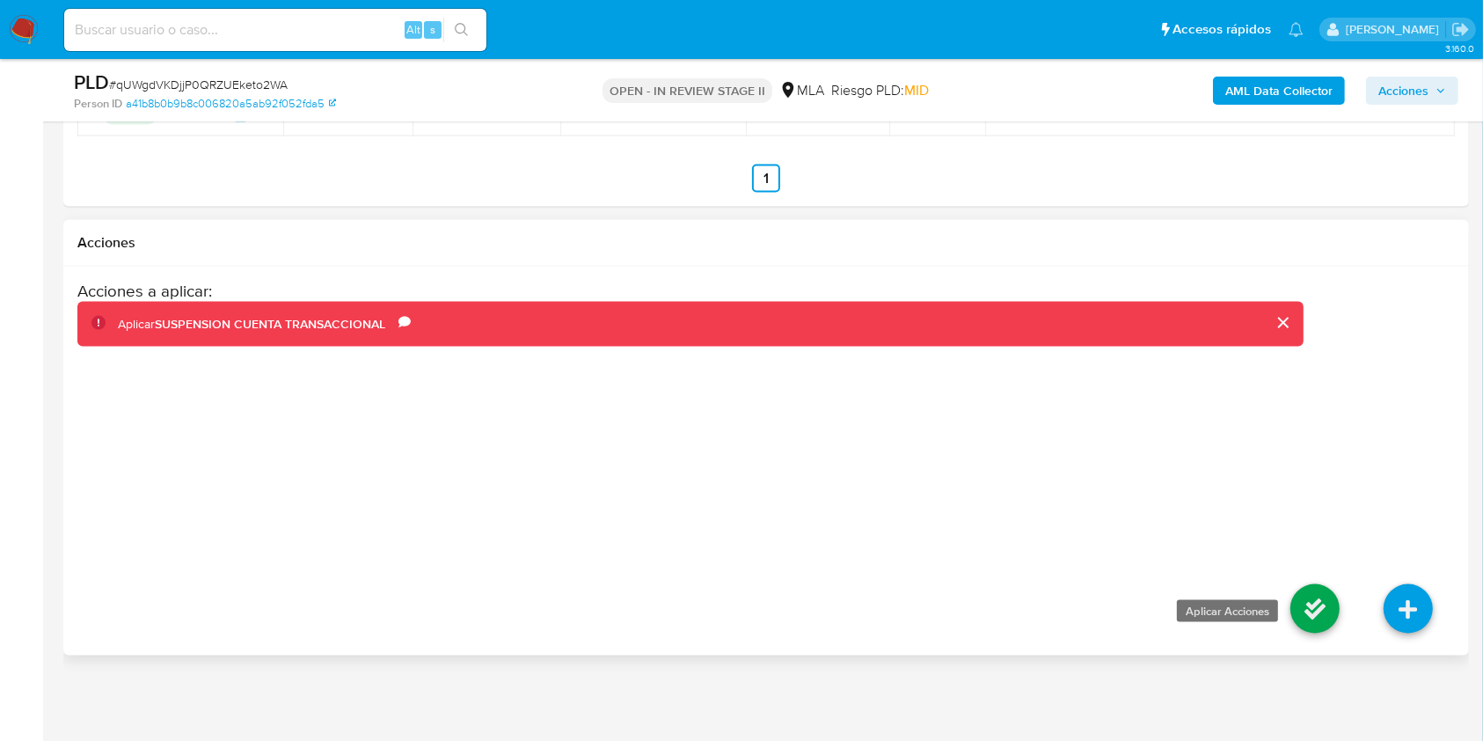
click icon
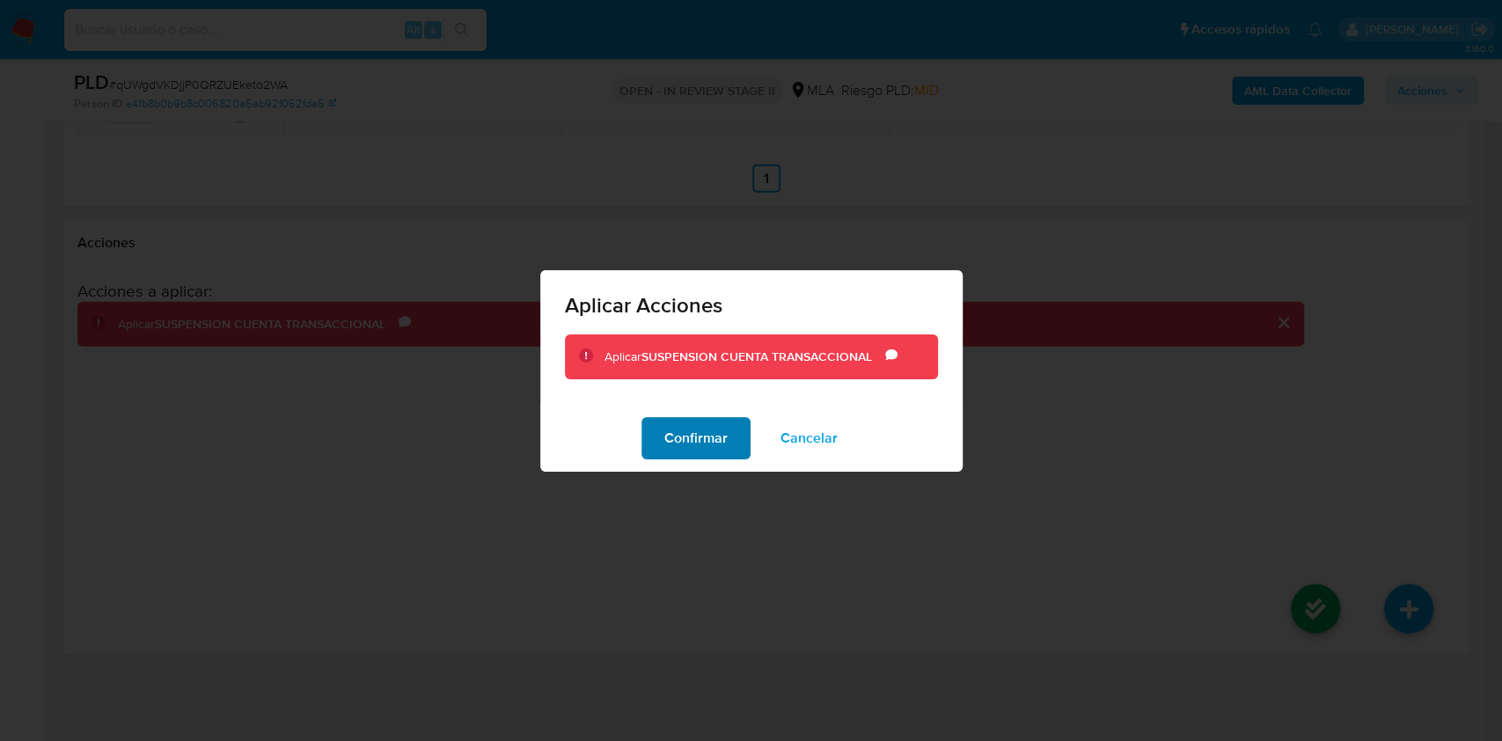
click span "Confirmar"
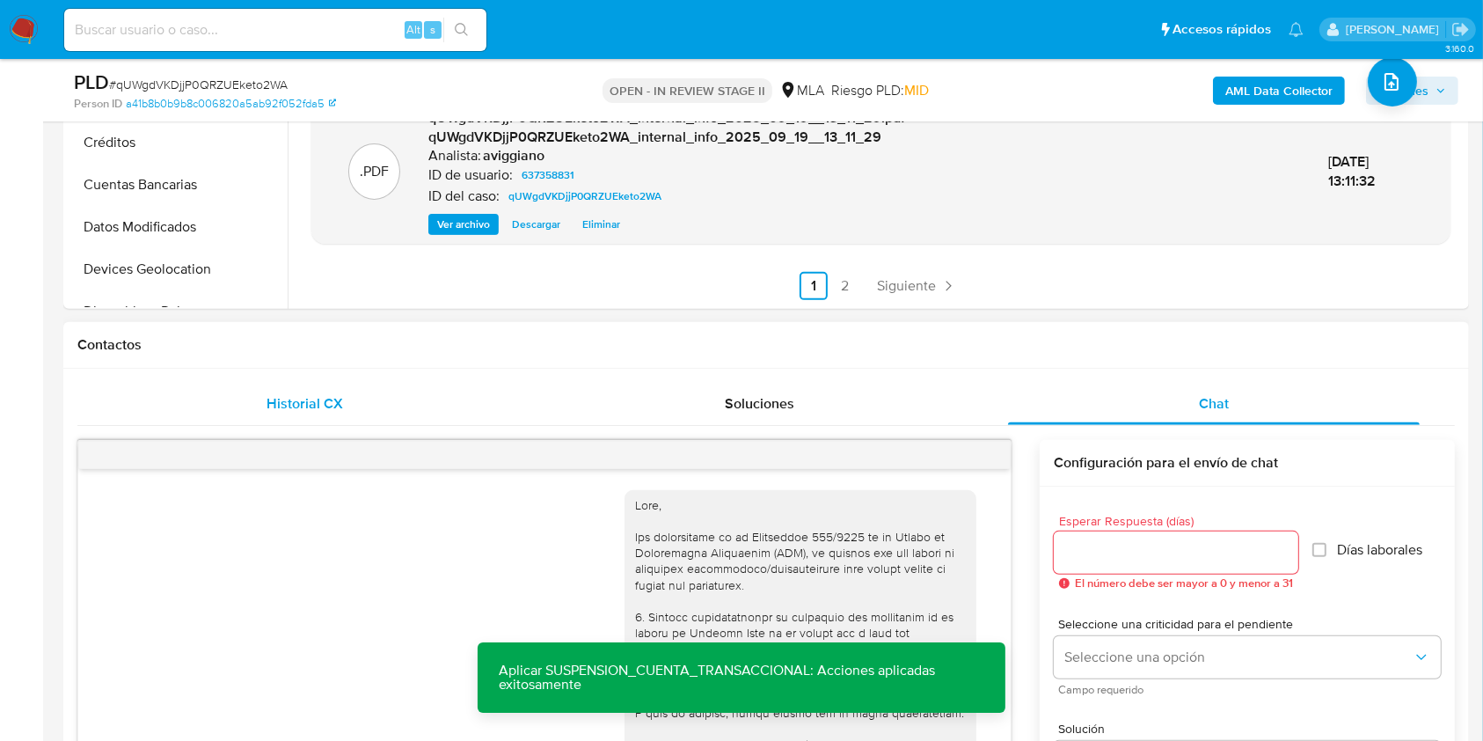
scroll to position [346, 0]
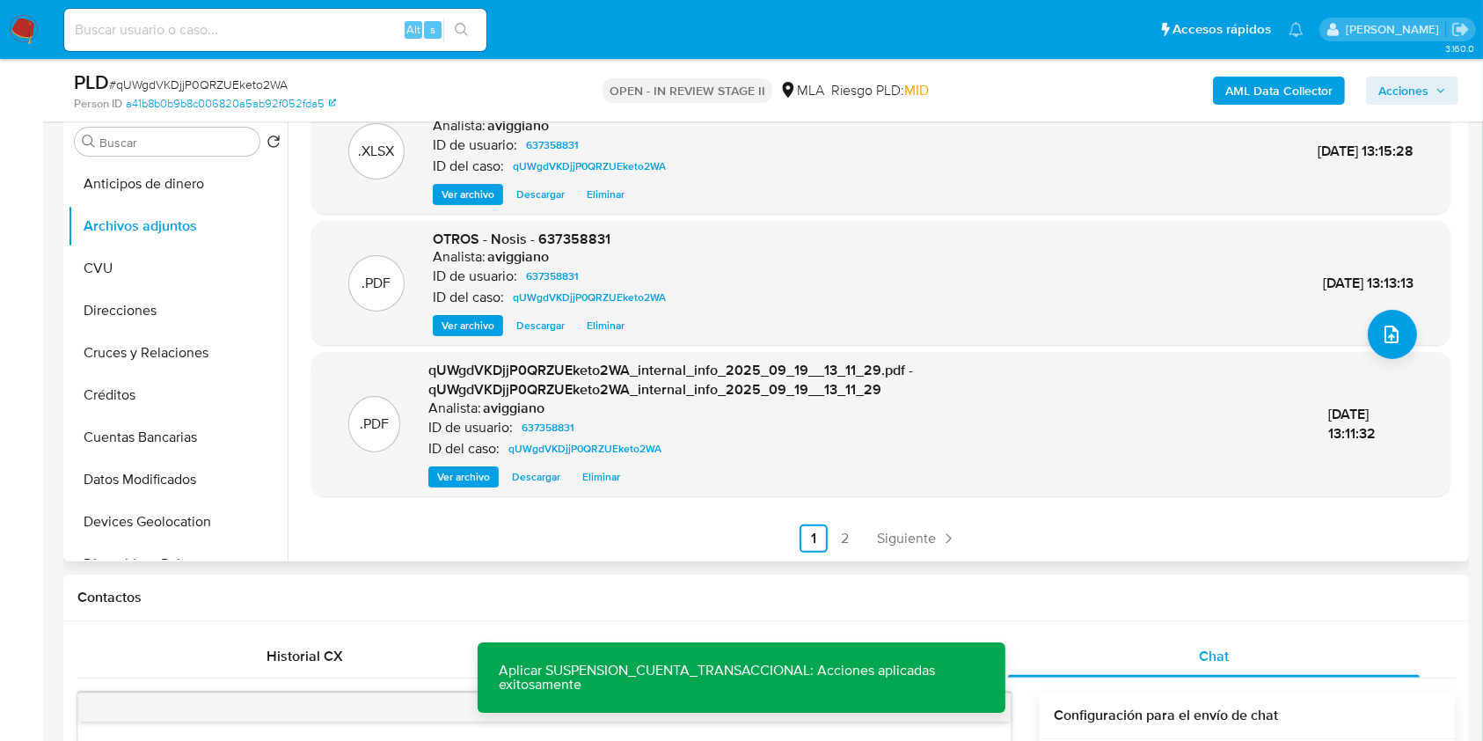
click span "OTROS - Nosis - 637358831"
copy span "637358831"
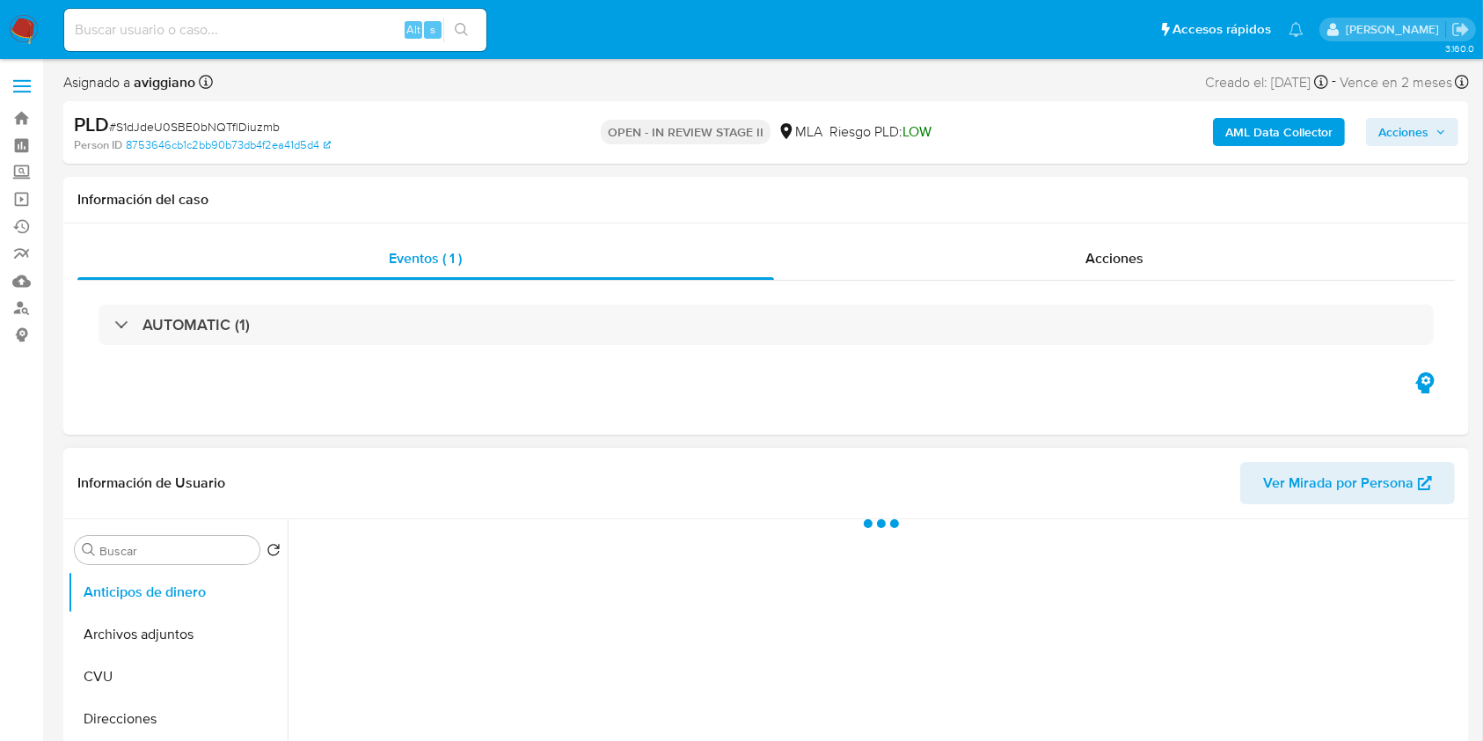
scroll to position [352, 0]
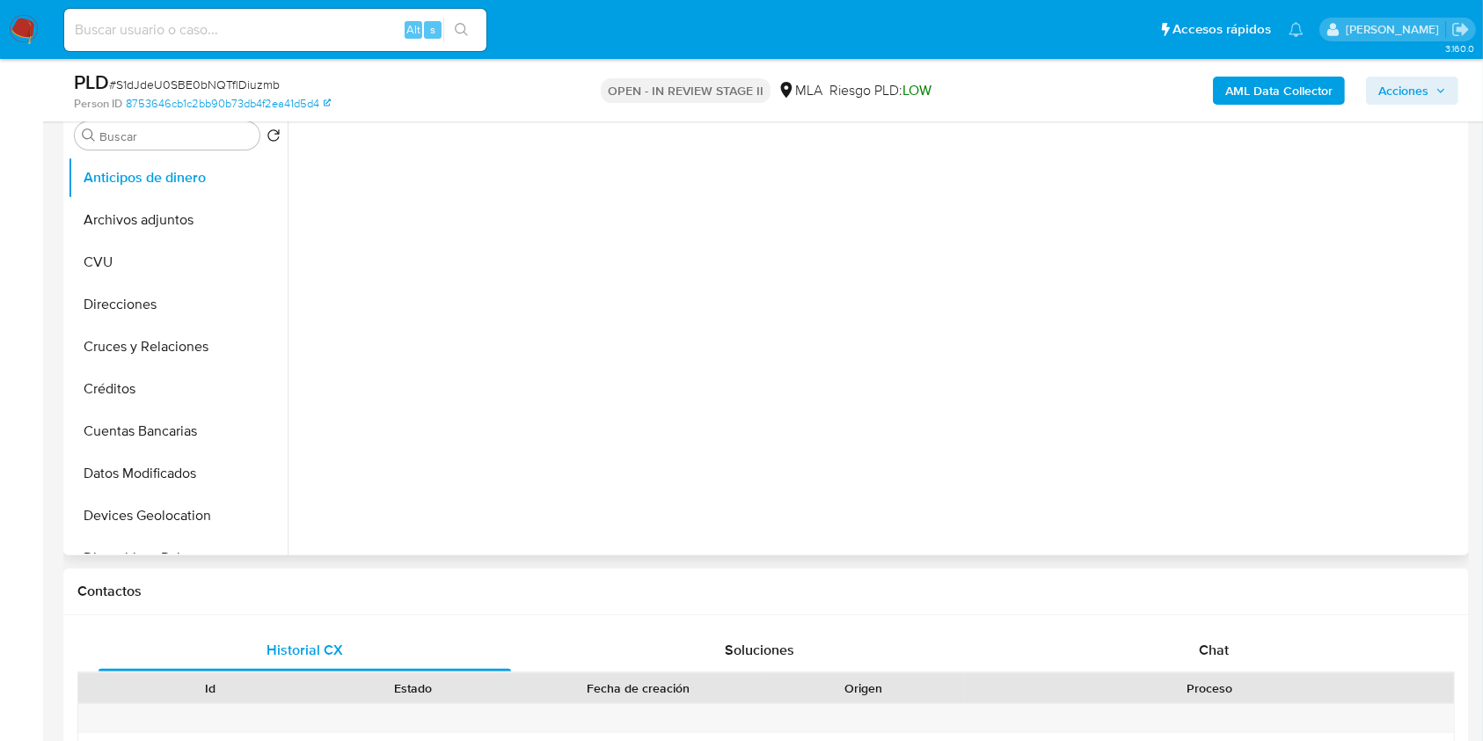
select select "10"
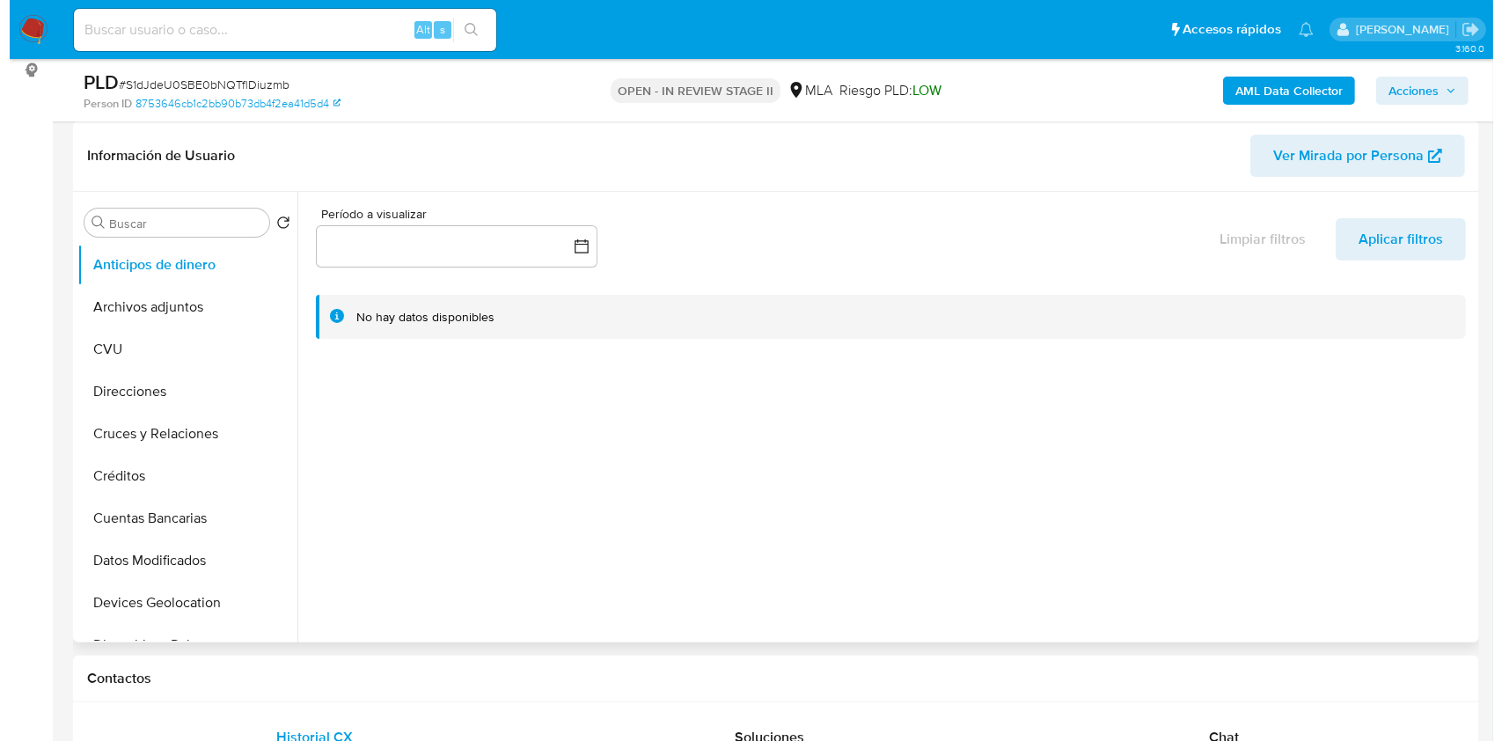
scroll to position [234, 0]
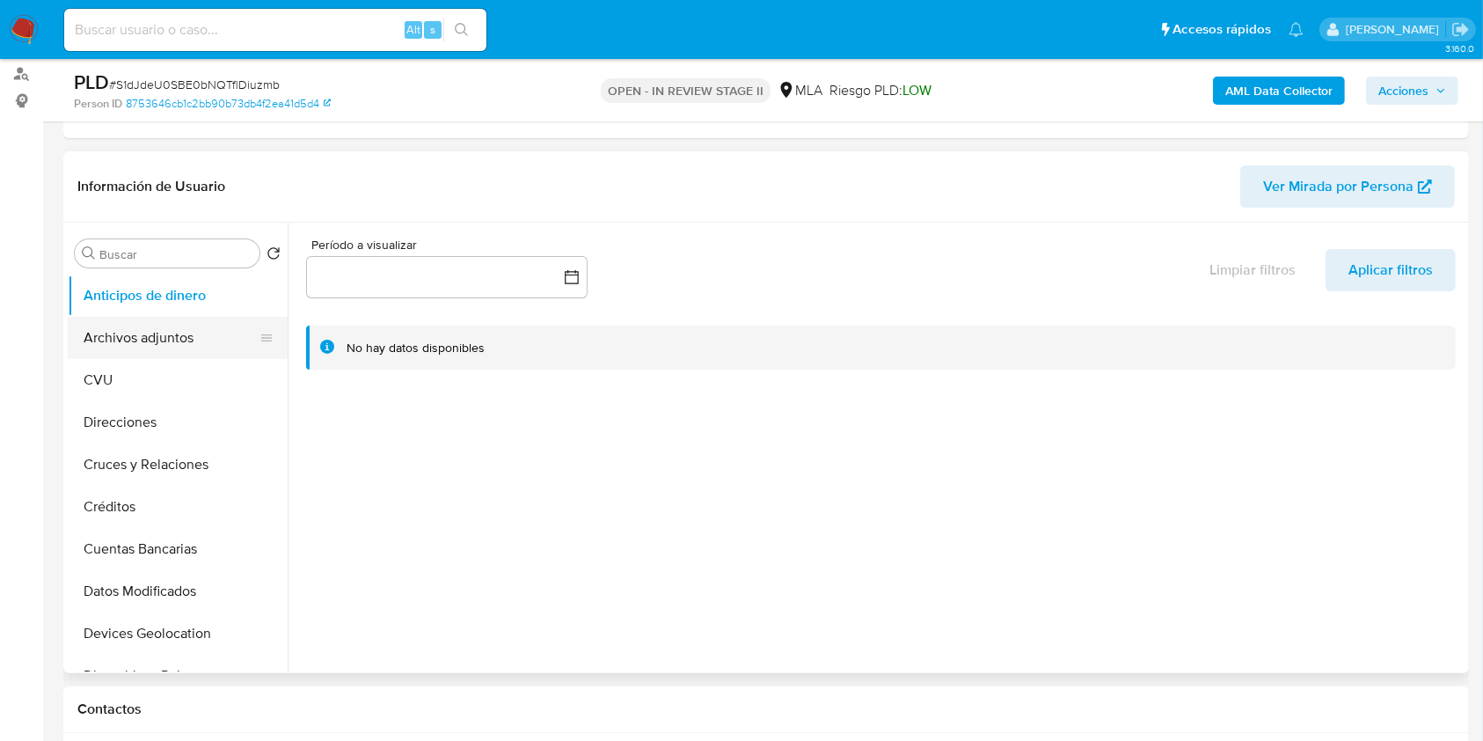
click at [162, 337] on button "Archivos adjuntos" at bounding box center [171, 338] width 206 height 42
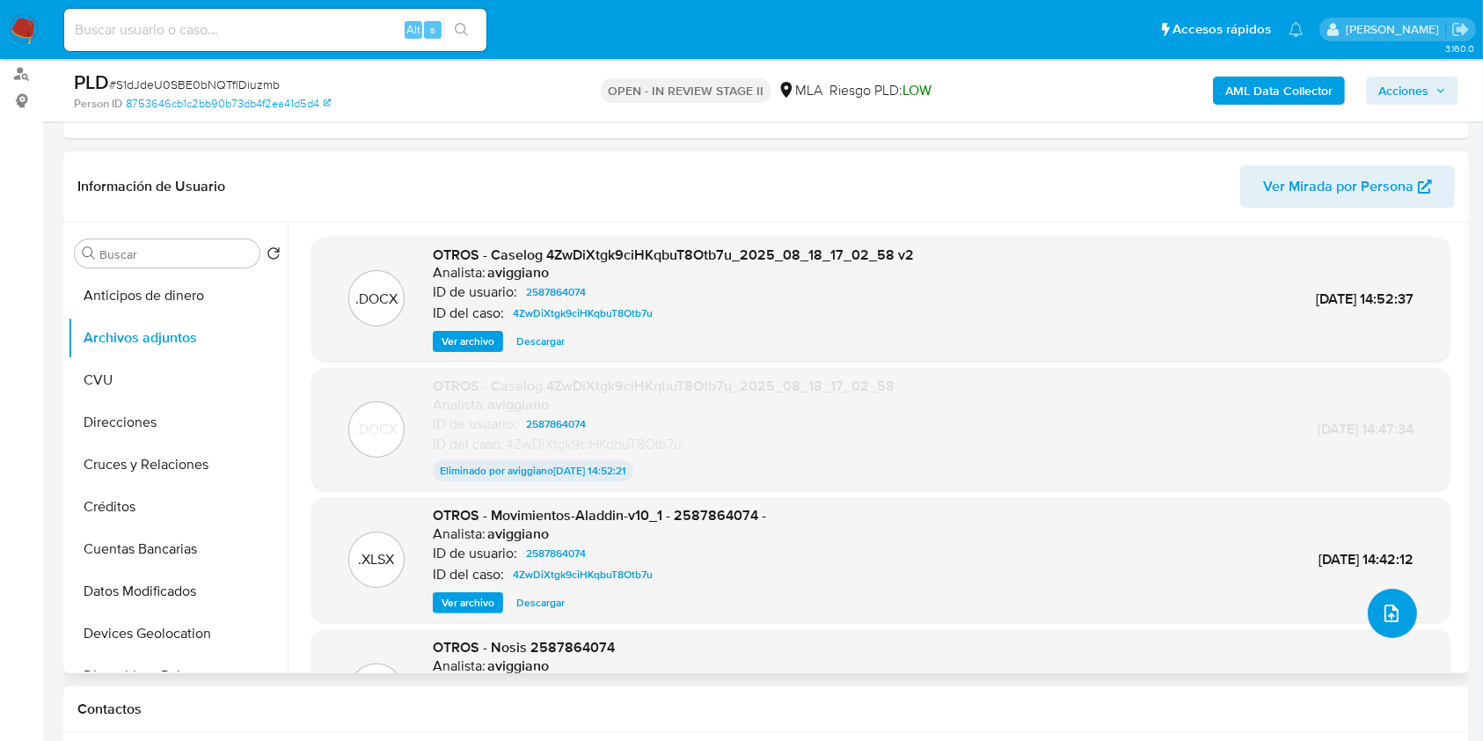
click at [1372, 605] on button "upload-file" at bounding box center [1392, 613] width 49 height 49
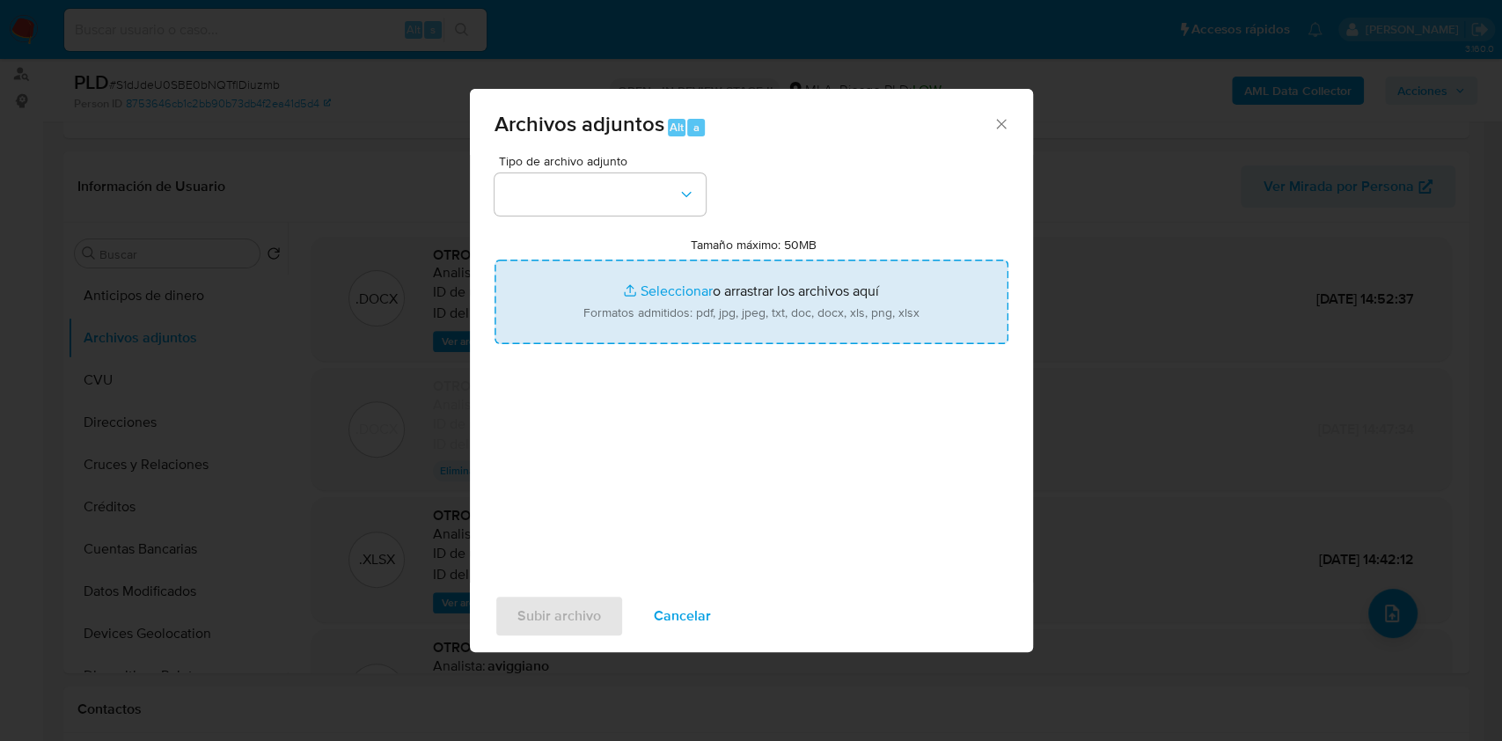
click at [807, 293] on input "Tamaño máximo: 50MB Seleccionar archivos" at bounding box center [751, 302] width 514 height 84
type input "C:\fakepath\Movimientos-Aladdin-v10_1 - 2587864074 -.xlsx"
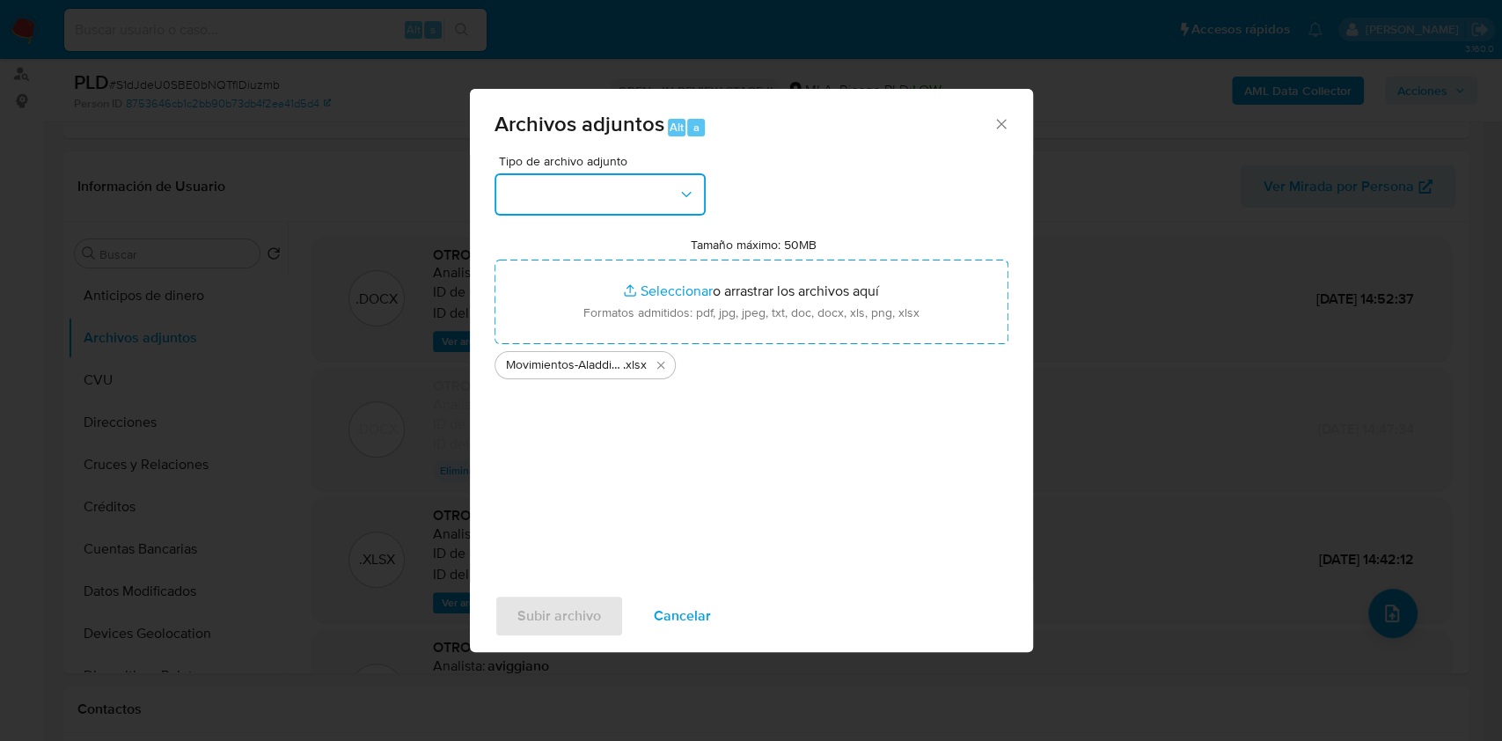
click at [560, 208] on button "button" at bounding box center [599, 194] width 211 height 42
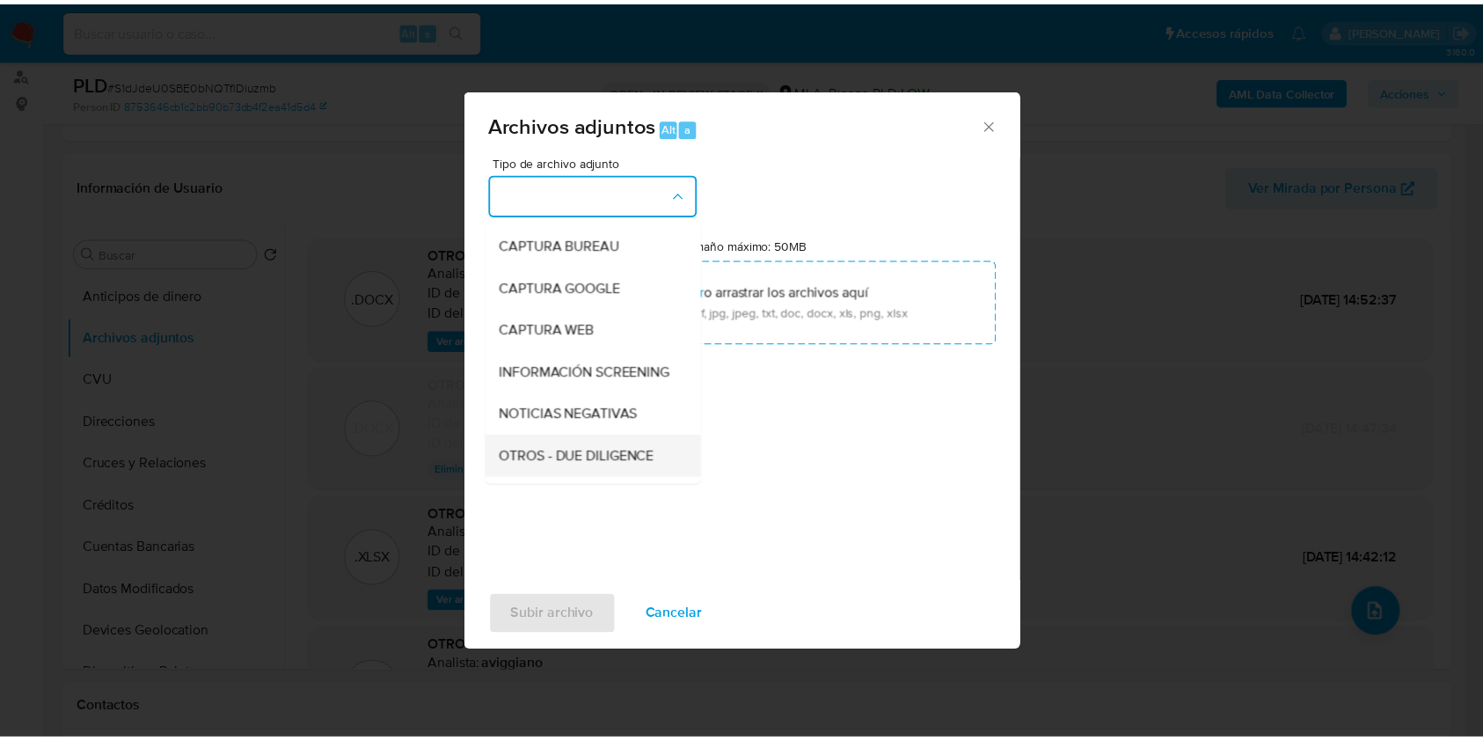
scroll to position [117, 0]
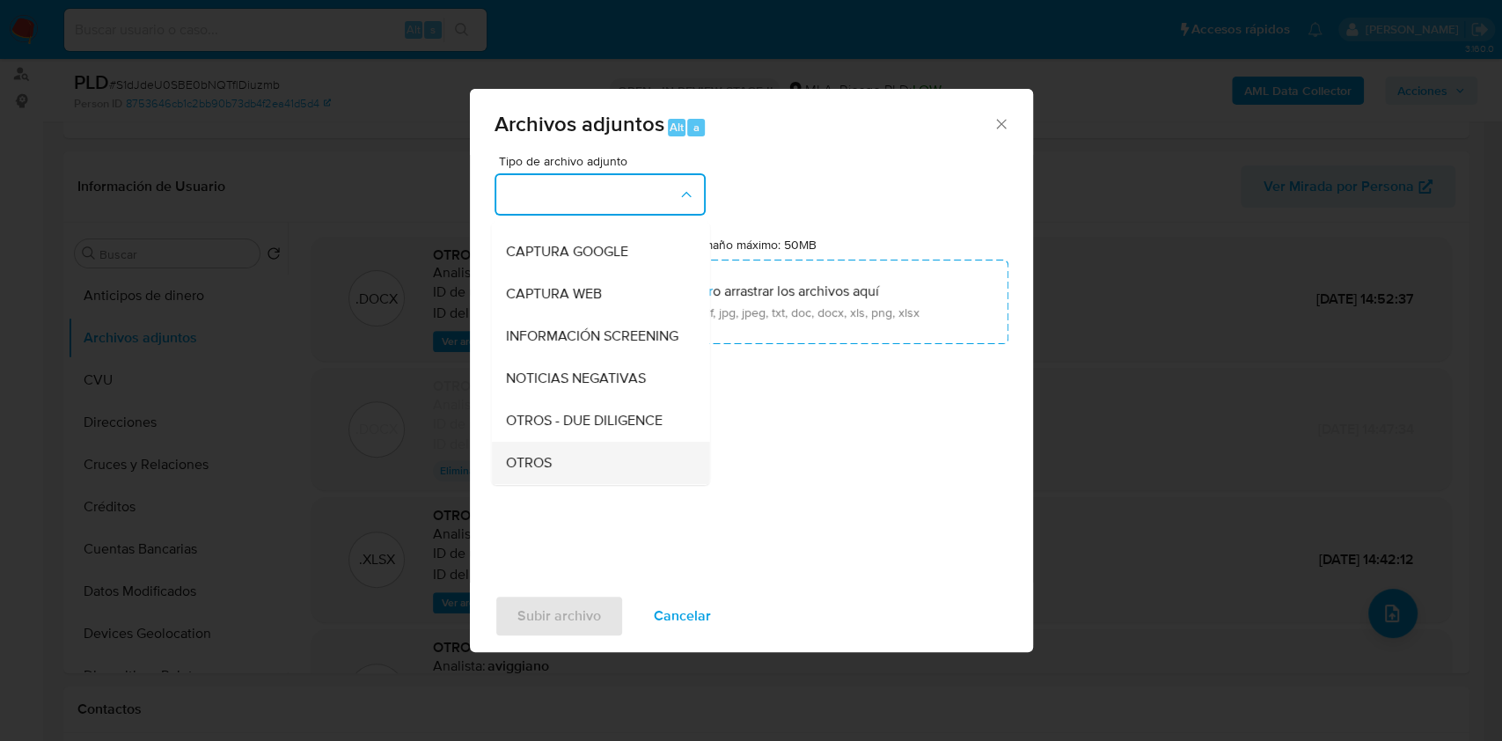
click at [542, 472] on span "OTROS" at bounding box center [528, 463] width 46 height 18
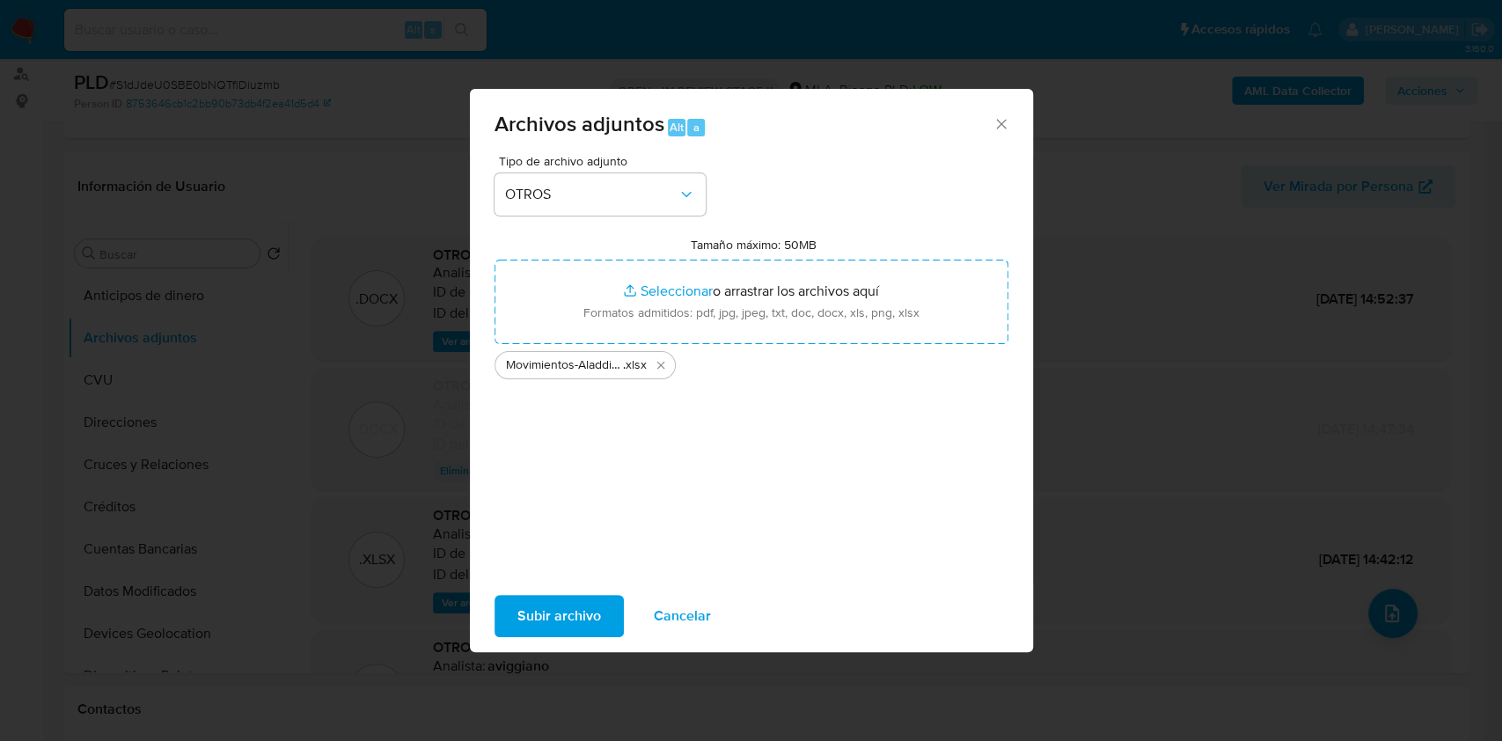
click at [568, 597] on span "Subir archivo" at bounding box center [559, 616] width 84 height 39
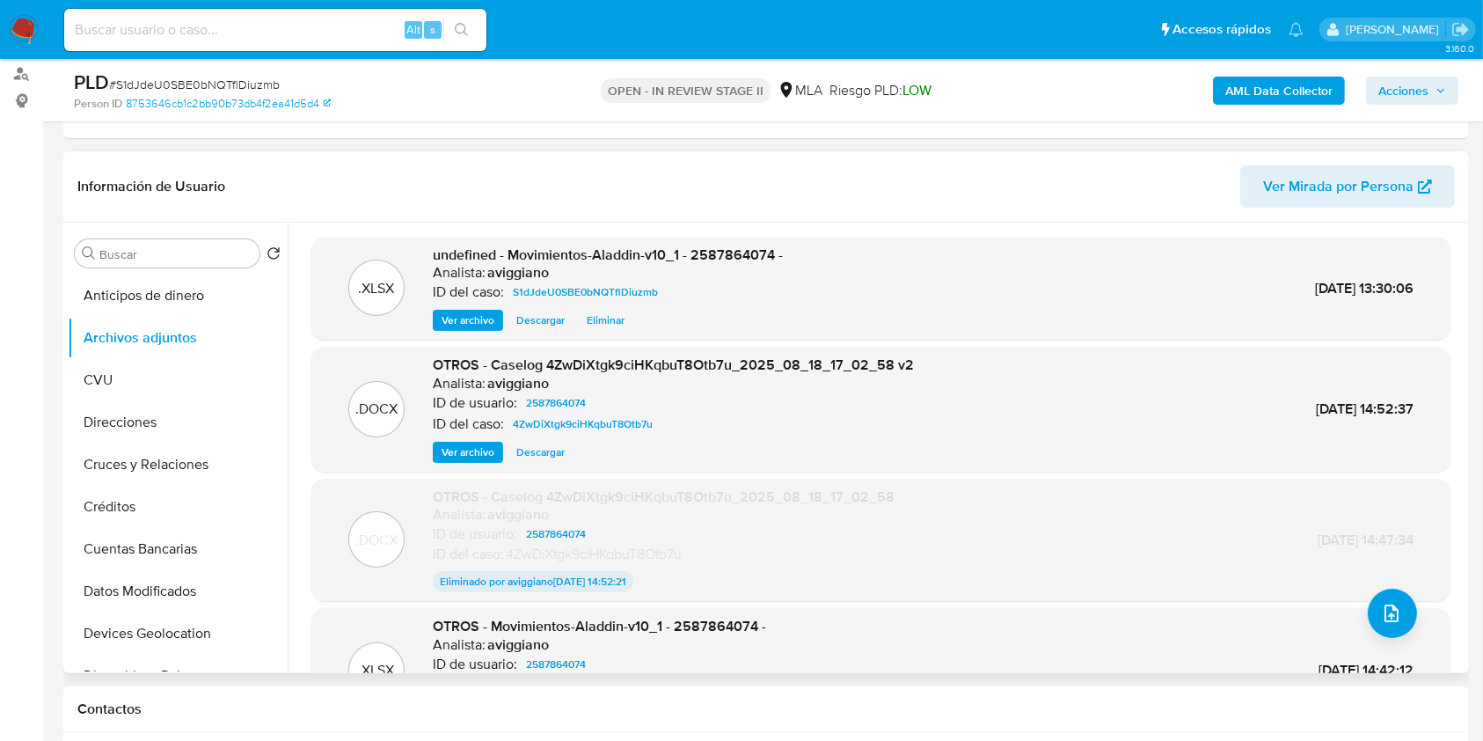
click at [741, 260] on span "undefined - Movimientos-Aladdin-v10_1 - 2587864074 -" at bounding box center [608, 255] width 350 height 20
copy span "2587864074"
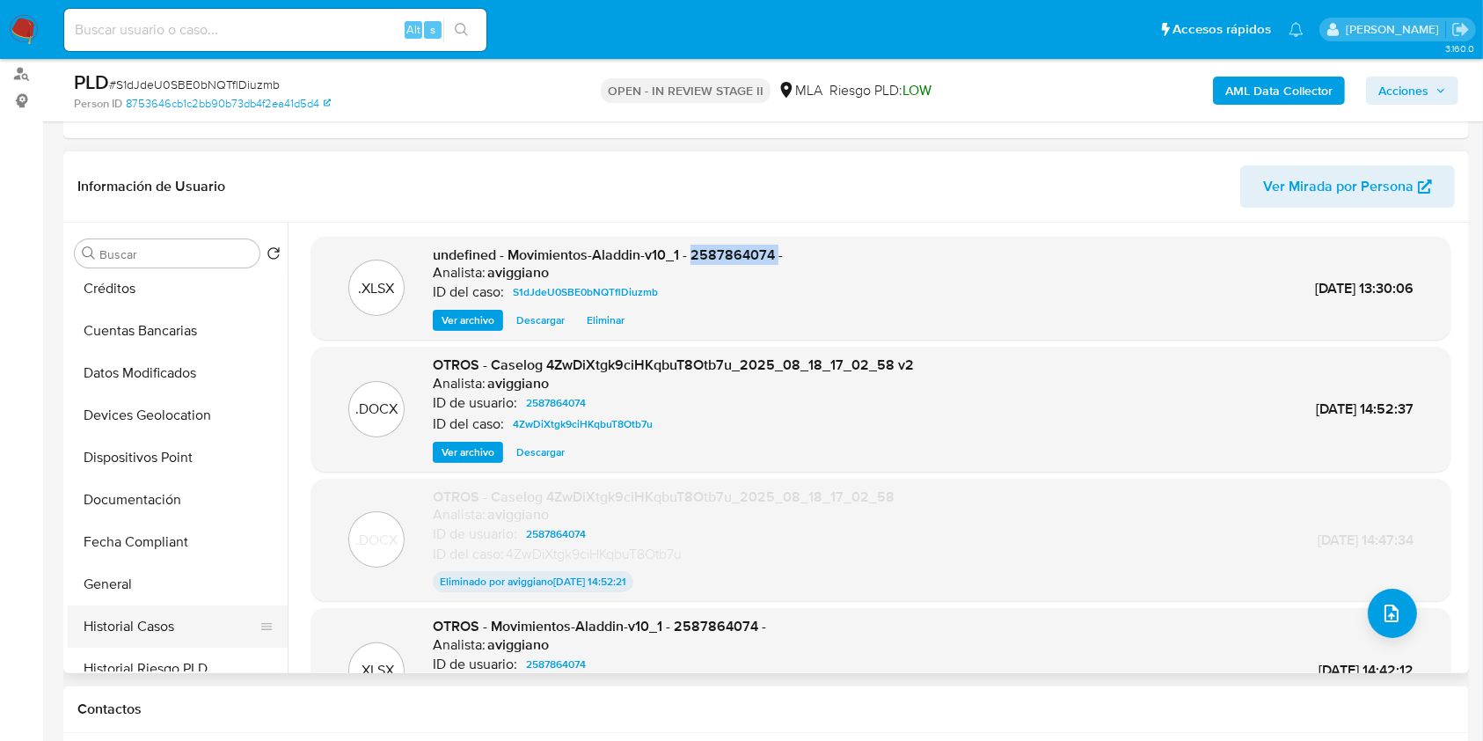
scroll to position [352, 0]
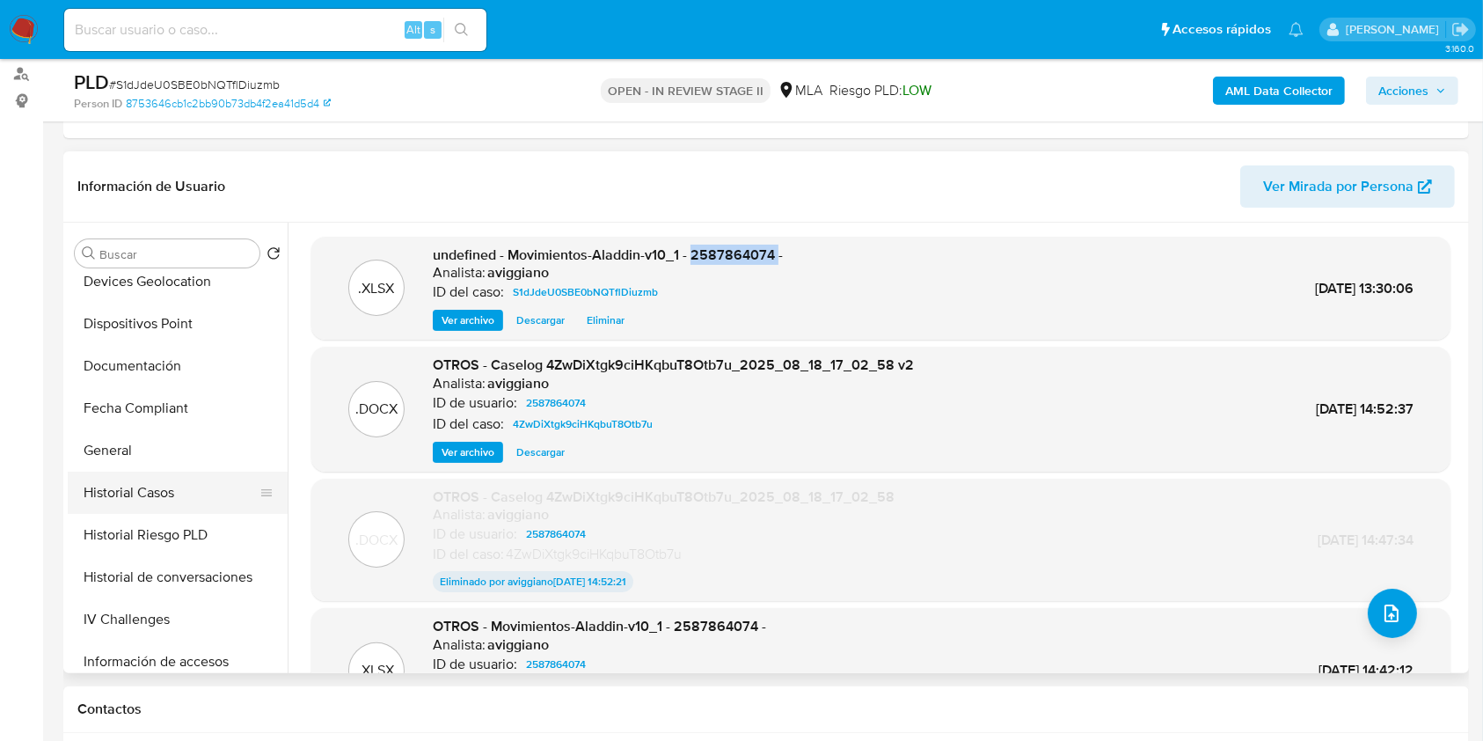
click at [173, 503] on button "Historial Casos" at bounding box center [171, 493] width 206 height 42
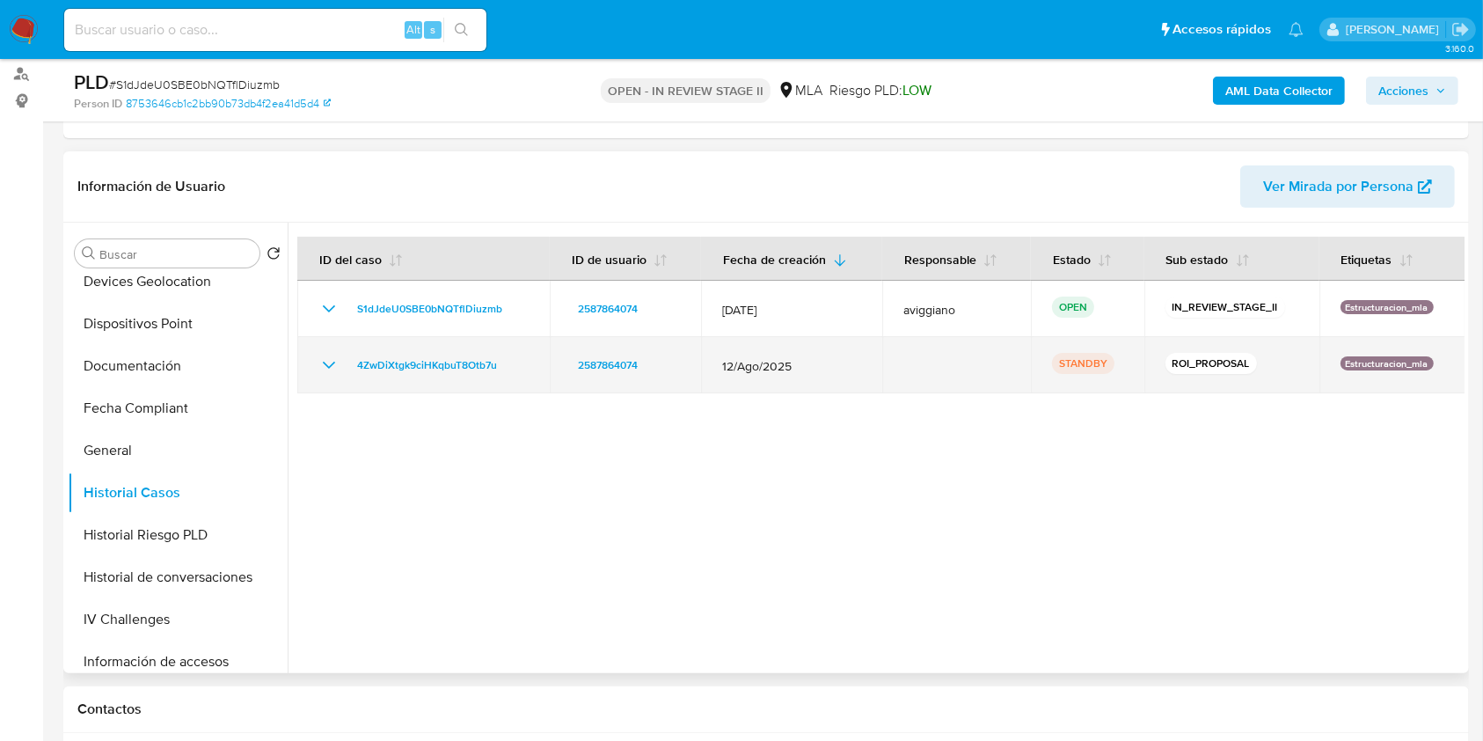
drag, startPoint x: 344, startPoint y: 362, endPoint x: 507, endPoint y: 362, distance: 162.8
click at [507, 362] on div "4ZwDiXtgk9ciHKqbuT8Otb7u" at bounding box center [423, 365] width 210 height 21
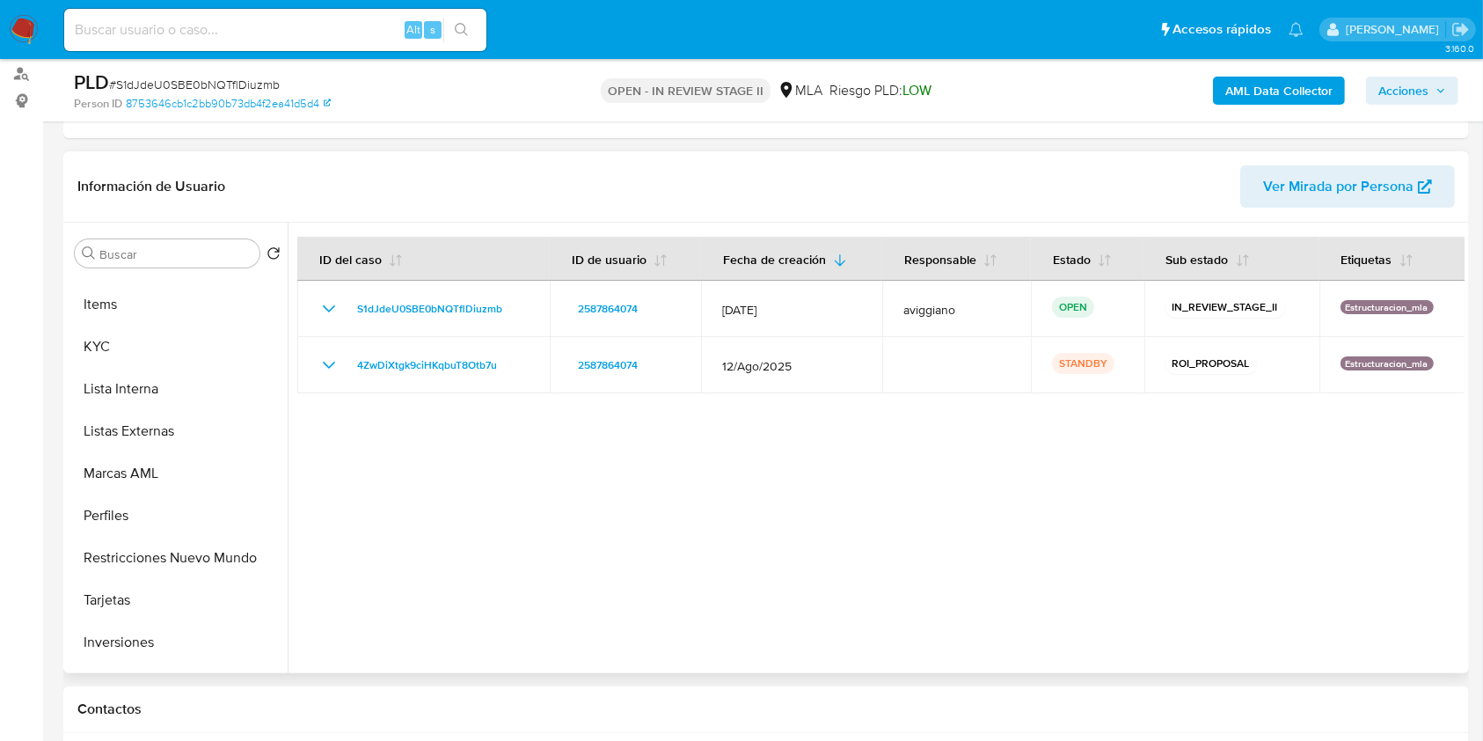
scroll to position [821, 0]
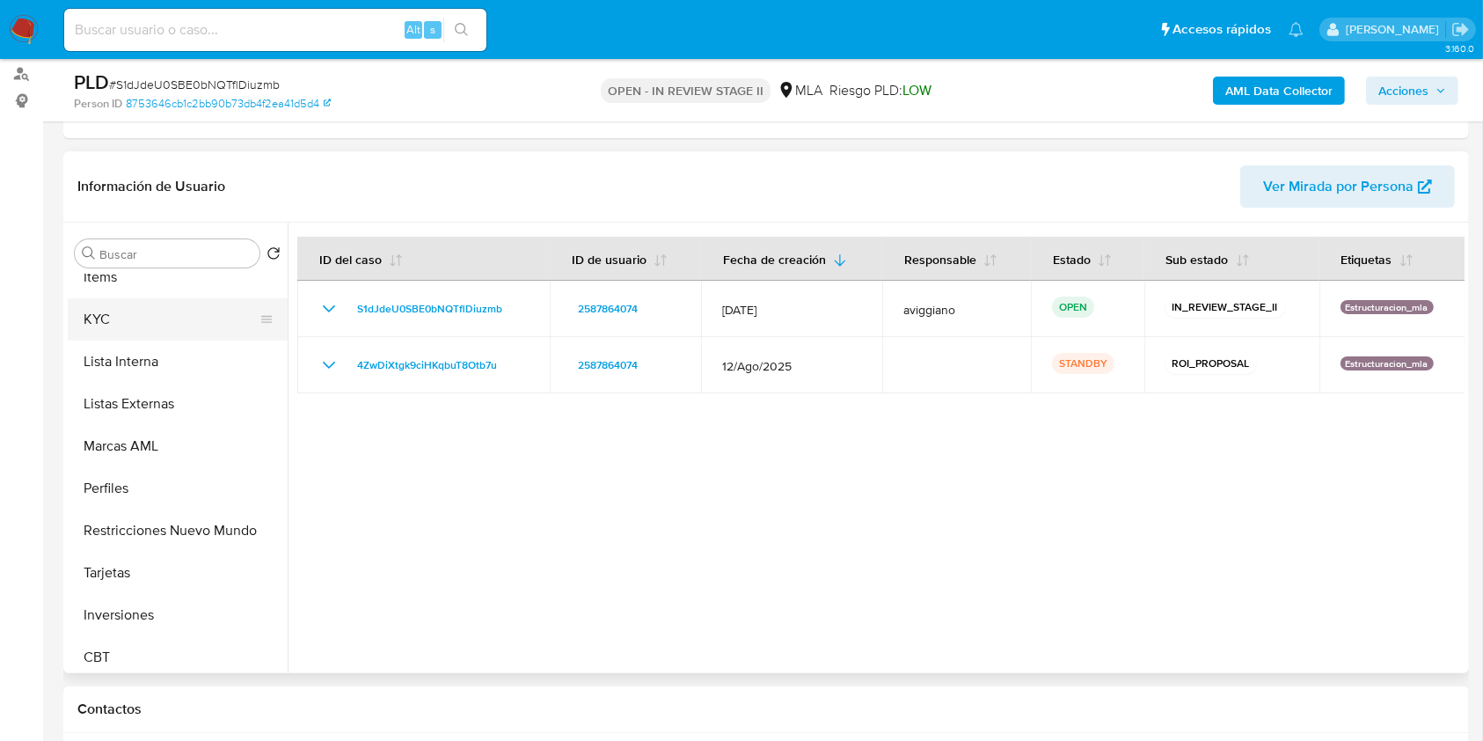
click at [100, 315] on button "KYC" at bounding box center [171, 319] width 206 height 42
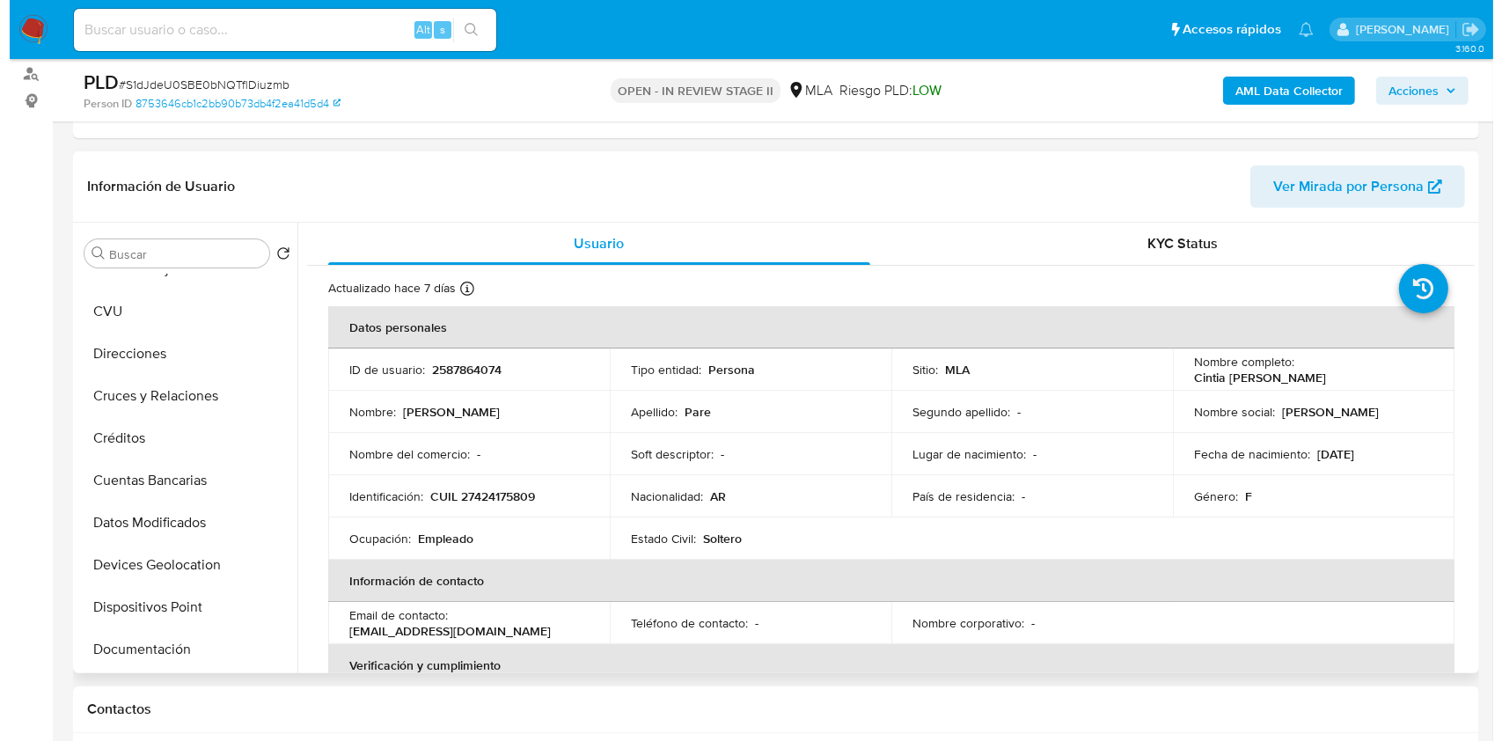
scroll to position [0, 0]
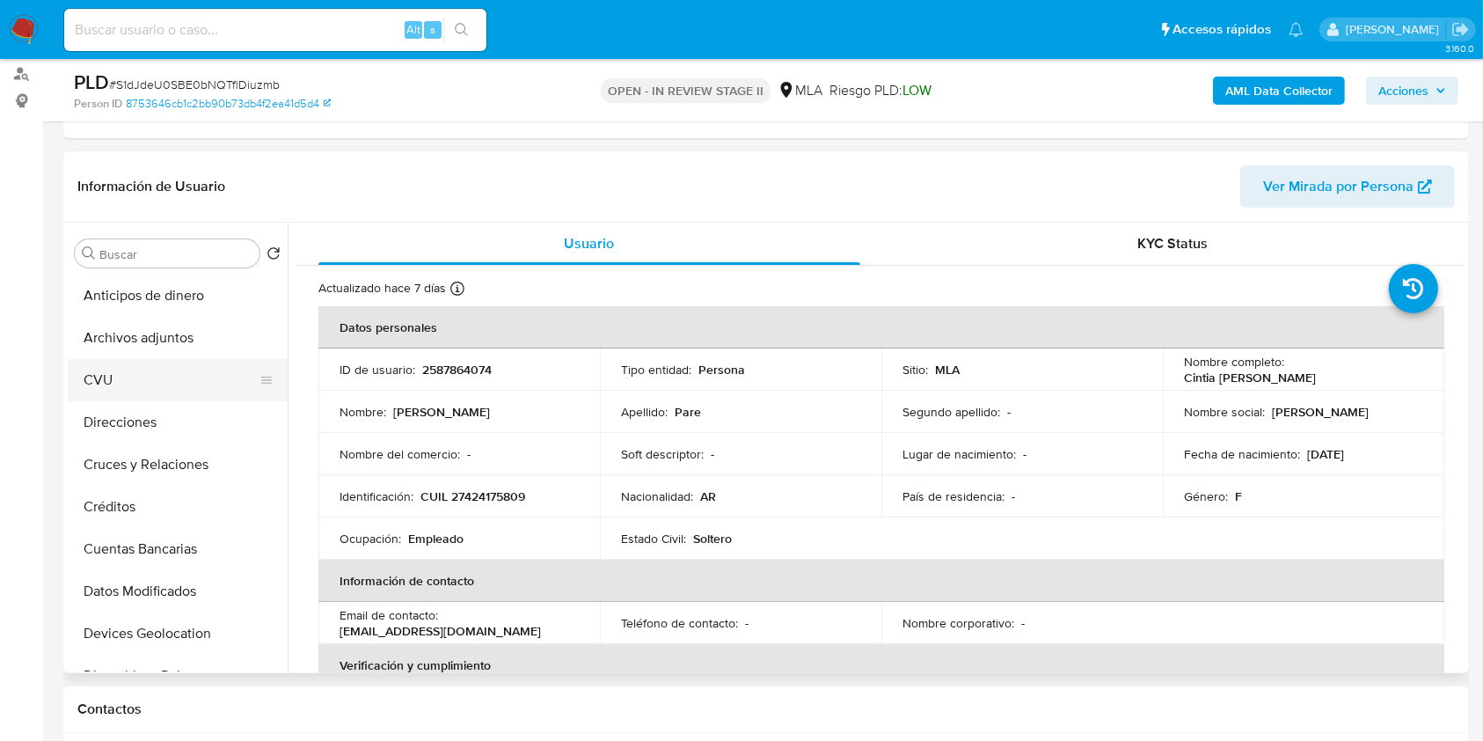
click at [185, 361] on button "CVU" at bounding box center [171, 380] width 206 height 42
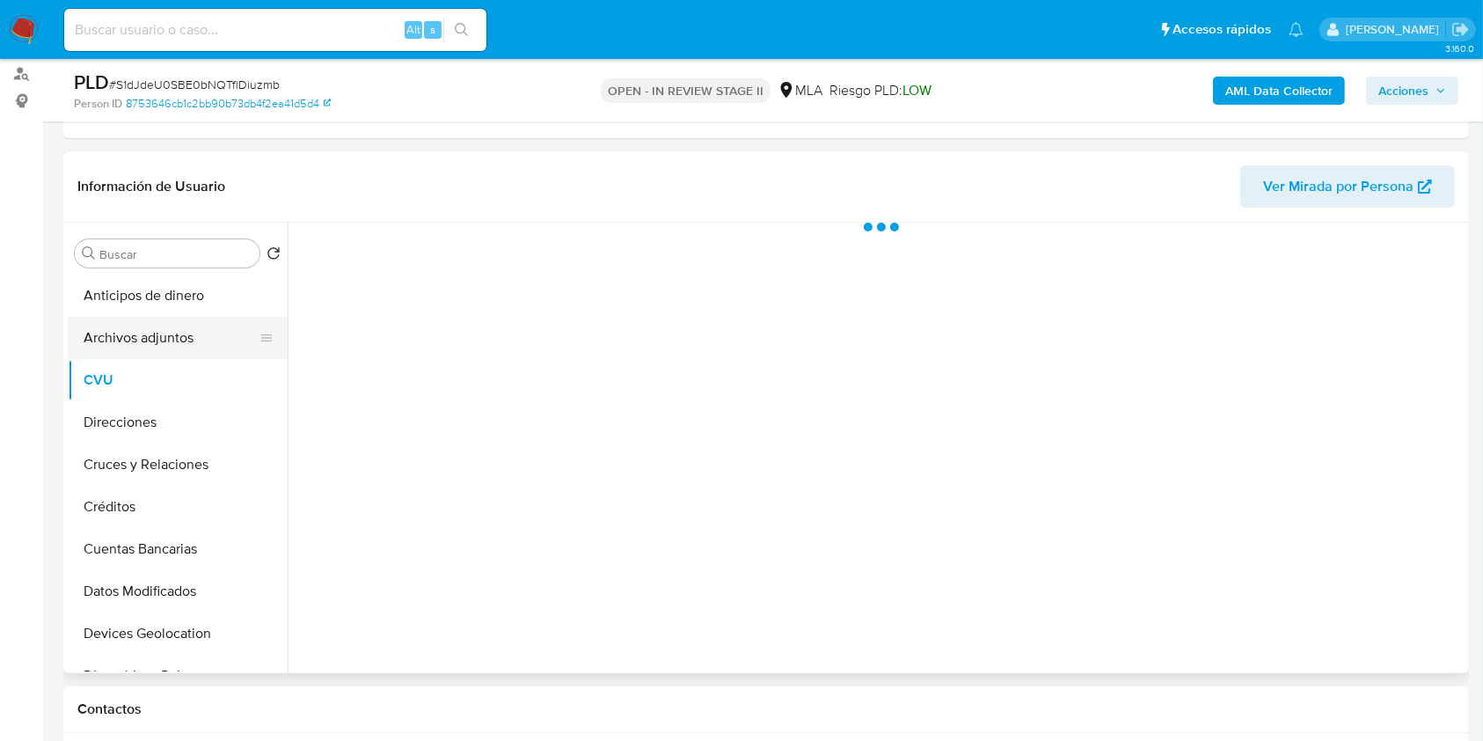
click at [174, 334] on button "Archivos adjuntos" at bounding box center [171, 338] width 206 height 42
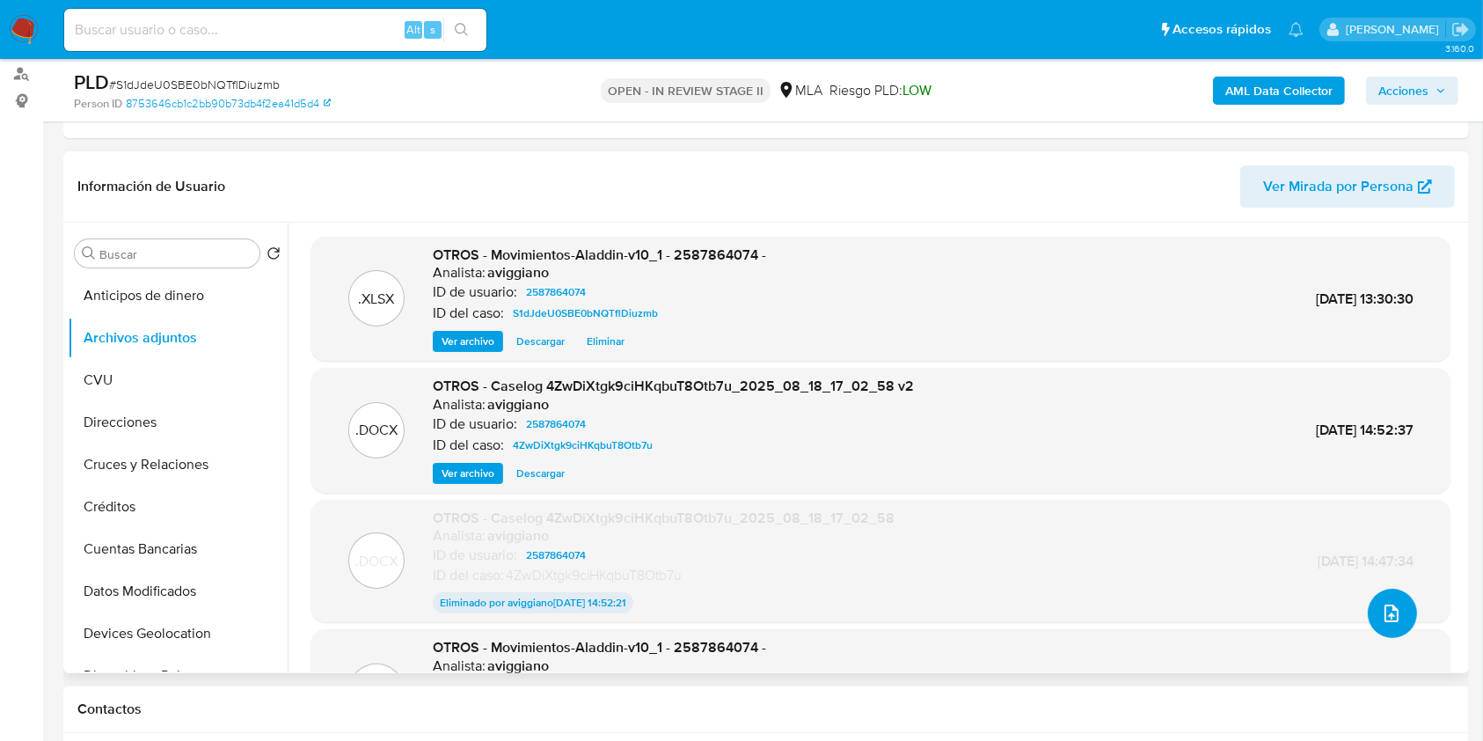
click at [1373, 599] on button "upload-file" at bounding box center [1392, 613] width 49 height 49
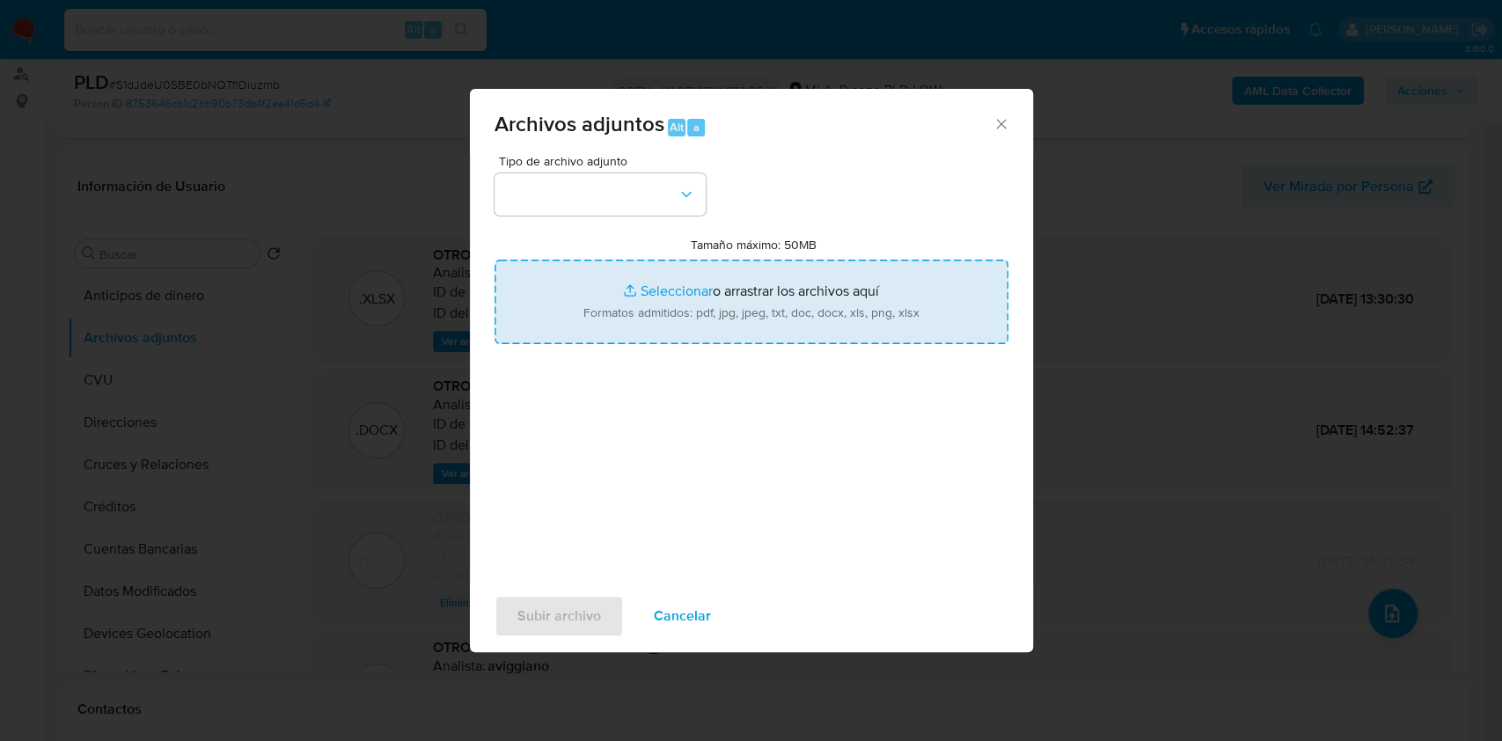
click at [817, 274] on input "Tamaño máximo: 50MB Seleccionar archivos" at bounding box center [751, 302] width 514 height 84
type input "C:\fakepath\Caselog S1dJdeU0SBE0bNQTflDiuzmb_2025_09_19_12_15_39 - V3.docx"
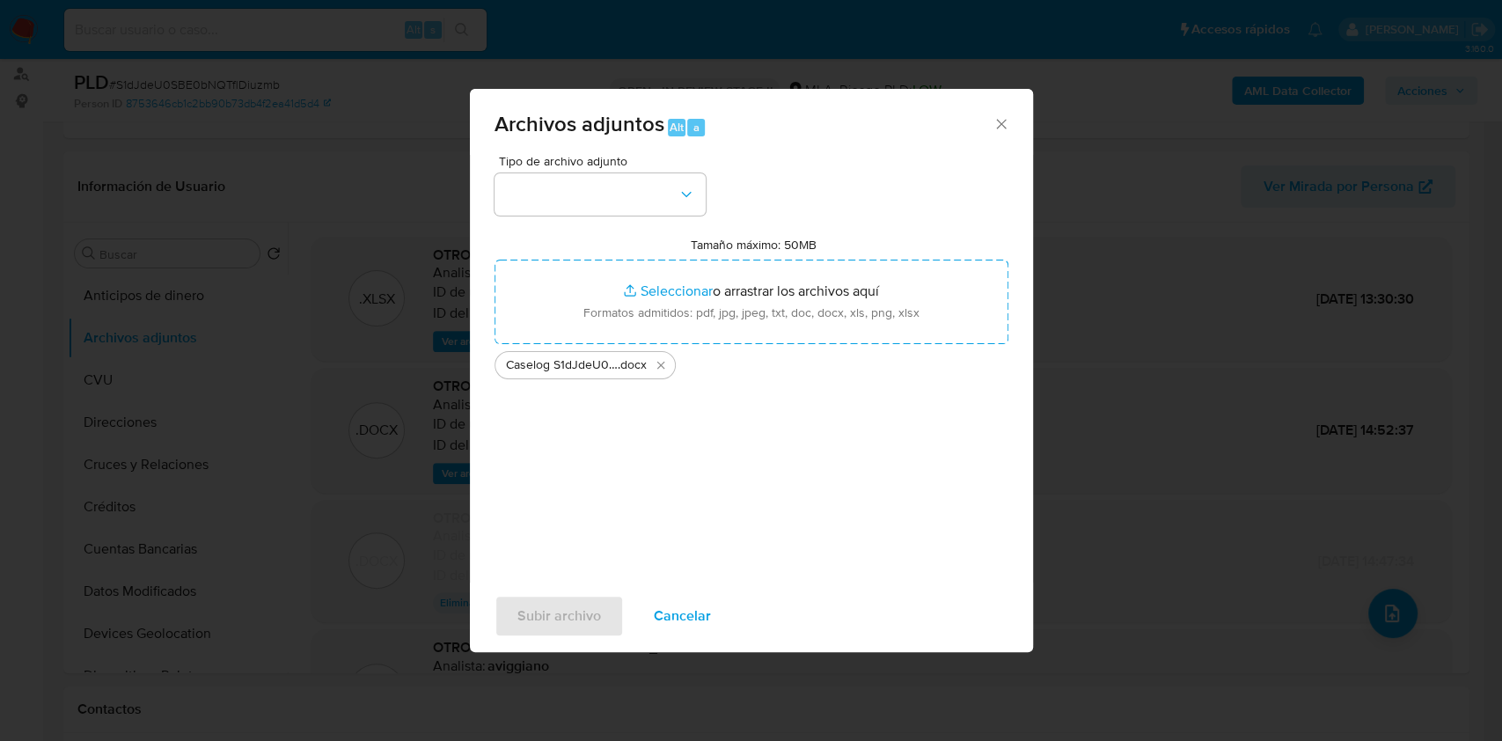
click at [613, 217] on div "Tipo de archivo adjunto Tamaño máximo: 50MB Seleccionar archivos Seleccionar o …" at bounding box center [751, 362] width 514 height 415
click at [609, 207] on button "button" at bounding box center [599, 194] width 211 height 42
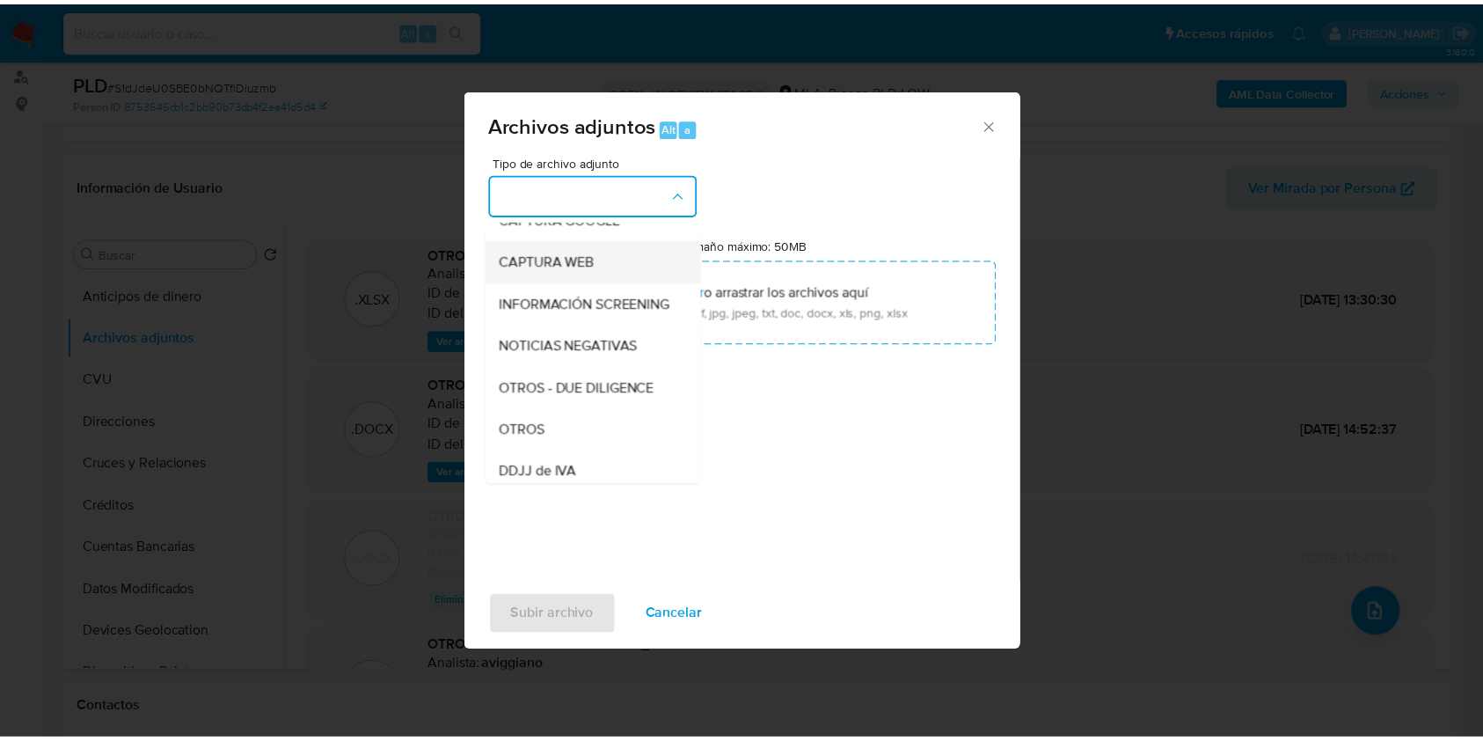
scroll to position [234, 0]
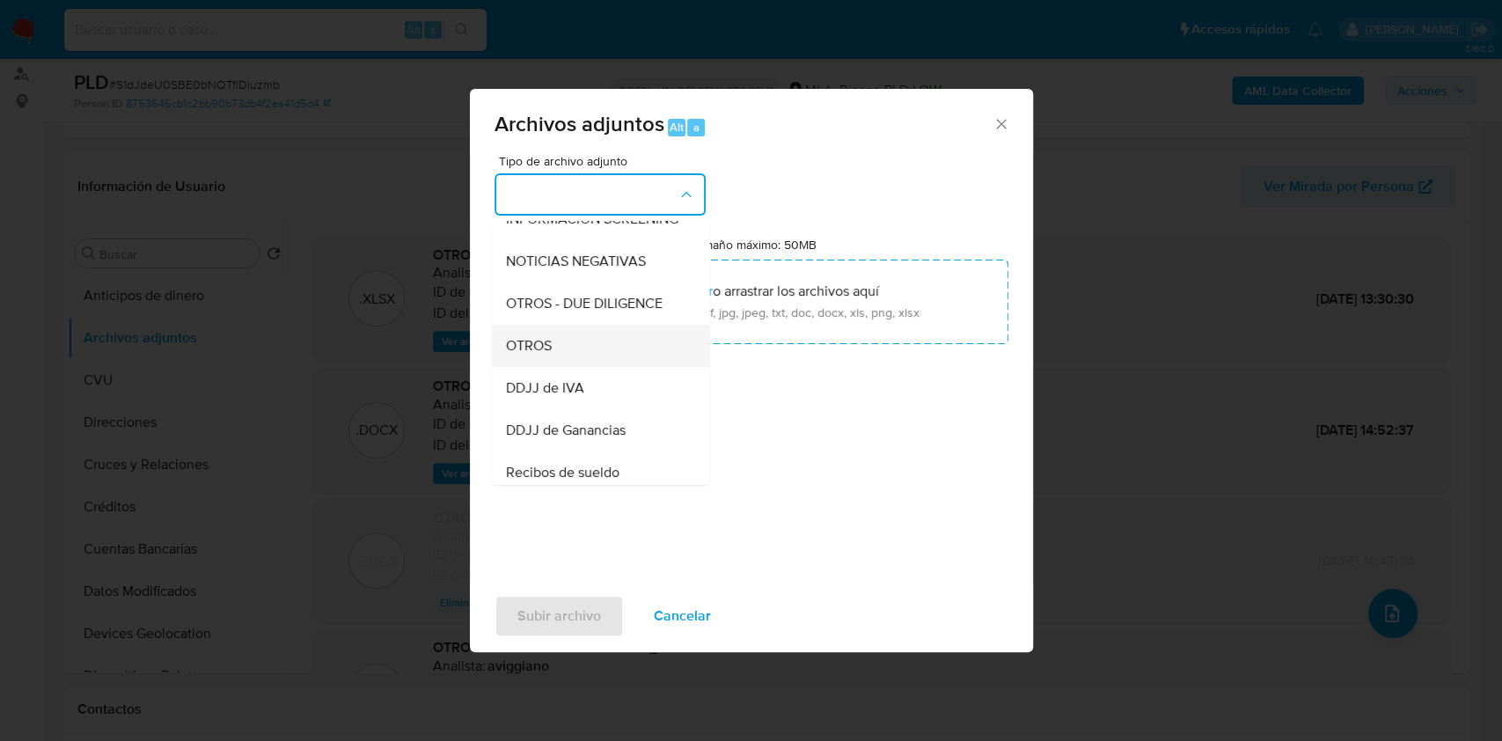
click at [530, 355] on span "OTROS" at bounding box center [528, 346] width 46 height 18
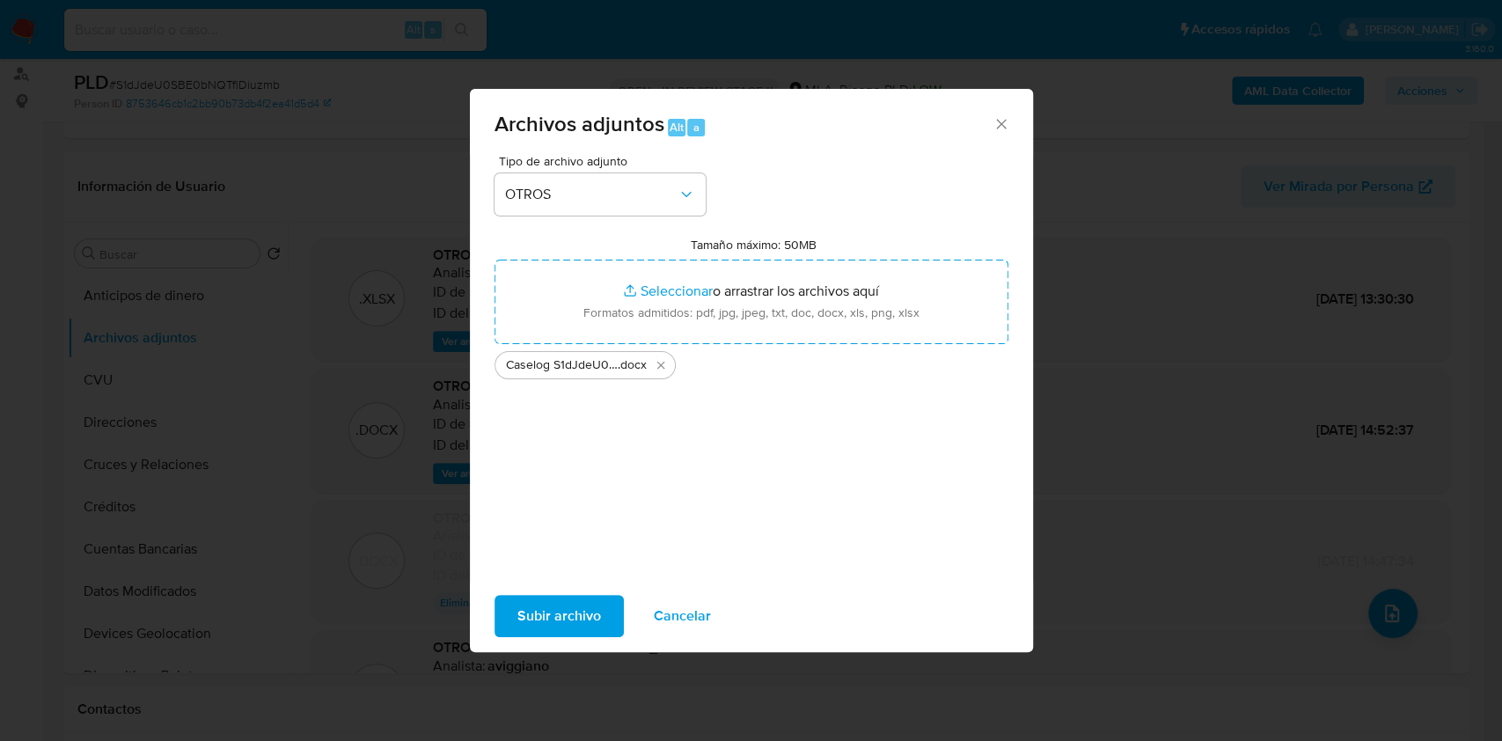
click at [533, 598] on span "Subir archivo" at bounding box center [559, 616] width 84 height 39
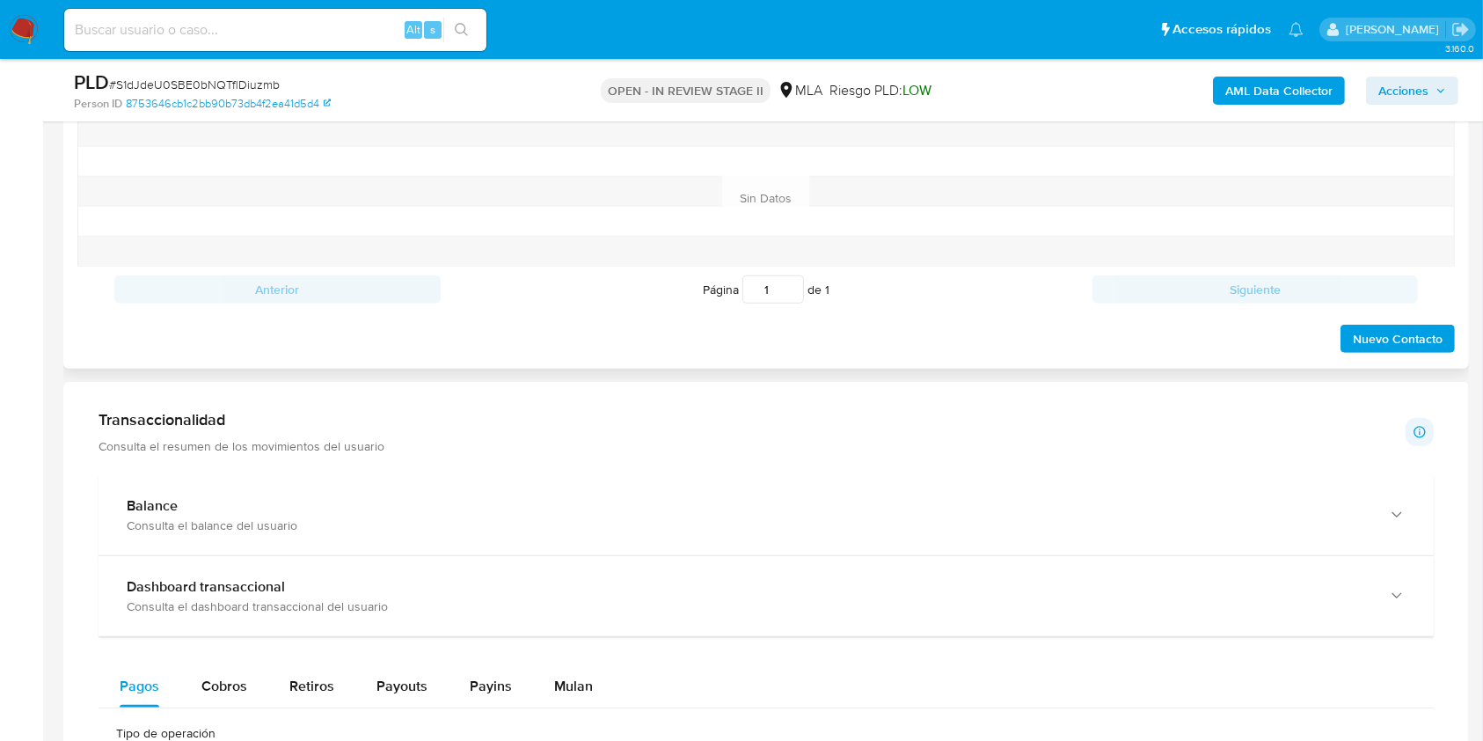
scroll to position [469, 0]
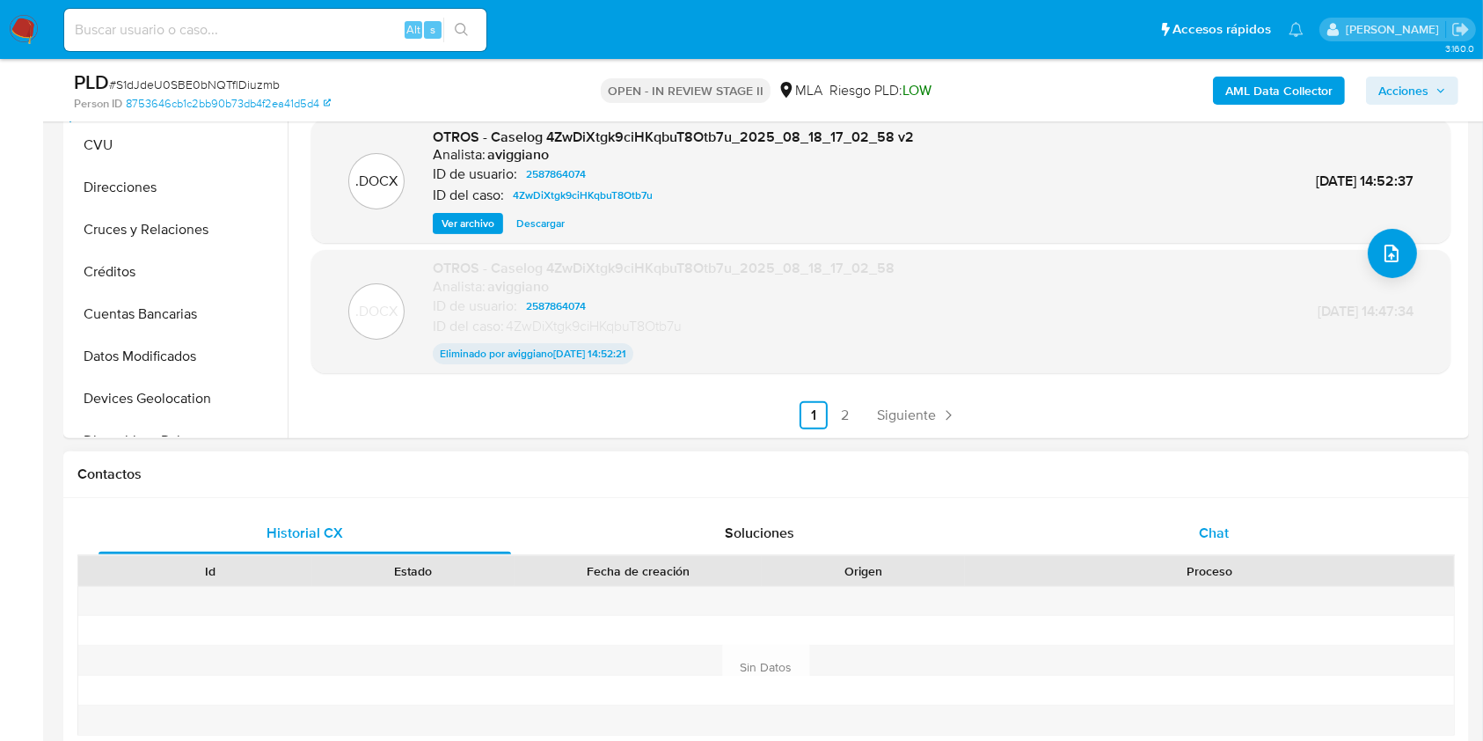
click at [1196, 551] on div "Chat" at bounding box center [1214, 533] width 413 height 42
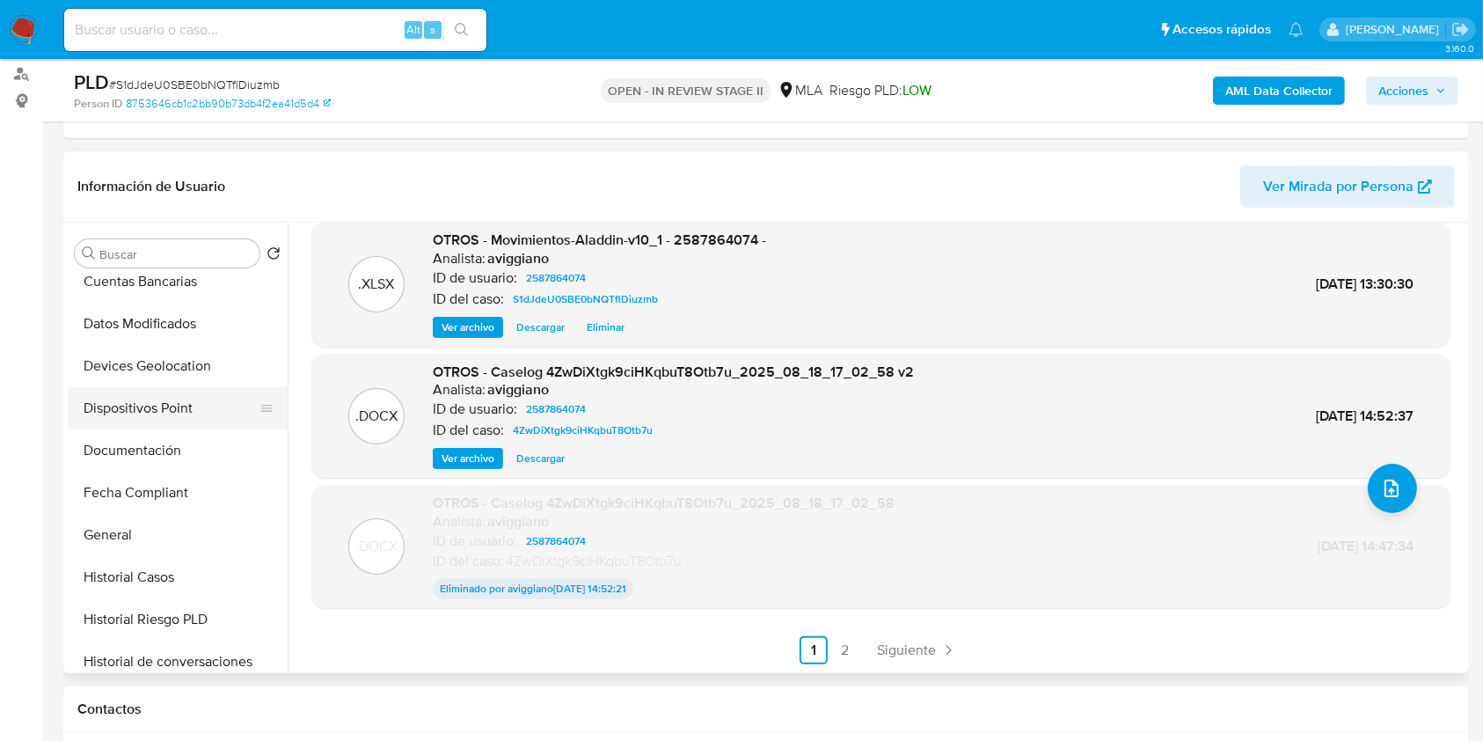
scroll to position [352, 0]
click at [1413, 96] on span "Acciones" at bounding box center [1404, 91] width 50 height 28
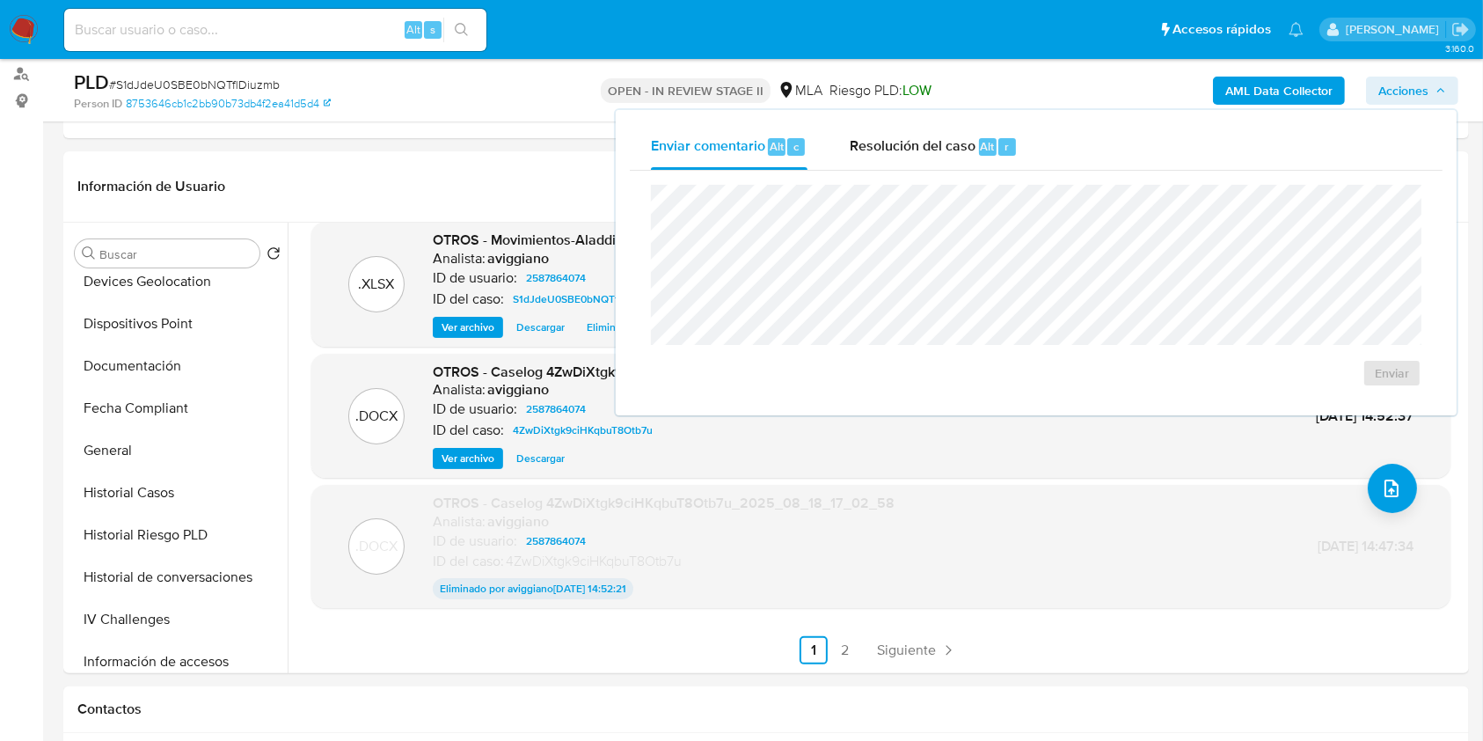
click at [912, 181] on div "Enviar" at bounding box center [1036, 286] width 813 height 231
click at [906, 147] on span "Resolución del caso" at bounding box center [913, 145] width 126 height 20
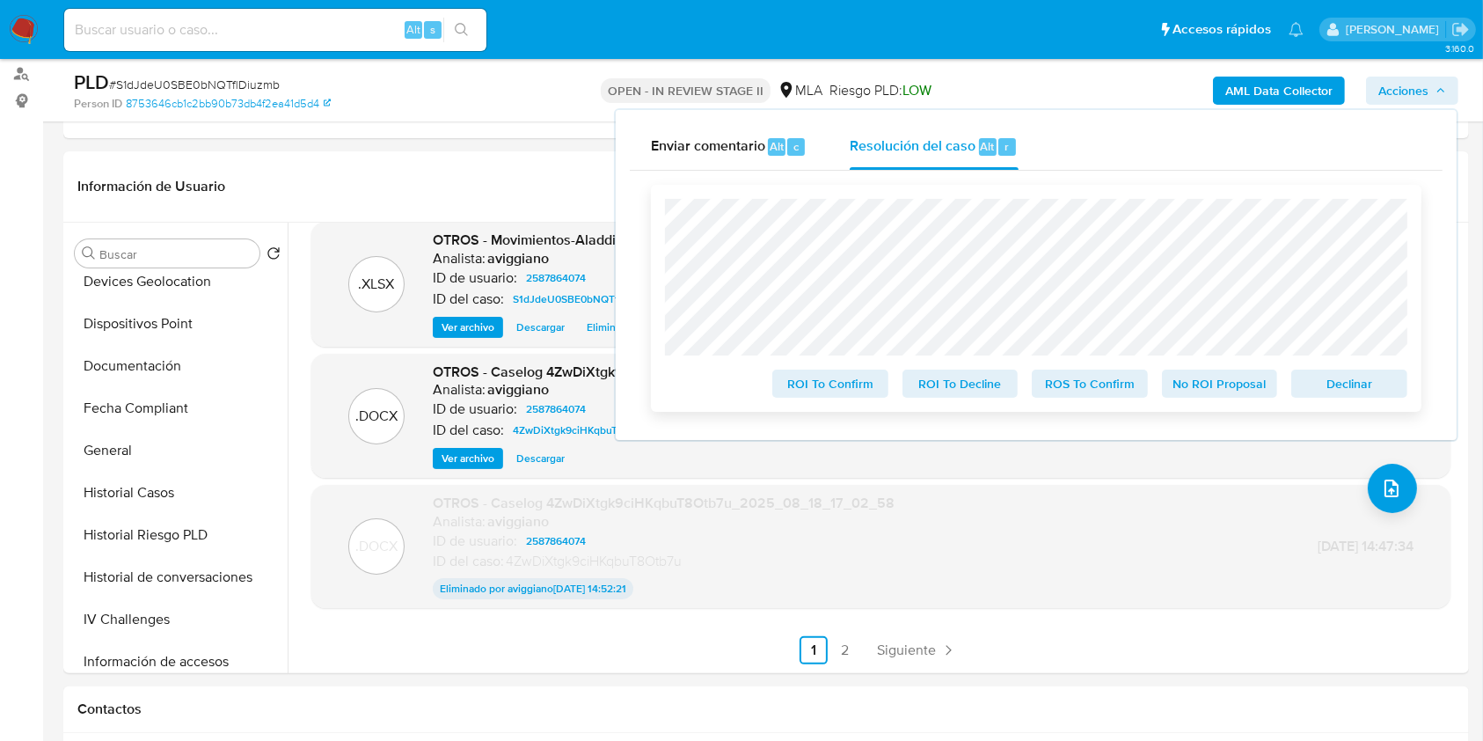
click at [1358, 387] on span "Declinar" at bounding box center [1349, 383] width 91 height 25
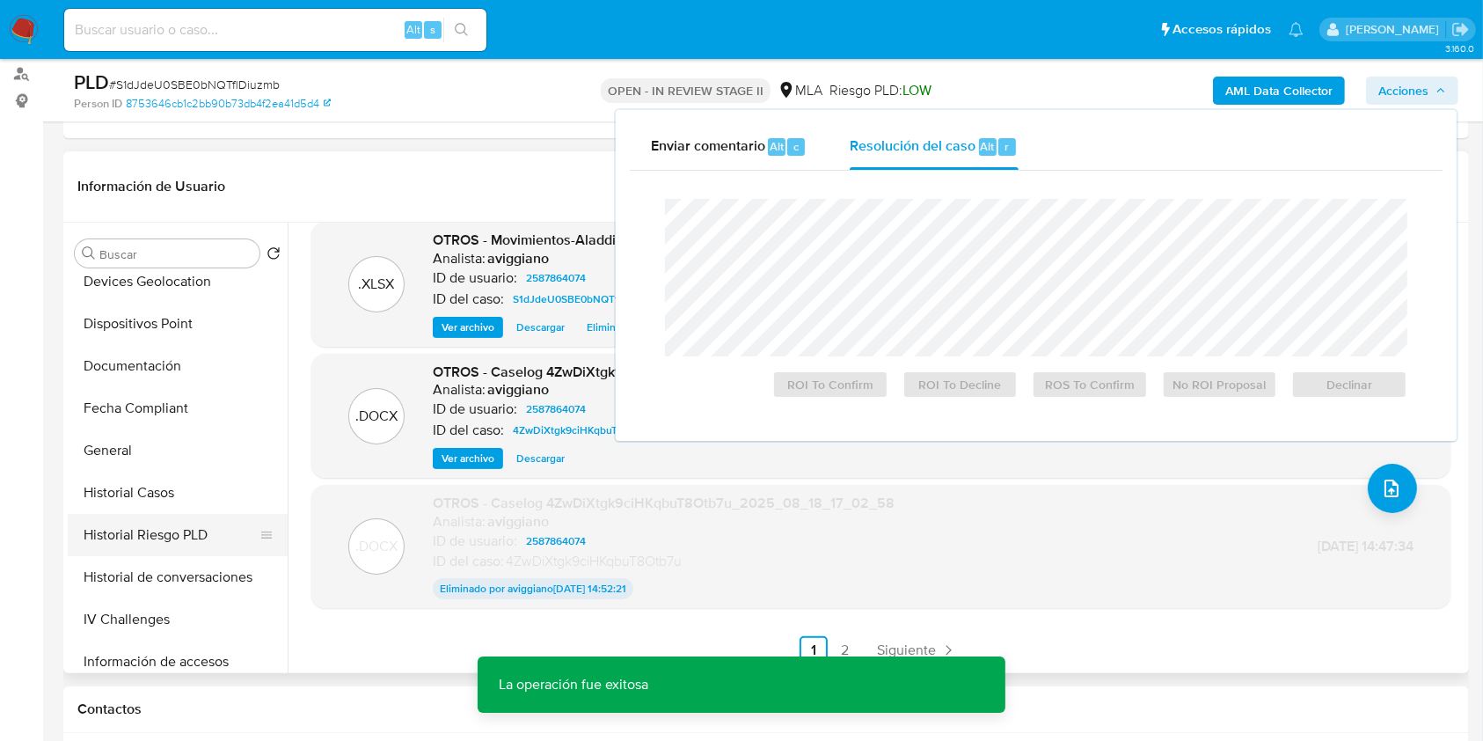
click at [194, 531] on button "Historial Riesgo PLD" at bounding box center [171, 535] width 206 height 42
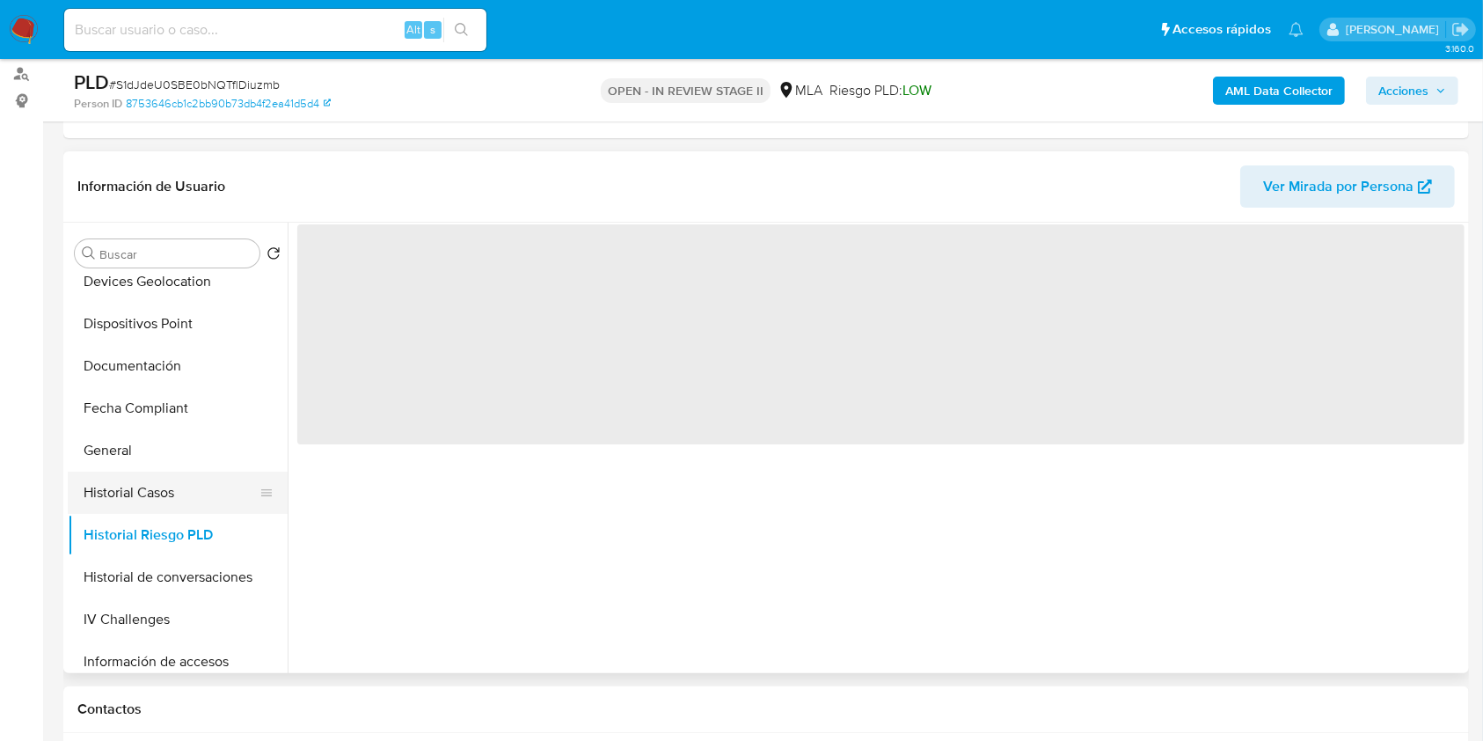
scroll to position [0, 0]
click at [167, 487] on button "Historial Casos" at bounding box center [171, 493] width 206 height 42
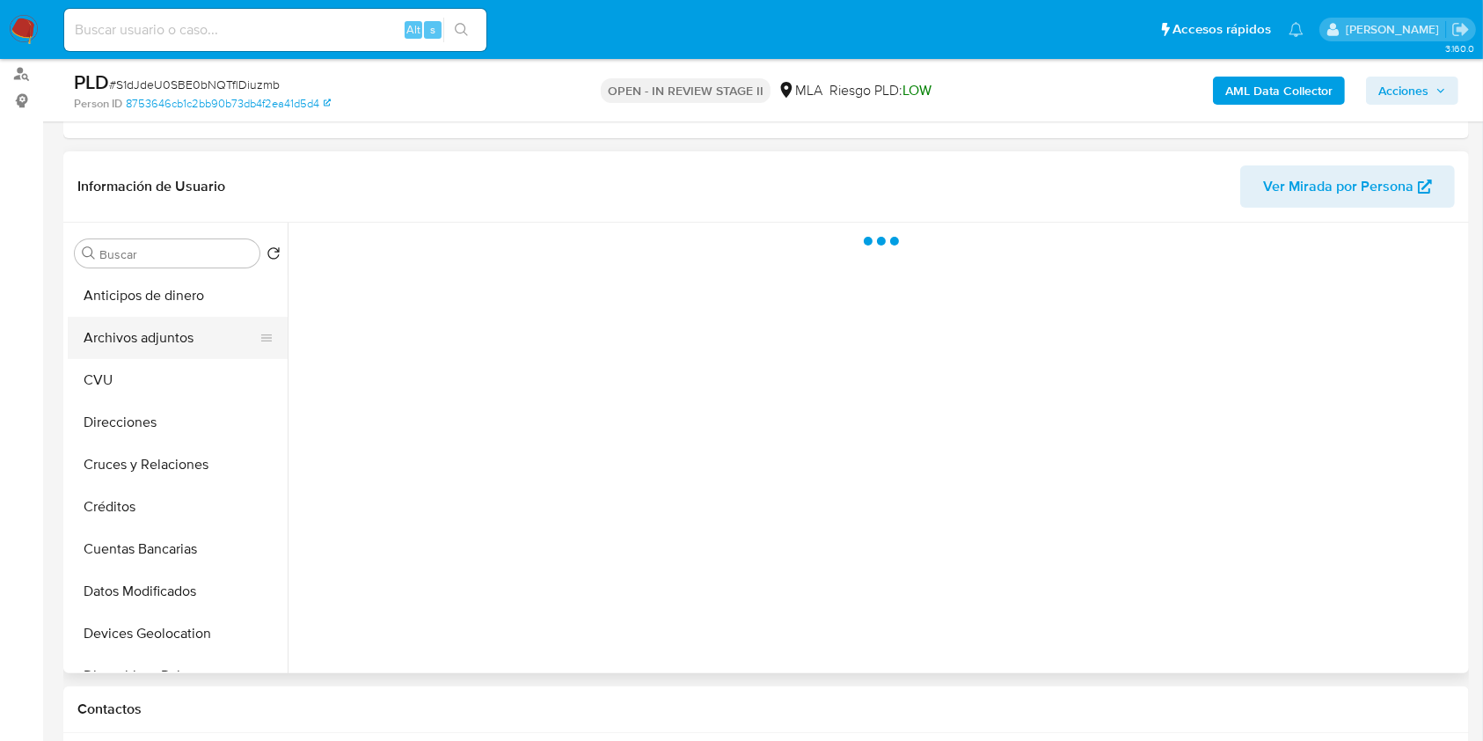
click at [221, 333] on button "Archivos adjuntos" at bounding box center [171, 338] width 206 height 42
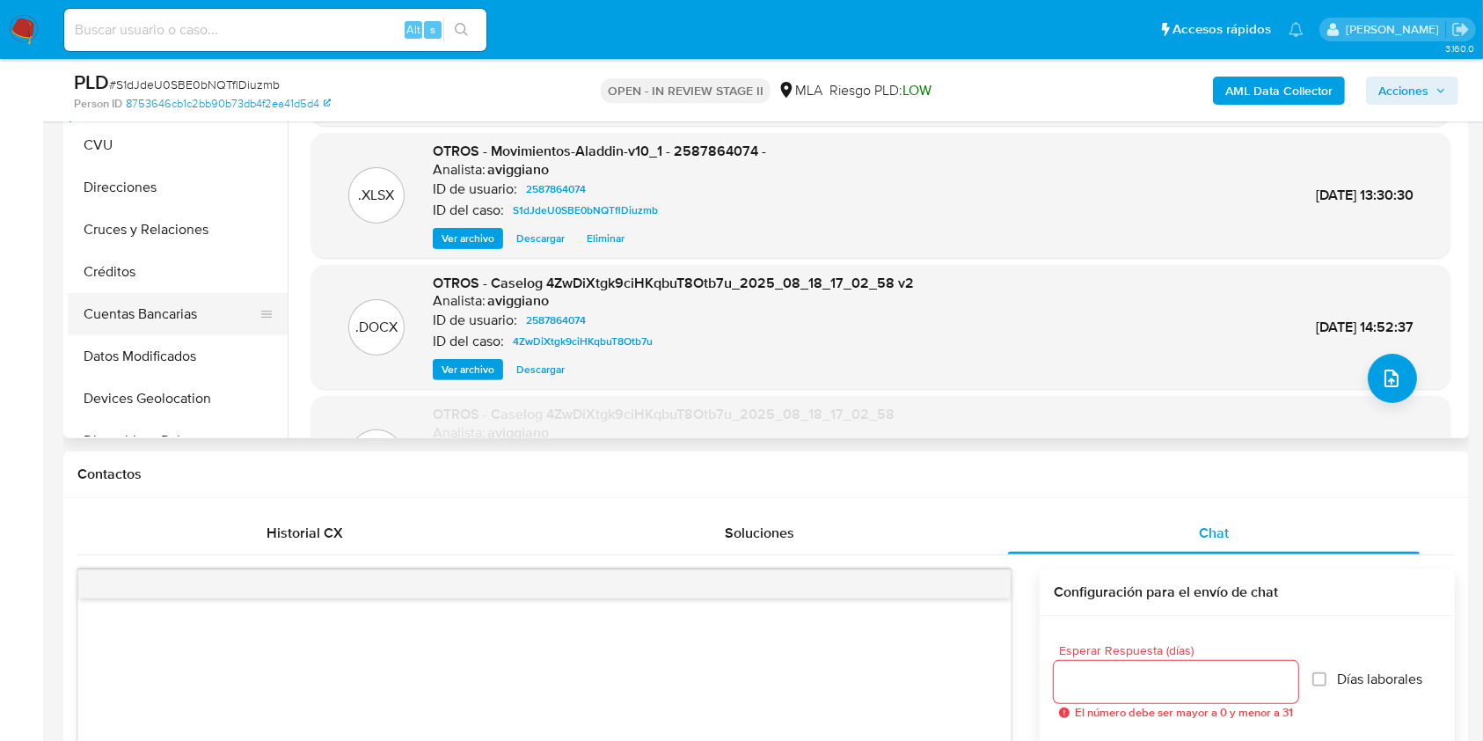
scroll to position [234, 0]
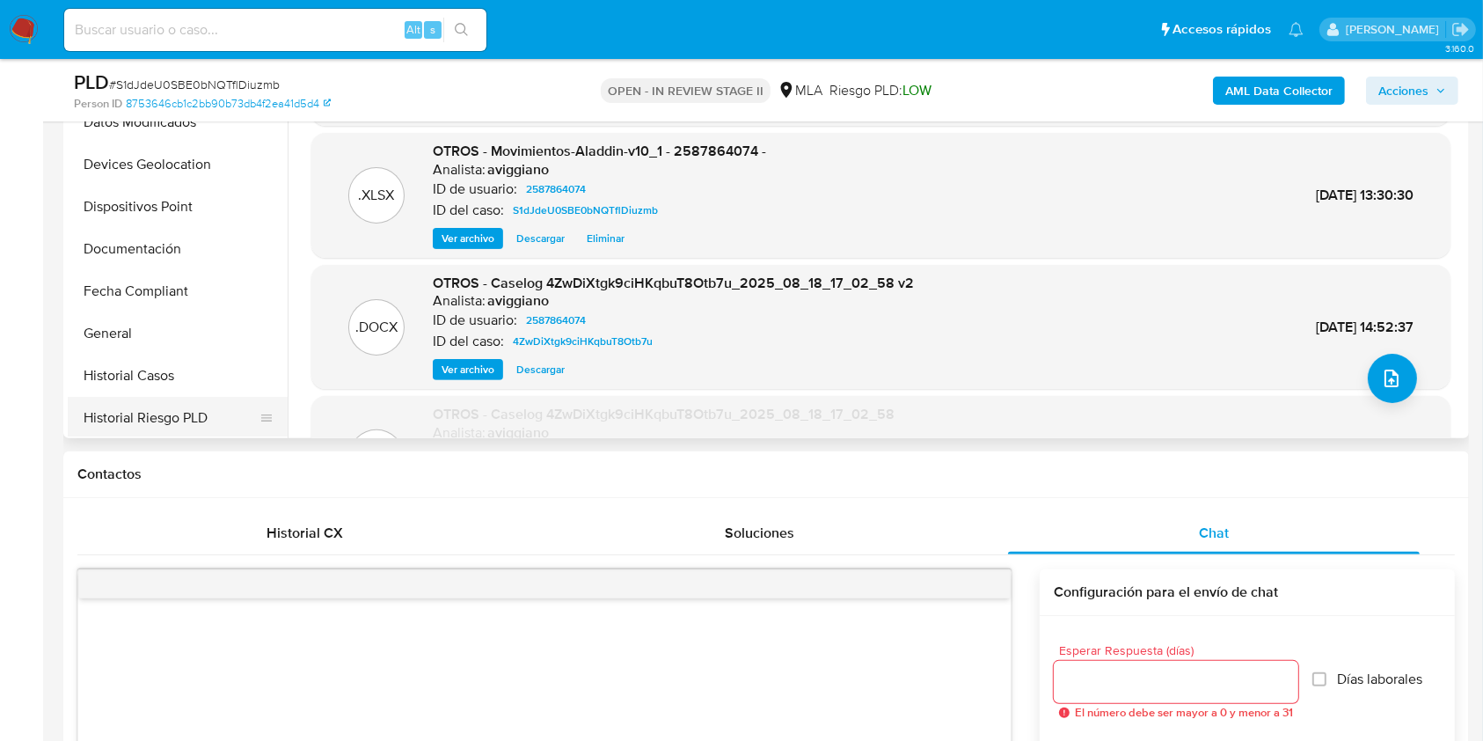
click at [155, 397] on button "Historial Riesgo PLD" at bounding box center [171, 418] width 206 height 42
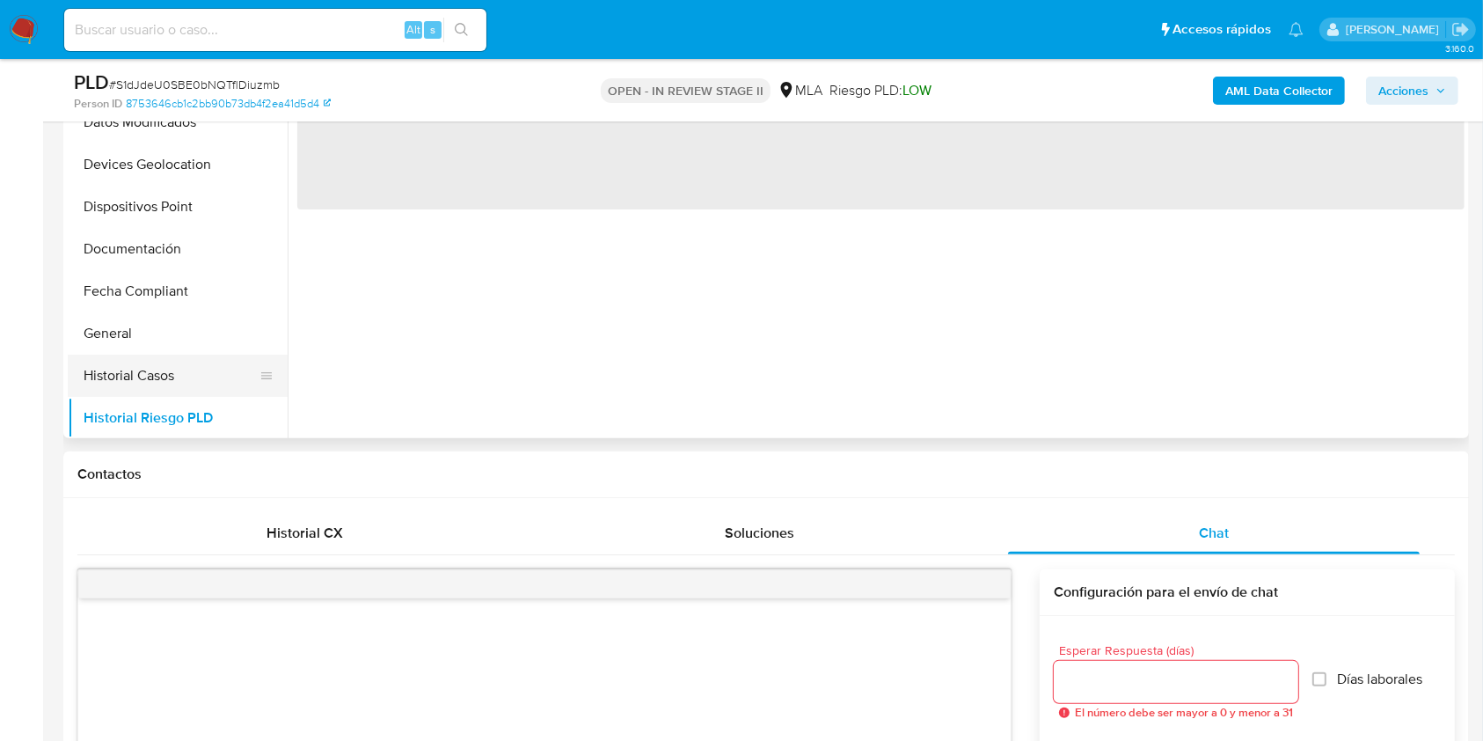
click at [155, 379] on button "Historial Casos" at bounding box center [171, 376] width 206 height 42
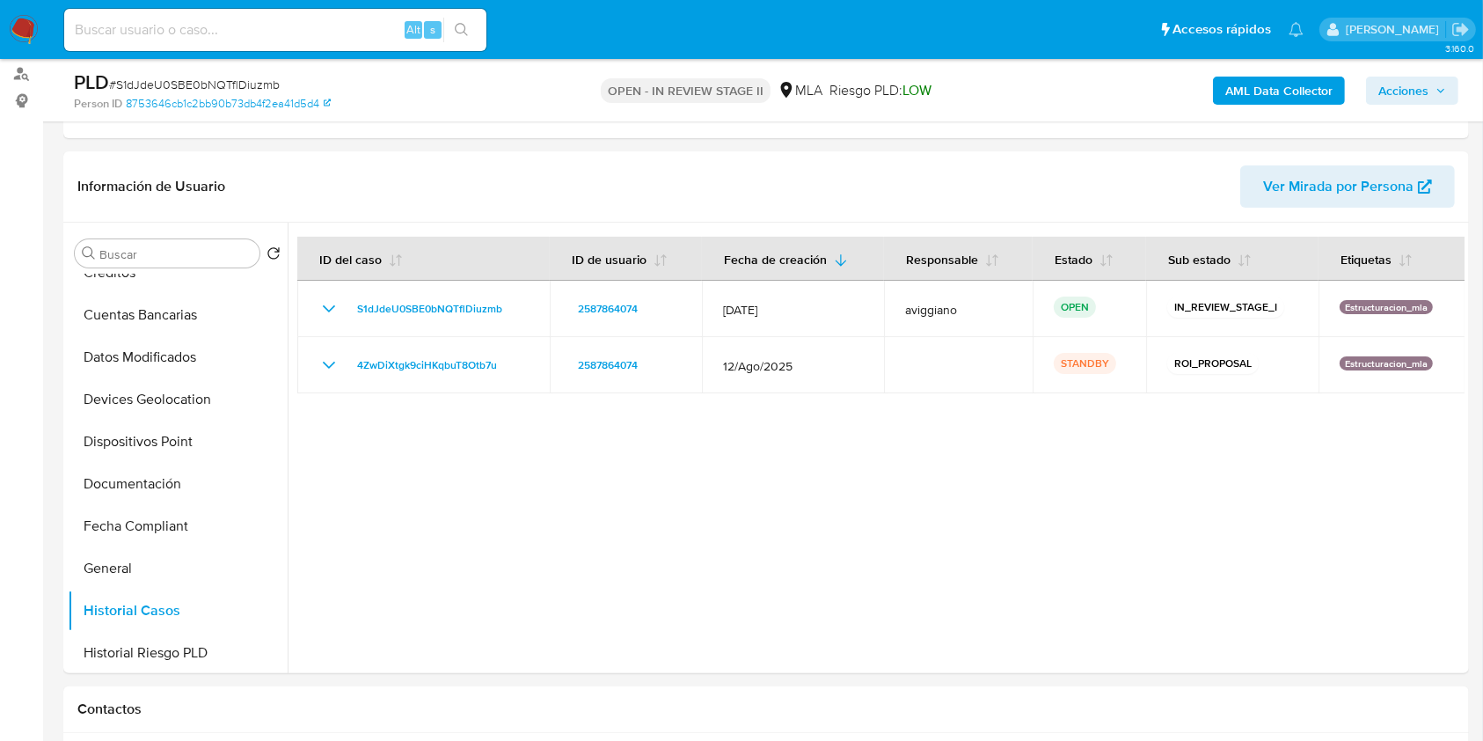
click at [1405, 91] on span "Acciones" at bounding box center [1404, 91] width 50 height 28
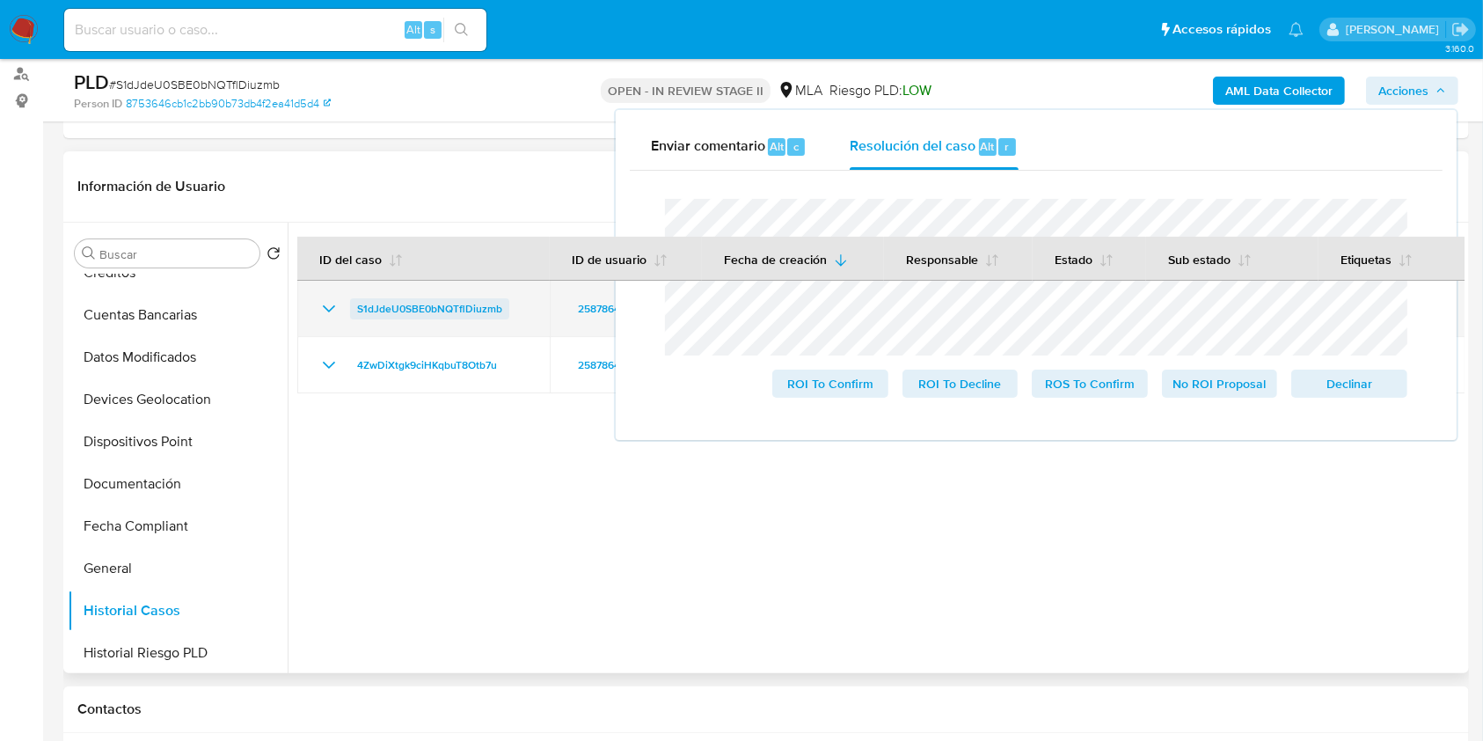
click at [472, 304] on span "S1dJdeU0SBE0bNQTflDiuzmb" at bounding box center [429, 308] width 145 height 21
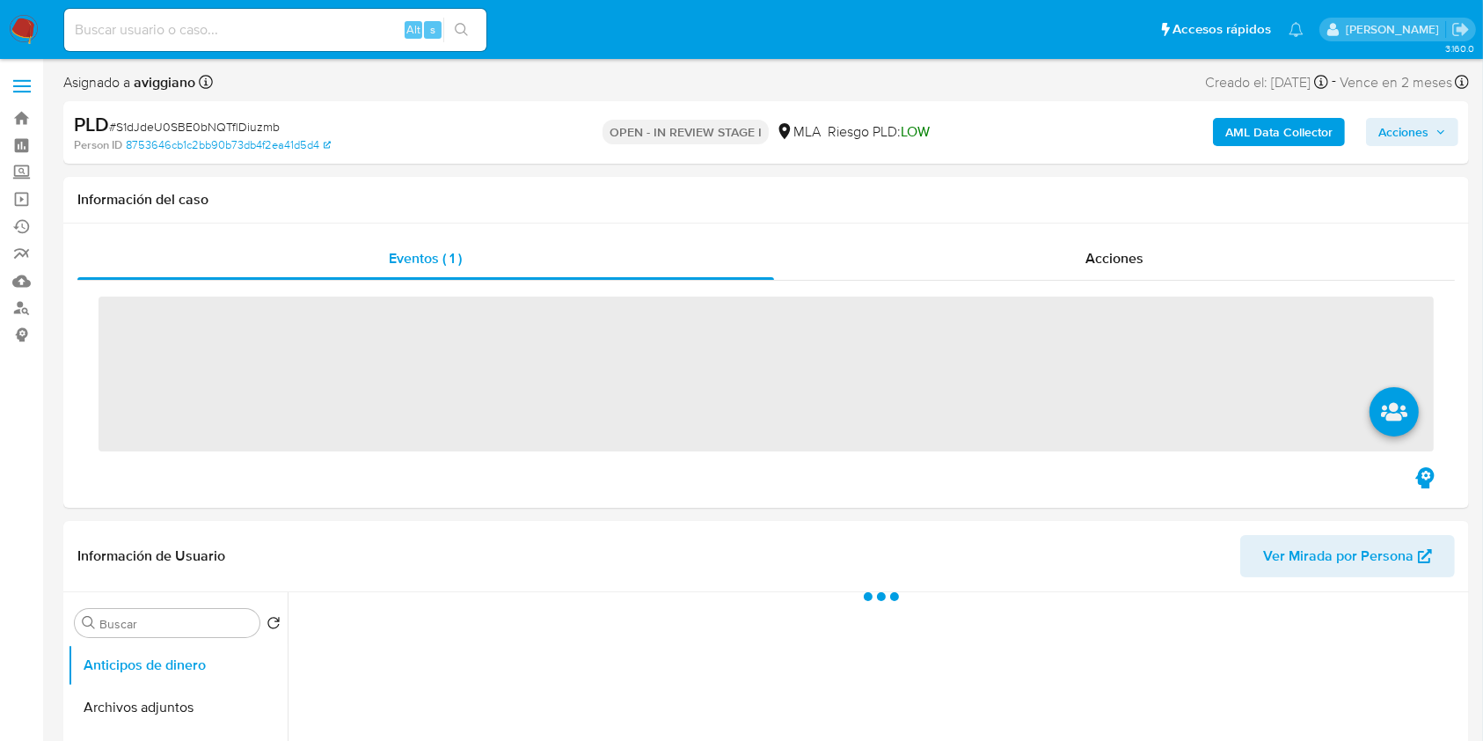
click at [1384, 120] on span "Acciones" at bounding box center [1404, 132] width 50 height 28
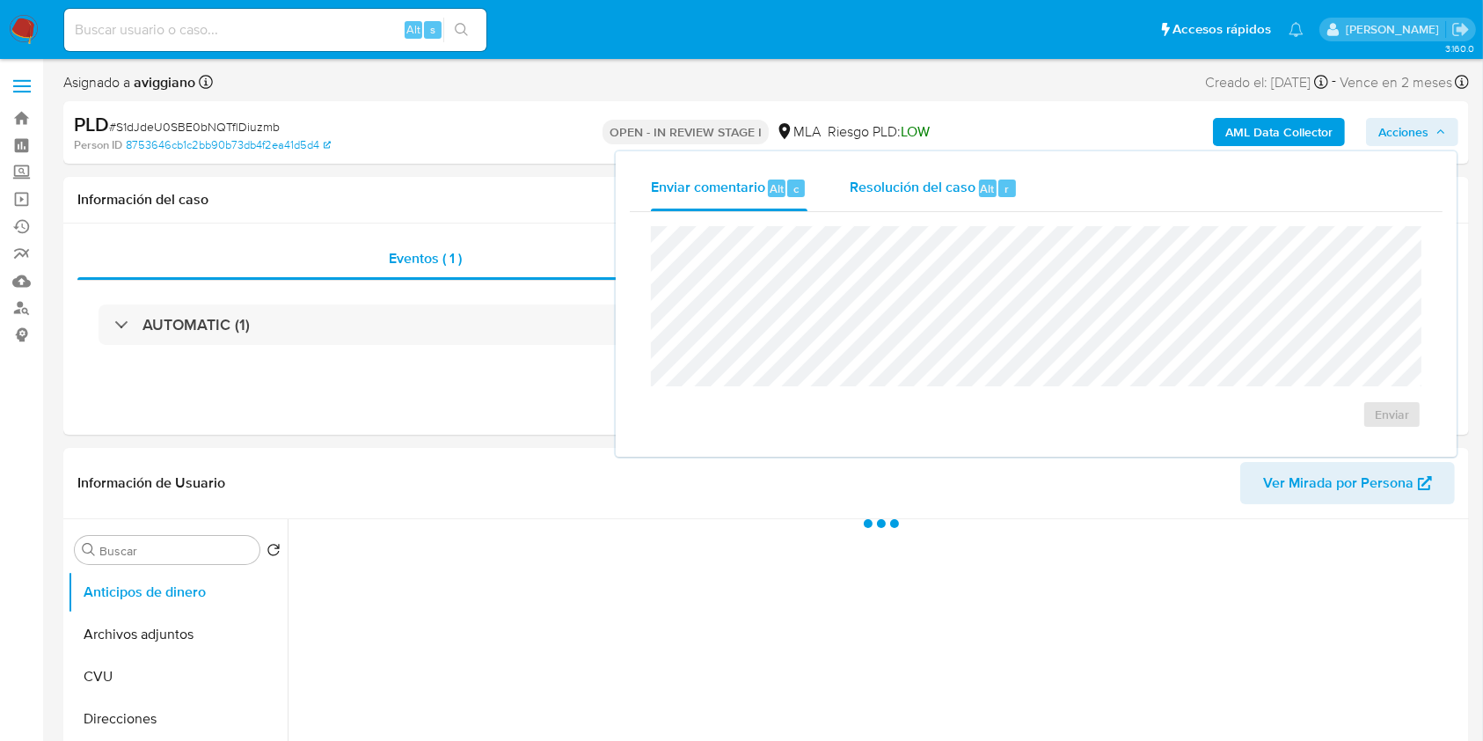
click at [943, 169] on div "Resolución del caso Alt r" at bounding box center [934, 188] width 168 height 46
select select "10"
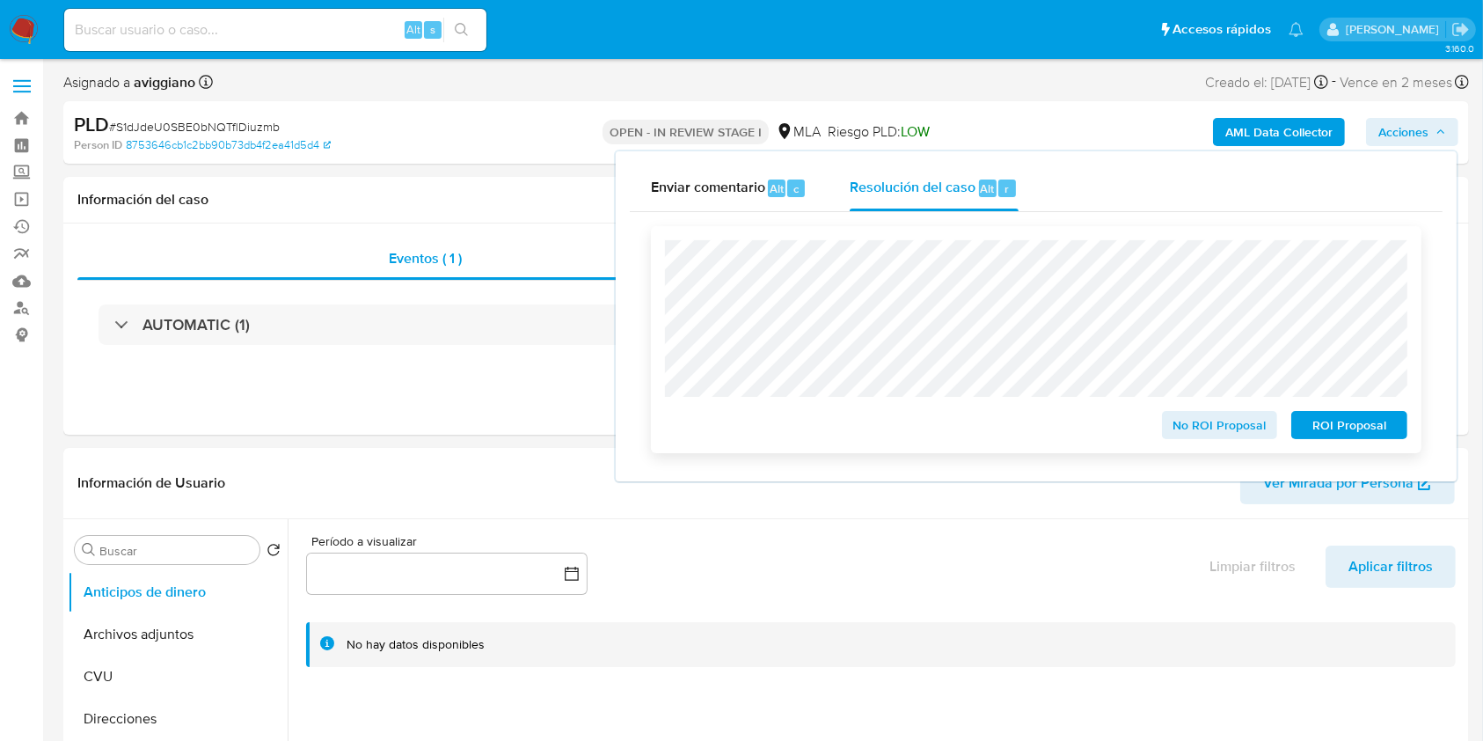
click at [1385, 437] on span "ROI Proposal" at bounding box center [1349, 425] width 91 height 25
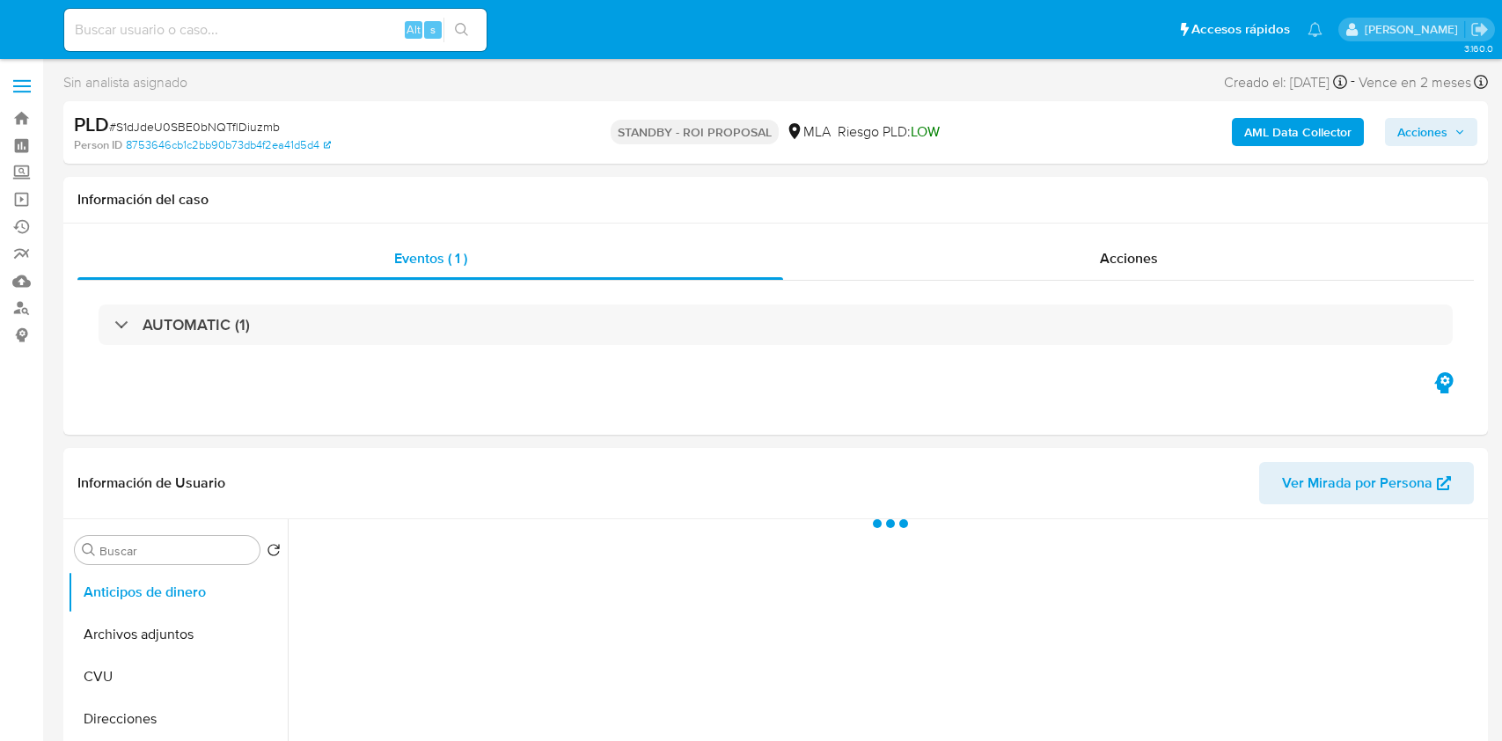
select select "10"
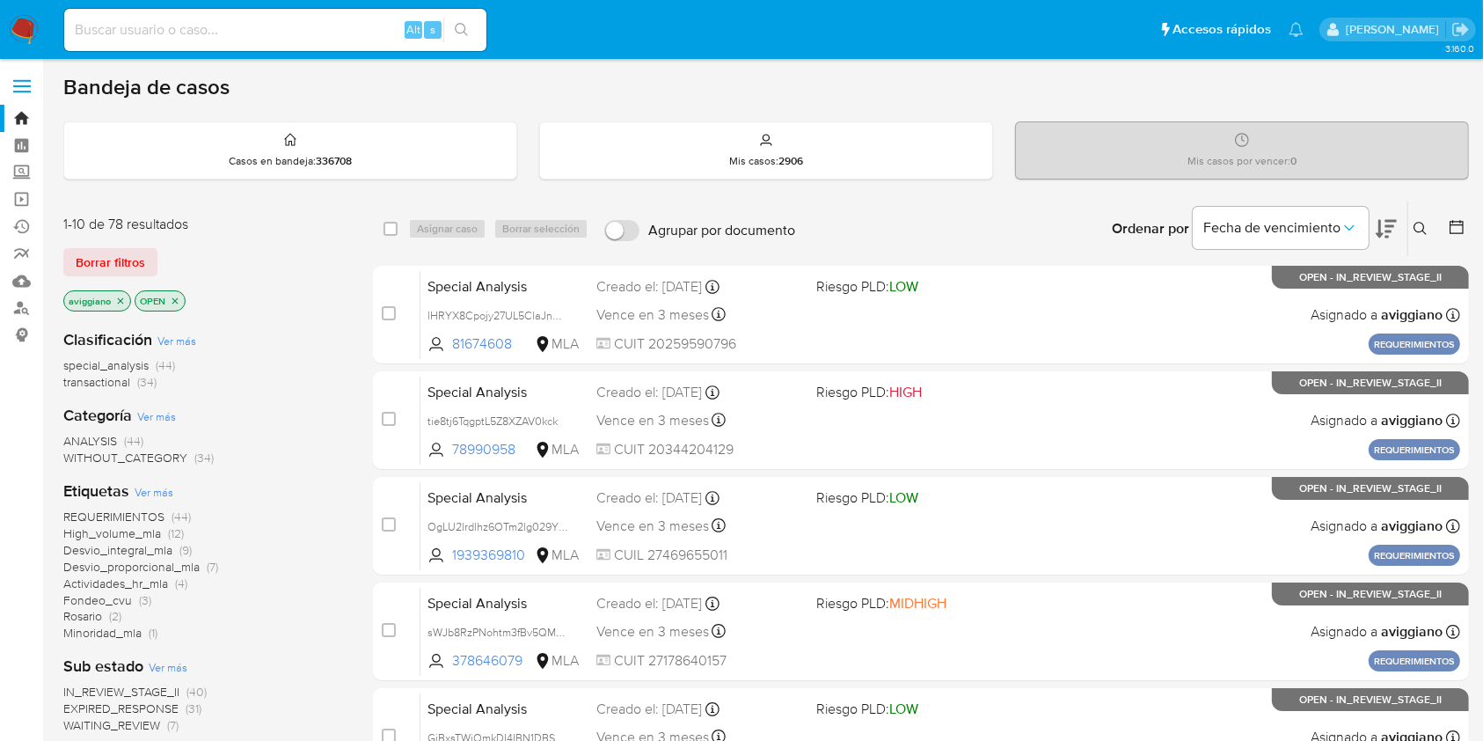
click at [121, 301] on icon "close-filter" at bounding box center [121, 300] width 6 height 6
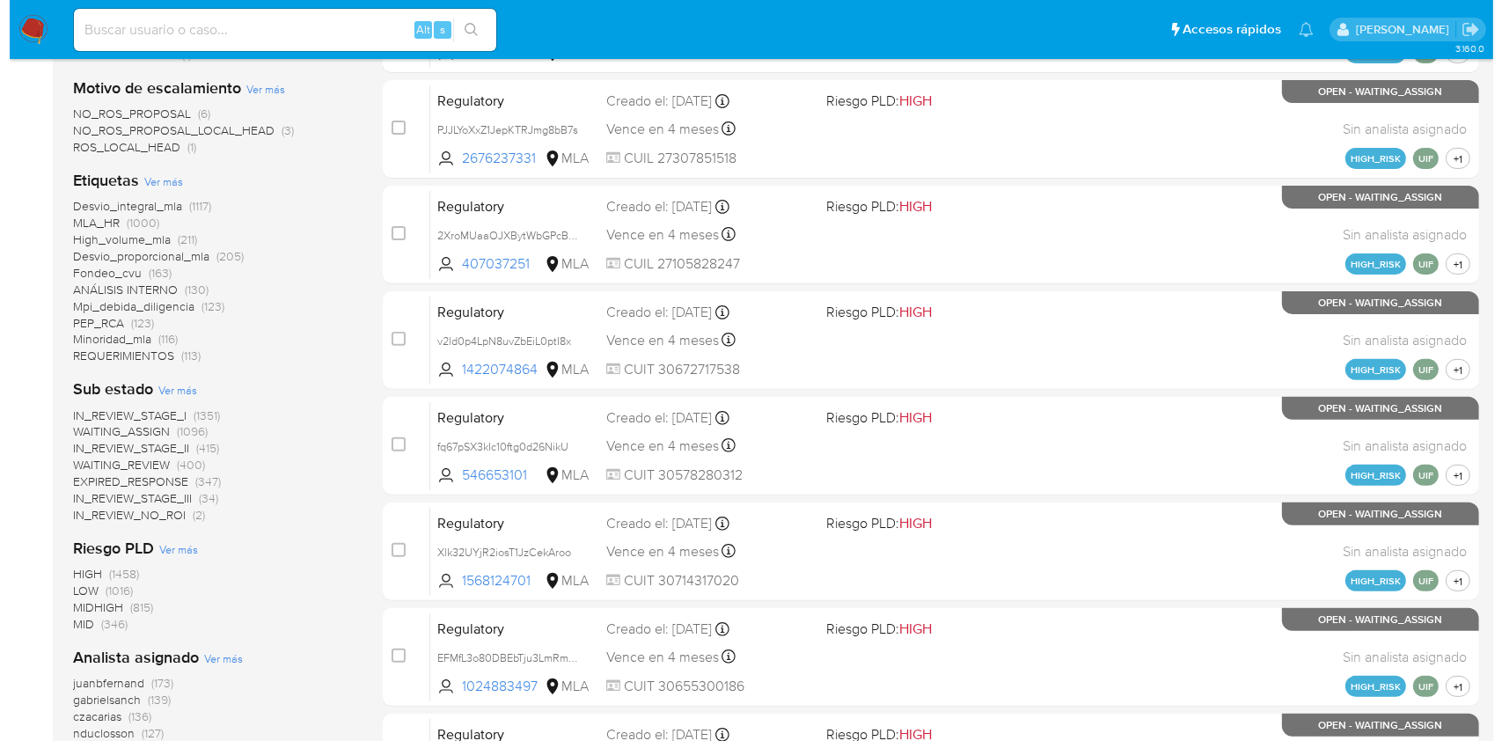
scroll to position [704, 0]
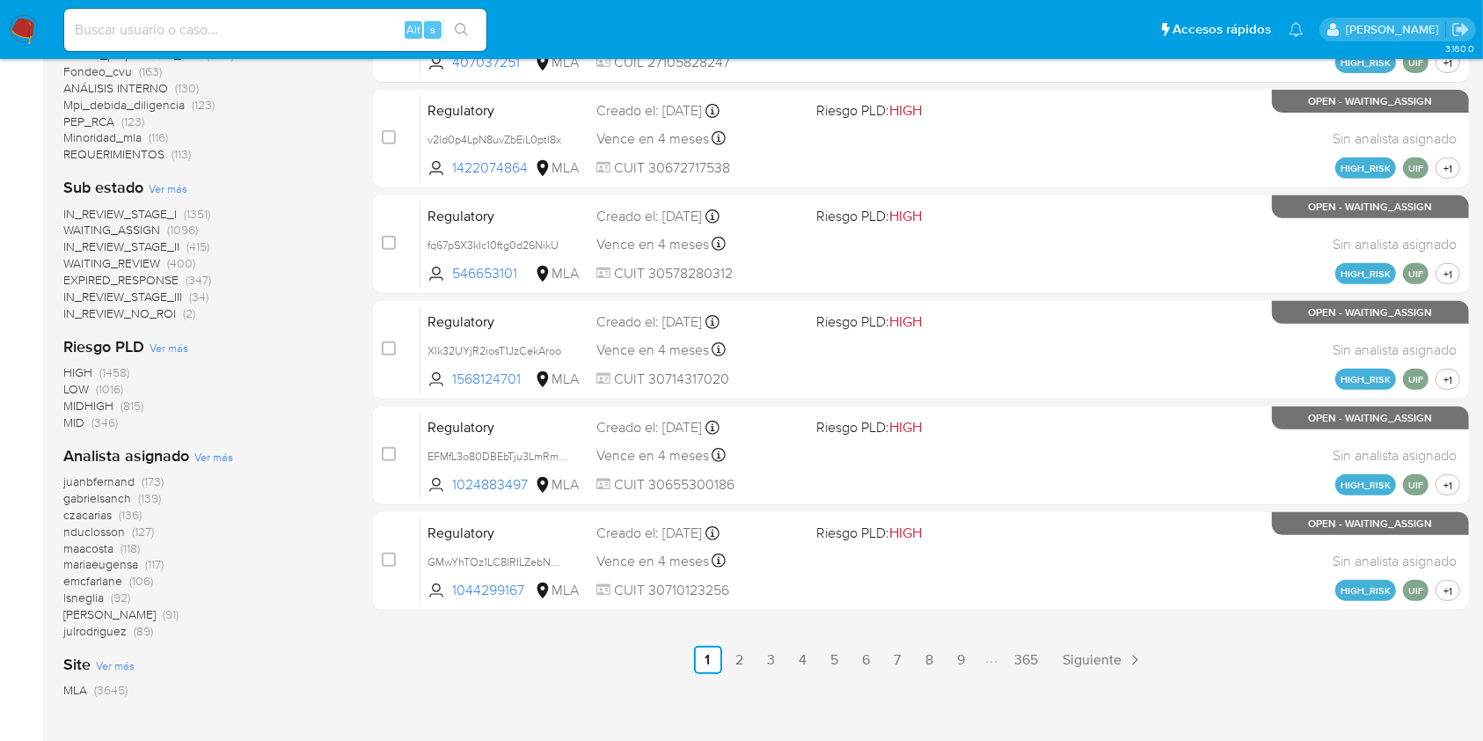
click at [209, 460] on span "Ver más" at bounding box center [213, 457] width 39 height 16
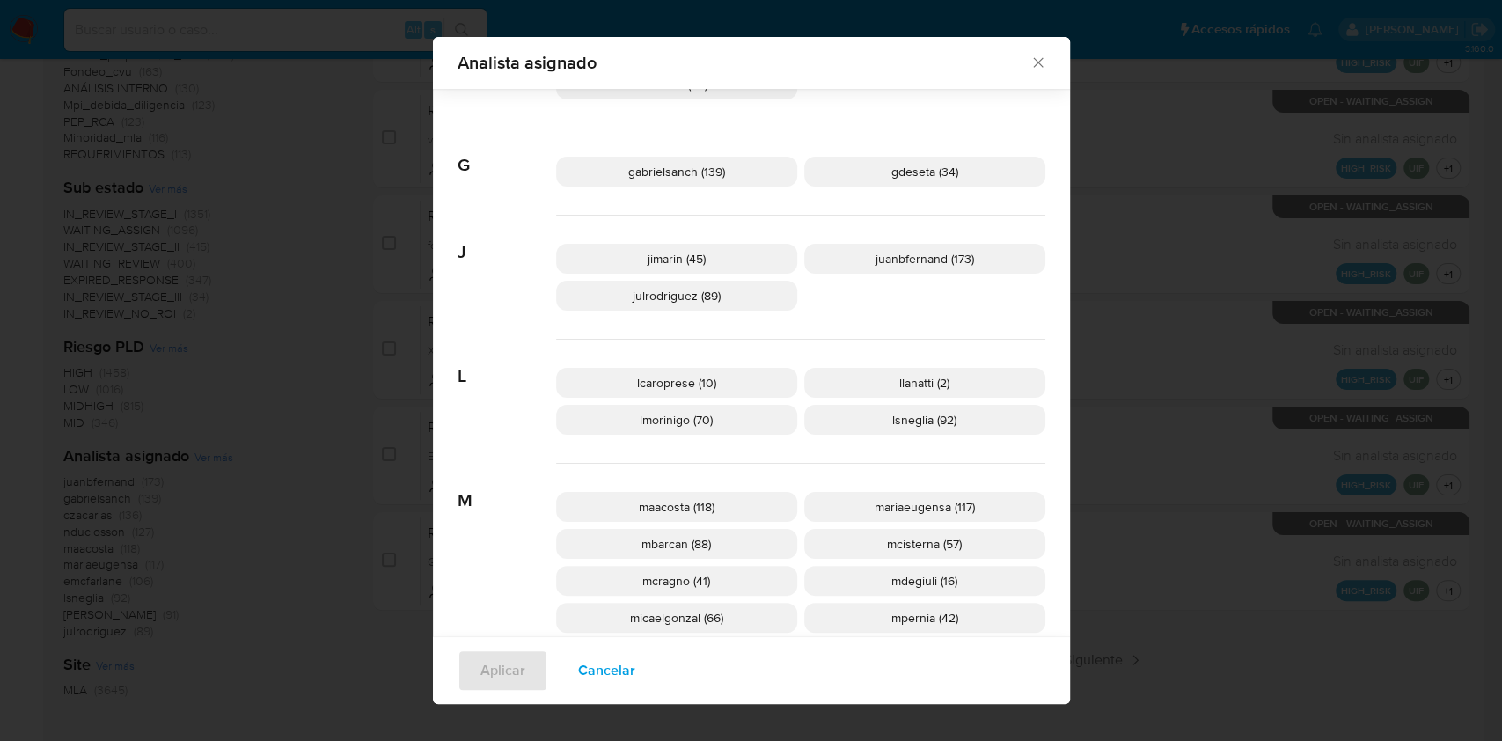
scroll to position [574, 0]
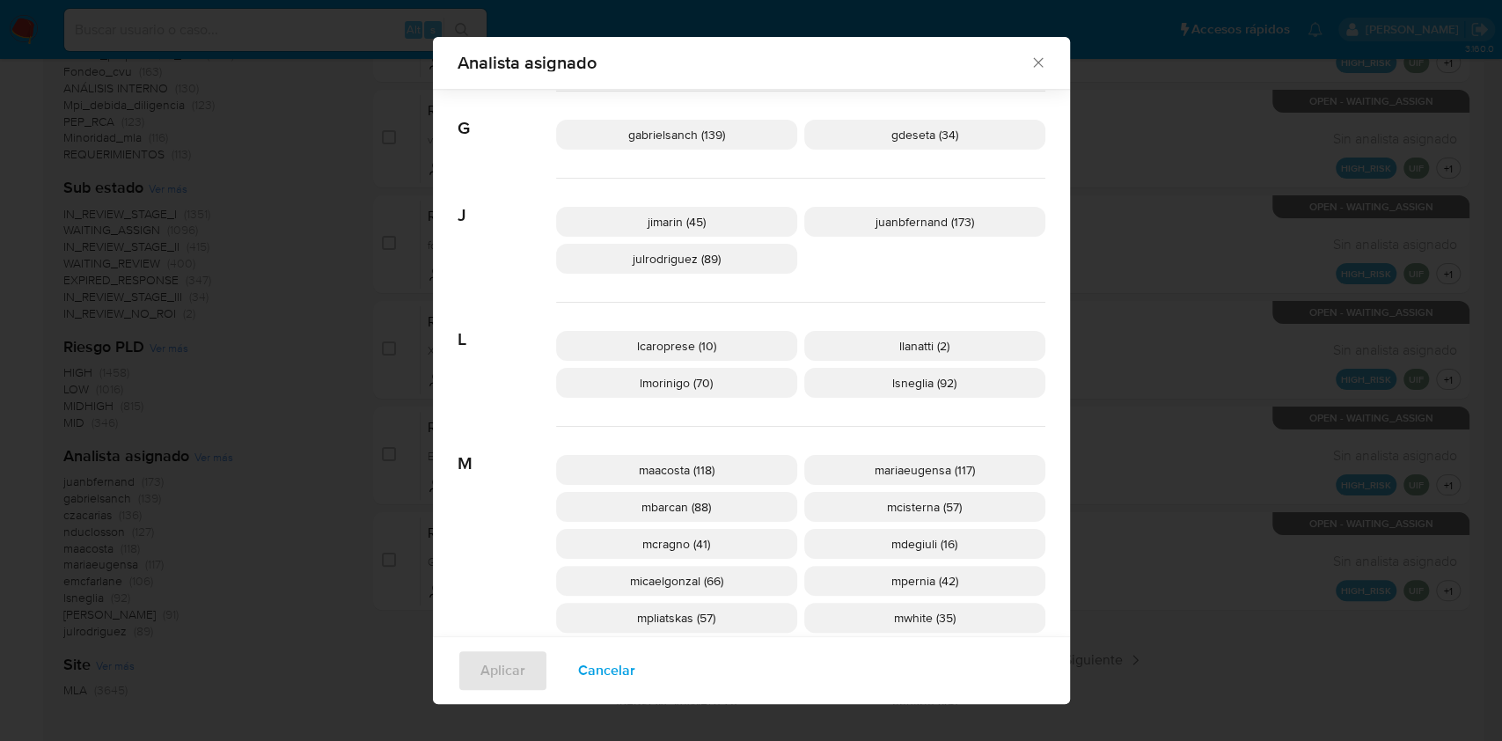
click at [580, 675] on span "Cancelar" at bounding box center [606, 670] width 57 height 39
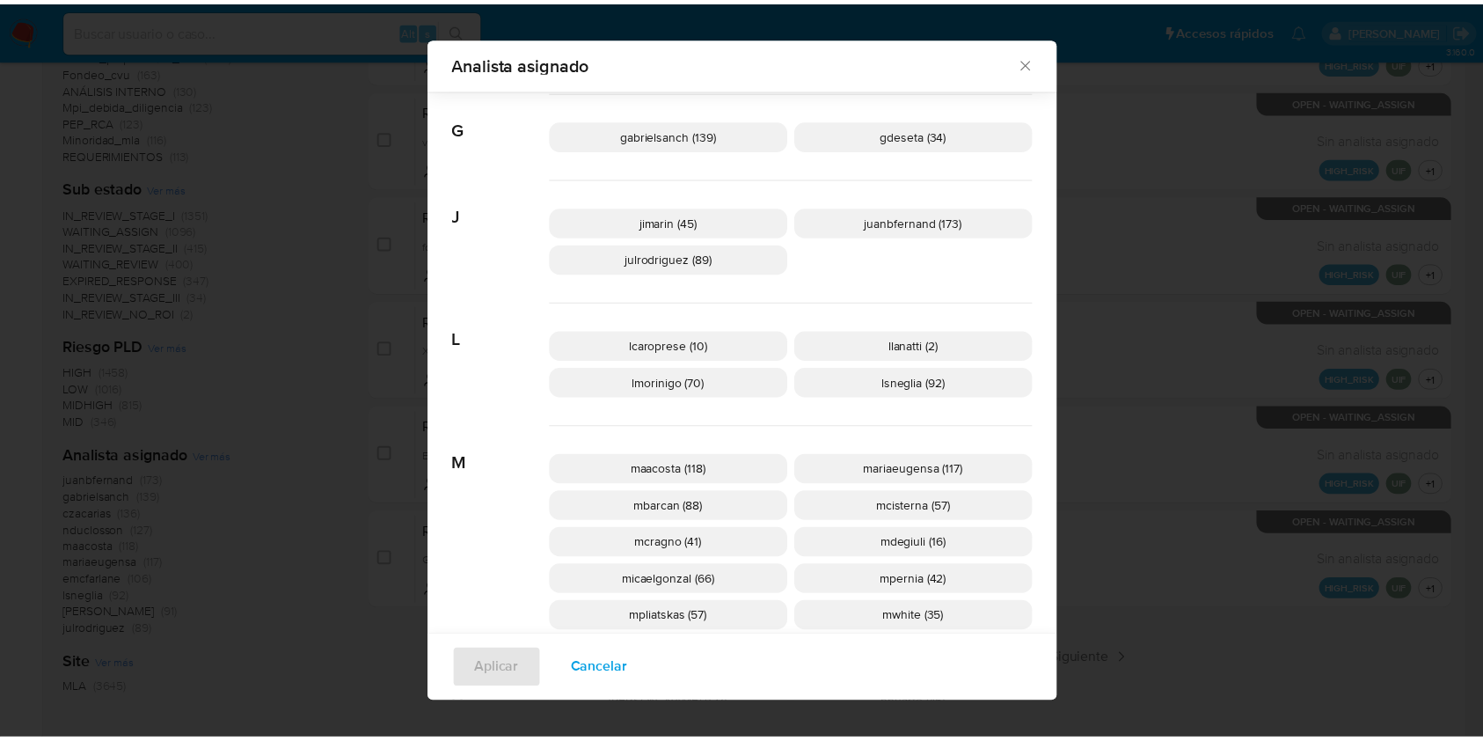
scroll to position [0, 0]
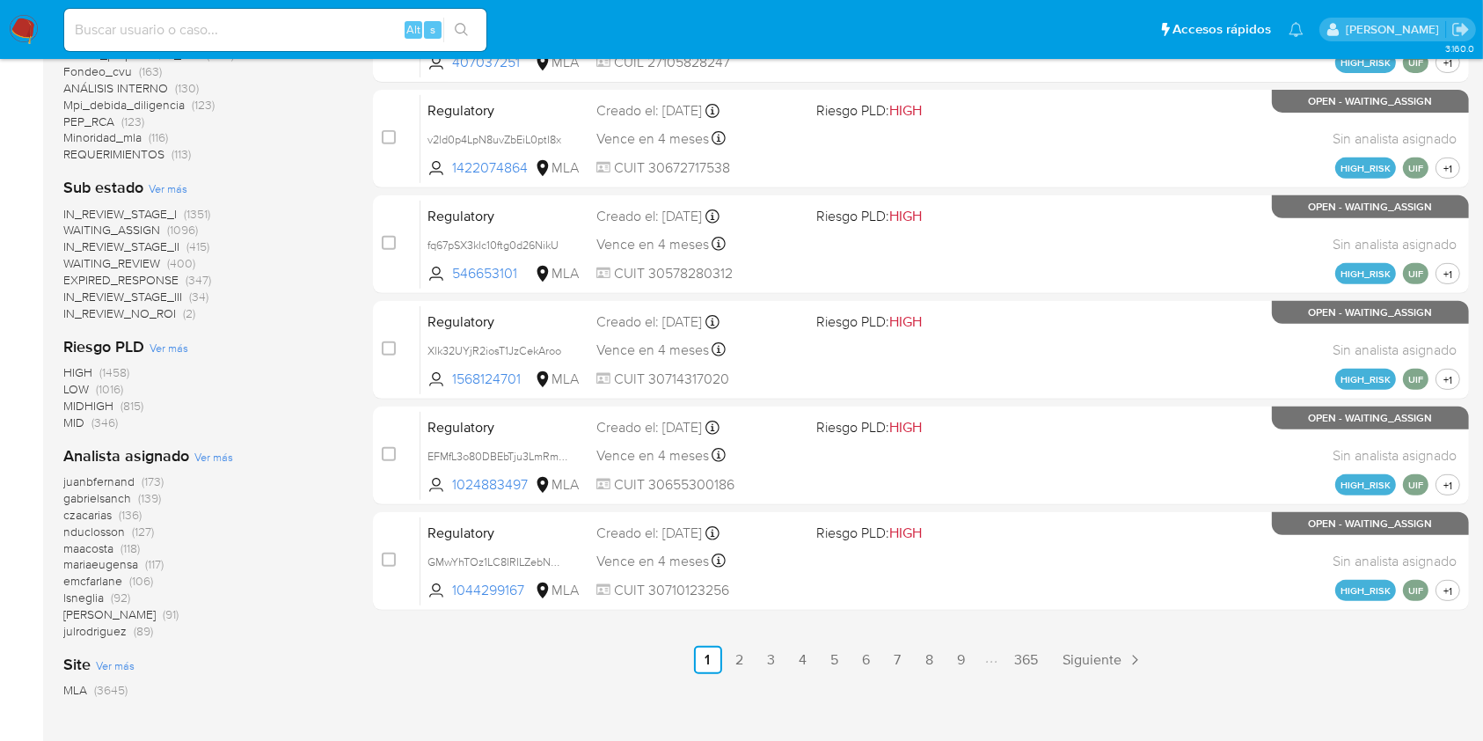
click at [100, 610] on span "amedzovich" at bounding box center [109, 614] width 92 height 18
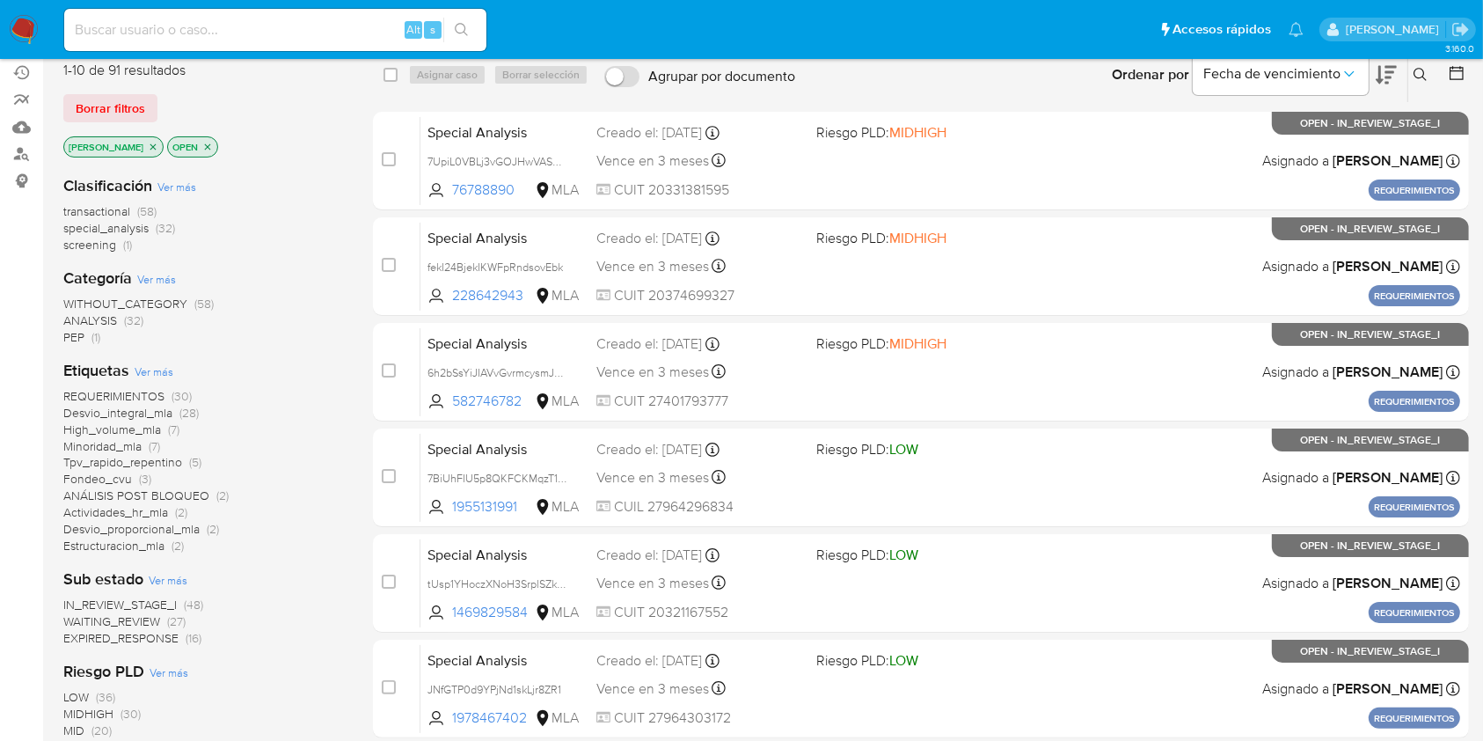
scroll to position [117, 0]
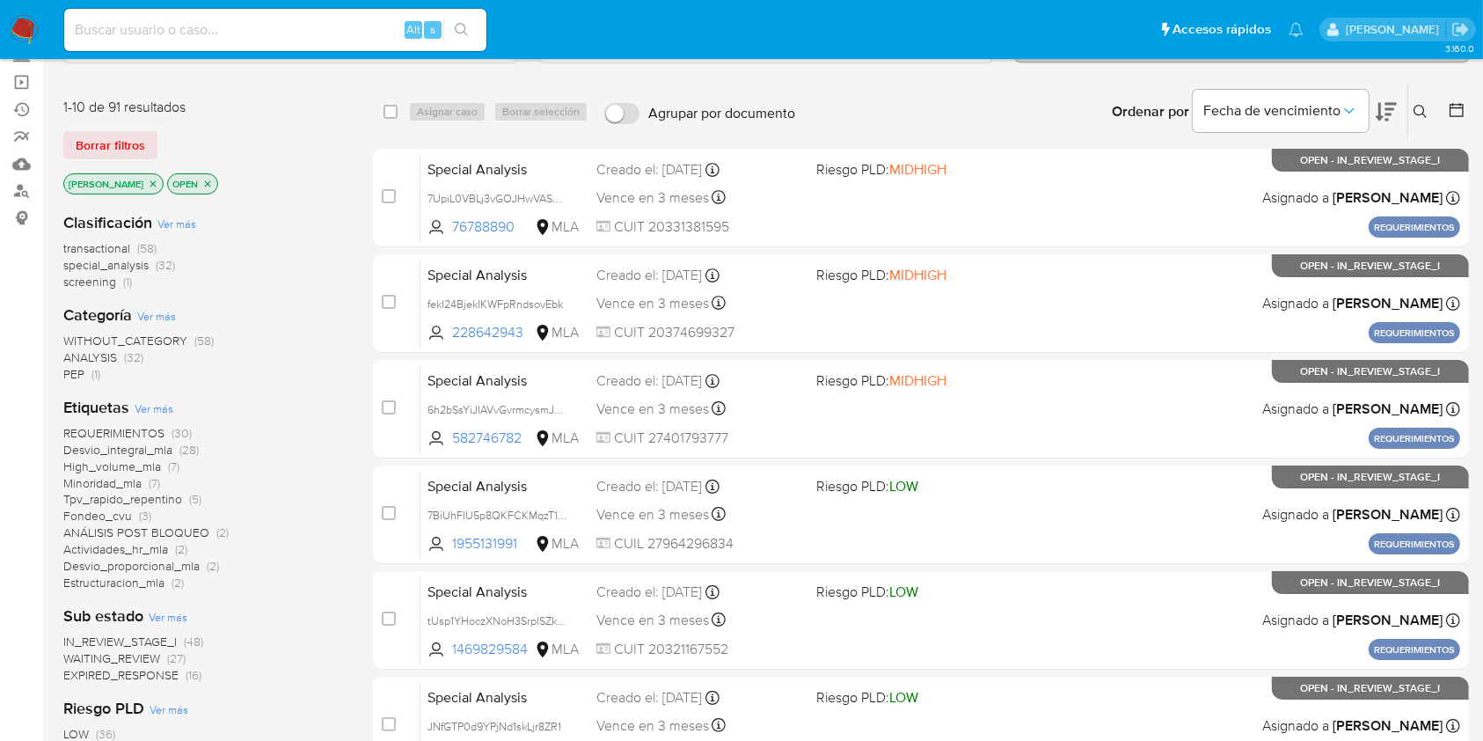
click at [202, 183] on icon "close-filter" at bounding box center [207, 184] width 11 height 11
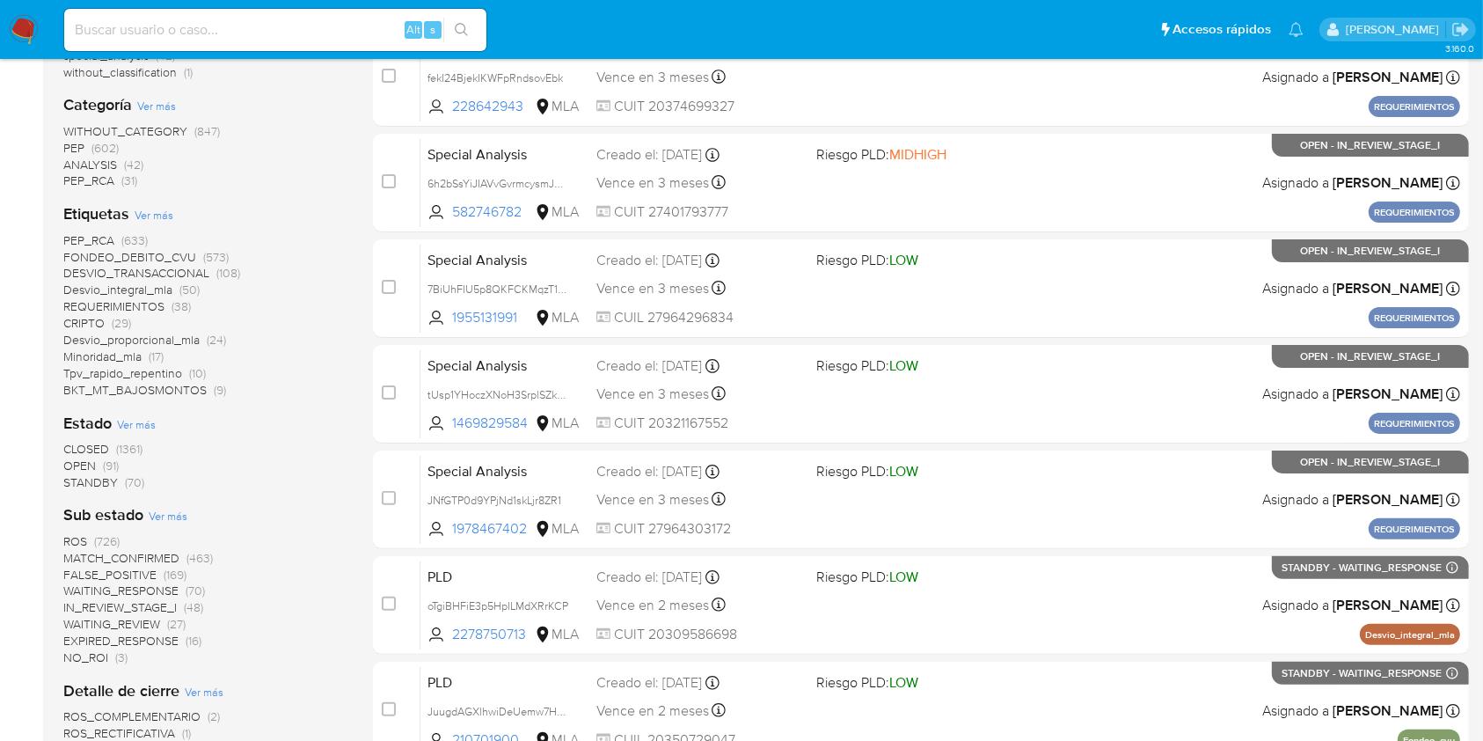
scroll to position [352, 0]
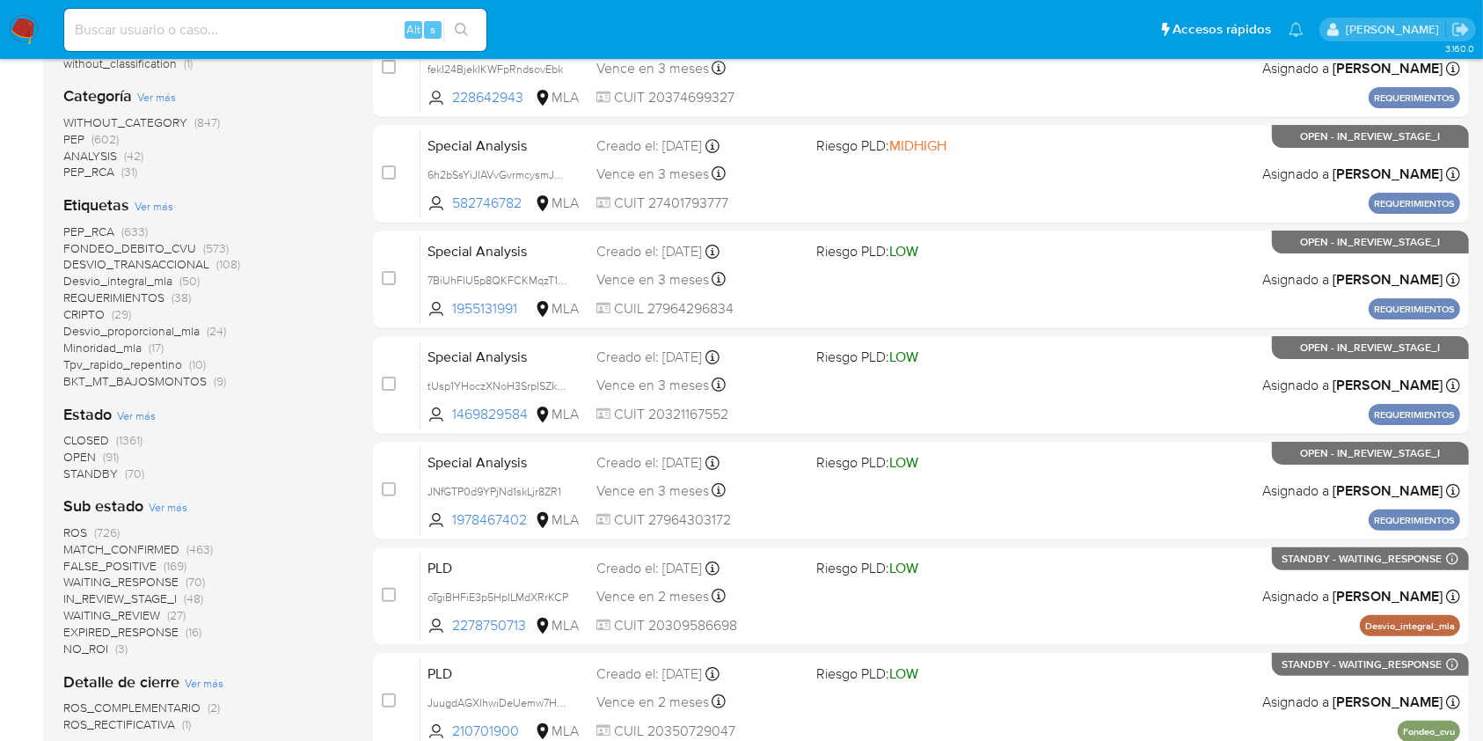
click at [339, 356] on div "PEP_RCA (633) FONDEO_DEBITO_CVU (573) DESVIO_TRANSACCIONAL (108) Desvio_integra…" at bounding box center [204, 306] width 282 height 166
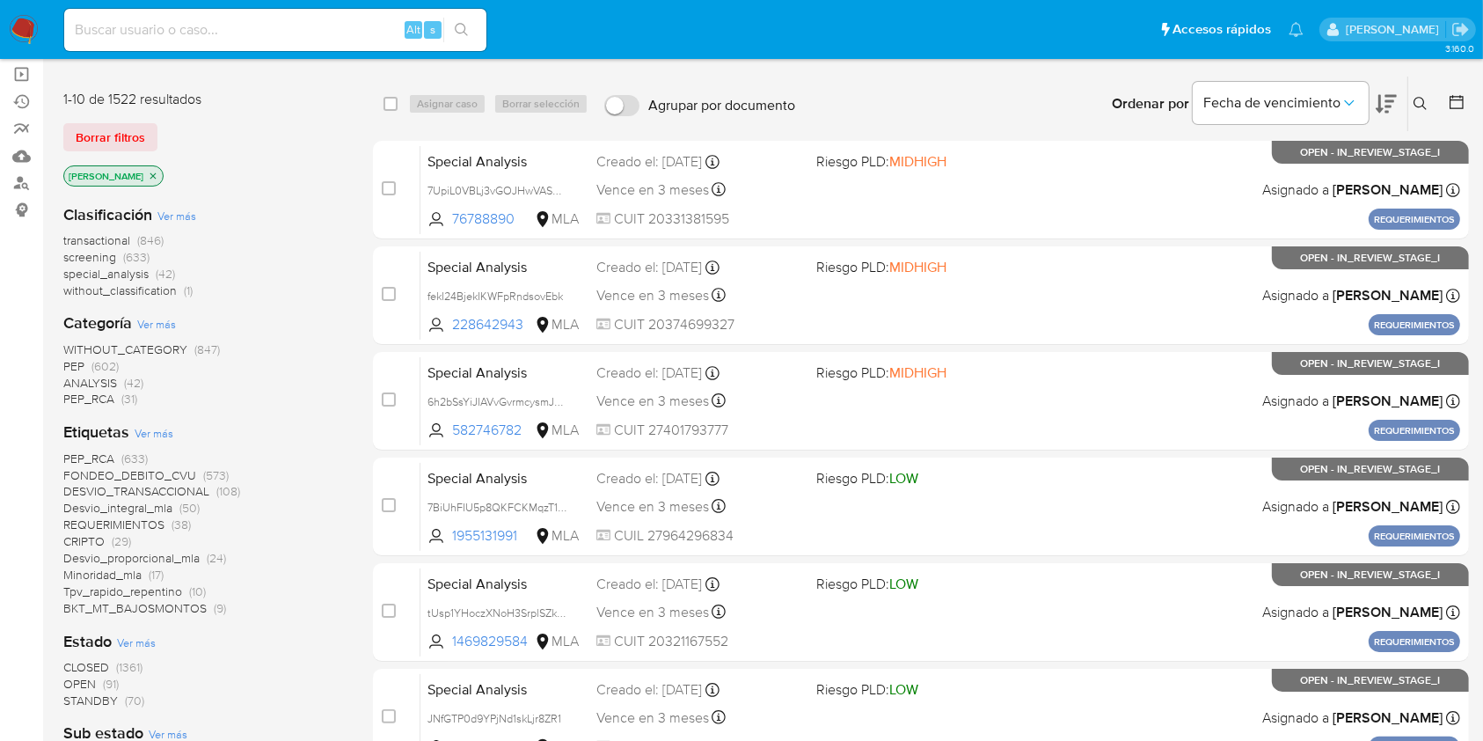
scroll to position [0, 0]
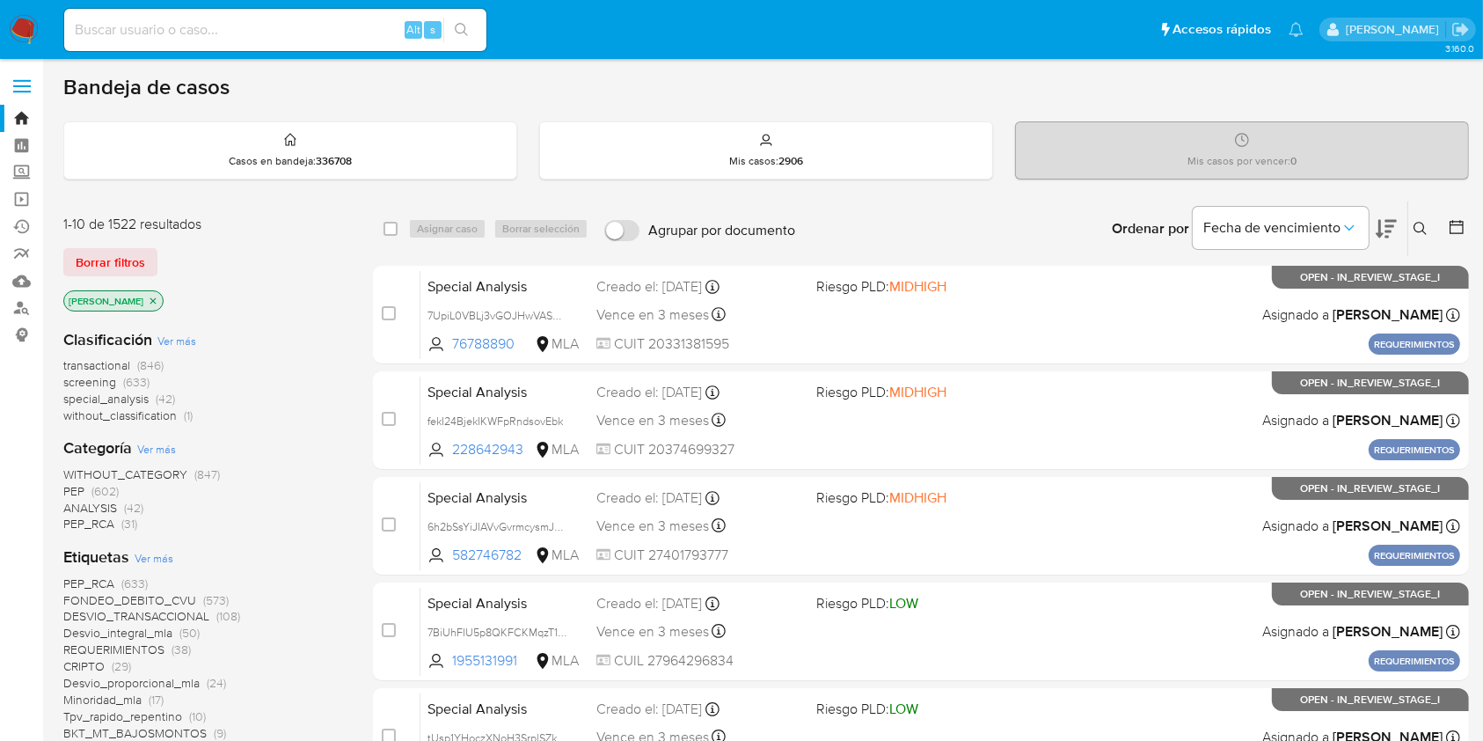
click at [135, 292] on p "amedzovich" at bounding box center [113, 300] width 99 height 19
click at [148, 297] on icon "close-filter" at bounding box center [153, 301] width 11 height 11
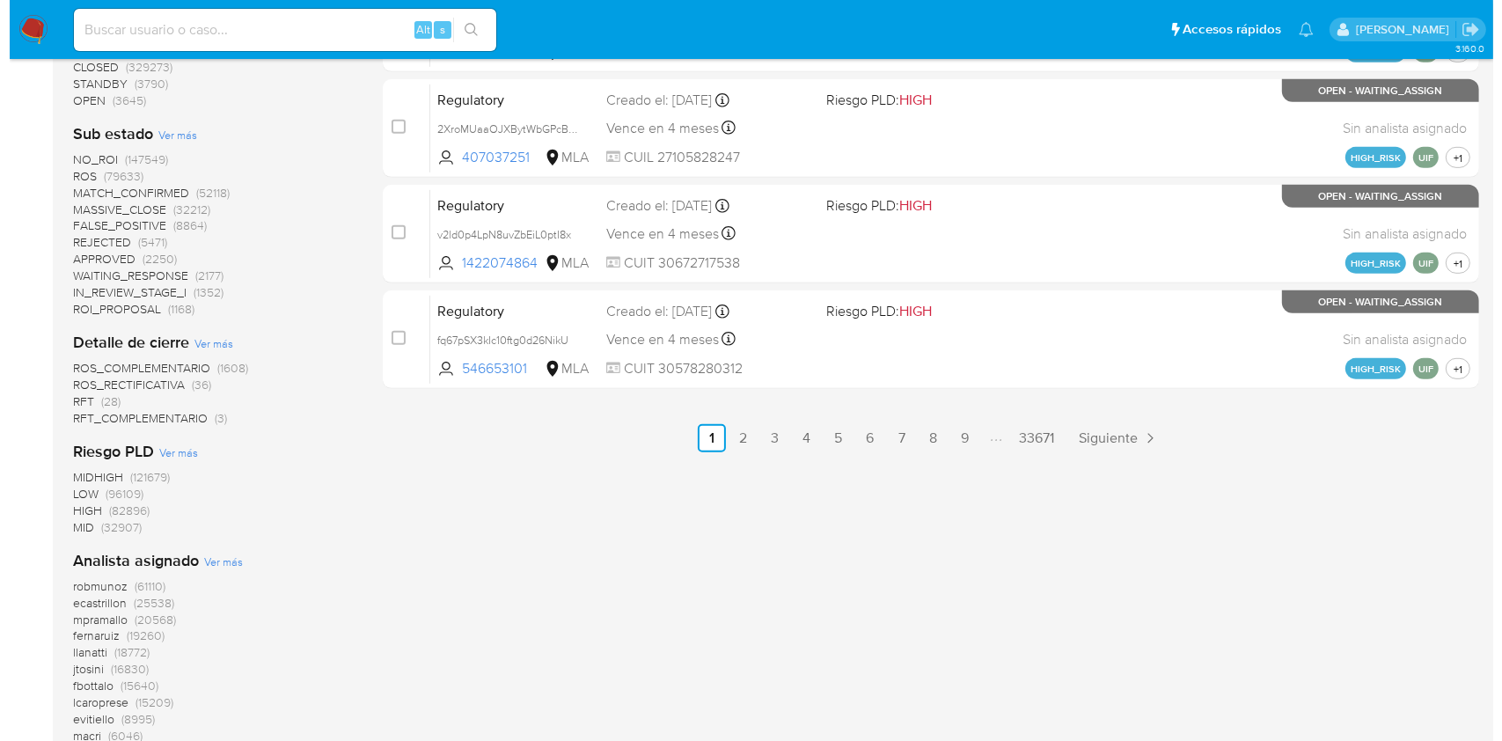
scroll to position [1056, 0]
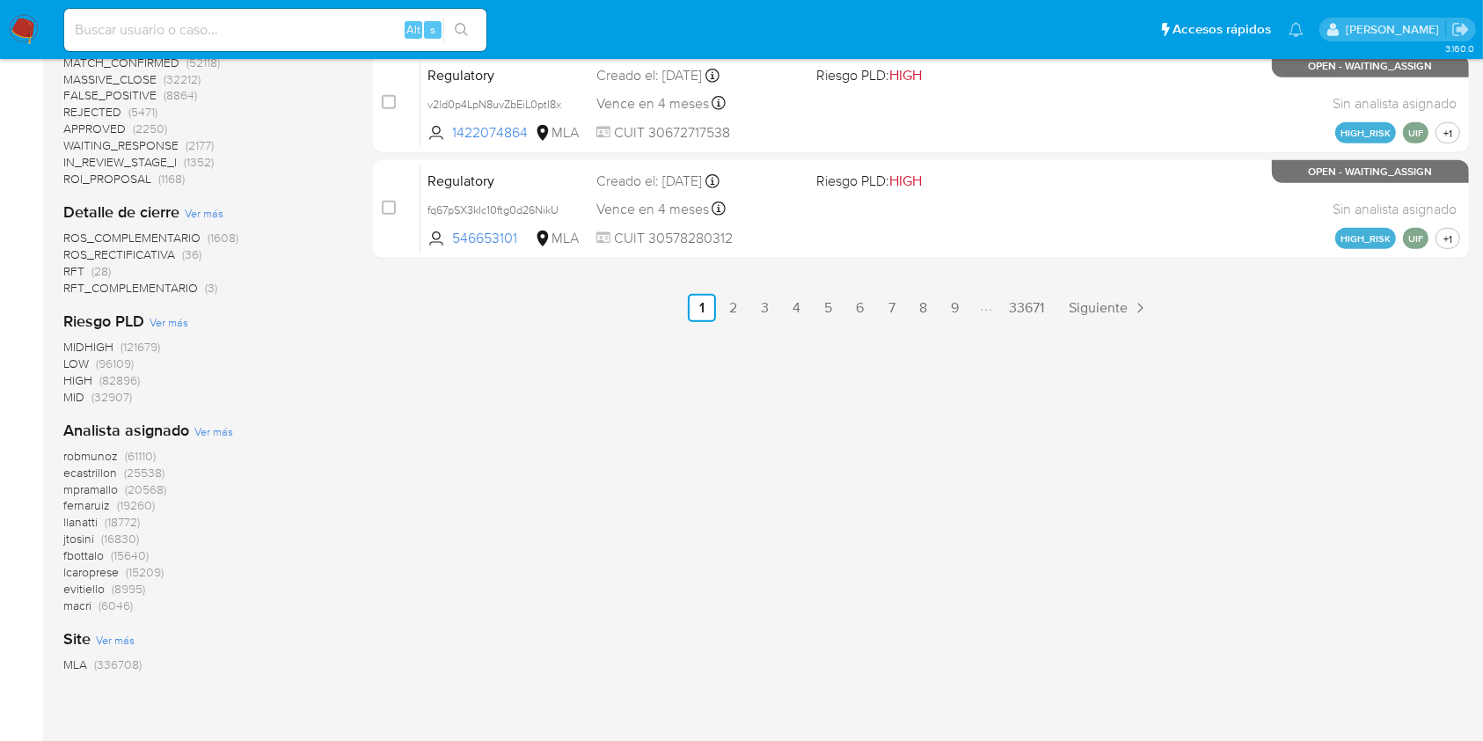
click at [211, 434] on span "Ver más" at bounding box center [213, 431] width 39 height 16
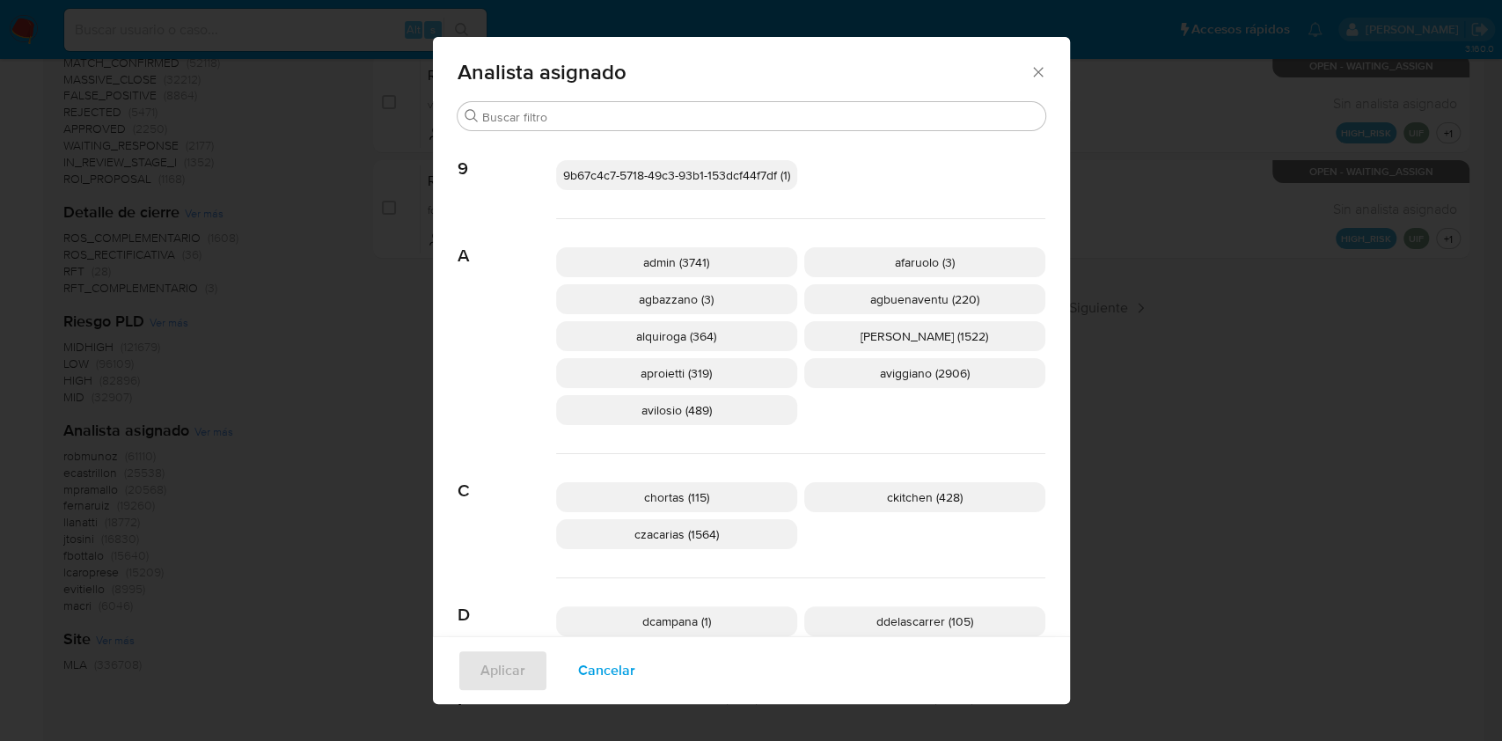
click at [887, 382] on p "aviggiano (2906)" at bounding box center [924, 373] width 241 height 30
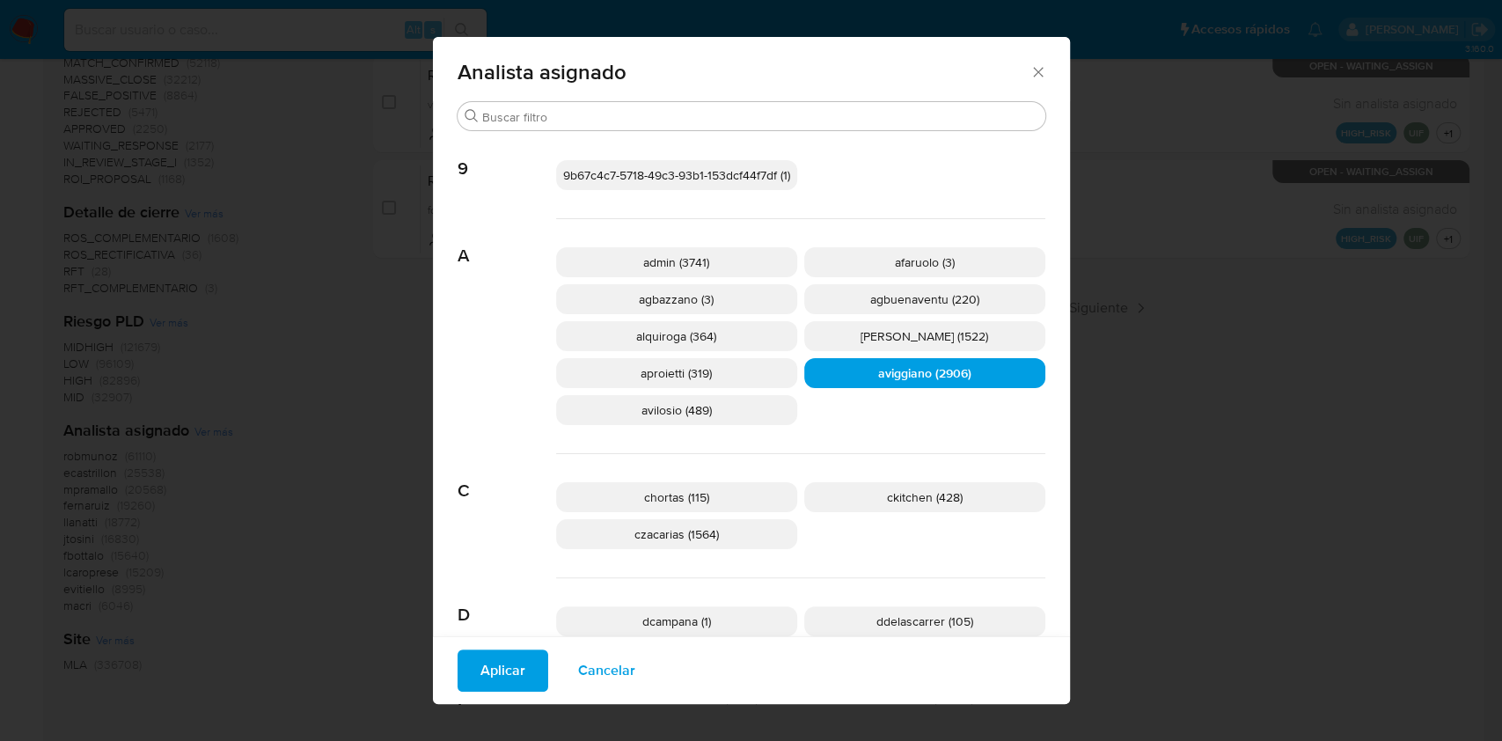
click at [480, 680] on span "Aplicar" at bounding box center [502, 670] width 45 height 39
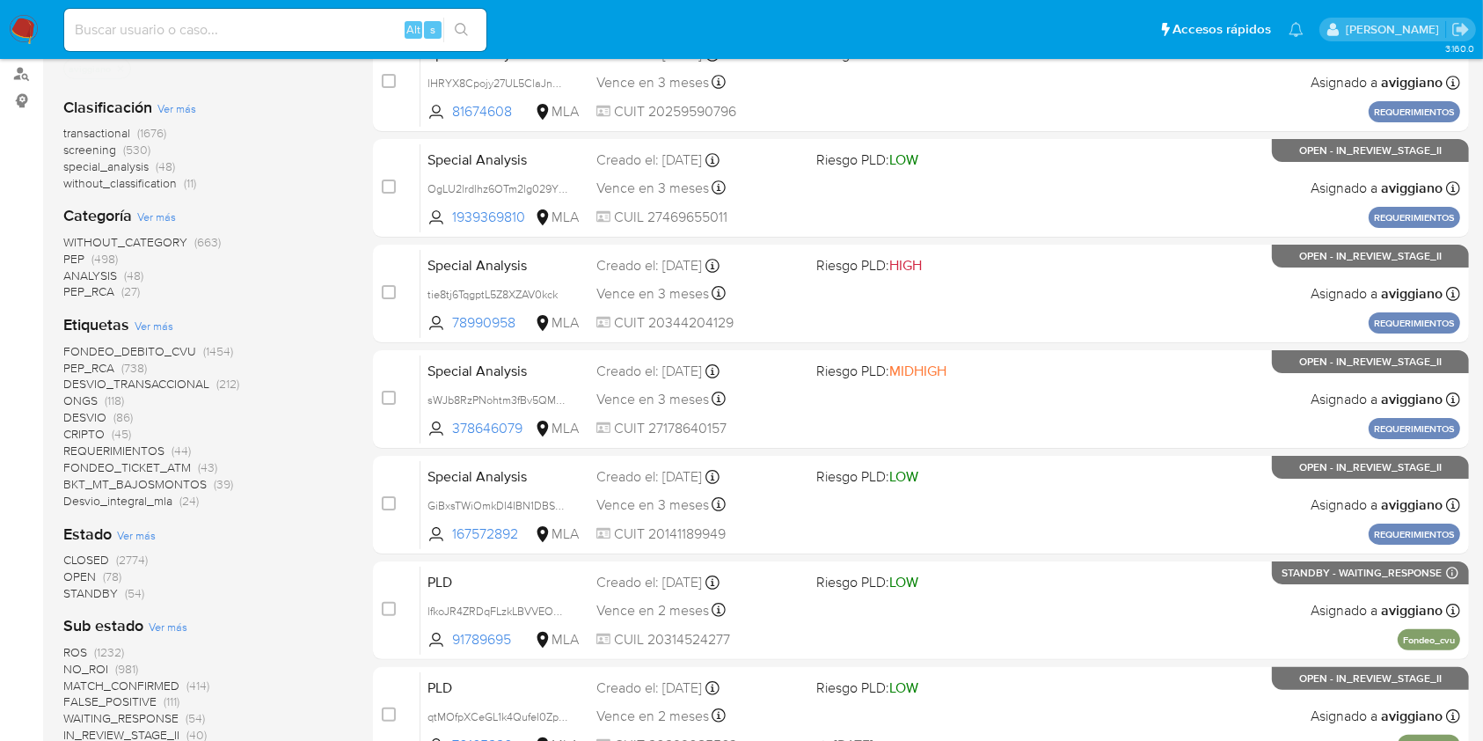
scroll to position [352, 0]
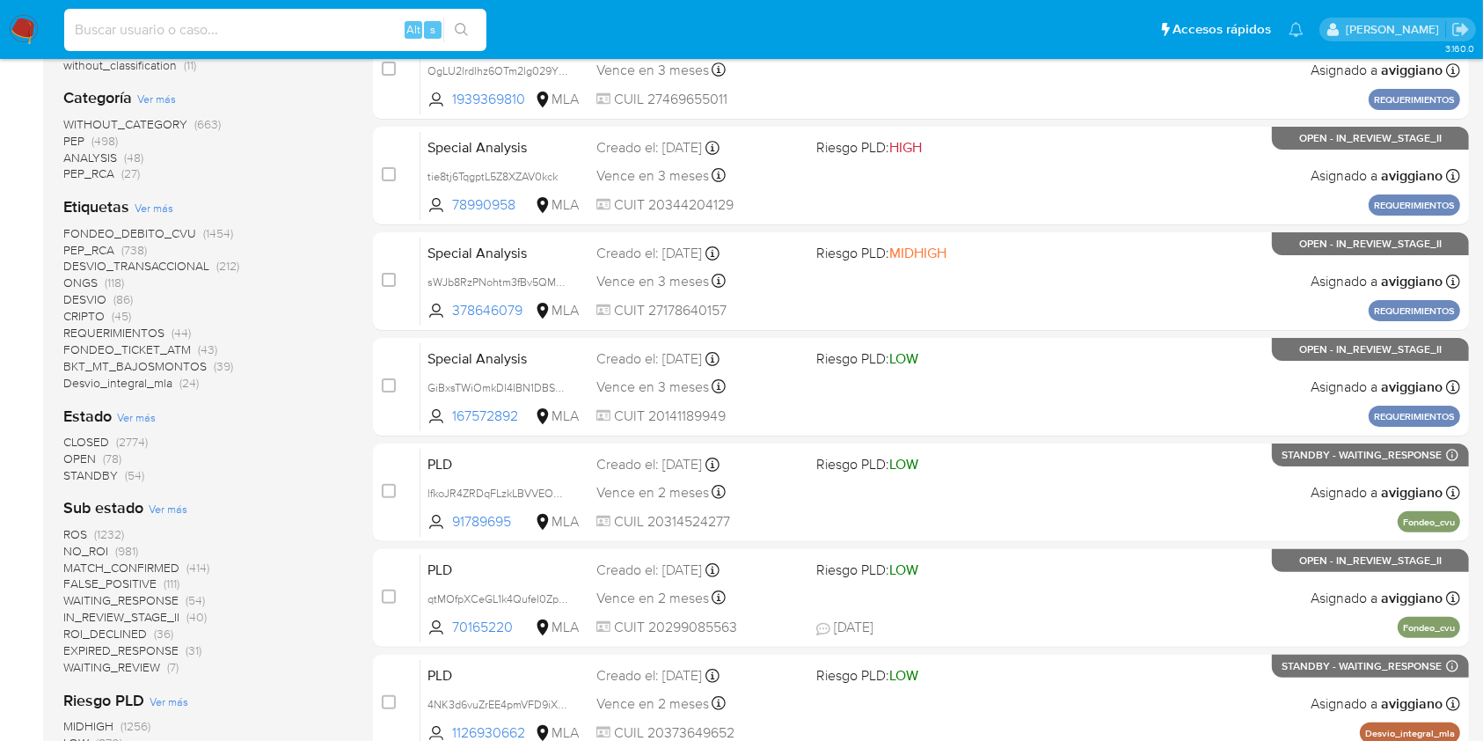
click at [324, 33] on input at bounding box center [275, 29] width 422 height 23
paste input "423122990"
type input "423122990"
click at [460, 34] on icon "search-icon" at bounding box center [462, 30] width 14 height 14
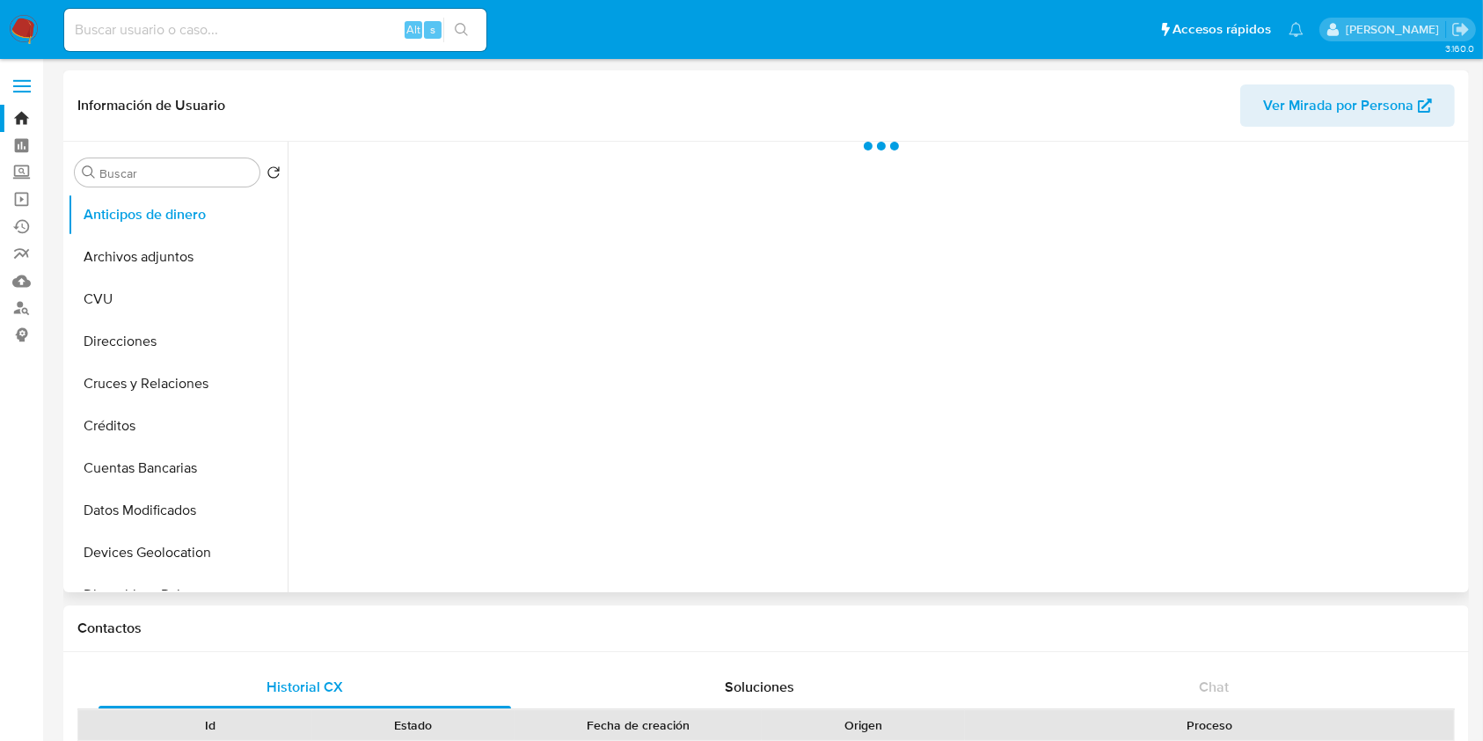
scroll to position [234, 0]
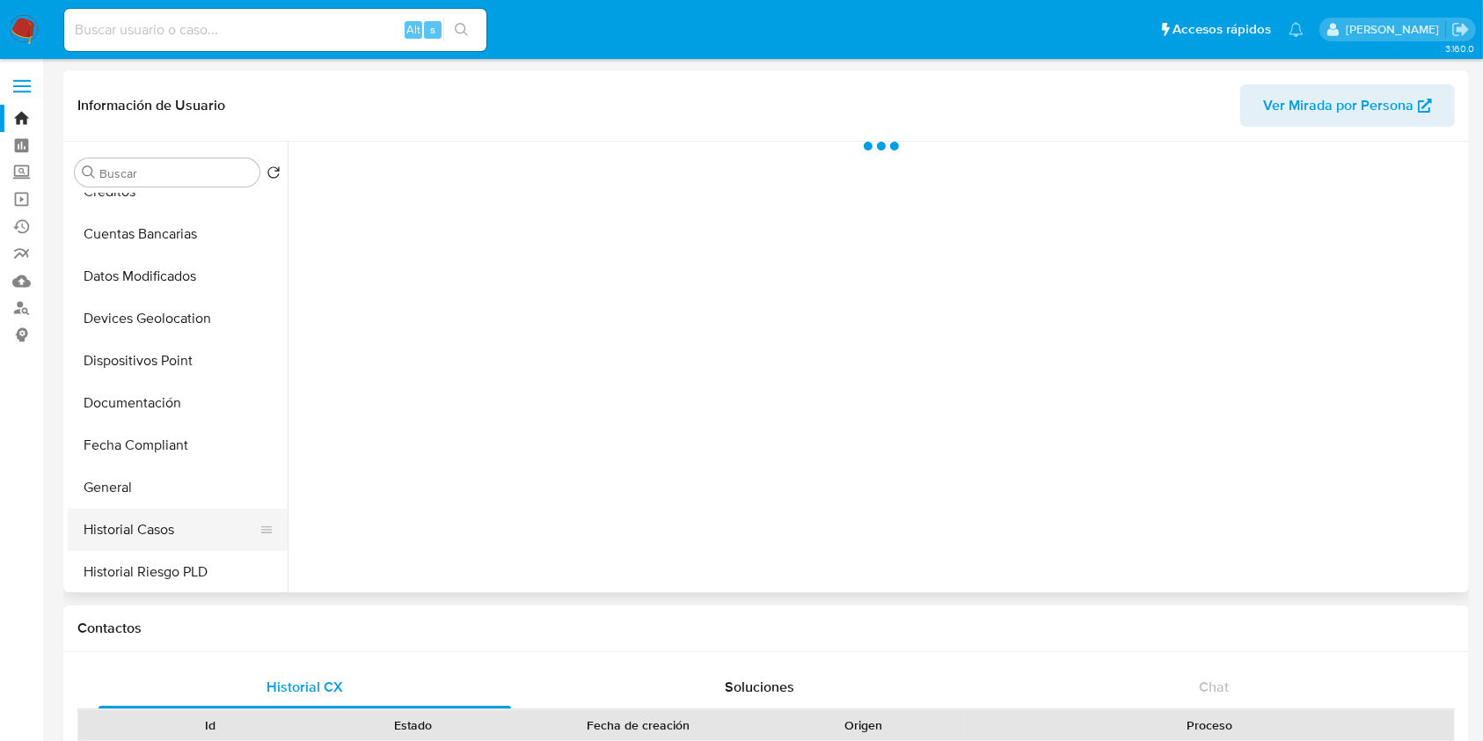
select select "10"
click at [167, 519] on button "Historial Casos" at bounding box center [171, 530] width 206 height 42
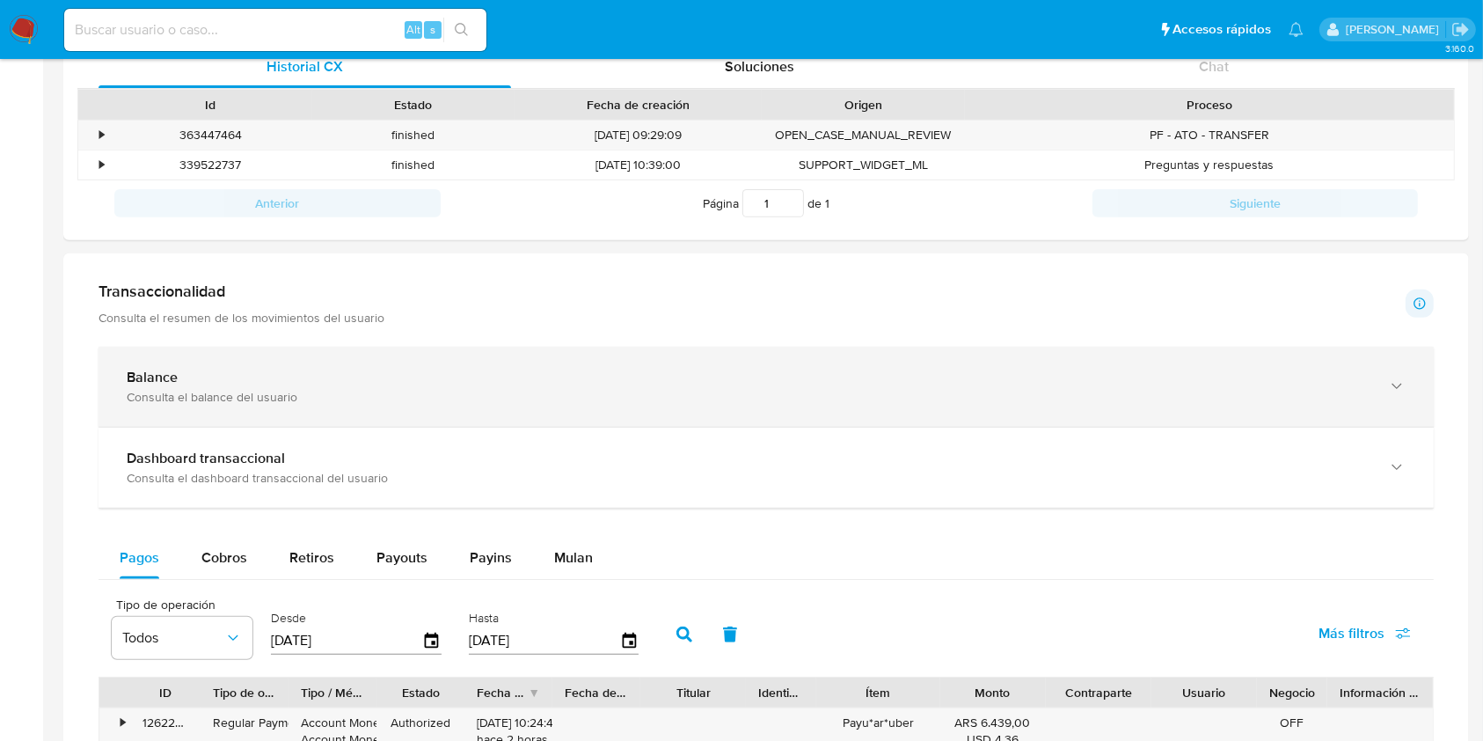
scroll to position [704, 0]
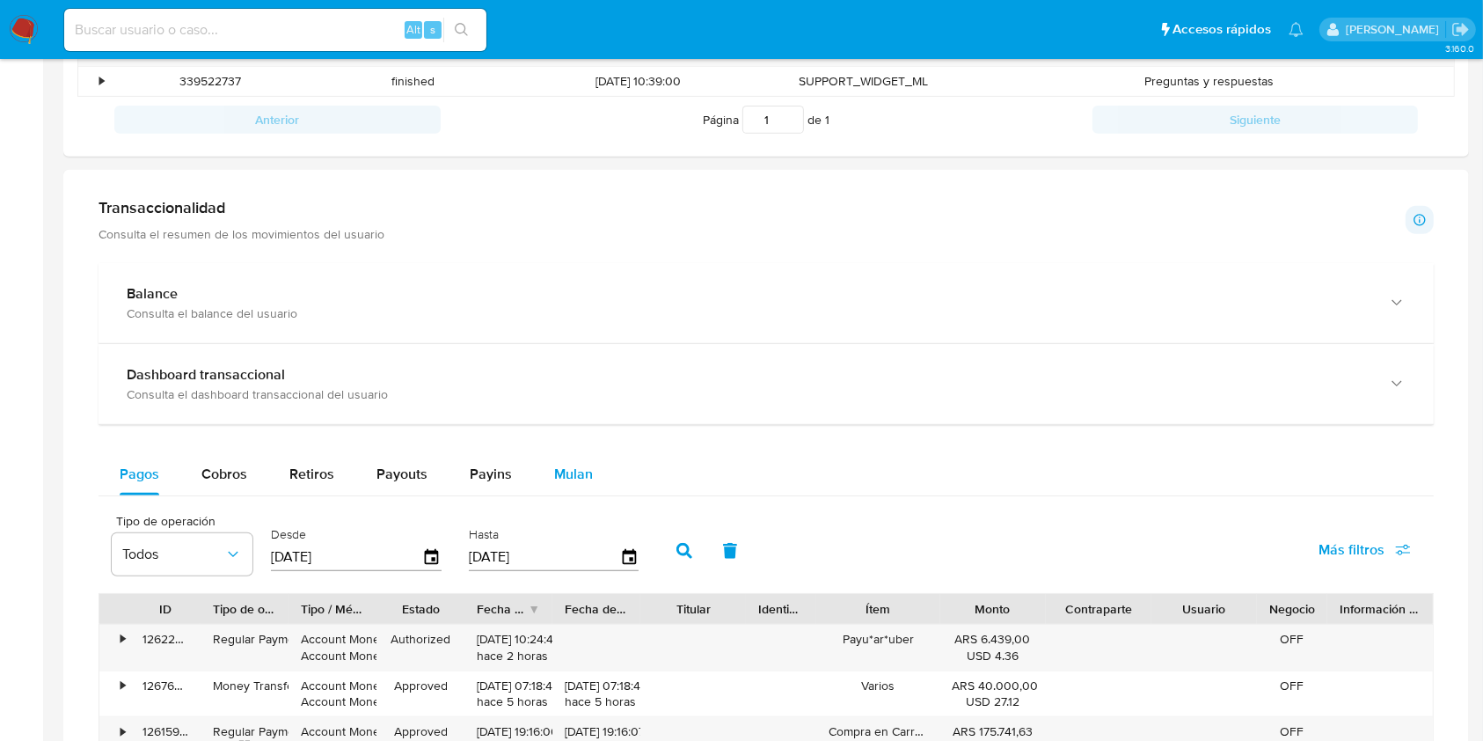
click at [564, 475] on span "Mulan" at bounding box center [573, 474] width 39 height 20
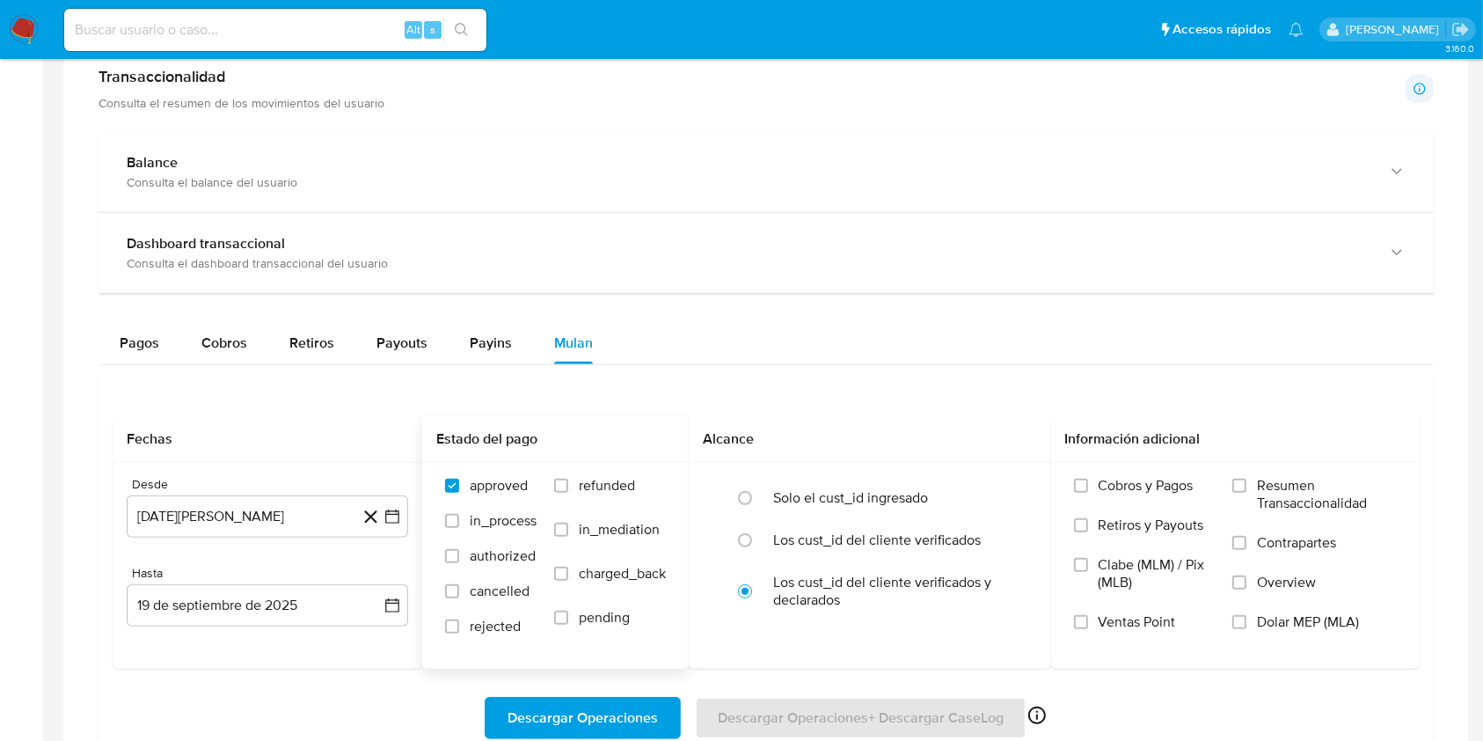
scroll to position [938, 0]
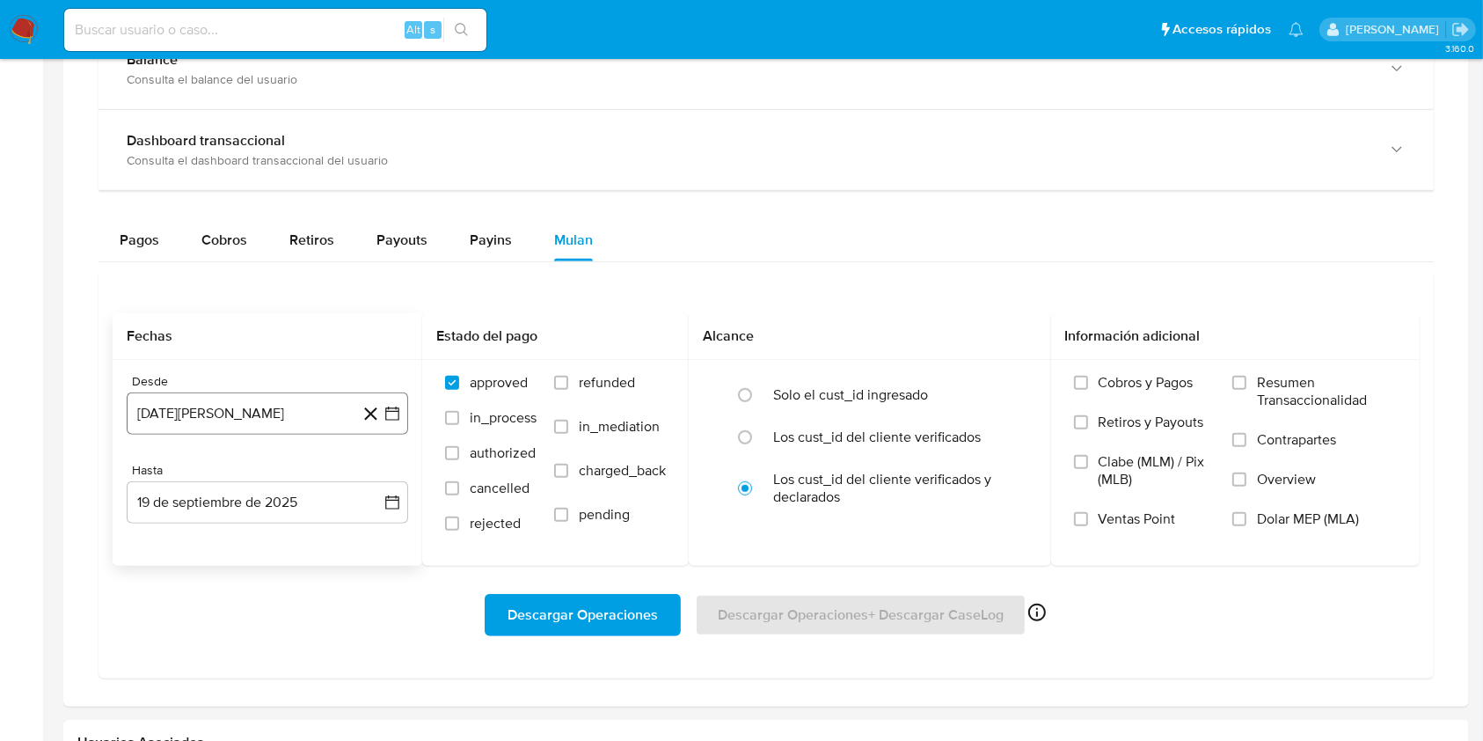
click at [255, 409] on button "[DATE]" at bounding box center [268, 413] width 282 height 42
click at [370, 479] on icon "Mes siguiente" at bounding box center [376, 476] width 21 height 21
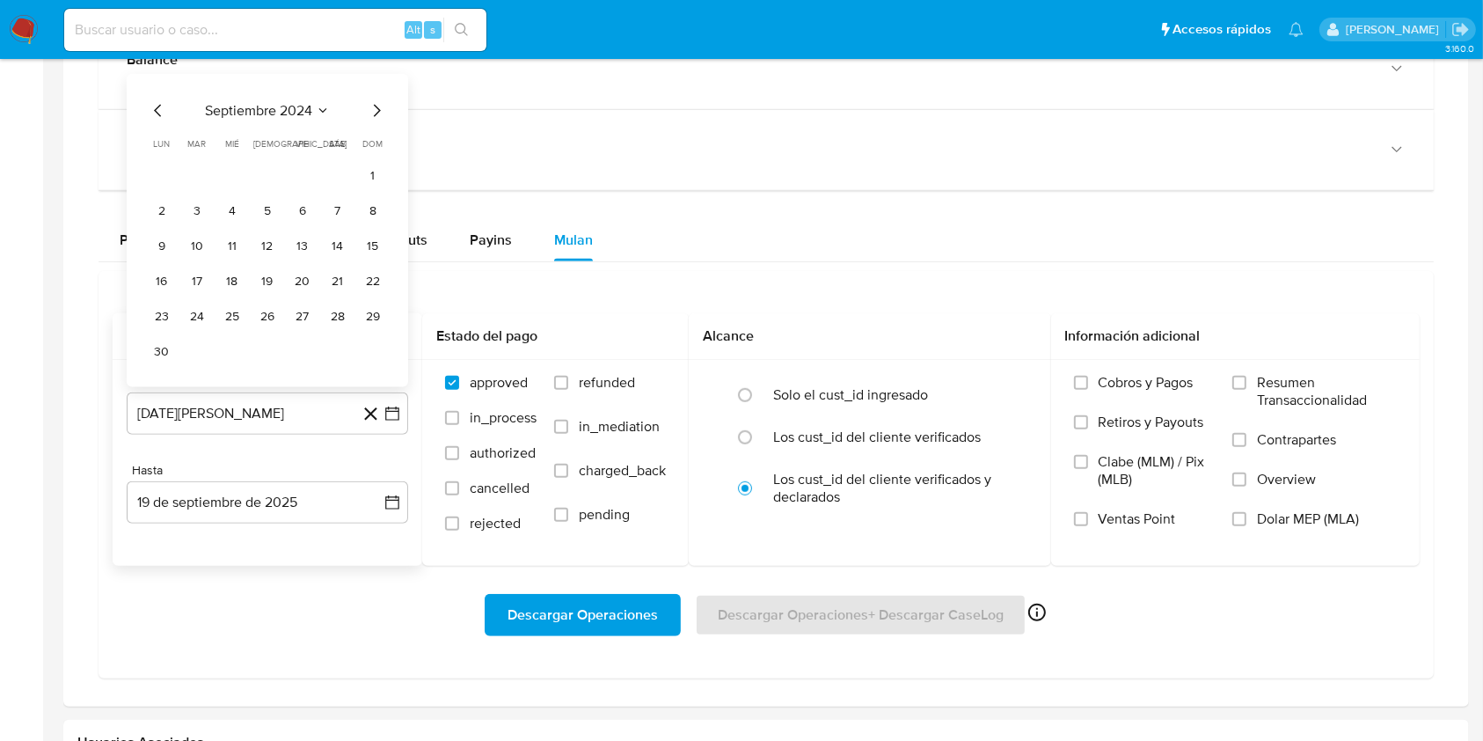
click at [308, 101] on span "septiembre 2024" at bounding box center [258, 110] width 107 height 18
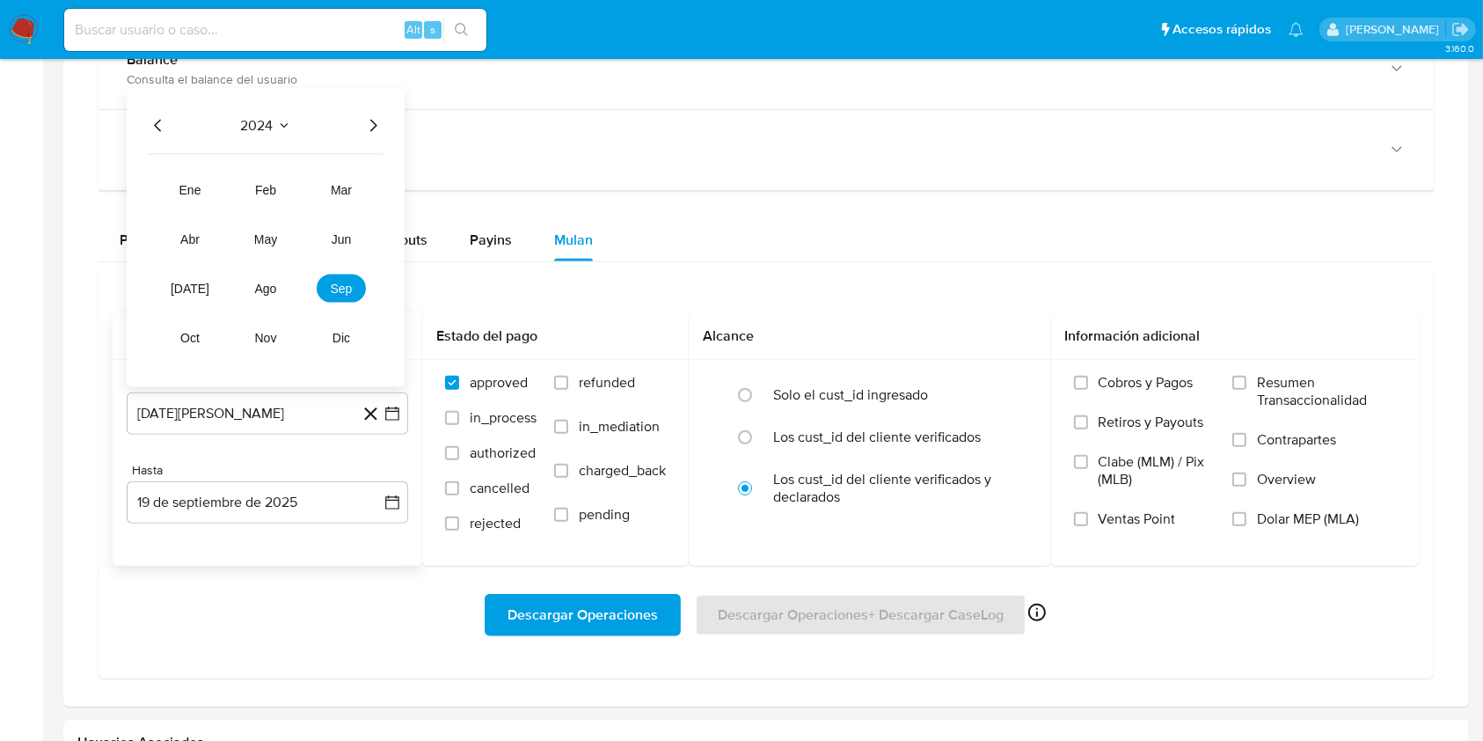
click at [364, 118] on icon "Año siguiente" at bounding box center [372, 124] width 21 height 21
click at [327, 235] on button "jun" at bounding box center [341, 238] width 49 height 28
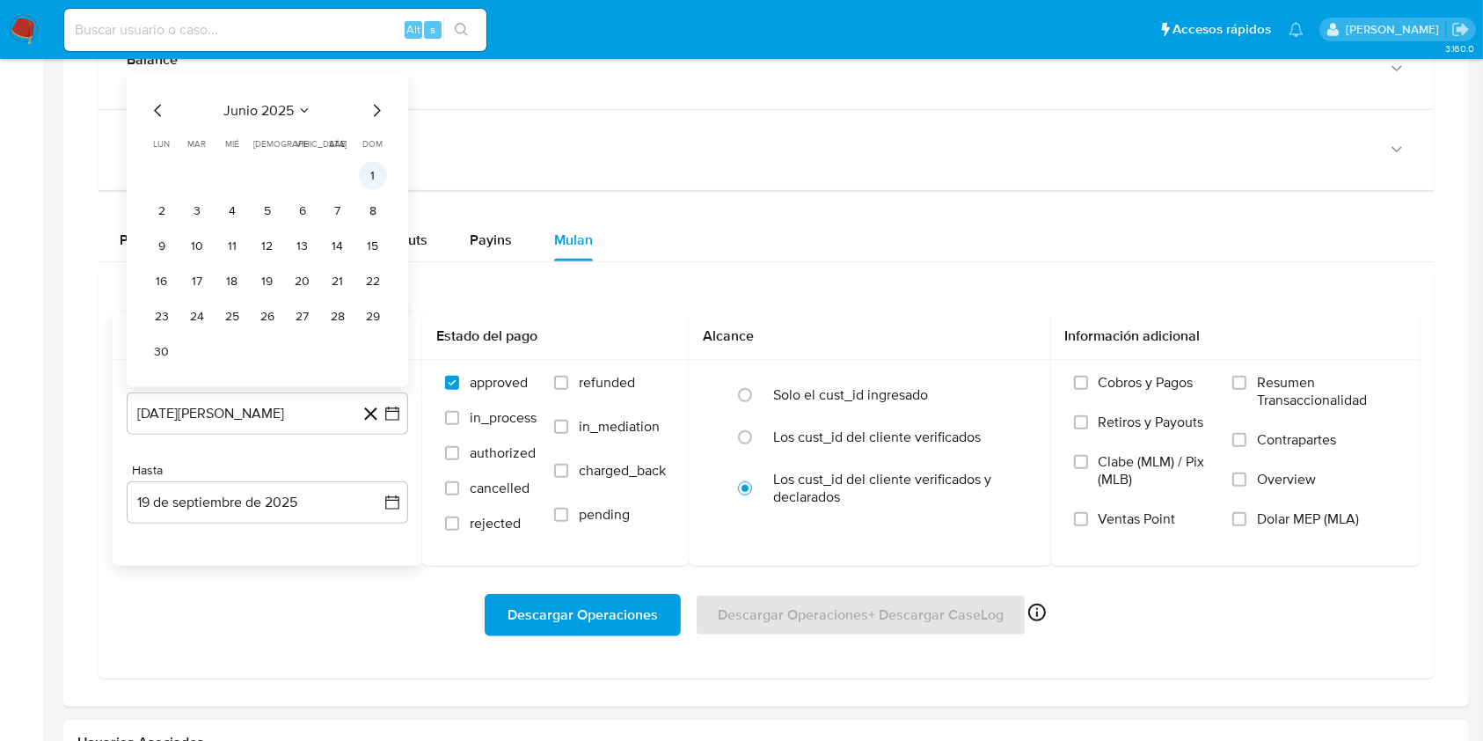
click at [364, 167] on button "1" at bounding box center [373, 175] width 28 height 28
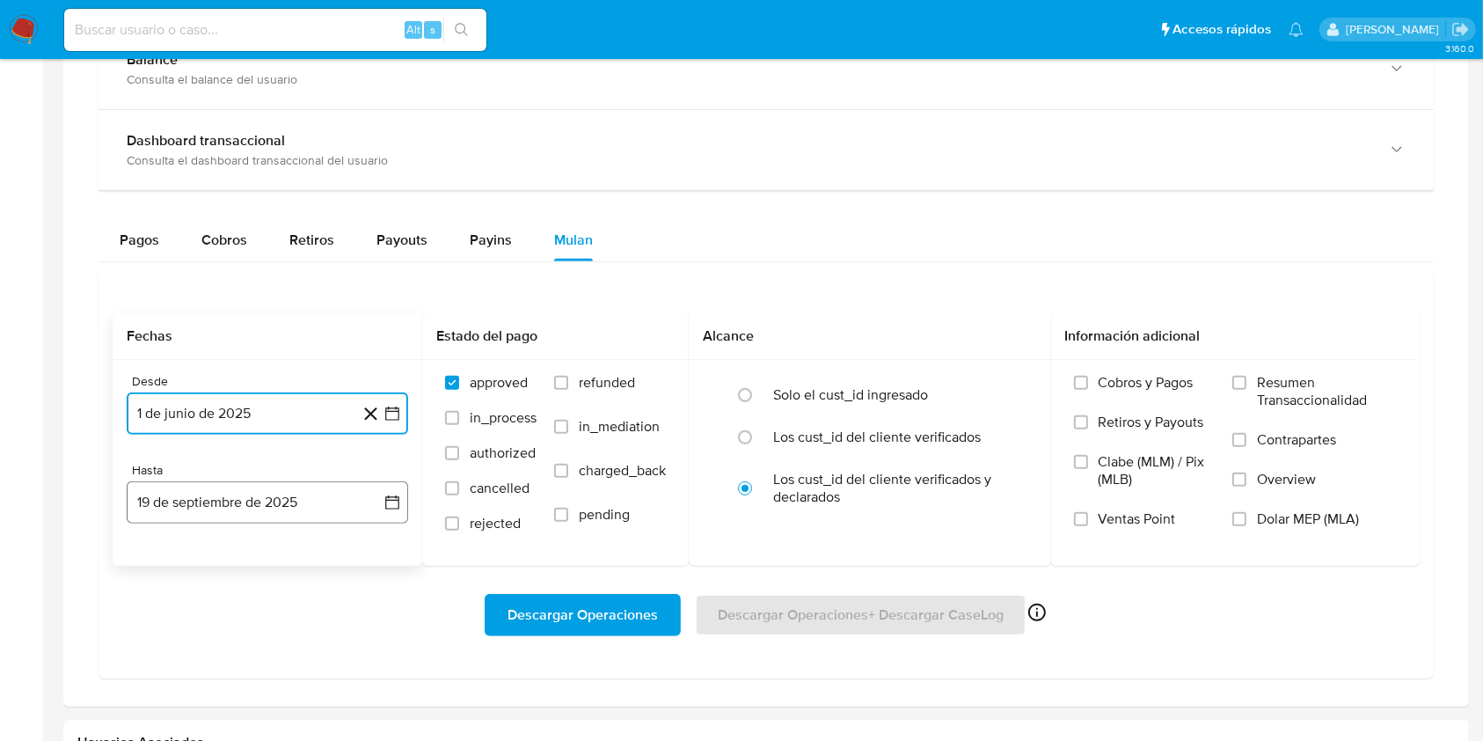
click at [255, 505] on button "19 de septiembre de 2025" at bounding box center [268, 502] width 282 height 42
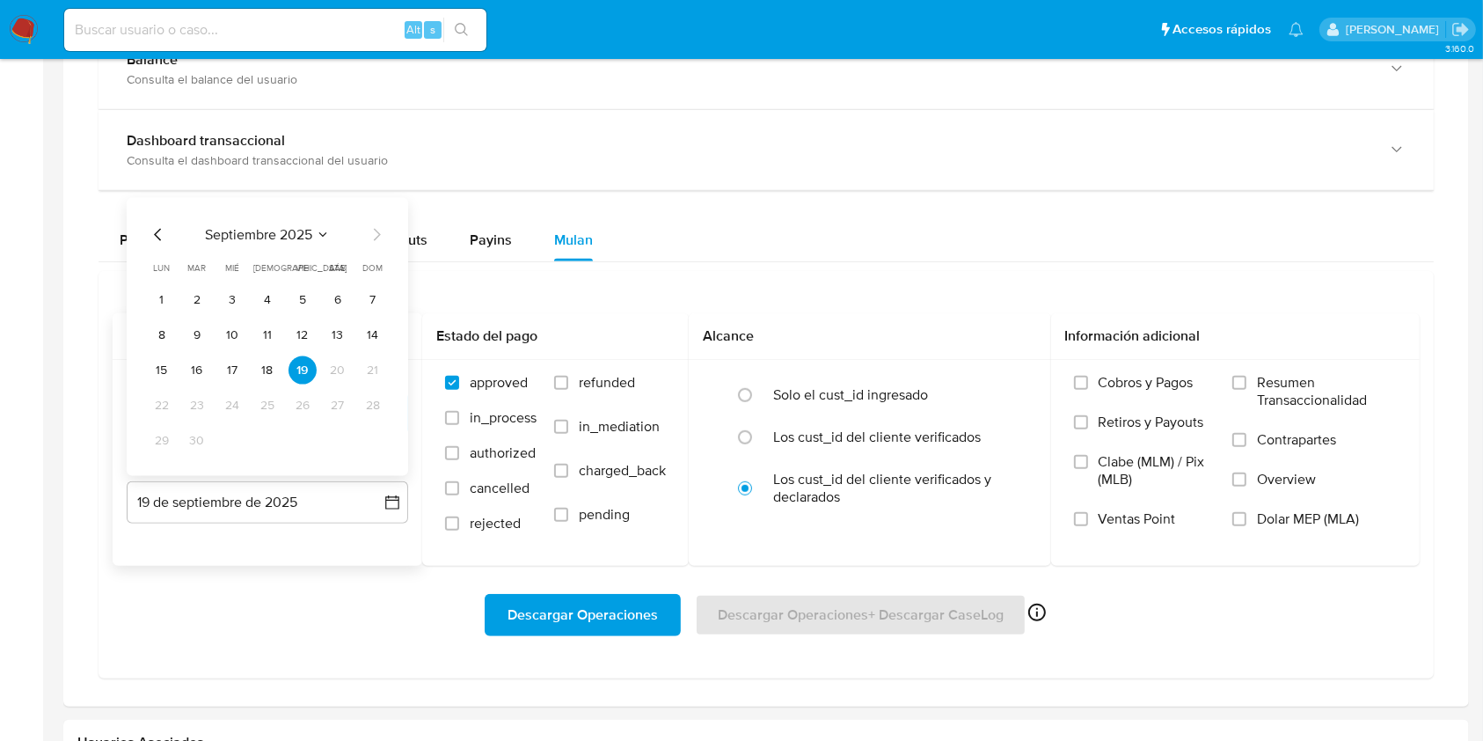
click at [153, 230] on icon "Mes anterior" at bounding box center [158, 233] width 21 height 21
click at [367, 443] on button "31" at bounding box center [373, 440] width 28 height 28
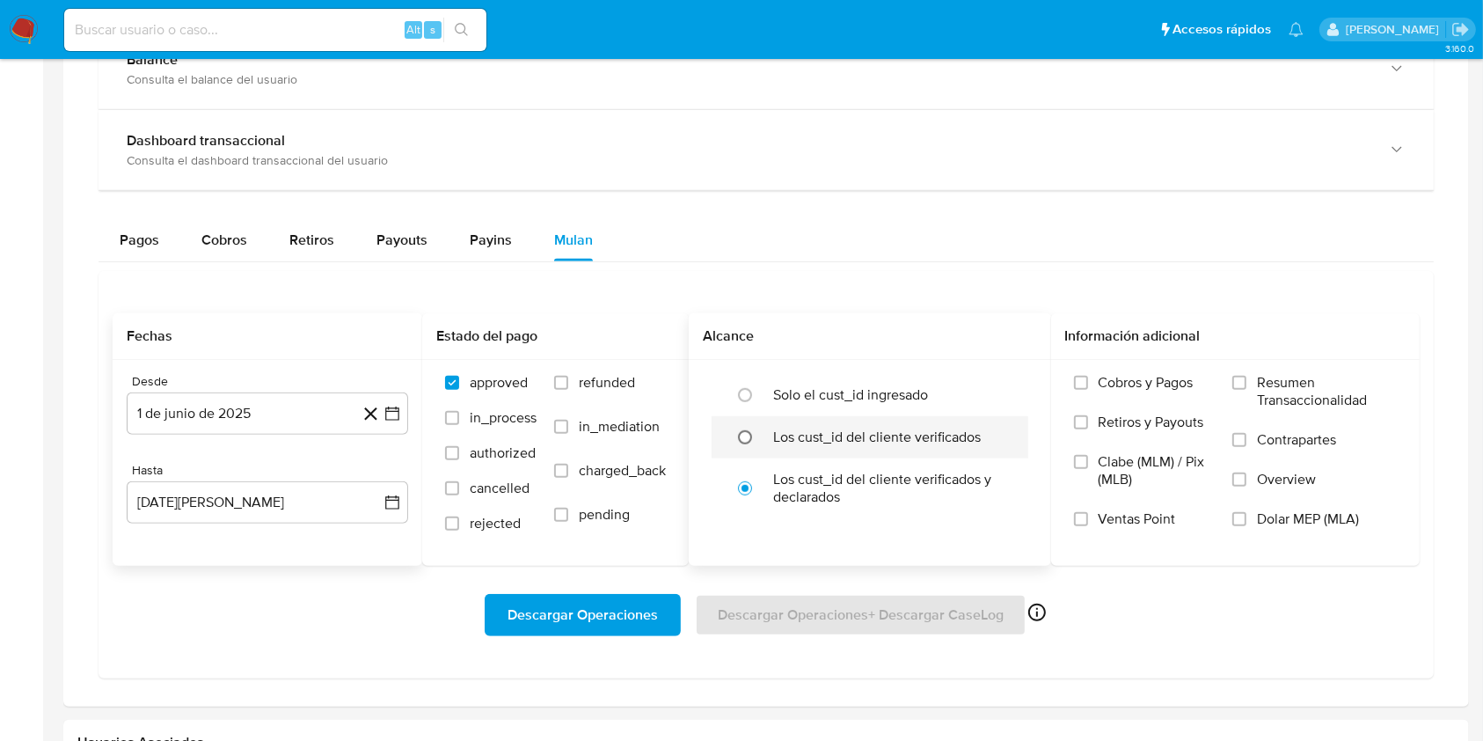
click at [744, 432] on input "radio" at bounding box center [745, 437] width 28 height 28
radio input "true"
click at [1241, 519] on input "Dolar MEP (MLA)" at bounding box center [1240, 519] width 14 height 14
click at [616, 618] on span "Descargar Operaciones" at bounding box center [583, 615] width 150 height 39
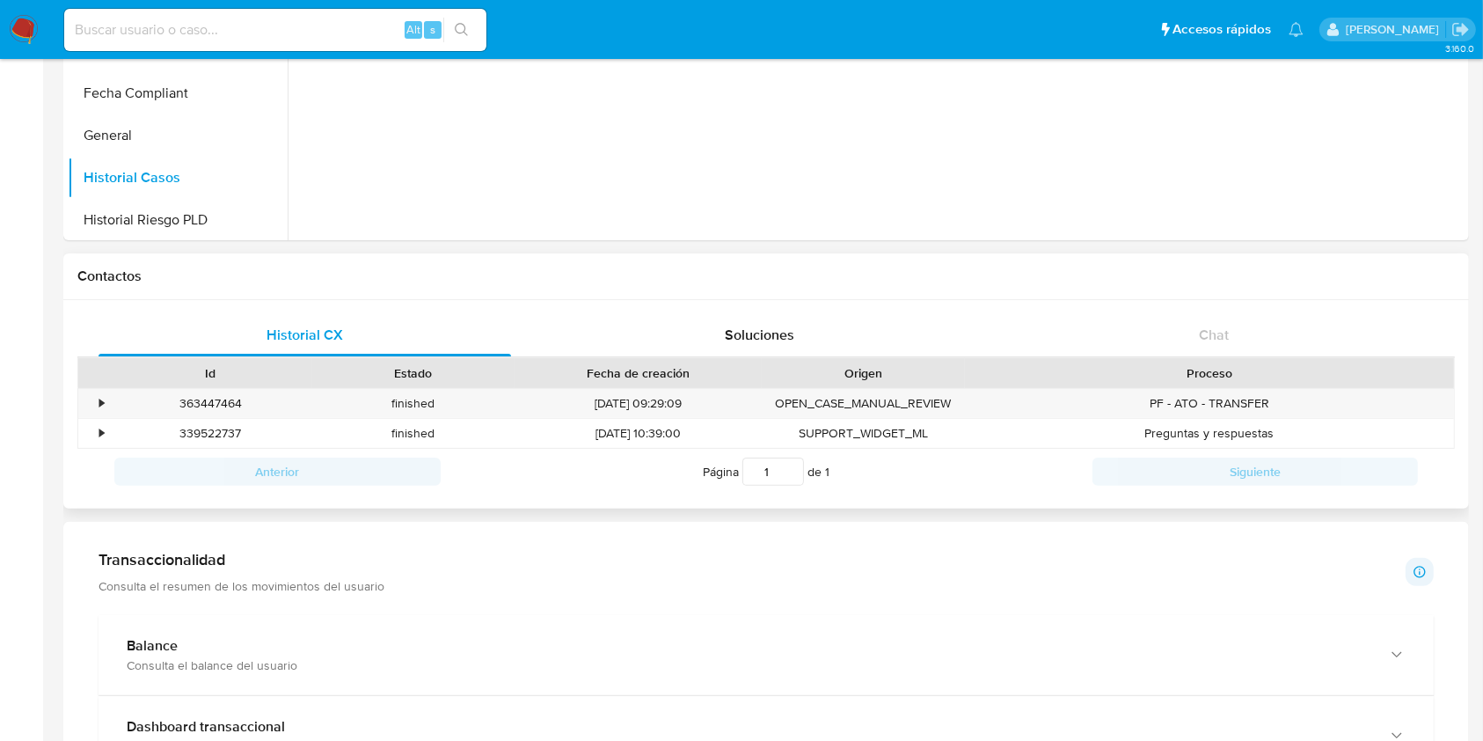
scroll to position [0, 0]
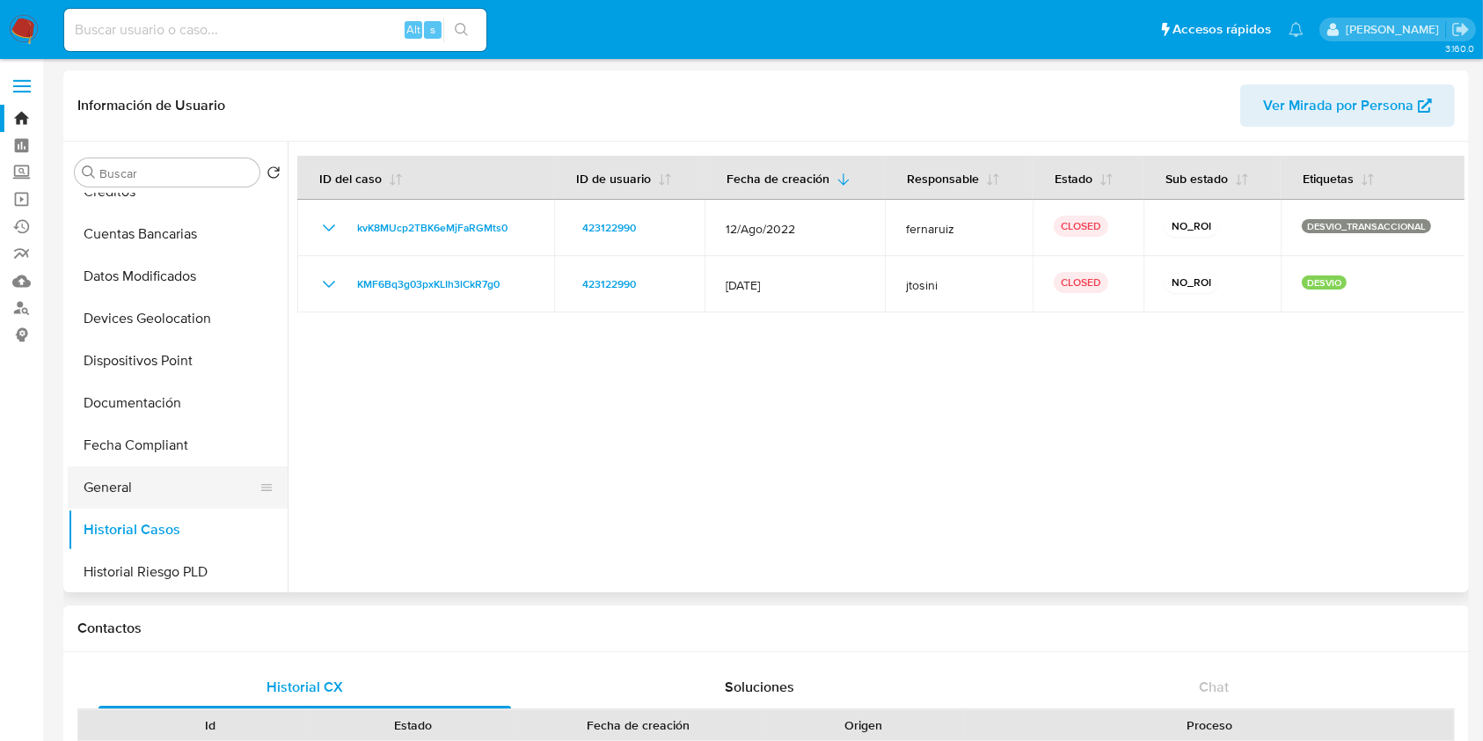
click at [144, 494] on button "General" at bounding box center [171, 487] width 206 height 42
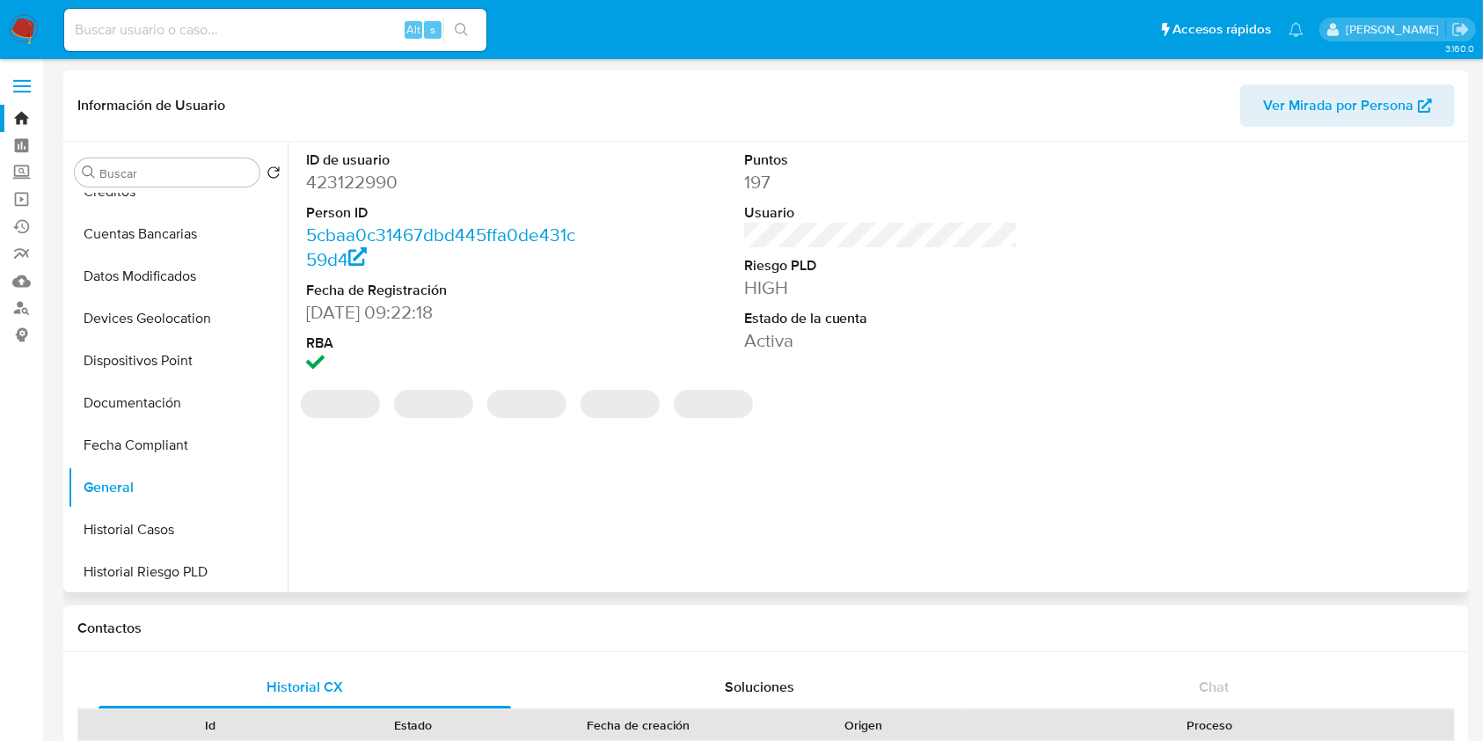
click at [385, 182] on dd "423122990" at bounding box center [443, 182] width 274 height 25
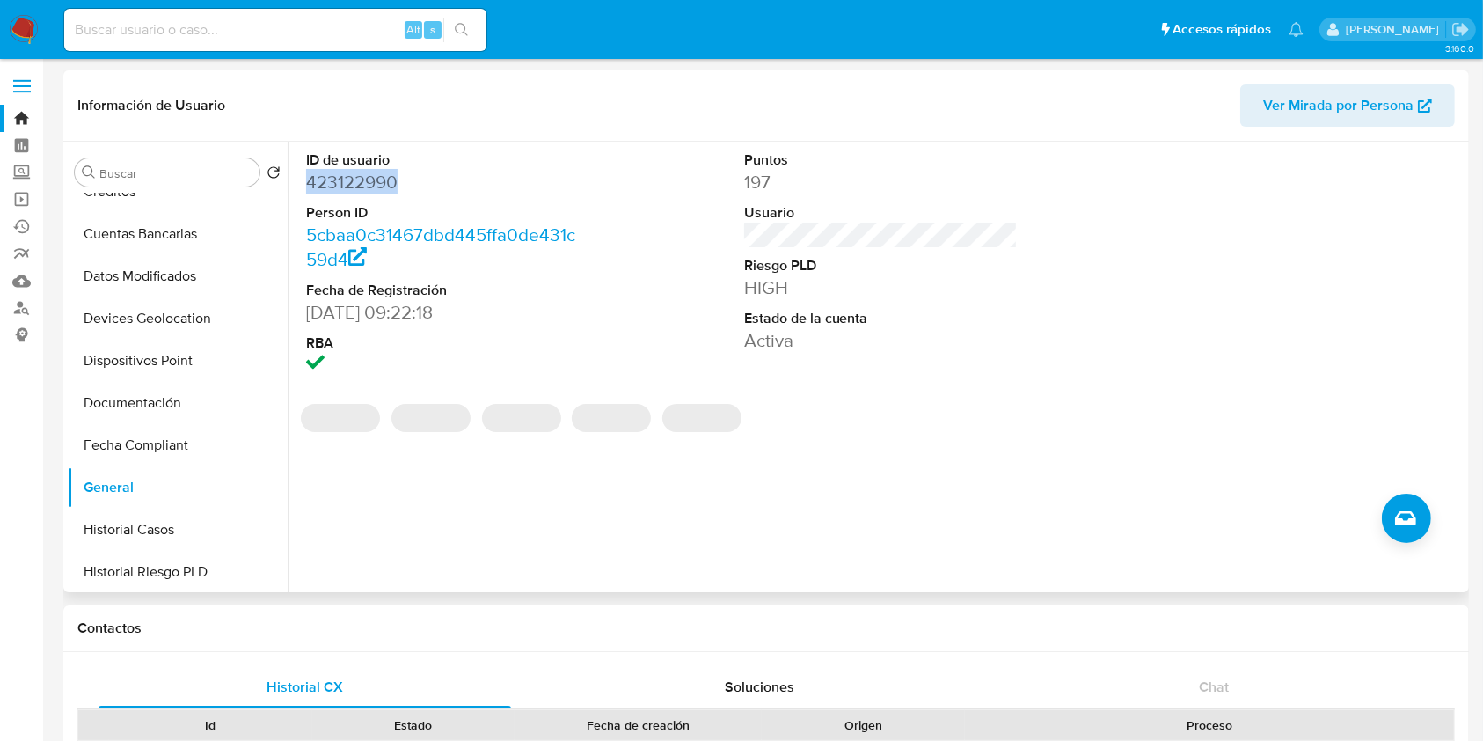
copy dd "423122990"
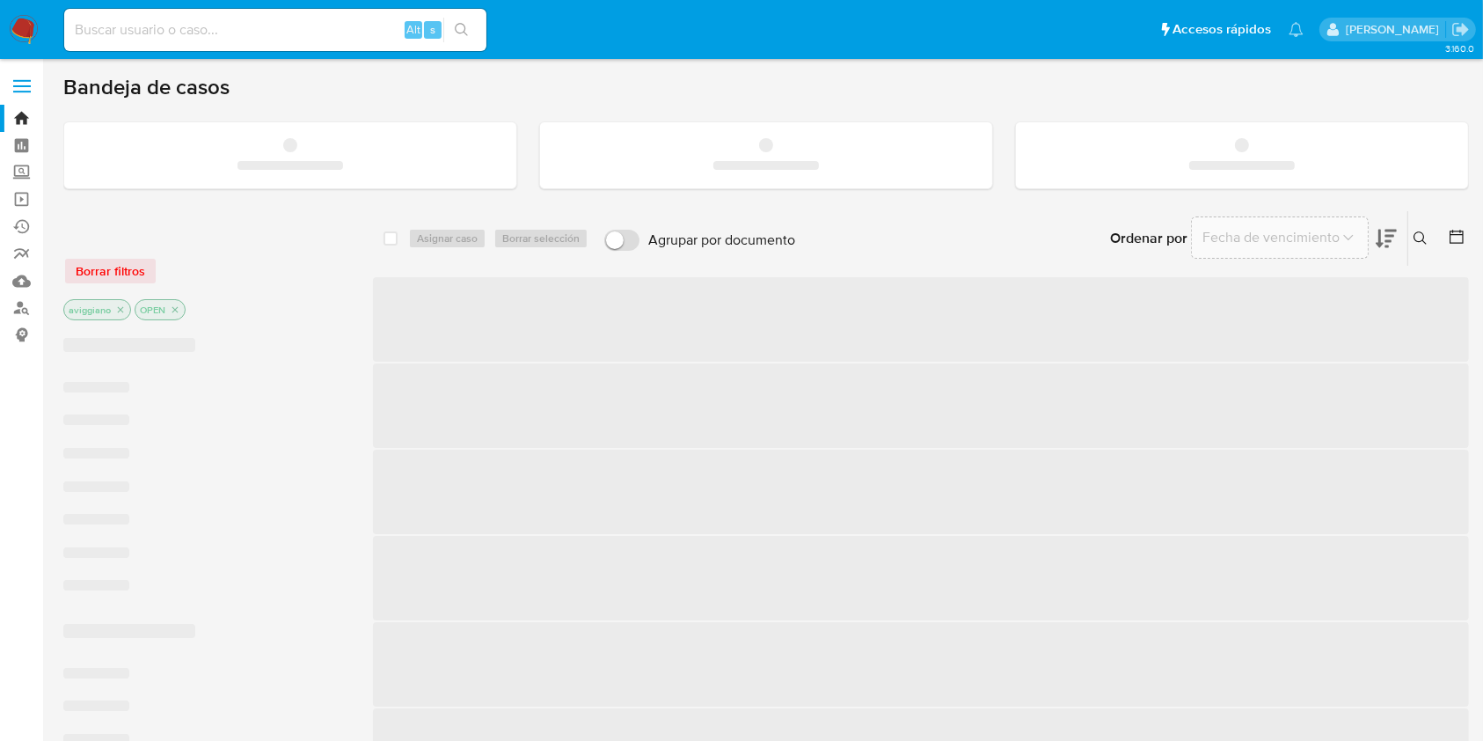
click at [290, 39] on input at bounding box center [275, 29] width 422 height 23
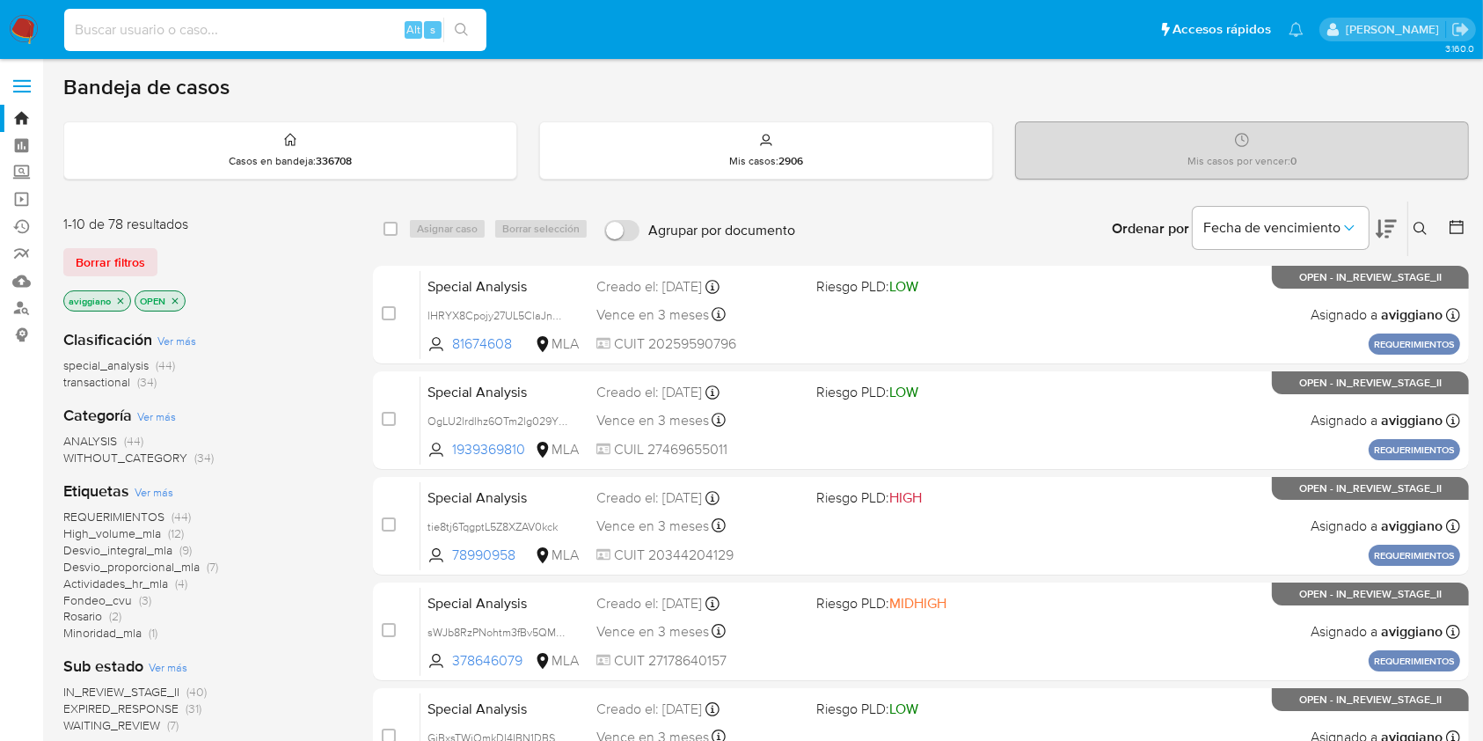
paste input "237050041"
type input "237050041"
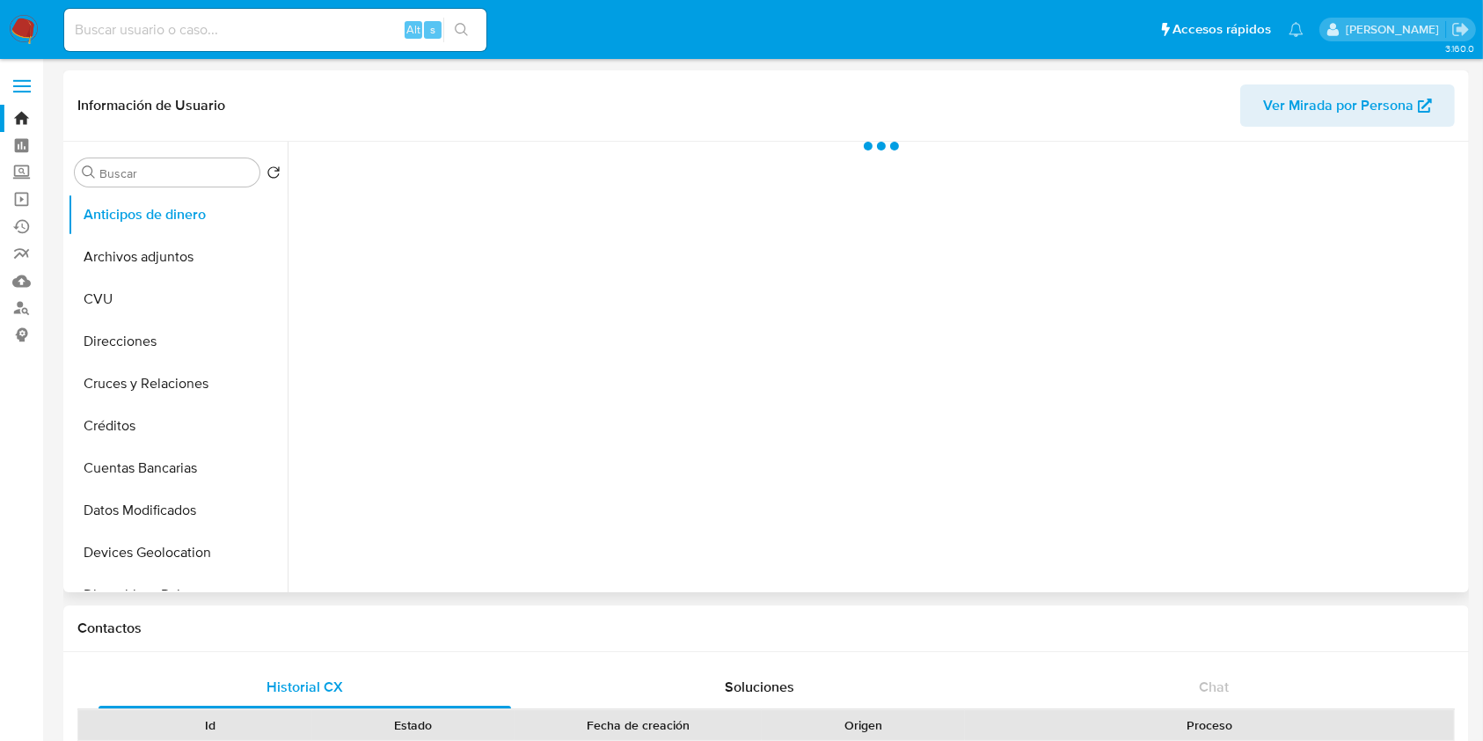
scroll to position [234, 0]
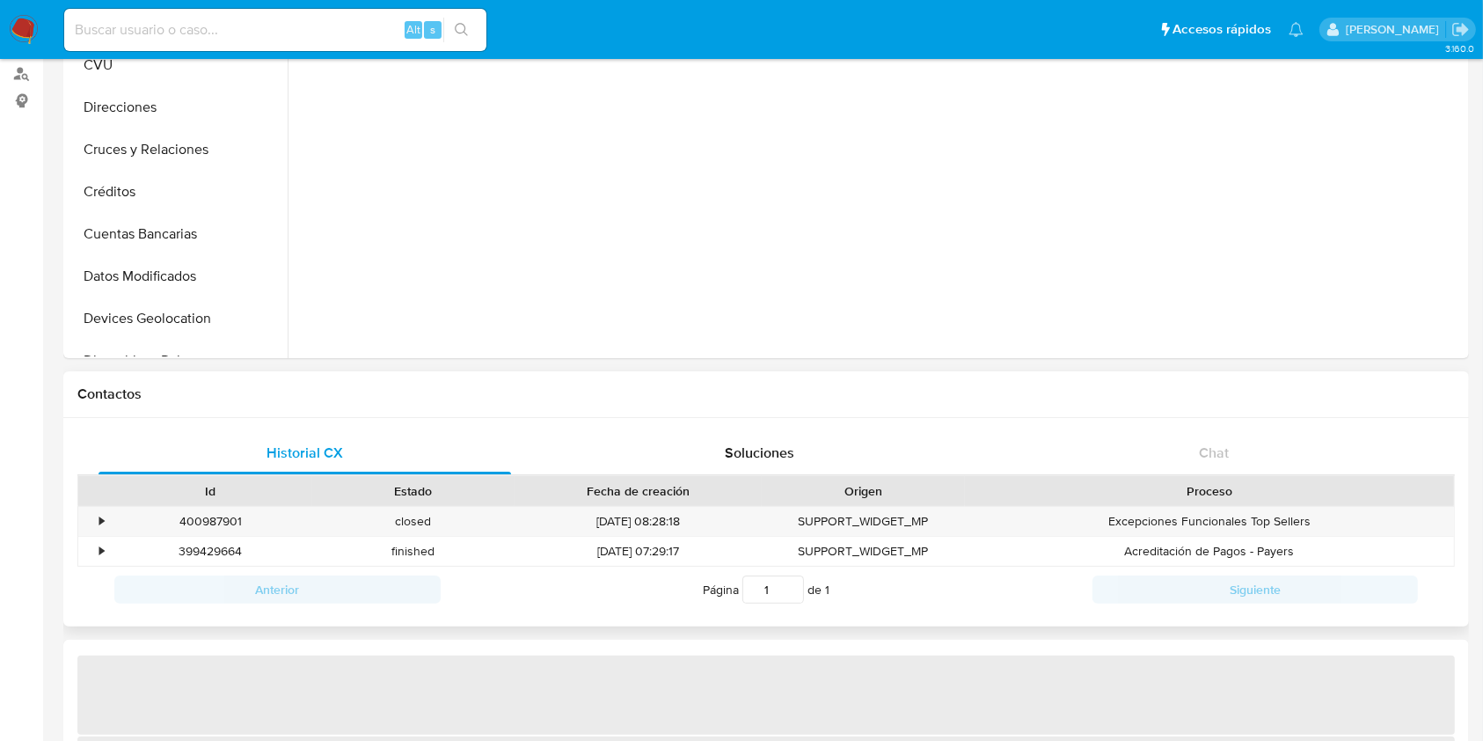
select select "10"
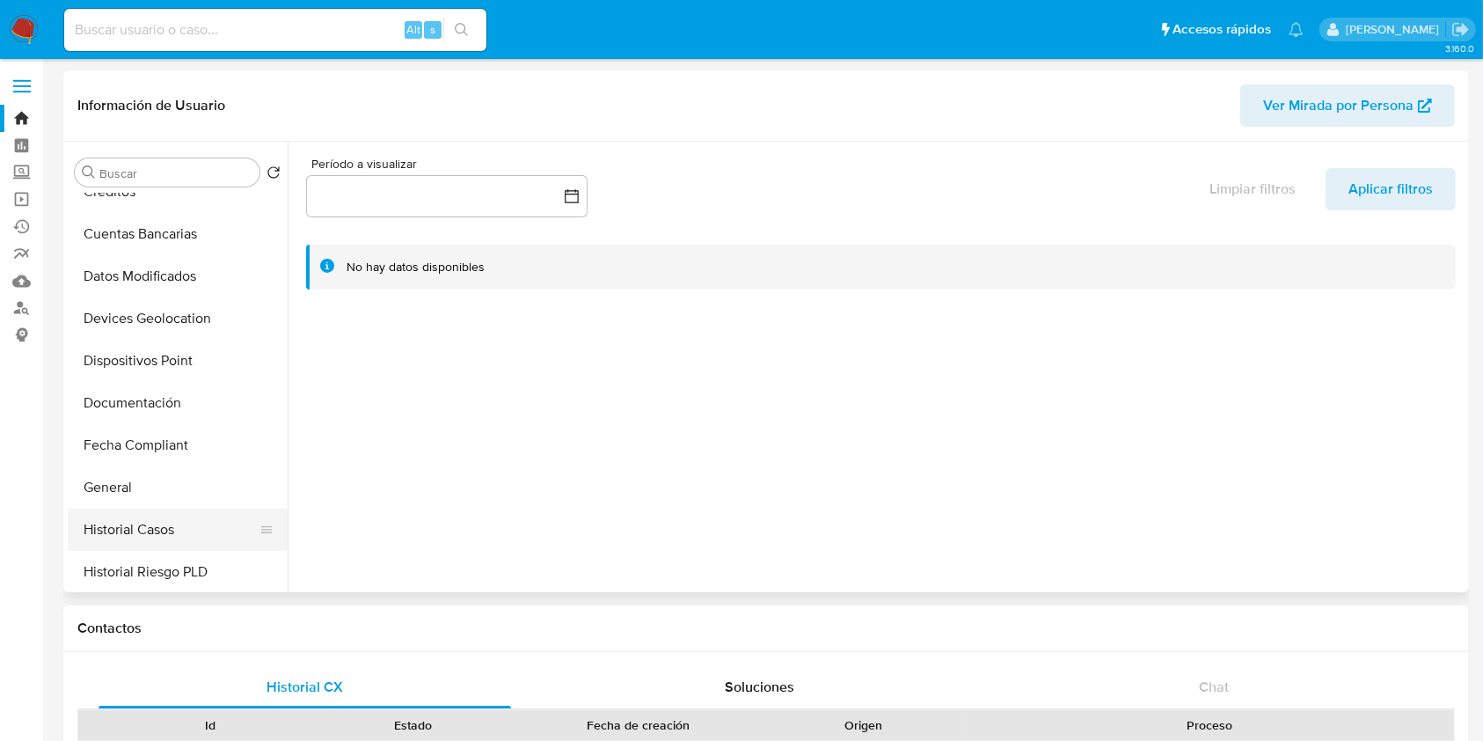
click at [178, 545] on button "Historial Casos" at bounding box center [171, 530] width 206 height 42
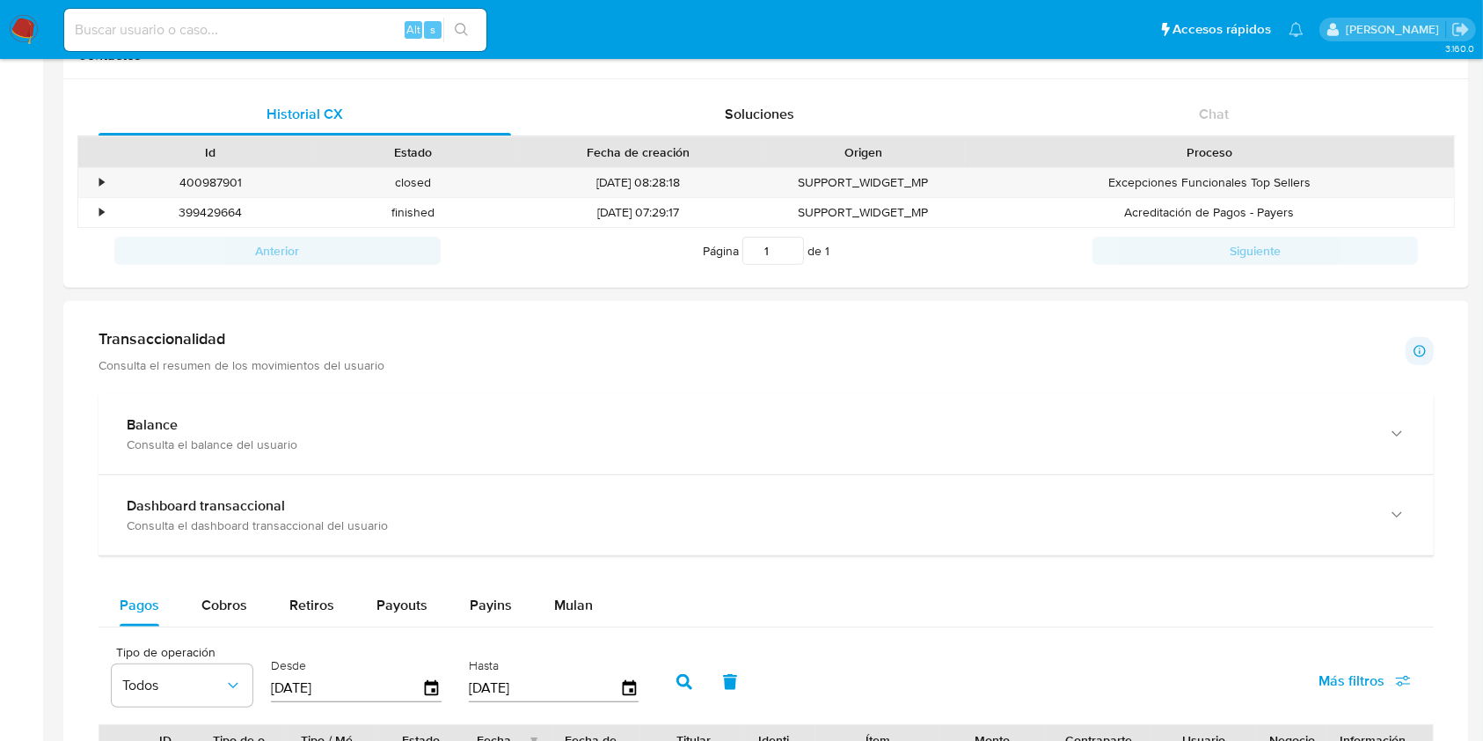
scroll to position [722, 0]
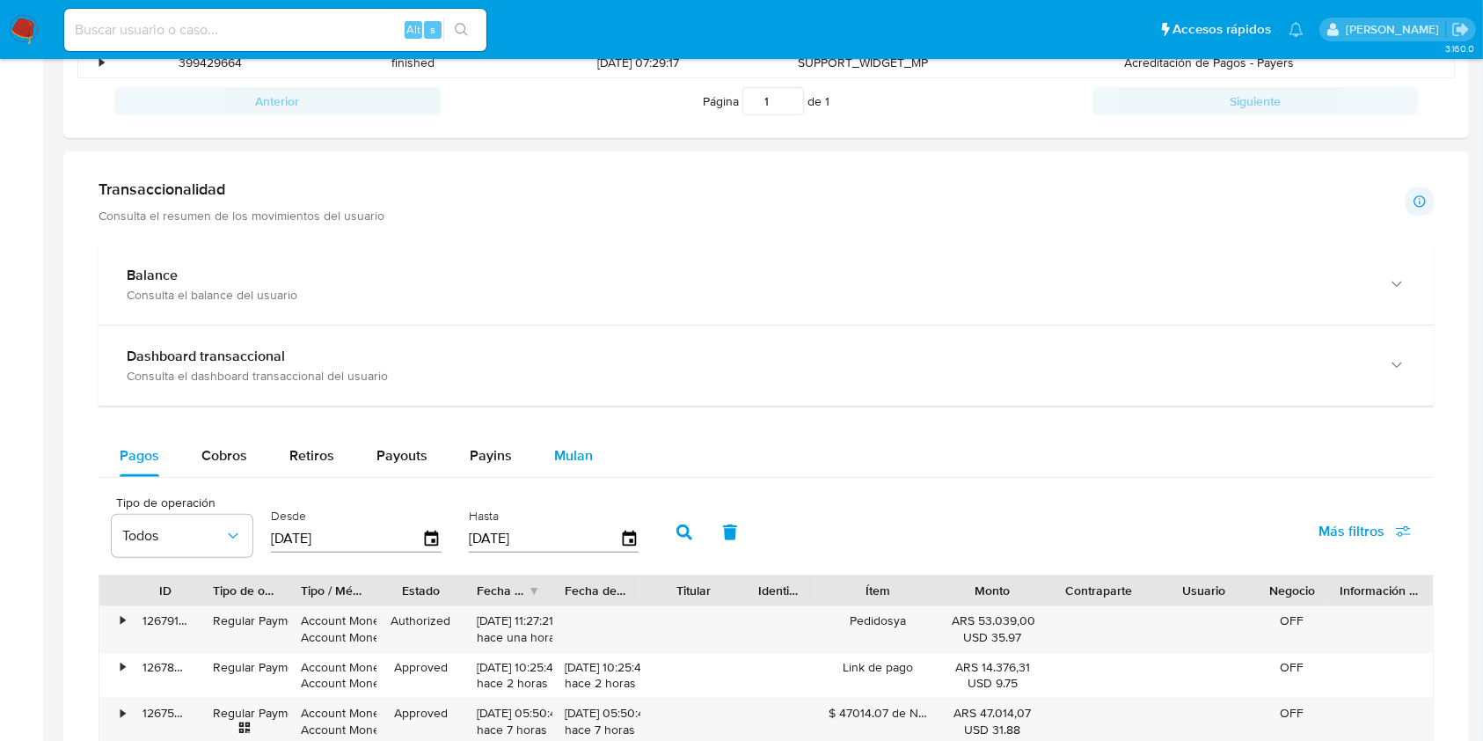
click at [591, 445] on button "Mulan" at bounding box center [573, 456] width 81 height 42
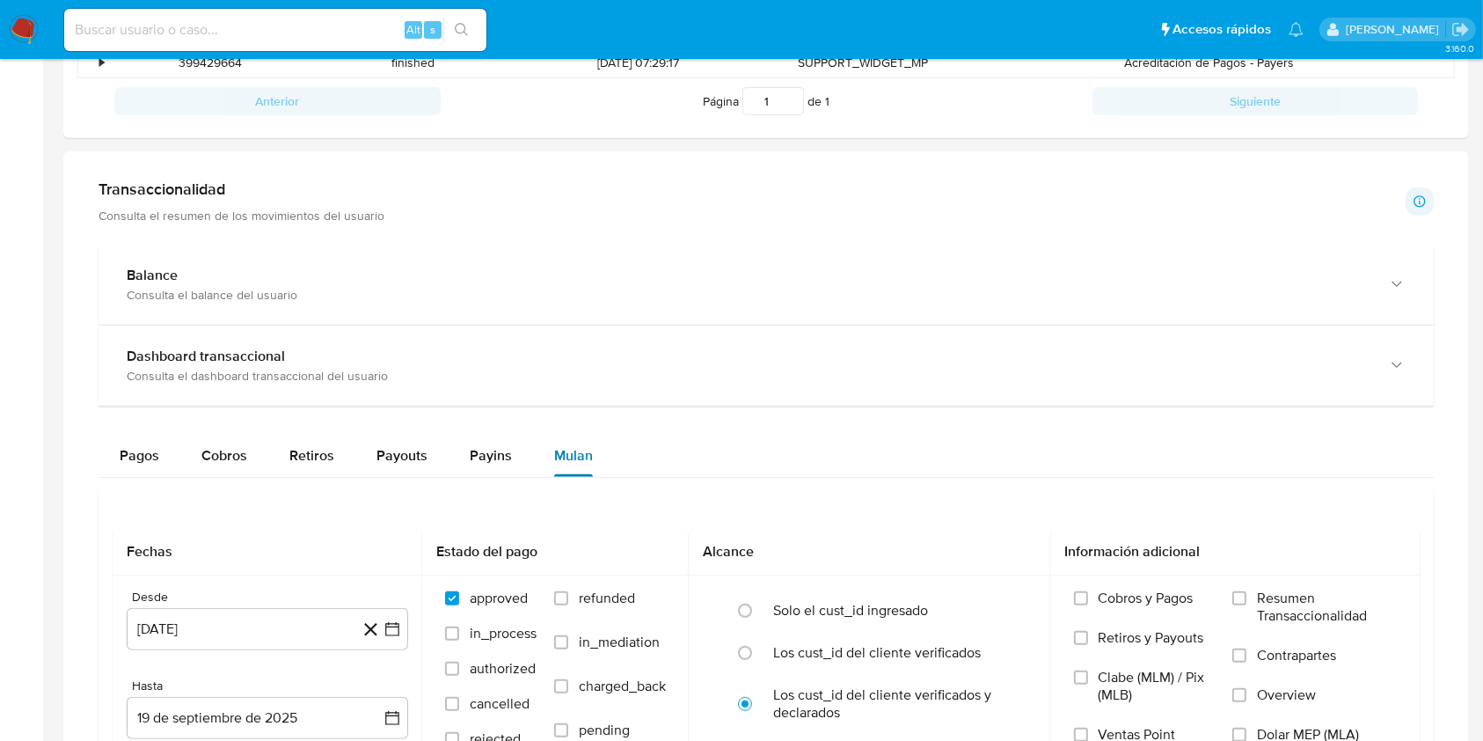
scroll to position [957, 0]
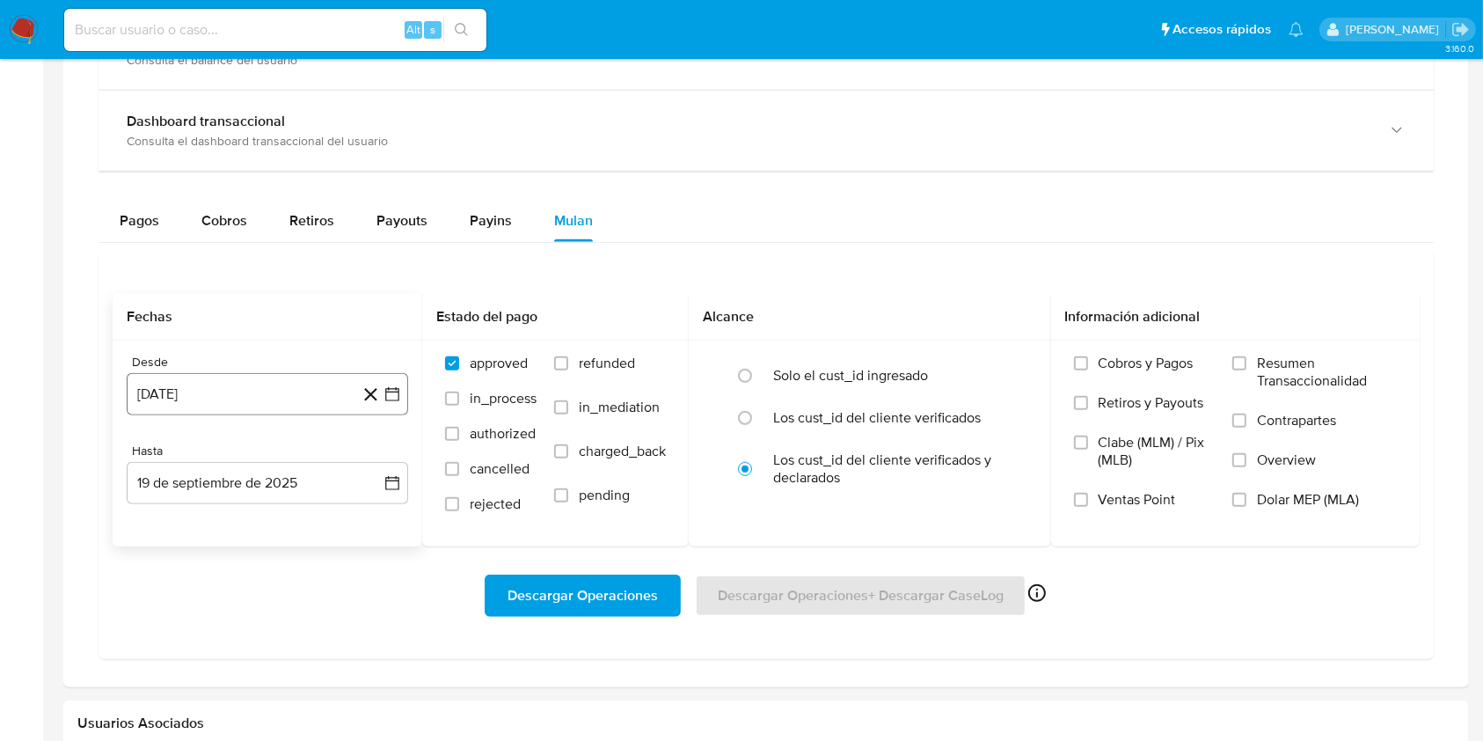
click at [304, 384] on button "[DATE]" at bounding box center [268, 394] width 282 height 42
click at [301, 462] on button "agosto 2024" at bounding box center [268, 458] width 98 height 18
click at [387, 463] on div "2024 [DATE] feb mar abr may jun [DATE] ago sep oct nov dic" at bounding box center [266, 570] width 278 height 298
click at [374, 452] on icon "Año siguiente" at bounding box center [372, 457] width 21 height 21
click at [333, 579] on button "jun" at bounding box center [341, 571] width 49 height 28
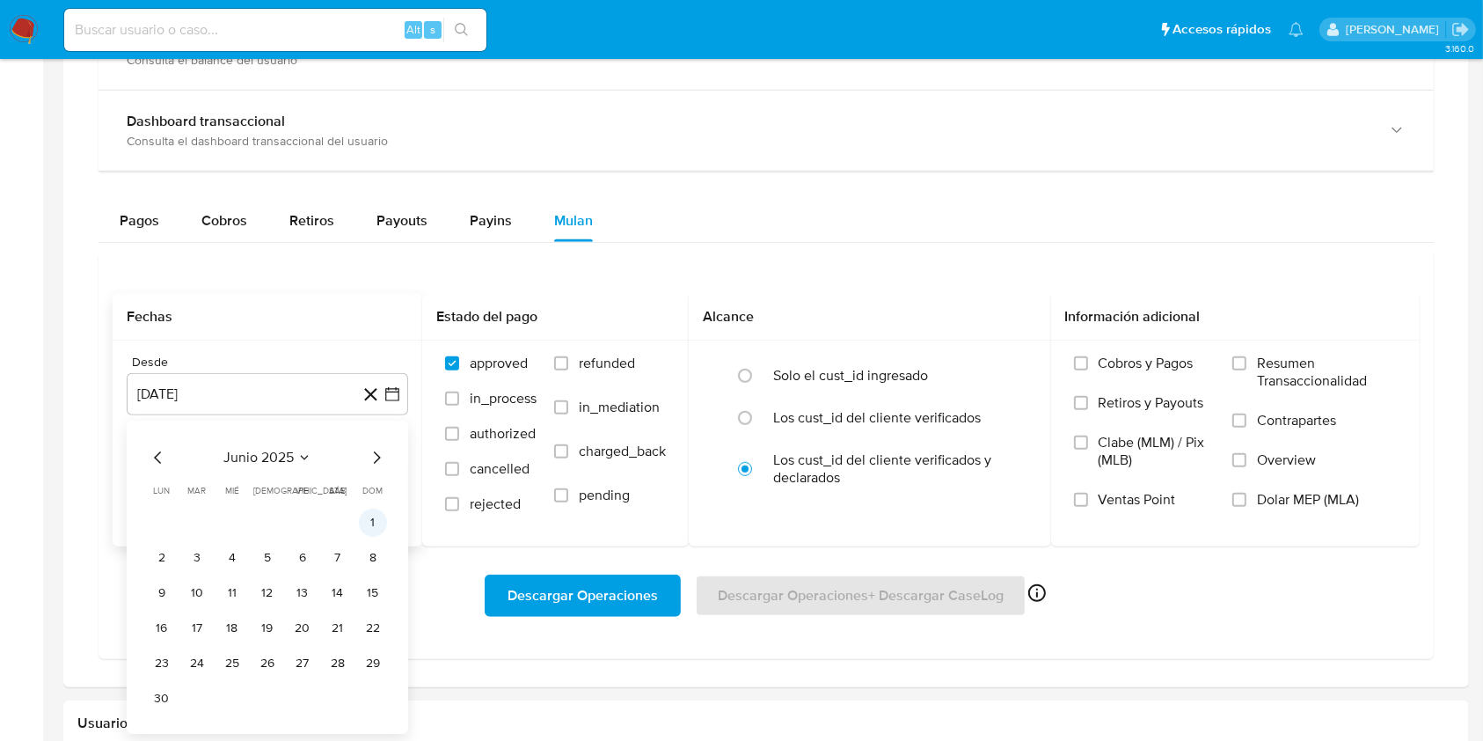
click at [377, 514] on button "1" at bounding box center [373, 523] width 28 height 28
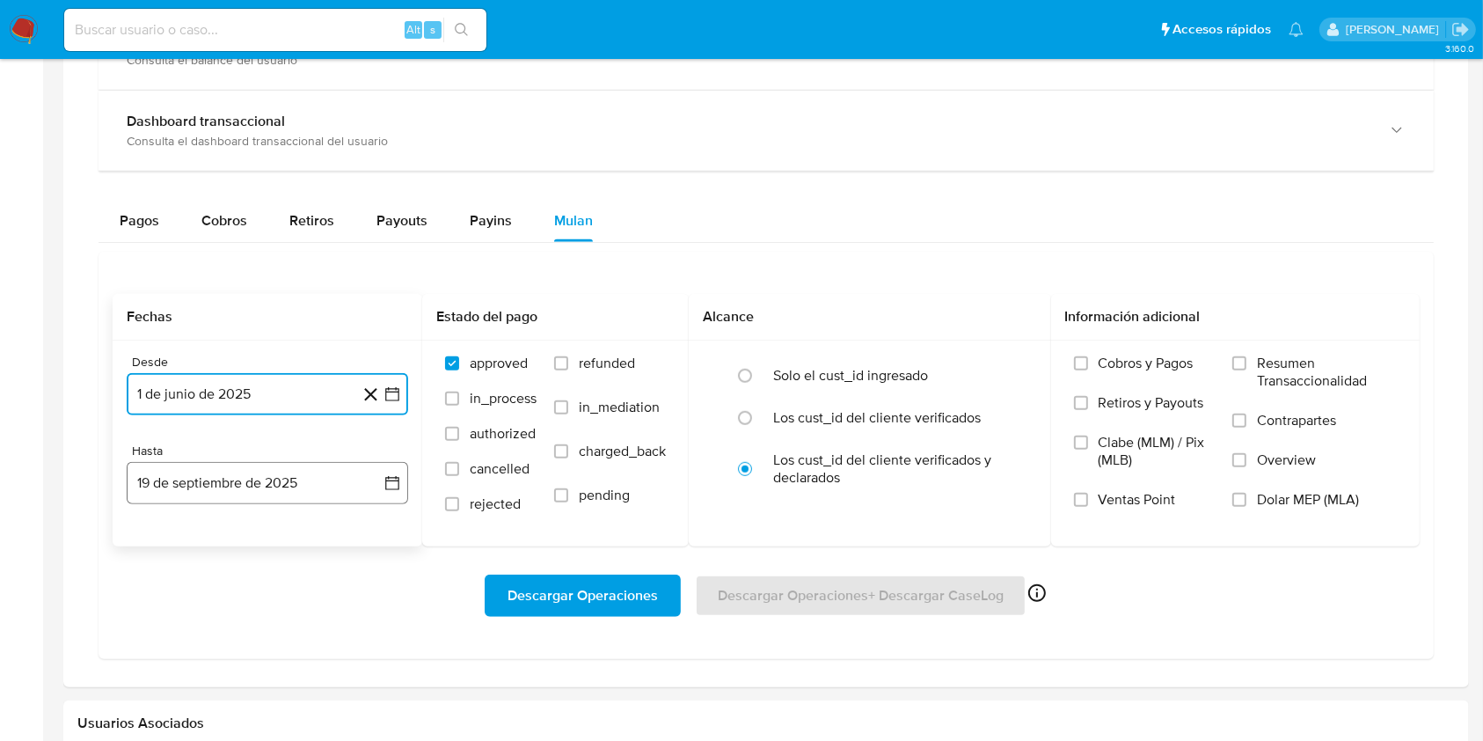
click at [298, 481] on button "19 de septiembre de 2025" at bounding box center [268, 483] width 282 height 42
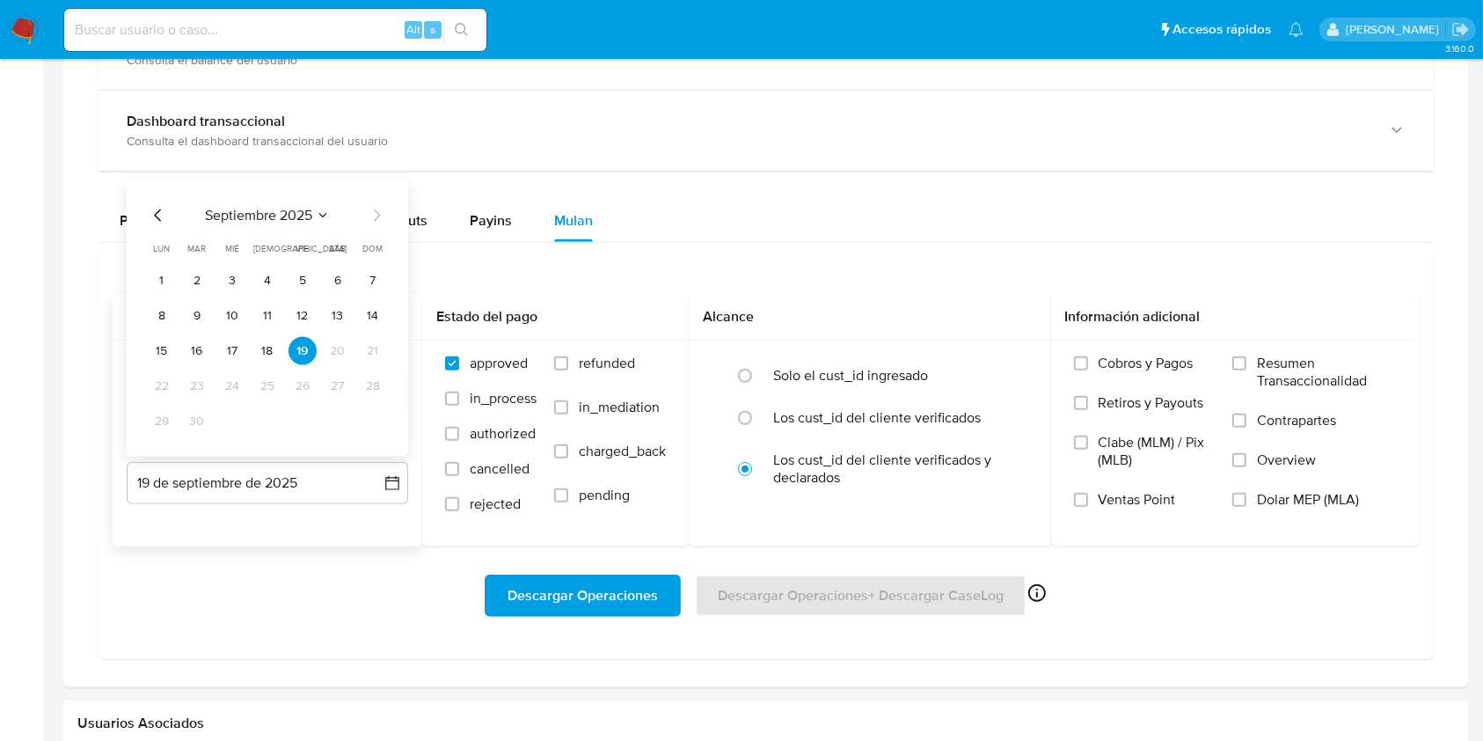
click at [150, 215] on icon "Mes anterior" at bounding box center [158, 214] width 21 height 21
click at [375, 406] on button "31" at bounding box center [373, 420] width 28 height 28
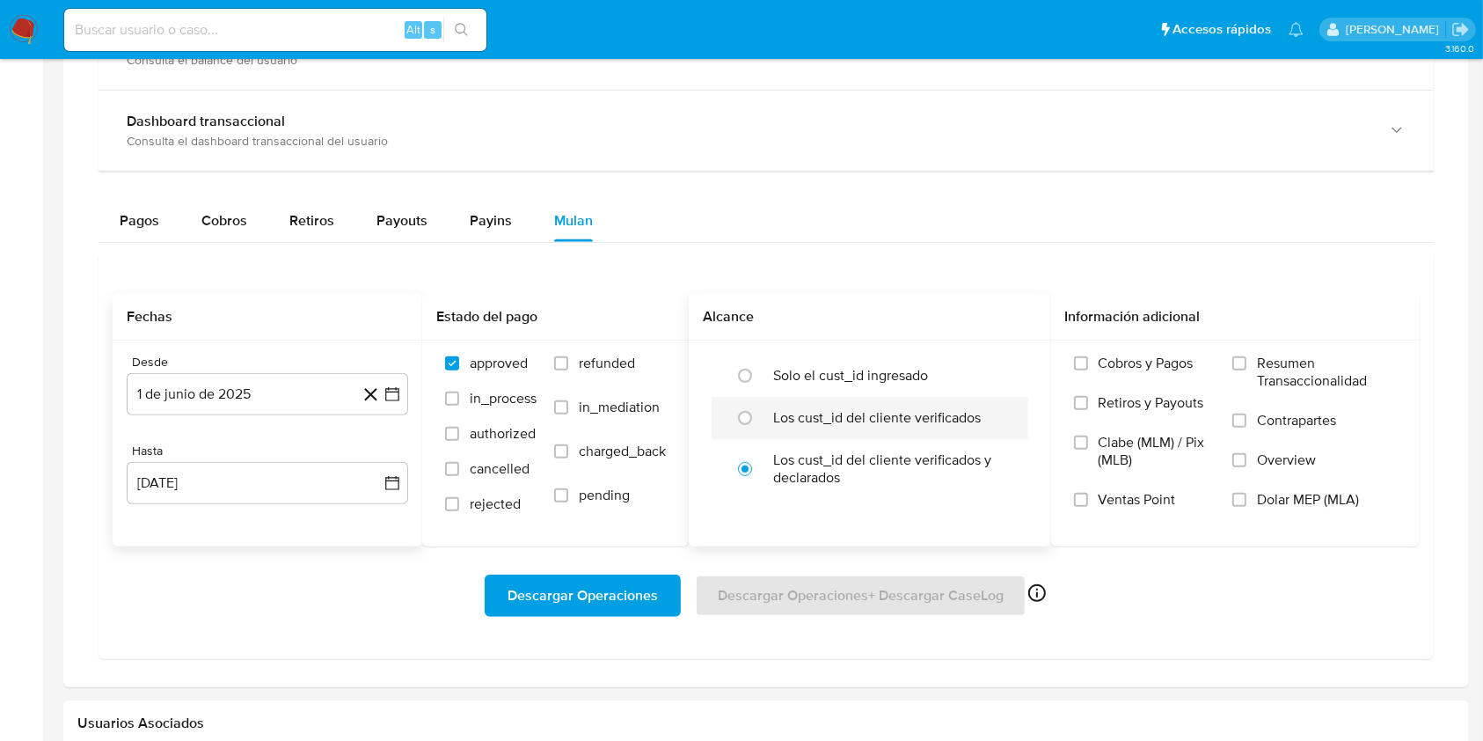
click at [772, 405] on div at bounding box center [750, 417] width 48 height 37
radio input "true"
click at [1254, 504] on label "Dolar MEP (MLA)" at bounding box center [1315, 511] width 165 height 40
click at [1247, 504] on input "Dolar MEP (MLA)" at bounding box center [1240, 500] width 14 height 14
click at [560, 608] on span "Descargar Operaciones" at bounding box center [583, 595] width 150 height 39
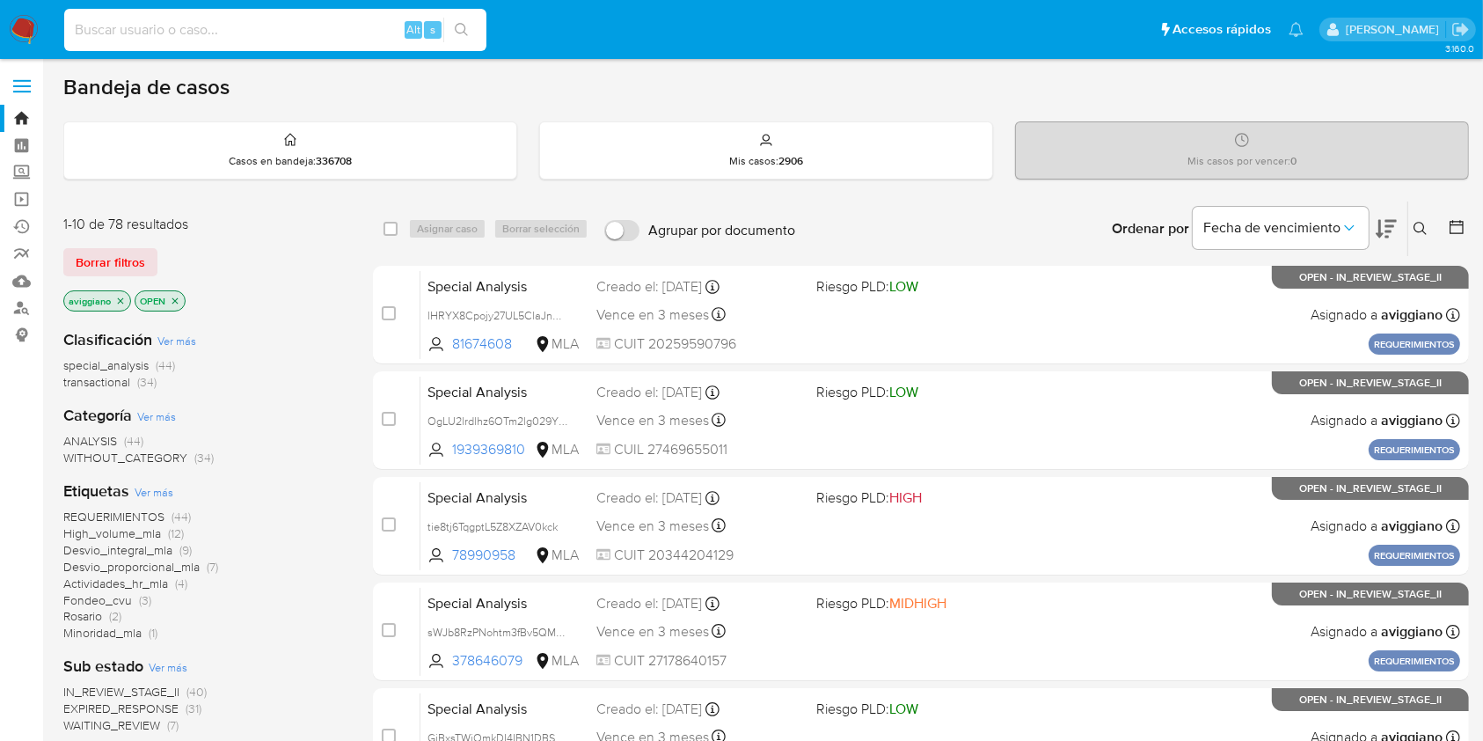
click at [189, 26] on input at bounding box center [275, 29] width 422 height 23
paste input "ARlAJ7ccER7zLnVcrrFT4R6f"
type input "ARlAJ7ccER7zLnVcrrFT4R6f"
click at [455, 28] on icon "search-icon" at bounding box center [462, 30] width 14 height 14
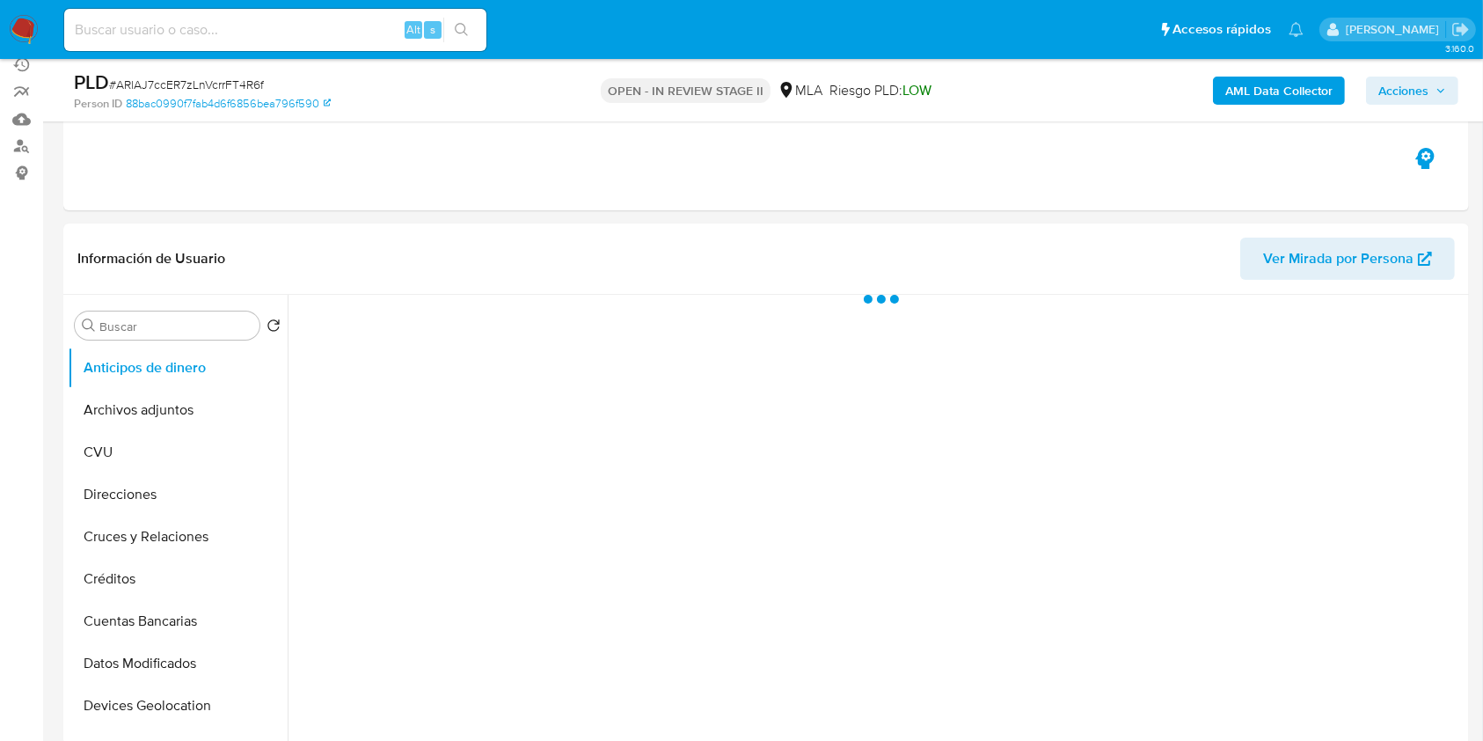
scroll to position [234, 0]
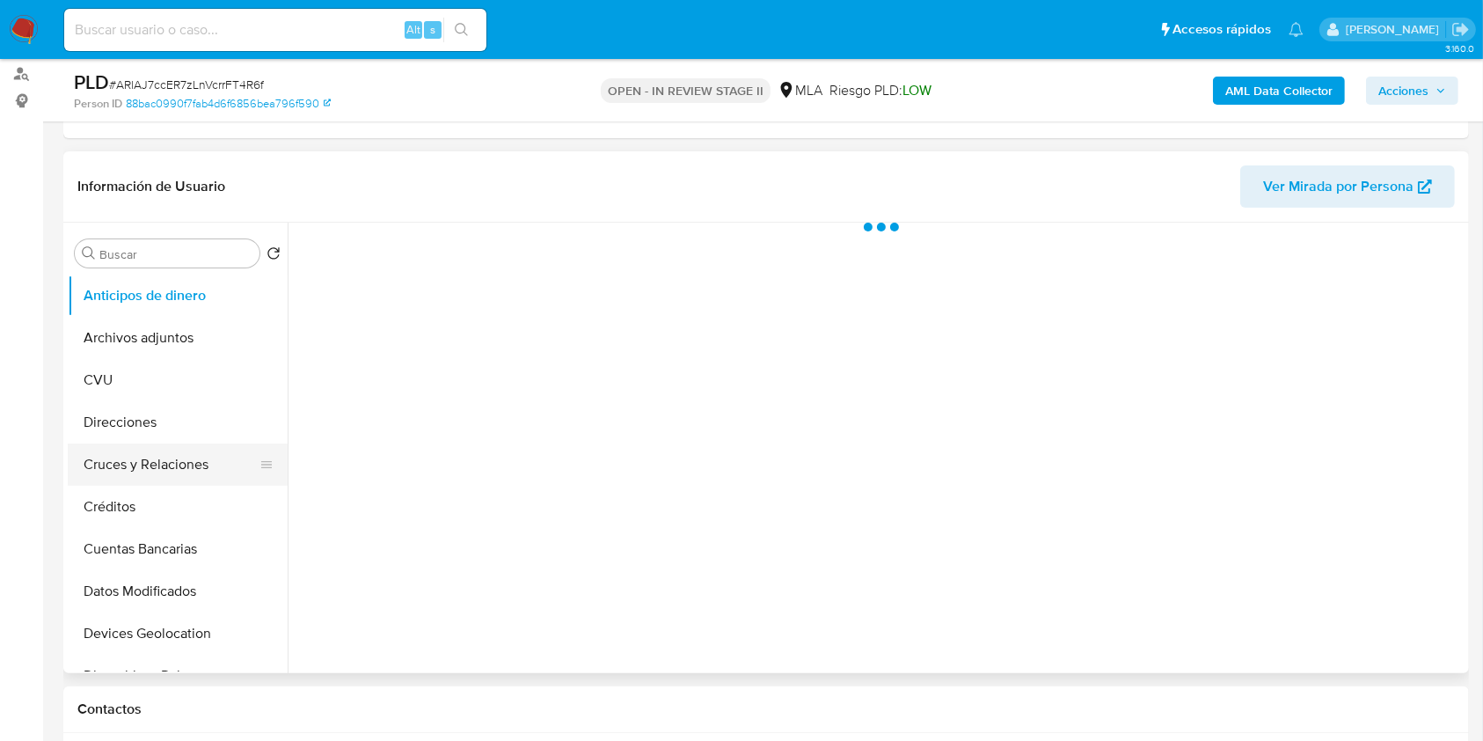
select select "10"
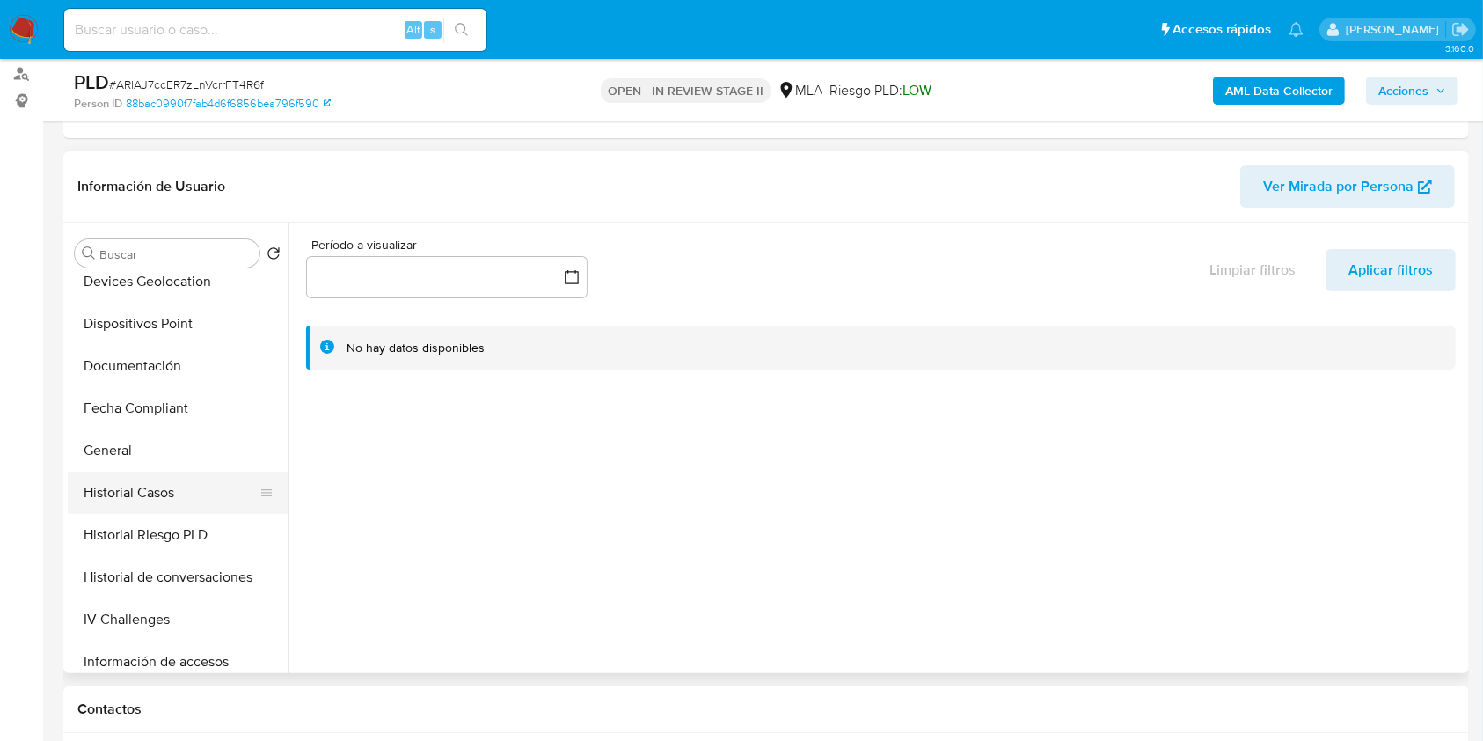
click at [204, 505] on button "Historial Casos" at bounding box center [171, 493] width 206 height 42
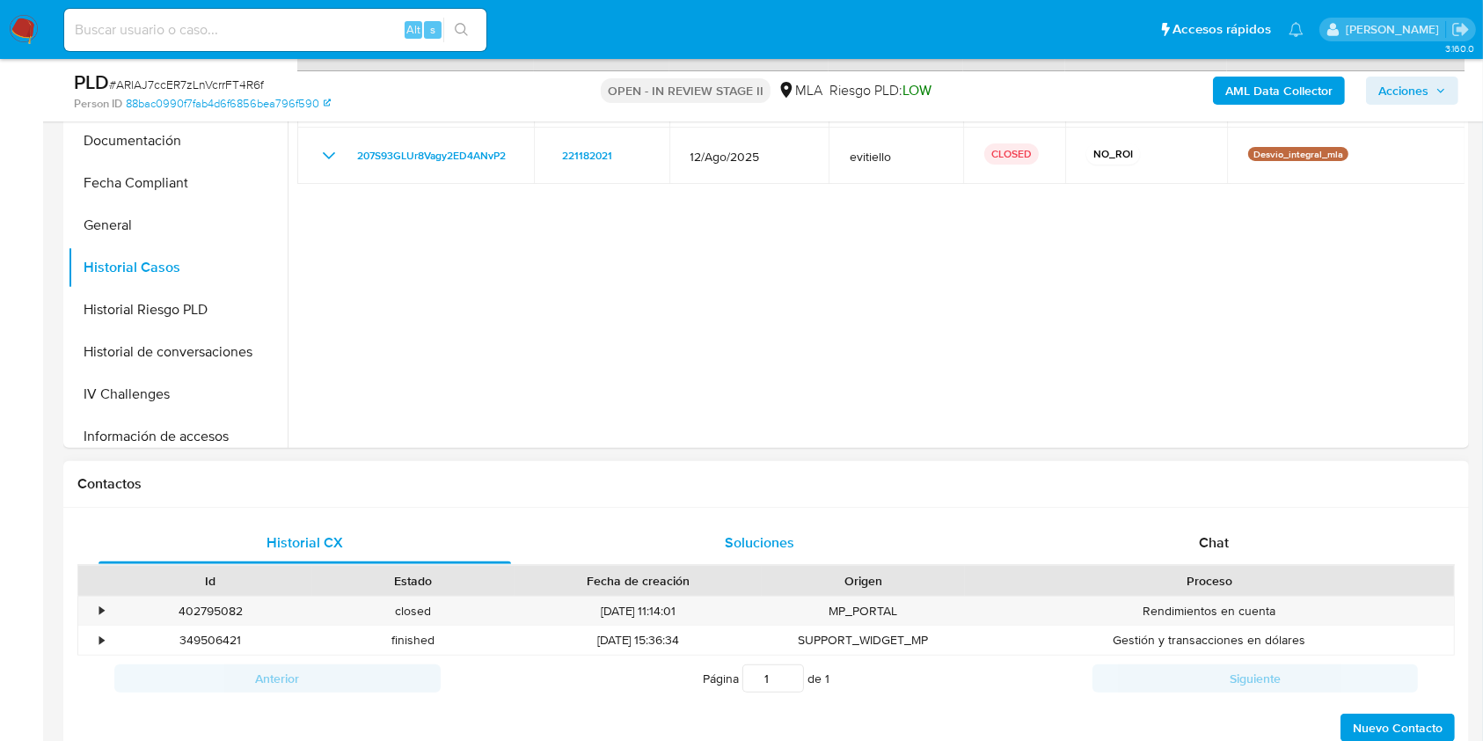
scroll to position [586, 0]
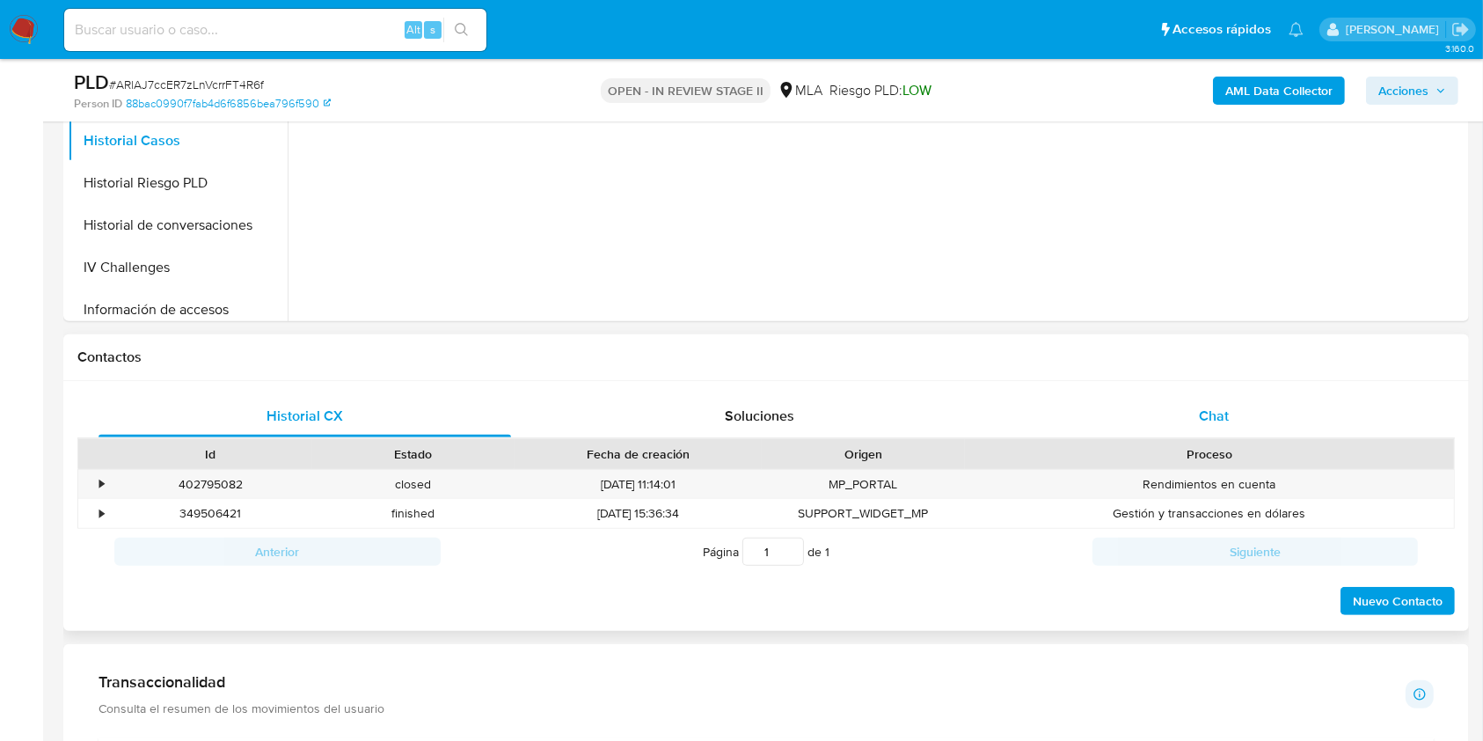
click at [1237, 433] on div "Chat" at bounding box center [1214, 416] width 413 height 42
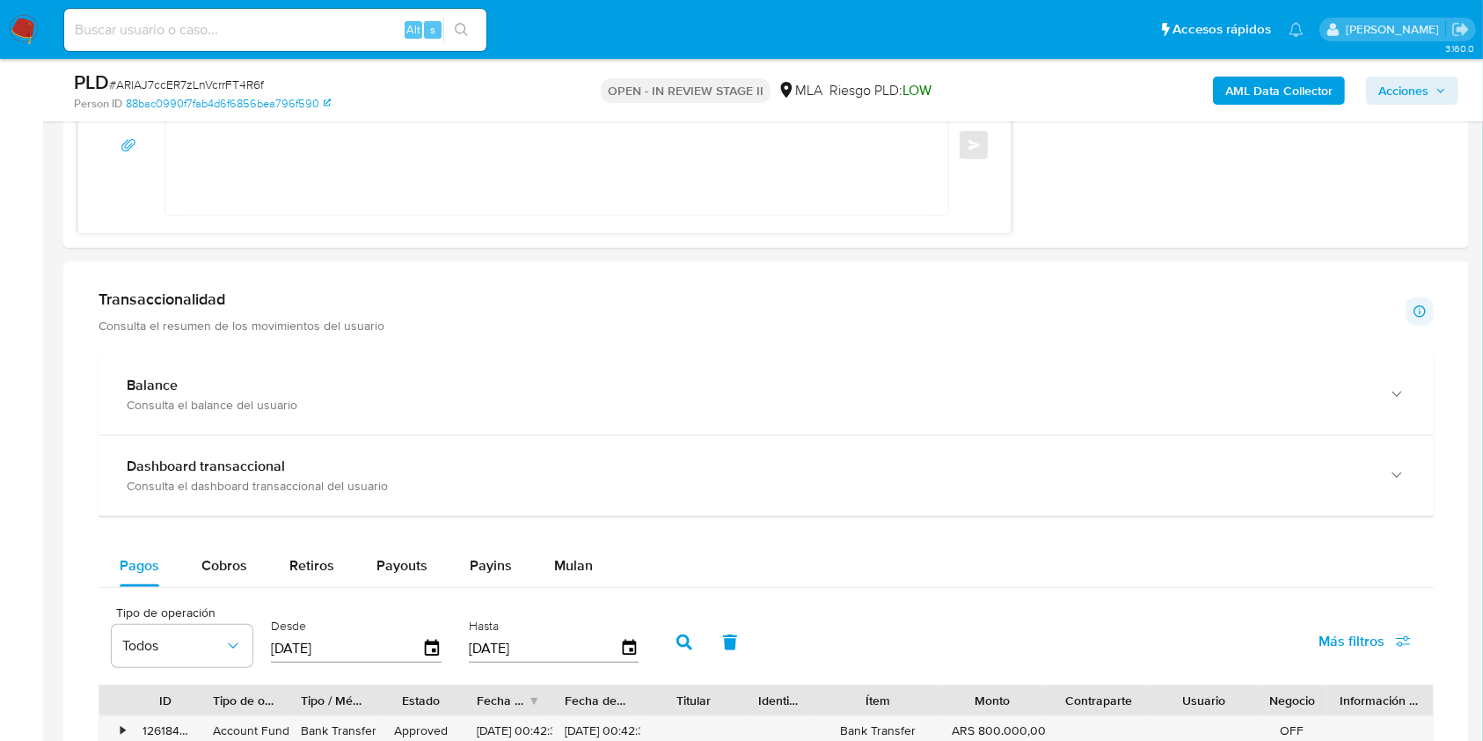
scroll to position [1642, 0]
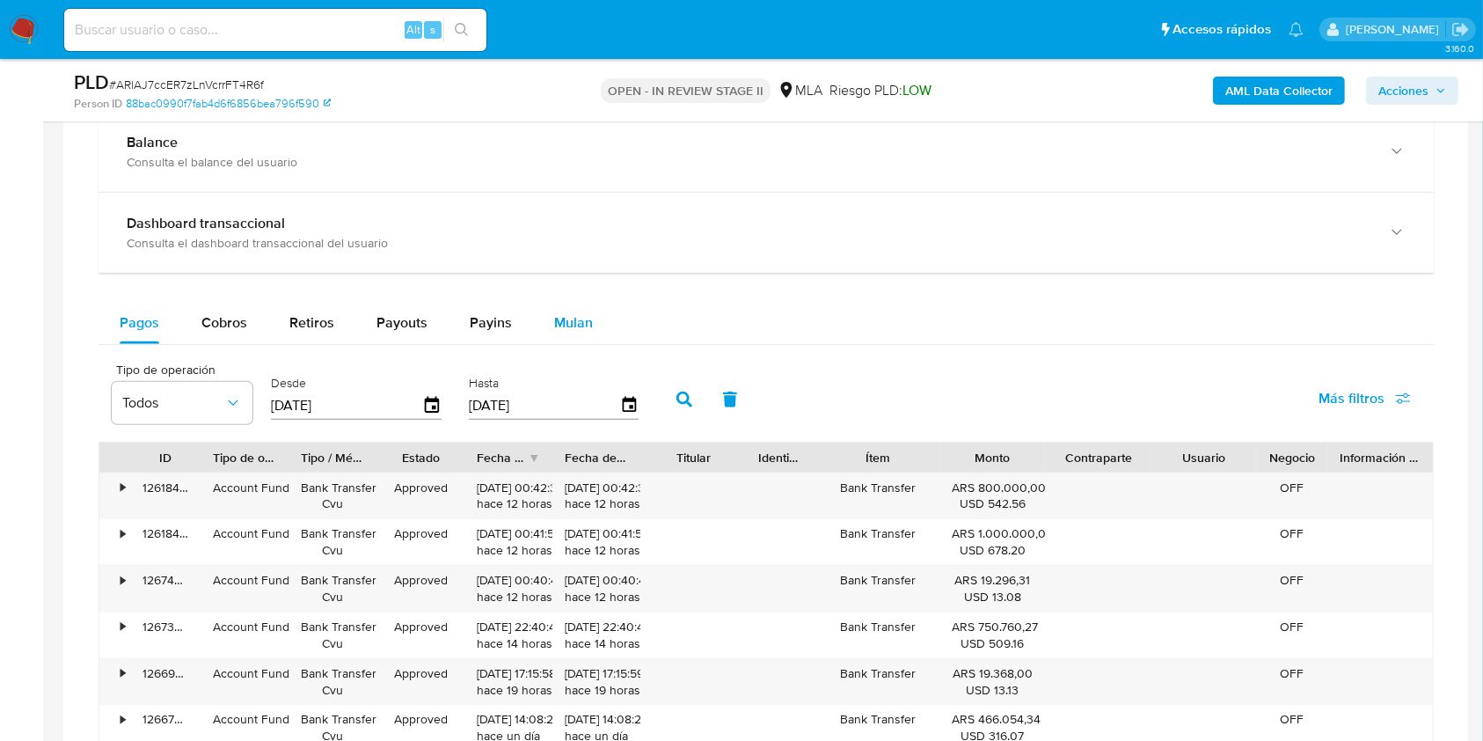
click at [565, 318] on span "Mulan" at bounding box center [573, 322] width 39 height 20
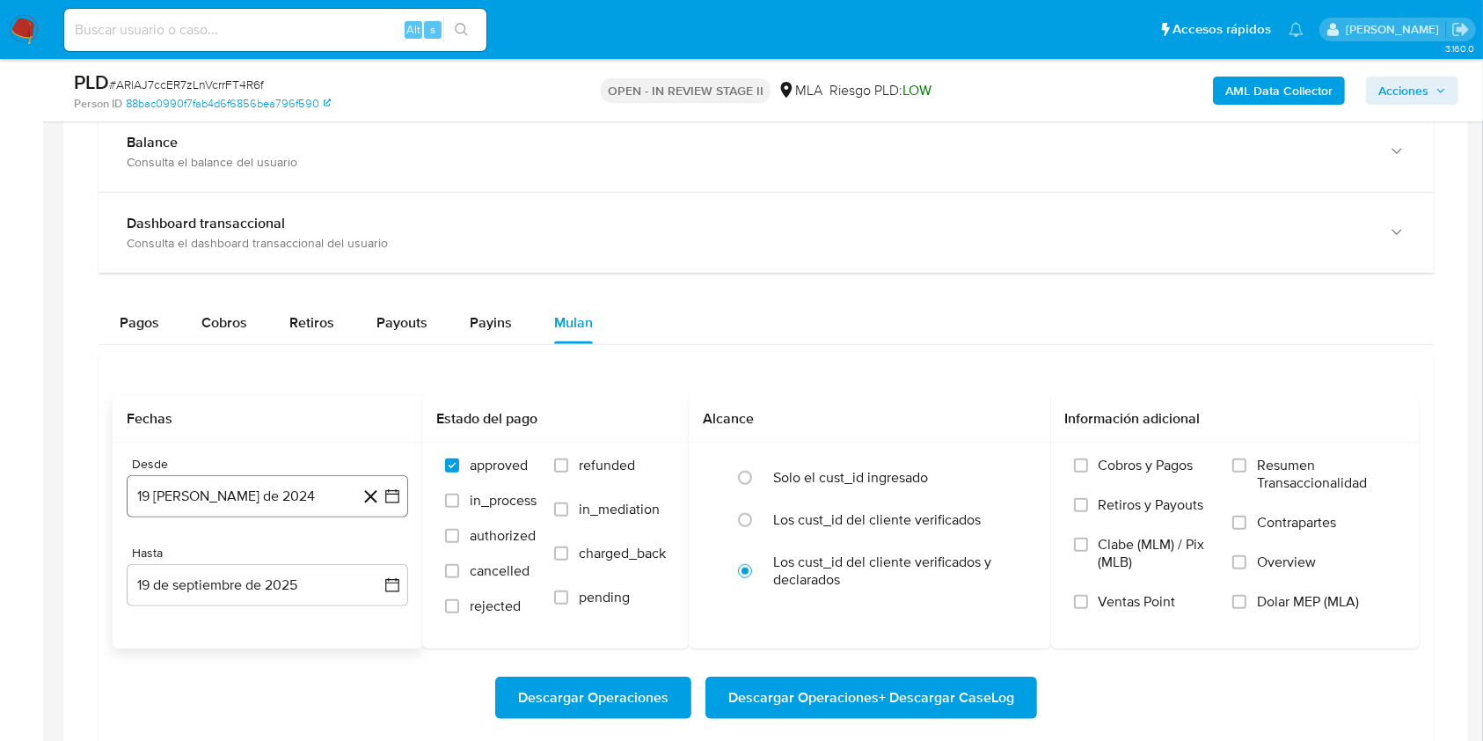
click at [265, 494] on button "19 de agosto de 2024" at bounding box center [268, 496] width 282 height 42
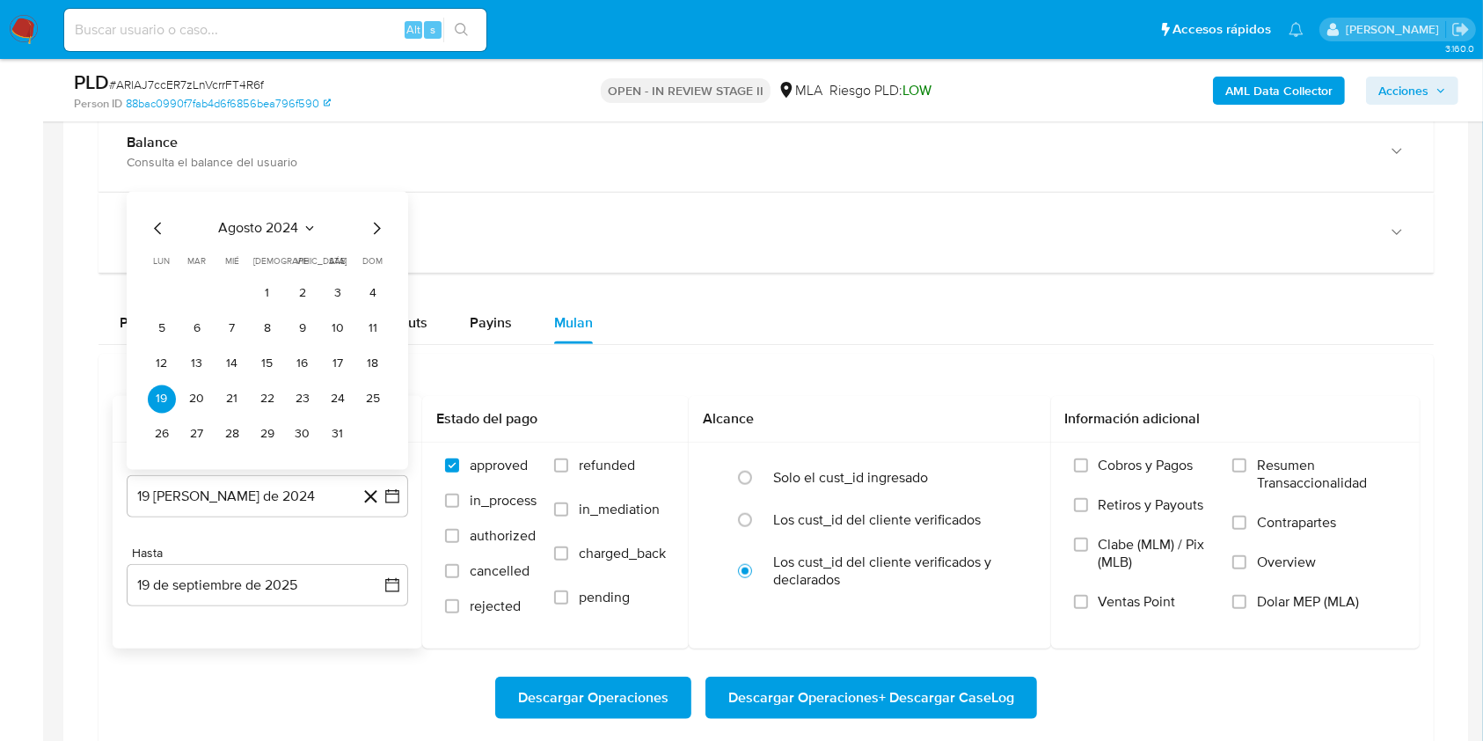
click at [319, 231] on div "agosto 2024" at bounding box center [267, 227] width 239 height 21
click at [303, 228] on icon "Seleccionar mes y año" at bounding box center [310, 228] width 14 height 14
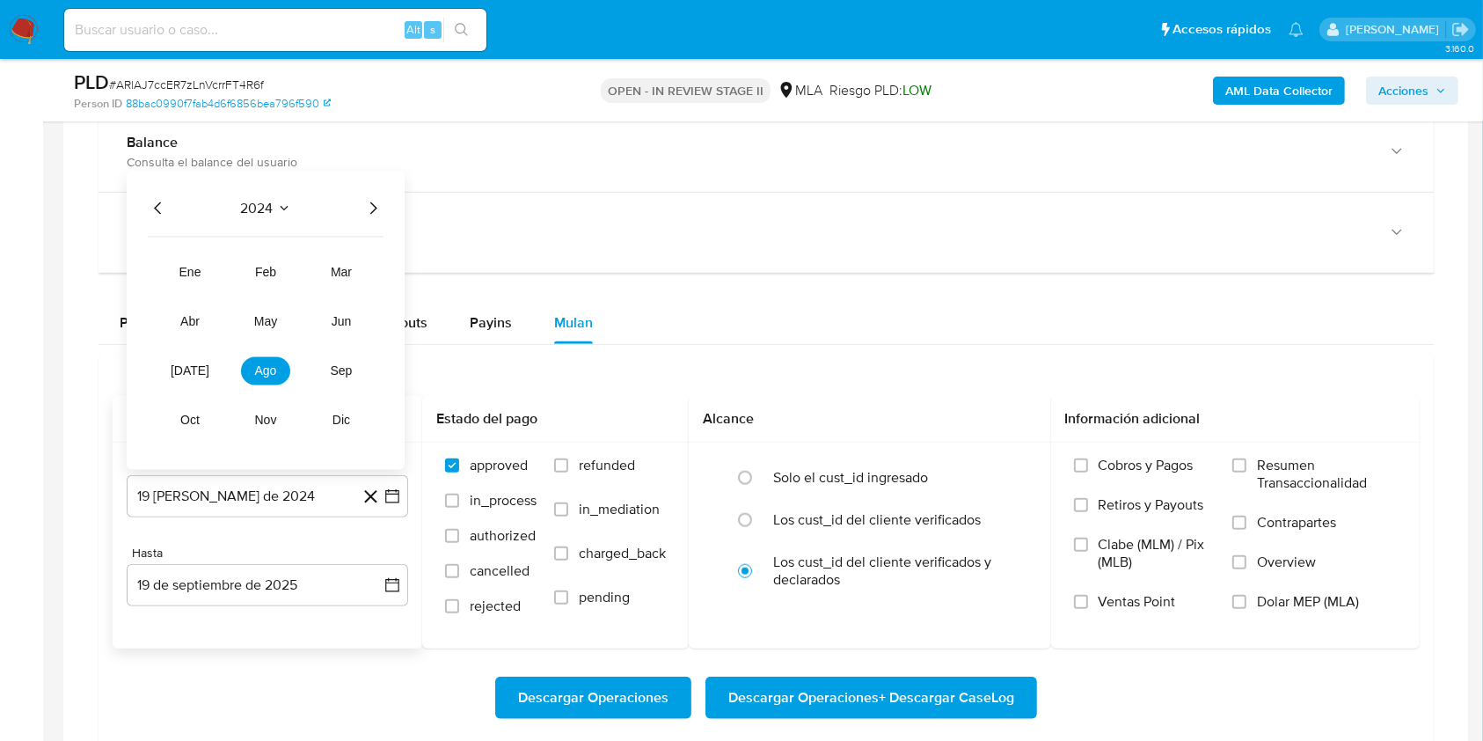
click at [369, 203] on icon "Año siguiente" at bounding box center [372, 207] width 21 height 21
click at [284, 371] on button "ago" at bounding box center [265, 370] width 49 height 28
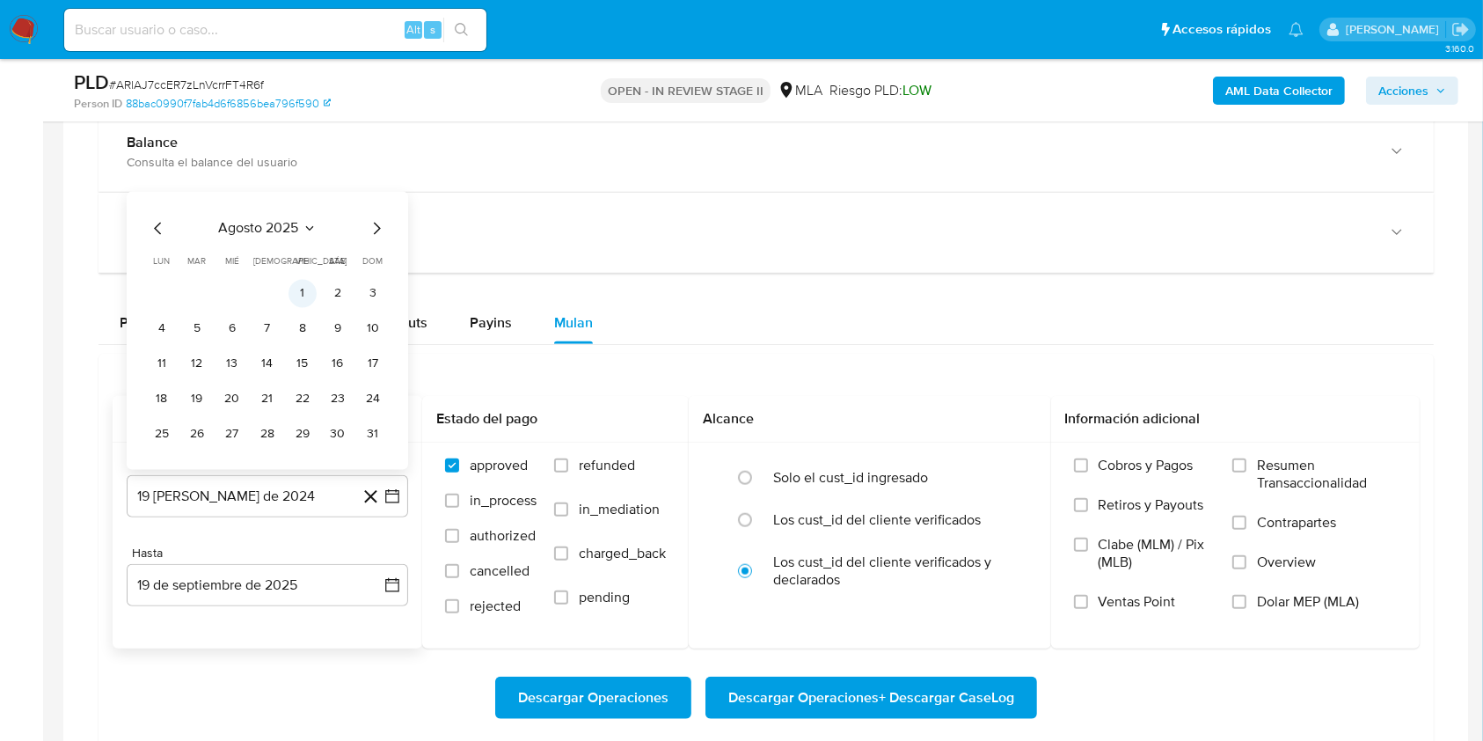
click at [305, 289] on button "1" at bounding box center [303, 293] width 28 height 28
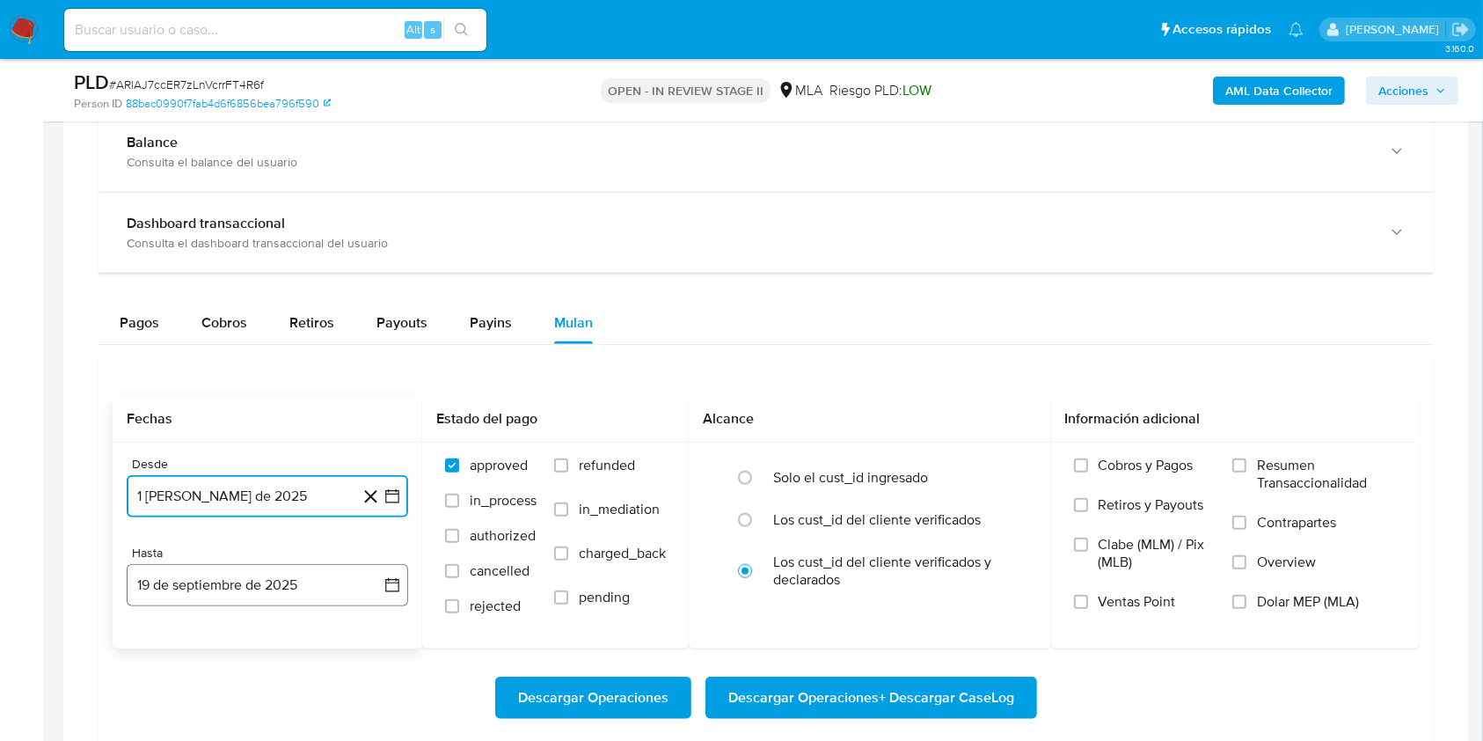
click at [265, 582] on button "19 de septiembre de 2025" at bounding box center [268, 585] width 282 height 42
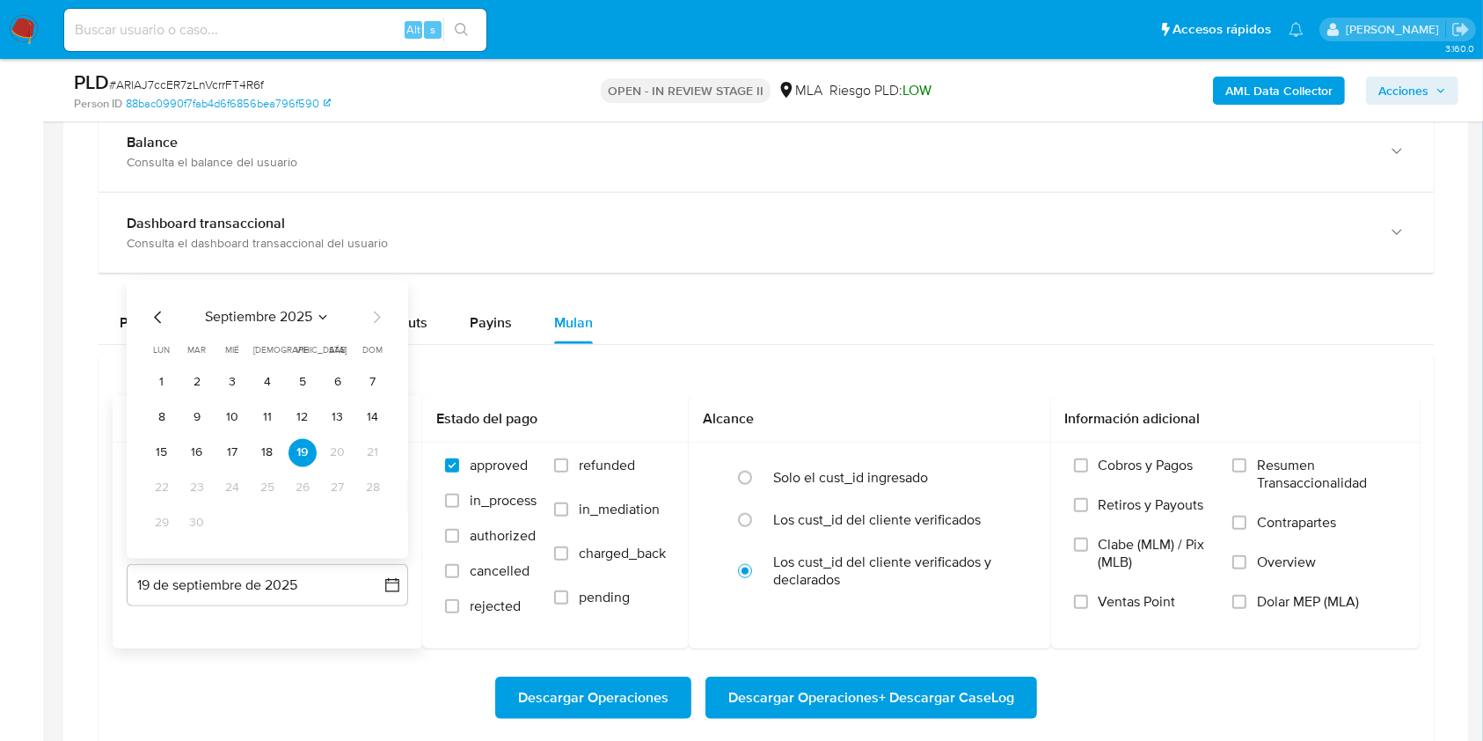
click at [163, 316] on icon "Mes anterior" at bounding box center [158, 316] width 21 height 21
click at [372, 524] on button "31" at bounding box center [373, 523] width 28 height 28
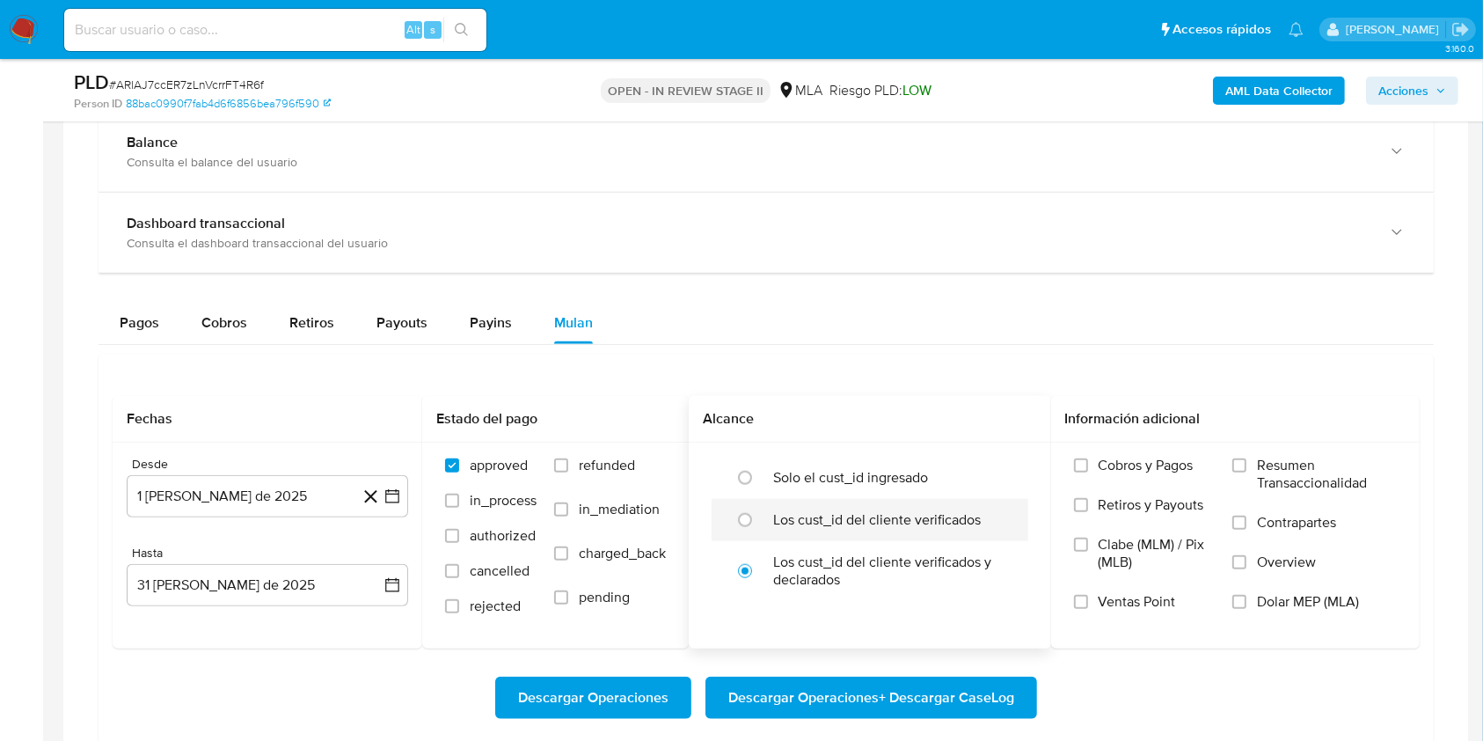
click at [773, 516] on div at bounding box center [750, 519] width 48 height 37
radio input "true"
click at [1253, 604] on label "Dolar MEP (MLA)" at bounding box center [1315, 613] width 165 height 40
click at [1247, 604] on input "Dolar MEP (MLA)" at bounding box center [1240, 602] width 14 height 14
click at [963, 693] on span "Descargar Operaciones + Descargar CaseLog" at bounding box center [871, 697] width 286 height 39
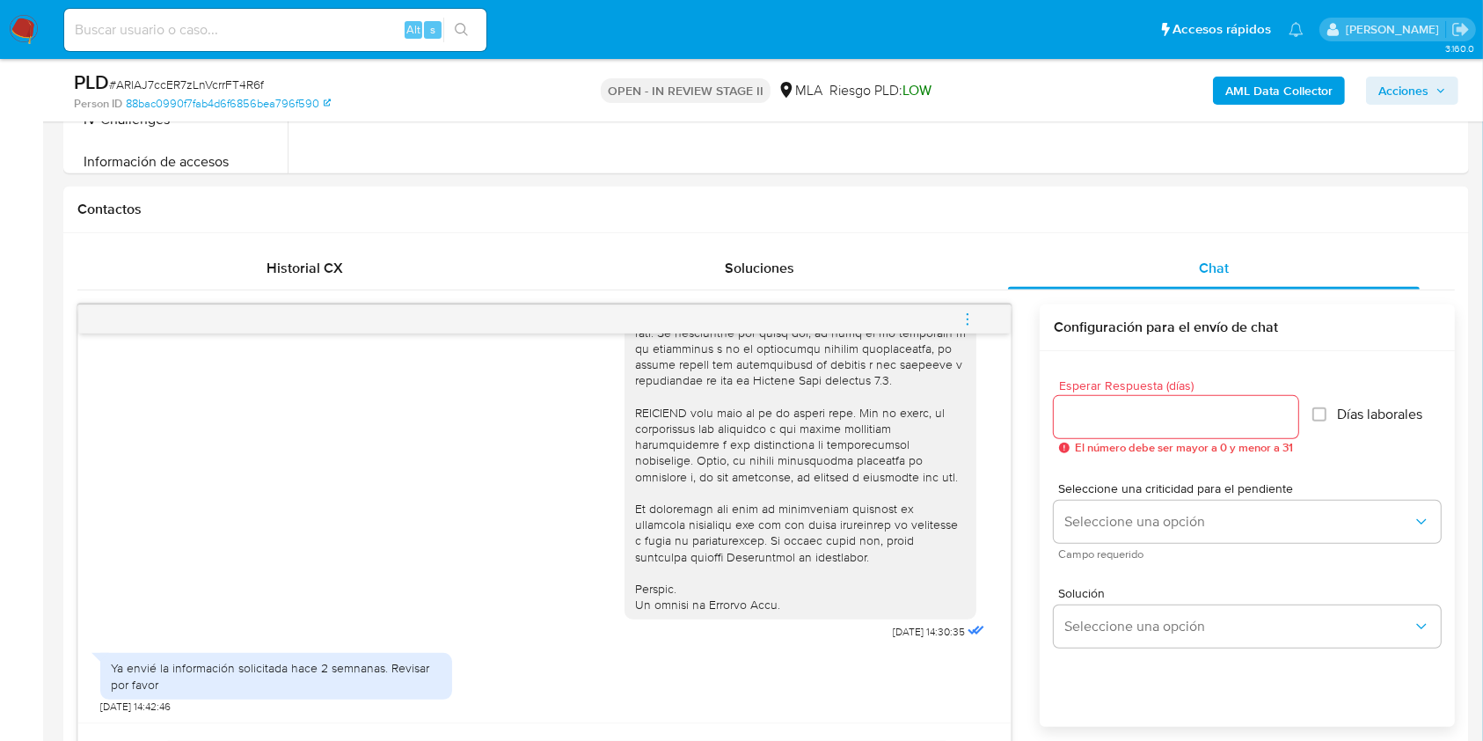
scroll to position [352, 0]
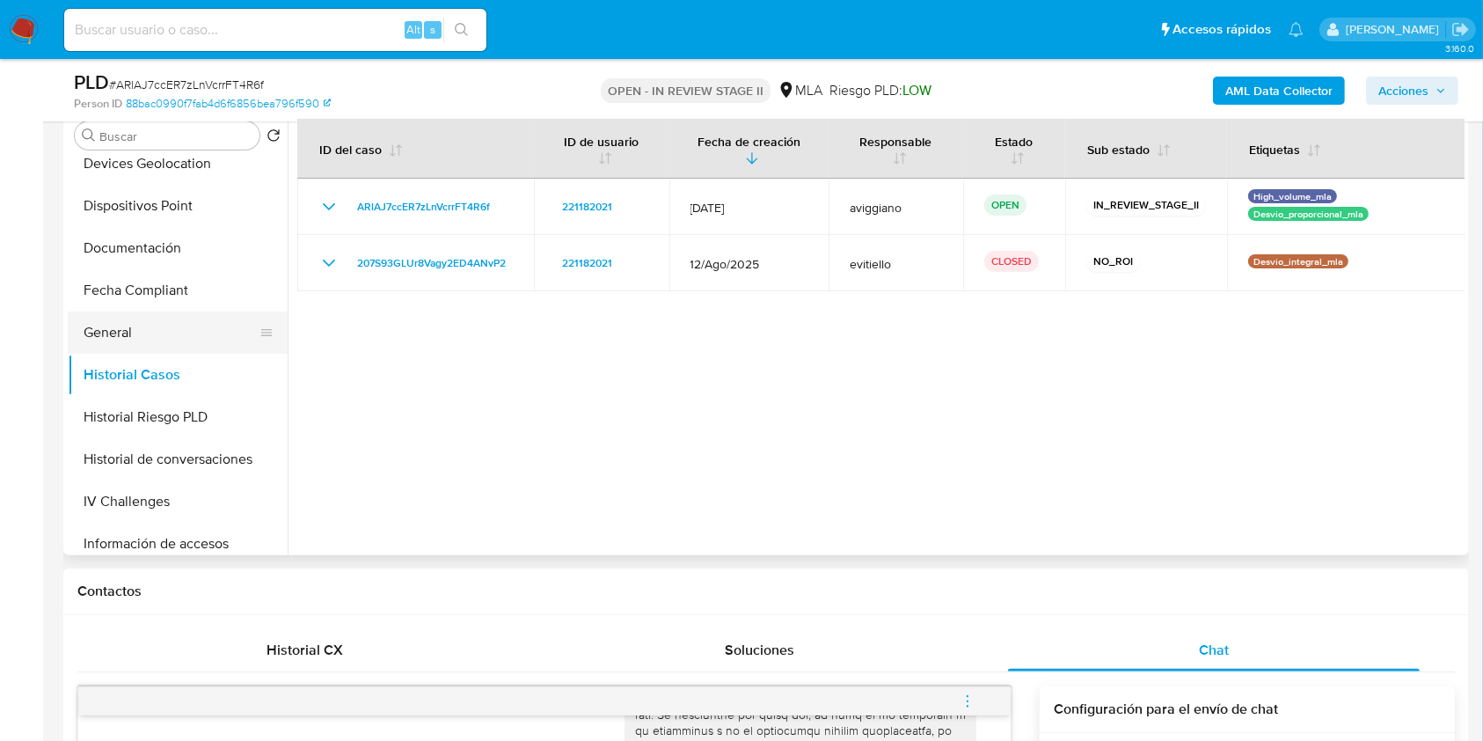
click at [170, 346] on button "General" at bounding box center [171, 332] width 206 height 42
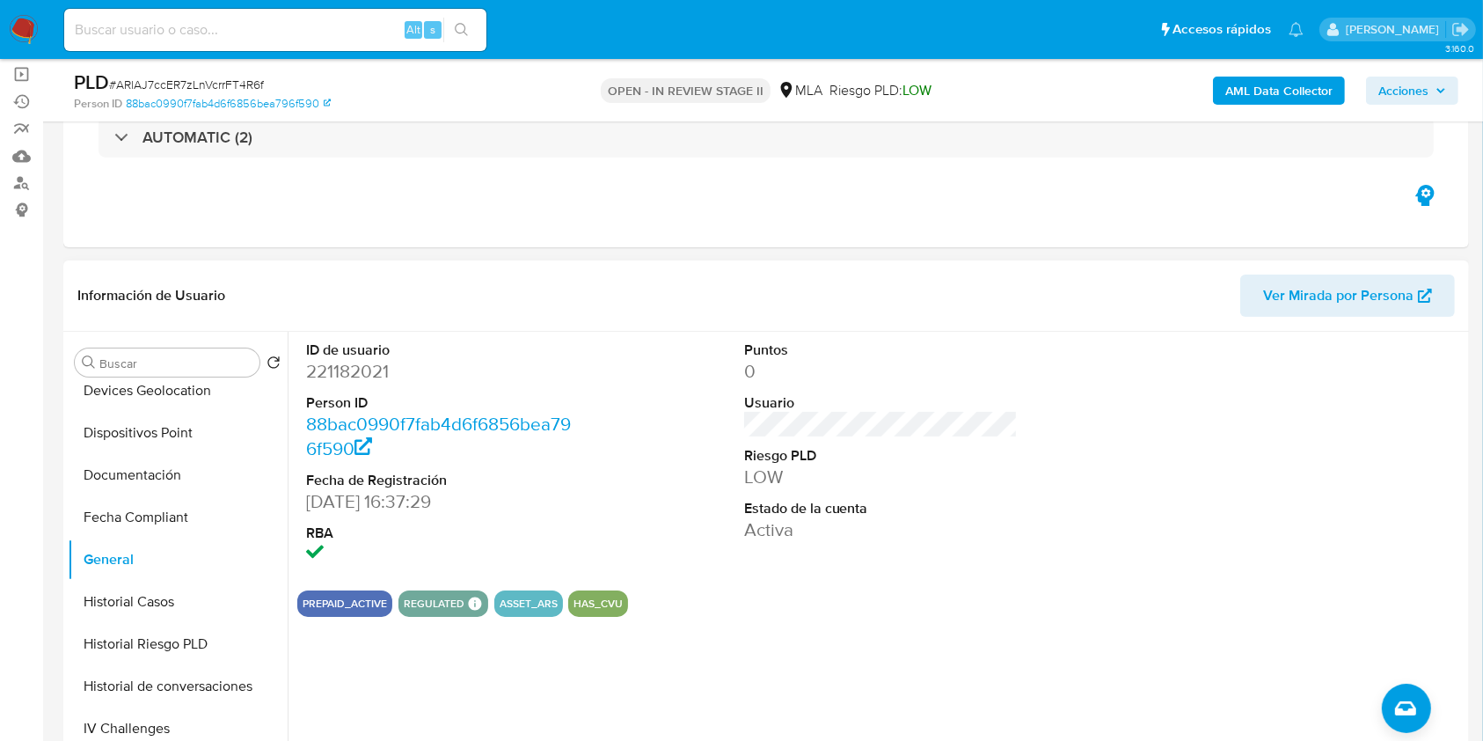
scroll to position [117, 0]
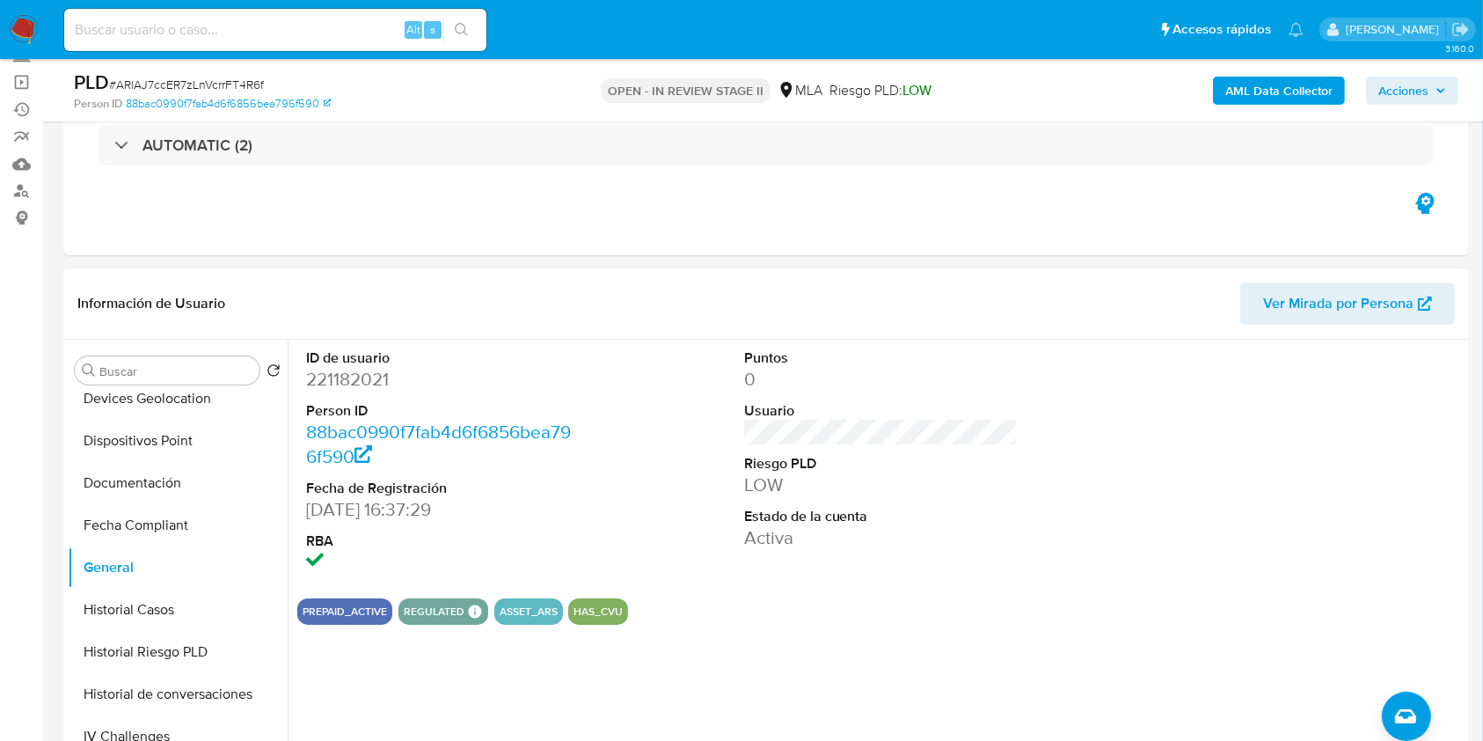
click at [337, 368] on dd "221182021" at bounding box center [443, 379] width 274 height 25
copy dd "221182021"
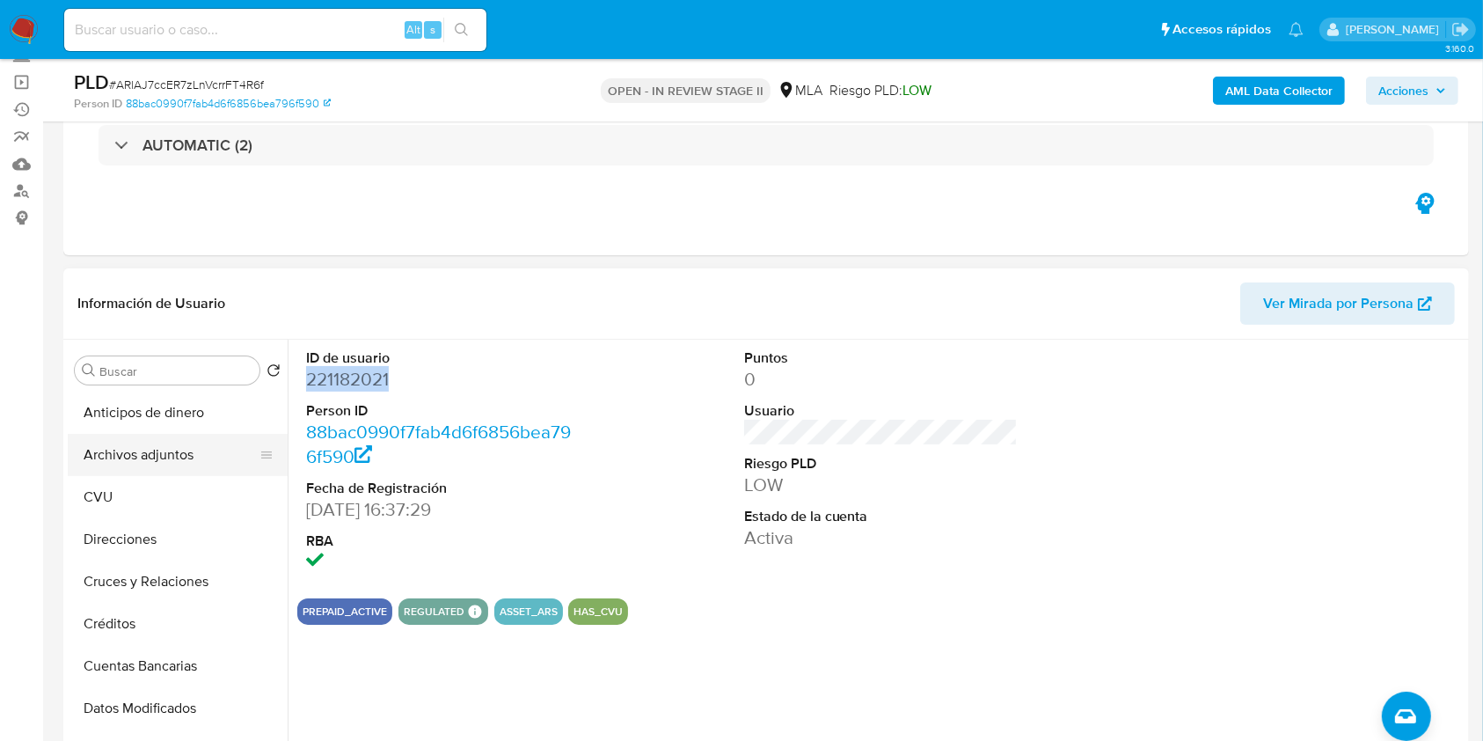
click at [164, 457] on button "Archivos adjuntos" at bounding box center [171, 455] width 206 height 42
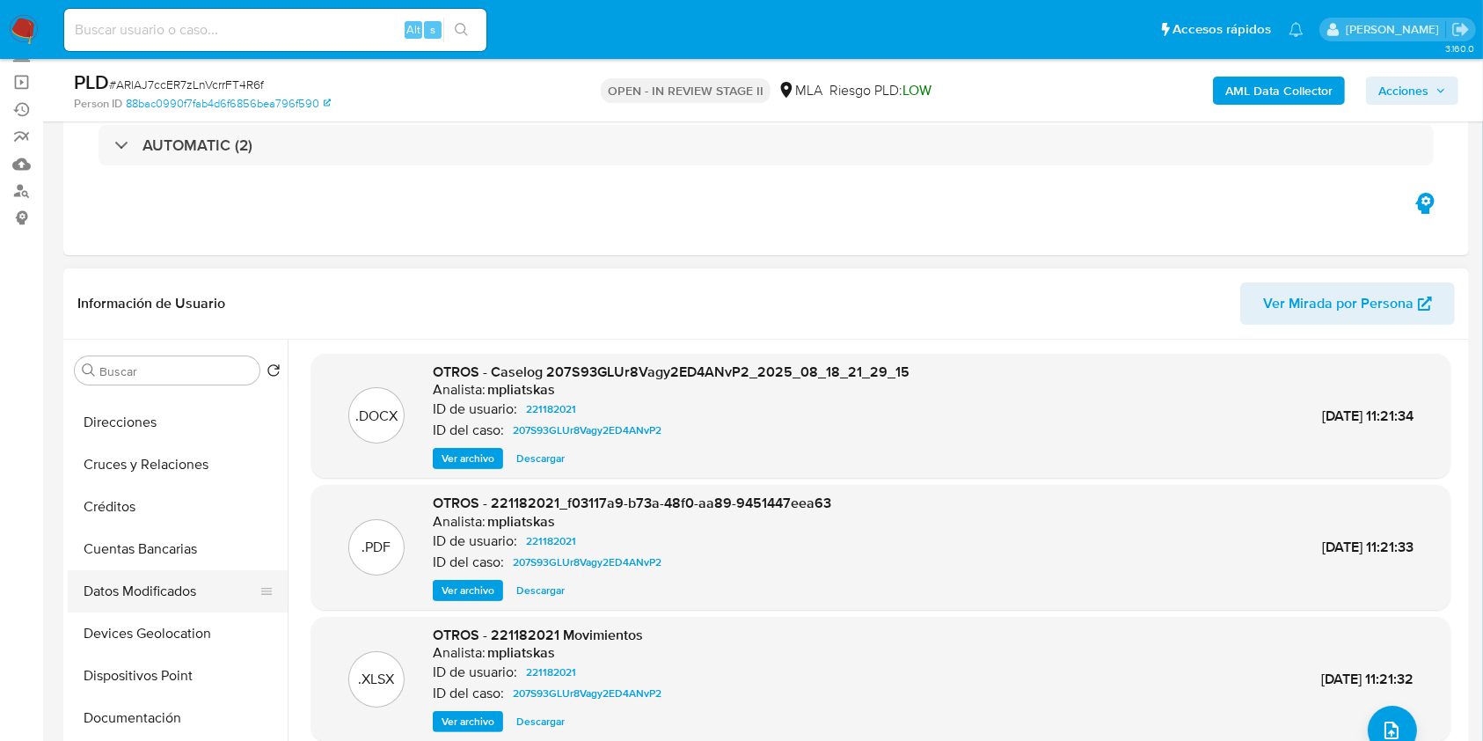
scroll to position [352, 0]
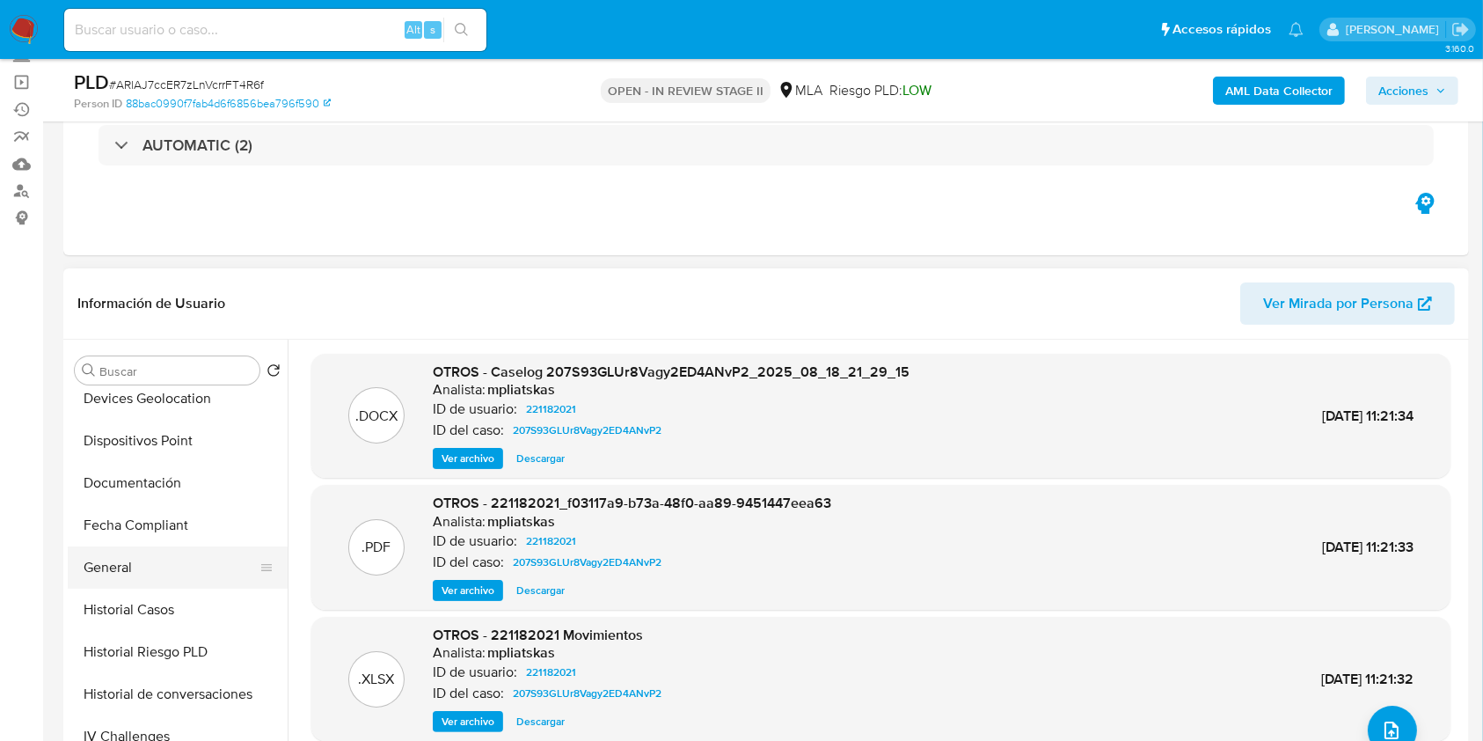
click at [151, 570] on button "General" at bounding box center [171, 567] width 206 height 42
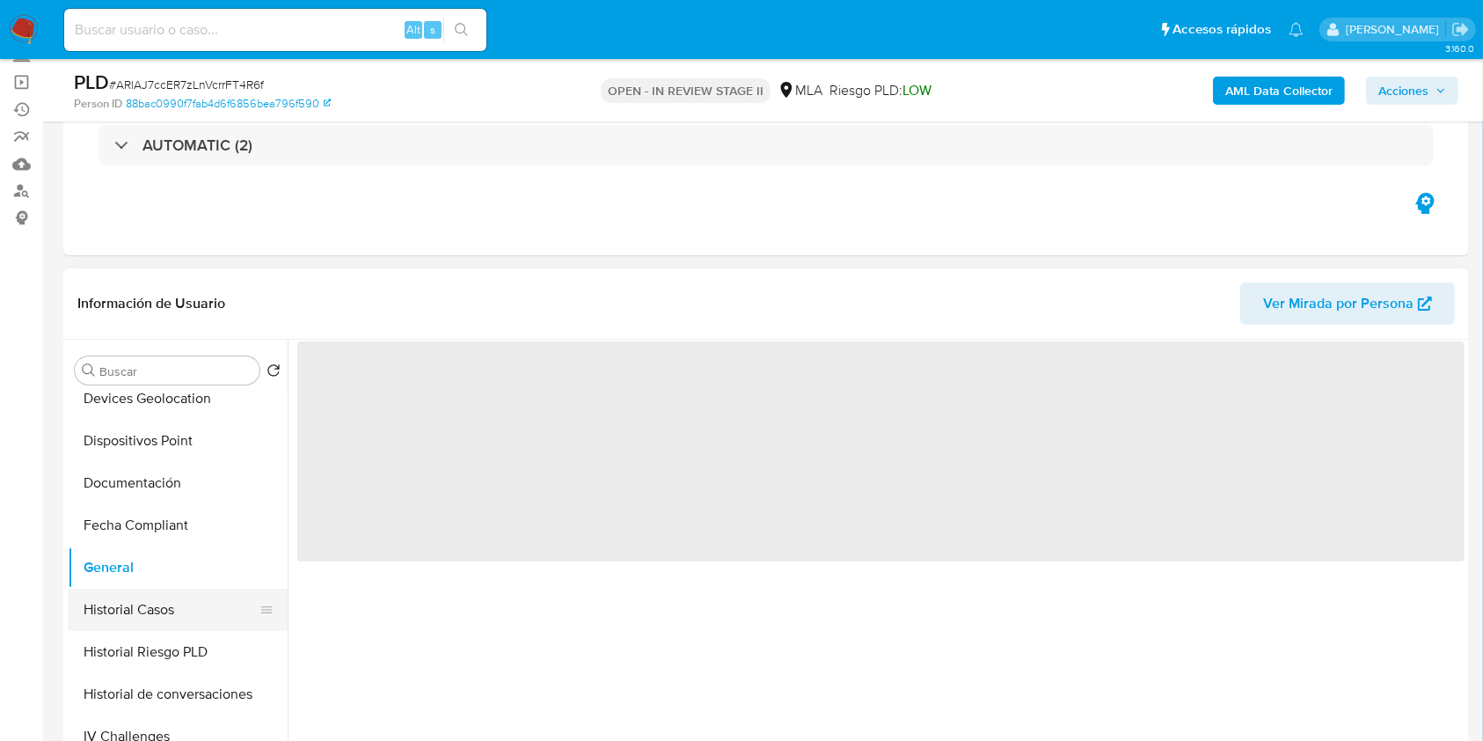
click at [160, 599] on button "Historial Casos" at bounding box center [171, 610] width 206 height 42
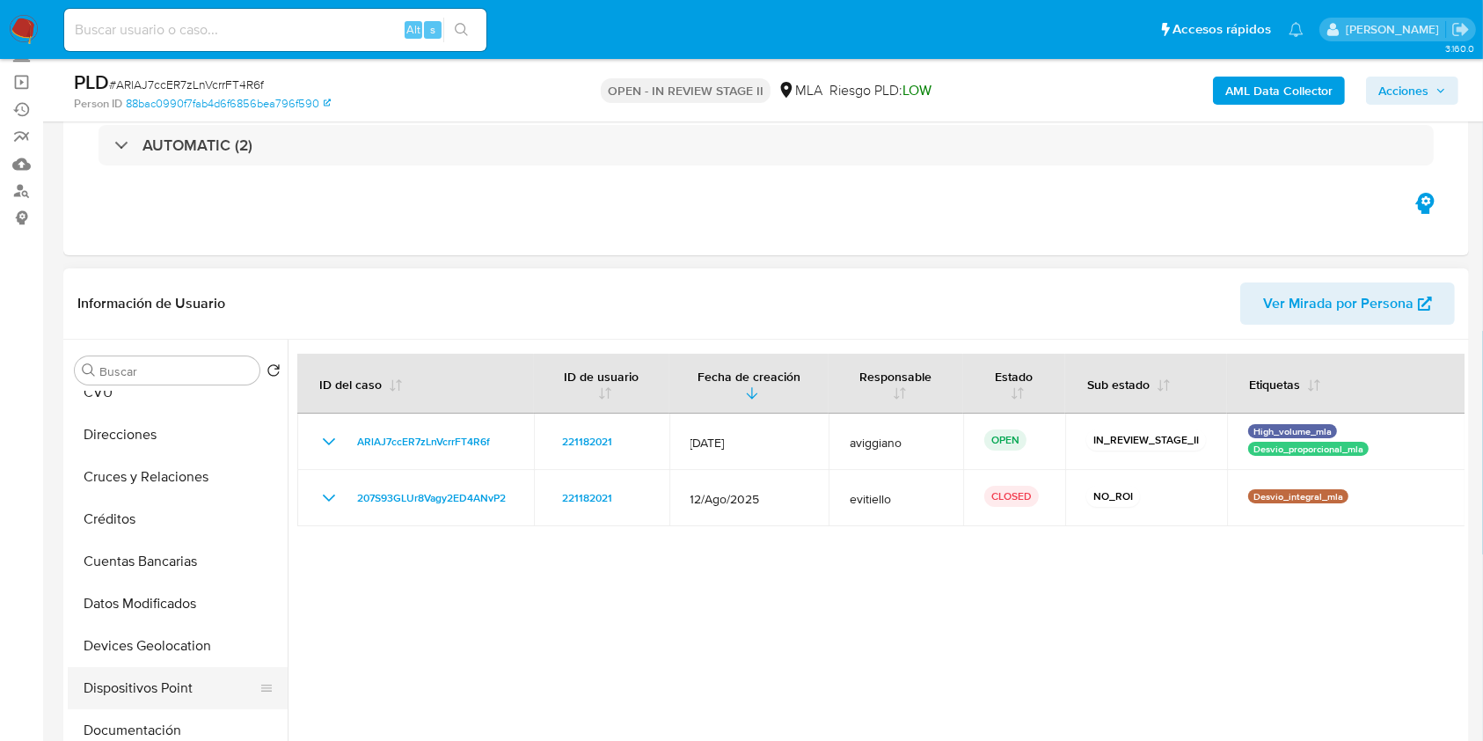
scroll to position [0, 0]
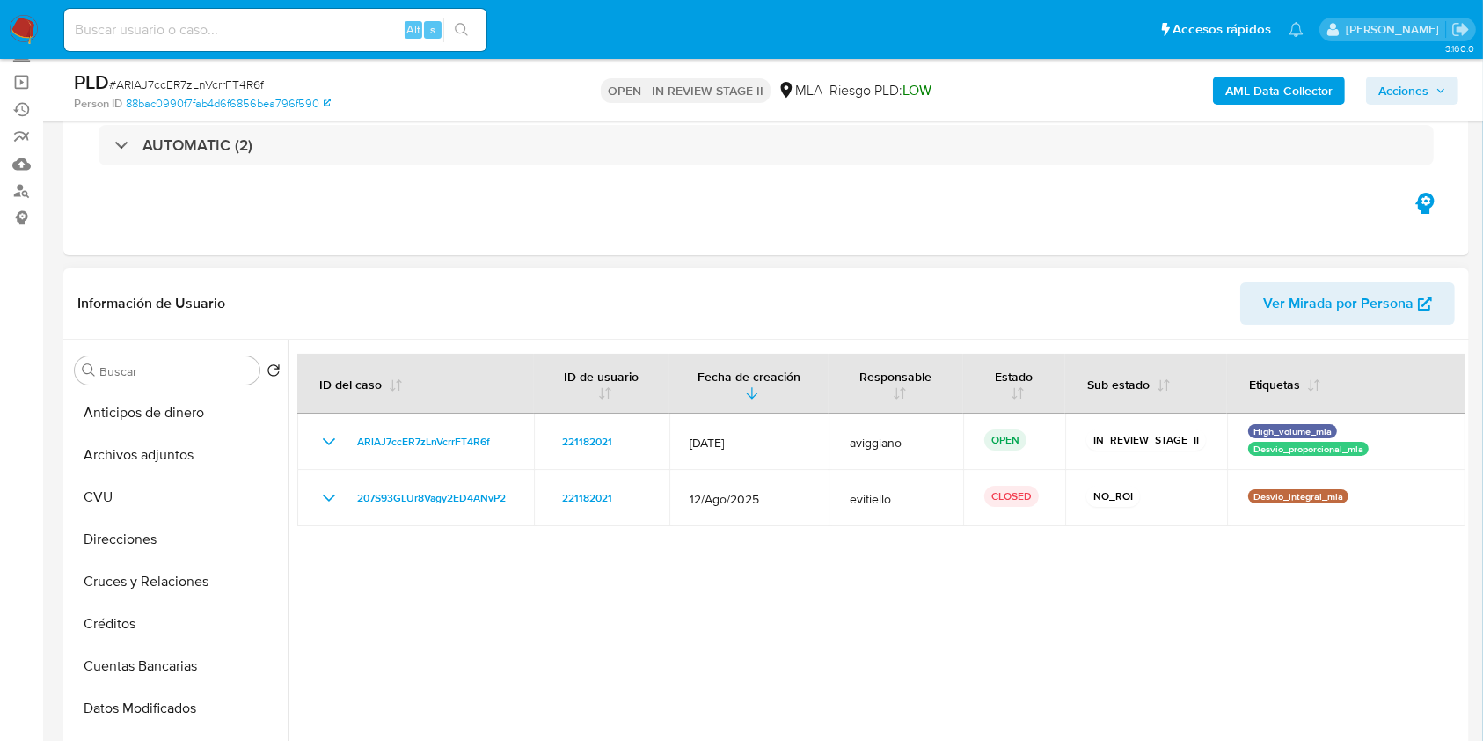
click at [695, 297] on header "Información de Usuario Ver Mirada por Persona" at bounding box center [766, 303] width 1378 height 42
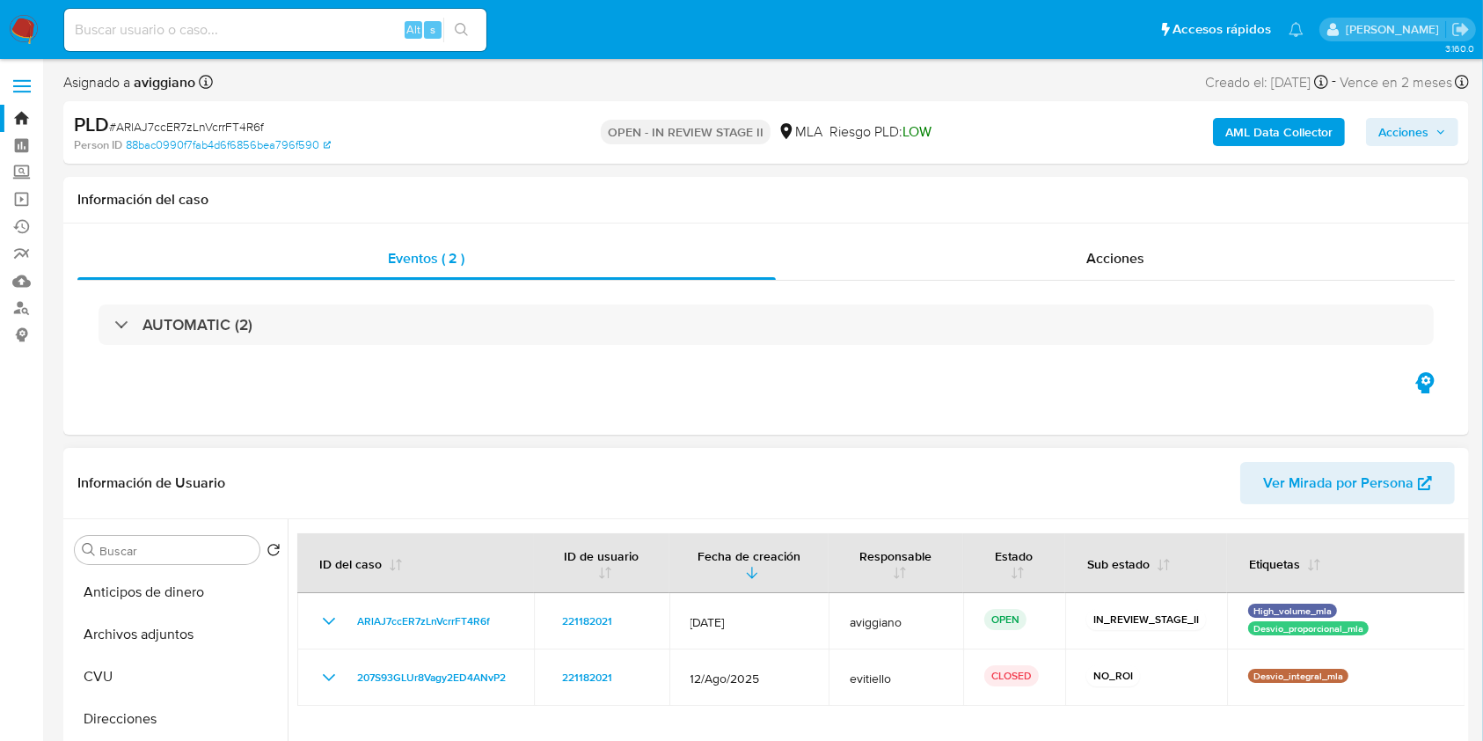
scroll to position [234, 0]
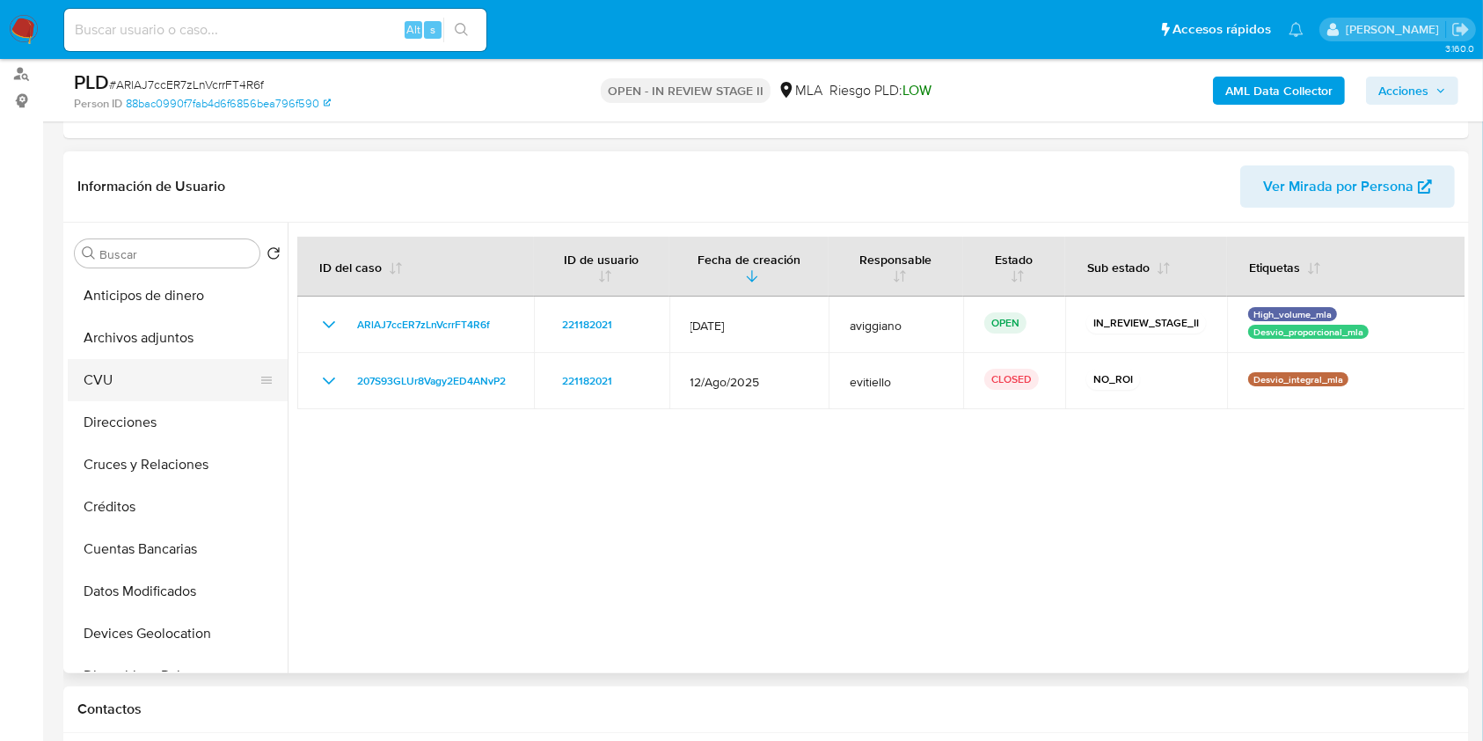
click at [190, 360] on button "CVU" at bounding box center [171, 380] width 206 height 42
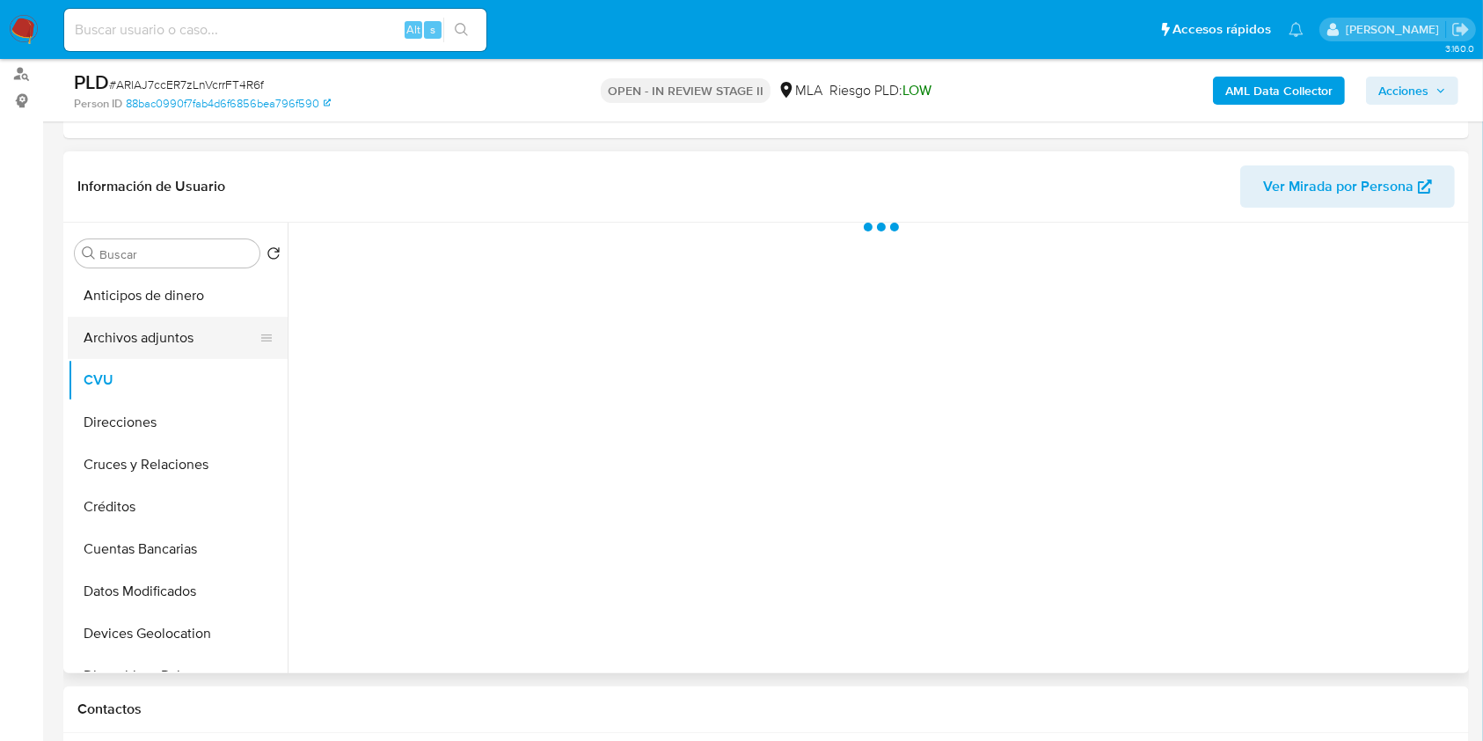
click at [179, 341] on button "Archivos adjuntos" at bounding box center [171, 338] width 206 height 42
select select "10"
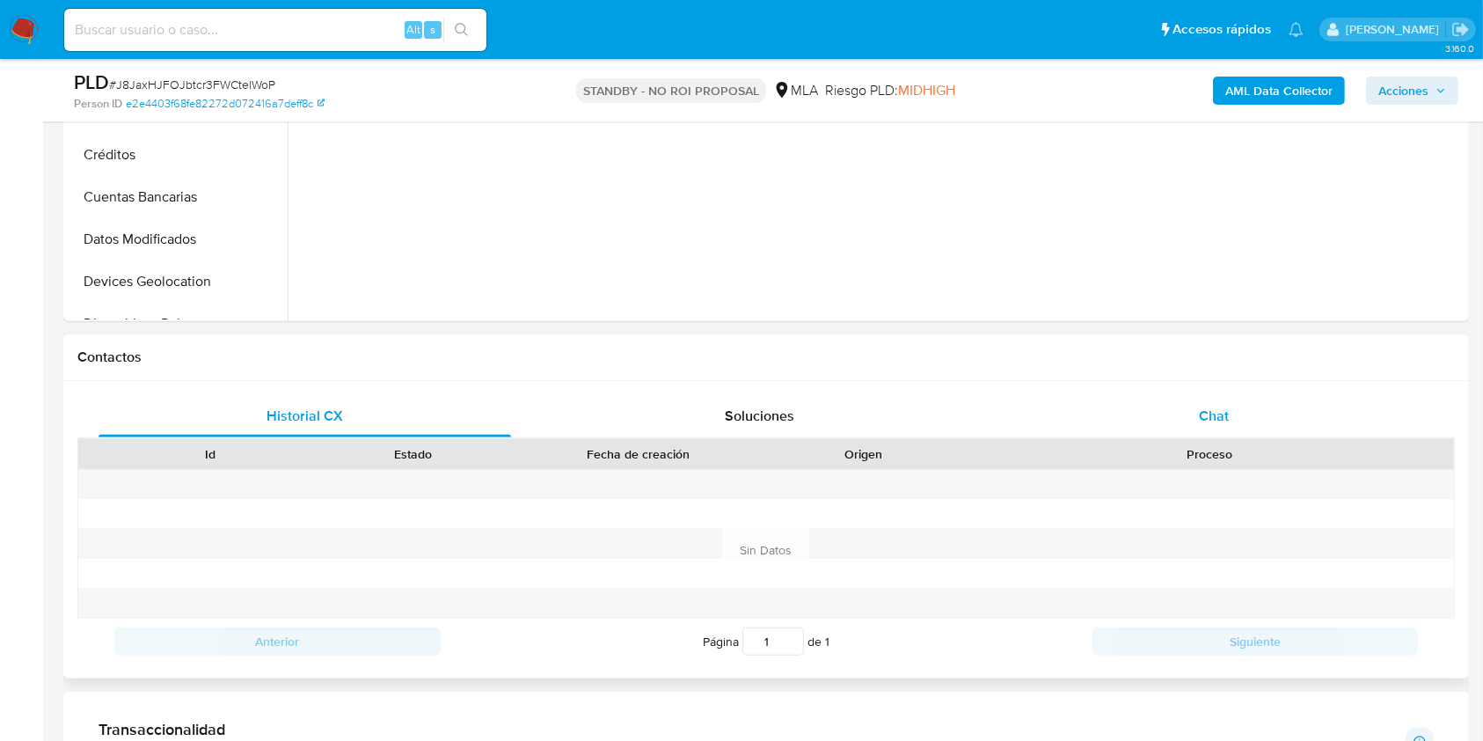
click at [1196, 405] on div "Chat" at bounding box center [1214, 416] width 413 height 42
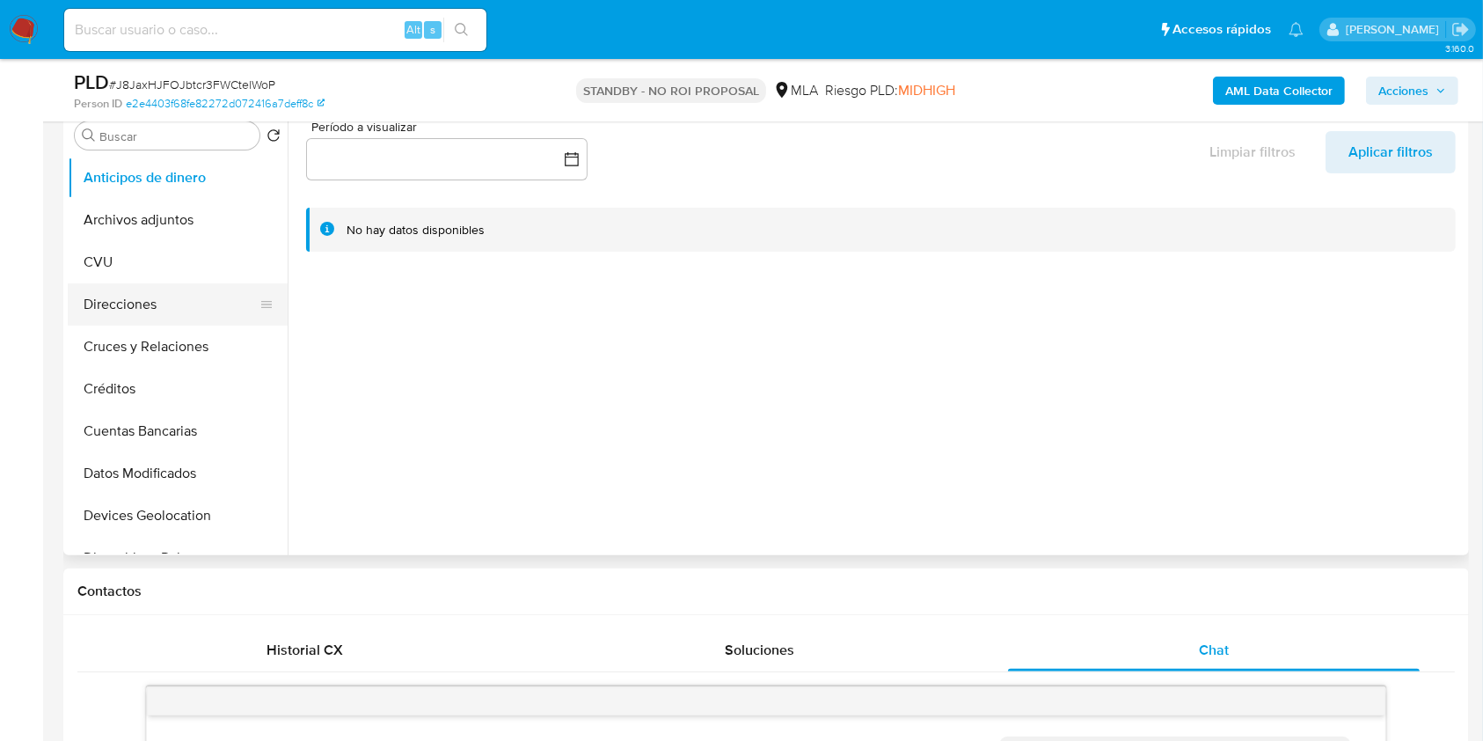
scroll to position [234, 0]
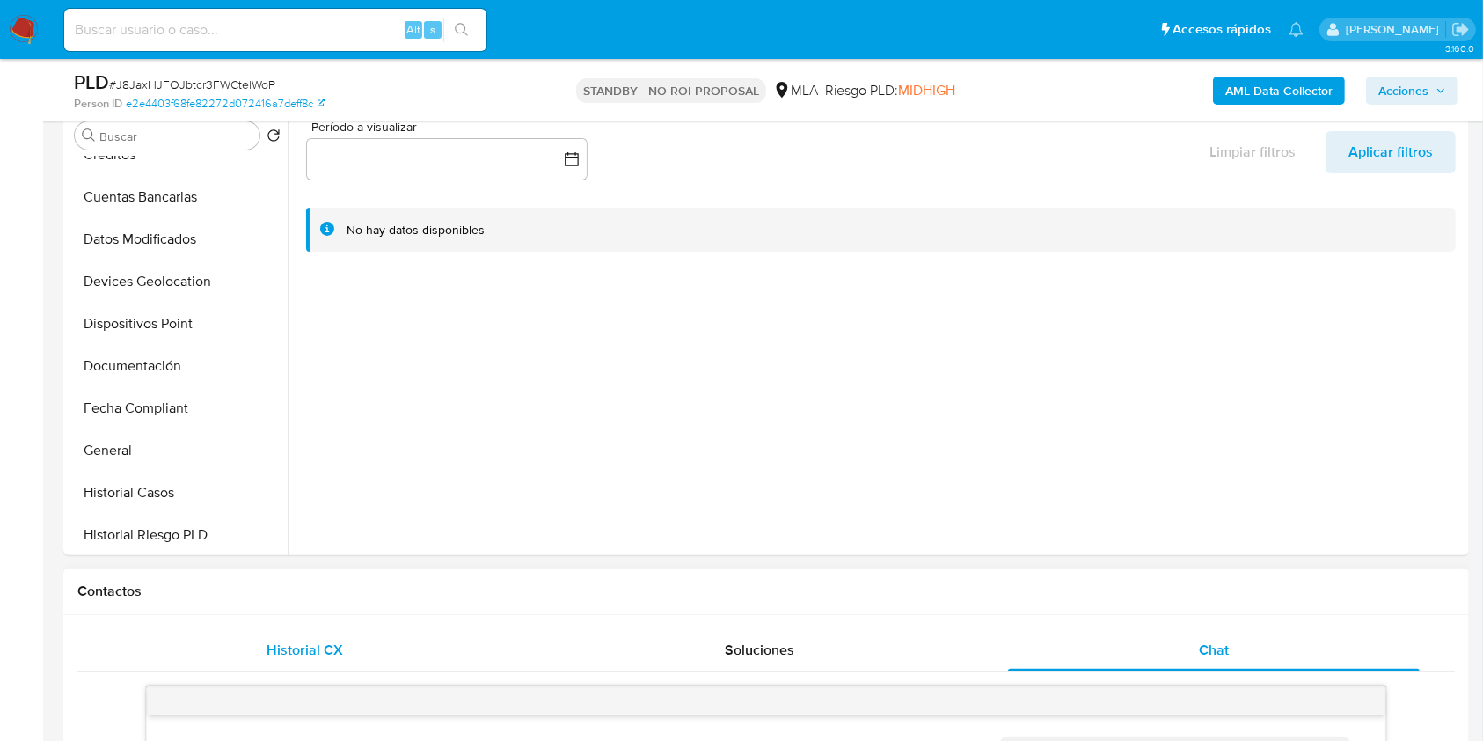
click at [301, 640] on span "Historial CX" at bounding box center [305, 650] width 77 height 20
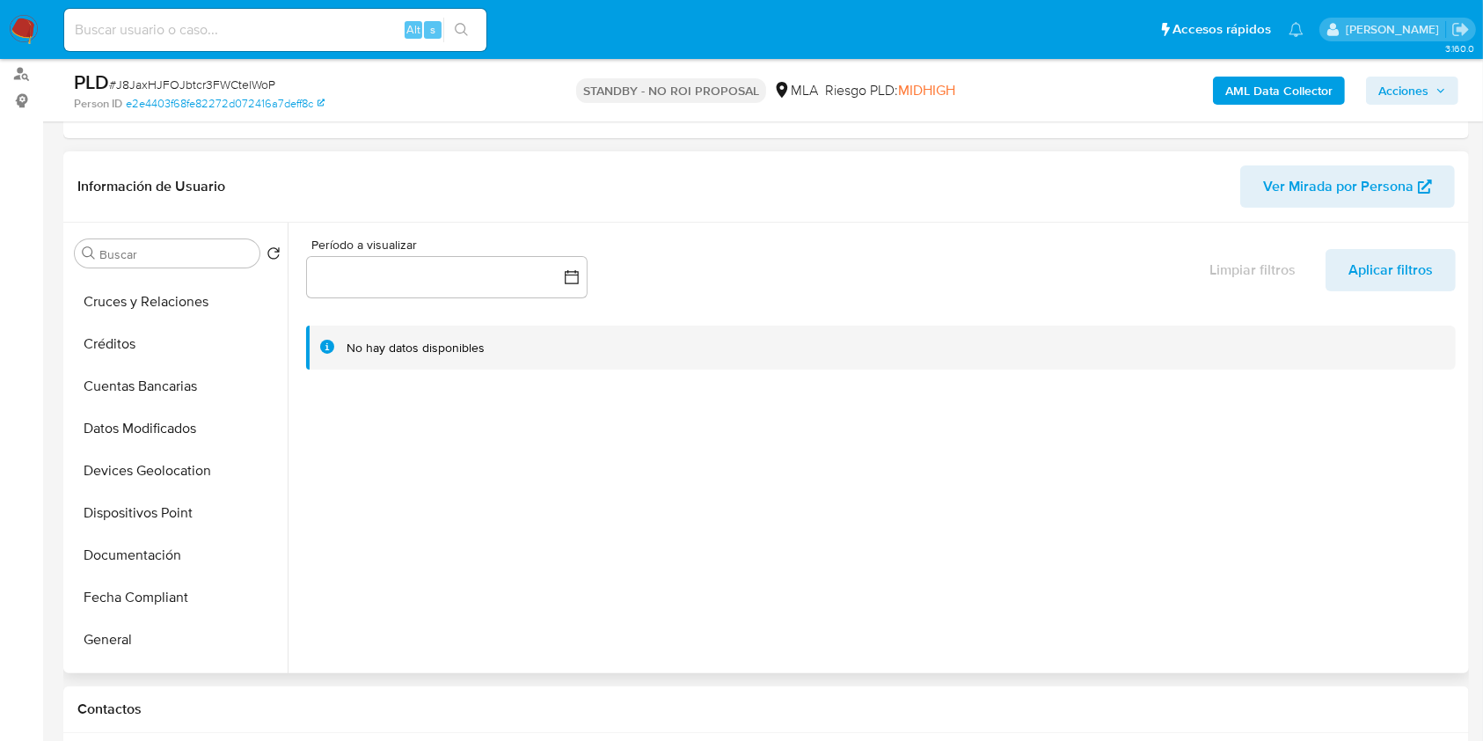
scroll to position [0, 0]
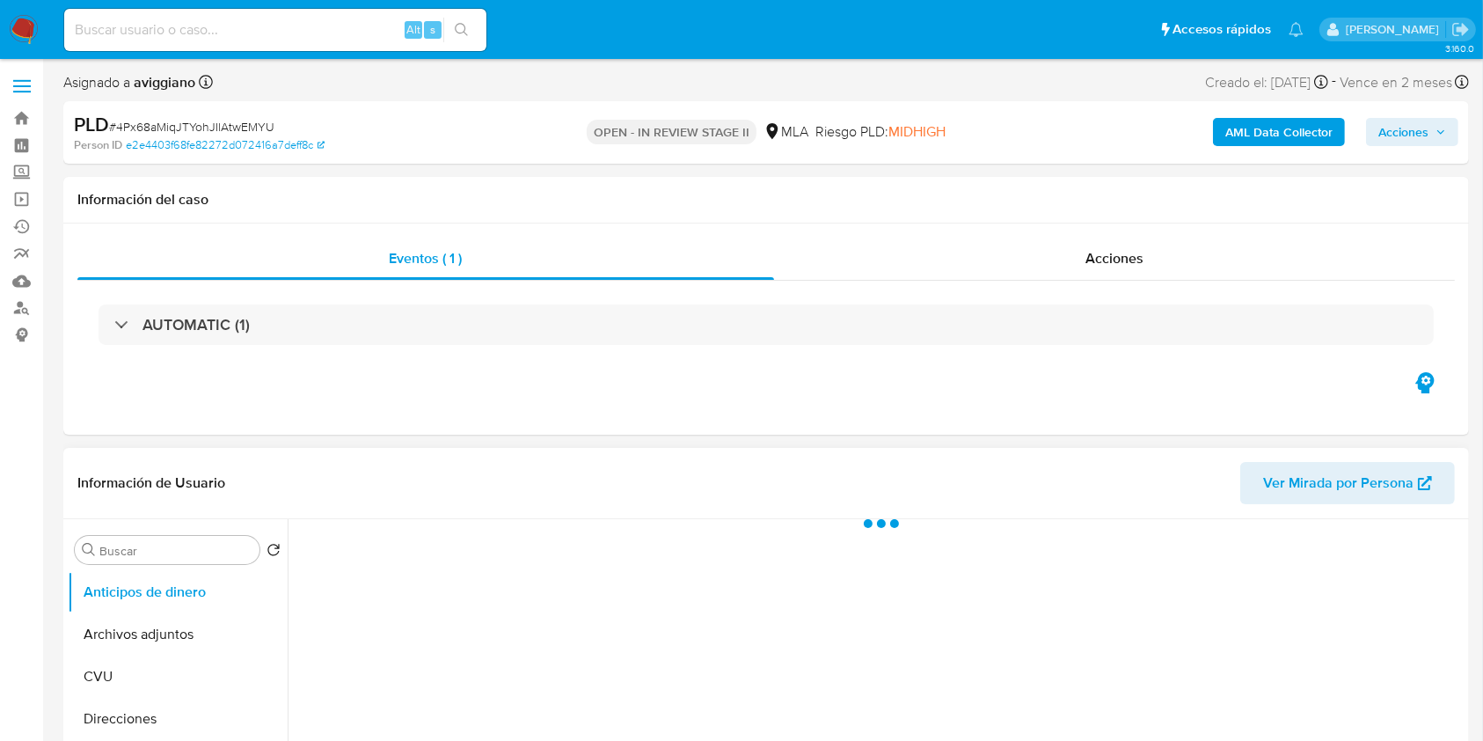
select select "10"
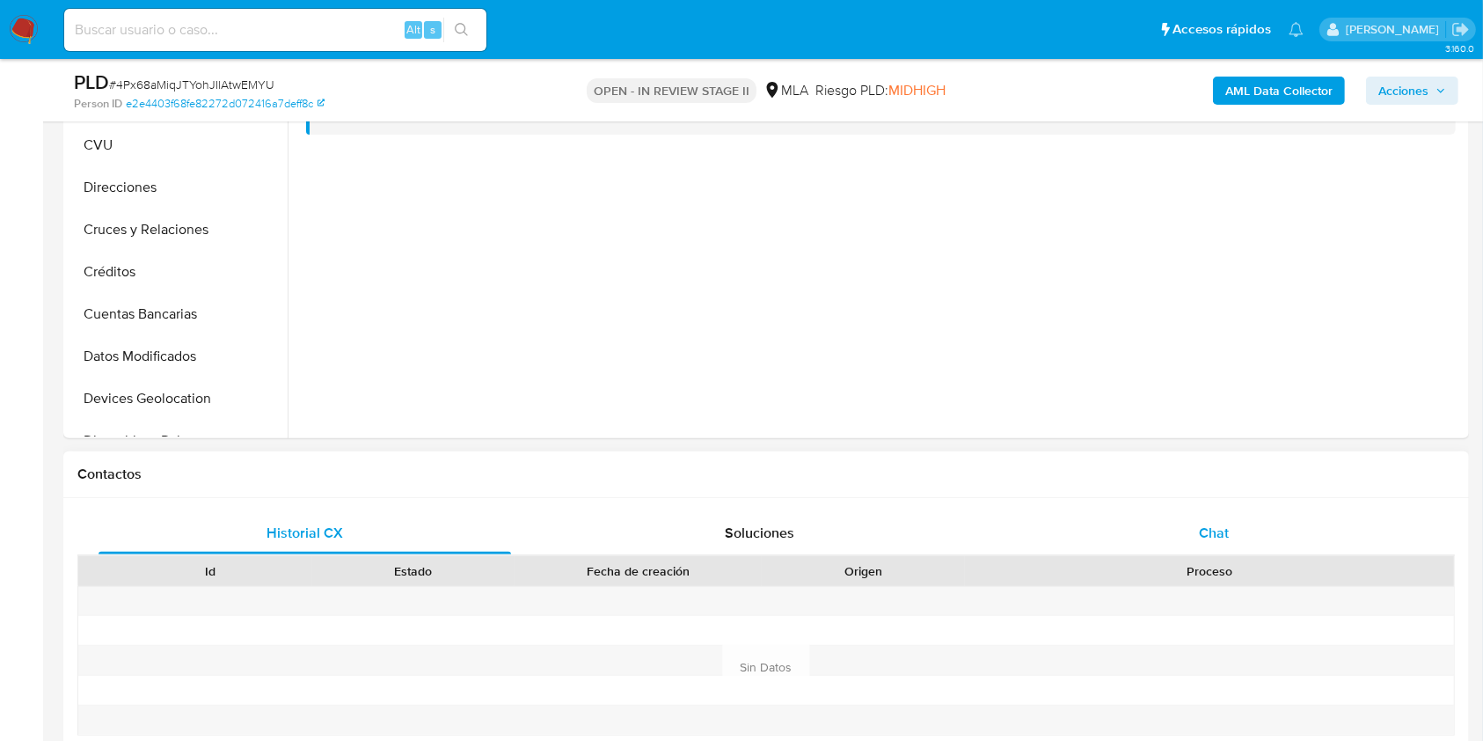
click at [1145, 520] on div "Chat" at bounding box center [1214, 533] width 413 height 42
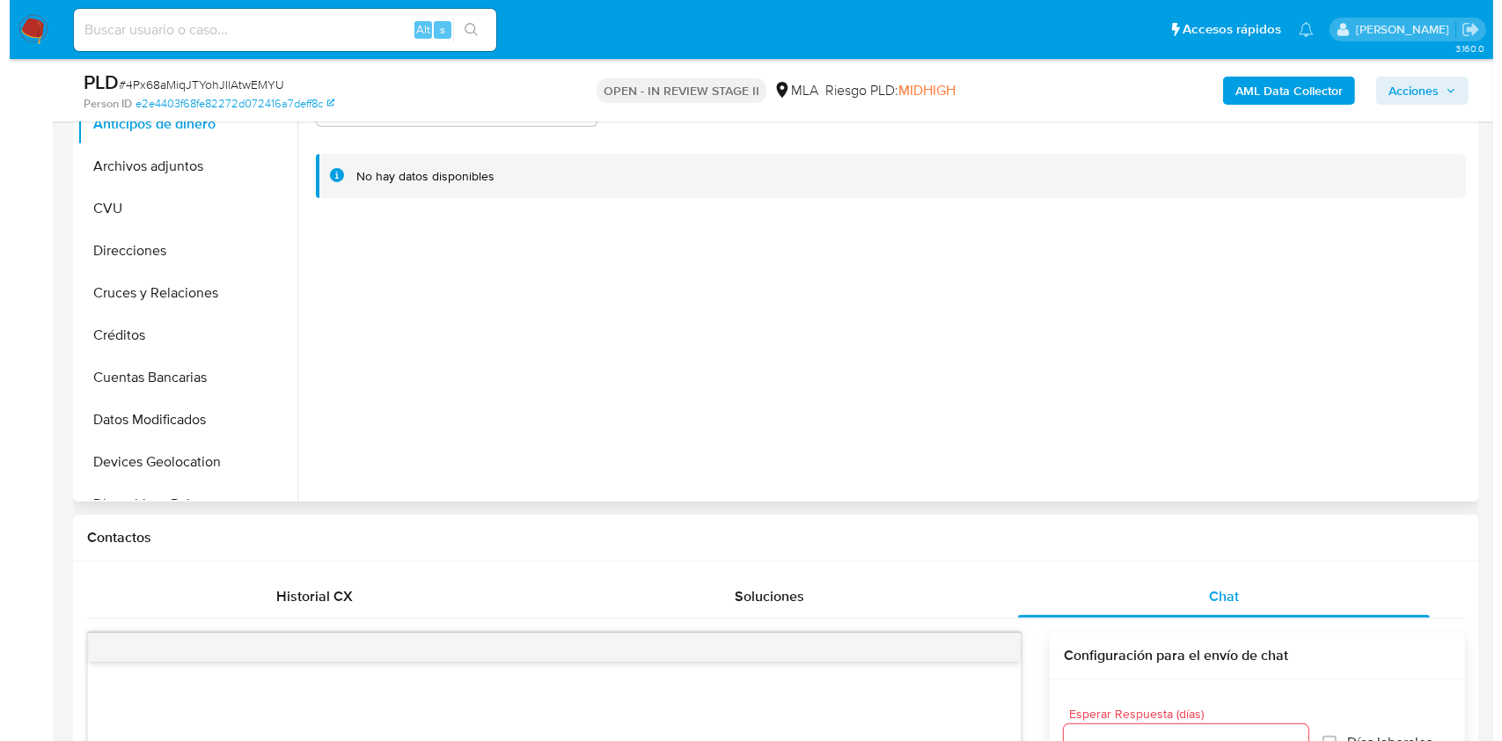
scroll to position [234, 0]
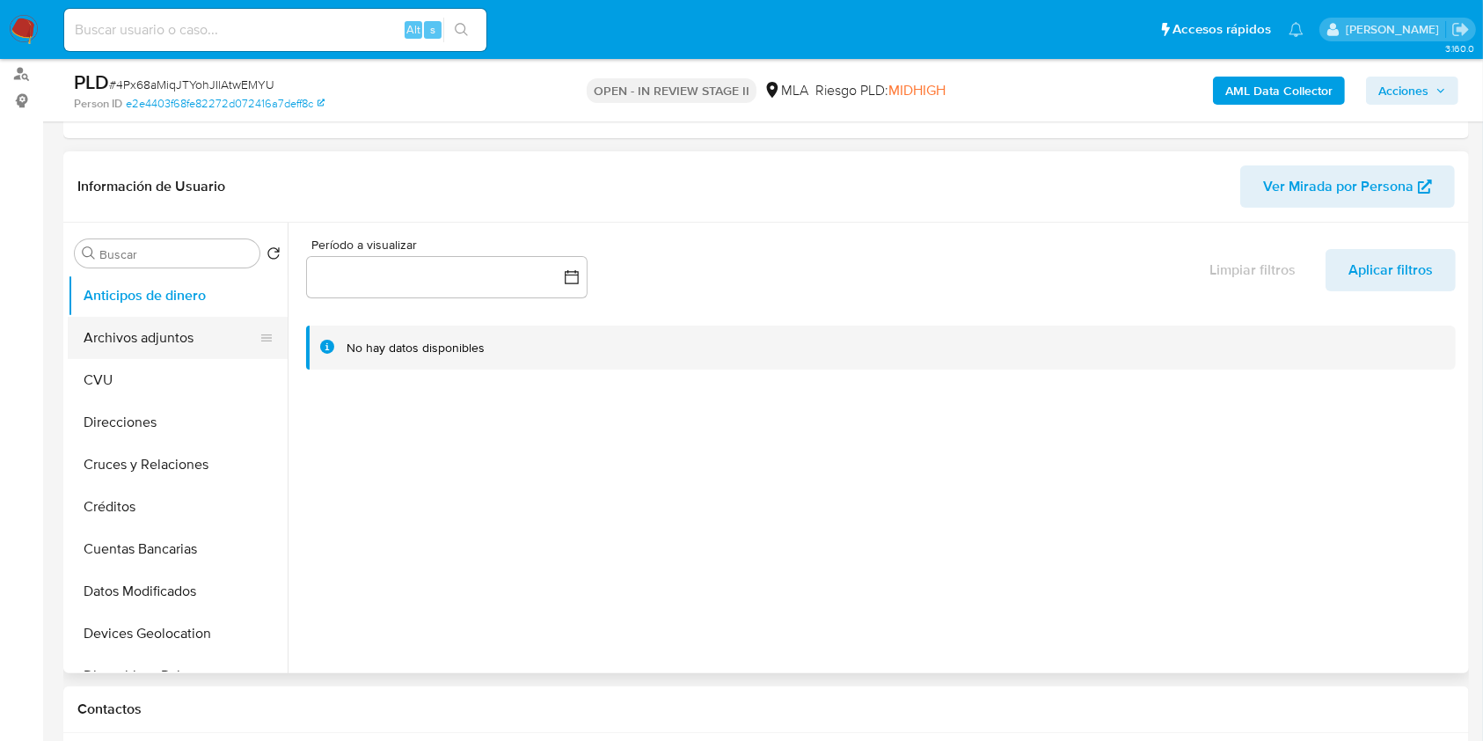
click at [178, 347] on button "Archivos adjuntos" at bounding box center [171, 338] width 206 height 42
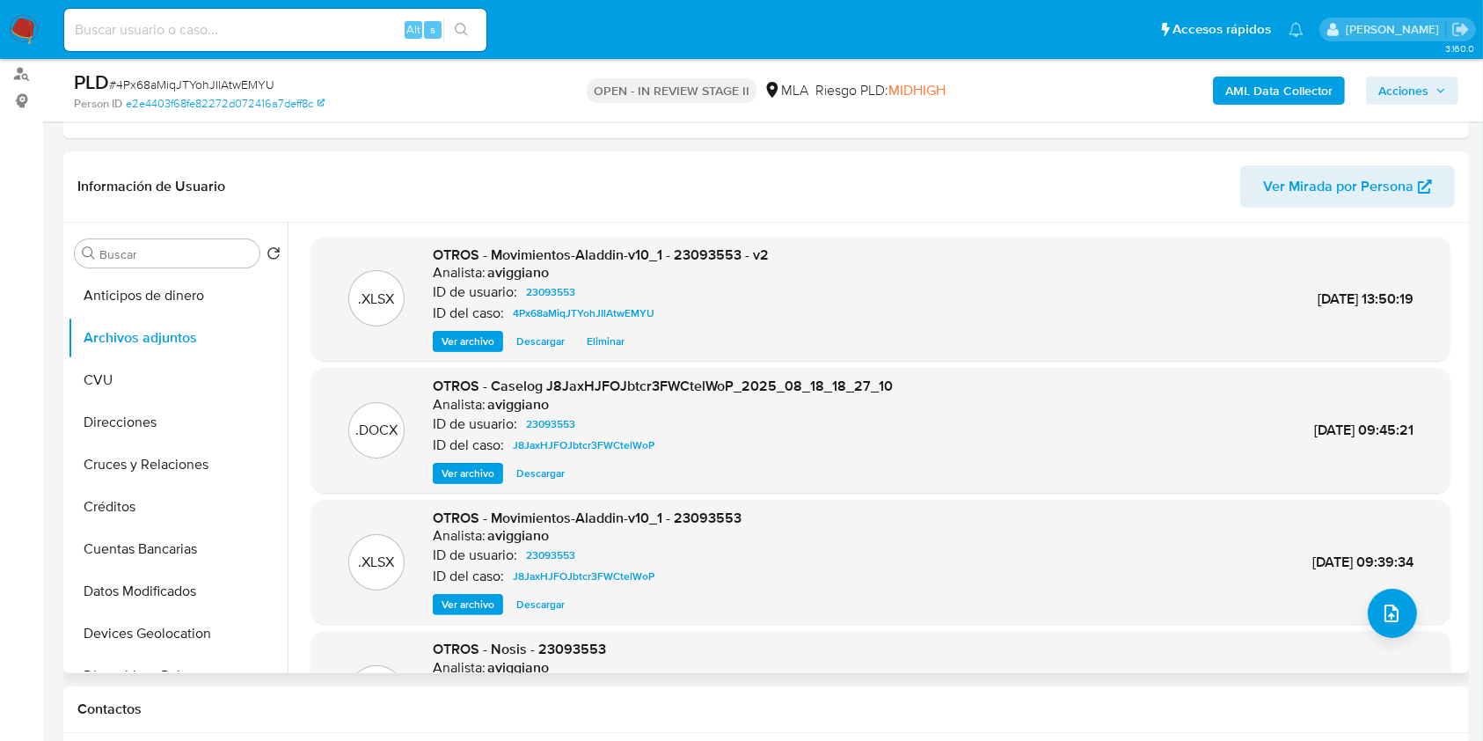
click at [486, 475] on span "Ver archivo" at bounding box center [468, 474] width 53 height 18
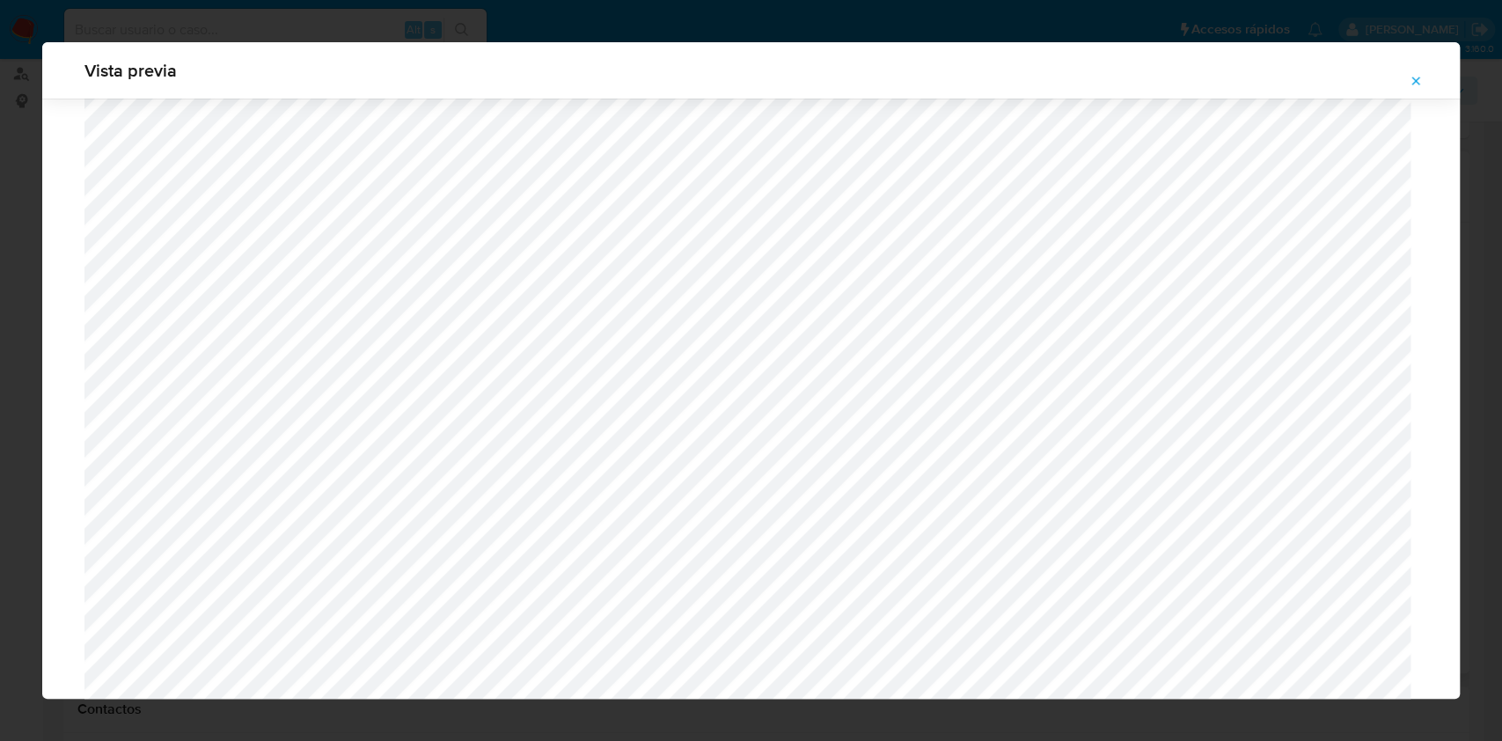
scroll to position [5126, 0]
drag, startPoint x: 1413, startPoint y: 80, endPoint x: 1372, endPoint y: 123, distance: 59.1
click at [1412, 80] on icon "Attachment preview" at bounding box center [1416, 81] width 14 height 14
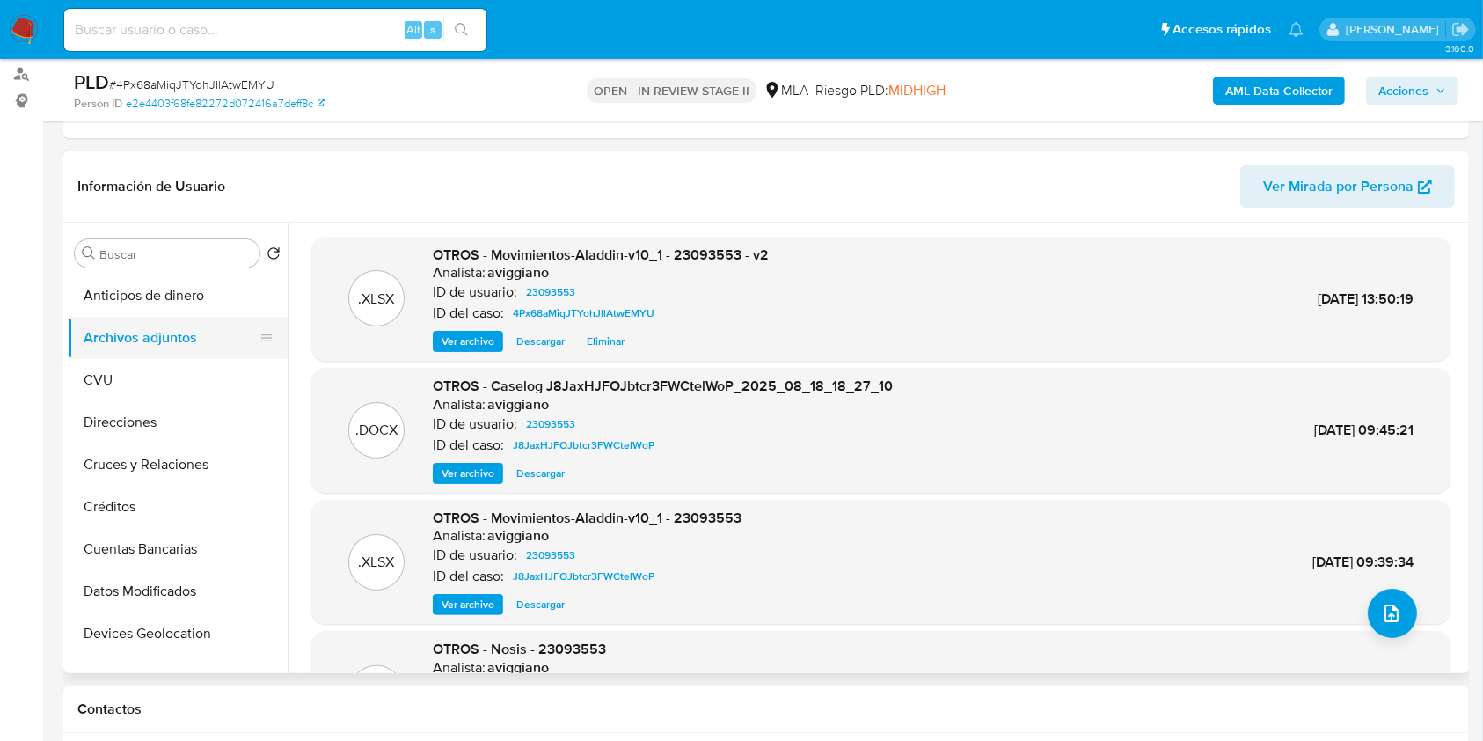
click at [209, 332] on button "Archivos adjuntos" at bounding box center [171, 338] width 206 height 42
click at [1399, 637] on div ".PDF OTROS - Nosis - 23093553 Analista: aviggiano ID de usuario: 23093553 ID de…" at bounding box center [880, 693] width 1139 height 125
click at [1388, 620] on icon "upload-file" at bounding box center [1392, 613] width 14 height 18
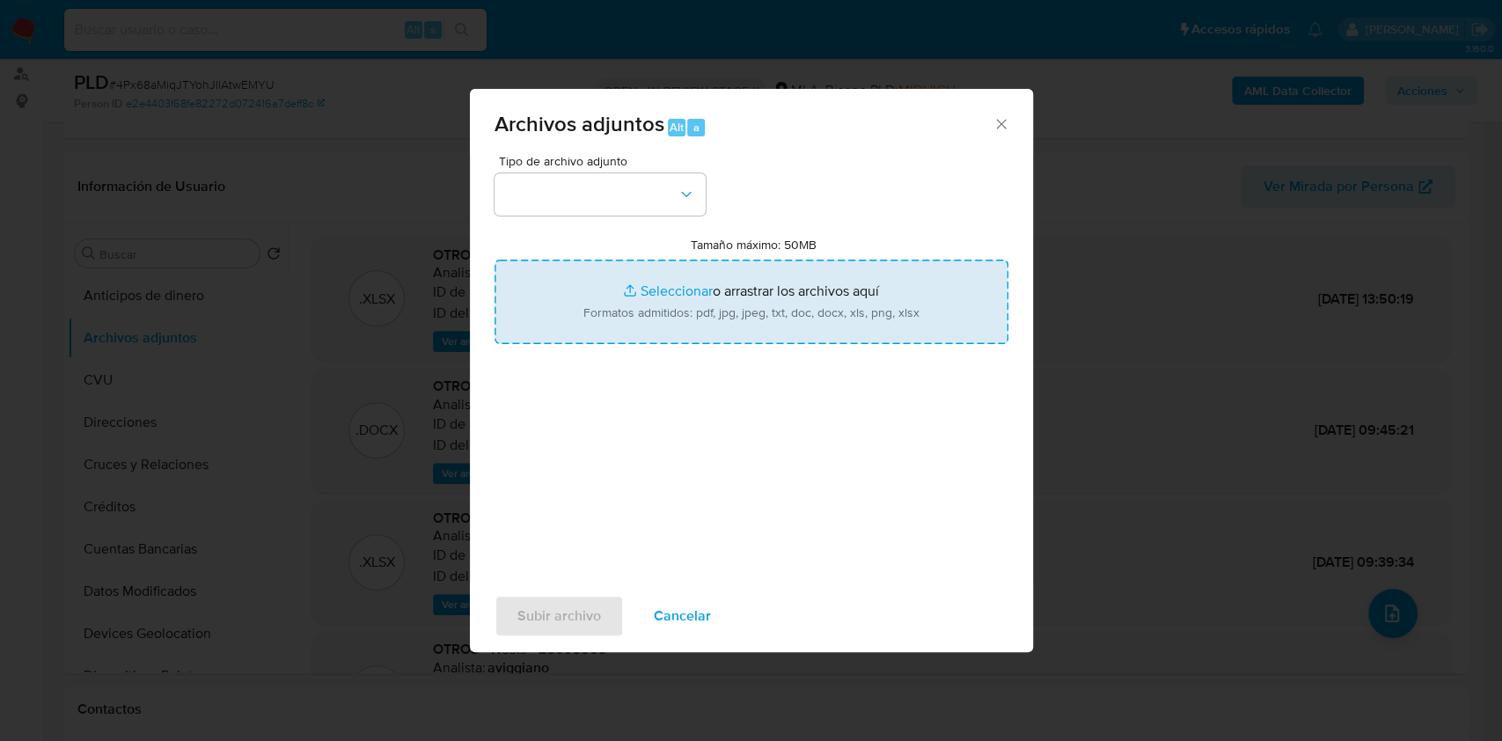
click at [817, 296] on input "Tamaño máximo: 50MB Seleccionar archivos" at bounding box center [751, 302] width 514 height 84
type input "C:\fakepath\Caselog 4Px68aMiqJTYohJIlAtwEMYU_2025_09_19_12_45_16 - V2.docx"
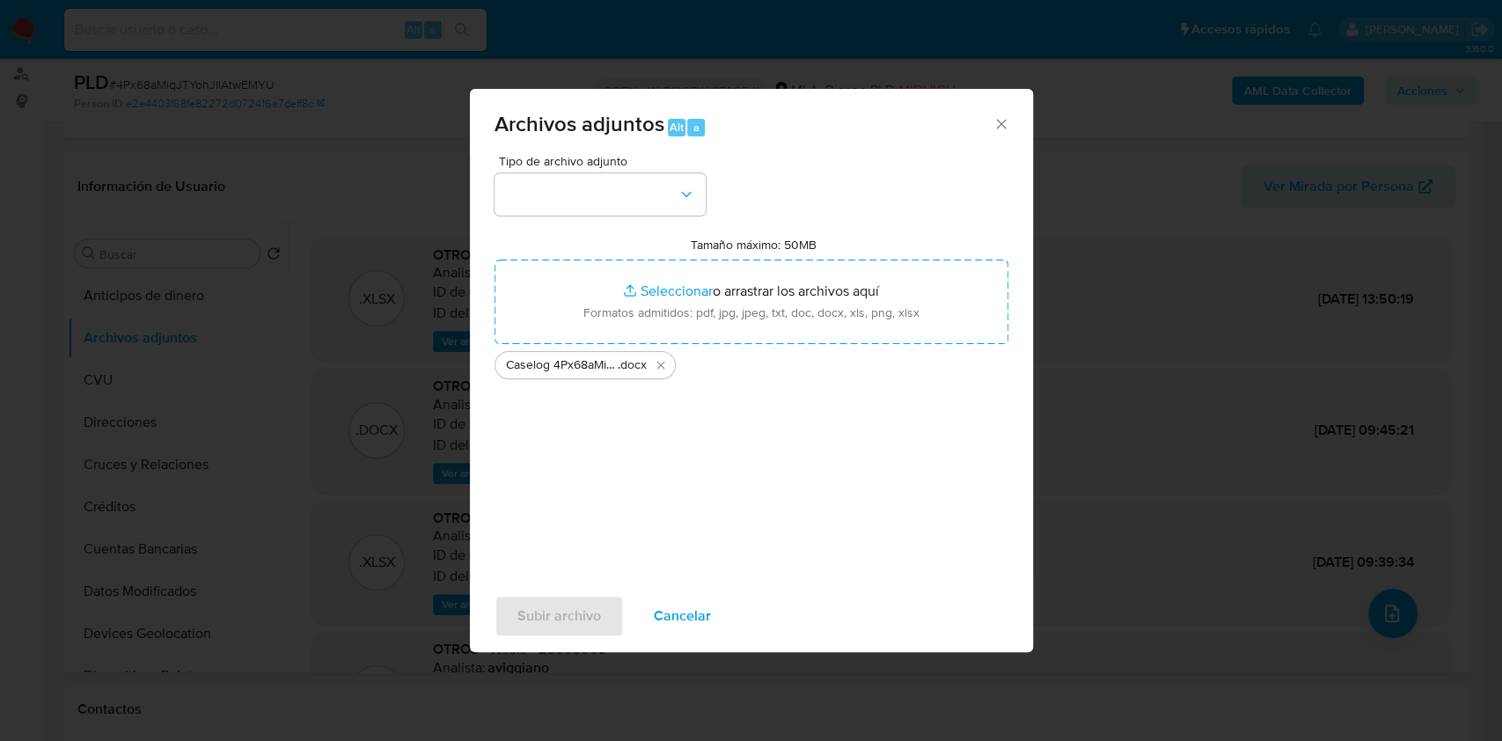
click at [601, 171] on div "Tipo de archivo adjunto" at bounding box center [599, 185] width 211 height 61
click at [587, 215] on div "Tipo de archivo adjunto Tamaño máximo: 50MB Seleccionar archivos Seleccionar o …" at bounding box center [751, 362] width 514 height 415
click at [593, 206] on button "button" at bounding box center [599, 194] width 211 height 42
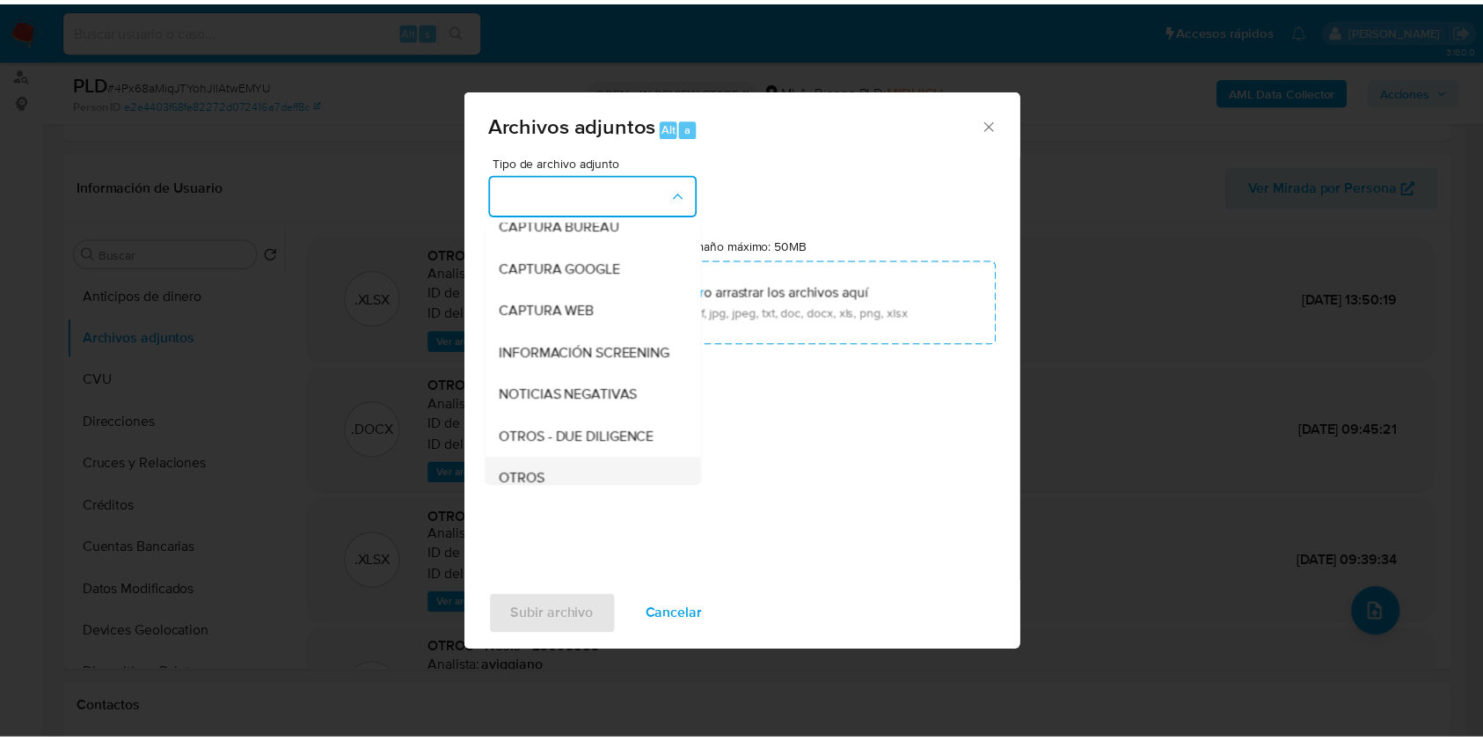
scroll to position [234, 0]
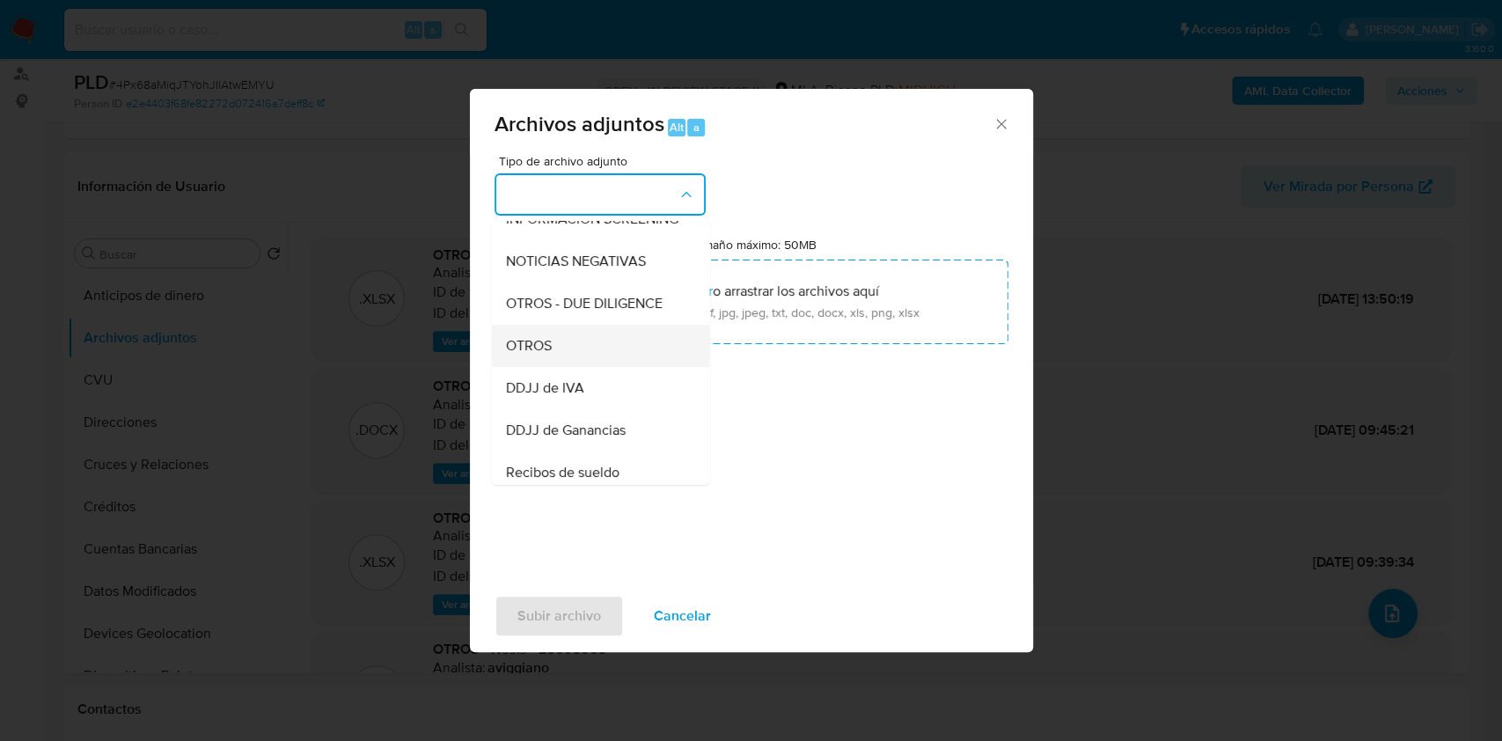
click at [572, 367] on div "OTROS" at bounding box center [594, 346] width 179 height 42
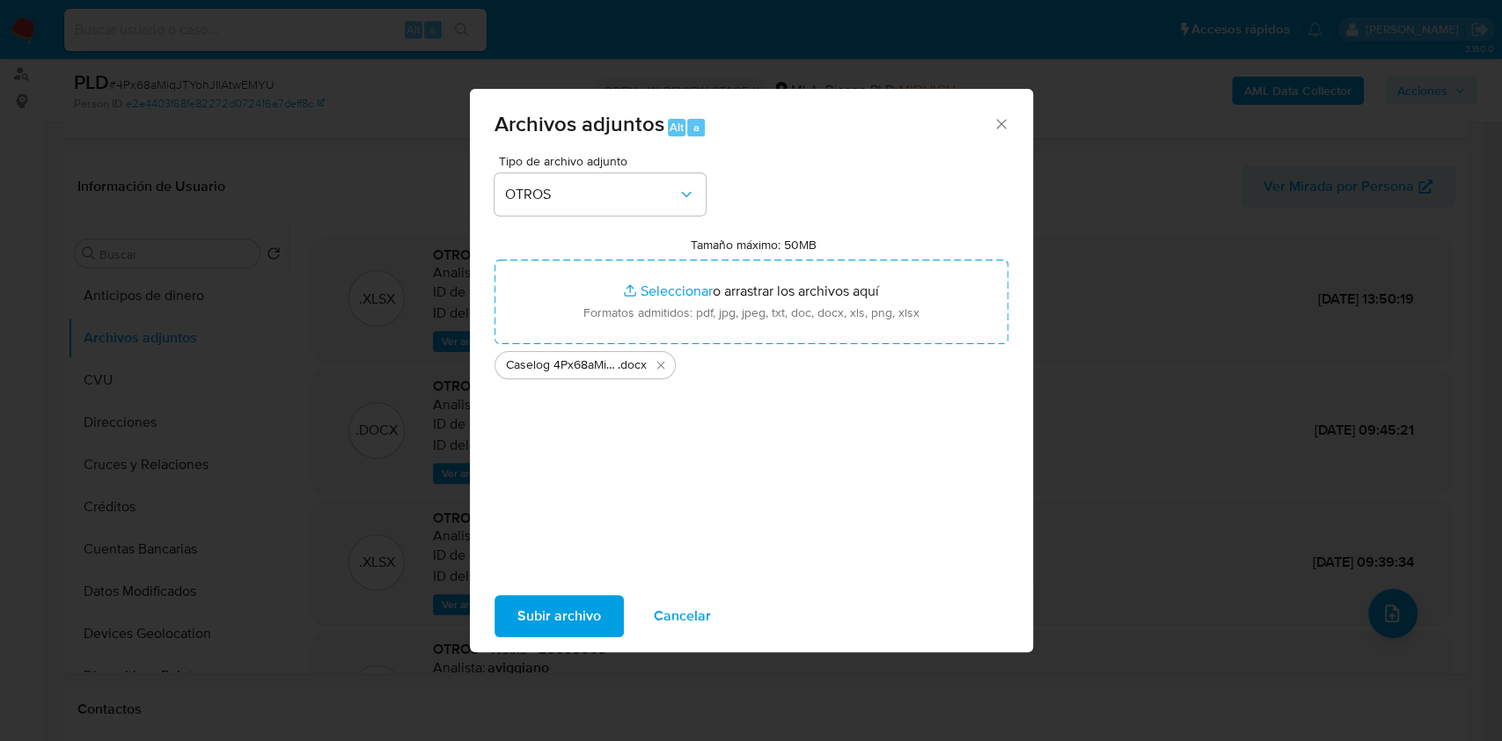
click at [572, 613] on span "Subir archivo" at bounding box center [559, 616] width 84 height 39
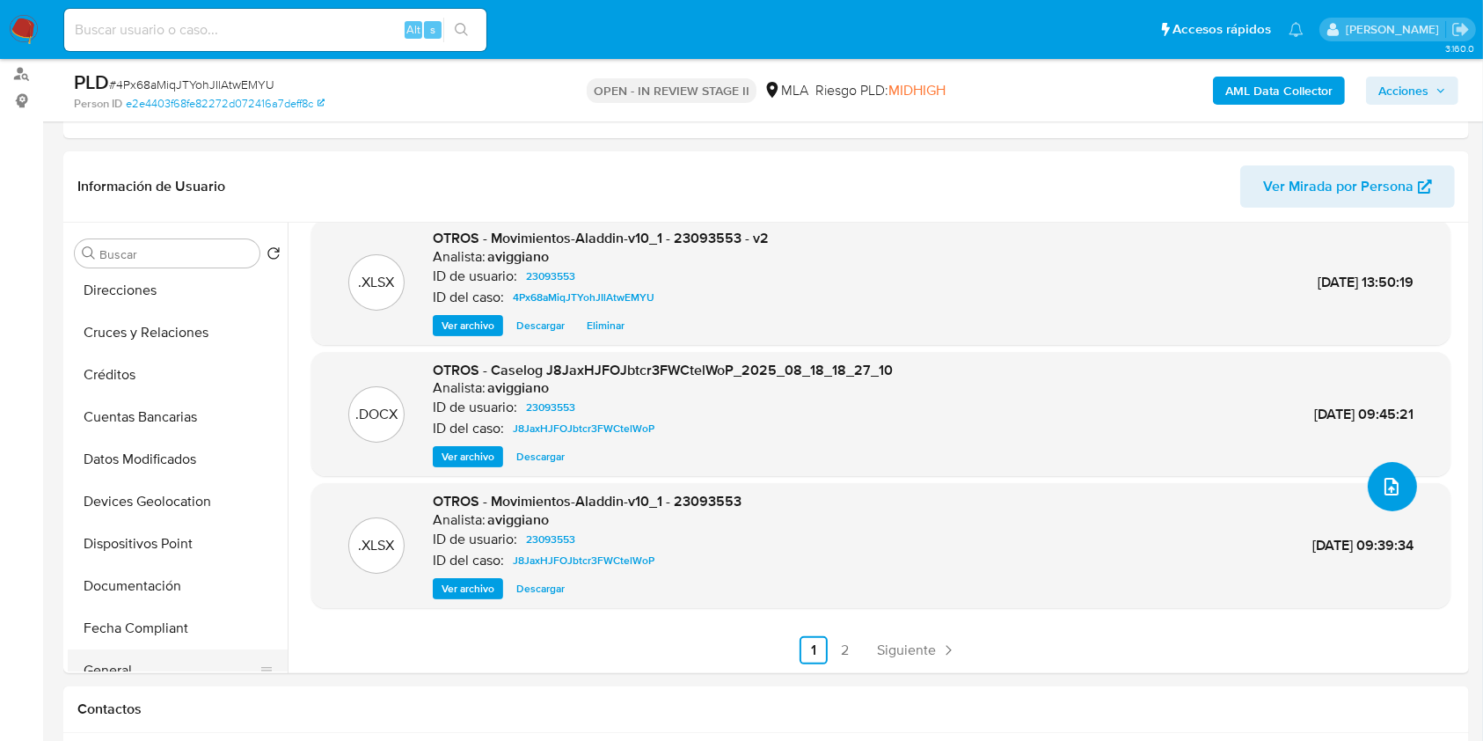
scroll to position [352, 0]
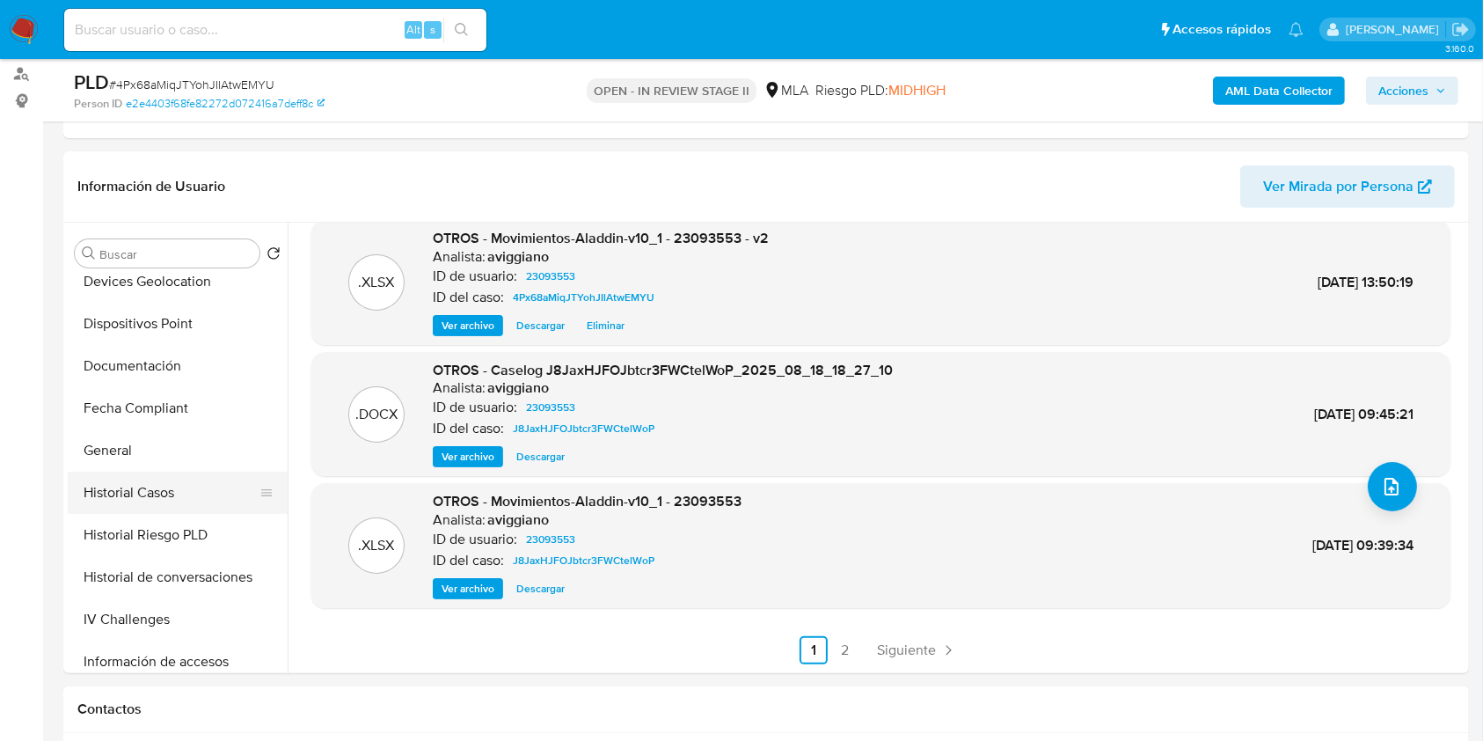
click at [105, 487] on button "Historial Casos" at bounding box center [171, 493] width 206 height 42
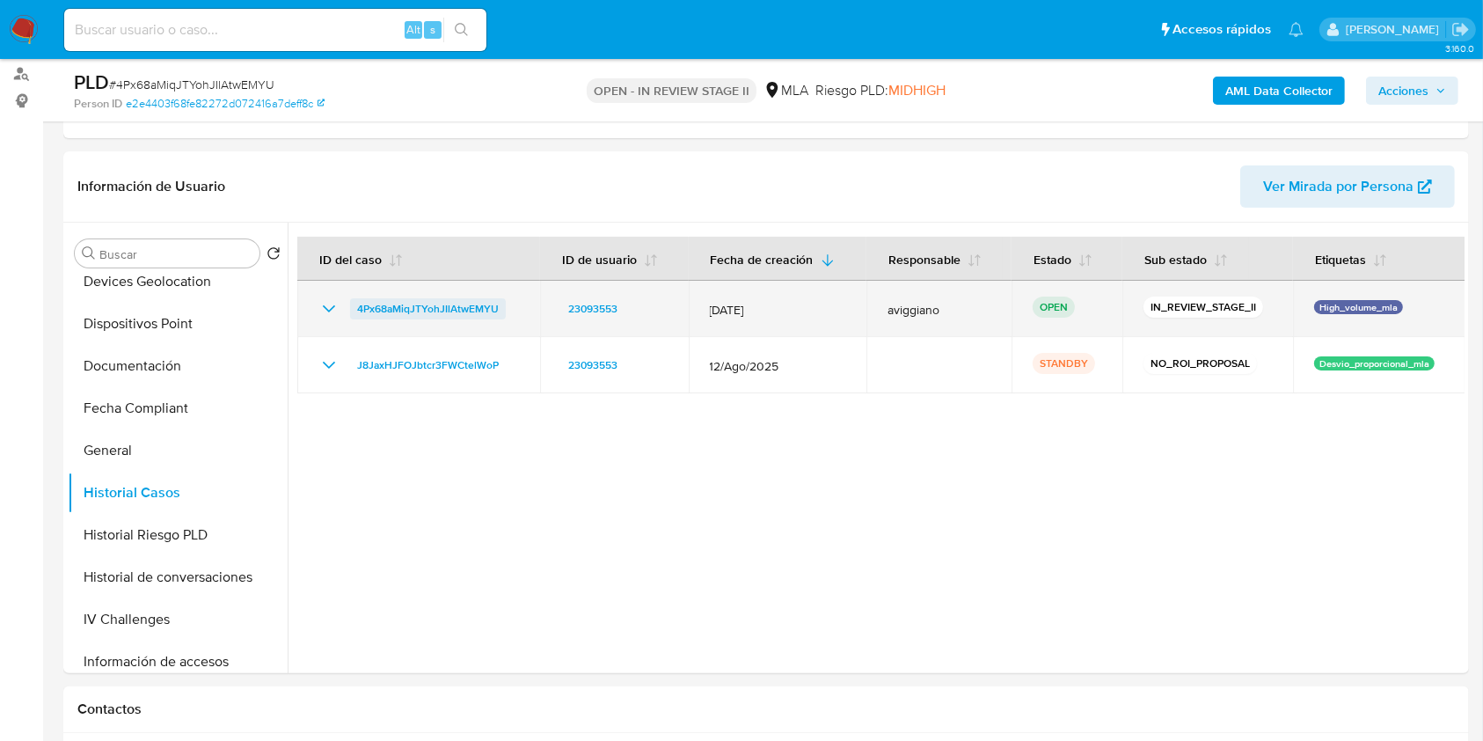
click at [483, 299] on span "4Px68aMiqJTYohJIlAtwEMYU" at bounding box center [428, 308] width 142 height 21
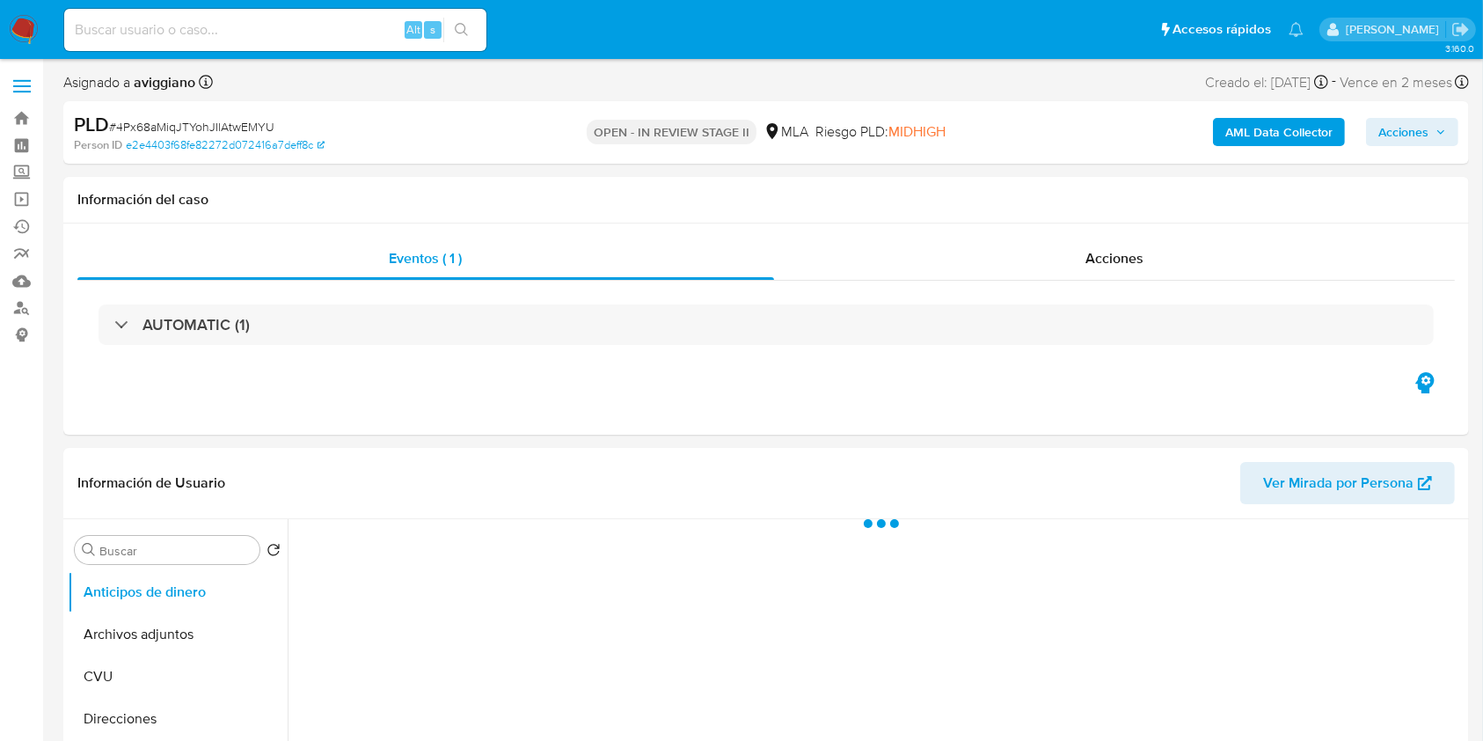
select select "10"
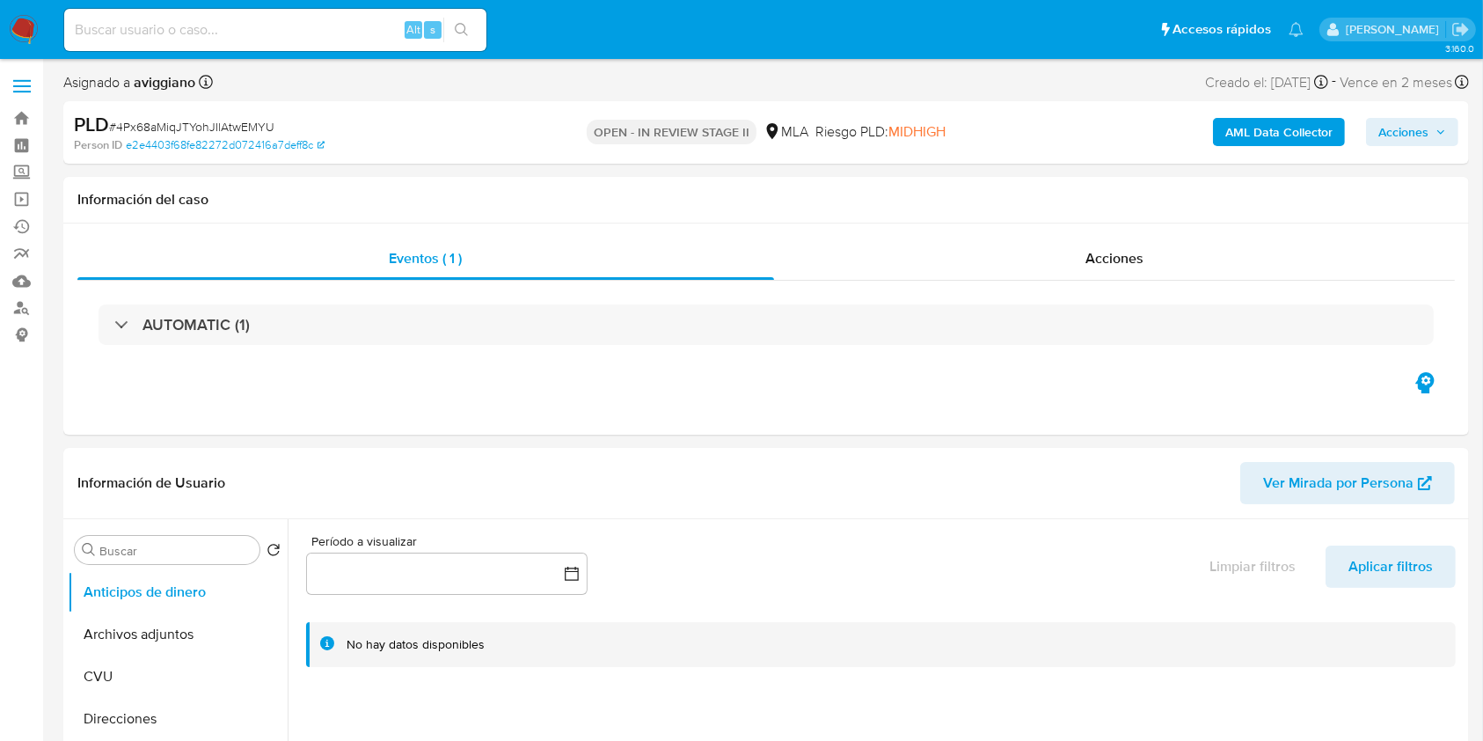
click at [1388, 113] on div "AML Data Collector Acciones" at bounding box center [1230, 132] width 457 height 41
click at [1392, 125] on span "Acciones" at bounding box center [1404, 132] width 50 height 28
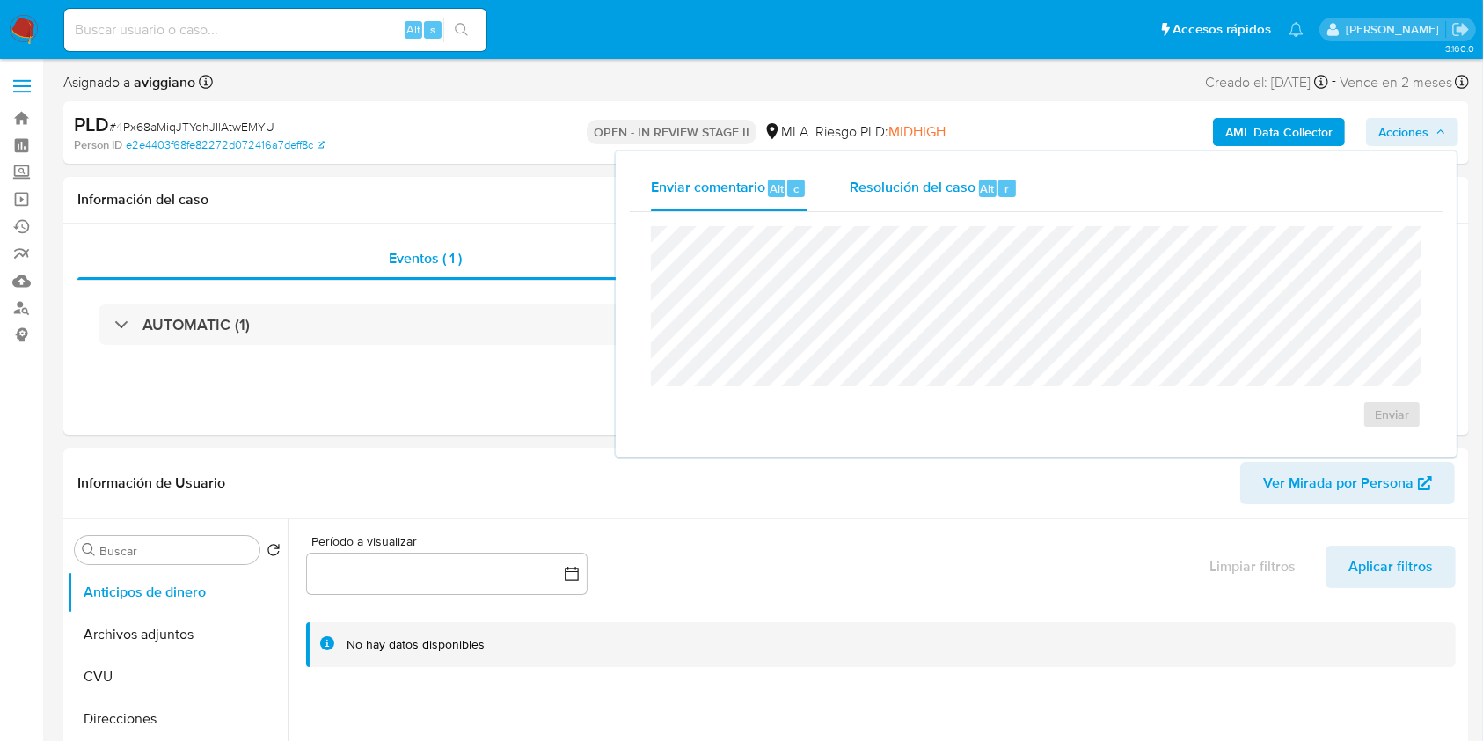
click at [956, 181] on span "Resolución del caso" at bounding box center [913, 188] width 126 height 20
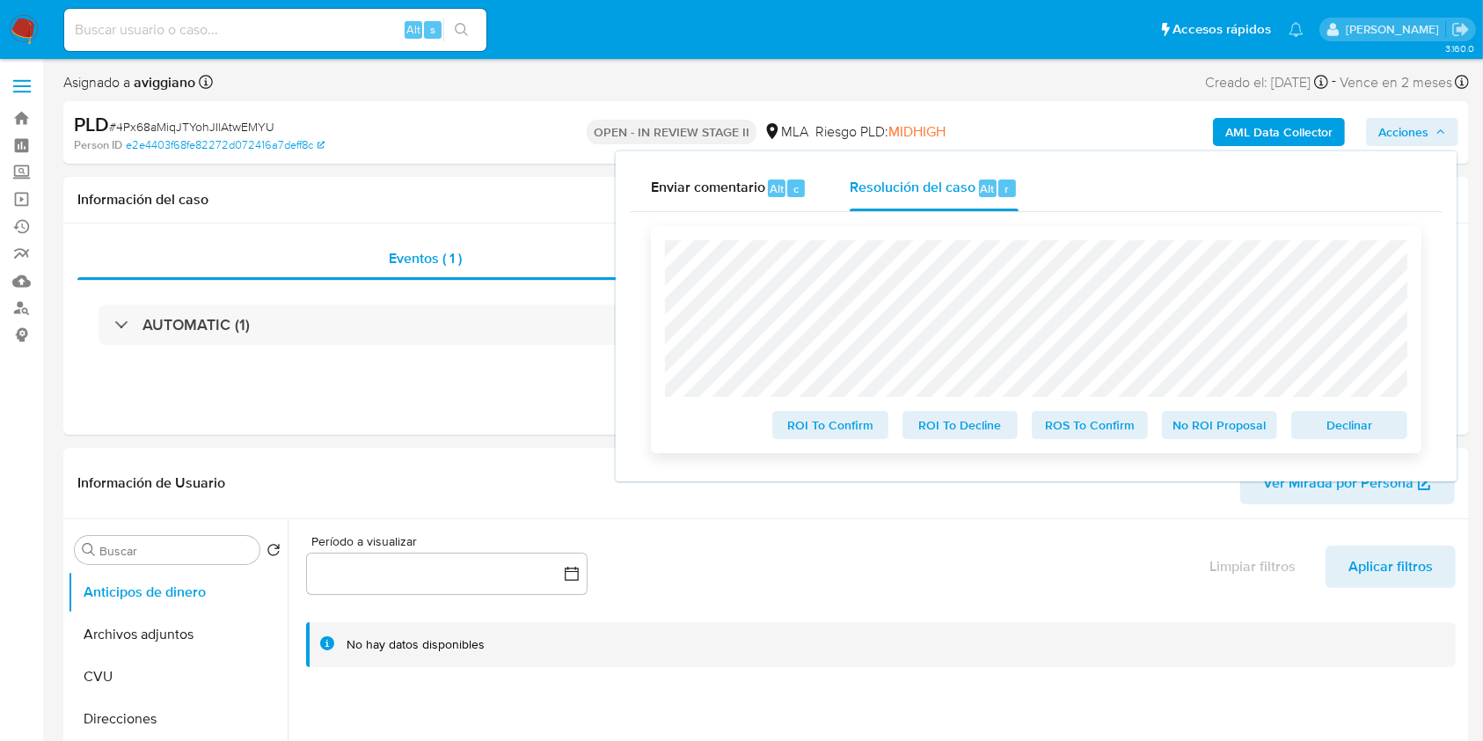
click at [1307, 427] on span "Declinar" at bounding box center [1349, 425] width 91 height 25
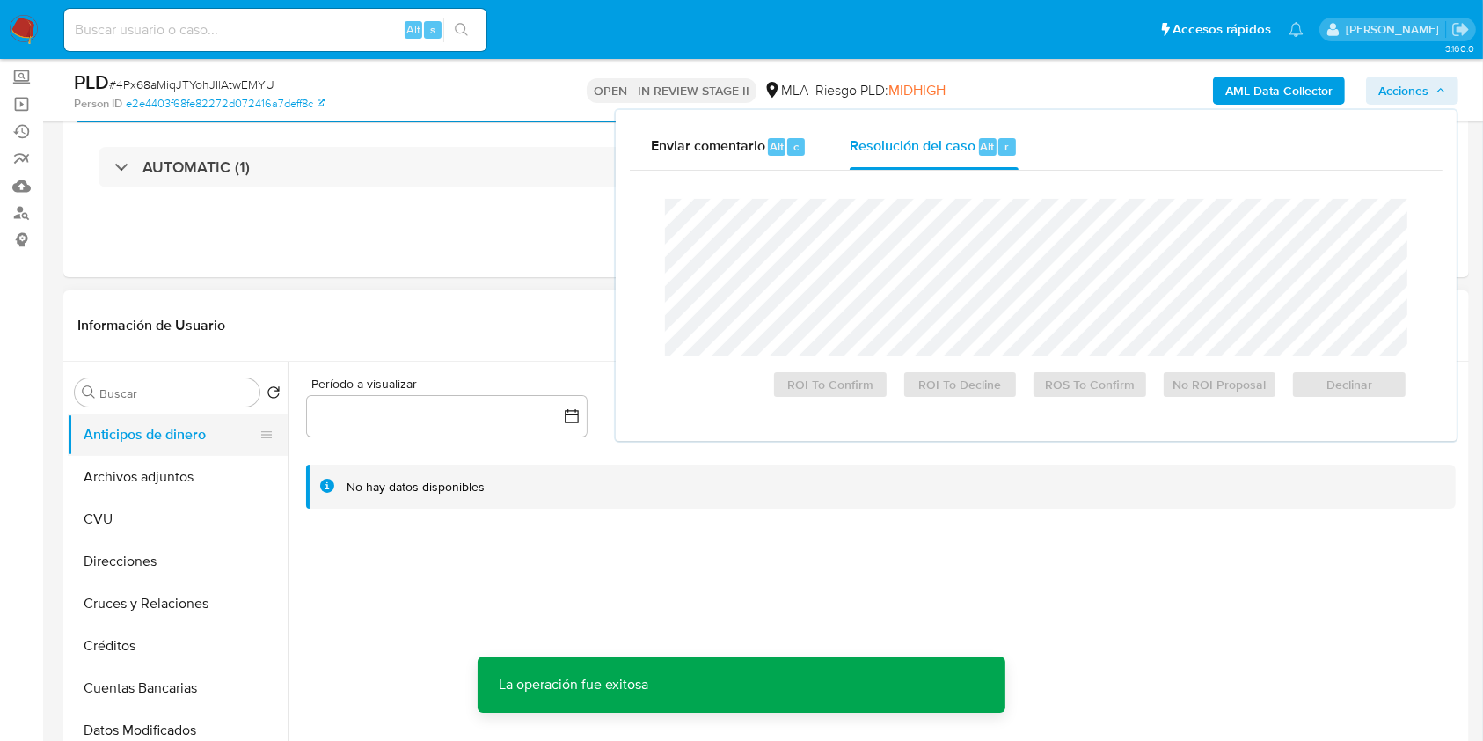
scroll to position [117, 0]
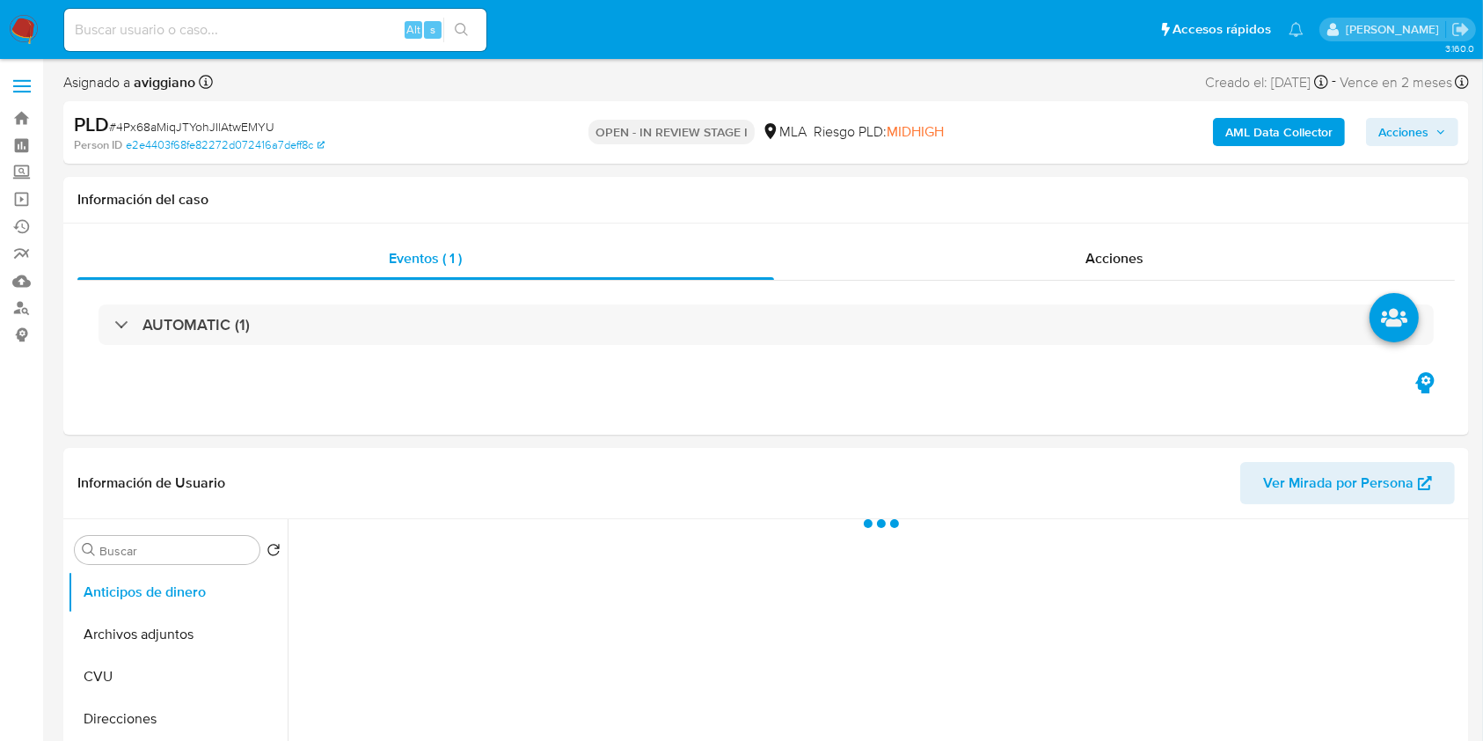
select select "10"
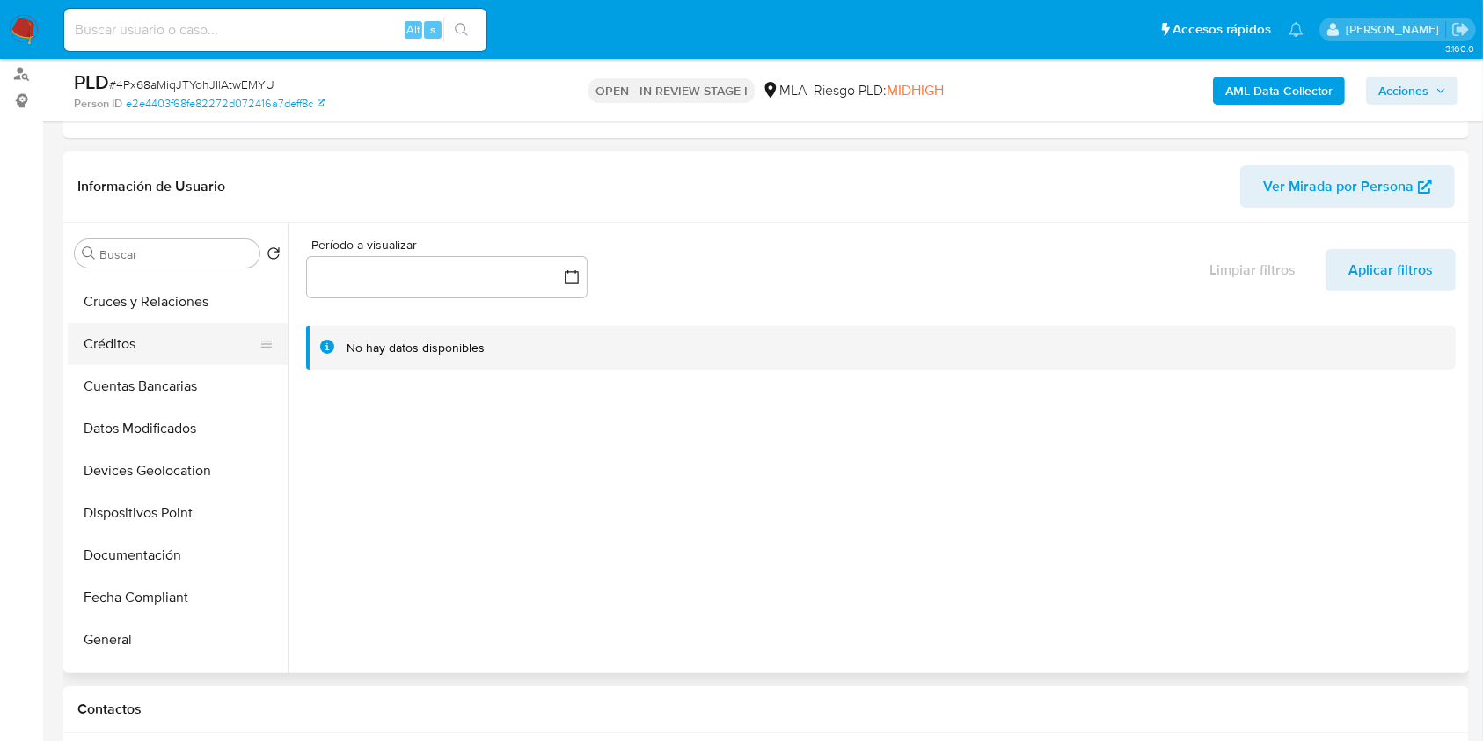
scroll to position [234, 0]
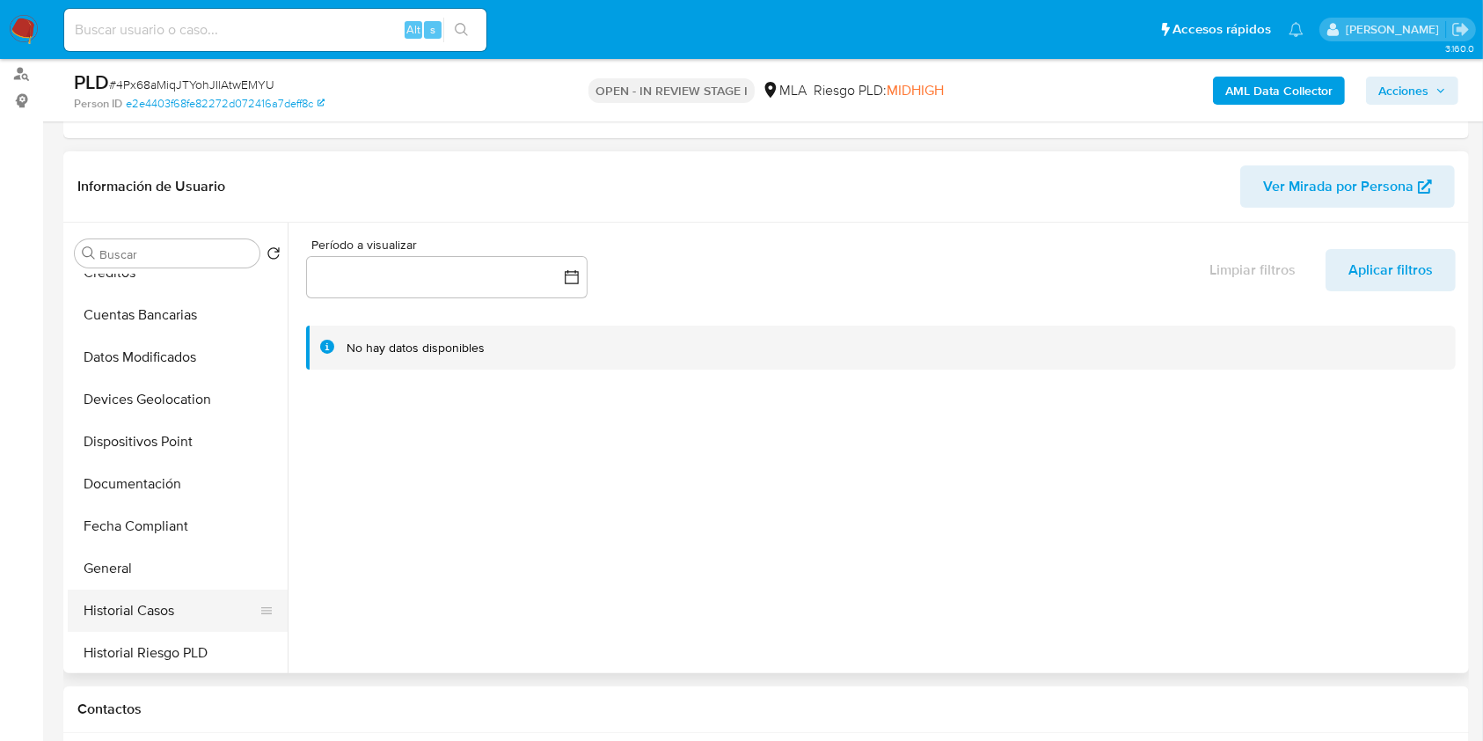
click at [148, 594] on button "Historial Casos" at bounding box center [171, 610] width 206 height 42
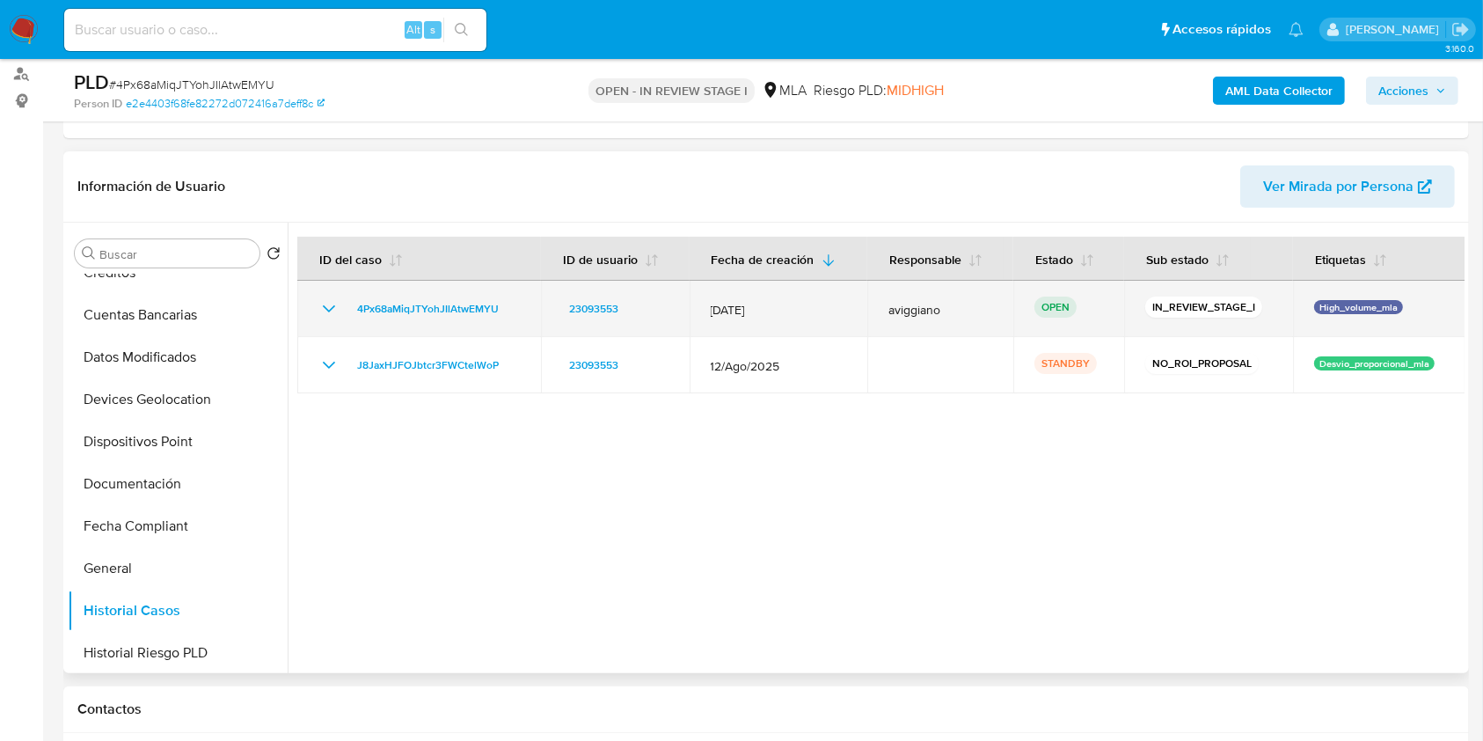
click at [472, 296] on td "4Px68aMiqJTYohJIlAtwEMYU" at bounding box center [419, 309] width 244 height 56
click at [474, 299] on span "4Px68aMiqJTYohJIlAtwEMYU" at bounding box center [428, 308] width 142 height 21
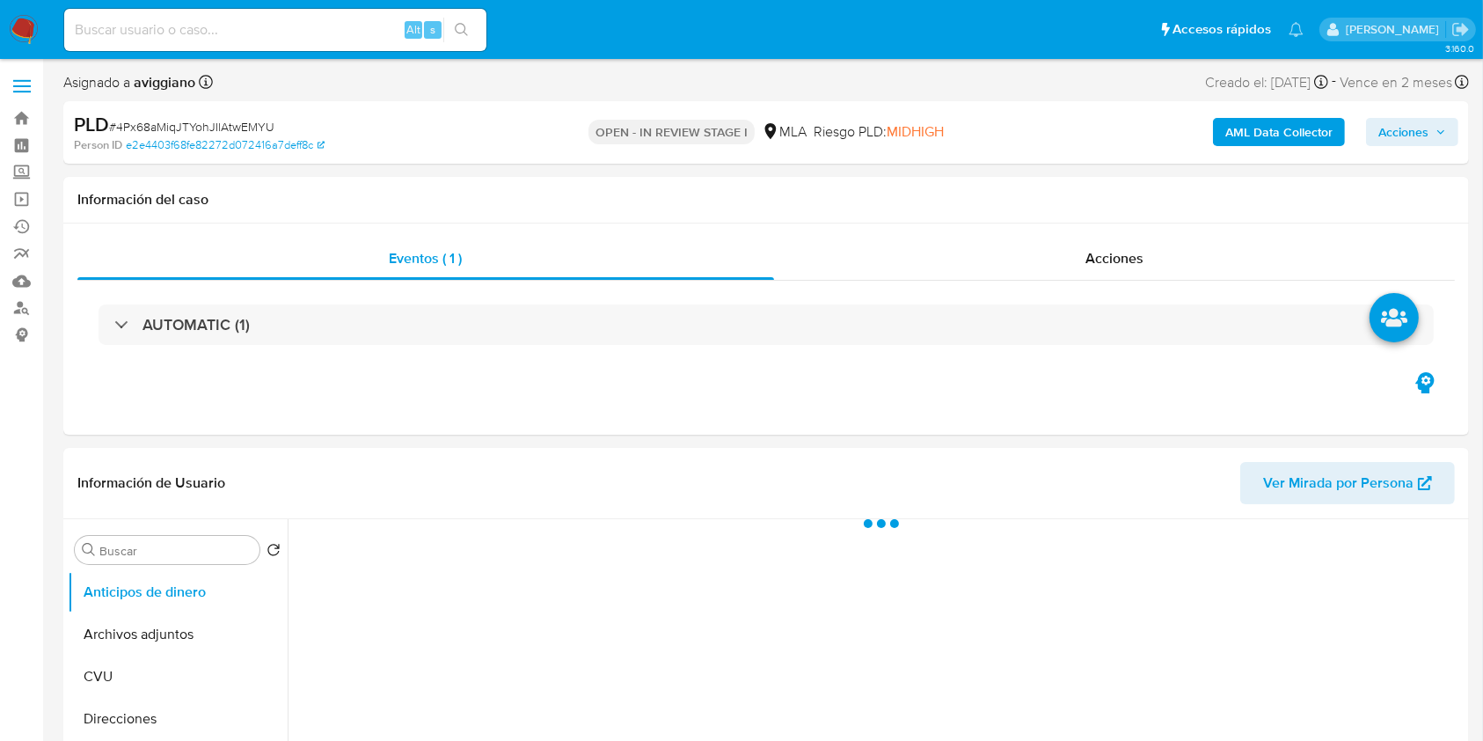
select select "10"
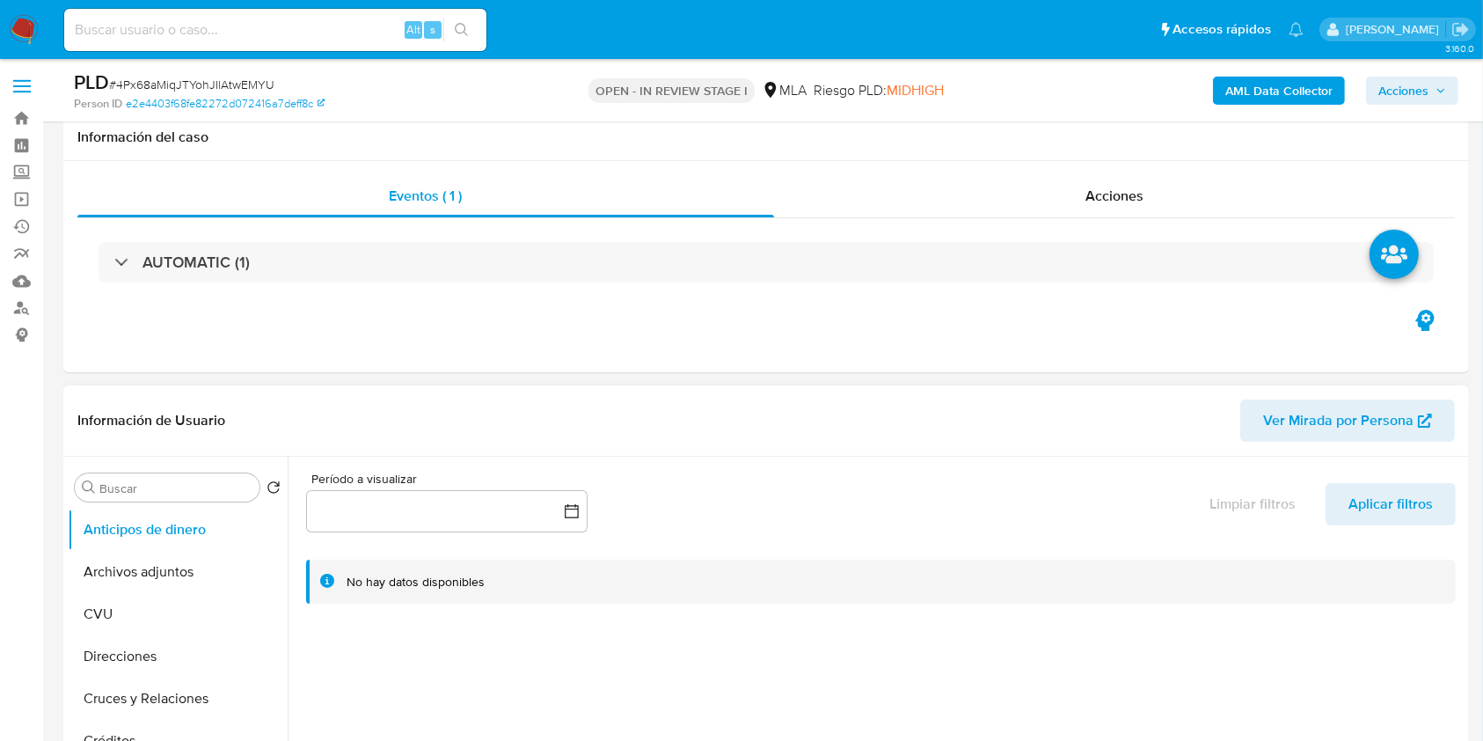
scroll to position [234, 0]
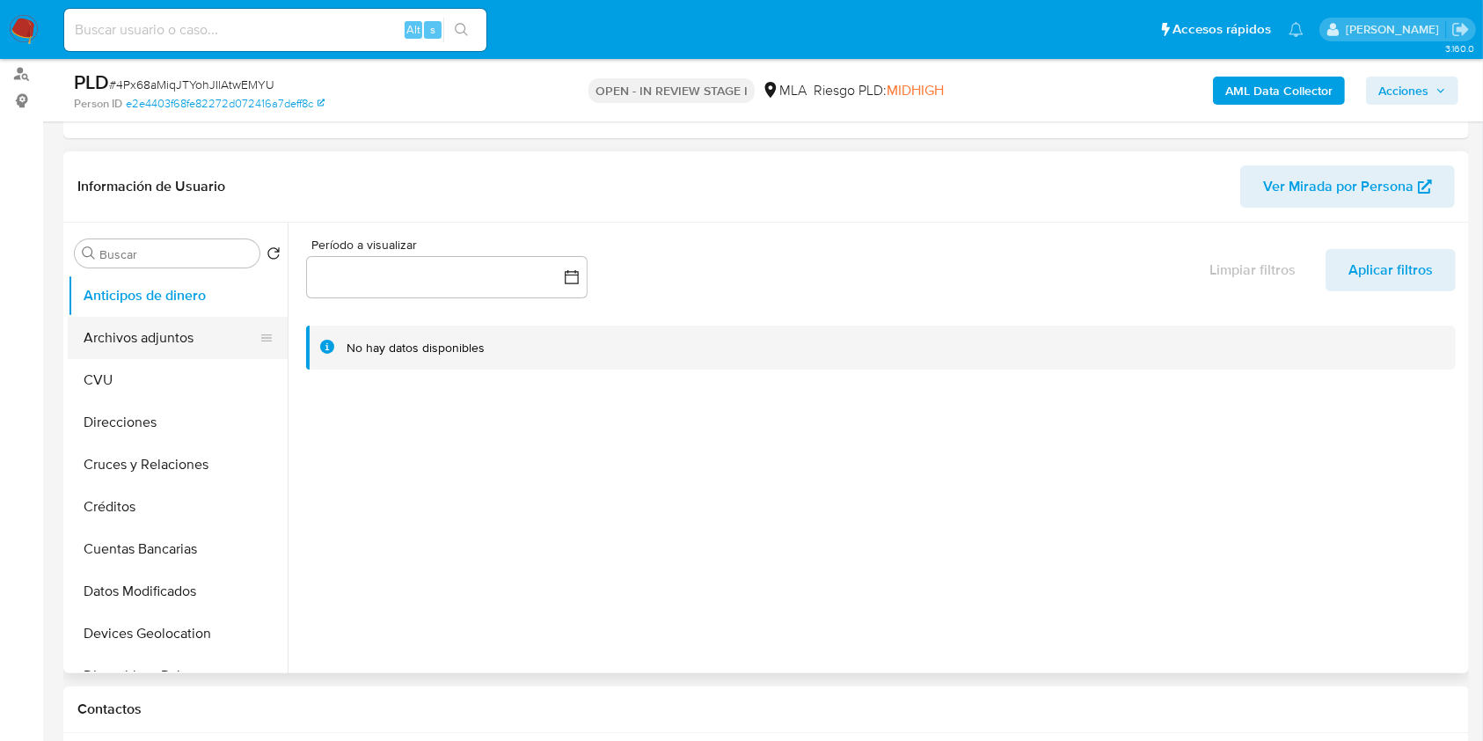
click at [185, 322] on button "Archivos adjuntos" at bounding box center [171, 338] width 206 height 42
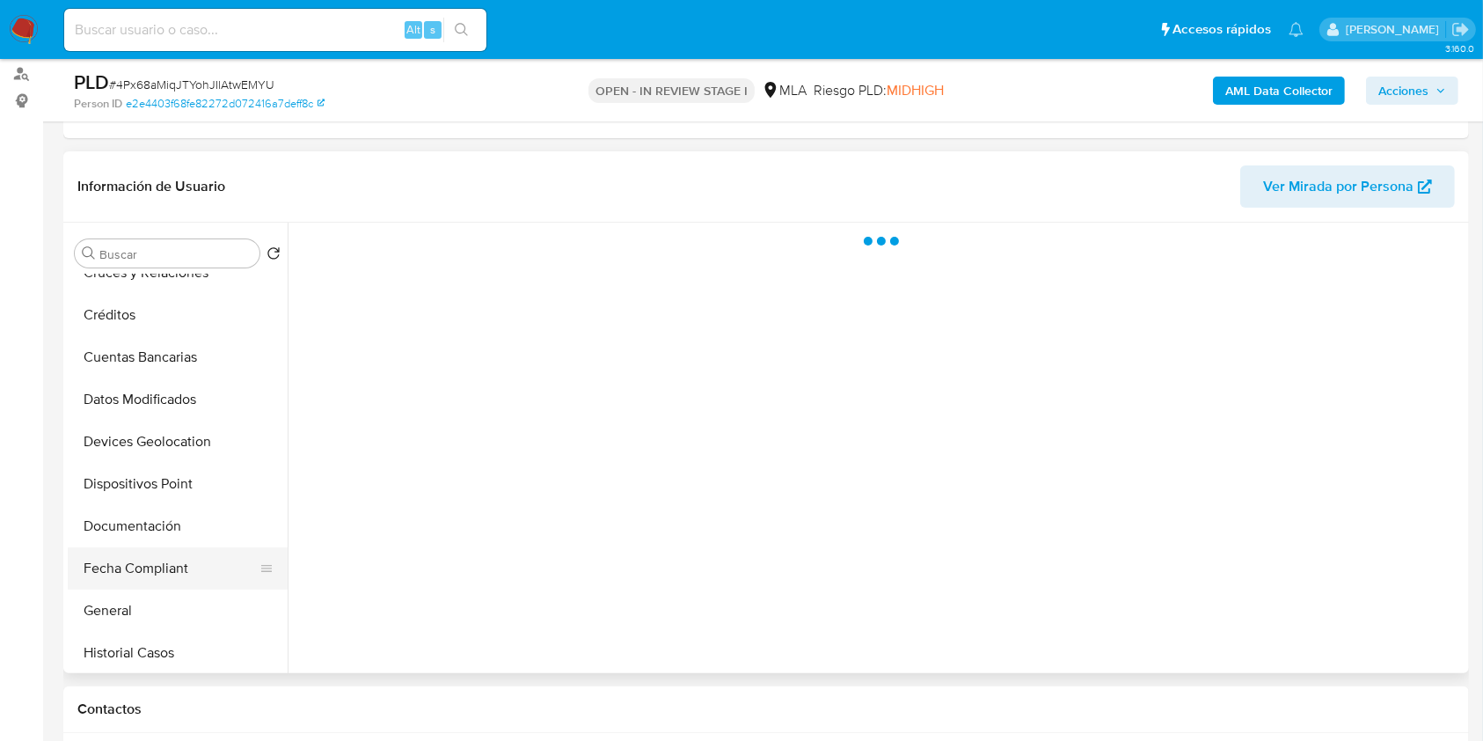
scroll to position [352, 0]
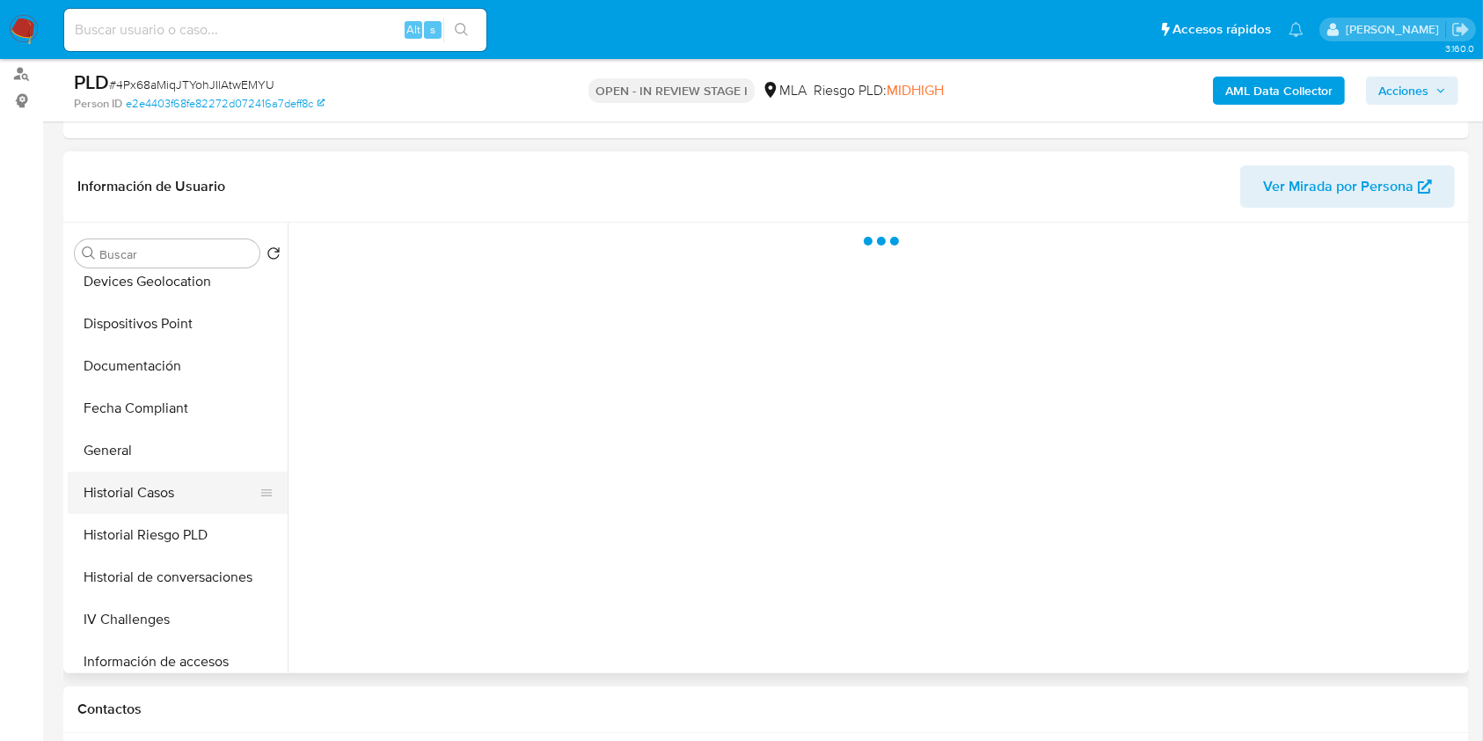
click at [199, 485] on button "Historial Casos" at bounding box center [171, 493] width 206 height 42
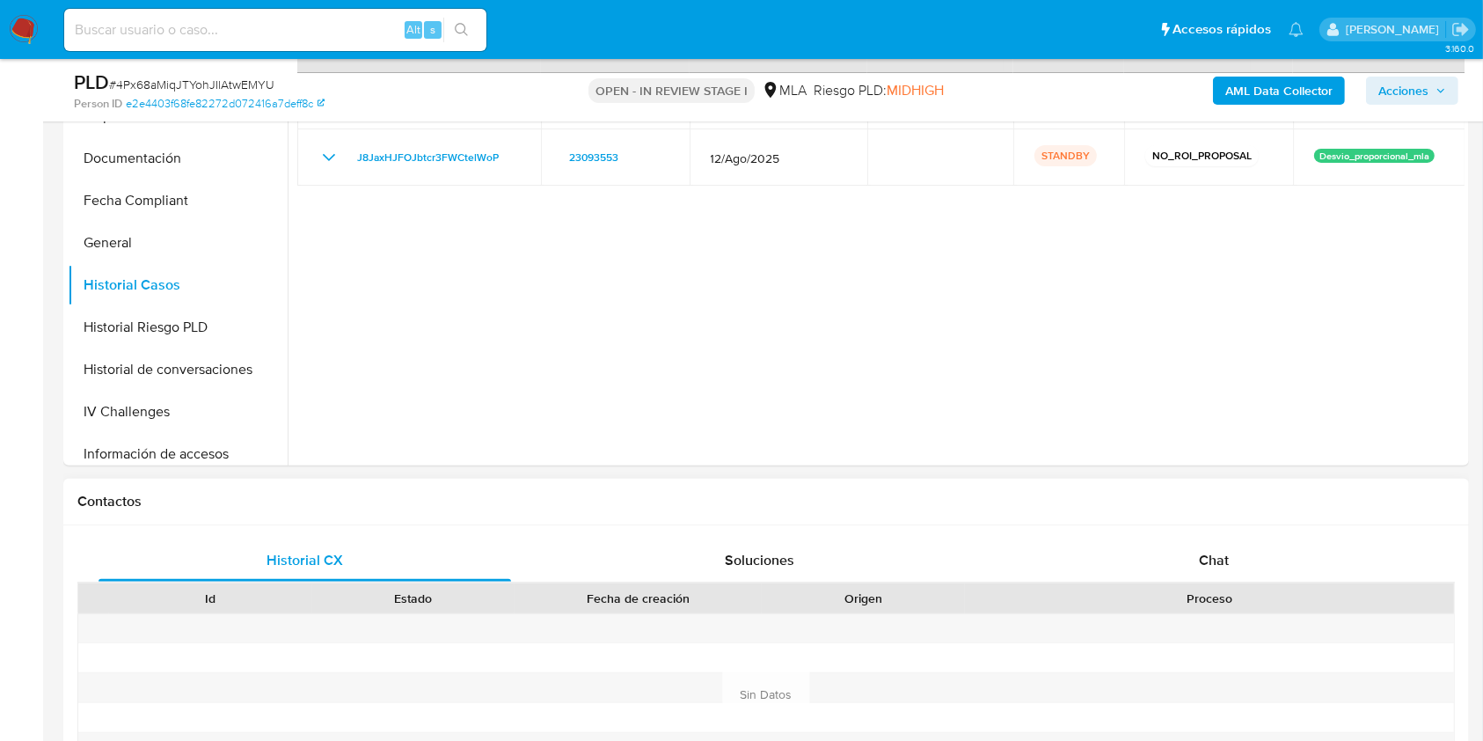
scroll to position [586, 0]
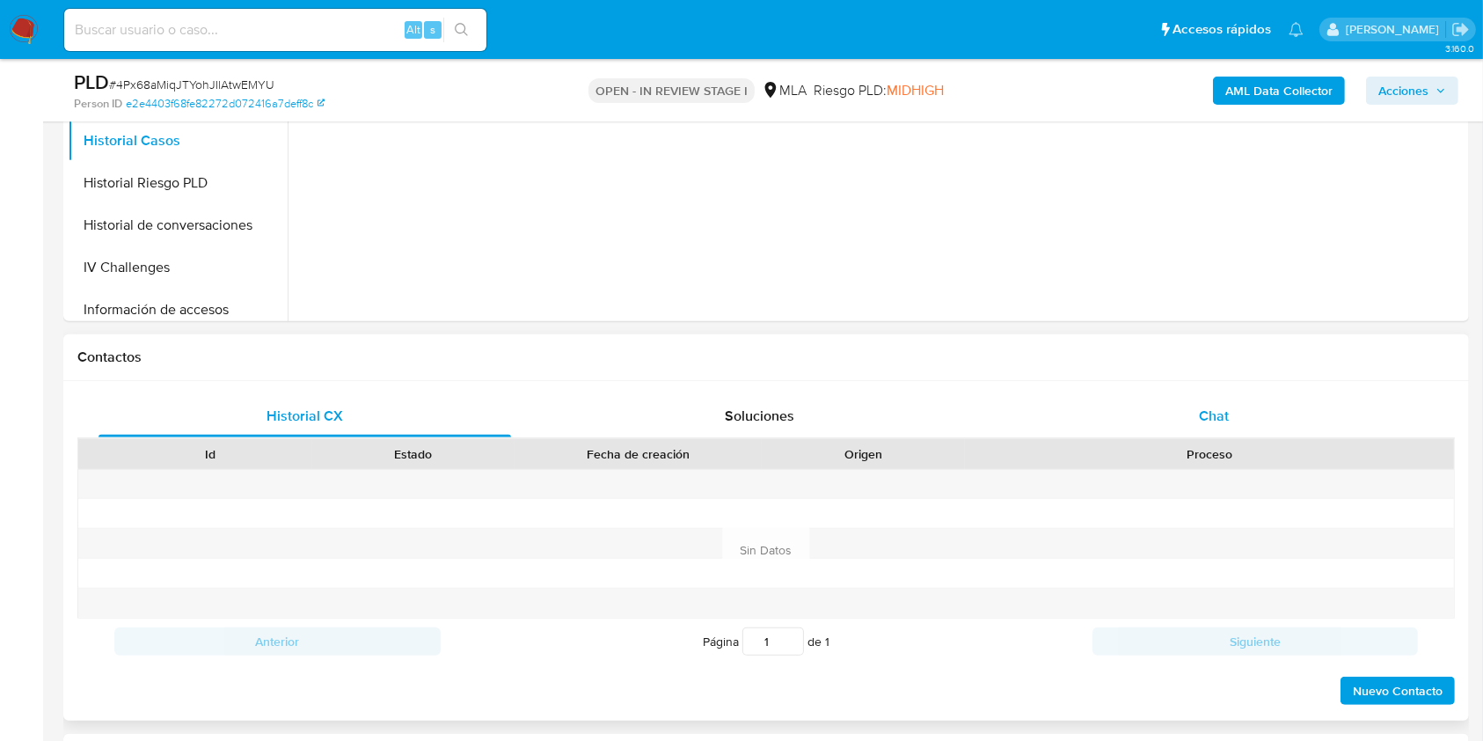
click at [1170, 421] on div "Chat" at bounding box center [1214, 416] width 413 height 42
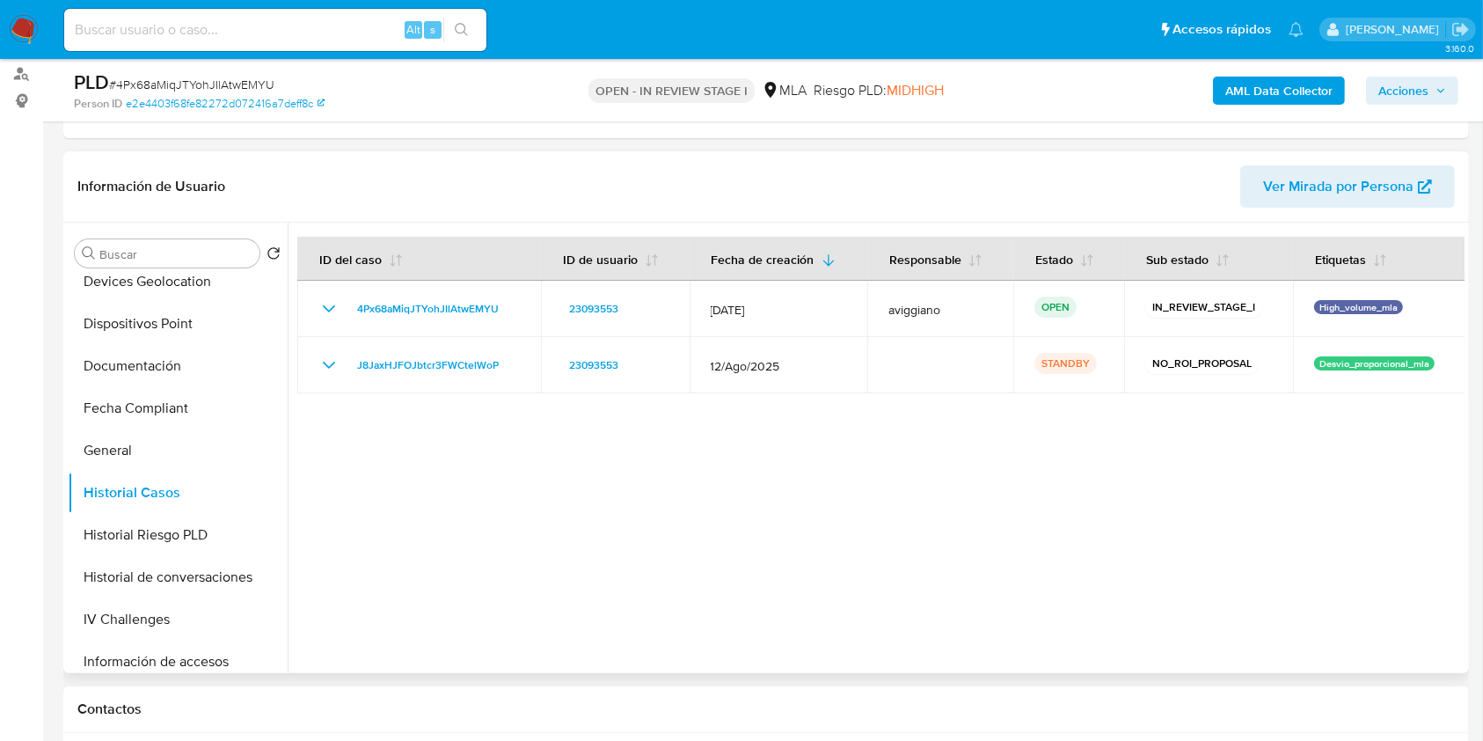
scroll to position [704, 0]
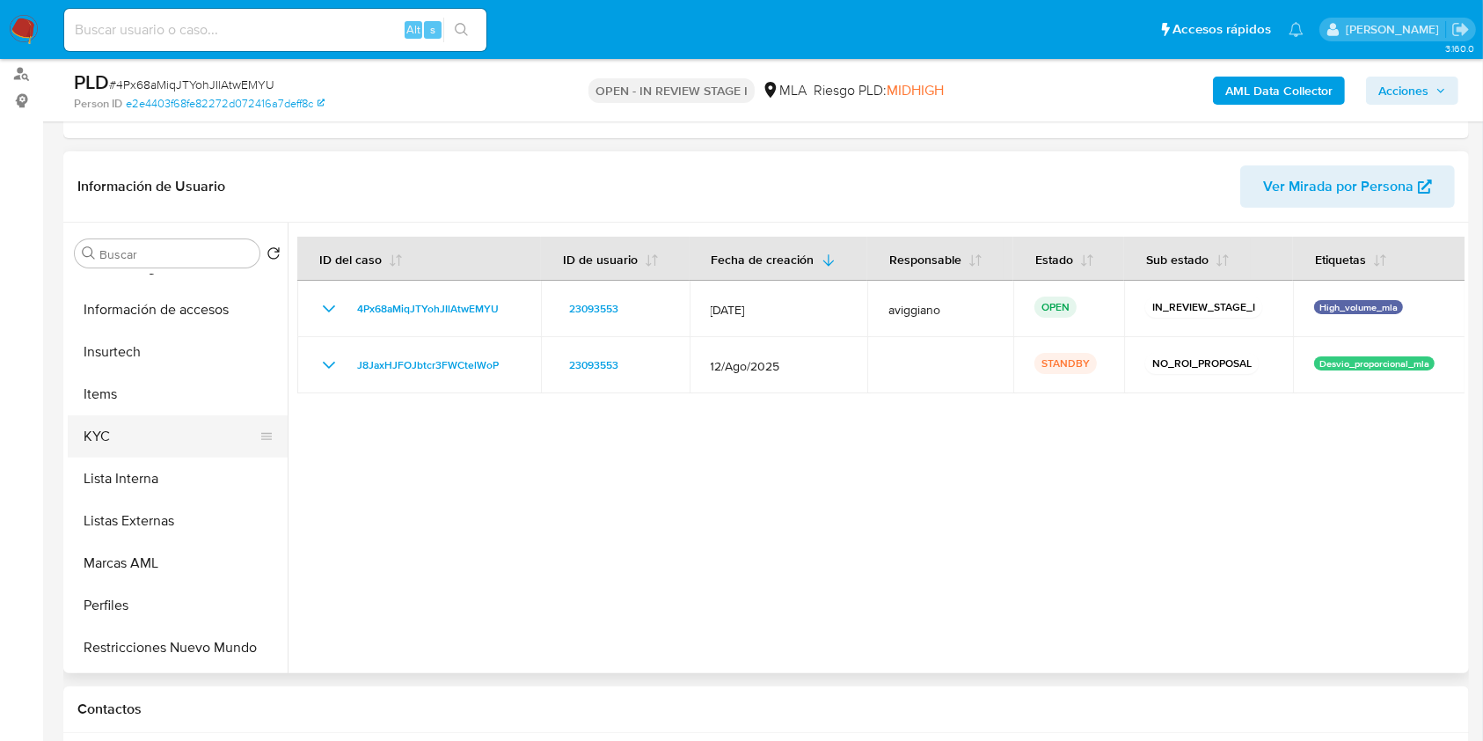
click at [121, 443] on button "KYC" at bounding box center [171, 436] width 206 height 42
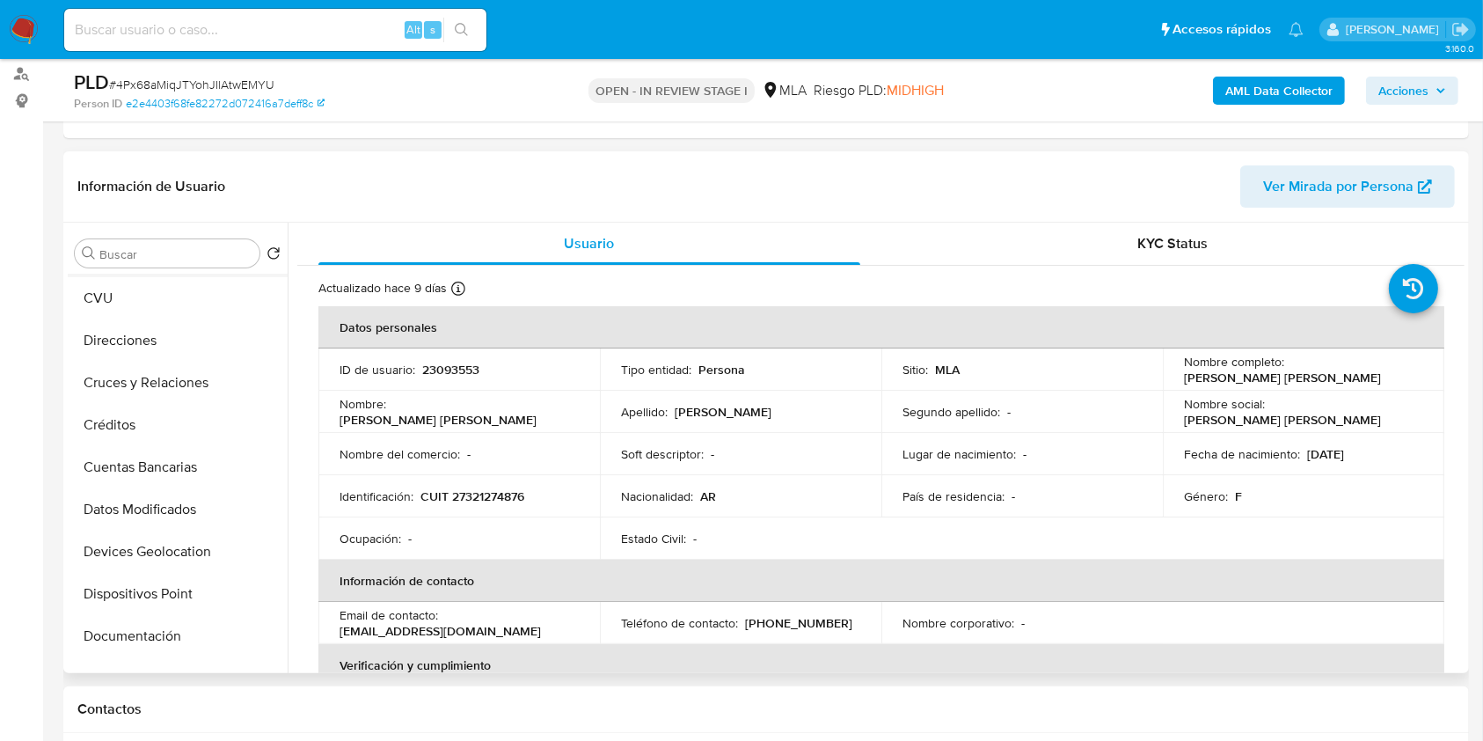
scroll to position [0, 0]
click at [149, 321] on button "Archivos adjuntos" at bounding box center [171, 338] width 206 height 42
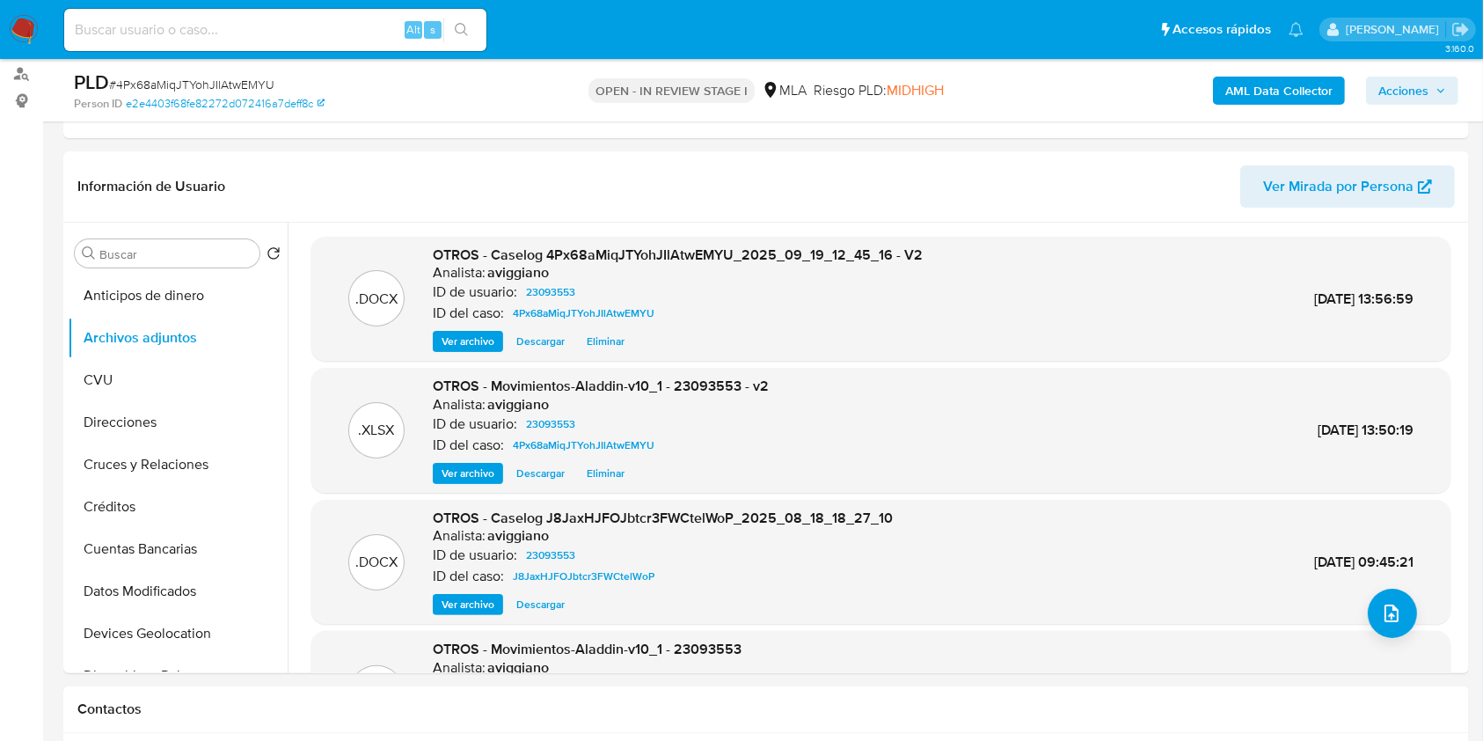
click at [1422, 87] on span "Acciones" at bounding box center [1404, 91] width 50 height 28
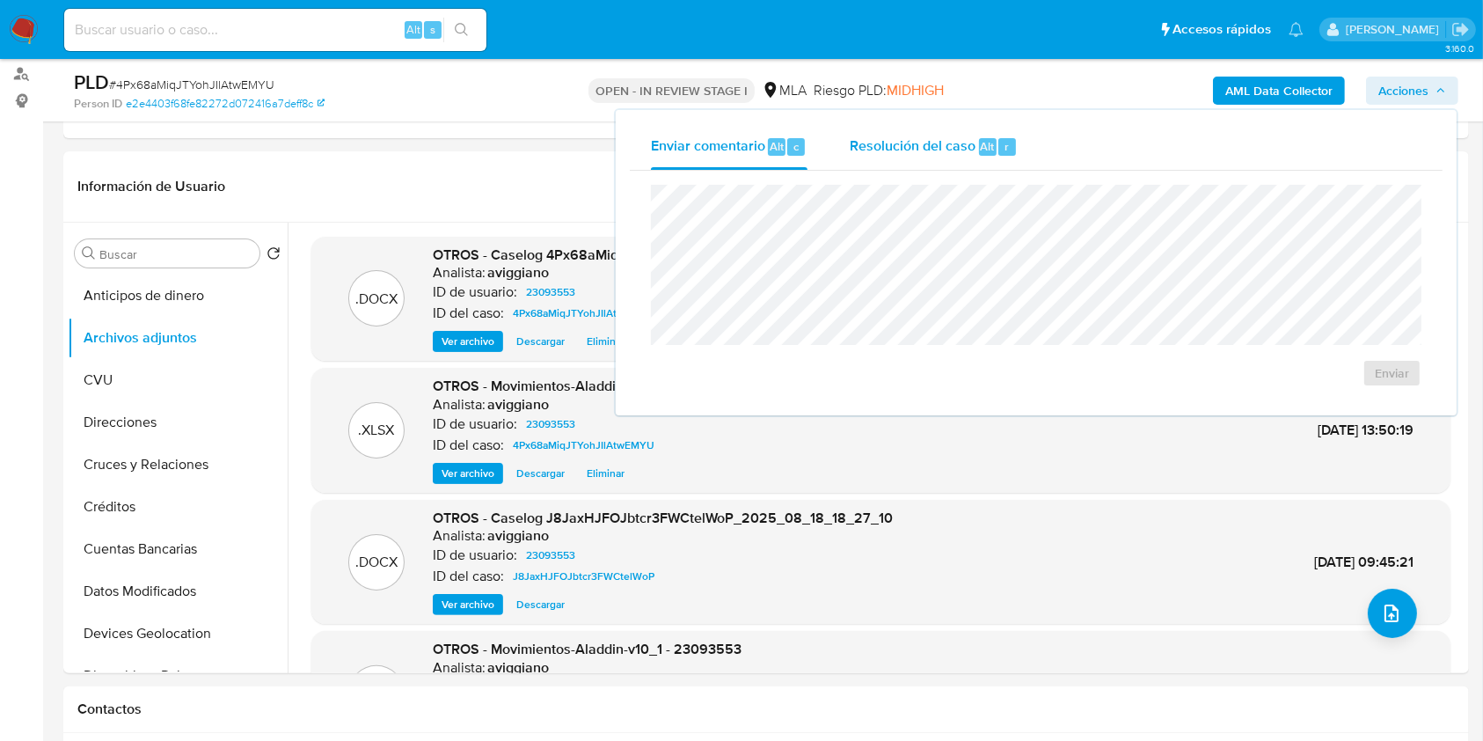
click at [934, 166] on div "Resolución del caso Alt r" at bounding box center [934, 147] width 168 height 46
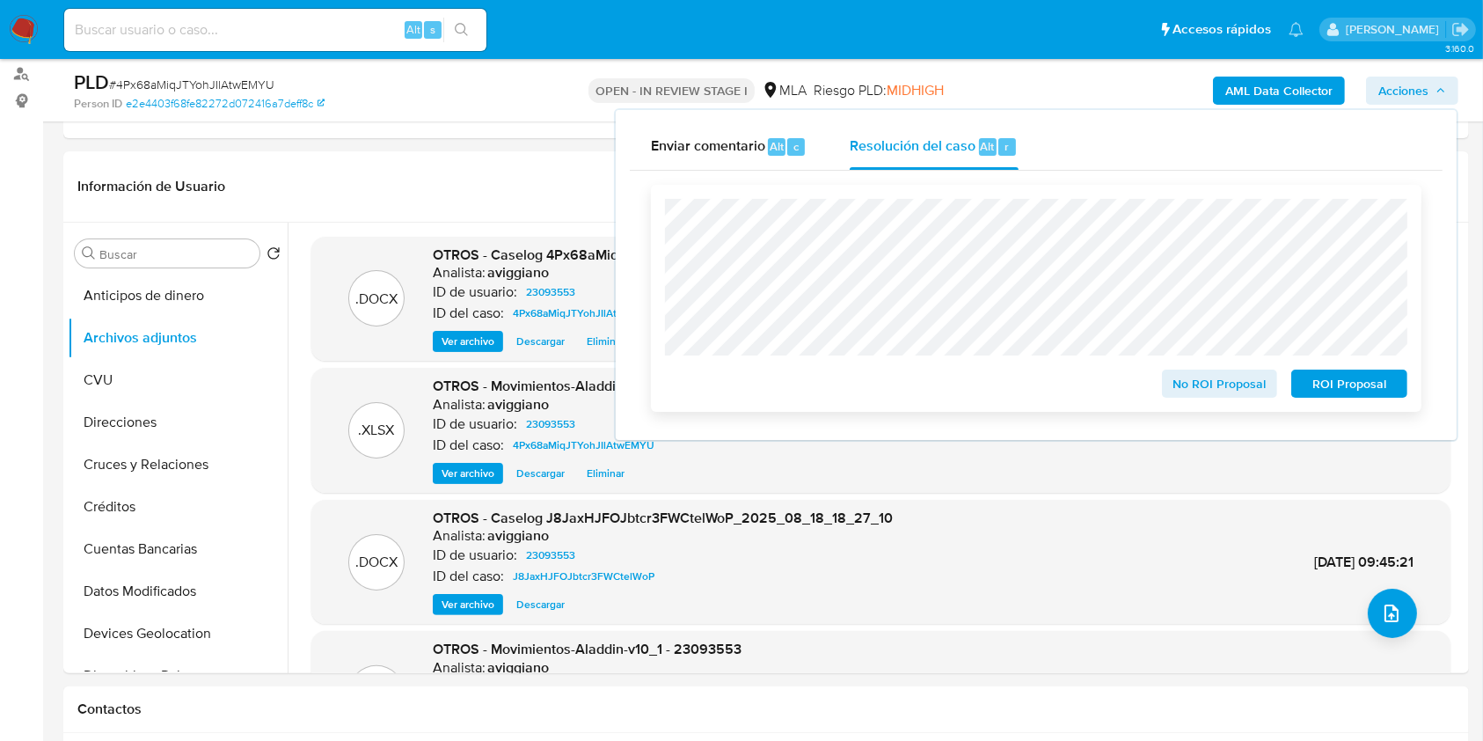
click at [1226, 395] on span "No ROI Proposal" at bounding box center [1220, 383] width 91 height 25
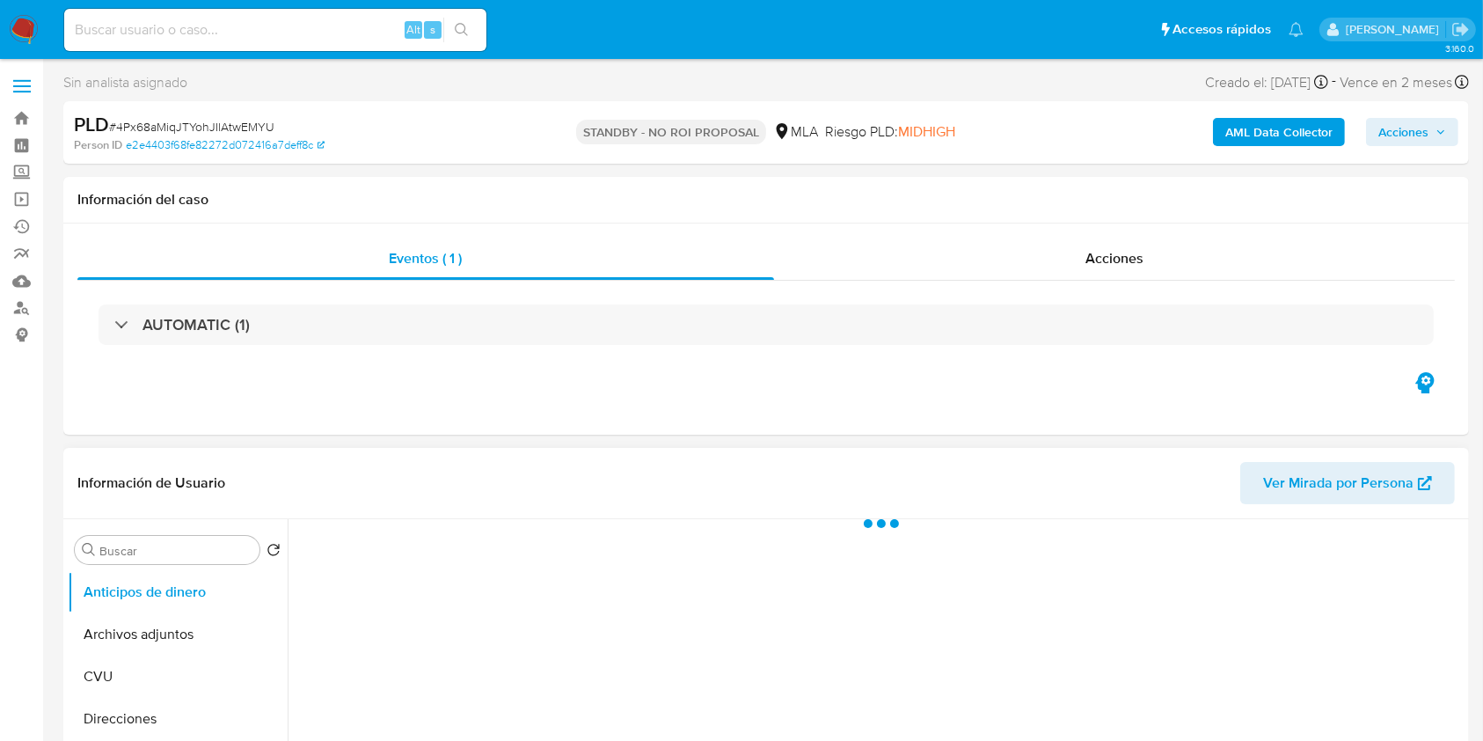
select select "10"
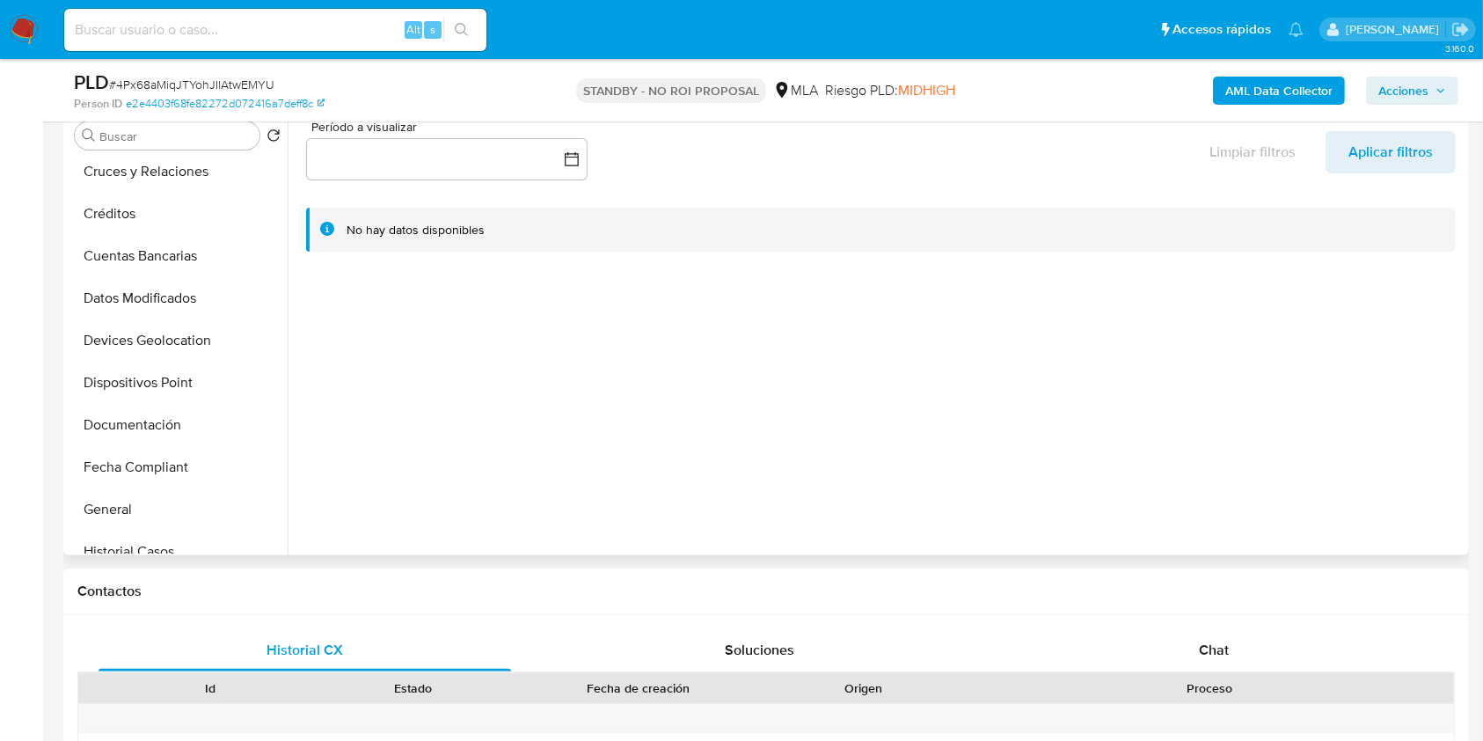
scroll to position [352, 0]
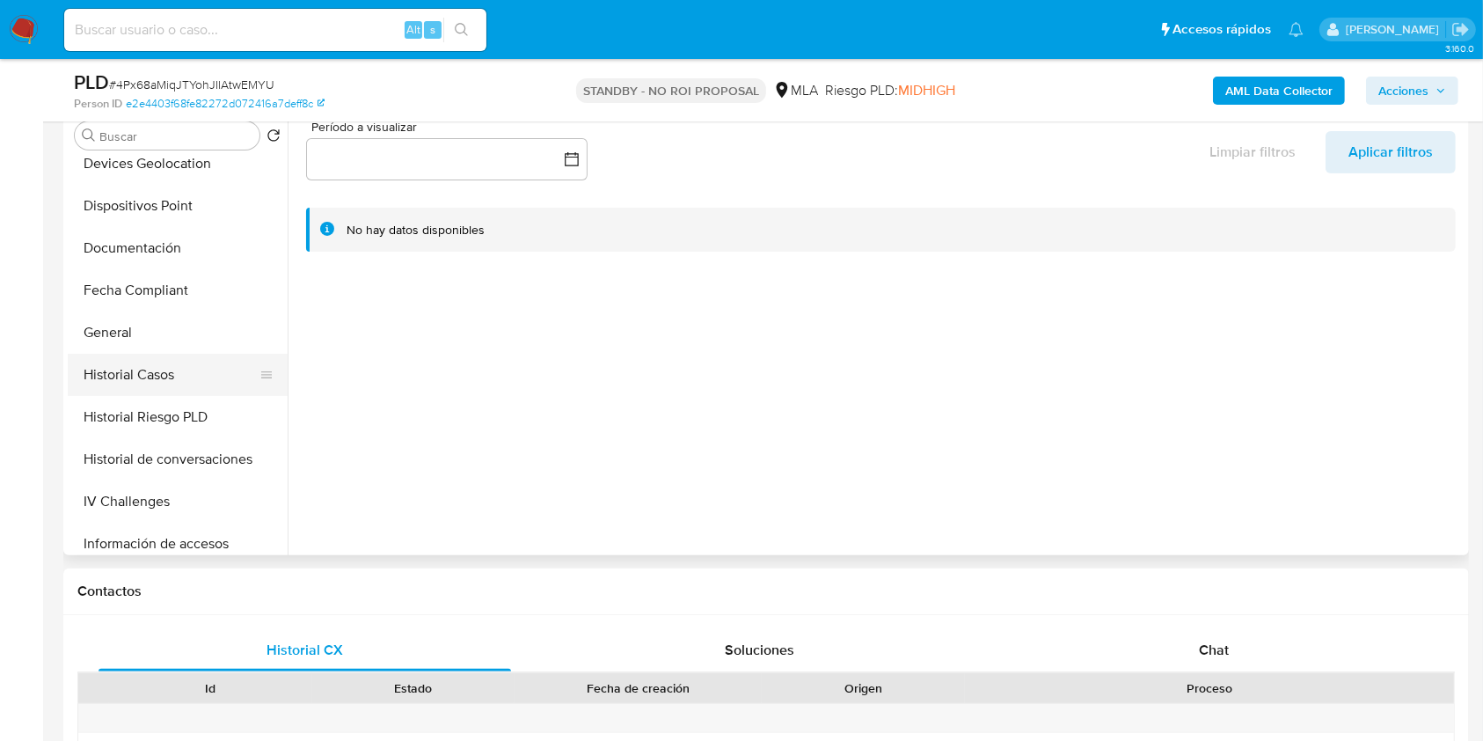
click at [201, 384] on button "Historial Casos" at bounding box center [171, 375] width 206 height 42
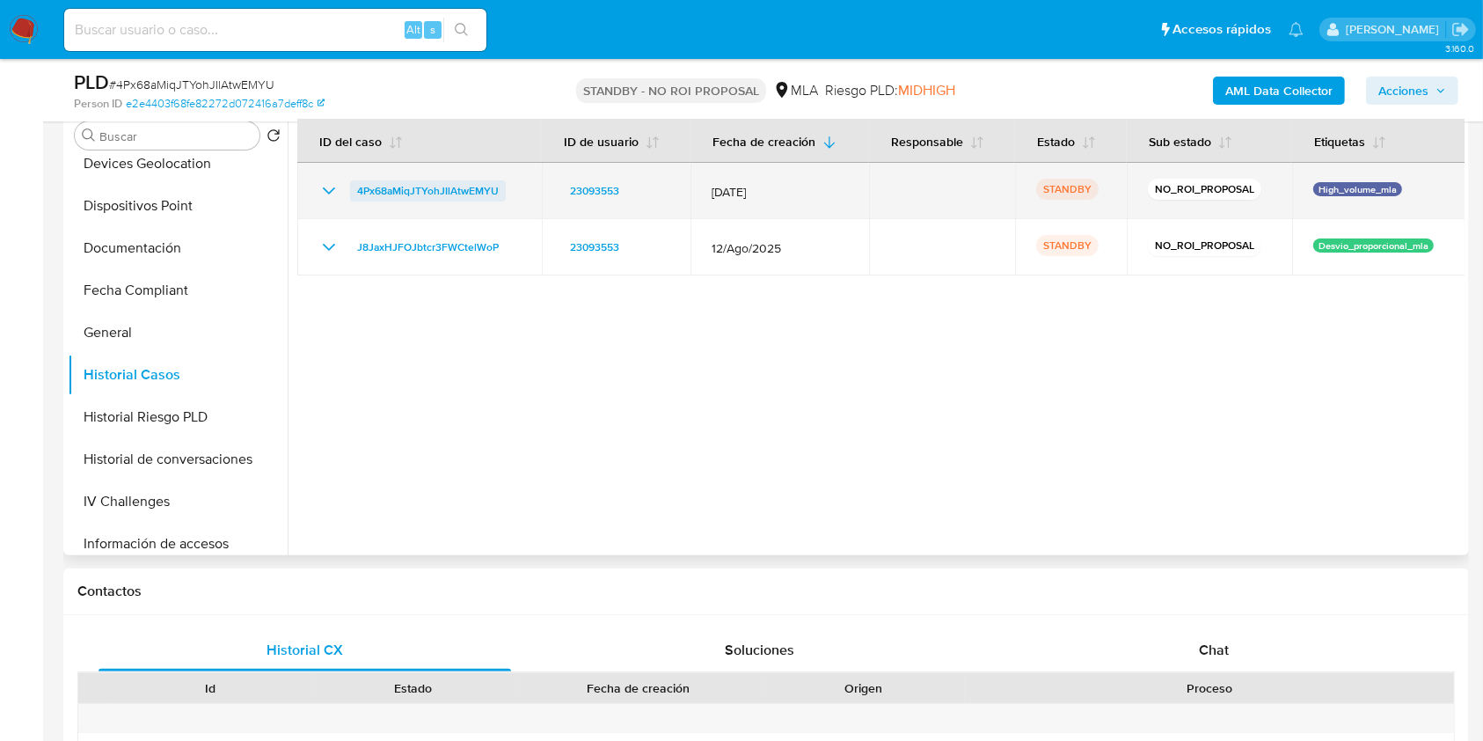
drag, startPoint x: 508, startPoint y: 194, endPoint x: 349, endPoint y: 187, distance: 158.5
click at [349, 187] on div "4Px68aMiqJTYohJIlAtwEMYU" at bounding box center [419, 190] width 202 height 21
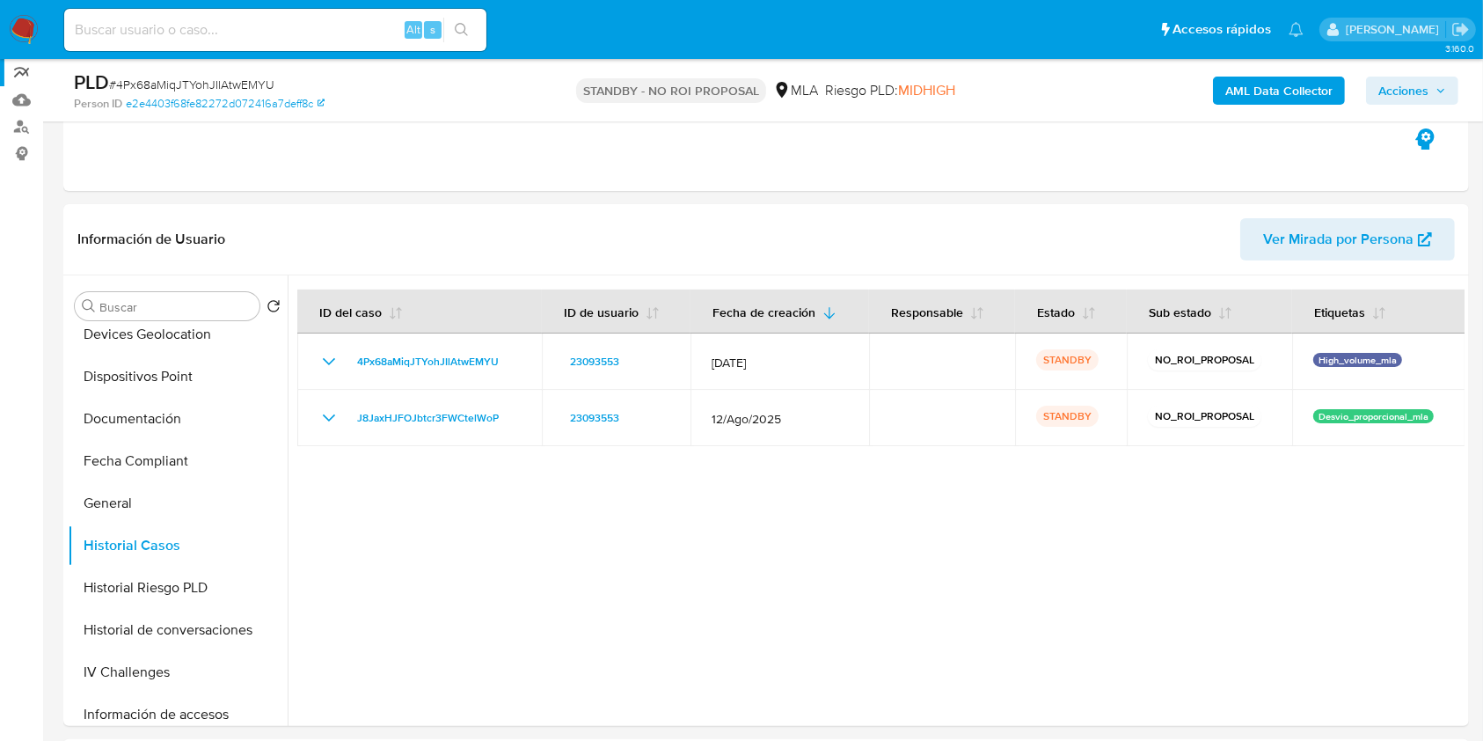
scroll to position [0, 0]
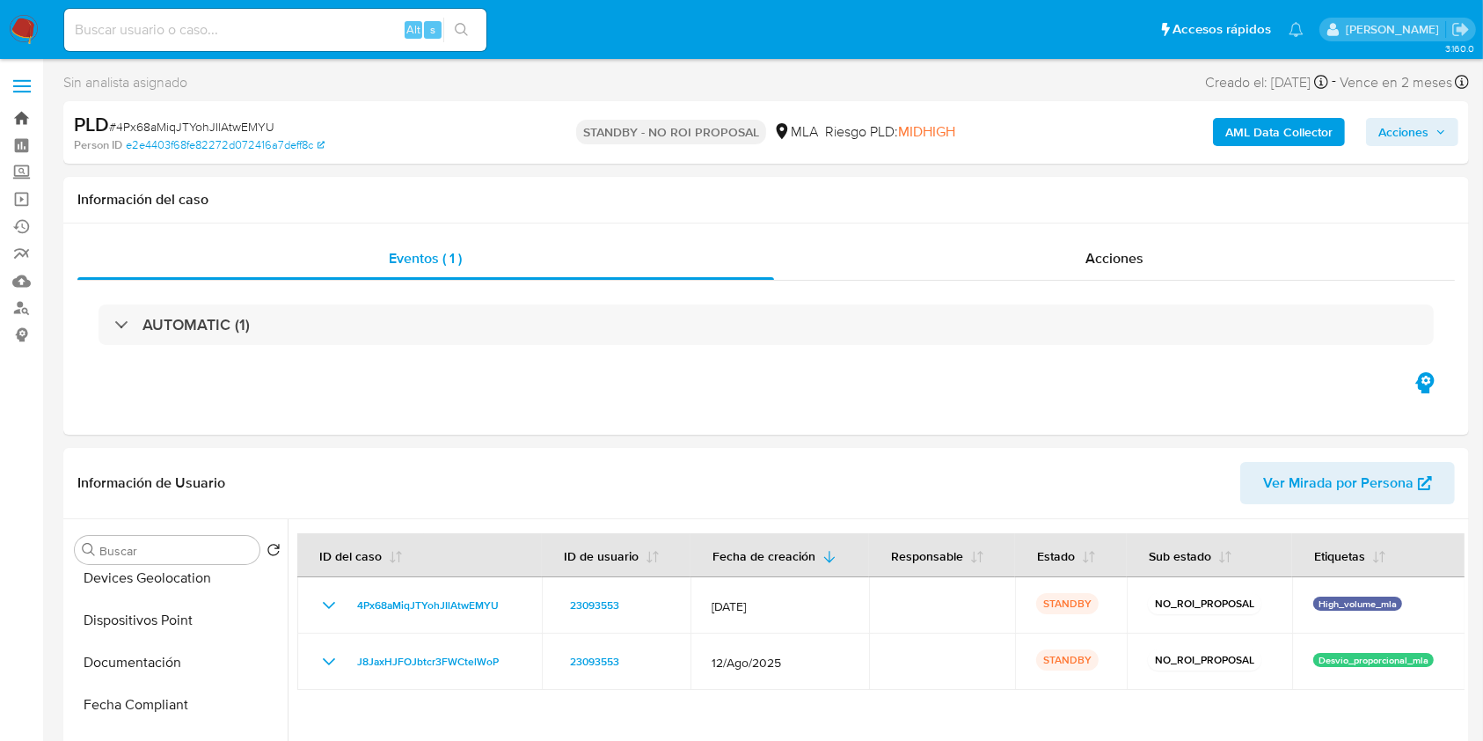
click at [26, 112] on link "Bandeja" at bounding box center [104, 118] width 209 height 27
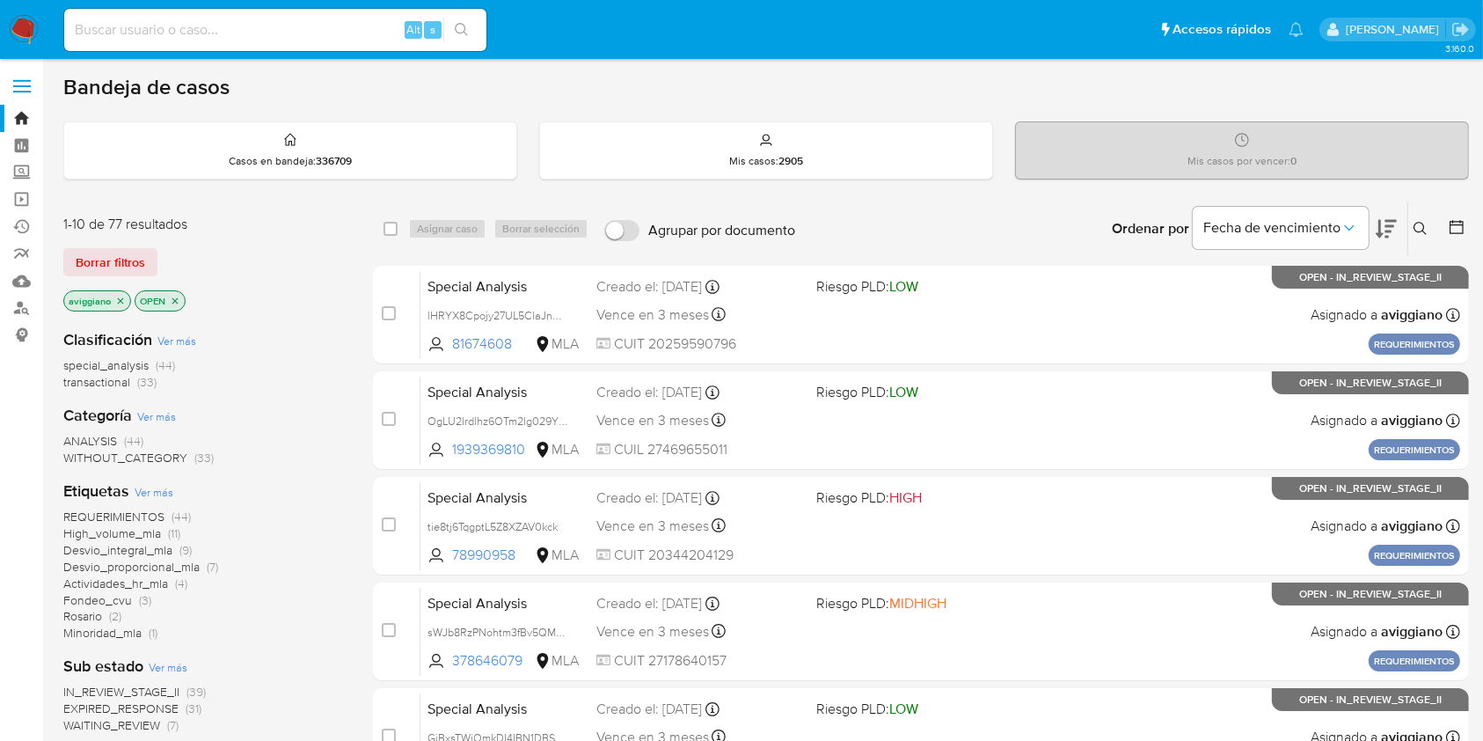
click at [114, 292] on p "aviggiano" at bounding box center [97, 300] width 66 height 19
click at [117, 296] on icon "close-filter" at bounding box center [120, 301] width 11 height 11
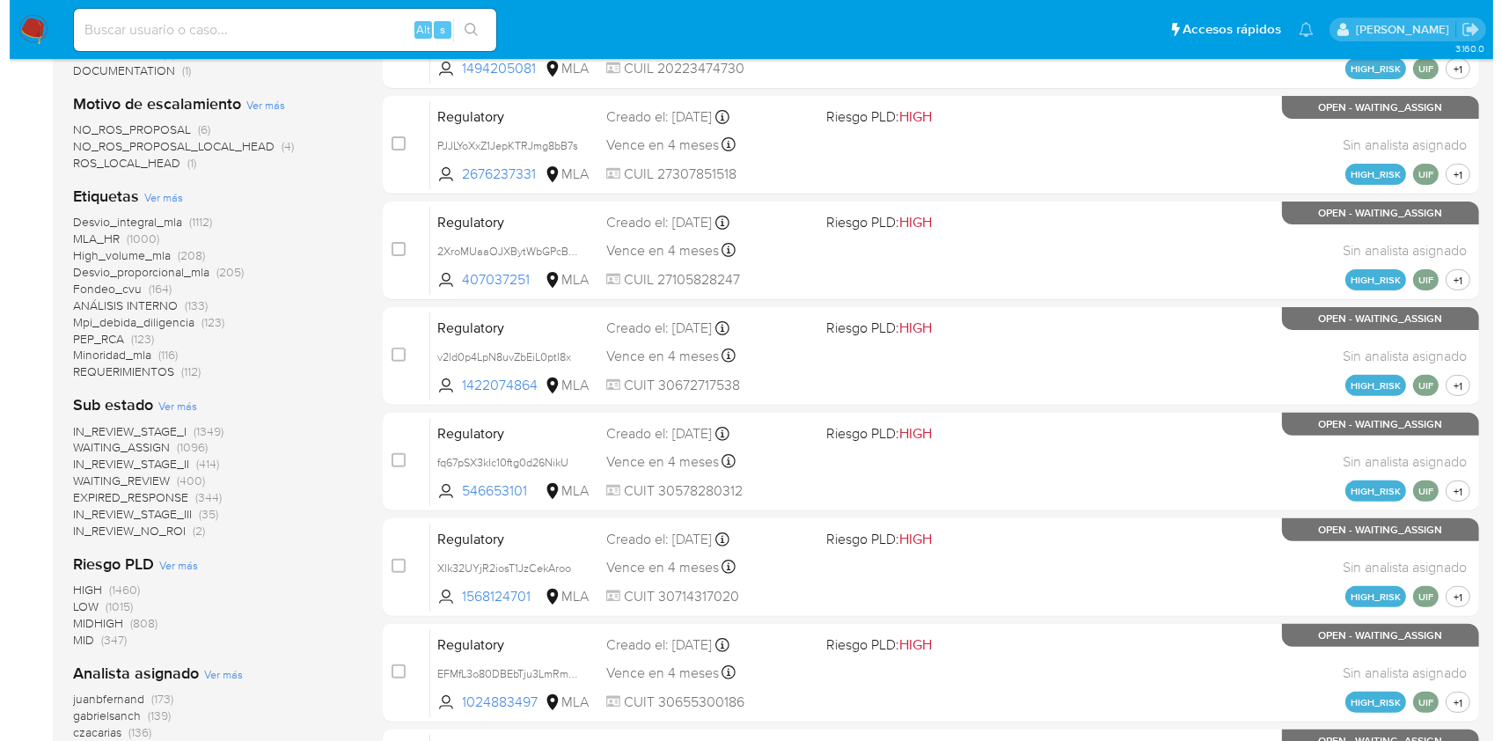
scroll to position [586, 0]
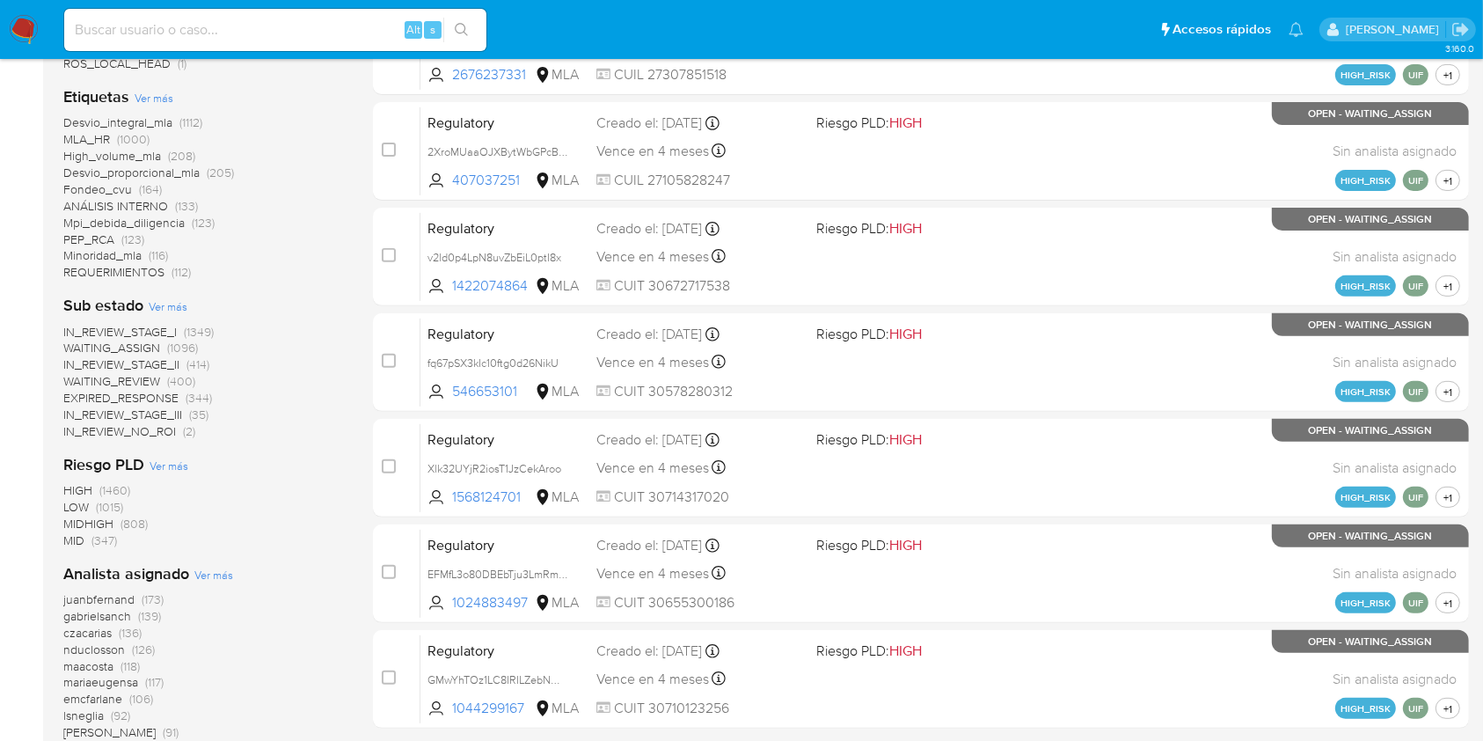
click at [217, 567] on span "Ver más" at bounding box center [213, 575] width 39 height 16
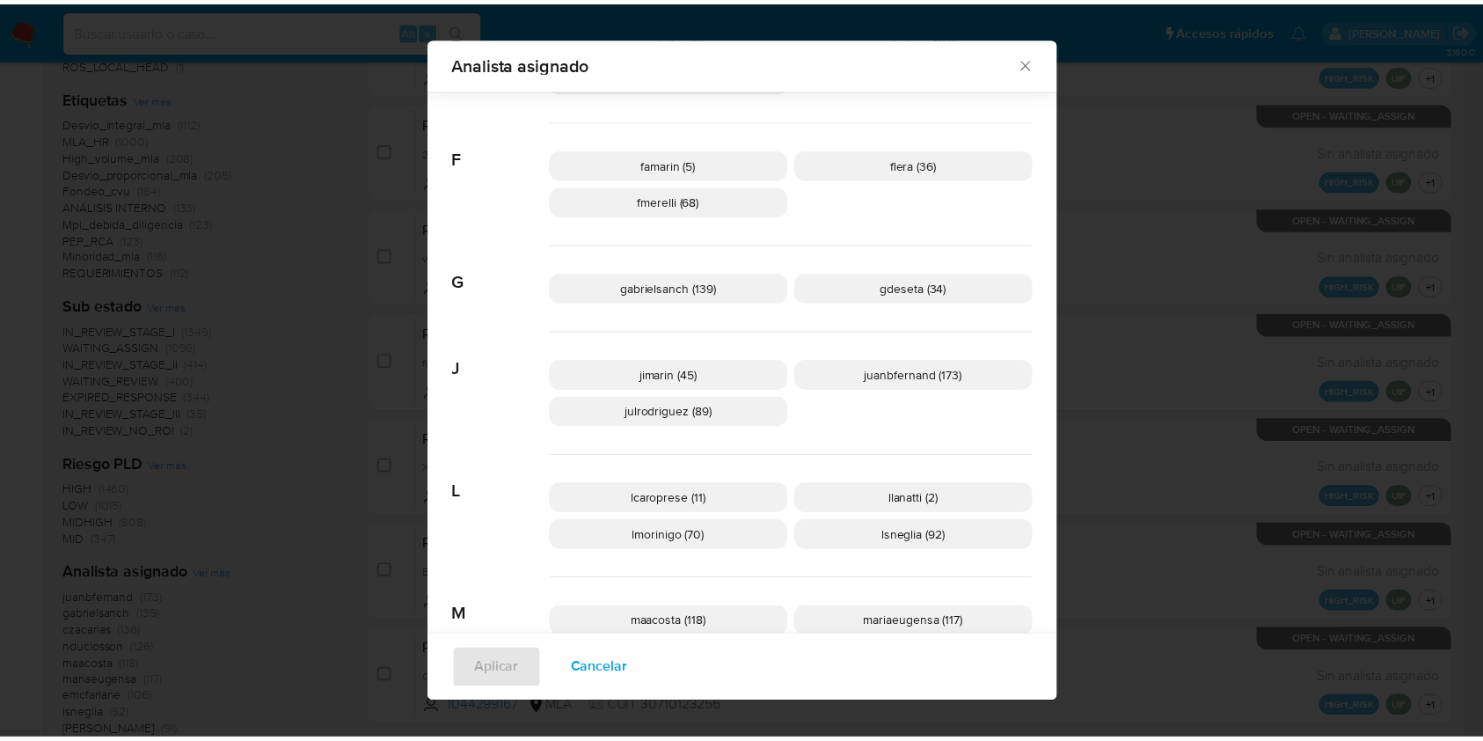
scroll to position [457, 0]
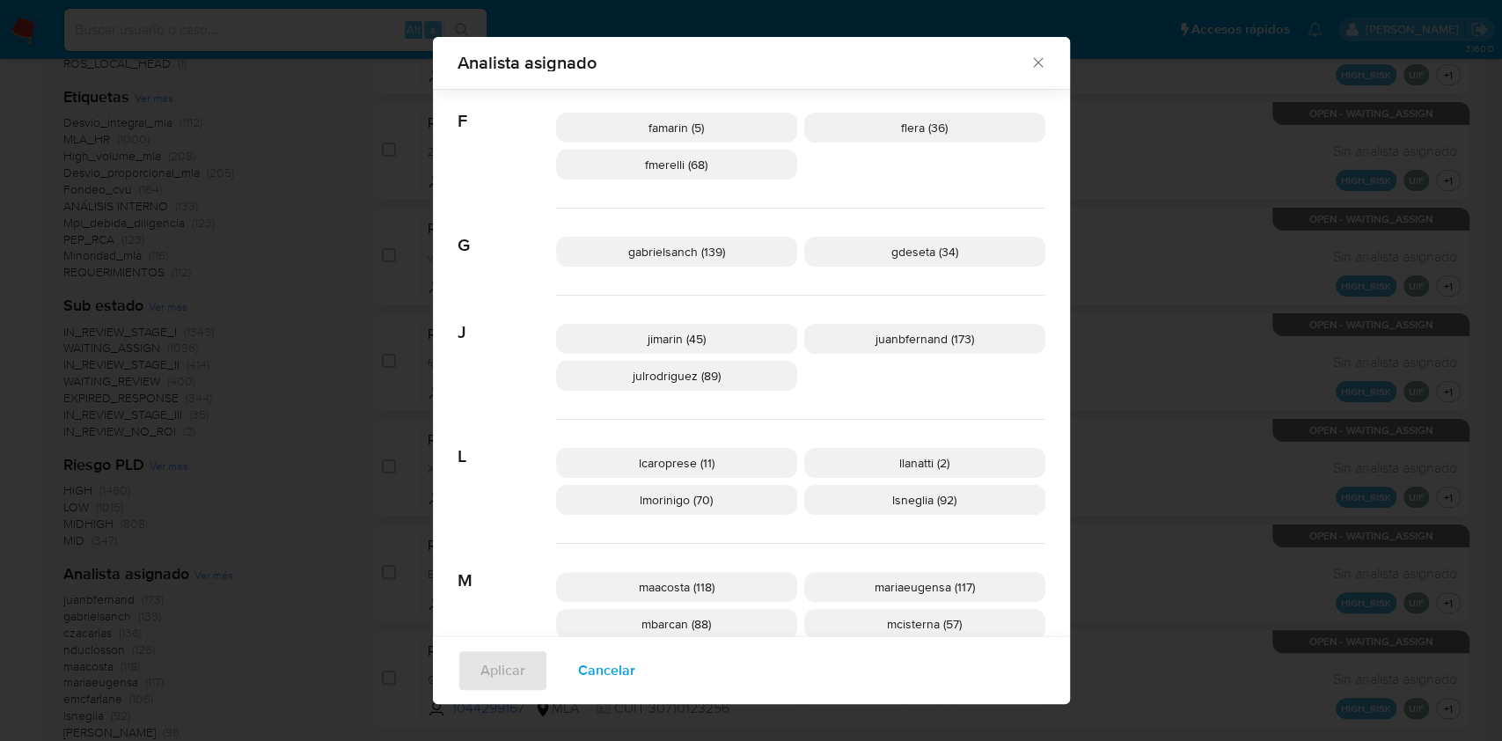
click at [1033, 62] on icon "Cerrar" at bounding box center [1038, 63] width 10 height 10
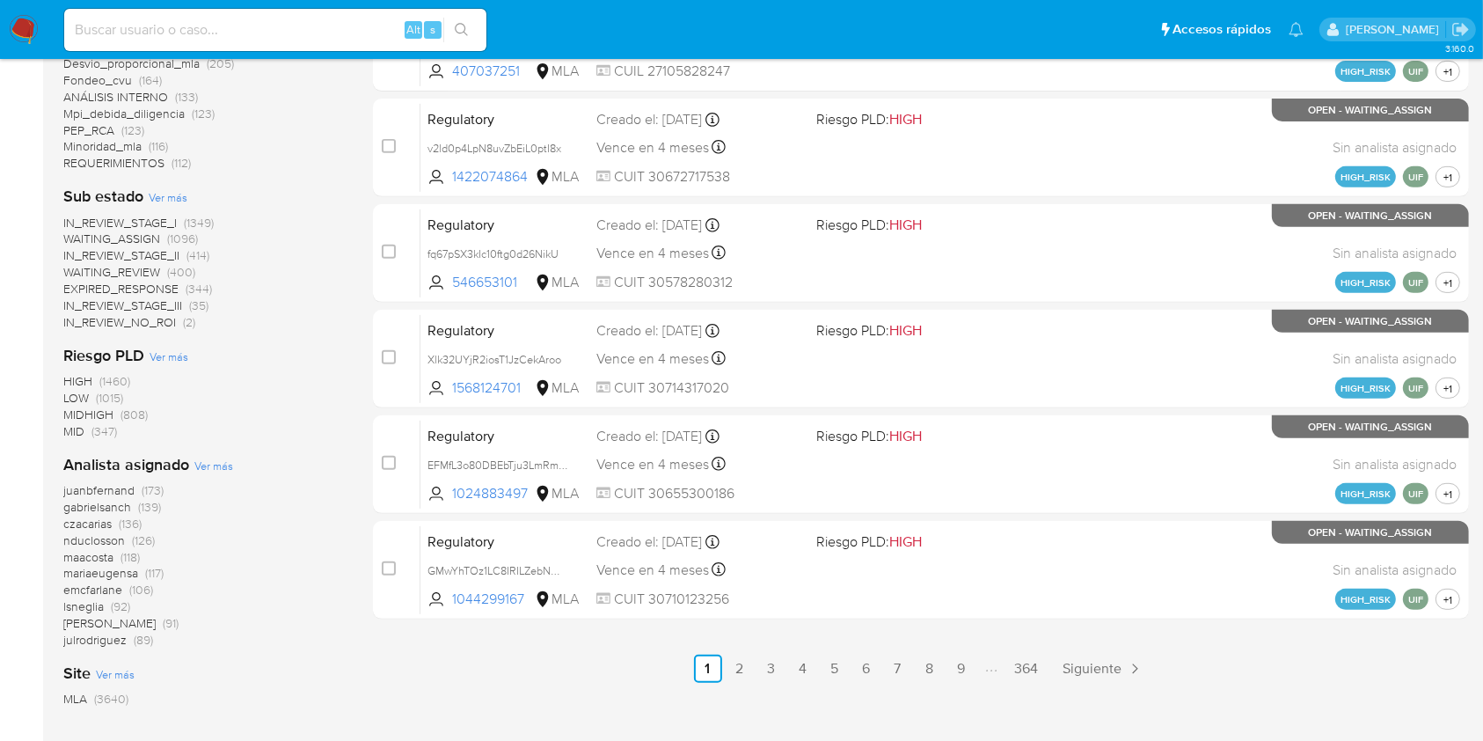
scroll to position [704, 0]
